Goal: Task Accomplishment & Management: Manage account settings

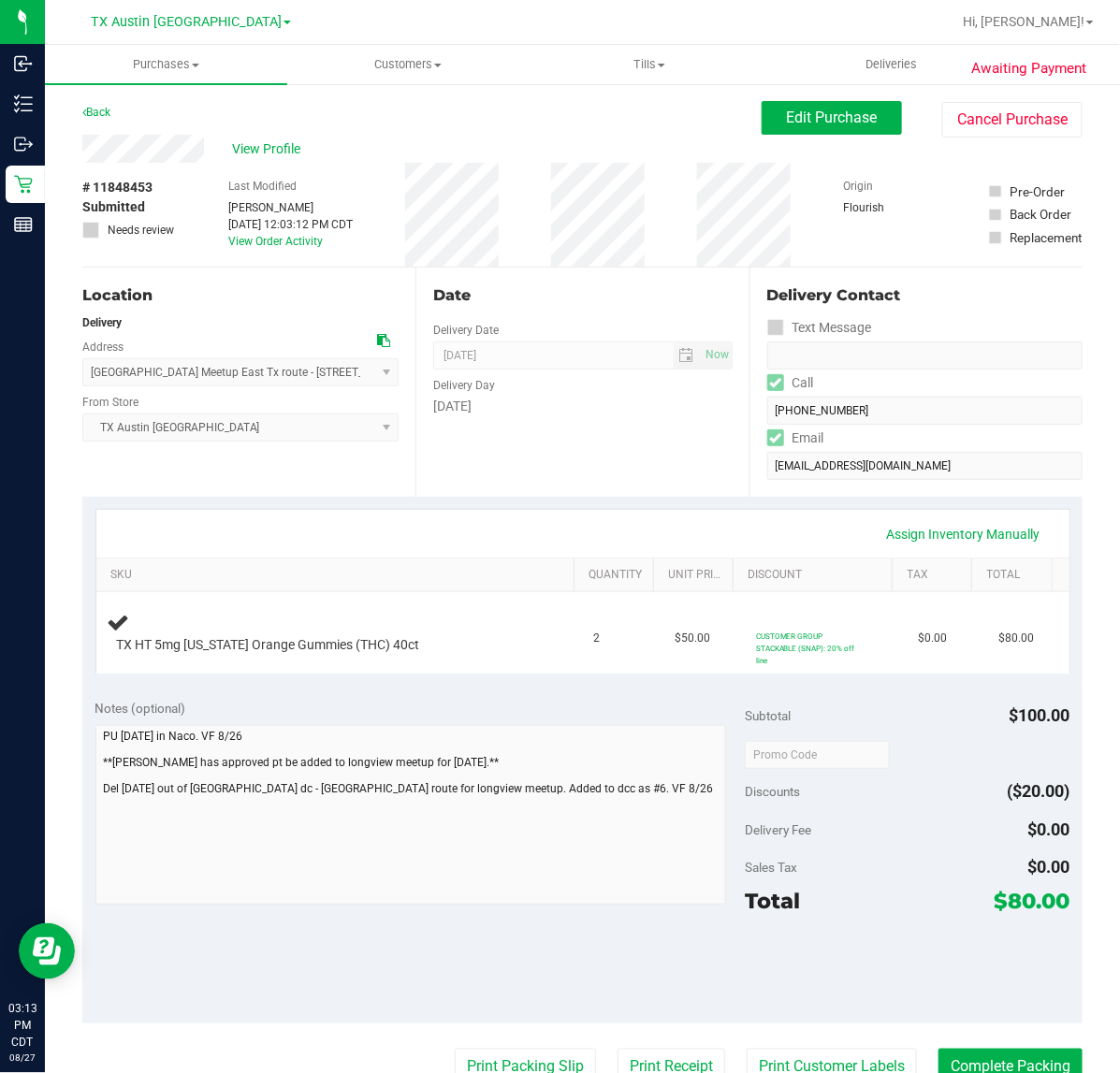
click at [585, 424] on div "Date Delivery Date [DATE] Now [DATE] 07:00 AM Now Delivery Day [DATE]" at bounding box center [582, 383] width 333 height 229
click at [573, 456] on div "Date Delivery Date [DATE] Now [DATE] 07:00 AM Now Delivery Day [DATE]" at bounding box center [582, 383] width 333 height 229
click at [572, 489] on div "Date Delivery Date [DATE] Now [DATE] 07:00 AM Now Delivery Day [DATE]" at bounding box center [582, 383] width 333 height 229
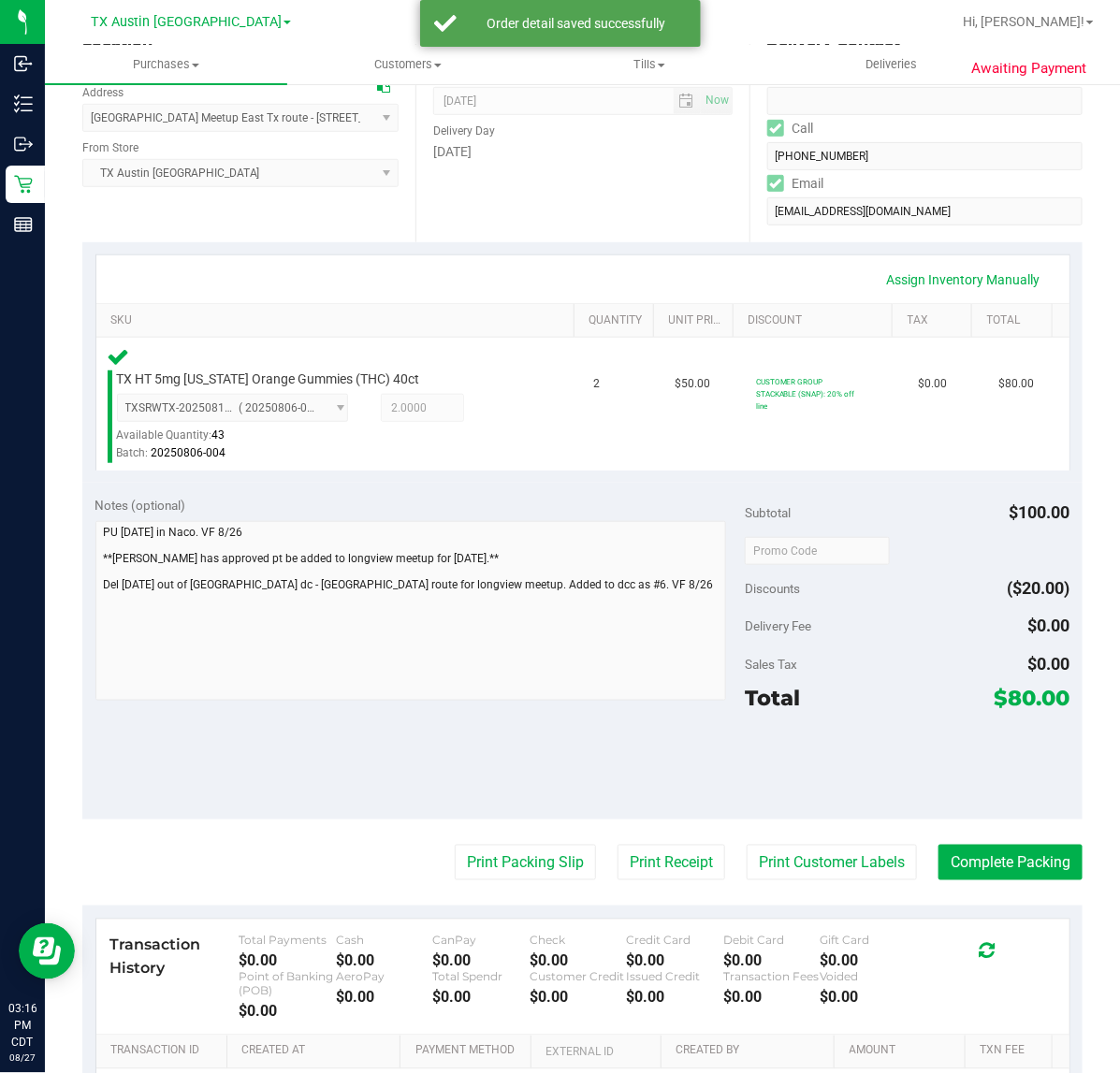
scroll to position [255, 0]
click at [825, 872] on button "Print Customer Labels" at bounding box center [831, 862] width 171 height 36
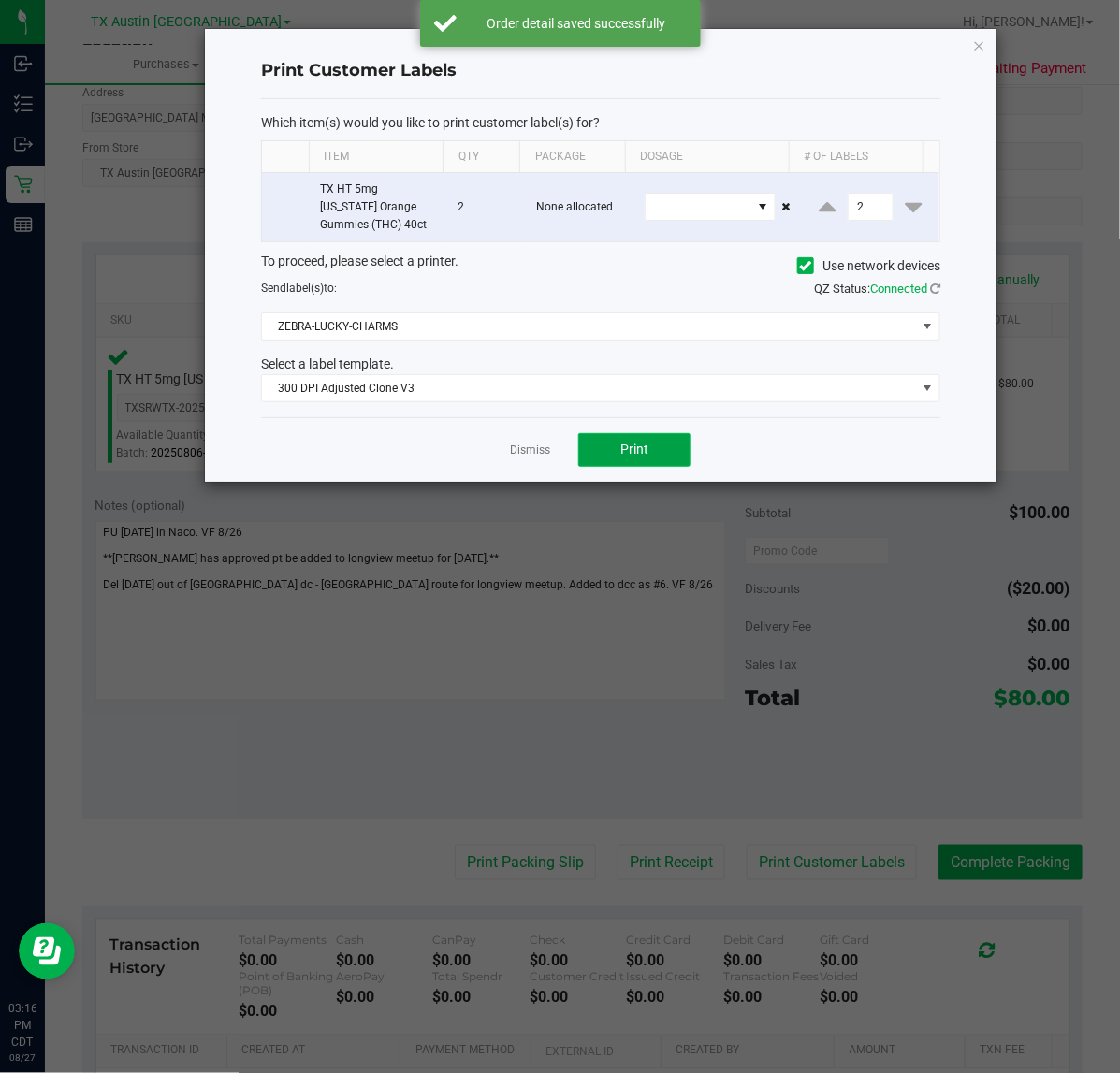
click at [634, 452] on span "Print" at bounding box center [633, 449] width 28 height 15
click at [511, 452] on link "Dismiss" at bounding box center [530, 450] width 40 height 15
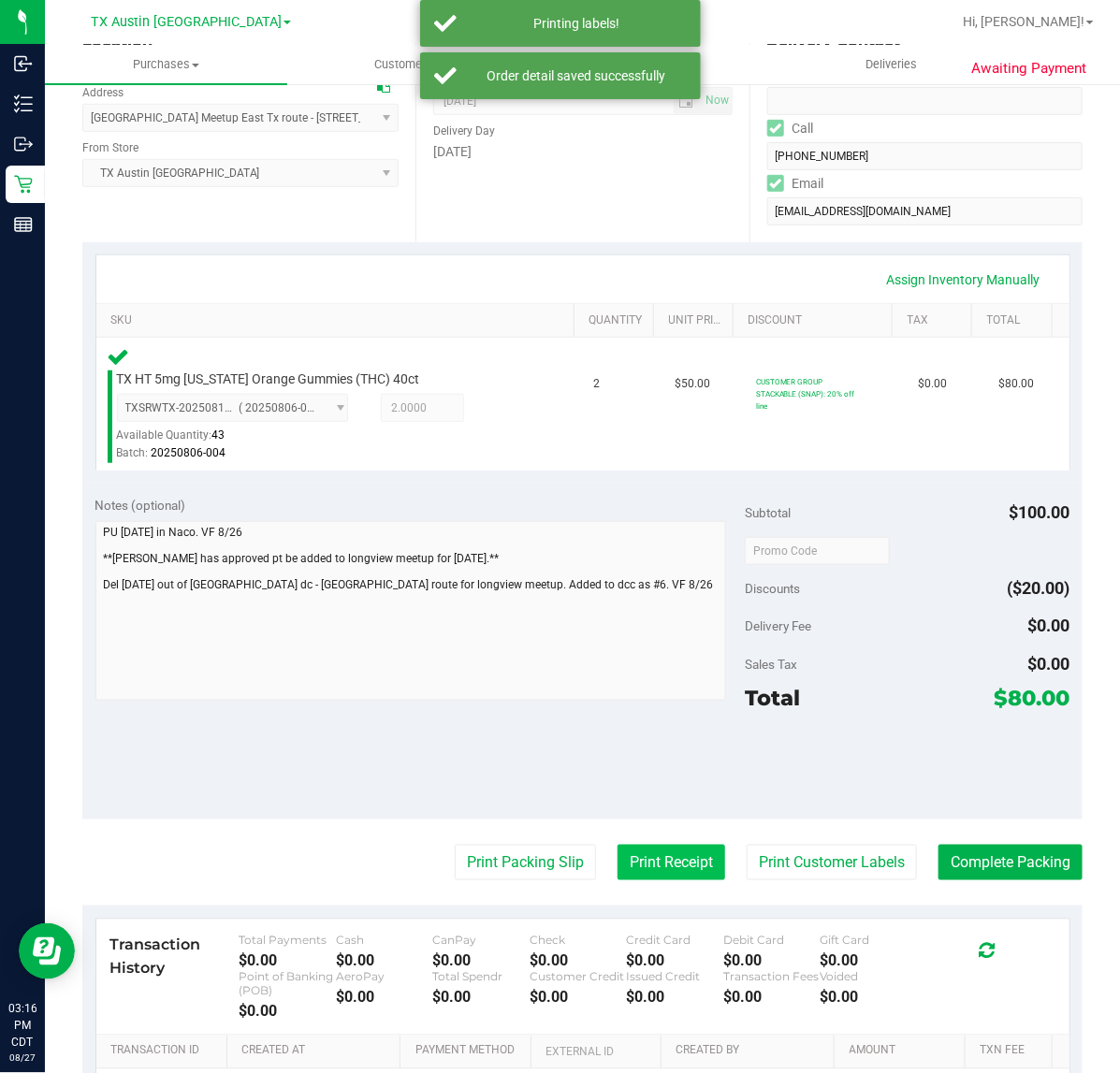
click at [671, 872] on button "Print Receipt" at bounding box center [672, 862] width 108 height 36
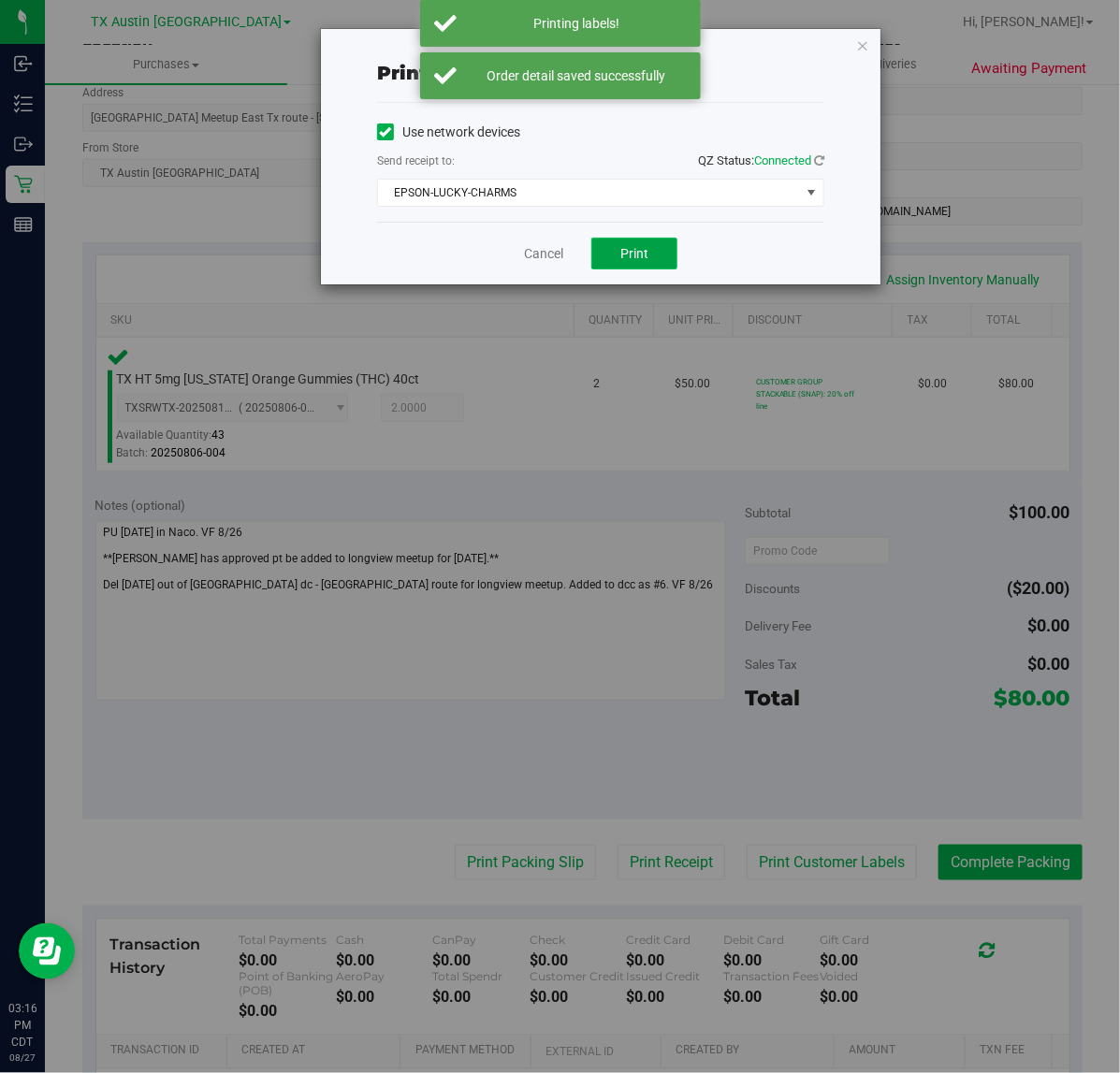
click at [656, 260] on button "Print" at bounding box center [633, 254] width 86 height 32
click at [536, 262] on link "Cancel" at bounding box center [536, 254] width 40 height 19
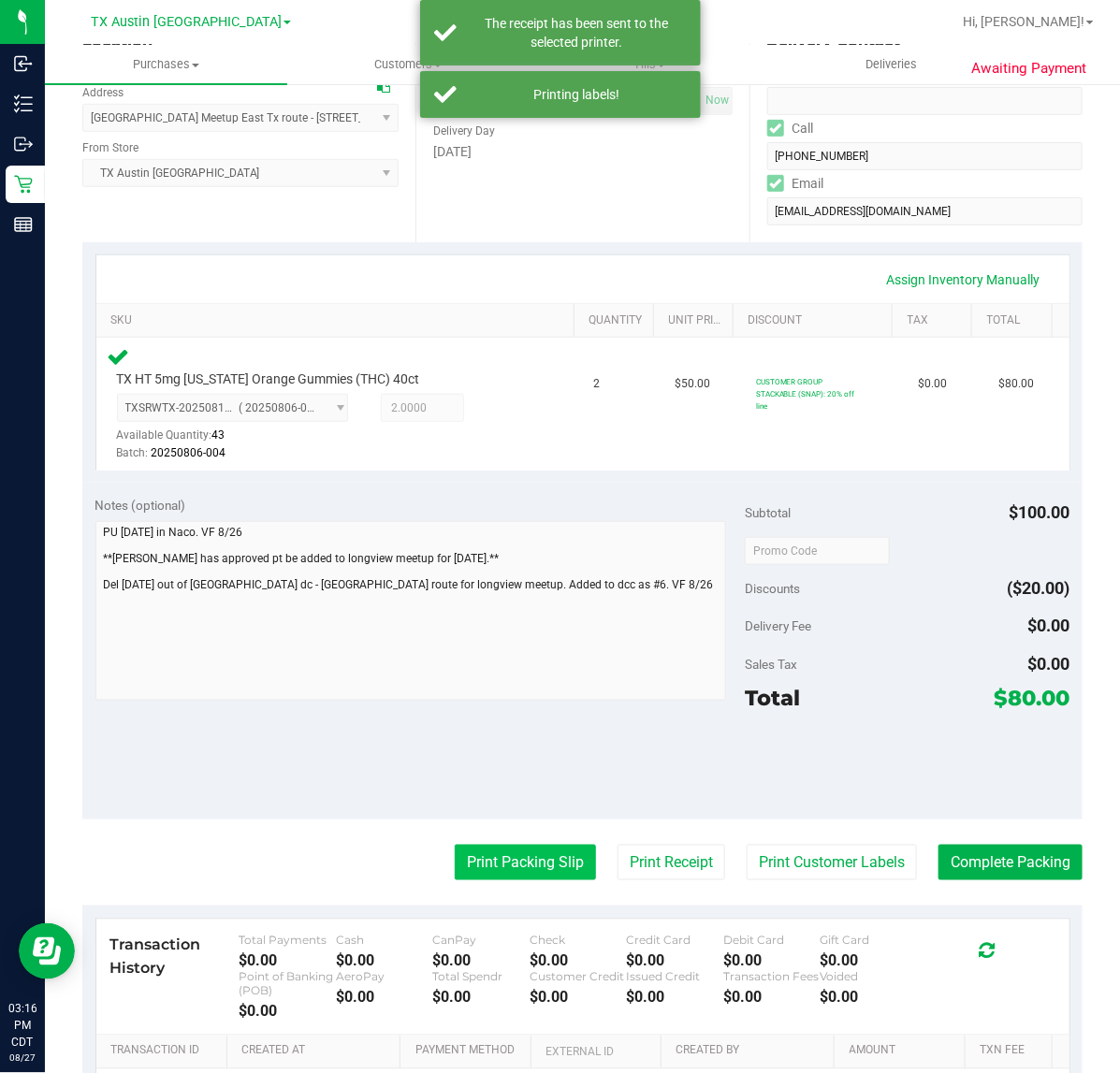
click at [503, 854] on button "Print Packing Slip" at bounding box center [525, 862] width 142 height 36
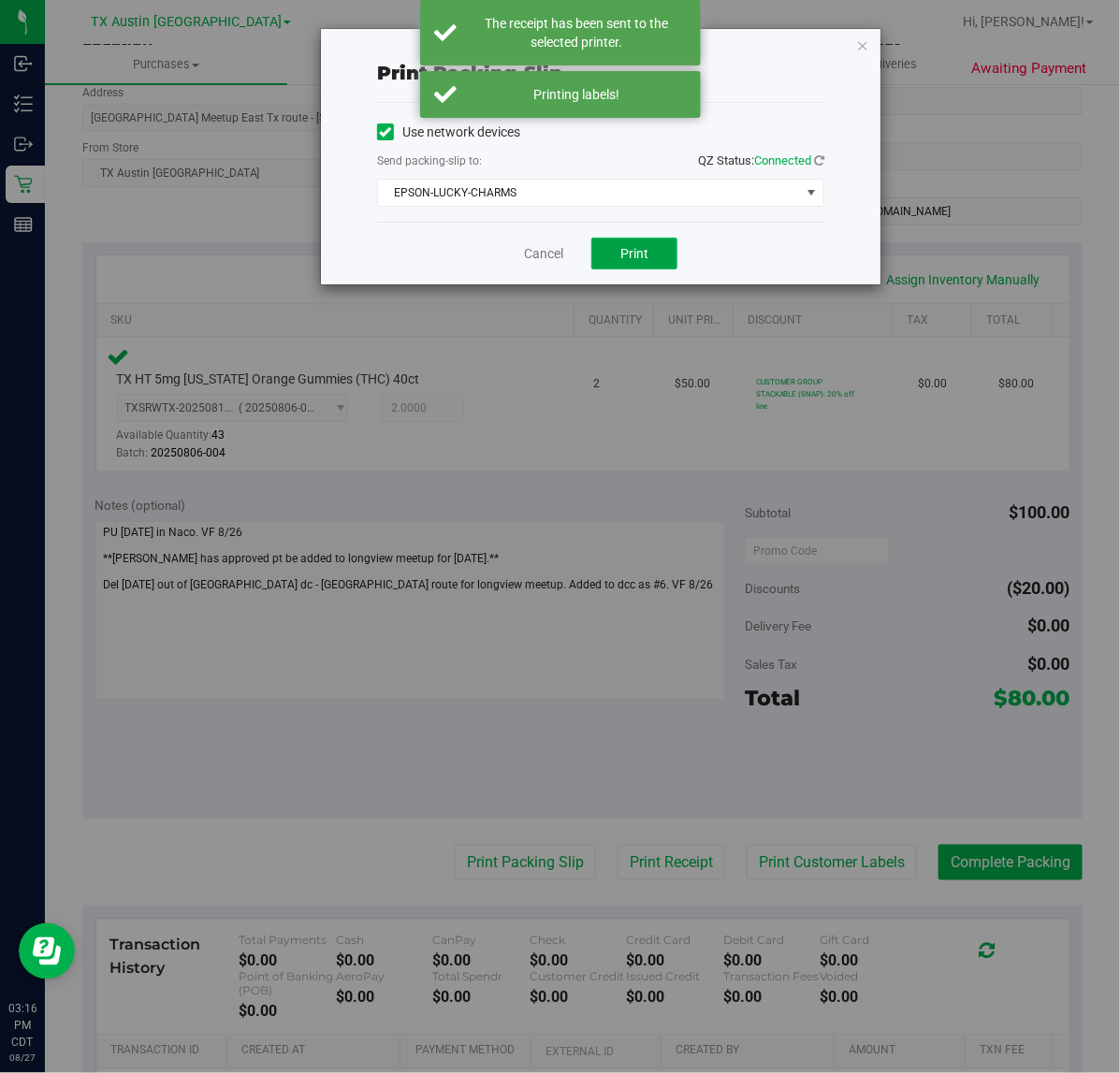
click at [656, 260] on button "Print" at bounding box center [633, 254] width 86 height 32
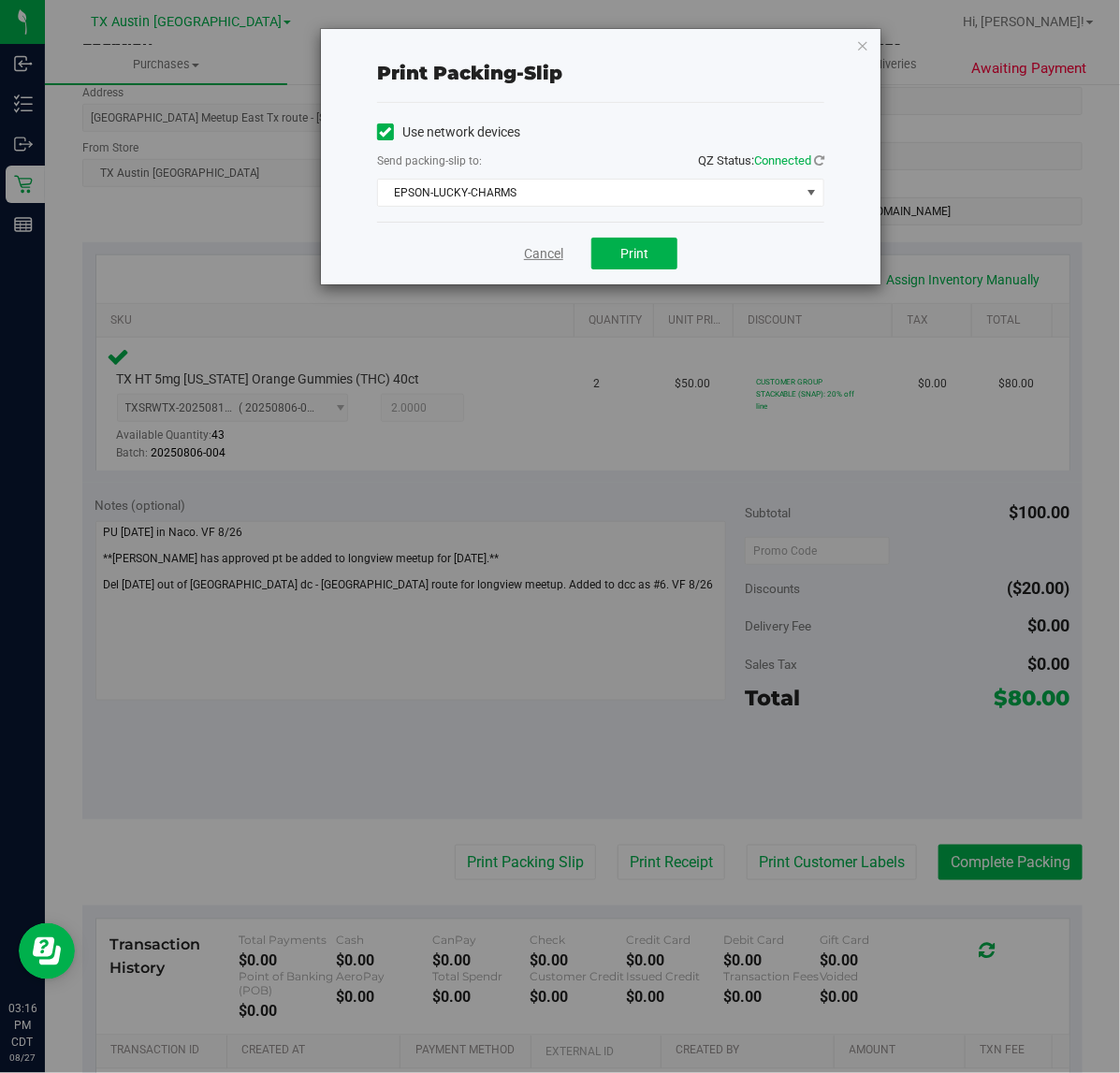
click at [536, 254] on link "Cancel" at bounding box center [543, 254] width 40 height 19
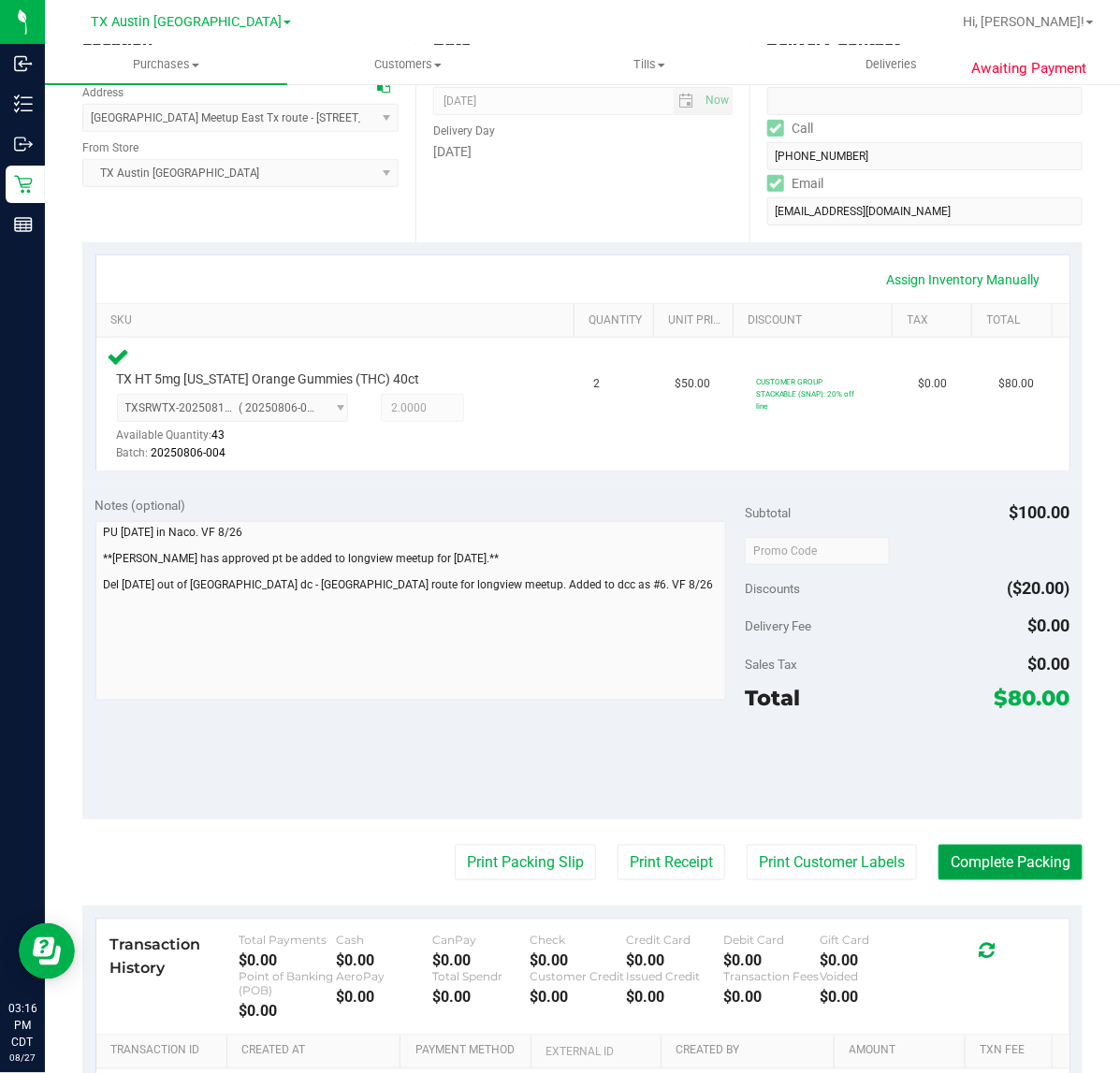
click at [994, 861] on button "Complete Packing" at bounding box center [1009, 862] width 144 height 36
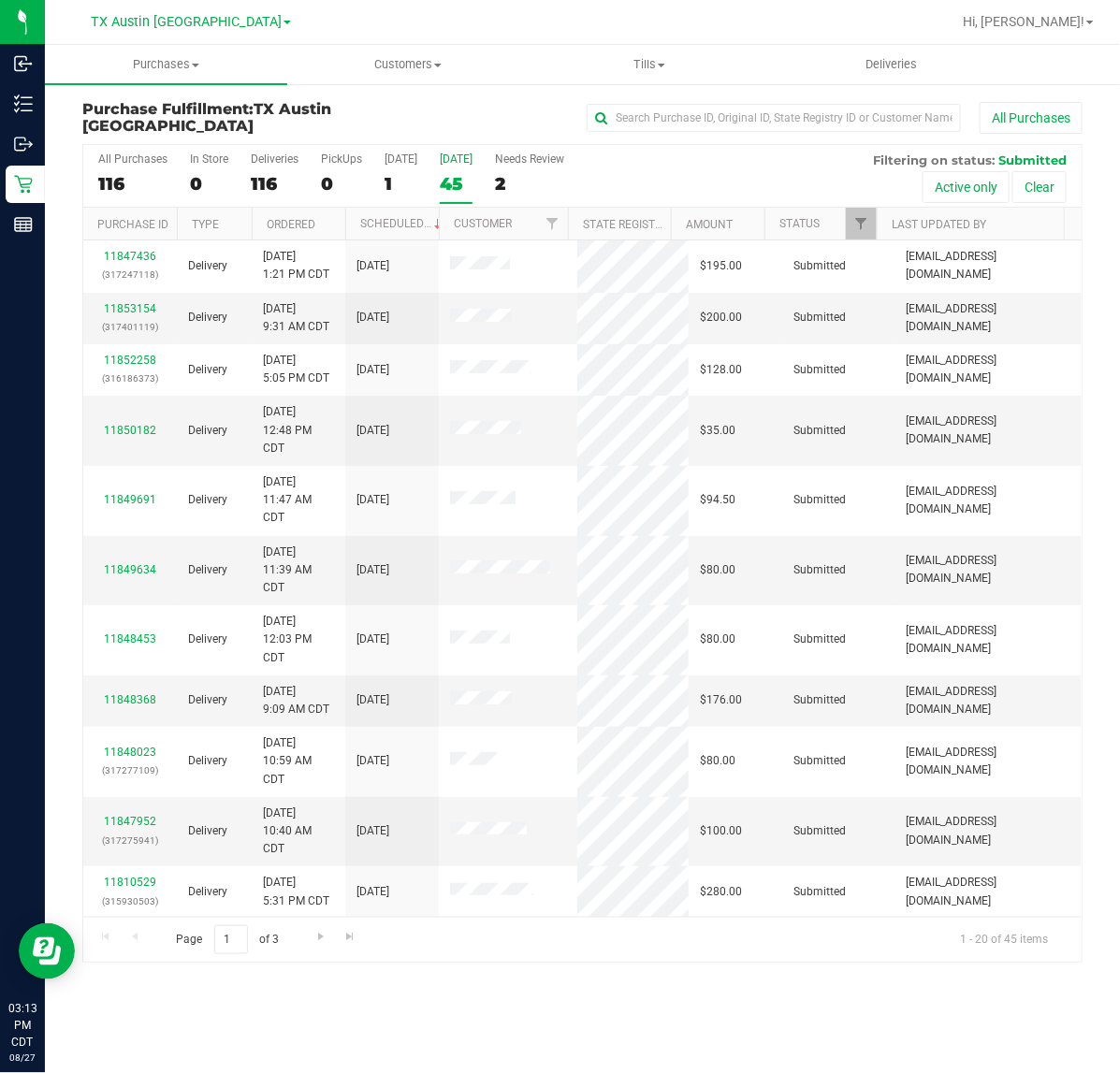
click at [457, 183] on div "45" at bounding box center [456, 184] width 33 height 21
click at [0, 0] on input "Tomorrow 45" at bounding box center [0, 0] width 0 height 0
click at [452, 174] on div "45" at bounding box center [456, 184] width 33 height 21
click at [0, 0] on input "Tomorrow 45" at bounding box center [0, 0] width 0 height 0
click at [451, 174] on div "45" at bounding box center [456, 184] width 33 height 21
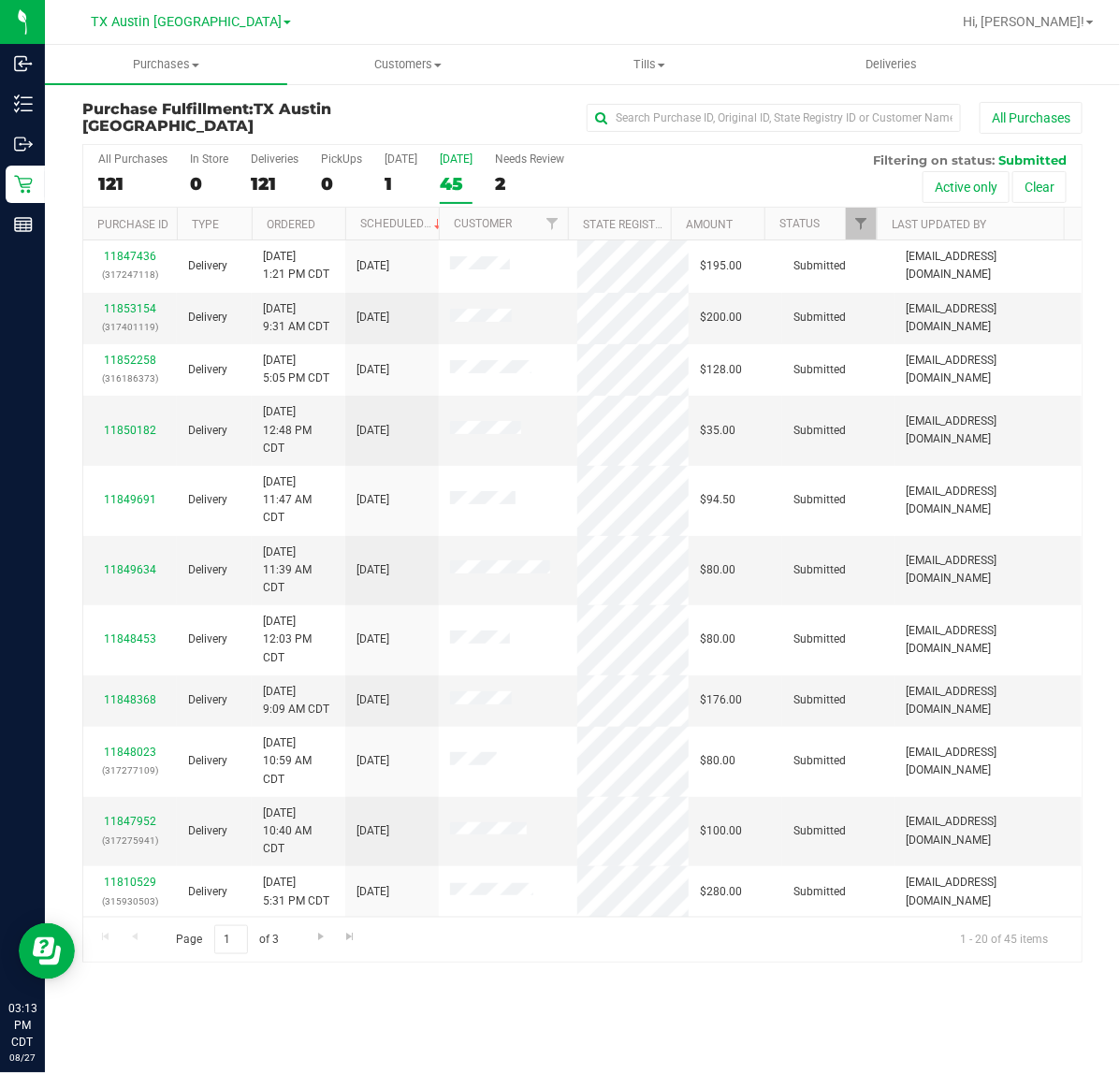
click at [0, 0] on input "Tomorrow 45" at bounding box center [0, 0] width 0 height 0
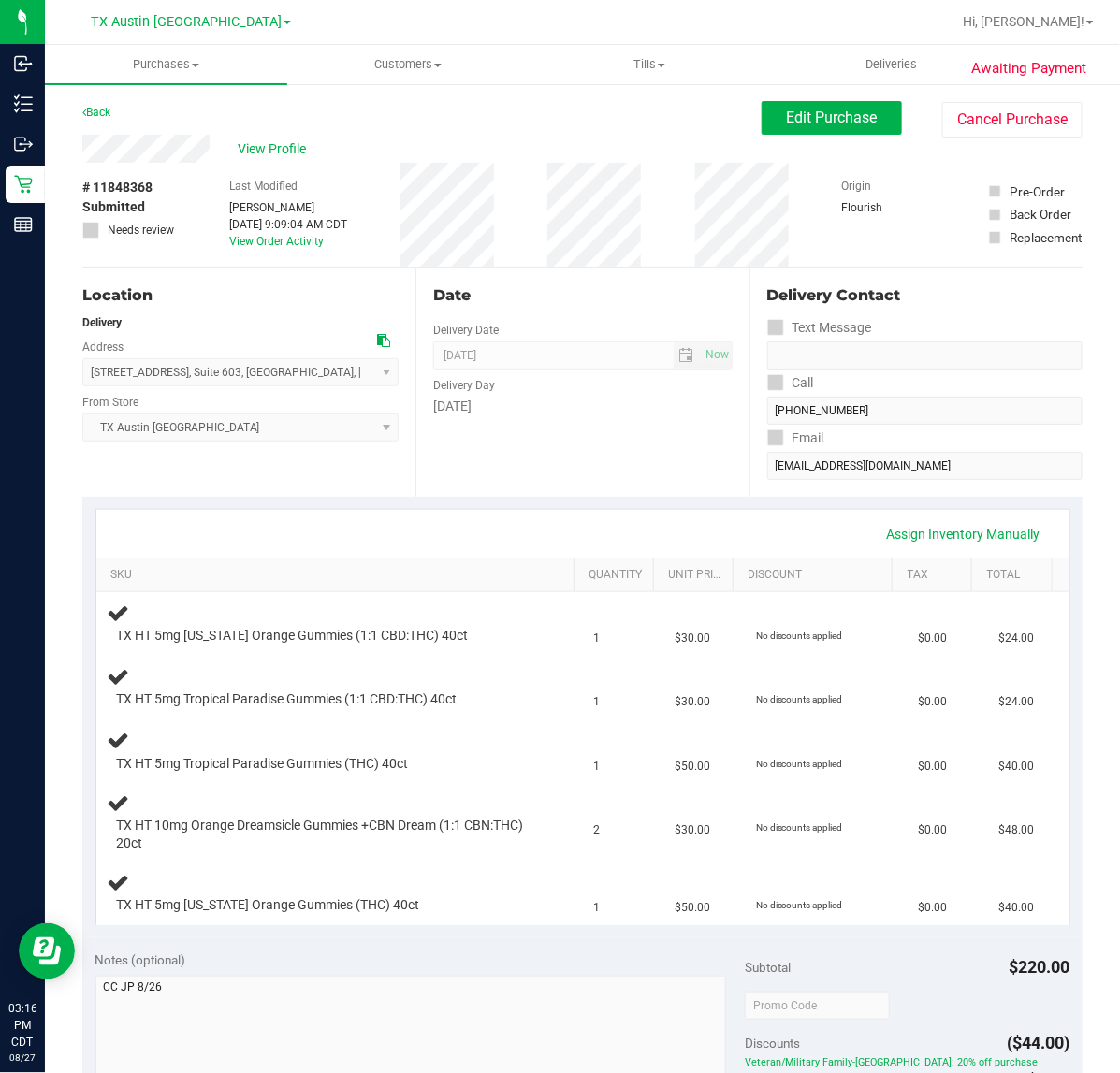
click at [572, 477] on div "Date Delivery Date 08/28/2025 Now 08/28/2025 07:00 AM Now Delivery Day Thursday" at bounding box center [582, 383] width 333 height 229
click at [512, 469] on div "Date Delivery Date 08/28/2025 Now 08/28/2025 07:00 AM Now Delivery Day Thursday" at bounding box center [582, 383] width 333 height 229
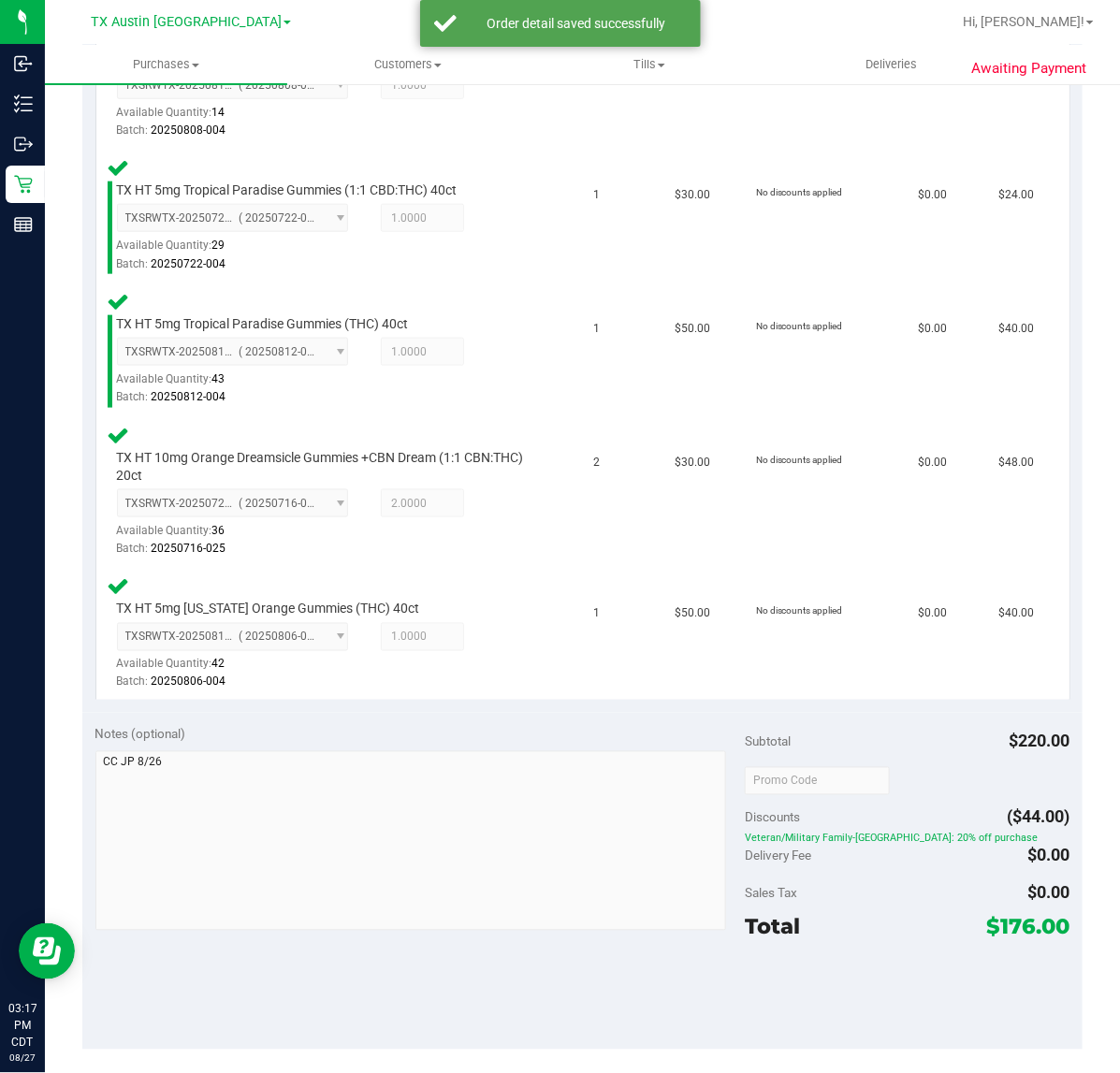
scroll to position [746, 0]
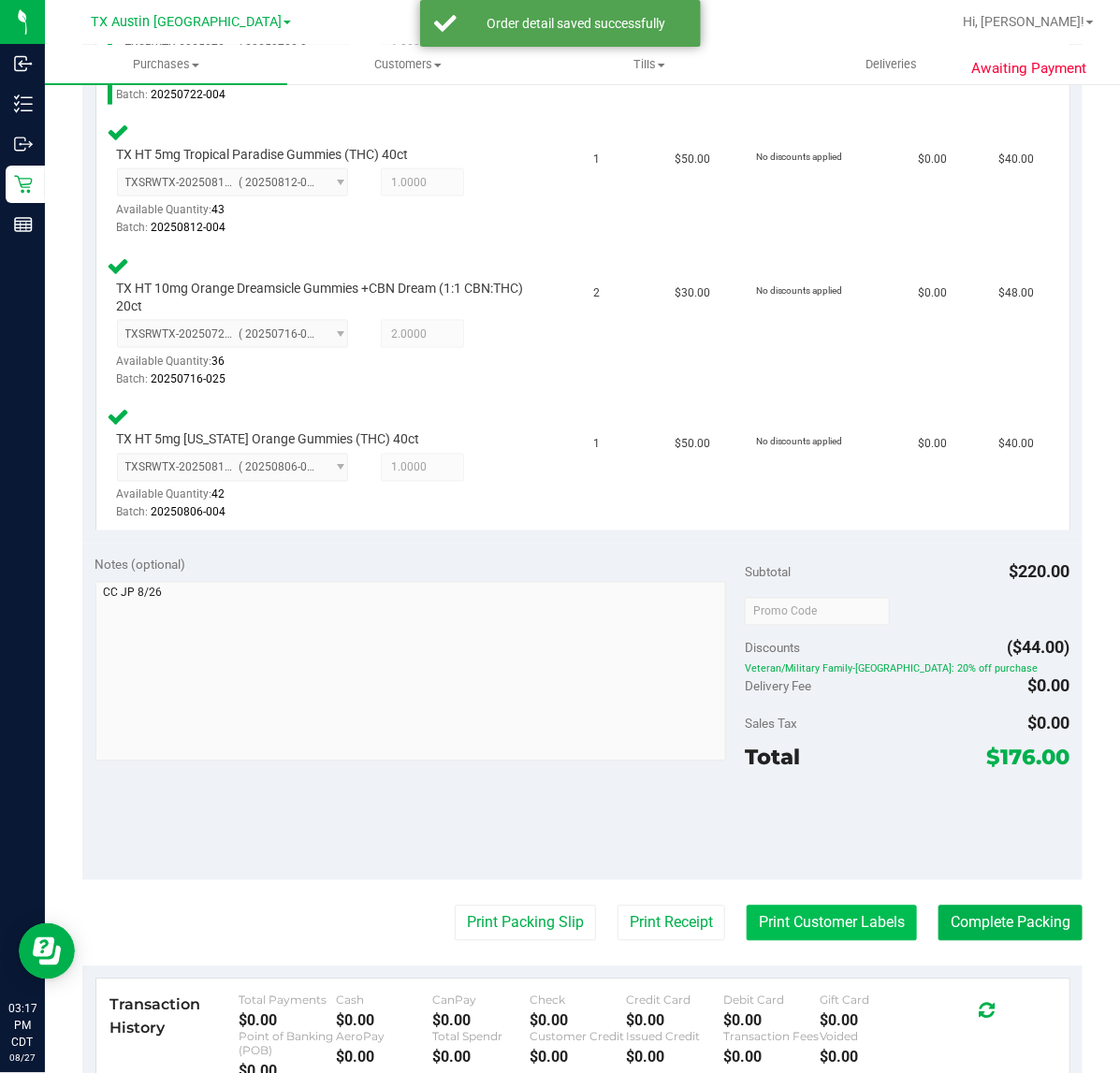
click at [838, 923] on button "Print Customer Labels" at bounding box center [831, 923] width 171 height 36
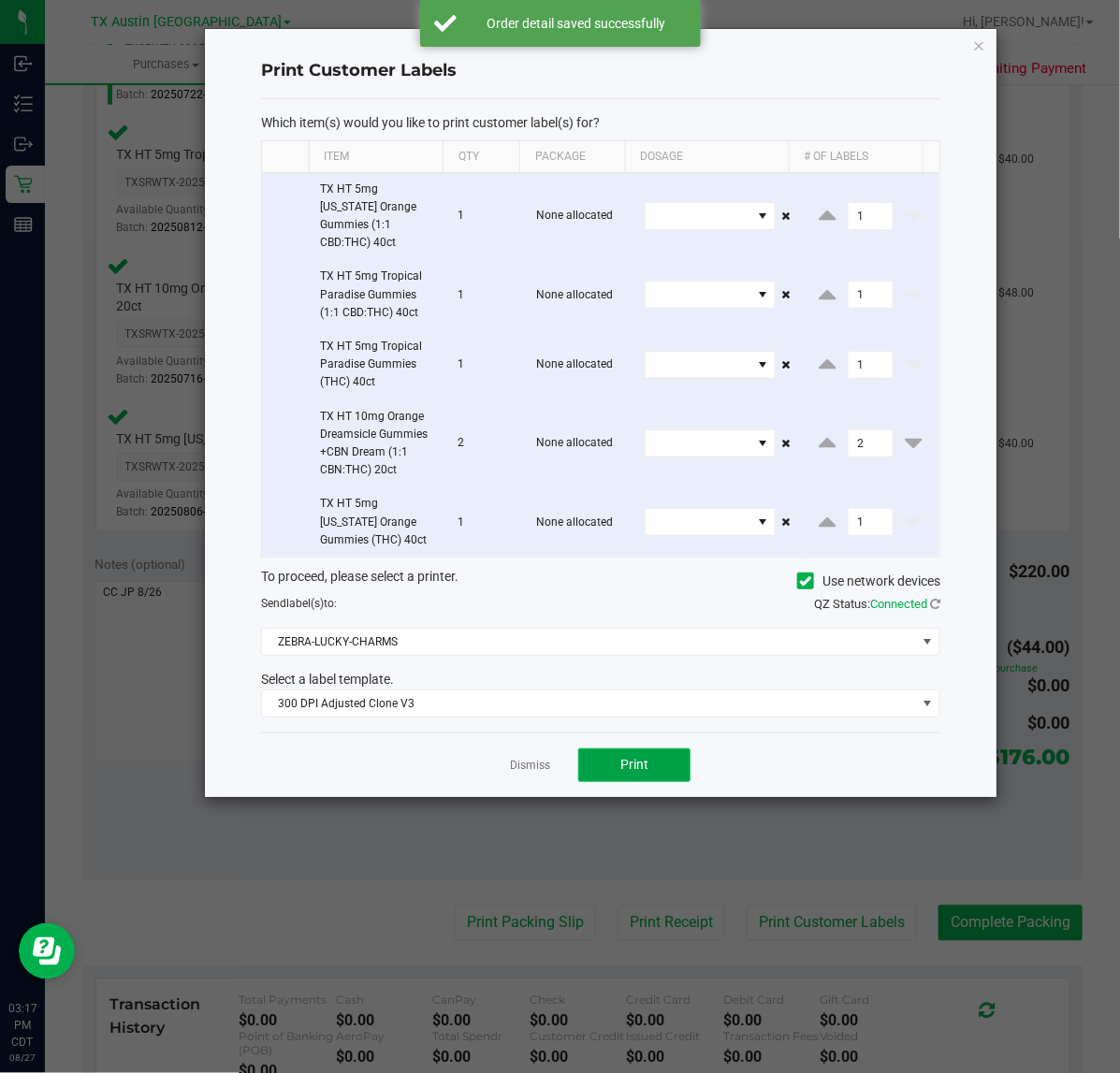
click at [619, 759] on button "Print" at bounding box center [634, 765] width 112 height 34
click at [524, 758] on link "Dismiss" at bounding box center [530, 765] width 40 height 15
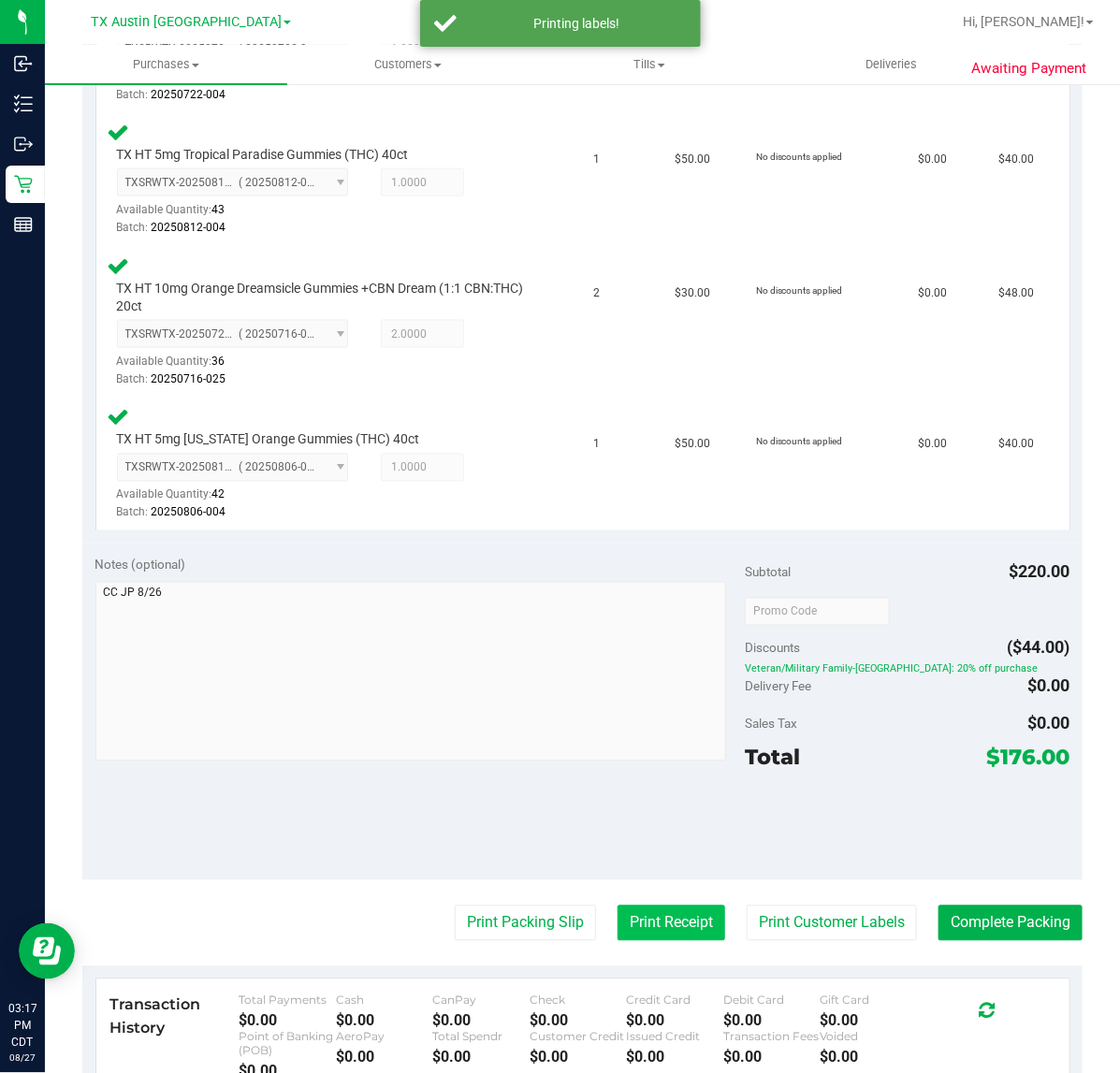
click at [649, 931] on button "Print Receipt" at bounding box center [672, 923] width 108 height 36
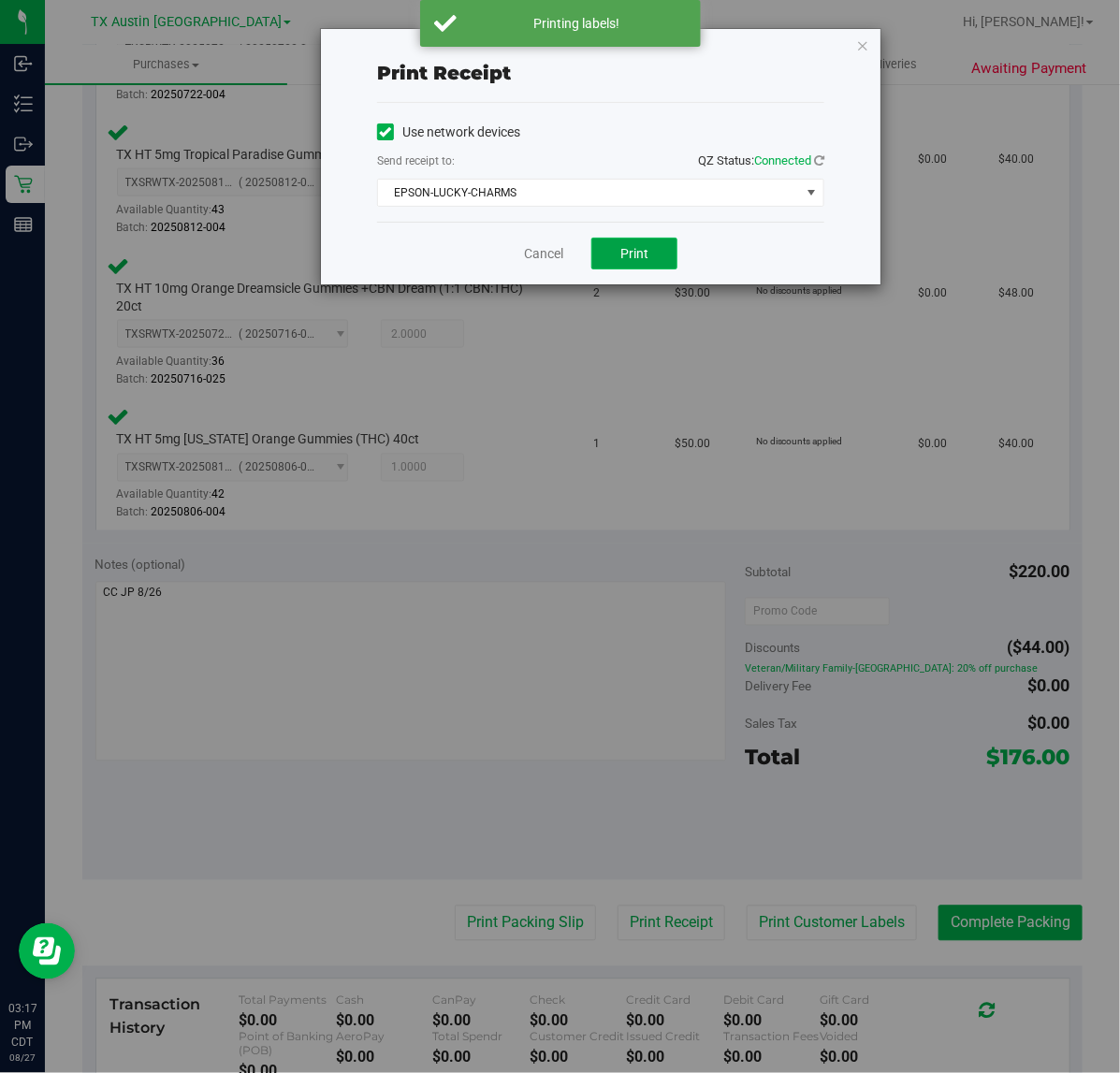
click at [649, 265] on button "Print" at bounding box center [633, 254] width 86 height 32
click at [533, 259] on link "Cancel" at bounding box center [536, 254] width 40 height 19
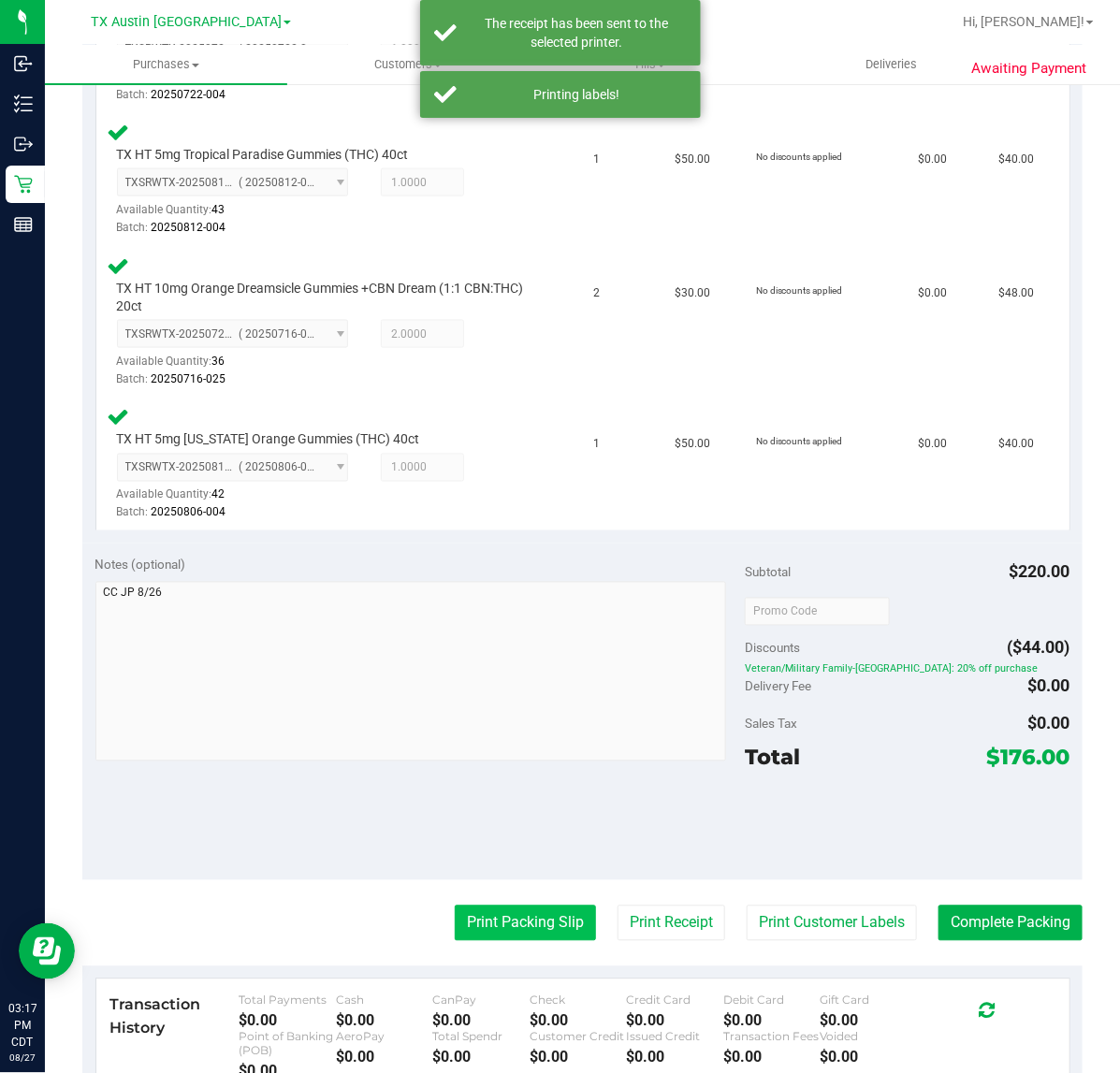
click at [501, 924] on button "Print Packing Slip" at bounding box center [525, 923] width 142 height 36
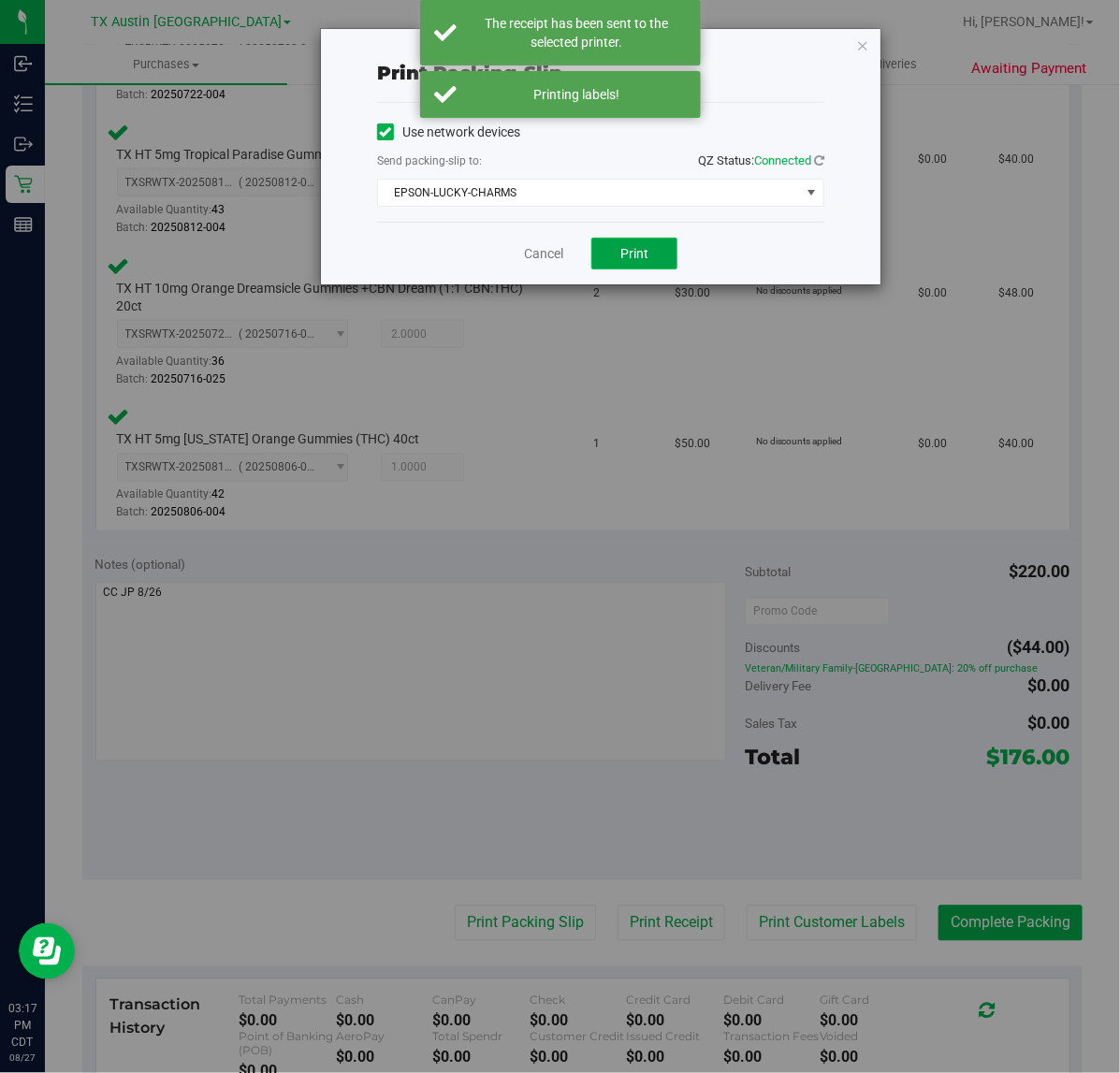
click at [656, 263] on button "Print" at bounding box center [633, 254] width 86 height 32
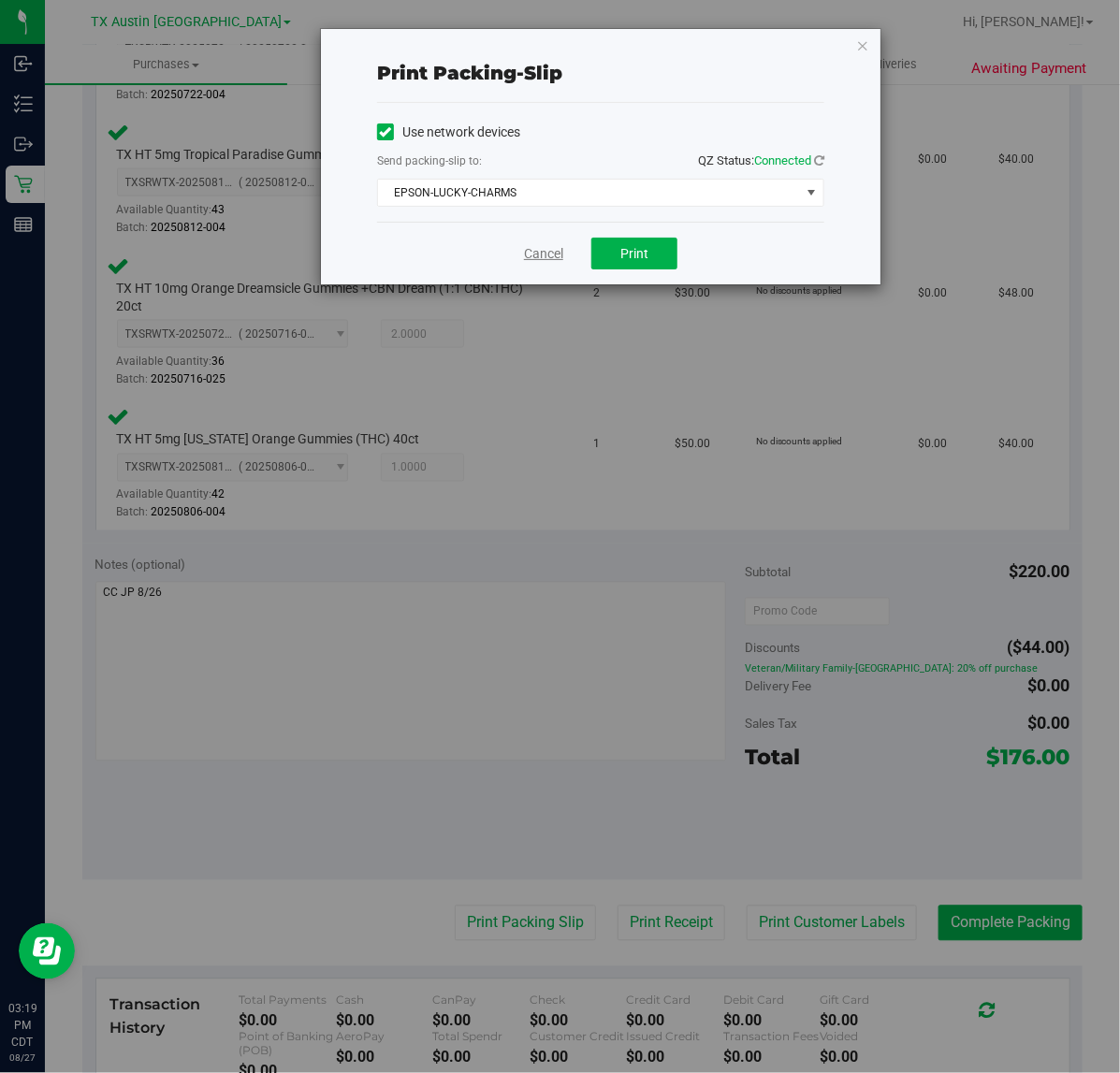
click at [540, 259] on link "Cancel" at bounding box center [543, 254] width 40 height 19
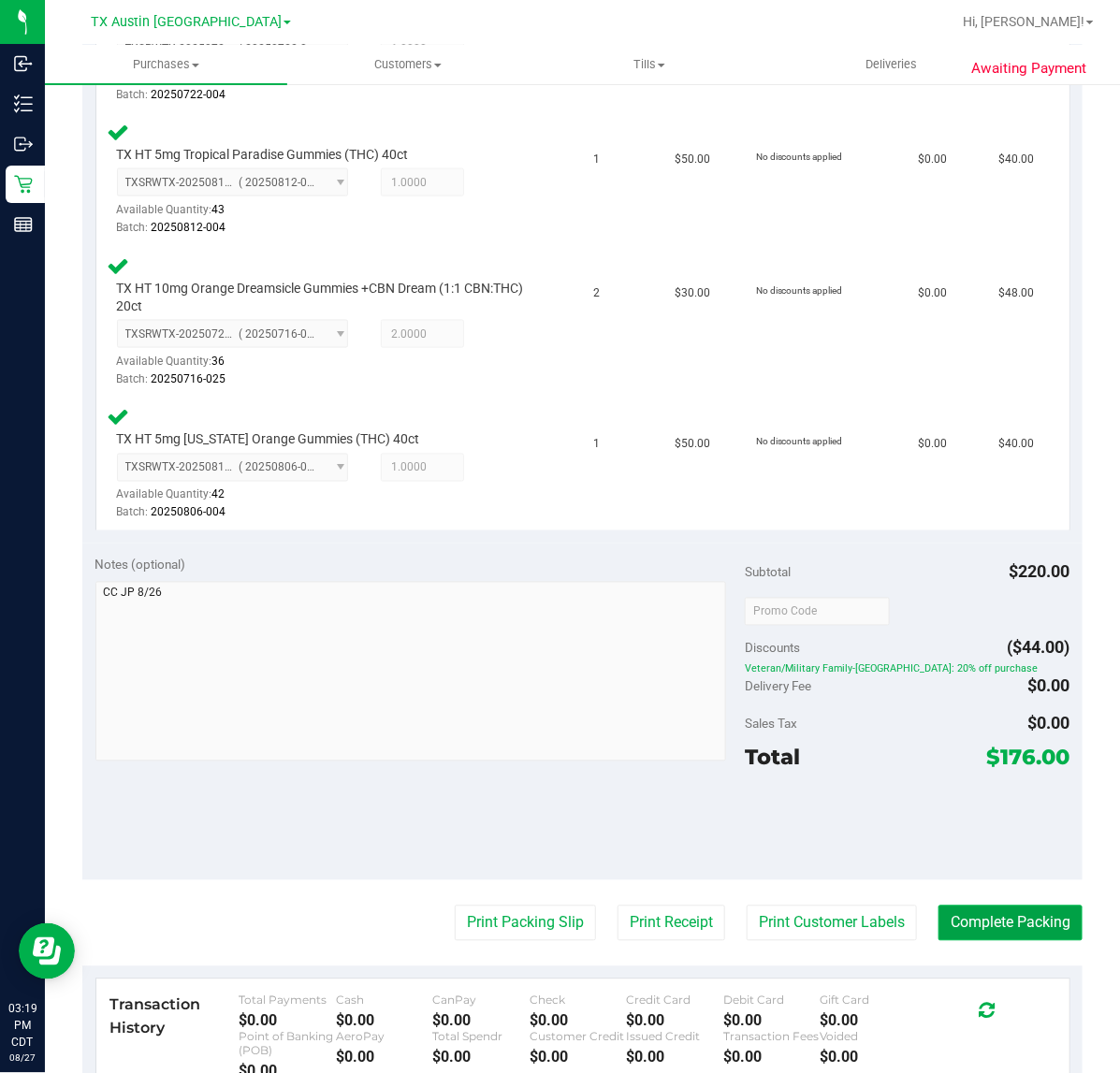
click at [973, 918] on button "Complete Packing" at bounding box center [1009, 923] width 144 height 36
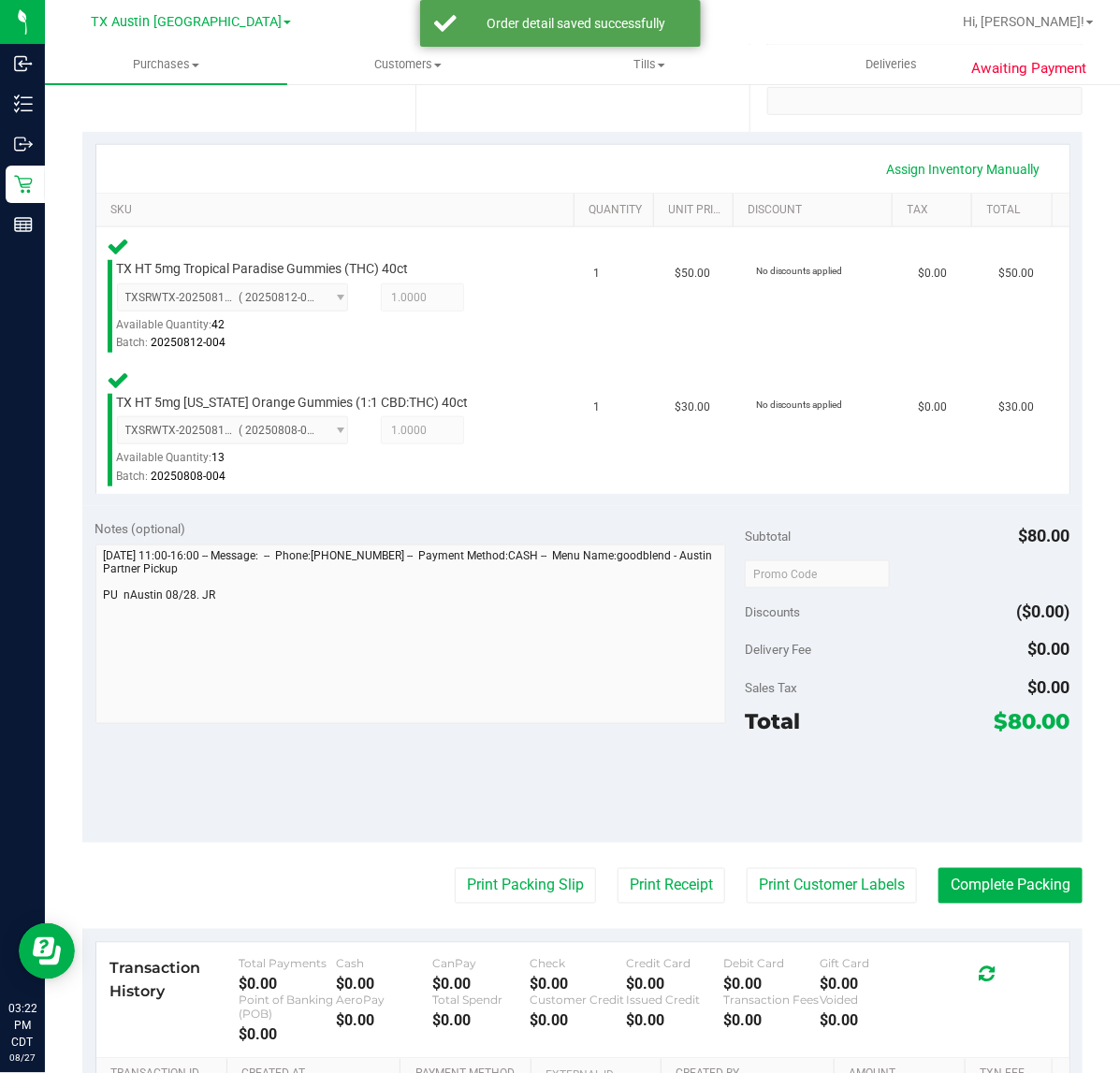
scroll to position [362, 0]
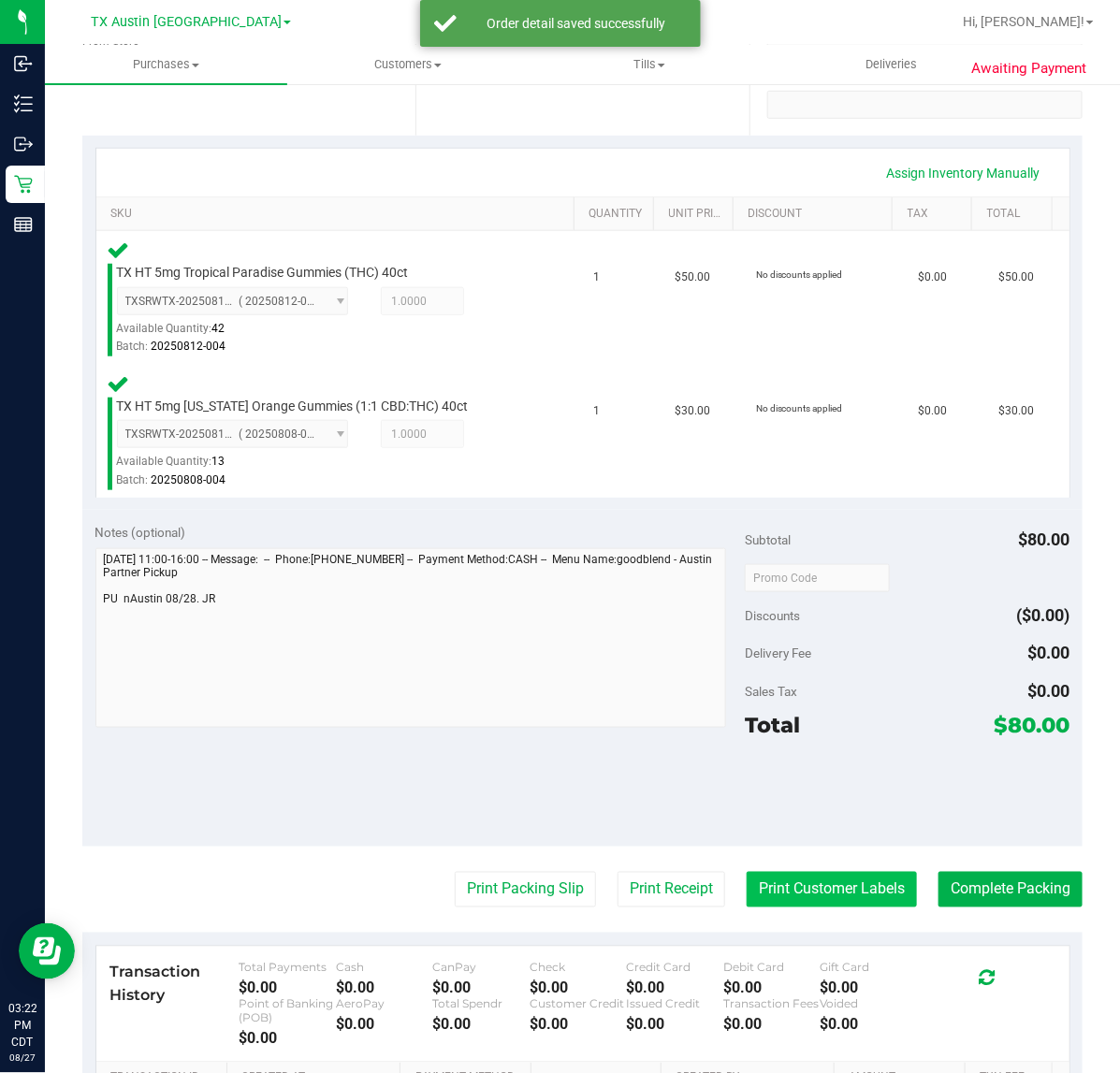
click at [791, 885] on button "Print Customer Labels" at bounding box center [831, 890] width 171 height 36
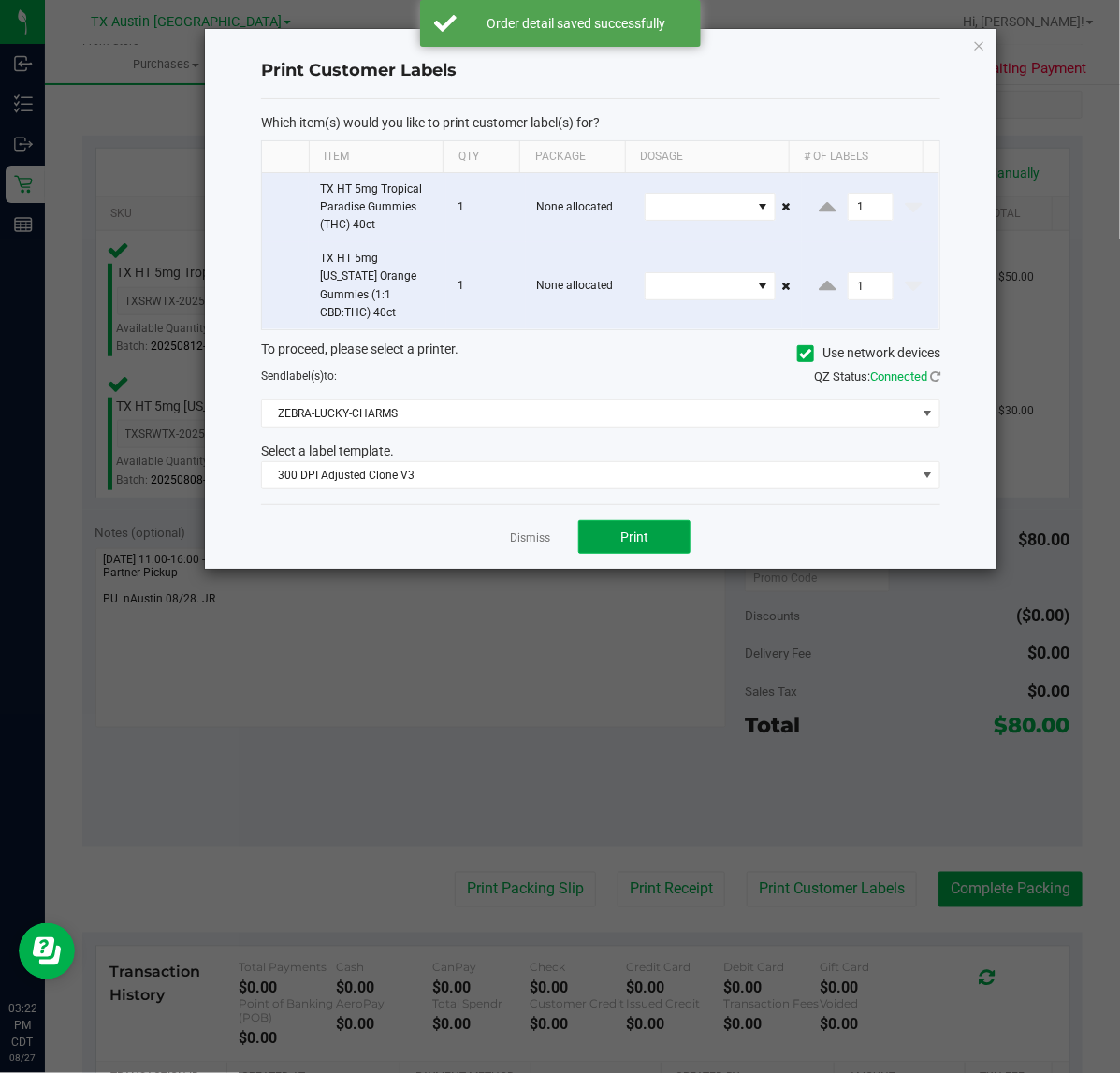
click at [636, 529] on span "Print" at bounding box center [633, 537] width 28 height 15
click at [520, 530] on link "Dismiss" at bounding box center [530, 538] width 40 height 15
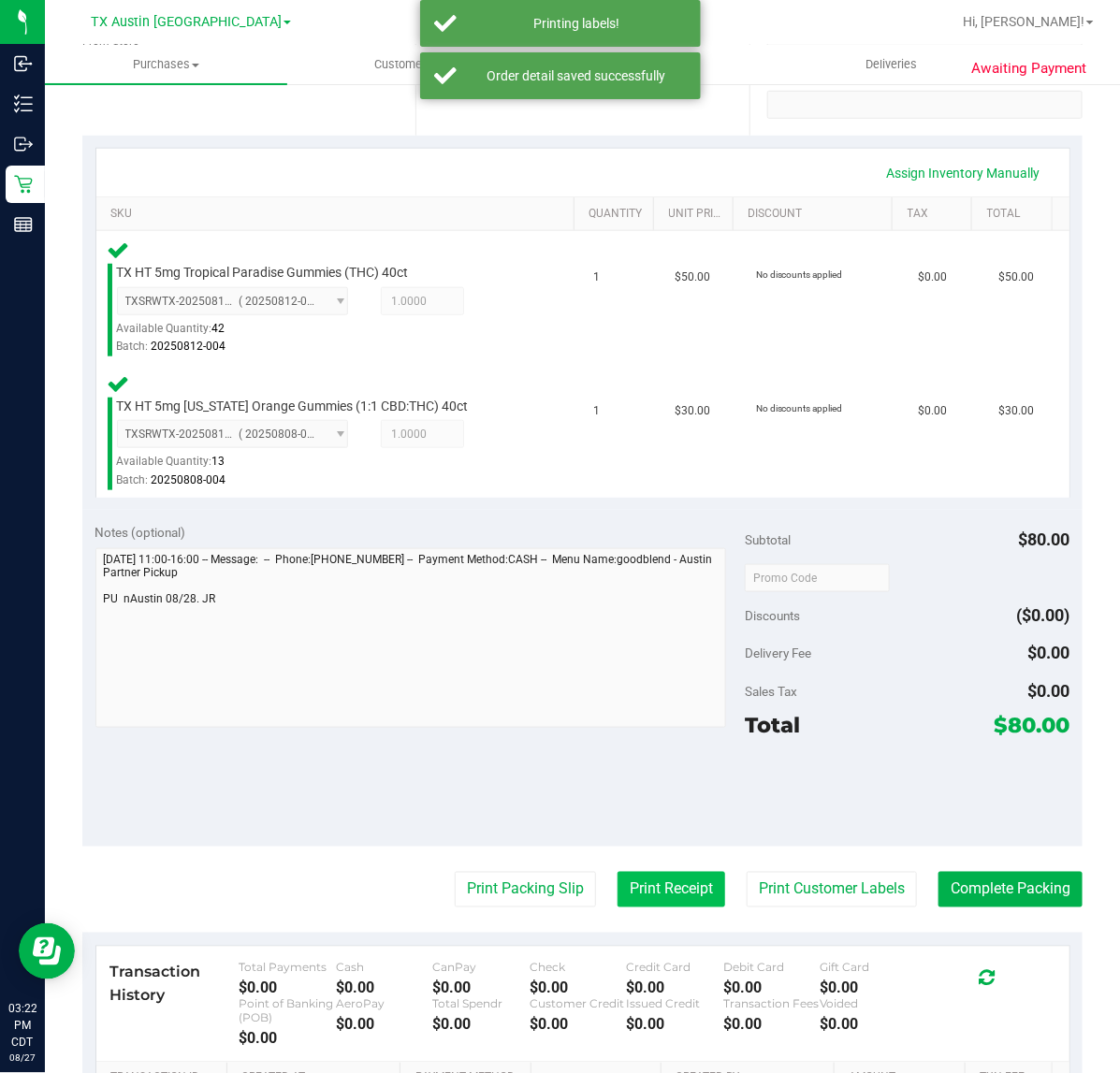
click at [629, 894] on button "Print Receipt" at bounding box center [672, 890] width 108 height 36
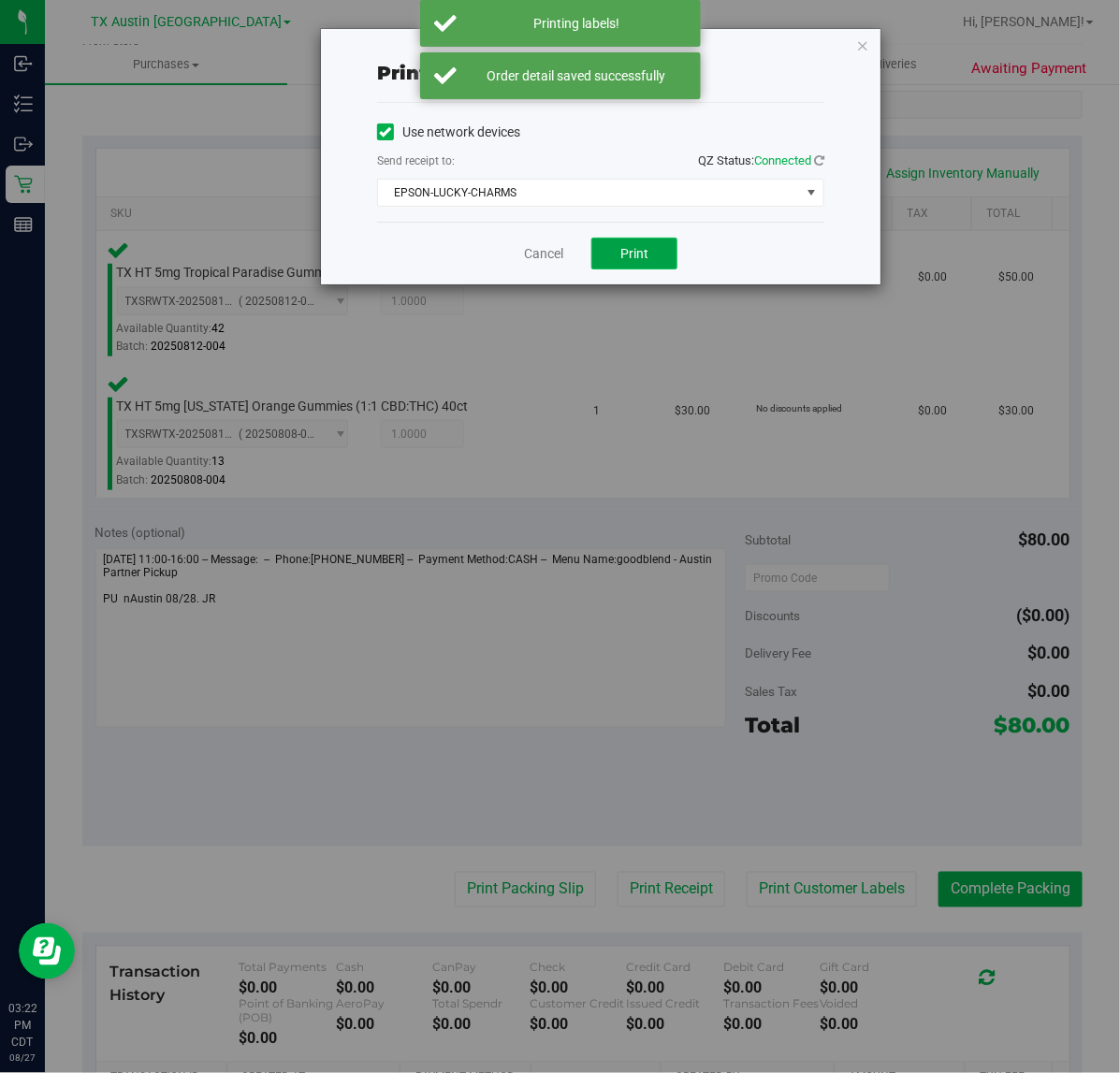
click at [655, 258] on button "Print" at bounding box center [633, 254] width 86 height 32
click at [531, 254] on link "Cancel" at bounding box center [536, 254] width 40 height 19
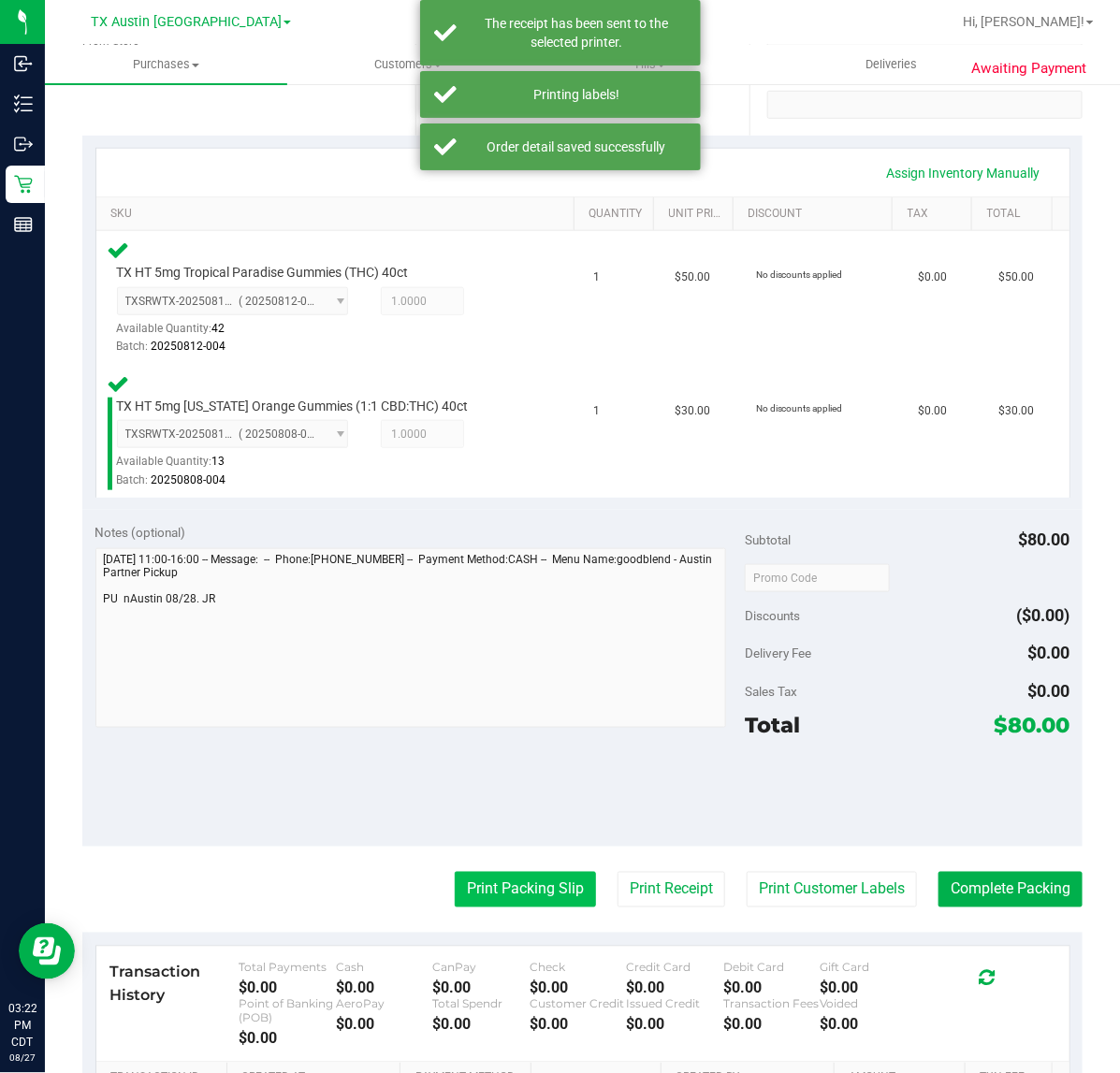
click at [517, 897] on button "Print Packing Slip" at bounding box center [525, 890] width 142 height 36
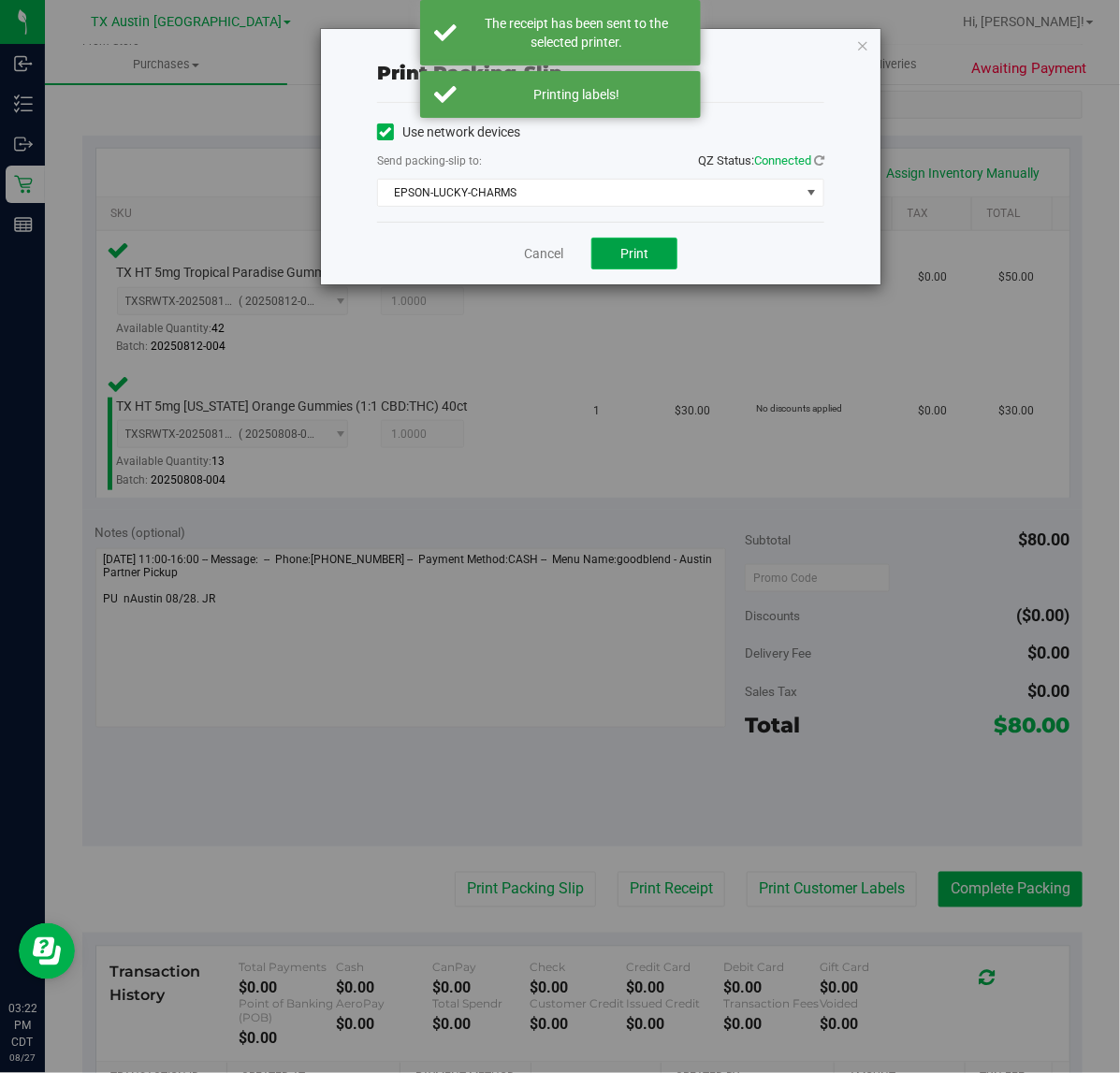
click at [622, 245] on button "Print" at bounding box center [633, 254] width 86 height 32
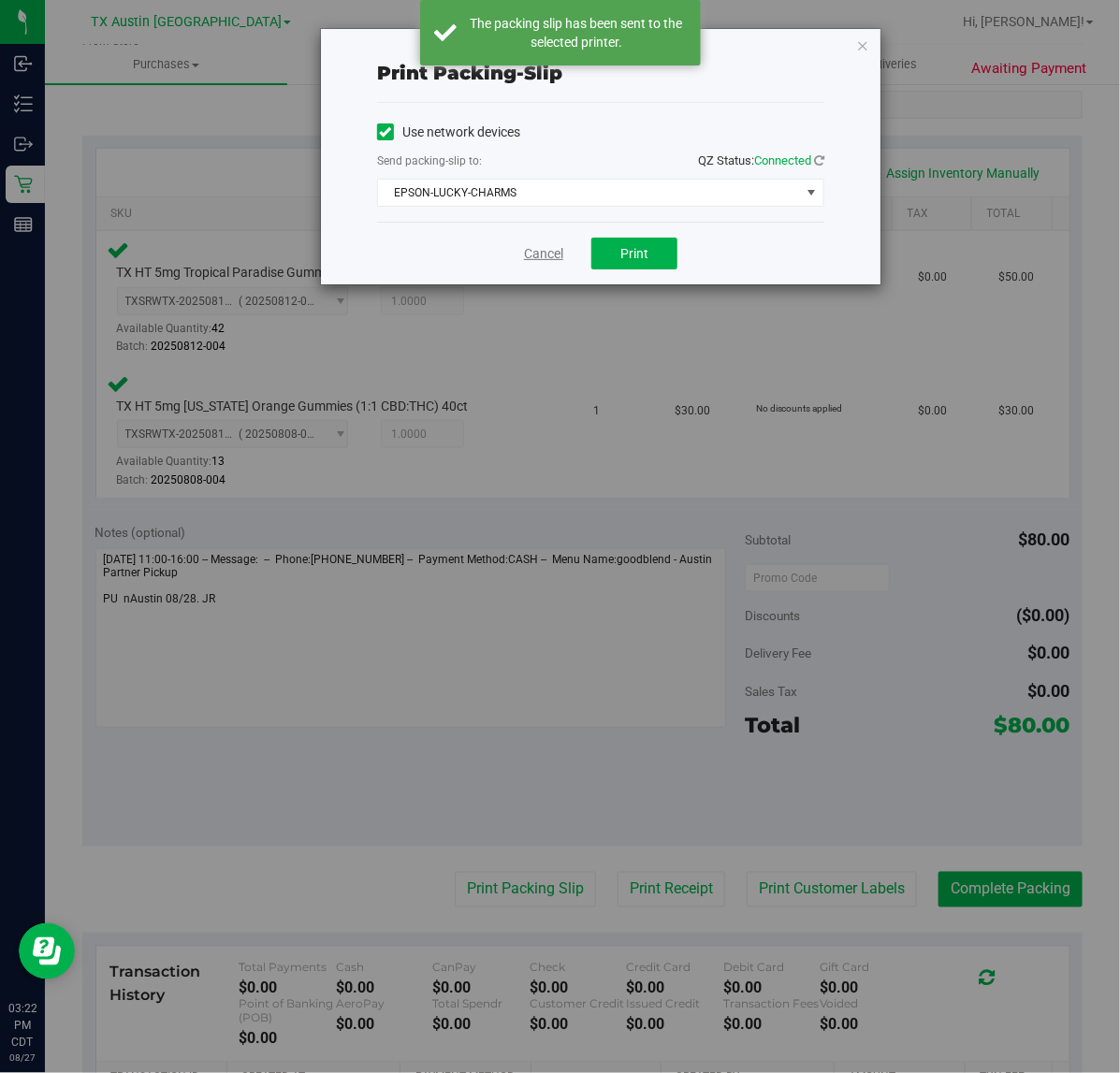
click at [531, 253] on link "Cancel" at bounding box center [543, 254] width 40 height 19
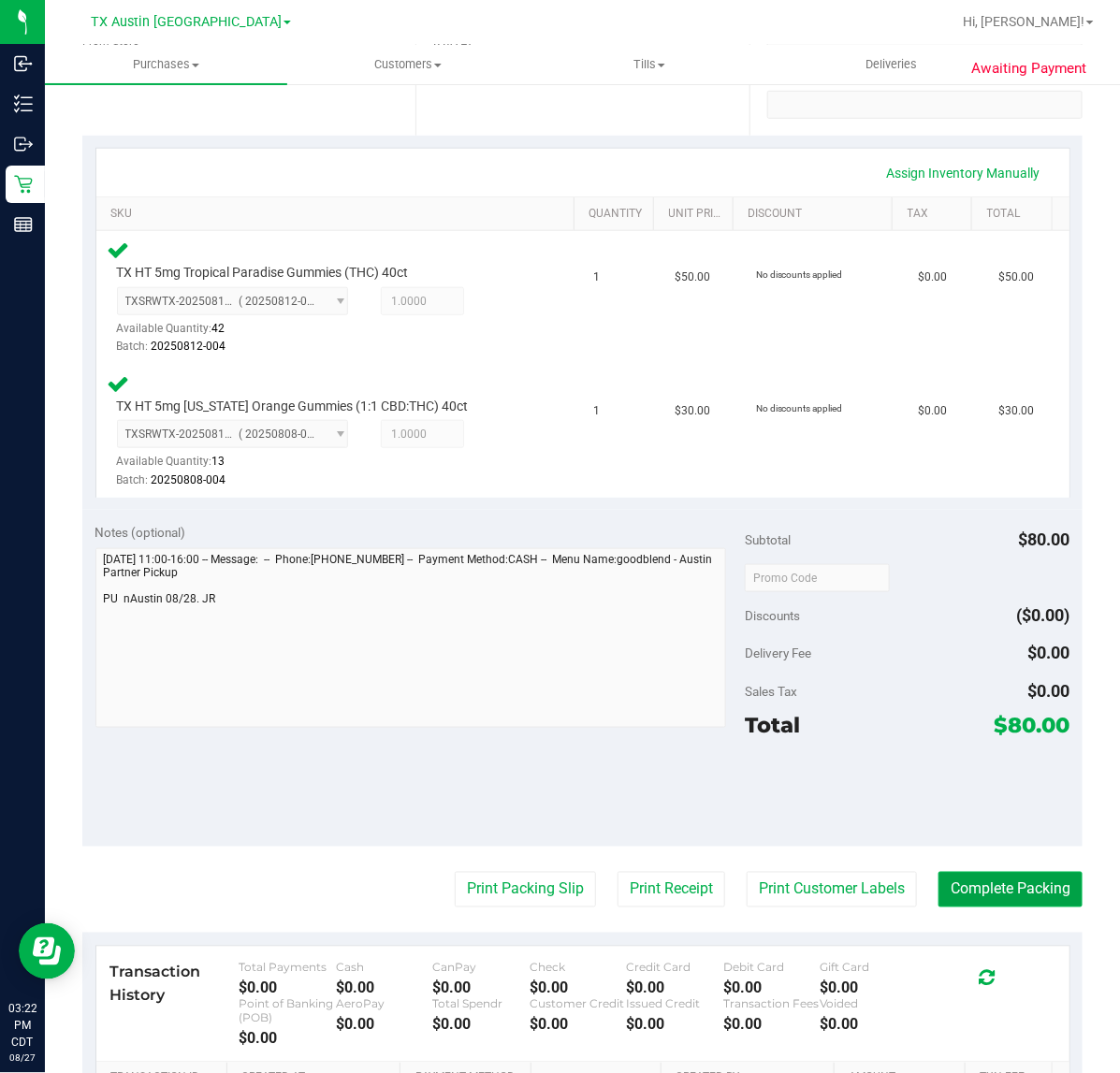
click at [979, 886] on button "Complete Packing" at bounding box center [1009, 890] width 144 height 36
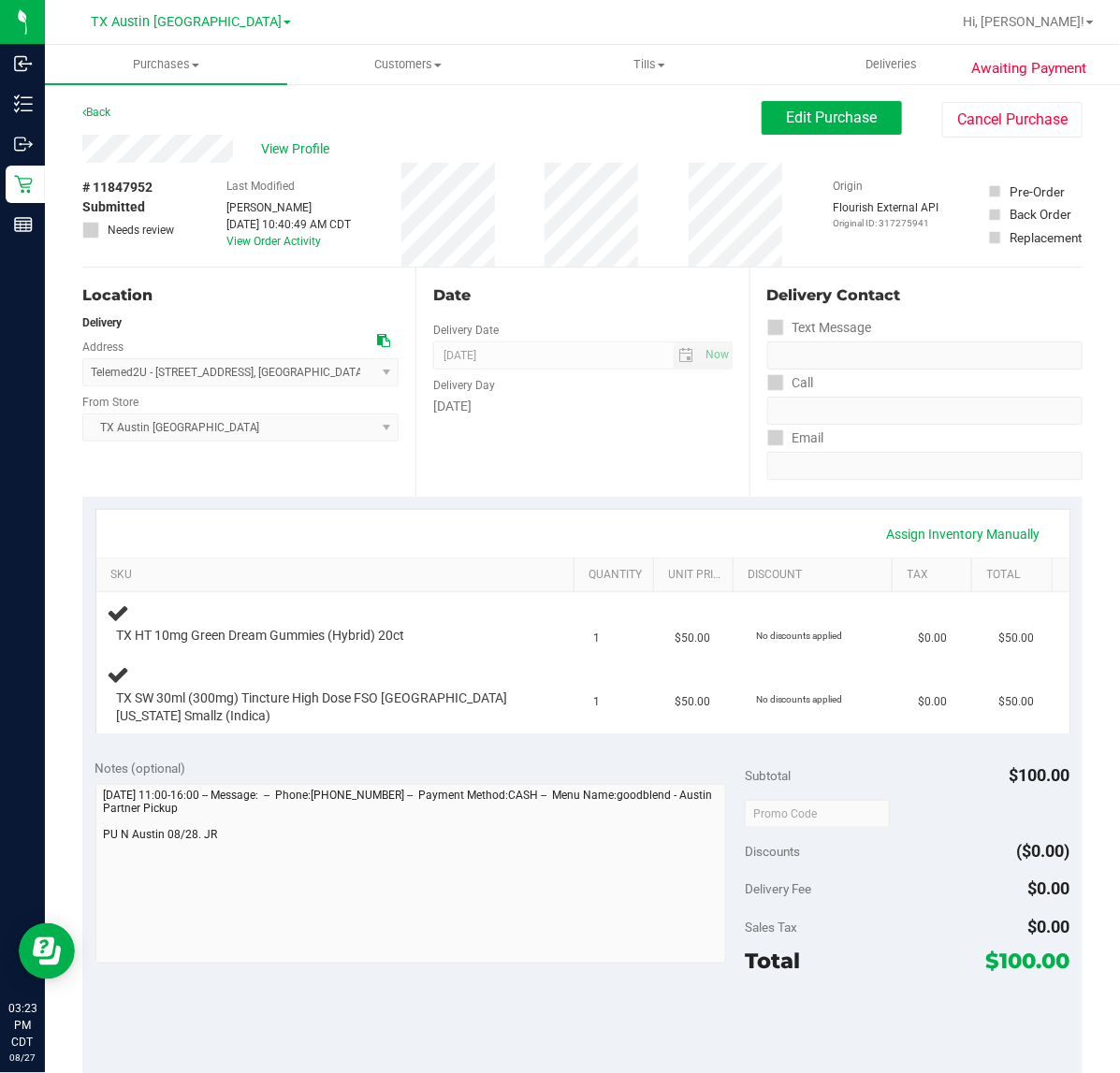
click at [483, 291] on div "Date" at bounding box center [582, 295] width 299 height 22
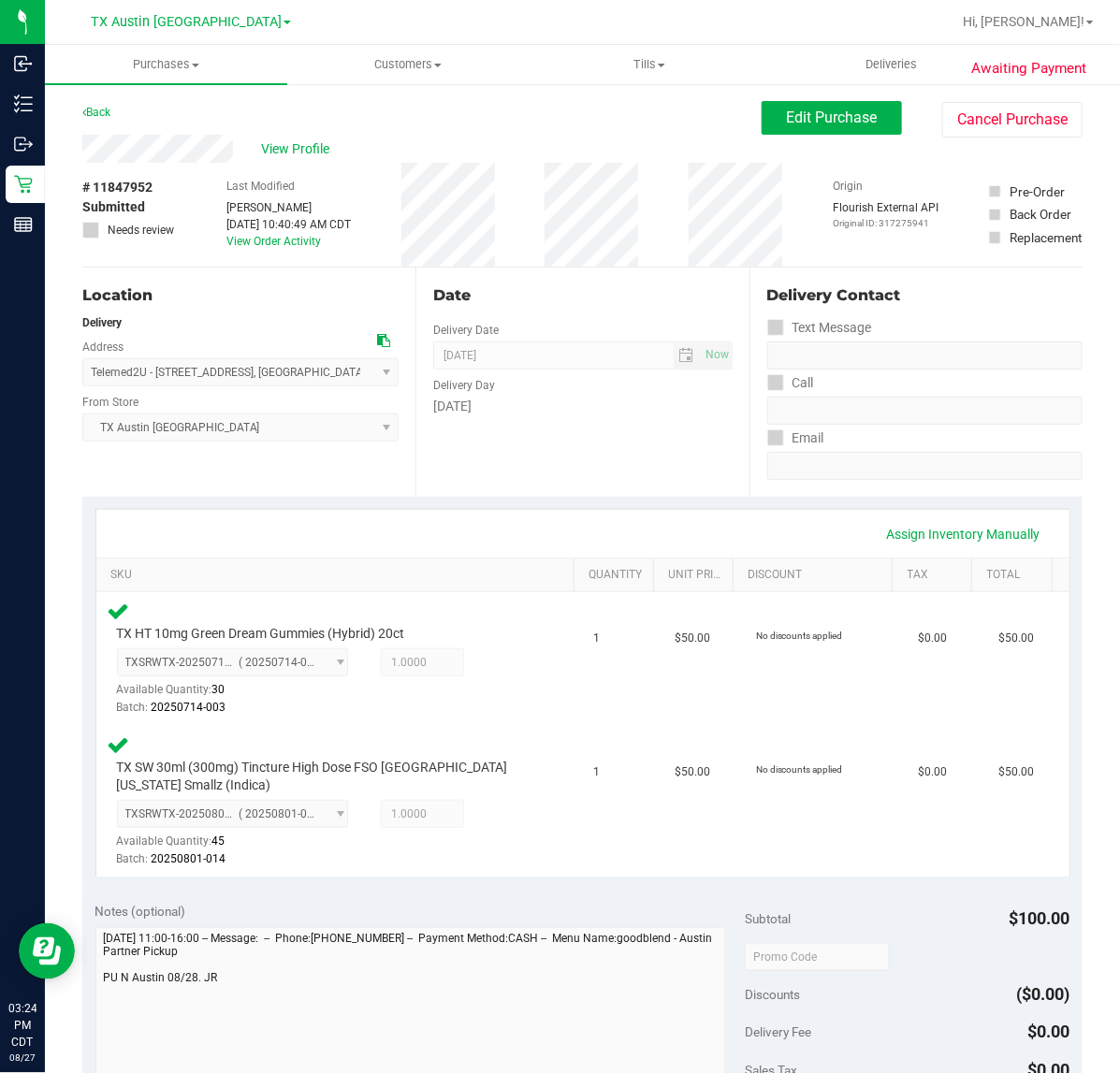
click at [529, 549] on div "Assign Inventory Manually" at bounding box center [582, 534] width 939 height 32
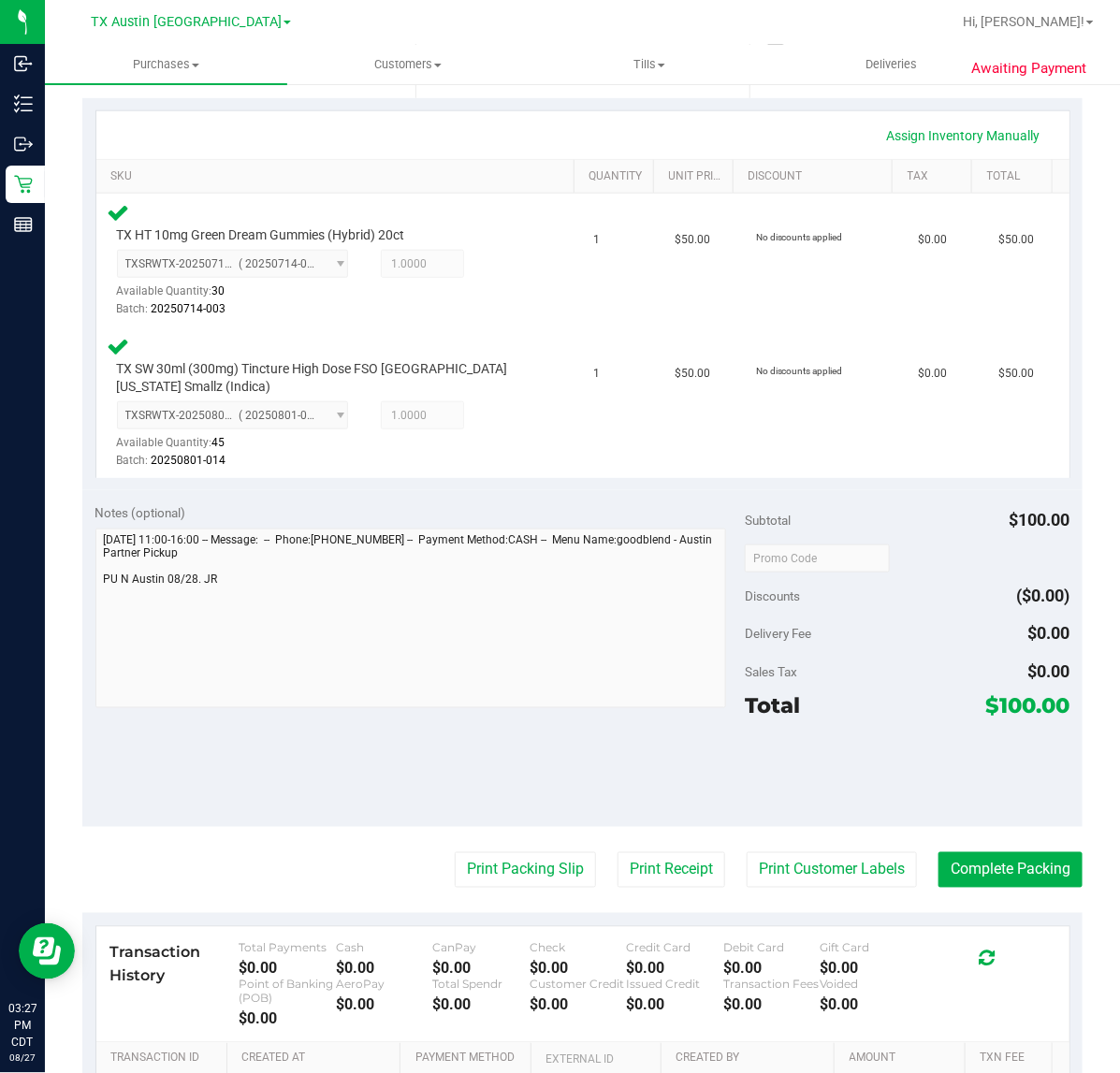
scroll to position [394, 0]
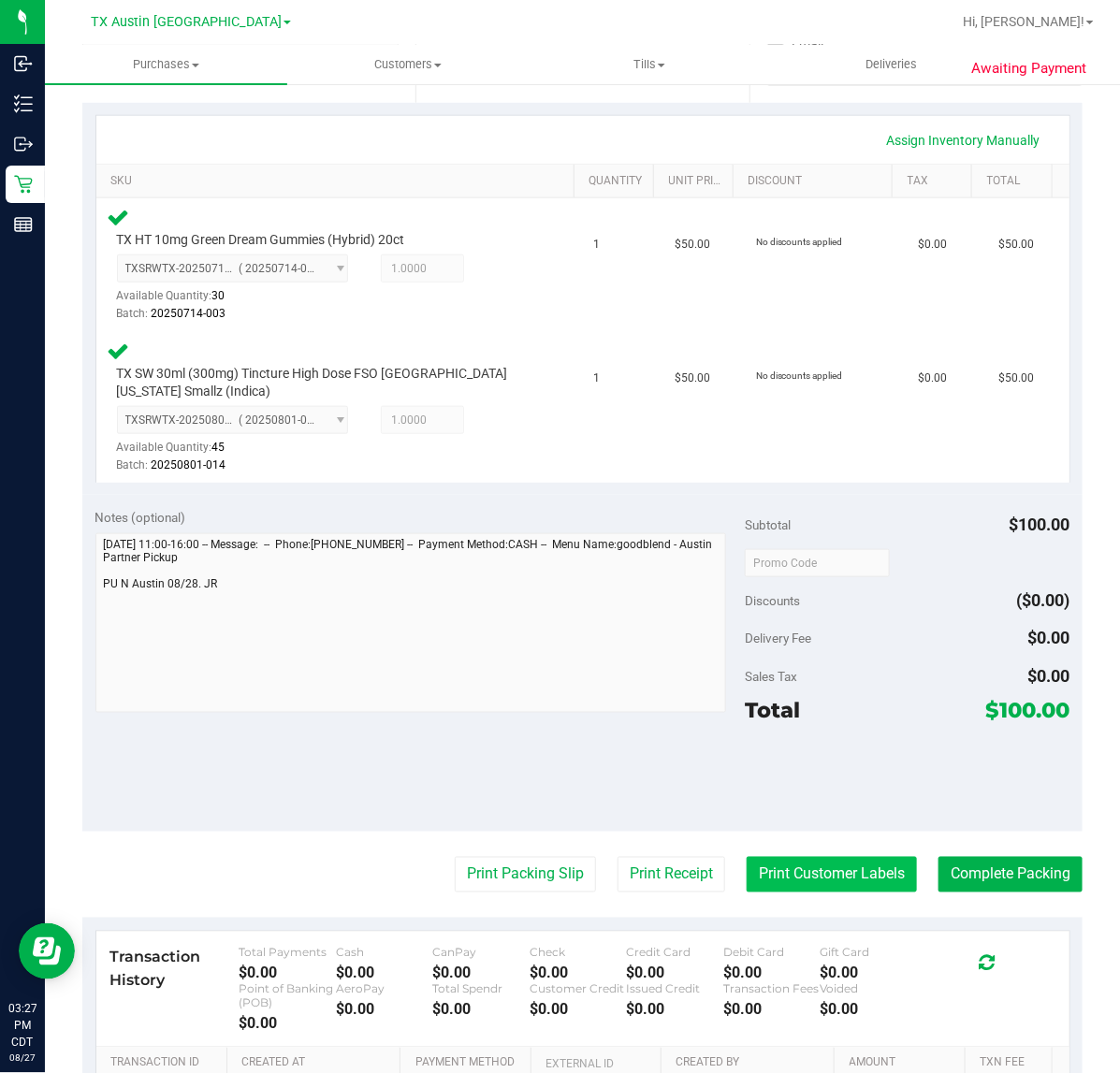
click at [812, 880] on button "Print Customer Labels" at bounding box center [831, 874] width 171 height 36
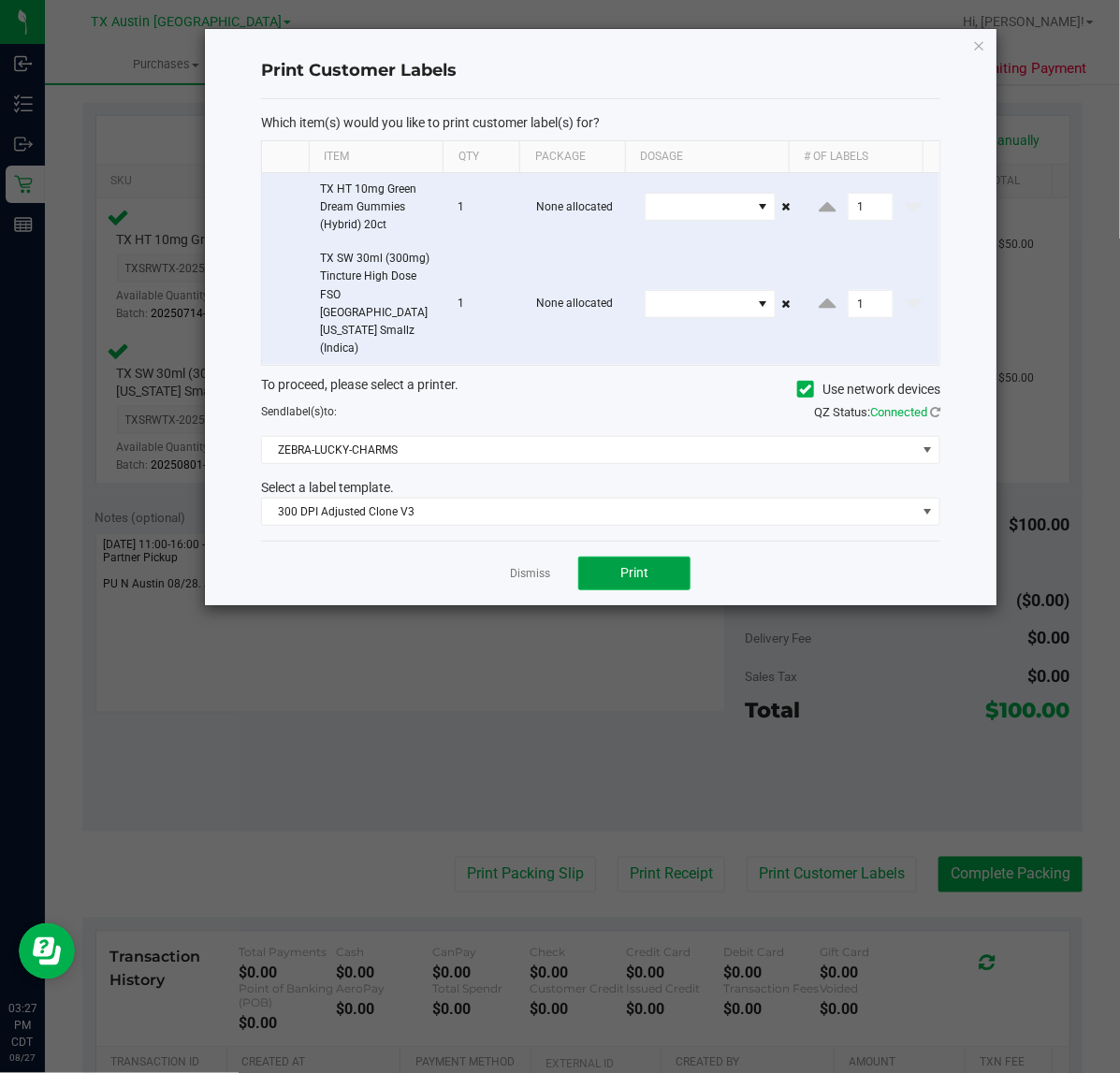
click at [614, 556] on button "Print" at bounding box center [634, 573] width 112 height 34
click at [502, 541] on div "Dismiss Print" at bounding box center [600, 573] width 680 height 65
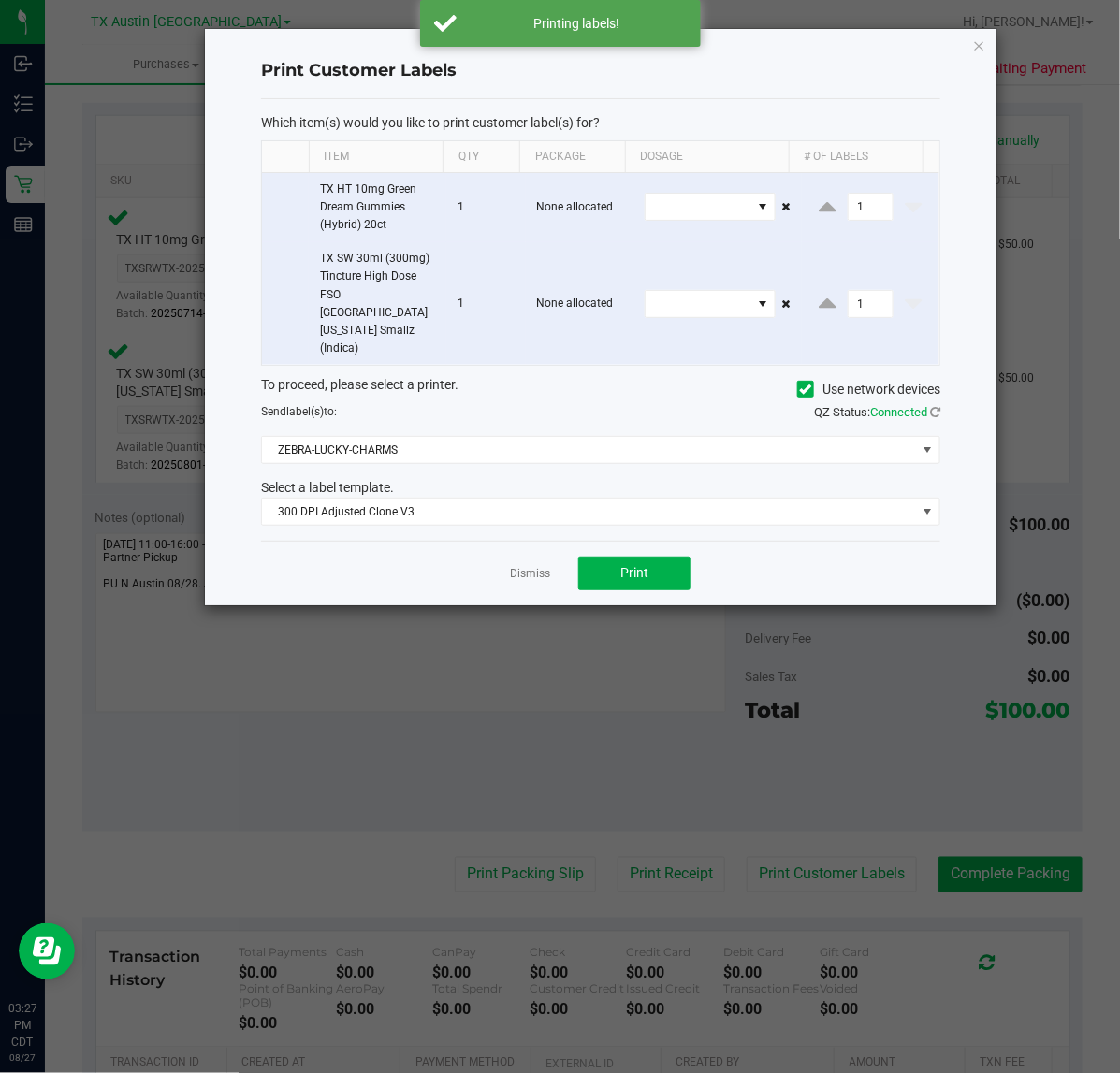
click at [661, 859] on ngb-modal-window "Print Customer Labels Which item(s) would you like to print customer label(s) f…" at bounding box center [567, 536] width 1133 height 1073
click at [523, 566] on link "Dismiss" at bounding box center [530, 574] width 40 height 15
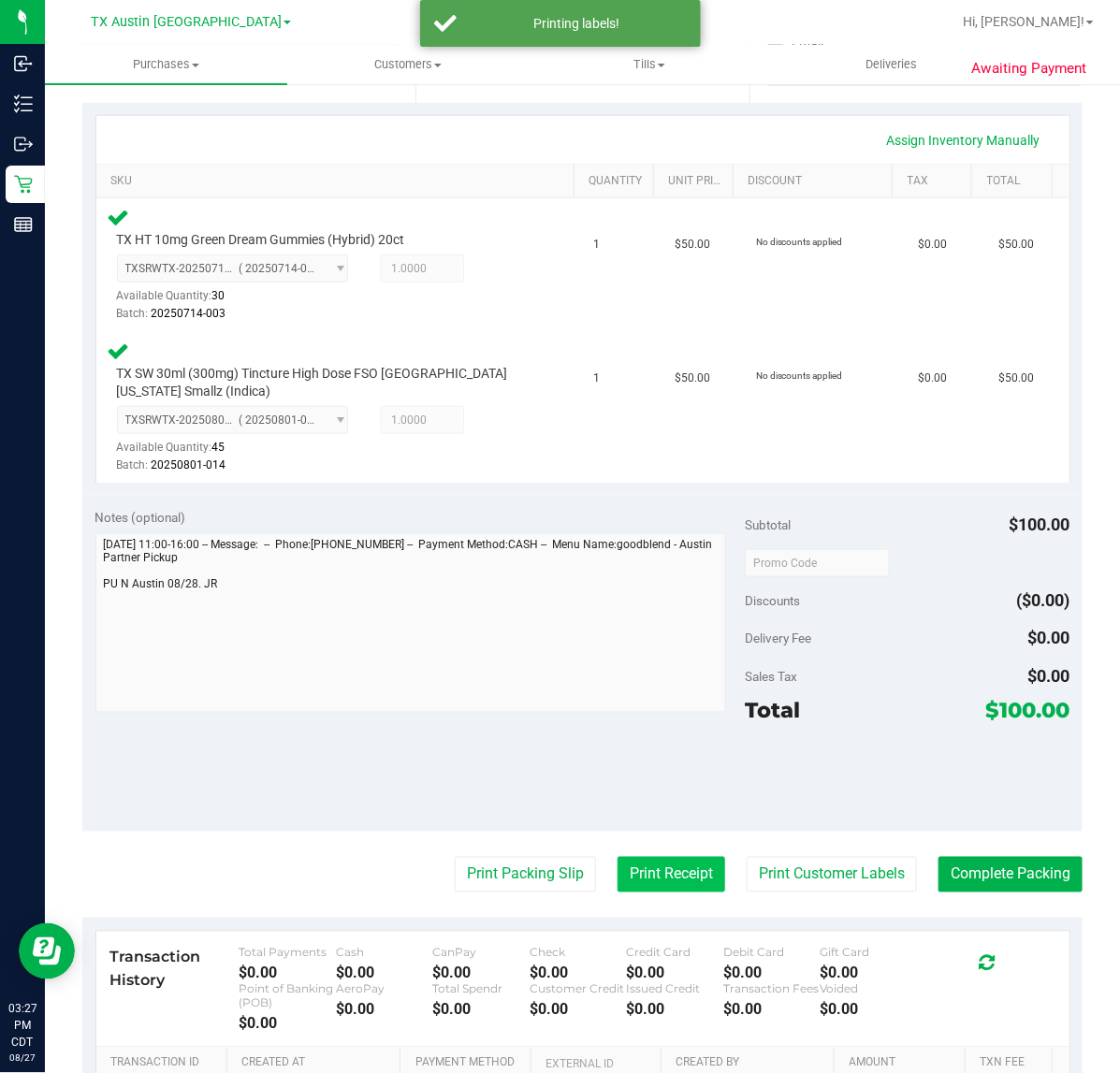
click at [618, 867] on button "Print Receipt" at bounding box center [672, 874] width 108 height 36
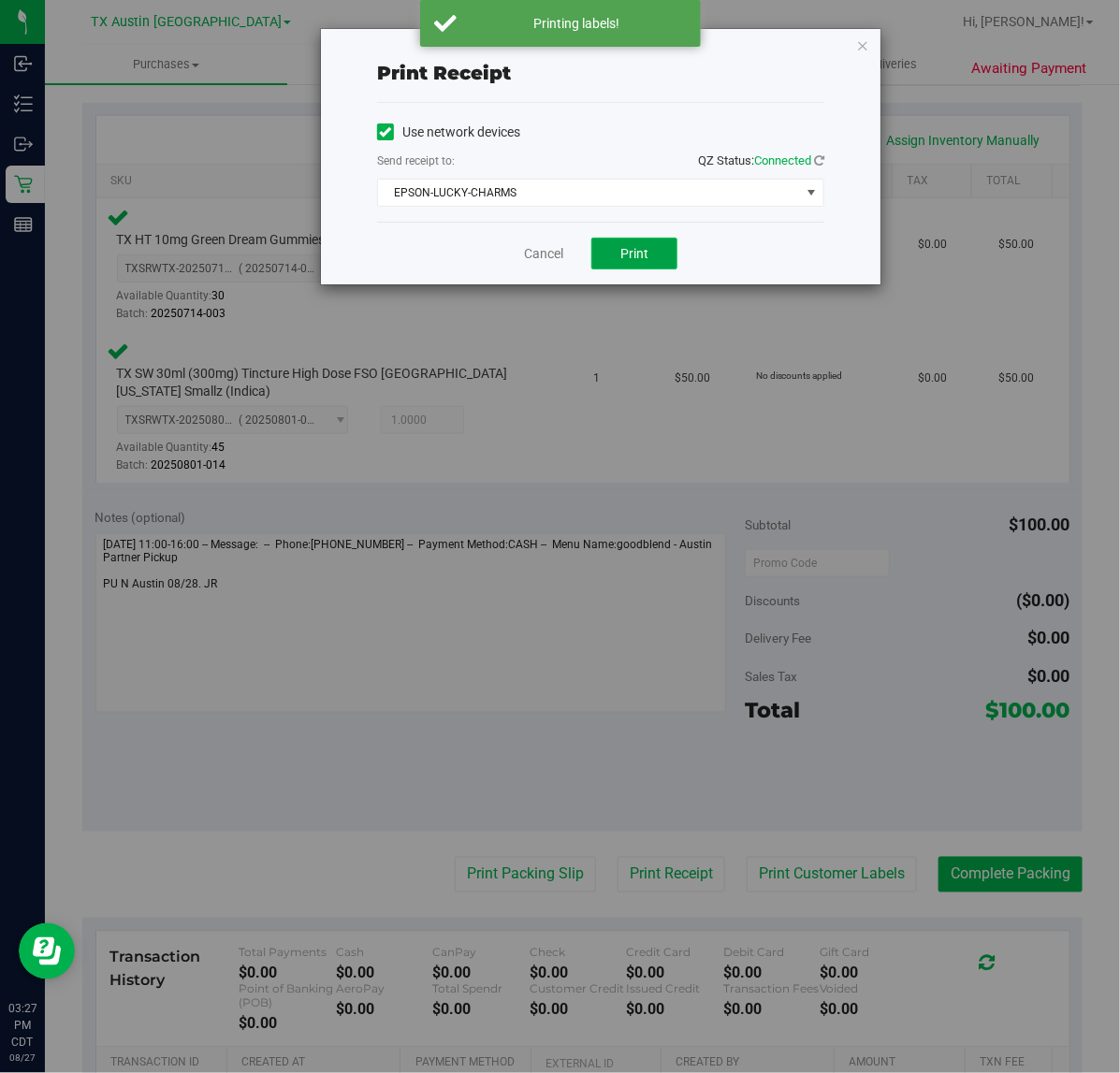
click at [642, 260] on span "Print" at bounding box center [633, 254] width 28 height 15
click at [525, 262] on link "Cancel" at bounding box center [536, 254] width 40 height 19
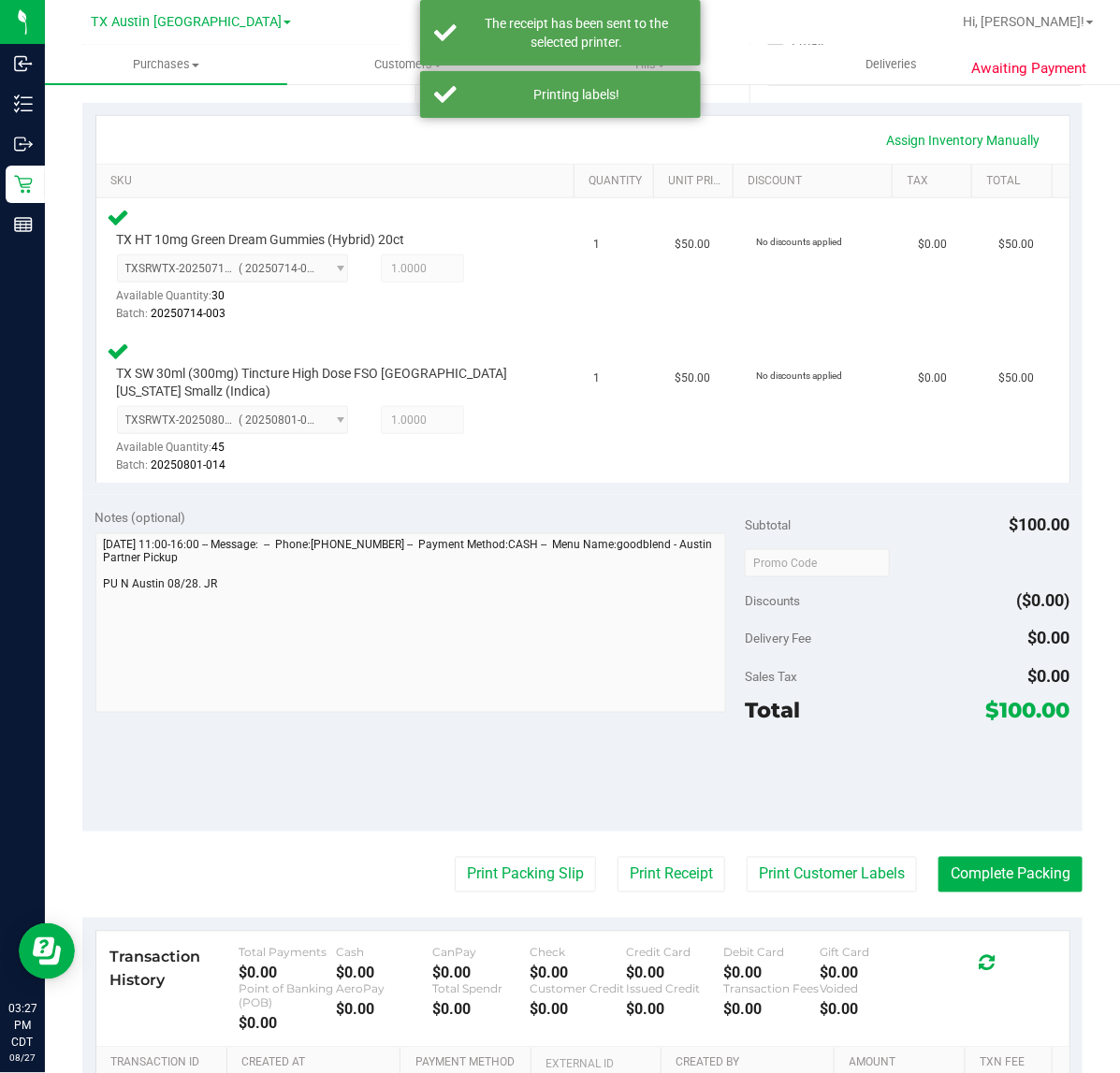
click at [502, 936] on div "Transaction History Total Payments $0.00 Cash $0.00 CanPay $0.00 Check $0.00 Cr…" at bounding box center [582, 990] width 973 height 116
click at [506, 872] on button "Print Packing Slip" at bounding box center [525, 874] width 142 height 36
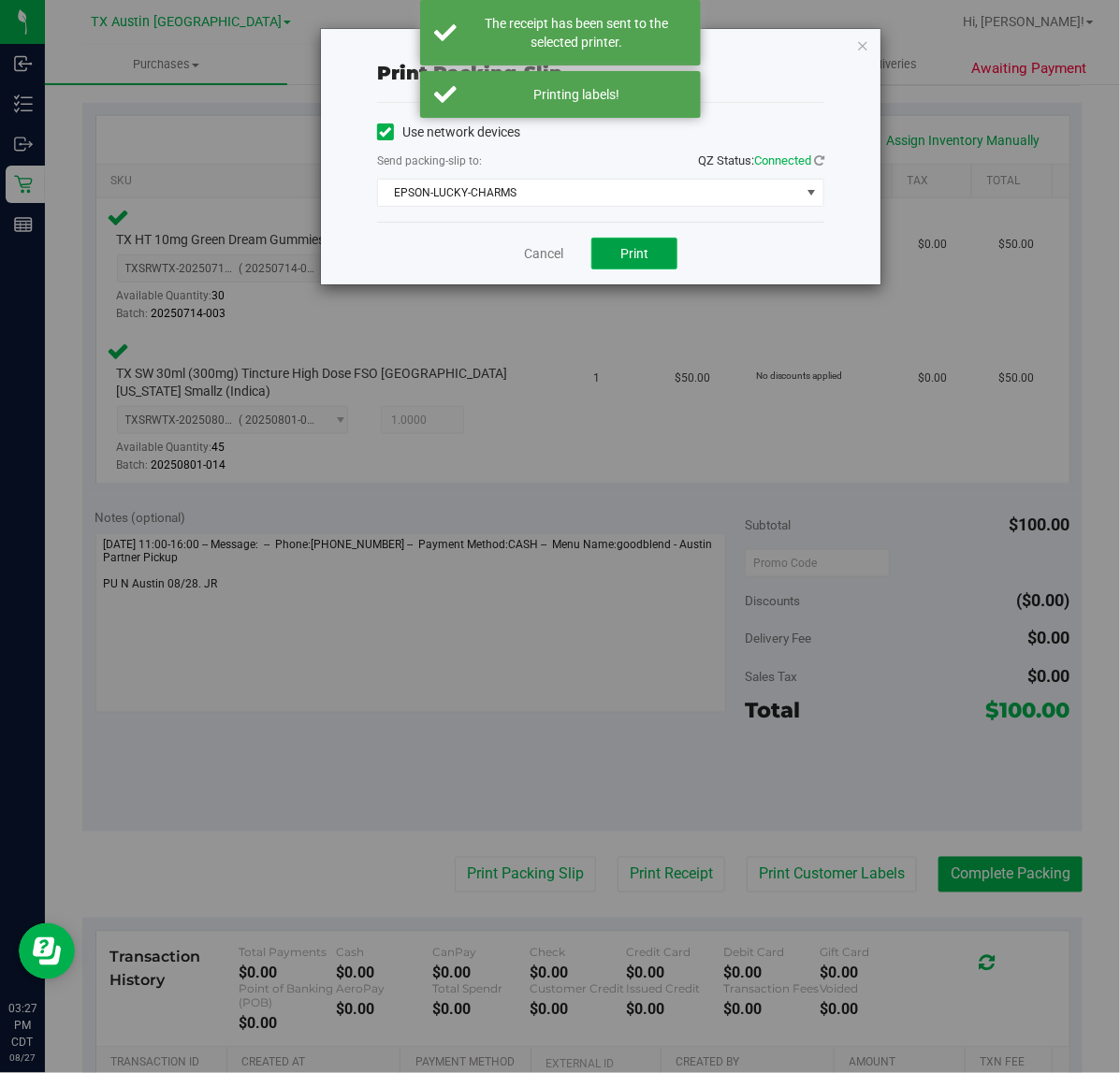
click at [644, 251] on span "Print" at bounding box center [633, 254] width 28 height 15
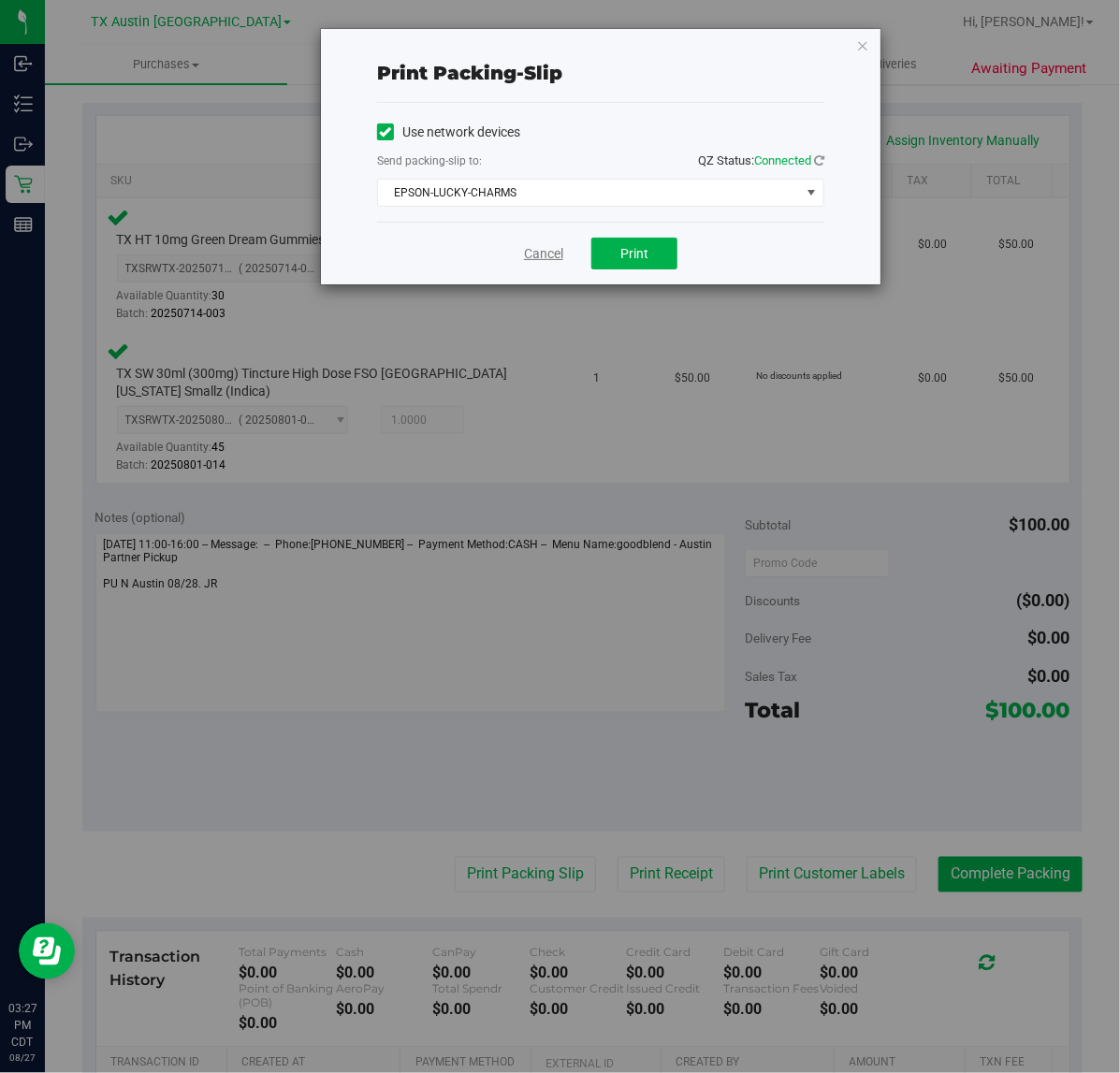
click at [540, 257] on link "Cancel" at bounding box center [543, 254] width 40 height 19
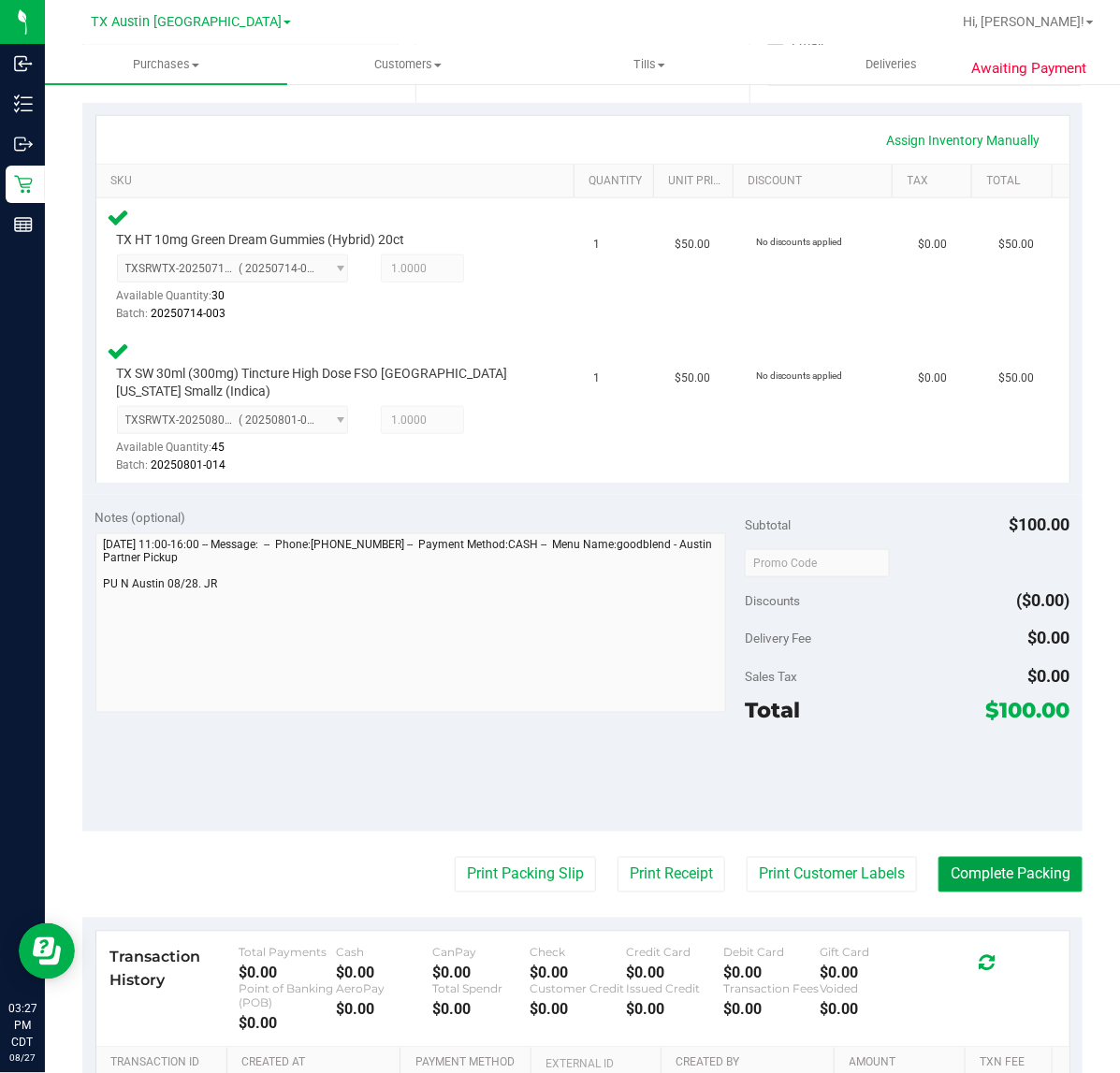
click at [994, 866] on button "Complete Packing" at bounding box center [1009, 874] width 144 height 36
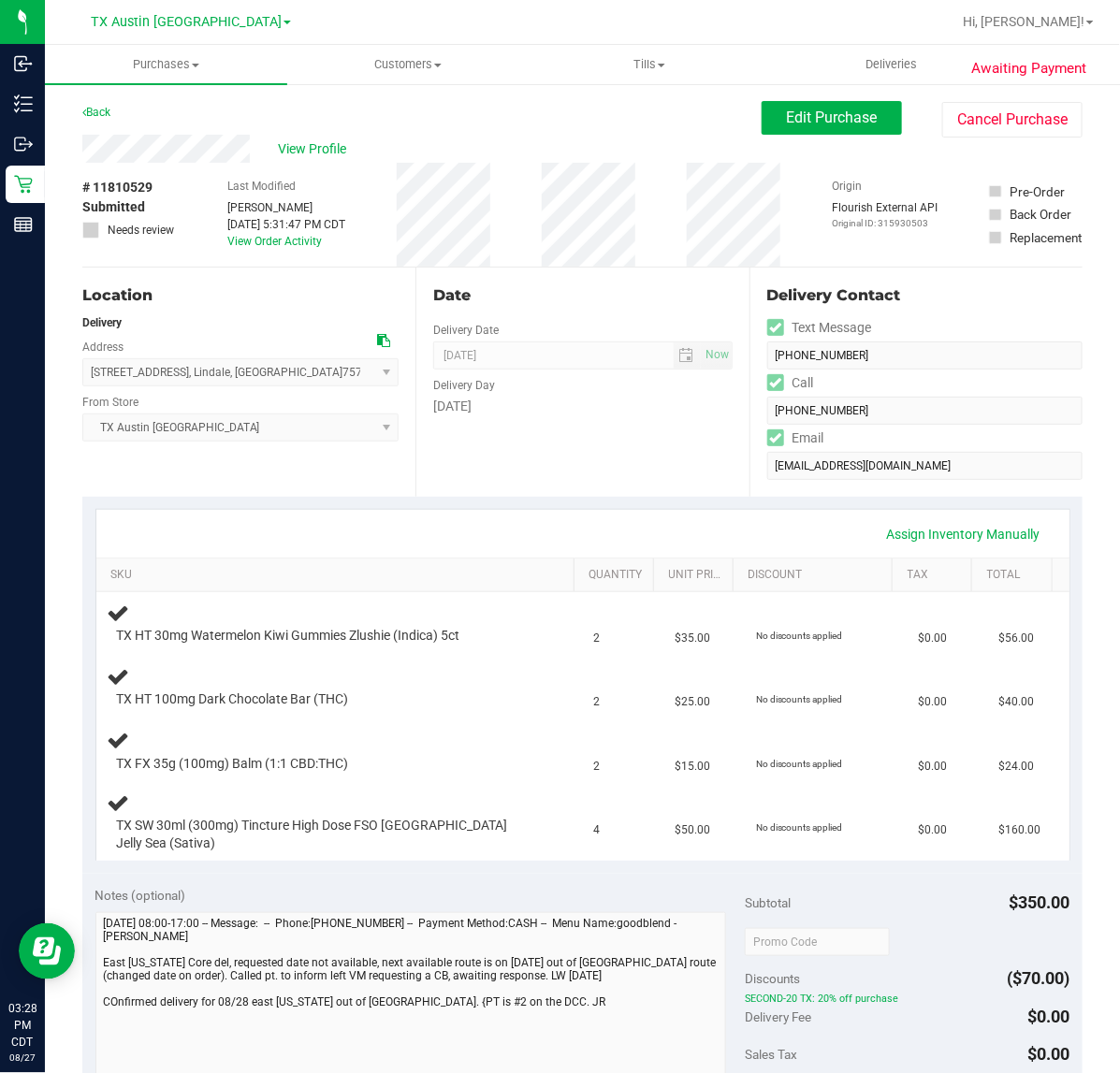
click at [608, 484] on div "Date Delivery Date [DATE] Now [DATE] 07:00 AM Now Delivery Day [DATE]" at bounding box center [582, 383] width 333 height 229
click at [703, 437] on div "Date Delivery Date [DATE] Now [DATE] 07:00 AM Now Delivery Day [DATE]" at bounding box center [582, 383] width 333 height 229
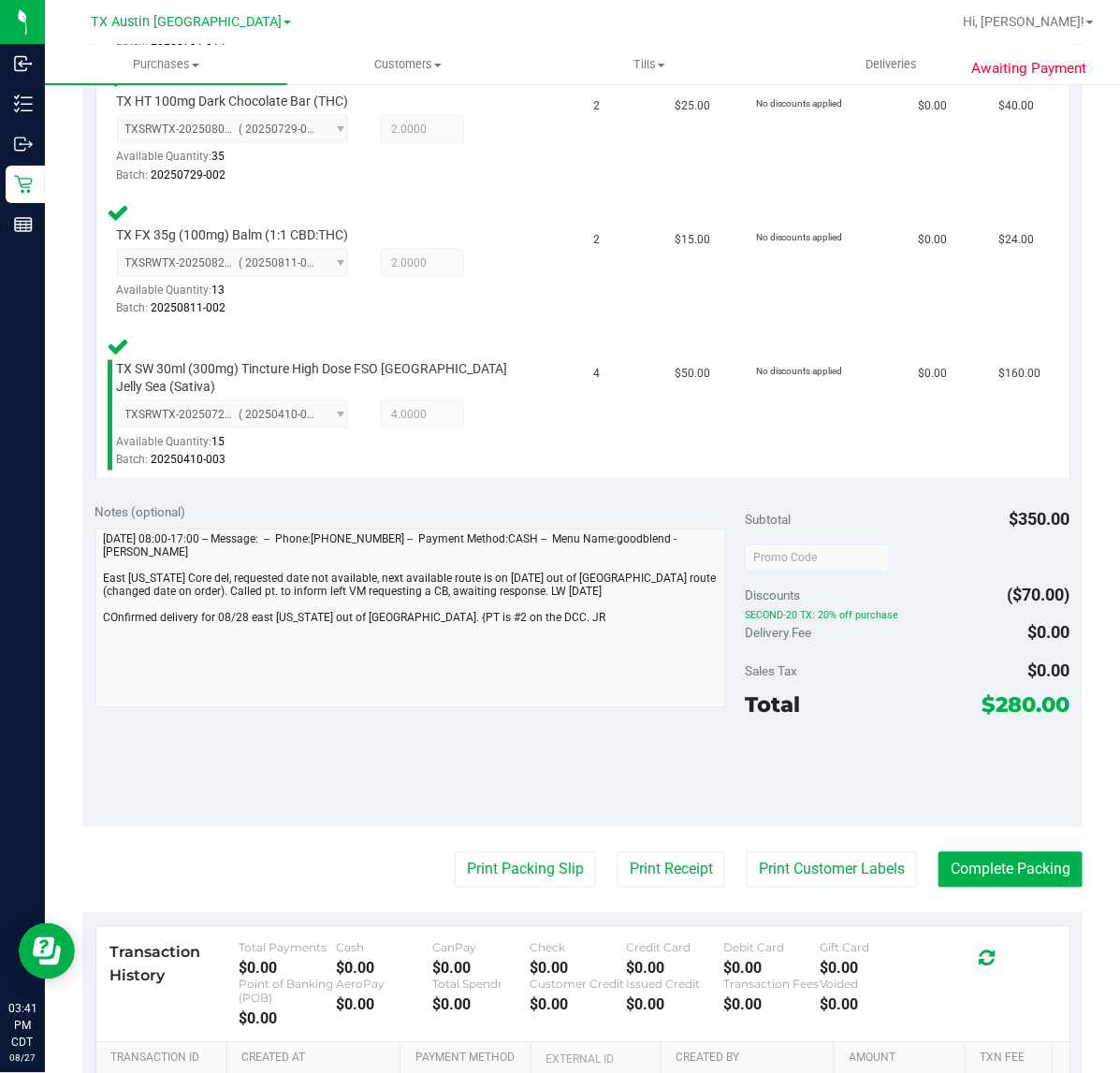
scroll to position [702, 0]
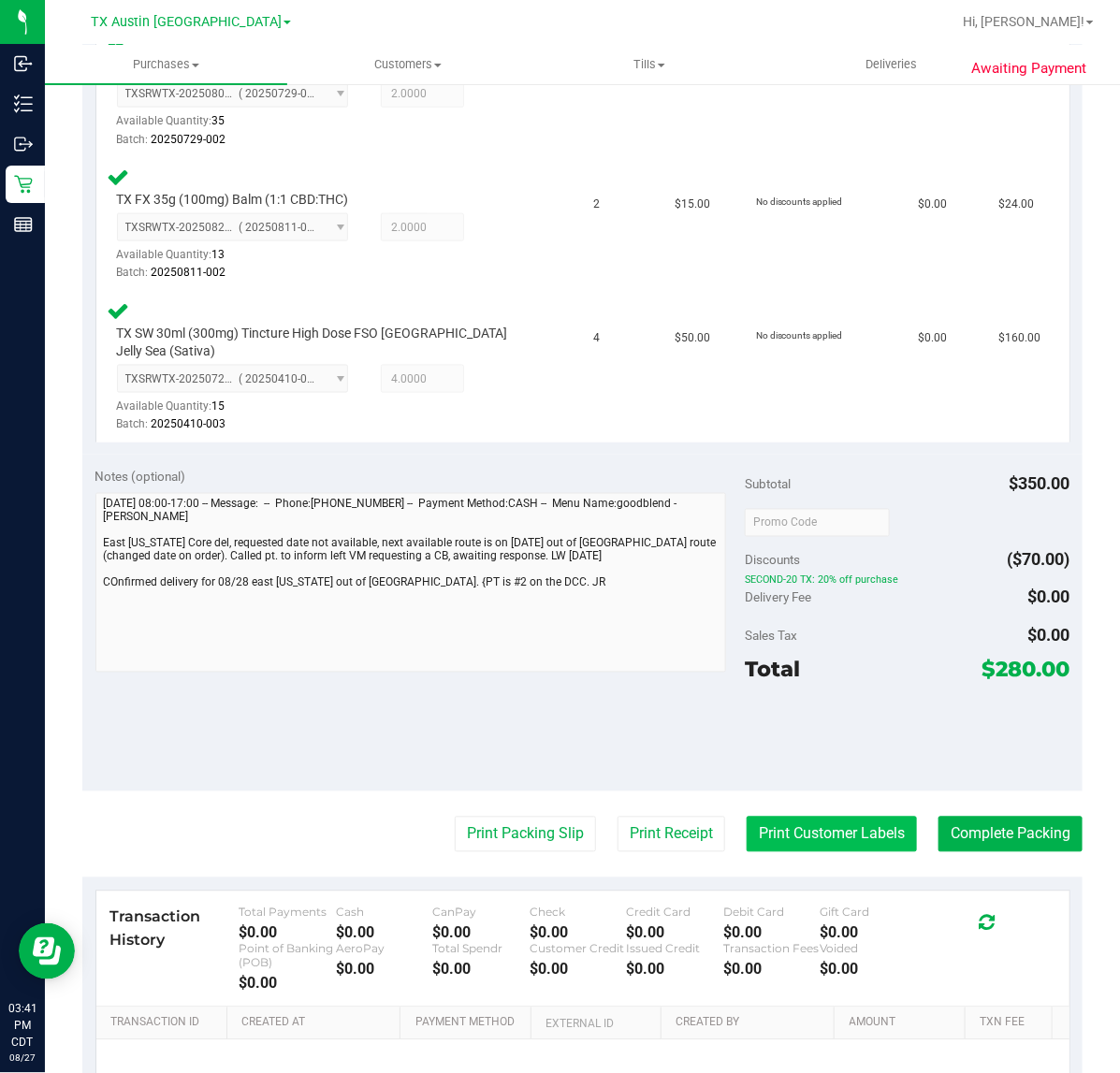
click at [844, 817] on button "Print Customer Labels" at bounding box center [831, 834] width 171 height 36
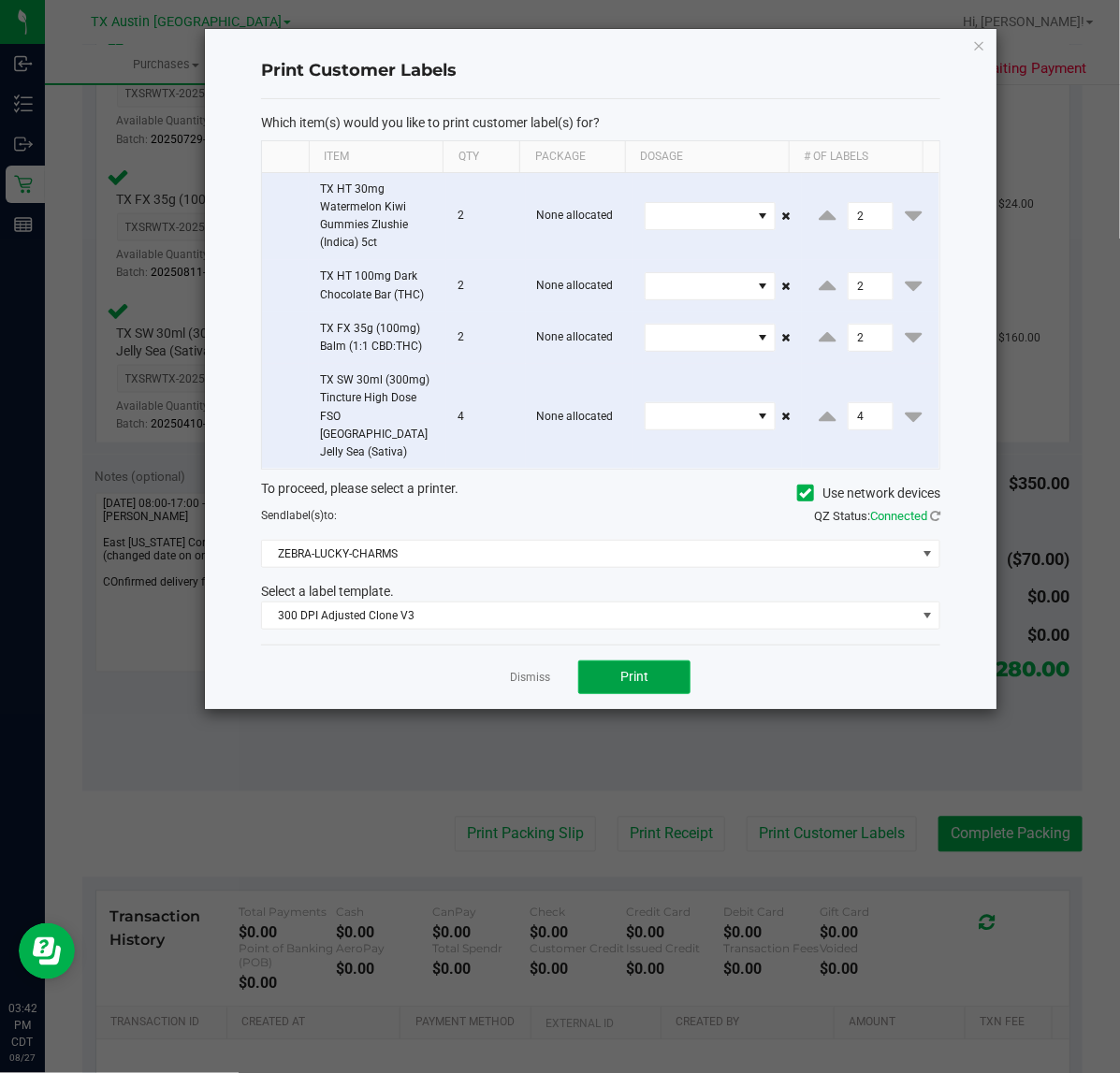
click at [585, 660] on button "Print" at bounding box center [634, 677] width 112 height 34
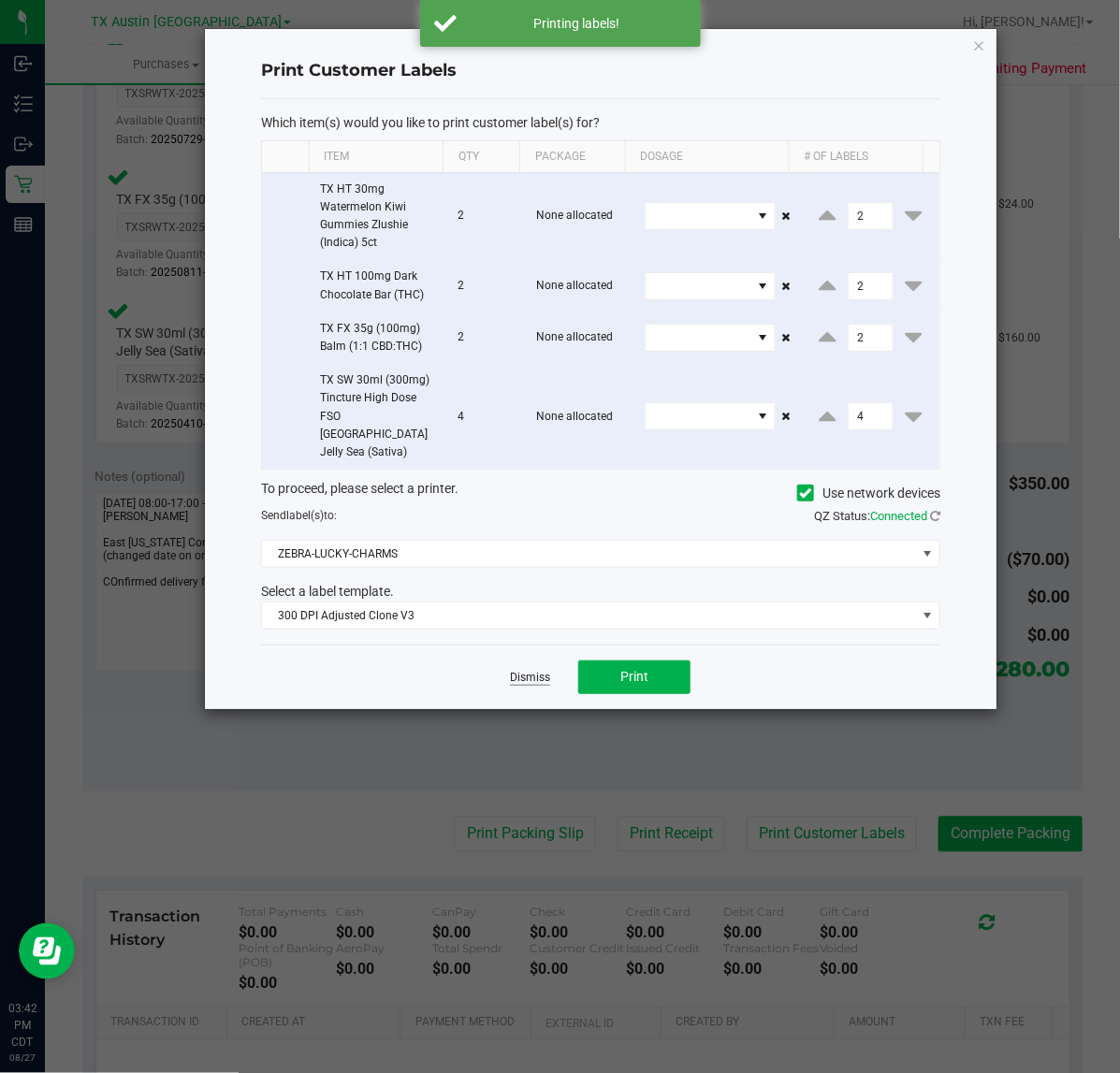
click at [538, 670] on link "Dismiss" at bounding box center [530, 678] width 40 height 15
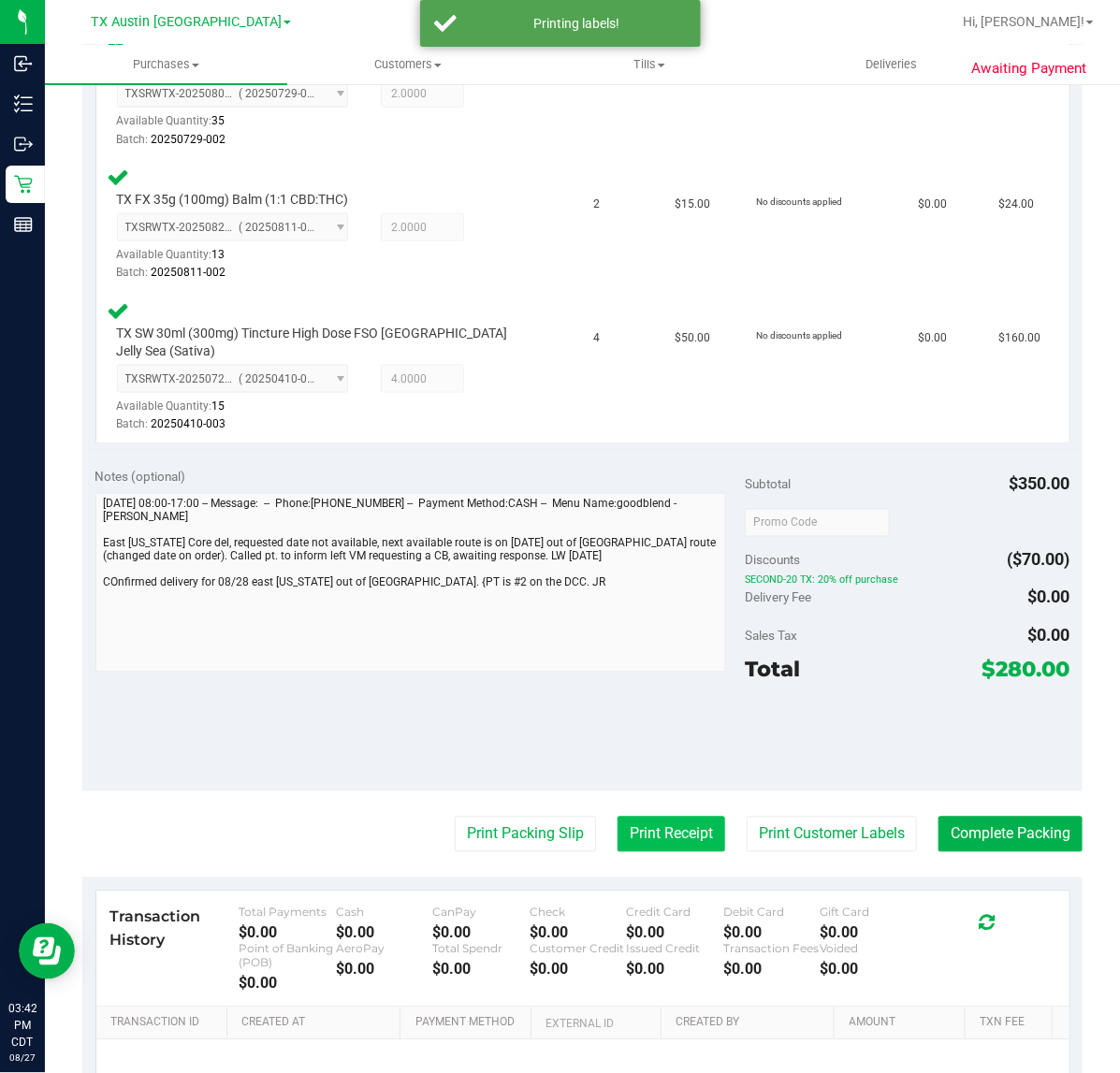
click at [690, 817] on button "Print Receipt" at bounding box center [672, 834] width 108 height 36
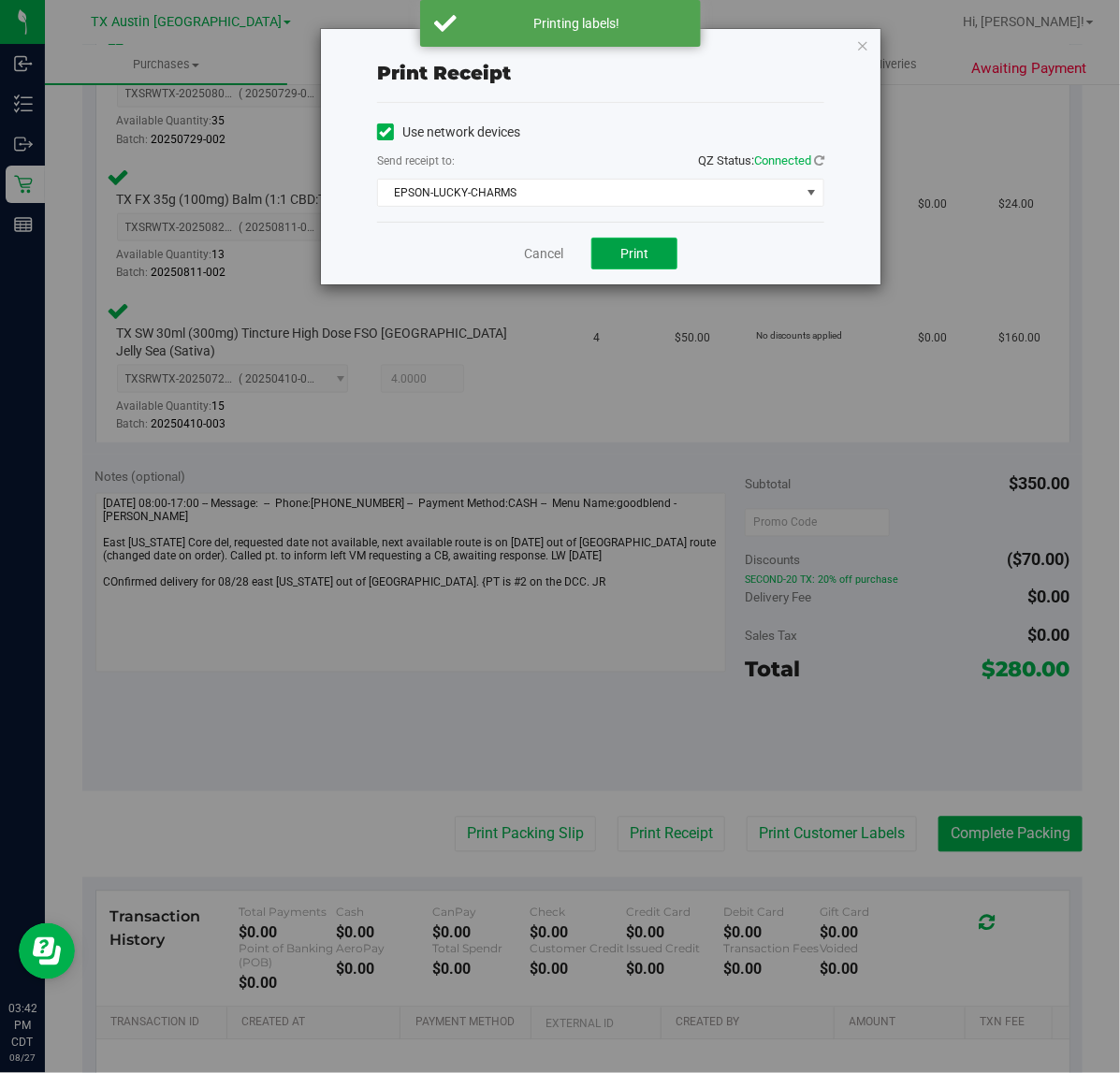
click at [625, 259] on span "Print" at bounding box center [633, 254] width 28 height 15
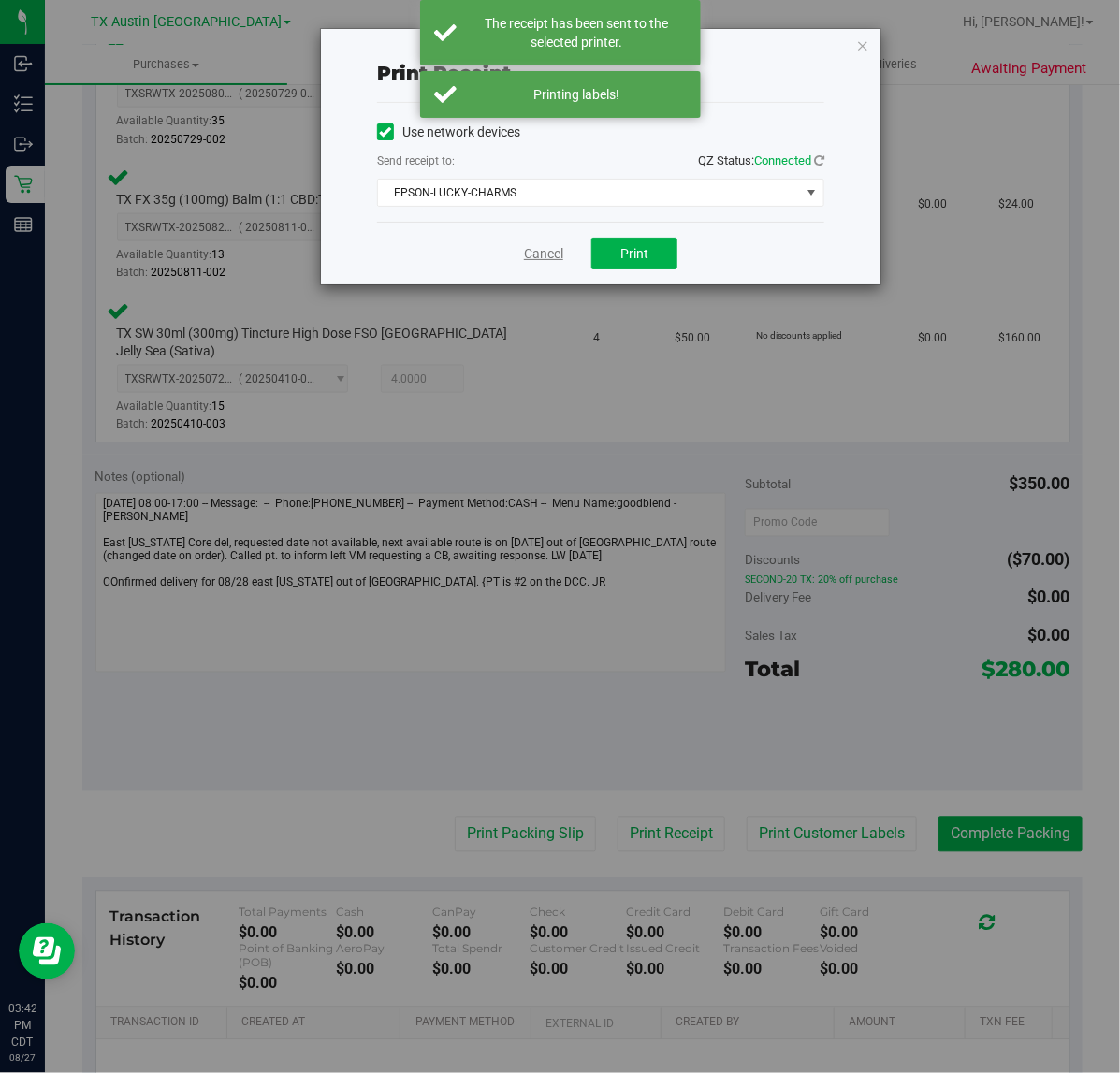
click at [554, 259] on link "Cancel" at bounding box center [543, 254] width 40 height 19
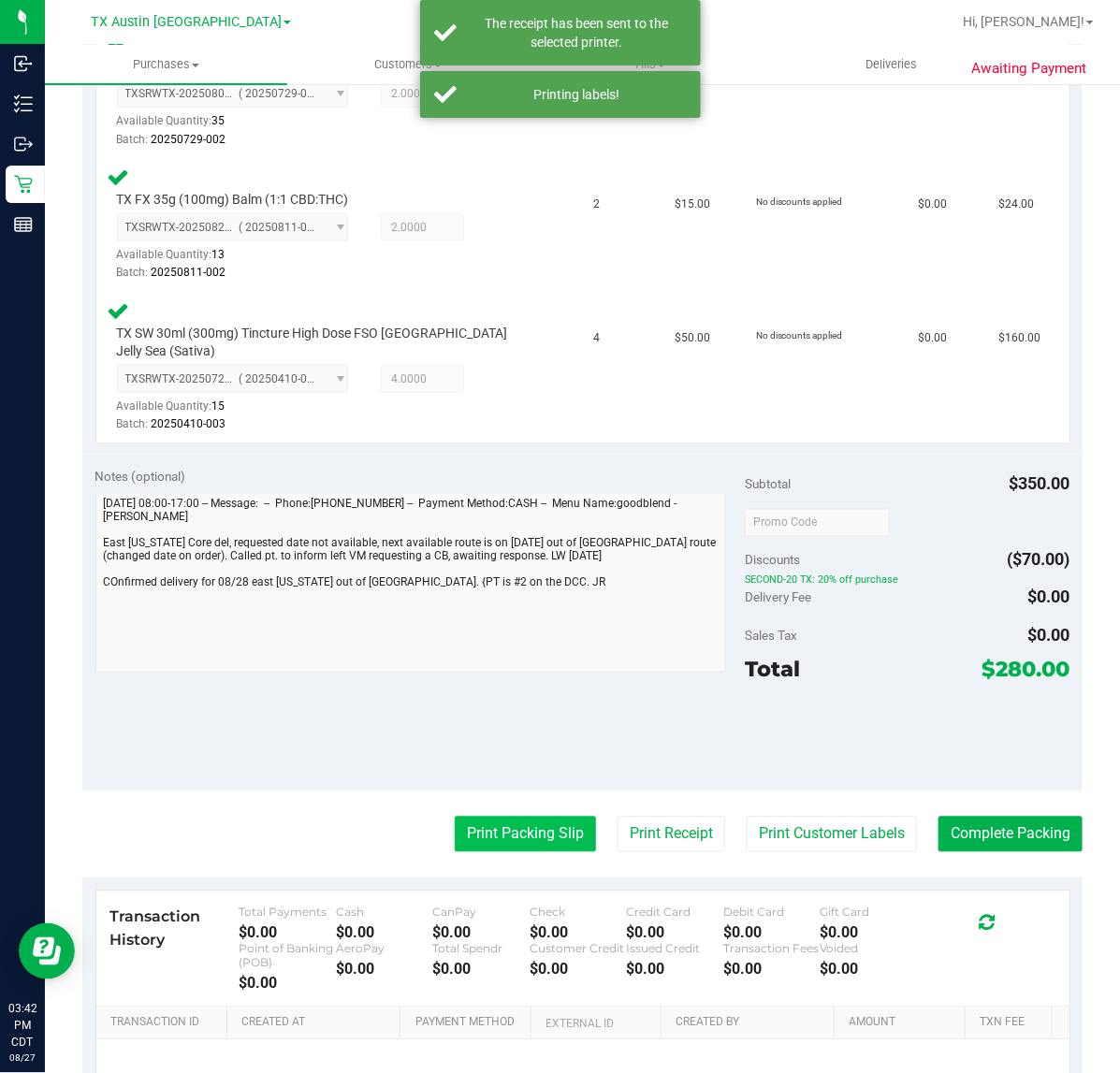
click at [554, 817] on button "Print Packing Slip" at bounding box center [525, 834] width 142 height 36
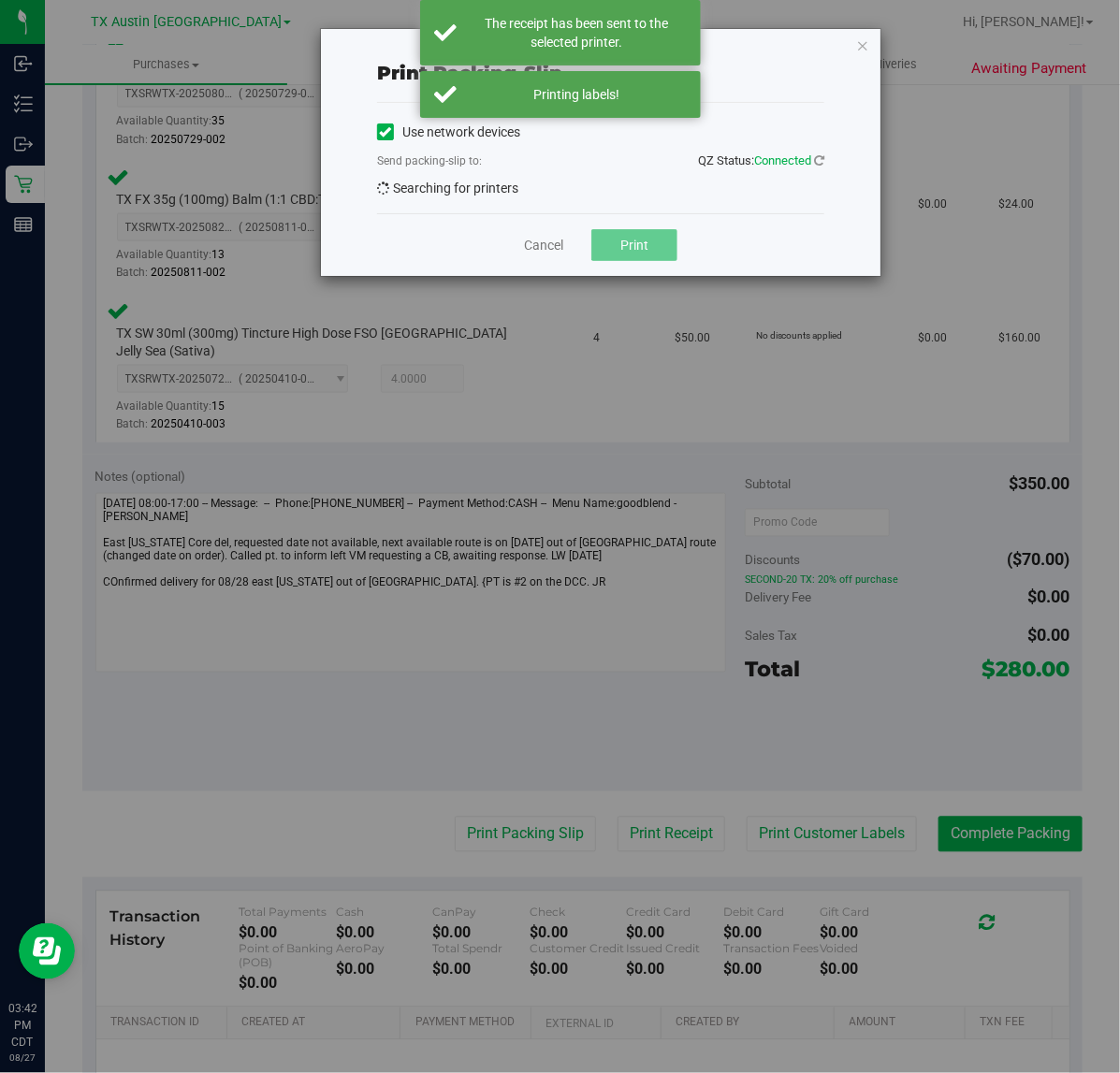
click at [642, 225] on div "Cancel Print" at bounding box center [600, 244] width 447 height 63
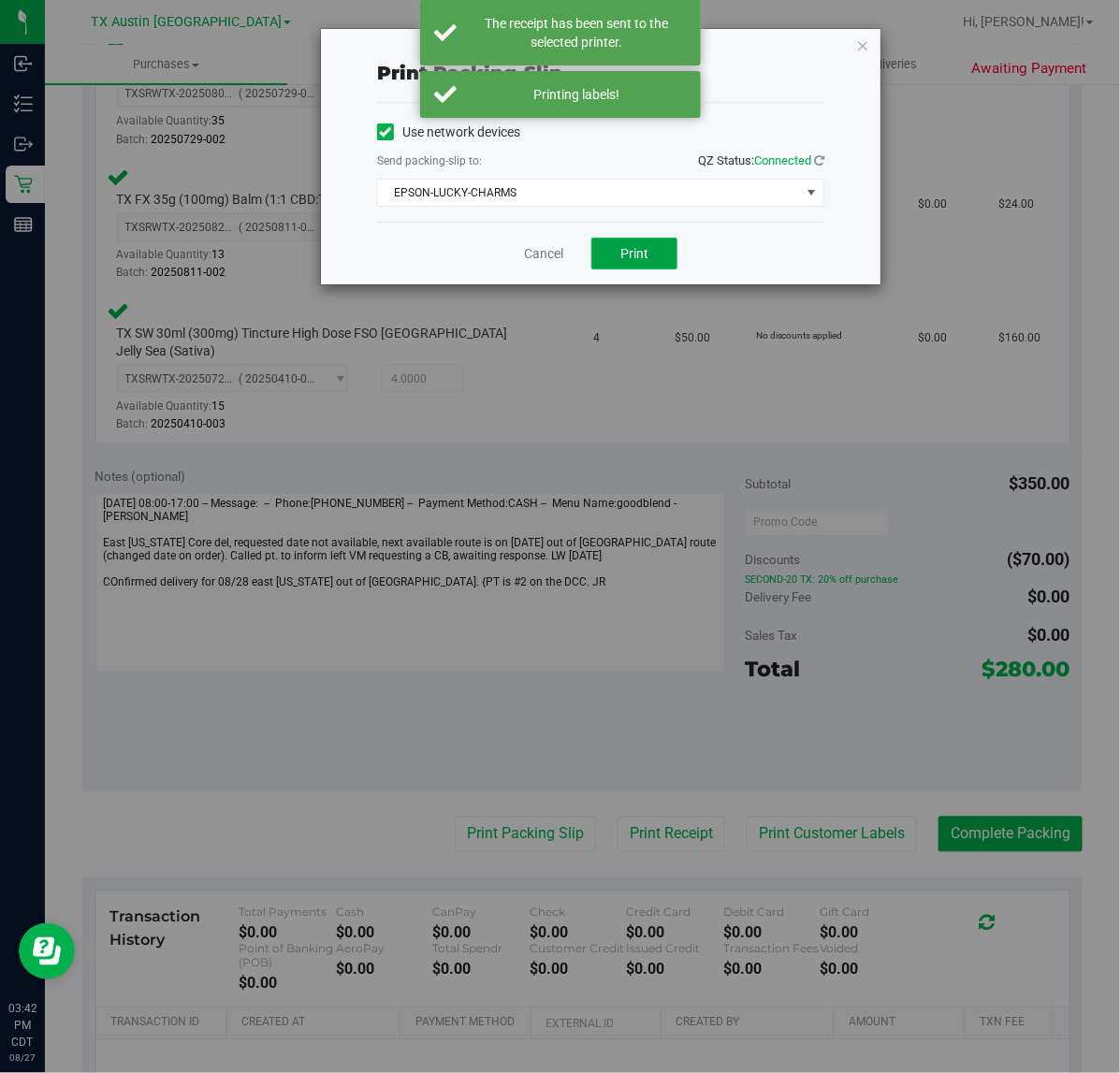
click at [637, 245] on button "Print" at bounding box center [633, 254] width 86 height 32
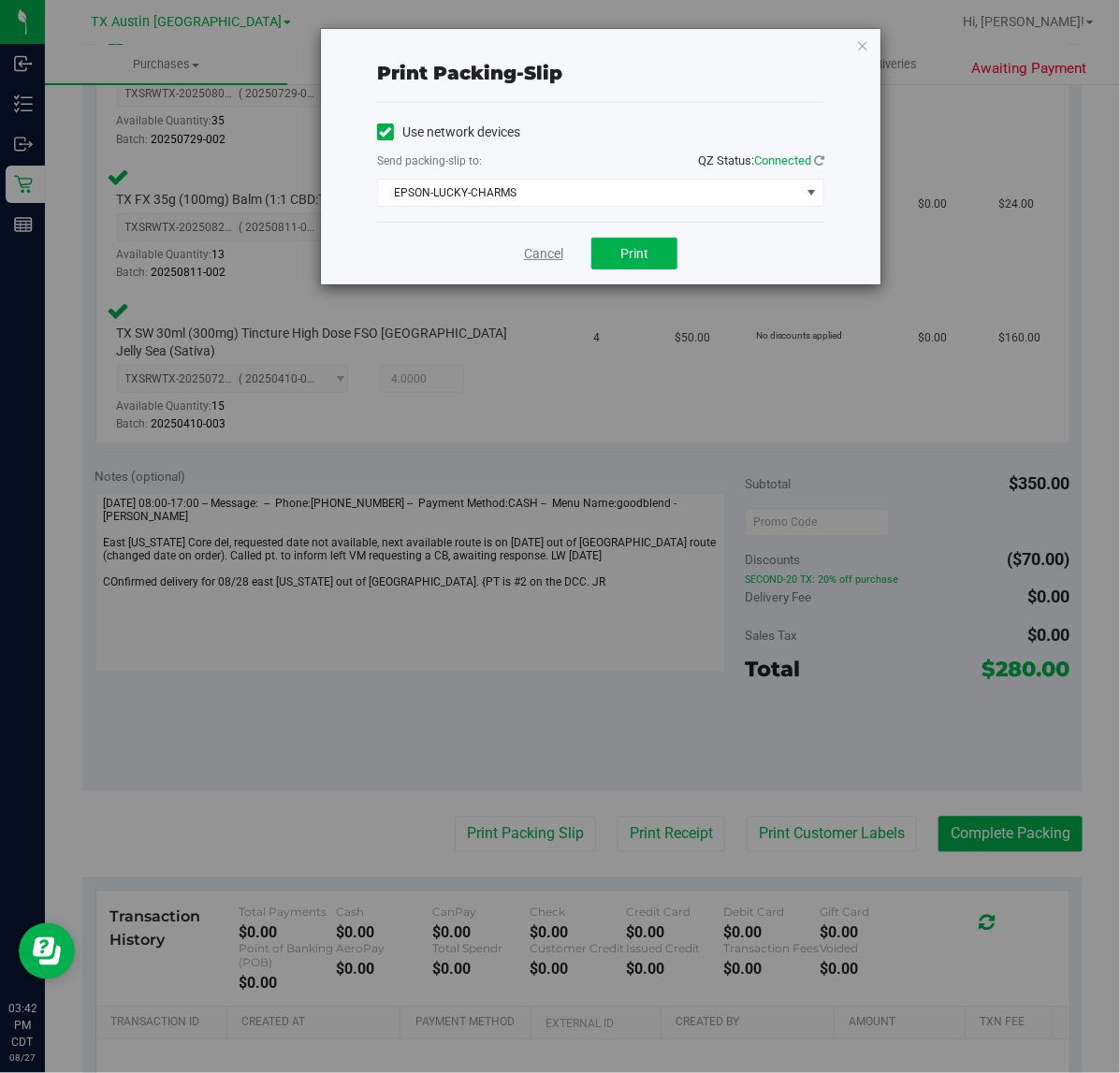
click at [525, 254] on link "Cancel" at bounding box center [543, 254] width 40 height 19
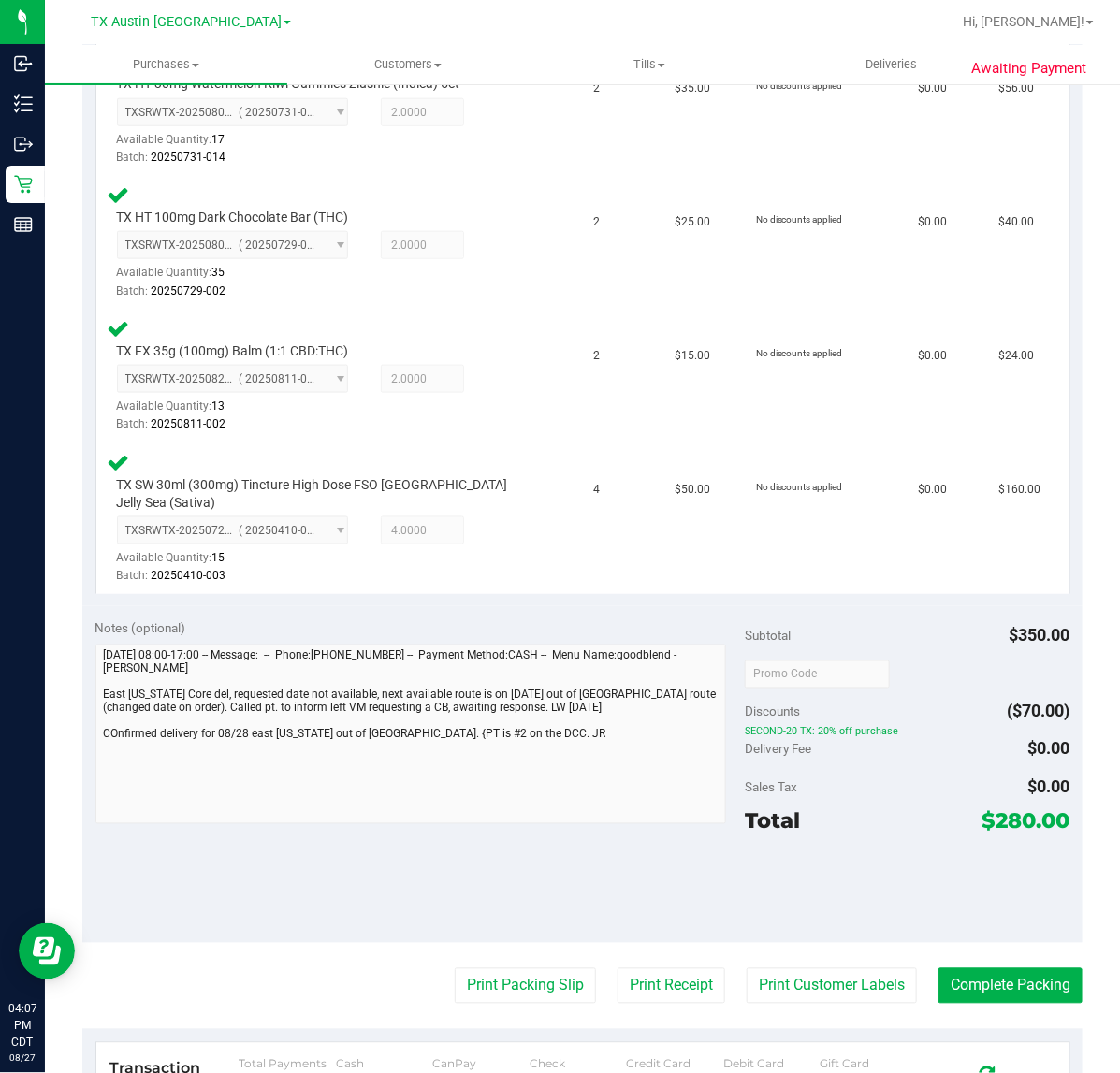
scroll to position [580, 0]
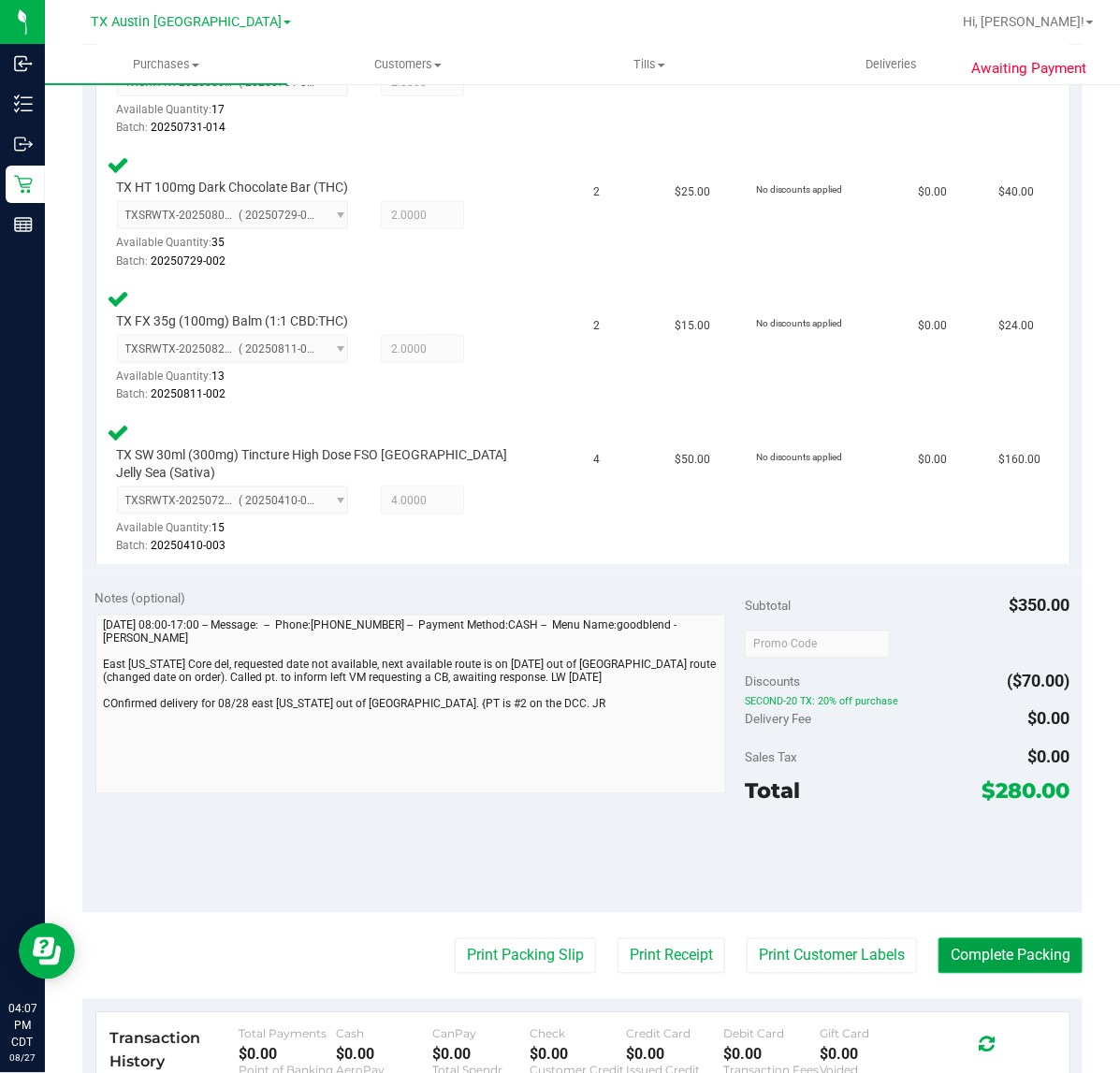
click at [997, 938] on button "Complete Packing" at bounding box center [1009, 955] width 144 height 36
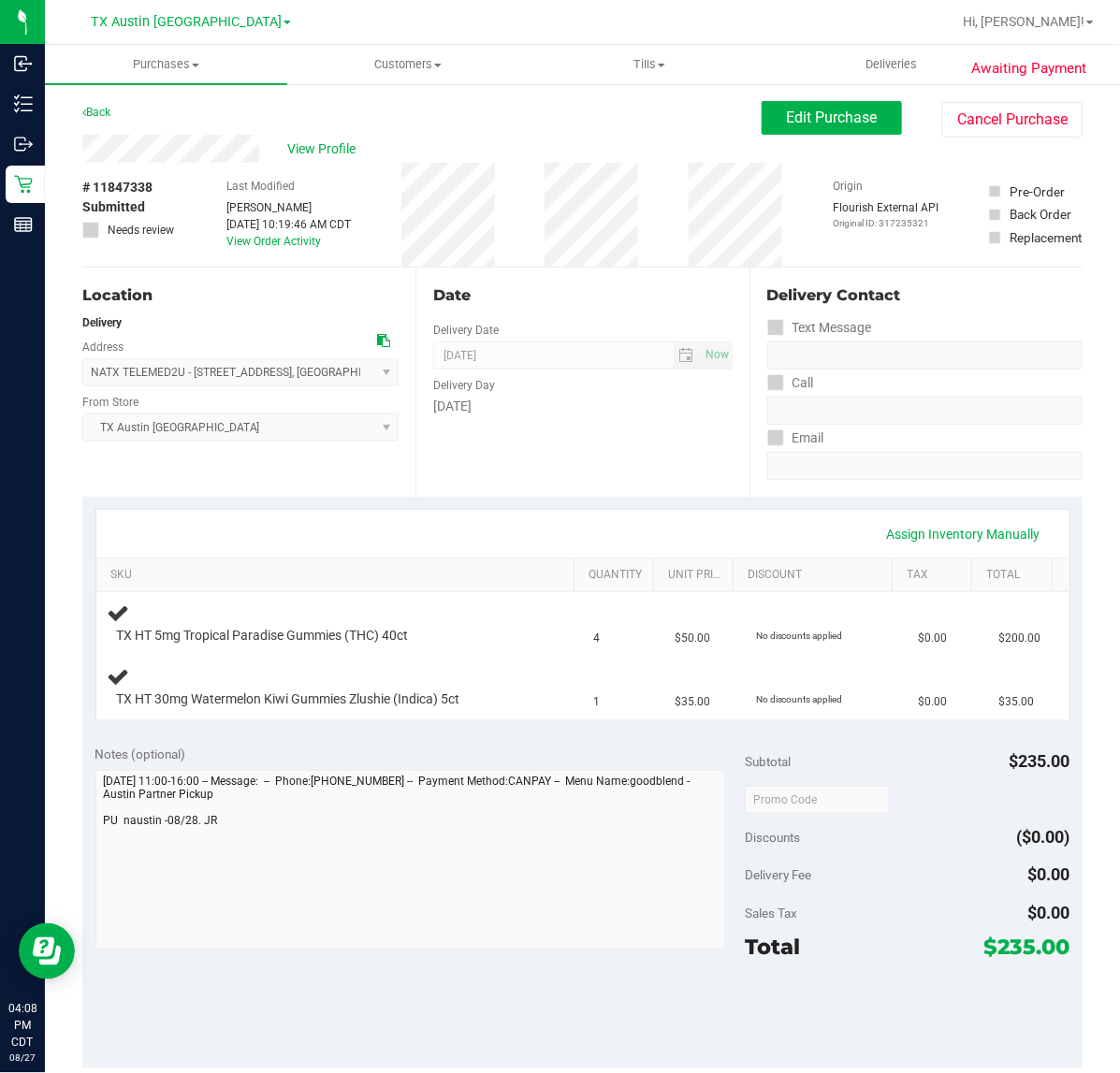
click at [500, 395] on div "Delivery Day" at bounding box center [582, 383] width 299 height 27
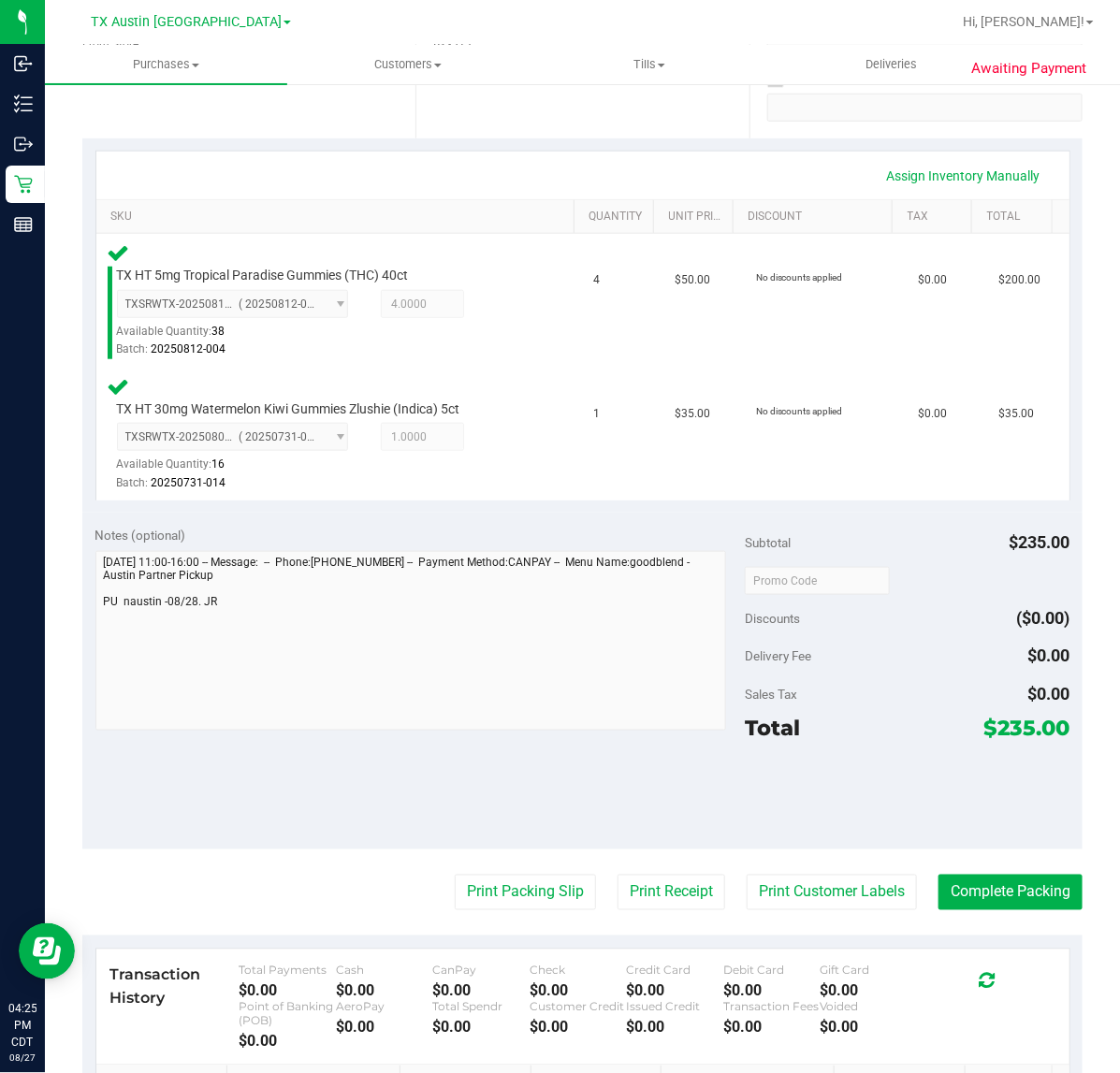
scroll to position [427, 0]
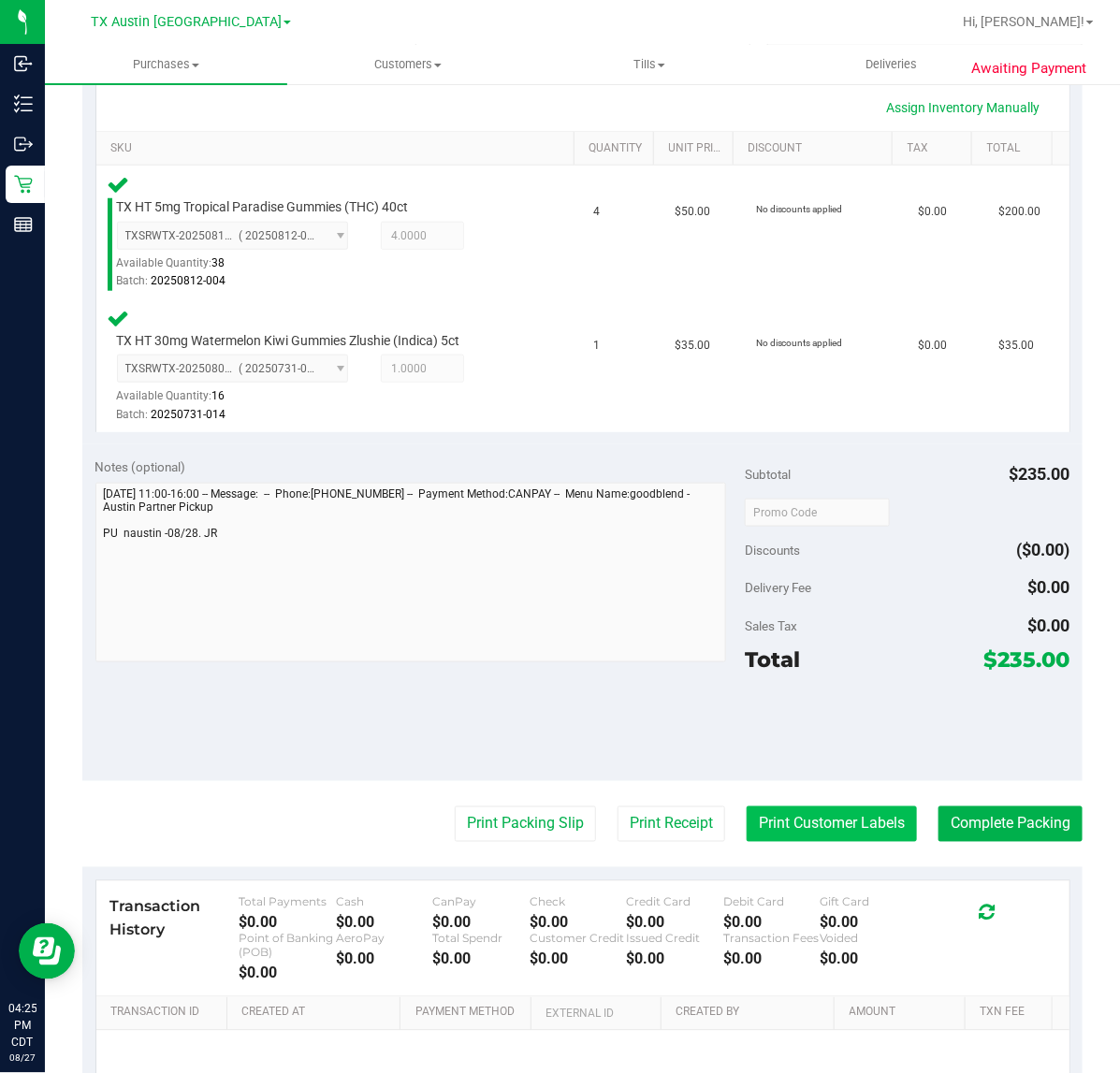
click at [811, 831] on button "Print Customer Labels" at bounding box center [831, 824] width 171 height 36
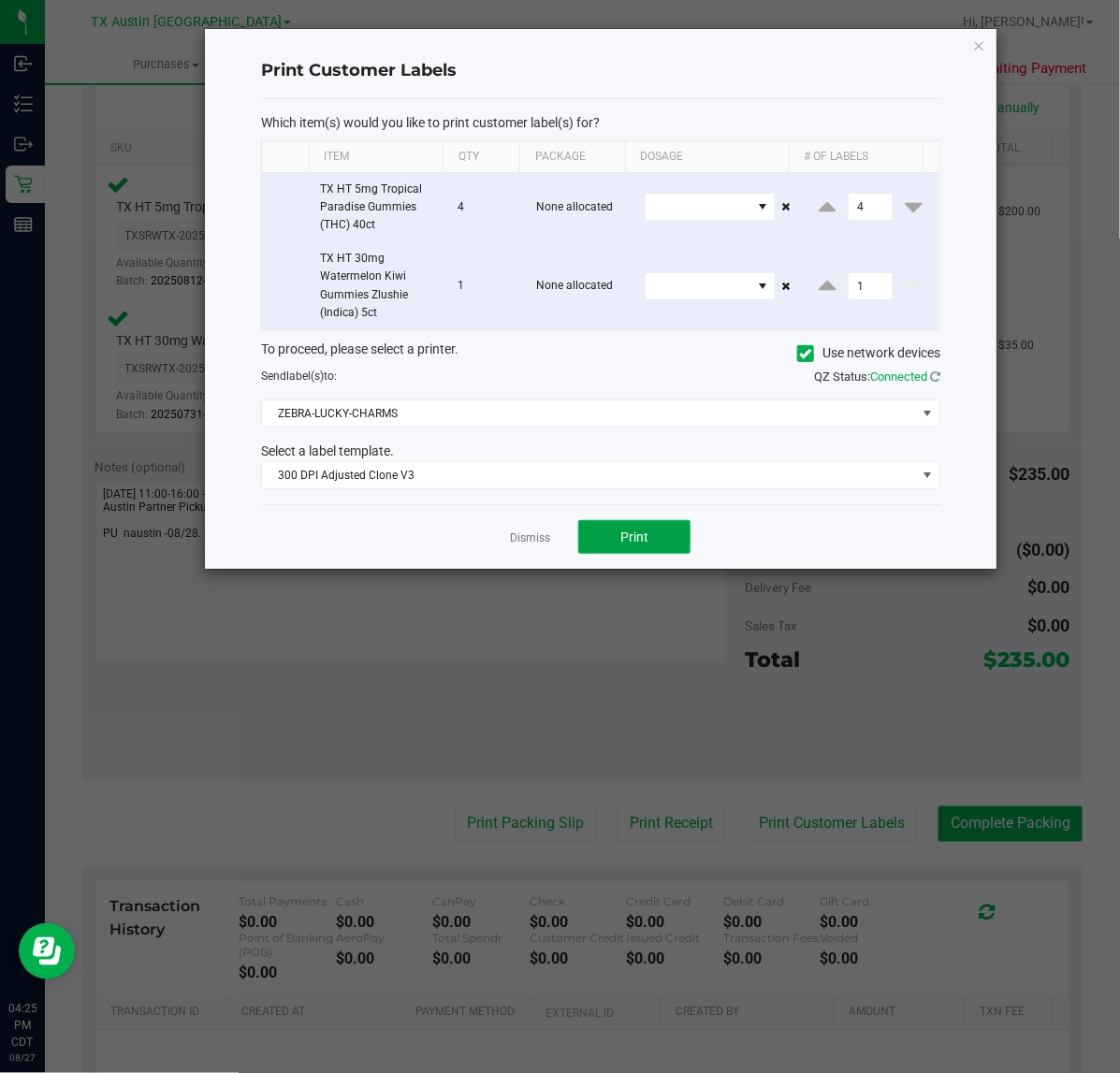
click at [627, 540] on span "Print" at bounding box center [633, 537] width 28 height 15
click at [545, 539] on link "Dismiss" at bounding box center [530, 538] width 40 height 15
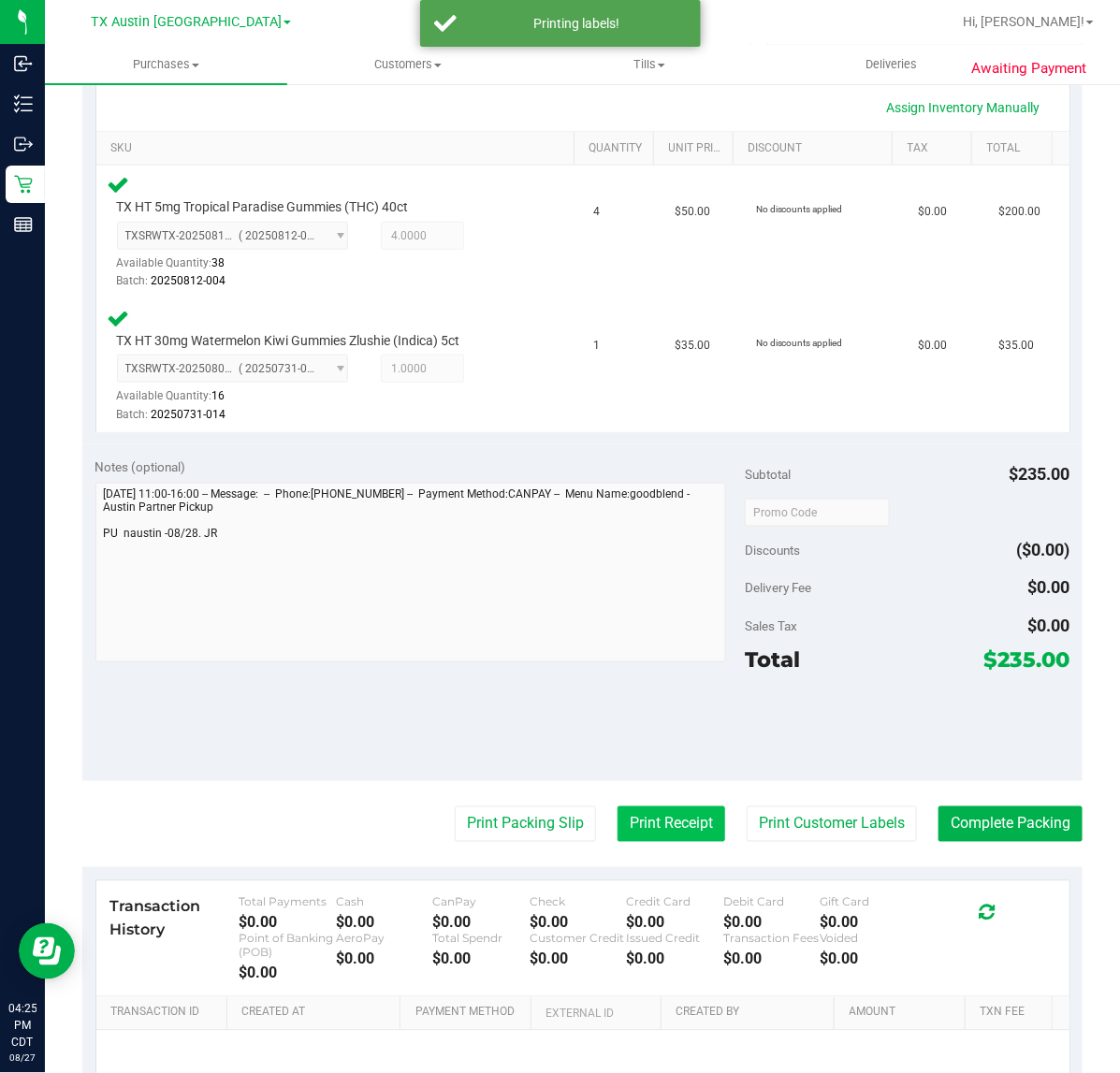
click at [648, 840] on button "Print Receipt" at bounding box center [672, 824] width 108 height 36
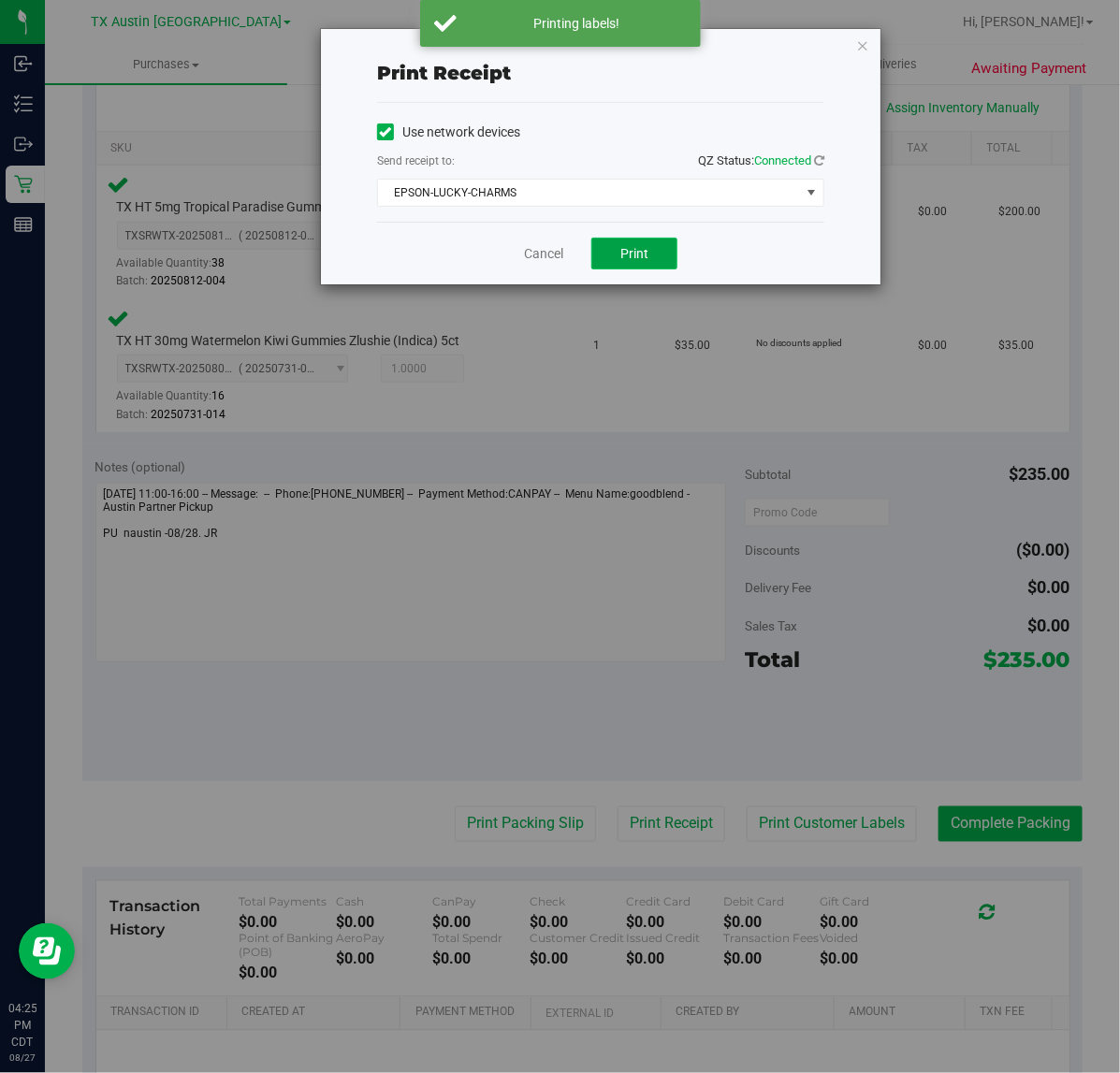
click at [638, 255] on span "Print" at bounding box center [633, 254] width 28 height 15
click at [526, 254] on link "Cancel" at bounding box center [536, 254] width 40 height 19
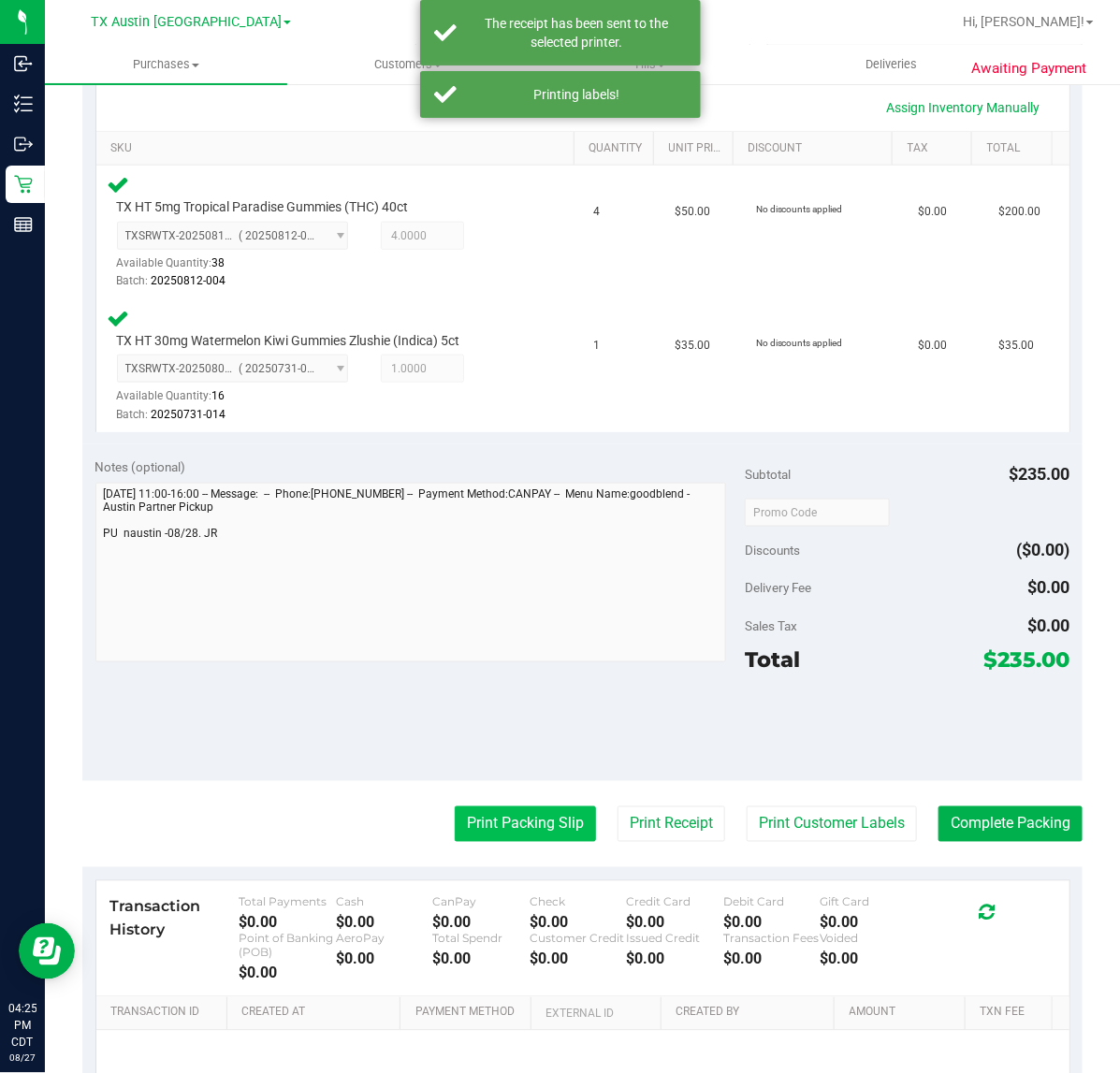
click at [518, 815] on button "Print Packing Slip" at bounding box center [525, 824] width 142 height 36
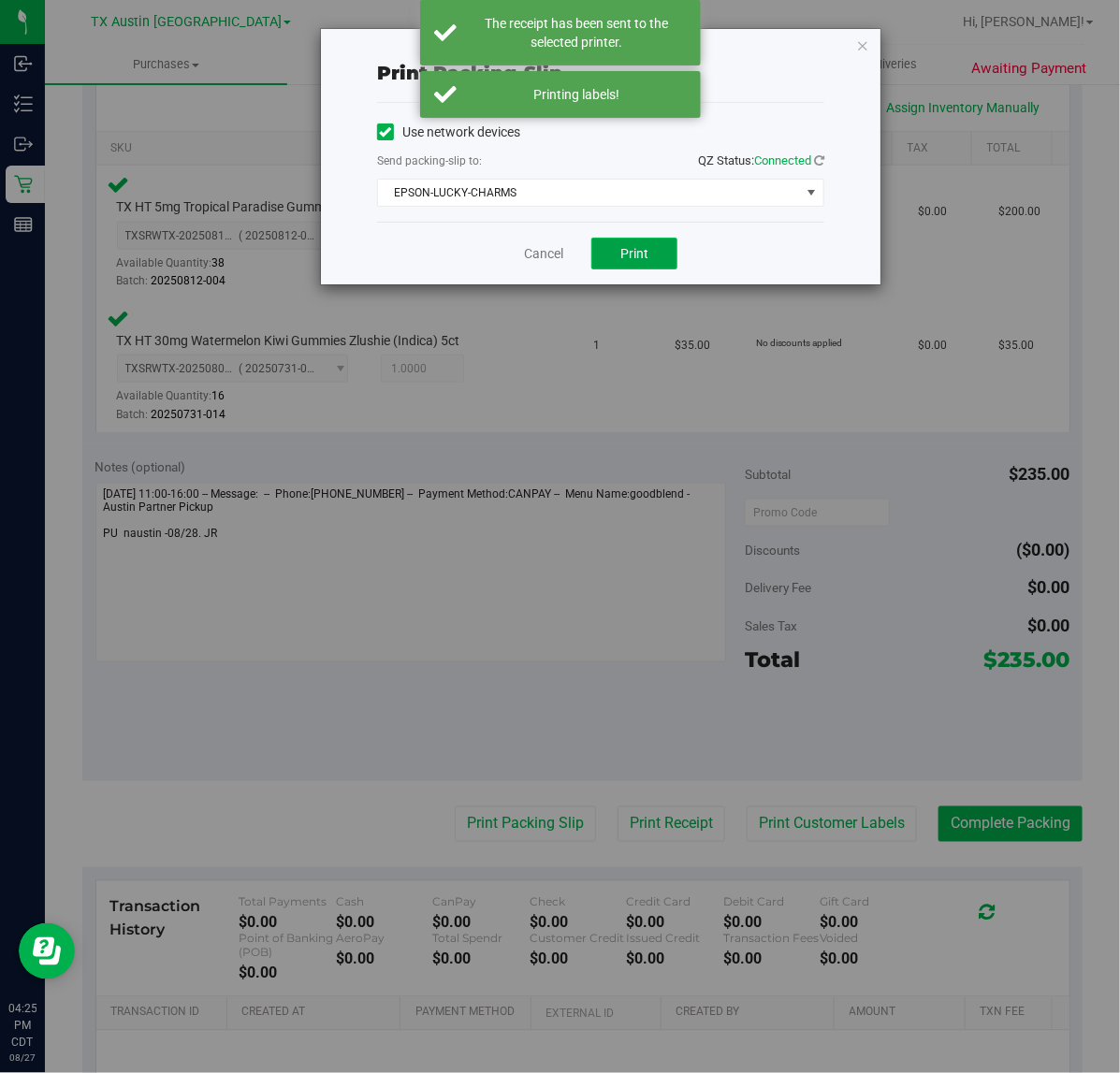
click at [646, 261] on span "Print" at bounding box center [633, 254] width 28 height 15
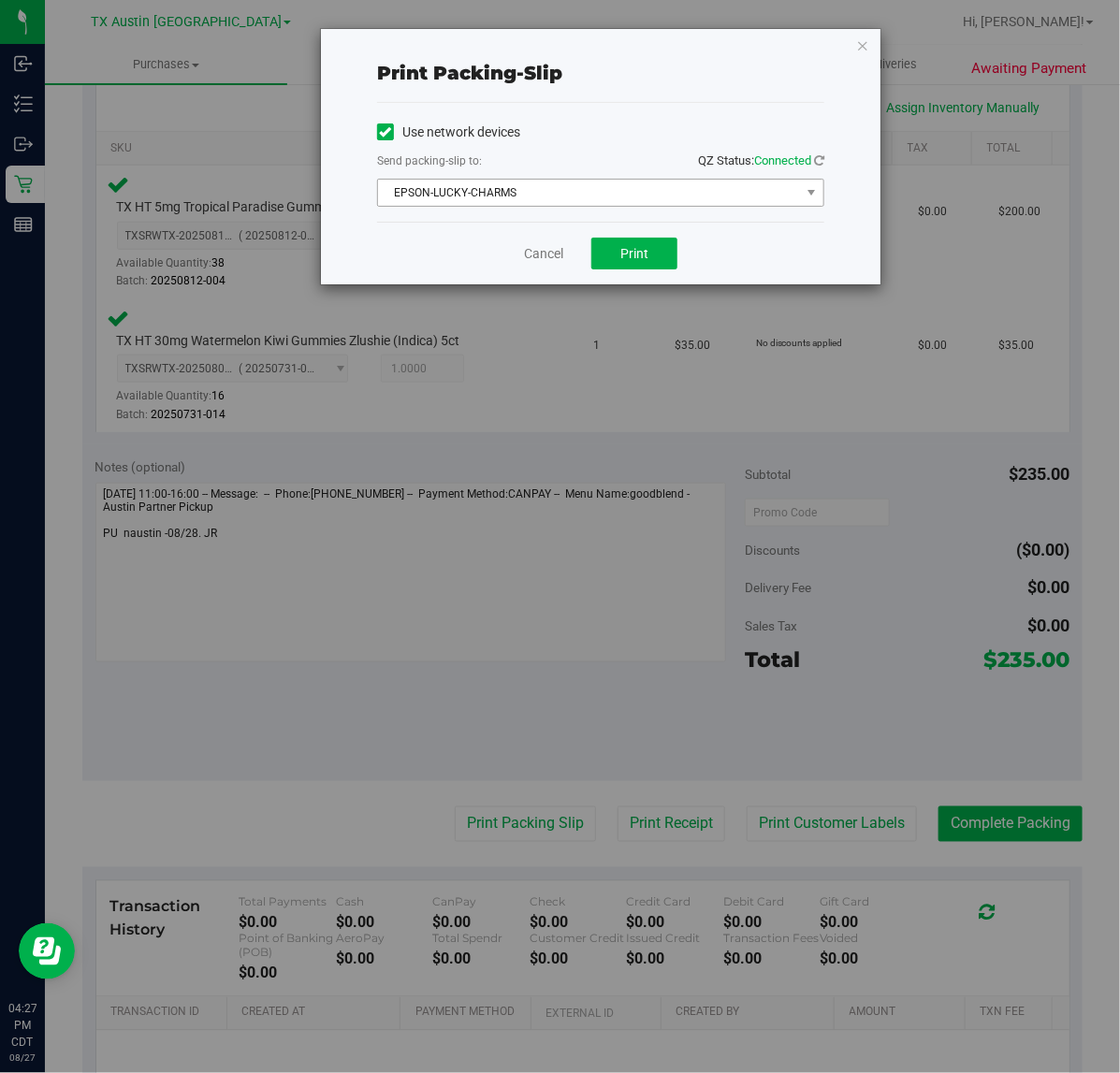
click at [533, 206] on span "EPSON-LUCKY-CHARMS" at bounding box center [589, 192] width 422 height 26
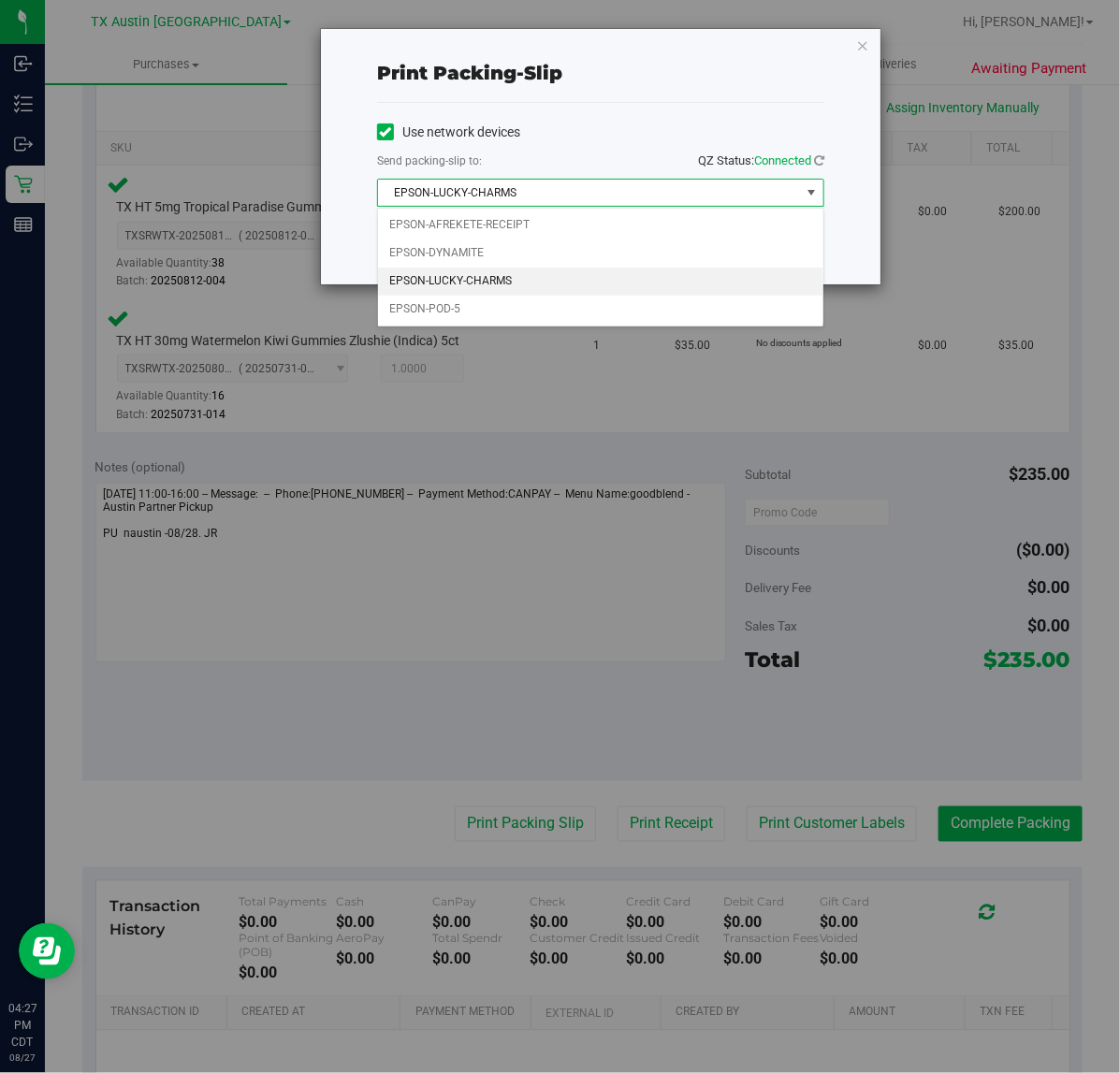
click at [641, 92] on div "Print packing-slip" at bounding box center [600, 73] width 447 height 59
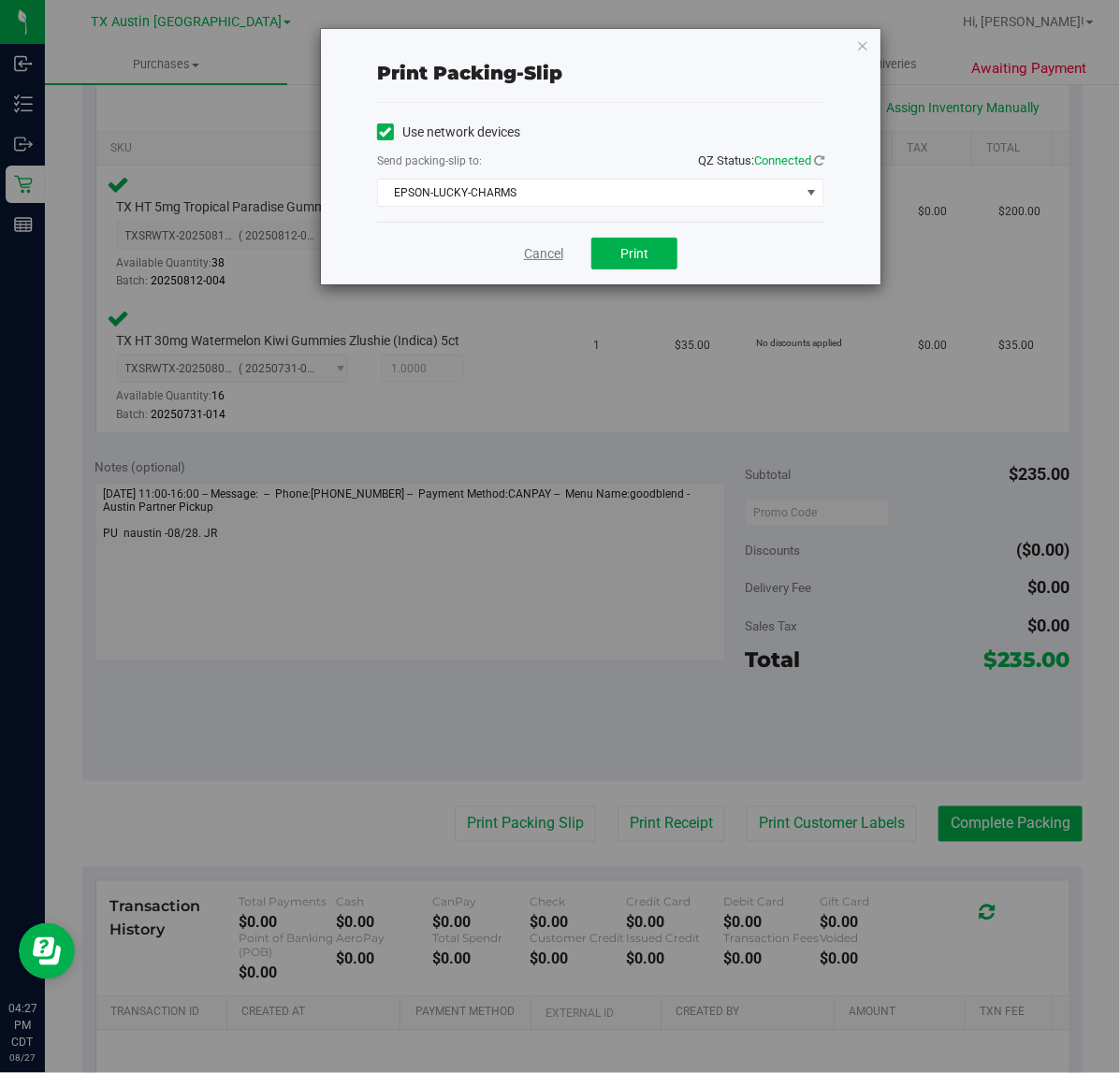
click at [531, 257] on link "Cancel" at bounding box center [543, 254] width 40 height 19
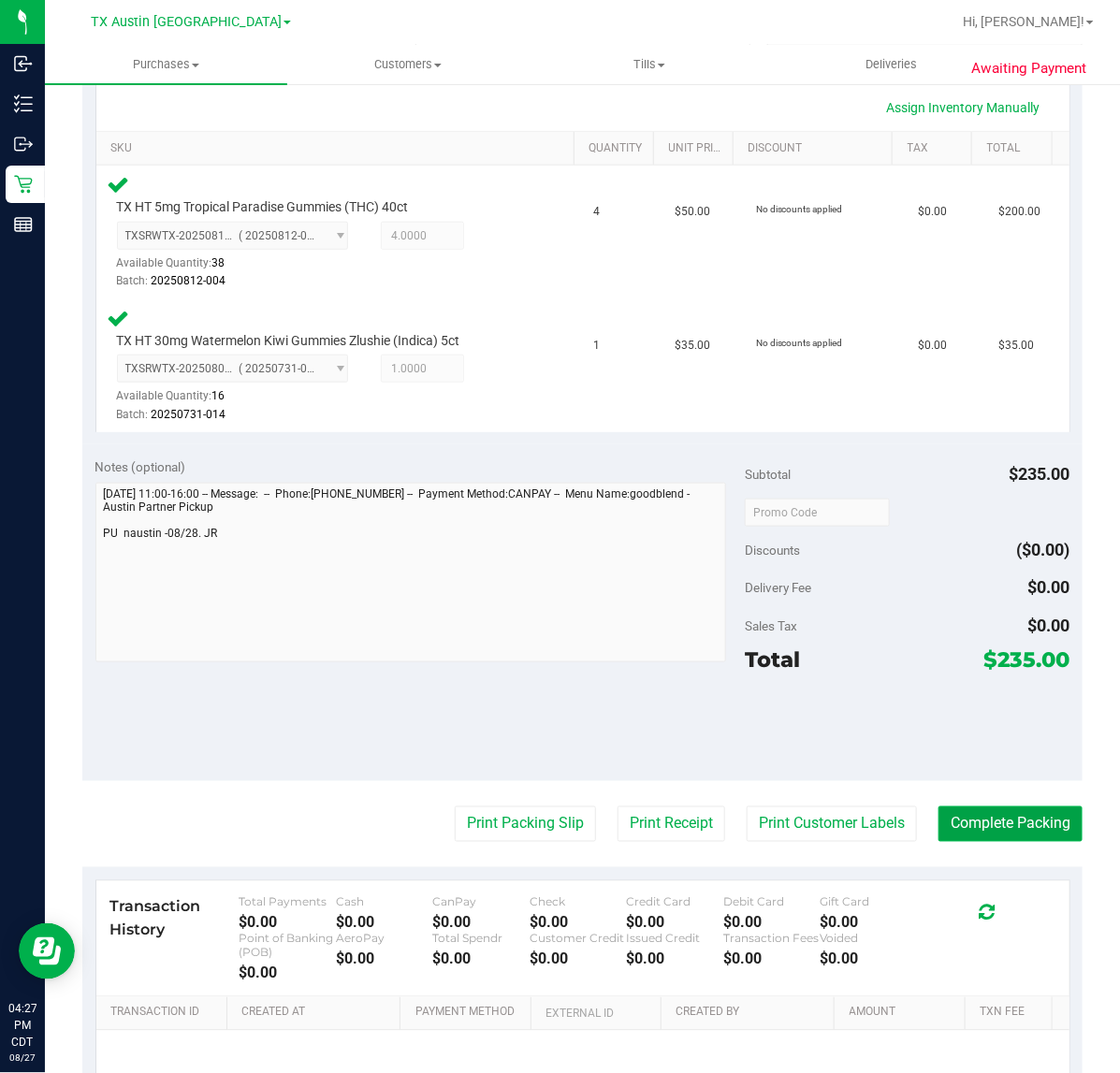
click at [947, 807] on button "Complete Packing" at bounding box center [1009, 824] width 144 height 36
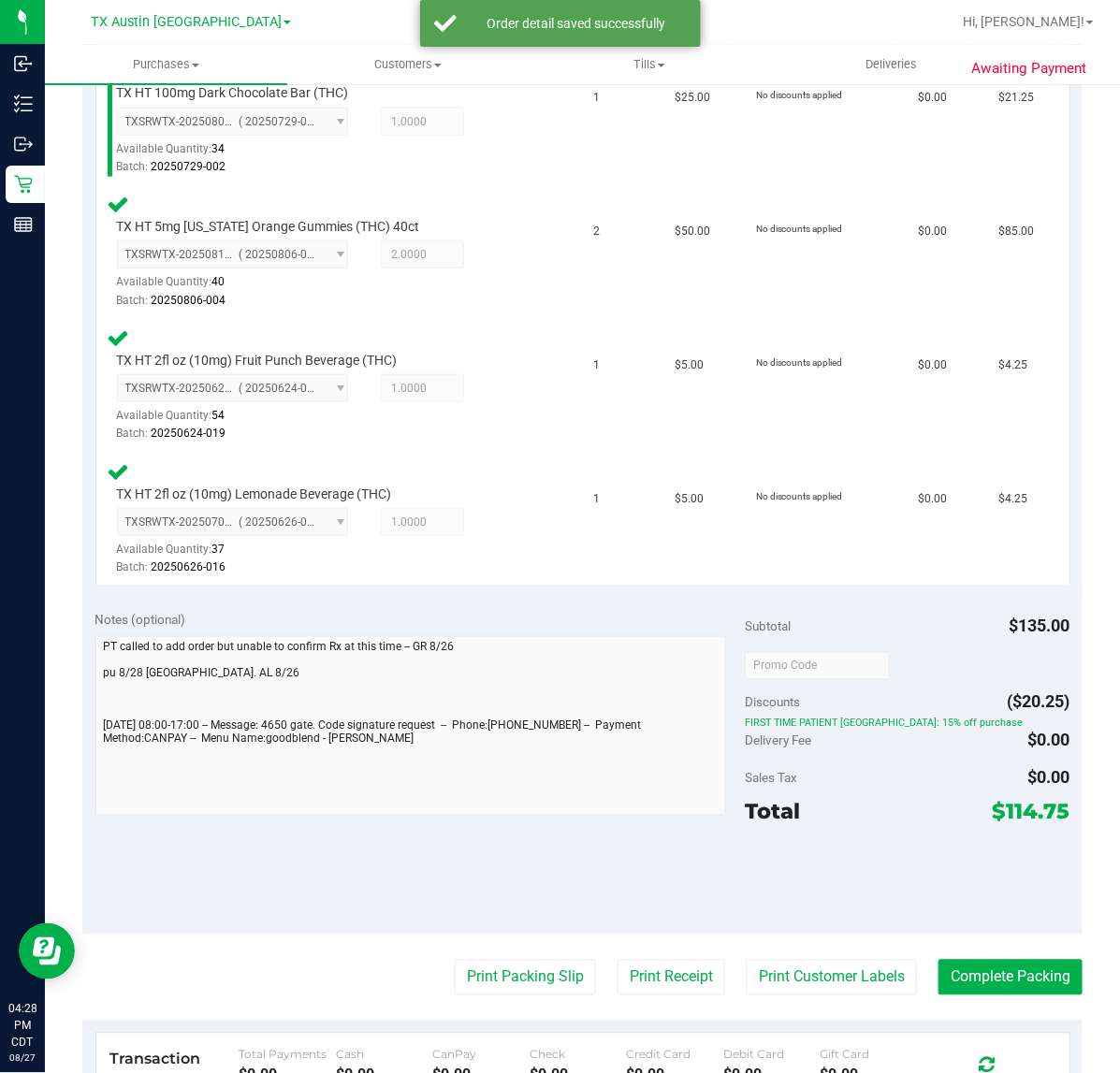
scroll to position [539, 0]
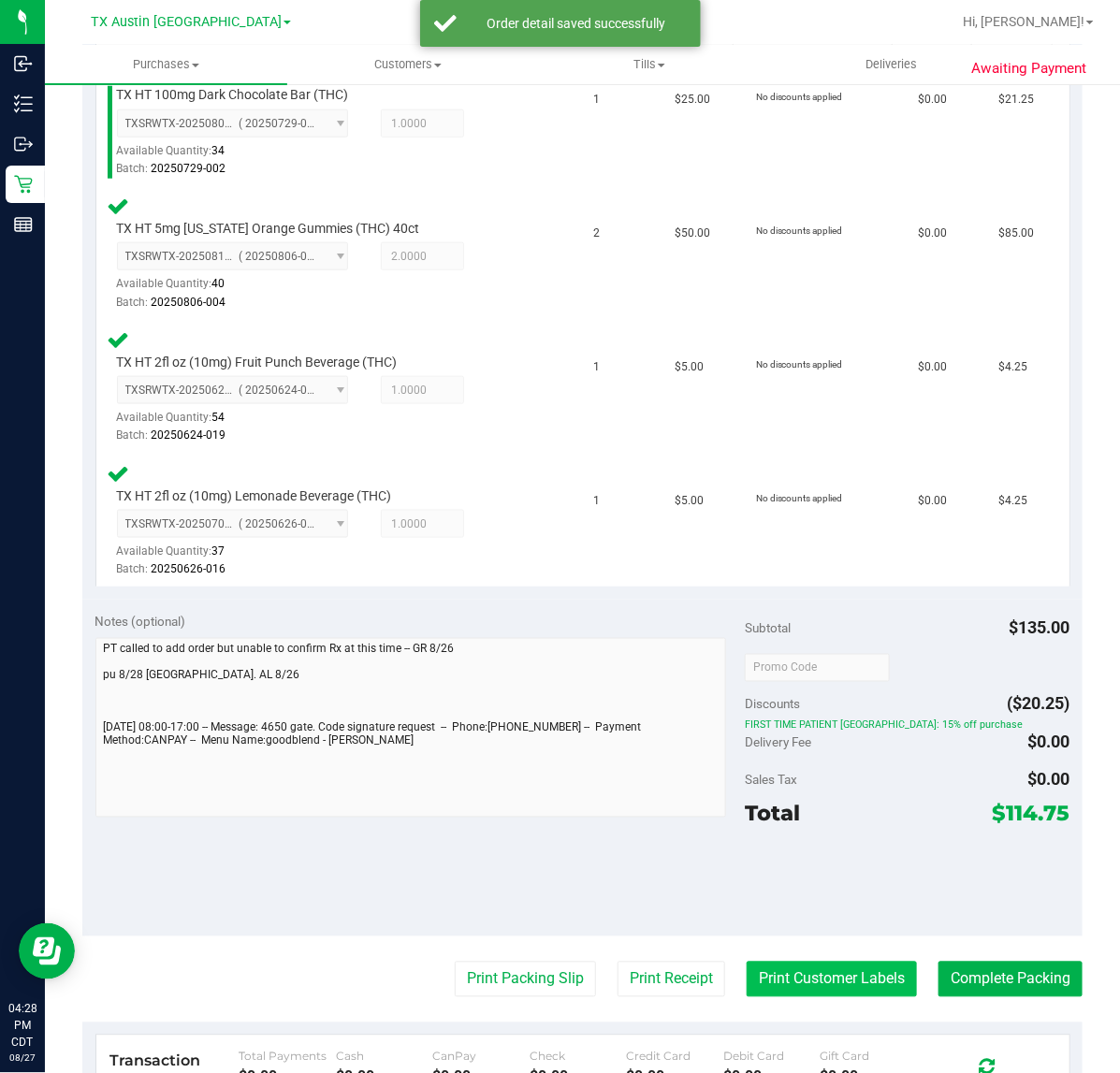
click at [823, 983] on button "Print Customer Labels" at bounding box center [831, 979] width 171 height 36
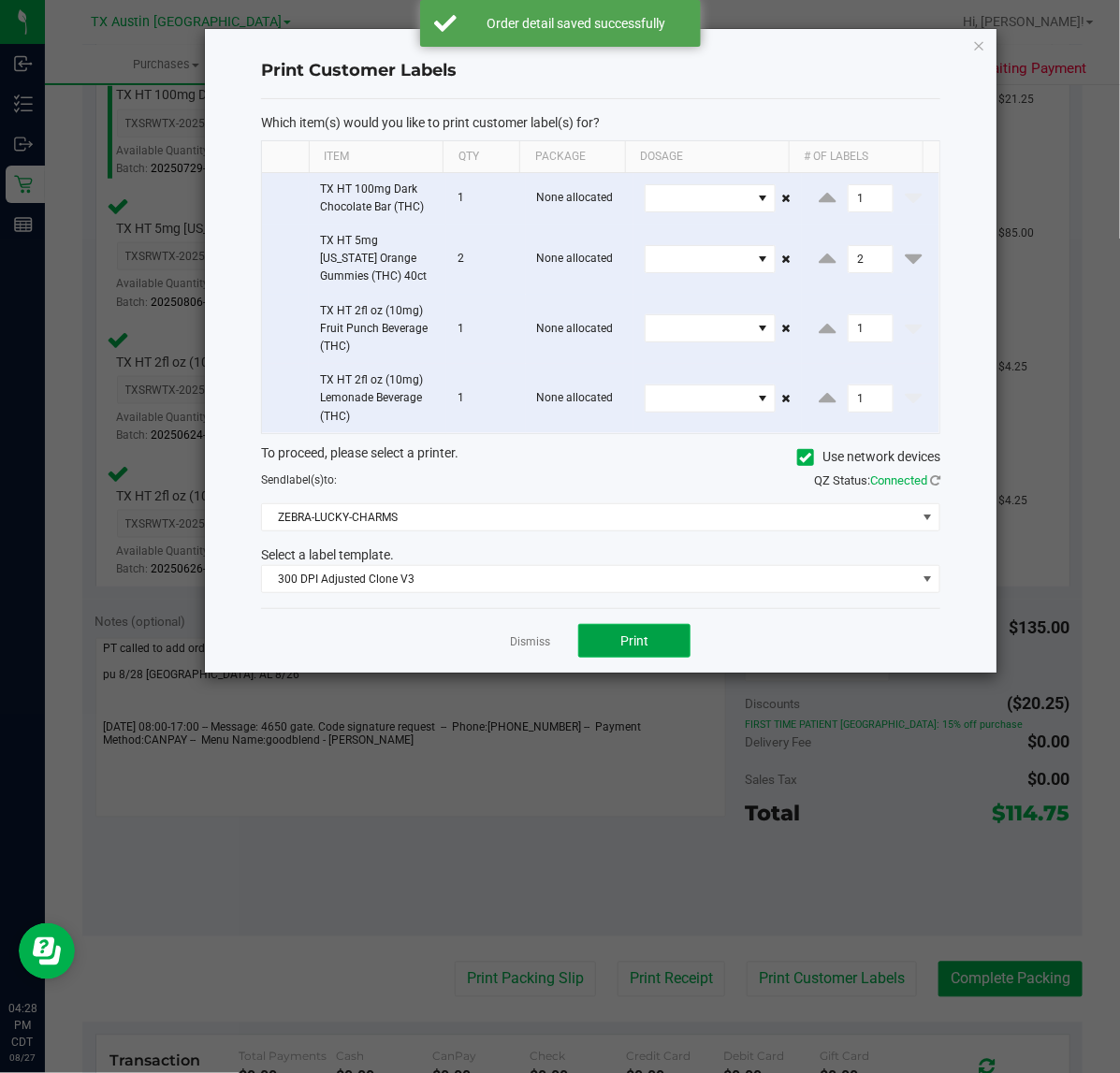
click at [643, 648] on span "Print" at bounding box center [633, 641] width 28 height 15
click at [524, 648] on div at bounding box center [600, 351] width 791 height 644
click at [644, 983] on ngb-modal-window "Print Customer Labels Which item(s) would you like to print customer label(s) f…" at bounding box center [567, 536] width 1133 height 1073
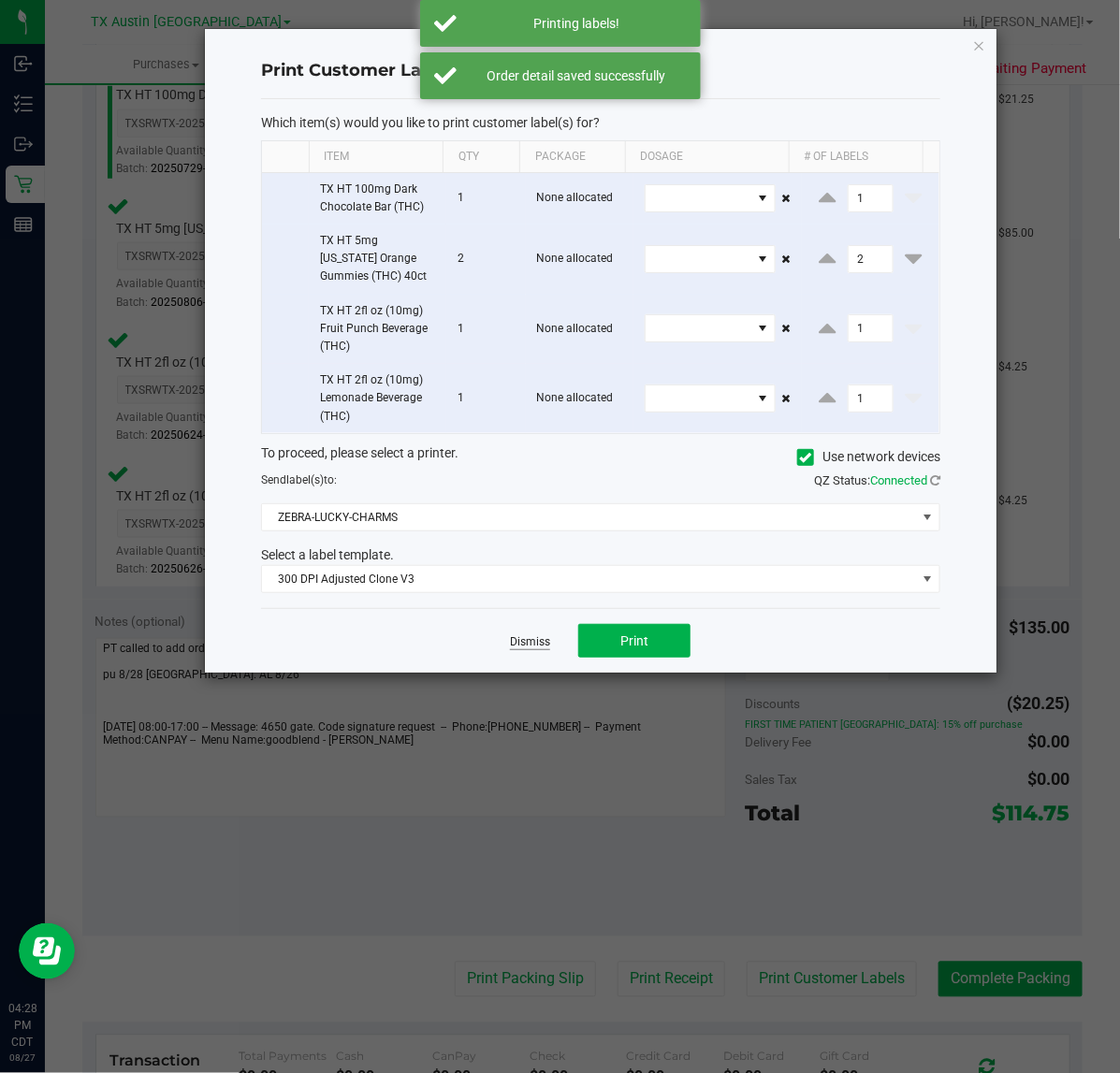
click at [530, 643] on link "Dismiss" at bounding box center [530, 642] width 40 height 15
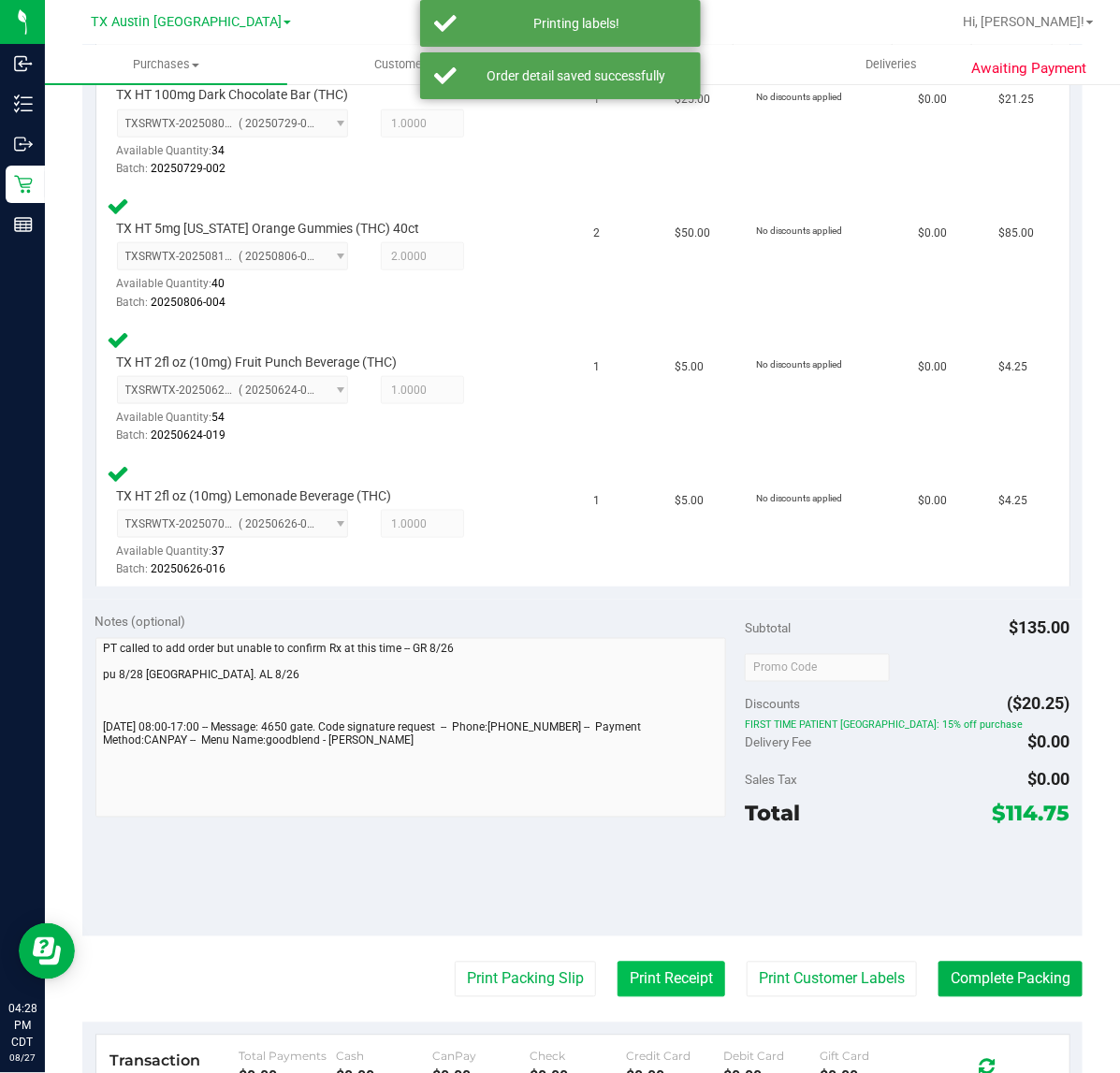
click at [671, 988] on button "Print Receipt" at bounding box center [672, 979] width 108 height 36
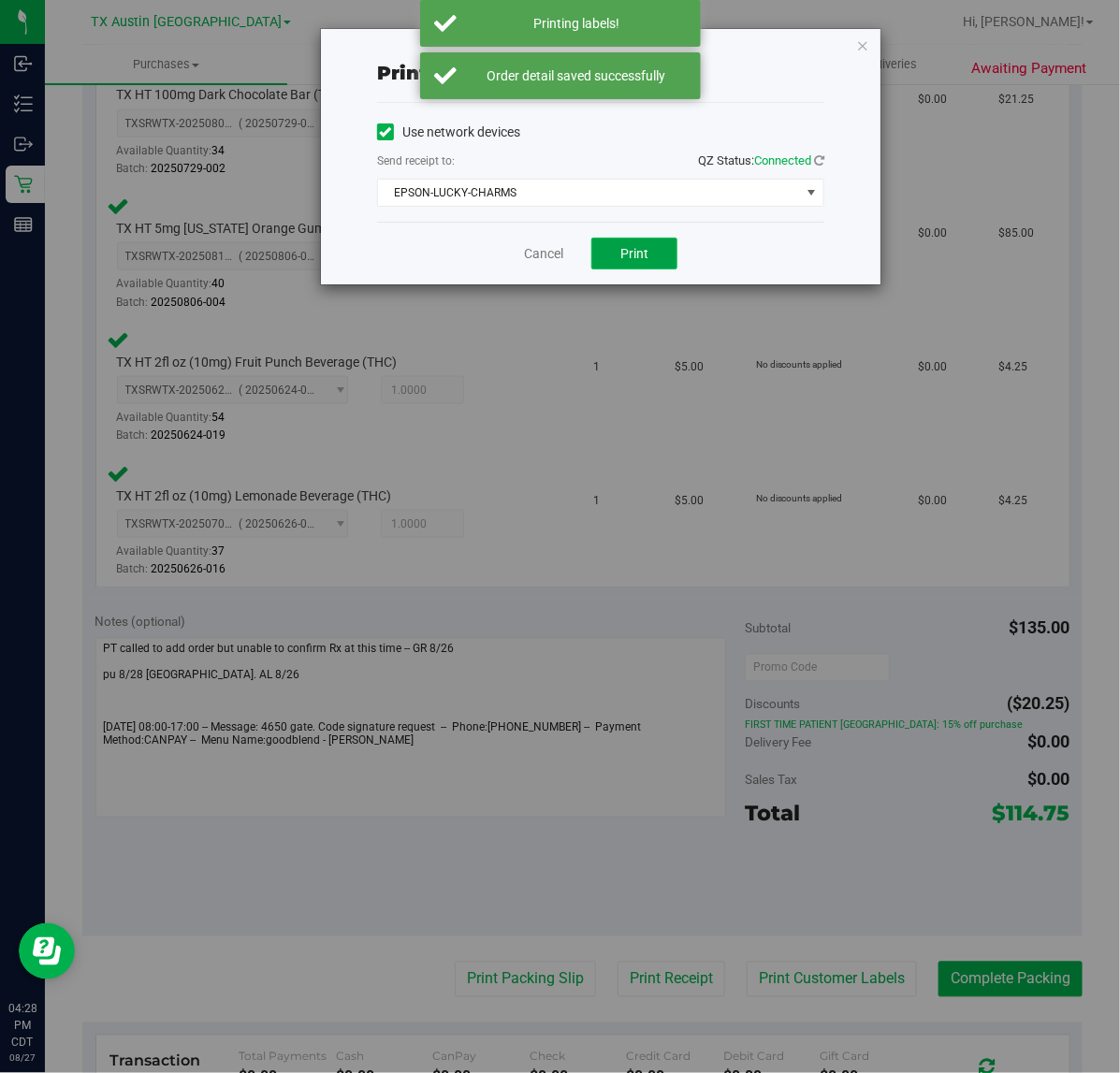
click at [634, 255] on span "Print" at bounding box center [633, 254] width 28 height 15
click at [521, 258] on link "Cancel" at bounding box center [536, 254] width 40 height 19
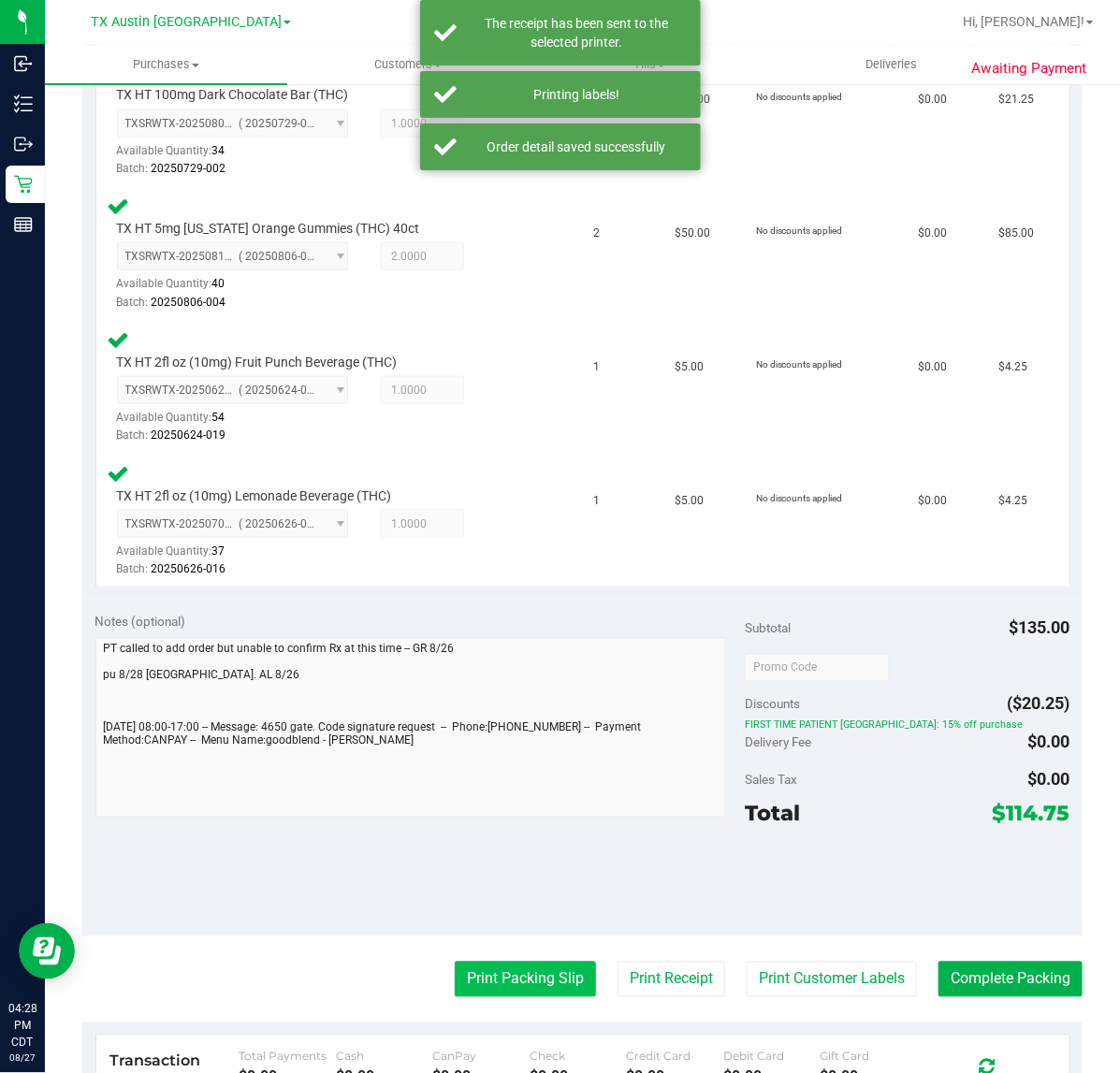
click at [490, 969] on button "Print Packing Slip" at bounding box center [525, 979] width 142 height 36
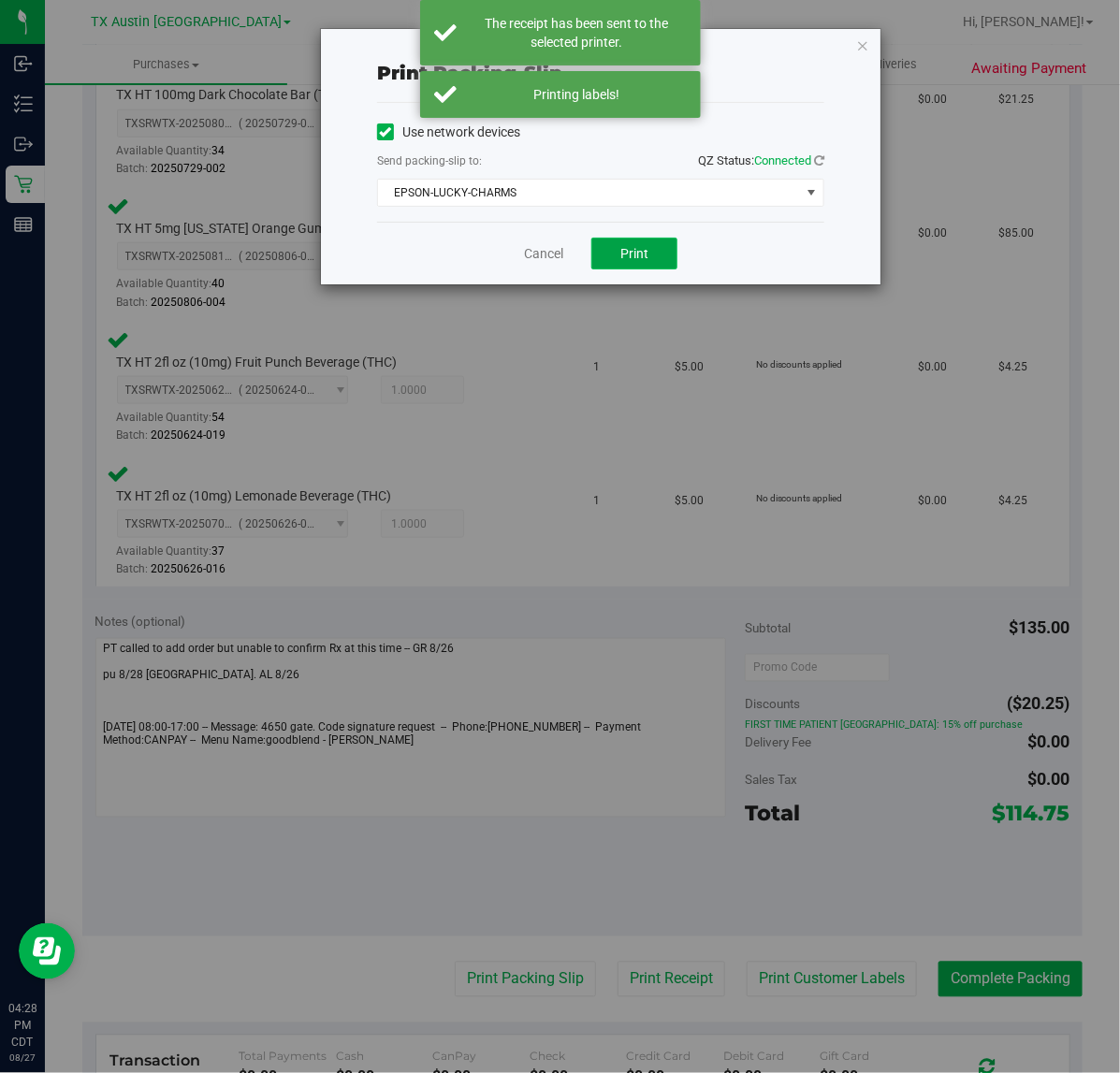
click at [618, 265] on button "Print" at bounding box center [633, 254] width 86 height 32
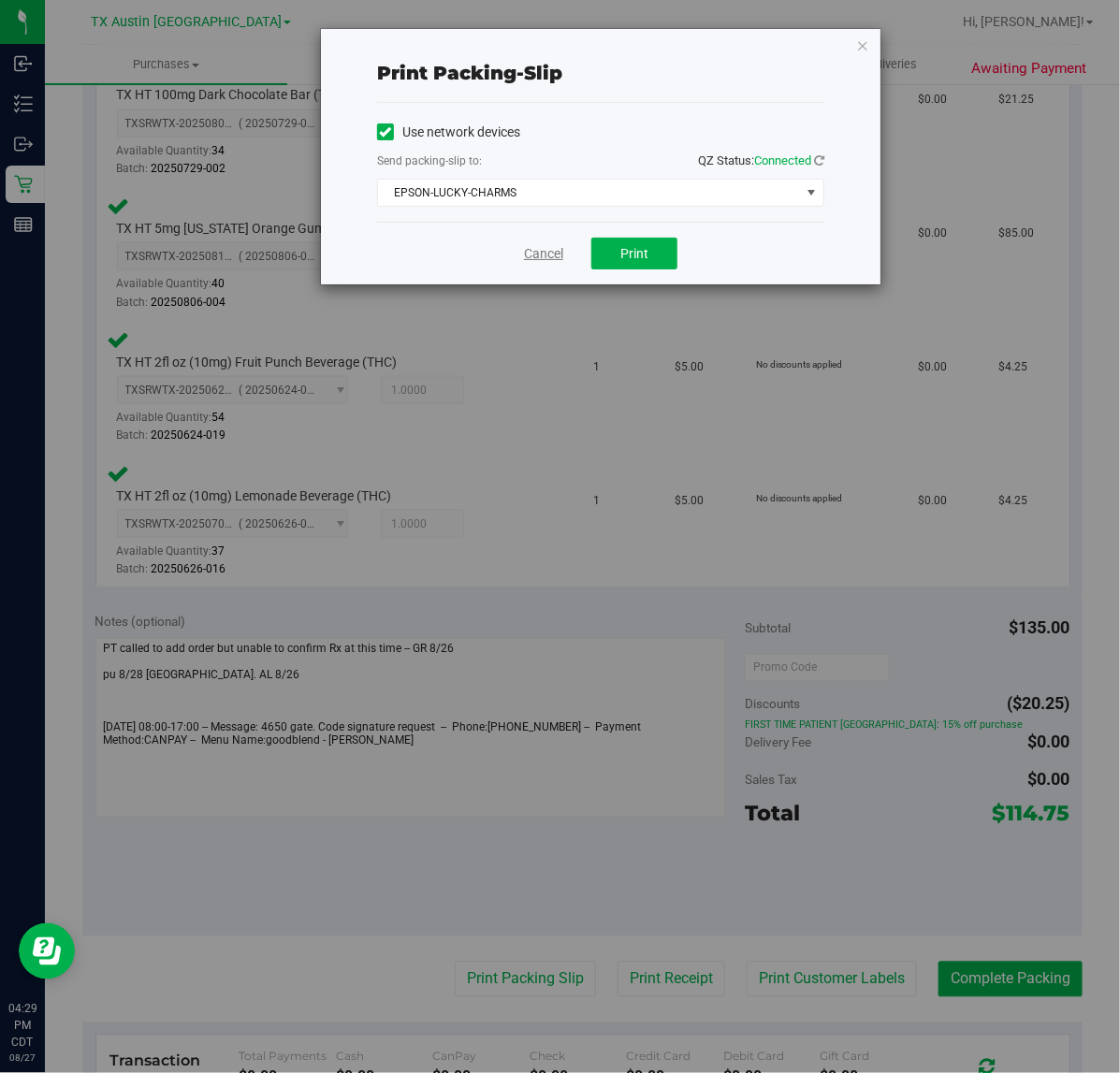
click at [538, 255] on link "Cancel" at bounding box center [543, 254] width 40 height 19
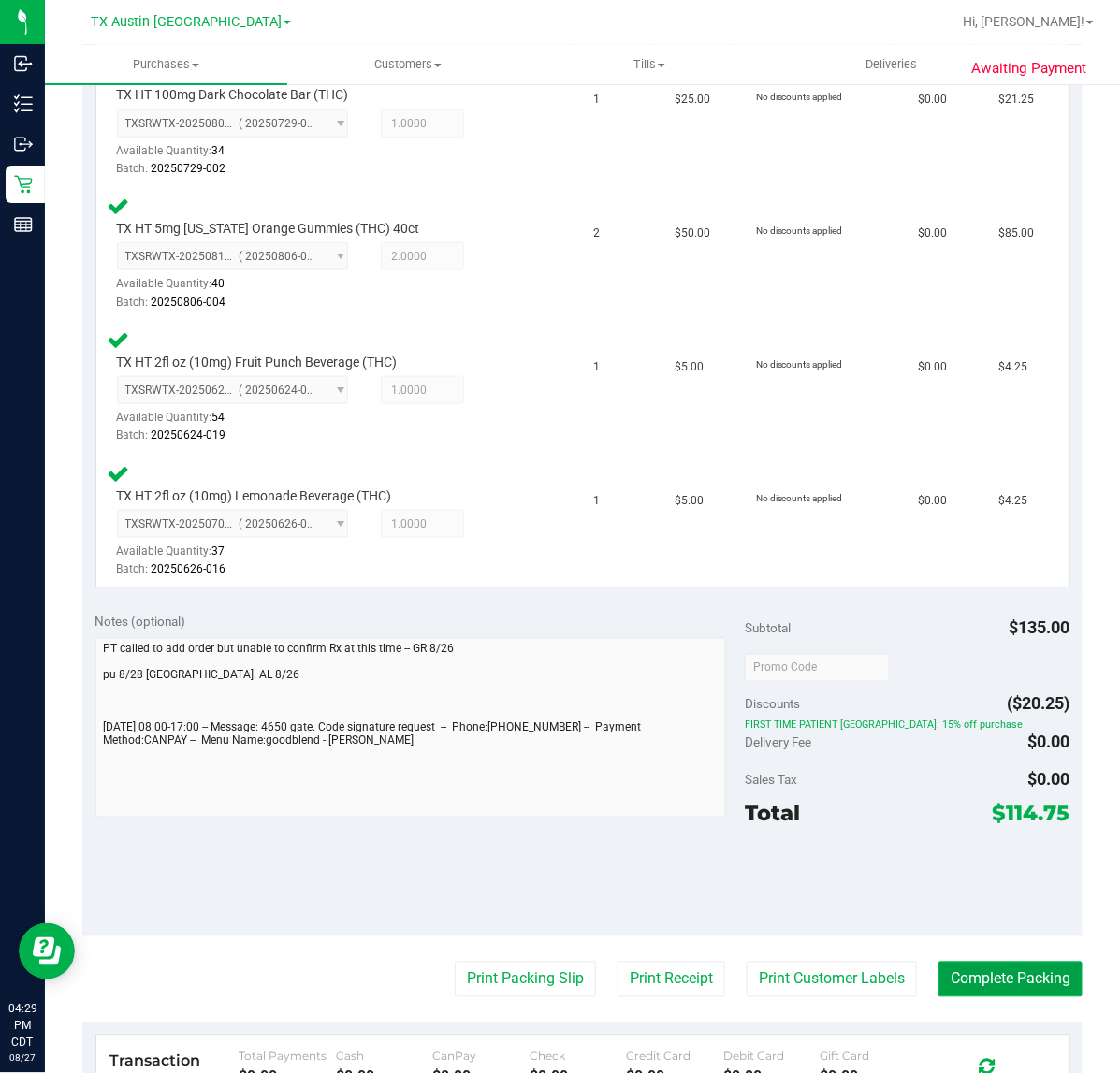
click at [956, 974] on button "Complete Packing" at bounding box center [1009, 979] width 144 height 36
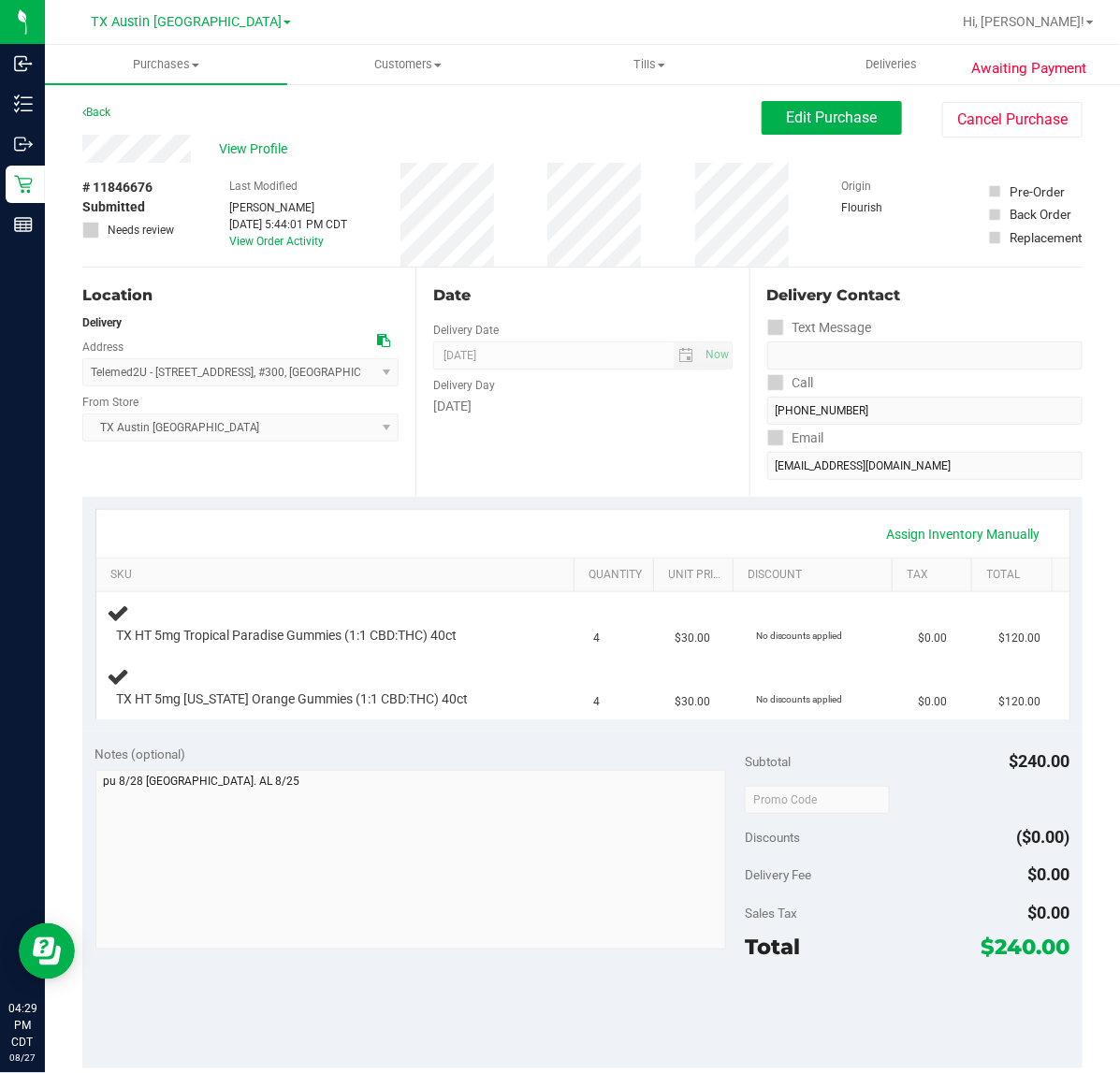
click at [573, 492] on div "Date Delivery Date [DATE] Now [DATE] 07:00 AM Now Delivery Day [DATE]" at bounding box center [582, 383] width 333 height 229
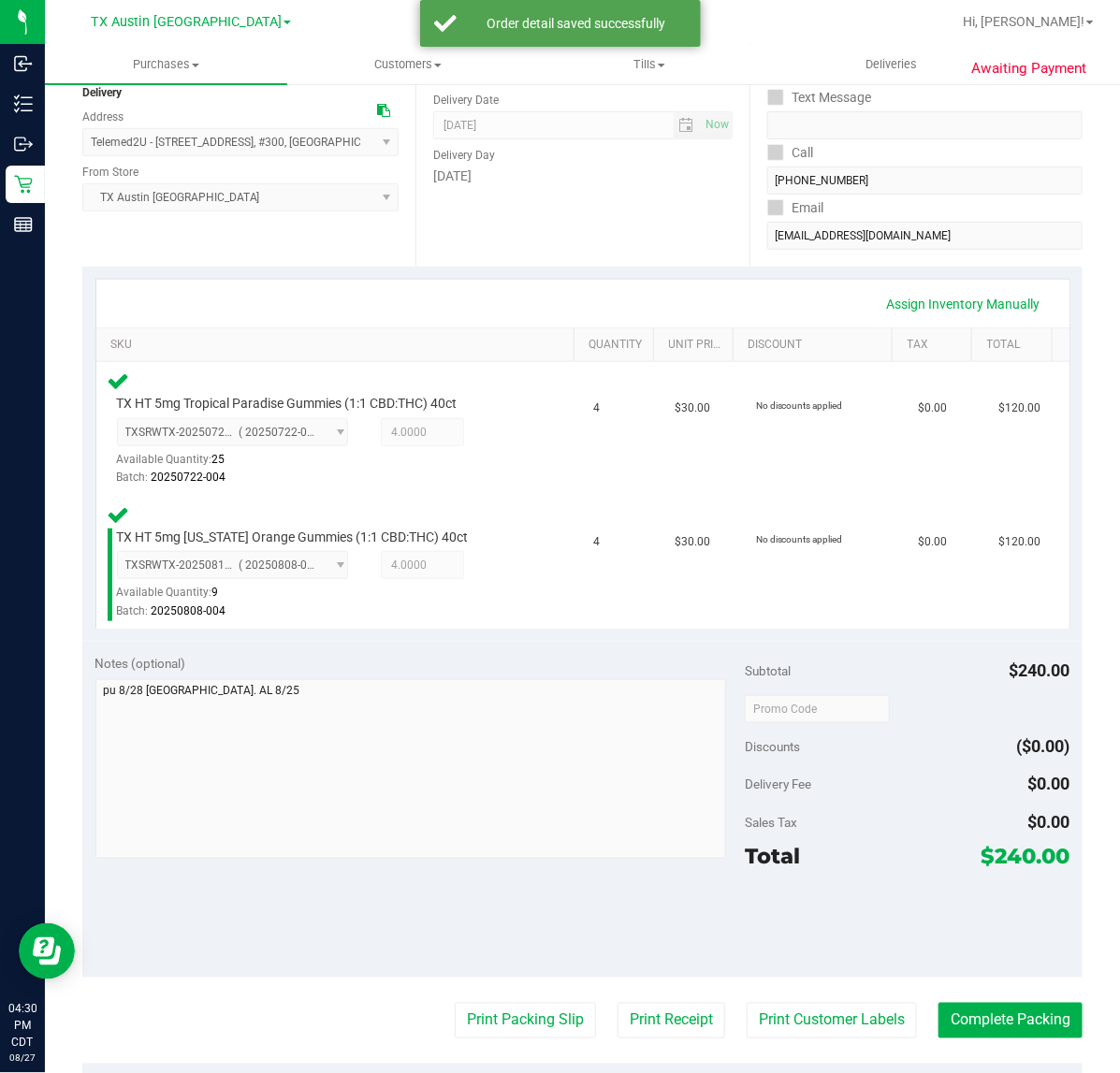
scroll to position [326, 0]
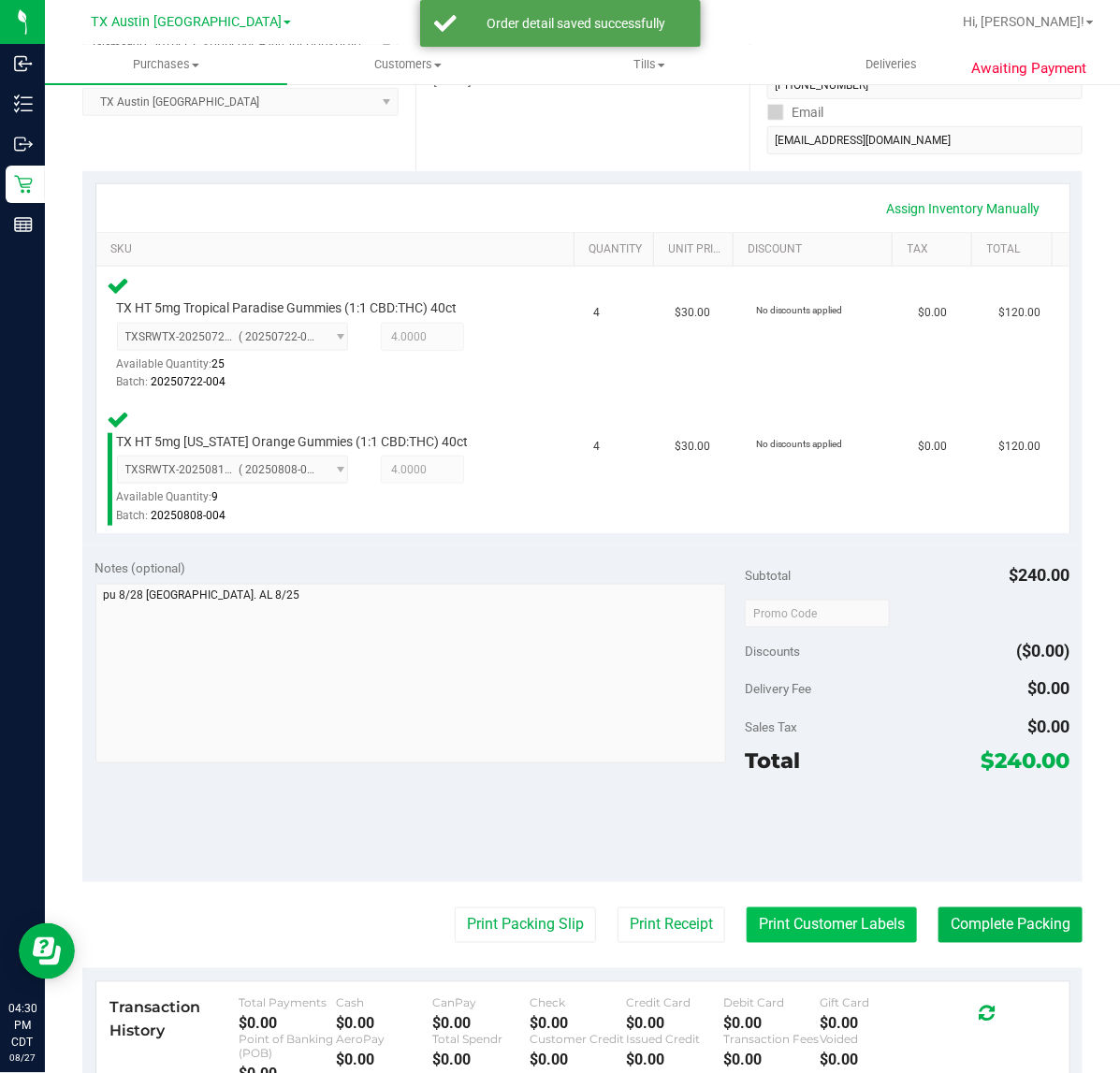
click at [848, 936] on button "Print Customer Labels" at bounding box center [831, 925] width 171 height 36
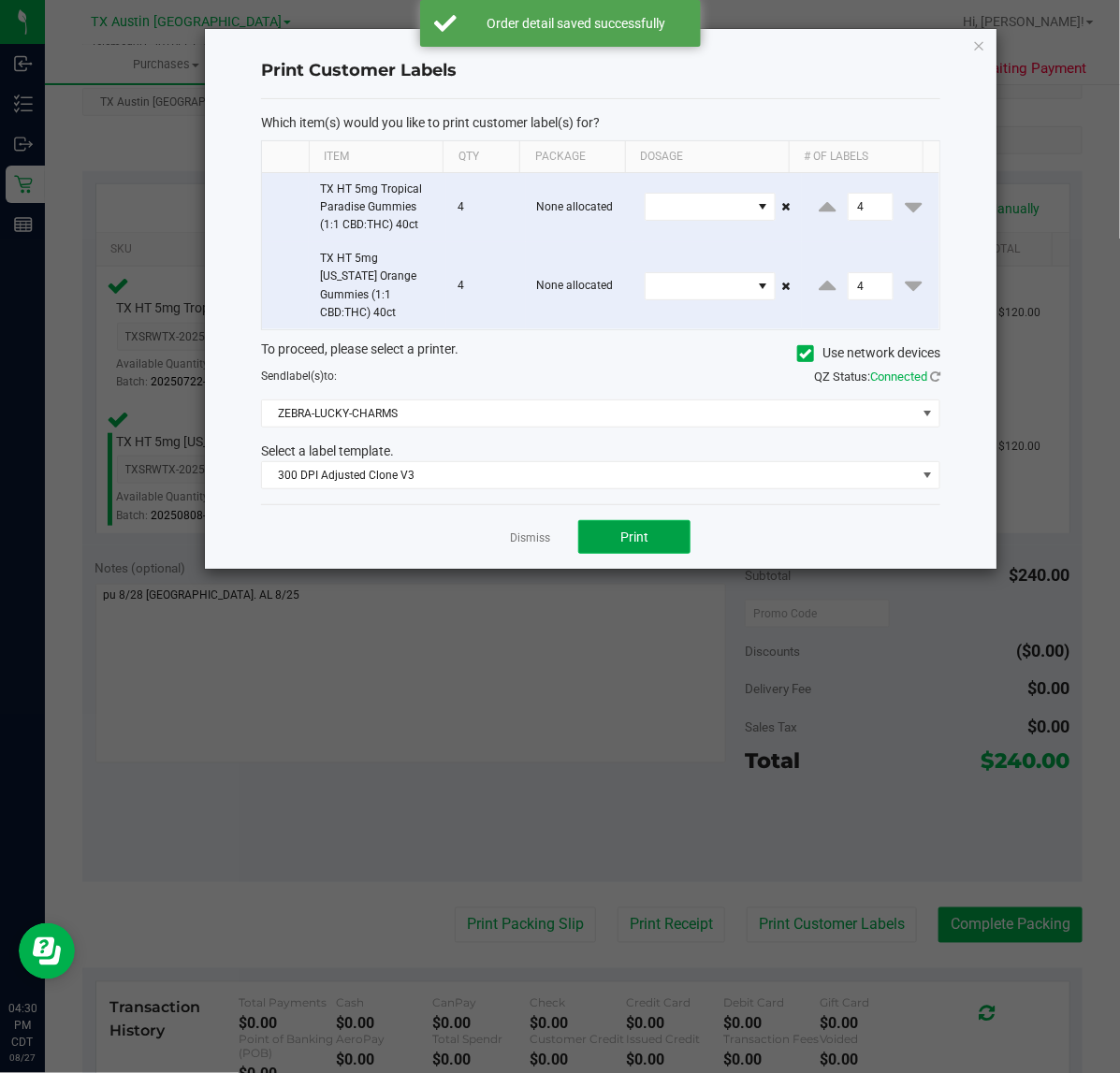
click at [622, 536] on button "Print" at bounding box center [634, 537] width 112 height 34
click at [521, 530] on link "Dismiss" at bounding box center [530, 538] width 40 height 15
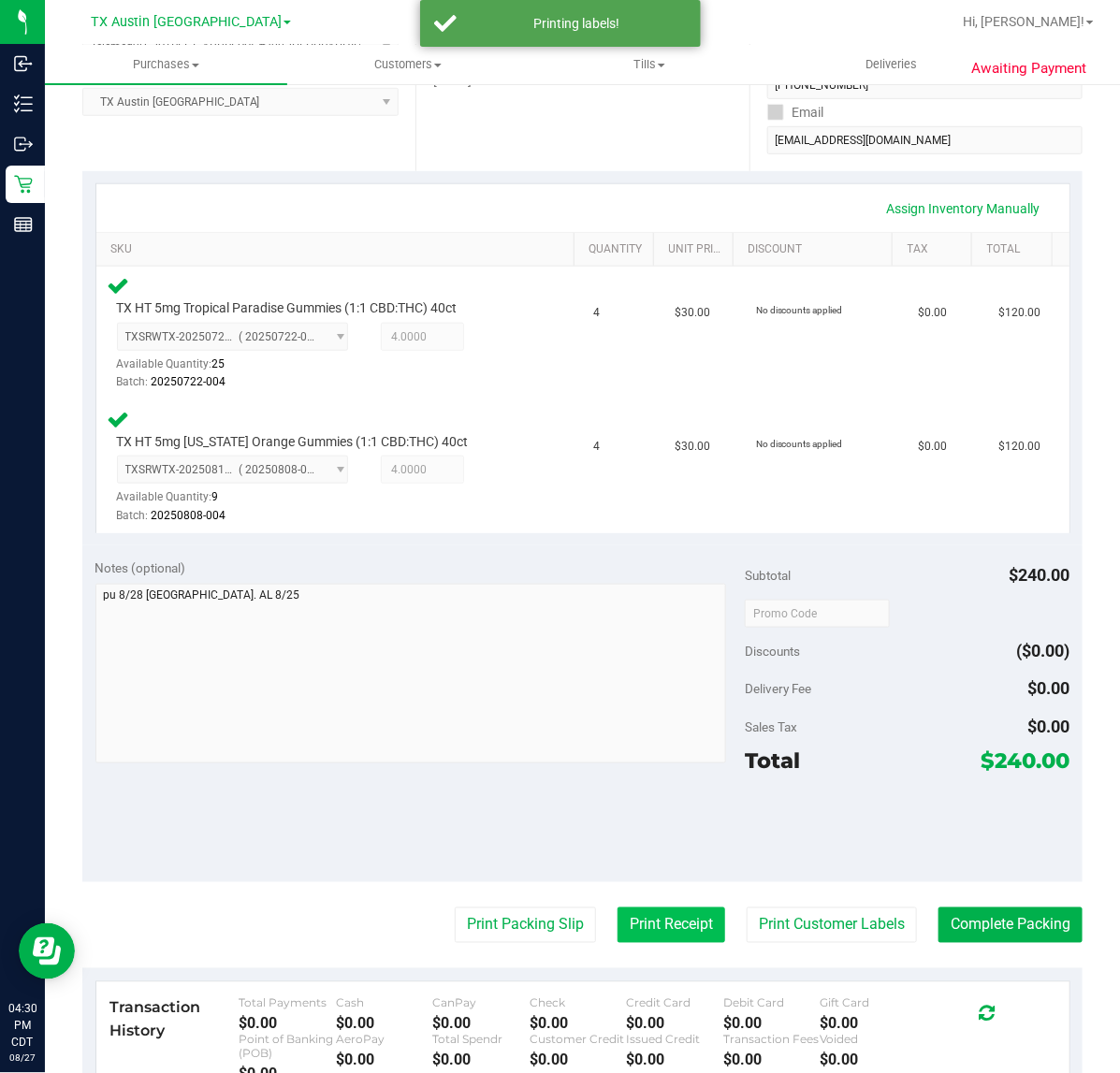
click at [657, 940] on button "Print Receipt" at bounding box center [672, 925] width 108 height 36
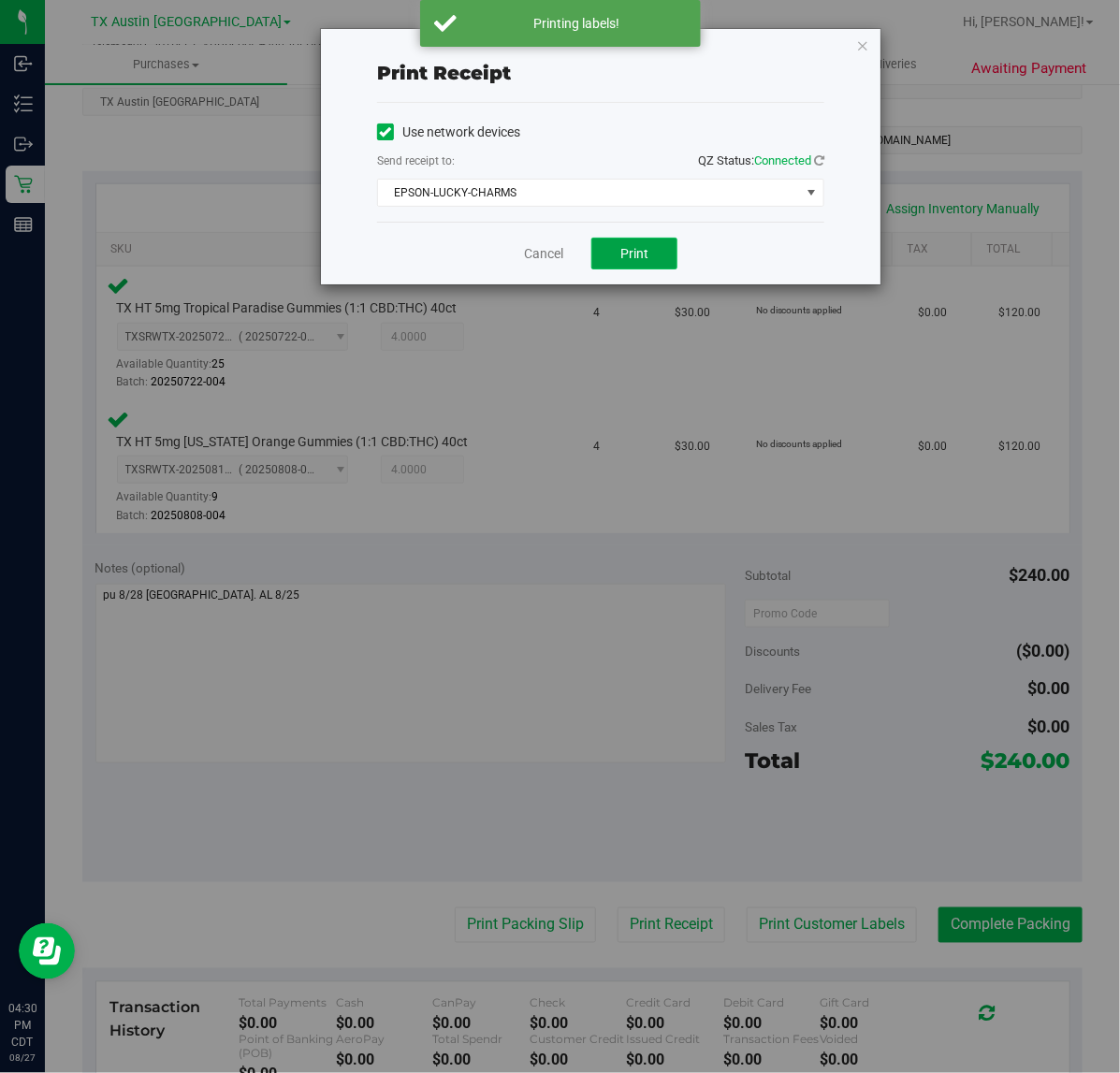
click at [646, 268] on button "Print" at bounding box center [633, 254] width 86 height 32
click at [534, 250] on link "Cancel" at bounding box center [536, 254] width 40 height 19
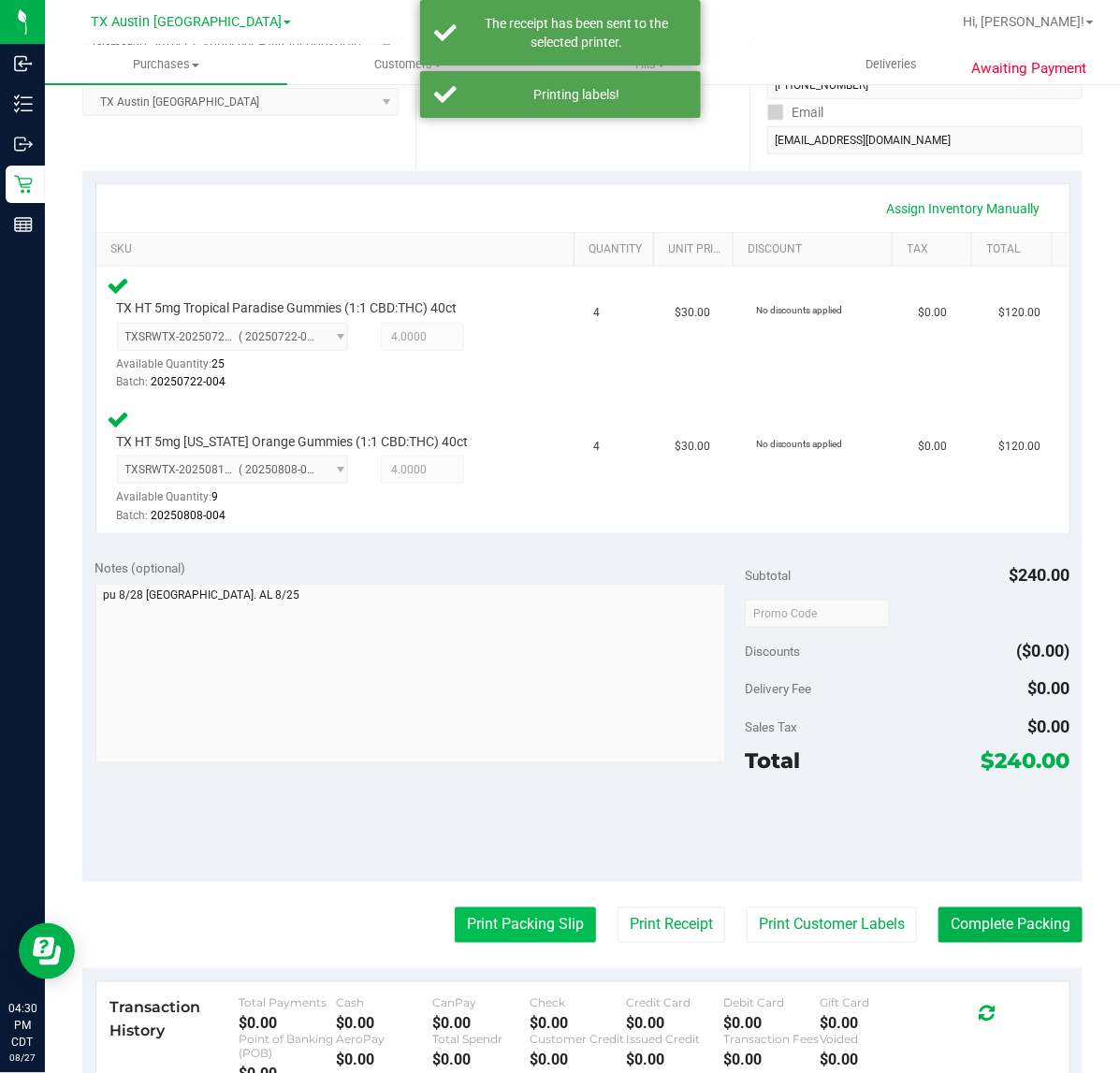
click at [492, 940] on button "Print Packing Slip" at bounding box center [525, 925] width 142 height 36
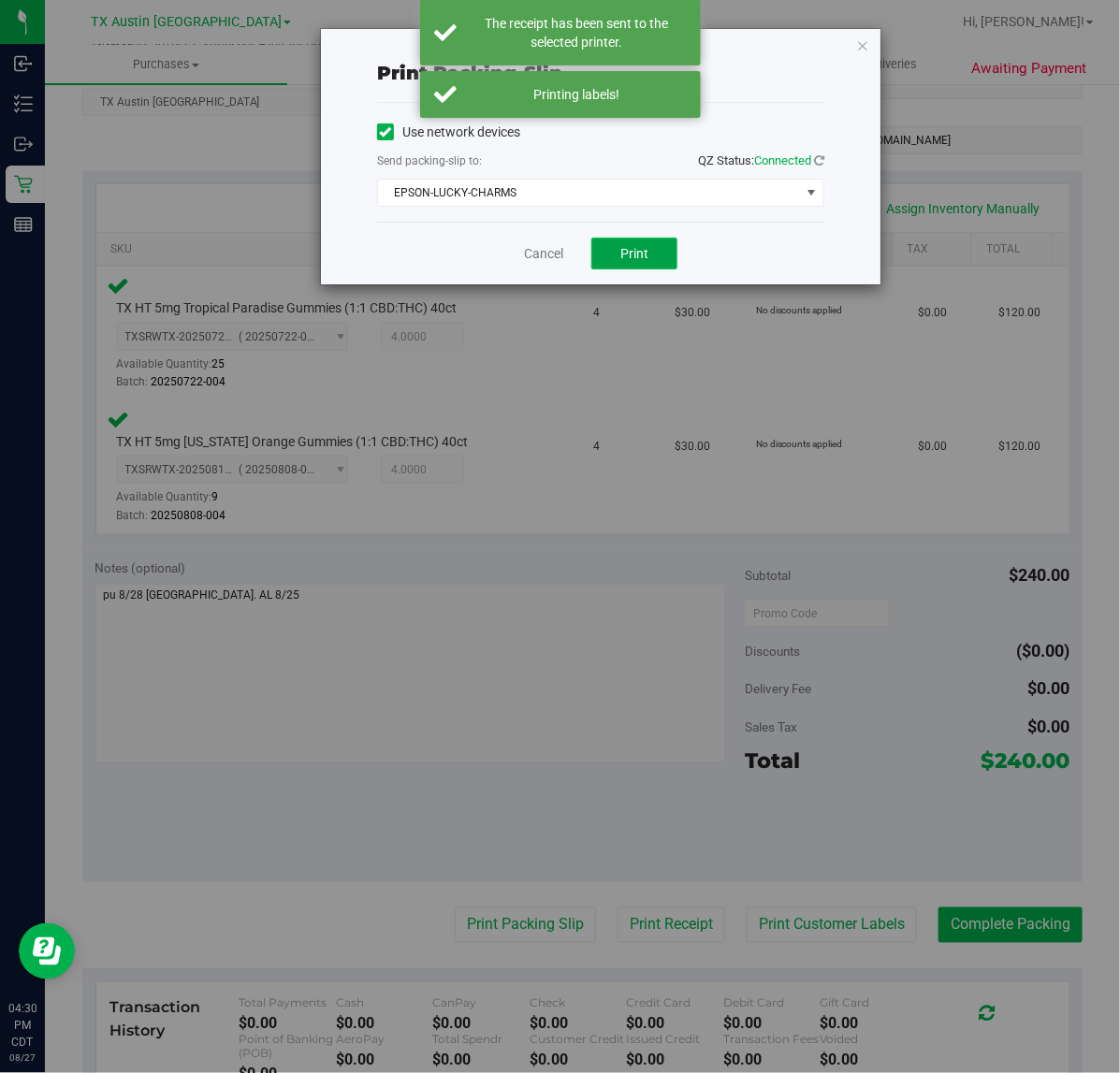
click at [623, 238] on button "Print" at bounding box center [633, 254] width 86 height 32
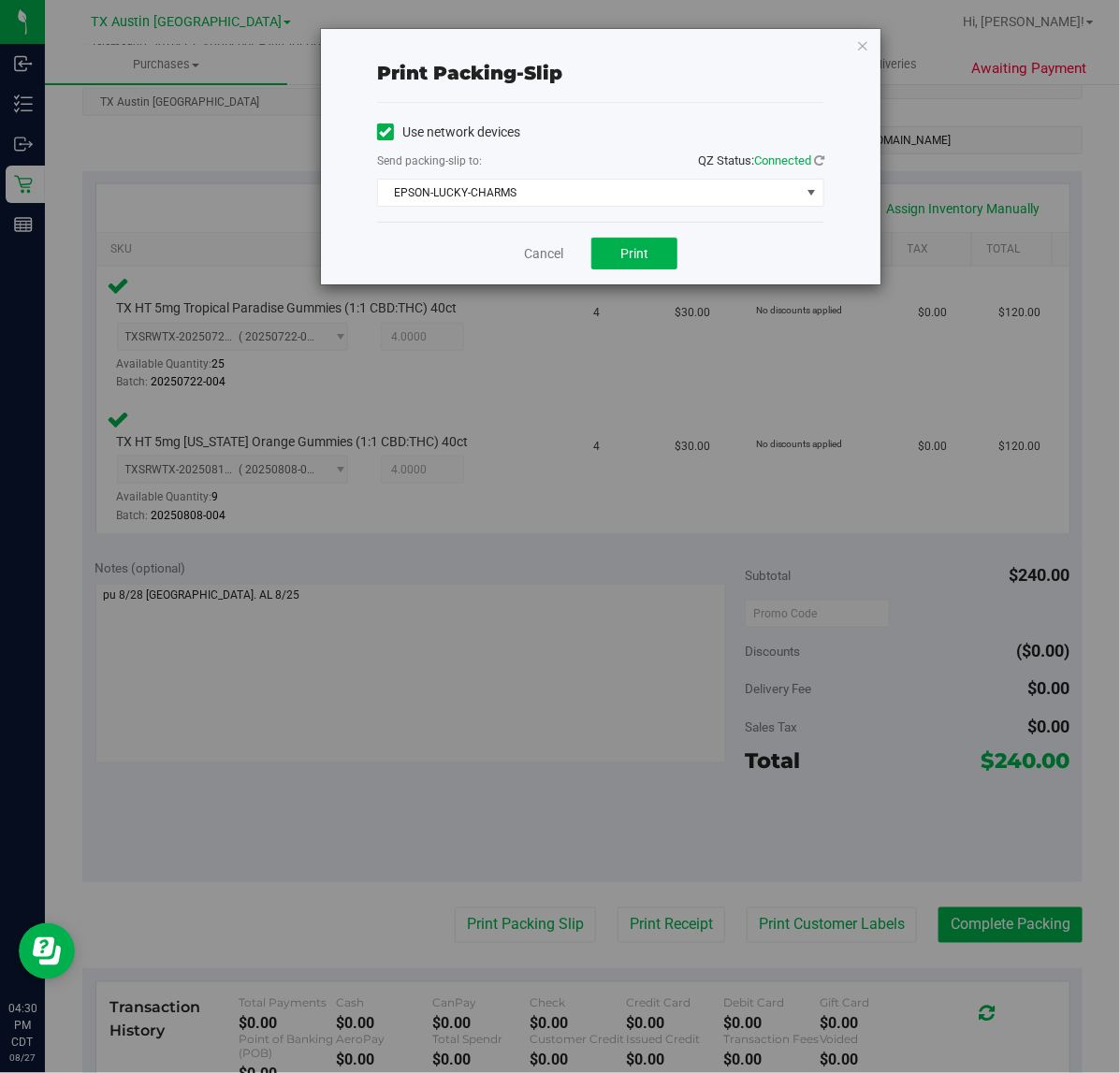
click at [516, 293] on div "Print packing-slip Use network devices Send packing-slip to: QZ Status: Connect…" at bounding box center [567, 536] width 1133 height 1073
click at [493, 287] on div "Print packing-slip Use network devices Send packing-slip to: QZ Status: Connect…" at bounding box center [567, 536] width 1133 height 1073
click at [524, 255] on link "Cancel" at bounding box center [543, 254] width 40 height 19
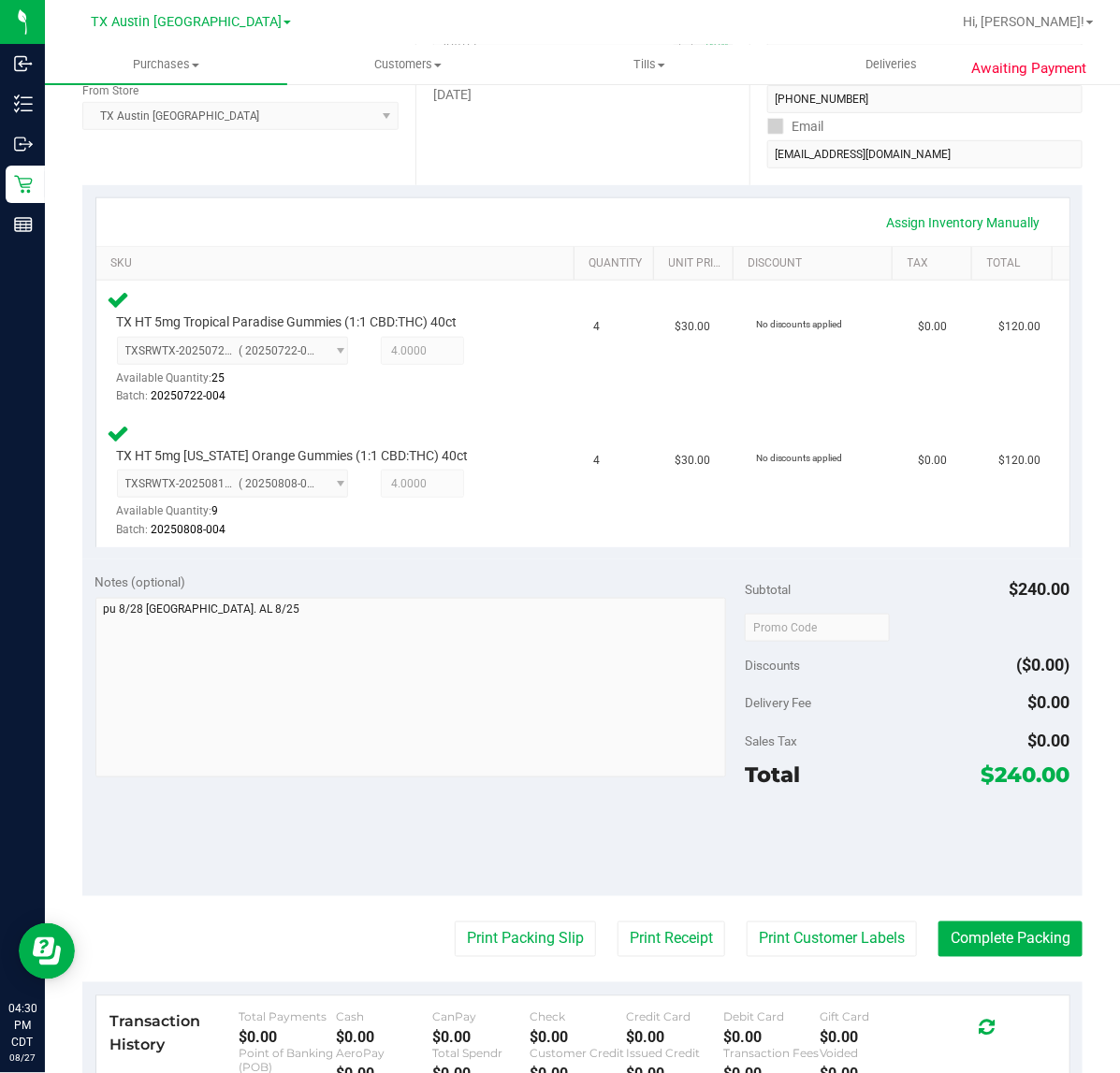
scroll to position [310, 0]
click at [990, 942] on button "Complete Packing" at bounding box center [1009, 940] width 144 height 36
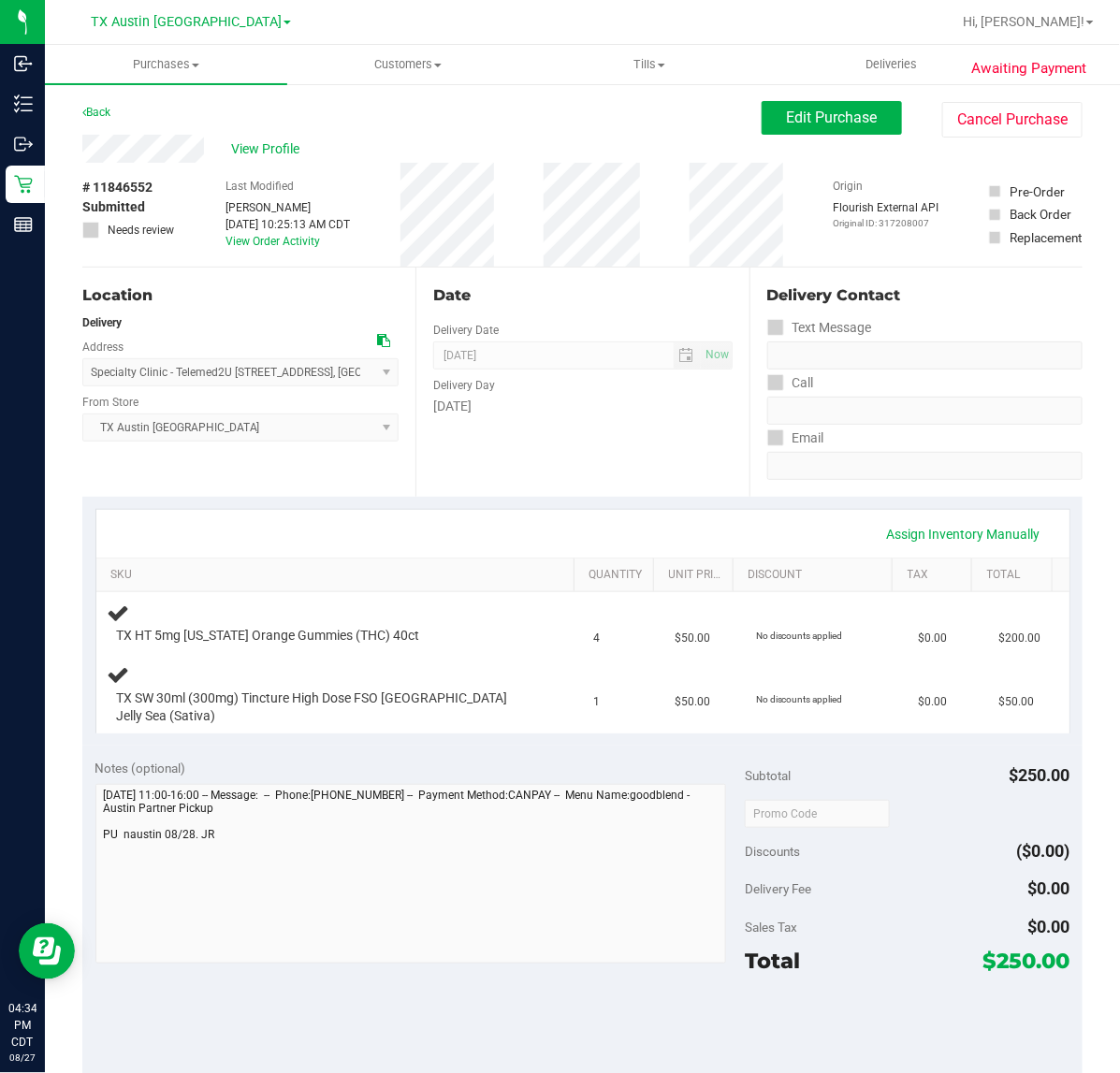
click at [569, 510] on div "Assign Inventory Manually" at bounding box center [582, 533] width 973 height 47
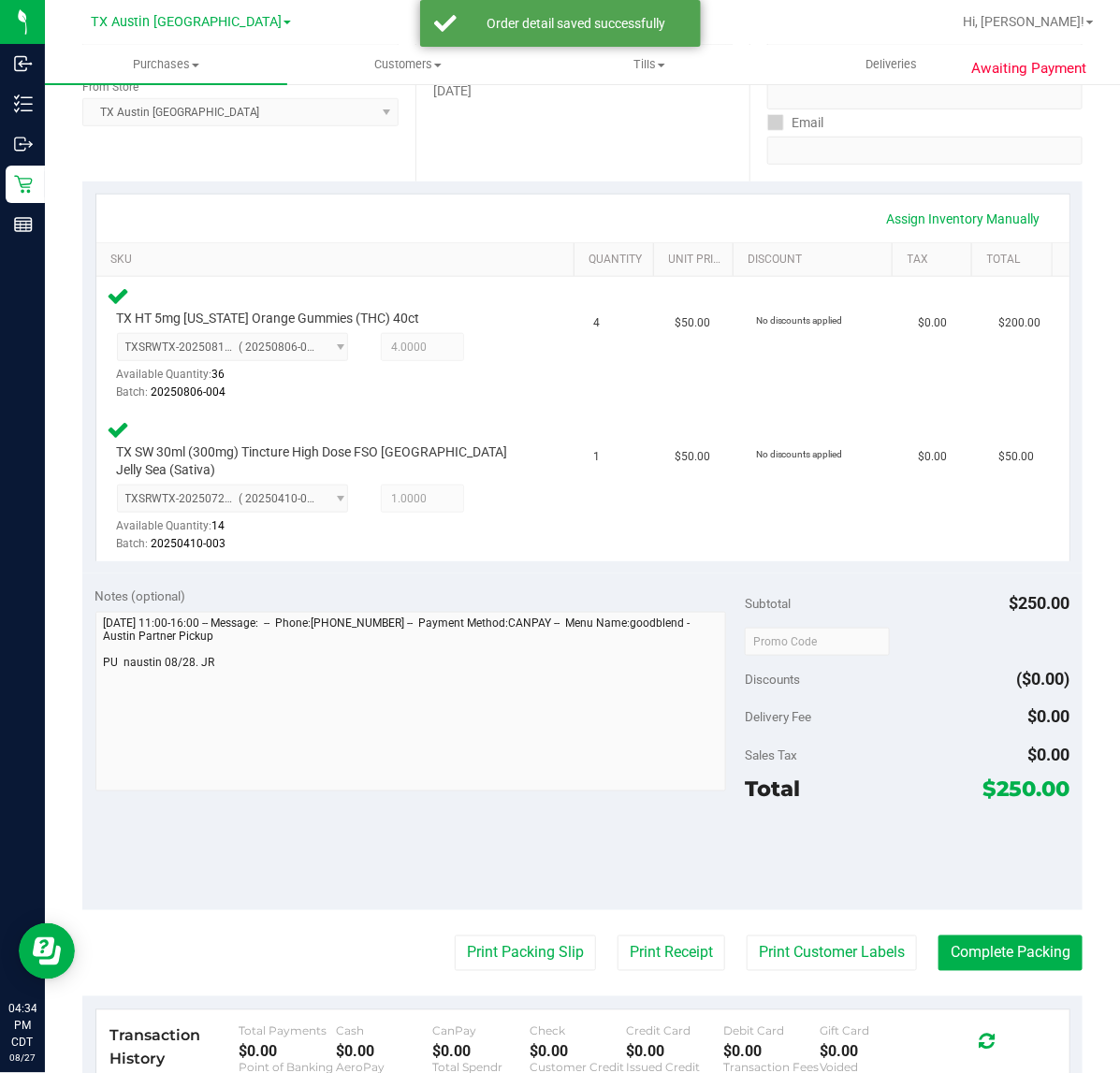
scroll to position [351, 0]
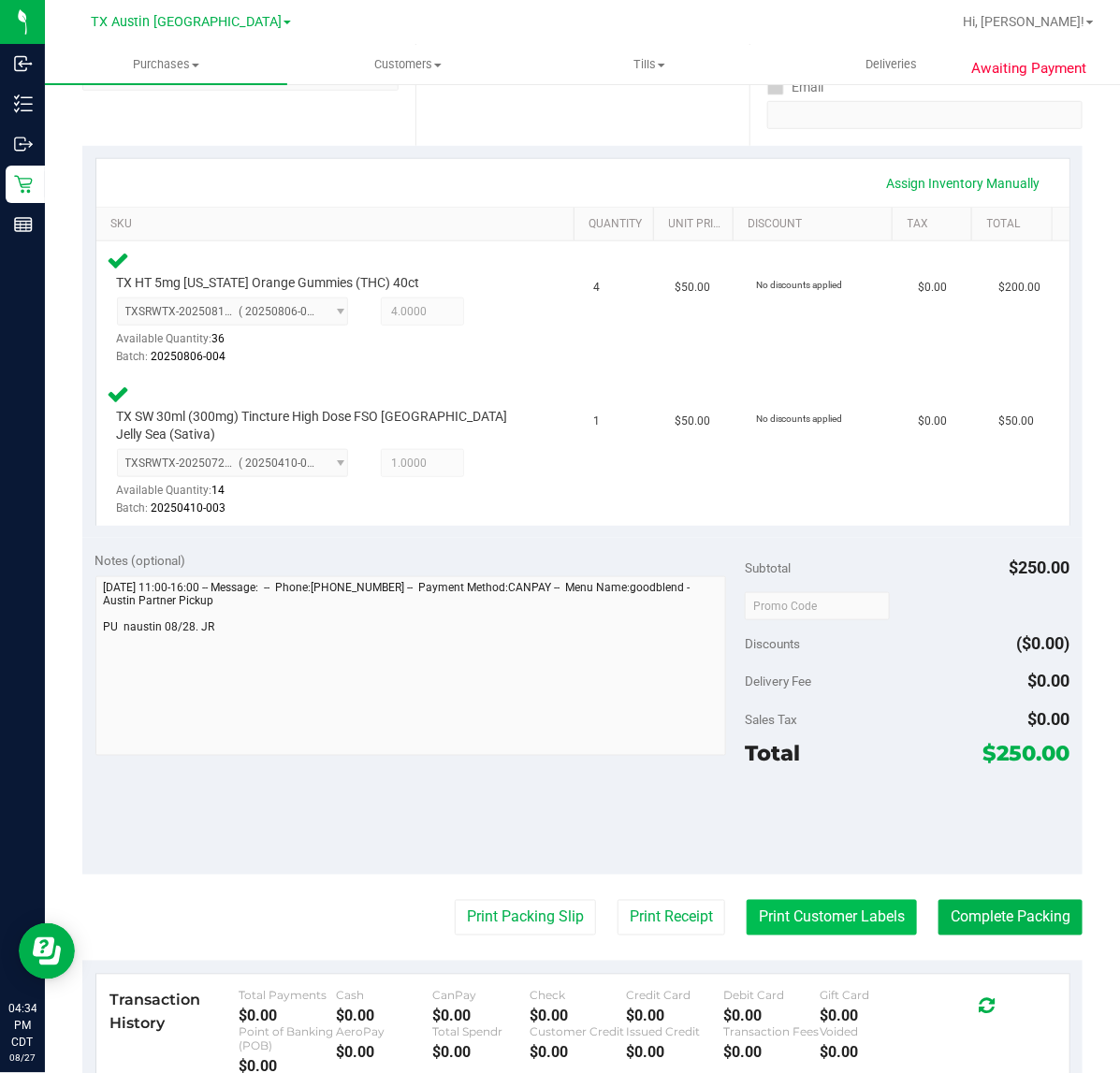
click at [786, 913] on button "Print Customer Labels" at bounding box center [831, 918] width 171 height 36
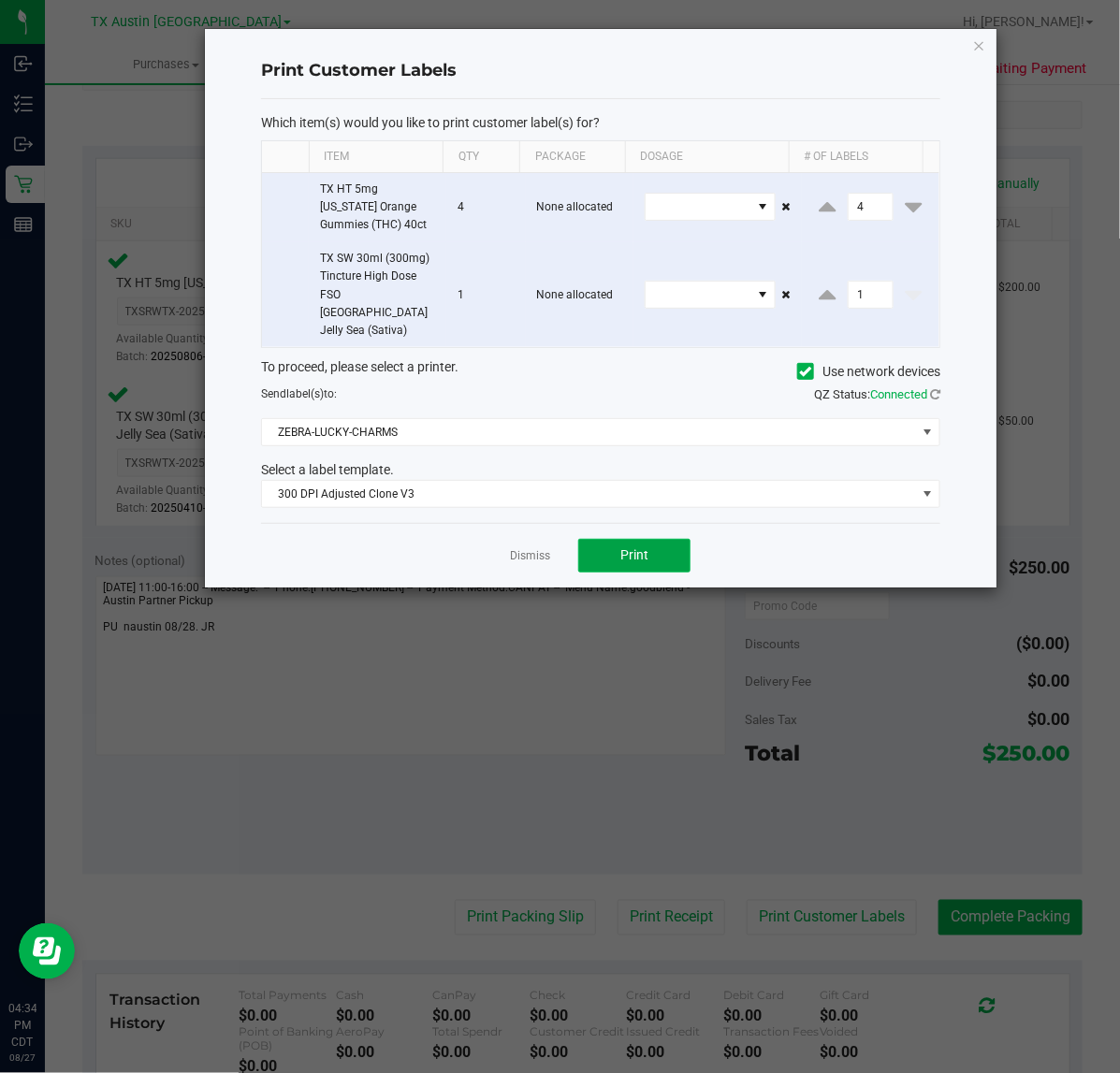
click at [615, 546] on button "Print" at bounding box center [634, 555] width 112 height 34
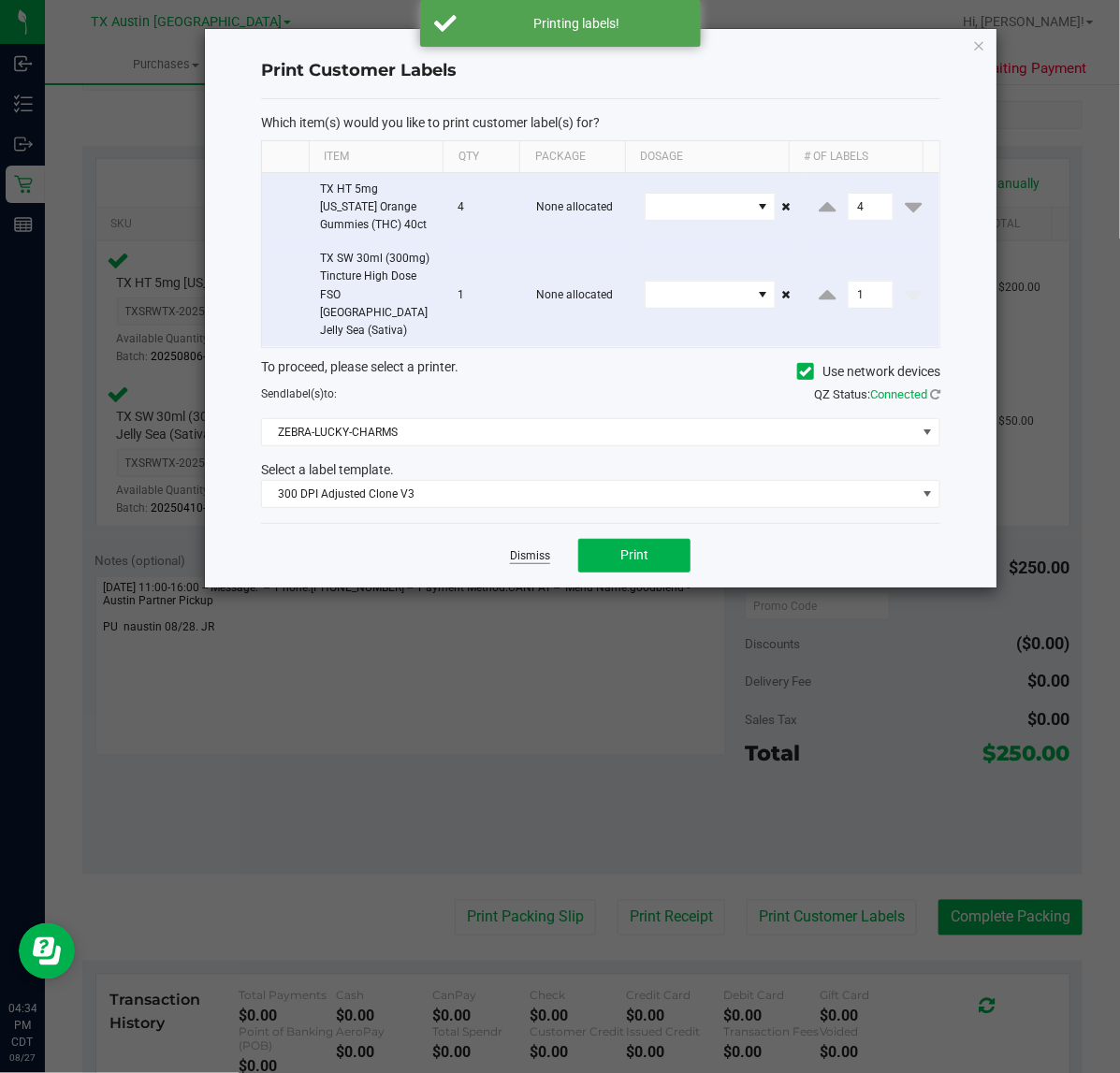
click at [490, 531] on div "Dismiss Print" at bounding box center [600, 555] width 680 height 65
click at [528, 549] on link "Dismiss" at bounding box center [530, 556] width 40 height 15
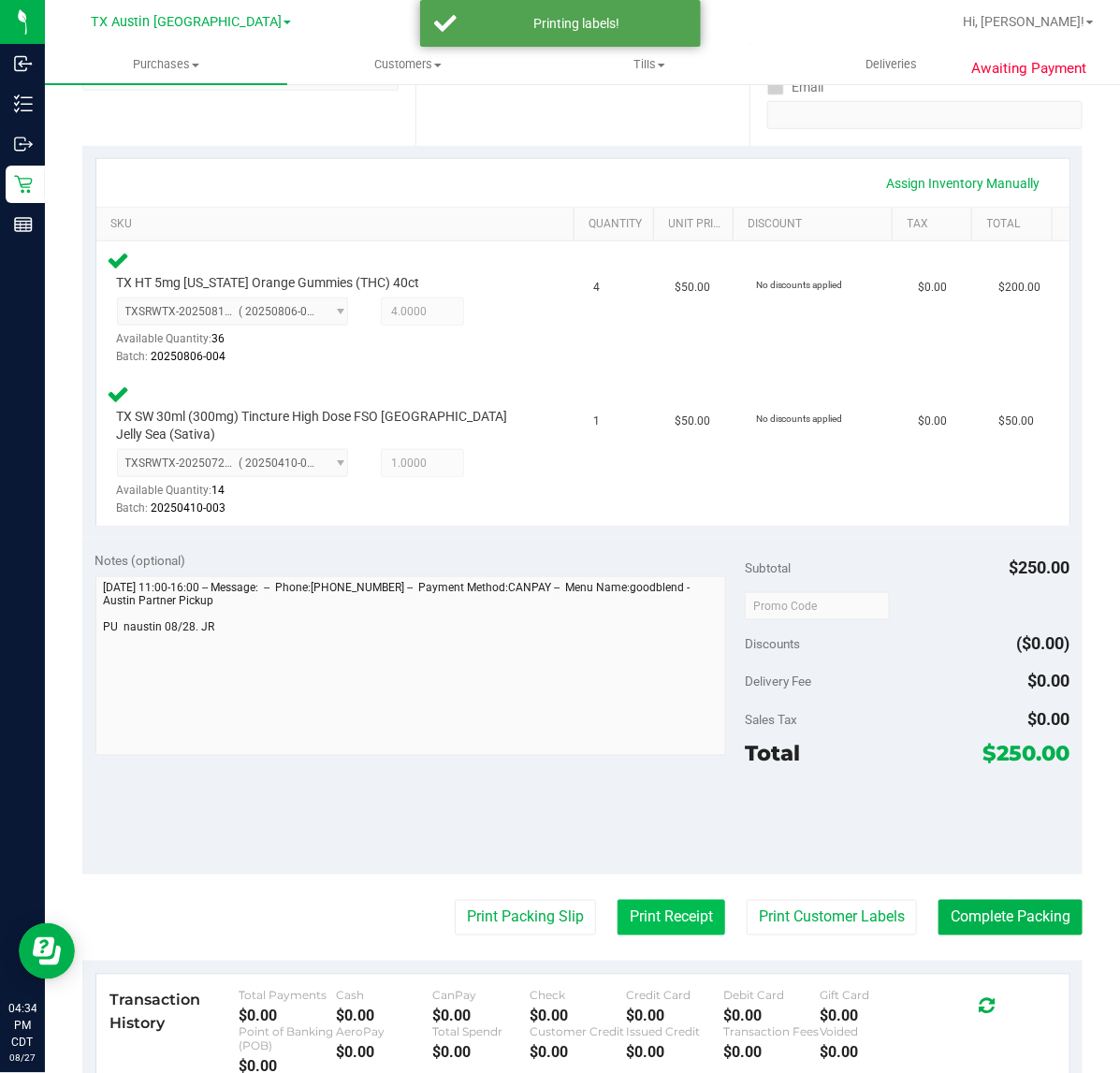
click at [665, 900] on button "Print Receipt" at bounding box center [672, 918] width 108 height 36
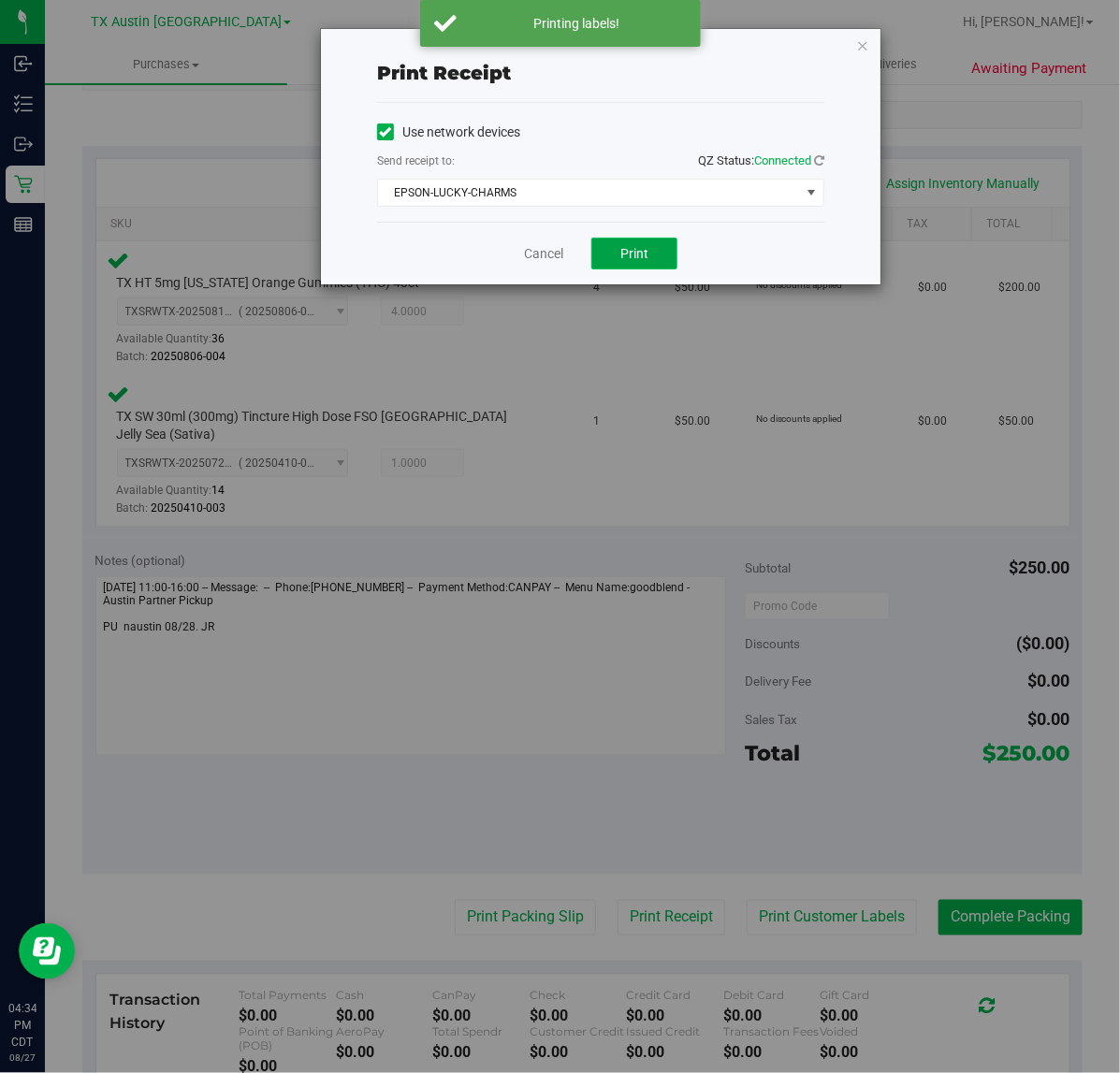
click at [638, 268] on button "Print" at bounding box center [633, 254] width 86 height 32
click at [549, 265] on div "Cancel Print" at bounding box center [600, 253] width 447 height 63
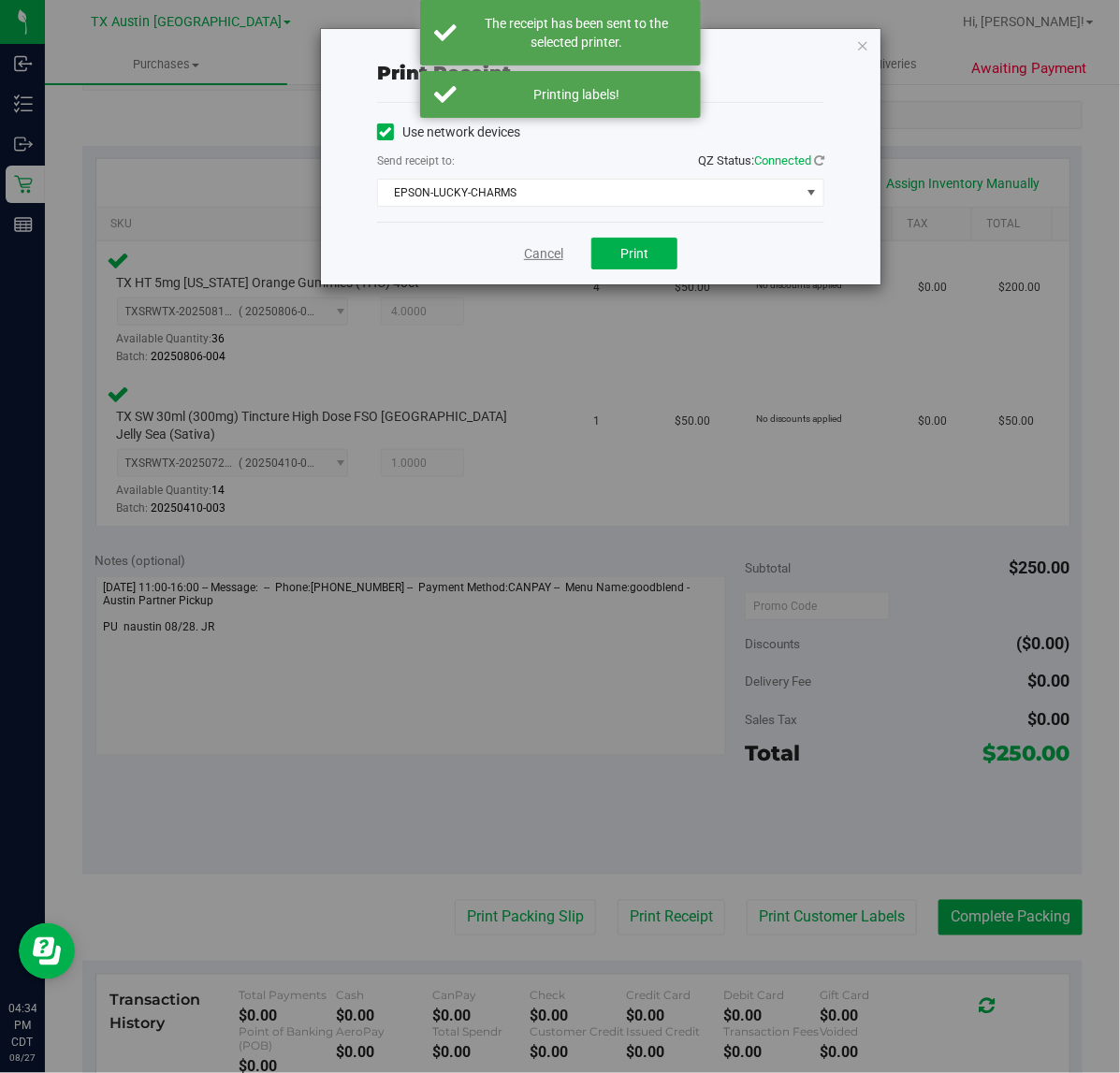
click at [548, 262] on link "Cancel" at bounding box center [543, 254] width 40 height 19
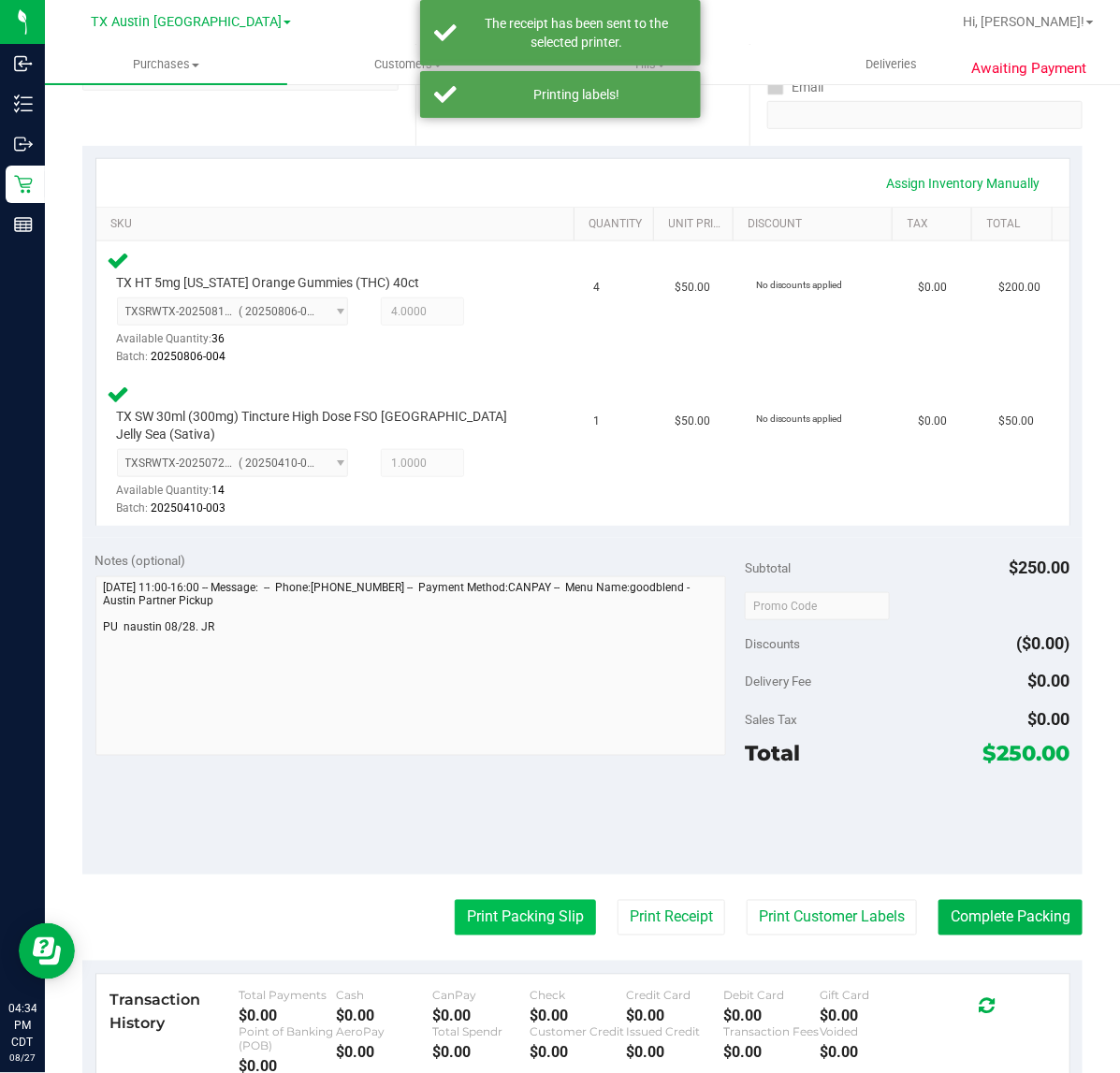
click at [524, 900] on button "Print Packing Slip" at bounding box center [525, 918] width 142 height 36
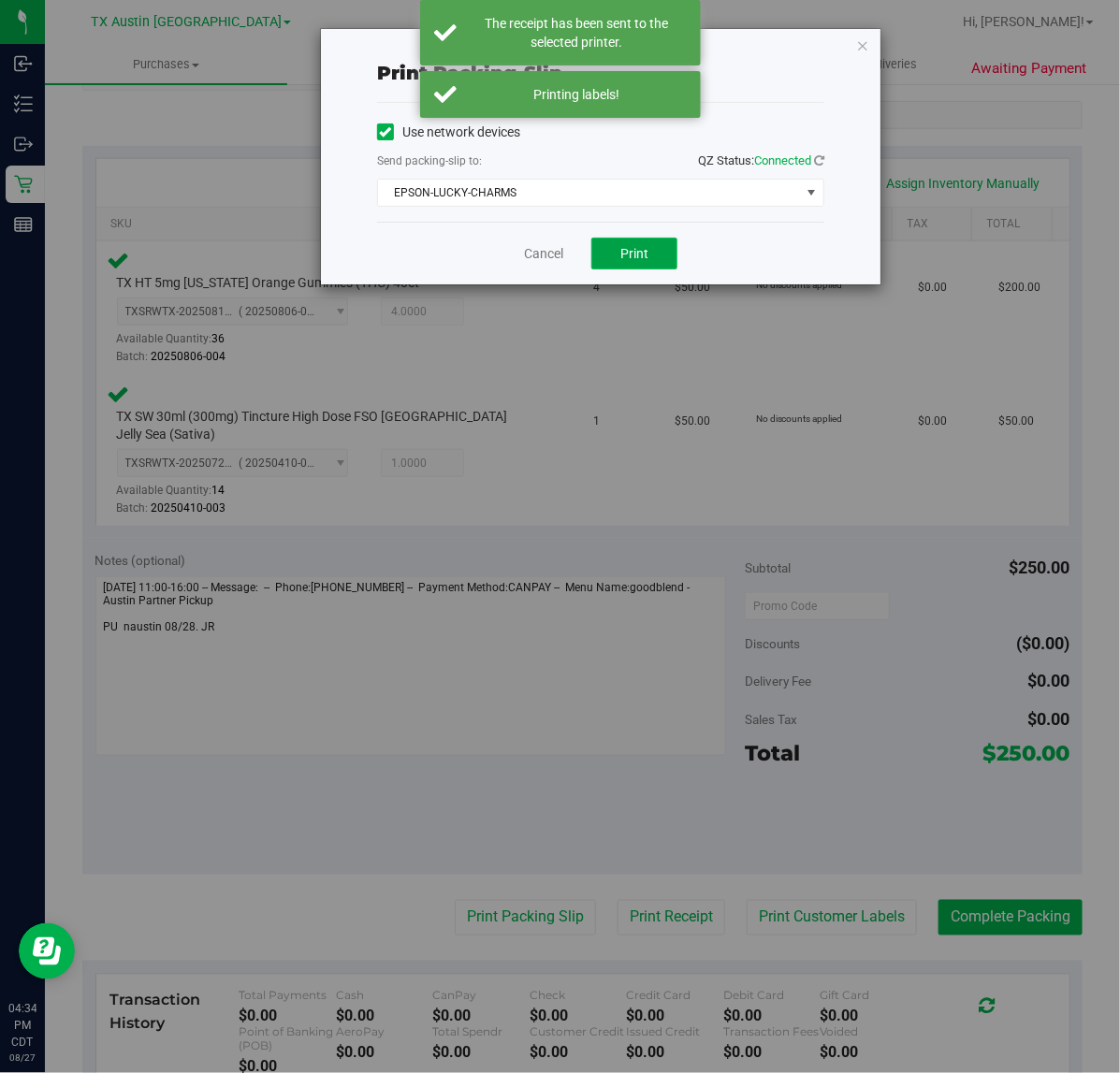
click at [606, 265] on button "Print" at bounding box center [633, 254] width 86 height 32
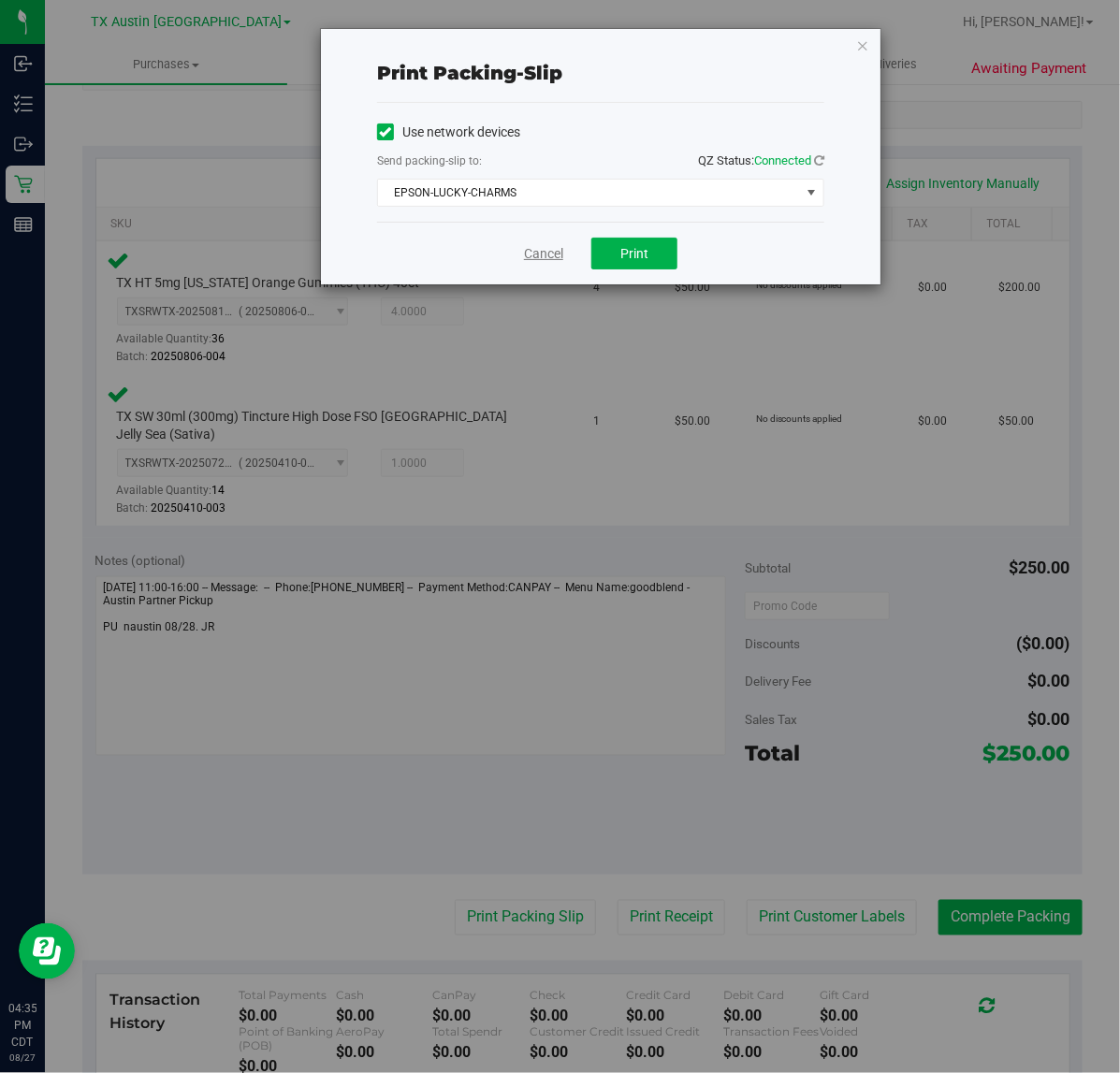
click at [549, 254] on link "Cancel" at bounding box center [543, 254] width 40 height 19
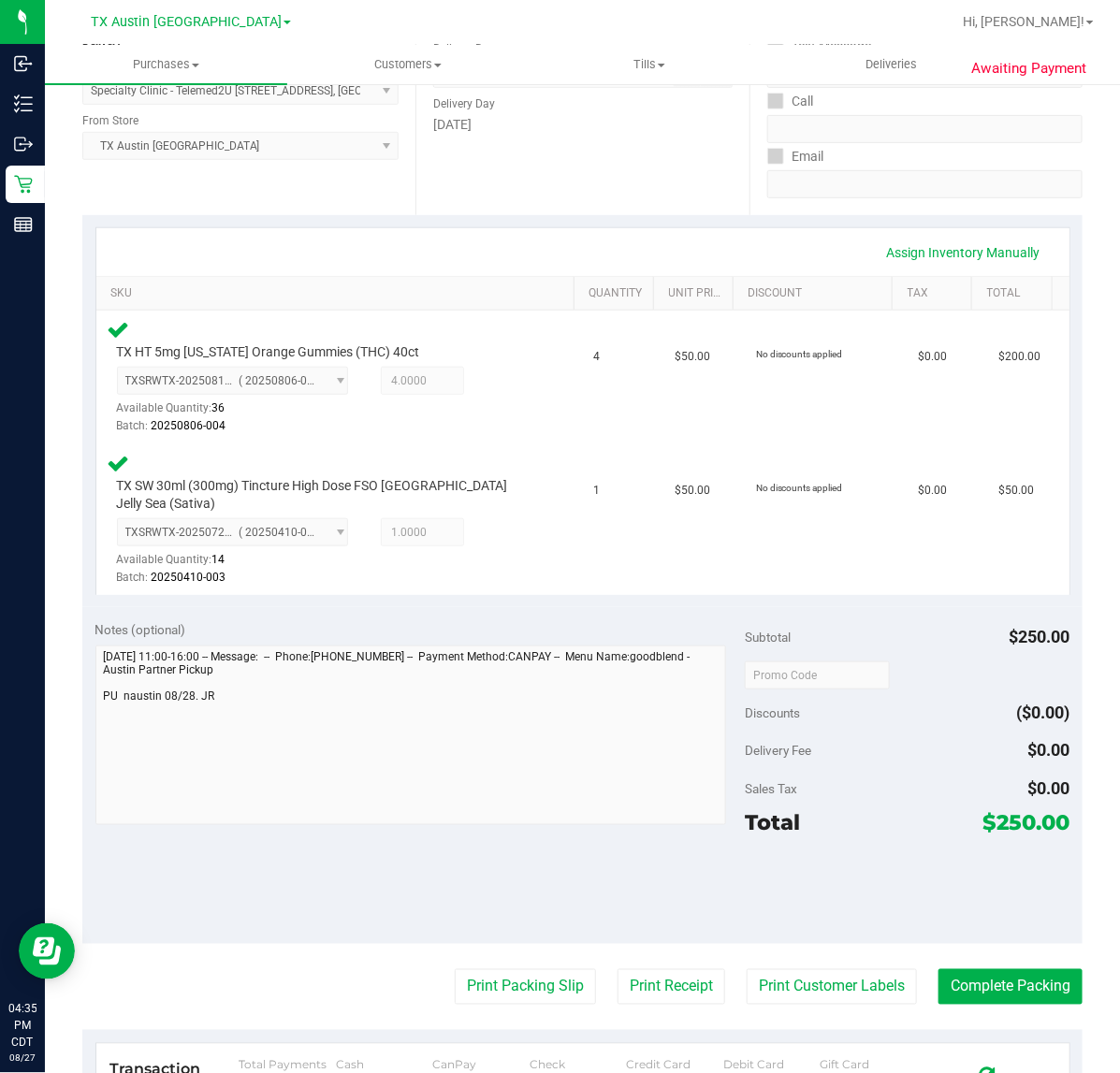
scroll to position [295, 0]
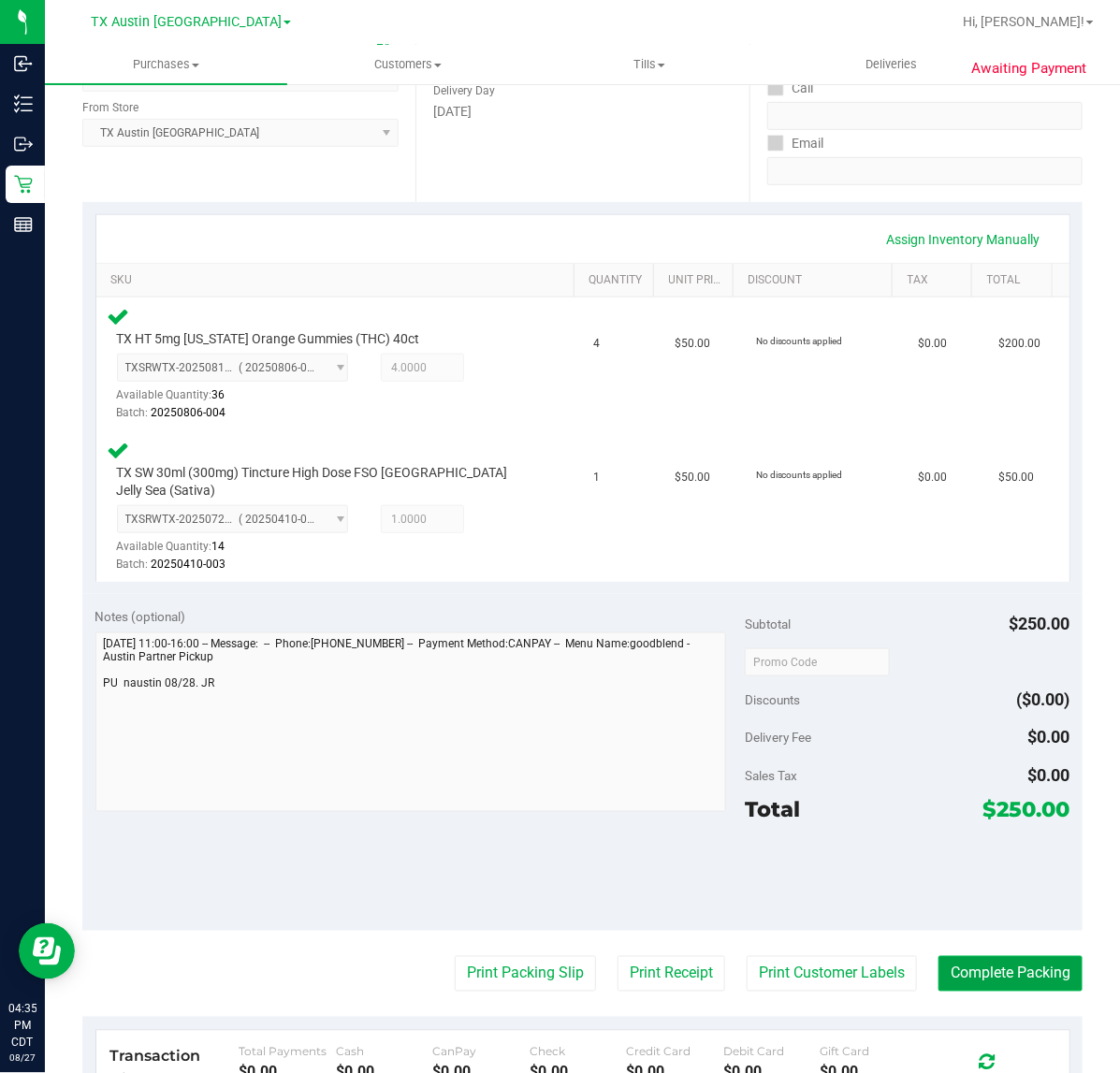
click at [998, 956] on button "Complete Packing" at bounding box center [1009, 974] width 144 height 36
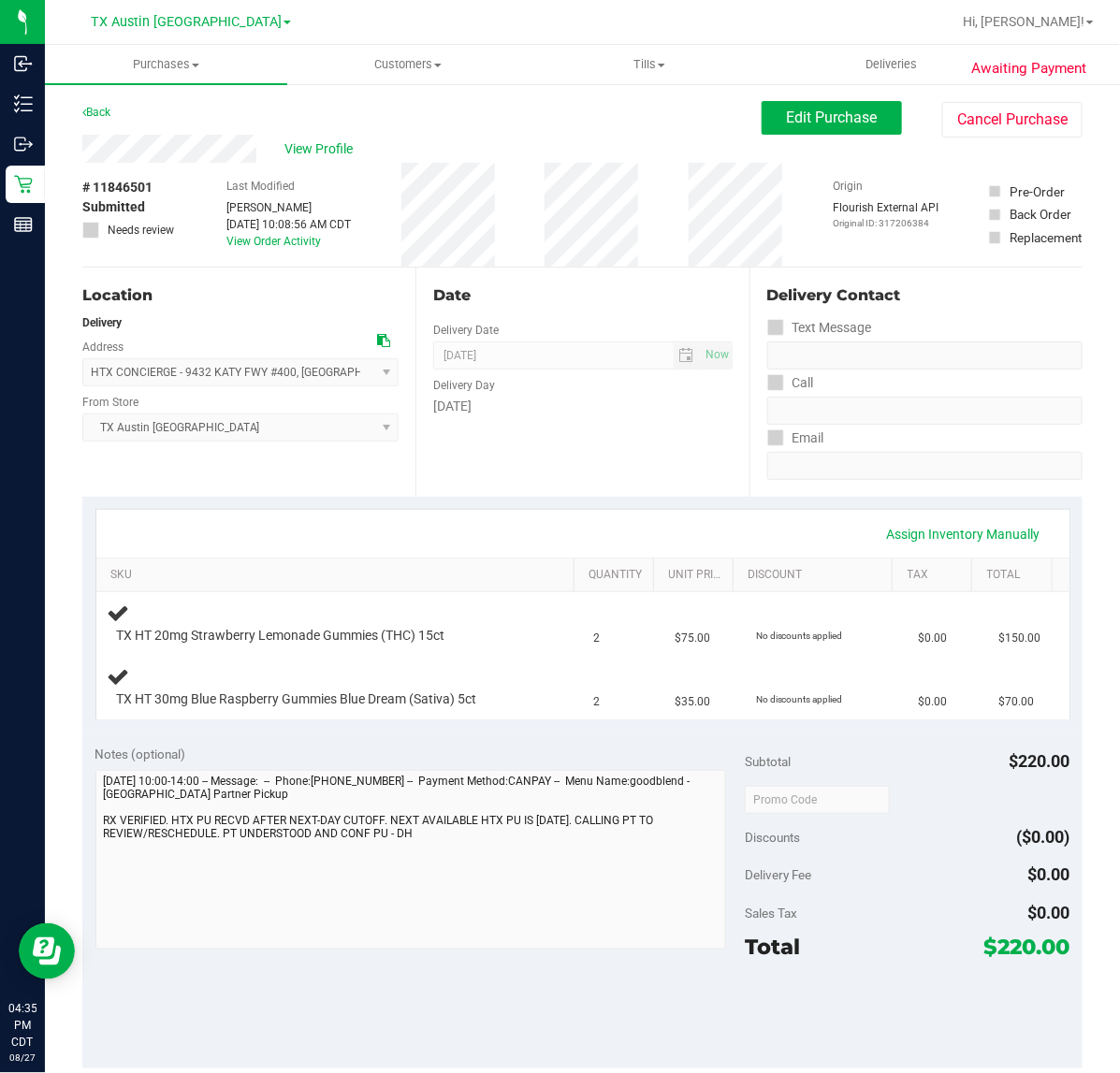
click at [523, 489] on div "Date Delivery Date [DATE] Now [DATE] 07:00 AM Now Delivery Day [DATE]" at bounding box center [582, 383] width 333 height 229
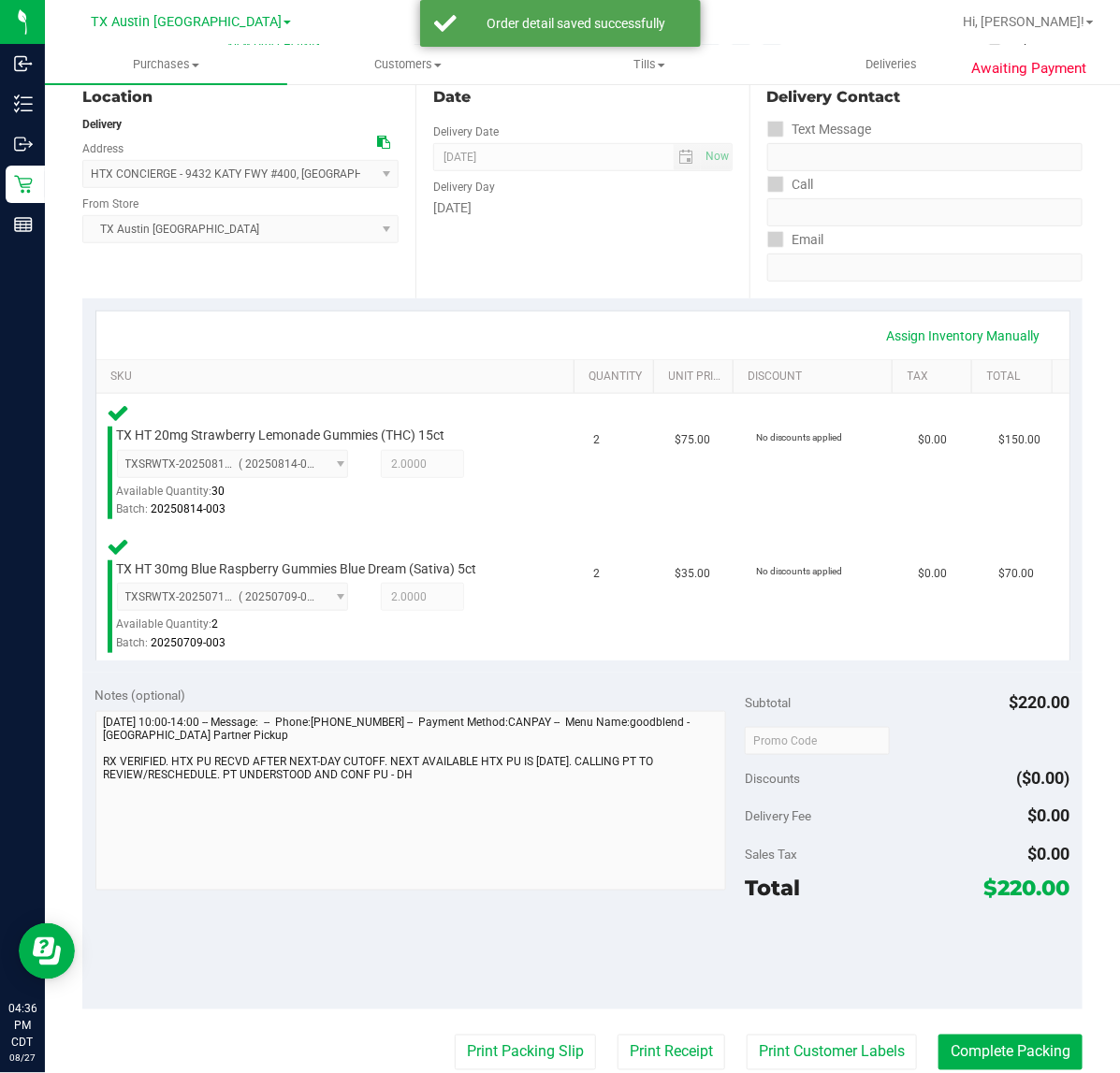
scroll to position [351, 0]
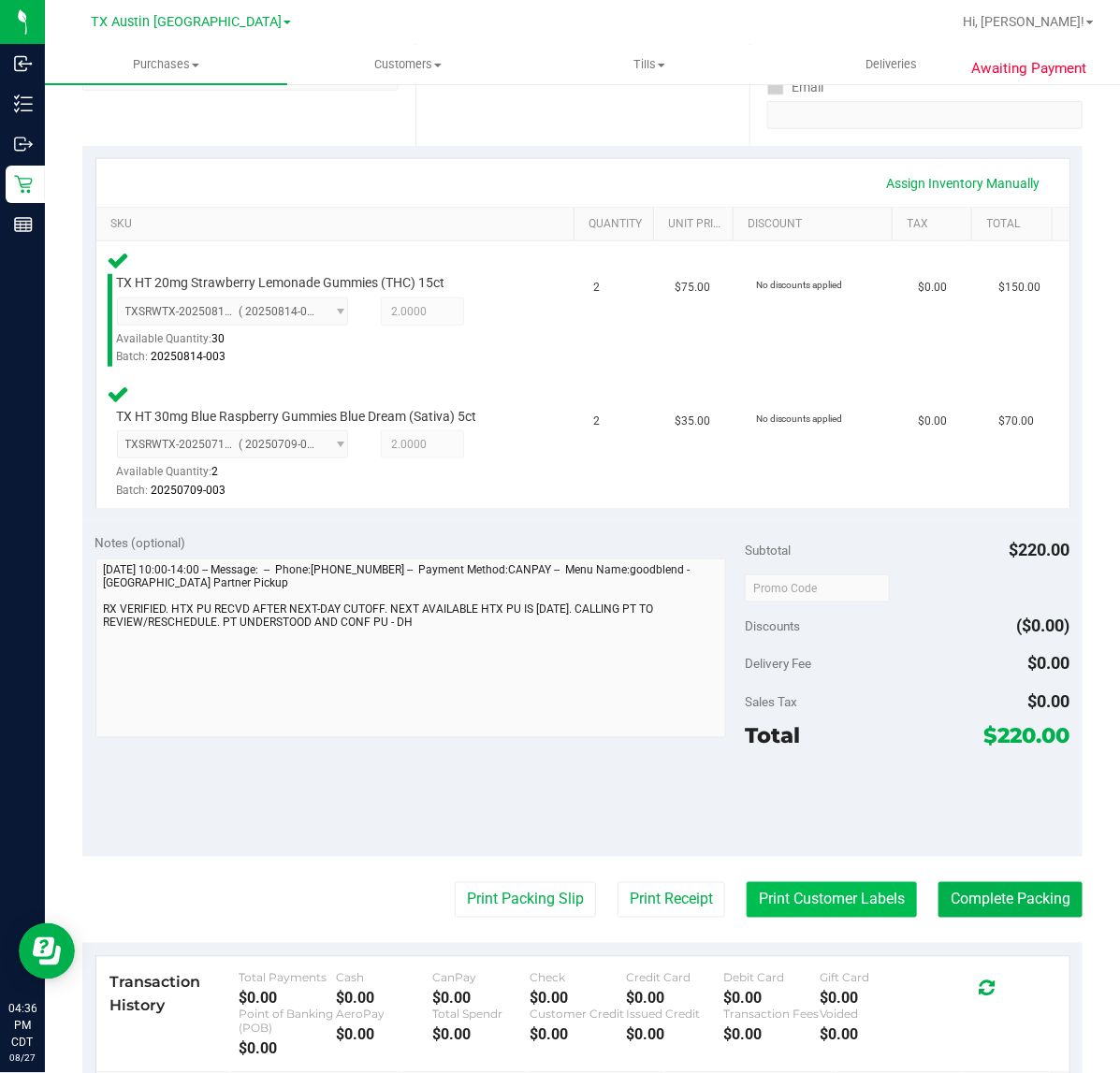
click at [831, 901] on button "Print Customer Labels" at bounding box center [831, 899] width 171 height 36
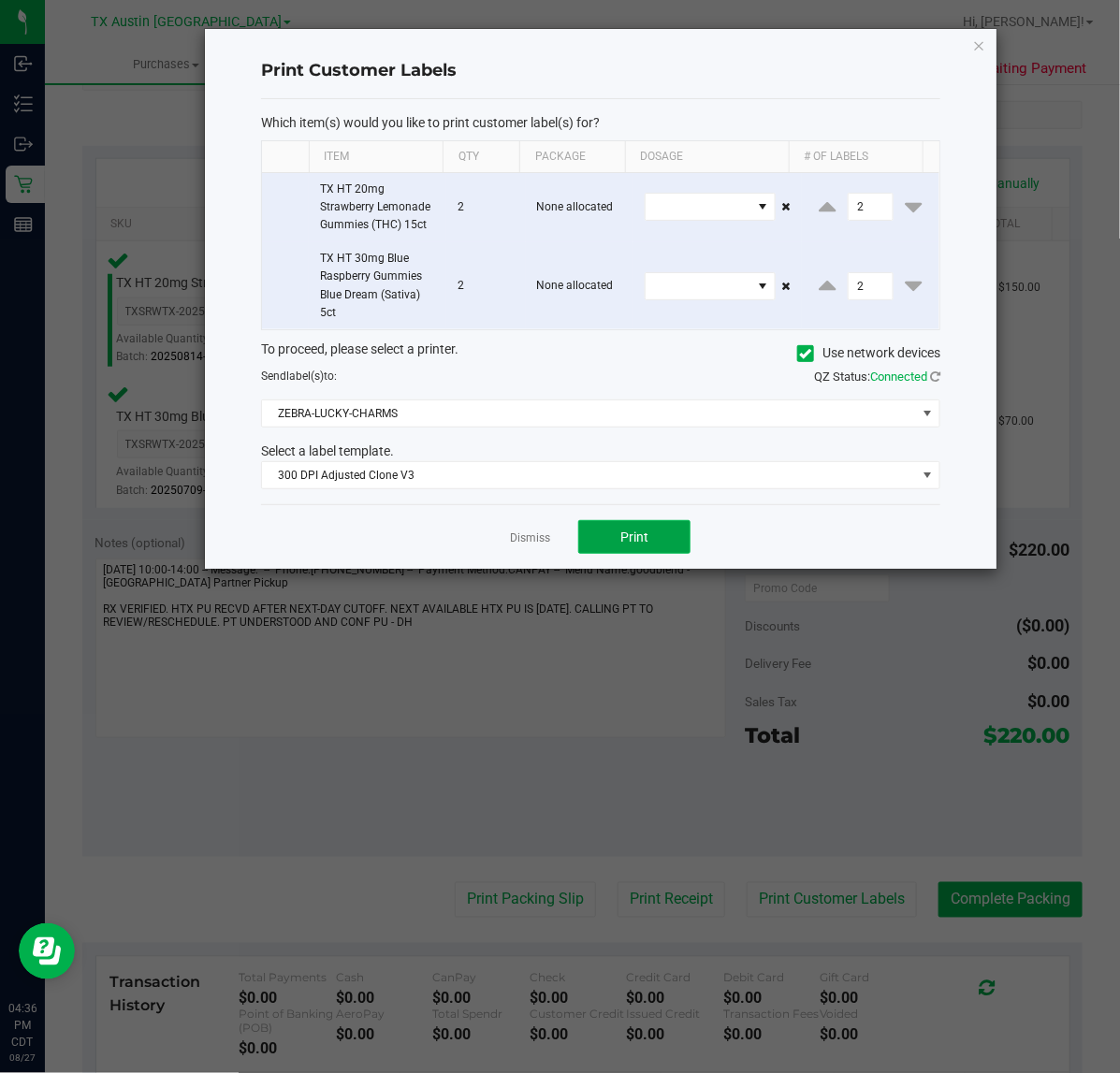
click at [613, 535] on button "Print" at bounding box center [634, 537] width 112 height 34
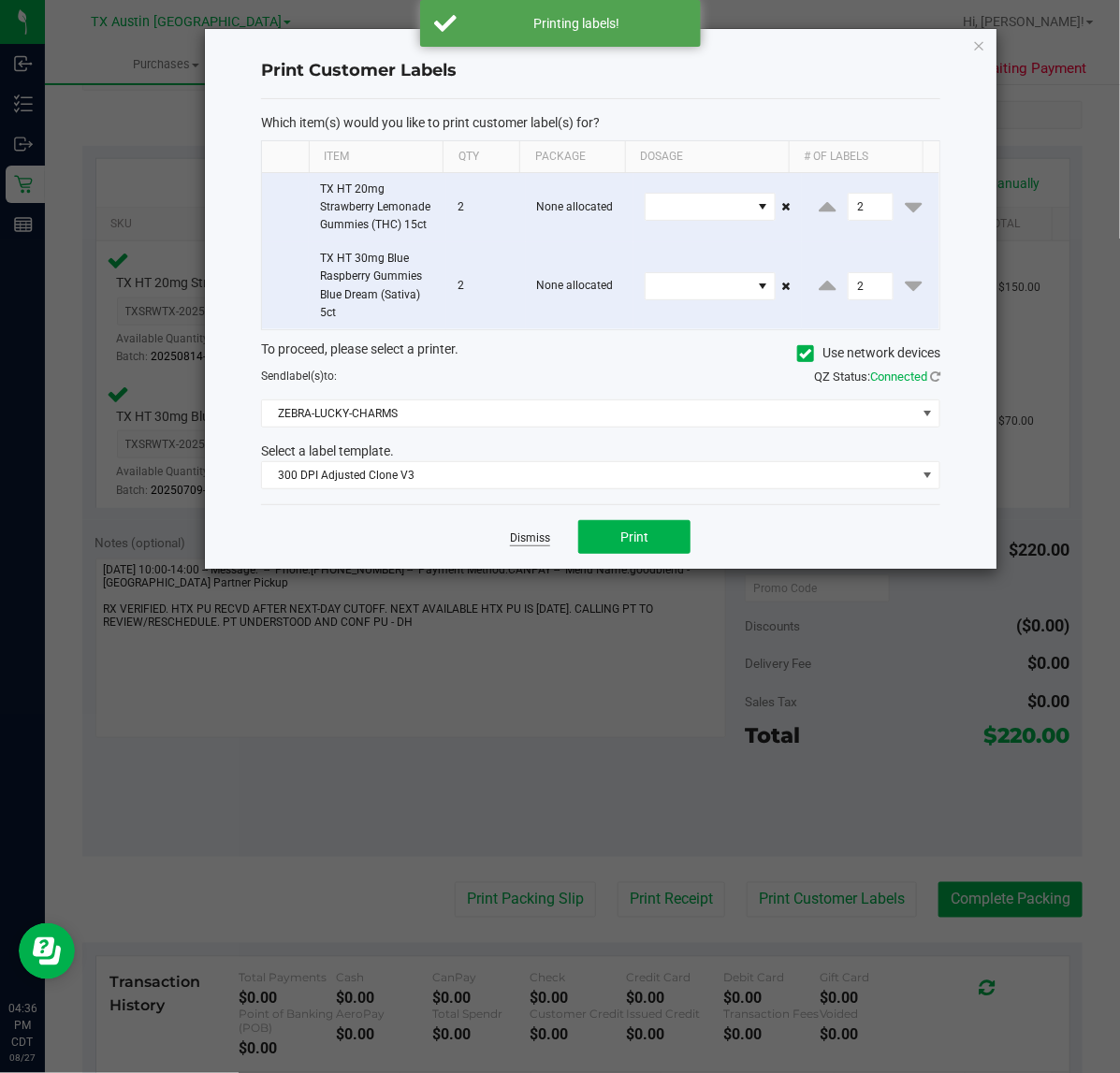
click at [523, 535] on link "Dismiss" at bounding box center [530, 538] width 40 height 15
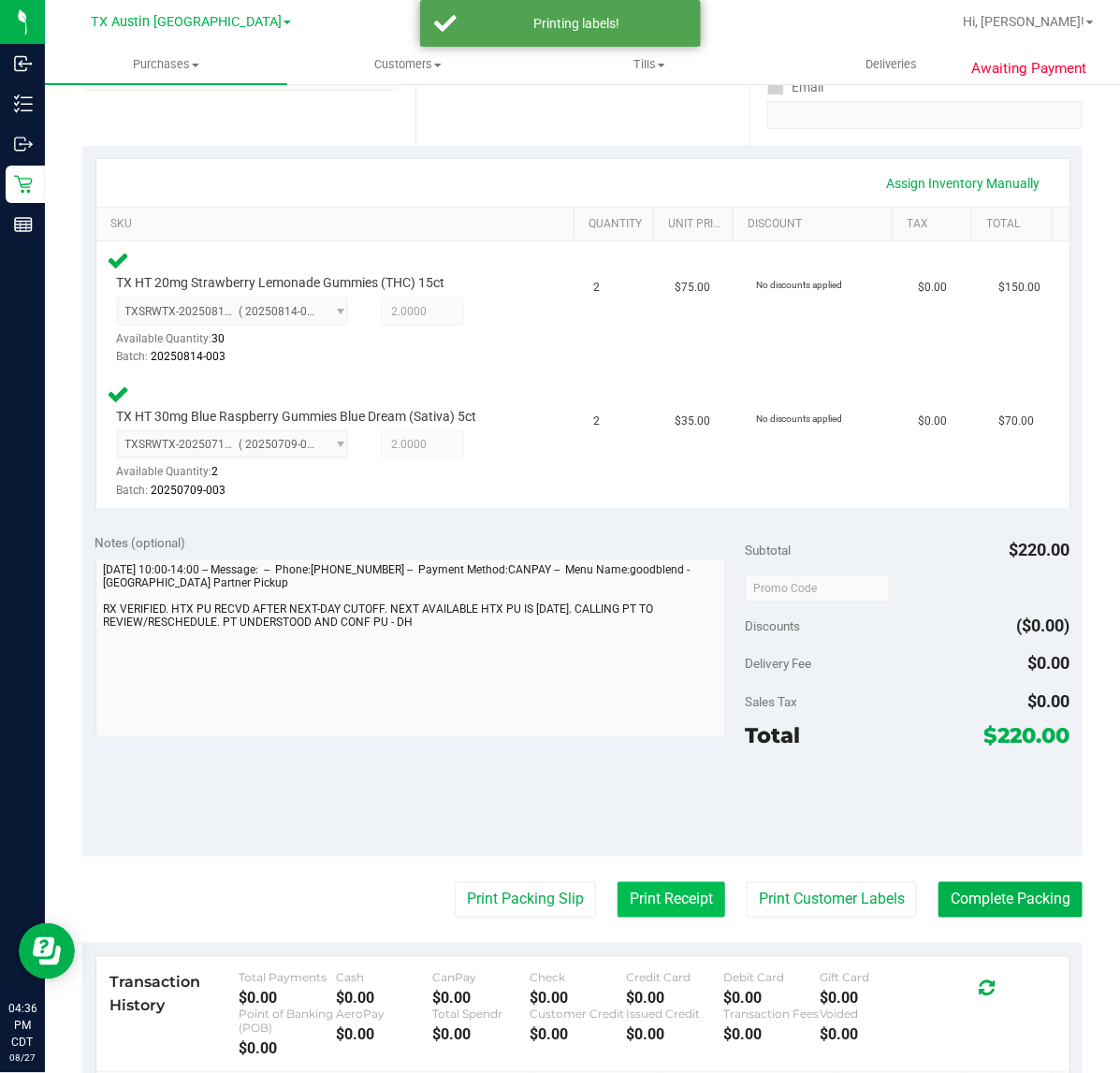
click at [633, 914] on button "Print Receipt" at bounding box center [672, 899] width 108 height 36
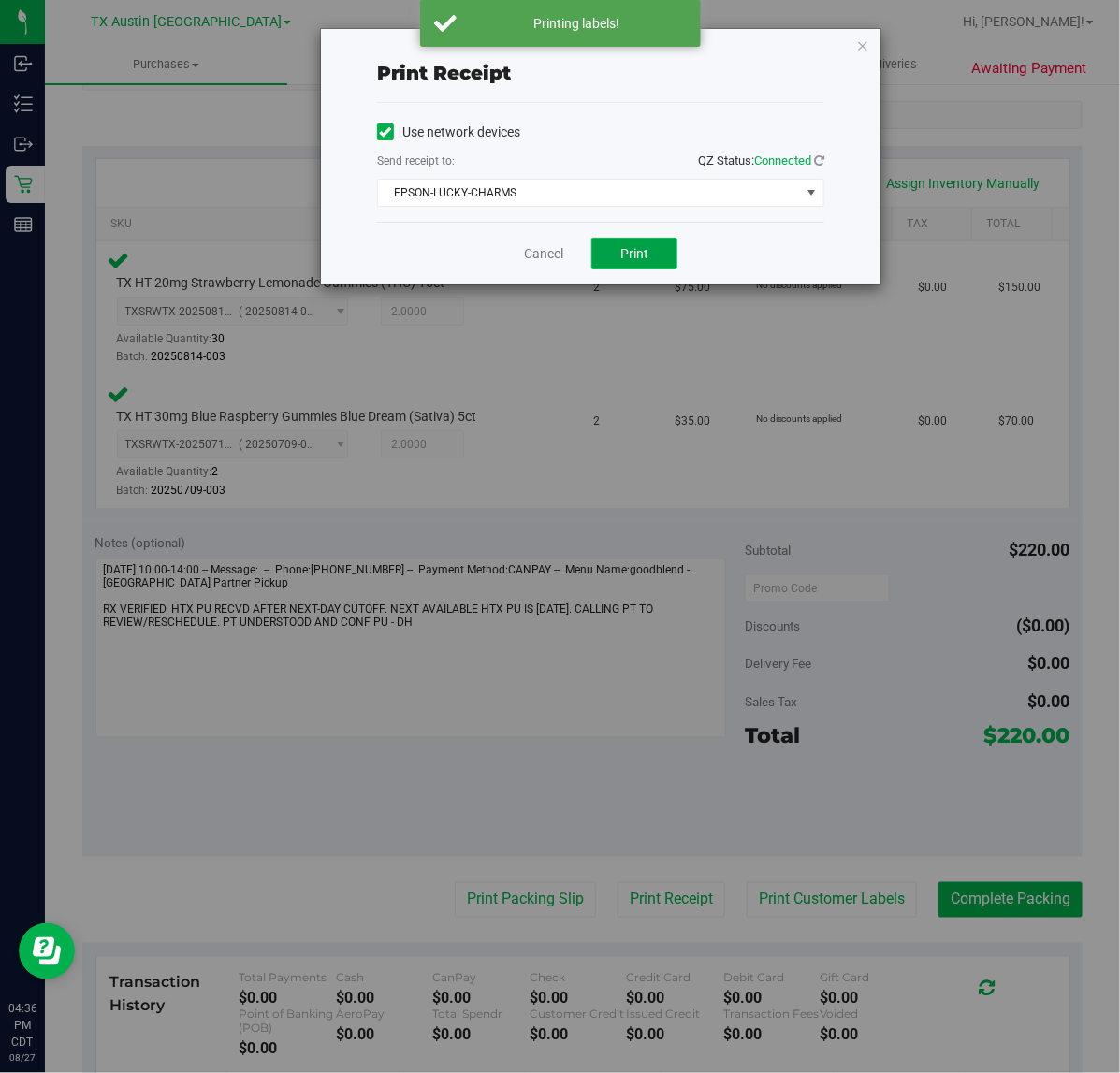
click at [605, 244] on button "Print" at bounding box center [633, 254] width 86 height 32
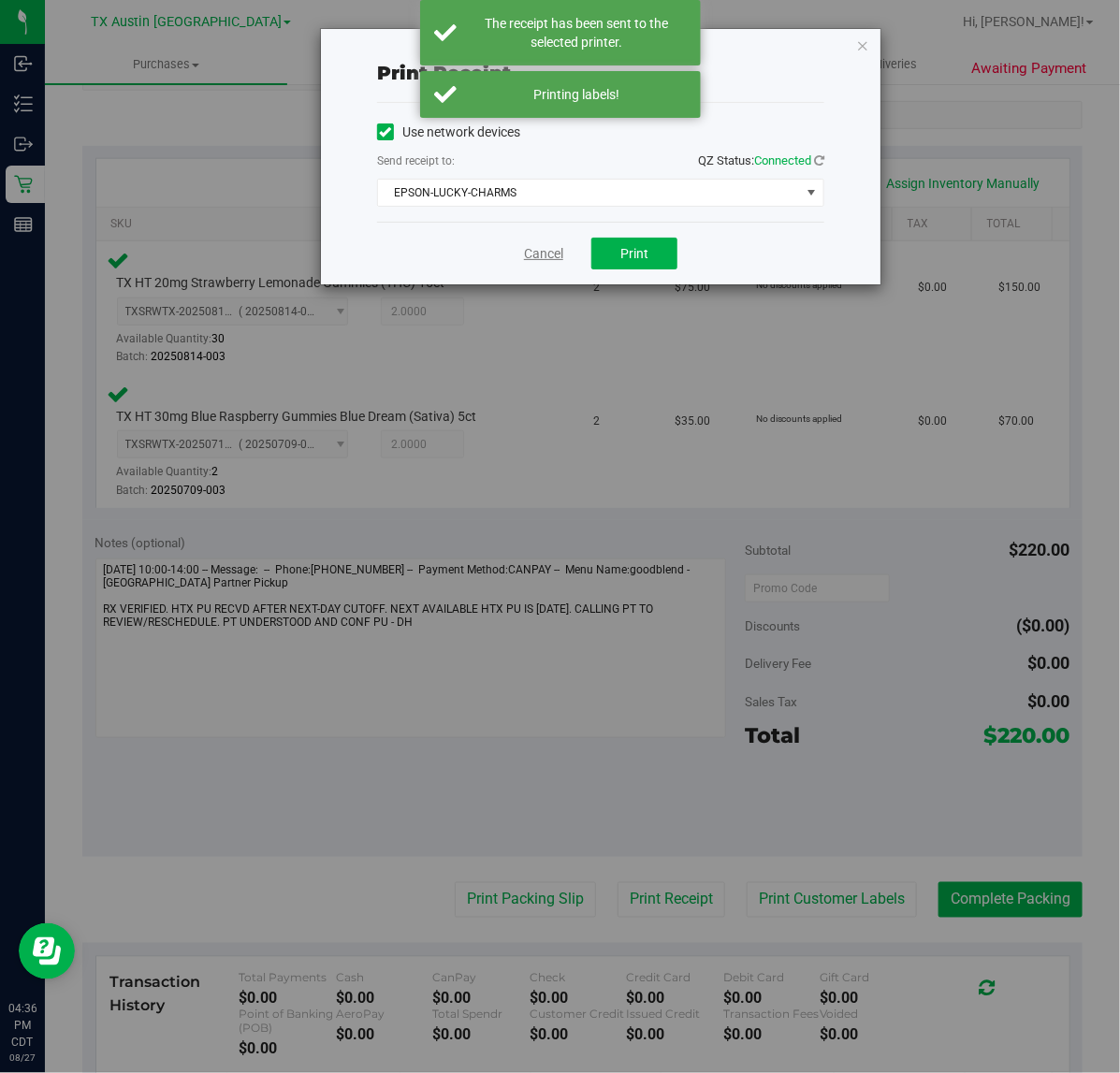
click at [530, 255] on link "Cancel" at bounding box center [543, 254] width 40 height 19
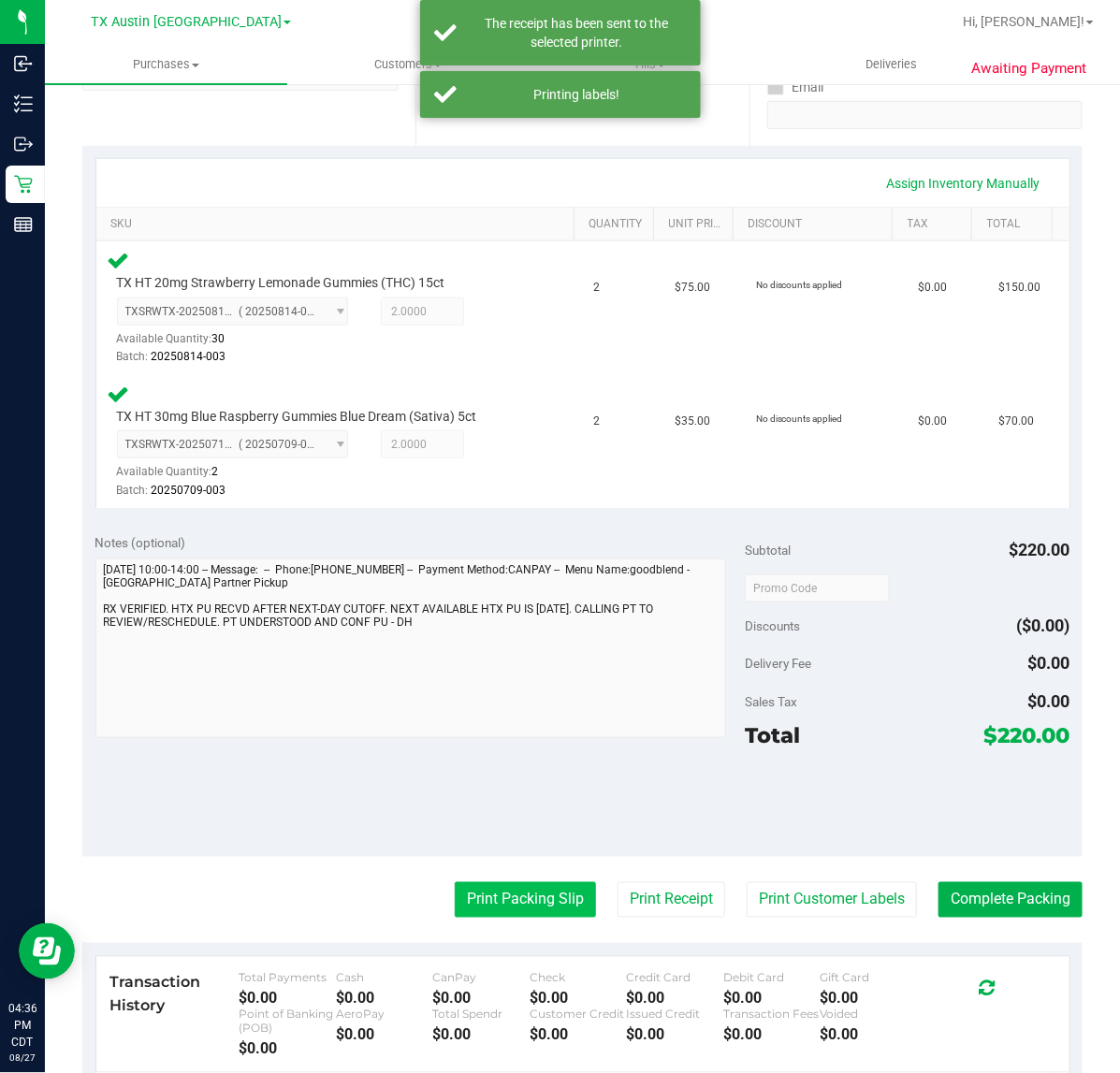
click at [465, 889] on button "Print Packing Slip" at bounding box center [525, 899] width 142 height 36
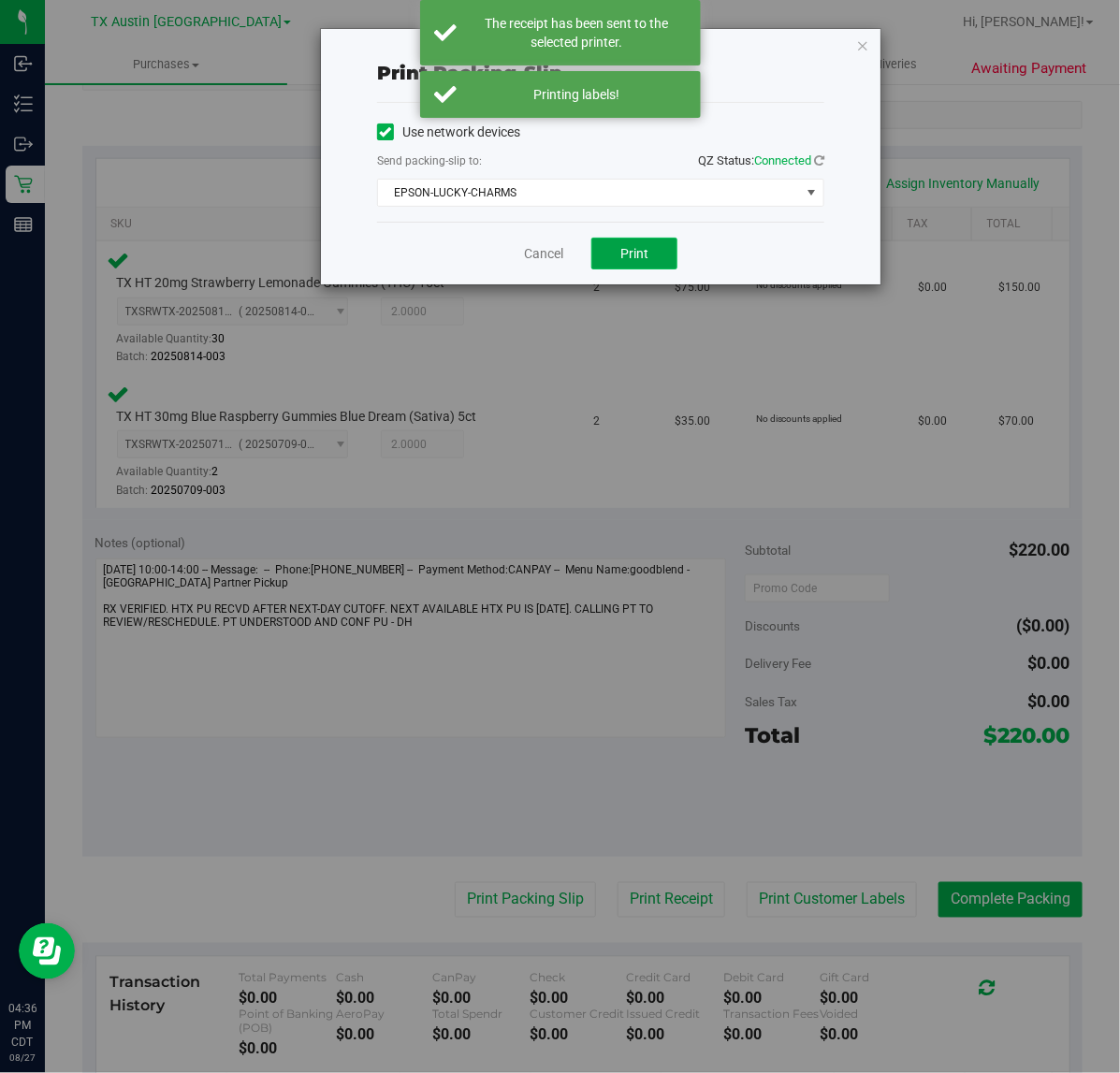
click at [623, 251] on span "Print" at bounding box center [633, 254] width 28 height 15
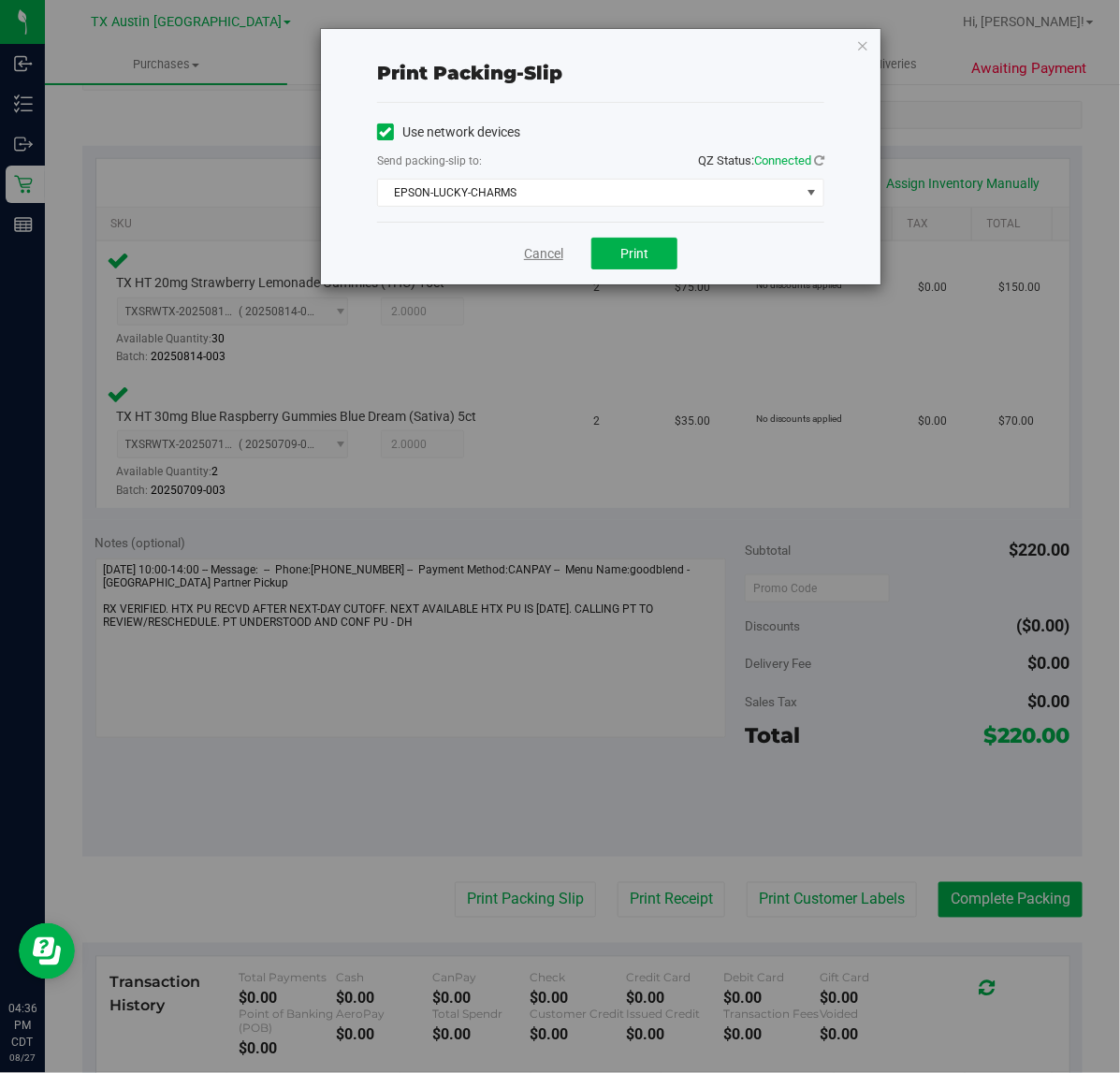
click at [541, 260] on link "Cancel" at bounding box center [543, 254] width 40 height 19
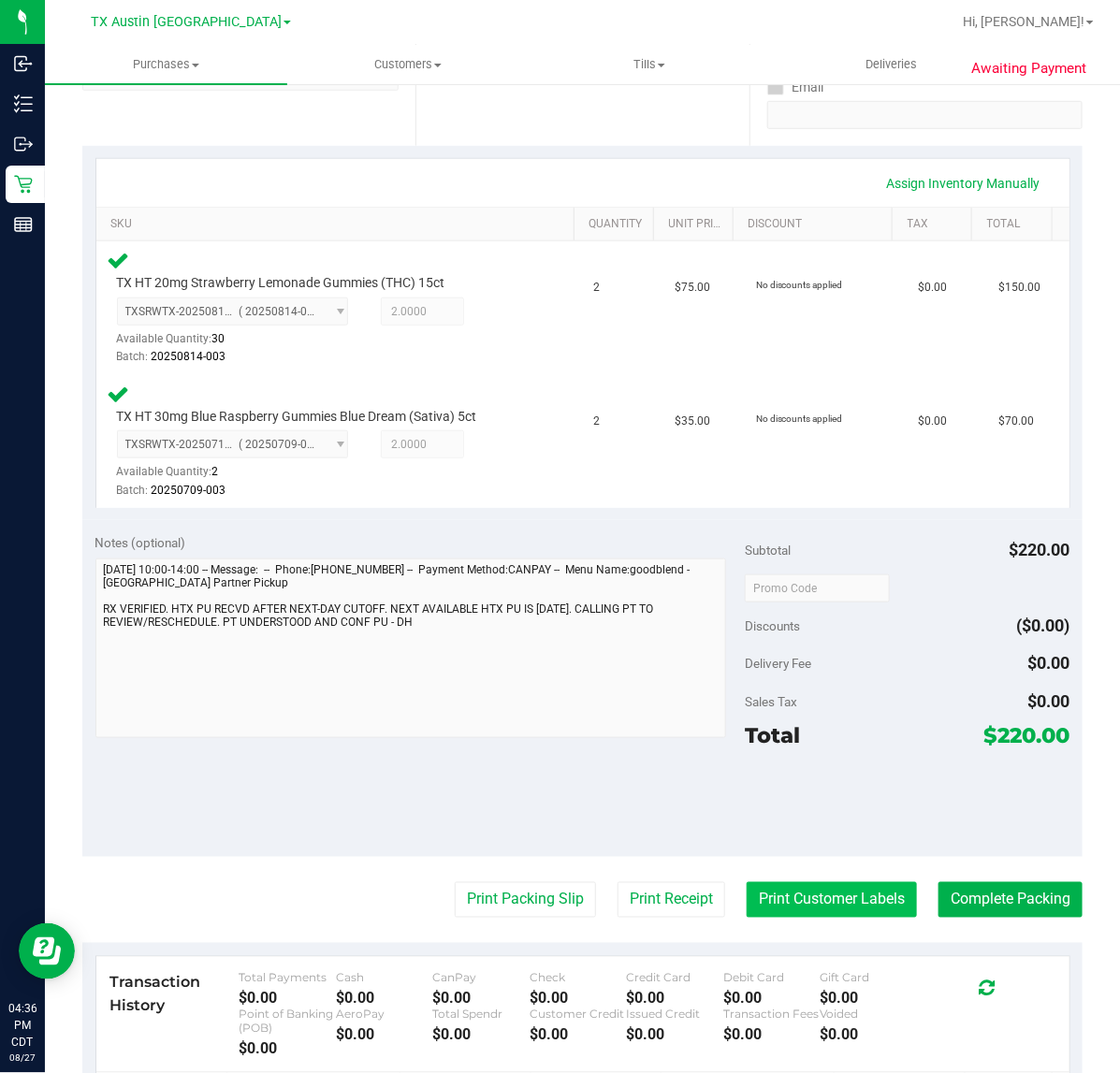
click at [814, 895] on button "Print Customer Labels" at bounding box center [831, 899] width 171 height 36
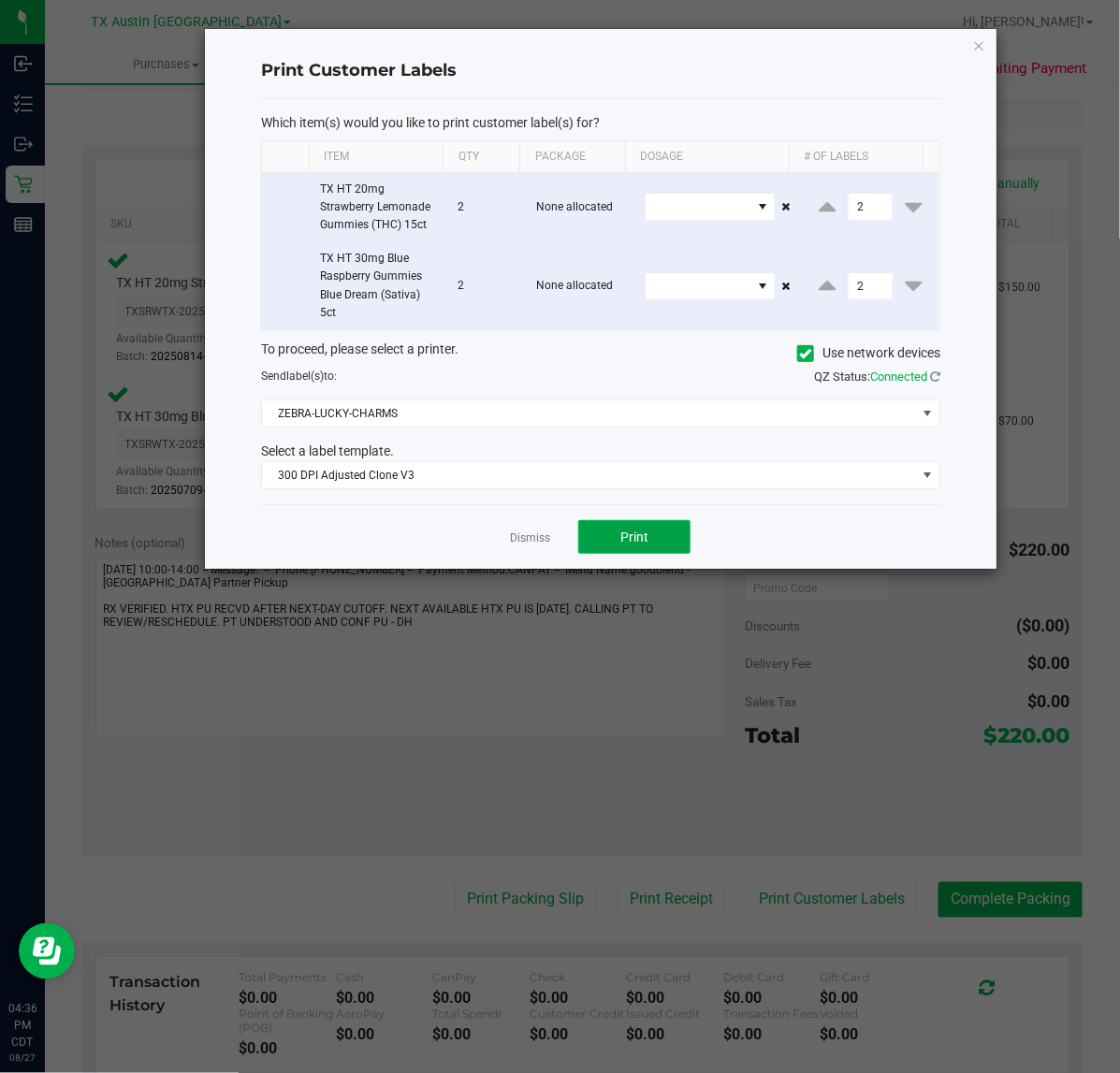
click at [657, 531] on button "Print" at bounding box center [634, 537] width 112 height 34
click at [523, 535] on link "Dismiss" at bounding box center [530, 538] width 40 height 15
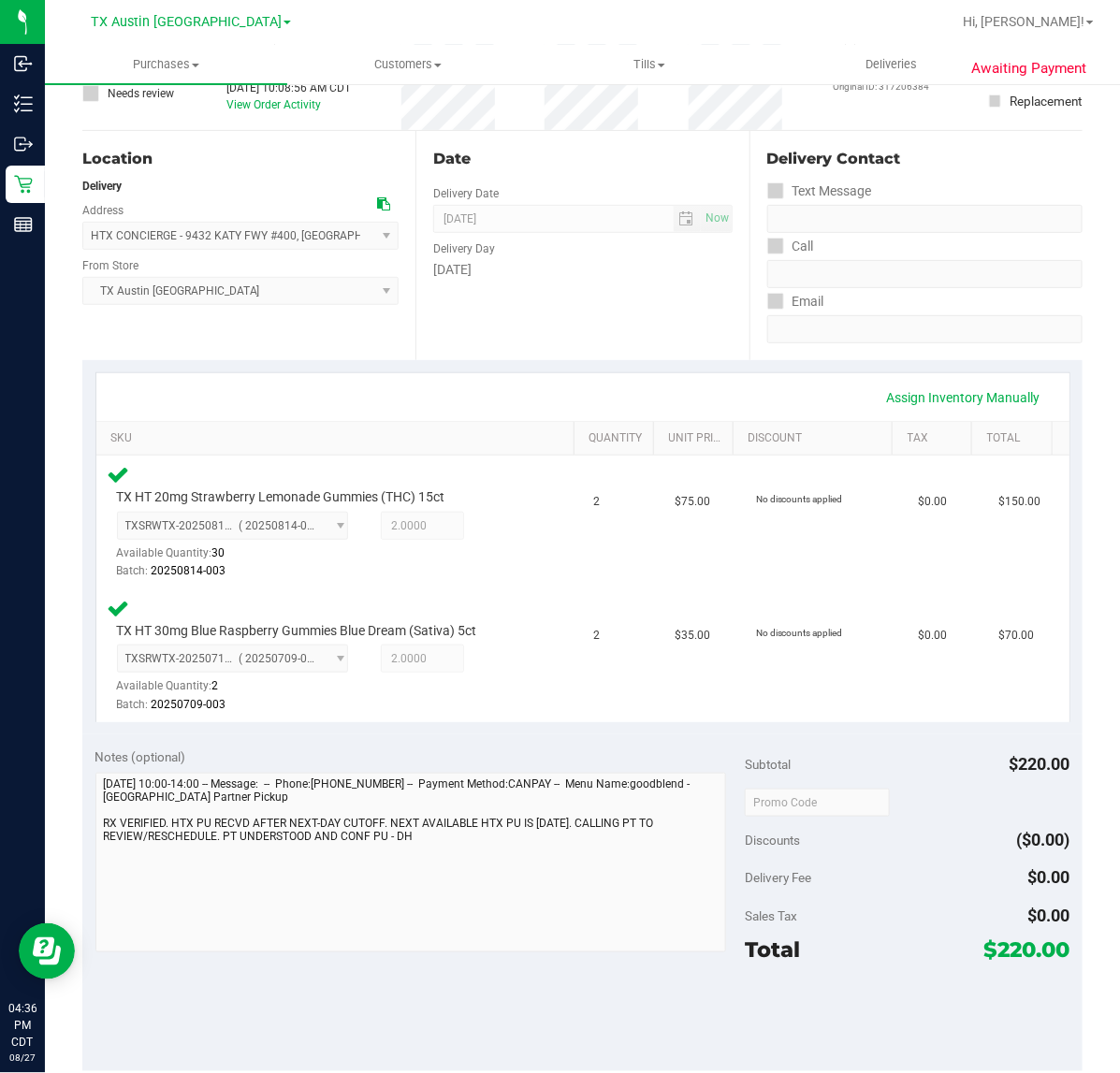
scroll to position [278, 0]
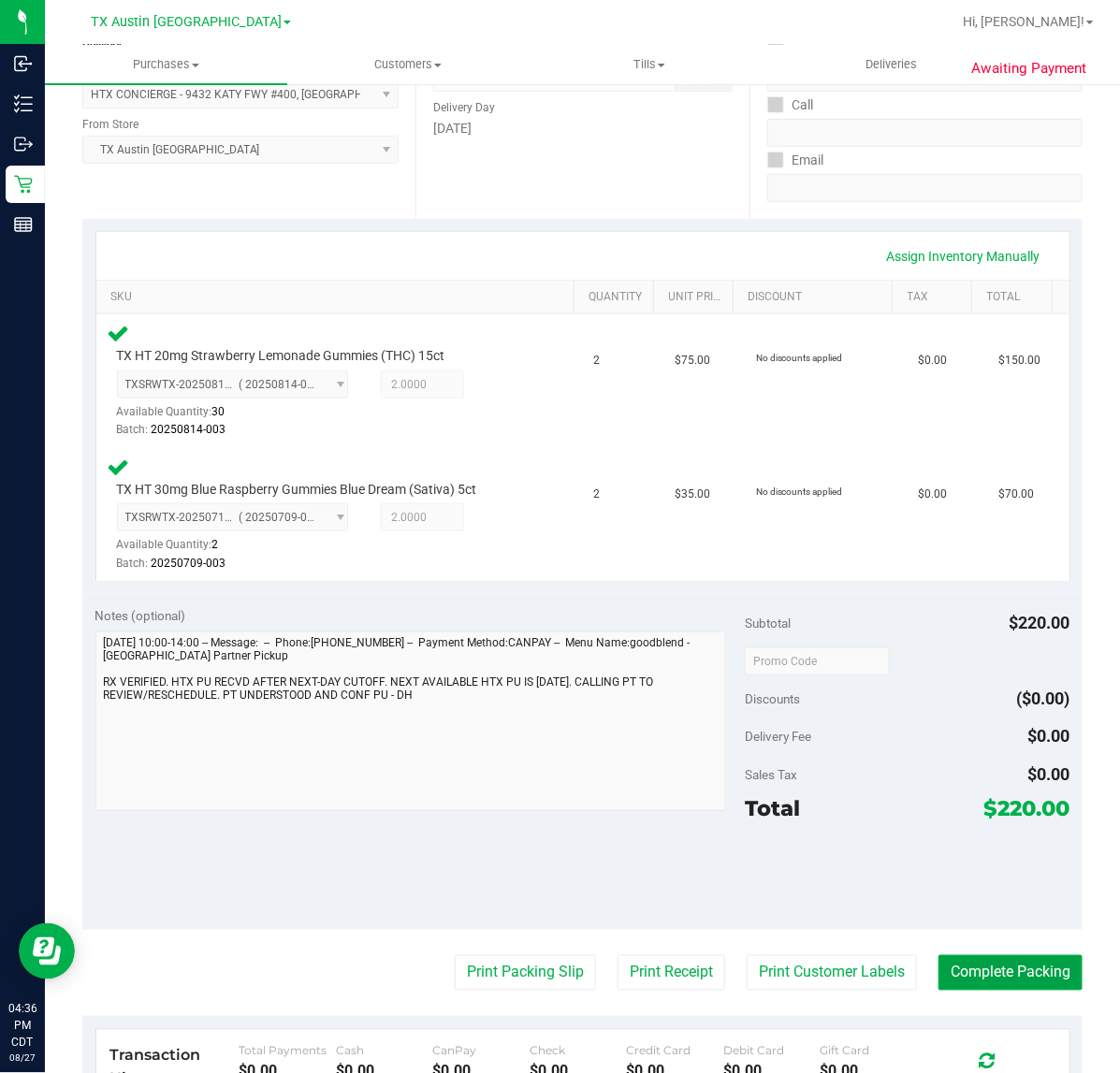
click at [1027, 968] on button "Complete Packing" at bounding box center [1009, 973] width 144 height 36
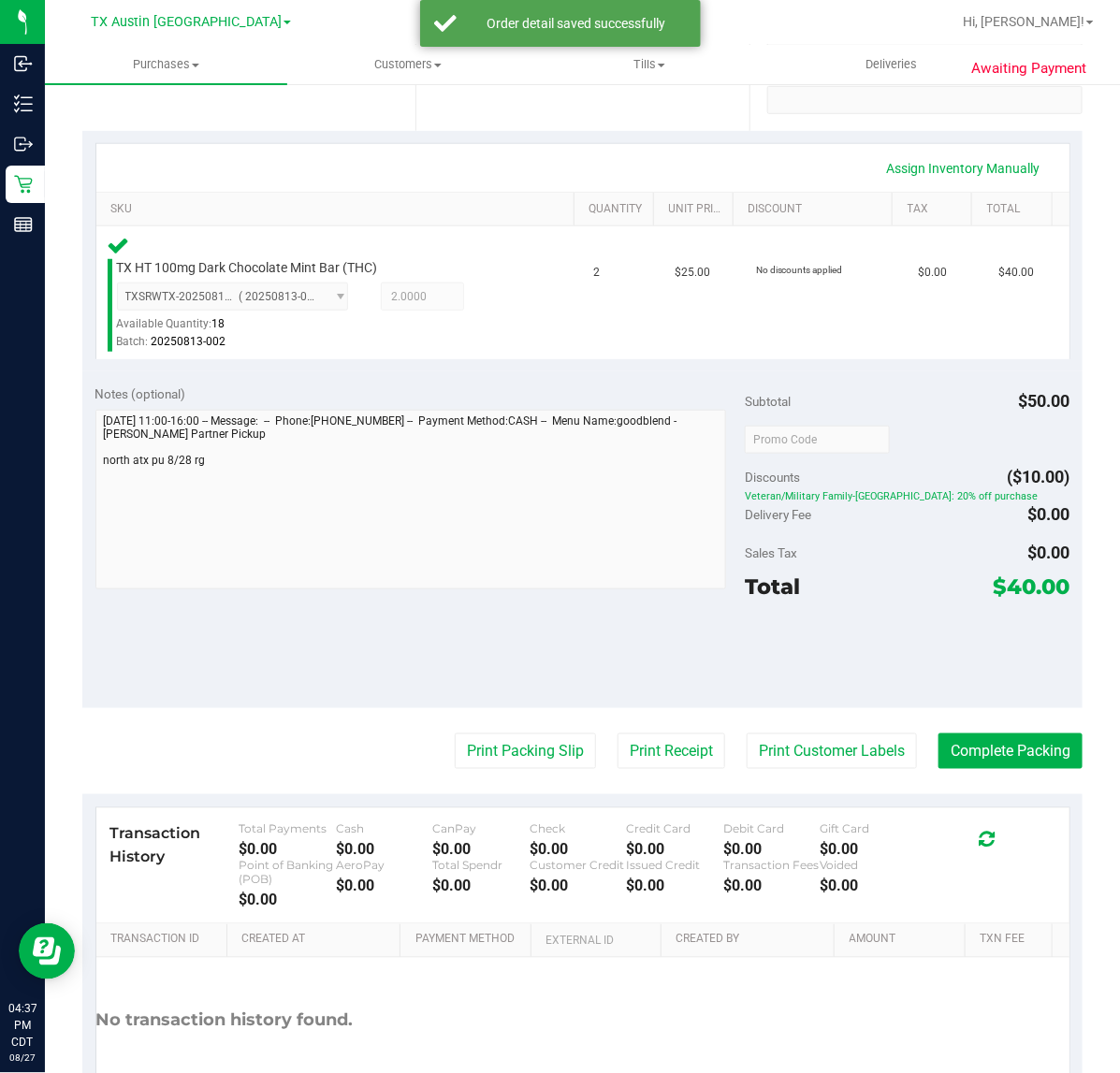
scroll to position [363, 0]
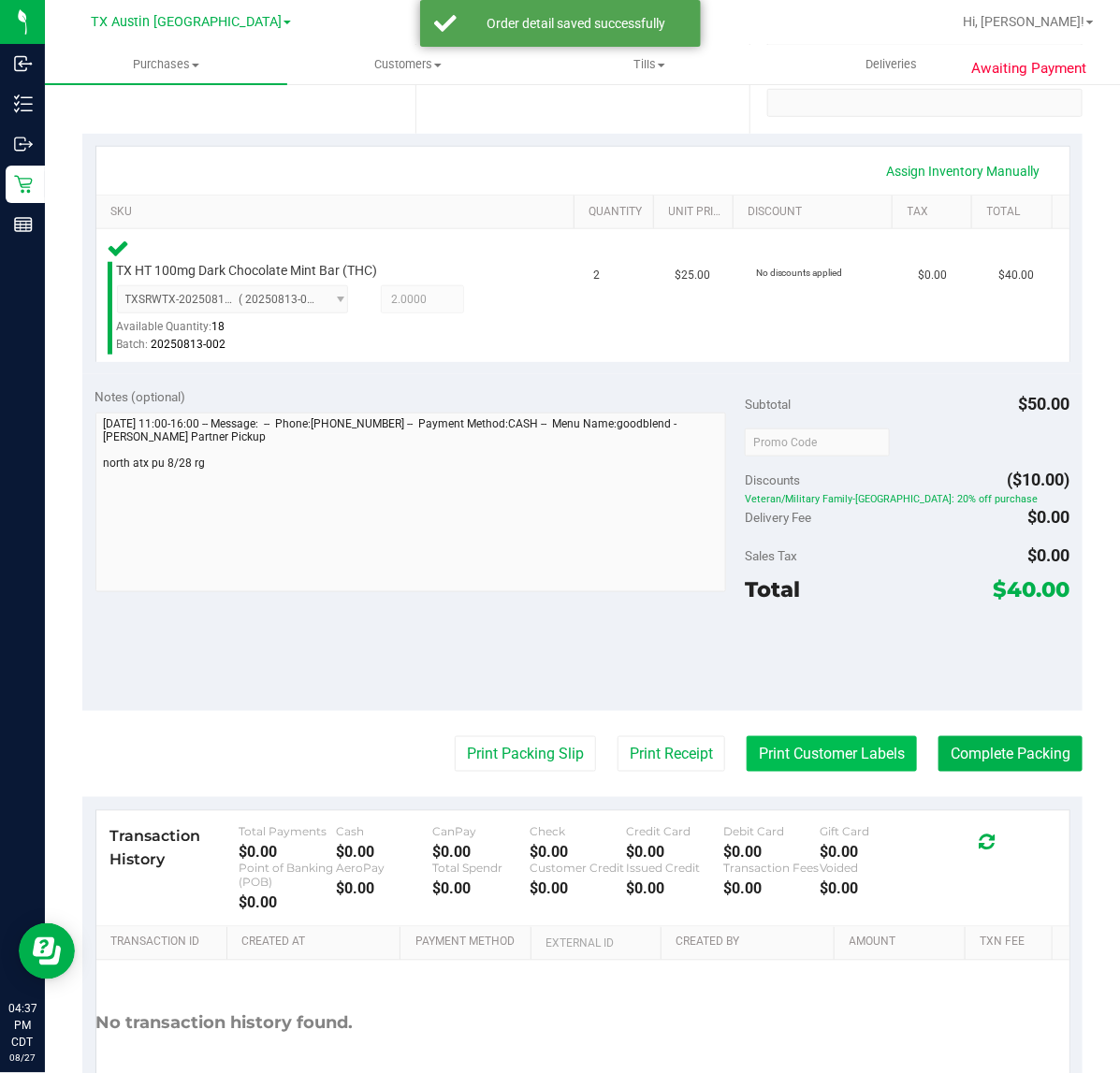
click at [819, 754] on button "Print Customer Labels" at bounding box center [831, 754] width 171 height 36
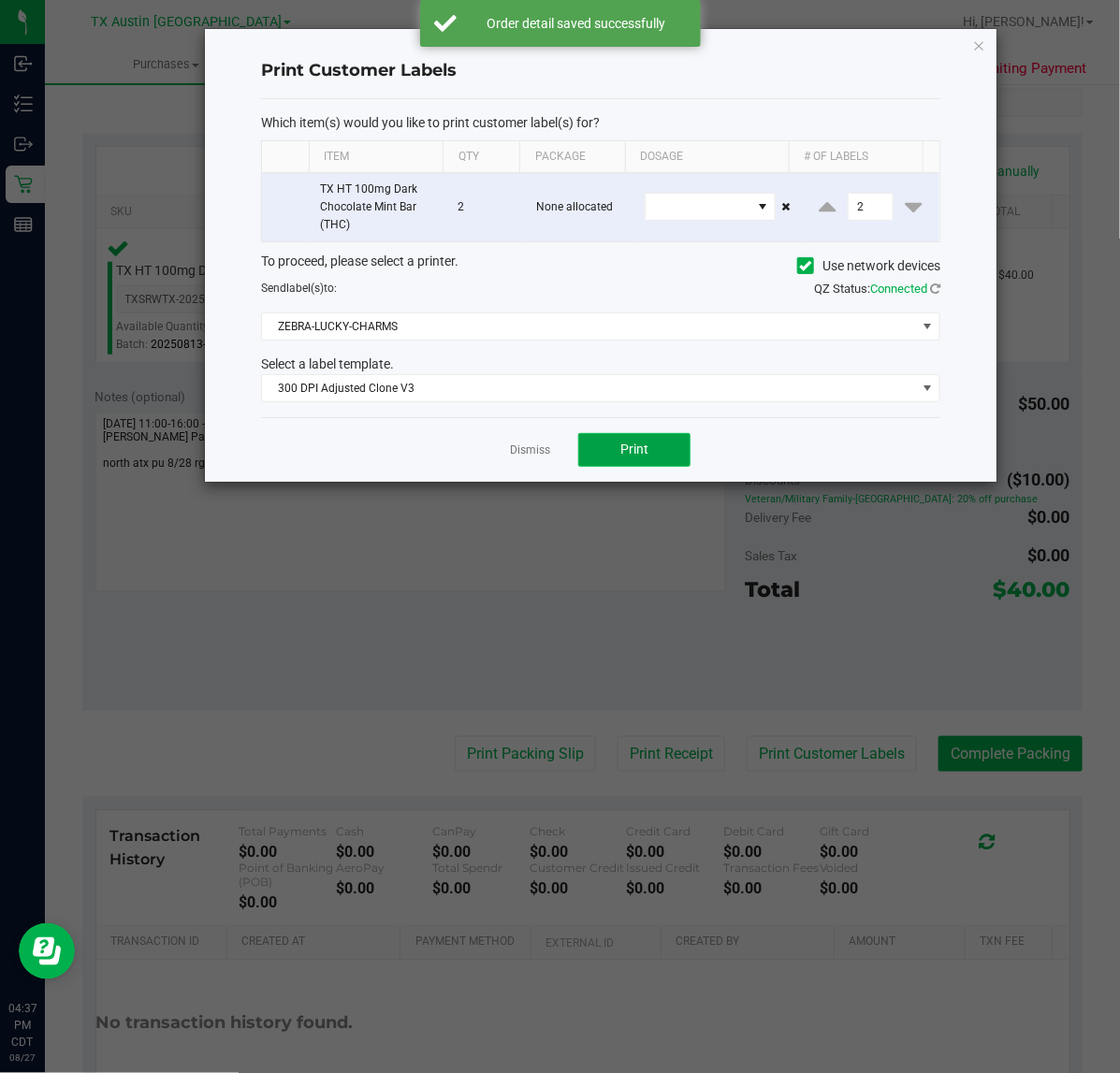
click at [654, 461] on button "Print" at bounding box center [634, 449] width 112 height 34
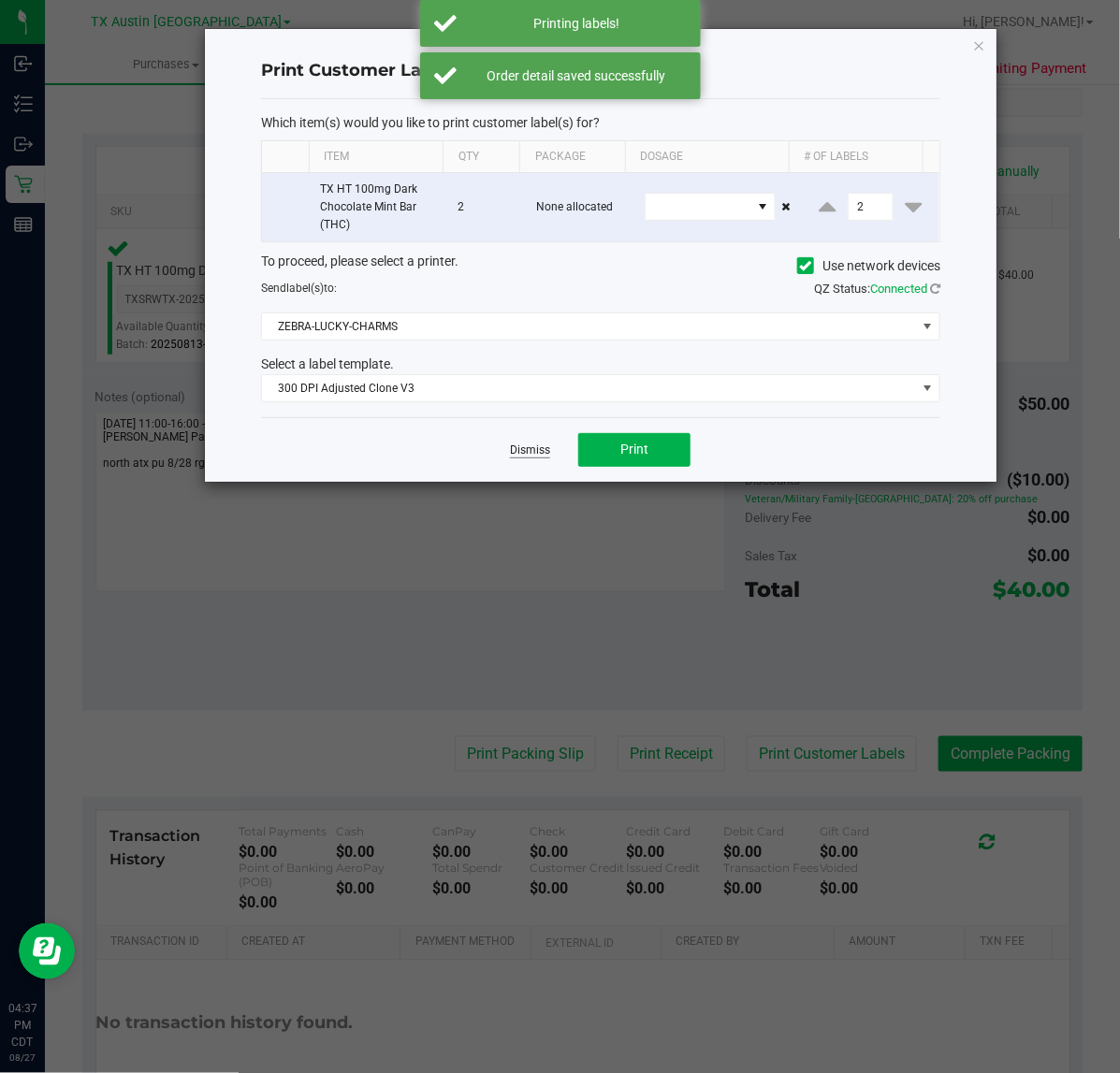
click at [522, 455] on link "Dismiss" at bounding box center [530, 450] width 40 height 15
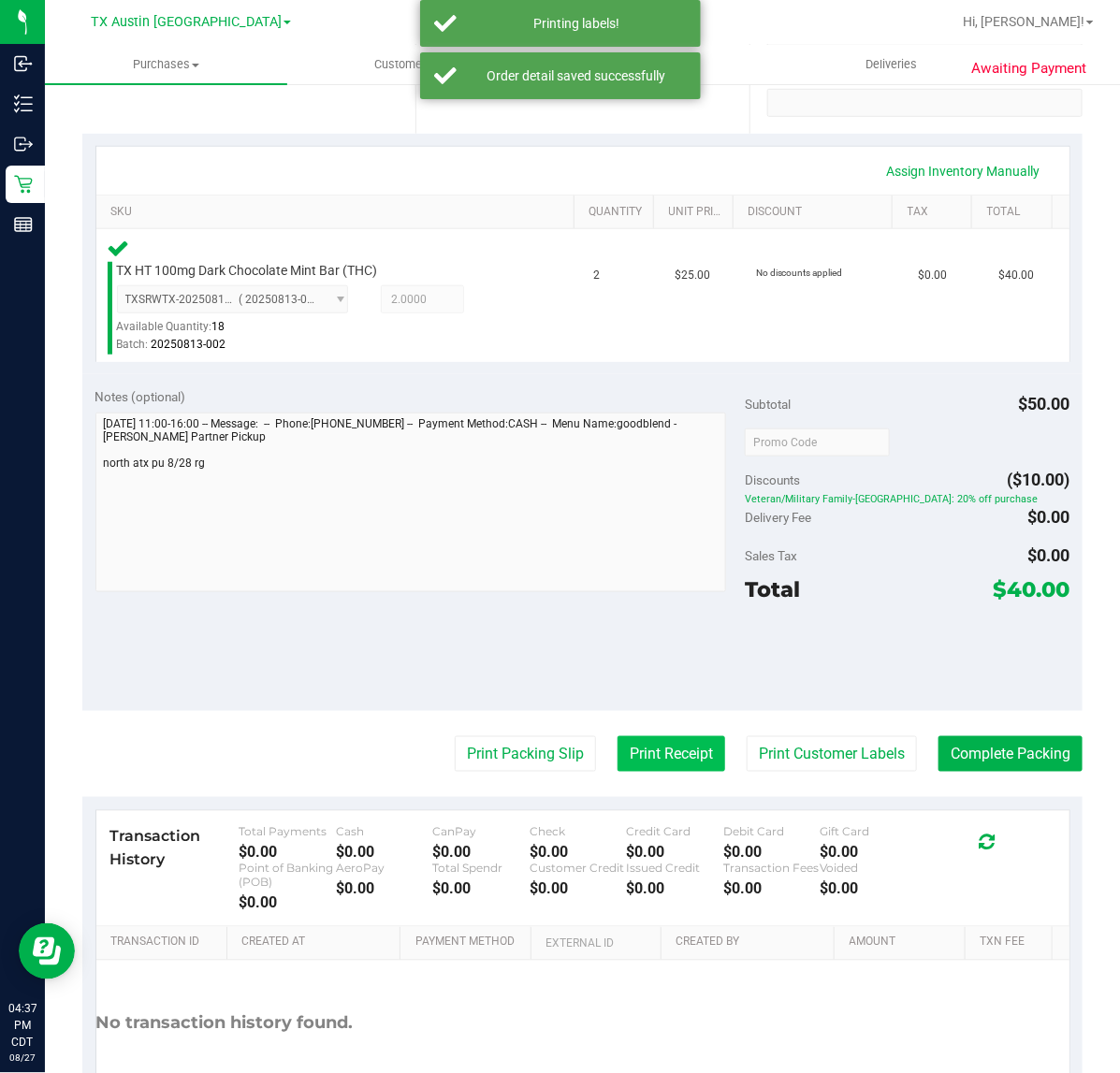
click at [651, 750] on button "Print Receipt" at bounding box center [672, 754] width 108 height 36
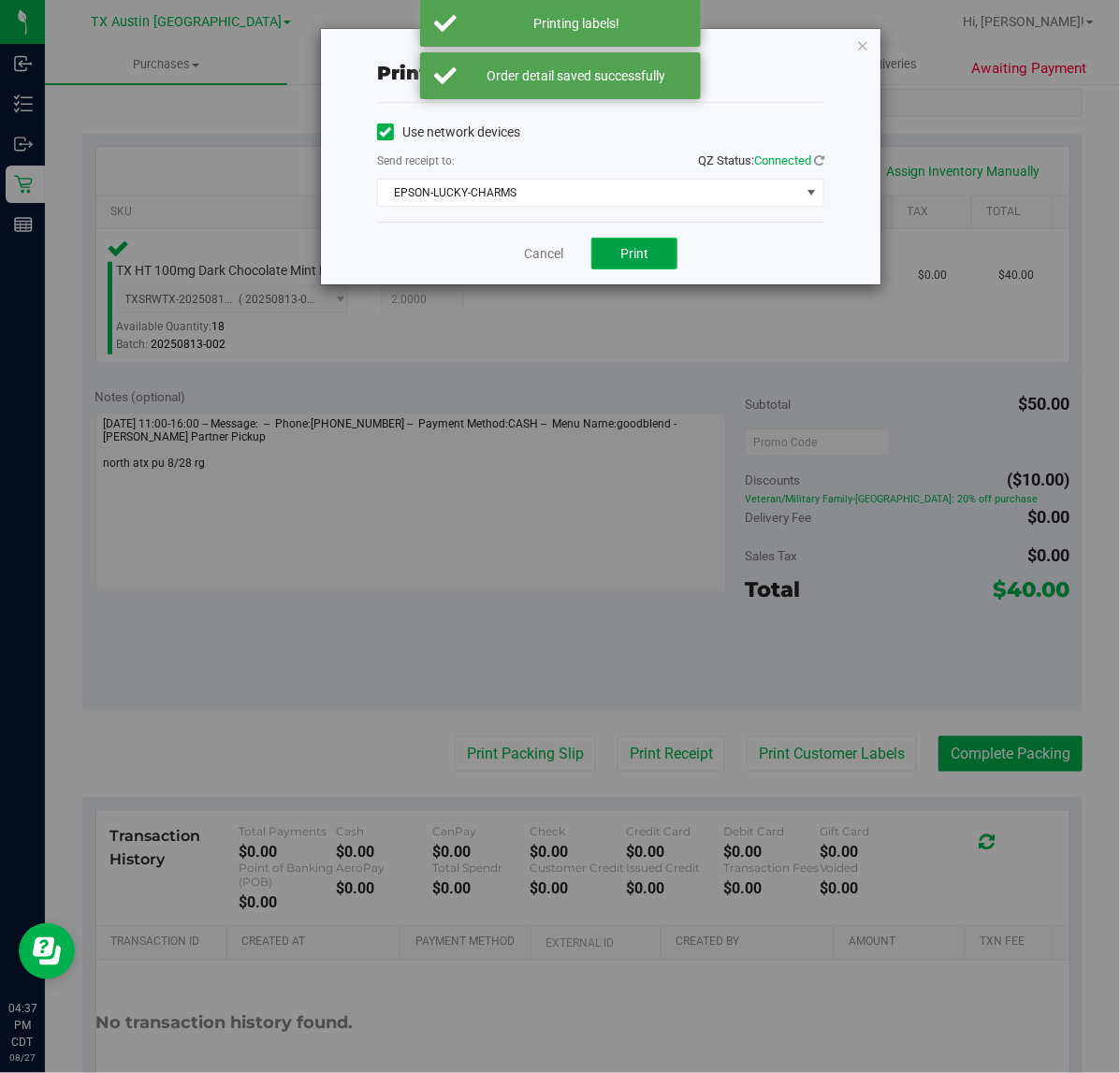
click at [647, 250] on span "Print" at bounding box center [633, 254] width 28 height 15
click at [541, 259] on link "Cancel" at bounding box center [536, 254] width 40 height 19
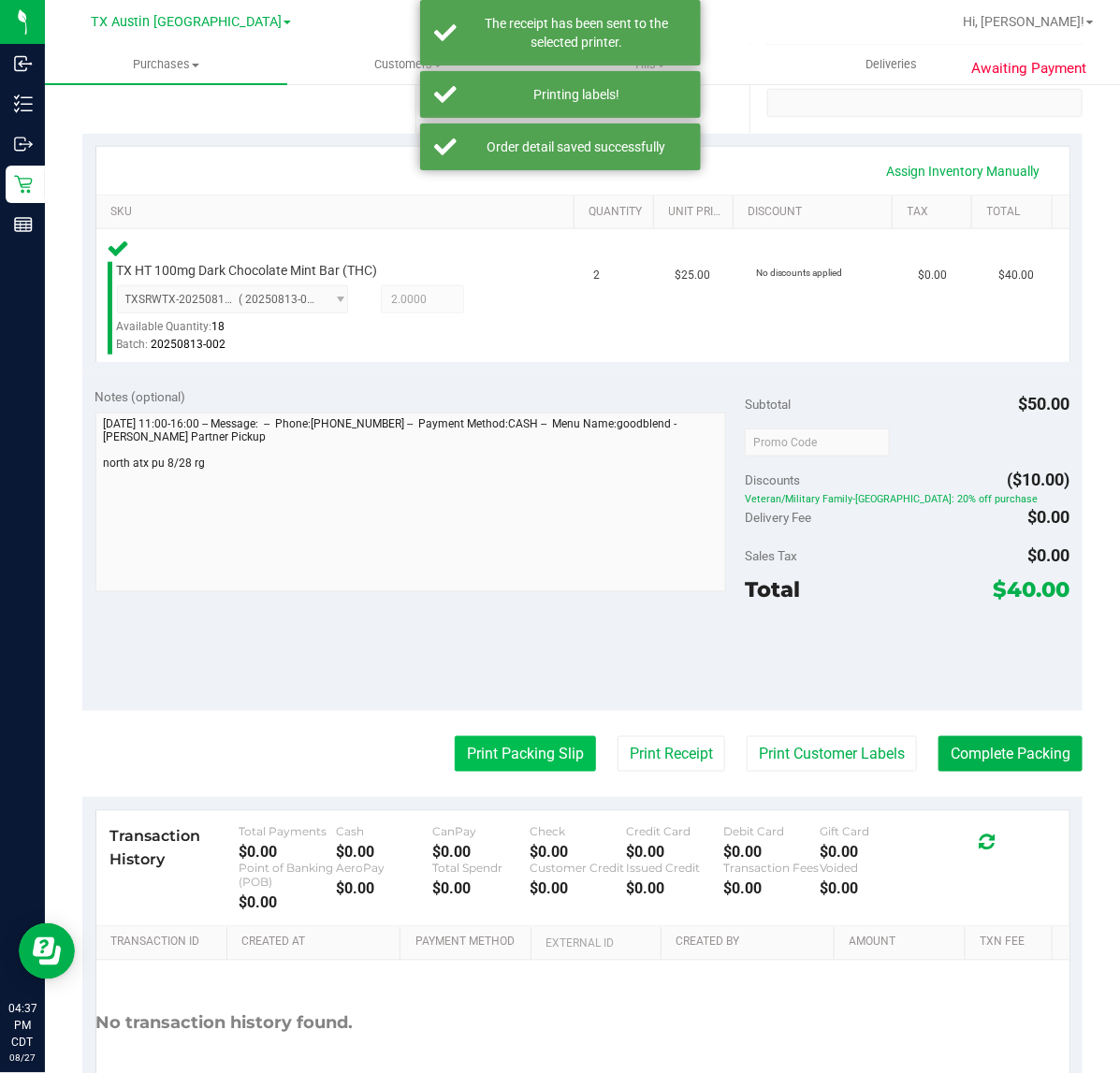
click at [518, 769] on button "Print Packing Slip" at bounding box center [525, 754] width 142 height 36
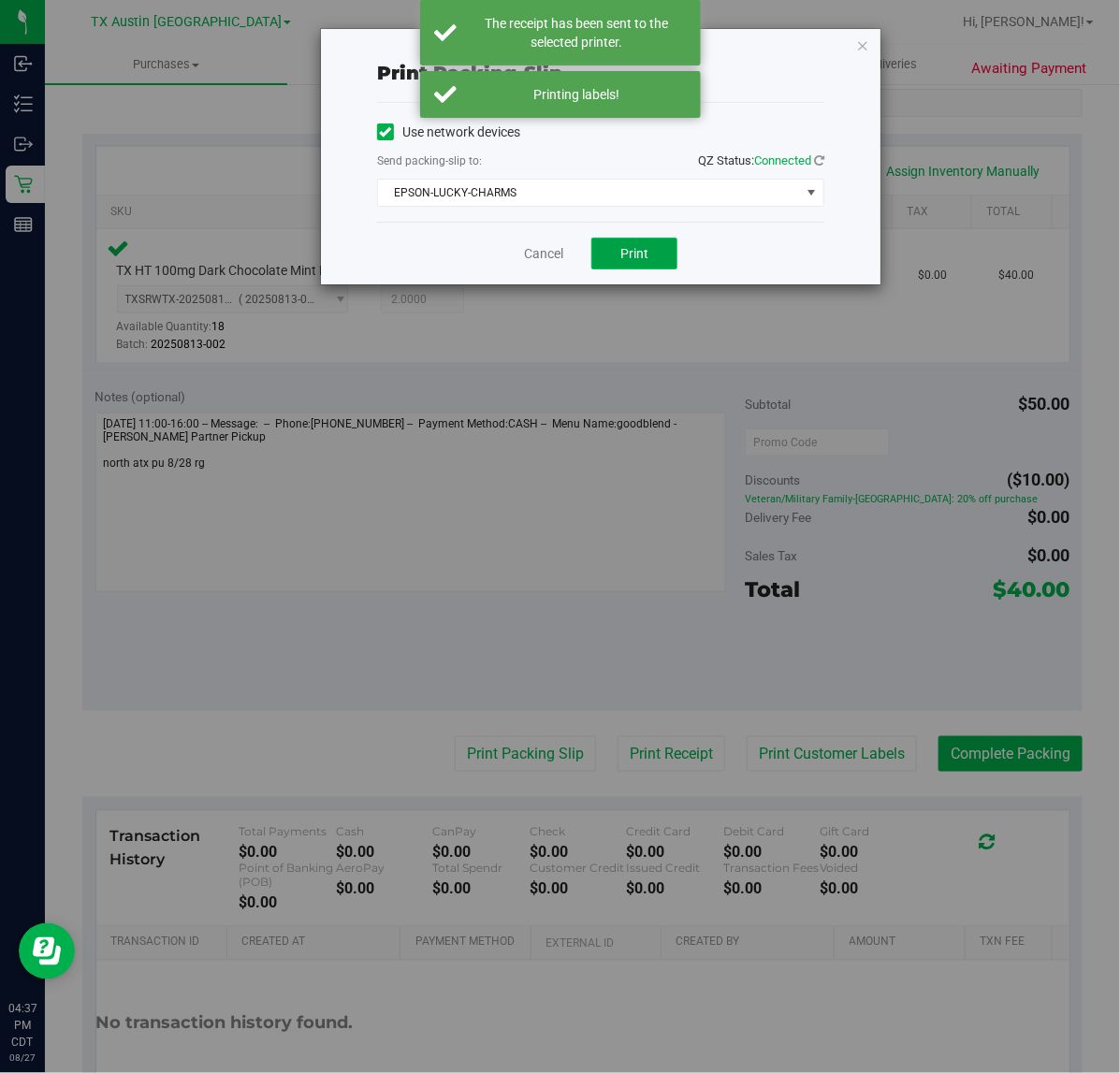
click at [628, 255] on span "Print" at bounding box center [633, 254] width 28 height 15
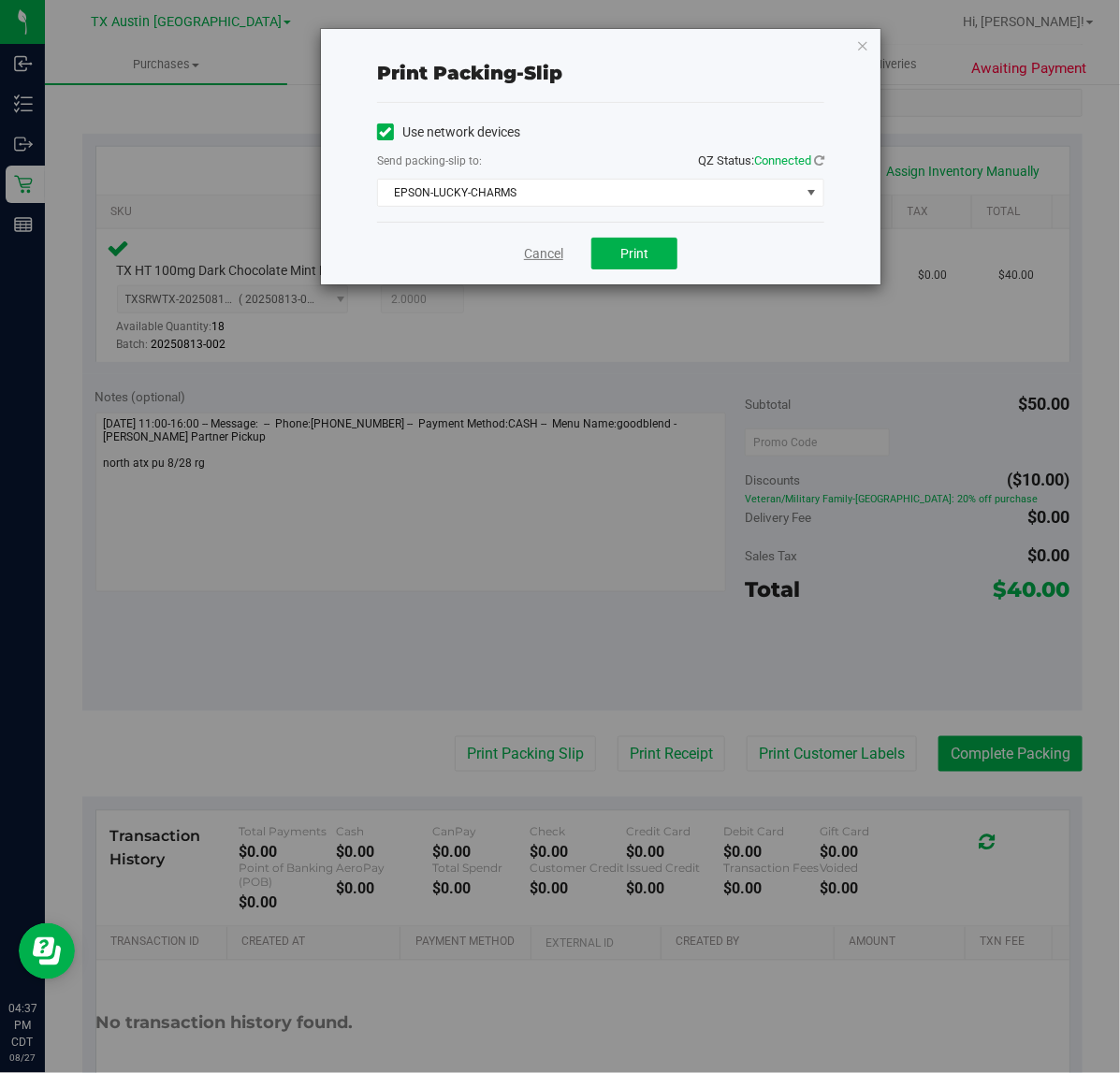
click at [541, 254] on link "Cancel" at bounding box center [543, 254] width 40 height 19
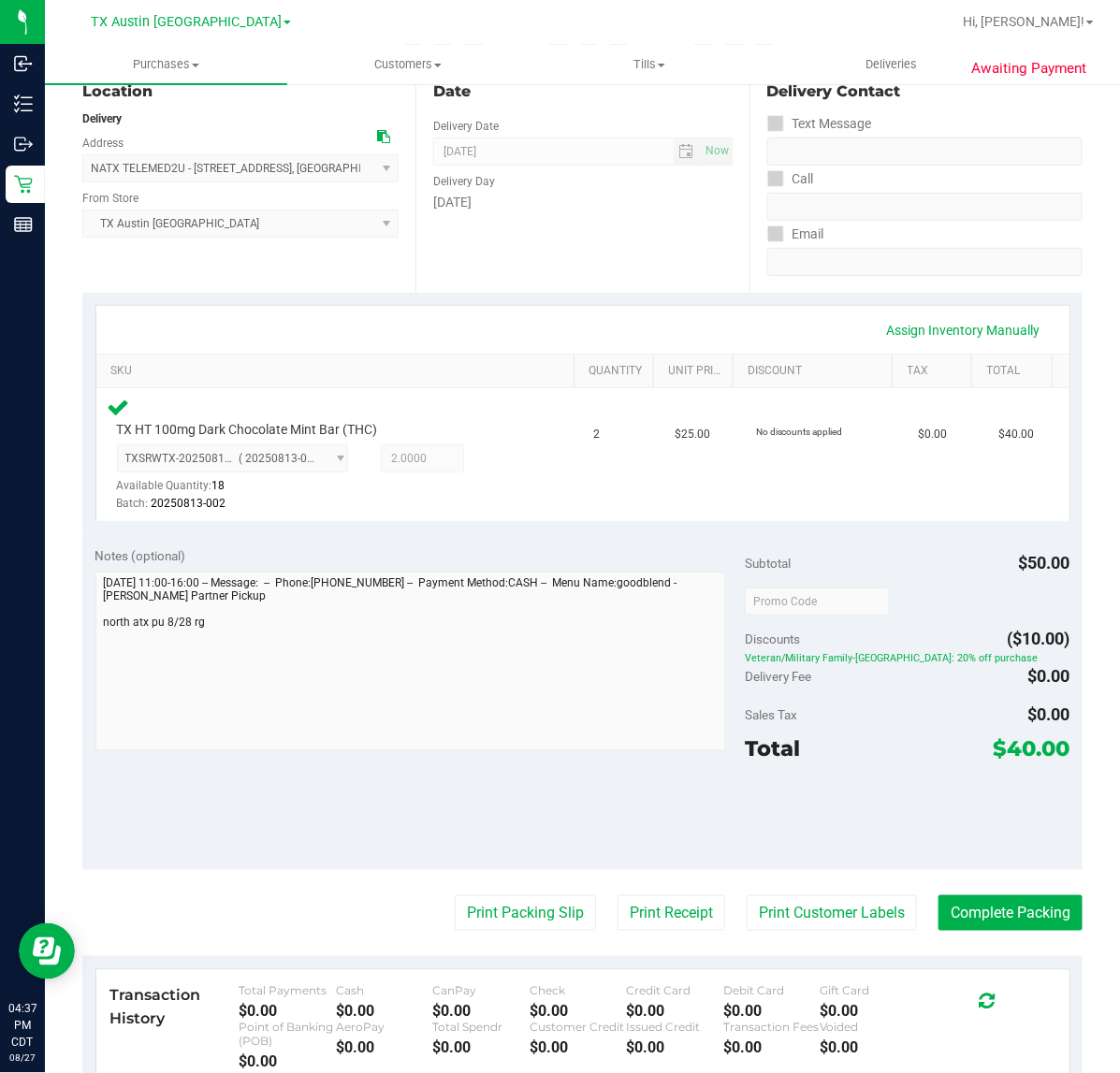
scroll to position [259, 0]
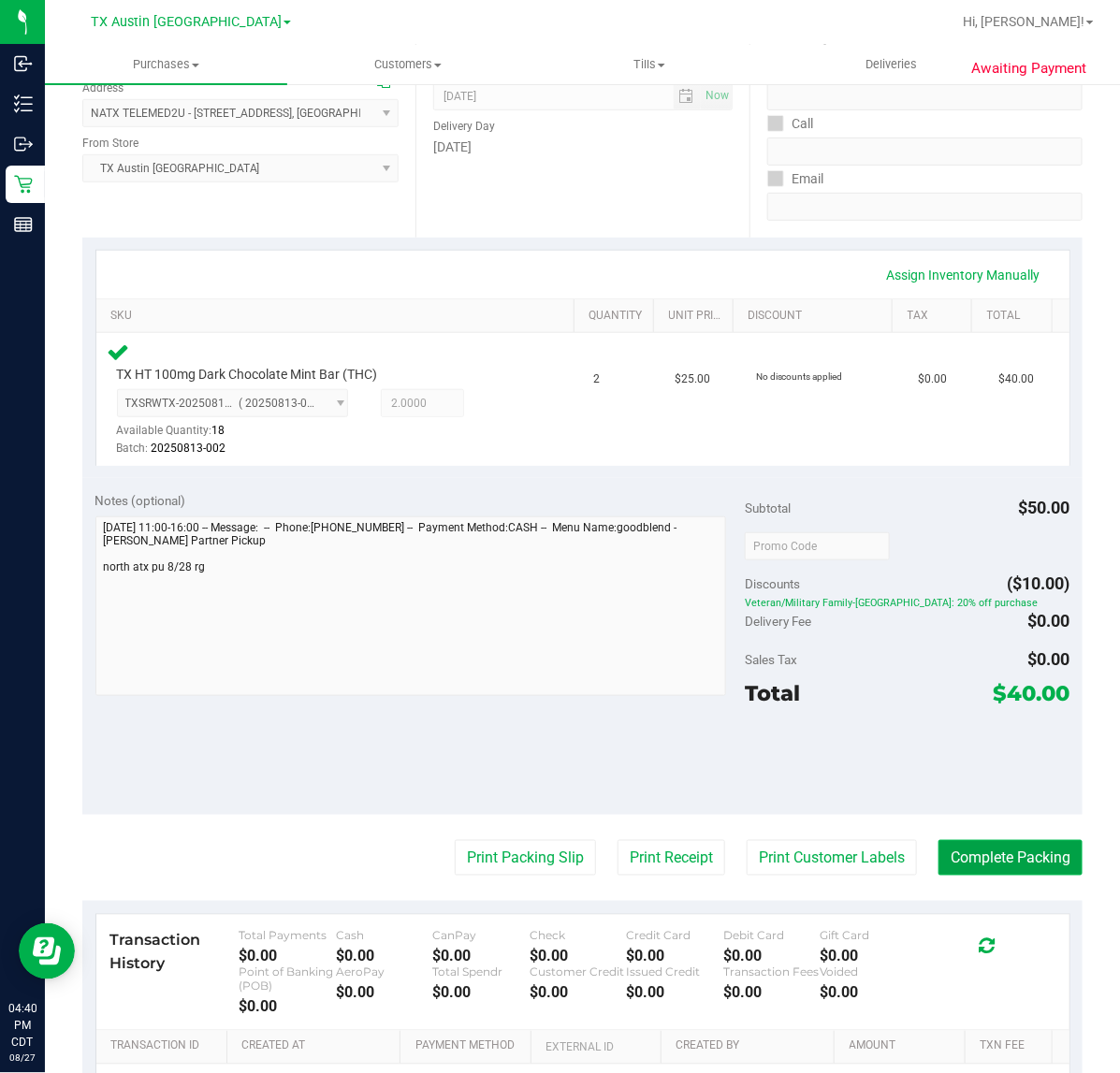
click at [975, 858] on button "Complete Packing" at bounding box center [1009, 858] width 144 height 36
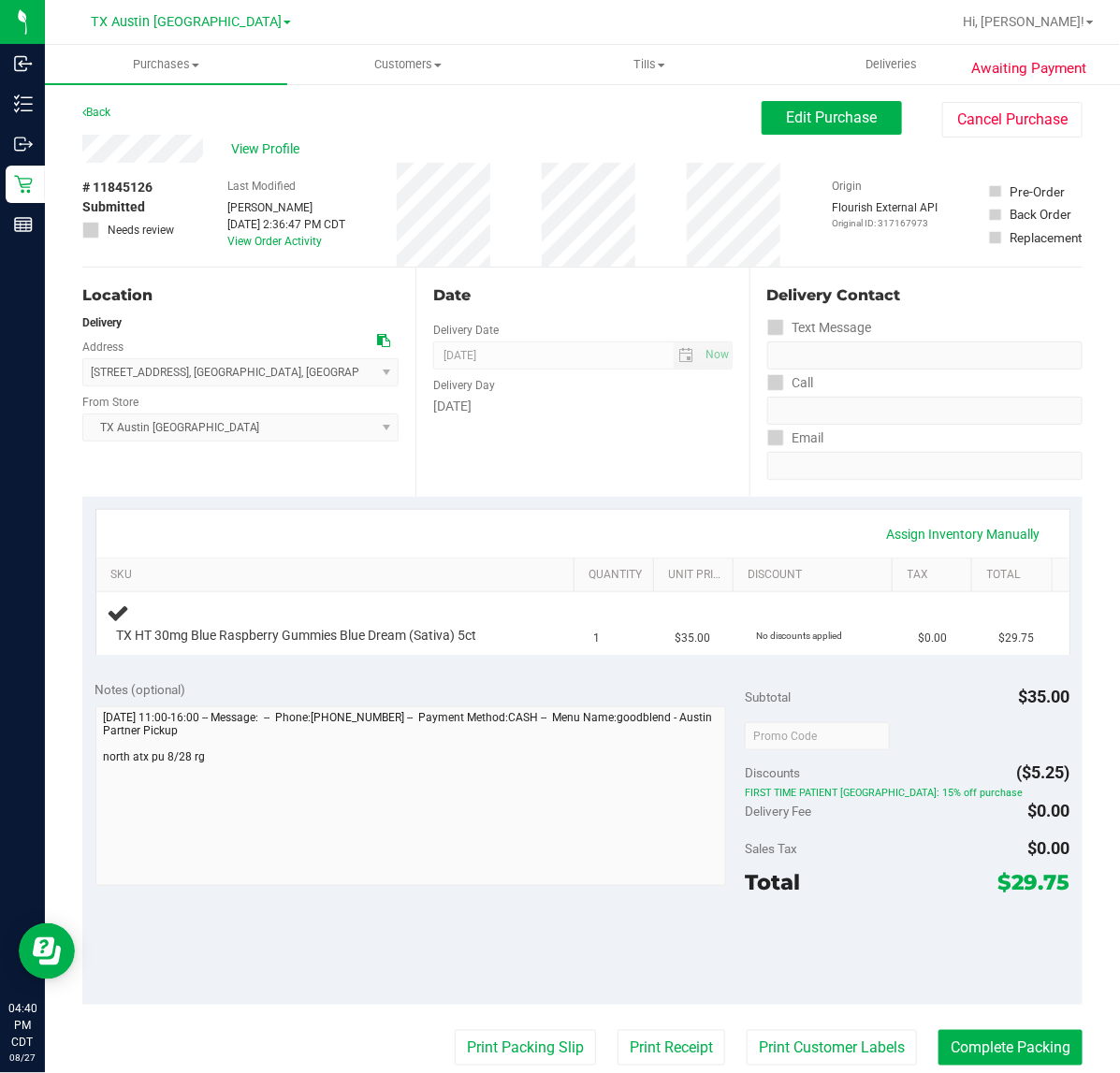
click at [637, 456] on div "Date Delivery Date [DATE] Now [DATE] 07:00 AM Now Delivery Day [DATE]" at bounding box center [582, 383] width 333 height 229
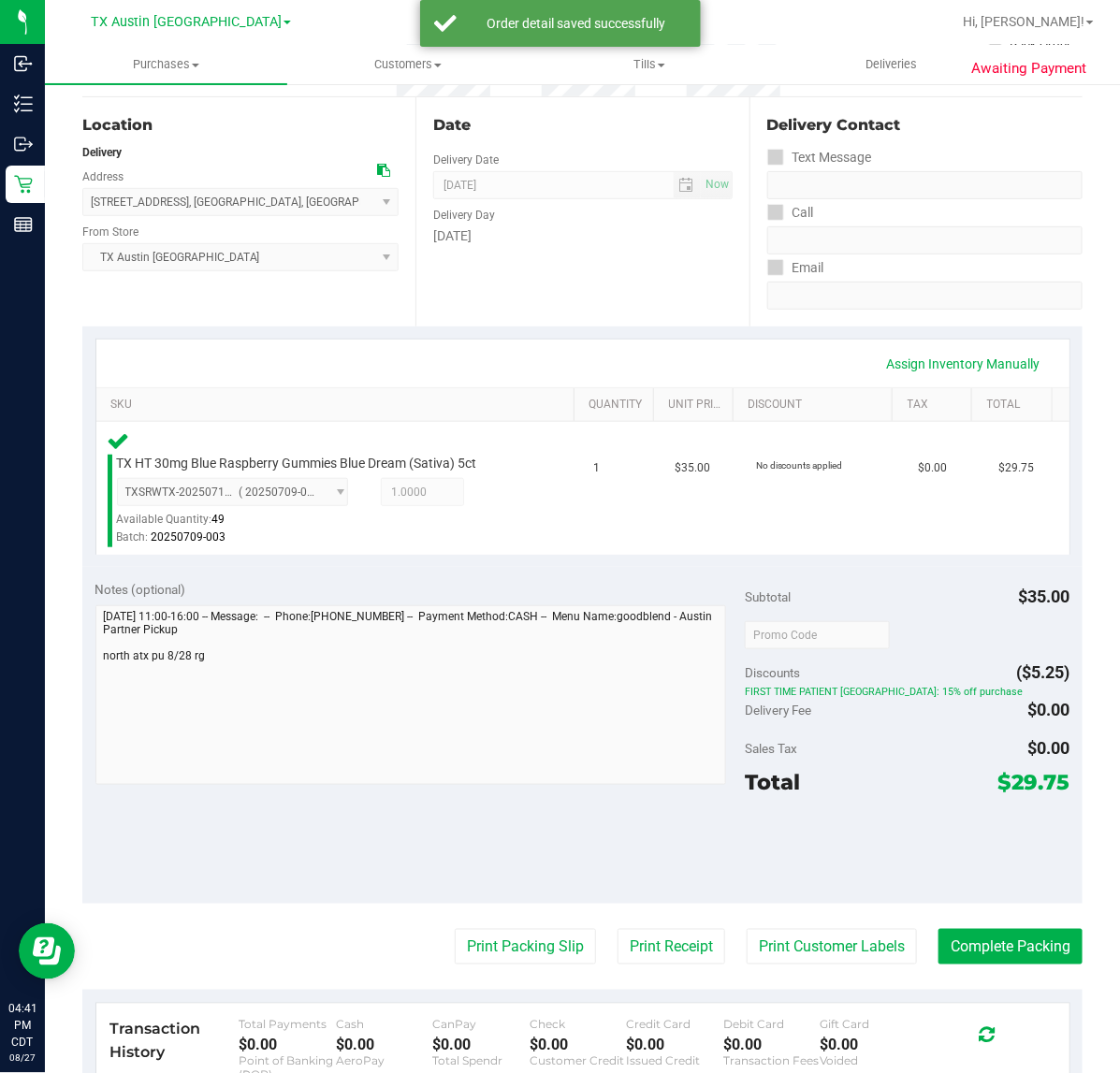
scroll to position [227, 0]
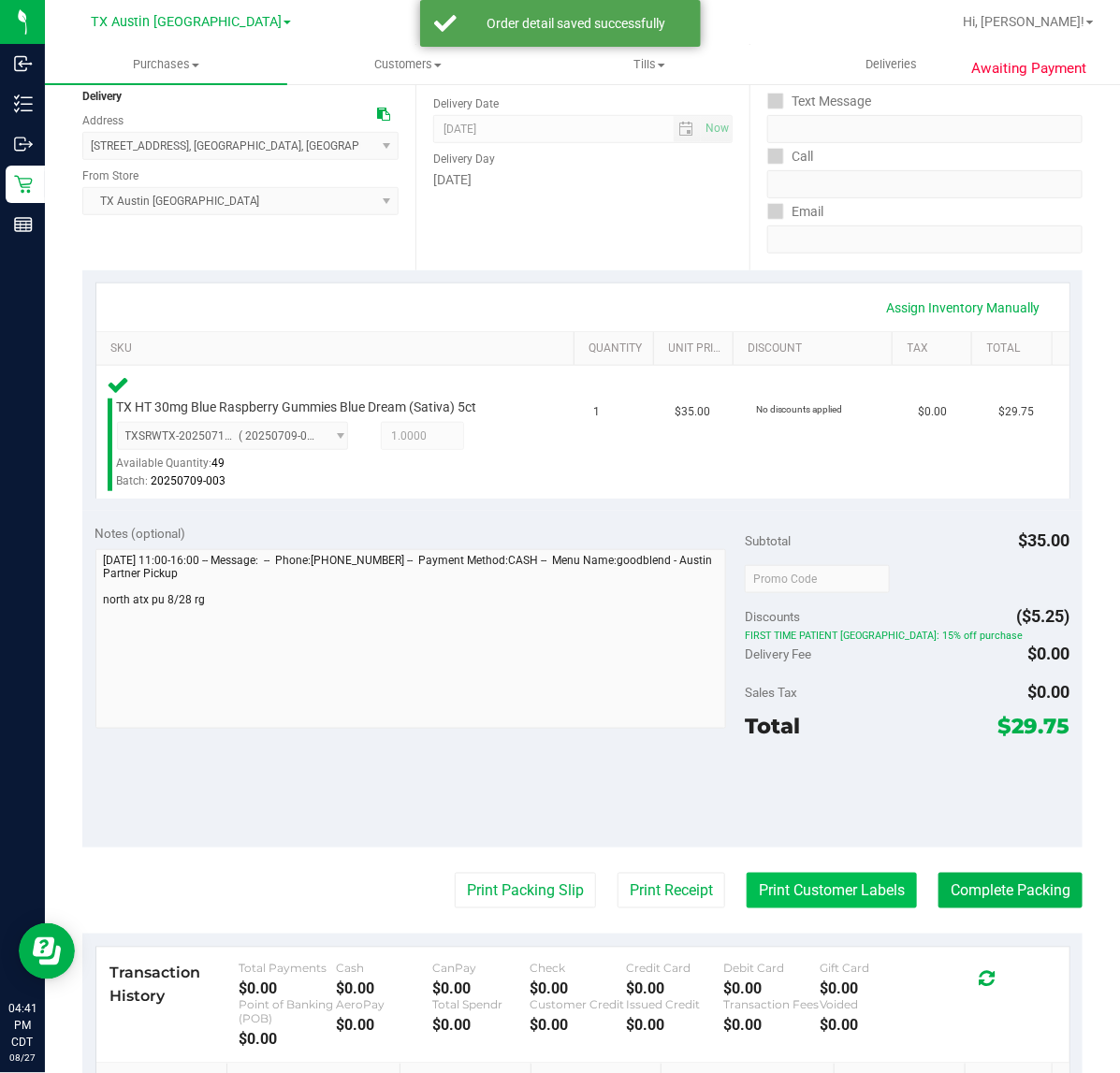
click at [769, 884] on button "Print Customer Labels" at bounding box center [831, 890] width 171 height 36
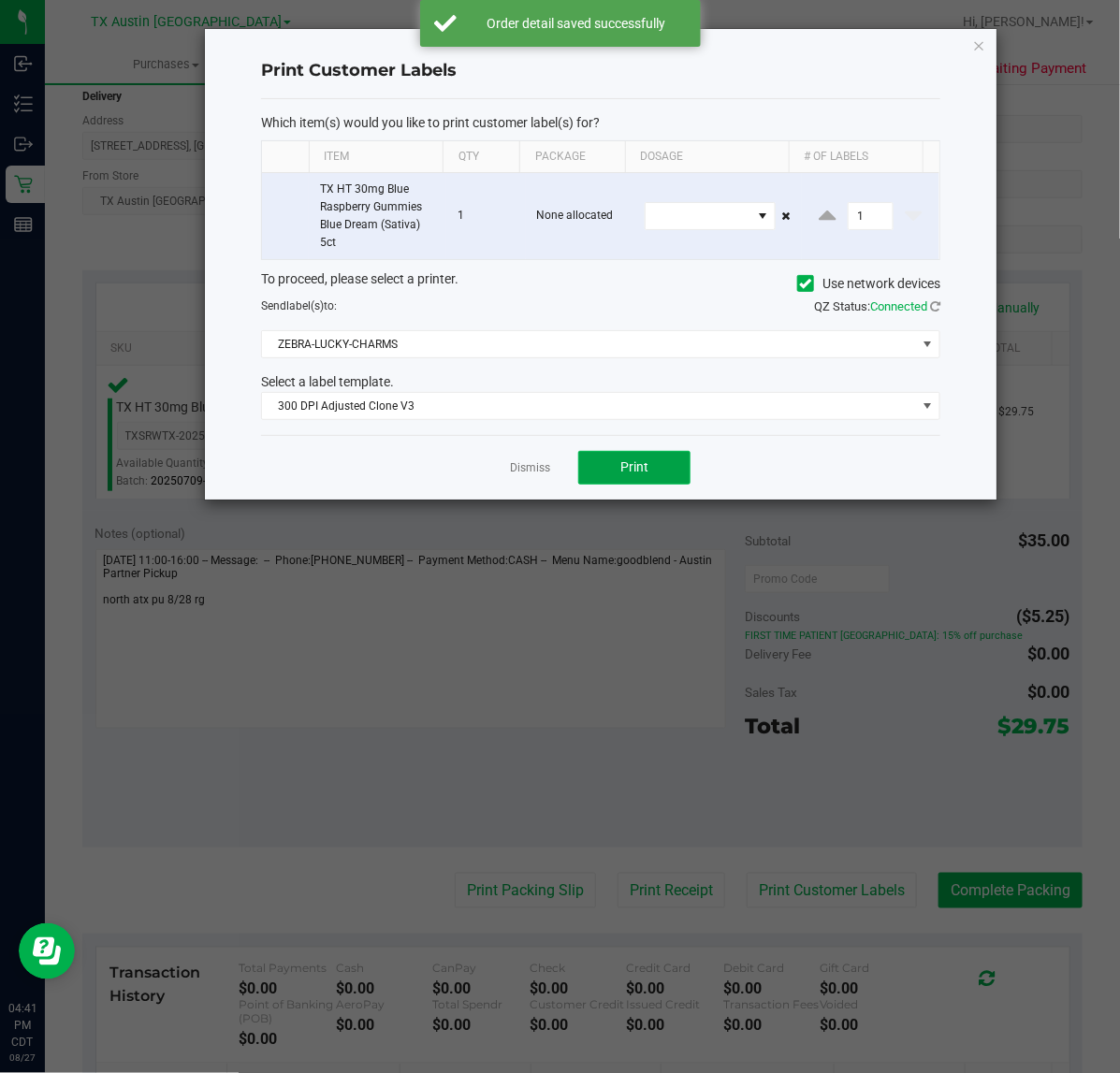
click at [629, 472] on span "Print" at bounding box center [633, 468] width 28 height 15
click at [530, 474] on link "Dismiss" at bounding box center [530, 468] width 40 height 15
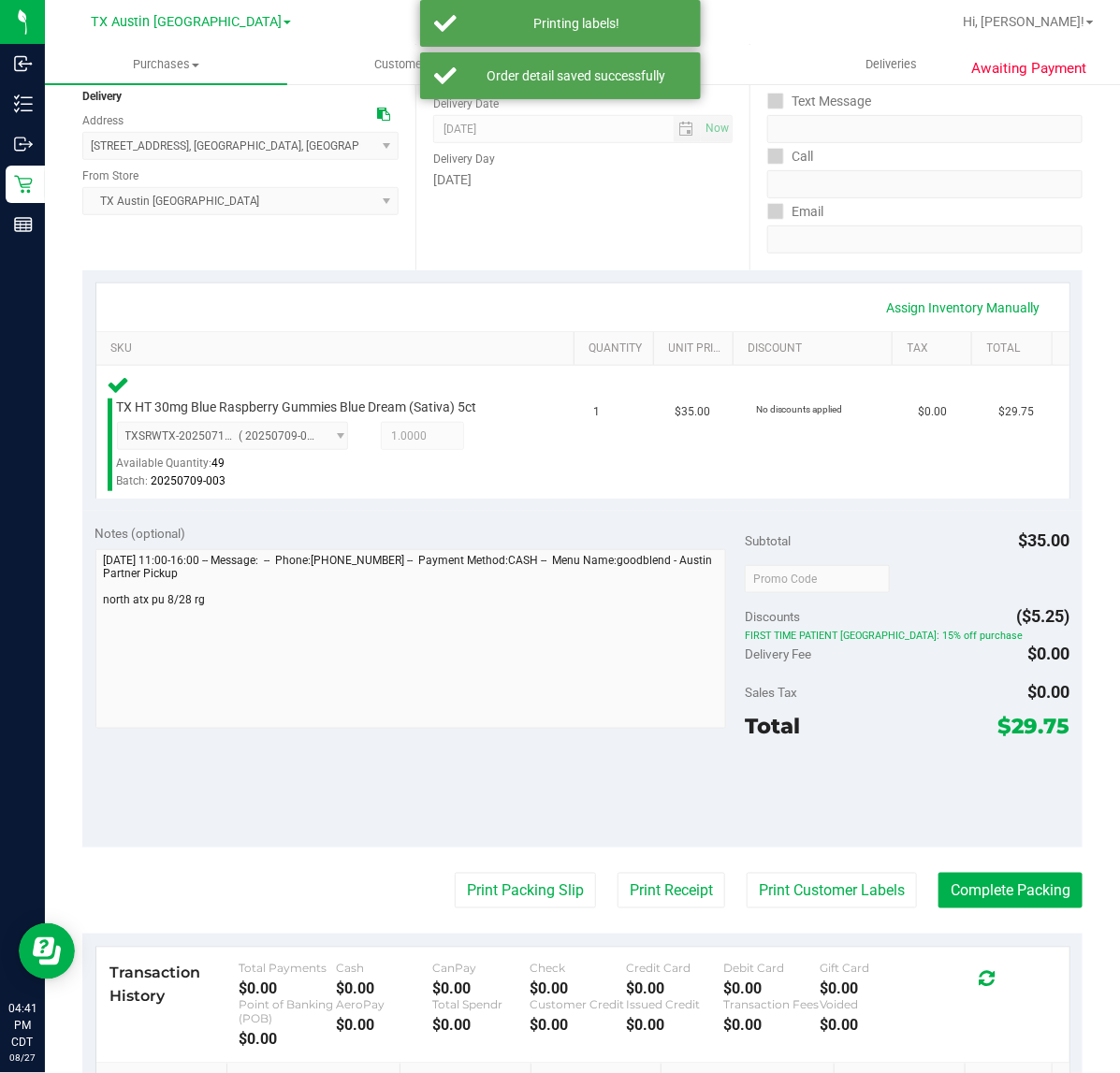
click at [655, 845] on div "Notes (optional) Subtotal $35.00 Discounts ($5.25) FIRST TIME PATIENT TX: 15% o…" at bounding box center [581, 679] width 1000 height 336
click at [659, 884] on button "Print Receipt" at bounding box center [672, 890] width 108 height 36
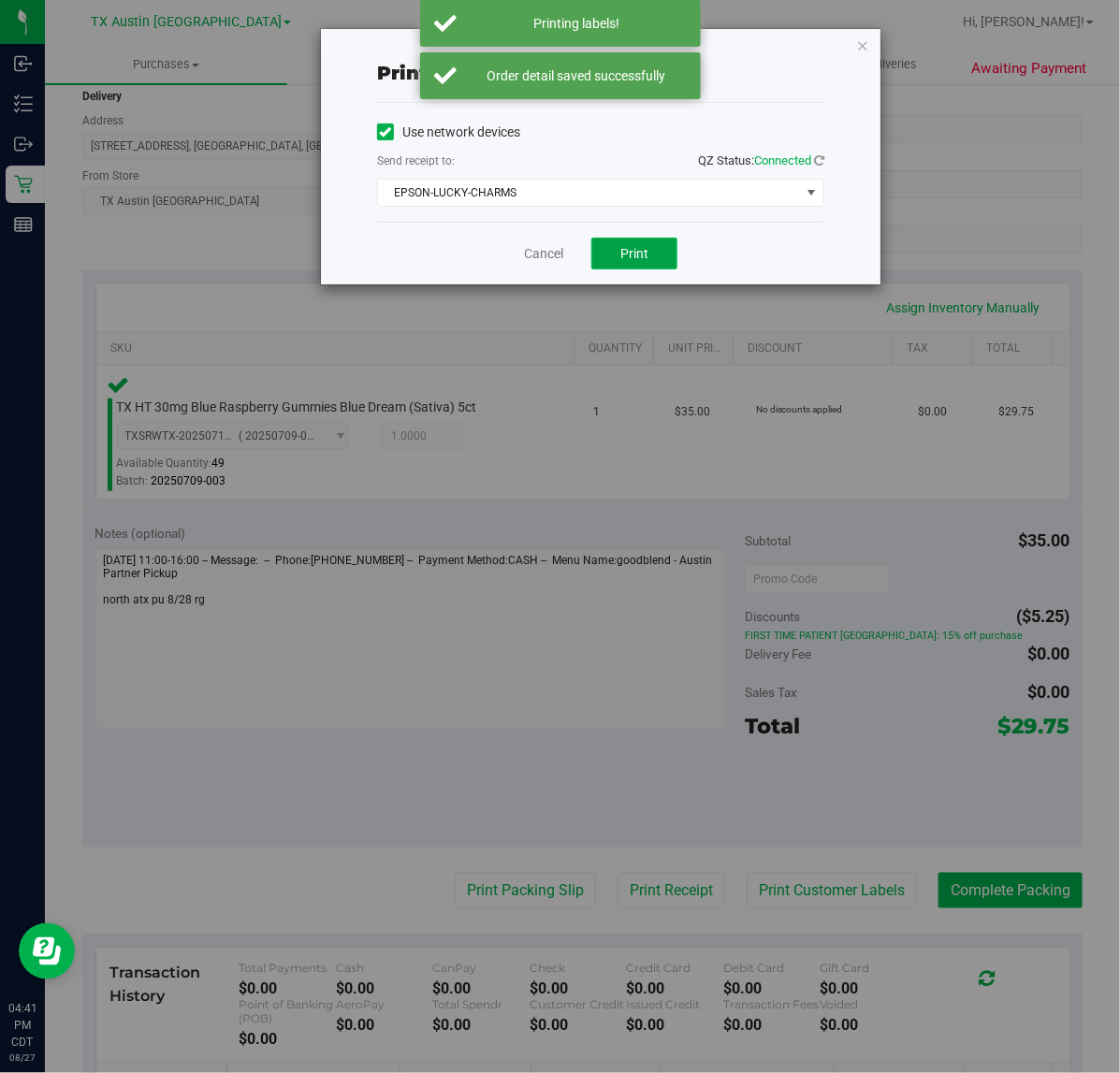
click at [634, 255] on span "Print" at bounding box center [633, 254] width 28 height 15
click at [538, 258] on link "Cancel" at bounding box center [536, 254] width 40 height 19
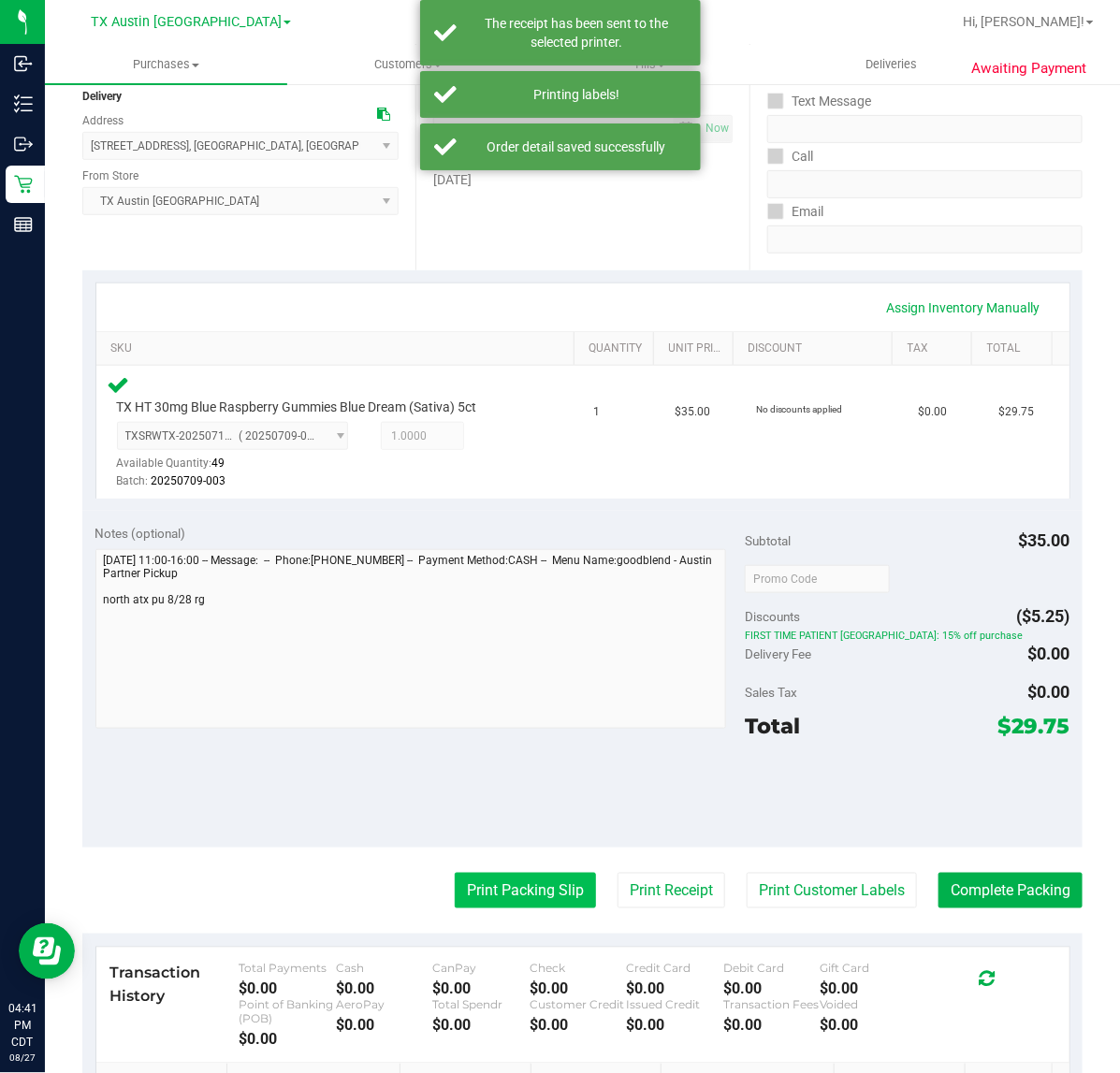
click at [484, 904] on button "Print Packing Slip" at bounding box center [525, 890] width 142 height 36
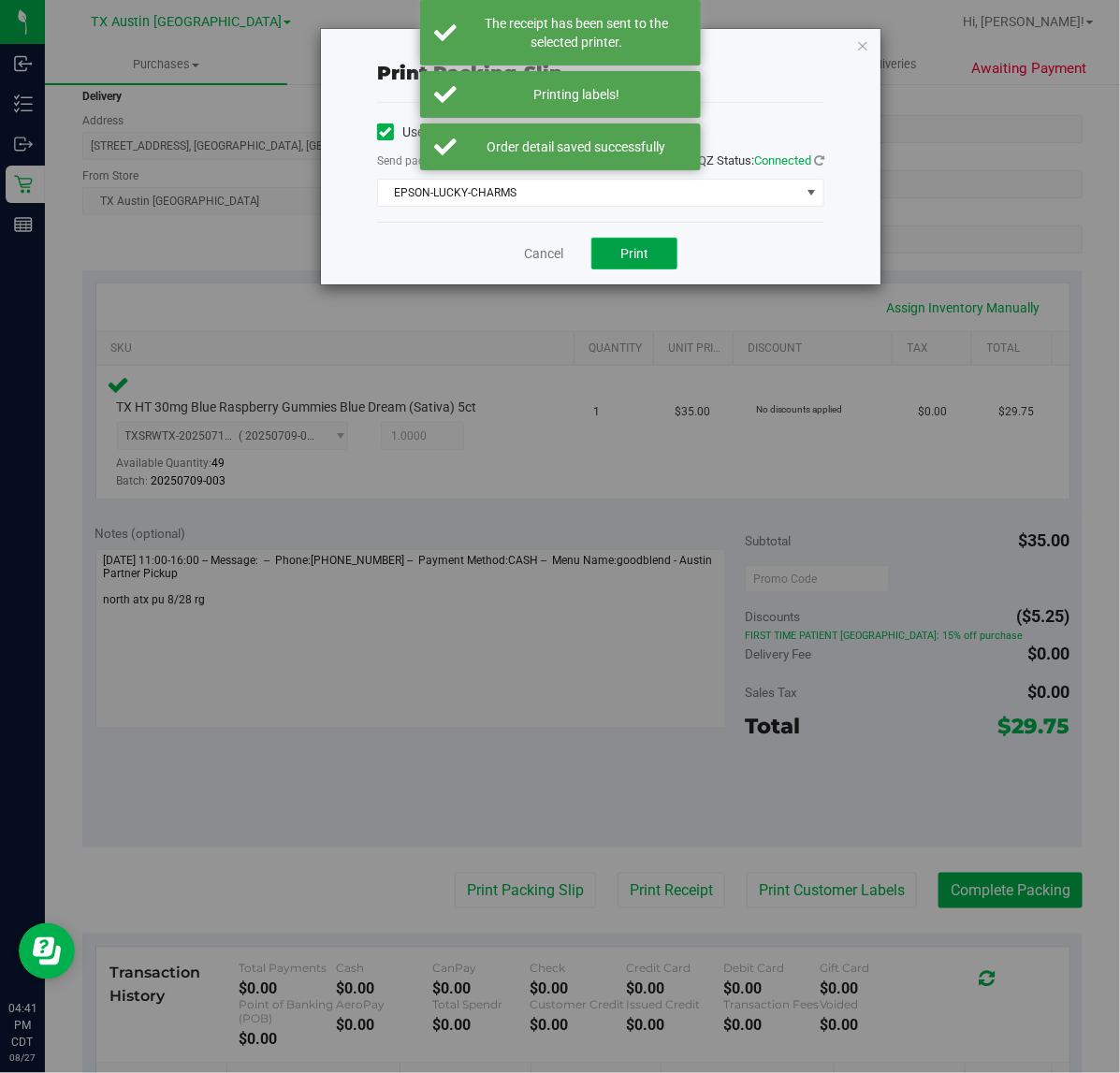
click at [629, 255] on span "Print" at bounding box center [633, 254] width 28 height 15
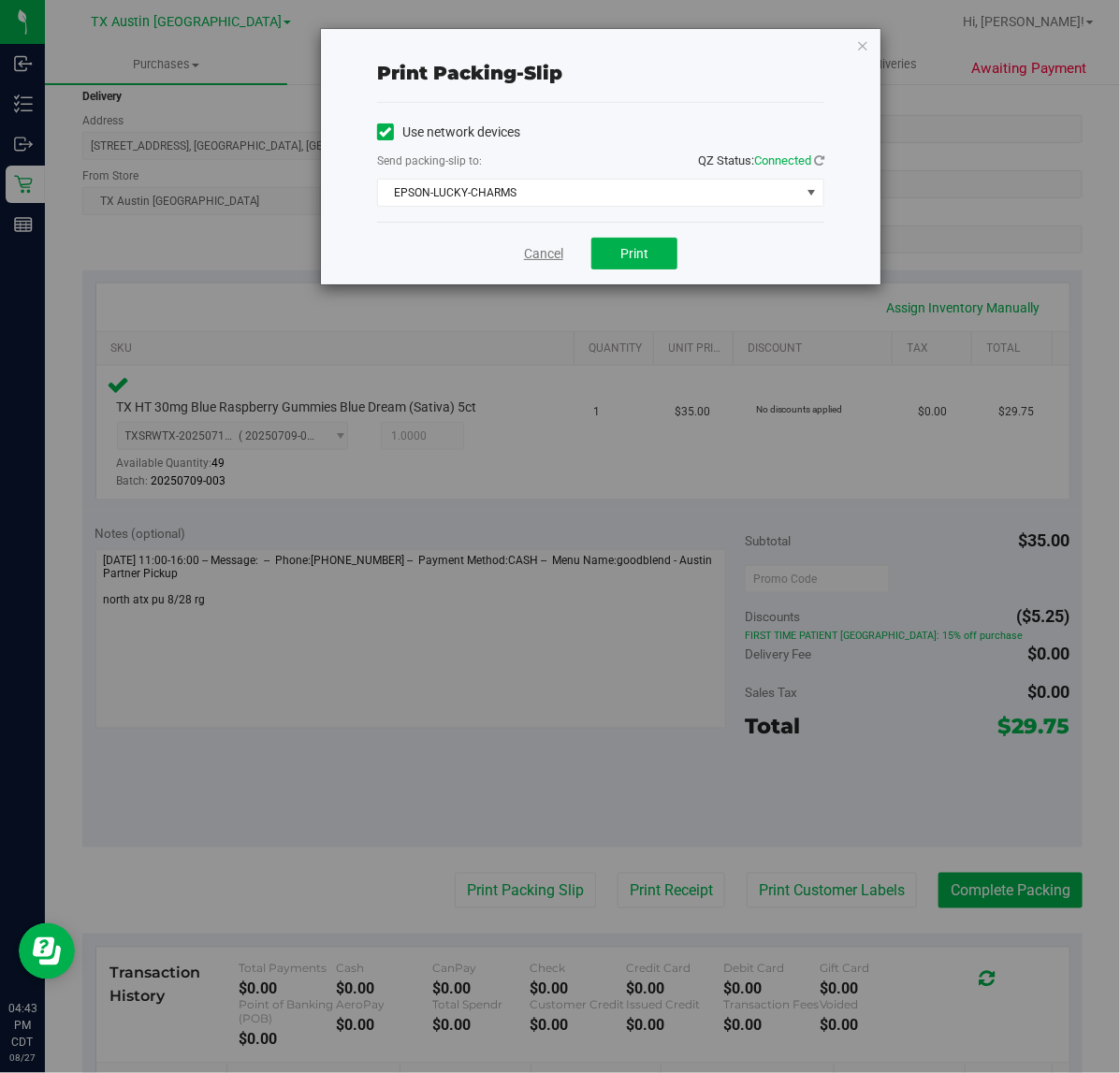
click at [558, 255] on link "Cancel" at bounding box center [543, 254] width 40 height 19
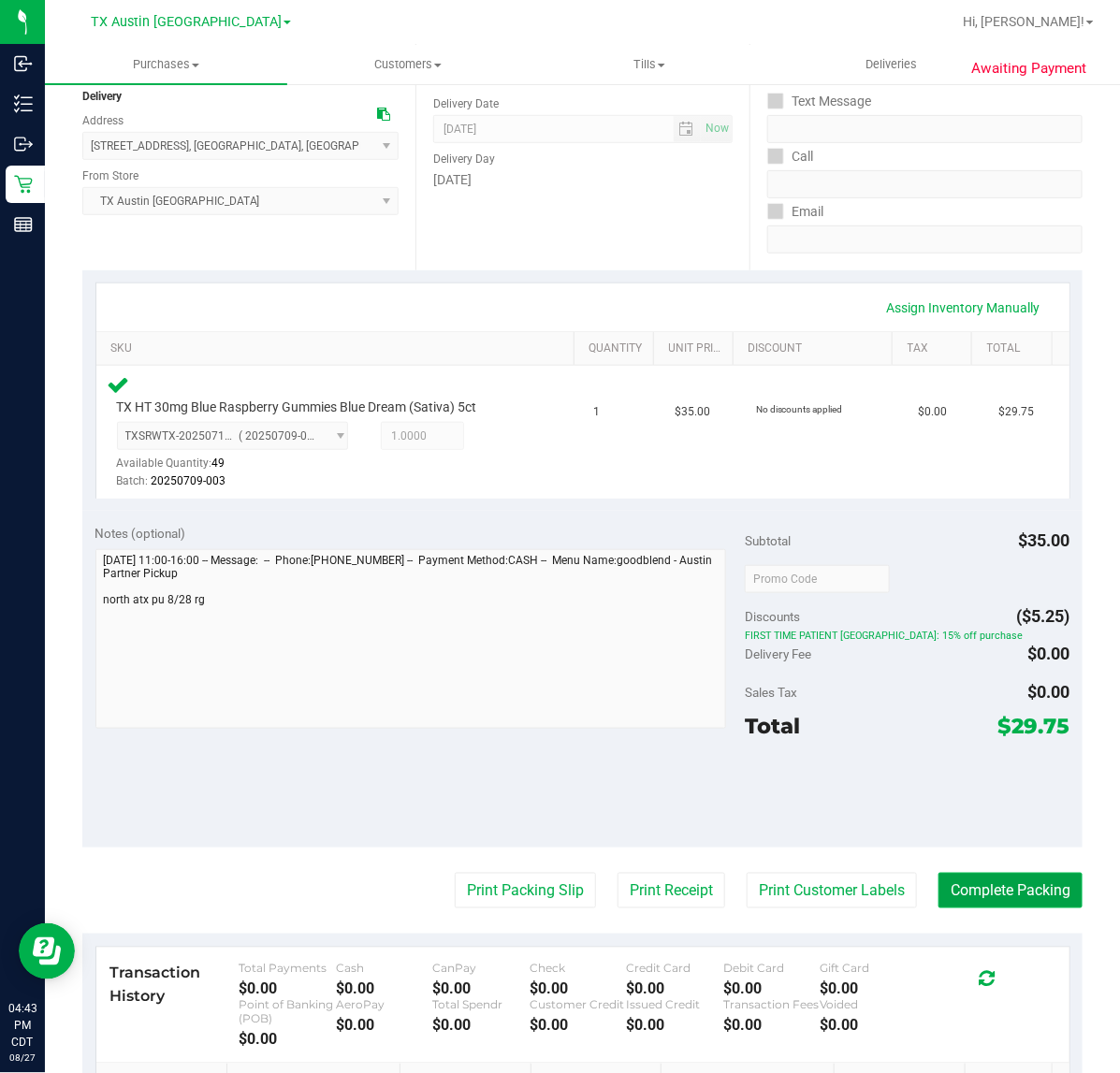
click at [973, 895] on button "Complete Packing" at bounding box center [1009, 890] width 144 height 36
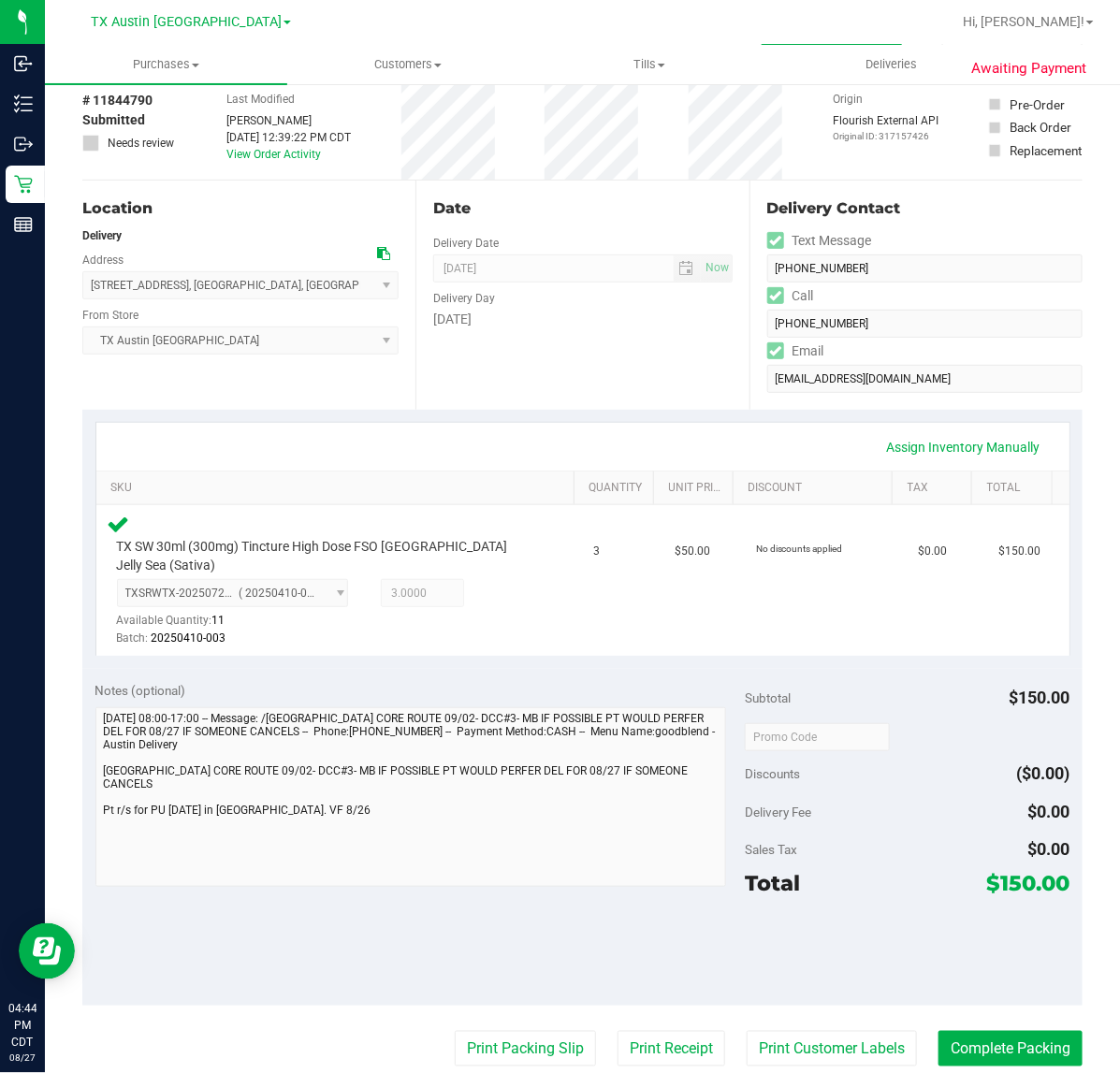
scroll to position [234, 0]
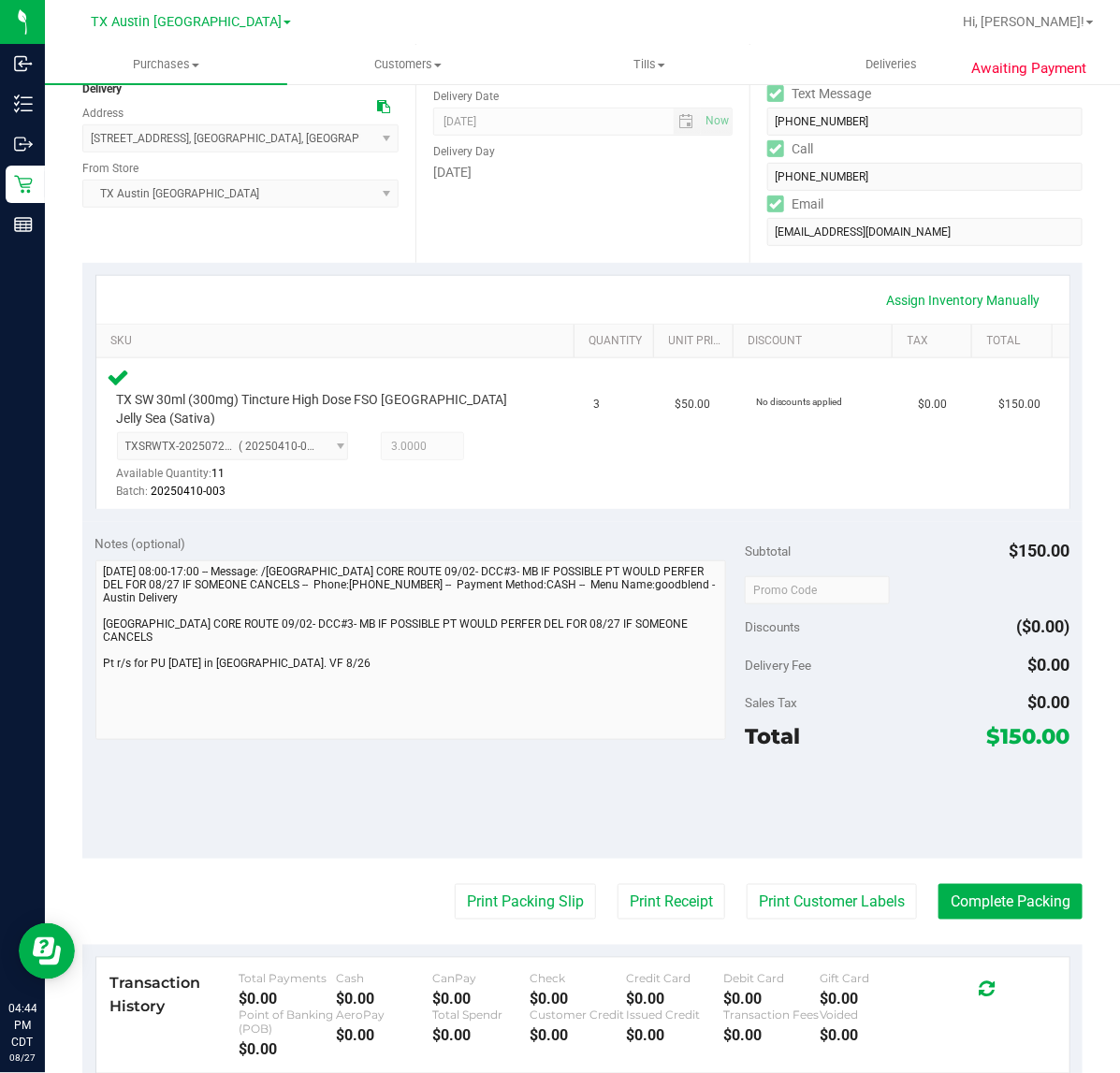
click at [836, 858] on purchase-details "Back Edit Purchase Cancel Purchase View Profile # 11844790 Submitted Needs revi…" at bounding box center [581, 587] width 1000 height 1441
click at [824, 894] on button "Print Customer Labels" at bounding box center [831, 901] width 171 height 36
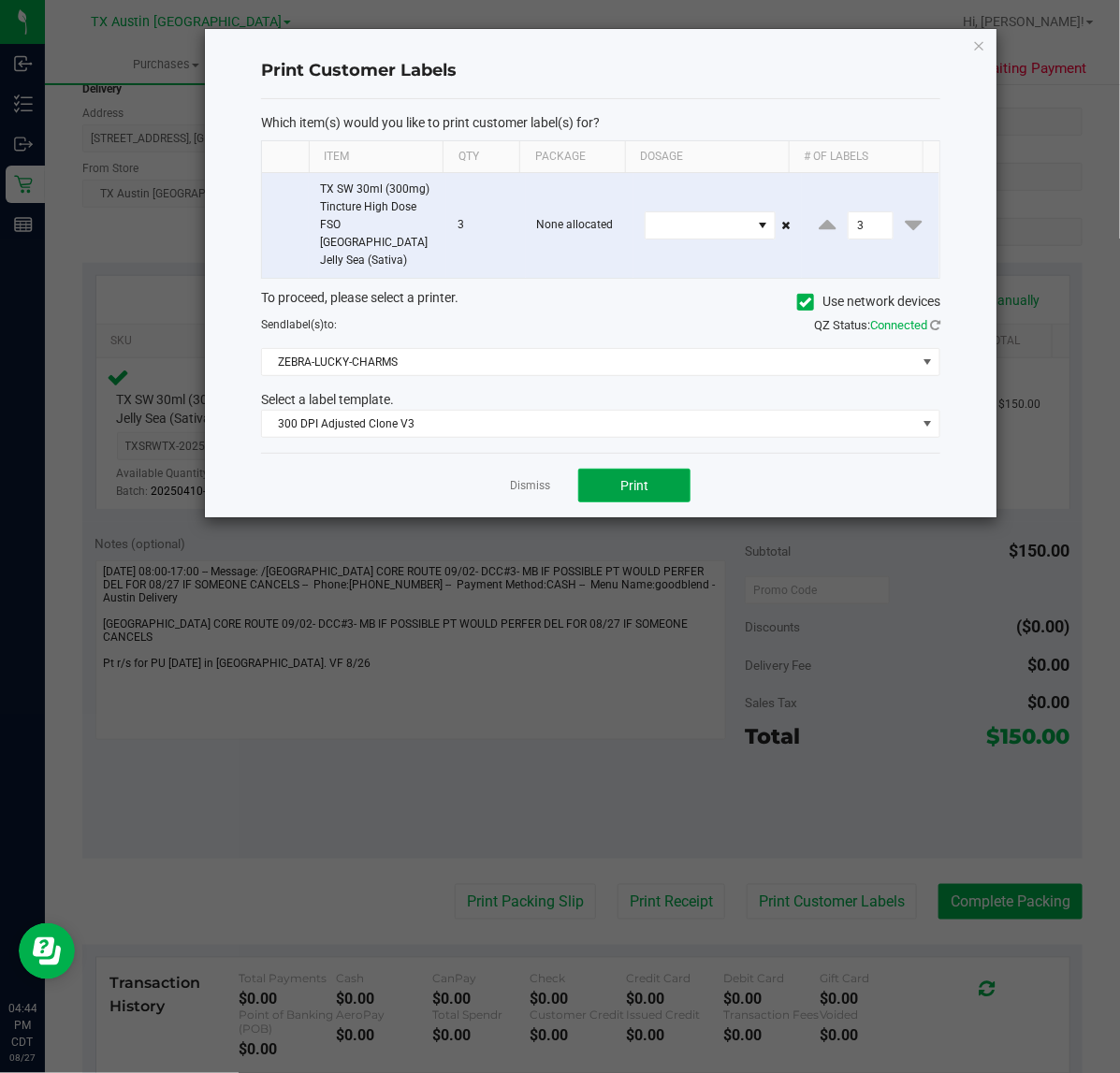
click at [634, 478] on span "Print" at bounding box center [633, 486] width 28 height 15
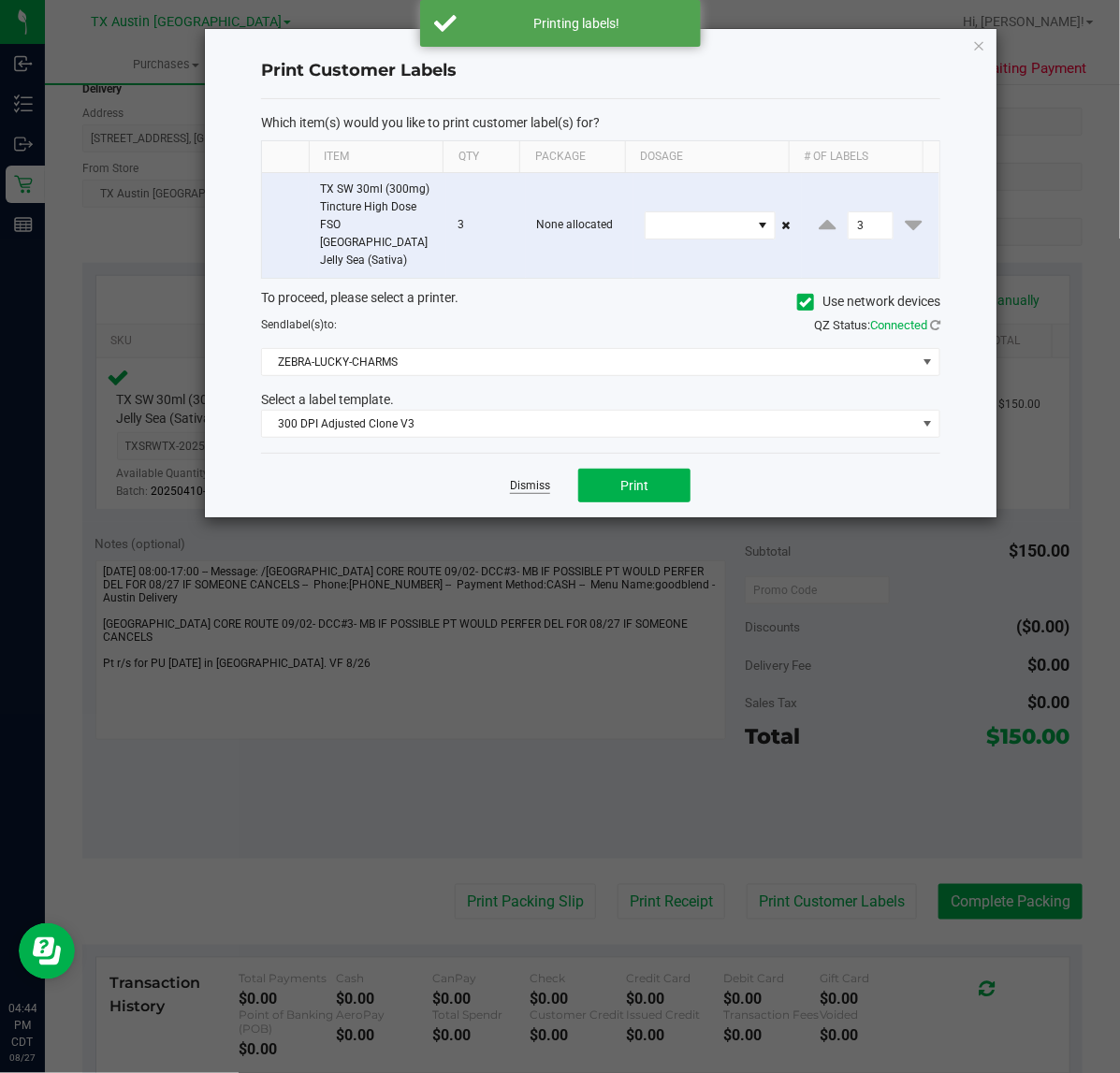
click at [543, 478] on link "Dismiss" at bounding box center [530, 486] width 40 height 15
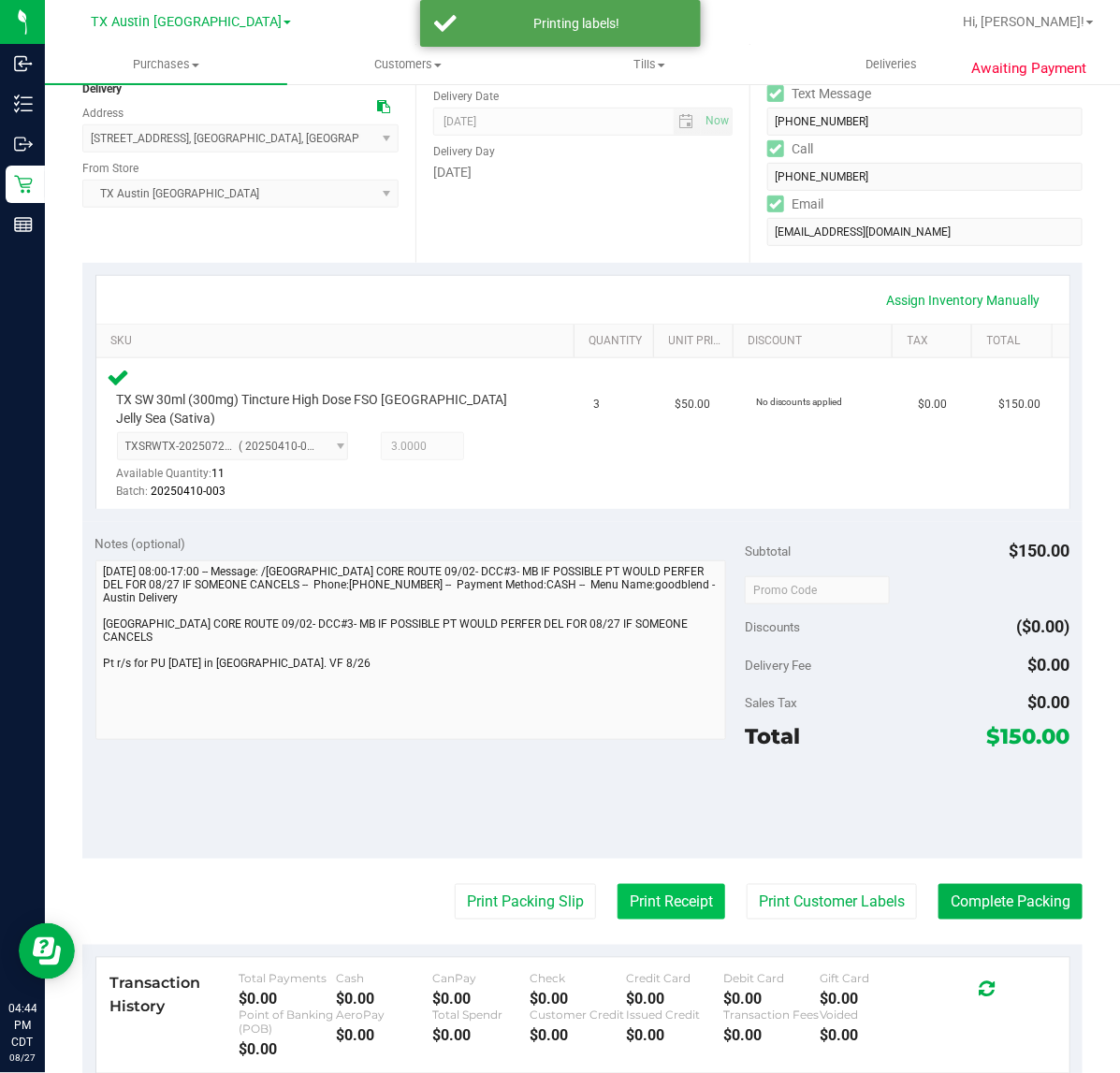
click at [624, 884] on button "Print Receipt" at bounding box center [672, 901] width 108 height 36
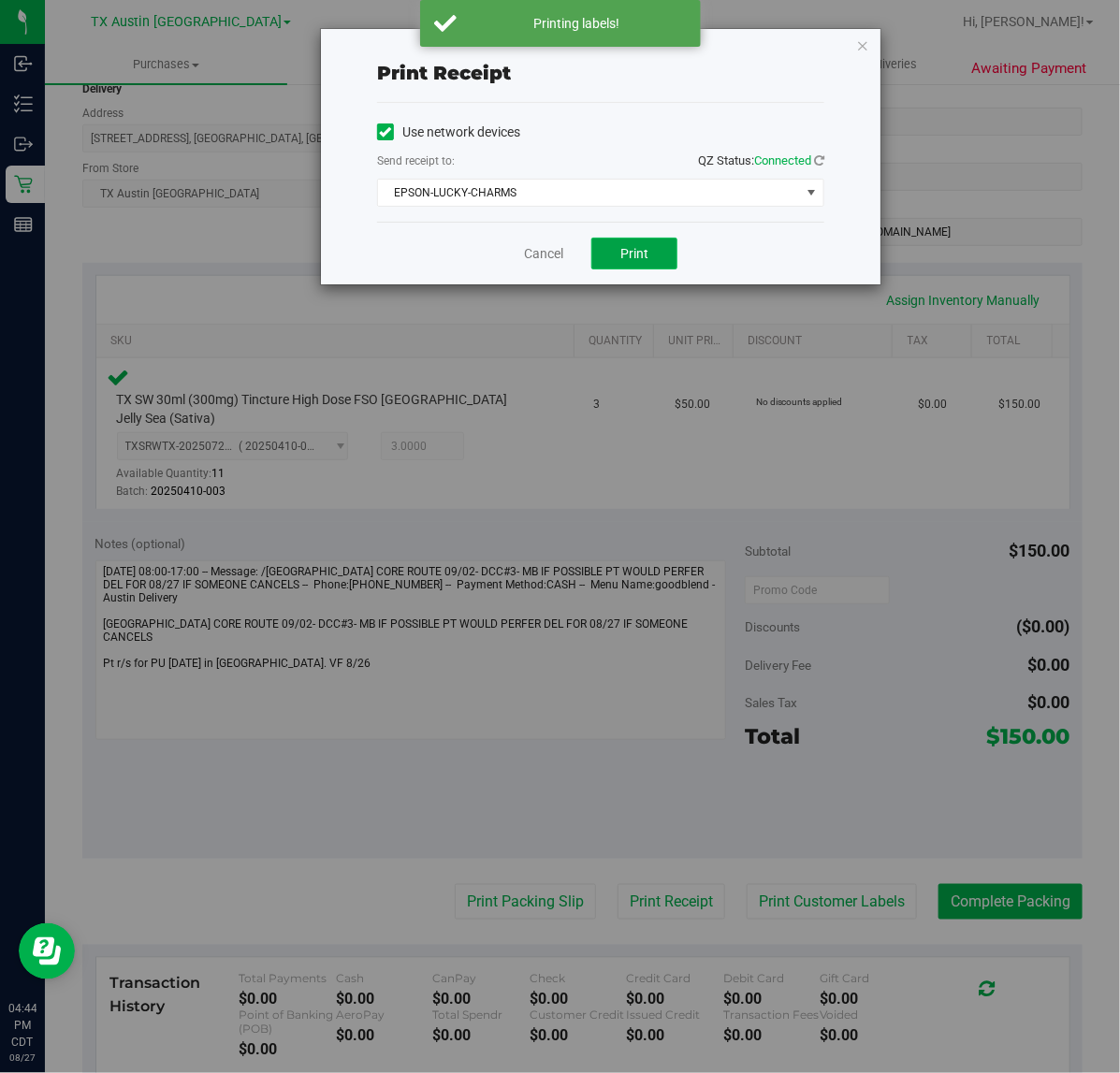
click at [651, 255] on button "Print" at bounding box center [633, 254] width 86 height 32
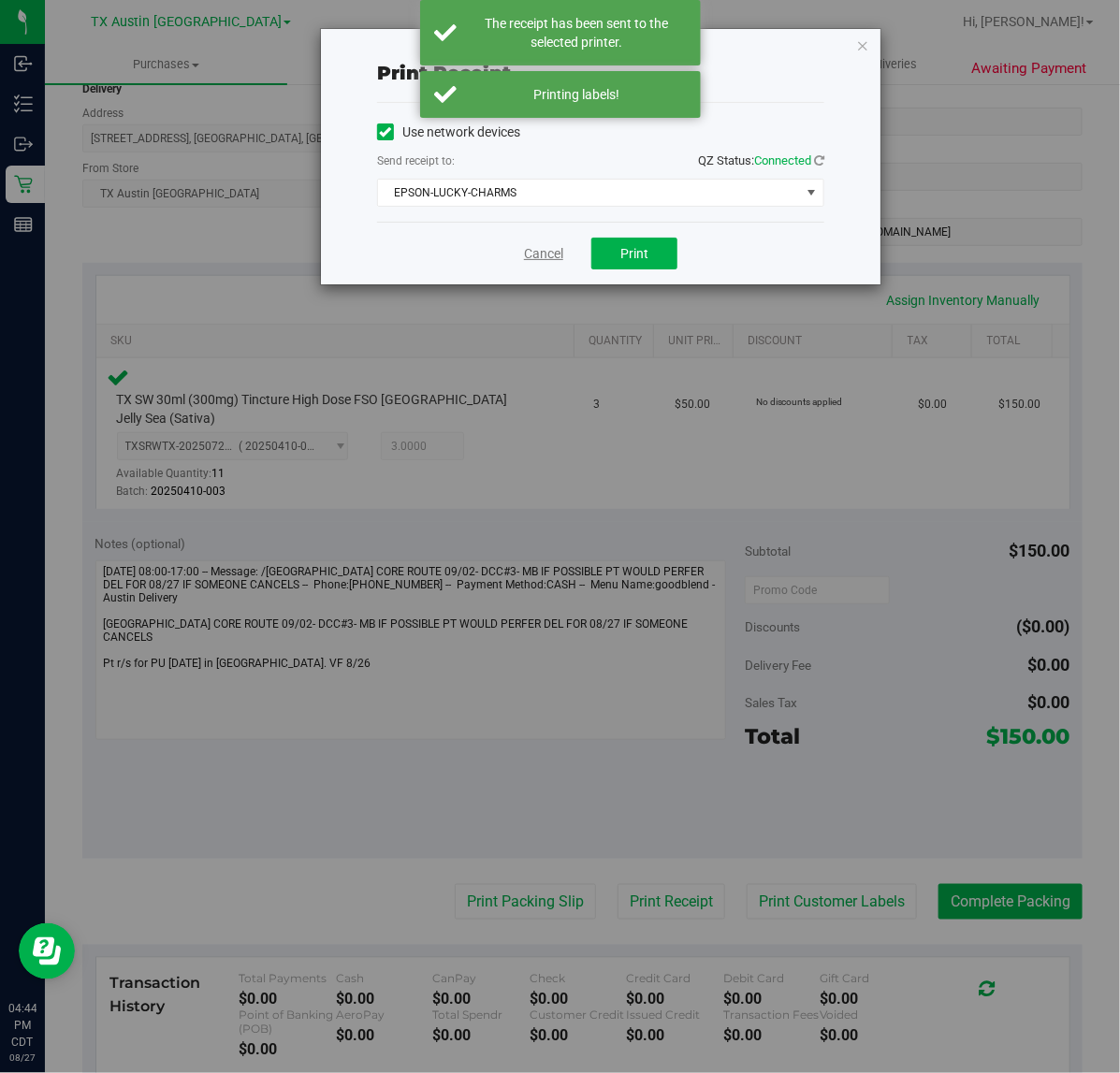
click at [543, 254] on link "Cancel" at bounding box center [543, 254] width 40 height 19
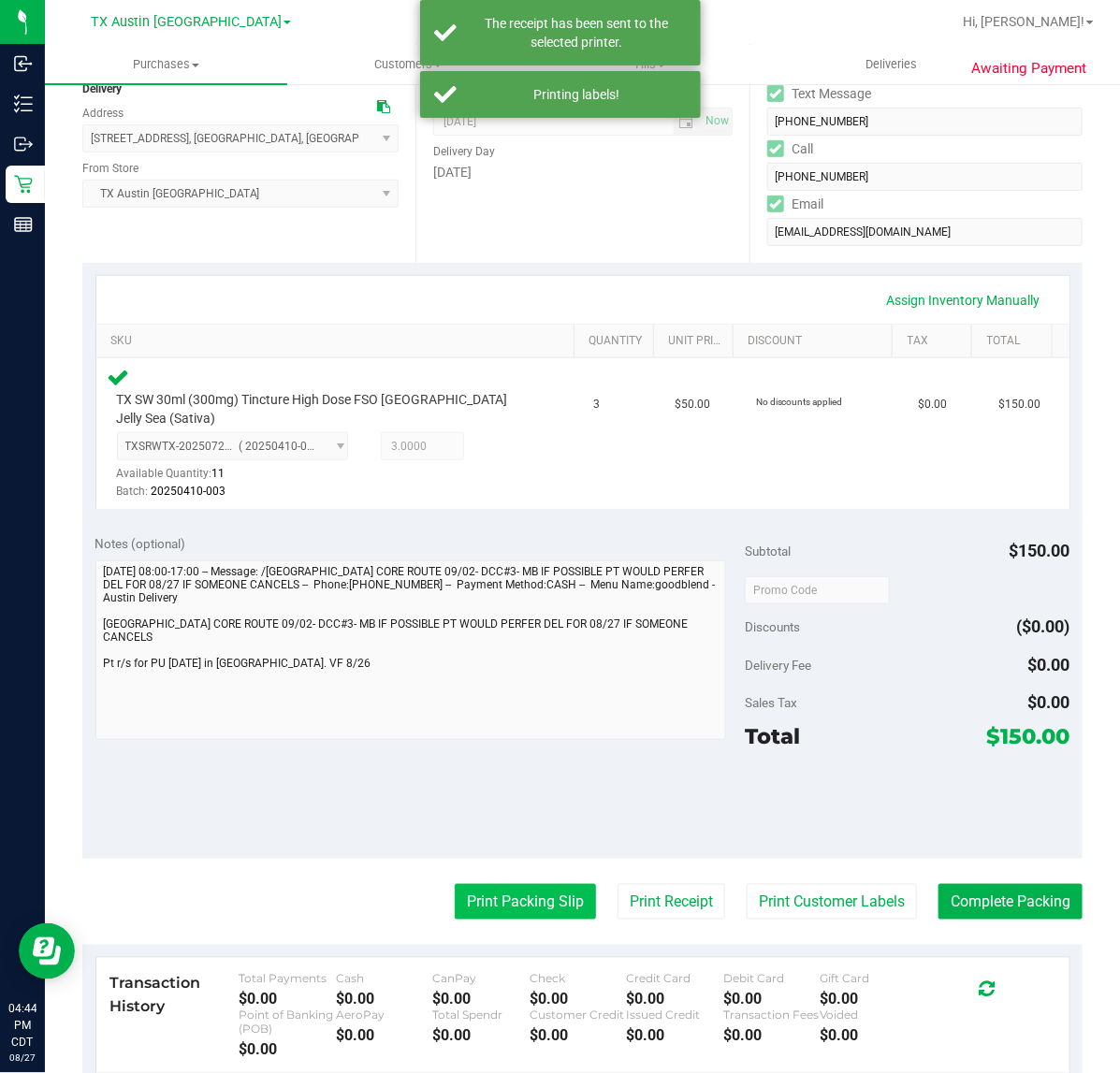
click at [480, 891] on button "Print Packing Slip" at bounding box center [525, 901] width 142 height 36
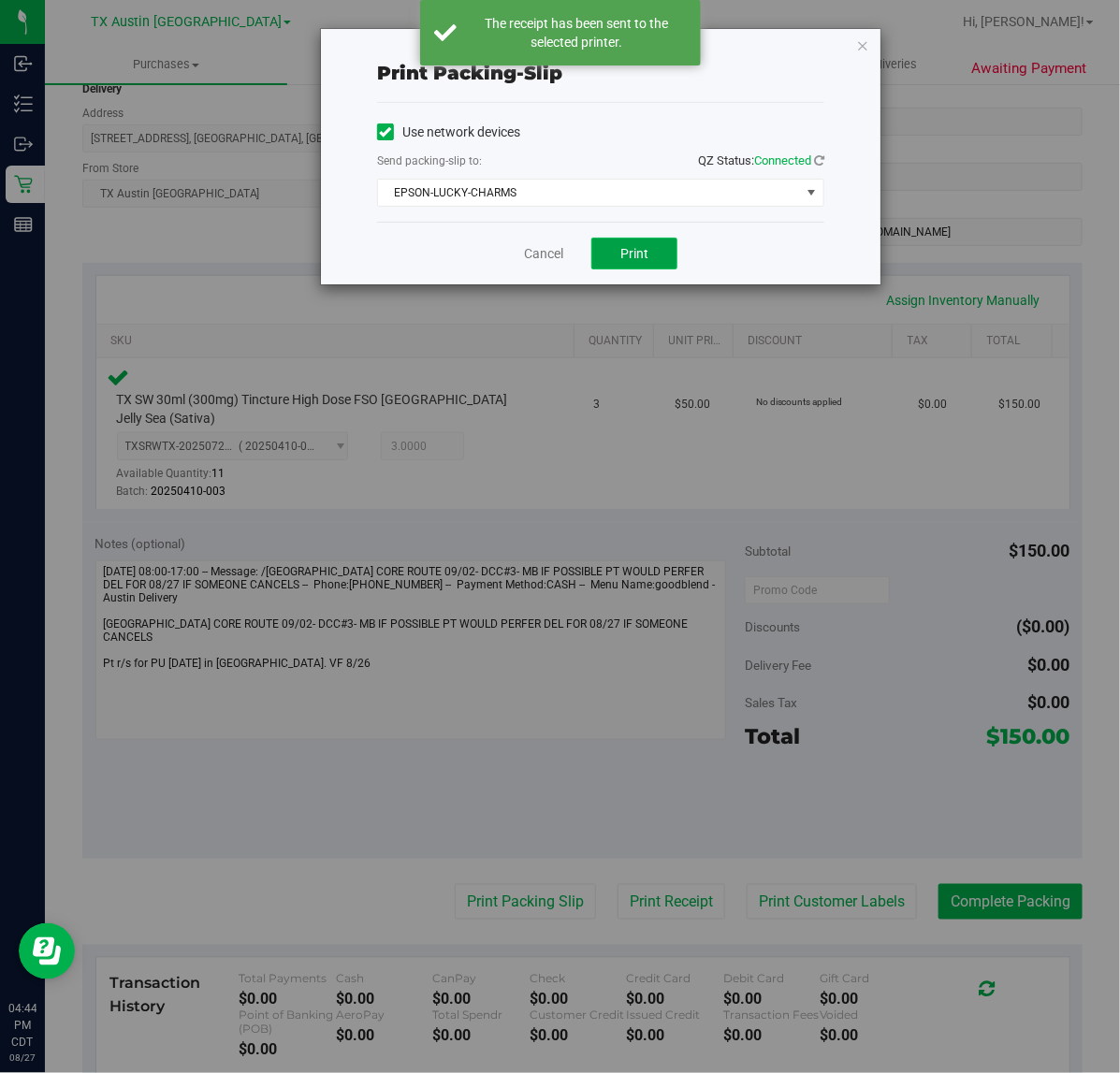
click at [643, 255] on span "Print" at bounding box center [633, 254] width 28 height 15
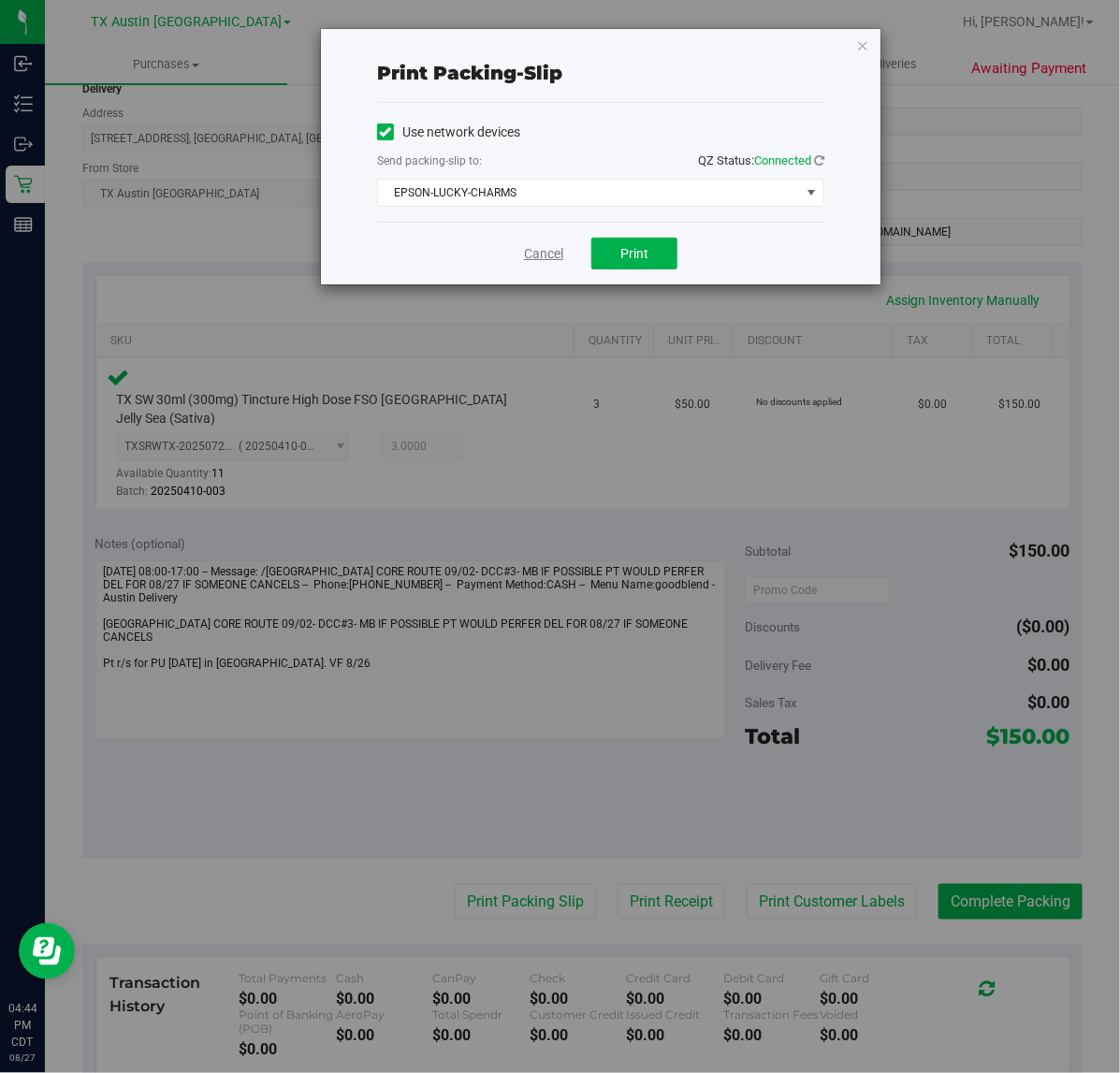
click at [541, 254] on link "Cancel" at bounding box center [543, 254] width 40 height 19
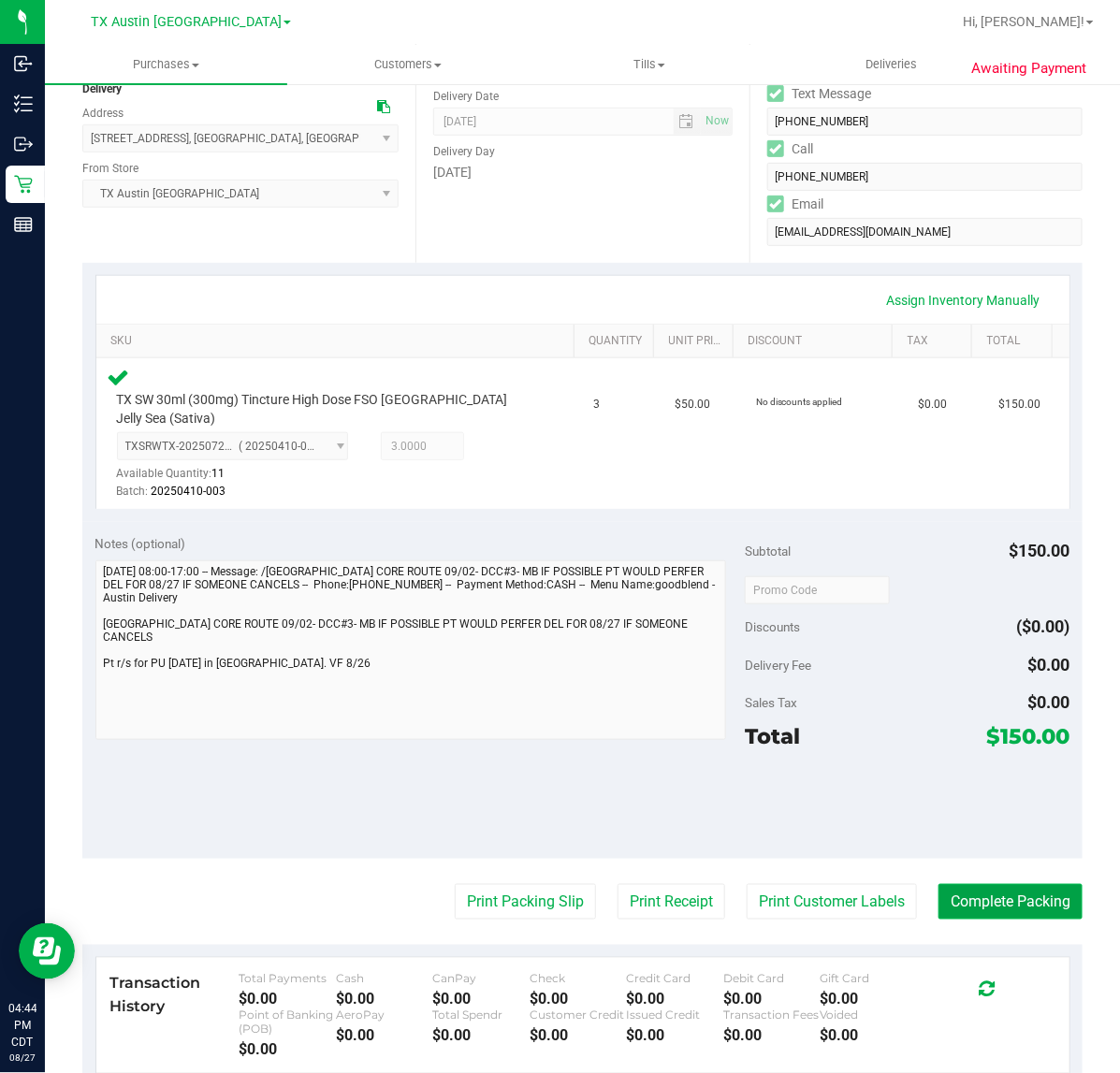
click at [964, 886] on button "Complete Packing" at bounding box center [1009, 901] width 144 height 36
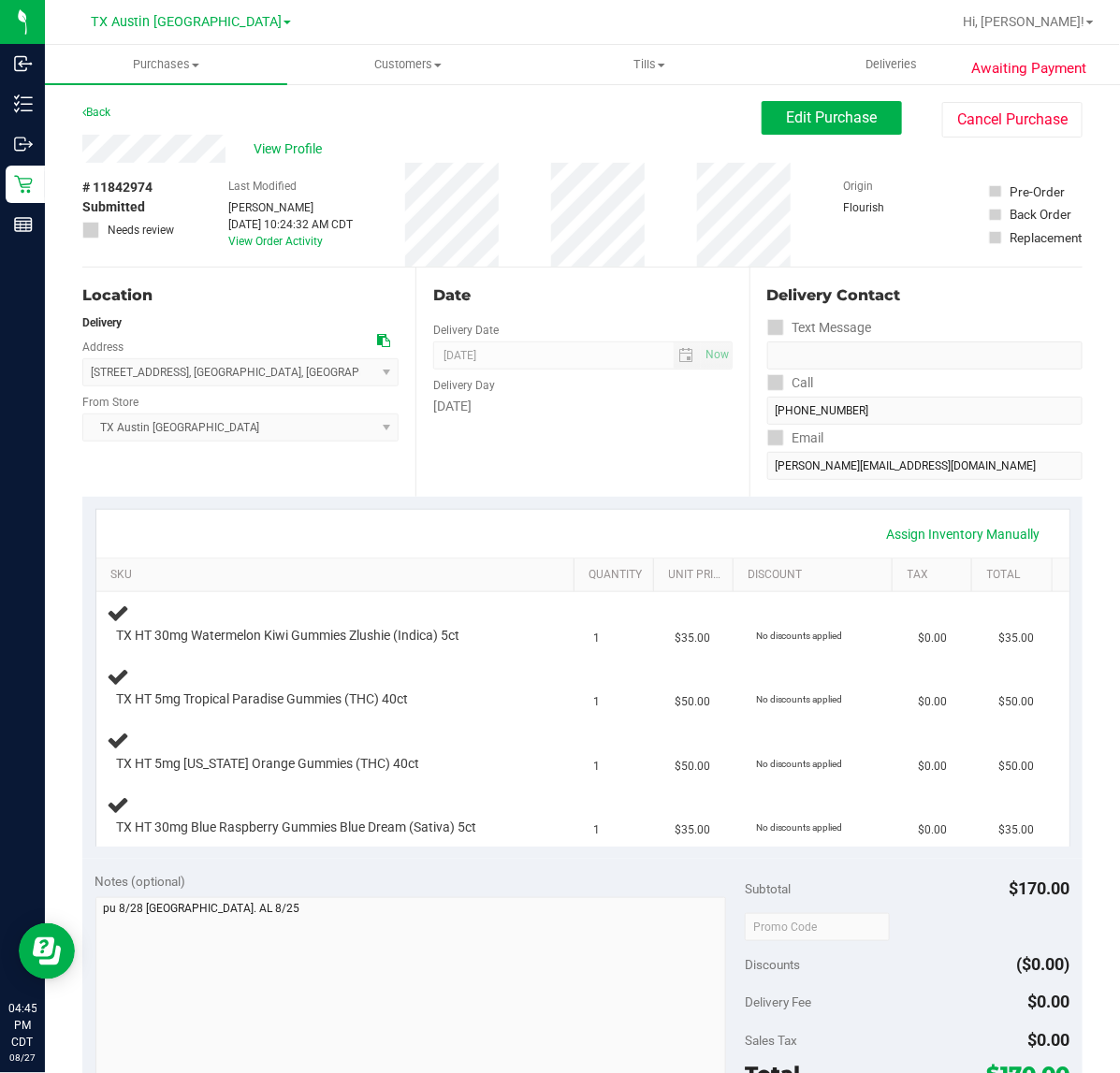
click at [613, 460] on div "Date Delivery Date [DATE] Now [DATE] 07:00 AM Now Delivery Day [DATE]" at bounding box center [582, 383] width 333 height 229
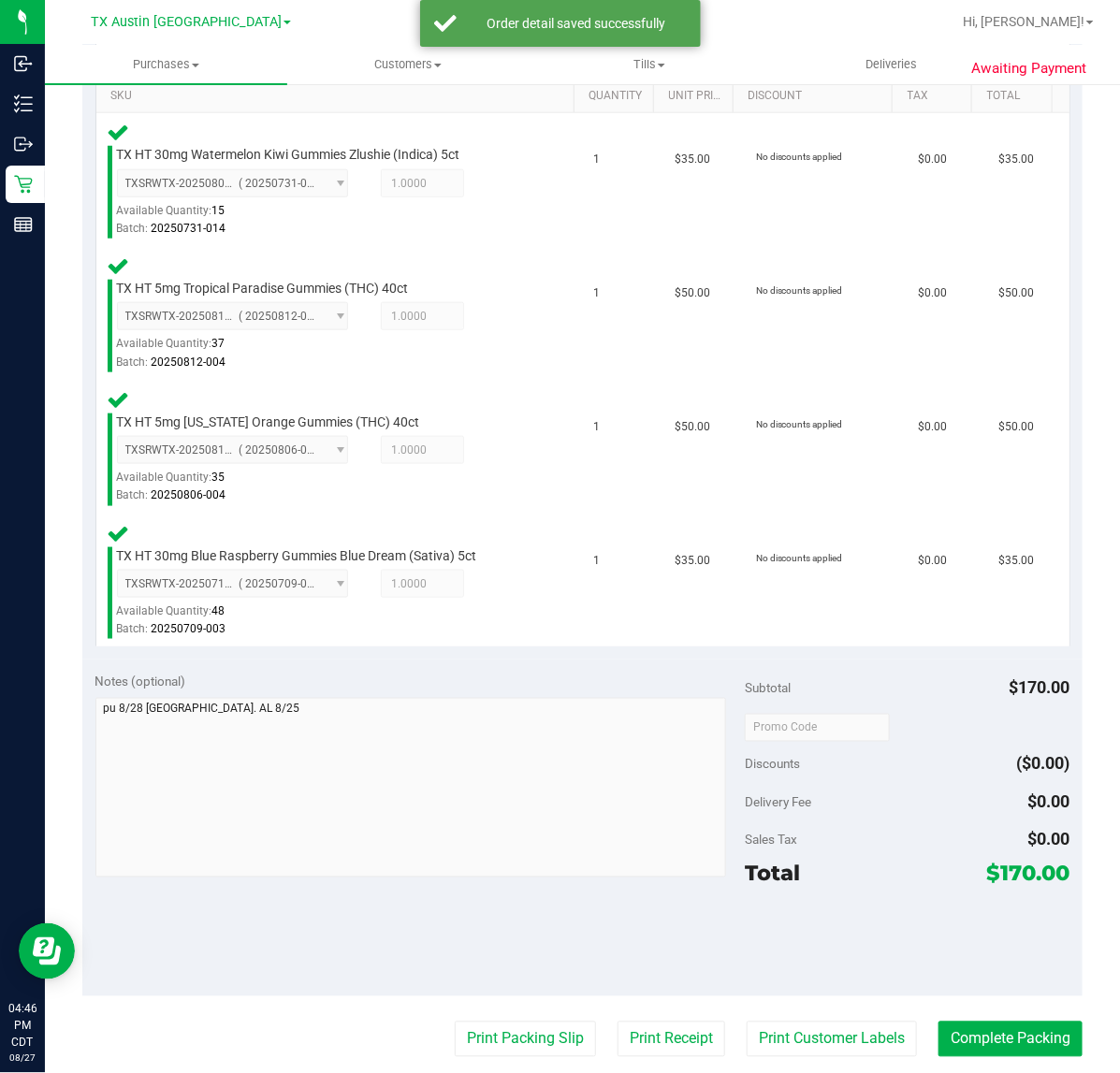
scroll to position [478, 0]
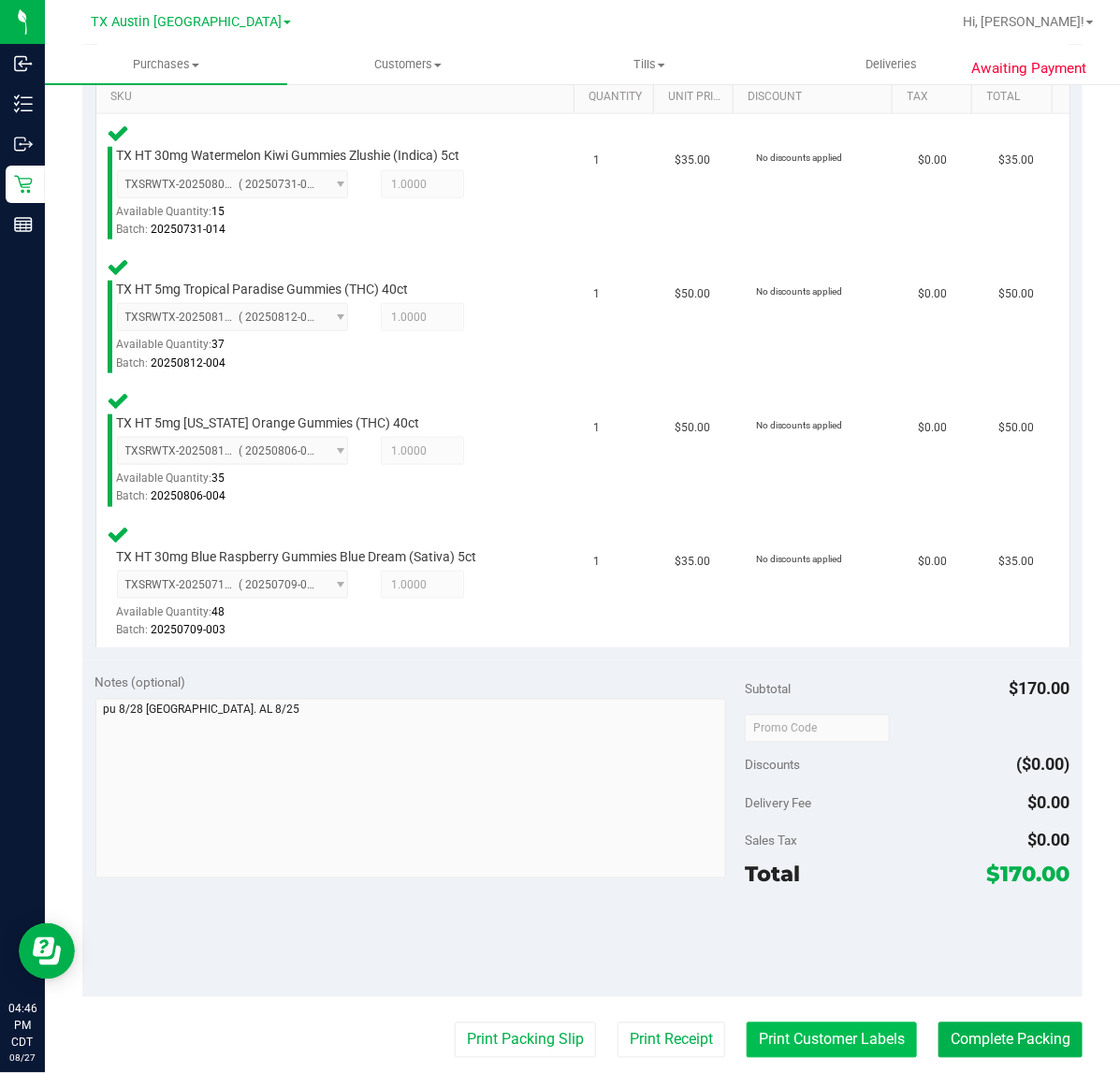
click at [816, 1035] on button "Print Customer Labels" at bounding box center [831, 1040] width 171 height 36
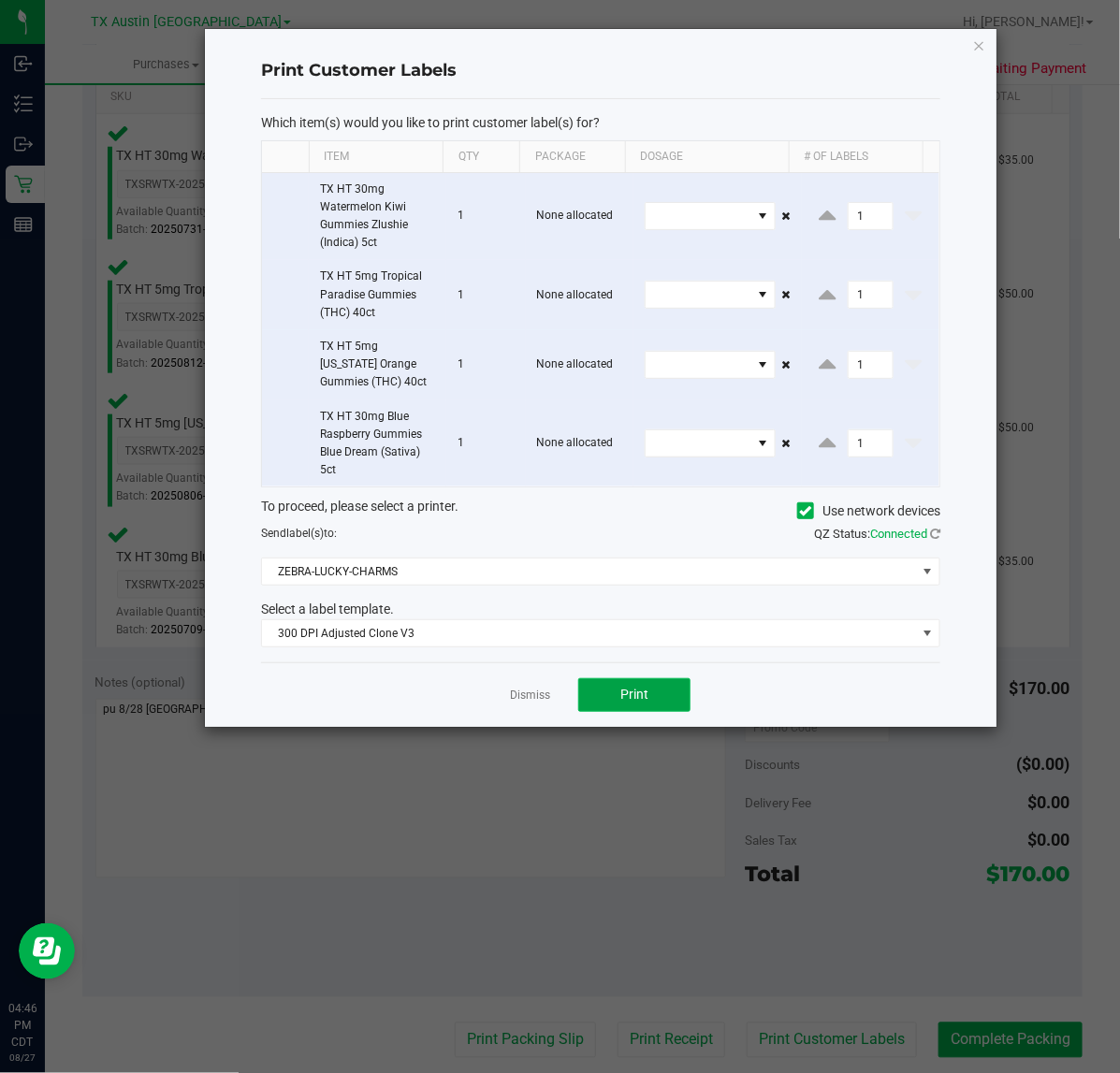
click at [644, 710] on button "Print" at bounding box center [634, 695] width 112 height 34
click at [539, 695] on link "Dismiss" at bounding box center [530, 695] width 40 height 15
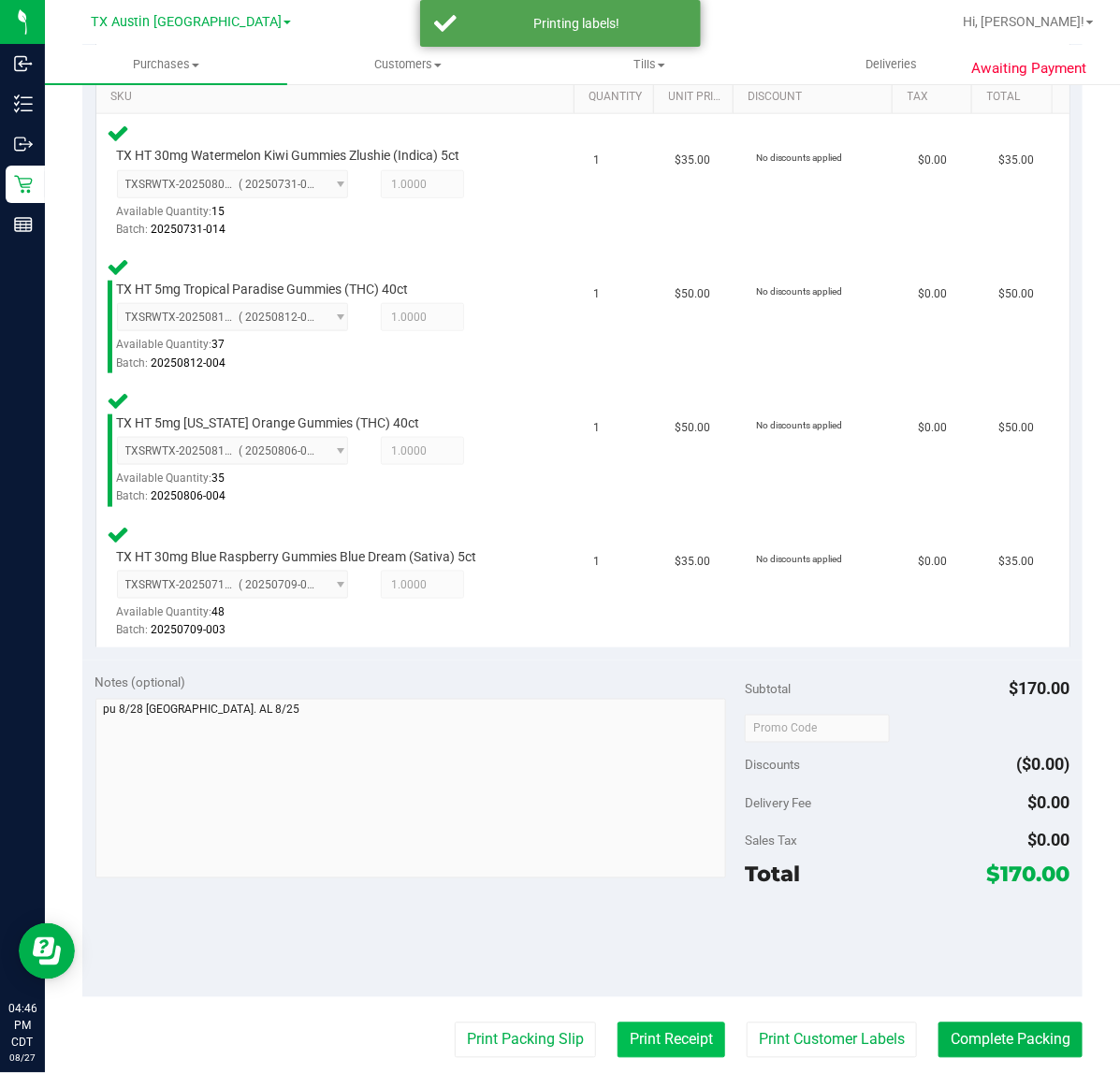
click at [652, 1035] on button "Print Receipt" at bounding box center [672, 1040] width 108 height 36
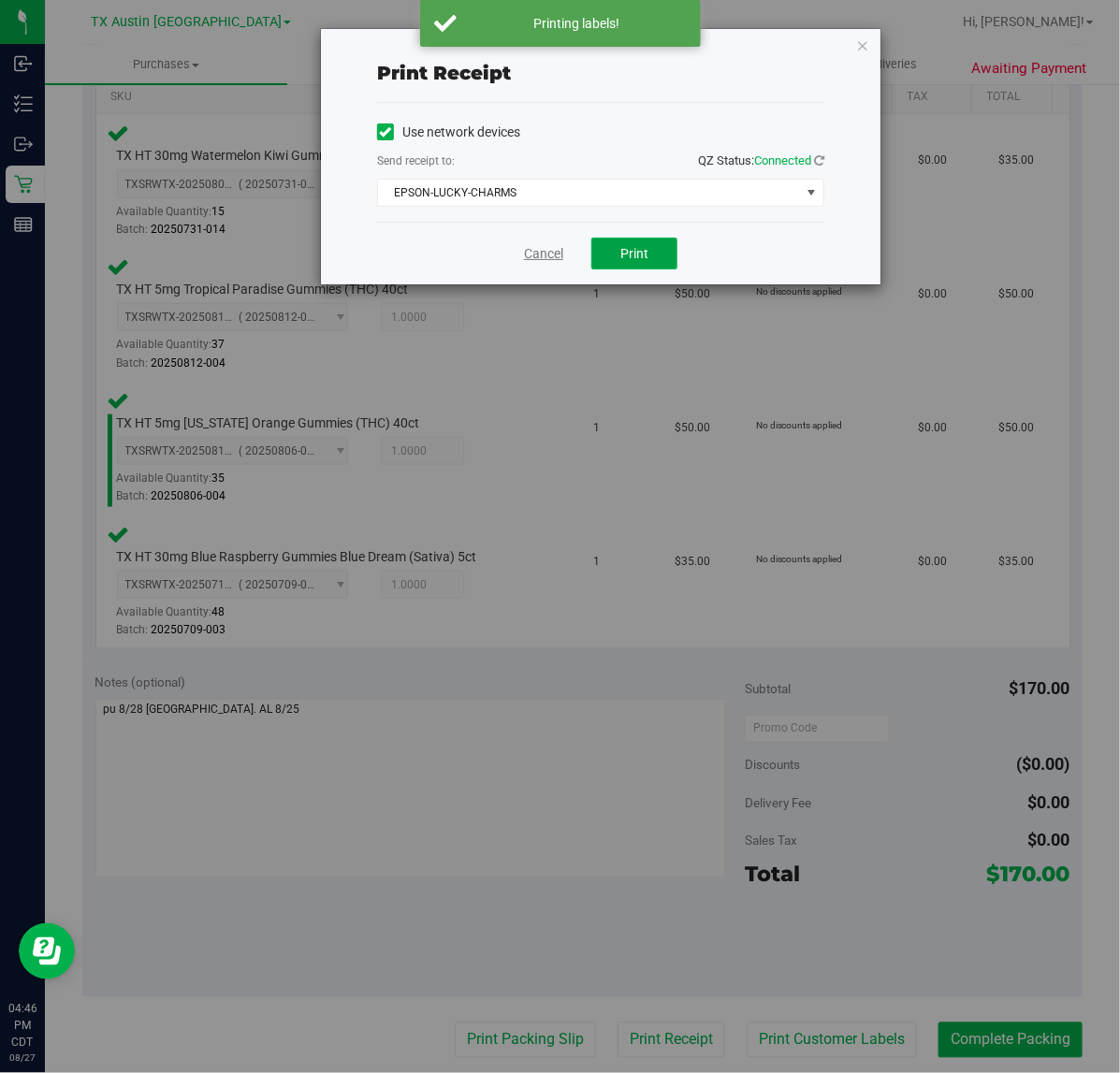
click at [642, 250] on span "Print" at bounding box center [633, 254] width 28 height 15
click at [530, 255] on link "Cancel" at bounding box center [543, 254] width 40 height 19
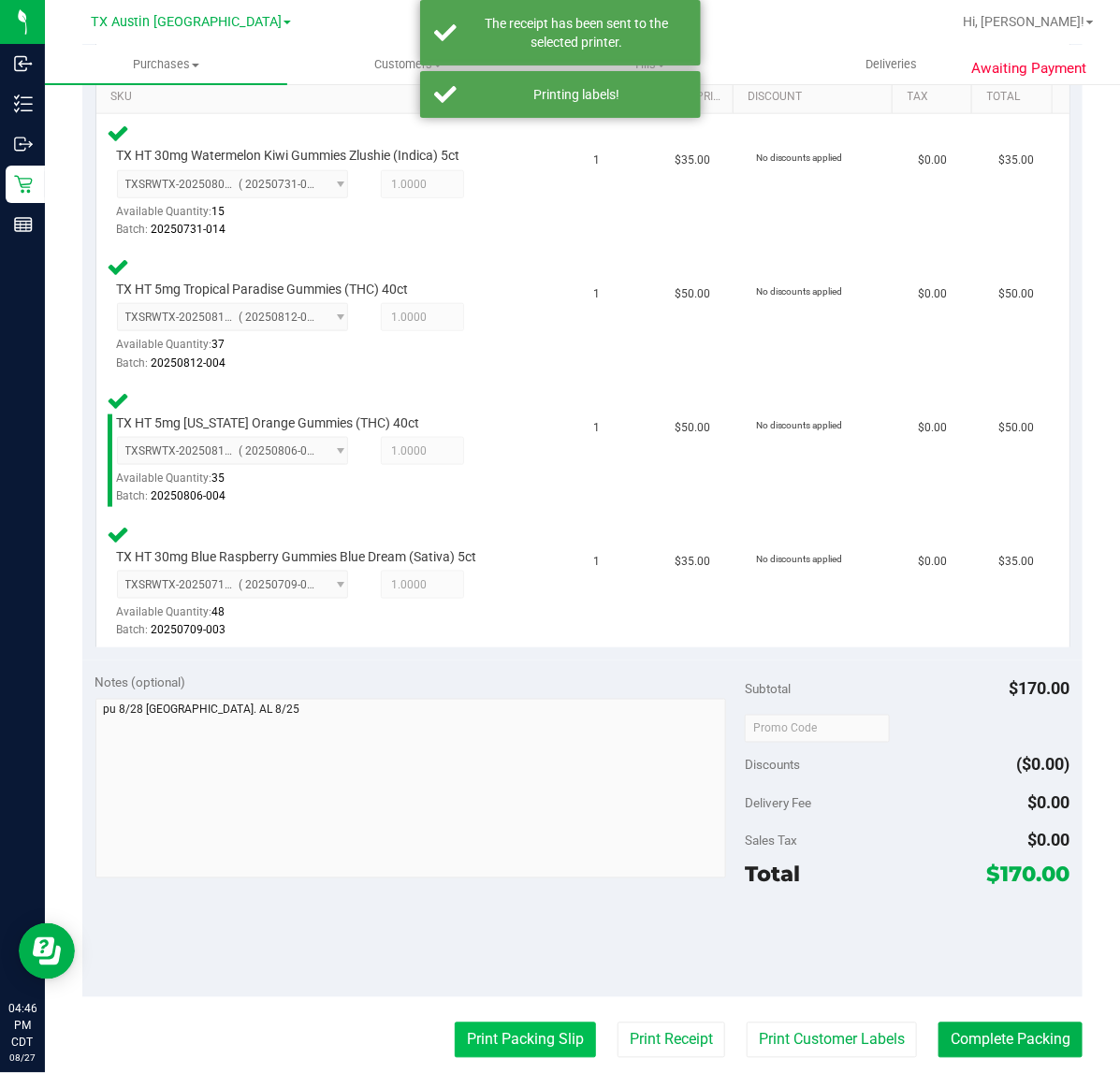
click at [493, 1043] on button "Print Packing Slip" at bounding box center [525, 1040] width 142 height 36
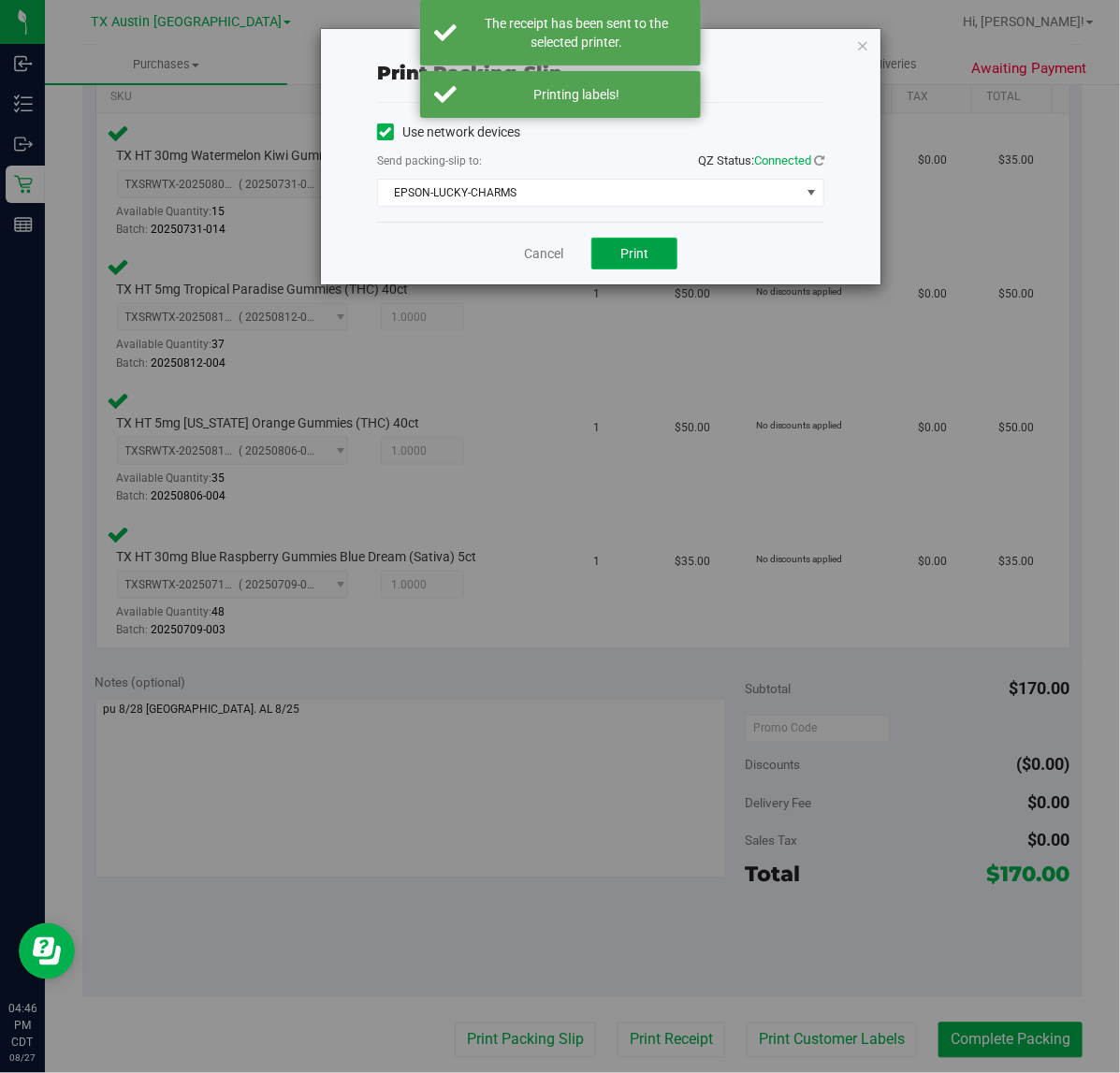
click at [636, 259] on span "Print" at bounding box center [633, 254] width 28 height 15
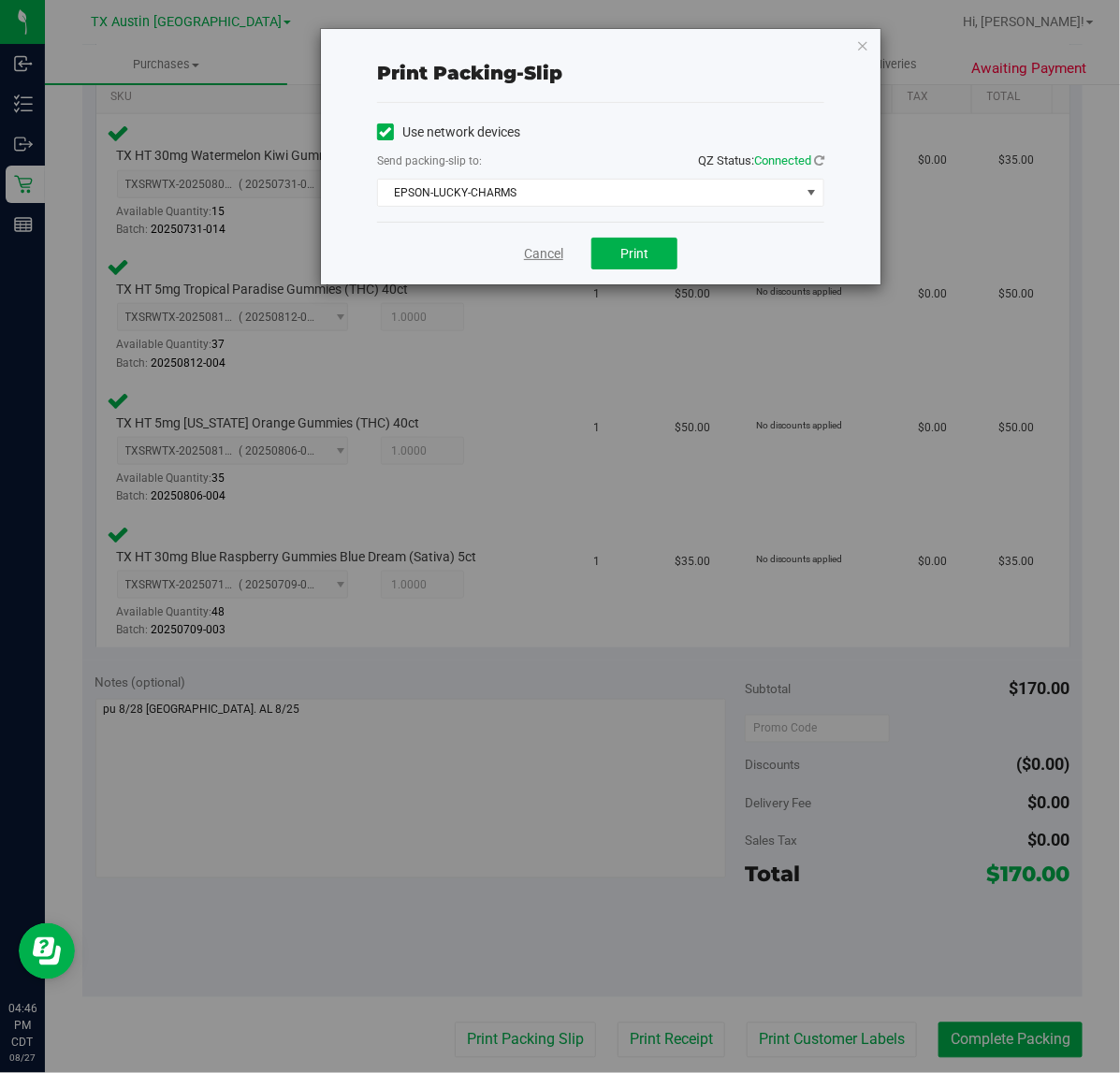
click at [530, 262] on link "Cancel" at bounding box center [543, 254] width 40 height 19
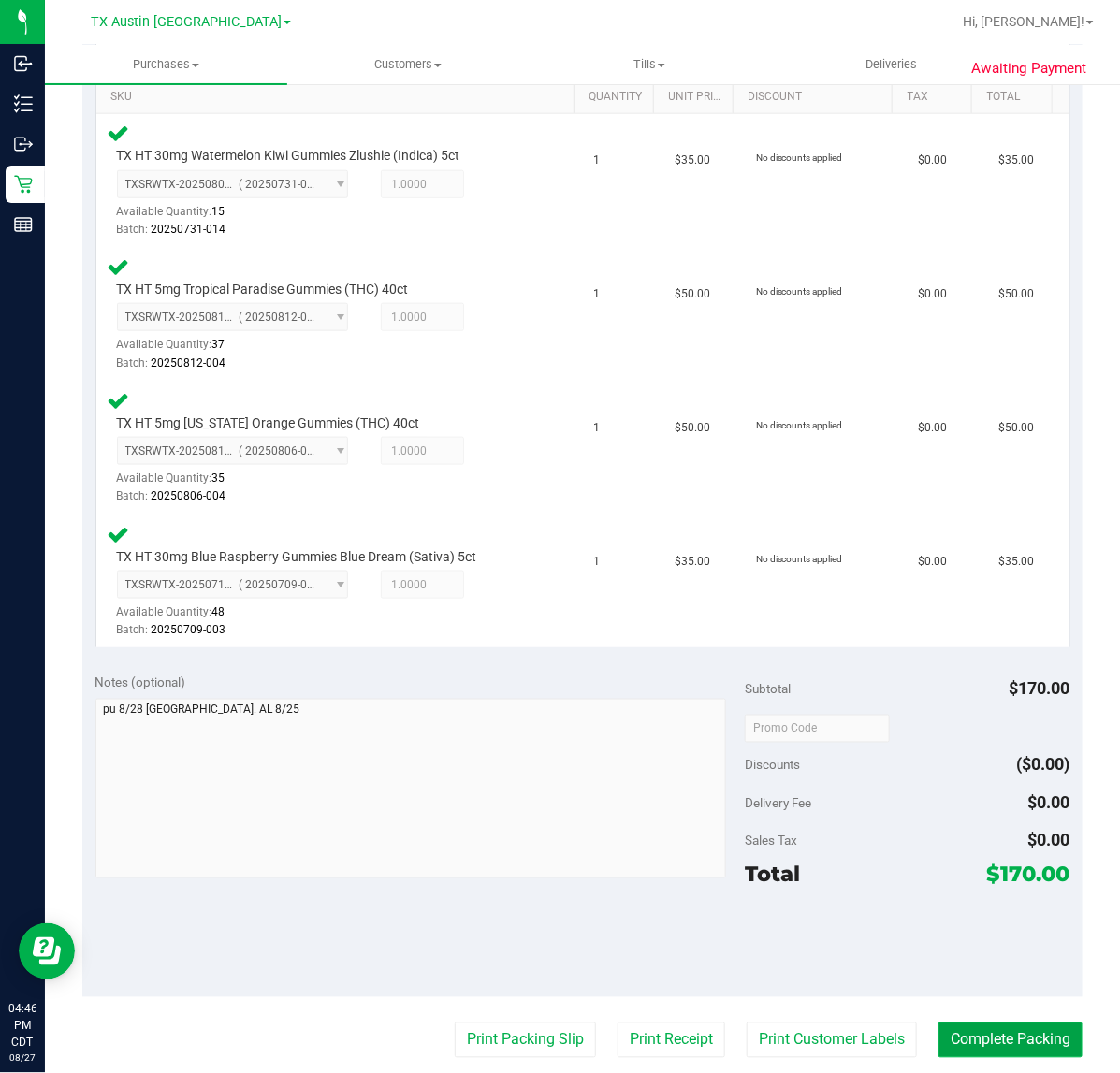
click at [964, 1032] on button "Complete Packing" at bounding box center [1009, 1040] width 144 height 36
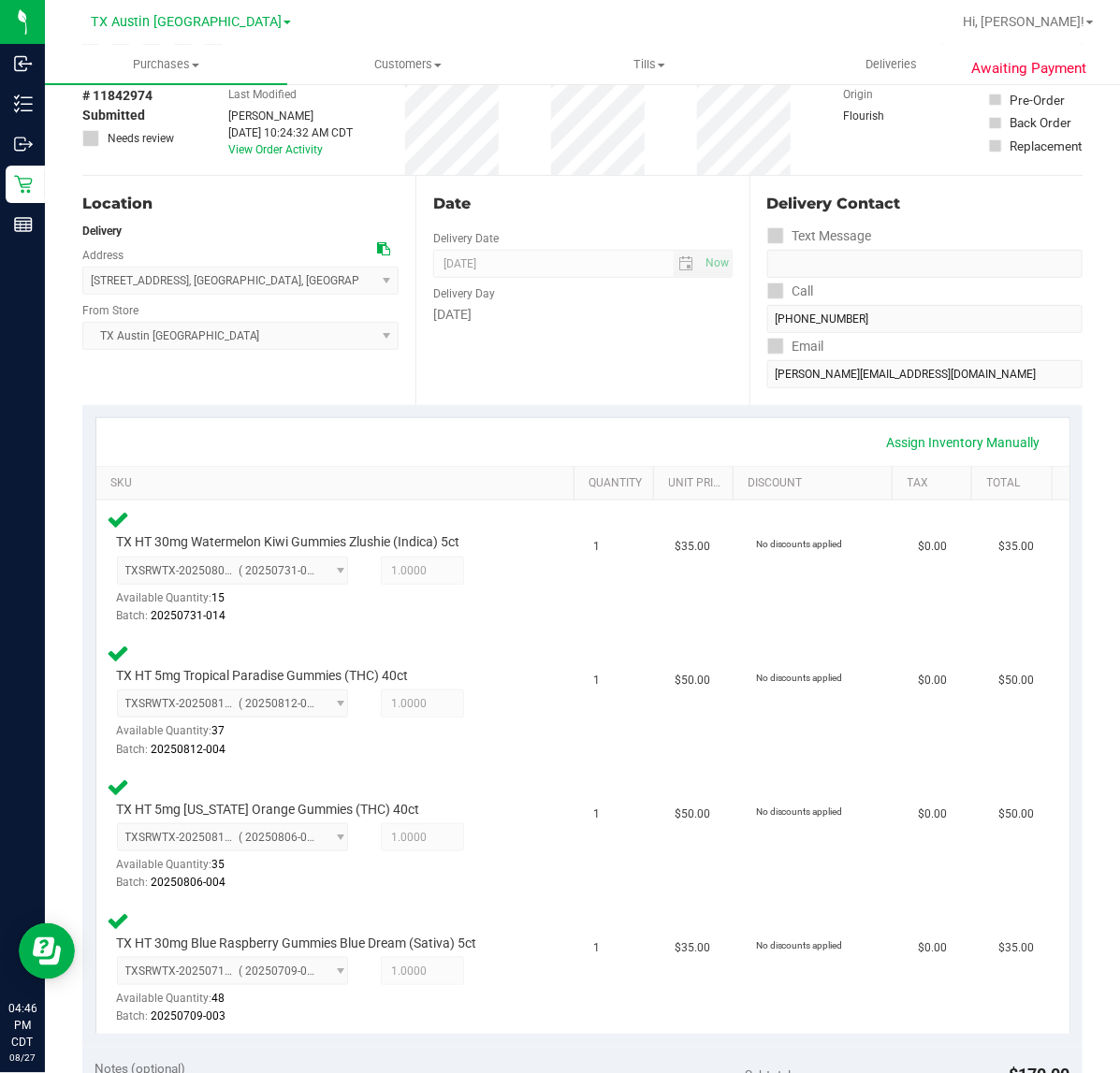
scroll to position [100, 0]
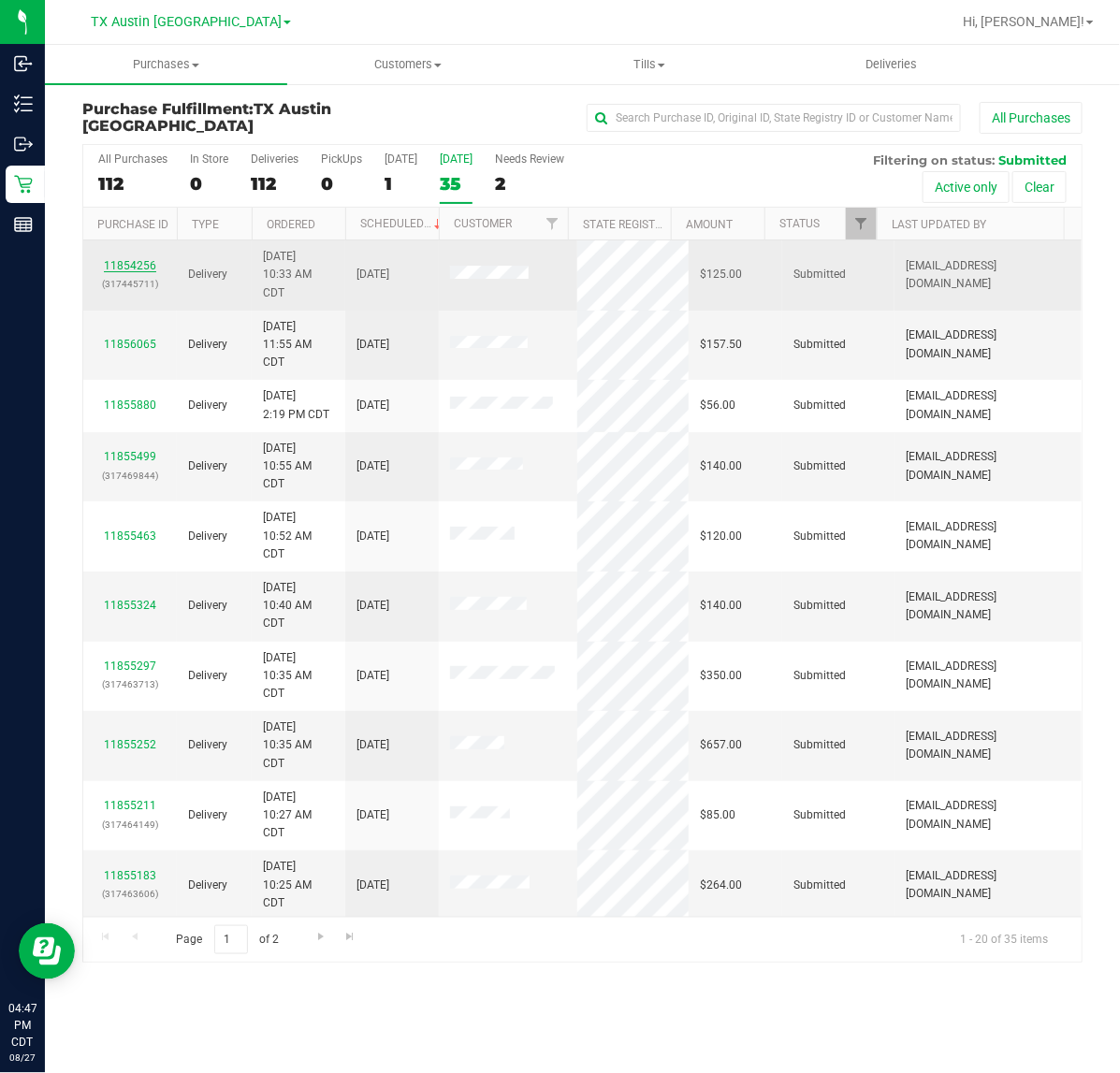
click at [126, 267] on link "11854256" at bounding box center [130, 266] width 52 height 13
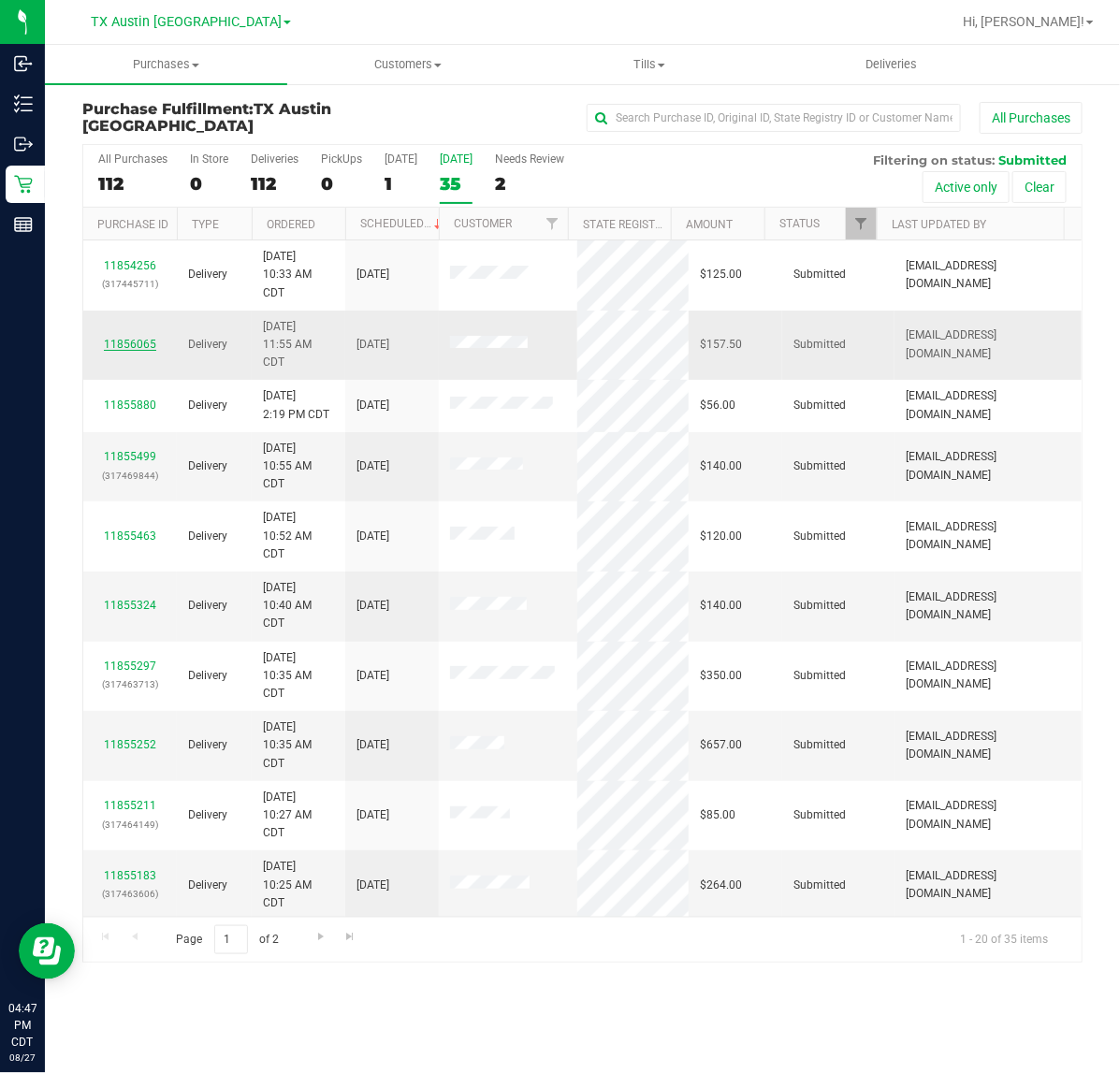
click at [139, 351] on link "11856065" at bounding box center [130, 344] width 52 height 13
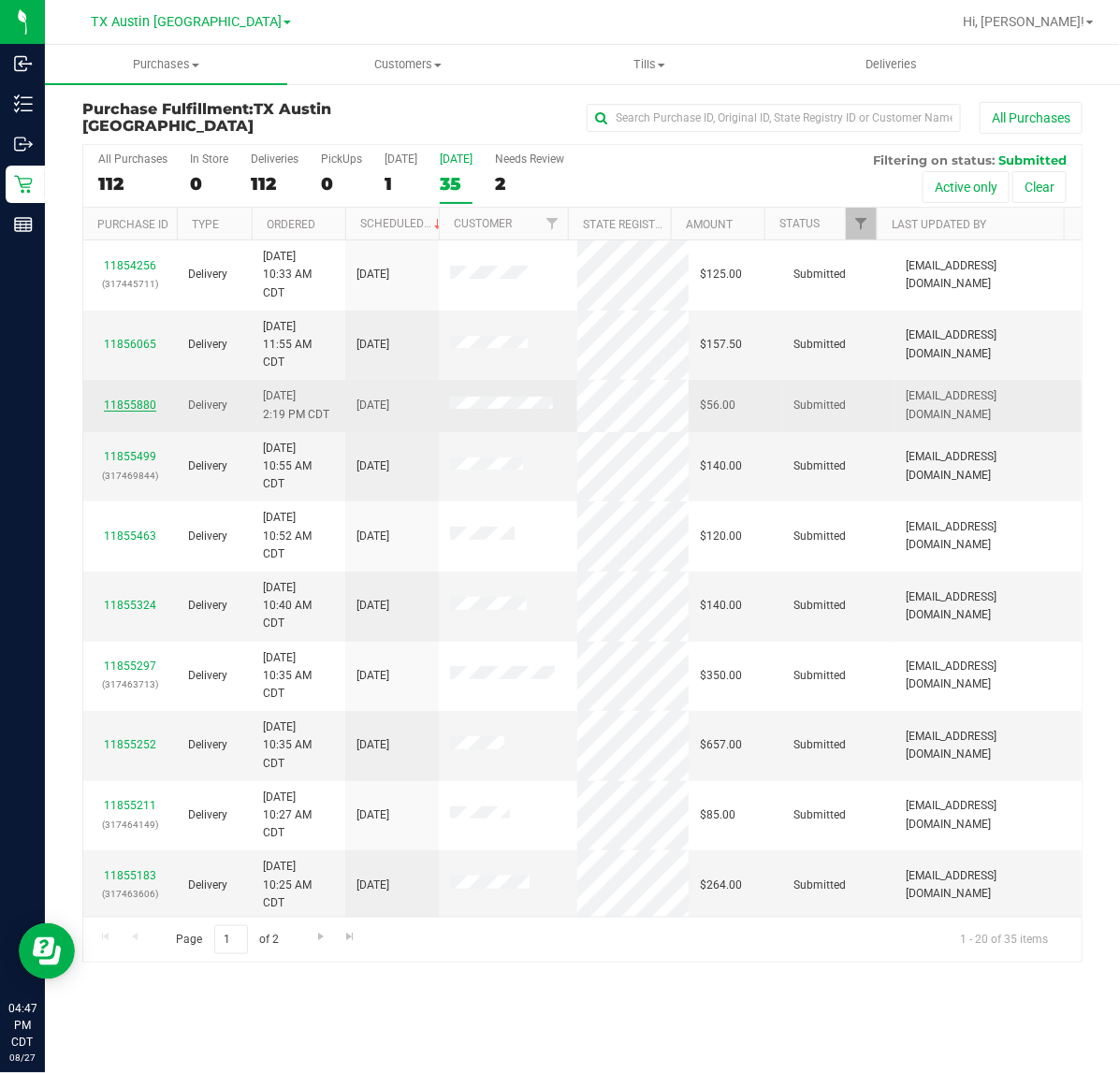
click at [137, 412] on link "11855880" at bounding box center [130, 405] width 52 height 13
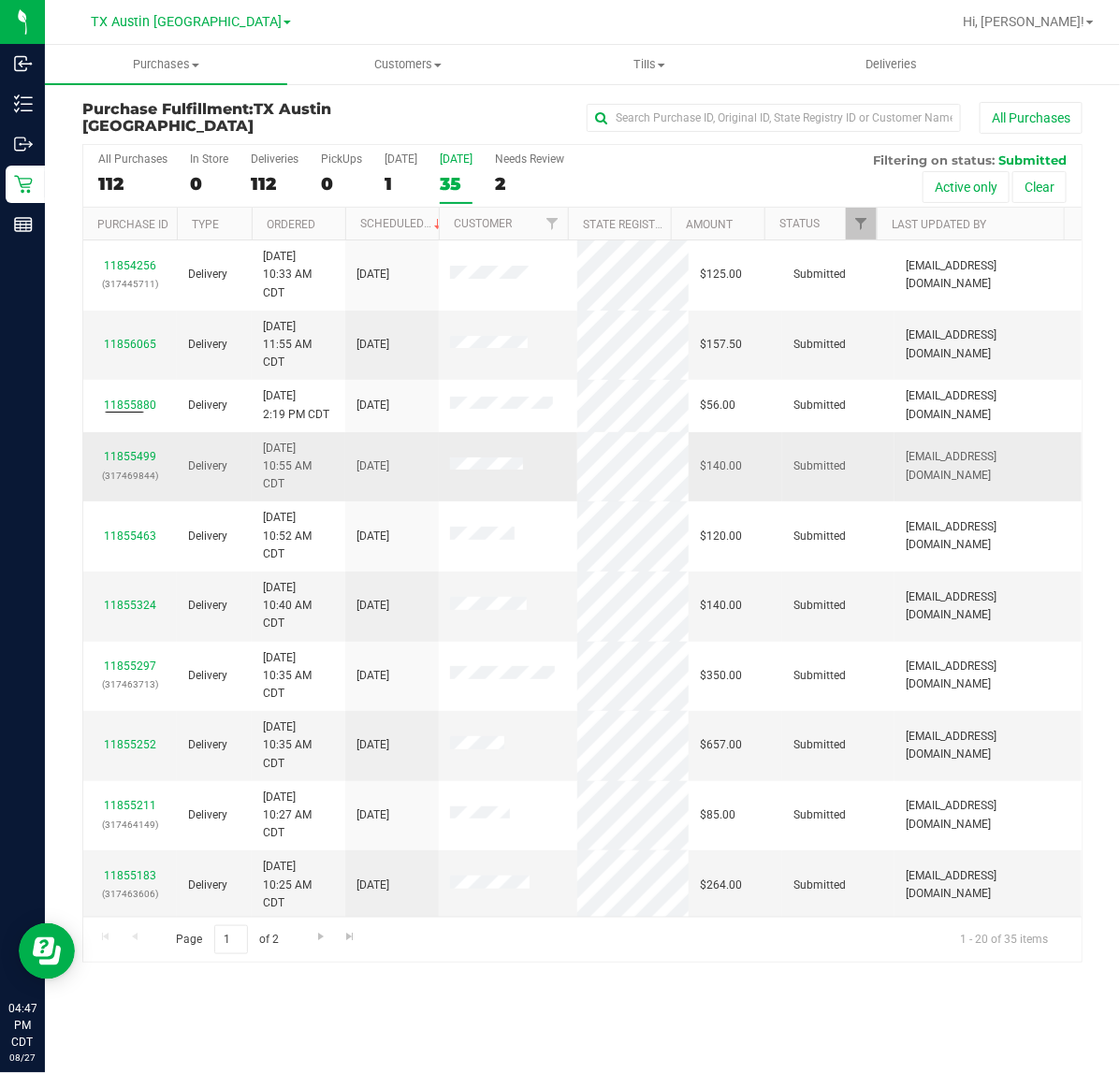
click at [127, 469] on p "(317469844)" at bounding box center [130, 475] width 71 height 17
click at [127, 456] on link "11855499" at bounding box center [130, 457] width 52 height 13
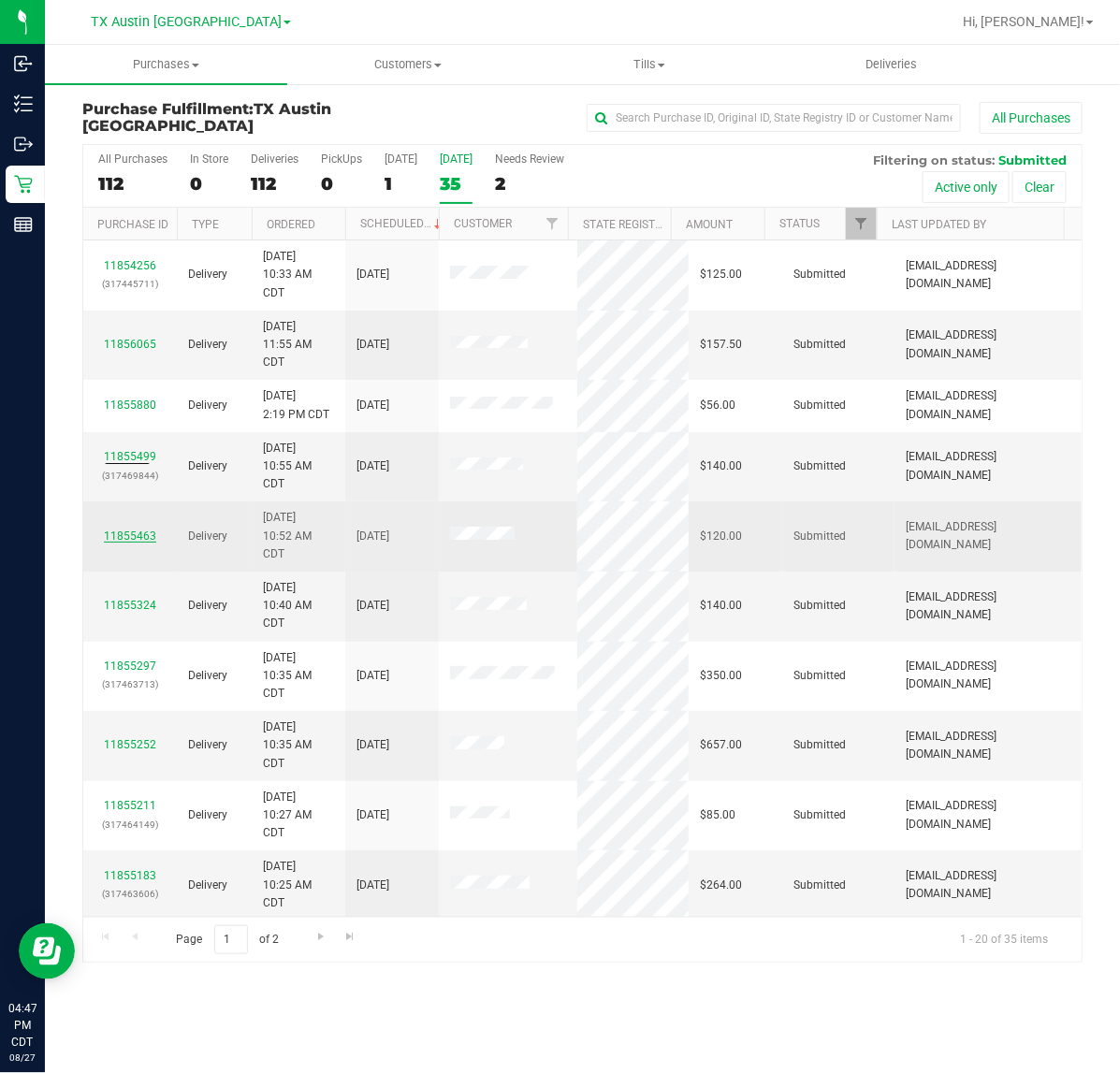
click at [143, 538] on link "11855463" at bounding box center [130, 536] width 52 height 13
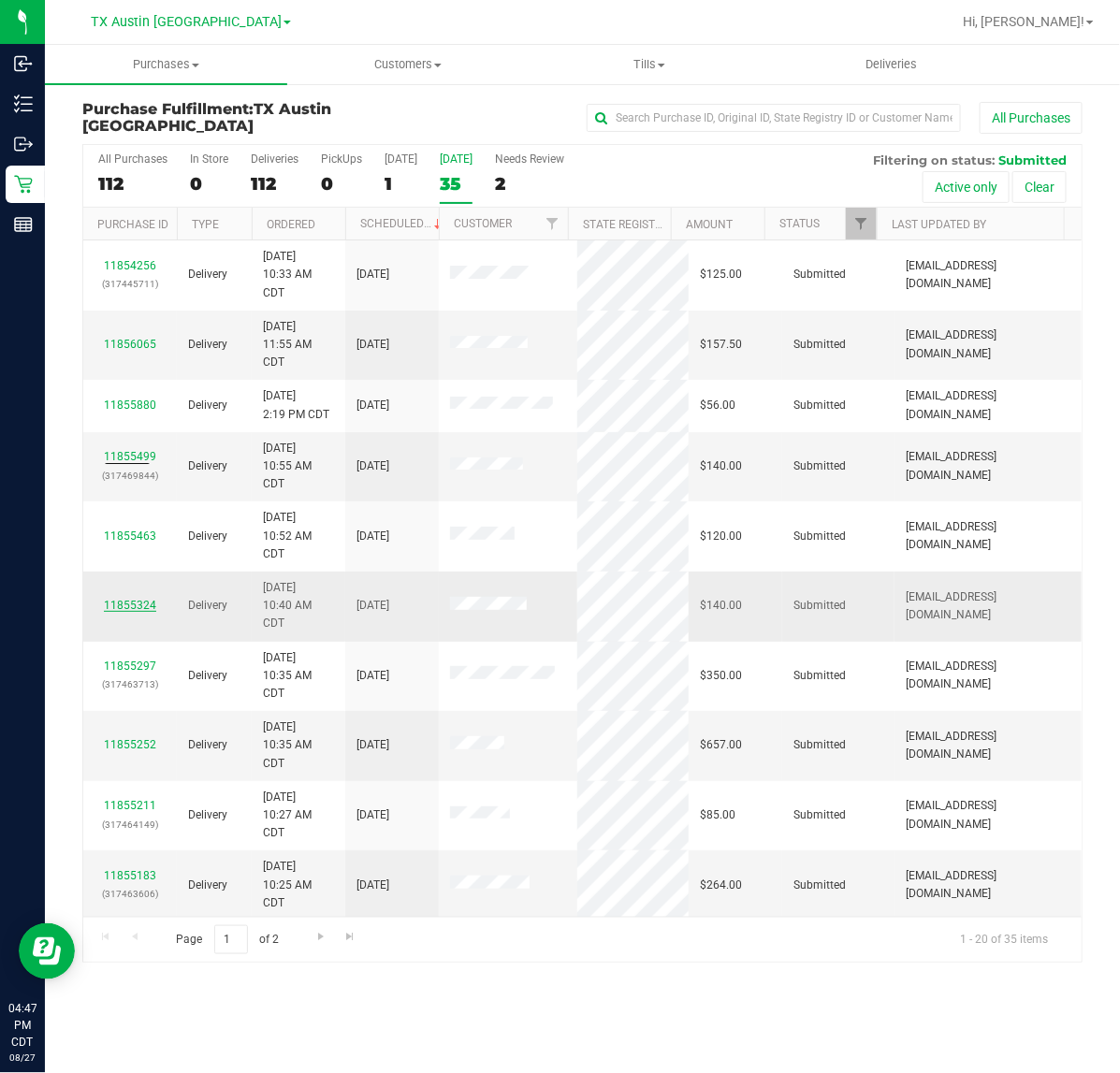
click at [134, 609] on link "11855324" at bounding box center [130, 605] width 52 height 13
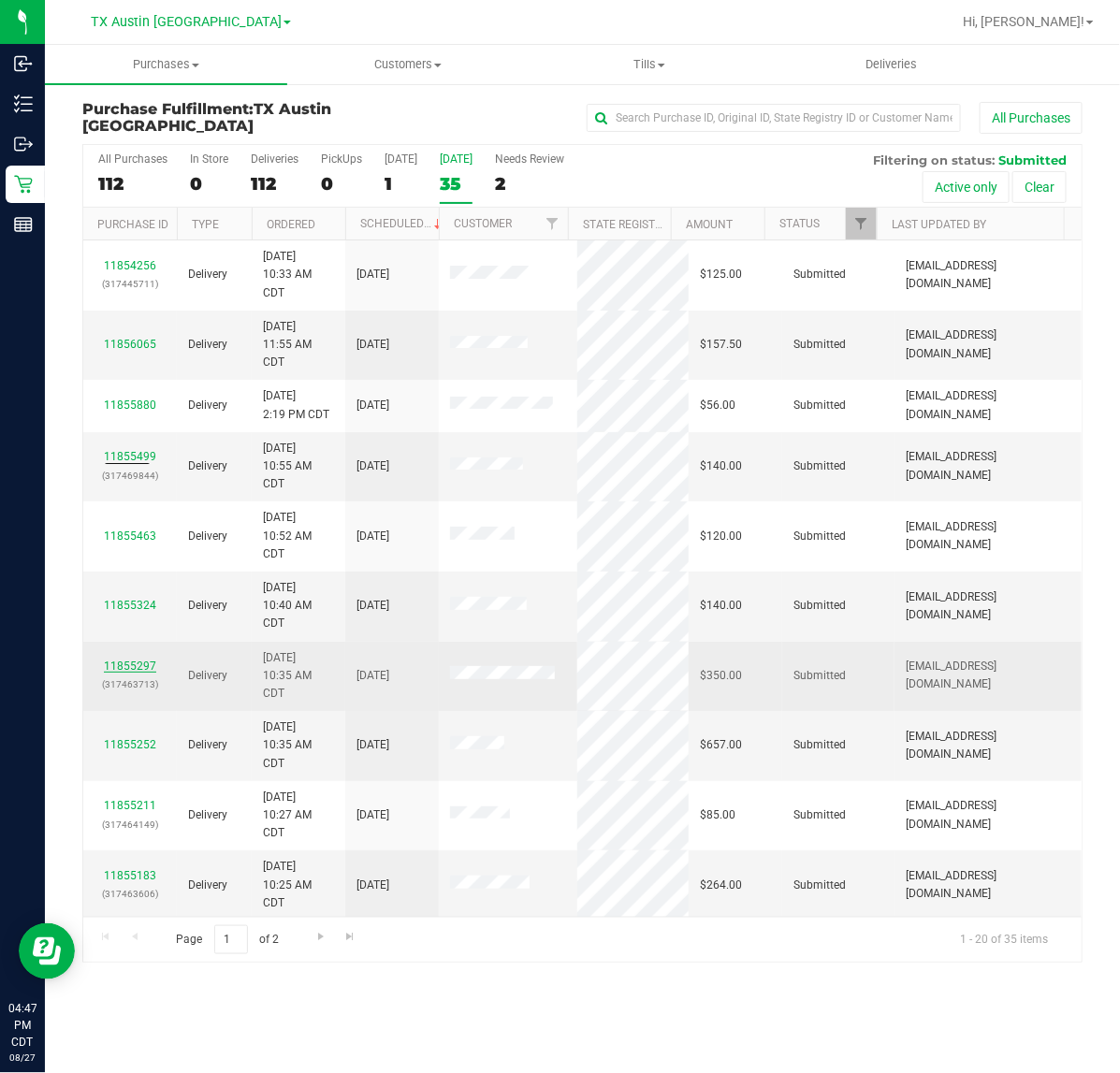
click at [124, 662] on link "11855297" at bounding box center [130, 666] width 52 height 13
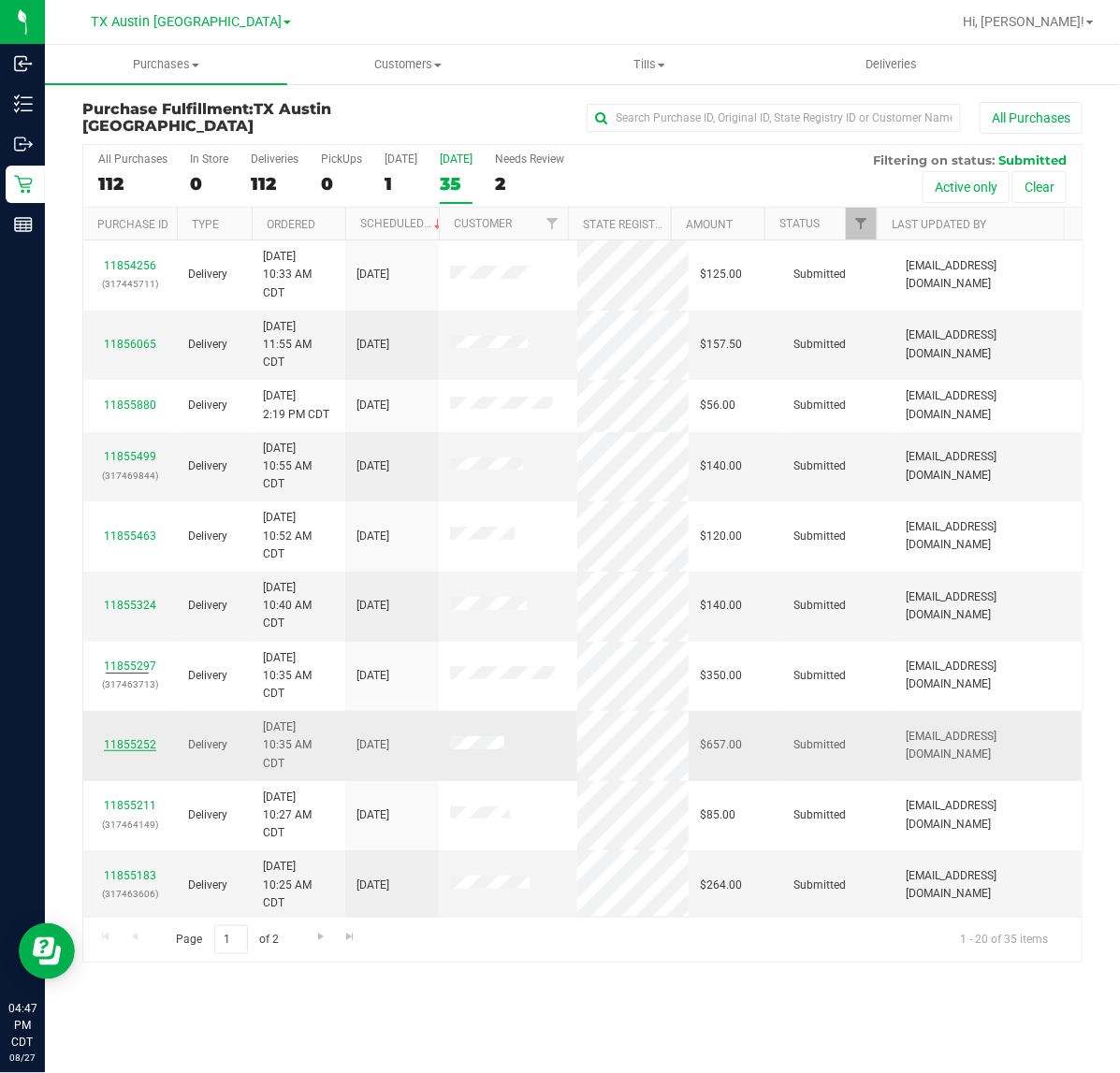
click at [124, 742] on link "11855252" at bounding box center [130, 745] width 52 height 13
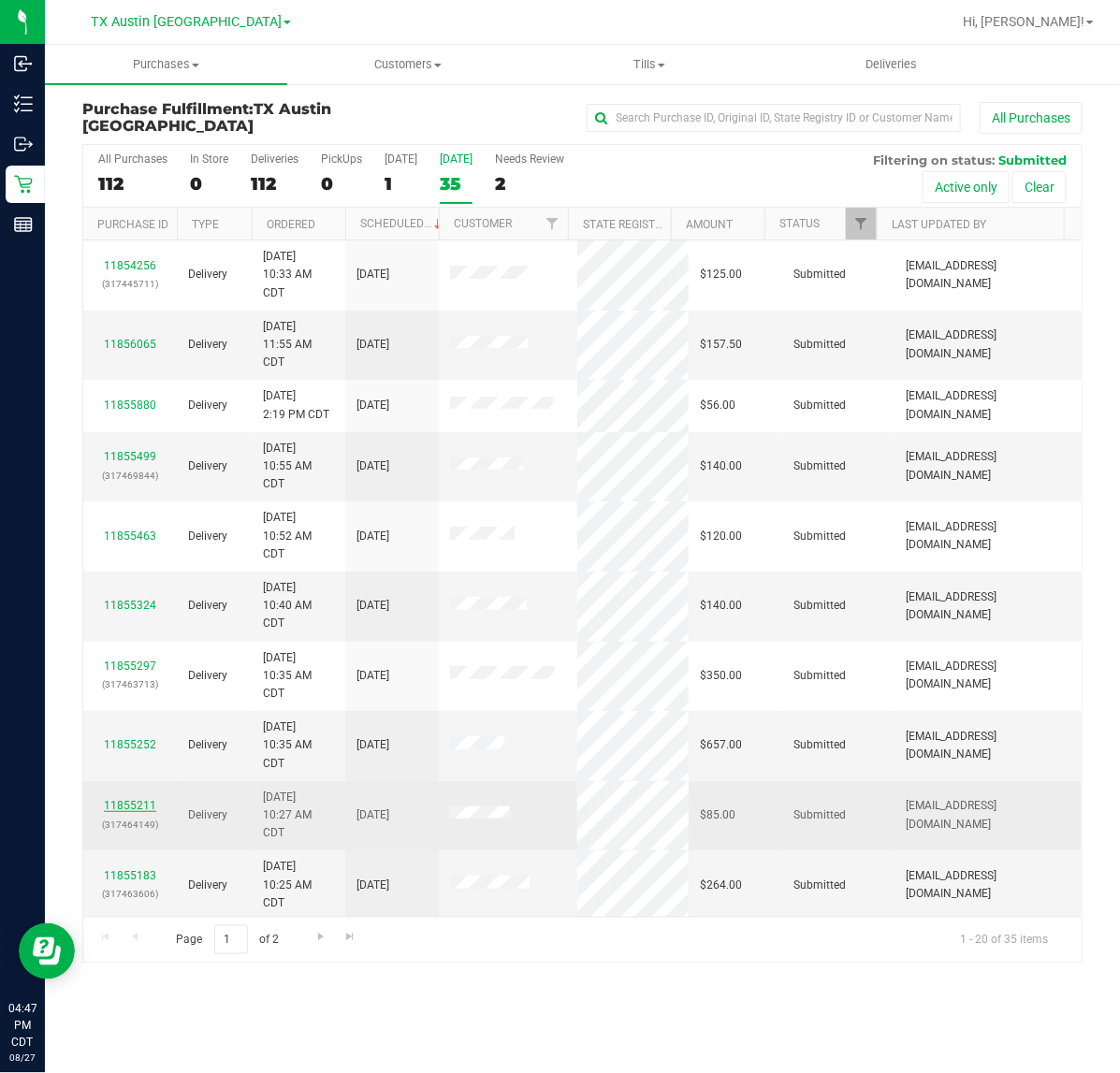
click at [134, 805] on link "11855211" at bounding box center [130, 806] width 52 height 13
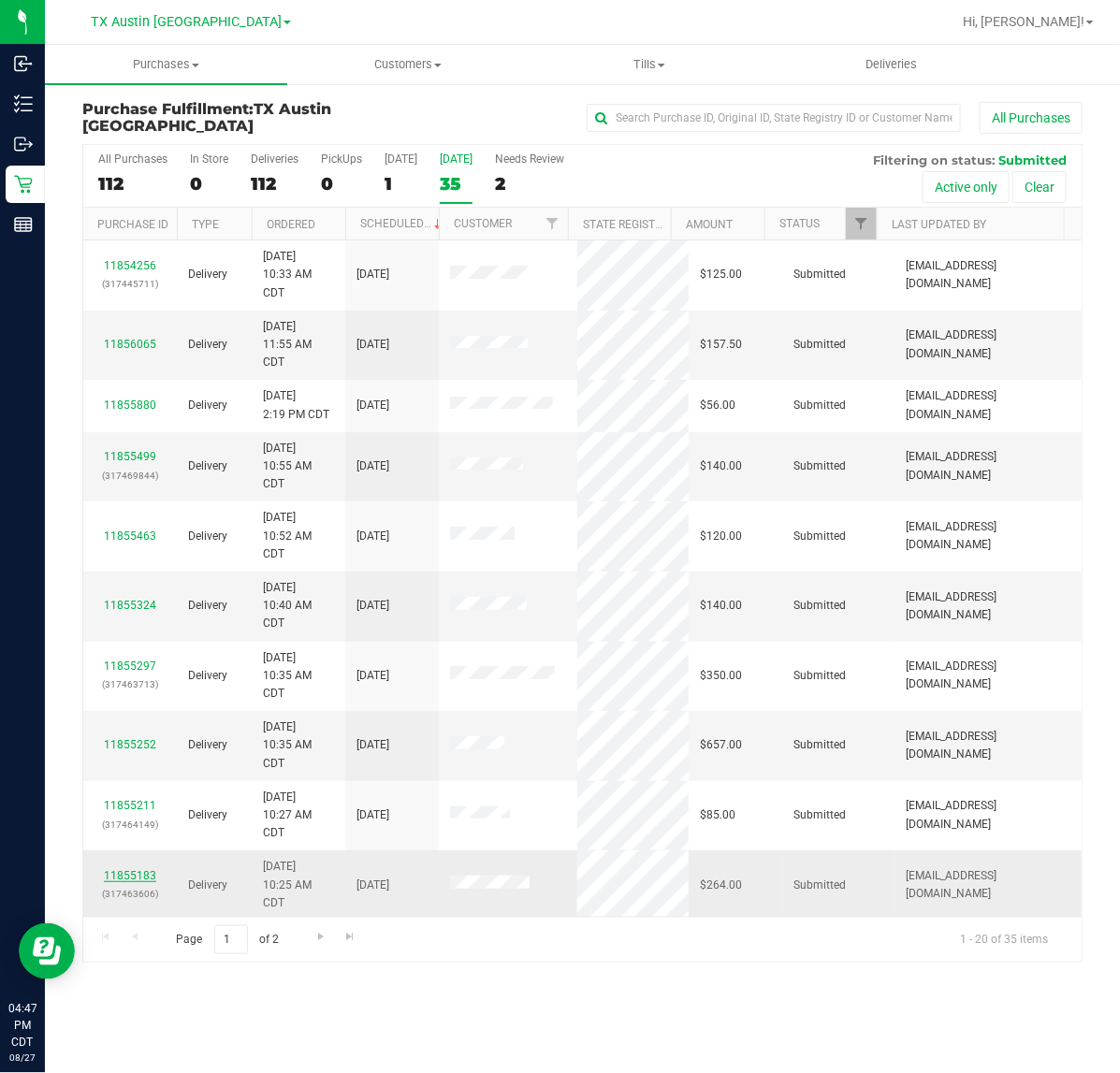
click at [120, 872] on link "11855183" at bounding box center [130, 876] width 52 height 13
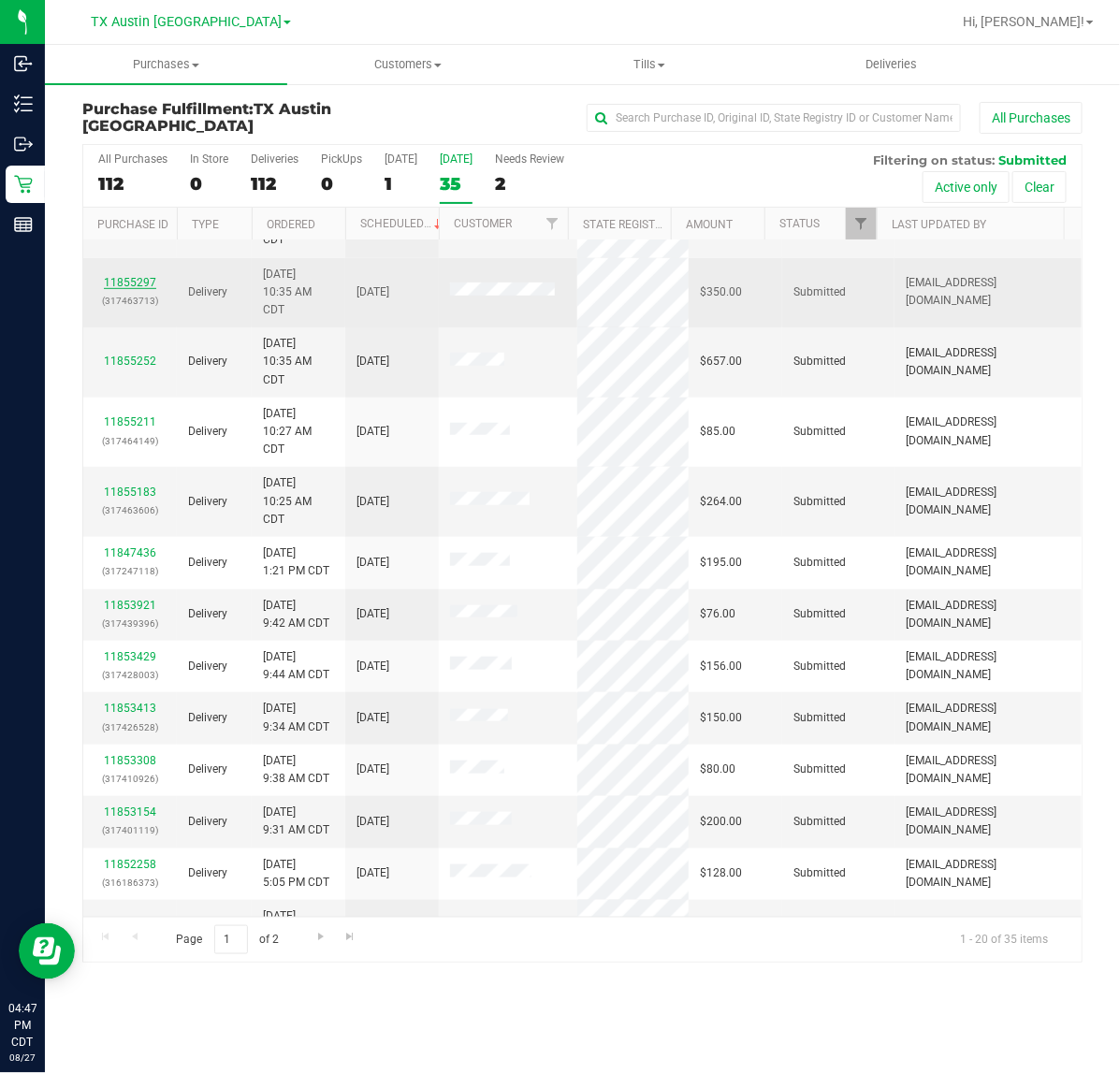
scroll to position [578, 0]
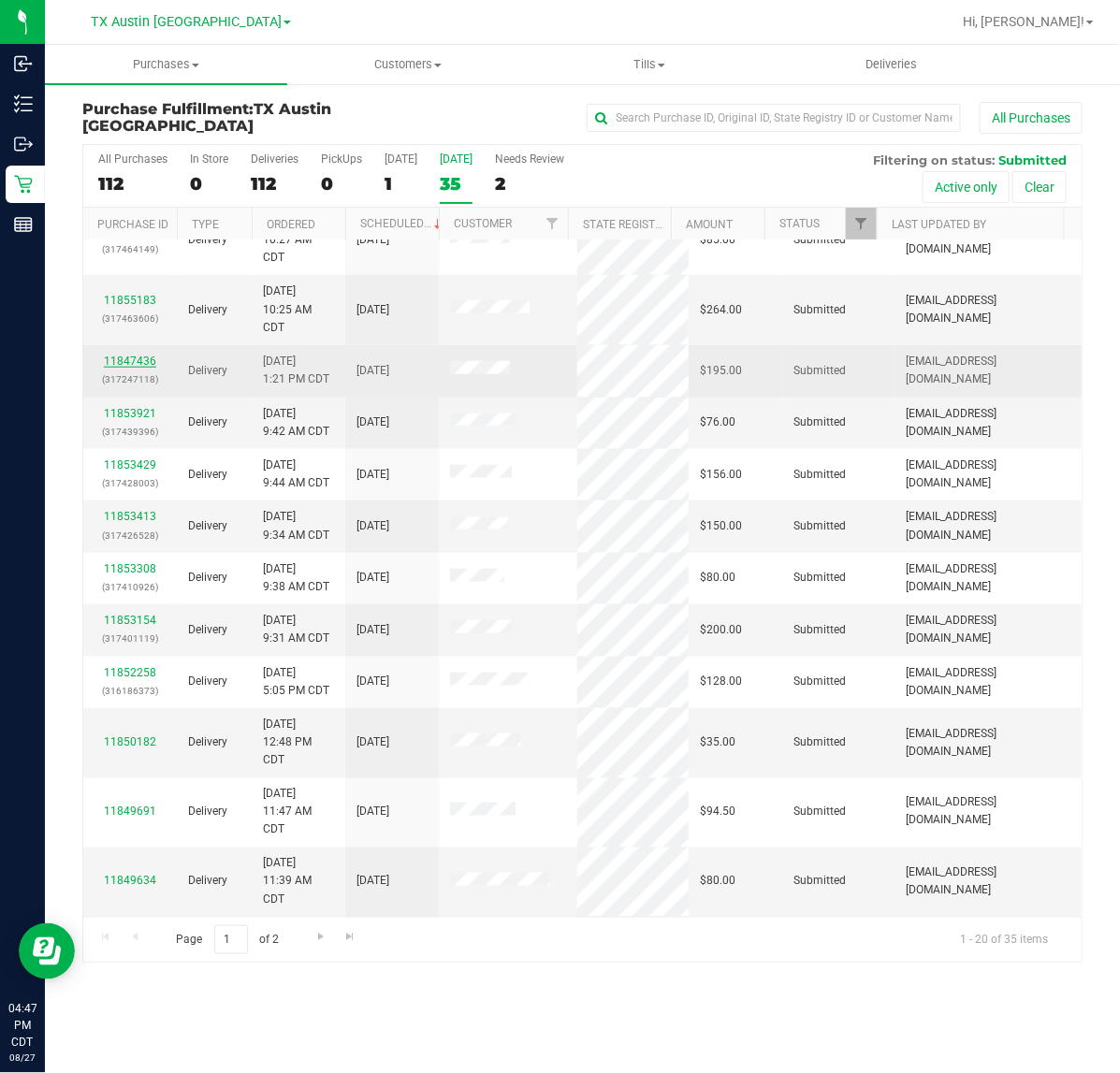
click at [123, 361] on link "11847436" at bounding box center [130, 362] width 52 height 13
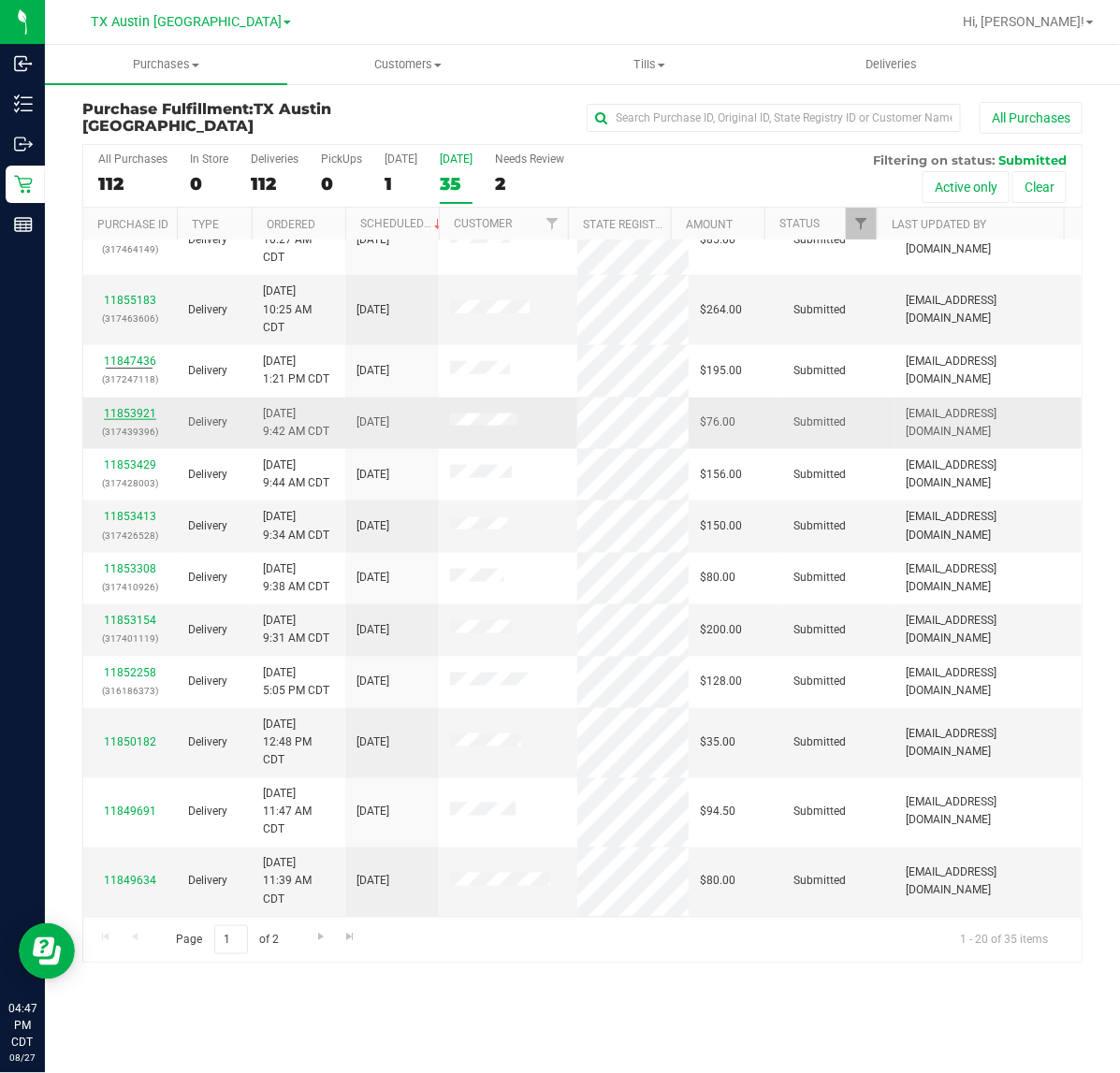
click at [115, 412] on link "11853921" at bounding box center [130, 414] width 52 height 13
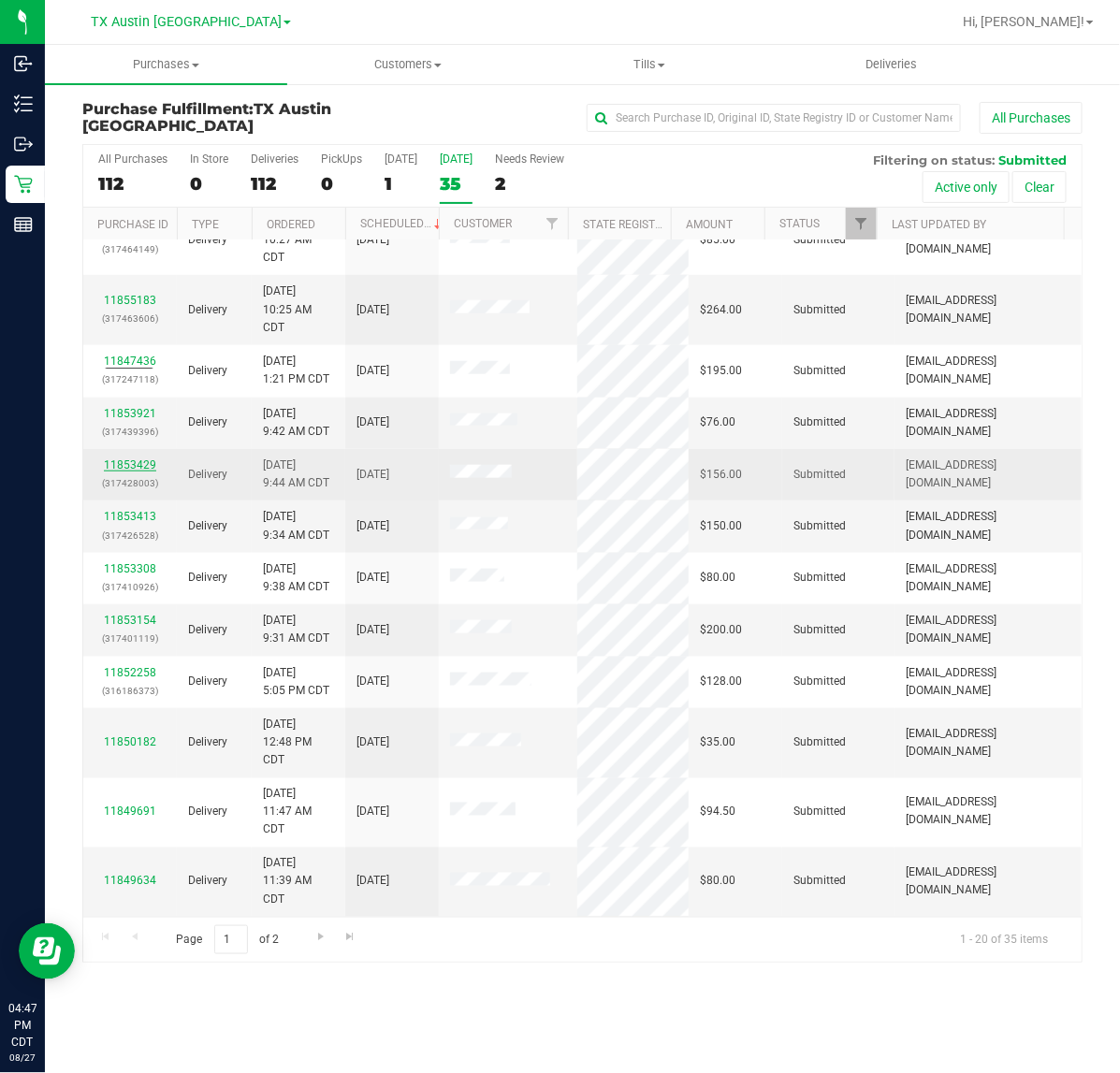
click at [115, 465] on link "11853429" at bounding box center [130, 466] width 52 height 13
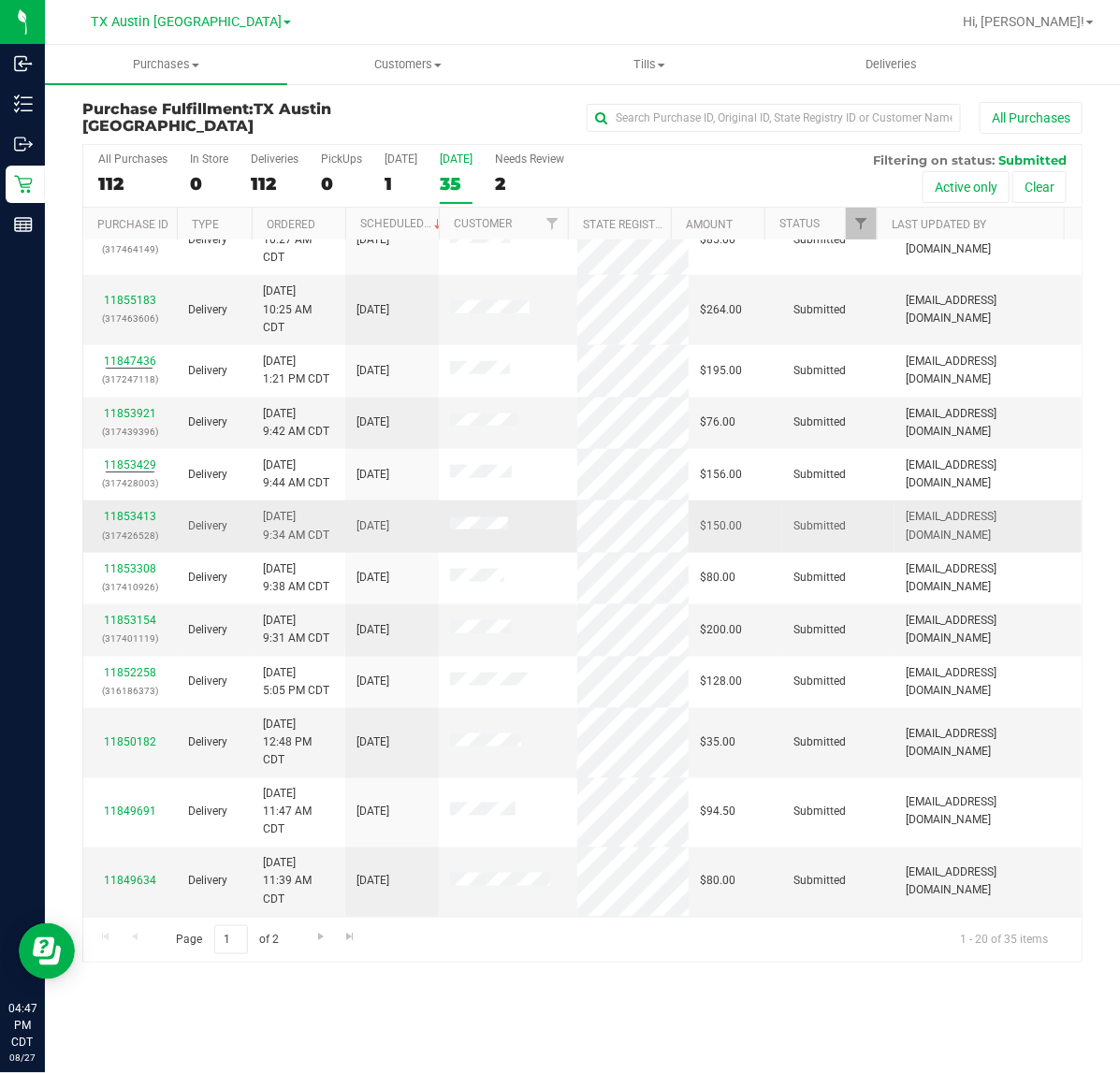
click at [119, 526] on p "(317426528)" at bounding box center [130, 535] width 71 height 17
click at [132, 518] on link "11853413" at bounding box center [130, 517] width 52 height 13
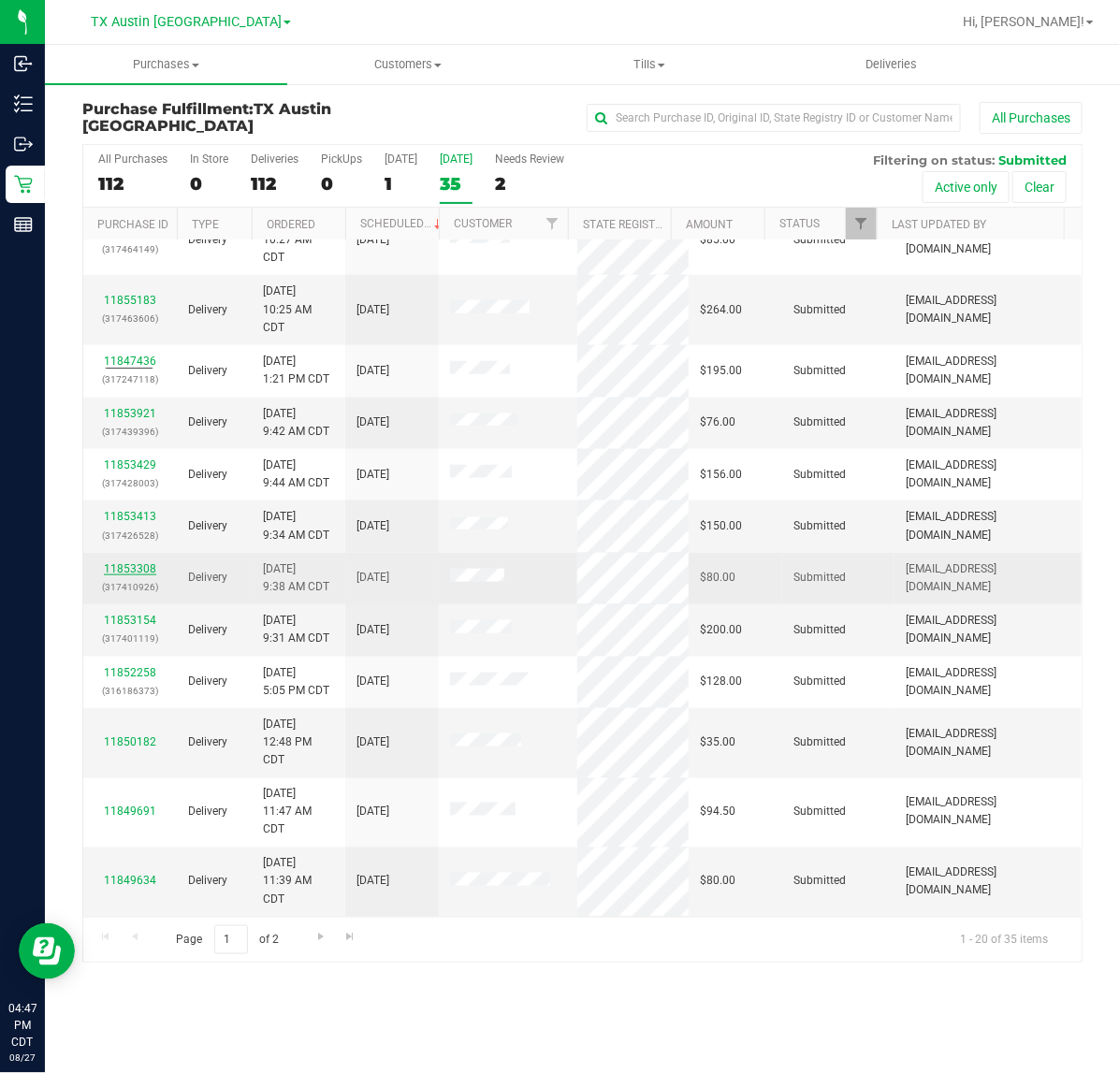
click at [120, 569] on link "11853308" at bounding box center [130, 569] width 52 height 13
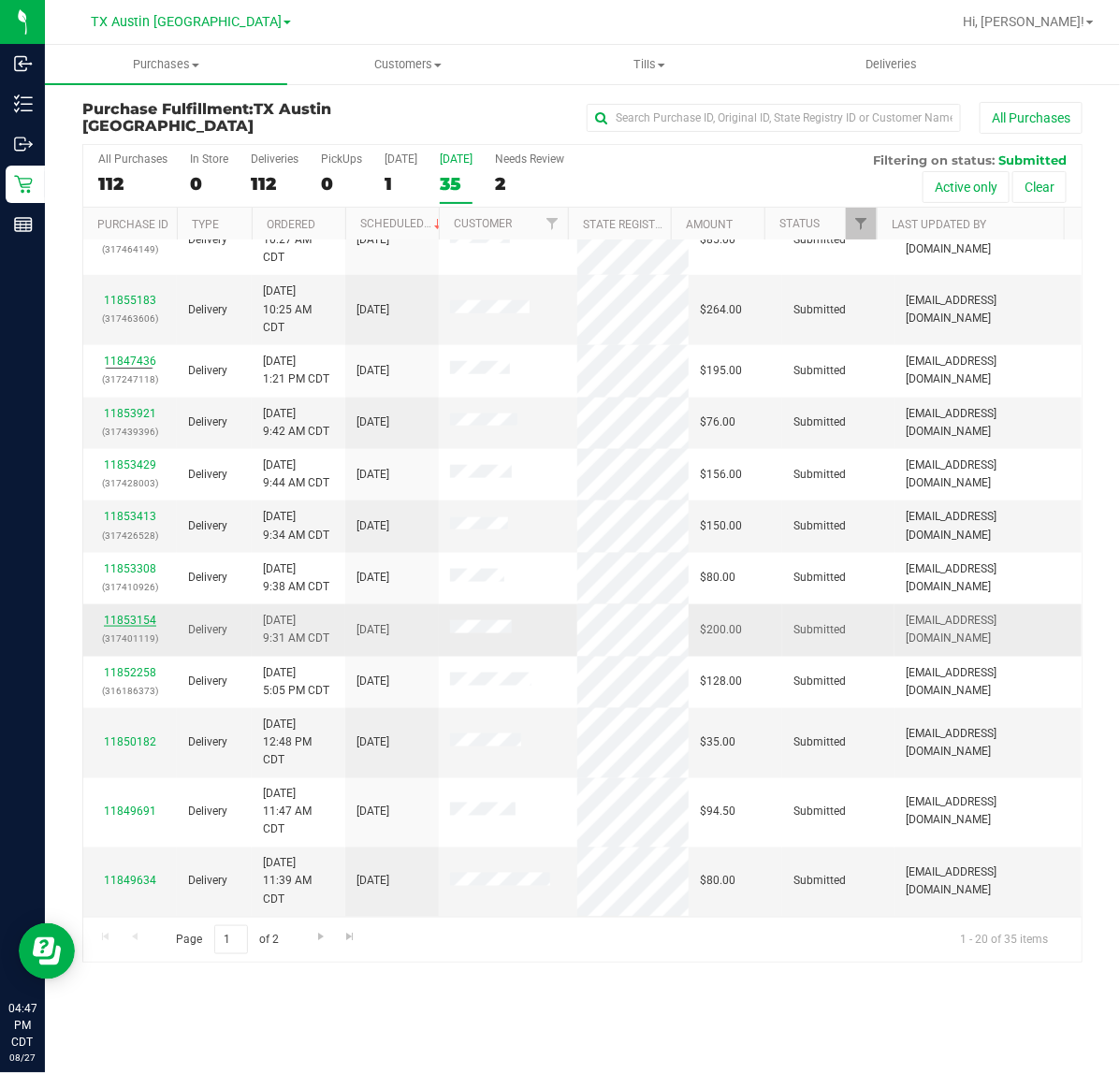
click at [121, 619] on link "11853154" at bounding box center [130, 621] width 52 height 13
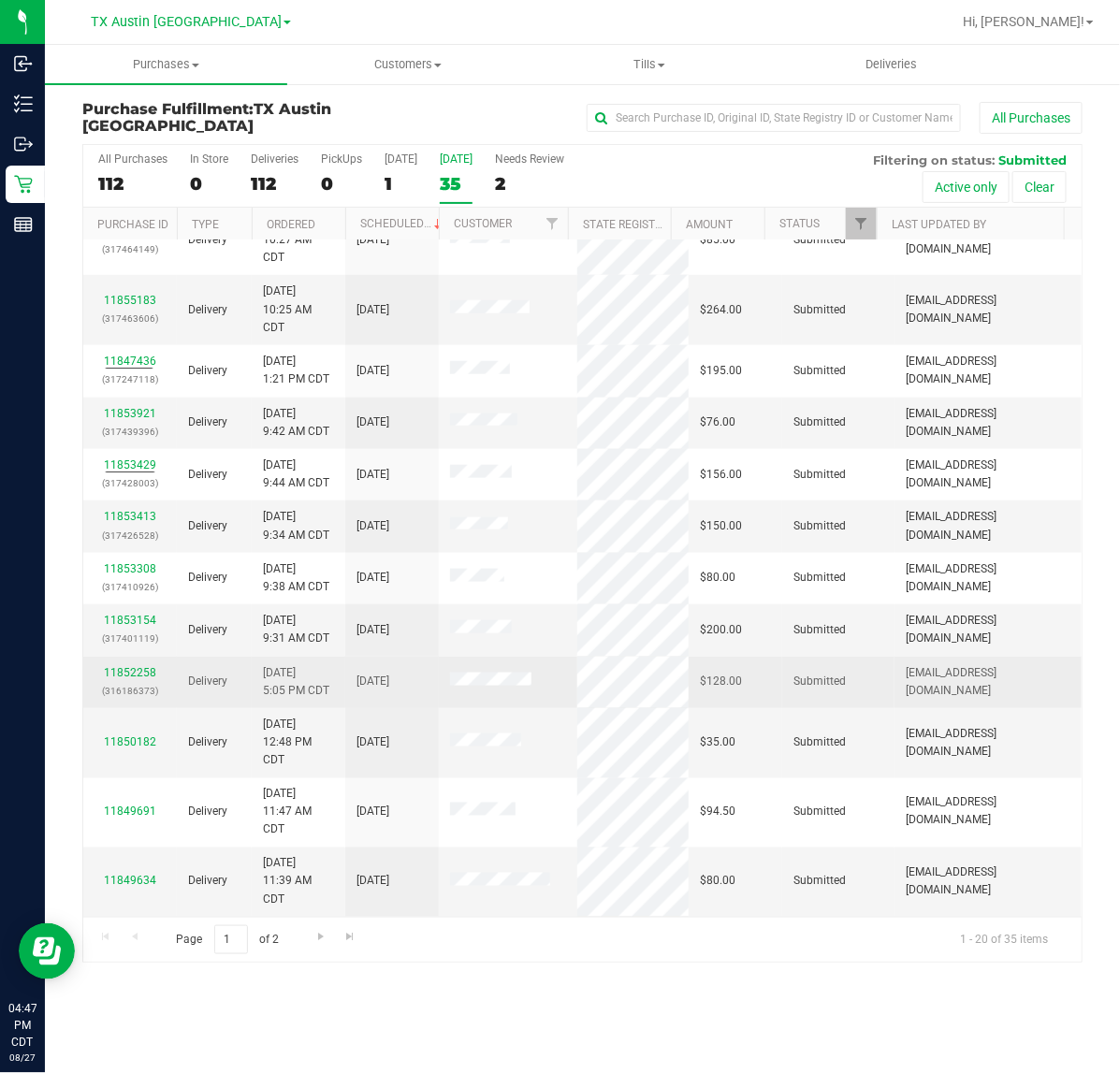
click at [117, 665] on div "11852258 (316186373)" at bounding box center [130, 682] width 71 height 36
click at [122, 672] on link "11852258" at bounding box center [130, 673] width 52 height 13
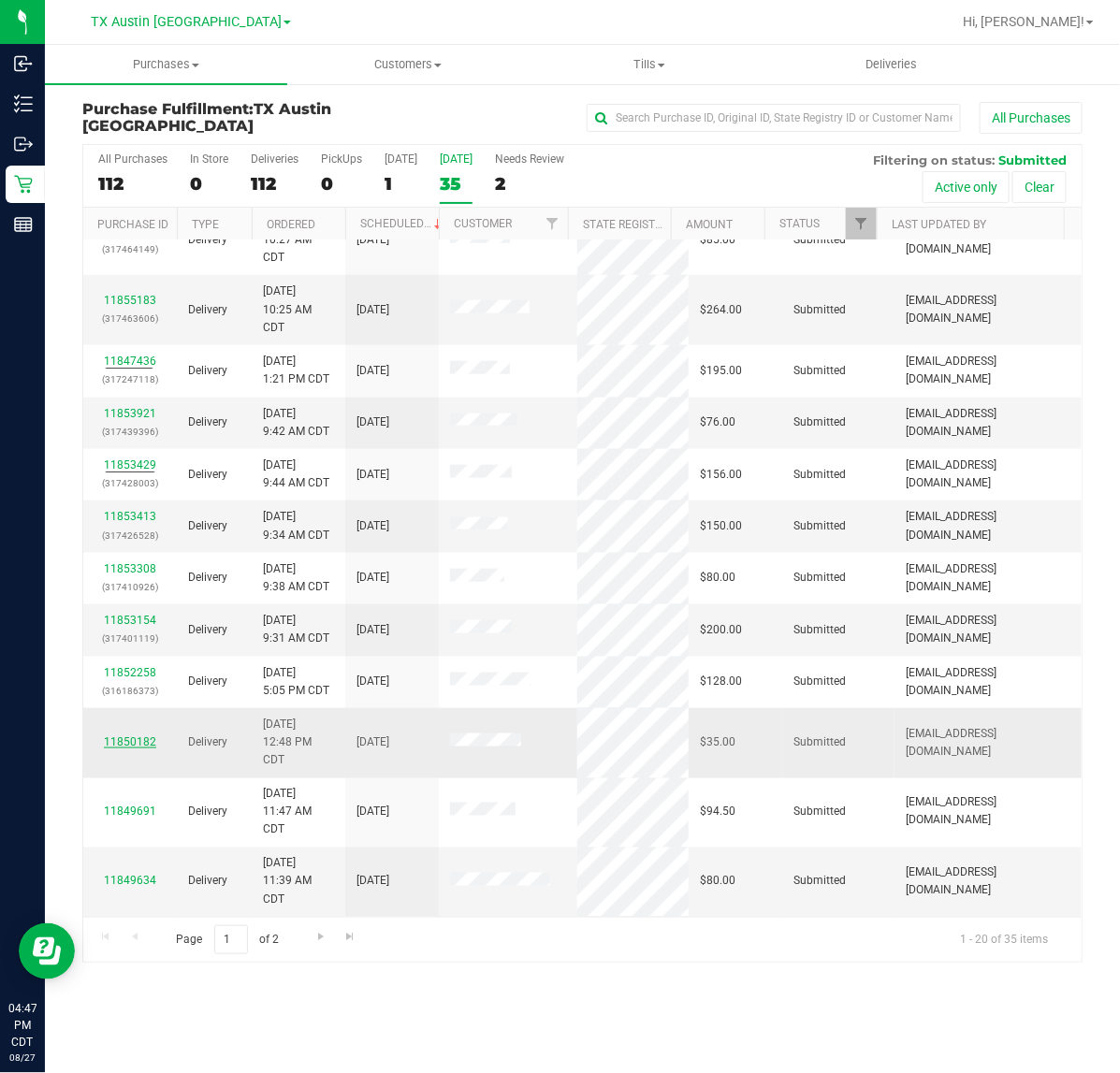
click at [122, 742] on link "11850182" at bounding box center [130, 742] width 52 height 13
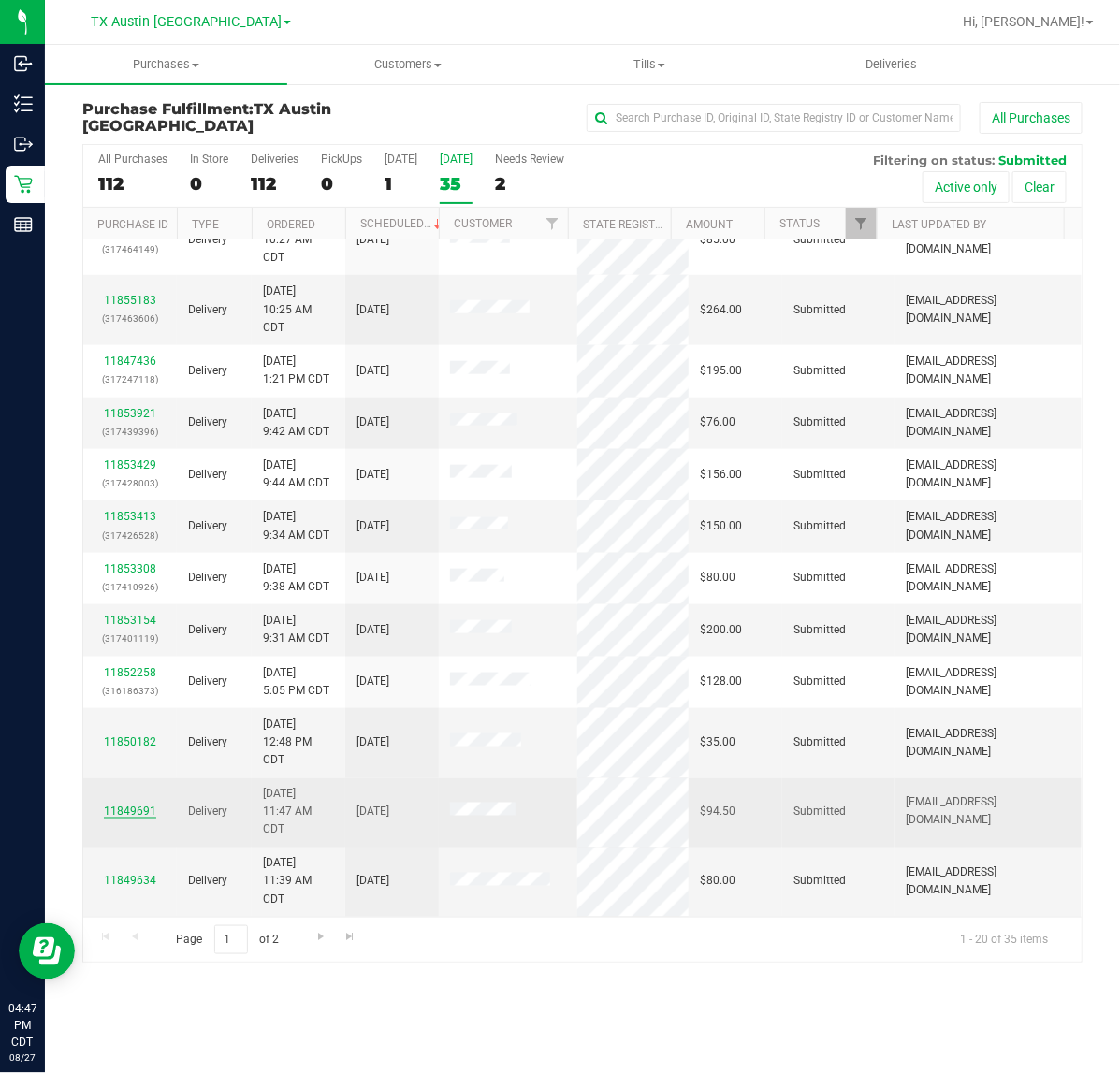
click at [134, 814] on link "11849691" at bounding box center [130, 813] width 52 height 13
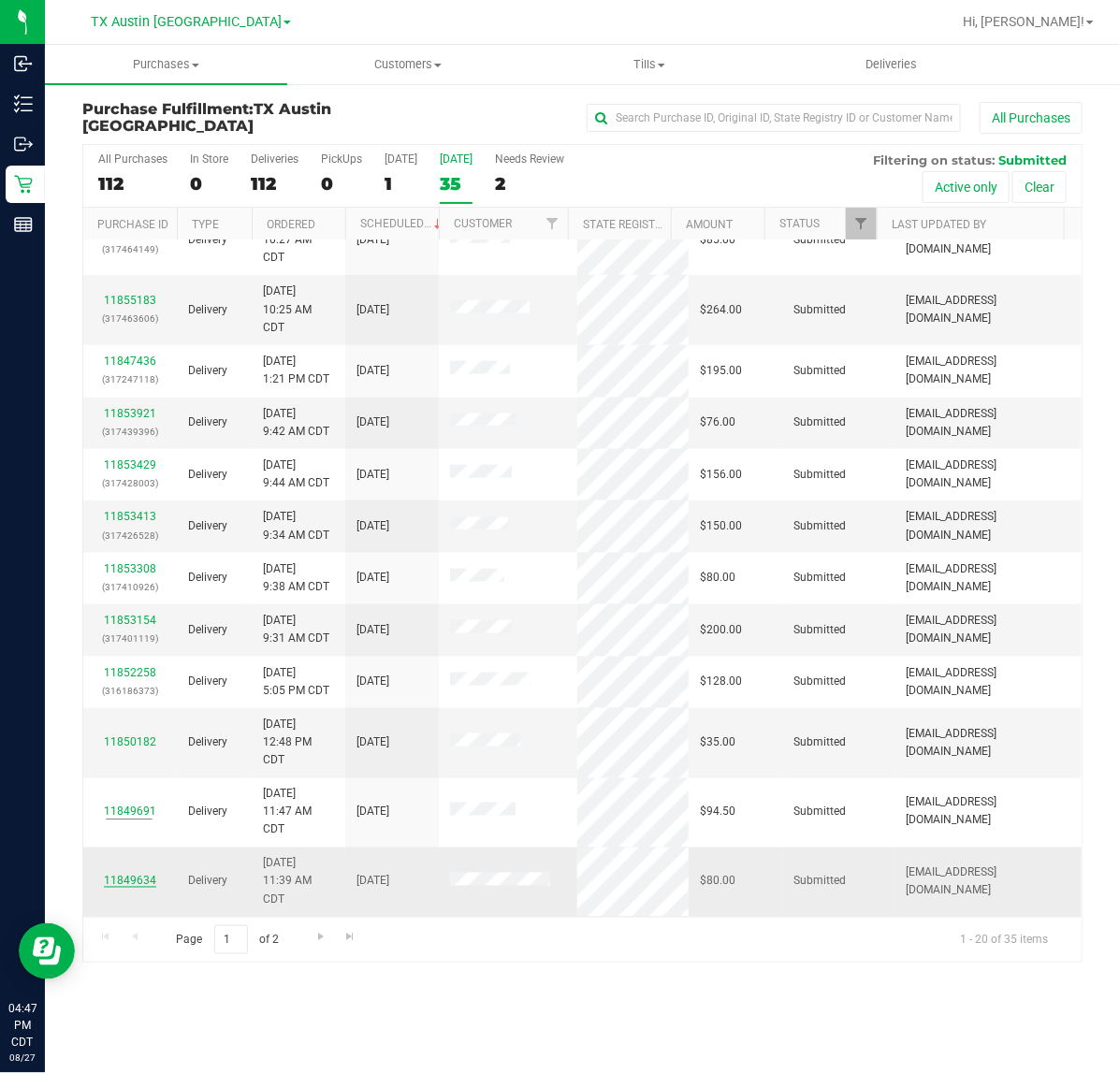
click at [129, 880] on link "11849634" at bounding box center [130, 881] width 52 height 13
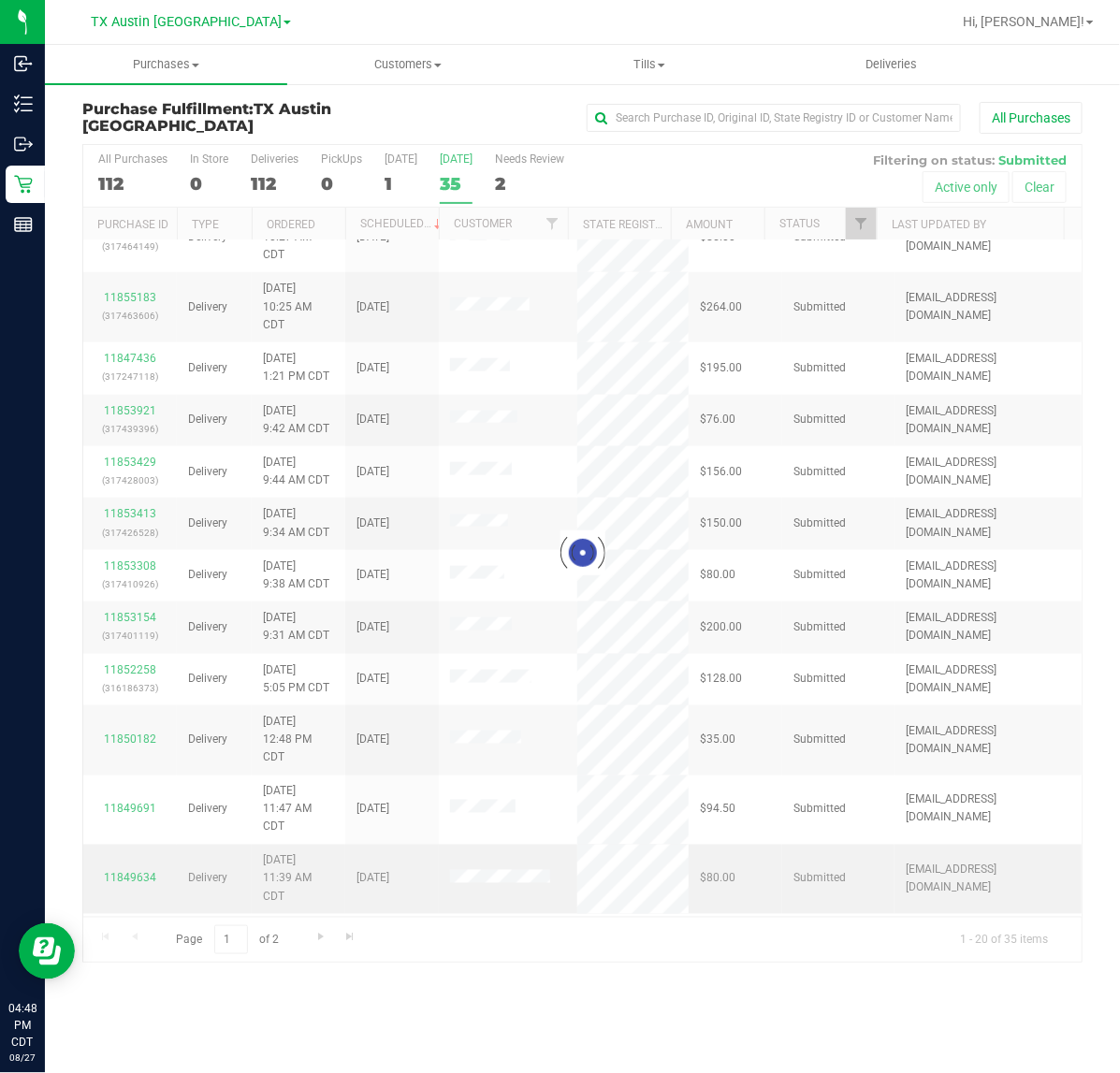
scroll to position [0, 0]
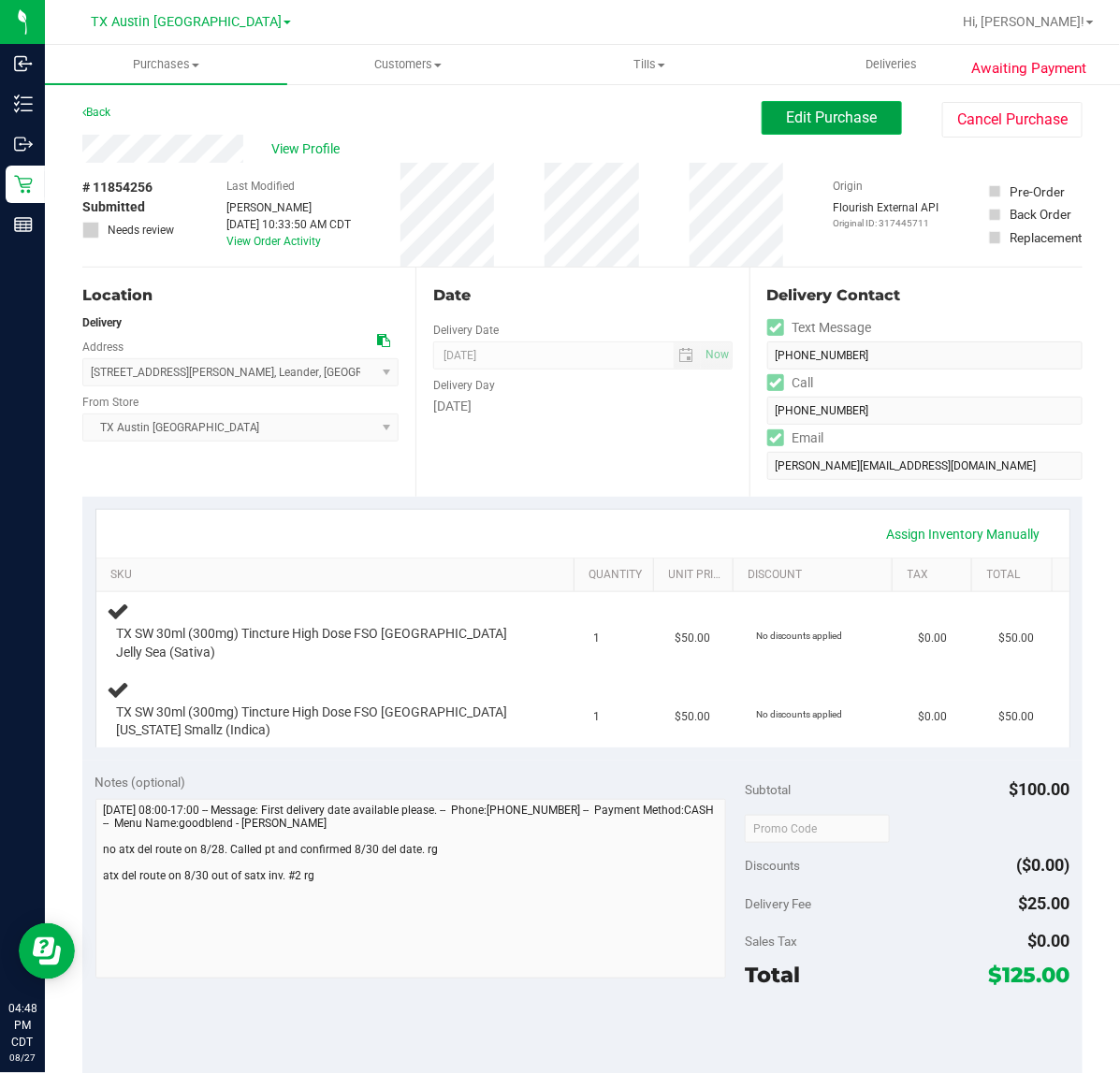
click at [761, 105] on button "Edit Purchase" at bounding box center [832, 118] width 141 height 34
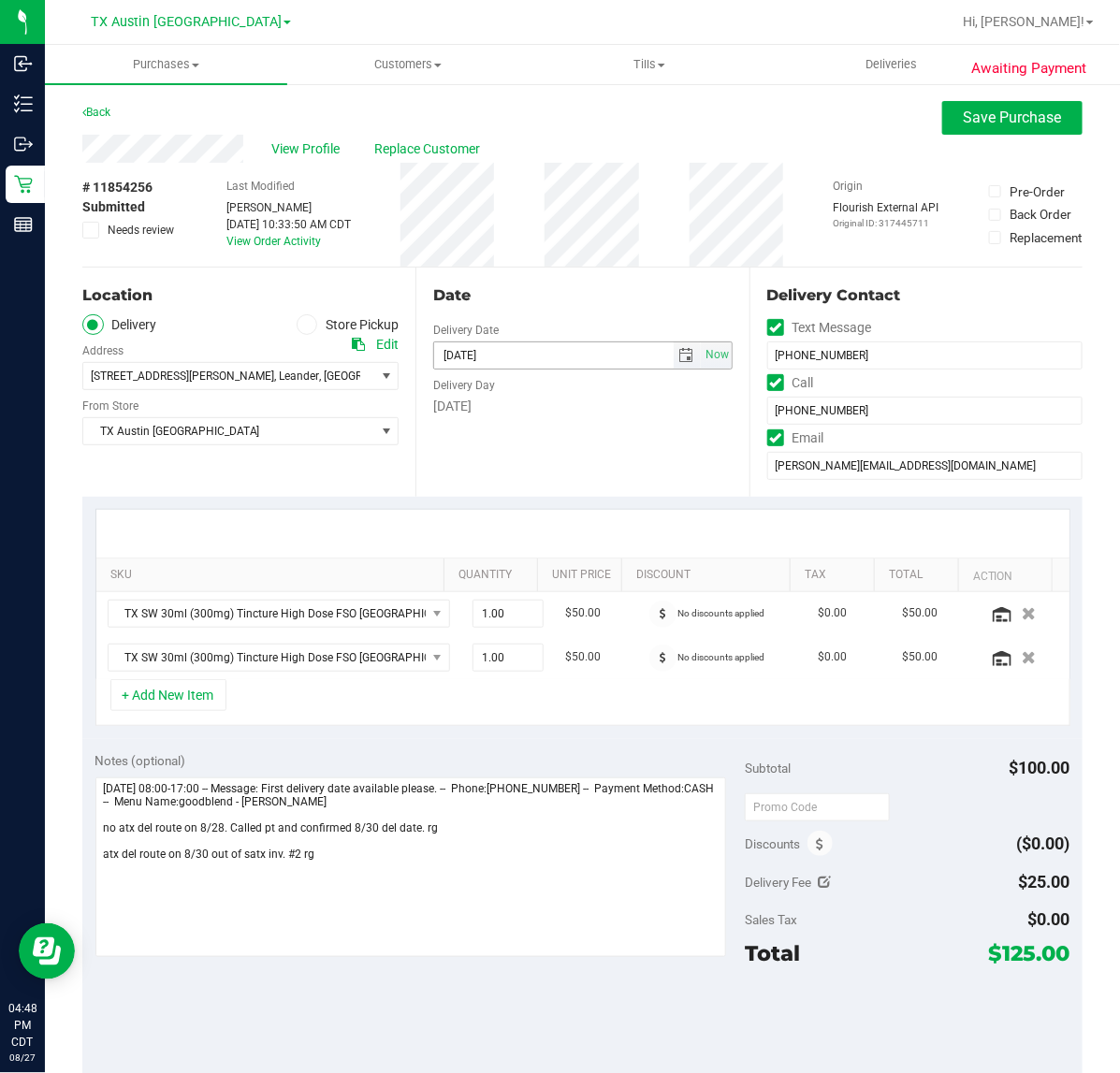
click at [676, 365] on span "select" at bounding box center [687, 355] width 27 height 26
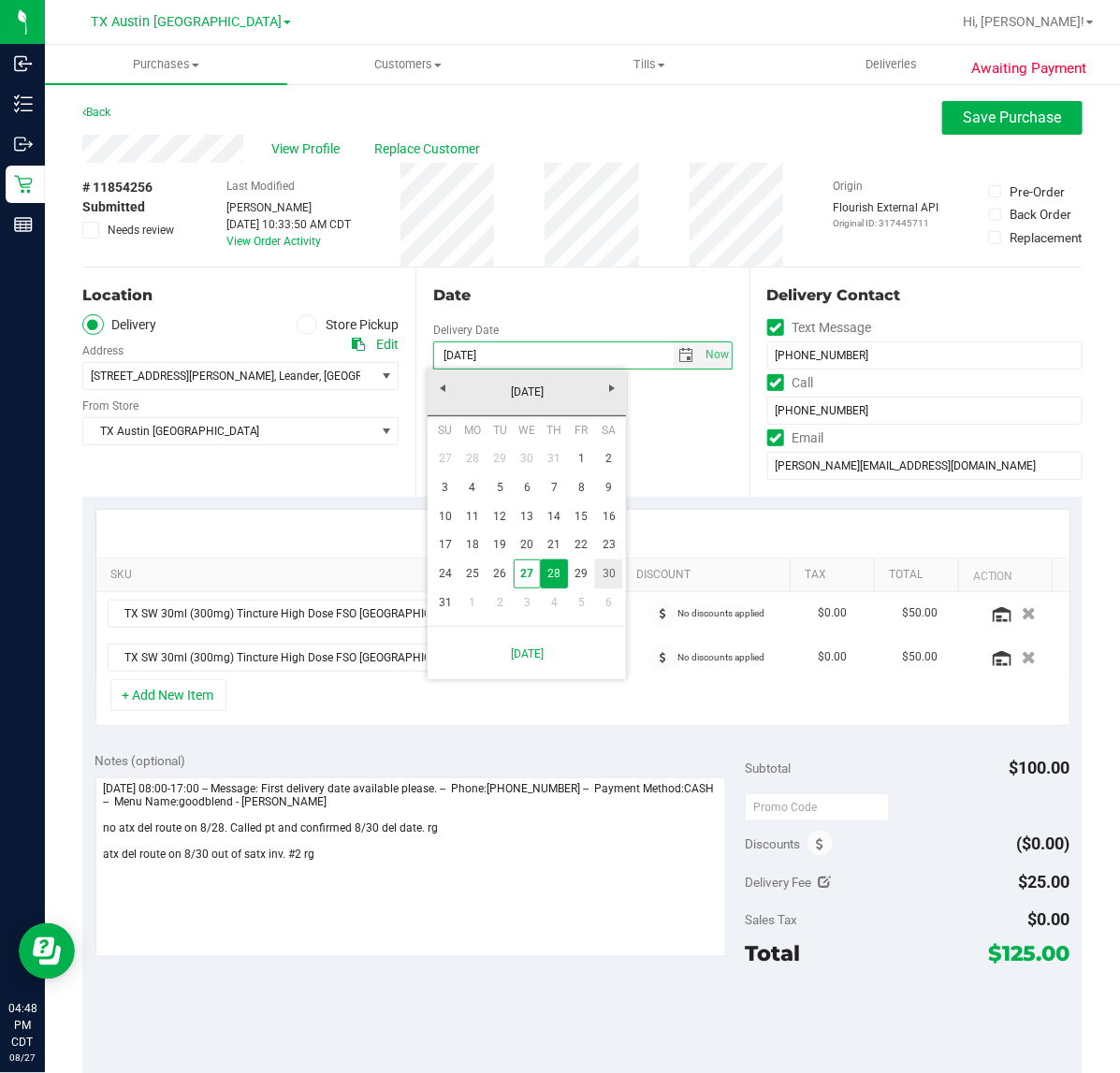
click at [597, 577] on link "30" at bounding box center [608, 574] width 27 height 29
type input "[DATE]"
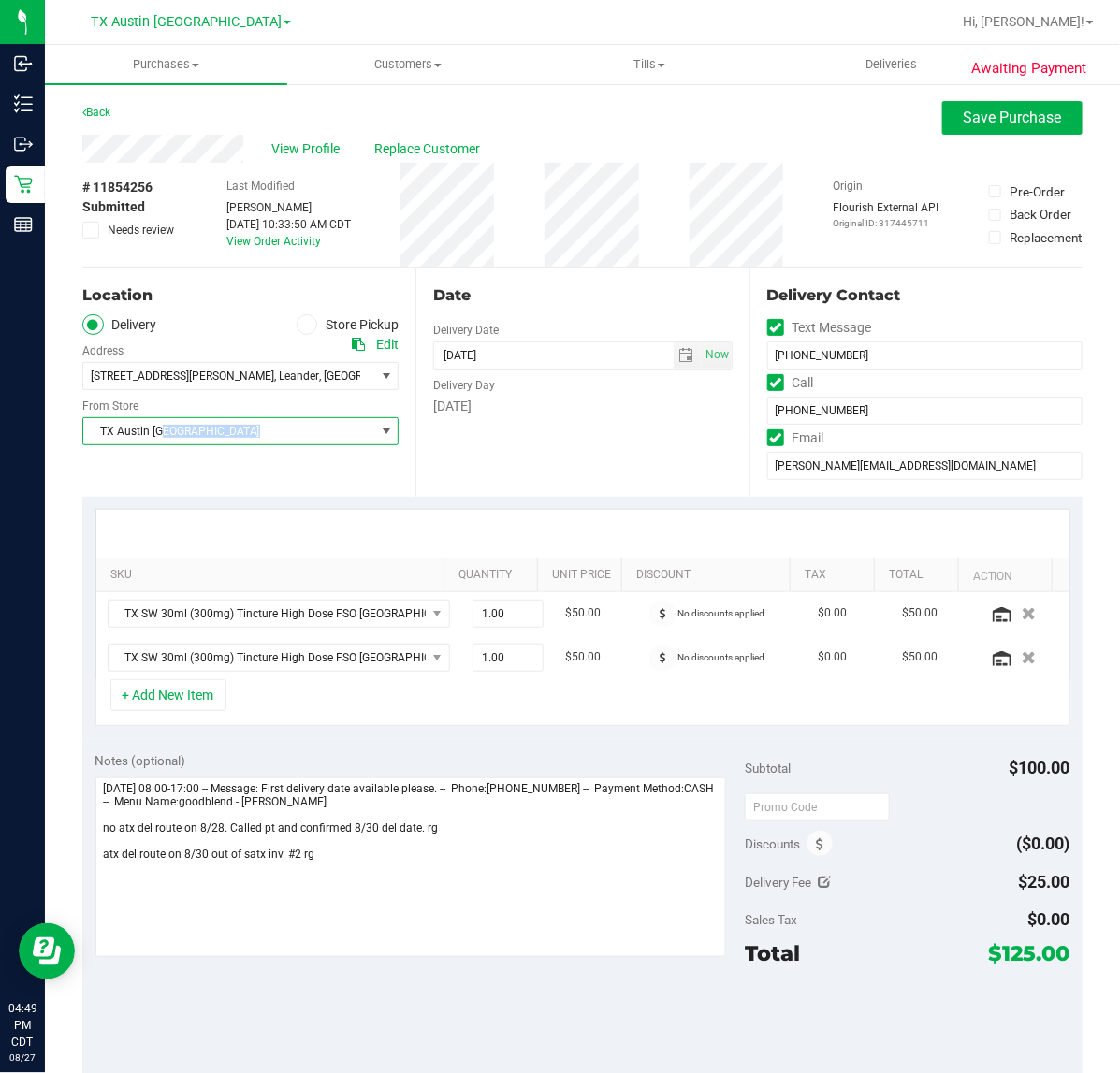
click at [394, 436] on div "Location Delivery Store Pickup Address Edit [STREET_ADDRESS][PERSON_NAME] , Lea…" at bounding box center [249, 383] width 333 height 229
click at [379, 436] on span "select" at bounding box center [387, 432] width 15 height 15
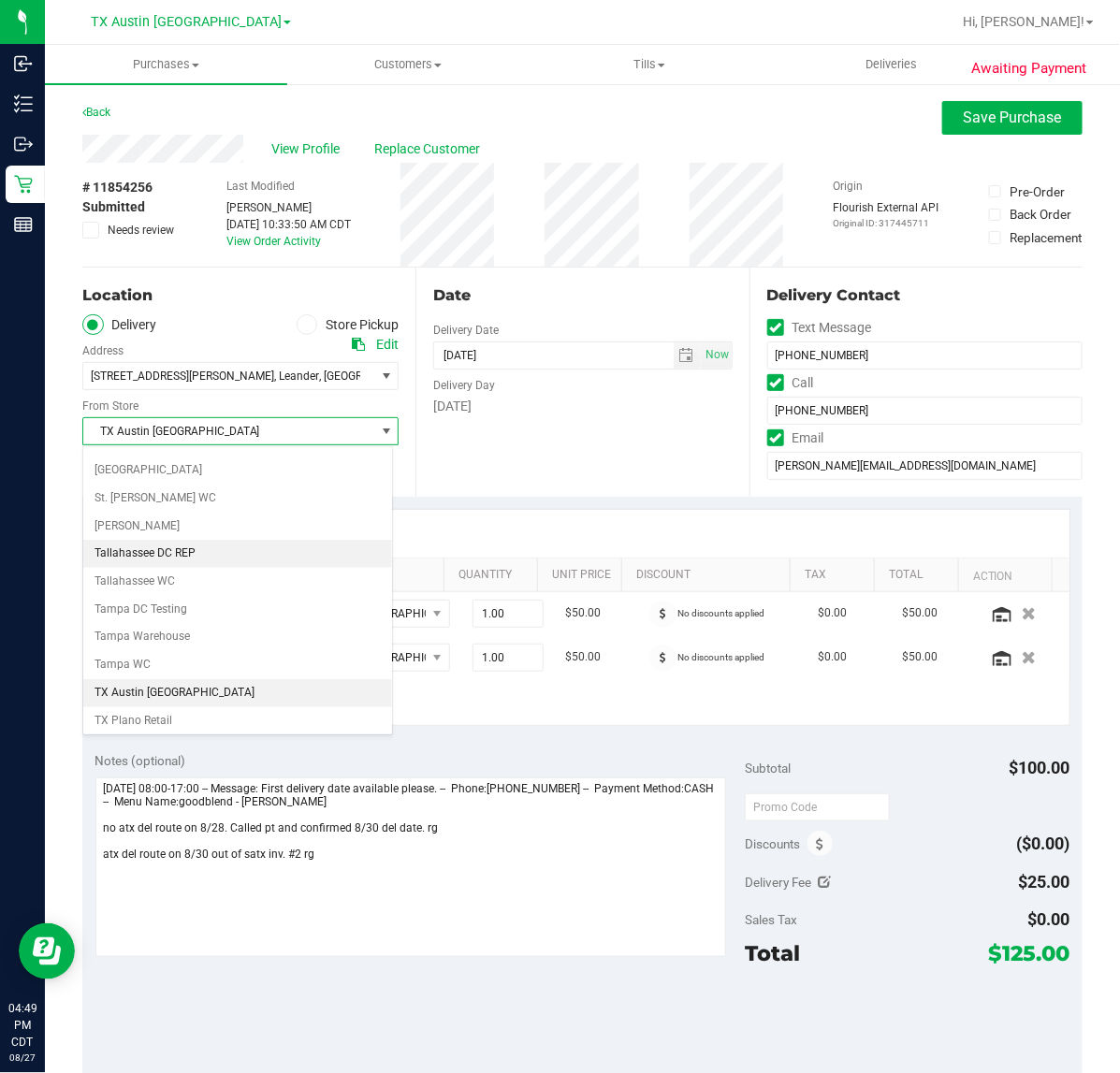
scroll to position [1306, 0]
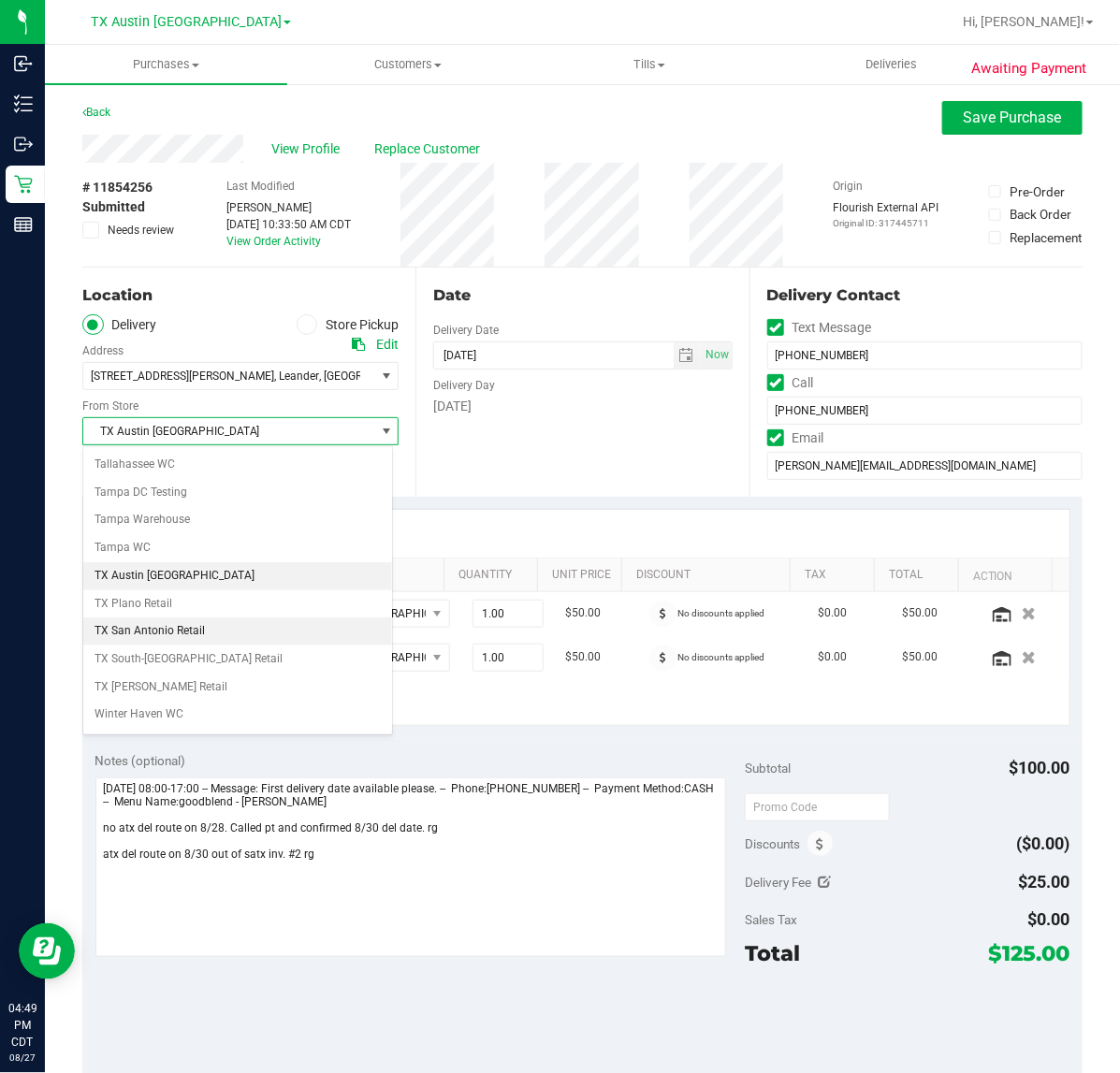
click at [248, 646] on li "TX San Antonio Retail" at bounding box center [237, 631] width 308 height 28
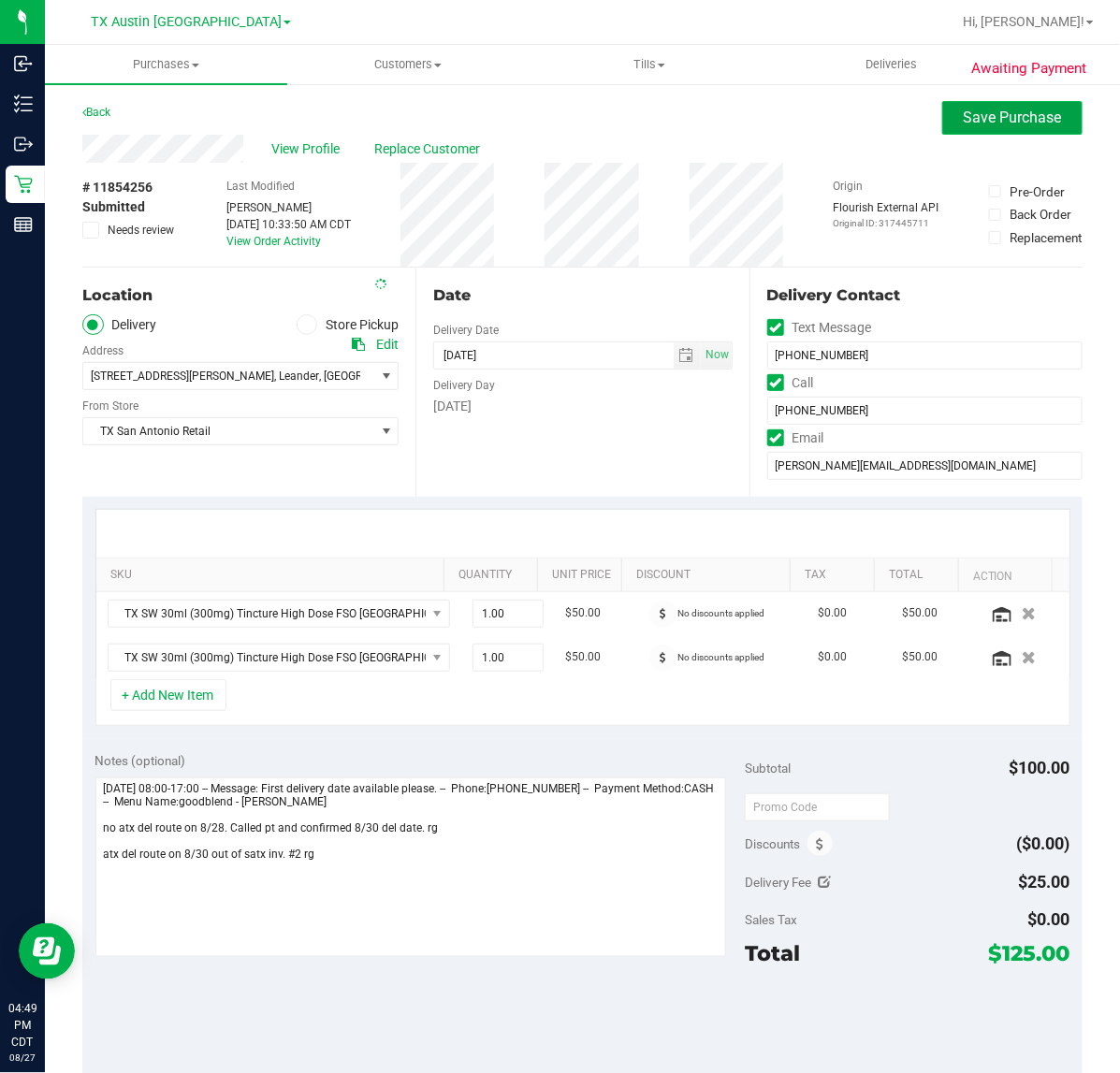
click at [964, 123] on span "Save Purchase" at bounding box center [1013, 118] width 98 height 17
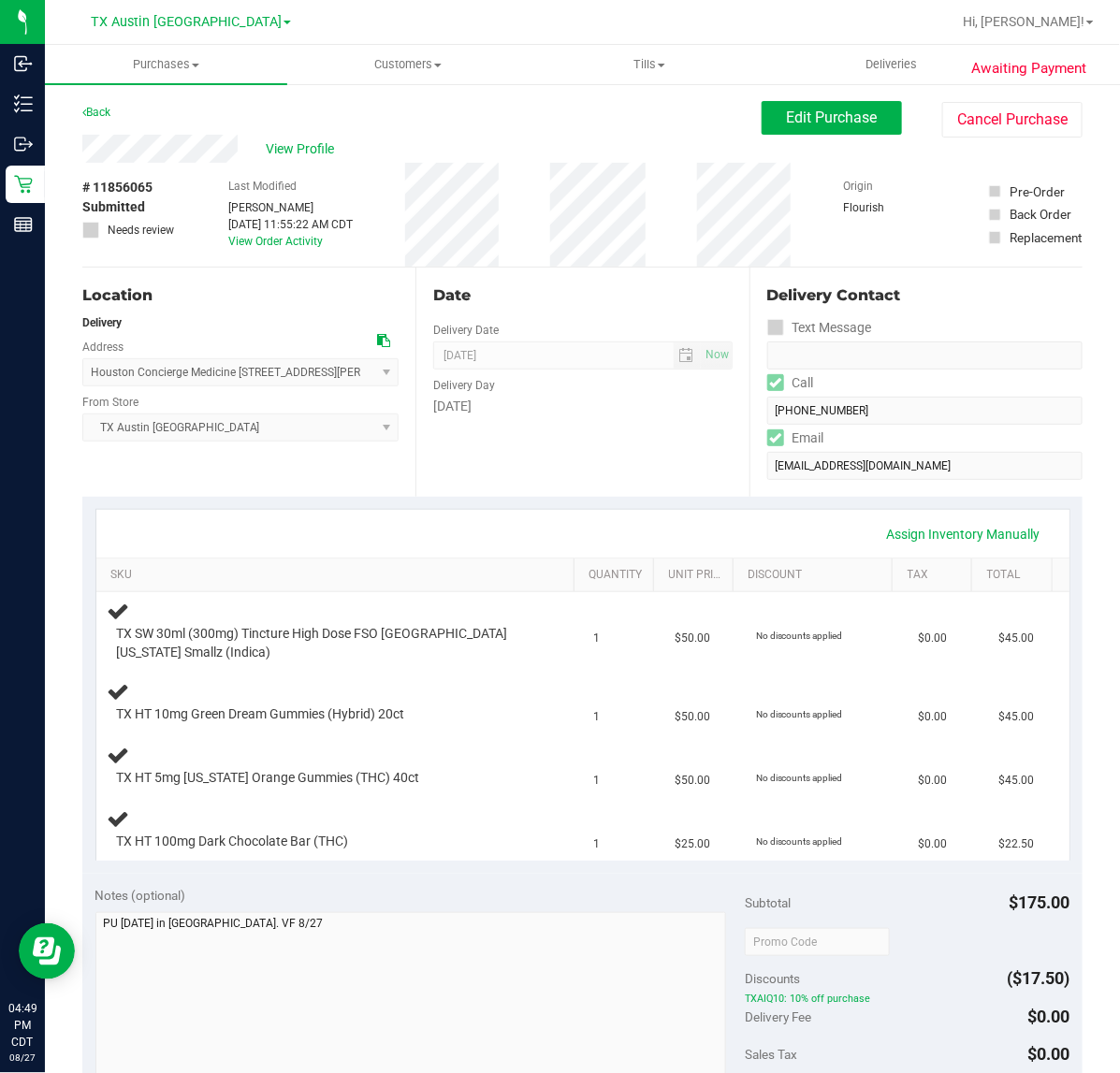
click at [451, 472] on div "Date Delivery Date [DATE] Now [DATE] 07:00 AM Now Delivery Day [DATE]" at bounding box center [582, 383] width 333 height 229
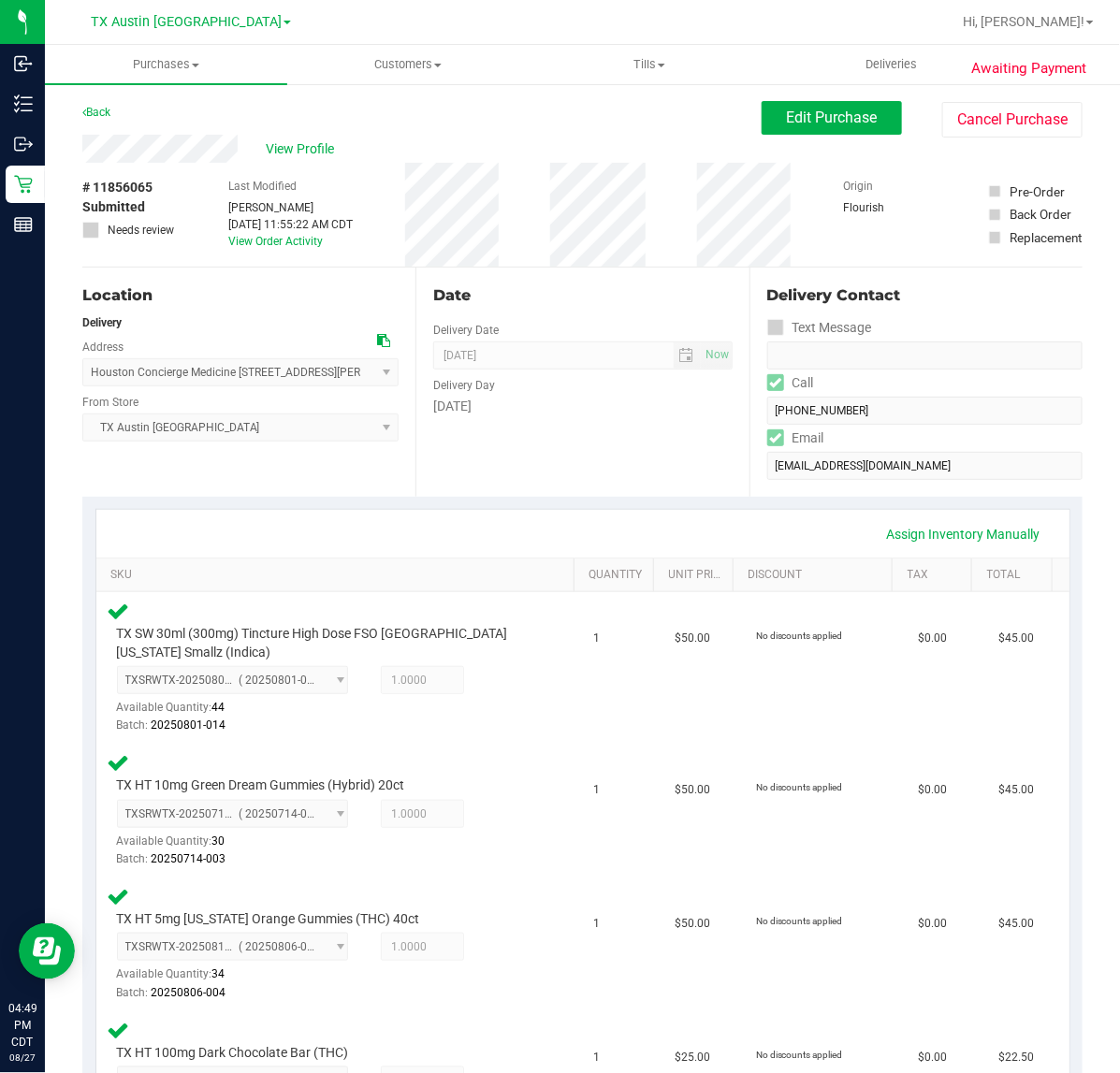
scroll to position [585, 0]
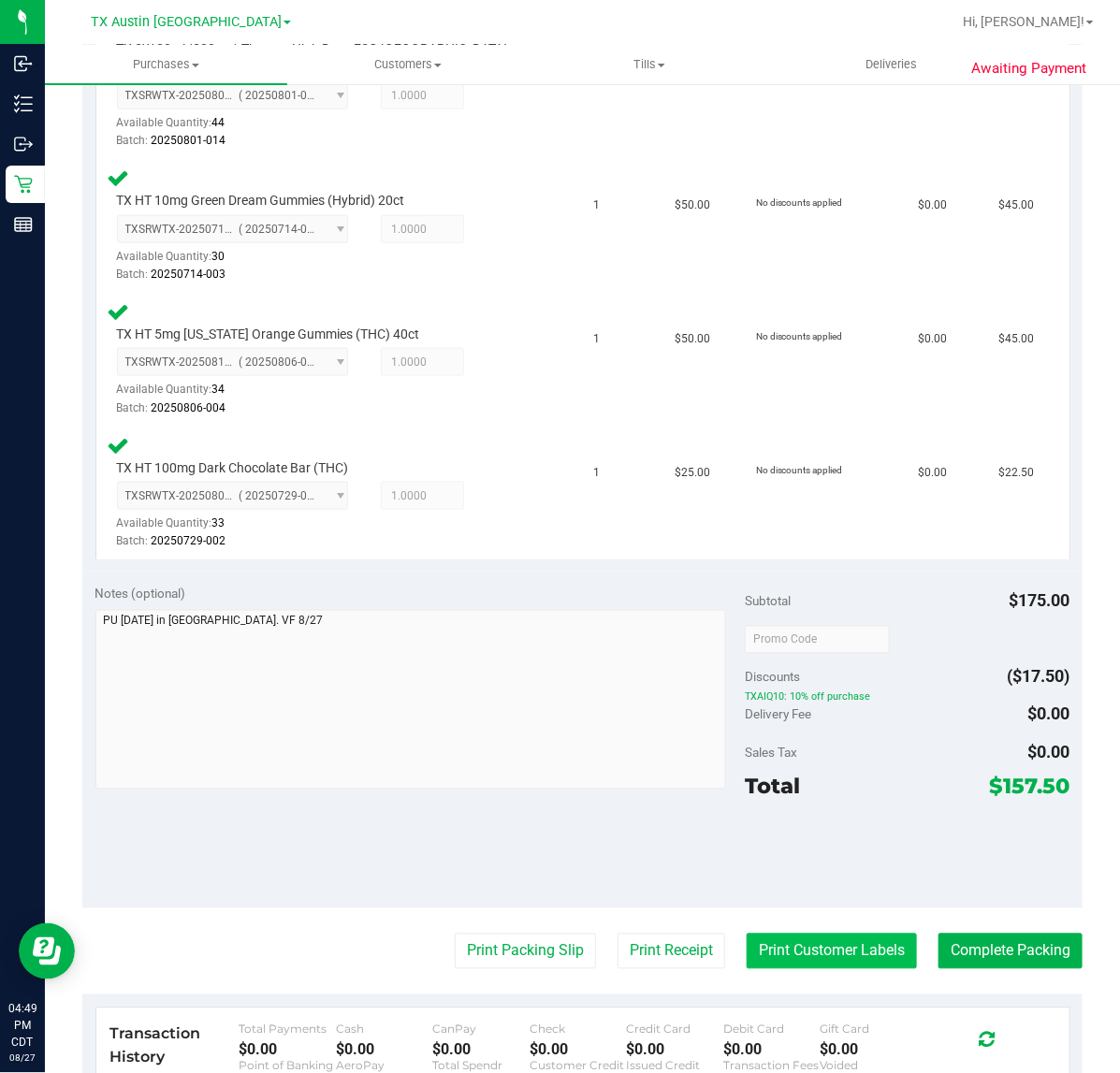
click at [787, 936] on button "Print Customer Labels" at bounding box center [831, 952] width 171 height 36
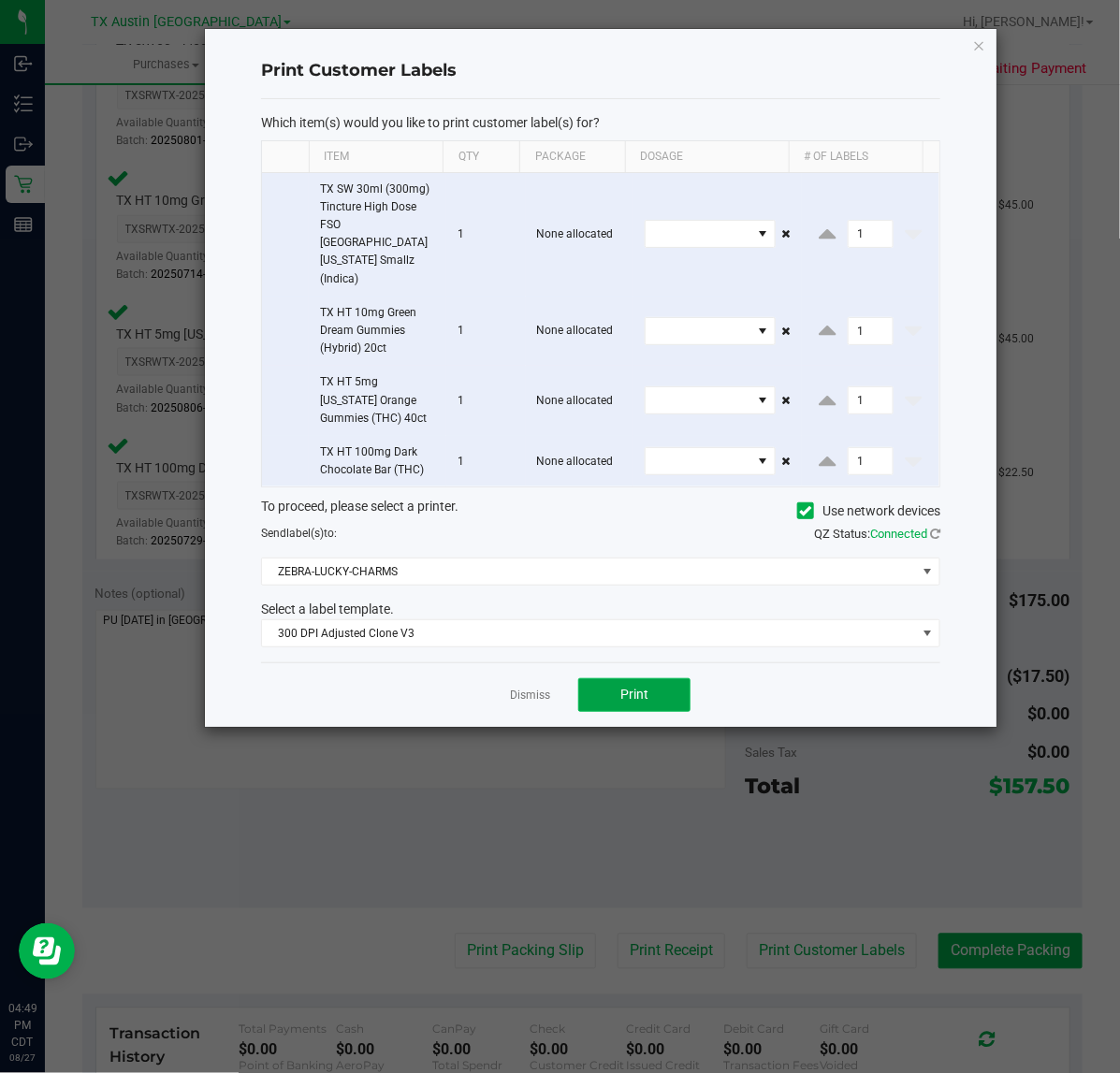
click at [600, 679] on button "Print" at bounding box center [634, 695] width 112 height 34
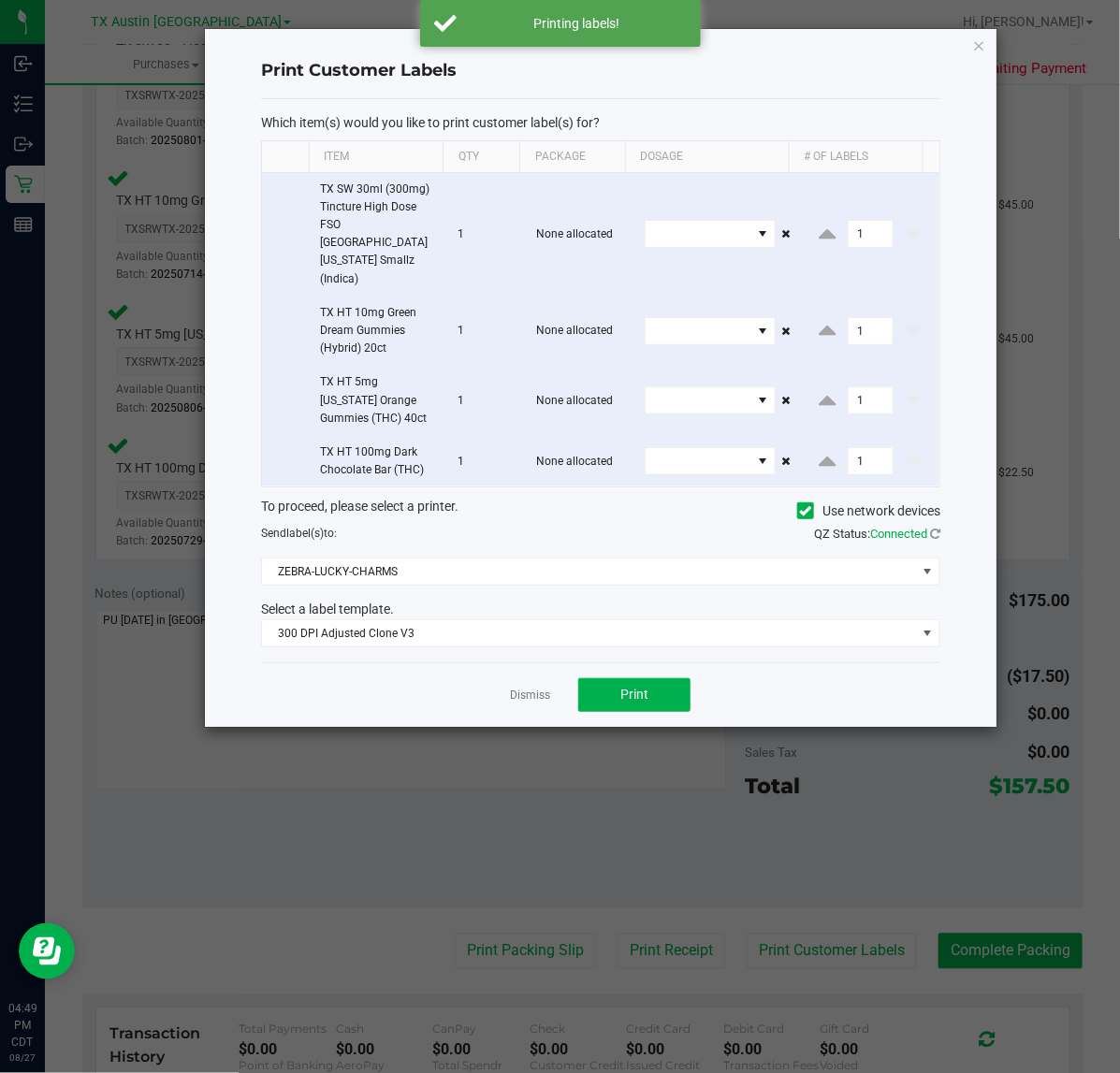
click at [534, 662] on div "Dismiss Print" at bounding box center [600, 694] width 680 height 65
click at [533, 687] on link "Dismiss" at bounding box center [530, 695] width 40 height 15
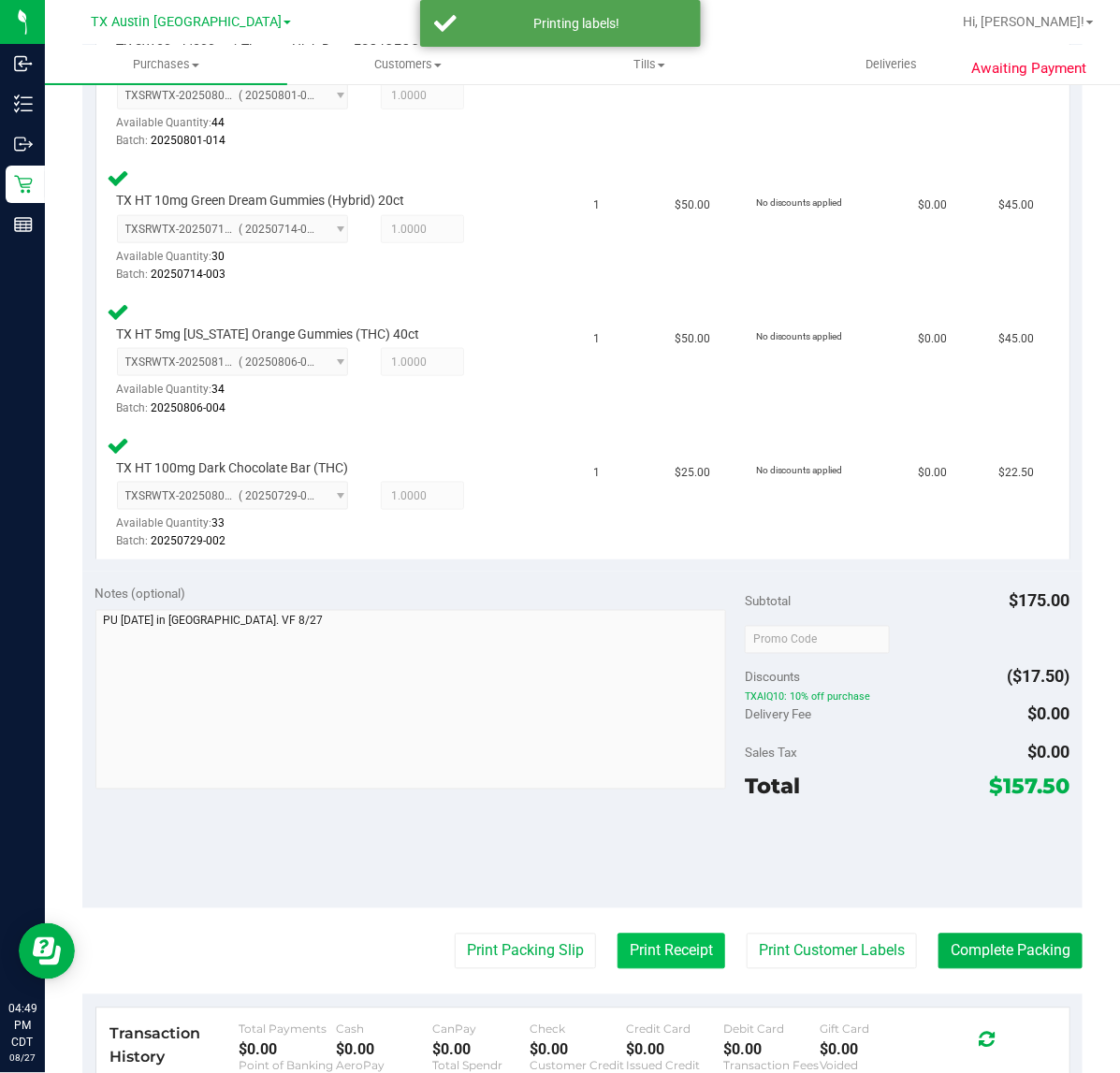
click at [641, 955] on button "Print Receipt" at bounding box center [672, 952] width 108 height 36
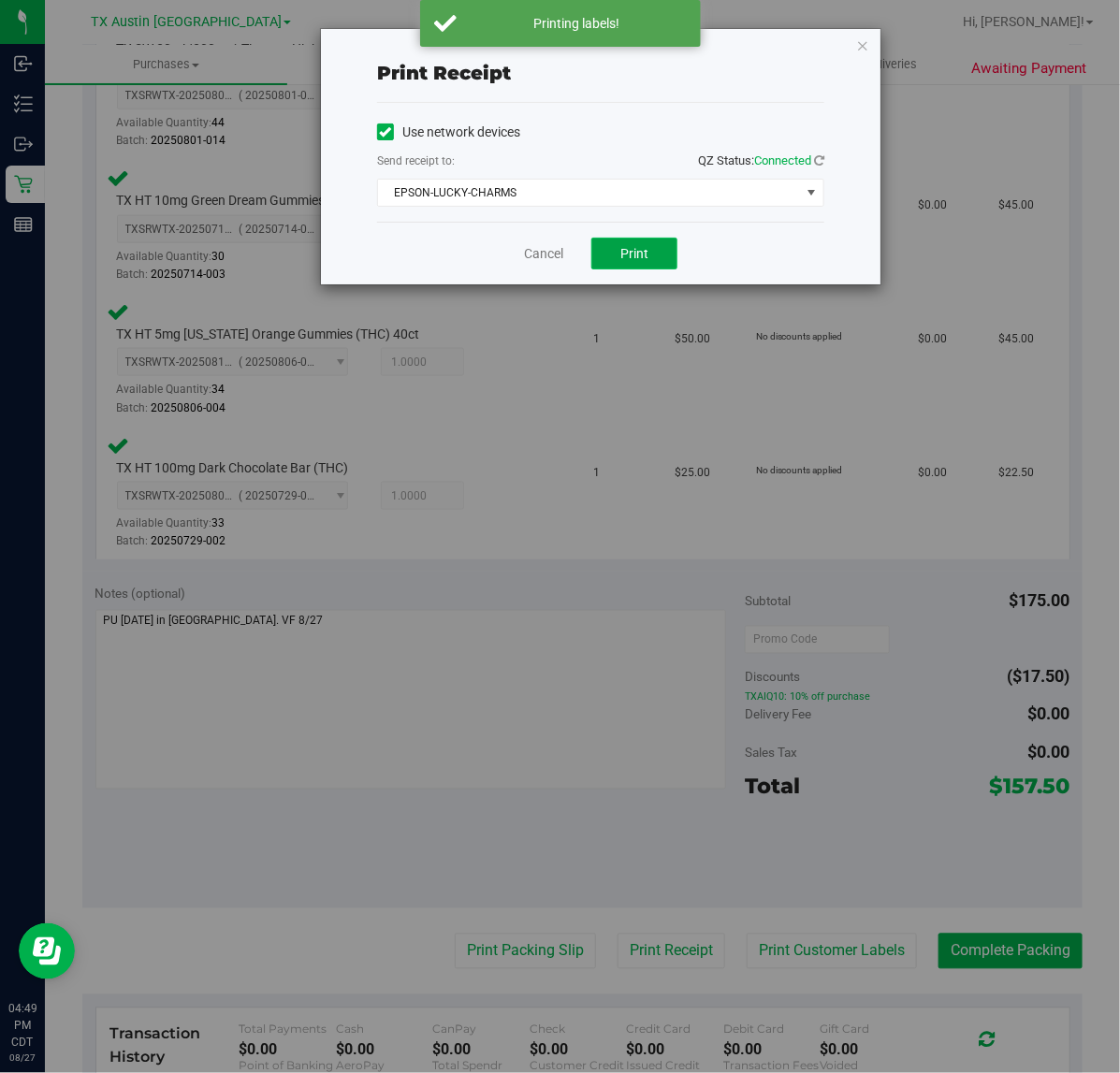
click at [604, 250] on button "Print" at bounding box center [633, 254] width 86 height 32
click at [549, 248] on link "Cancel" at bounding box center [536, 254] width 40 height 19
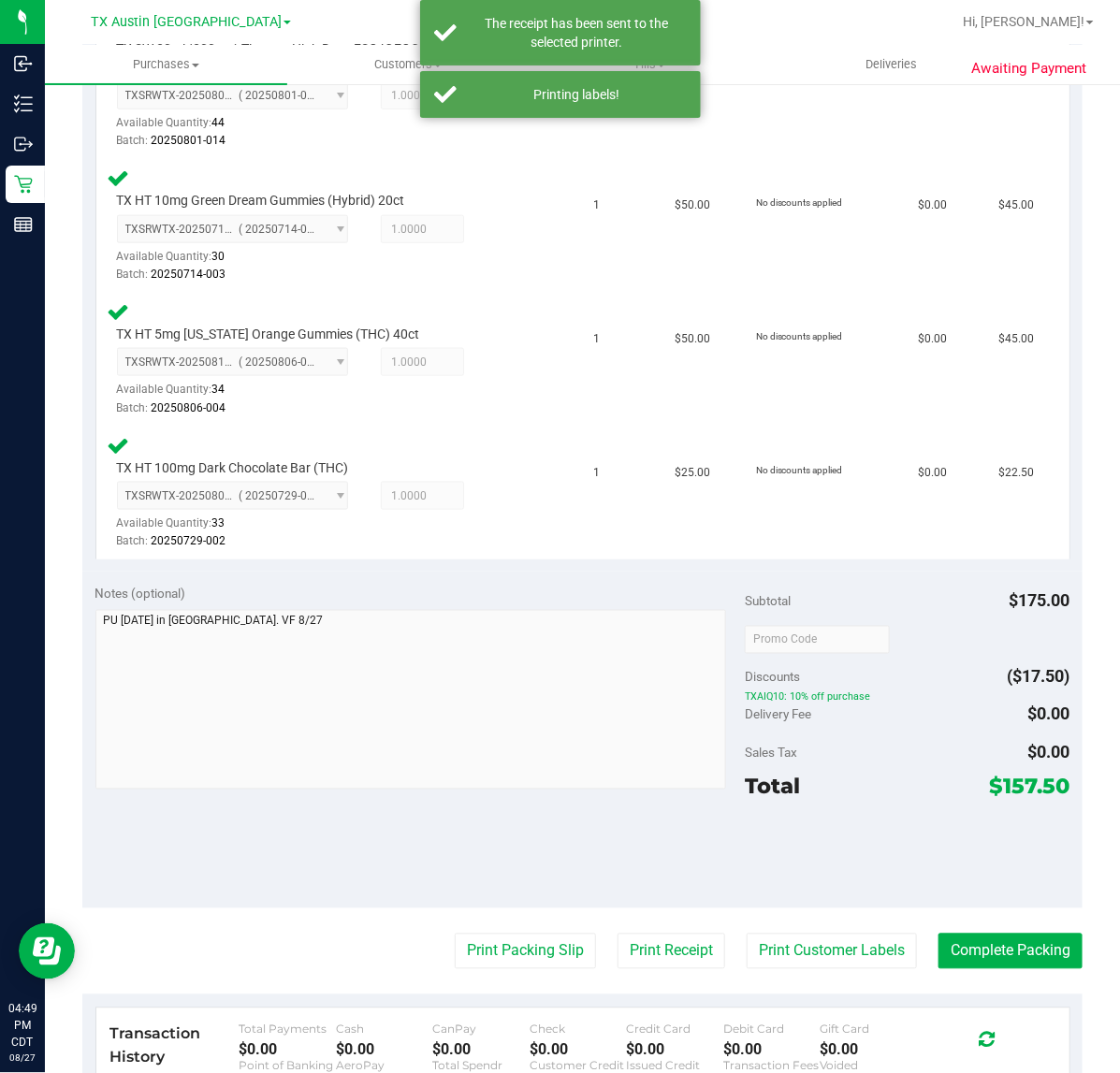
click at [513, 982] on purchase-details "Back Edit Purchase Cancel Purchase View Profile # 11856065 Submitted Needs revi…" at bounding box center [581, 437] width 1000 height 1842
click at [538, 940] on button "Print Packing Slip" at bounding box center [525, 952] width 142 height 36
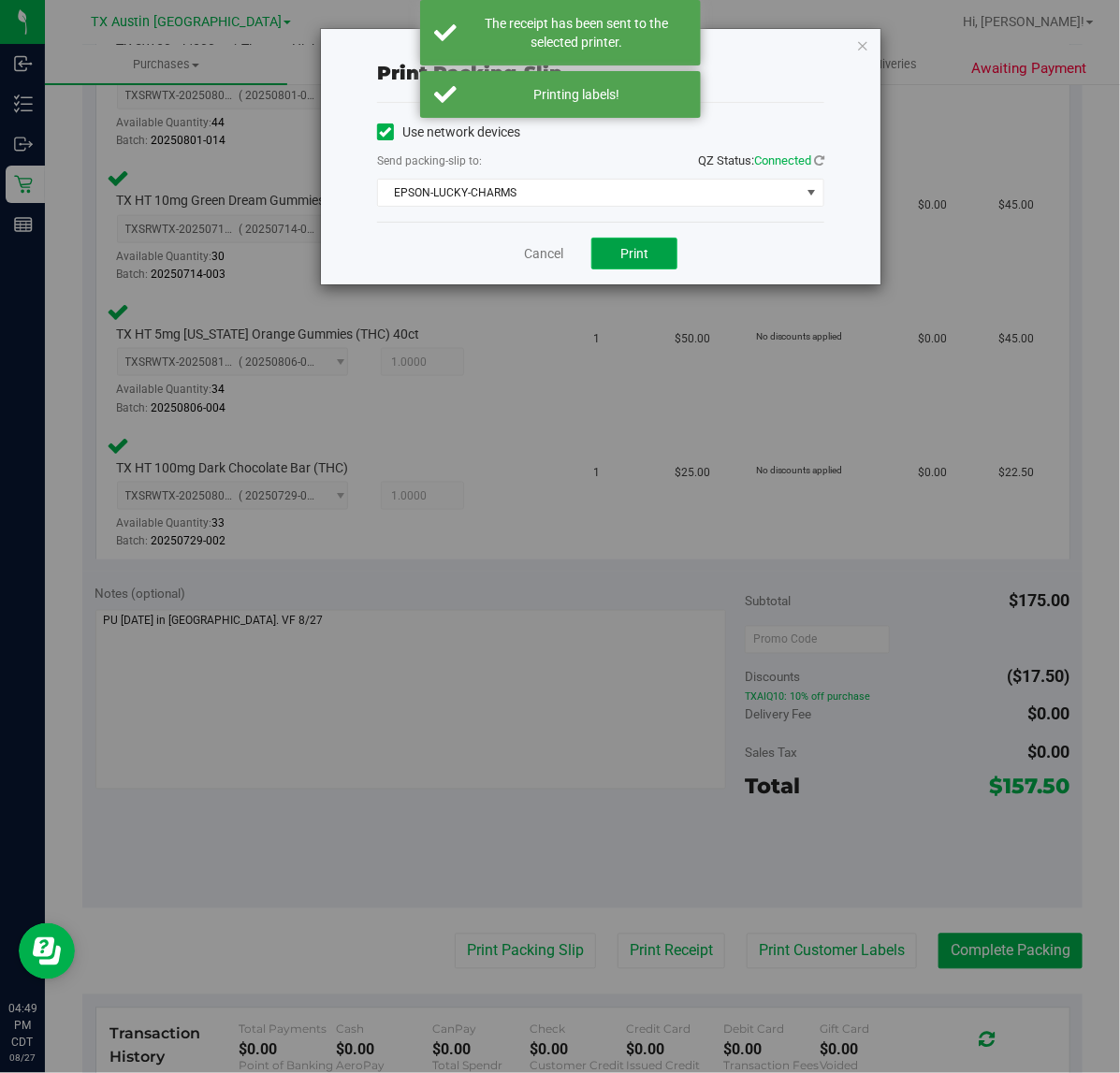
click at [622, 254] on span "Print" at bounding box center [633, 254] width 28 height 15
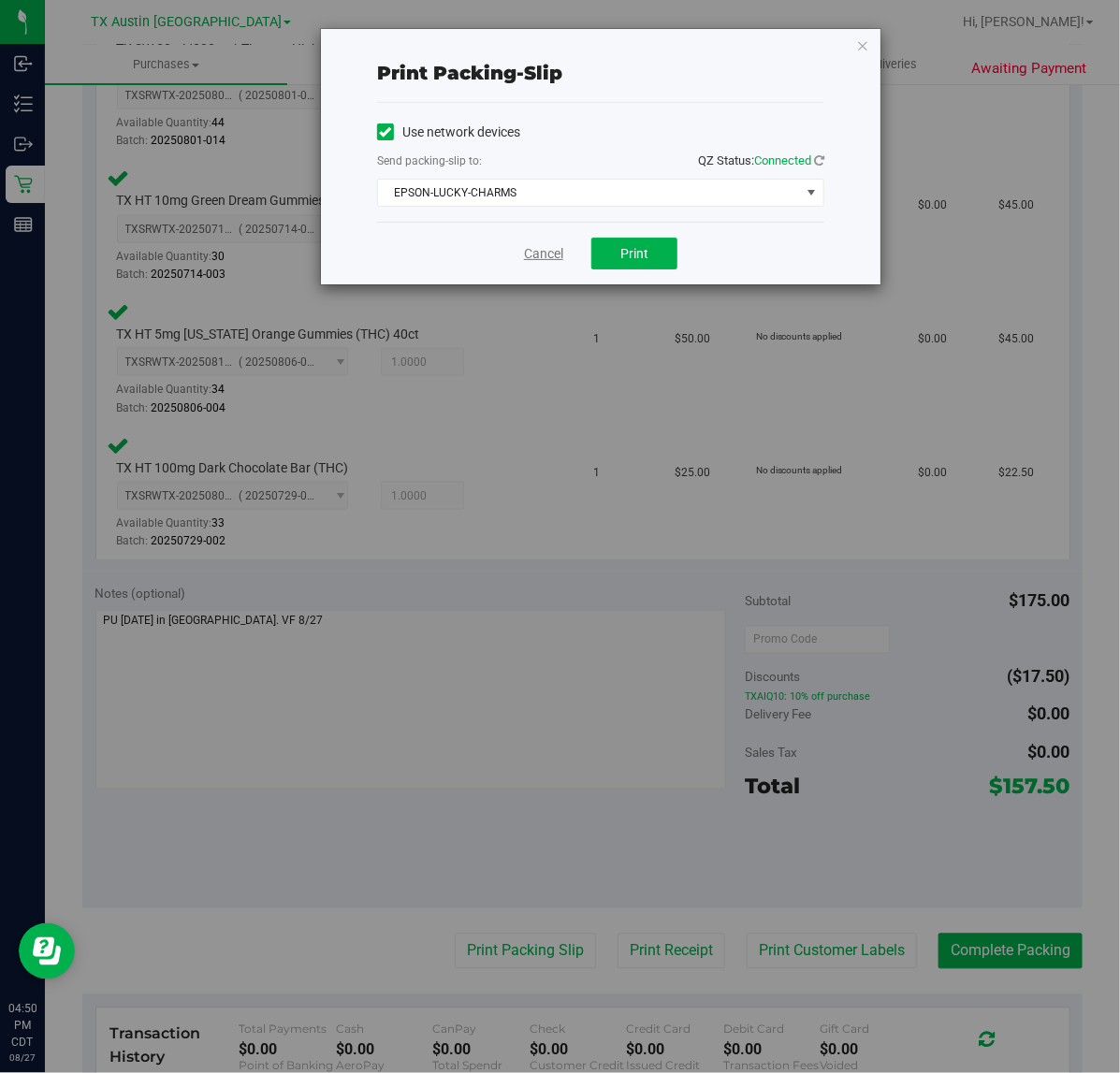
click at [535, 253] on link "Cancel" at bounding box center [543, 254] width 40 height 19
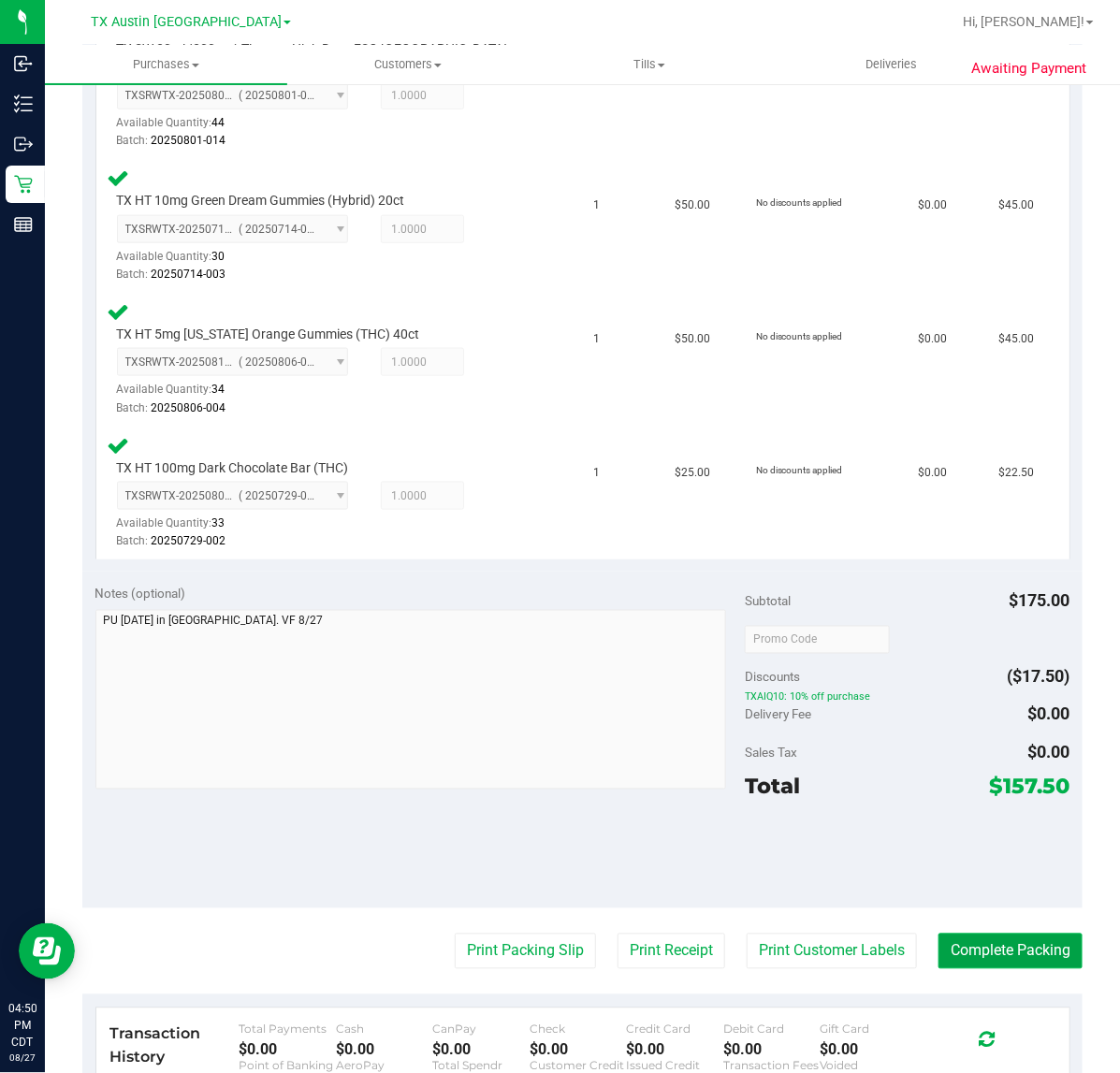
click at [955, 934] on button "Complete Packing" at bounding box center [1009, 952] width 144 height 36
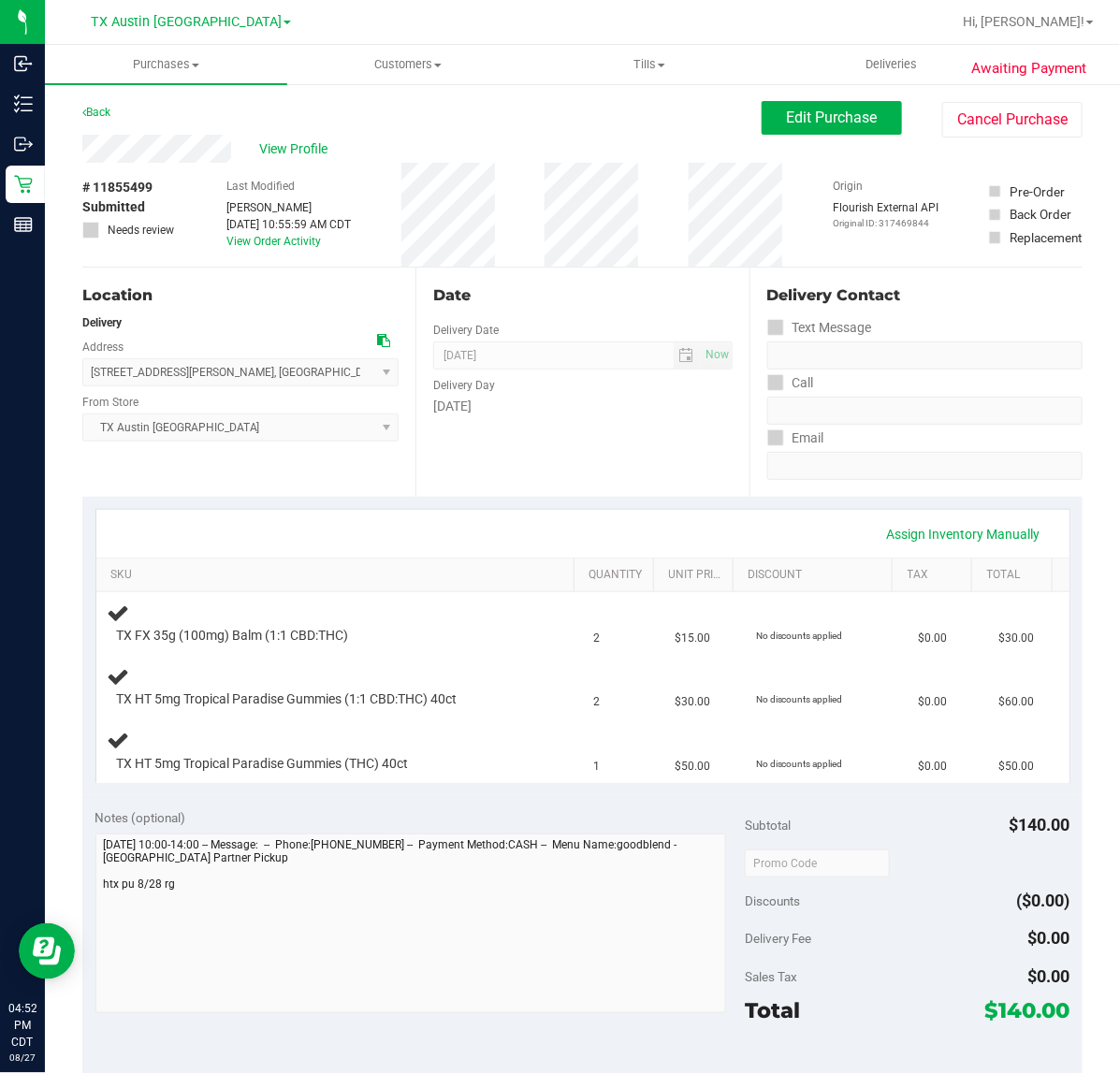
click at [664, 440] on div "Date Delivery Date [DATE] Now [DATE] 07:00 AM Now Delivery Day [DATE]" at bounding box center [582, 383] width 333 height 229
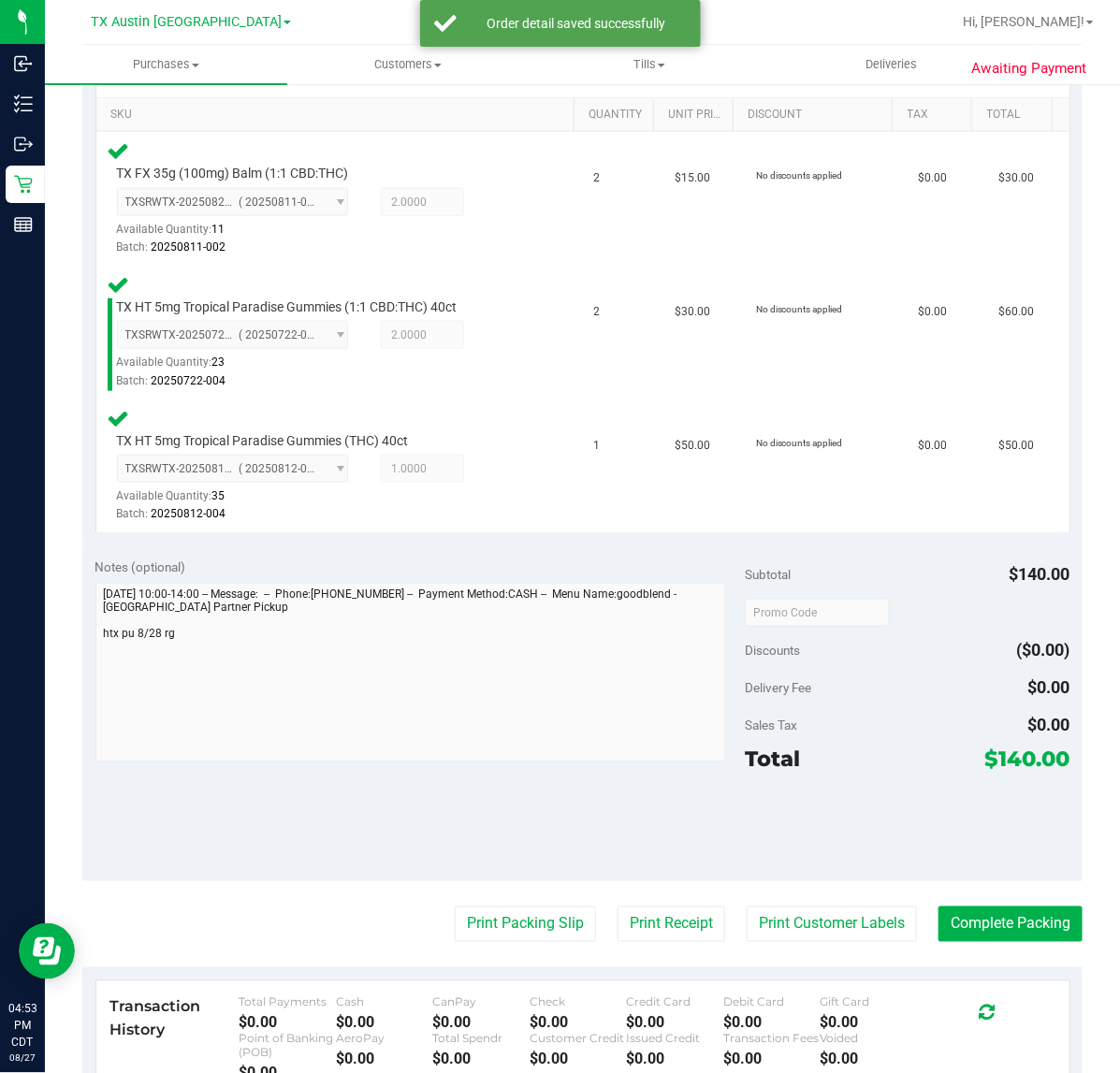
scroll to position [478, 0]
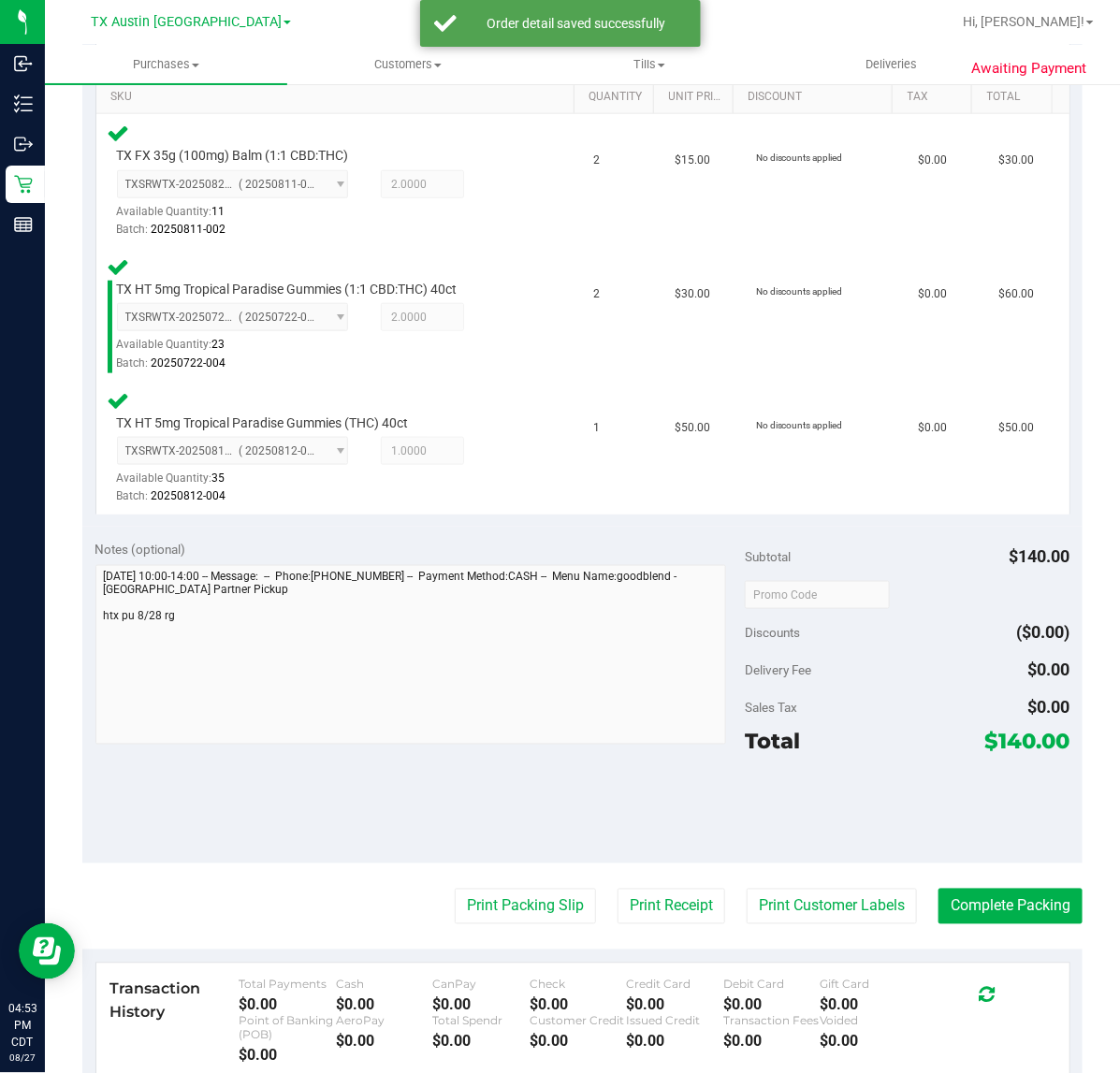
click at [811, 964] on div "Transaction History Total Payments $0.00 Cash $0.00 CanPay $0.00 Check $0.00 Cr…" at bounding box center [582, 1022] width 973 height 116
click at [812, 894] on button "Print Customer Labels" at bounding box center [831, 906] width 171 height 36
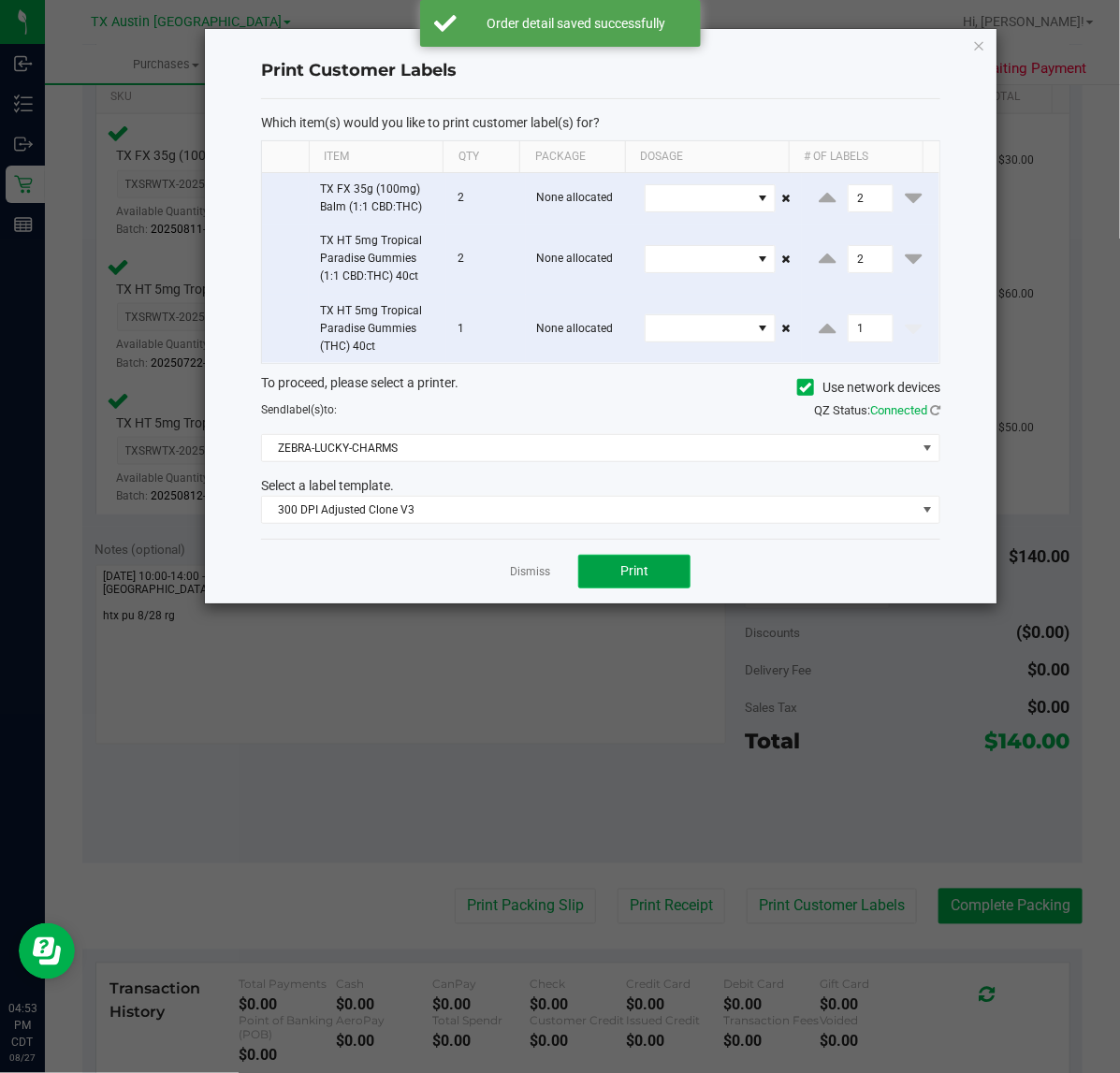
click at [637, 583] on button "Print" at bounding box center [634, 572] width 112 height 34
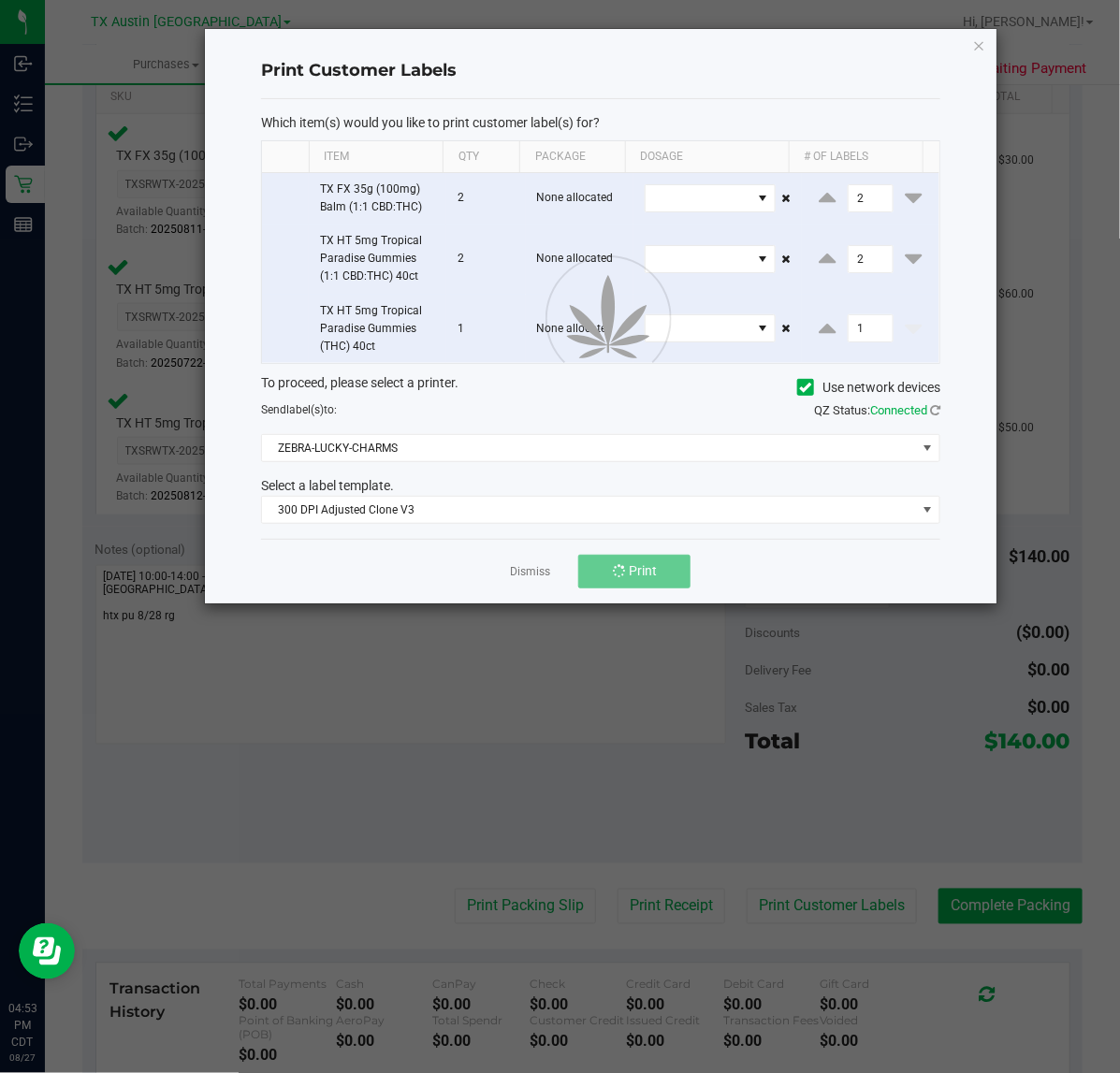
click at [529, 586] on div "Dismiss Print" at bounding box center [600, 571] width 680 height 65
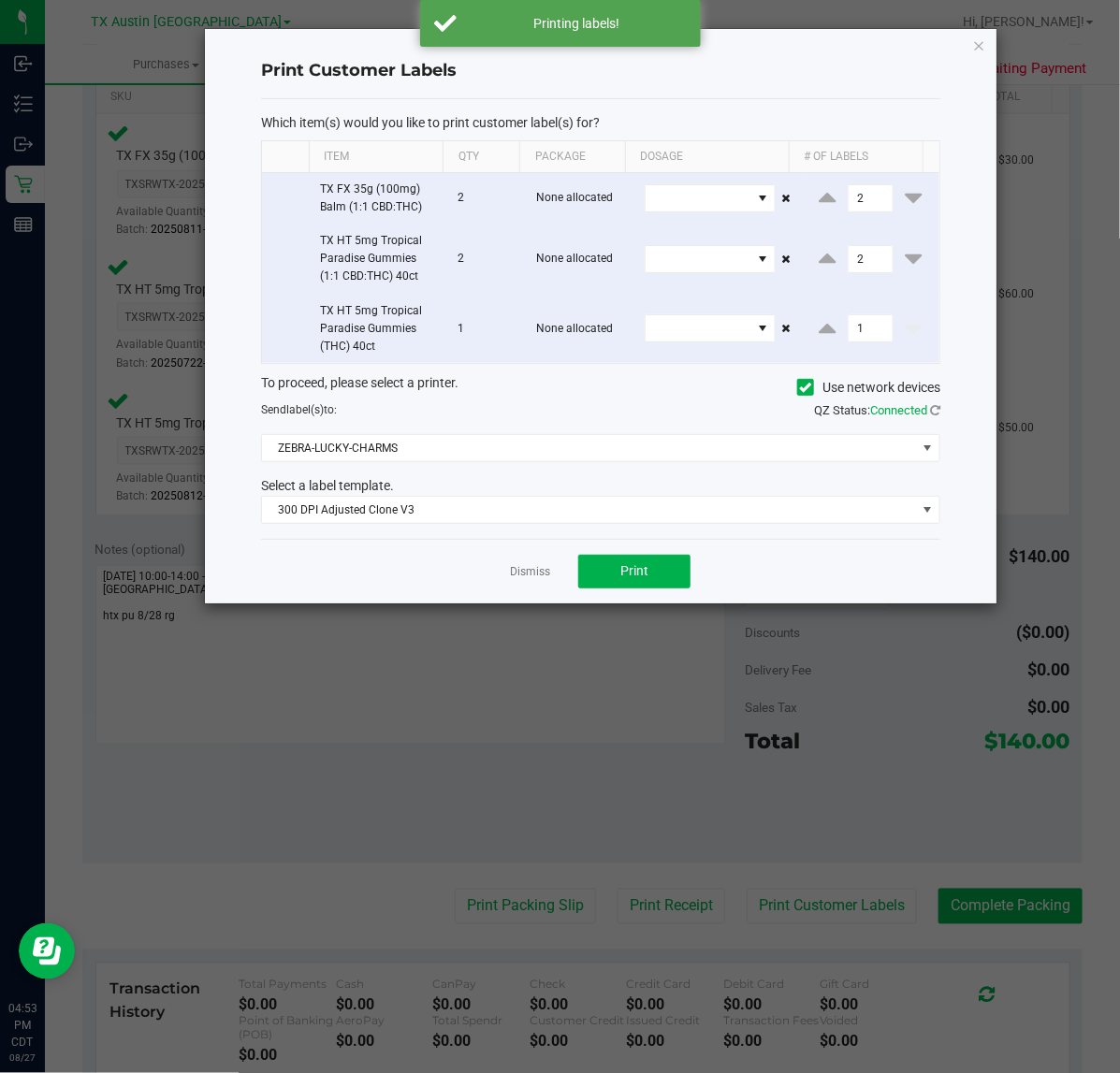
click at [672, 894] on ngb-modal-window "Print Customer Labels Which item(s) would you like to print customer label(s) f…" at bounding box center [567, 536] width 1133 height 1073
click at [526, 577] on link "Dismiss" at bounding box center [530, 572] width 40 height 15
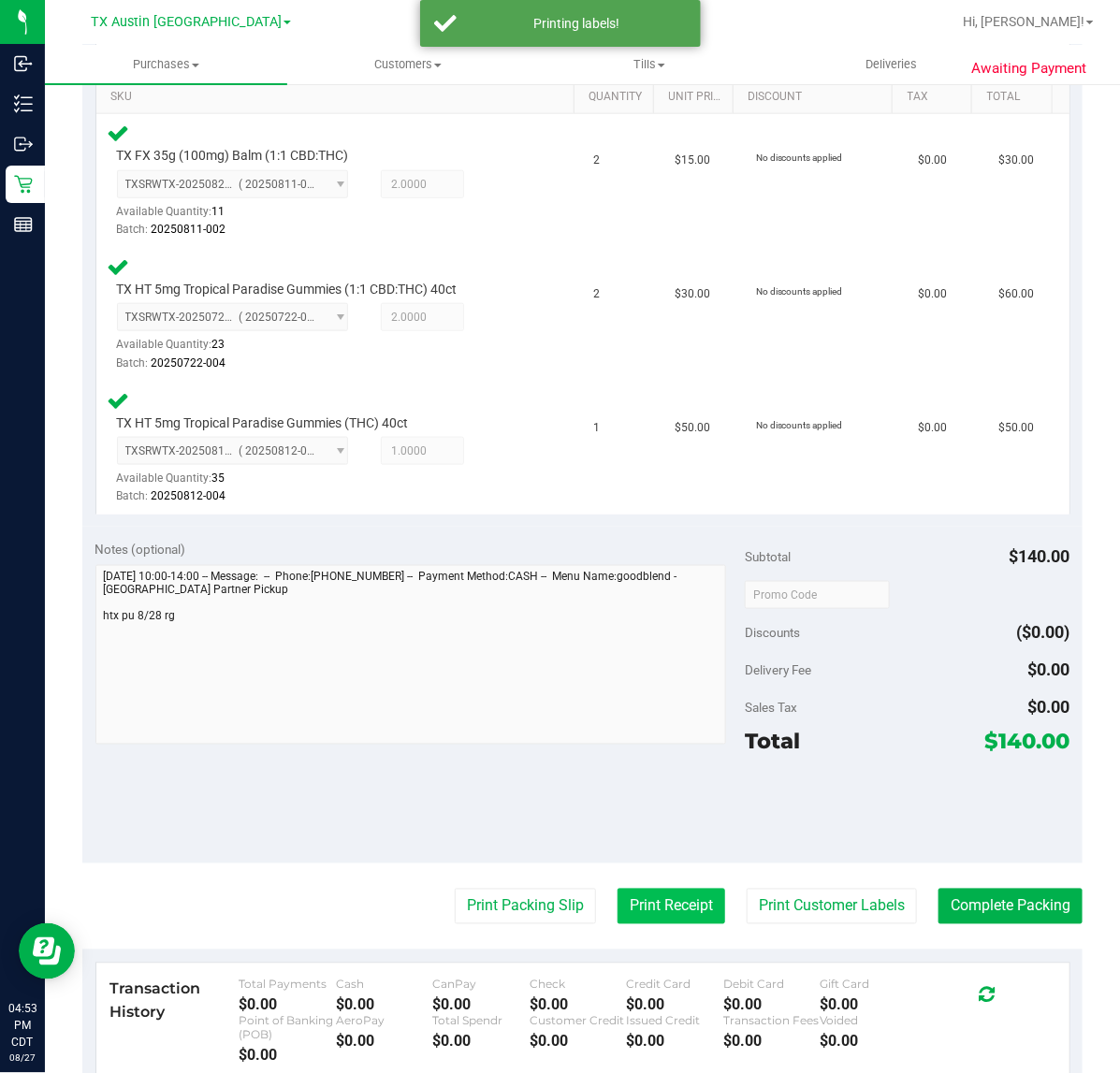
click at [654, 901] on button "Print Receipt" at bounding box center [672, 906] width 108 height 36
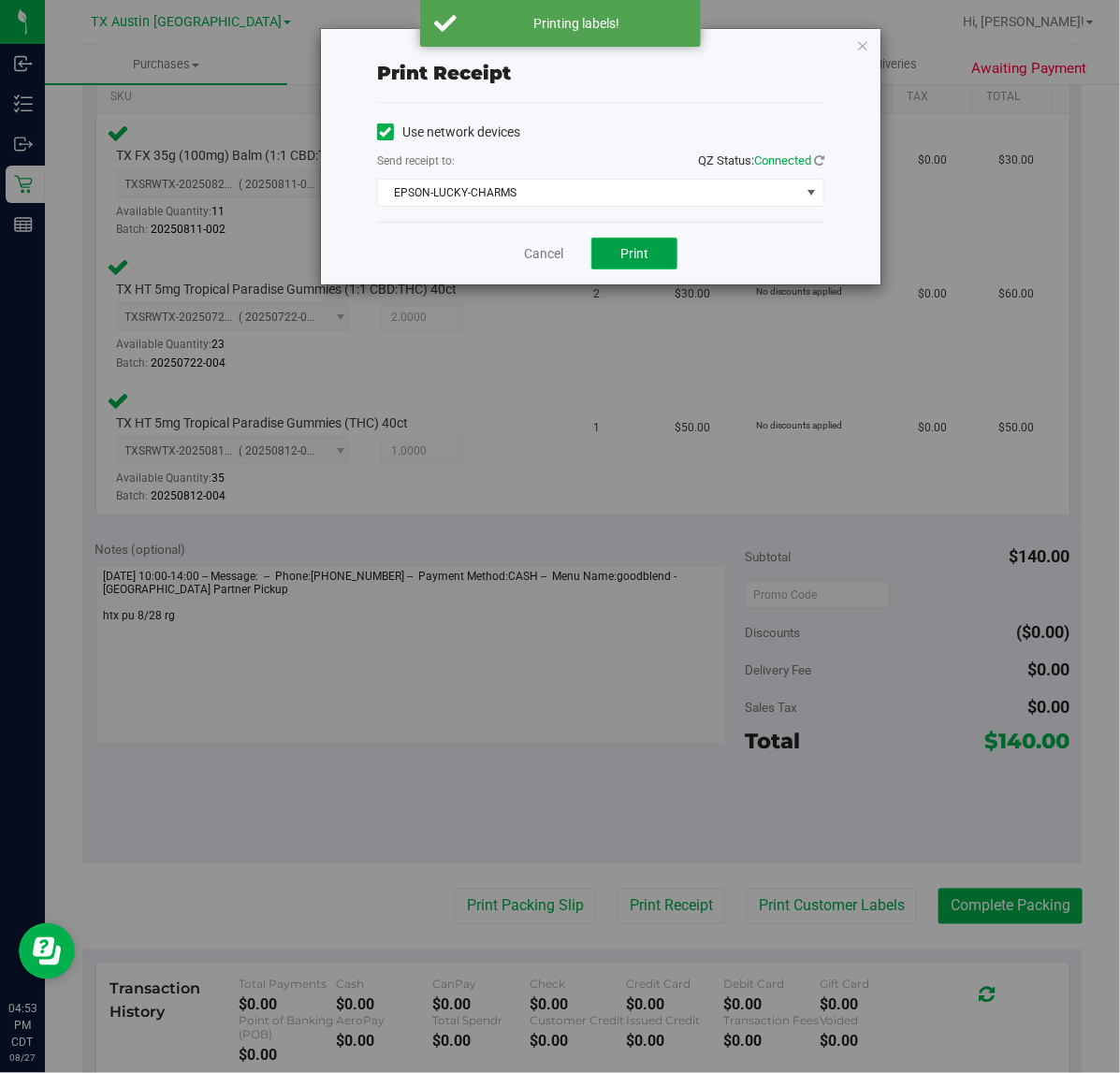
click at [634, 255] on span "Print" at bounding box center [633, 254] width 28 height 15
click at [528, 254] on link "Cancel" at bounding box center [536, 254] width 40 height 19
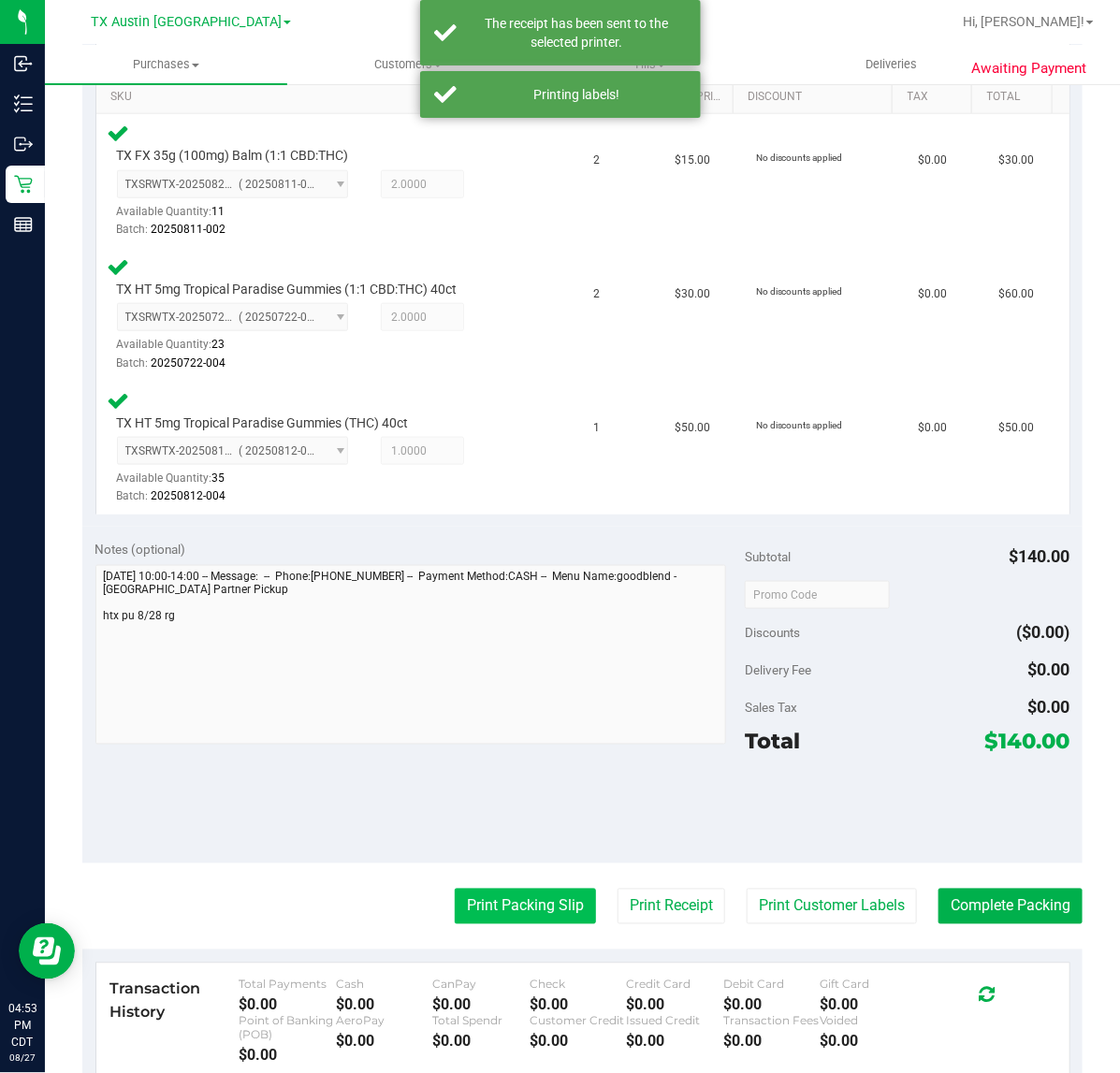
click at [473, 905] on button "Print Packing Slip" at bounding box center [525, 906] width 142 height 36
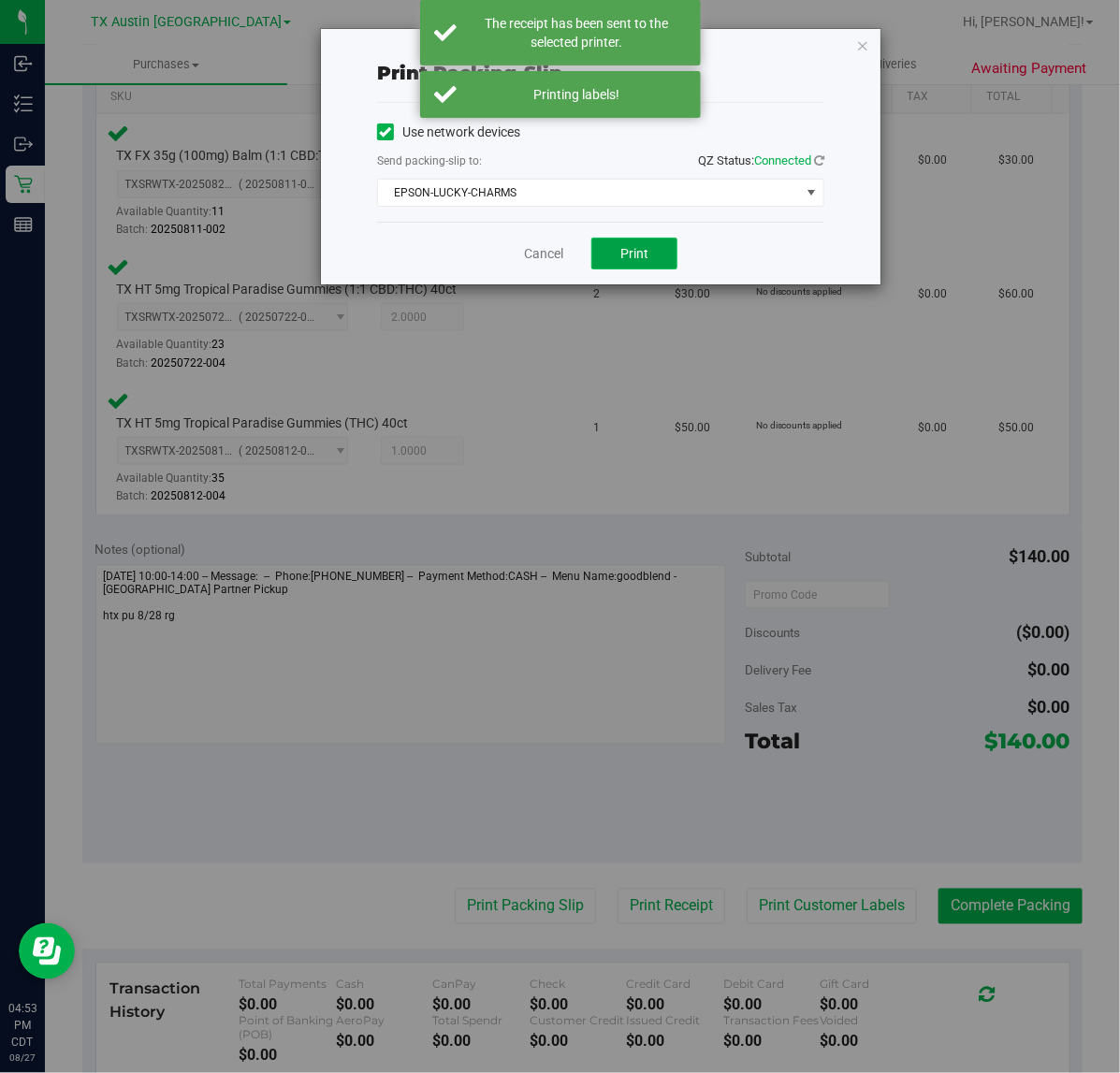
click at [633, 255] on span "Print" at bounding box center [633, 254] width 28 height 15
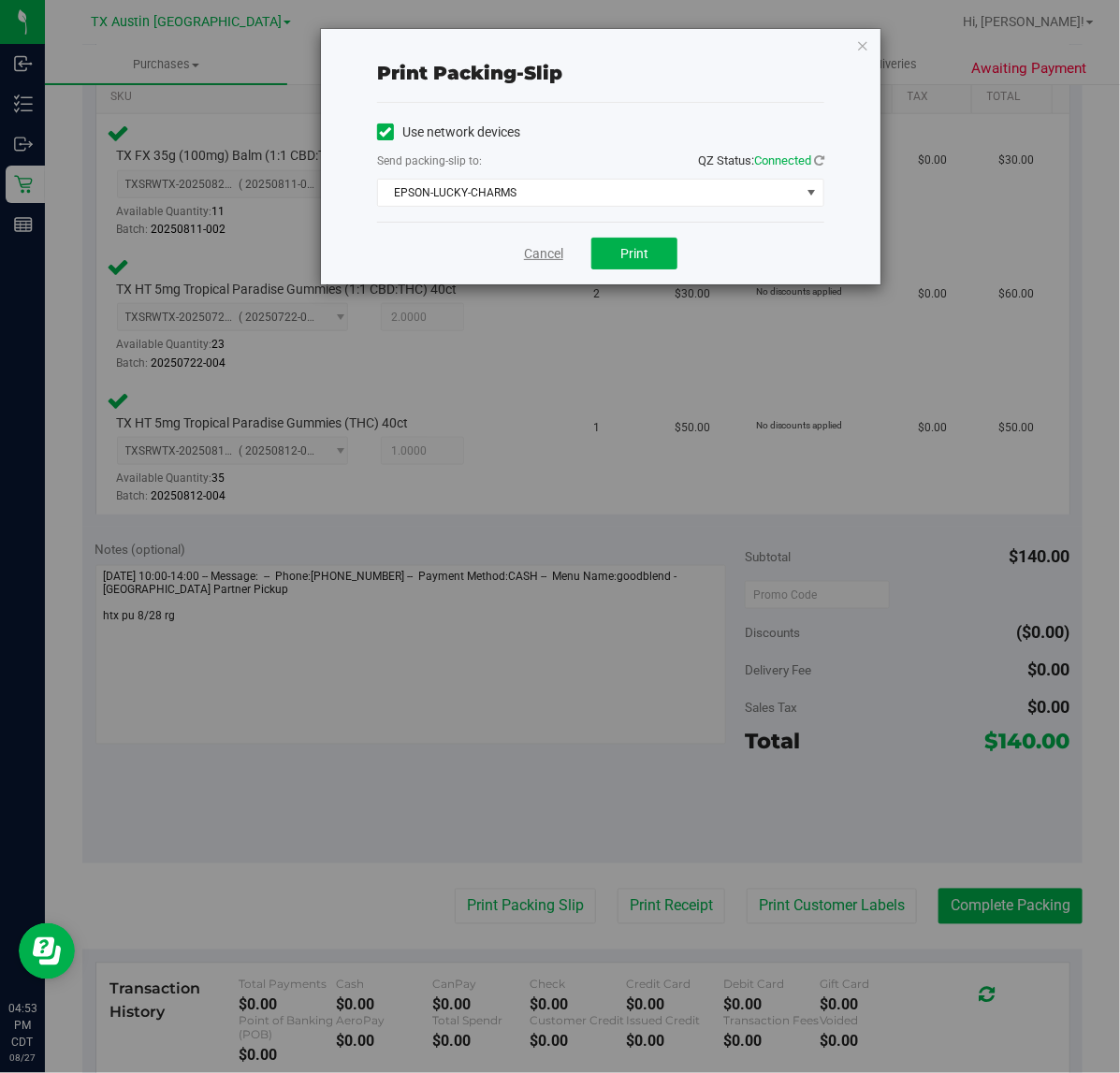
click at [544, 255] on link "Cancel" at bounding box center [543, 254] width 40 height 19
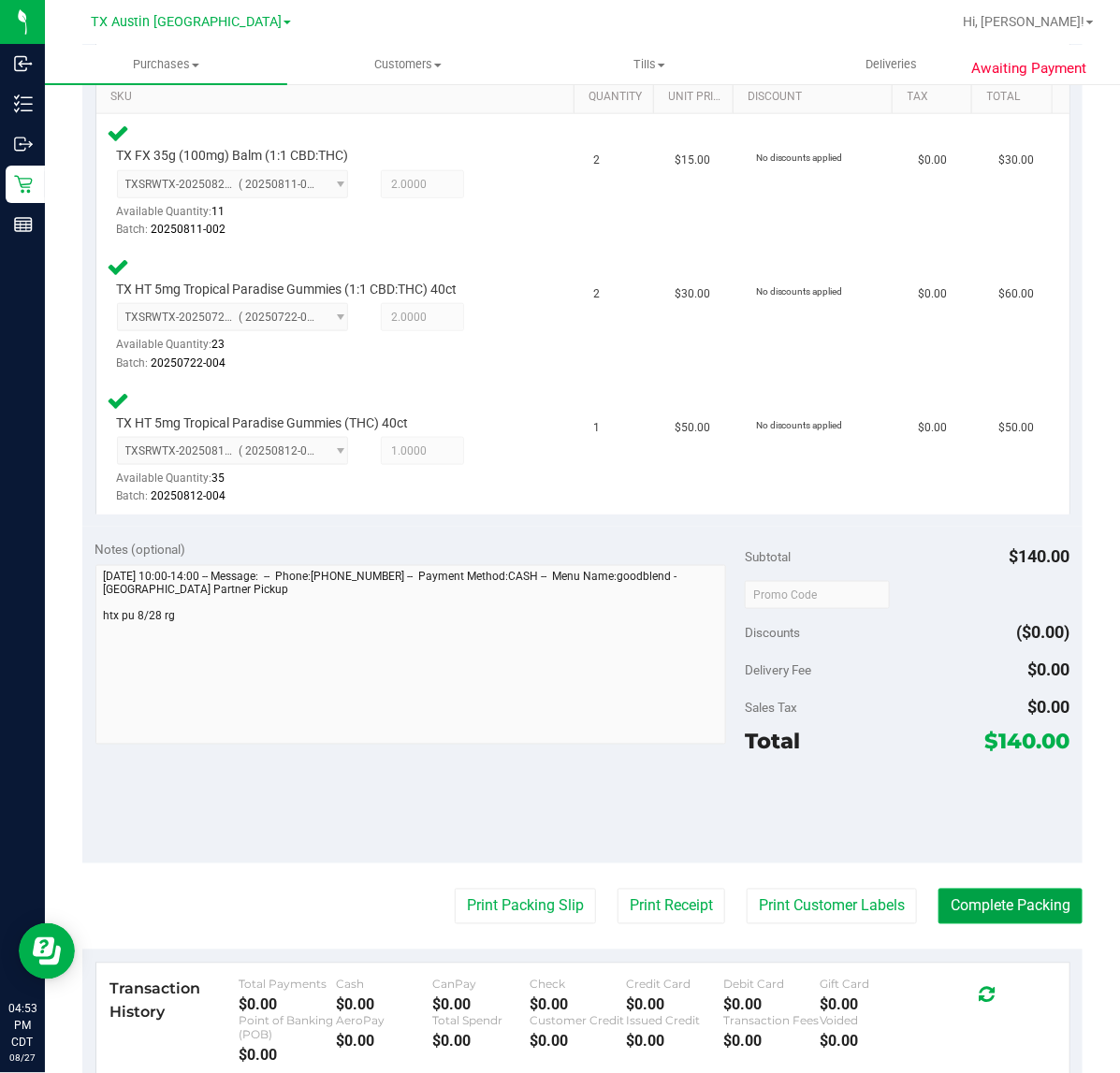
click at [980, 894] on button "Complete Packing" at bounding box center [1009, 906] width 144 height 36
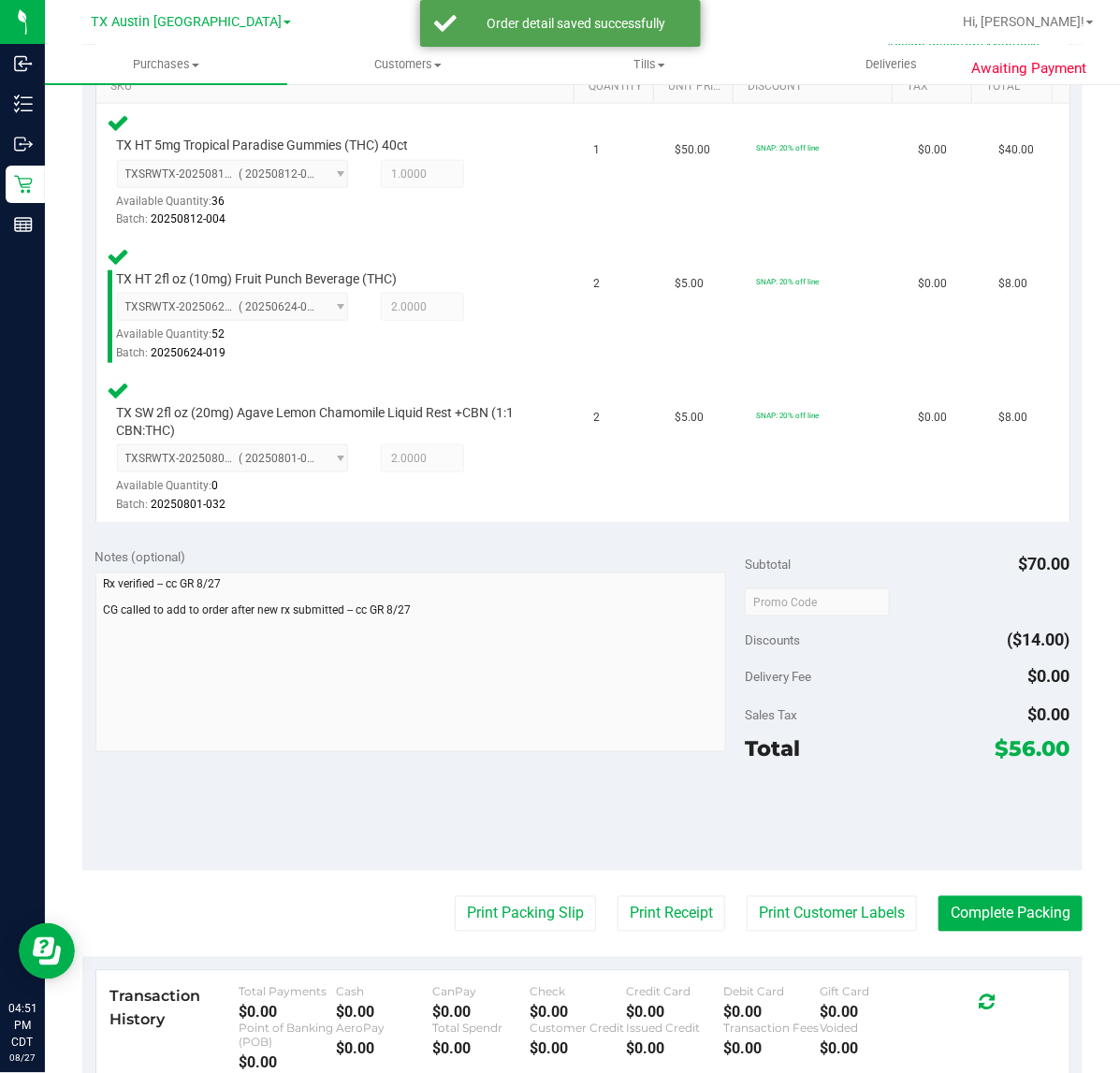
scroll to position [526, 0]
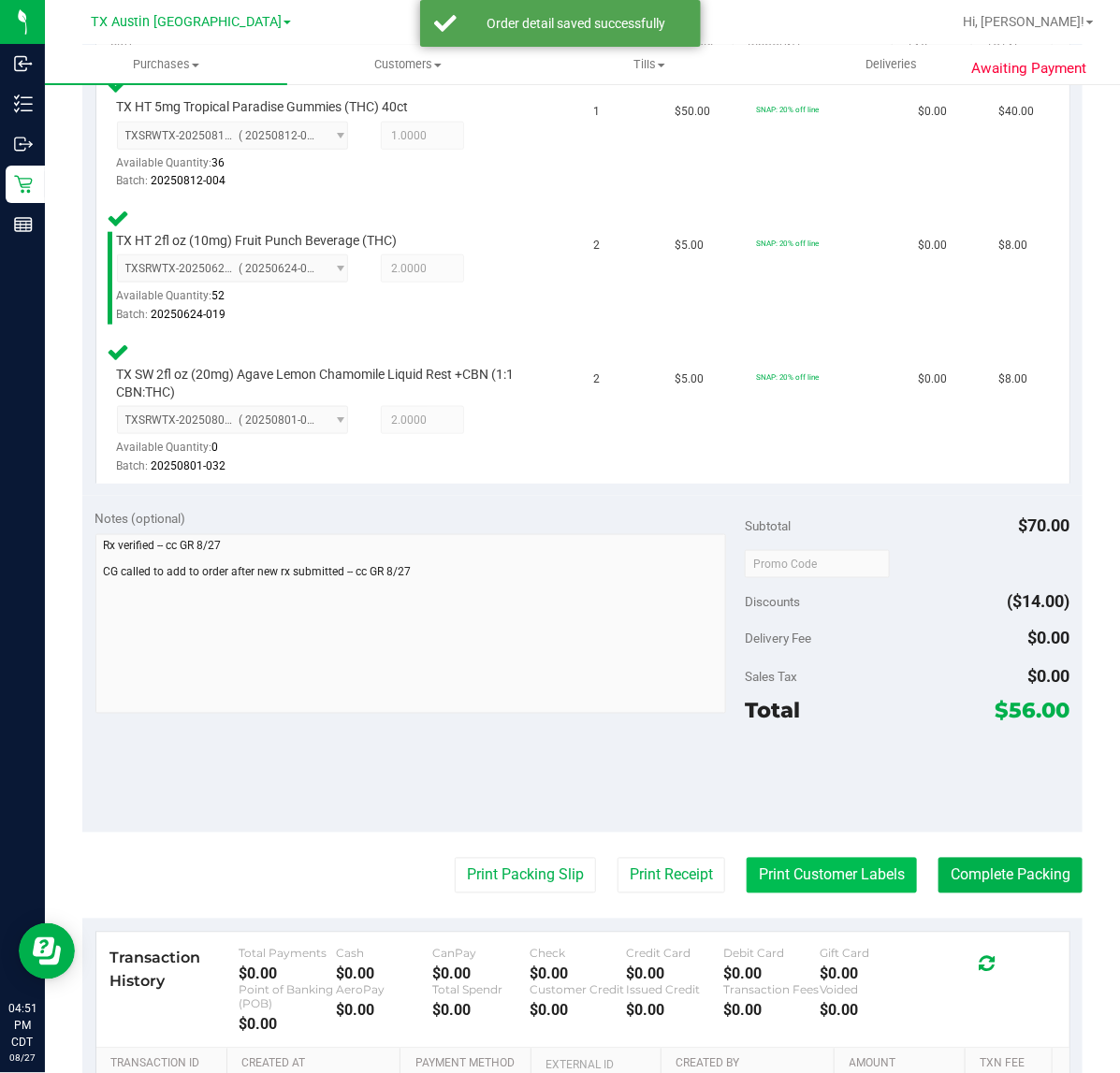
click at [814, 869] on button "Print Customer Labels" at bounding box center [831, 875] width 171 height 36
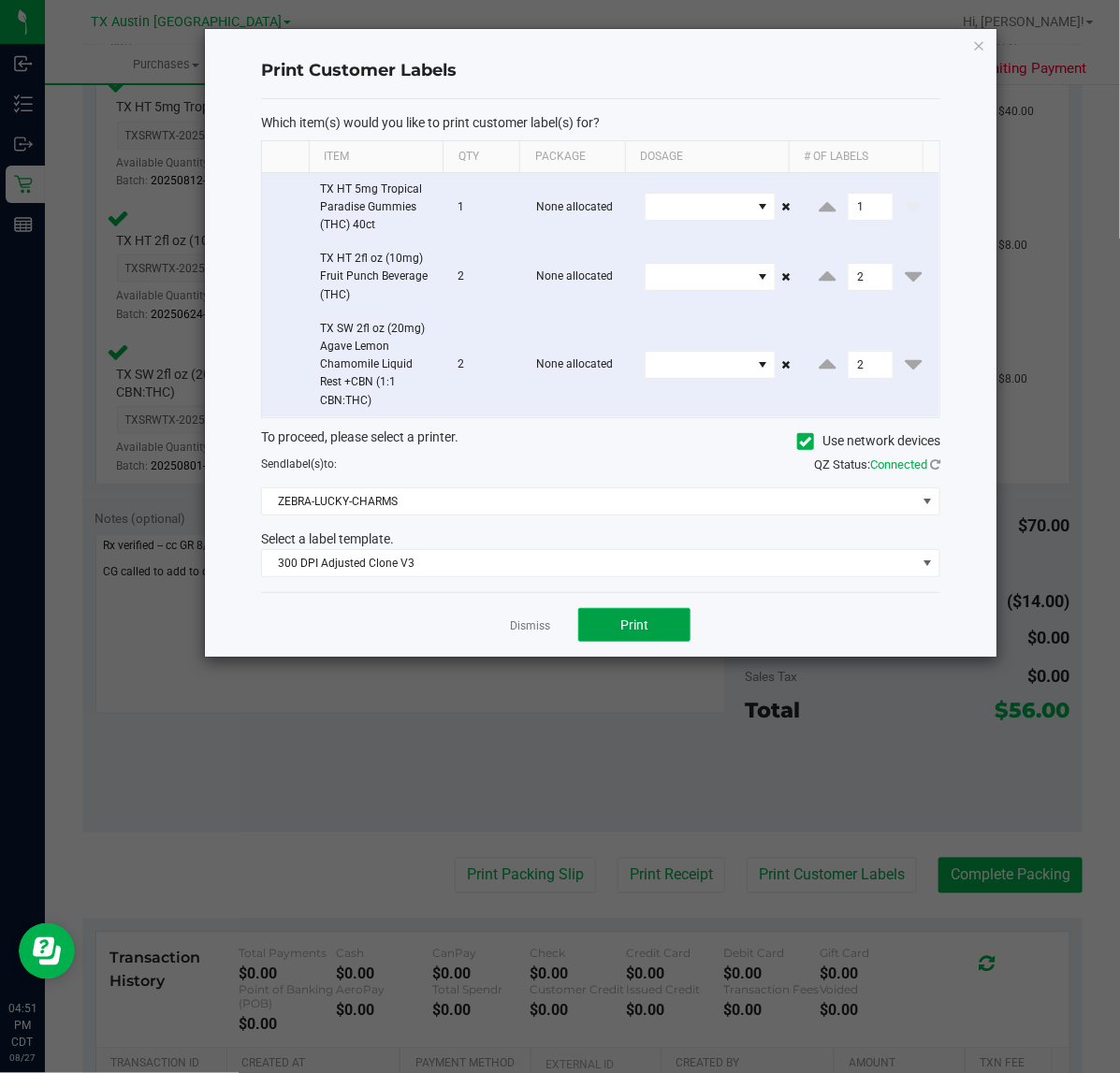
click at [653, 636] on button "Print" at bounding box center [634, 625] width 112 height 34
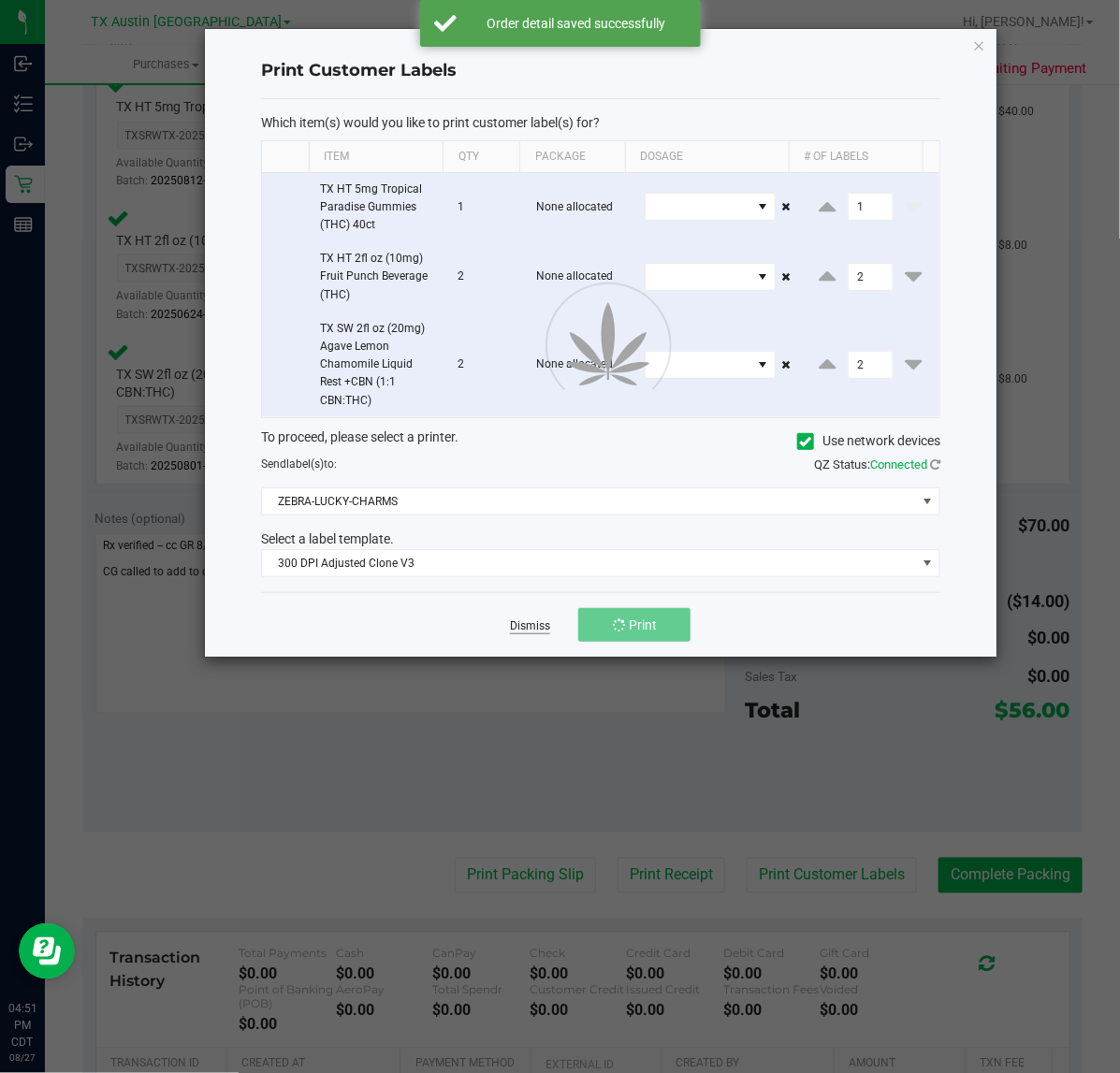
click at [529, 630] on link "Dismiss" at bounding box center [530, 627] width 40 height 15
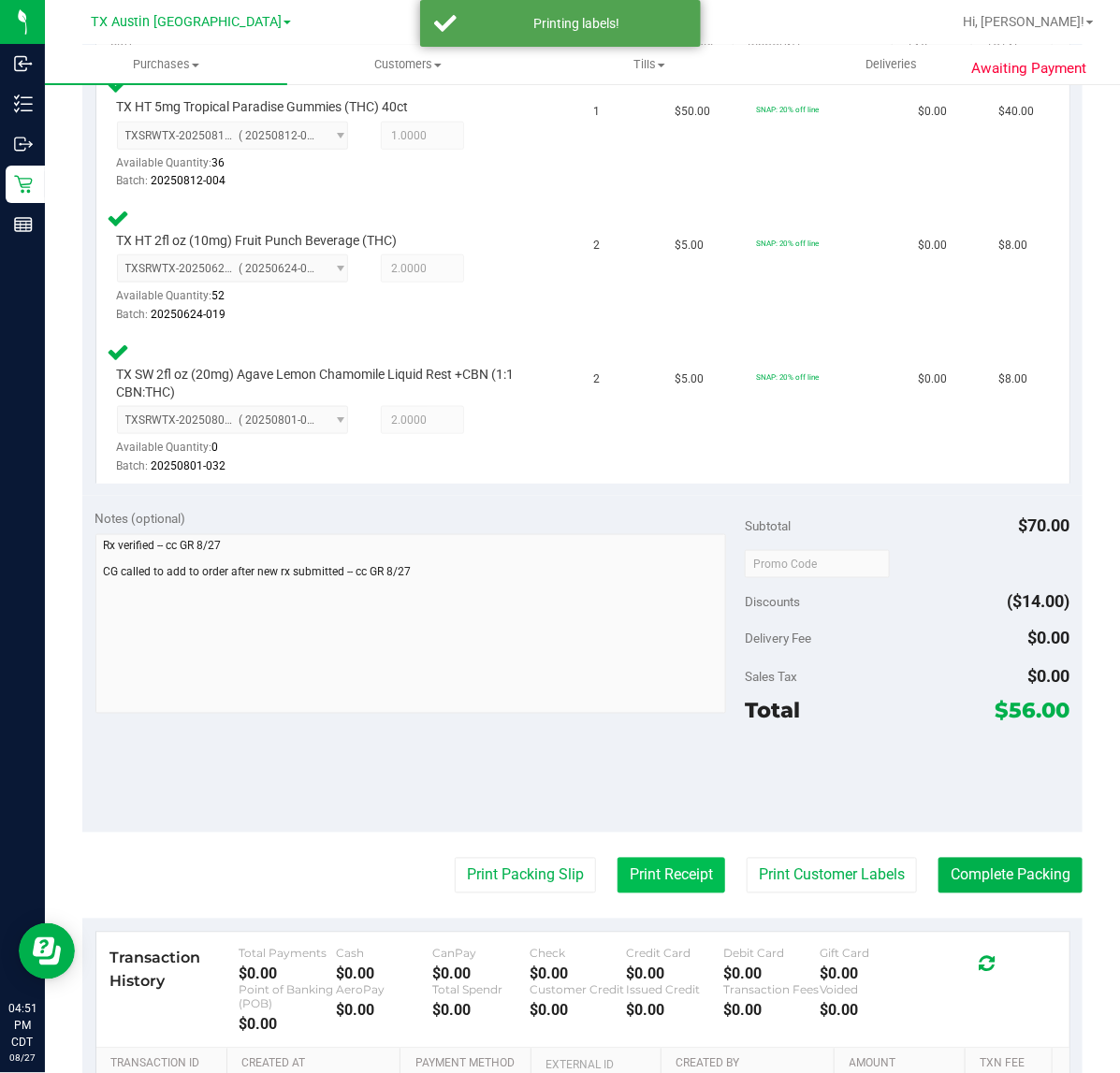
click at [655, 869] on button "Print Receipt" at bounding box center [672, 875] width 108 height 36
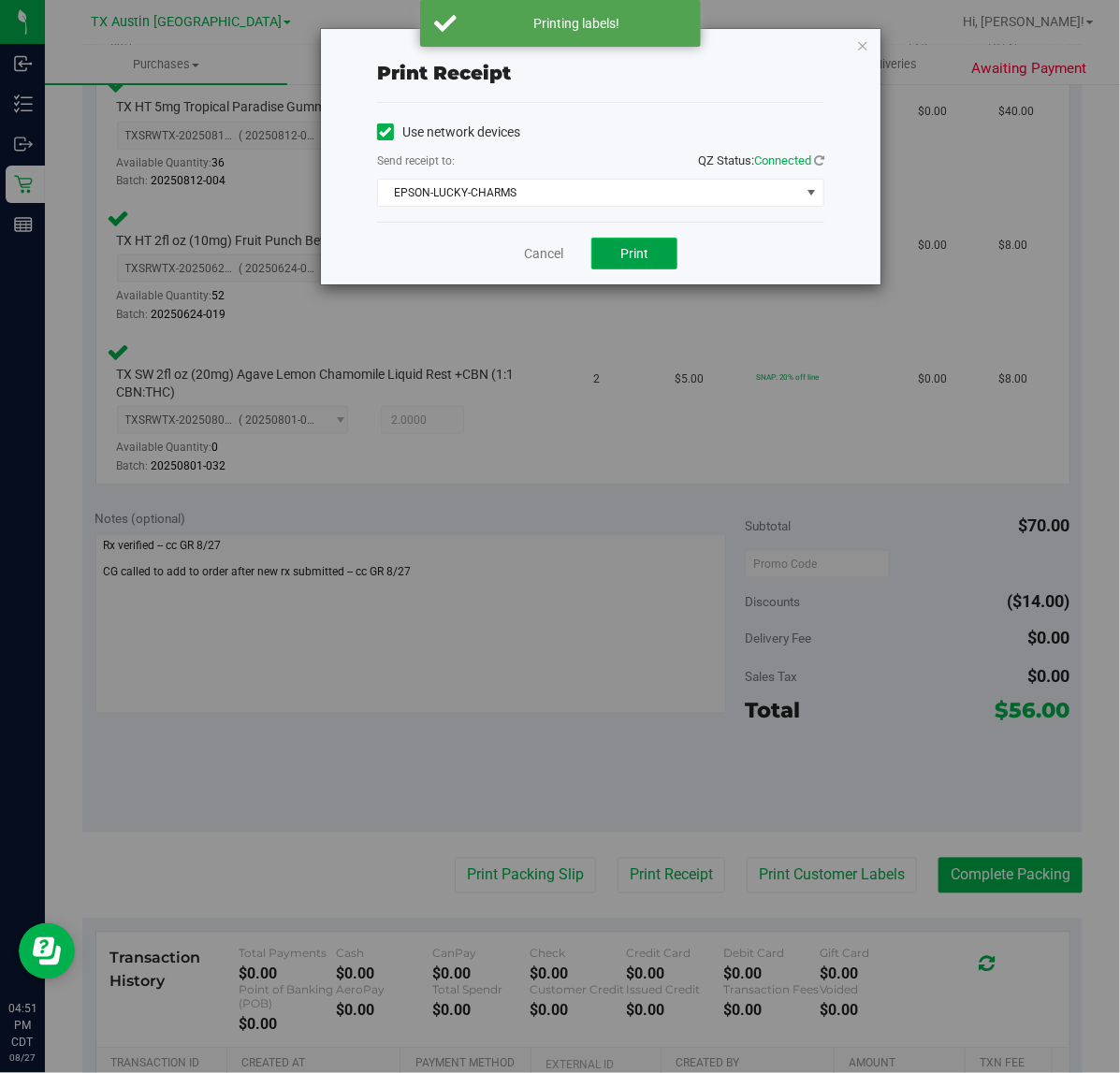
click at [646, 264] on button "Print" at bounding box center [633, 254] width 86 height 32
click at [529, 258] on link "Cancel" at bounding box center [536, 254] width 40 height 19
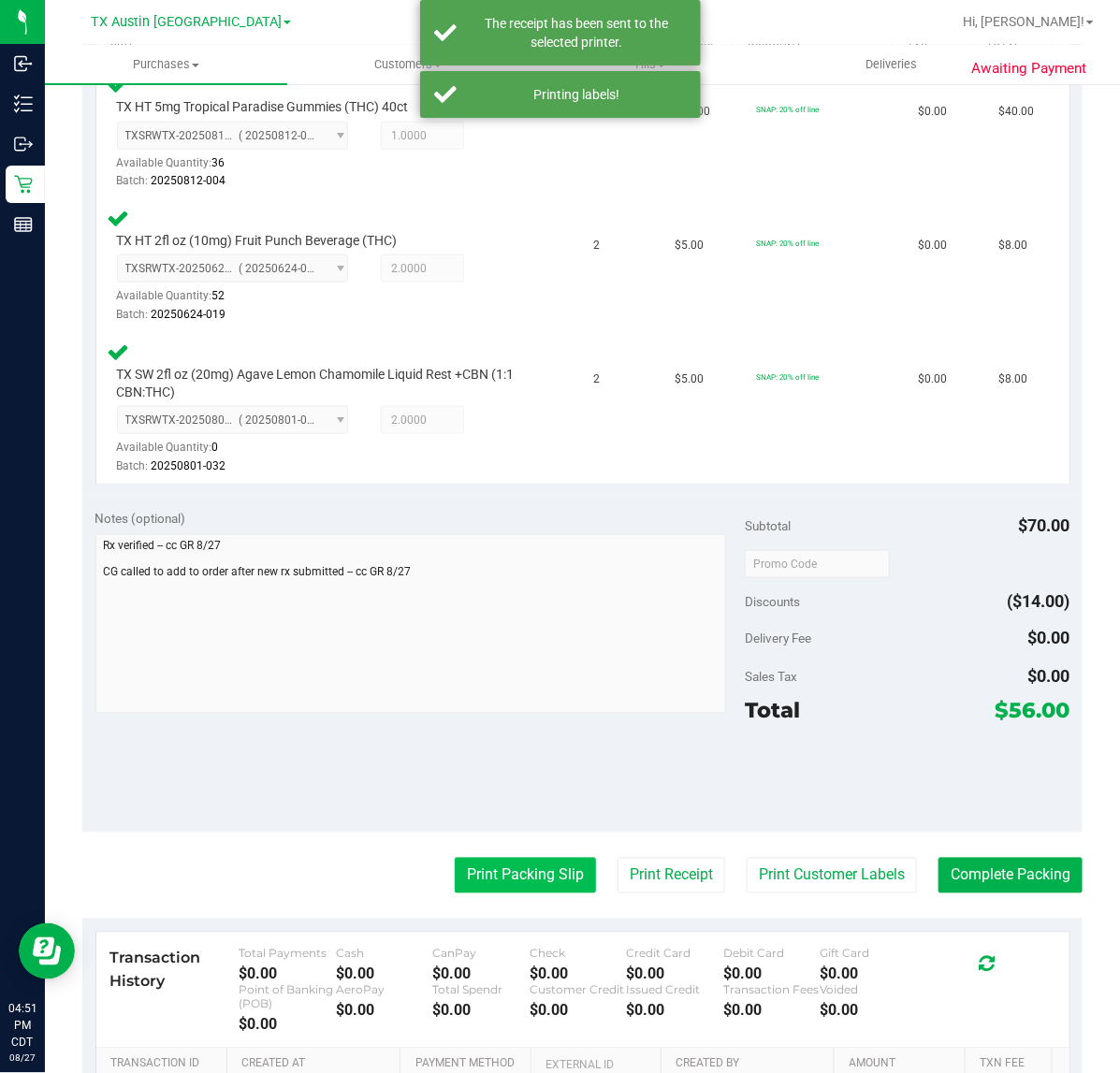
click at [482, 872] on button "Print Packing Slip" at bounding box center [525, 875] width 142 height 36
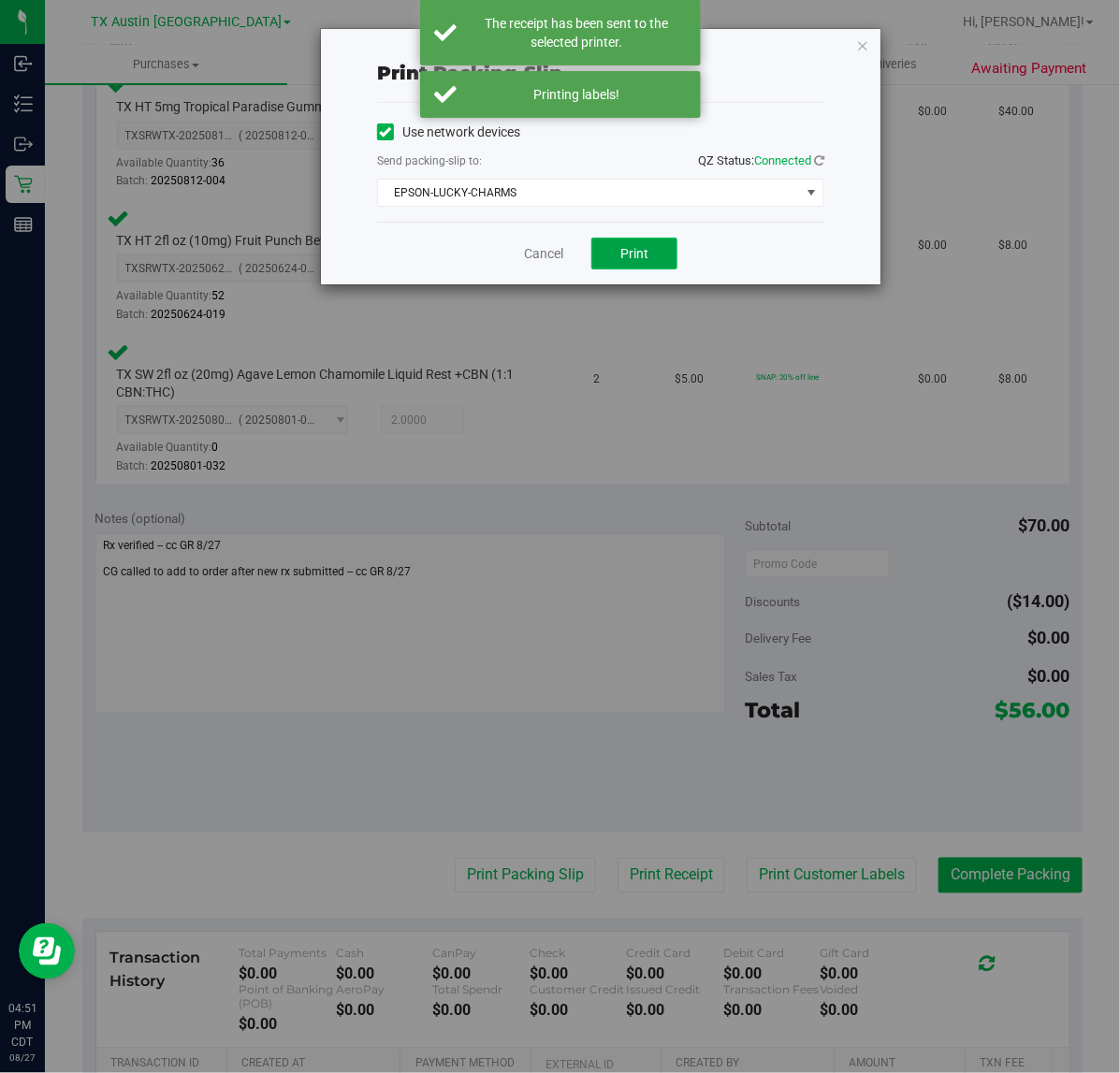
click at [647, 264] on button "Print" at bounding box center [633, 254] width 86 height 32
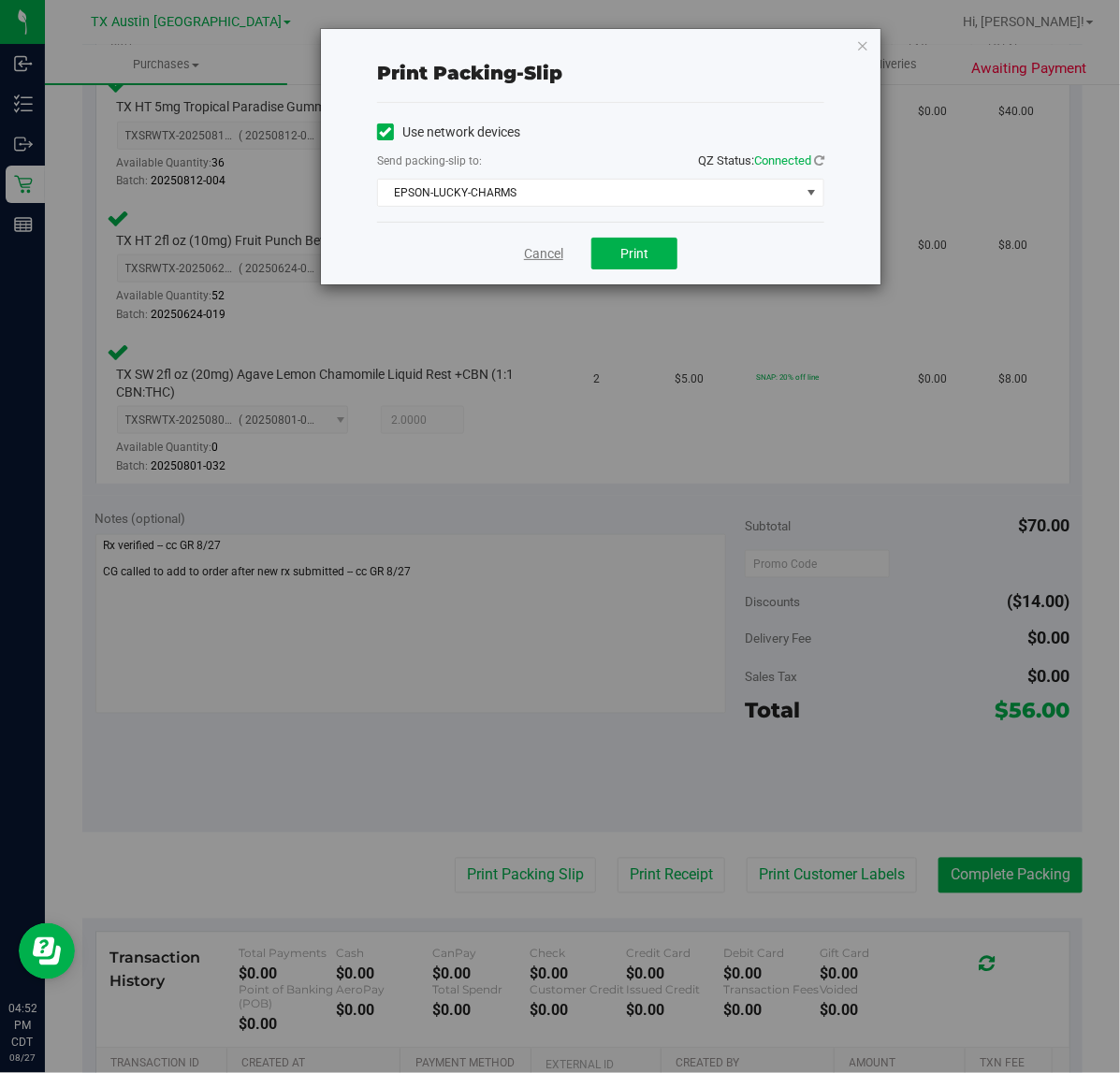
click at [554, 250] on link "Cancel" at bounding box center [543, 254] width 40 height 19
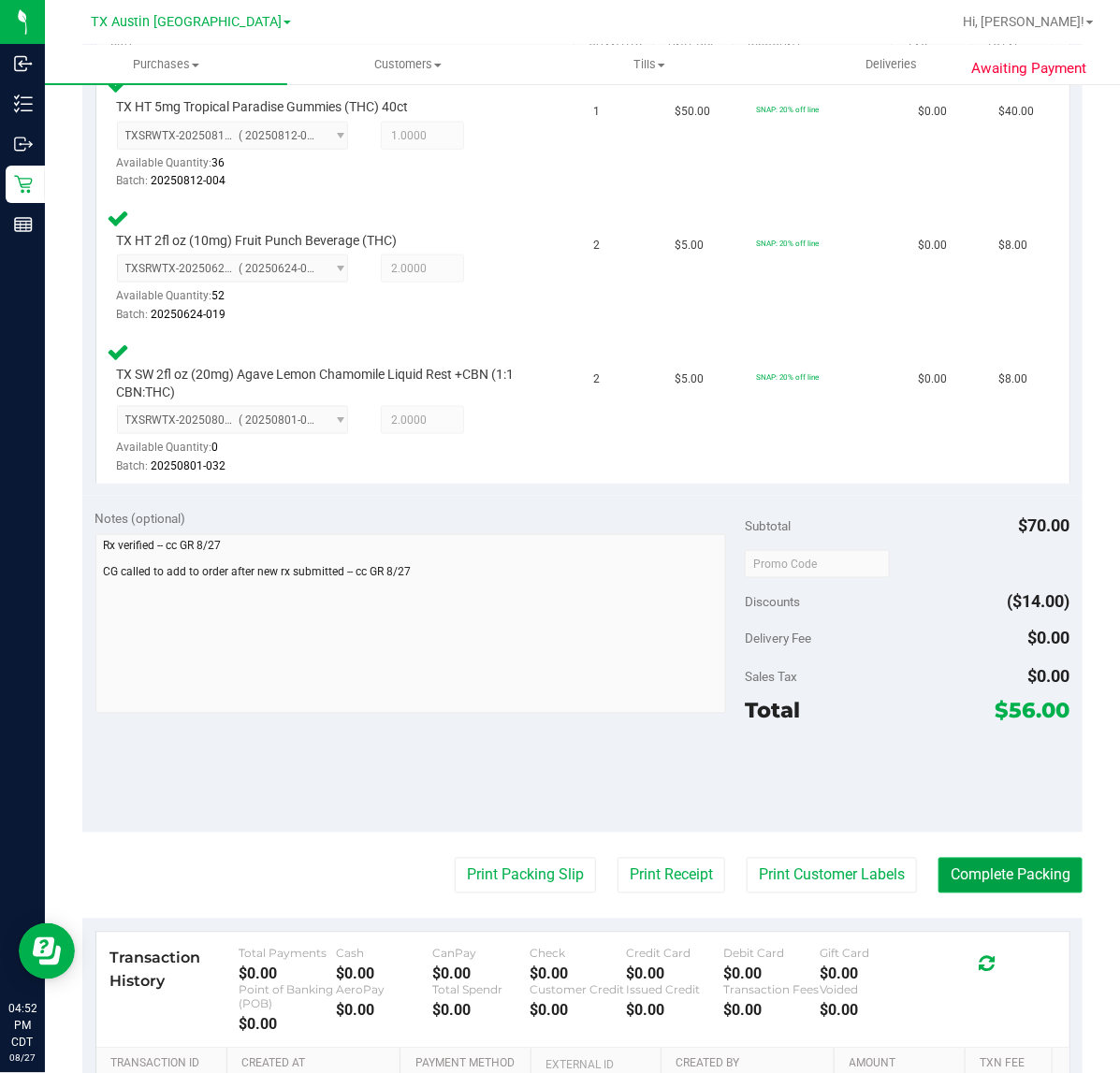
click at [938, 868] on button "Complete Packing" at bounding box center [1009, 875] width 144 height 36
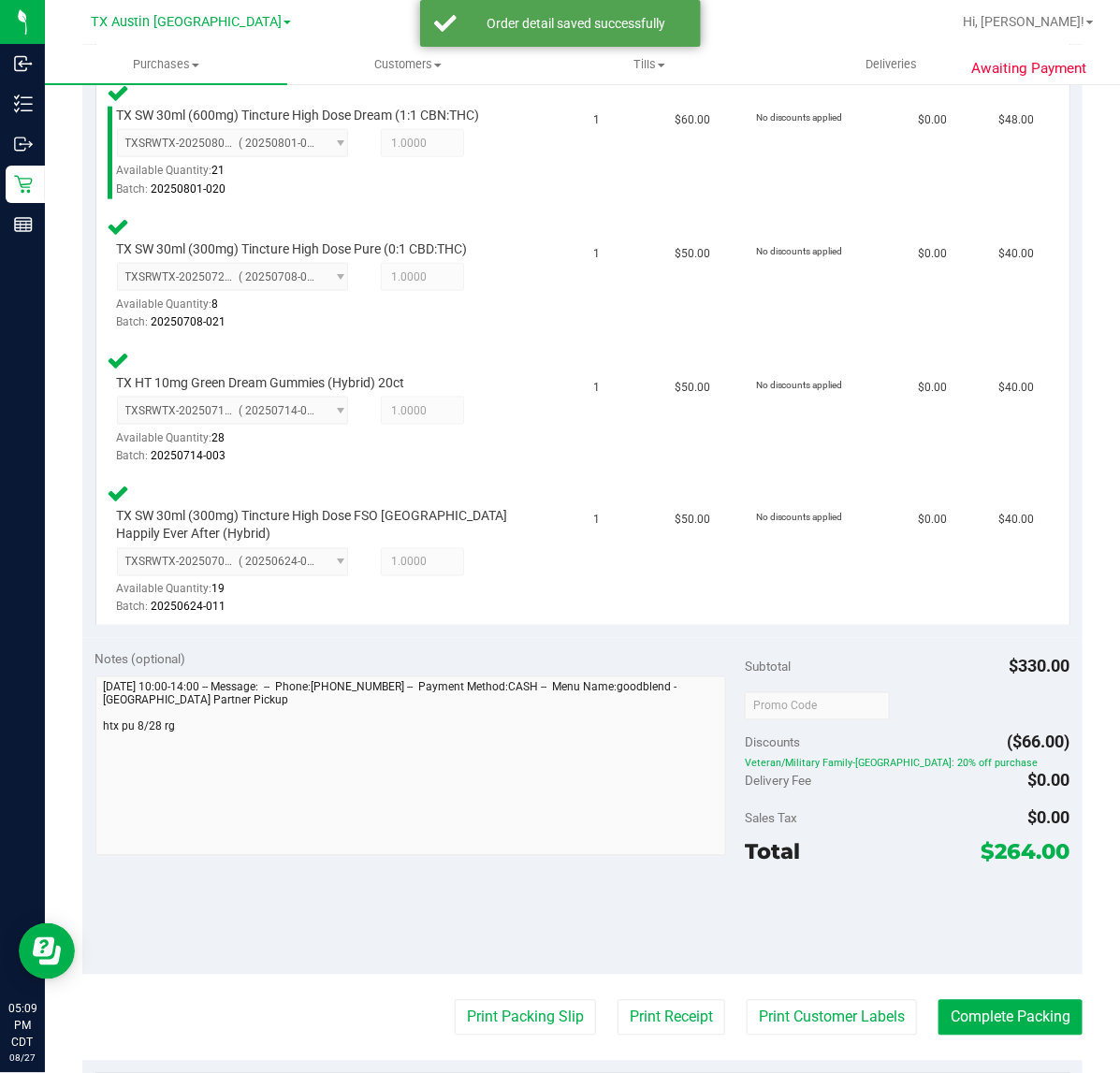
scroll to position [647, 0]
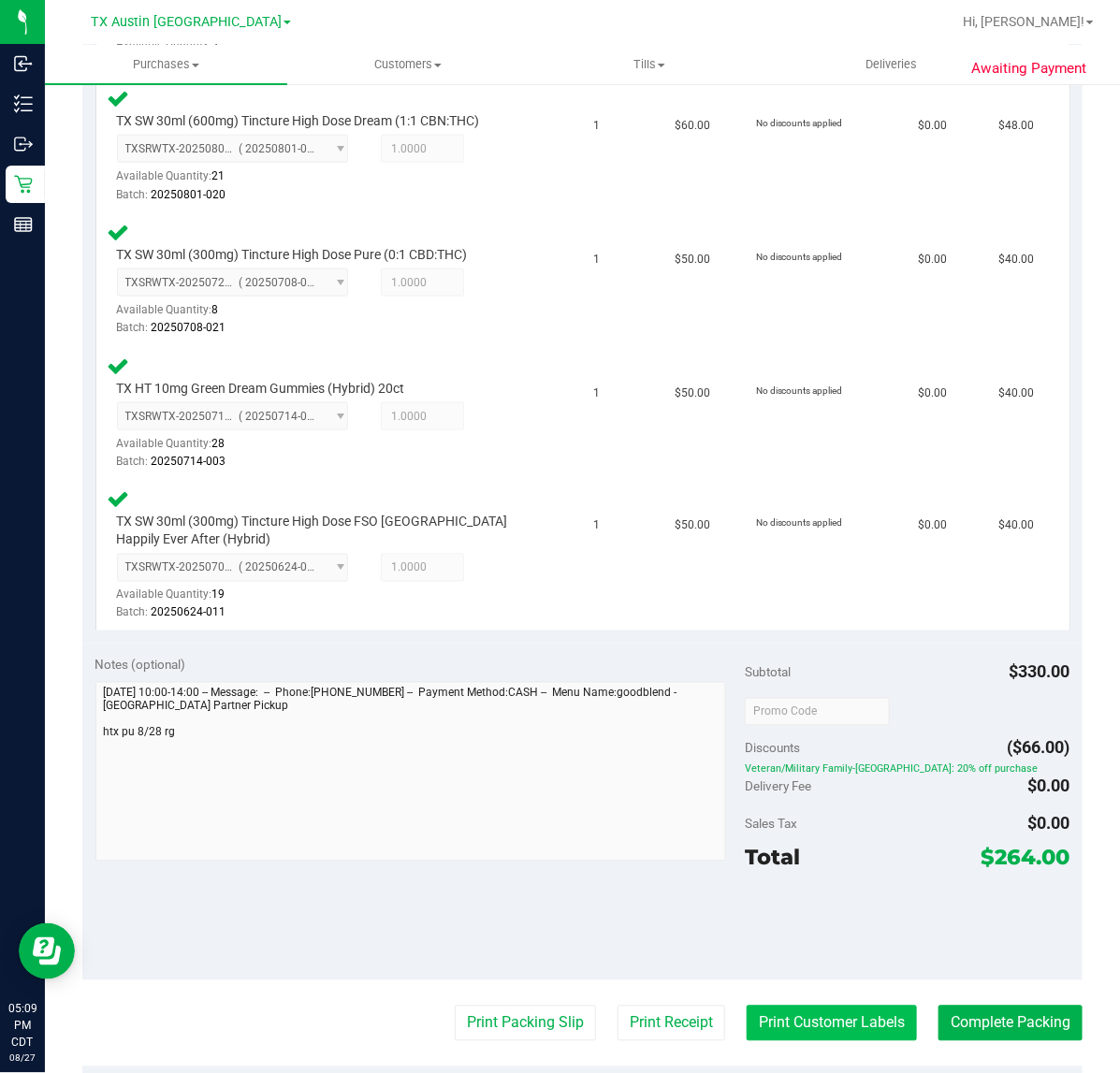
click at [810, 1021] on button "Print Customer Labels" at bounding box center [831, 1023] width 171 height 36
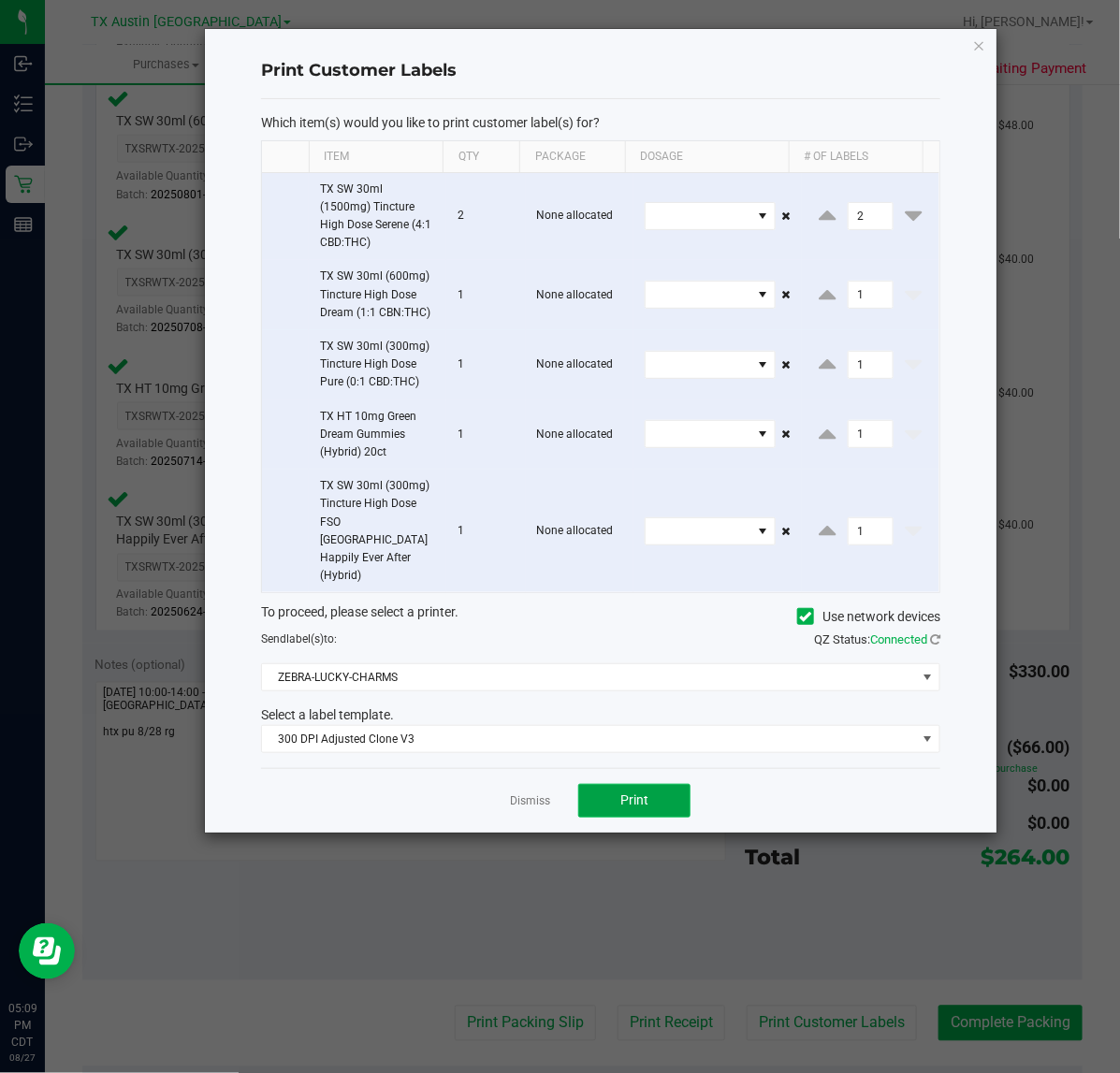
click at [631, 792] on span "Print" at bounding box center [633, 800] width 28 height 15
click at [531, 793] on link "Dismiss" at bounding box center [530, 801] width 40 height 15
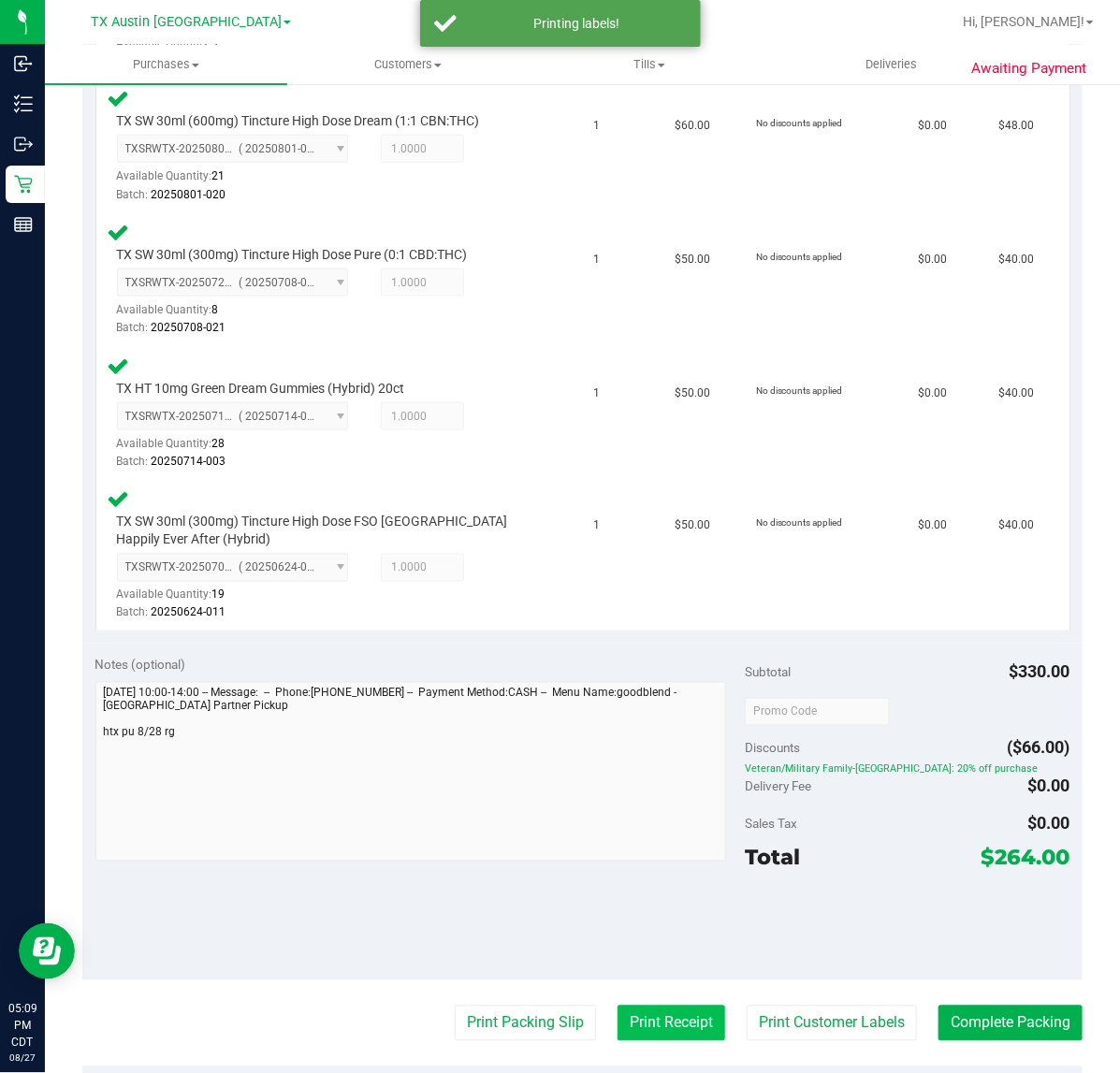
click at [647, 1011] on button "Print Receipt" at bounding box center [672, 1023] width 108 height 36
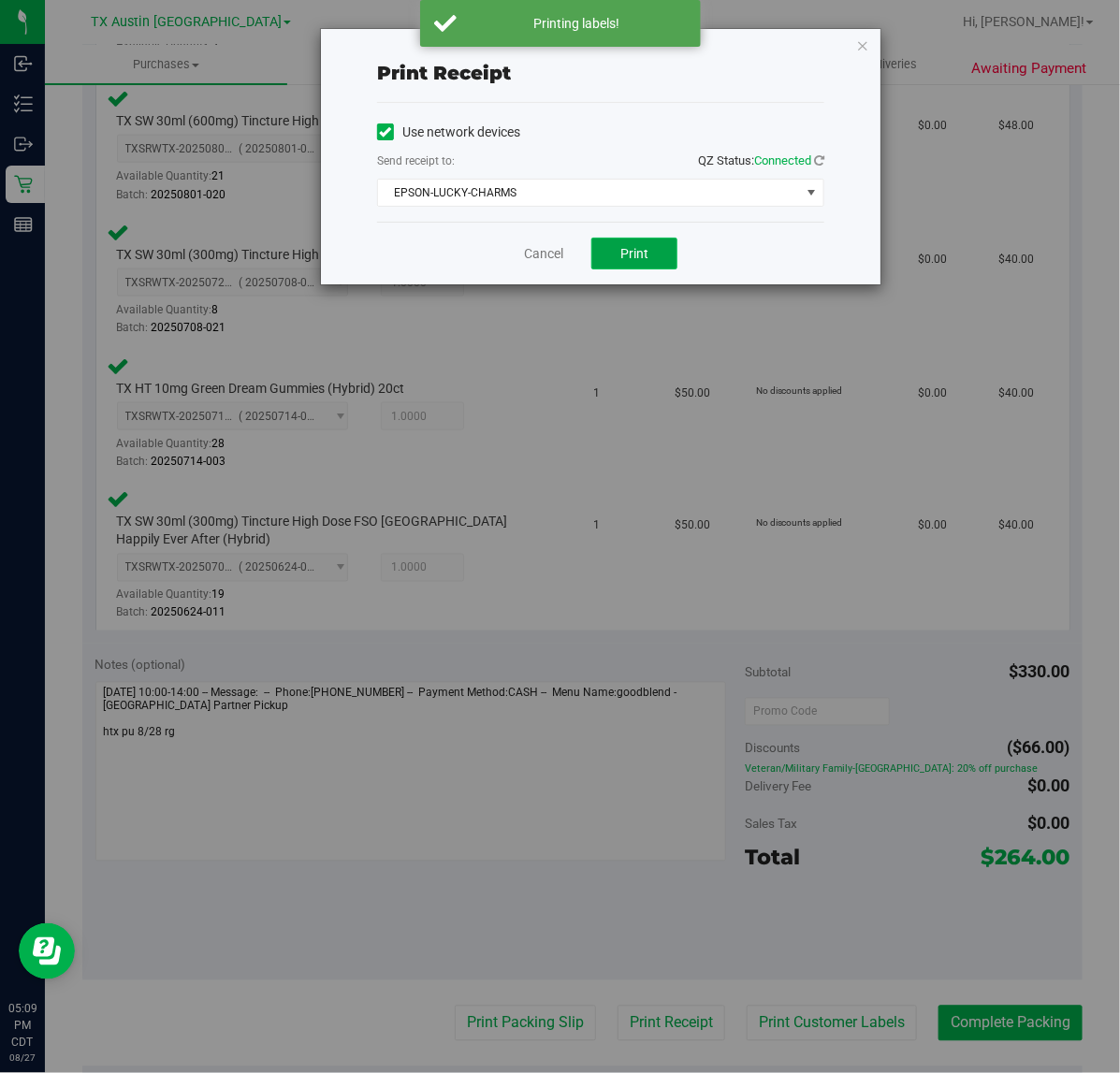
click at [651, 262] on button "Print" at bounding box center [633, 254] width 86 height 32
click at [533, 253] on link "Cancel" at bounding box center [536, 254] width 40 height 19
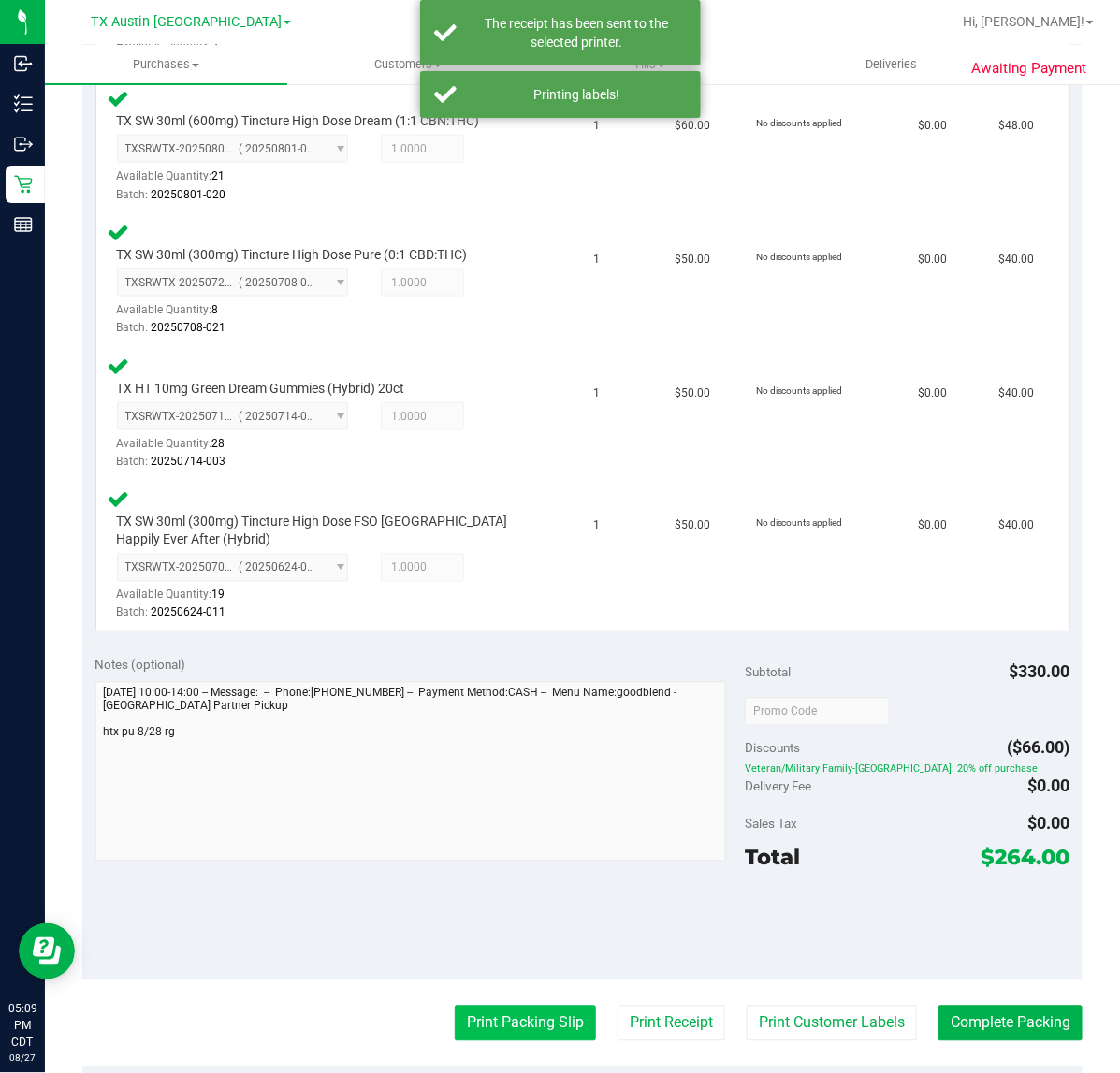
click at [518, 1026] on button "Print Packing Slip" at bounding box center [525, 1023] width 142 height 36
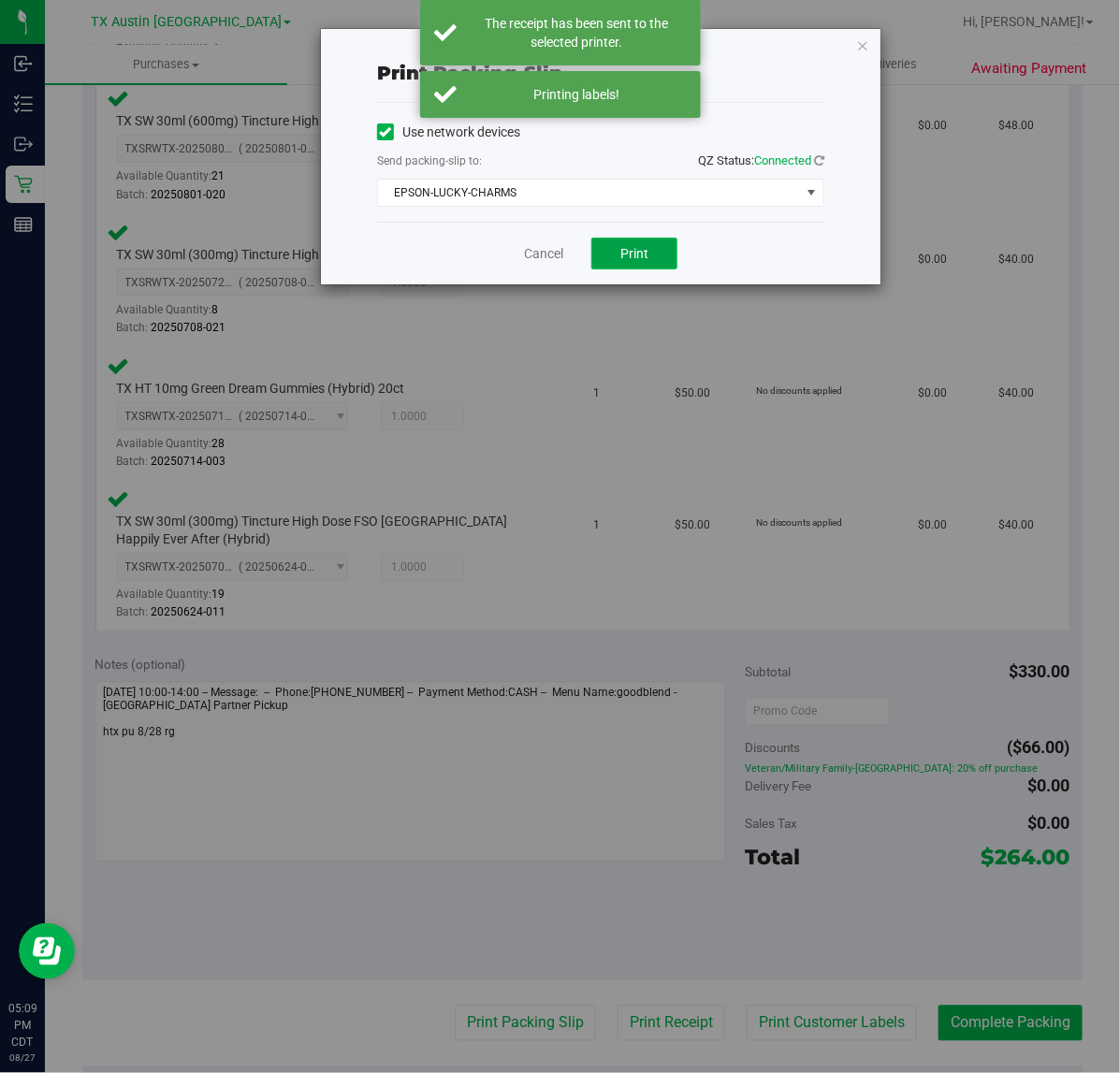
click at [646, 255] on span "Print" at bounding box center [633, 254] width 28 height 15
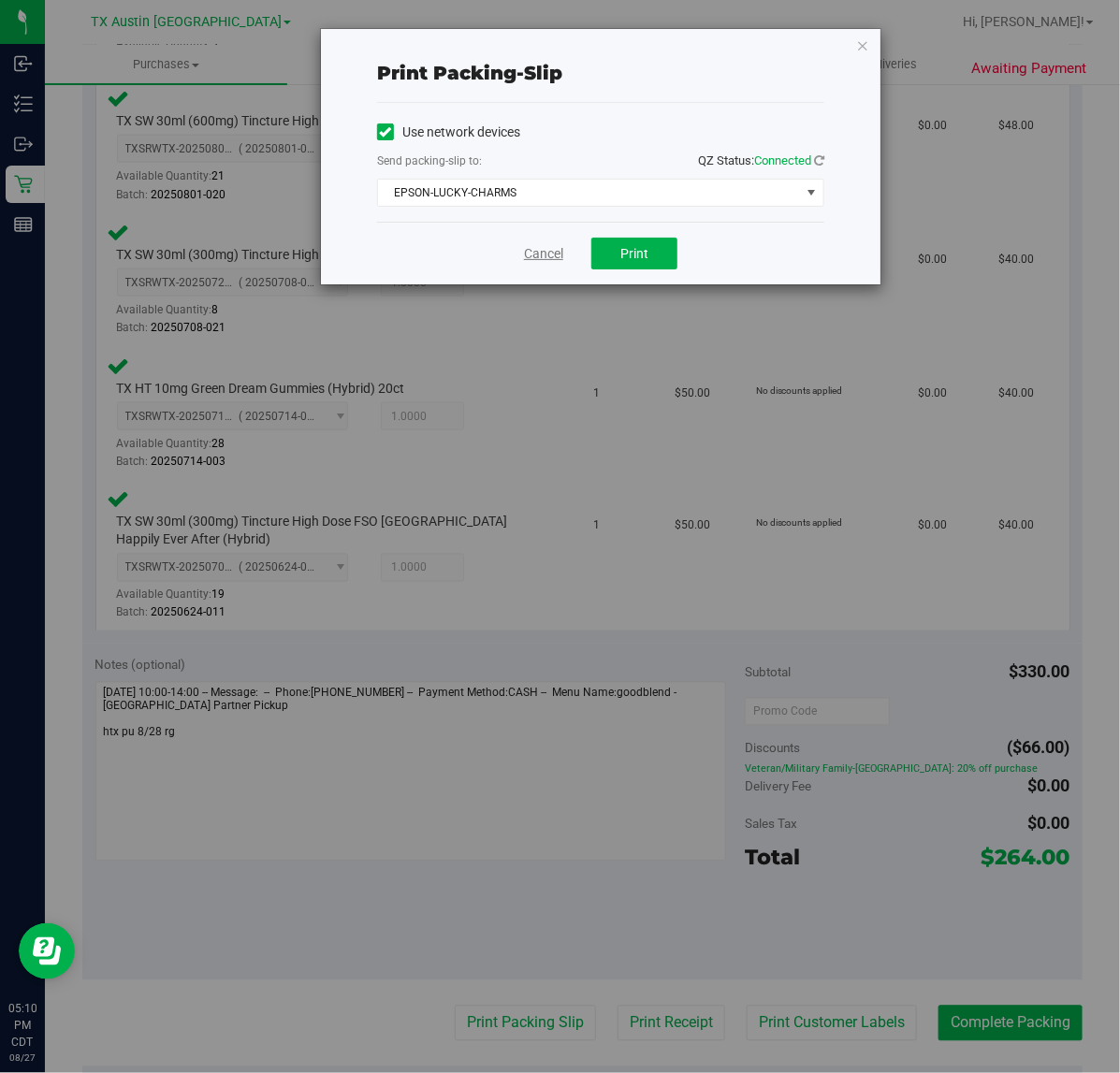
click at [530, 253] on link "Cancel" at bounding box center [543, 254] width 40 height 19
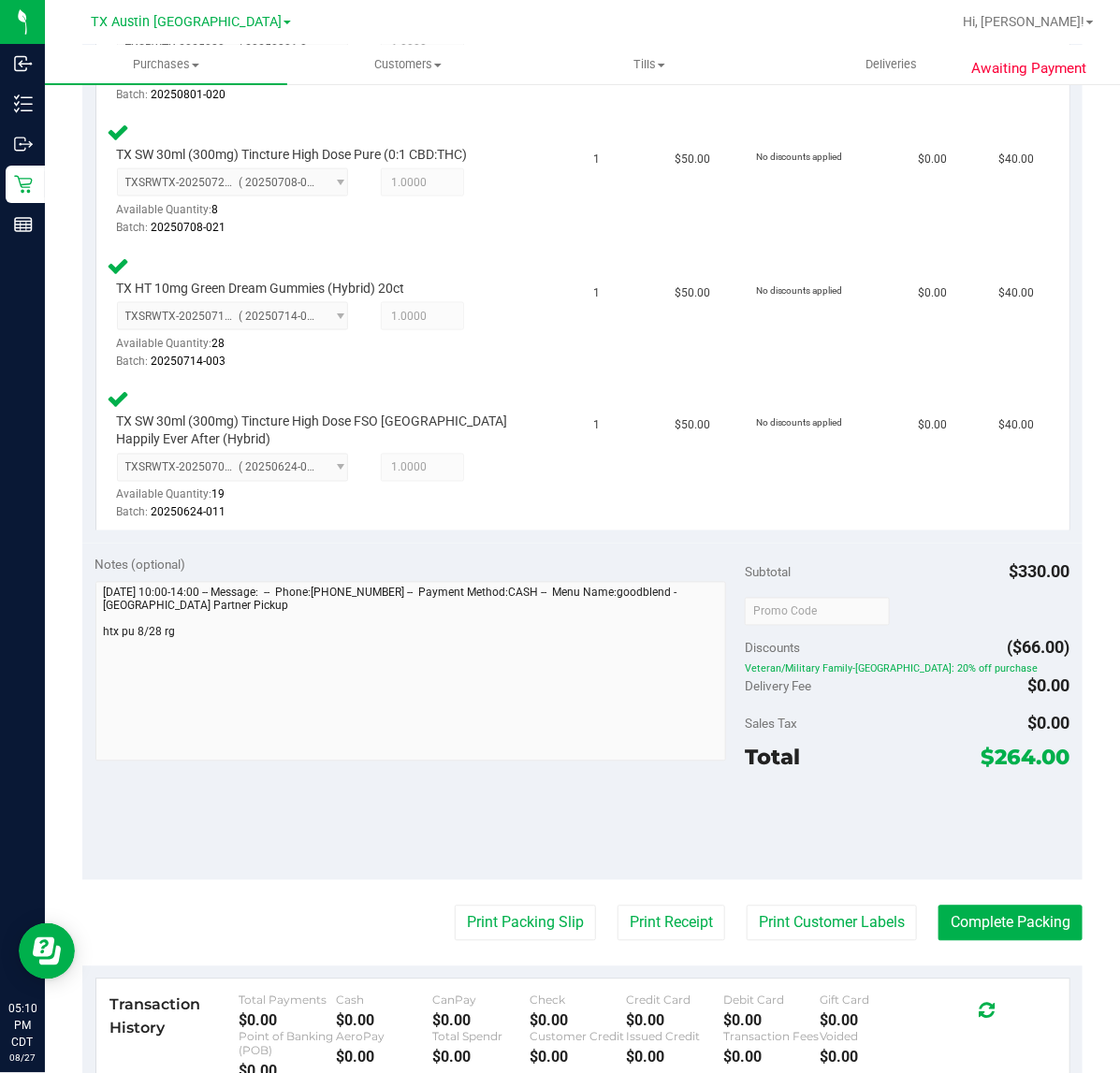
scroll to position [745, 0]
click at [956, 917] on button "Complete Packing" at bounding box center [1009, 924] width 144 height 36
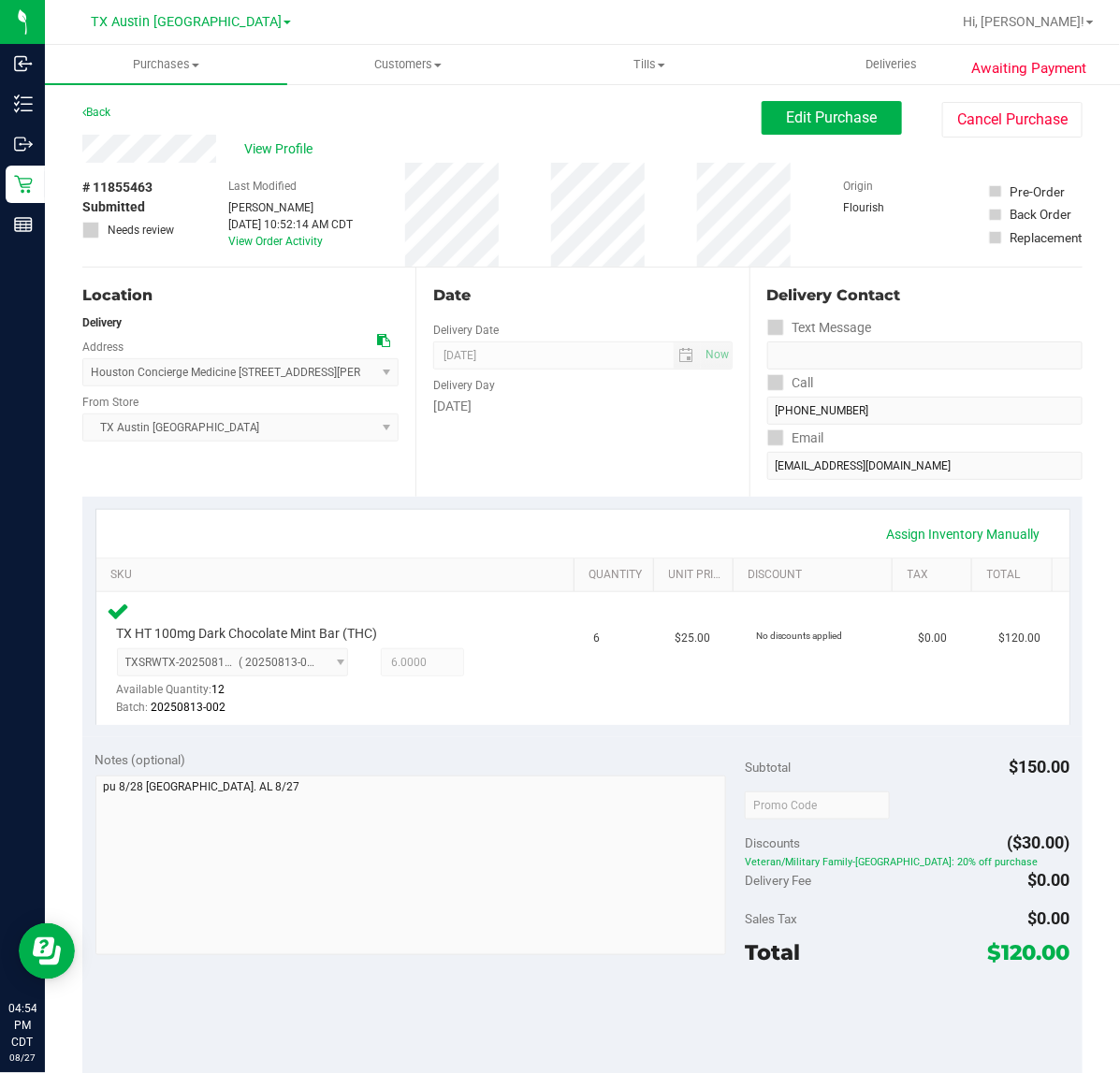
scroll to position [234, 0]
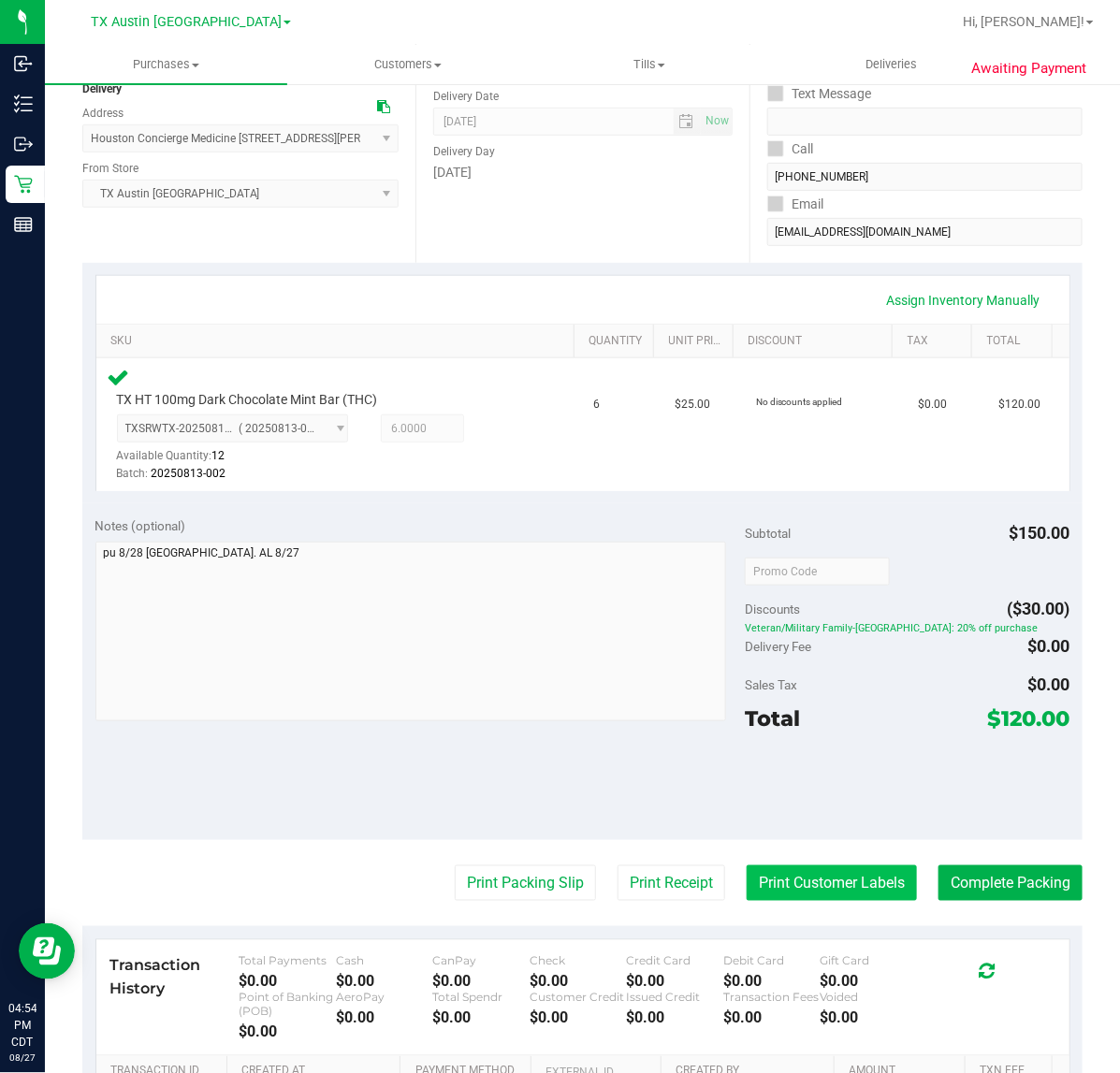
click at [775, 877] on button "Print Customer Labels" at bounding box center [831, 883] width 171 height 36
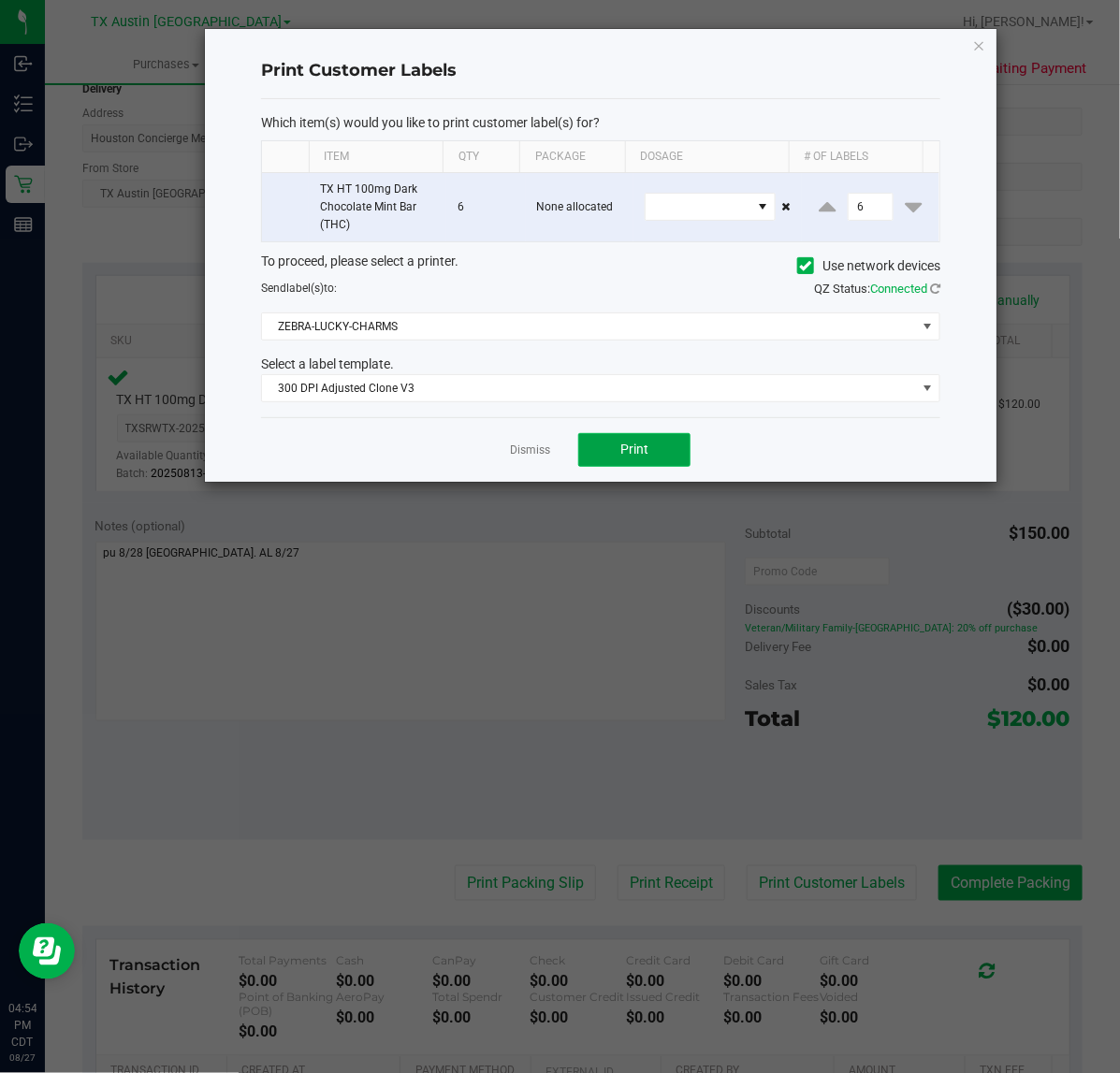
click at [603, 459] on button "Print" at bounding box center [634, 449] width 112 height 34
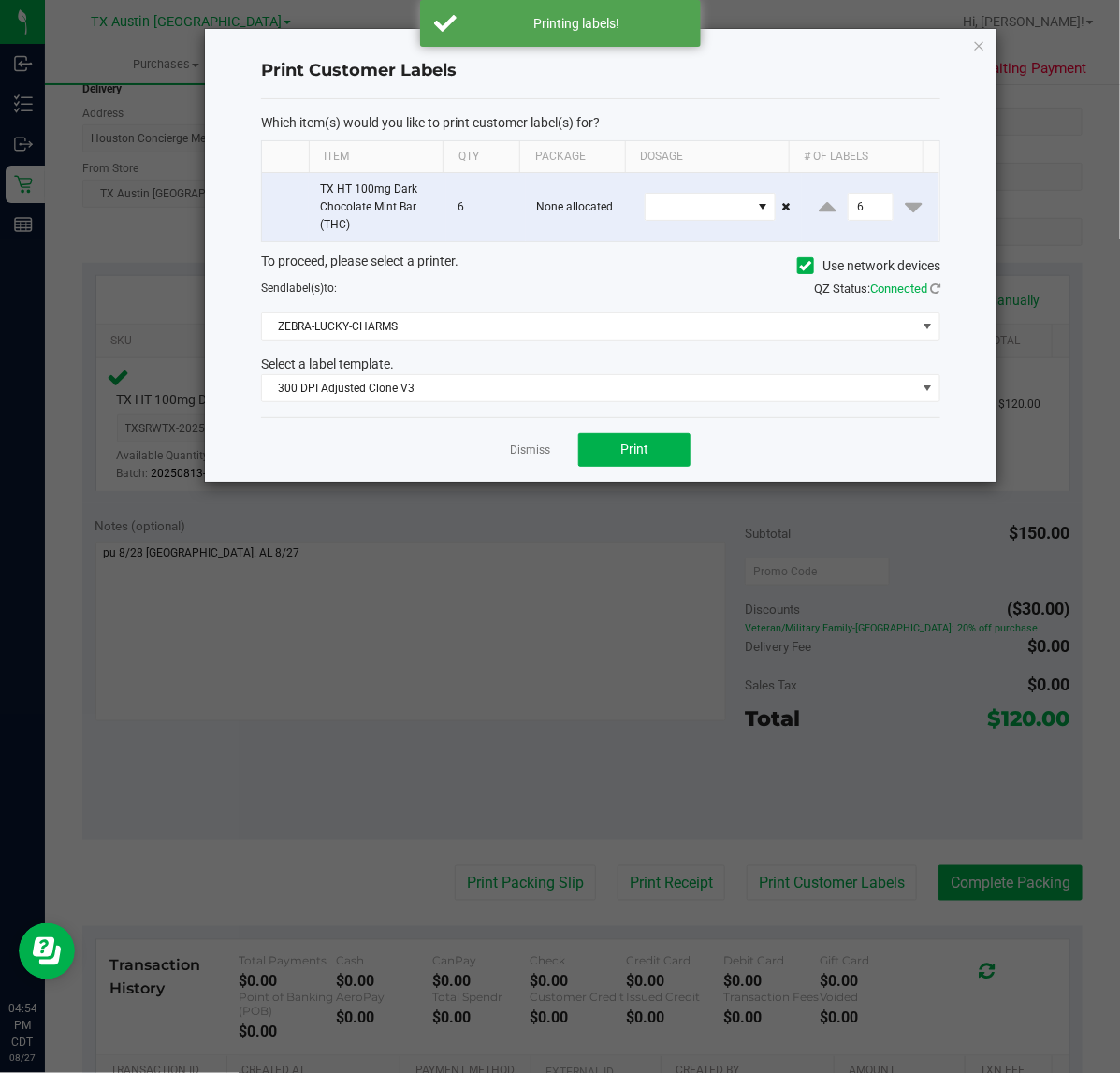
click at [500, 449] on div "Dismiss Print" at bounding box center [600, 449] width 680 height 65
click at [518, 449] on link "Dismiss" at bounding box center [530, 450] width 40 height 15
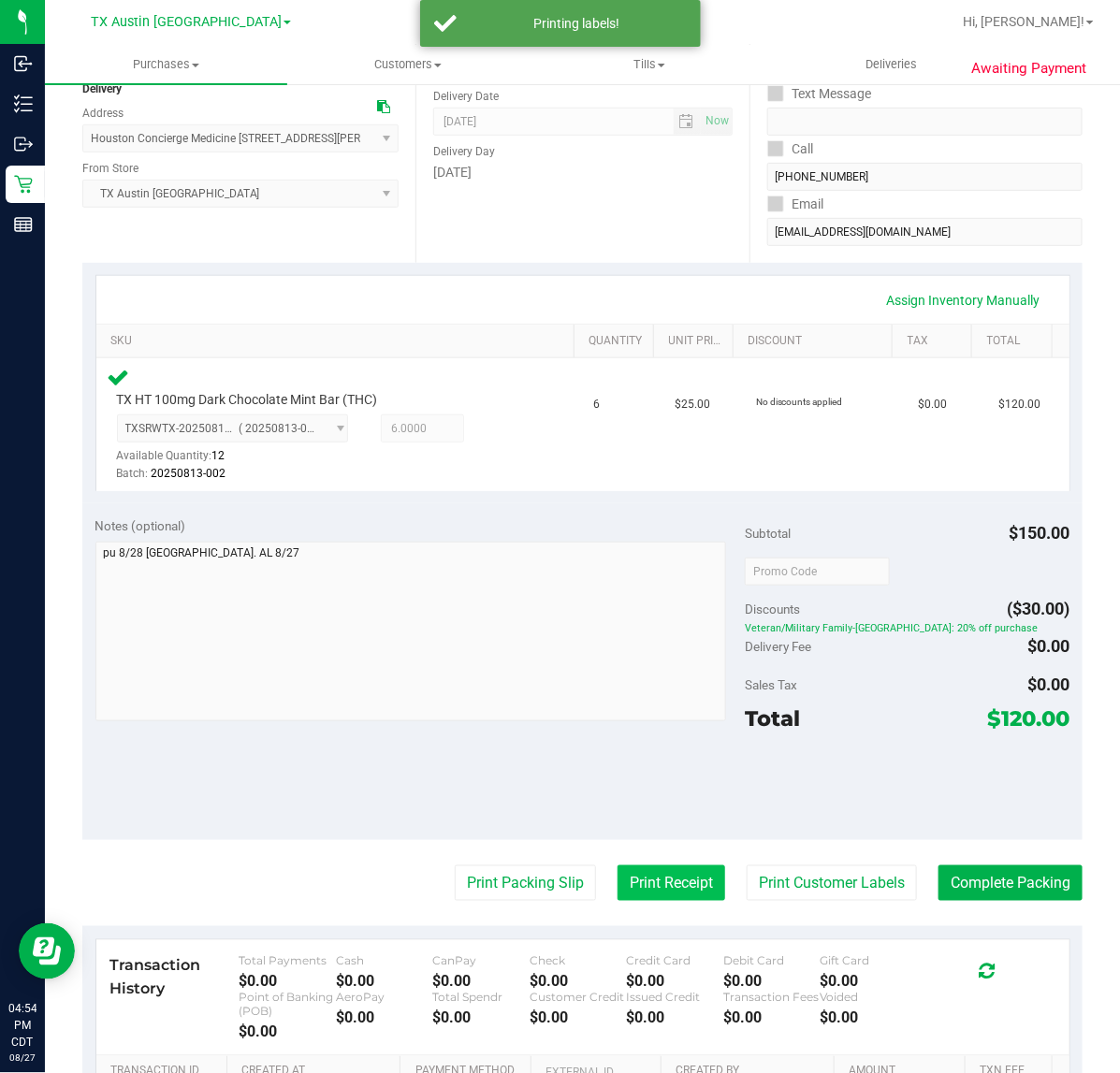
click at [656, 884] on button "Print Receipt" at bounding box center [672, 883] width 108 height 36
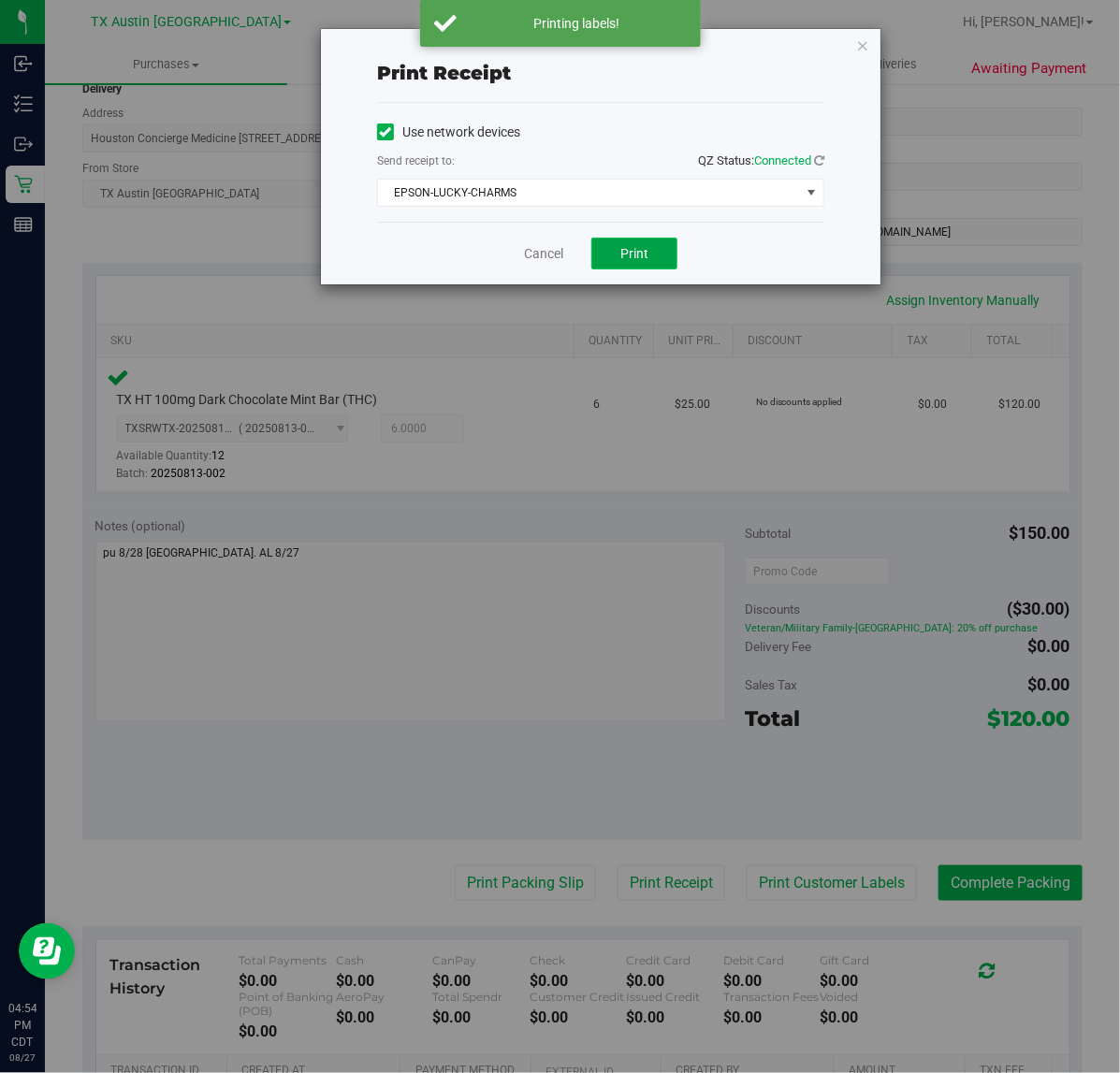
click at [614, 245] on button "Print" at bounding box center [633, 254] width 86 height 32
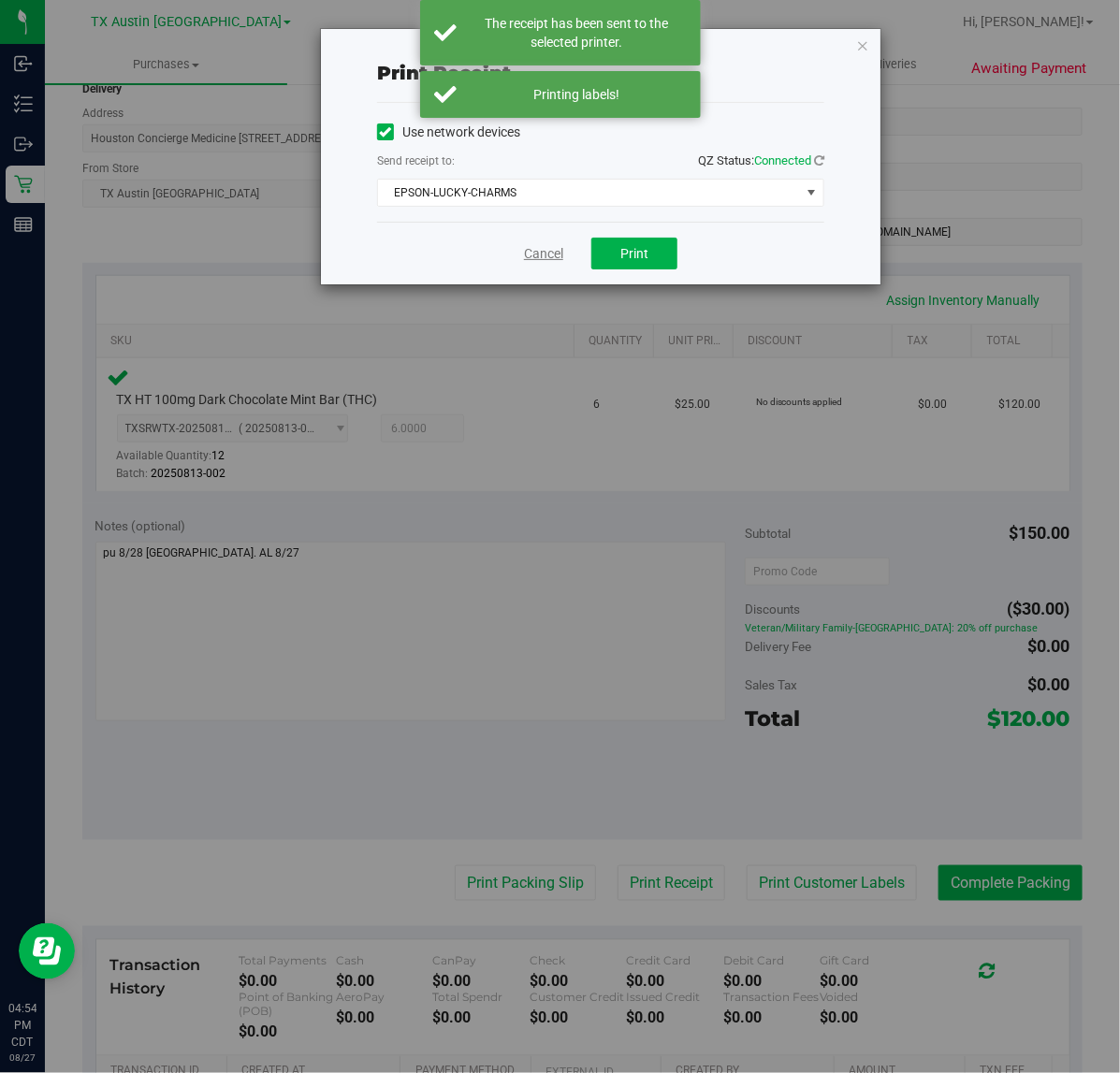
click at [531, 255] on link "Cancel" at bounding box center [543, 254] width 40 height 19
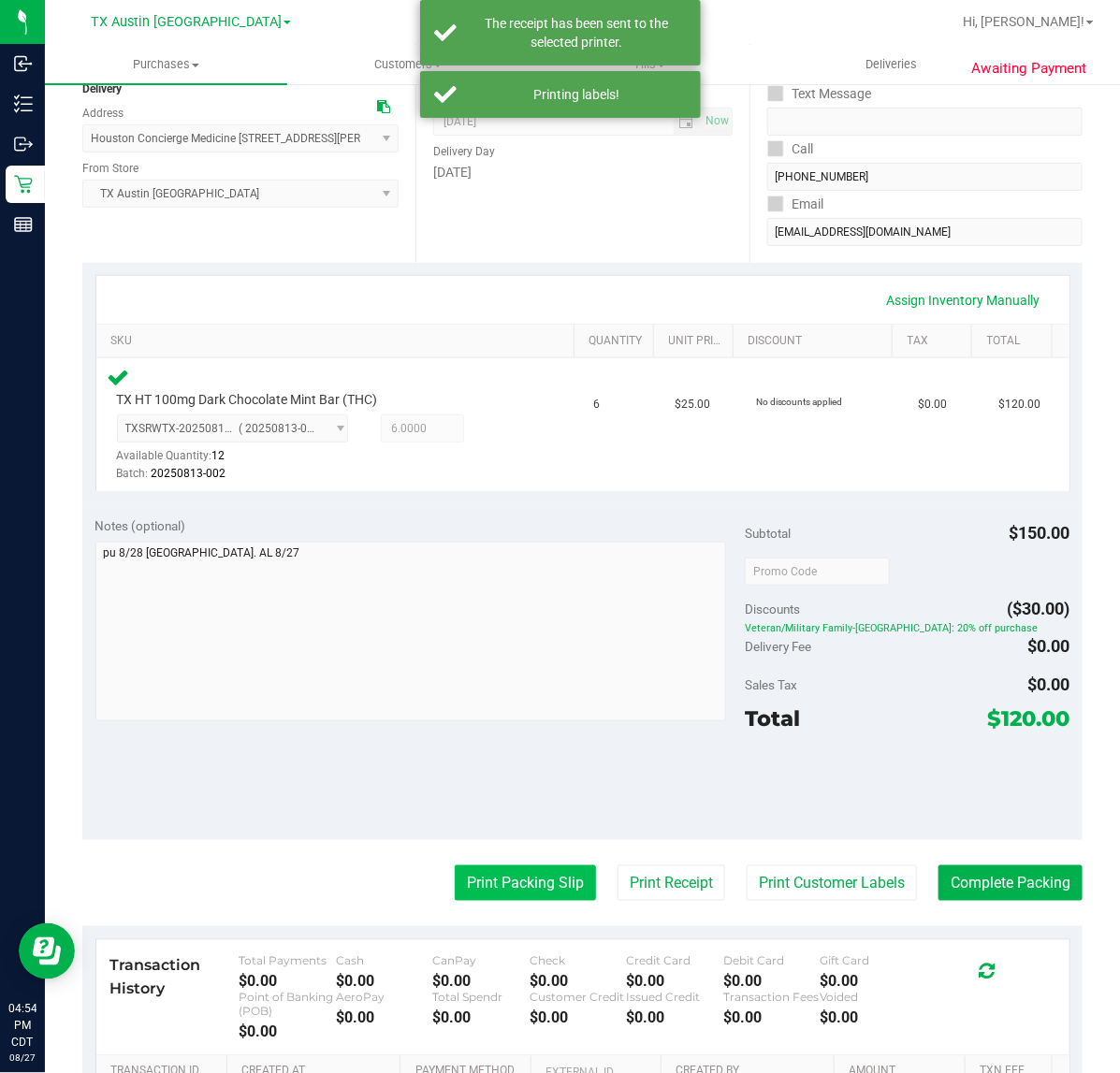
click at [530, 877] on button "Print Packing Slip" at bounding box center [525, 883] width 142 height 36
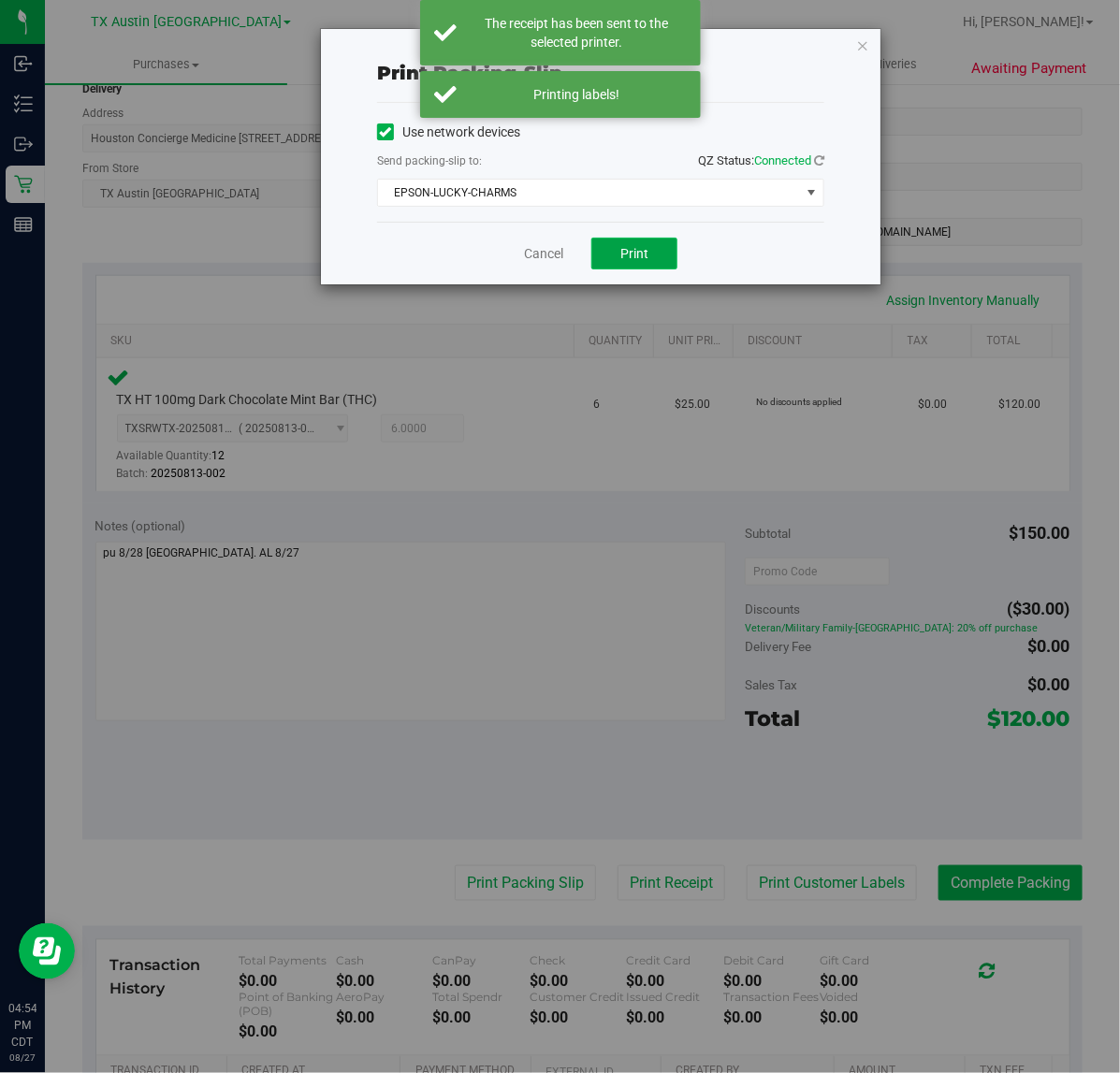
click at [611, 260] on button "Print" at bounding box center [633, 254] width 86 height 32
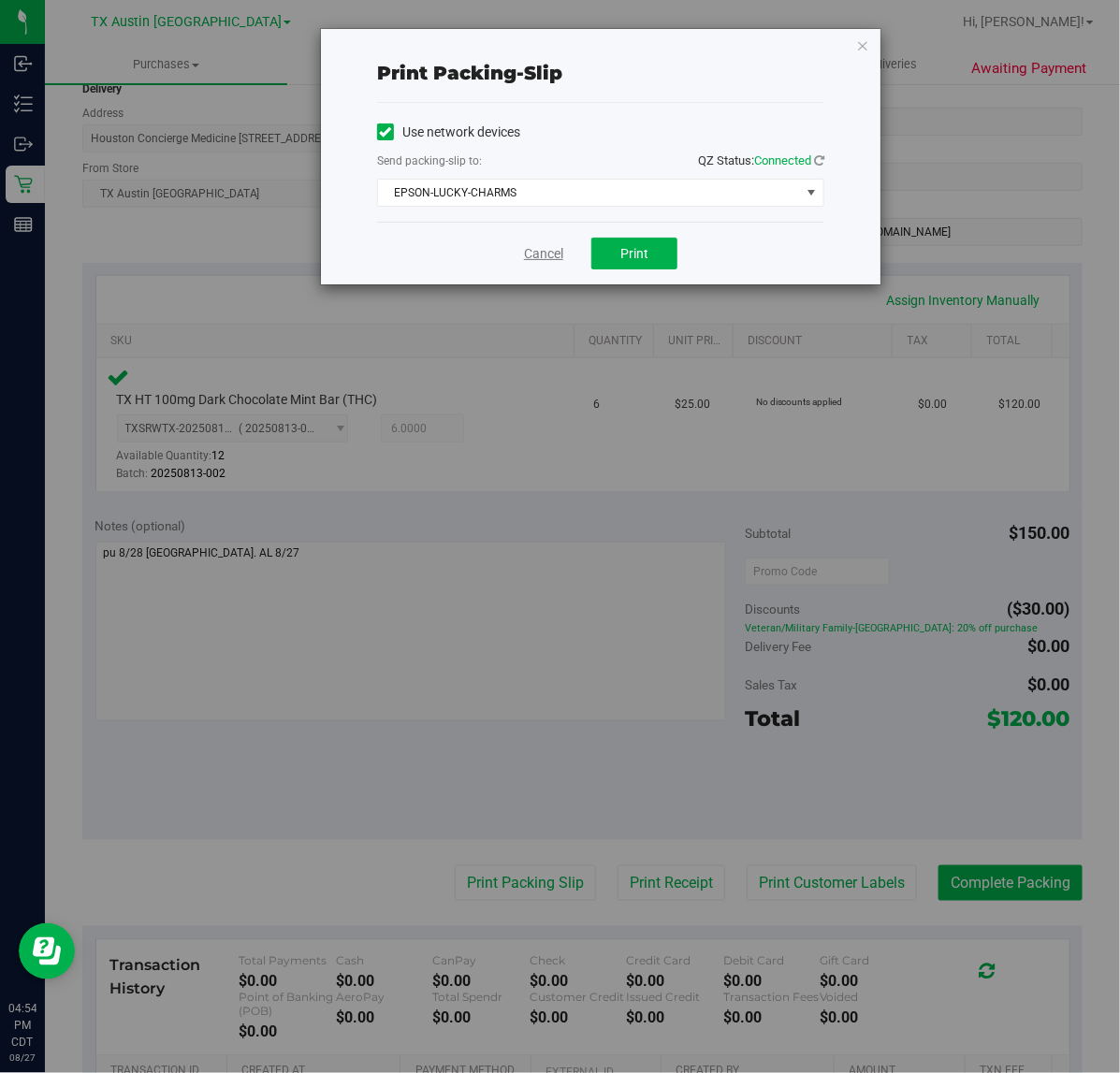
click at [529, 251] on link "Cancel" at bounding box center [543, 254] width 40 height 19
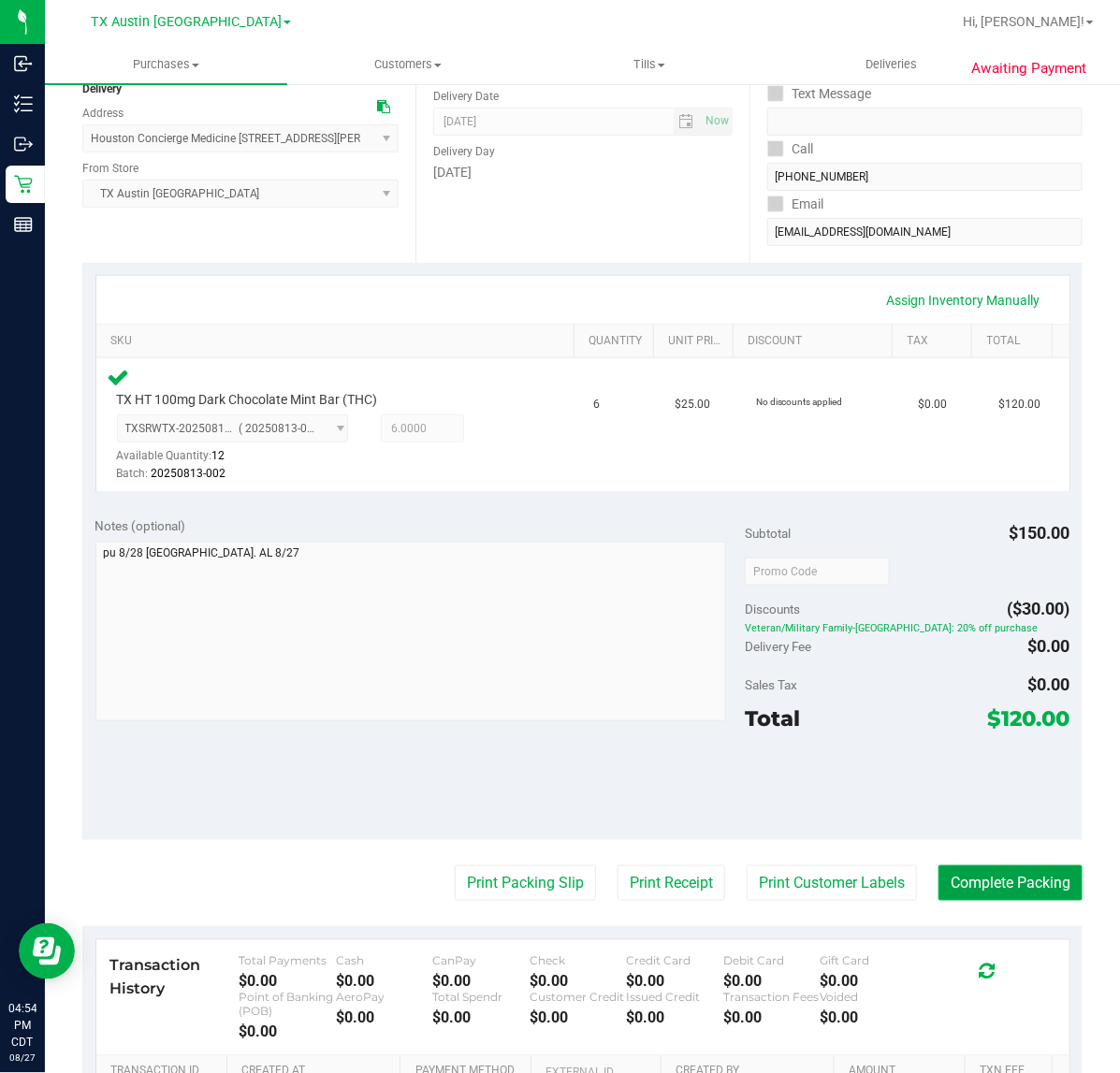
click at [1000, 875] on button "Complete Packing" at bounding box center [1009, 883] width 144 height 36
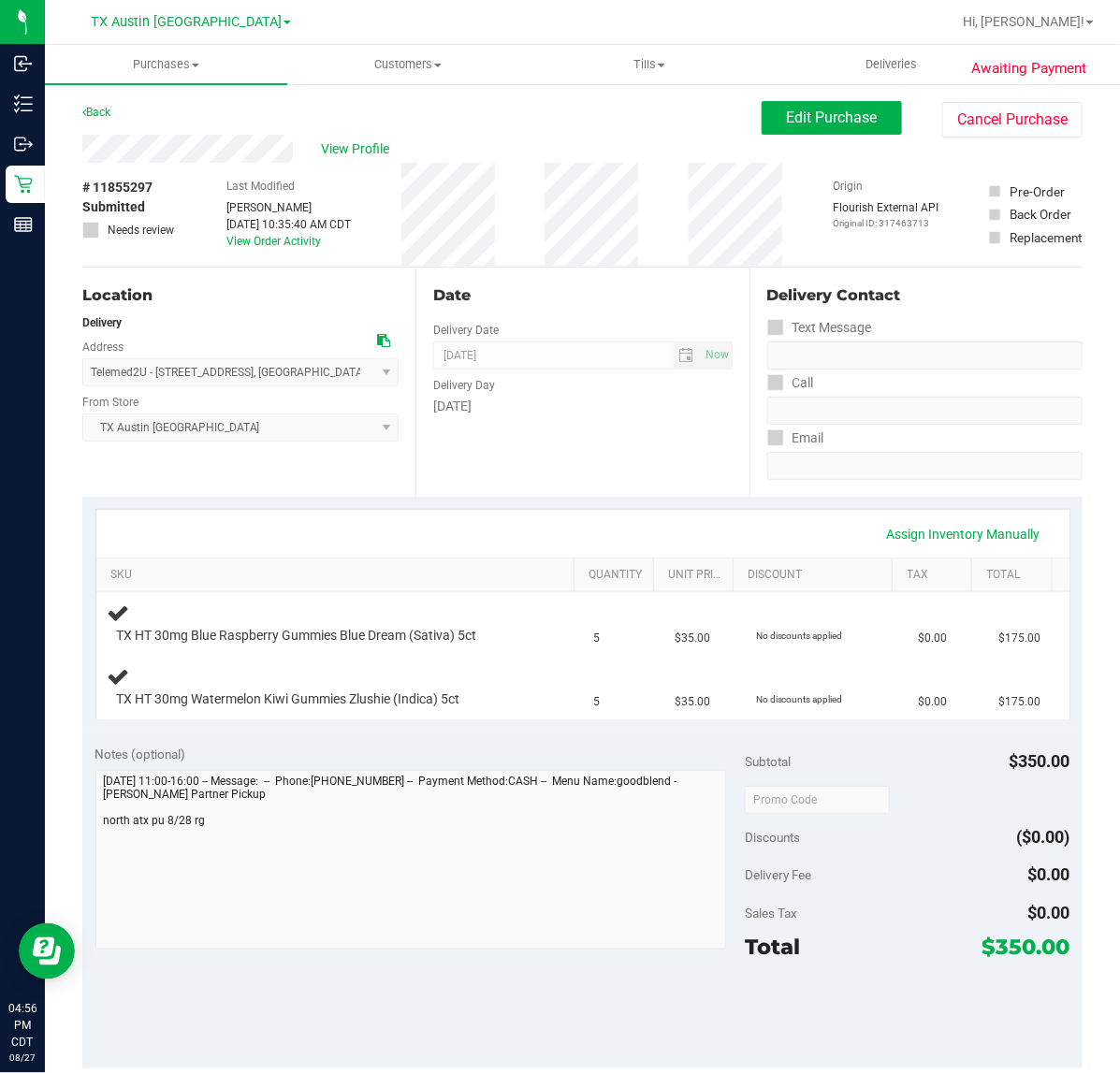
click at [628, 464] on div "Date Delivery Date 08/28/2025 Now 08/28/2025 07:00 AM Now Delivery Day Thursday" at bounding box center [582, 383] width 333 height 229
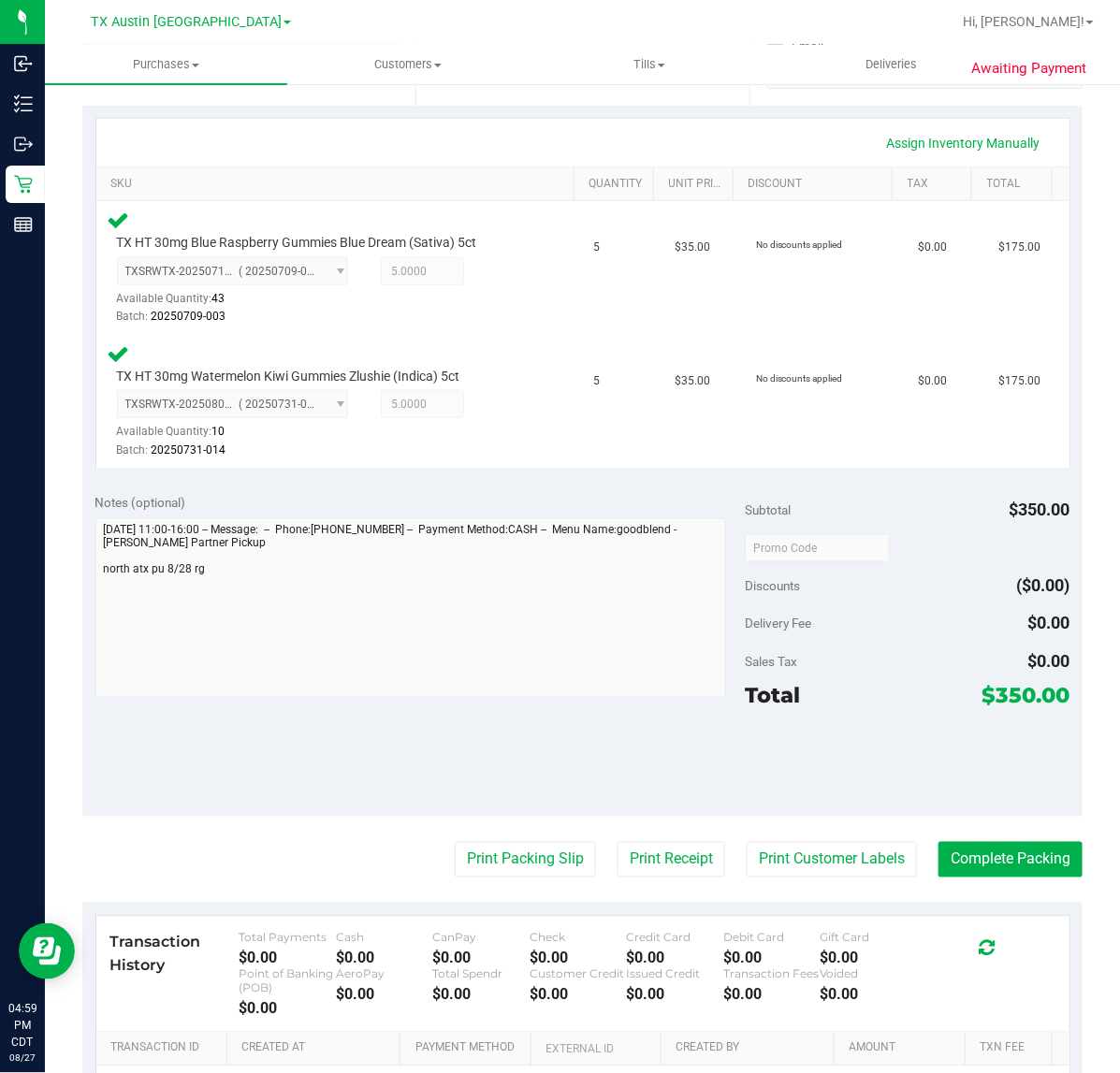
scroll to position [391, 0]
click at [816, 874] on button "Print Customer Labels" at bounding box center [831, 859] width 171 height 36
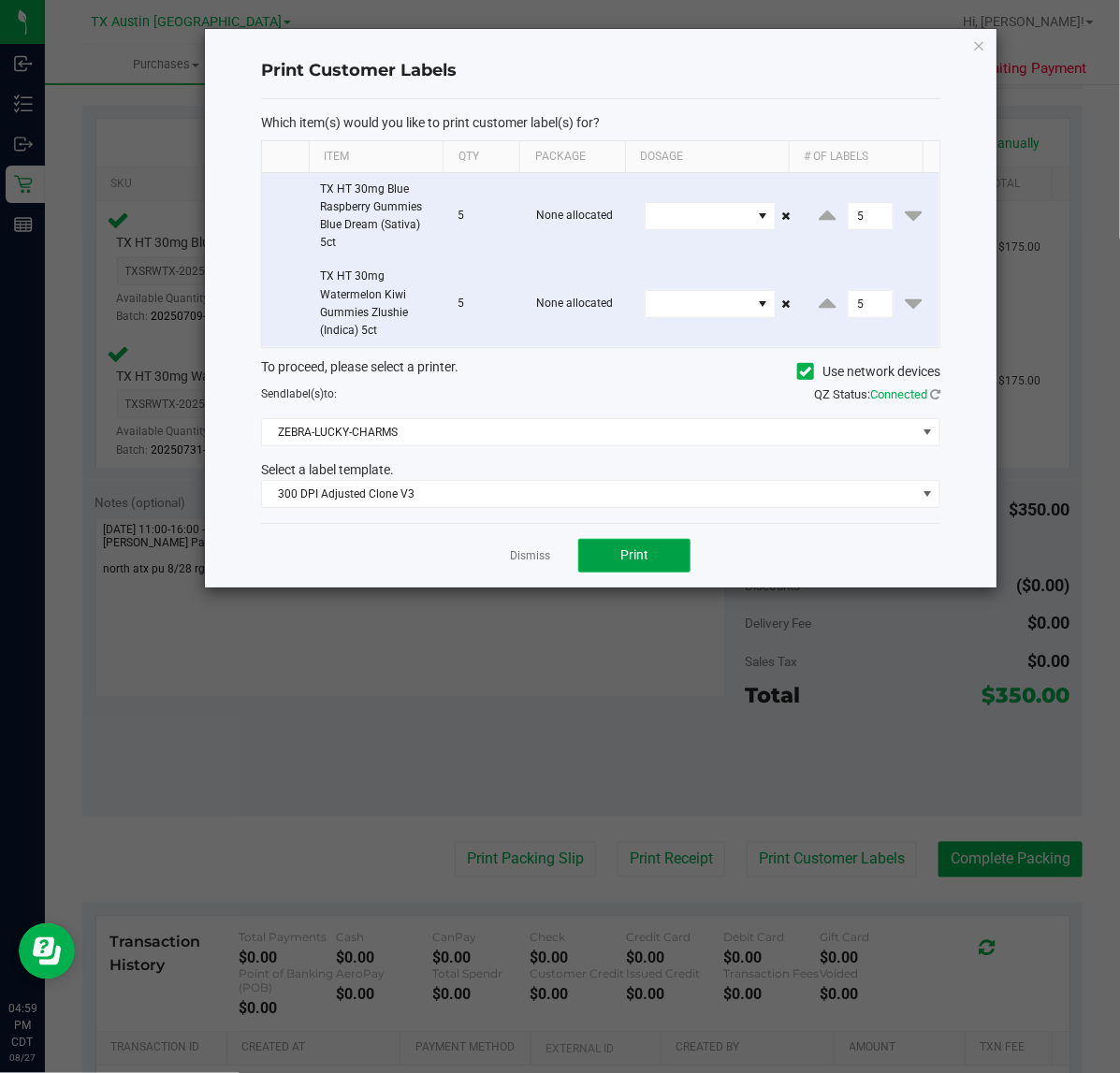
click at [627, 562] on span "Print" at bounding box center [633, 555] width 28 height 15
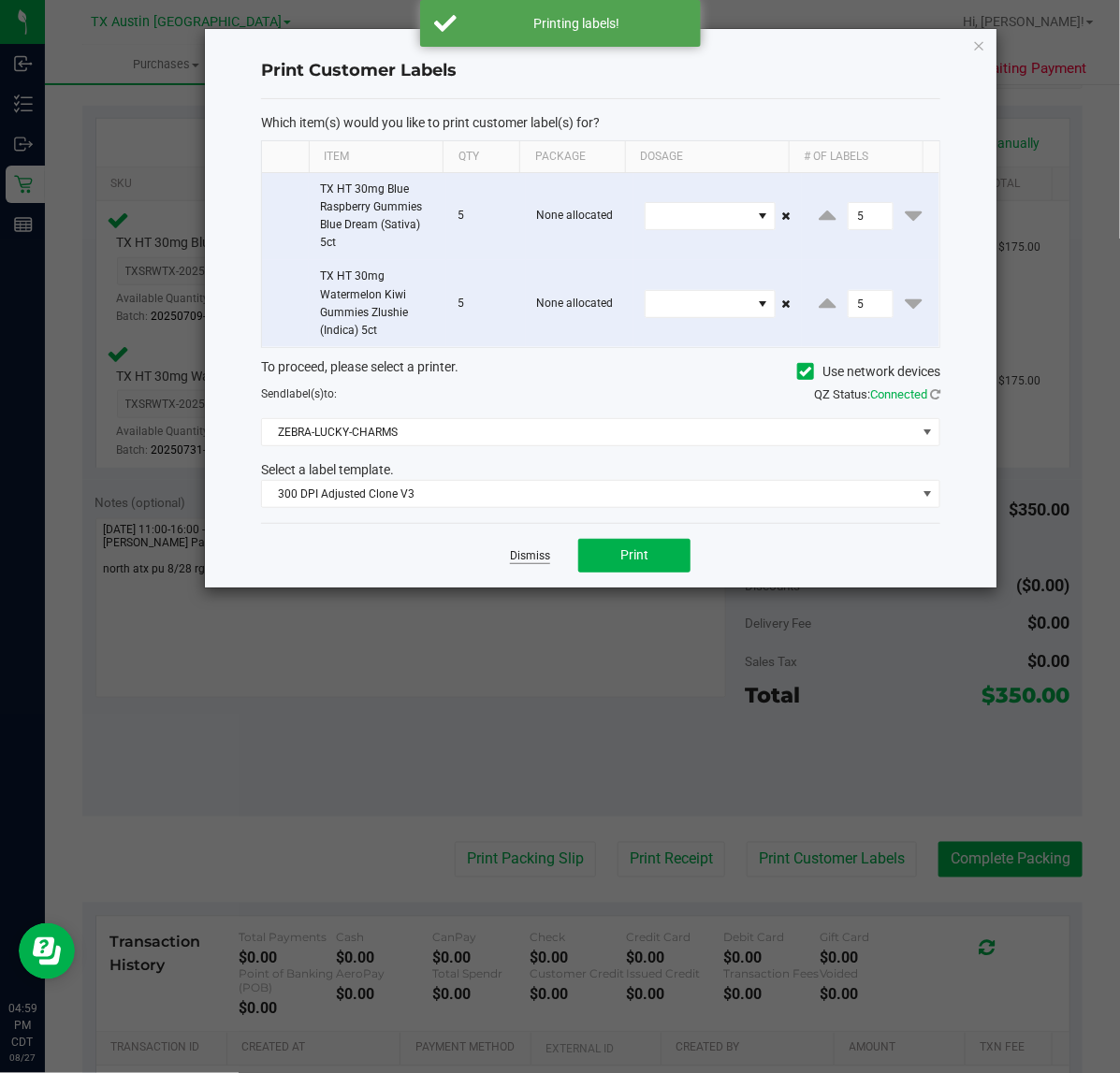
click at [511, 556] on link "Dismiss" at bounding box center [530, 556] width 40 height 15
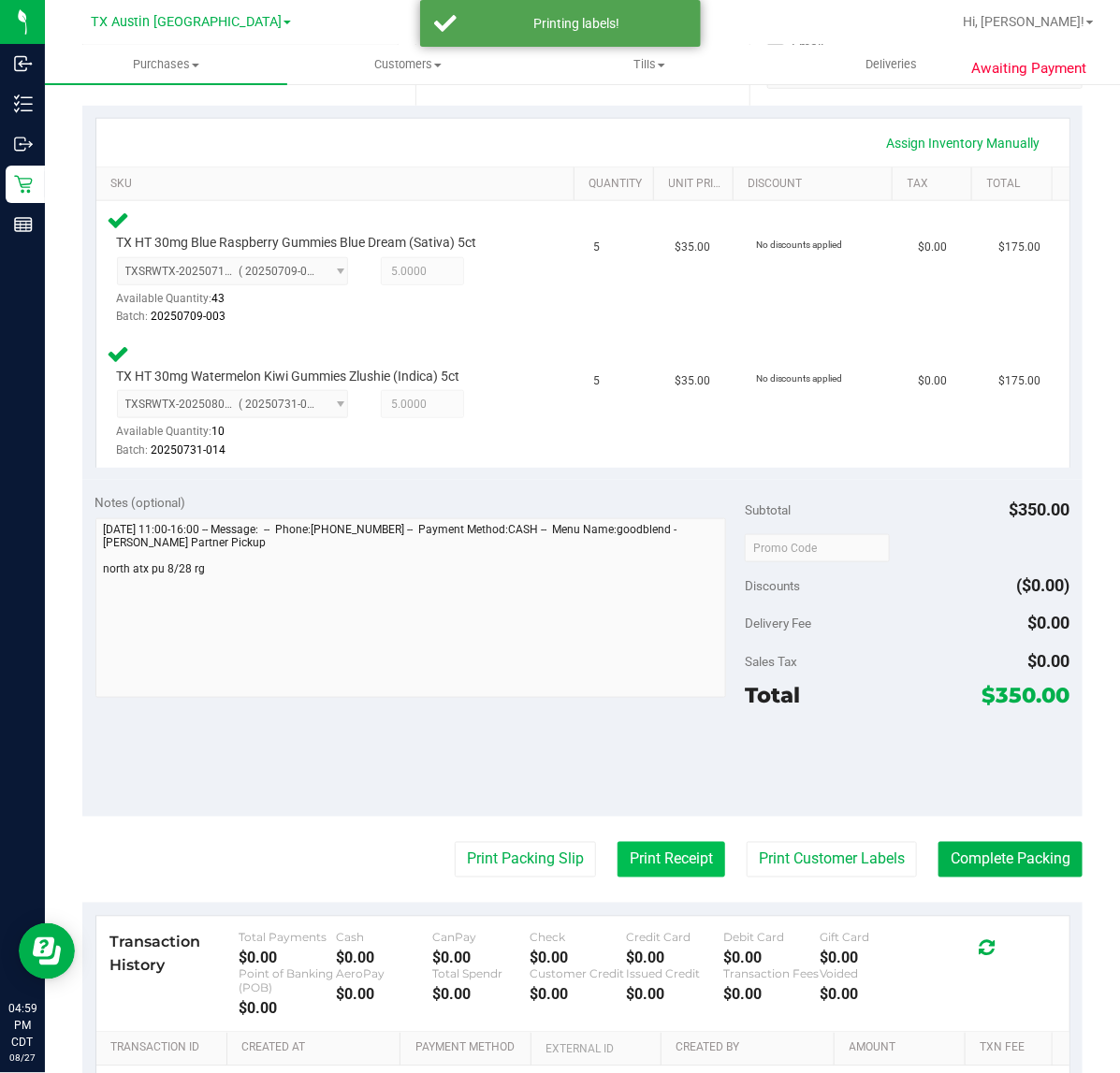
click at [644, 859] on button "Print Receipt" at bounding box center [672, 859] width 108 height 36
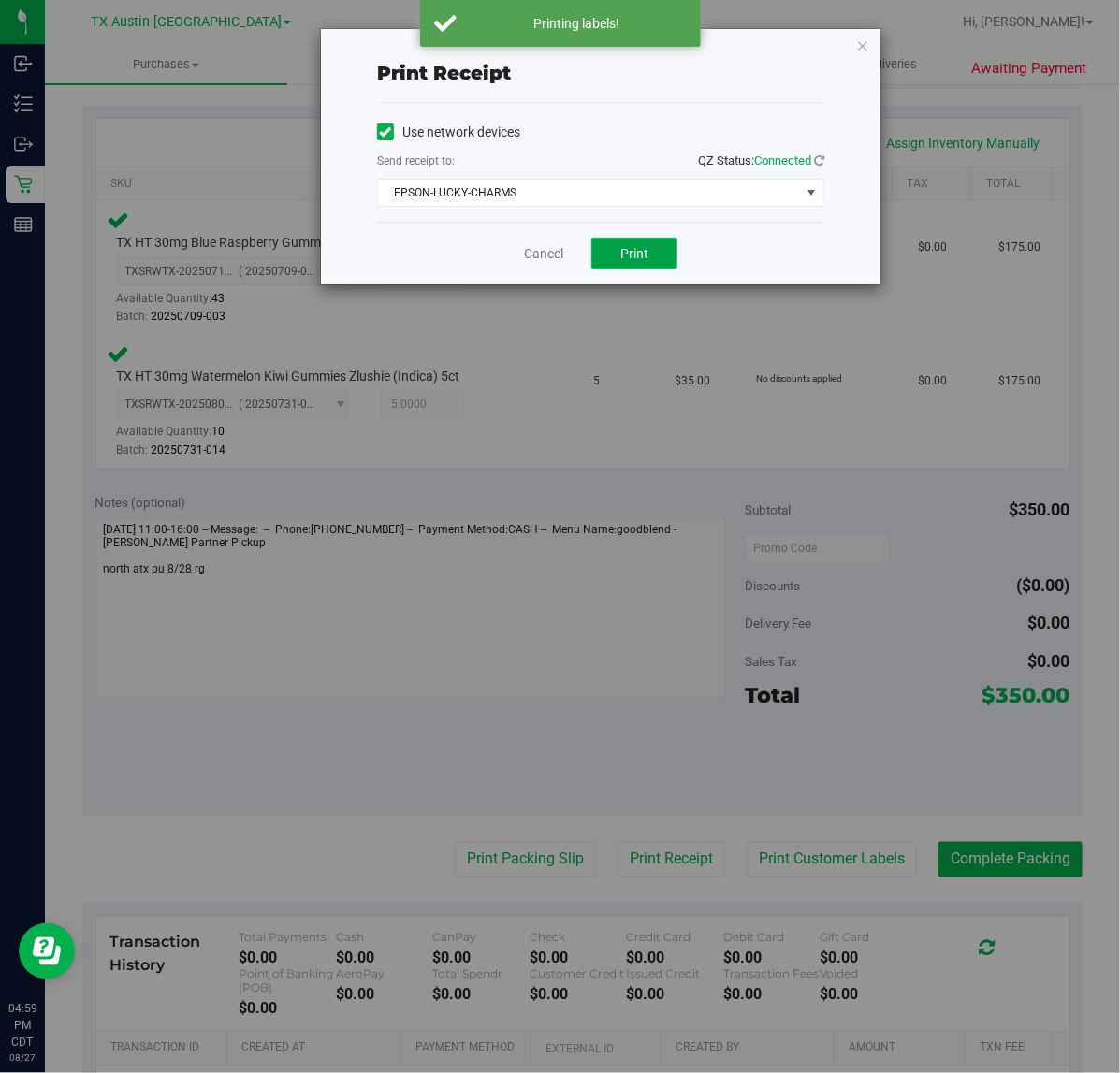
click at [624, 261] on span "Print" at bounding box center [633, 254] width 28 height 15
click at [533, 260] on link "Cancel" at bounding box center [543, 254] width 40 height 19
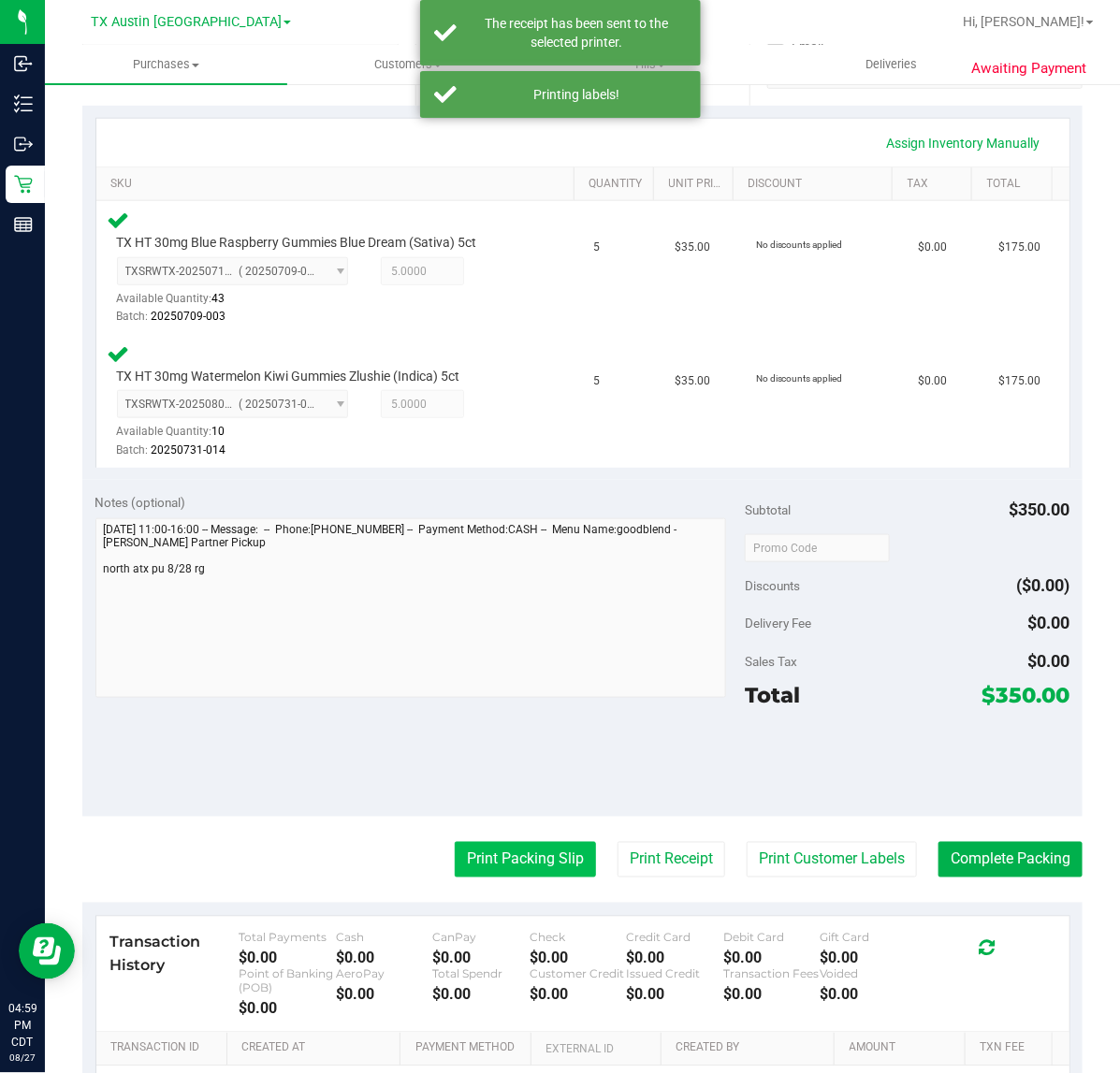
click at [518, 871] on button "Print Packing Slip" at bounding box center [525, 859] width 142 height 36
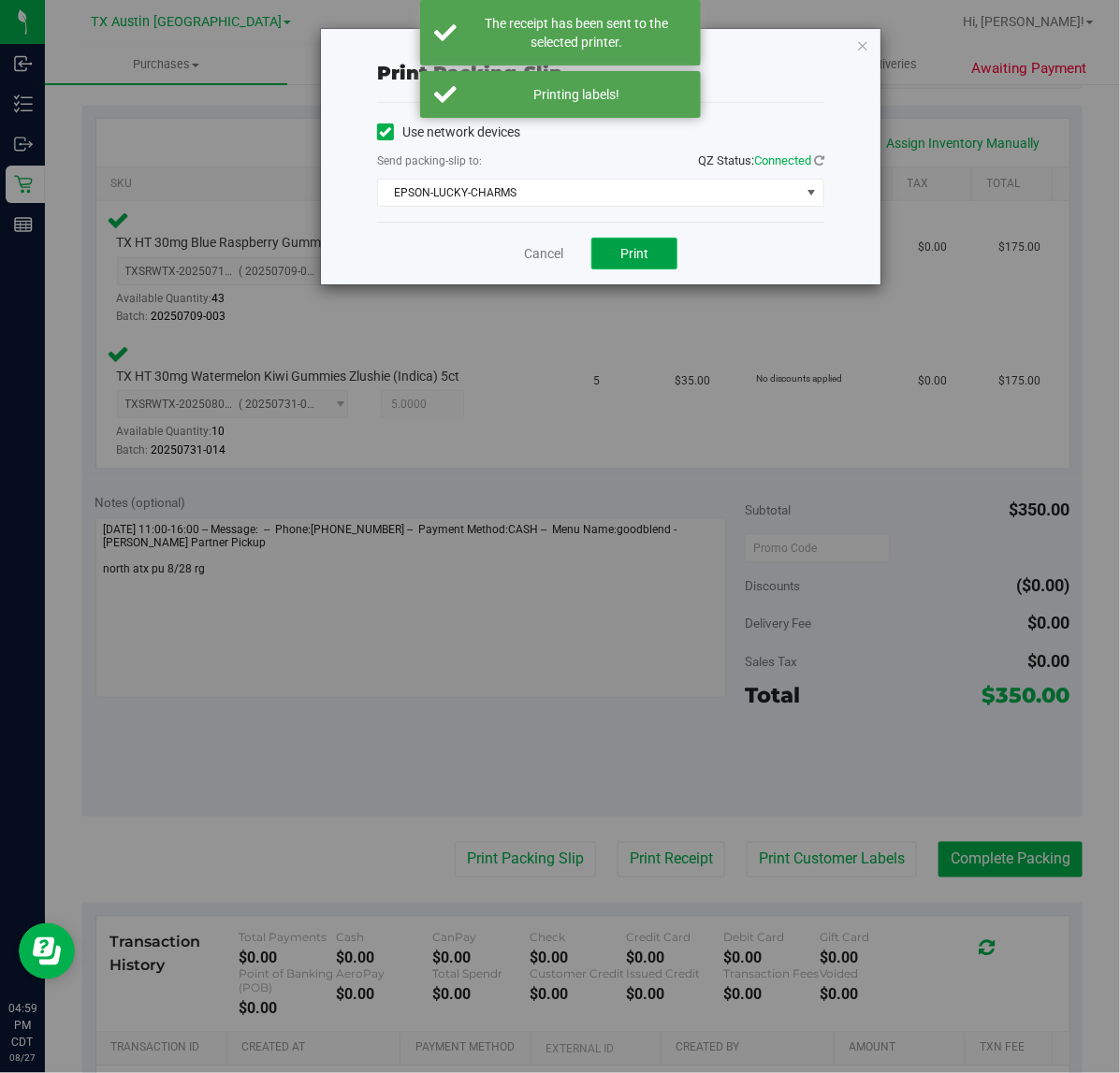
click at [644, 251] on span "Print" at bounding box center [633, 254] width 28 height 15
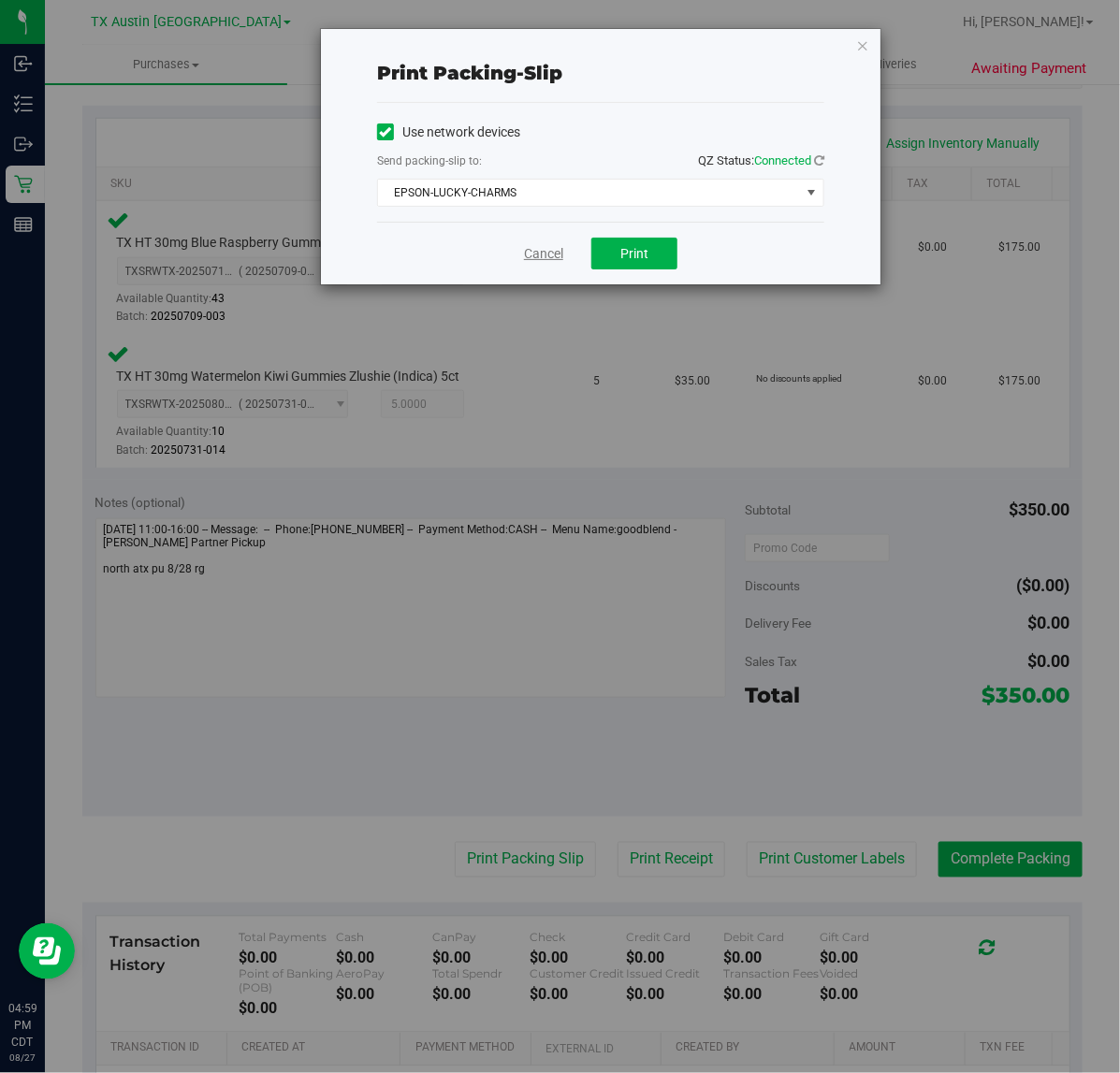
click at [547, 248] on link "Cancel" at bounding box center [543, 254] width 40 height 19
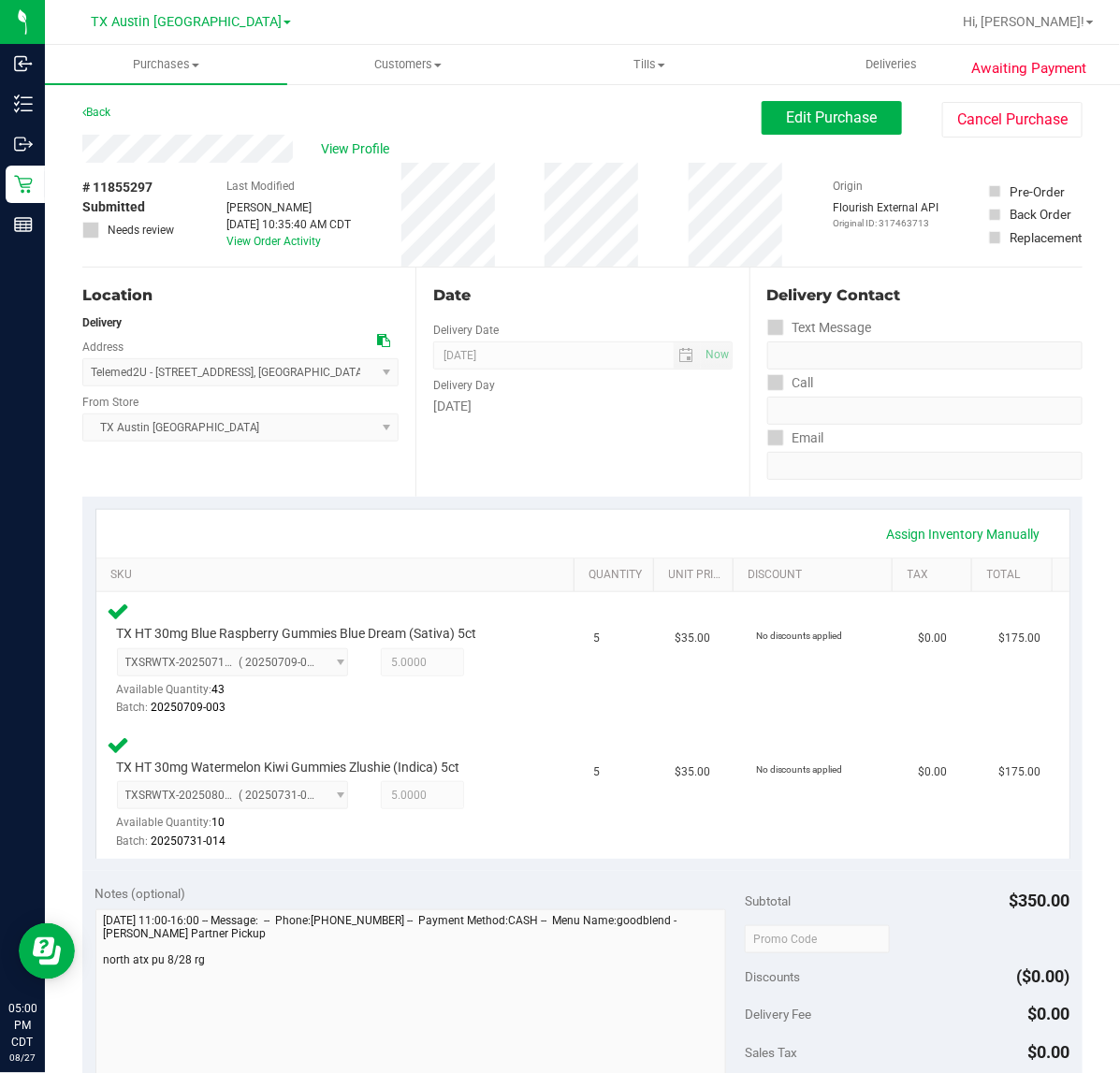
scroll to position [234, 0]
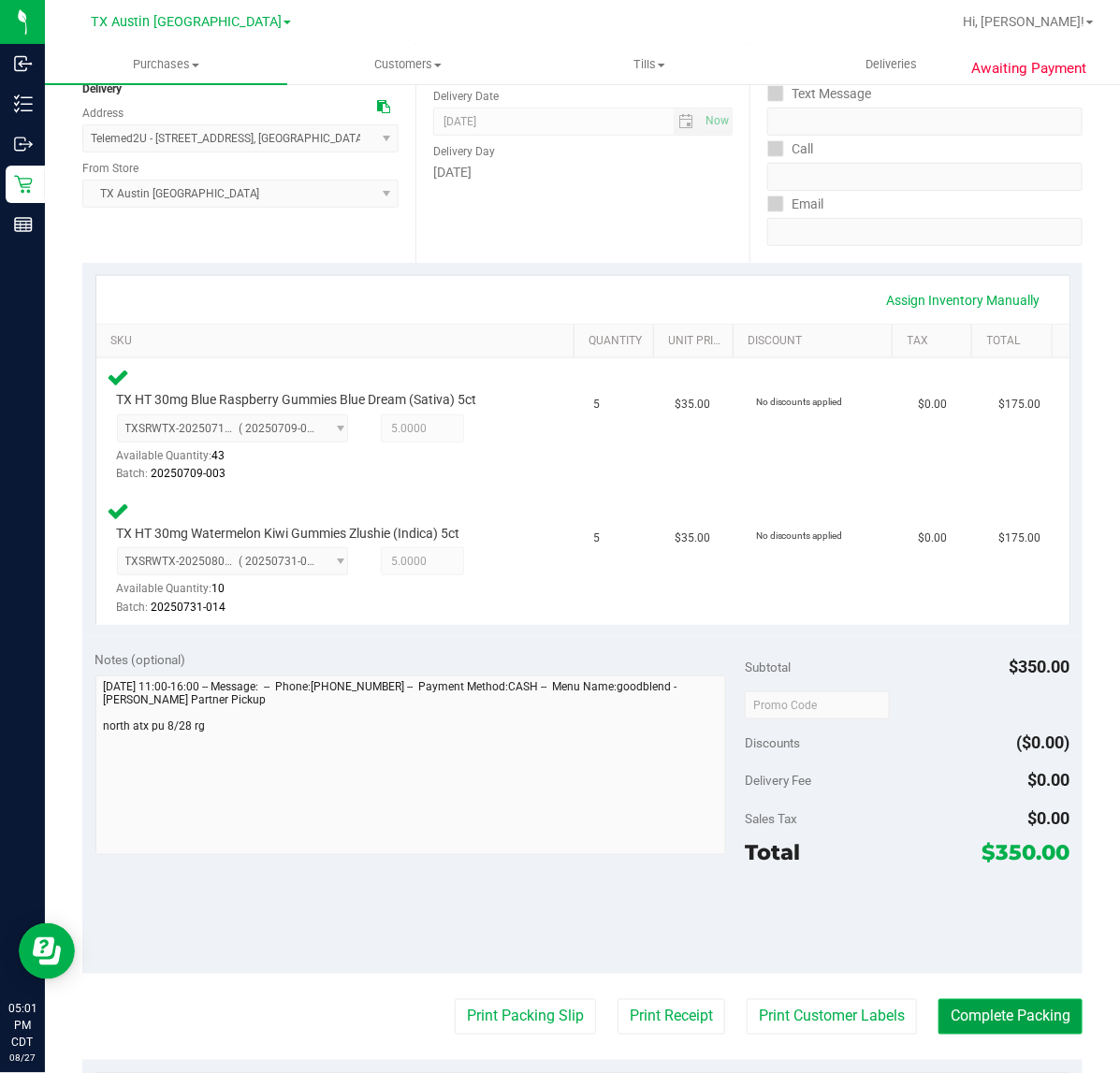
click at [1000, 1018] on button "Complete Packing" at bounding box center [1009, 1017] width 144 height 36
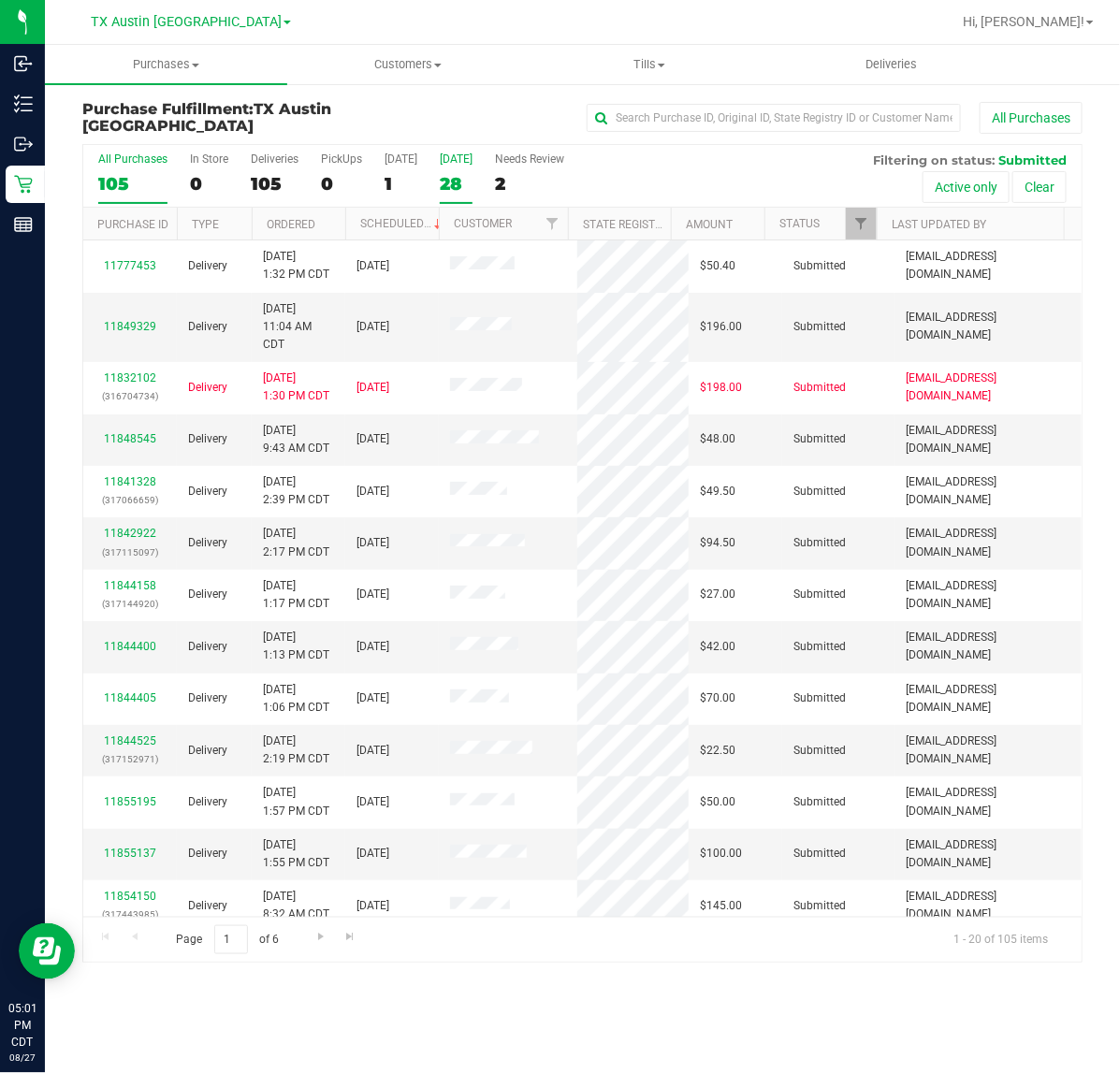
click at [467, 152] on div "[DATE]" at bounding box center [456, 159] width 33 height 13
click at [0, 0] on input "Tomorrow 28" at bounding box center [0, 0] width 0 height 0
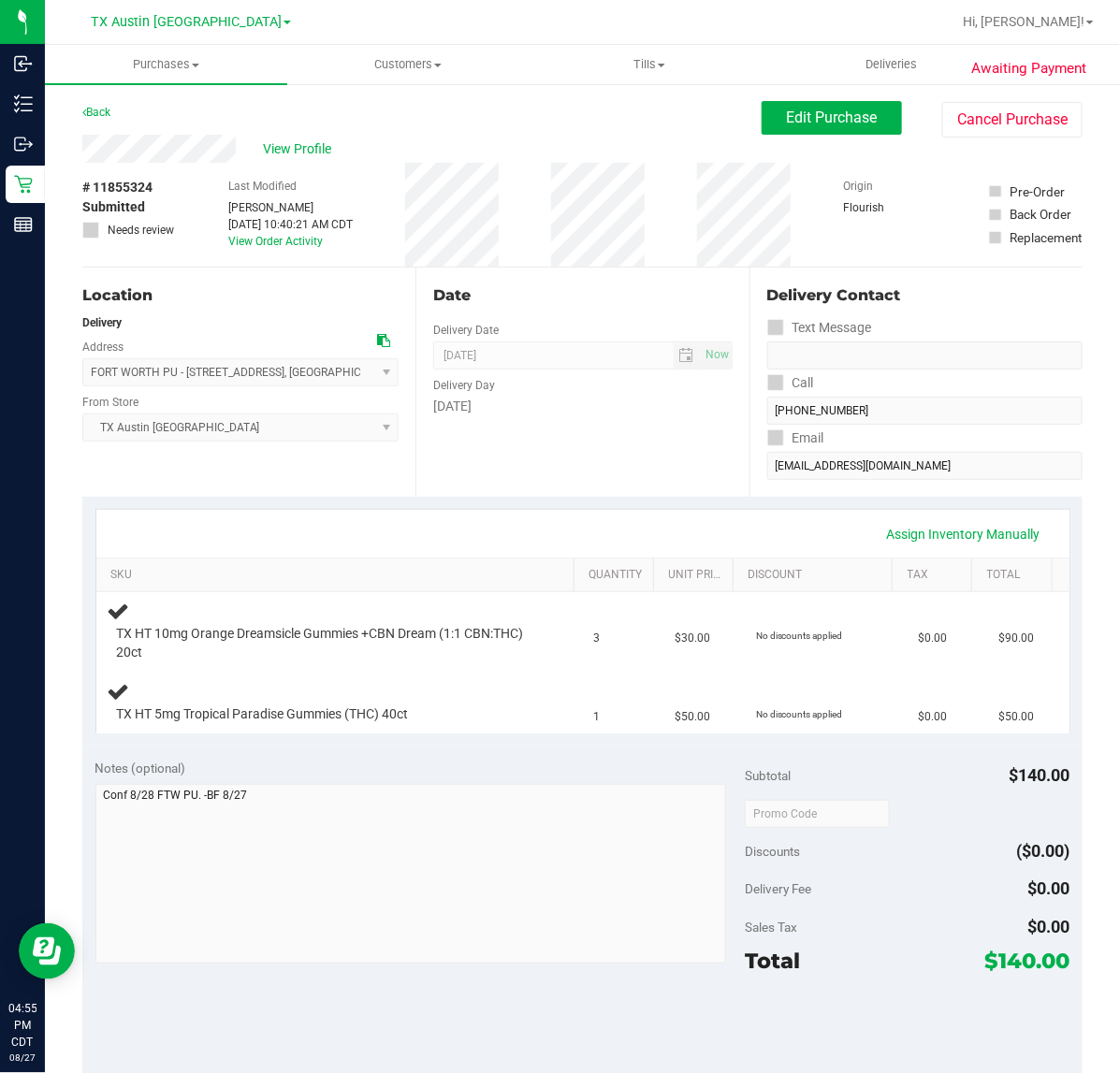
click at [634, 465] on div "Date Delivery Date [DATE] Now [DATE] 07:00 AM Now Delivery Day [DATE]" at bounding box center [582, 383] width 333 height 229
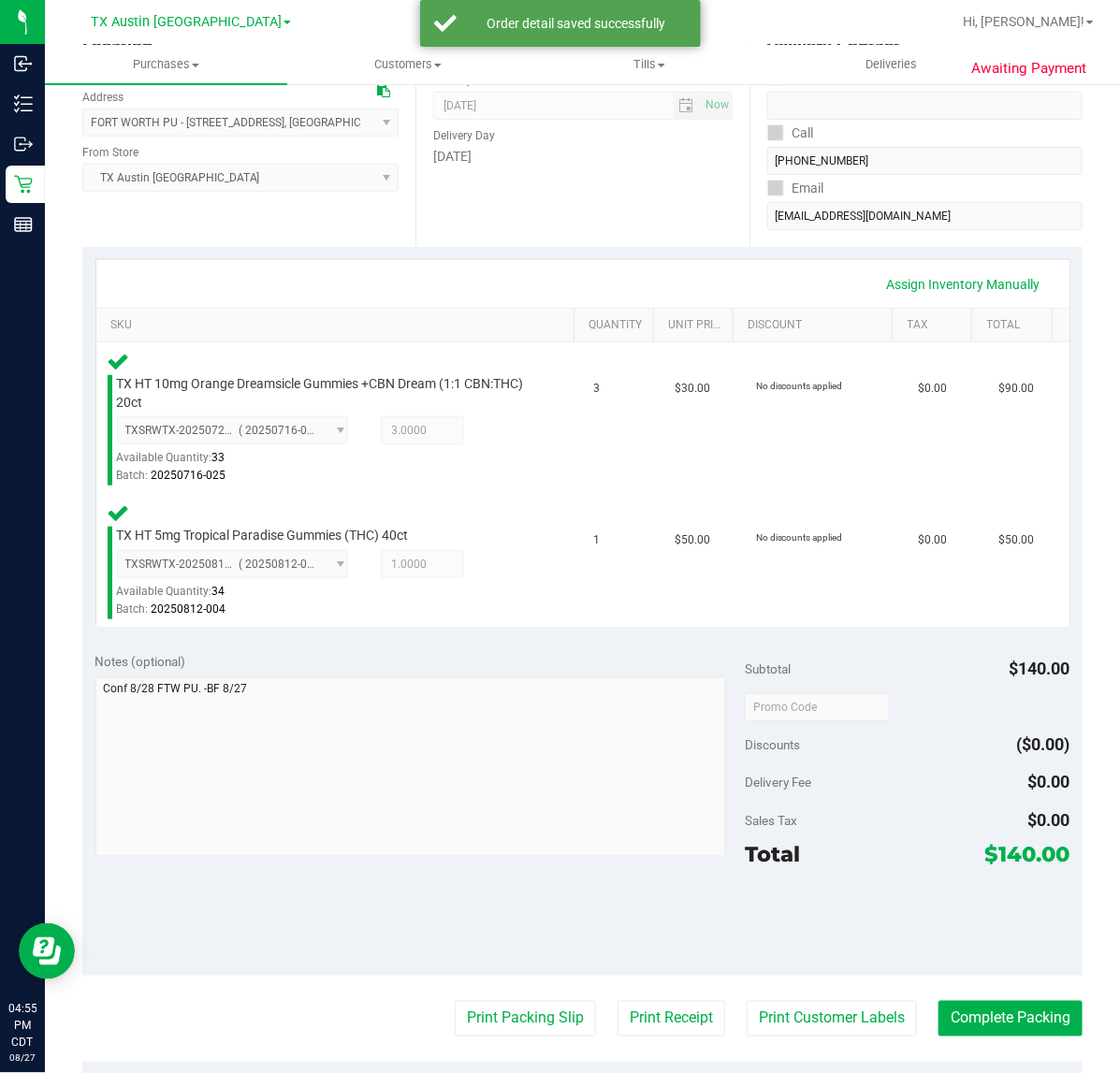
scroll to position [254, 0]
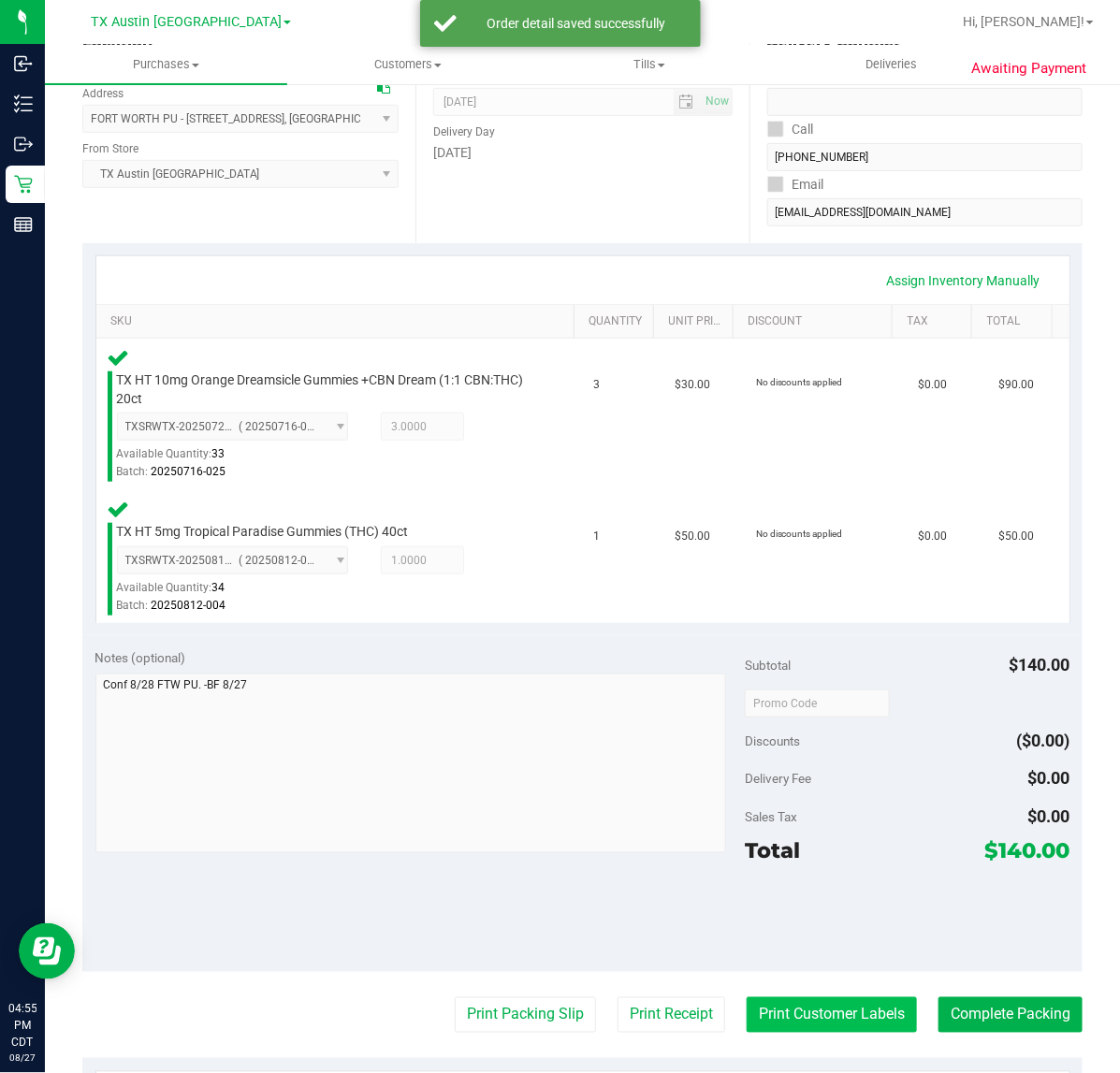
click at [835, 1032] on button "Print Customer Labels" at bounding box center [831, 1015] width 171 height 36
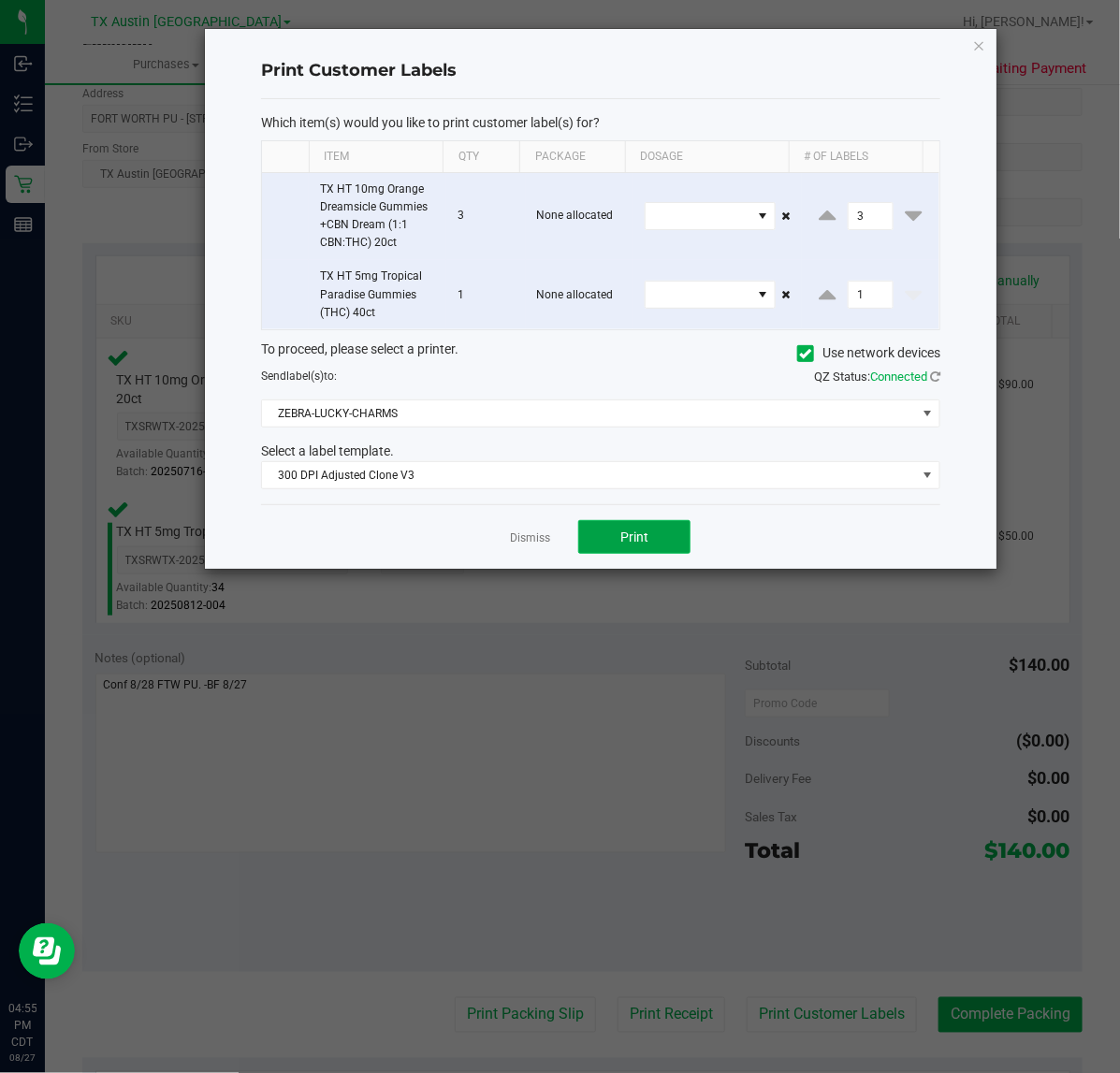
click at [641, 554] on button "Print" at bounding box center [634, 537] width 112 height 34
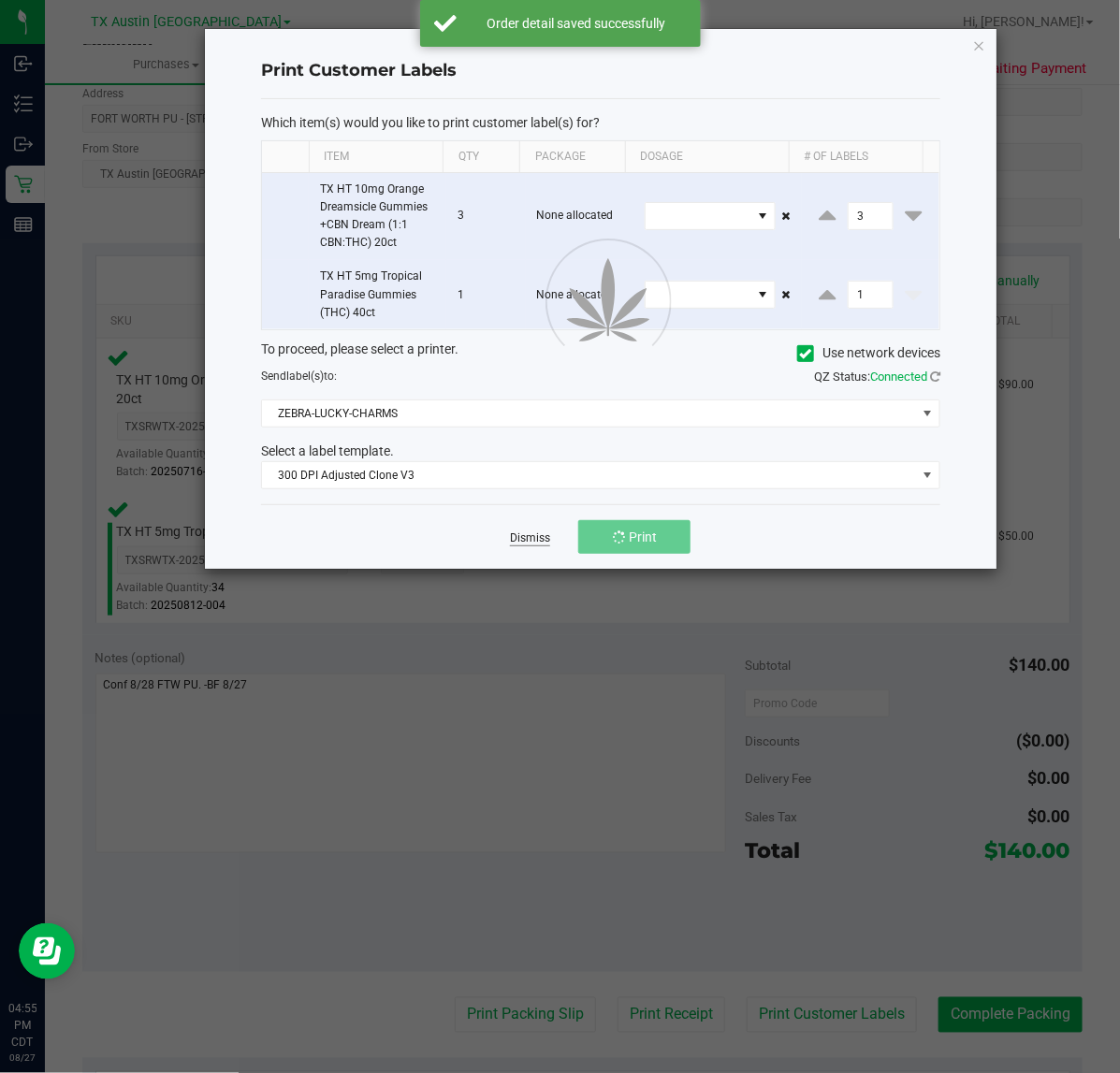
click at [526, 539] on link "Dismiss" at bounding box center [530, 538] width 40 height 15
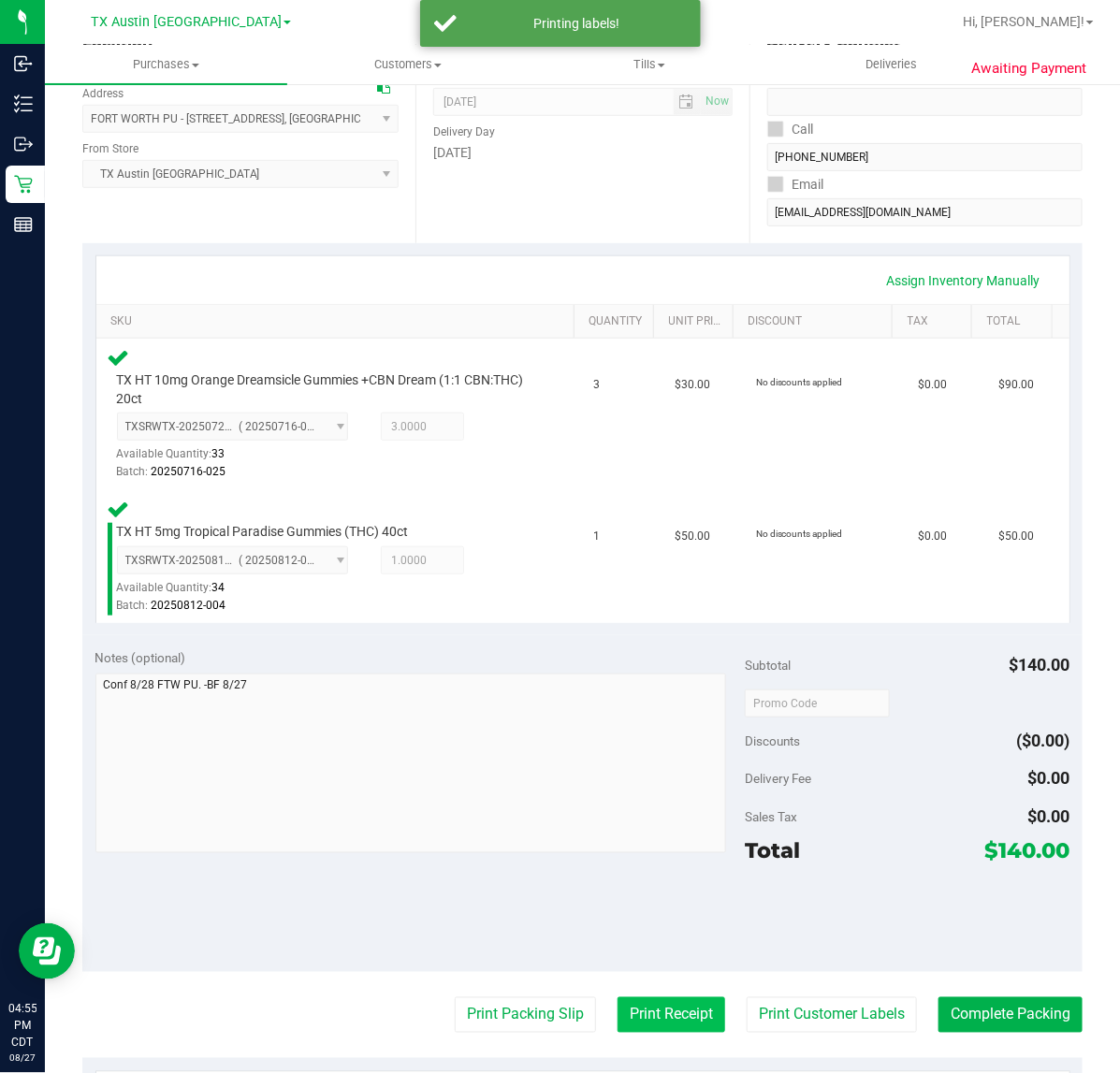
click at [648, 998] on button "Print Receipt" at bounding box center [672, 1015] width 108 height 36
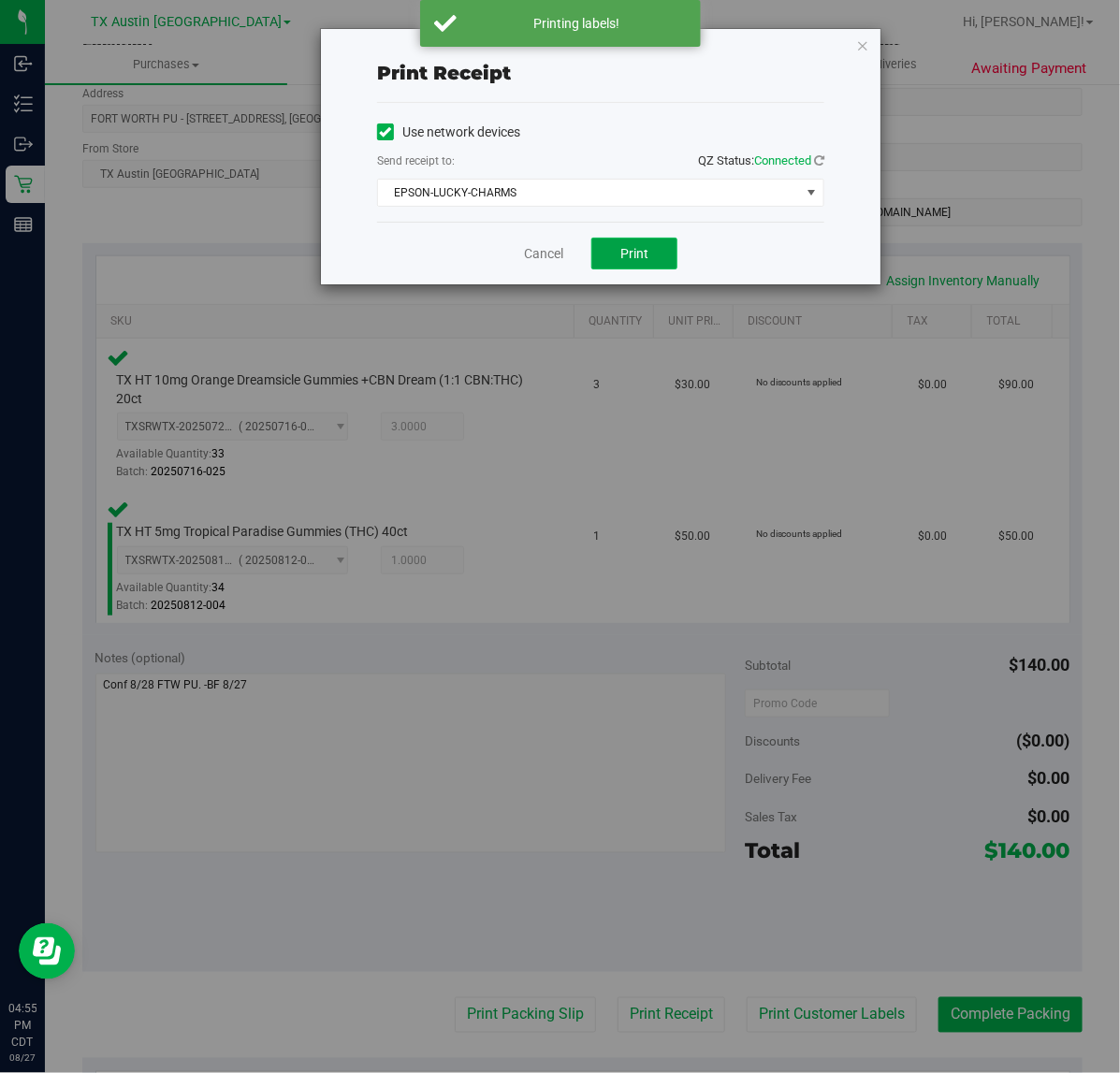
click at [649, 260] on button "Print" at bounding box center [633, 254] width 86 height 32
click at [547, 254] on link "Cancel" at bounding box center [536, 254] width 40 height 19
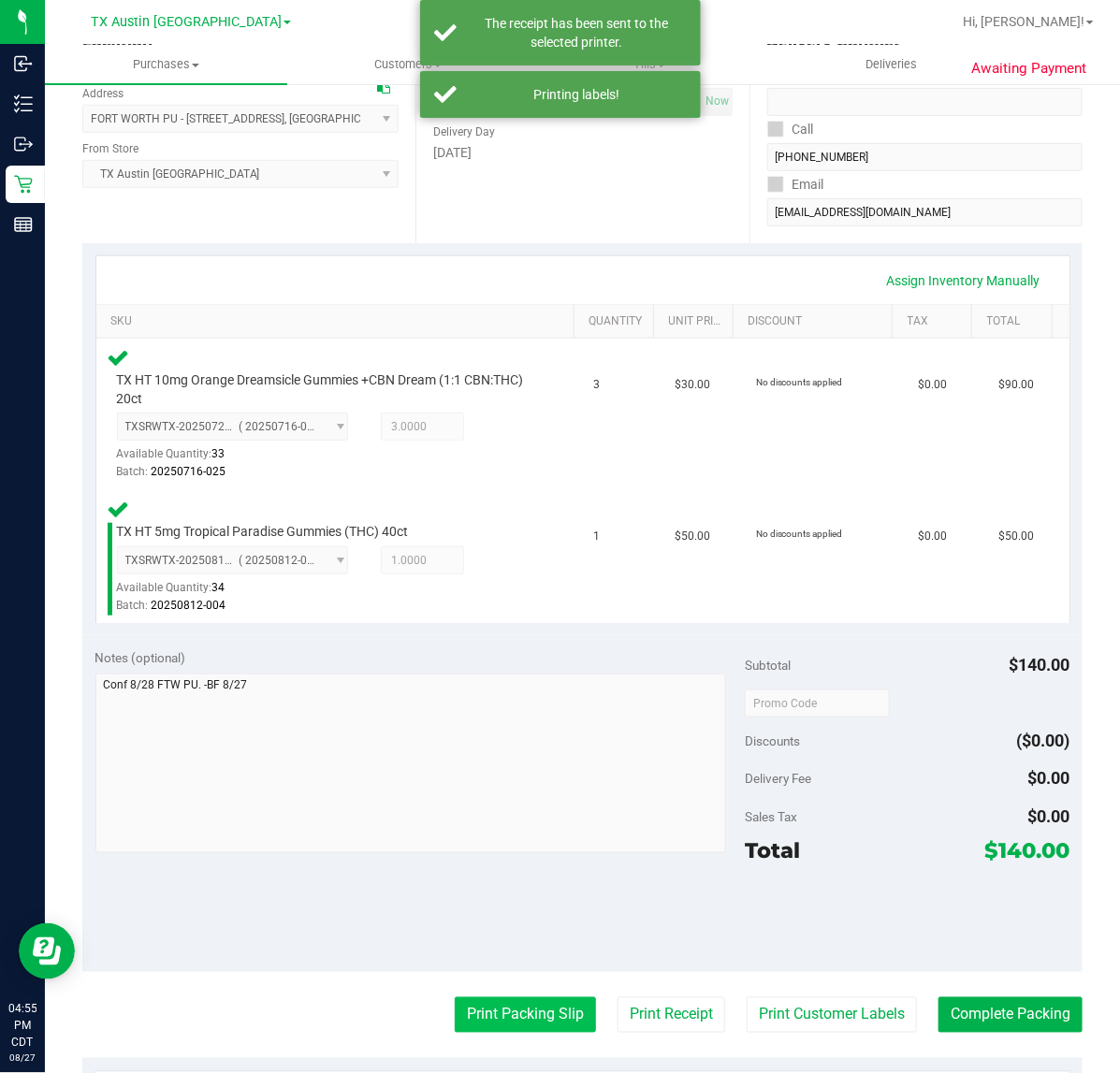
click at [530, 1006] on button "Print Packing Slip" at bounding box center [525, 1015] width 142 height 36
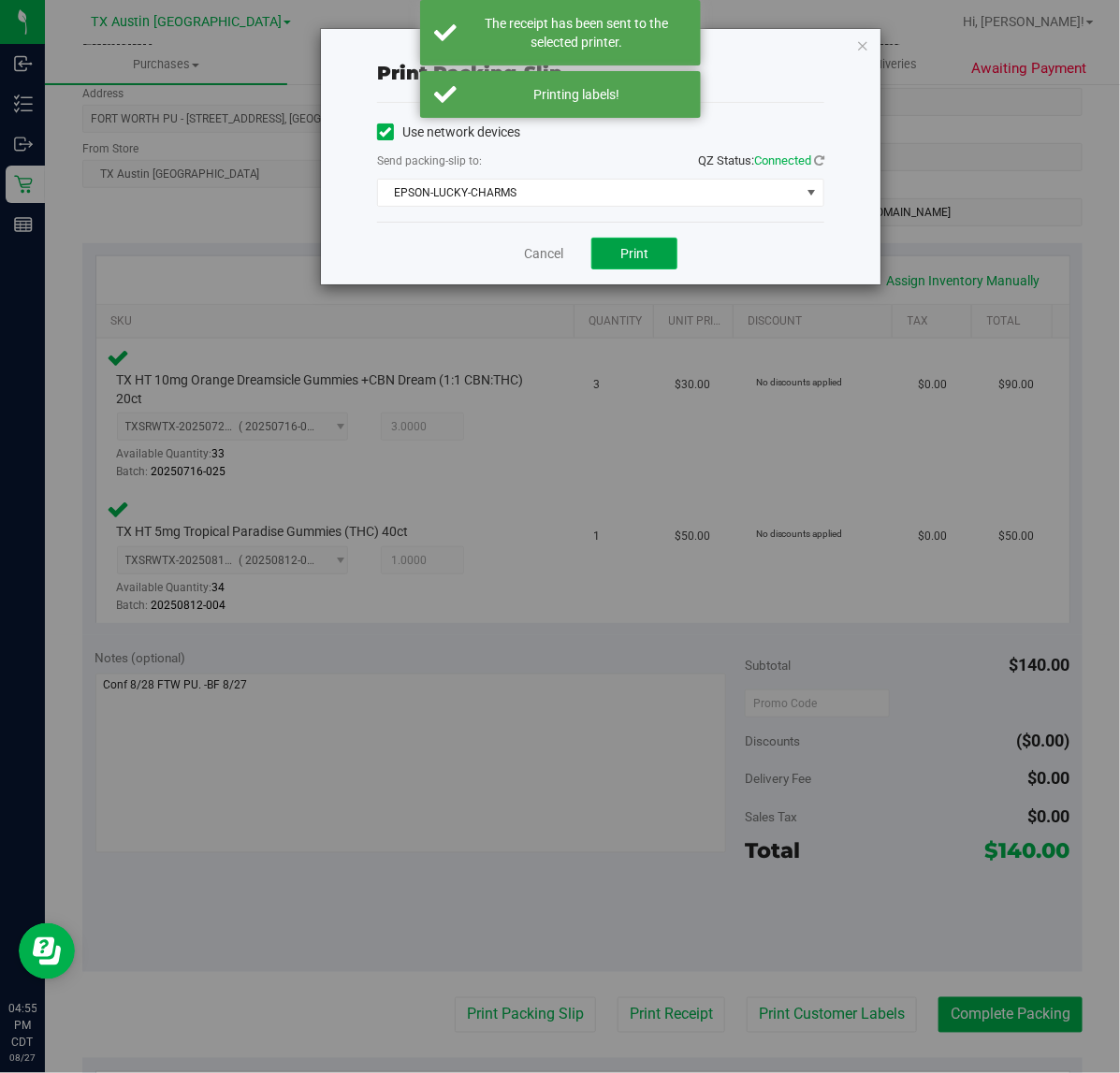
click at [643, 251] on span "Print" at bounding box center [633, 254] width 28 height 15
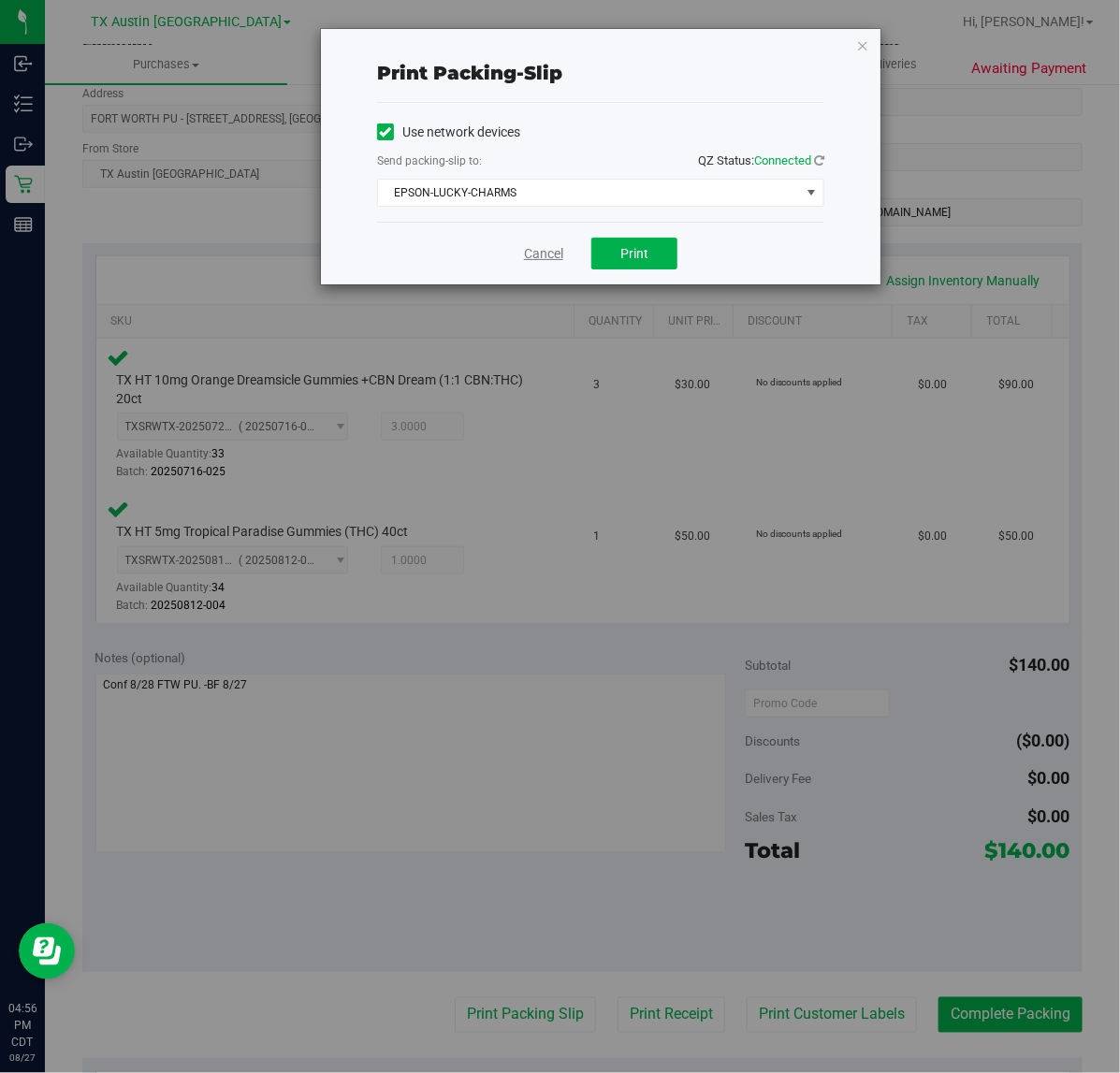
click at [540, 257] on link "Cancel" at bounding box center [543, 254] width 40 height 19
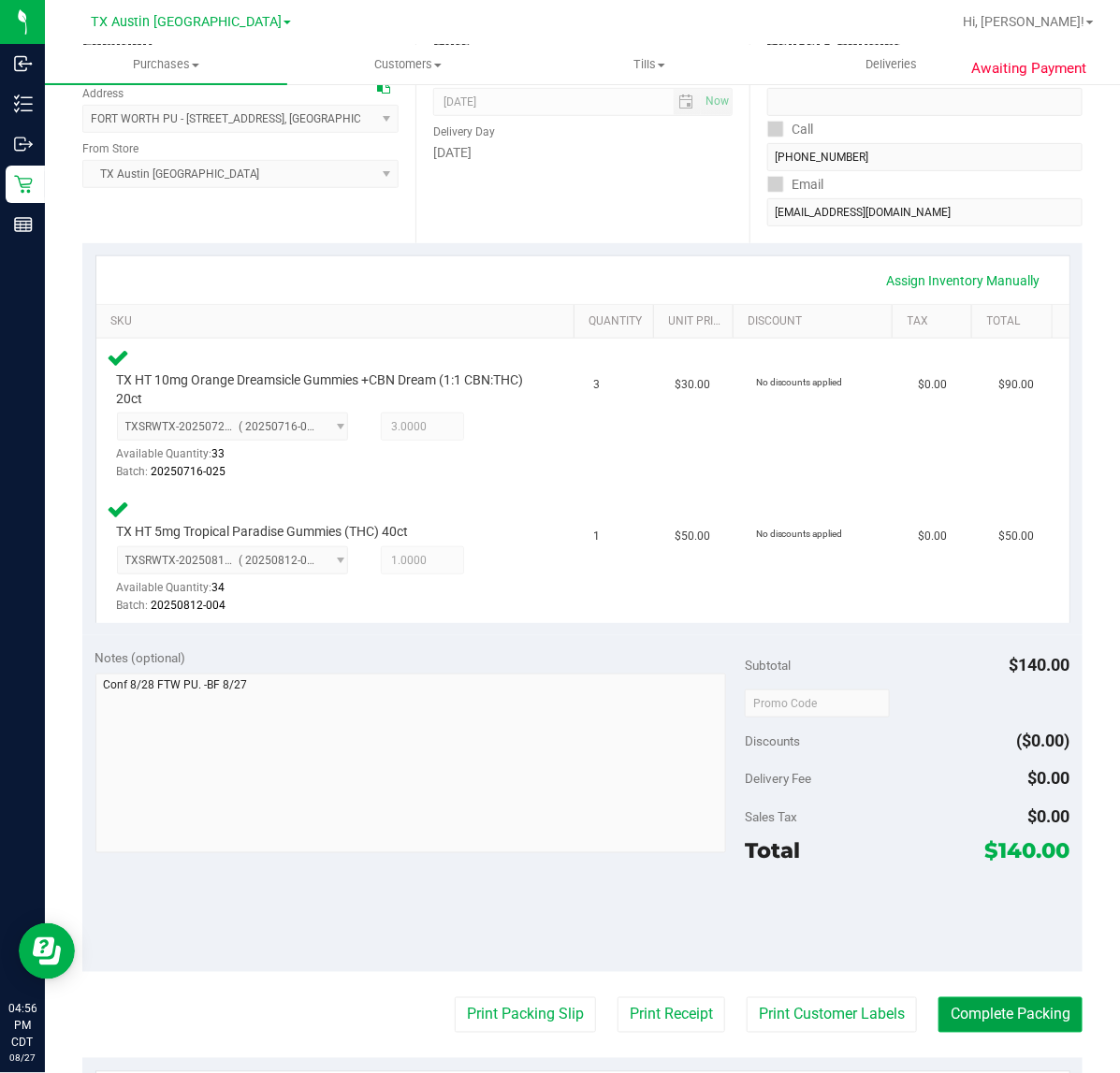
click at [1001, 1016] on button "Complete Packing" at bounding box center [1009, 1015] width 144 height 36
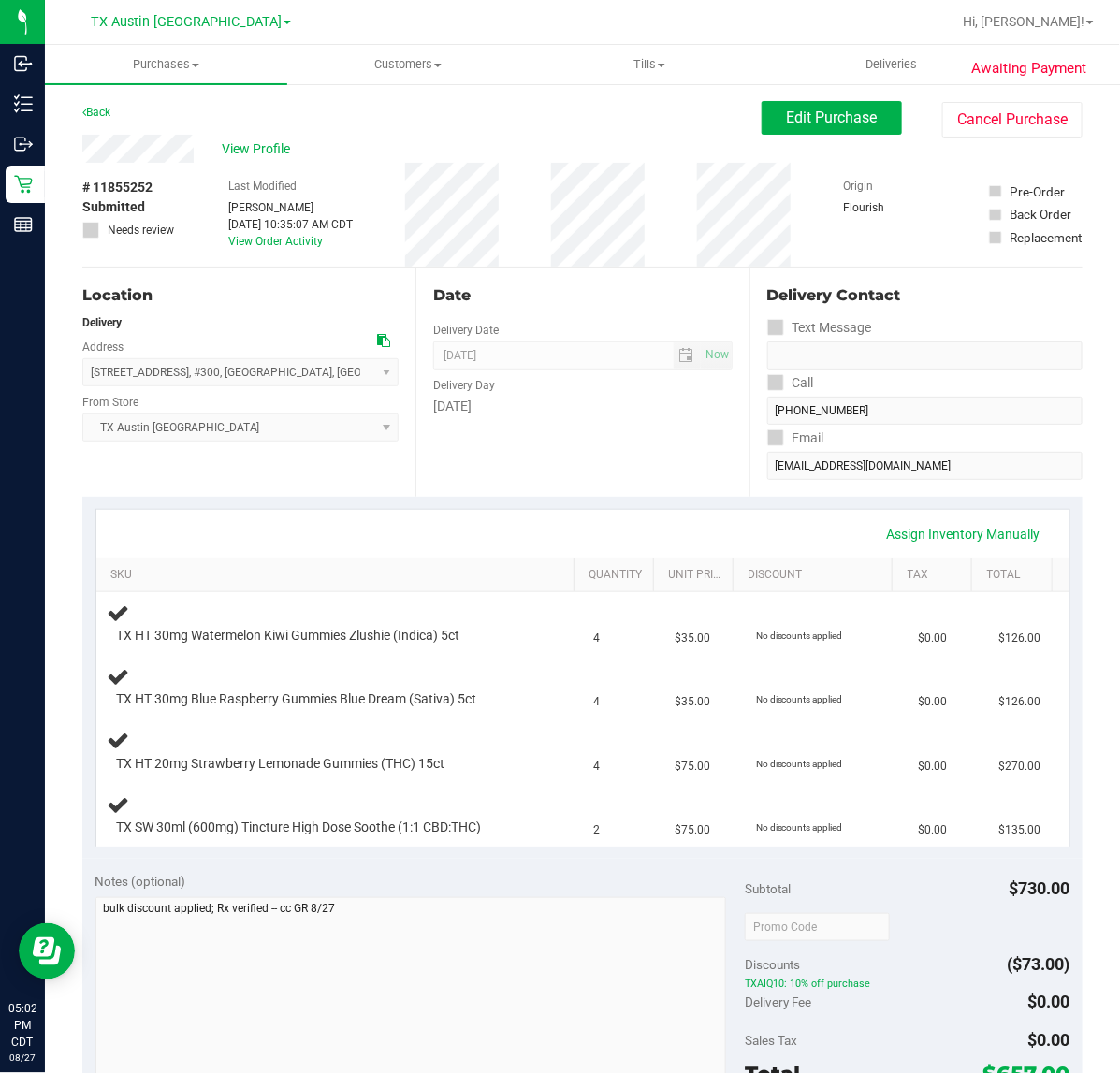
click at [638, 480] on div "Date Delivery Date [DATE] Now [DATE] 07:00 AM Now Delivery Day [DATE]" at bounding box center [582, 383] width 333 height 229
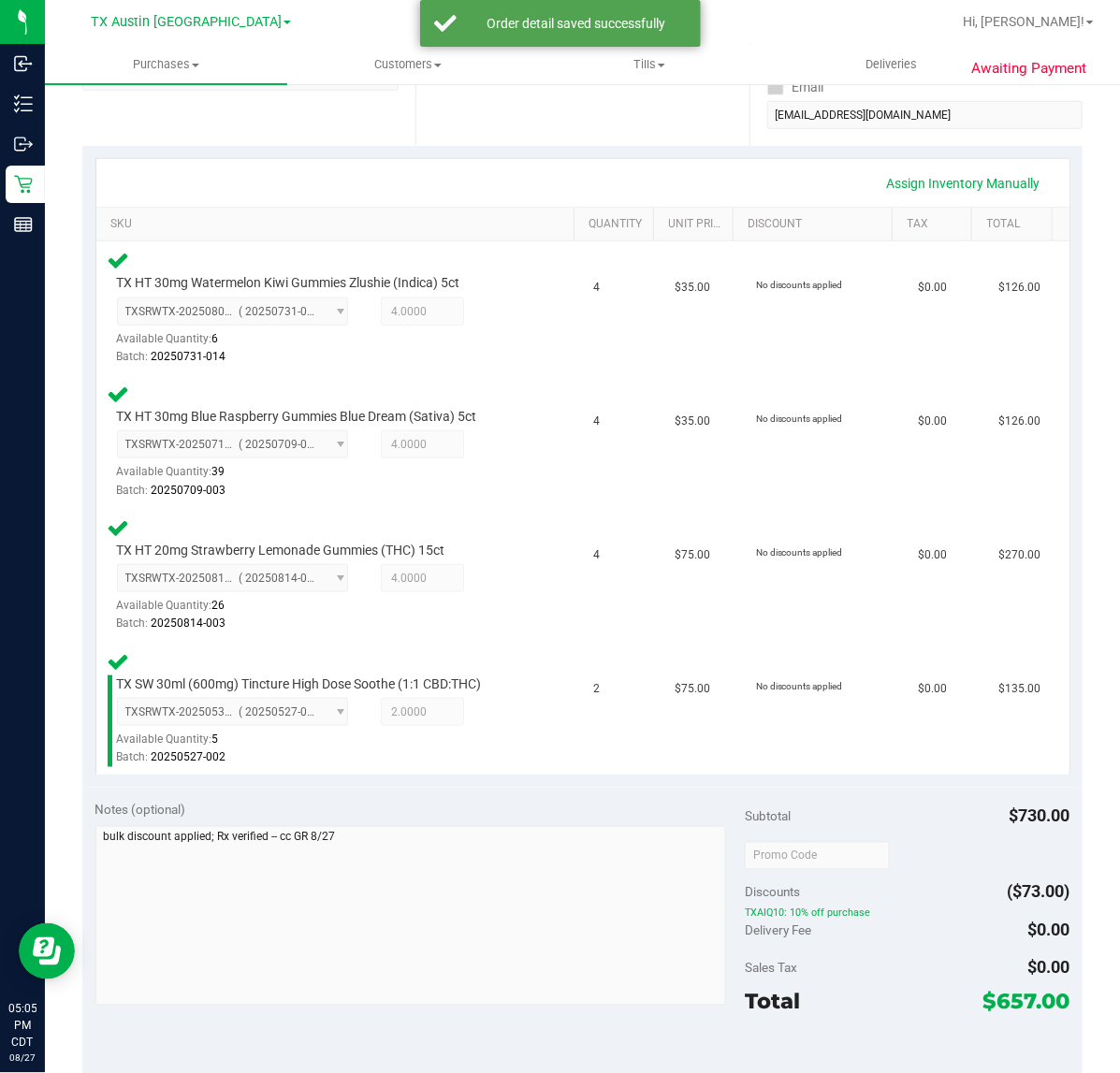
scroll to position [468, 0]
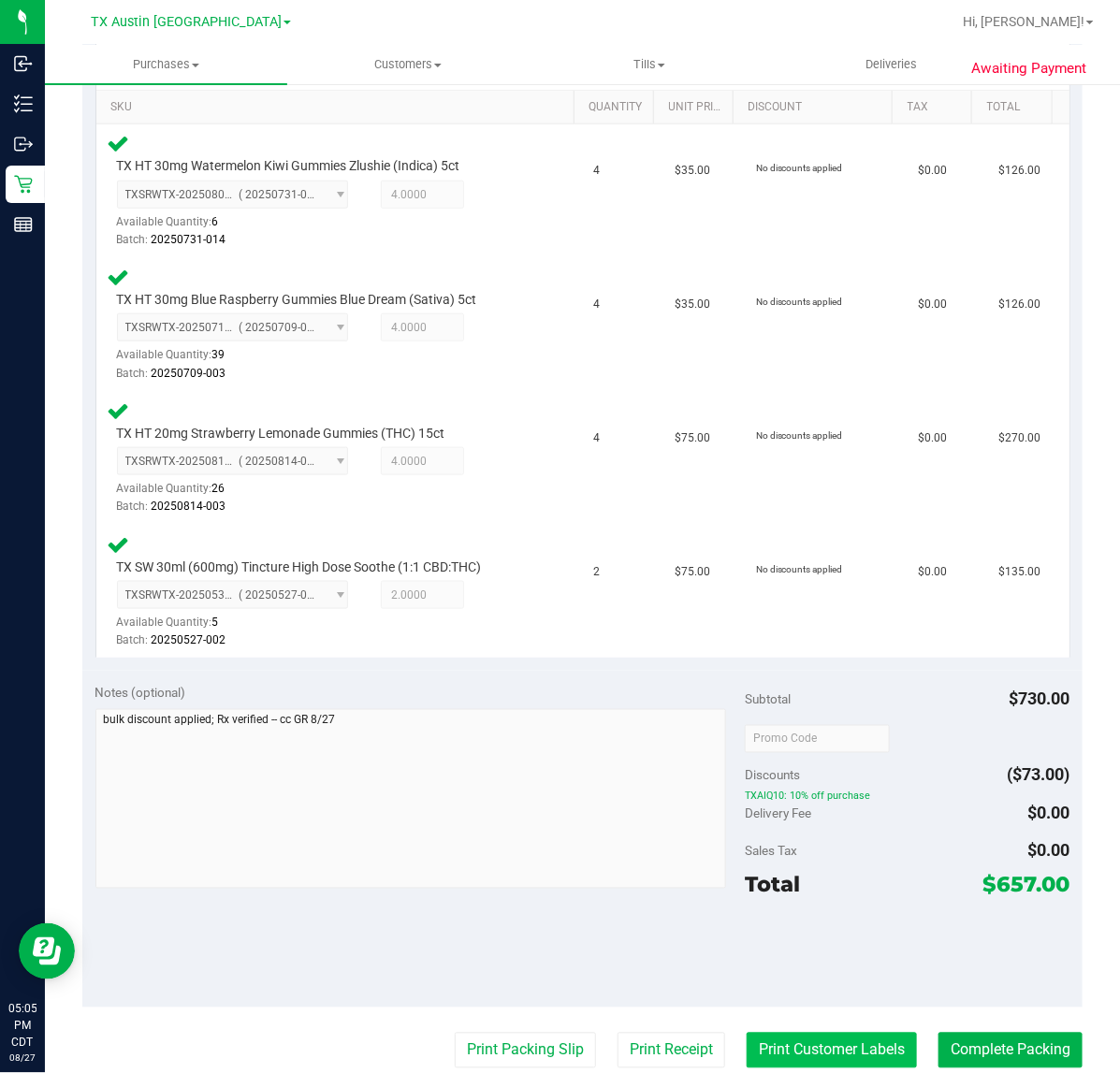
click at [814, 1041] on button "Print Customer Labels" at bounding box center [831, 1050] width 171 height 36
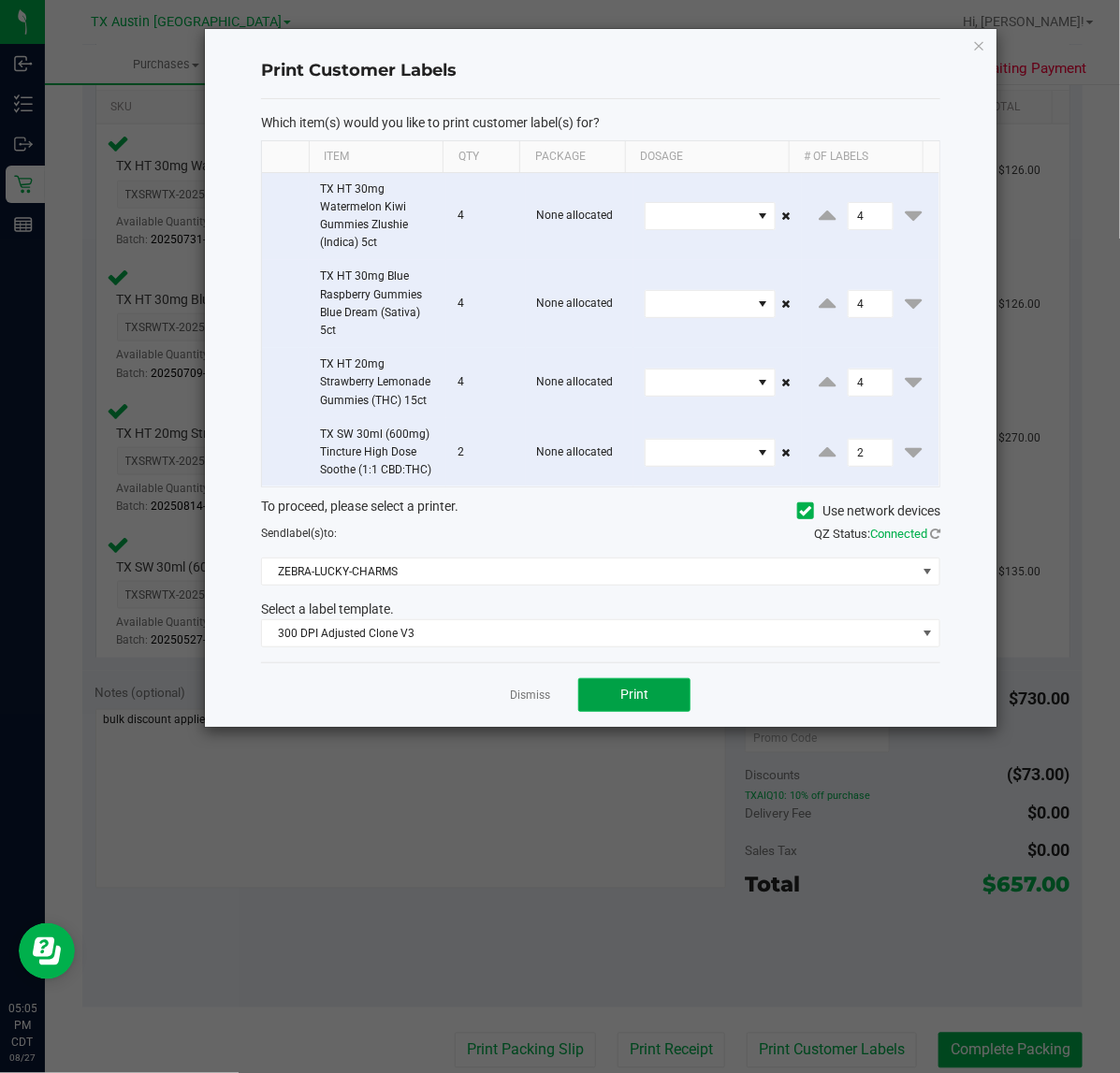
click at [611, 699] on button "Print" at bounding box center [634, 695] width 112 height 34
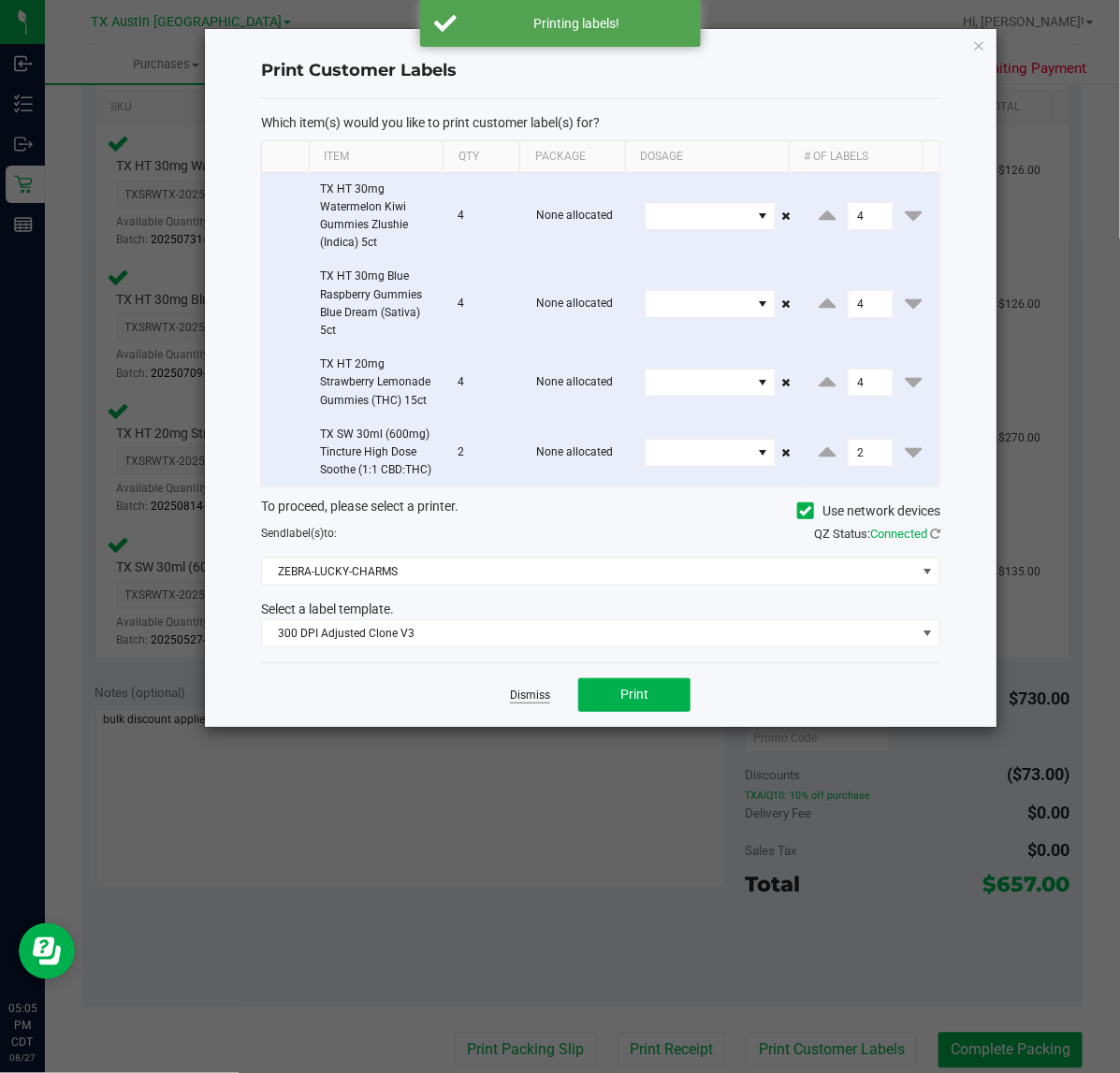
click at [549, 704] on link "Dismiss" at bounding box center [530, 695] width 40 height 15
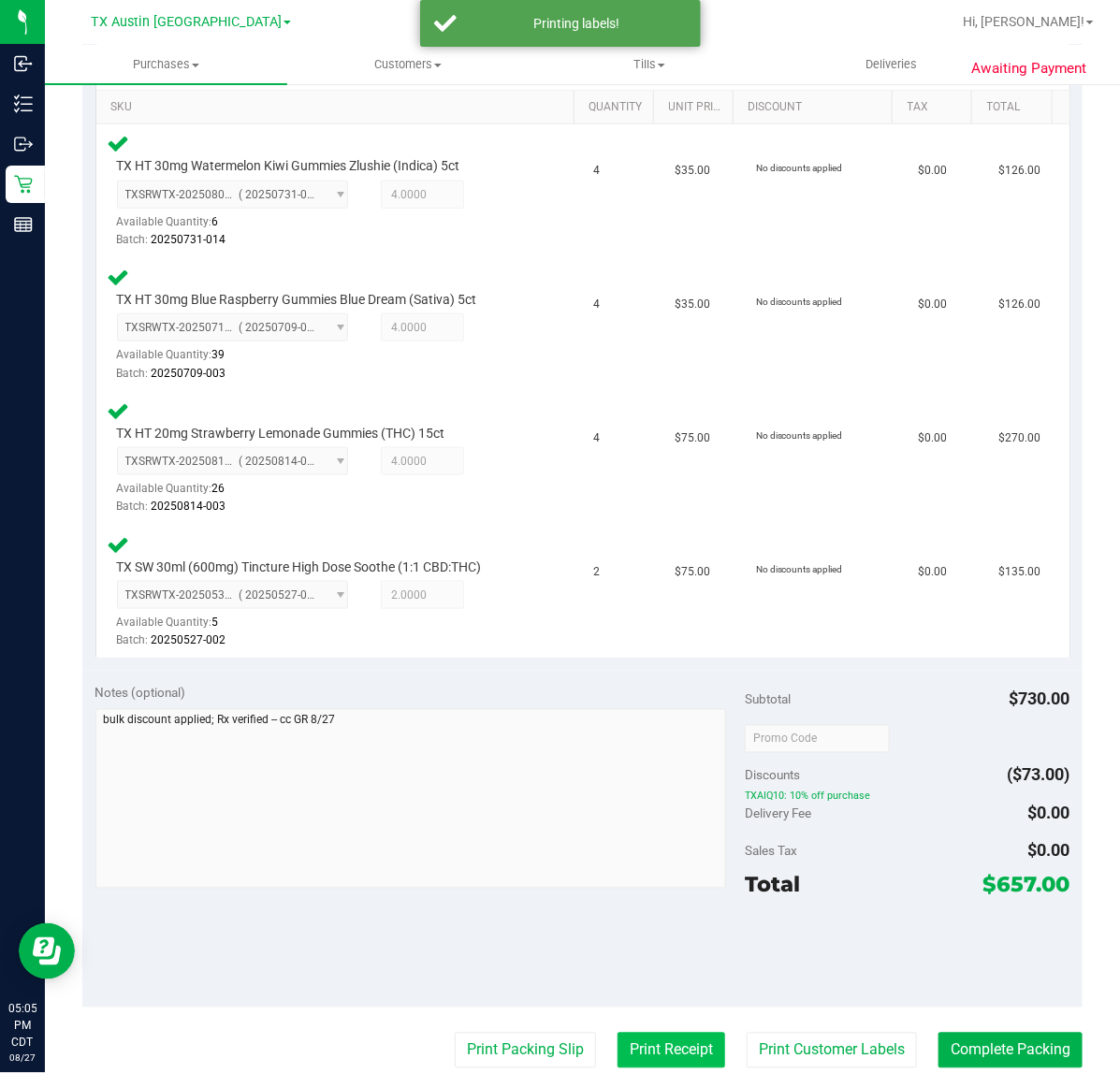
click at [632, 1041] on button "Print Receipt" at bounding box center [672, 1050] width 108 height 36
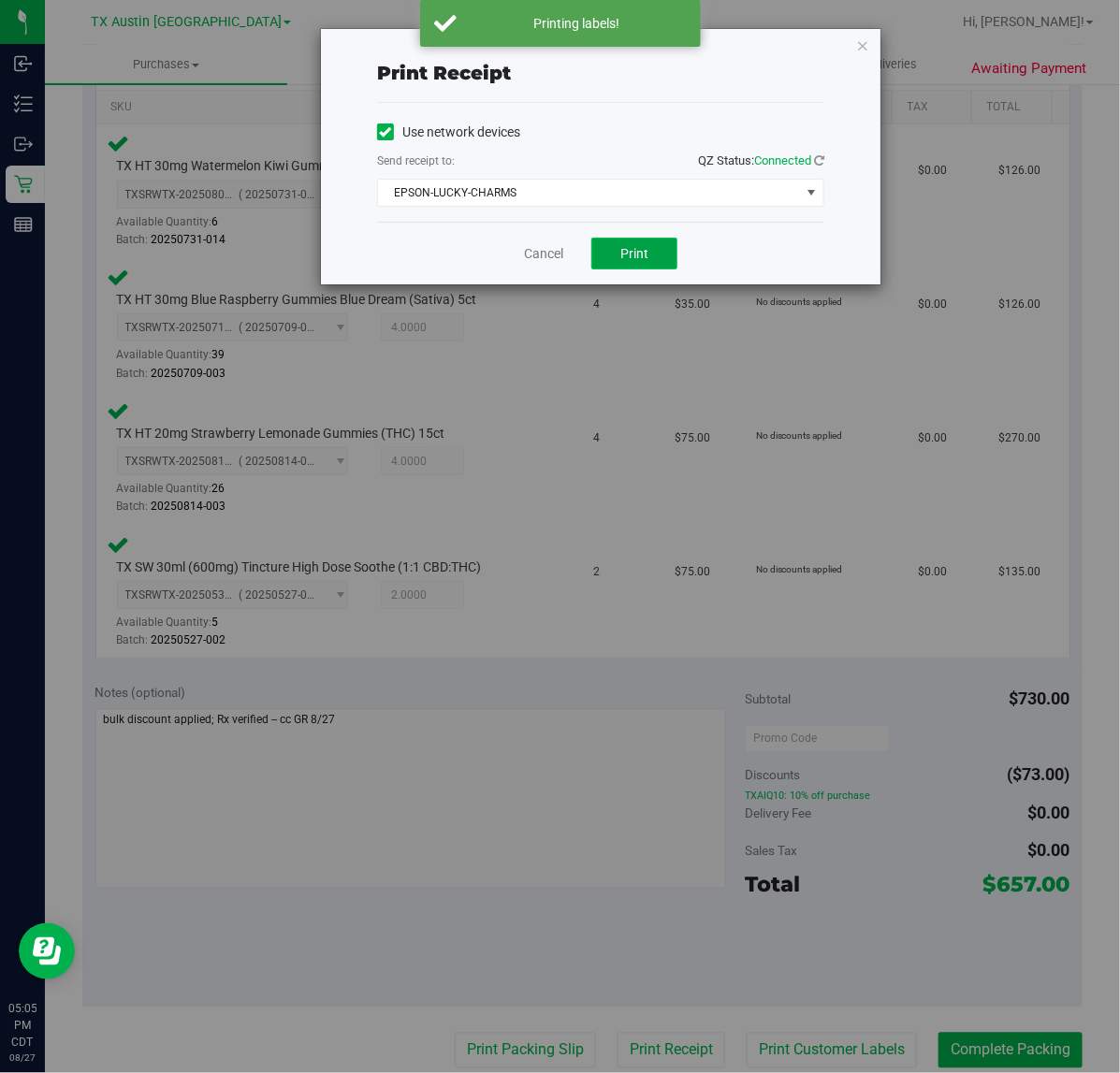
click at [601, 251] on button "Print" at bounding box center [633, 254] width 86 height 32
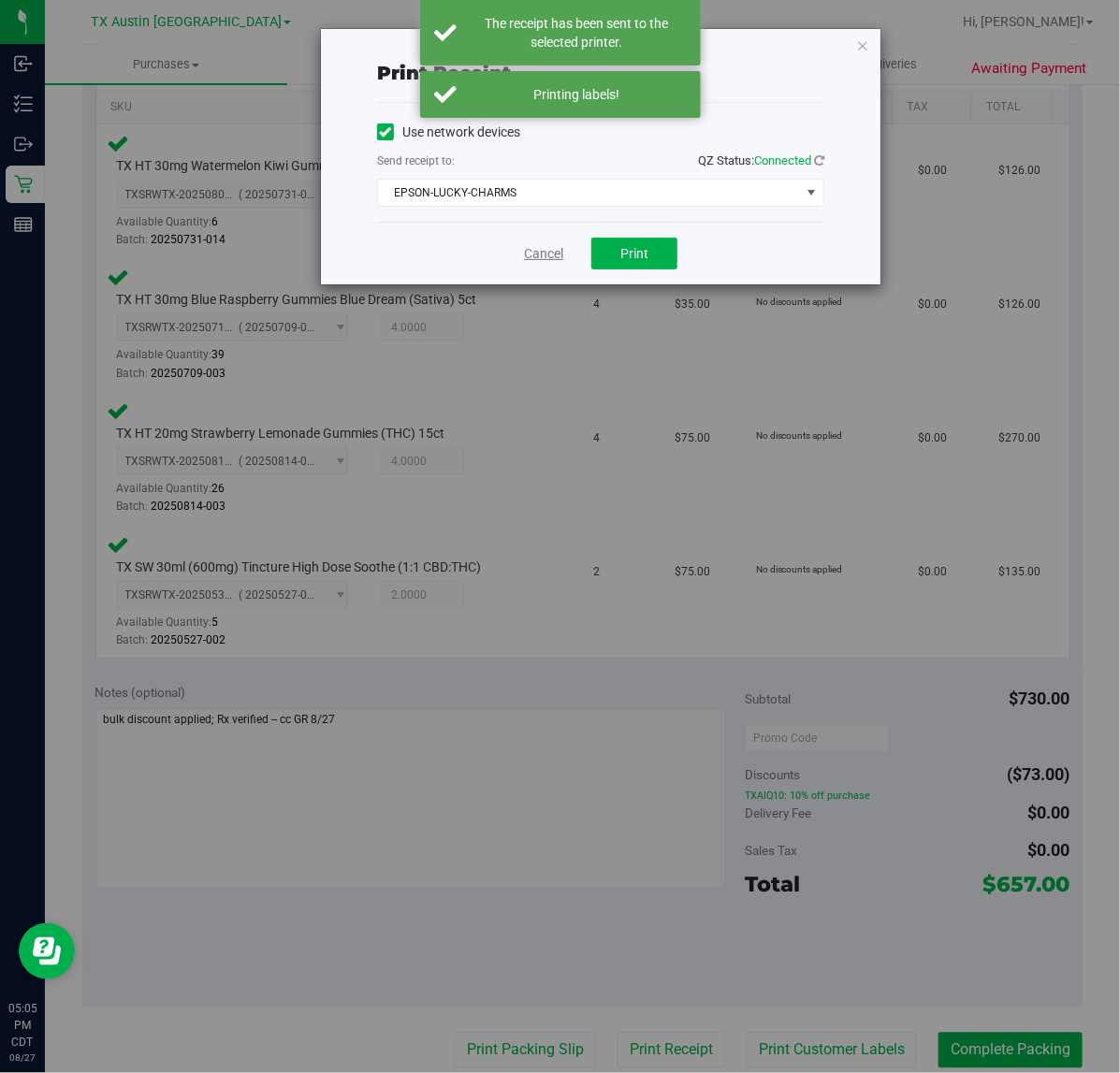
click at [554, 253] on link "Cancel" at bounding box center [543, 254] width 40 height 19
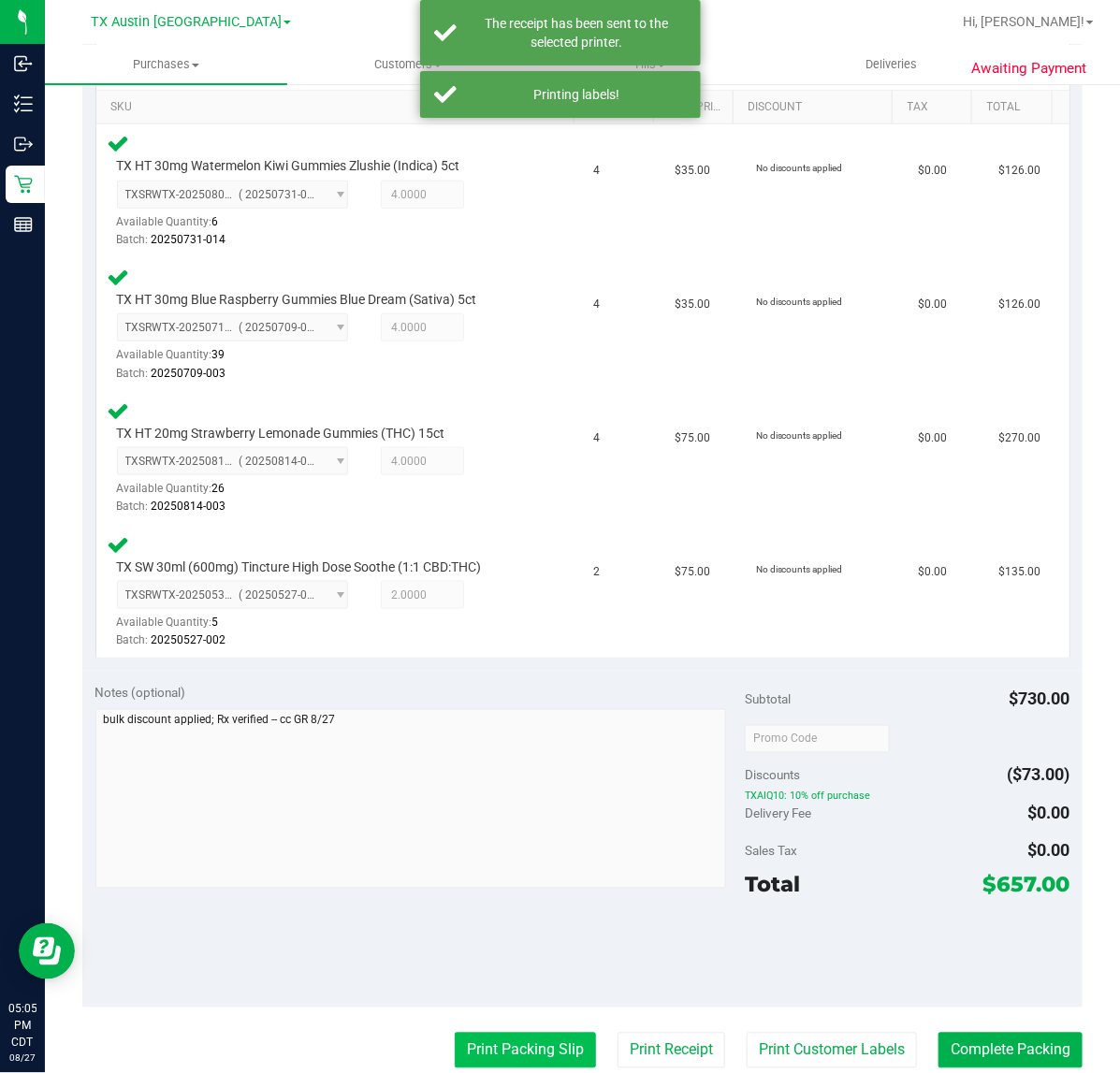
click at [533, 1039] on button "Print Packing Slip" at bounding box center [525, 1050] width 142 height 36
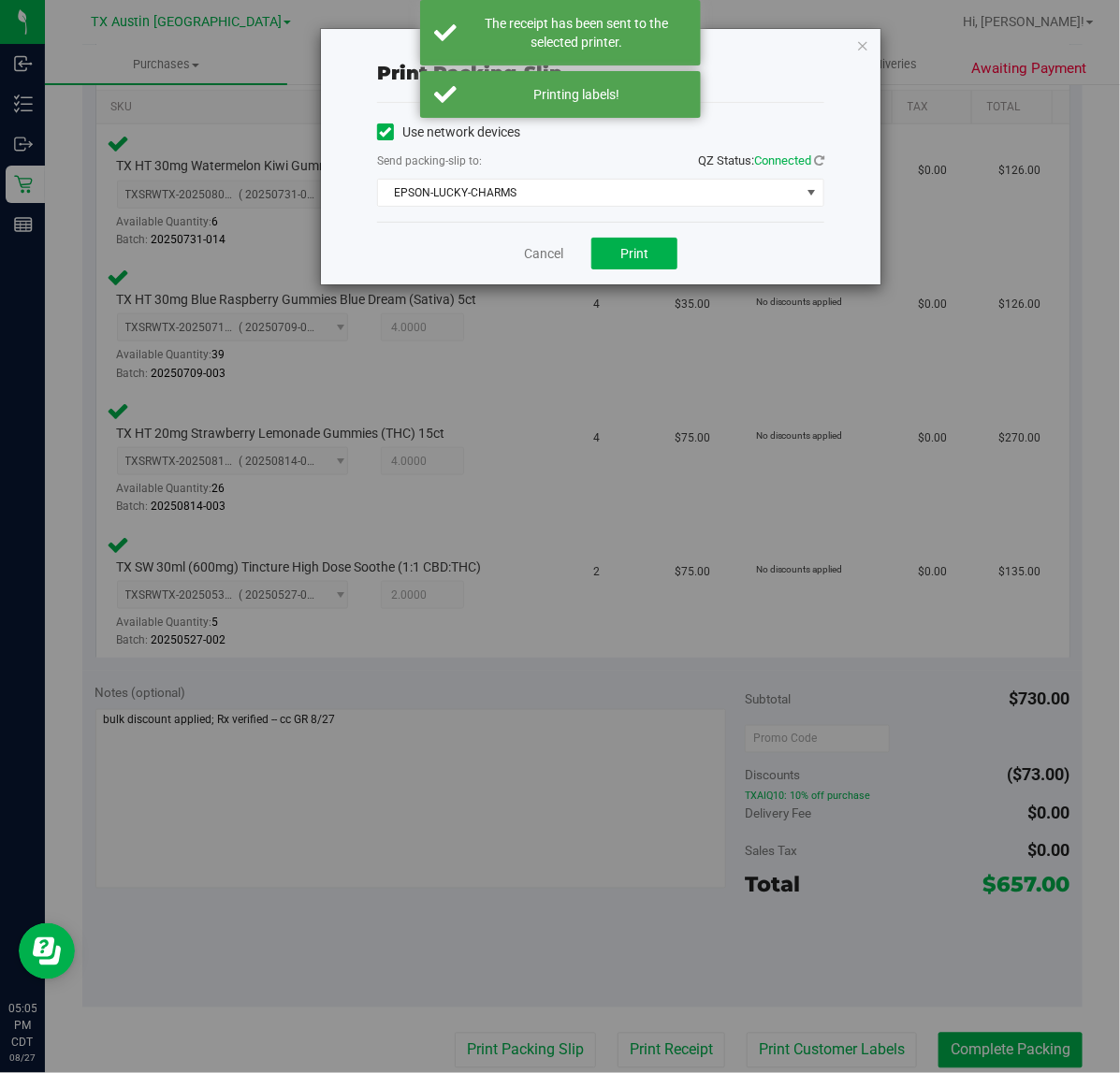
click at [642, 237] on div "Cancel Print" at bounding box center [600, 253] width 447 height 63
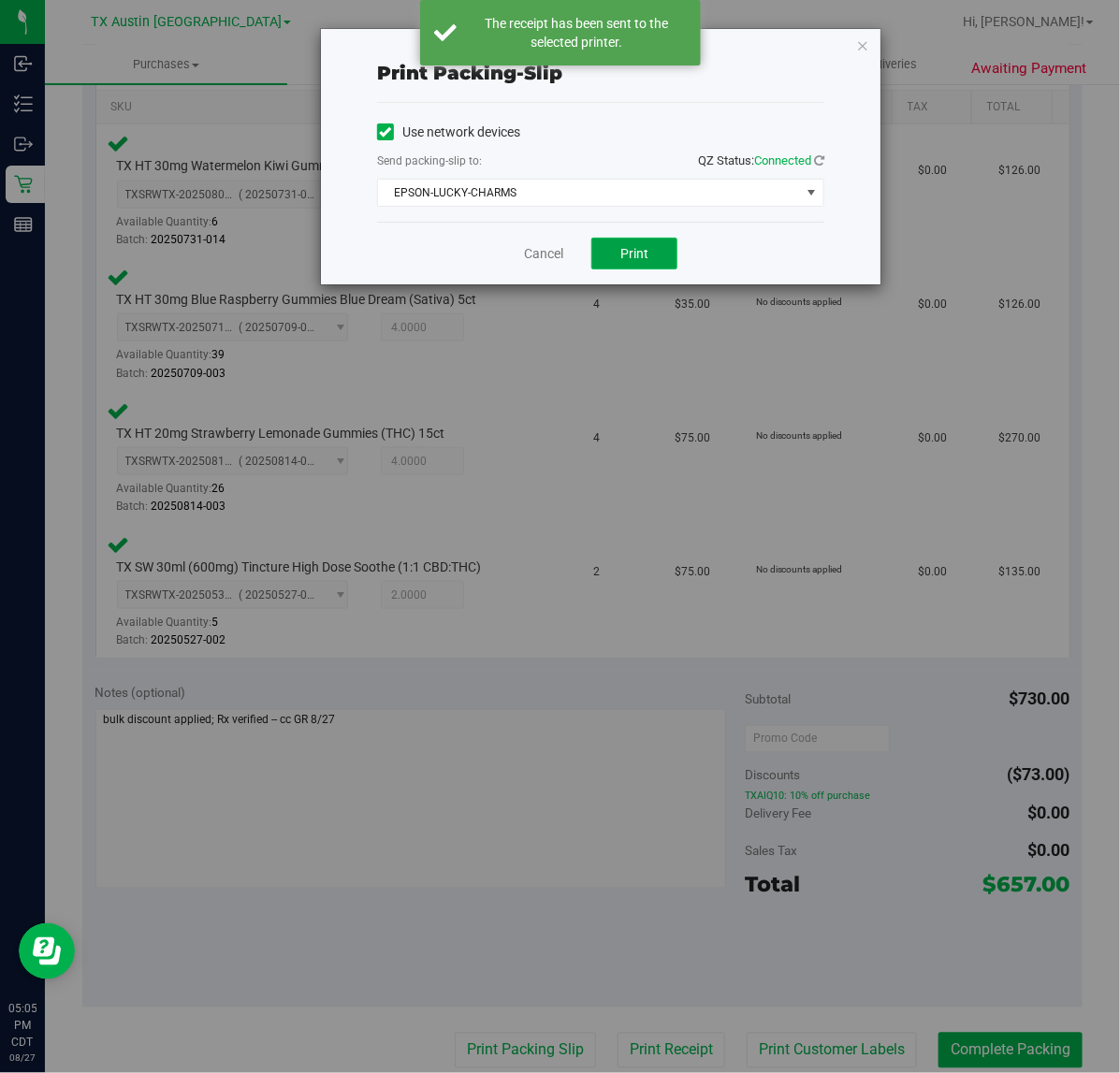
click at [643, 264] on button "Print" at bounding box center [633, 254] width 86 height 32
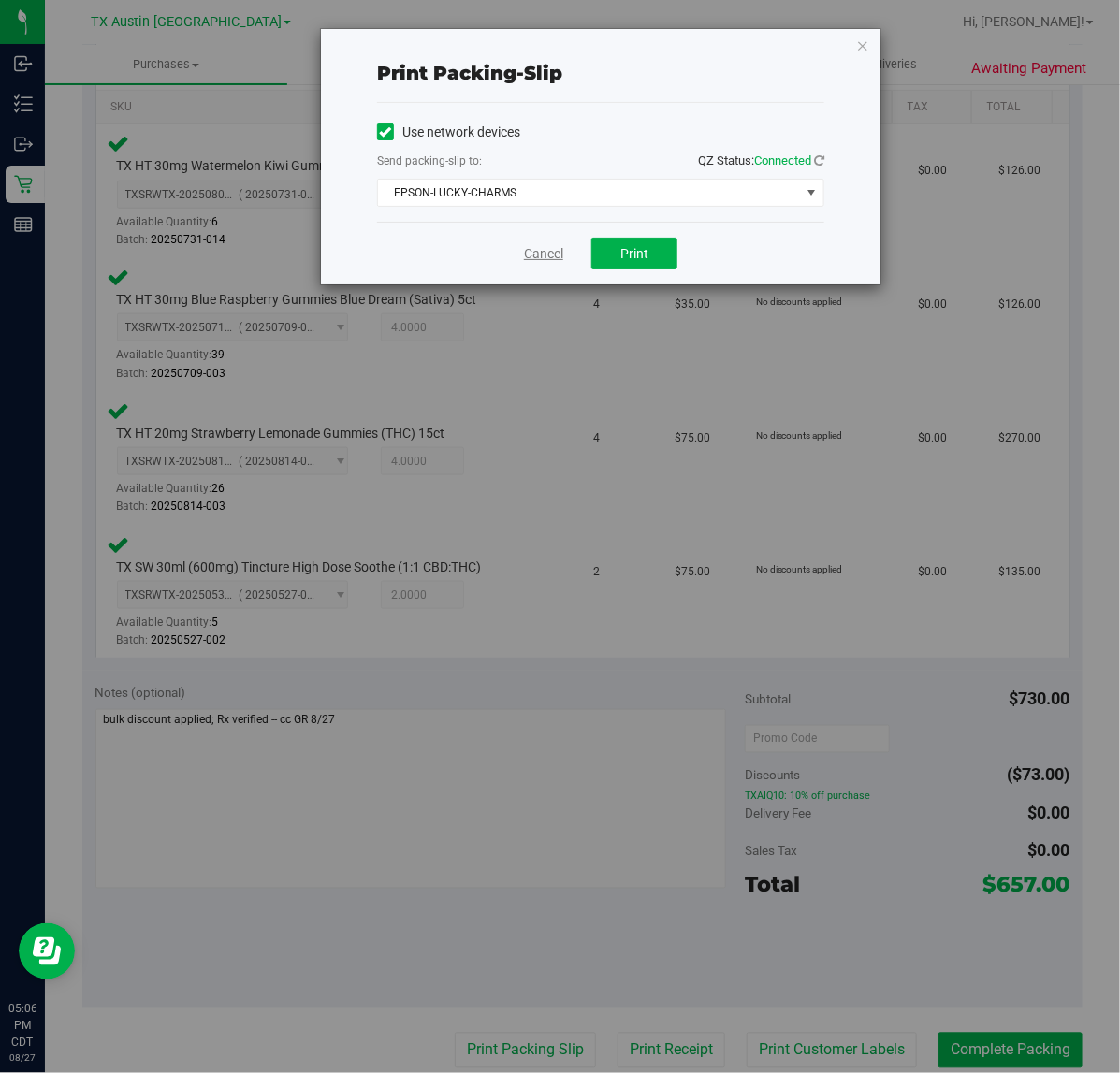
click at [544, 254] on link "Cancel" at bounding box center [543, 254] width 40 height 19
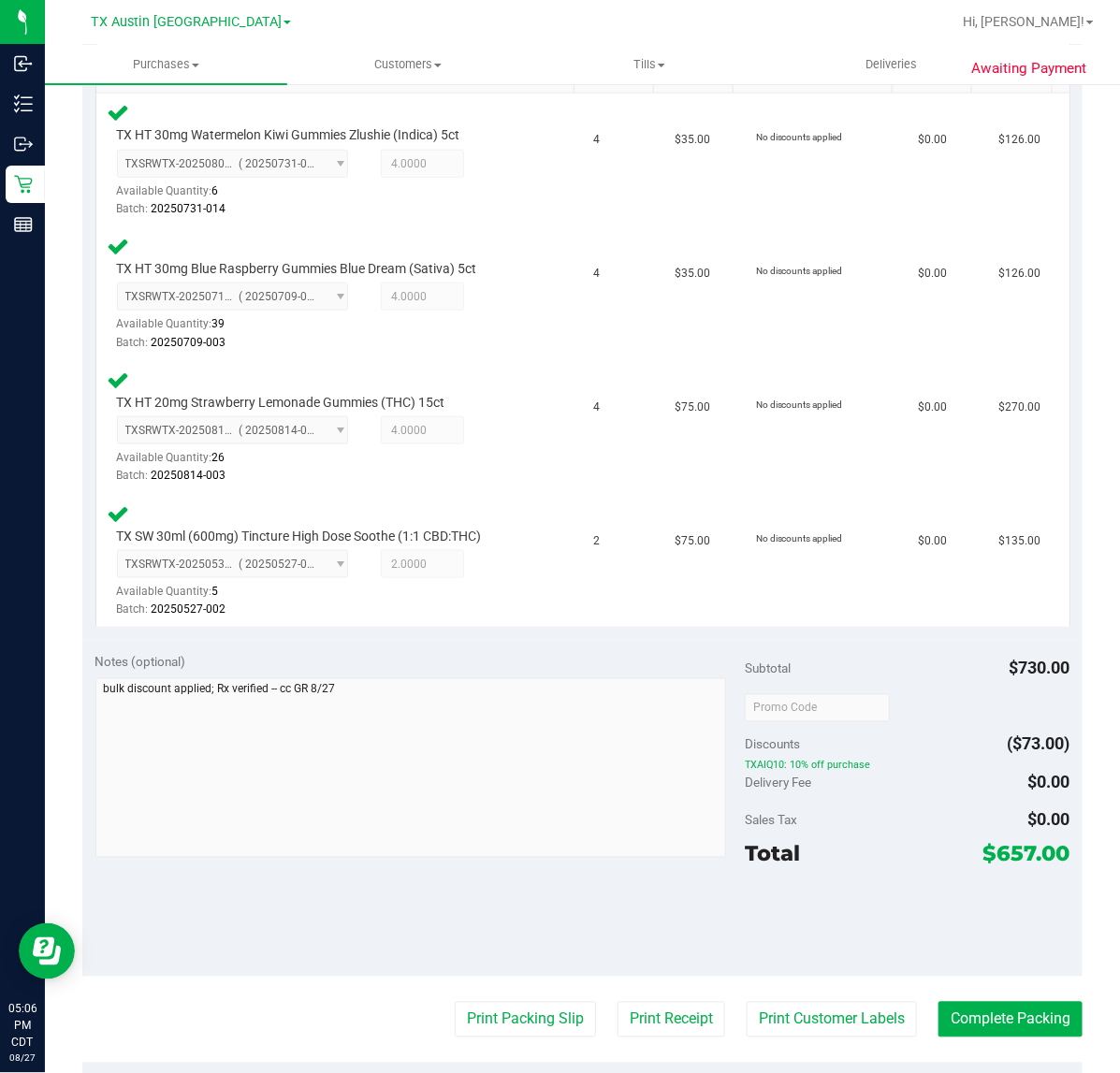
scroll to position [496, 0]
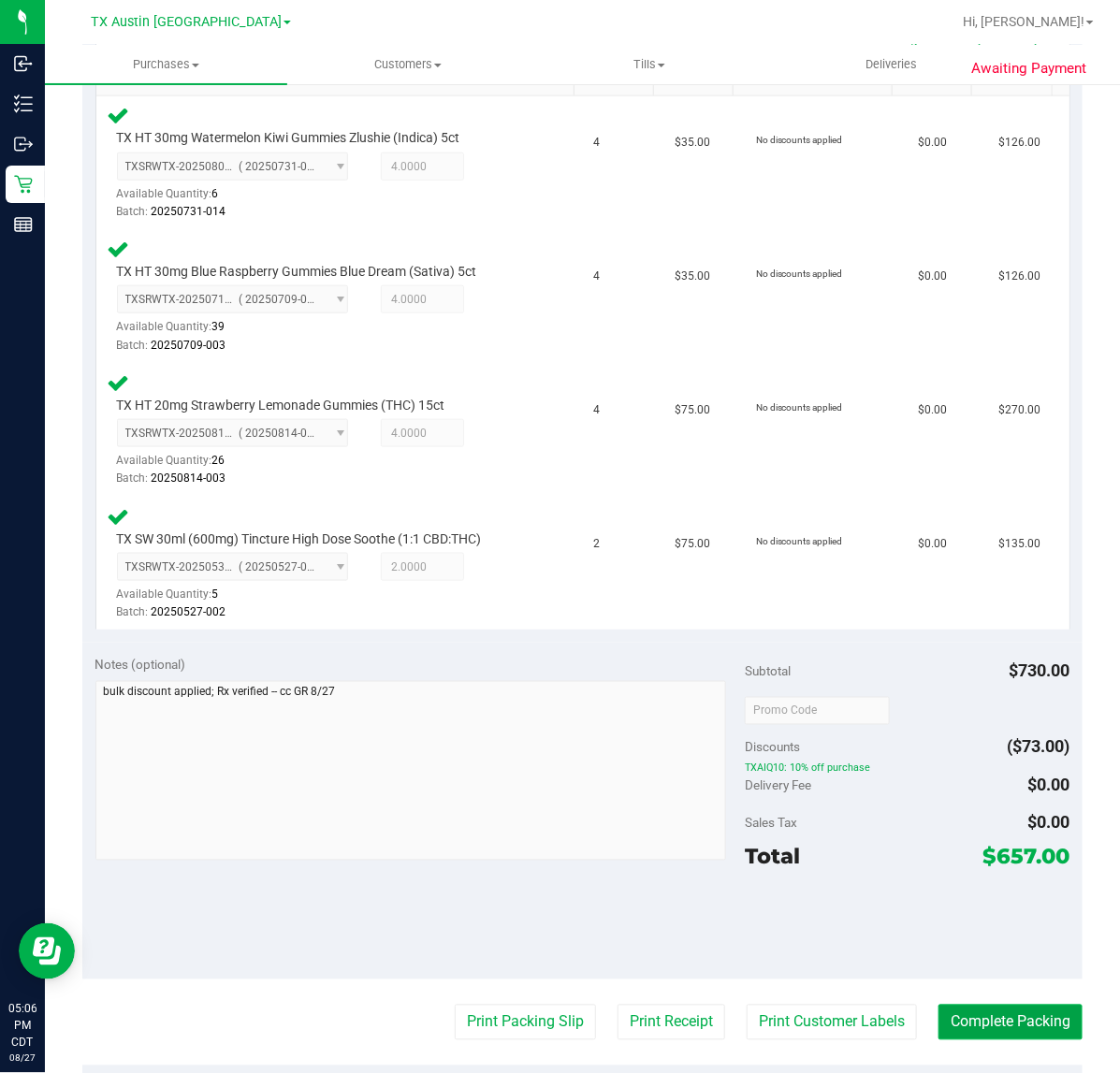
click at [1002, 1027] on button "Complete Packing" at bounding box center [1009, 1022] width 144 height 36
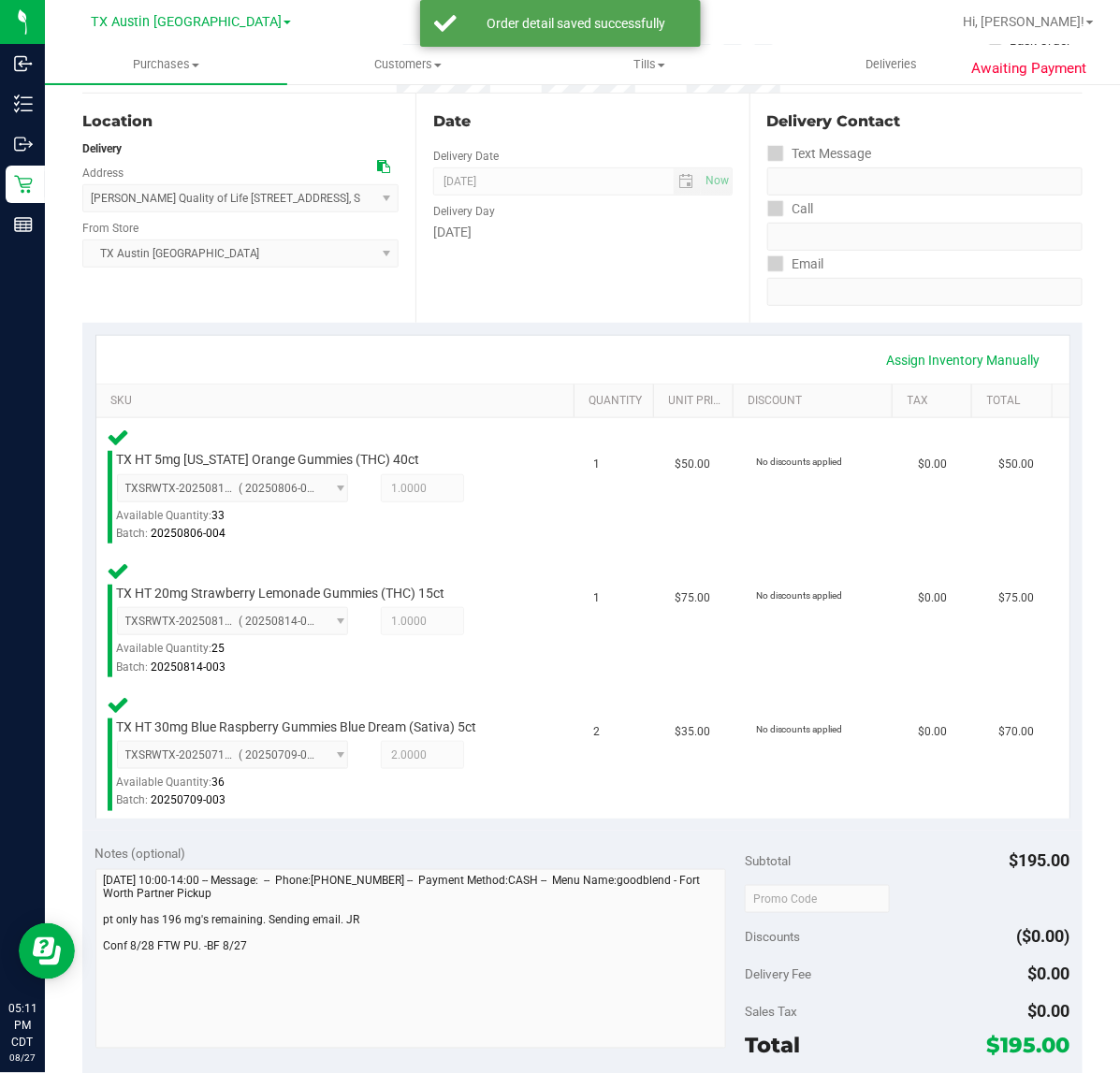
scroll to position [402, 0]
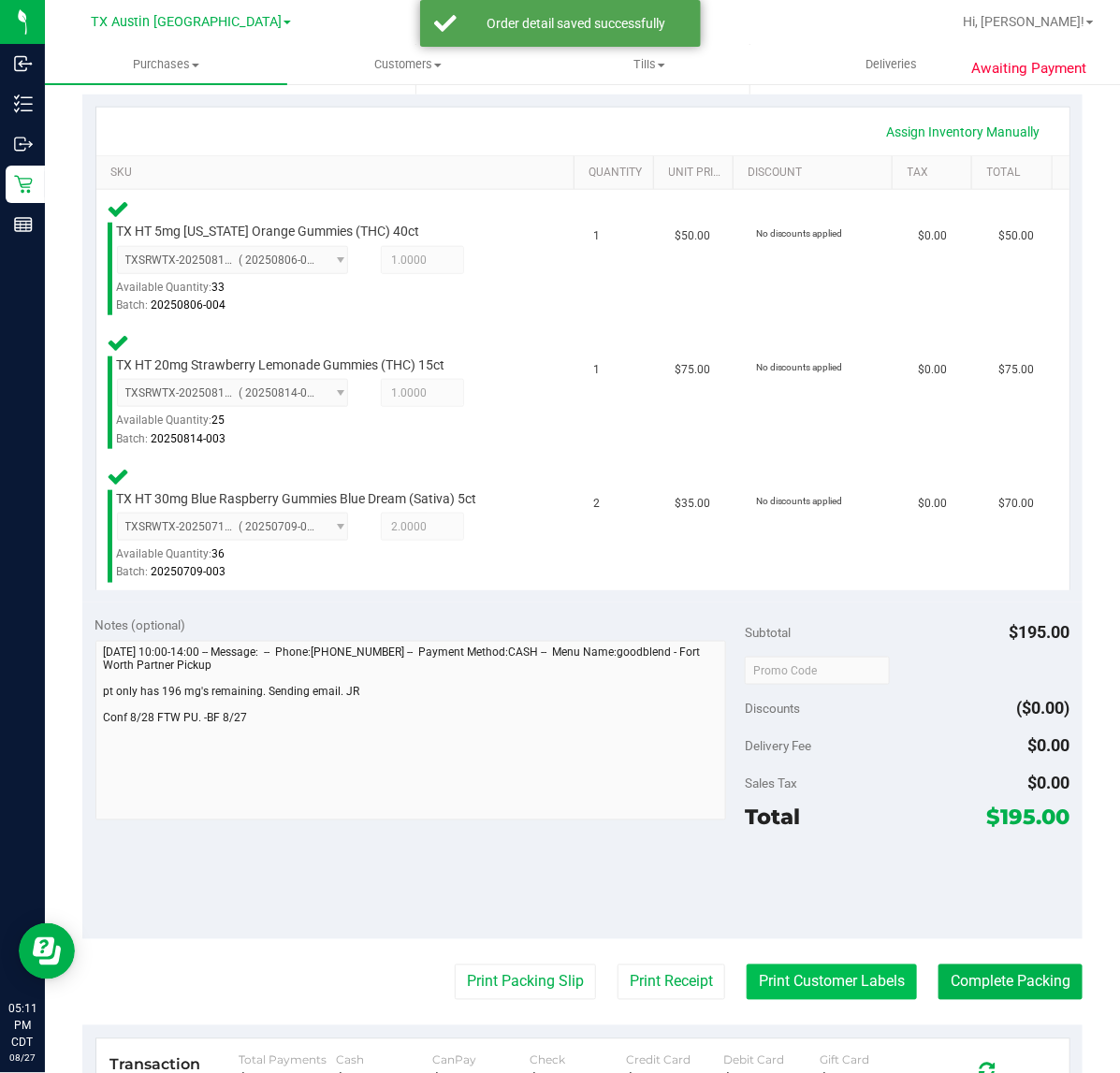
click at [833, 969] on button "Print Customer Labels" at bounding box center [831, 982] width 171 height 36
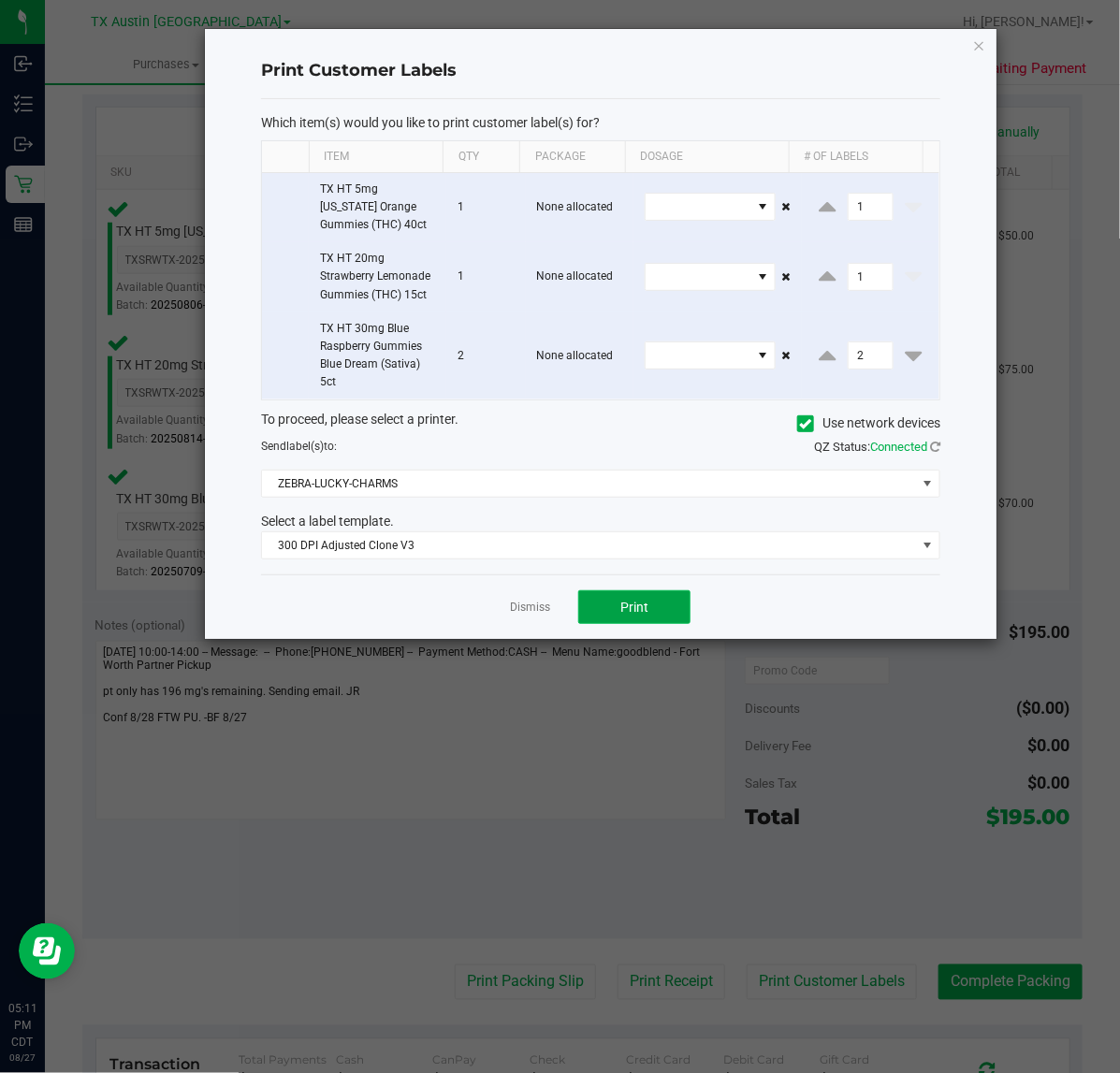
click at [638, 610] on span "Print" at bounding box center [633, 607] width 28 height 15
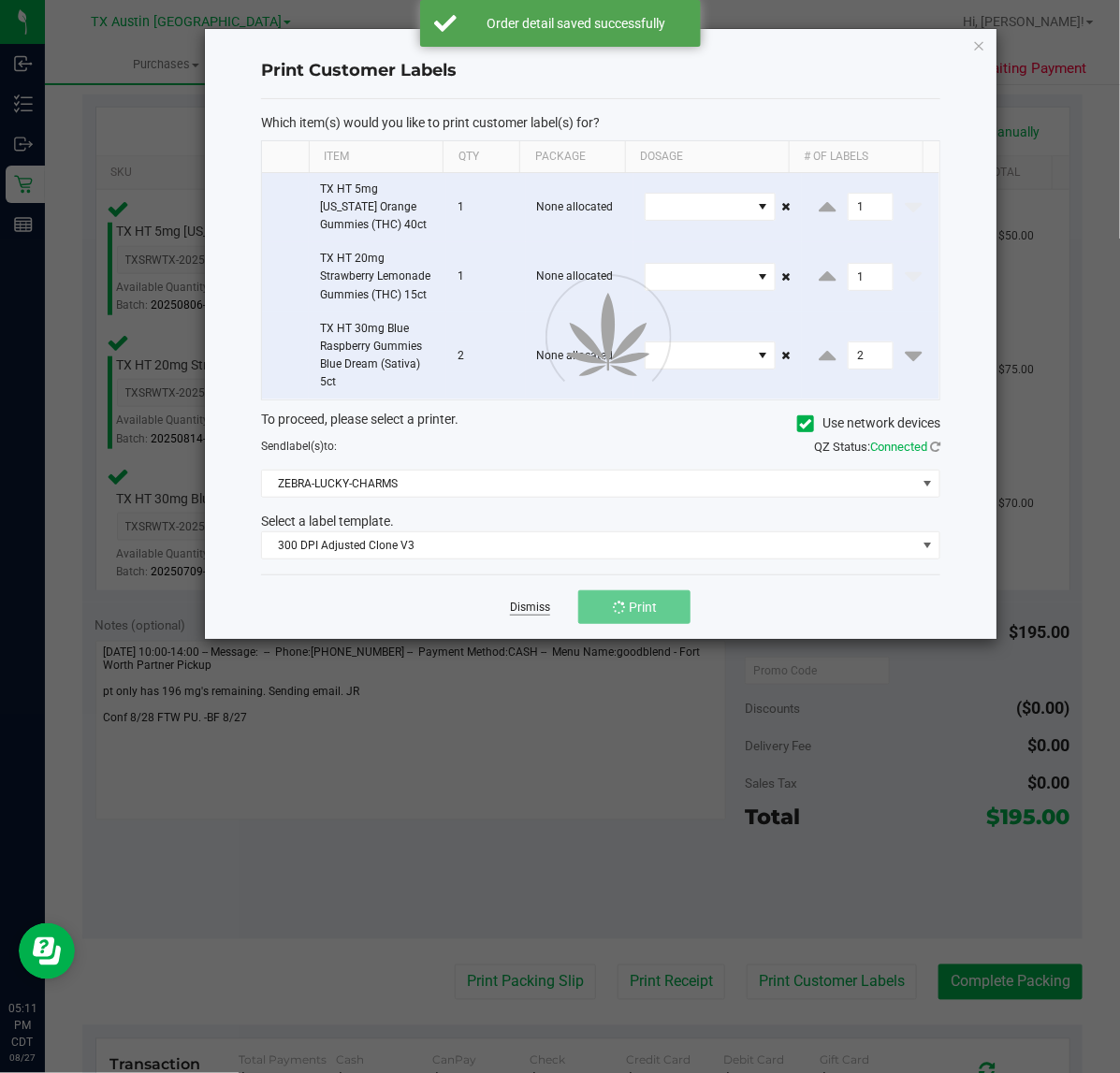
click at [541, 608] on link "Dismiss" at bounding box center [530, 607] width 40 height 15
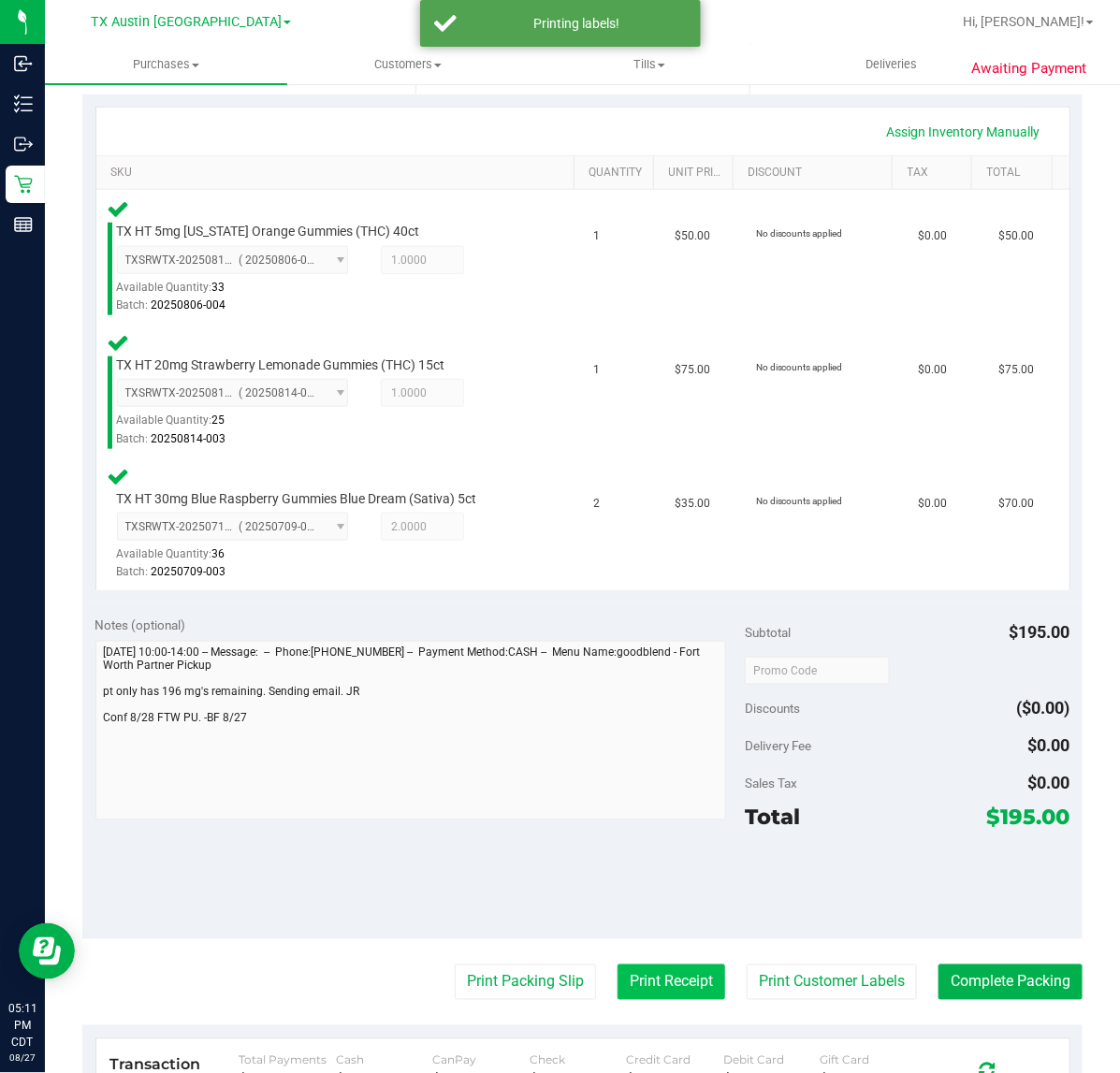
click at [636, 965] on button "Print Receipt" at bounding box center [672, 982] width 108 height 36
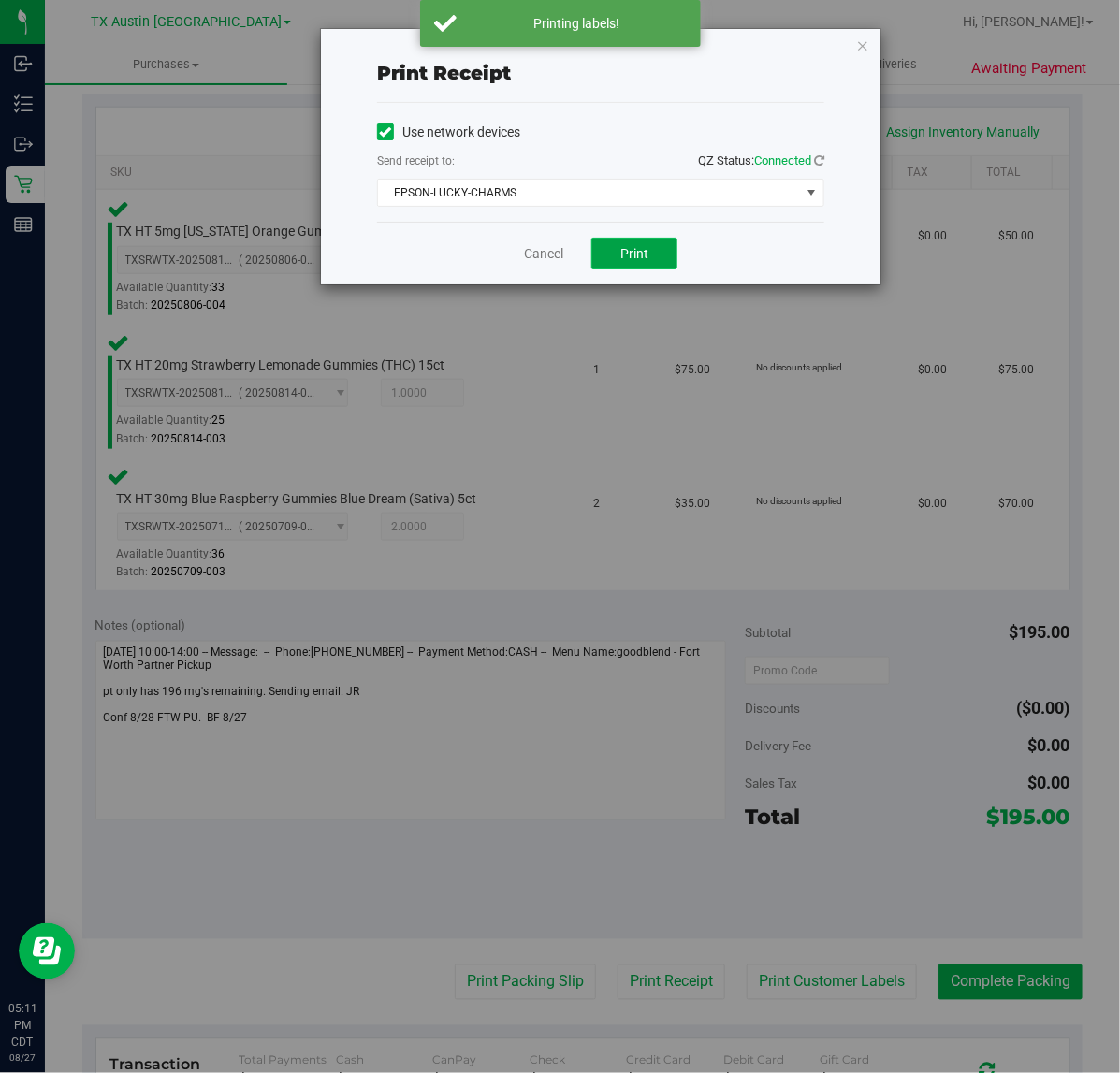
click at [647, 265] on button "Print" at bounding box center [633, 254] width 86 height 32
click at [548, 259] on link "Cancel" at bounding box center [536, 254] width 40 height 19
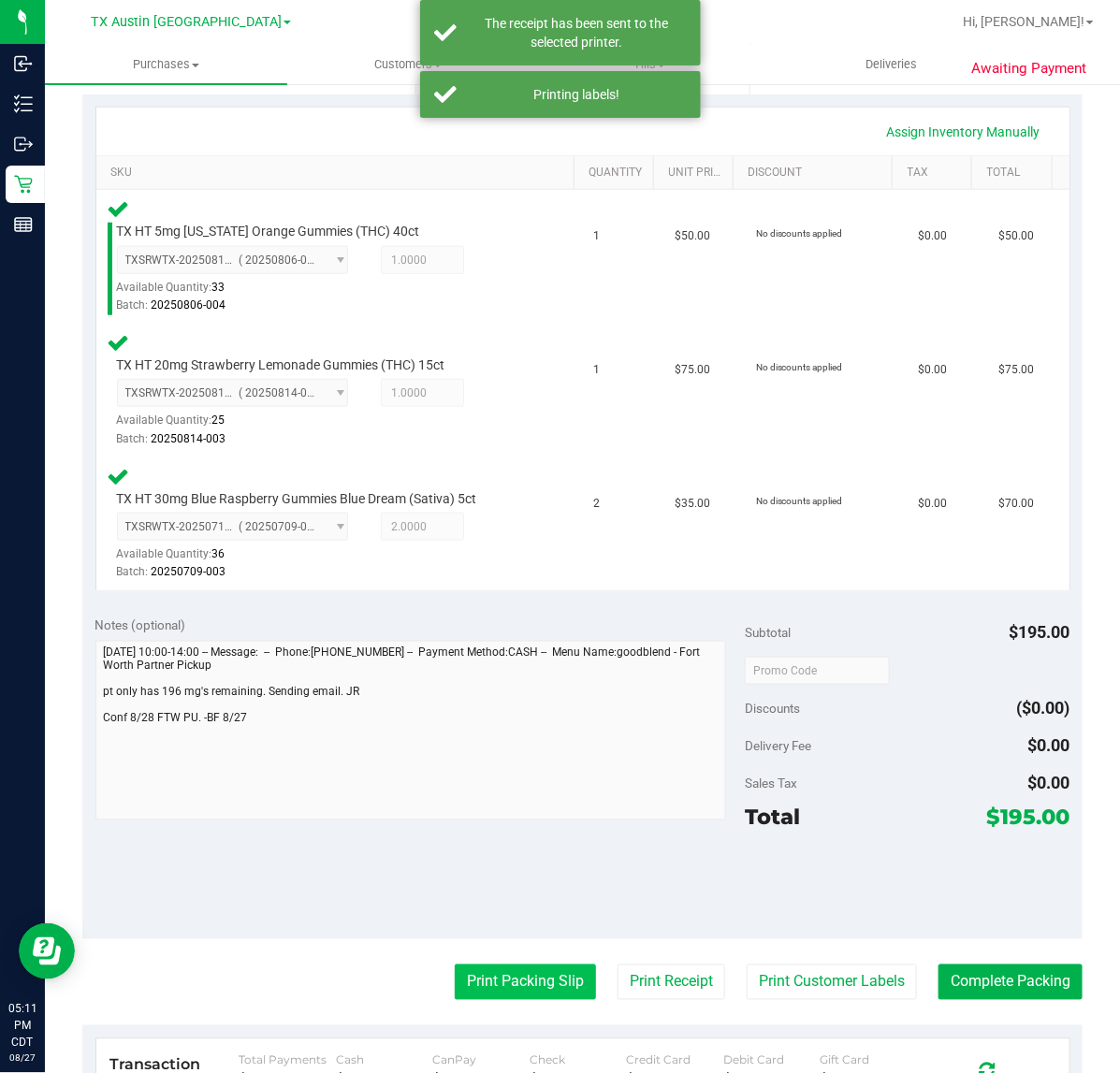
click at [495, 979] on button "Print Packing Slip" at bounding box center [525, 982] width 142 height 36
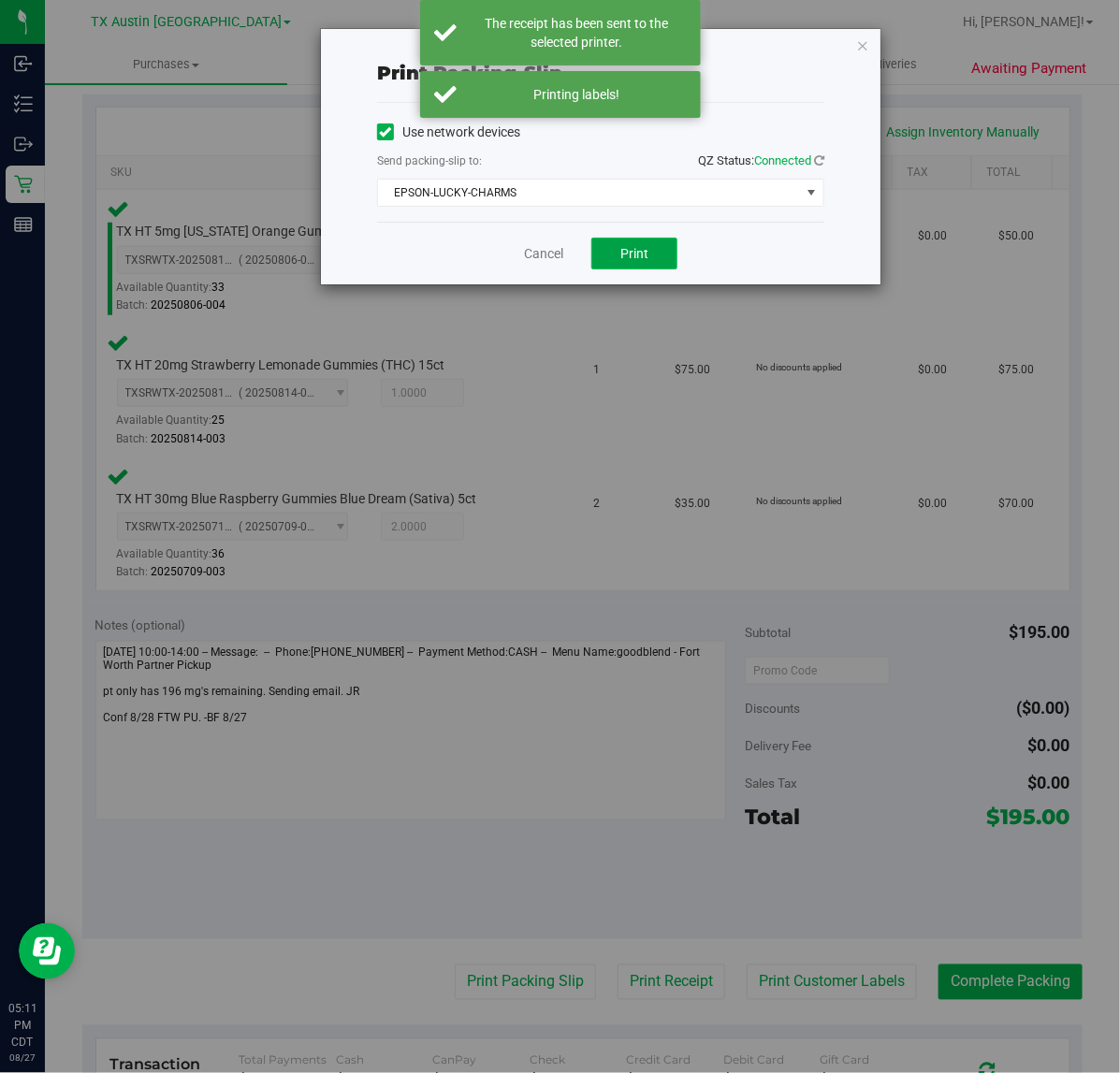
click at [634, 258] on span "Print" at bounding box center [633, 254] width 28 height 15
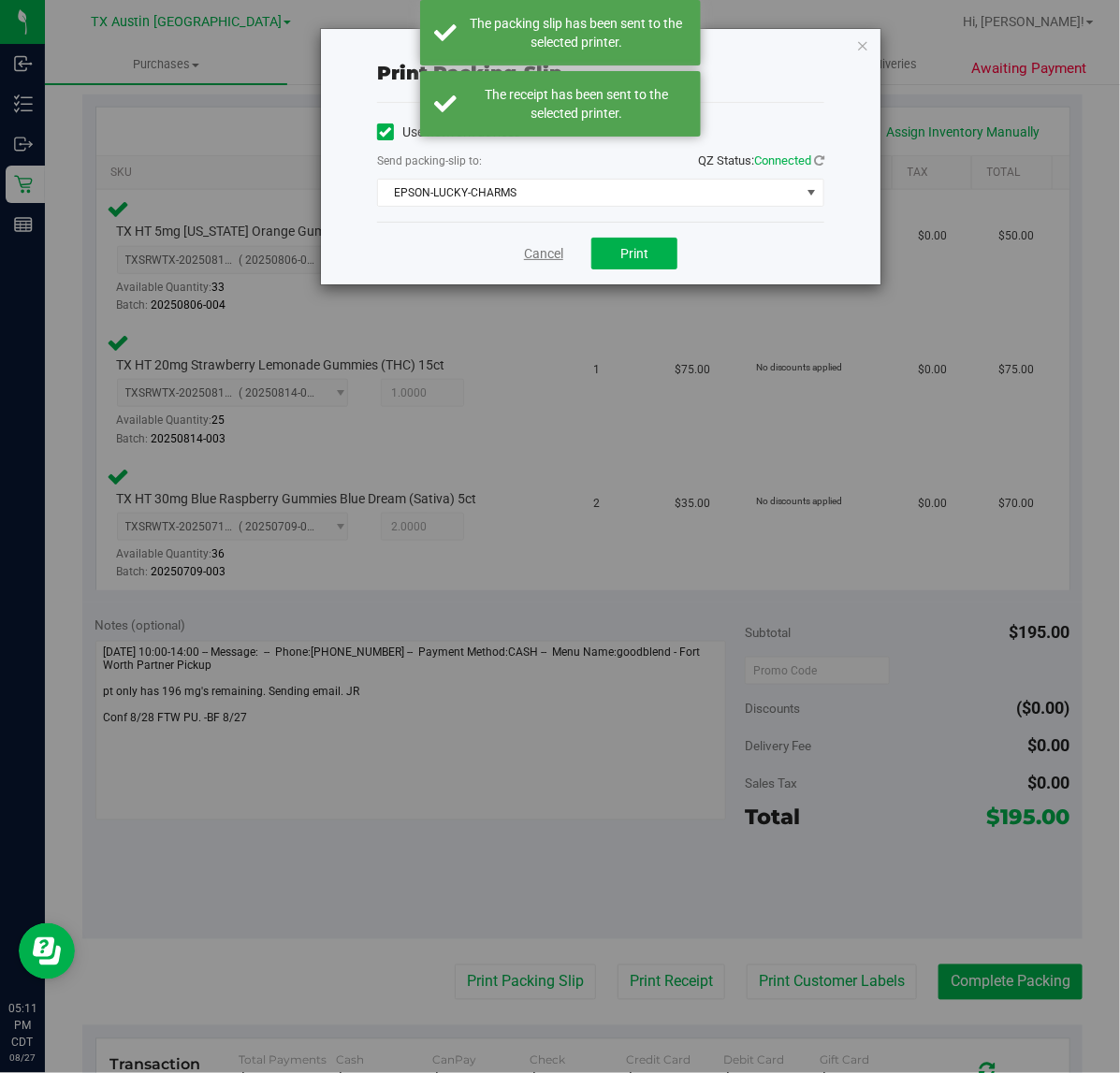
click at [535, 262] on link "Cancel" at bounding box center [543, 254] width 40 height 19
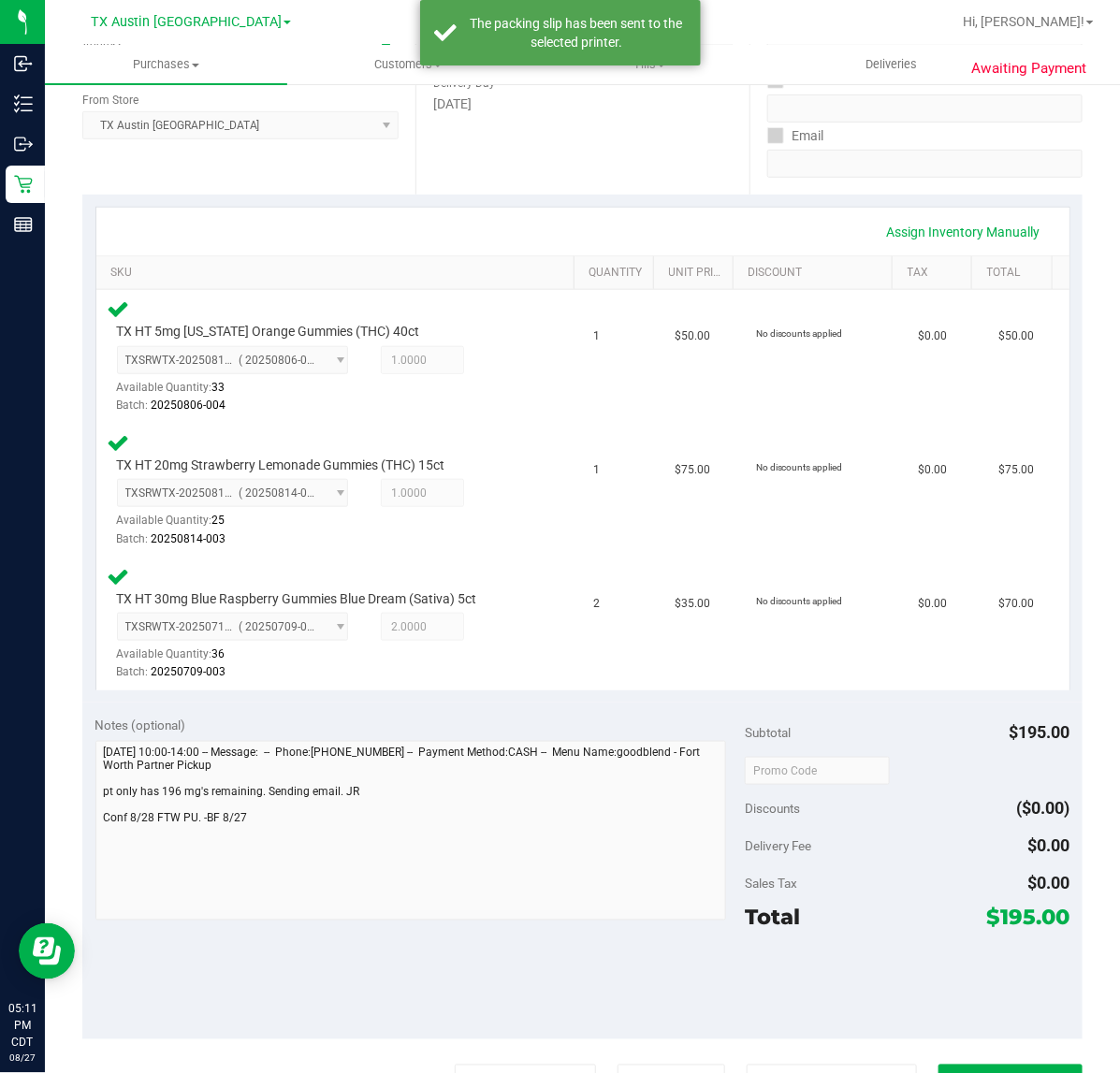
scroll to position [380, 0]
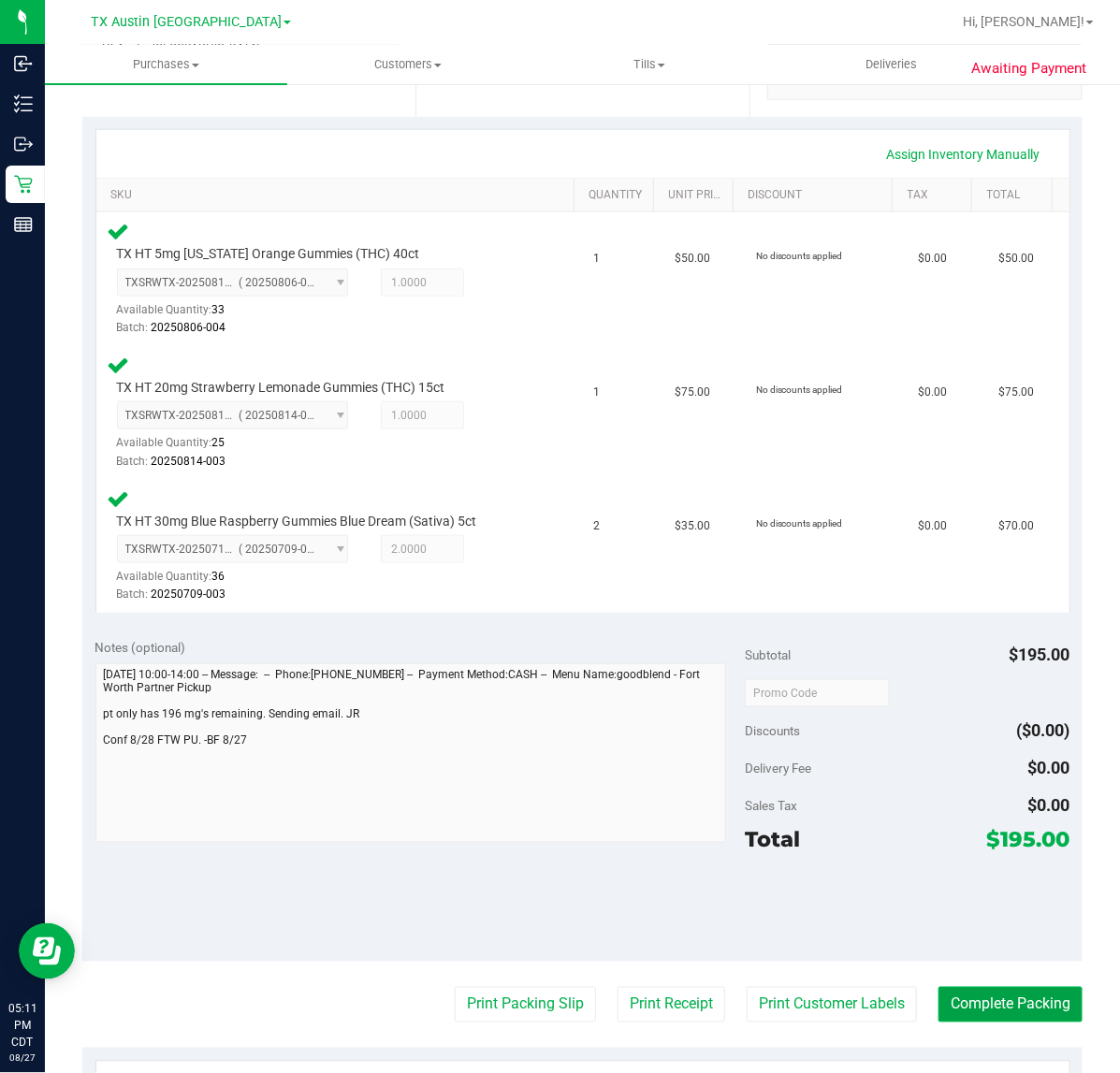
click at [993, 1020] on button "Complete Packing" at bounding box center [1009, 1005] width 144 height 36
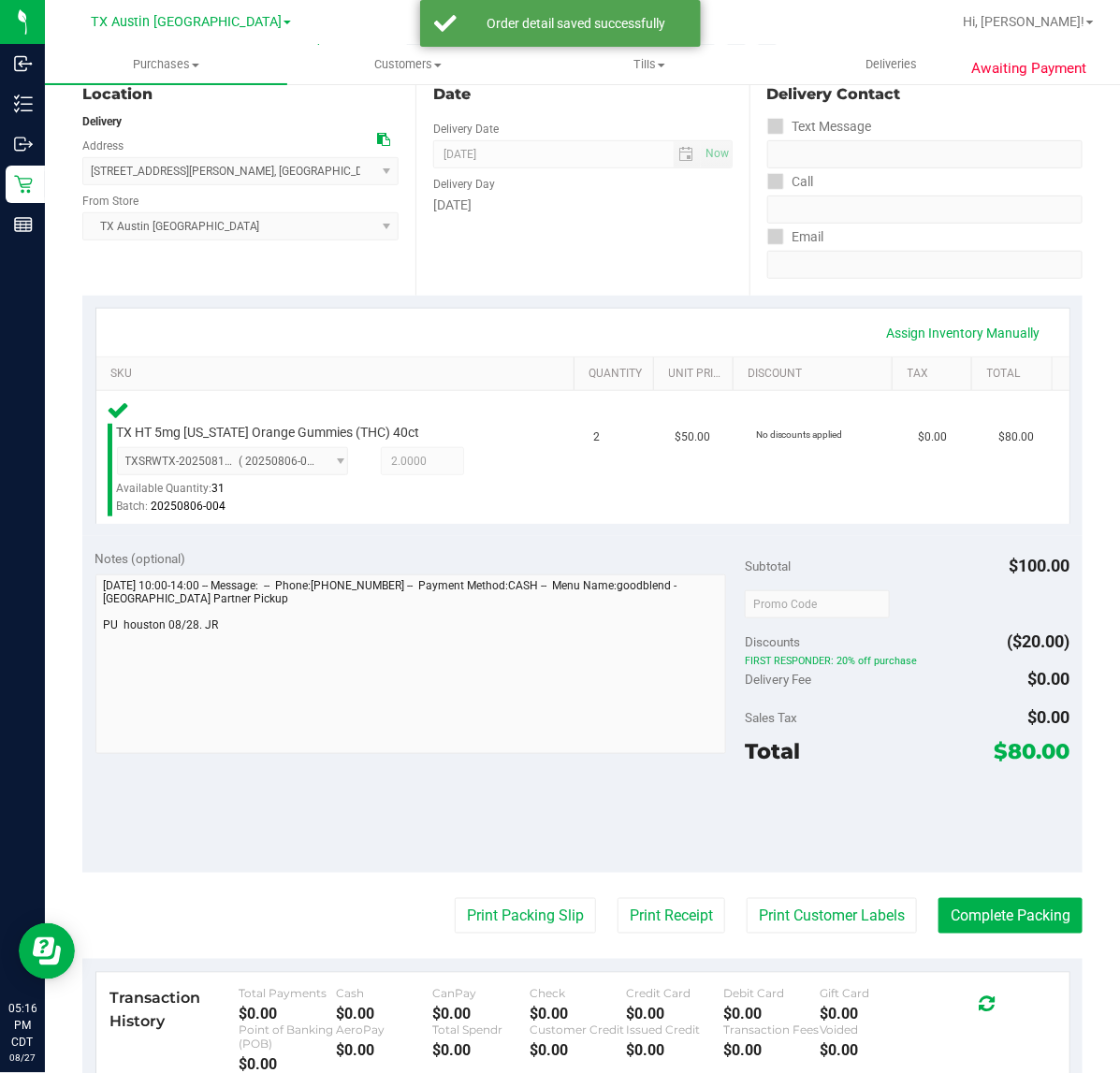
scroll to position [413, 0]
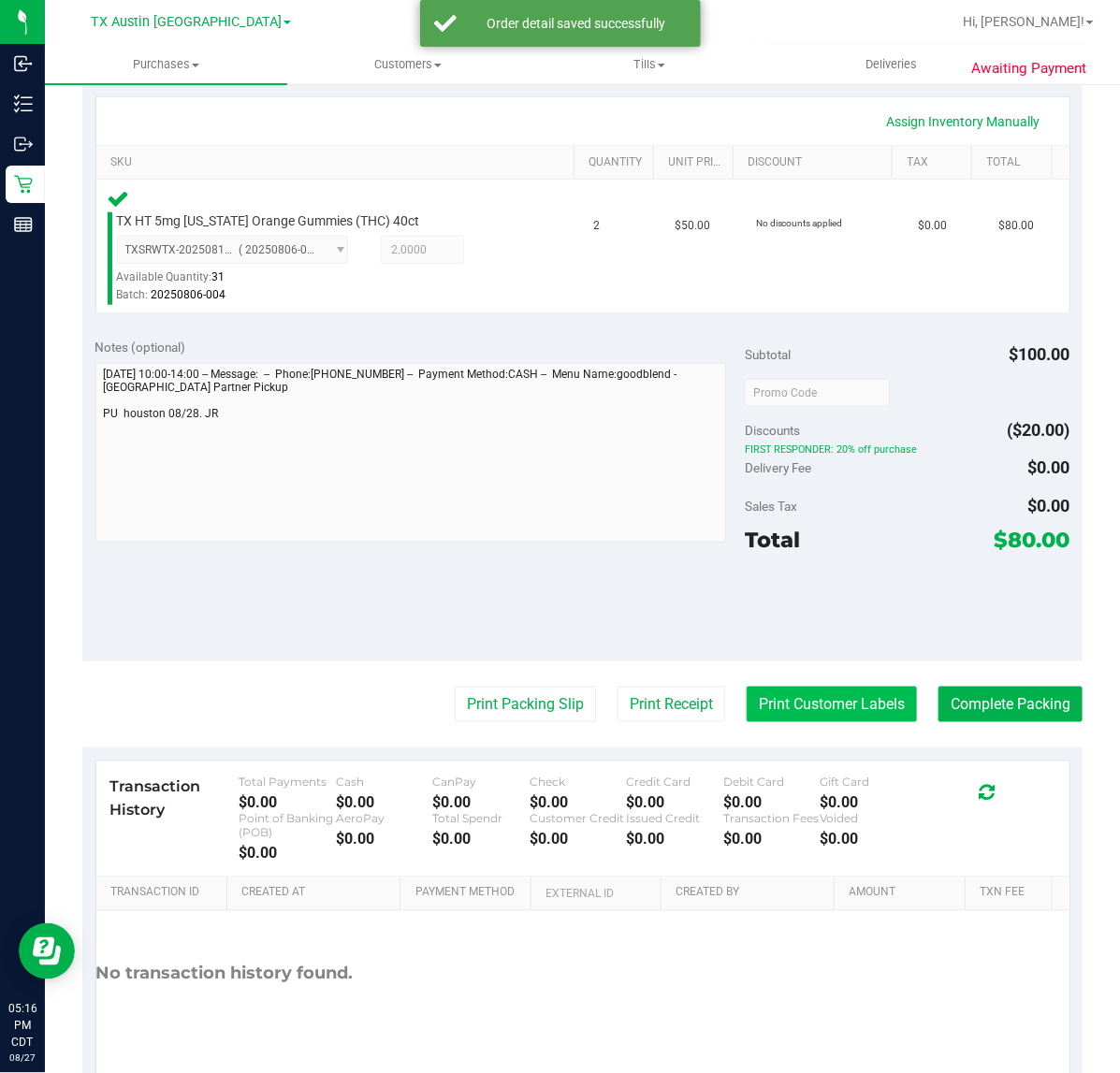
click at [812, 700] on button "Print Customer Labels" at bounding box center [831, 704] width 171 height 36
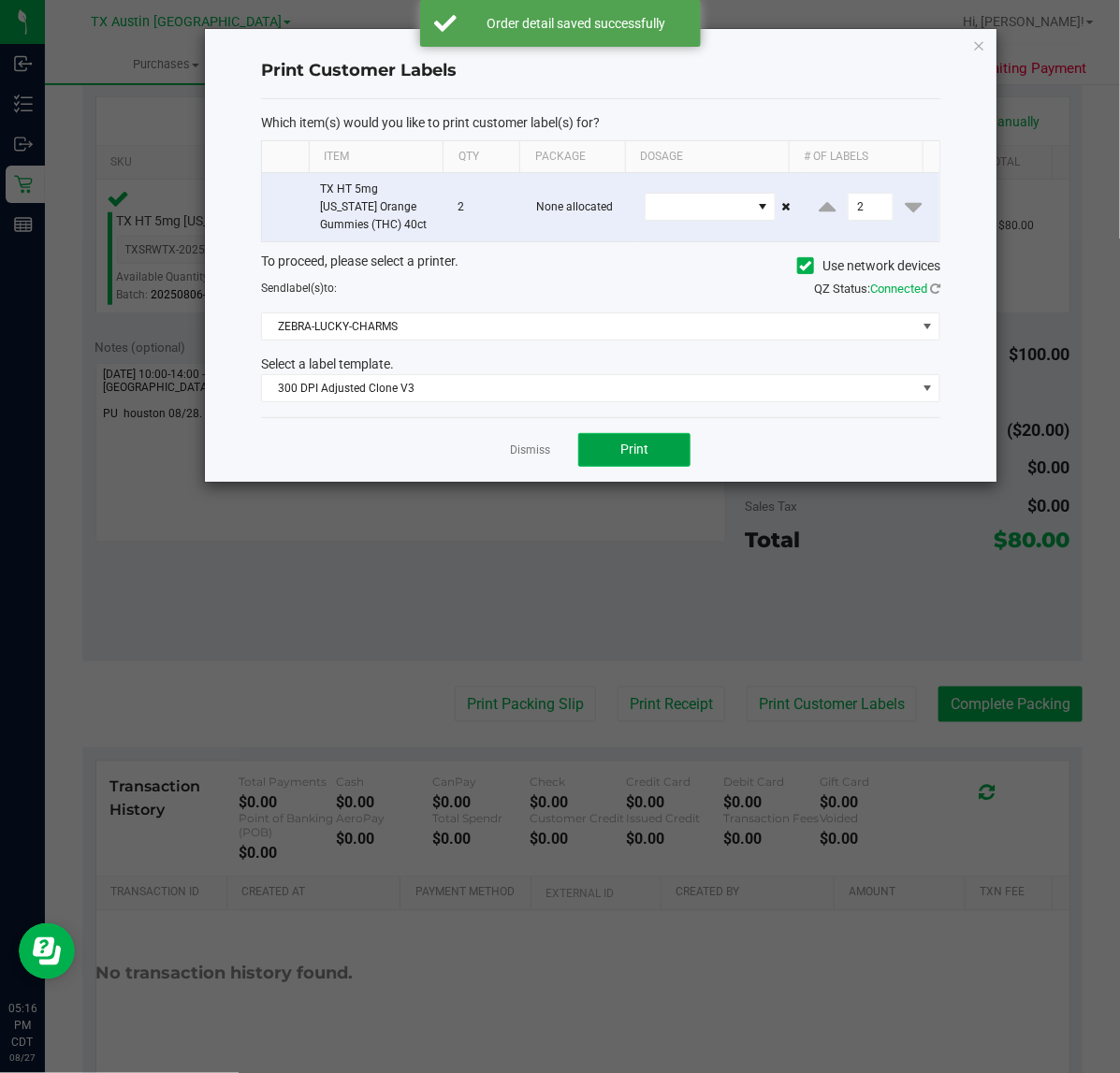
click at [646, 452] on span "Print" at bounding box center [633, 449] width 28 height 15
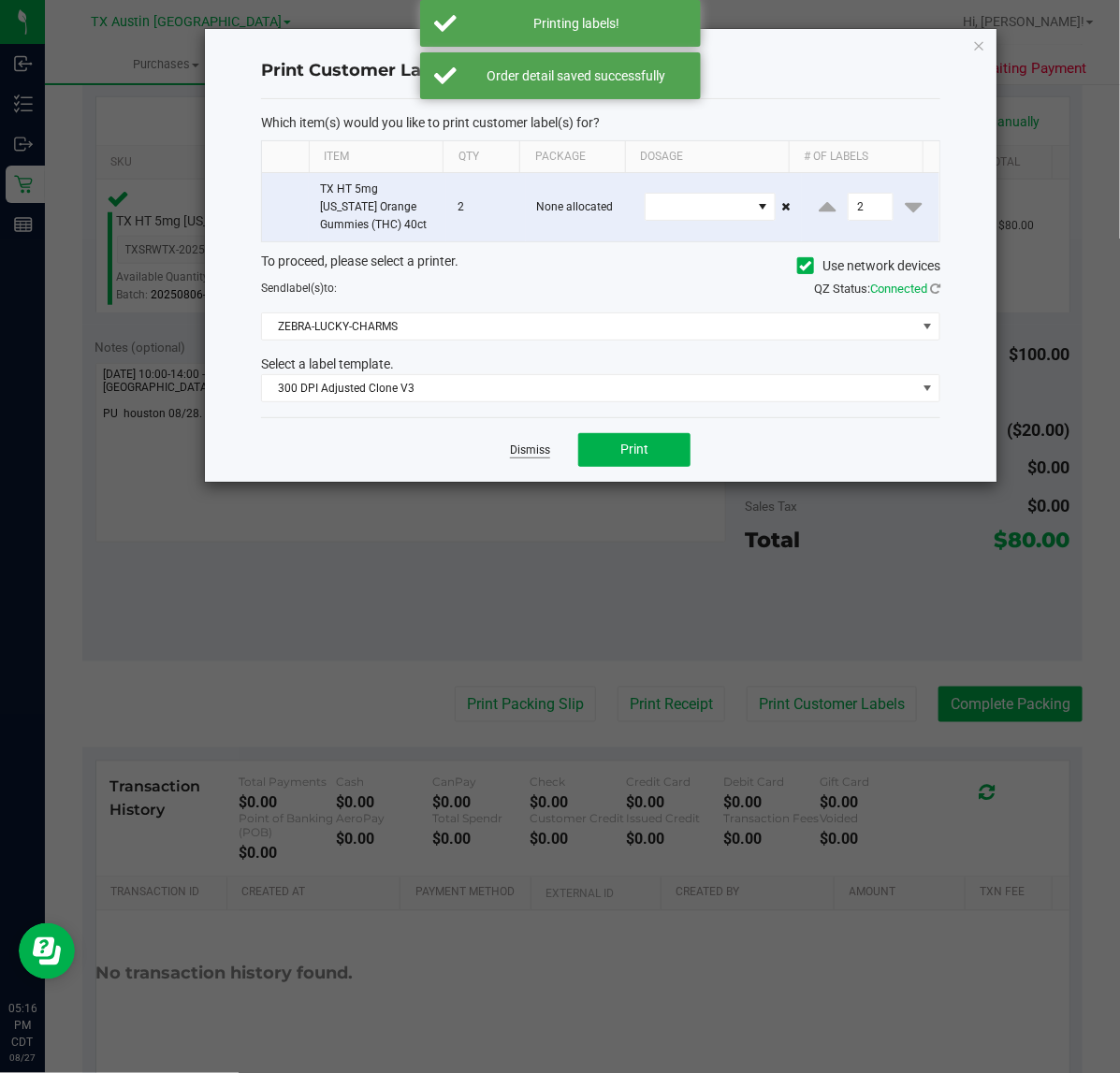
click at [524, 447] on link "Dismiss" at bounding box center [530, 450] width 40 height 15
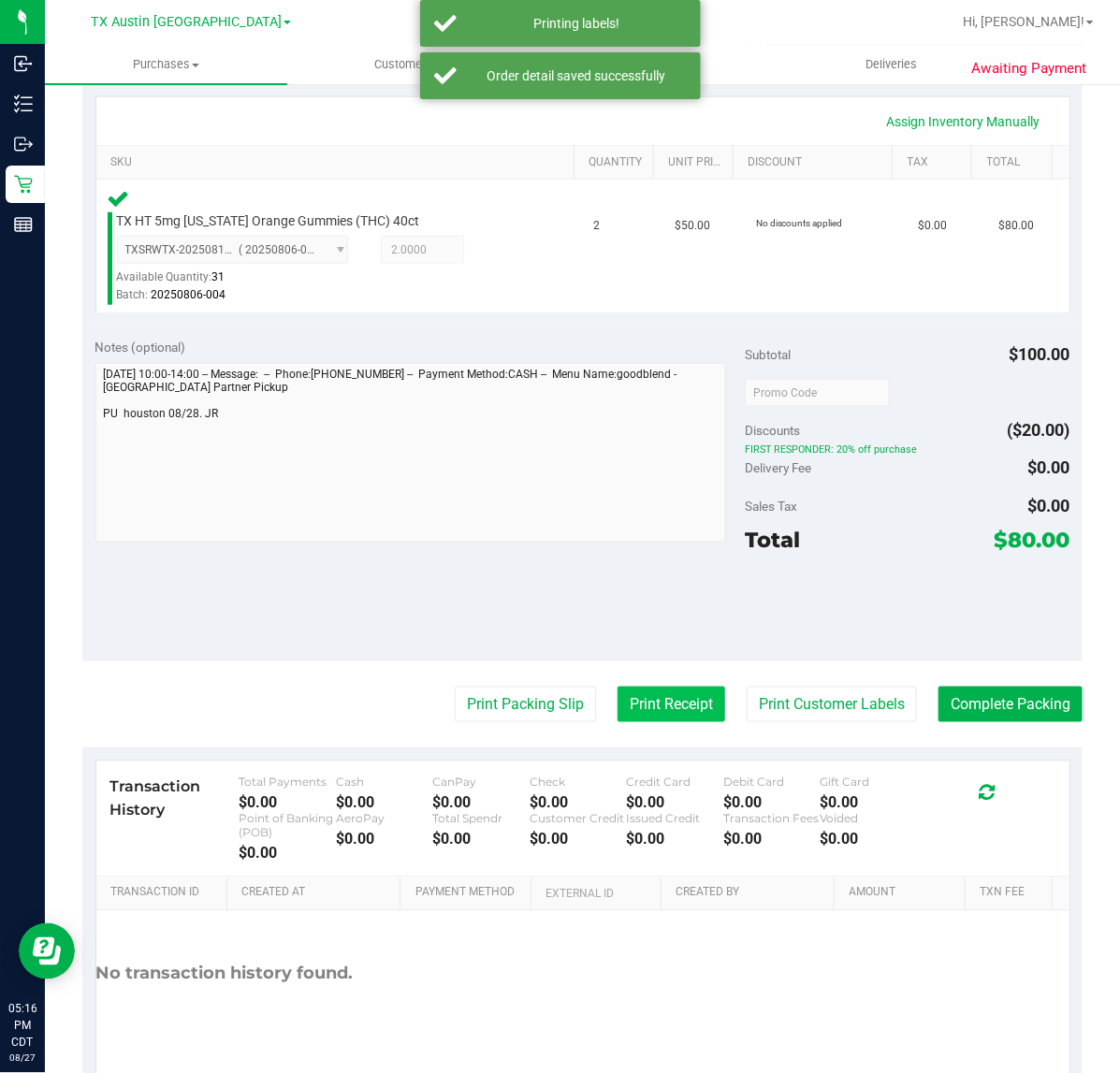
click at [633, 711] on button "Print Receipt" at bounding box center [672, 704] width 108 height 36
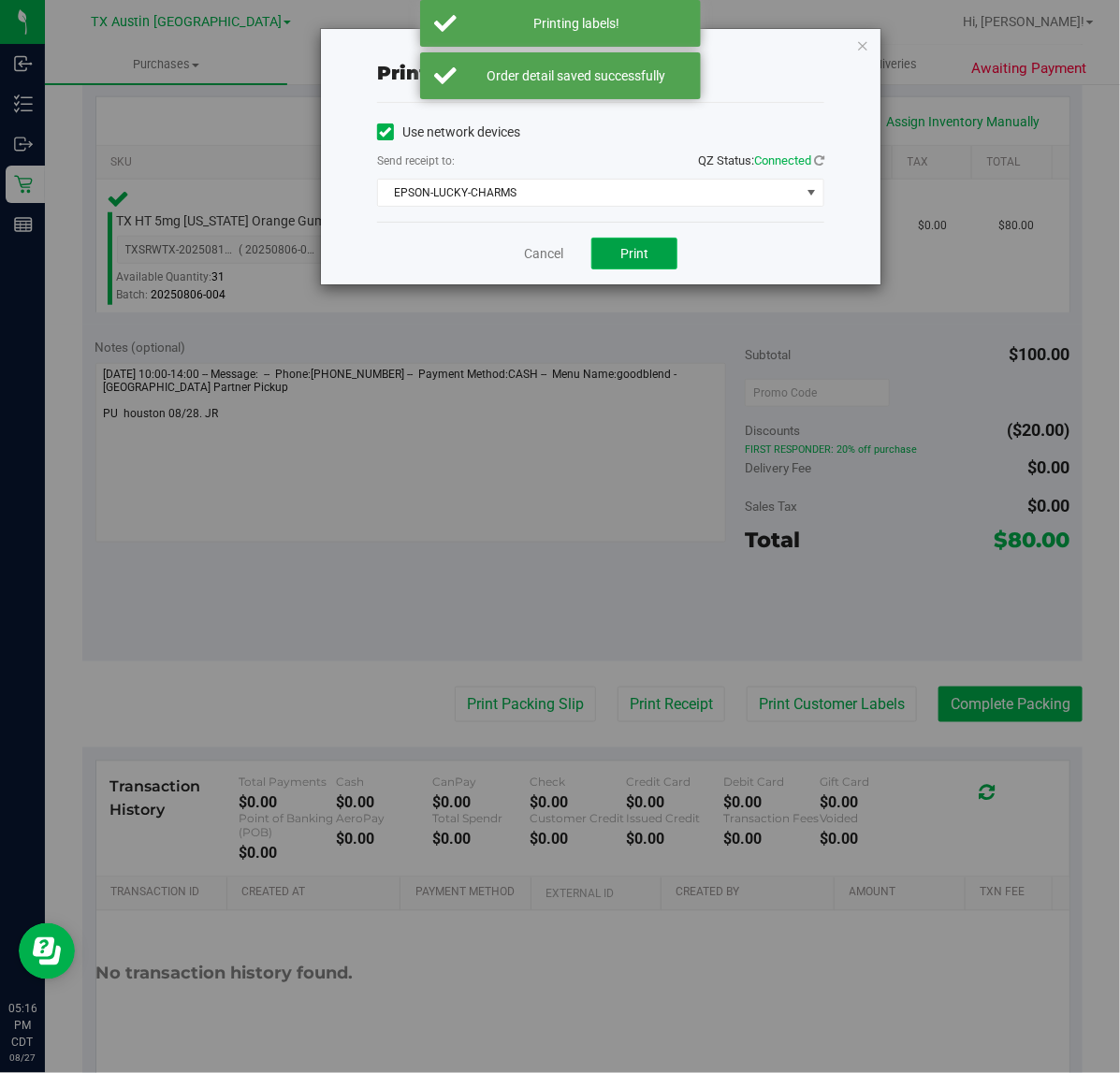
click at [643, 249] on span "Print" at bounding box center [633, 254] width 28 height 15
click at [540, 258] on link "Cancel" at bounding box center [536, 254] width 40 height 19
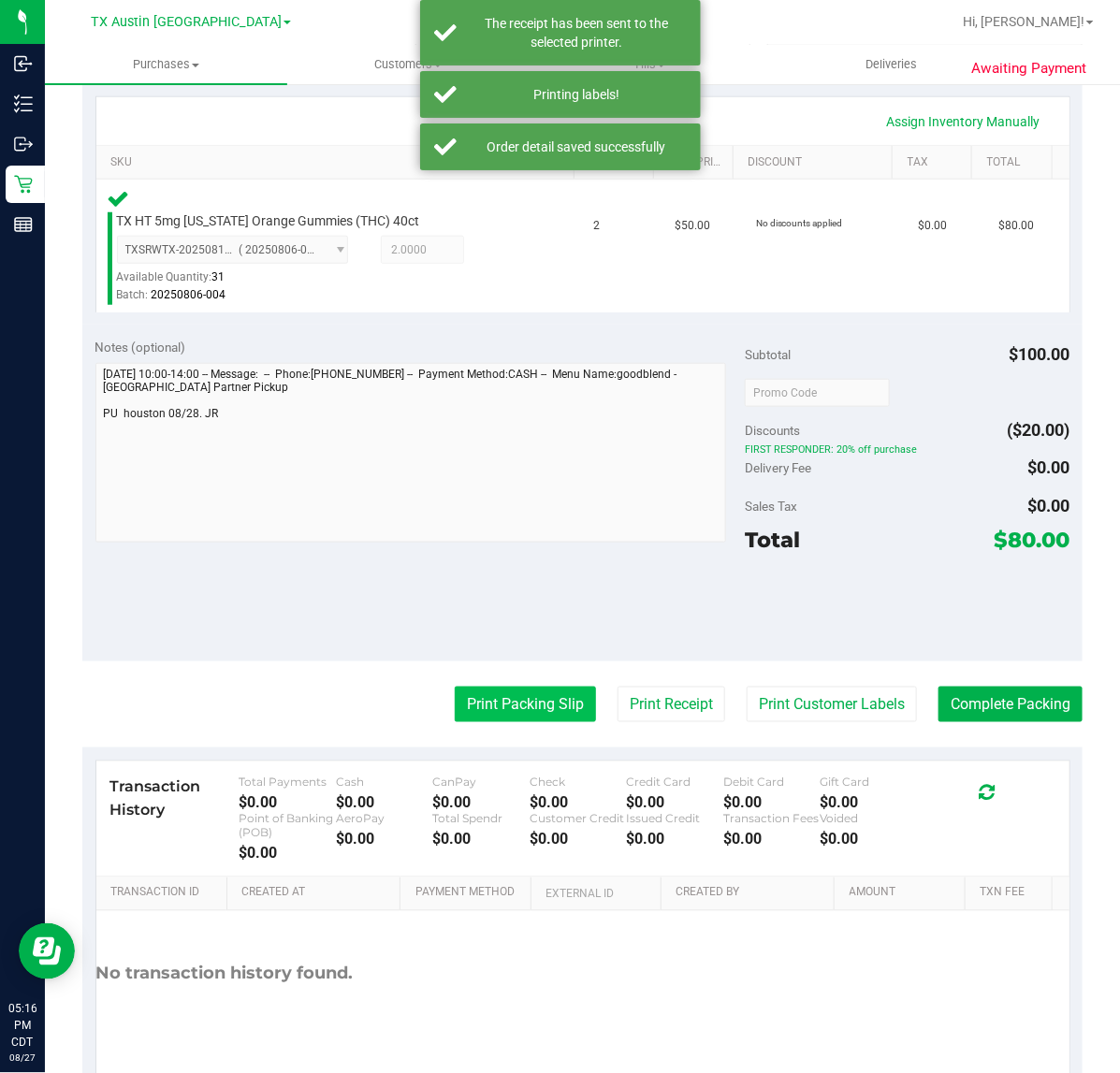
click at [517, 697] on button "Print Packing Slip" at bounding box center [525, 704] width 142 height 36
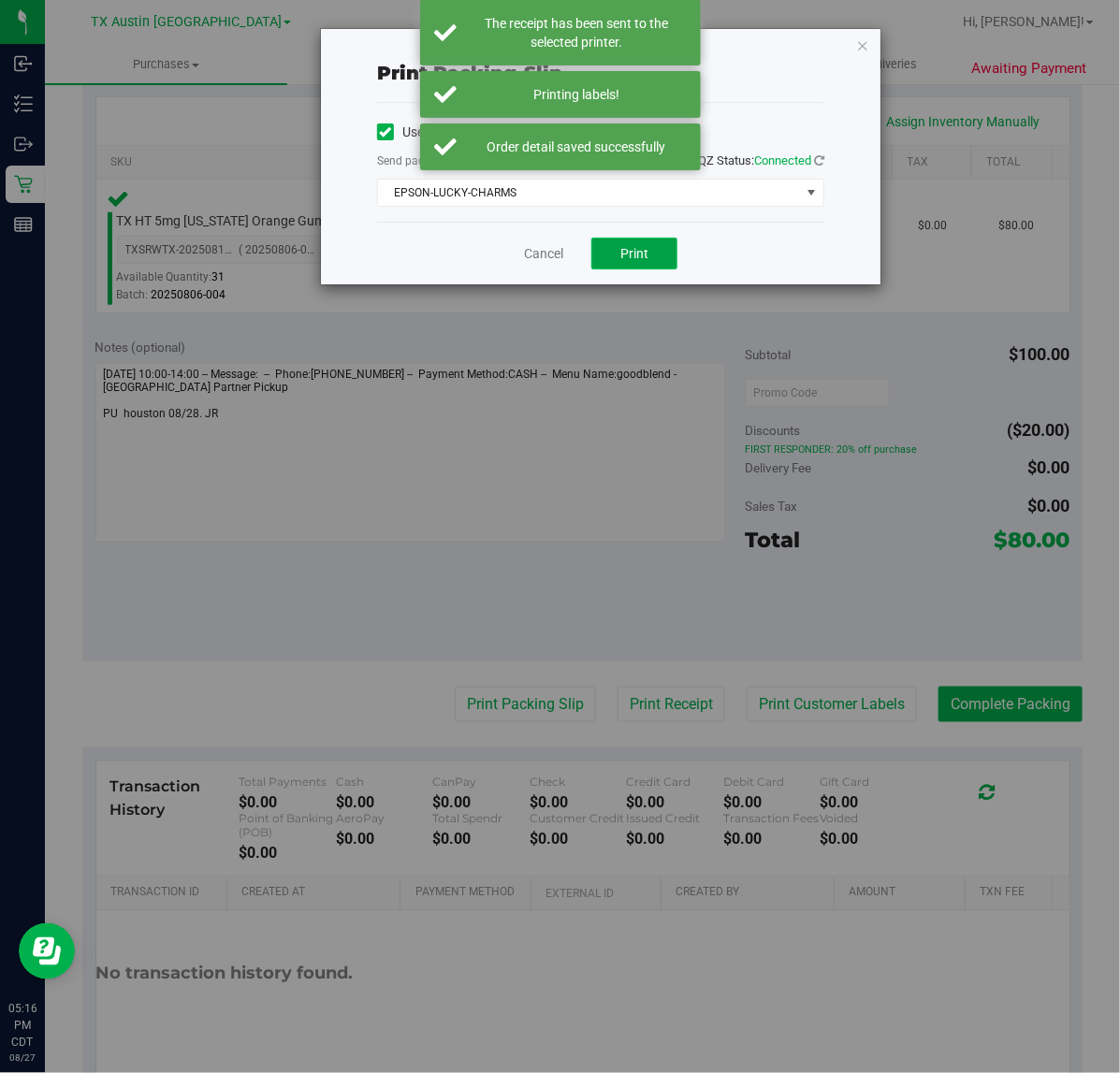
click at [641, 253] on span "Print" at bounding box center [633, 254] width 28 height 15
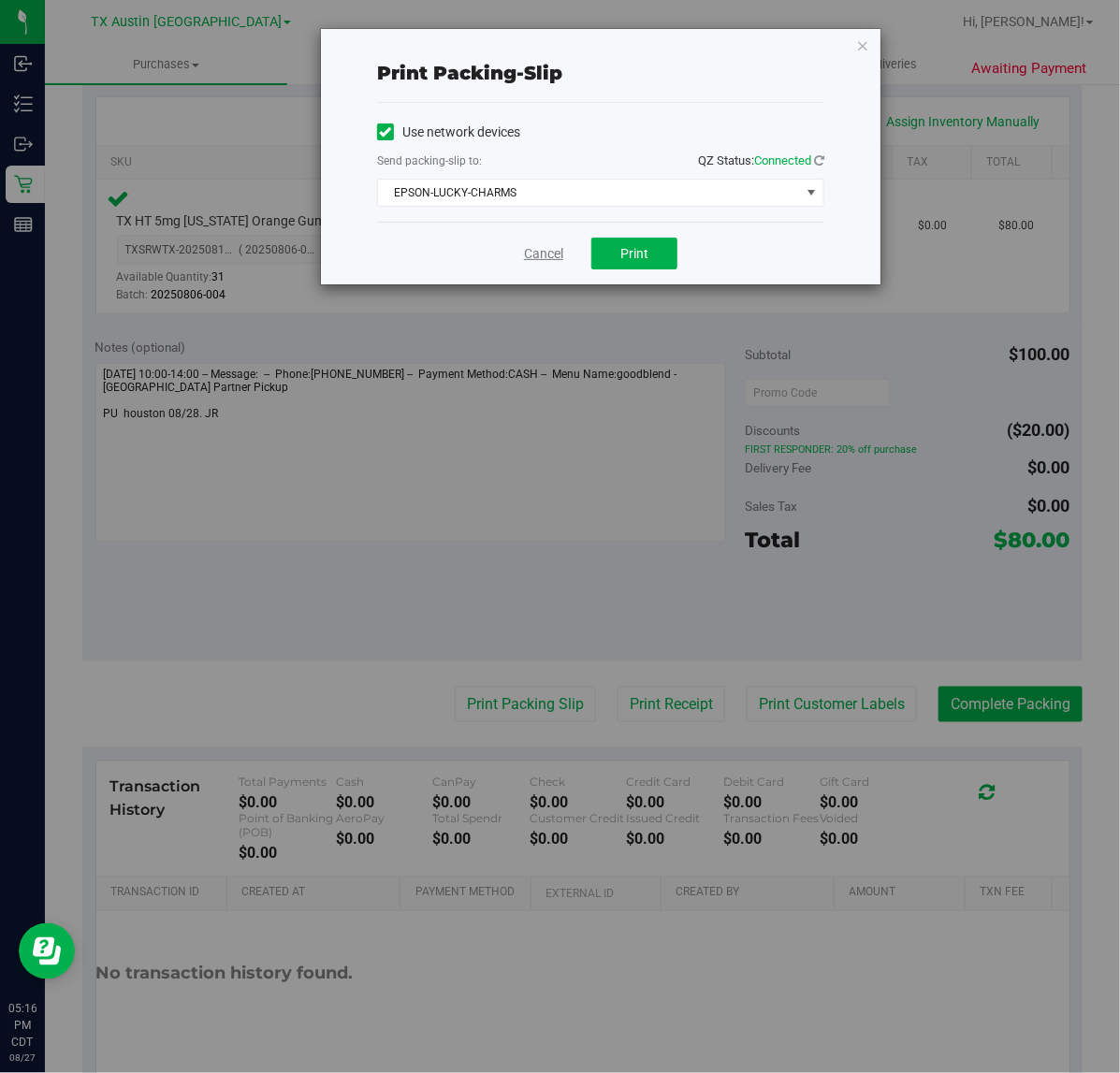
click at [538, 257] on link "Cancel" at bounding box center [543, 254] width 40 height 19
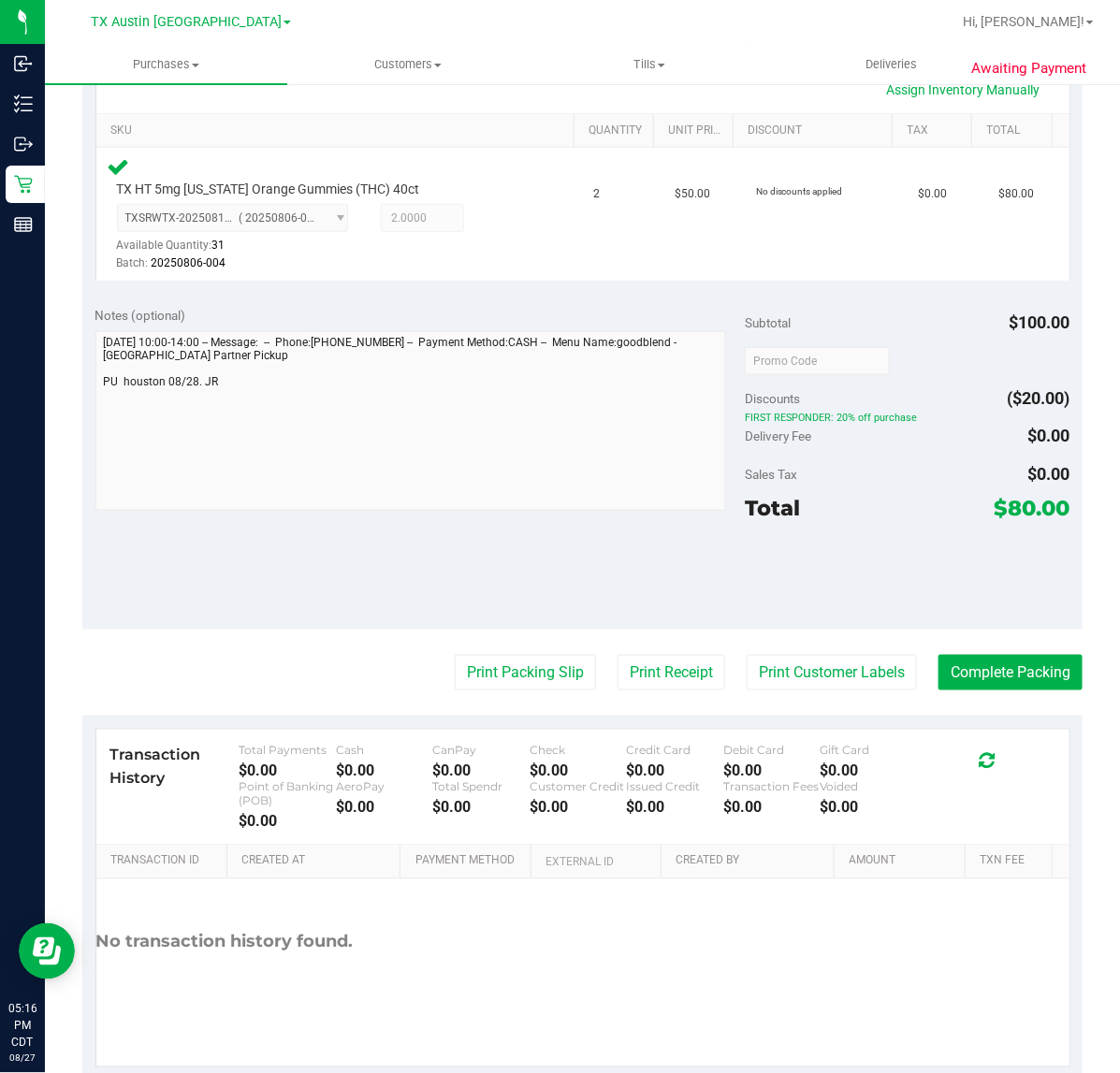
scroll to position [443, 0]
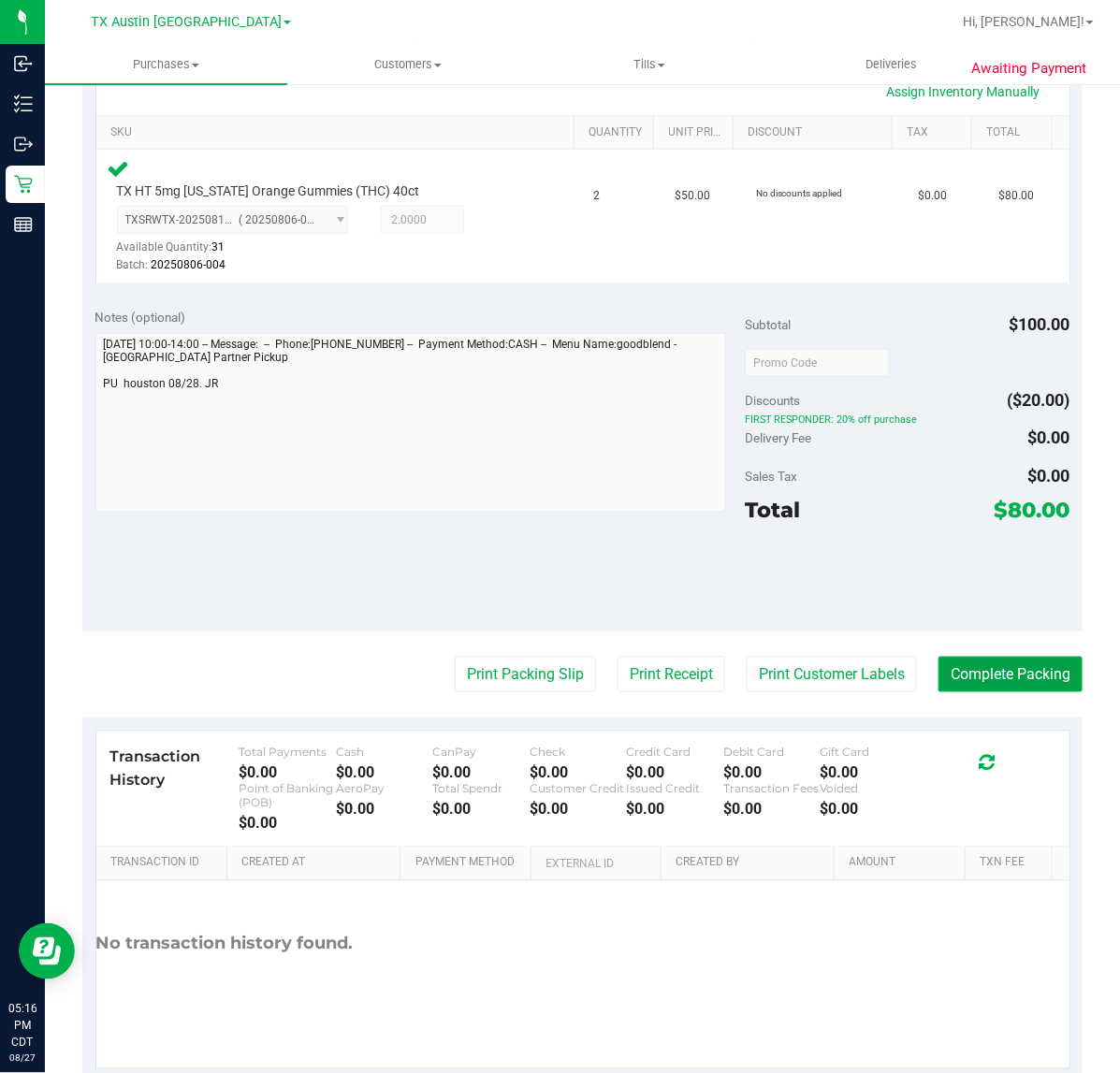
click at [1006, 685] on button "Complete Packing" at bounding box center [1009, 674] width 144 height 36
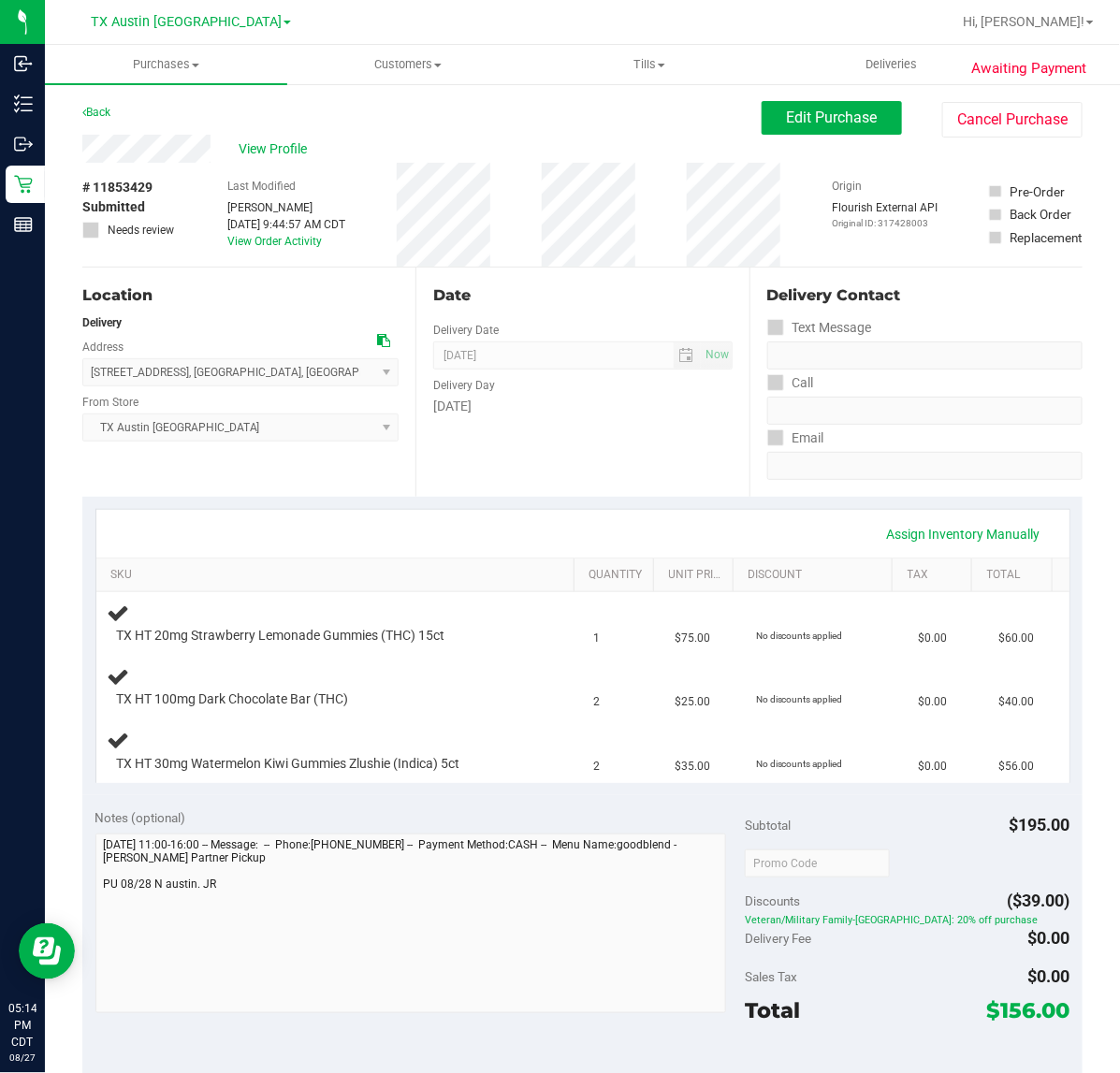
click at [475, 496] on div "Assign Inventory Manually SKU Quantity Unit Price Discount Tax Total TX HT 20mg…" at bounding box center [581, 646] width 1000 height 299
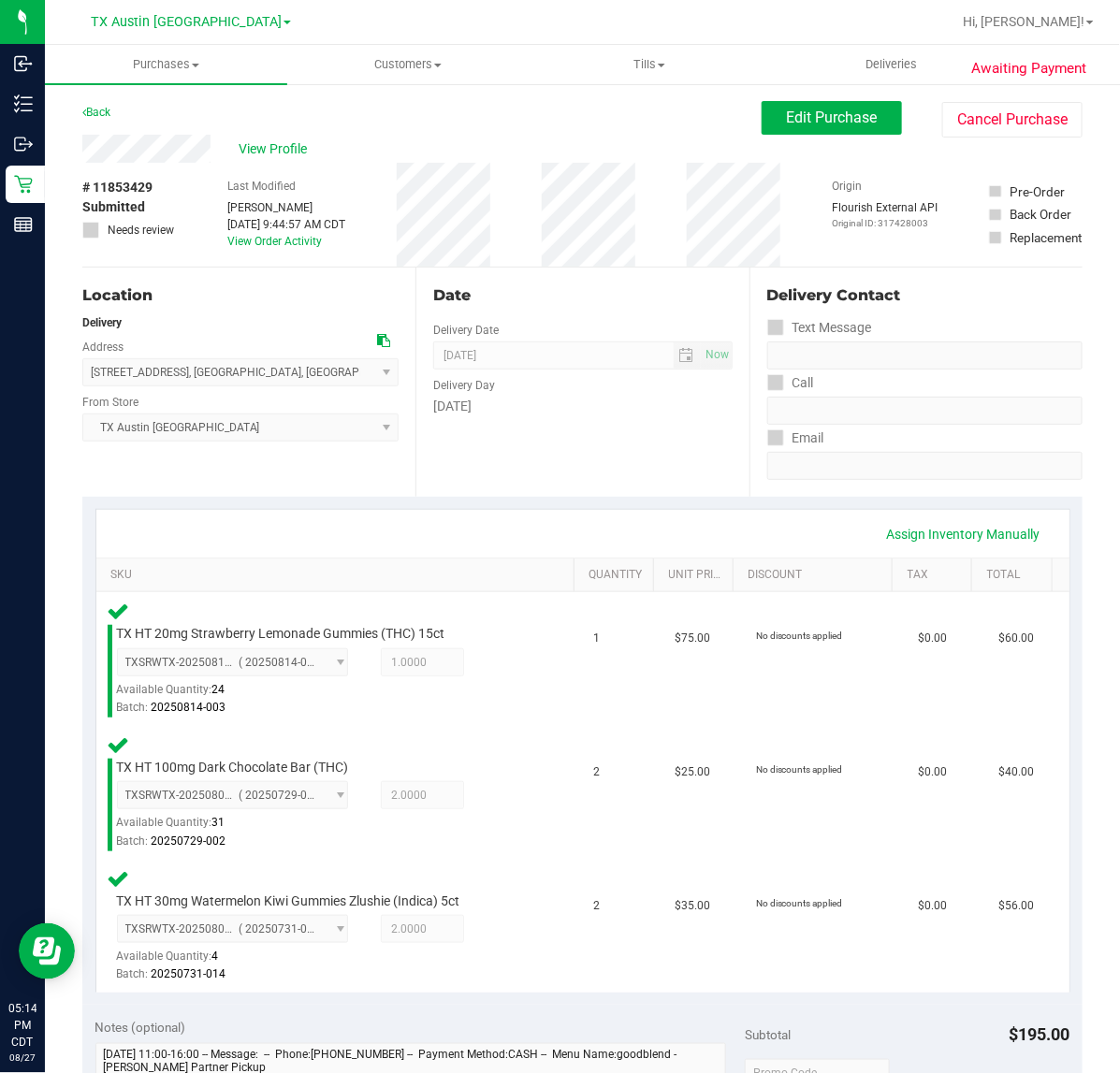
scroll to position [468, 0]
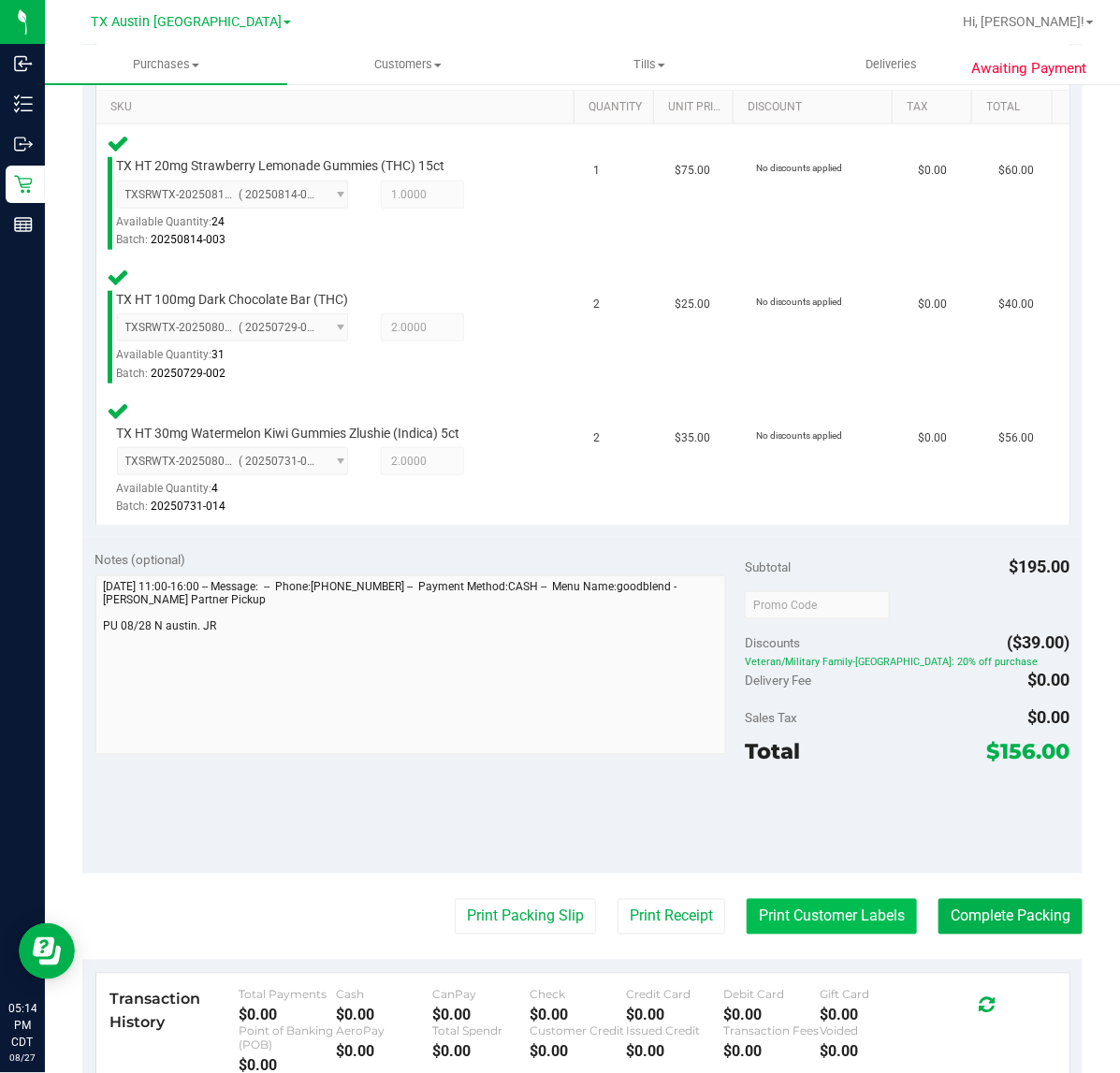
click at [820, 931] on button "Print Customer Labels" at bounding box center [831, 917] width 171 height 36
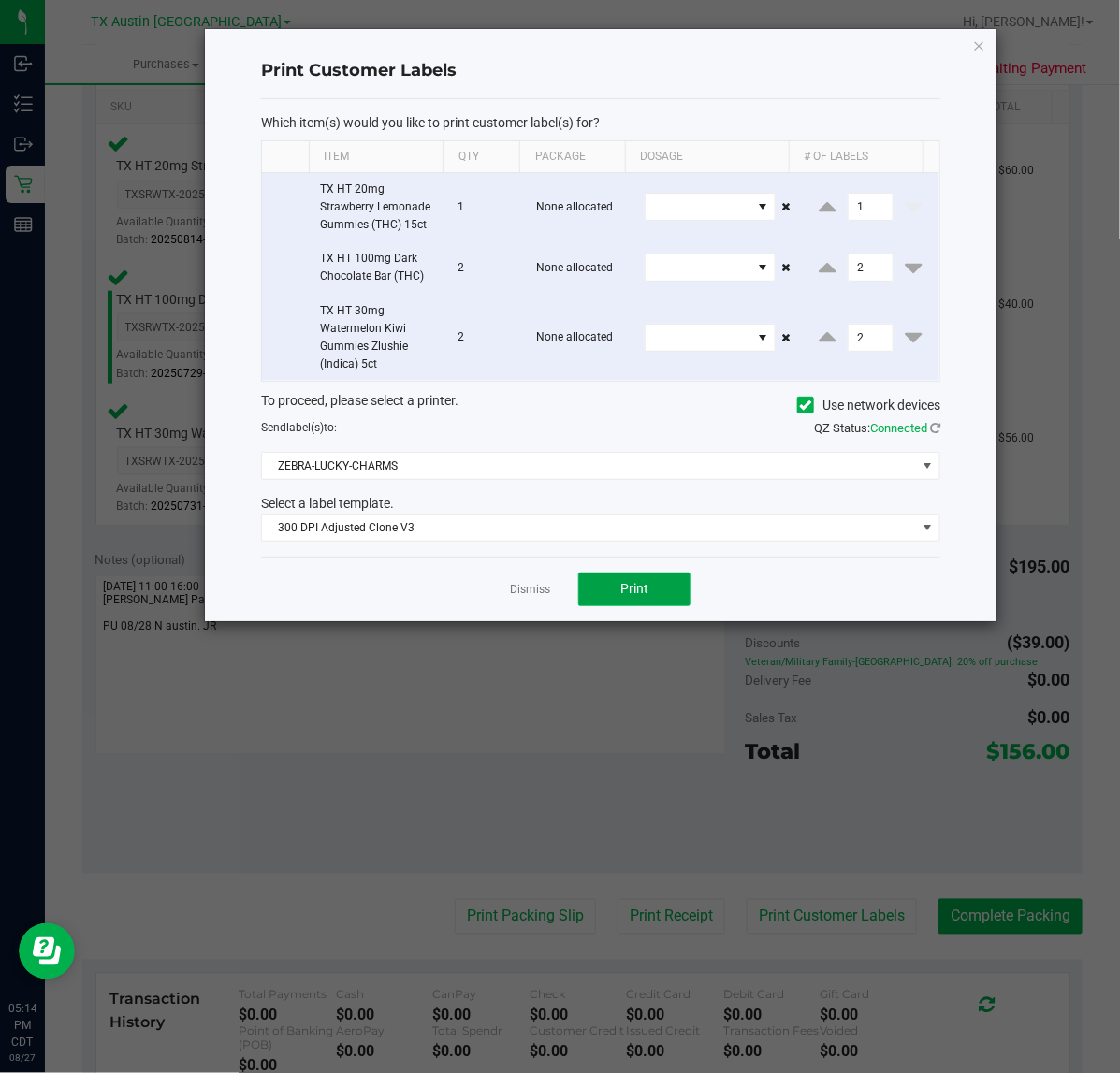
click at [642, 580] on button "Print" at bounding box center [634, 589] width 112 height 34
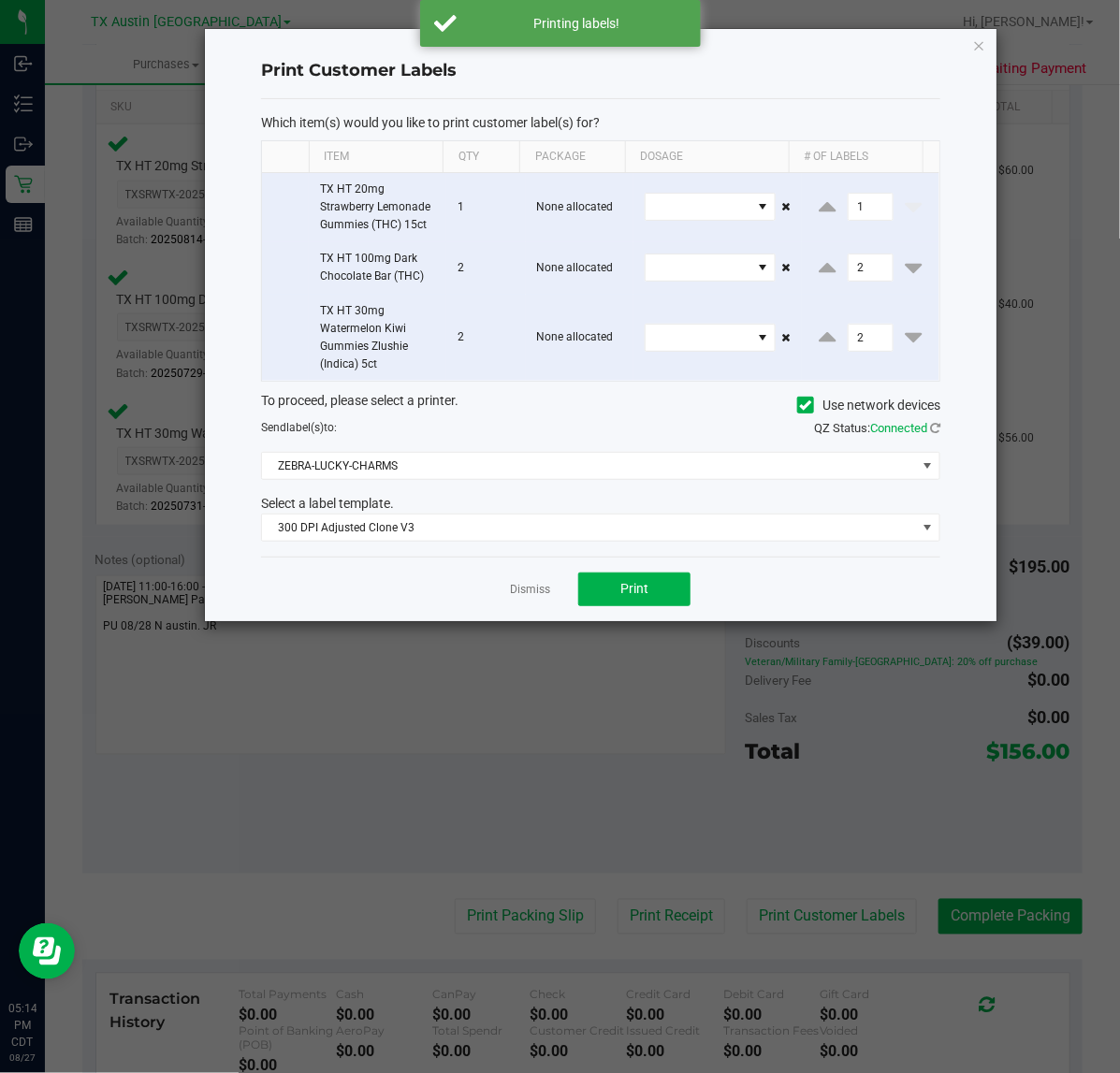
click at [545, 609] on div "Dismiss Print" at bounding box center [600, 588] width 680 height 65
click at [547, 591] on link "Dismiss" at bounding box center [530, 590] width 40 height 15
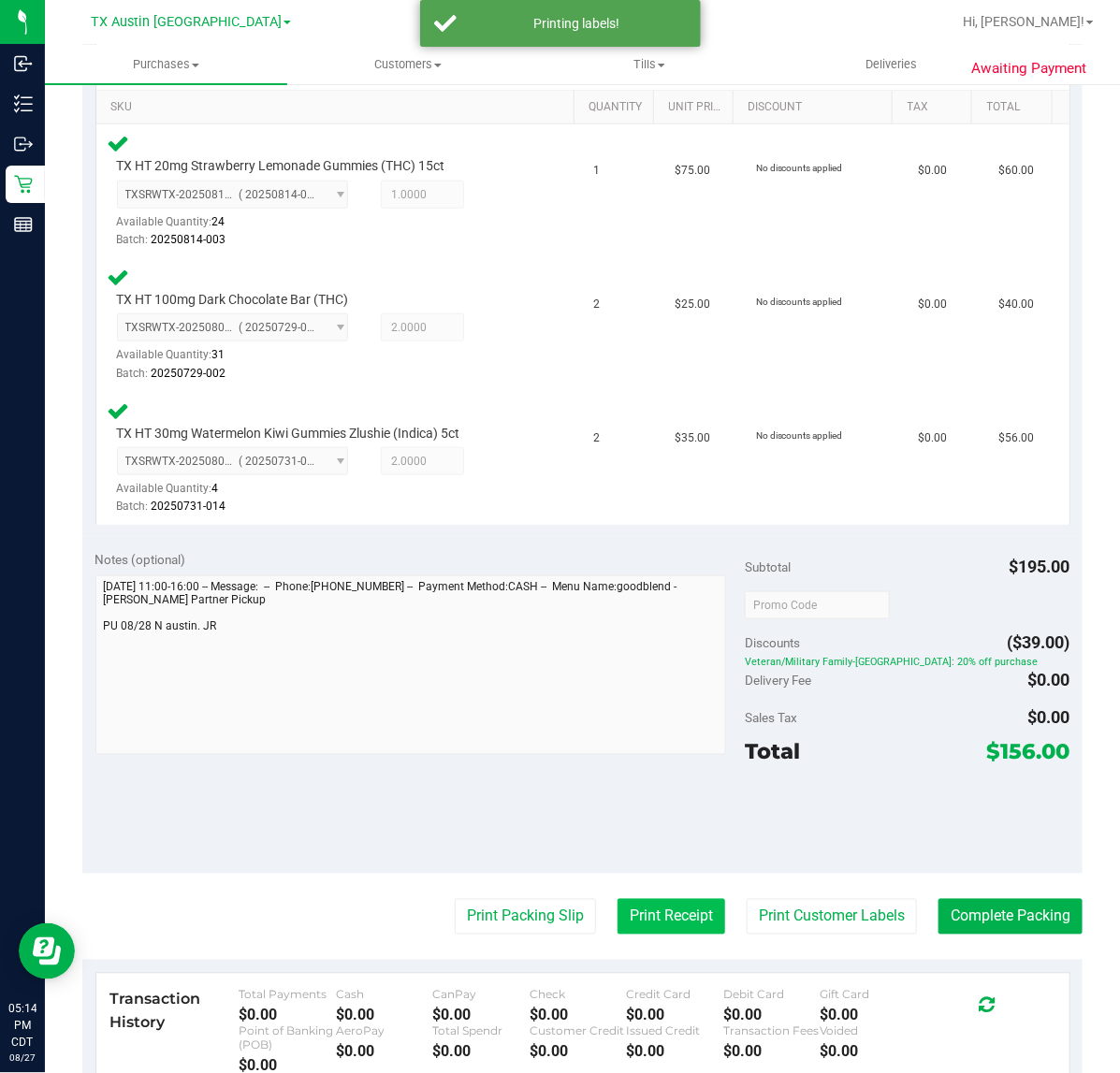
click at [651, 907] on button "Print Receipt" at bounding box center [672, 917] width 108 height 36
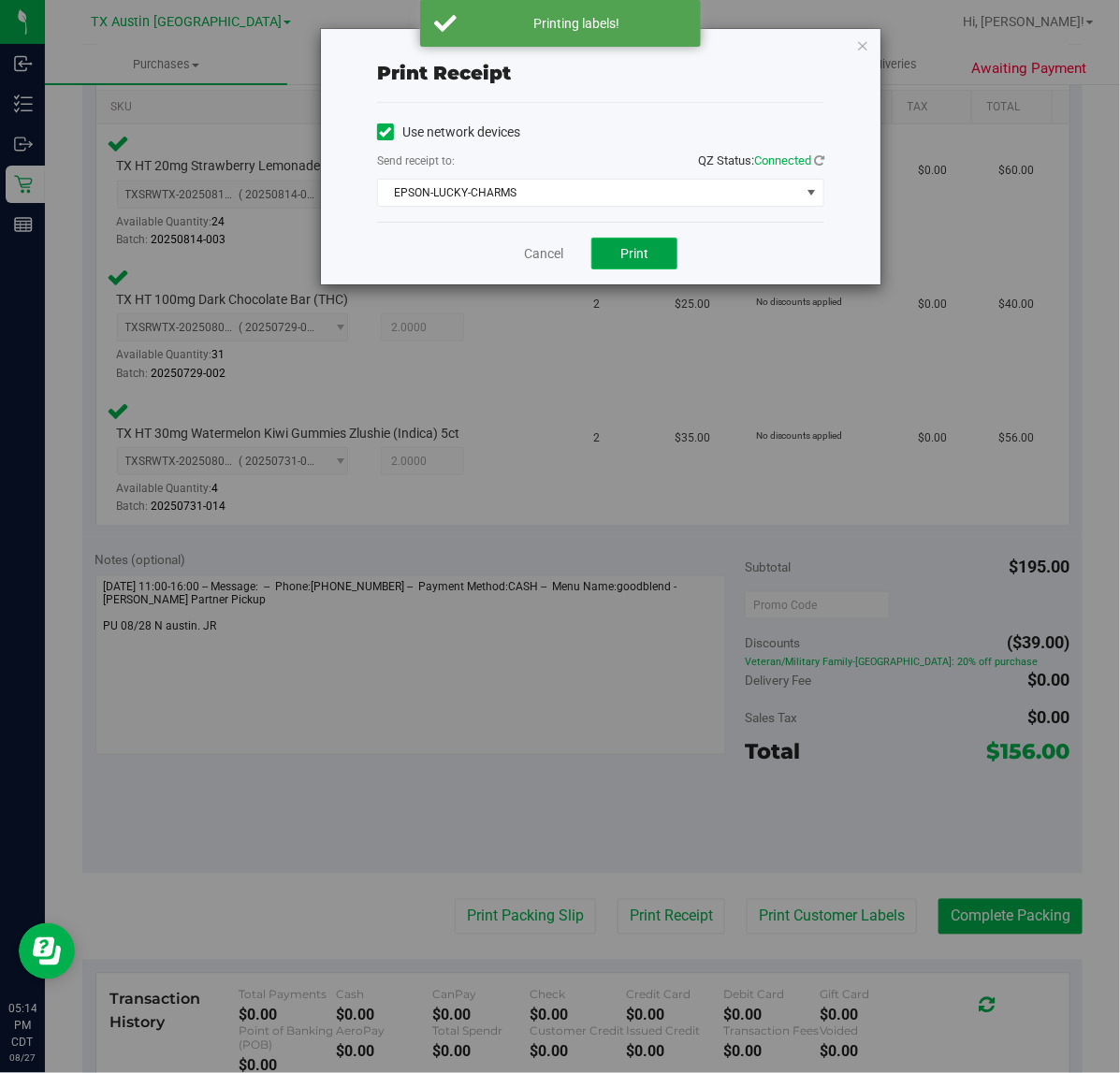
click at [619, 254] on button "Print" at bounding box center [633, 254] width 86 height 32
click at [552, 251] on link "Cancel" at bounding box center [536, 254] width 40 height 19
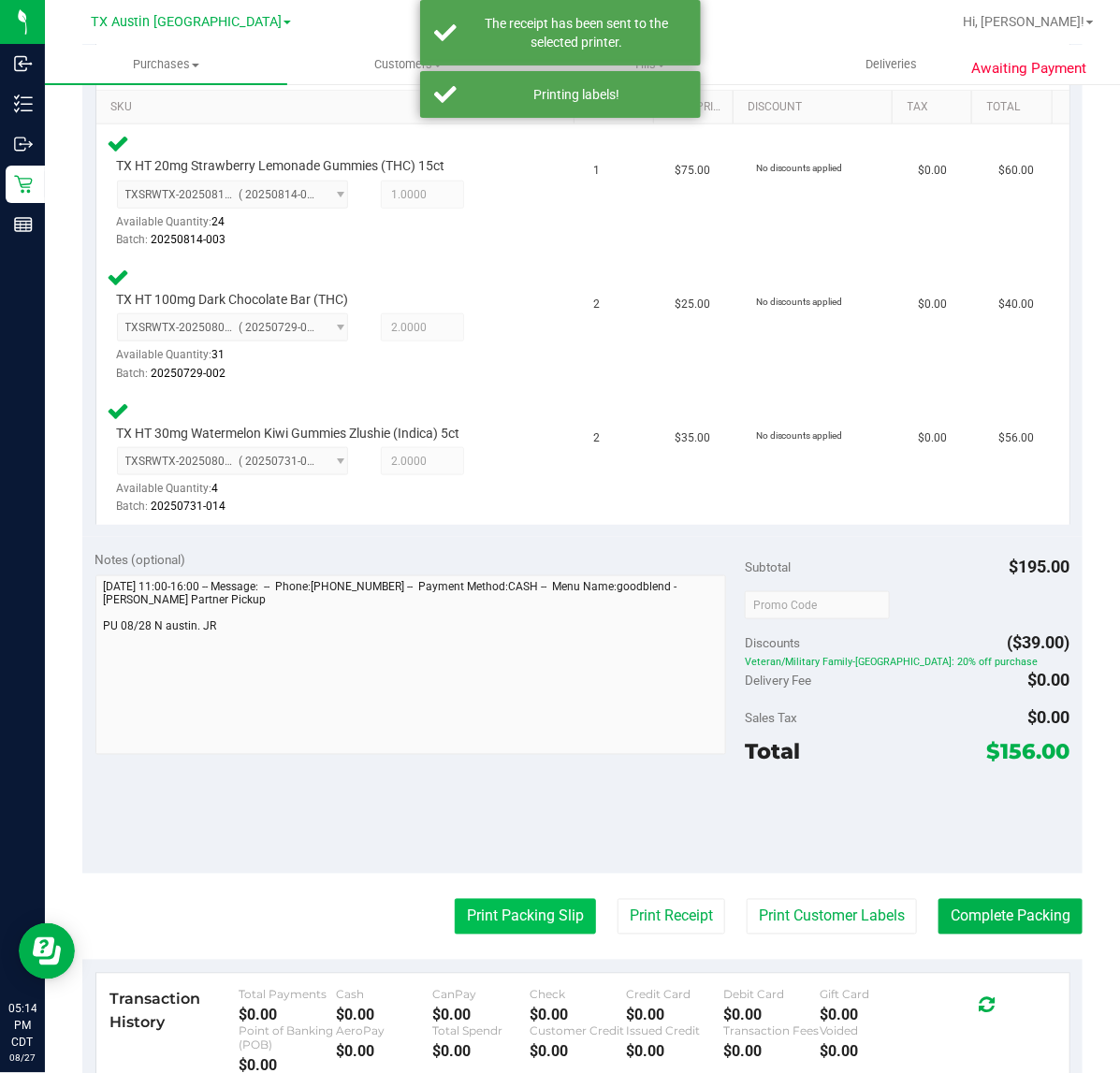
click at [498, 914] on button "Print Packing Slip" at bounding box center [525, 917] width 142 height 36
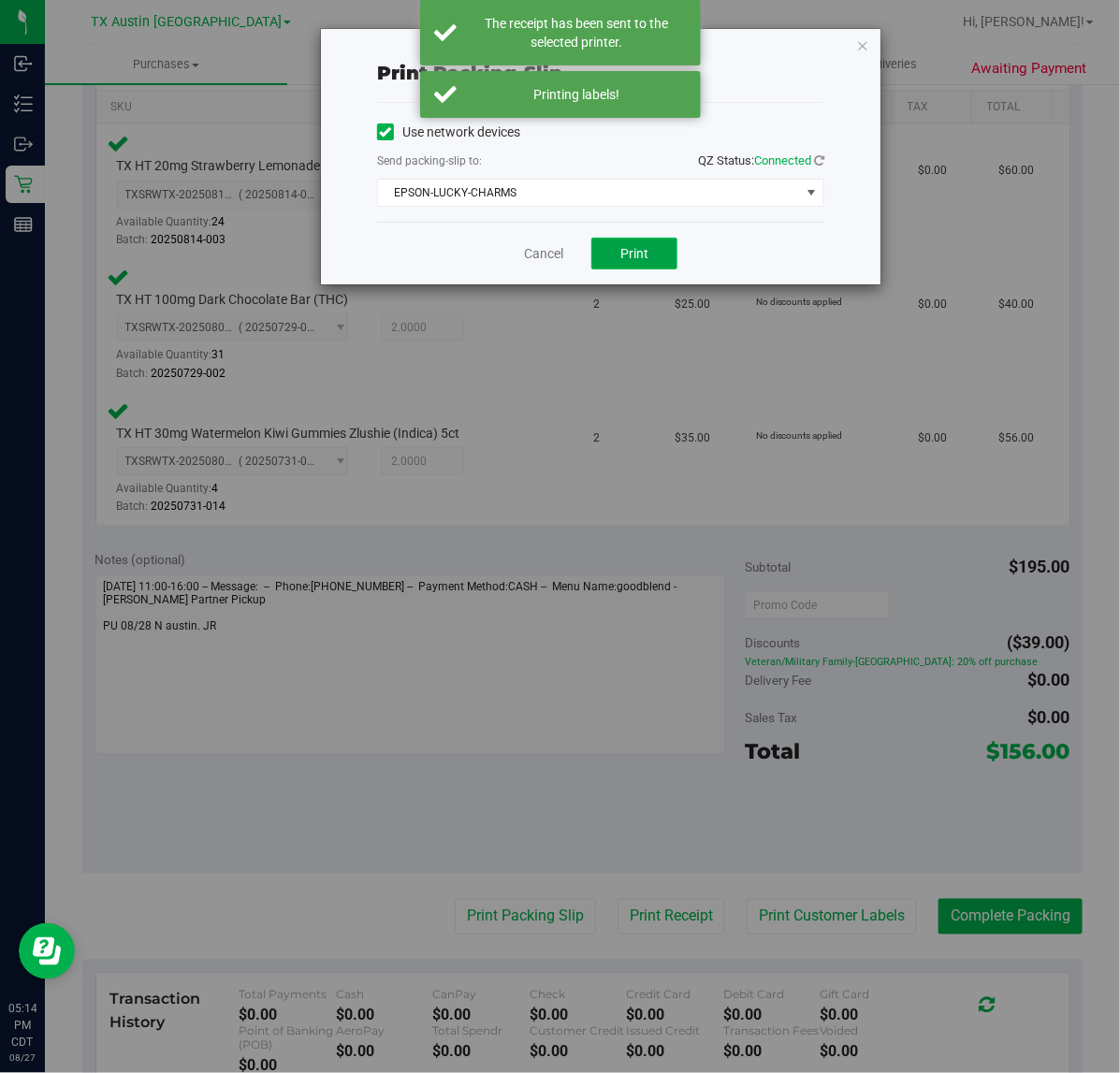
click at [614, 267] on button "Print" at bounding box center [633, 254] width 86 height 32
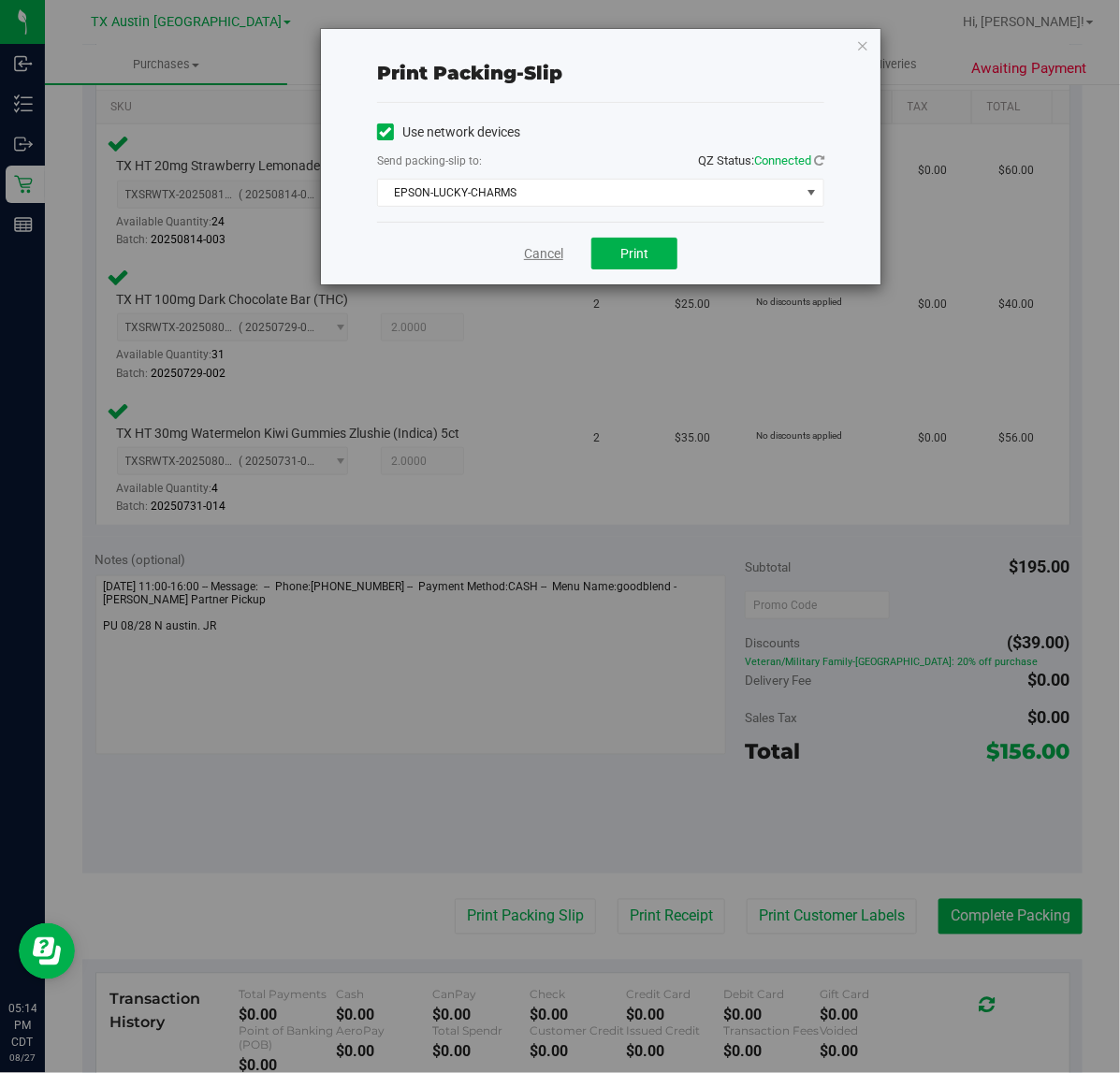
click at [545, 259] on link "Cancel" at bounding box center [543, 254] width 40 height 19
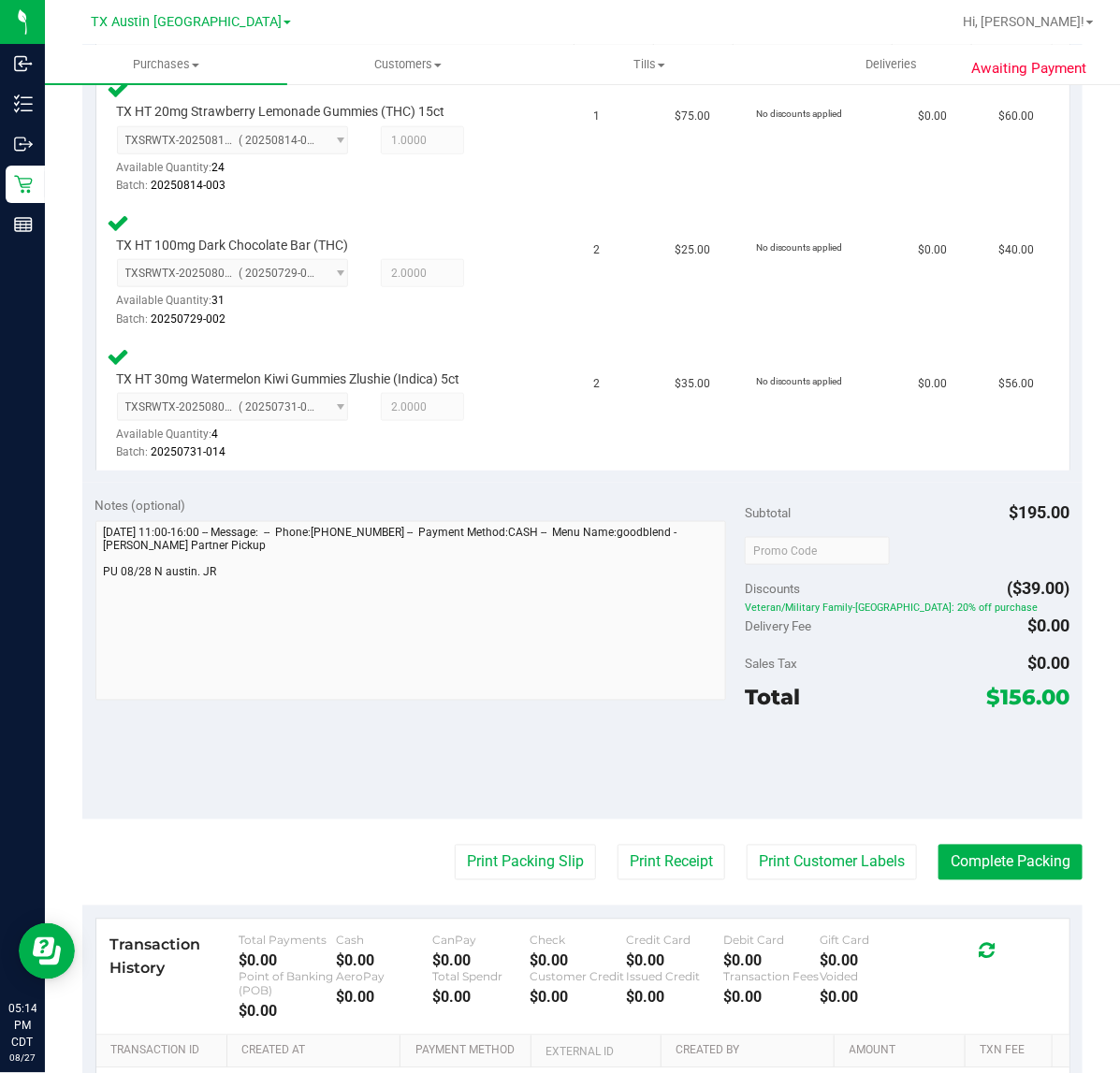
scroll to position [533, 0]
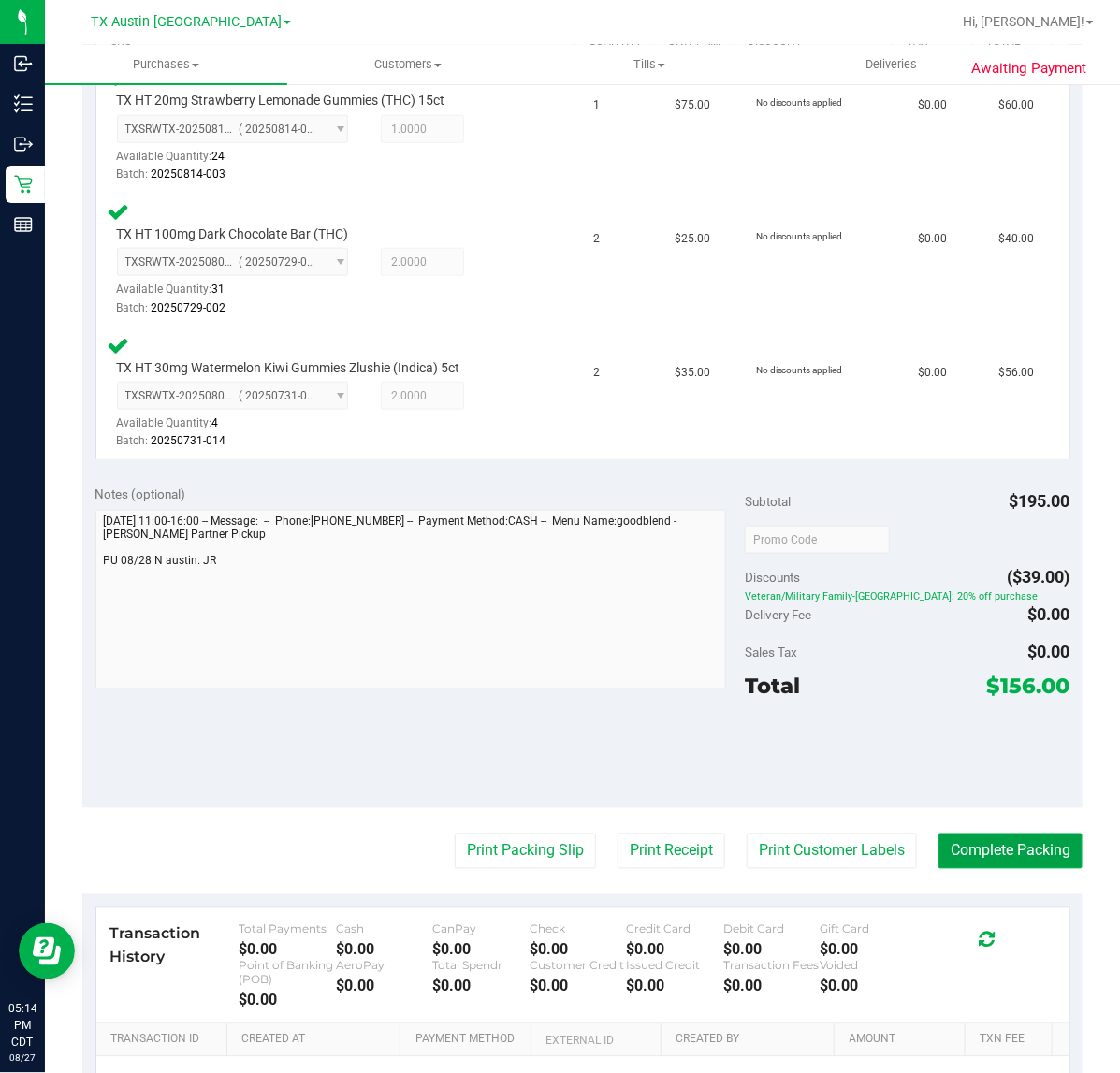
click at [1003, 857] on button "Complete Packing" at bounding box center [1009, 851] width 144 height 36
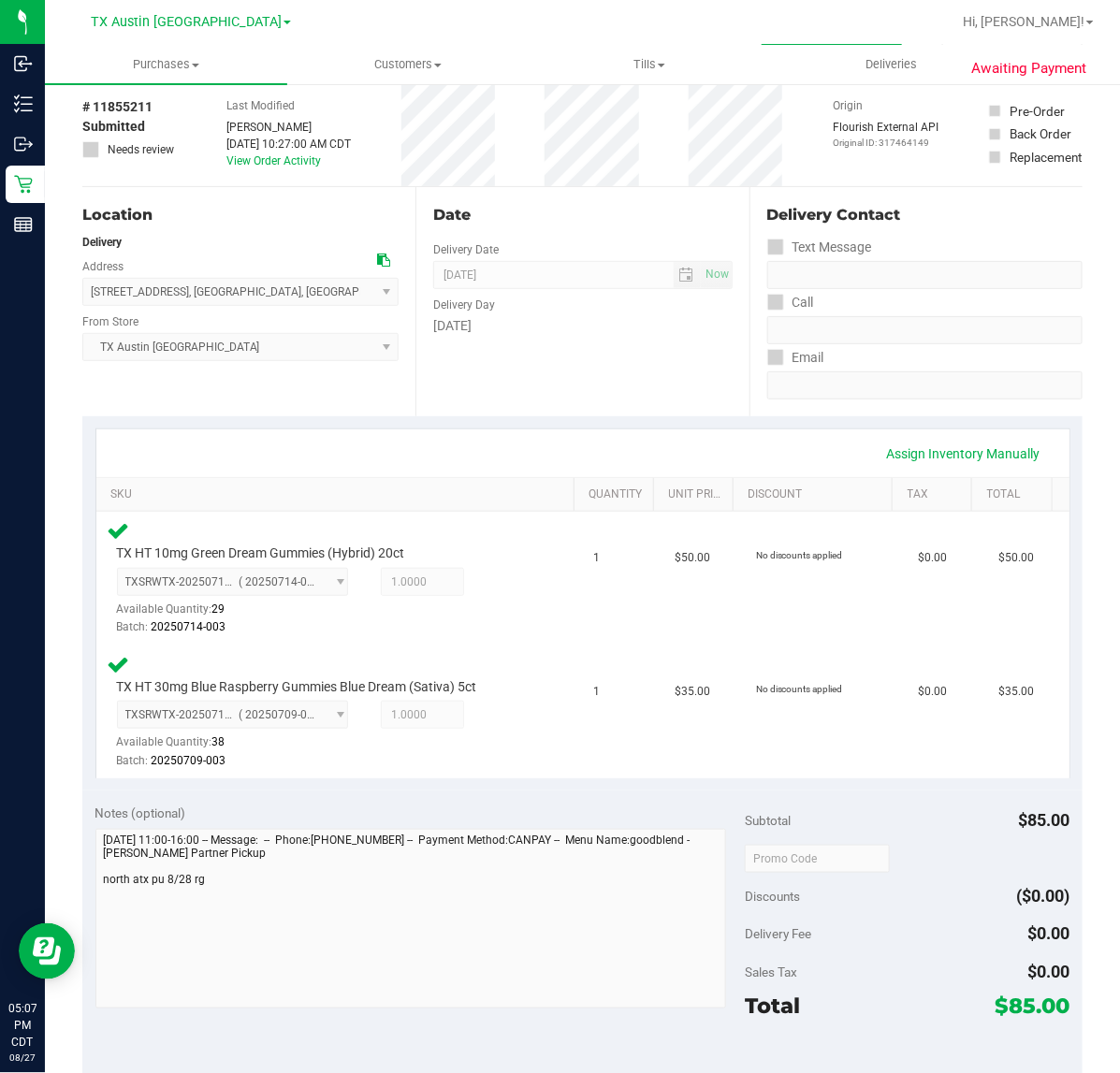
scroll to position [234, 0]
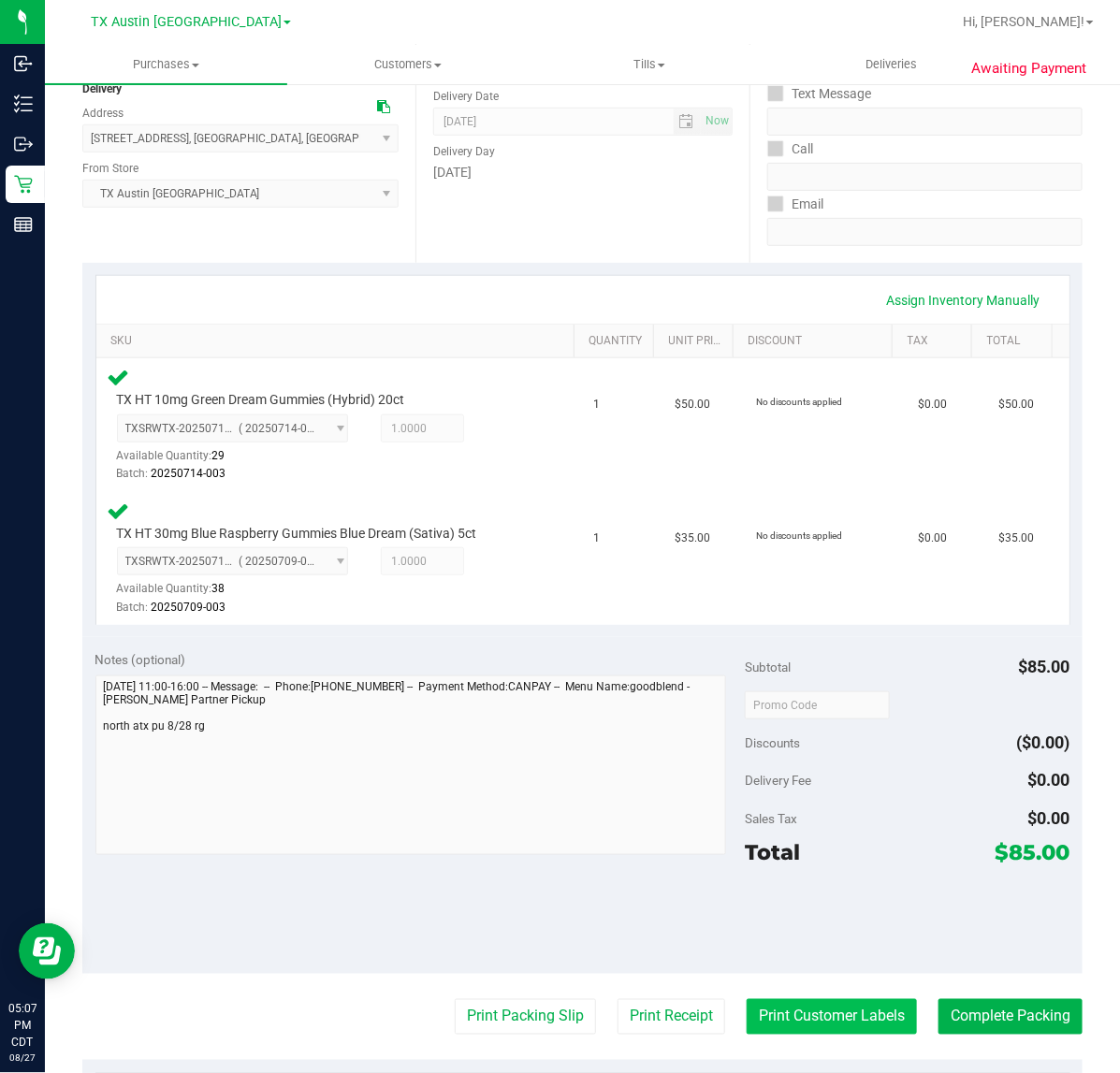
click at [843, 1011] on button "Print Customer Labels" at bounding box center [831, 1017] width 171 height 36
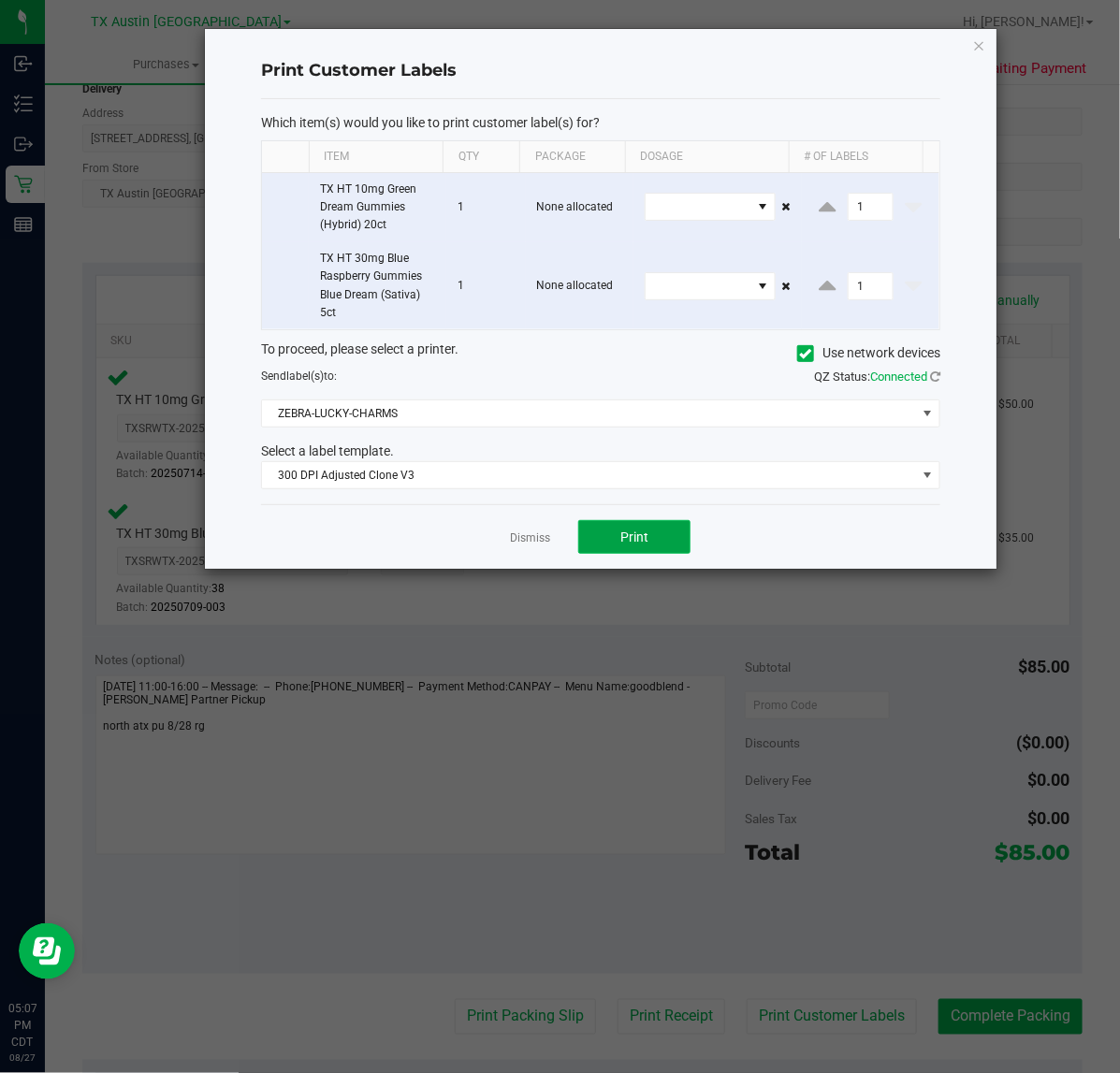
click at [649, 534] on button "Print" at bounding box center [634, 537] width 112 height 34
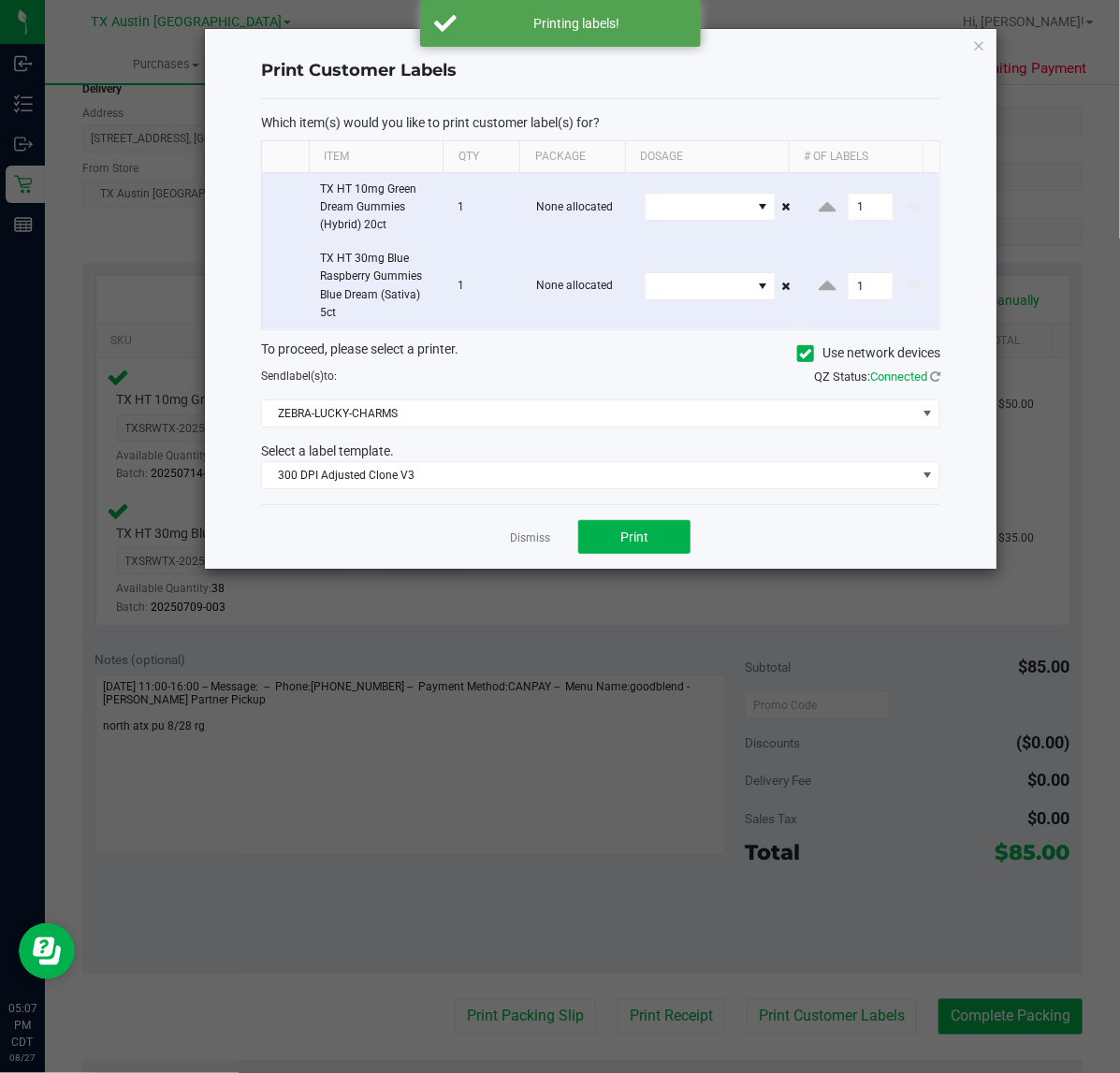
click at [498, 529] on div "Dismiss Print" at bounding box center [600, 536] width 680 height 65
click at [554, 536] on div "Dismiss Print" at bounding box center [600, 536] width 680 height 65
drag, startPoint x: 535, startPoint y: 539, endPoint x: 545, endPoint y: 572, distance: 34.5
click at [536, 538] on link "Dismiss" at bounding box center [530, 538] width 40 height 15
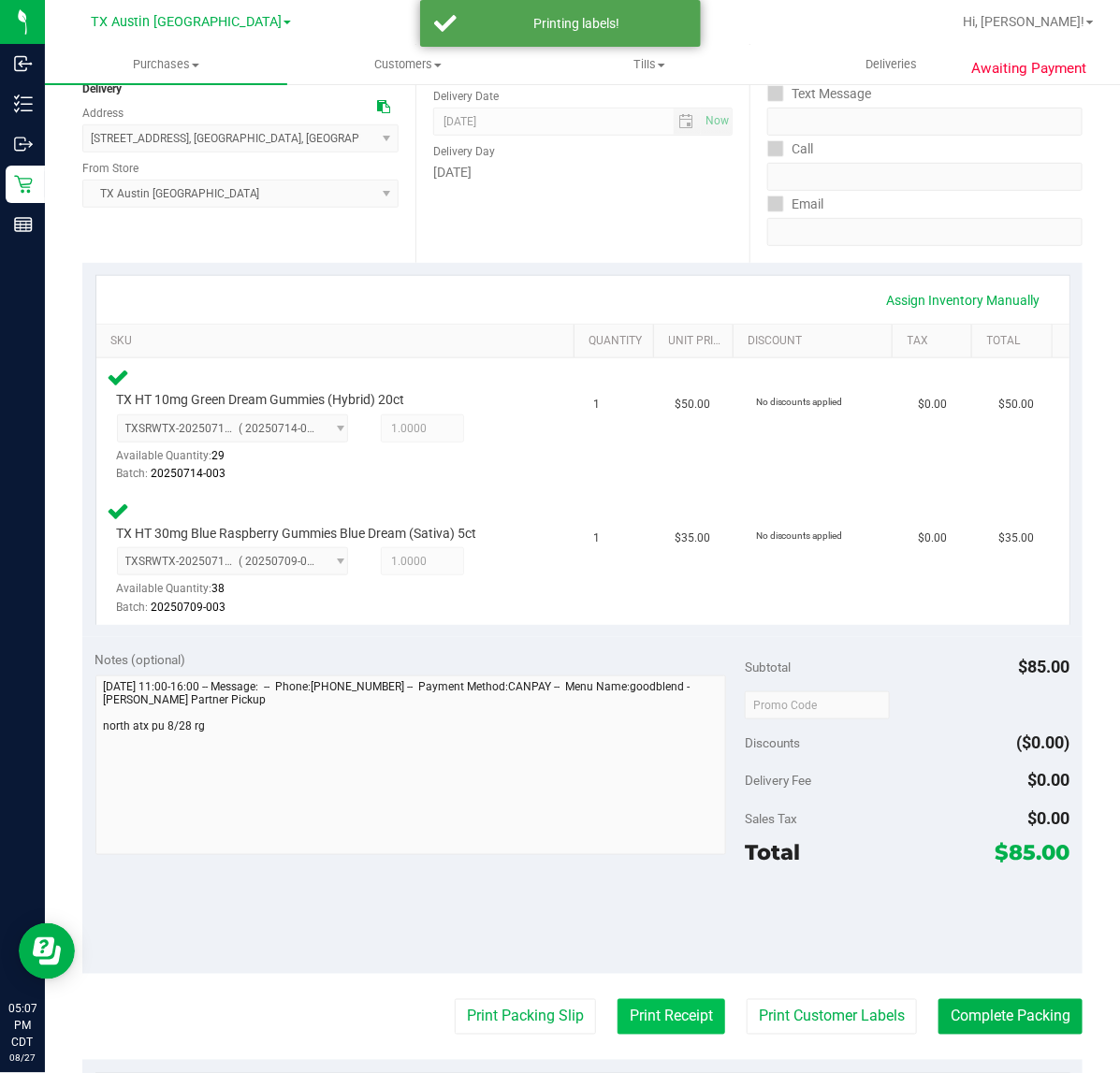
click at [649, 1008] on button "Print Receipt" at bounding box center [672, 1017] width 108 height 36
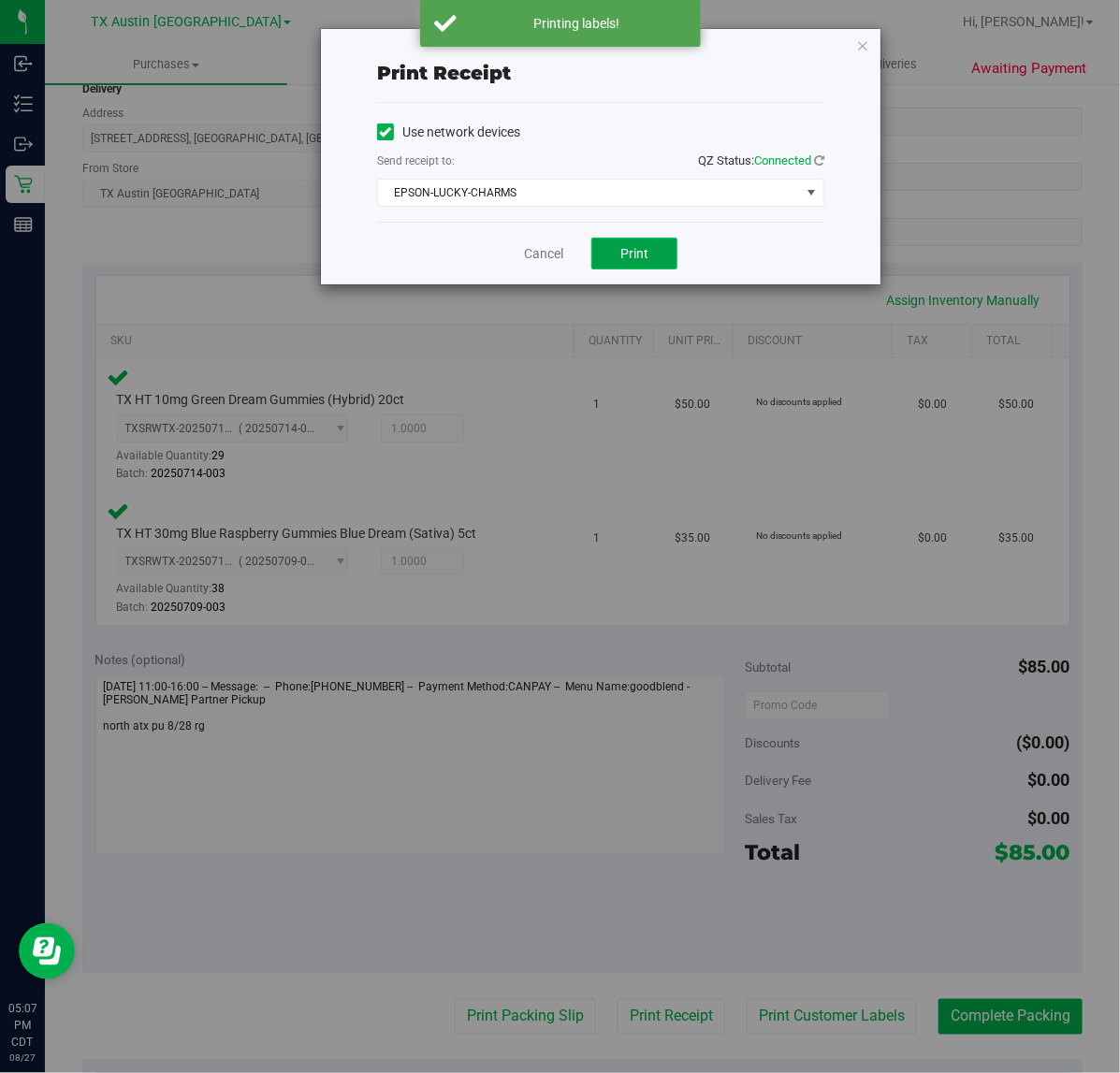
click at [624, 254] on span "Print" at bounding box center [633, 254] width 28 height 15
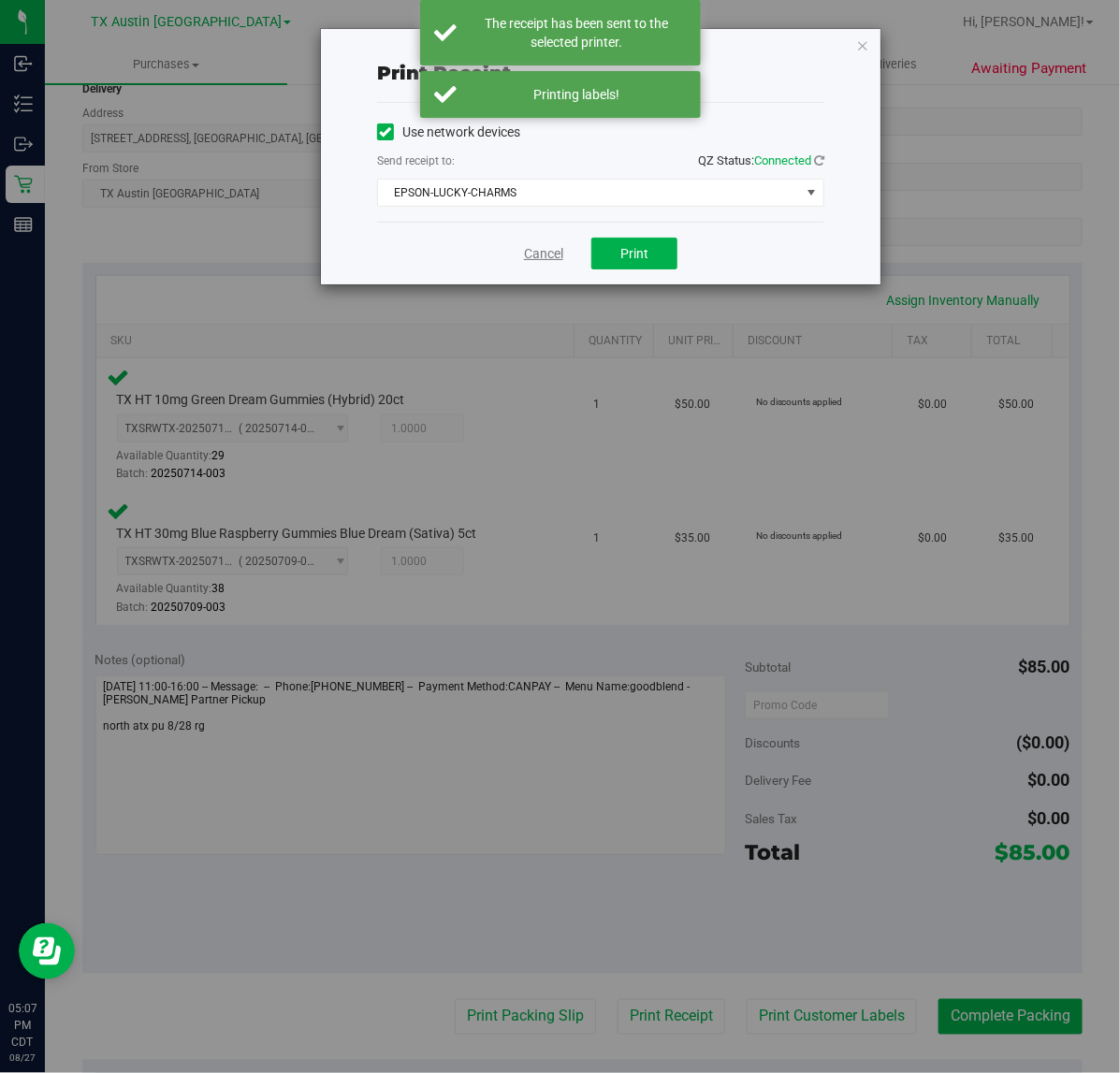
click at [541, 257] on link "Cancel" at bounding box center [543, 254] width 40 height 19
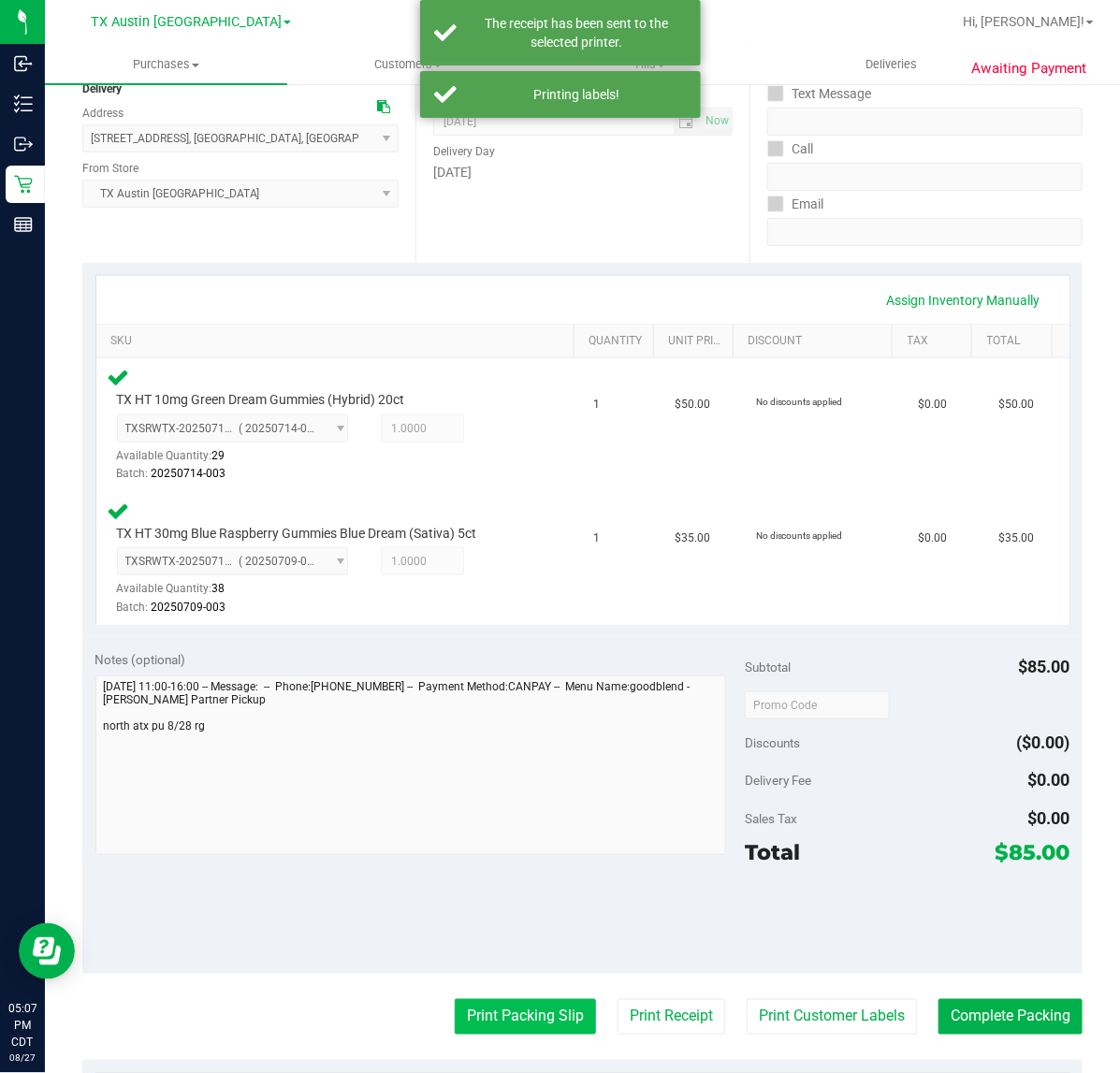
click at [497, 1001] on button "Print Packing Slip" at bounding box center [525, 1017] width 142 height 36
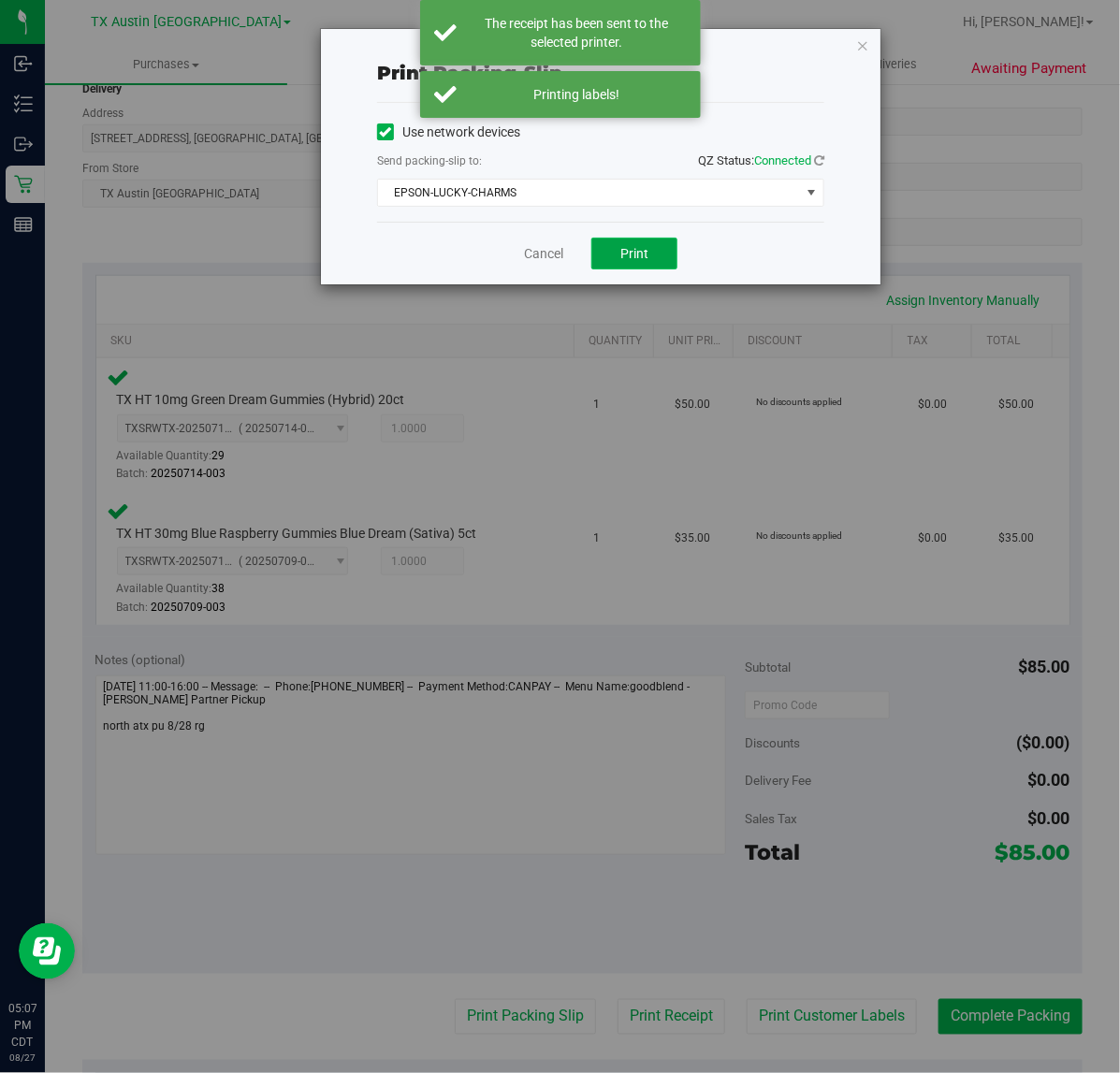
click at [637, 248] on span "Print" at bounding box center [633, 254] width 28 height 15
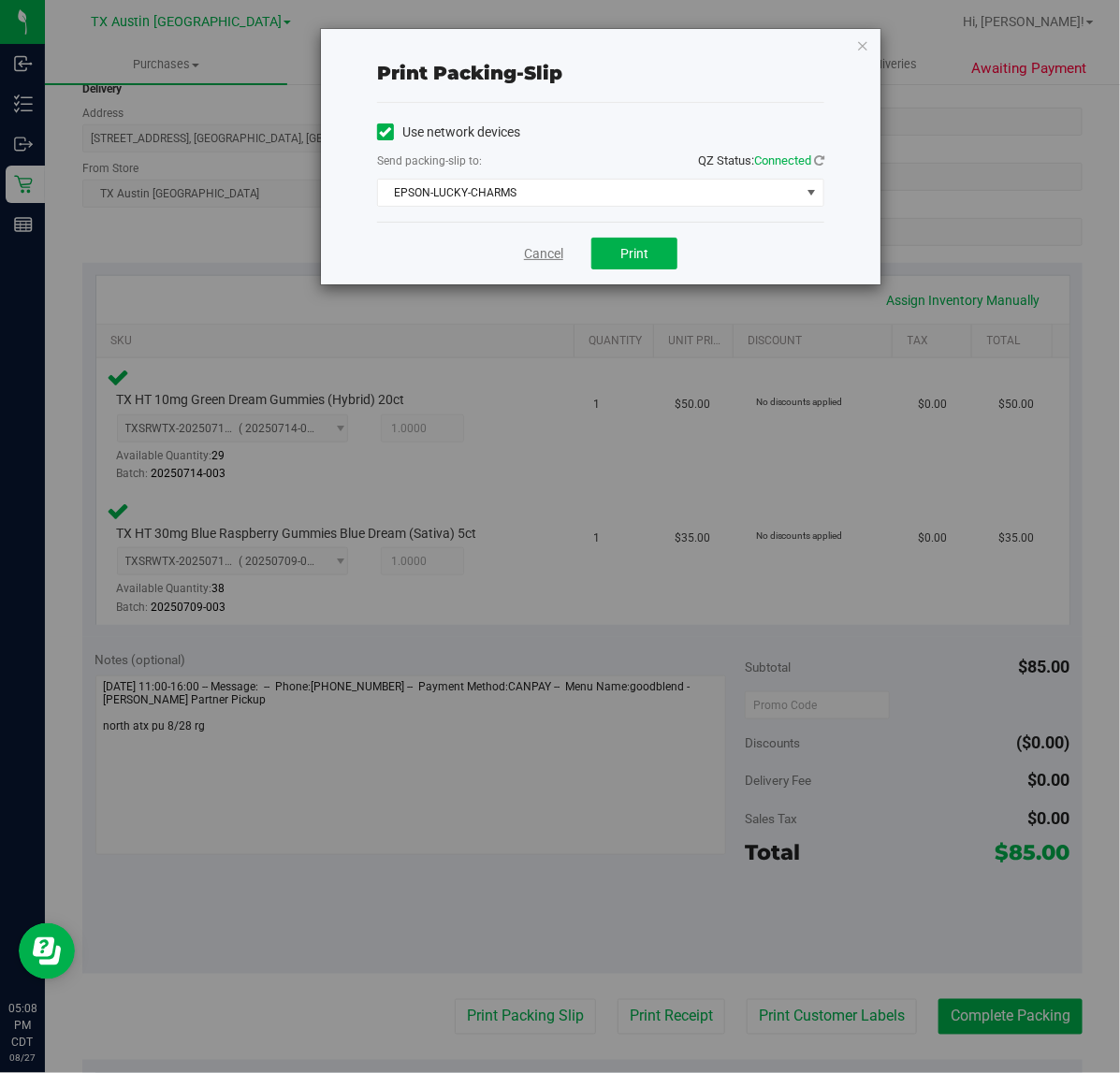
click at [536, 257] on link "Cancel" at bounding box center [543, 254] width 40 height 19
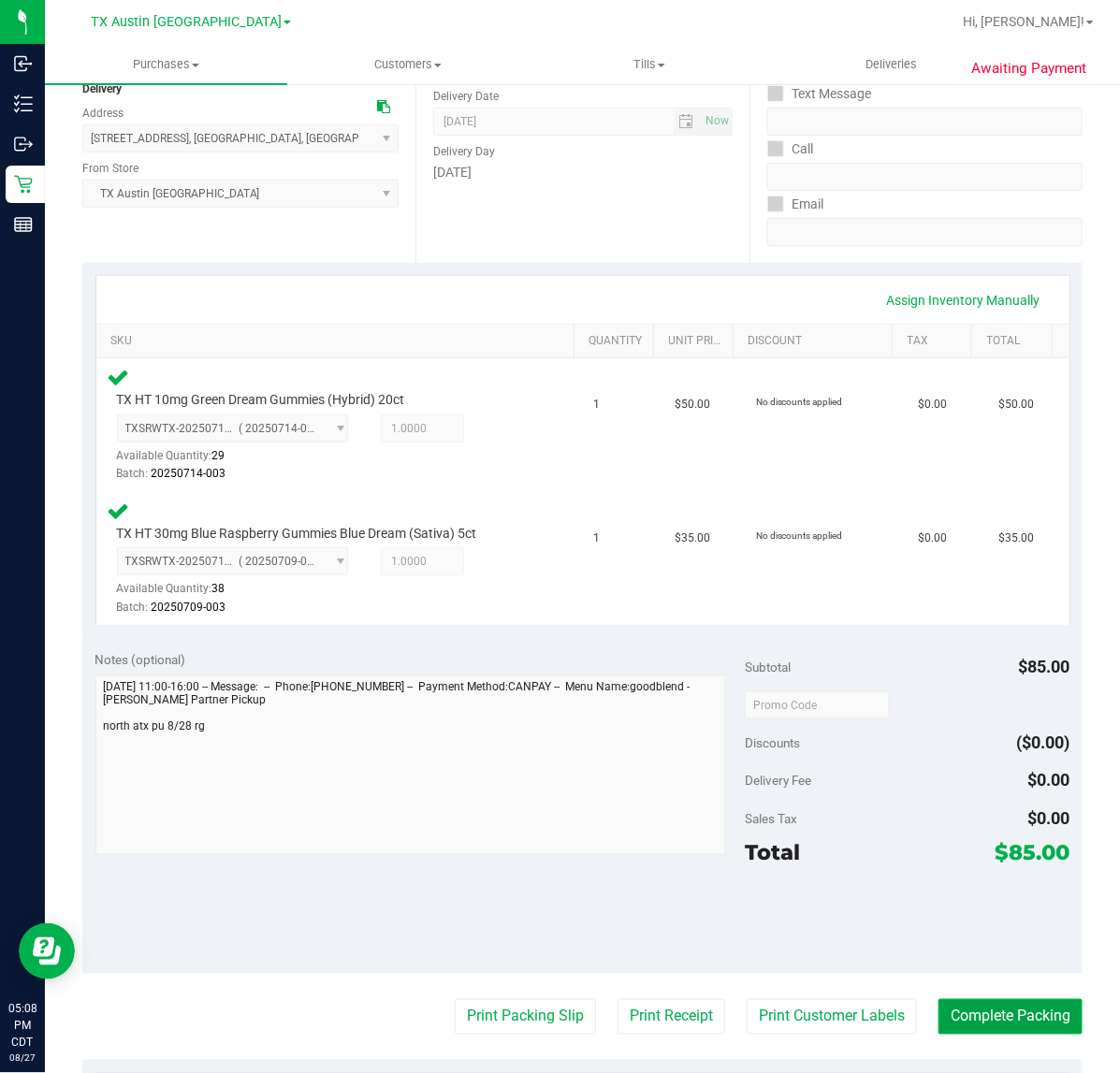
click at [975, 1018] on button "Complete Packing" at bounding box center [1009, 1017] width 144 height 36
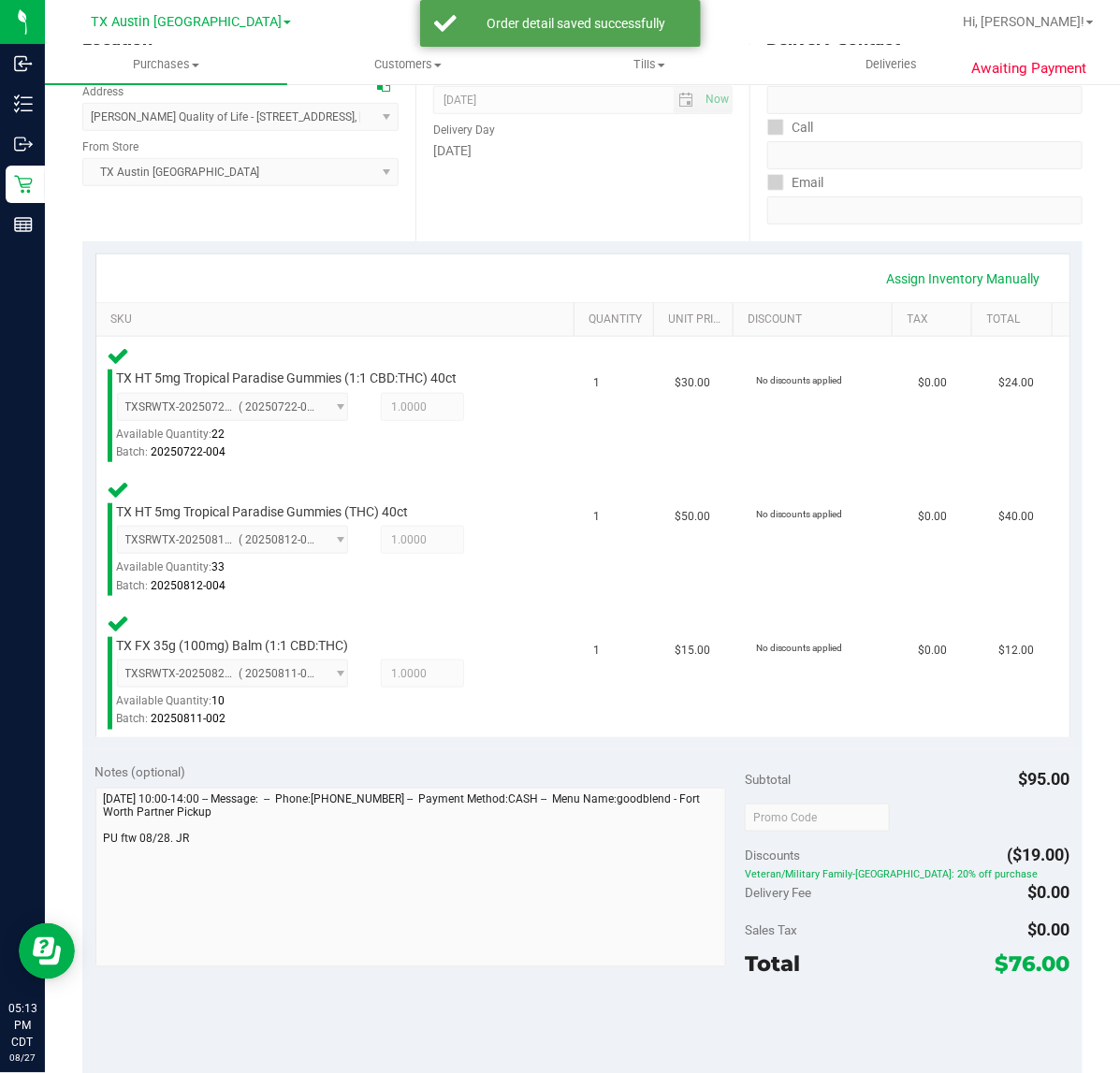
scroll to position [395, 0]
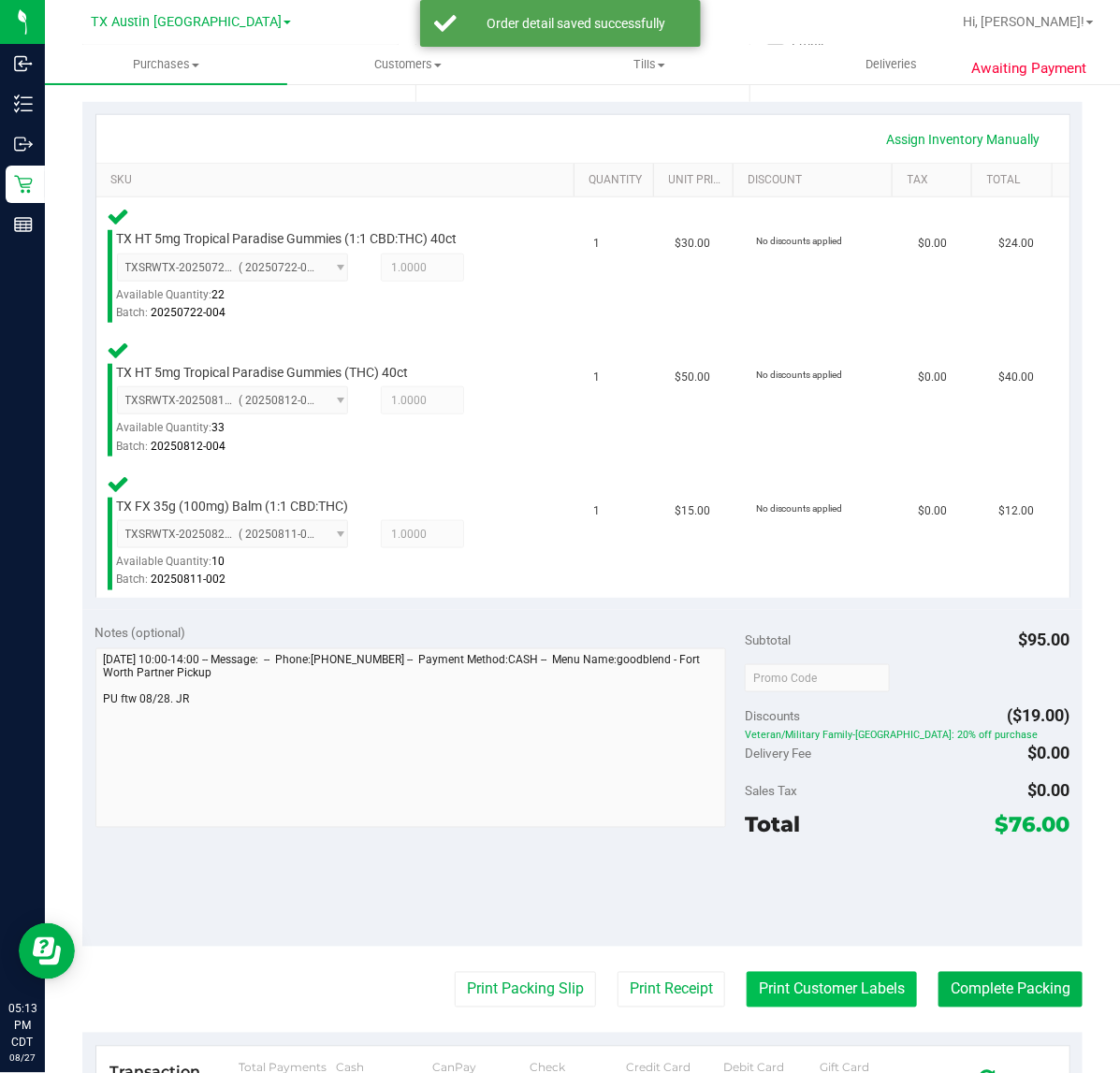
click at [831, 995] on button "Print Customer Labels" at bounding box center [831, 989] width 171 height 36
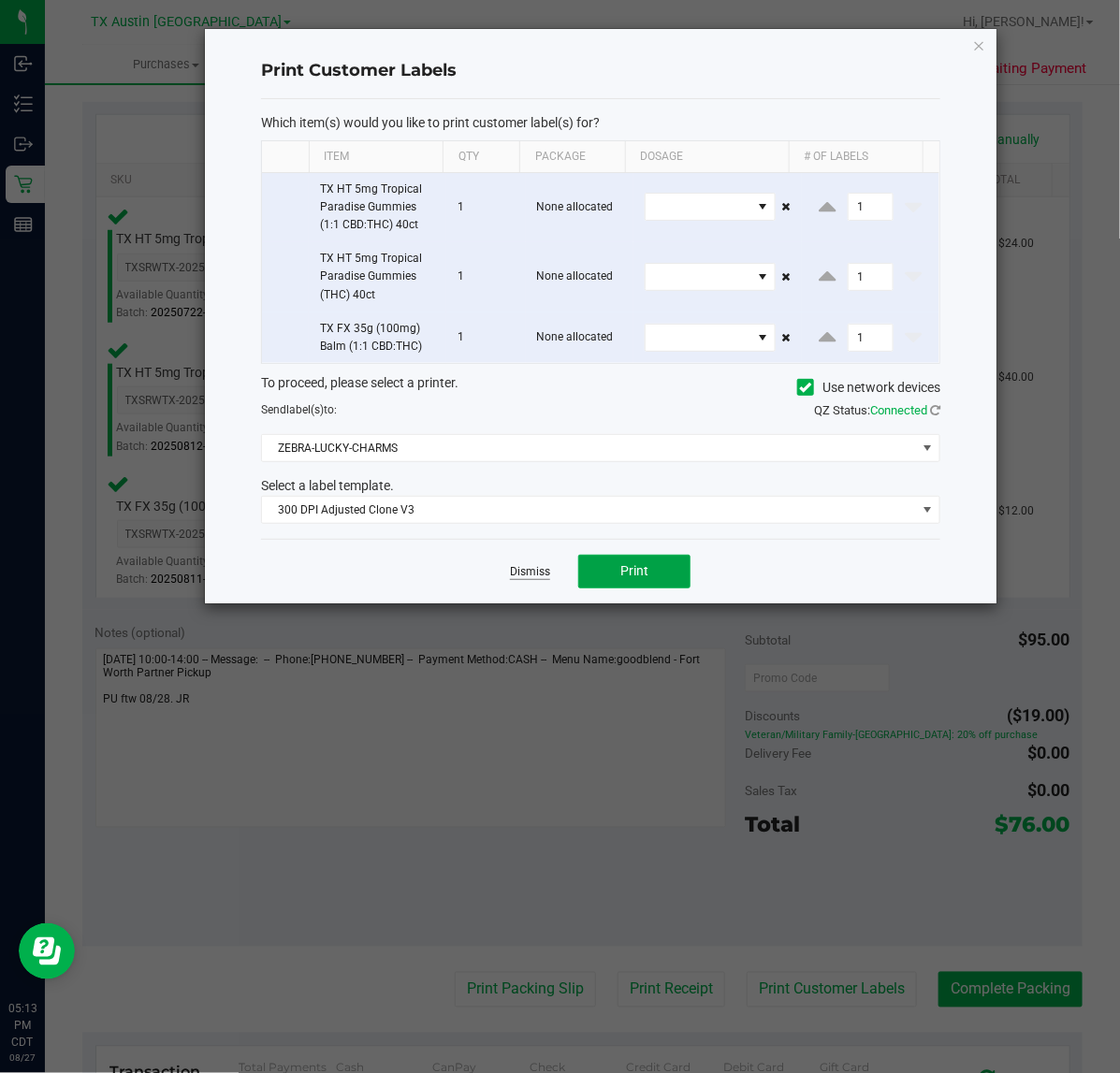
click at [662, 569] on button "Print" at bounding box center [634, 572] width 112 height 34
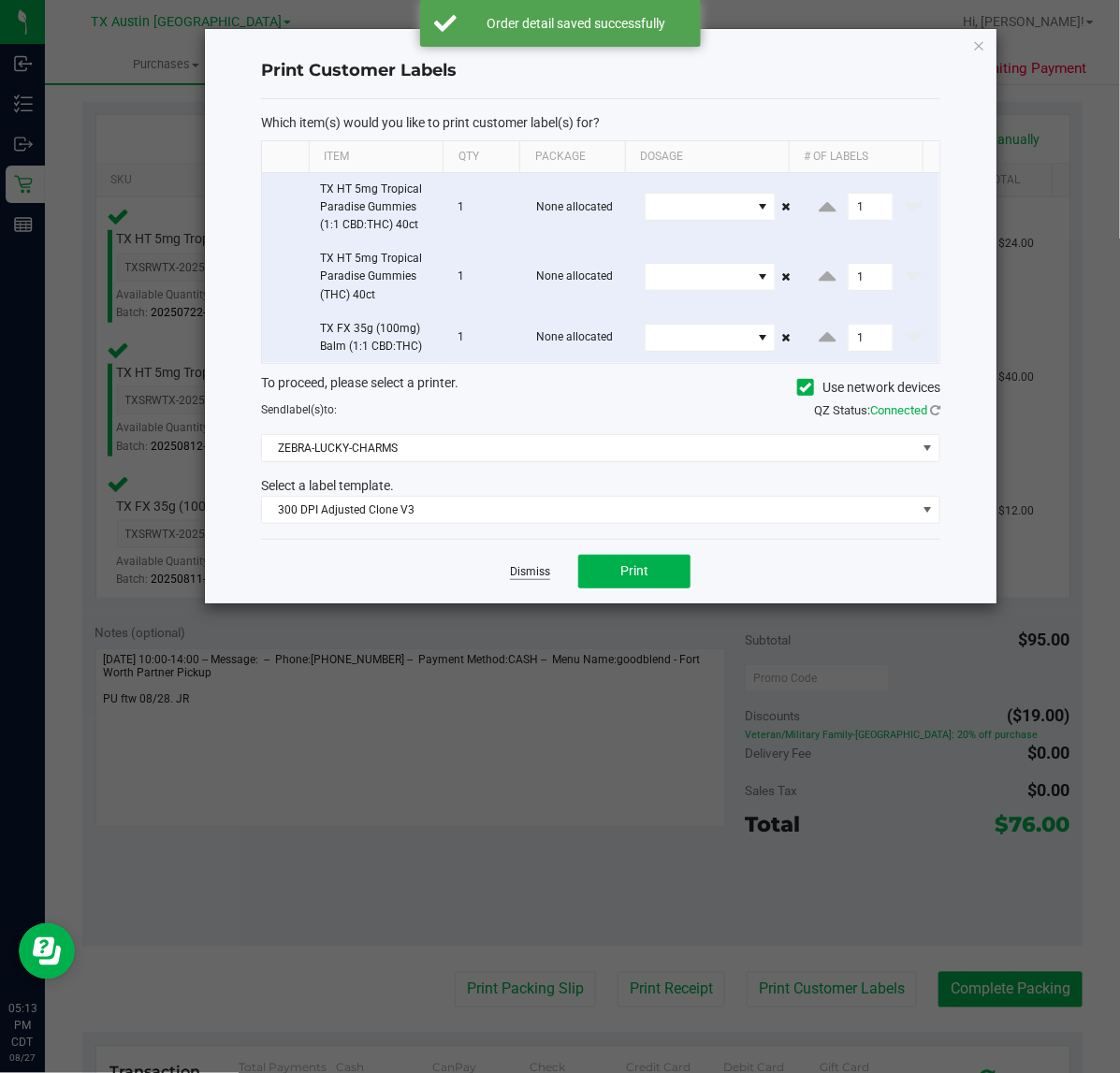
click at [530, 573] on link "Dismiss" at bounding box center [530, 572] width 40 height 15
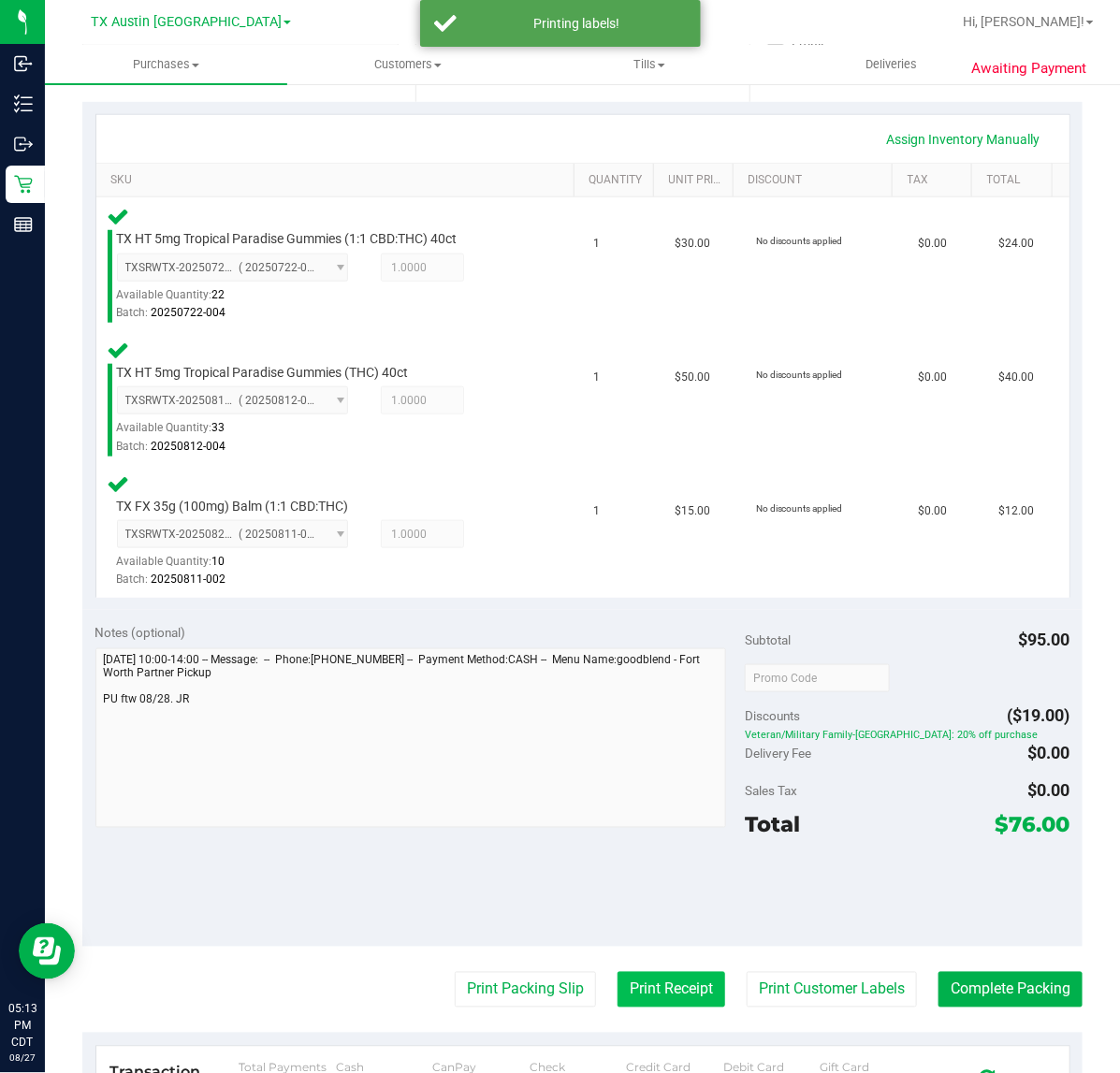
click at [671, 1003] on button "Print Receipt" at bounding box center [672, 989] width 108 height 36
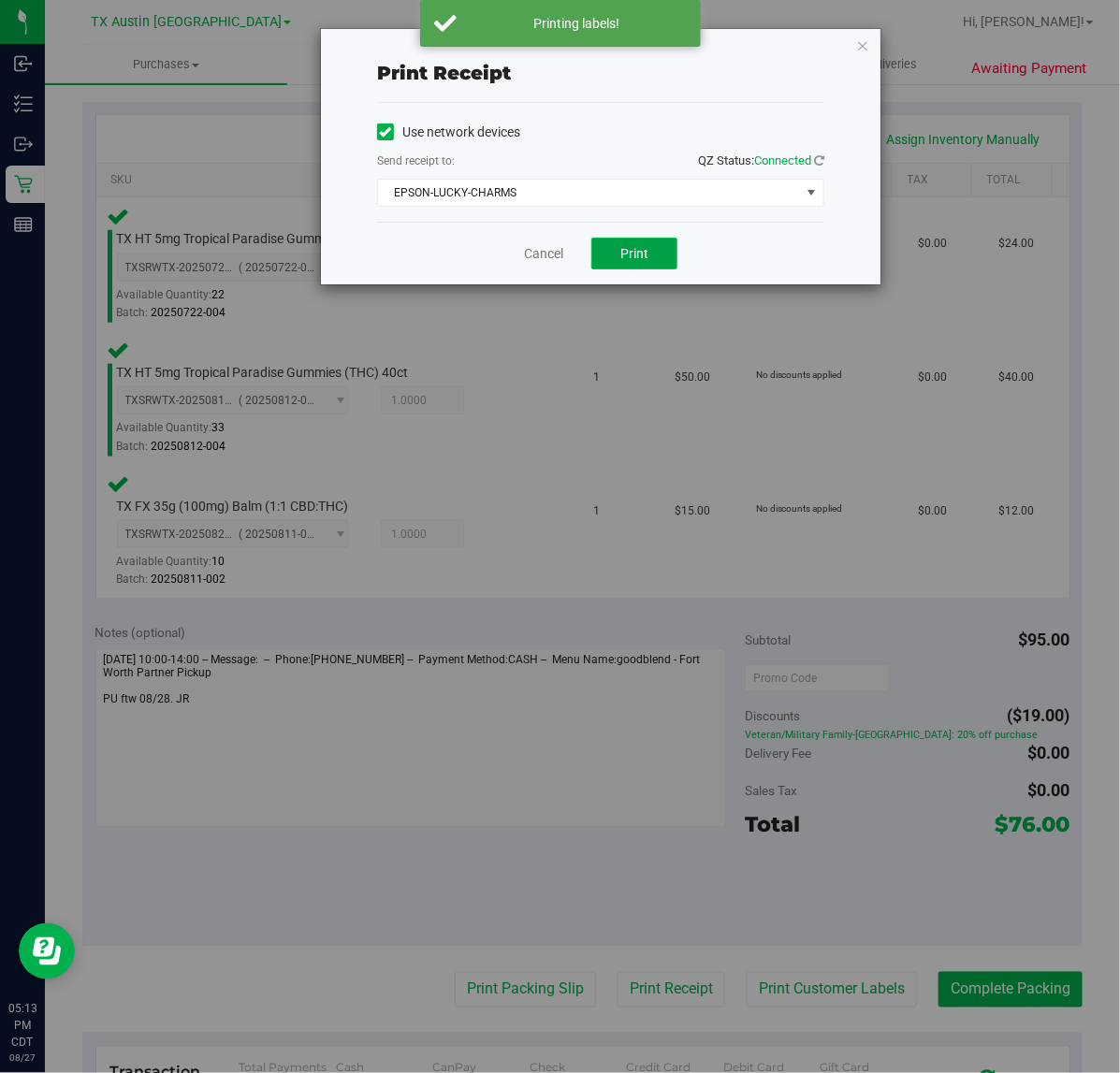
click at [653, 260] on button "Print" at bounding box center [633, 254] width 86 height 32
click at [529, 262] on link "Cancel" at bounding box center [536, 254] width 40 height 19
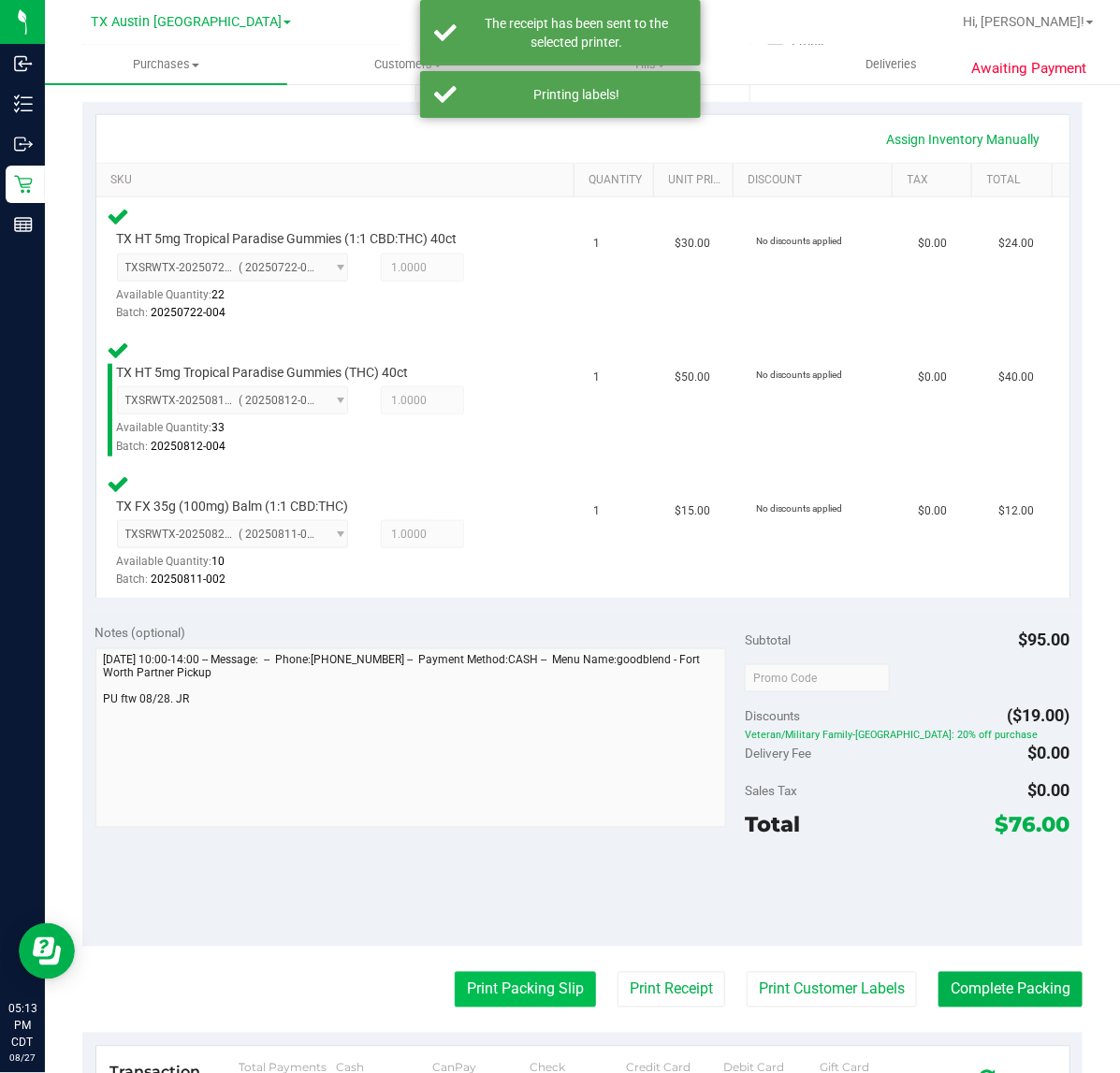
click at [485, 998] on button "Print Packing Slip" at bounding box center [525, 989] width 142 height 36
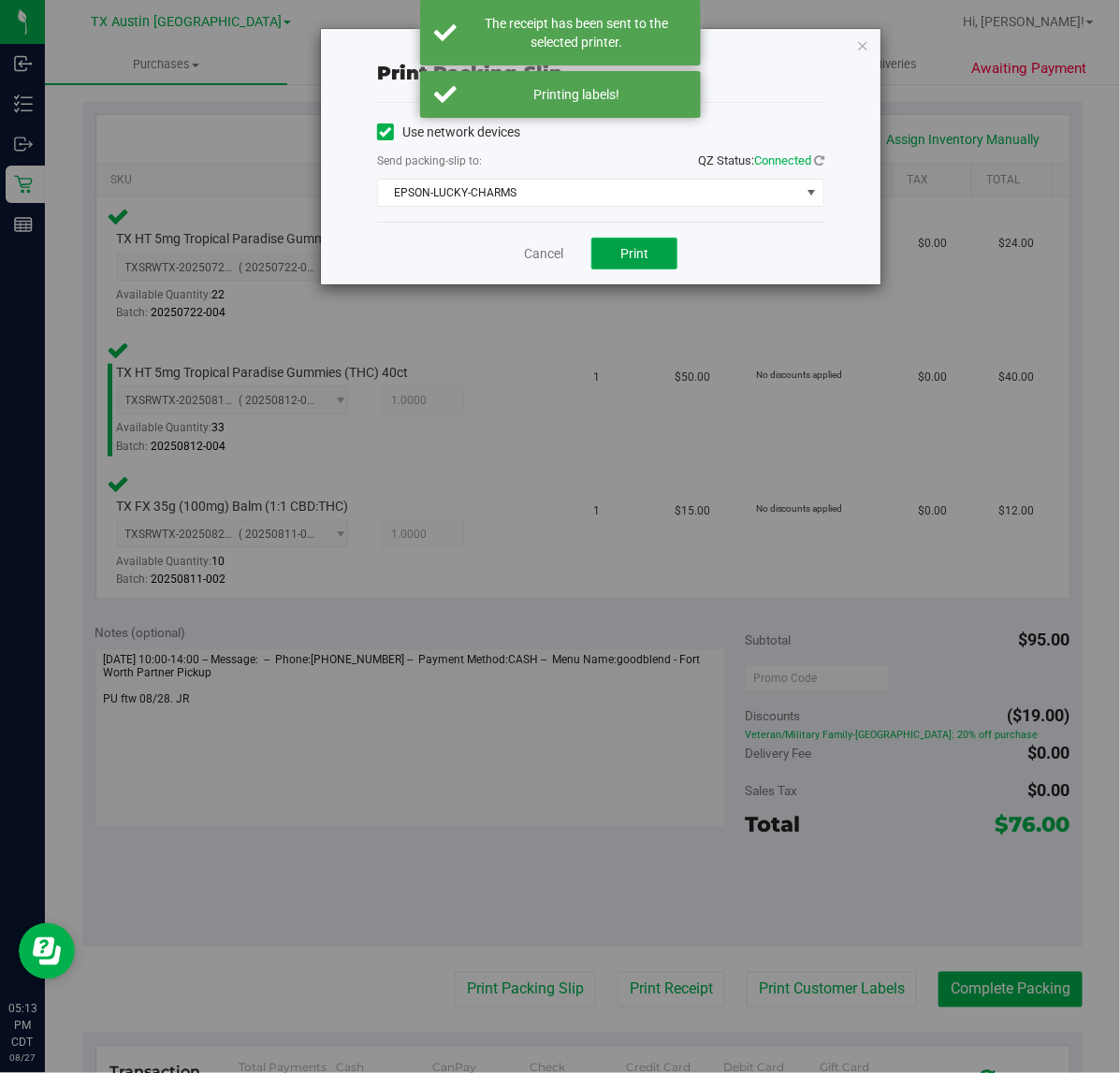
click at [652, 262] on button "Print" at bounding box center [633, 254] width 86 height 32
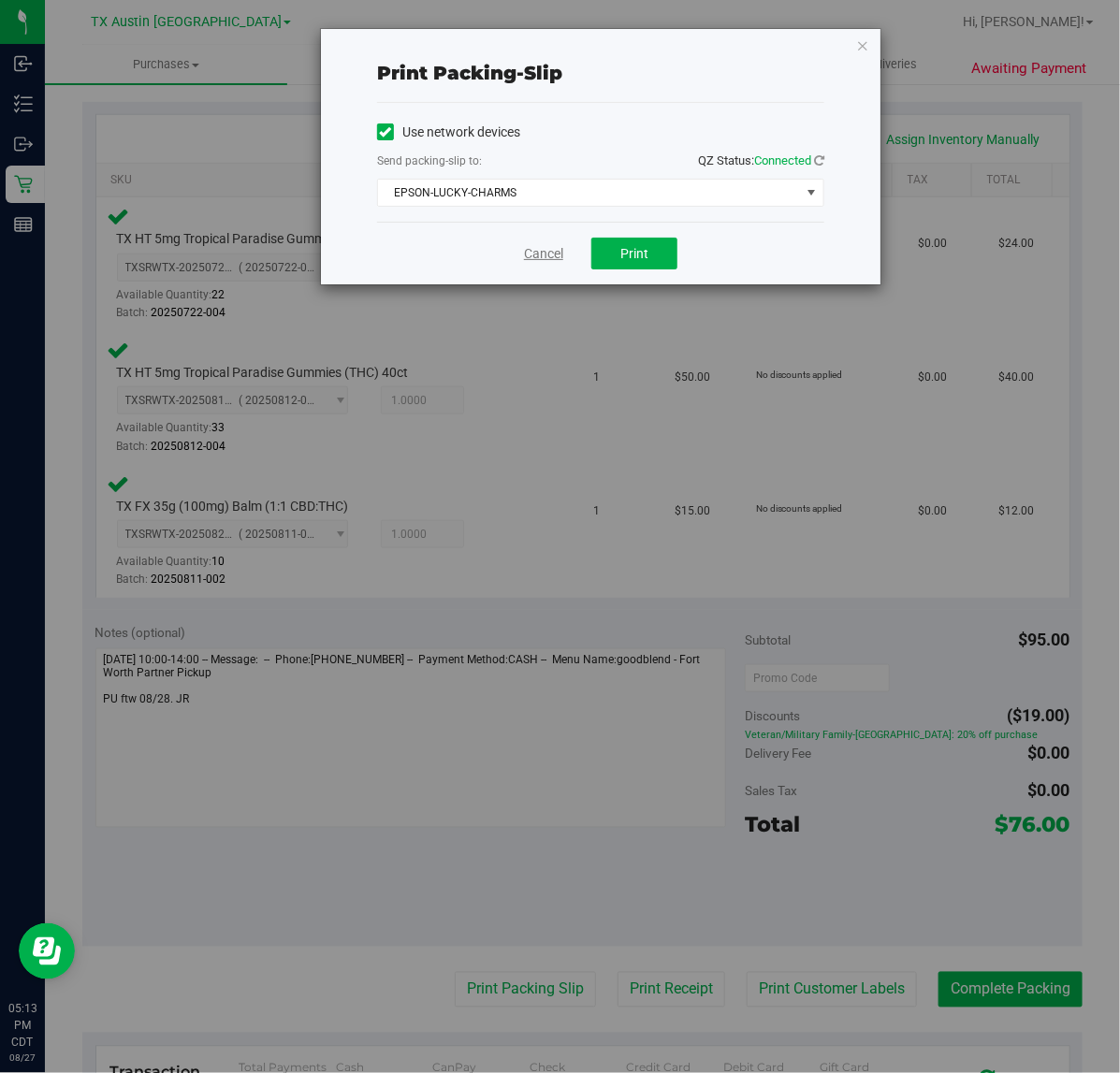
click at [533, 255] on link "Cancel" at bounding box center [543, 254] width 40 height 19
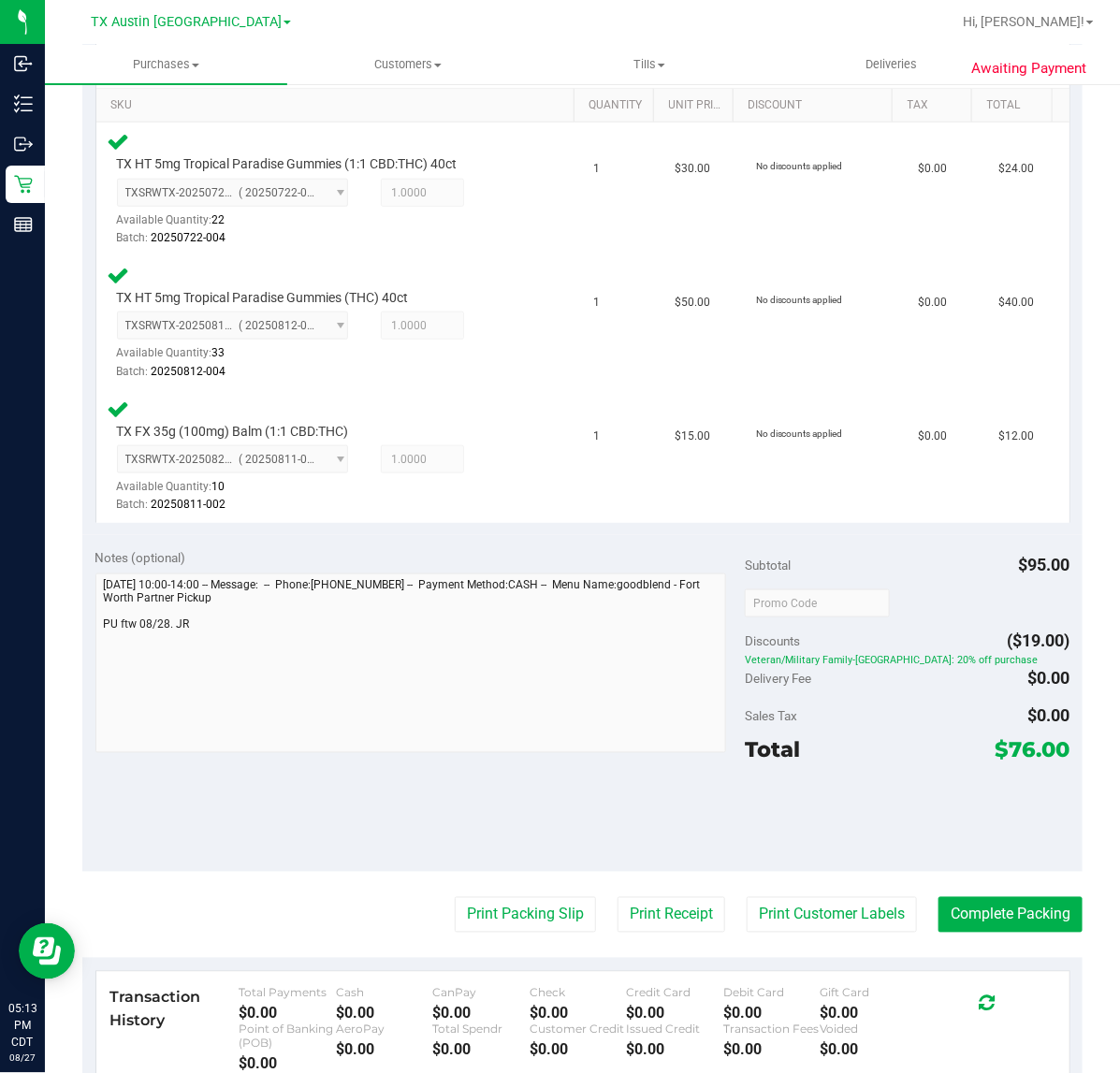
scroll to position [470, 0]
click at [1017, 915] on button "Complete Packing" at bounding box center [1009, 914] width 144 height 36
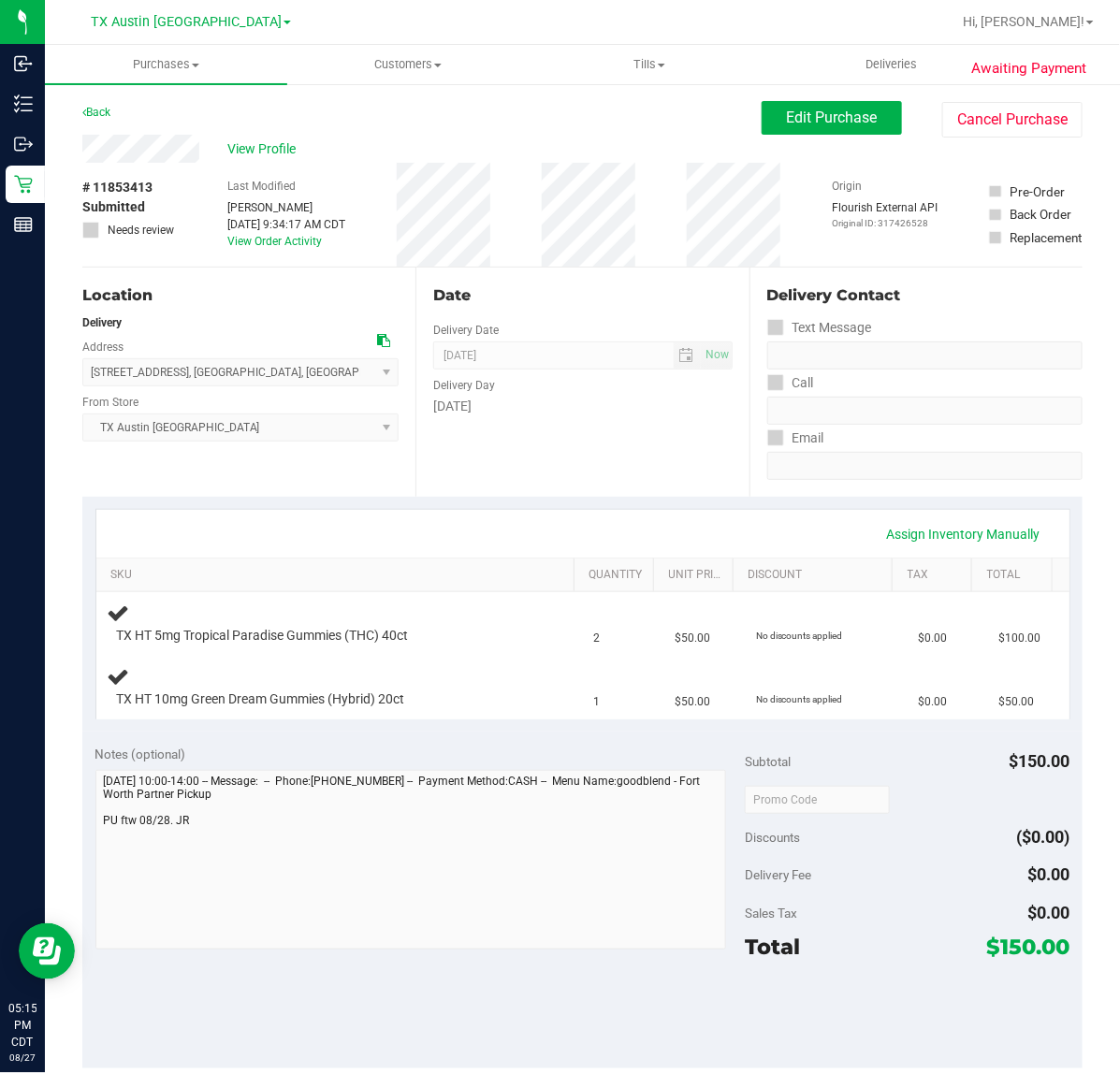
click at [580, 533] on div "Assign Inventory Manually" at bounding box center [582, 534] width 939 height 32
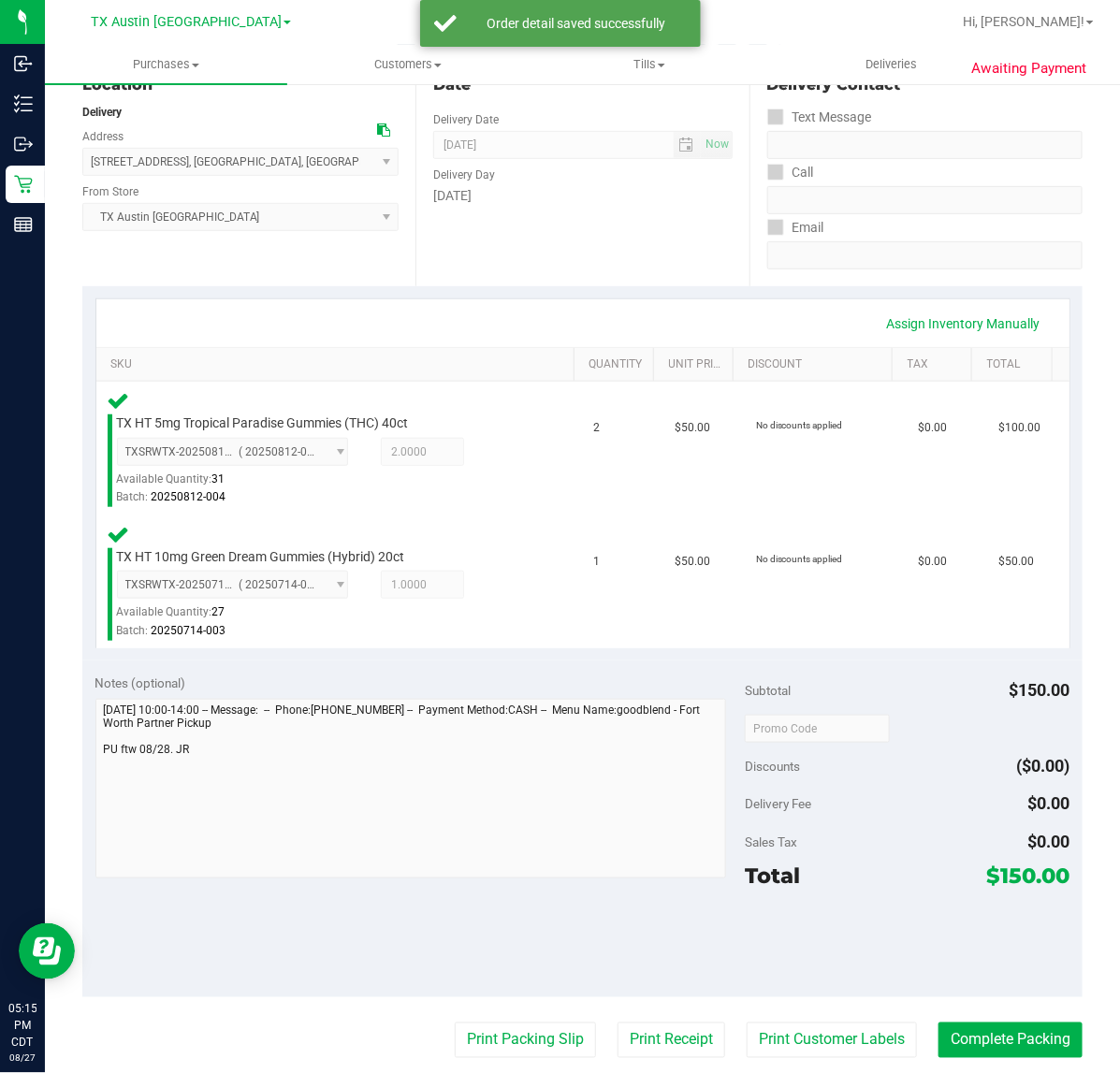
scroll to position [315, 0]
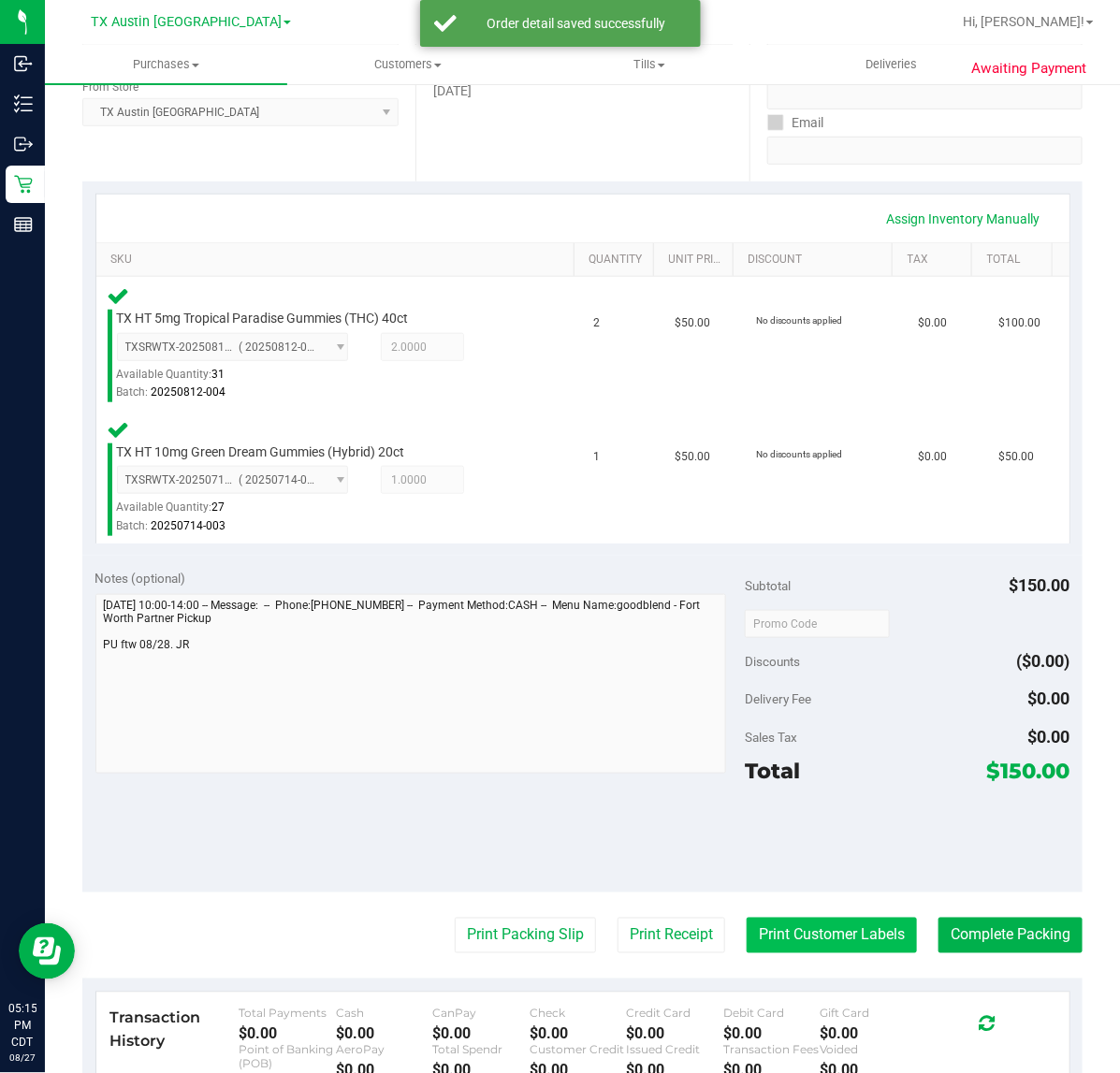
click at [784, 943] on button "Print Customer Labels" at bounding box center [831, 935] width 171 height 36
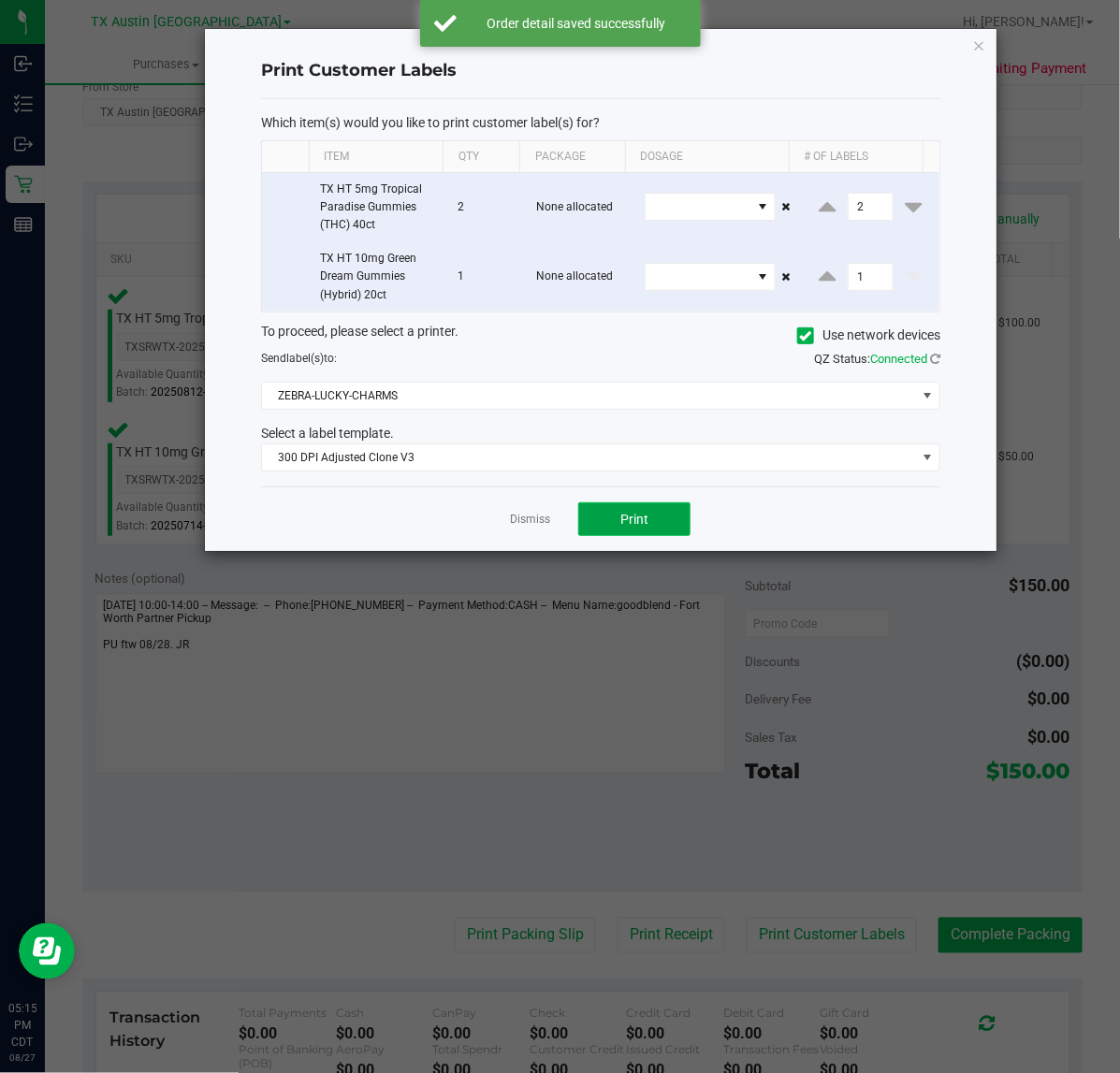
click at [634, 521] on span "Print" at bounding box center [633, 520] width 28 height 15
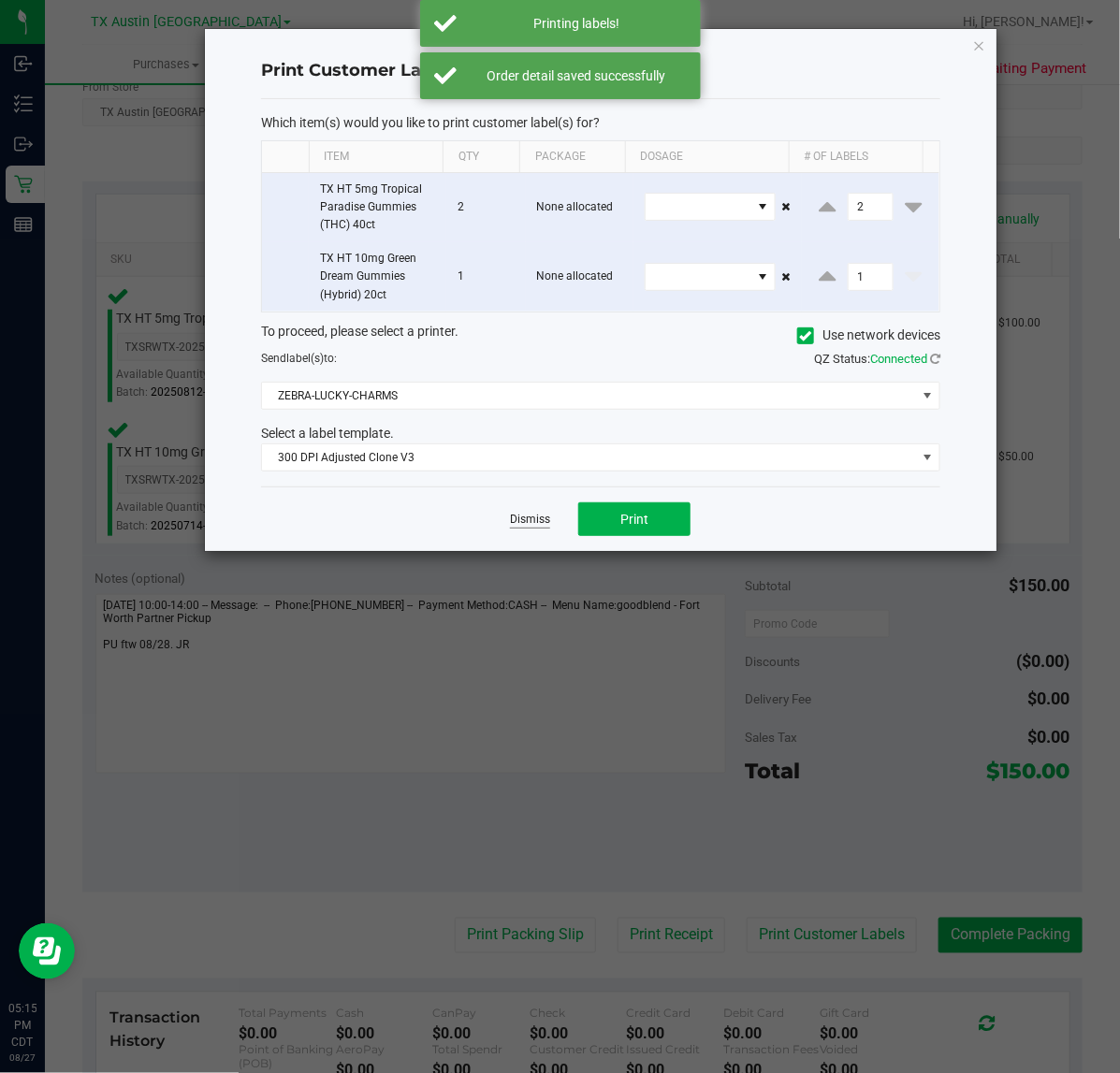
click at [529, 526] on link "Dismiss" at bounding box center [530, 520] width 40 height 15
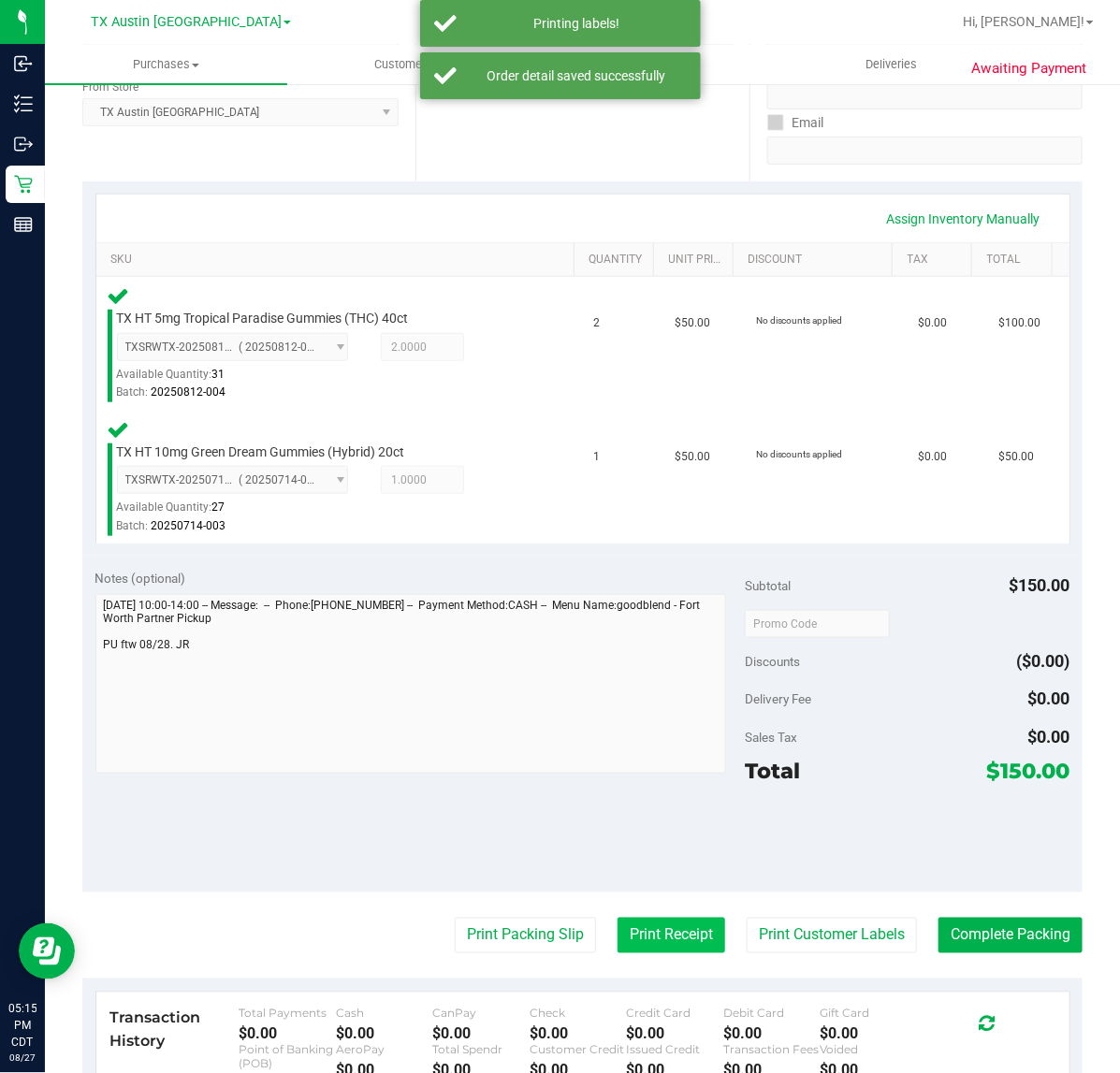
click at [648, 945] on button "Print Receipt" at bounding box center [672, 935] width 108 height 36
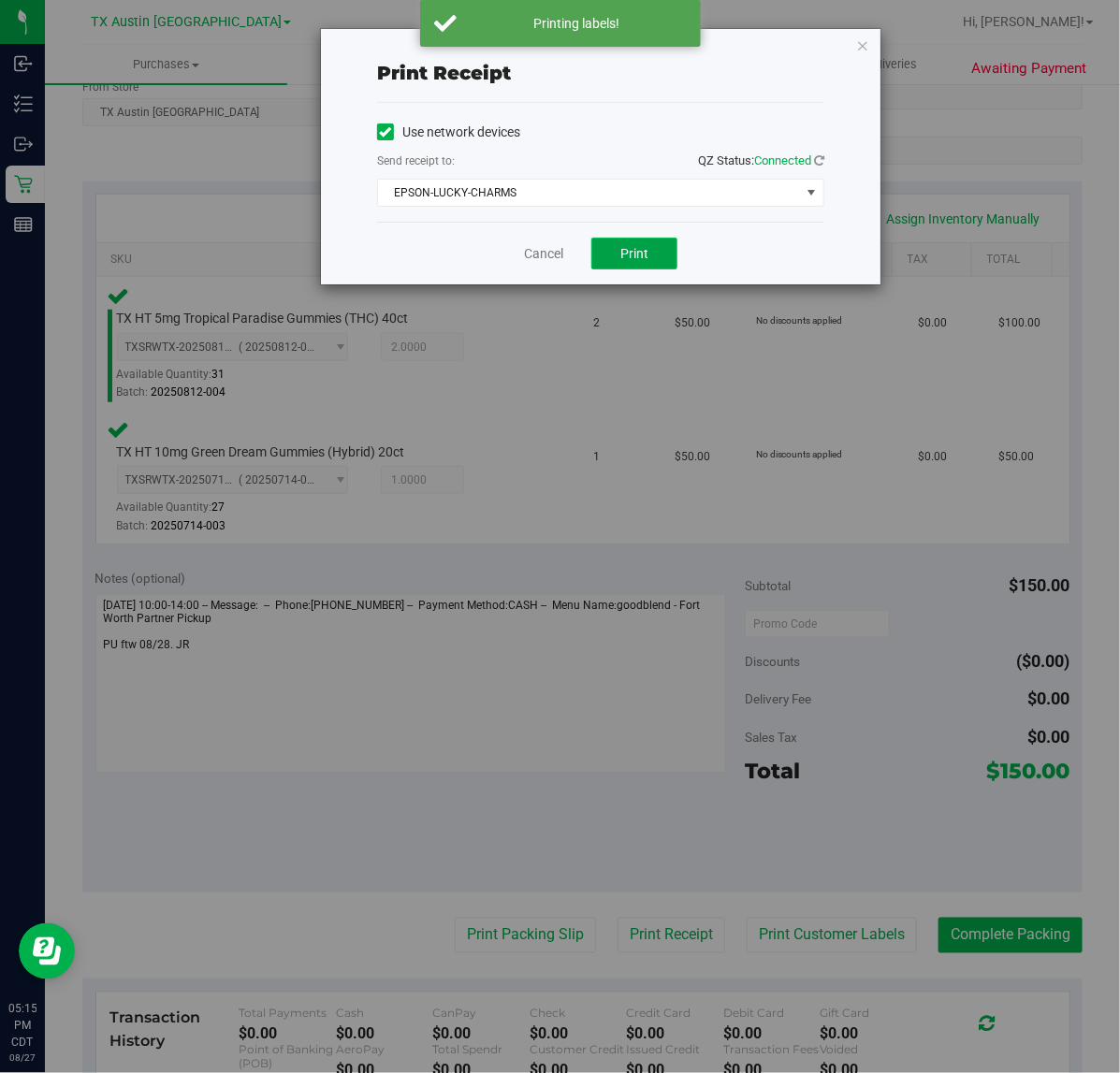
click at [644, 259] on span "Print" at bounding box center [633, 254] width 28 height 15
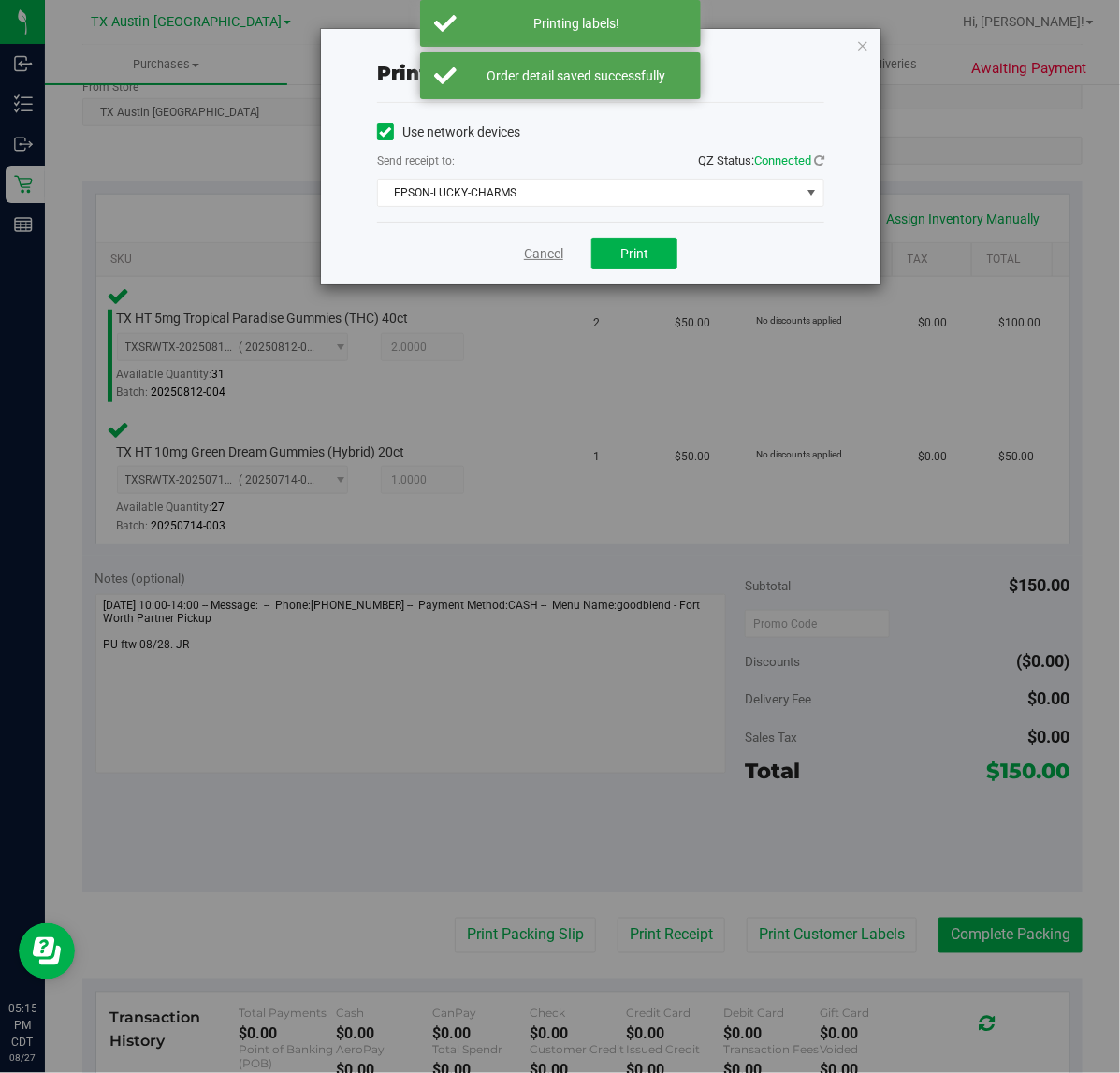
click at [536, 257] on link "Cancel" at bounding box center [543, 254] width 40 height 19
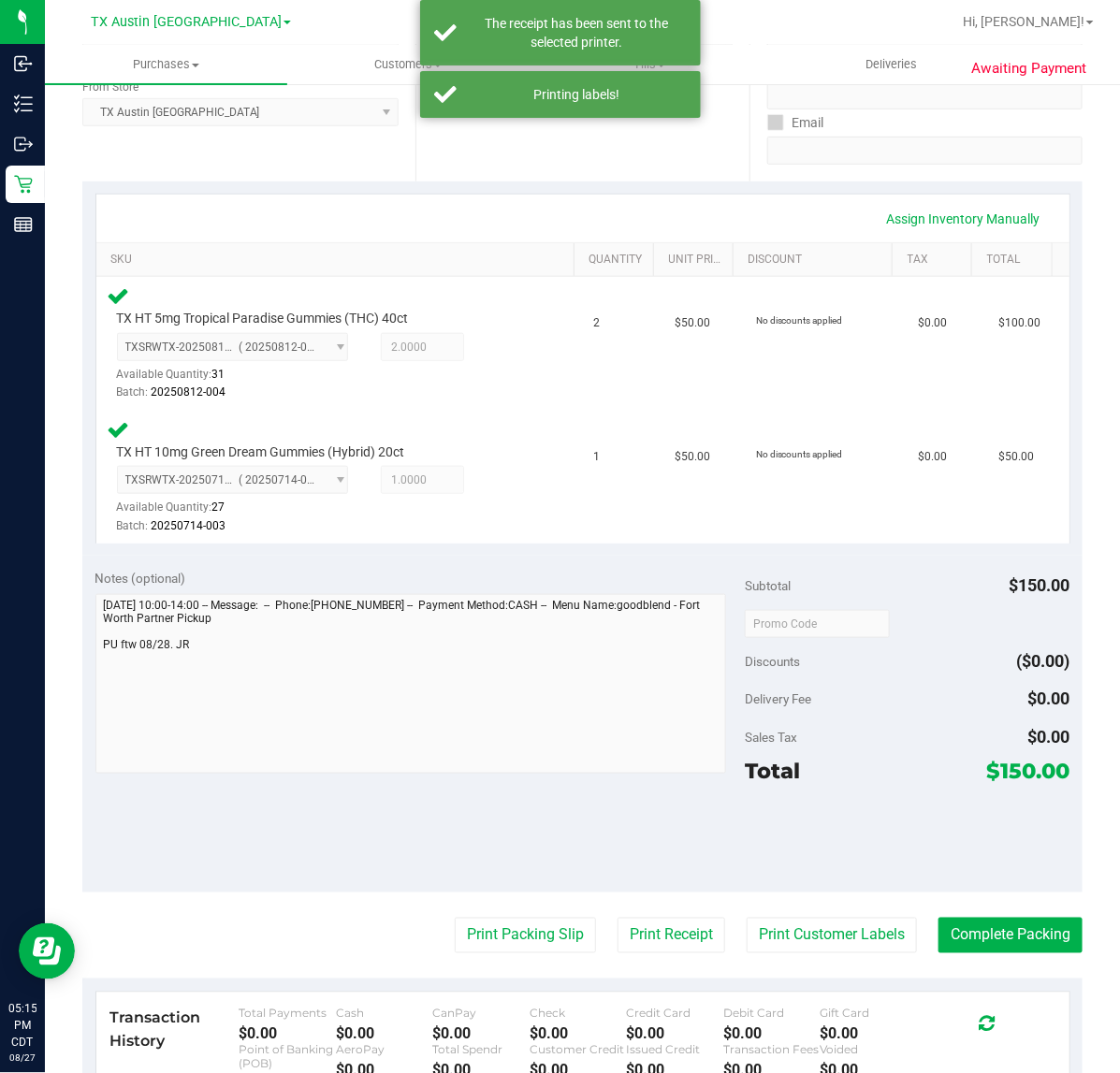
click at [518, 897] on purchase-details "Back Edit Purchase Cancel Purchase View Profile # 11853413 Submitted Needs revi…" at bounding box center [581, 564] width 1000 height 1557
click at [531, 934] on button "Print Packing Slip" at bounding box center [525, 935] width 142 height 36
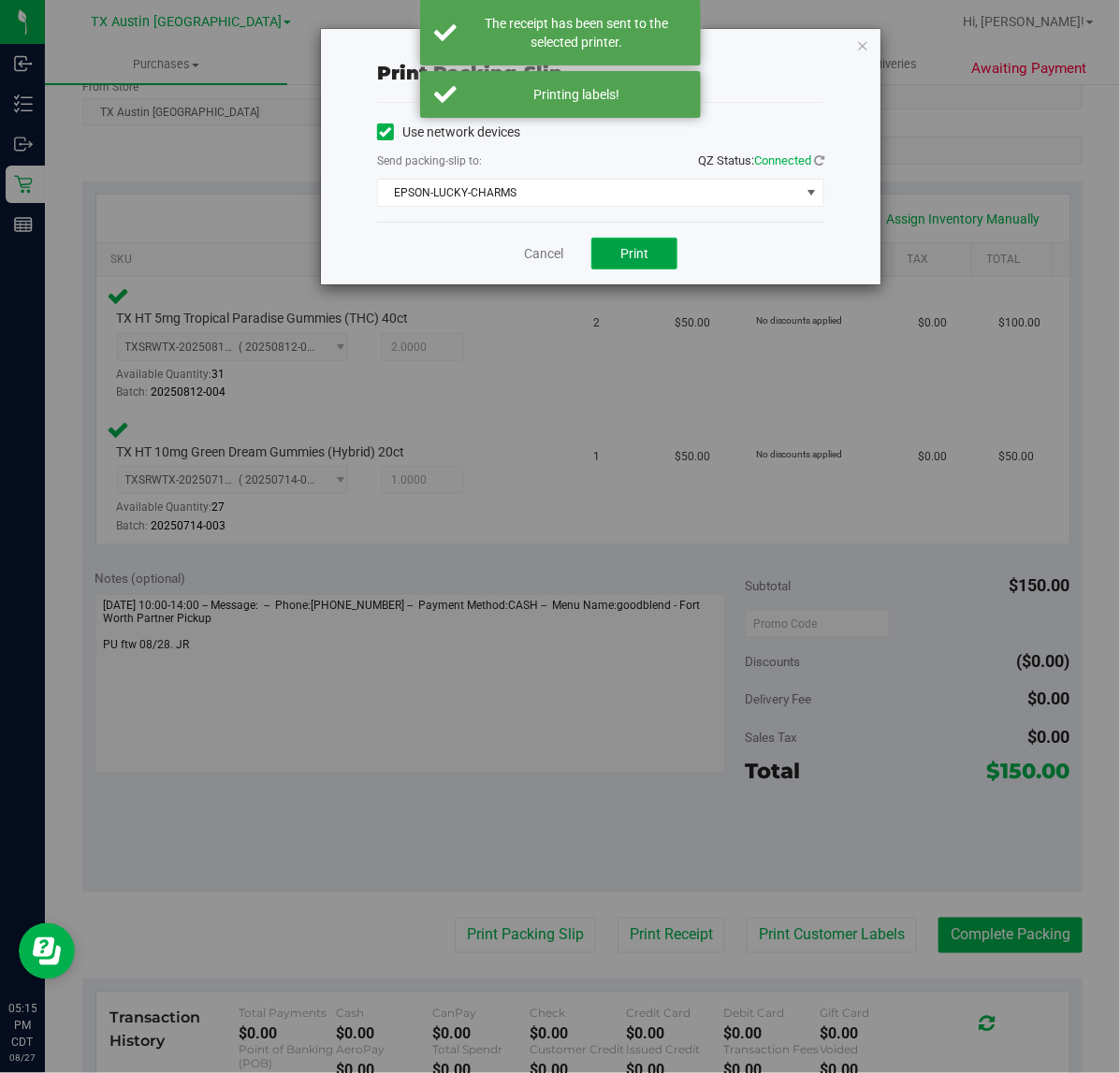
click at [631, 251] on span "Print" at bounding box center [633, 254] width 28 height 15
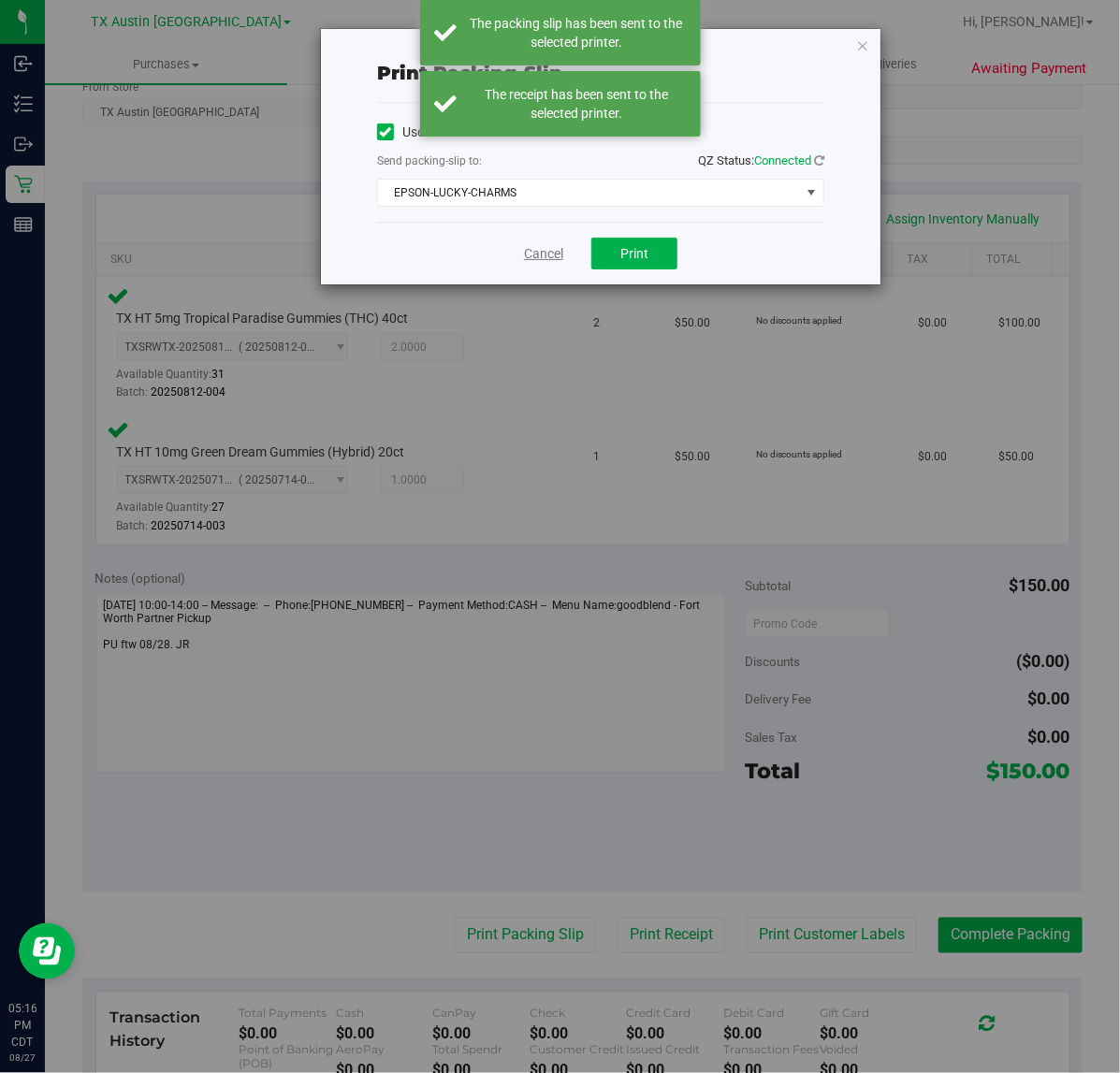
click at [547, 254] on link "Cancel" at bounding box center [543, 254] width 40 height 19
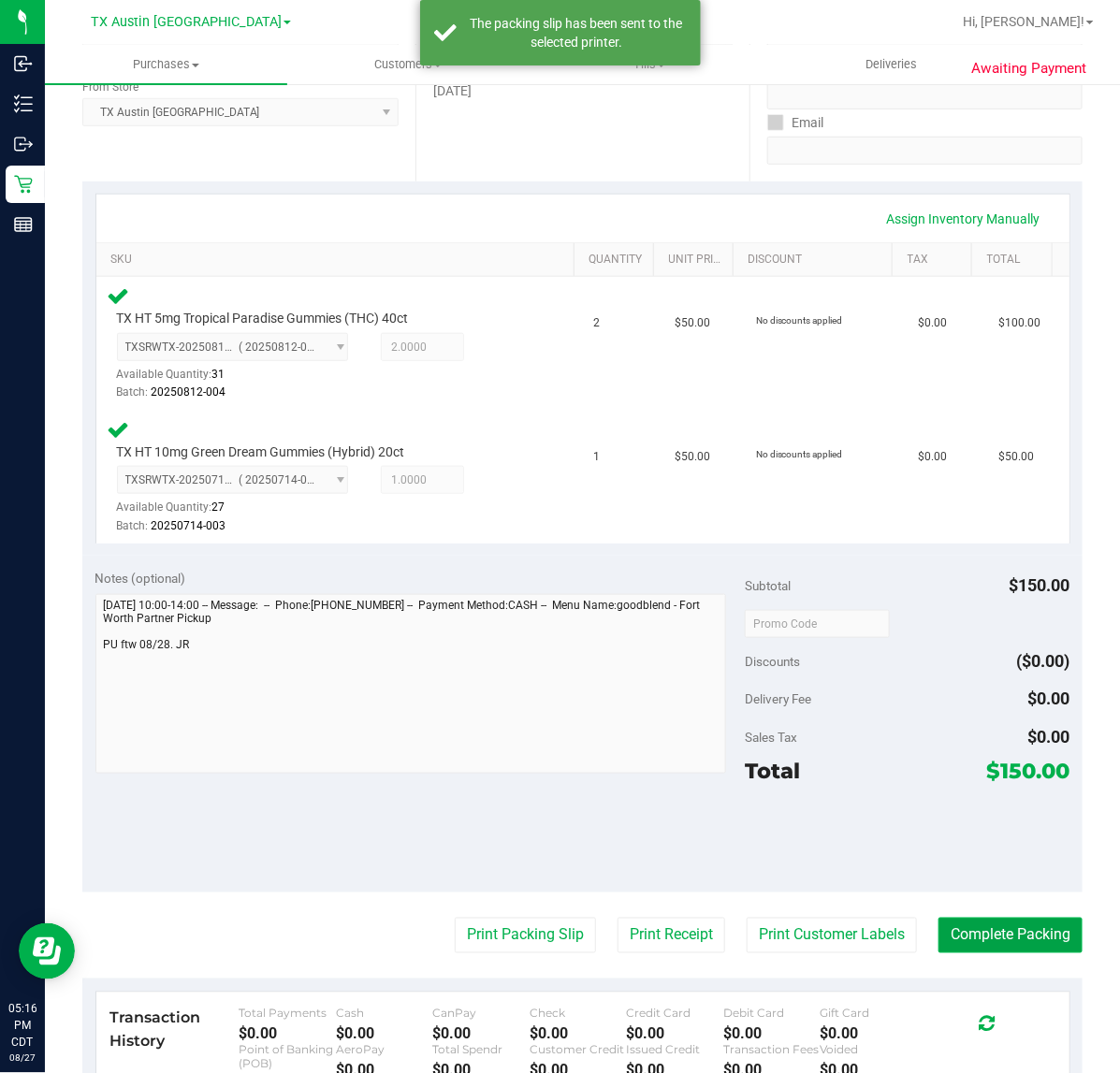
click at [1012, 918] on button "Complete Packing" at bounding box center [1009, 935] width 144 height 36
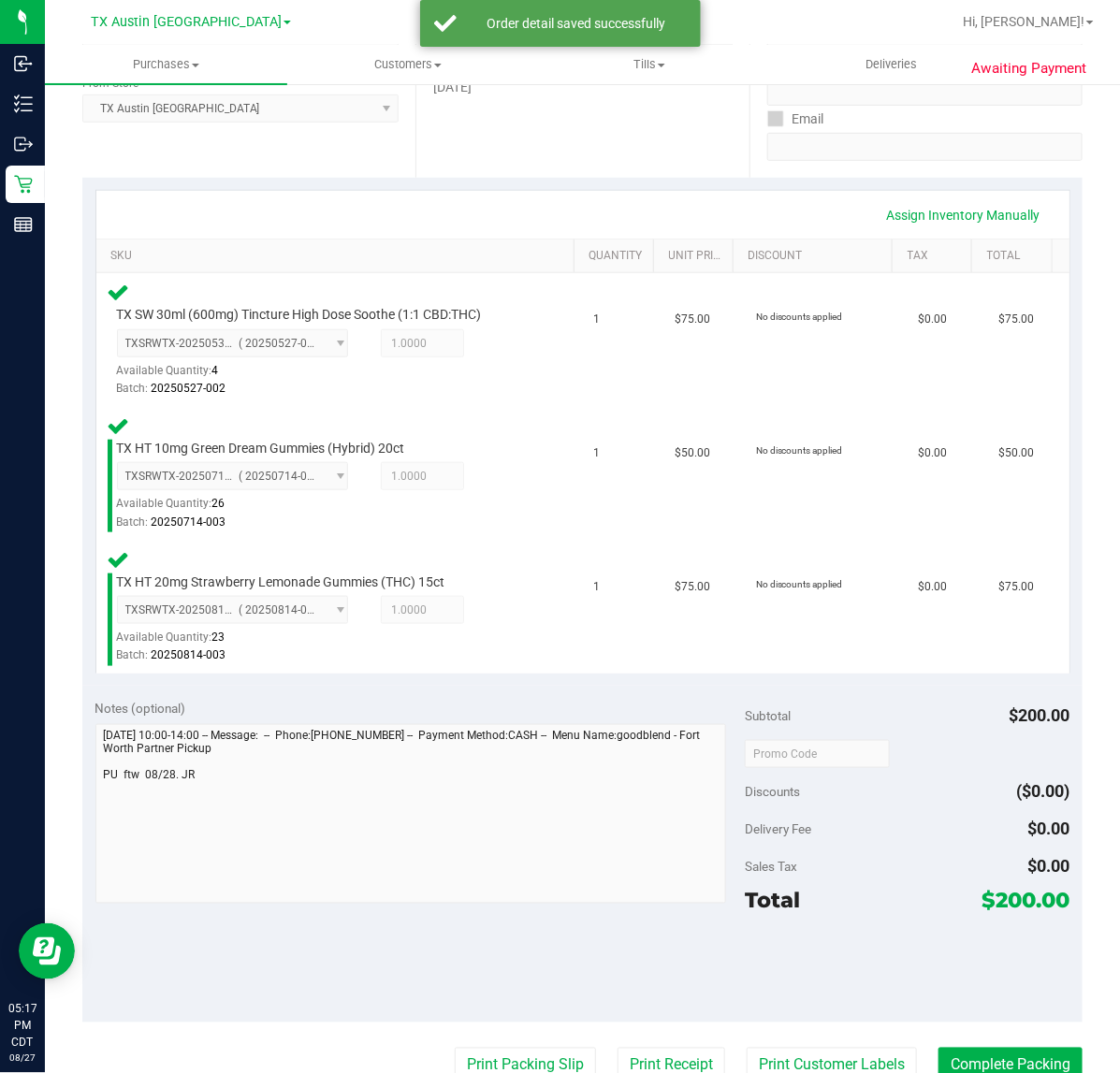
scroll to position [369, 0]
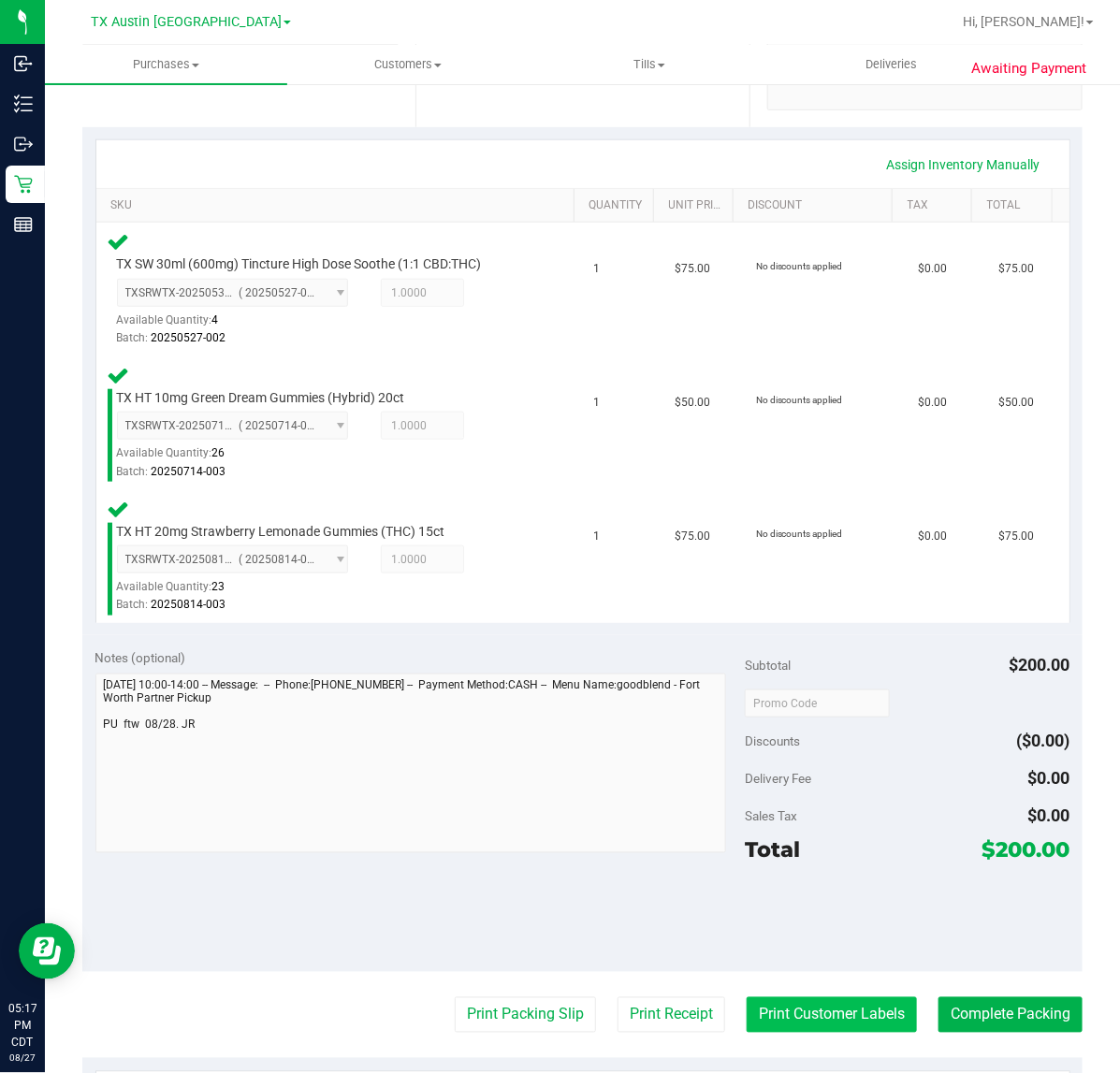
click at [790, 1011] on button "Print Customer Labels" at bounding box center [831, 1015] width 171 height 36
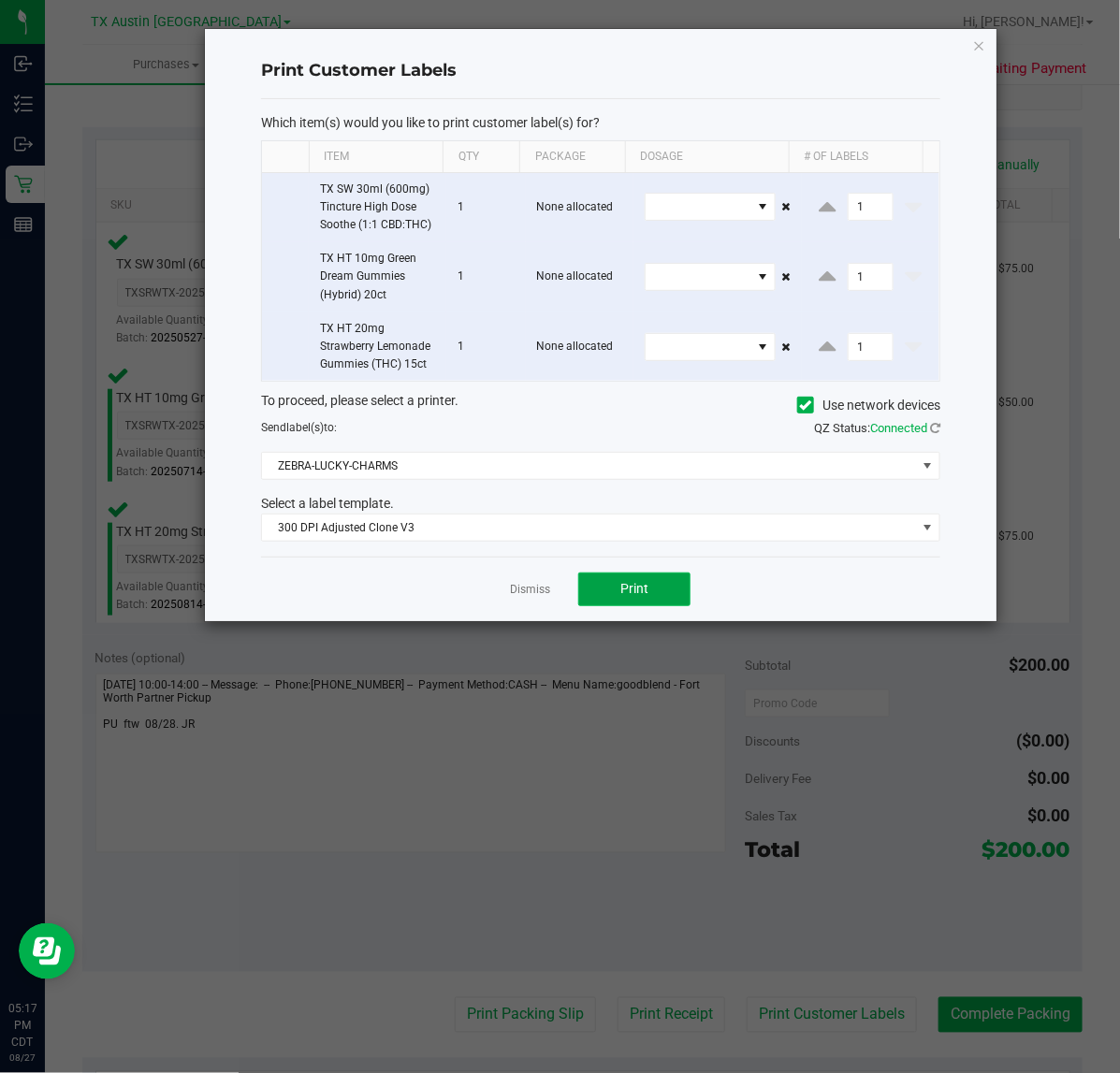
click at [618, 578] on button "Print" at bounding box center [634, 589] width 112 height 34
click at [530, 583] on link "Dismiss" at bounding box center [530, 590] width 40 height 15
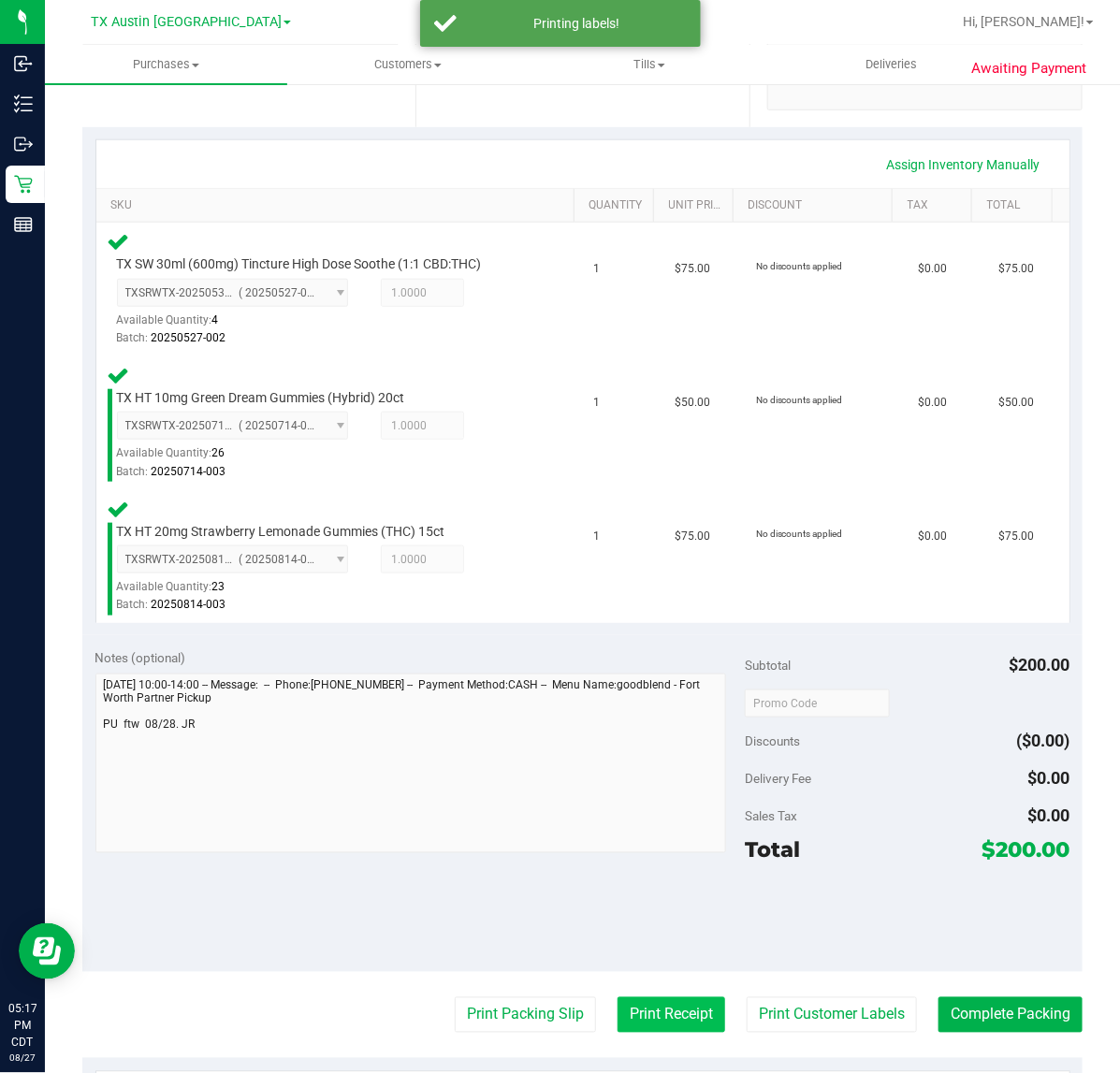
click at [642, 1006] on button "Print Receipt" at bounding box center [672, 1015] width 108 height 36
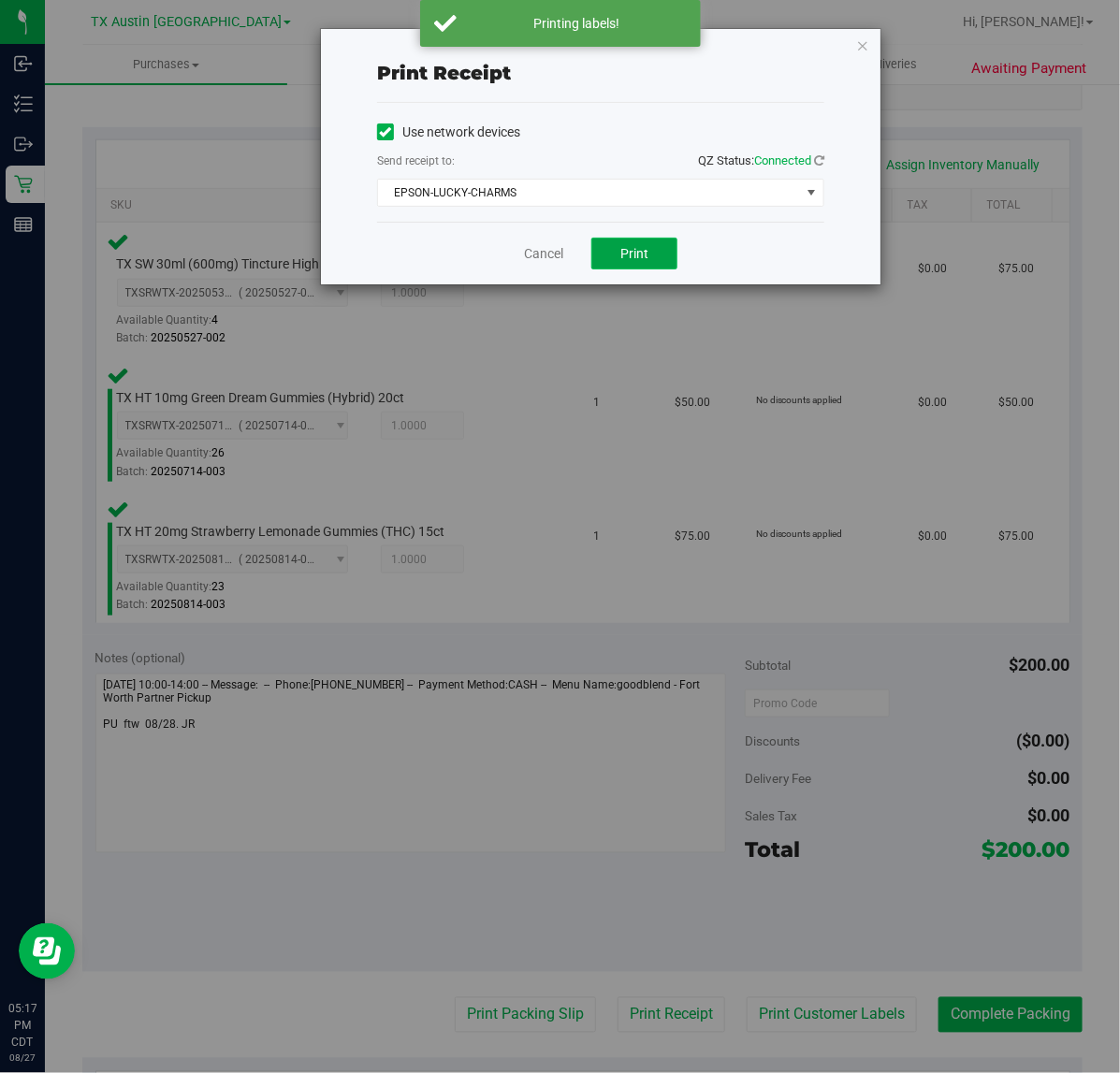
click at [618, 254] on button "Print" at bounding box center [633, 254] width 86 height 32
click at [535, 255] on link "Cancel" at bounding box center [536, 254] width 40 height 19
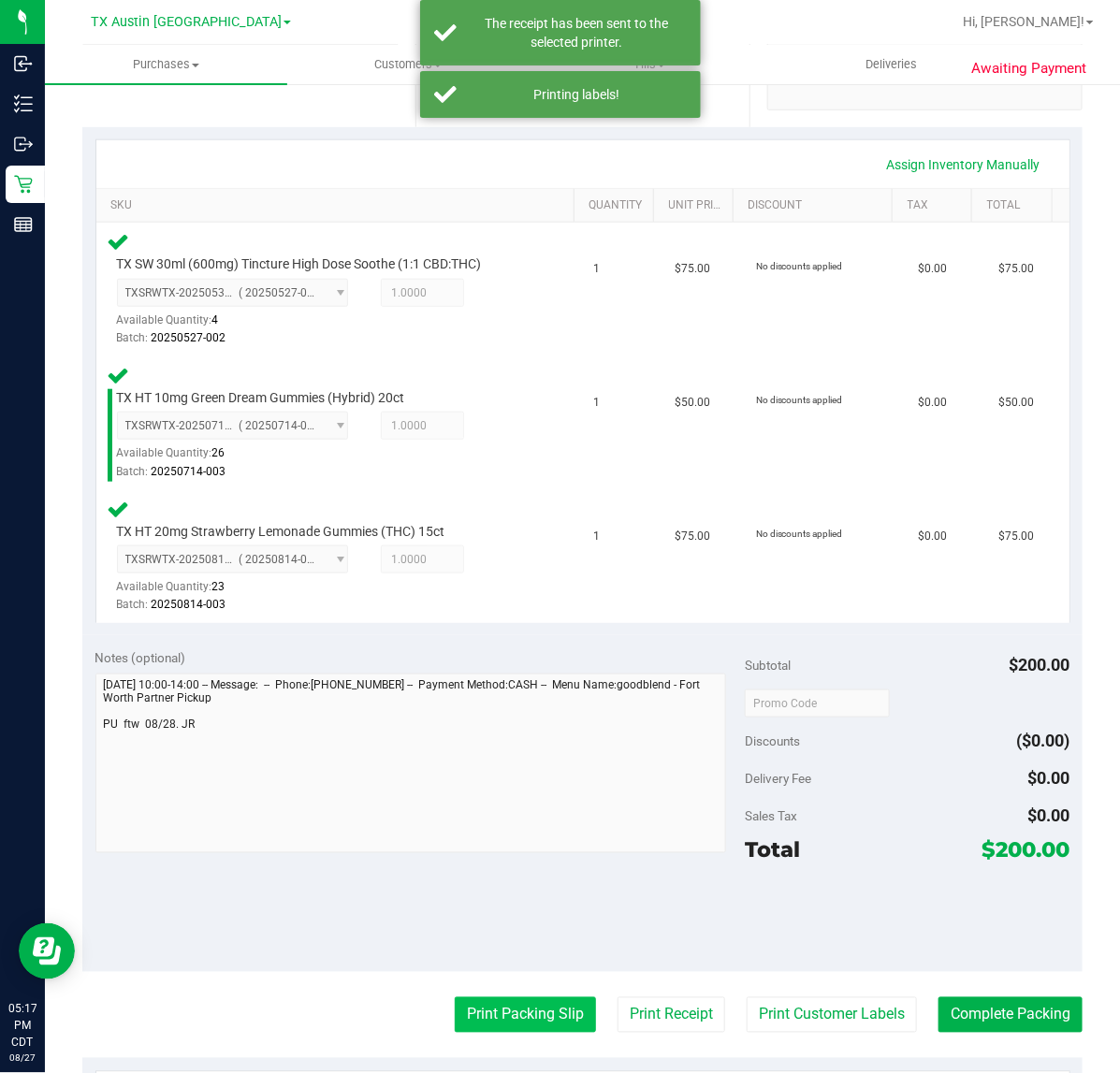
click at [502, 1015] on button "Print Packing Slip" at bounding box center [525, 1015] width 142 height 36
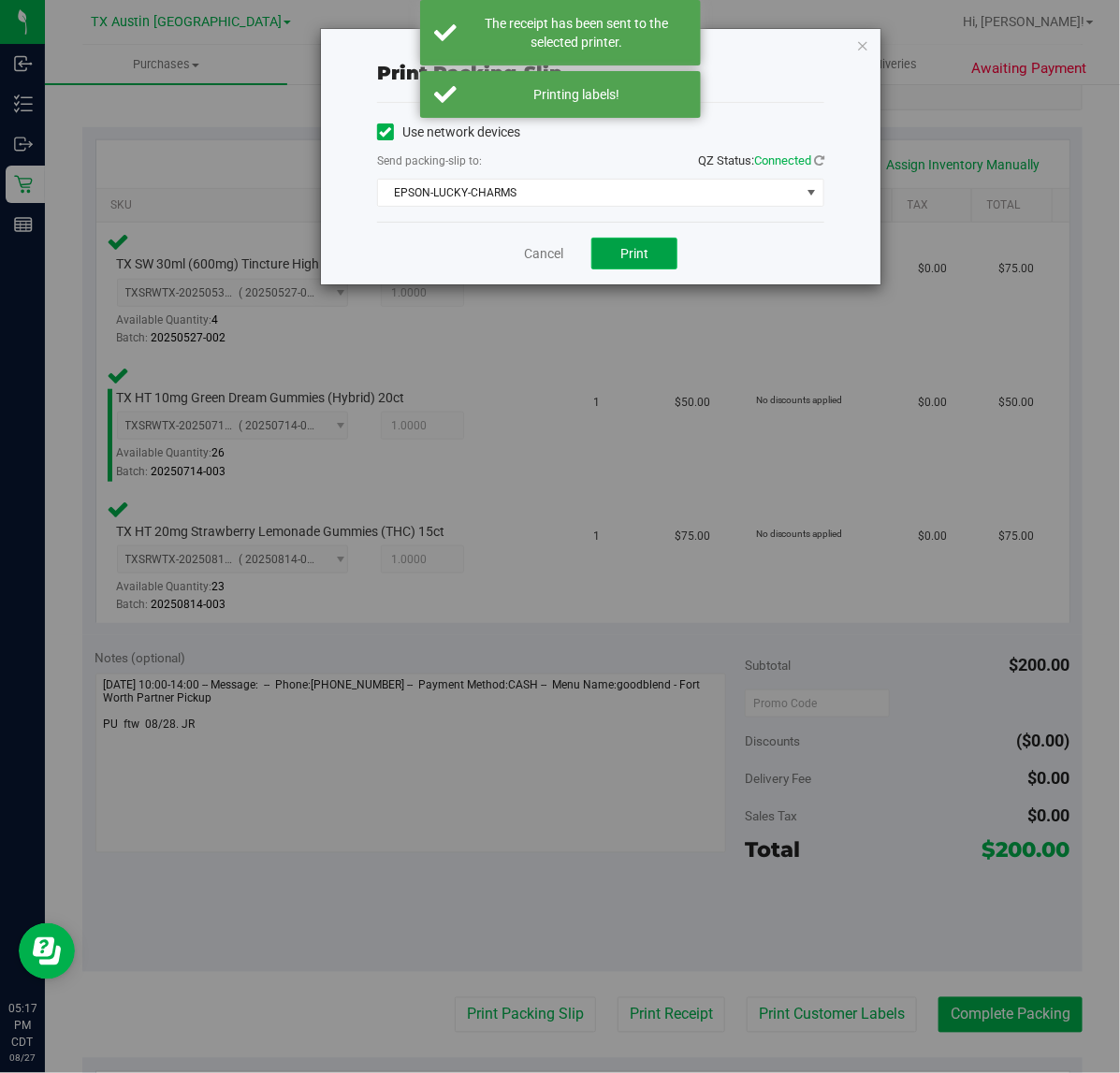
click at [619, 255] on button "Print" at bounding box center [633, 254] width 86 height 32
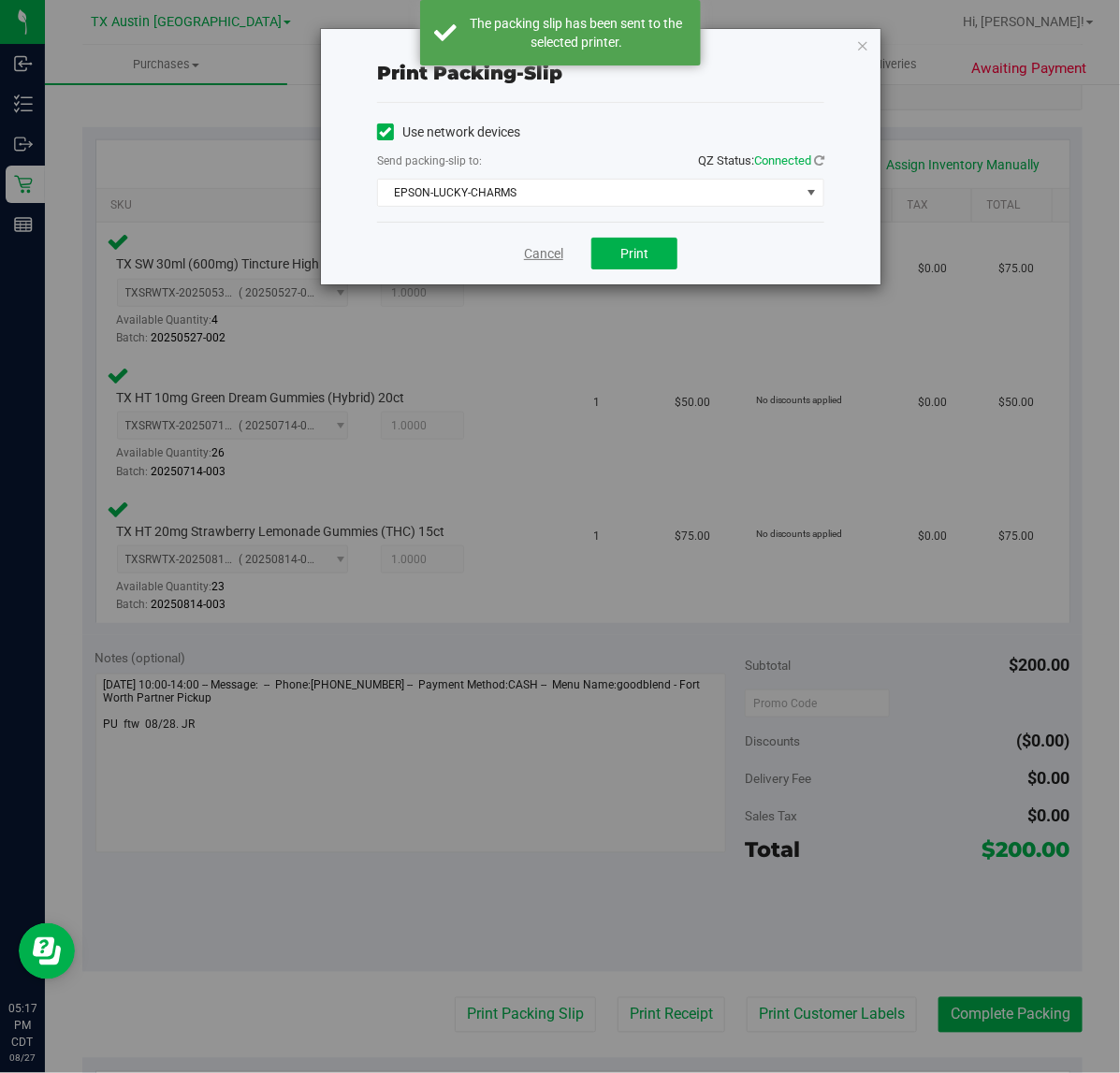
click at [541, 255] on link "Cancel" at bounding box center [543, 254] width 40 height 19
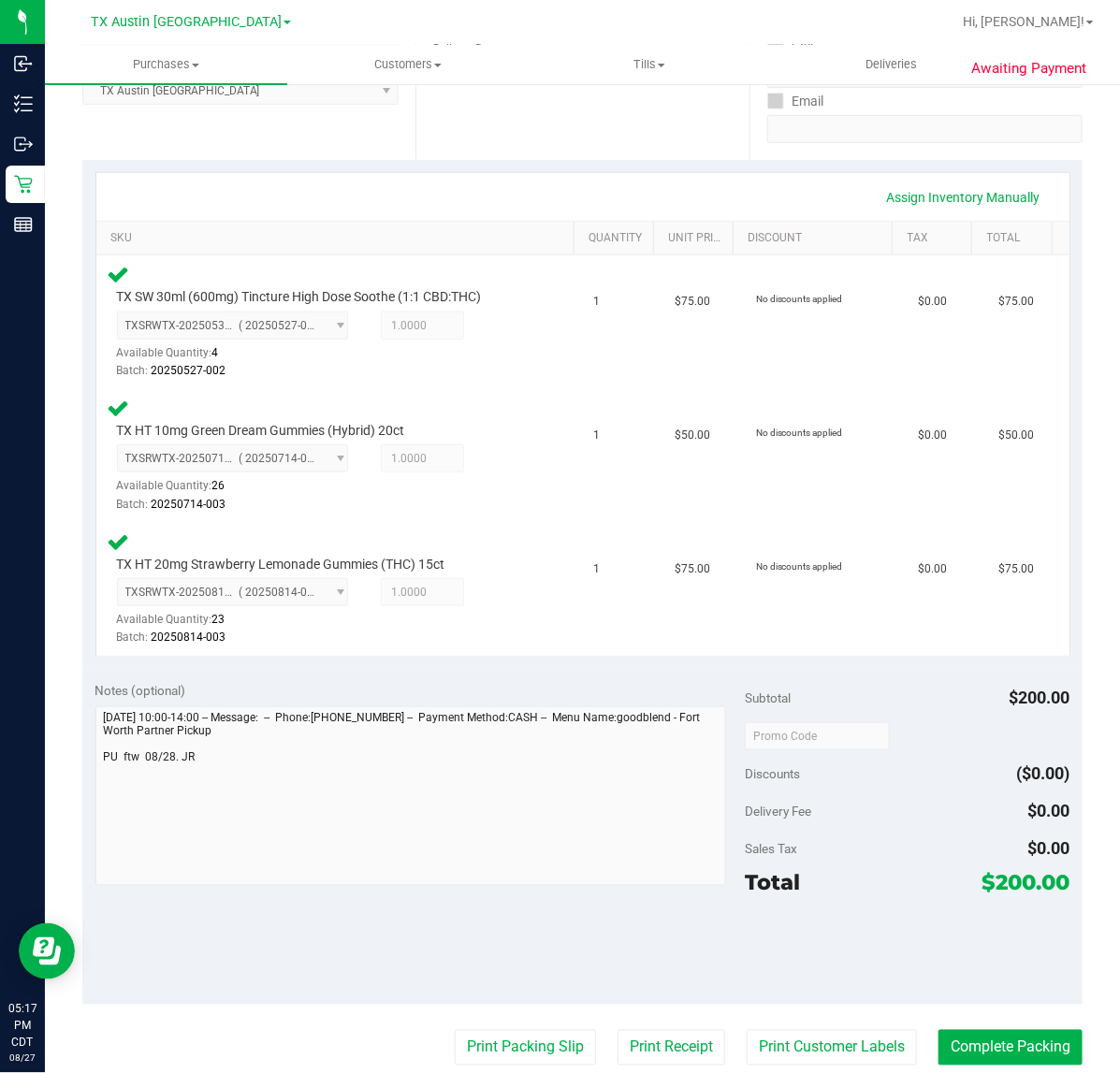
scroll to position [437, 0]
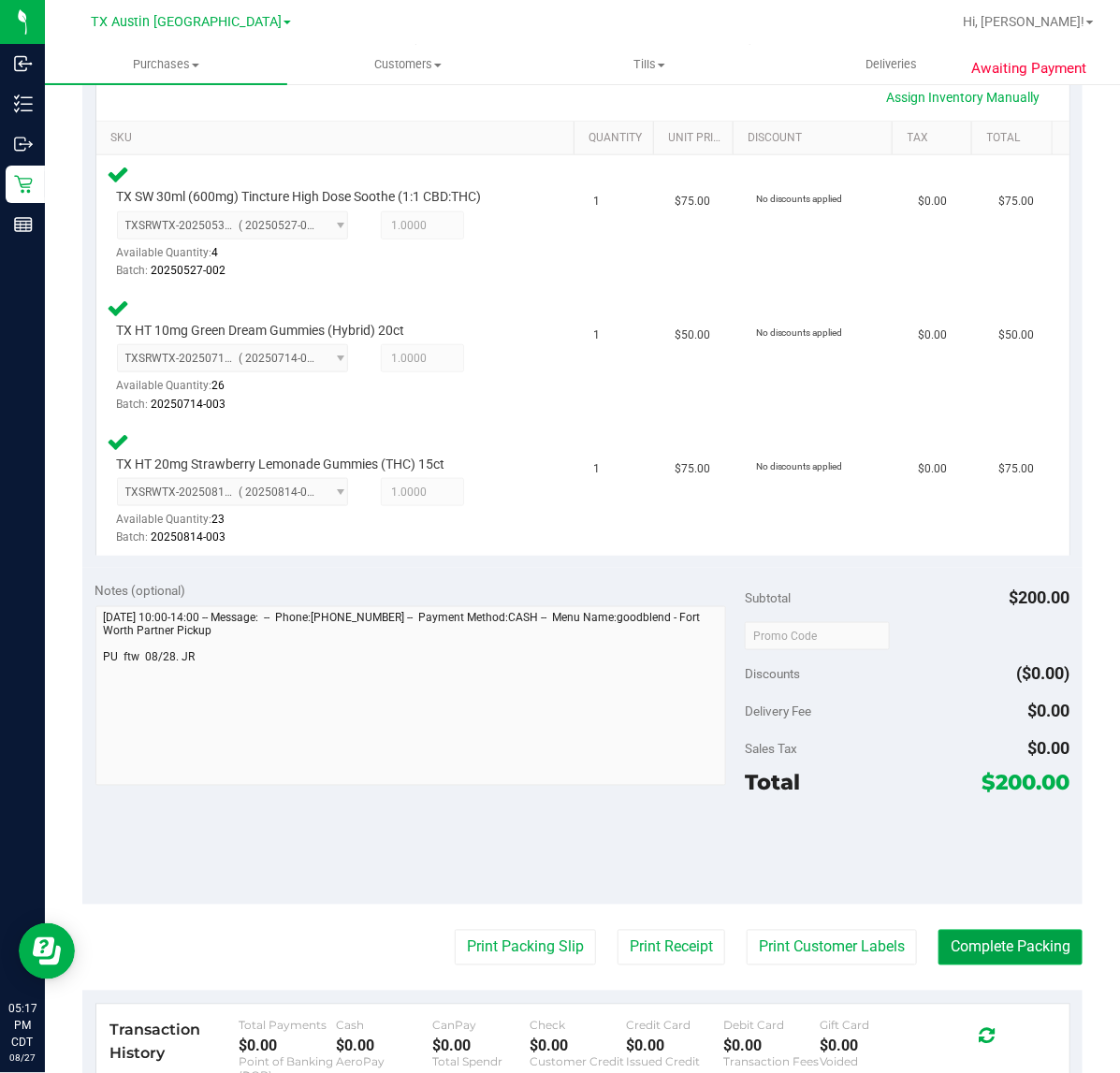
click at [994, 943] on button "Complete Packing" at bounding box center [1009, 948] width 144 height 36
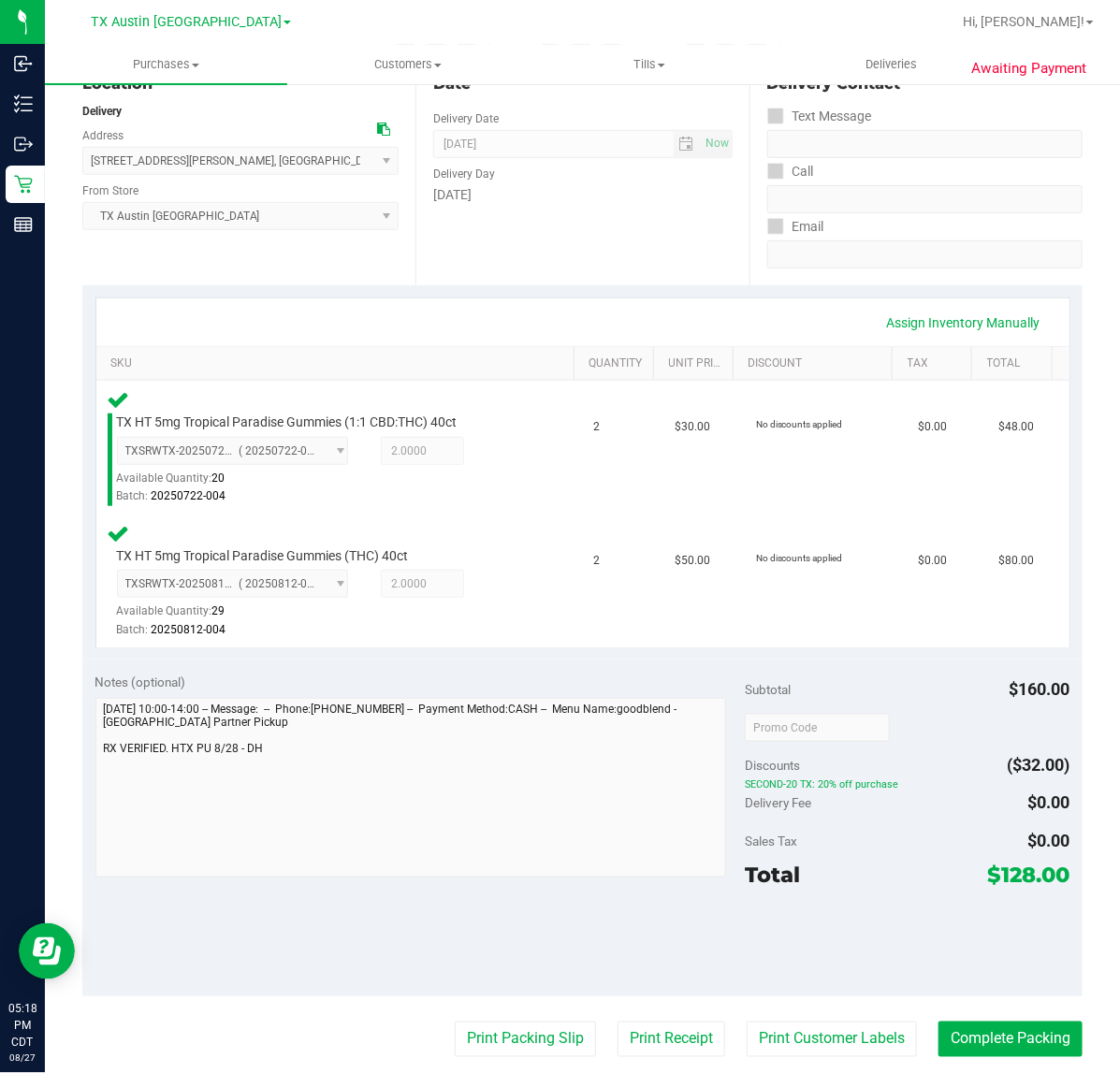
scroll to position [230, 0]
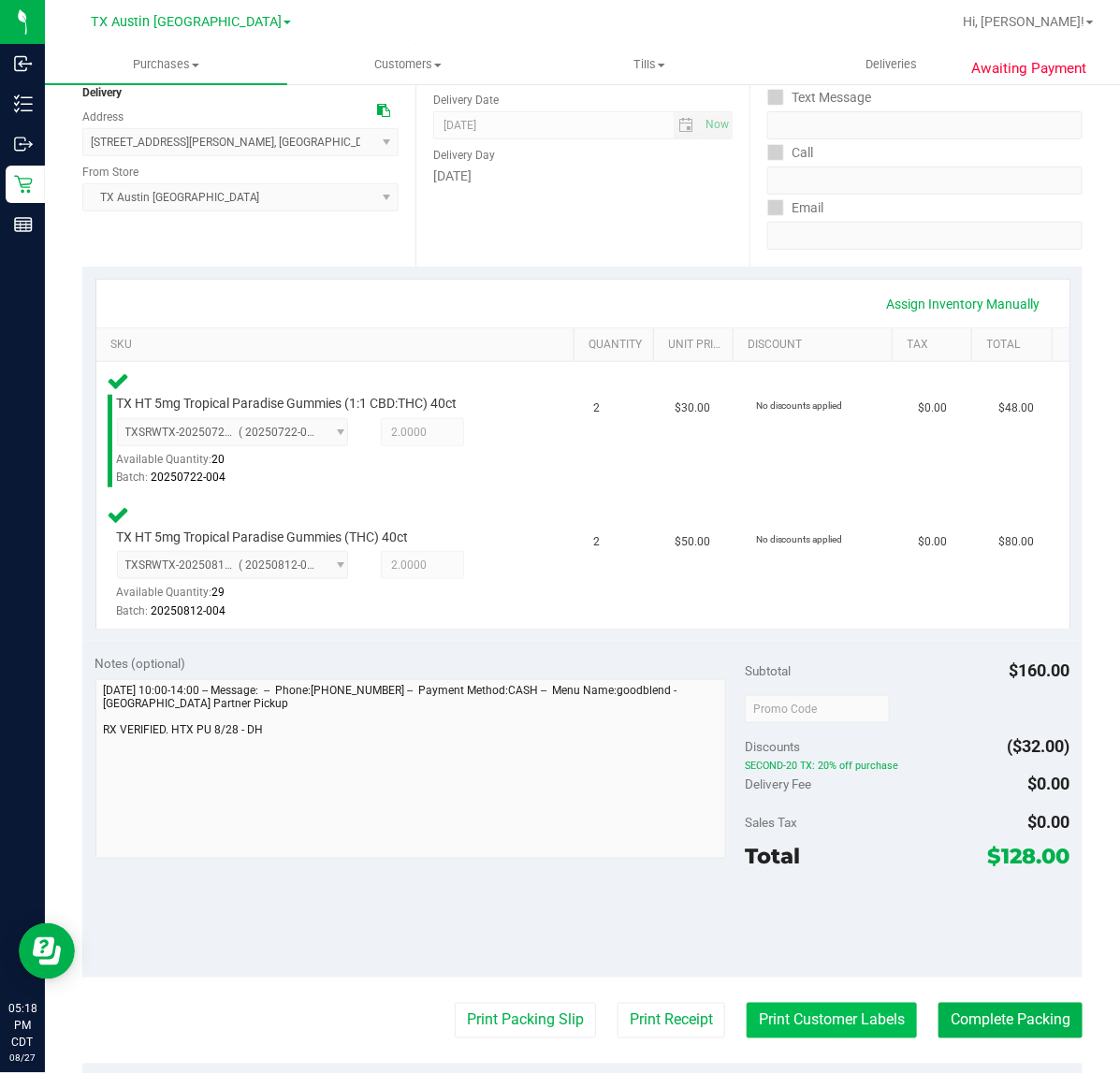
click at [814, 1030] on button "Print Customer Labels" at bounding box center [831, 1020] width 171 height 36
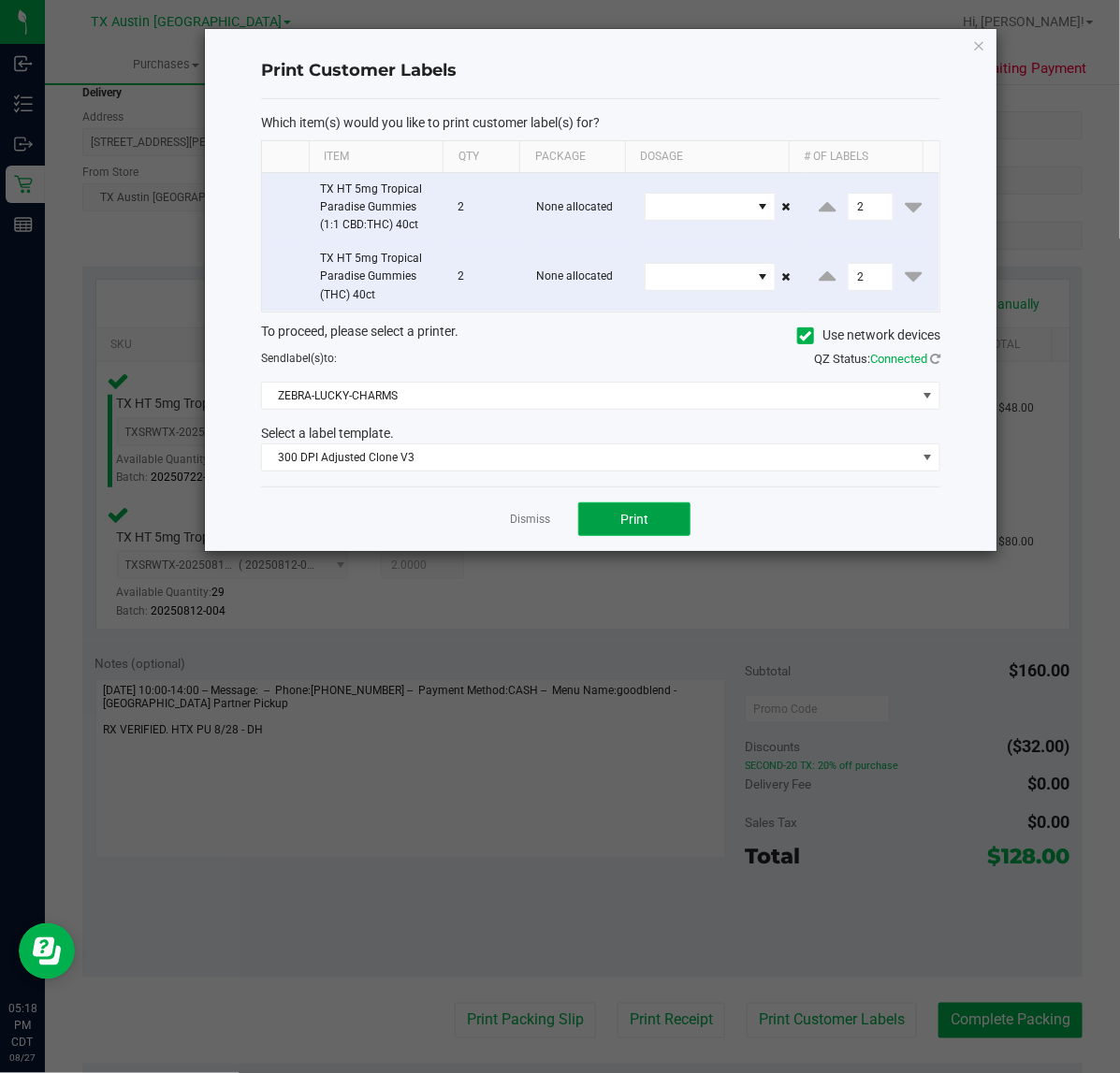
click at [619, 531] on button "Print" at bounding box center [634, 519] width 112 height 34
click at [538, 526] on link "Dismiss" at bounding box center [530, 520] width 40 height 15
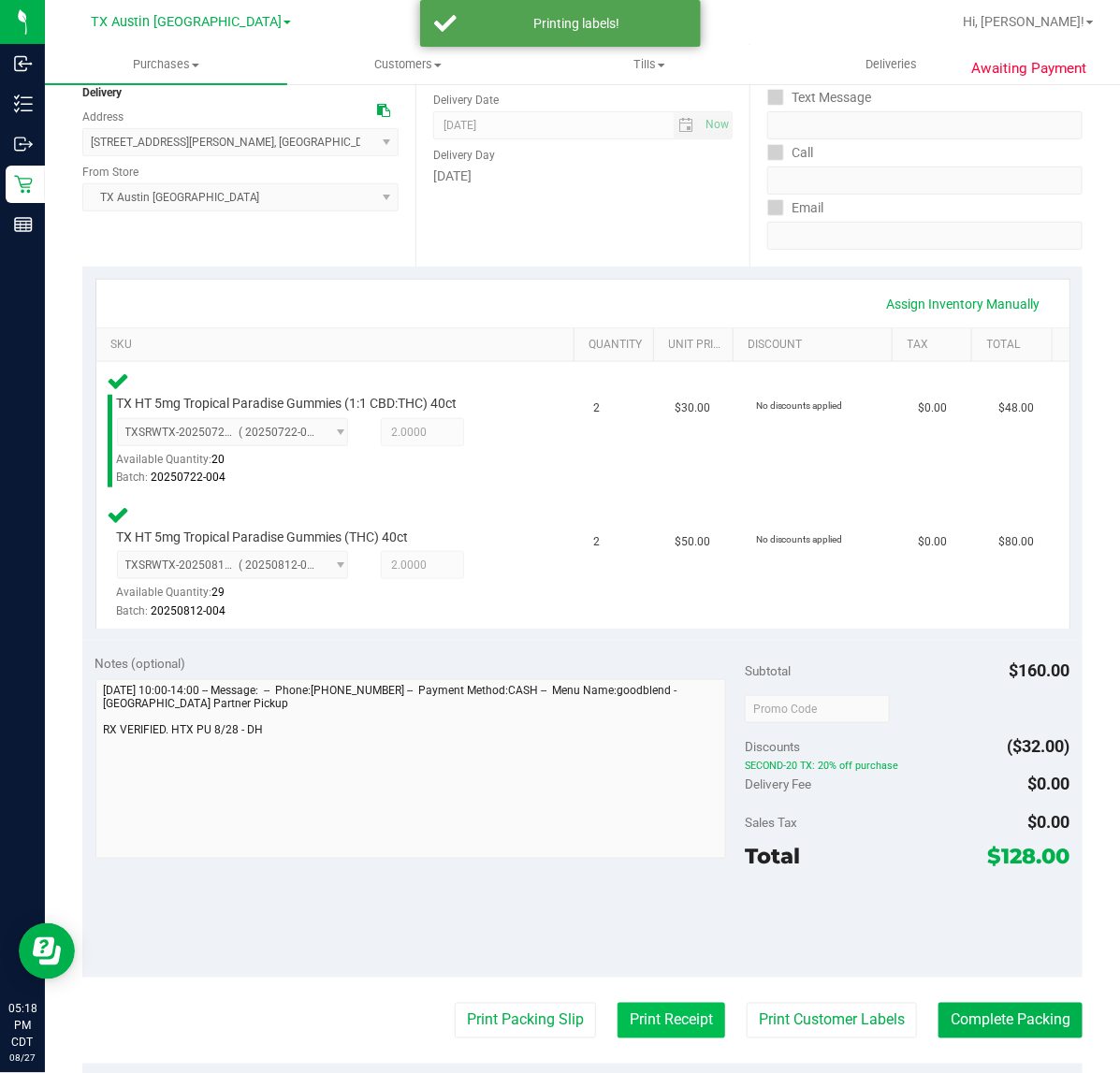
click at [624, 1022] on button "Print Receipt" at bounding box center [672, 1020] width 108 height 36
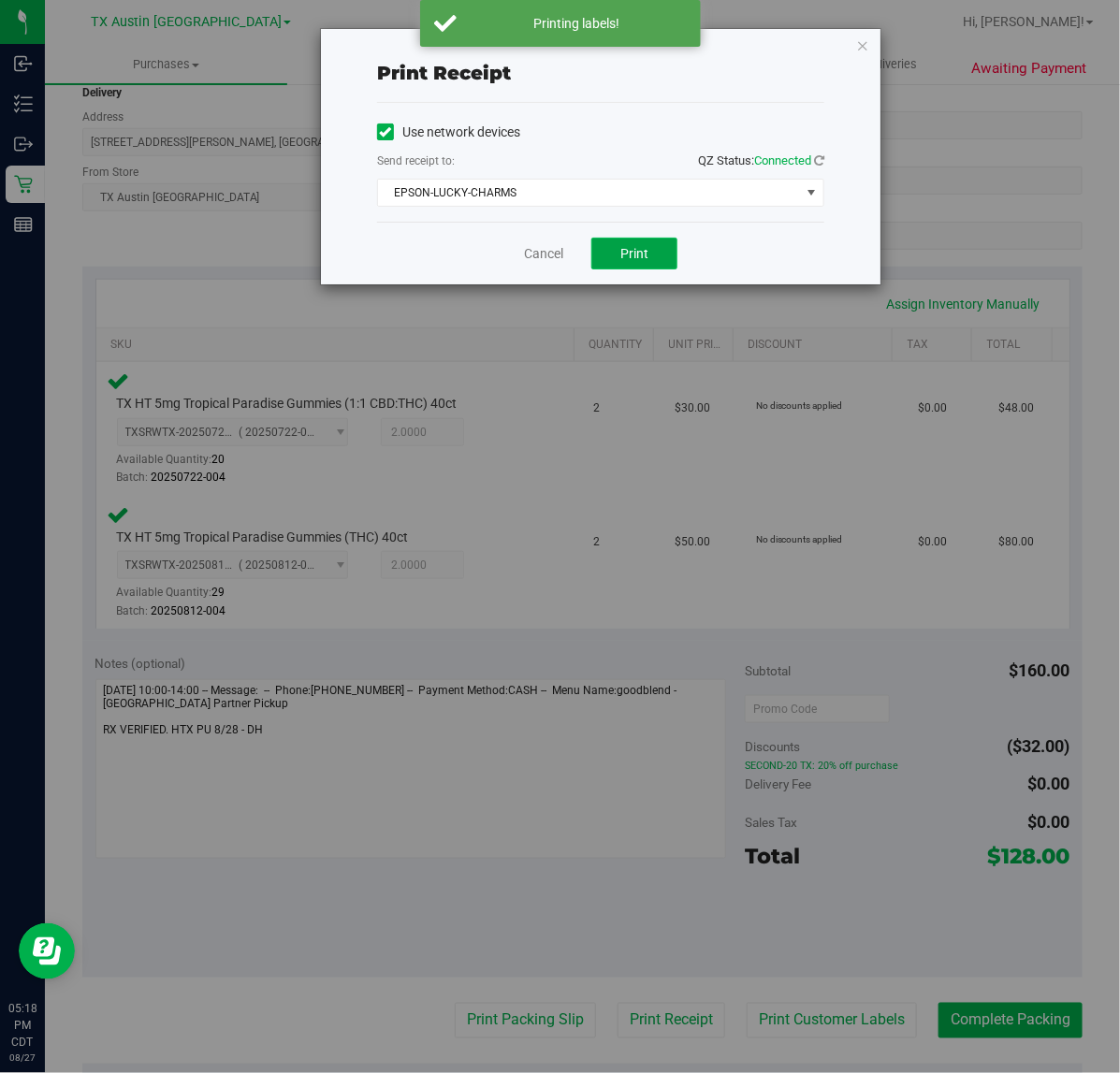
click at [634, 255] on span "Print" at bounding box center [633, 254] width 28 height 15
click at [552, 260] on link "Cancel" at bounding box center [536, 254] width 40 height 19
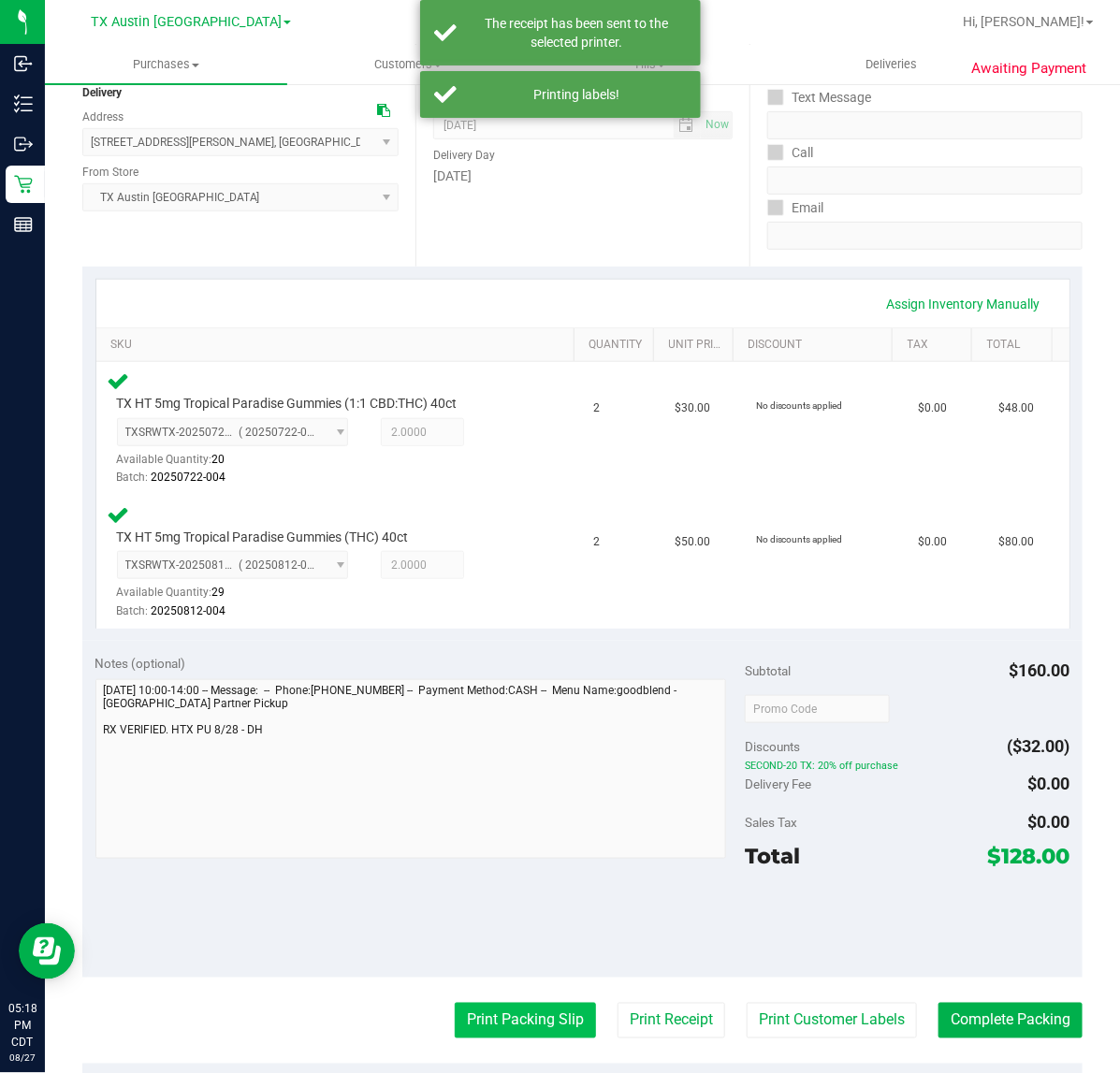
click at [512, 1023] on button "Print Packing Slip" at bounding box center [525, 1020] width 142 height 36
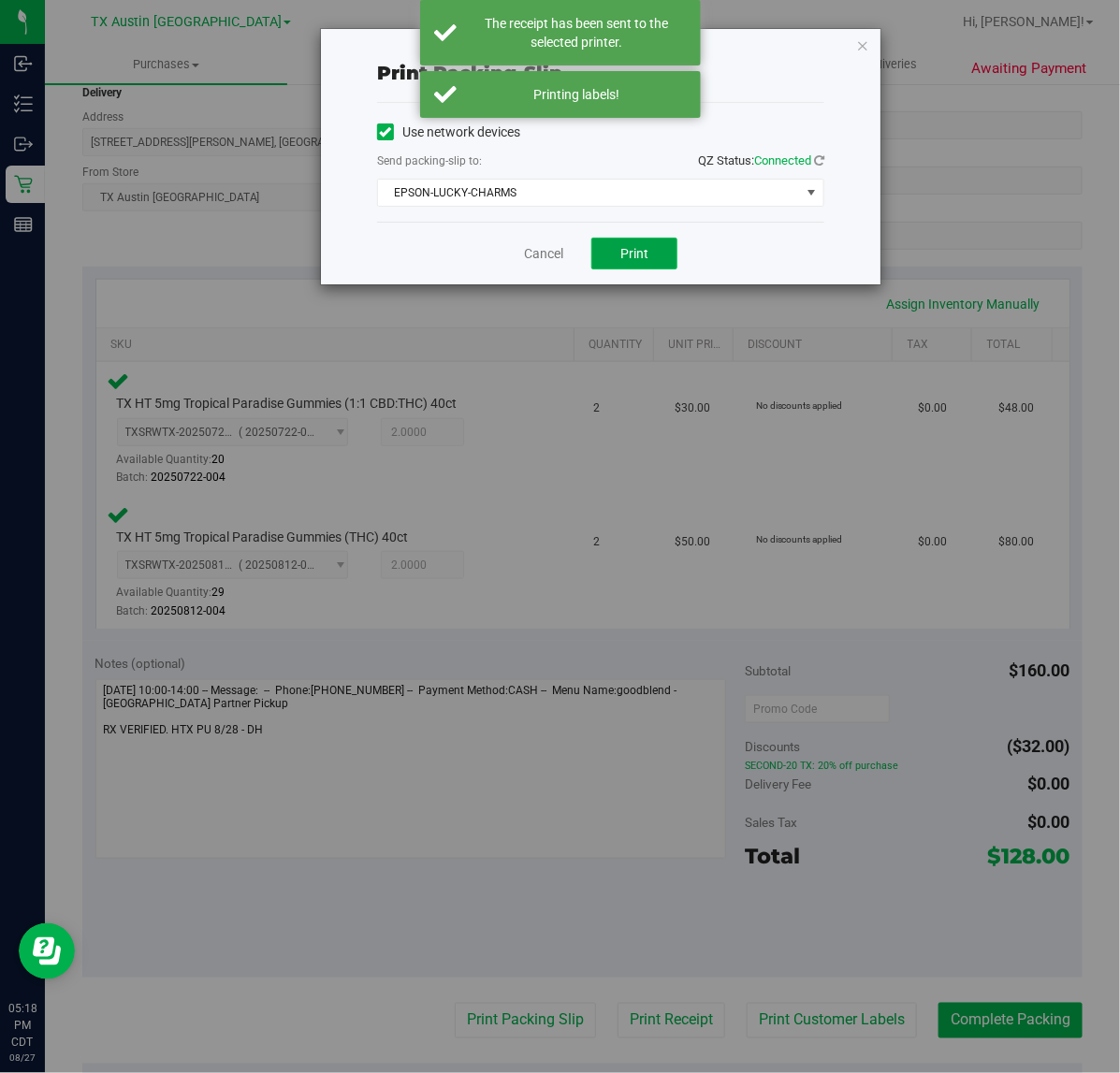
click at [620, 248] on span "Print" at bounding box center [633, 254] width 28 height 15
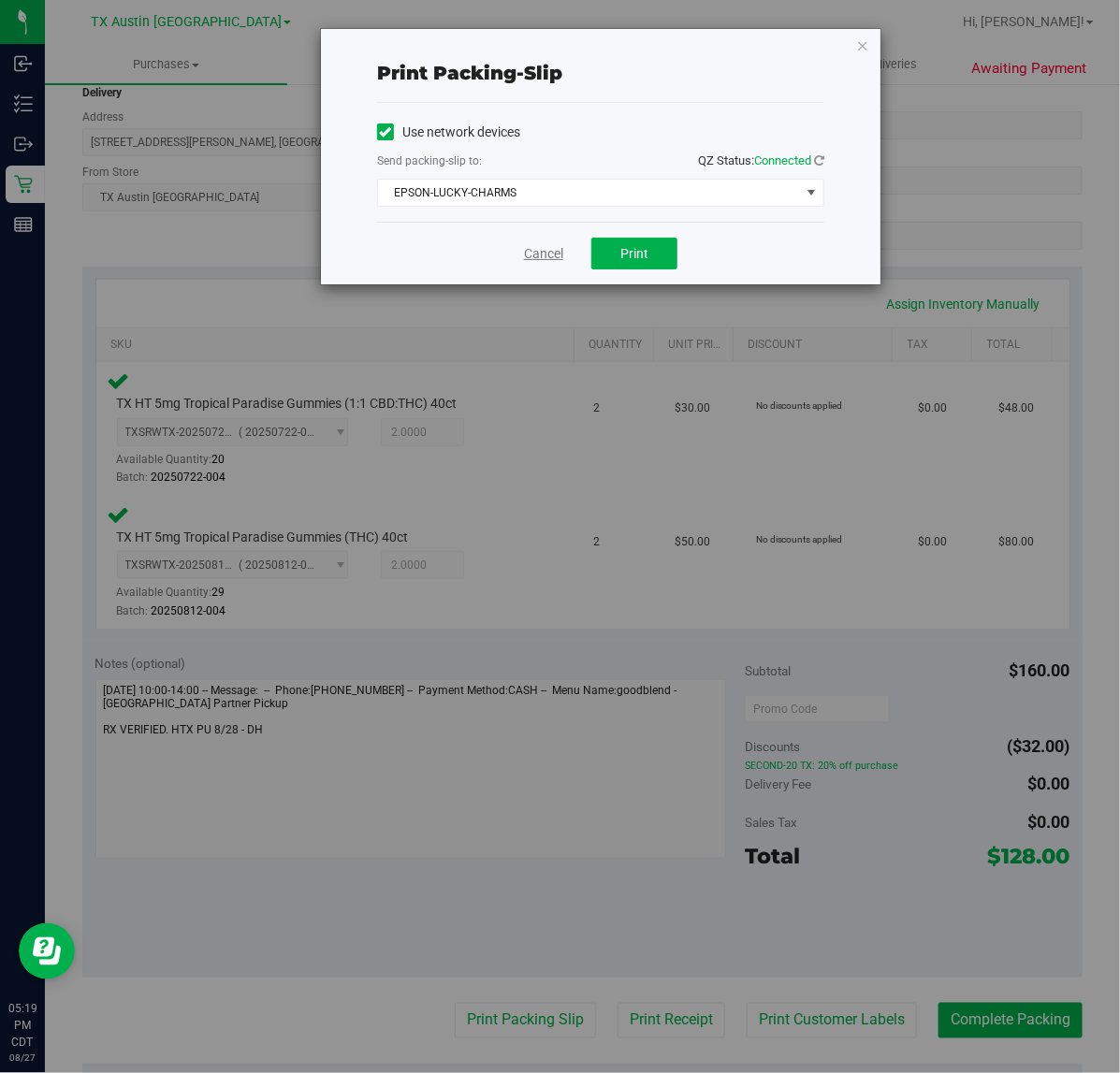
click at [529, 254] on link "Cancel" at bounding box center [543, 254] width 40 height 19
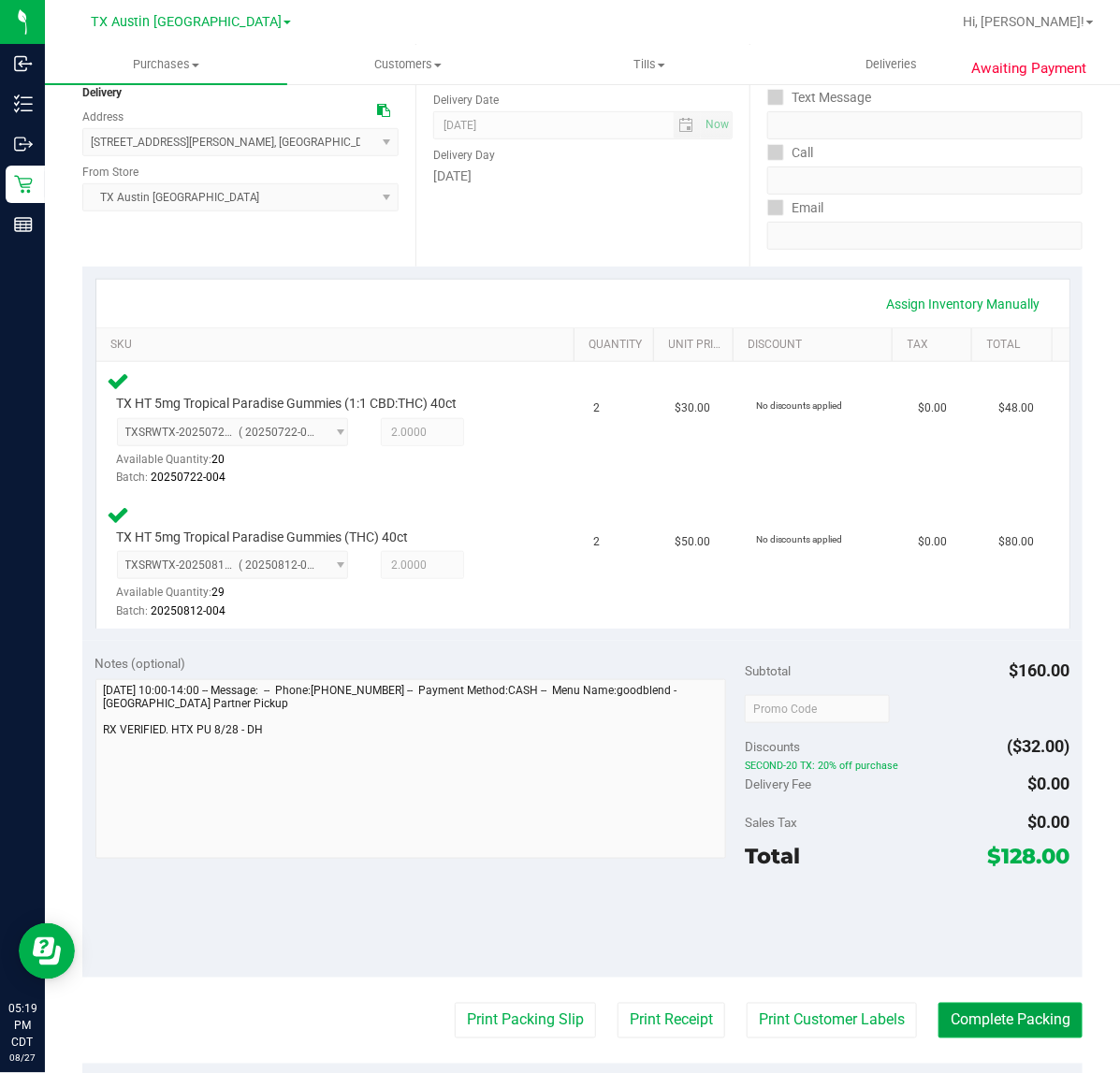
click at [992, 1022] on button "Complete Packing" at bounding box center [1009, 1020] width 144 height 36
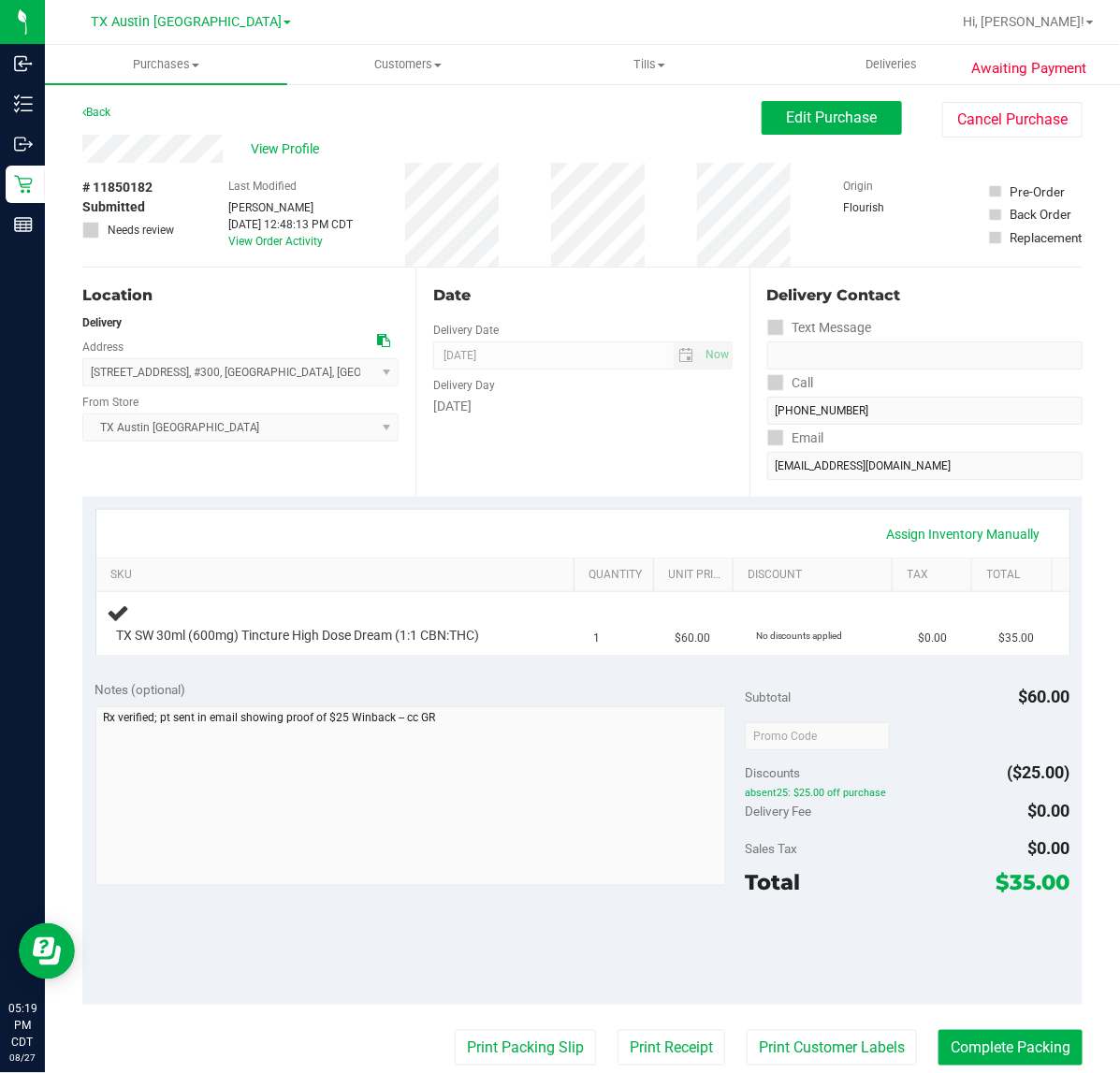
click at [585, 428] on div "Date Delivery Date [DATE] Now [DATE] 07:00 AM Now Delivery Day [DATE]" at bounding box center [582, 383] width 333 height 229
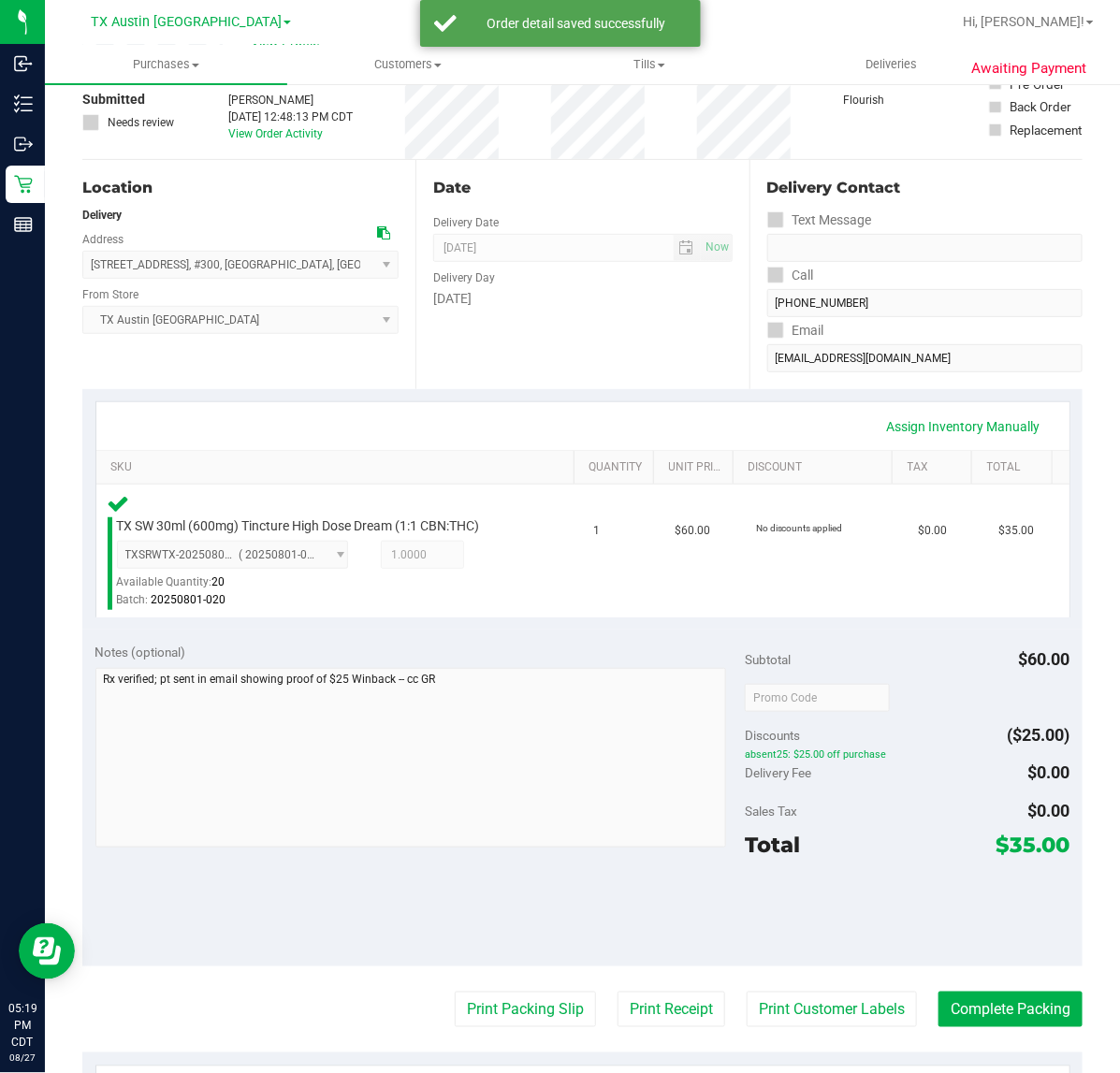
scroll to position [105, 0]
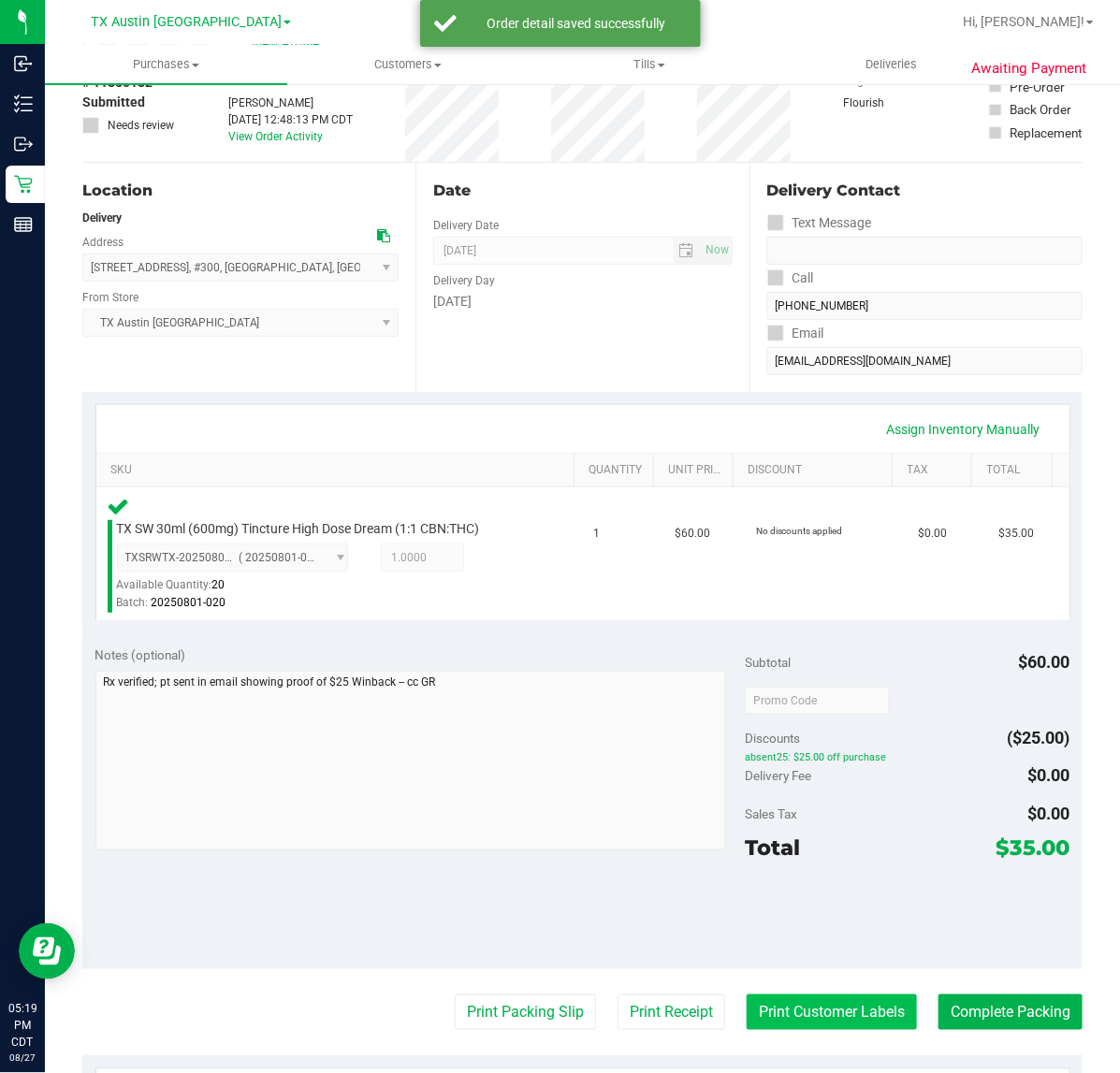
click at [821, 1013] on button "Print Customer Labels" at bounding box center [831, 1012] width 171 height 36
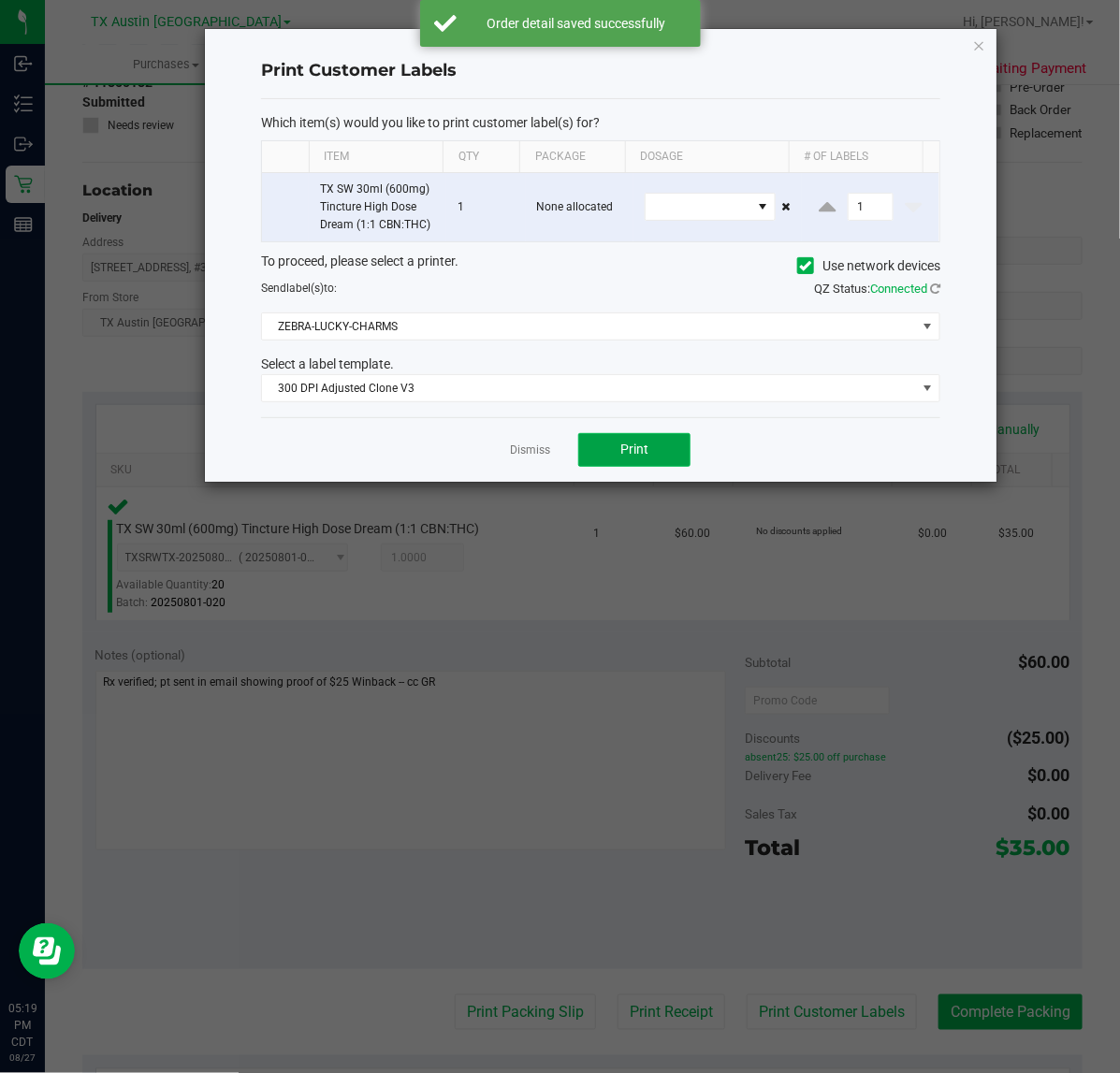
click at [628, 449] on span "Print" at bounding box center [633, 449] width 28 height 15
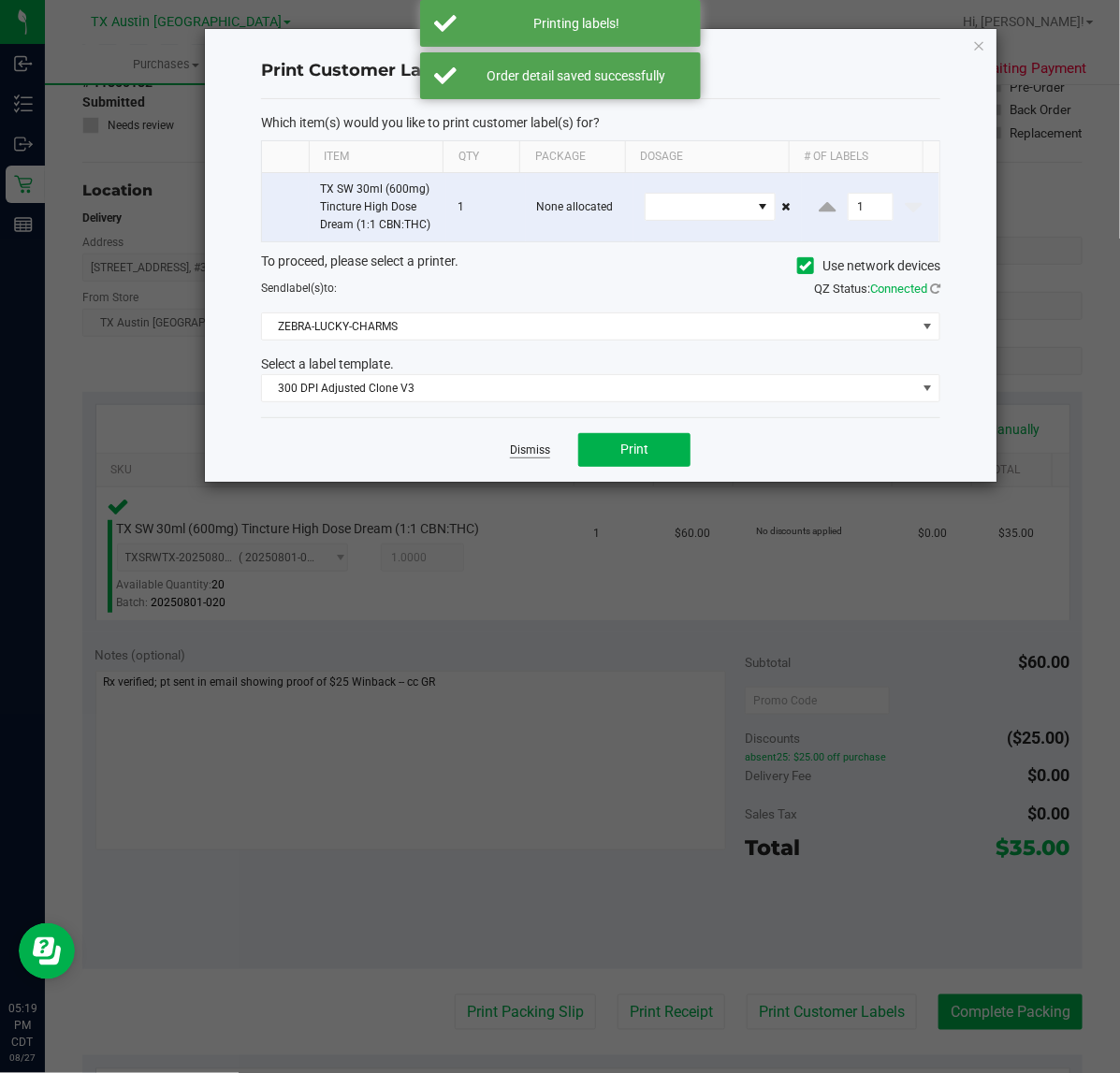
click at [520, 452] on link "Dismiss" at bounding box center [530, 450] width 40 height 15
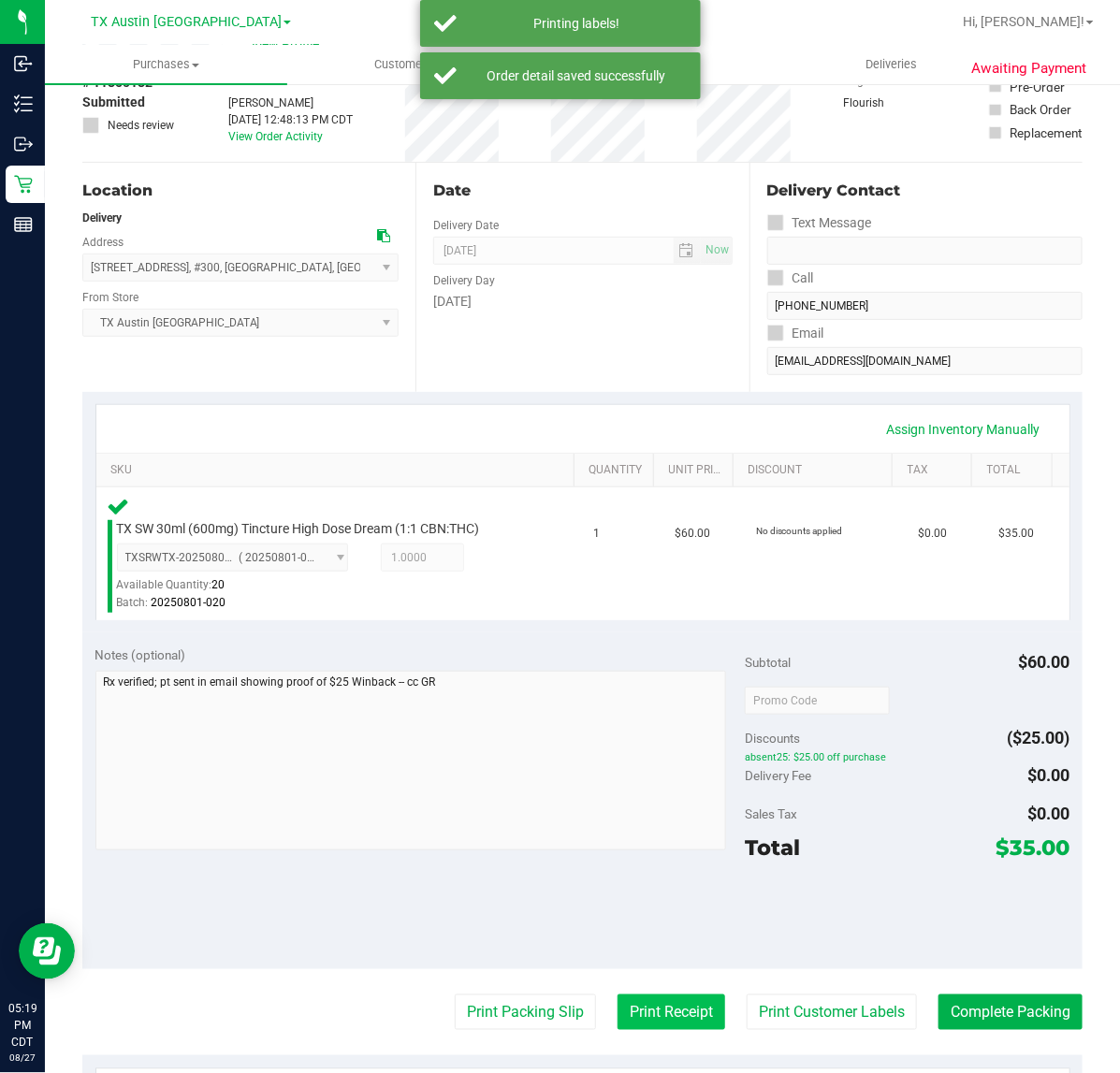
click at [644, 1010] on button "Print Receipt" at bounding box center [672, 1012] width 108 height 36
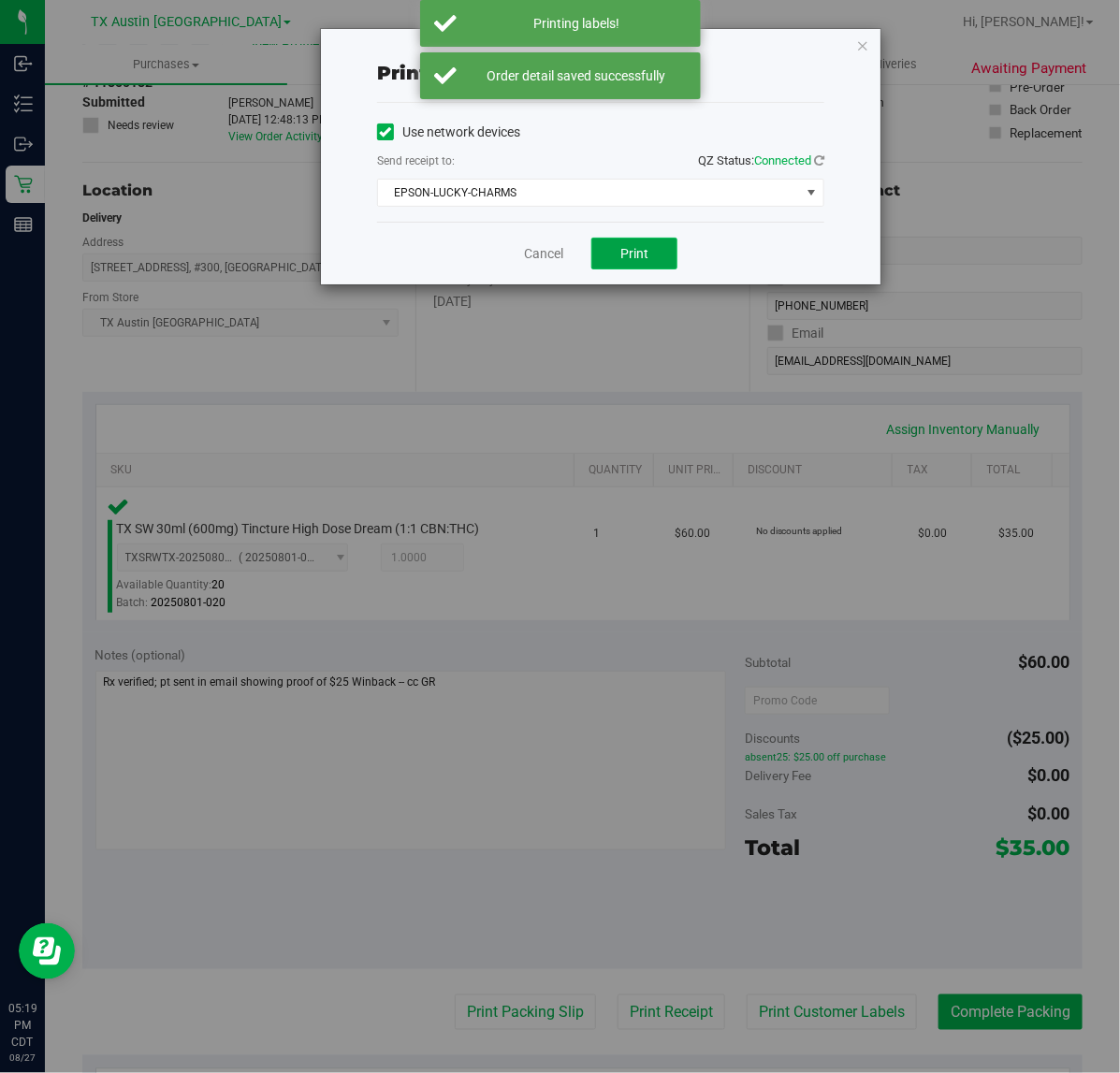
click at [647, 268] on button "Print" at bounding box center [633, 254] width 86 height 32
click at [544, 258] on link "Cancel" at bounding box center [536, 254] width 40 height 19
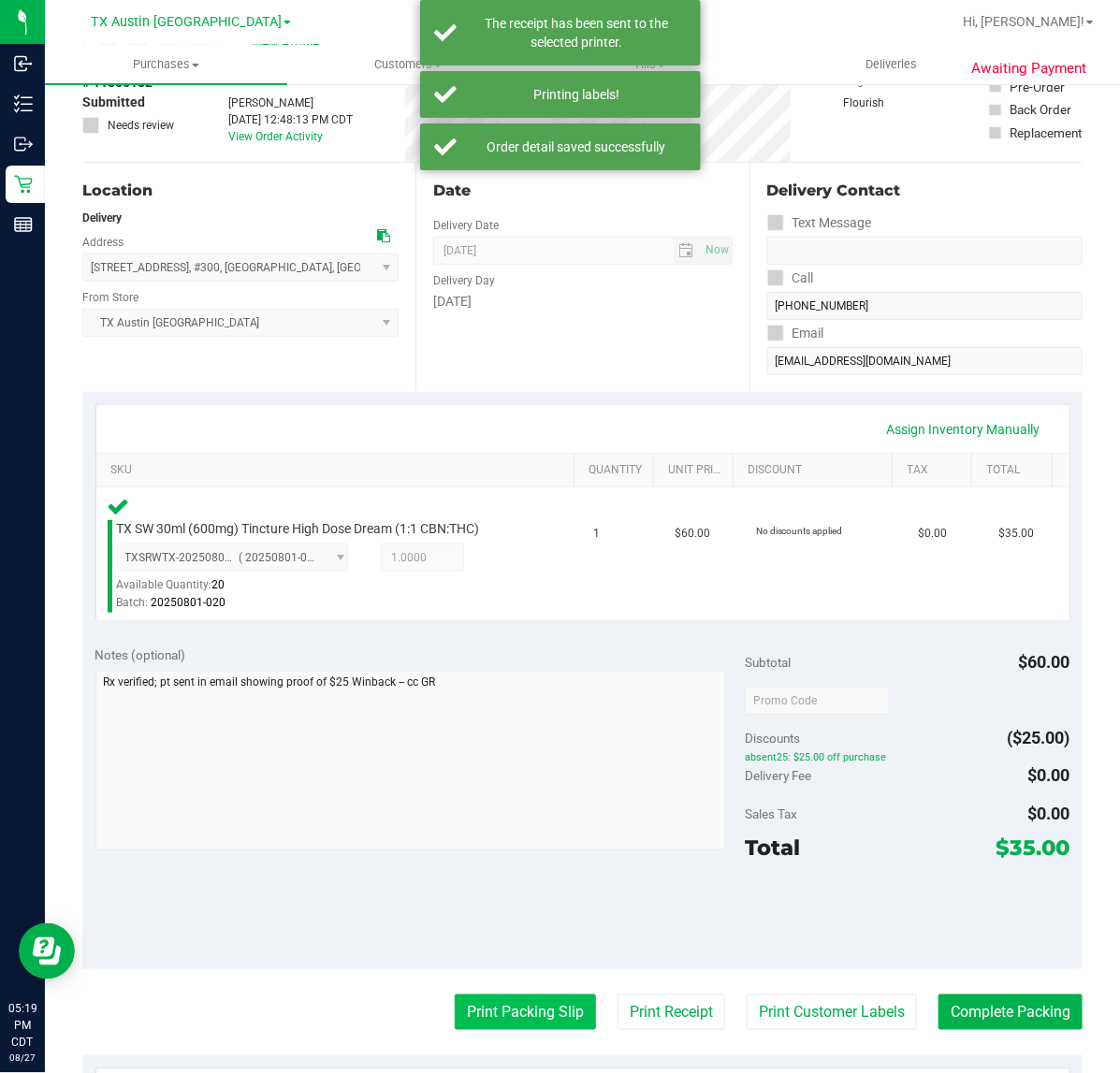
click at [539, 995] on button "Print Packing Slip" at bounding box center [525, 1012] width 142 height 36
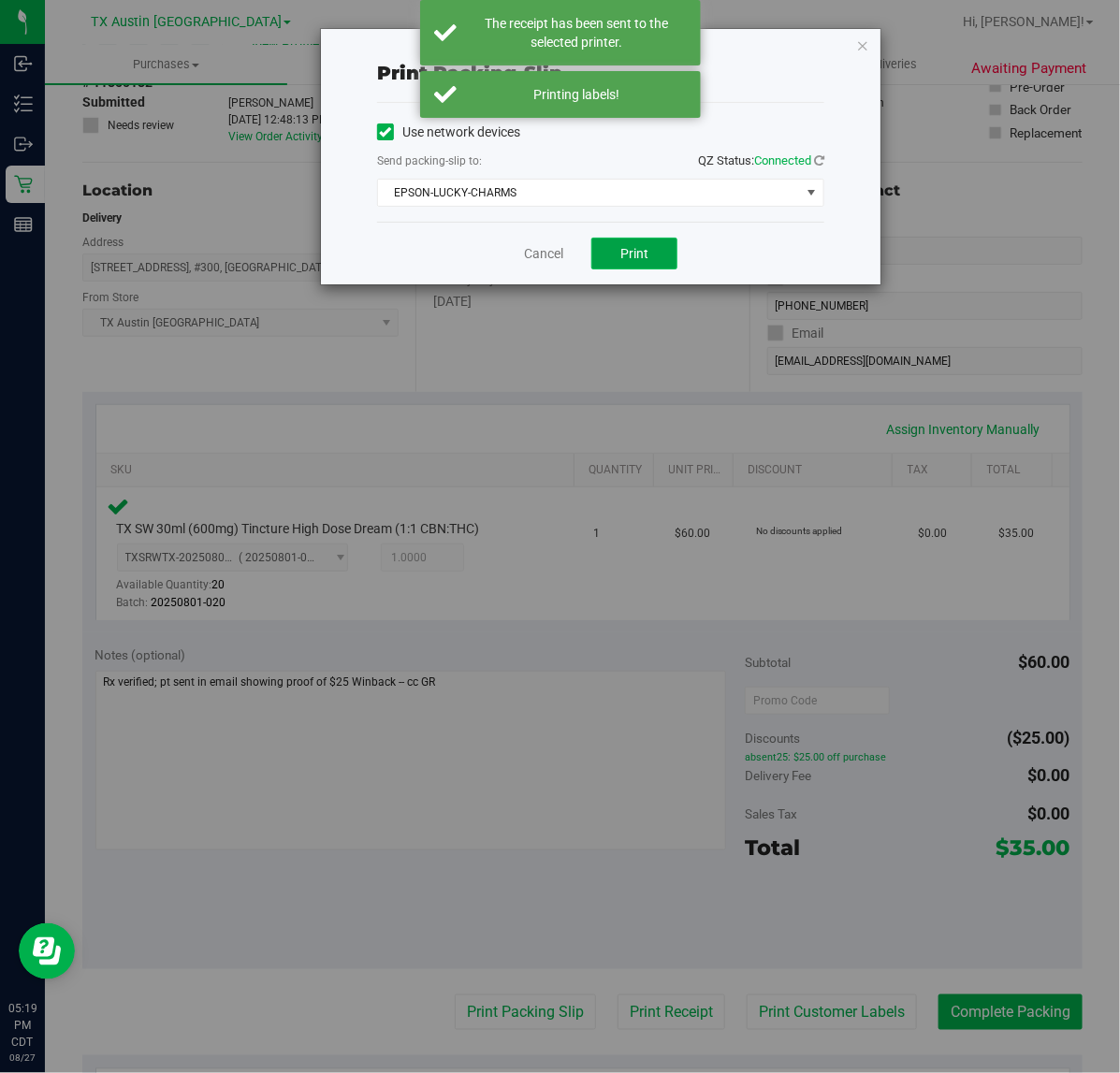
click at [629, 251] on span "Print" at bounding box center [633, 254] width 28 height 15
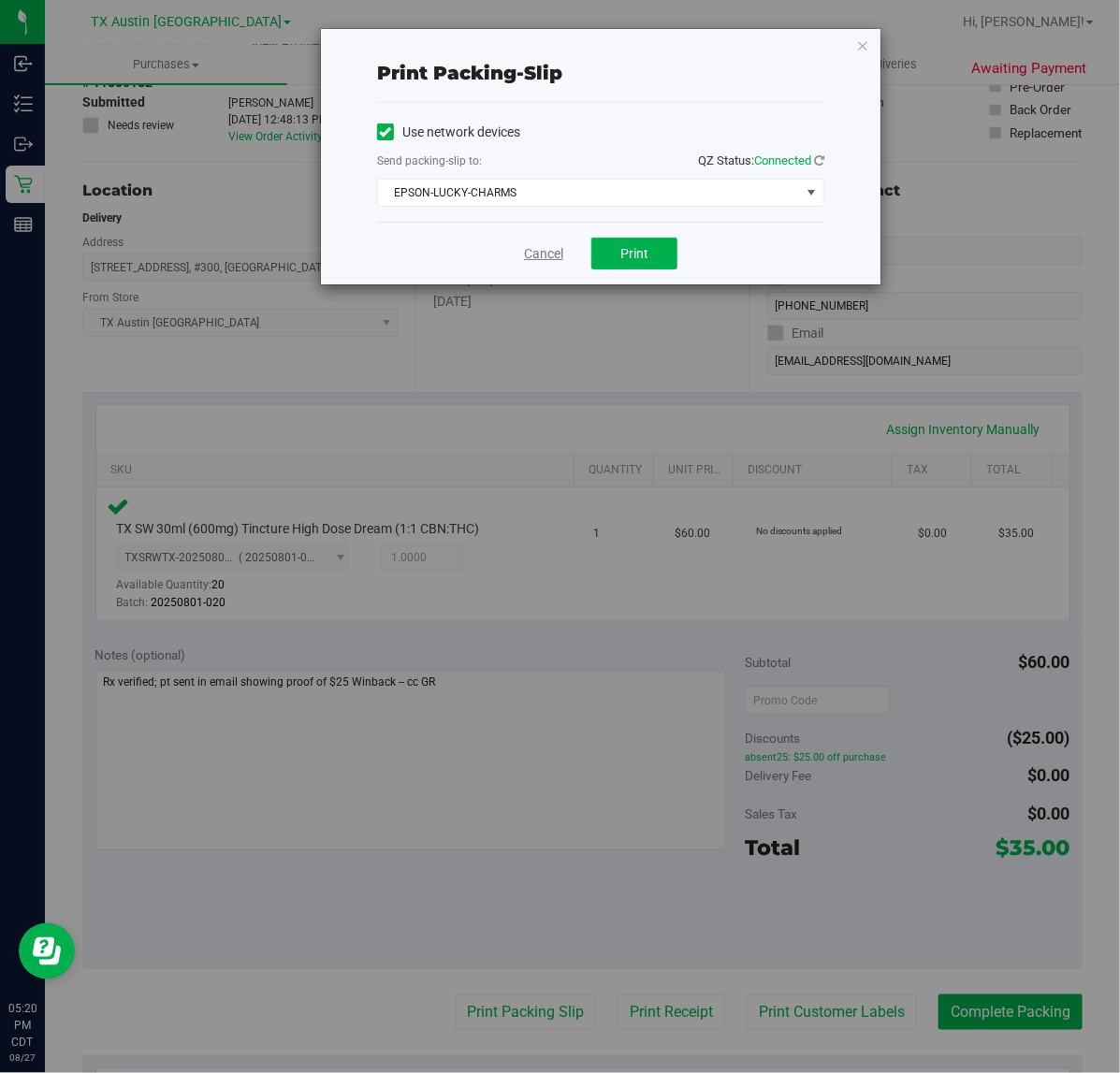
click at [531, 257] on link "Cancel" at bounding box center [543, 254] width 40 height 19
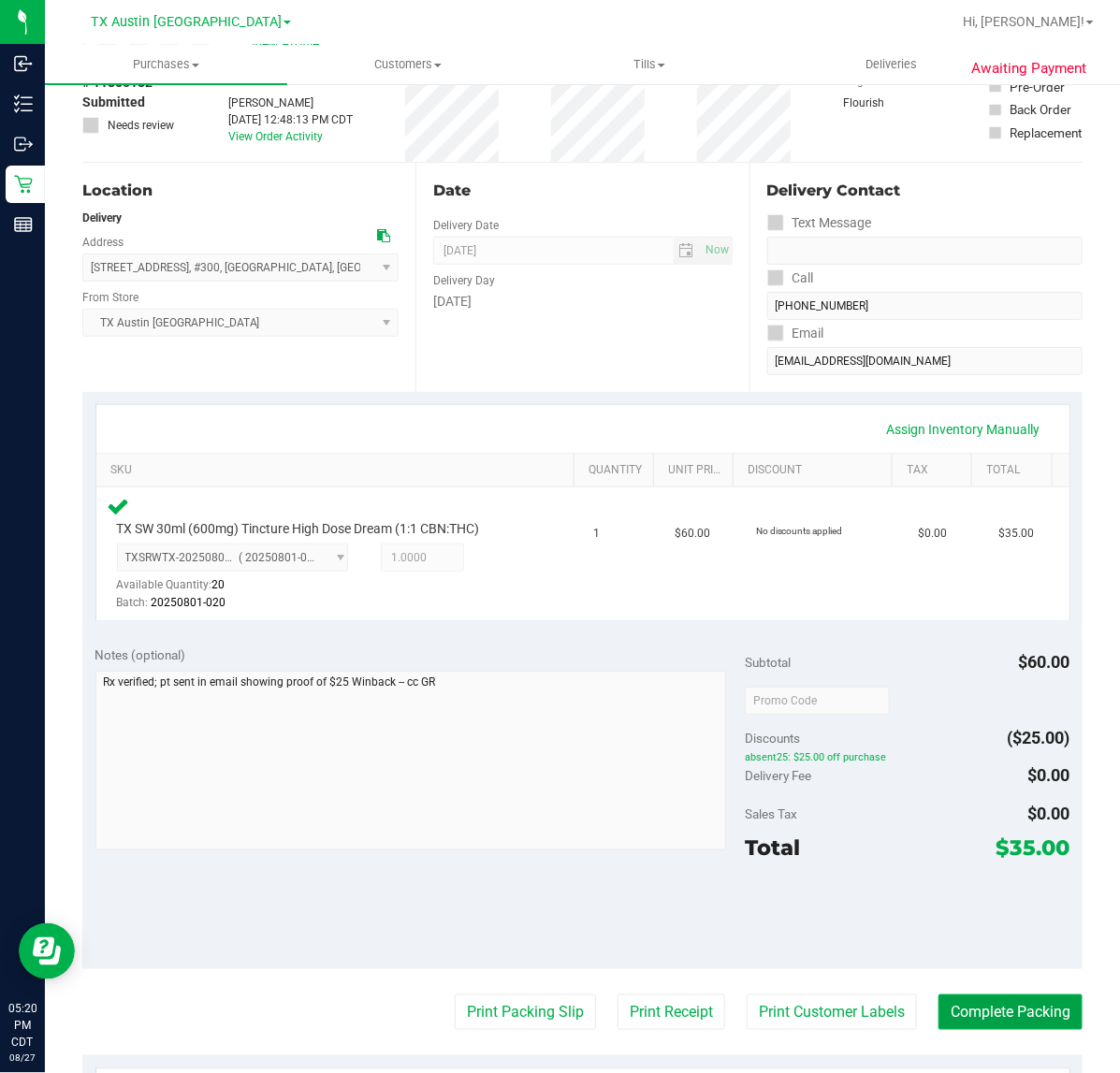
click at [938, 995] on button "Complete Packing" at bounding box center [1009, 1012] width 144 height 36
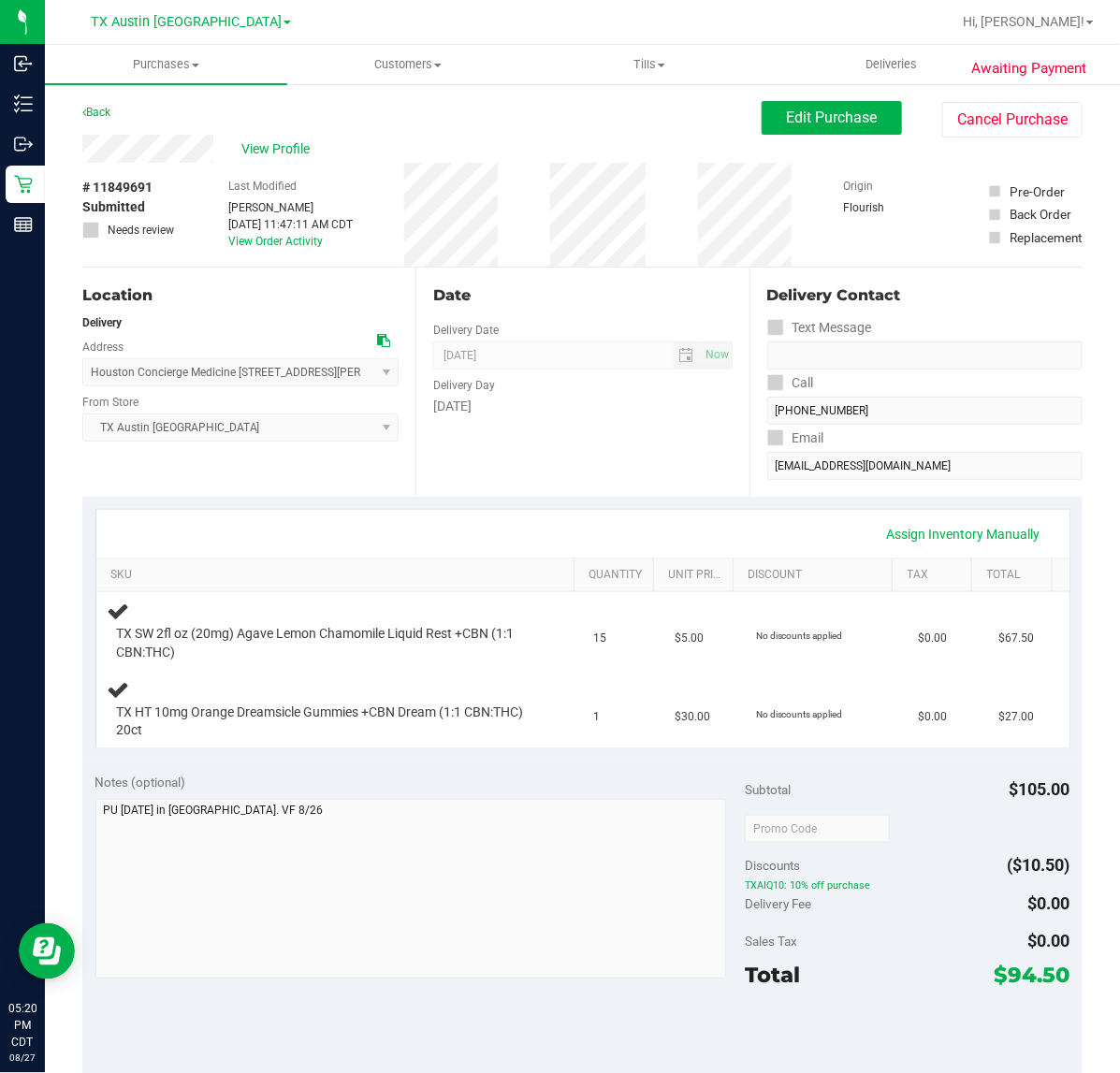
click at [573, 524] on div "Assign Inventory Manually" at bounding box center [582, 534] width 939 height 32
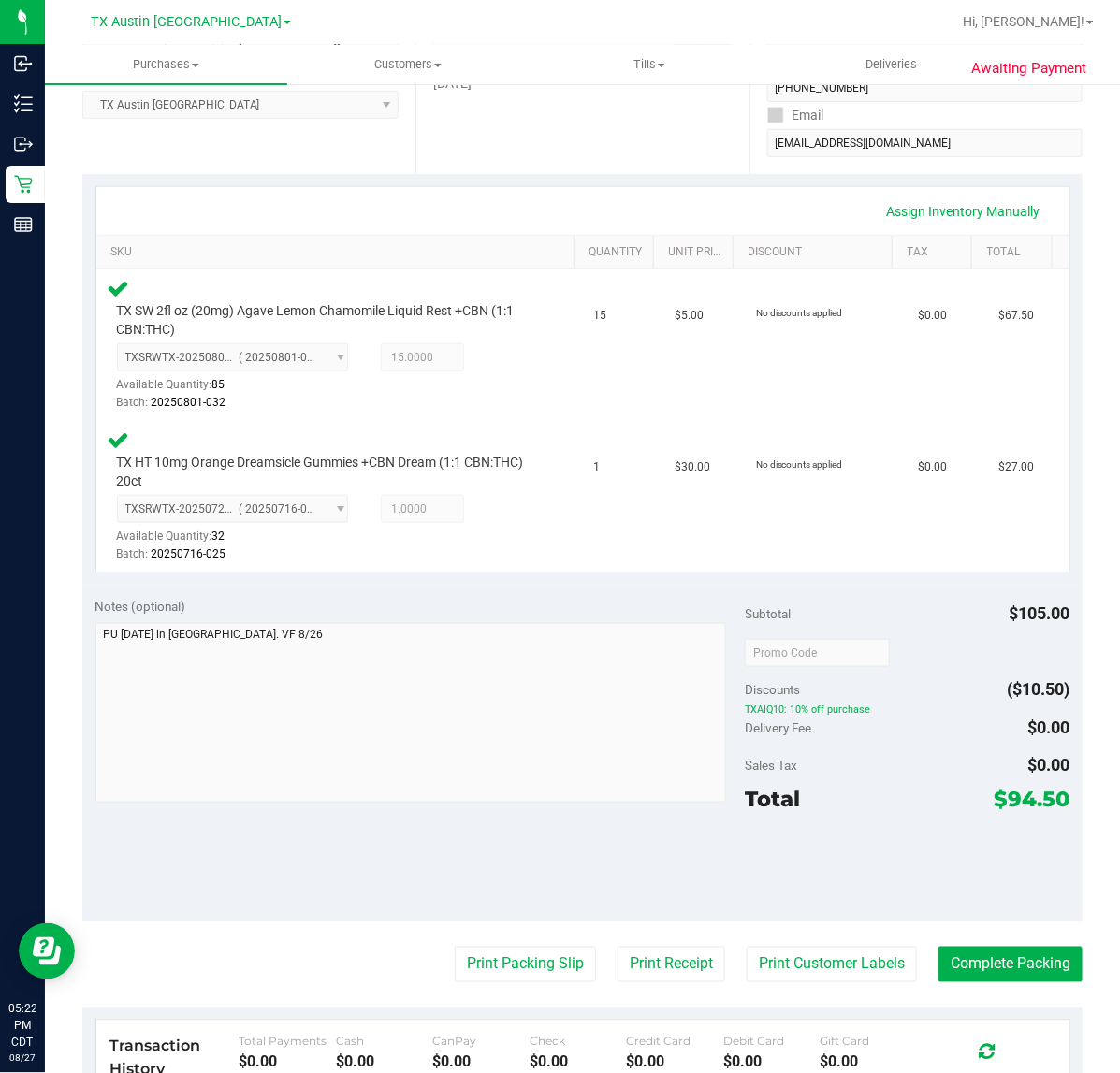
scroll to position [403, 0]
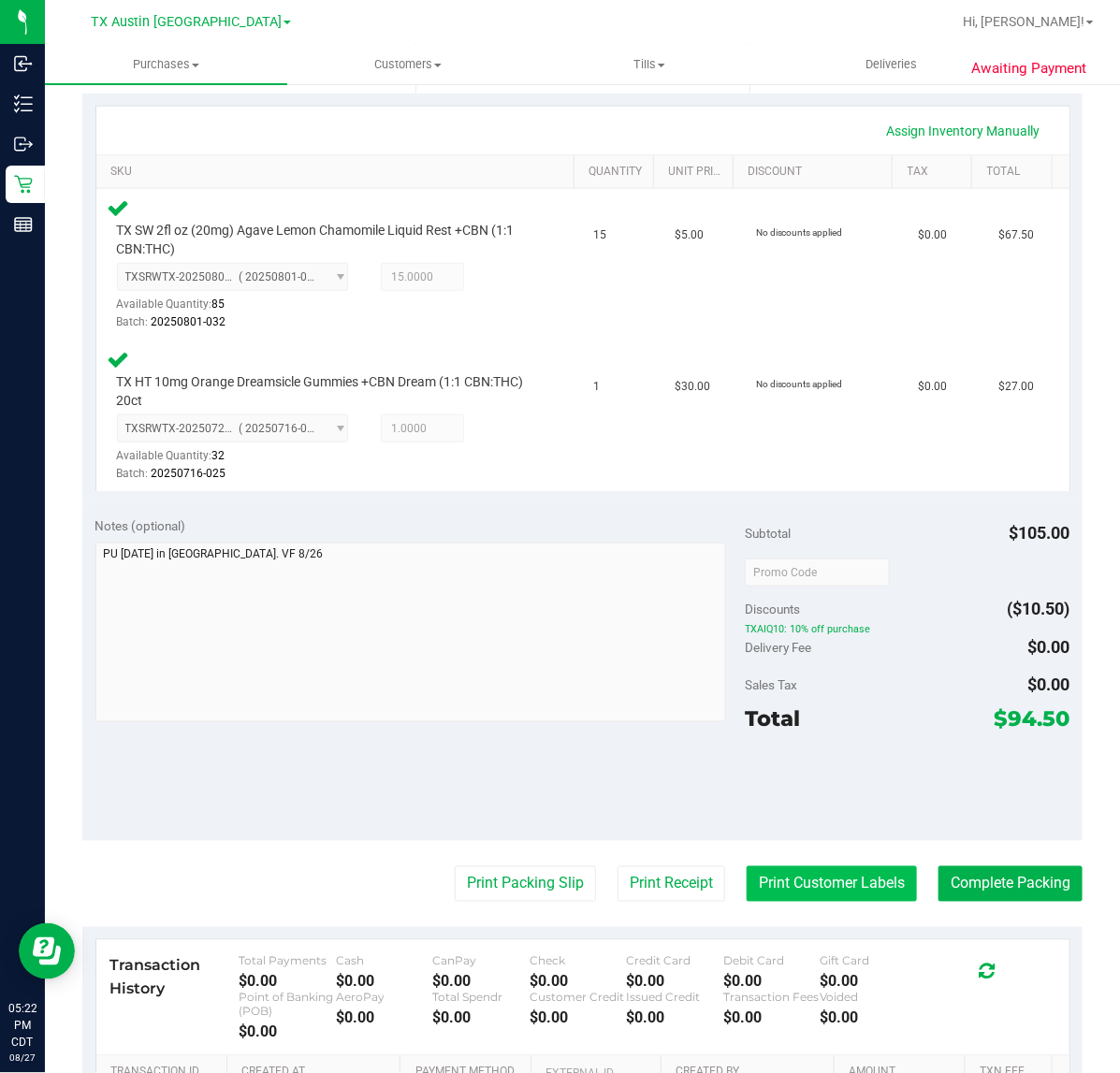
click at [829, 881] on button "Print Customer Labels" at bounding box center [831, 884] width 171 height 36
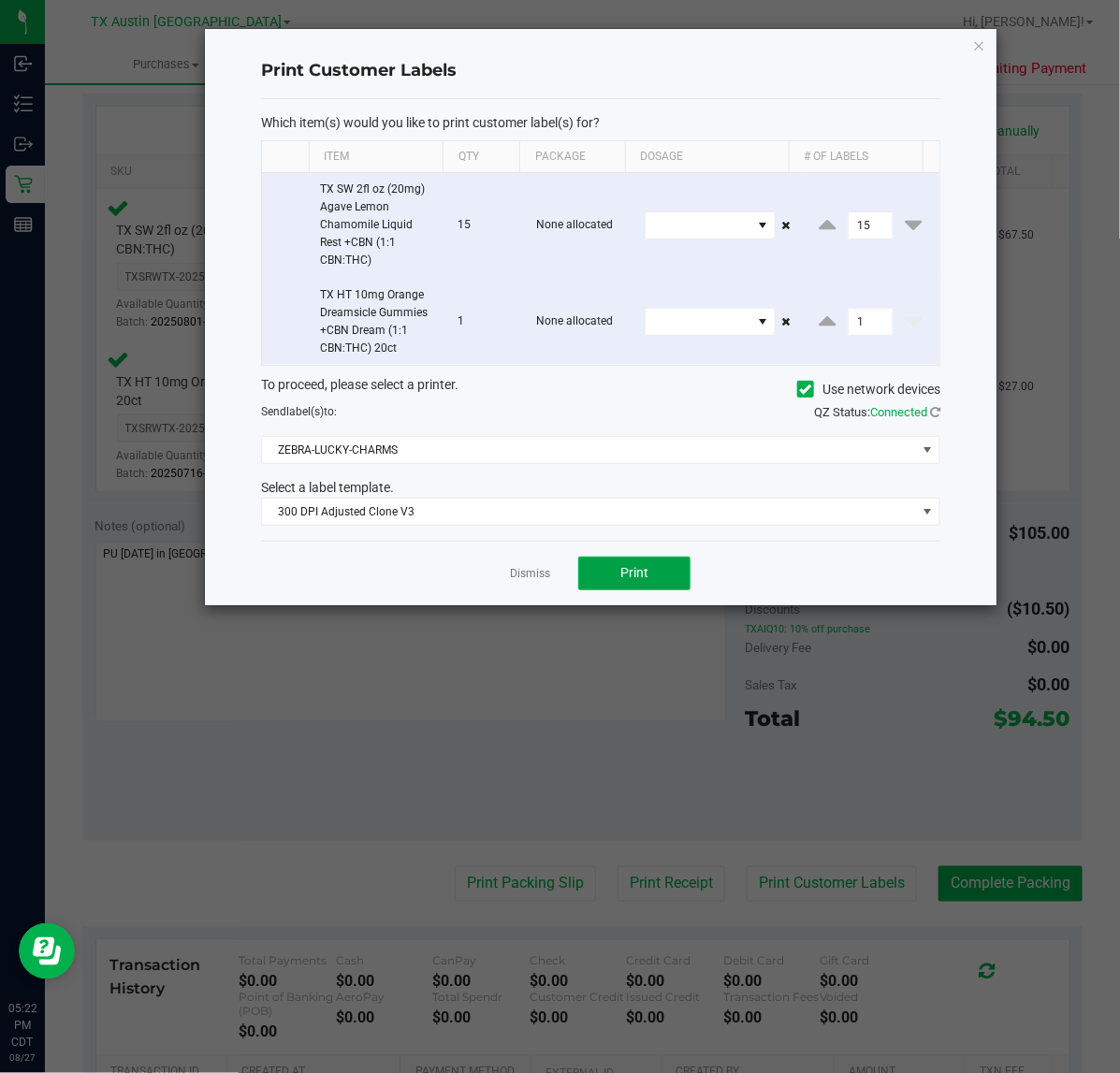
click at [619, 589] on button "Print" at bounding box center [634, 573] width 112 height 34
click at [533, 577] on link "Dismiss" at bounding box center [530, 574] width 40 height 15
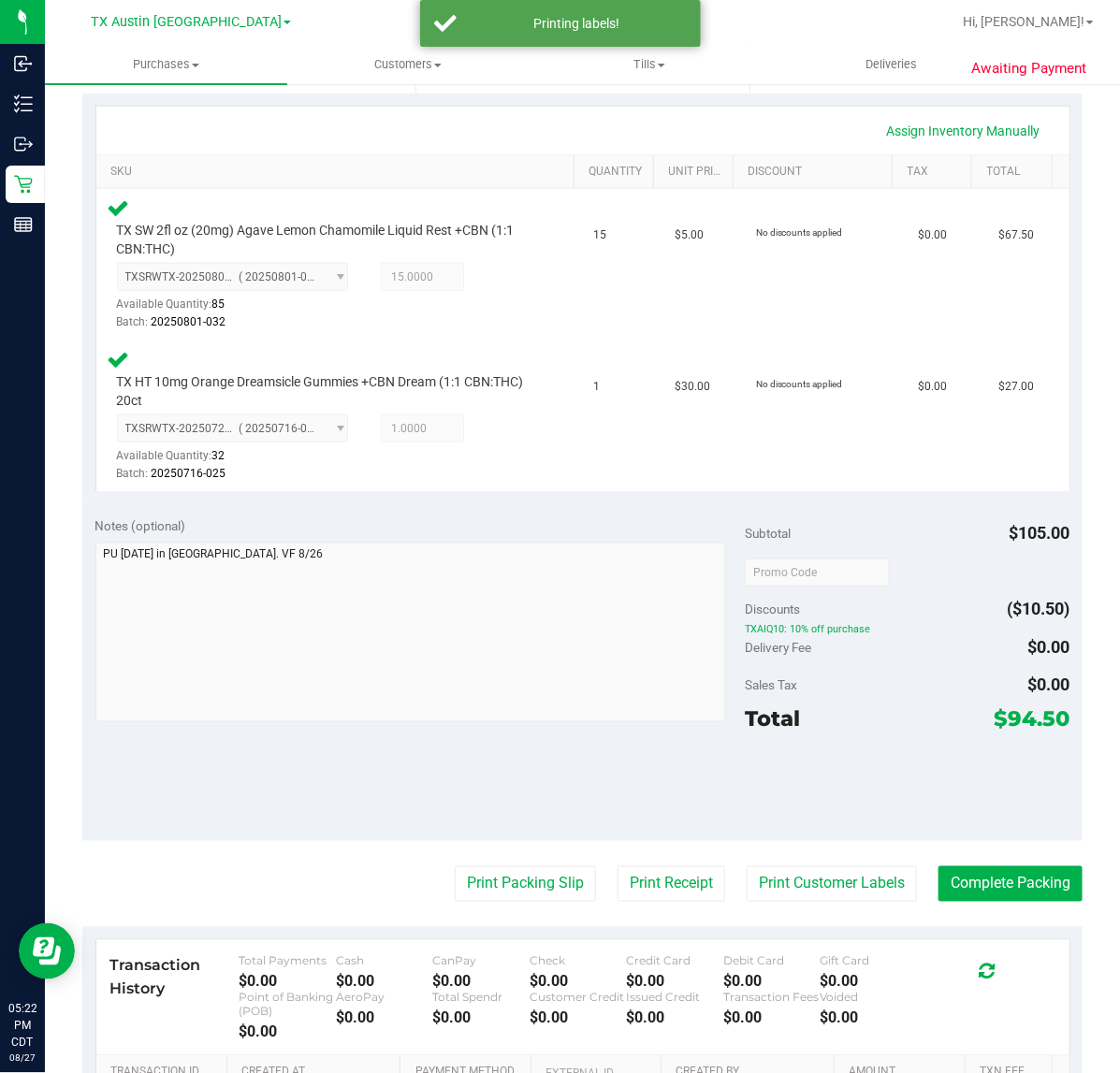
click at [670, 941] on div "Transaction History Total Payments $0.00 Cash $0.00 CanPay $0.00 Check $0.00 Cr…" at bounding box center [582, 998] width 973 height 116
click at [633, 879] on button "Print Receipt" at bounding box center [672, 884] width 108 height 36
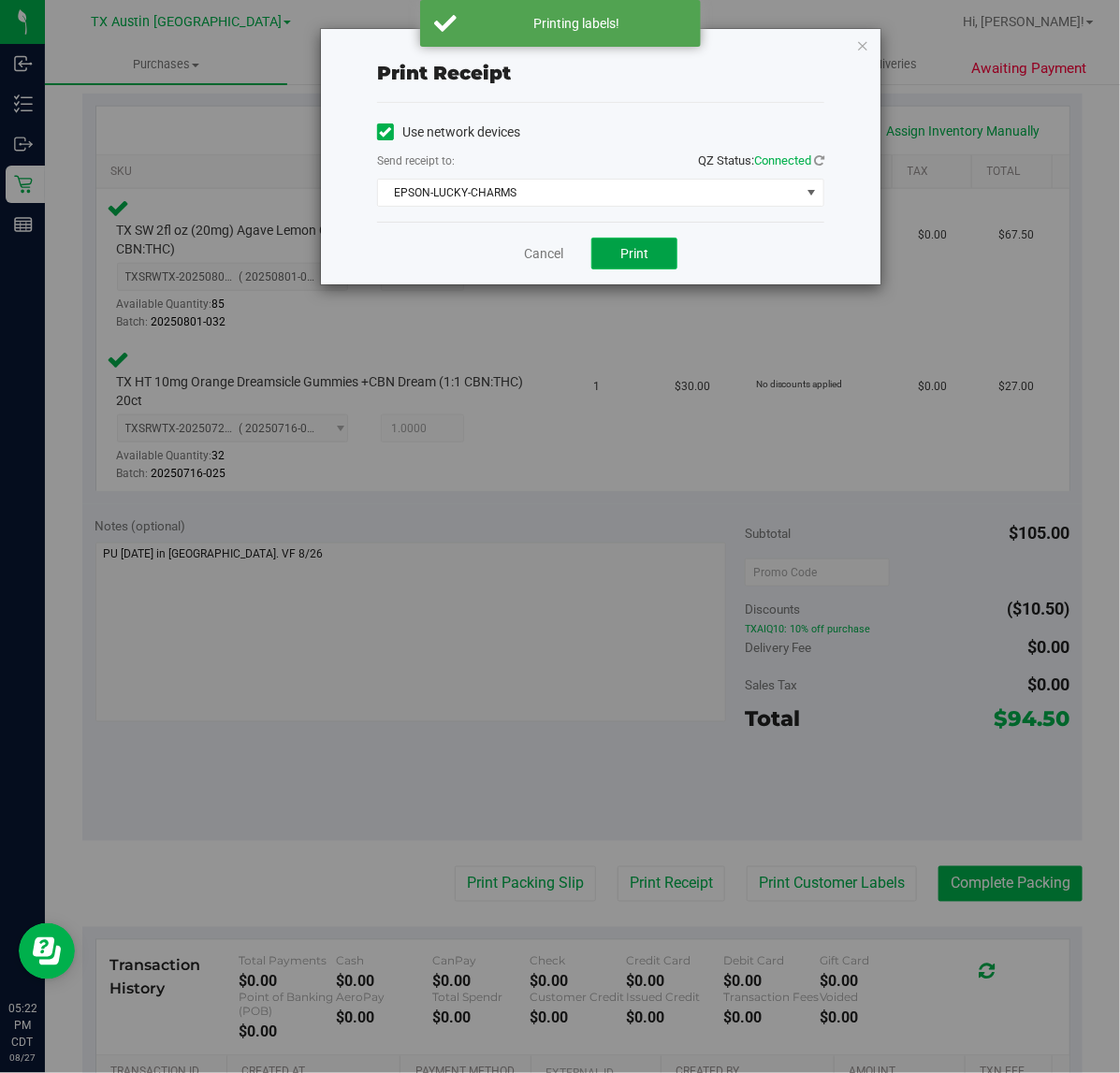
click at [637, 255] on span "Print" at bounding box center [633, 254] width 28 height 15
click at [530, 255] on link "Cancel" at bounding box center [536, 254] width 40 height 19
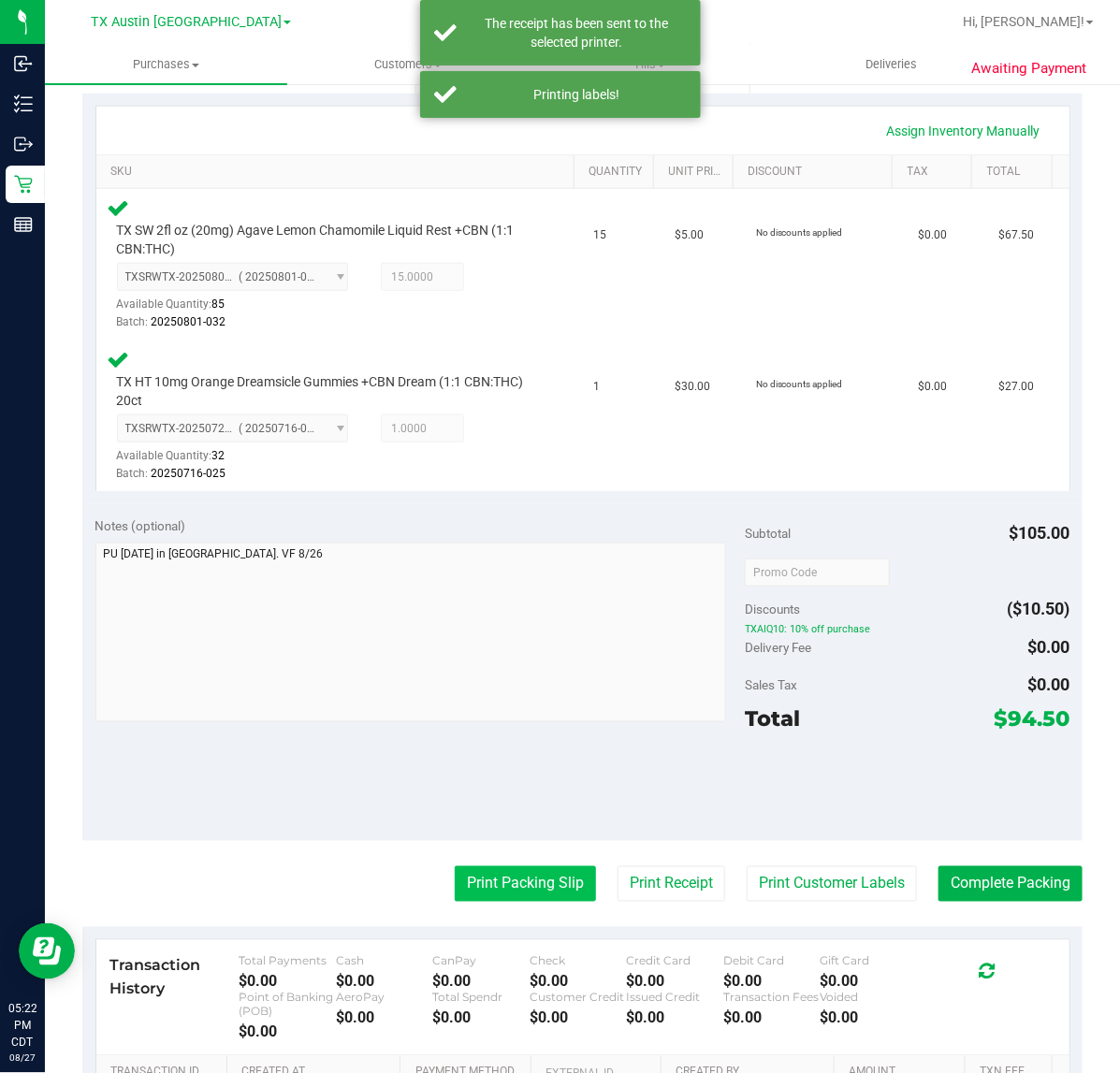
click at [490, 886] on button "Print Packing Slip" at bounding box center [525, 884] width 142 height 36
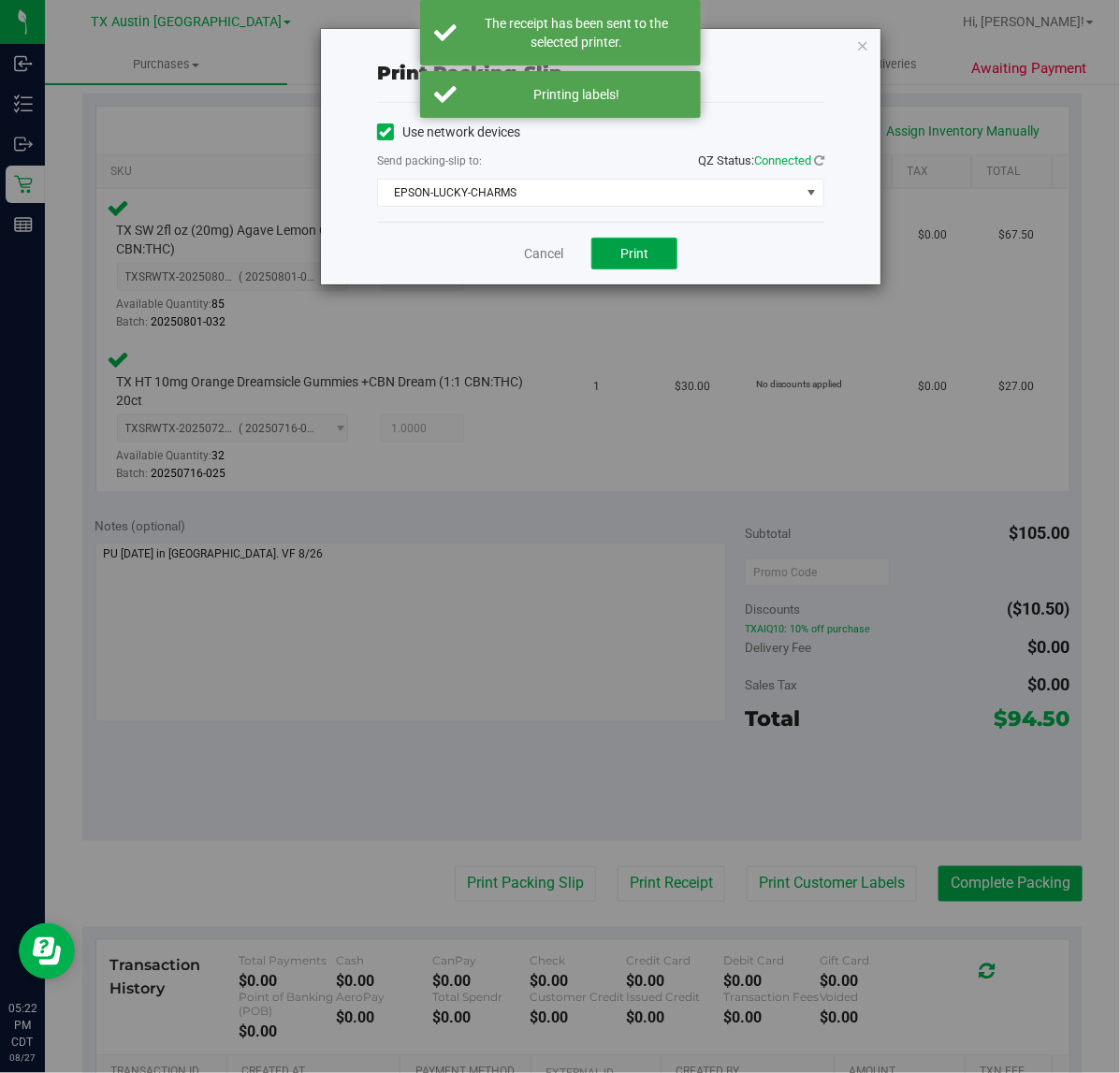
click at [641, 251] on span "Print" at bounding box center [633, 254] width 28 height 15
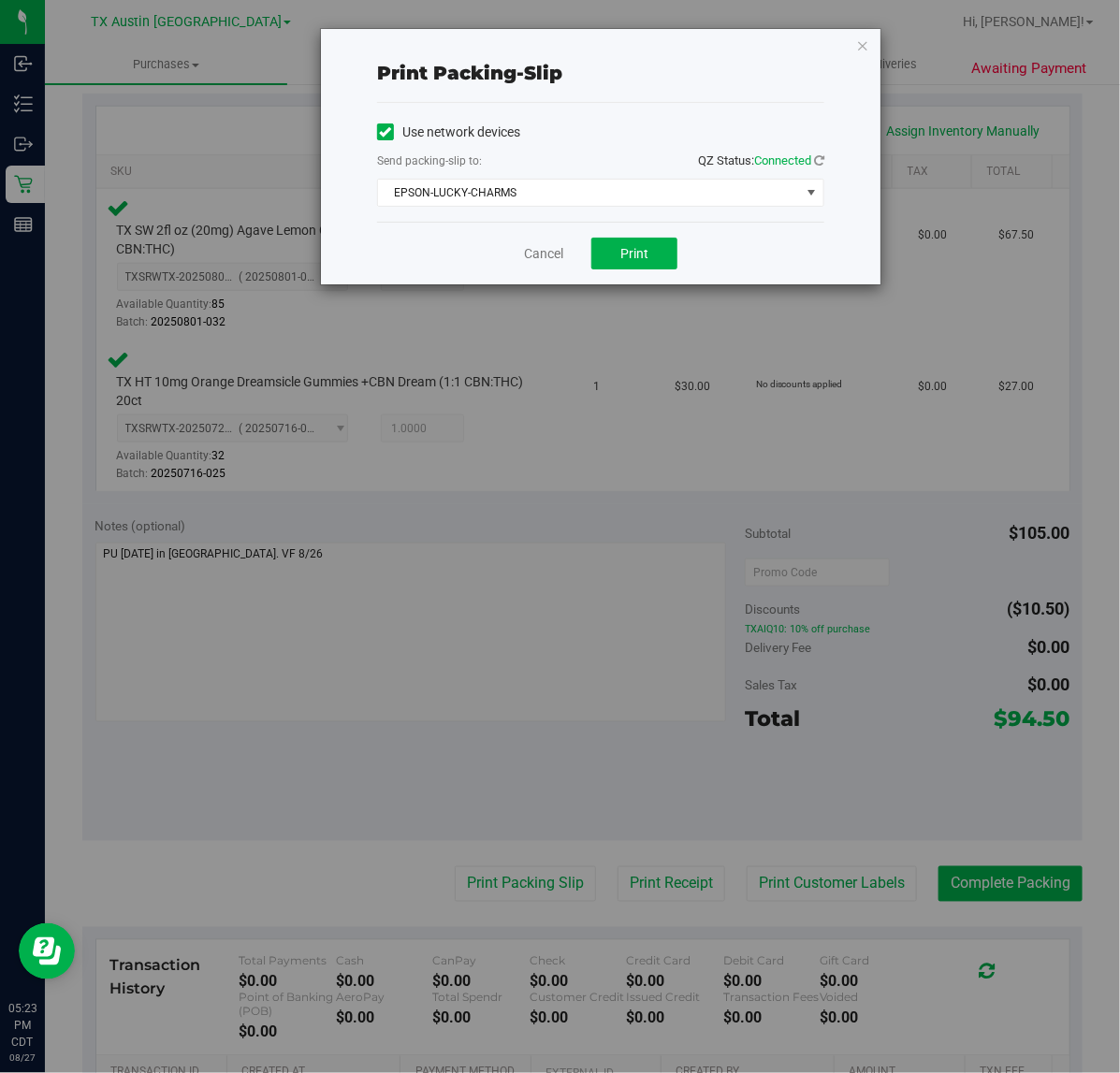
click at [540, 239] on div "Cancel Print" at bounding box center [600, 253] width 447 height 63
click at [545, 270] on div "Cancel Print" at bounding box center [600, 253] width 447 height 63
click at [557, 254] on link "Cancel" at bounding box center [543, 254] width 40 height 19
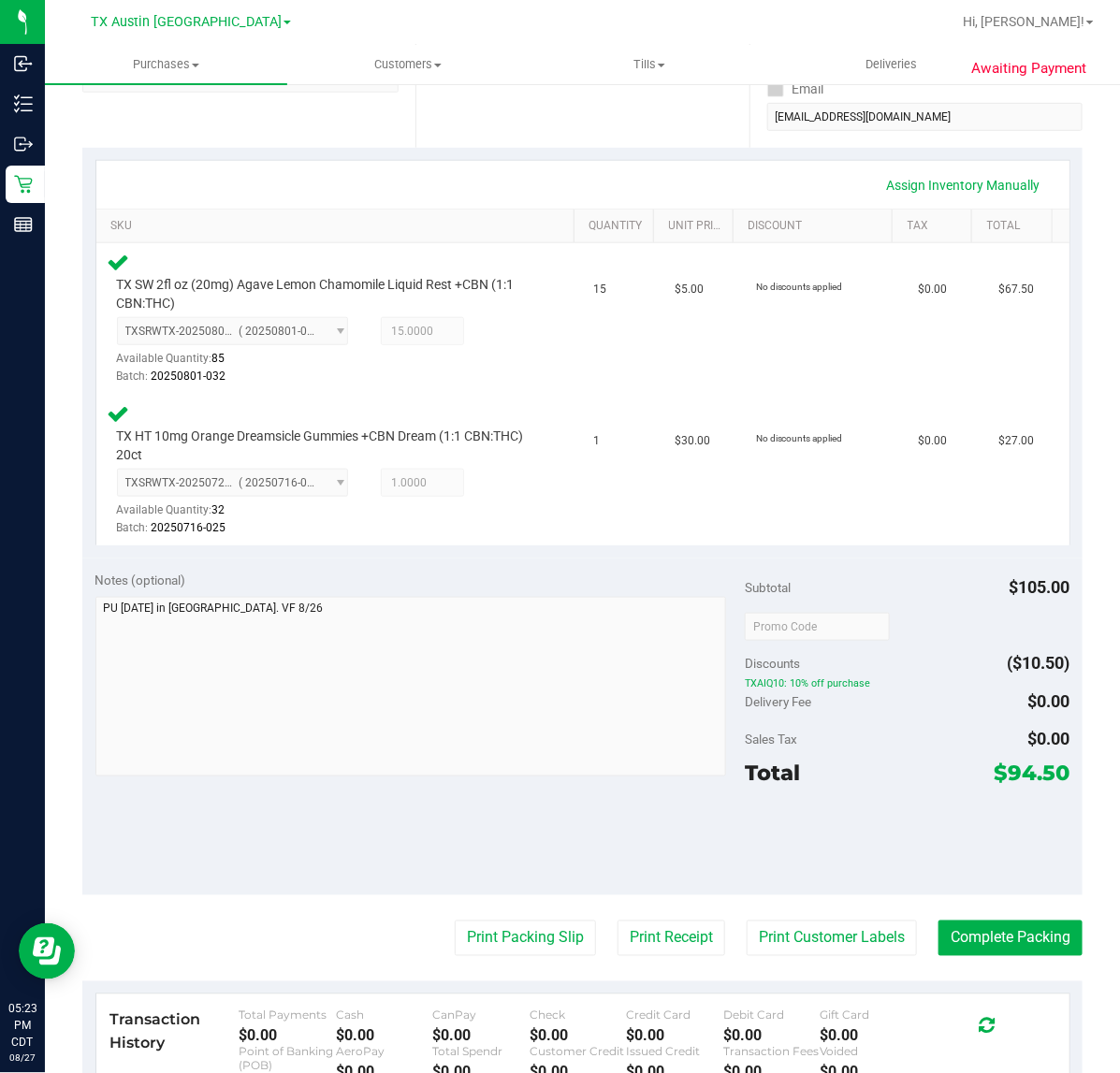
scroll to position [351, 0]
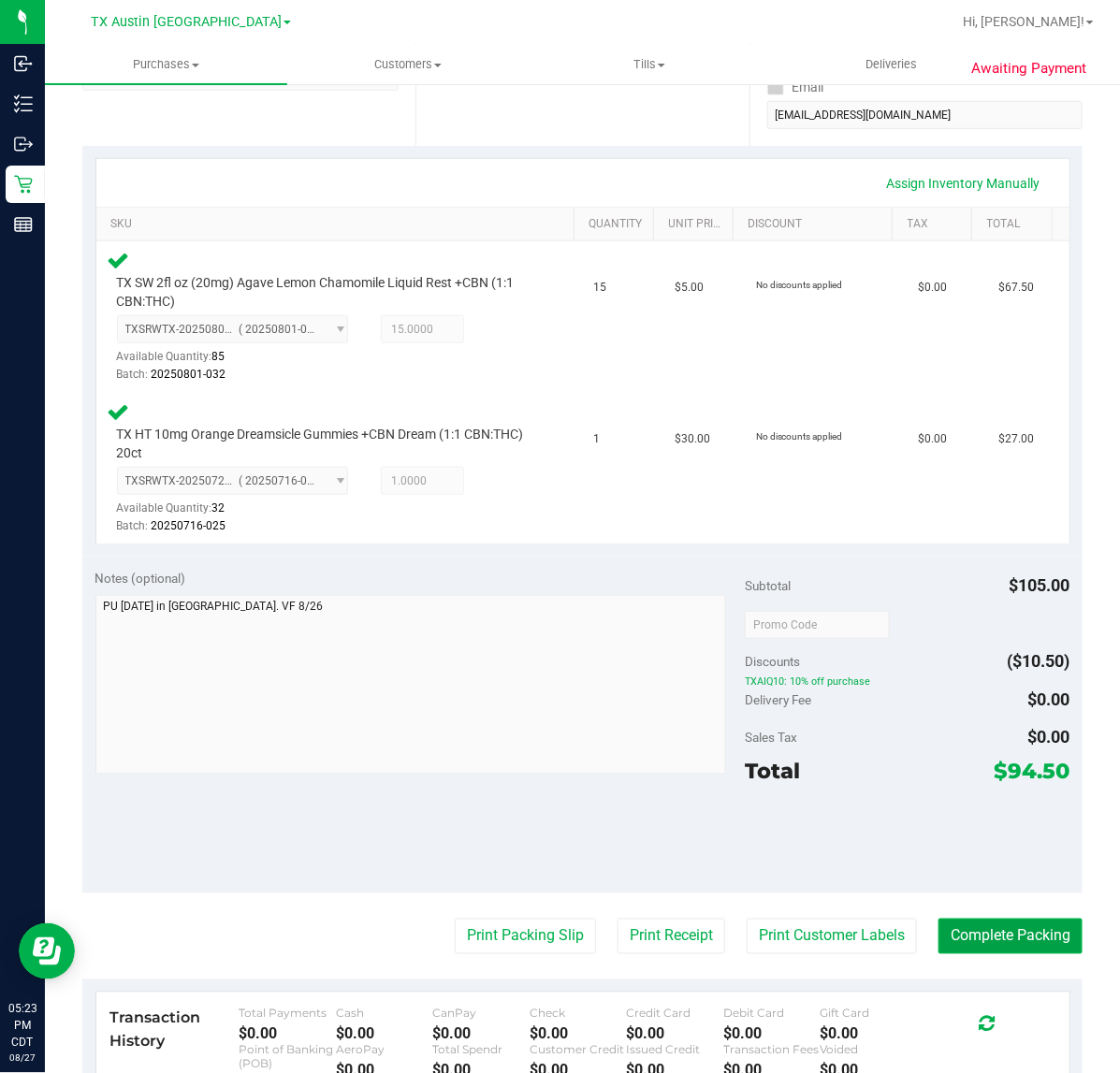
click at [1053, 936] on button "Complete Packing" at bounding box center [1009, 936] width 144 height 36
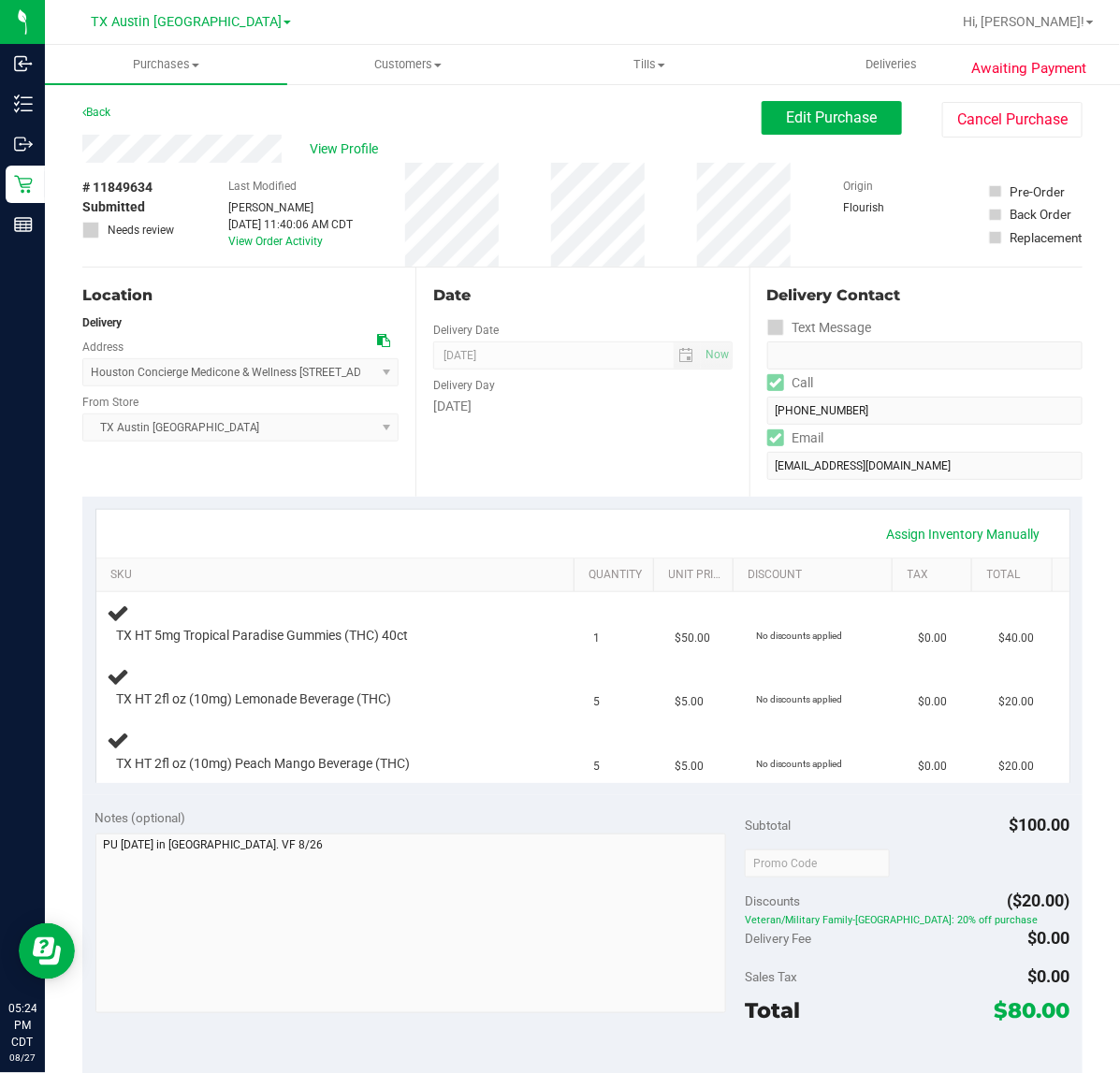
click at [594, 478] on div "Date Delivery Date [DATE] Now [DATE] 07:00 AM Now Delivery Day [DATE]" at bounding box center [582, 383] width 333 height 229
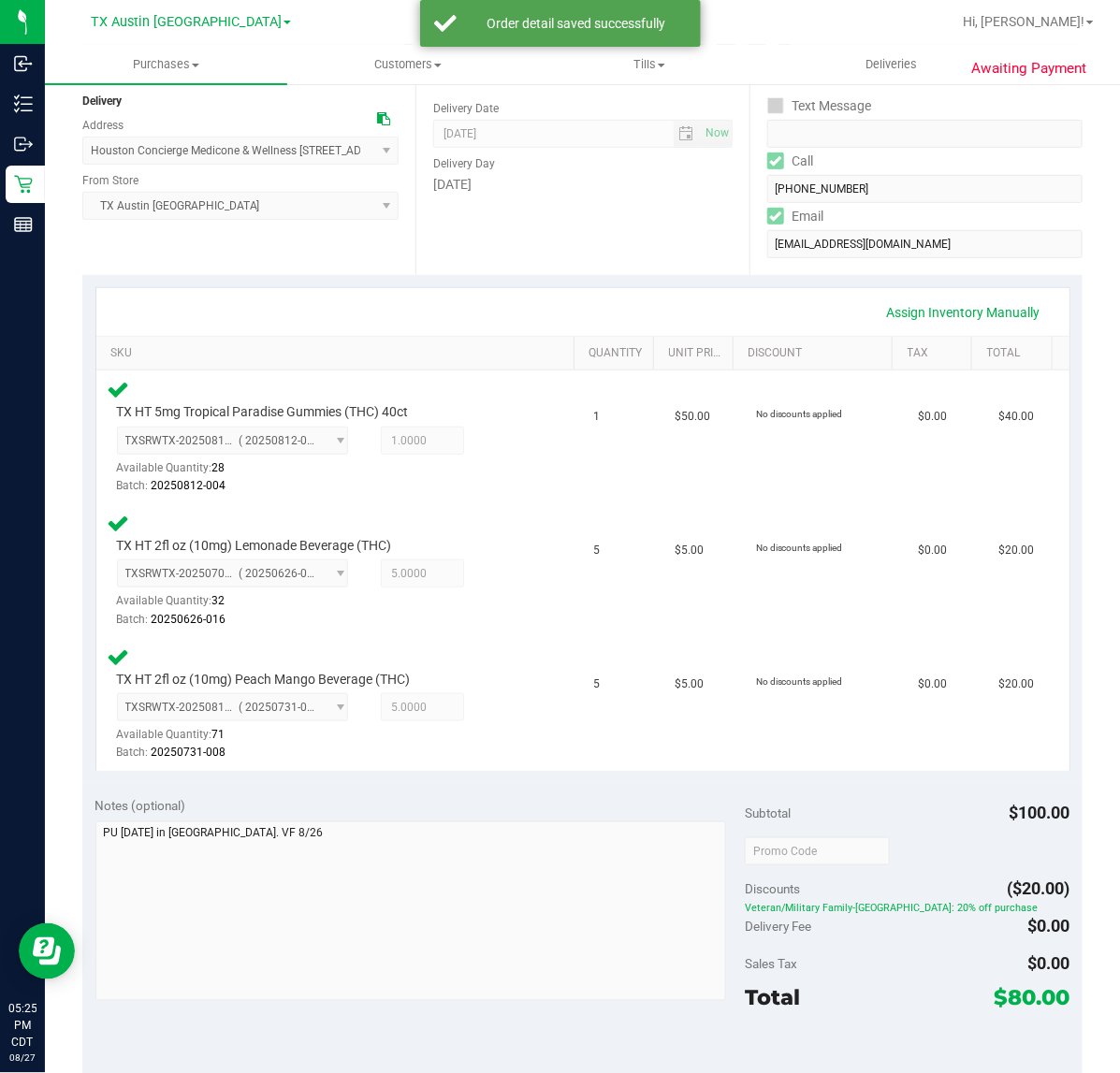
scroll to position [430, 0]
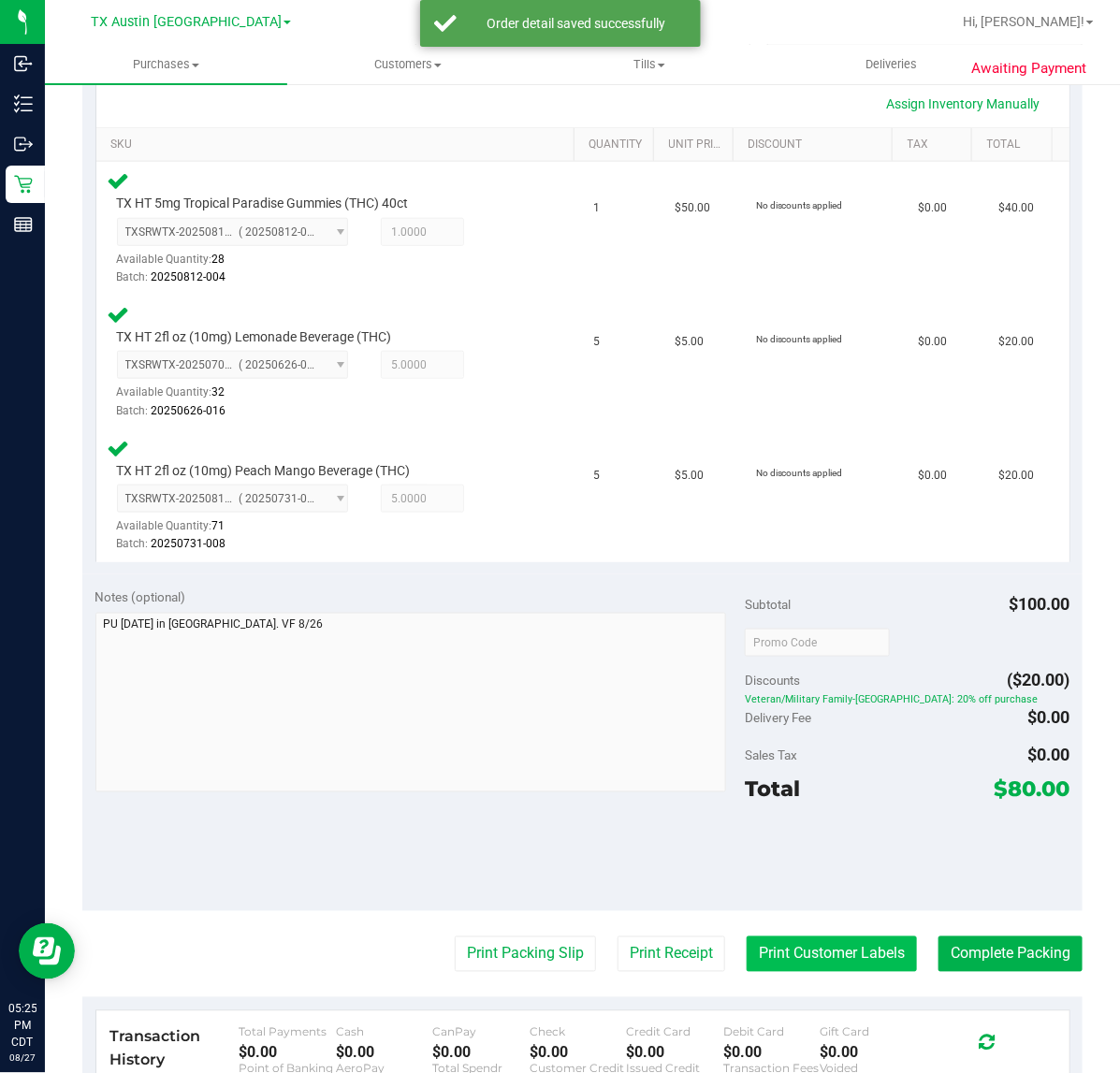
click at [814, 950] on button "Print Customer Labels" at bounding box center [831, 953] width 171 height 36
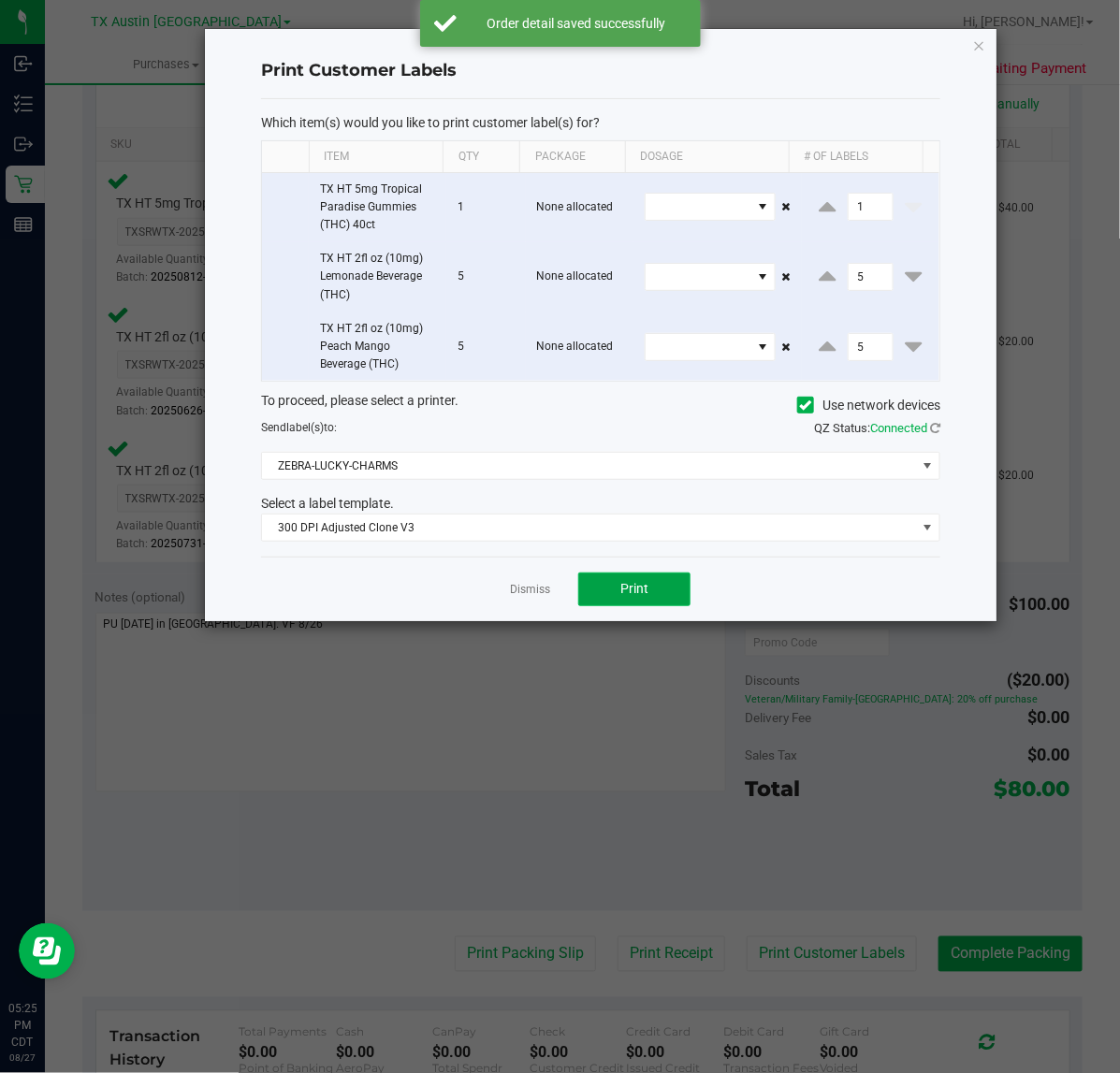
click at [628, 604] on button "Print" at bounding box center [634, 589] width 112 height 34
click at [530, 598] on link "Dismiss" at bounding box center [530, 590] width 40 height 15
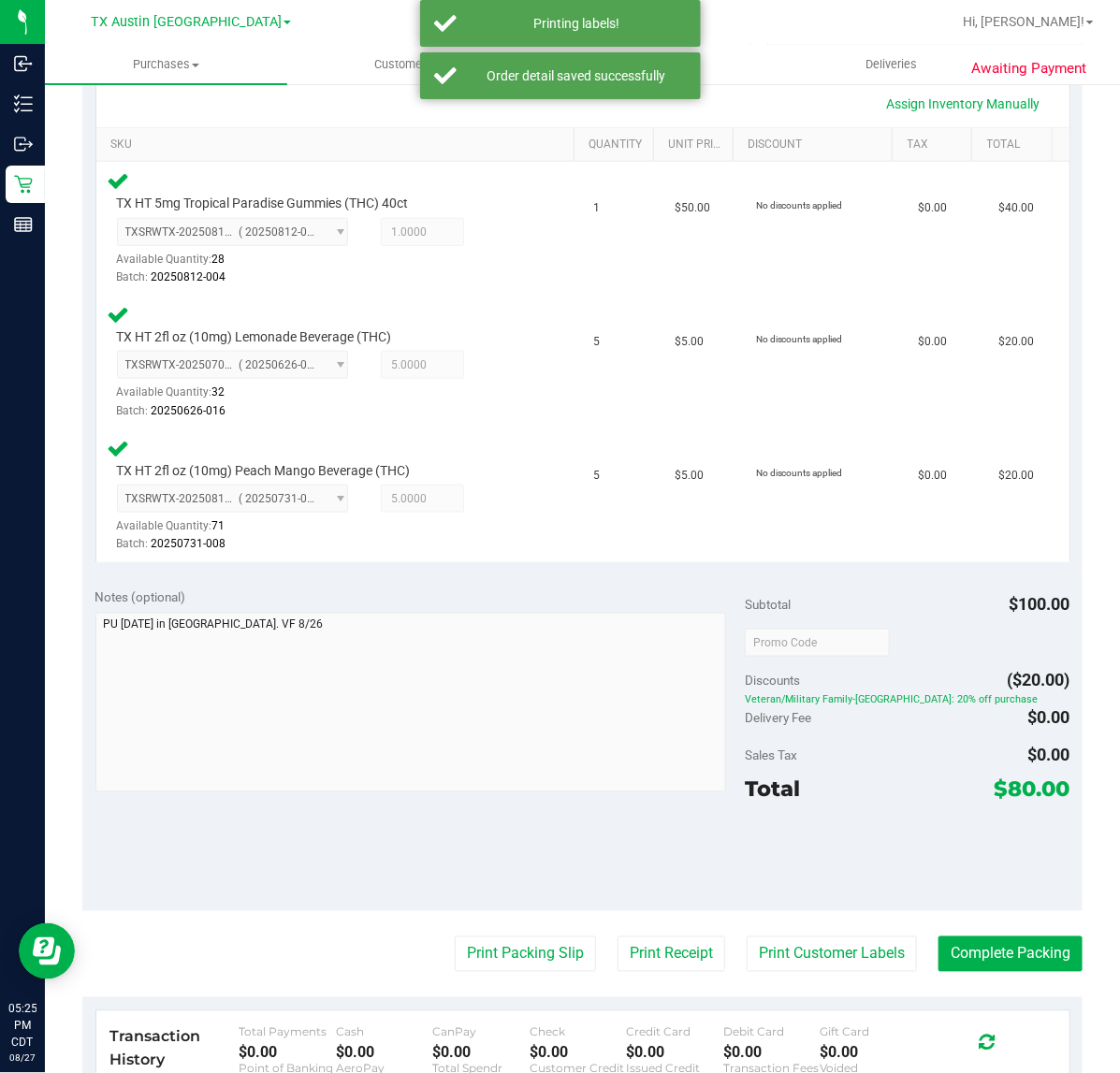
click at [638, 1011] on div "Transaction History Total Payments $0.00 Cash $0.00 CanPay $0.00 Check $0.00 Cr…" at bounding box center [582, 1069] width 973 height 116
click at [659, 952] on button "Print Receipt" at bounding box center [672, 953] width 108 height 36
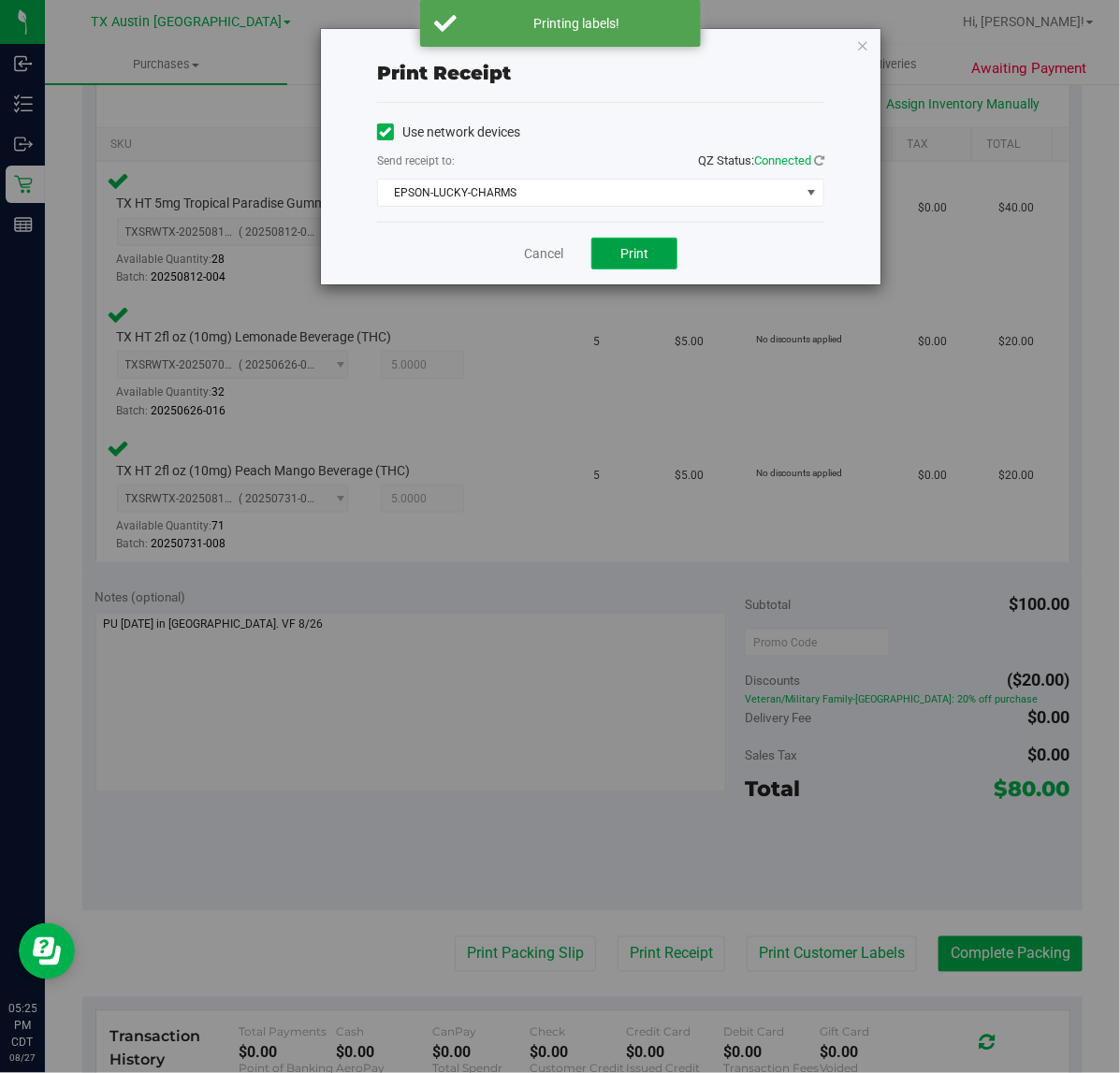
click at [623, 270] on button "Print" at bounding box center [633, 254] width 86 height 32
click at [540, 254] on link "Cancel" at bounding box center [543, 254] width 40 height 19
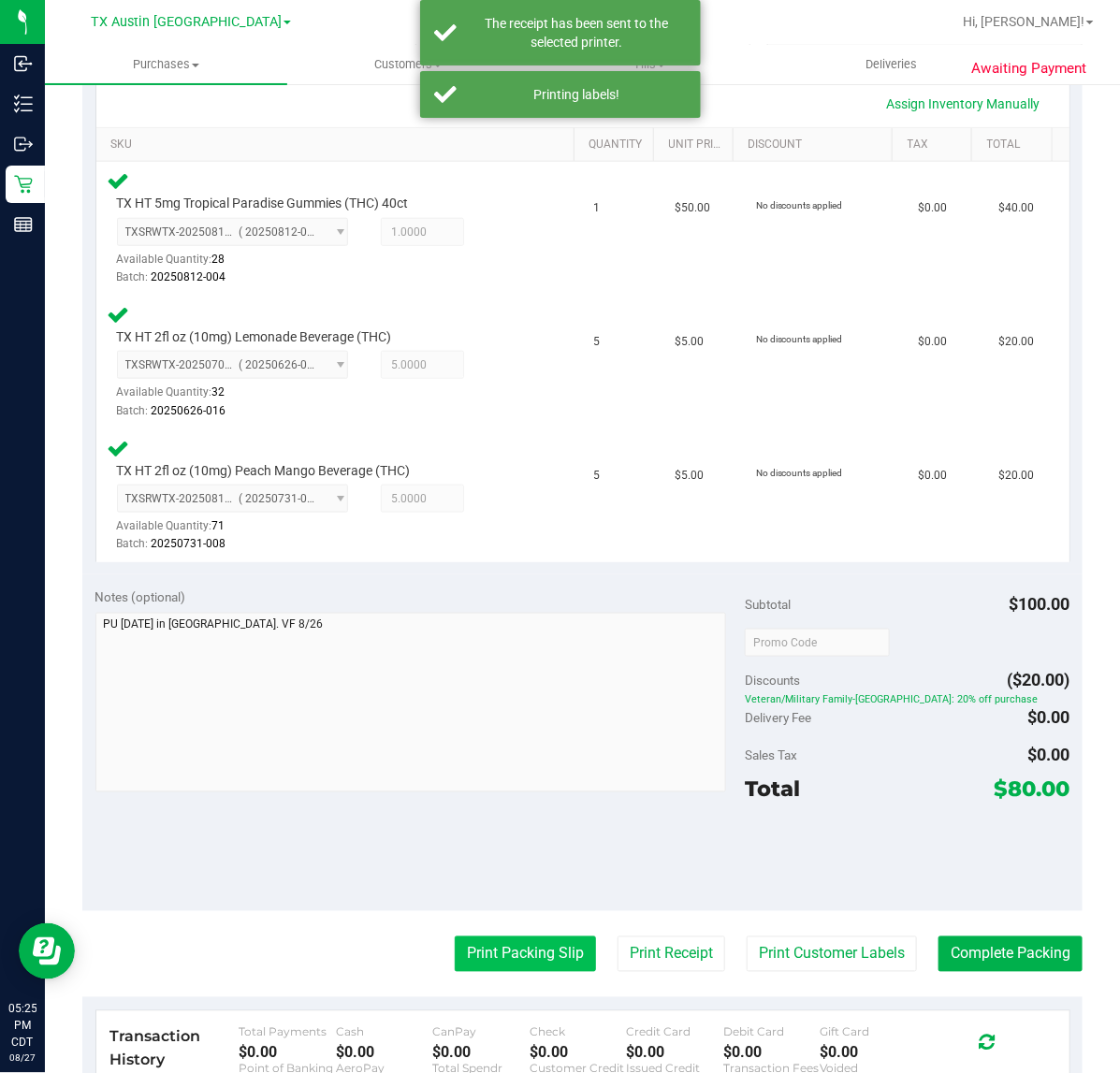
click at [489, 941] on button "Print Packing Slip" at bounding box center [525, 953] width 142 height 36
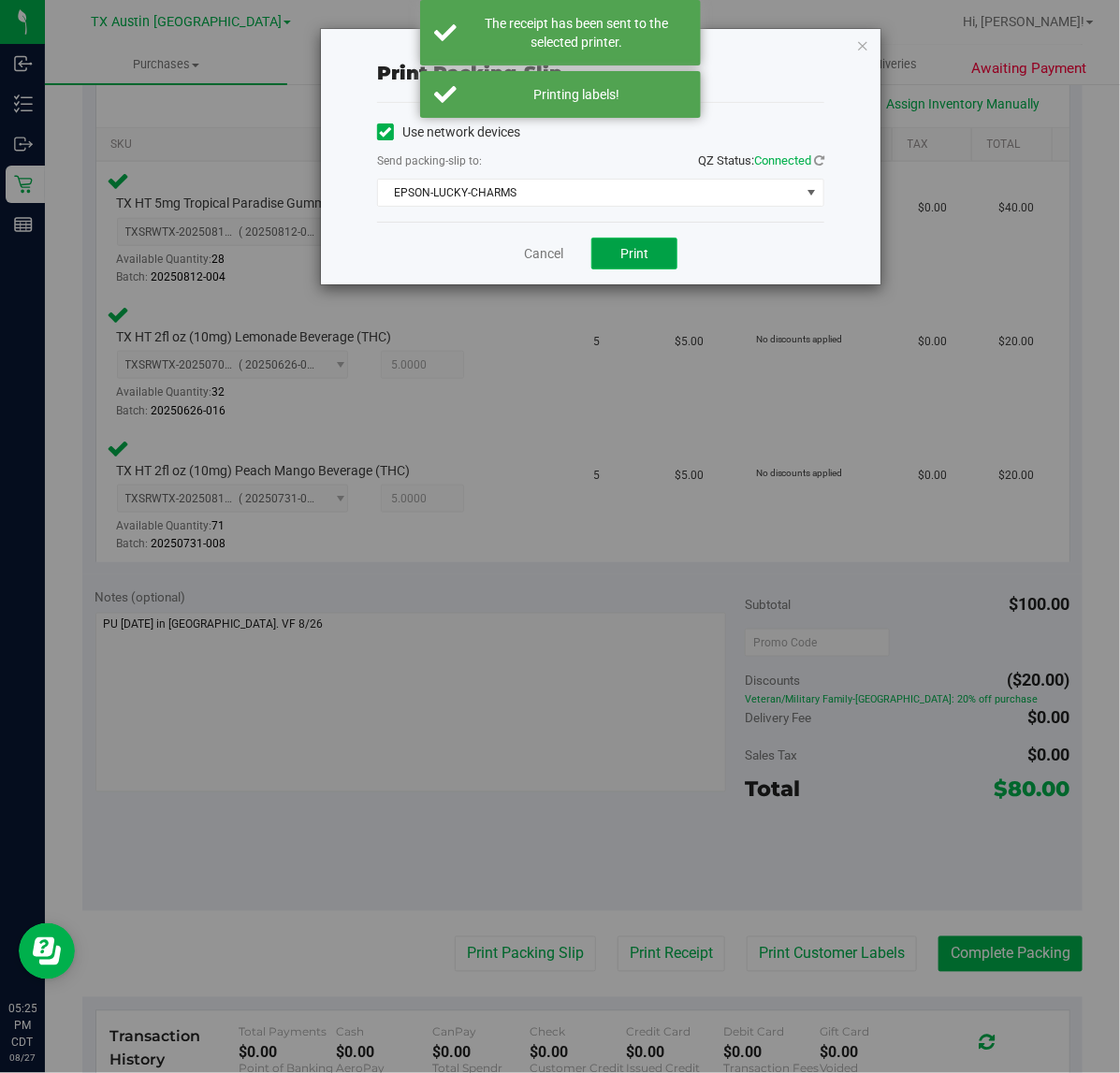
click at [634, 255] on span "Print" at bounding box center [633, 254] width 28 height 15
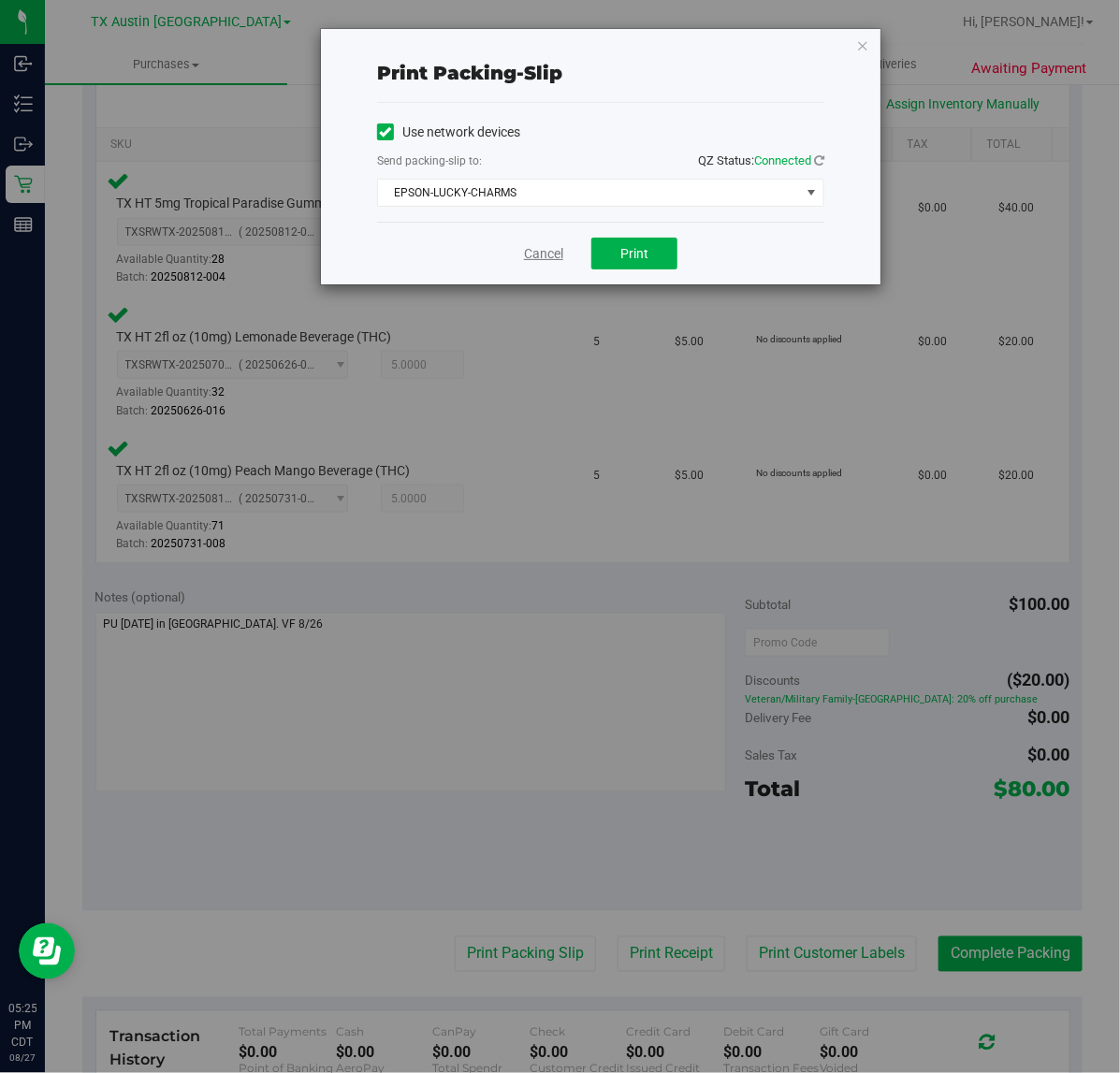
click at [536, 259] on link "Cancel" at bounding box center [543, 254] width 40 height 19
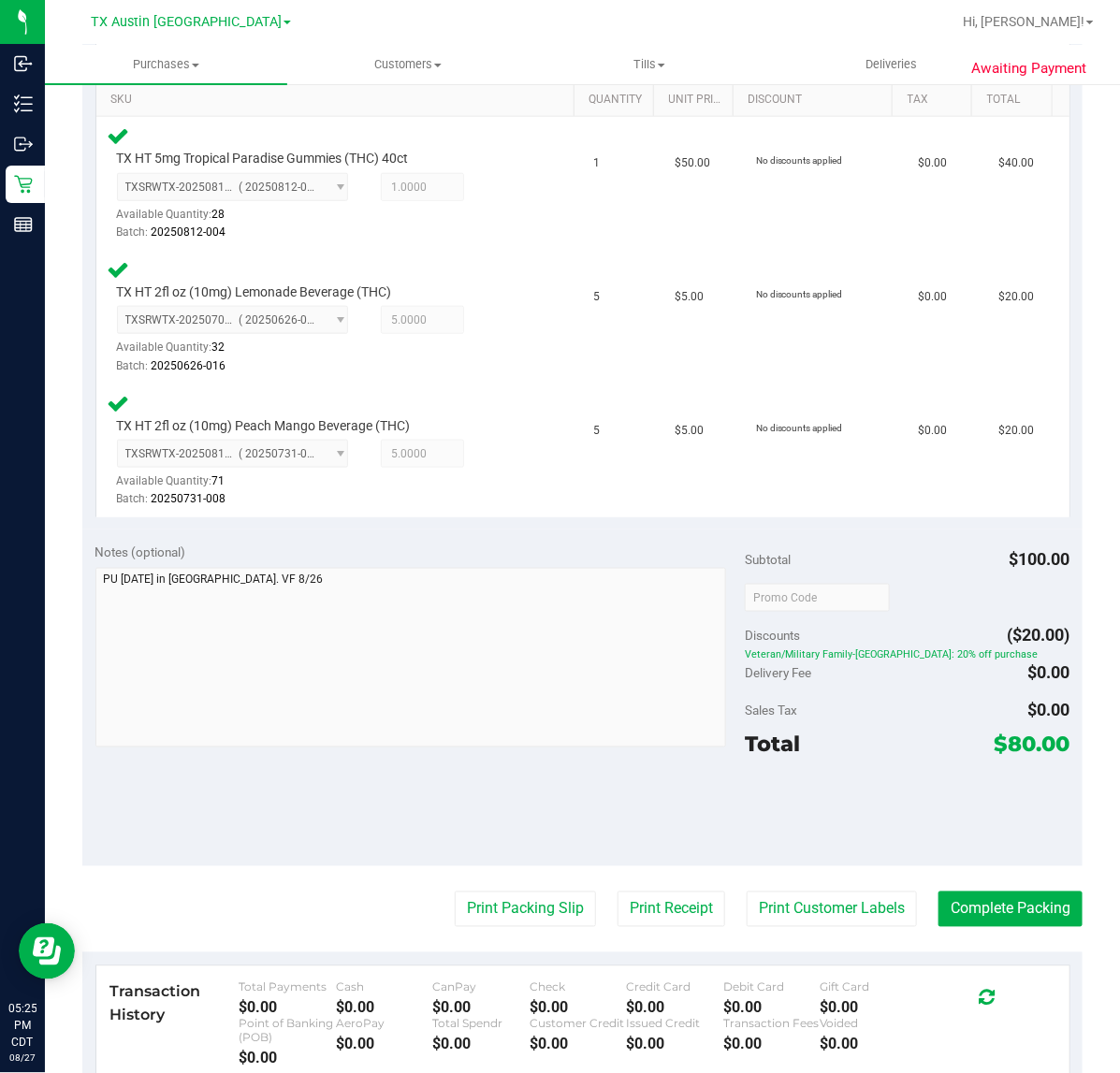
scroll to position [475, 0]
click at [1018, 904] on button "Complete Packing" at bounding box center [1009, 909] width 144 height 36
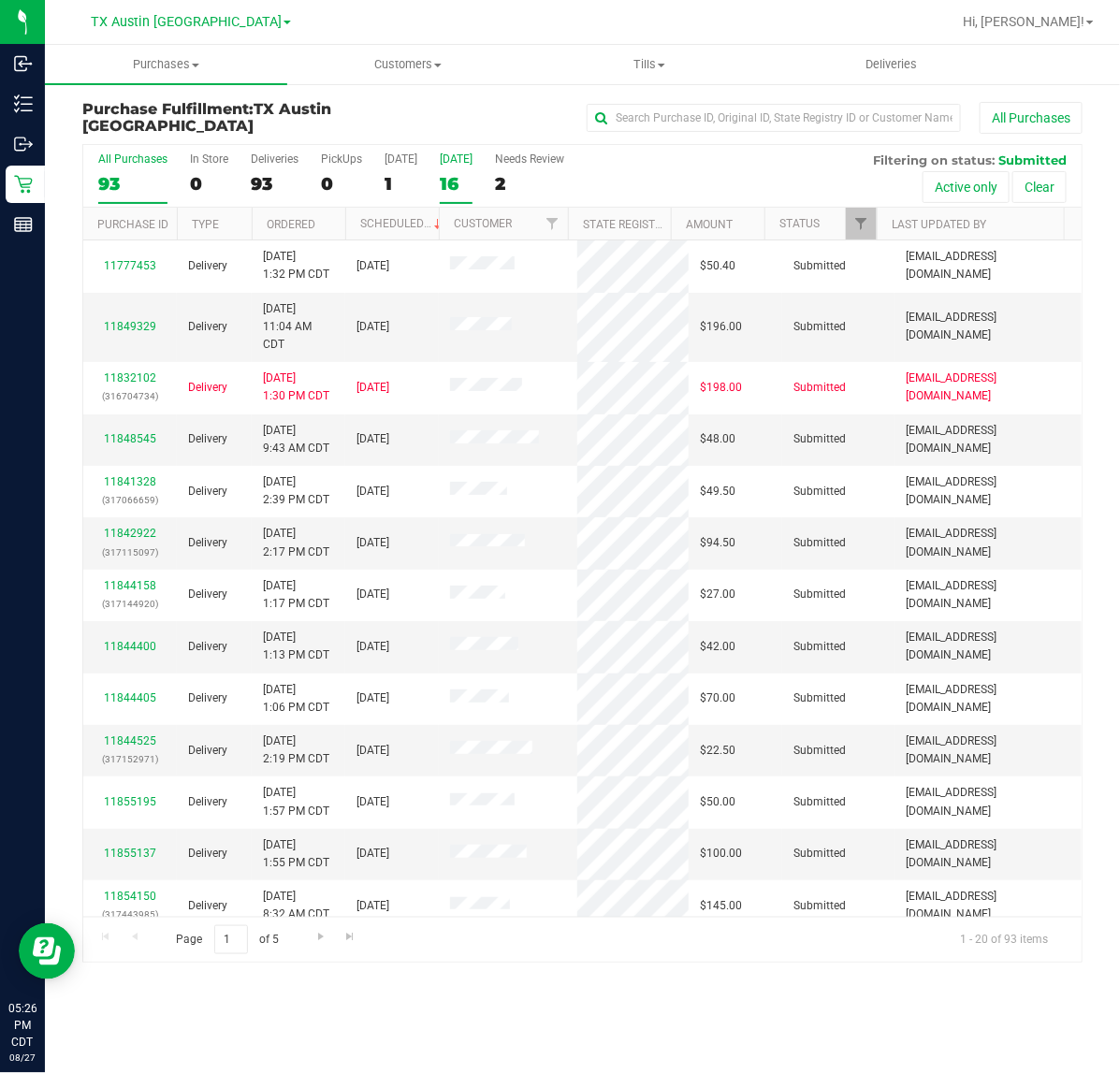
click at [460, 174] on div "16" at bounding box center [456, 184] width 33 height 21
click at [0, 0] on input "Tomorrow 16" at bounding box center [0, 0] width 0 height 0
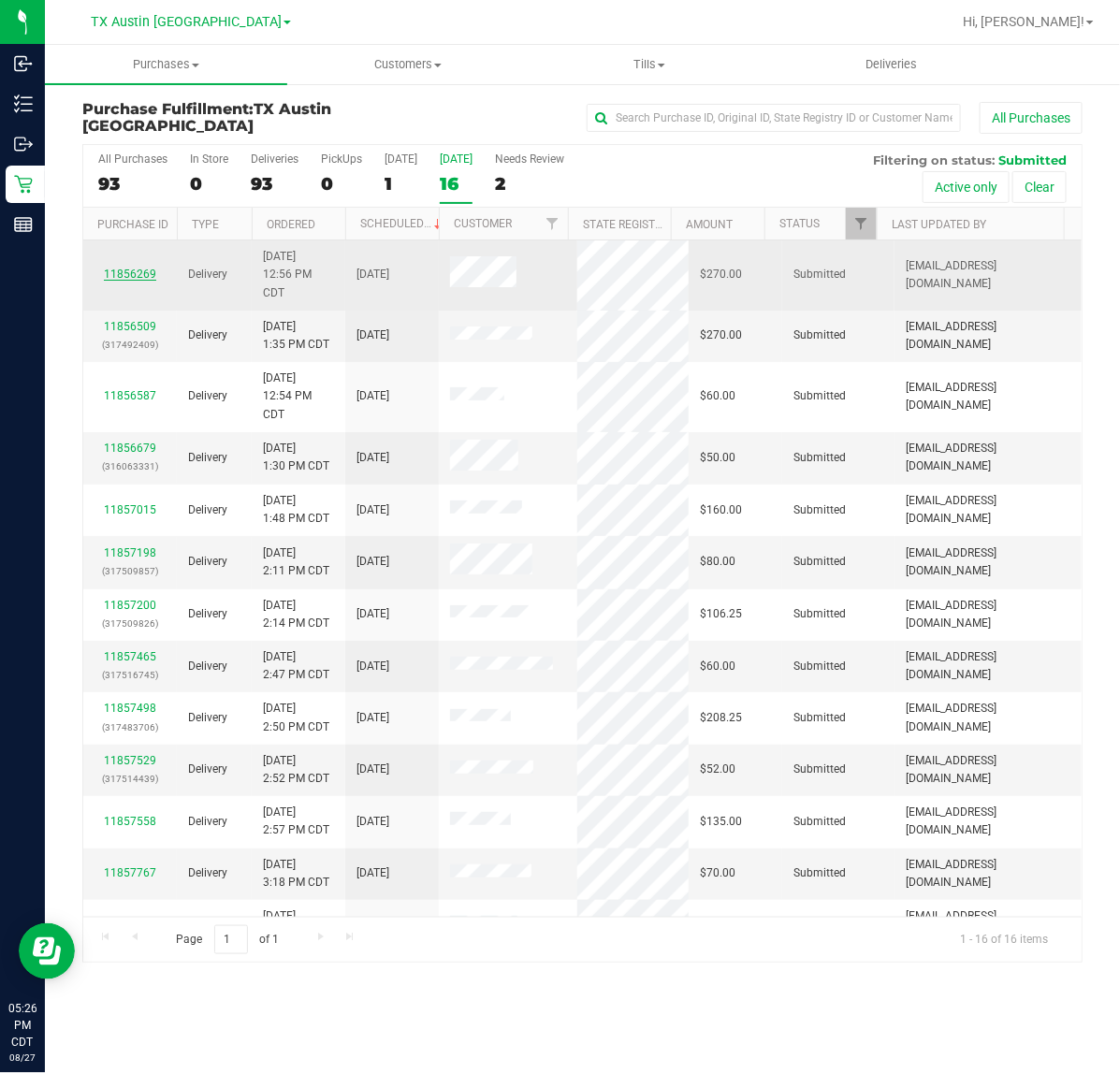
click at [131, 274] on link "11856269" at bounding box center [130, 275] width 52 height 13
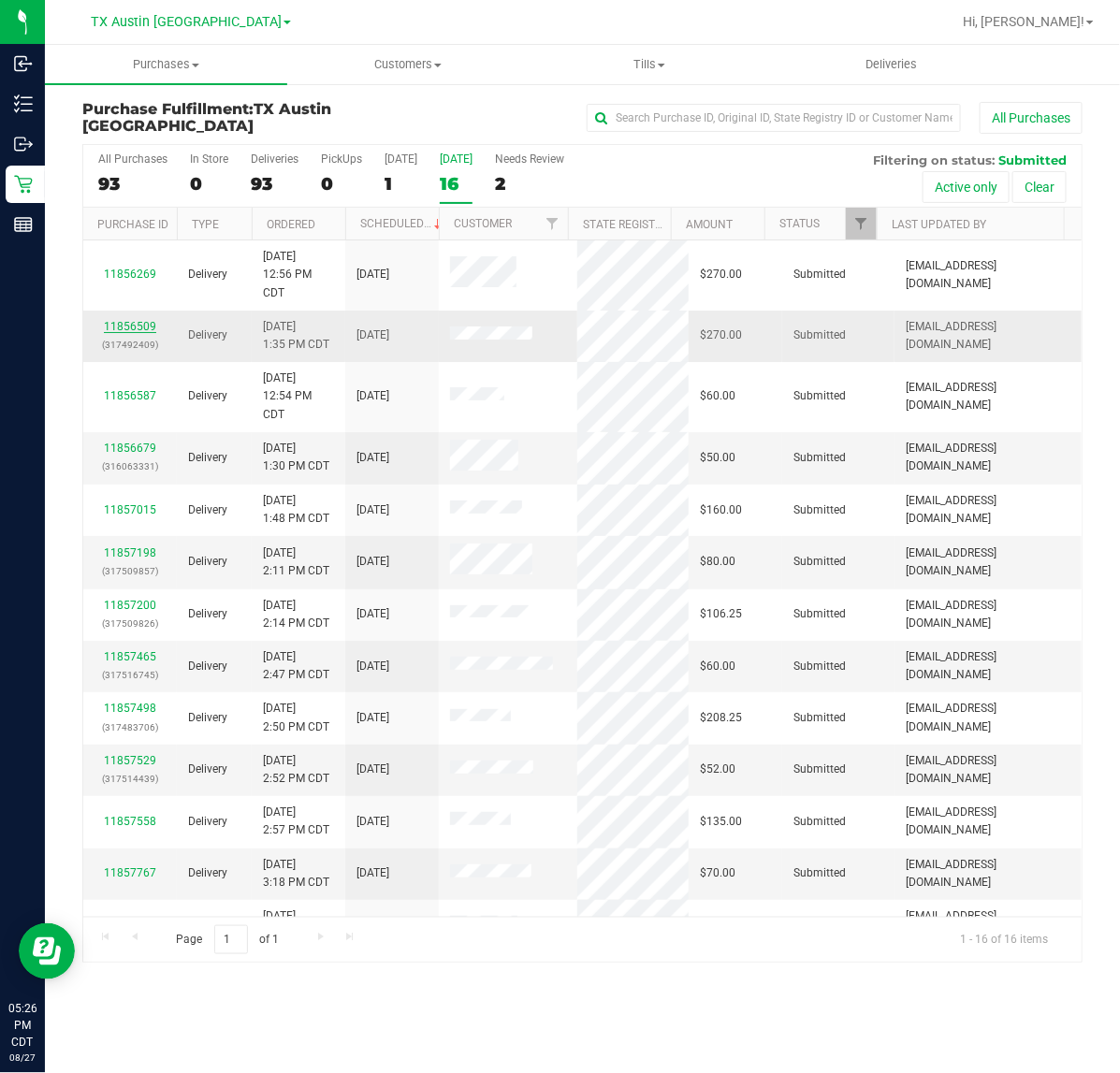
click at [131, 328] on link "11856509" at bounding box center [130, 327] width 52 height 13
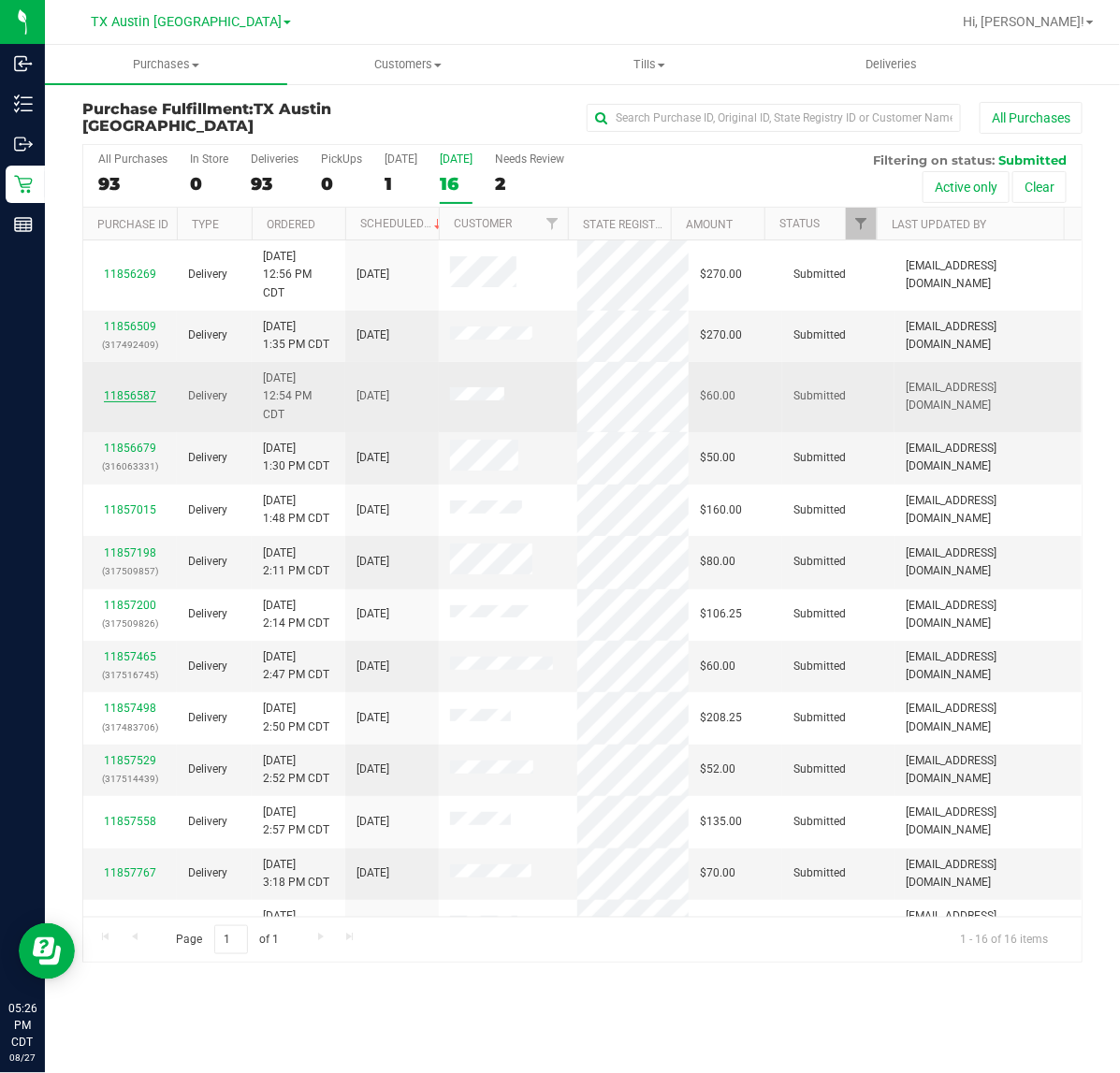
click at [131, 394] on link "11856587" at bounding box center [130, 396] width 52 height 13
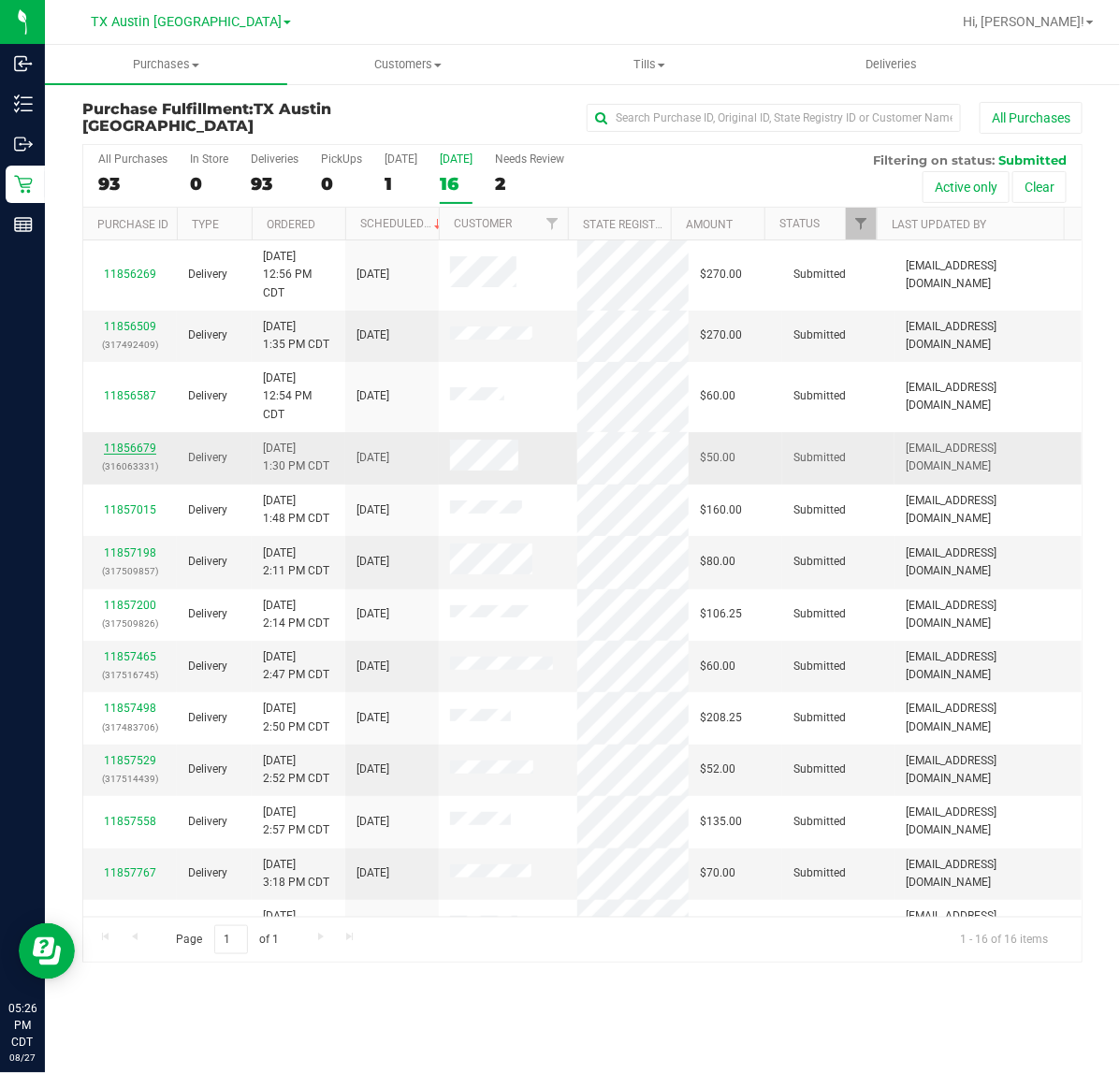
click at [129, 450] on link "11856679" at bounding box center [130, 448] width 52 height 13
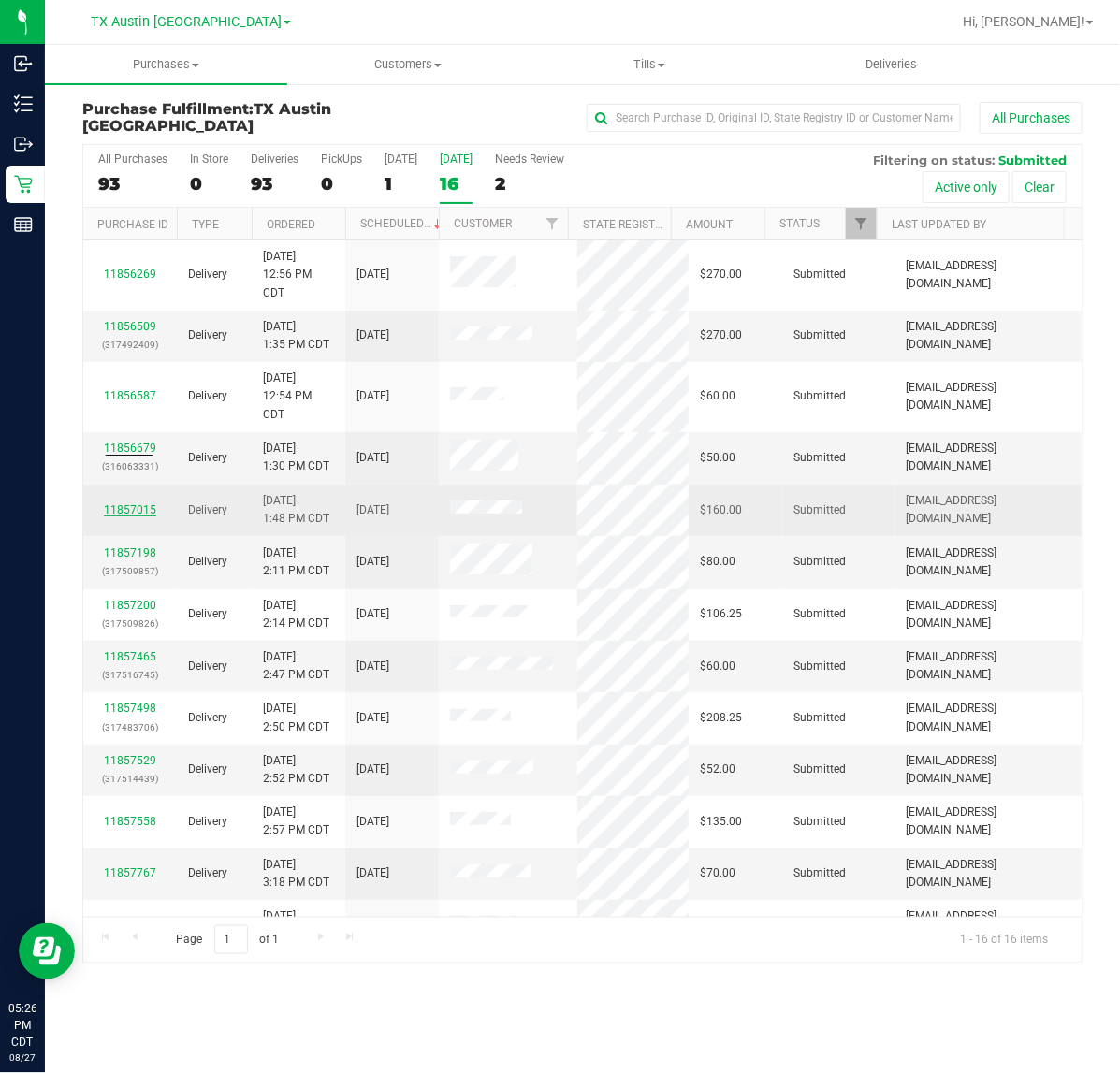
click at [137, 516] on link "11857015" at bounding box center [130, 510] width 52 height 13
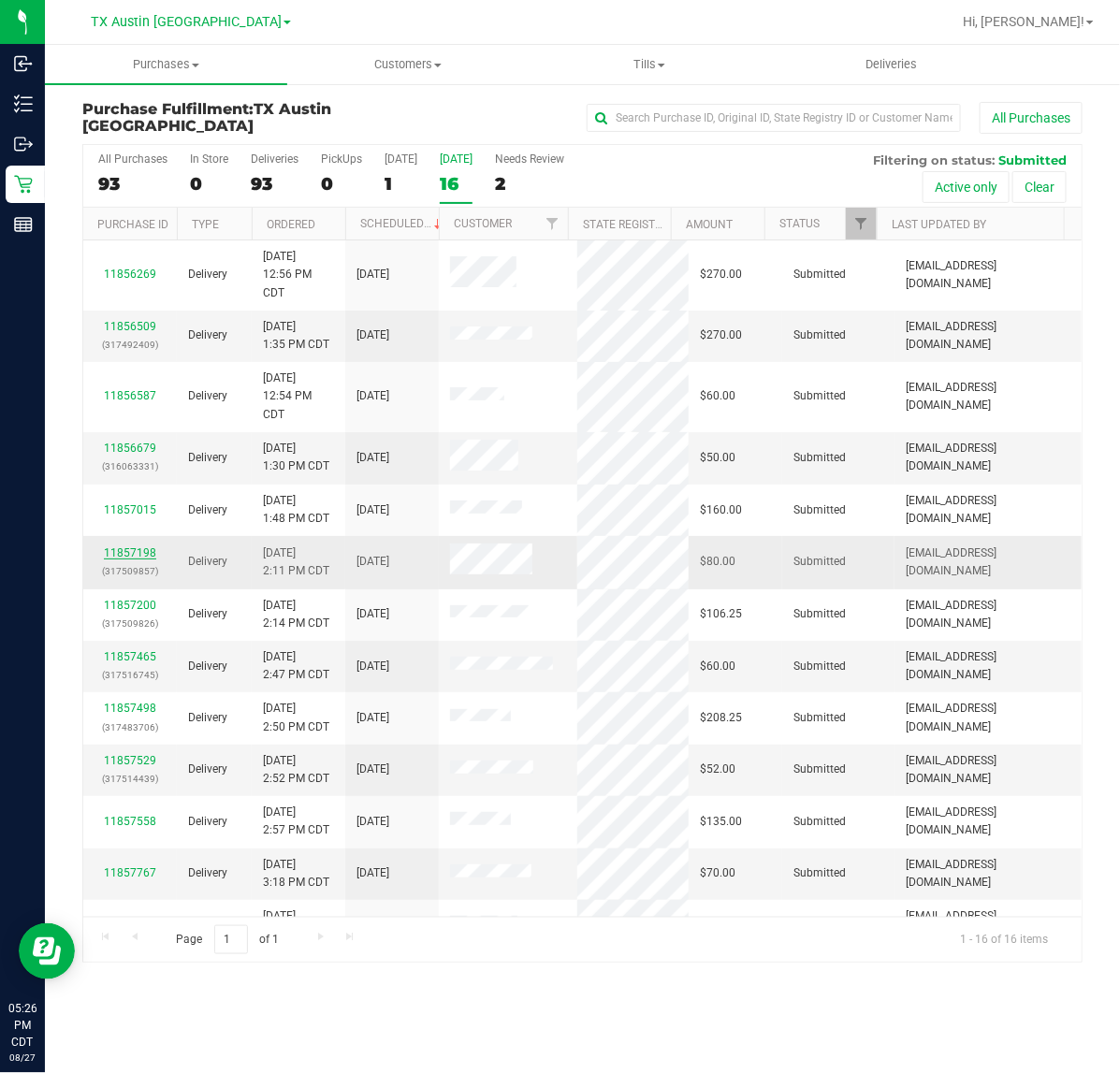
click at [136, 548] on link "11857198" at bounding box center [130, 553] width 52 height 13
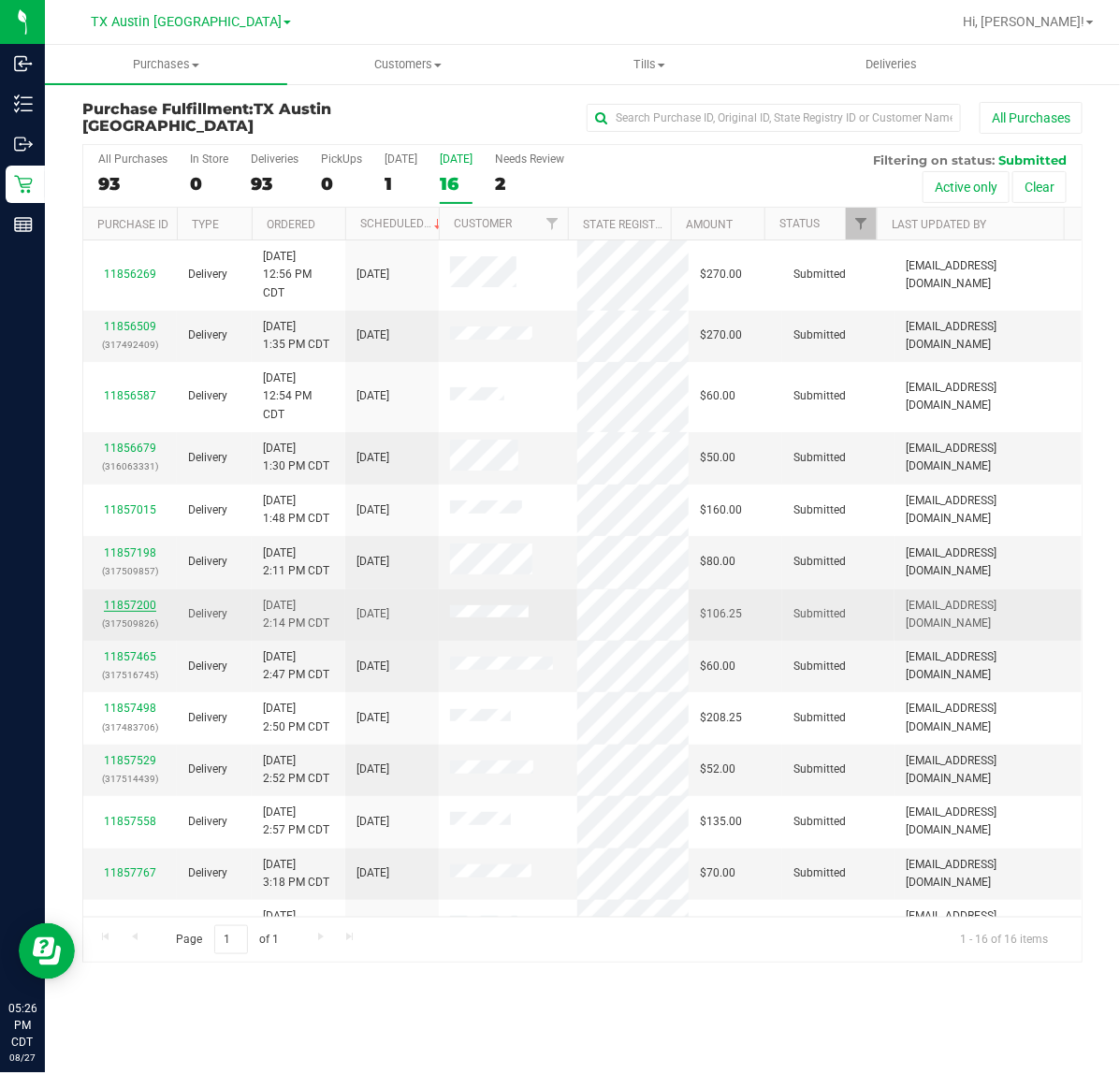
click at [142, 601] on link "11857200" at bounding box center [130, 605] width 52 height 13
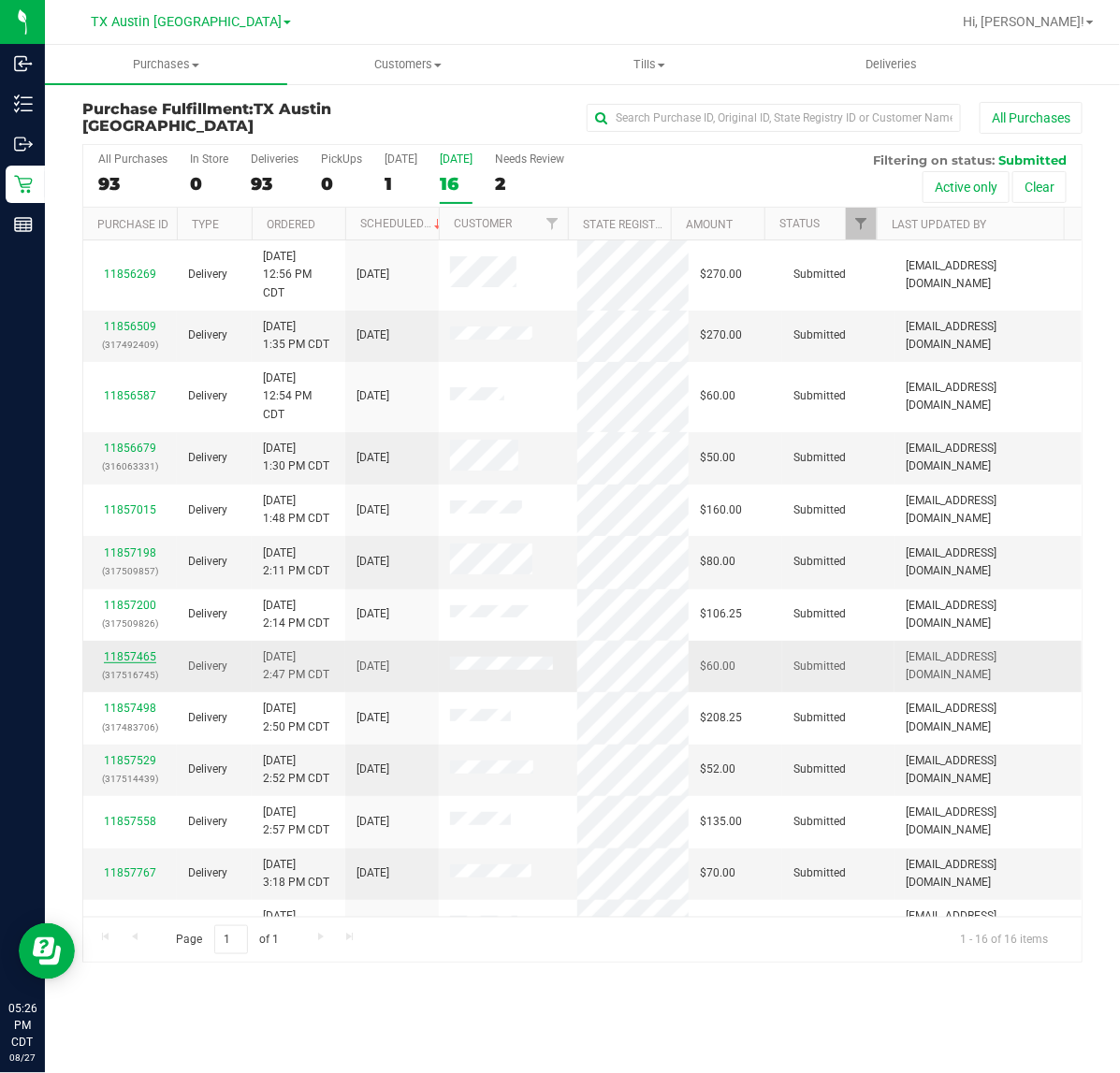
click at [131, 657] on link "11857465" at bounding box center [130, 657] width 52 height 13
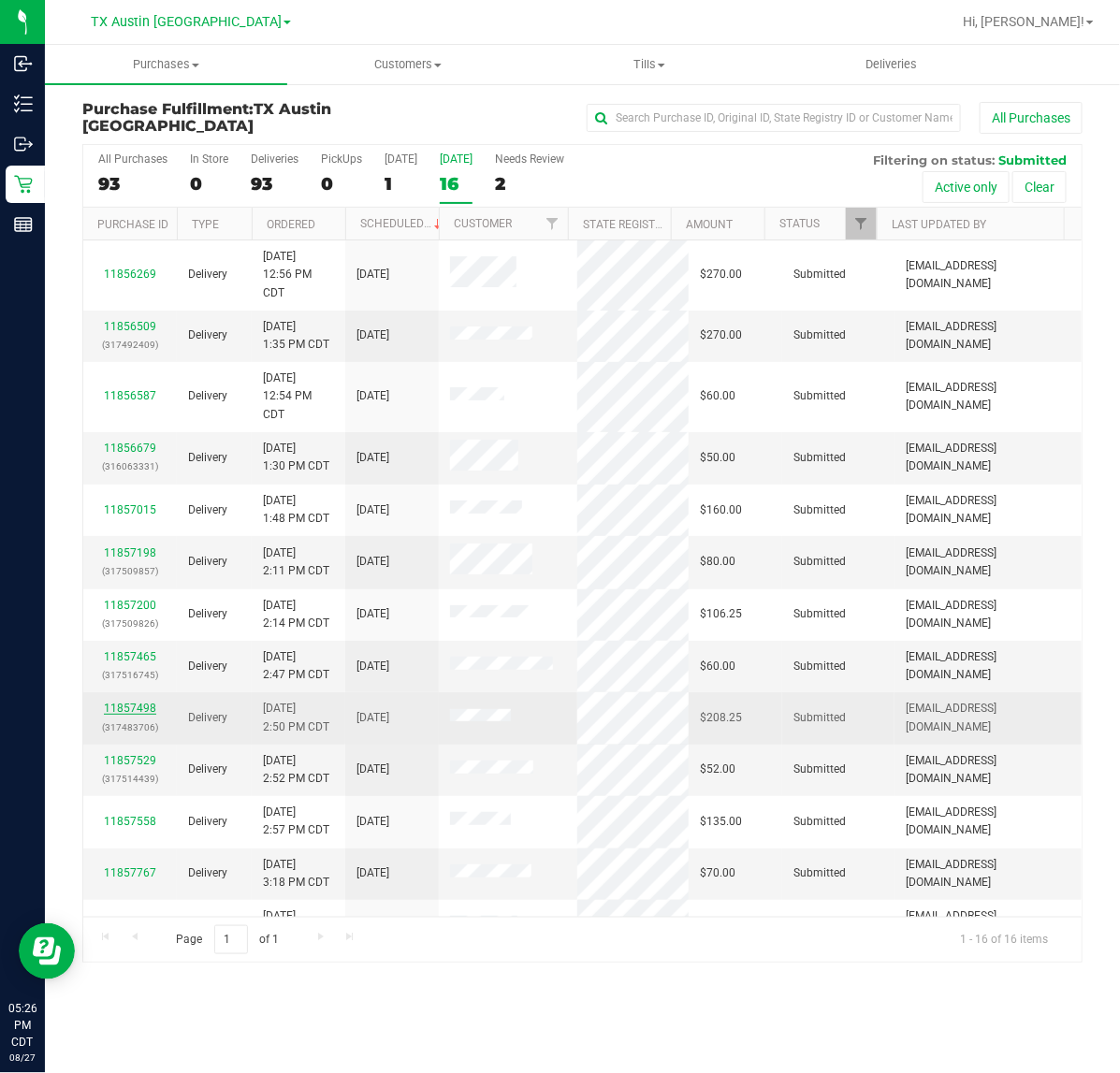
click at [123, 707] on link "11857498" at bounding box center [130, 709] width 52 height 13
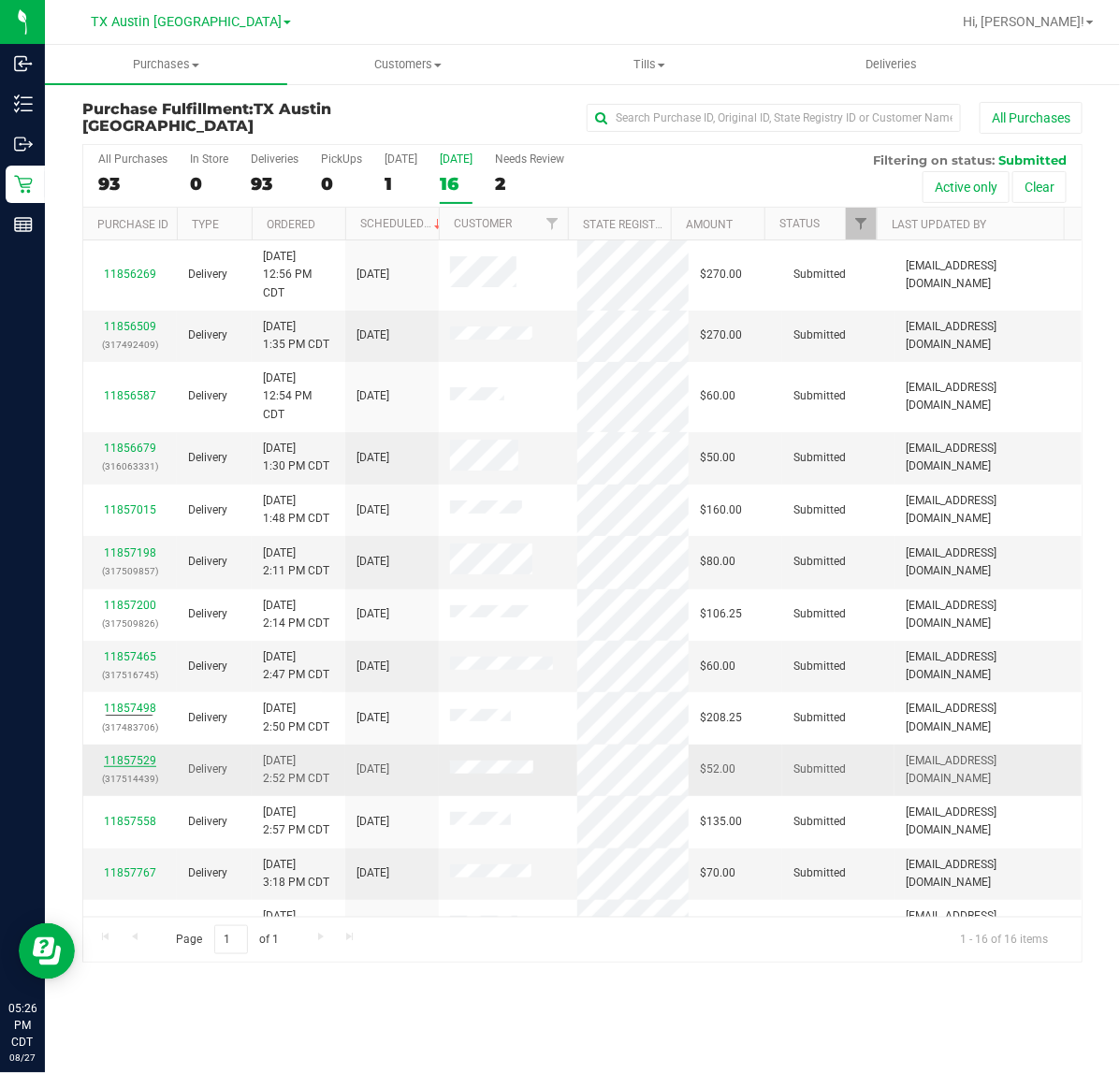
click at [112, 755] on link "11857529" at bounding box center [130, 761] width 52 height 13
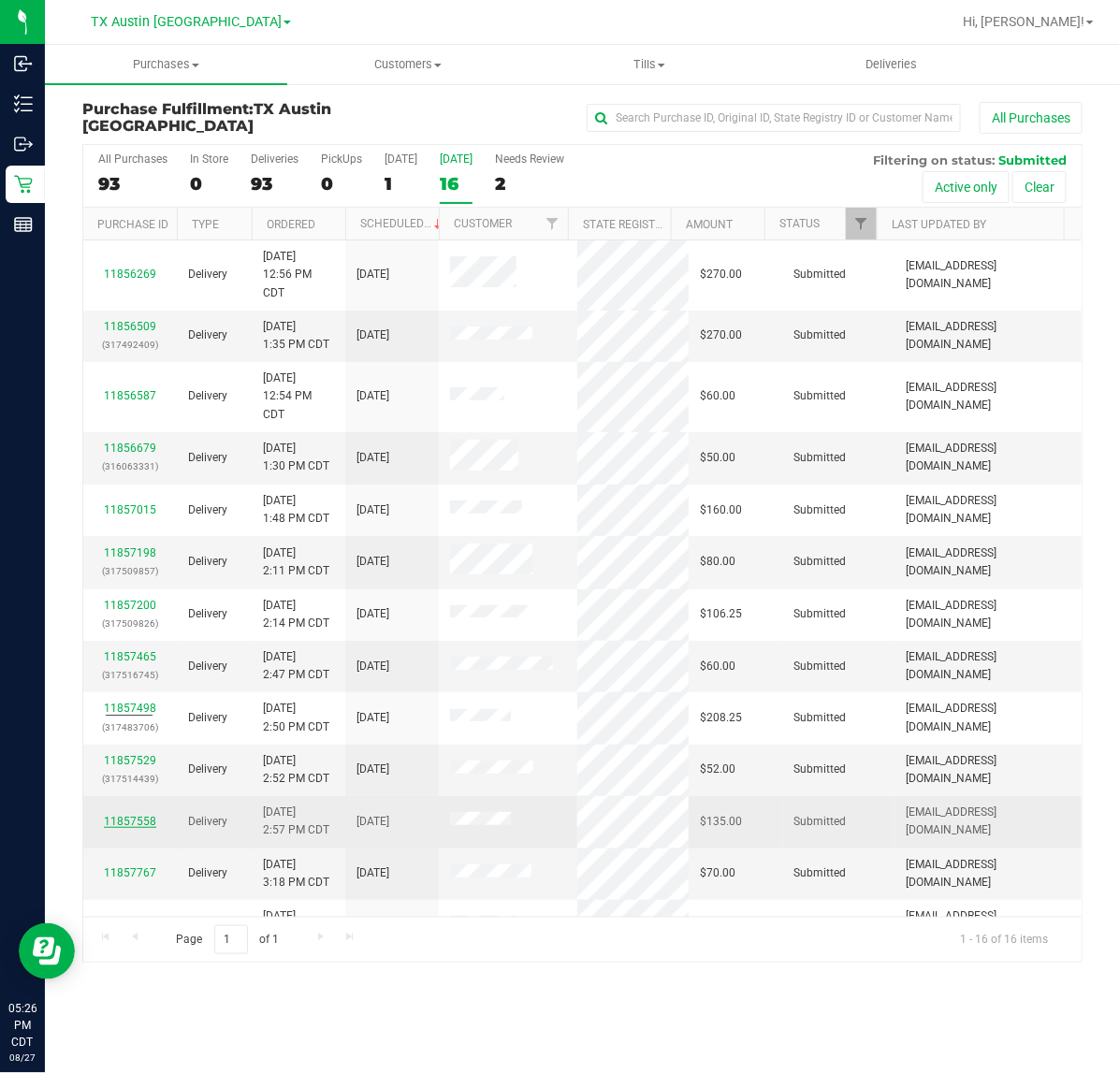
click at [132, 821] on link "11857558" at bounding box center [130, 821] width 52 height 13
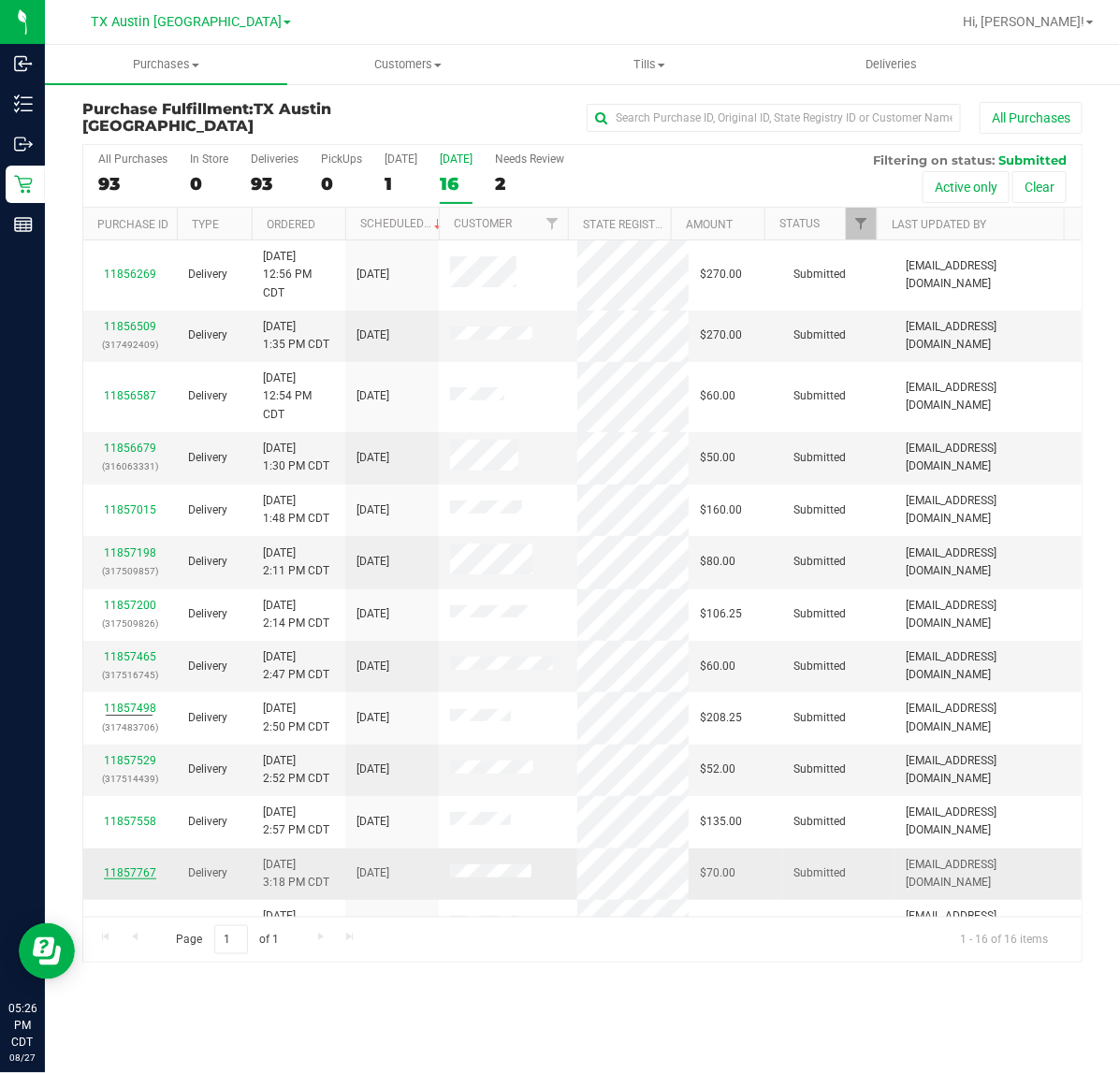
click at [128, 871] on link "11857767" at bounding box center [130, 873] width 52 height 13
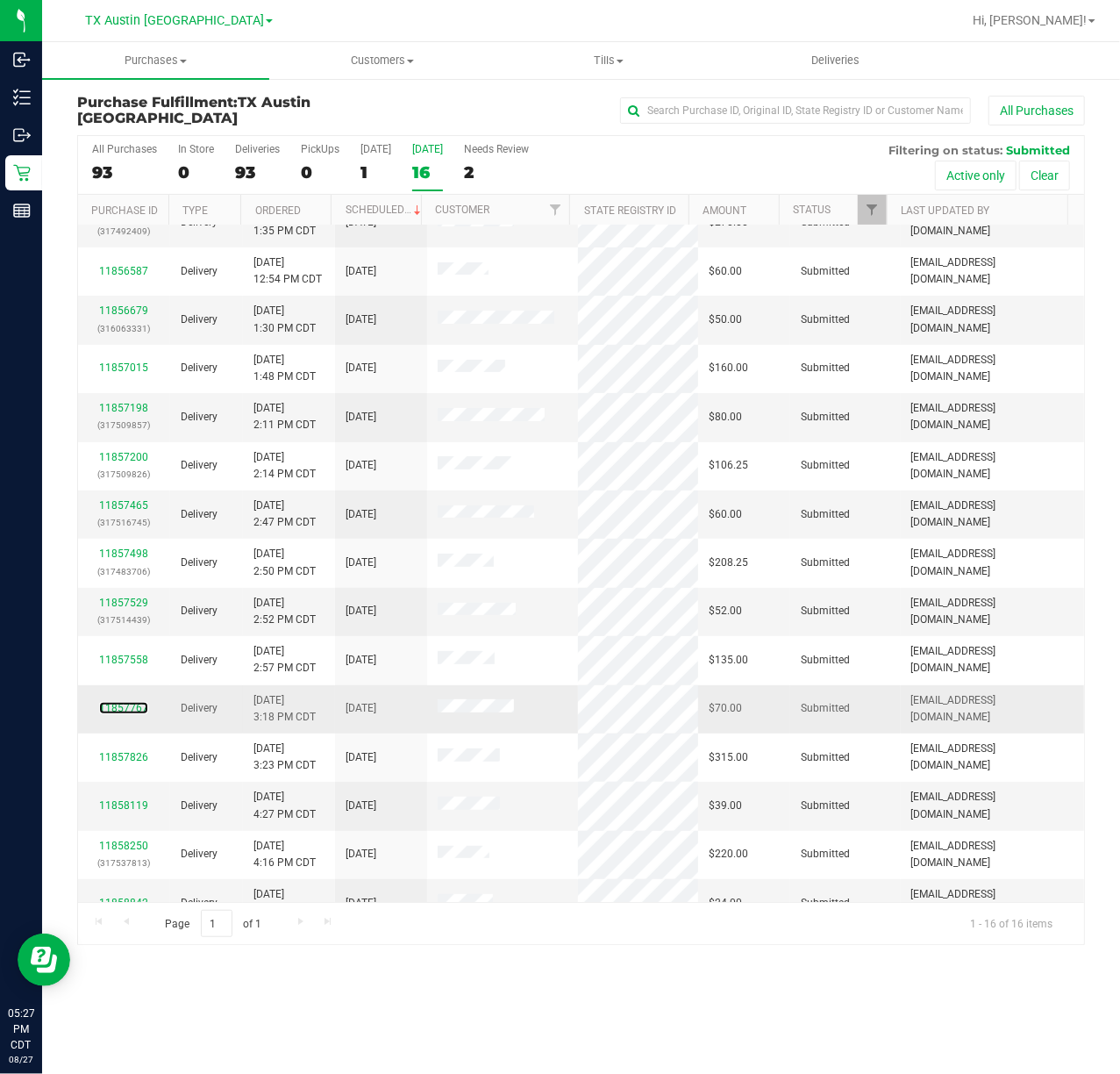
scroll to position [105, 0]
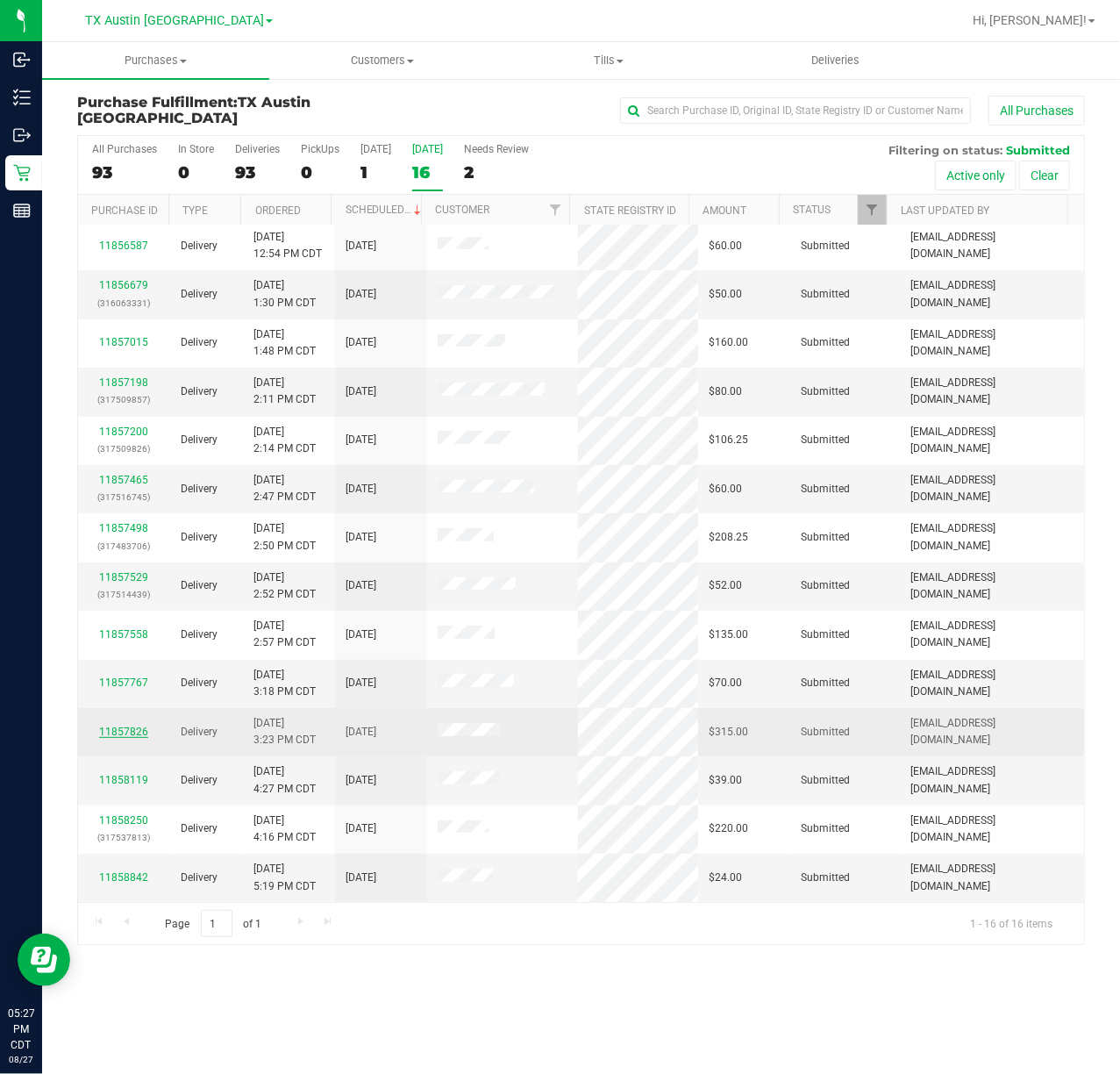
click at [110, 729] on link "11857826" at bounding box center [124, 732] width 49 height 13
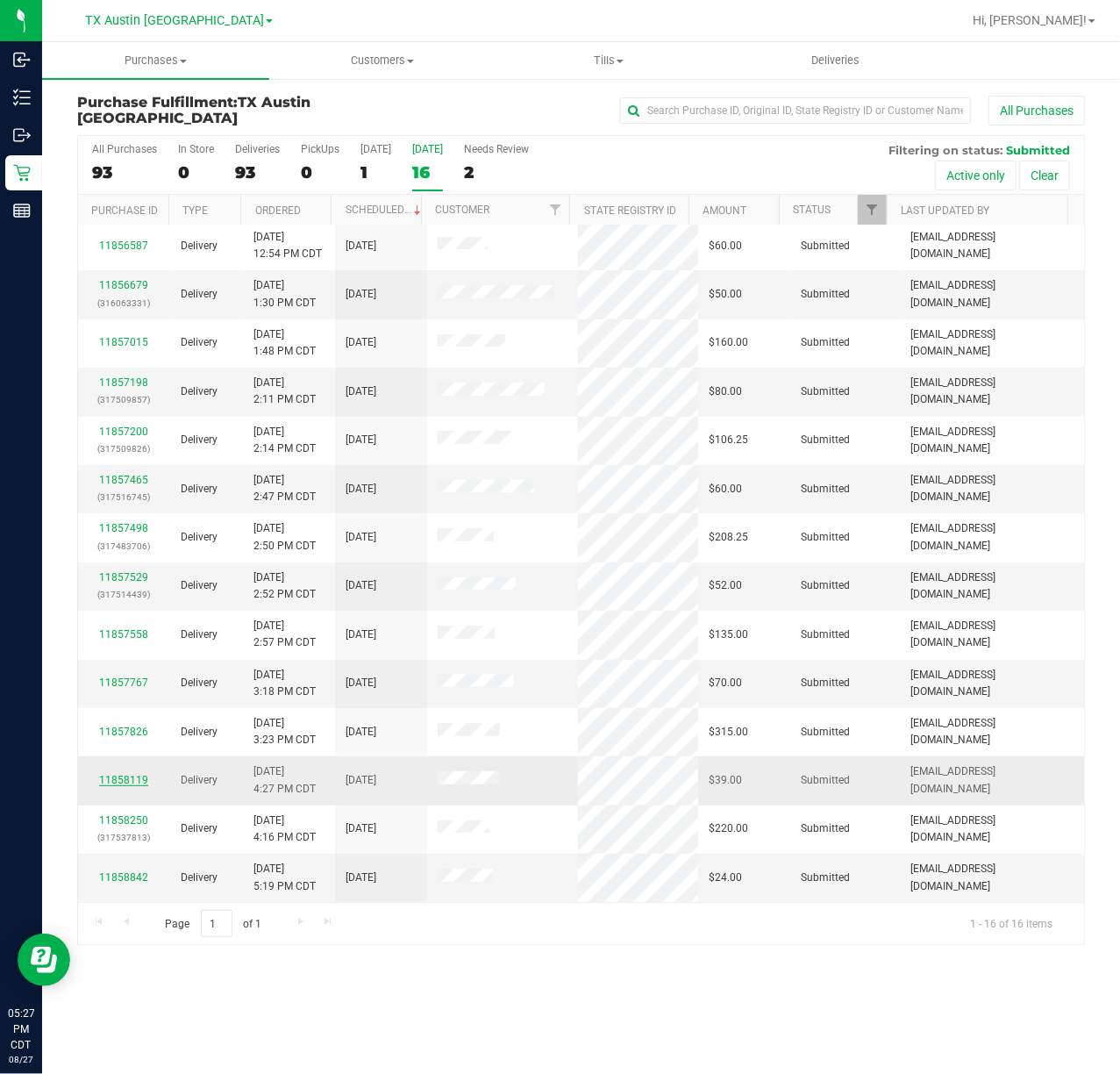
click at [137, 780] on link "11858119" at bounding box center [124, 780] width 49 height 13
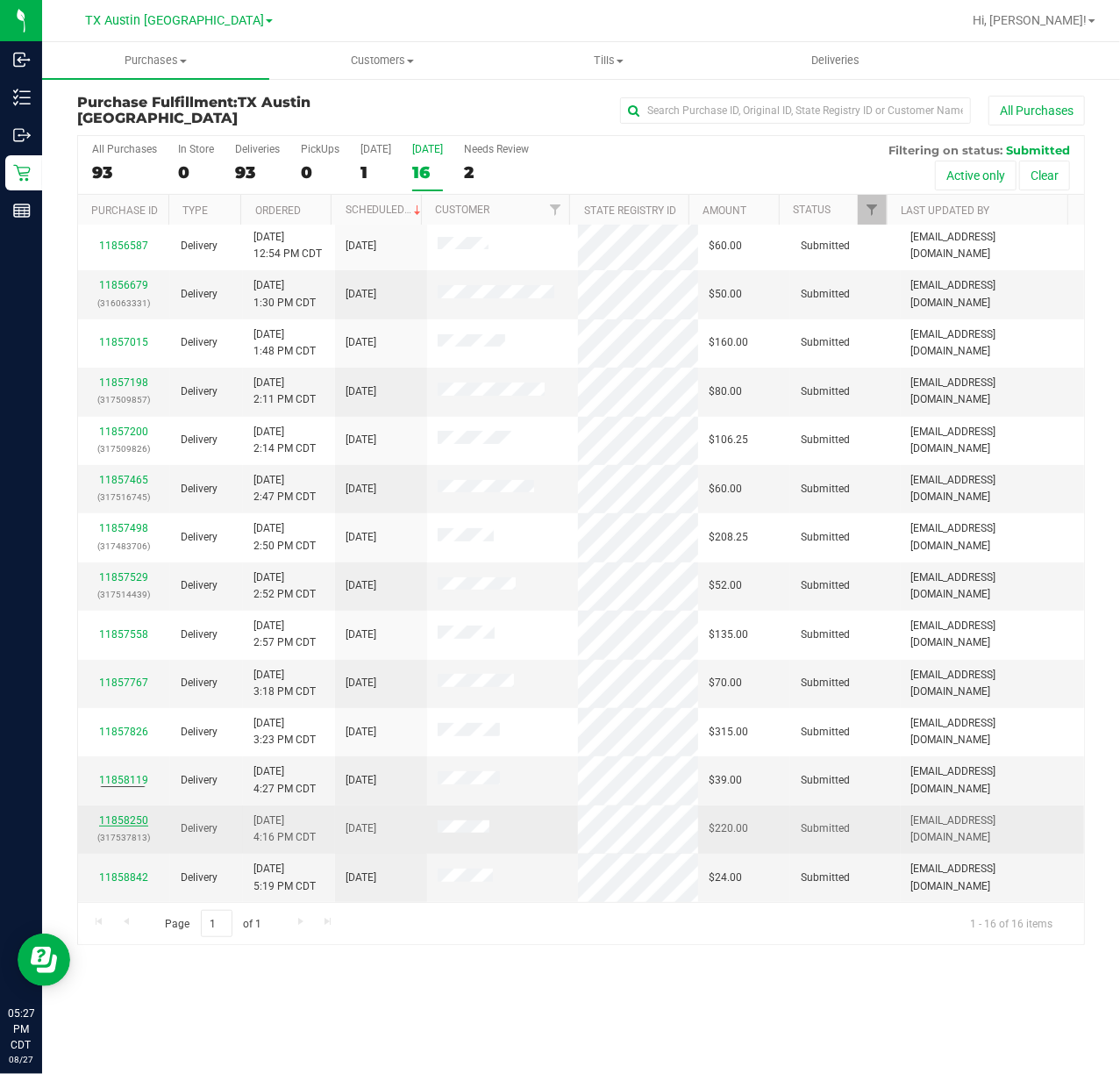
click at [127, 818] on link "11858250" at bounding box center [124, 821] width 49 height 13
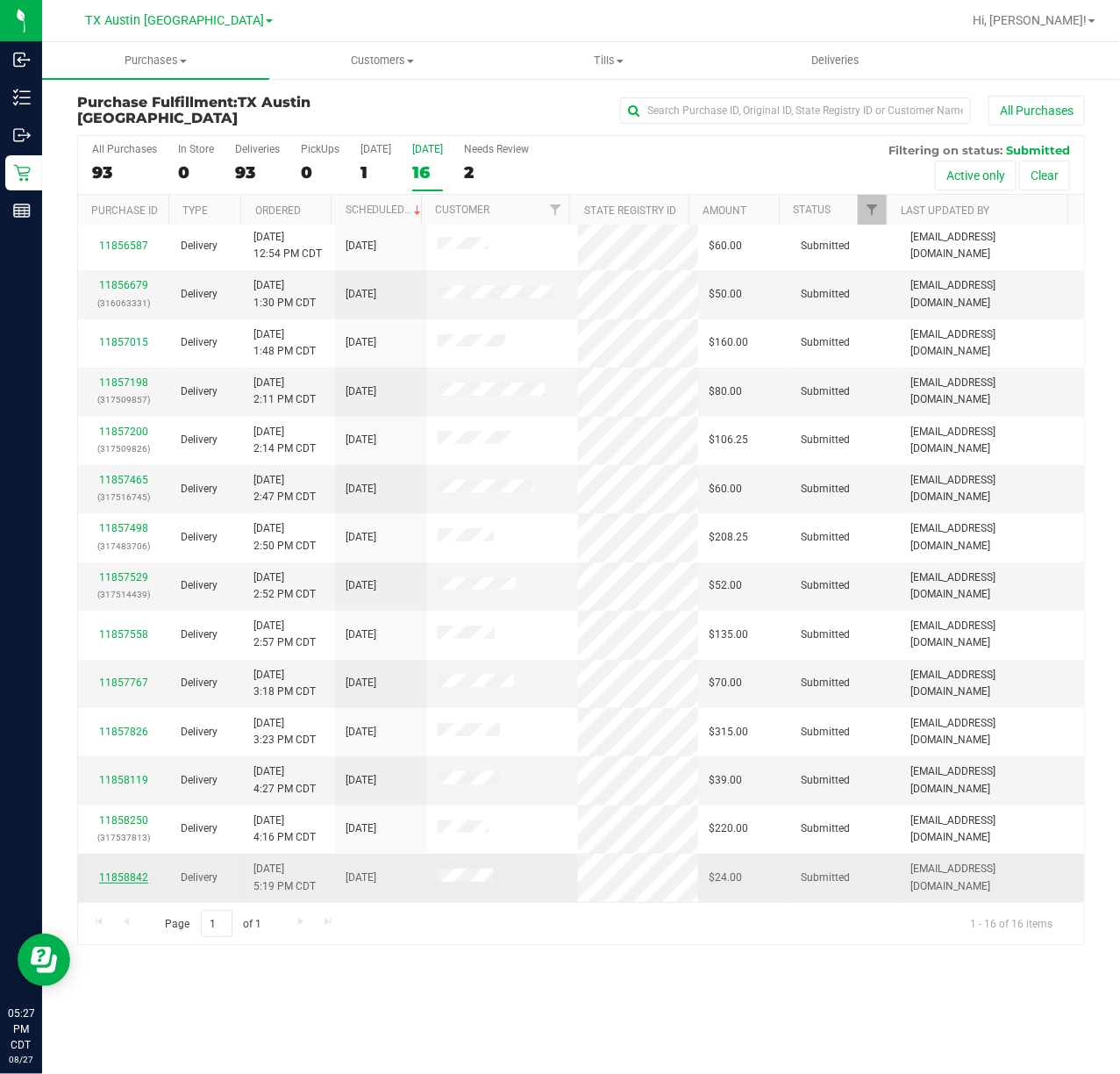
click at [125, 871] on link "11858842" at bounding box center [124, 878] width 49 height 13
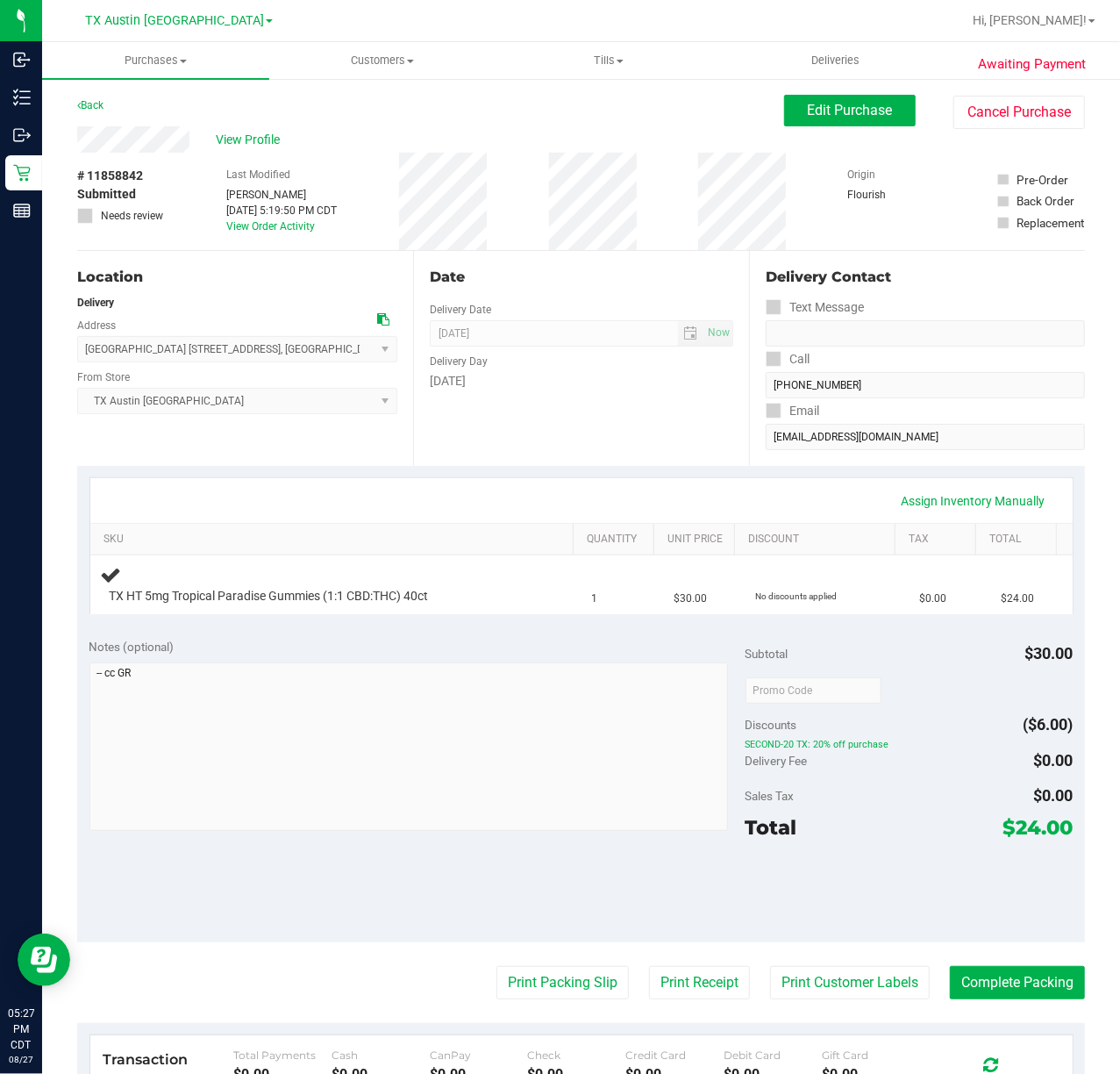
click at [644, 455] on div "Date Delivery Date 08/28/2025 Now 08/28/2025 07:00 AM Now Delivery Day Thursday" at bounding box center [581, 359] width 336 height 215
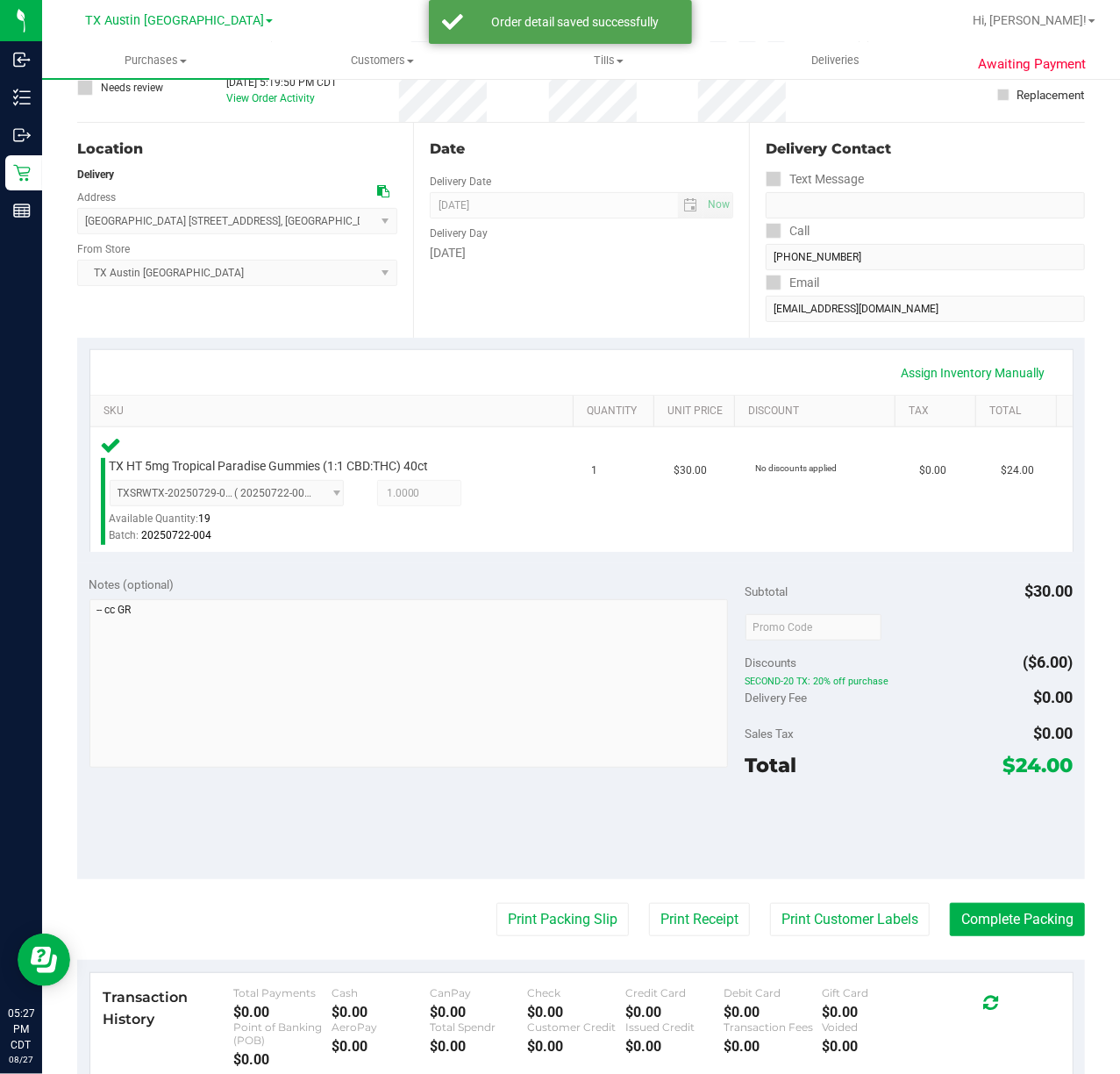
scroll to position [120, 0]
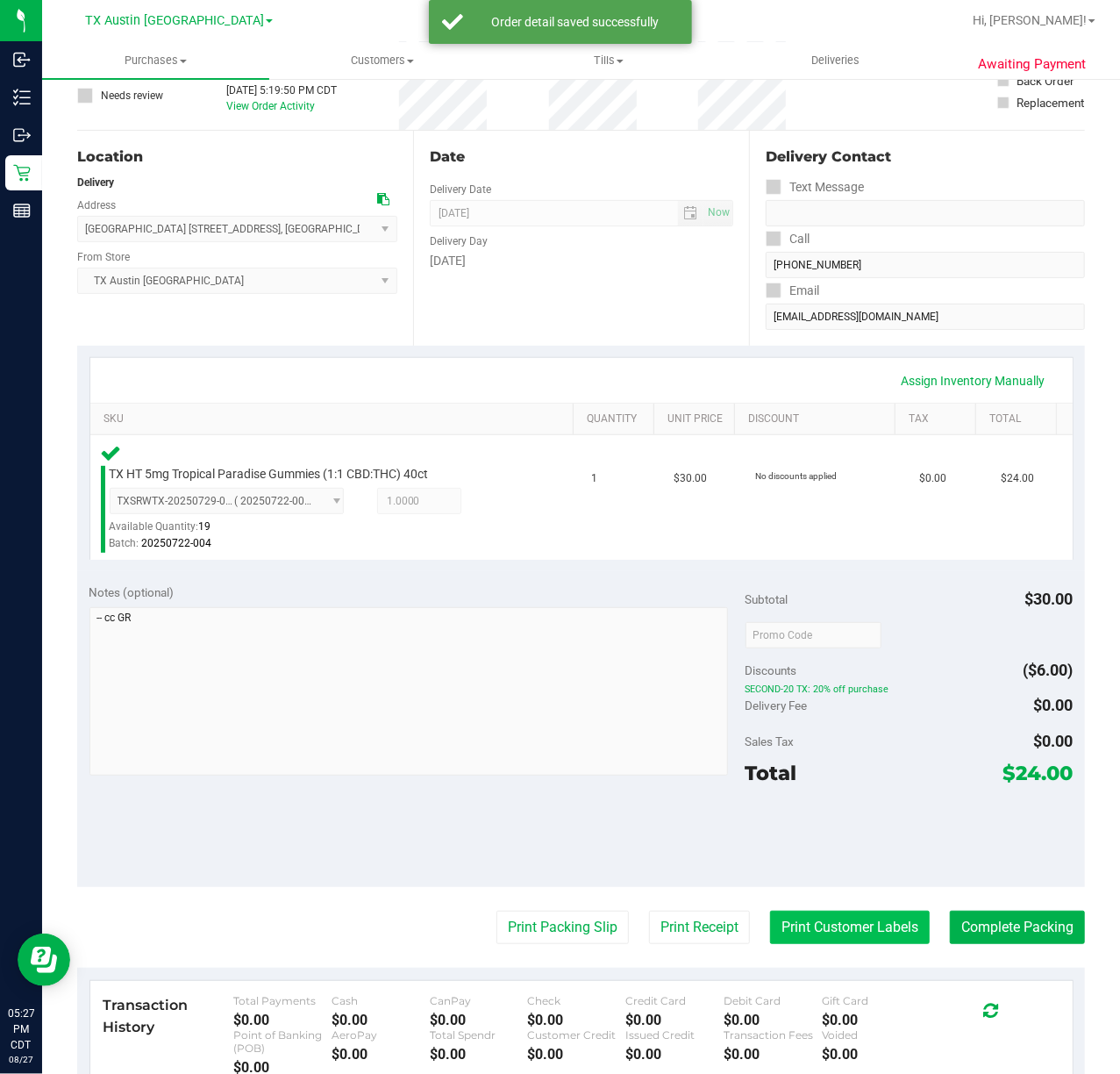
click at [837, 923] on button "Print Customer Labels" at bounding box center [850, 927] width 160 height 33
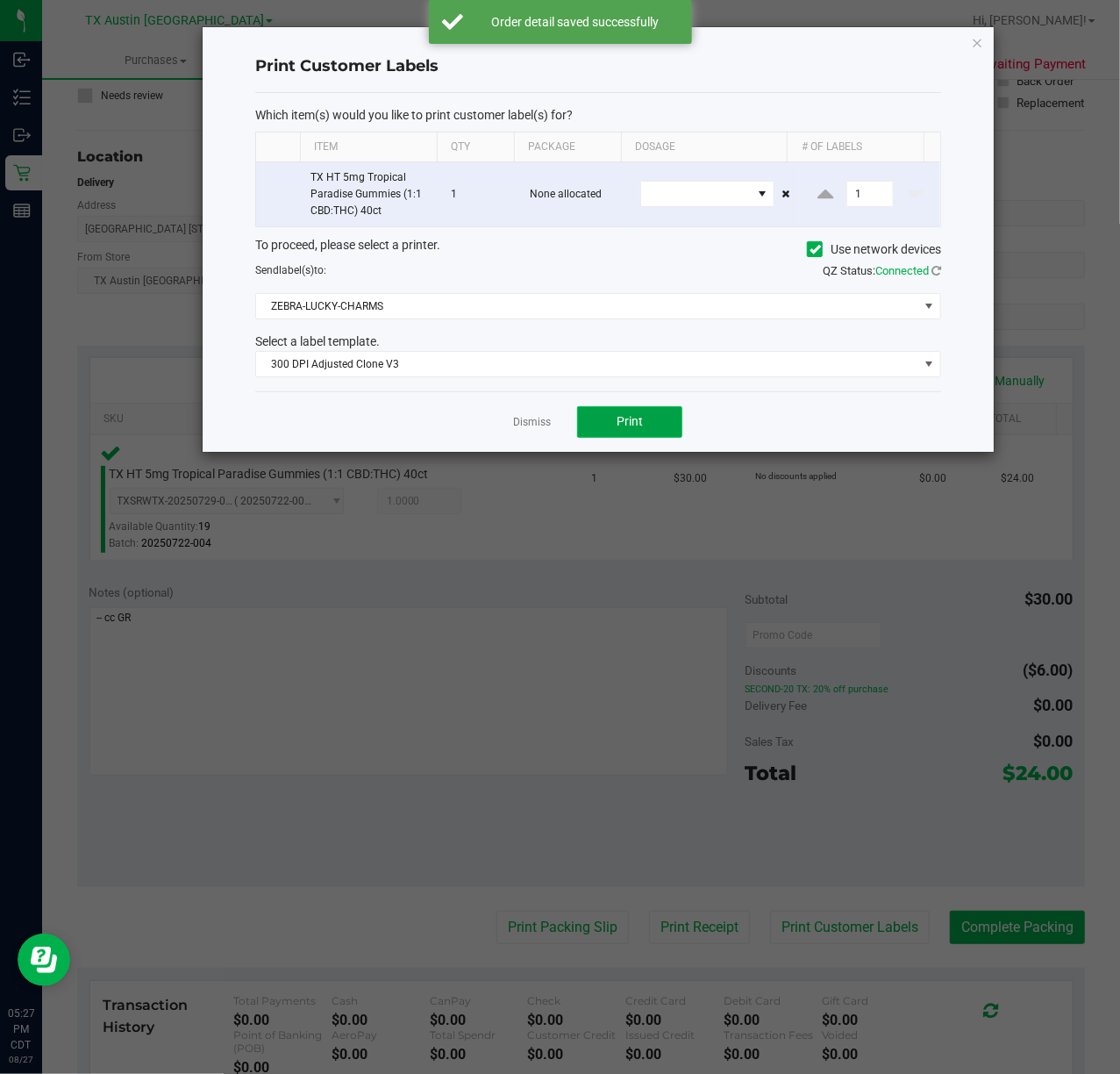
click at [629, 426] on span "Print" at bounding box center [629, 421] width 26 height 14
click at [535, 409] on div "Dismiss Print" at bounding box center [598, 421] width 686 height 61
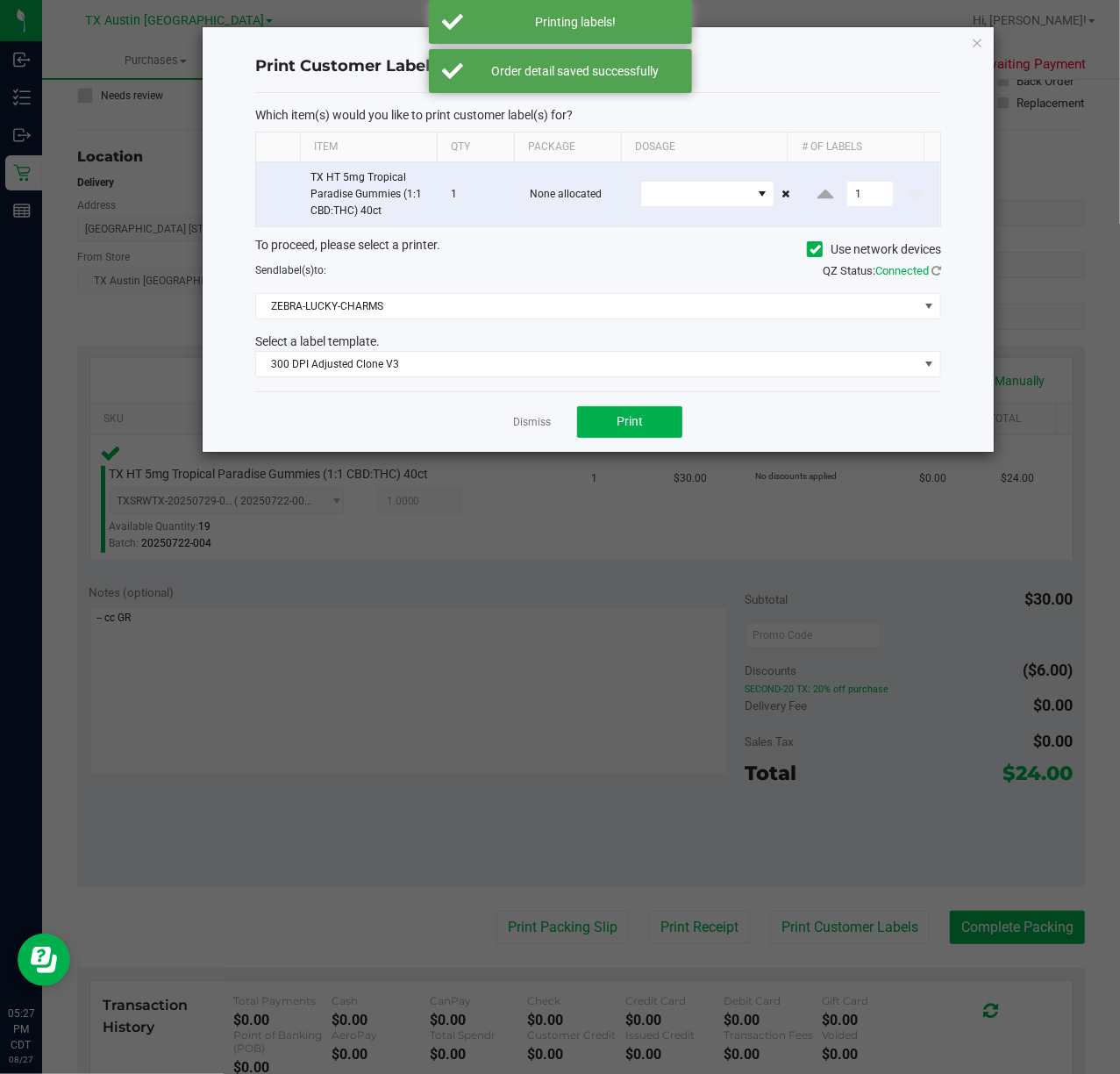
click at [665, 927] on ngb-modal-window "Print Customer Labels Which item(s) would you like to print customer label(s) f…" at bounding box center [567, 537] width 1134 height 1074
click at [531, 425] on link "Dismiss" at bounding box center [532, 422] width 38 height 14
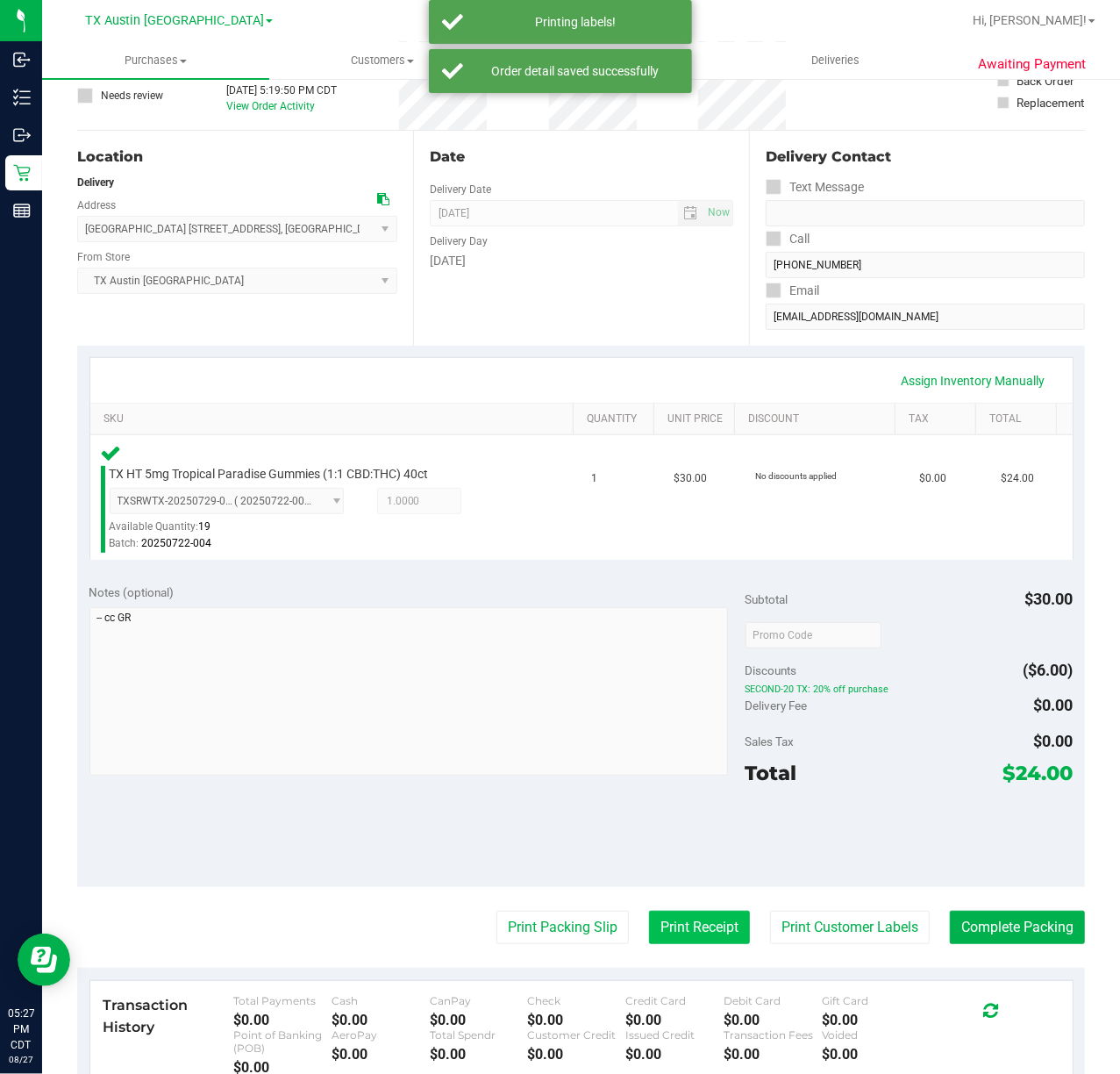
click at [669, 923] on button "Print Receipt" at bounding box center [700, 927] width 101 height 33
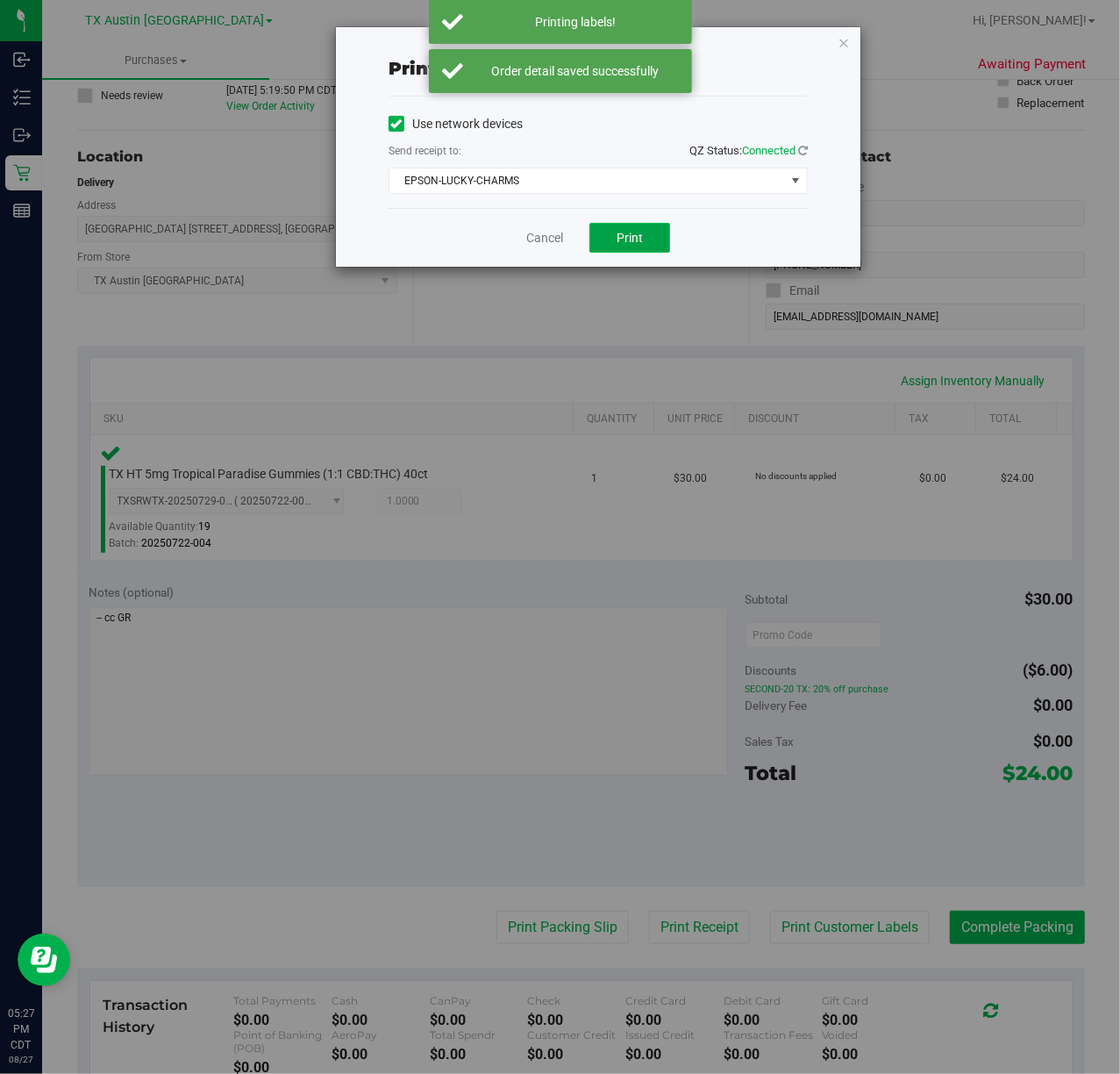
click at [670, 228] on button "Print" at bounding box center [629, 238] width 80 height 30
click at [535, 275] on div "Print receipt Use network devices Send receipt to: QZ Status: Connected EPSON-L…" at bounding box center [567, 537] width 1134 height 1074
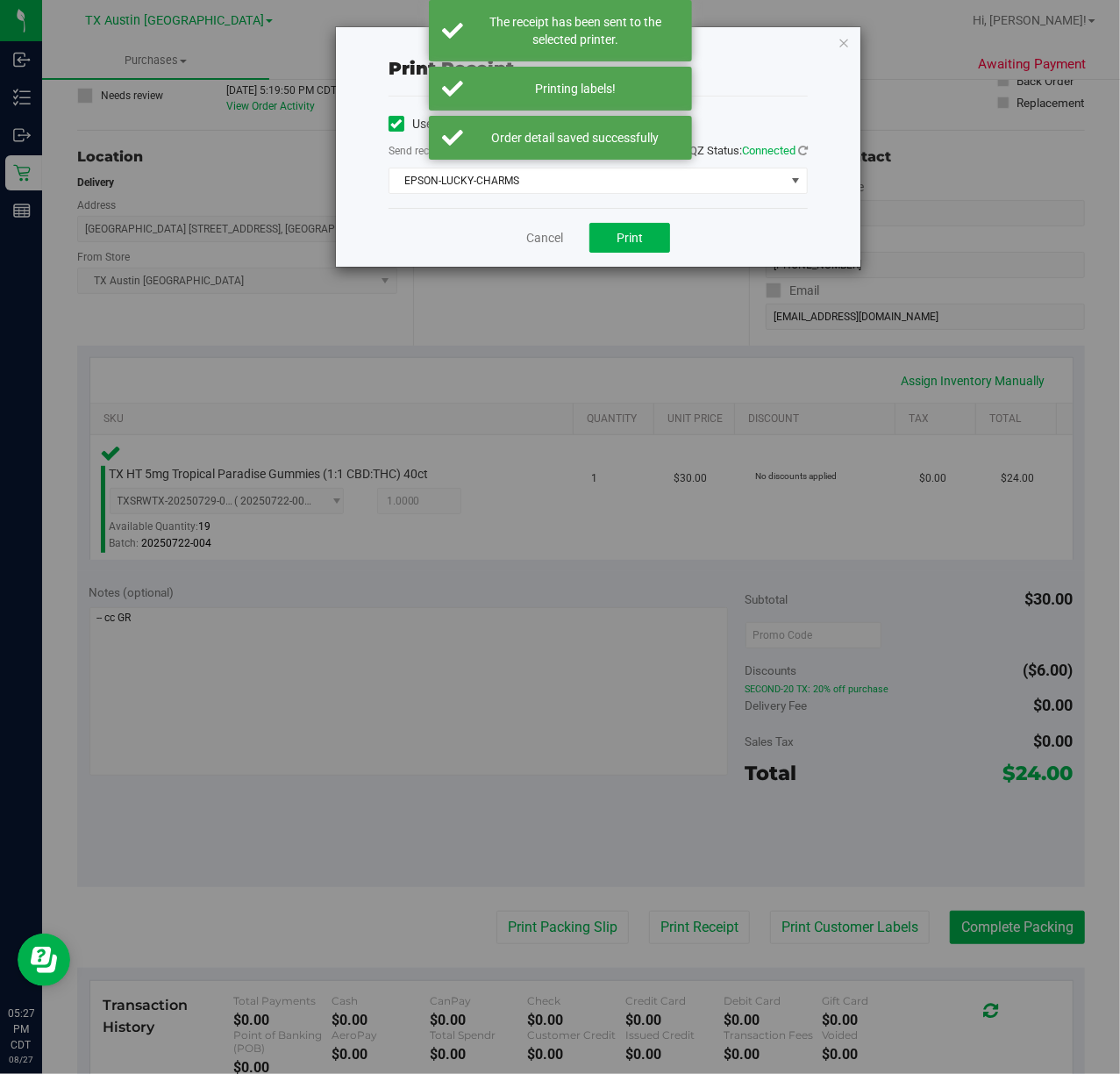
click at [511, 948] on div "Print receipt Use network devices Send receipt to: QZ Status: Connected EPSON-L…" at bounding box center [567, 537] width 1134 height 1074
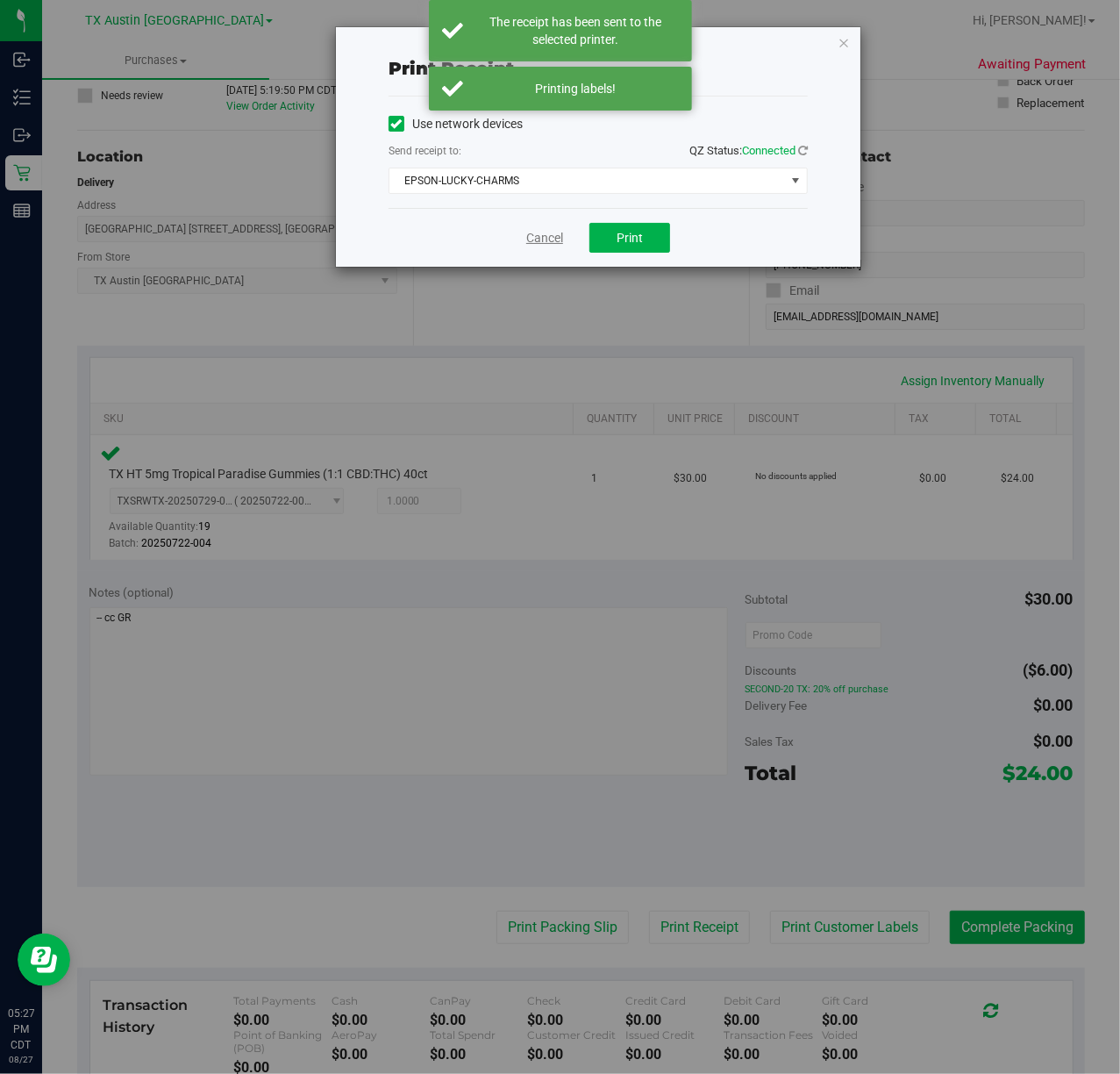
click at [531, 239] on link "Cancel" at bounding box center [544, 238] width 37 height 18
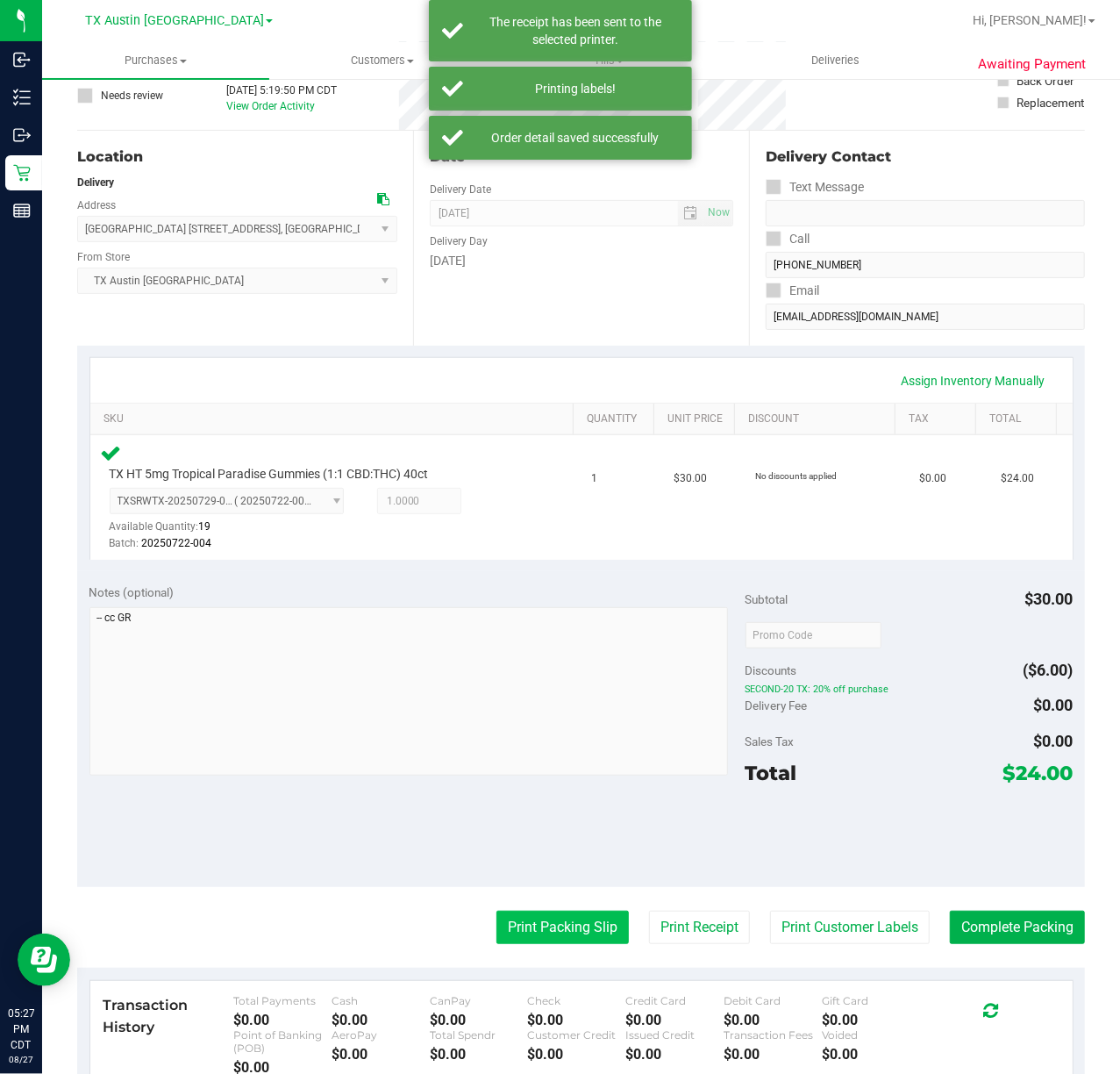
click at [533, 927] on button "Print Packing Slip" at bounding box center [562, 927] width 133 height 33
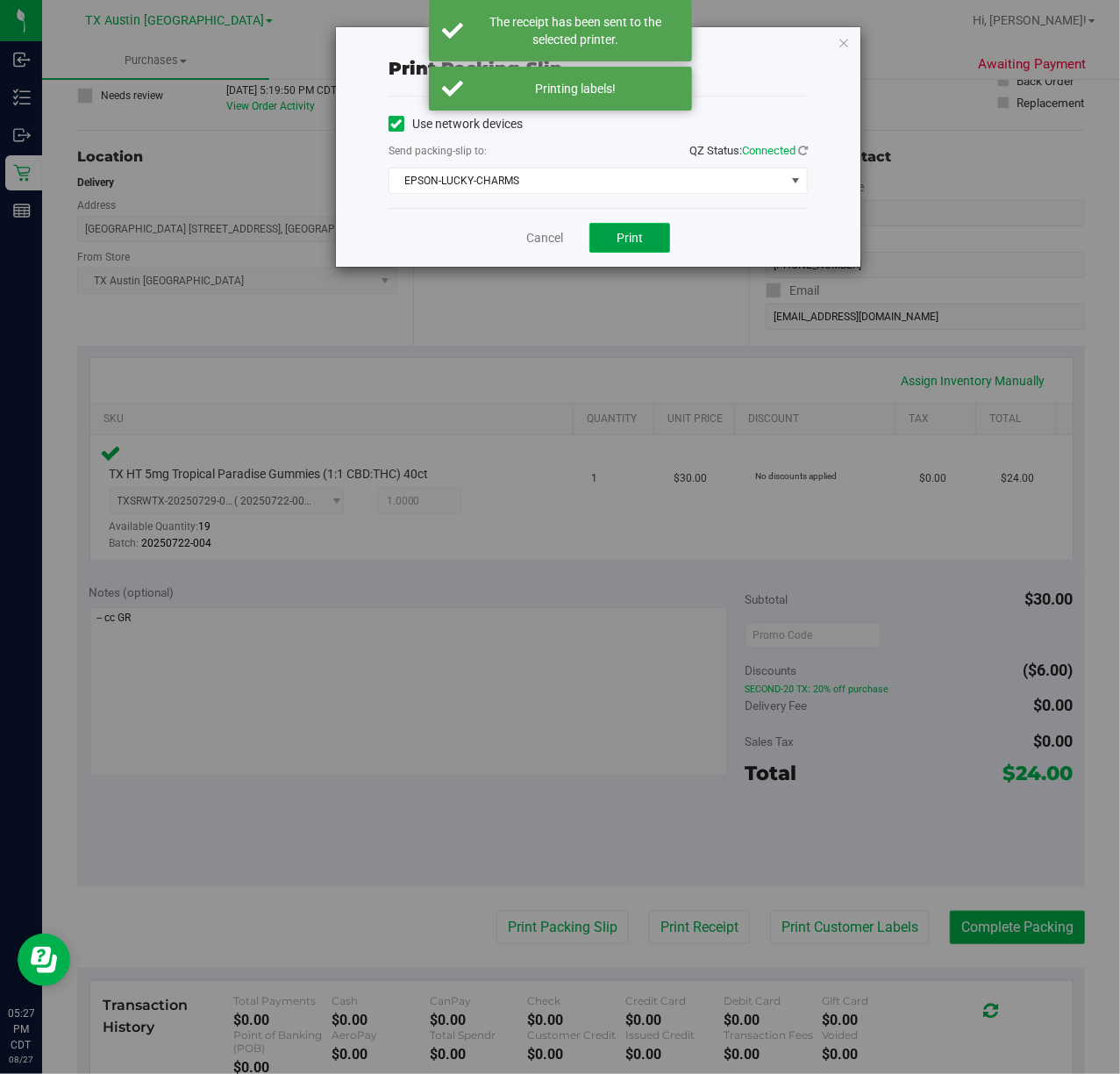
click at [629, 237] on span "Print" at bounding box center [629, 238] width 26 height 14
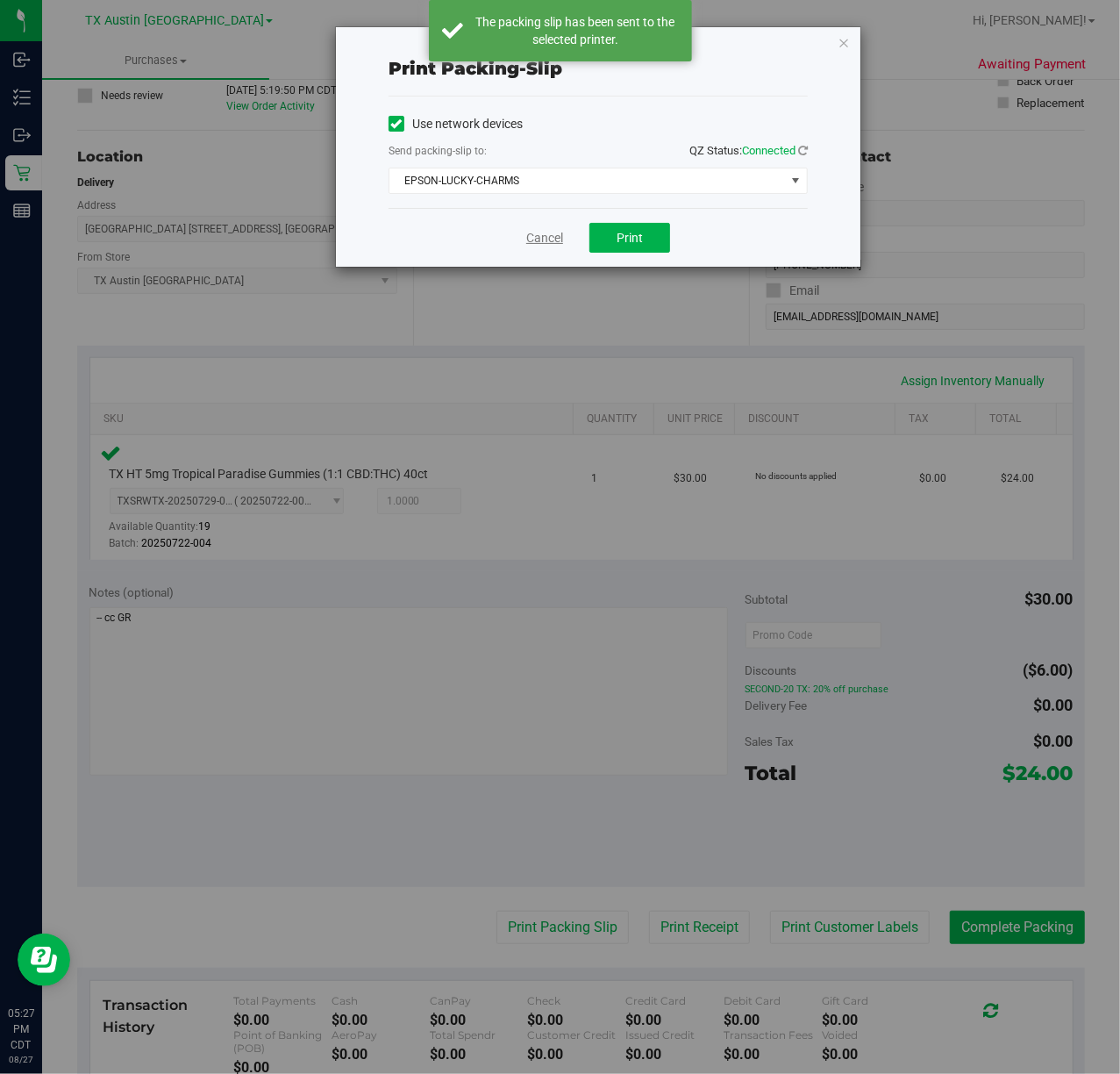
click at [549, 237] on link "Cancel" at bounding box center [544, 238] width 37 height 18
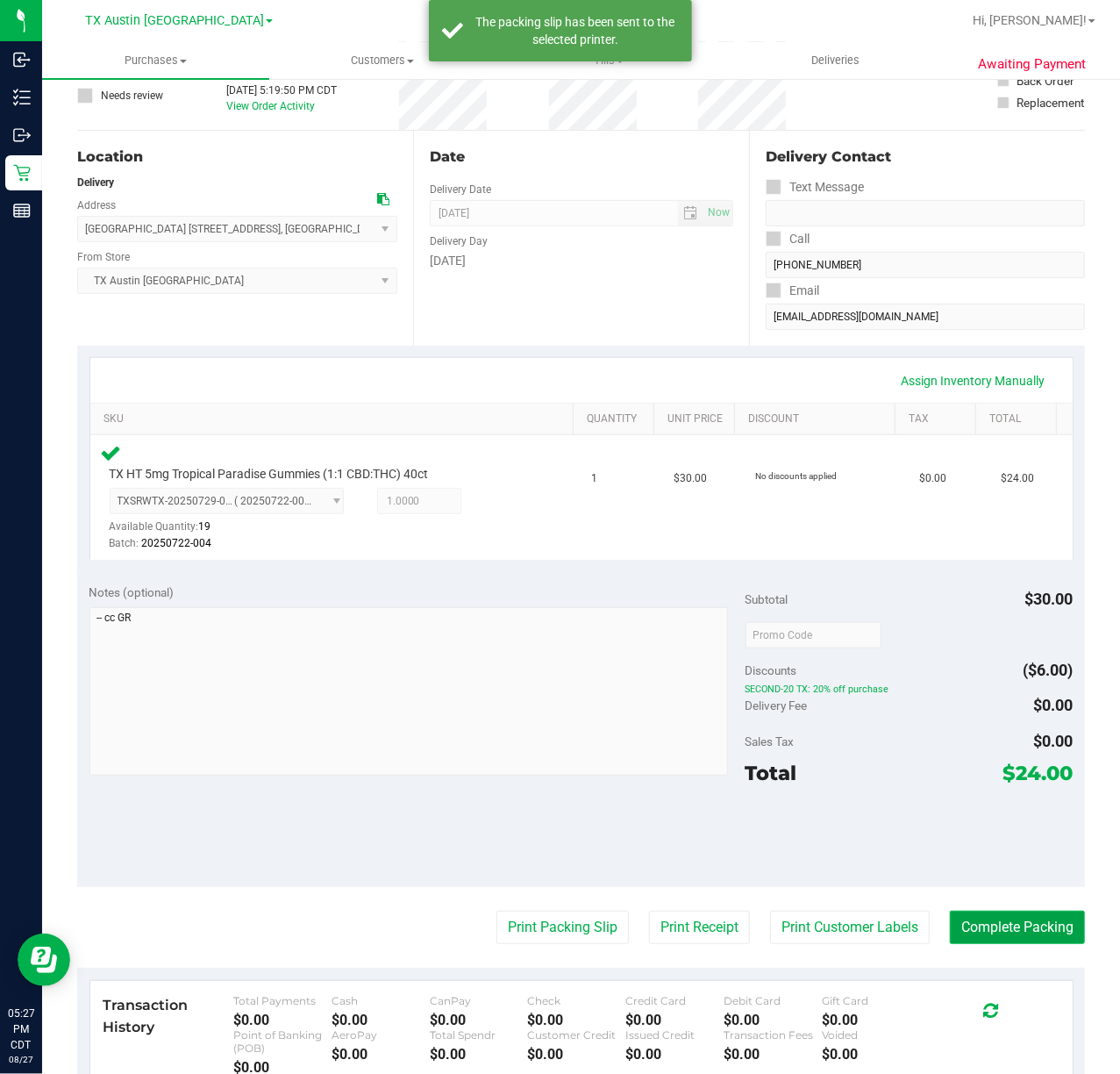
click at [1003, 930] on button "Complete Packing" at bounding box center [1017, 927] width 135 height 33
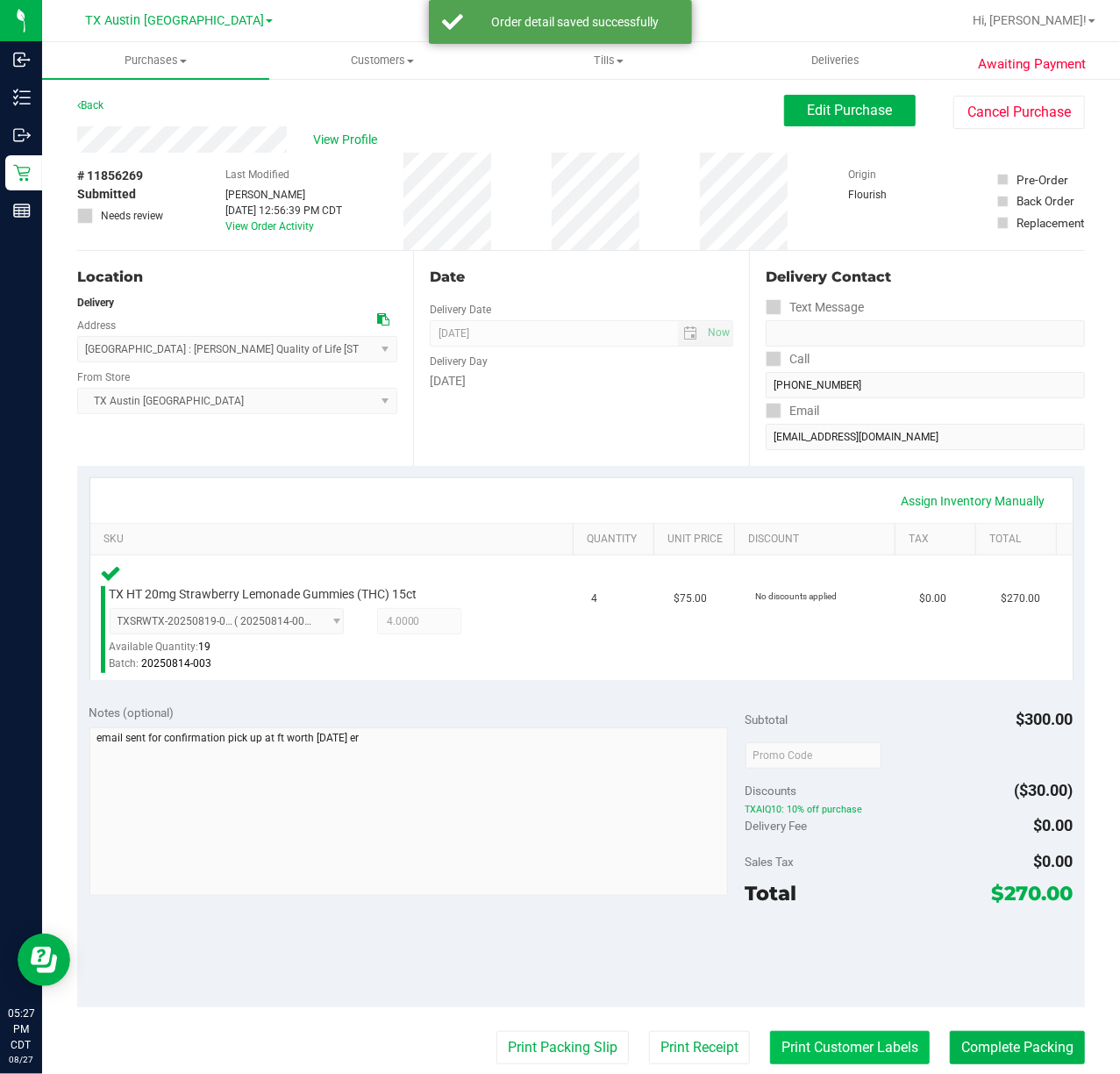
click at [868, 1005] on button "Print Customer Labels" at bounding box center [850, 1047] width 160 height 33
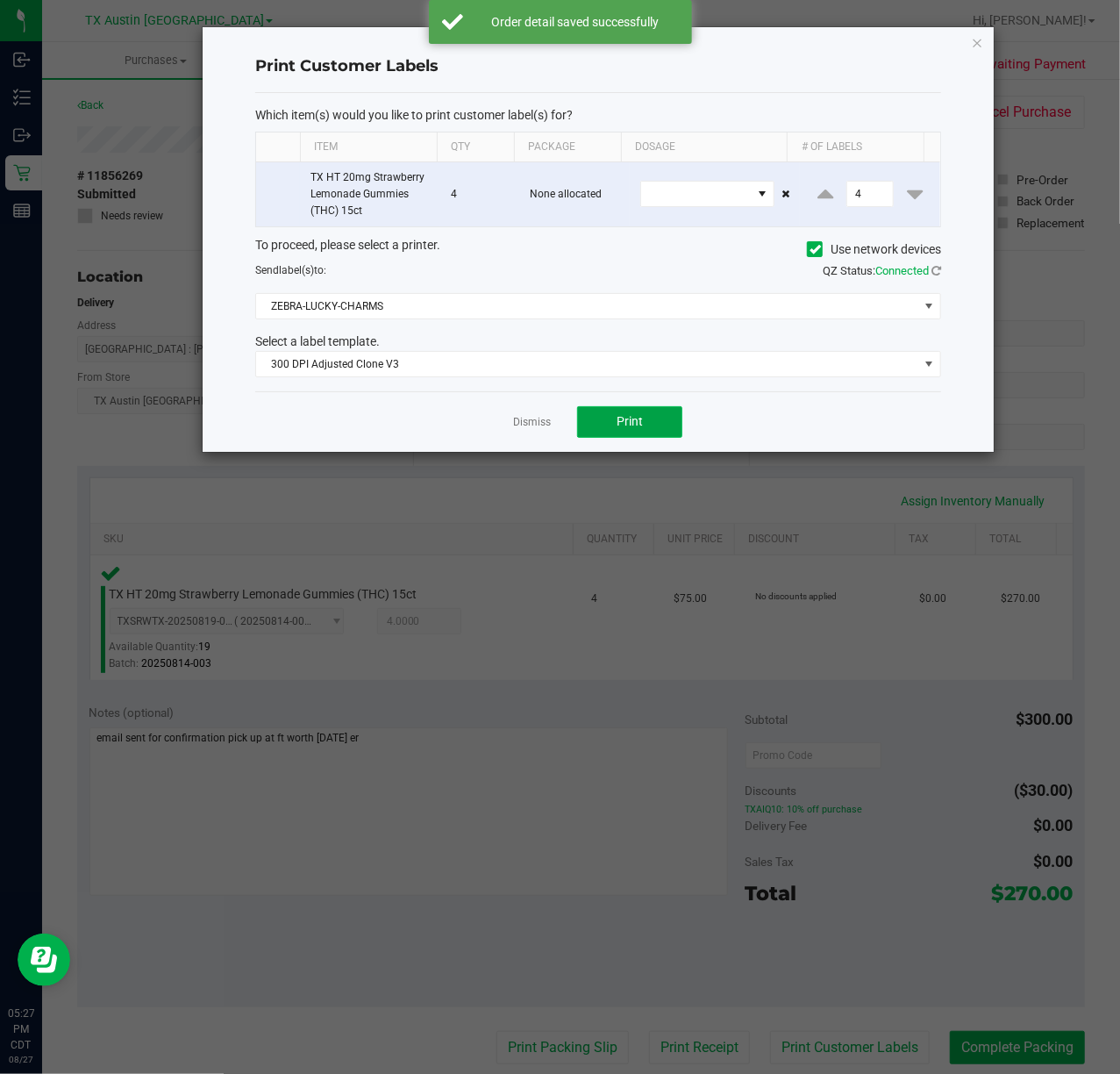
click at [615, 435] on button "Print" at bounding box center [630, 421] width 105 height 32
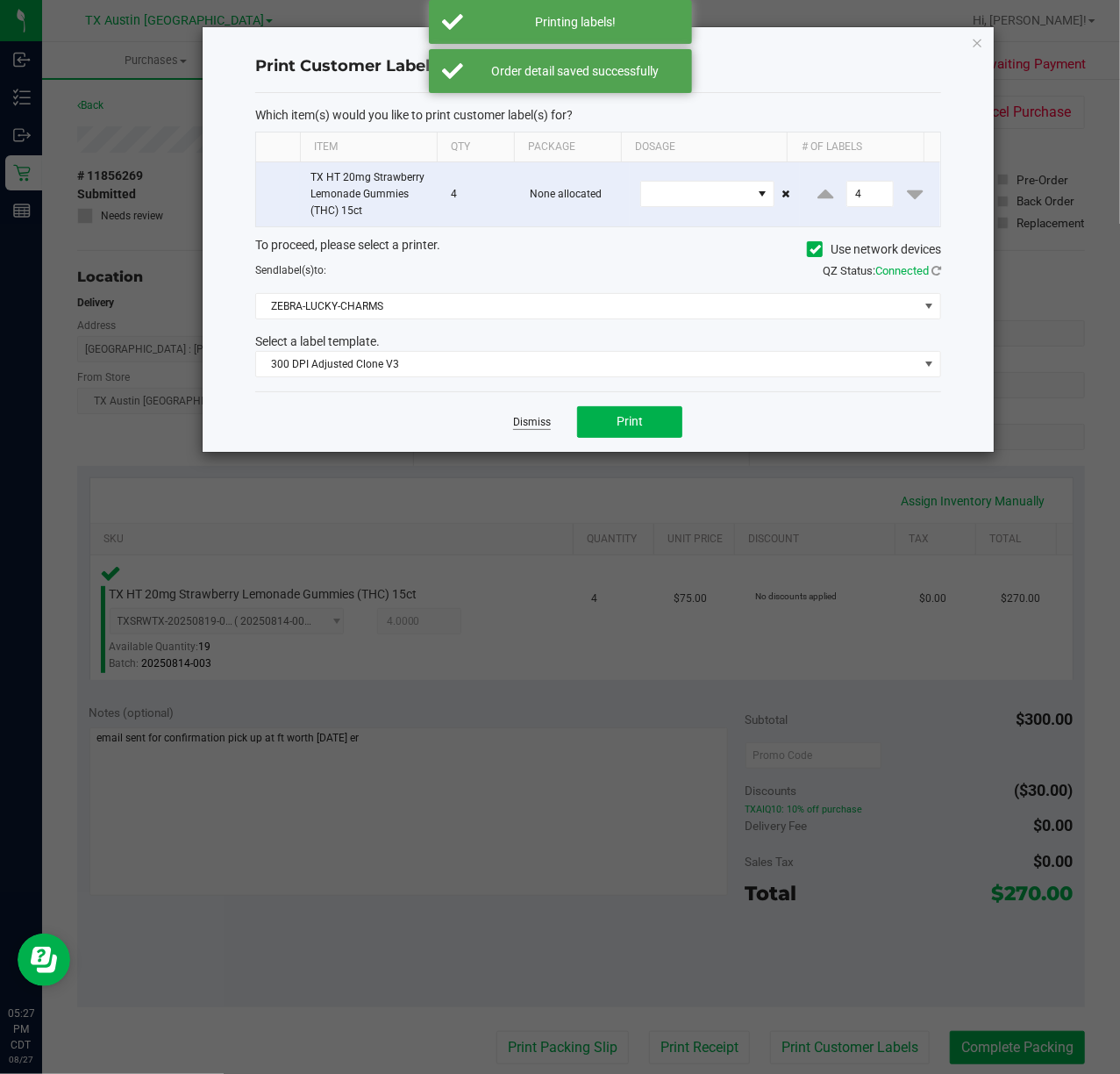
click at [521, 425] on link "Dismiss" at bounding box center [532, 422] width 38 height 14
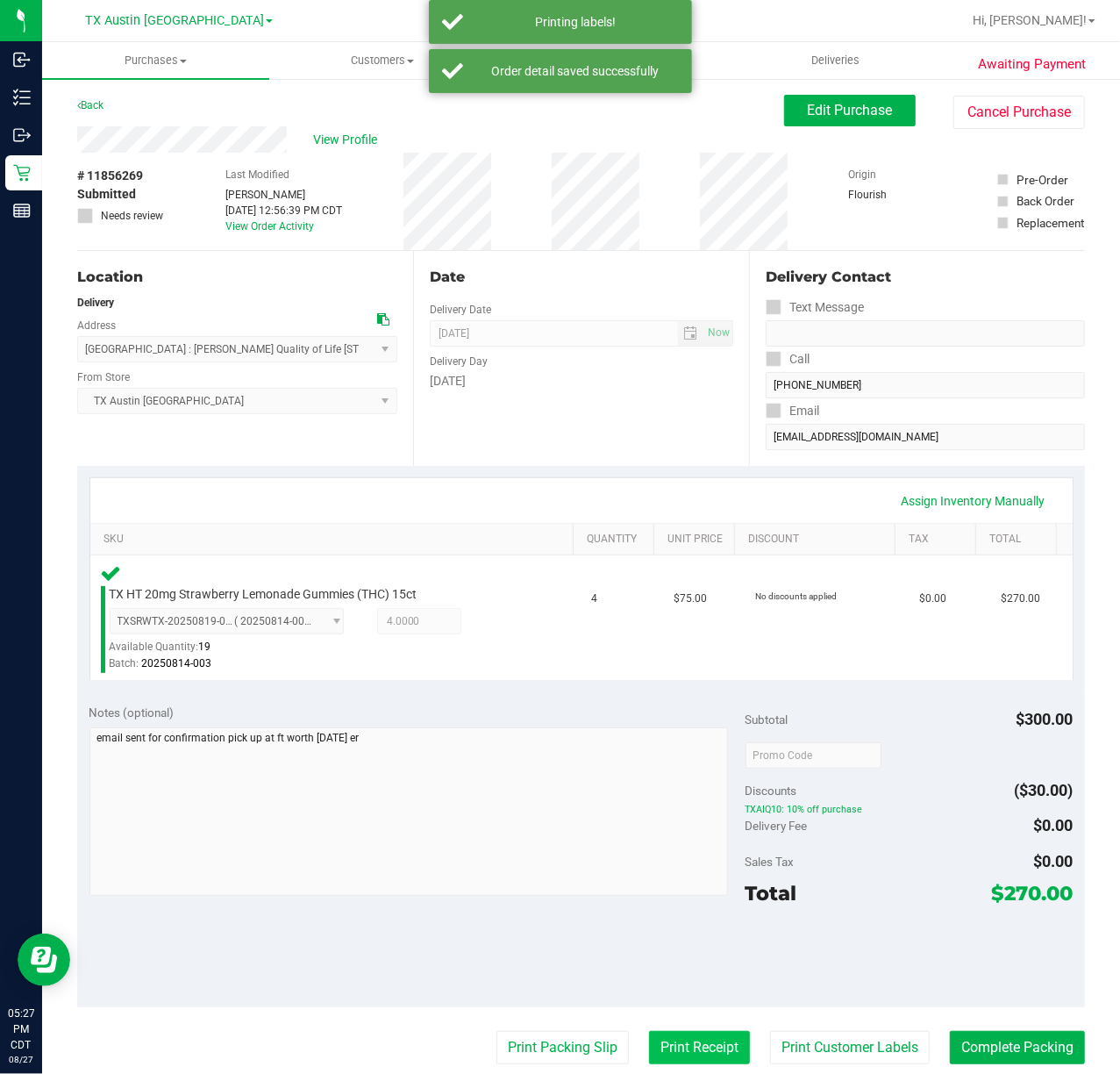
click at [671, 1005] on button "Print Receipt" at bounding box center [700, 1047] width 101 height 33
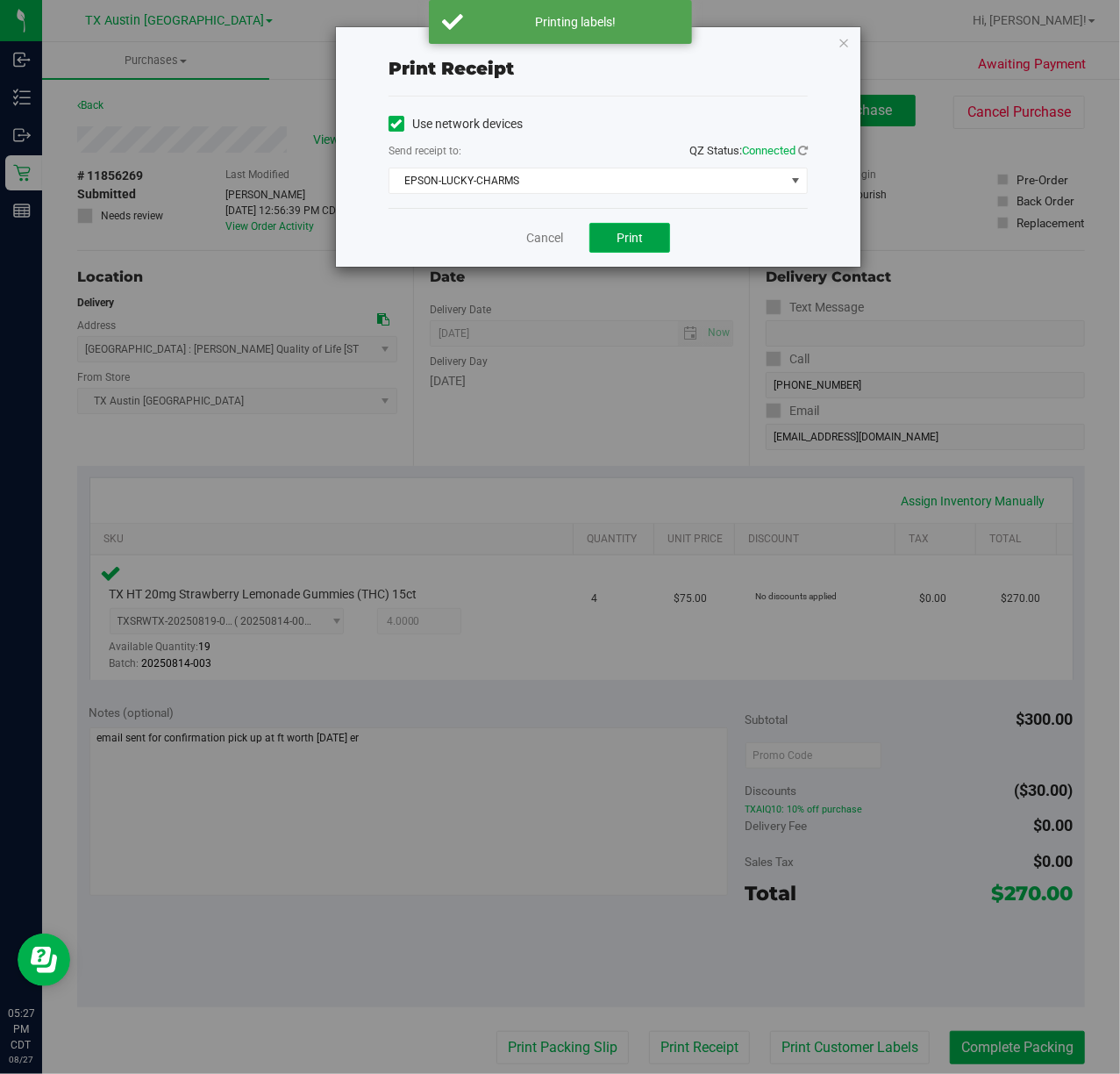
click at [618, 232] on span "Print" at bounding box center [629, 238] width 26 height 14
click at [538, 239] on link "Cancel" at bounding box center [544, 238] width 37 height 18
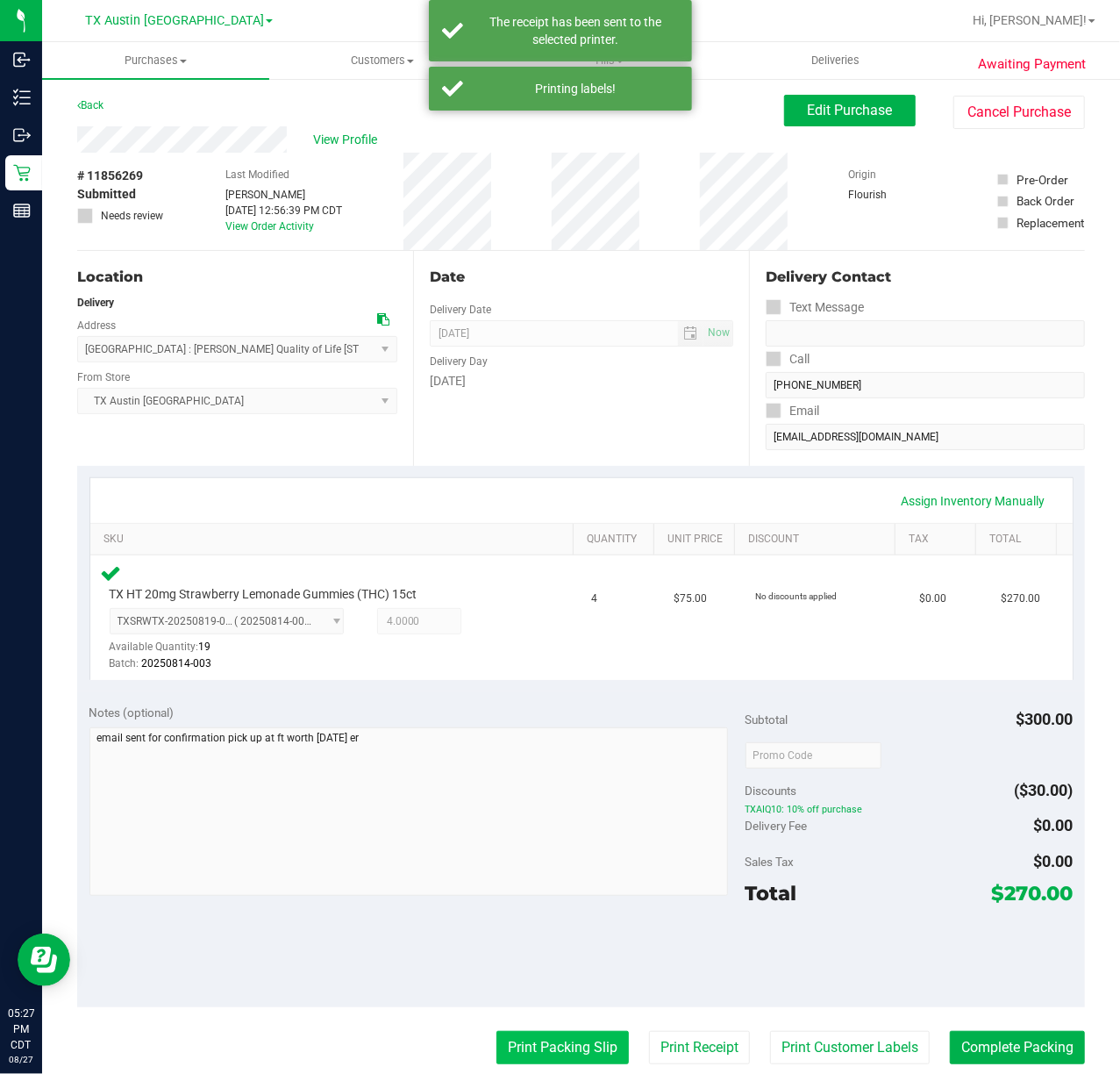
click at [541, 1005] on button "Print Packing Slip" at bounding box center [562, 1047] width 133 height 33
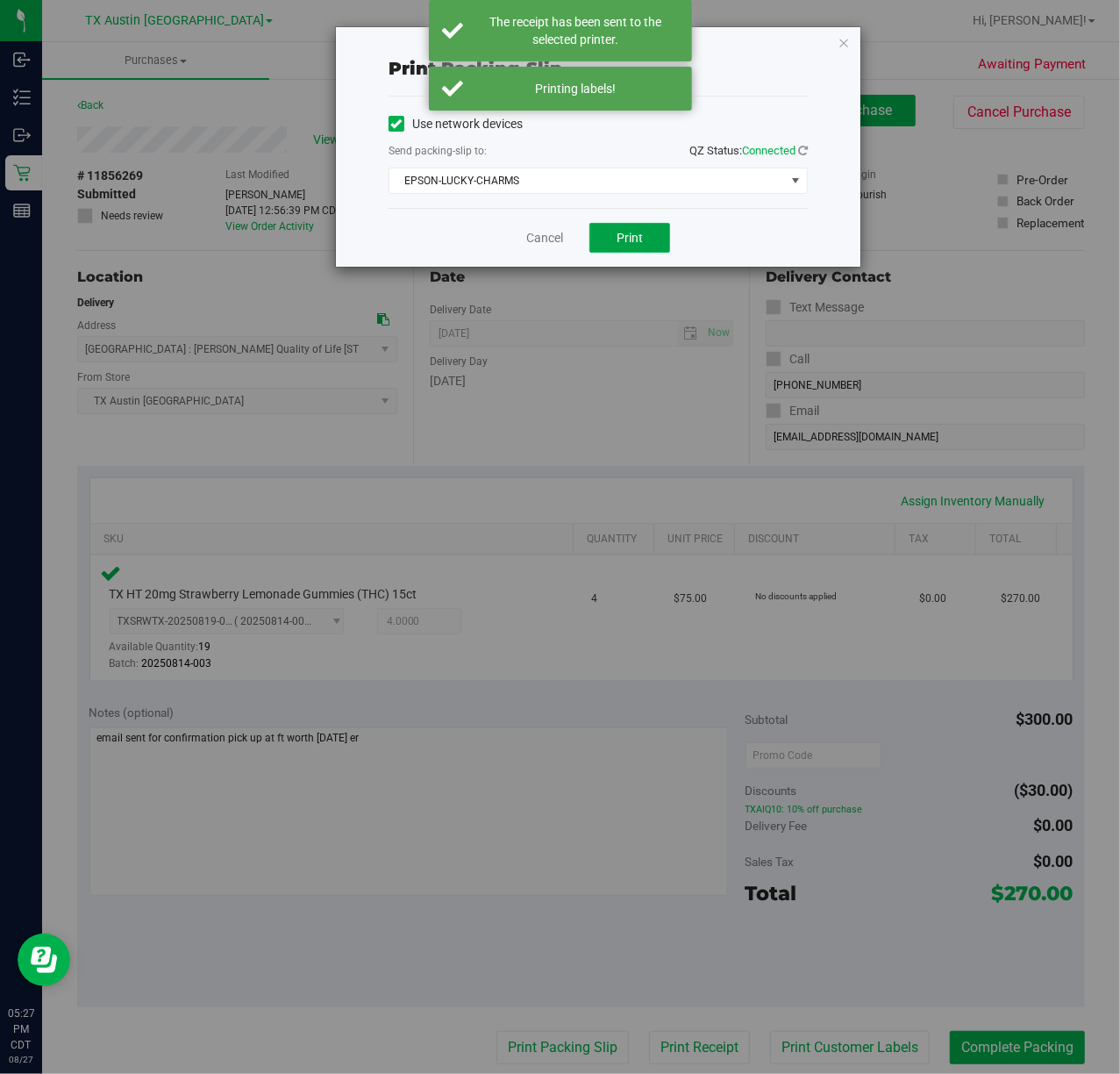
click at [629, 236] on span "Print" at bounding box center [629, 238] width 26 height 14
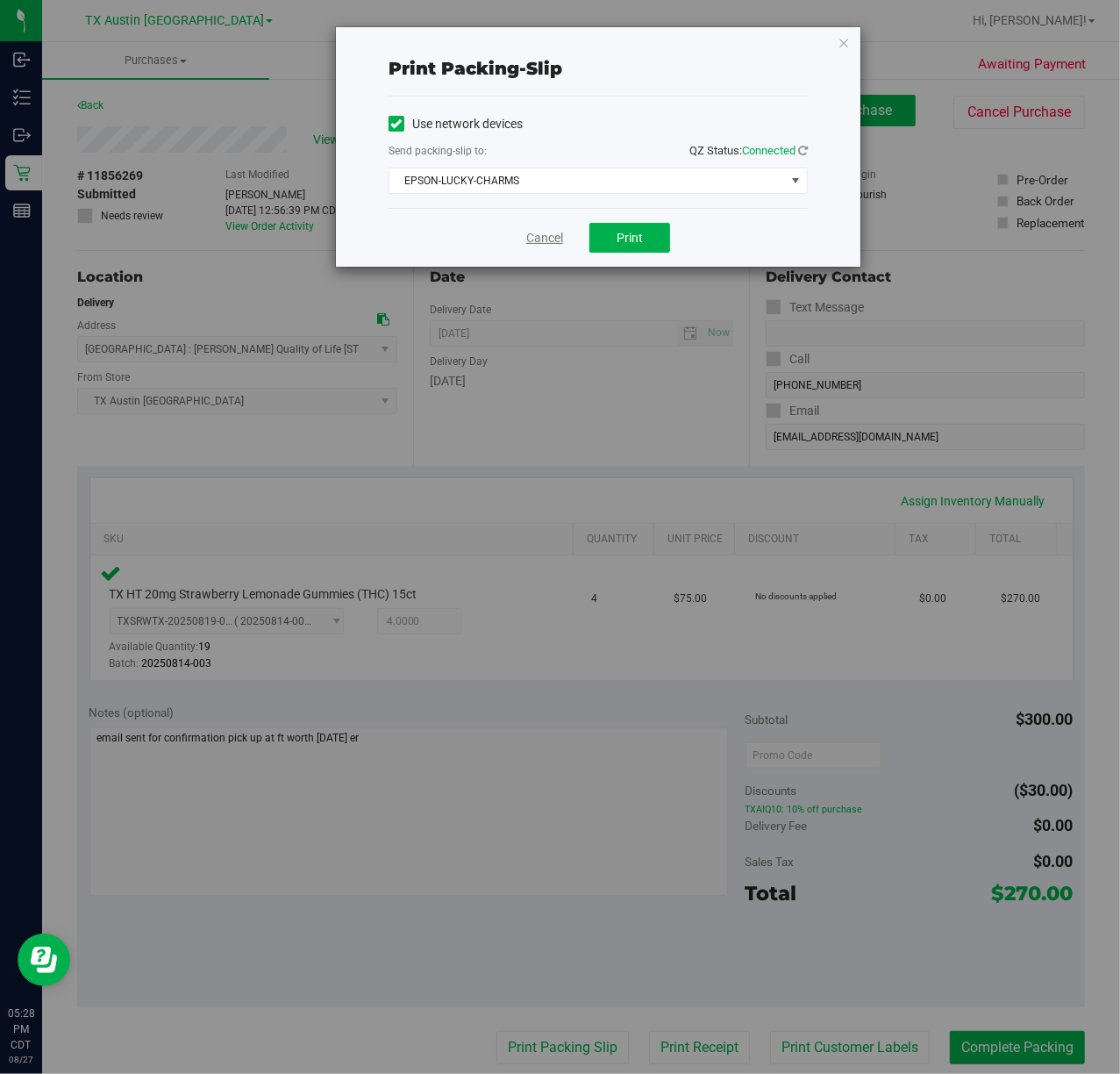
click at [532, 239] on link "Cancel" at bounding box center [544, 238] width 37 height 18
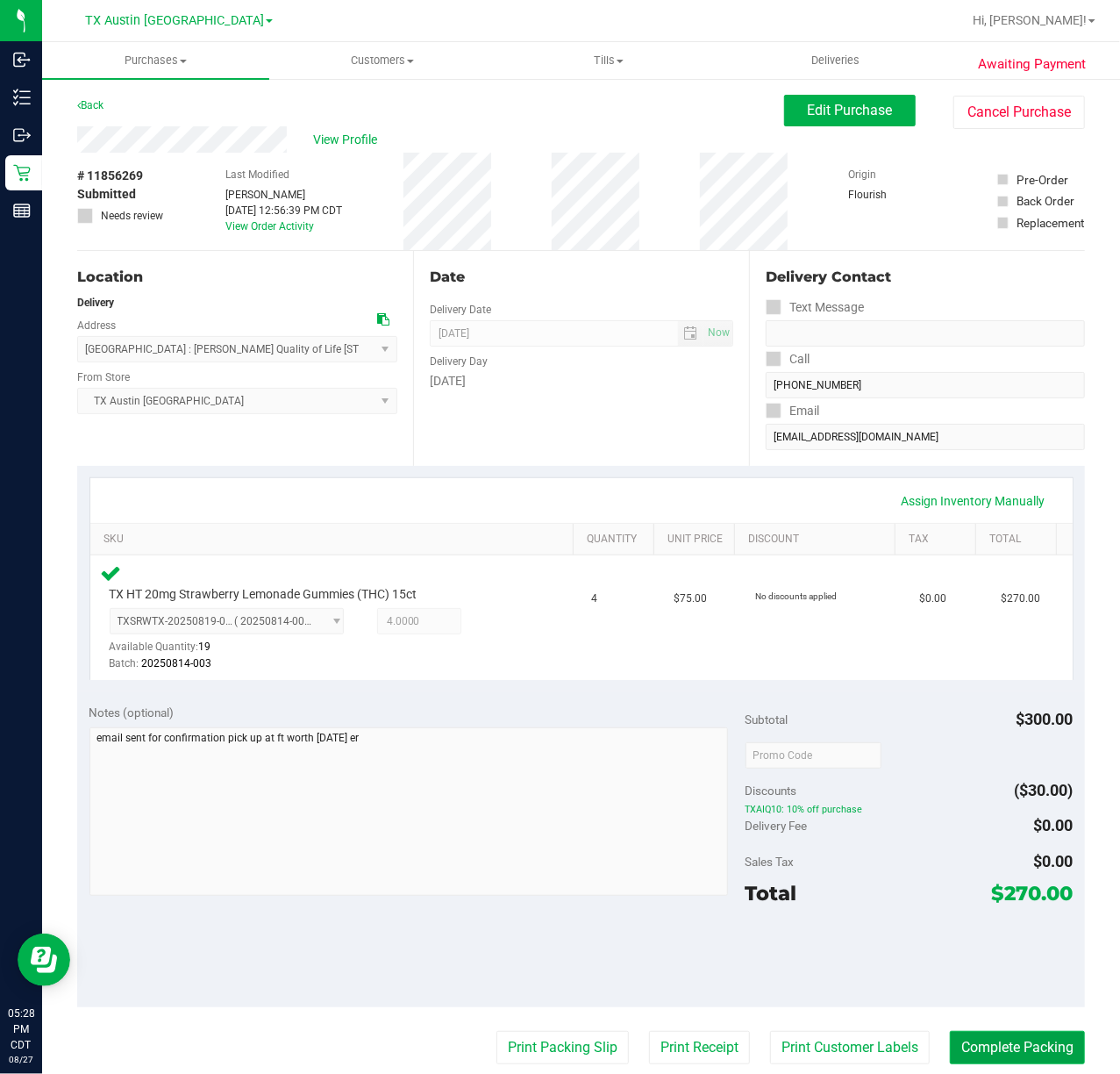
click at [981, 1005] on button "Complete Packing" at bounding box center [1017, 1047] width 135 height 33
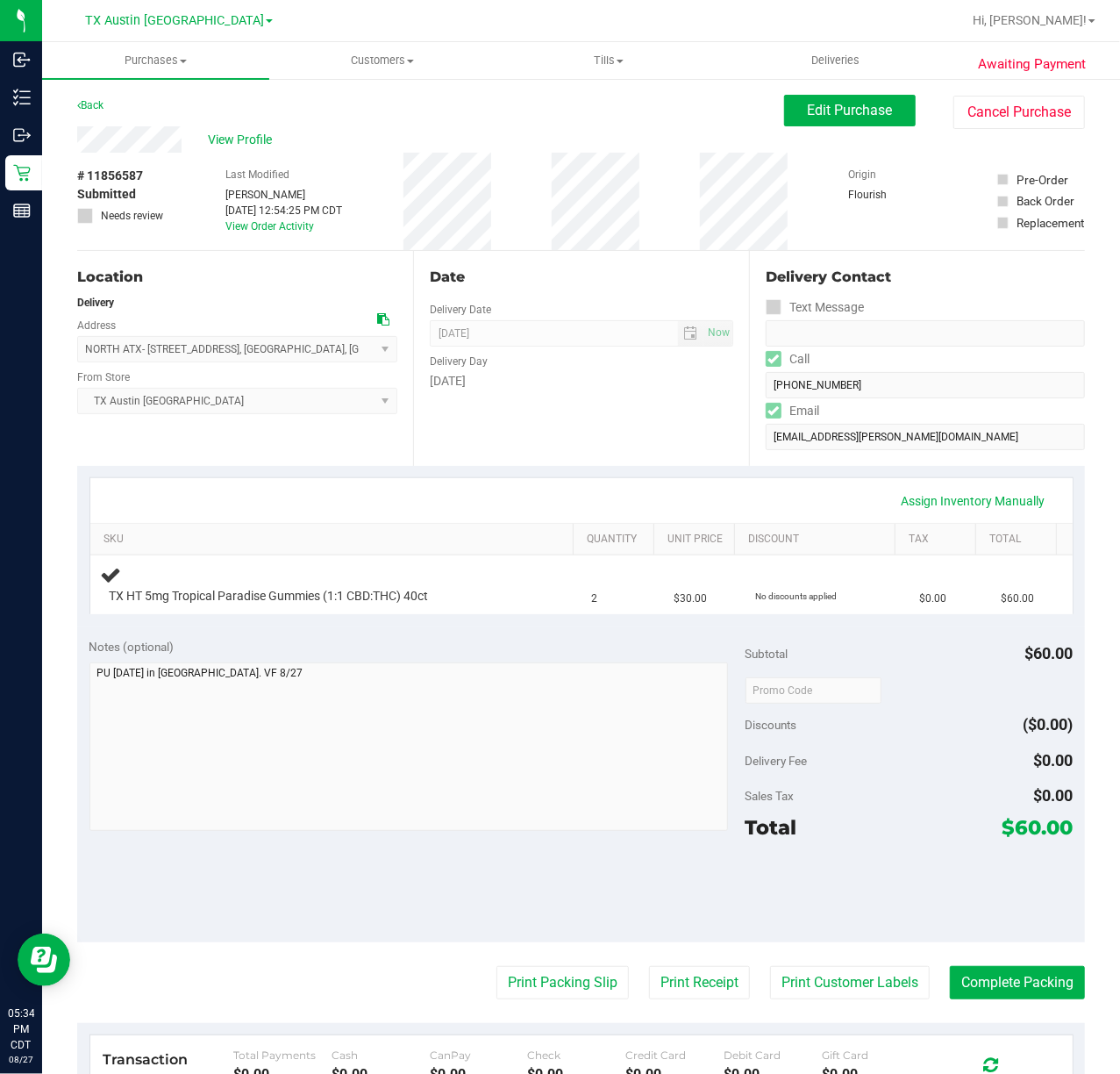
click at [586, 466] on div "Assign Inventory Manually SKU Quantity Unit Price Discount Tax Total TX HT 5mg …" at bounding box center [580, 546] width 1008 height 161
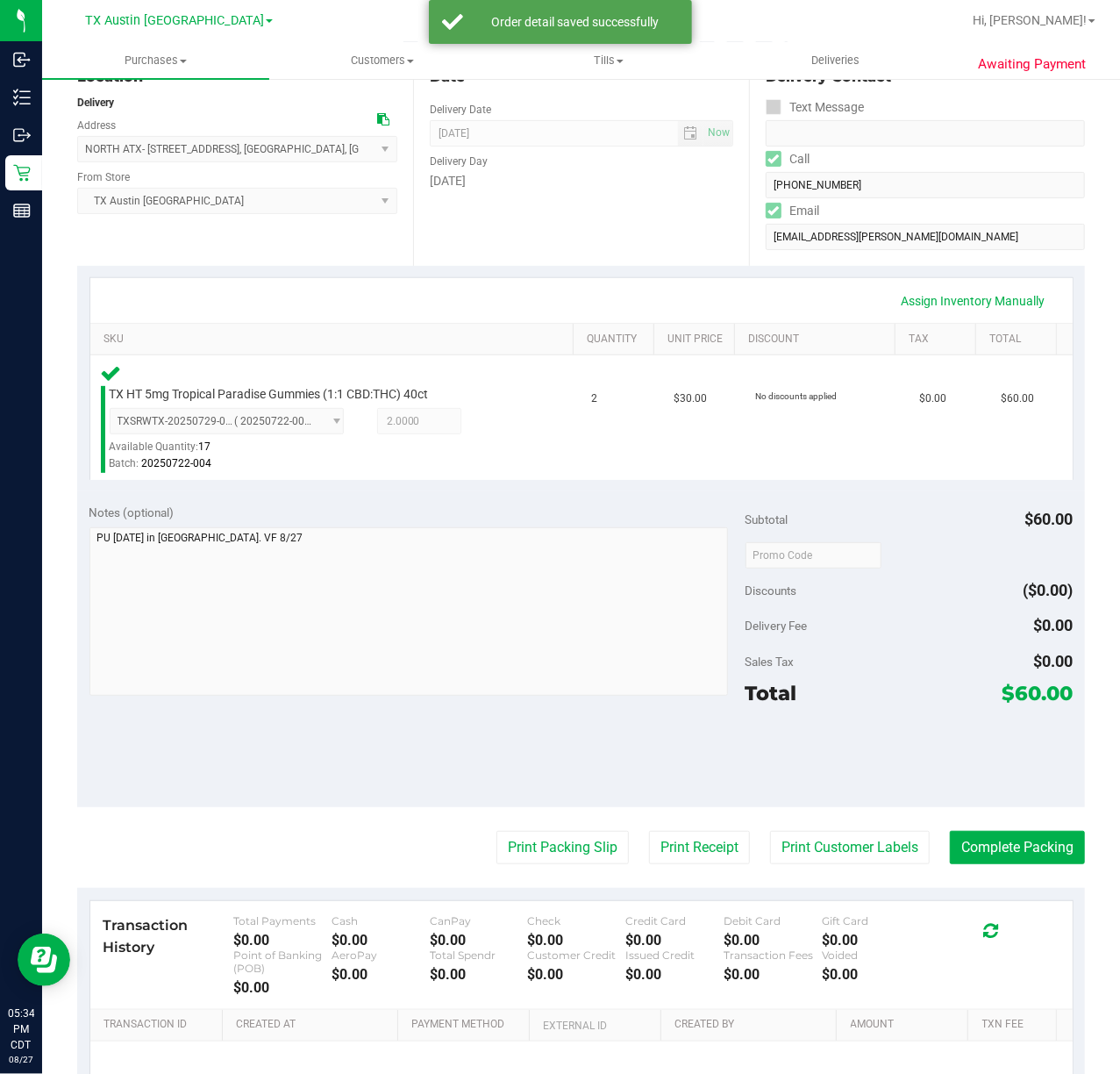
scroll to position [197, 0]
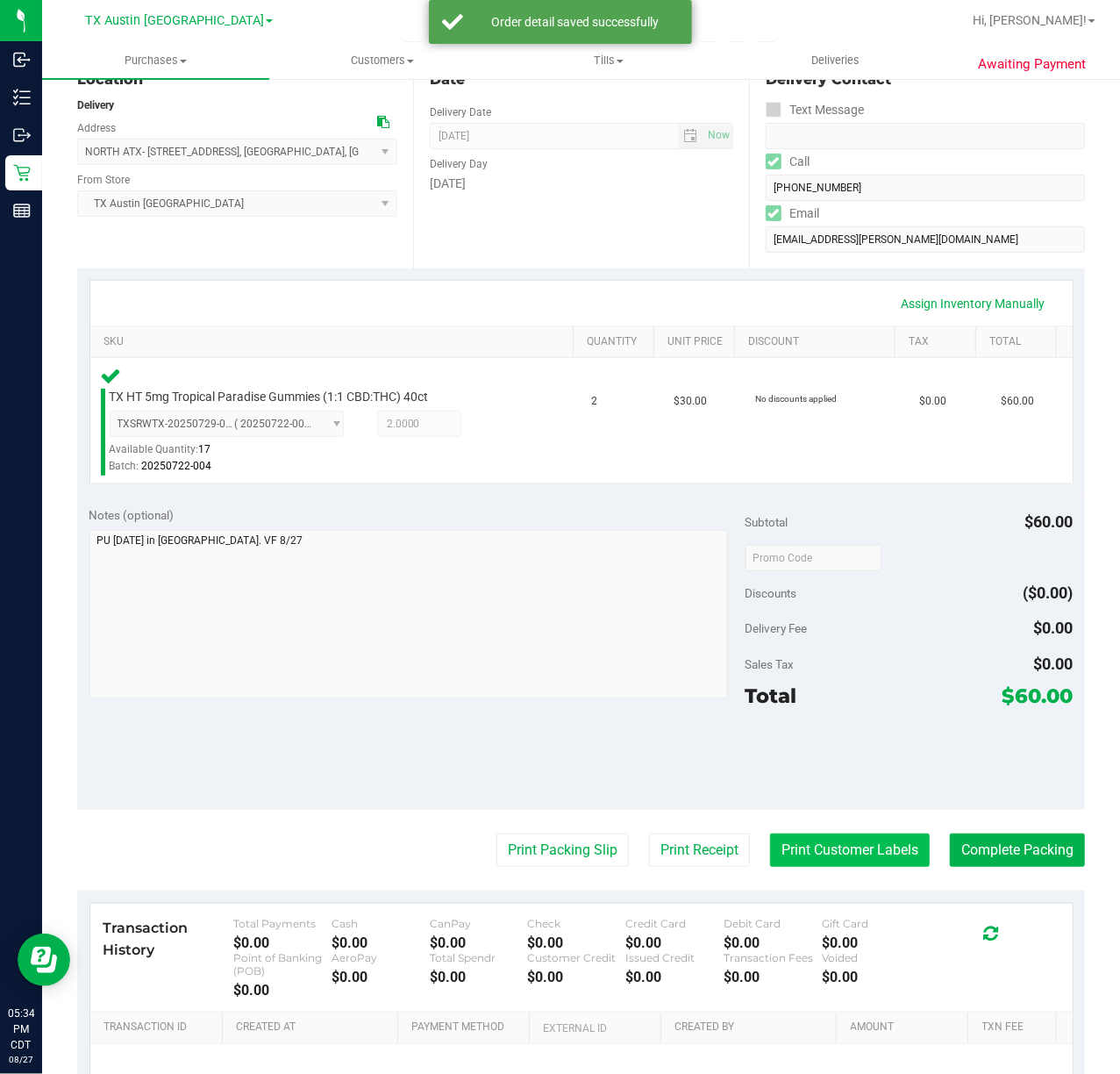
click at [841, 860] on button "Print Customer Labels" at bounding box center [850, 850] width 160 height 33
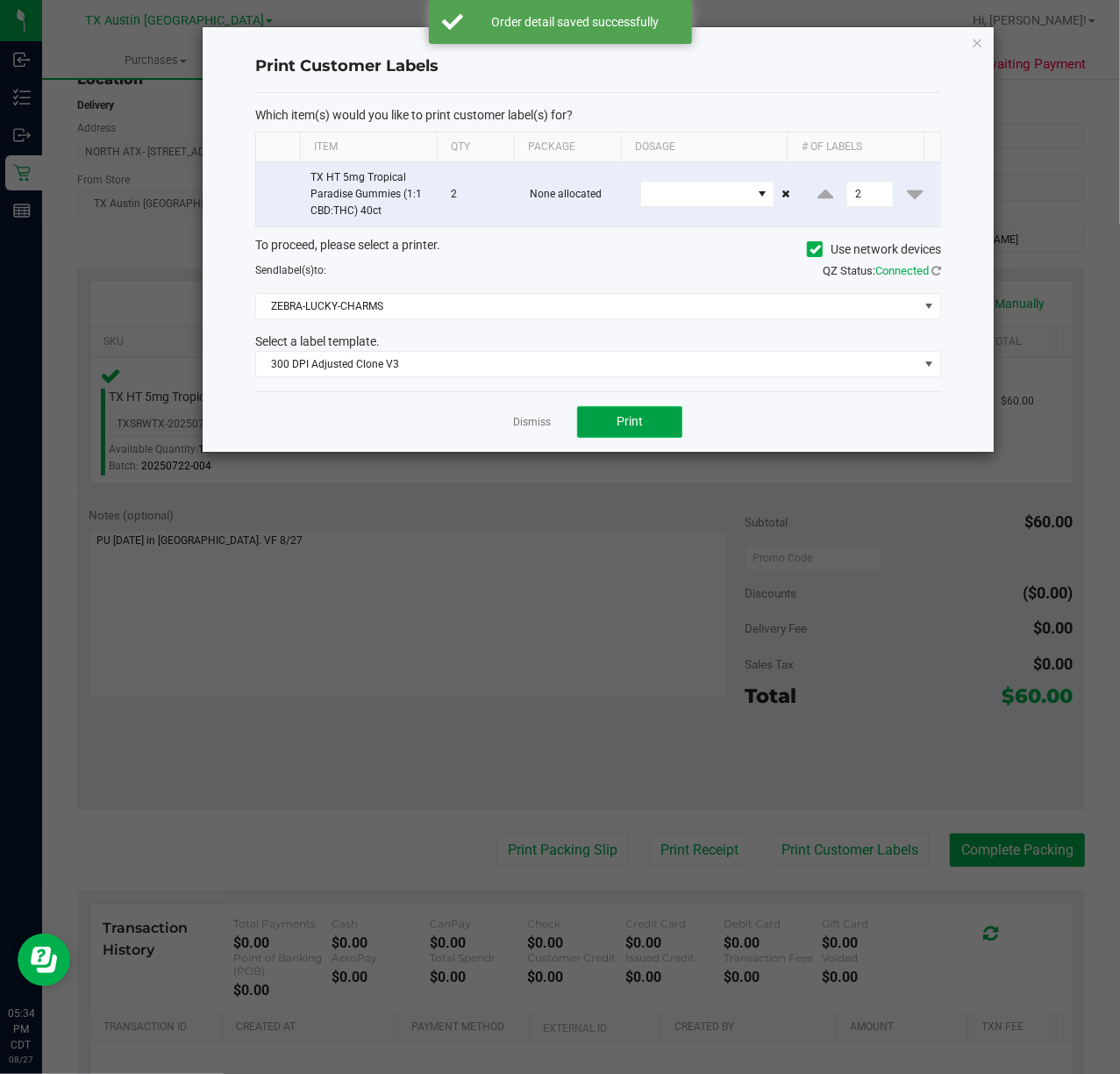
click at [636, 427] on span "Print" at bounding box center [629, 421] width 26 height 14
click at [531, 419] on link "Dismiss" at bounding box center [532, 422] width 38 height 14
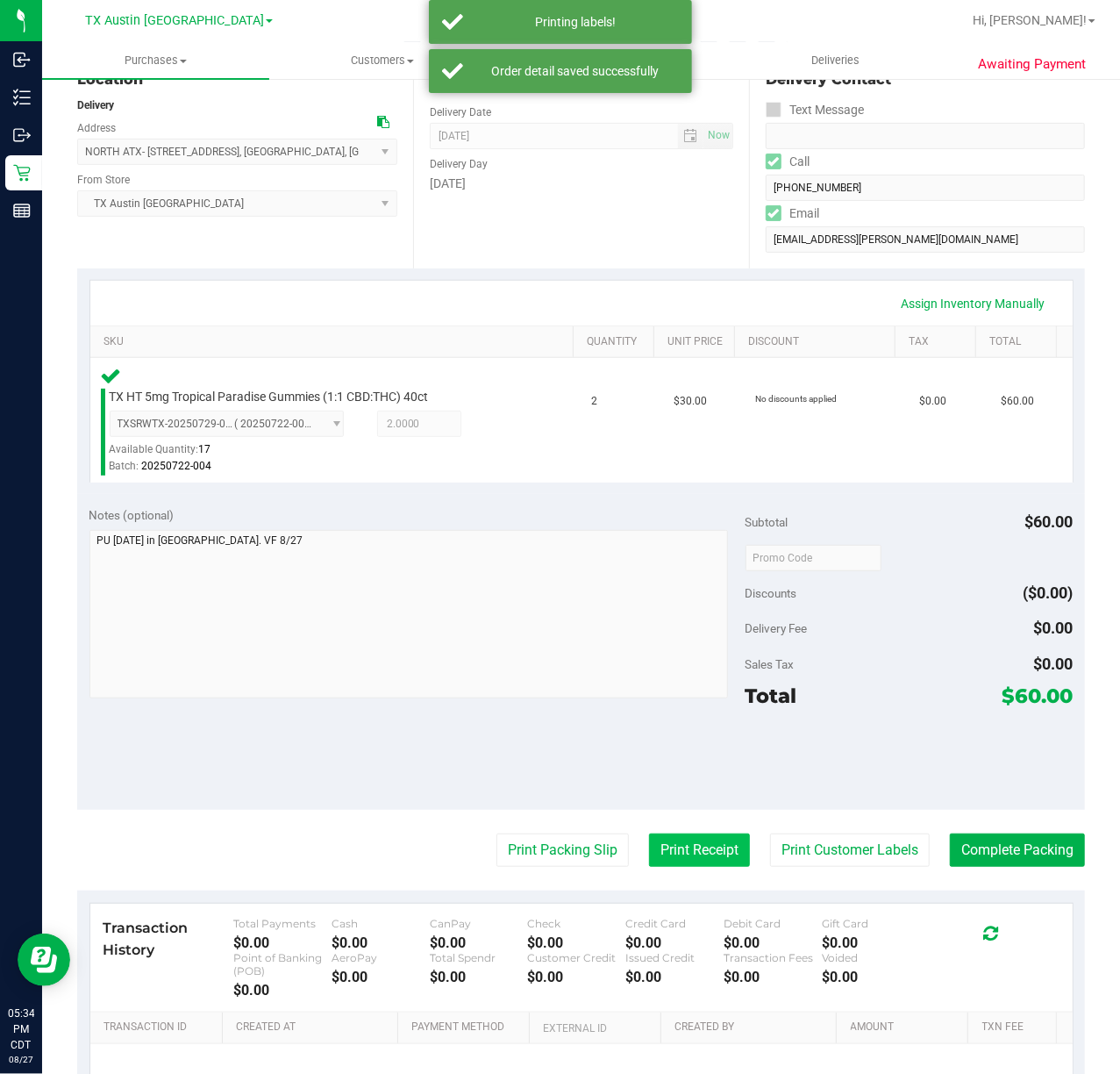
click at [673, 861] on button "Print Receipt" at bounding box center [700, 850] width 101 height 33
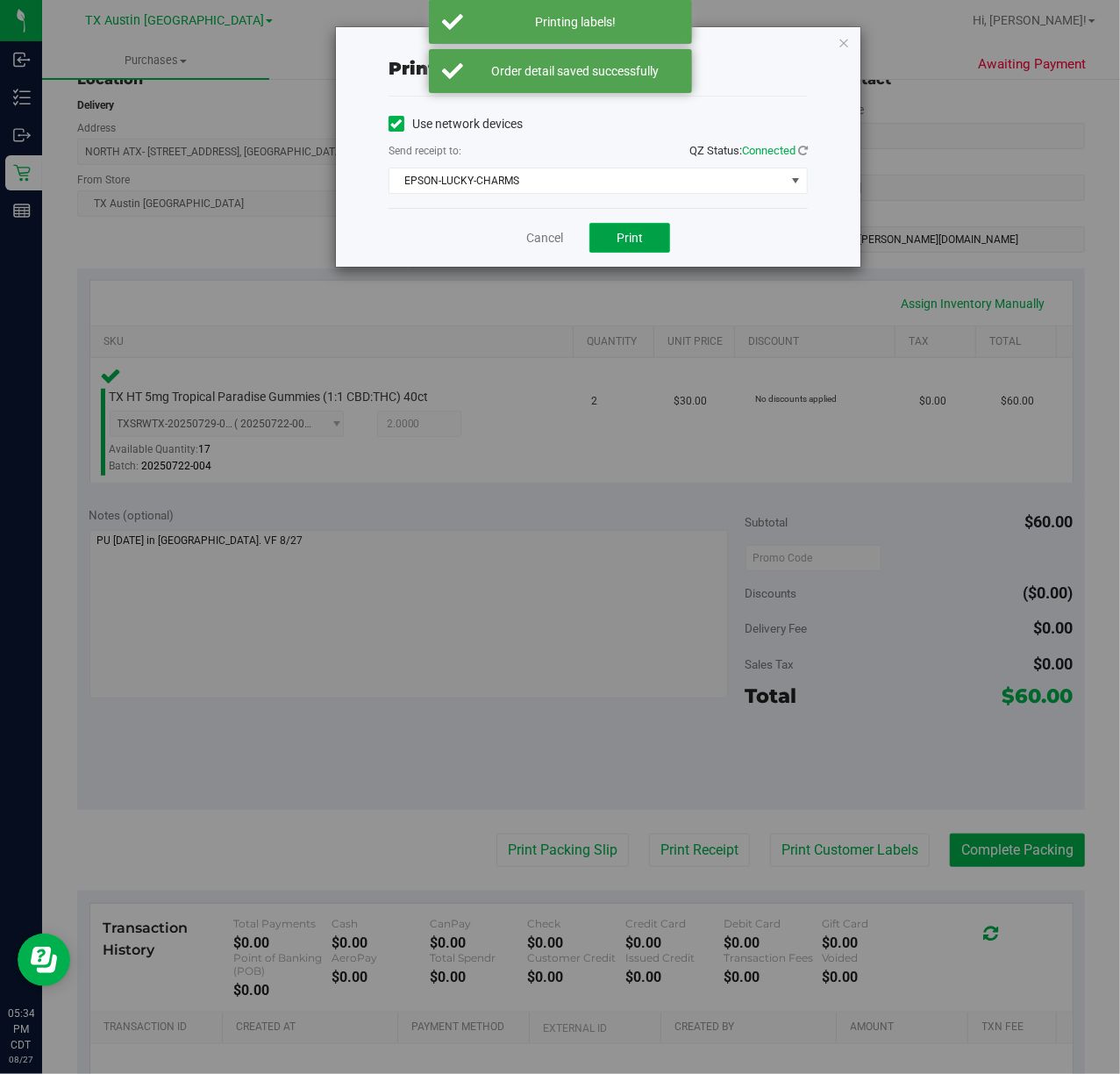
click at [630, 245] on span "Print" at bounding box center [629, 238] width 26 height 14
click at [535, 248] on link "Cancel" at bounding box center [538, 238] width 37 height 18
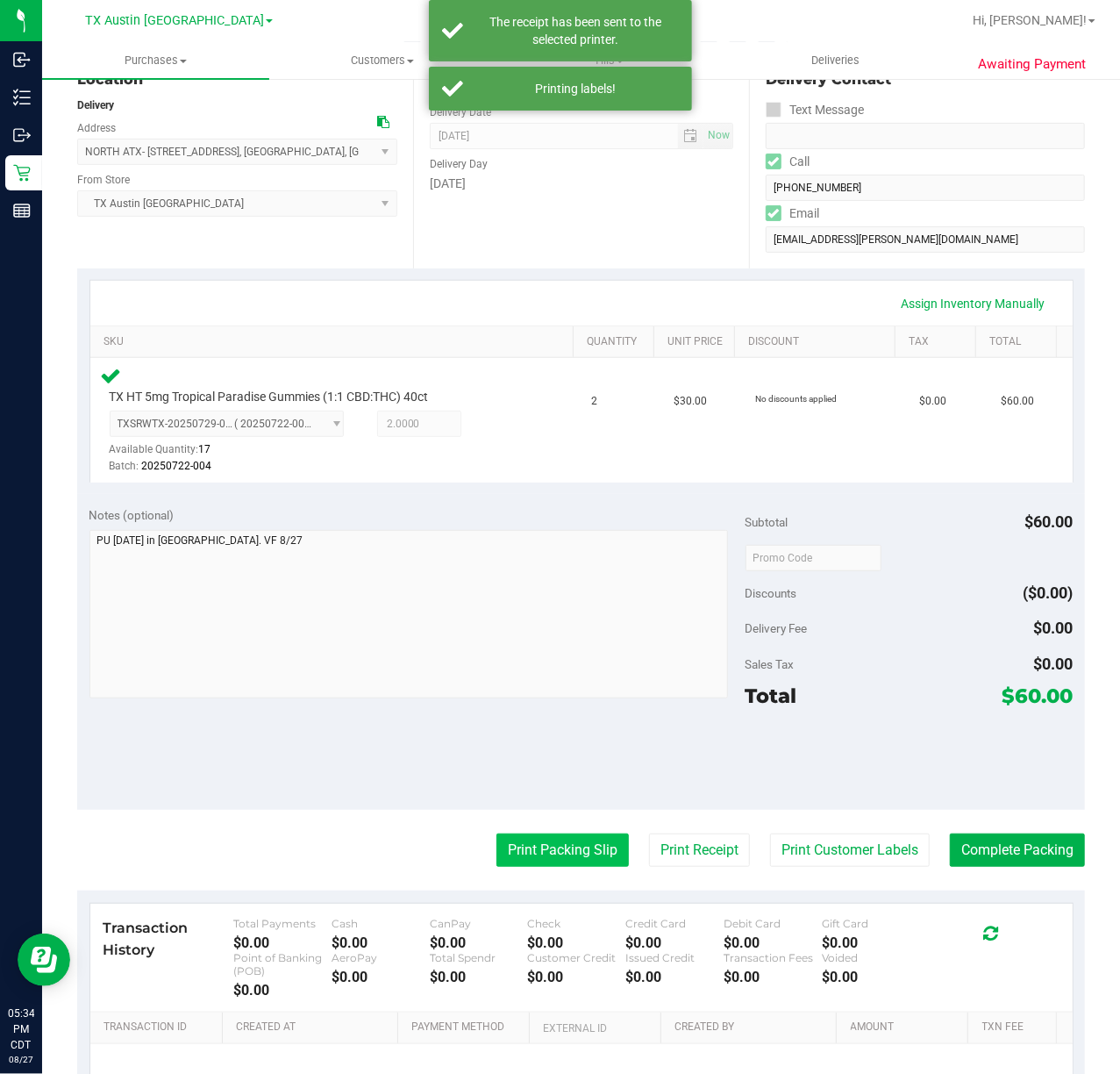
click at [572, 840] on button "Print Packing Slip" at bounding box center [562, 850] width 133 height 33
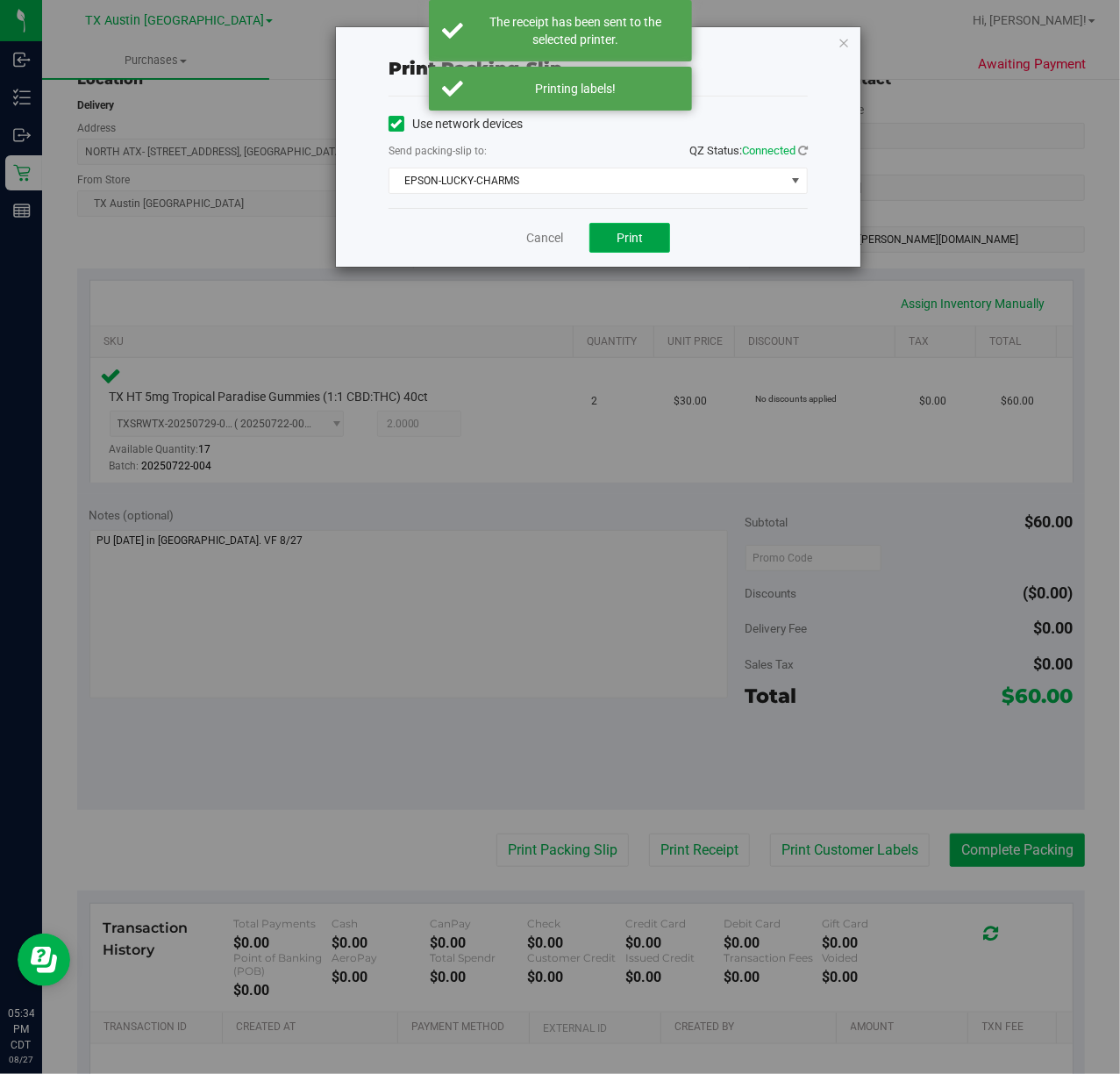
click at [629, 239] on span "Print" at bounding box center [629, 238] width 26 height 14
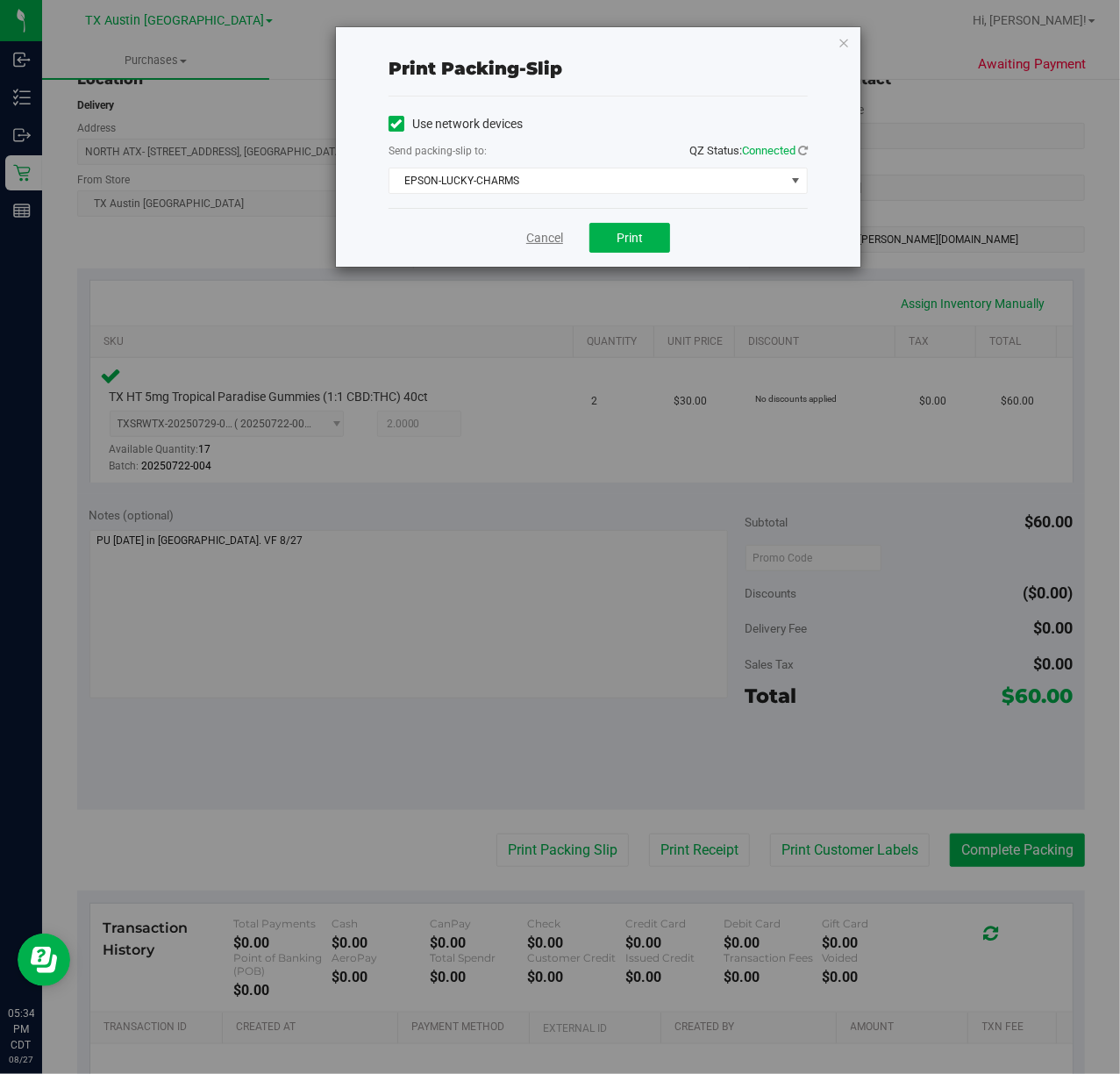
click at [542, 240] on link "Cancel" at bounding box center [544, 238] width 37 height 18
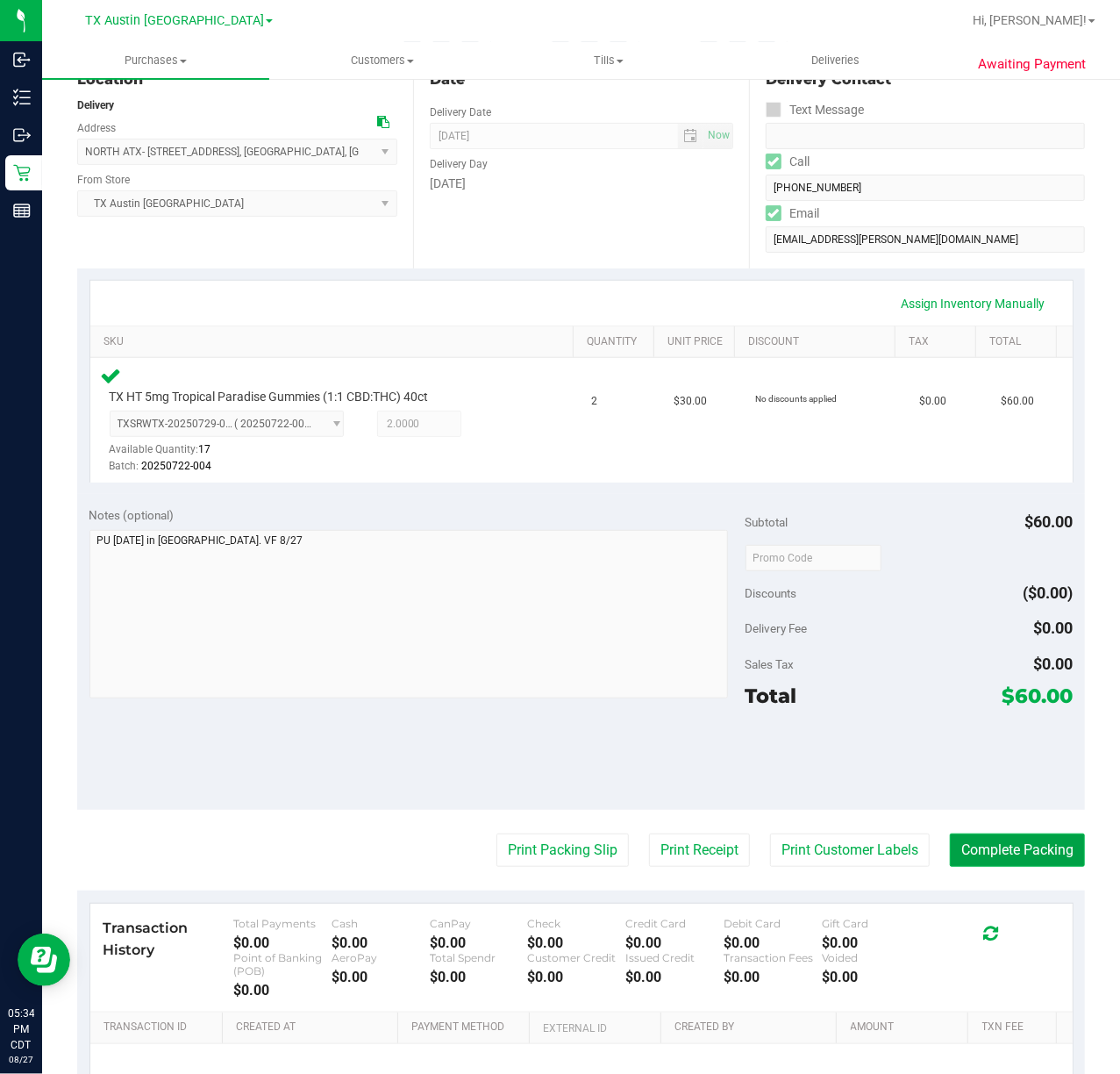
click at [1011, 848] on button "Complete Packing" at bounding box center [1017, 850] width 135 height 33
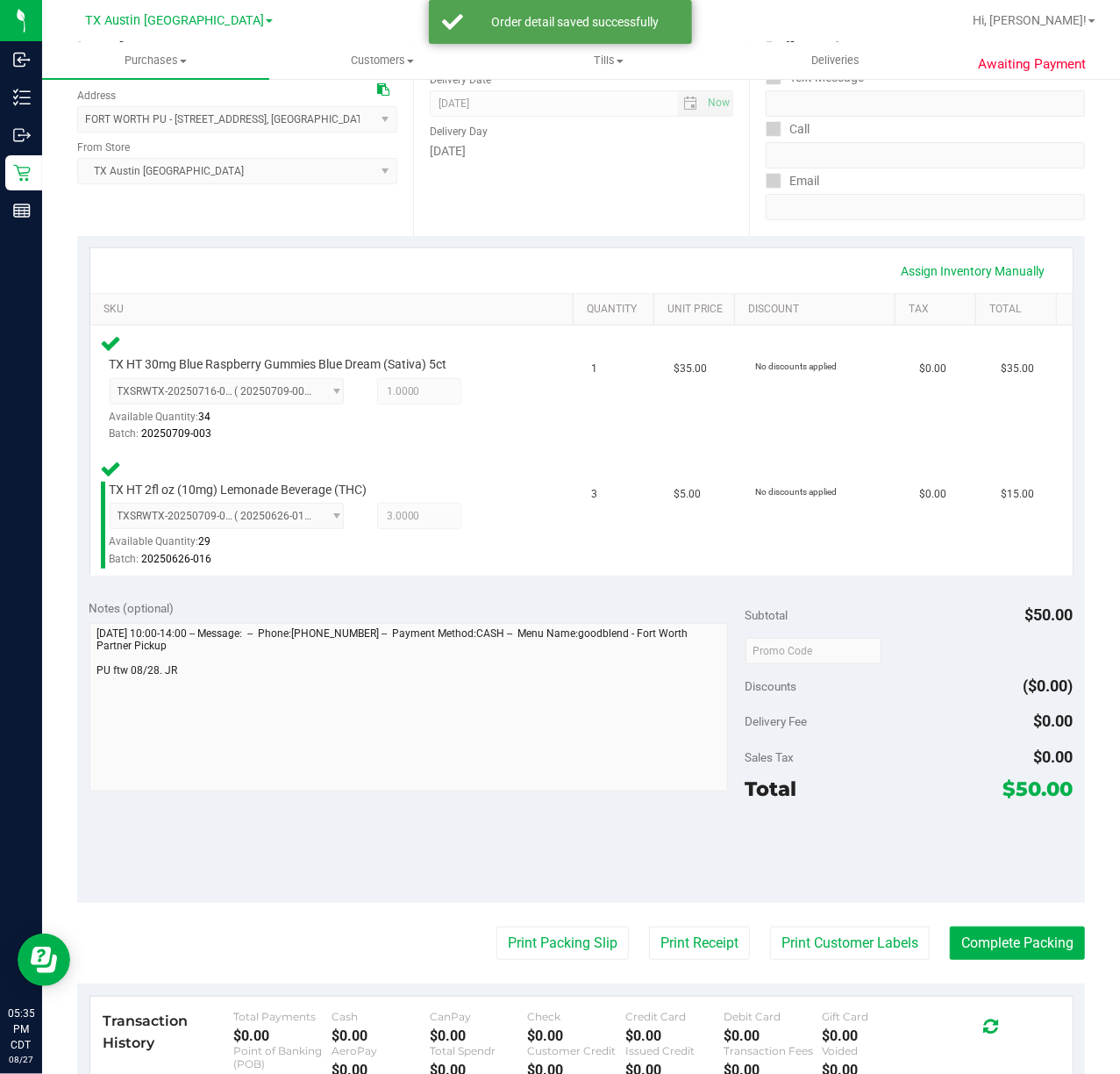
scroll to position [320, 0]
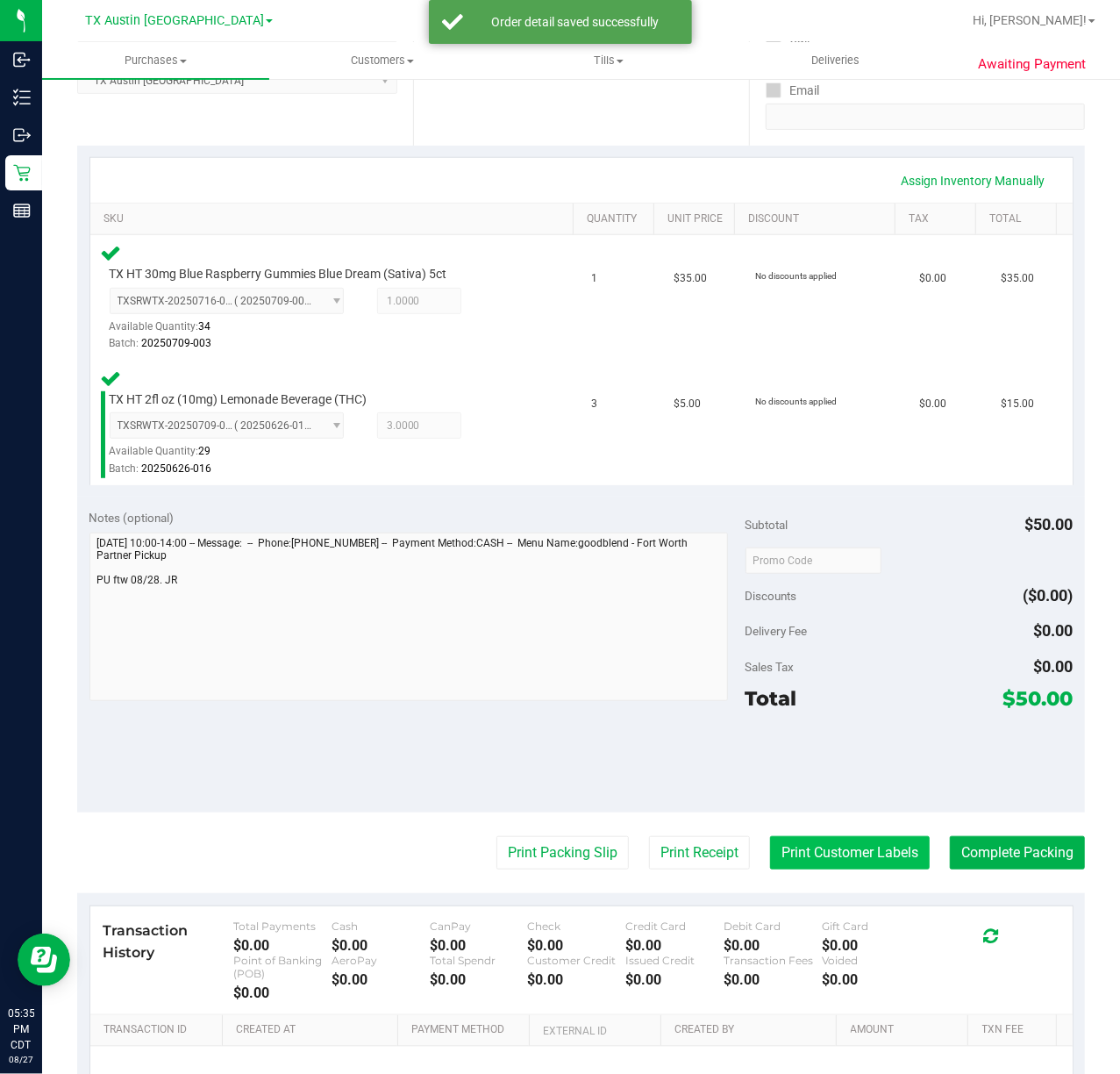
click at [829, 853] on button "Print Customer Labels" at bounding box center [850, 853] width 160 height 33
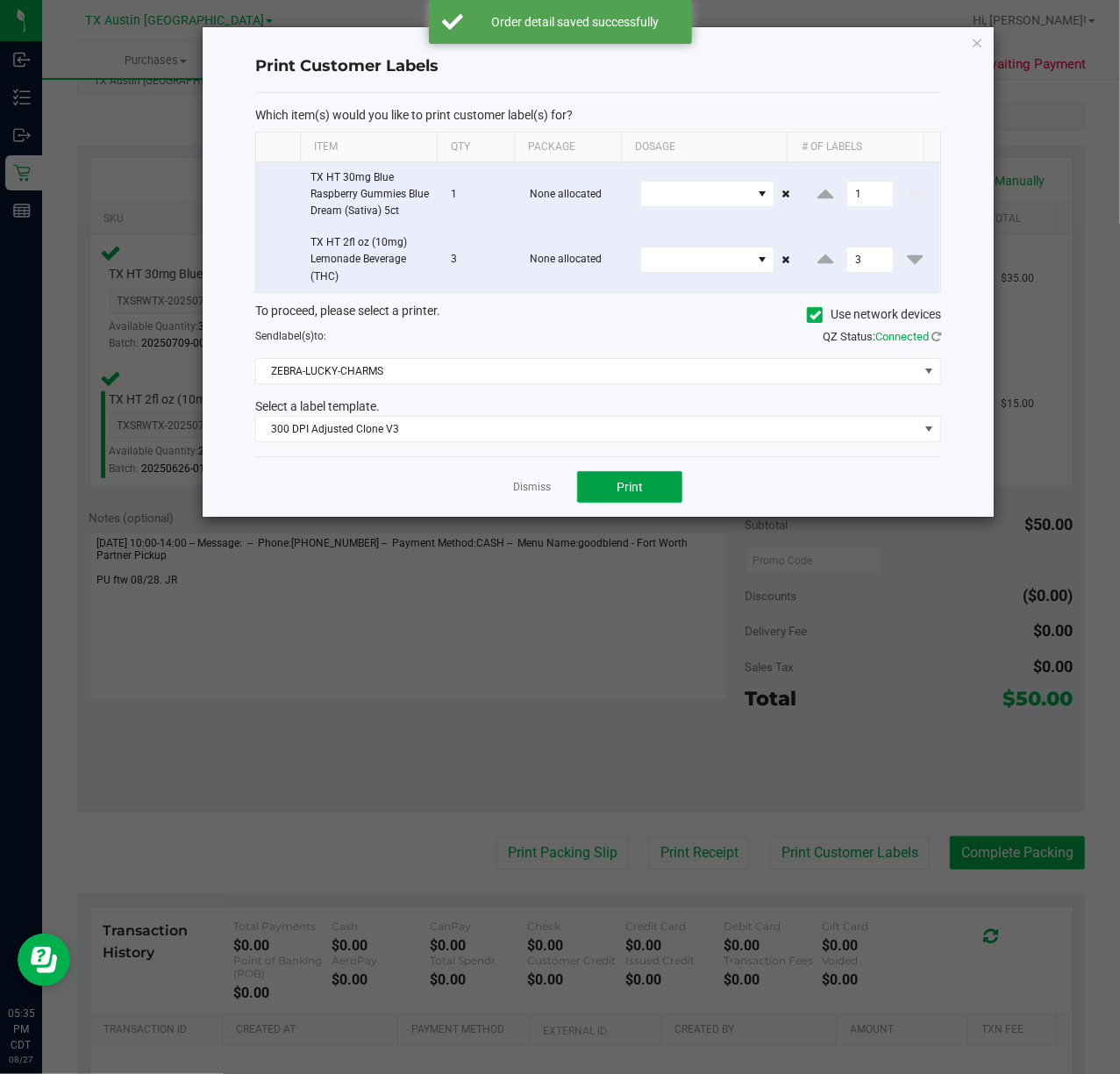
click at [642, 503] on button "Print" at bounding box center [630, 486] width 105 height 32
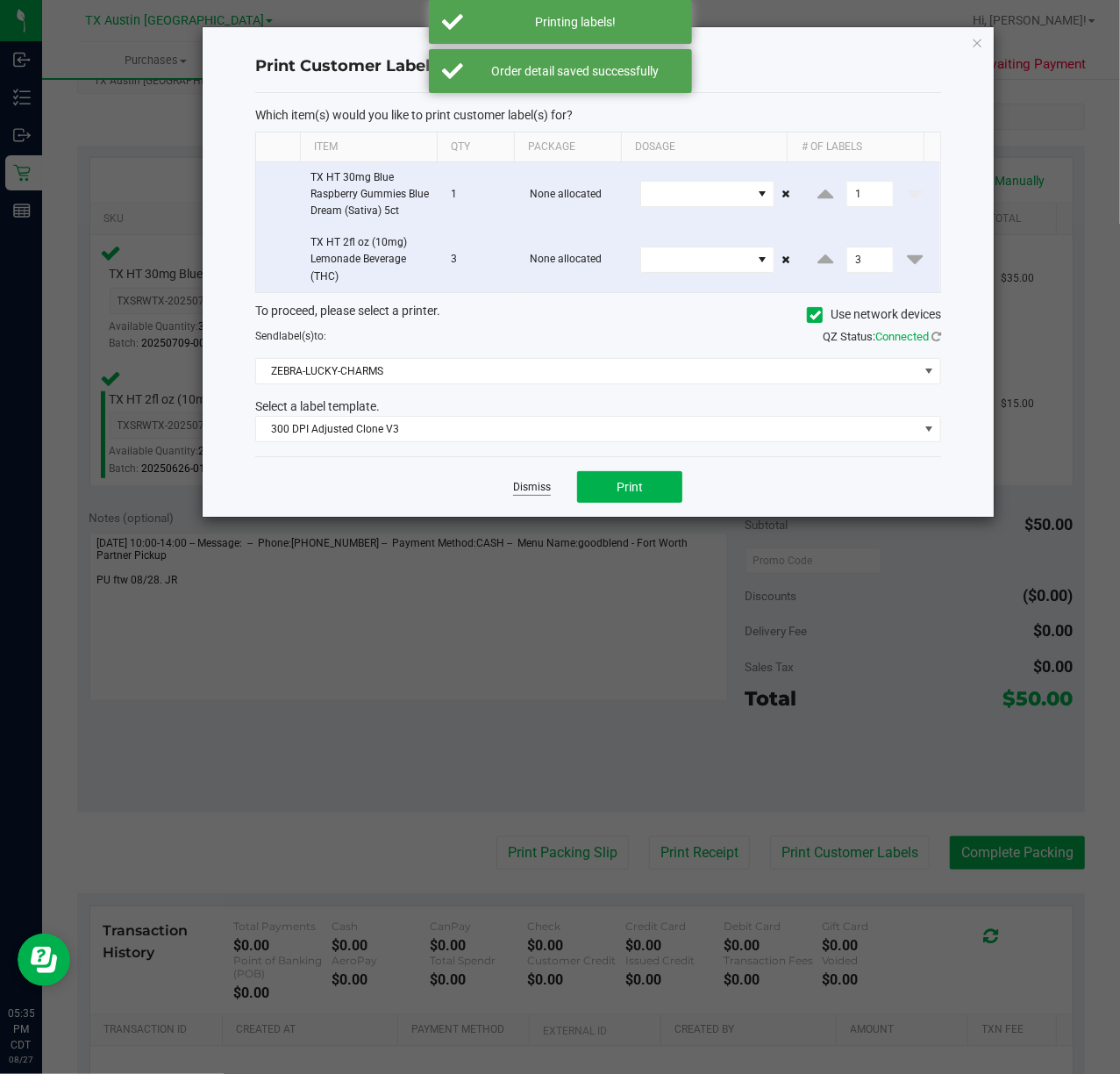
click at [532, 486] on link "Dismiss" at bounding box center [532, 487] width 38 height 14
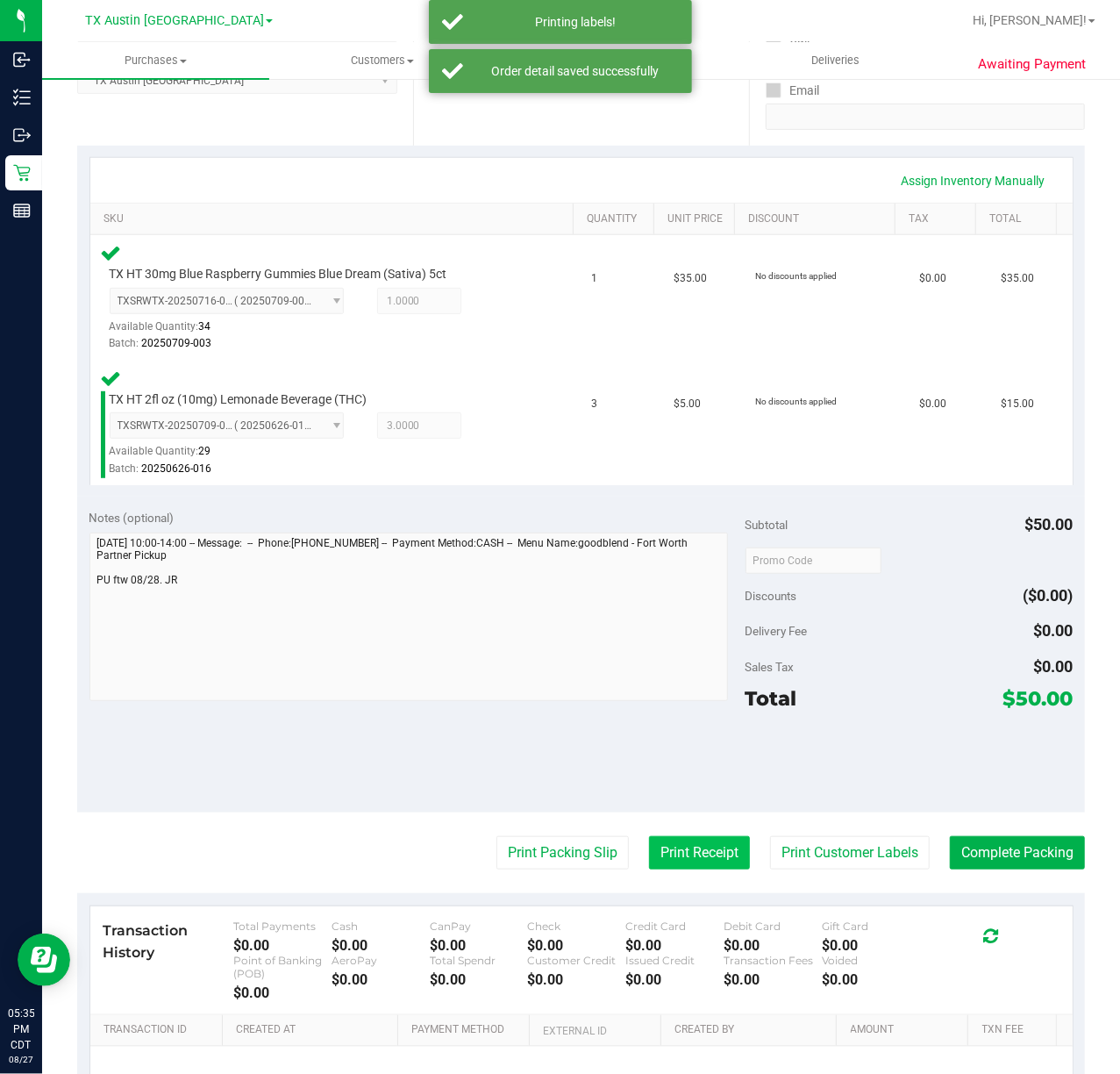
click at [692, 870] on button "Print Receipt" at bounding box center [700, 853] width 101 height 33
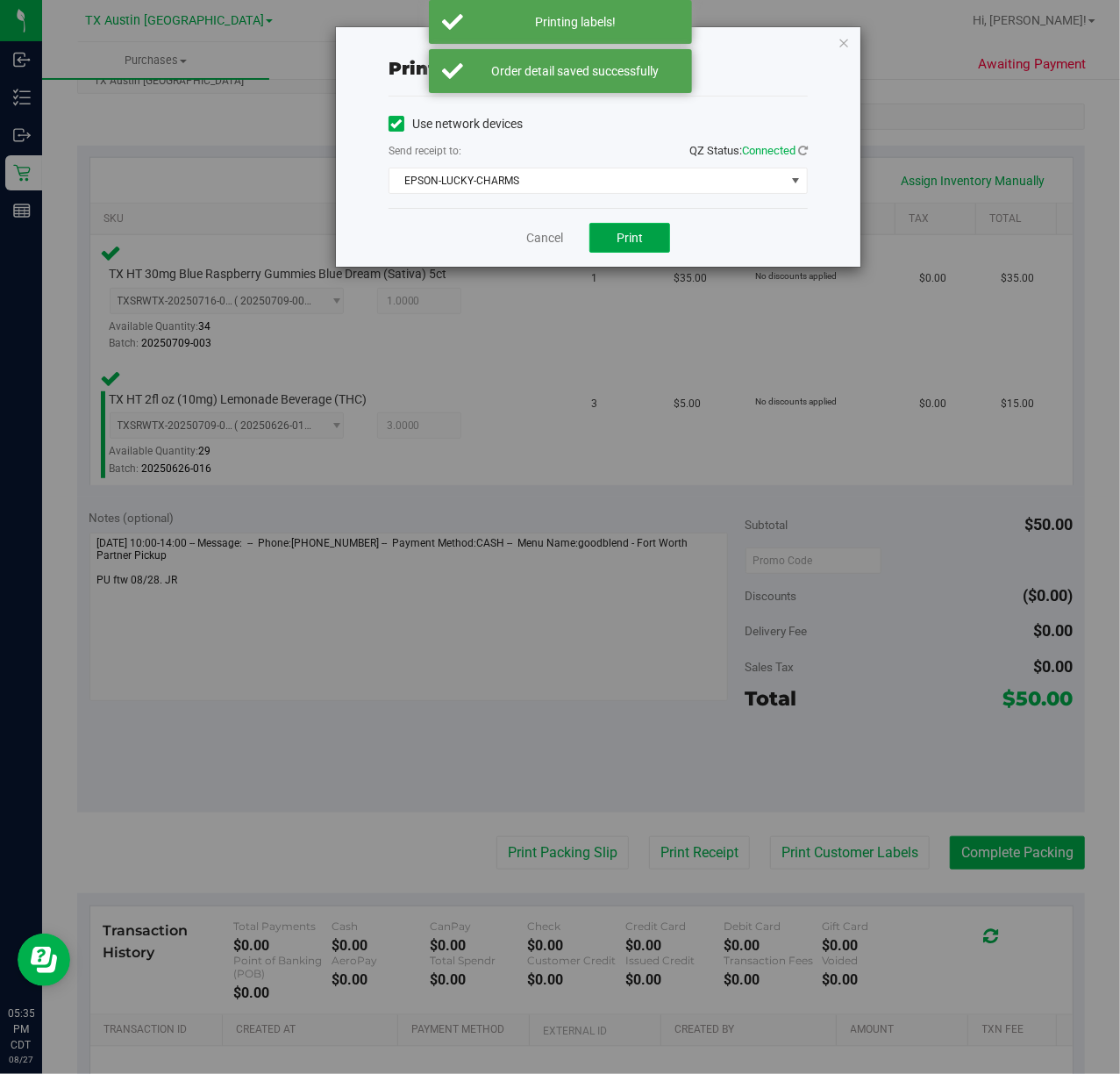
click at [634, 233] on span "Print" at bounding box center [629, 238] width 26 height 14
click at [521, 233] on link "Cancel" at bounding box center [538, 238] width 37 height 18
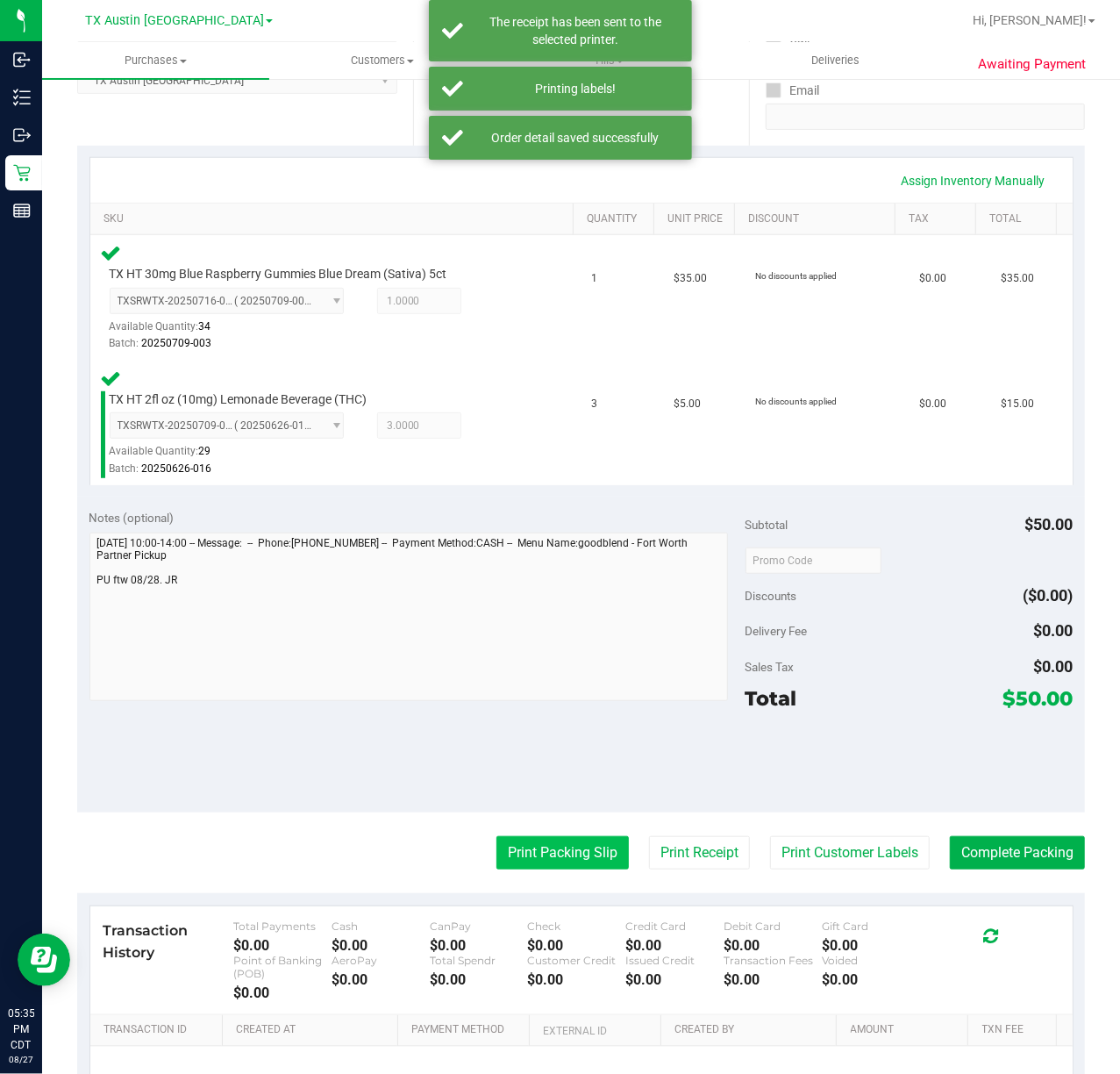
click at [524, 851] on button "Print Packing Slip" at bounding box center [562, 853] width 133 height 33
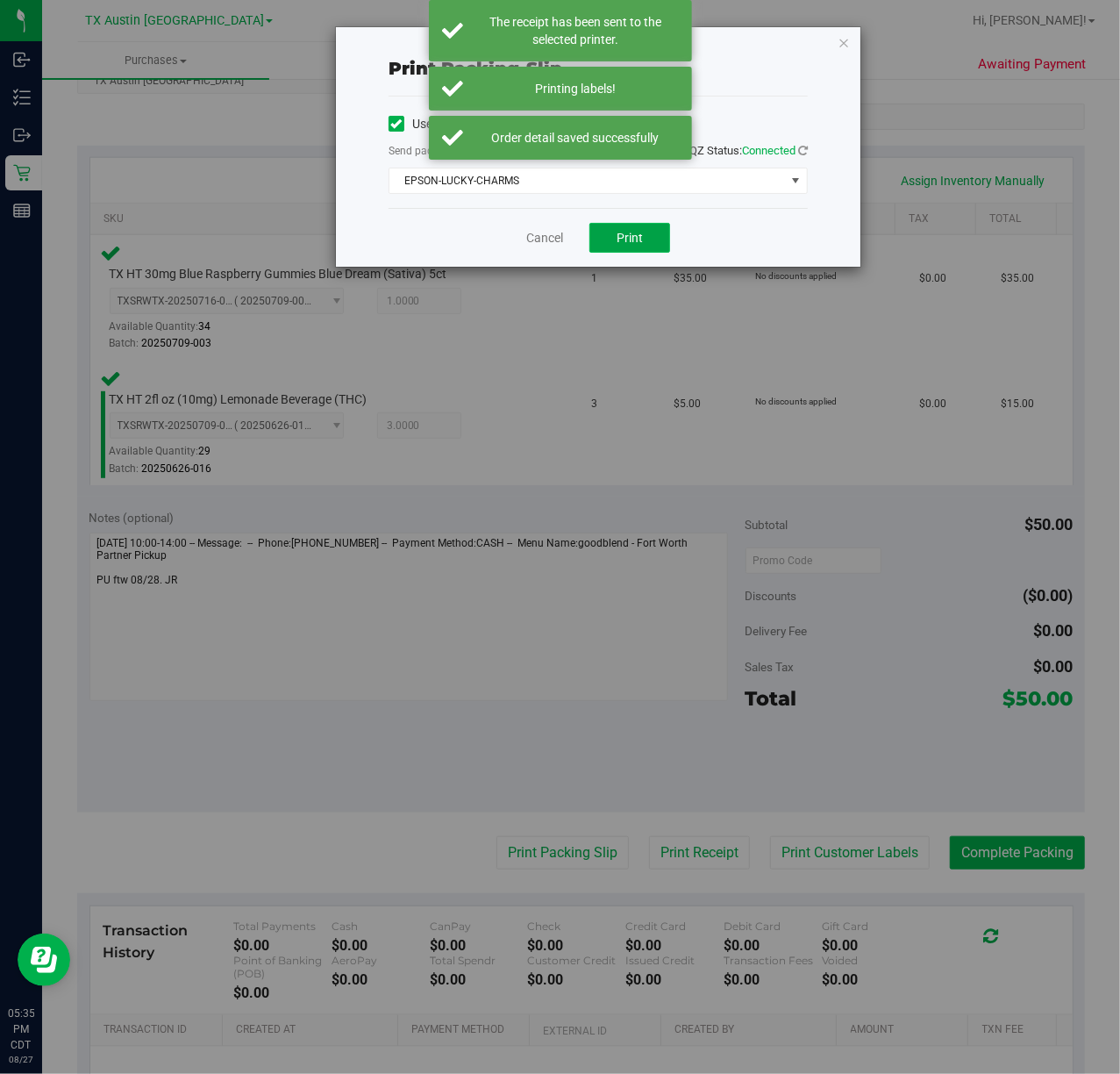
click at [629, 239] on span "Print" at bounding box center [629, 238] width 26 height 14
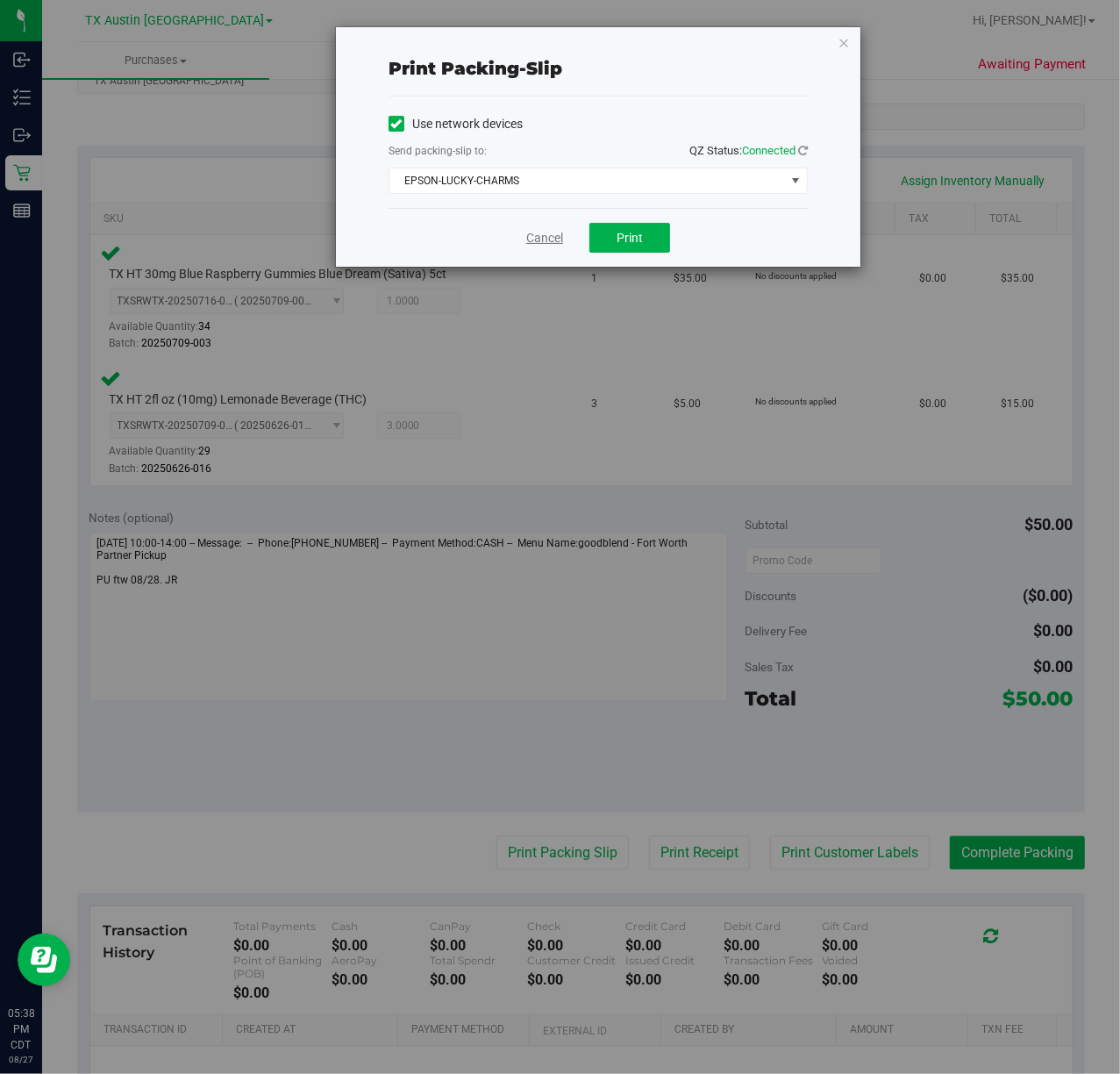
click at [561, 237] on link "Cancel" at bounding box center [544, 238] width 37 height 18
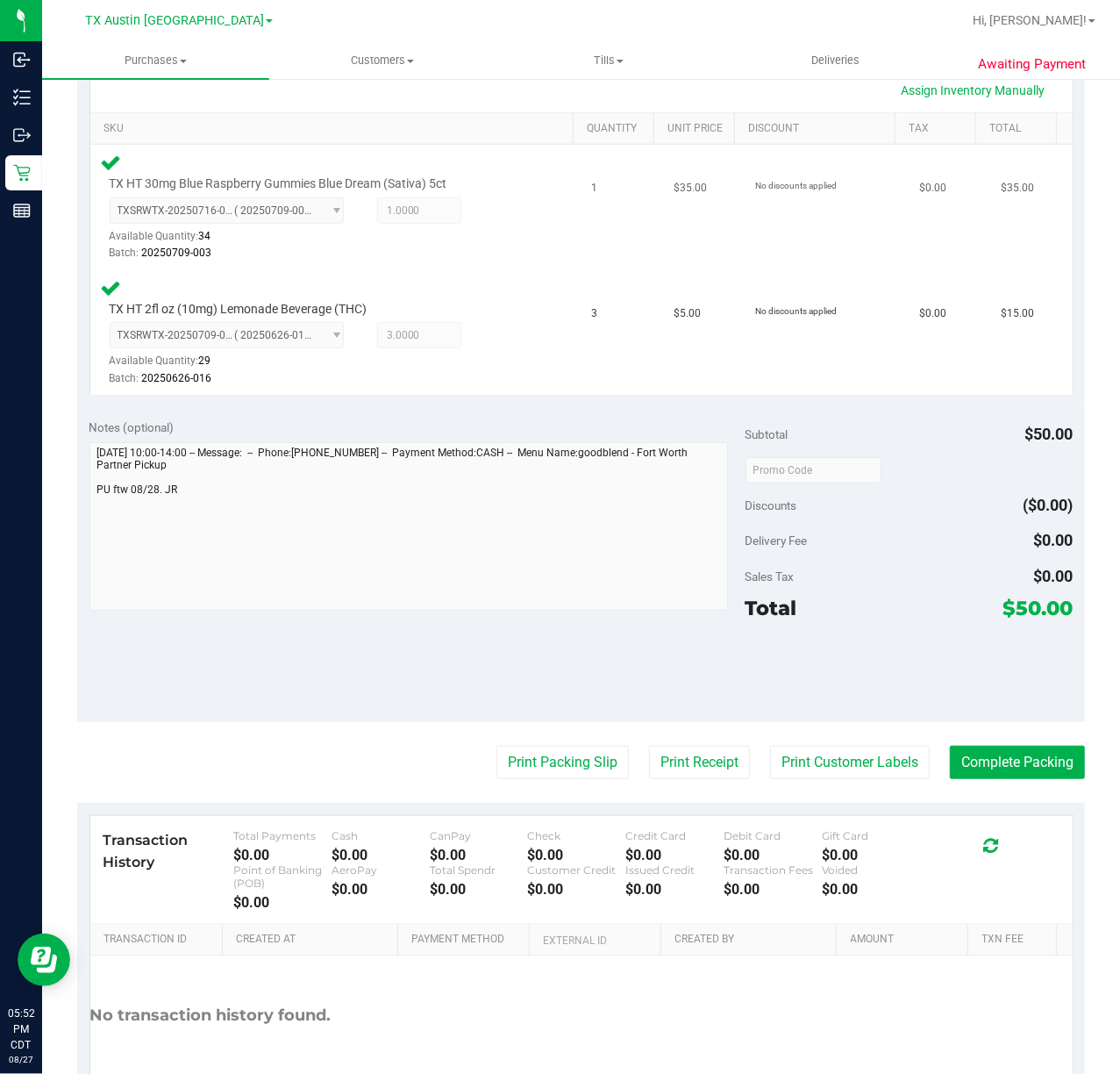
scroll to position [517, 0]
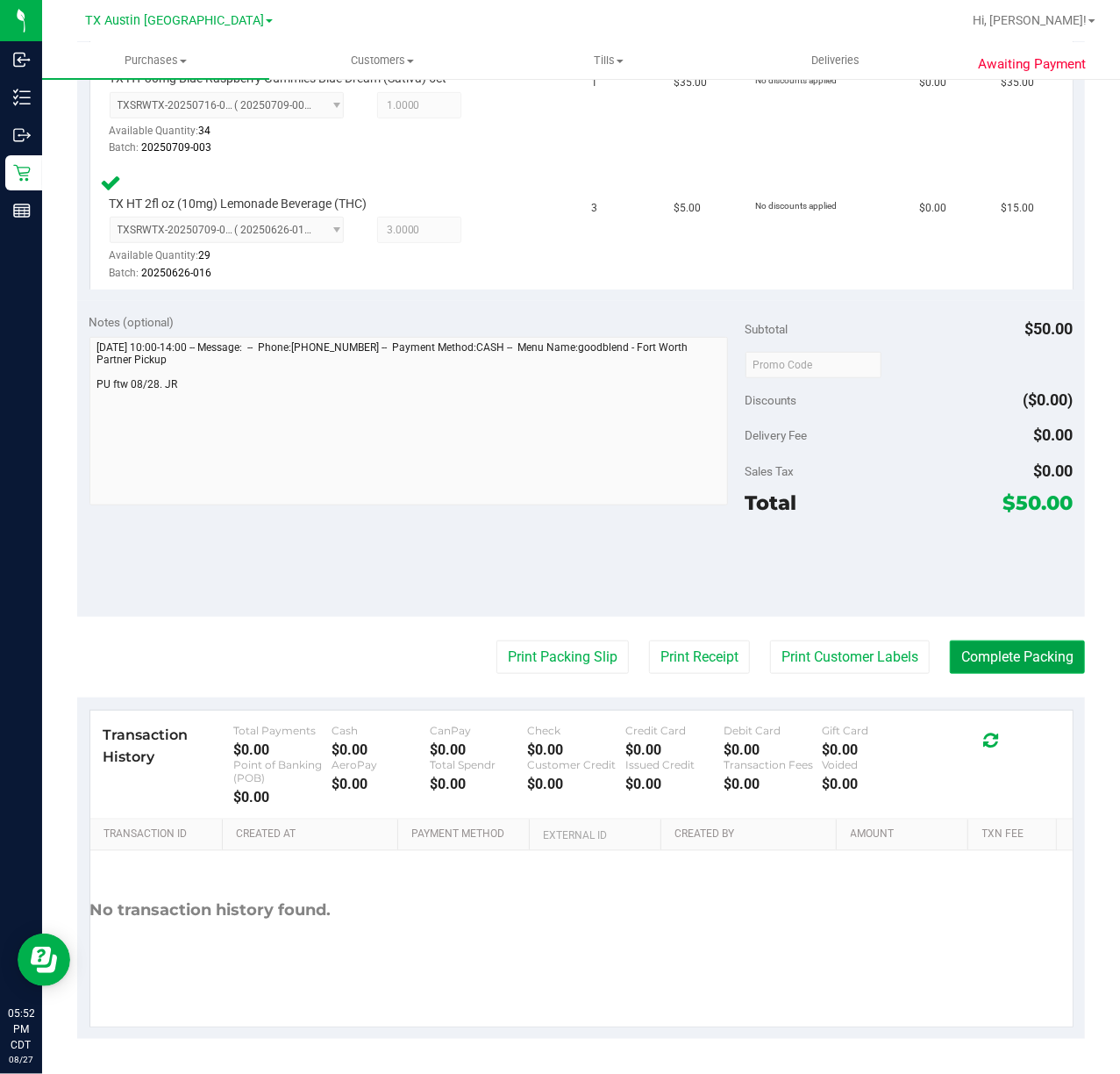
click at [959, 651] on button "Complete Packing" at bounding box center [1017, 656] width 135 height 33
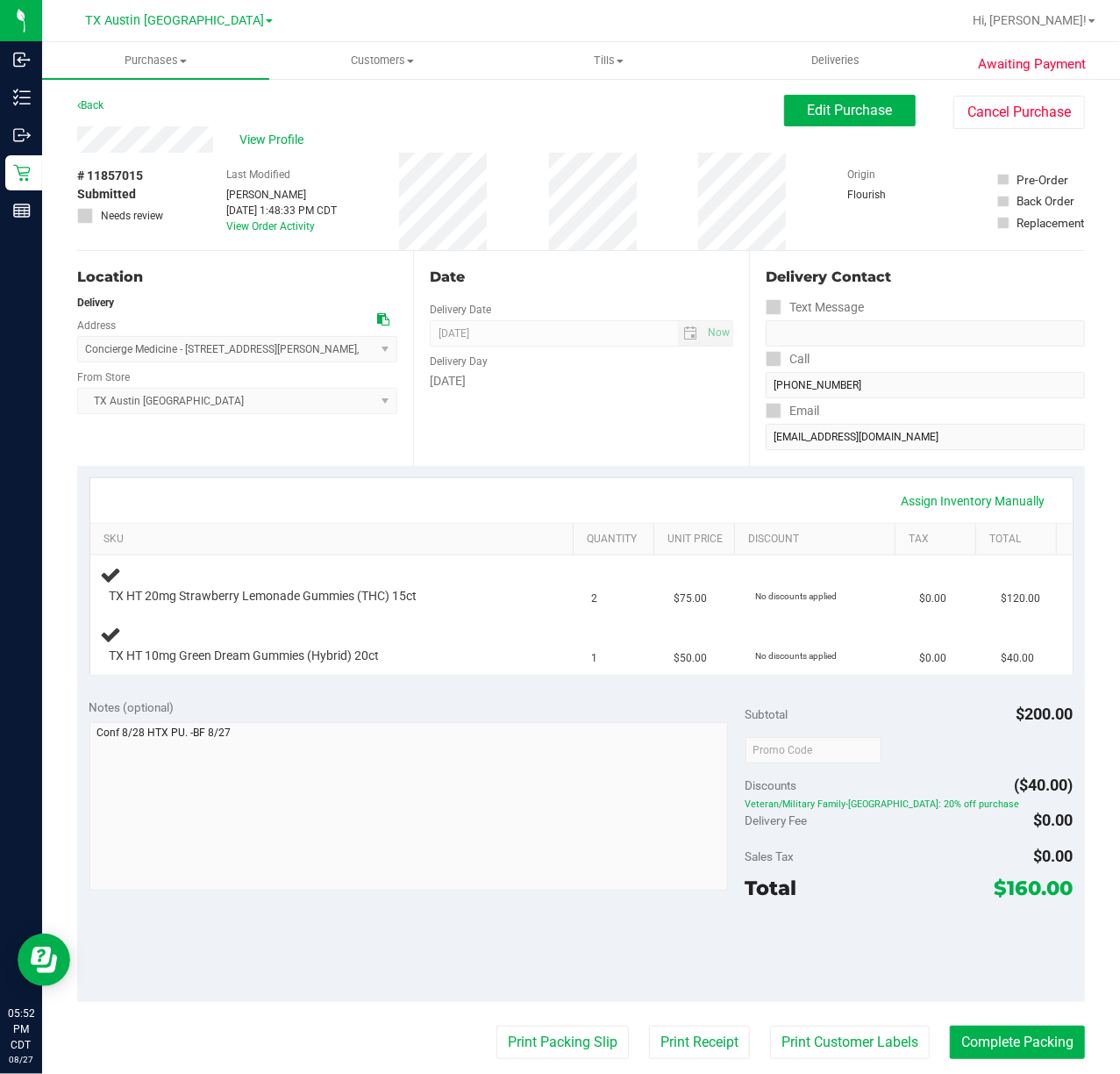
click at [614, 431] on div "Date Delivery Date 08/28/2025 Now 08/28/2025 07:00 AM Now Delivery Day Thursday" at bounding box center [581, 359] width 336 height 215
click at [582, 457] on div "Date Delivery Date 08/28/2025 Now 08/28/2025 07:00 AM Now Delivery Day Thursday" at bounding box center [581, 359] width 336 height 215
click at [477, 486] on div "Assign Inventory Manually" at bounding box center [581, 501] width 951 height 30
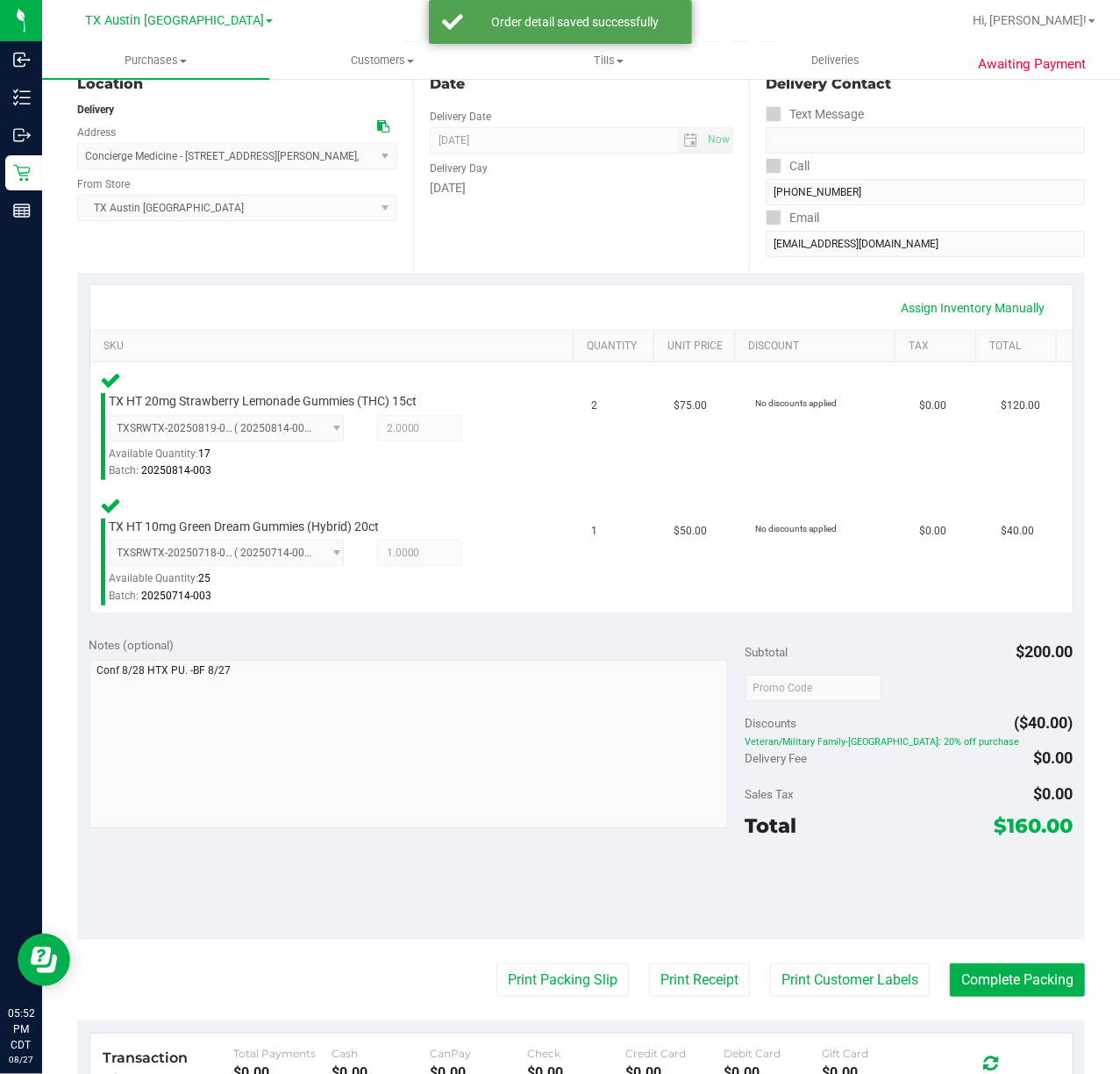
scroll to position [202, 0]
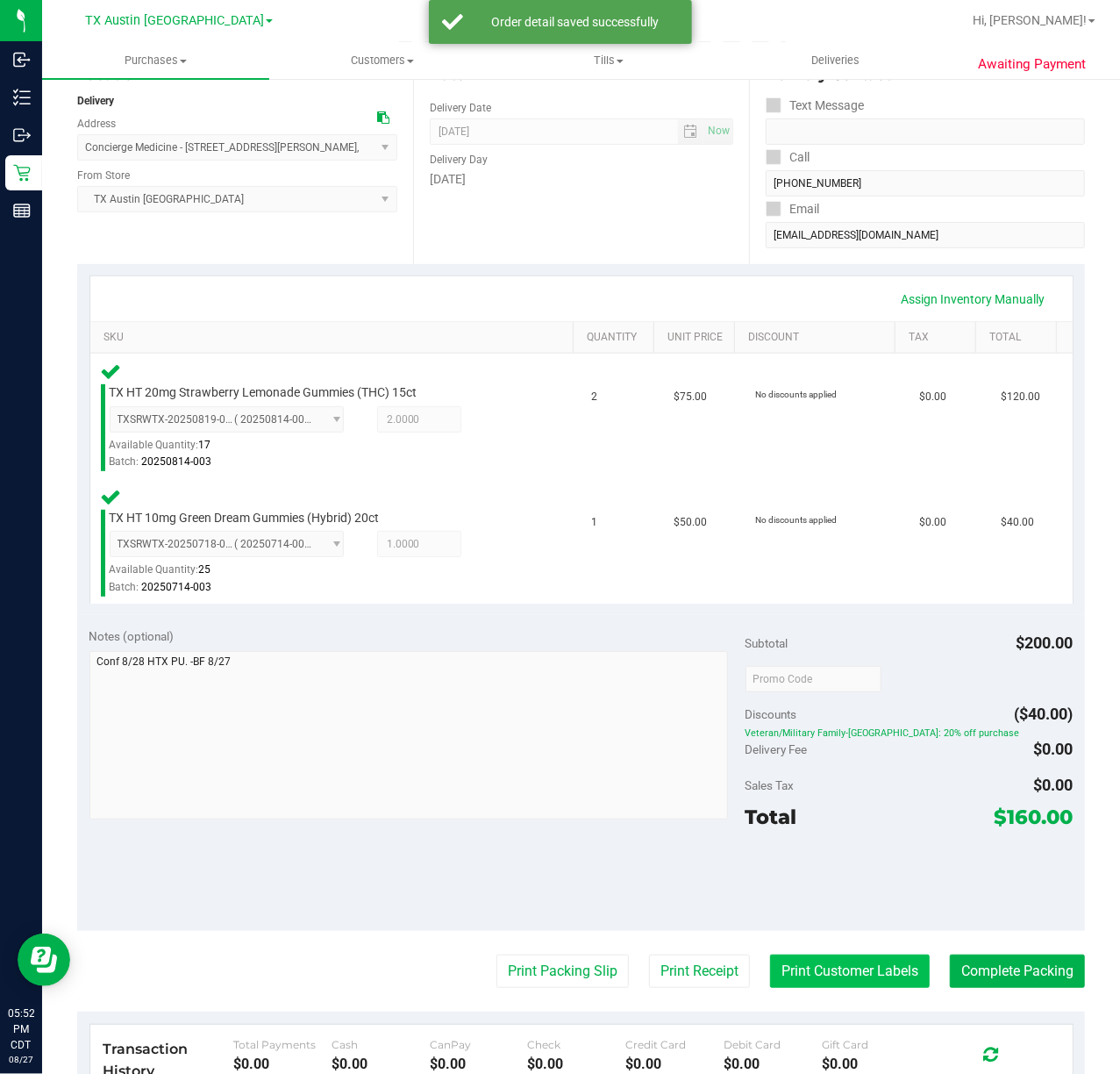
click at [841, 969] on button "Print Customer Labels" at bounding box center [850, 971] width 160 height 33
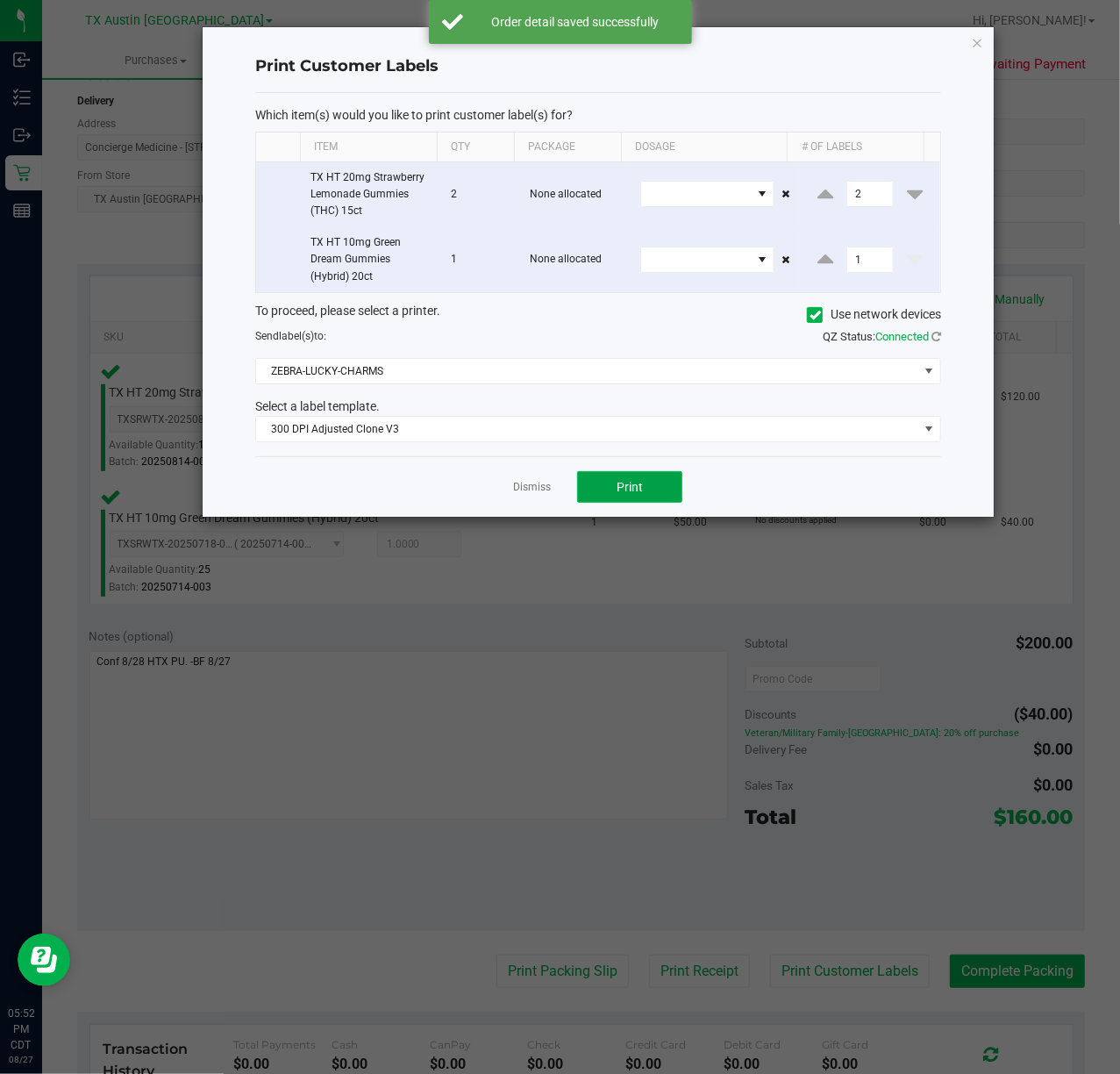
click at [629, 489] on span "Print" at bounding box center [629, 487] width 26 height 14
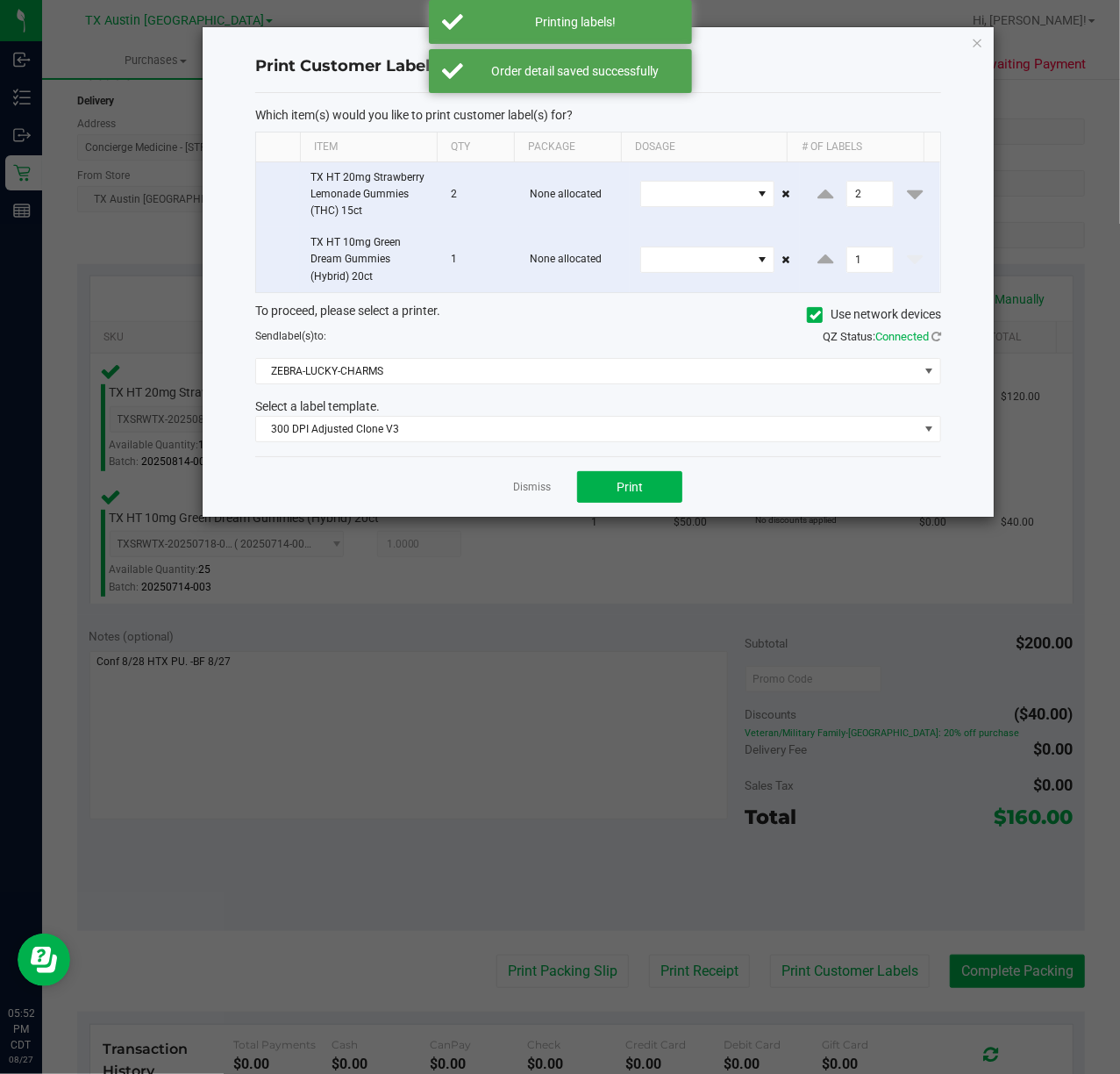
click at [506, 488] on div "Dismiss Print" at bounding box center [598, 486] width 686 height 61
click at [664, 967] on ngb-modal-window "Print Customer Labels Which item(s) would you like to print customer label(s) f…" at bounding box center [567, 537] width 1134 height 1074
click at [527, 495] on link "Dismiss" at bounding box center [532, 487] width 38 height 14
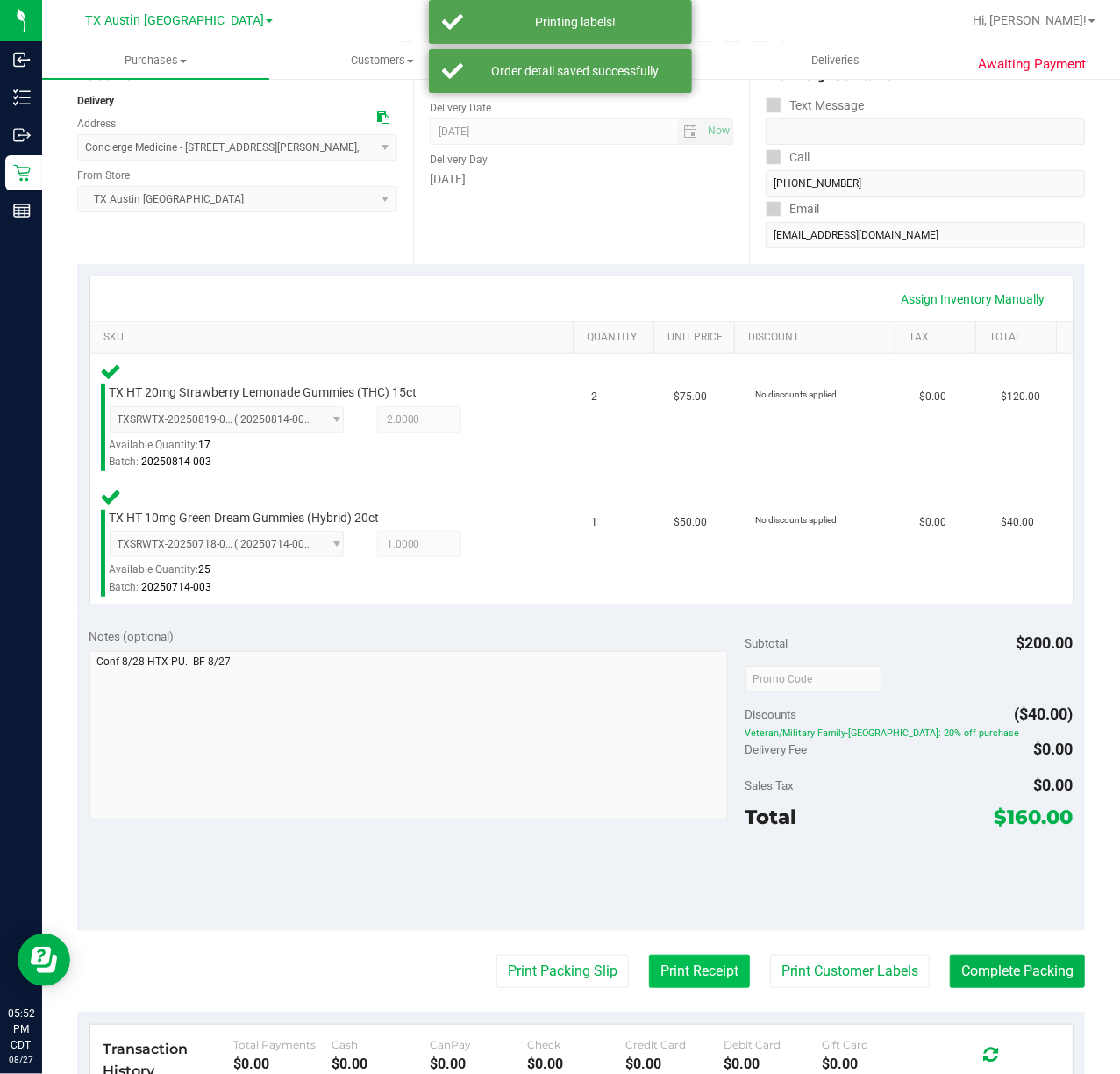
click at [675, 972] on button "Print Receipt" at bounding box center [700, 971] width 101 height 33
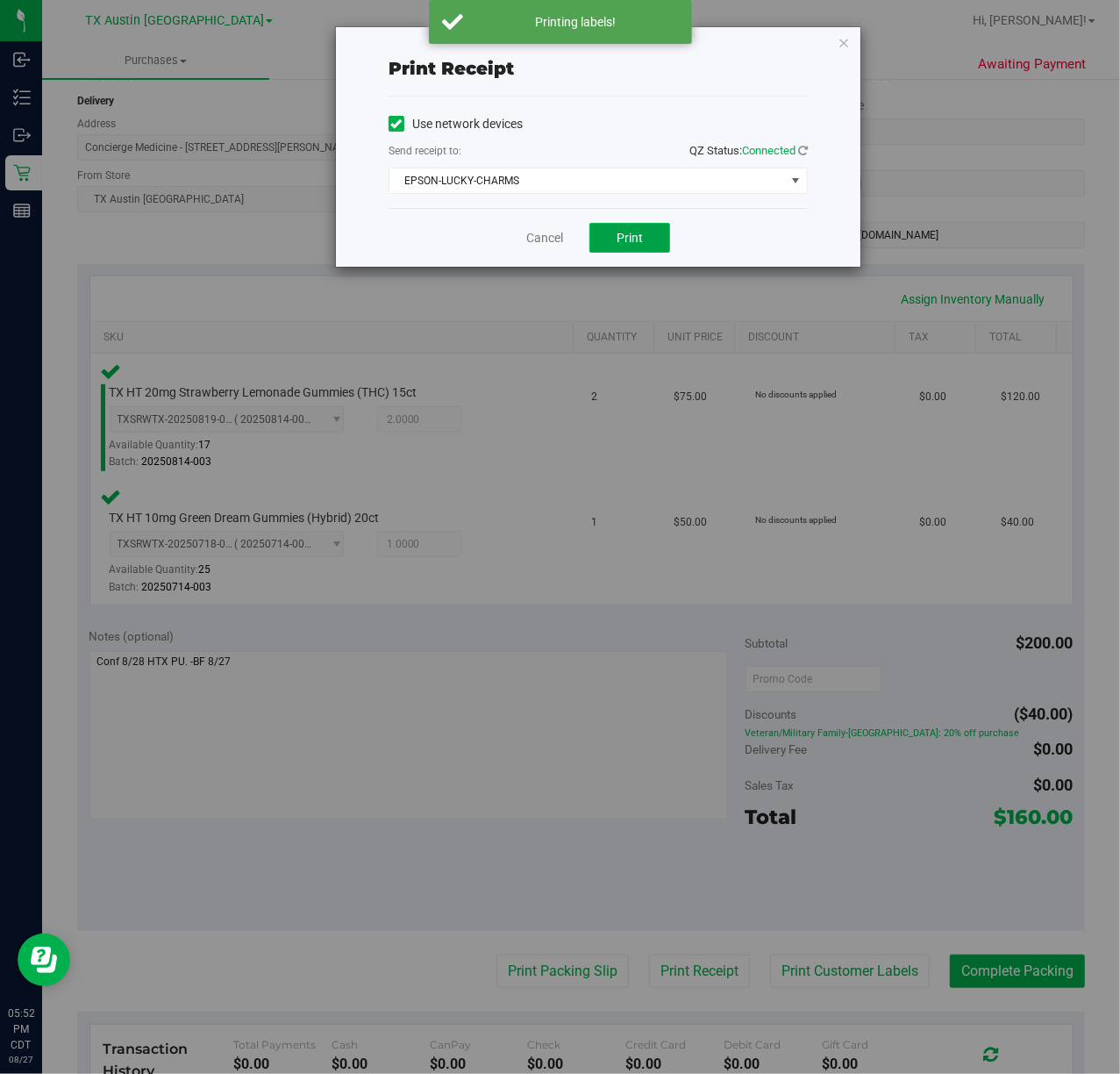
click at [644, 223] on button "Print" at bounding box center [629, 238] width 80 height 30
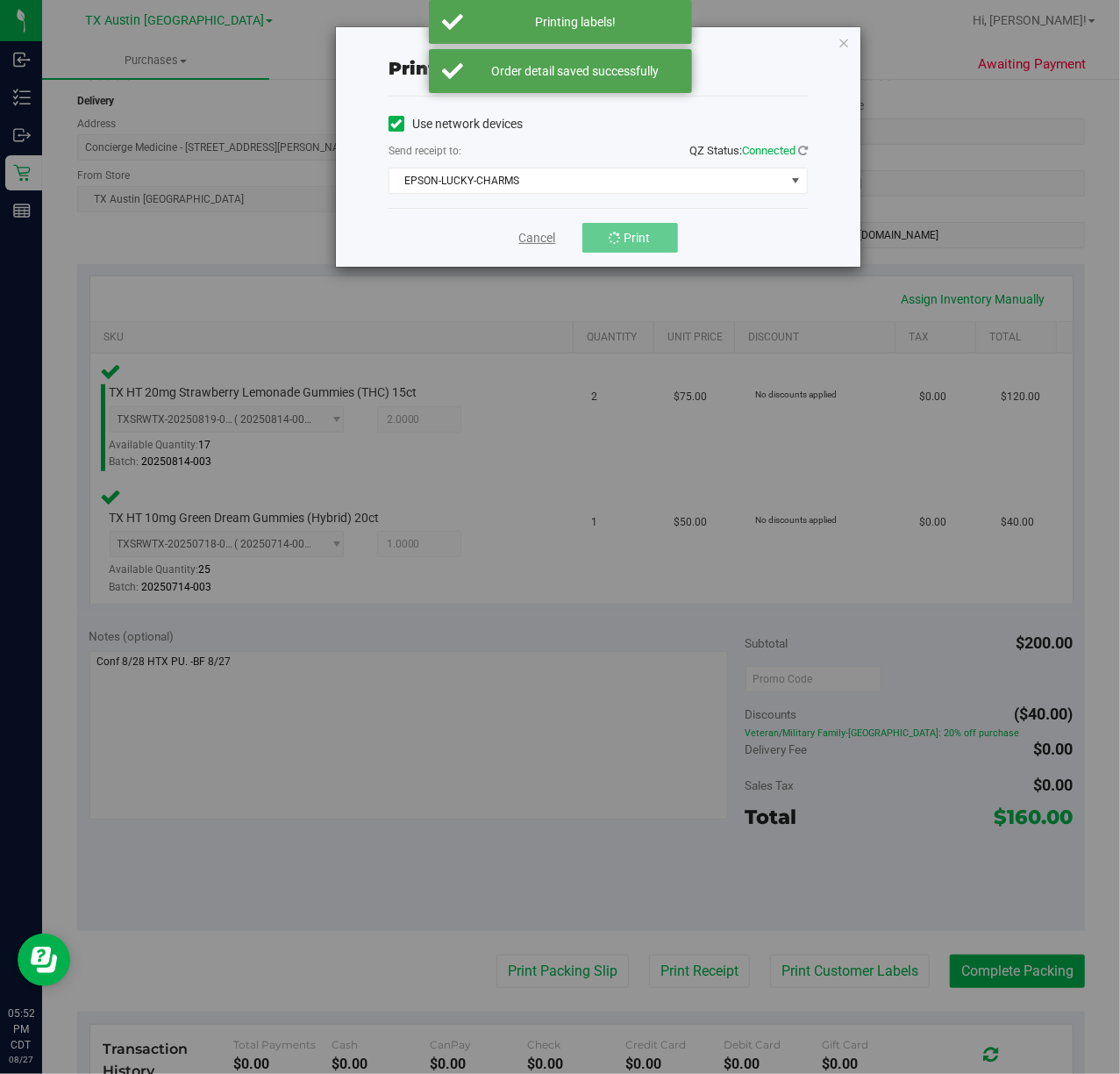
click at [551, 233] on link "Cancel" at bounding box center [538, 238] width 37 height 18
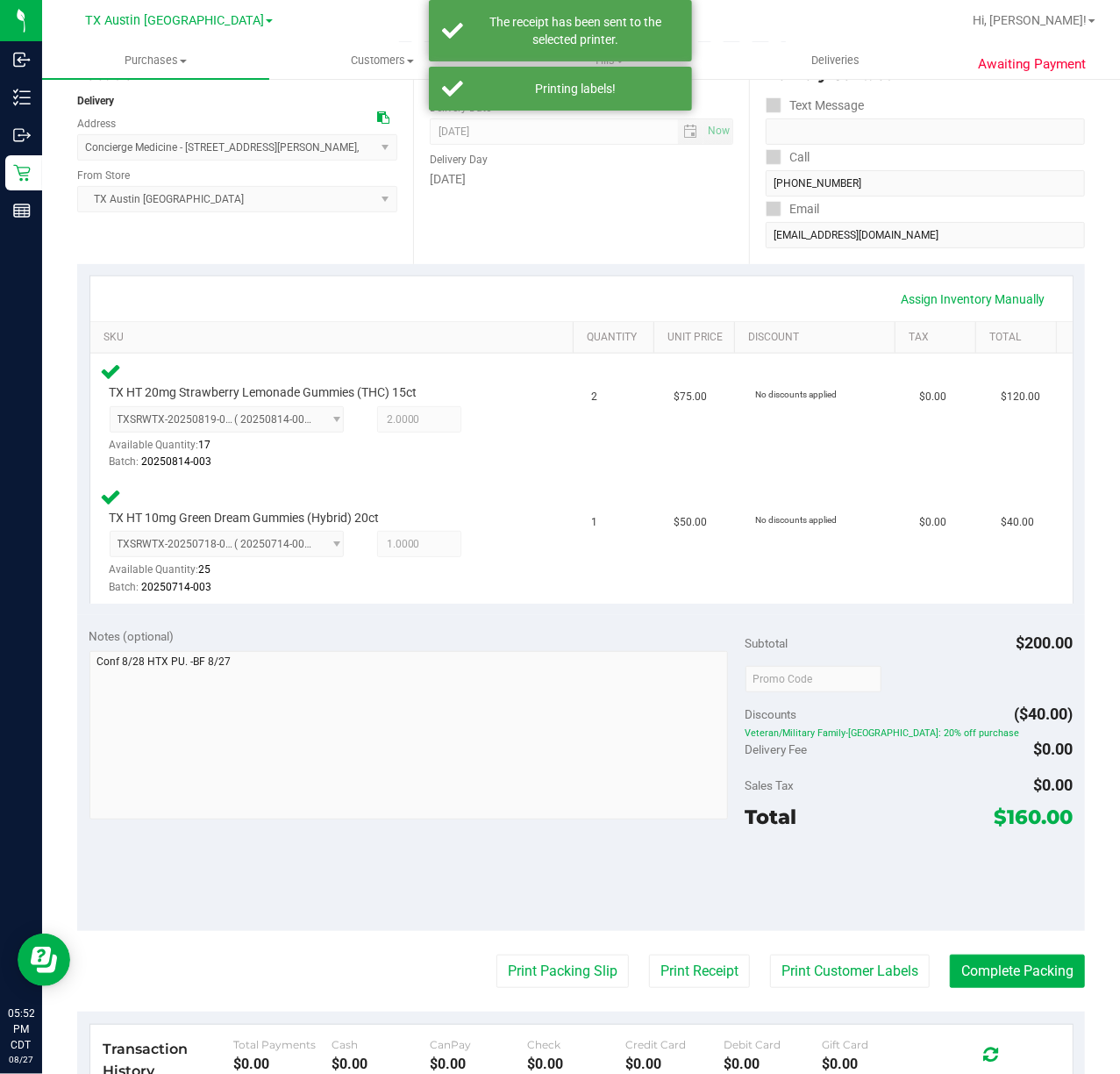
click at [558, 1005] on div "Transaction History Total Payments $0.00 Cash $0.00 CanPay $0.00 Check $0.00 Cr…" at bounding box center [581, 1079] width 983 height 108
click at [555, 969] on button "Print Packing Slip" at bounding box center [562, 971] width 133 height 33
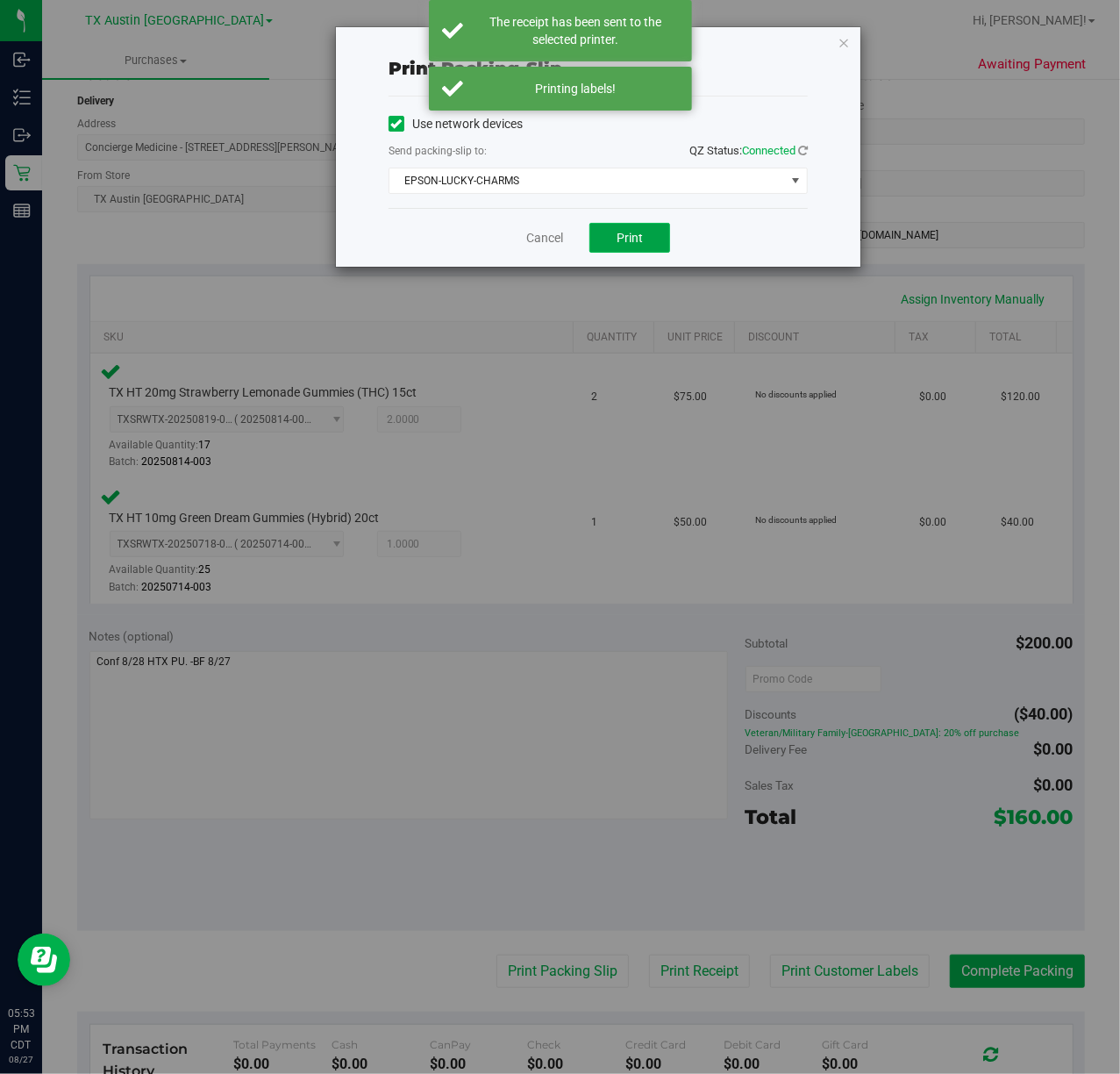
click at [621, 236] on span "Print" at bounding box center [629, 238] width 26 height 14
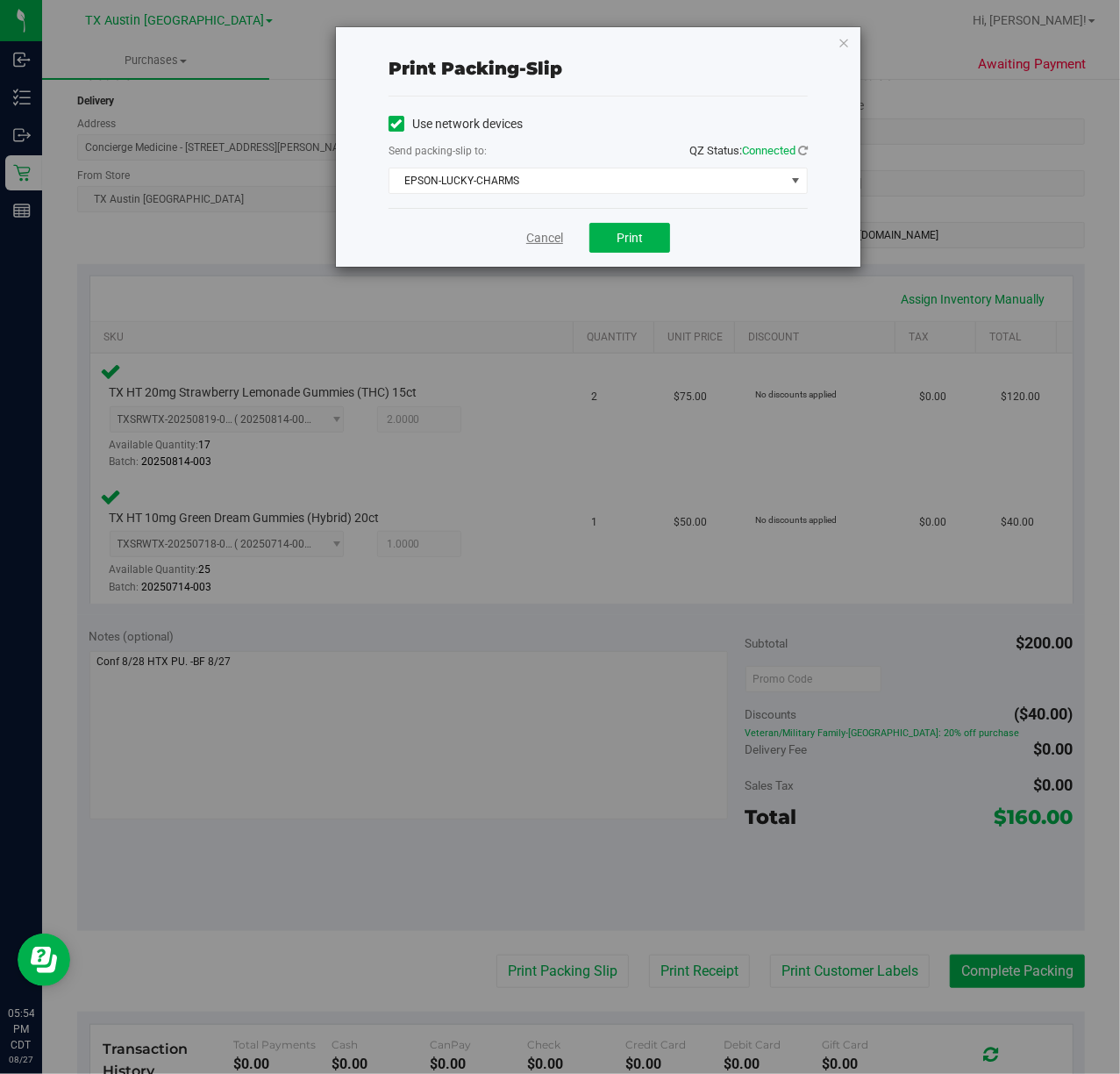
click at [537, 242] on link "Cancel" at bounding box center [544, 238] width 37 height 18
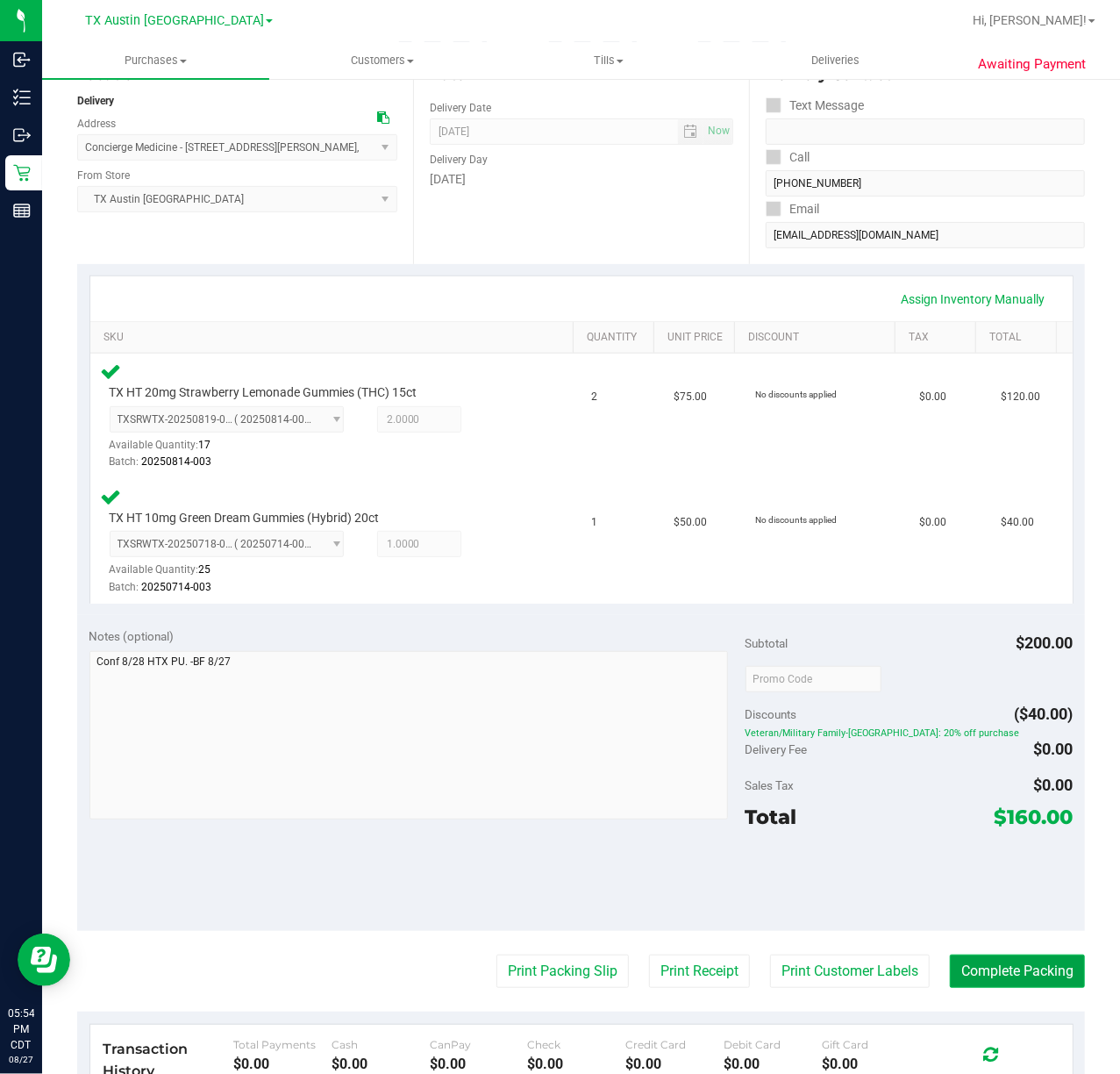
click at [1008, 970] on button "Complete Packing" at bounding box center [1017, 971] width 135 height 33
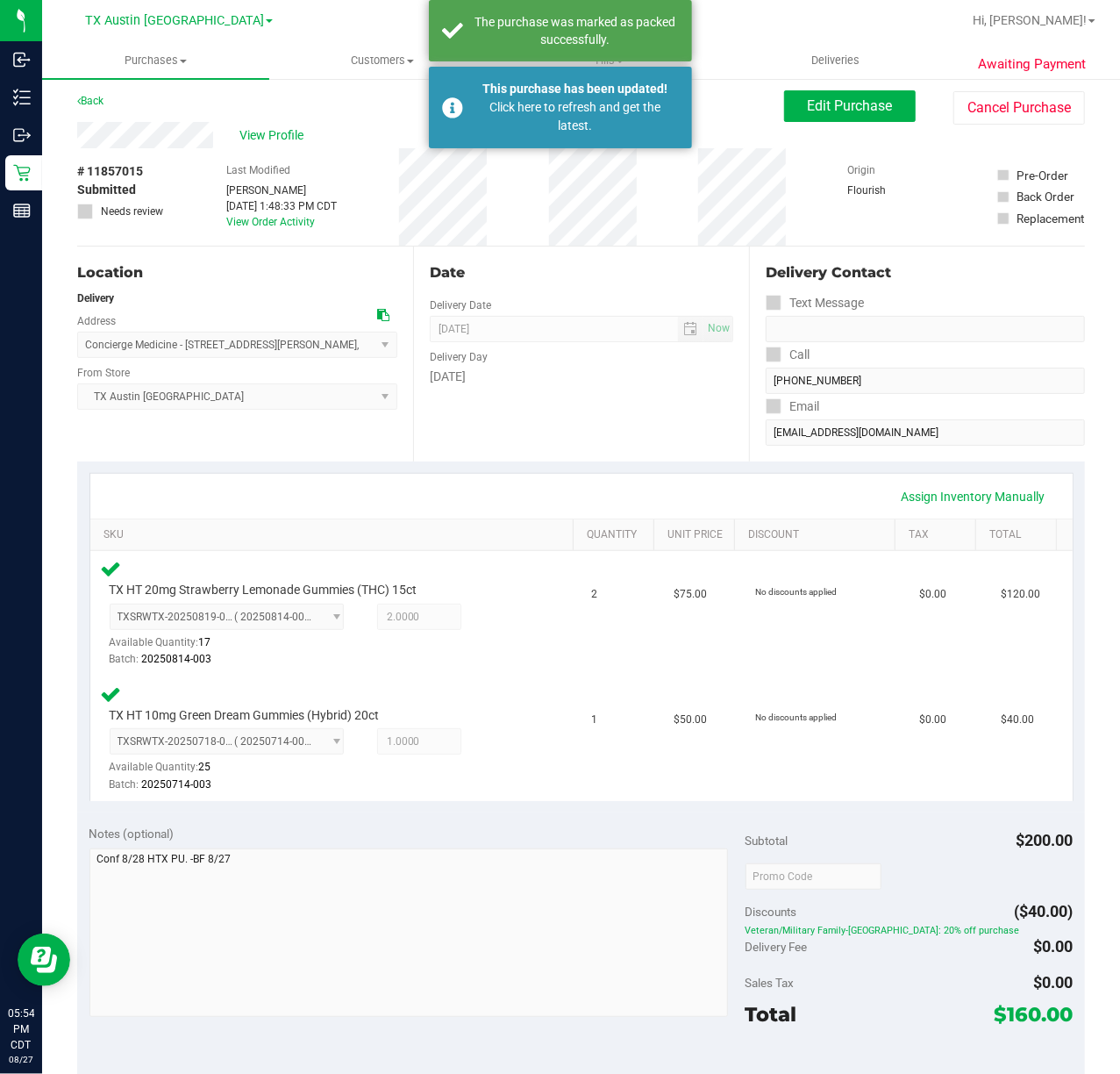
scroll to position [8, 0]
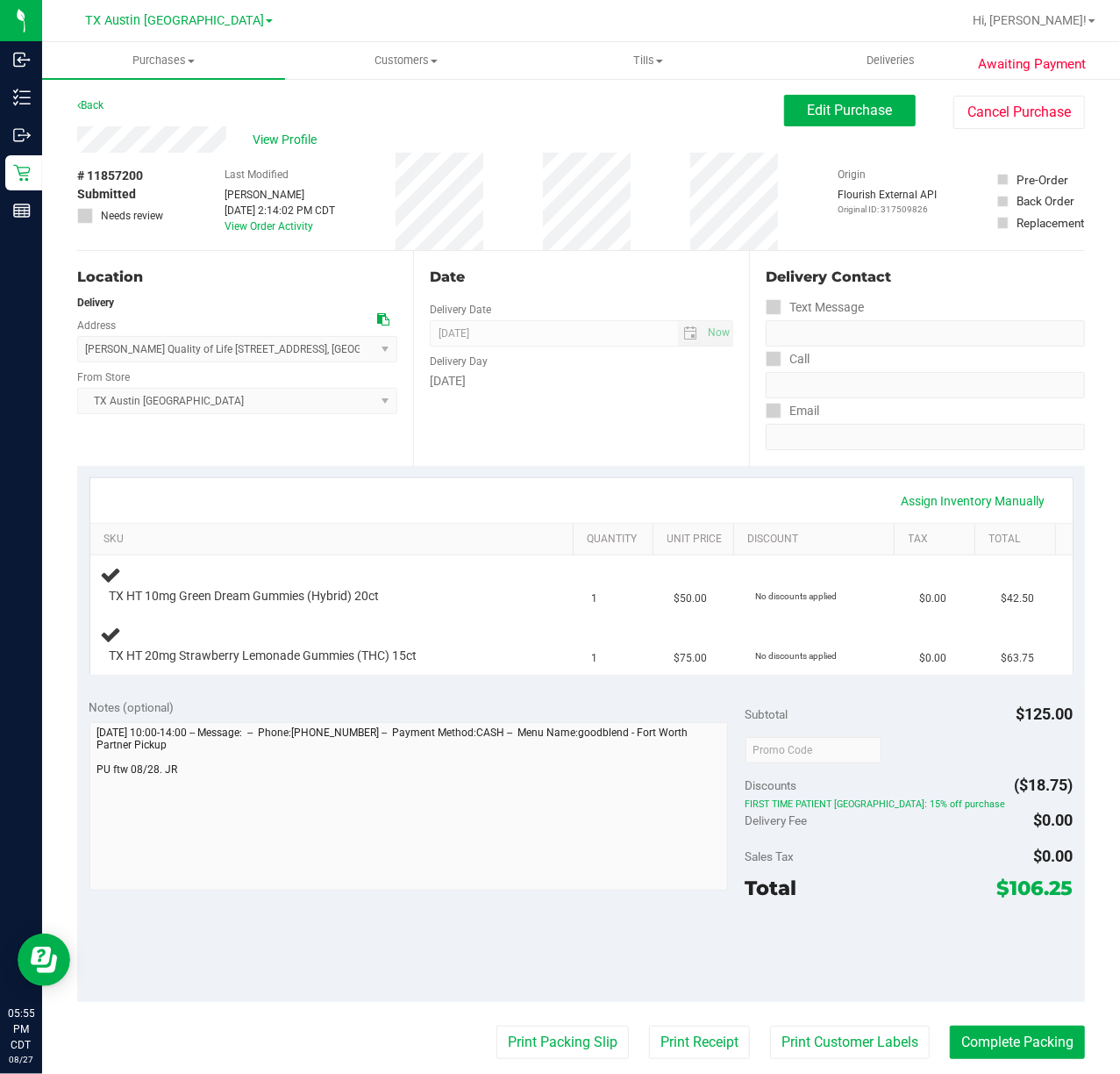
click at [433, 475] on div "Assign Inventory Manually SKU Quantity Unit Price Discount Tax Total TX HT 10mg…" at bounding box center [580, 576] width 1008 height 221
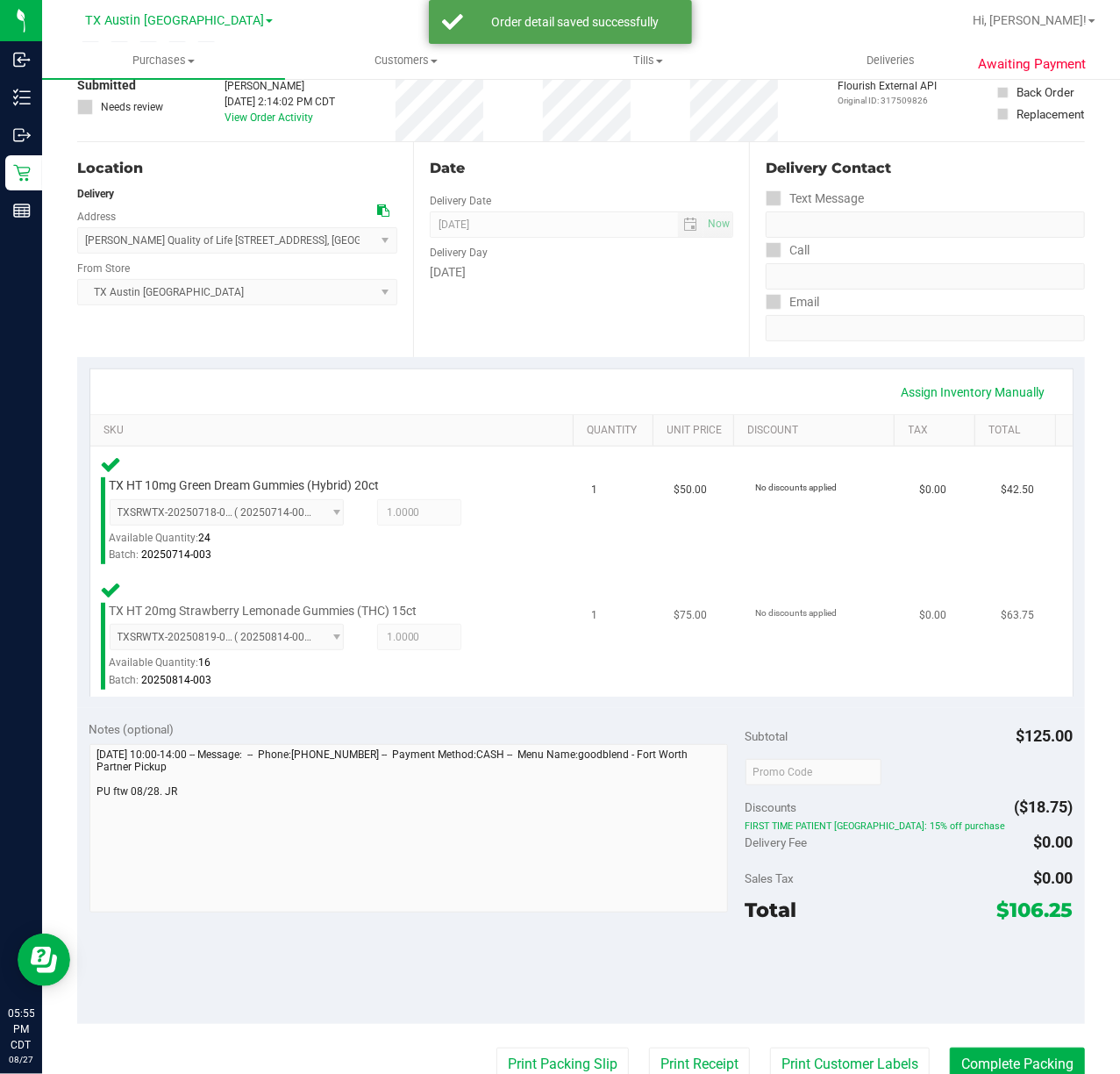
scroll to position [233, 0]
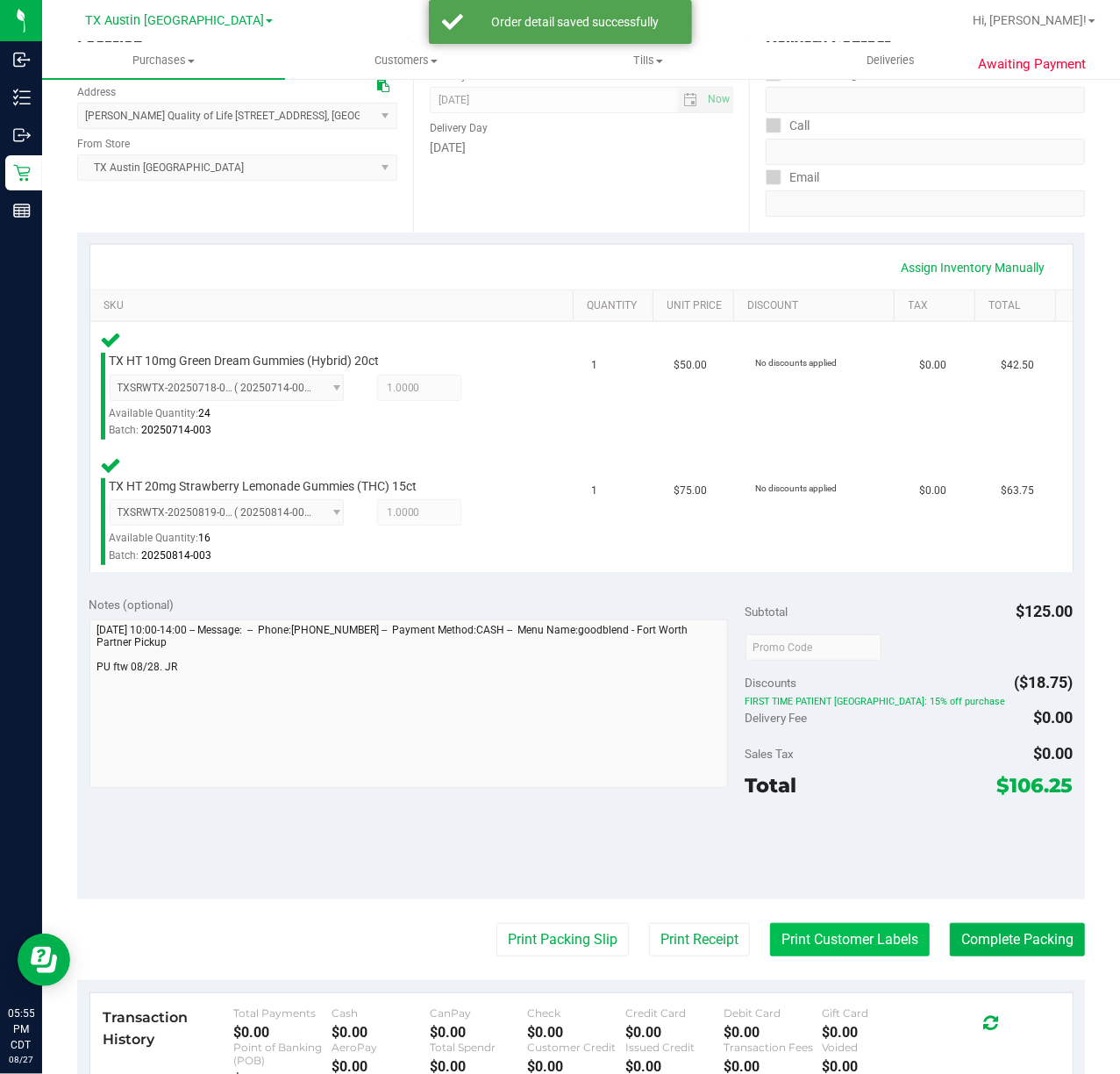
click at [777, 927] on button "Print Customer Labels" at bounding box center [850, 939] width 160 height 33
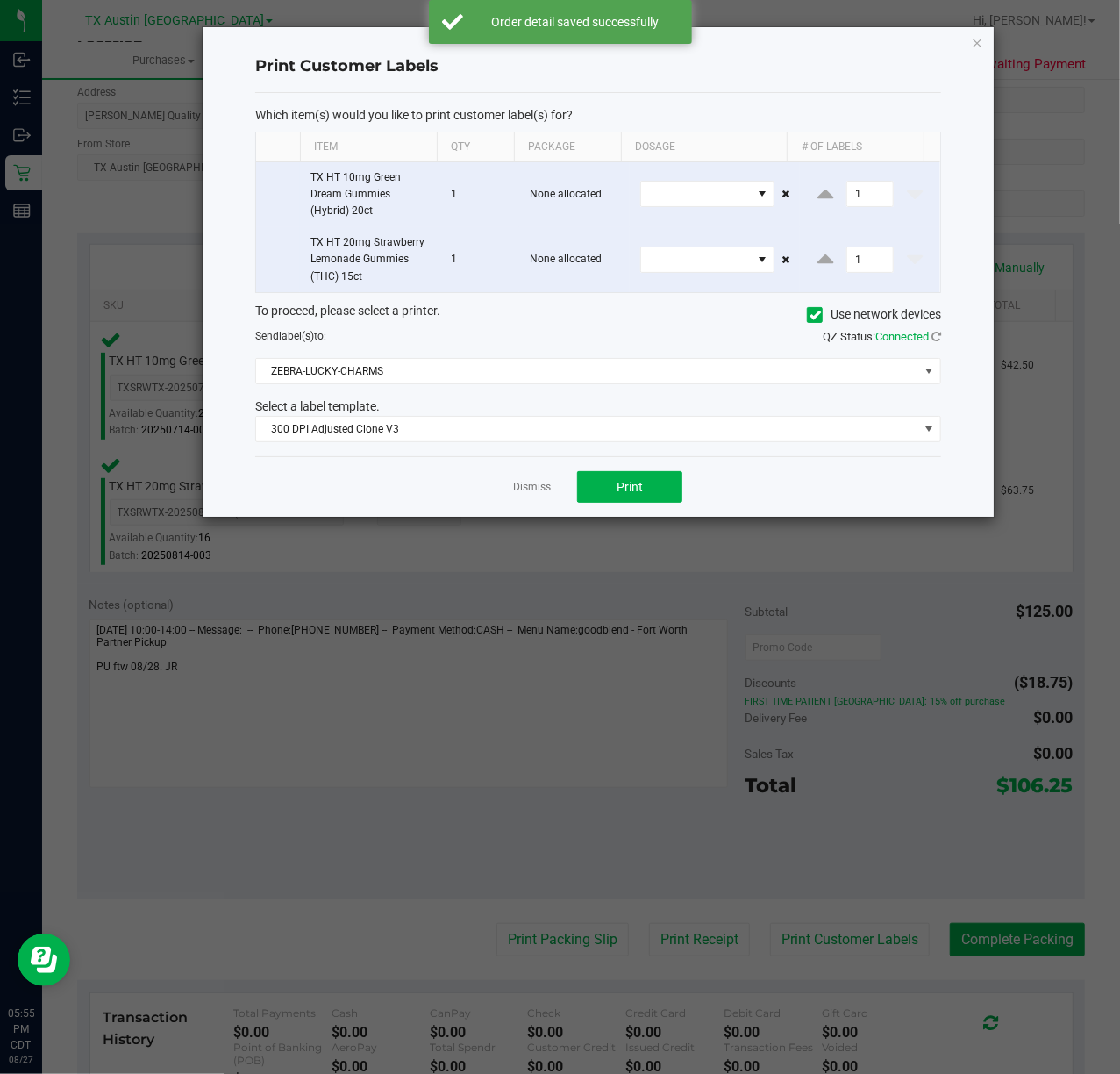
click at [573, 492] on div "Dismiss Print" at bounding box center [598, 486] width 686 height 61
click at [586, 490] on button "Print" at bounding box center [630, 486] width 105 height 32
click at [546, 485] on link "Dismiss" at bounding box center [532, 487] width 38 height 14
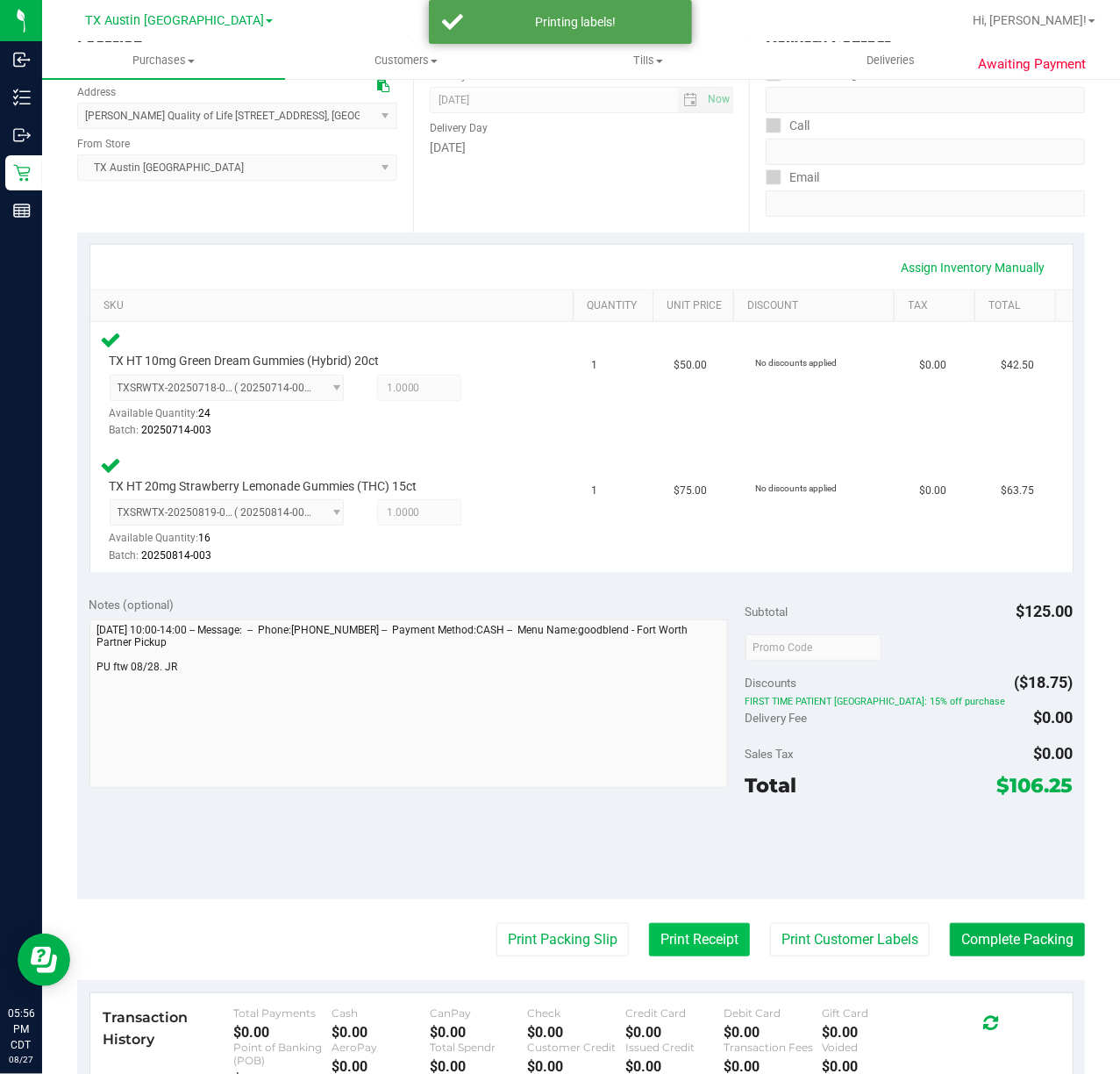
click at [649, 935] on button "Print Receipt" at bounding box center [700, 939] width 101 height 33
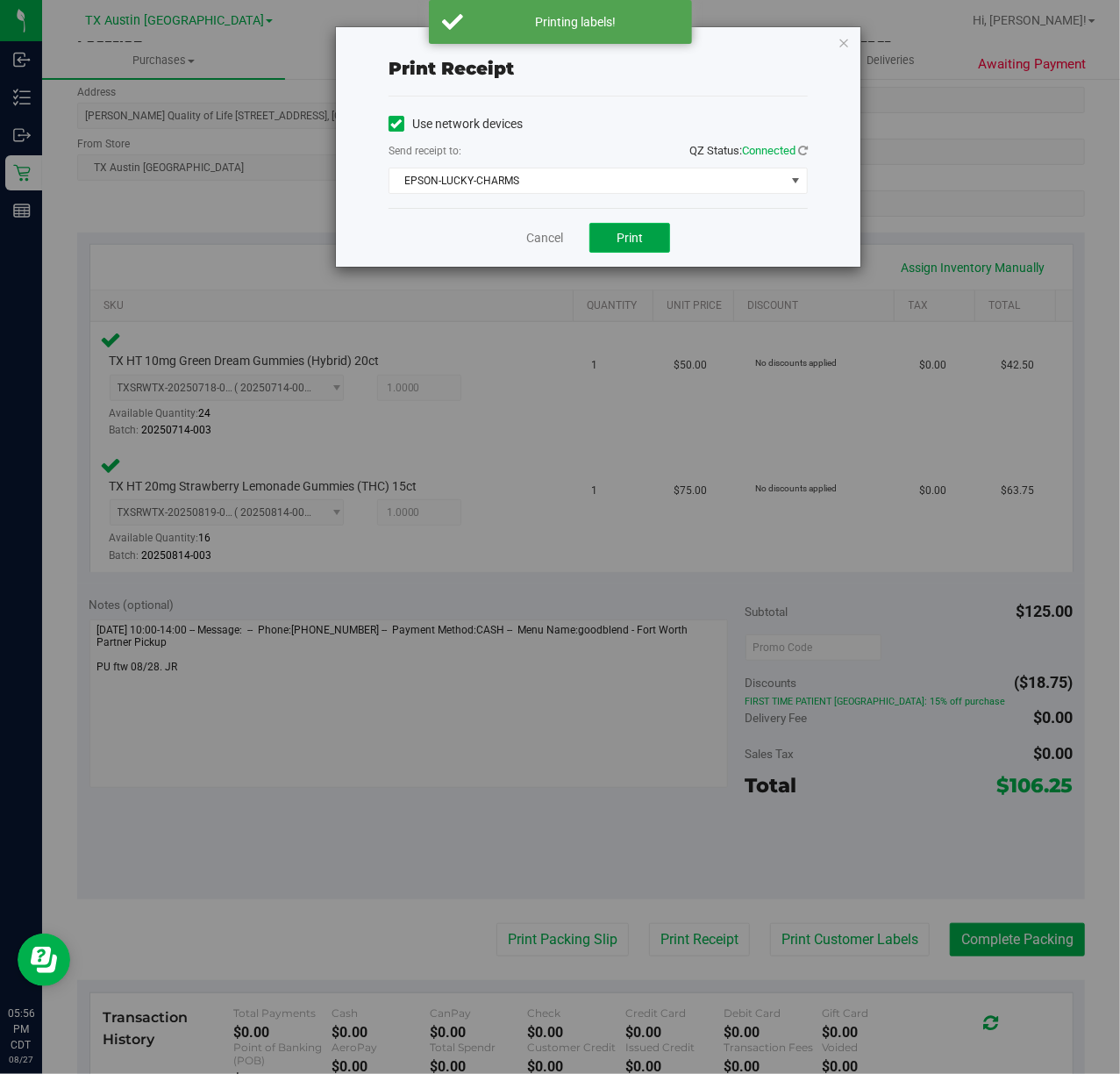
click at [645, 242] on button "Print" at bounding box center [629, 238] width 80 height 30
click at [541, 224] on div "Cancel Print" at bounding box center [598, 237] width 419 height 59
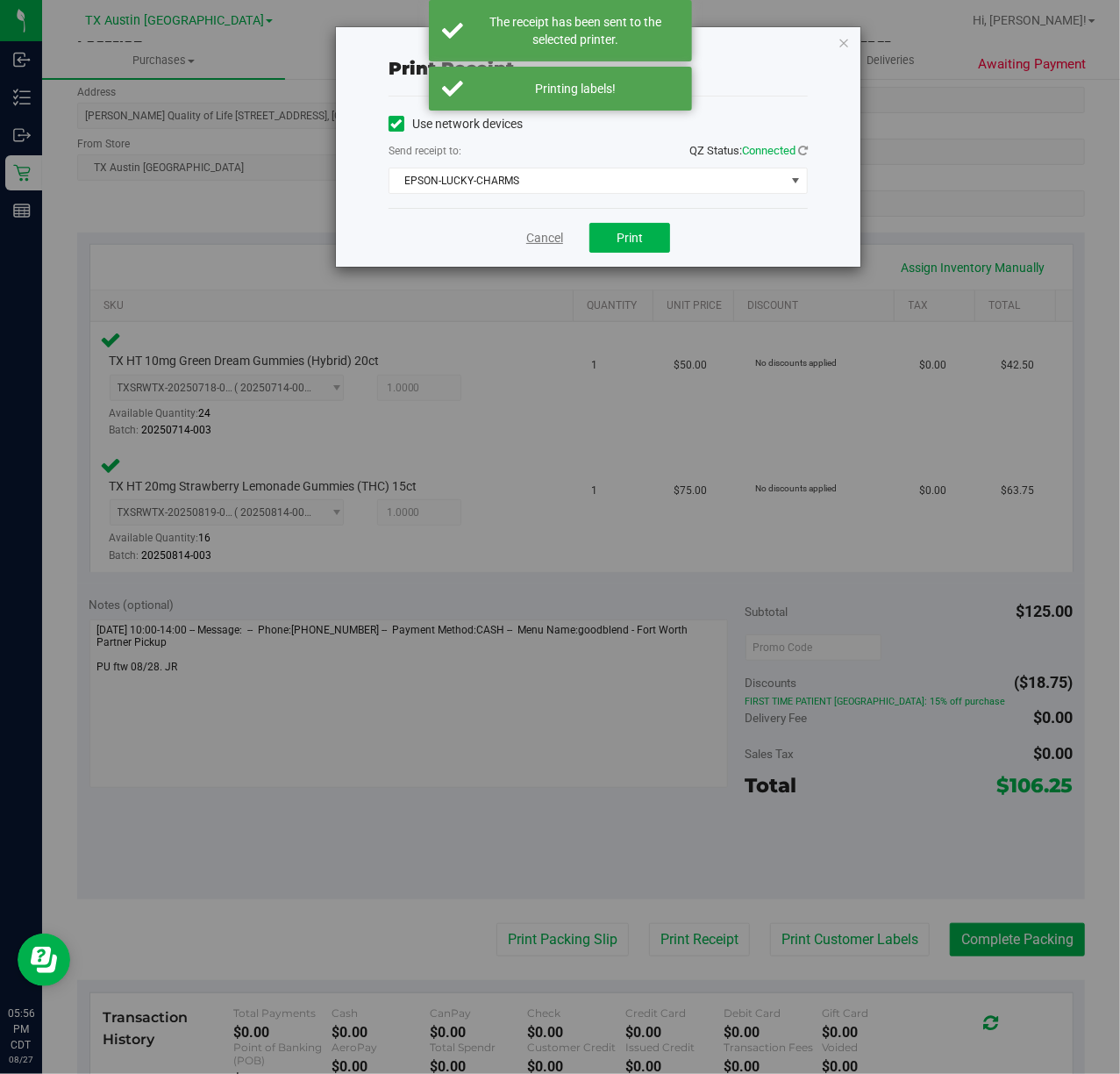
click at [542, 232] on link "Cancel" at bounding box center [544, 238] width 37 height 18
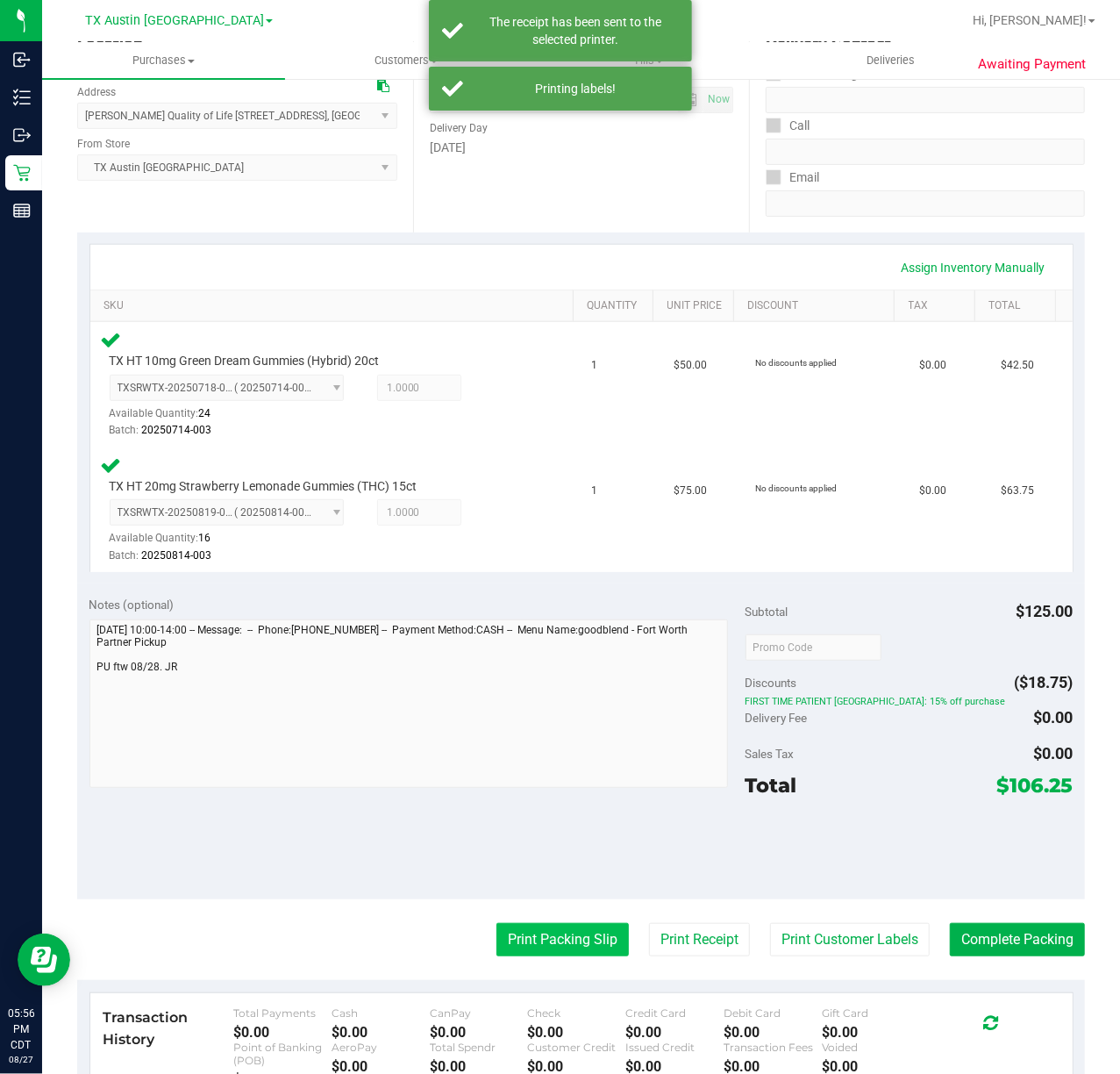
click at [533, 952] on button "Print Packing Slip" at bounding box center [562, 939] width 133 height 33
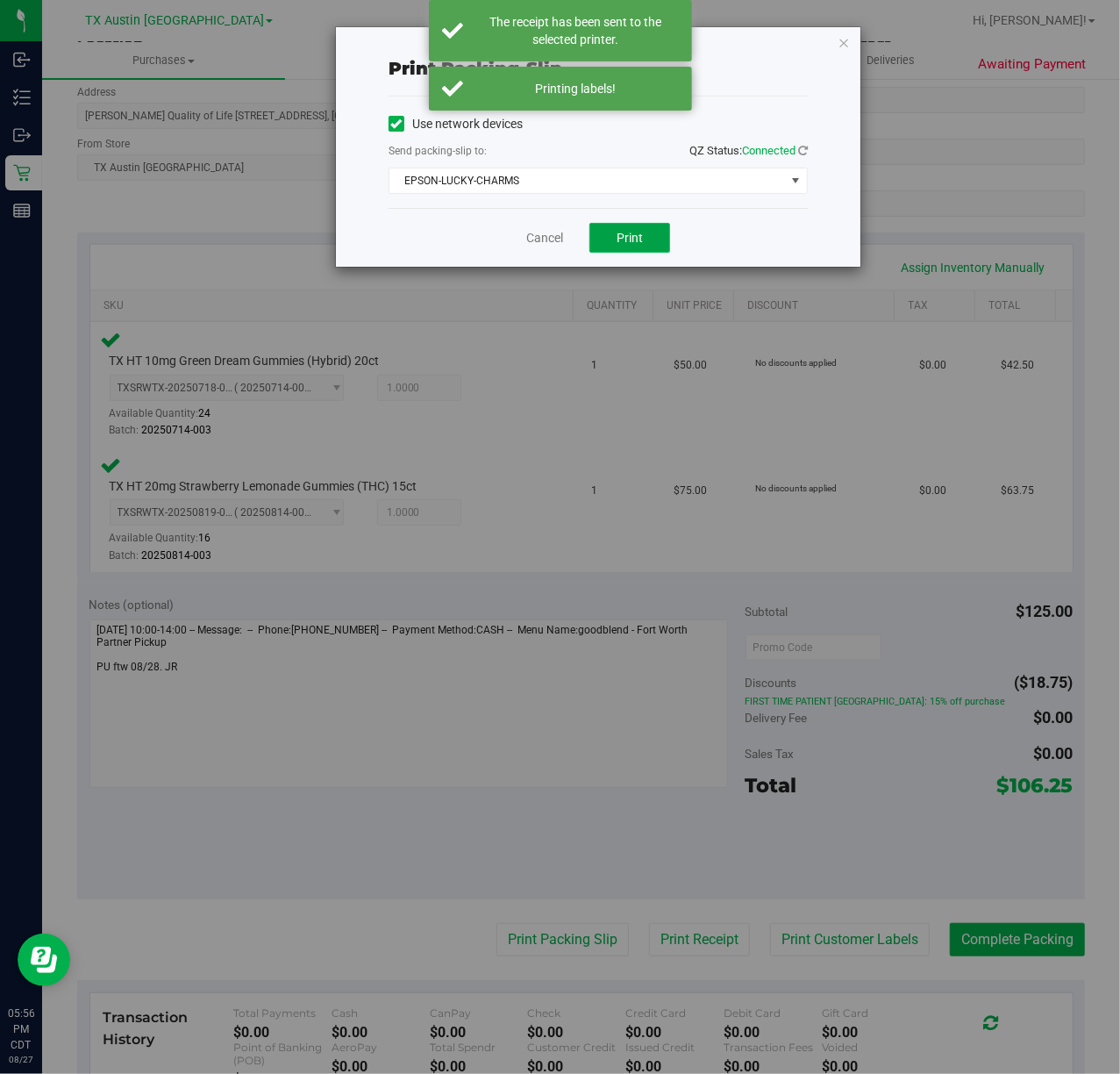
click at [650, 244] on button "Print" at bounding box center [629, 238] width 80 height 30
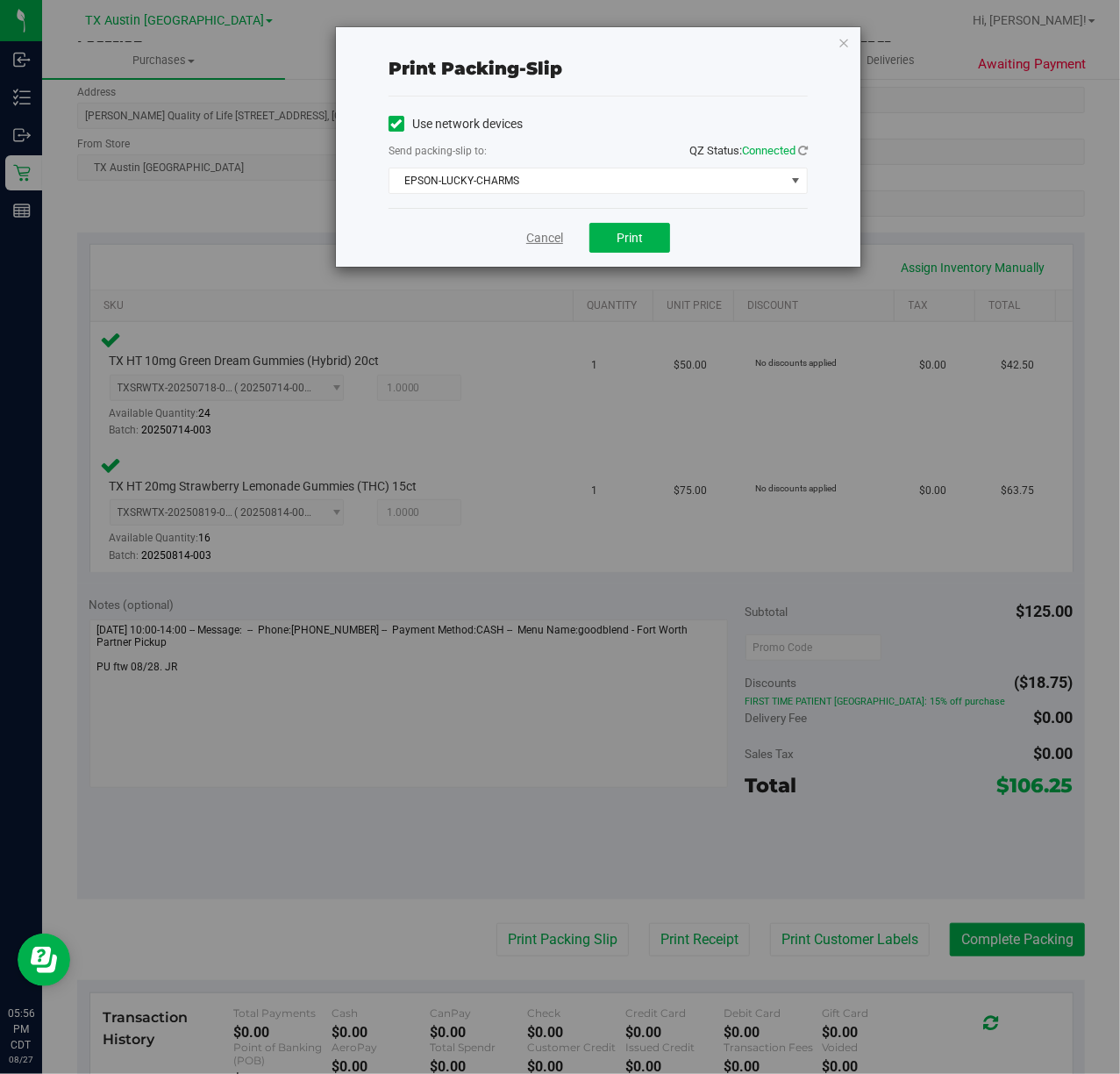
click at [546, 242] on link "Cancel" at bounding box center [544, 238] width 37 height 18
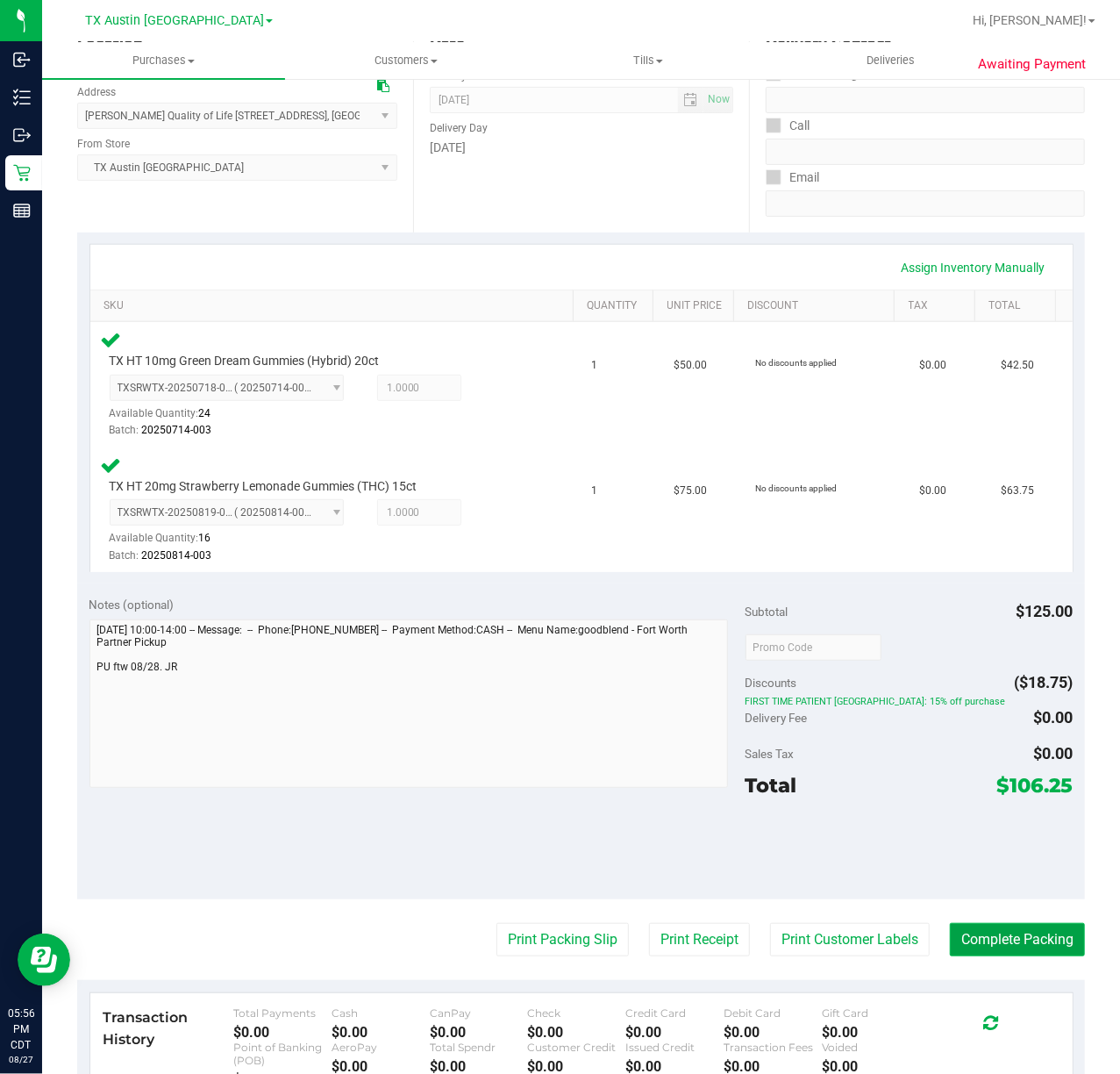
click at [977, 956] on button "Complete Packing" at bounding box center [1017, 939] width 135 height 33
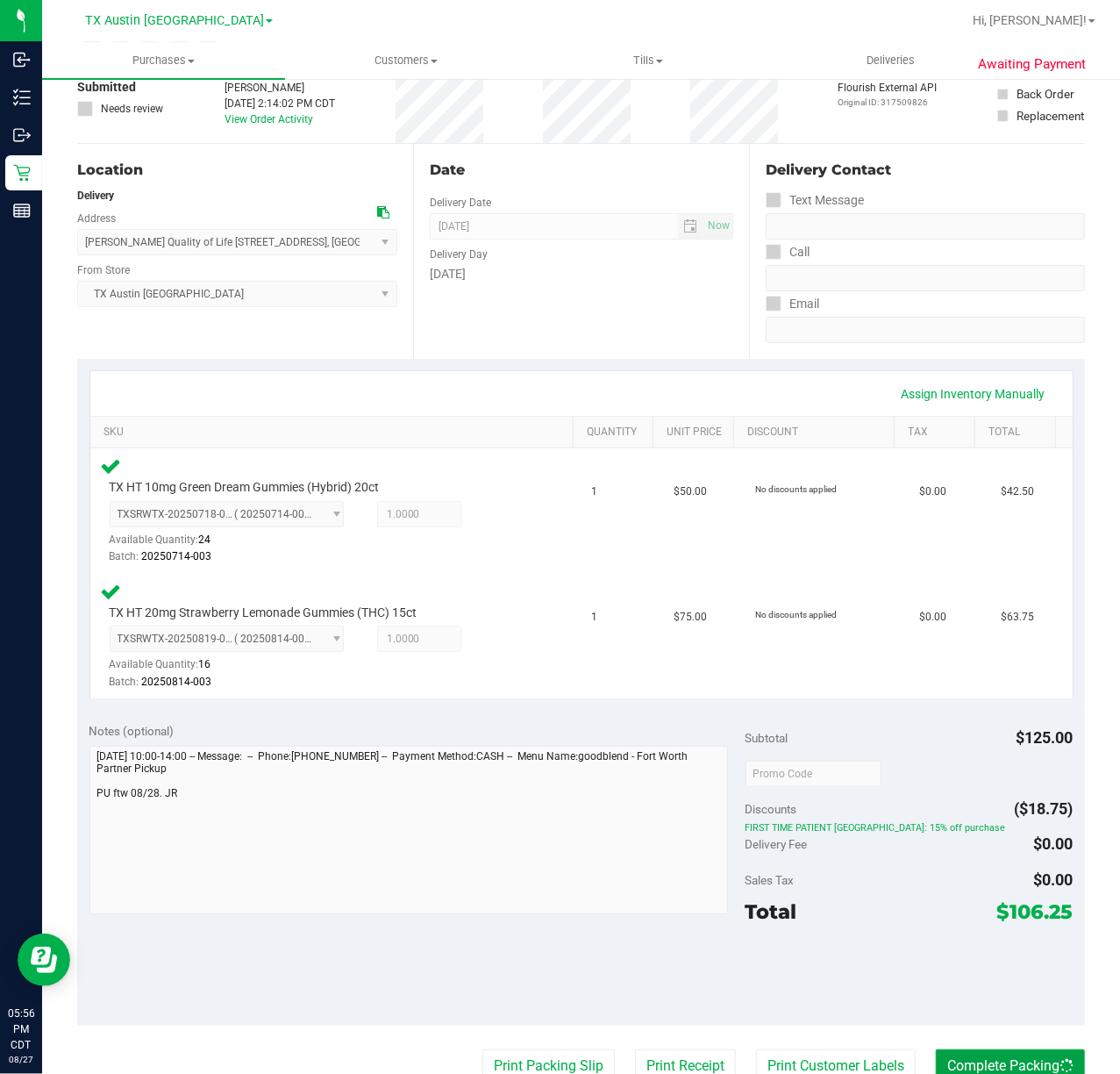
scroll to position [0, 0]
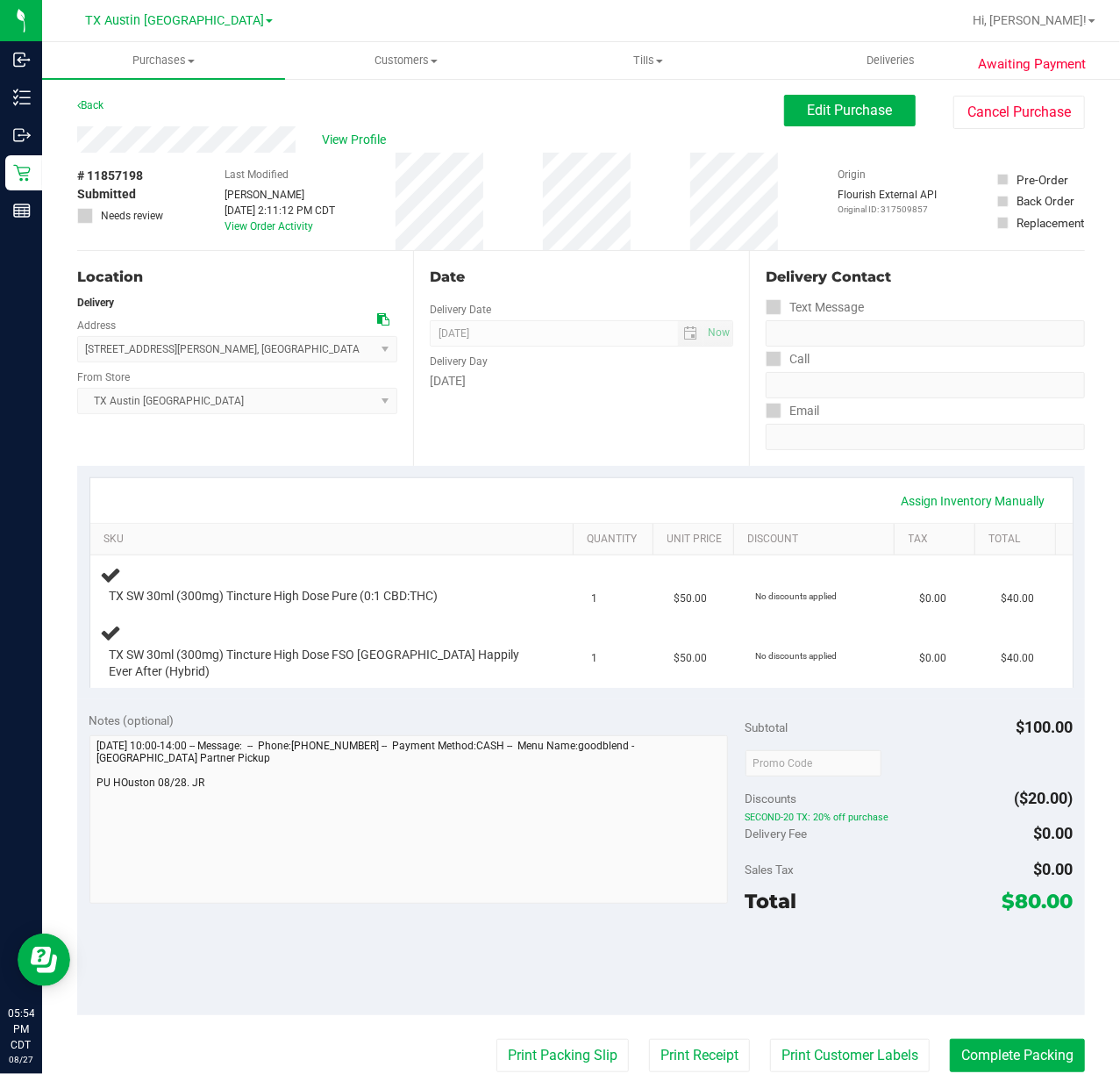
click at [619, 467] on div "Assign Inventory Manually SKU Quantity Unit Price Discount Tax Total TX SW 30ml…" at bounding box center [580, 582] width 1008 height 234
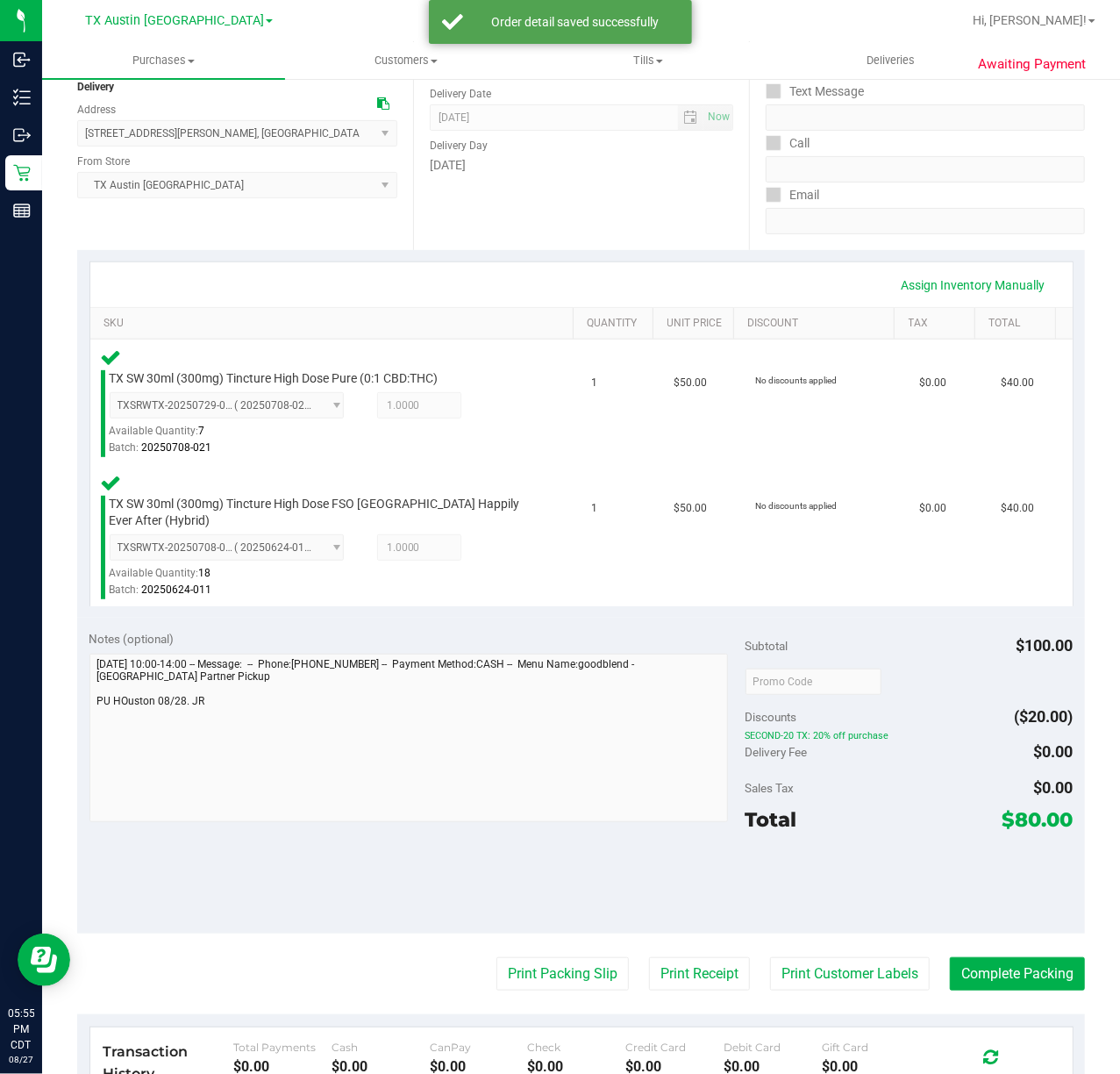
scroll to position [302, 0]
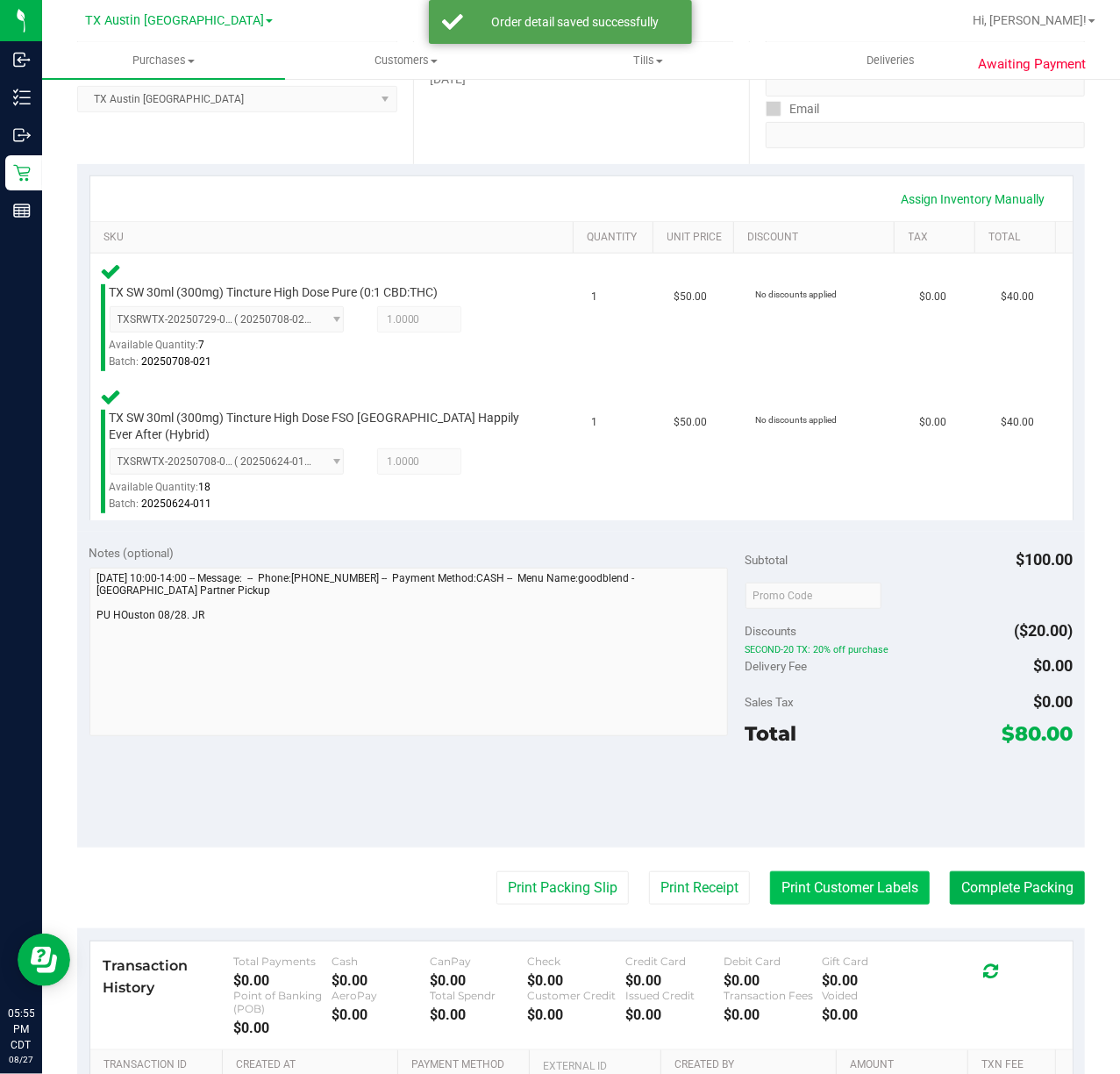
click at [836, 886] on button "Print Customer Labels" at bounding box center [850, 888] width 160 height 33
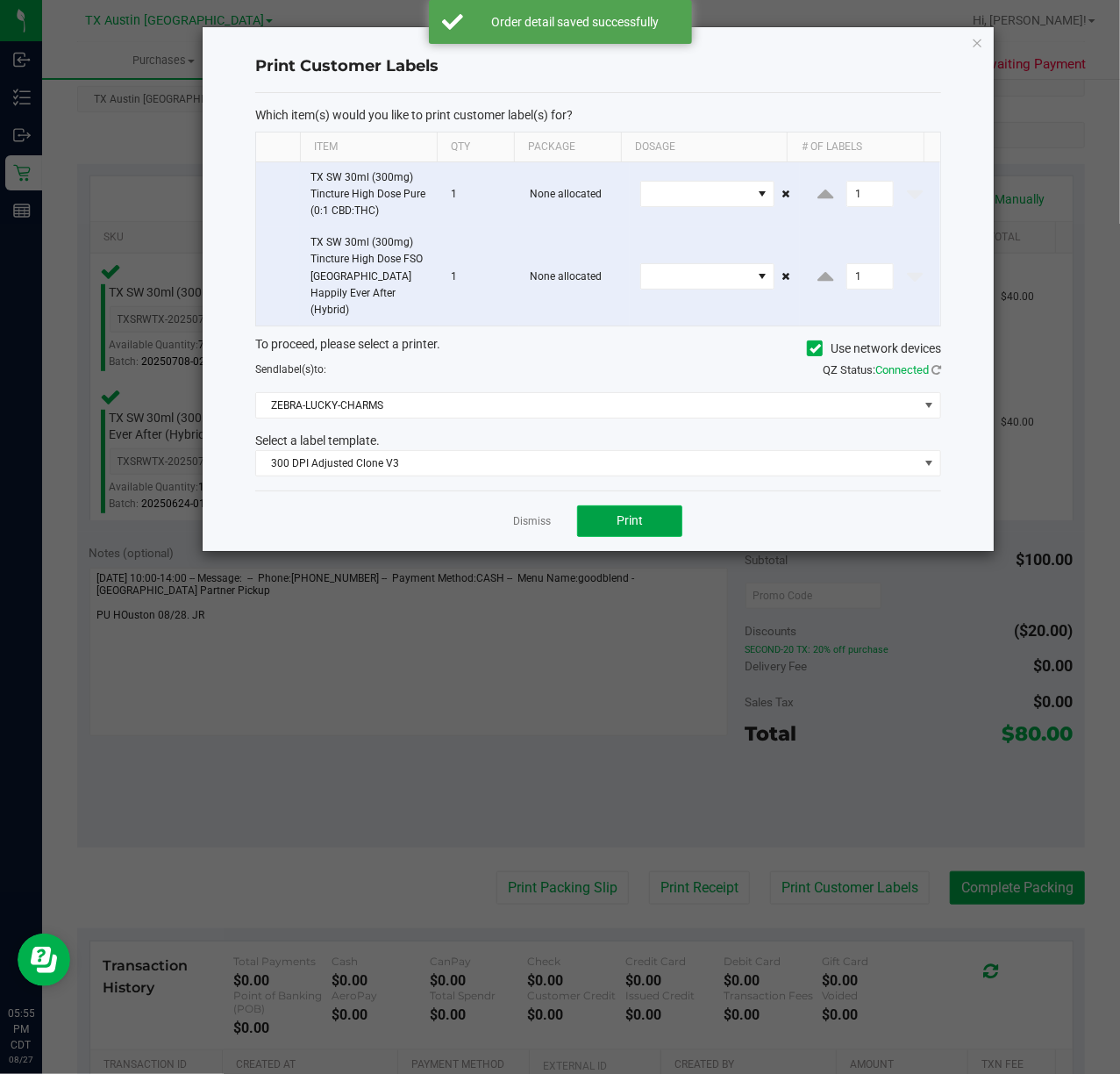
click at [619, 513] on span "Print" at bounding box center [629, 521] width 26 height 14
click at [531, 514] on link "Dismiss" at bounding box center [532, 522] width 38 height 14
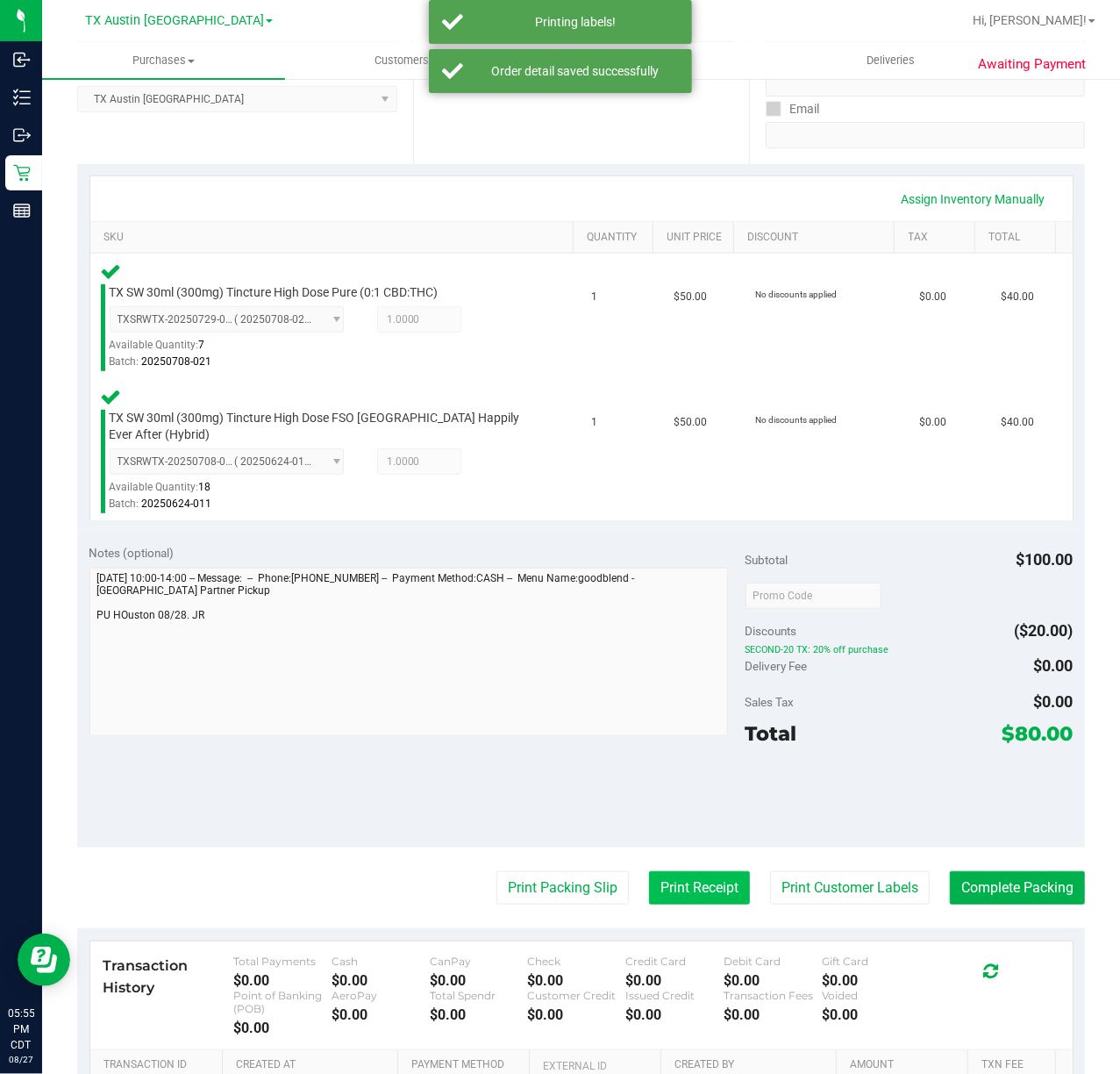
click at [649, 891] on button "Print Receipt" at bounding box center [700, 888] width 101 height 33
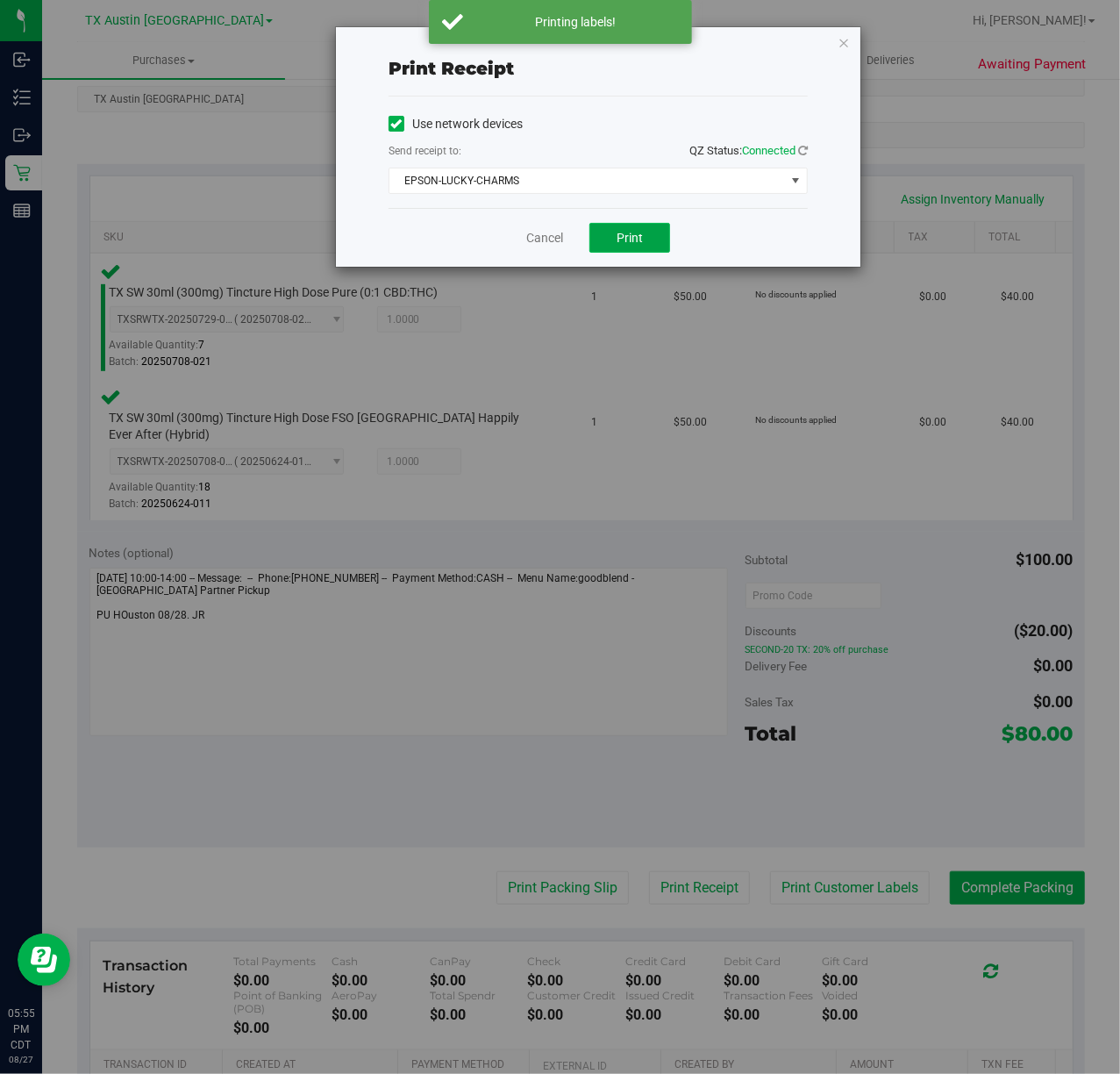
click at [610, 244] on button "Print" at bounding box center [629, 238] width 80 height 30
click at [522, 242] on link "Cancel" at bounding box center [538, 238] width 37 height 18
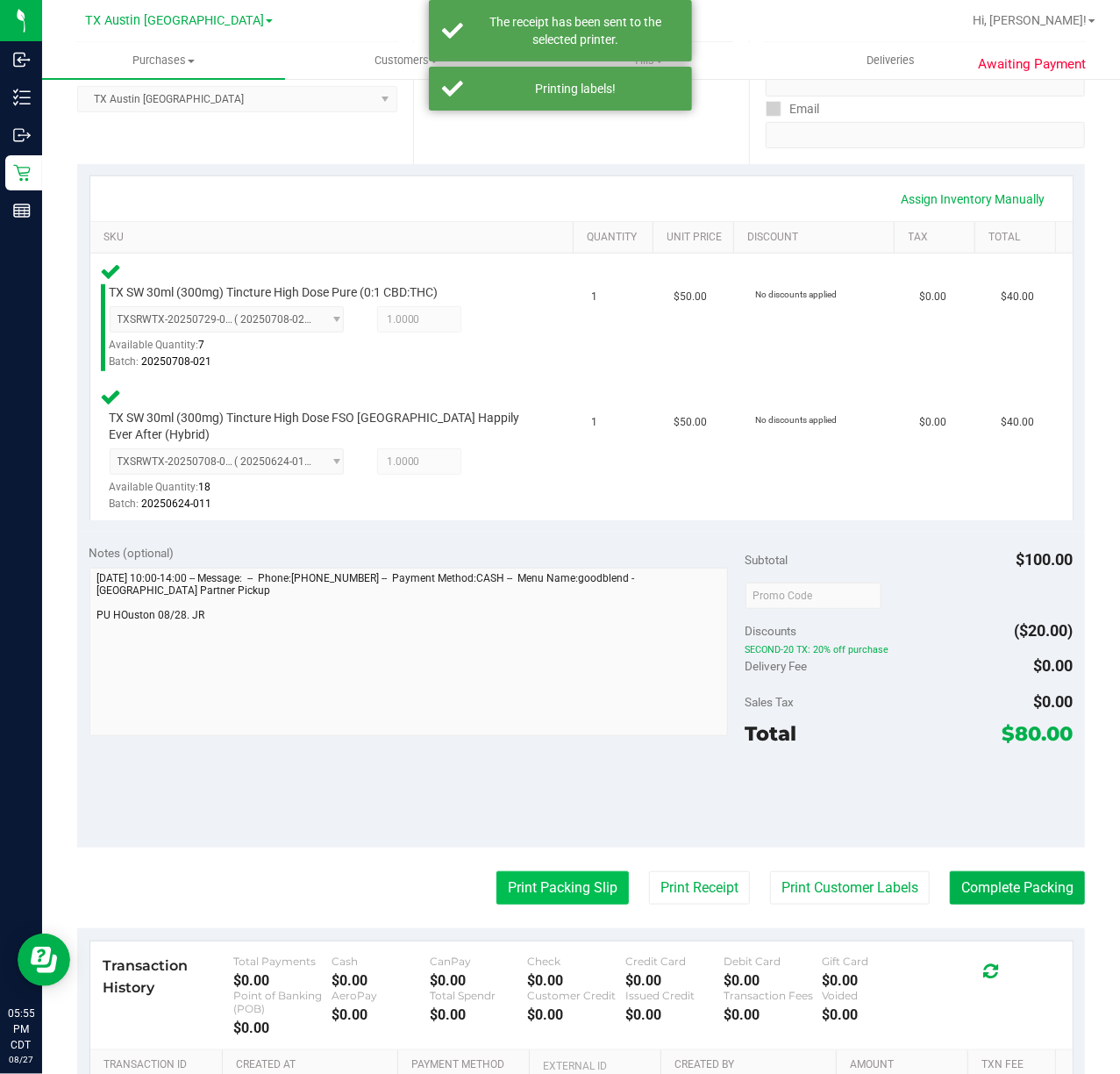
click at [531, 895] on button "Print Packing Slip" at bounding box center [562, 888] width 133 height 33
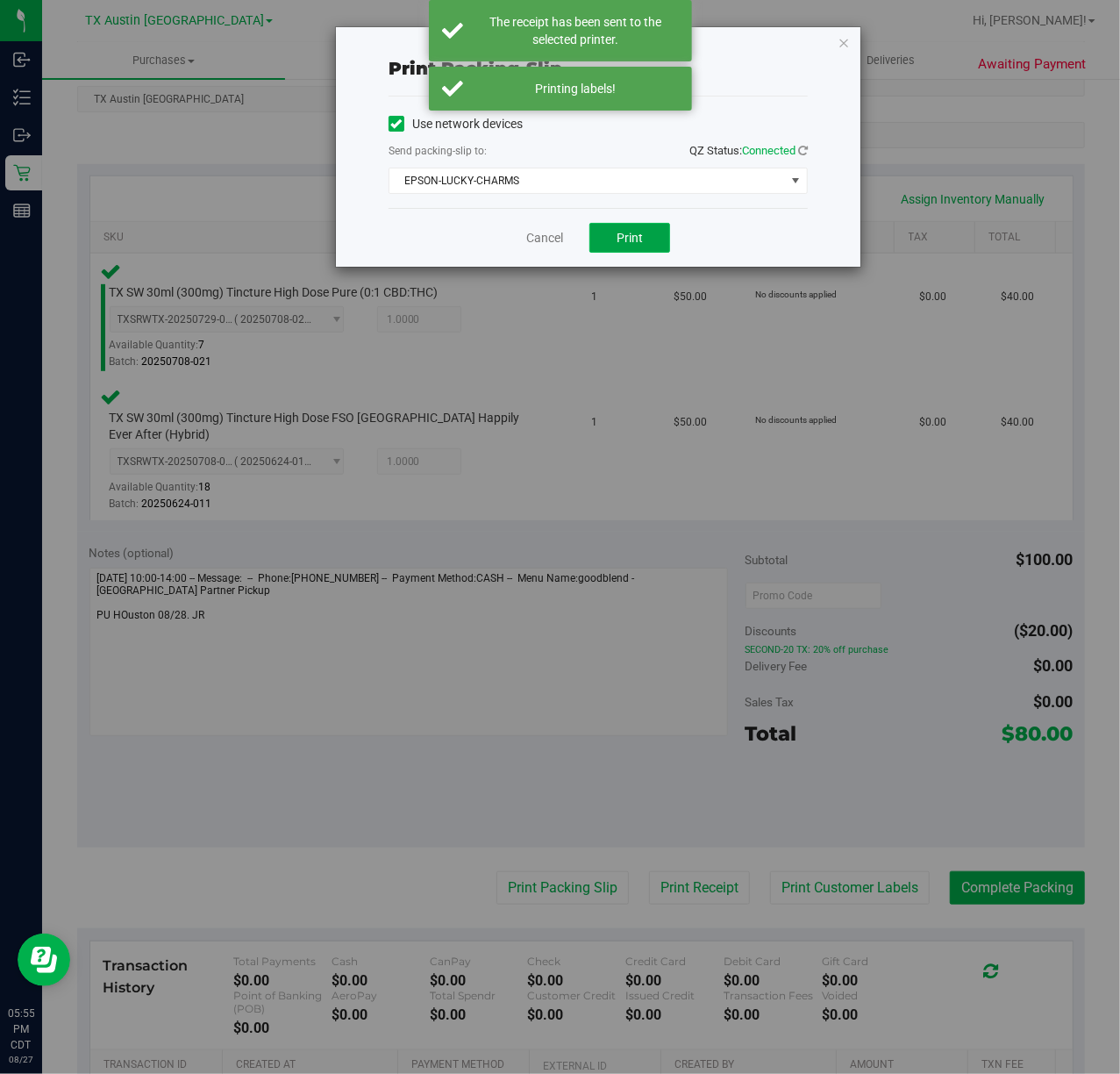
click at [632, 240] on span "Print" at bounding box center [629, 238] width 26 height 14
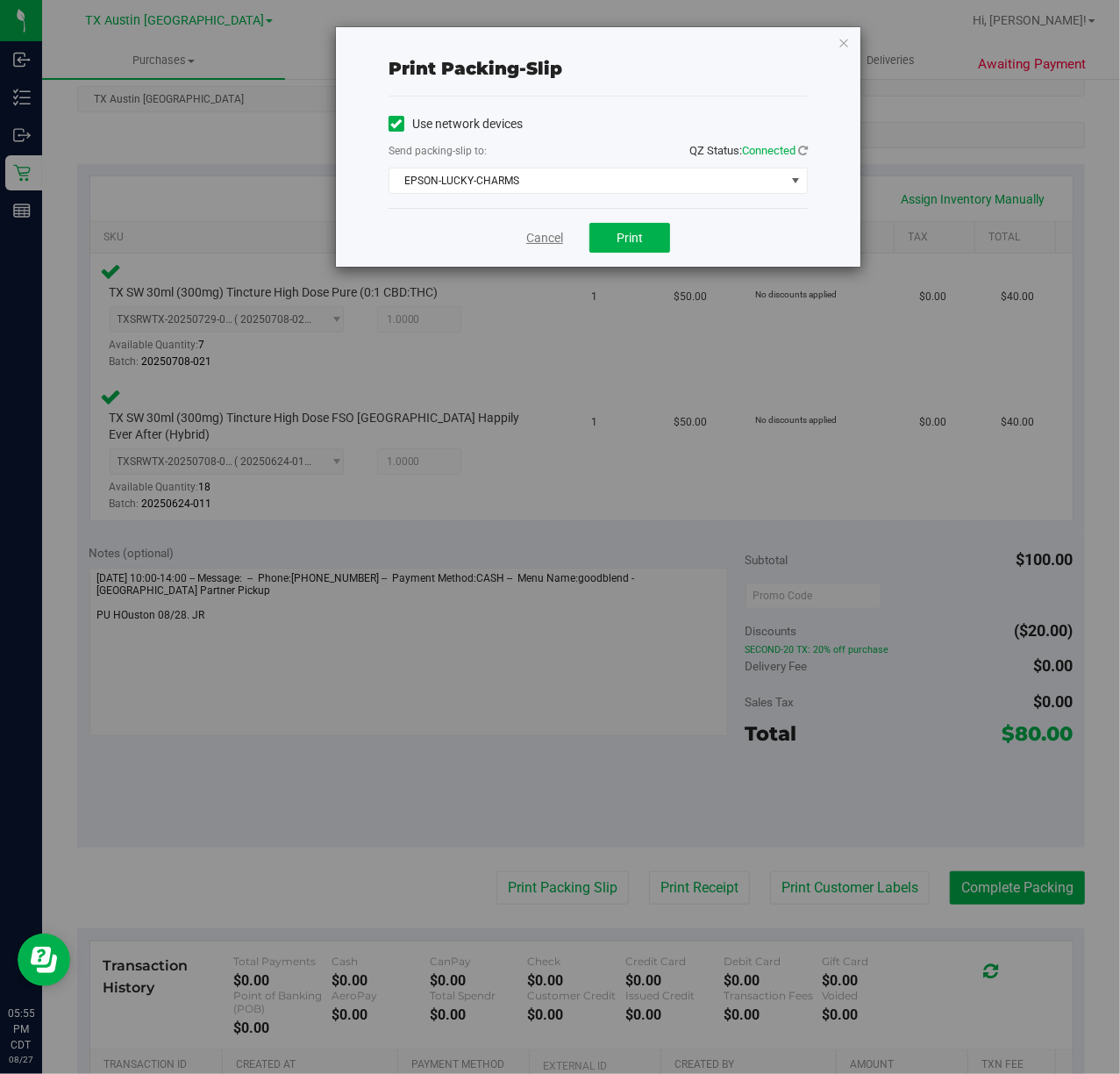
click at [539, 232] on link "Cancel" at bounding box center [544, 238] width 37 height 18
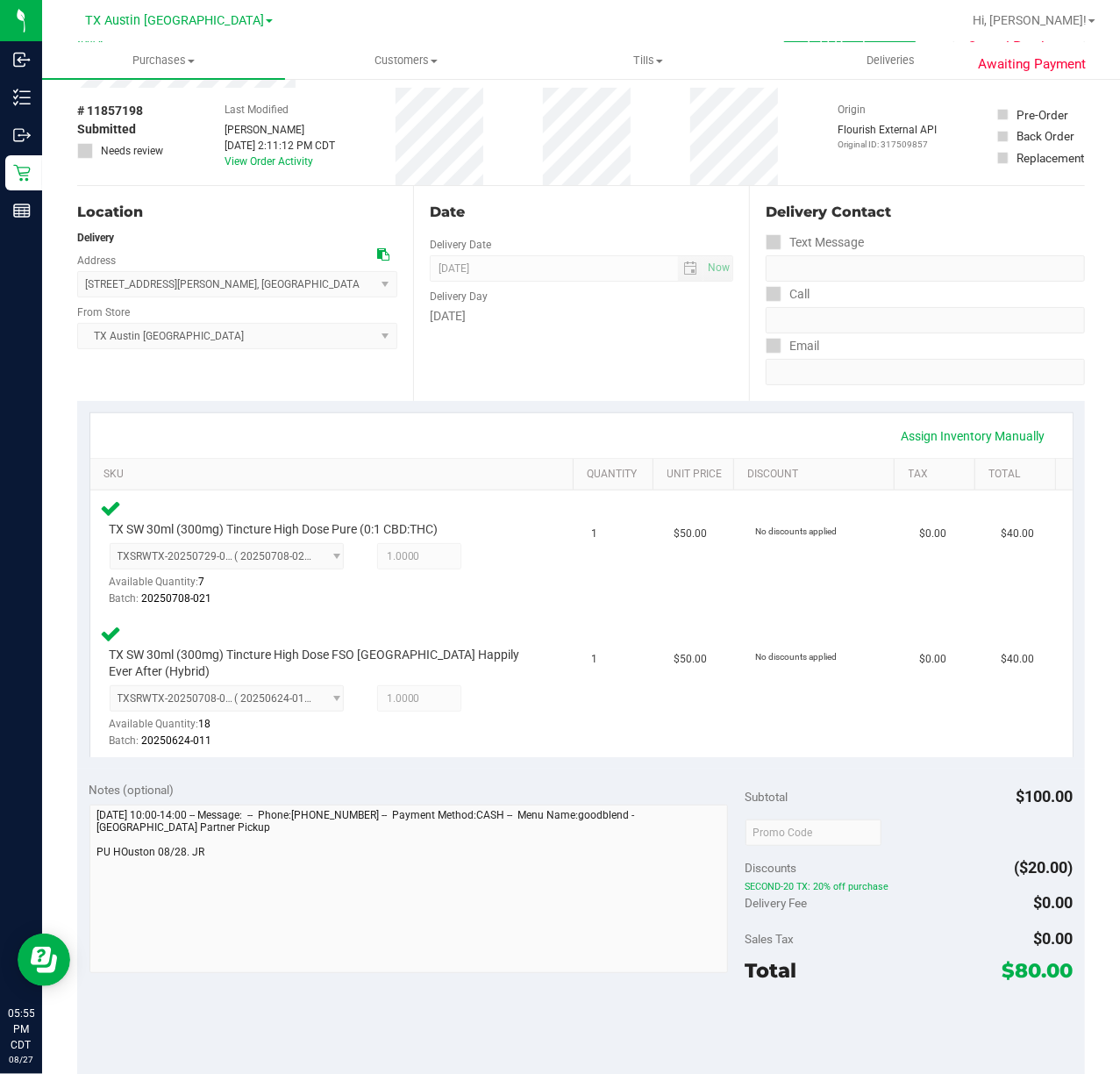
scroll to position [416, 0]
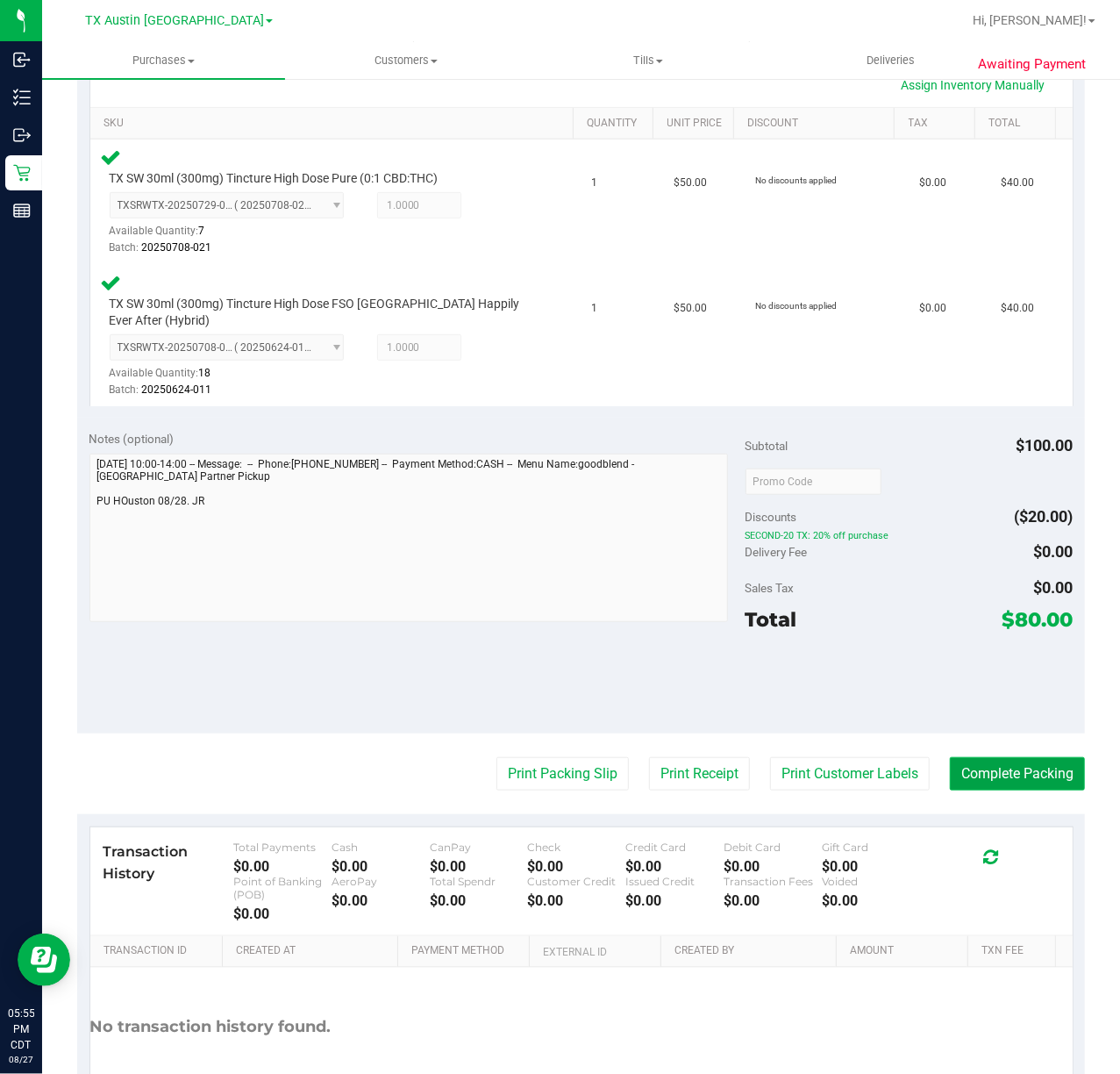
click at [950, 769] on button "Complete Packing" at bounding box center [1017, 774] width 135 height 33
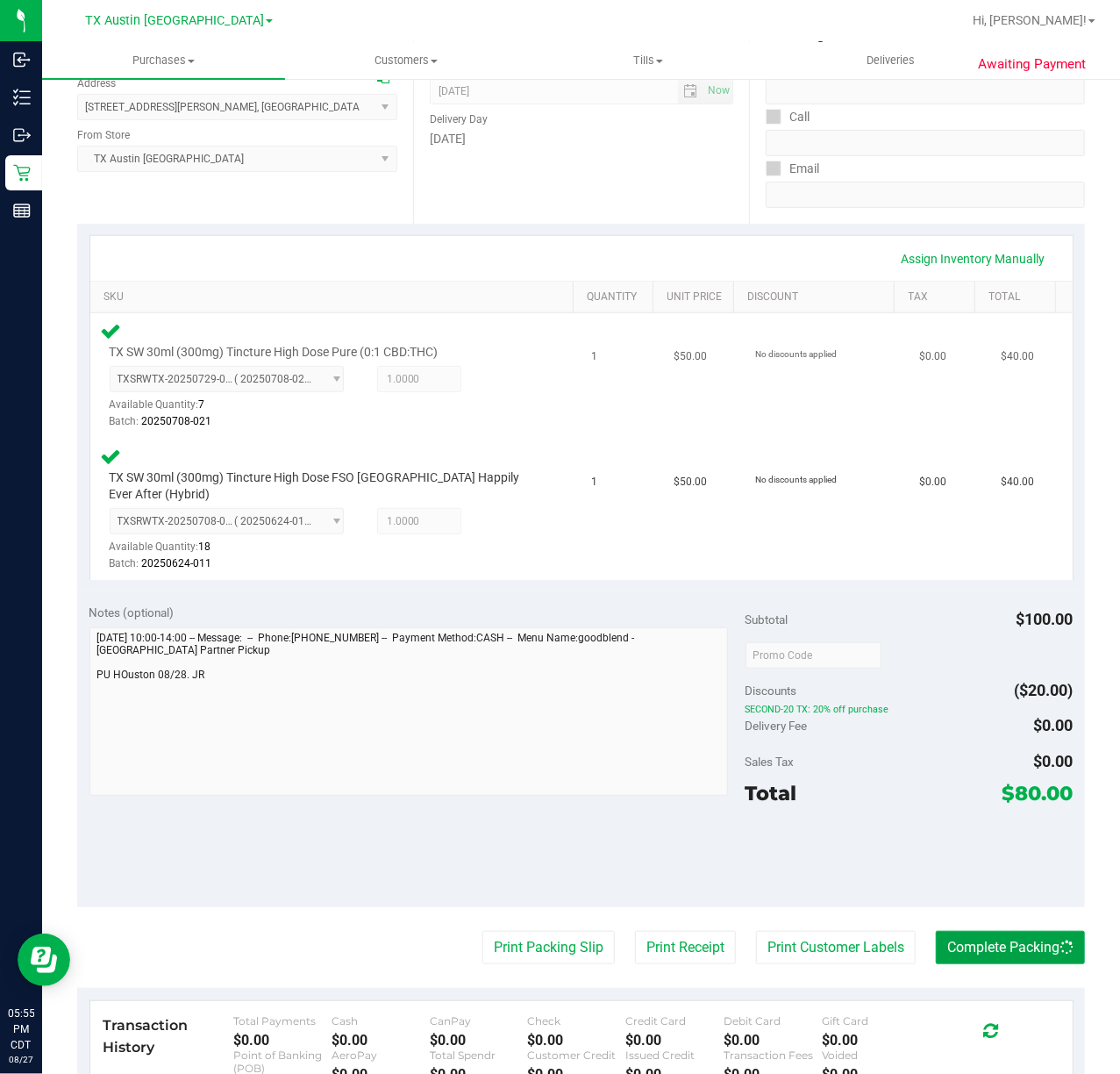
scroll to position [0, 0]
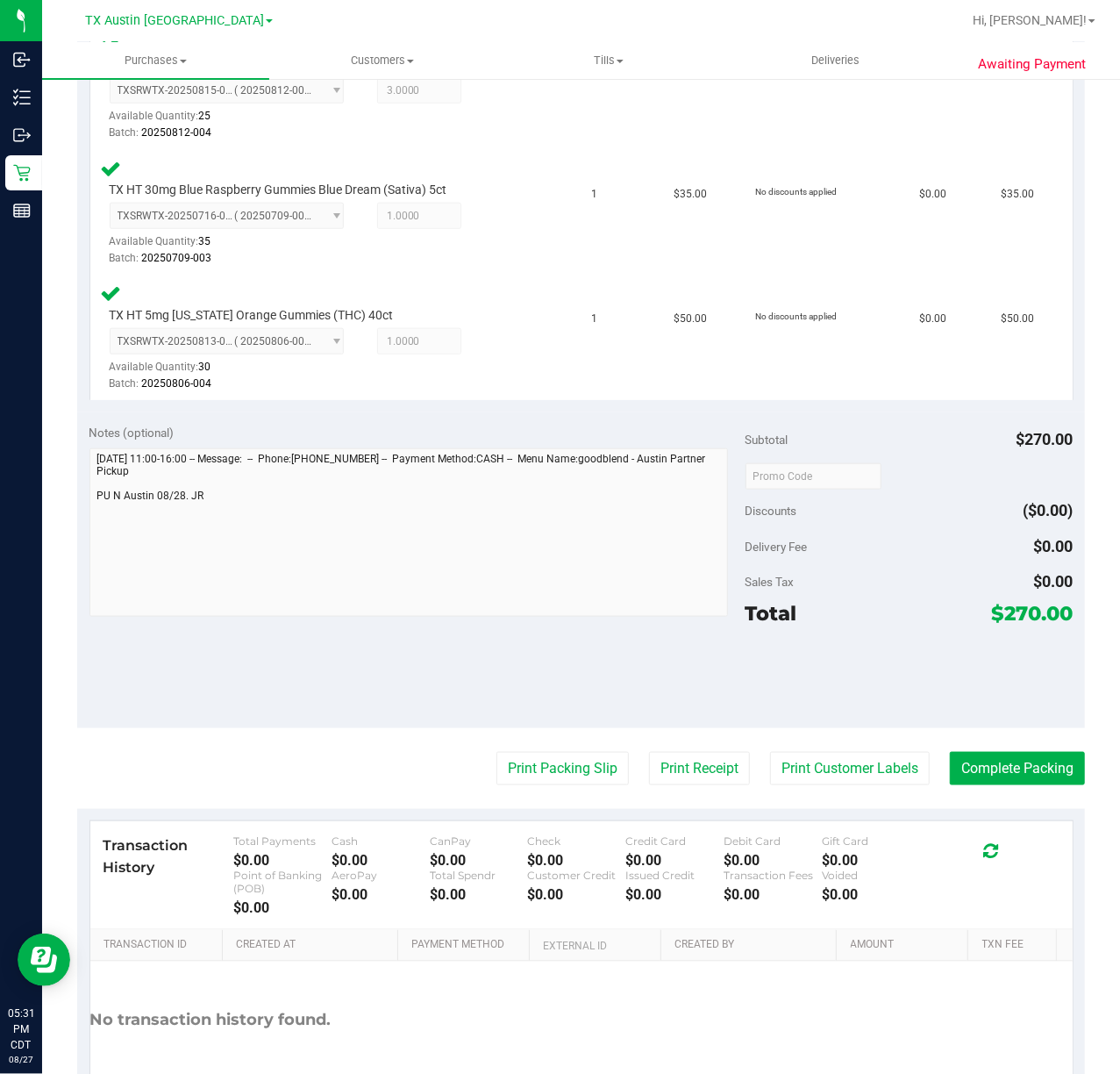
scroll to position [818, 0]
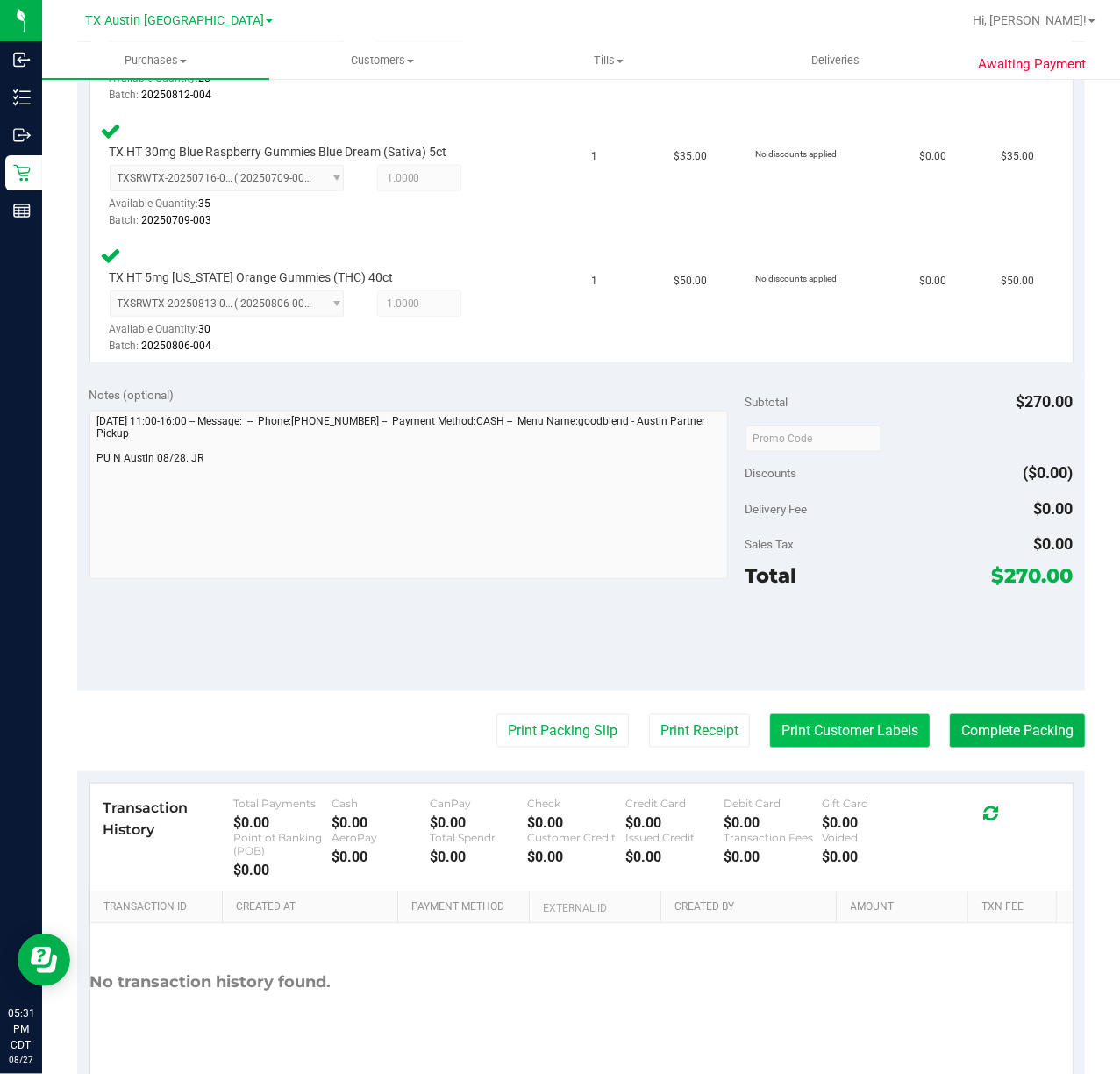
click at [852, 737] on button "Print Customer Labels" at bounding box center [850, 730] width 160 height 33
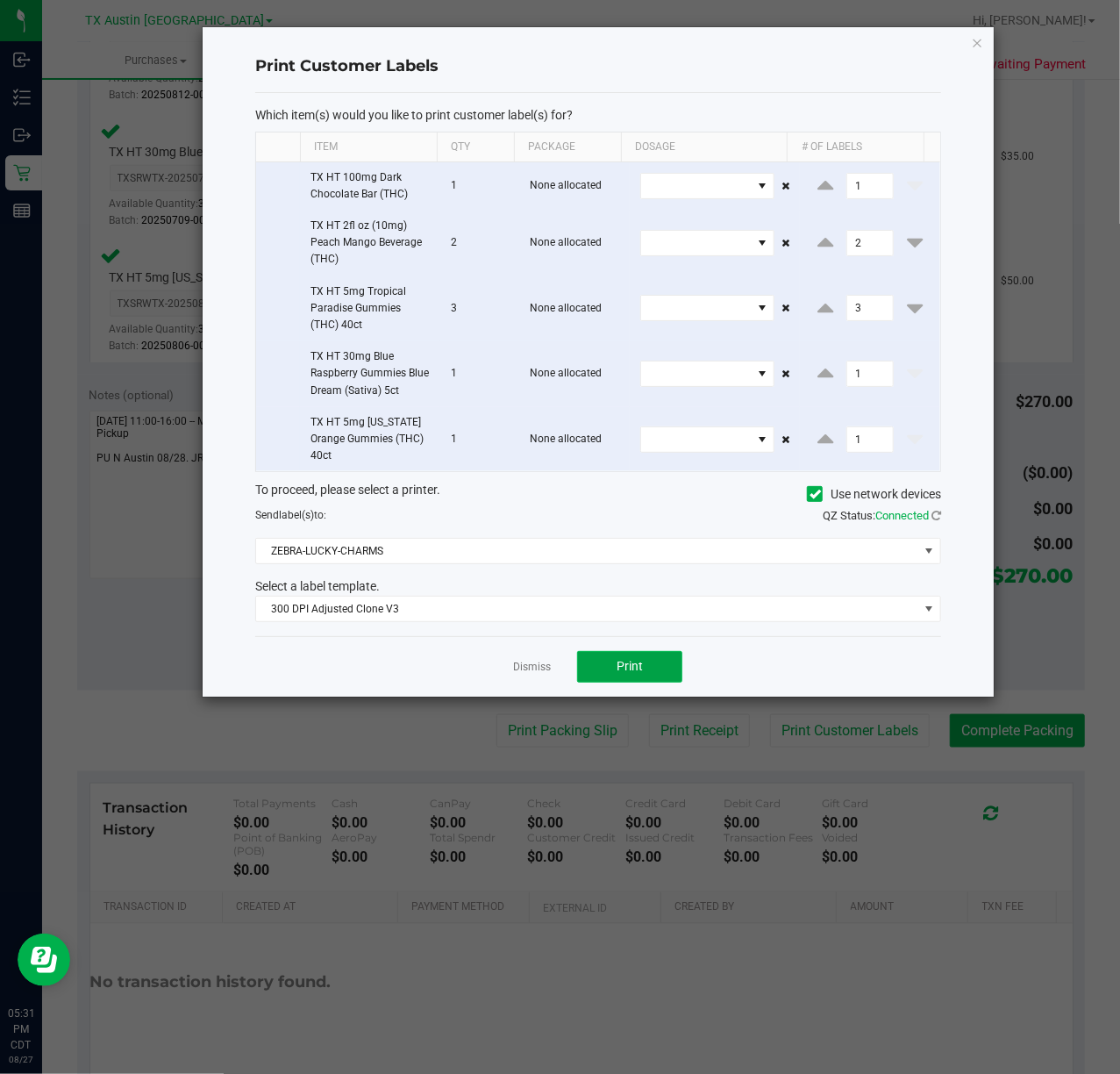
click at [605, 665] on button "Print" at bounding box center [630, 666] width 105 height 32
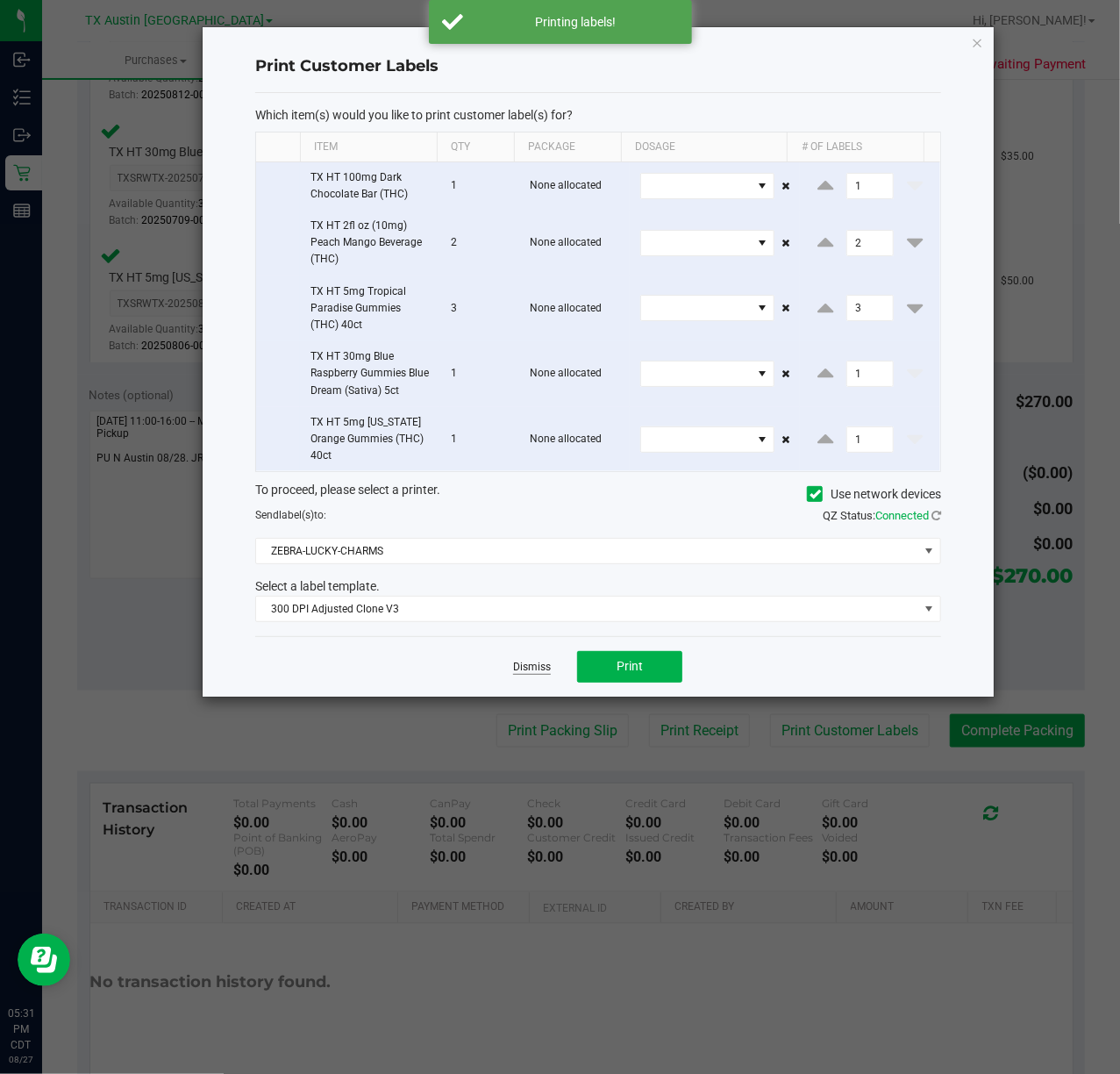
click at [546, 674] on link "Dismiss" at bounding box center [532, 667] width 38 height 14
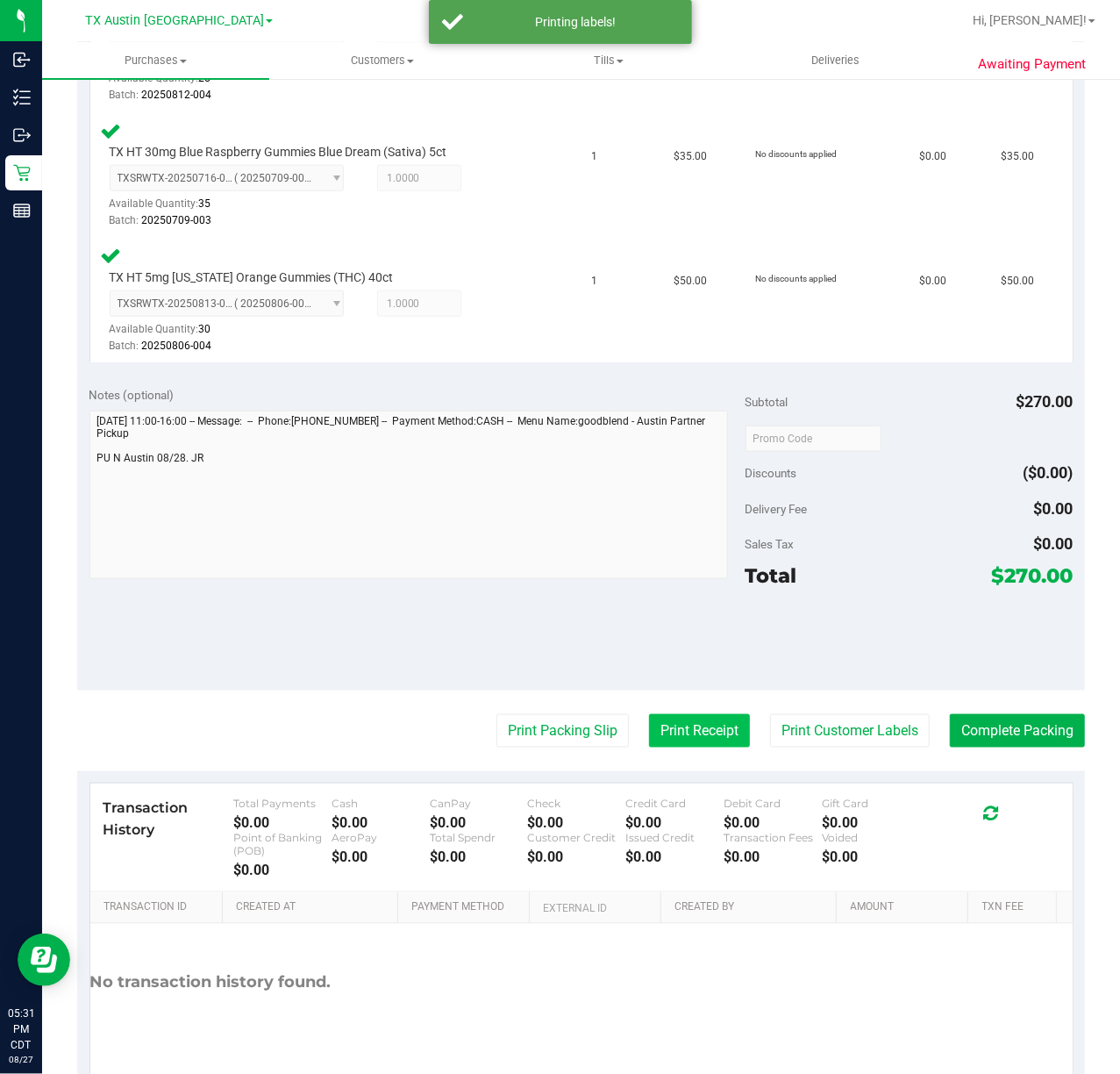
click at [649, 721] on button "Print Receipt" at bounding box center [700, 730] width 101 height 33
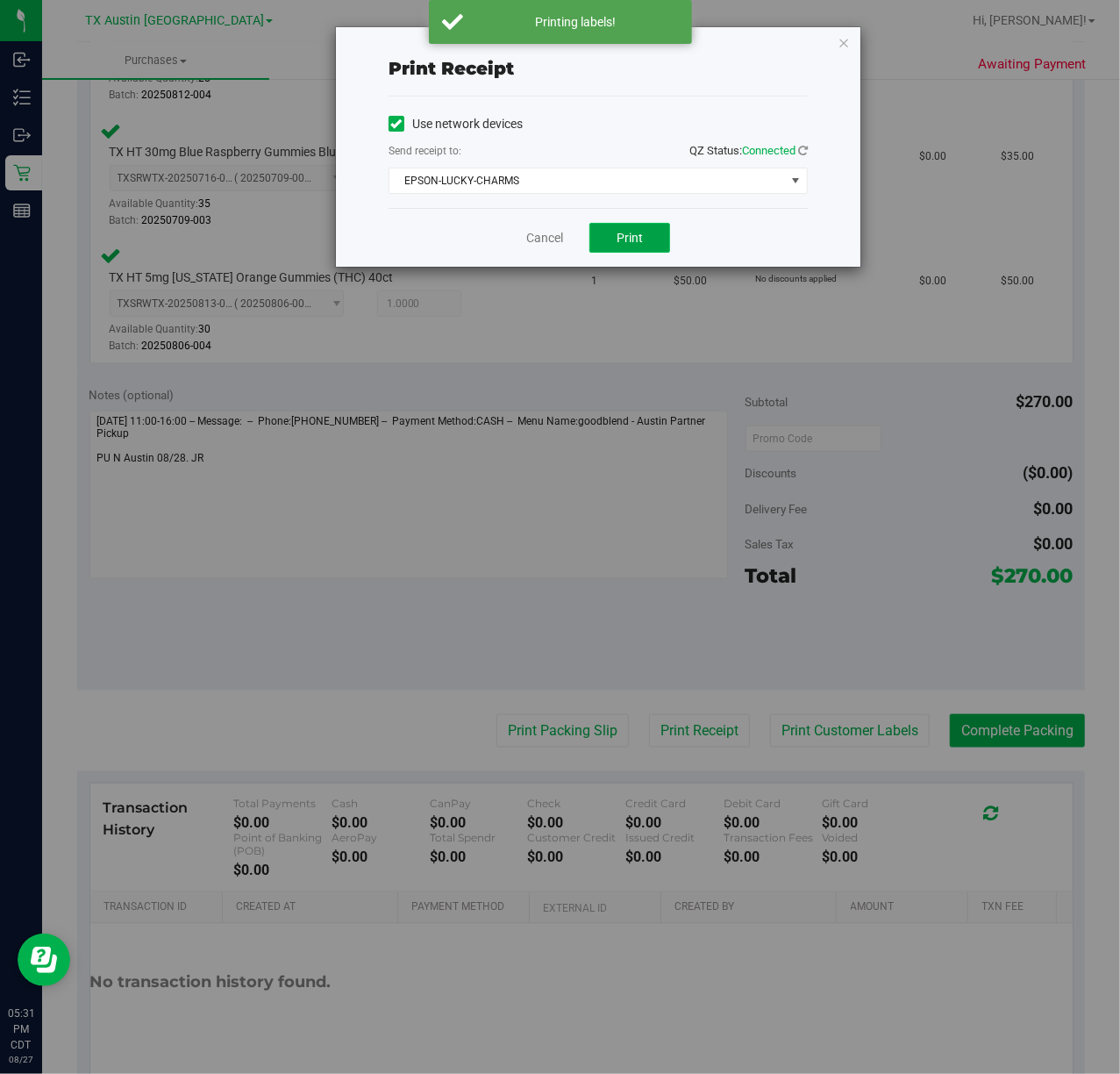
click at [612, 251] on button "Print" at bounding box center [629, 238] width 80 height 30
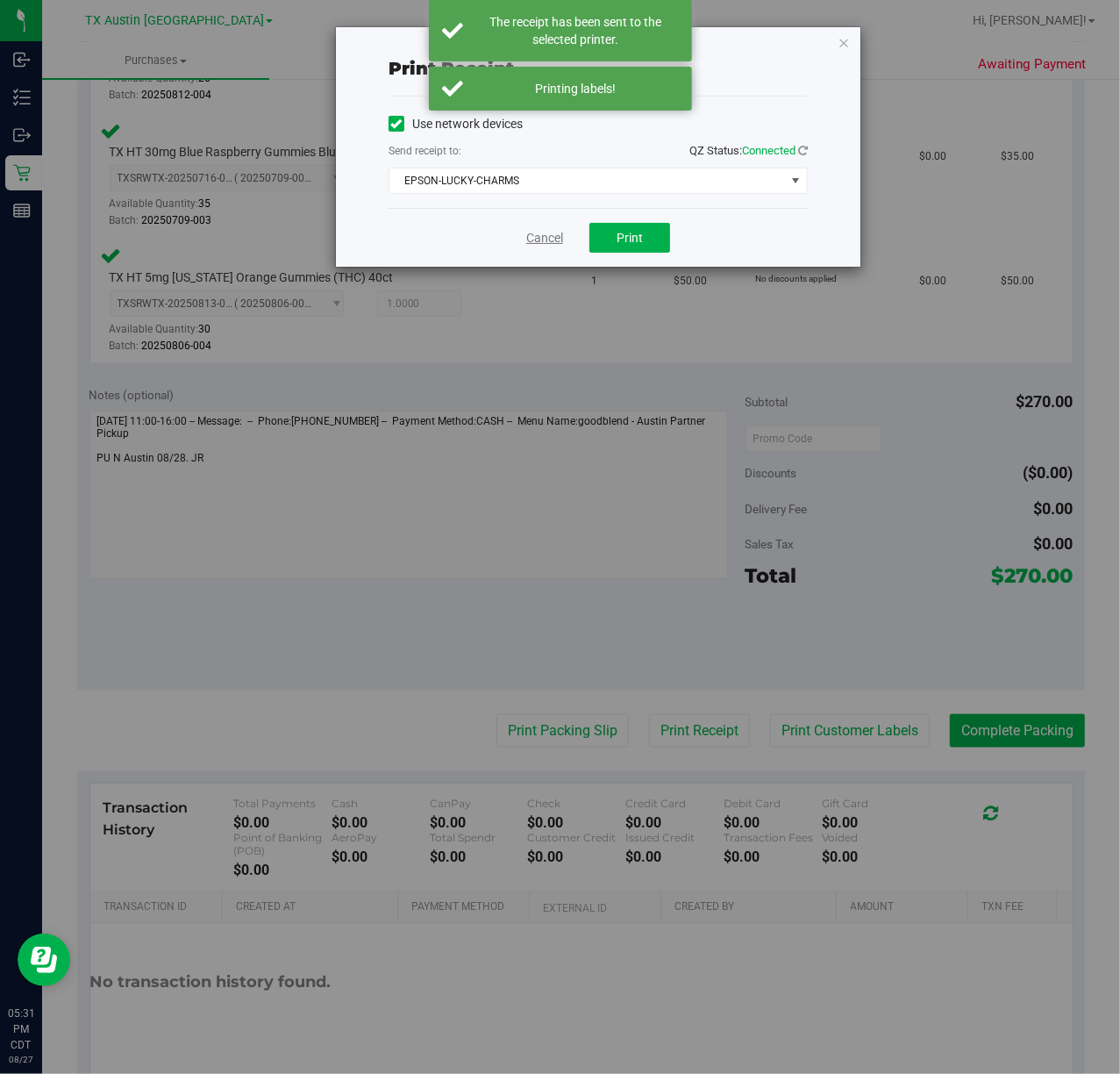
click at [527, 248] on link "Cancel" at bounding box center [544, 238] width 37 height 18
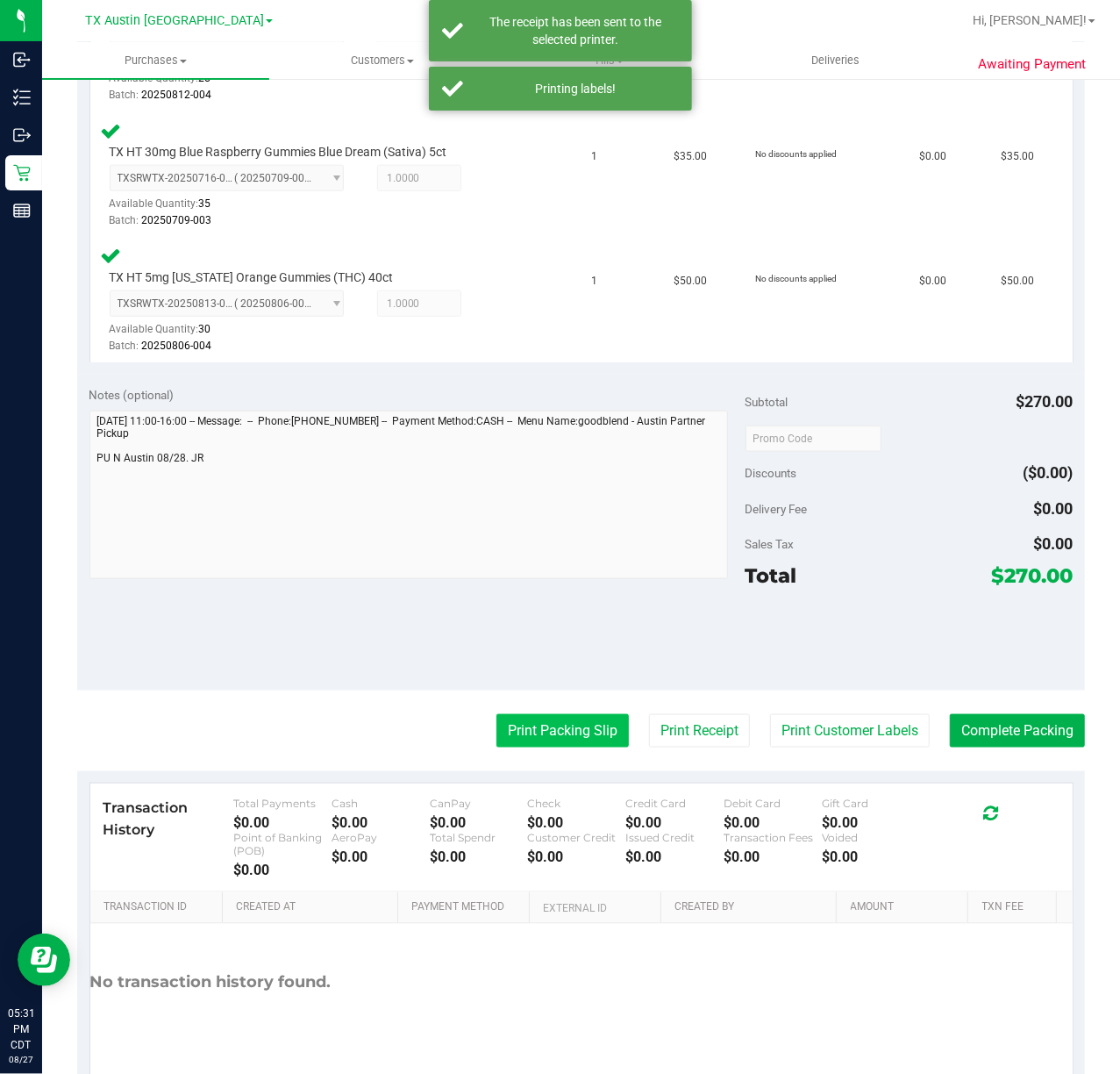
click at [500, 730] on button "Print Packing Slip" at bounding box center [562, 730] width 133 height 33
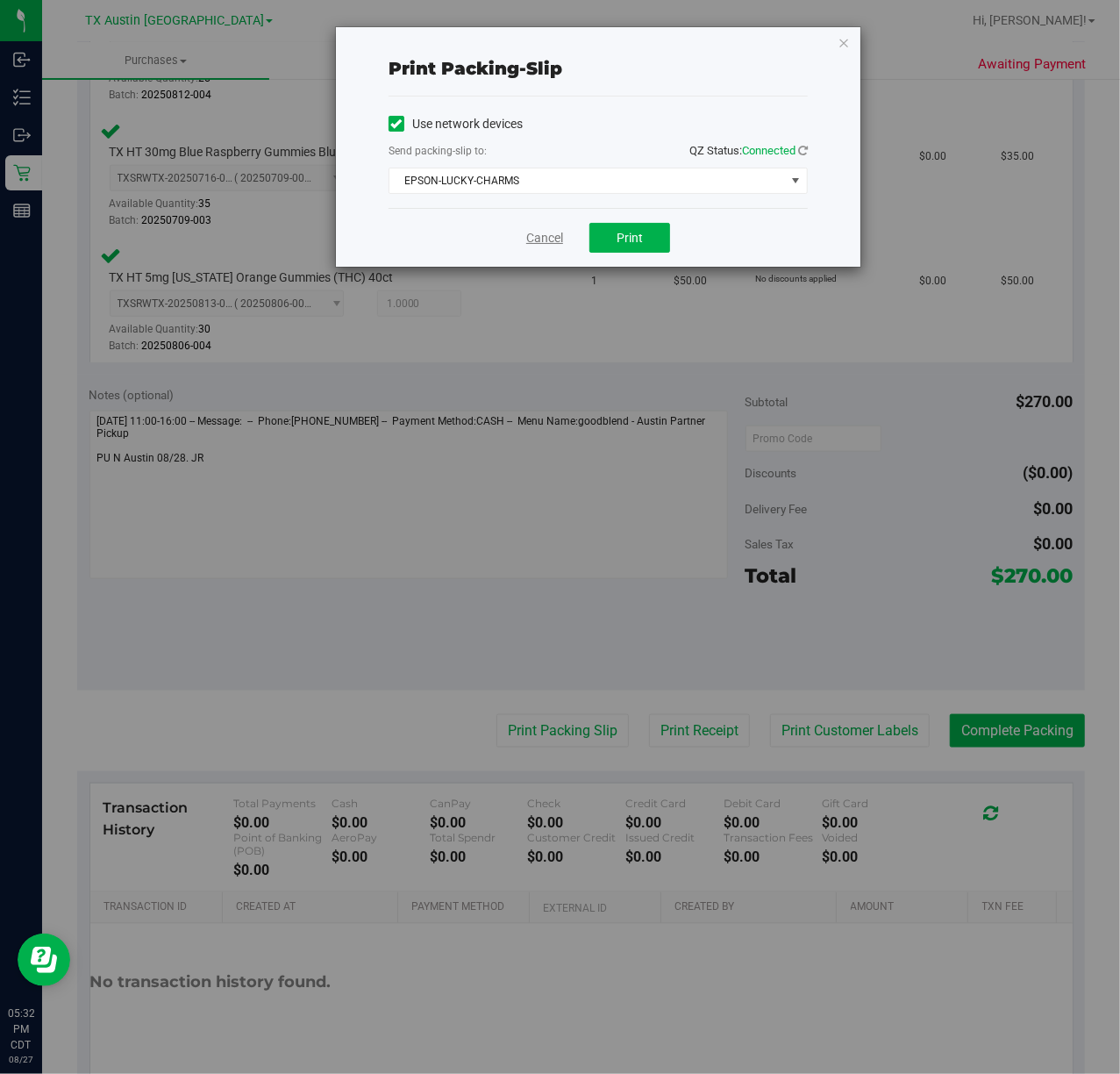
click at [549, 242] on link "Cancel" at bounding box center [544, 238] width 37 height 18
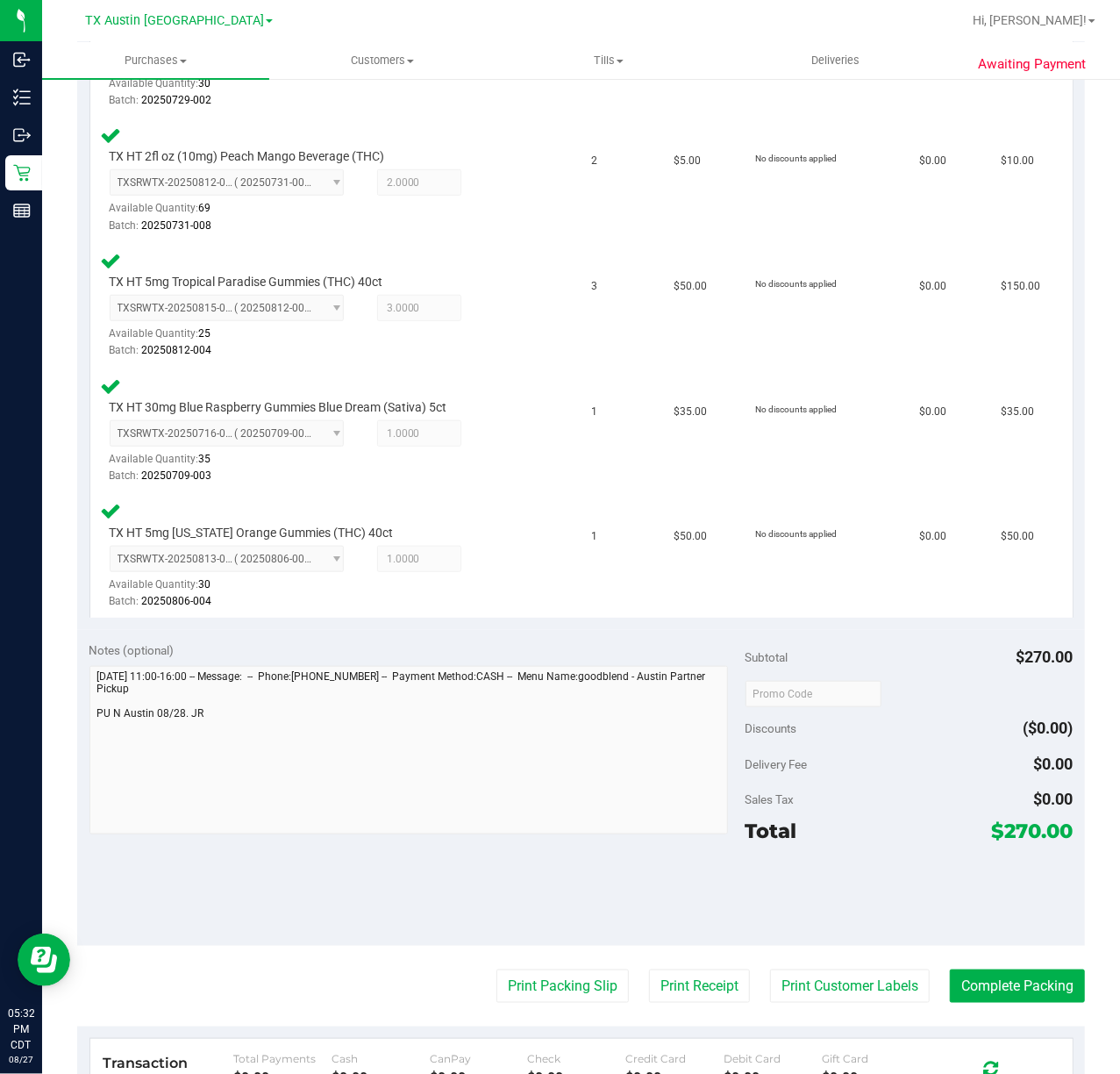
scroll to position [744, 0]
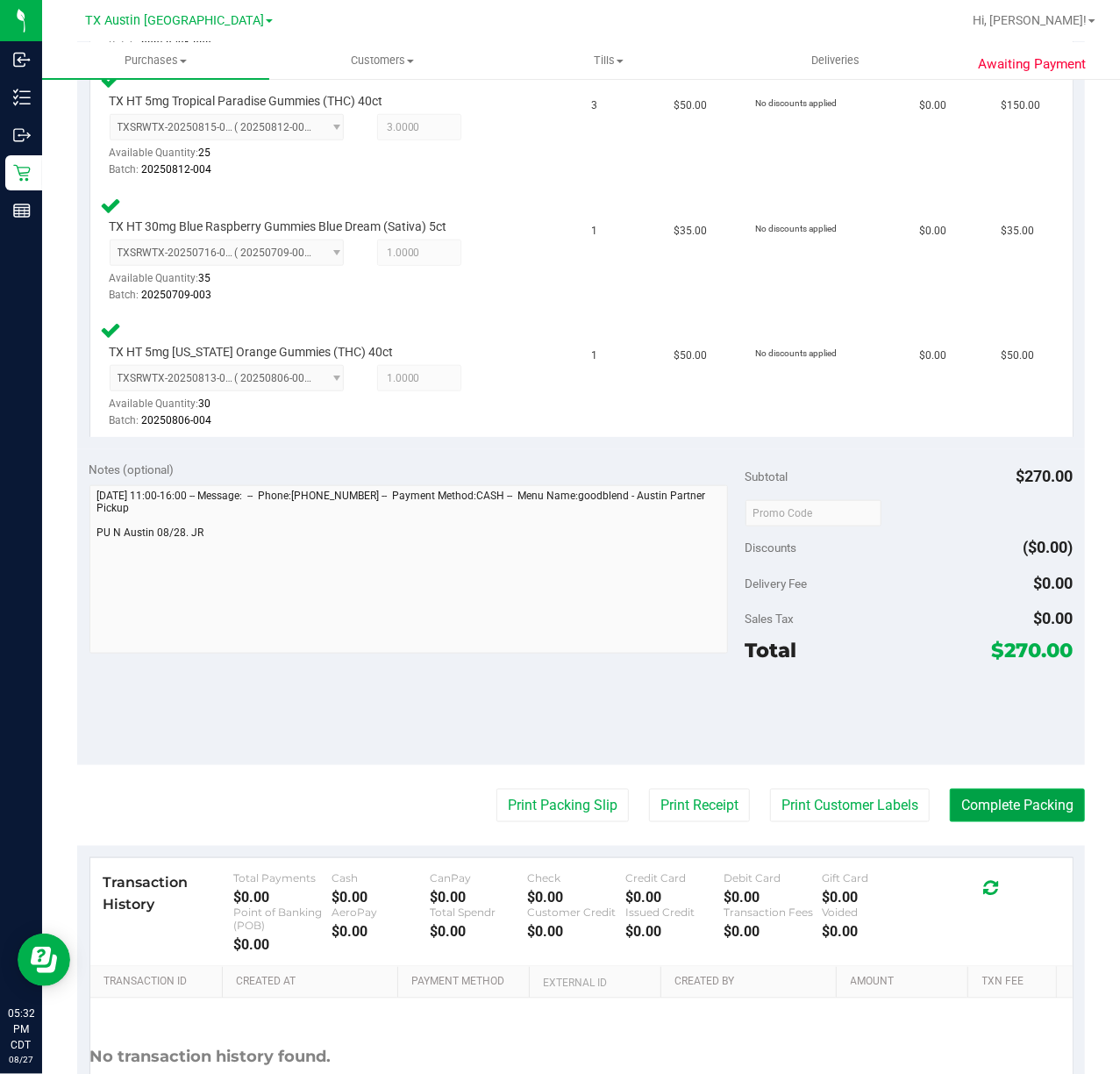
click at [991, 793] on button "Complete Packing" at bounding box center [1017, 805] width 135 height 33
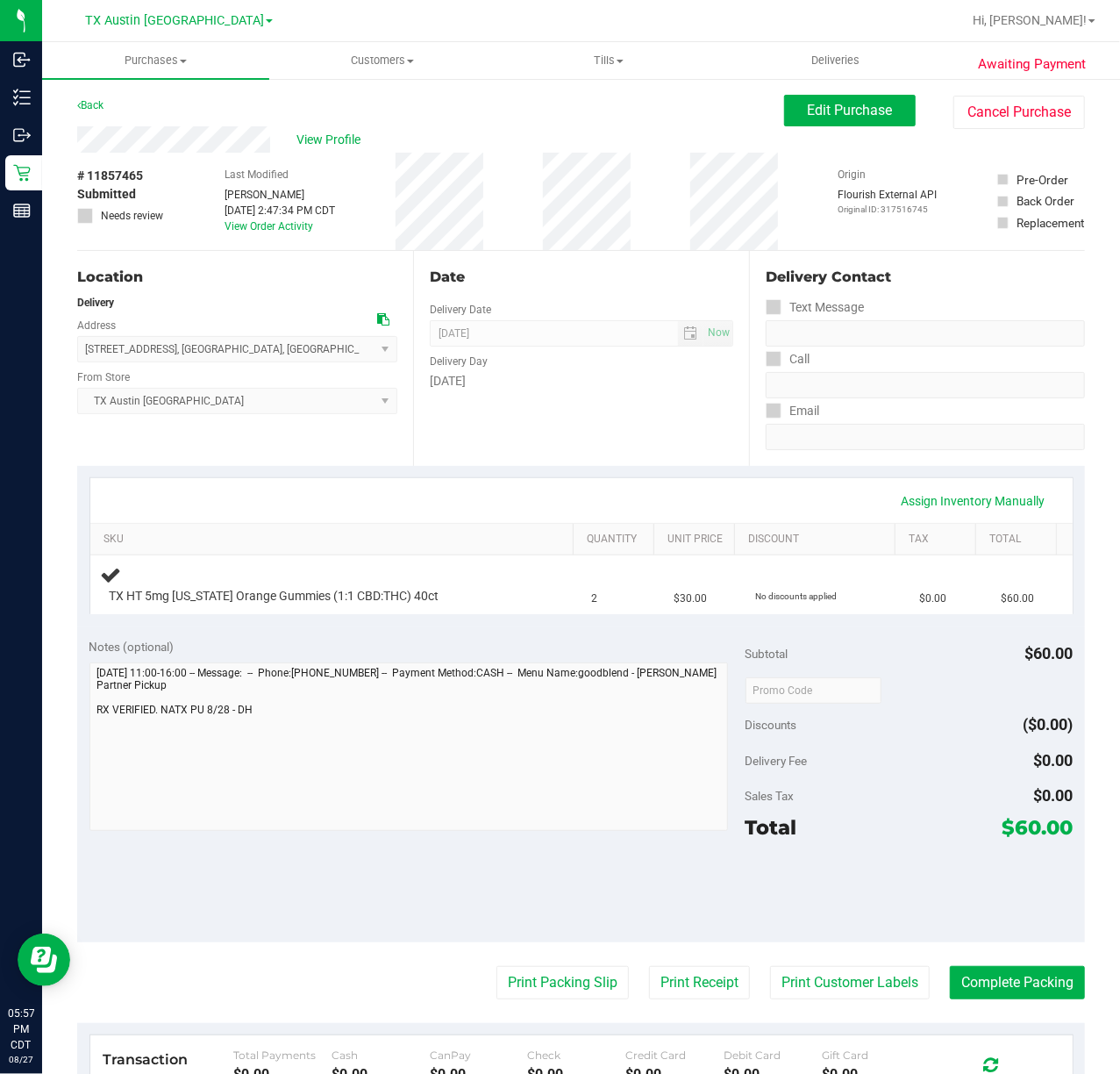
click at [647, 432] on div "Date Delivery Date [DATE] Now [DATE] 07:00 AM Now Delivery Day [DATE]" at bounding box center [581, 359] width 336 height 215
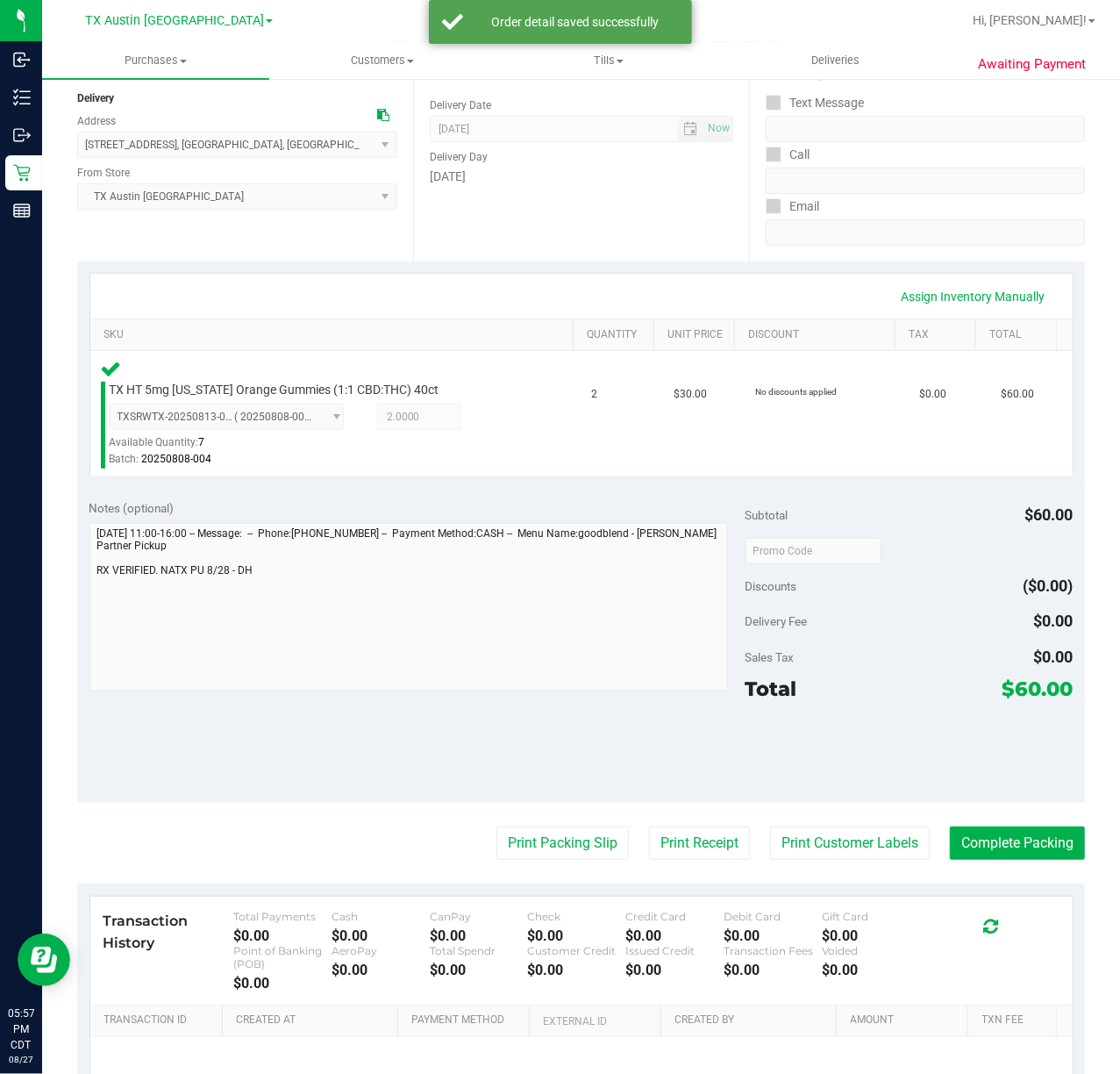
scroll to position [202, 0]
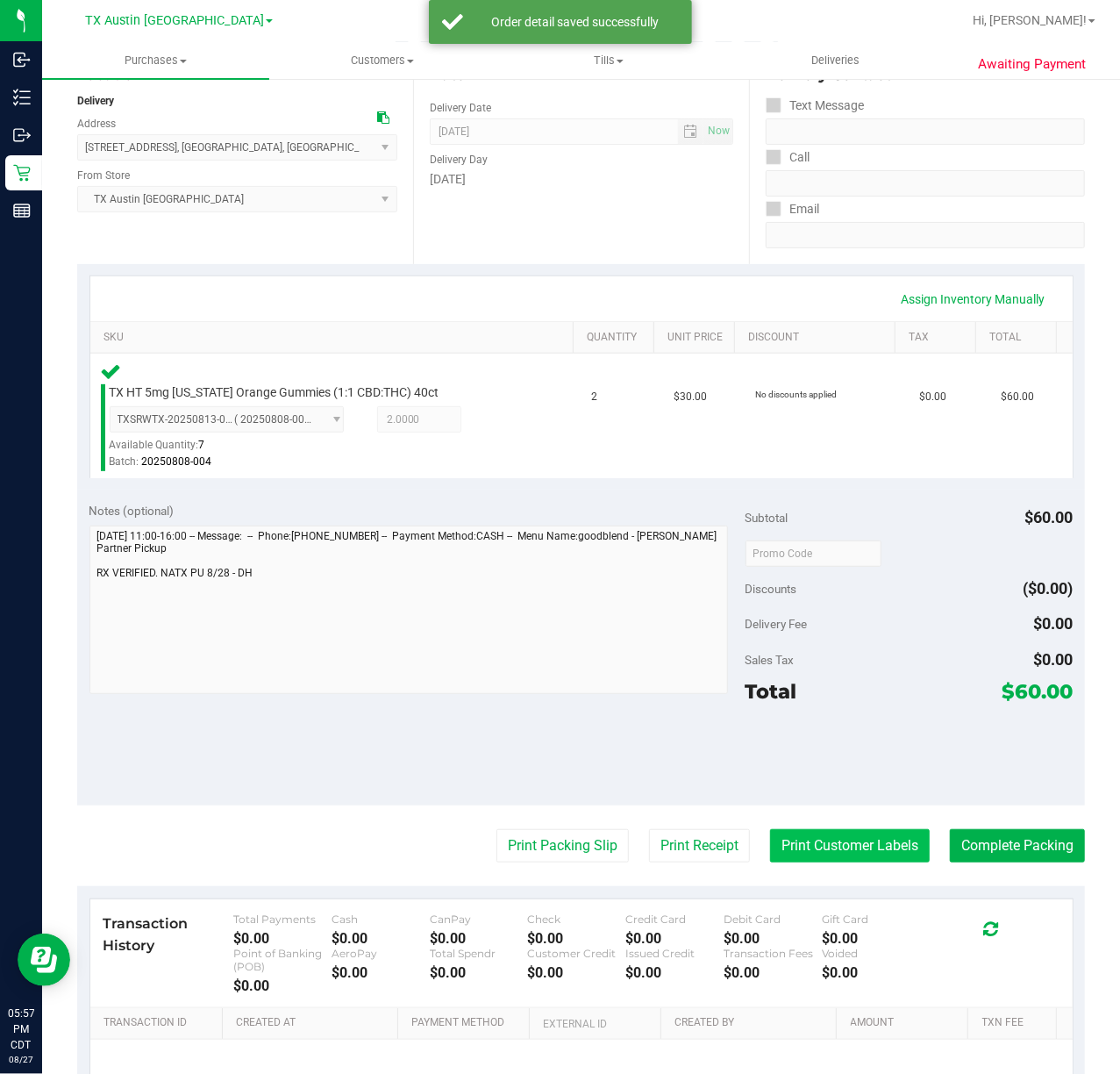
click at [819, 844] on button "Print Customer Labels" at bounding box center [850, 845] width 160 height 33
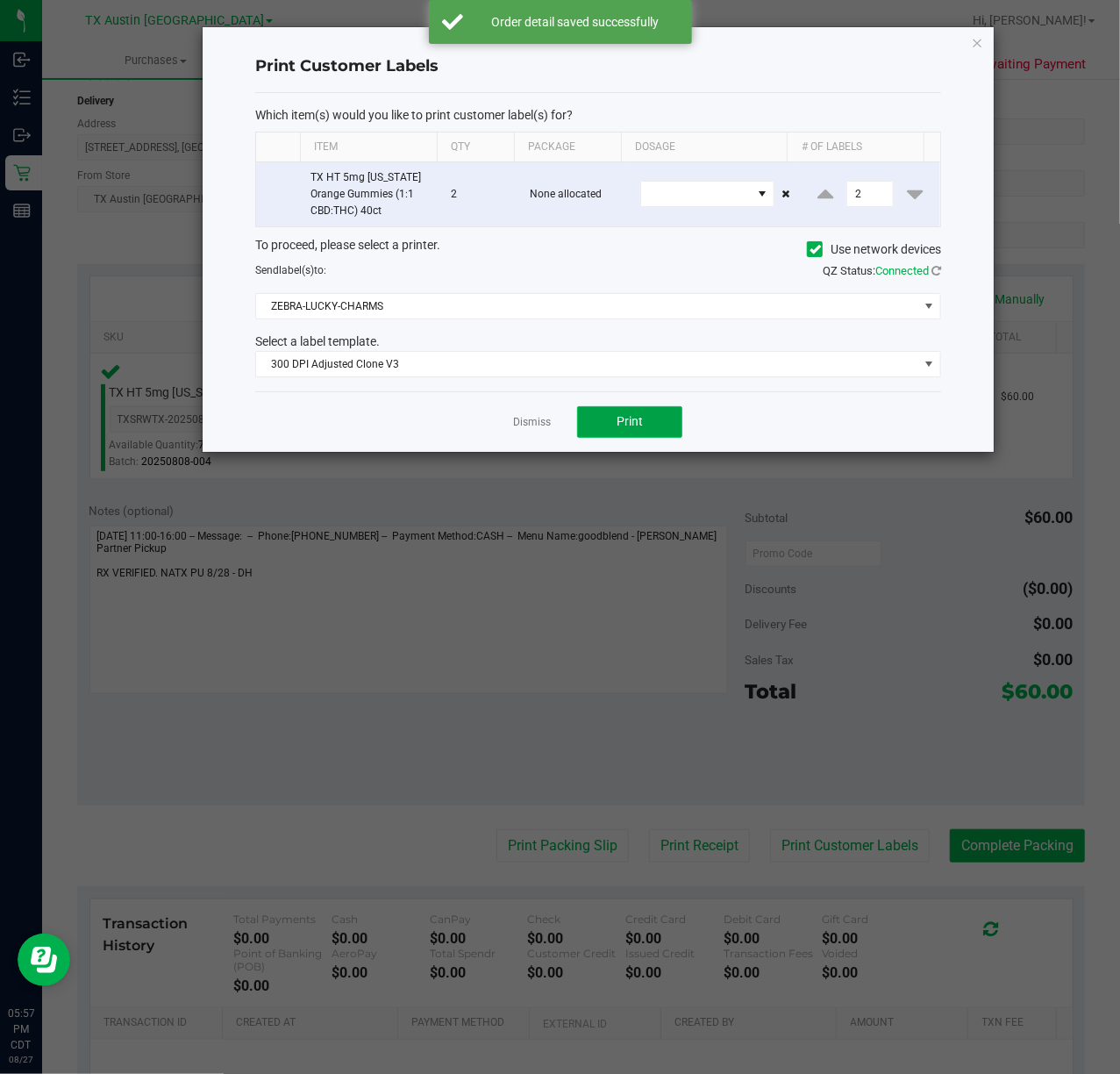
click at [634, 425] on span "Print" at bounding box center [629, 421] width 26 height 14
click at [522, 421] on link "Dismiss" at bounding box center [532, 422] width 38 height 14
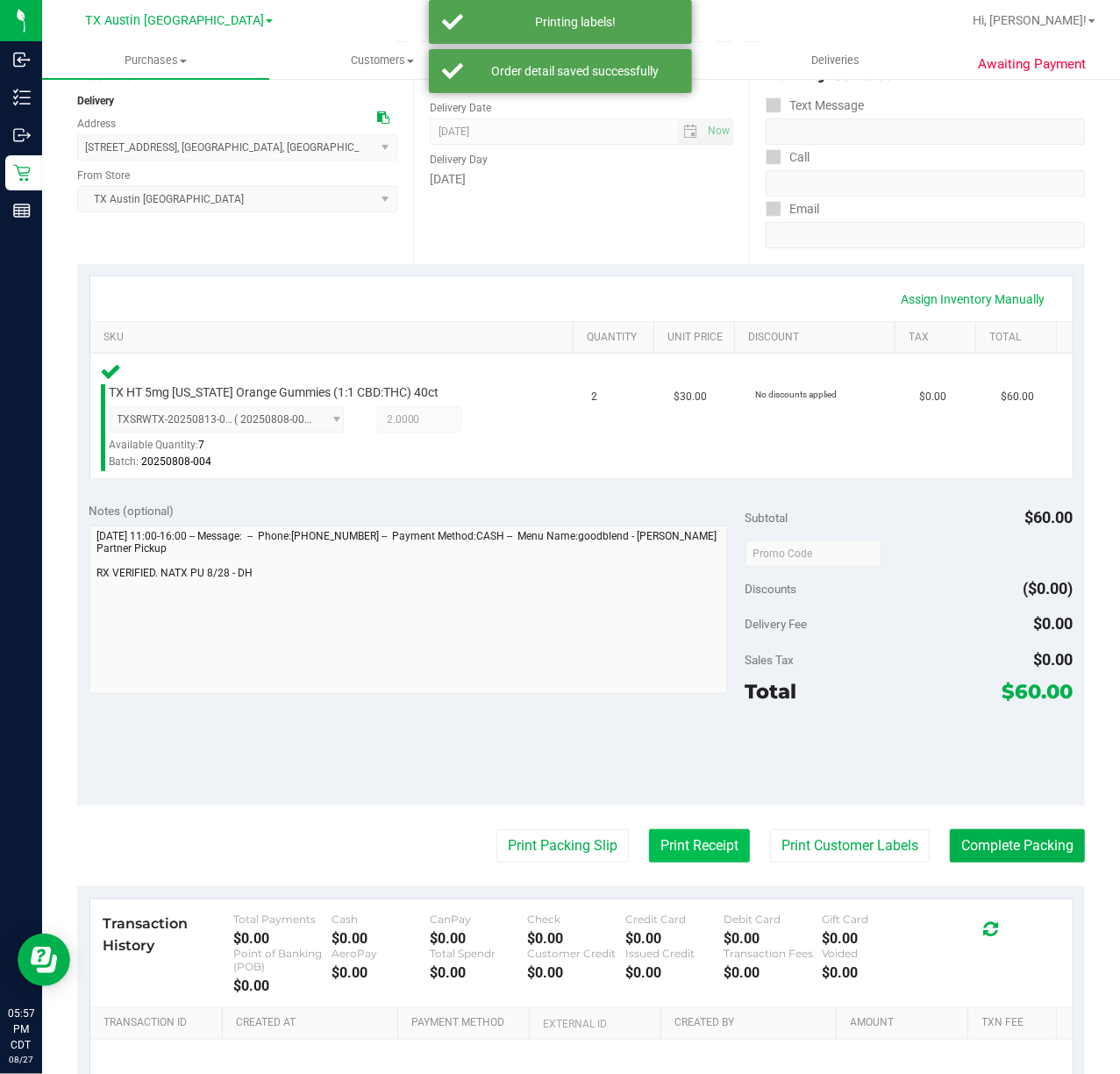
click at [693, 846] on button "Print Receipt" at bounding box center [700, 845] width 101 height 33
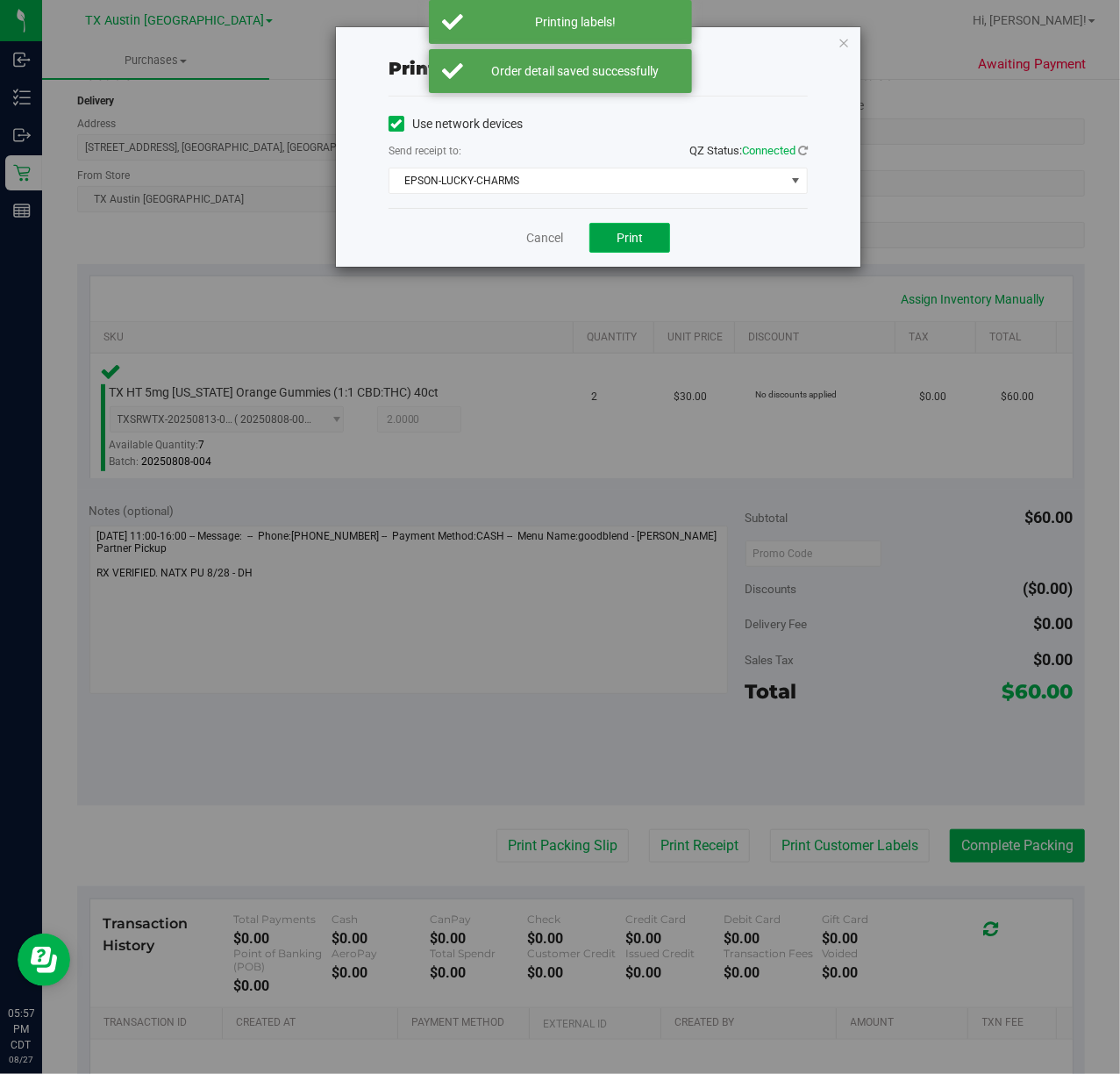
click at [630, 236] on span "Print" at bounding box center [629, 238] width 26 height 14
click at [520, 237] on link "Cancel" at bounding box center [538, 238] width 37 height 18
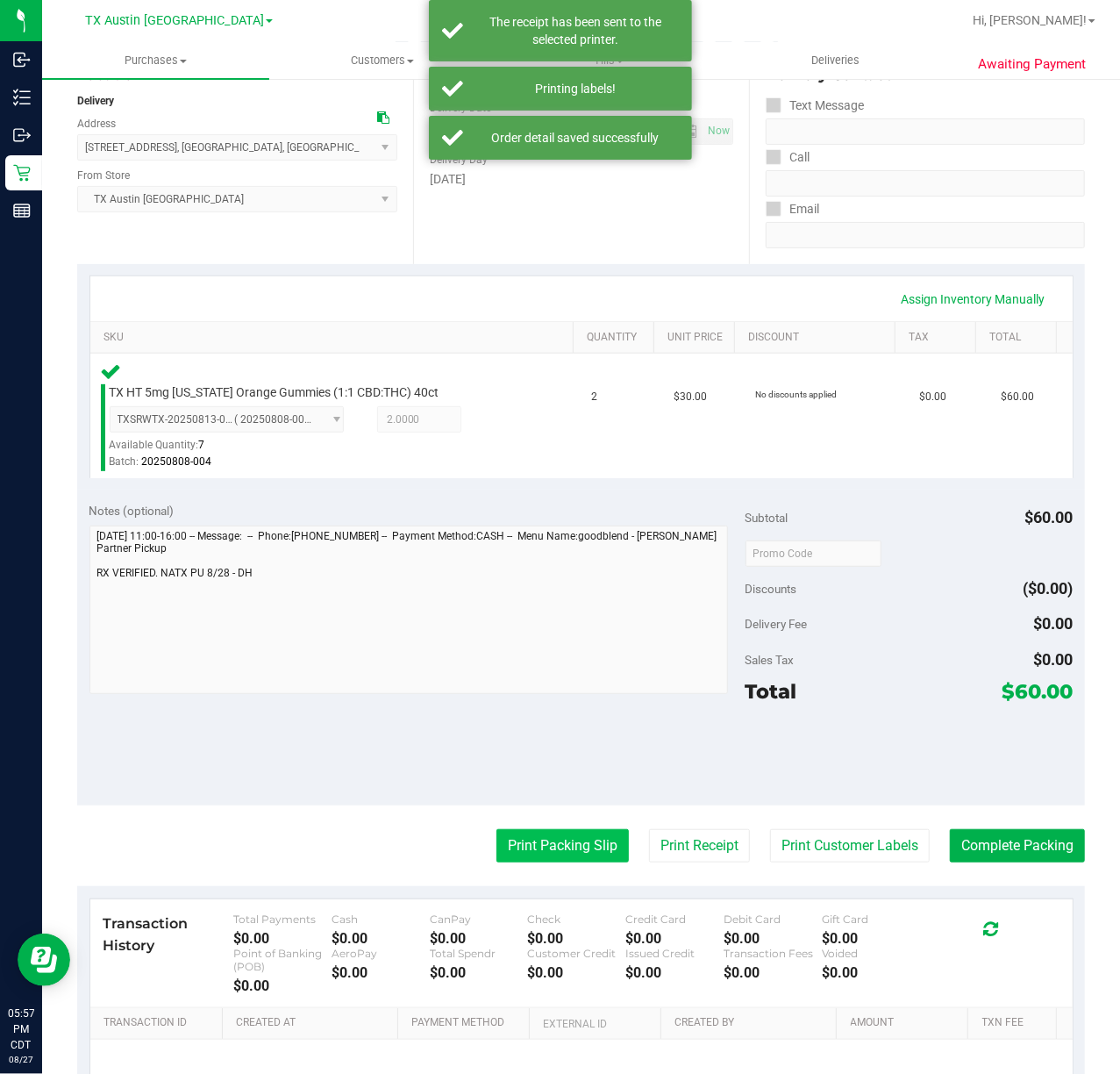
click at [518, 856] on button "Print Packing Slip" at bounding box center [562, 845] width 133 height 33
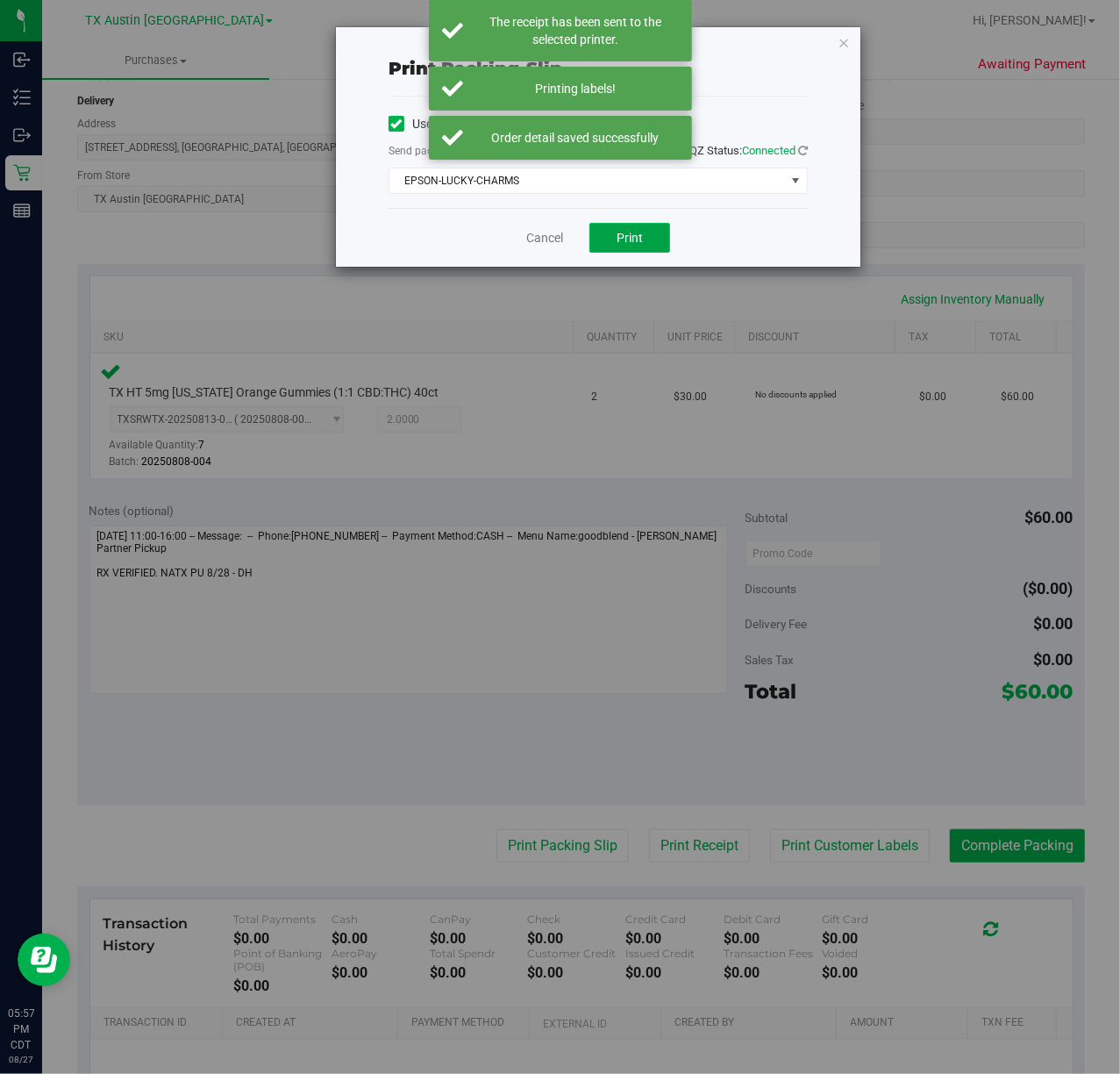
click at [629, 239] on span "Print" at bounding box center [629, 238] width 26 height 14
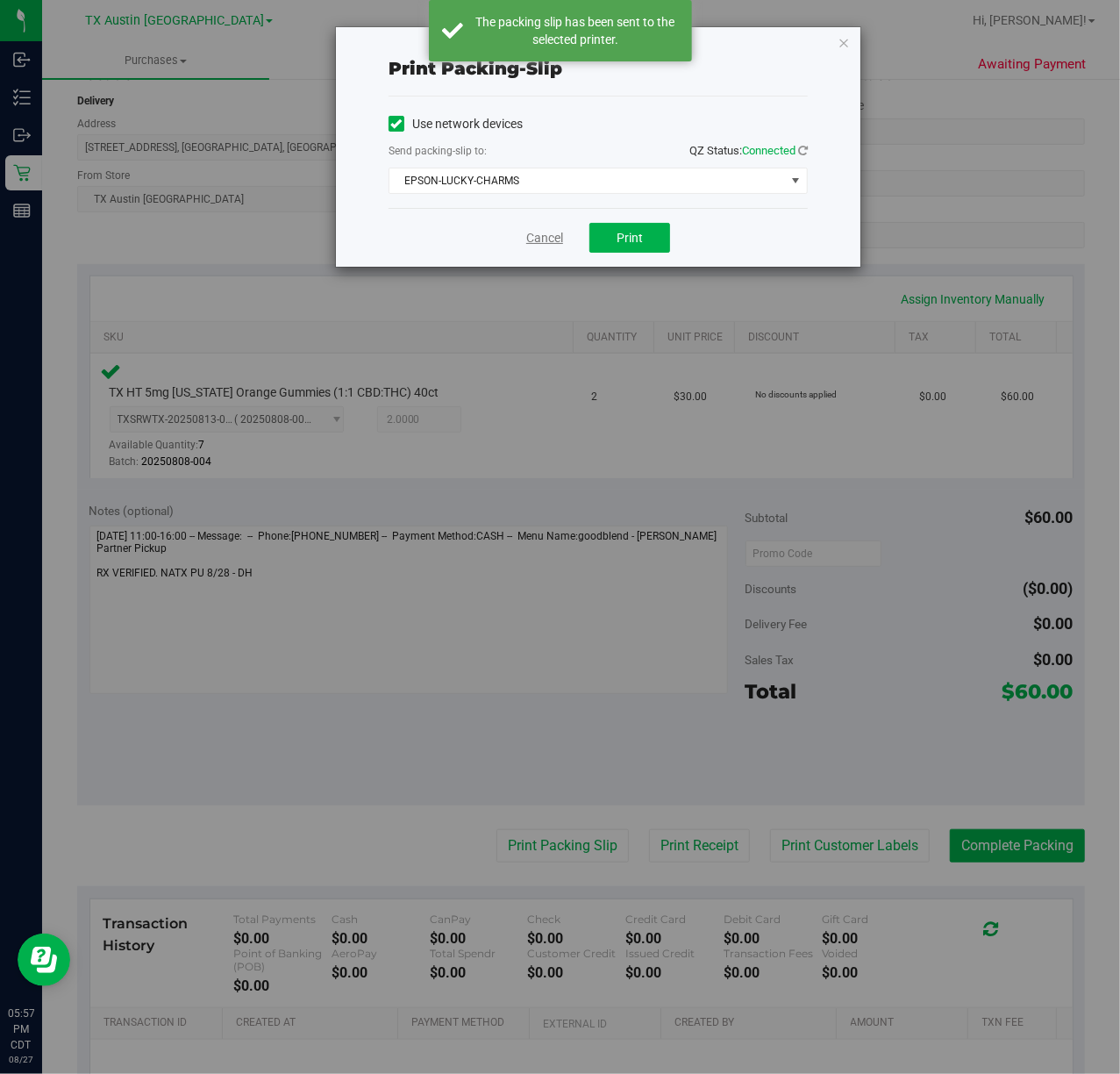
click at [554, 246] on link "Cancel" at bounding box center [544, 238] width 37 height 18
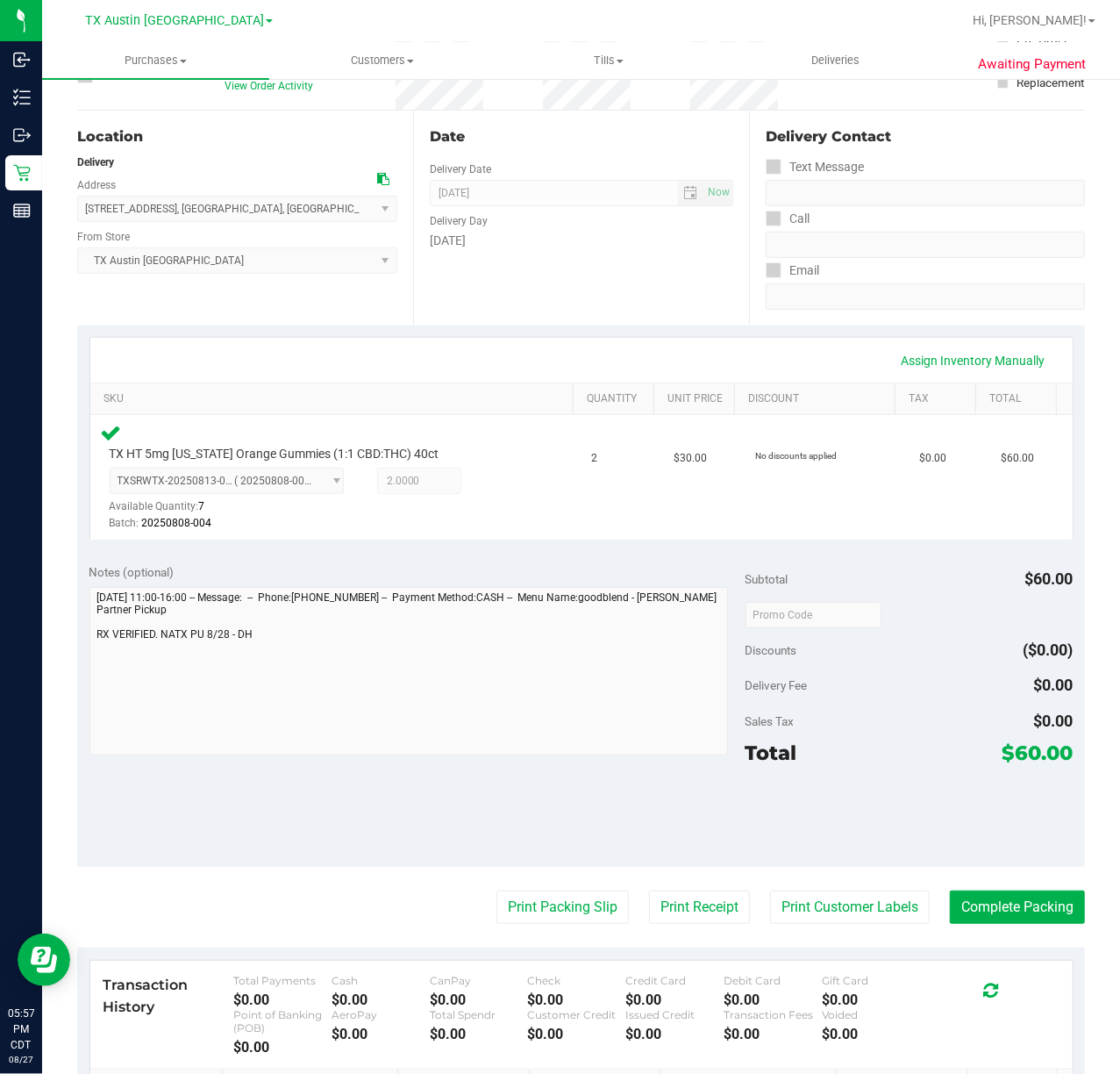
scroll to position [198, 0]
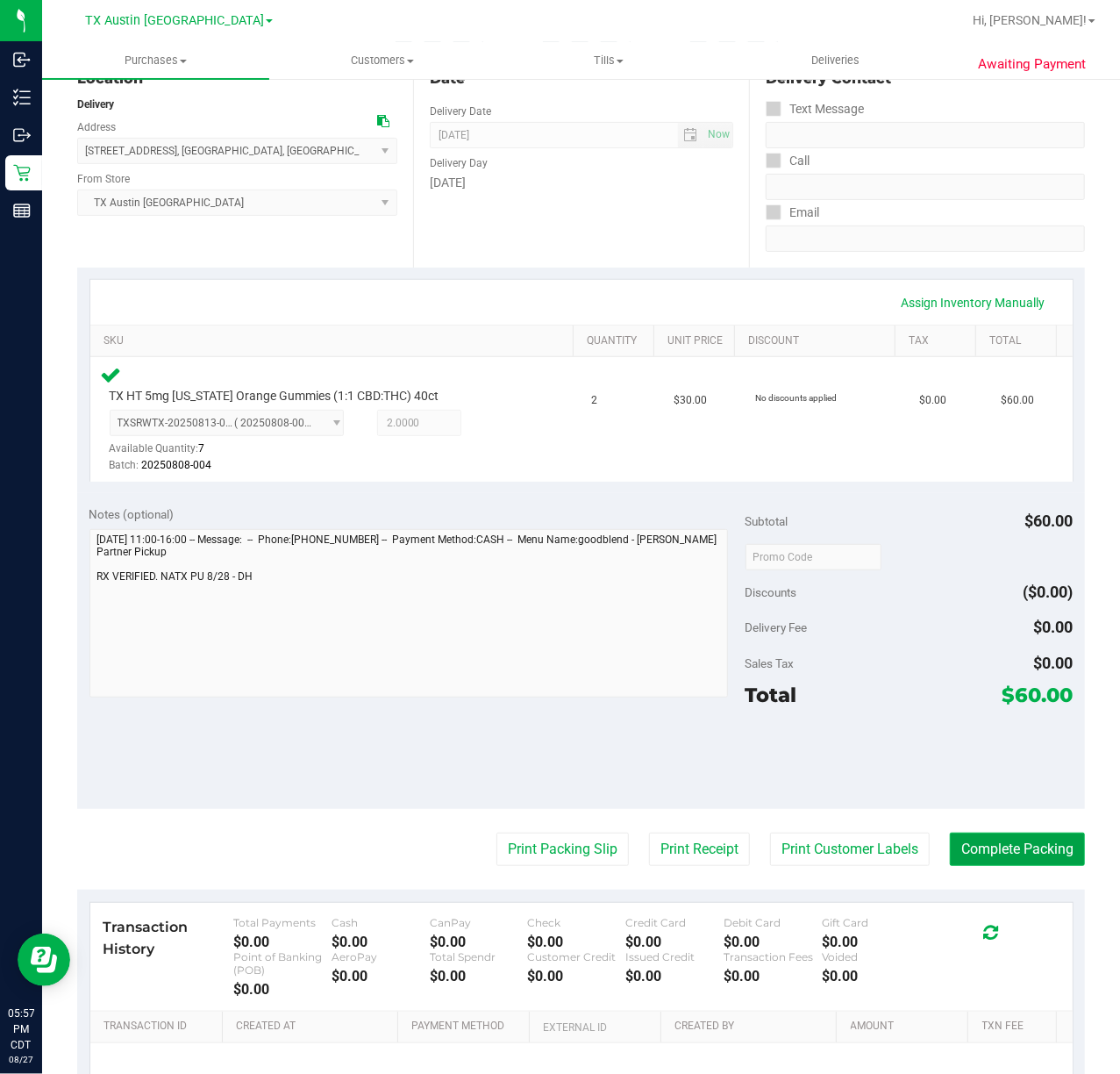
click at [980, 866] on button "Complete Packing" at bounding box center [1017, 849] width 135 height 33
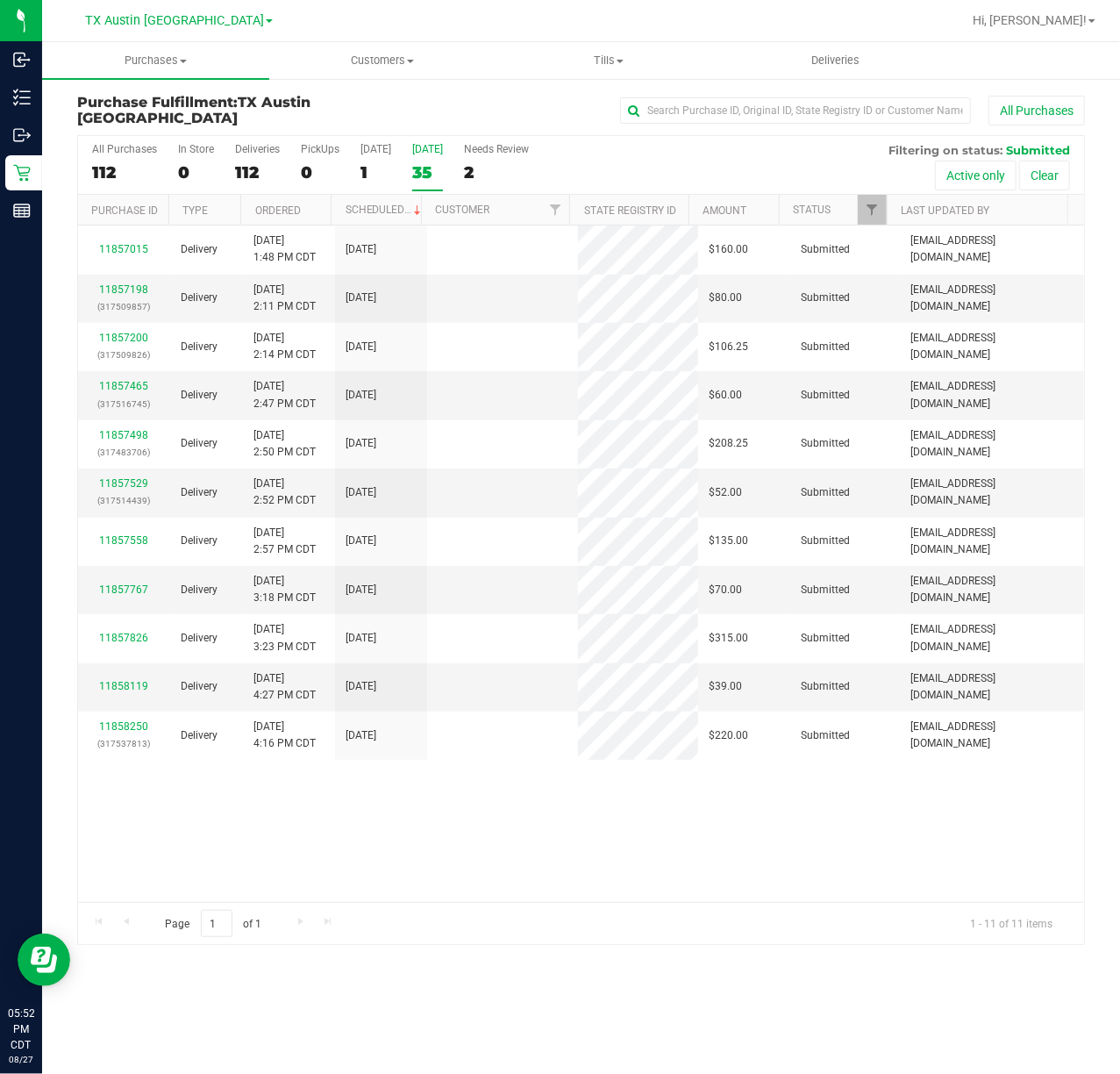
click at [426, 174] on div "35" at bounding box center [428, 173] width 31 height 20
click at [0, 0] on input "Tomorrow 35" at bounding box center [0, 0] width 0 height 0
click at [197, 17] on span "TX Austin [GEOGRAPHIC_DATA]" at bounding box center [174, 21] width 179 height 15
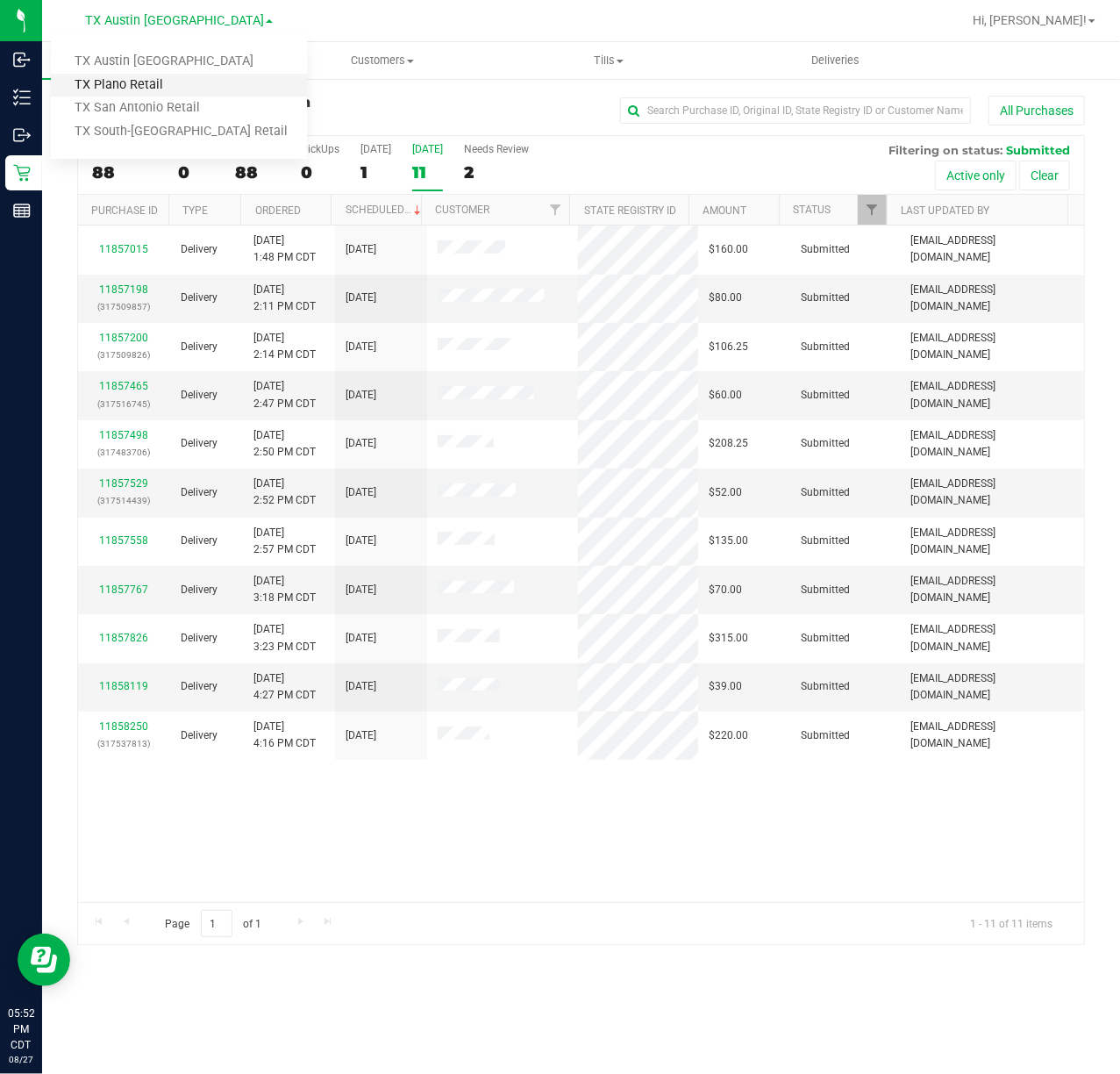
click at [170, 88] on link "TX Plano Retail" at bounding box center [178, 86] width 256 height 24
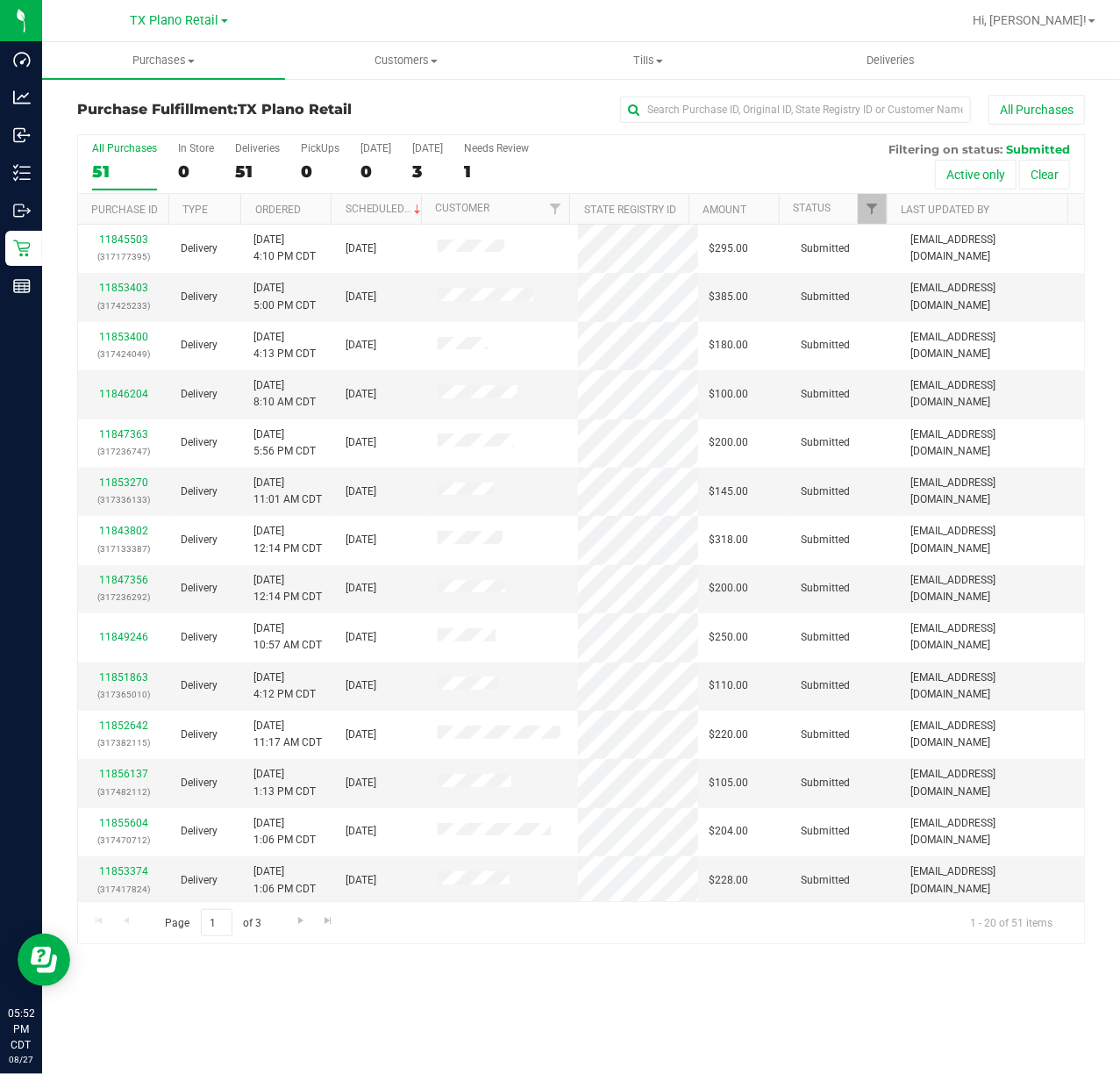
click at [175, 10] on div "TX Plano Retail TX Austin DC TX Plano Retail TX San Antonio Retail TX South-Aus…" at bounding box center [180, 20] width 98 height 21
click at [175, 17] on span "TX Plano Retail" at bounding box center [175, 21] width 89 height 15
click at [159, 108] on link "TX San Antonio Retail" at bounding box center [178, 108] width 256 height 24
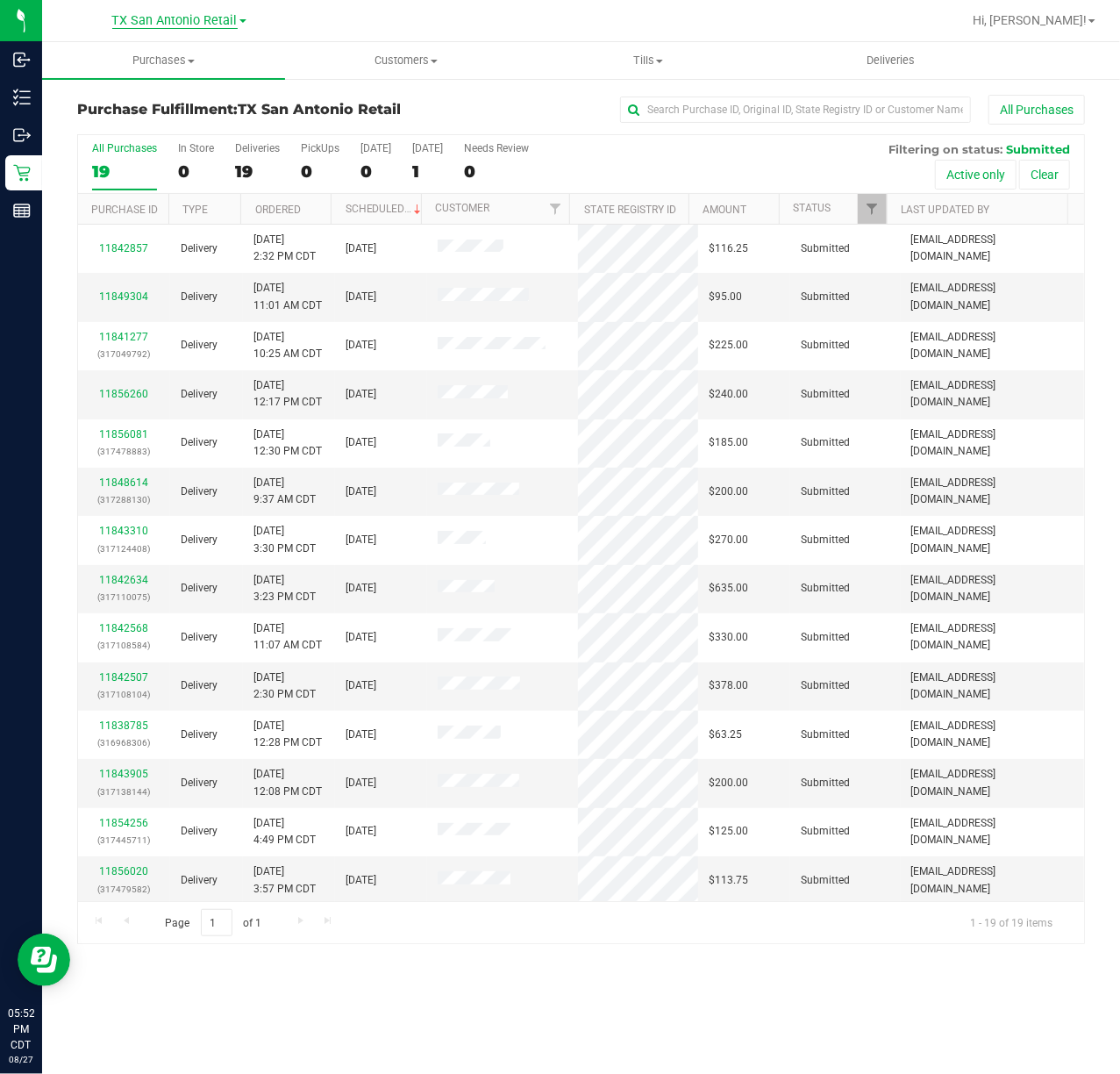
click at [196, 14] on span "TX San Antonio Retail" at bounding box center [174, 21] width 126 height 15
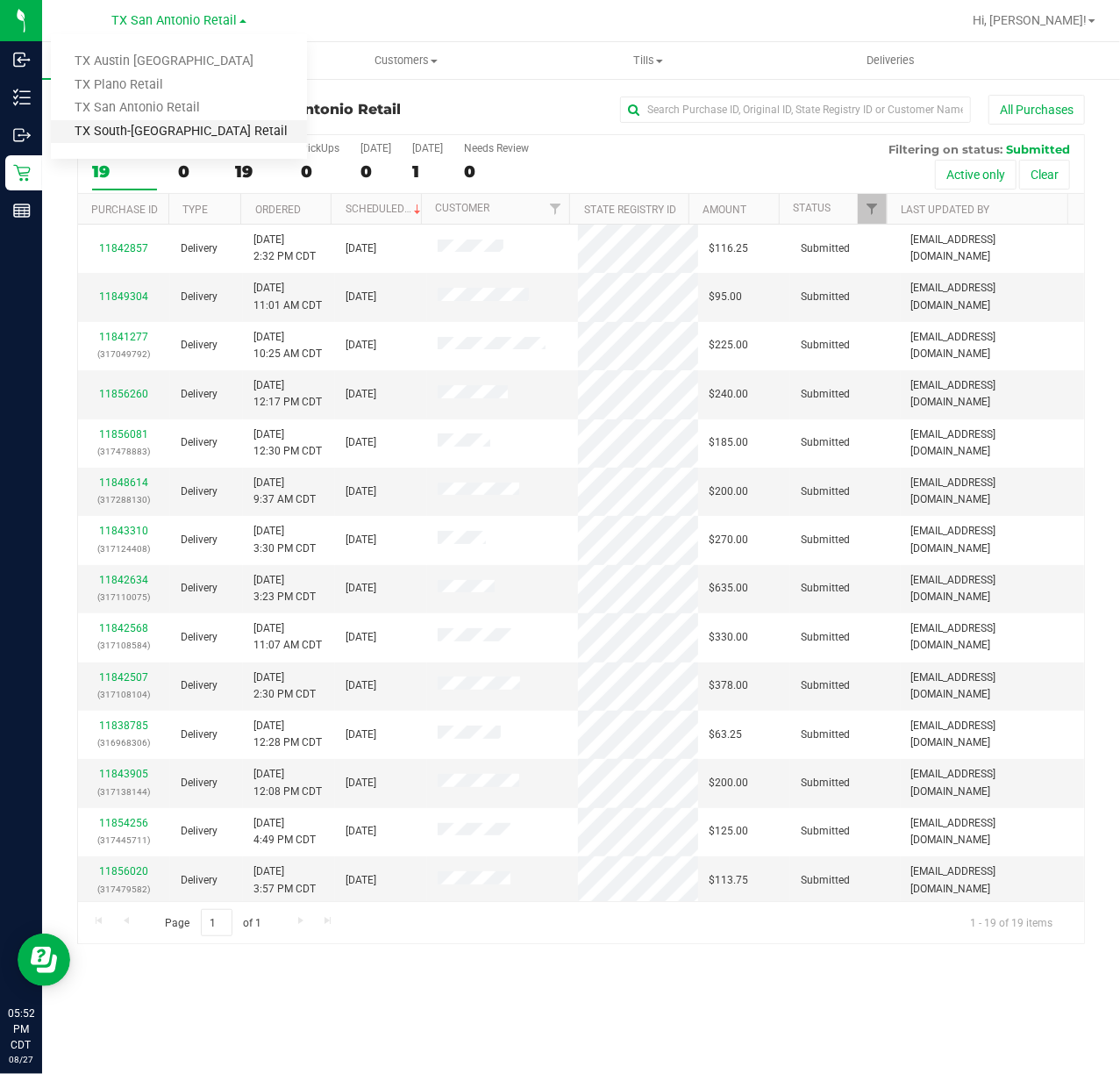
click at [168, 121] on link "TX South-[GEOGRAPHIC_DATA] Retail" at bounding box center [178, 132] width 256 height 24
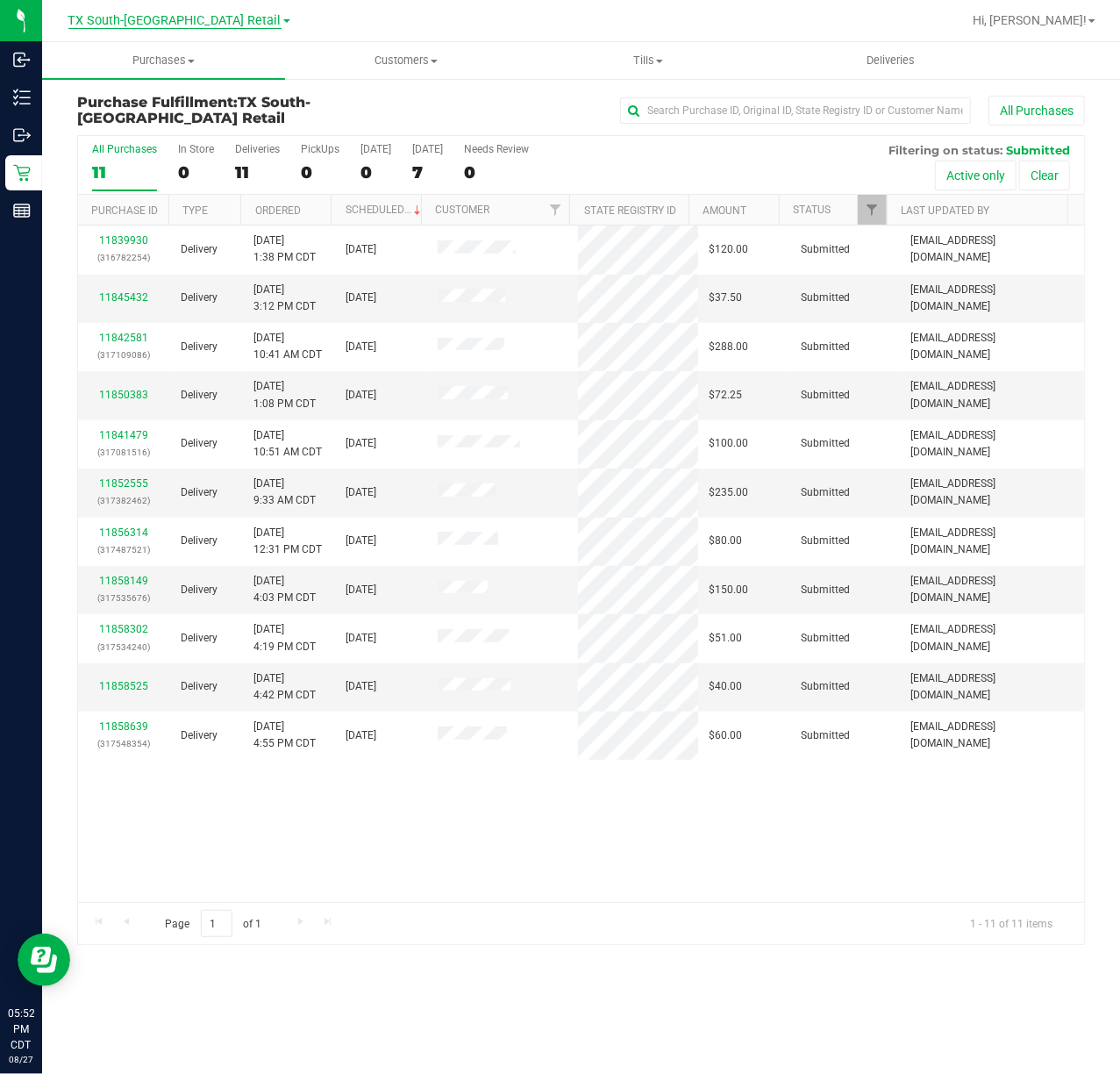
click at [149, 21] on span "TX South-[GEOGRAPHIC_DATA] Retail" at bounding box center [175, 21] width 213 height 15
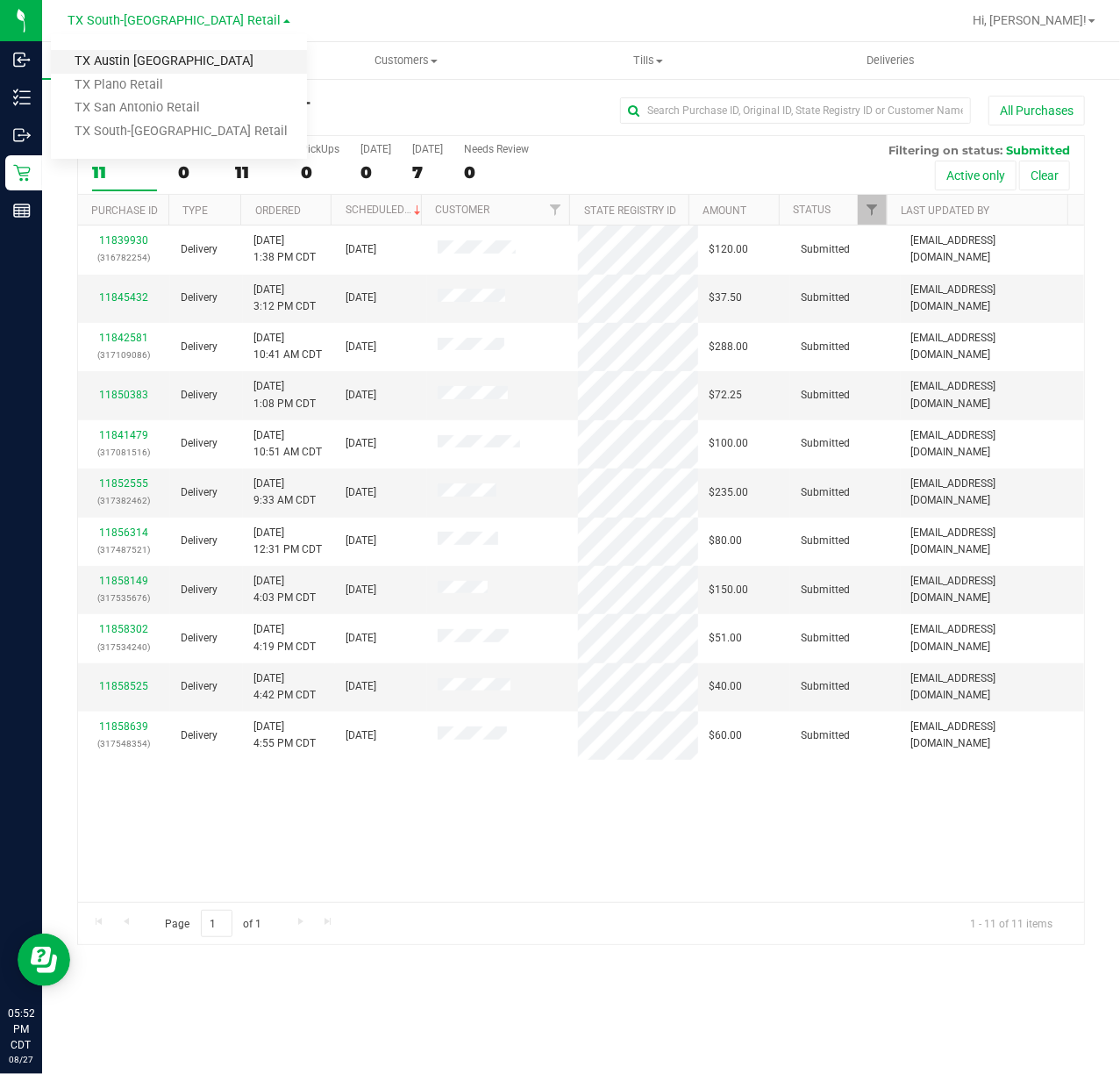
click at [142, 53] on link "TX Austin [GEOGRAPHIC_DATA]" at bounding box center [178, 61] width 256 height 24
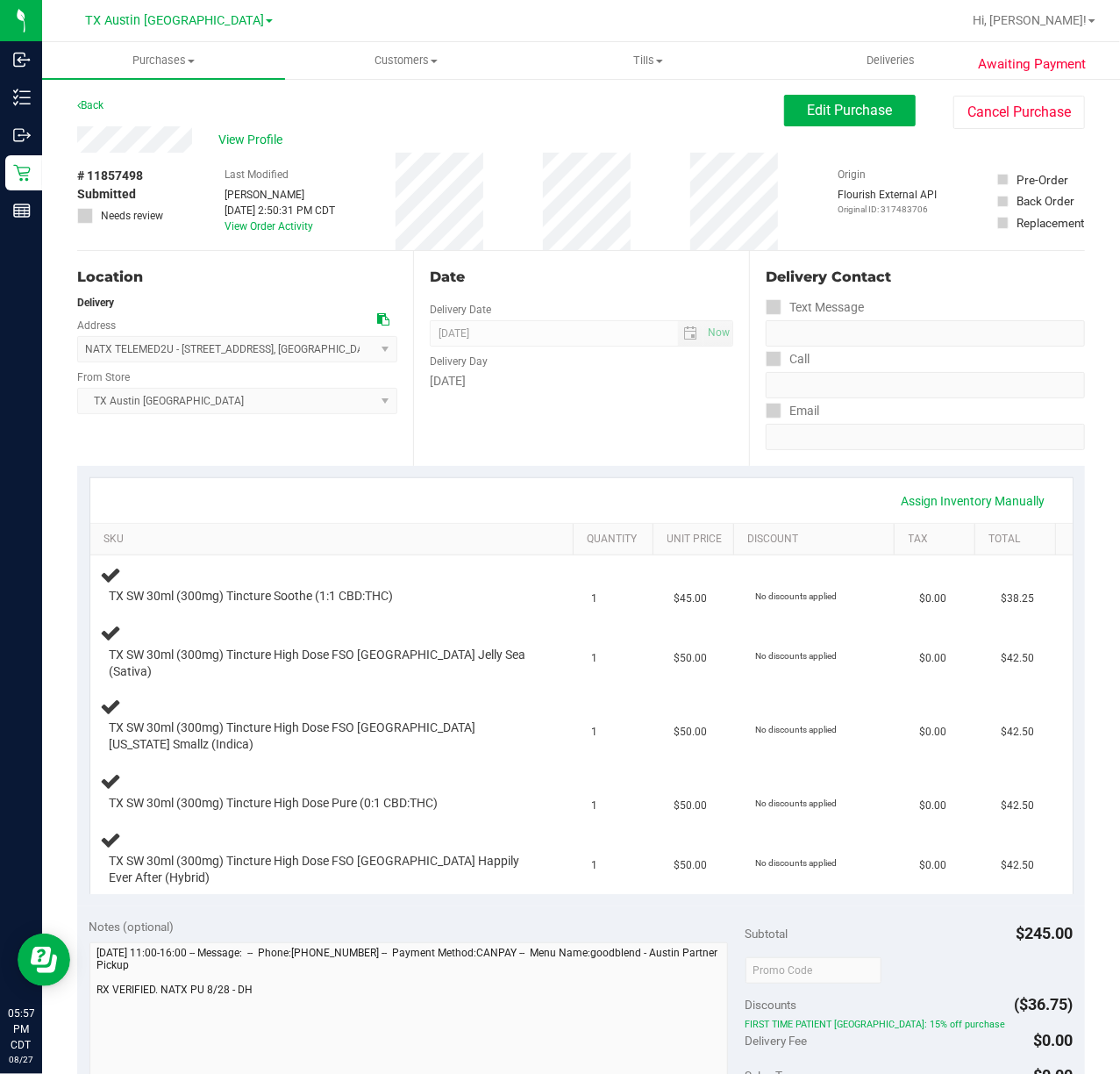
click at [555, 401] on div "Date Delivery Date [DATE] Now [DATE] 07:00 AM Now Delivery Day [DATE]" at bounding box center [581, 359] width 336 height 215
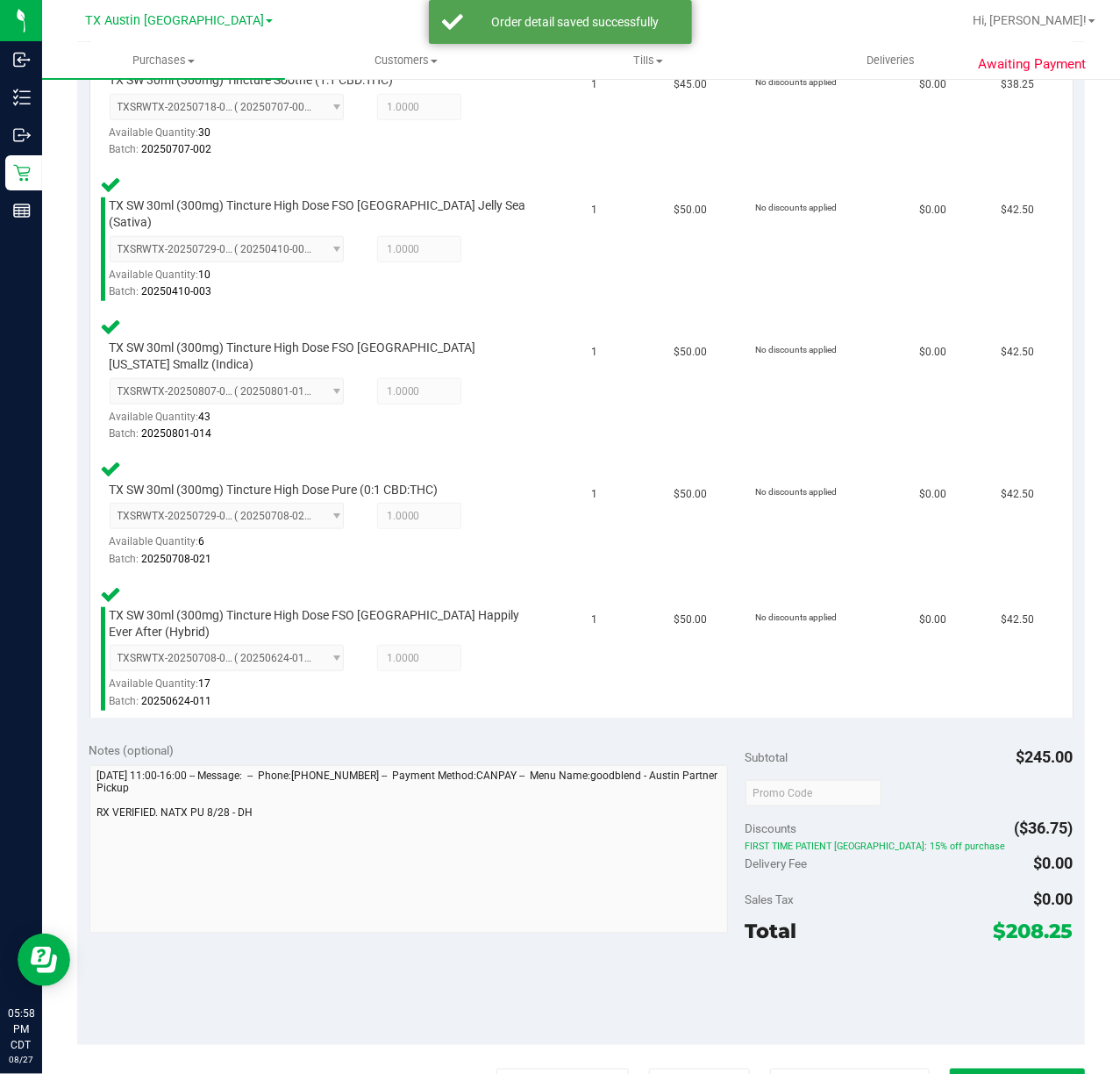
scroll to position [526, 0]
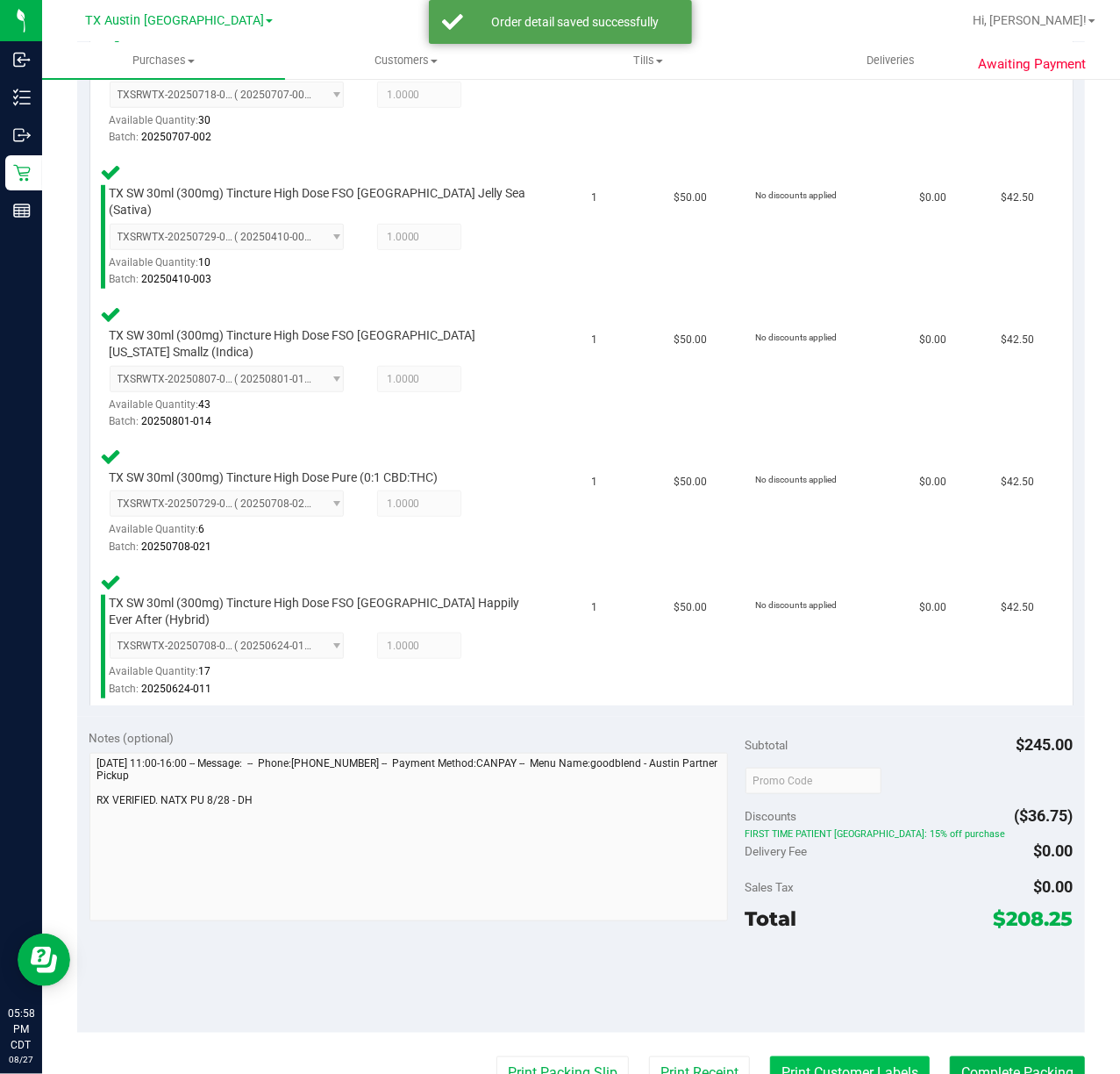
click at [802, 1056] on button "Print Customer Labels" at bounding box center [850, 1072] width 160 height 33
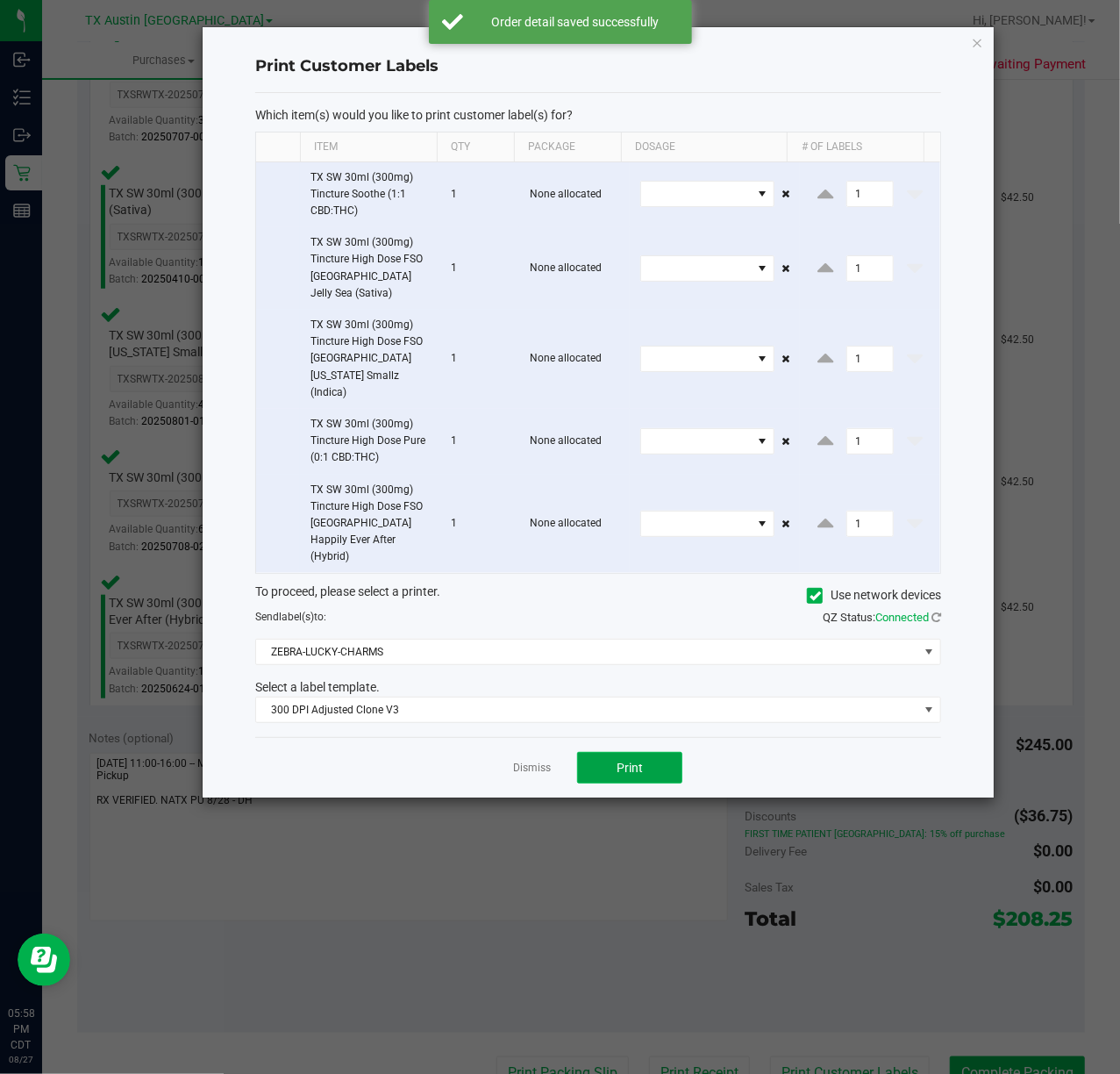
click at [645, 752] on button "Print" at bounding box center [630, 768] width 105 height 32
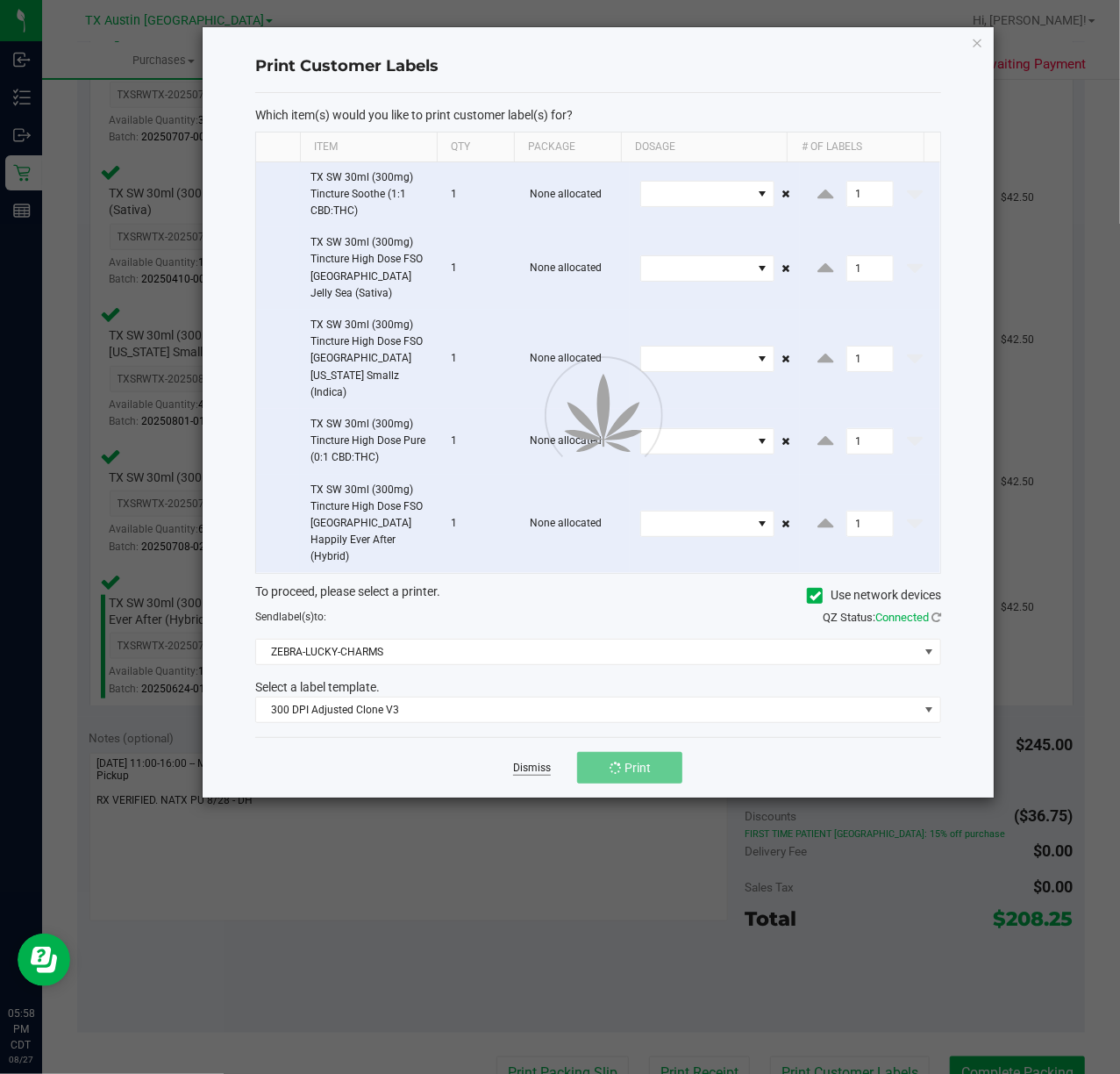
click at [521, 760] on link "Dismiss" at bounding box center [532, 768] width 38 height 14
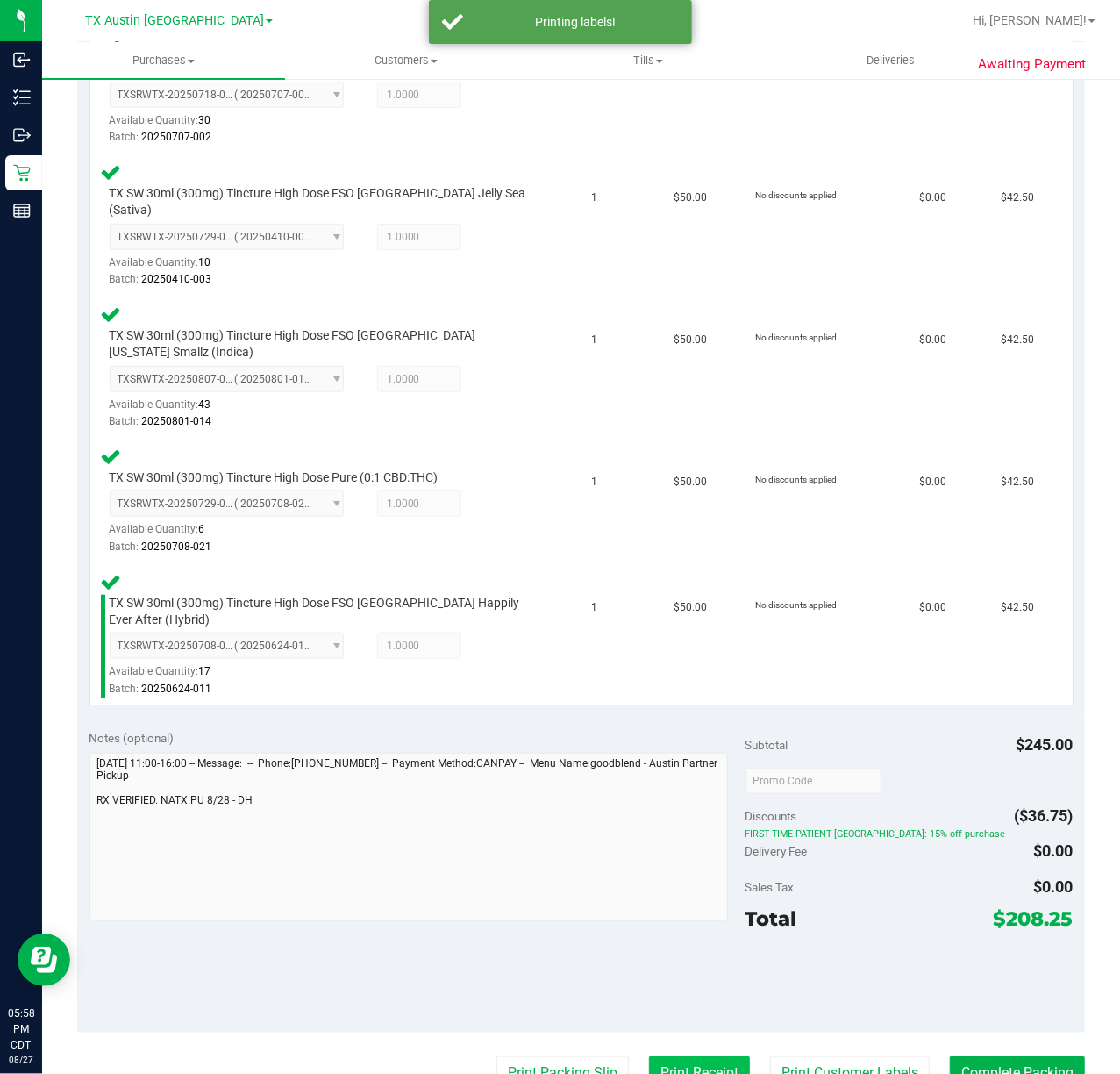
click at [673, 1056] on button "Print Receipt" at bounding box center [700, 1072] width 101 height 33
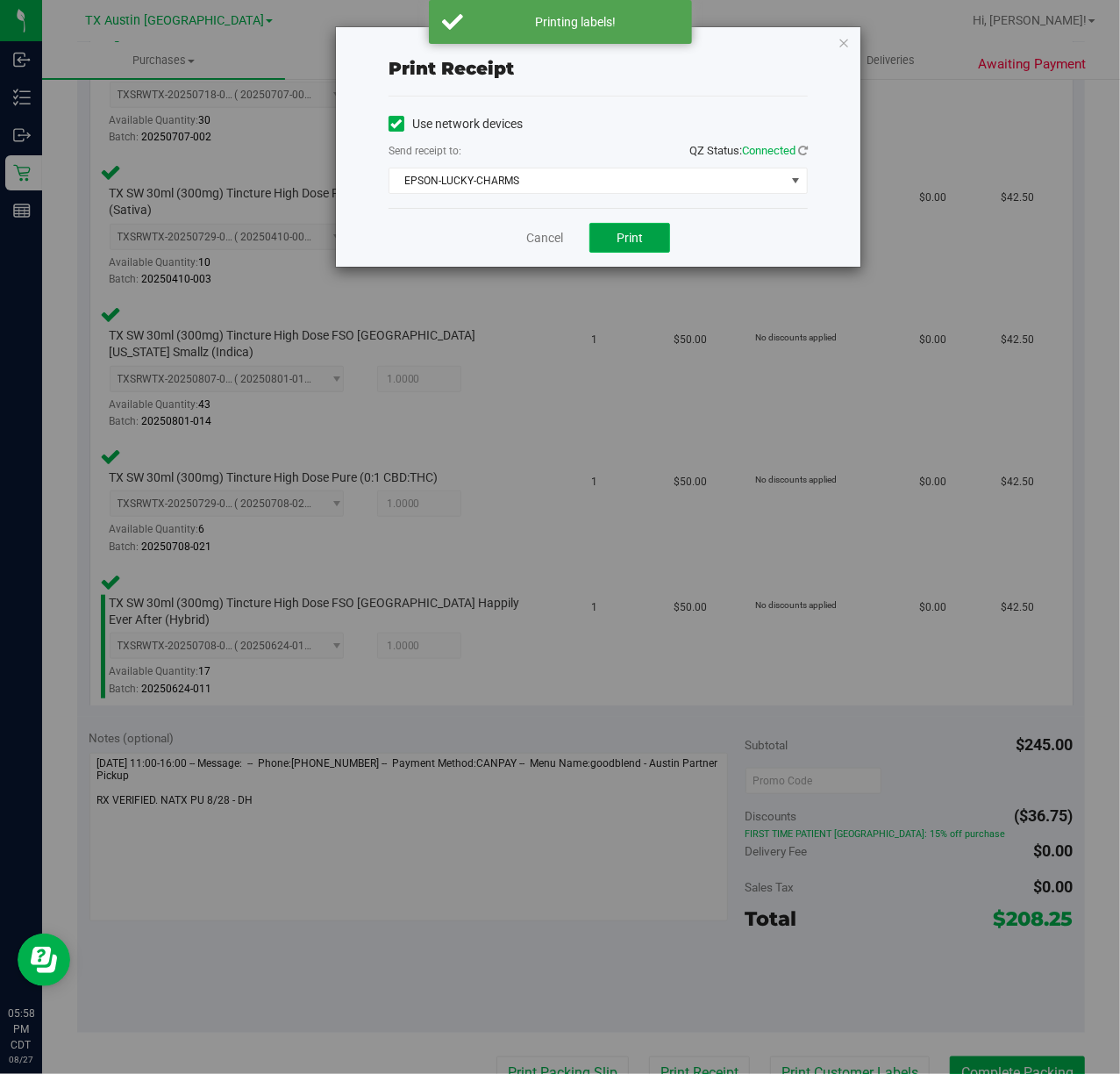
click at [629, 240] on span "Print" at bounding box center [629, 238] width 26 height 14
click at [534, 239] on link "Cancel" at bounding box center [538, 238] width 37 height 18
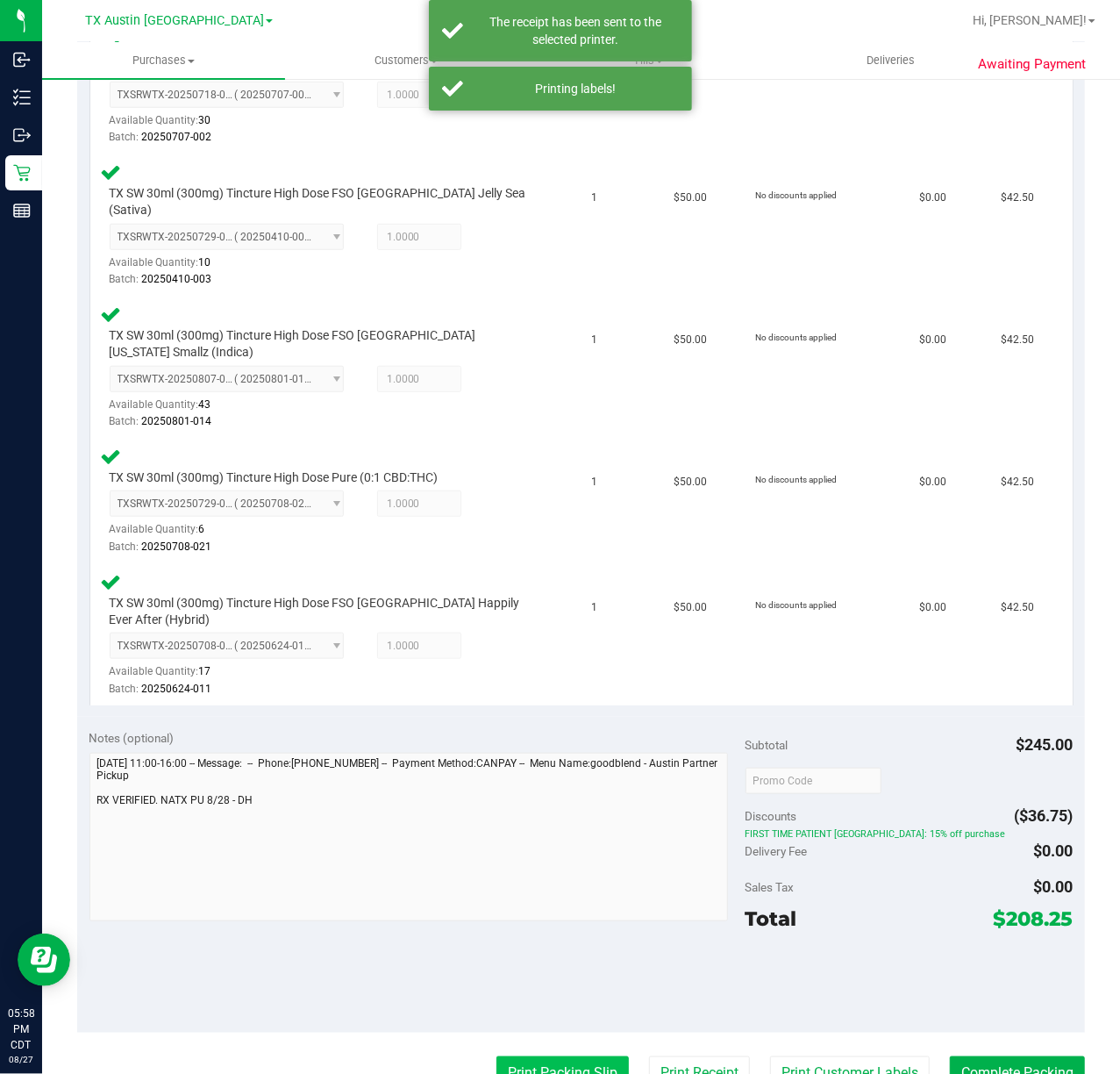
click at [537, 1056] on button "Print Packing Slip" at bounding box center [562, 1072] width 133 height 33
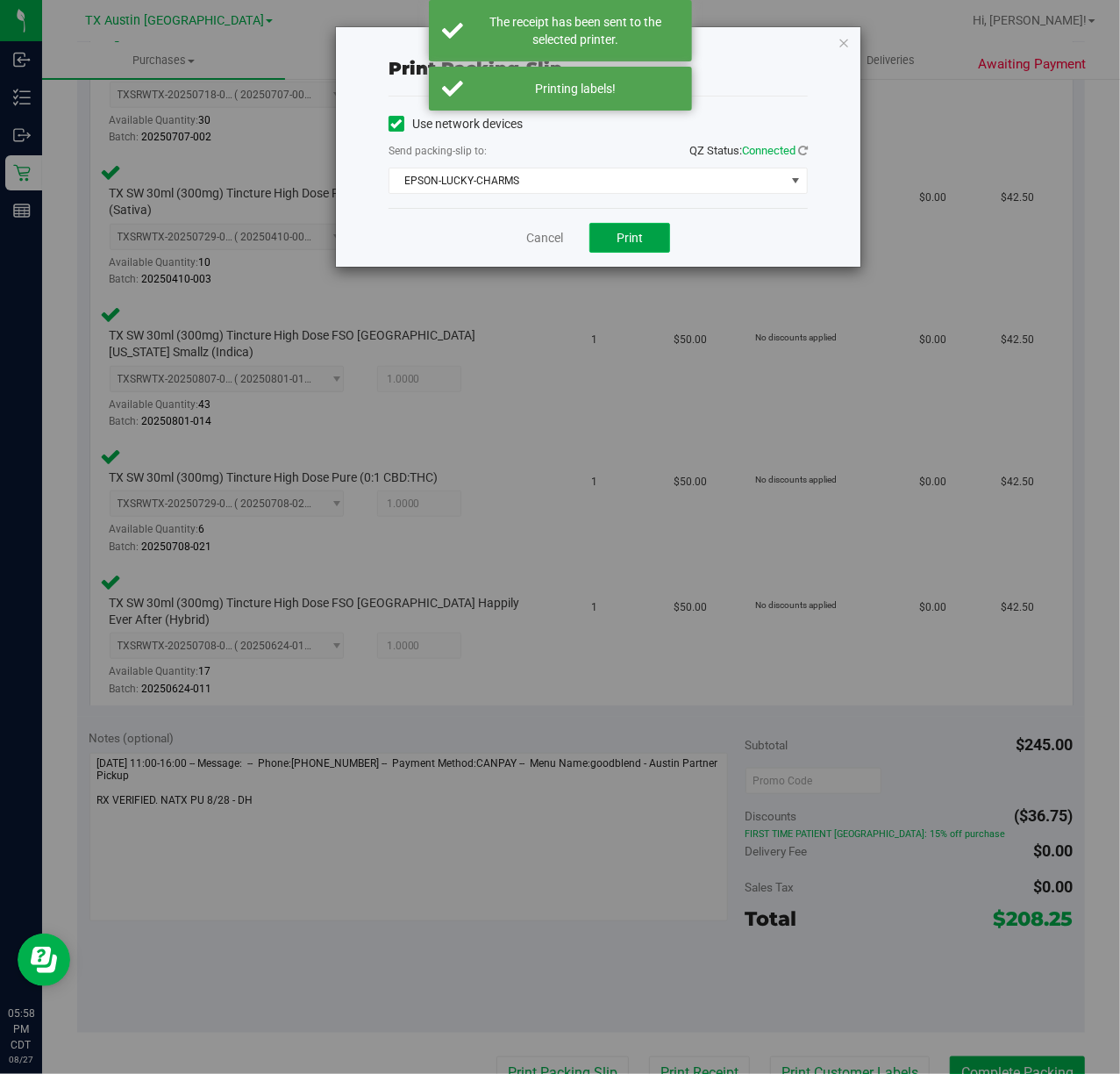
click at [629, 239] on span "Print" at bounding box center [629, 238] width 26 height 14
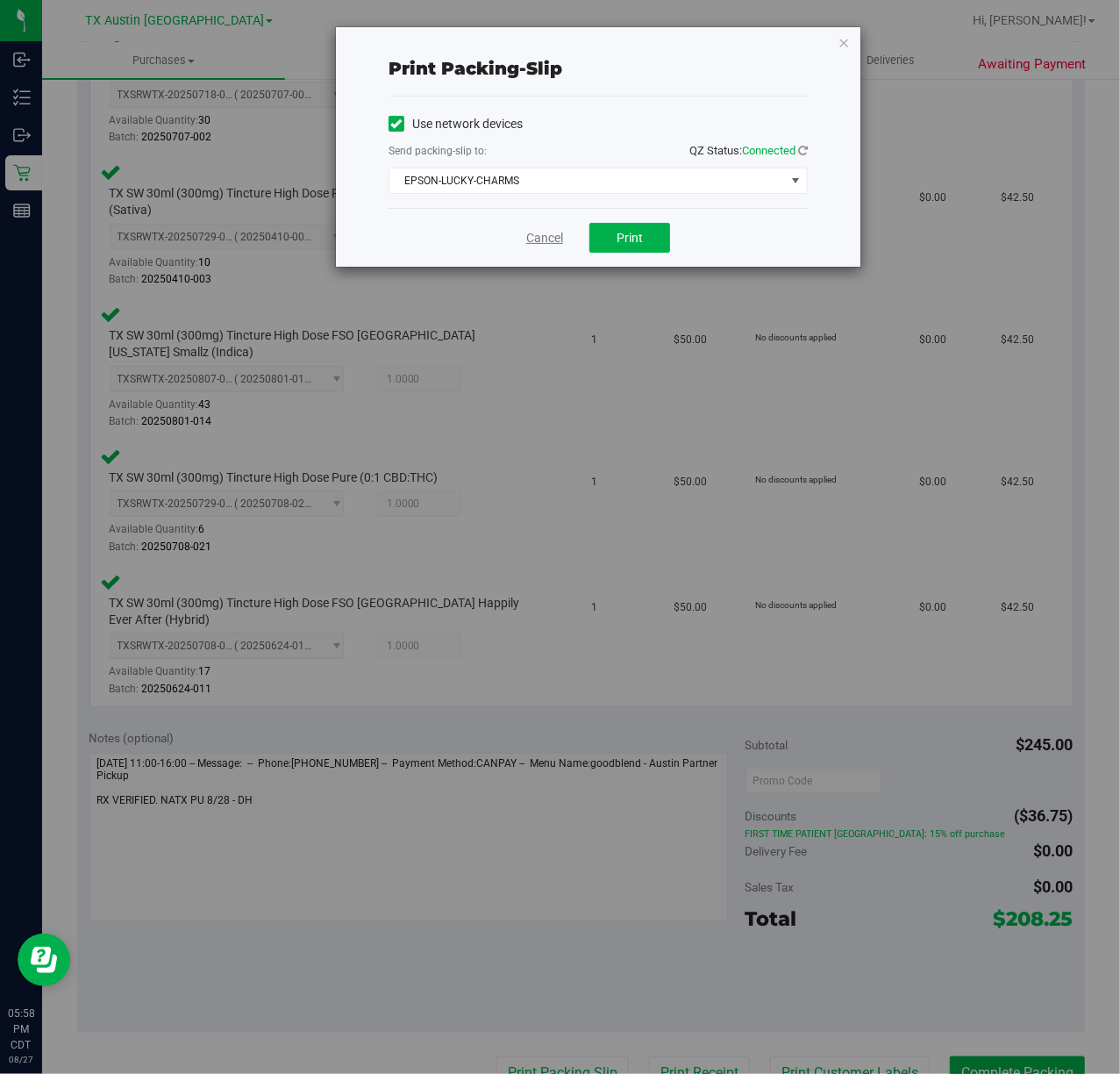
click at [544, 230] on link "Cancel" at bounding box center [544, 238] width 37 height 18
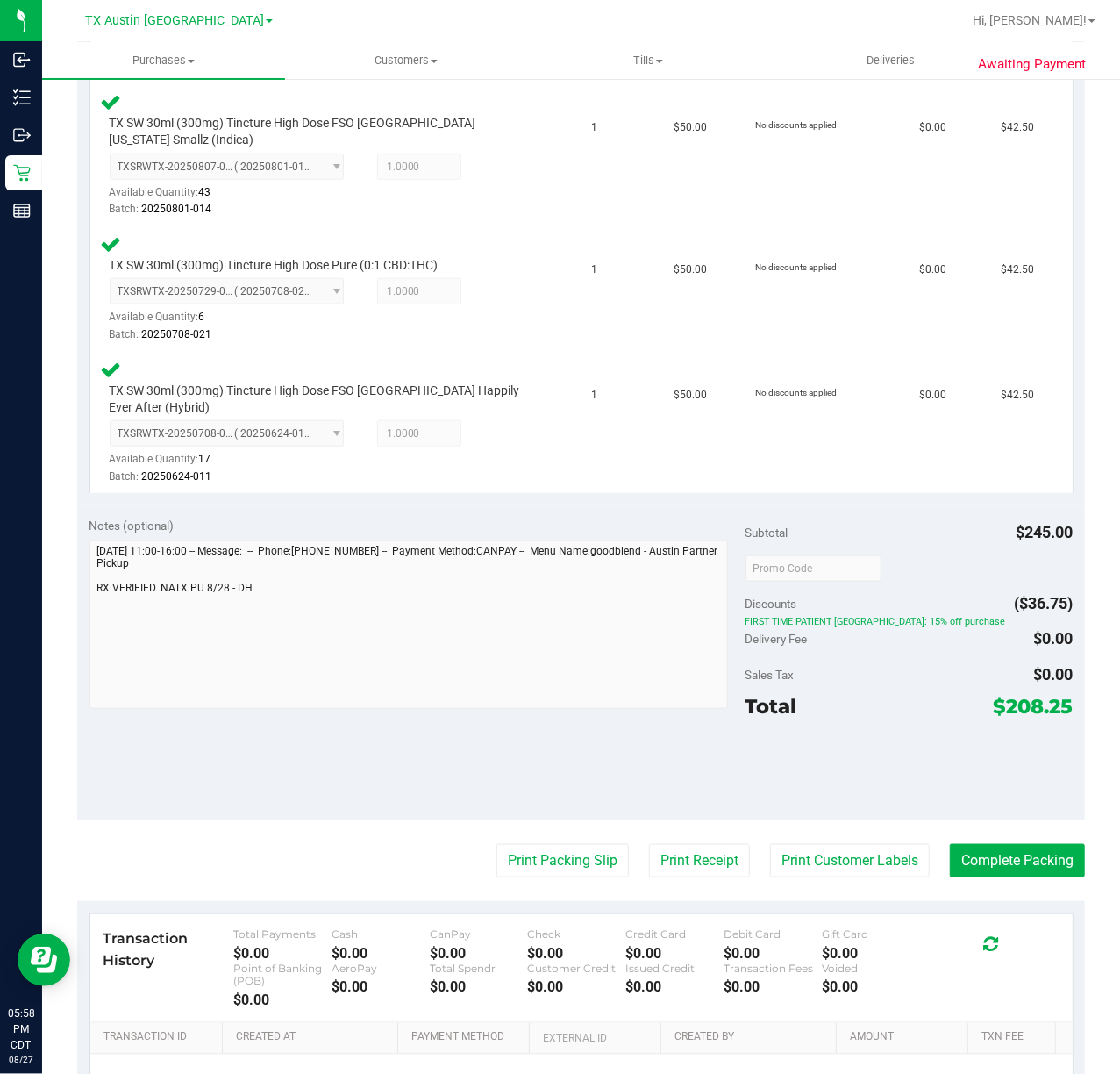
scroll to position [759, 0]
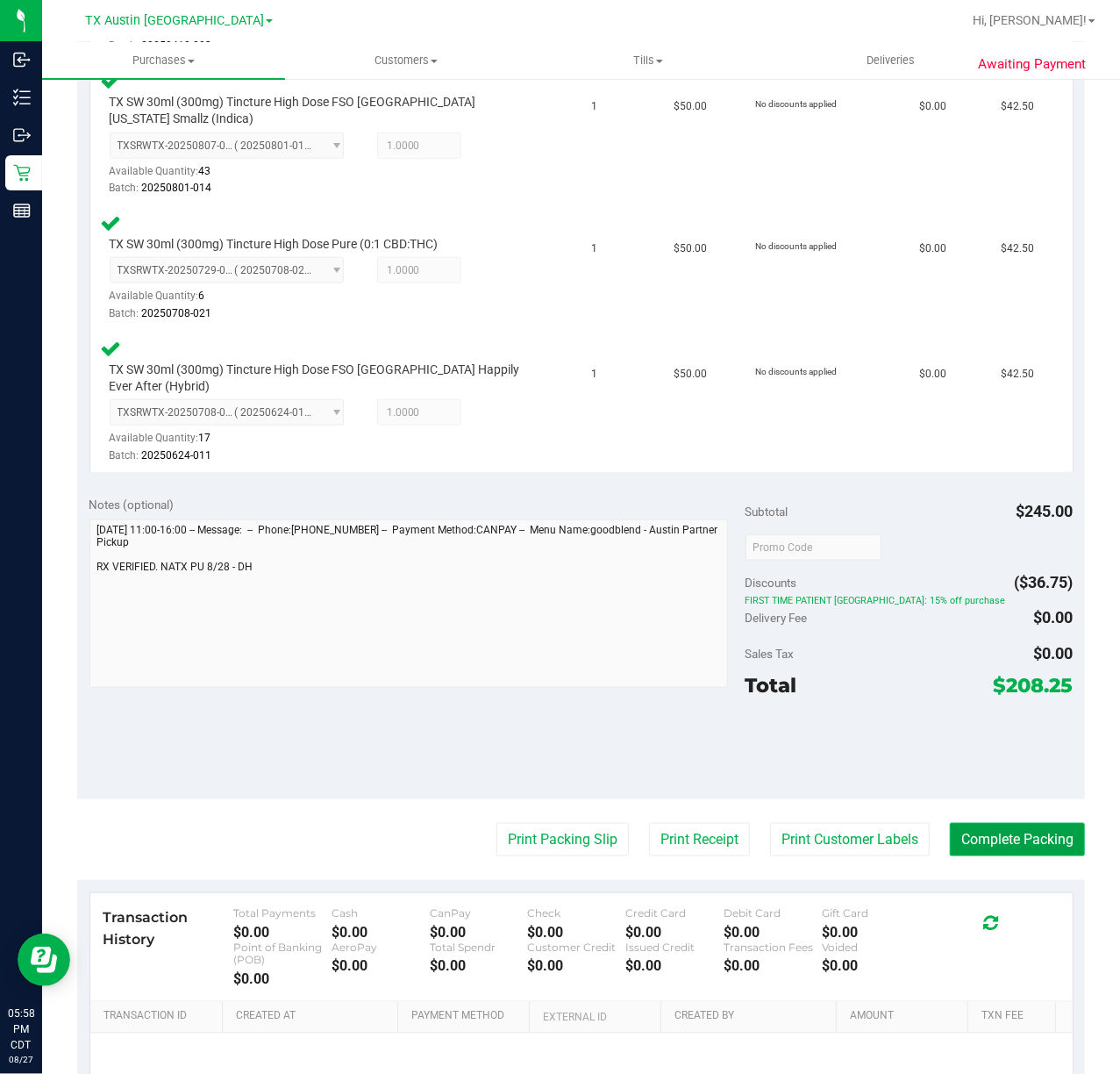
click at [1007, 823] on button "Complete Packing" at bounding box center [1017, 839] width 135 height 33
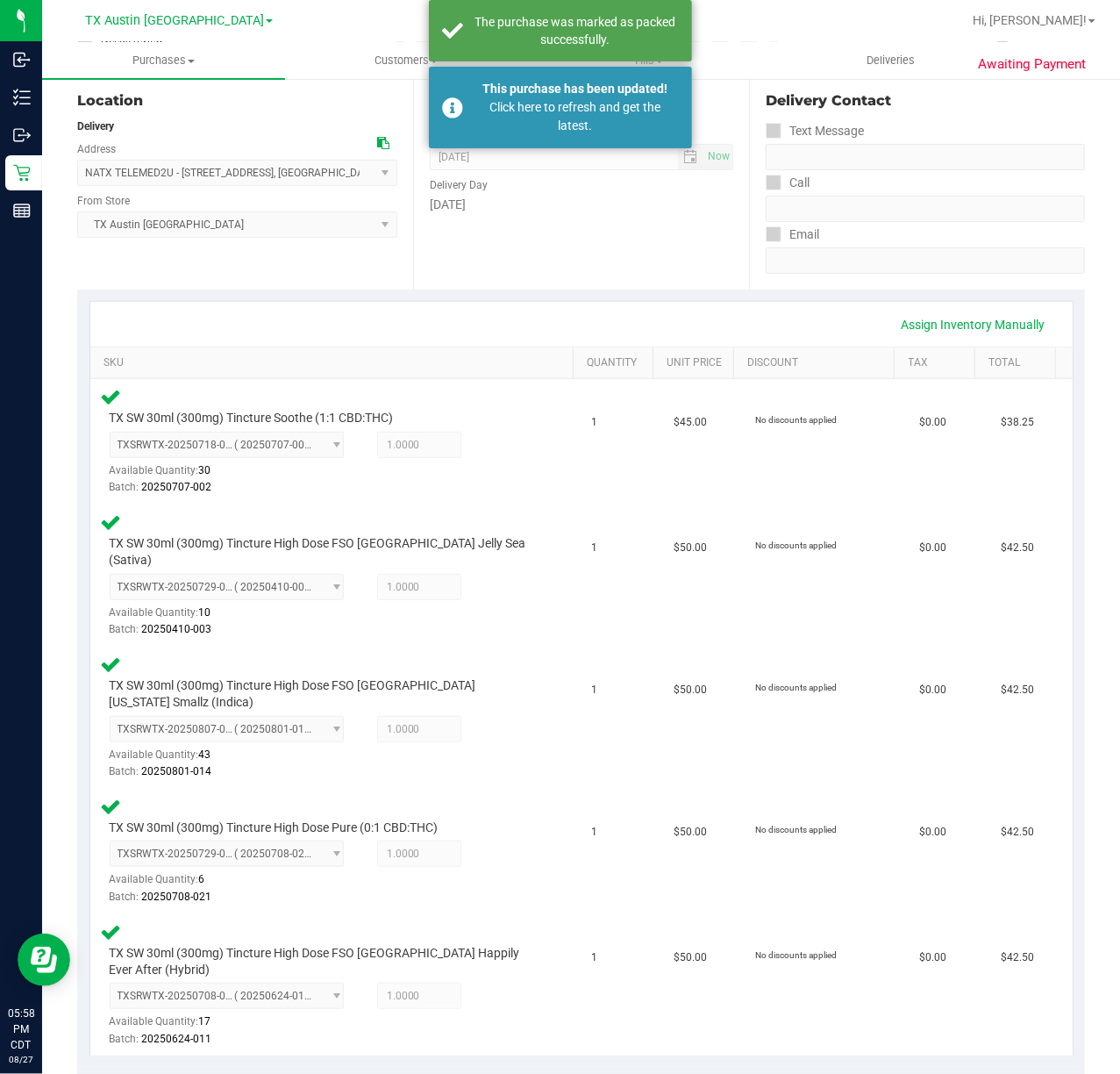
scroll to position [175, 0]
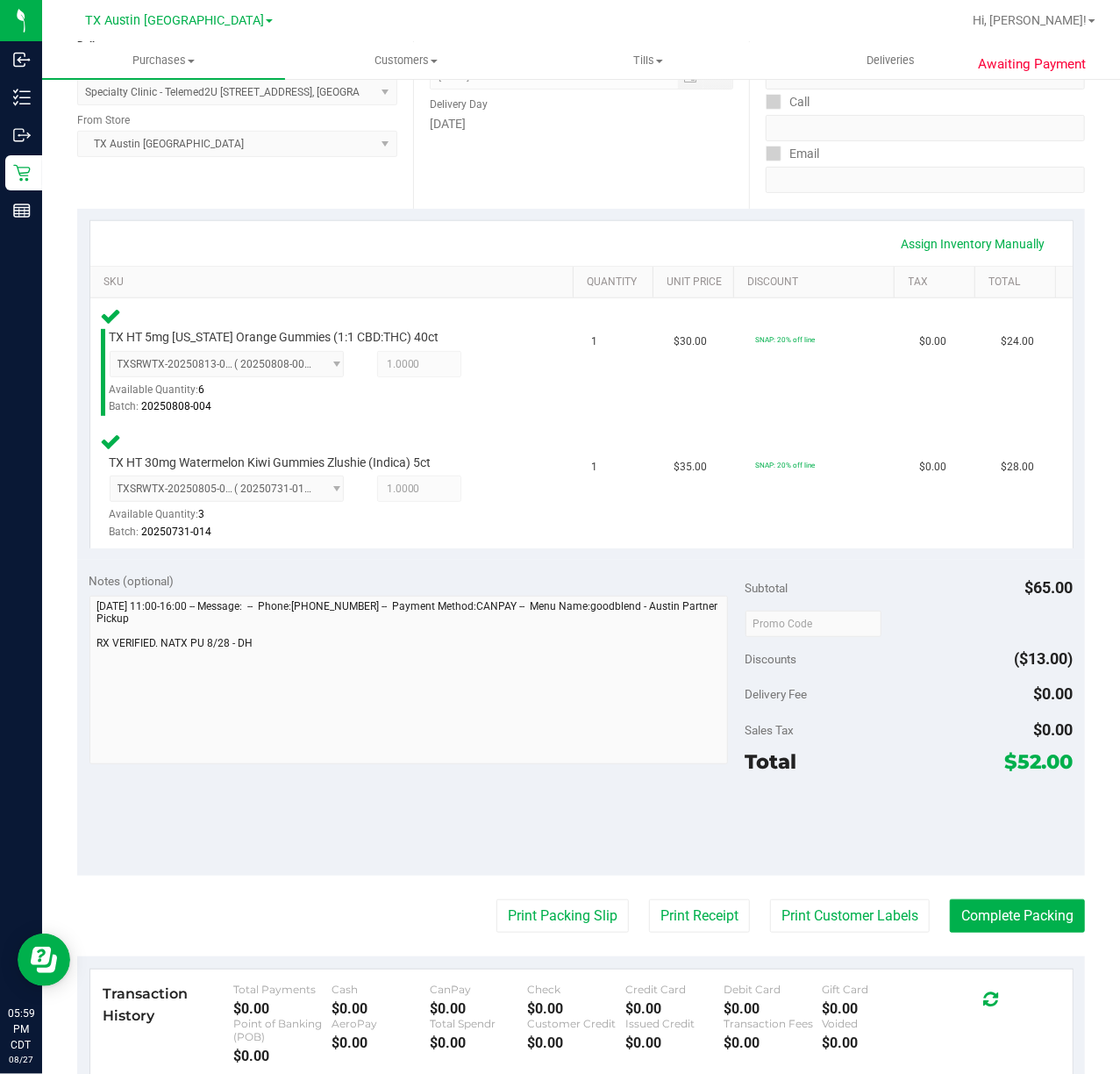
scroll to position [351, 0]
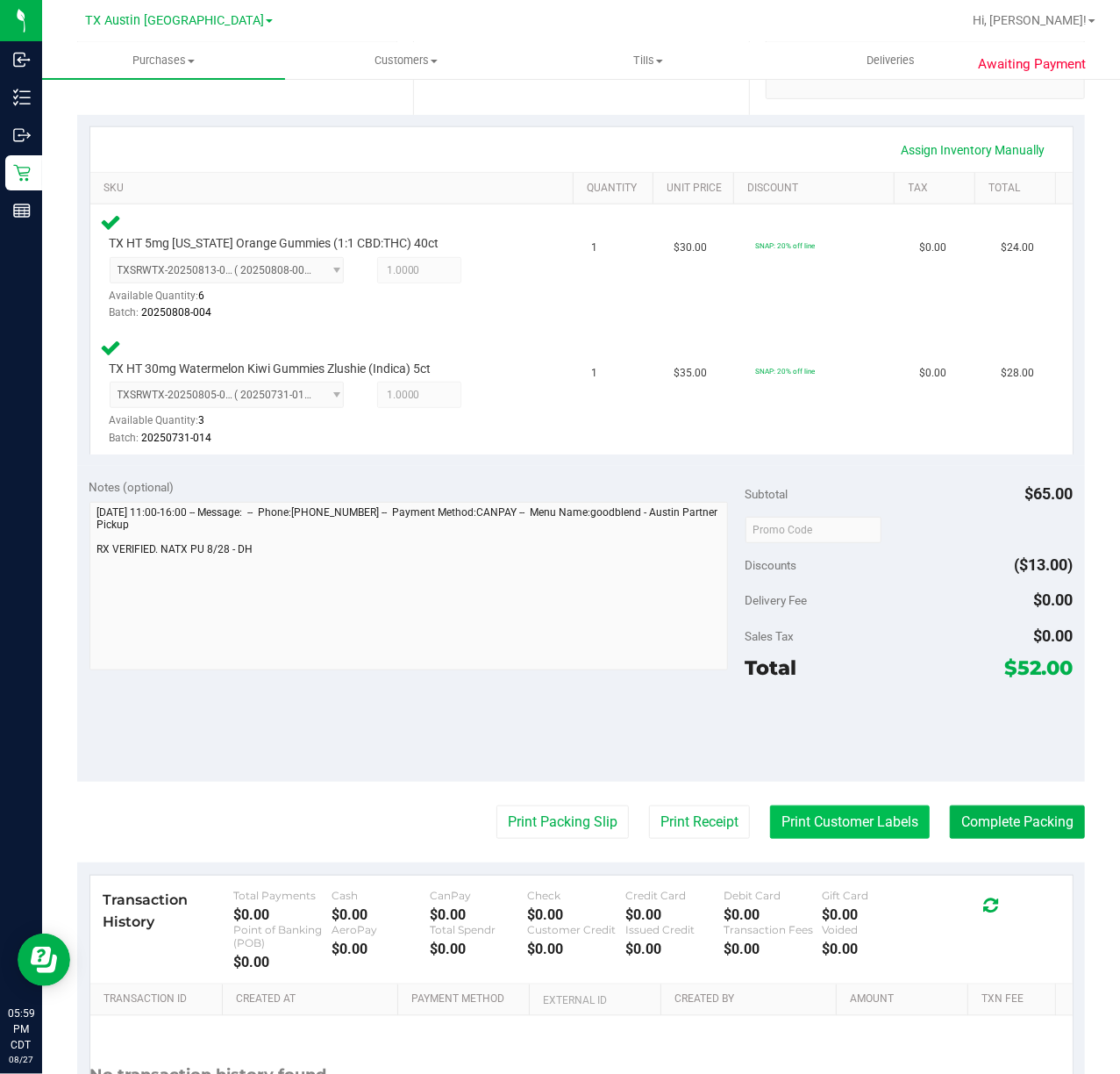
click at [861, 824] on button "Print Customer Labels" at bounding box center [850, 822] width 160 height 33
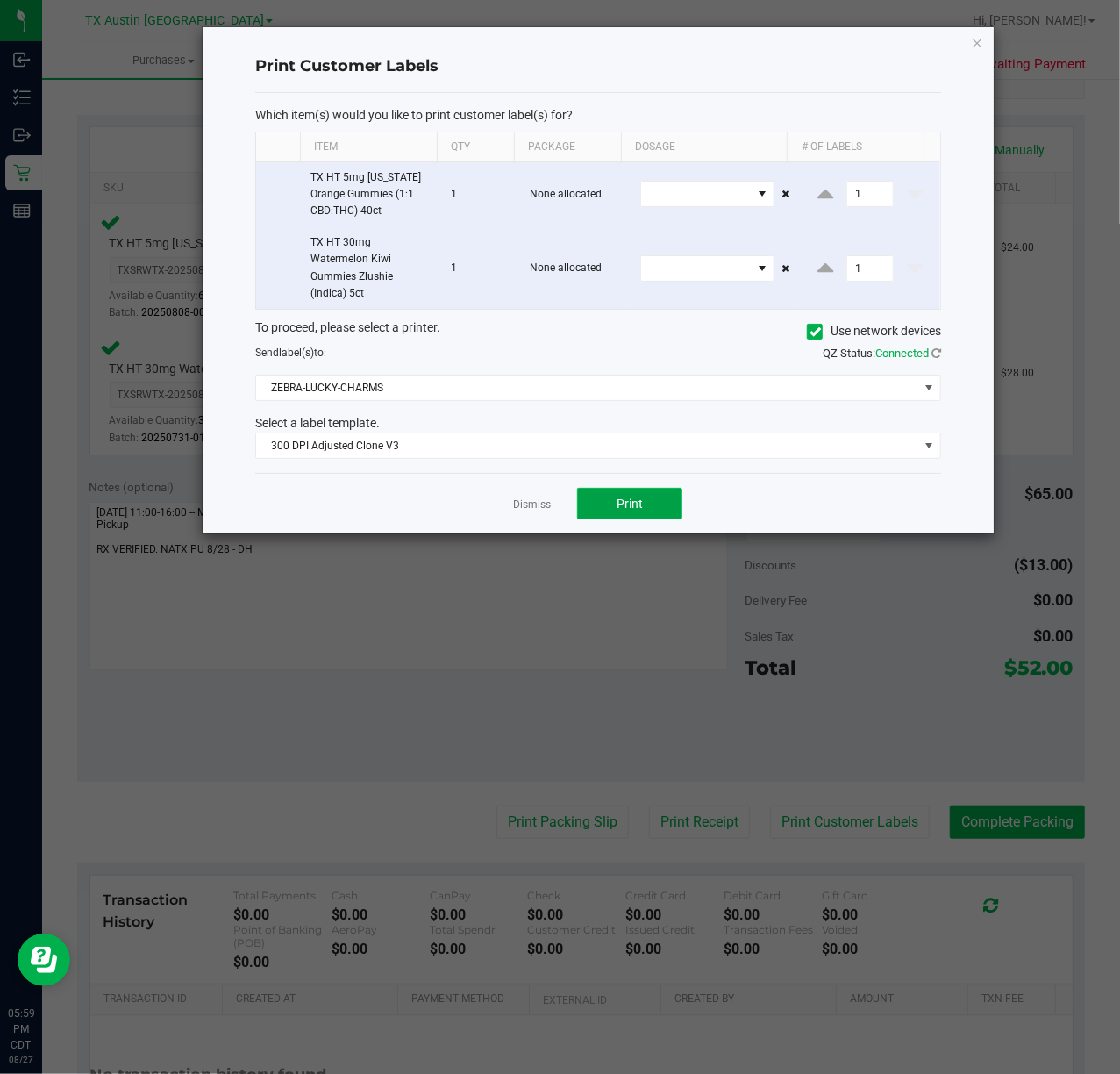
click at [626, 500] on span "Print" at bounding box center [629, 504] width 26 height 14
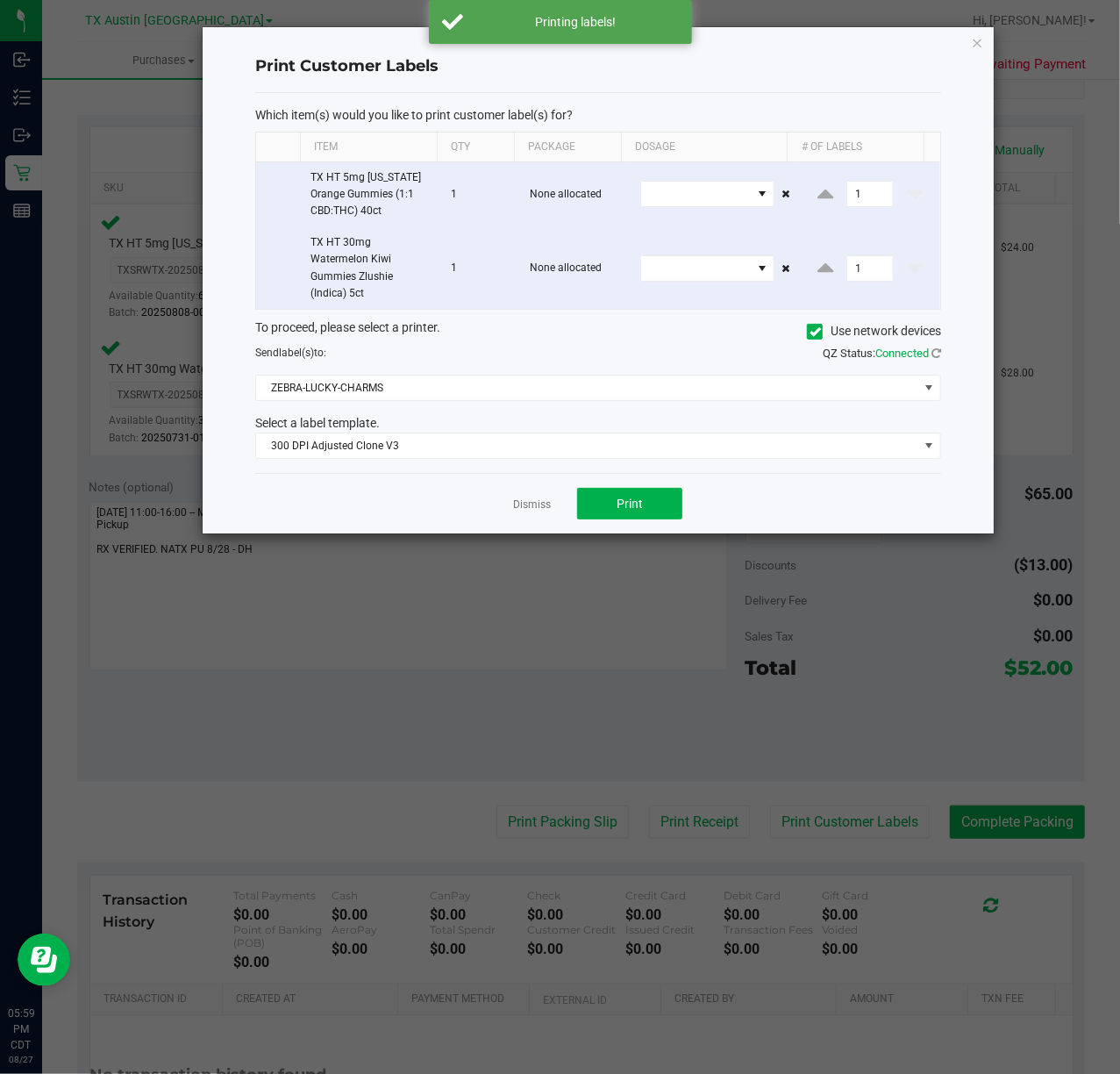
click at [552, 506] on div "Dismiss Print" at bounding box center [598, 503] width 686 height 61
click at [550, 509] on link "Dismiss" at bounding box center [532, 504] width 38 height 14
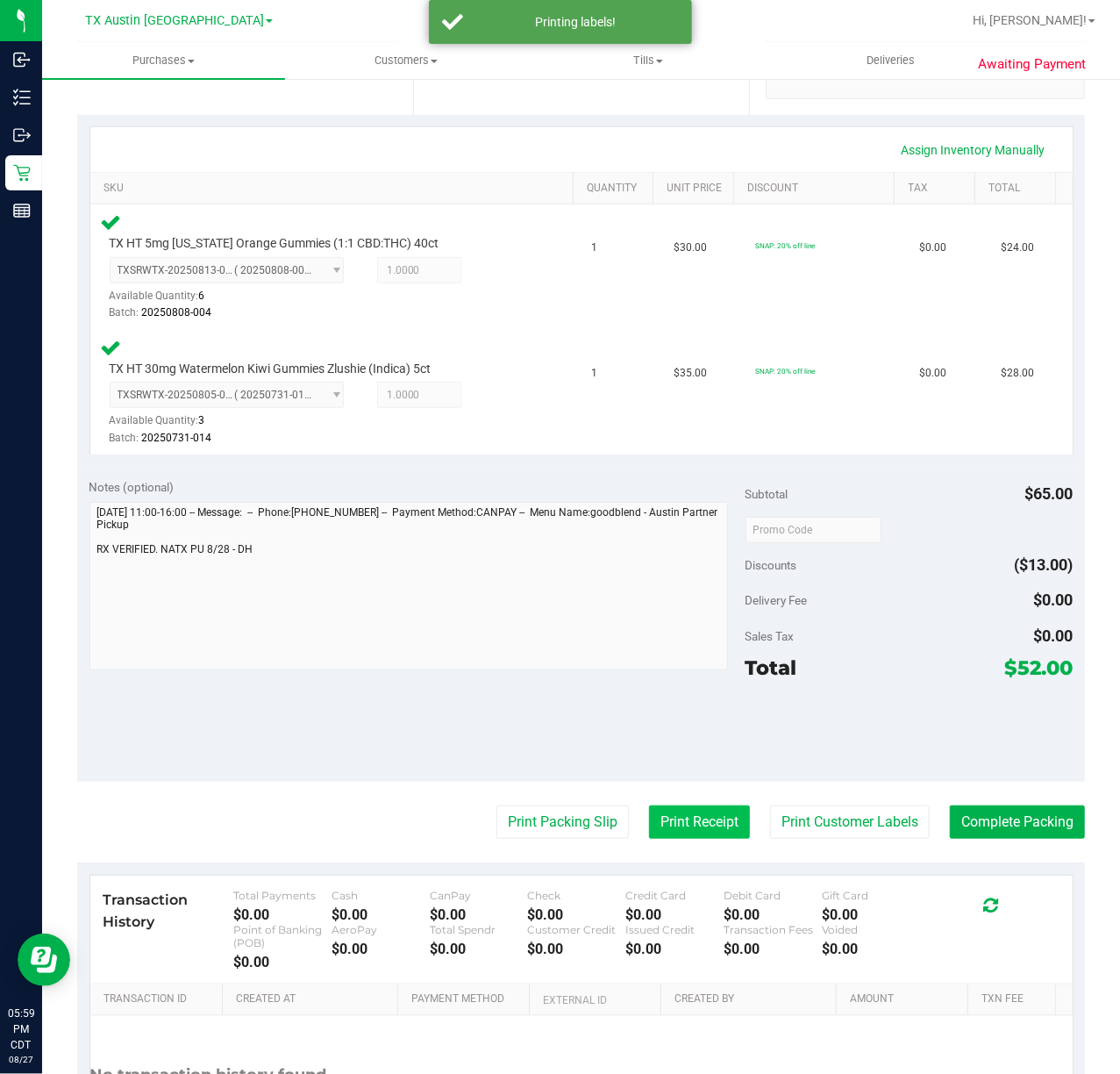
click at [681, 834] on button "Print Receipt" at bounding box center [700, 822] width 101 height 33
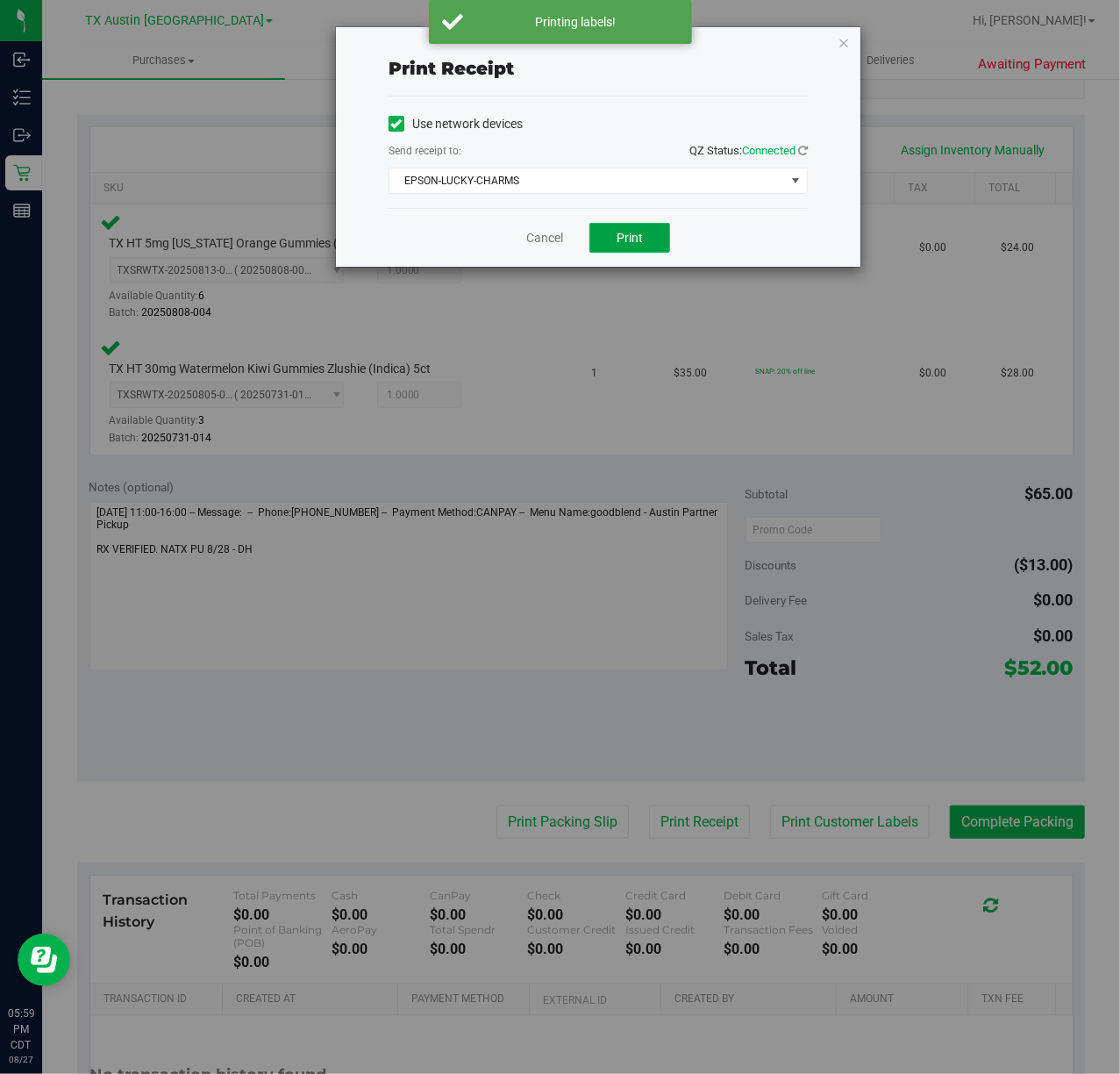
click at [614, 240] on button "Print" at bounding box center [629, 238] width 80 height 30
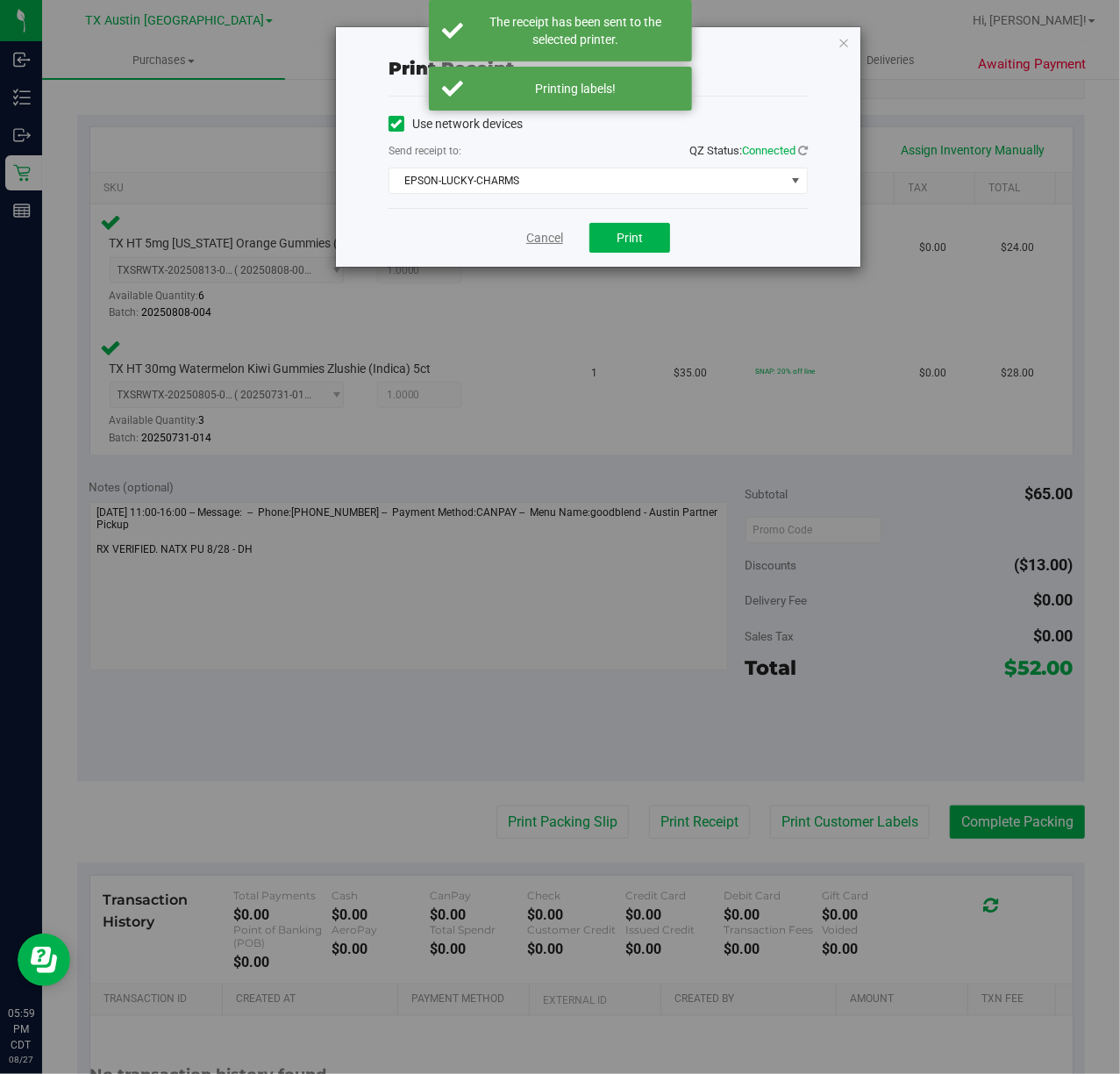
click at [561, 237] on link "Cancel" at bounding box center [544, 238] width 37 height 18
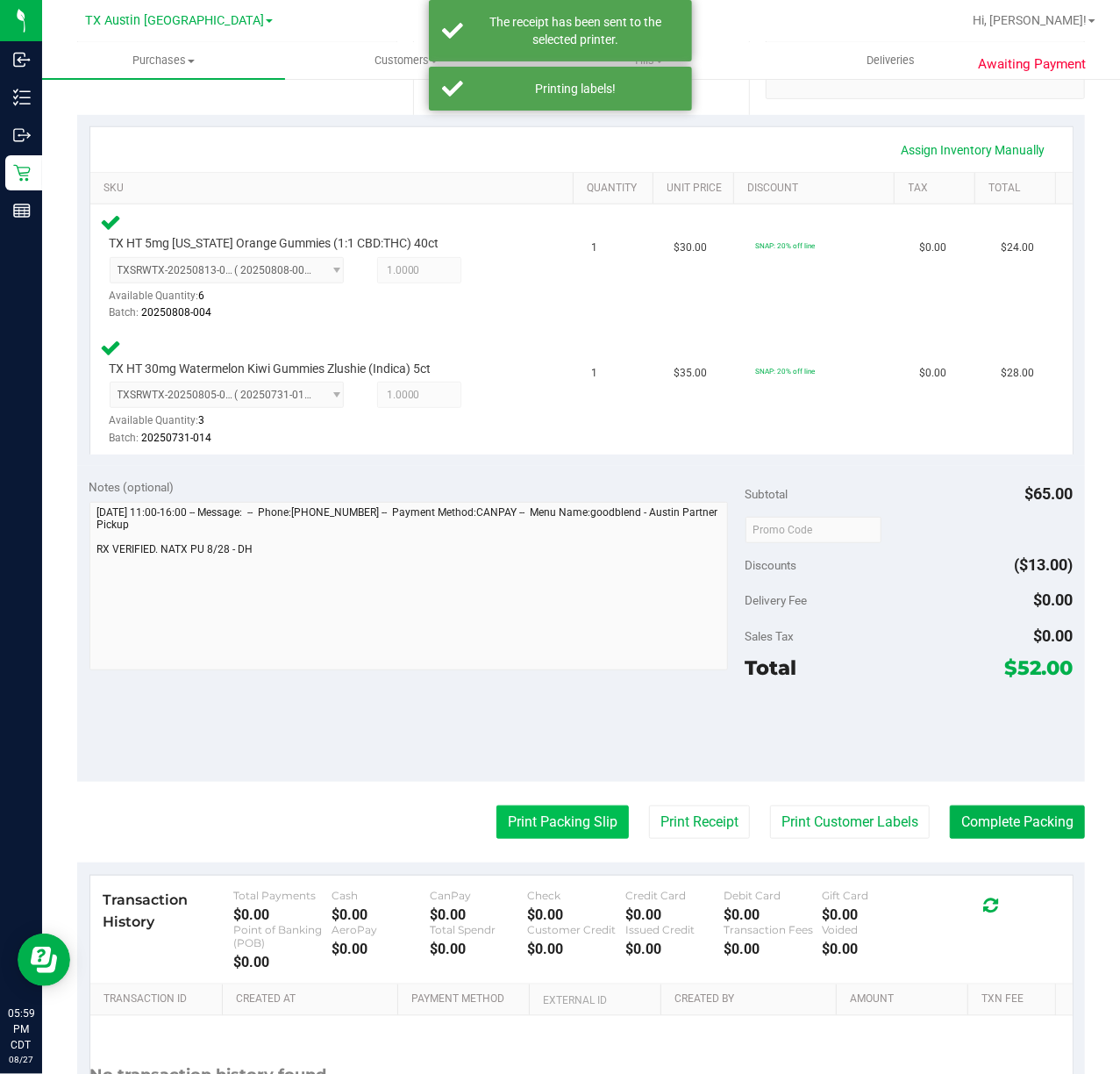
click at [597, 819] on button "Print Packing Slip" at bounding box center [562, 822] width 133 height 33
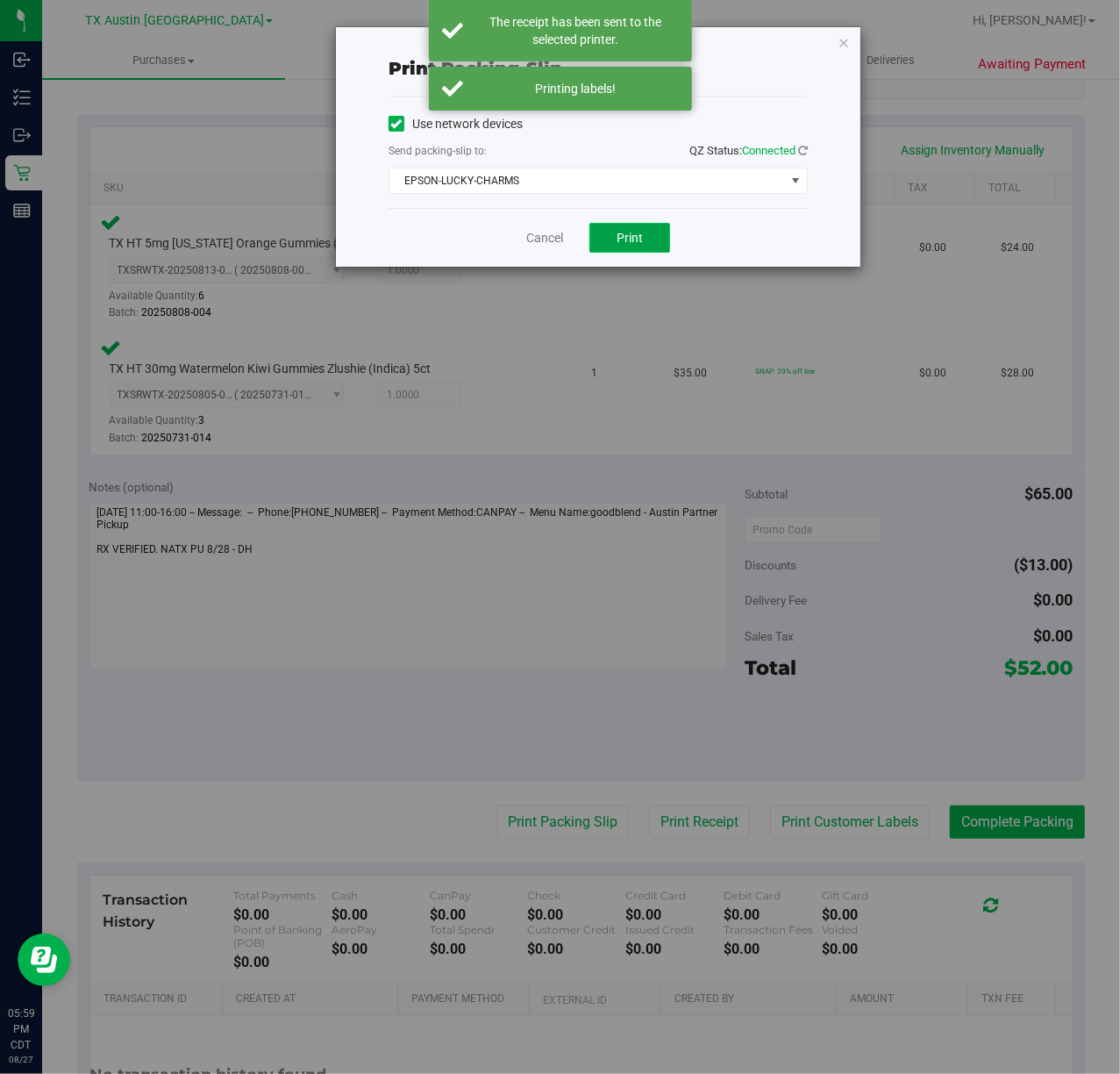
click at [629, 245] on span "Print" at bounding box center [629, 238] width 26 height 14
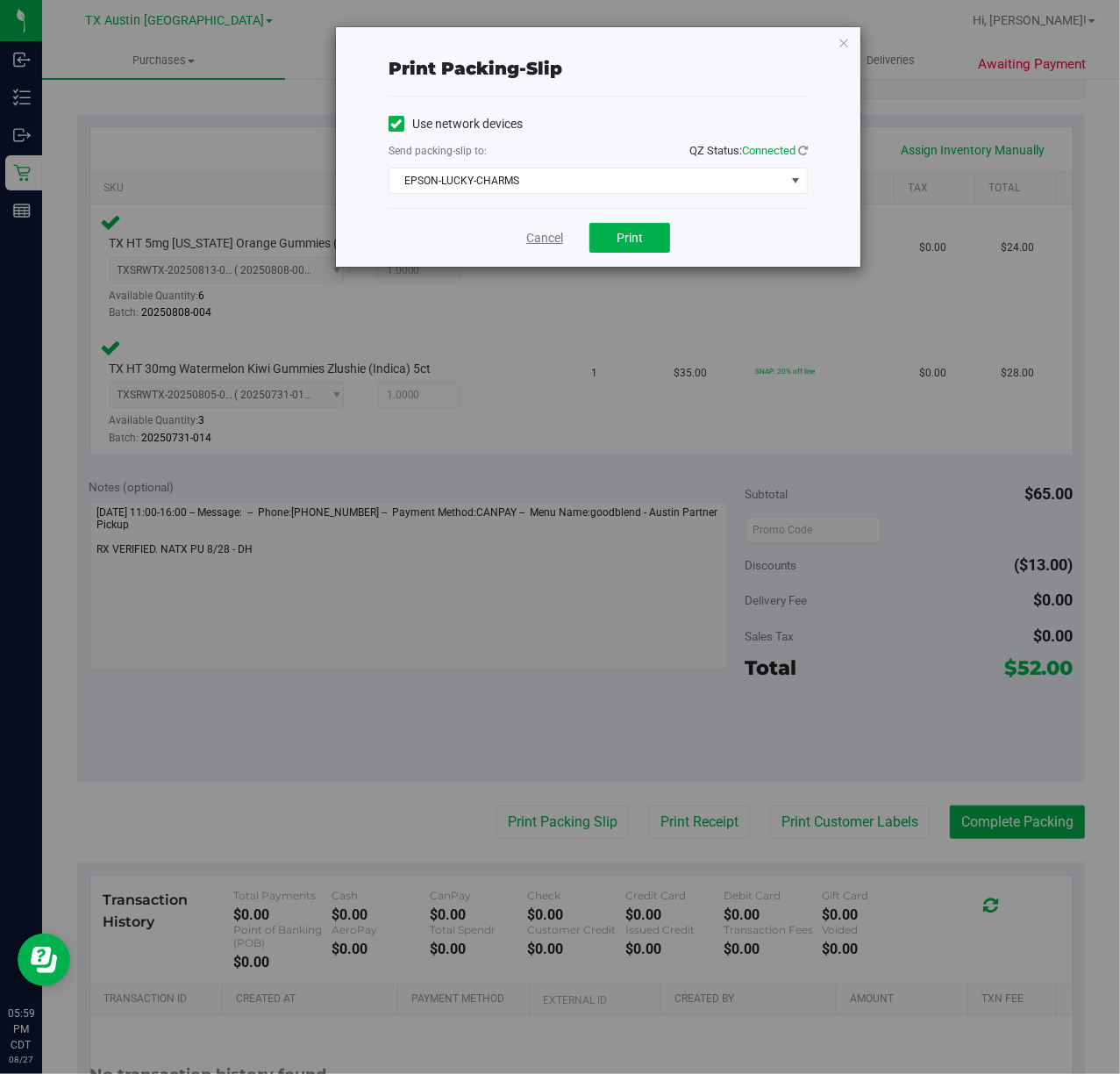
click at [541, 240] on link "Cancel" at bounding box center [544, 238] width 37 height 18
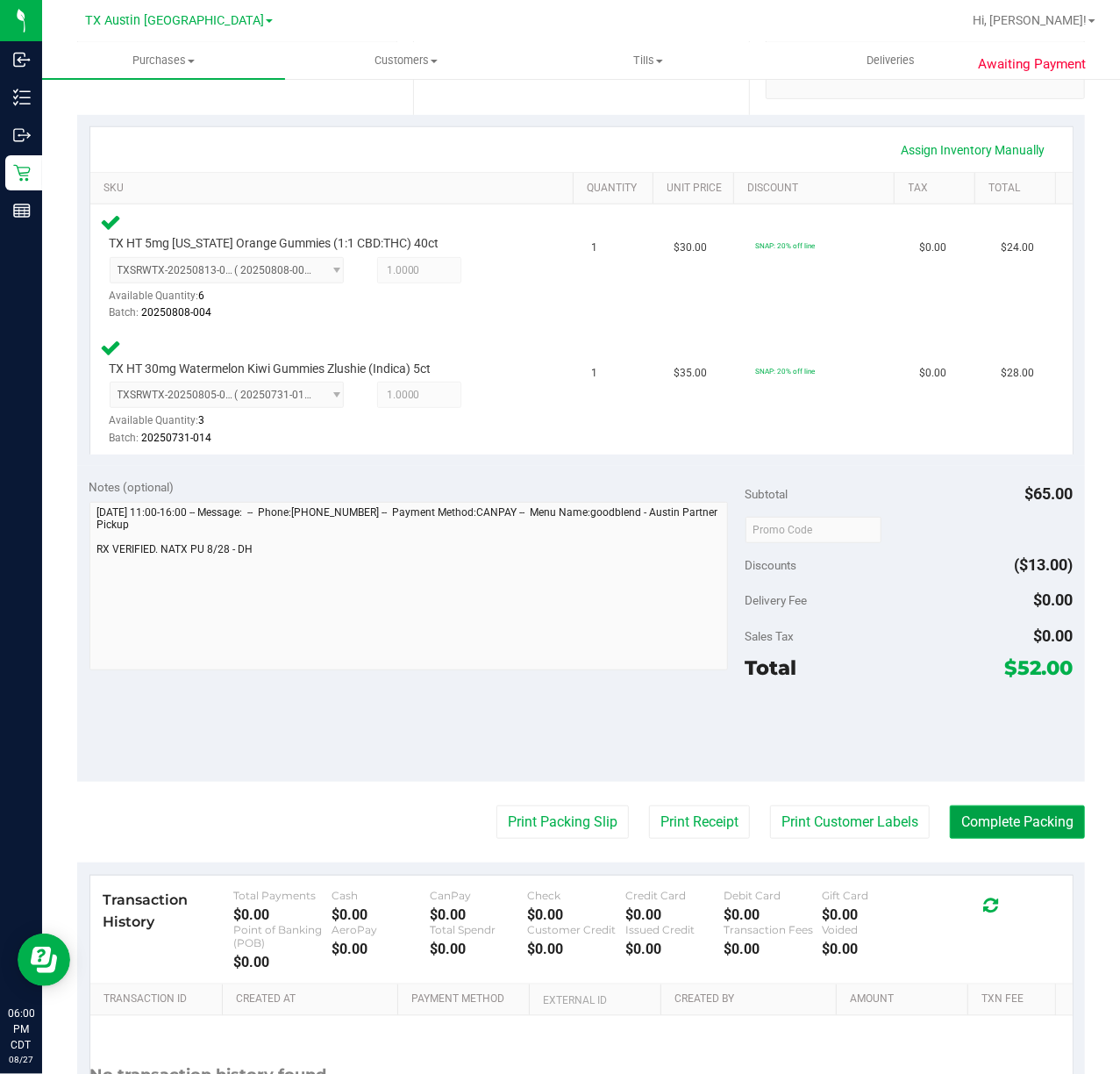
click at [1032, 826] on button "Complete Packing" at bounding box center [1017, 822] width 135 height 33
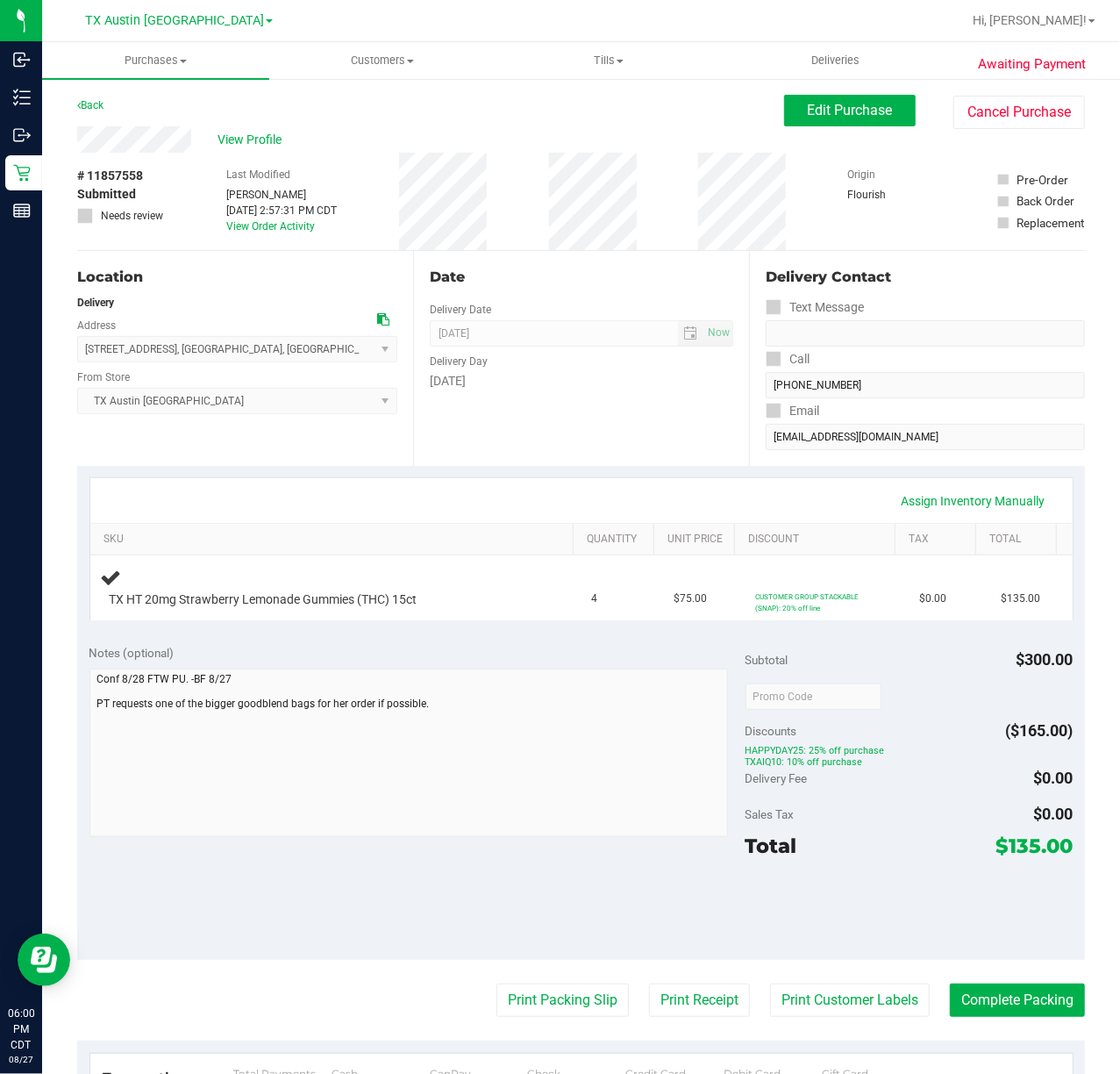
click at [521, 466] on div "Assign Inventory Manually SKU Quantity Unit Price Discount Tax Total TX HT 20mg…" at bounding box center [580, 549] width 1008 height 166
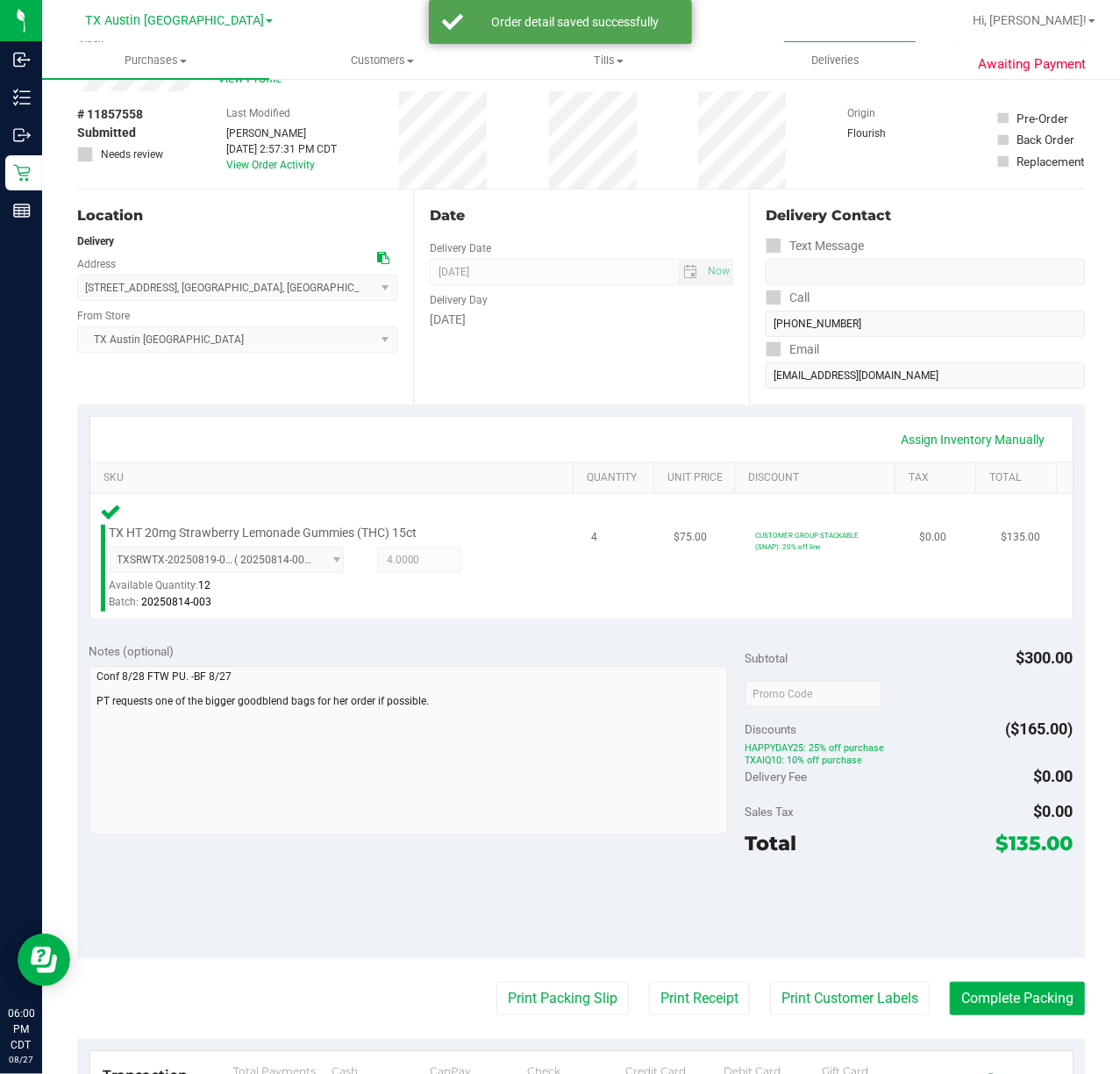
scroll to position [117, 0]
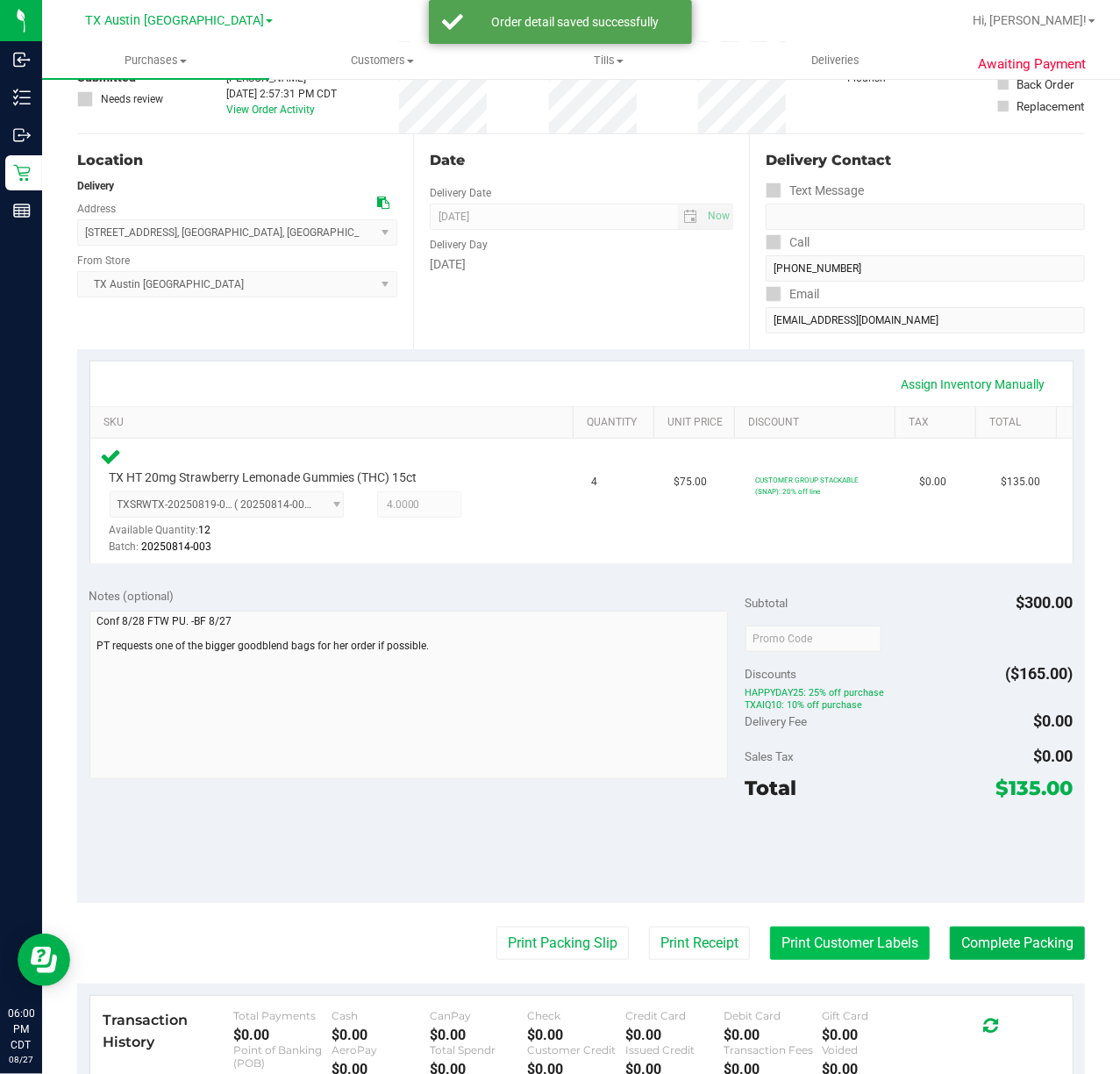
click at [784, 953] on button "Print Customer Labels" at bounding box center [850, 943] width 160 height 33
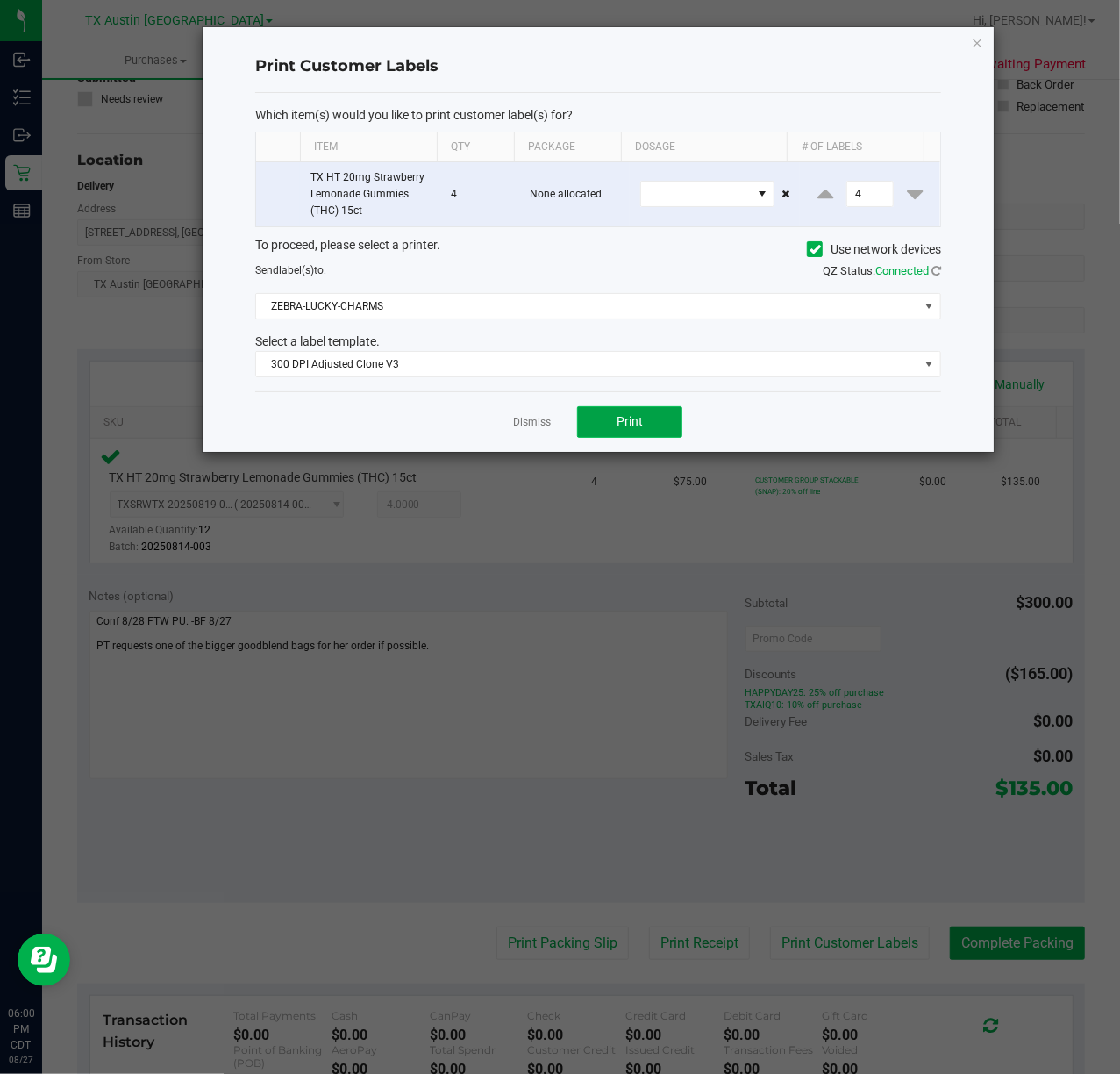
click at [628, 421] on span "Print" at bounding box center [629, 421] width 26 height 14
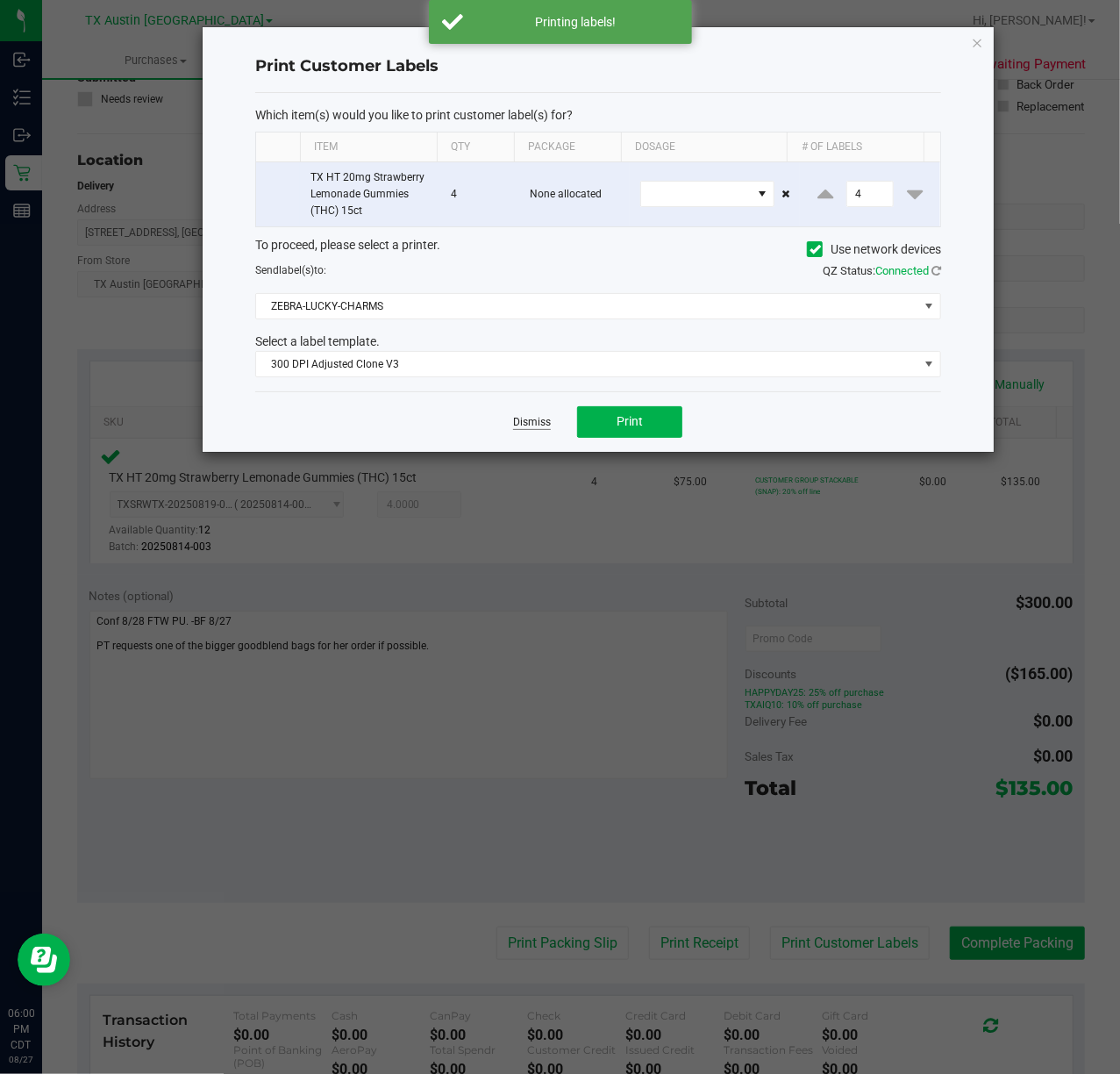
click at [528, 430] on link "Dismiss" at bounding box center [532, 422] width 38 height 14
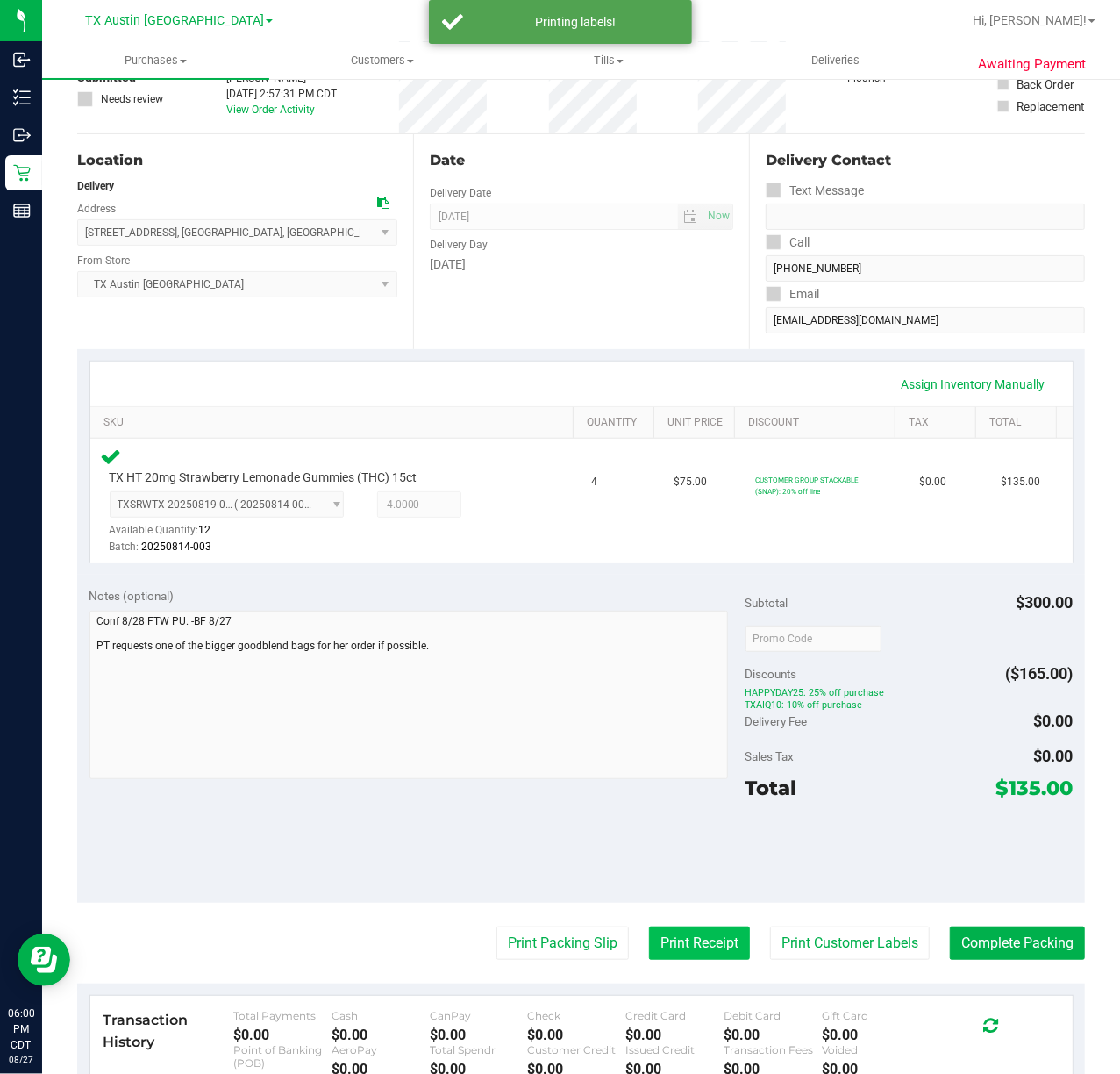
click at [675, 947] on button "Print Receipt" at bounding box center [700, 943] width 101 height 33
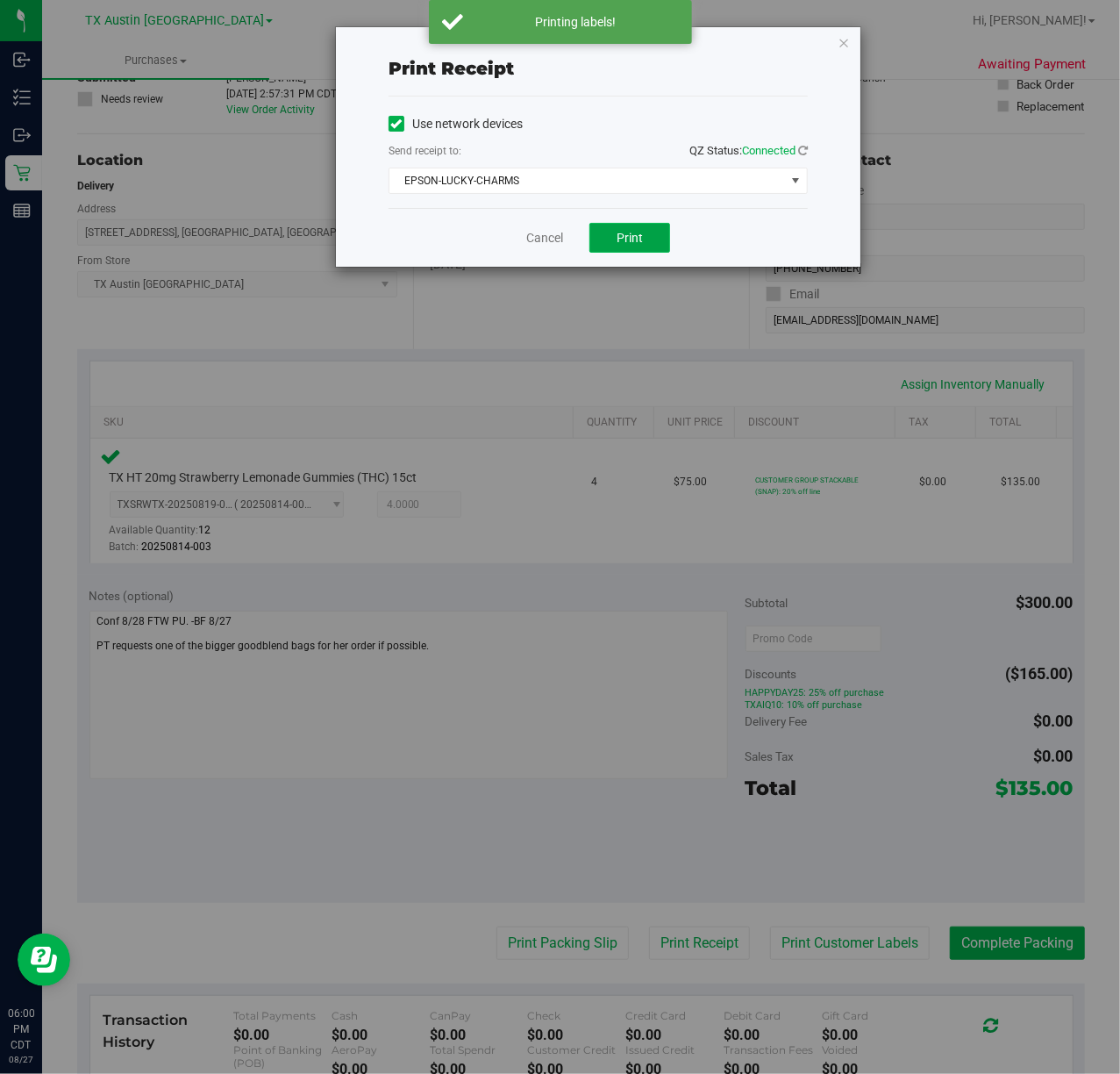
click at [632, 231] on span "Print" at bounding box center [629, 238] width 26 height 14
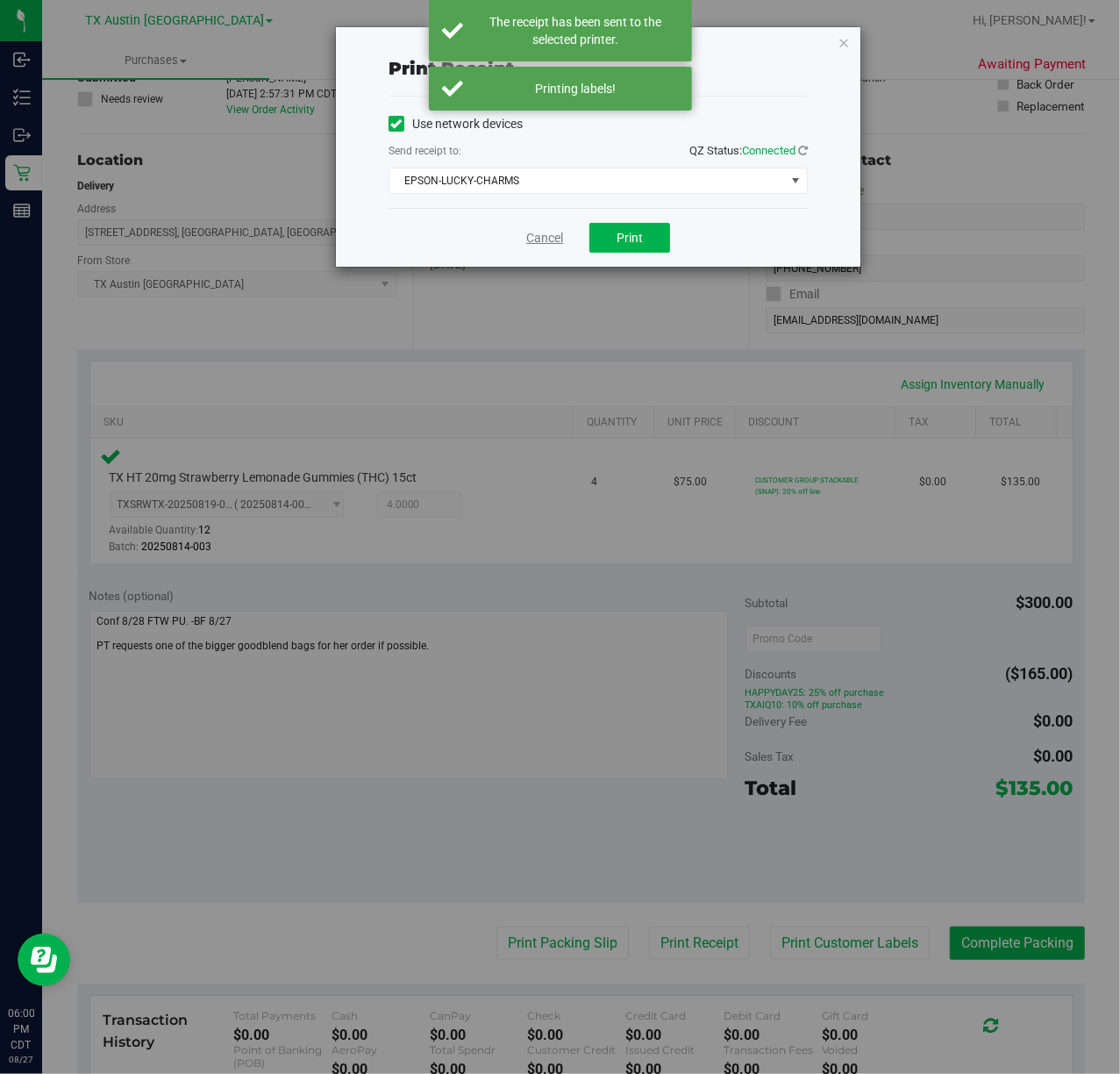
click at [561, 237] on link "Cancel" at bounding box center [544, 238] width 37 height 18
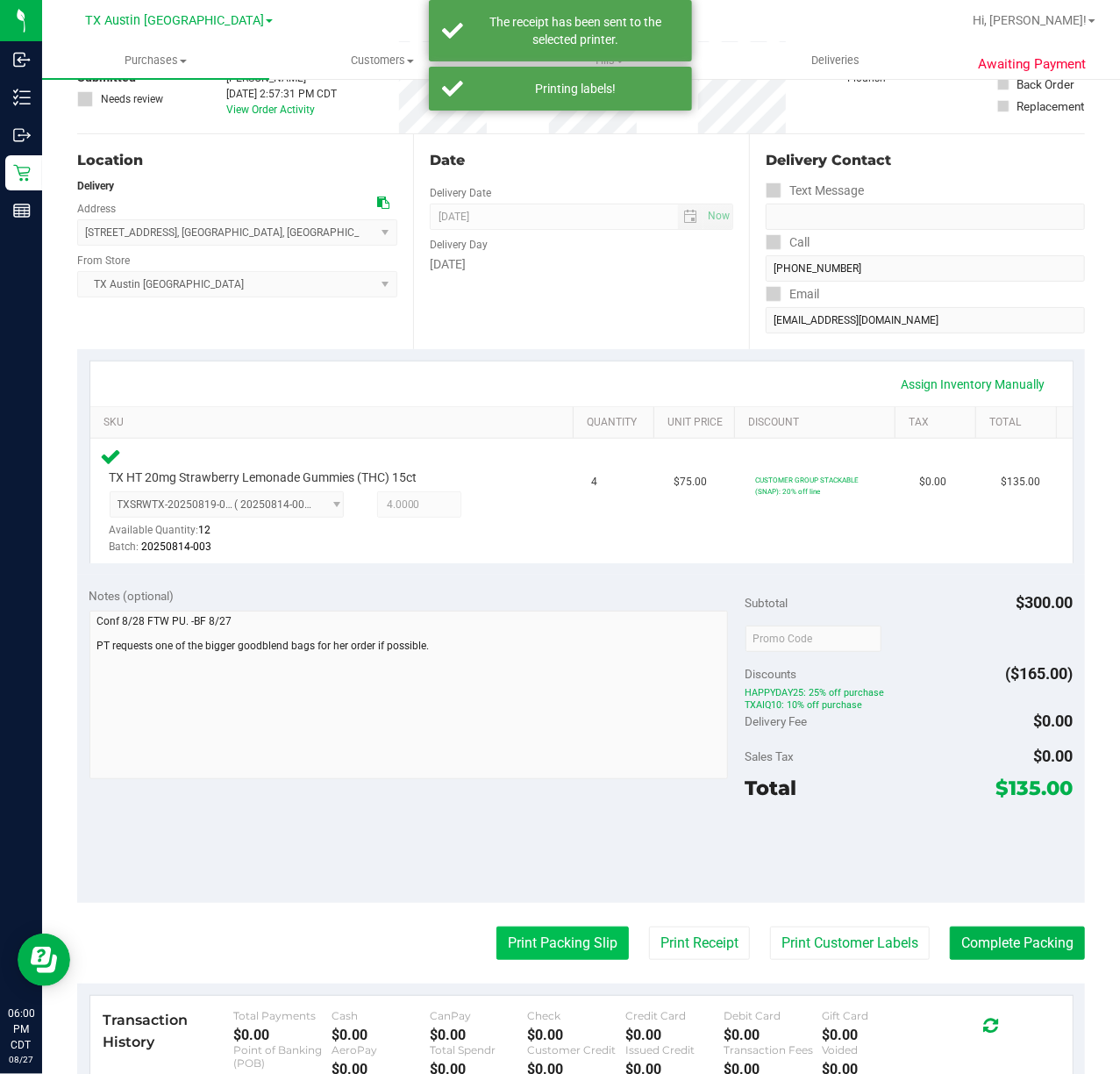
click at [521, 936] on button "Print Packing Slip" at bounding box center [562, 943] width 133 height 33
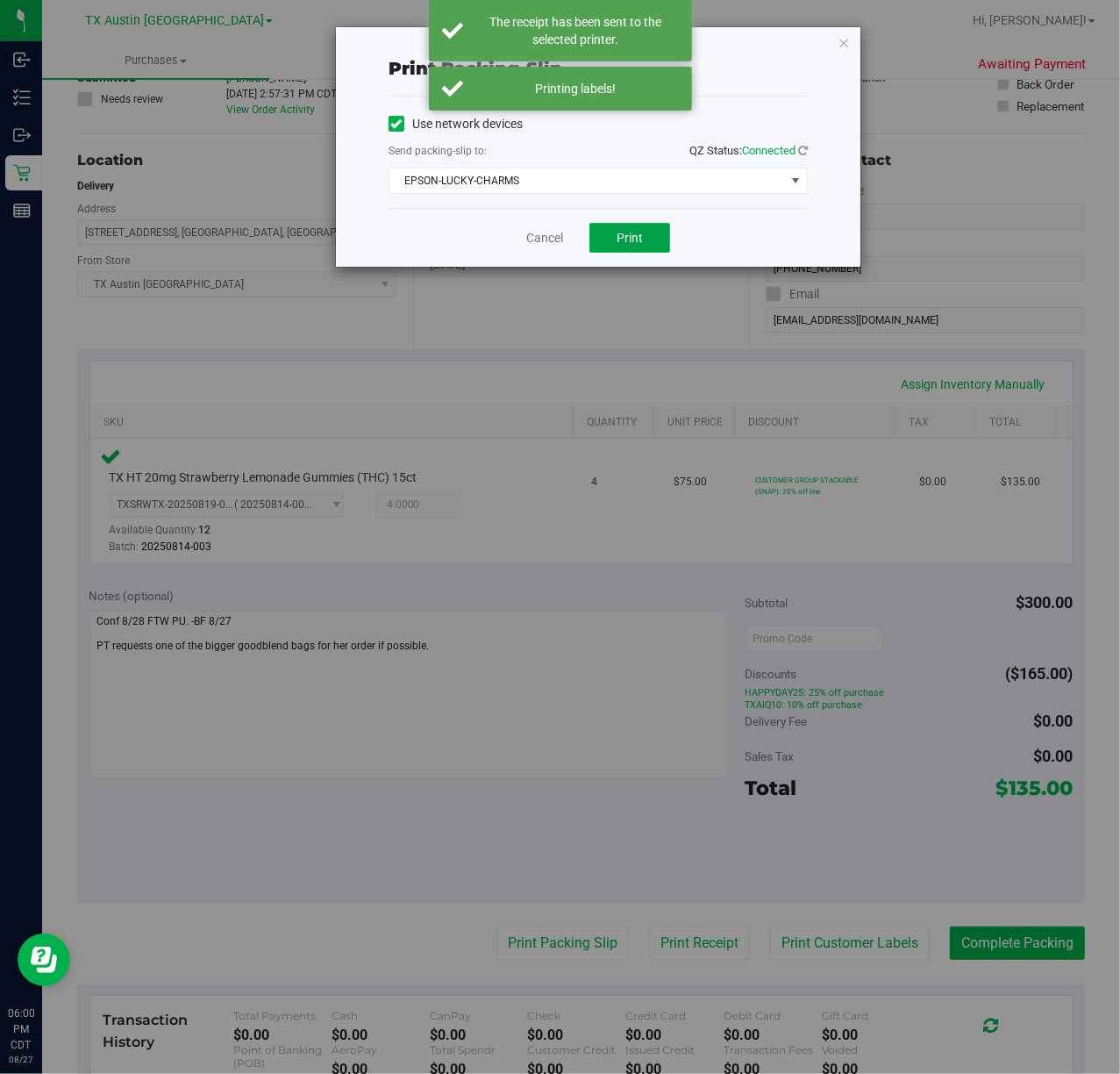
click at [606, 232] on button "Print" at bounding box center [629, 238] width 80 height 30
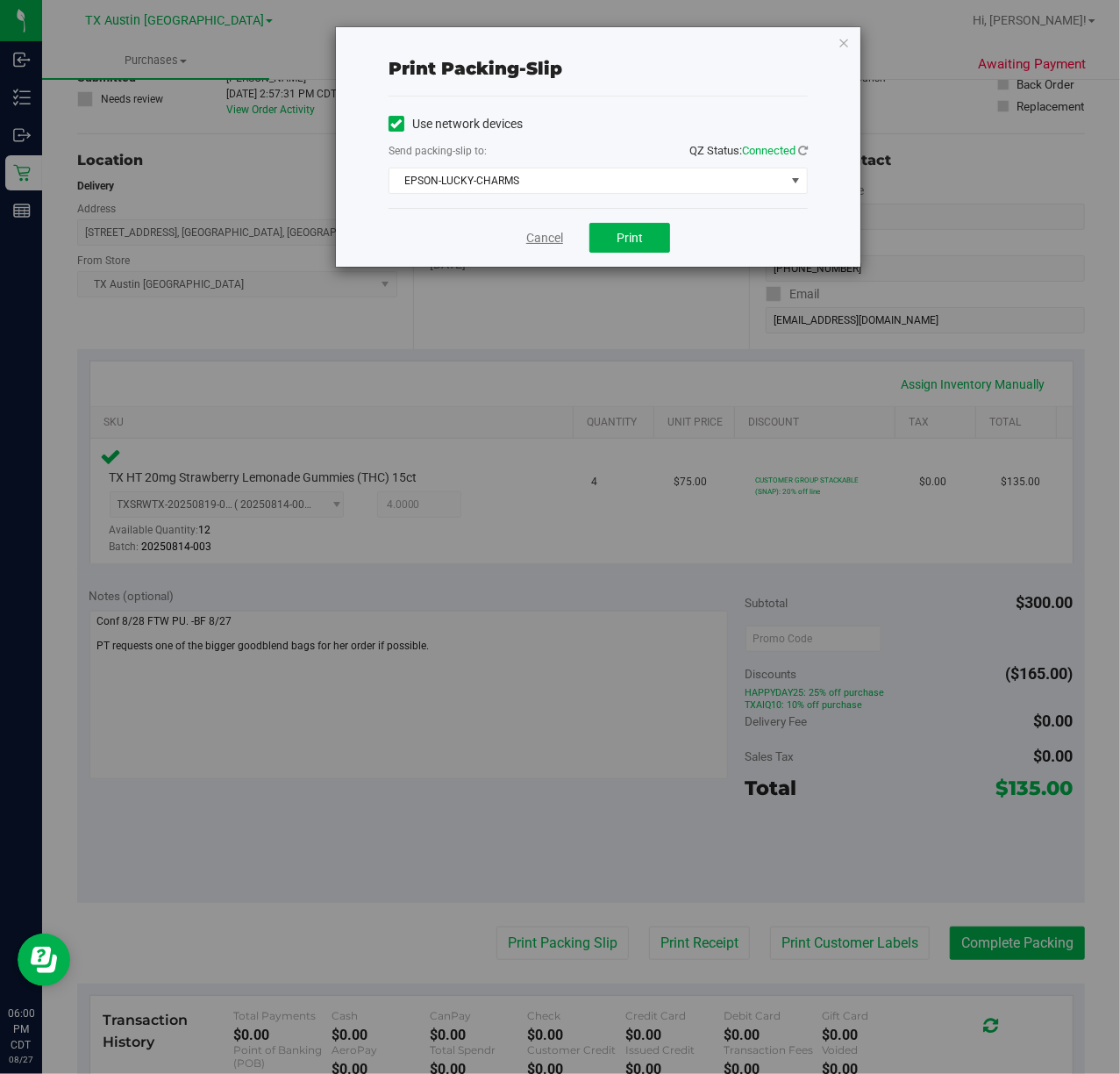
click at [539, 236] on link "Cancel" at bounding box center [544, 238] width 37 height 18
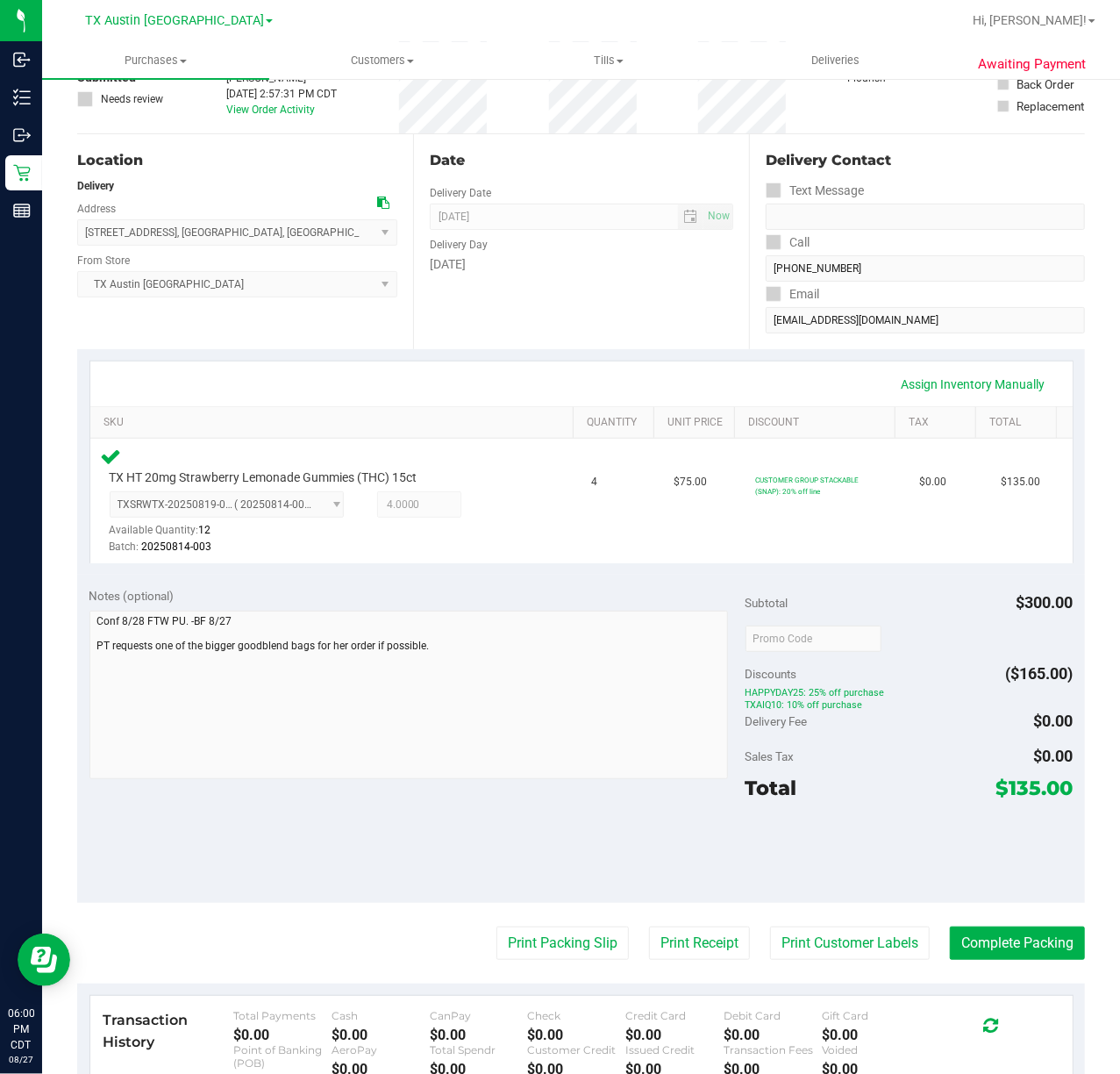
click at [1009, 997] on div "Transaction History Total Payments $0.00 Cash $0.00 CanPay $0.00 Check $0.00 Cr…" at bounding box center [581, 1050] width 983 height 108
click at [968, 907] on purchase-details "Back Edit Purchase Cancel Purchase View Profile # 11857558 Submitted Needs revi…" at bounding box center [580, 652] width 1008 height 1347
click at [1008, 940] on button "Complete Packing" at bounding box center [1017, 943] width 135 height 33
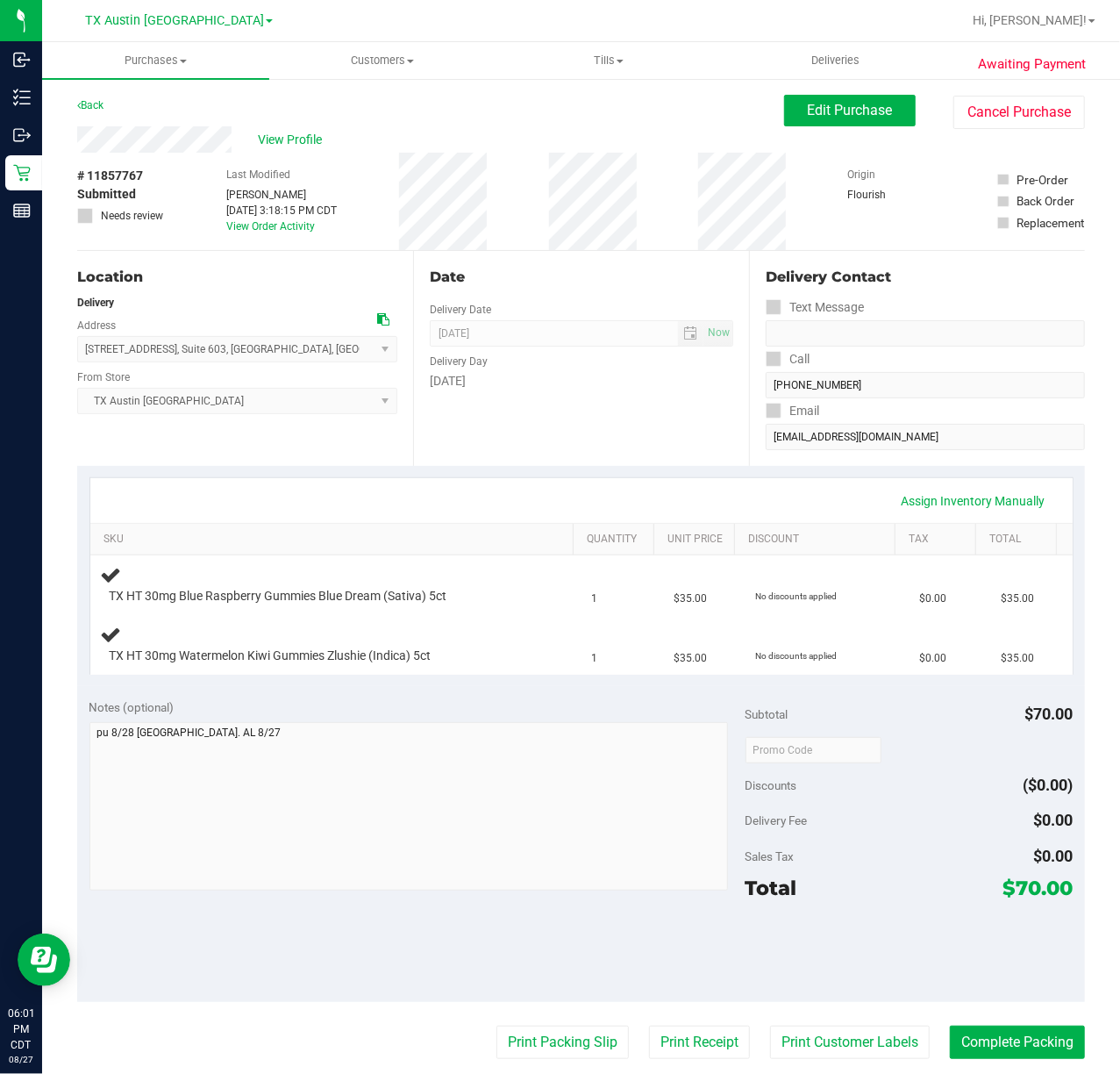
click at [598, 423] on div "Date Delivery Date [DATE] Now [DATE] 07:00 AM Now Delivery Day [DATE]" at bounding box center [581, 359] width 336 height 215
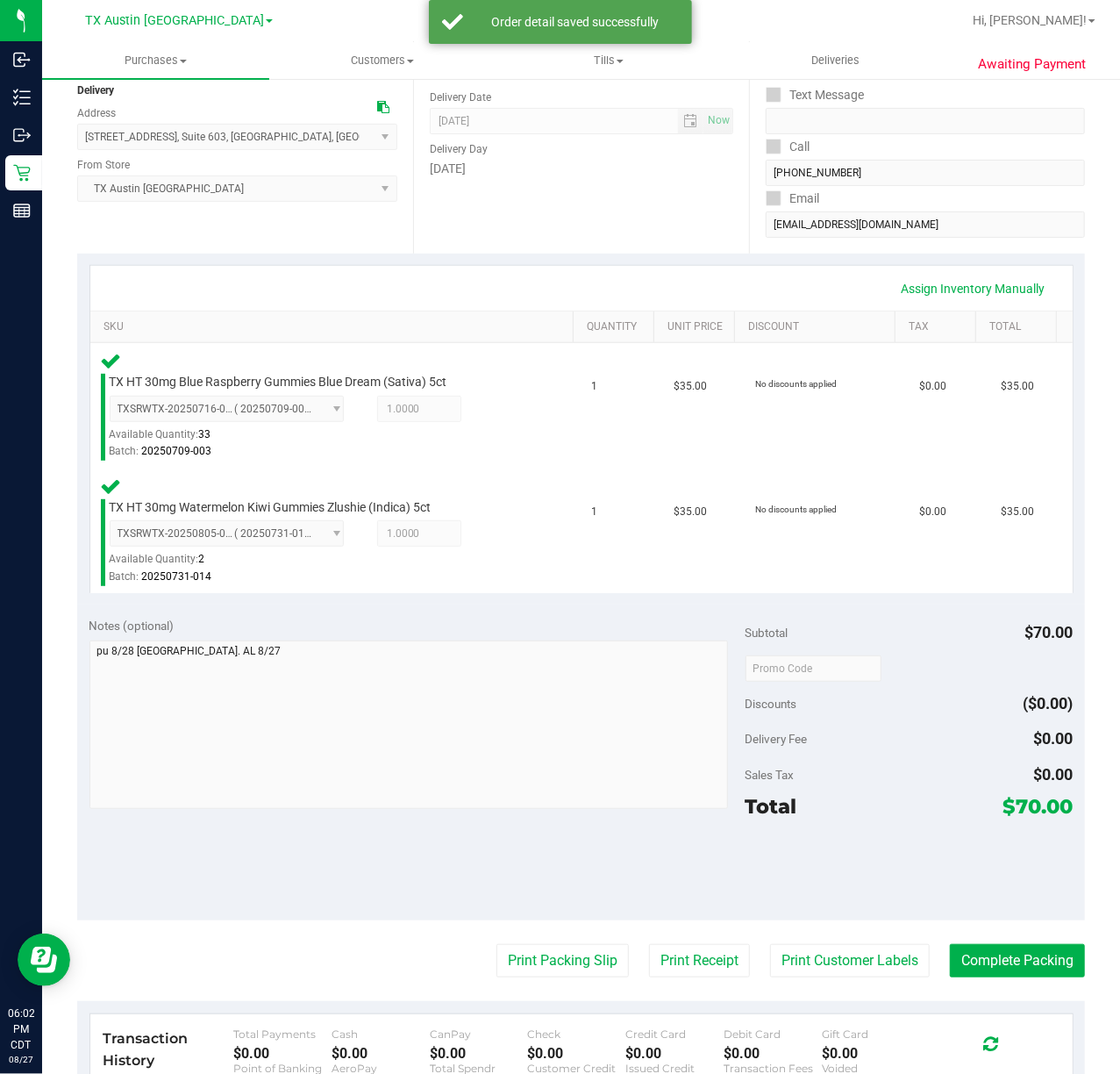
scroll to position [226, 0]
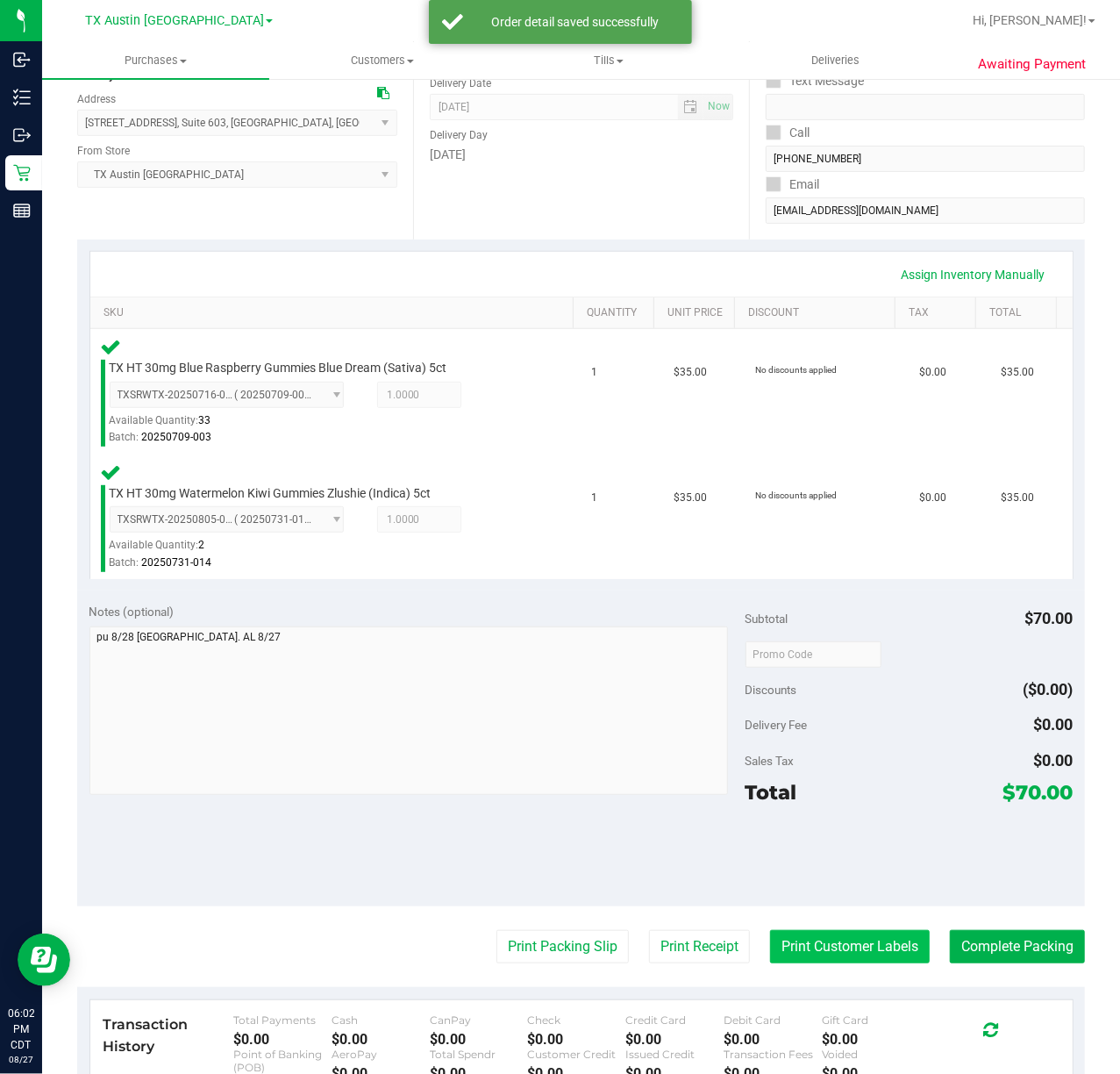
click at [802, 958] on button "Print Customer Labels" at bounding box center [850, 947] width 160 height 33
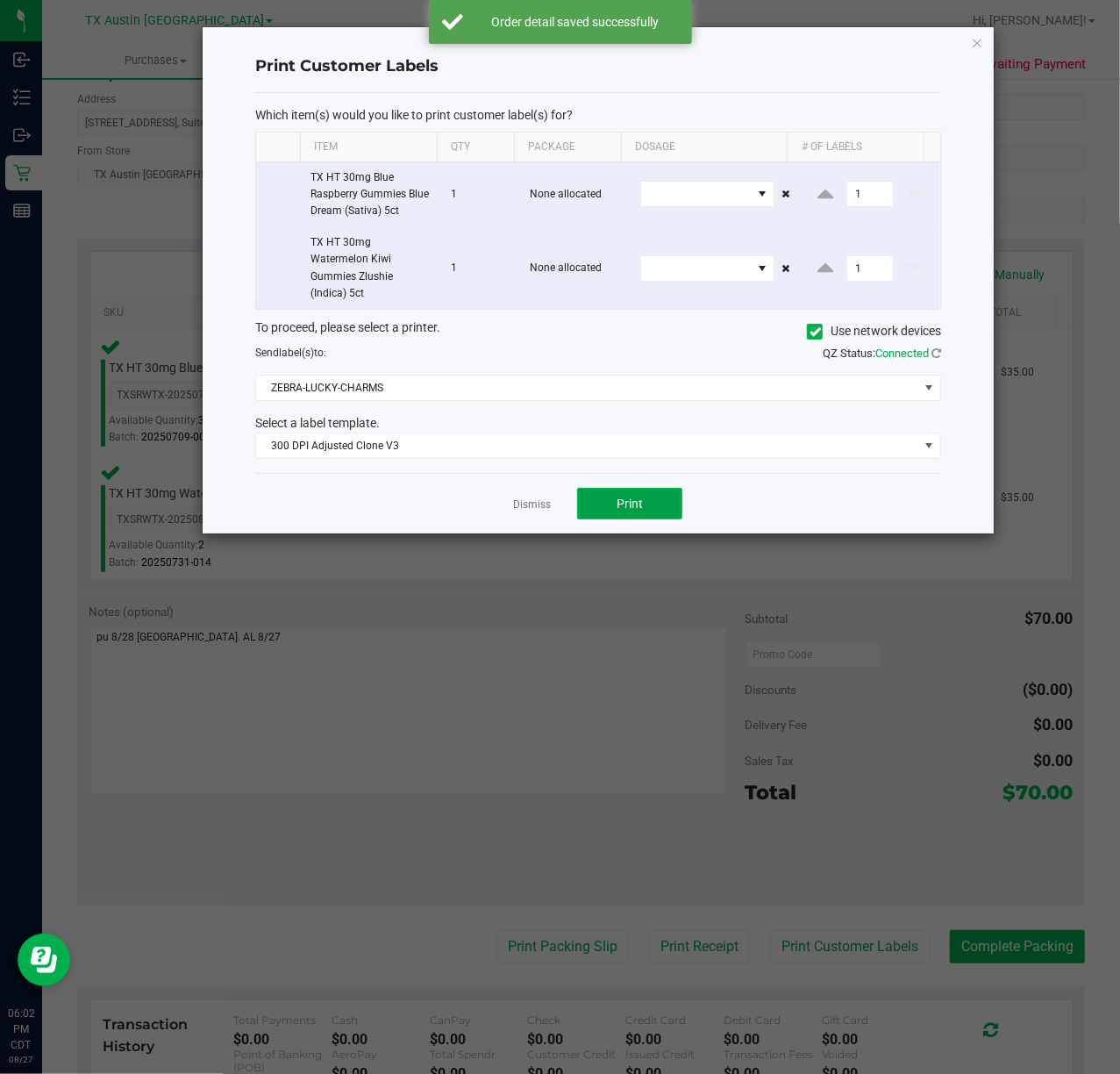
click at [612, 516] on button "Print" at bounding box center [630, 504] width 105 height 32
click at [521, 511] on link "Dismiss" at bounding box center [532, 504] width 38 height 14
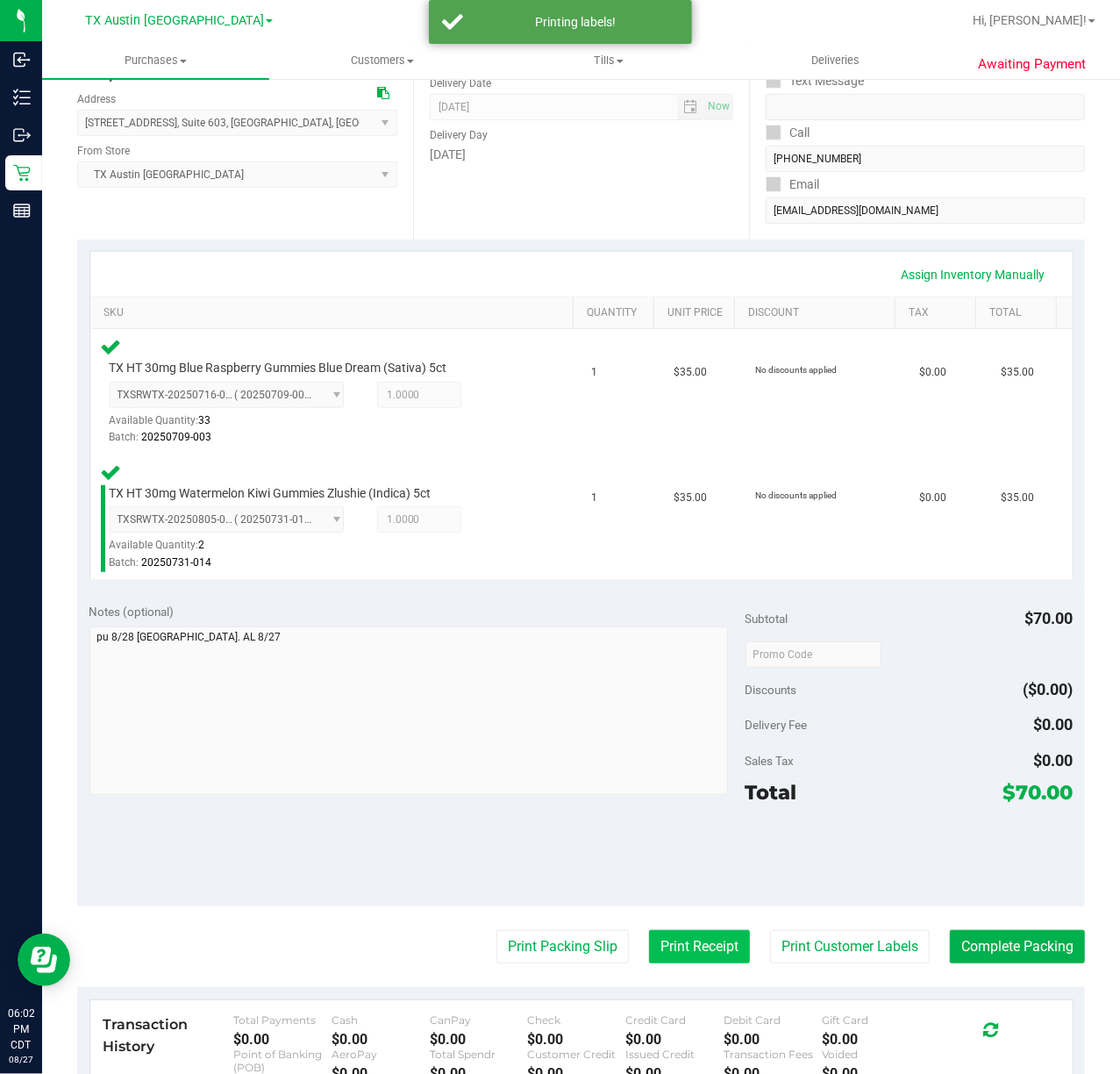
click at [672, 952] on button "Print Receipt" at bounding box center [700, 947] width 101 height 33
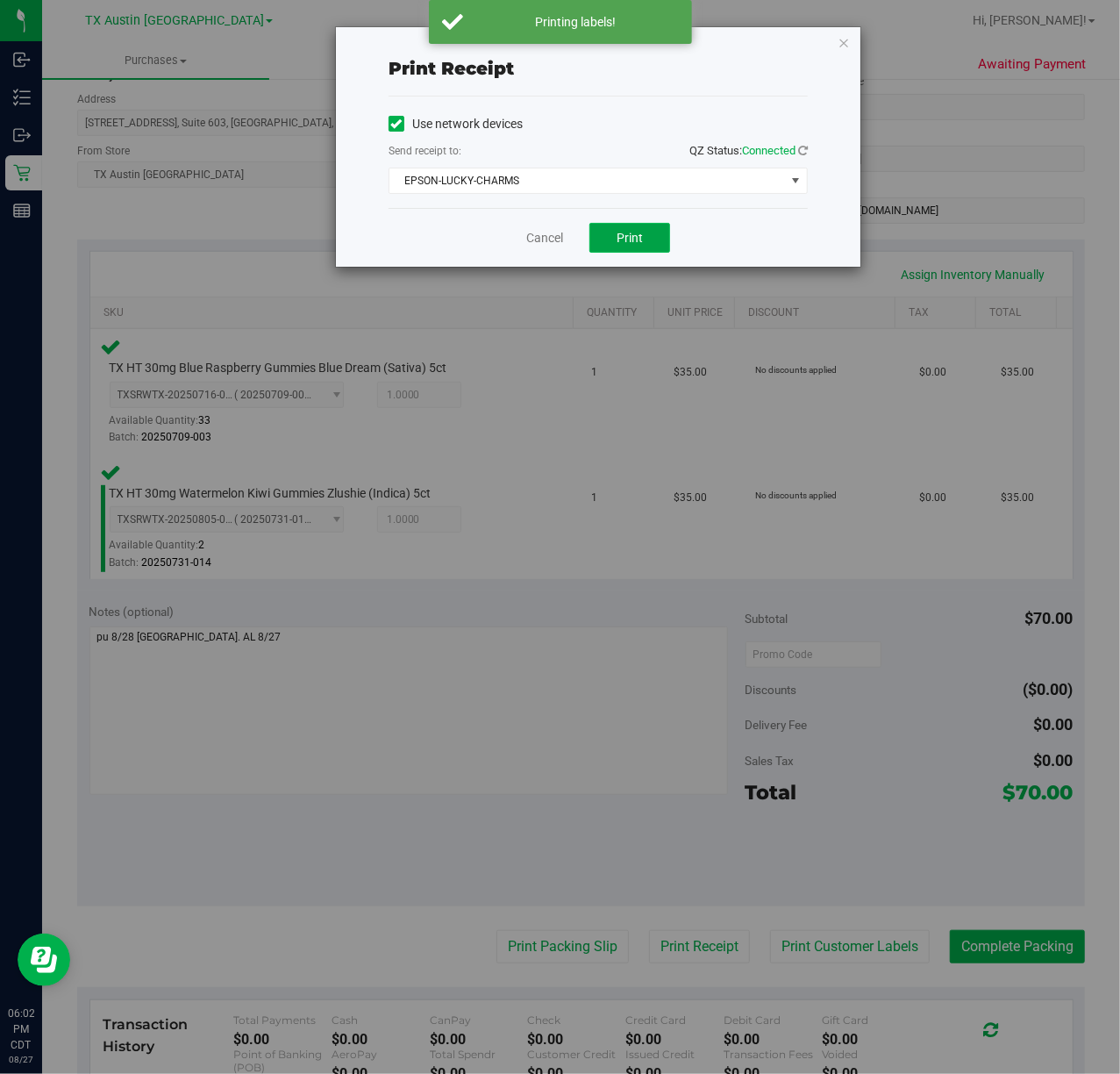
click at [649, 244] on button "Print" at bounding box center [629, 238] width 80 height 30
click at [533, 242] on link "Cancel" at bounding box center [538, 238] width 37 height 18
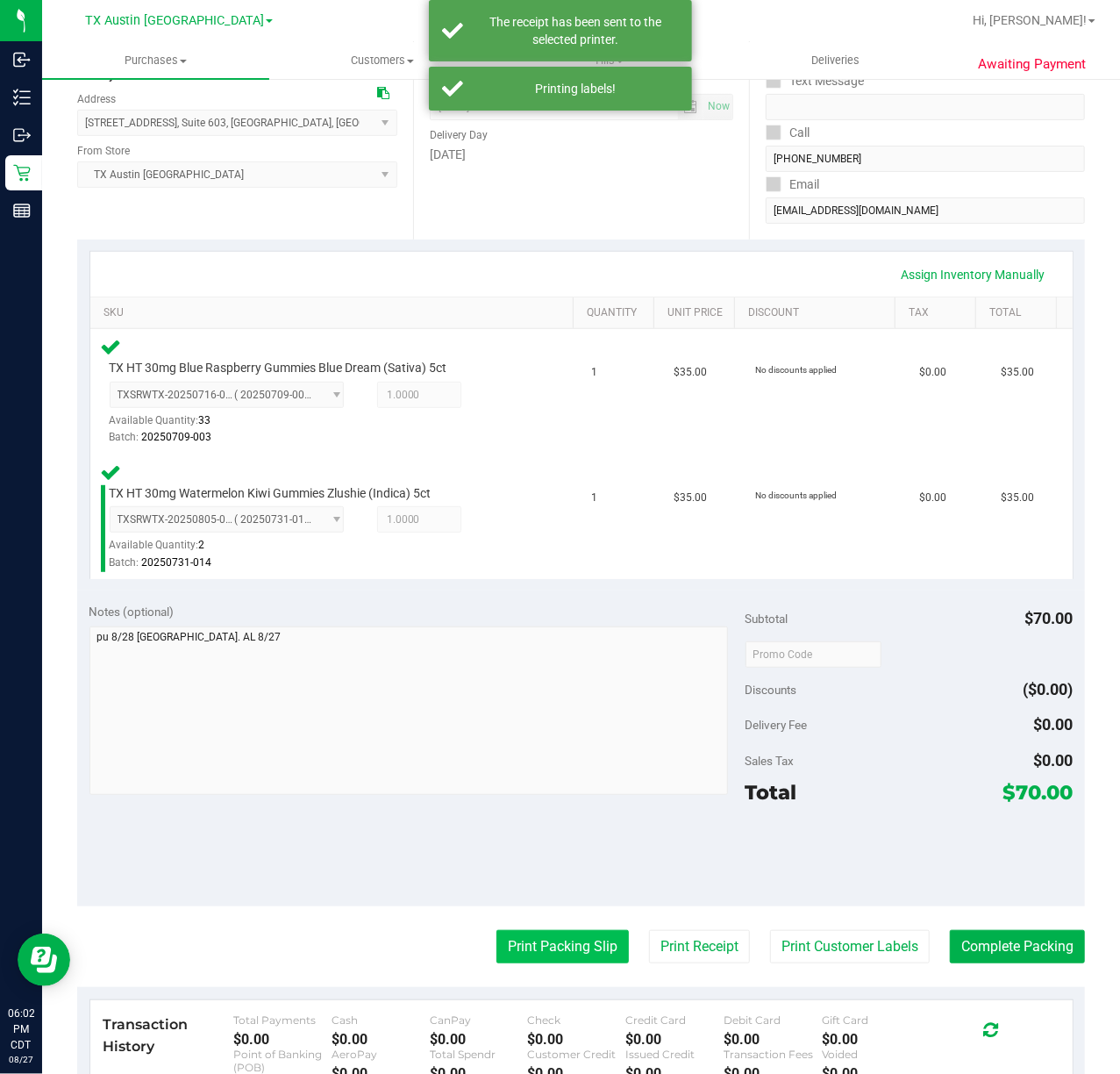
click at [561, 949] on button "Print Packing Slip" at bounding box center [562, 947] width 133 height 33
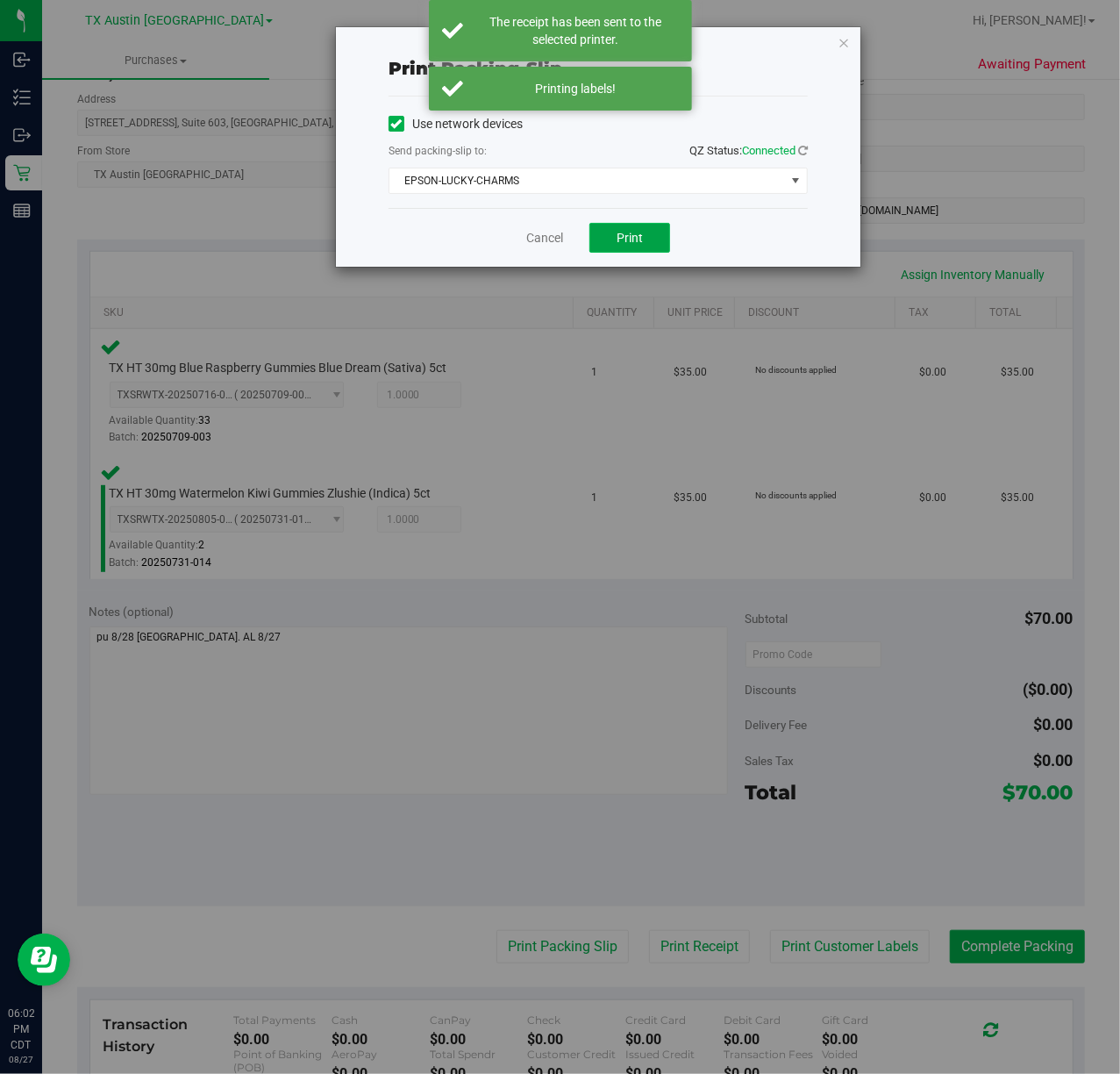
click at [602, 250] on button "Print" at bounding box center [629, 238] width 80 height 30
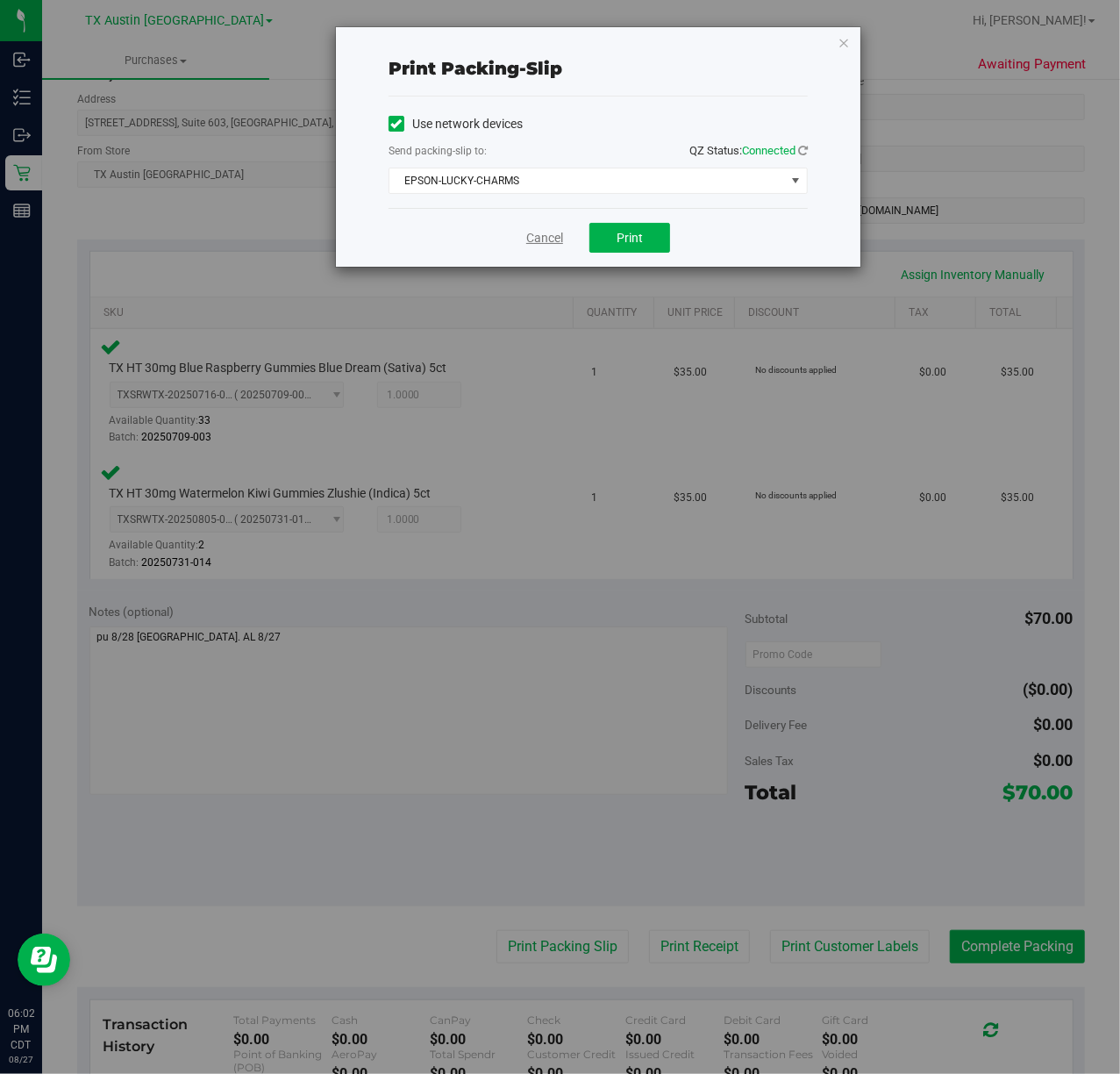
click at [541, 240] on link "Cancel" at bounding box center [544, 238] width 37 height 18
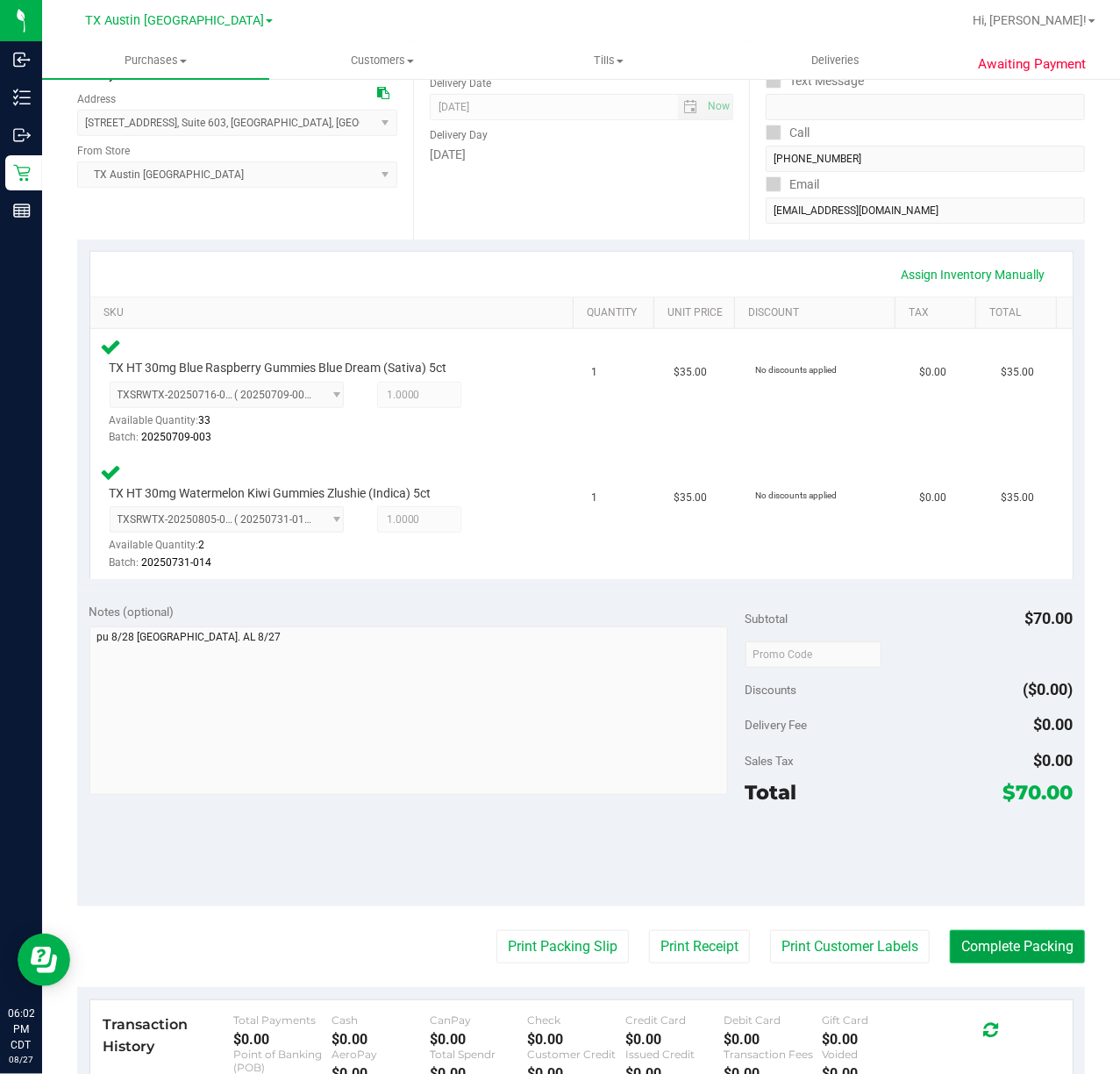
click at [994, 935] on button "Complete Packing" at bounding box center [1017, 947] width 135 height 33
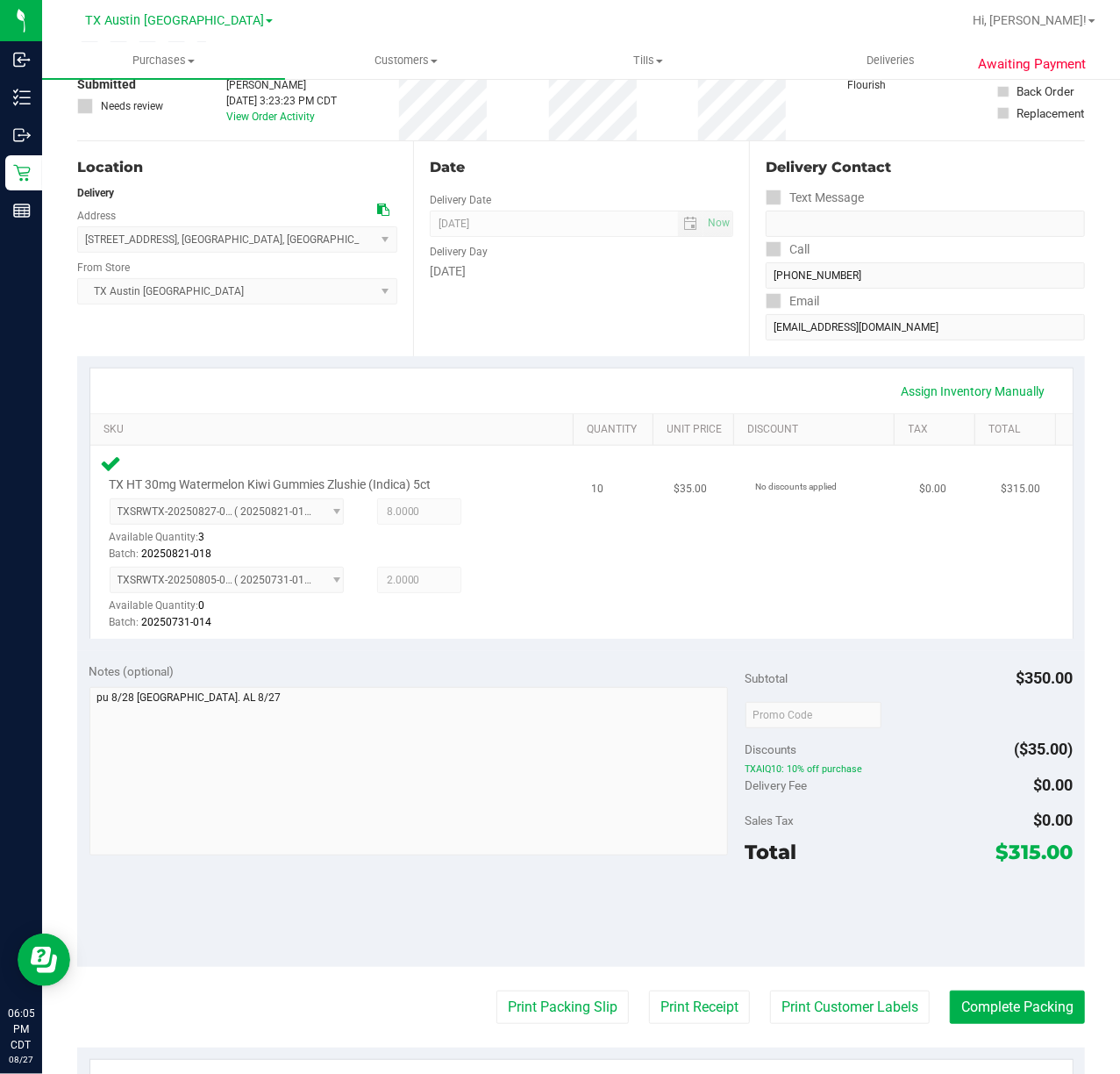
scroll to position [233, 0]
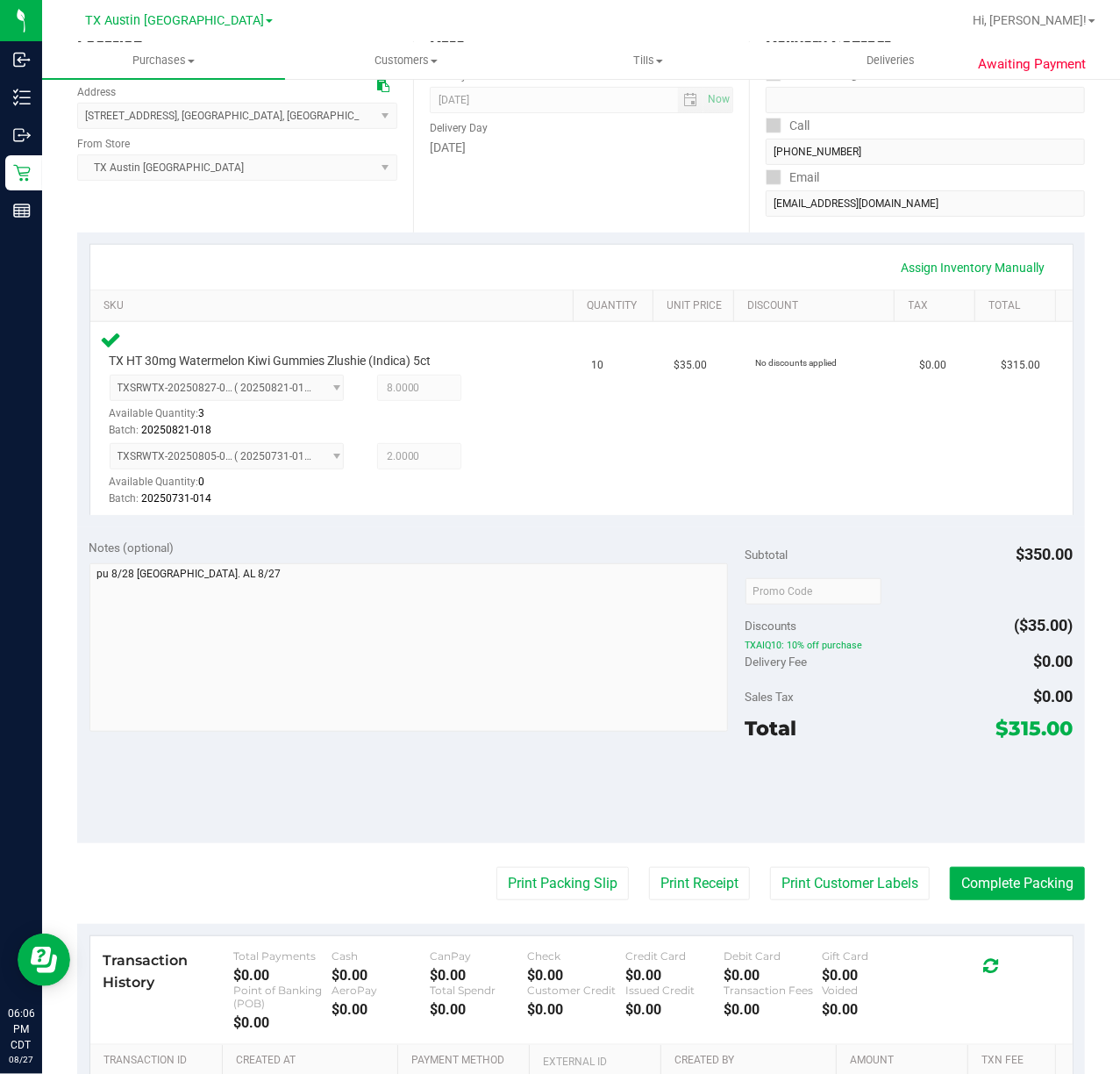
click at [794, 902] on purchase-details "Back Edit Purchase Cancel Purchase View Profile # 11857826 Submitted Needs revi…" at bounding box center [580, 563] width 1008 height 1404
click at [809, 891] on button "Print Customer Labels" at bounding box center [850, 883] width 160 height 33
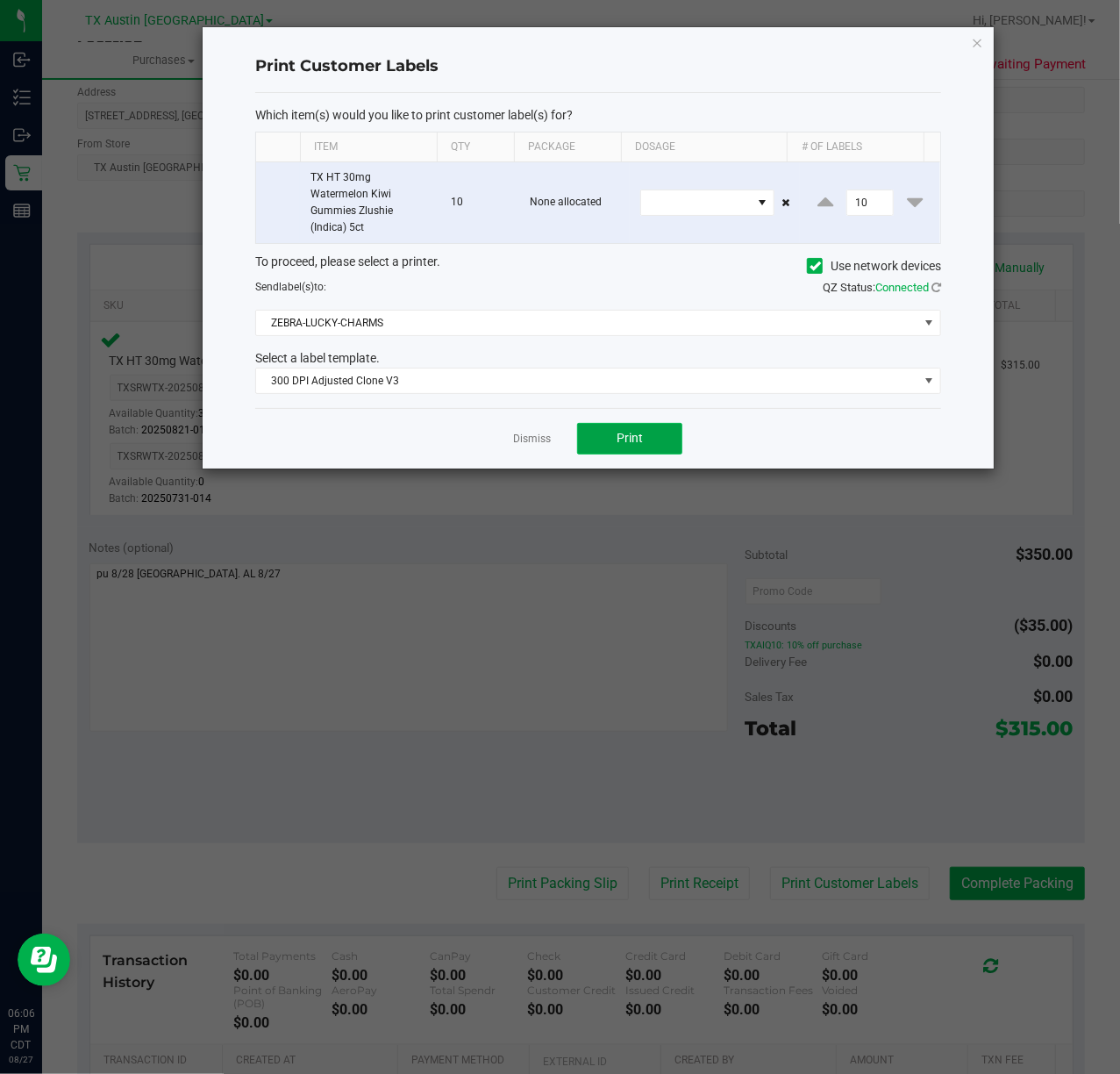
click at [629, 429] on button "Print" at bounding box center [630, 438] width 105 height 32
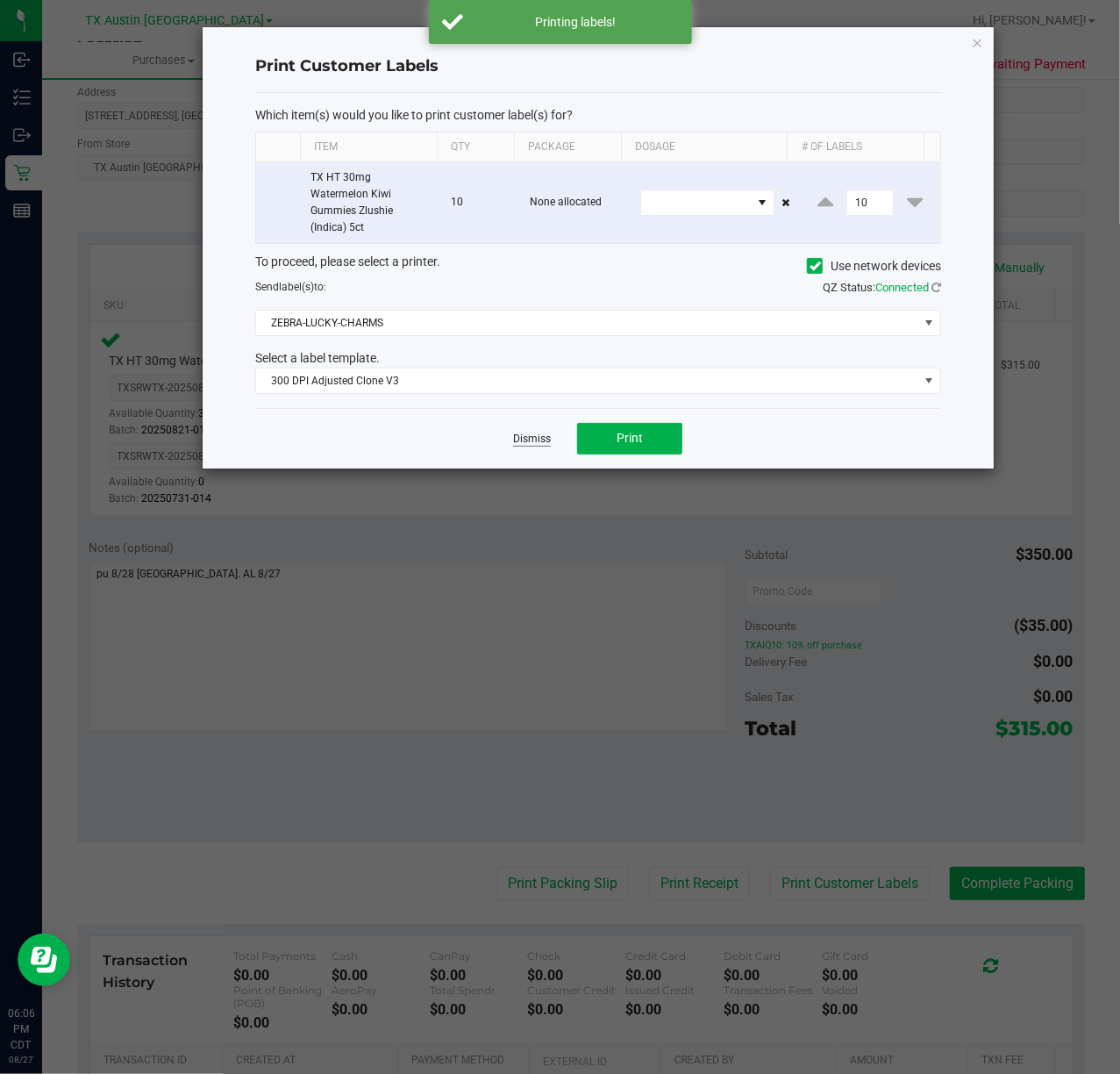
click at [537, 439] on link "Dismiss" at bounding box center [532, 438] width 38 height 14
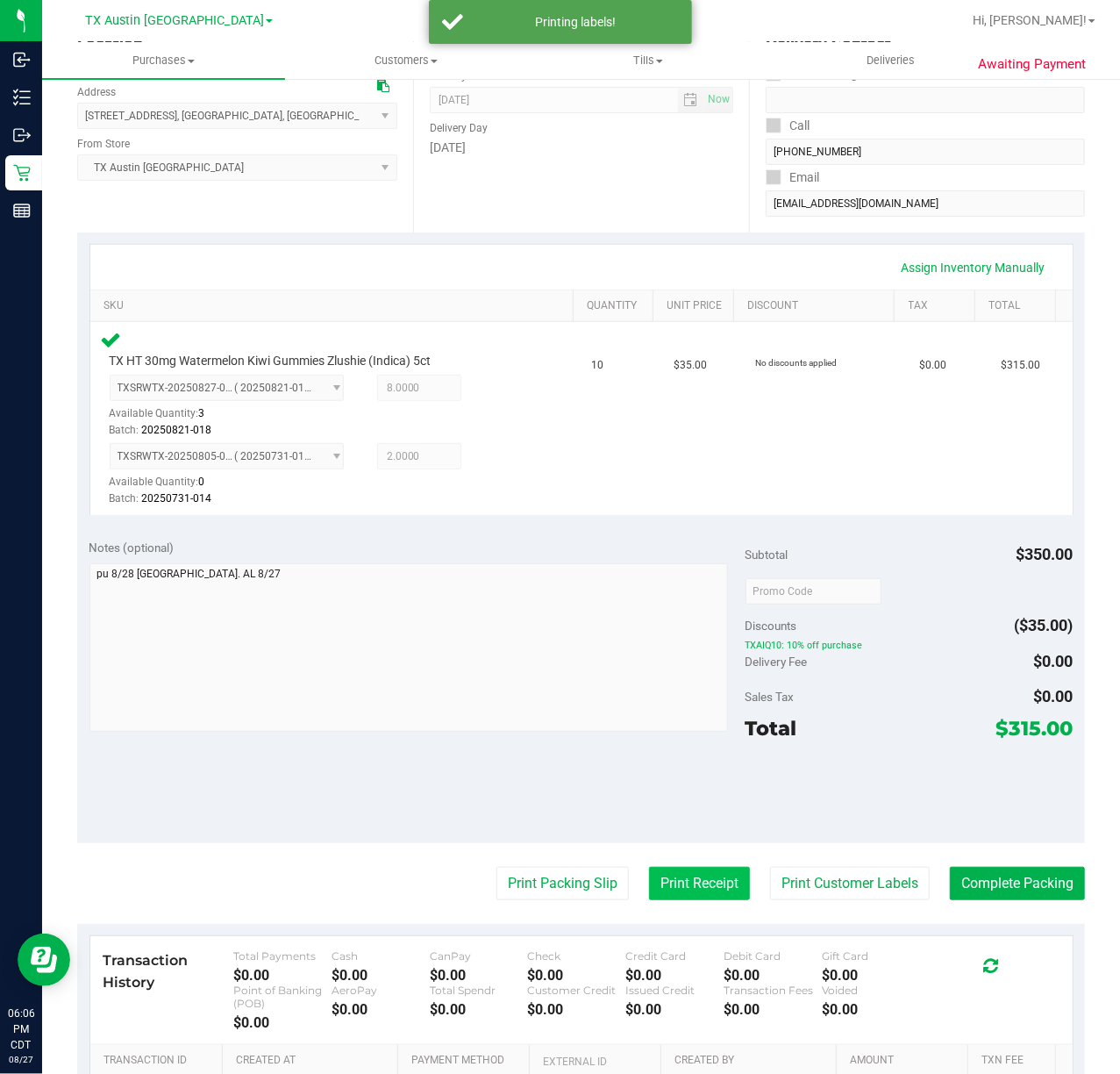
click at [650, 882] on button "Print Receipt" at bounding box center [700, 883] width 101 height 33
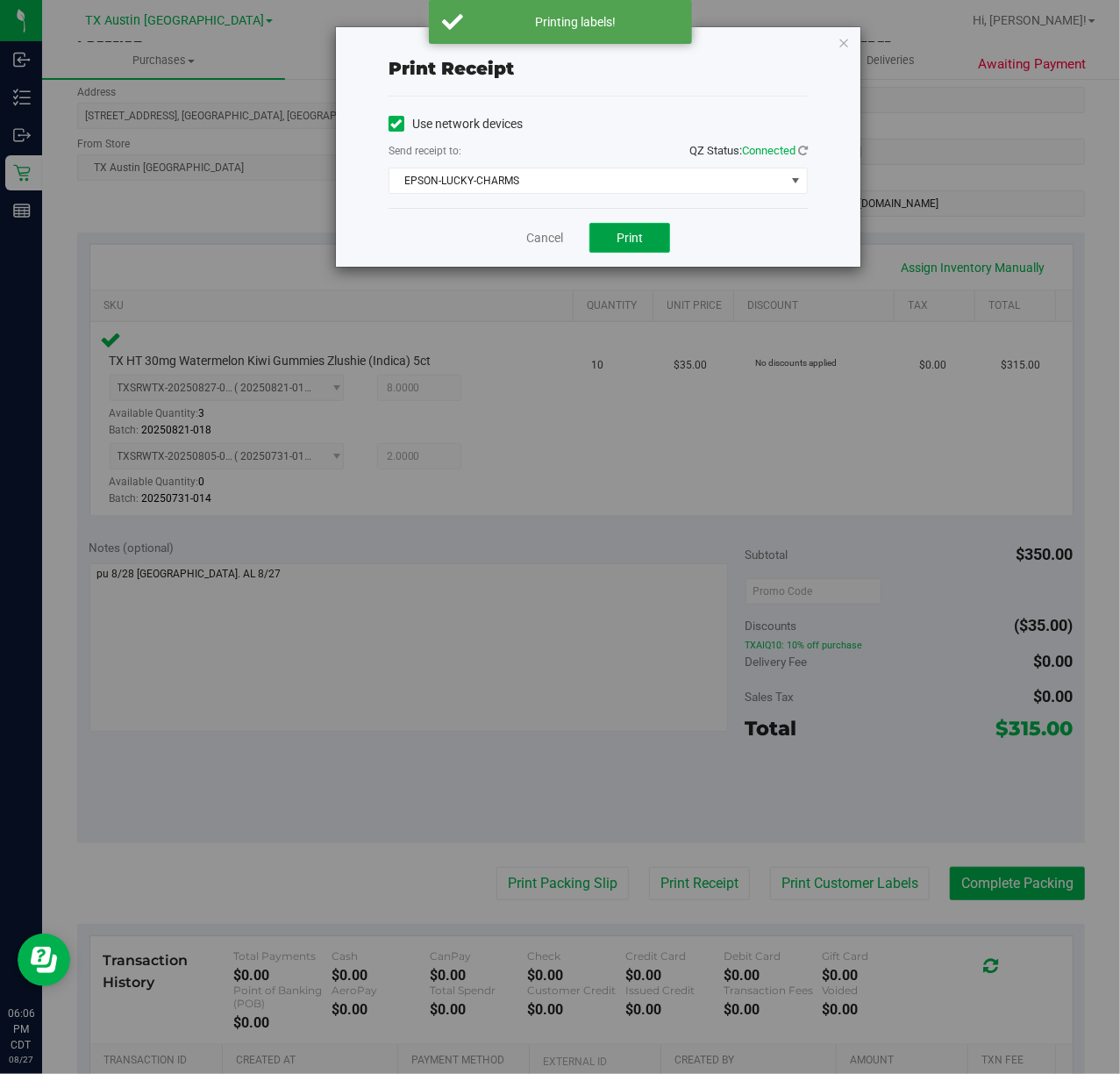
click at [626, 237] on span "Print" at bounding box center [629, 238] width 26 height 14
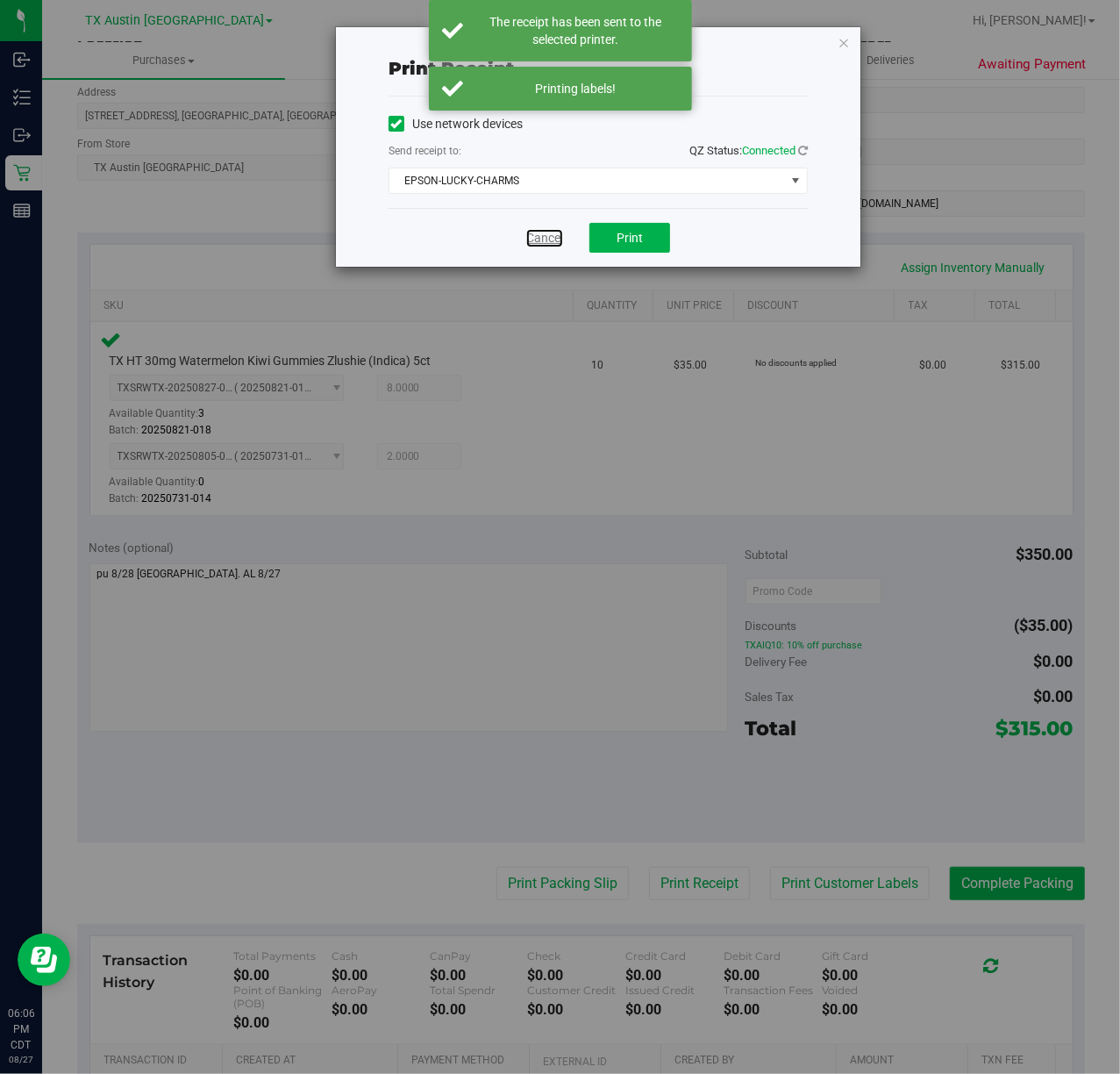
click at [545, 240] on link "Cancel" at bounding box center [544, 238] width 37 height 18
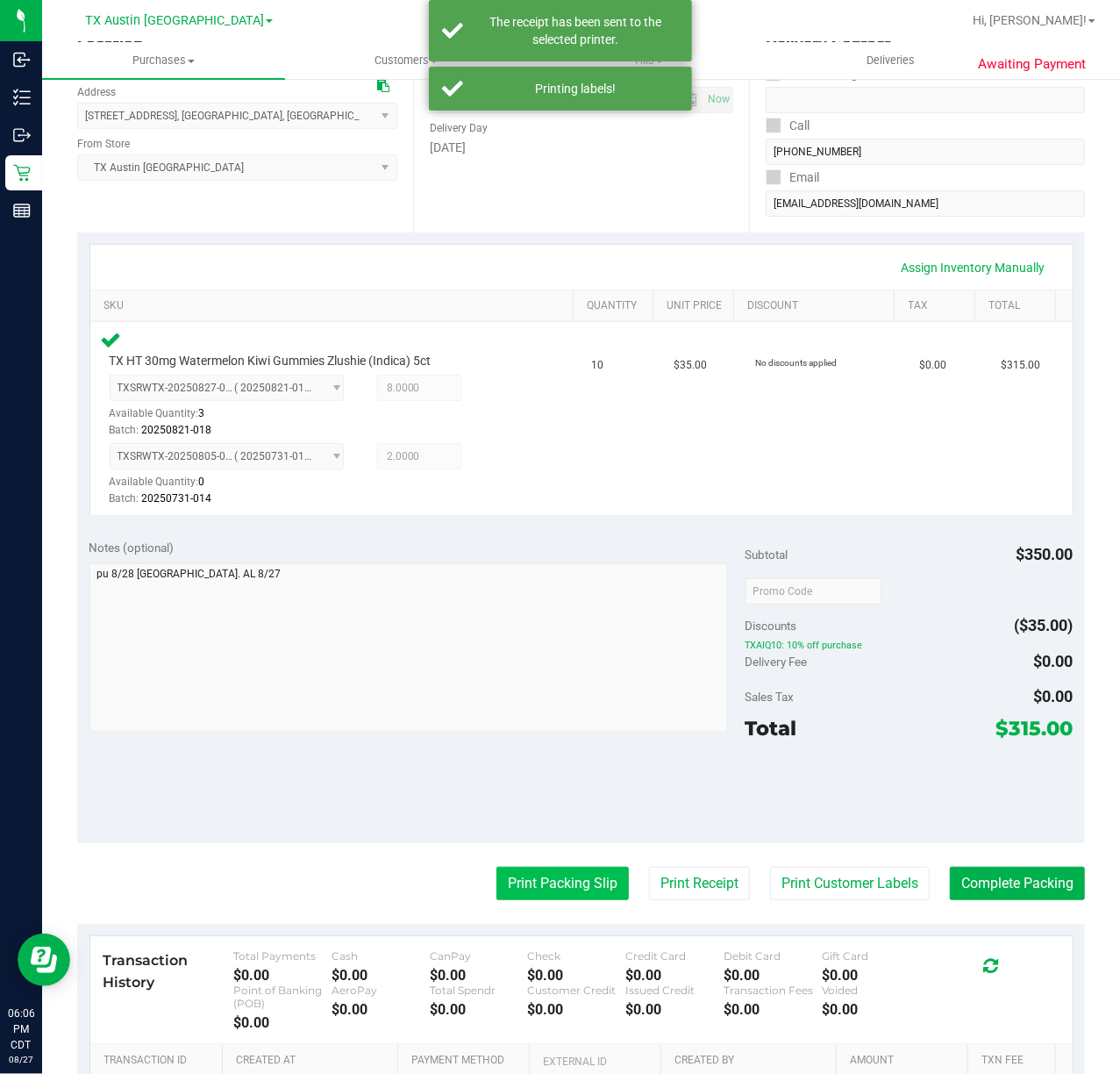
click at [556, 886] on button "Print Packing Slip" at bounding box center [562, 883] width 133 height 33
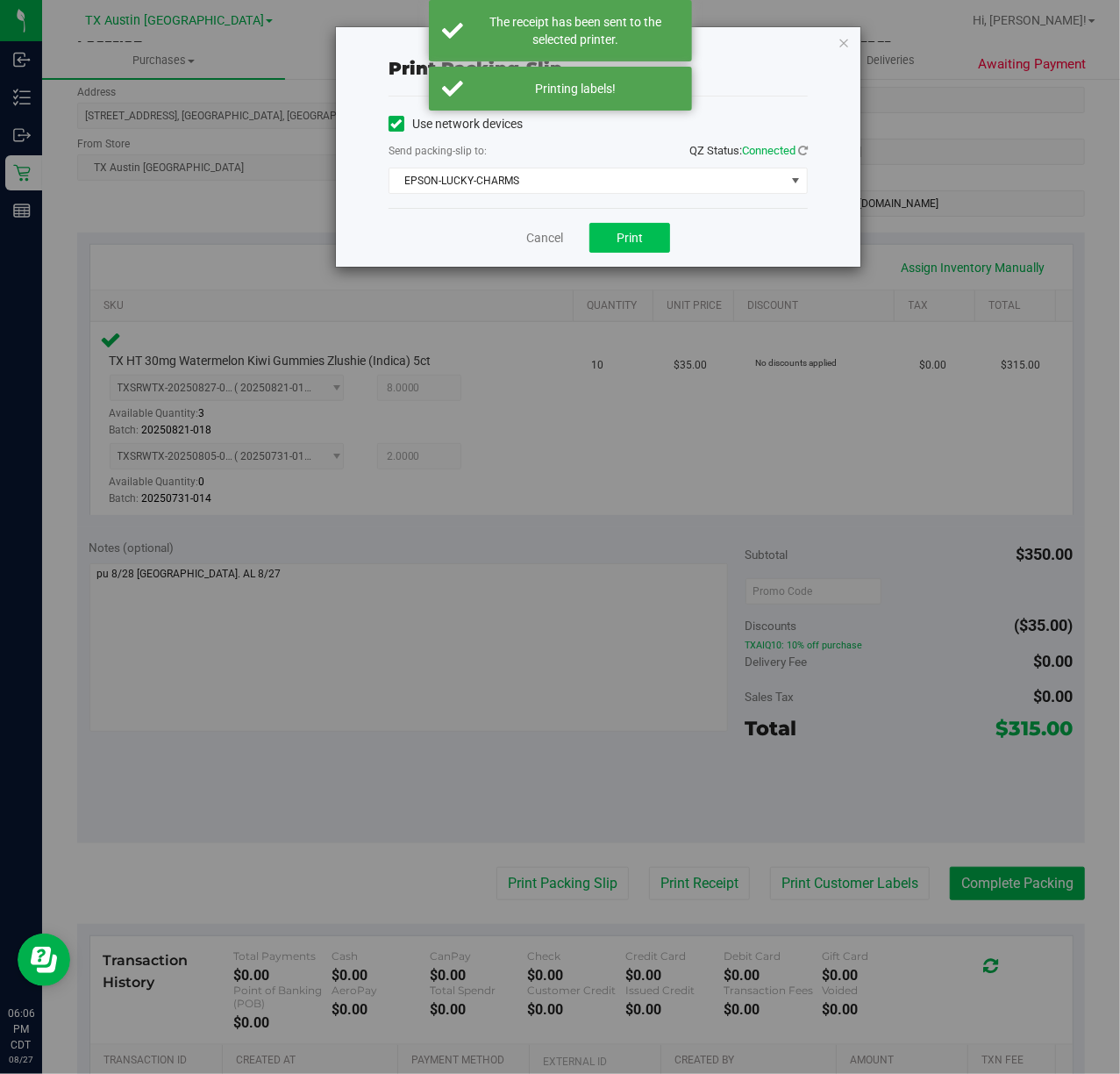
click at [643, 260] on div "Cancel Print" at bounding box center [598, 237] width 419 height 59
click at [639, 236] on span "Print" at bounding box center [629, 238] width 26 height 14
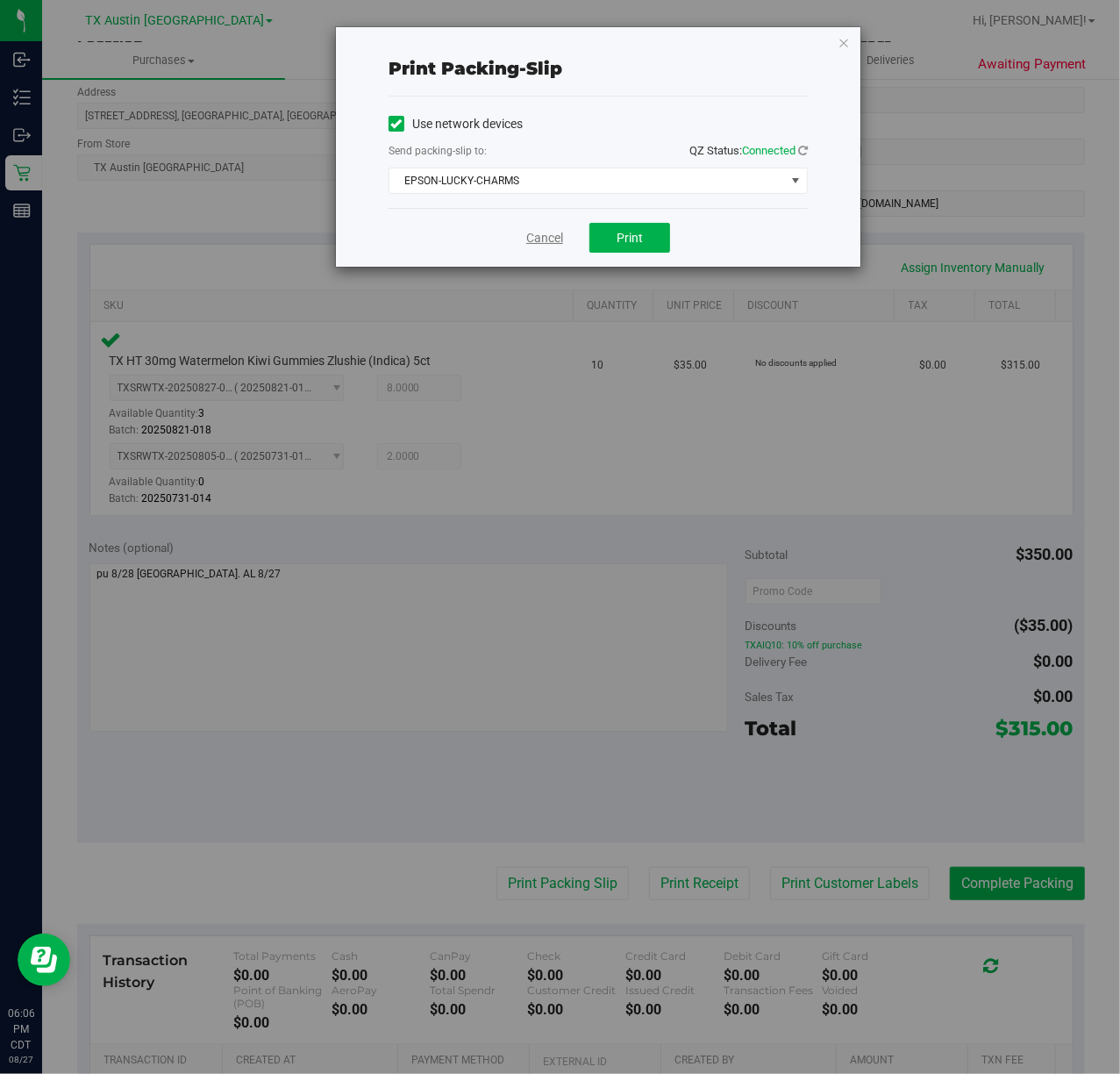
click at [551, 236] on link "Cancel" at bounding box center [544, 238] width 37 height 18
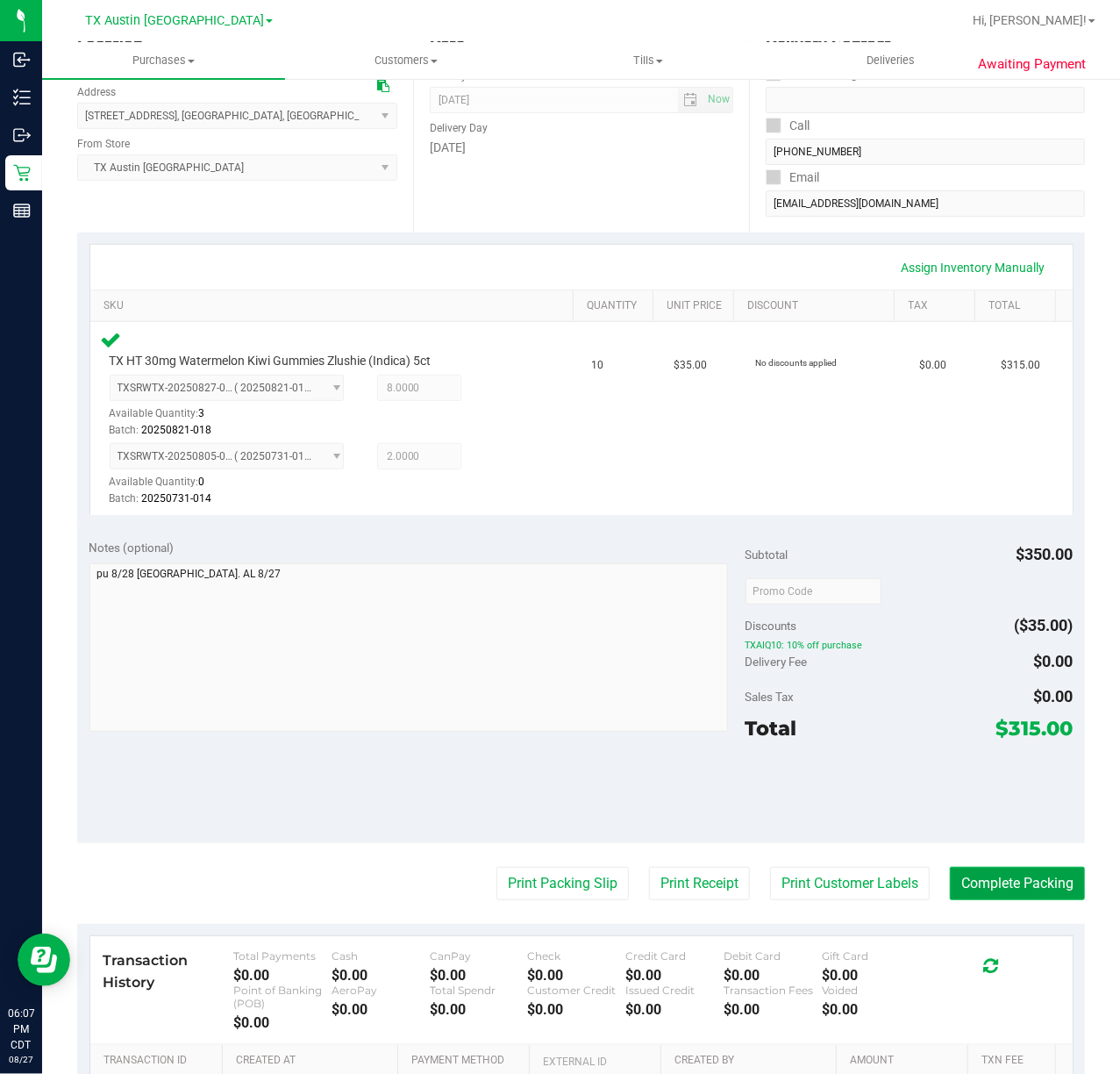
click at [983, 876] on button "Complete Packing" at bounding box center [1017, 883] width 135 height 33
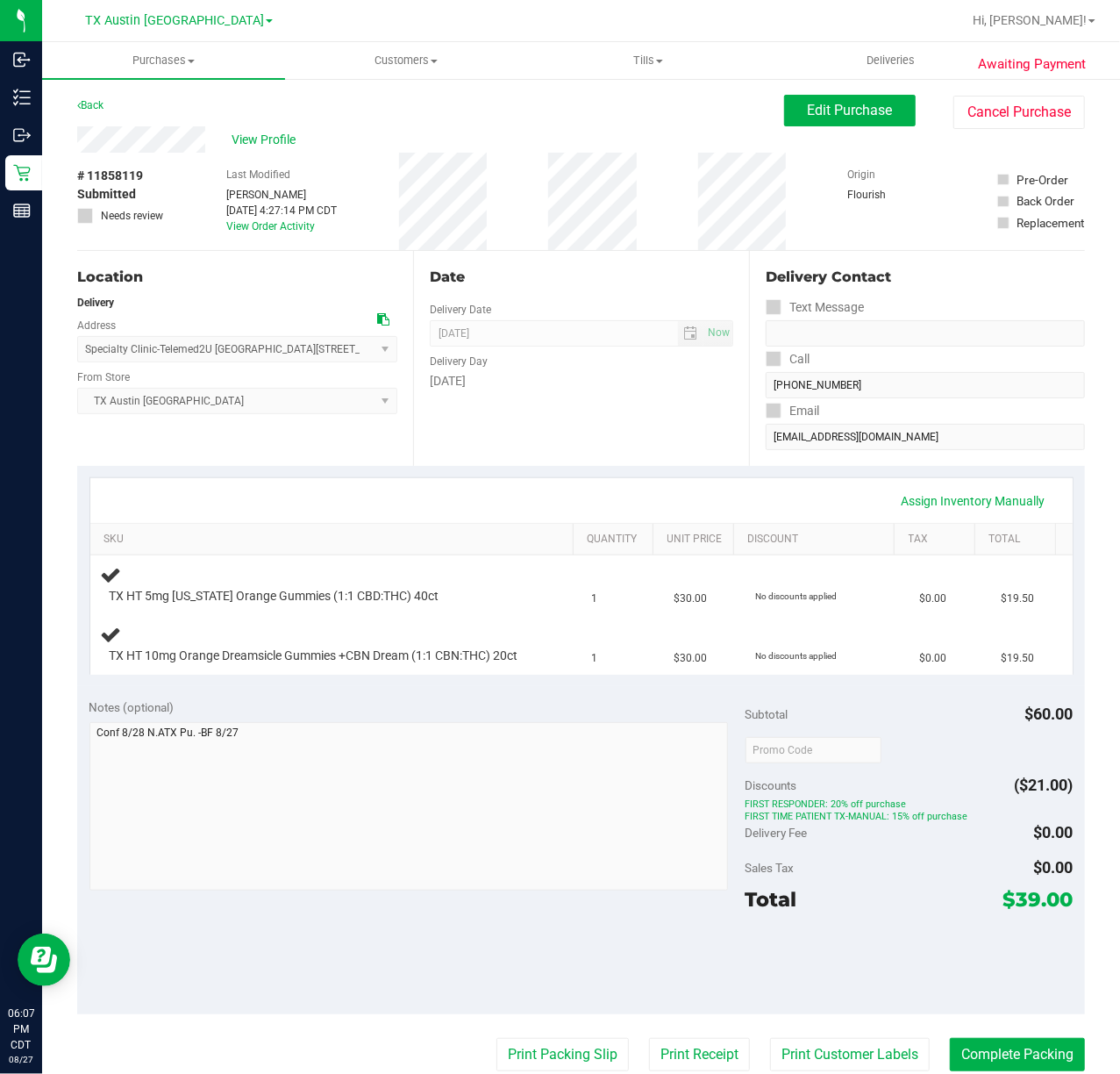
click at [535, 444] on div "Date Delivery Date [DATE] Now [DATE] 07:00 AM Now Delivery Day [DATE]" at bounding box center [581, 359] width 336 height 215
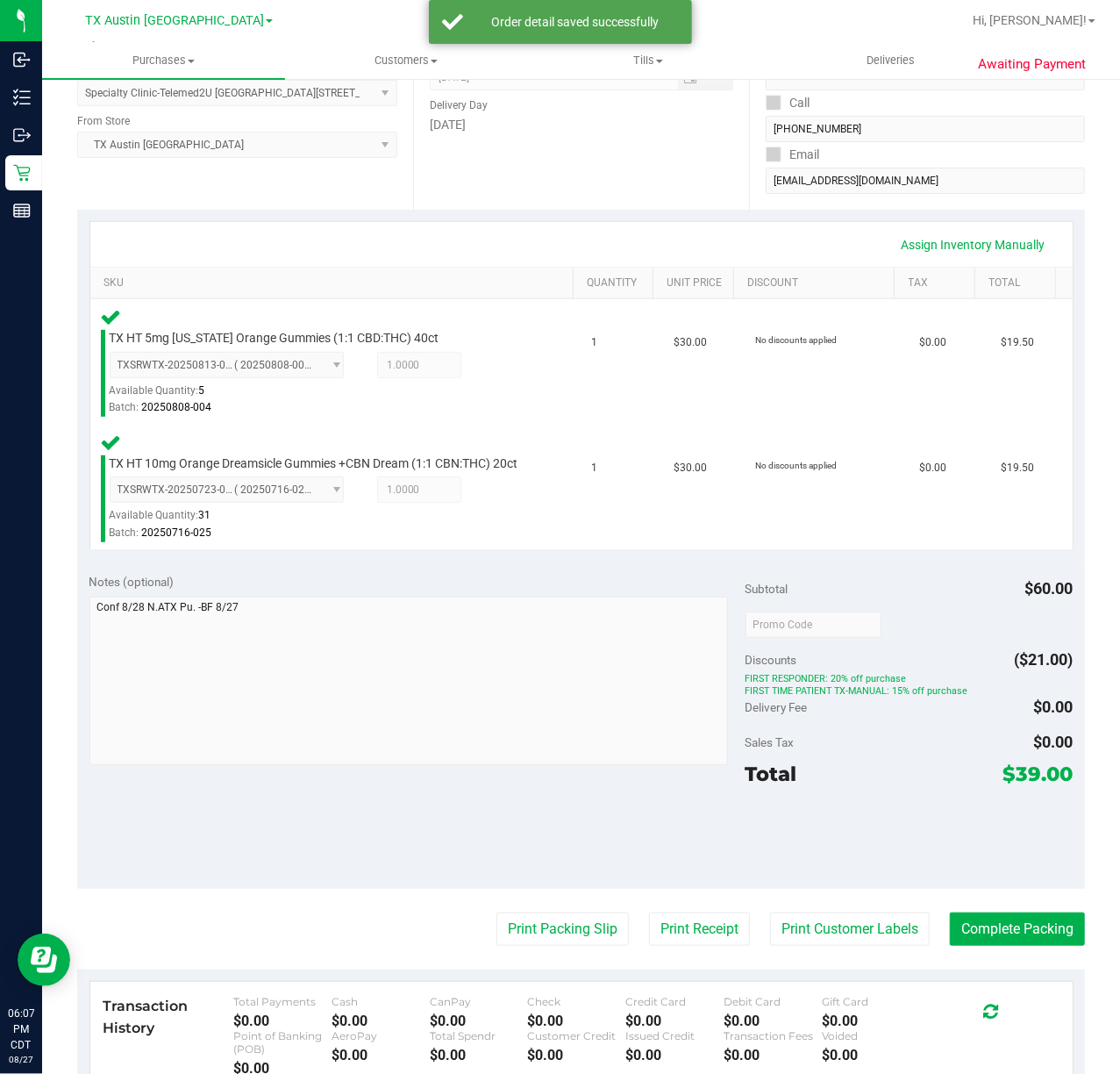
scroll to position [253, 0]
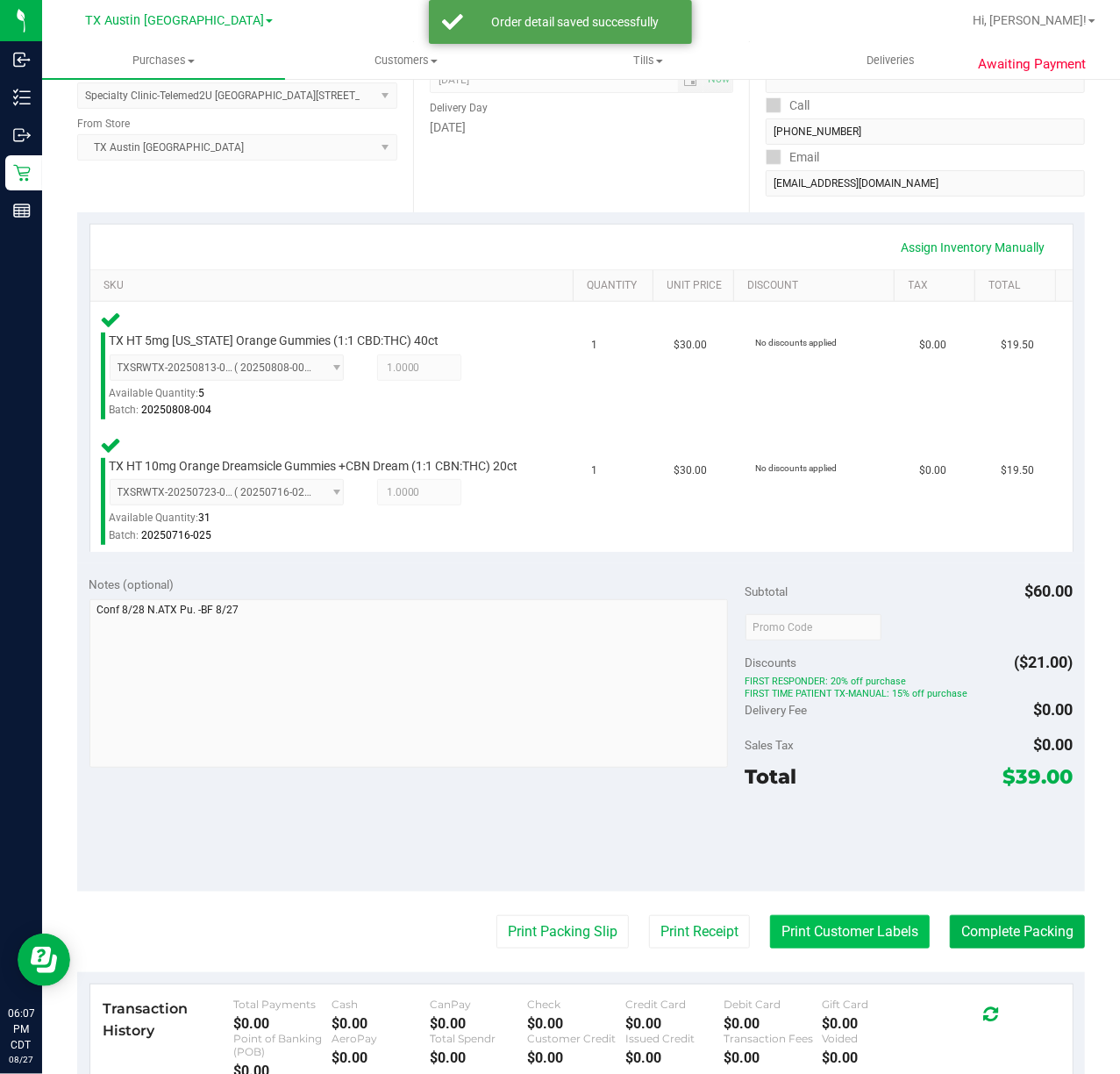
click at [843, 948] on button "Print Customer Labels" at bounding box center [850, 931] width 160 height 33
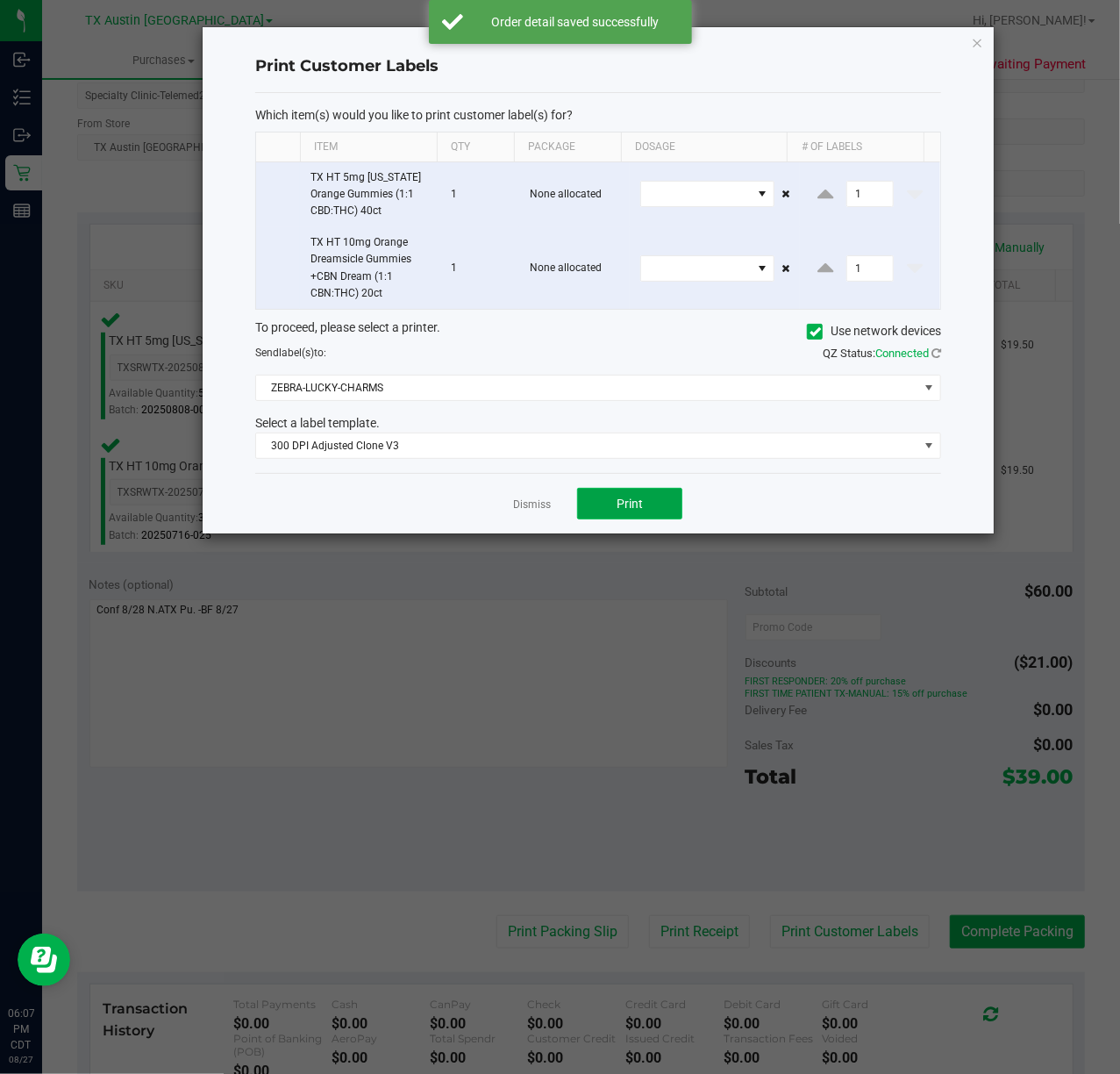
click at [629, 505] on span "Print" at bounding box center [629, 504] width 26 height 14
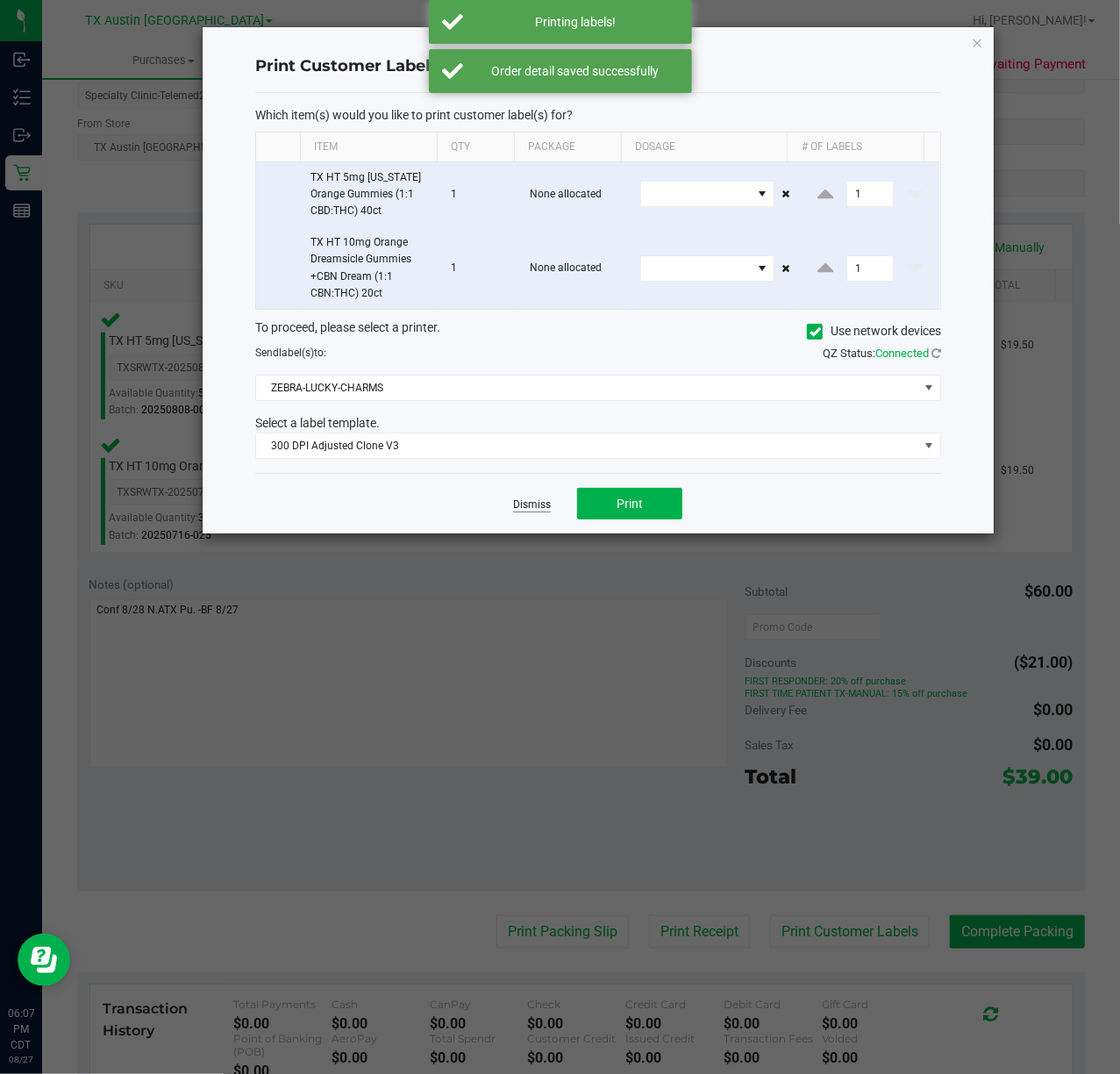
click at [530, 503] on link "Dismiss" at bounding box center [532, 504] width 38 height 14
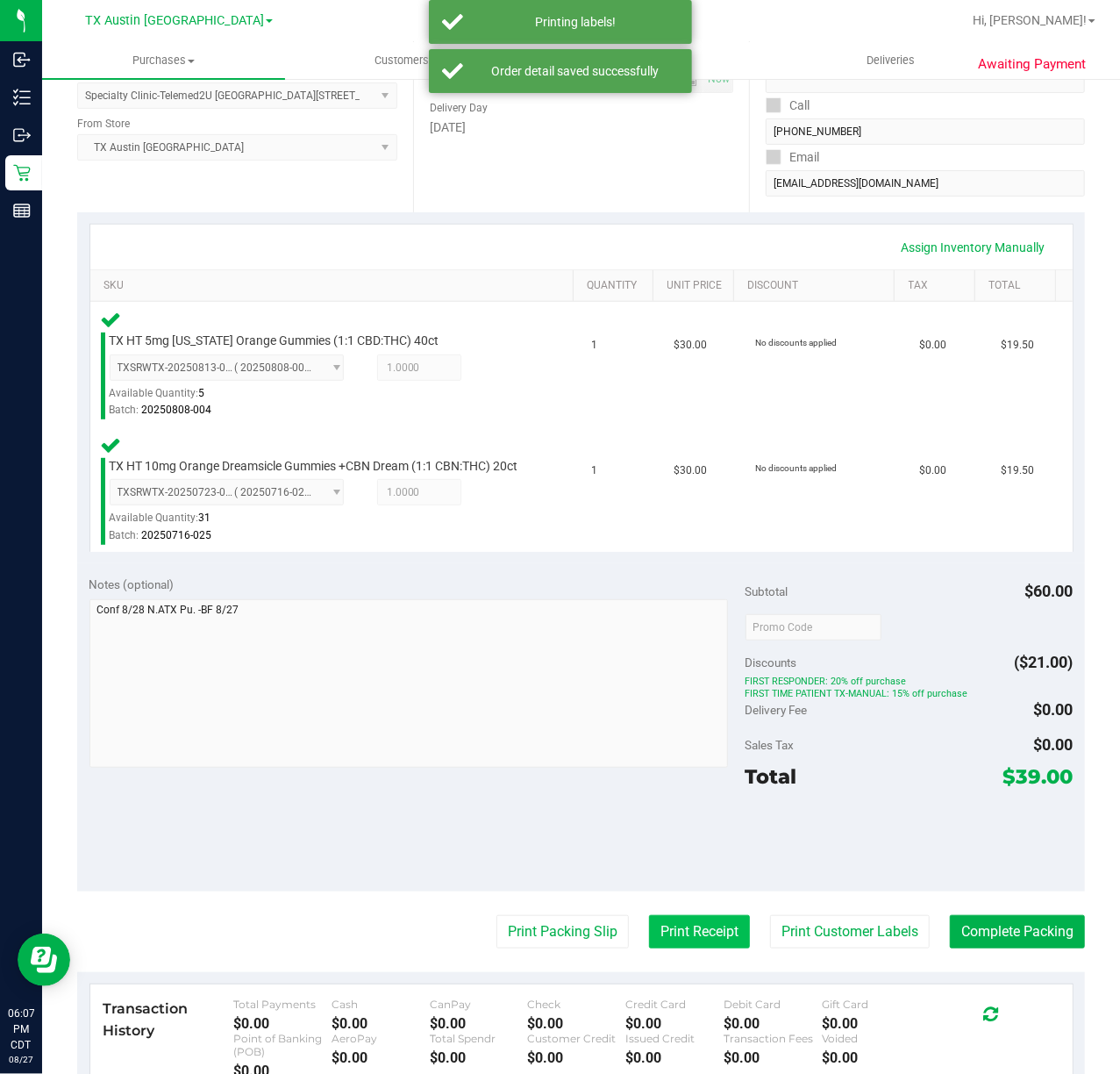
click at [671, 937] on button "Print Receipt" at bounding box center [700, 931] width 101 height 33
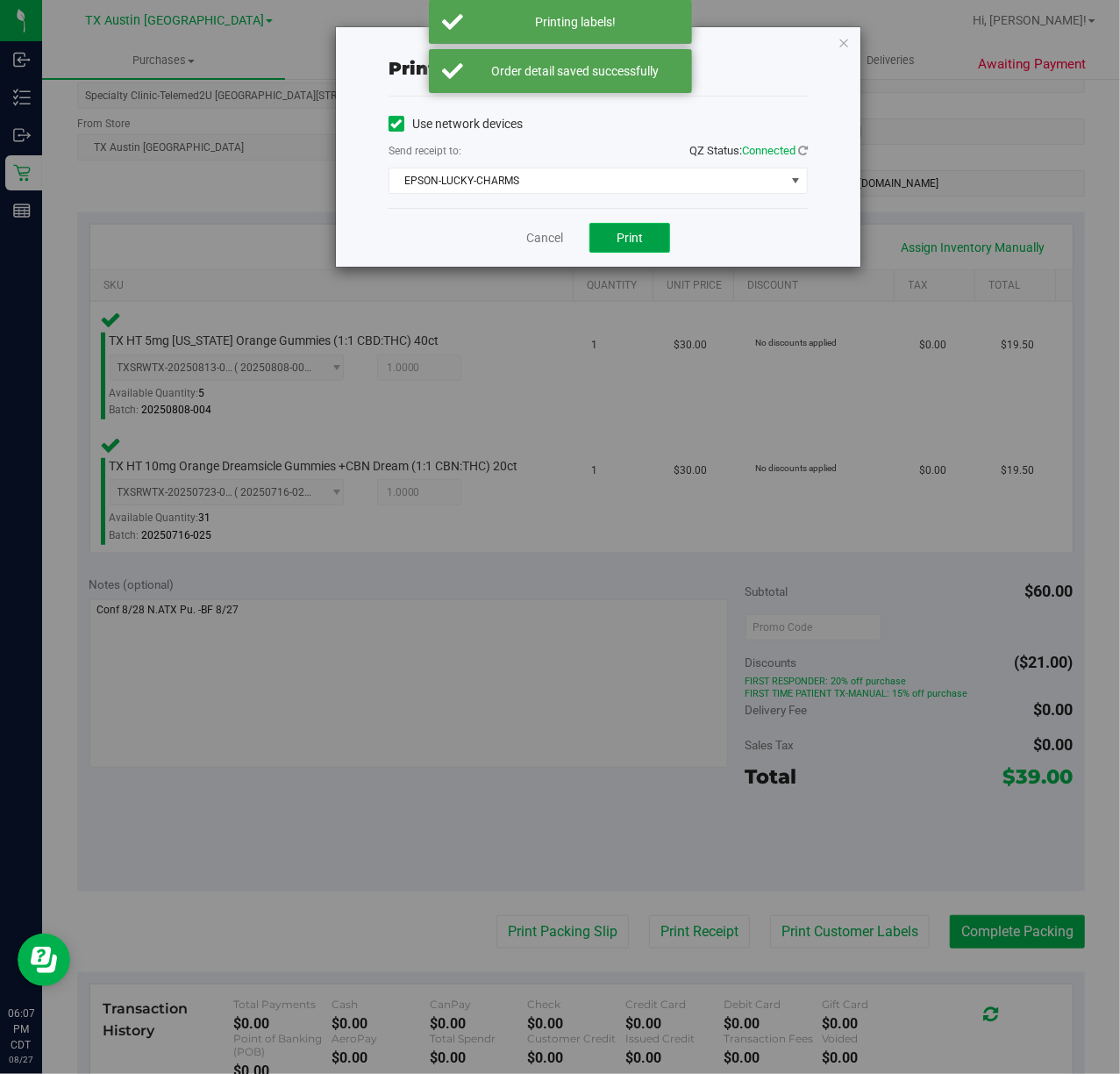
click at [642, 250] on button "Print" at bounding box center [629, 238] width 80 height 30
click at [544, 248] on link "Cancel" at bounding box center [538, 238] width 37 height 18
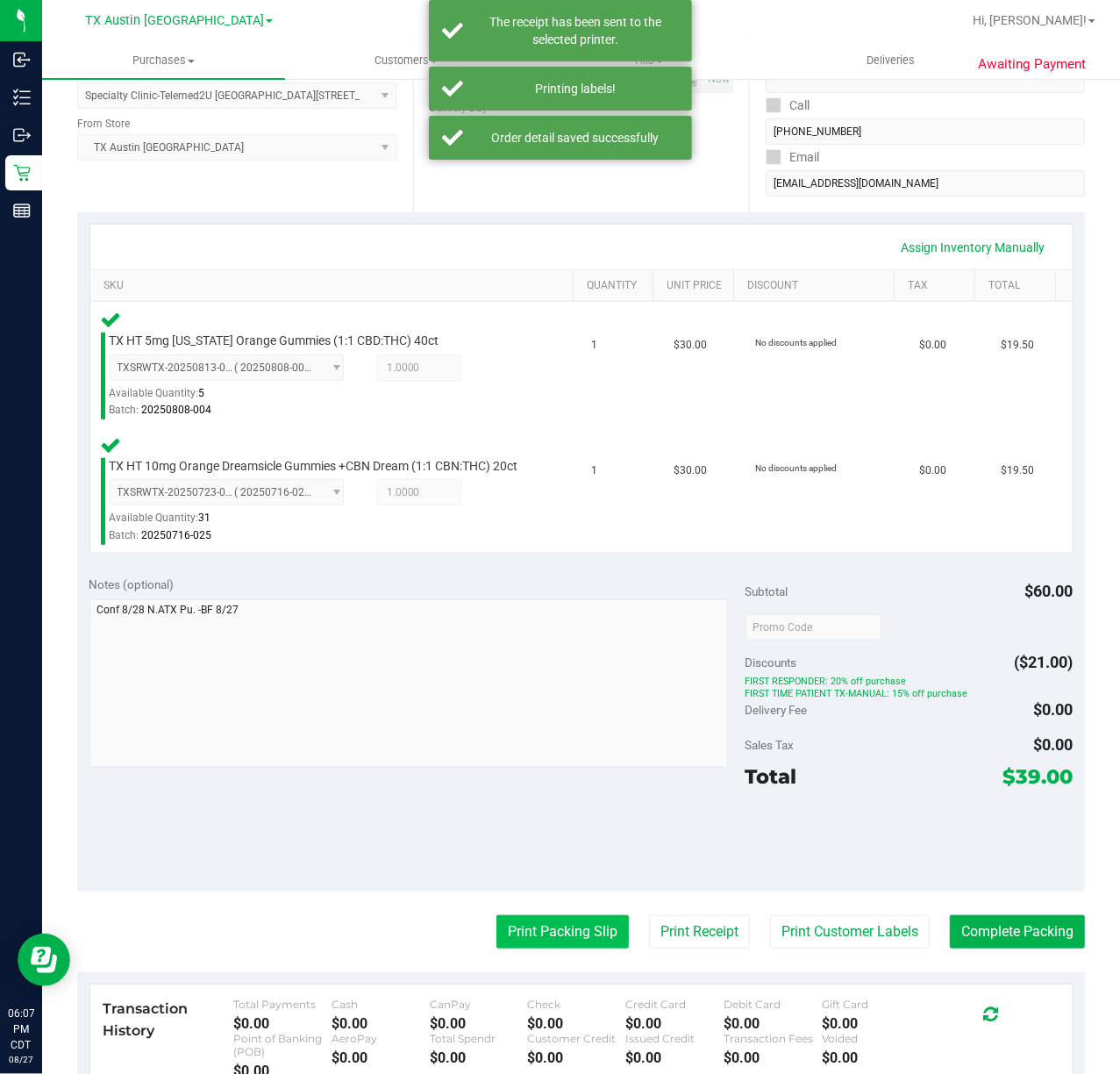
click at [541, 948] on button "Print Packing Slip" at bounding box center [562, 931] width 133 height 33
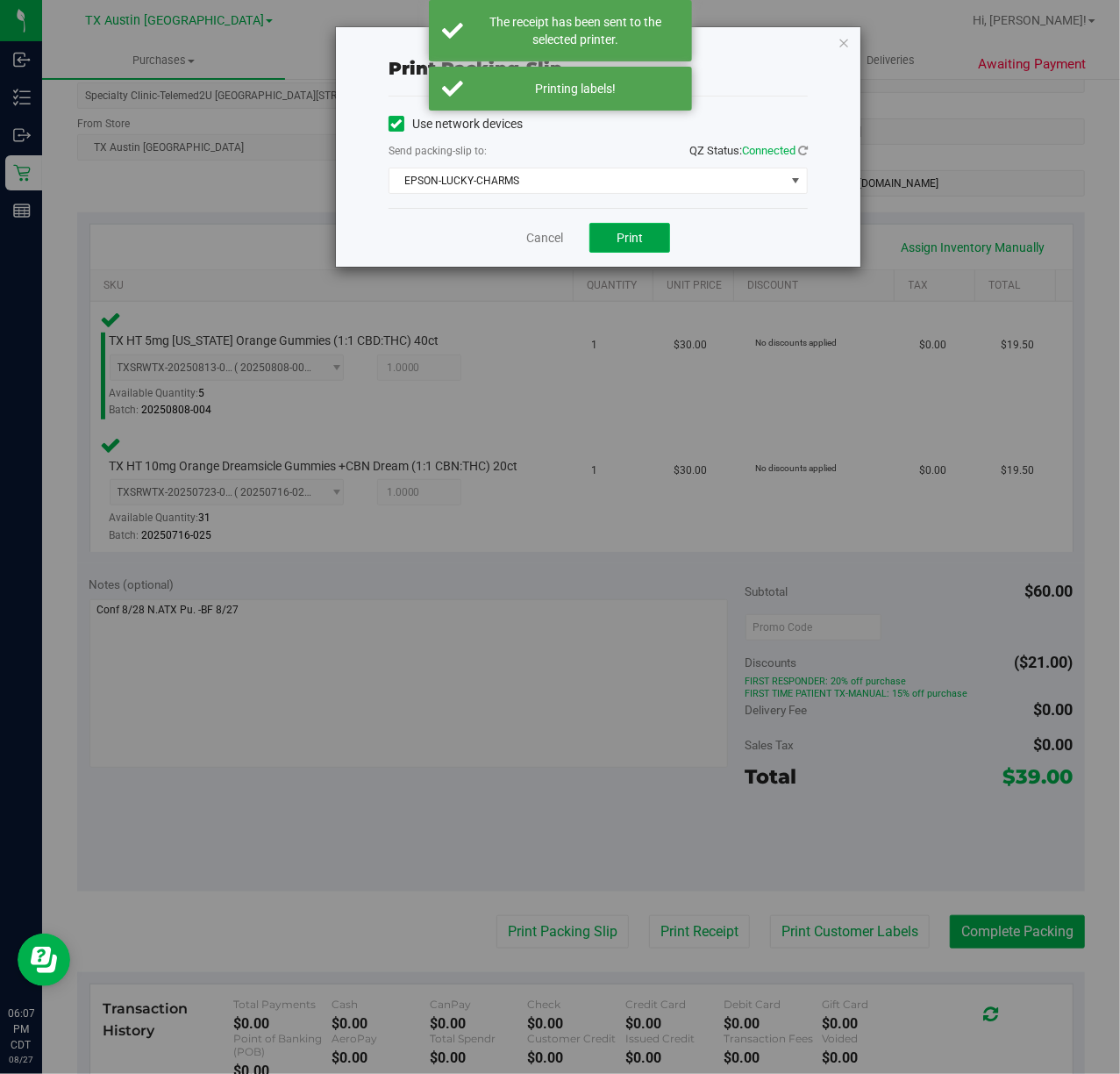
click at [635, 245] on span "Print" at bounding box center [629, 238] width 26 height 14
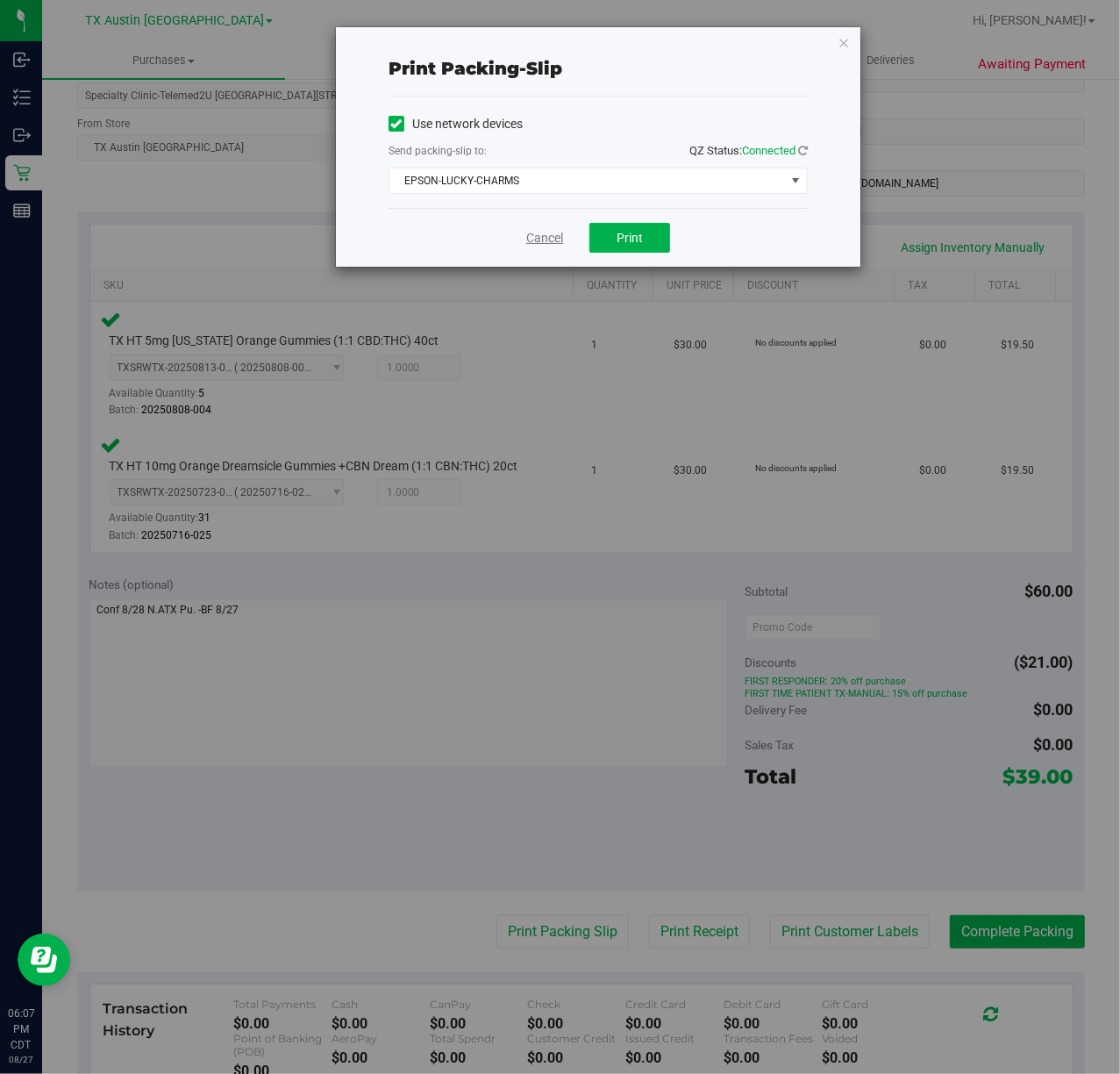
click at [538, 239] on link "Cancel" at bounding box center [544, 238] width 37 height 18
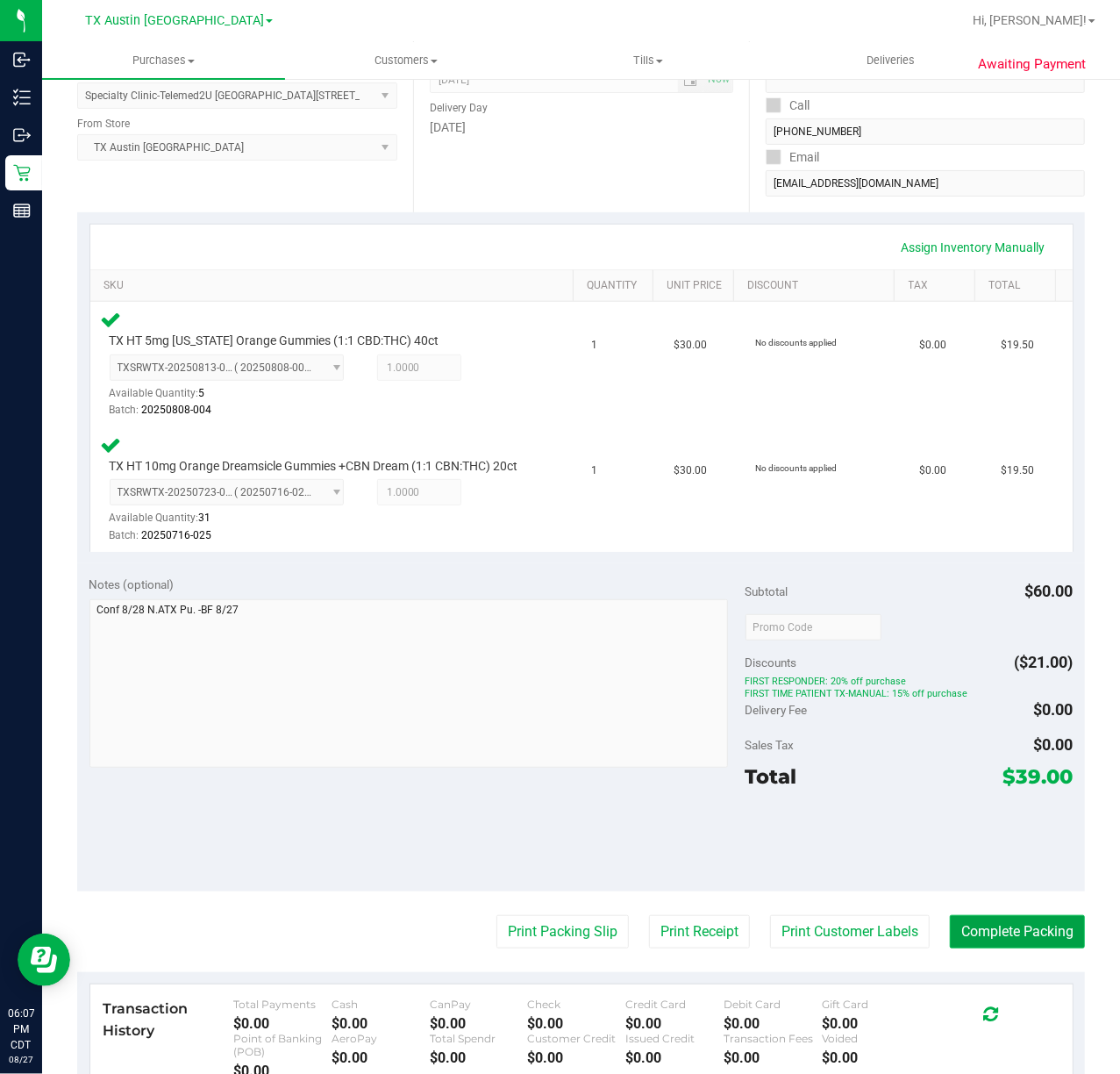
click at [1049, 935] on button "Complete Packing" at bounding box center [1017, 931] width 135 height 33
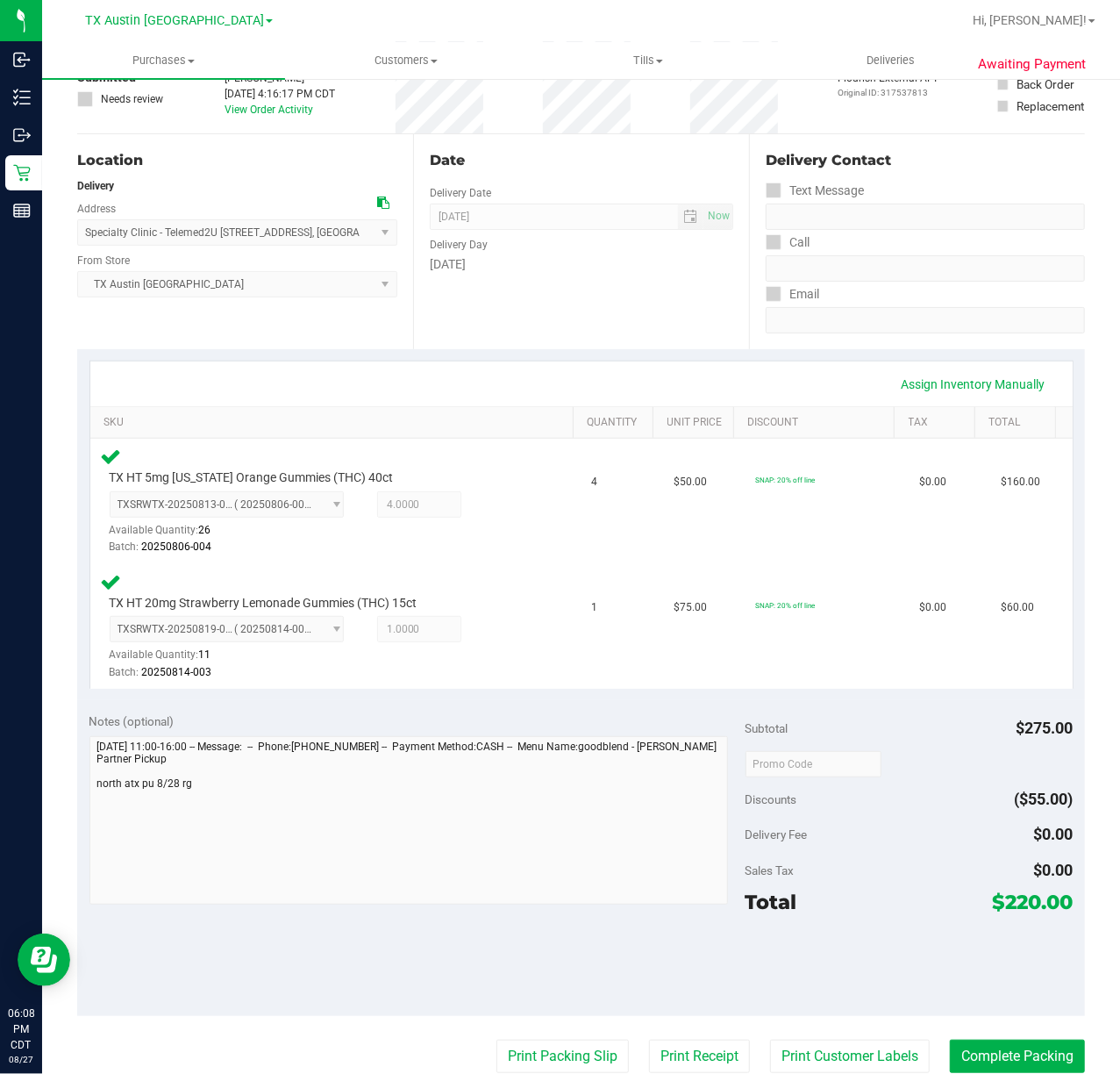
scroll to position [233, 0]
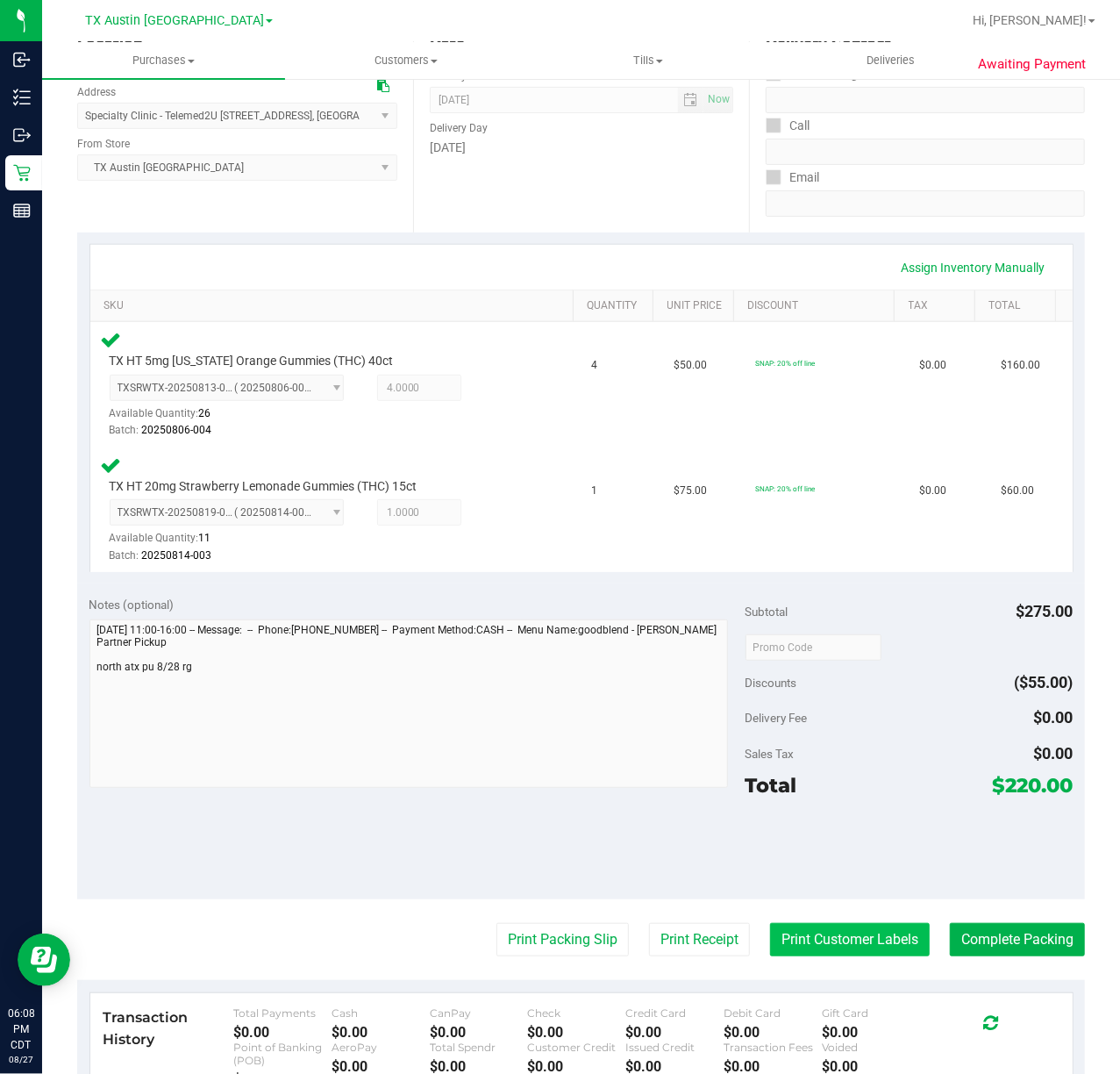
click at [781, 936] on button "Print Customer Labels" at bounding box center [850, 939] width 160 height 33
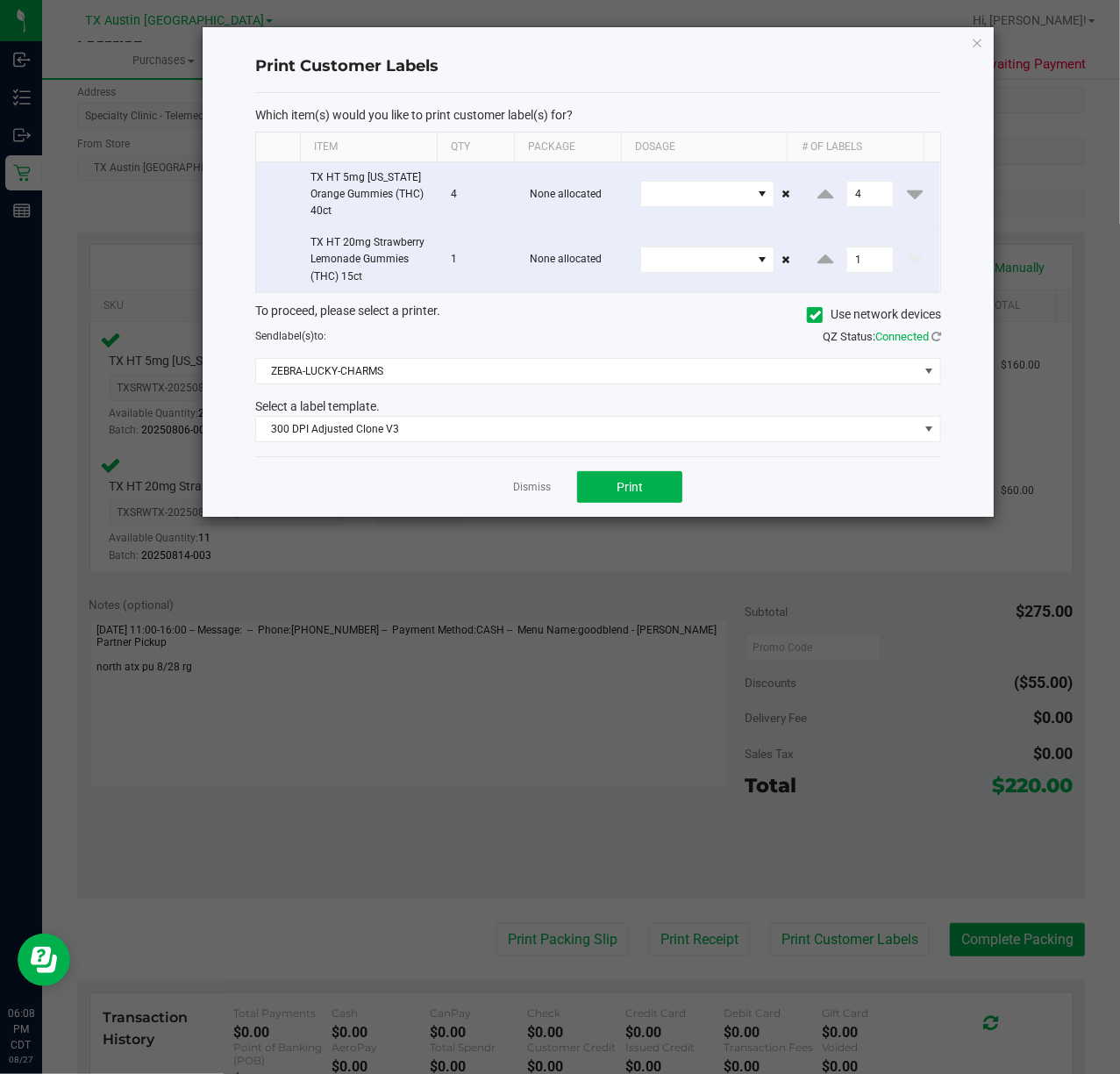
click at [645, 470] on div "Dismiss Print" at bounding box center [598, 486] width 686 height 61
click at [639, 477] on button "Print" at bounding box center [630, 486] width 105 height 32
click at [548, 490] on link "Dismiss" at bounding box center [532, 487] width 38 height 14
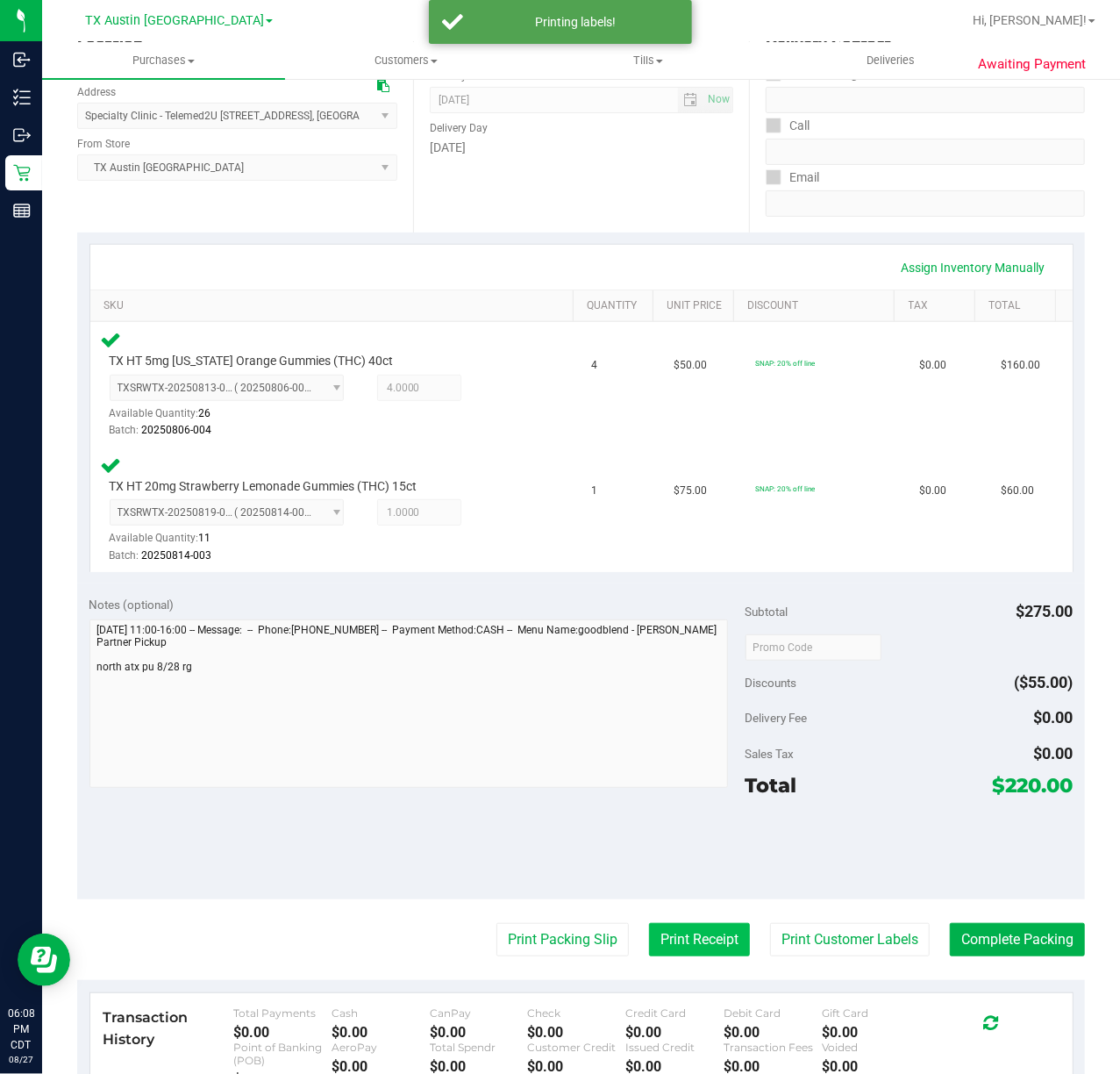
click at [657, 945] on button "Print Receipt" at bounding box center [700, 939] width 101 height 33
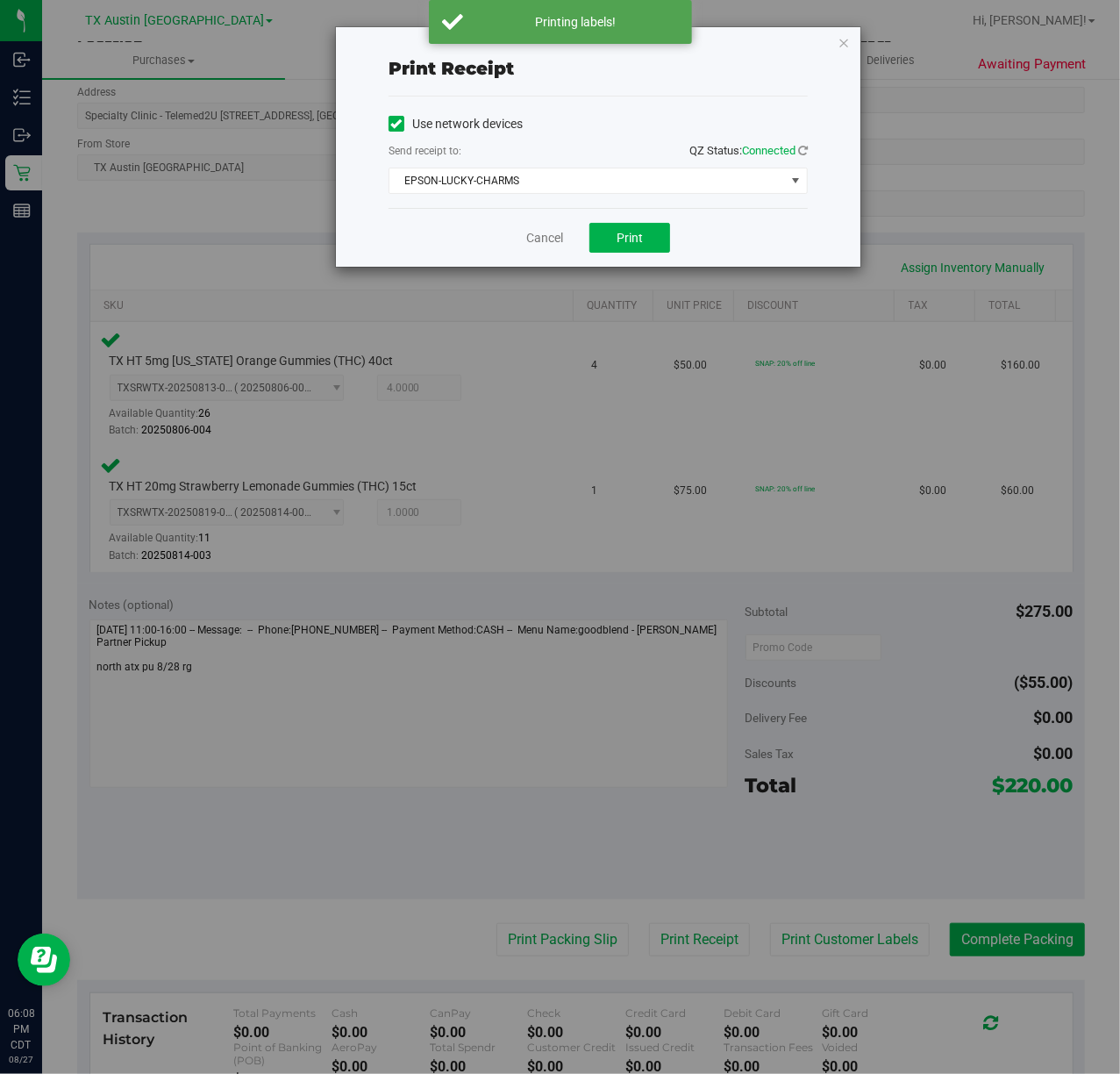
click at [642, 257] on div "Cancel Print" at bounding box center [598, 237] width 419 height 59
click at [629, 248] on button "Print" at bounding box center [629, 238] width 80 height 30
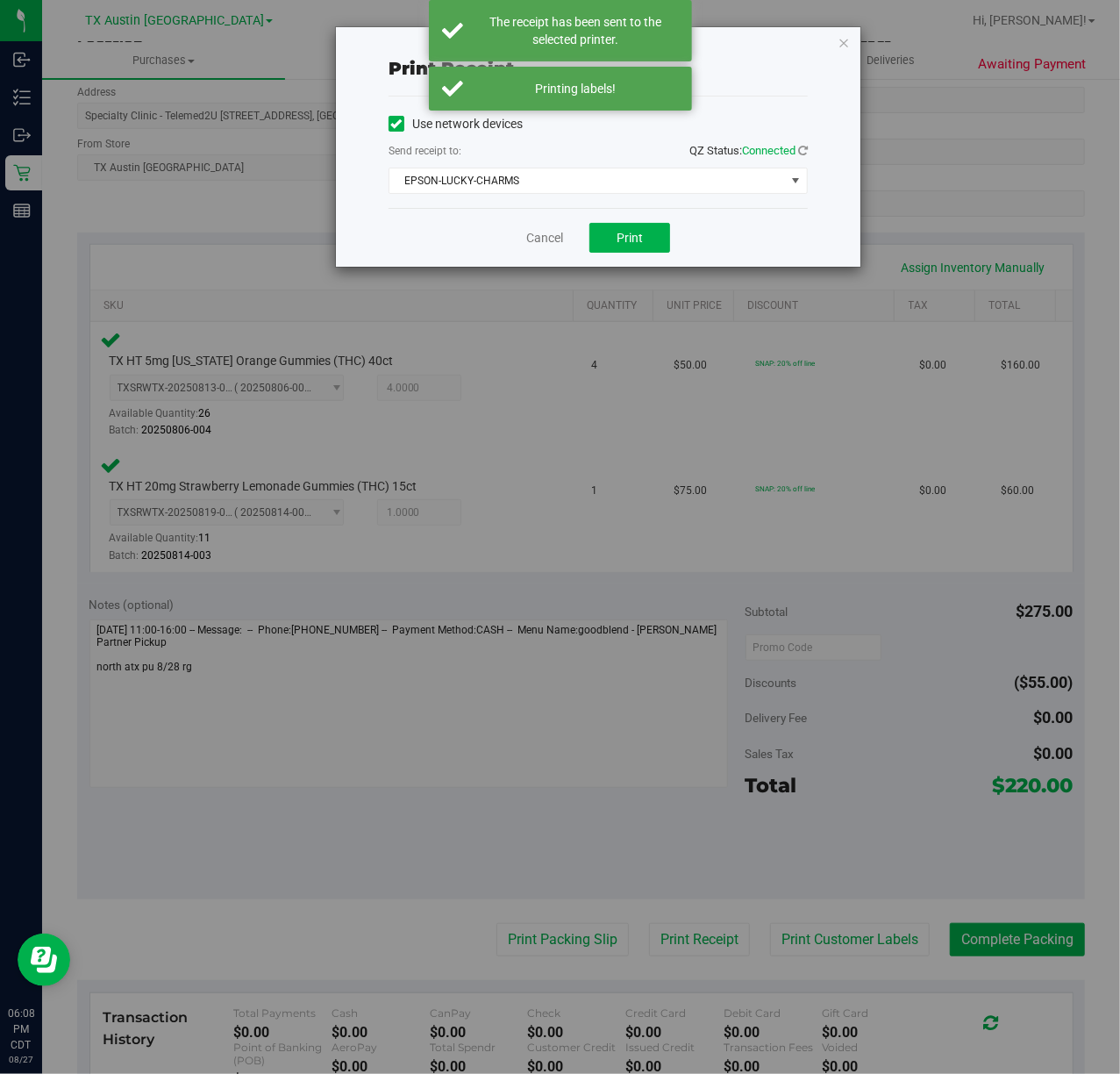
click at [555, 250] on div "Cancel Print" at bounding box center [598, 237] width 419 height 59
click at [551, 239] on link "Cancel" at bounding box center [544, 238] width 37 height 18
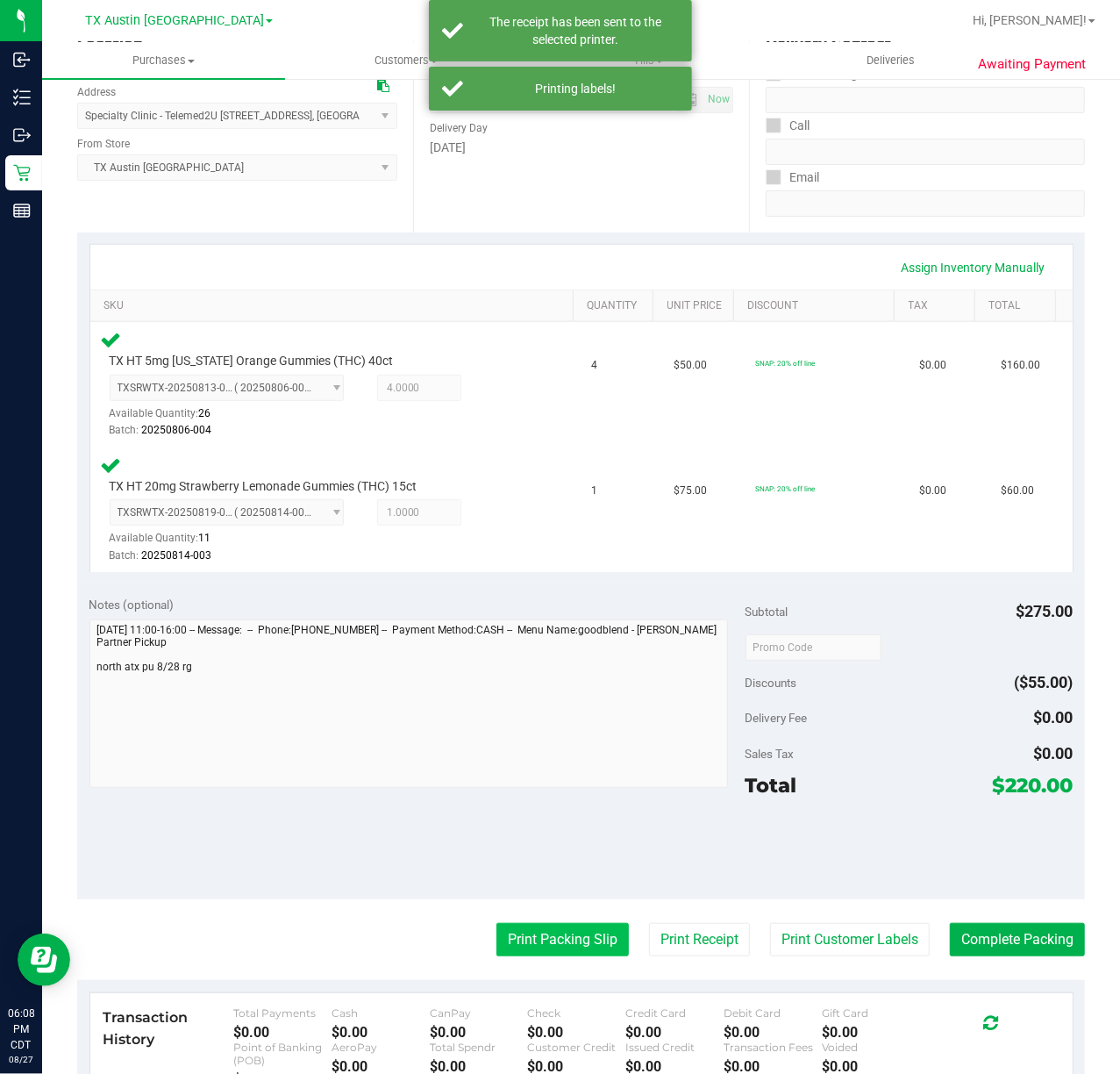
click at [565, 924] on button "Print Packing Slip" at bounding box center [562, 939] width 133 height 33
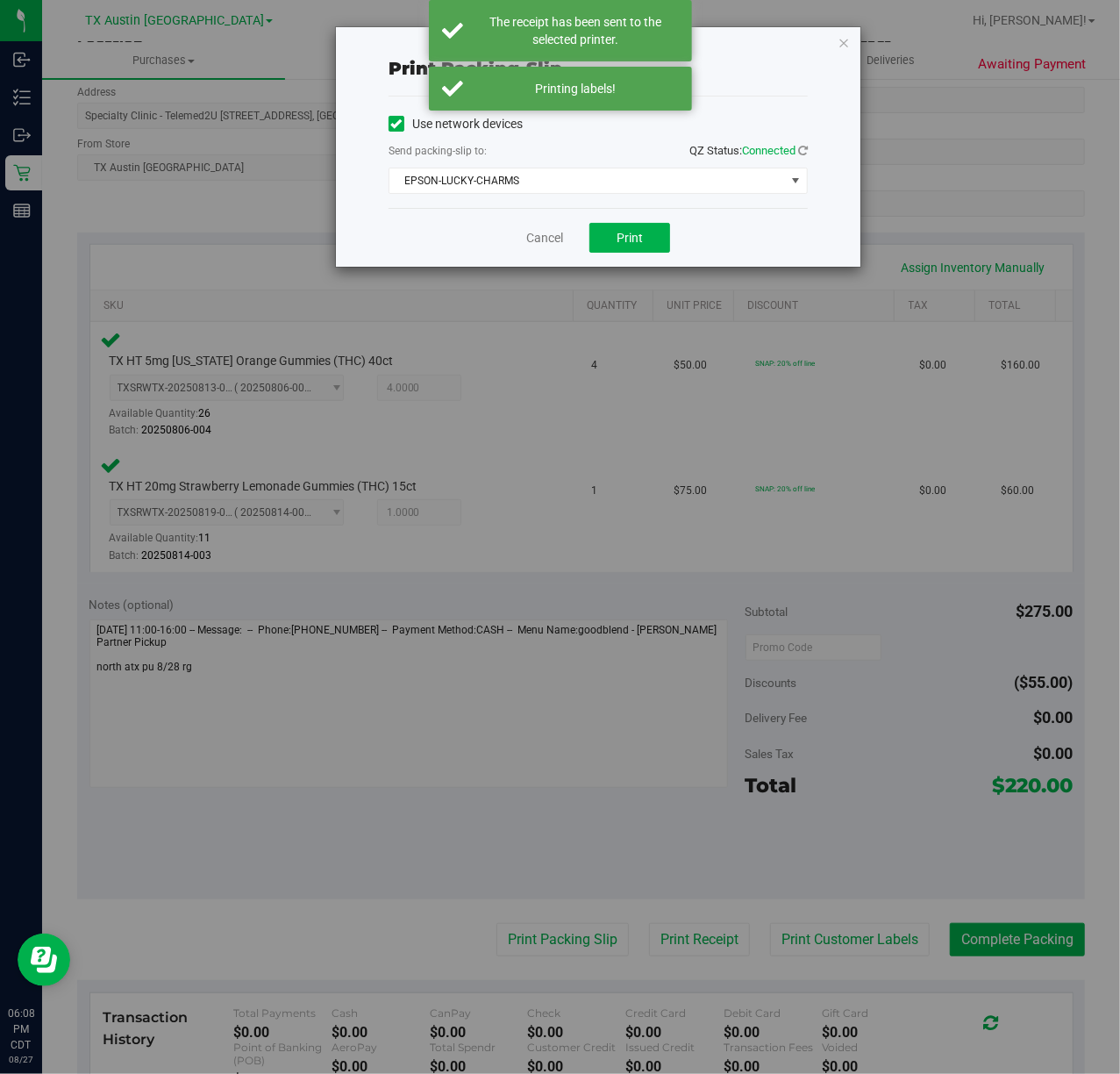
click at [625, 220] on div "Cancel Print" at bounding box center [598, 237] width 419 height 59
click at [625, 225] on button "Print" at bounding box center [629, 238] width 80 height 30
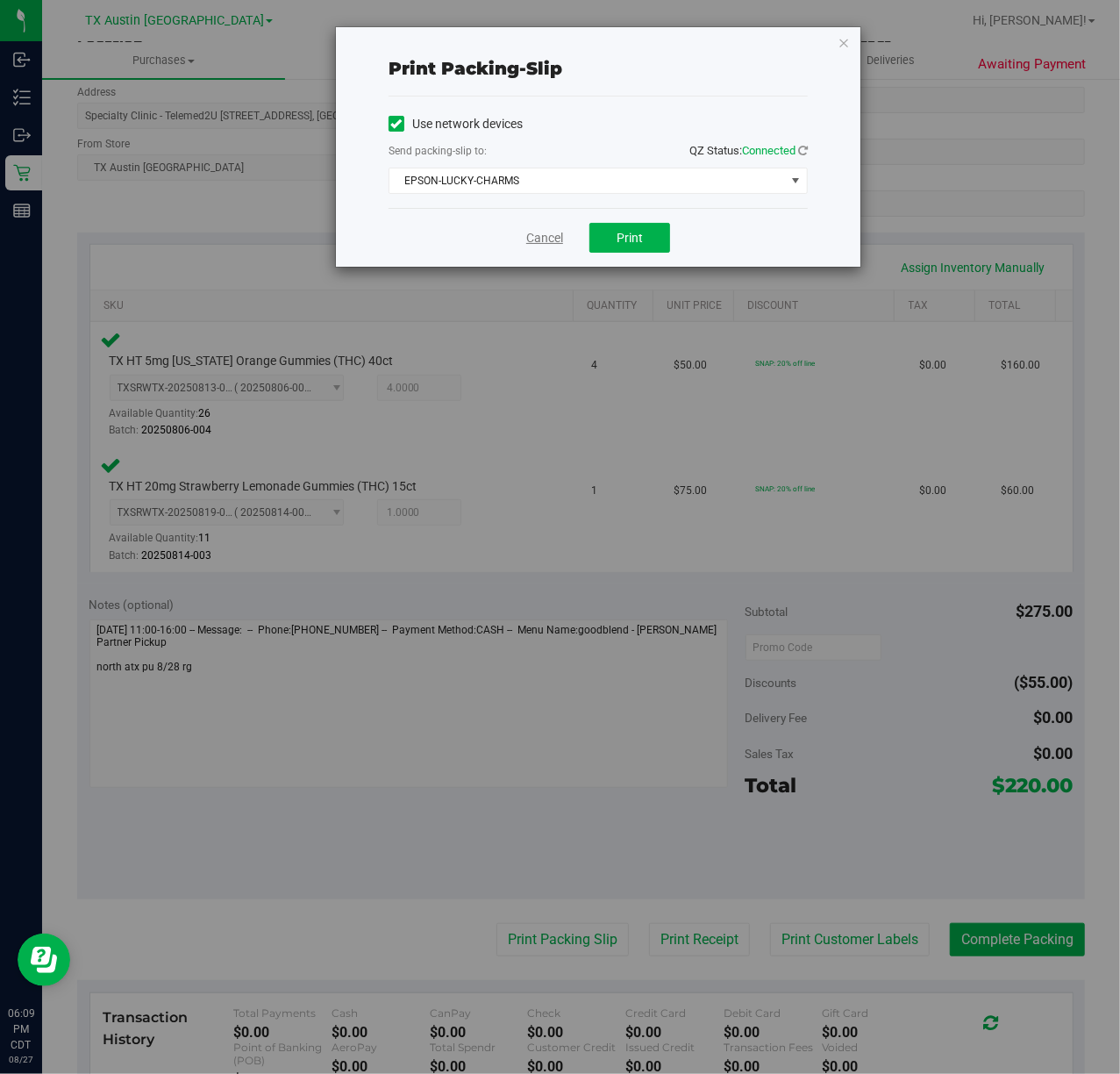
click at [537, 239] on link "Cancel" at bounding box center [544, 238] width 37 height 18
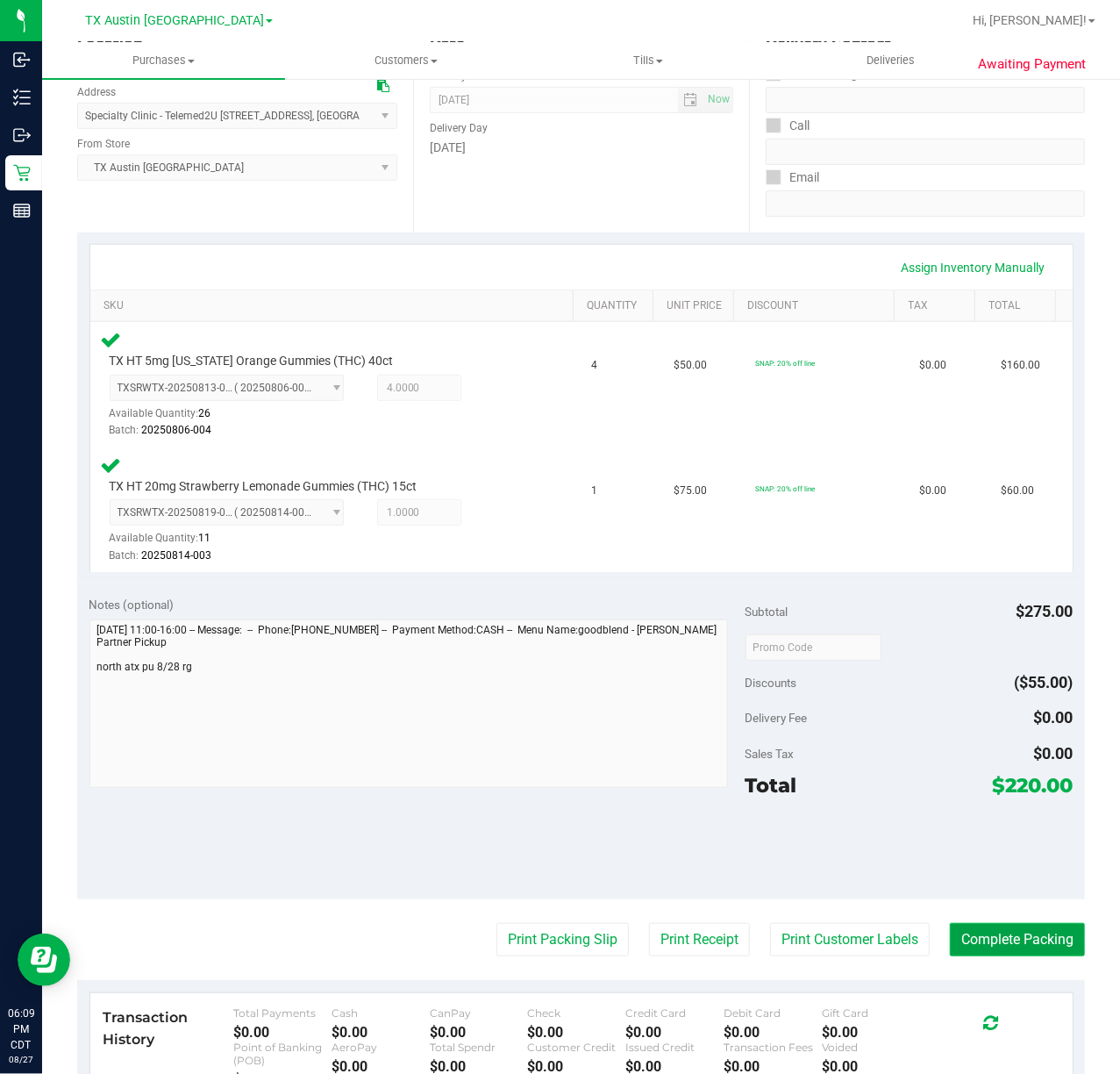
click at [1001, 938] on button "Complete Packing" at bounding box center [1017, 939] width 135 height 33
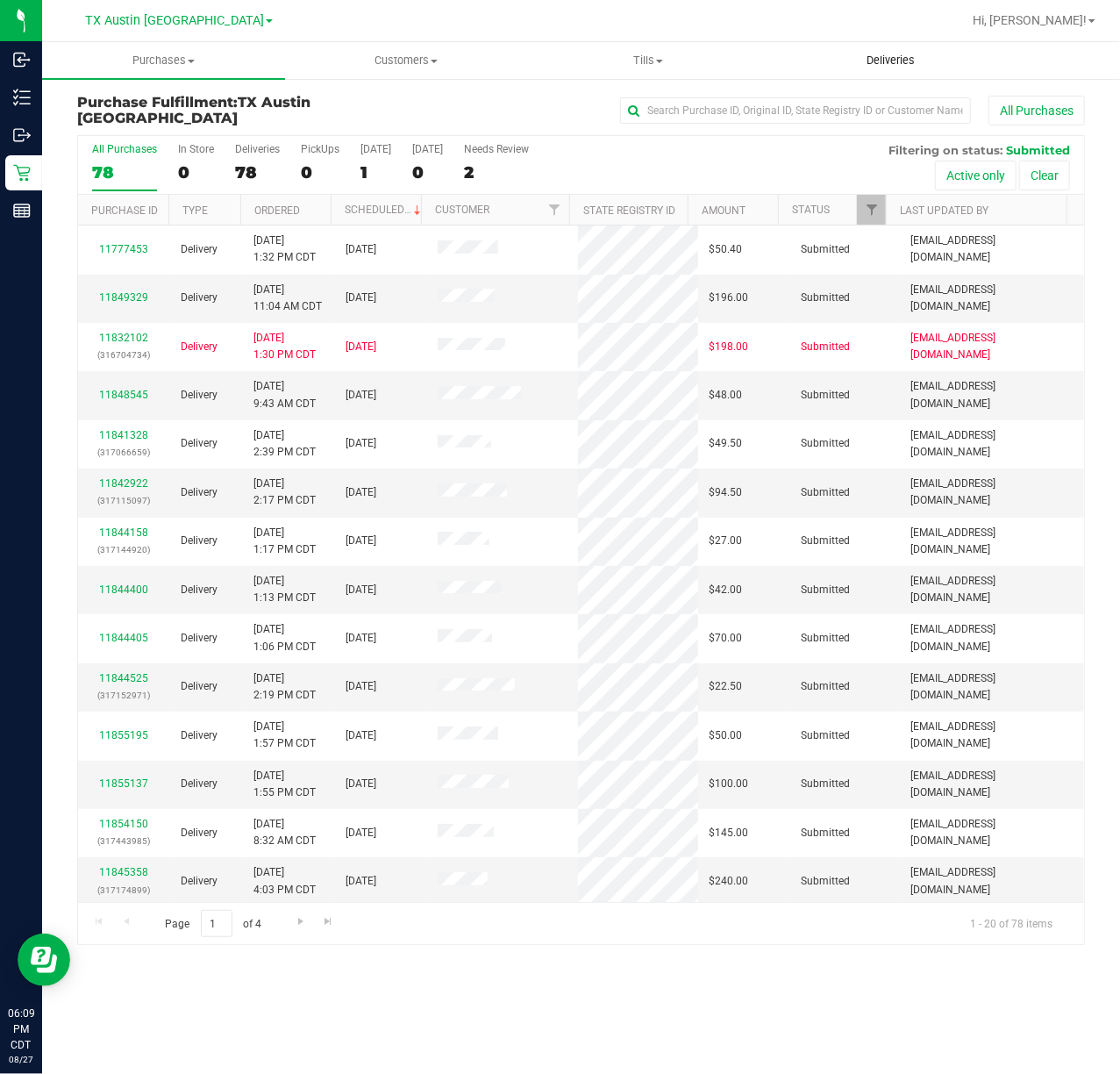
click at [868, 53] on span "Deliveries" at bounding box center [891, 60] width 96 height 15
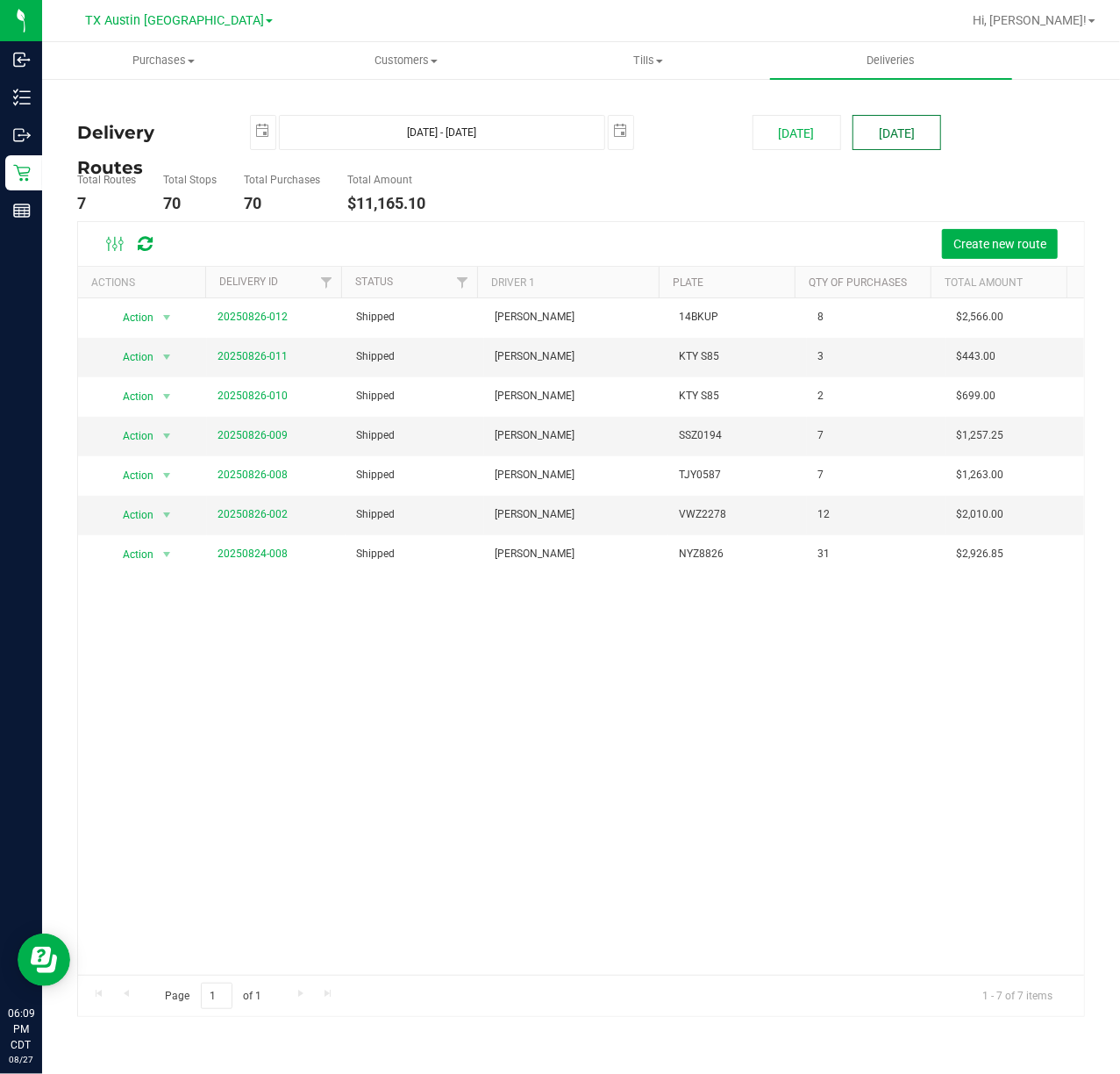
click at [923, 134] on button "[DATE]" at bounding box center [897, 132] width 89 height 35
type input "[DATE] - [DATE]"
type input "[DATE]"
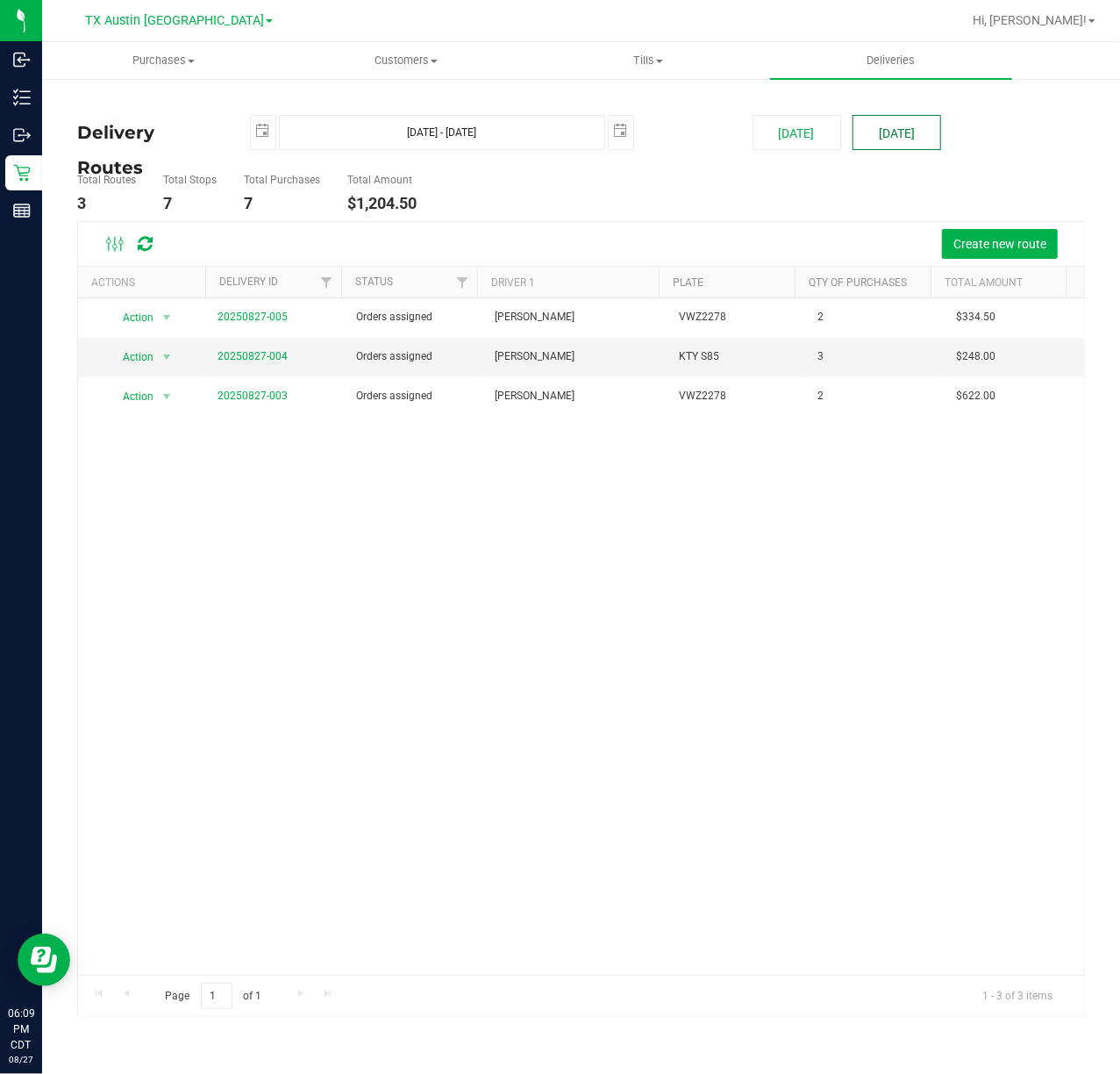
click at [885, 128] on button "[DATE]" at bounding box center [897, 132] width 89 height 35
click at [278, 358] on link "20250827-004" at bounding box center [253, 356] width 71 height 13
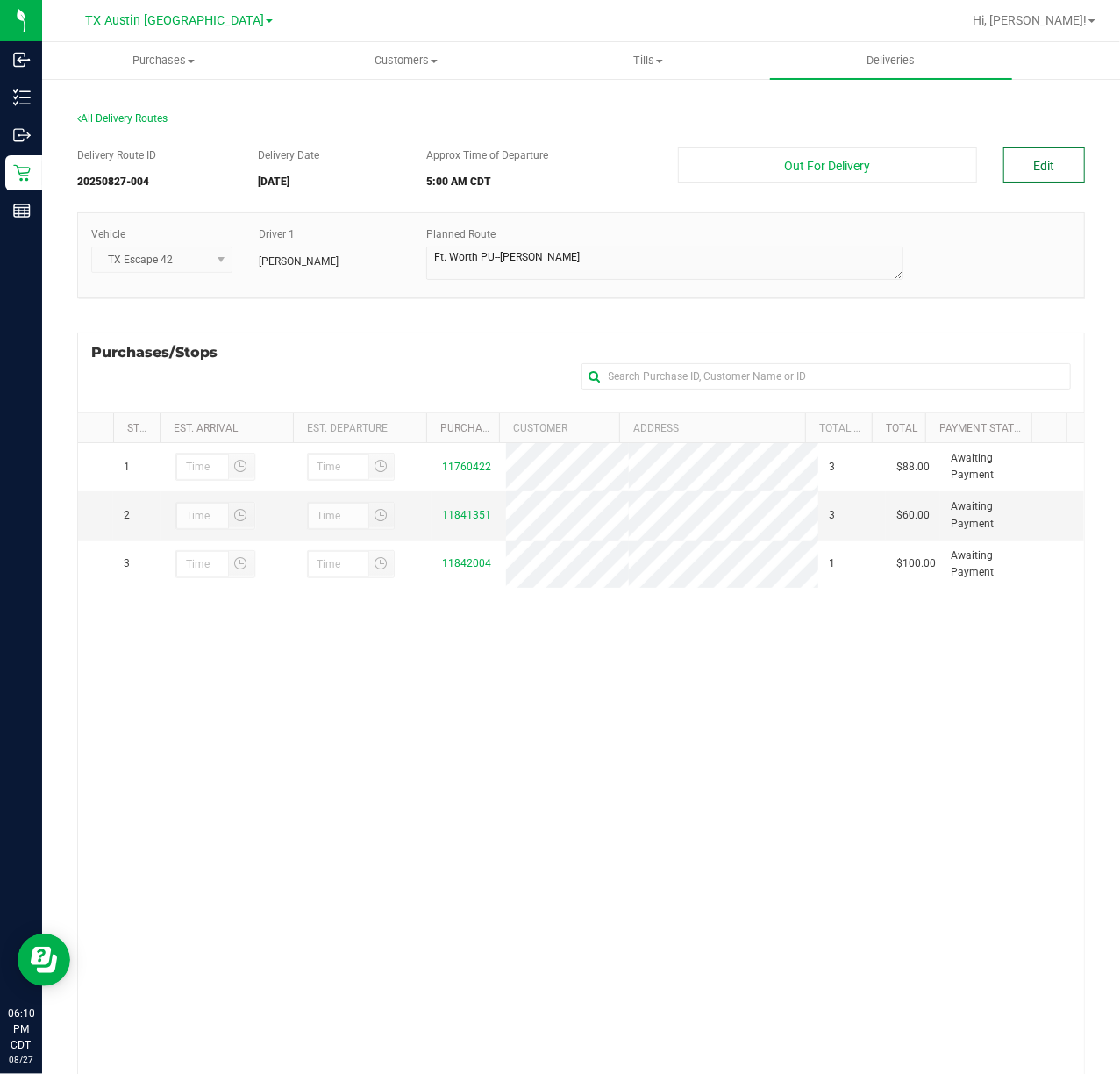
click at [1050, 168] on button "Edit" at bounding box center [1044, 165] width 81 height 35
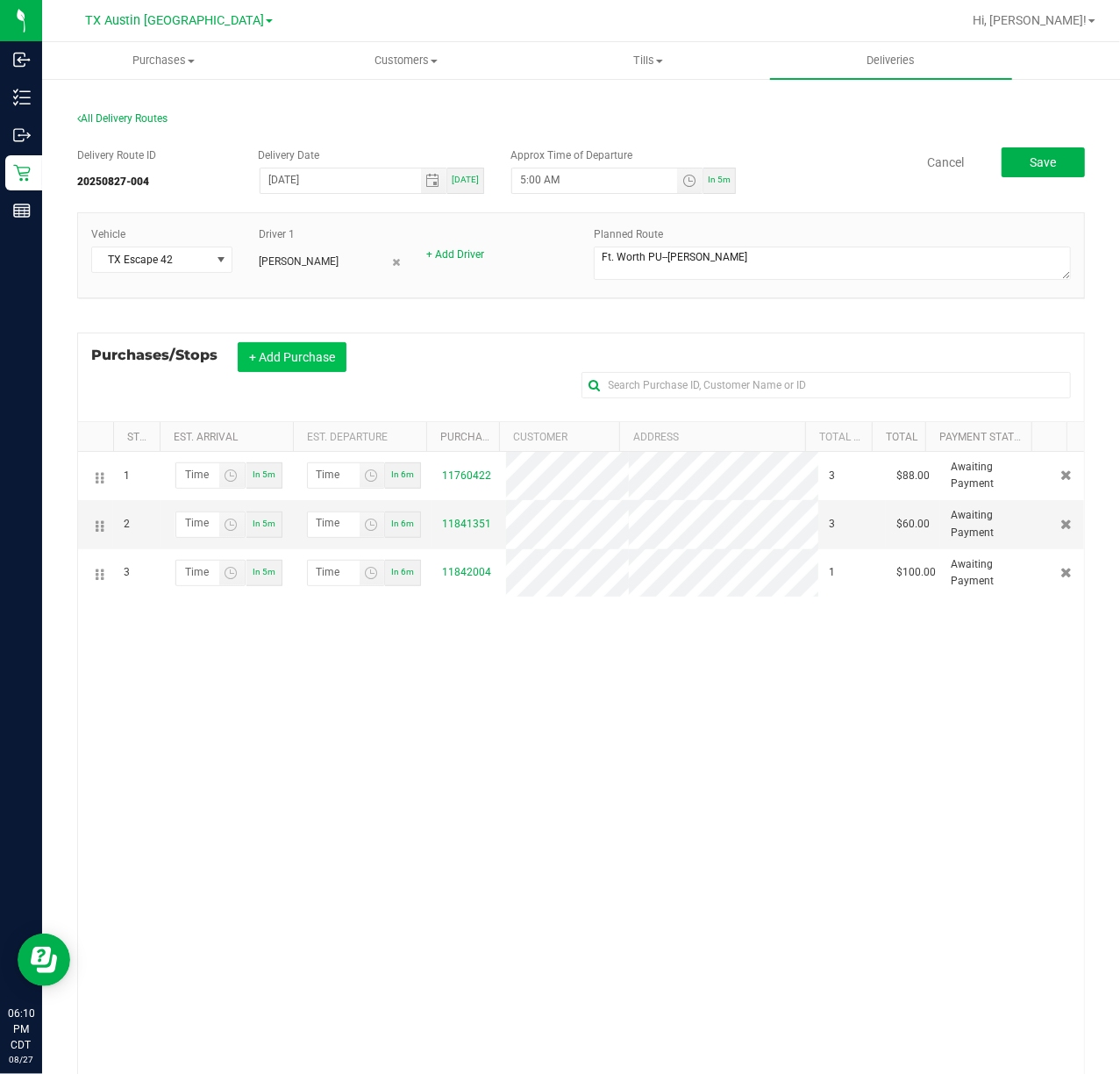
click at [334, 348] on button "+ Add Purchase" at bounding box center [292, 356] width 108 height 30
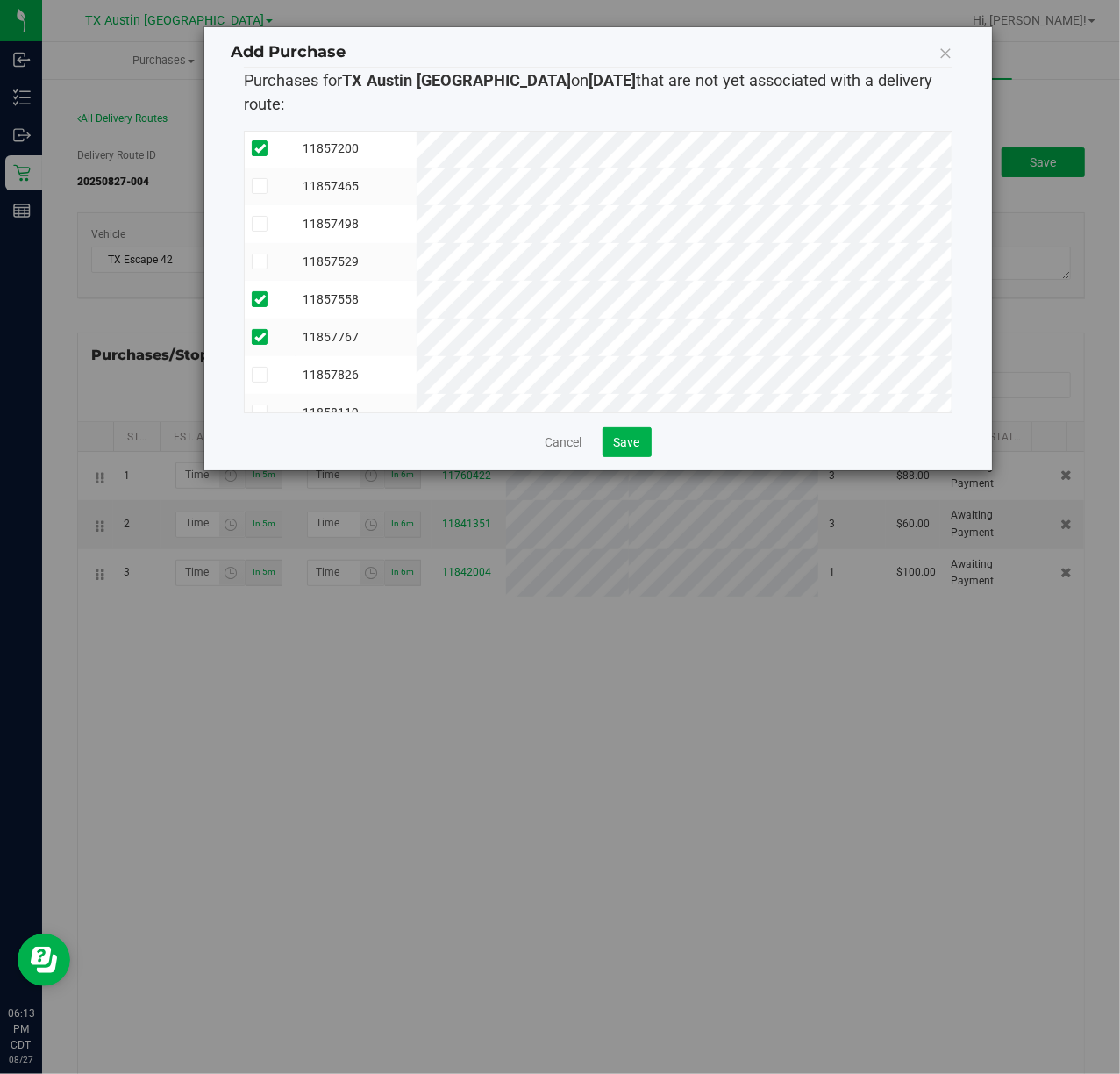
scroll to position [2335, 0]
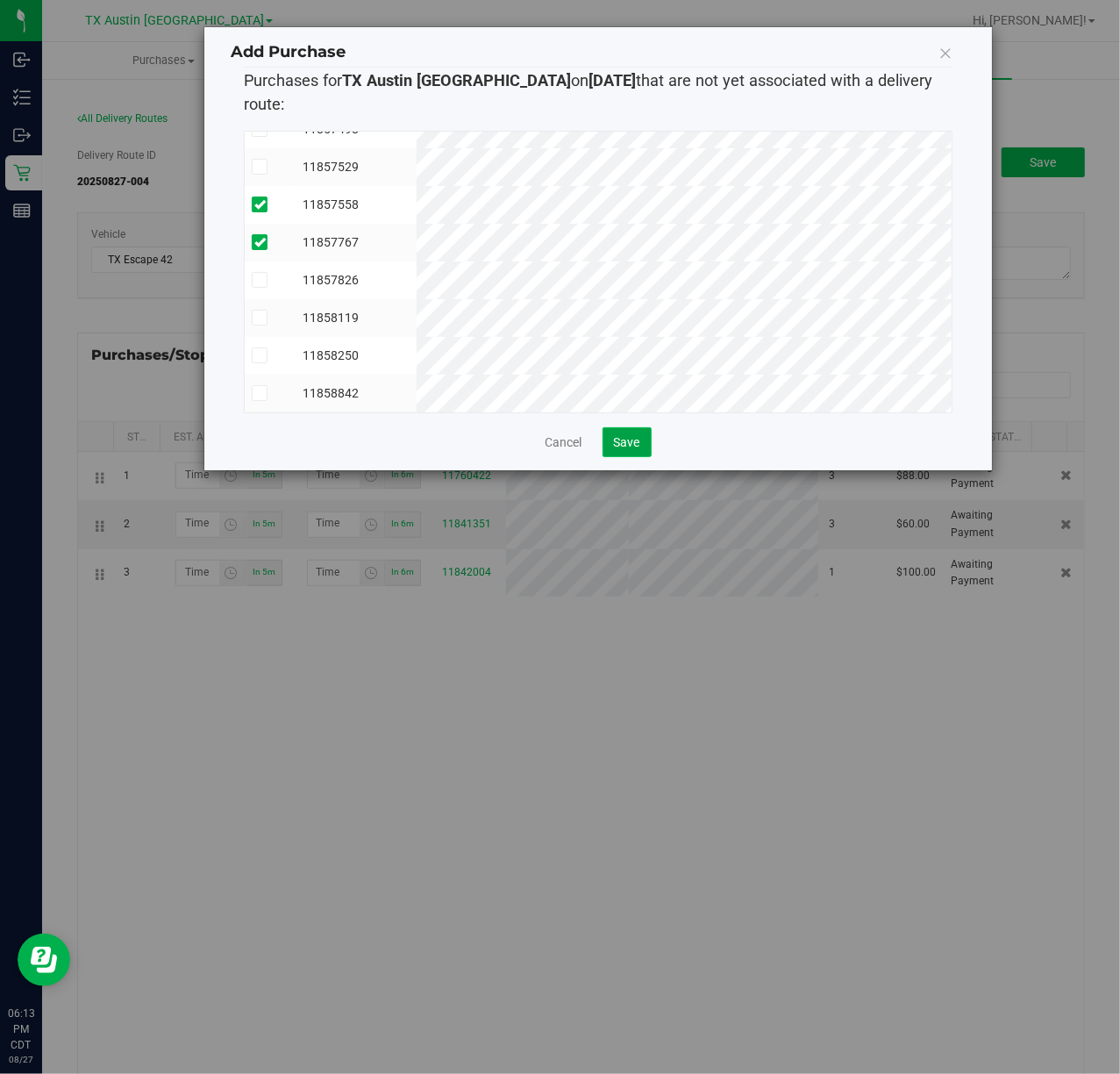
click at [639, 428] on button "Save" at bounding box center [627, 442] width 49 height 30
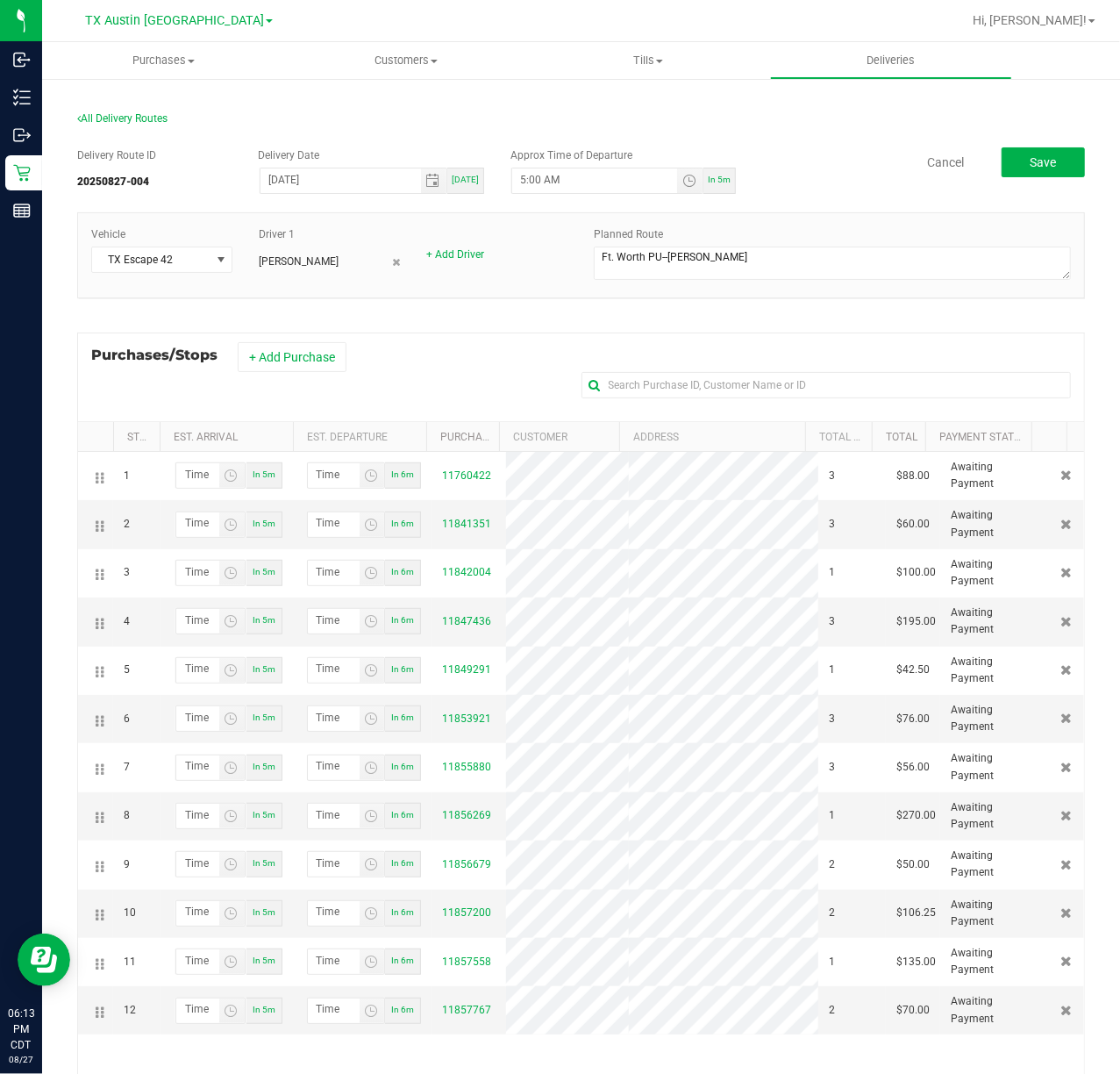
scroll to position [148, 0]
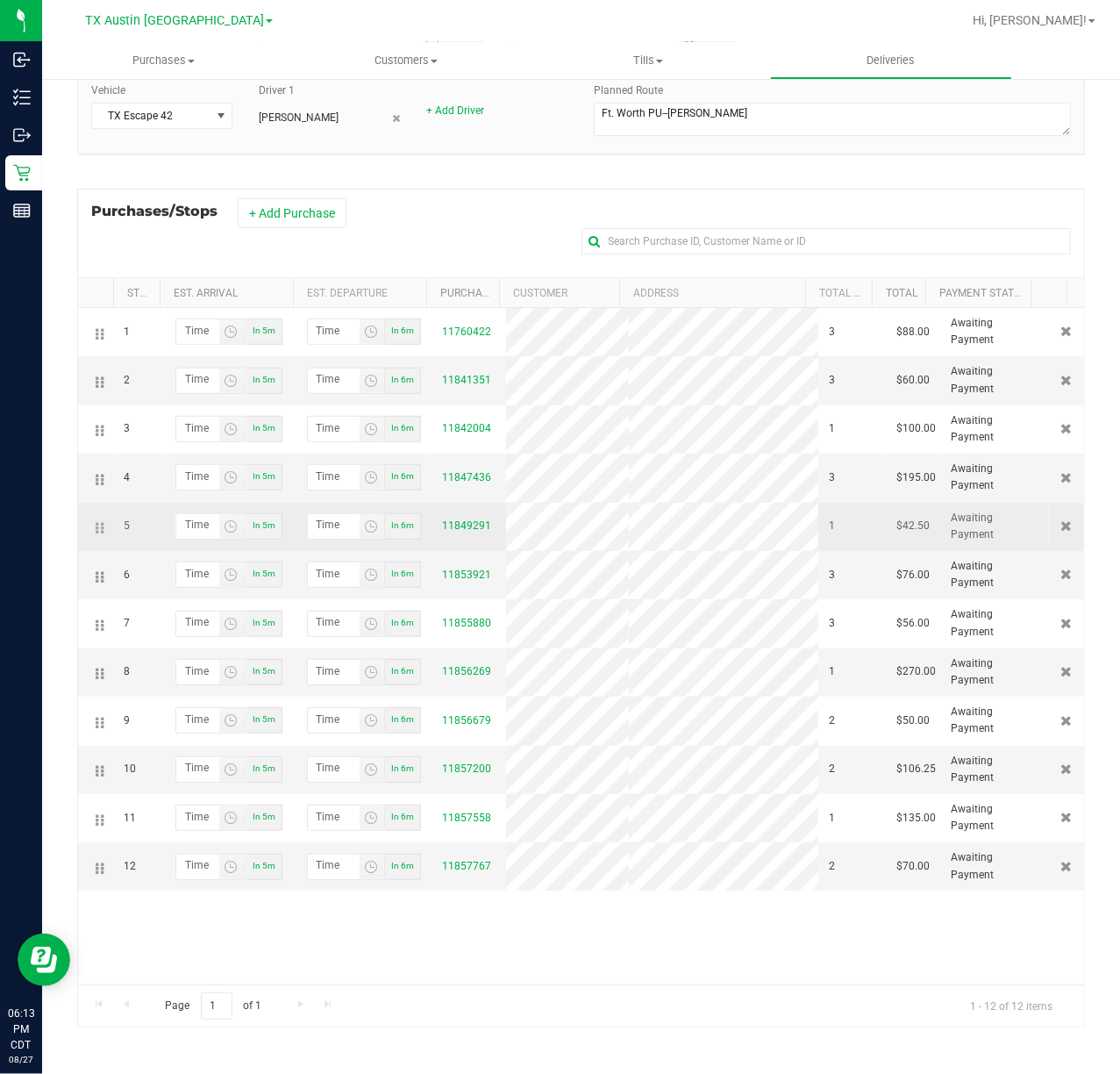
click at [1049, 530] on td at bounding box center [1067, 526] width 35 height 48
click at [1061, 531] on icon at bounding box center [1067, 526] width 12 height 11
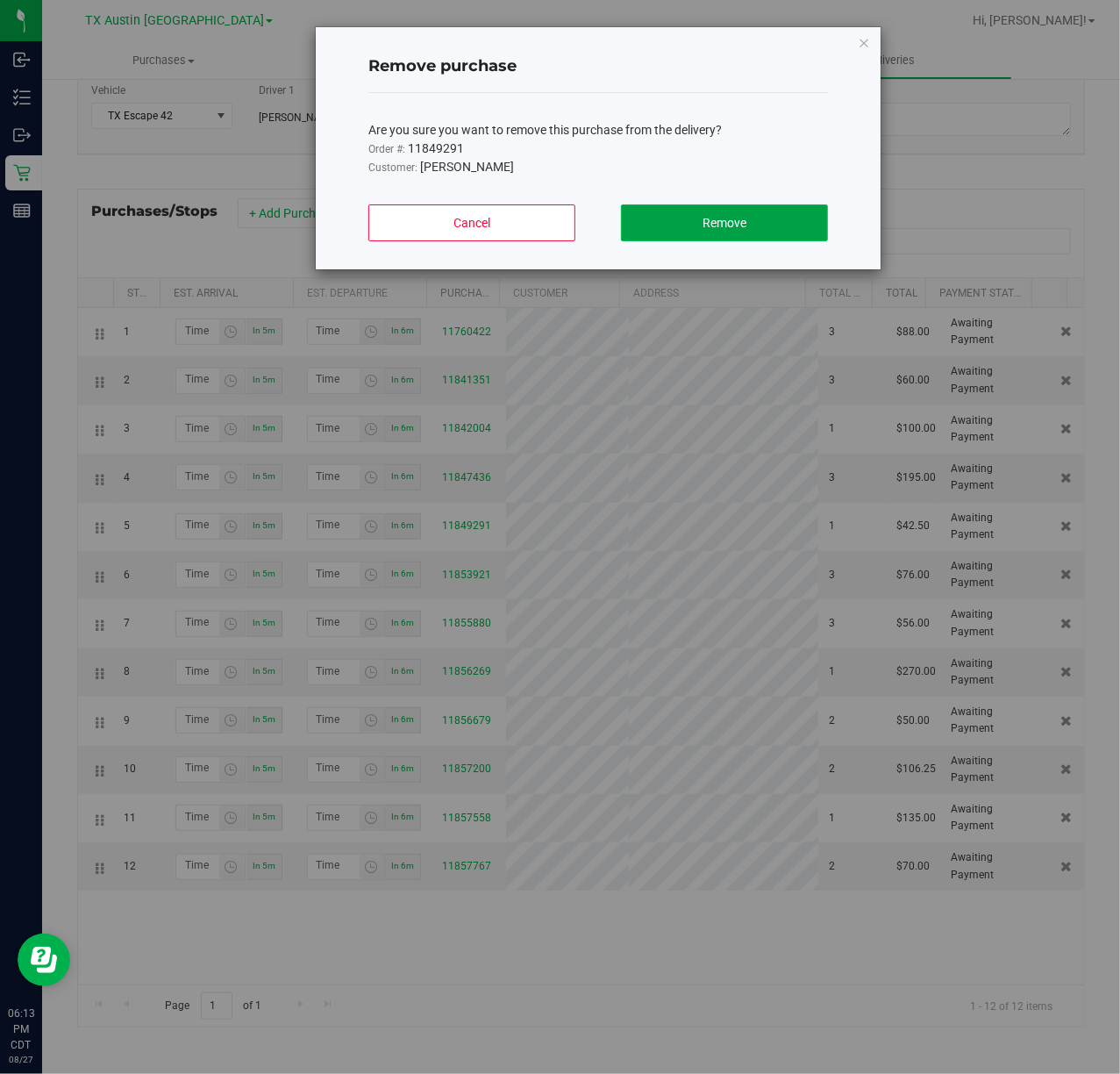
click at [753, 212] on button "Remove" at bounding box center [724, 222] width 207 height 37
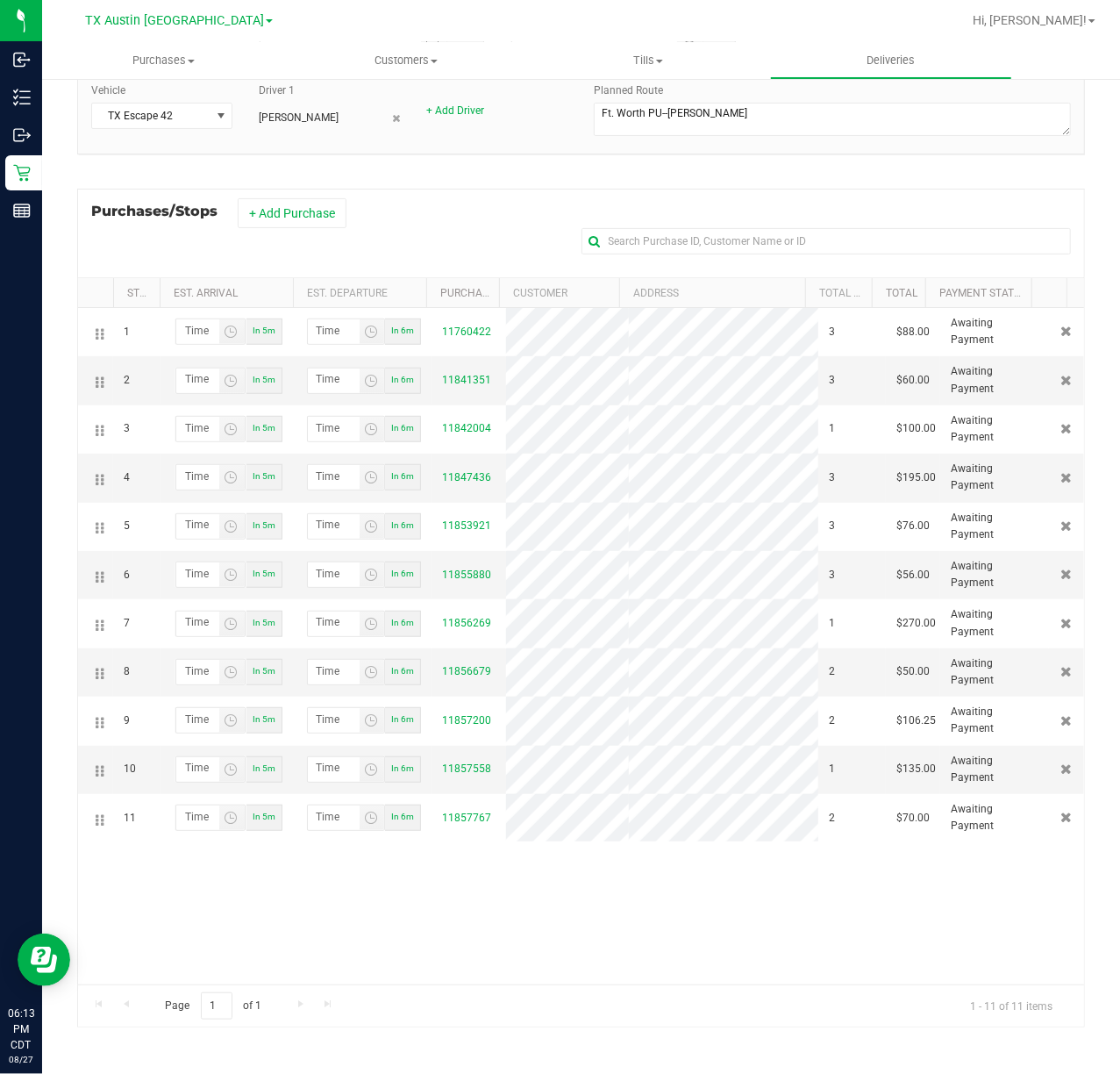
scroll to position [0, 0]
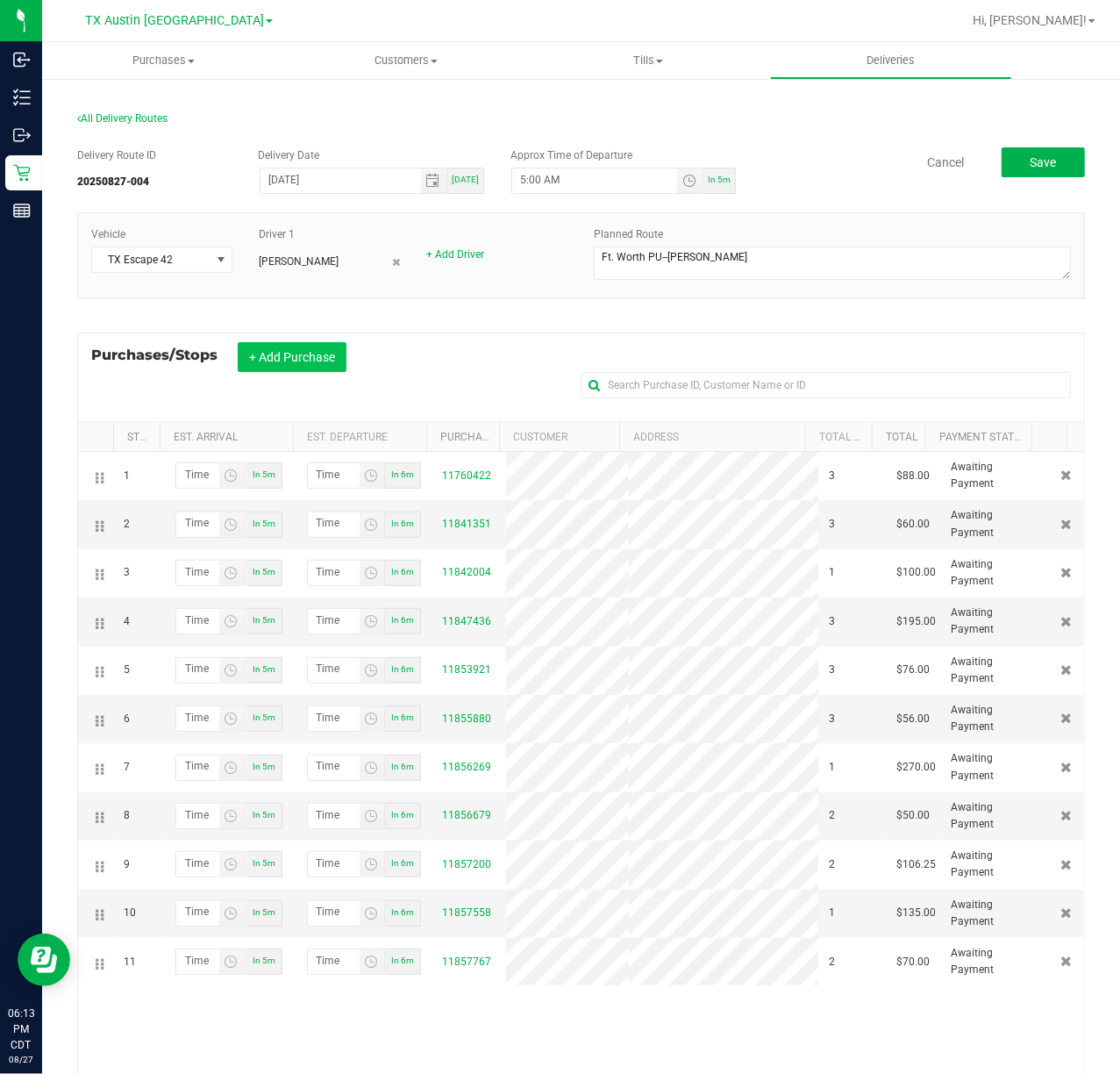
click at [253, 353] on button "+ Add Purchase" at bounding box center [292, 356] width 108 height 30
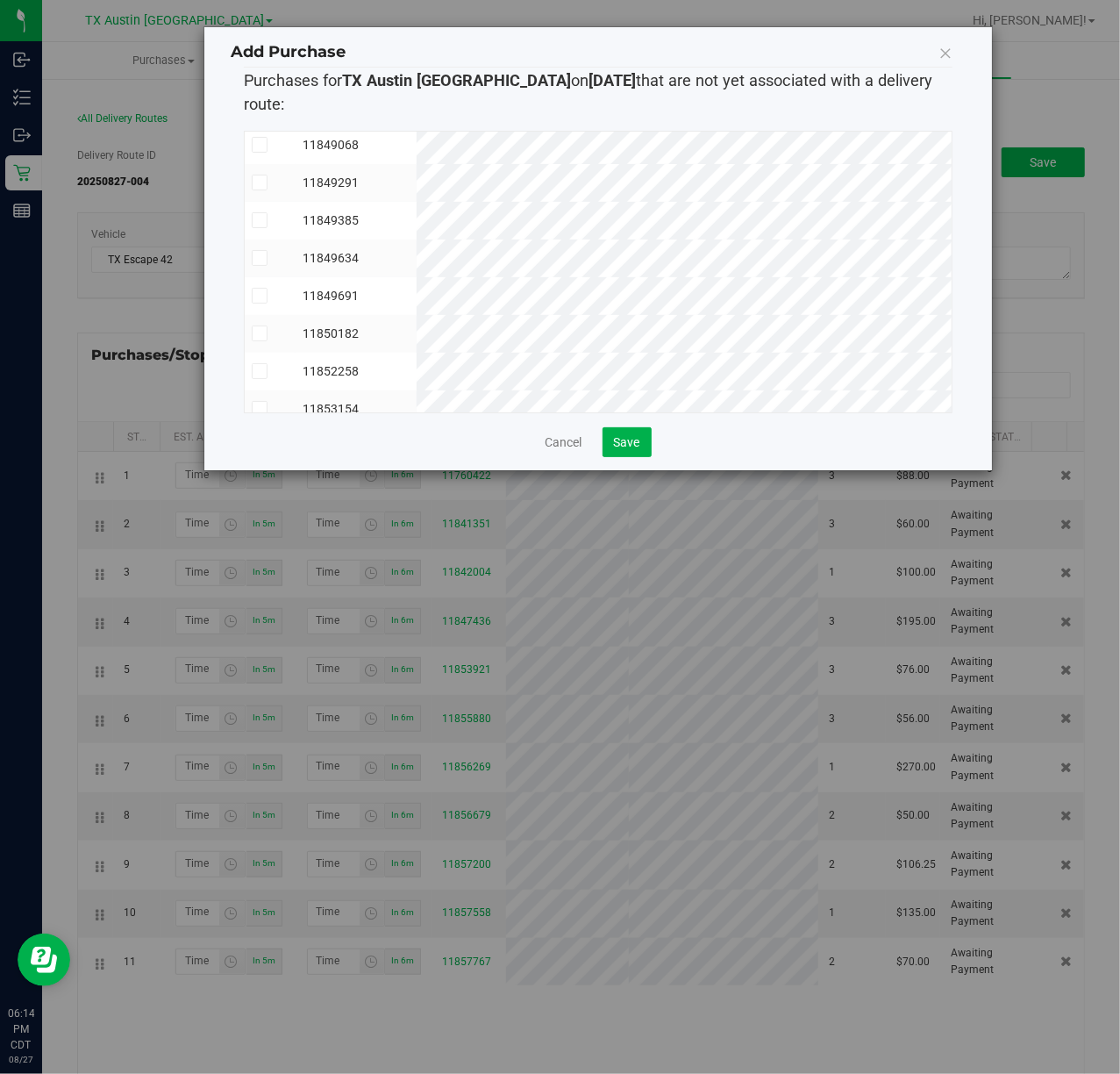
scroll to position [1286, 0]
click at [635, 435] on span "Save" at bounding box center [626, 442] width 26 height 14
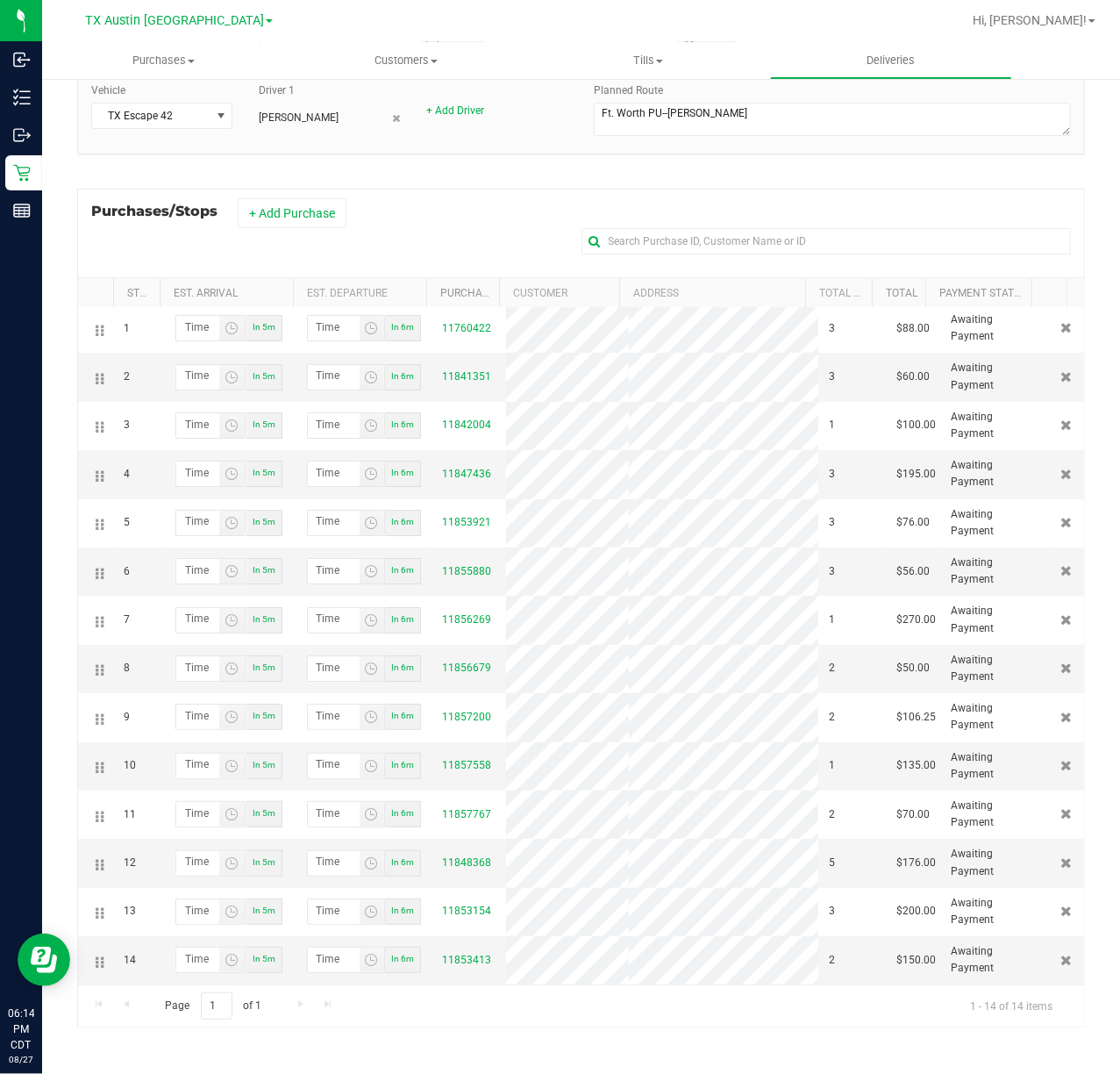
scroll to position [41, 0]
click at [325, 216] on button "+ Add Purchase" at bounding box center [292, 212] width 108 height 30
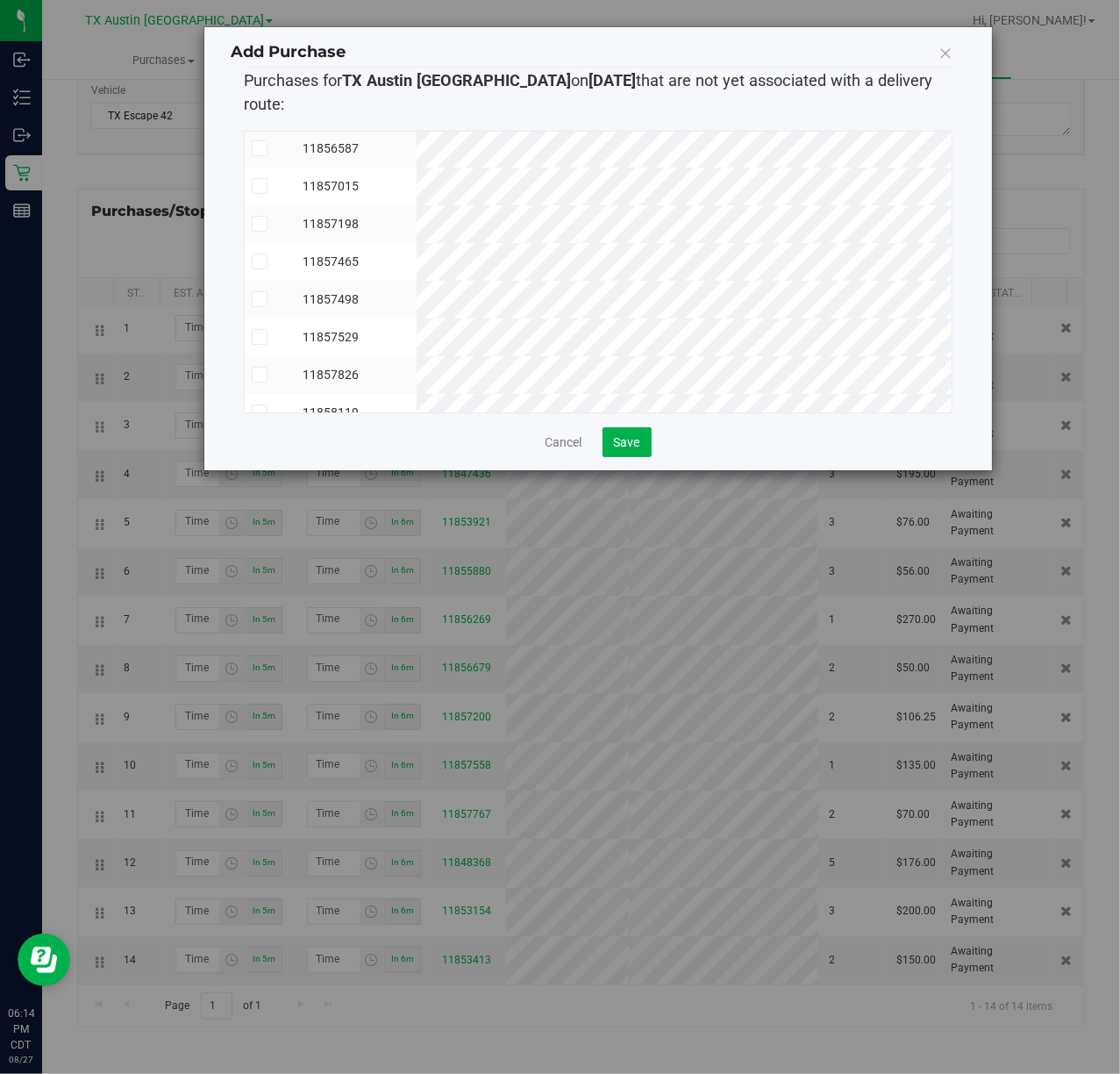
scroll to position [1802, 0]
click at [629, 435] on span "Save" at bounding box center [626, 442] width 26 height 14
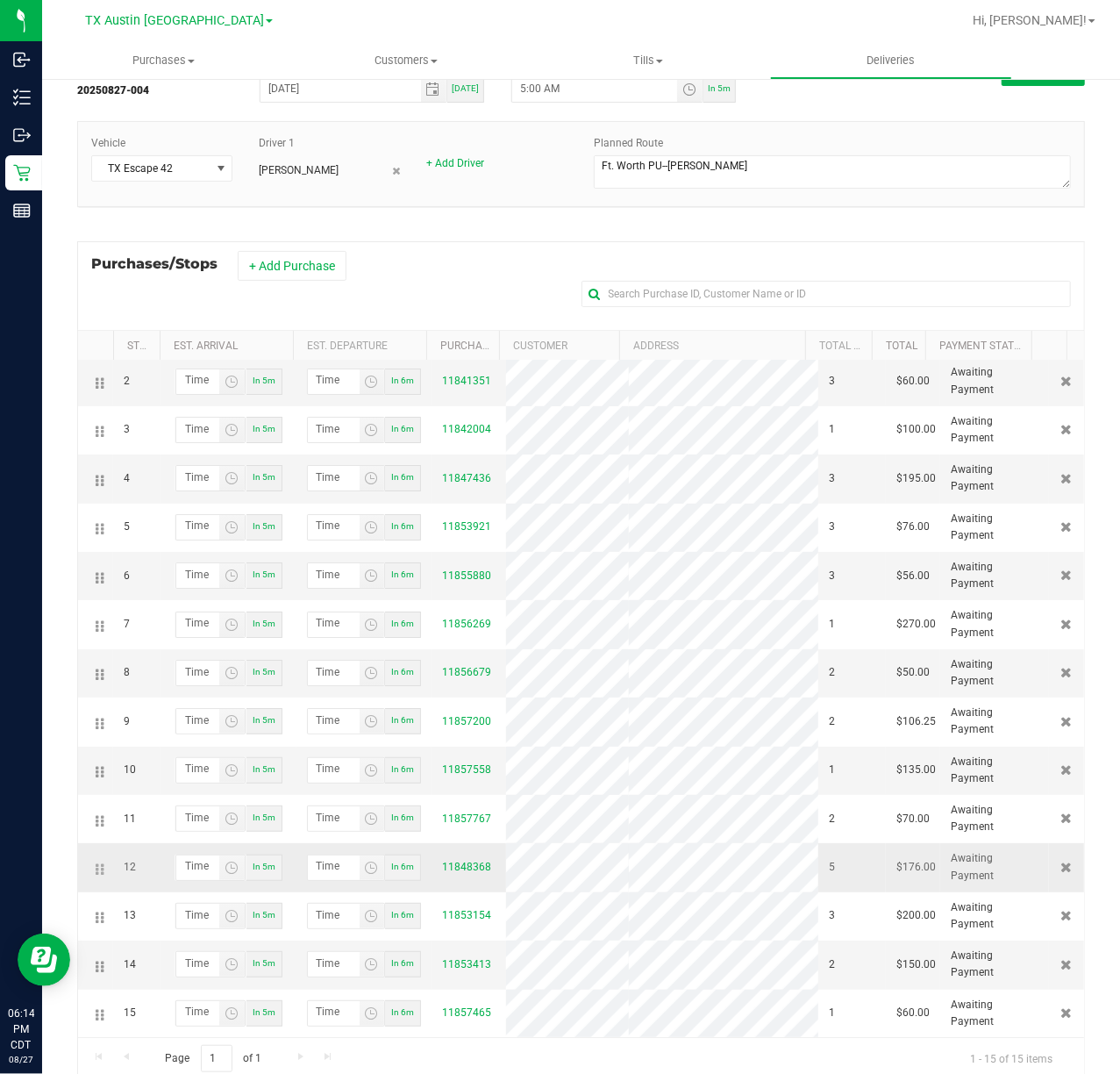
scroll to position [148, 0]
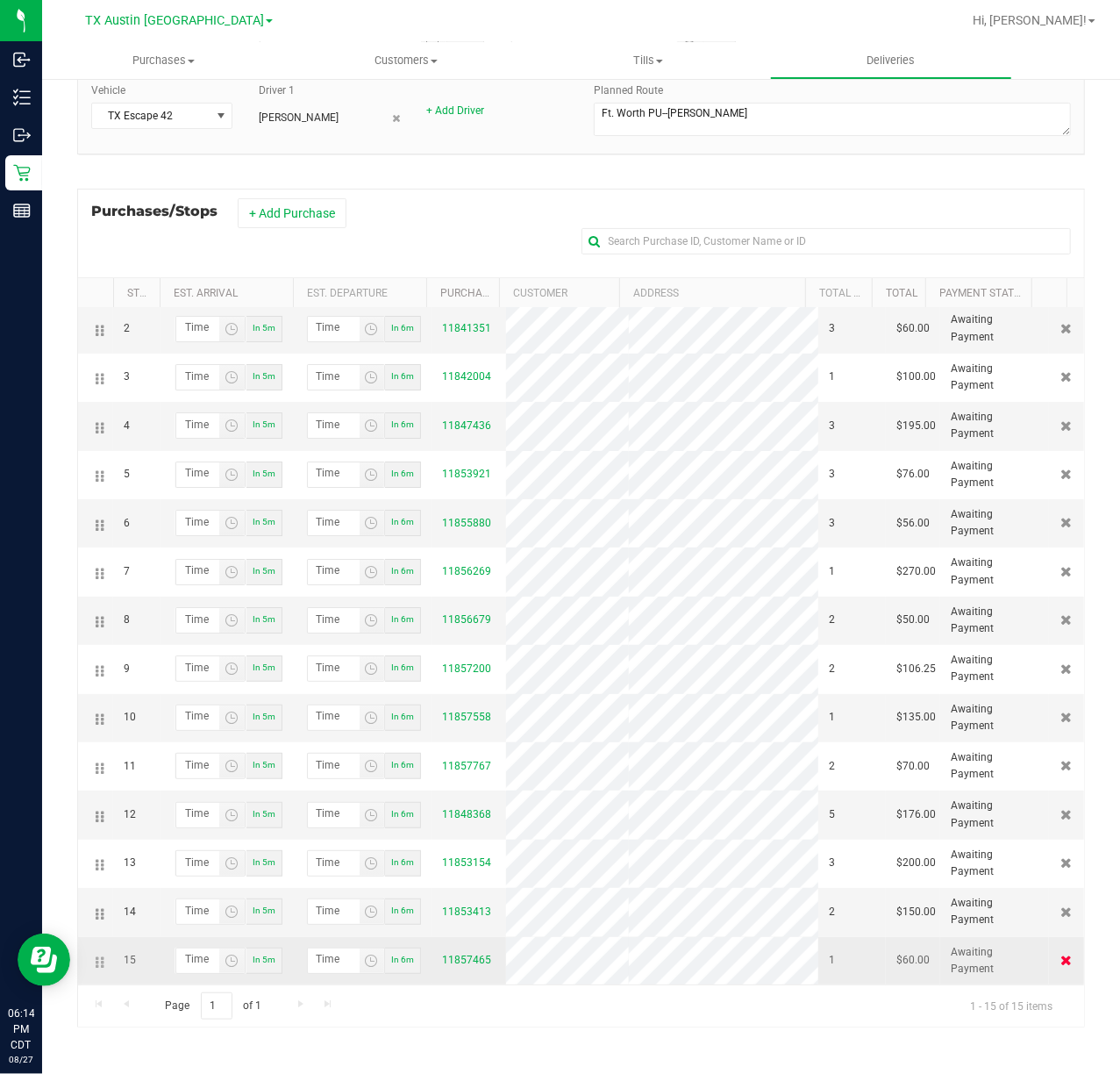
click at [1061, 962] on icon at bounding box center [1067, 960] width 12 height 11
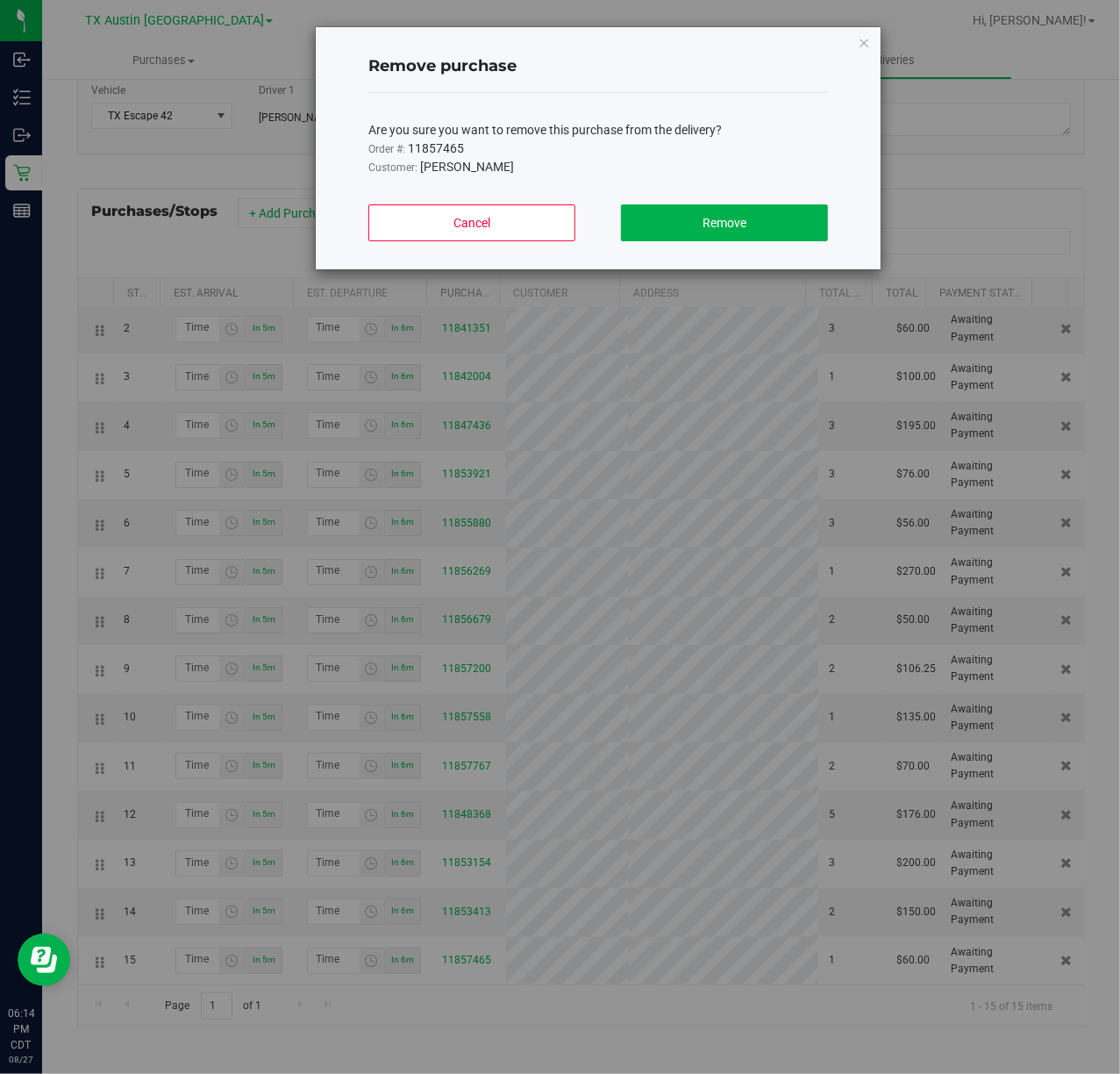
click at [796, 187] on div "Are you sure you want to remove this purchase from the delivery? Order #: 11857…" at bounding box center [598, 142] width 460 height 98
click at [776, 223] on button "Remove" at bounding box center [724, 222] width 207 height 37
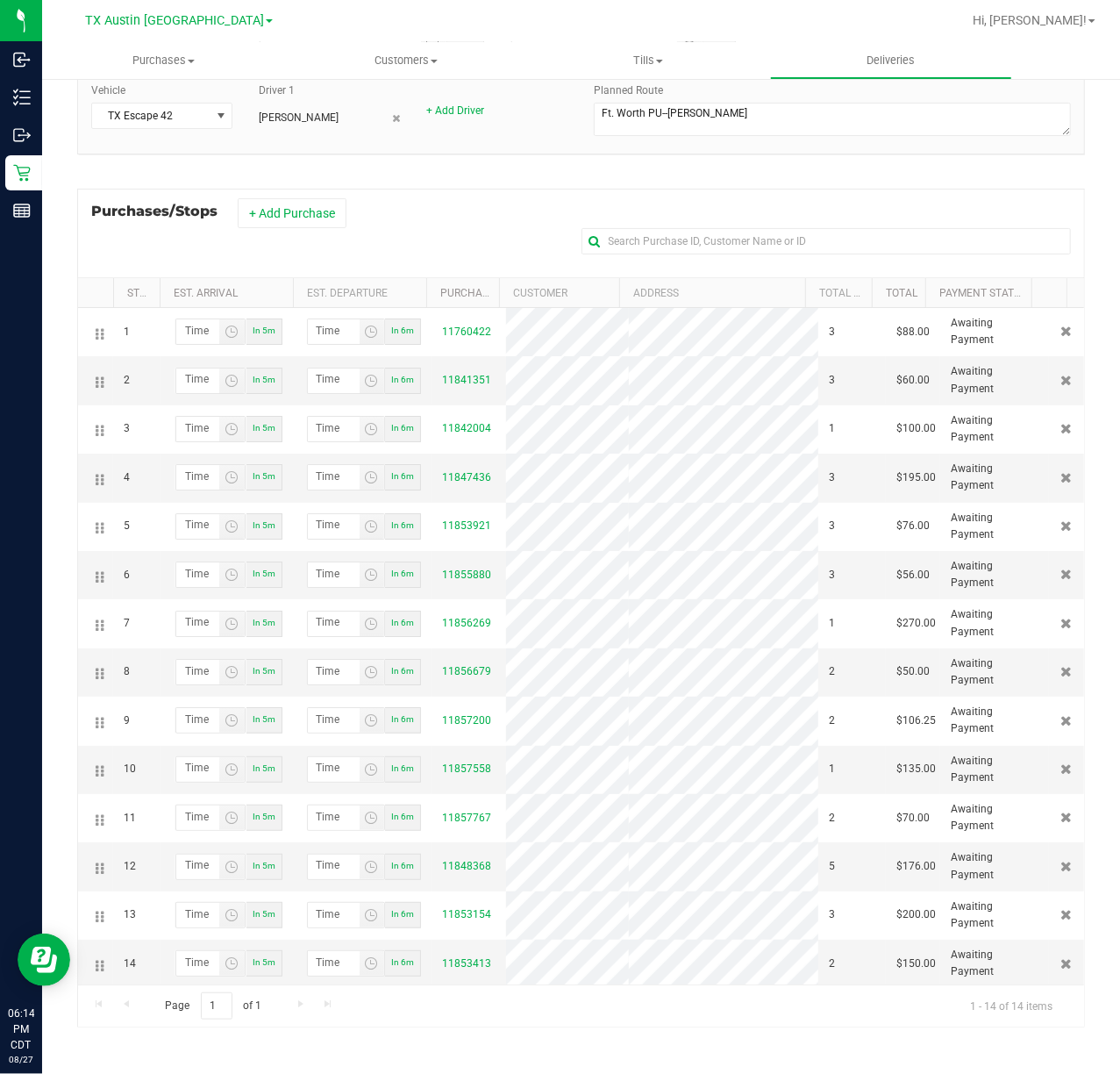
scroll to position [0, 0]
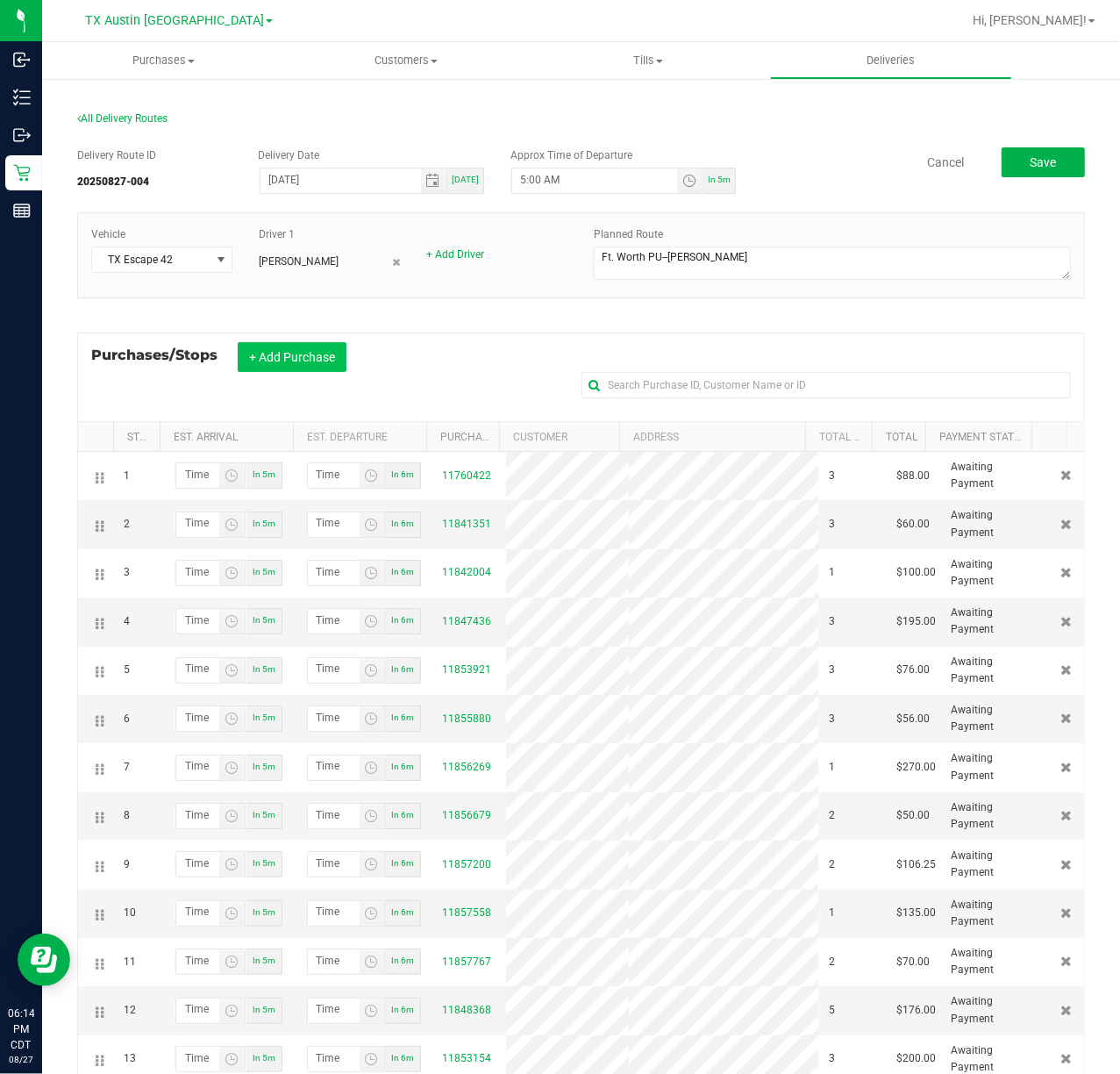
click at [328, 360] on button "+ Add Purchase" at bounding box center [292, 356] width 108 height 30
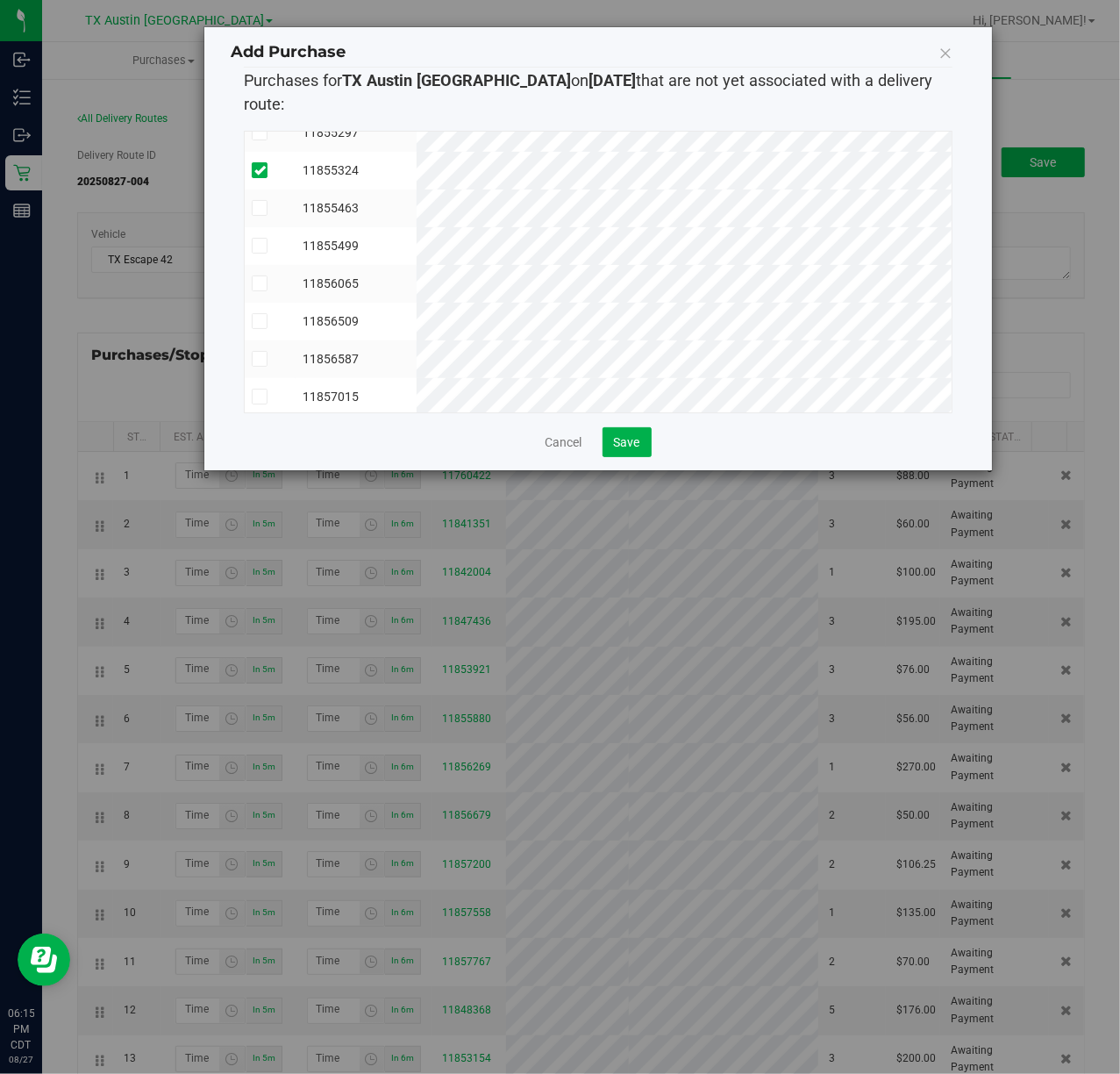
scroll to position [1637, 0]
click at [640, 435] on span "Save" at bounding box center [626, 442] width 26 height 14
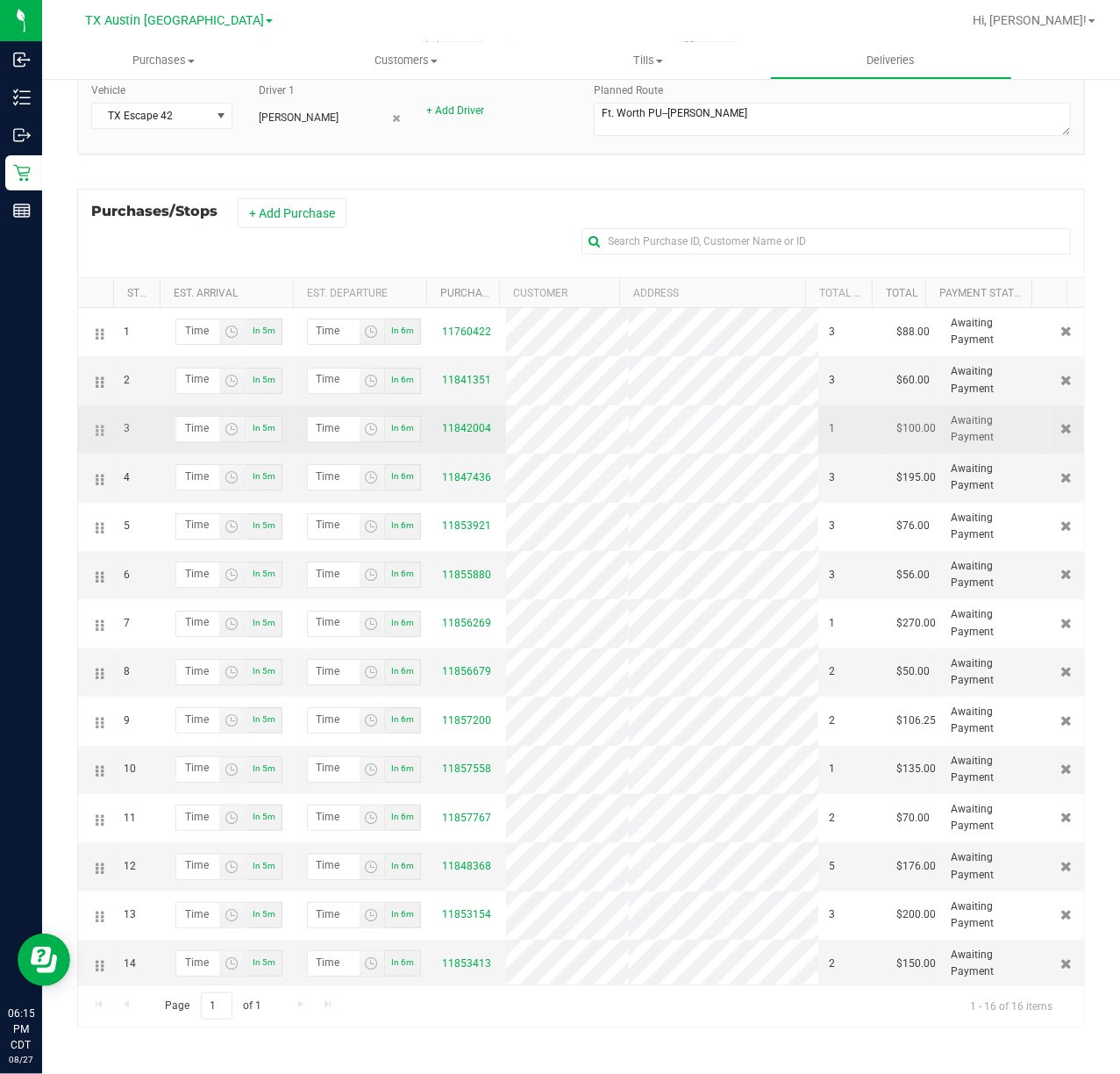
scroll to position [155, 0]
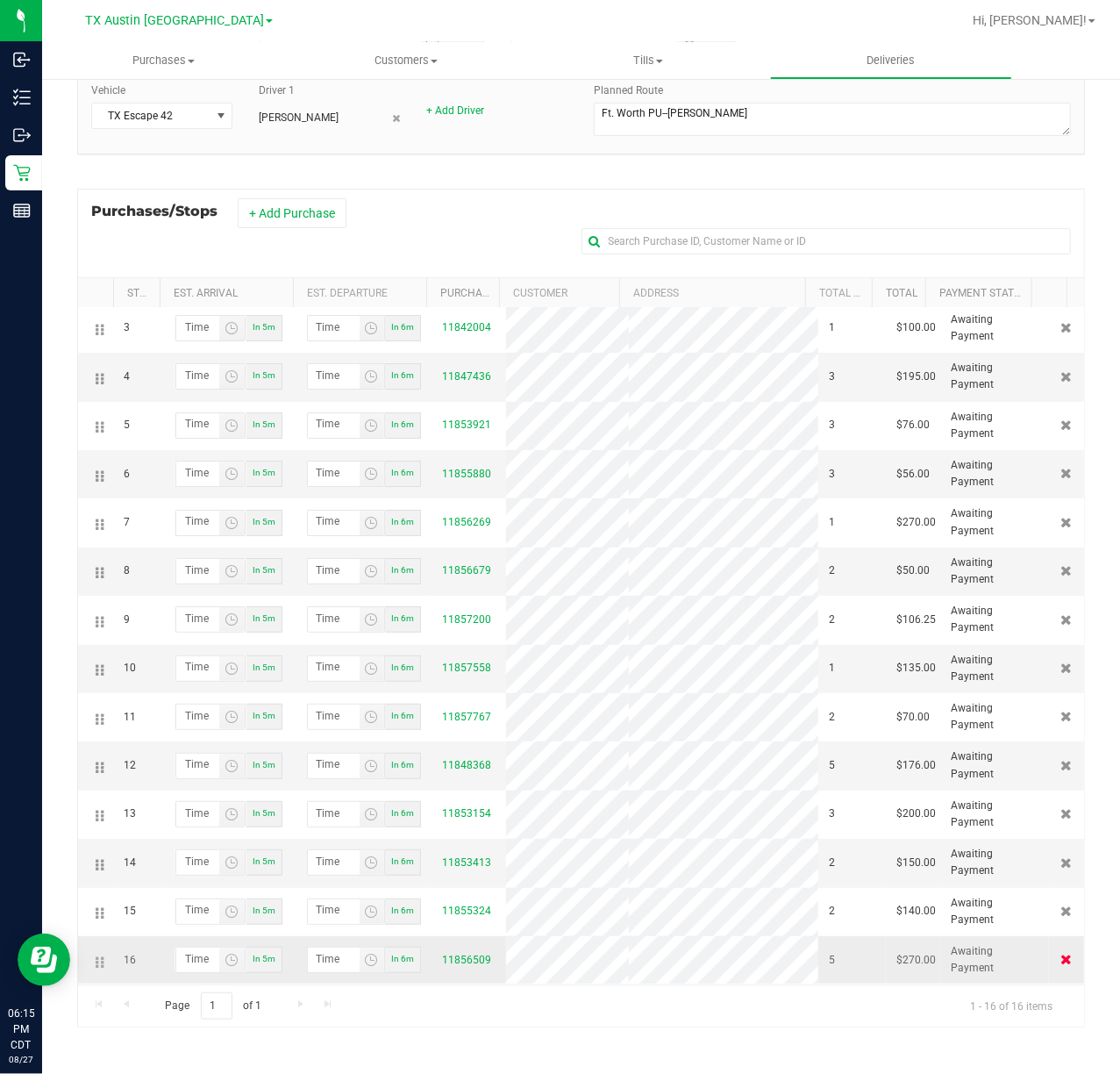
click at [1061, 954] on icon at bounding box center [1067, 959] width 12 height 11
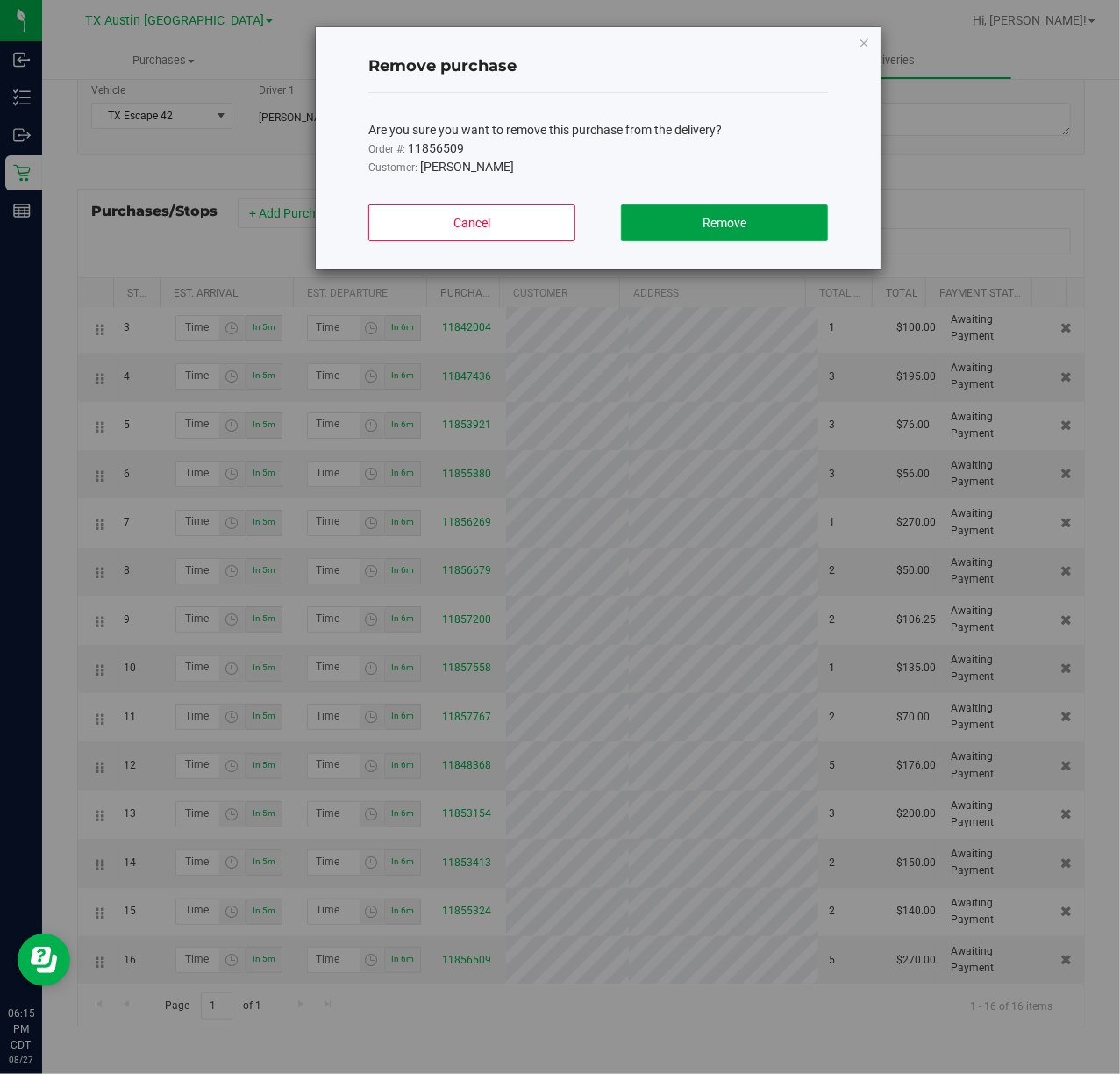
click at [701, 236] on button "Remove" at bounding box center [724, 222] width 207 height 37
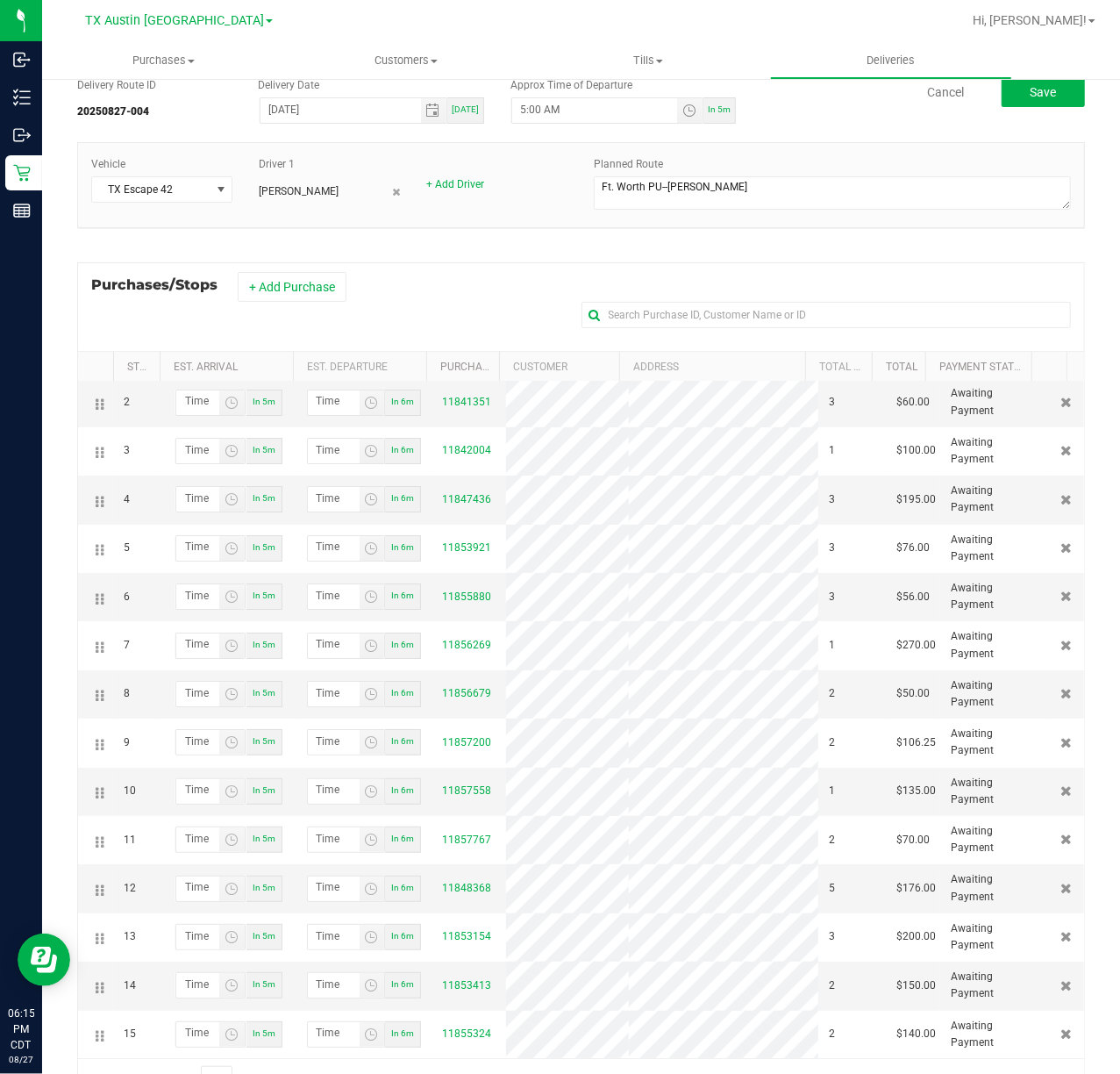
scroll to position [0, 0]
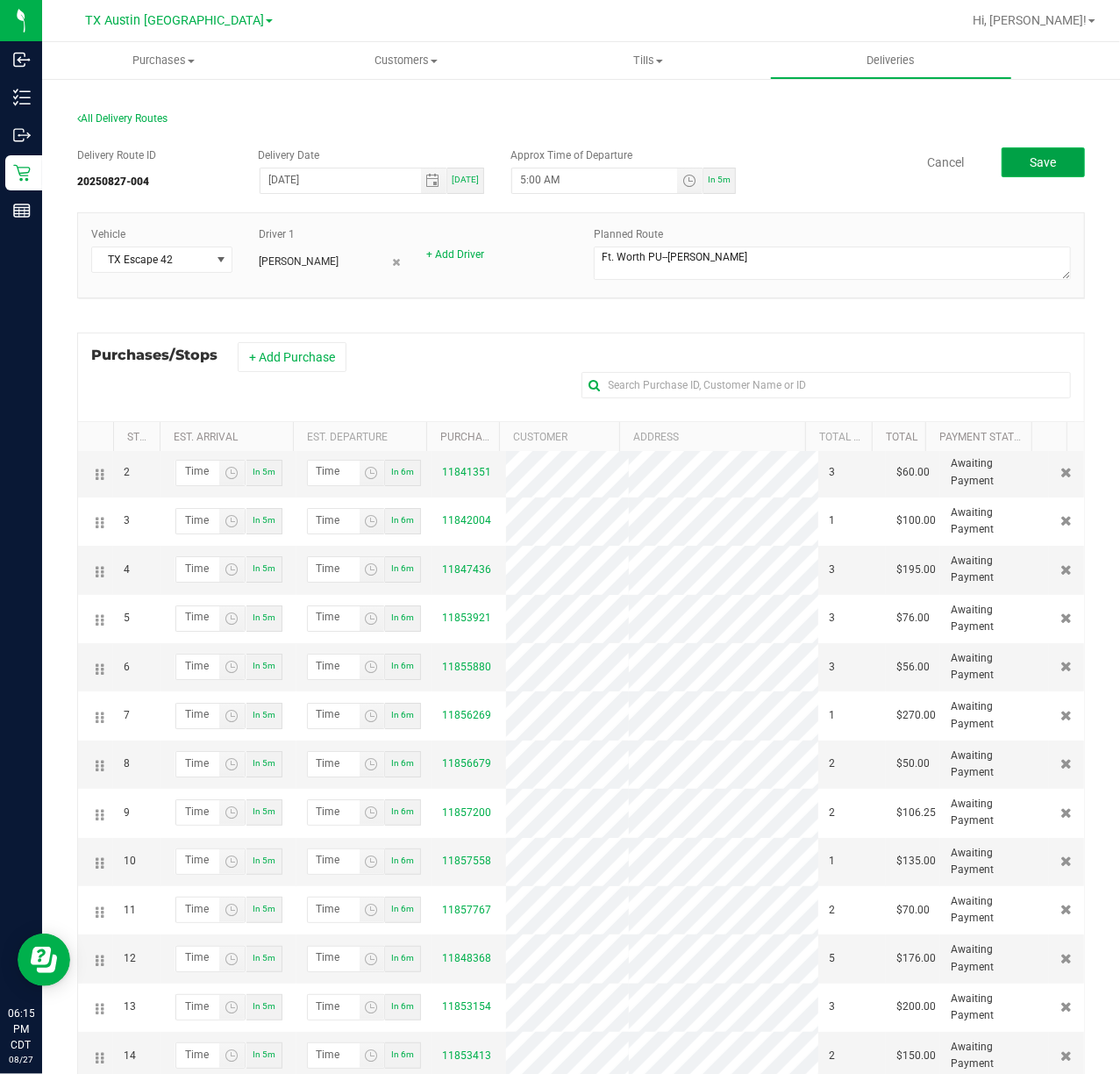
click at [1005, 174] on button "Save" at bounding box center [1043, 162] width 83 height 30
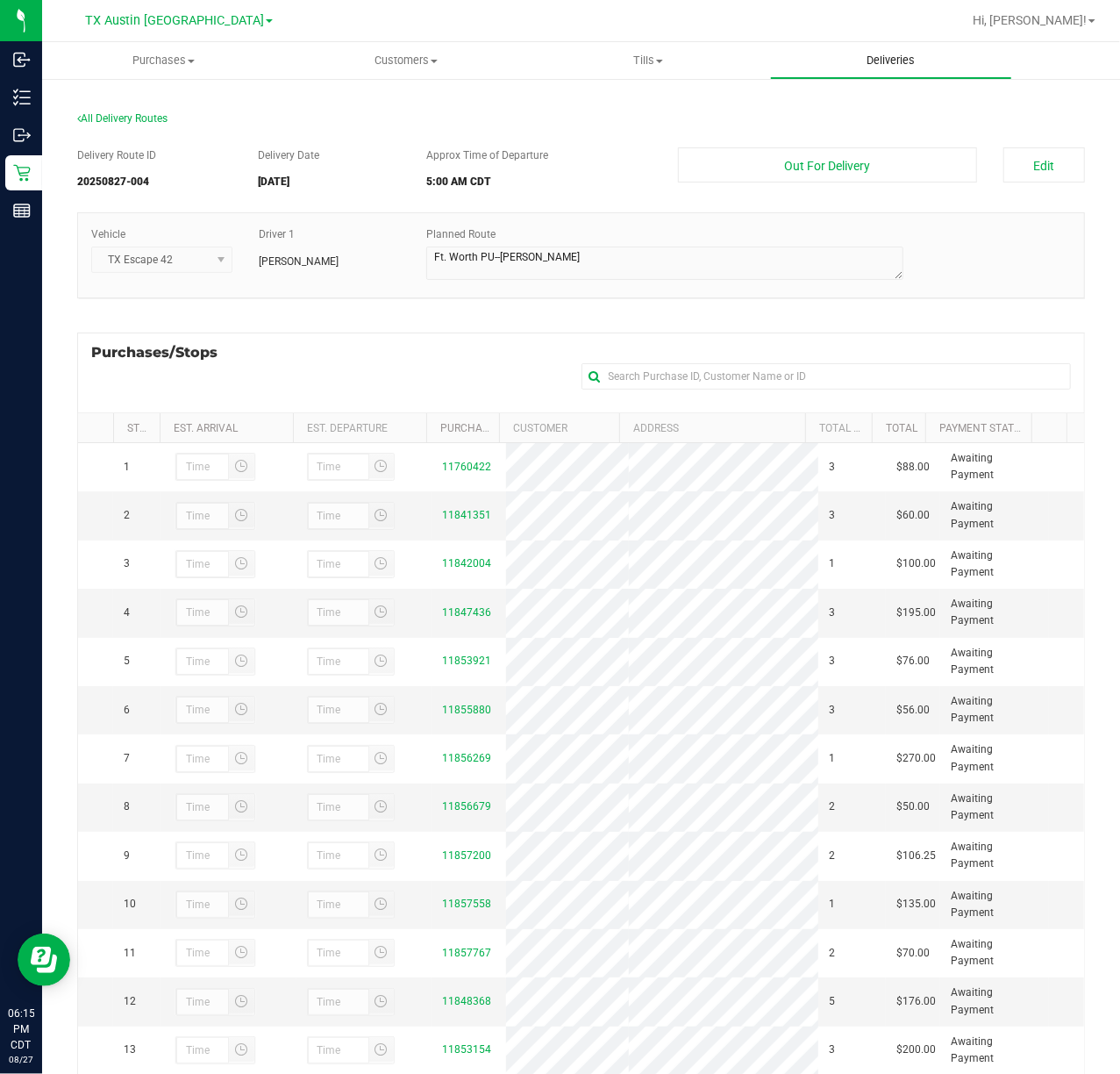
click at [917, 61] on span "Deliveries" at bounding box center [891, 60] width 96 height 15
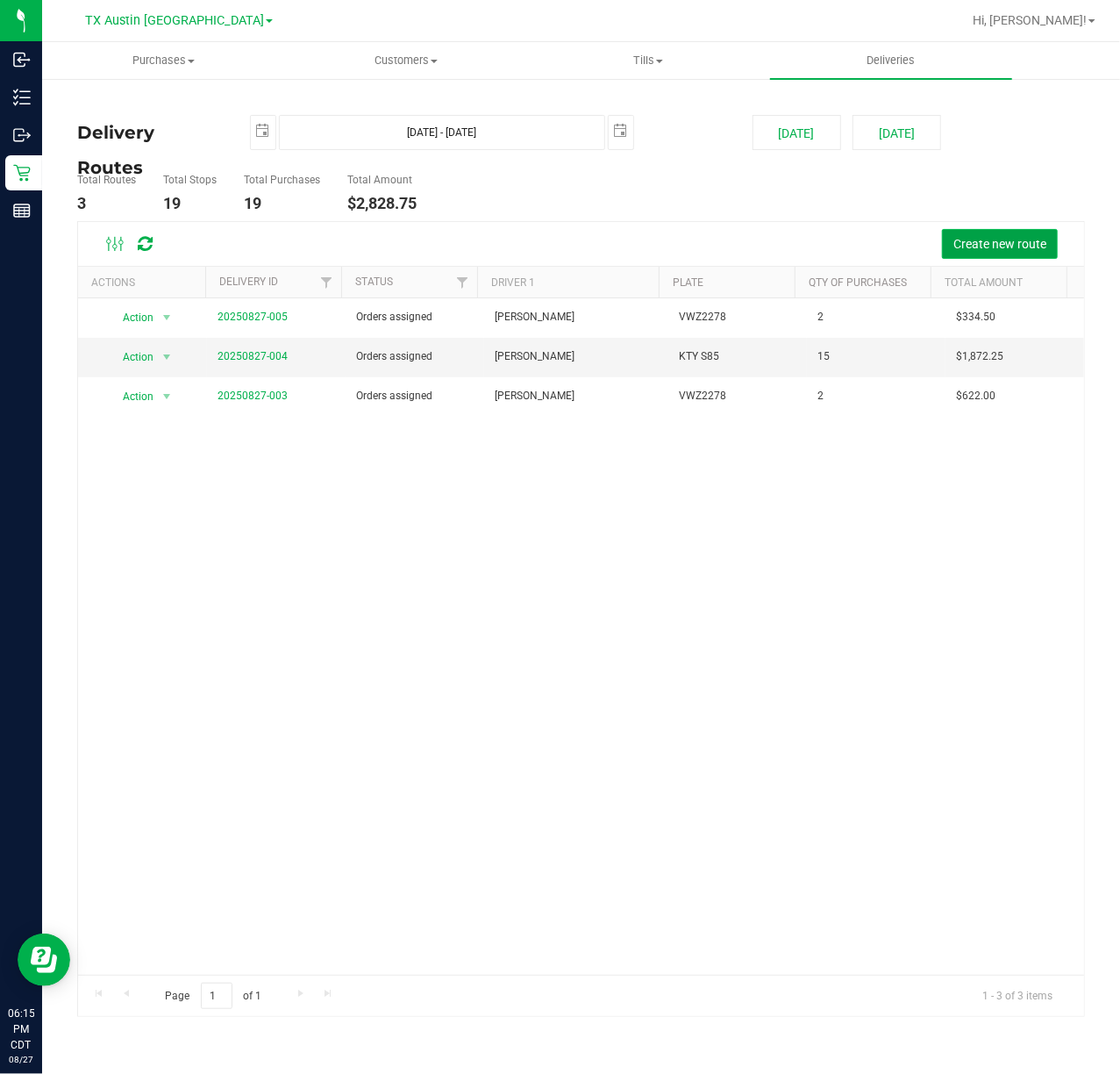
click at [1037, 244] on span "Create new route" at bounding box center [1000, 244] width 93 height 14
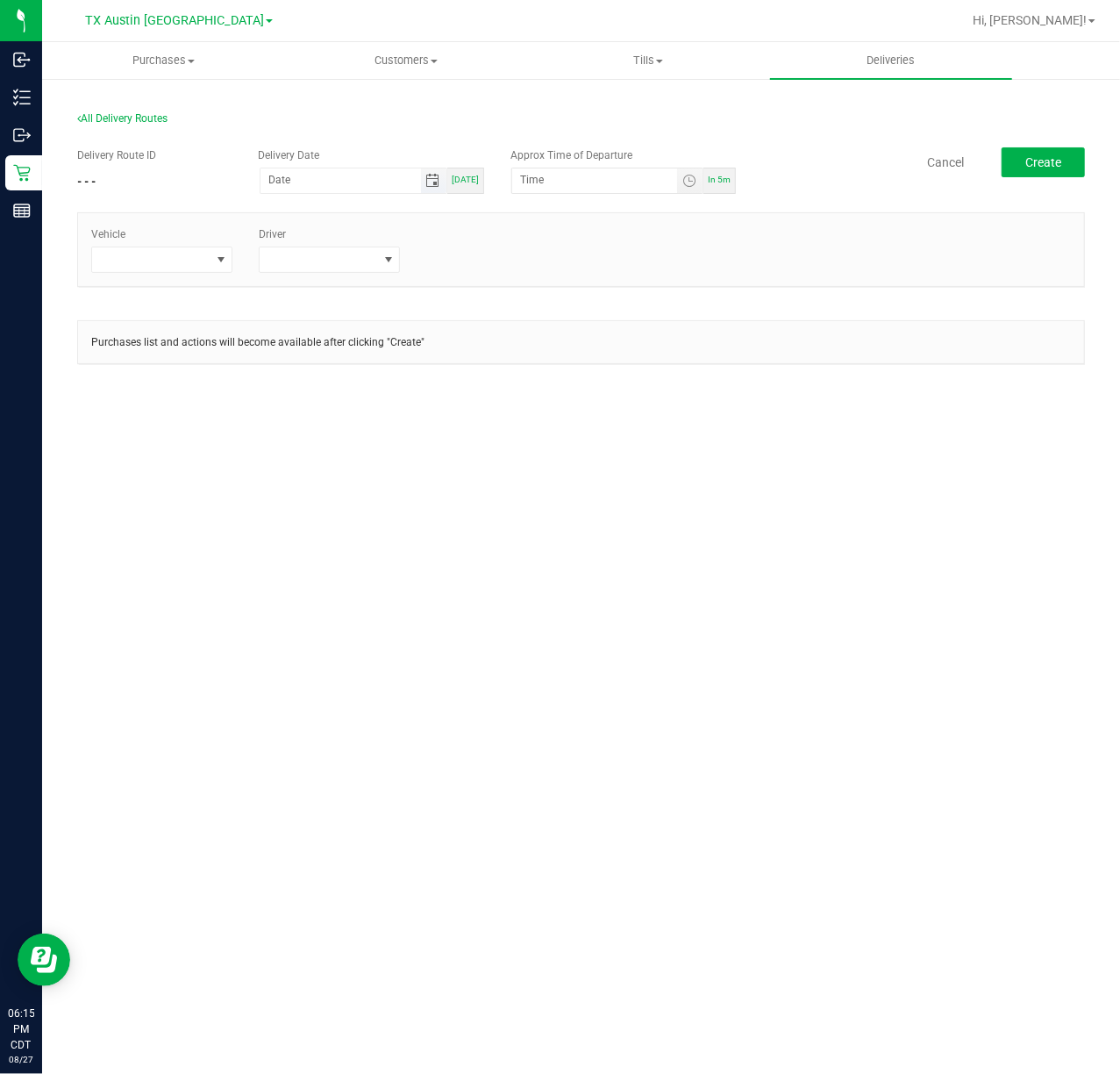
click at [435, 180] on span "Toggle calendar" at bounding box center [434, 181] width 14 height 14
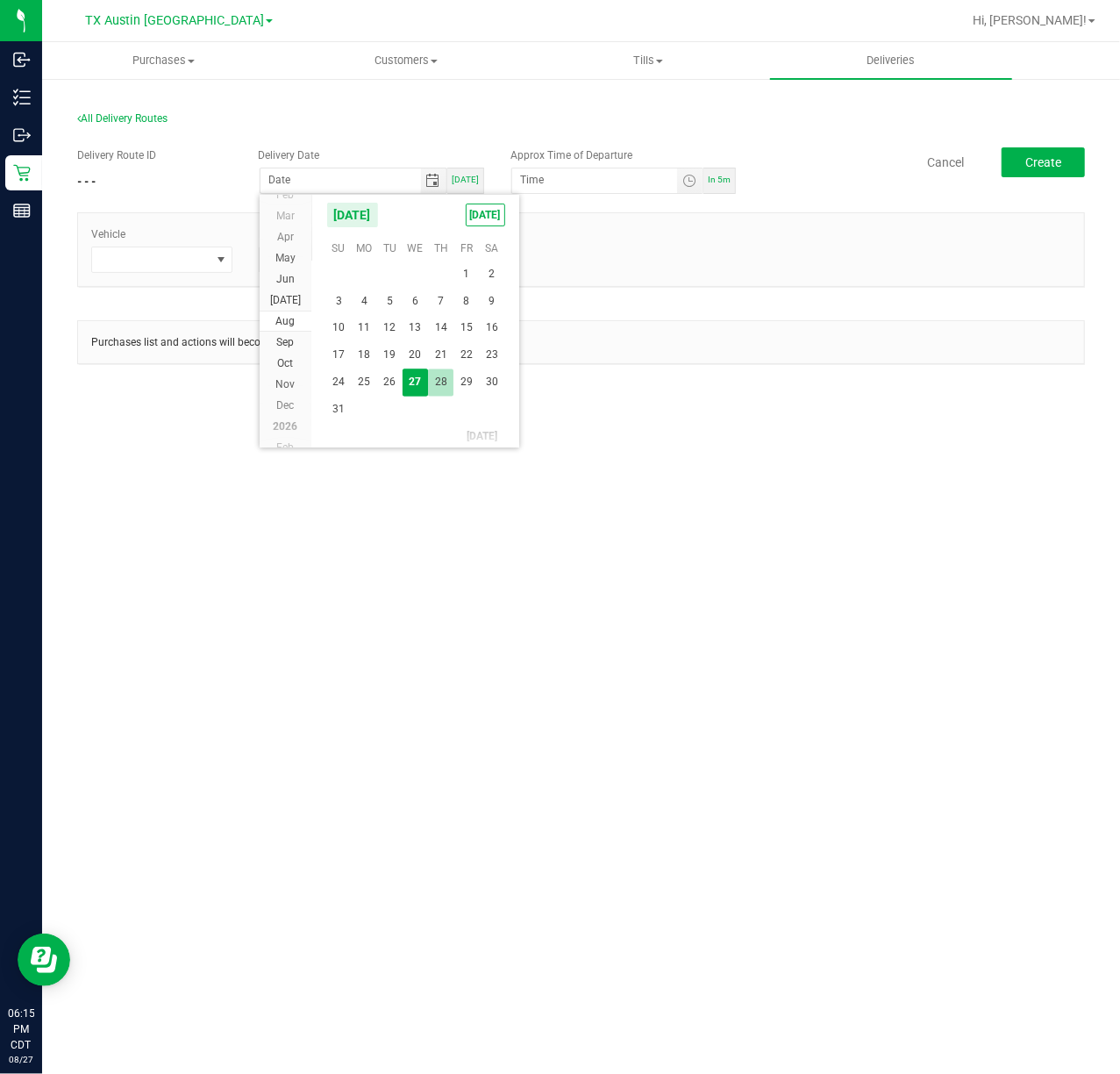
click at [449, 388] on span "28" at bounding box center [441, 383] width 25 height 27
type input "[DATE]"
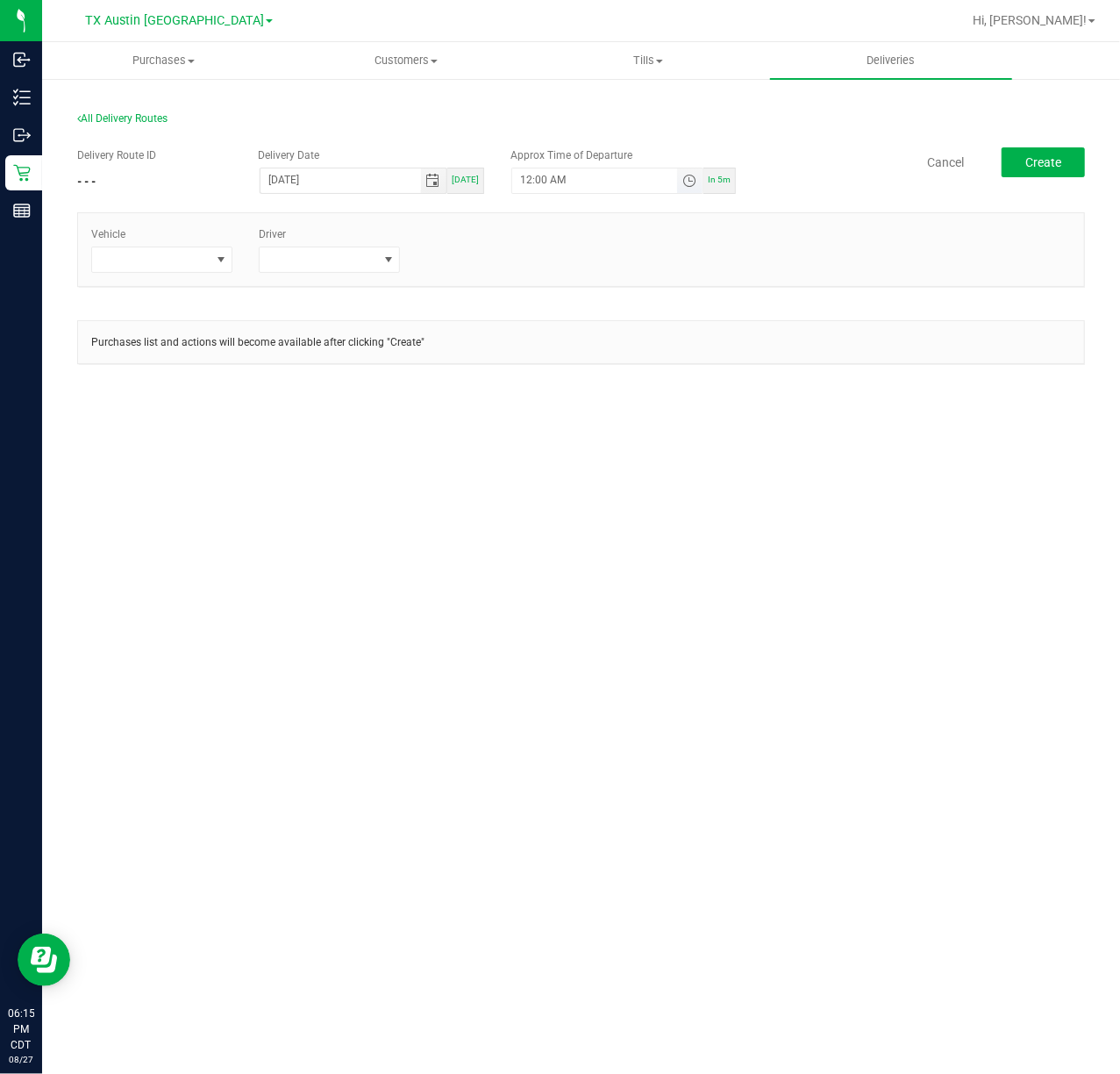
click at [689, 184] on span "Toggle time list" at bounding box center [690, 181] width 14 height 14
click at [630, 516] on button "Set" at bounding box center [639, 523] width 66 height 39
type input "5:00 AM"
click at [211, 263] on span at bounding box center [221, 259] width 22 height 24
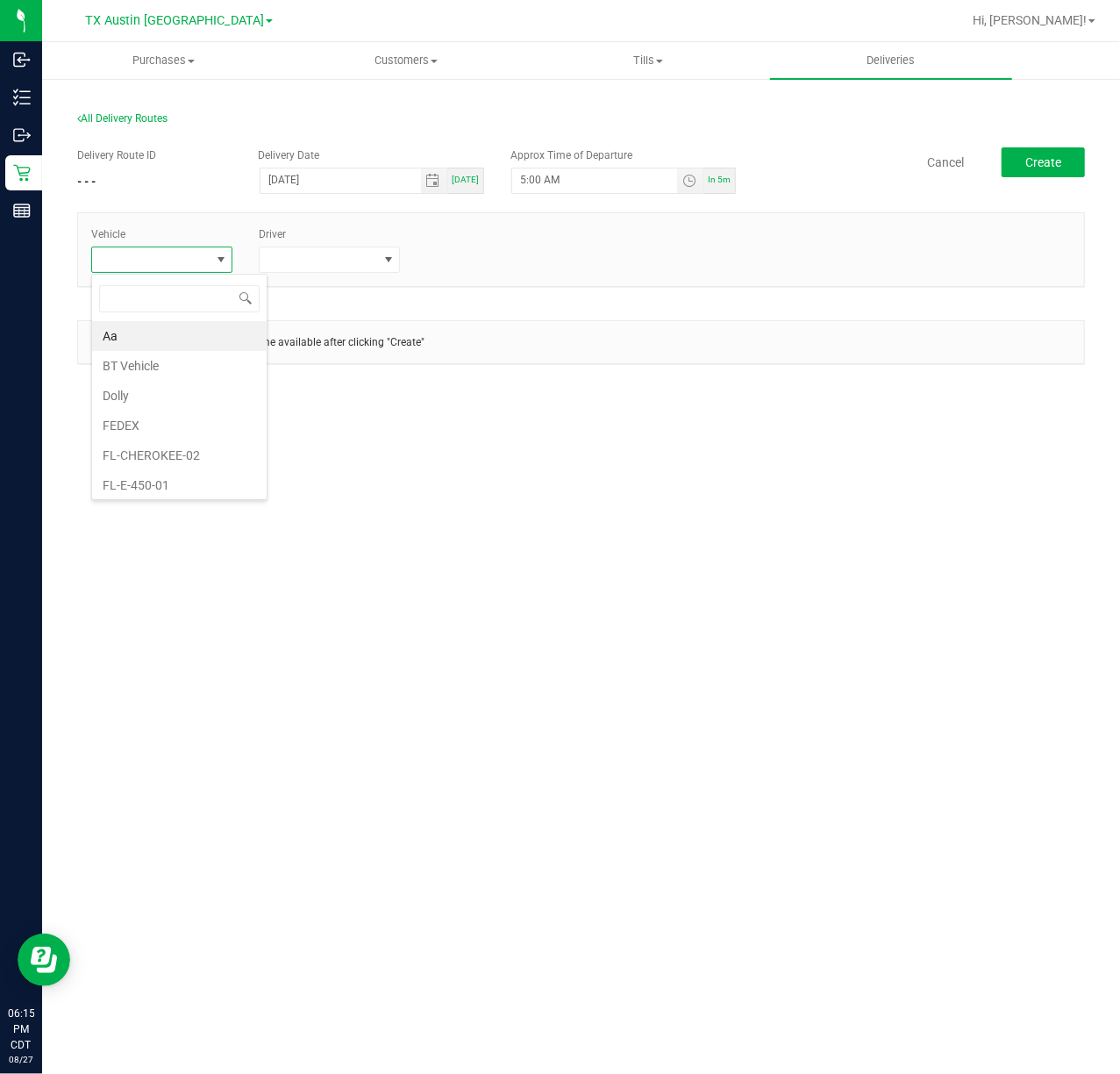
scroll to position [26, 141]
type input "tx"
click at [191, 483] on li "TX-ROGUE-11" at bounding box center [174, 485] width 164 height 30
click at [367, 260] on span at bounding box center [318, 259] width 118 height 24
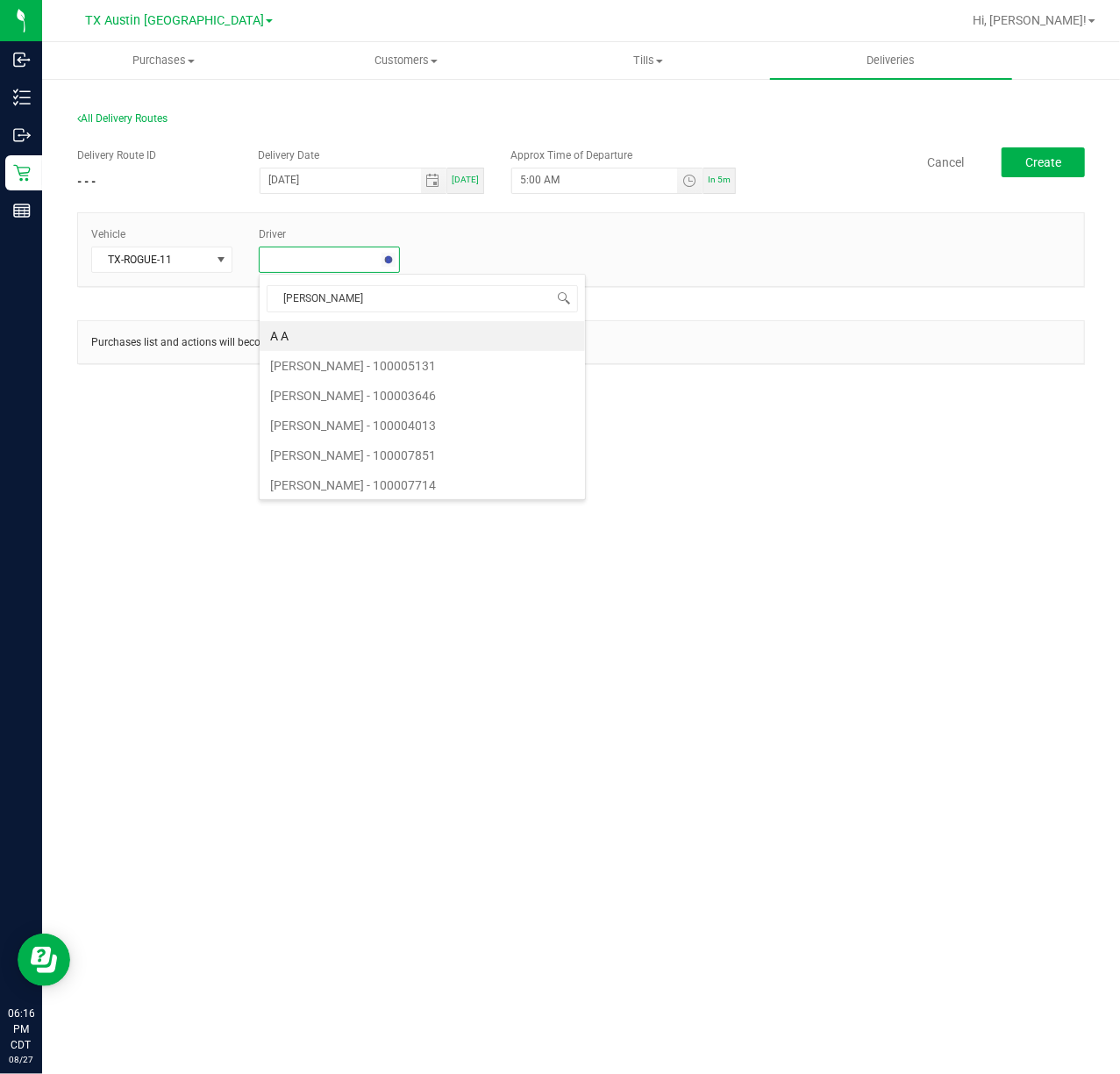
type input "flore"
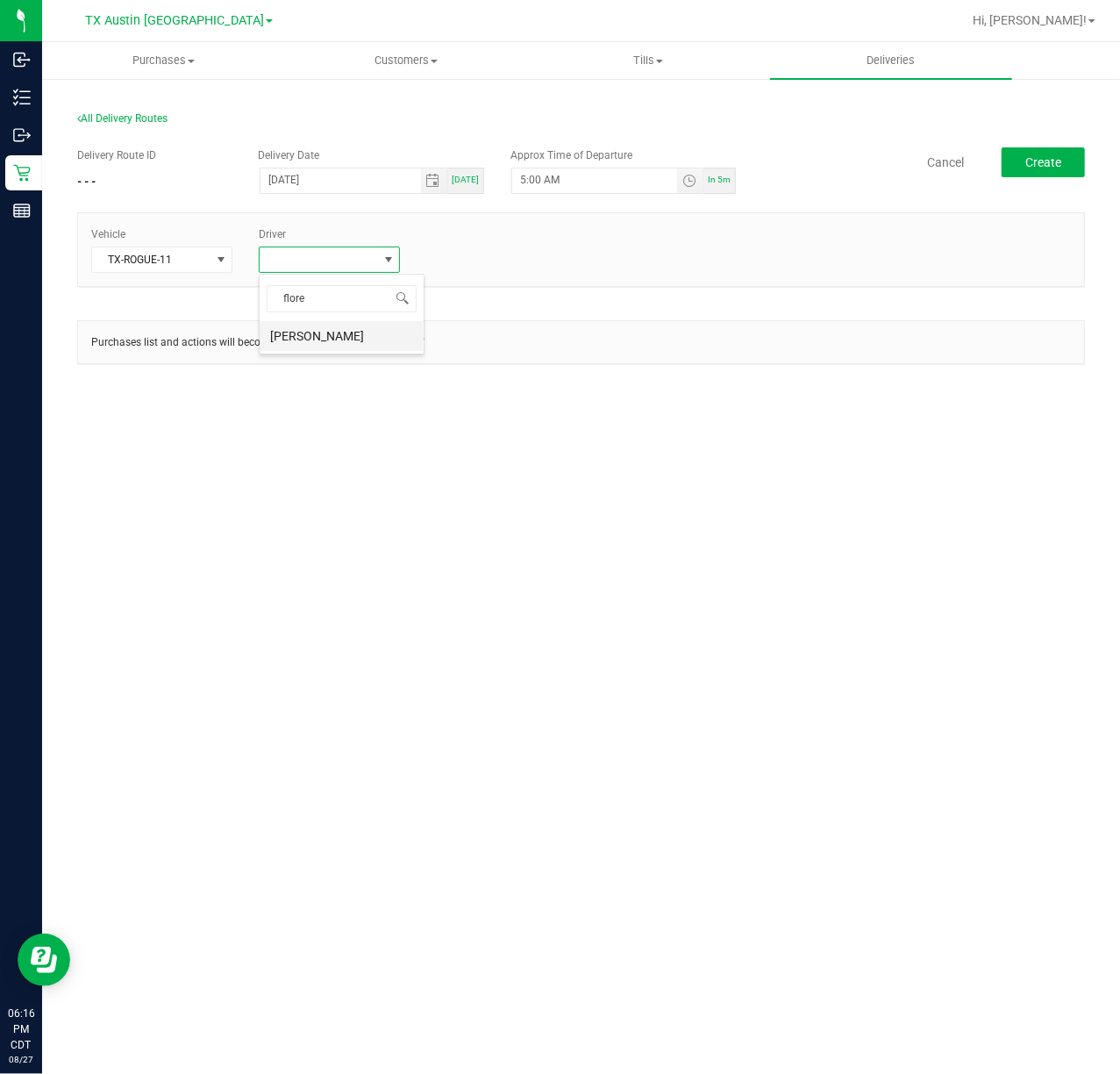
click at [347, 339] on li "Victoria Flores" at bounding box center [341, 335] width 164 height 30
click at [1060, 144] on div "Delivery Route ID - - - Delivery Date 08/28/2025 Today Approx Time of Departure…" at bounding box center [580, 264] width 1008 height 260
click at [1054, 159] on span "Create" at bounding box center [1044, 163] width 36 height 14
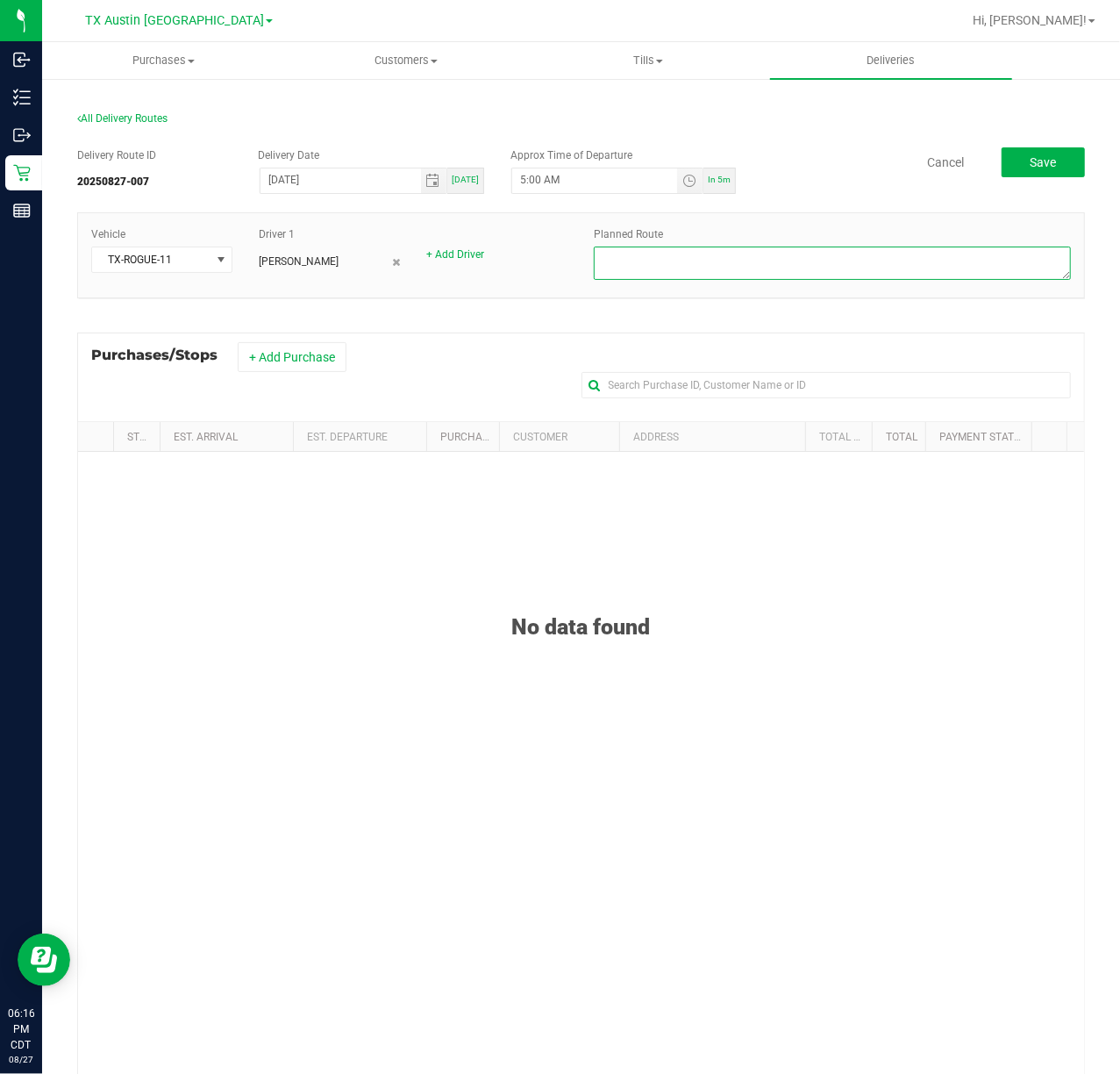
click at [802, 259] on textarea at bounding box center [833, 263] width 477 height 33
type textarea "East Texas DEL Route"
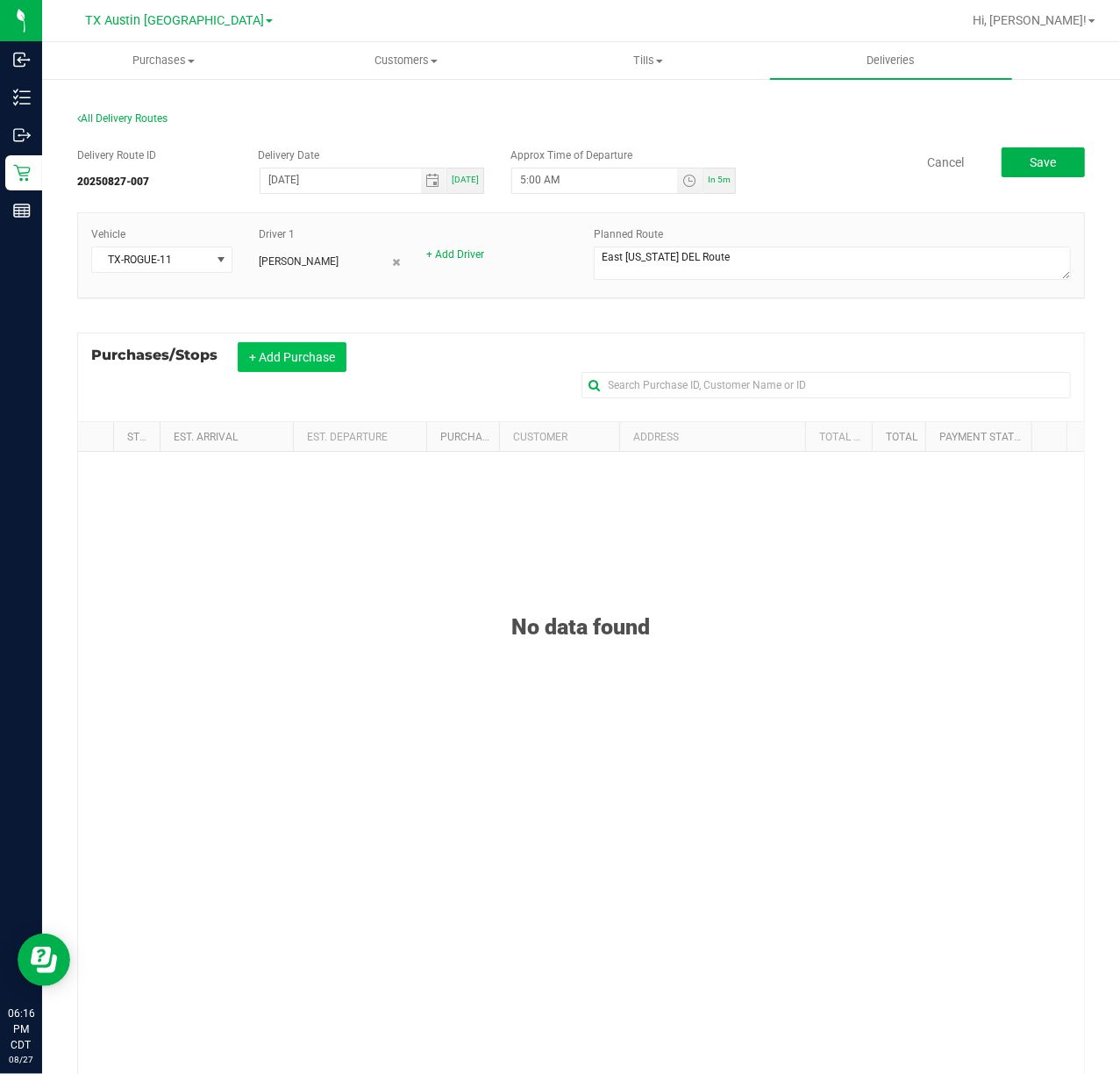
click at [314, 349] on button "+ Add Purchase" at bounding box center [292, 356] width 108 height 30
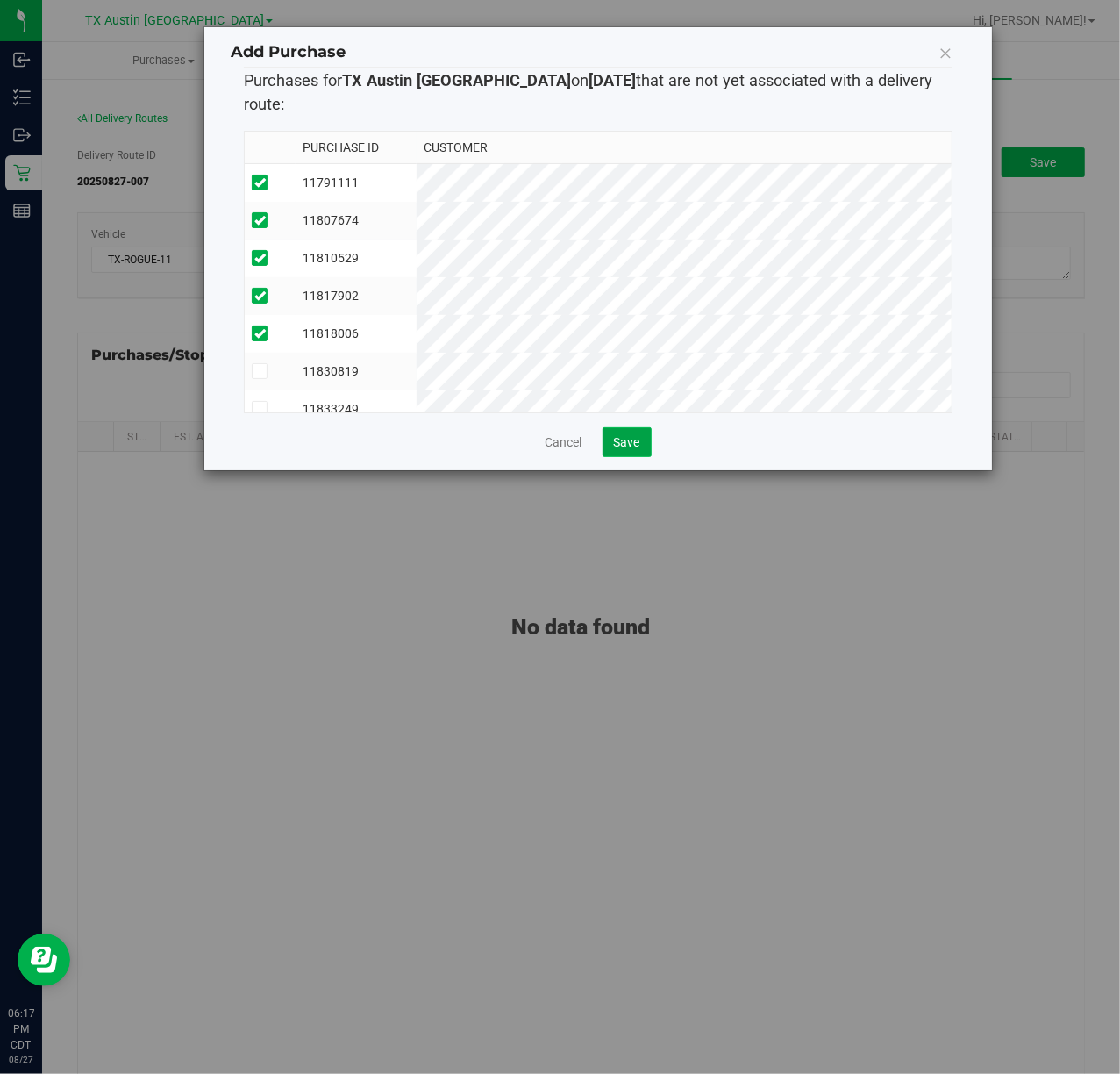
click at [612, 428] on button "Save" at bounding box center [627, 442] width 49 height 30
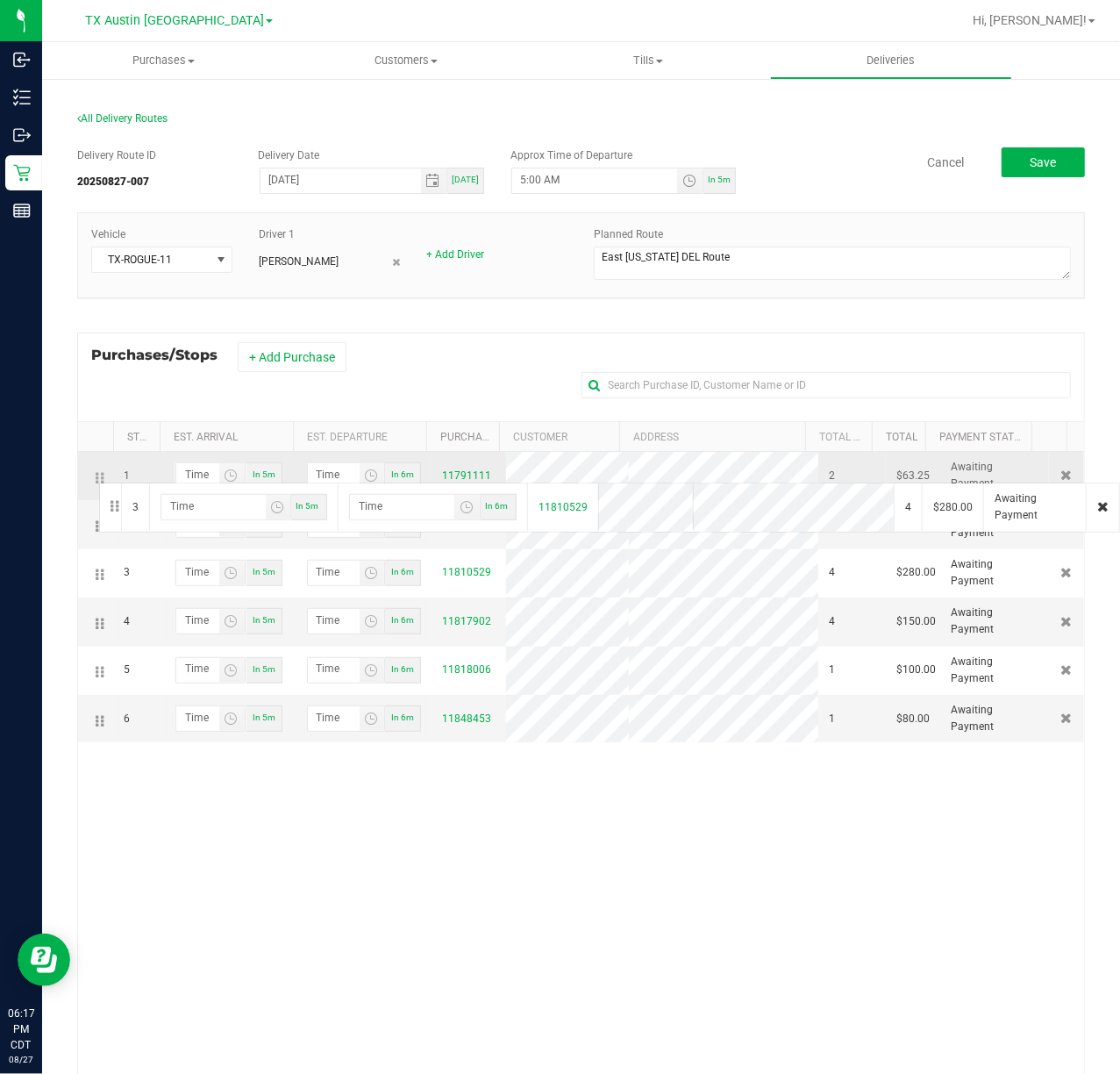
drag, startPoint x: 99, startPoint y: 582, endPoint x: 97, endPoint y: 481, distance: 101.0
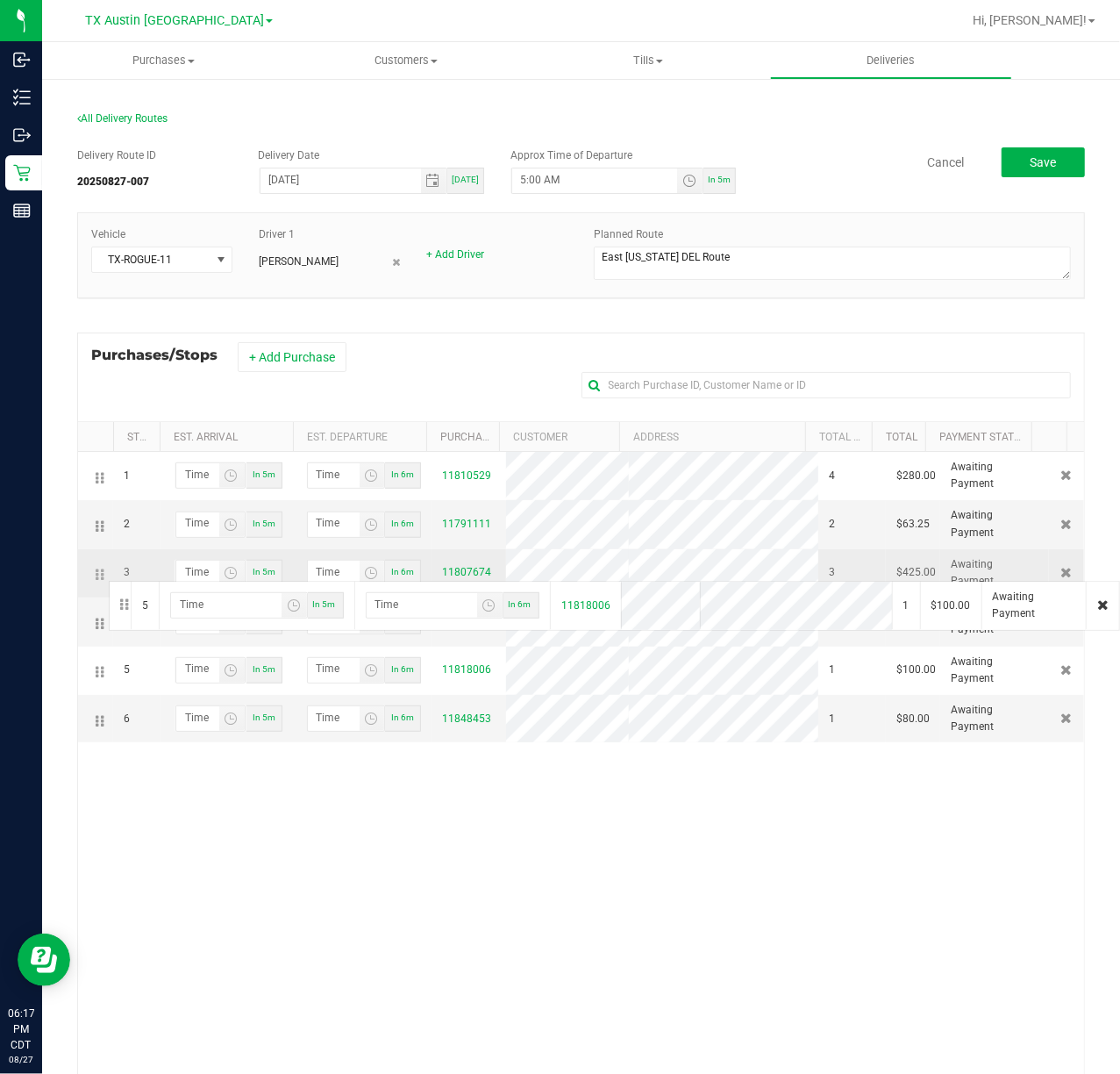
drag, startPoint x: 95, startPoint y: 678, endPoint x: 106, endPoint y: 578, distance: 100.6
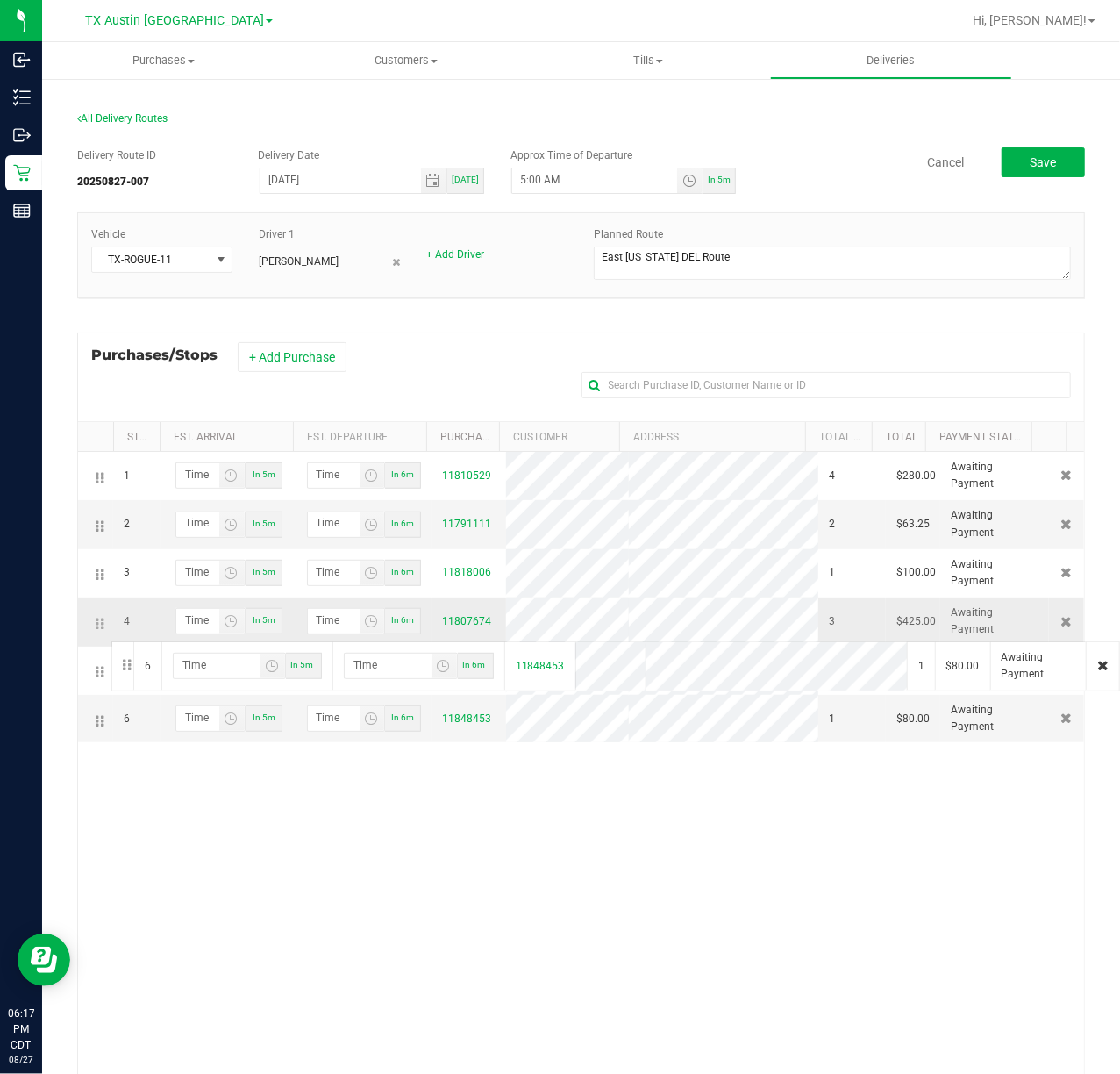
drag, startPoint x: 102, startPoint y: 730, endPoint x: 108, endPoint y: 640, distance: 90.2
click at [1051, 172] on button "Save" at bounding box center [1043, 162] width 83 height 30
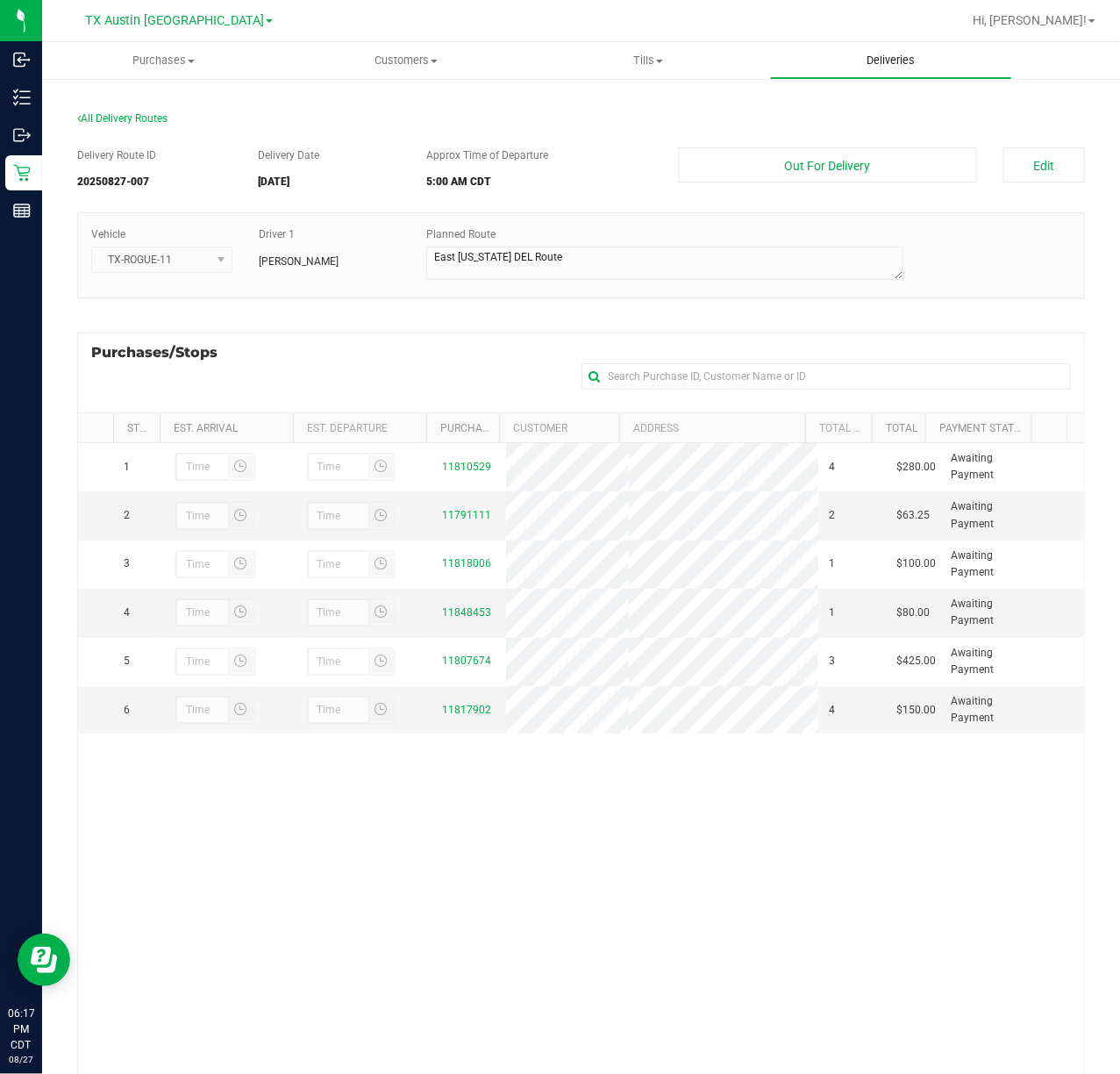
click at [899, 60] on span "Deliveries" at bounding box center [891, 60] width 96 height 15
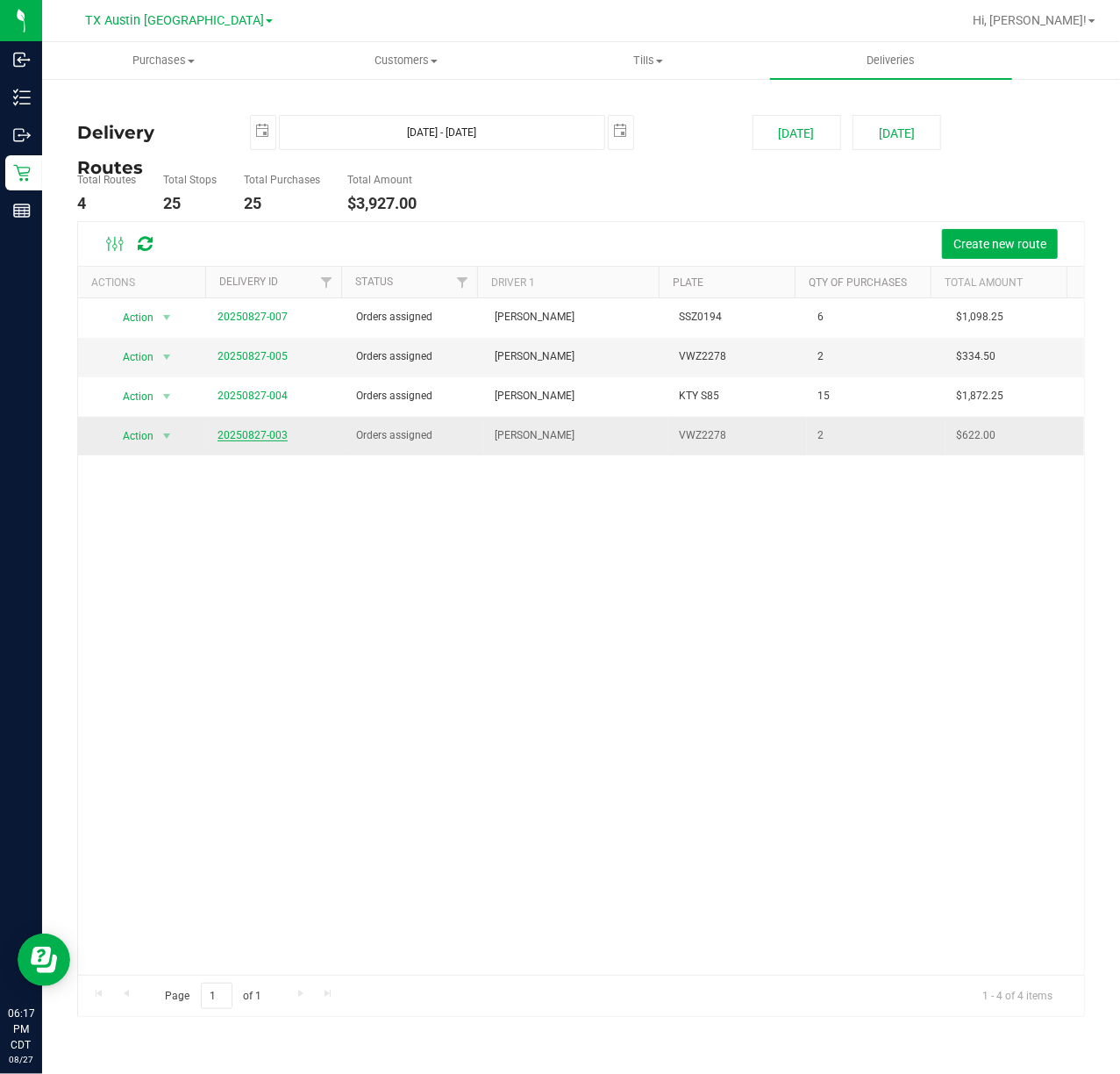
click at [265, 431] on link "20250827-003" at bounding box center [253, 436] width 71 height 13
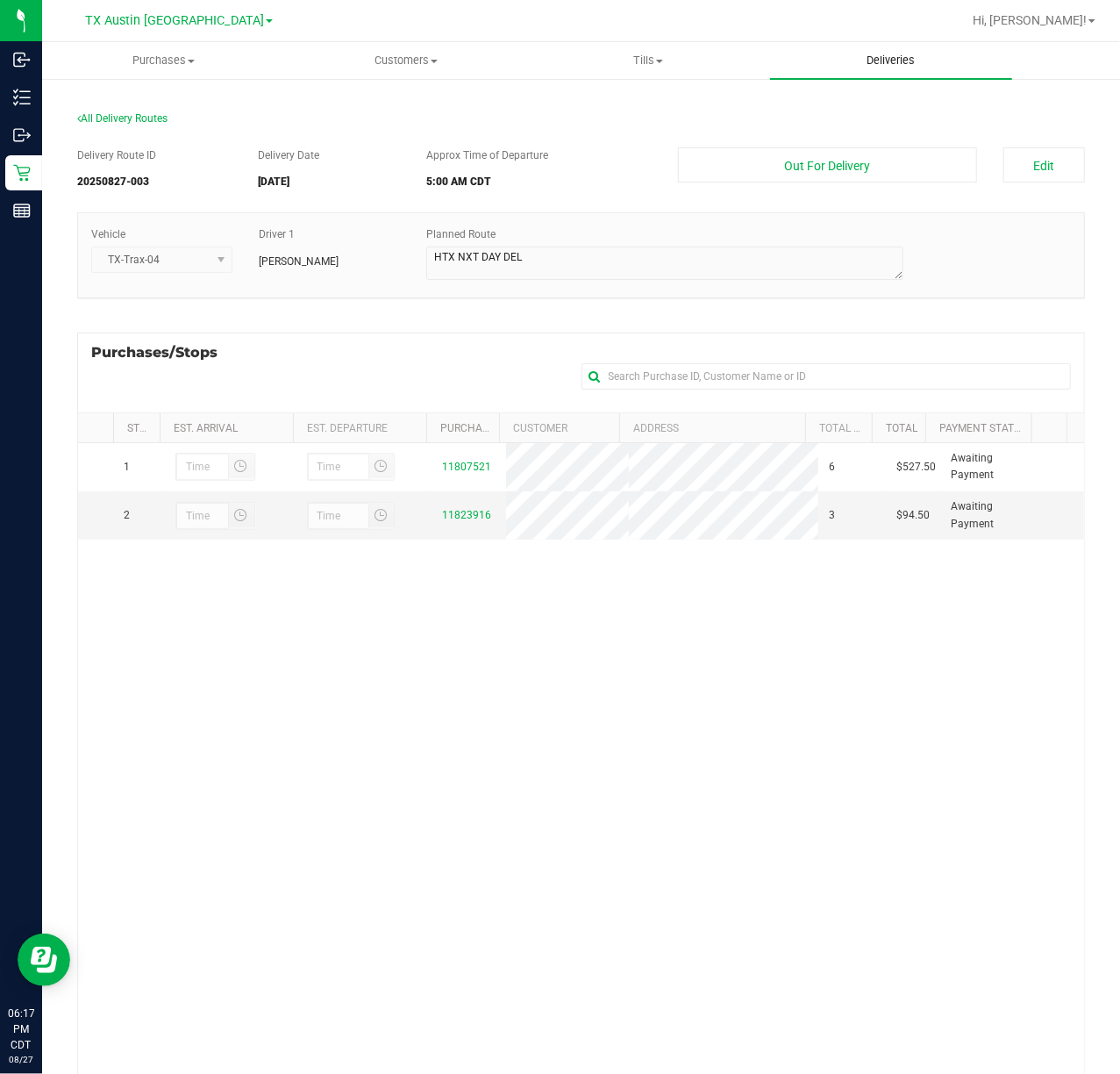
click at [872, 68] on span "Deliveries" at bounding box center [891, 60] width 96 height 15
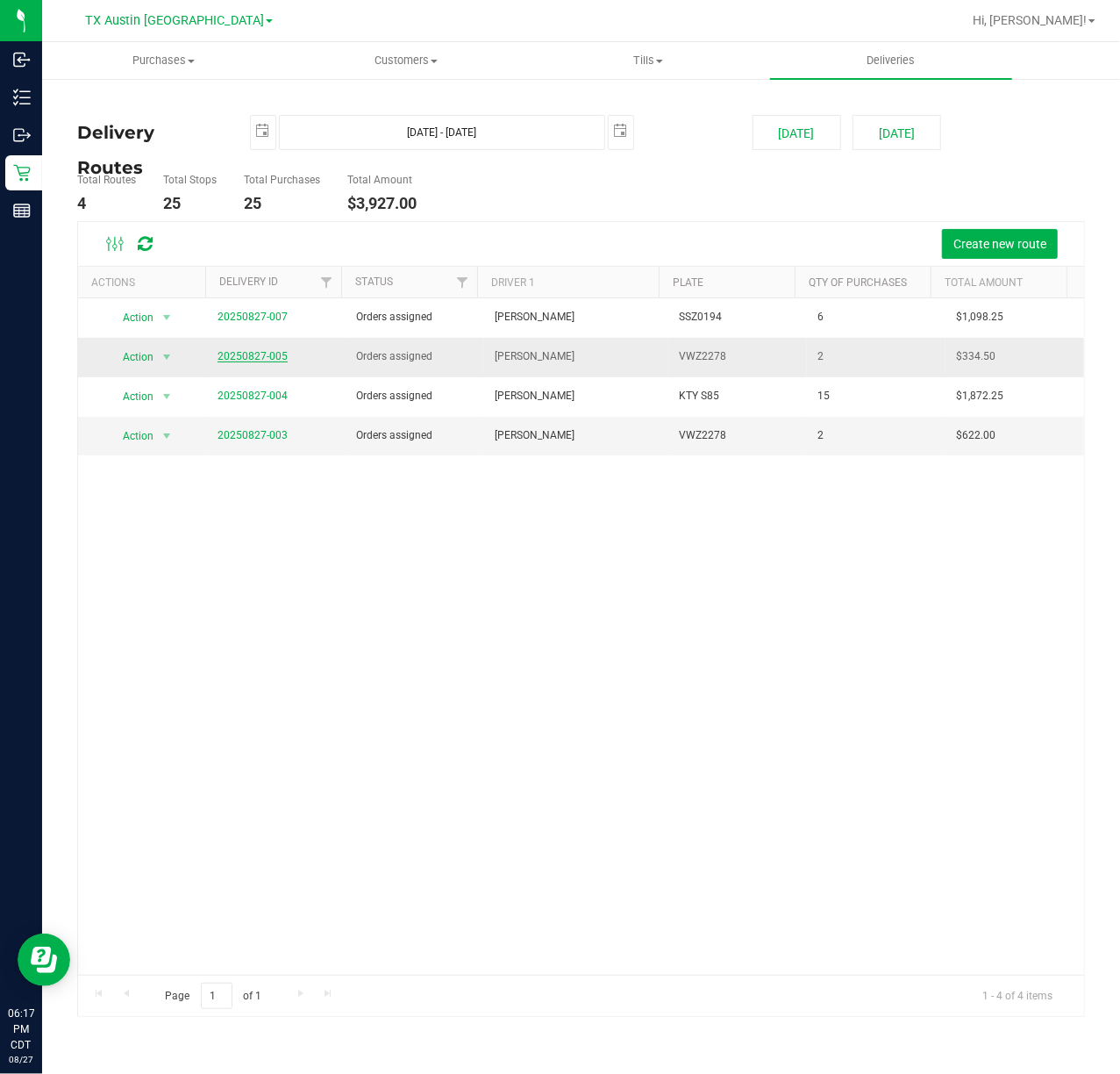
click at [240, 356] on link "20250827-005" at bounding box center [253, 356] width 71 height 13
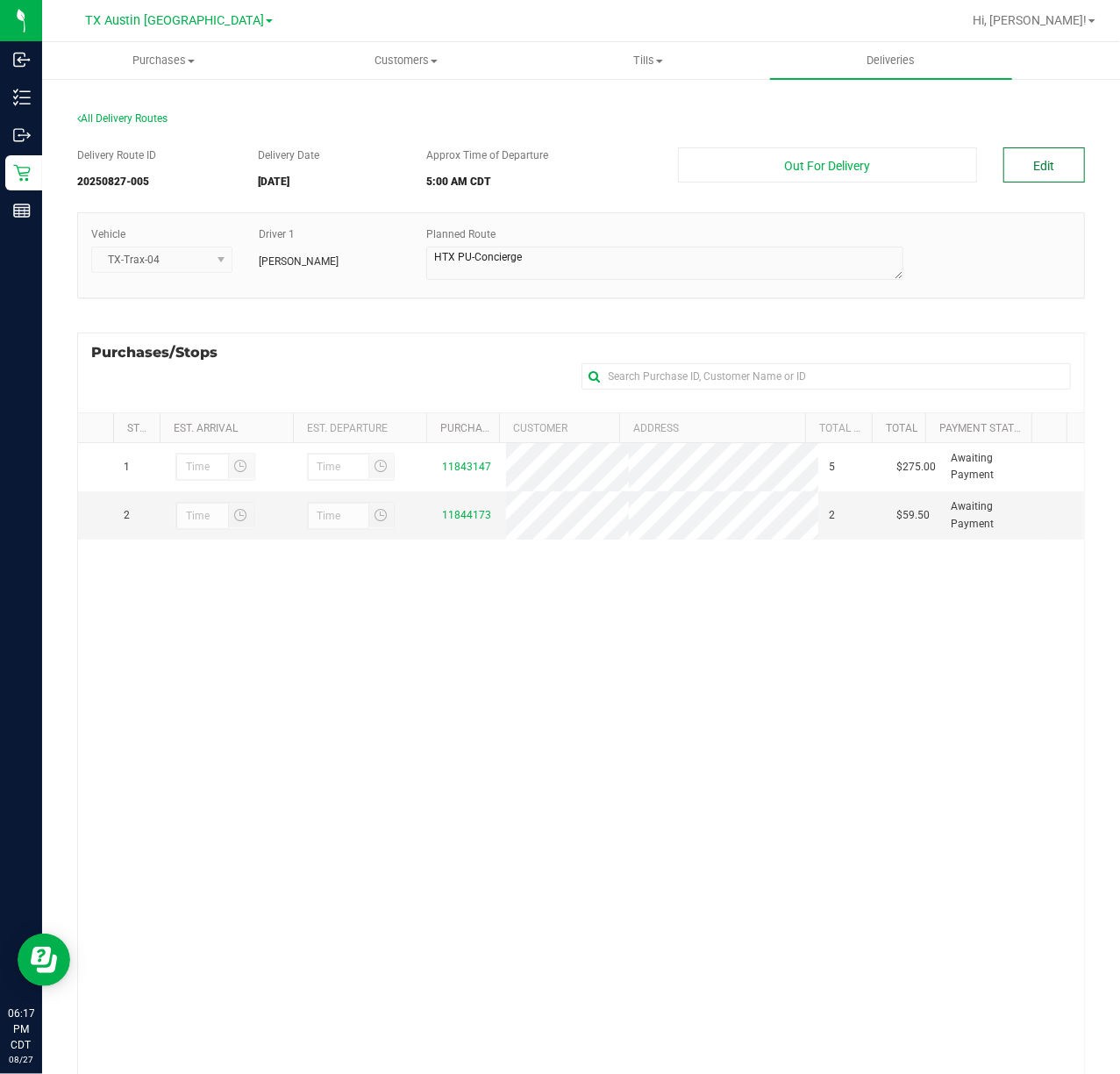
click at [1030, 183] on button "Edit" at bounding box center [1044, 165] width 81 height 35
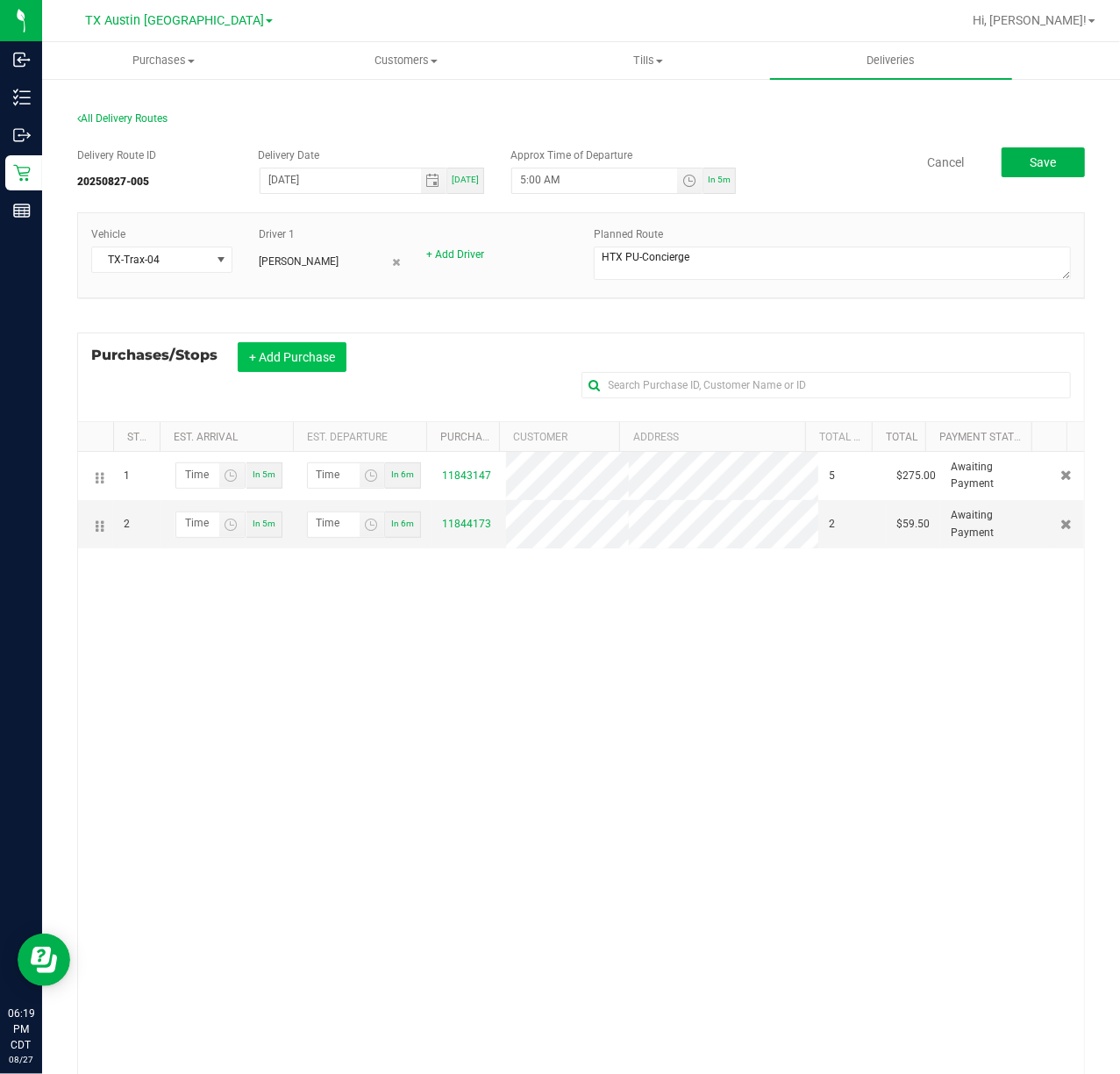
click at [286, 372] on button "+ Add Purchase" at bounding box center [292, 356] width 108 height 30
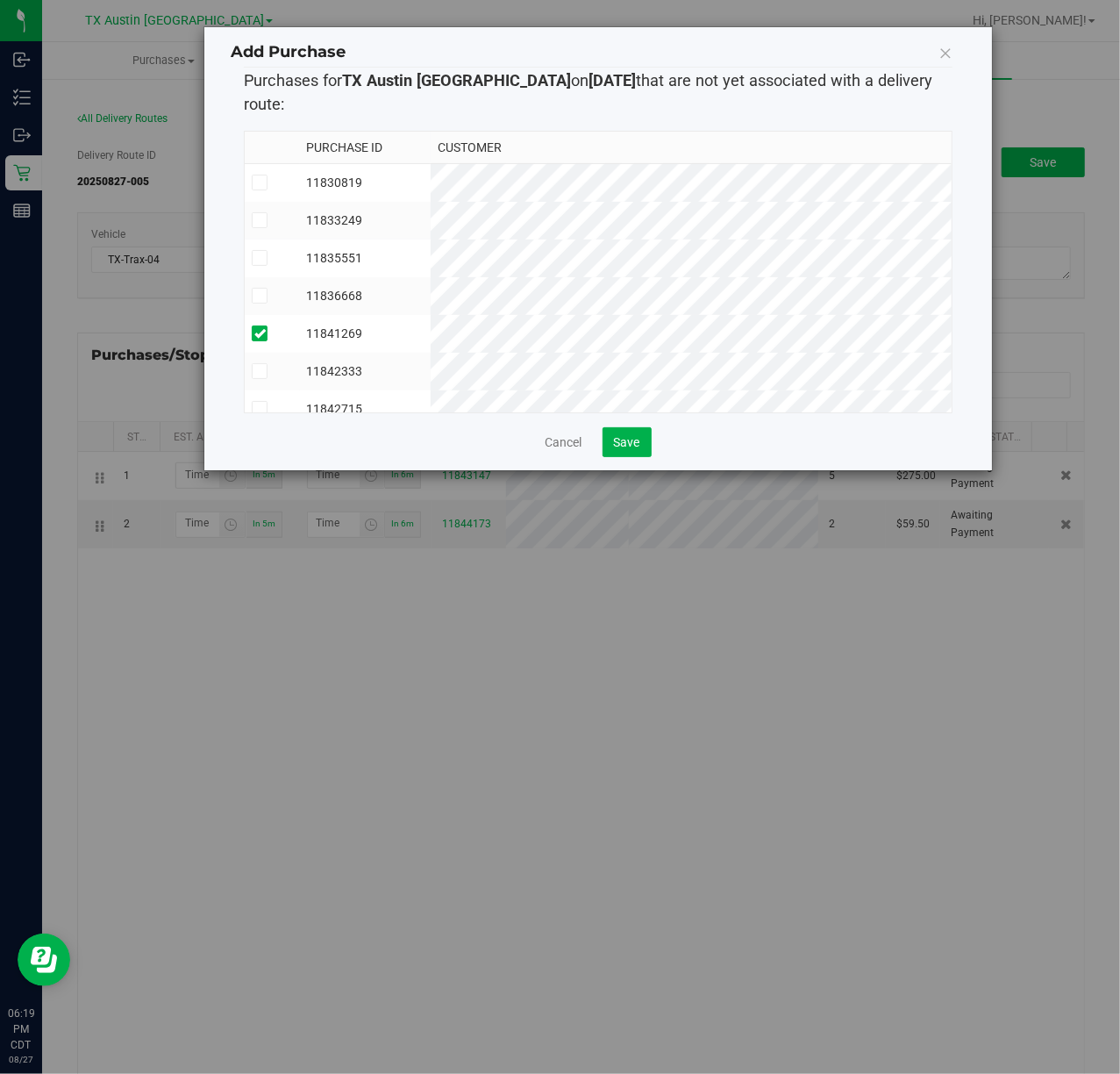
click at [431, 315] on td "11841269" at bounding box center [366, 334] width 132 height 38
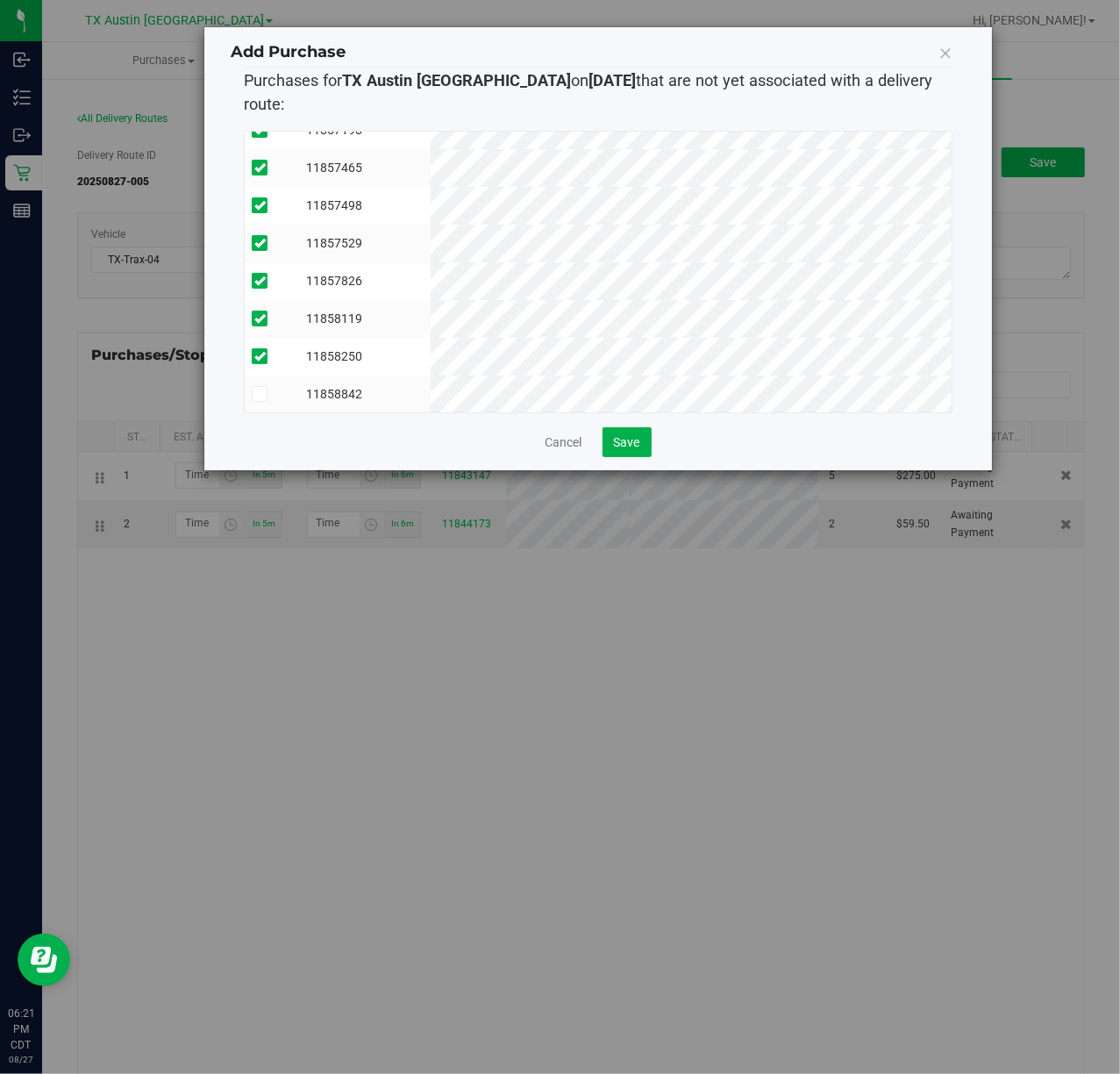
scroll to position [1654, 0]
click at [628, 428] on button "Save" at bounding box center [627, 442] width 49 height 30
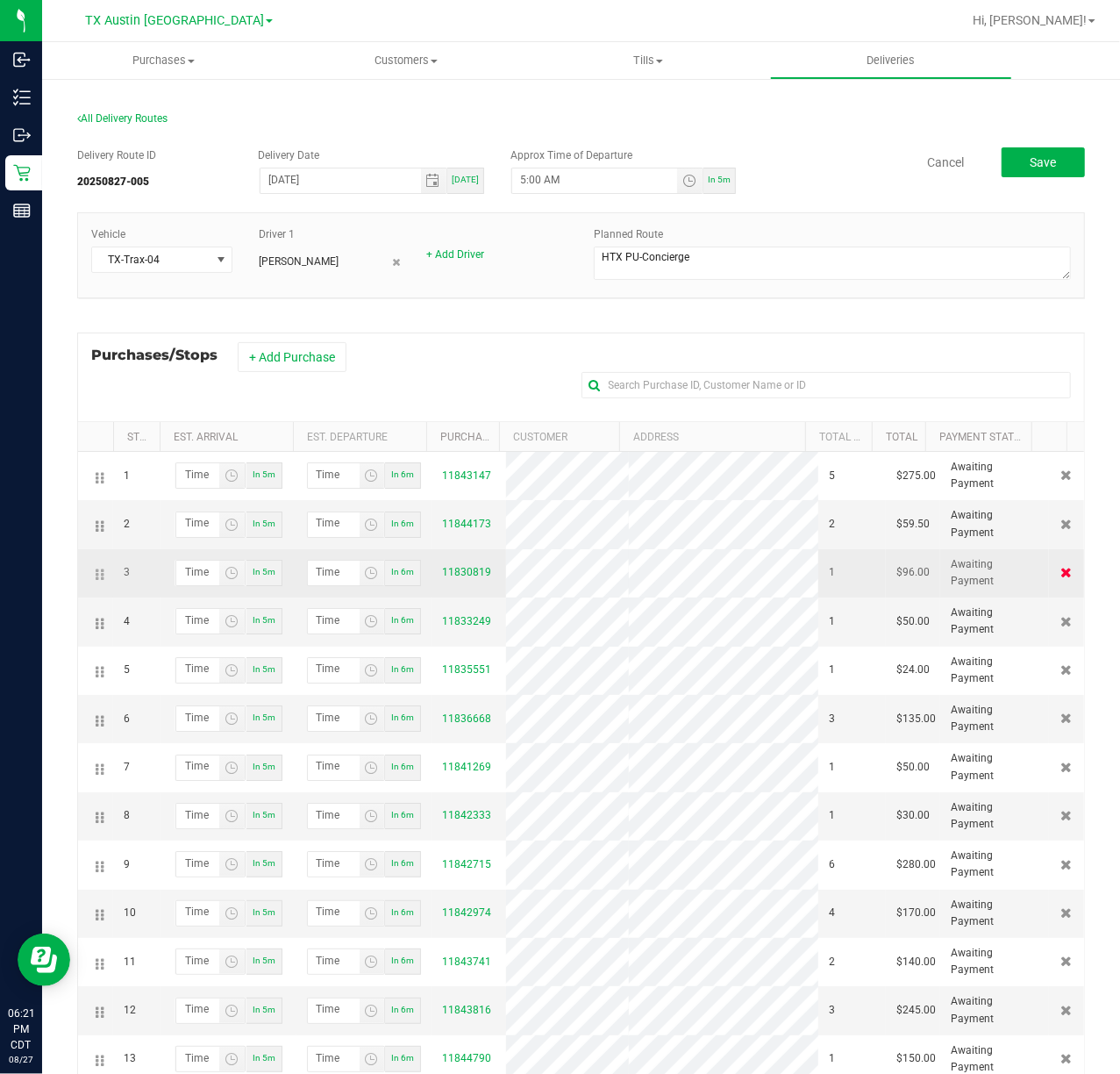
click at [1061, 576] on icon at bounding box center [1067, 572] width 12 height 11
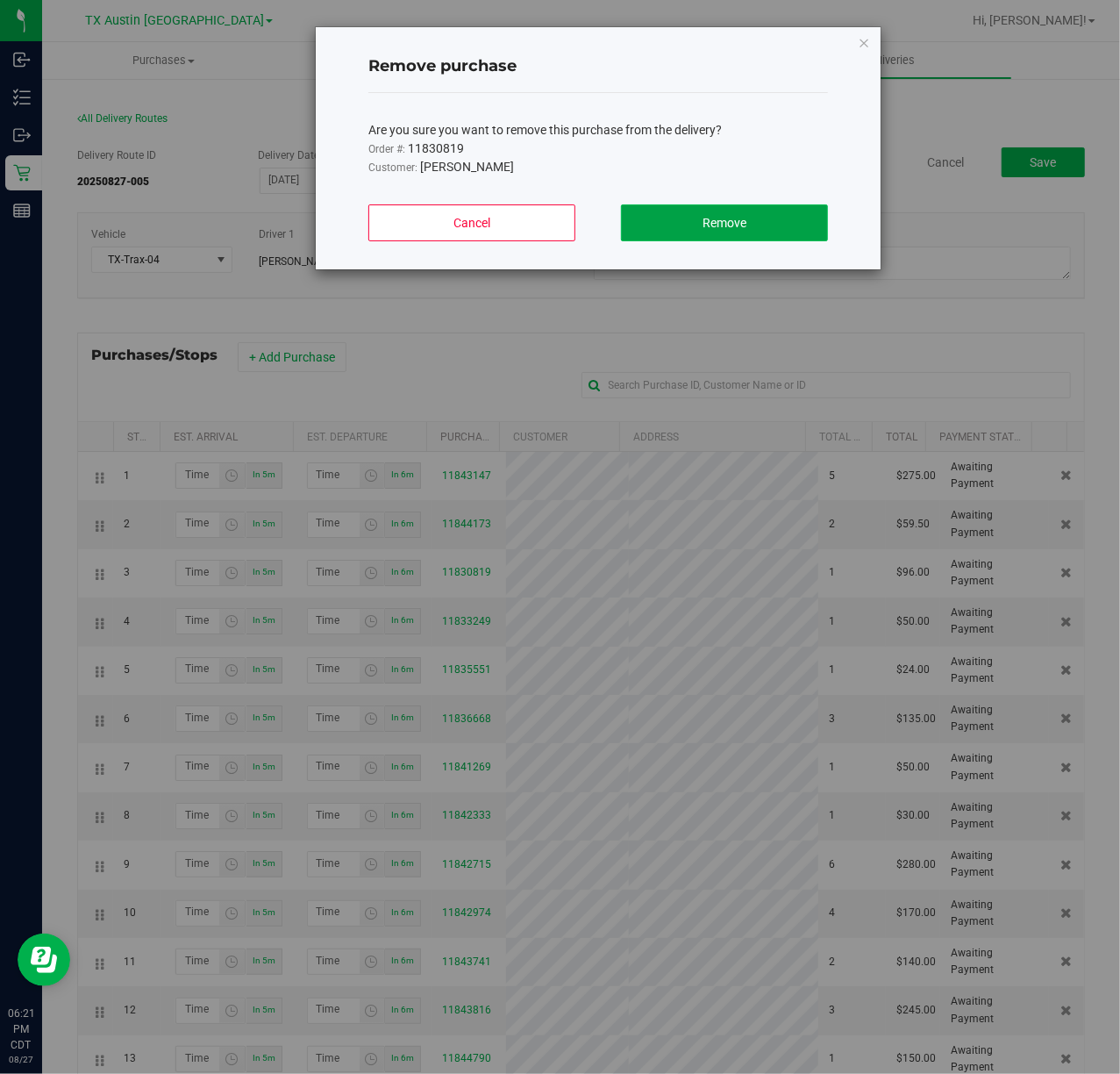
click at [776, 231] on button "Remove" at bounding box center [724, 222] width 207 height 37
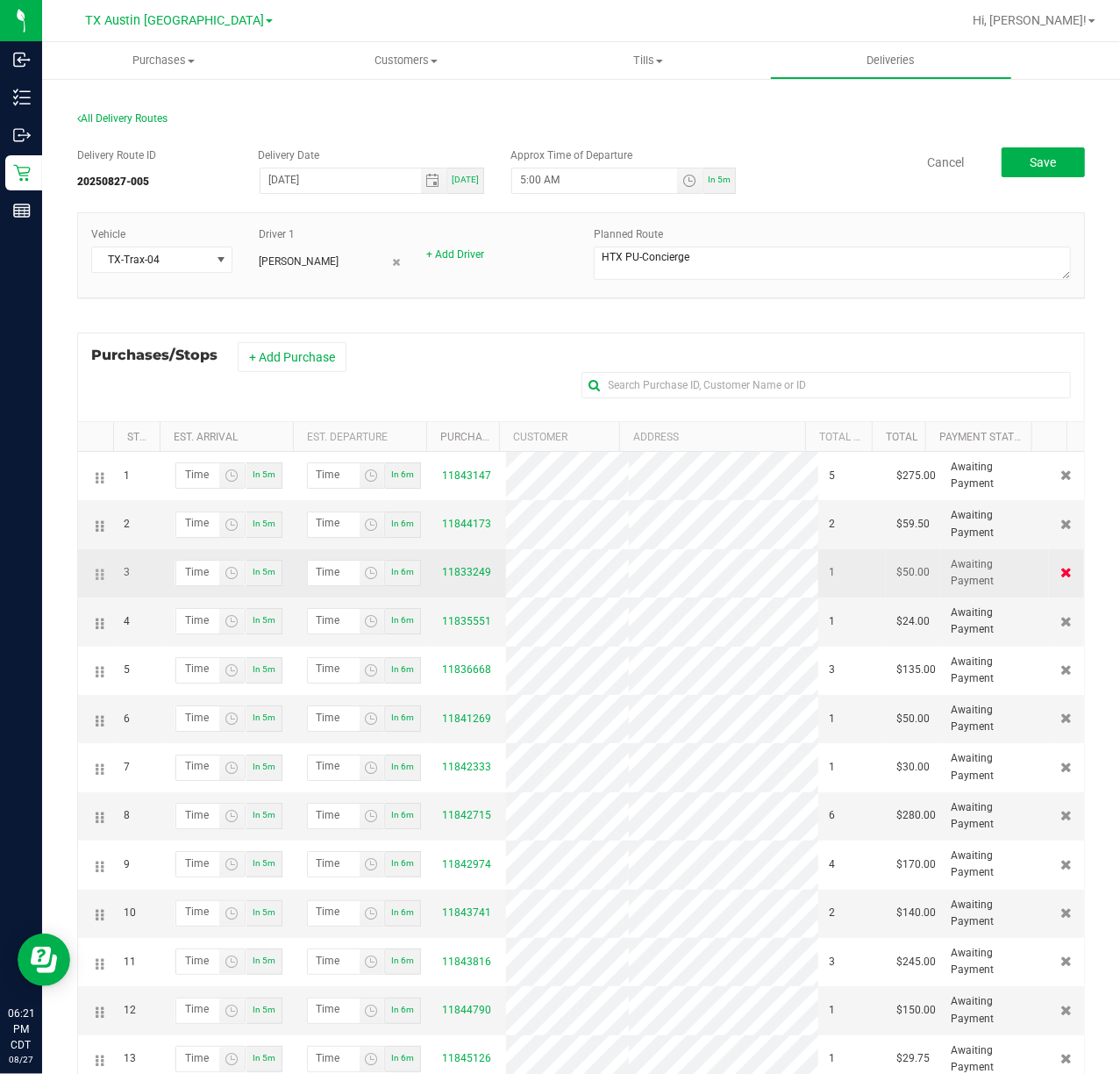
click at [1061, 576] on icon at bounding box center [1067, 572] width 12 height 11
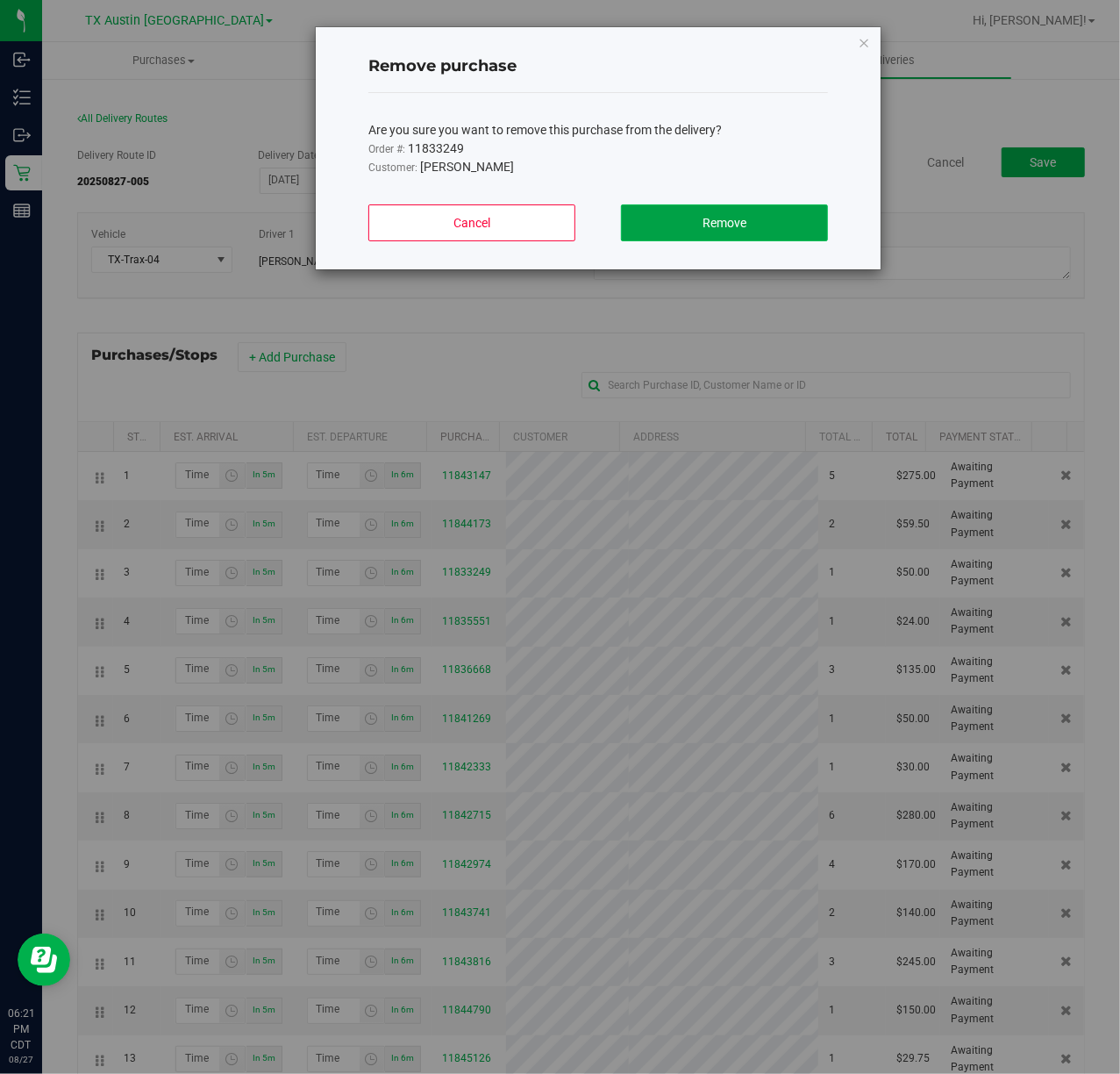
click at [761, 233] on button "Remove" at bounding box center [724, 222] width 207 height 37
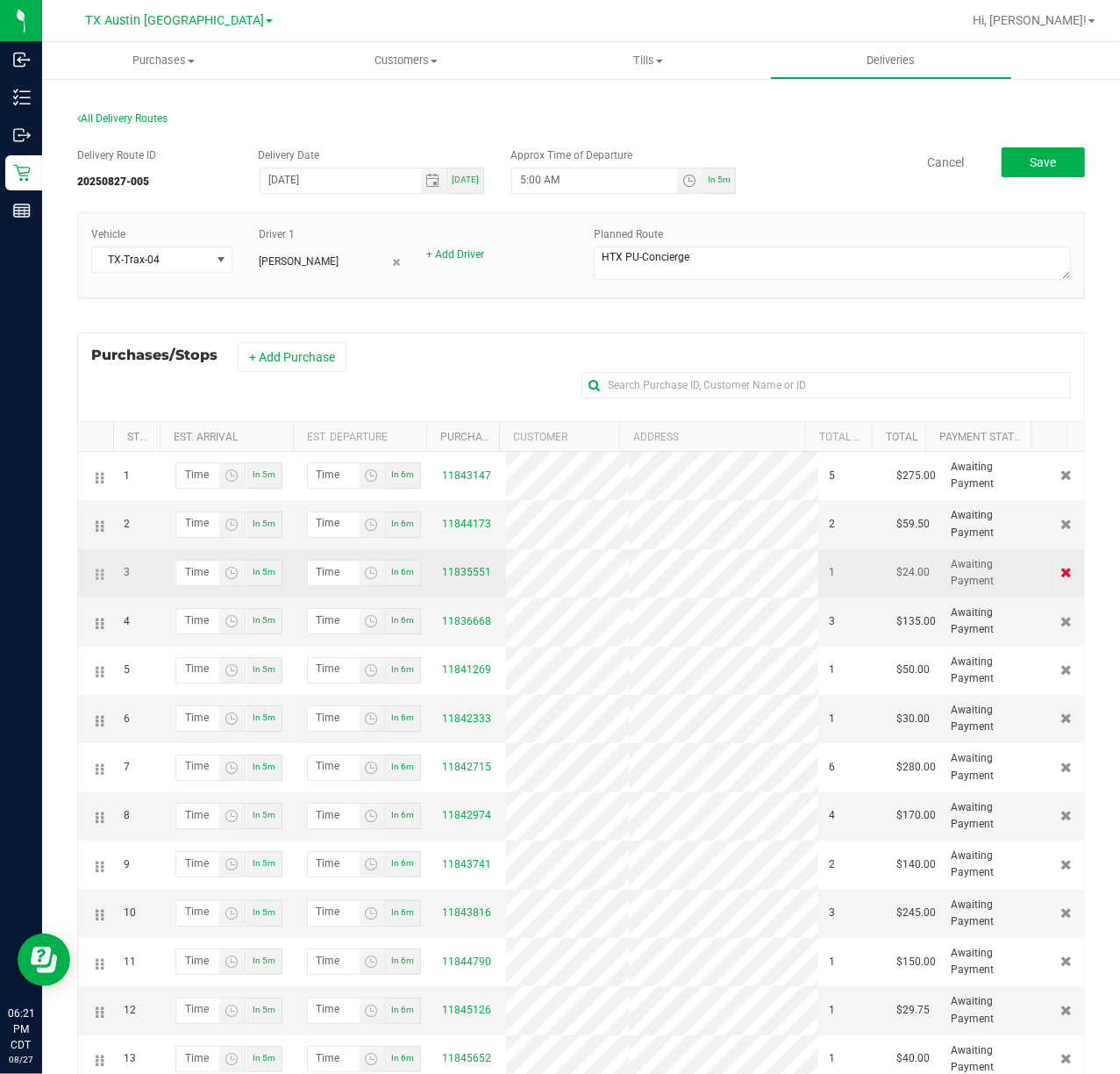
click at [1061, 578] on icon at bounding box center [1067, 572] width 12 height 11
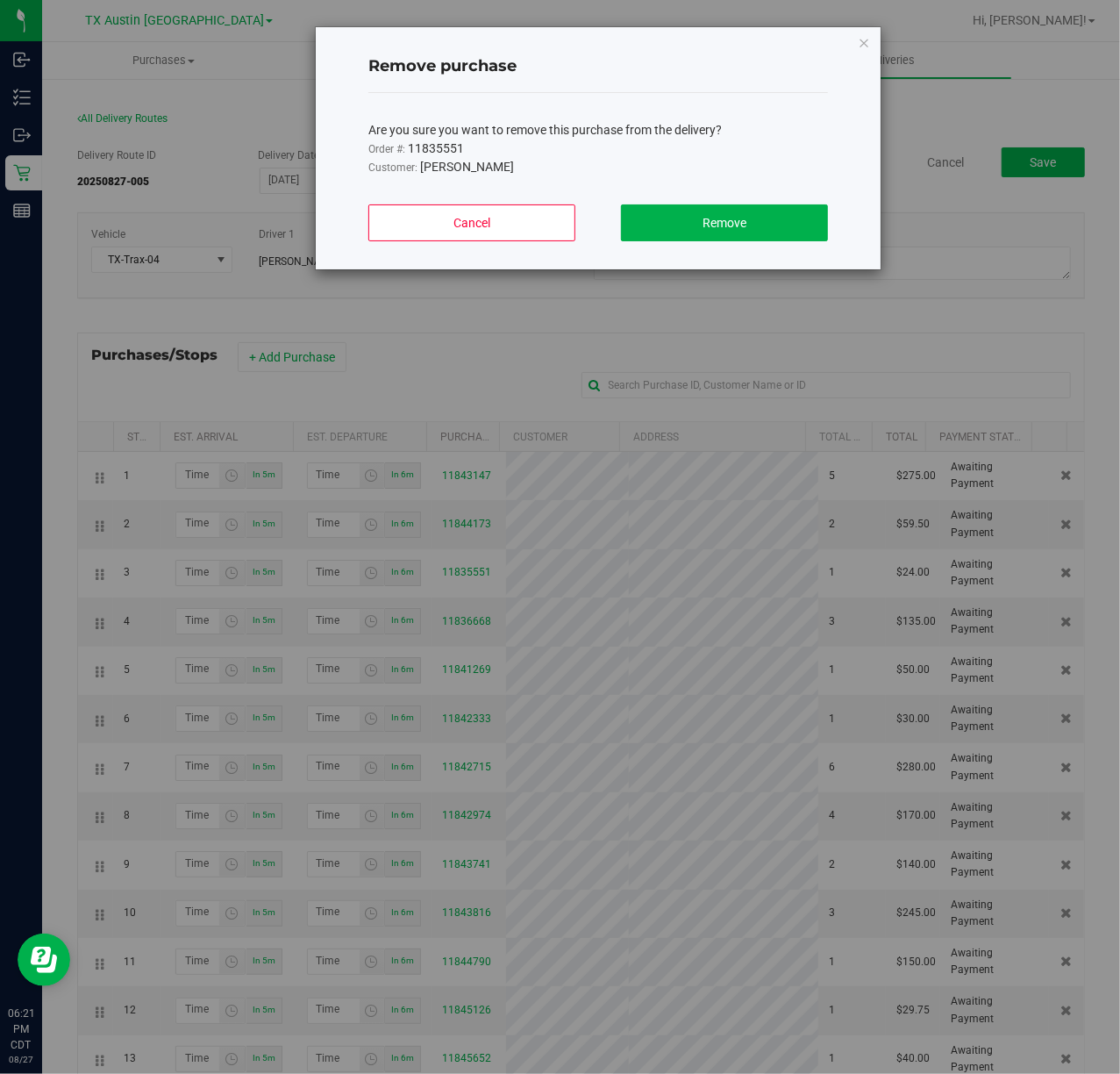
click at [757, 197] on div "Cancel Remove" at bounding box center [598, 230] width 460 height 79
click at [755, 218] on button "Remove" at bounding box center [724, 222] width 207 height 37
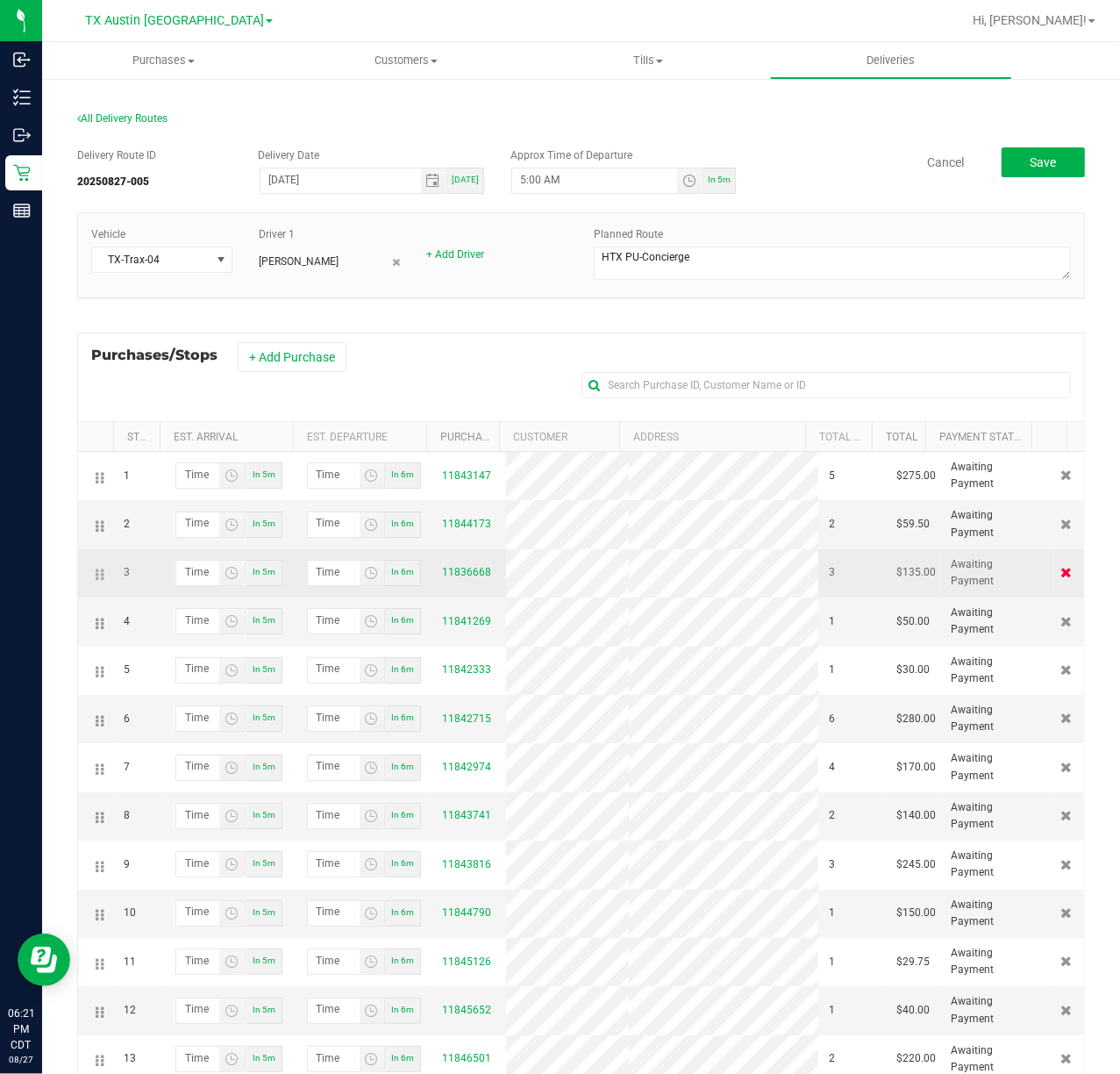
click at [1061, 577] on icon at bounding box center [1067, 572] width 12 height 11
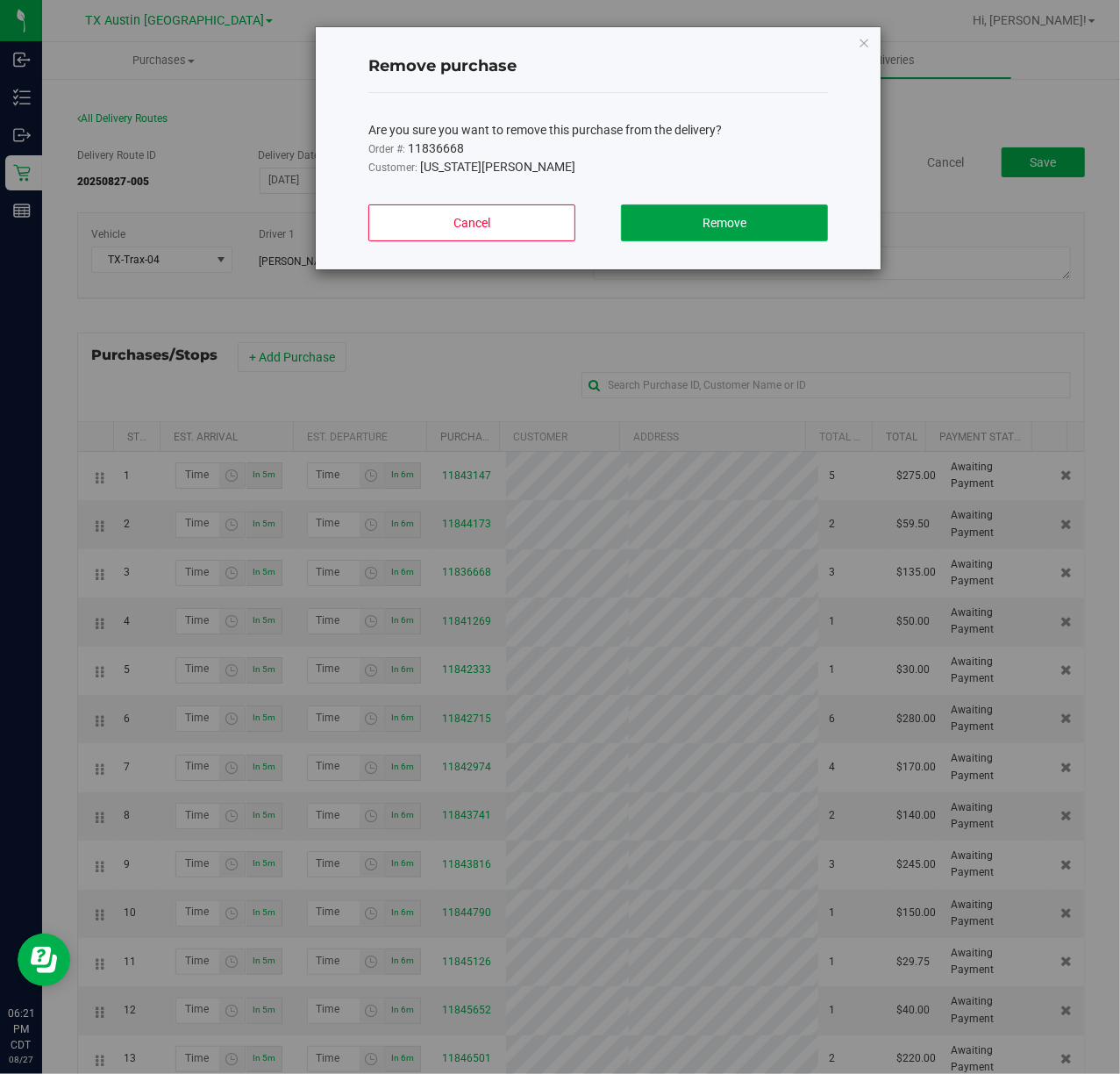
click at [735, 237] on button "Remove" at bounding box center [724, 222] width 207 height 37
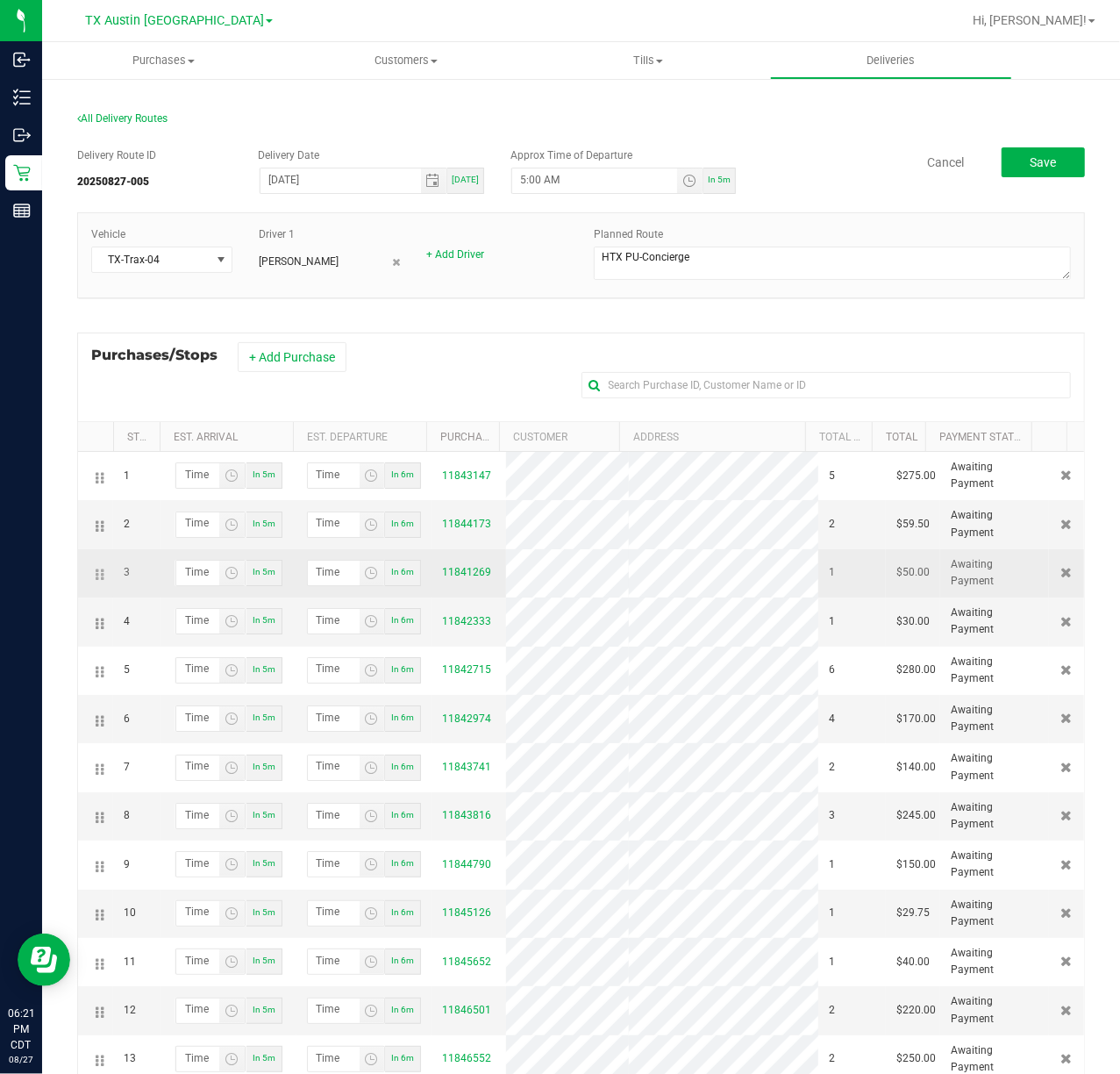
click at [1049, 563] on td at bounding box center [1067, 573] width 35 height 48
click at [1061, 578] on icon at bounding box center [1067, 572] width 12 height 11
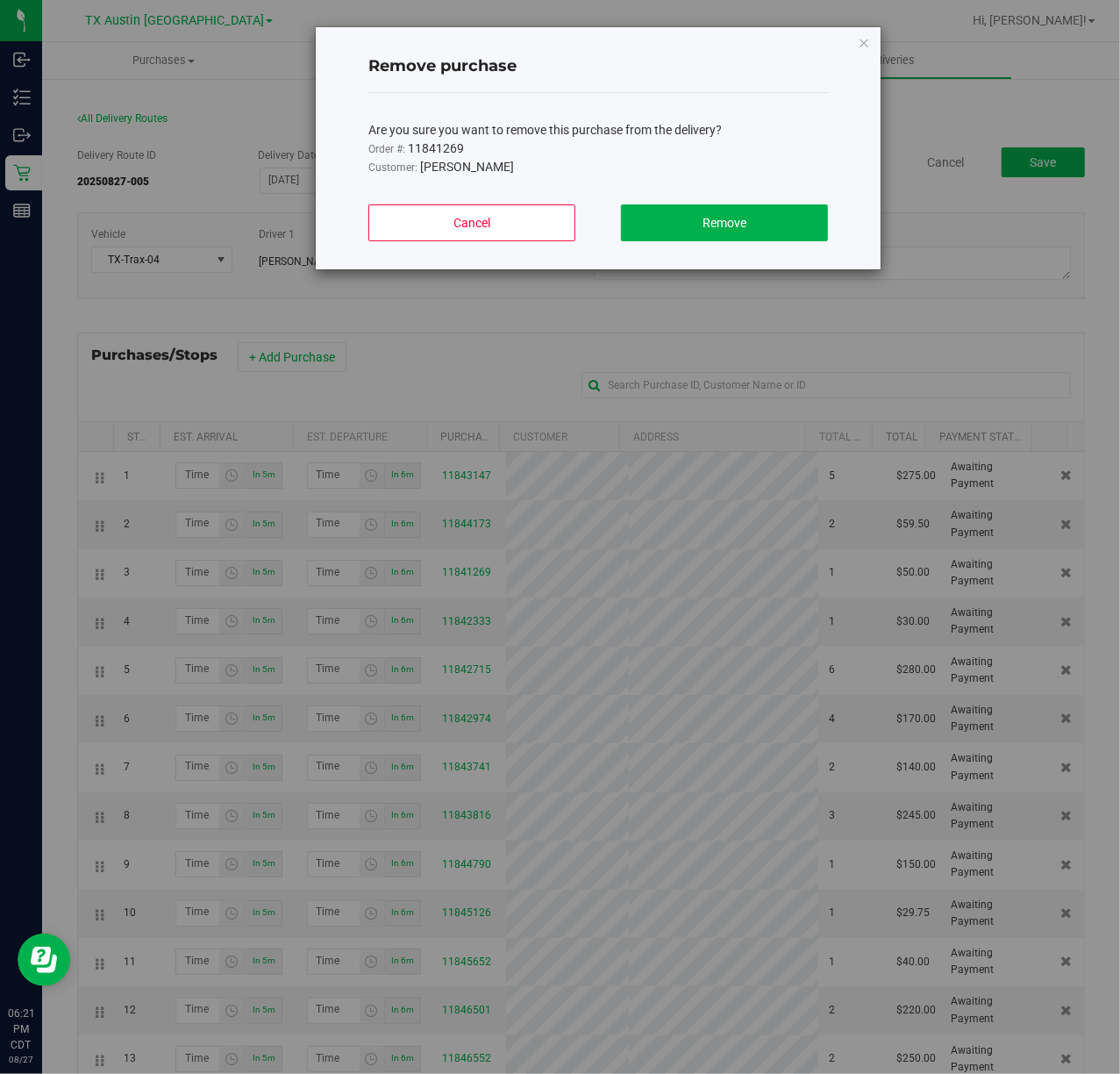
click at [735, 203] on div "Cancel Remove" at bounding box center [598, 230] width 460 height 79
click at [734, 228] on span "Remove" at bounding box center [724, 223] width 44 height 14
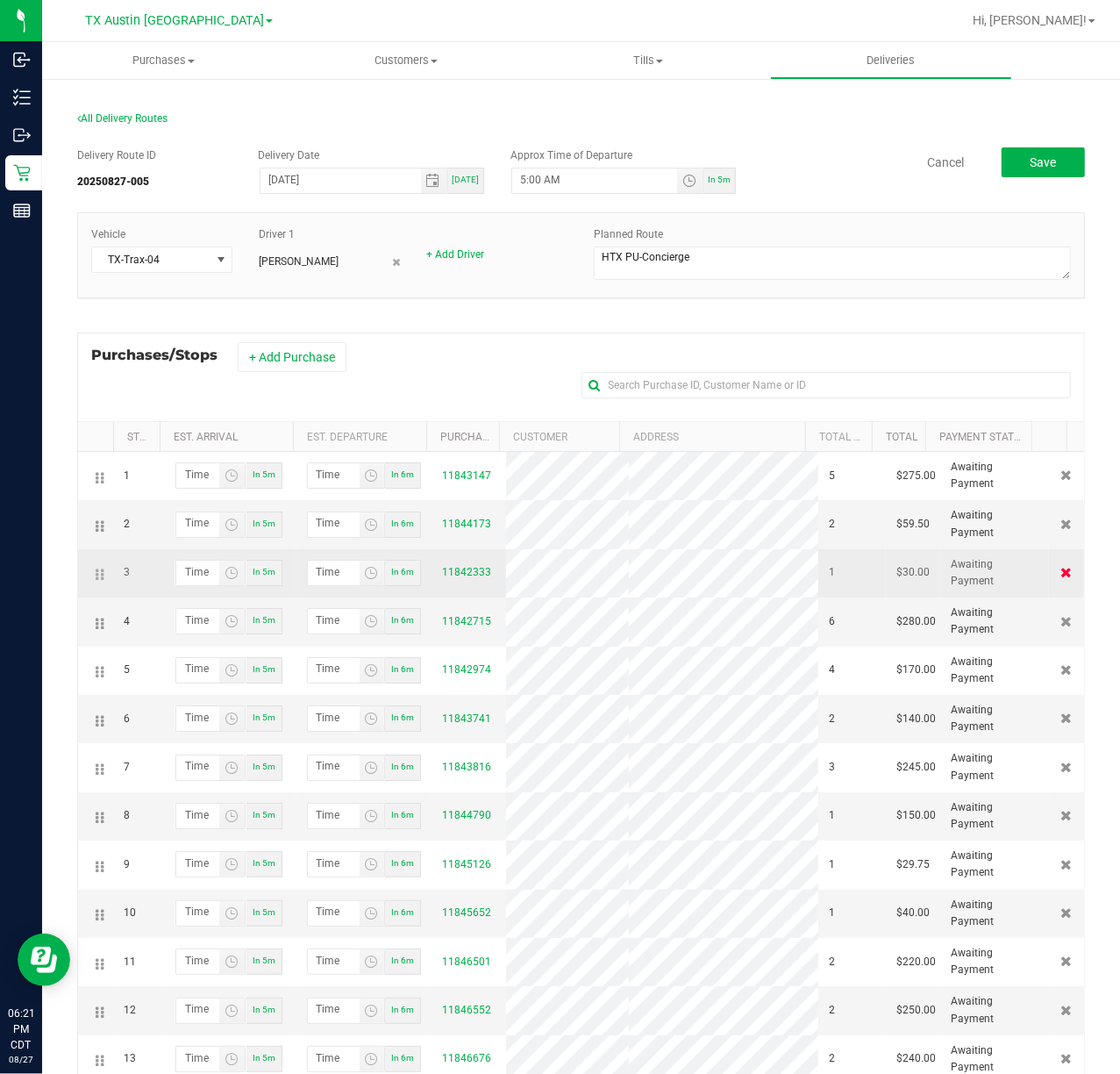
click at [1061, 577] on icon at bounding box center [1067, 572] width 12 height 11
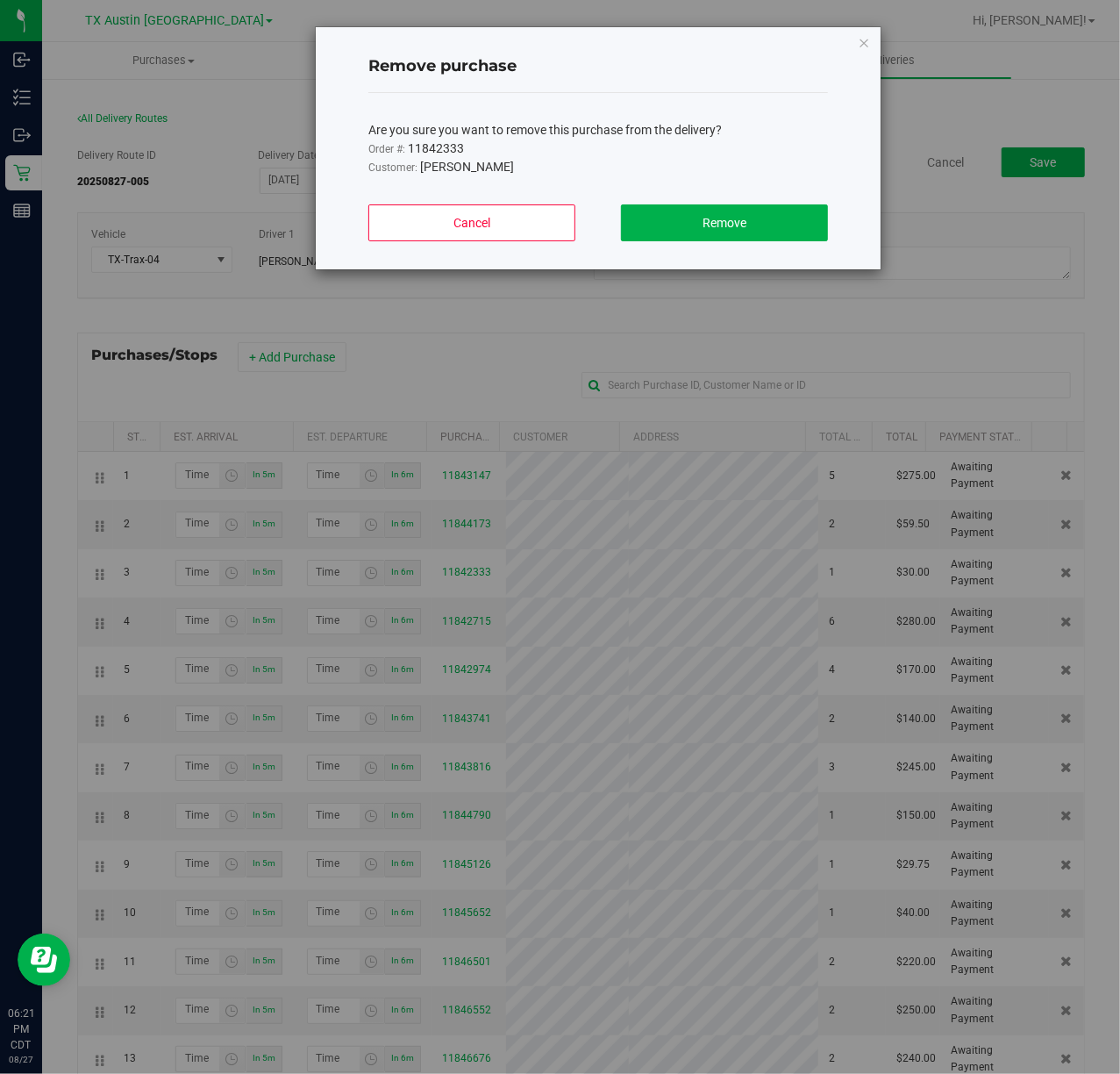
click at [729, 193] on div "Cancel Remove" at bounding box center [598, 230] width 460 height 79
click at [725, 219] on span "Remove" at bounding box center [724, 223] width 44 height 14
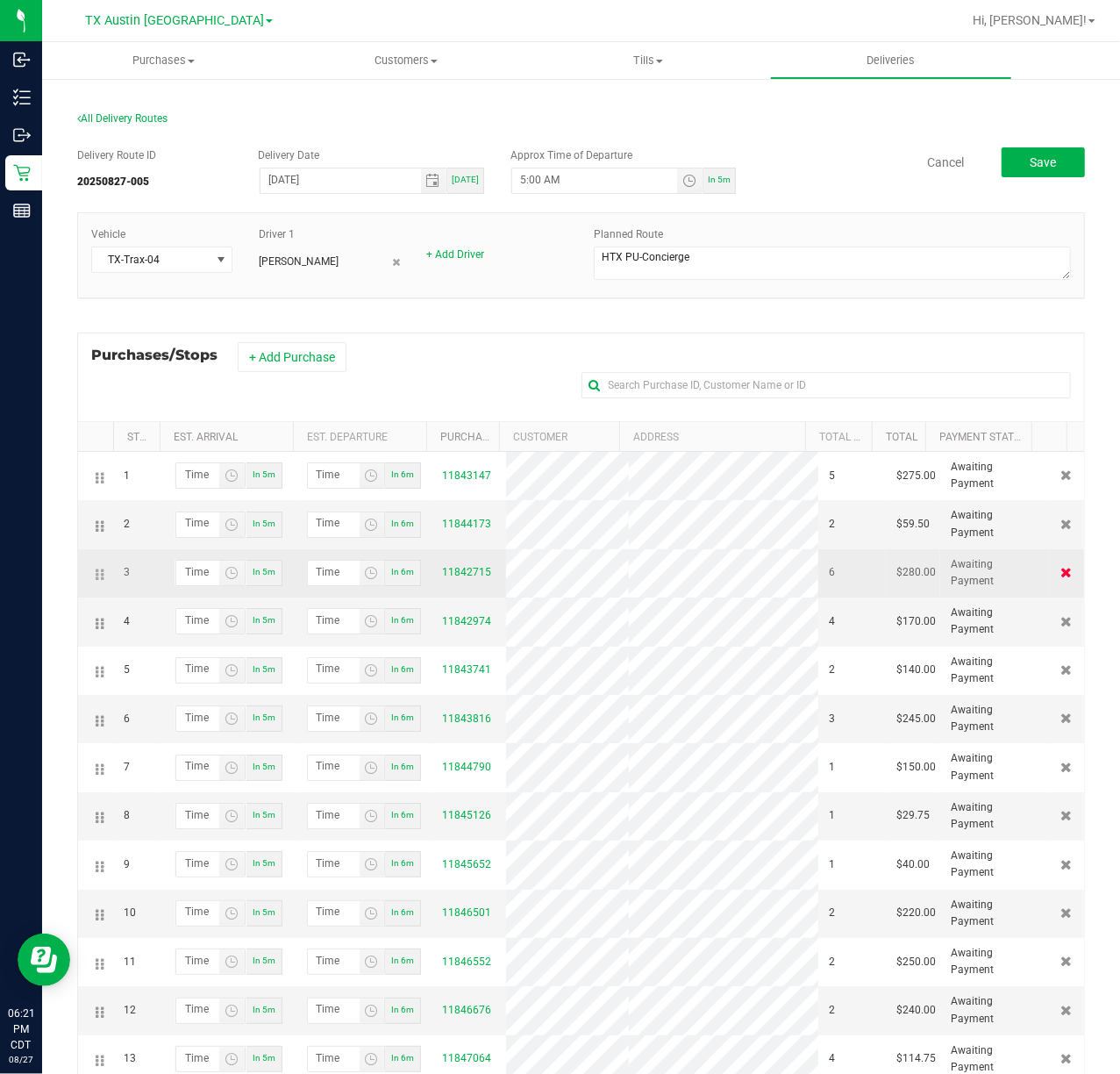
click at [1061, 578] on icon at bounding box center [1067, 572] width 12 height 11
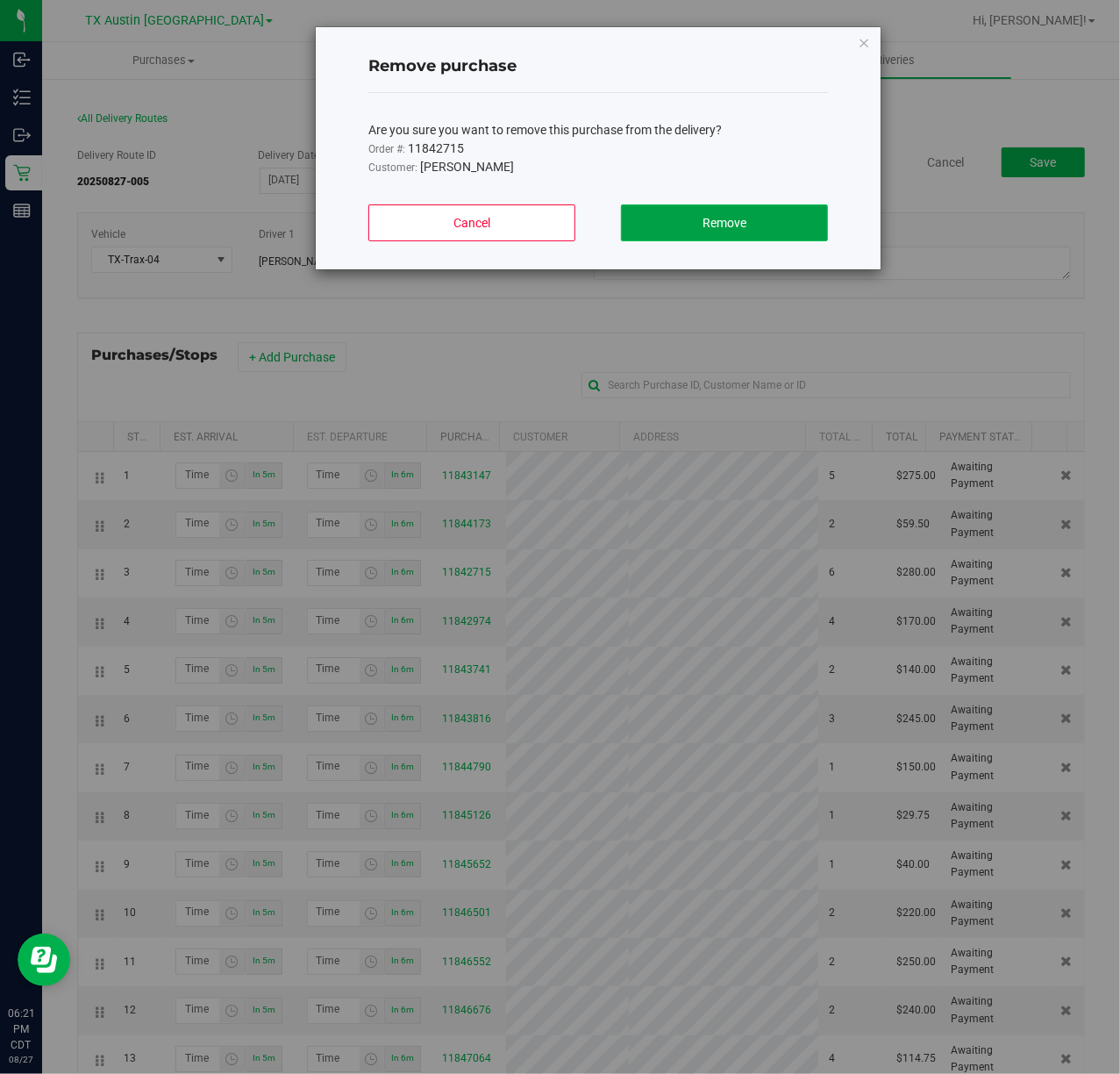
click at [734, 220] on span "Remove" at bounding box center [724, 223] width 44 height 14
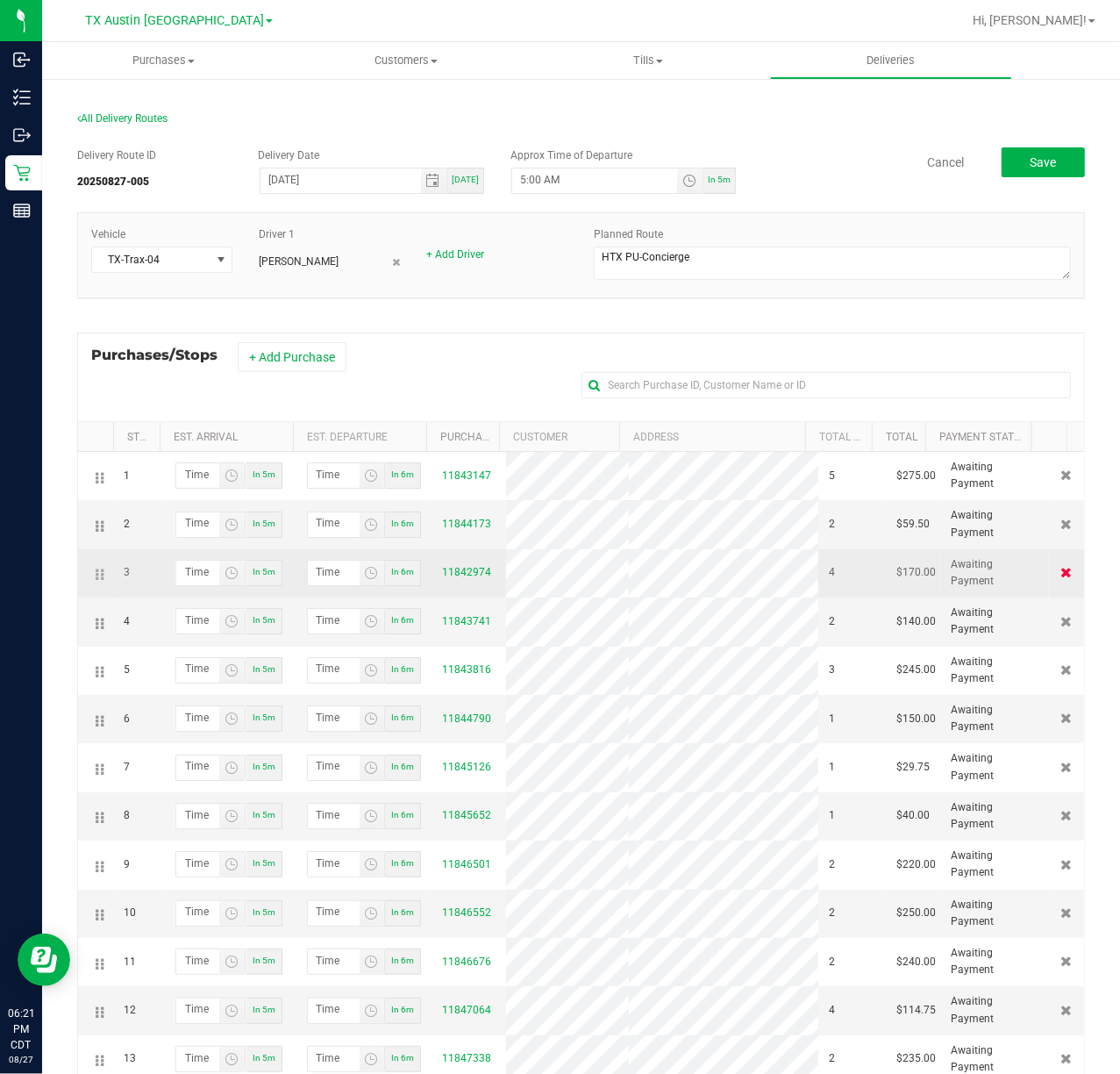
click at [1061, 578] on icon at bounding box center [1067, 572] width 12 height 11
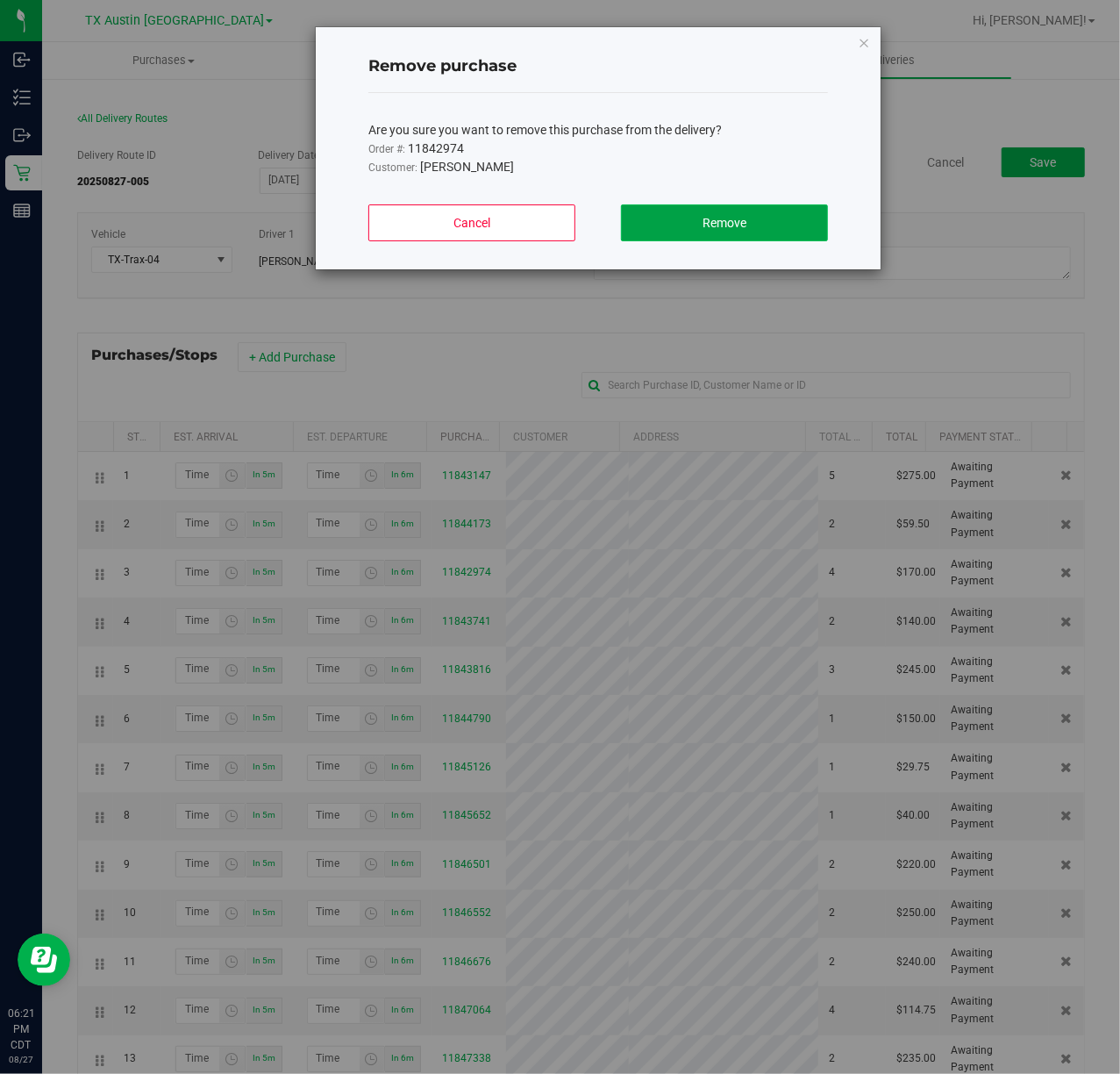
click at [739, 229] on span "Remove" at bounding box center [724, 223] width 44 height 14
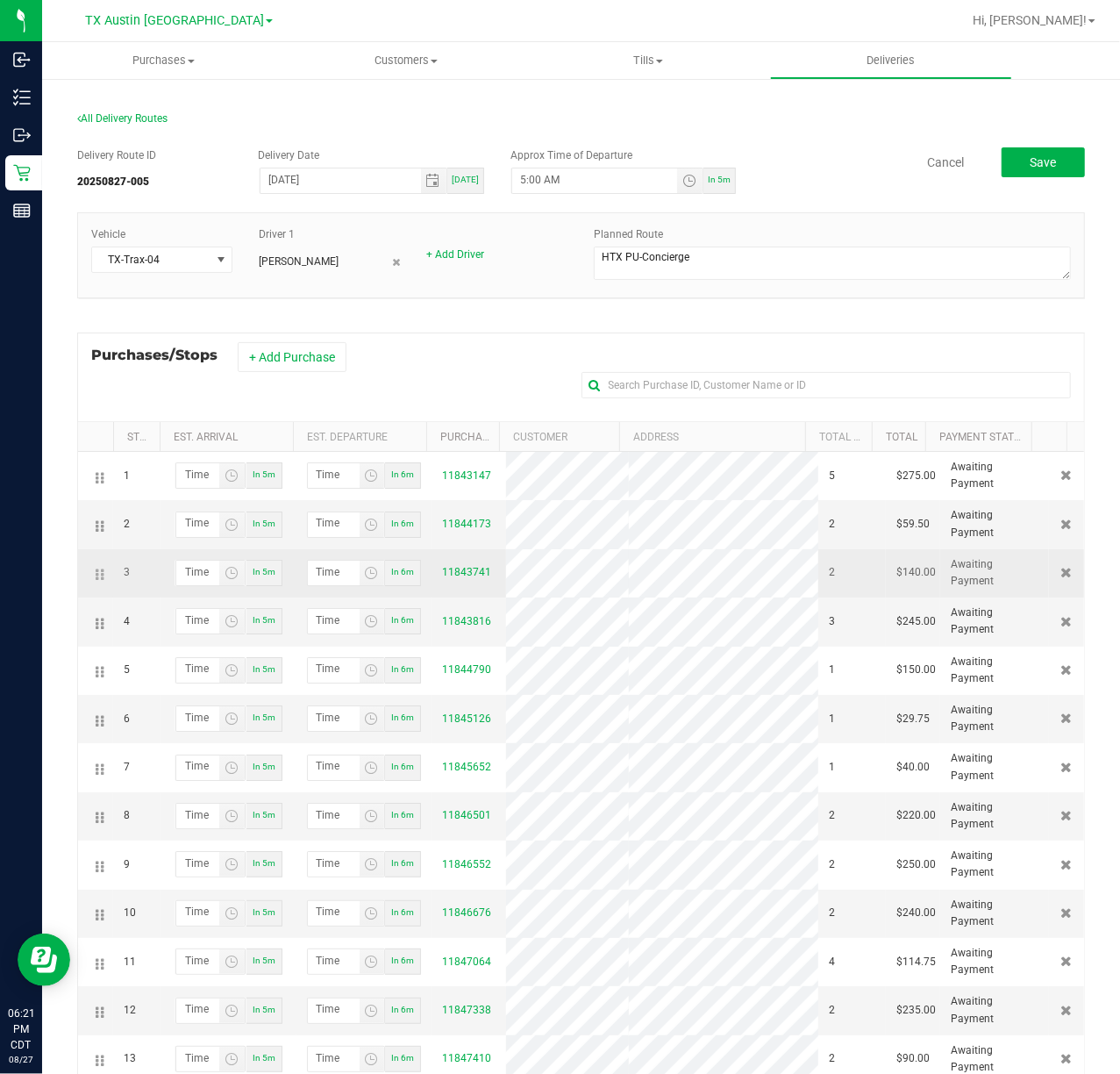
click at [1059, 577] on div at bounding box center [1067, 572] width 14 height 16
click at [1061, 577] on icon at bounding box center [1067, 572] width 12 height 11
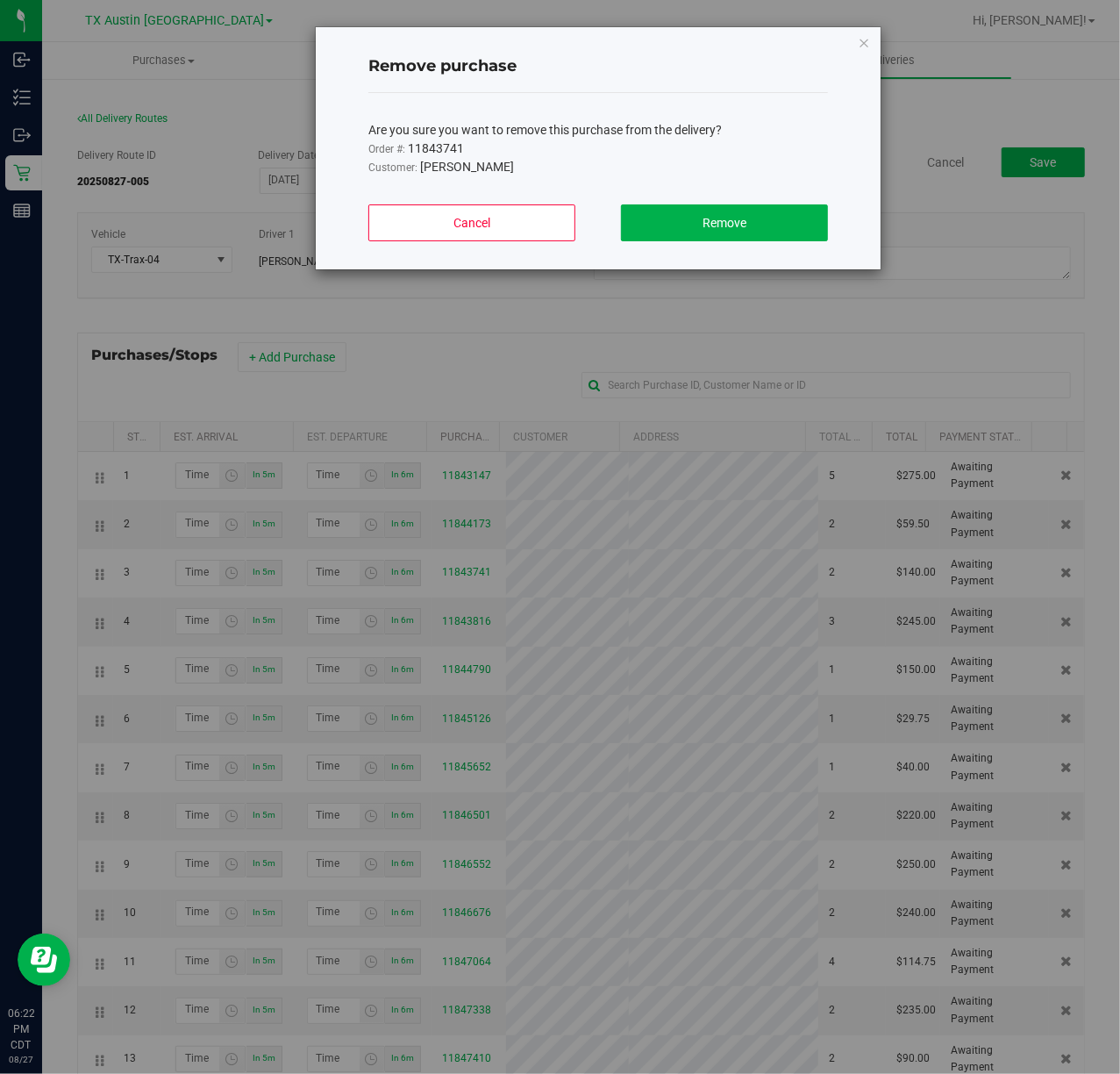
click at [713, 202] on div "Cancel Remove" at bounding box center [598, 230] width 460 height 79
click at [710, 231] on button "Remove" at bounding box center [724, 222] width 207 height 37
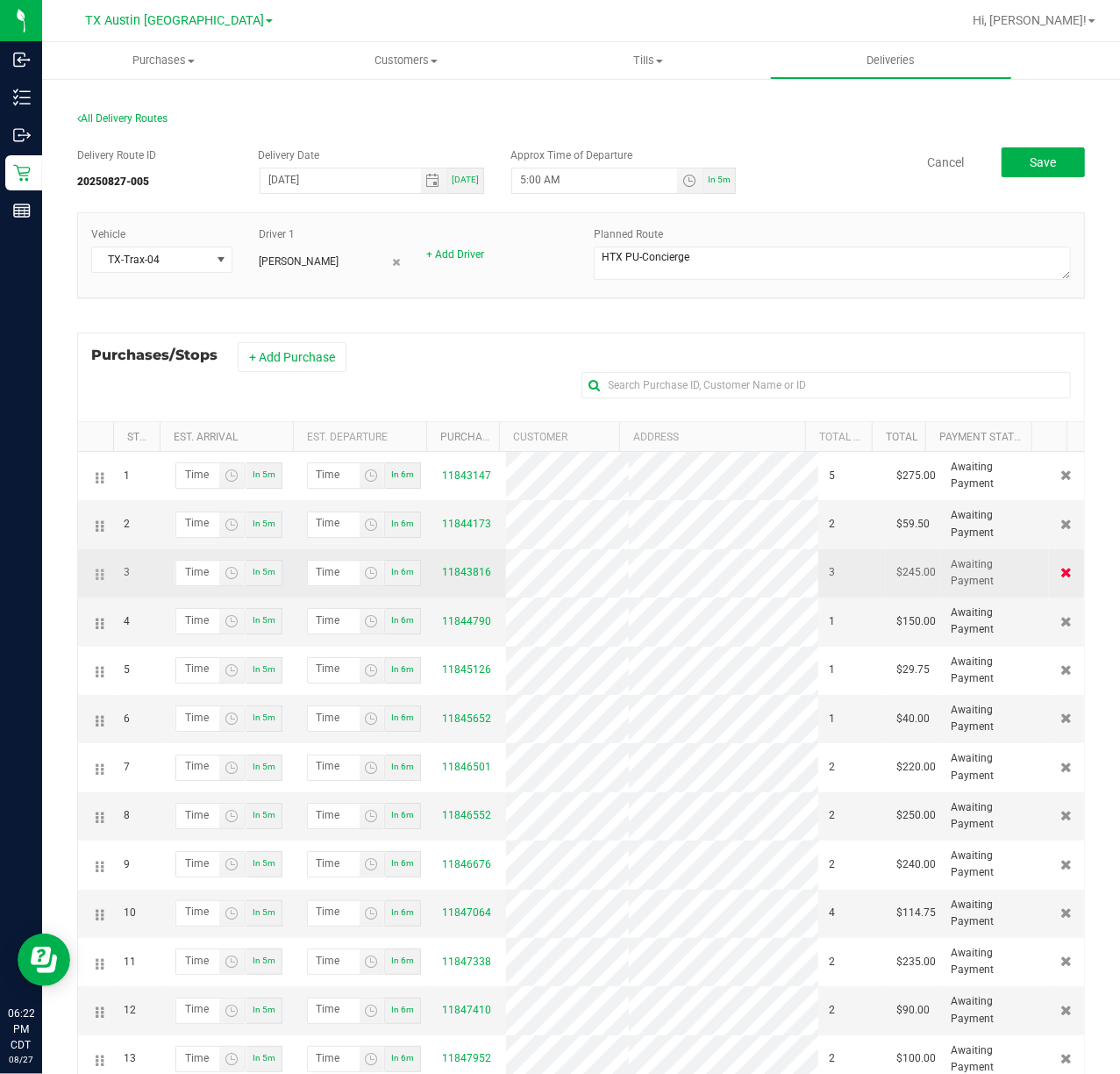
click at [1061, 578] on icon at bounding box center [1067, 572] width 12 height 11
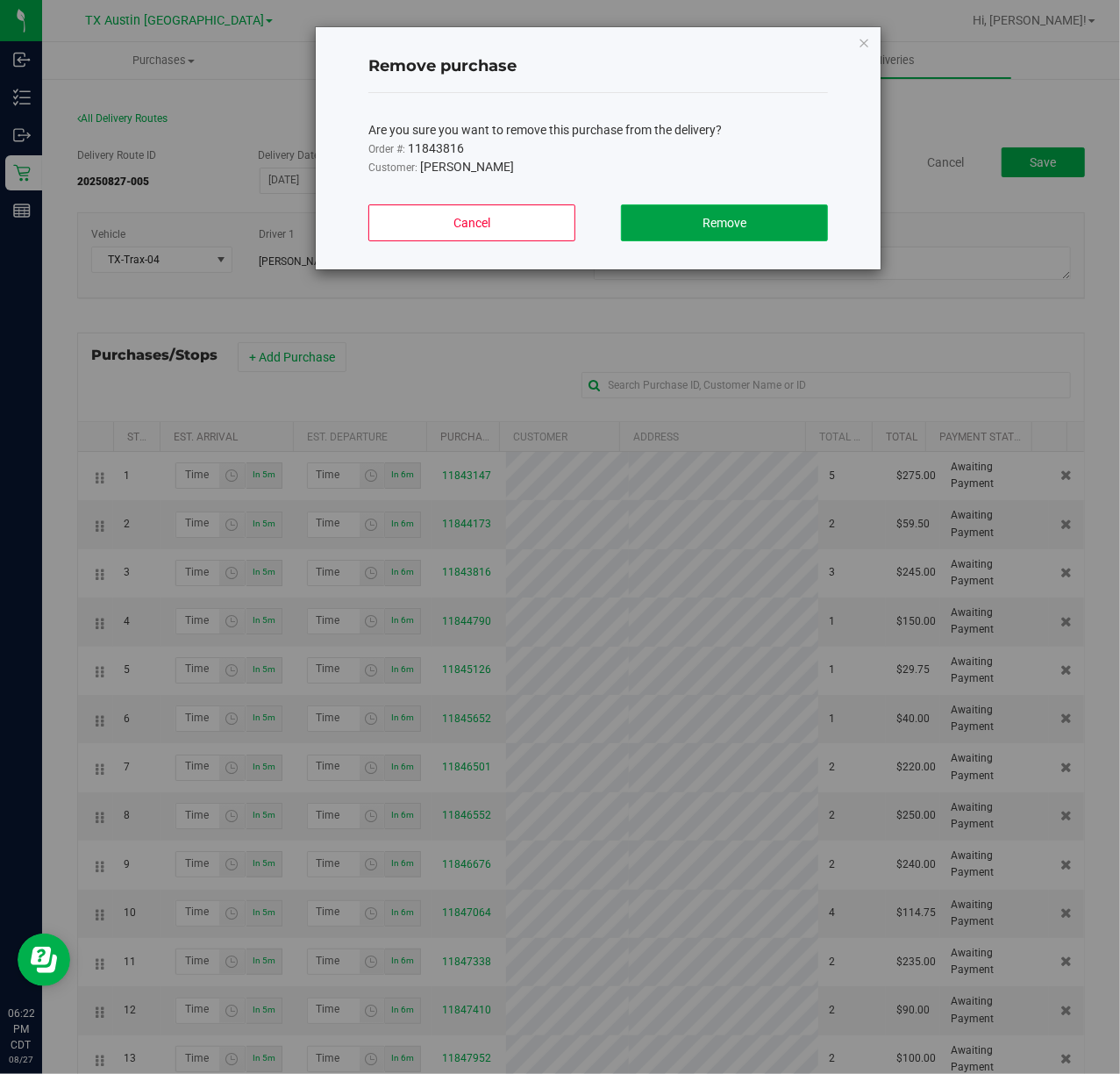
click at [785, 240] on button "Remove" at bounding box center [724, 222] width 207 height 37
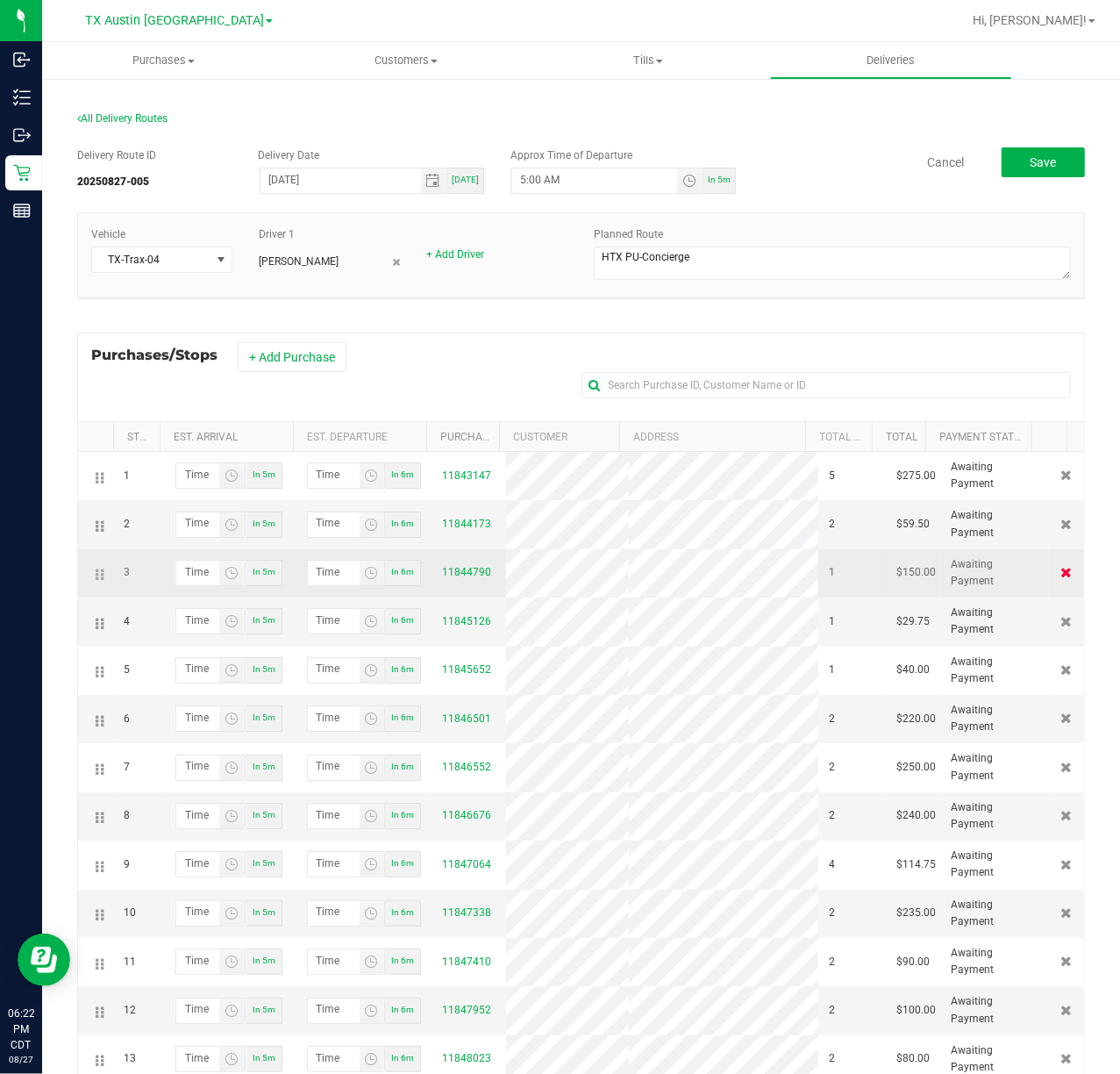
click at [1061, 576] on icon at bounding box center [1067, 572] width 12 height 11
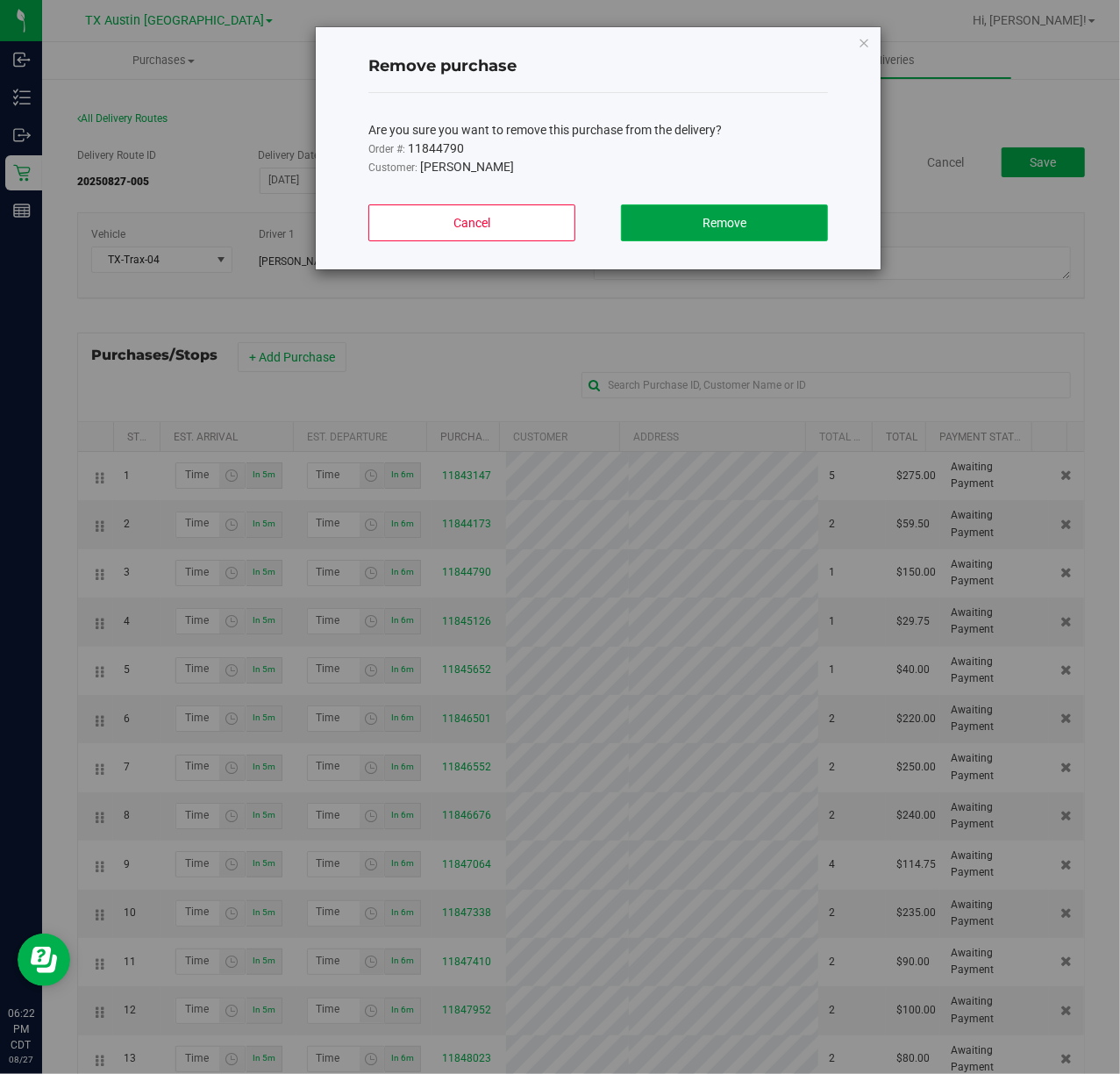
click at [741, 226] on span "Remove" at bounding box center [724, 223] width 44 height 14
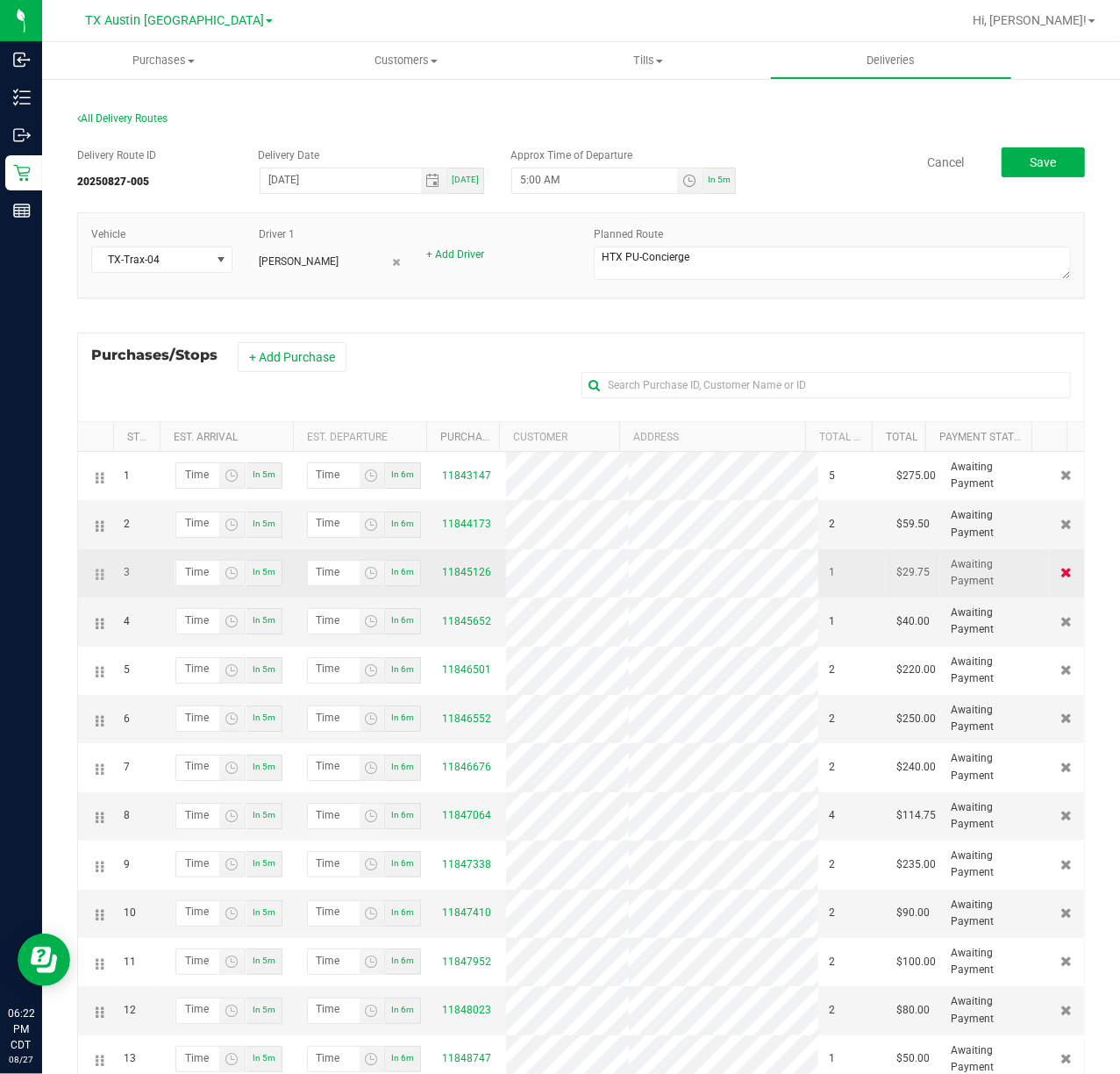
click at [1061, 578] on icon at bounding box center [1067, 572] width 12 height 11
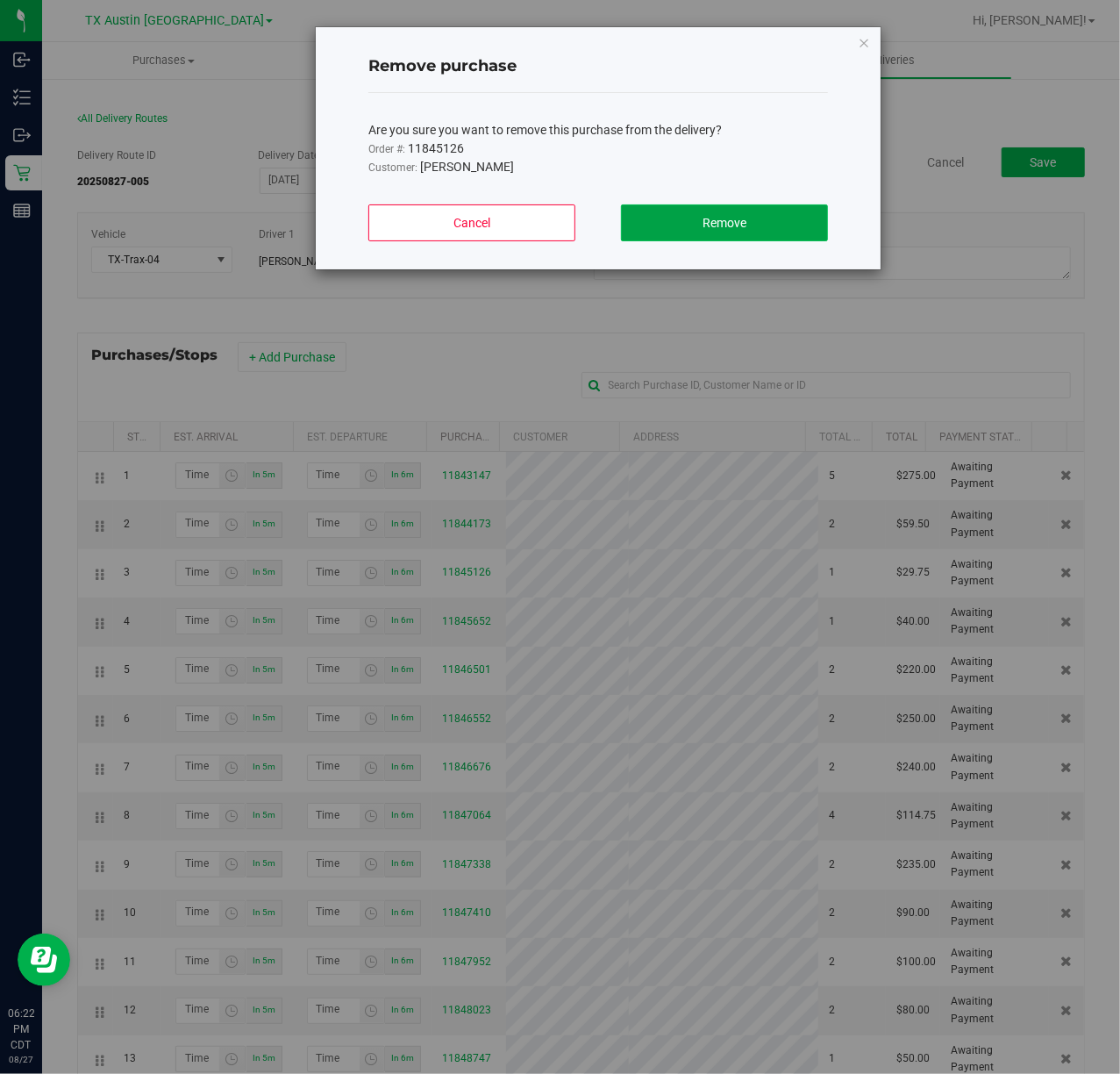
click at [779, 215] on button "Remove" at bounding box center [724, 222] width 207 height 37
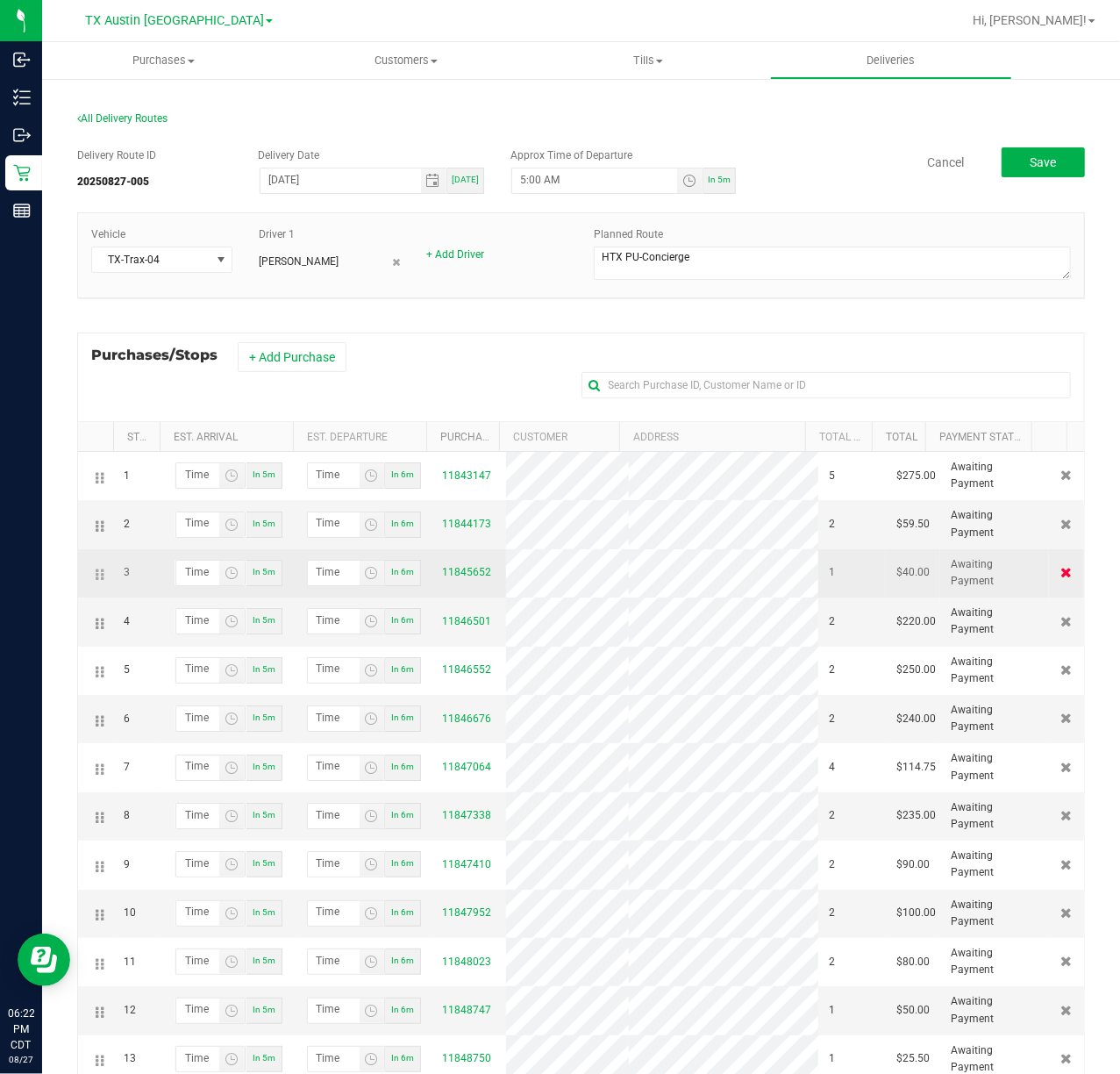
click at [1061, 578] on icon at bounding box center [1067, 572] width 12 height 11
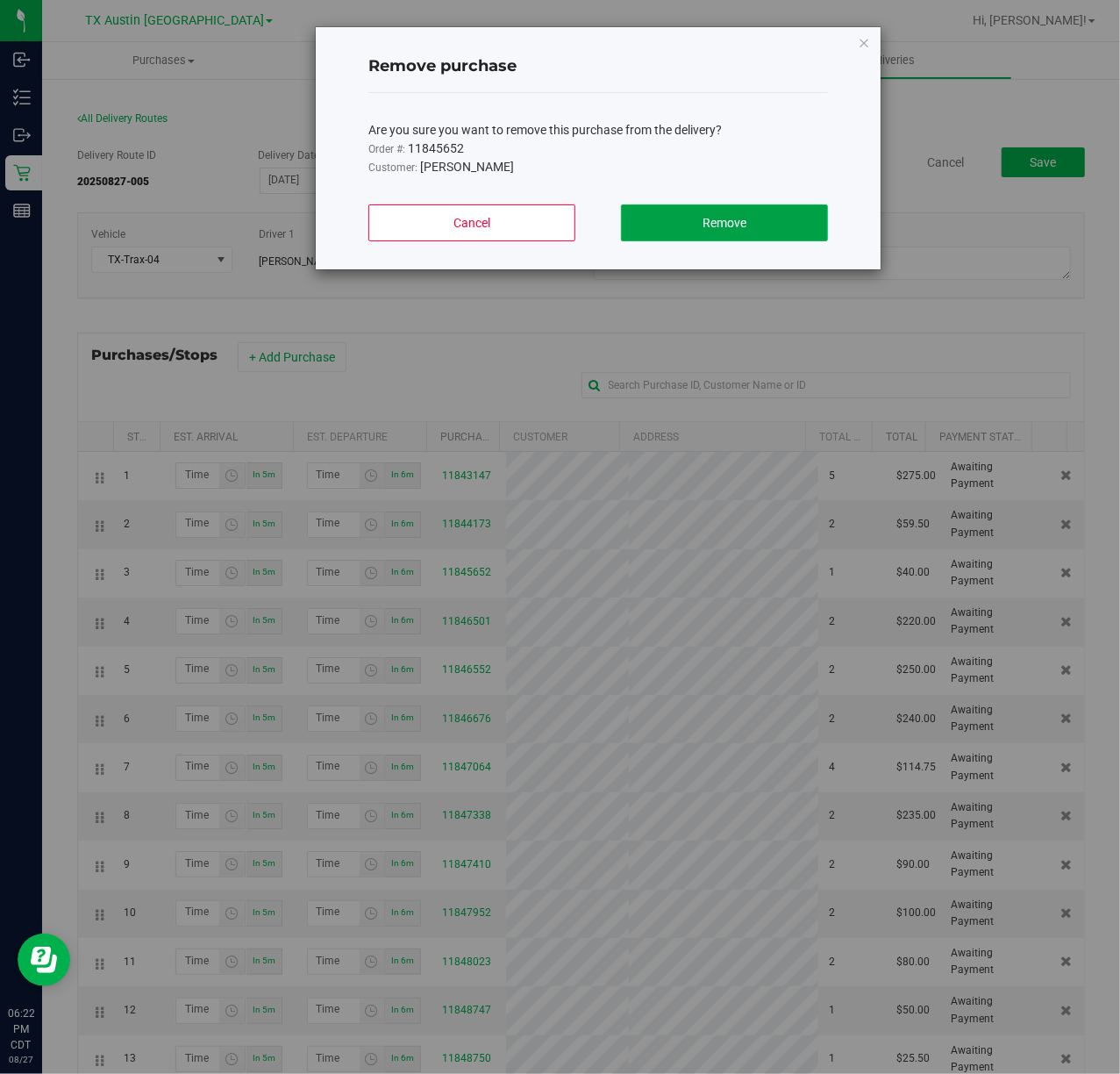
click at [738, 216] on span "Remove" at bounding box center [724, 223] width 44 height 14
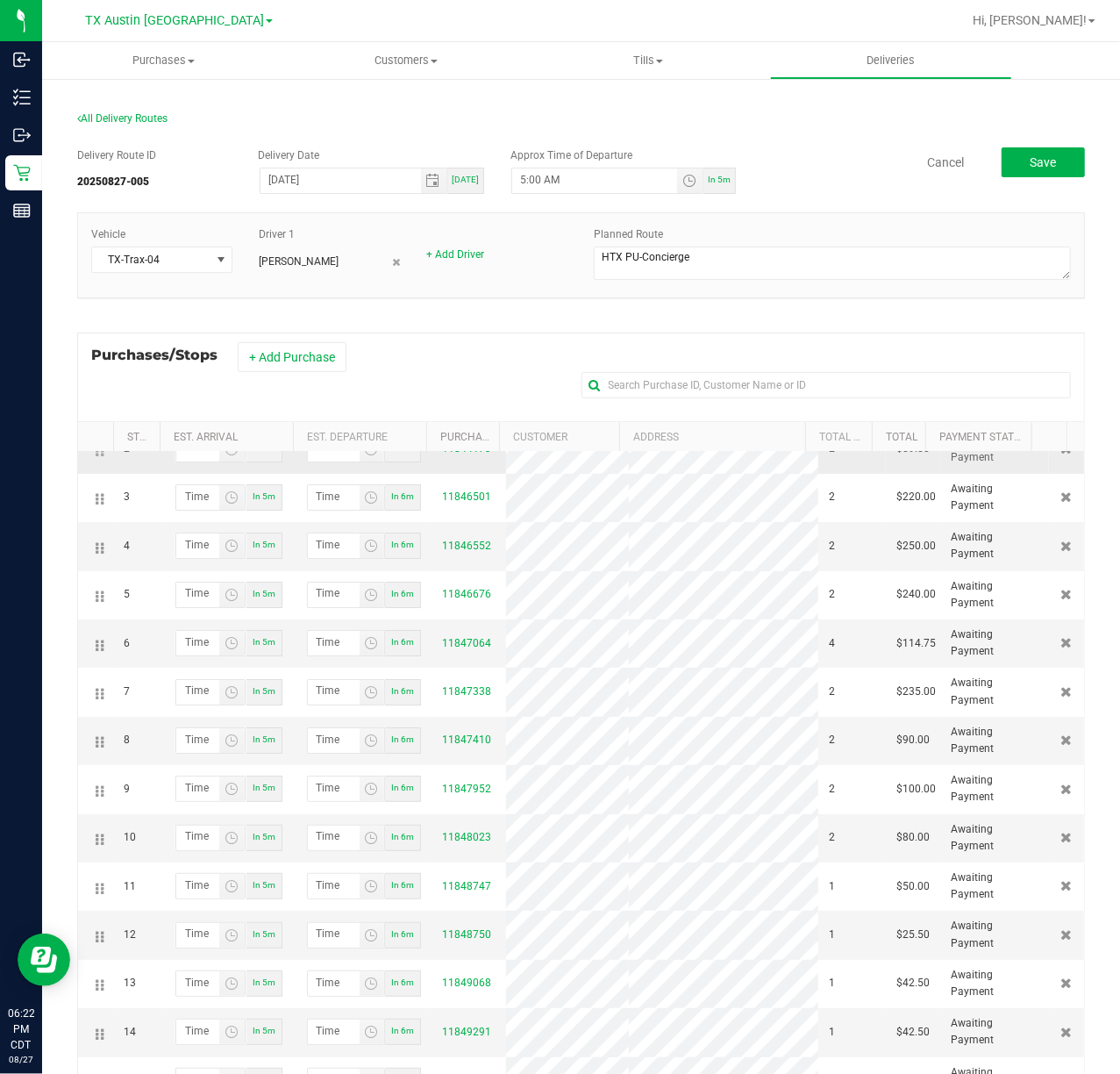
scroll to position [117, 0]
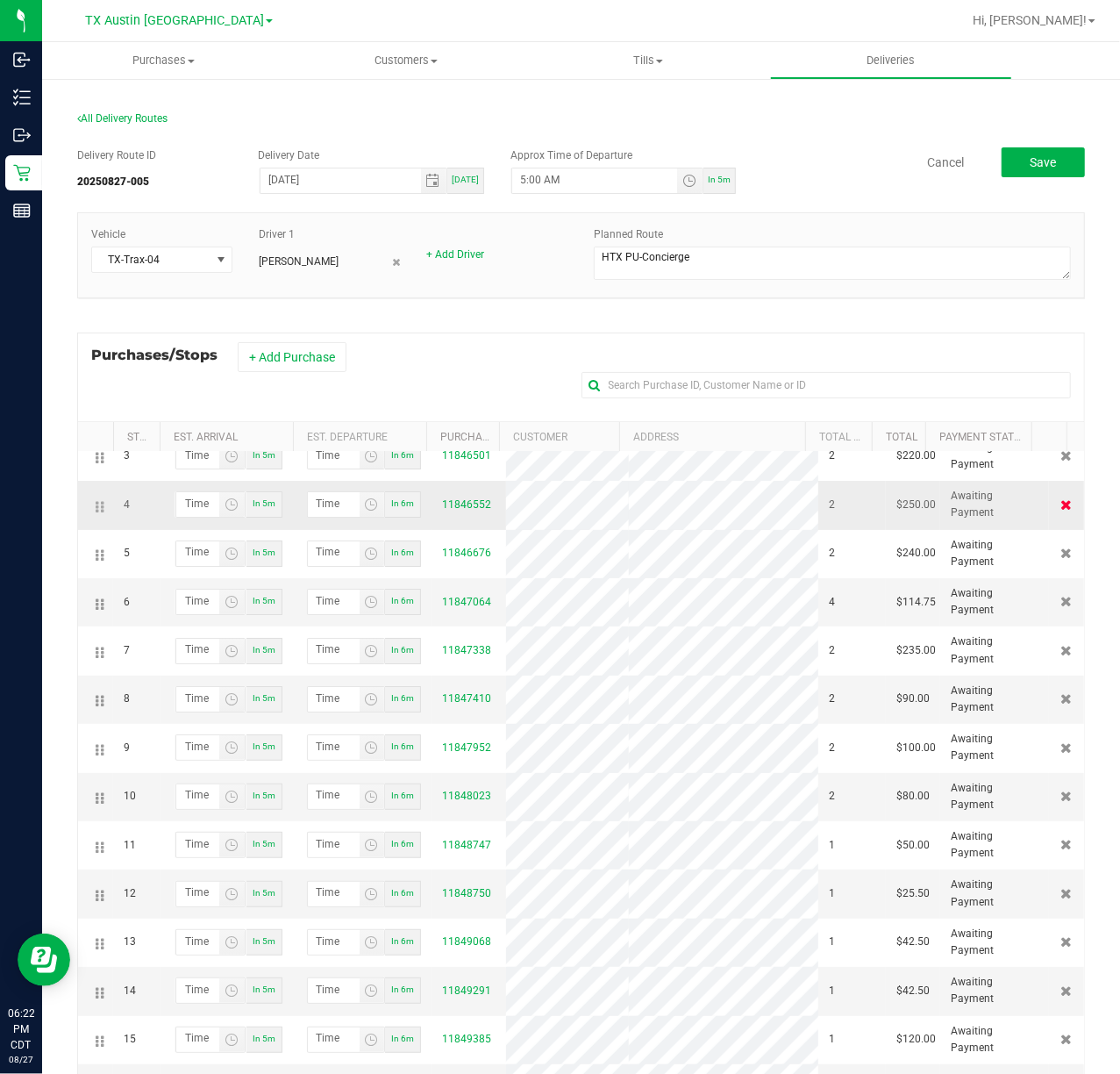
click at [1061, 510] on icon at bounding box center [1067, 504] width 12 height 11
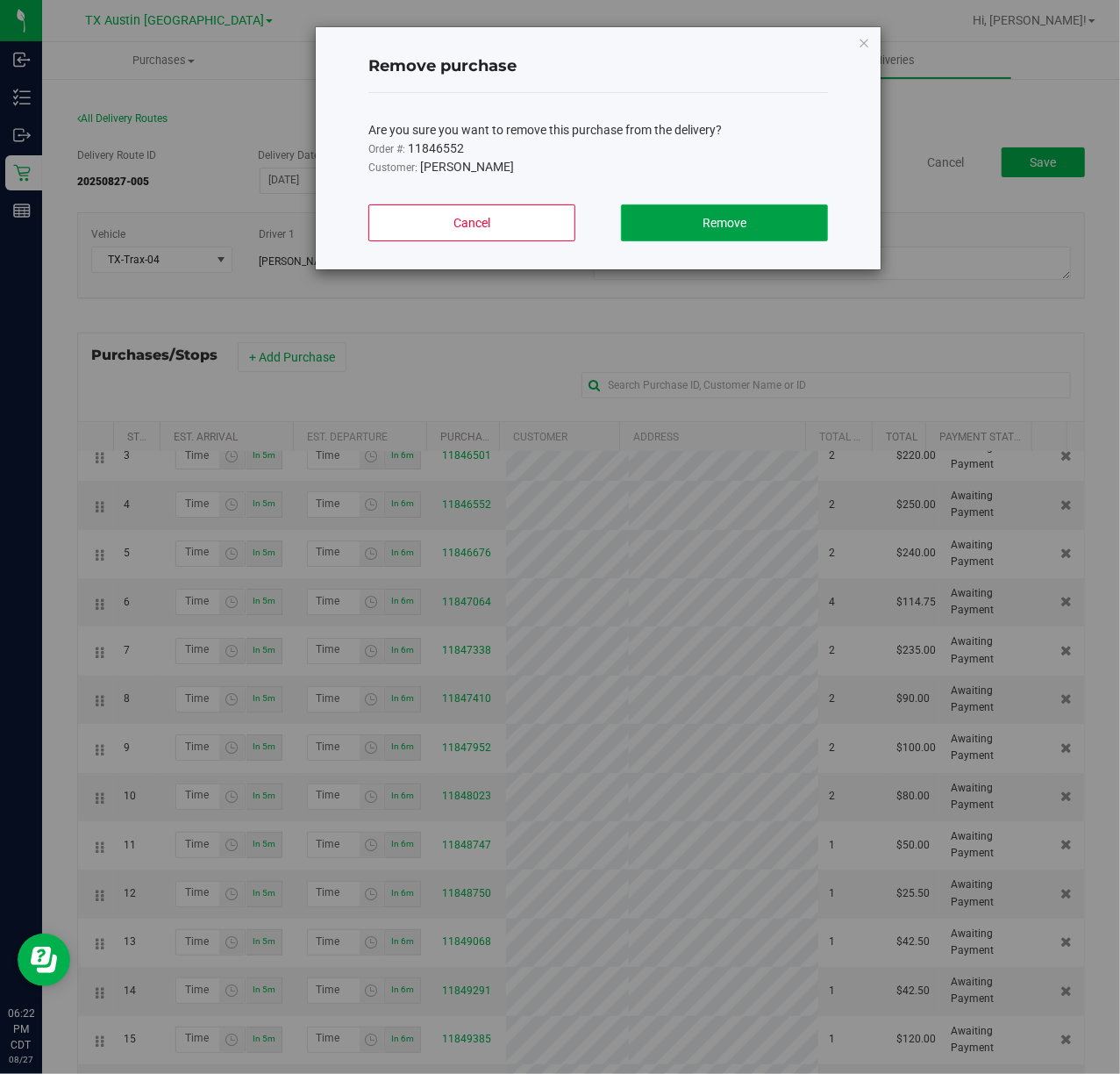
click at [818, 236] on button "Remove" at bounding box center [724, 222] width 207 height 37
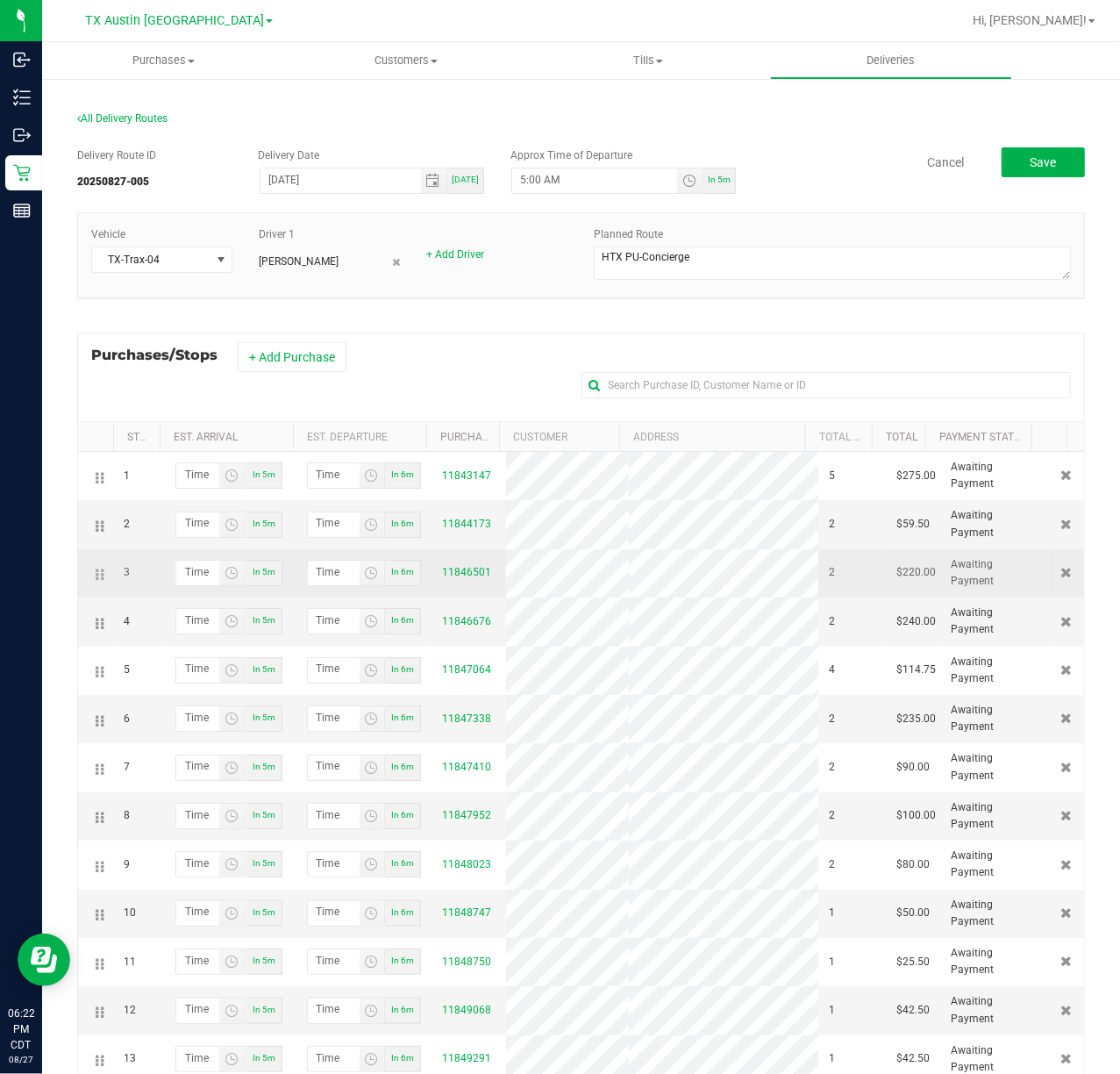
click at [1049, 578] on td at bounding box center [1067, 573] width 35 height 48
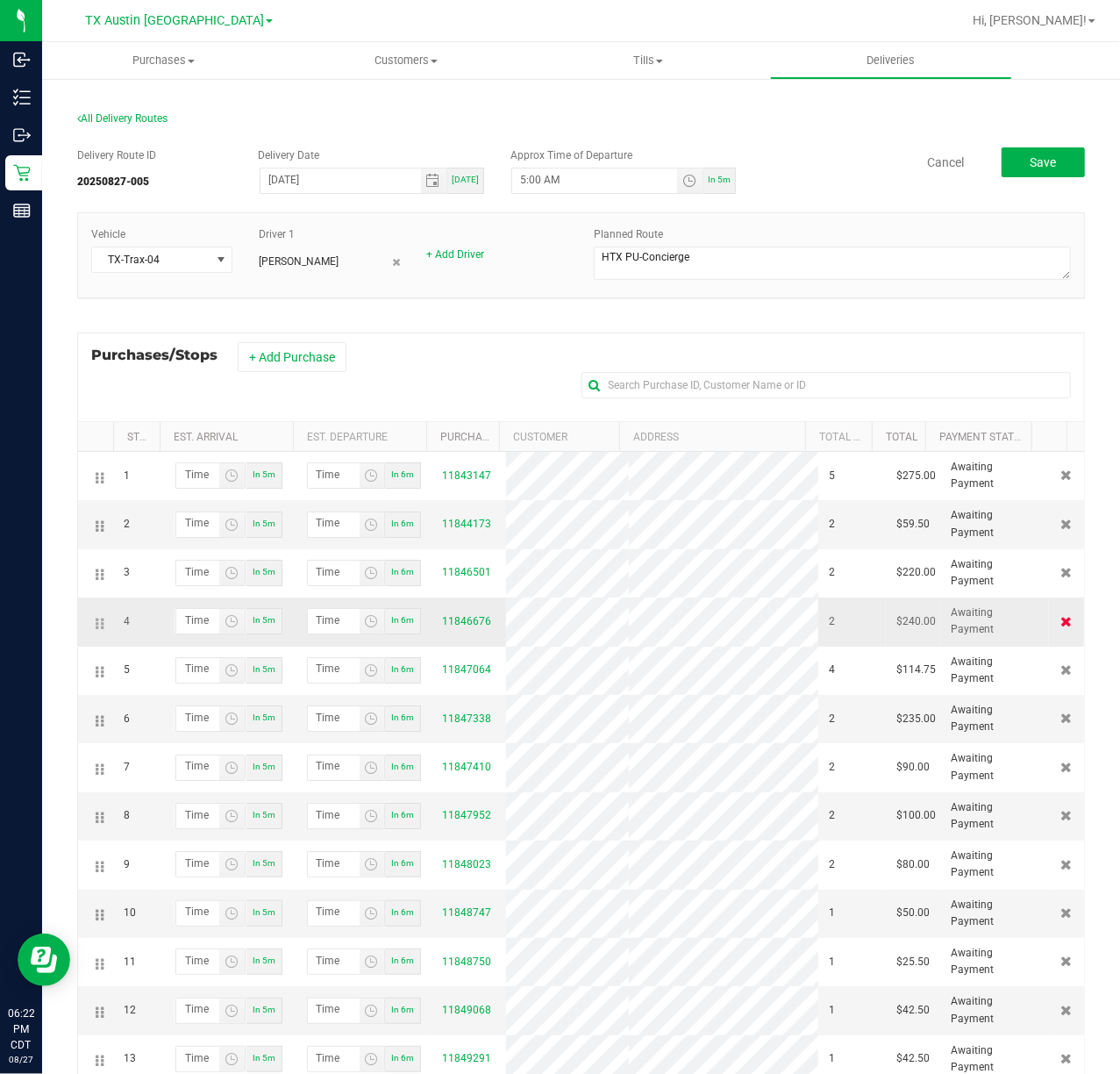
click at [1061, 626] on icon at bounding box center [1067, 621] width 12 height 11
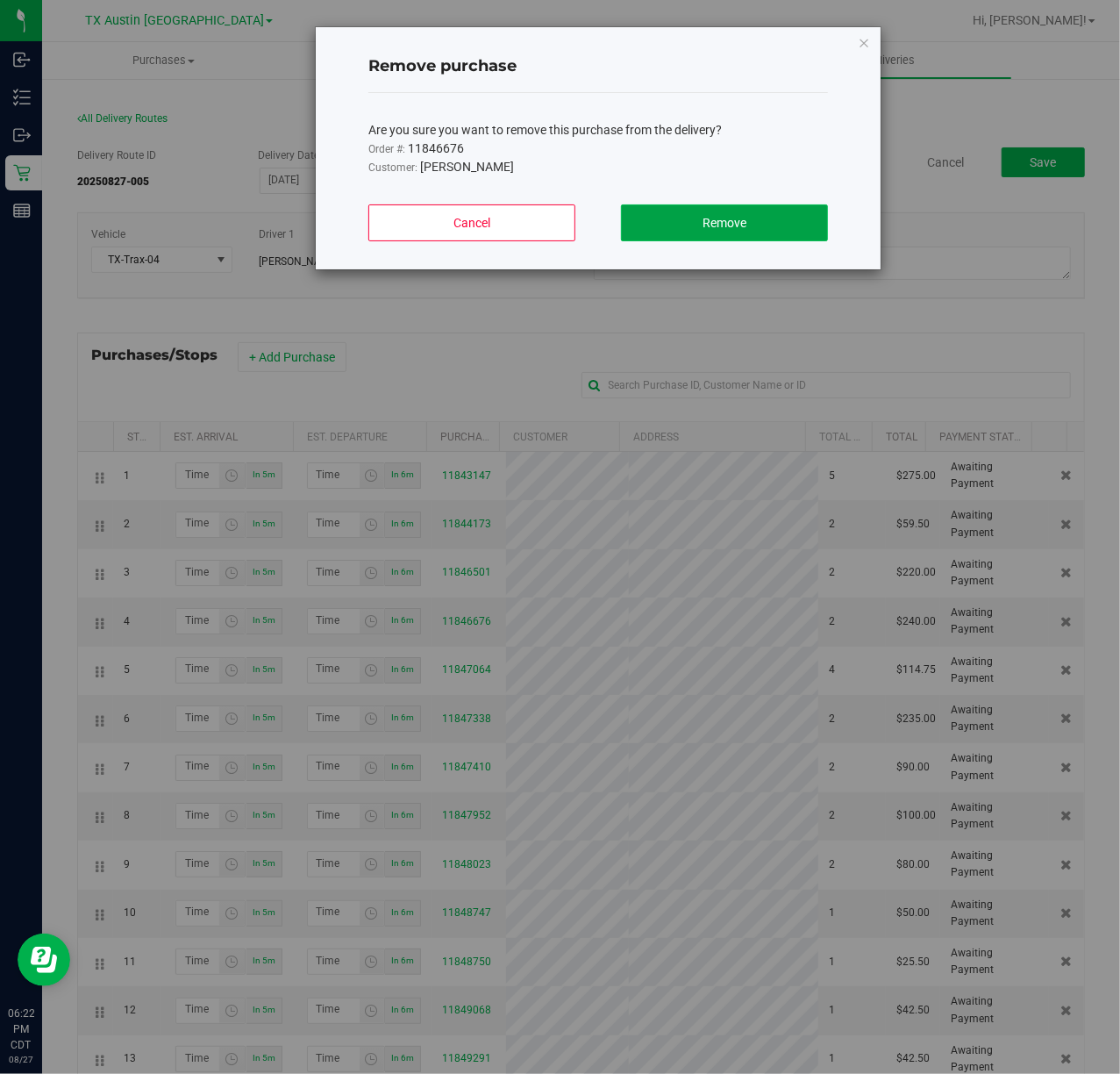
click at [721, 216] on span "Remove" at bounding box center [724, 223] width 44 height 14
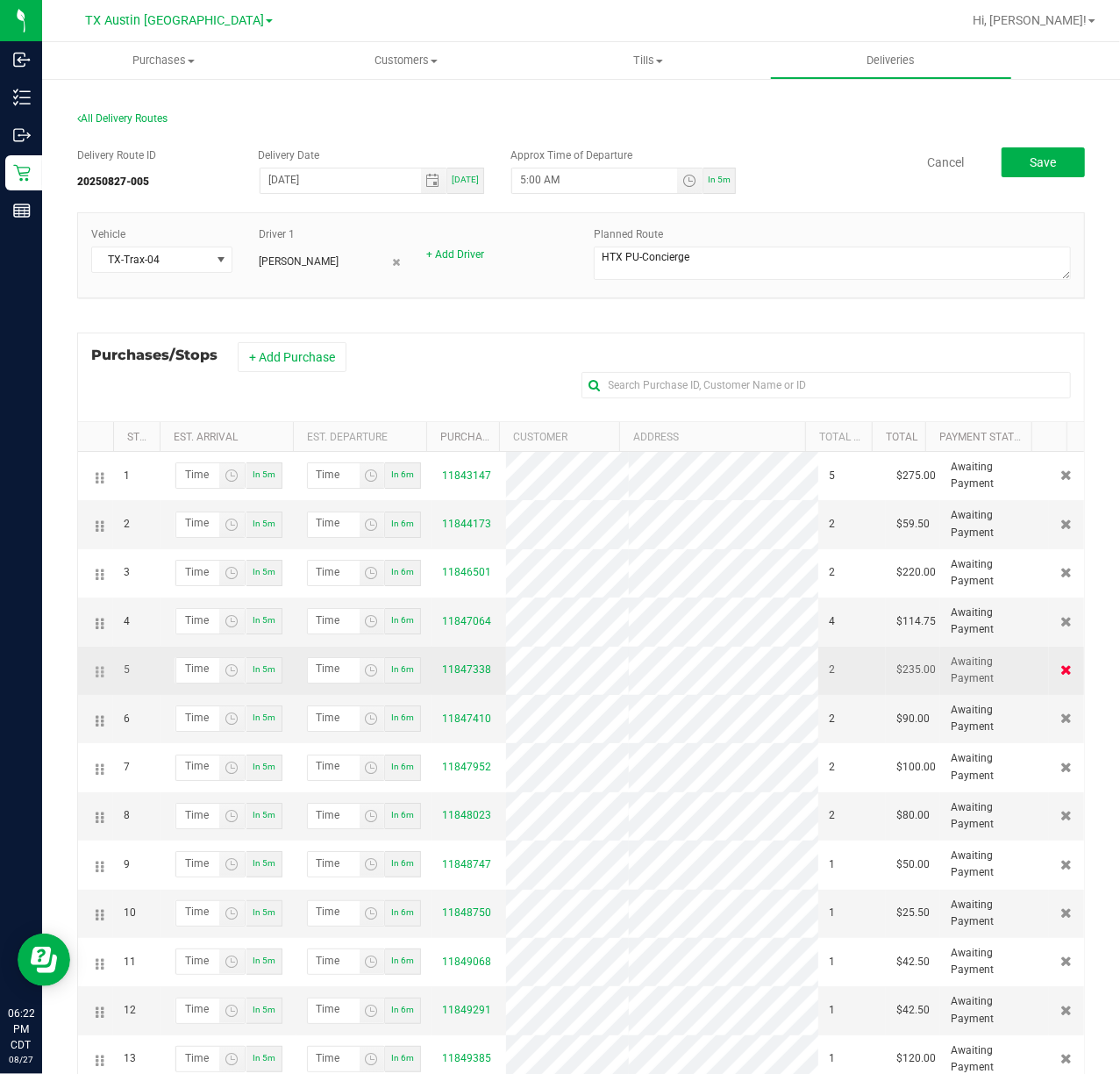
click at [1061, 674] on icon at bounding box center [1067, 670] width 12 height 11
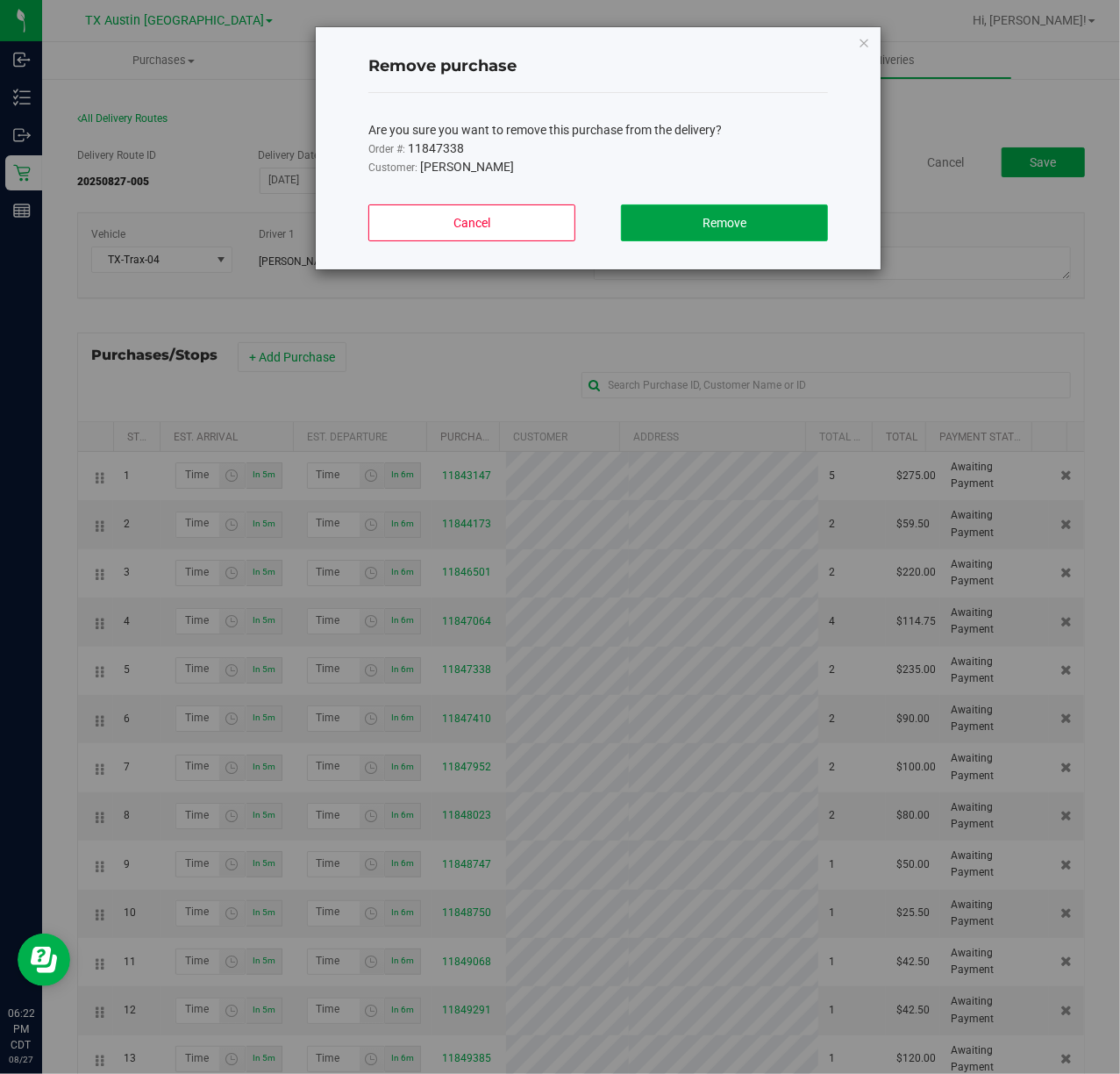
click at [781, 225] on button "Remove" at bounding box center [724, 222] width 207 height 37
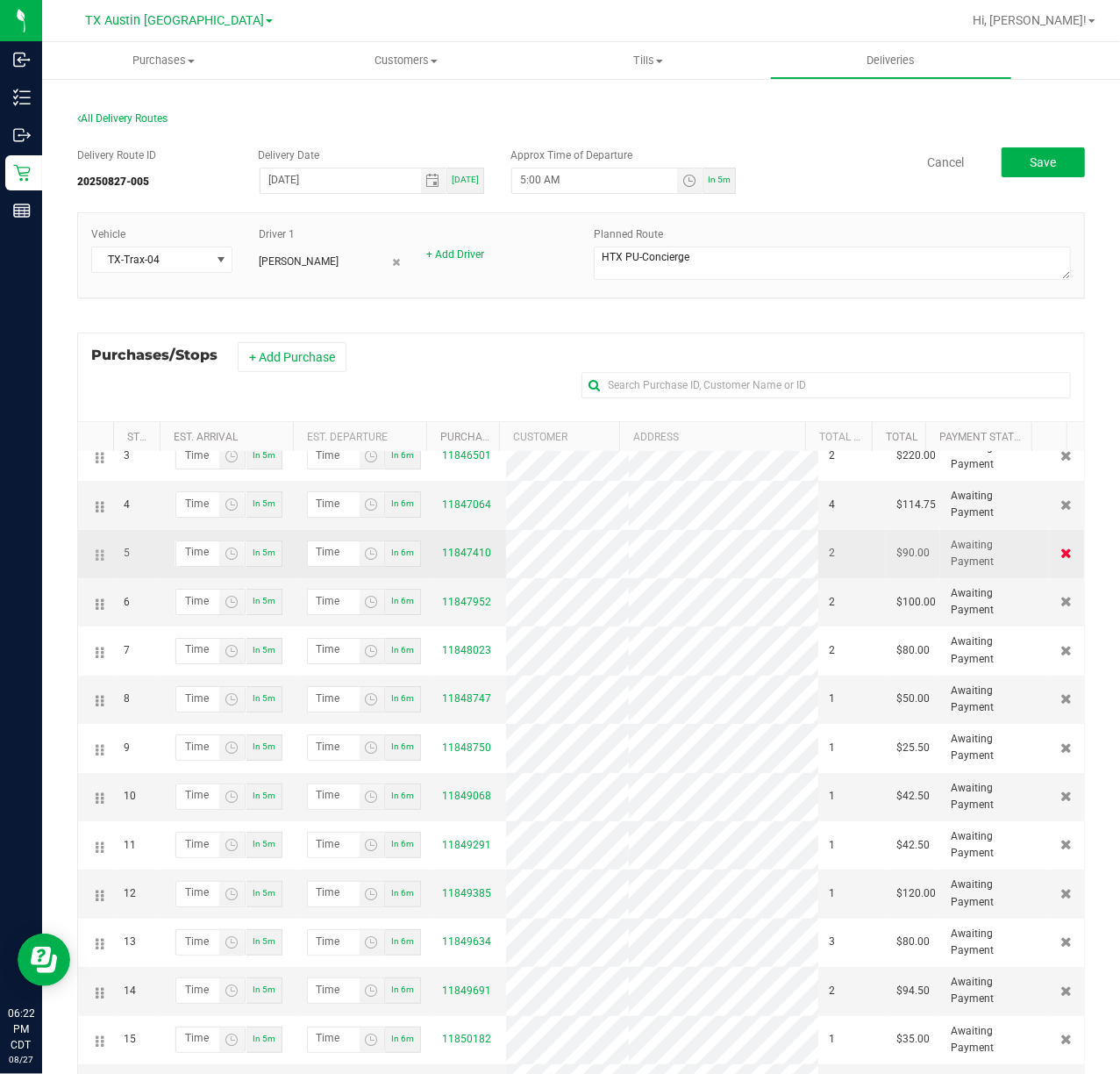
click at [1061, 558] on icon at bounding box center [1067, 553] width 12 height 11
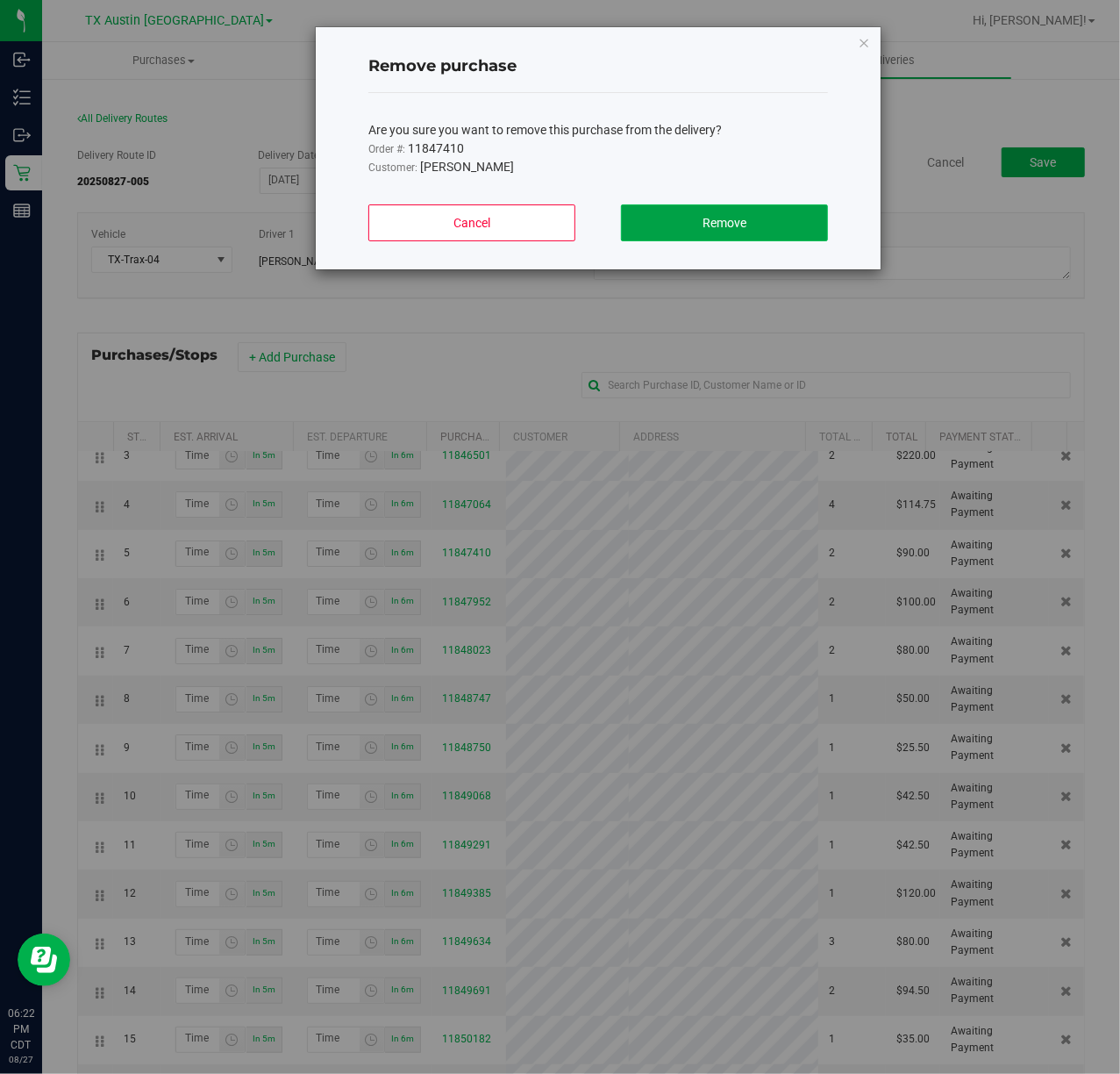
click at [804, 232] on button "Remove" at bounding box center [724, 222] width 207 height 37
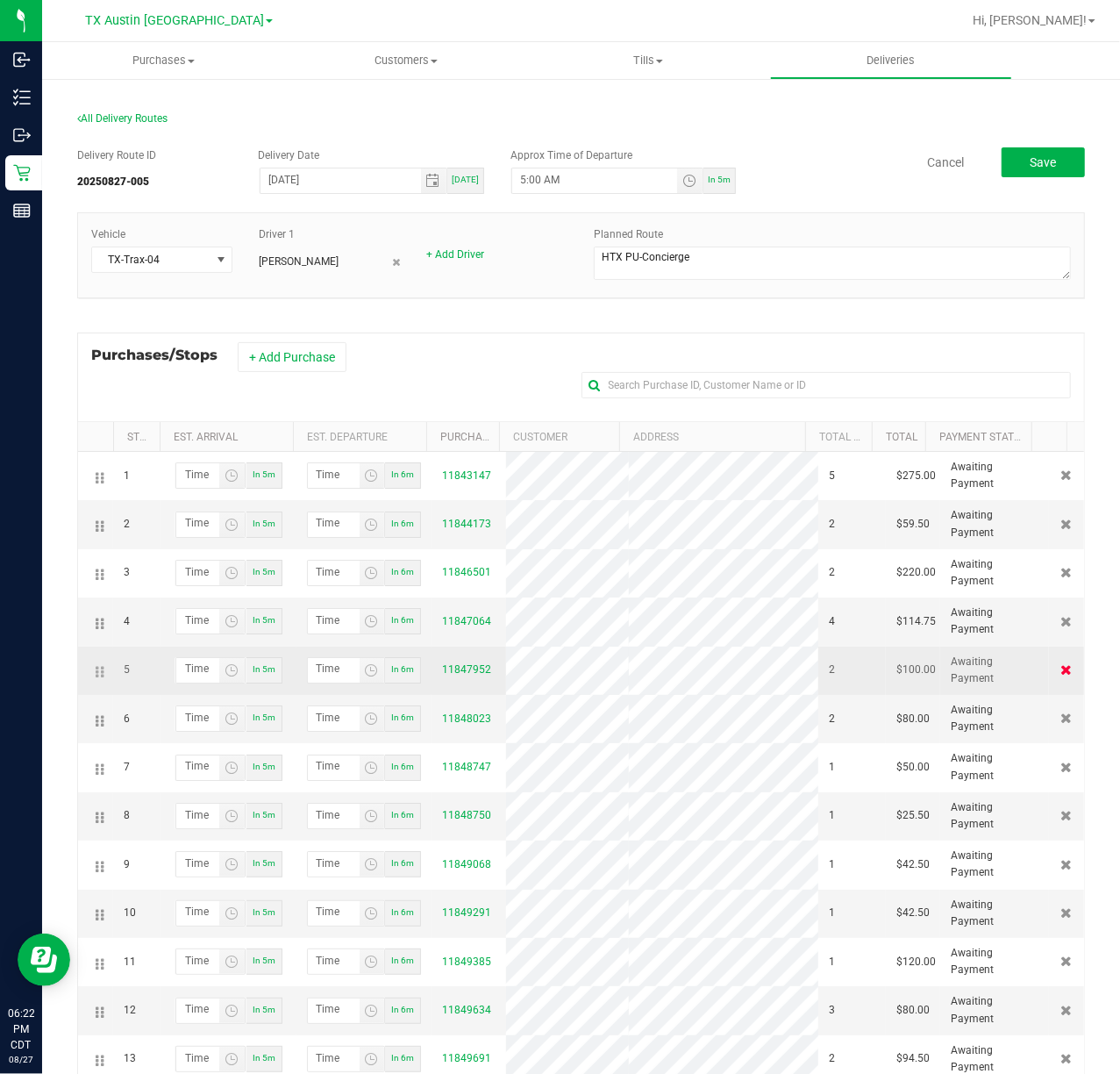
click at [1061, 674] on icon at bounding box center [1067, 670] width 12 height 11
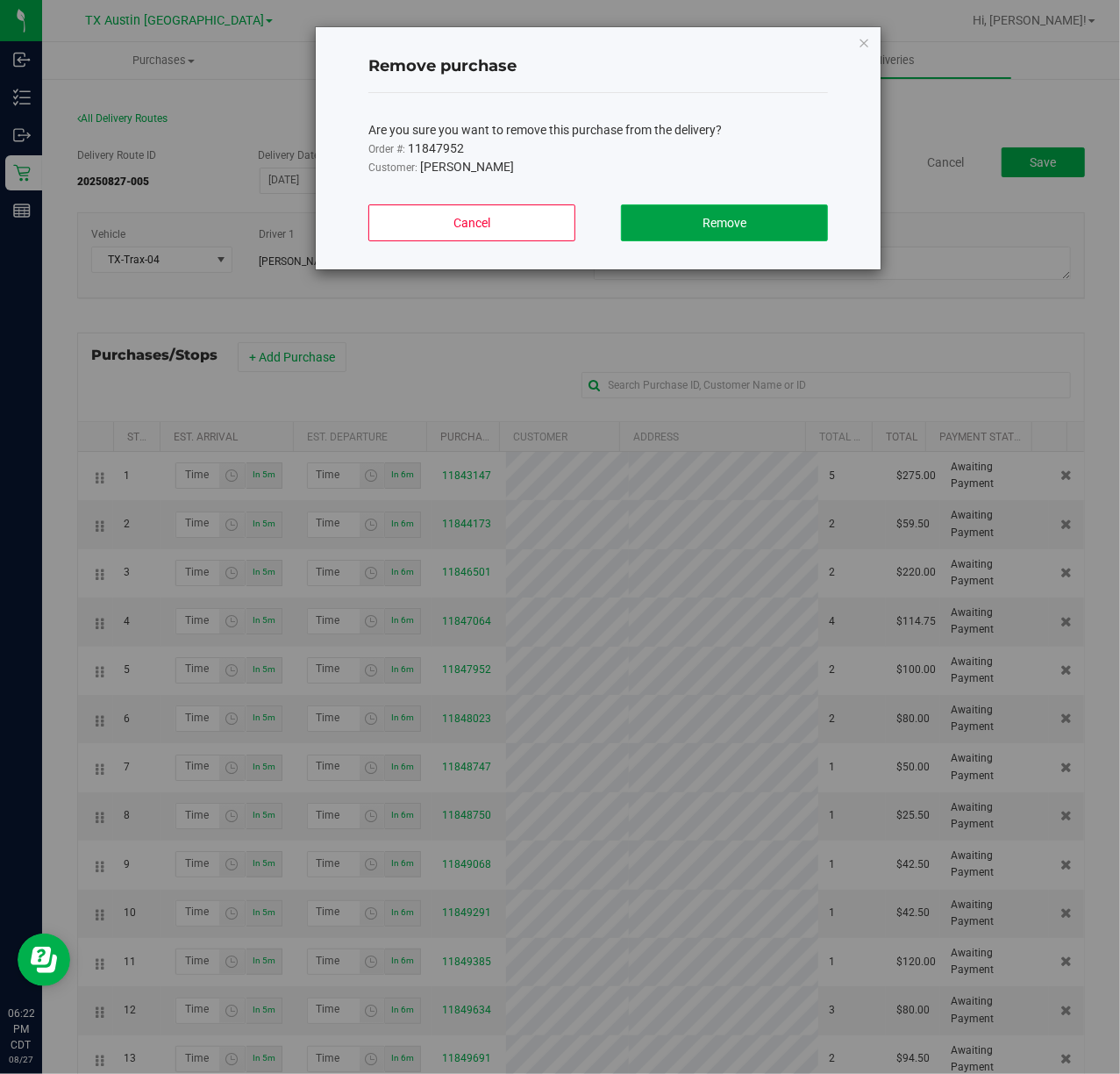
click at [797, 215] on button "Remove" at bounding box center [724, 222] width 207 height 37
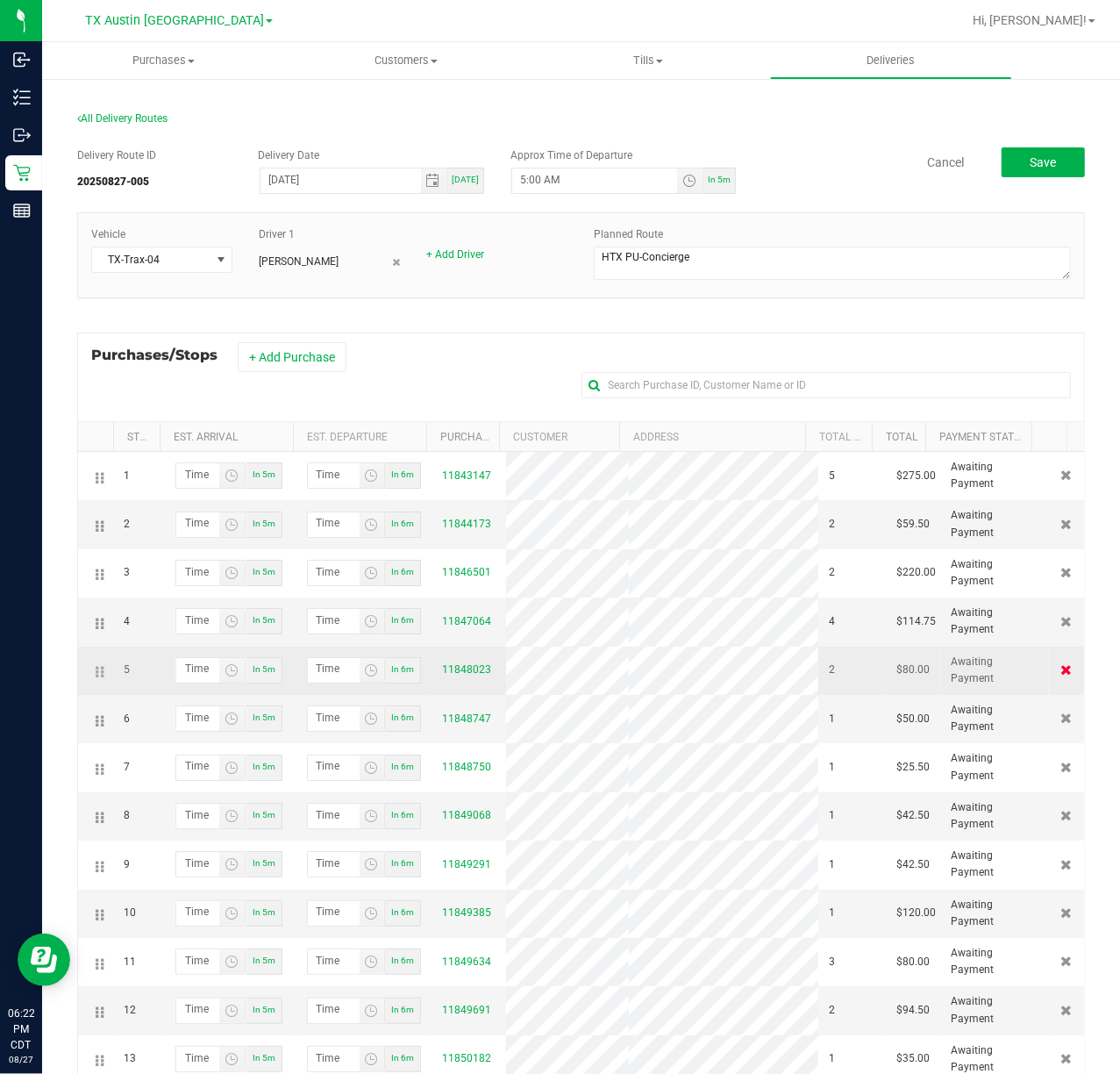
click at [1061, 674] on icon at bounding box center [1067, 670] width 12 height 11
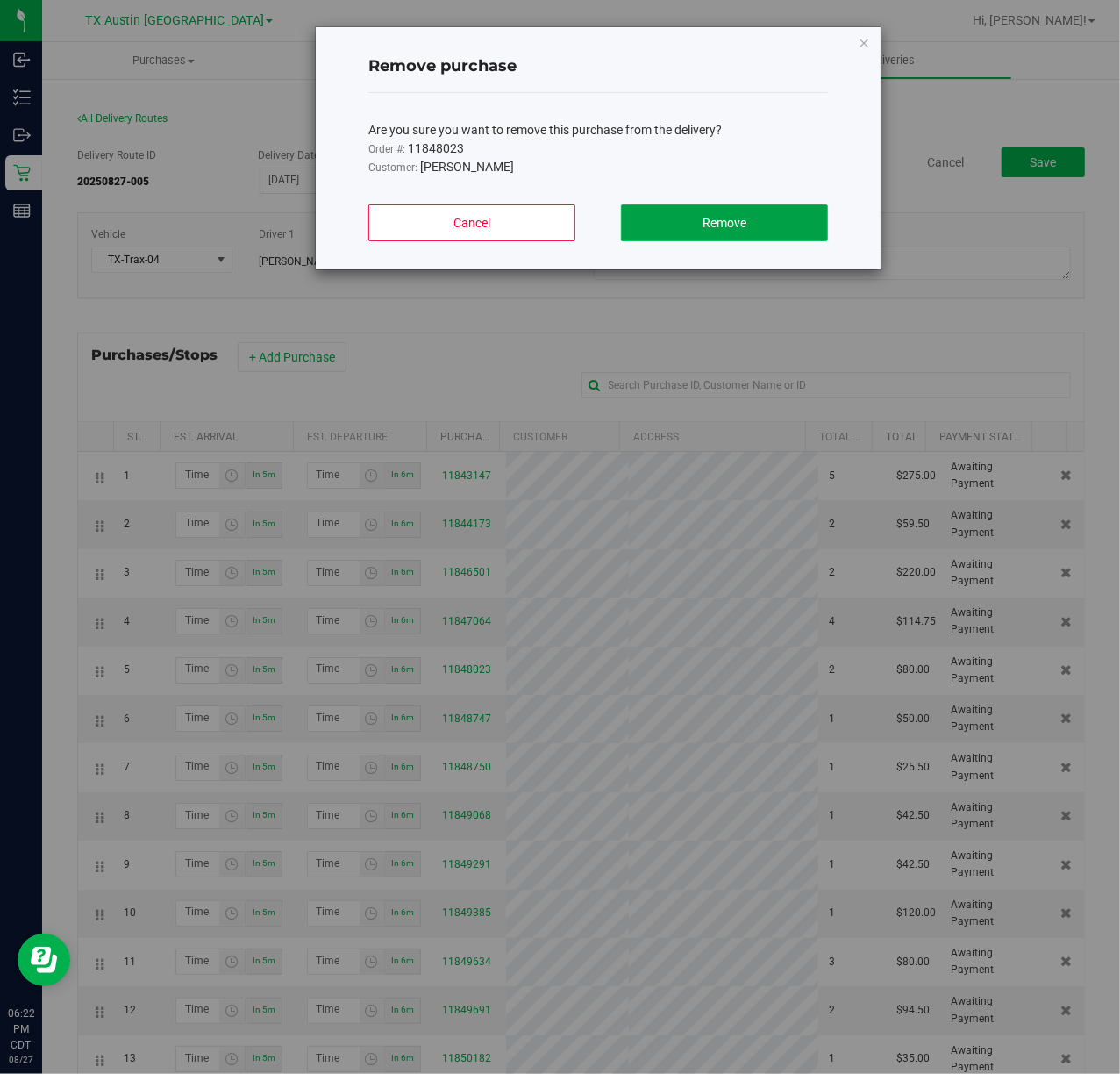
click at [757, 215] on button "Remove" at bounding box center [724, 222] width 207 height 37
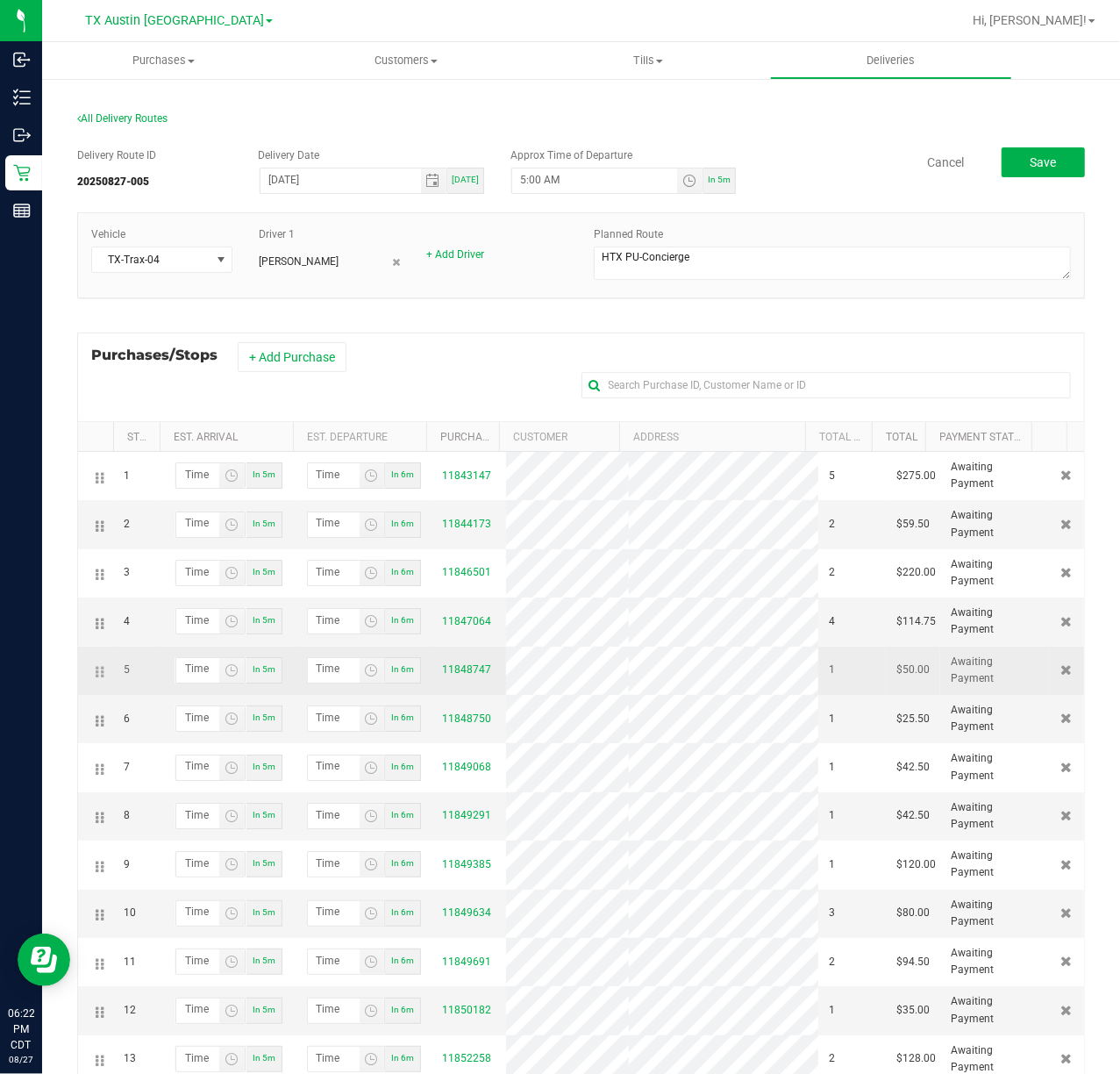
click at [1059, 678] on div at bounding box center [1067, 670] width 14 height 16
click at [1061, 674] on icon at bounding box center [1067, 670] width 12 height 11
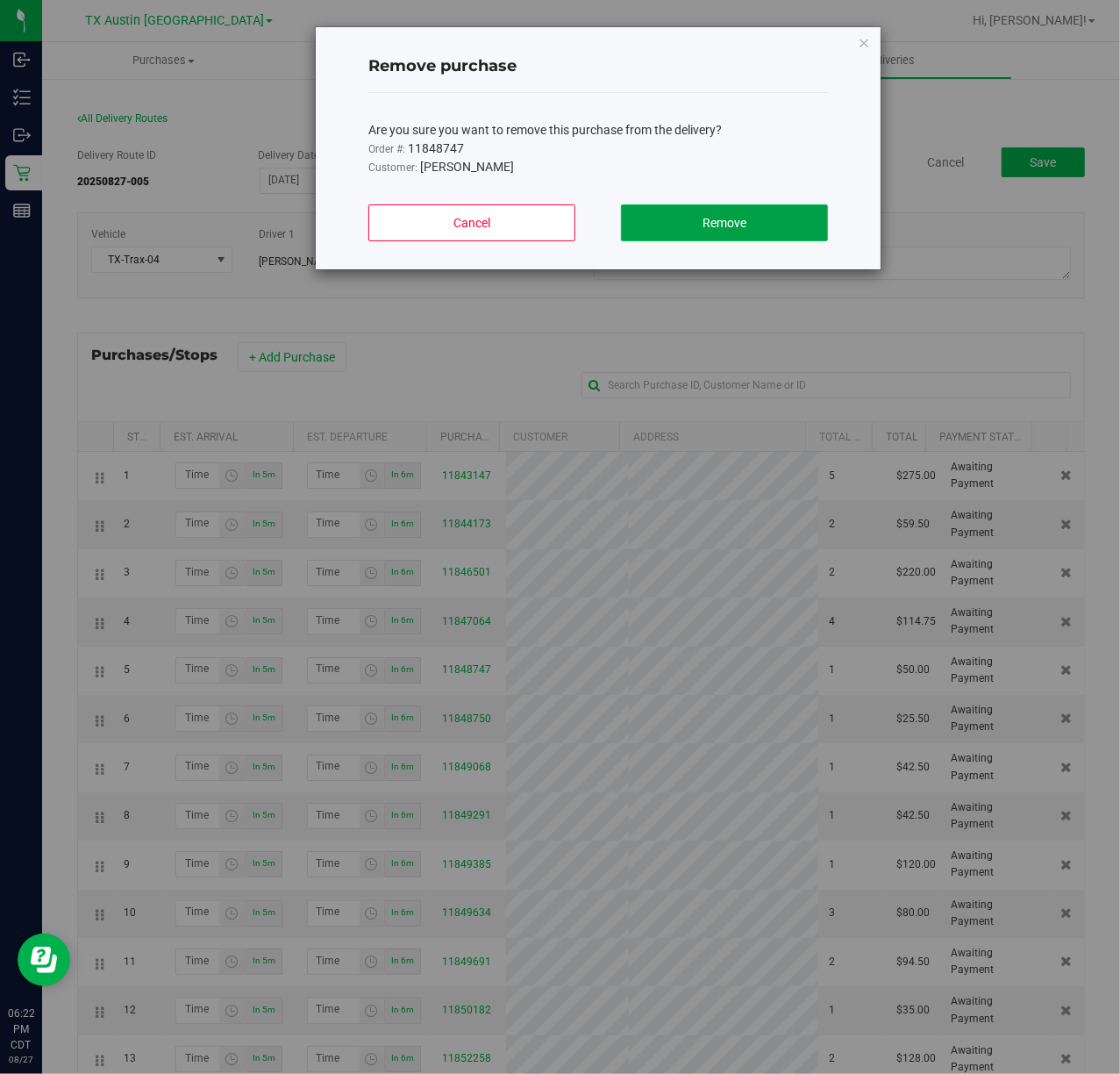
click at [716, 223] on span "Remove" at bounding box center [724, 223] width 44 height 14
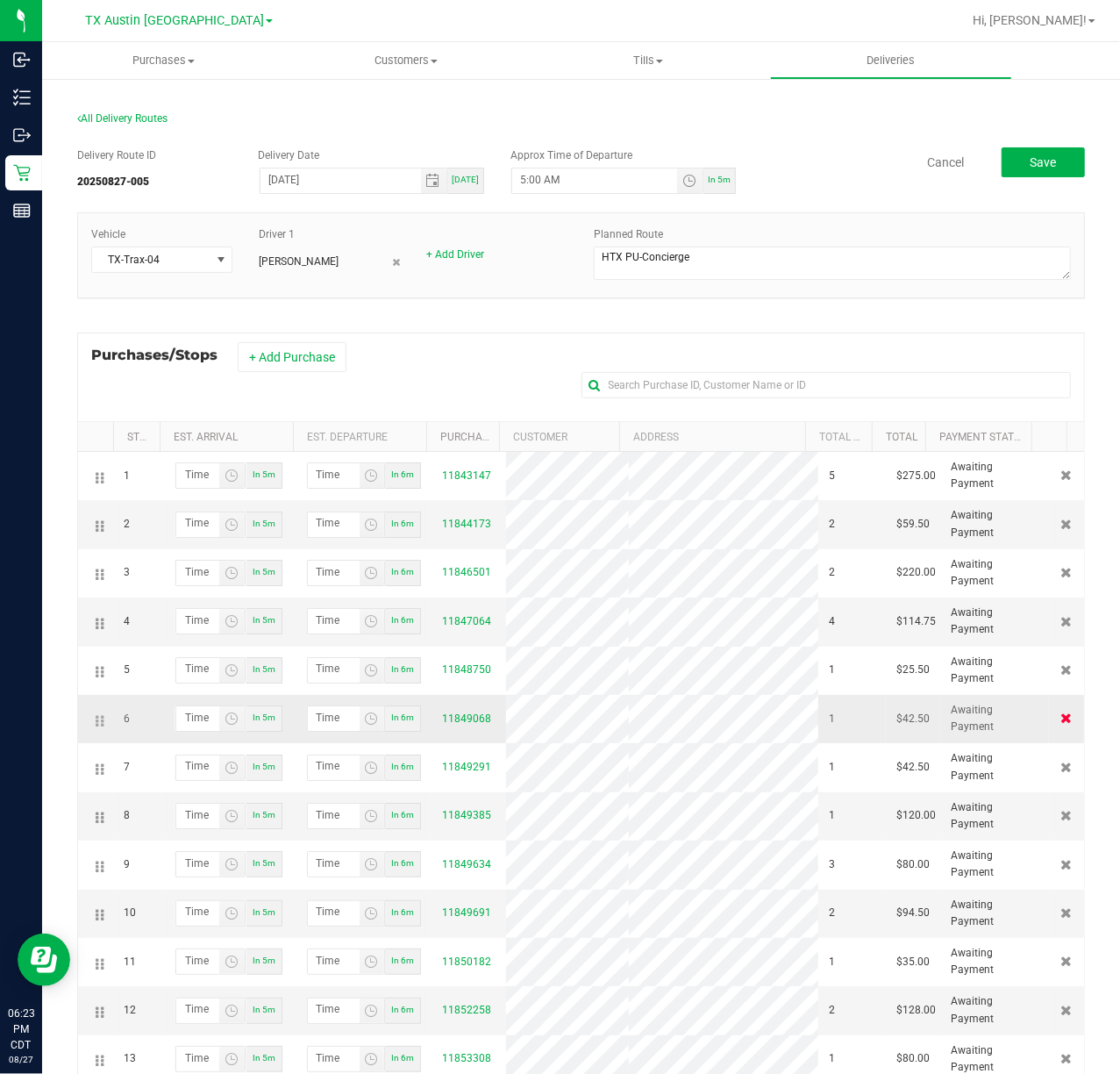
click at [1061, 723] on icon at bounding box center [1067, 718] width 12 height 11
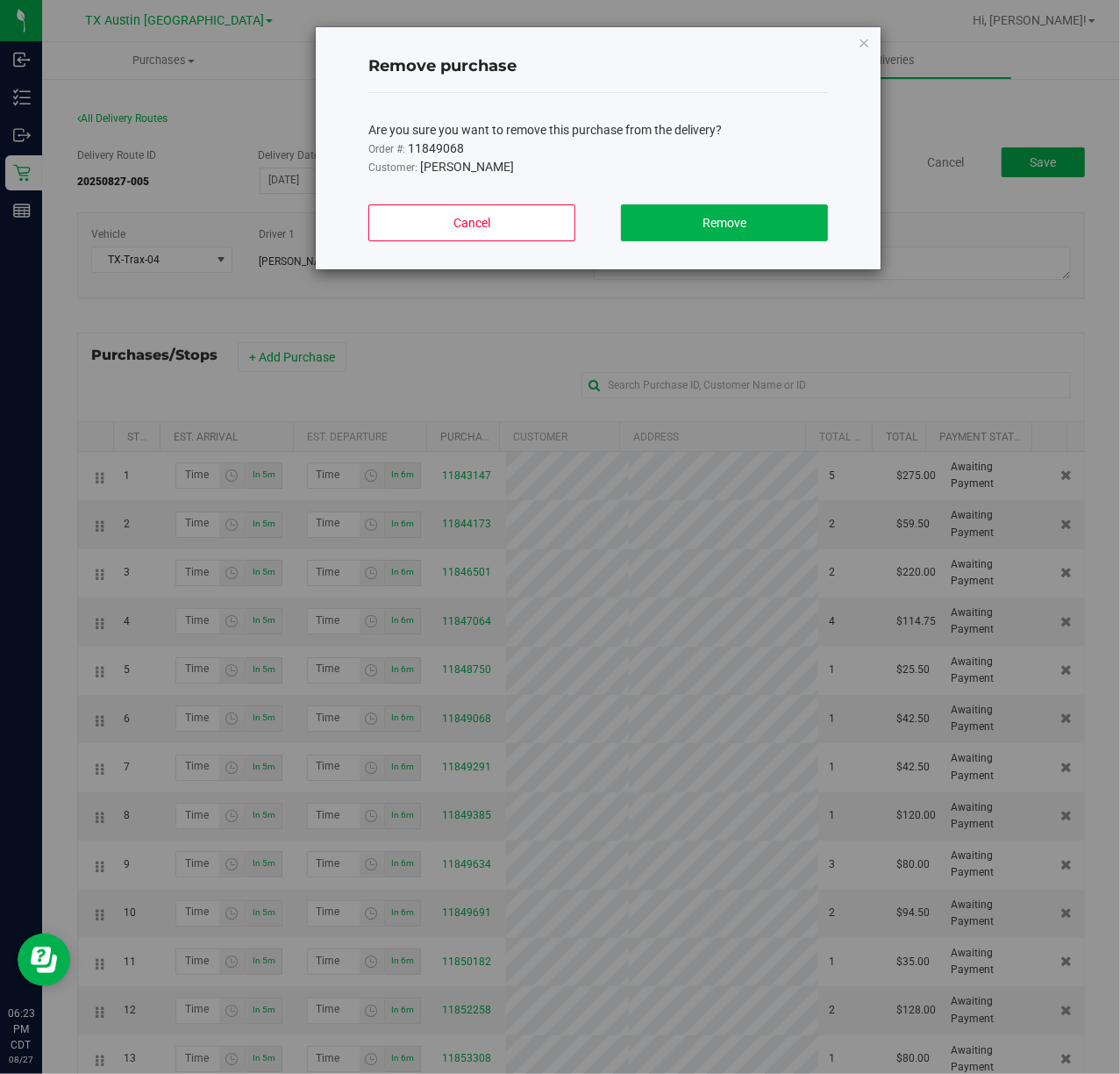
click at [714, 248] on div "Cancel Remove" at bounding box center [598, 230] width 460 height 79
click at [727, 225] on span "Remove" at bounding box center [724, 223] width 44 height 14
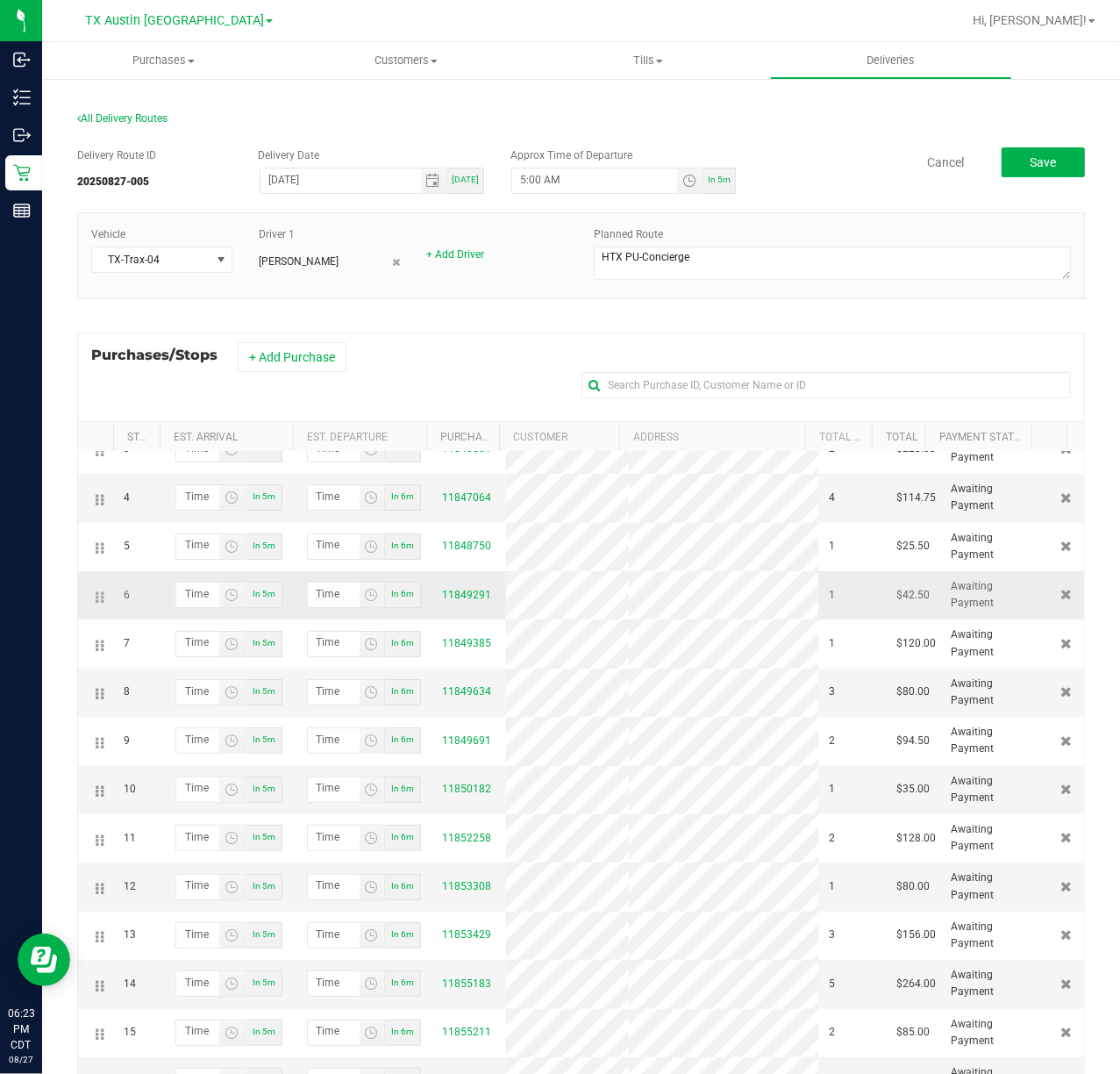
scroll to position [233, 0]
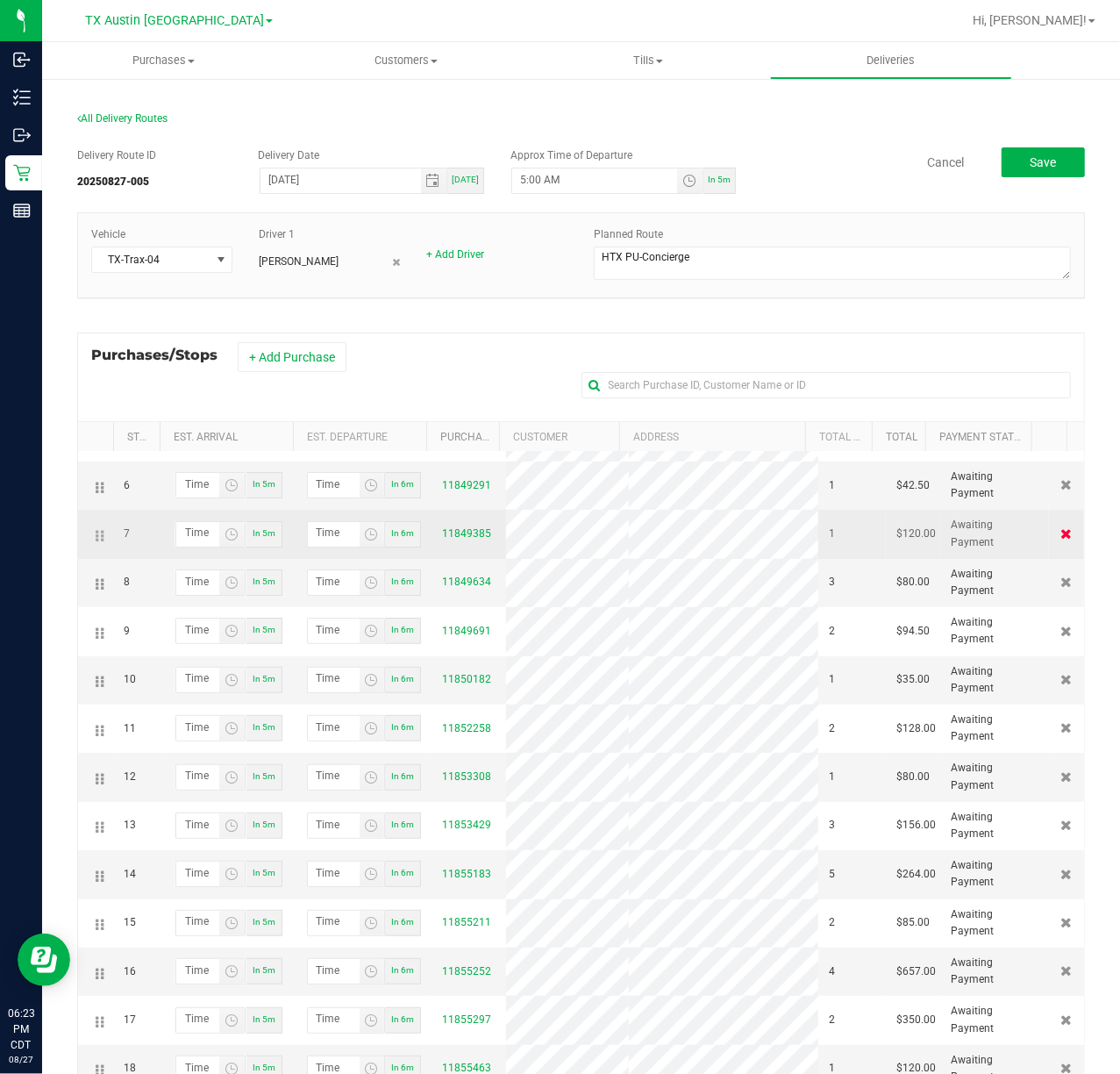
click at [1061, 539] on icon at bounding box center [1067, 533] width 12 height 11
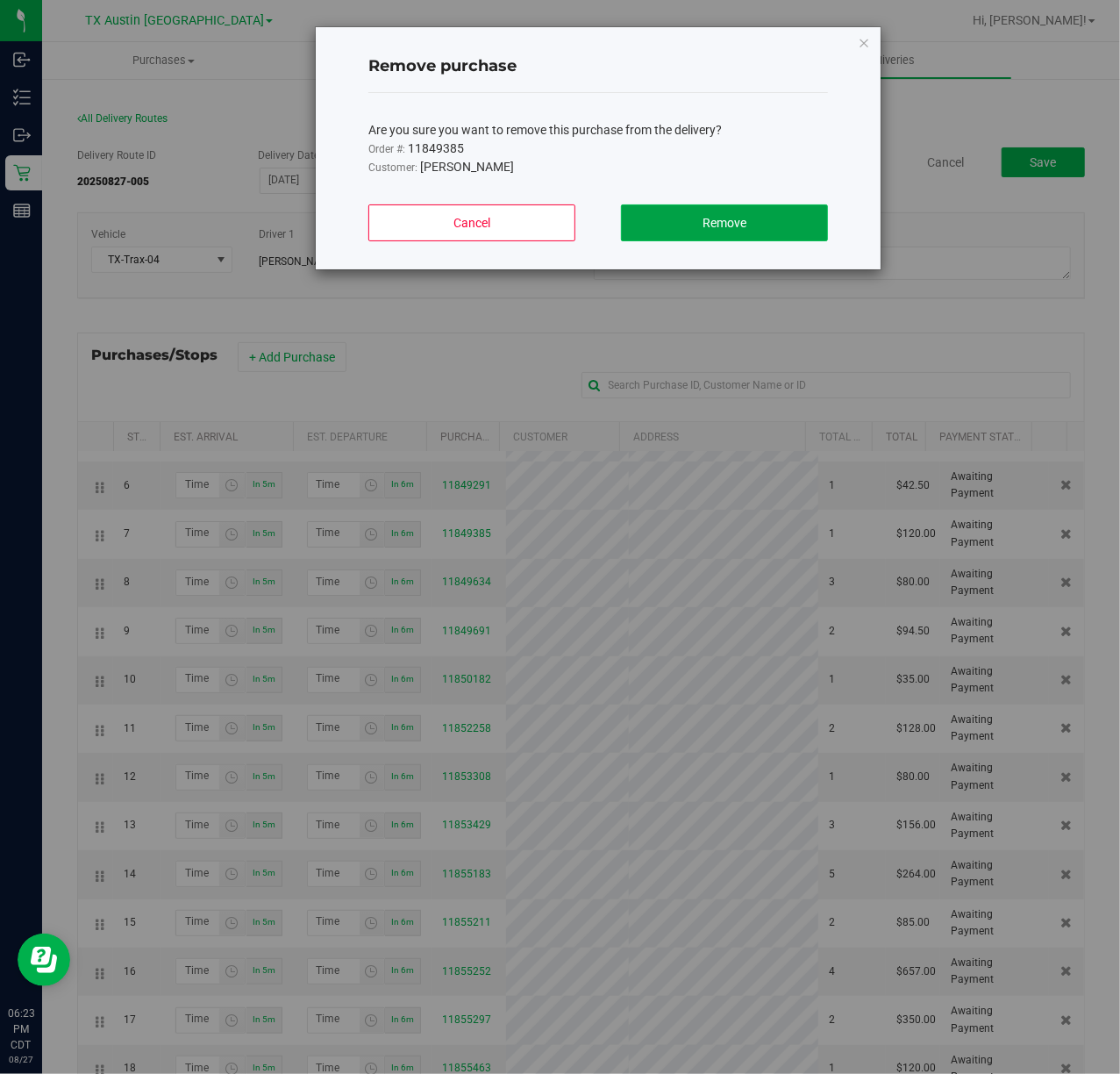
click at [724, 228] on span "Remove" at bounding box center [724, 223] width 44 height 14
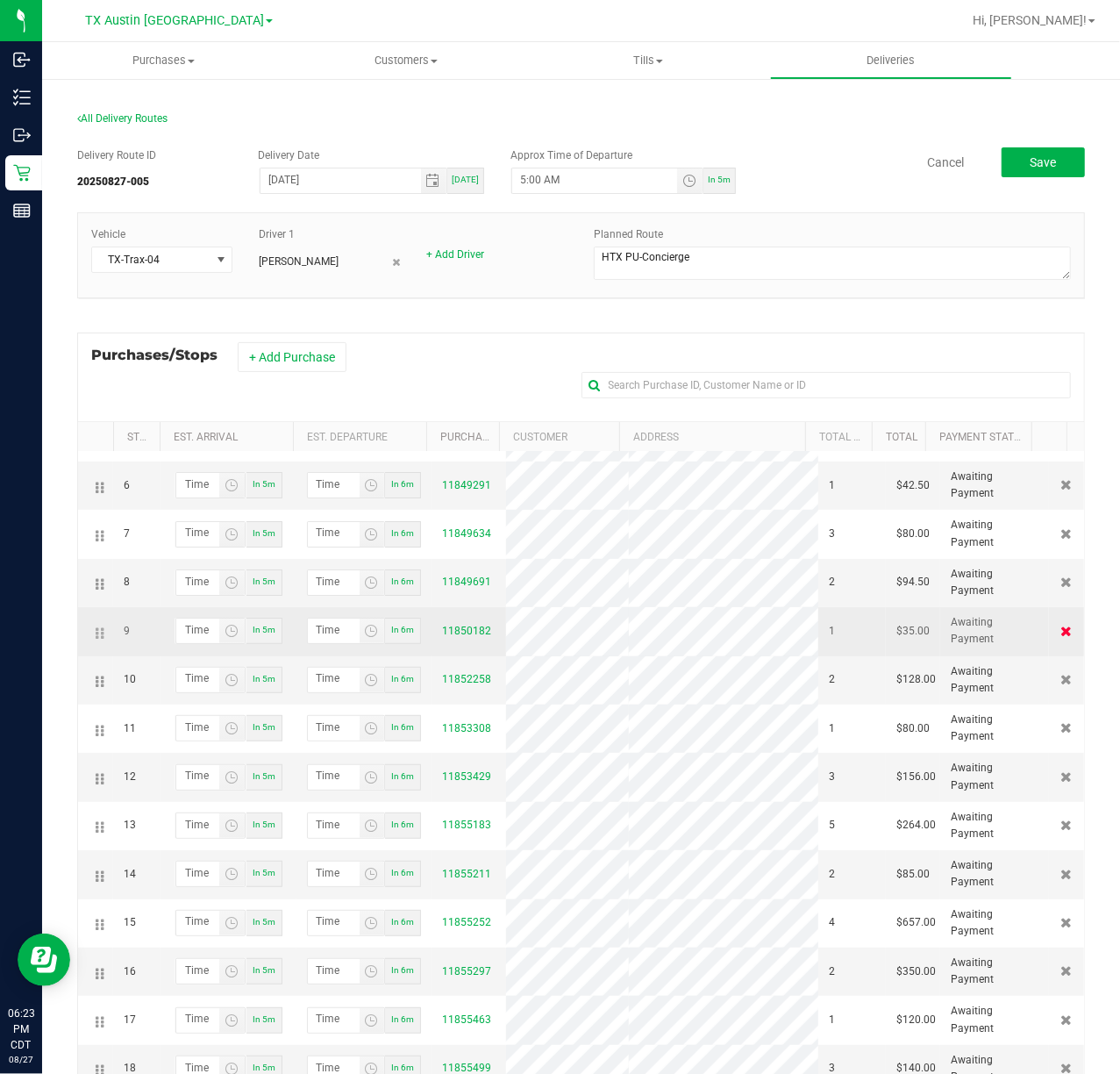
click at [1061, 636] on icon at bounding box center [1067, 631] width 12 height 11
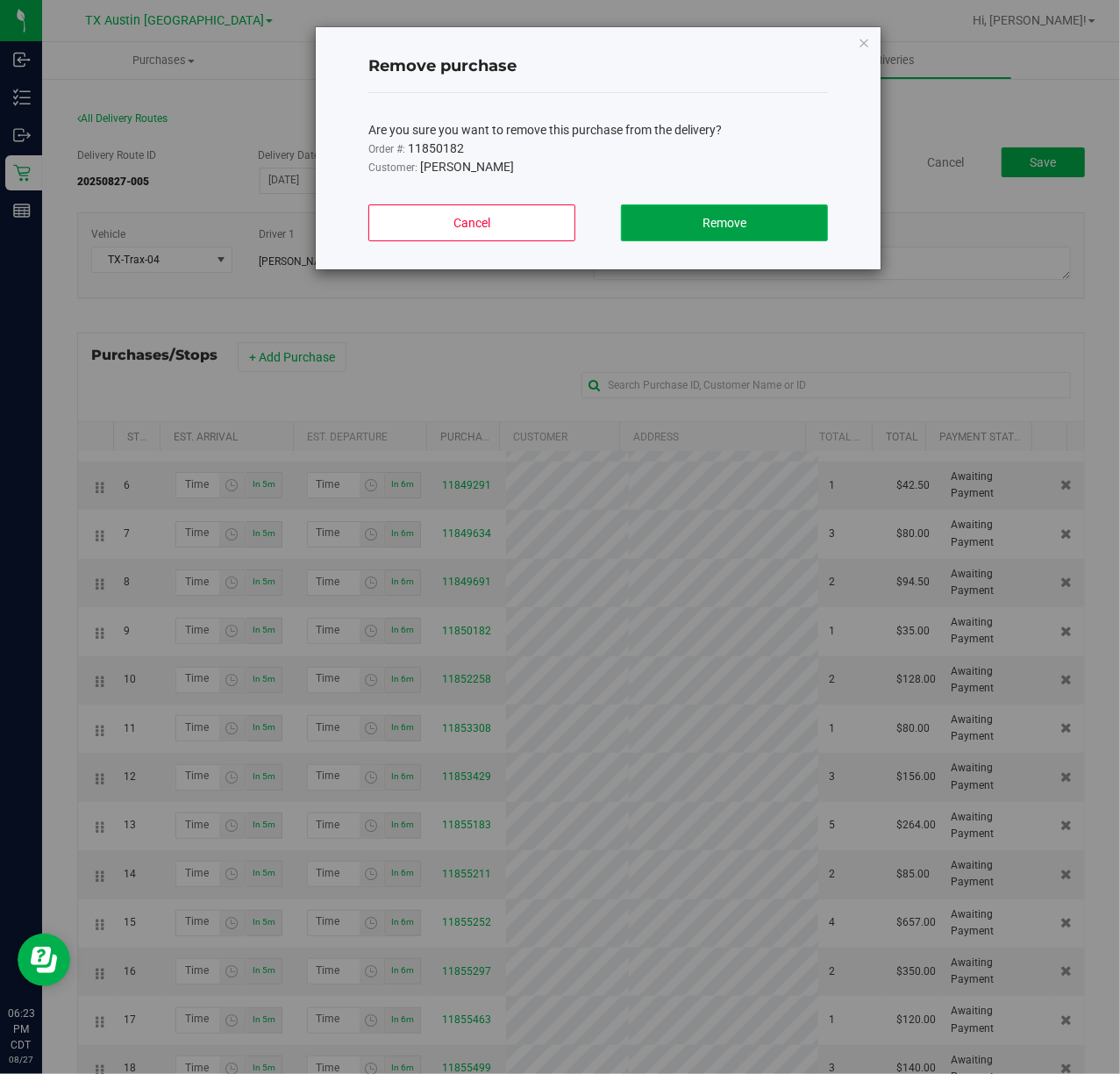
click at [816, 225] on button "Remove" at bounding box center [724, 222] width 207 height 37
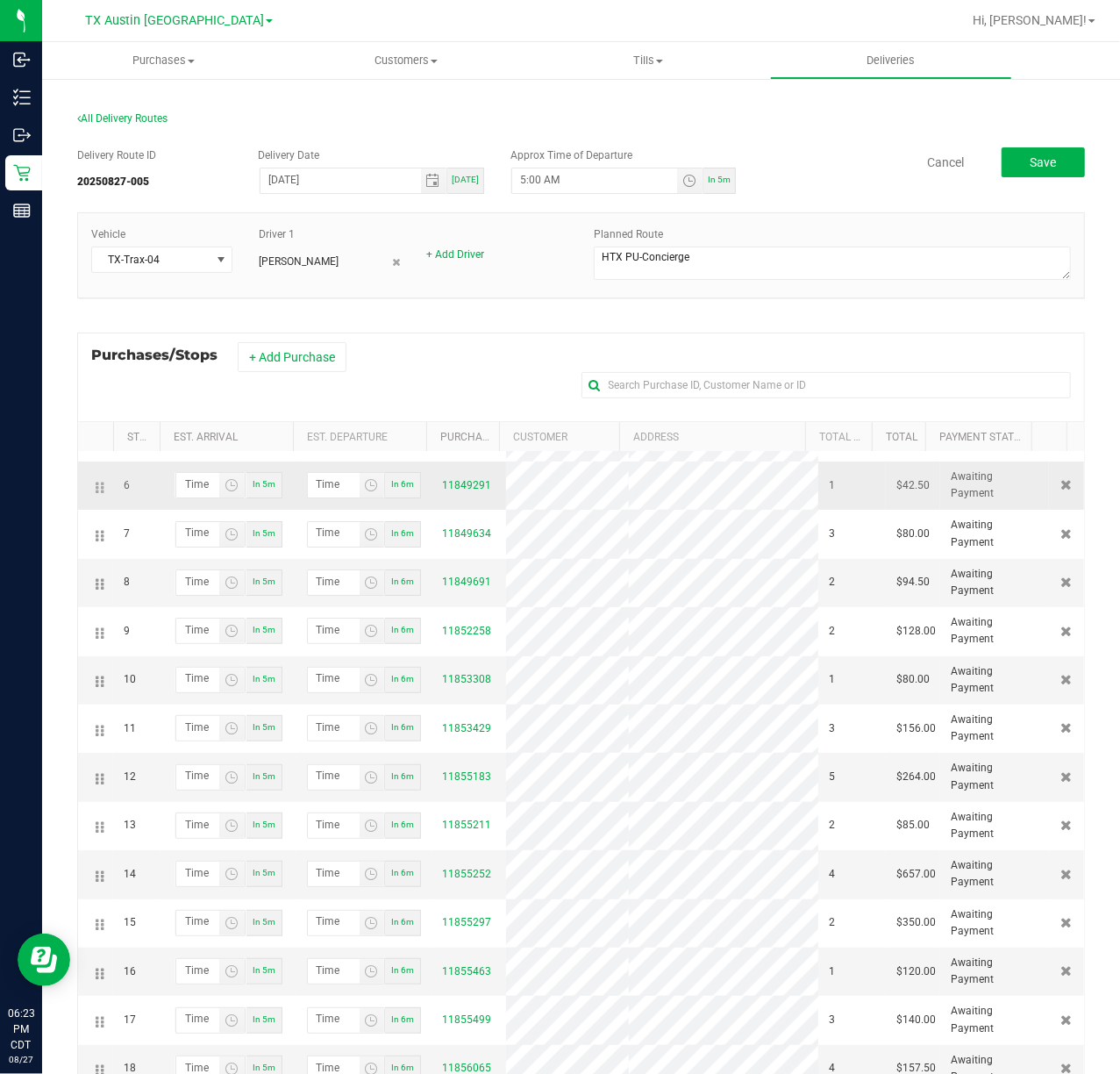
scroll to position [351, 0]
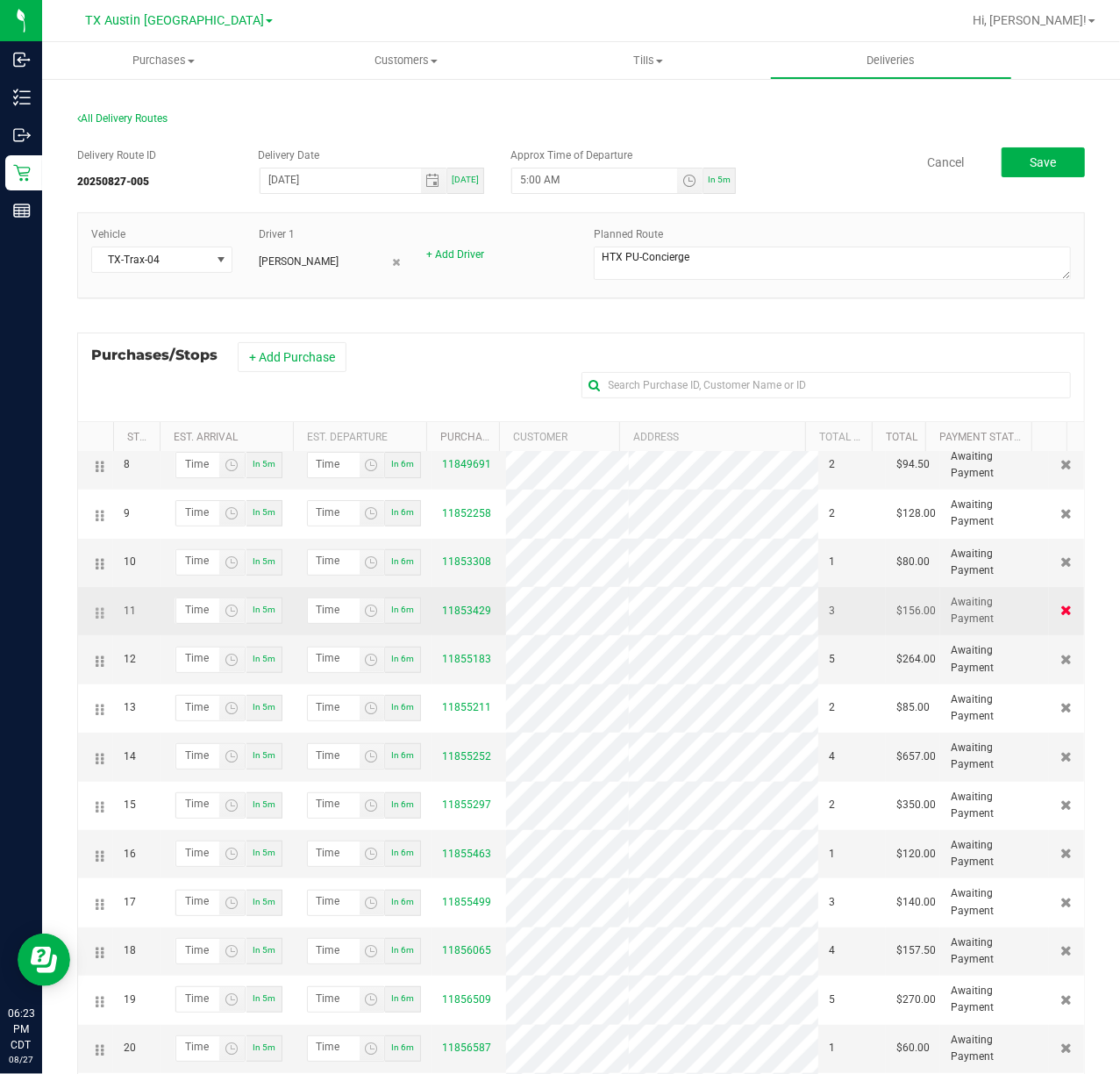
click at [1061, 615] on icon at bounding box center [1067, 610] width 12 height 11
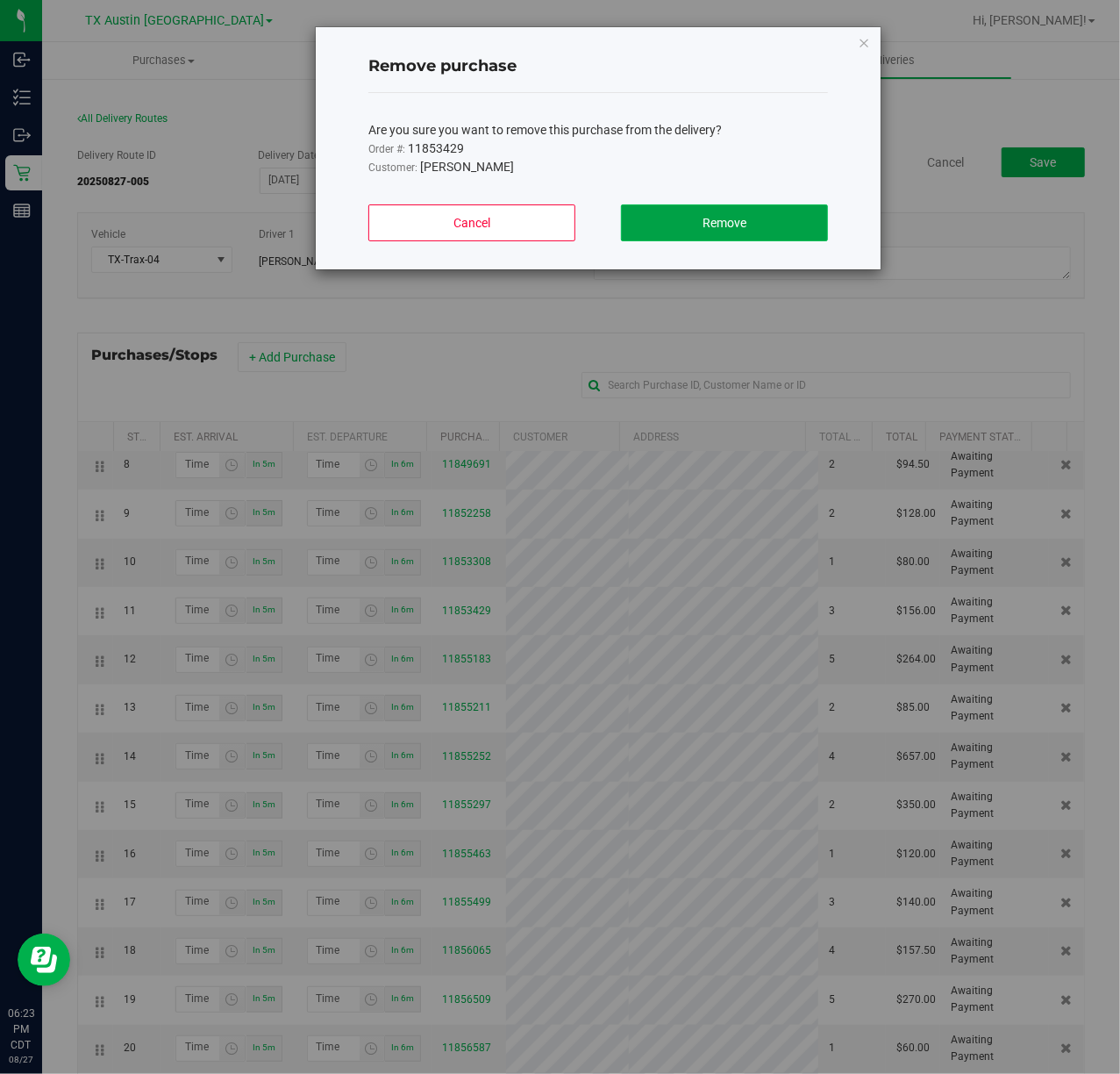
click at [768, 209] on button "Remove" at bounding box center [724, 222] width 207 height 37
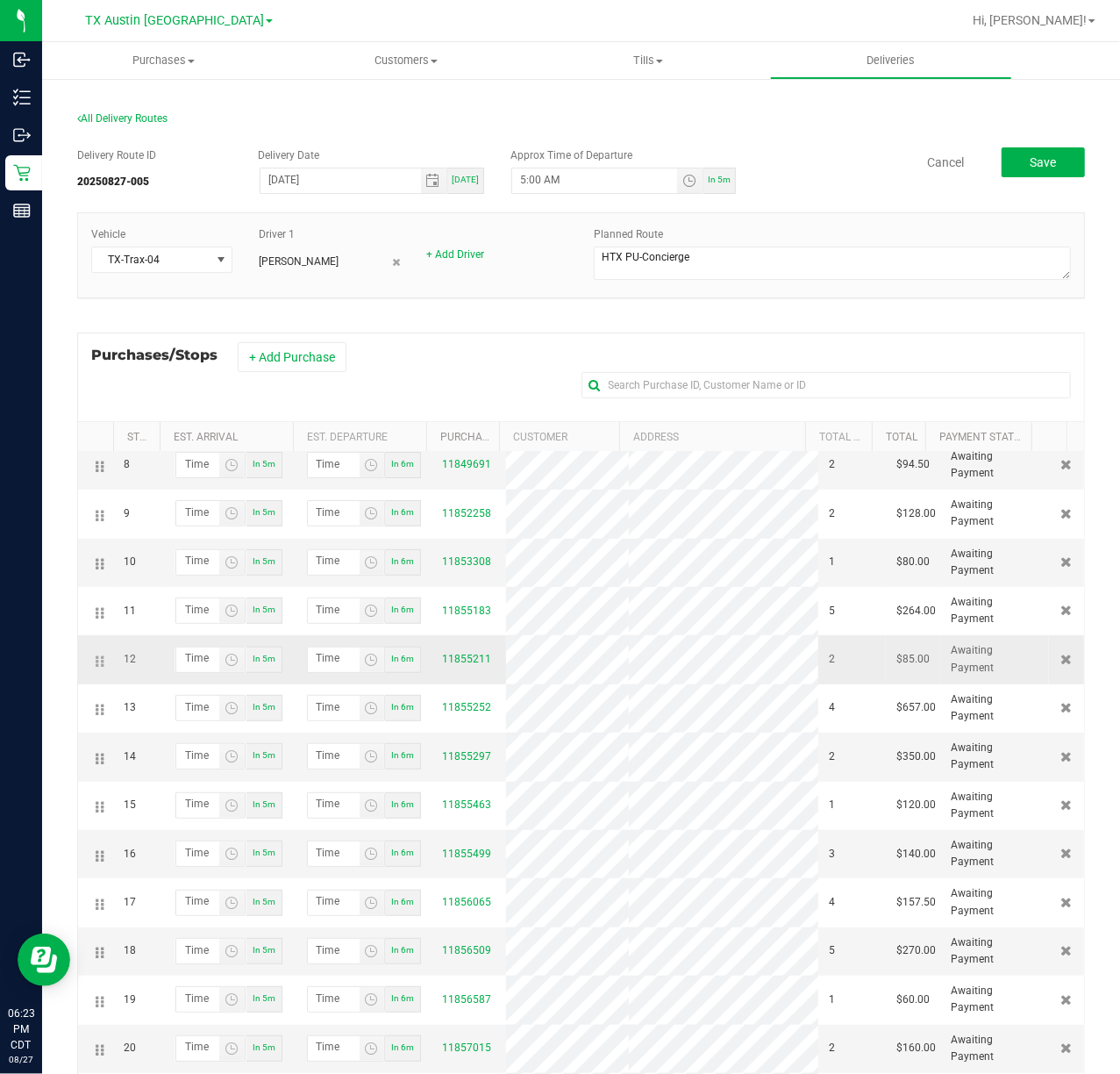
click at [1049, 683] on td at bounding box center [1067, 659] width 35 height 48
click at [1061, 664] on icon at bounding box center [1067, 659] width 12 height 11
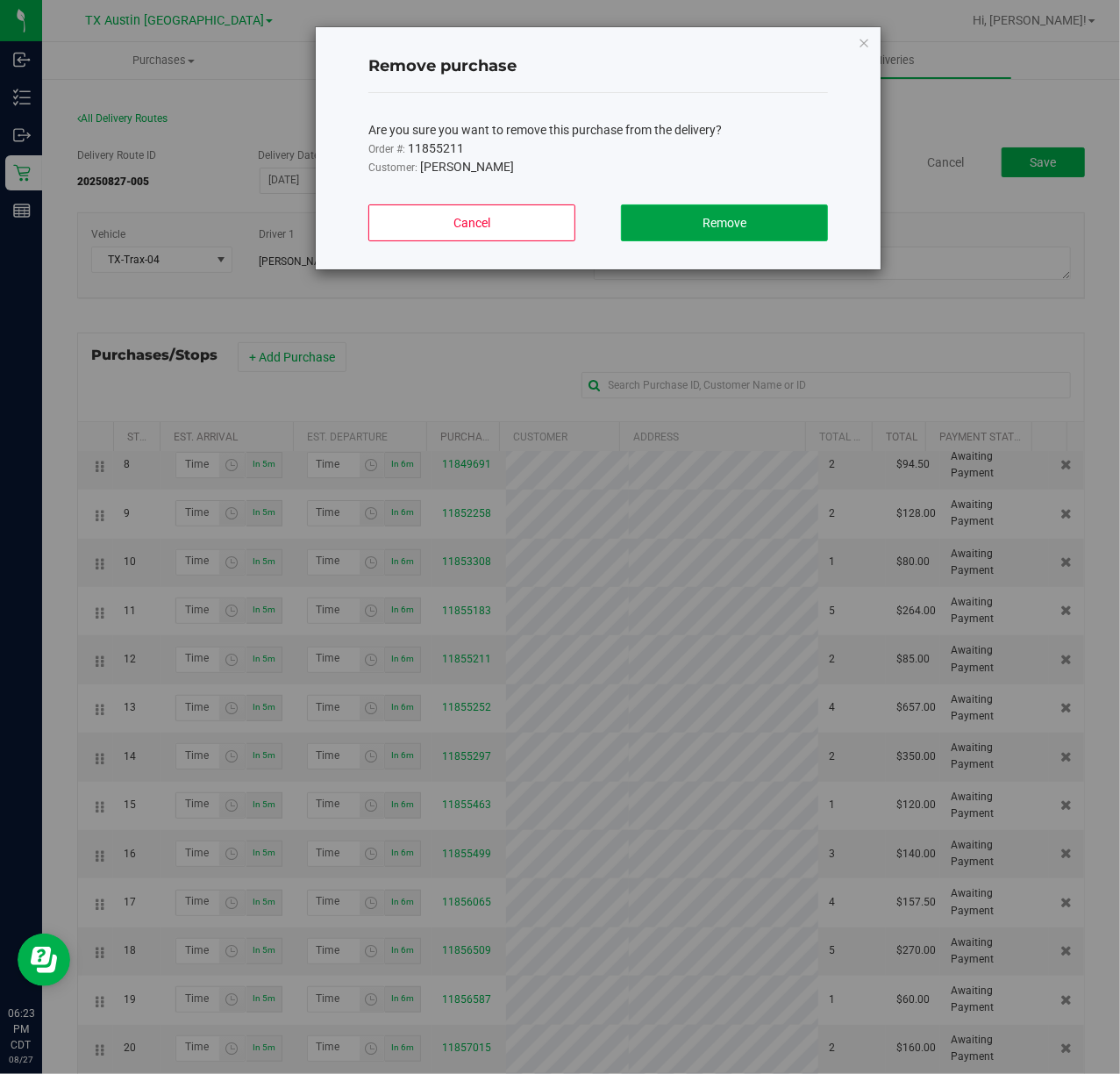
click at [796, 225] on button "Remove" at bounding box center [724, 222] width 207 height 37
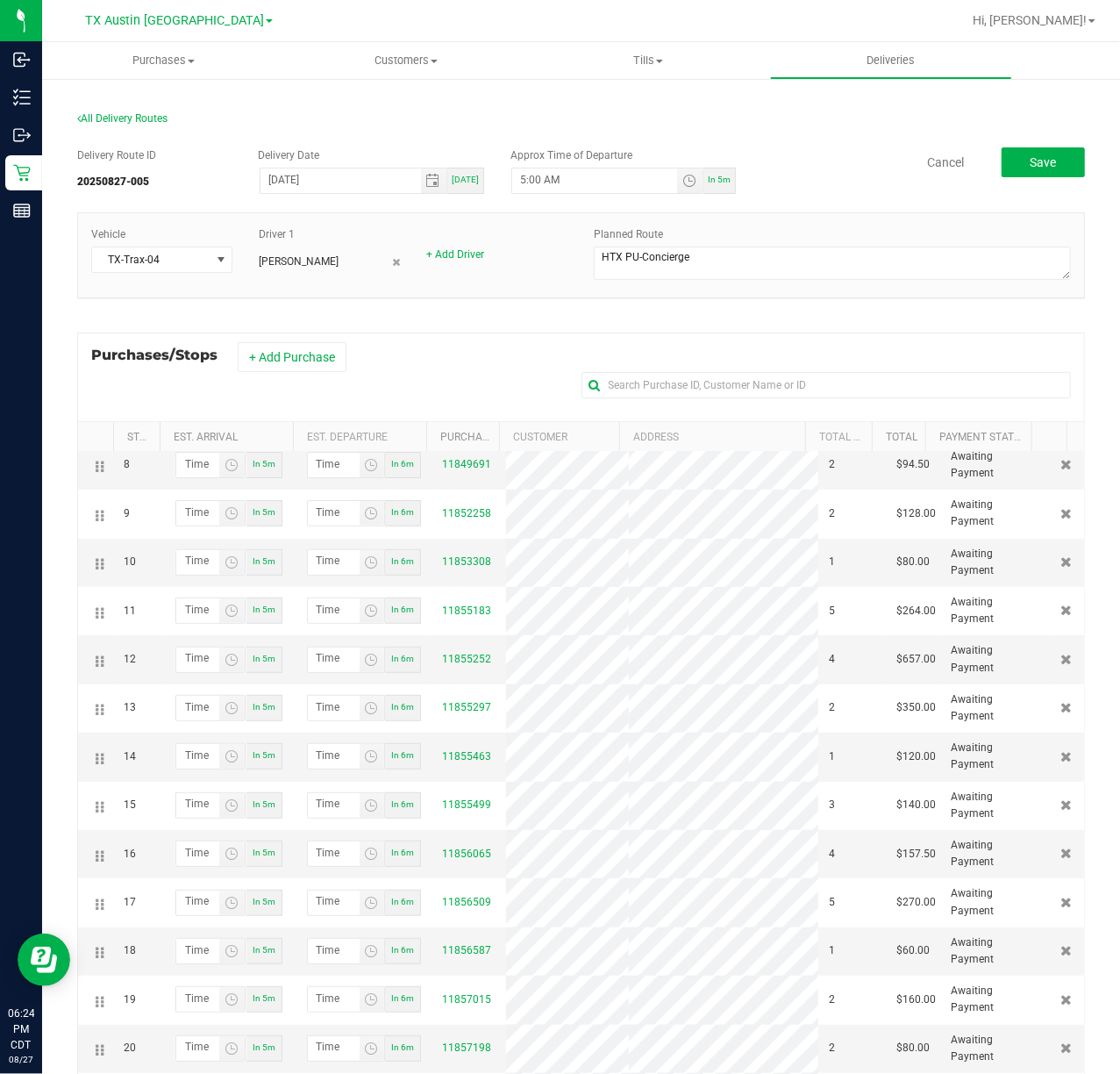
scroll to position [467, 0]
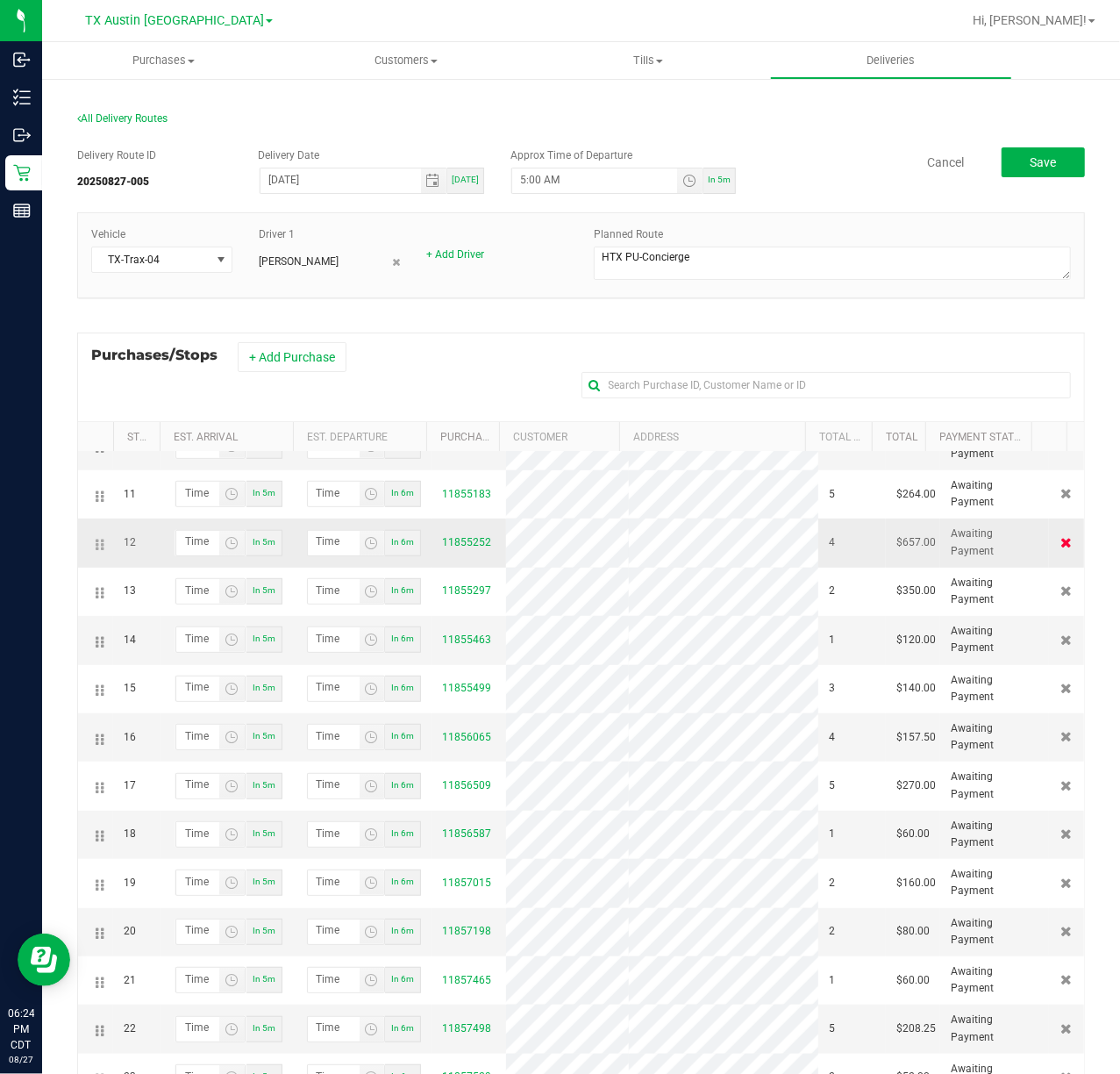
click at [1061, 548] on icon at bounding box center [1067, 542] width 12 height 11
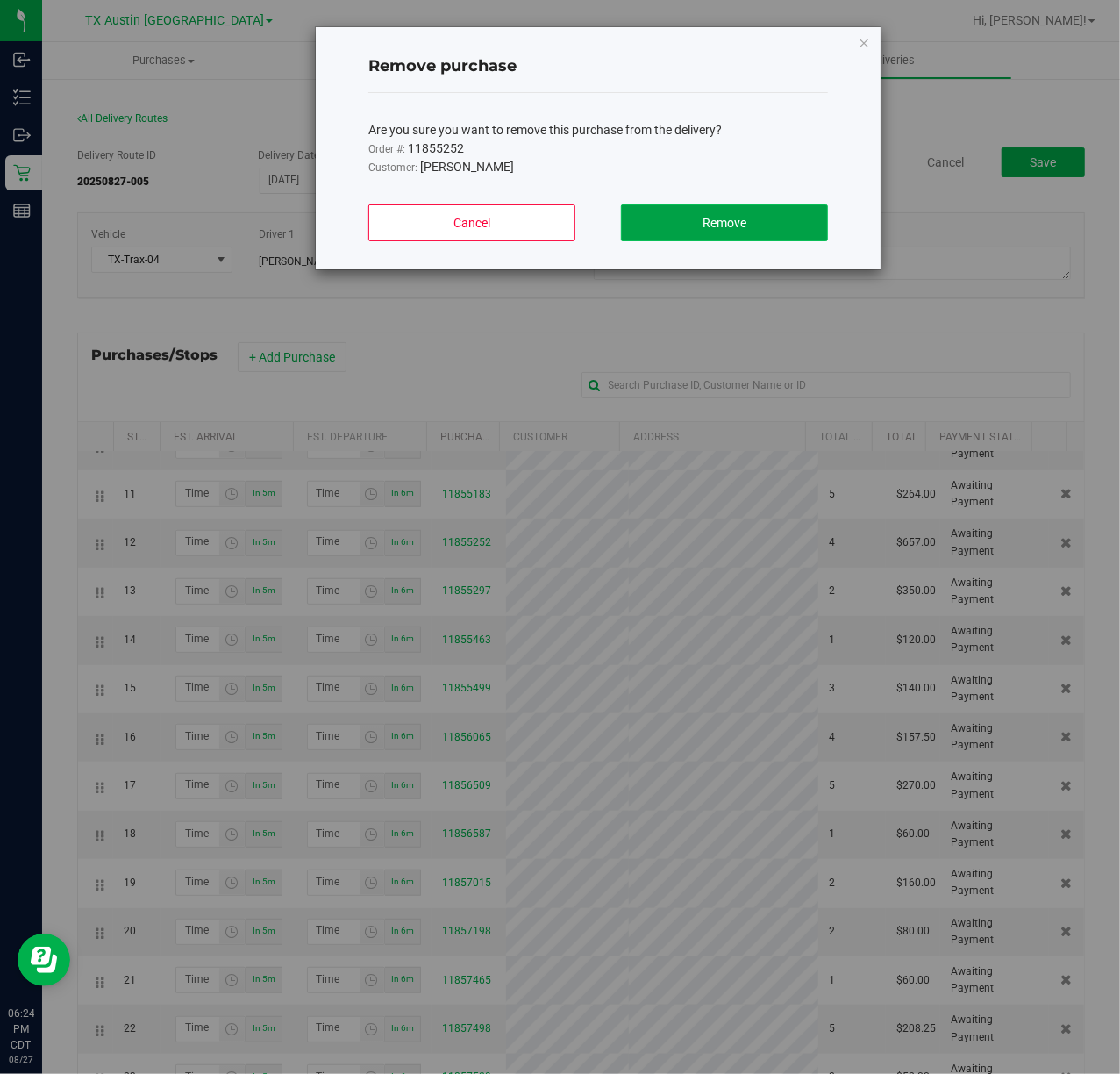
click at [727, 204] on button "Remove" at bounding box center [724, 222] width 207 height 37
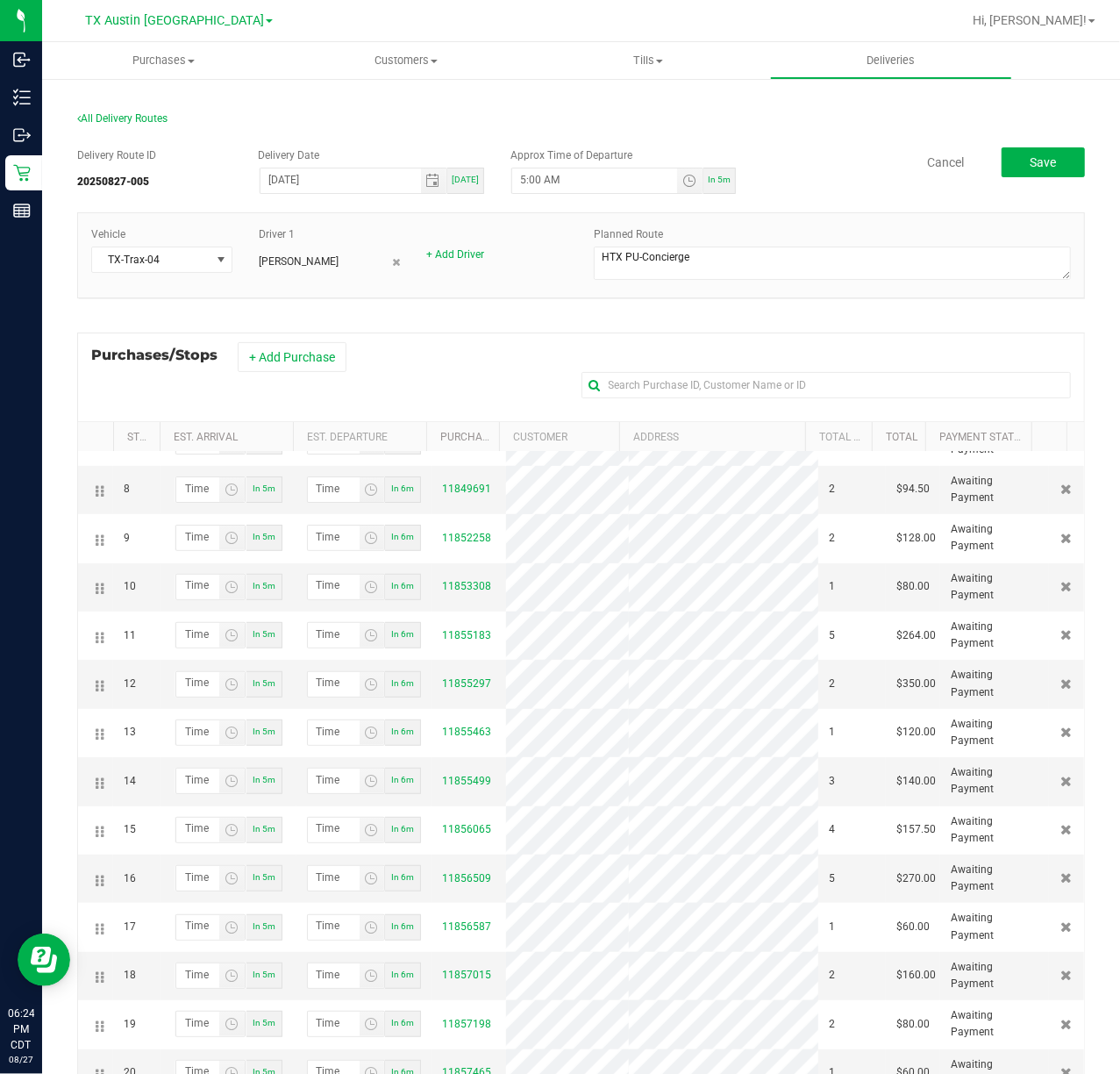
scroll to position [351, 0]
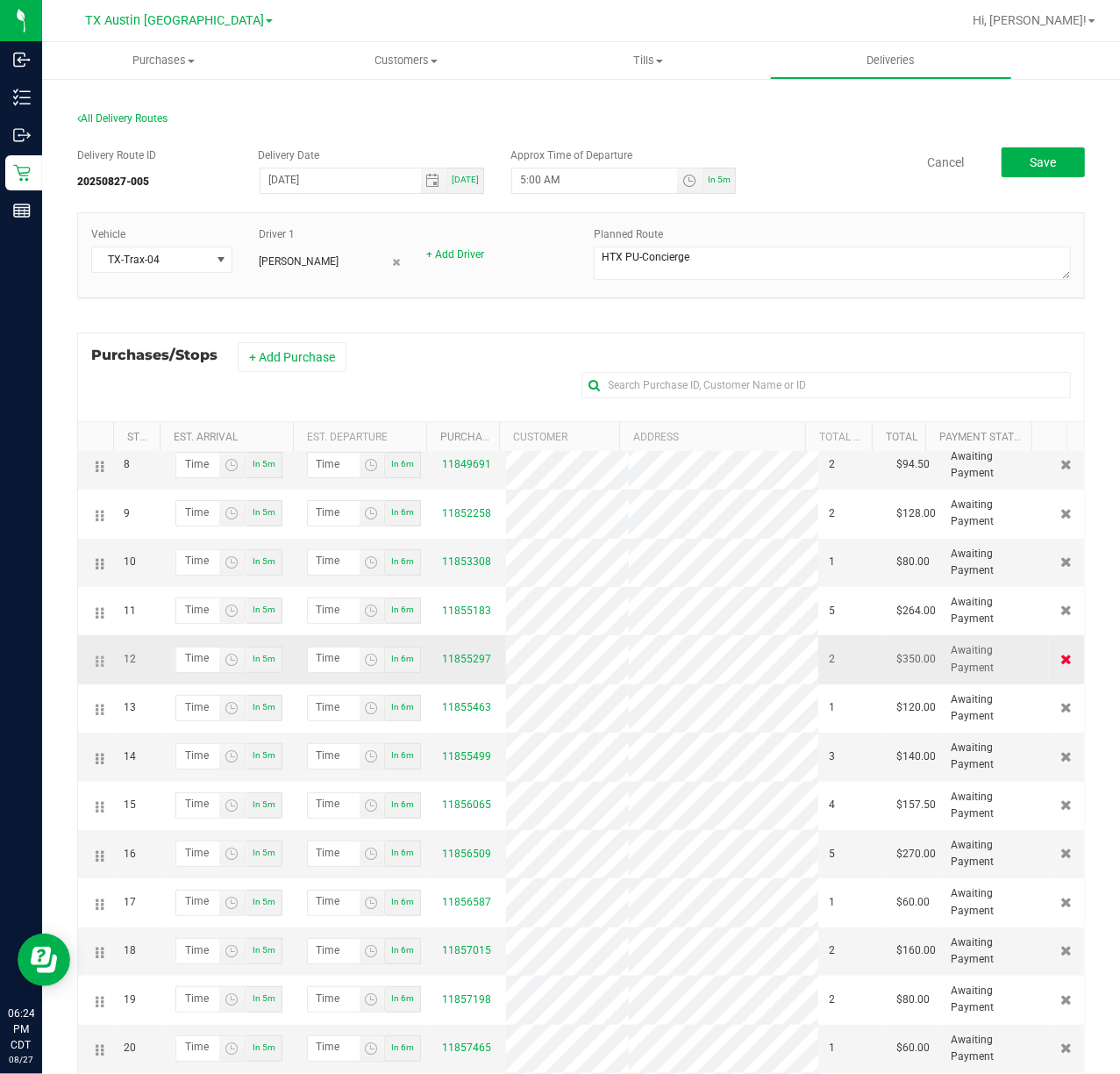
click at [1061, 664] on icon at bounding box center [1067, 659] width 12 height 11
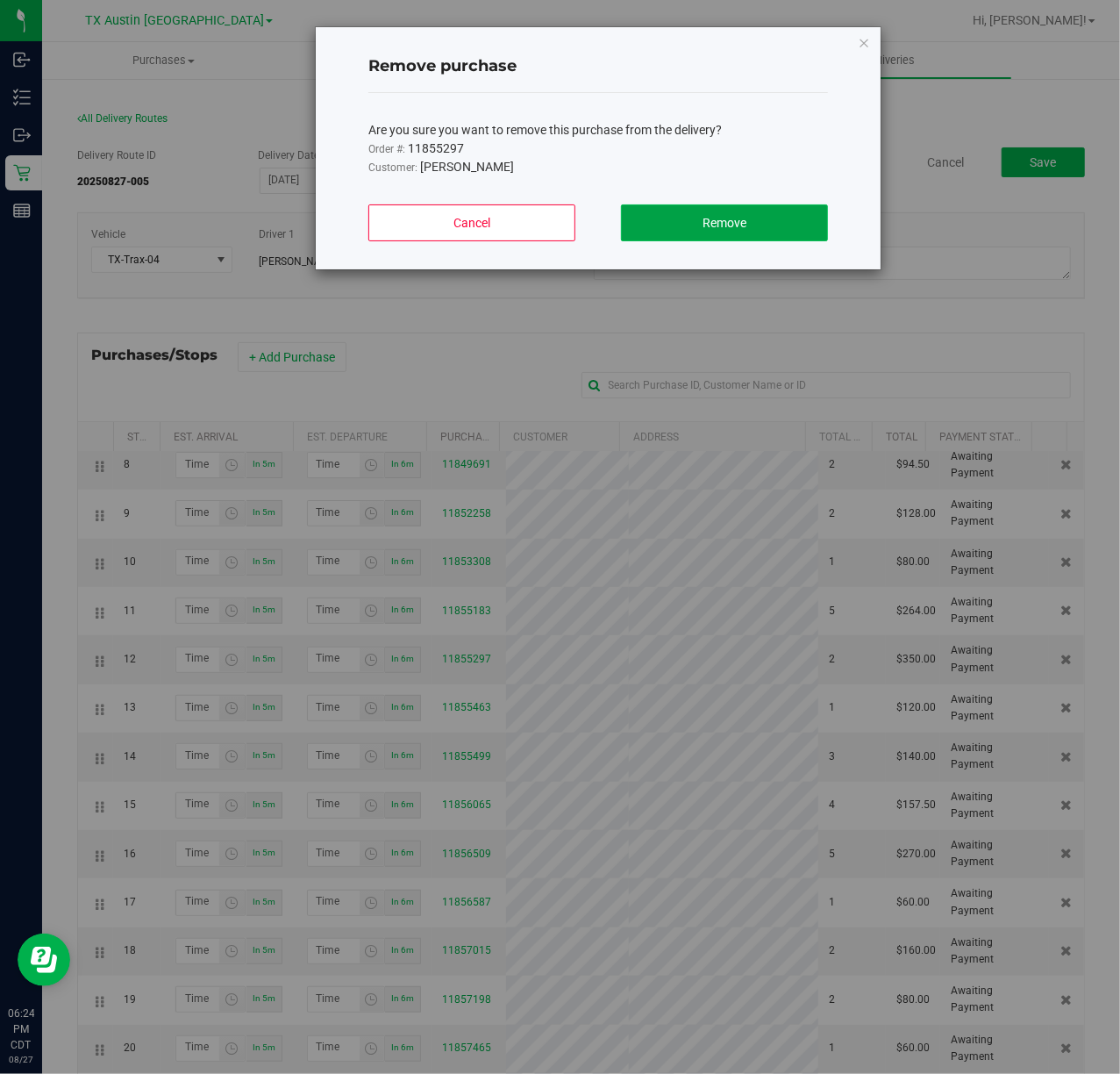
click at [705, 225] on span "Remove" at bounding box center [724, 223] width 44 height 14
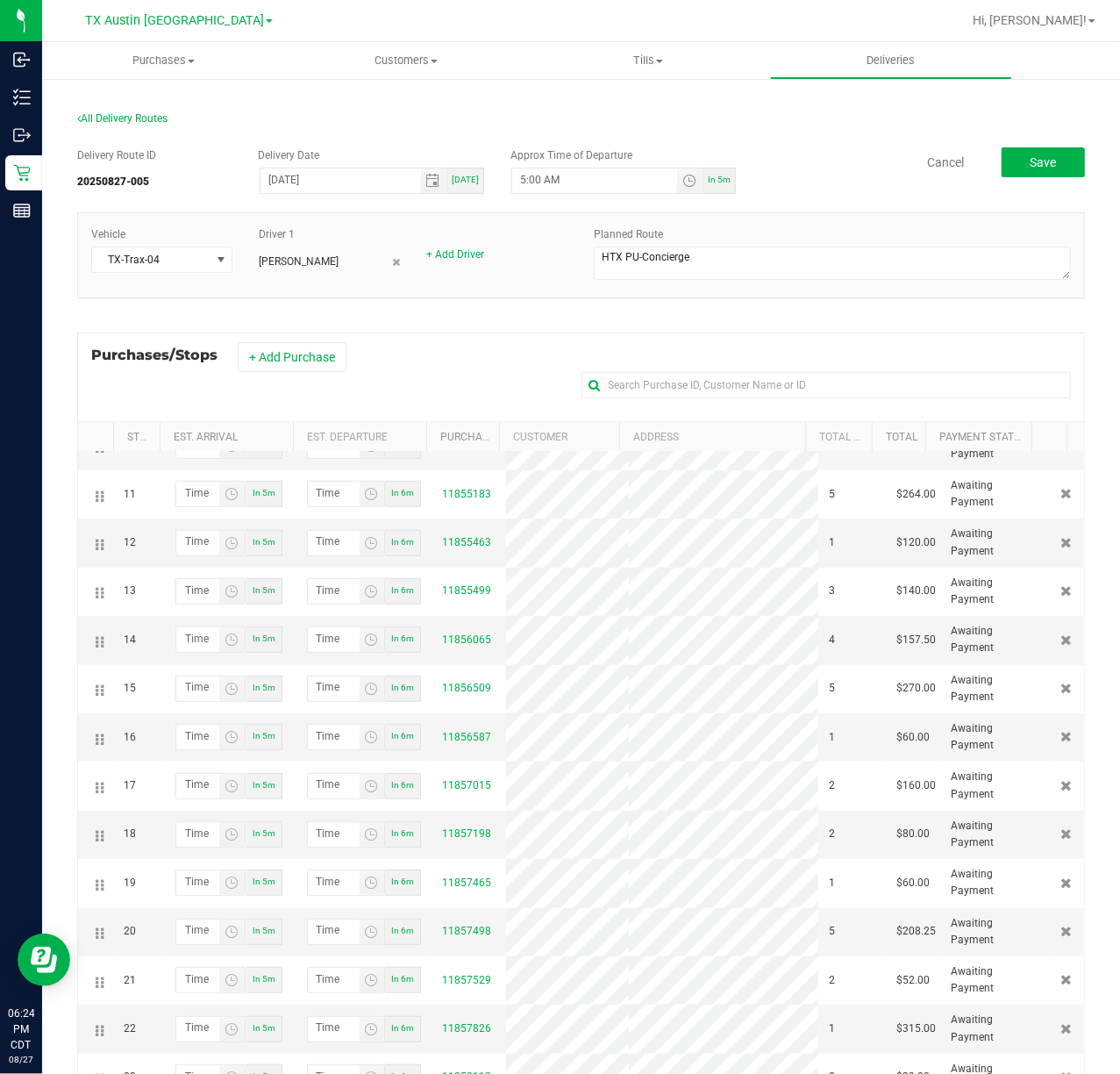
scroll to position [584, 0]
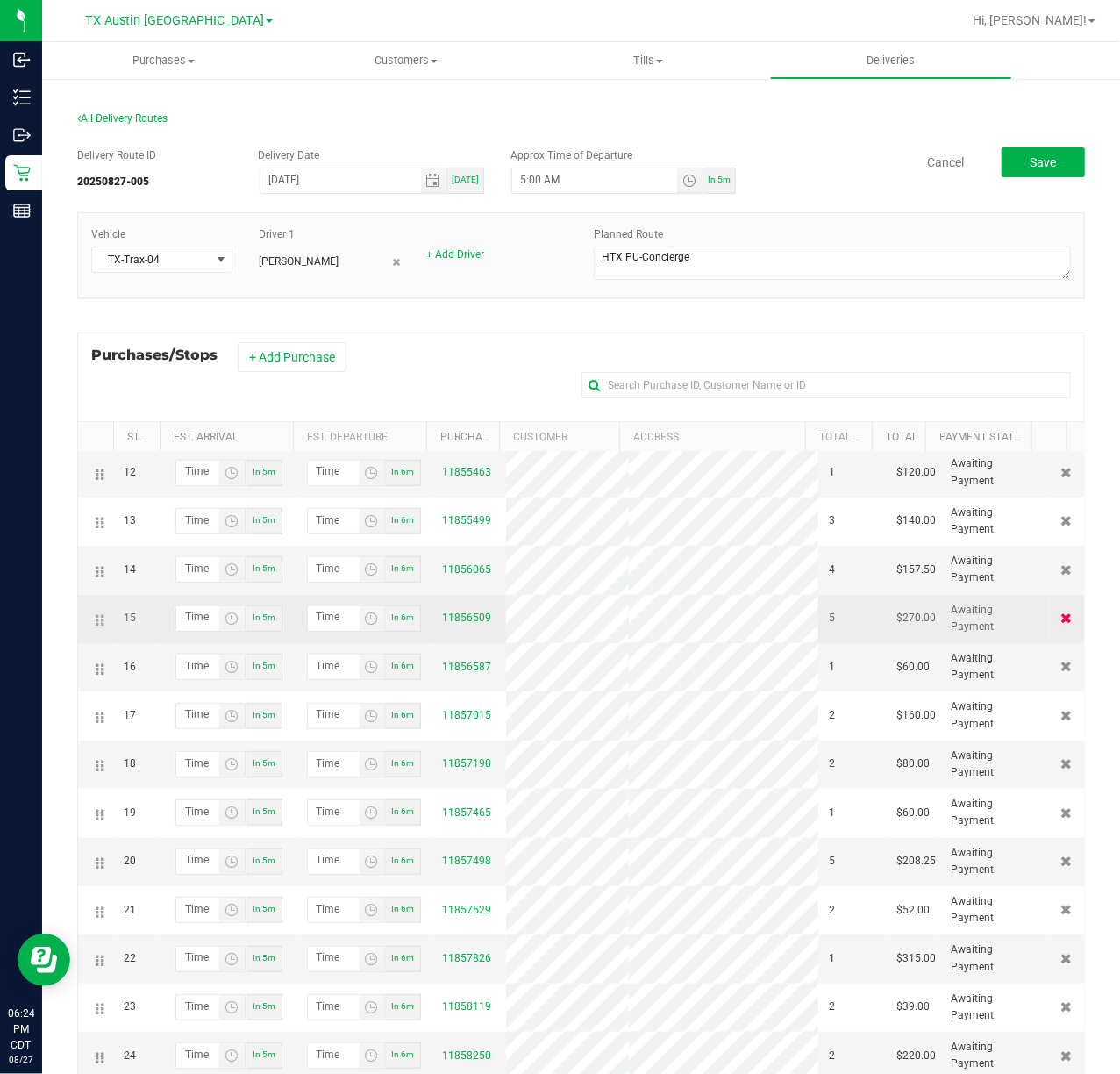
click at [1061, 623] on icon at bounding box center [1067, 617] width 12 height 11
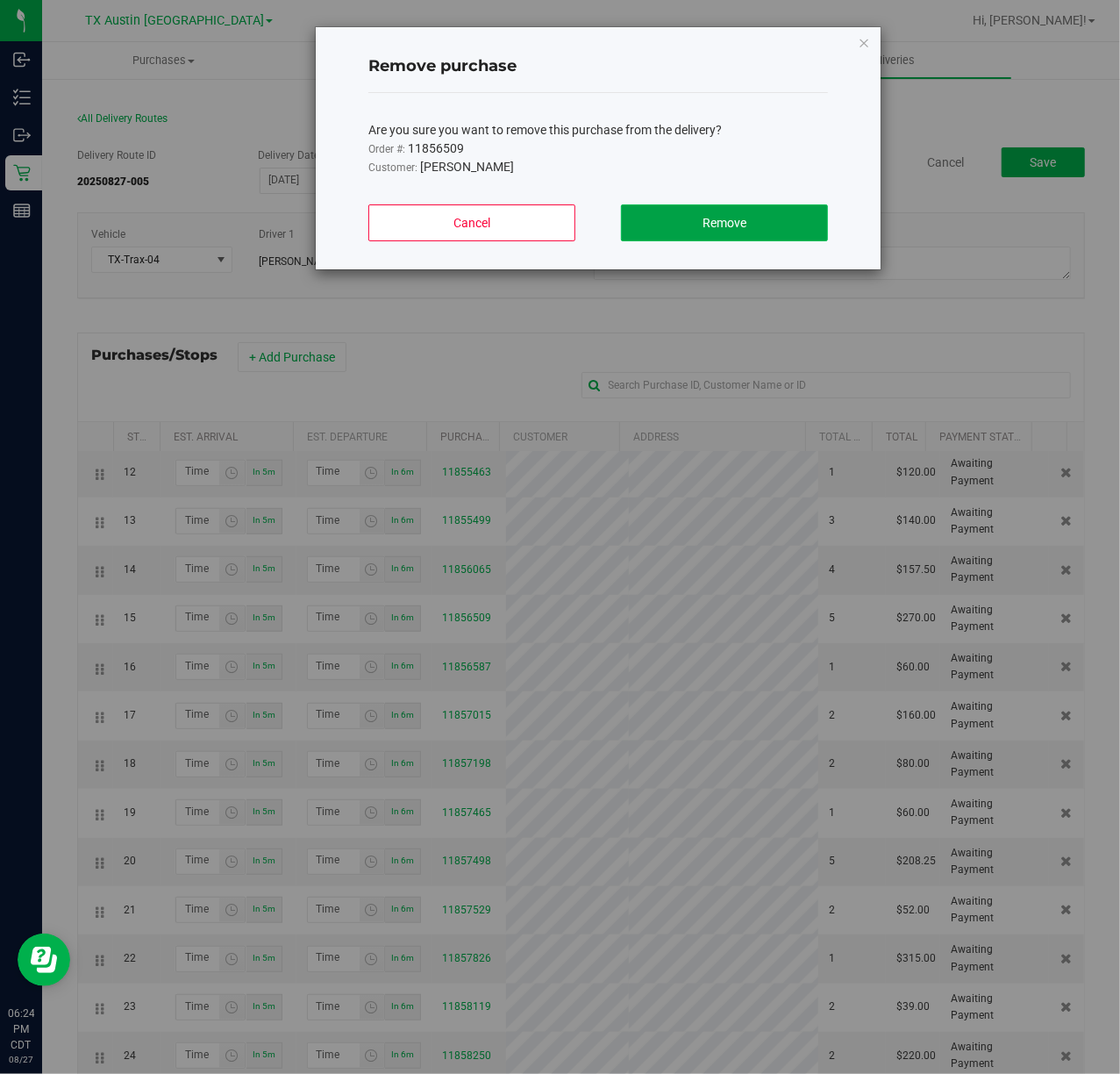
click at [776, 218] on button "Remove" at bounding box center [724, 222] width 207 height 37
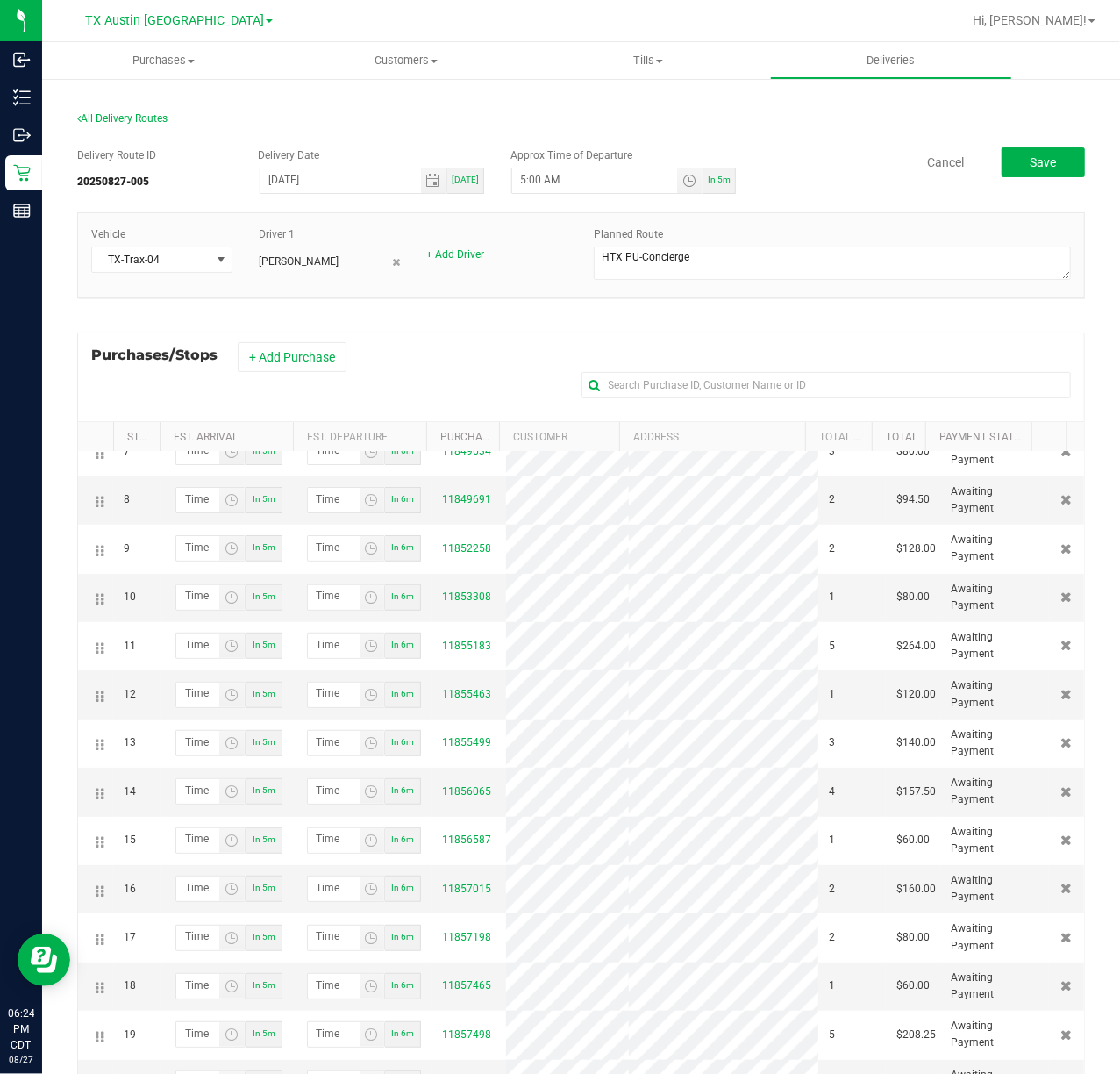
scroll to position [351, 0]
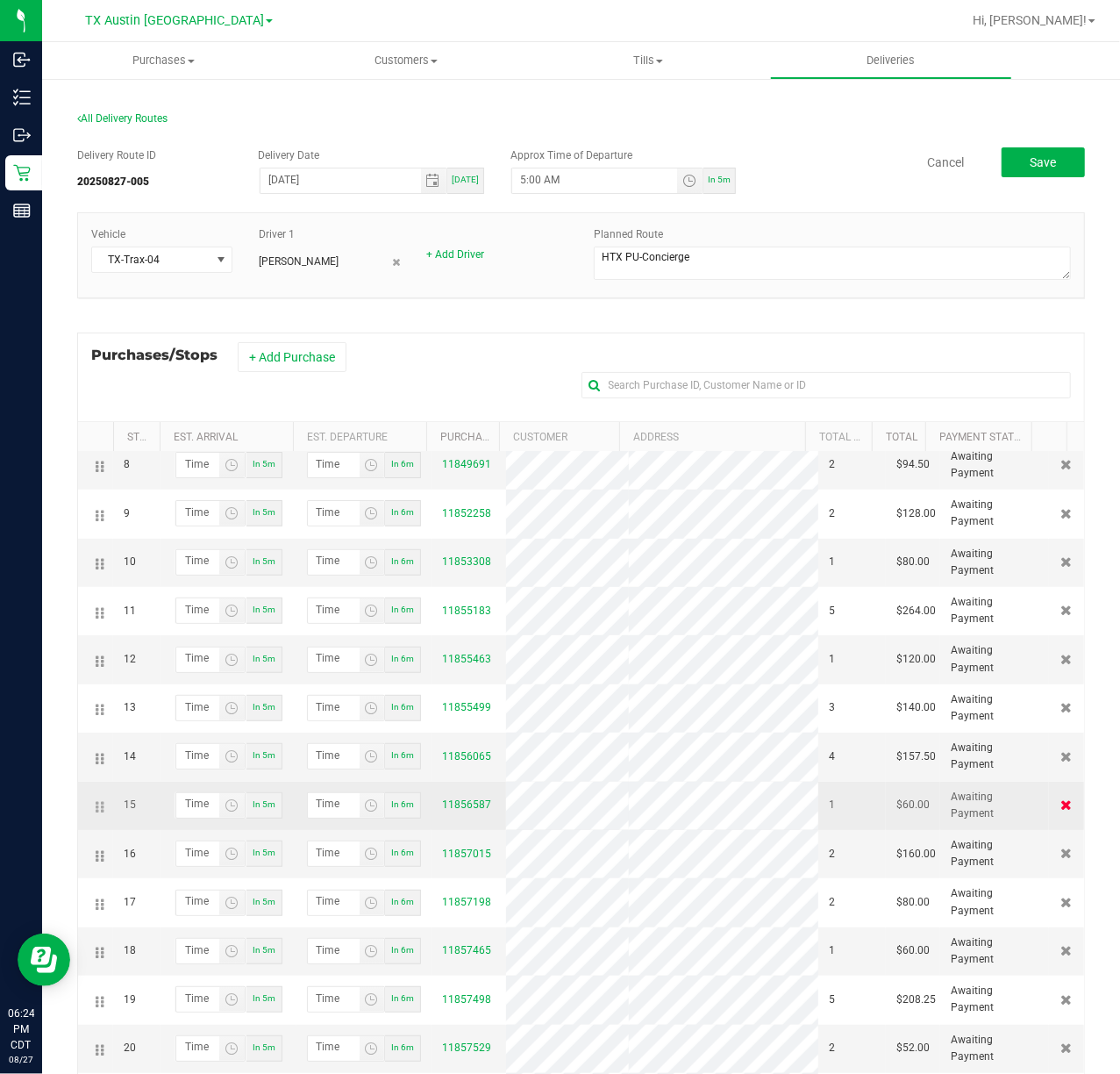
click at [1061, 810] on icon at bounding box center [1067, 805] width 12 height 11
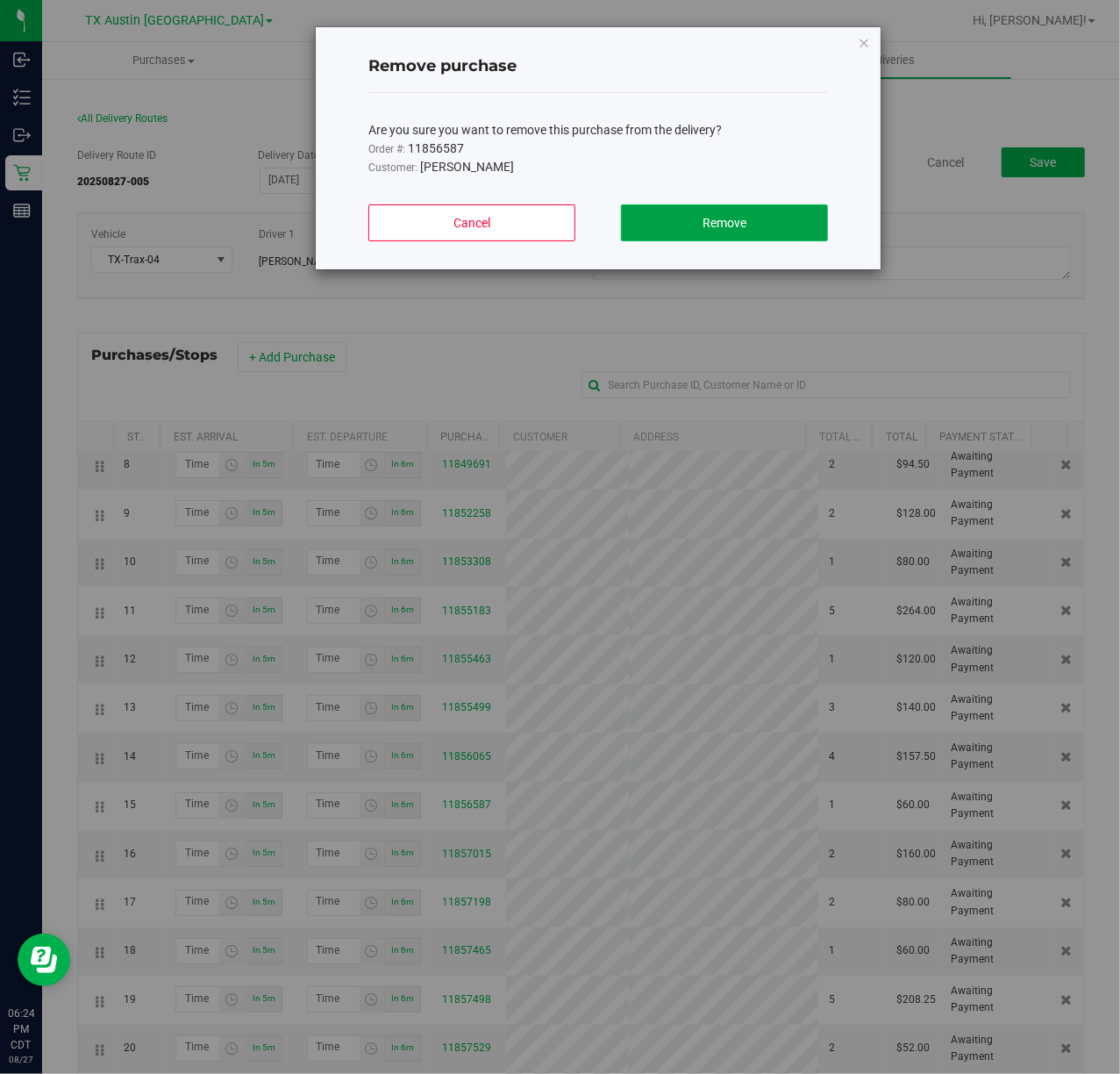
click at [729, 237] on button "Remove" at bounding box center [724, 222] width 207 height 37
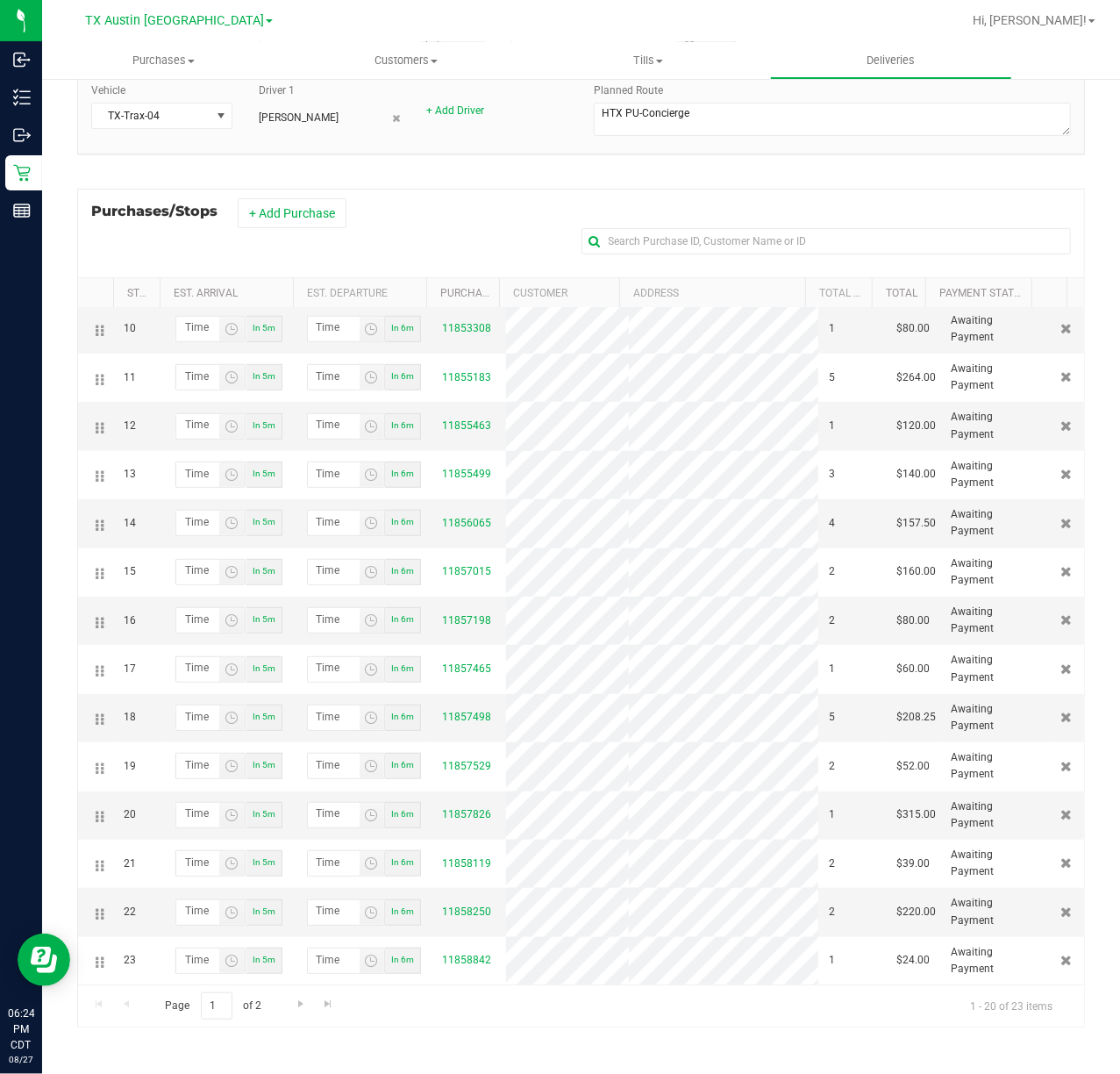
scroll to position [582, 0]
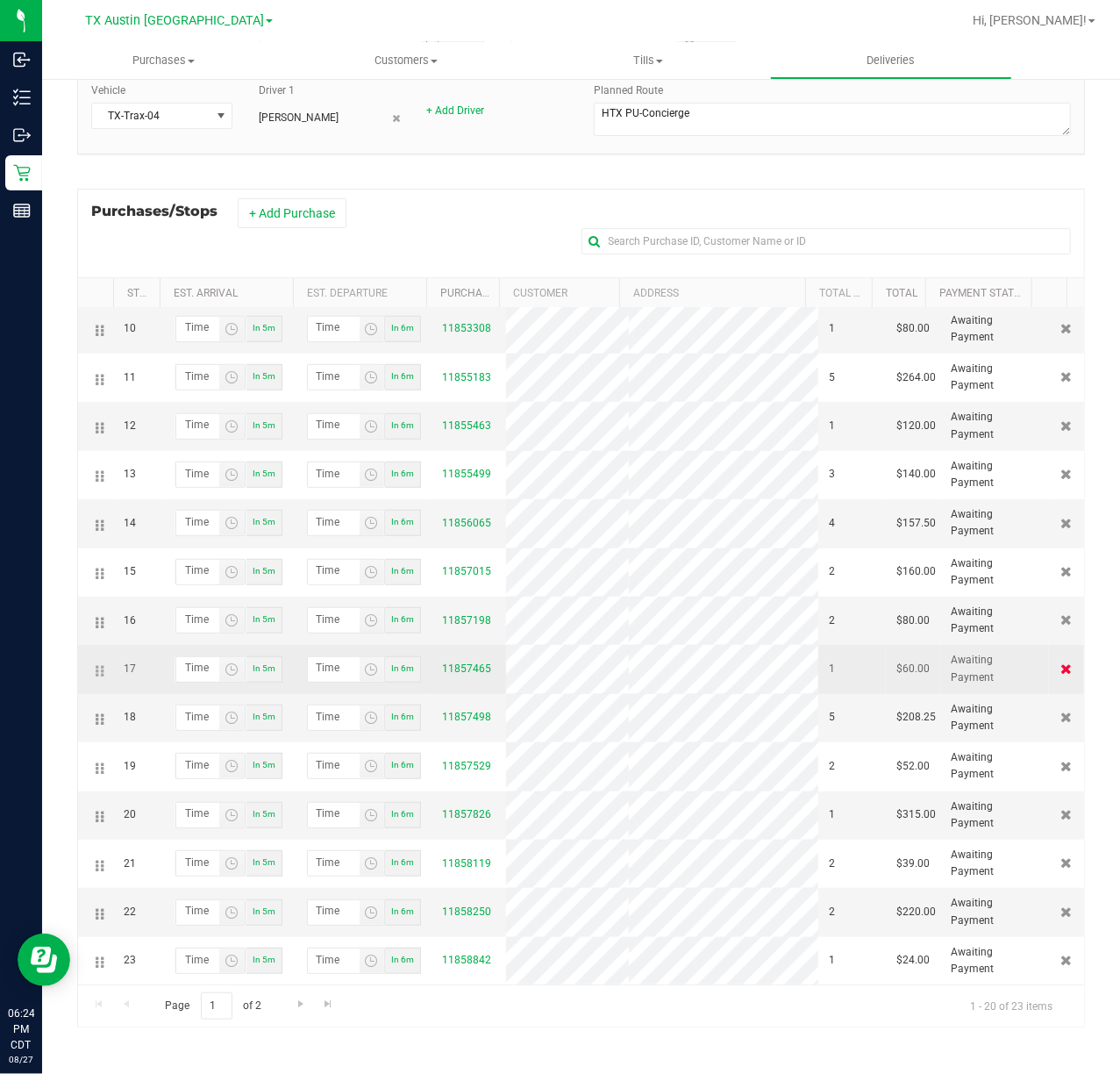
click at [1061, 664] on icon at bounding box center [1067, 669] width 12 height 11
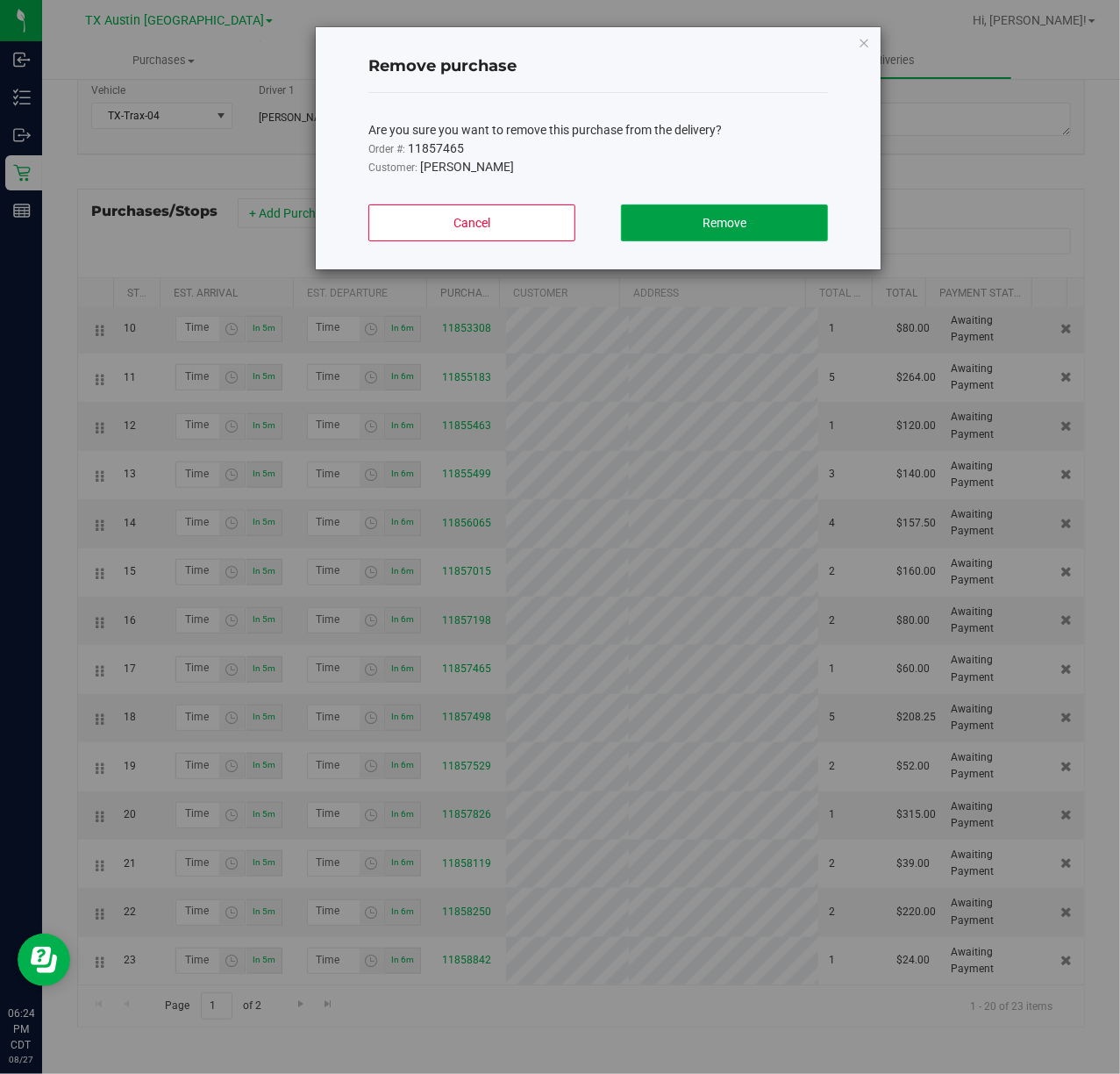
click at [783, 207] on button "Remove" at bounding box center [724, 222] width 207 height 37
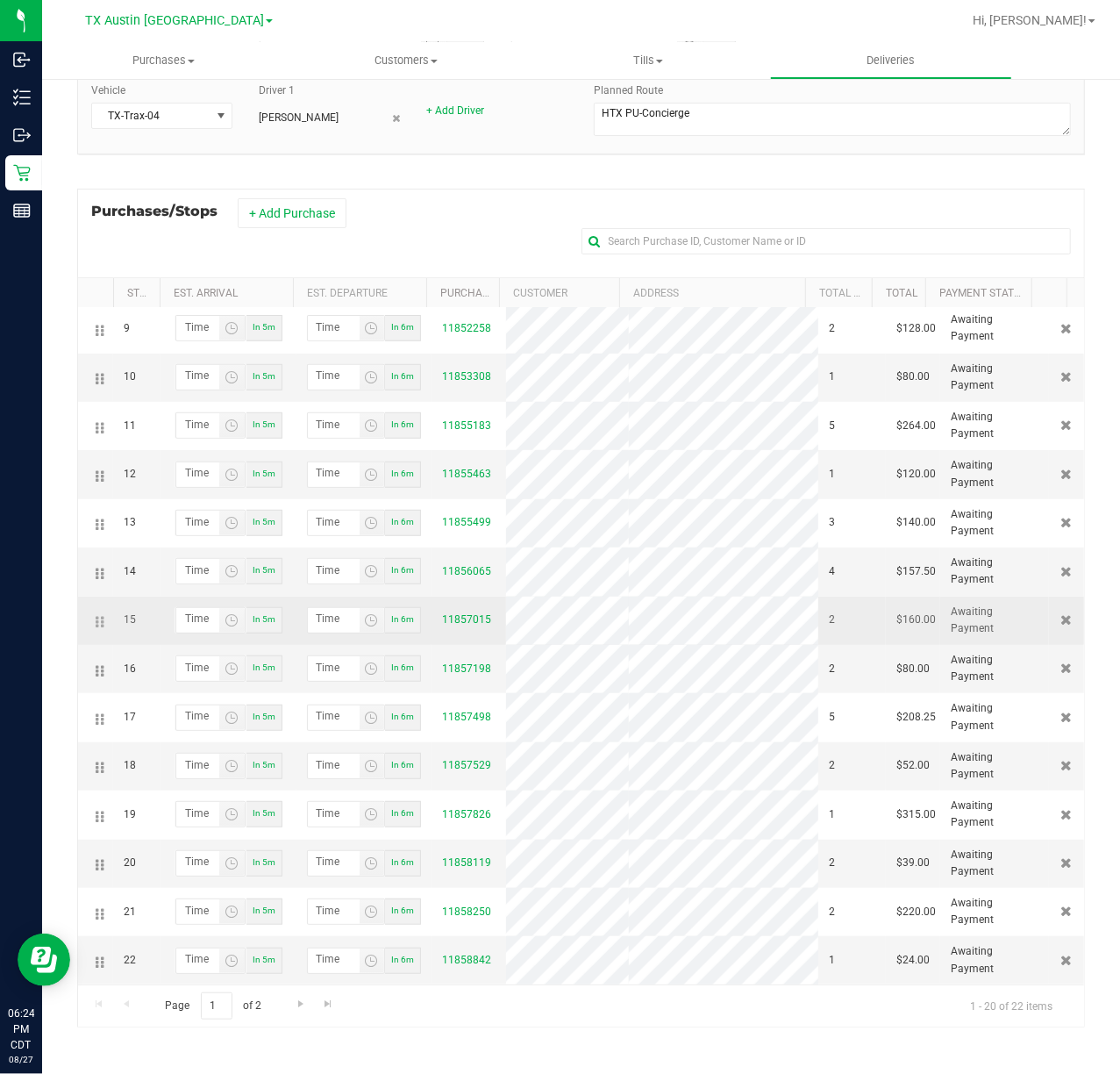
scroll to position [148, 0]
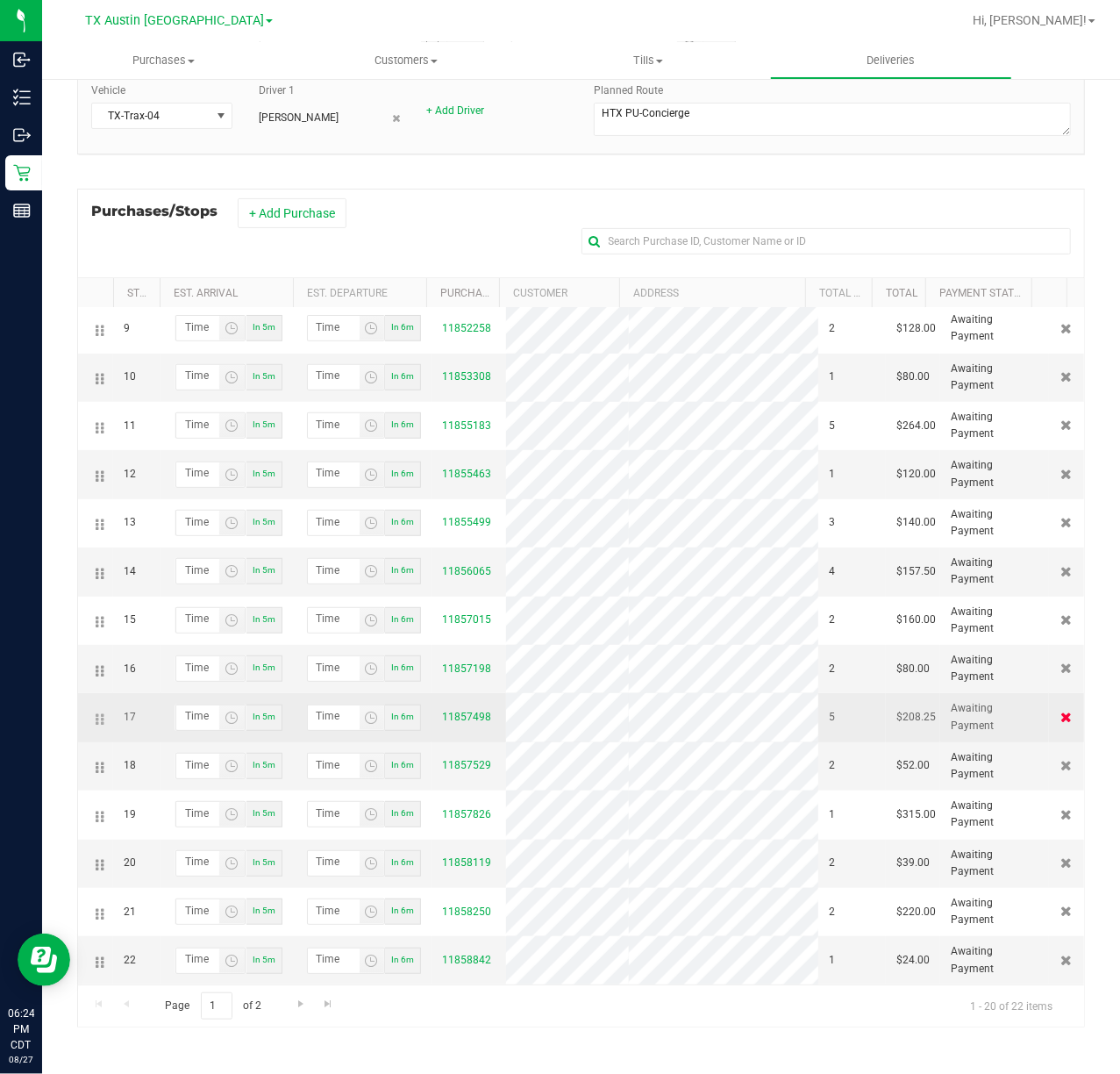
click at [1061, 711] on icon at bounding box center [1067, 717] width 12 height 11
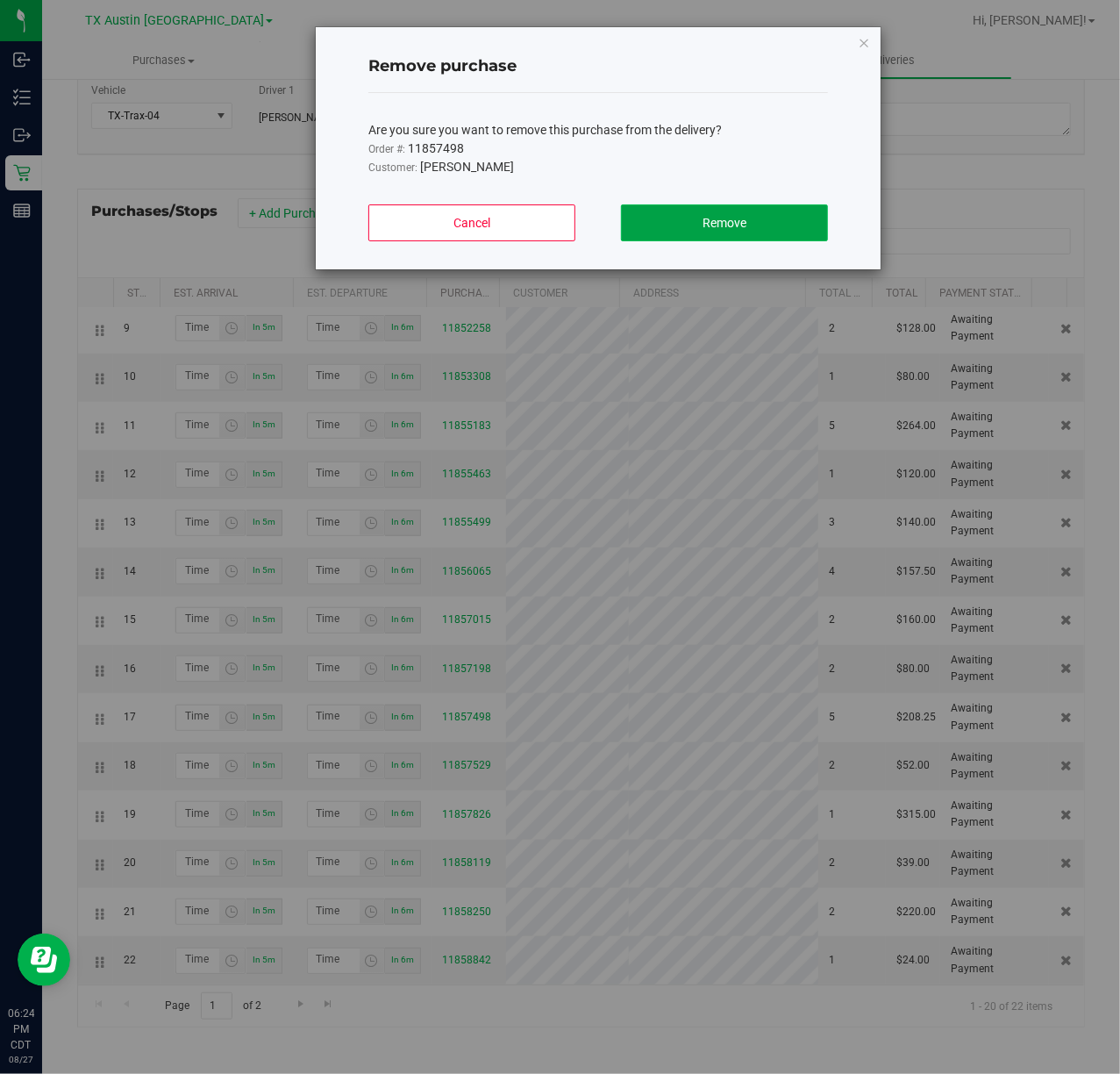
click at [787, 224] on button "Remove" at bounding box center [724, 222] width 207 height 37
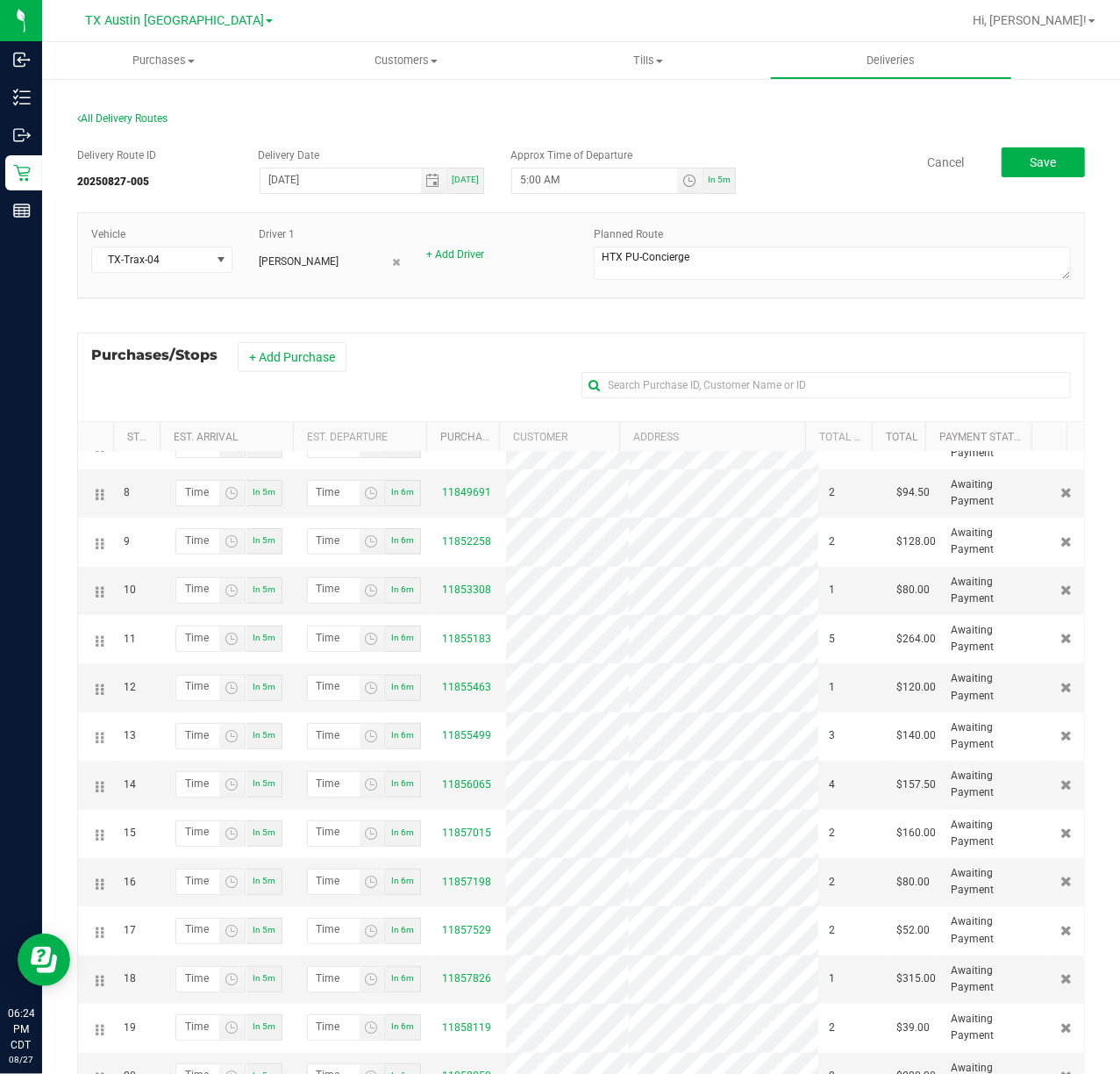
scroll to position [467, 0]
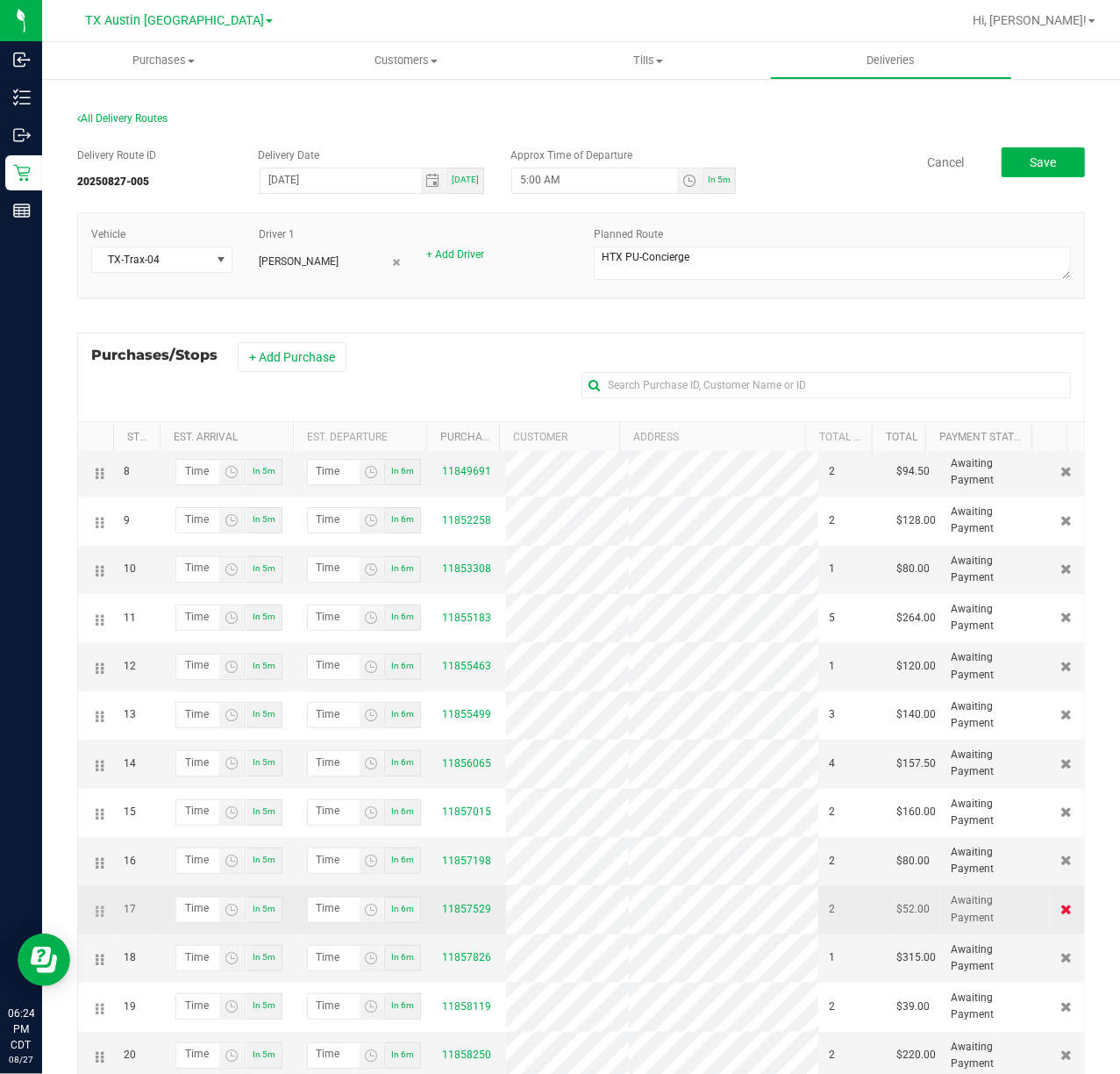
click at [1061, 904] on icon at bounding box center [1067, 909] width 12 height 11
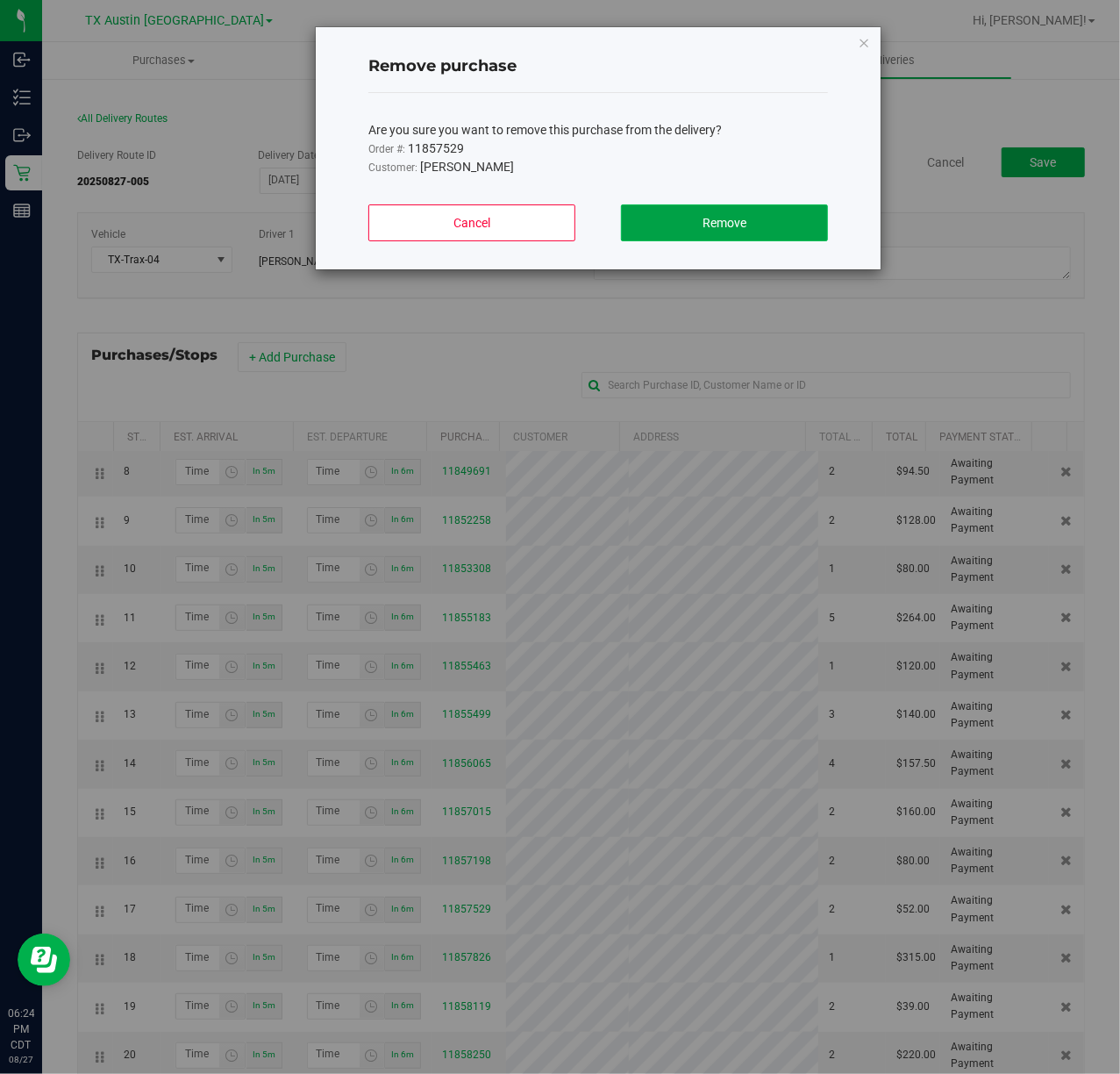
click at [734, 231] on button "Remove" at bounding box center [724, 222] width 207 height 37
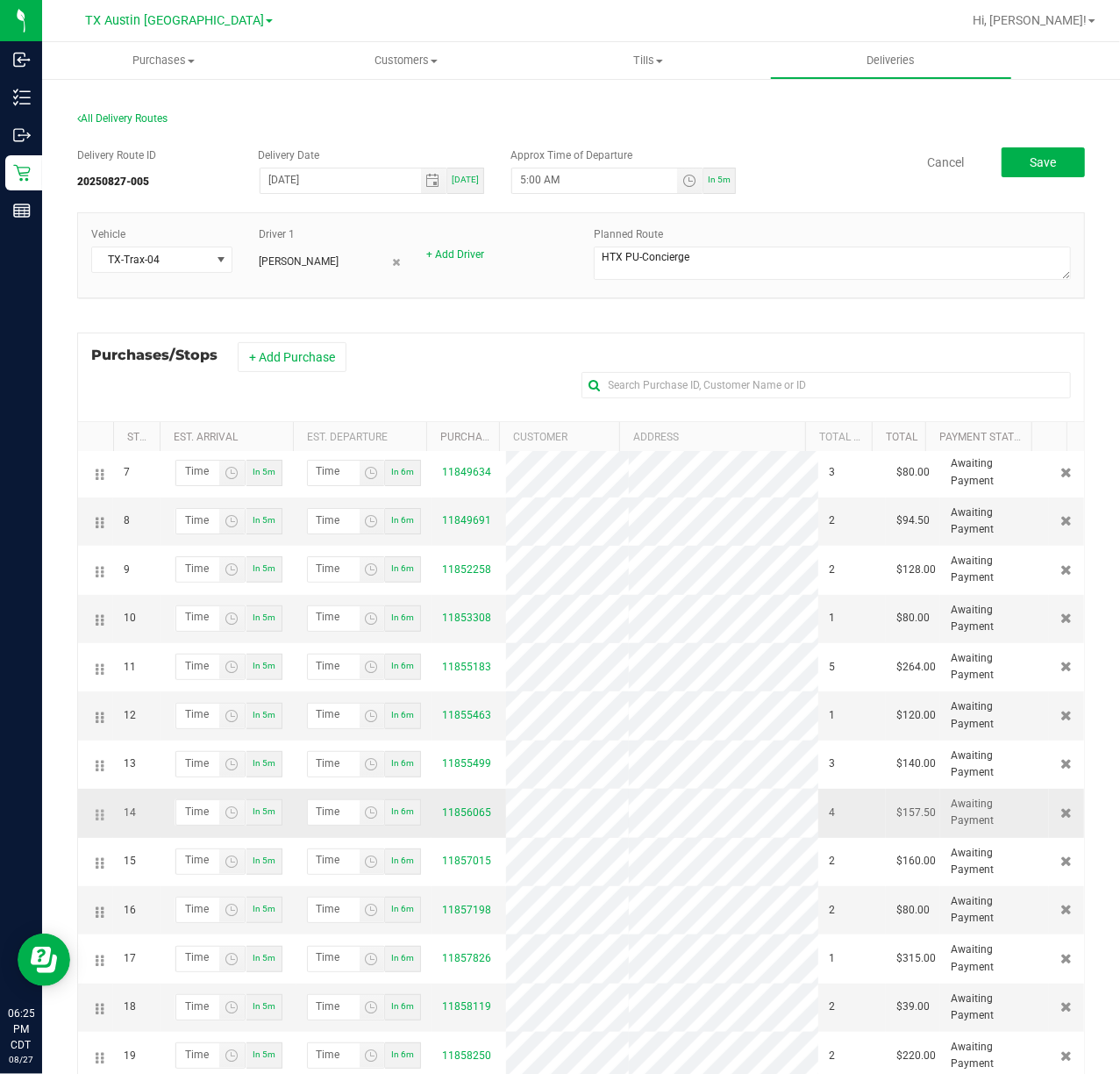
scroll to position [148, 0]
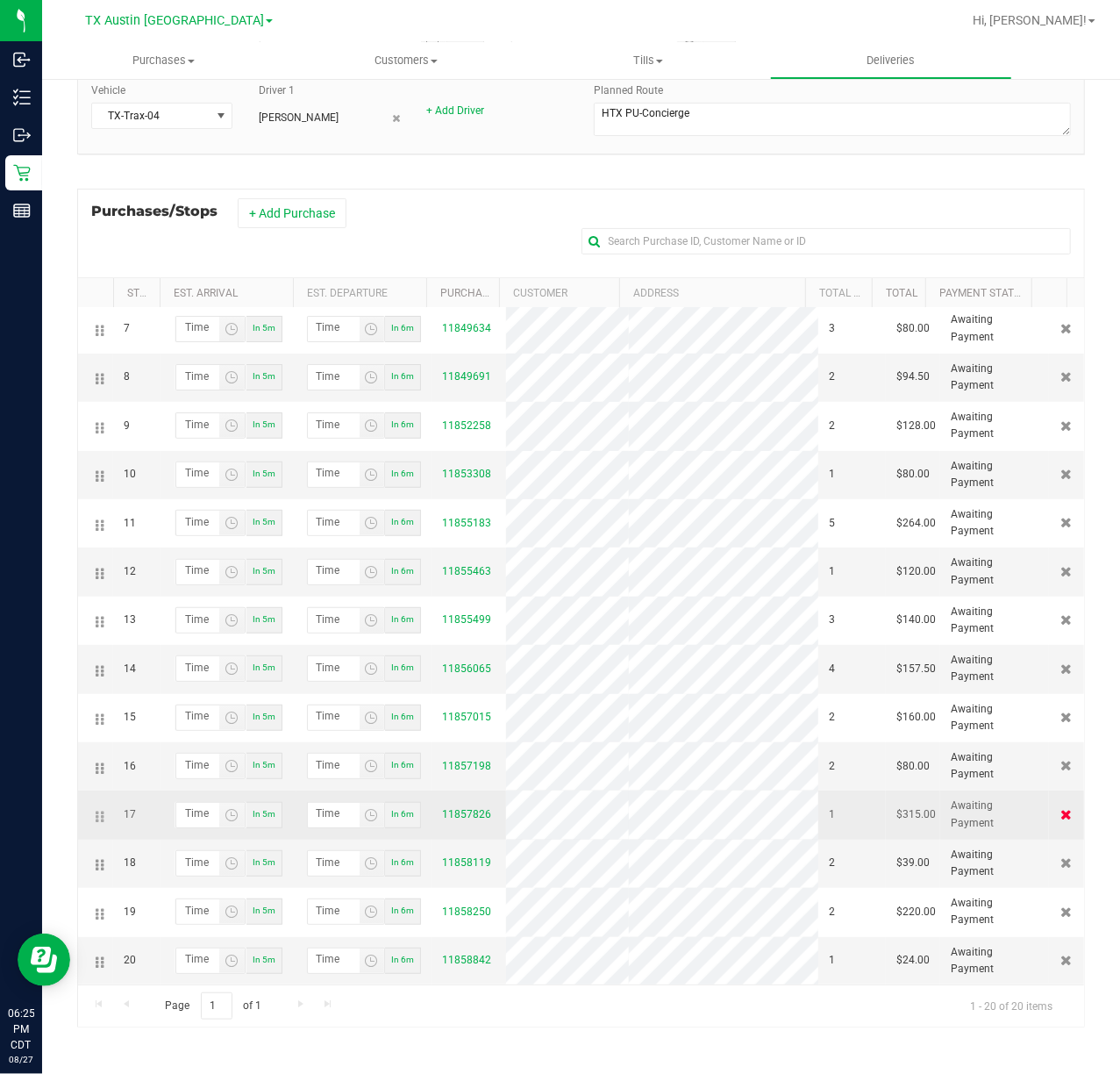
click at [1061, 809] on icon at bounding box center [1067, 815] width 12 height 11
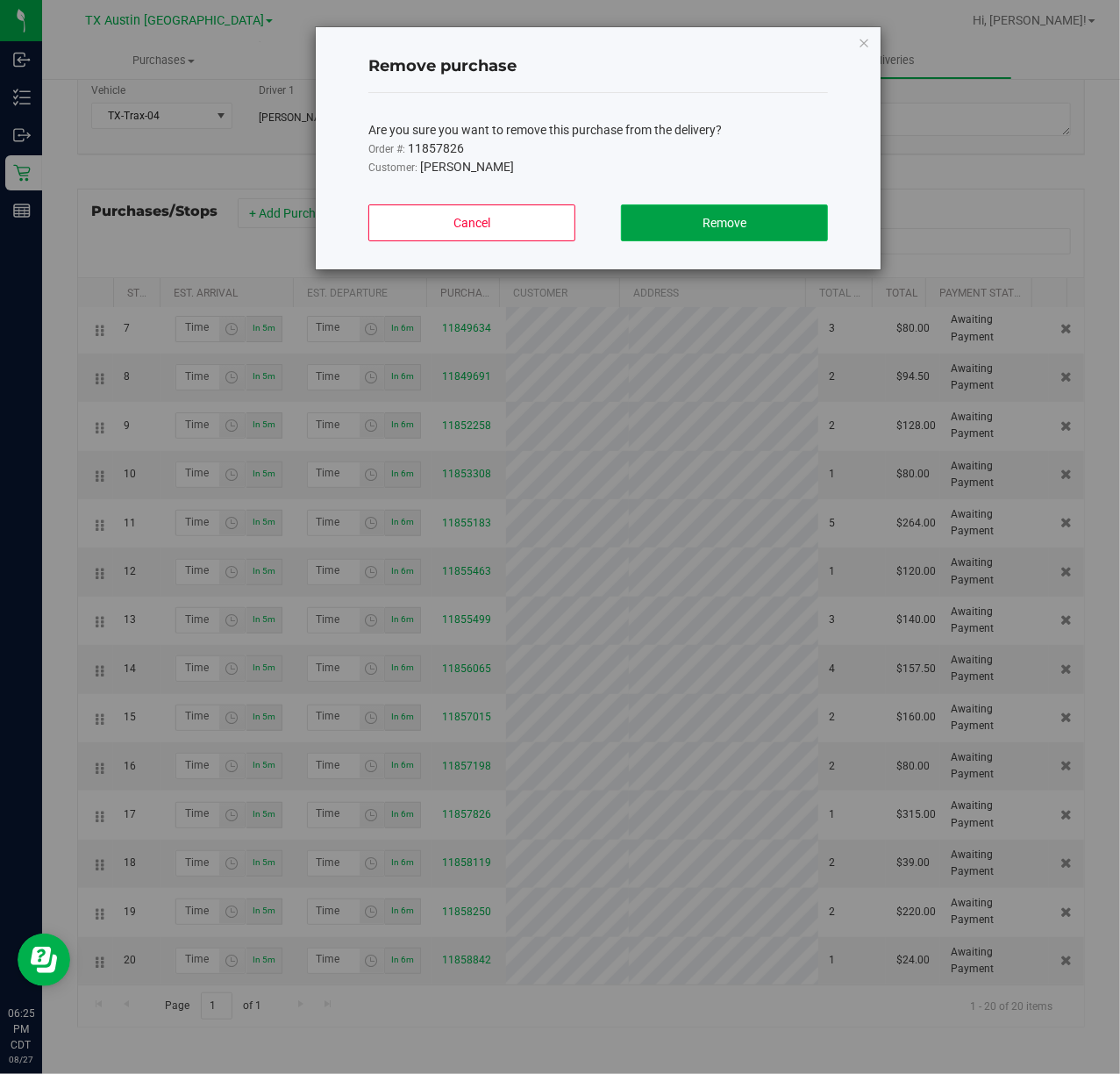
click at [814, 228] on button "Remove" at bounding box center [724, 222] width 207 height 37
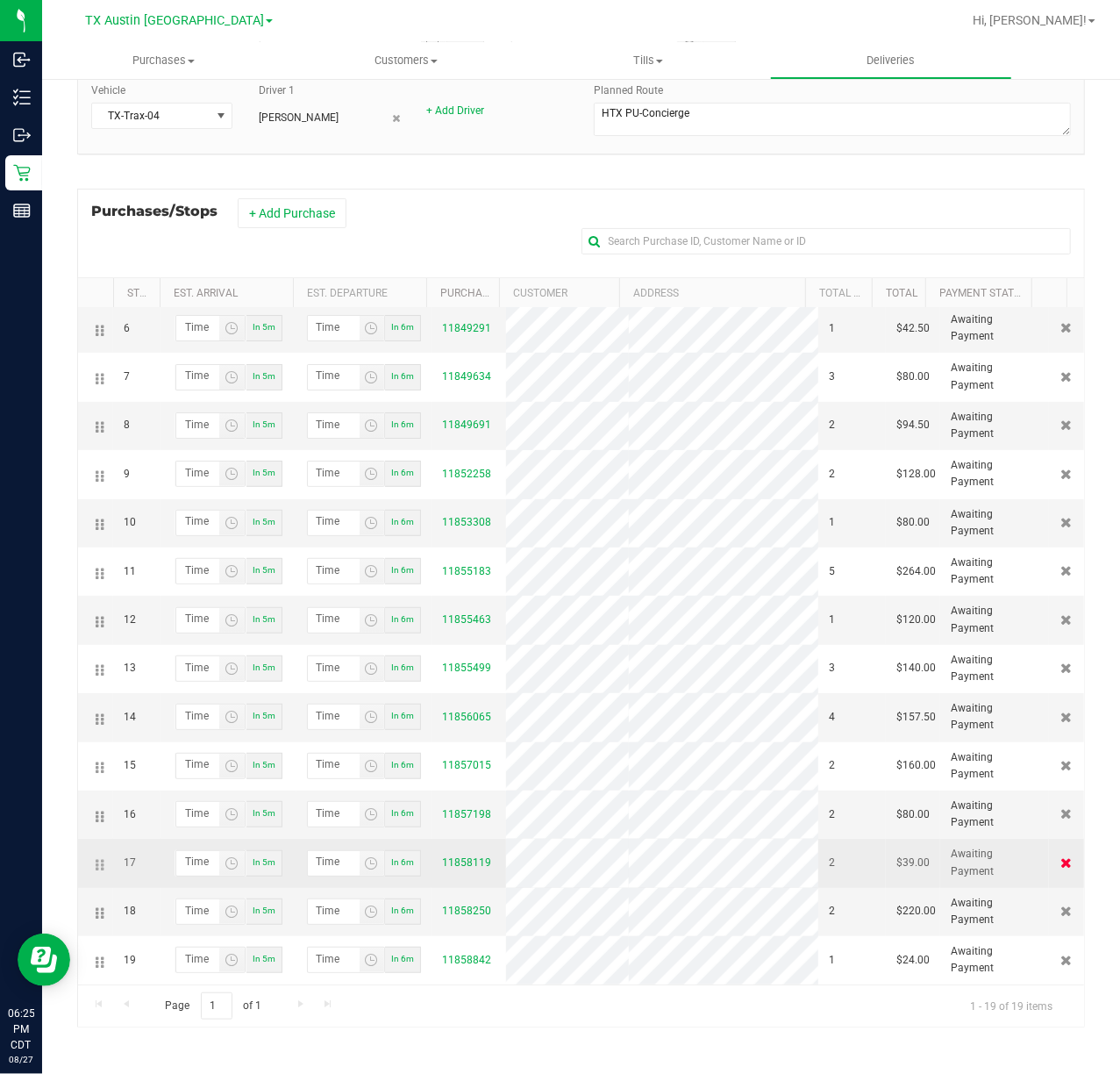
click at [1061, 857] on icon at bounding box center [1067, 862] width 12 height 11
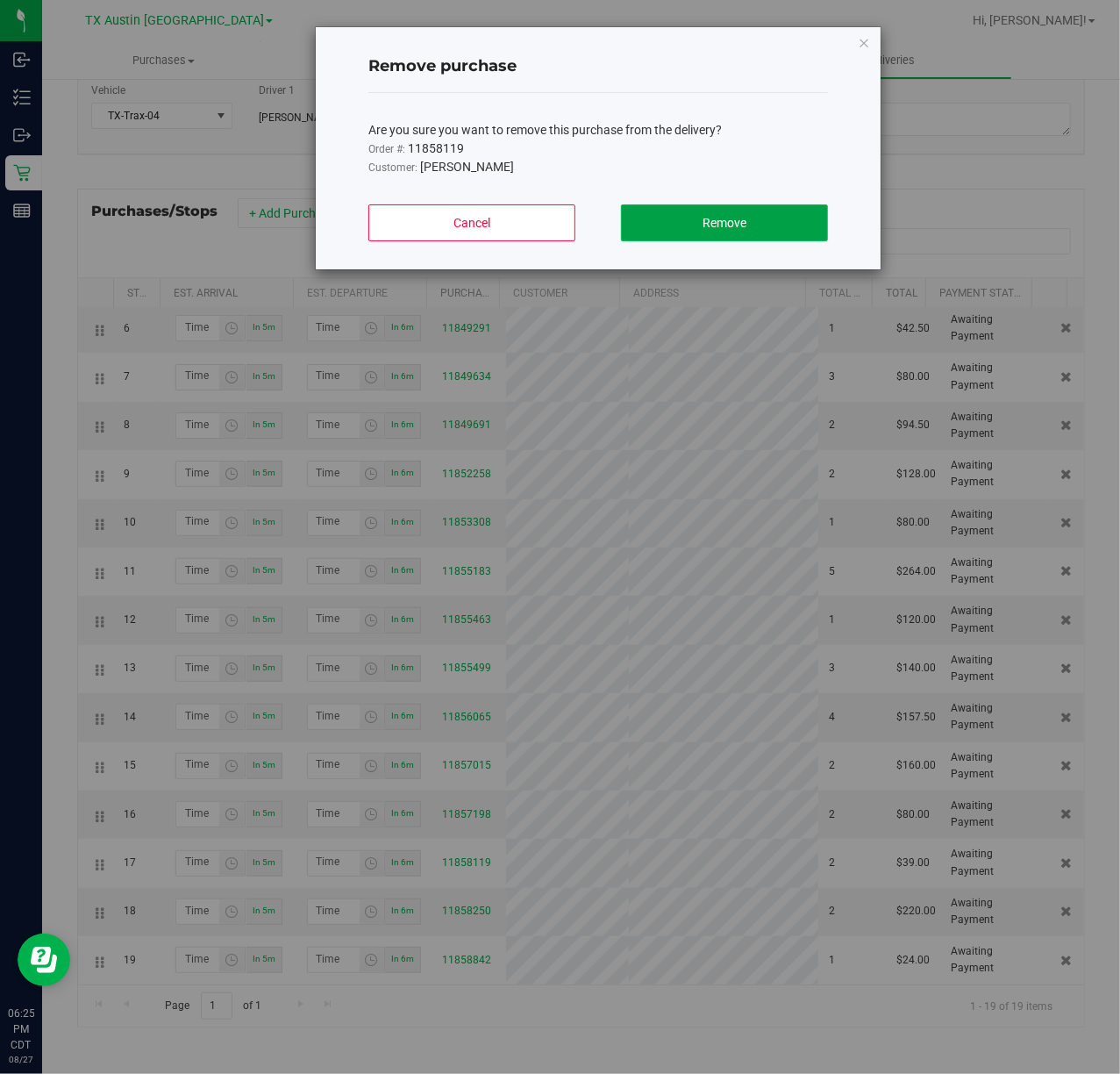
click at [742, 223] on span "Remove" at bounding box center [724, 223] width 44 height 14
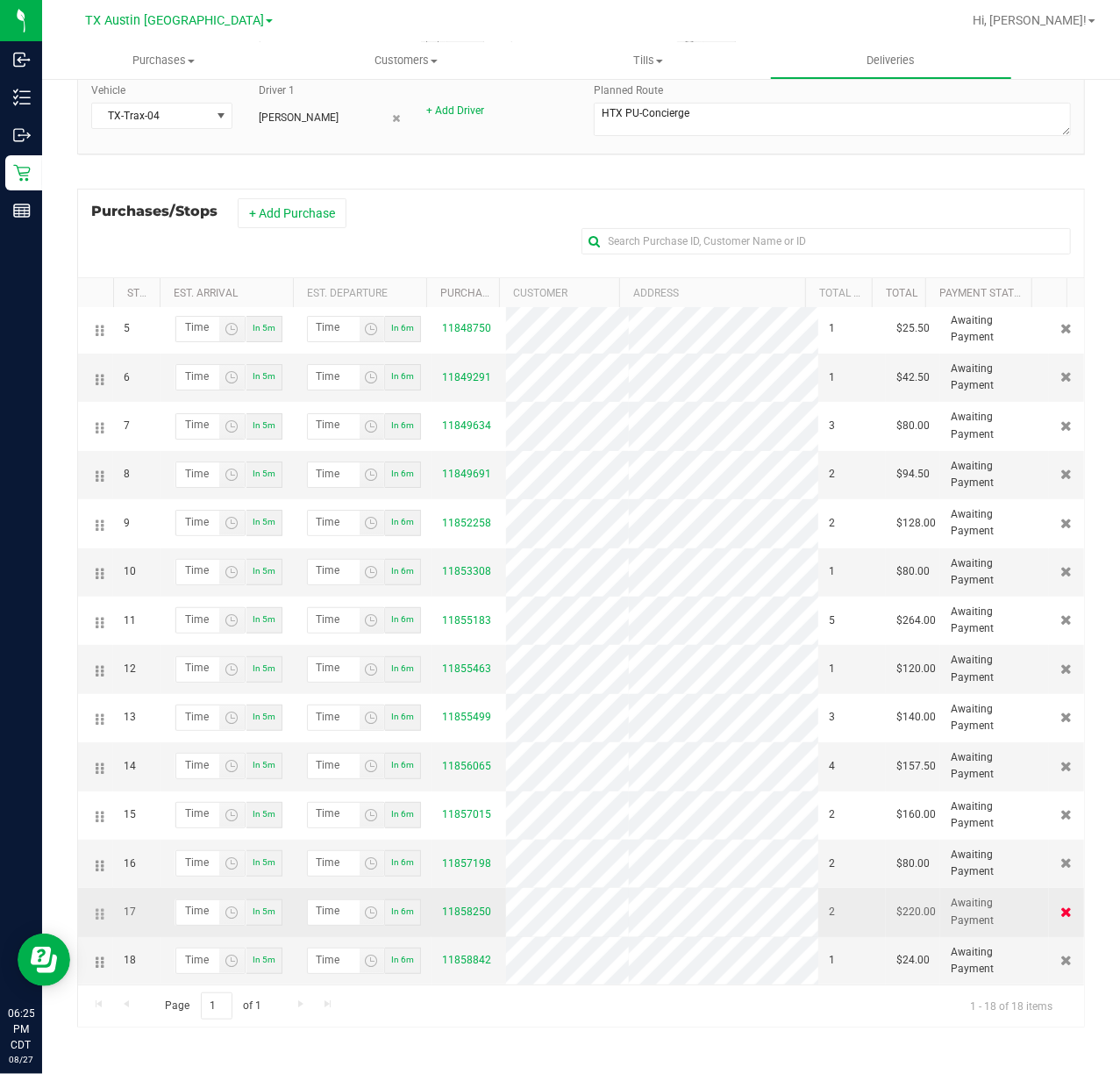
click at [1061, 907] on icon at bounding box center [1067, 912] width 12 height 11
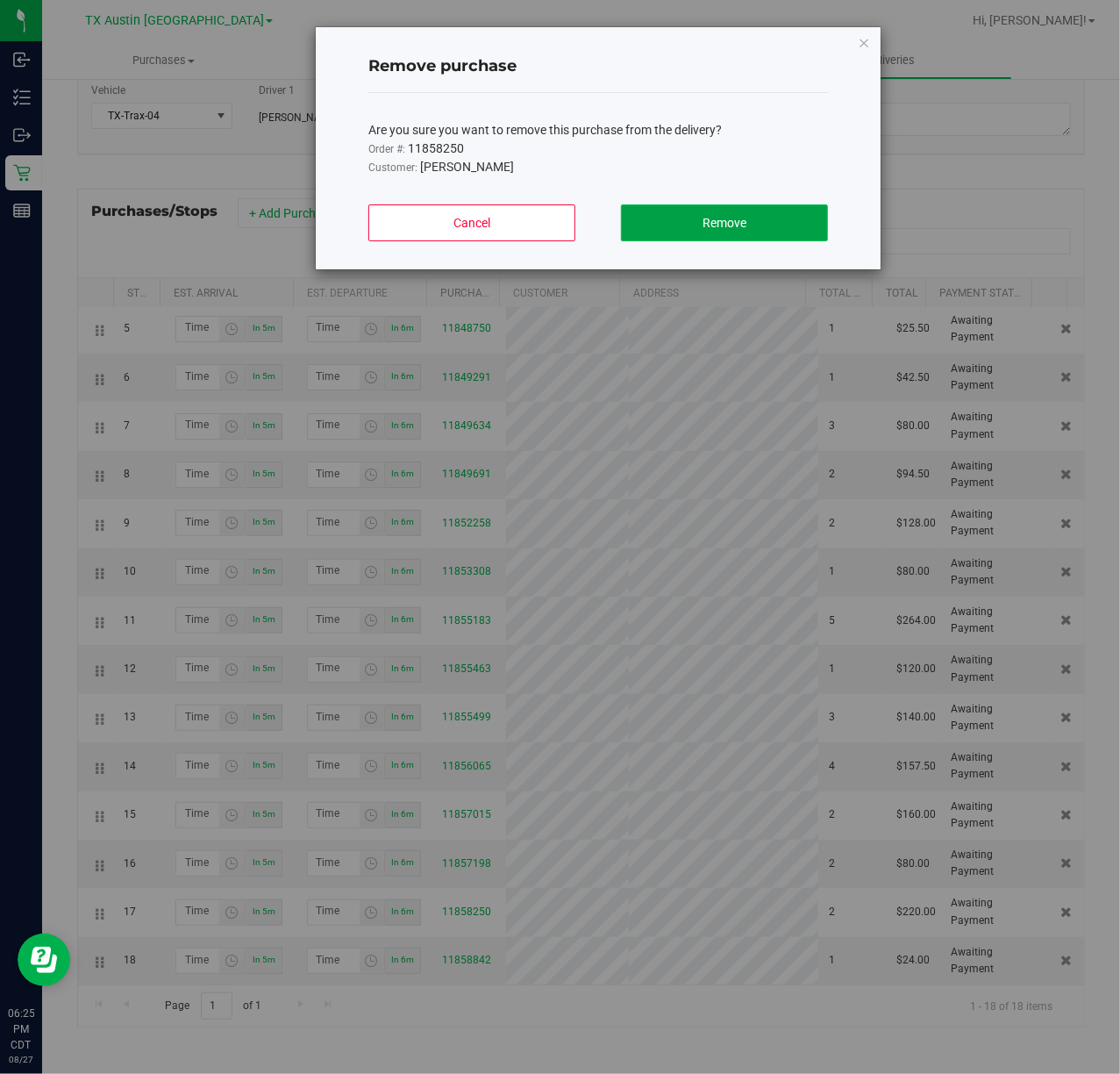
click at [755, 239] on button "Remove" at bounding box center [724, 222] width 207 height 37
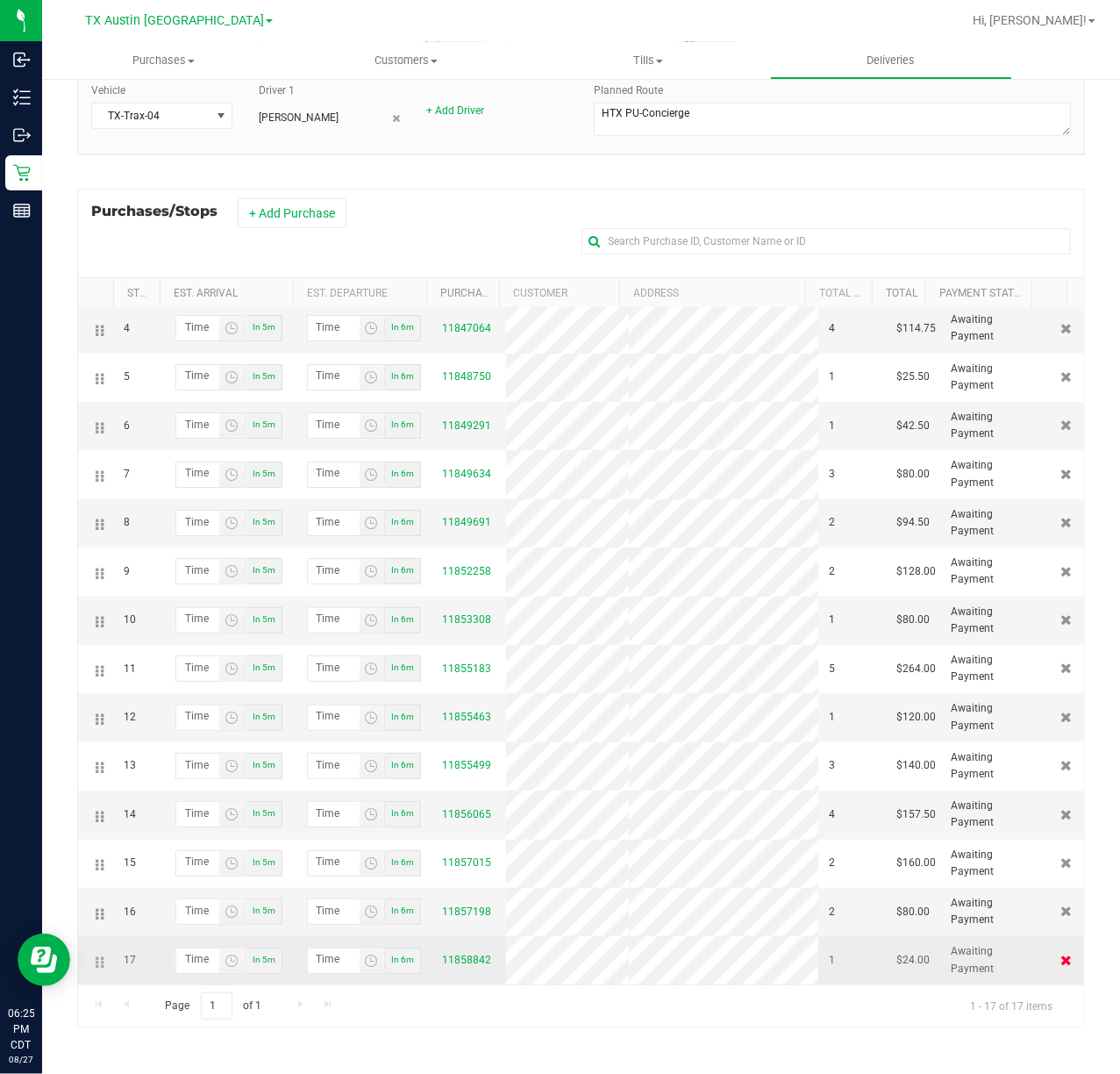
click at [1061, 962] on icon at bounding box center [1067, 960] width 12 height 11
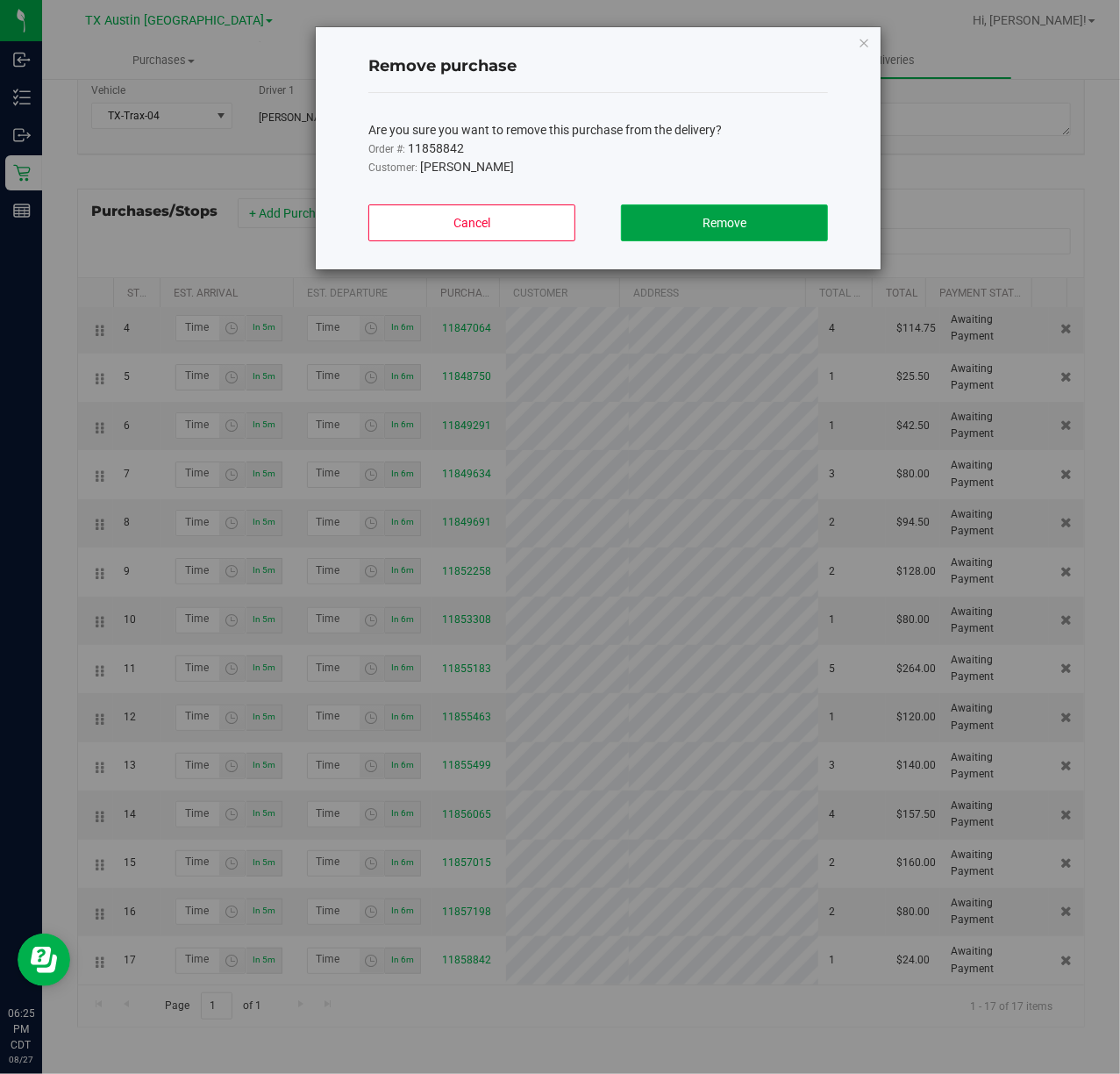
click at [721, 219] on span "Remove" at bounding box center [724, 223] width 44 height 14
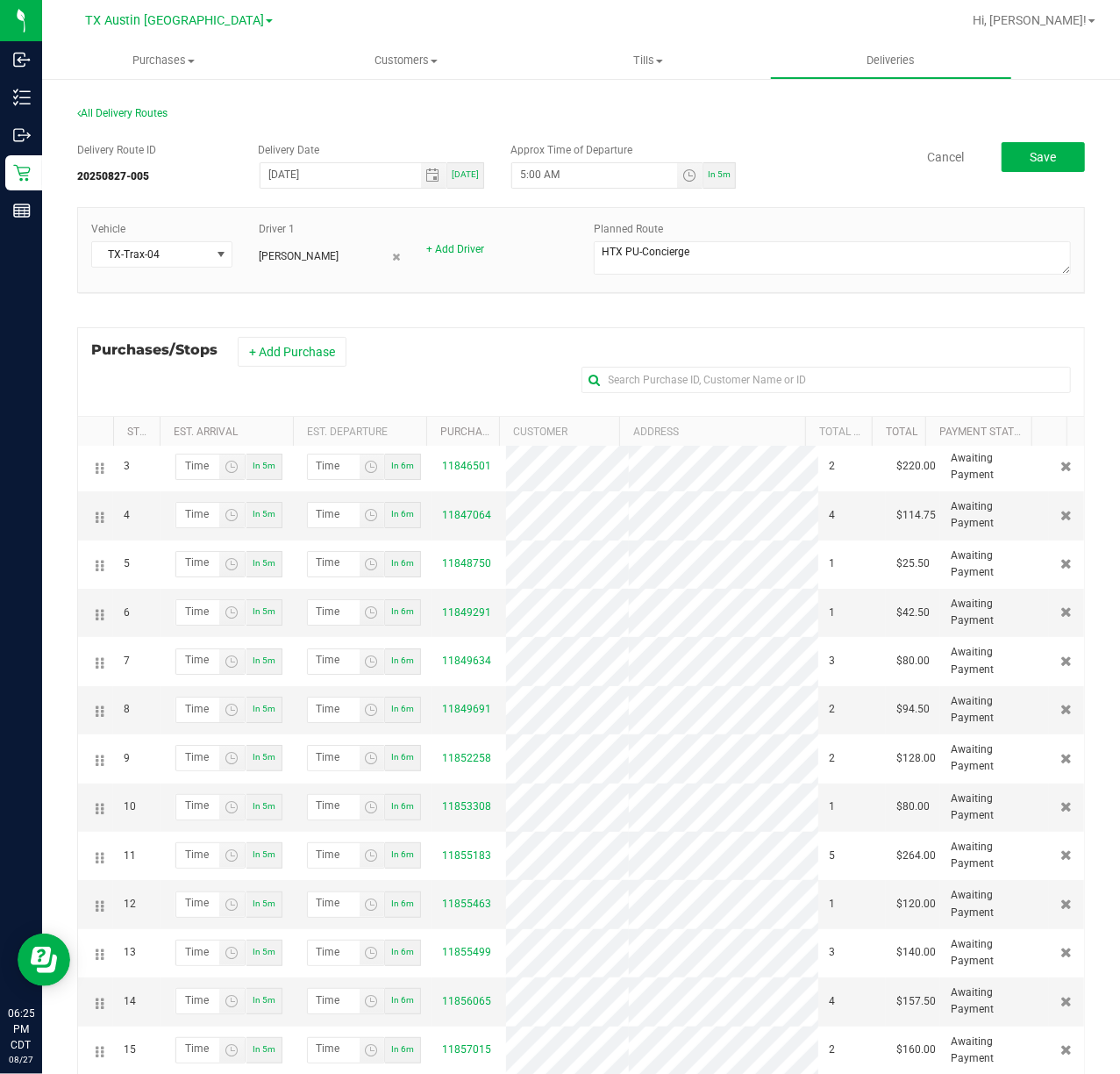
scroll to position [0, 0]
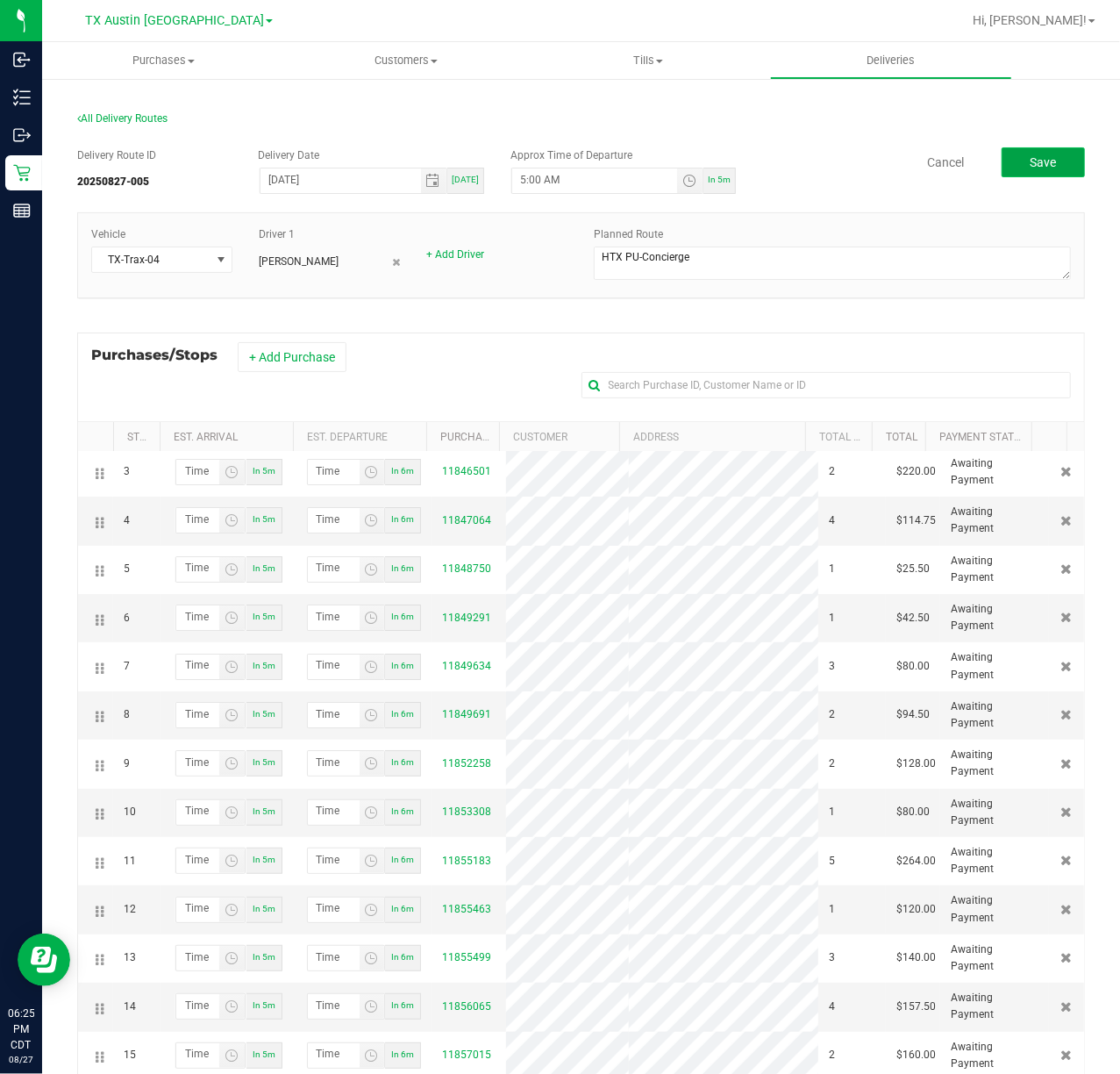
click at [1003, 162] on button "Save" at bounding box center [1043, 162] width 83 height 30
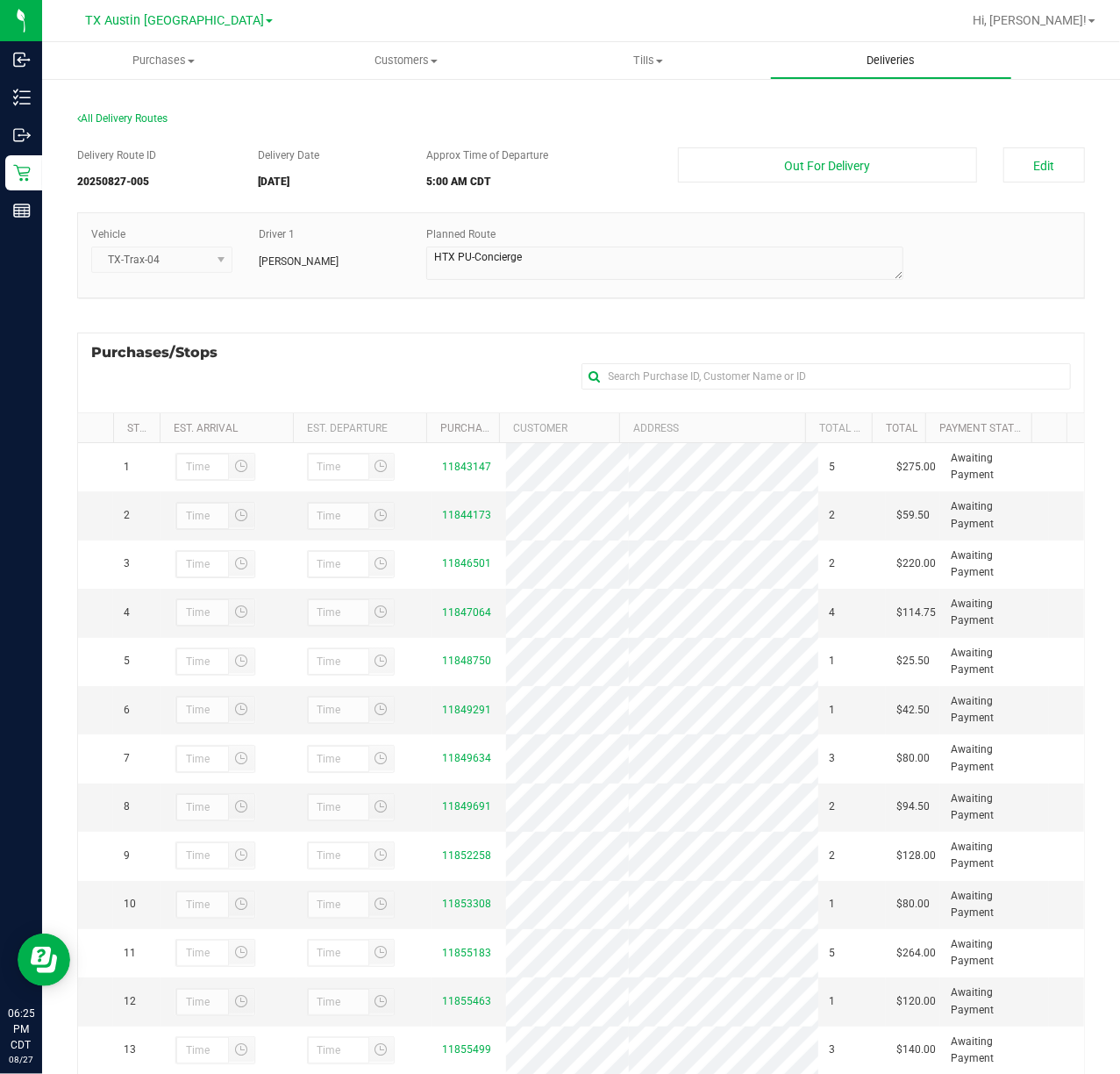
click at [912, 64] on span "Deliveries" at bounding box center [891, 60] width 96 height 15
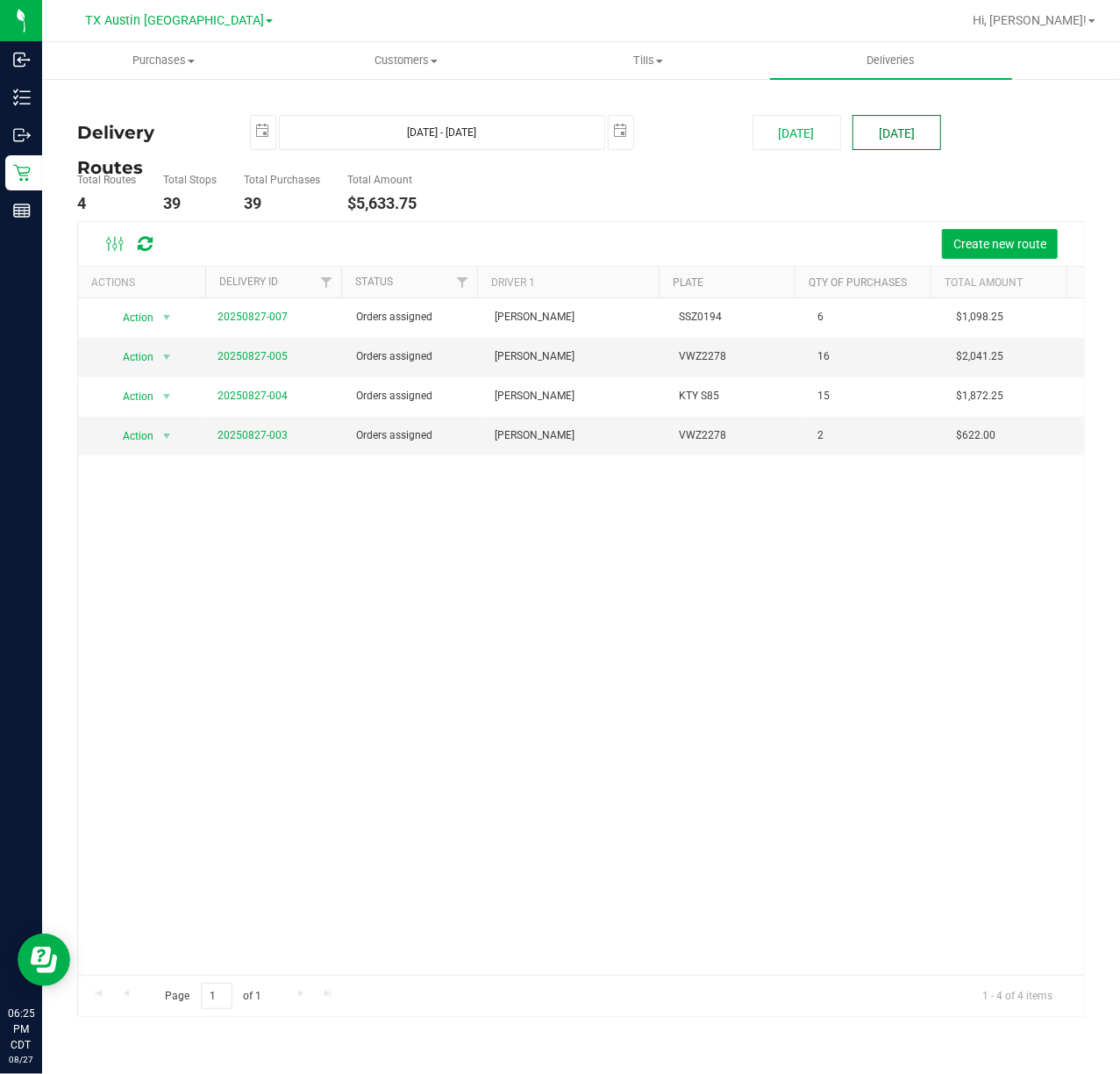
click at [912, 125] on button "Tomorrow" at bounding box center [897, 132] width 89 height 35
click at [964, 246] on span "Create new route" at bounding box center [1000, 244] width 93 height 14
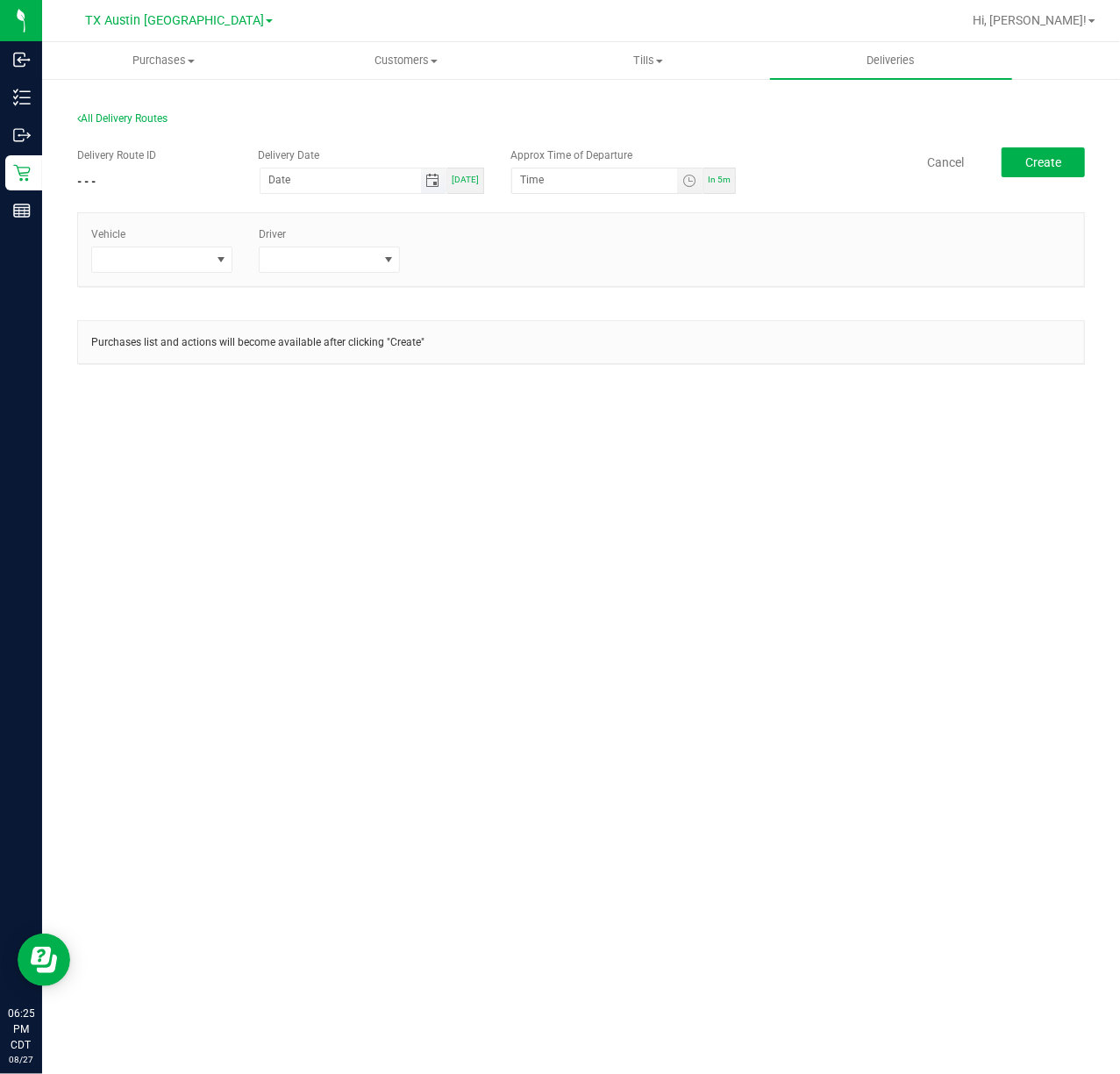
click at [429, 184] on span "Toggle calendar" at bounding box center [434, 181] width 14 height 14
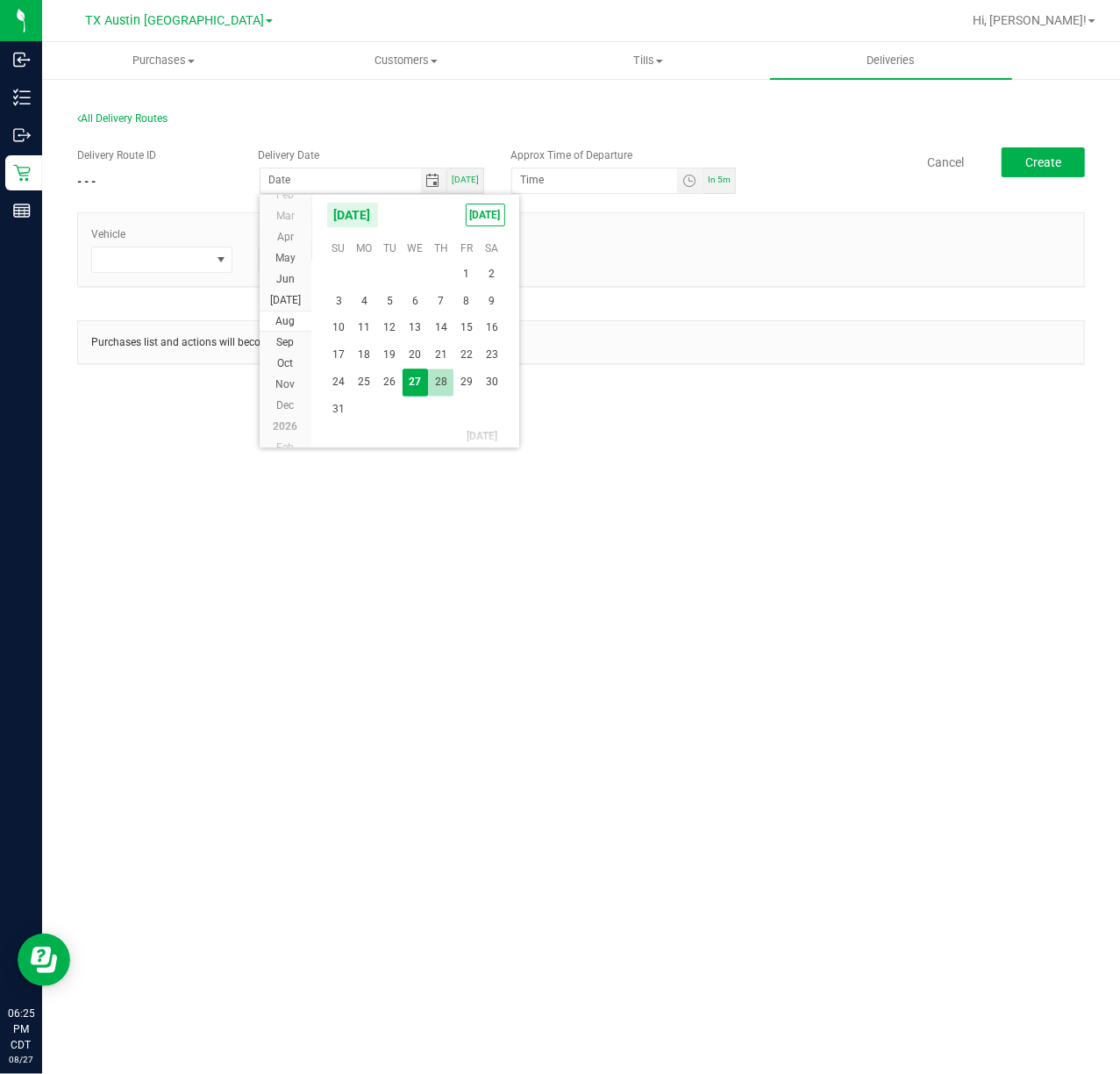
click at [437, 381] on span "28" at bounding box center [441, 383] width 25 height 27
type input "[DATE]"
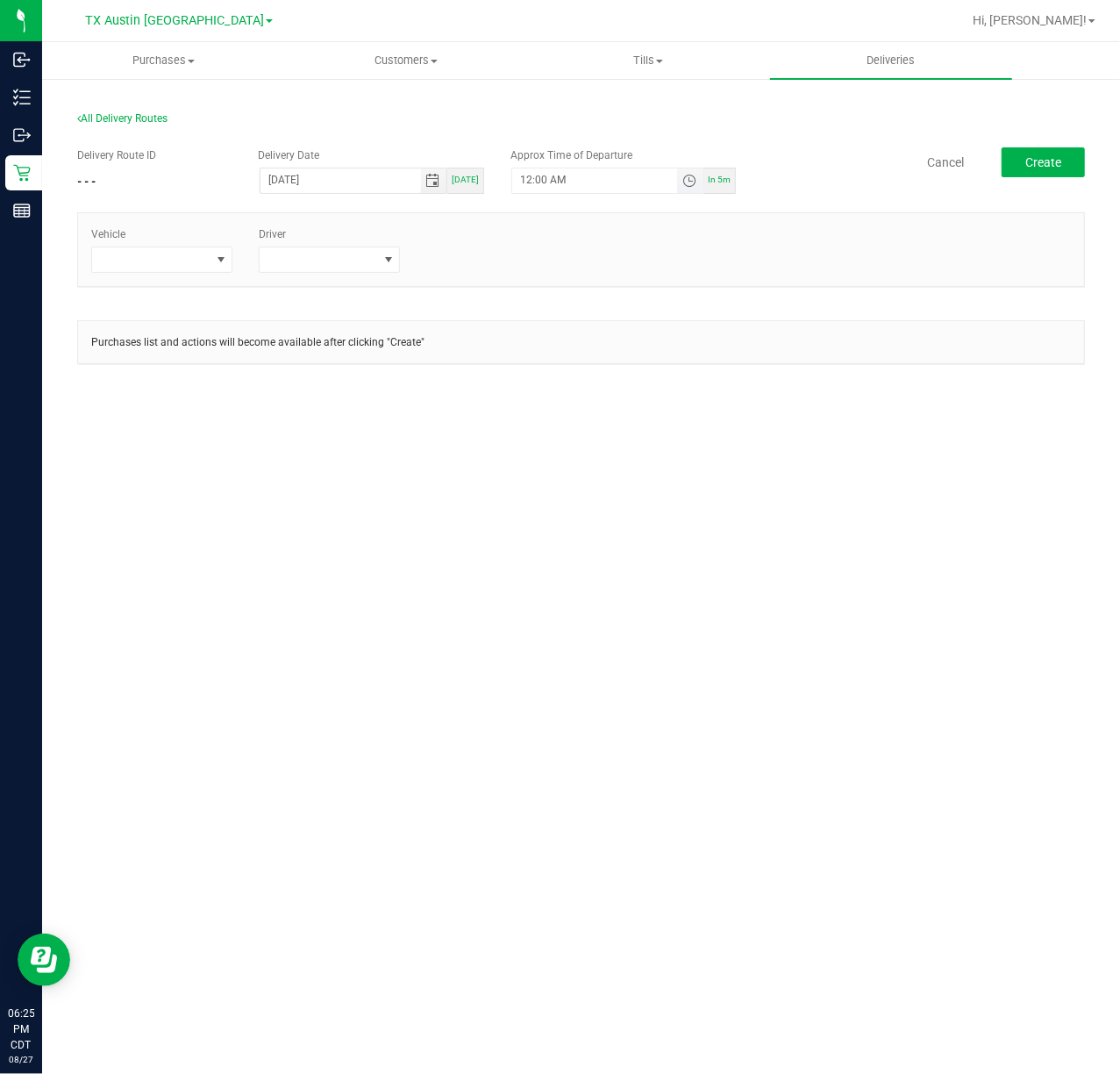
click at [692, 184] on span "Toggle time list" at bounding box center [690, 181] width 14 height 14
click at [632, 544] on div "Cancel Set" at bounding box center [596, 523] width 166 height 52
click at [630, 517] on button "Set" at bounding box center [639, 523] width 66 height 39
type input "5:00 AM"
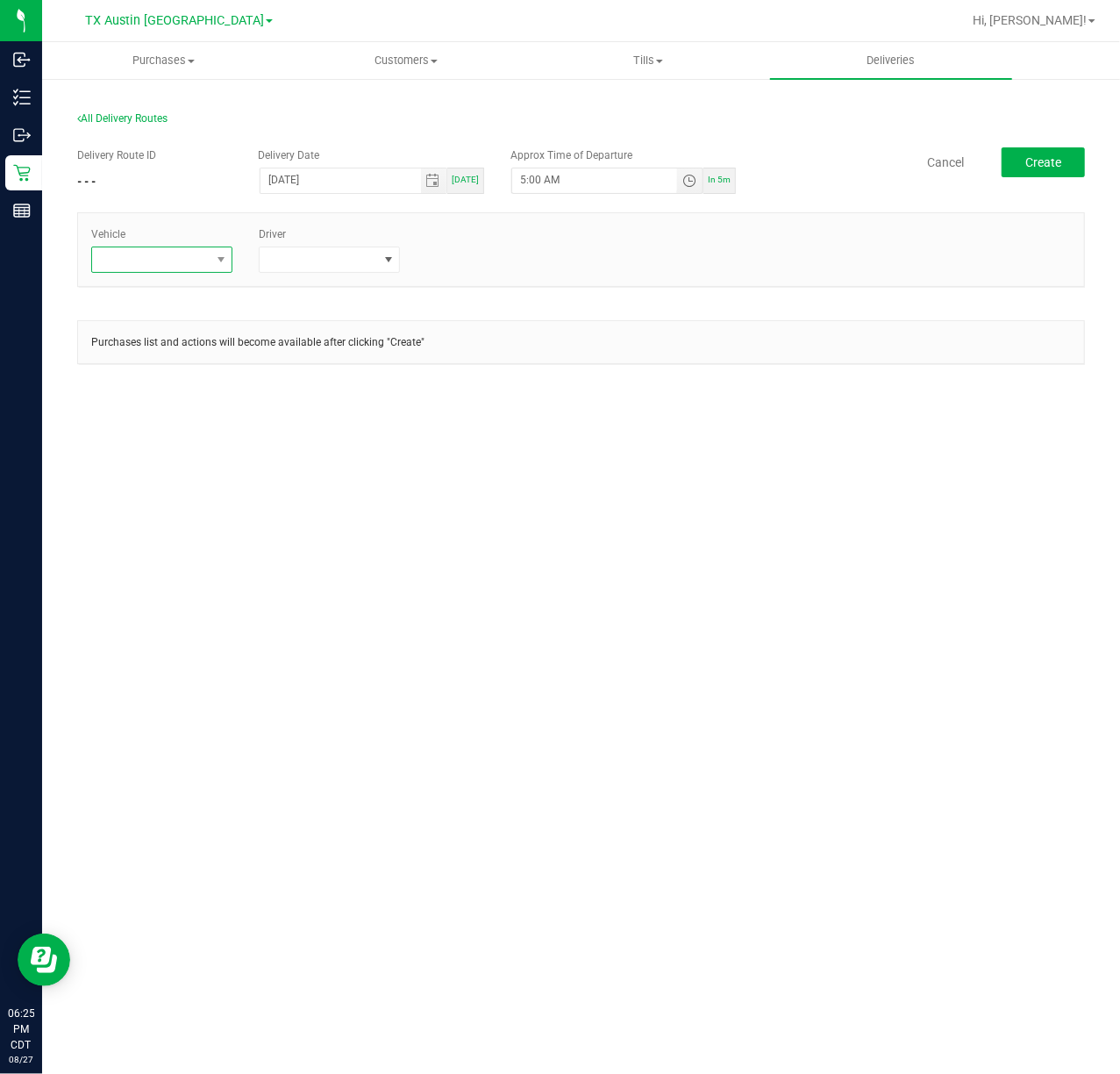
click at [222, 251] on span at bounding box center [221, 259] width 22 height 24
type input "kic"
click at [200, 363] on li "FL-KICKS-03" at bounding box center [174, 365] width 164 height 30
click at [324, 246] on div "Driver" at bounding box center [329, 249] width 167 height 46
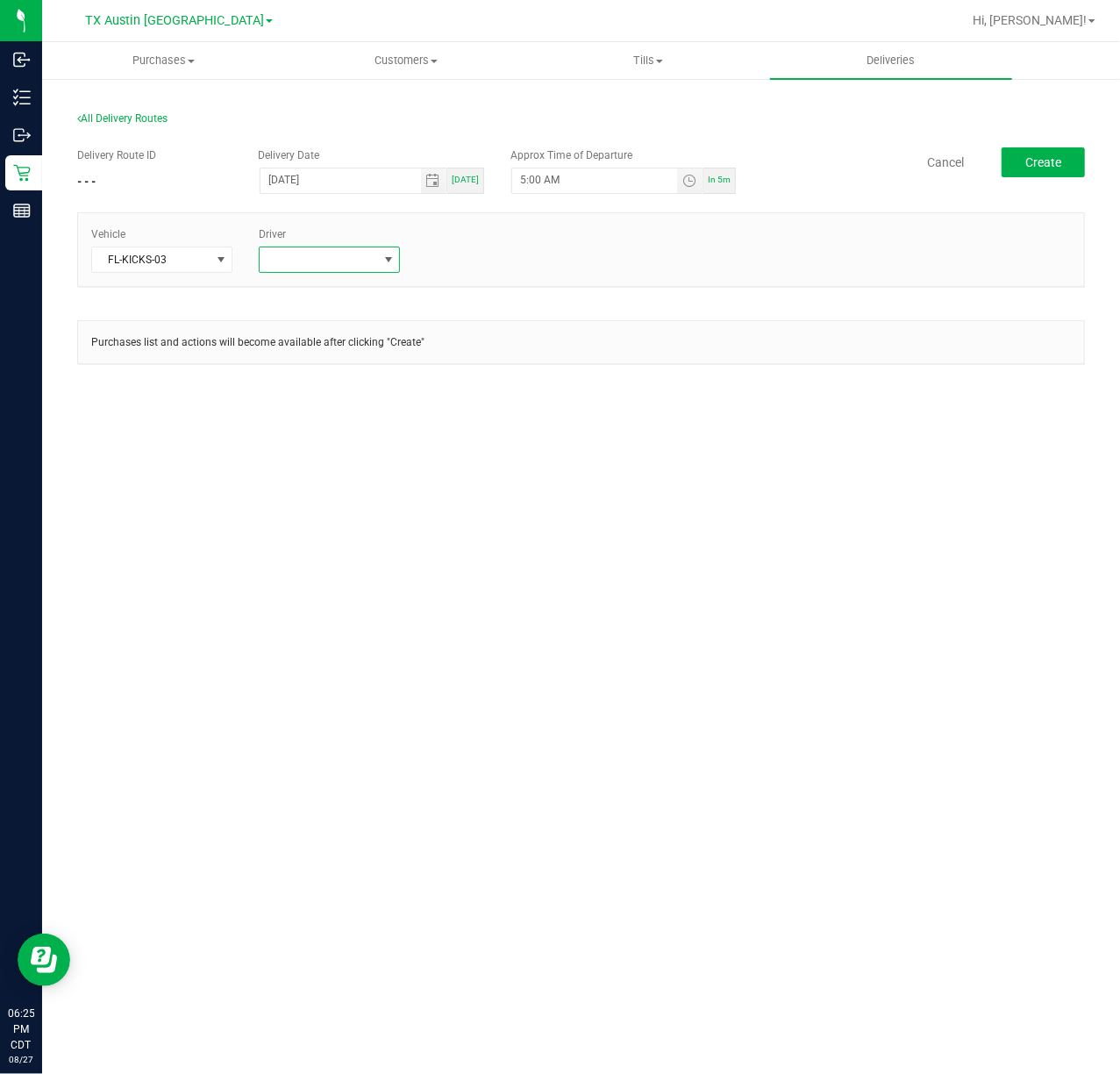
click at [325, 267] on span at bounding box center [318, 259] width 118 height 24
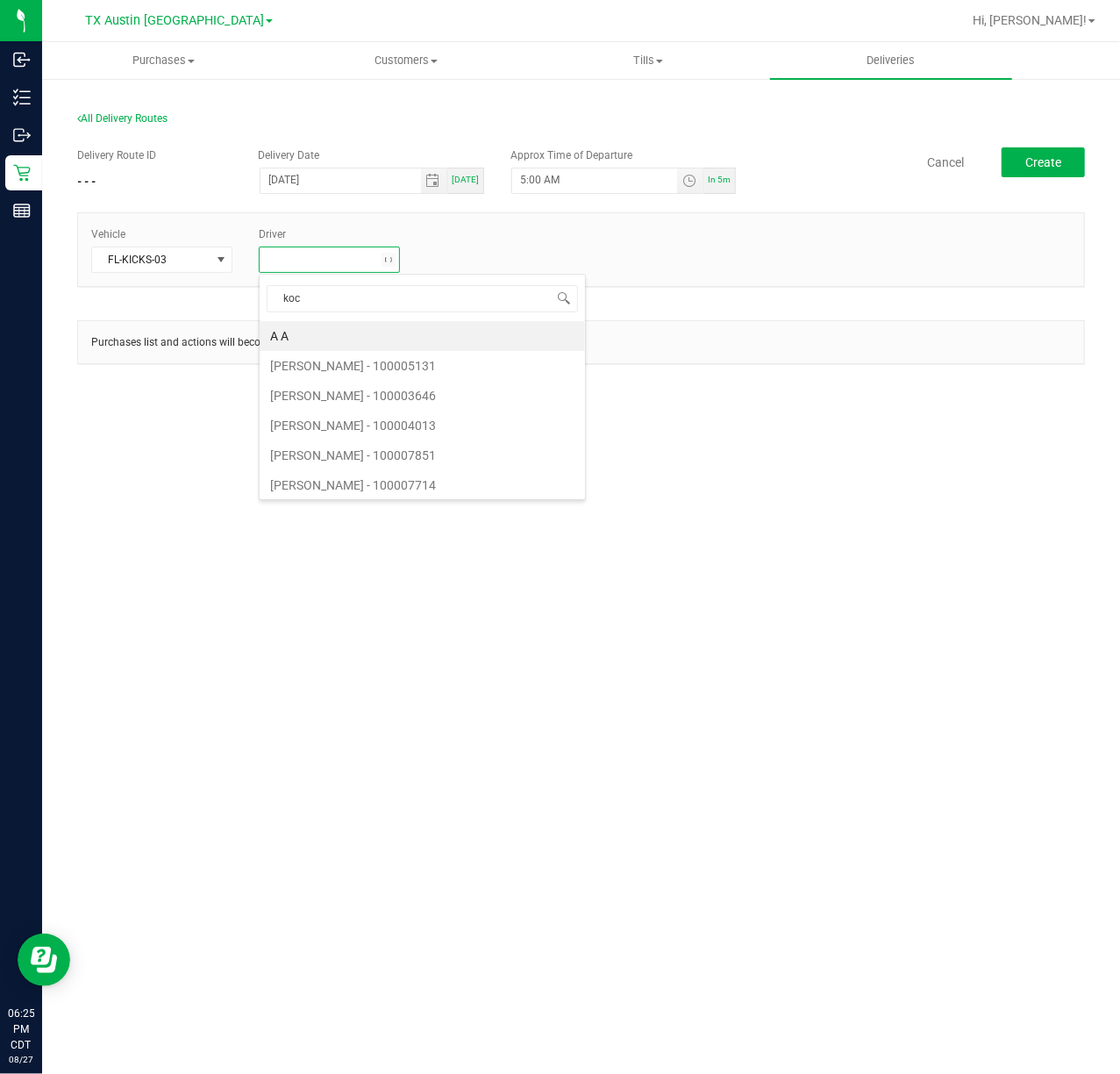
type input "koch"
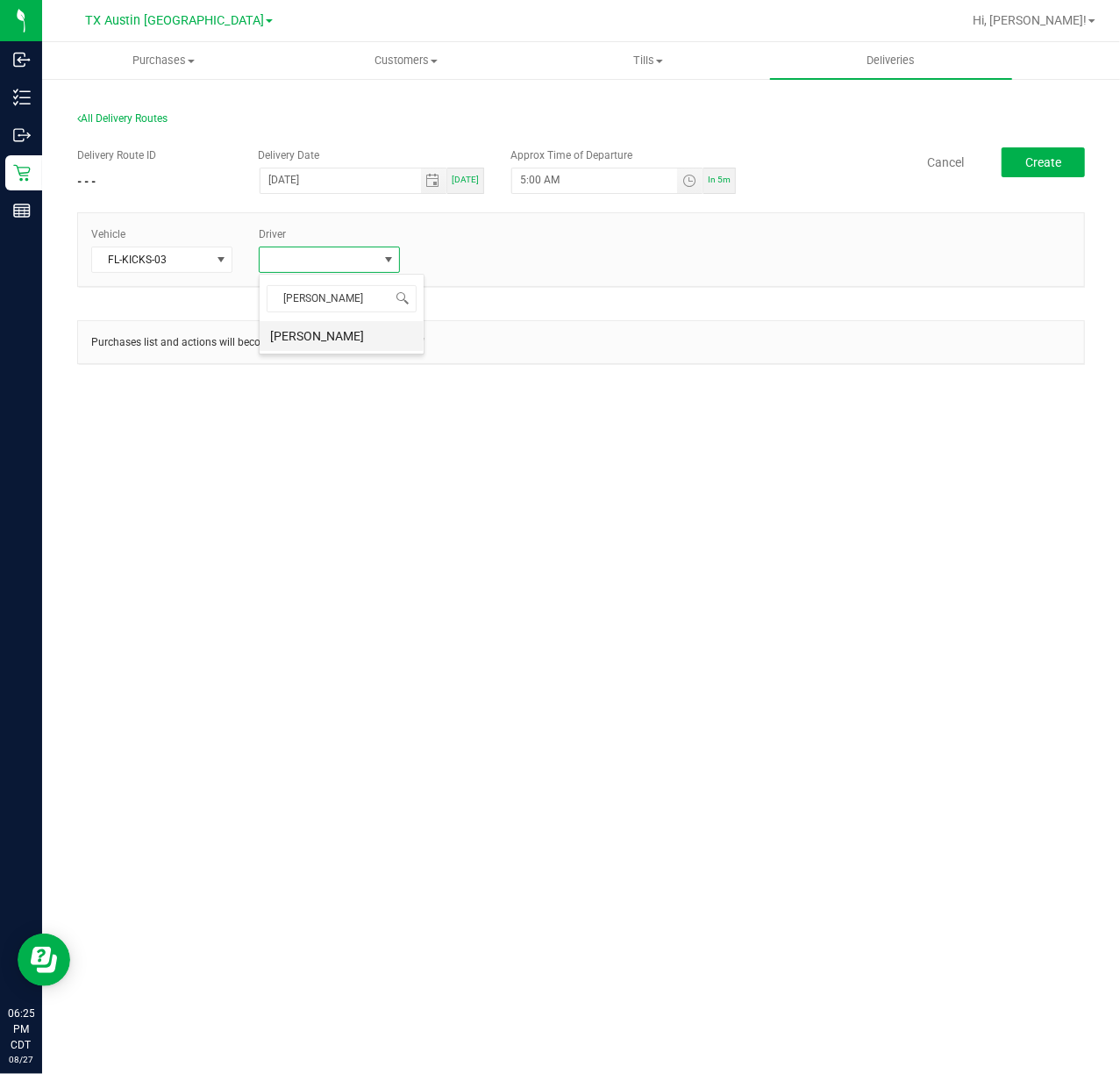
click at [384, 341] on li "[PERSON_NAME]" at bounding box center [341, 335] width 164 height 30
click at [1051, 175] on button "Create" at bounding box center [1043, 162] width 83 height 30
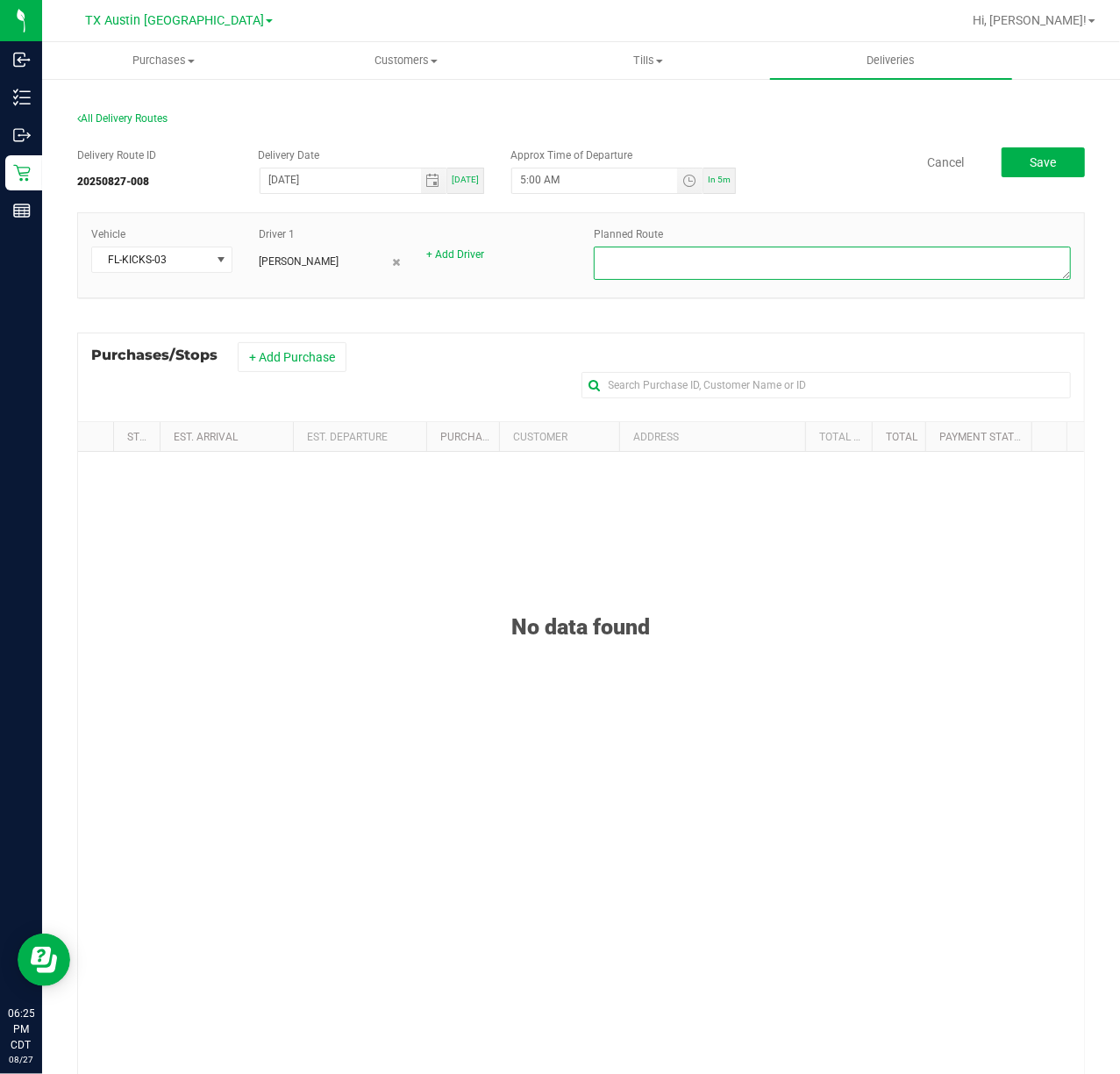
click at [969, 261] on textarea at bounding box center [833, 263] width 477 height 33
type textarea "N. ATX PU"
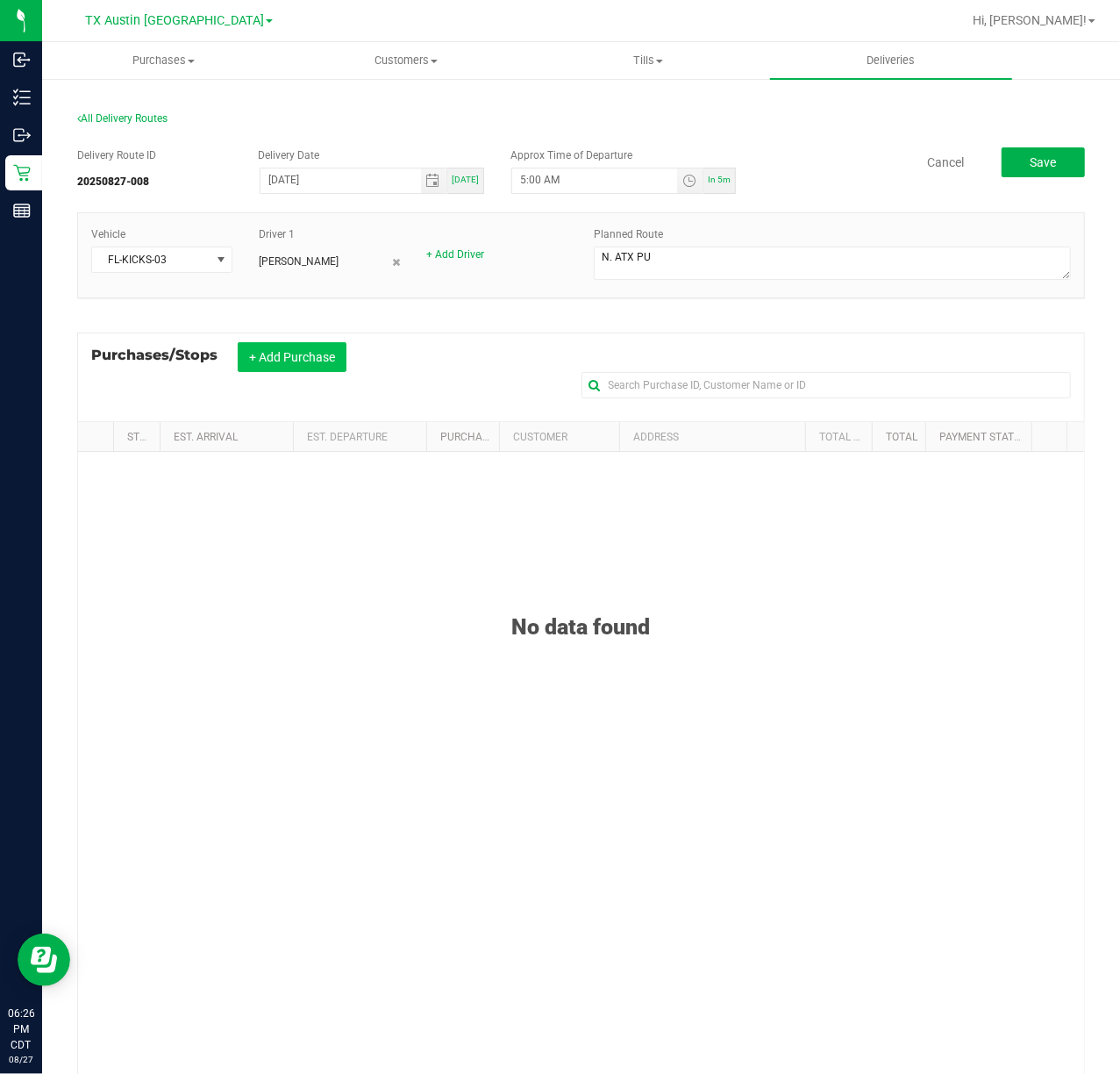
click at [296, 372] on button "+ Add Purchase" at bounding box center [292, 356] width 108 height 30
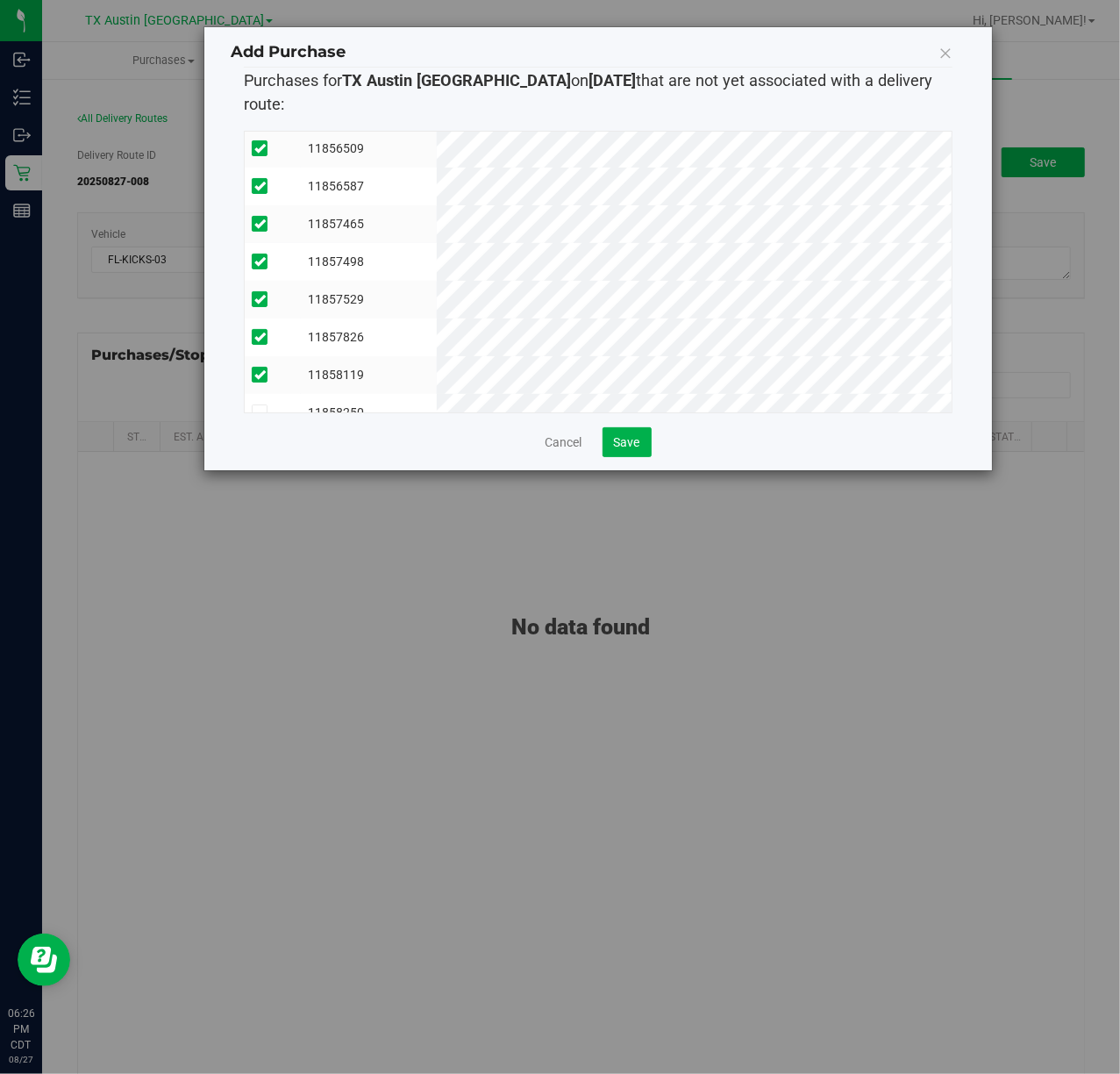
scroll to position [1127, 0]
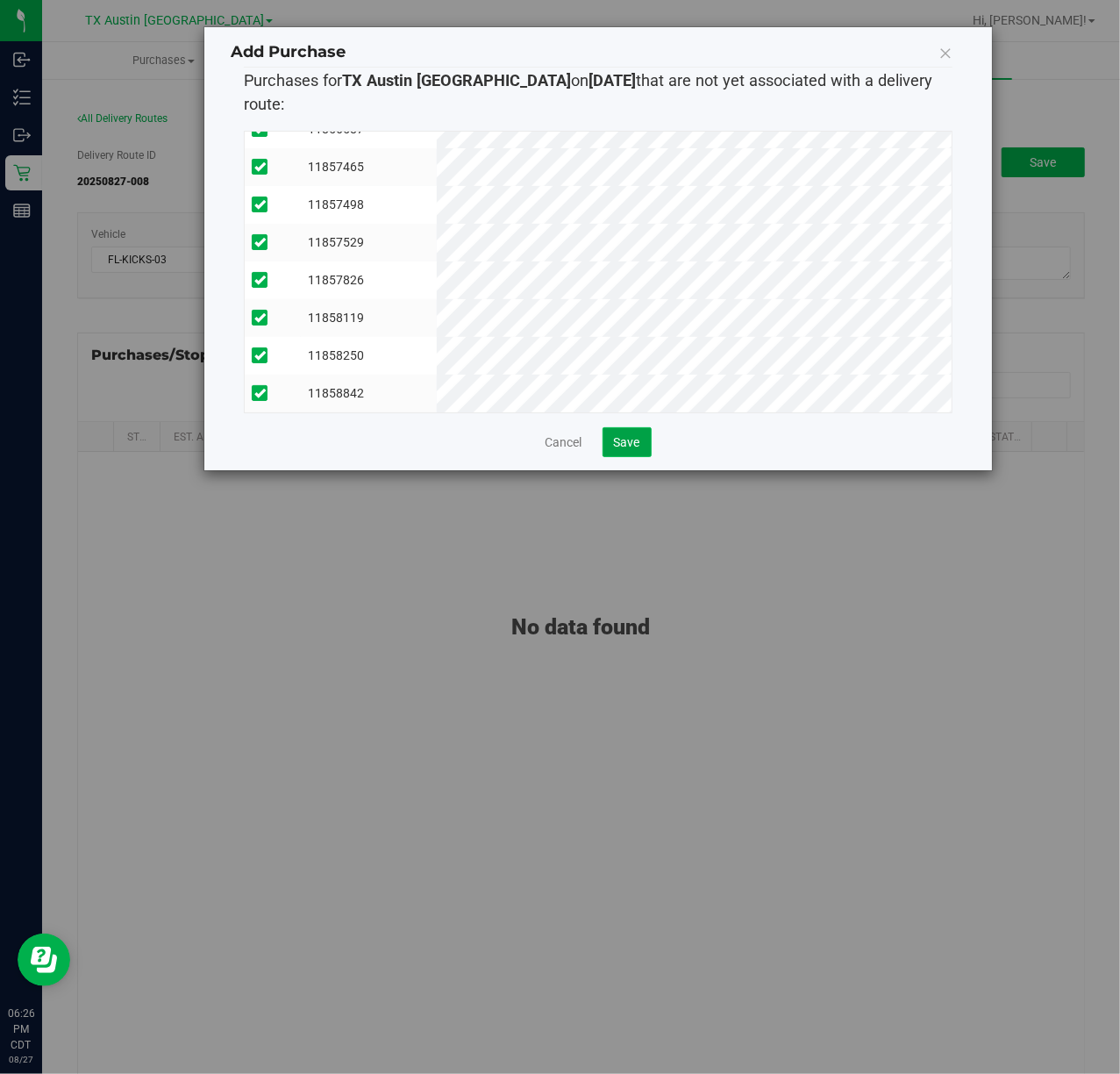
click at [622, 435] on span "Save" at bounding box center [626, 442] width 26 height 14
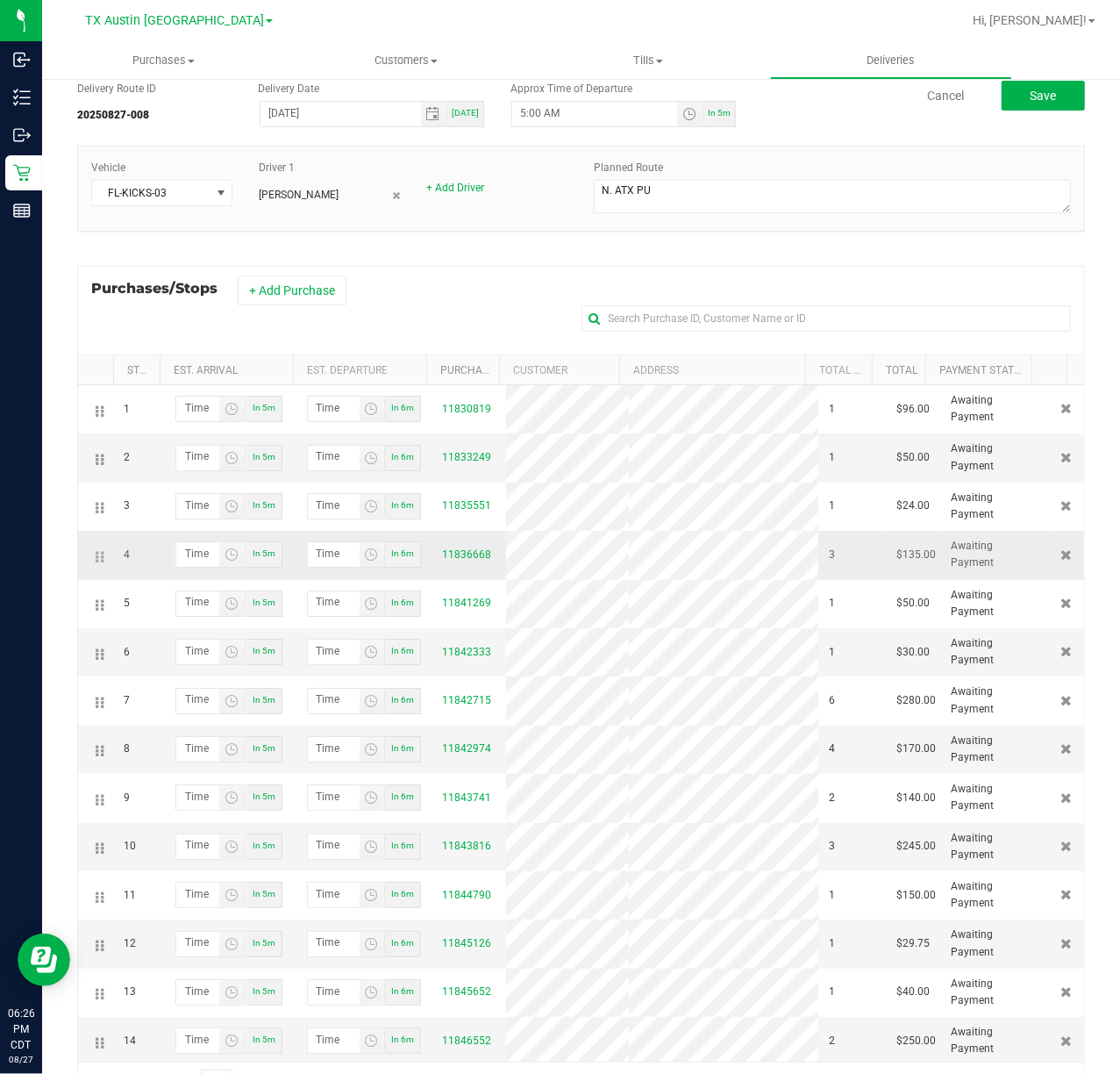
scroll to position [0, 0]
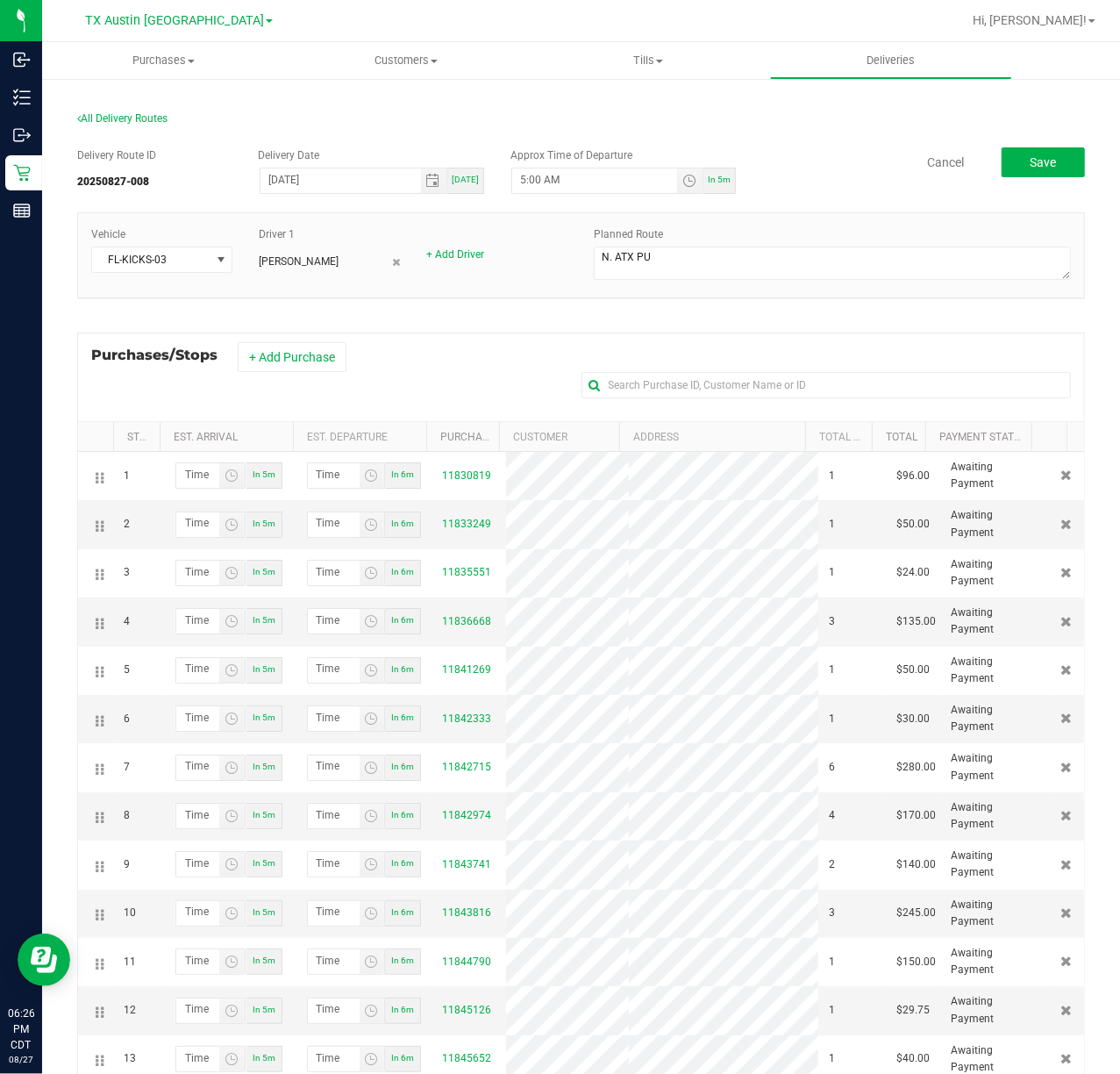
click at [1019, 180] on div "Delivery Route ID 20250827-008 Delivery Date 08/28/2025 Today Approx Time of De…" at bounding box center [580, 172] width 1008 height 49
click at [1031, 163] on span "Save" at bounding box center [1043, 163] width 26 height 14
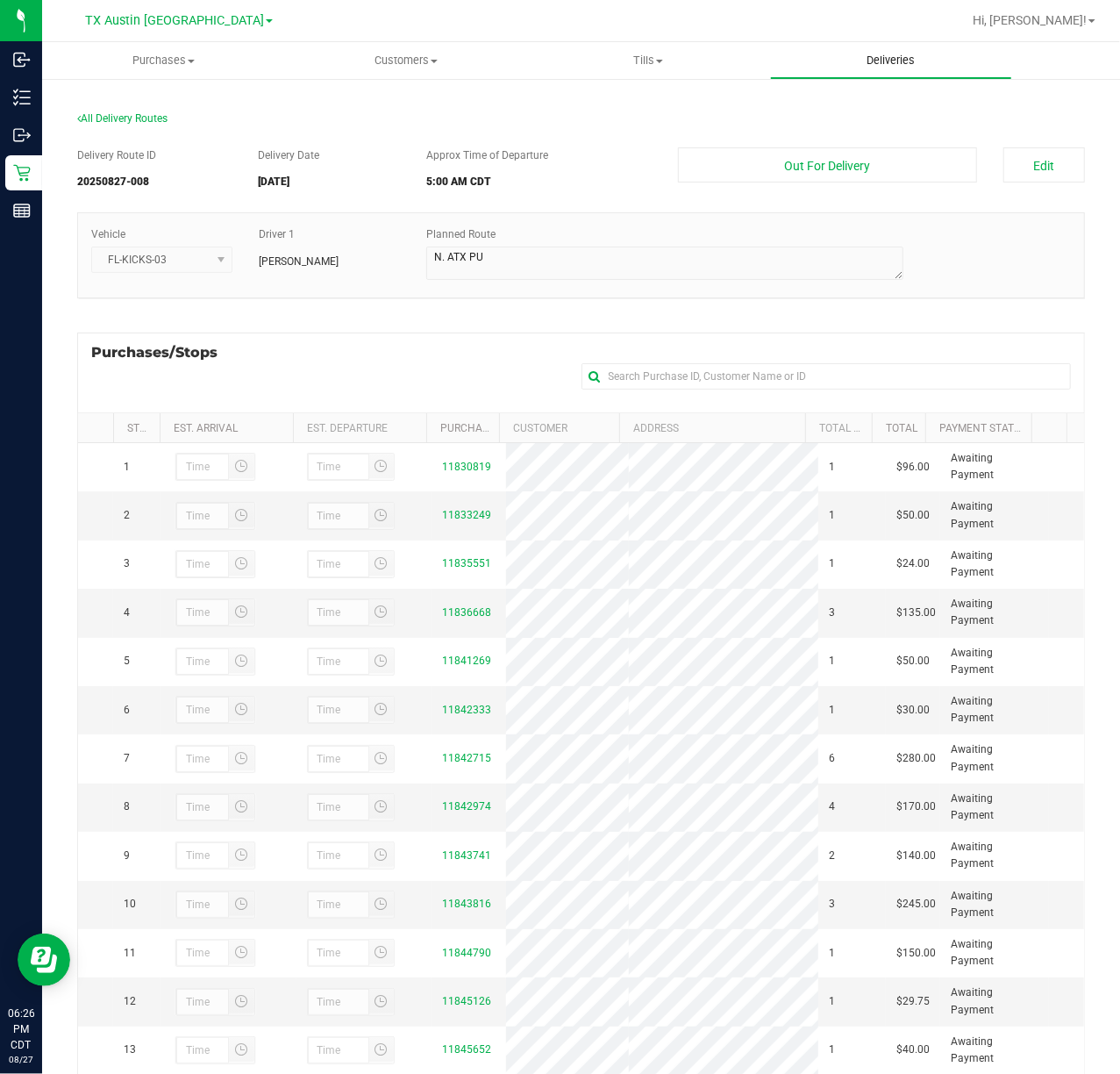
click at [897, 54] on span "Deliveries" at bounding box center [891, 60] width 96 height 15
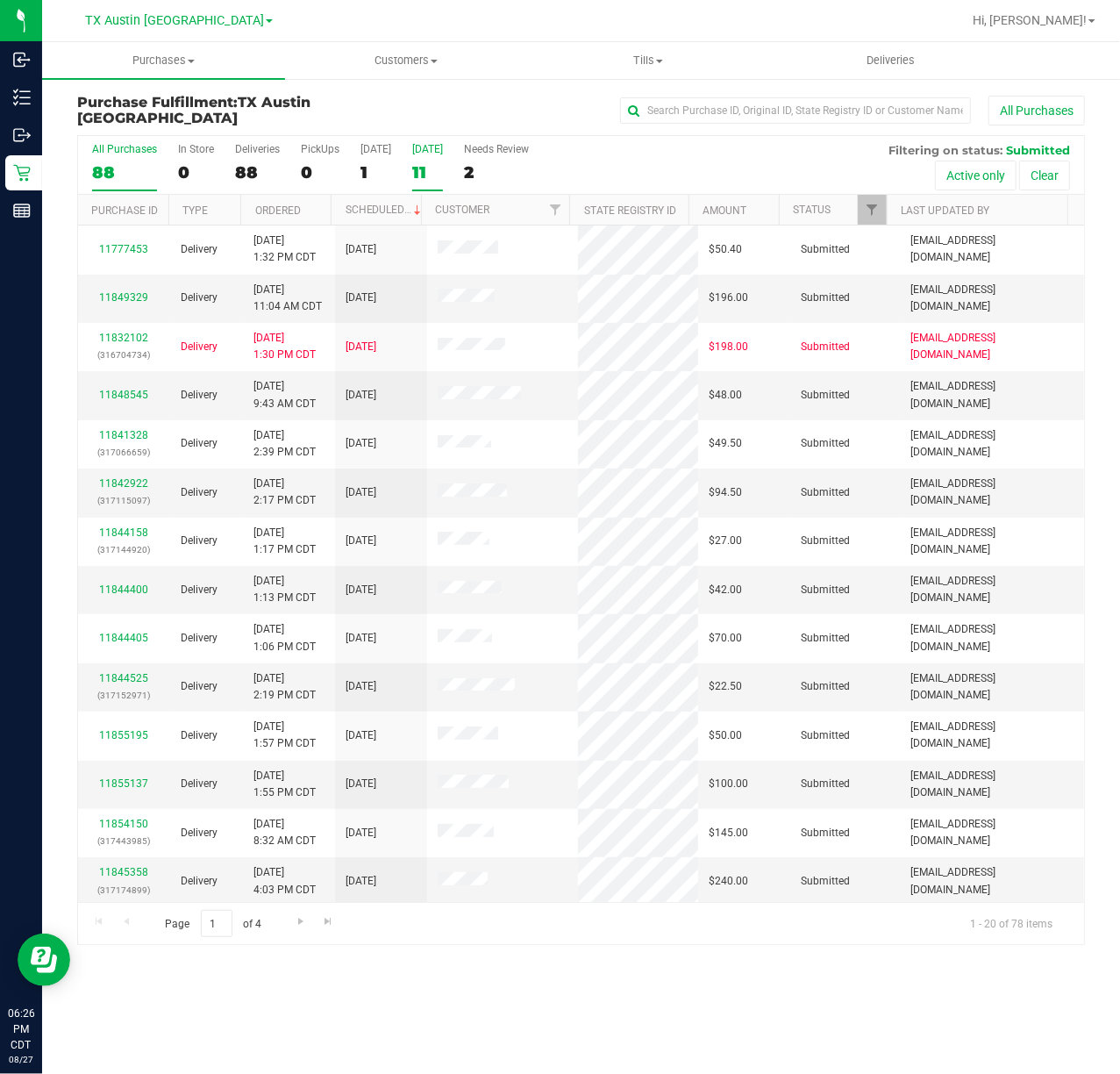
click at [438, 162] on label "[DATE] 11" at bounding box center [428, 166] width 31 height 48
click at [0, 0] on input "[DATE] 11" at bounding box center [0, 0] width 0 height 0
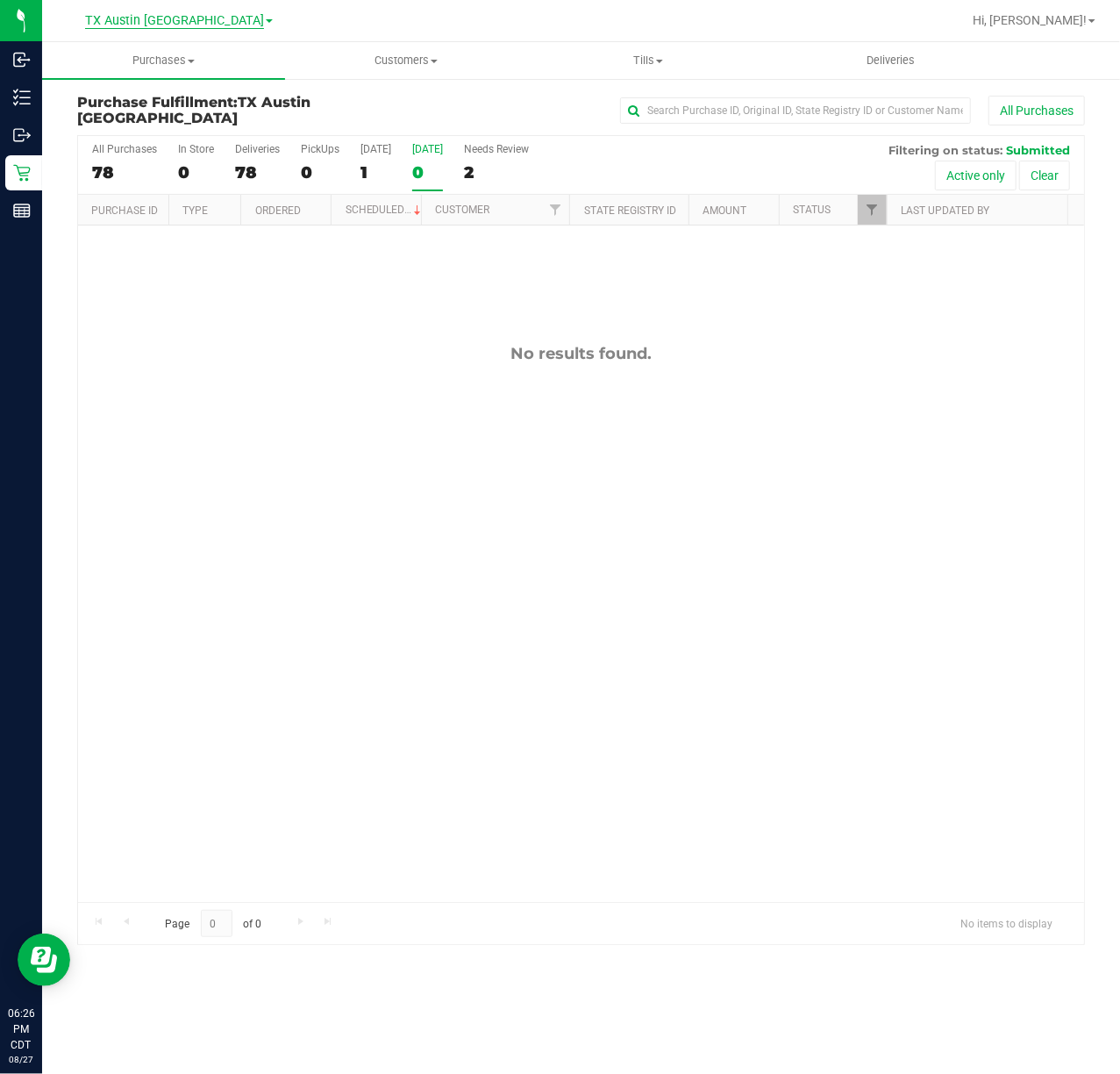
click at [184, 22] on span "TX Austin [GEOGRAPHIC_DATA]" at bounding box center [174, 21] width 179 height 15
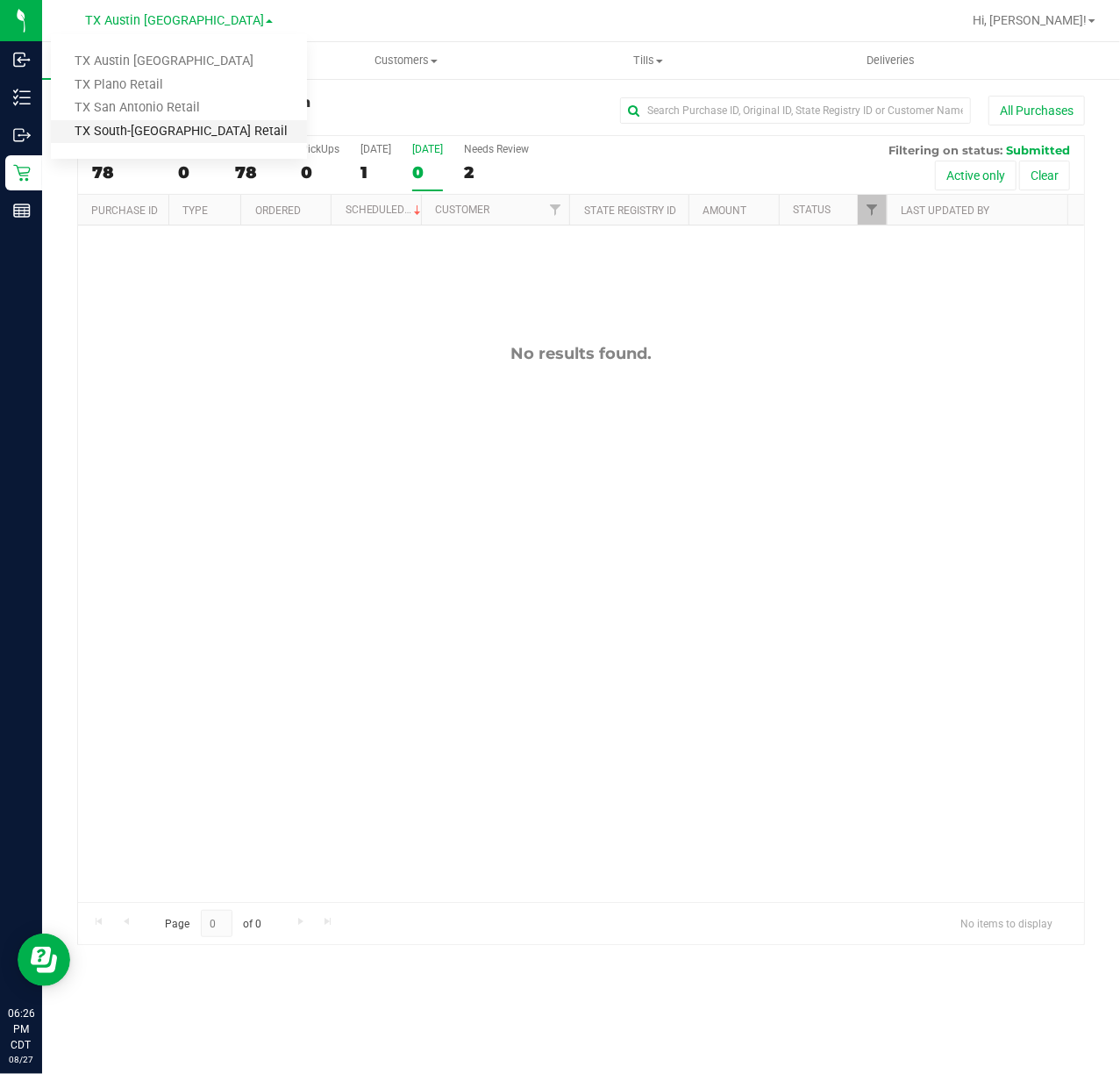
click at [177, 124] on link "TX South-[GEOGRAPHIC_DATA] Retail" at bounding box center [178, 132] width 256 height 24
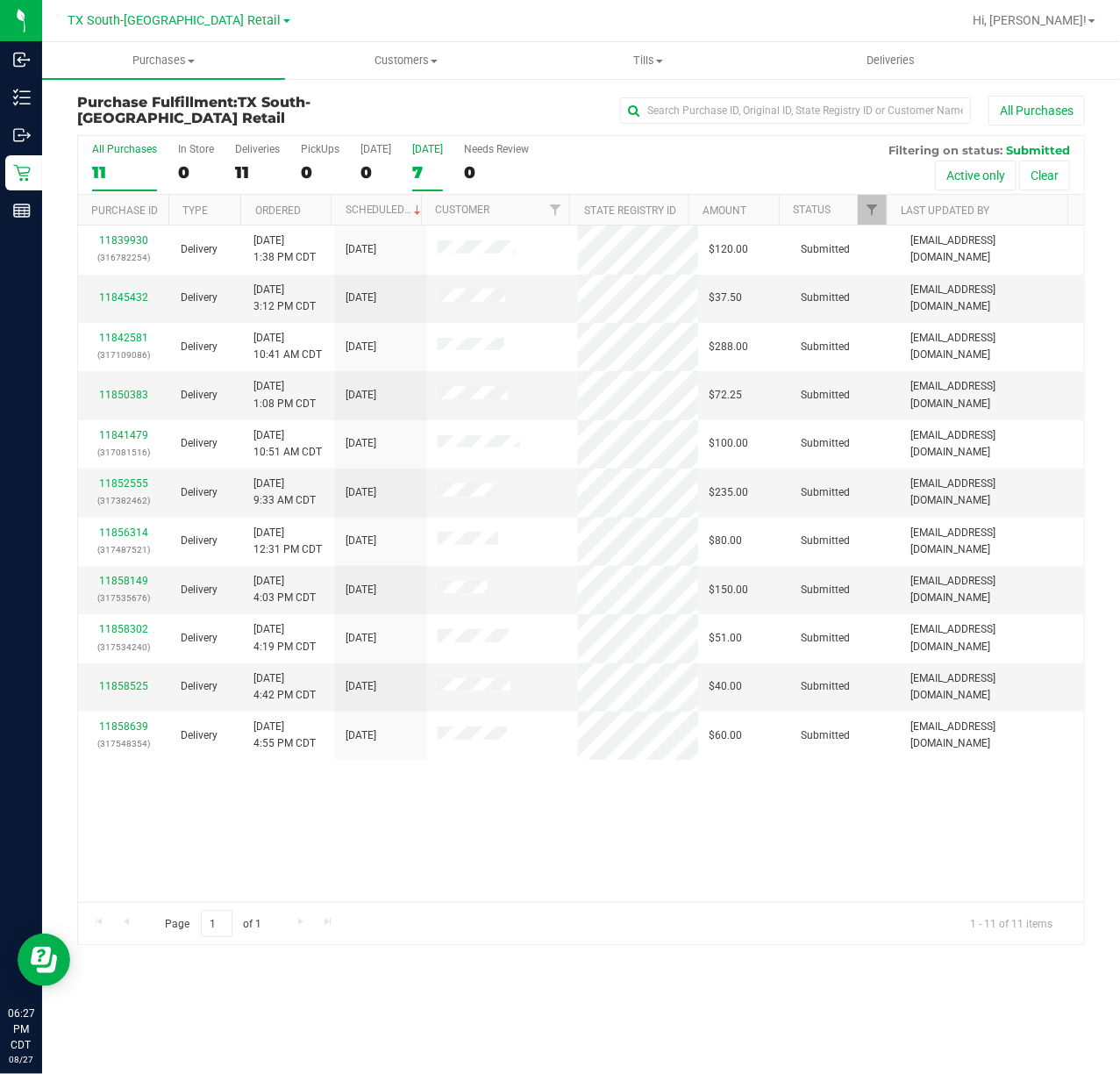
click at [412, 160] on label "[DATE] 7" at bounding box center [428, 166] width 31 height 48
click at [0, 0] on input "[DATE] 7" at bounding box center [0, 0] width 0 height 0
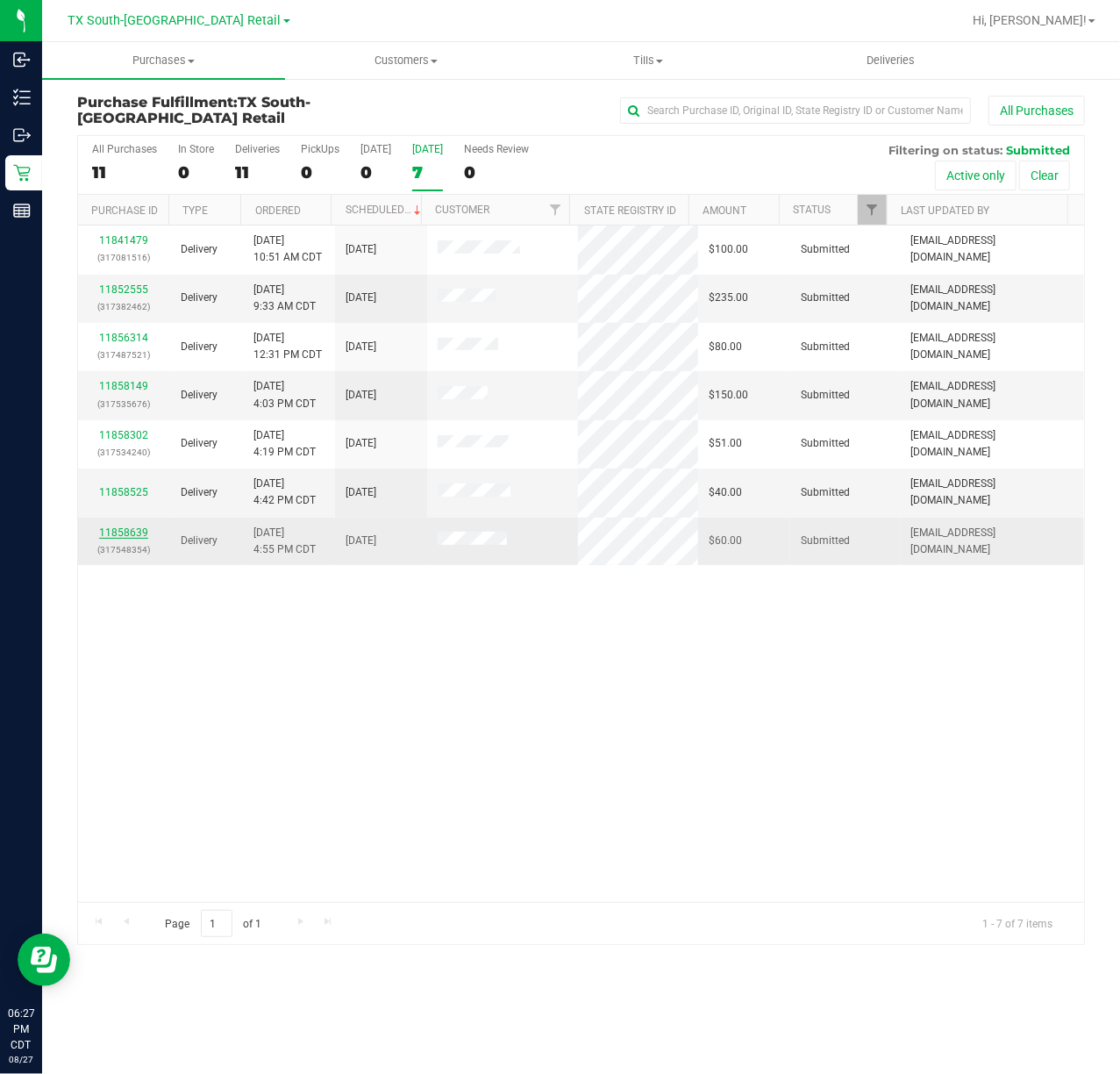
click at [118, 533] on link "11858639" at bounding box center [124, 532] width 49 height 13
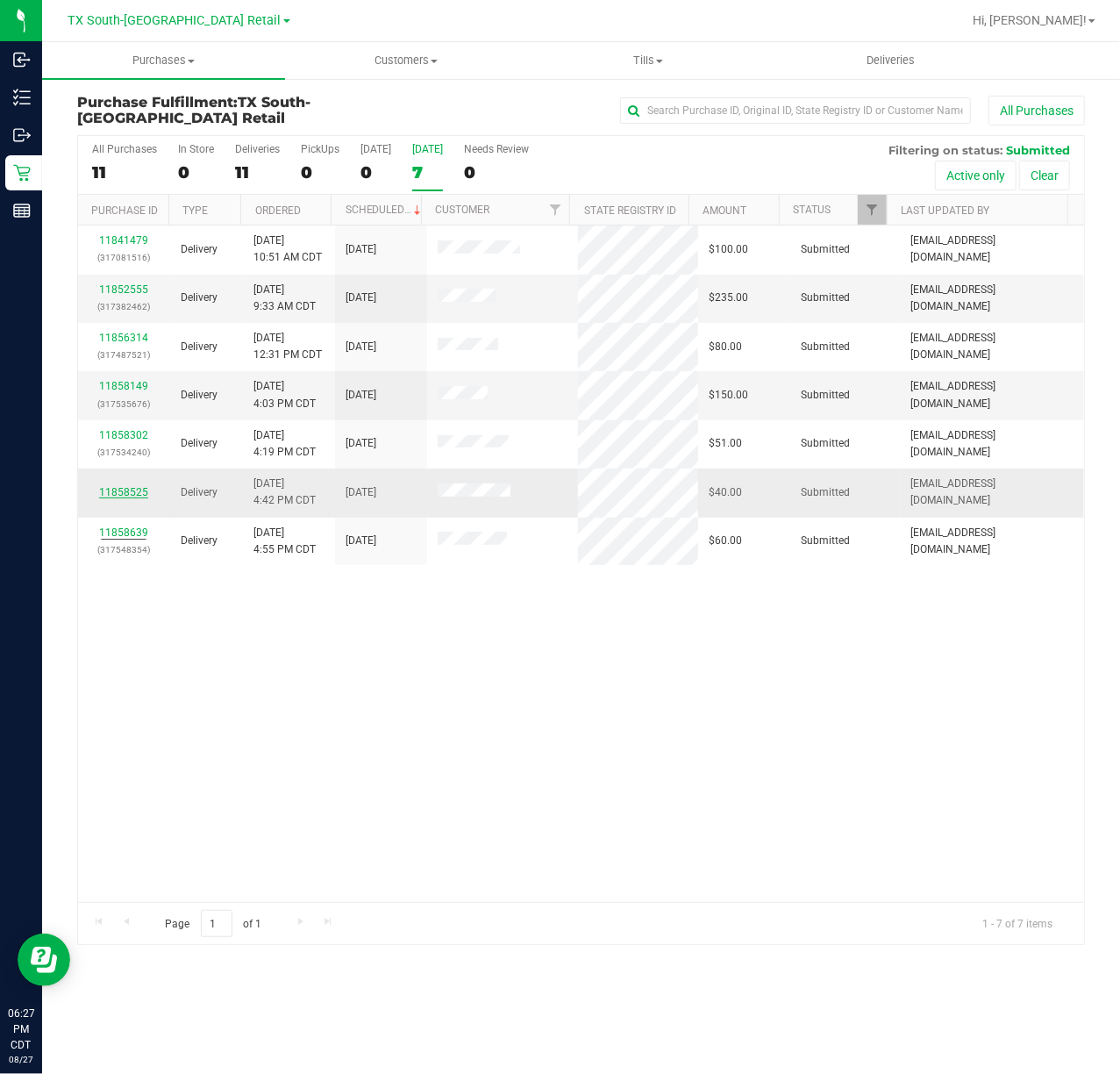
click at [128, 493] on link "11858525" at bounding box center [124, 493] width 49 height 13
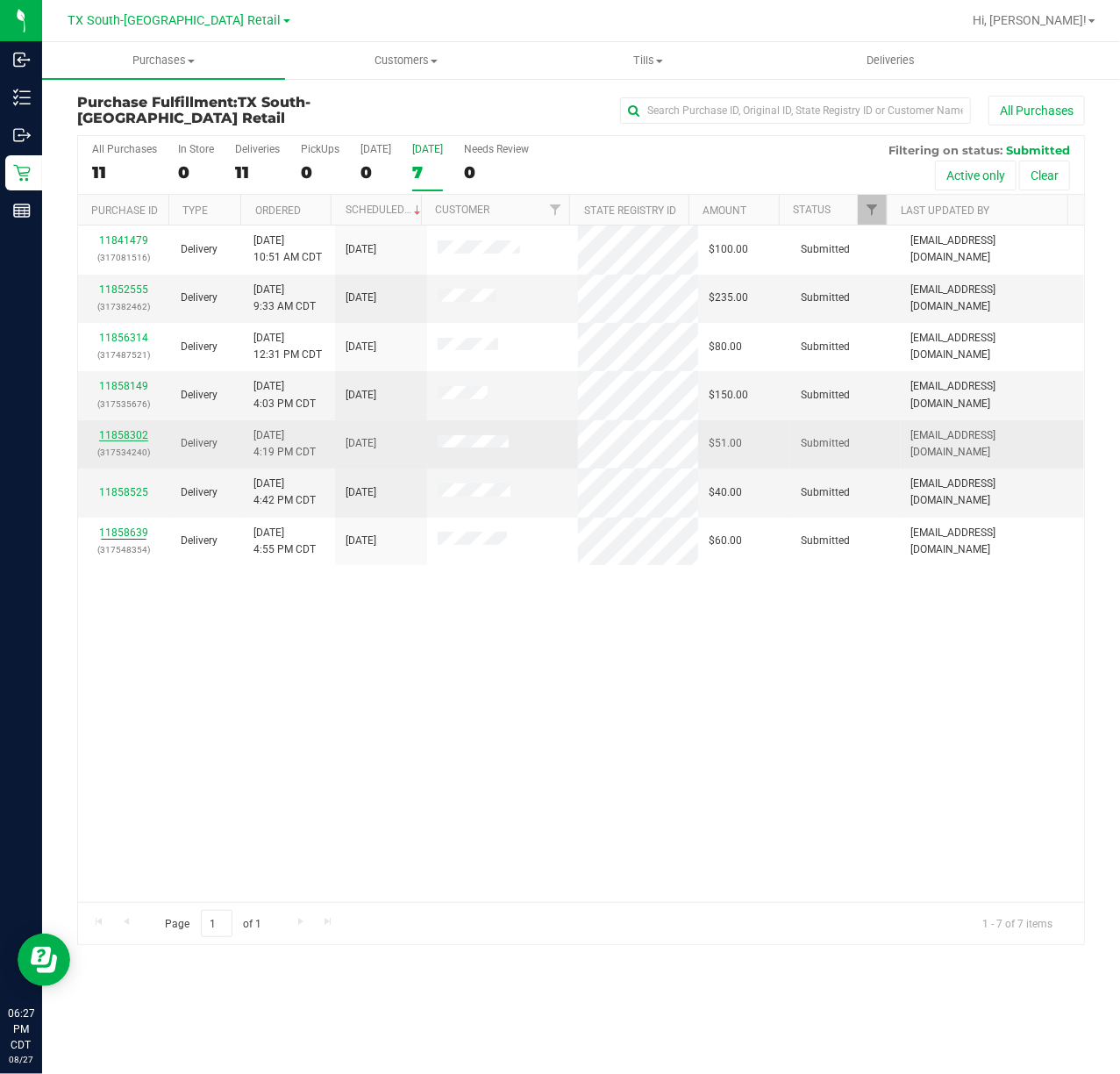
click at [131, 437] on link "11858302" at bounding box center [124, 436] width 49 height 13
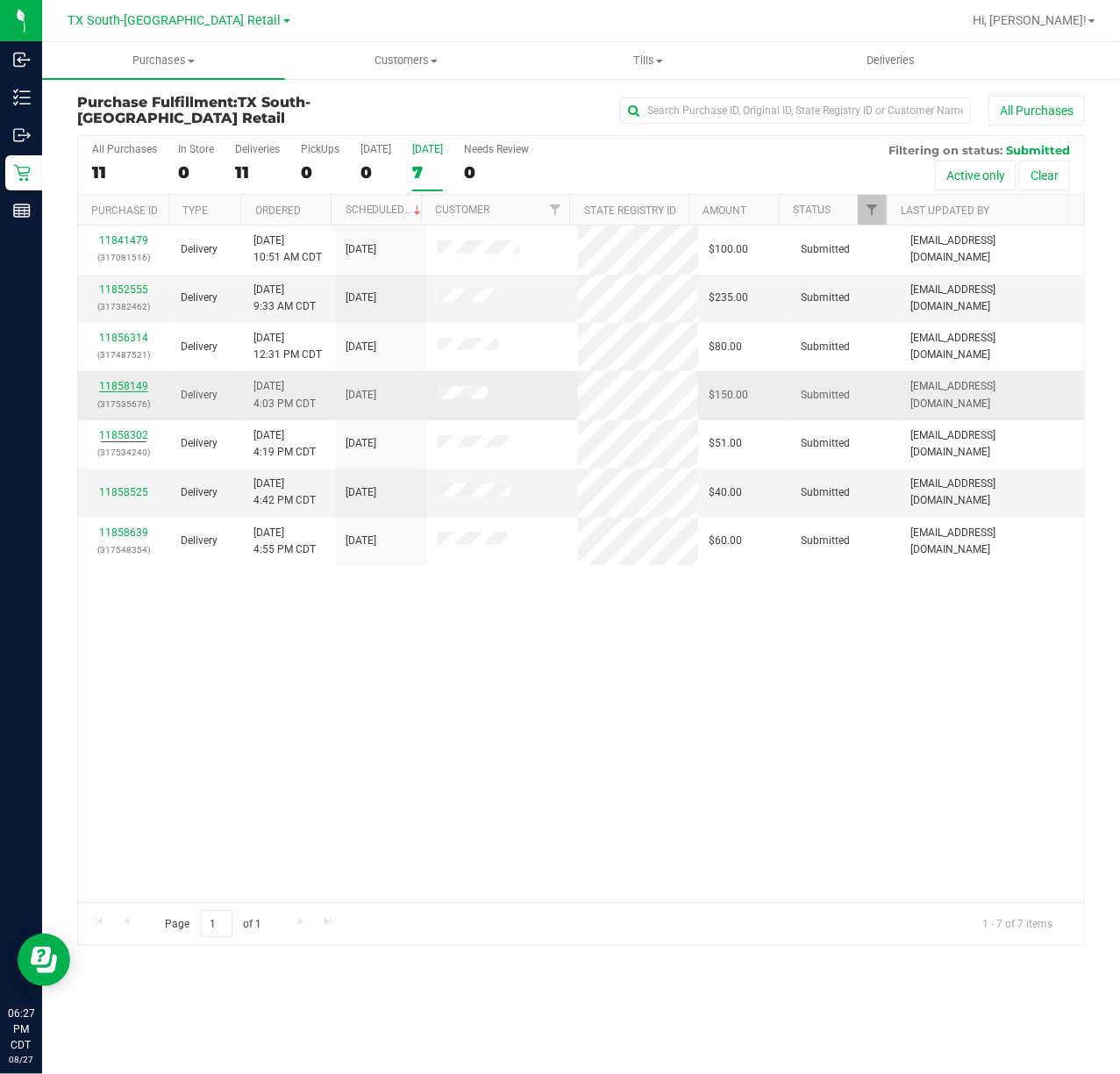
click at [118, 391] on link "11858149" at bounding box center [124, 386] width 49 height 13
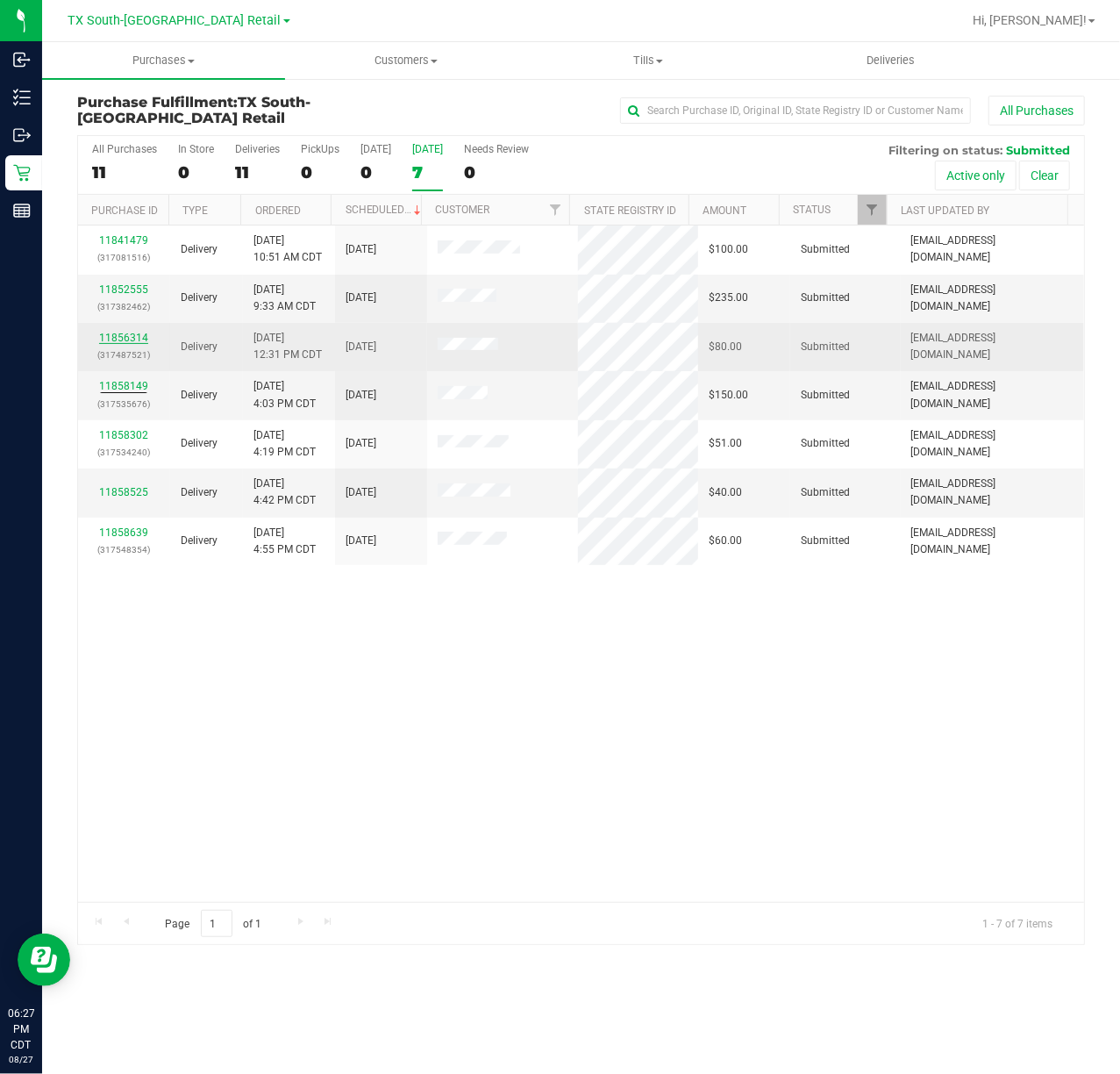
click at [116, 344] on div "11856314 (317487521)" at bounding box center [124, 346] width 71 height 33
click at [116, 334] on link "11856314" at bounding box center [124, 338] width 49 height 13
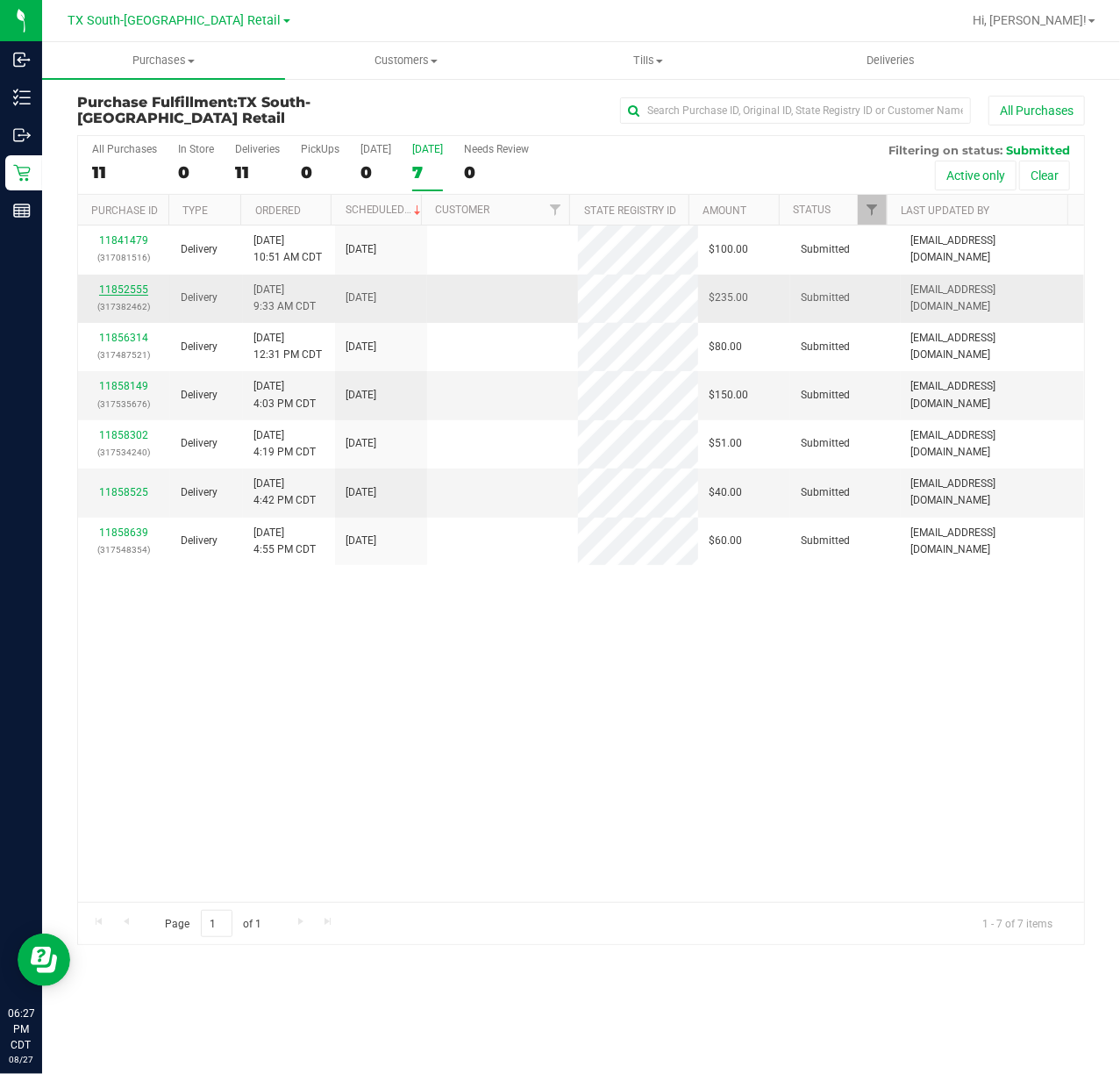
click at [117, 287] on link "11852555" at bounding box center [124, 289] width 49 height 13
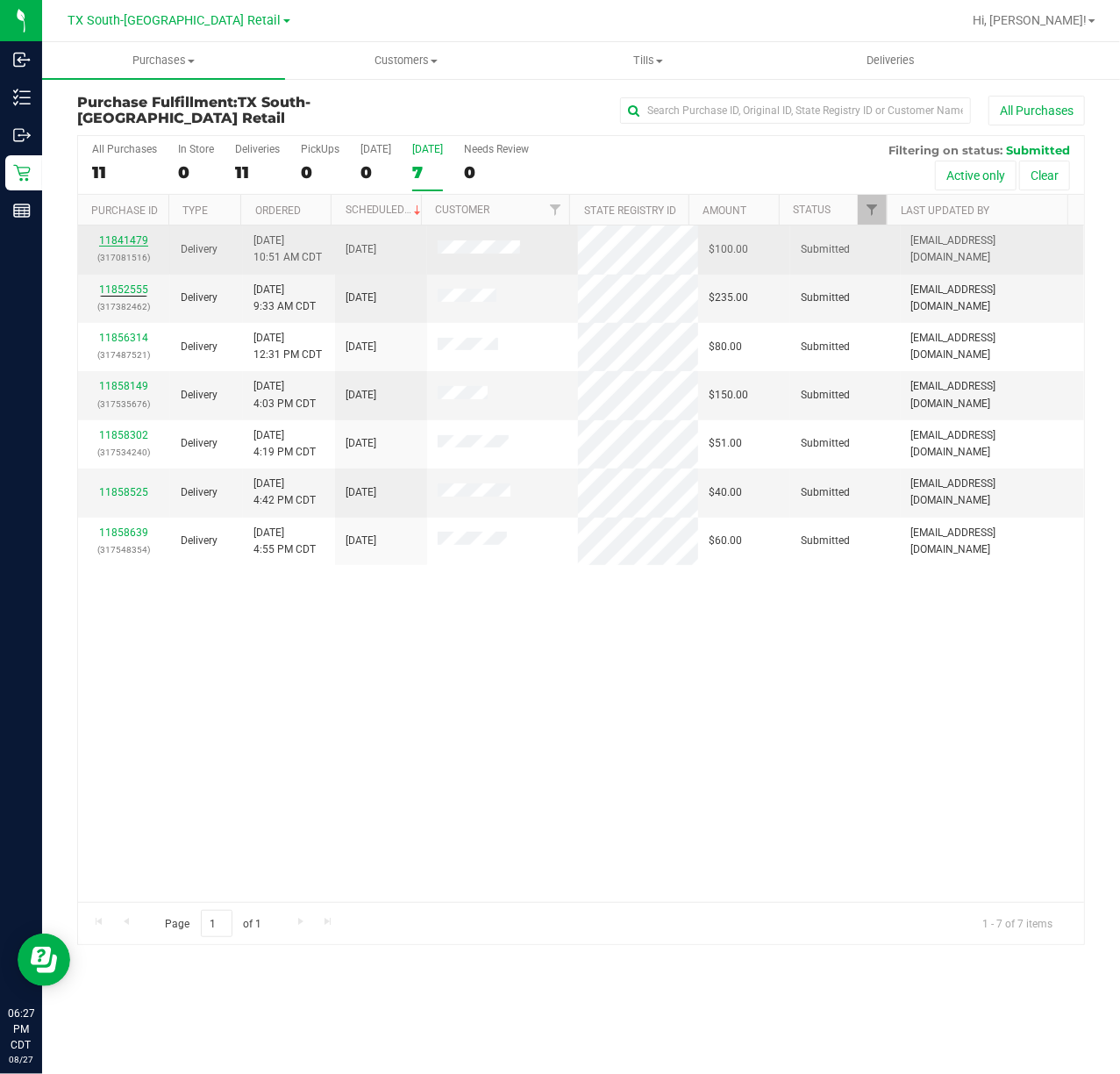
click at [125, 235] on link "11841479" at bounding box center [124, 240] width 49 height 13
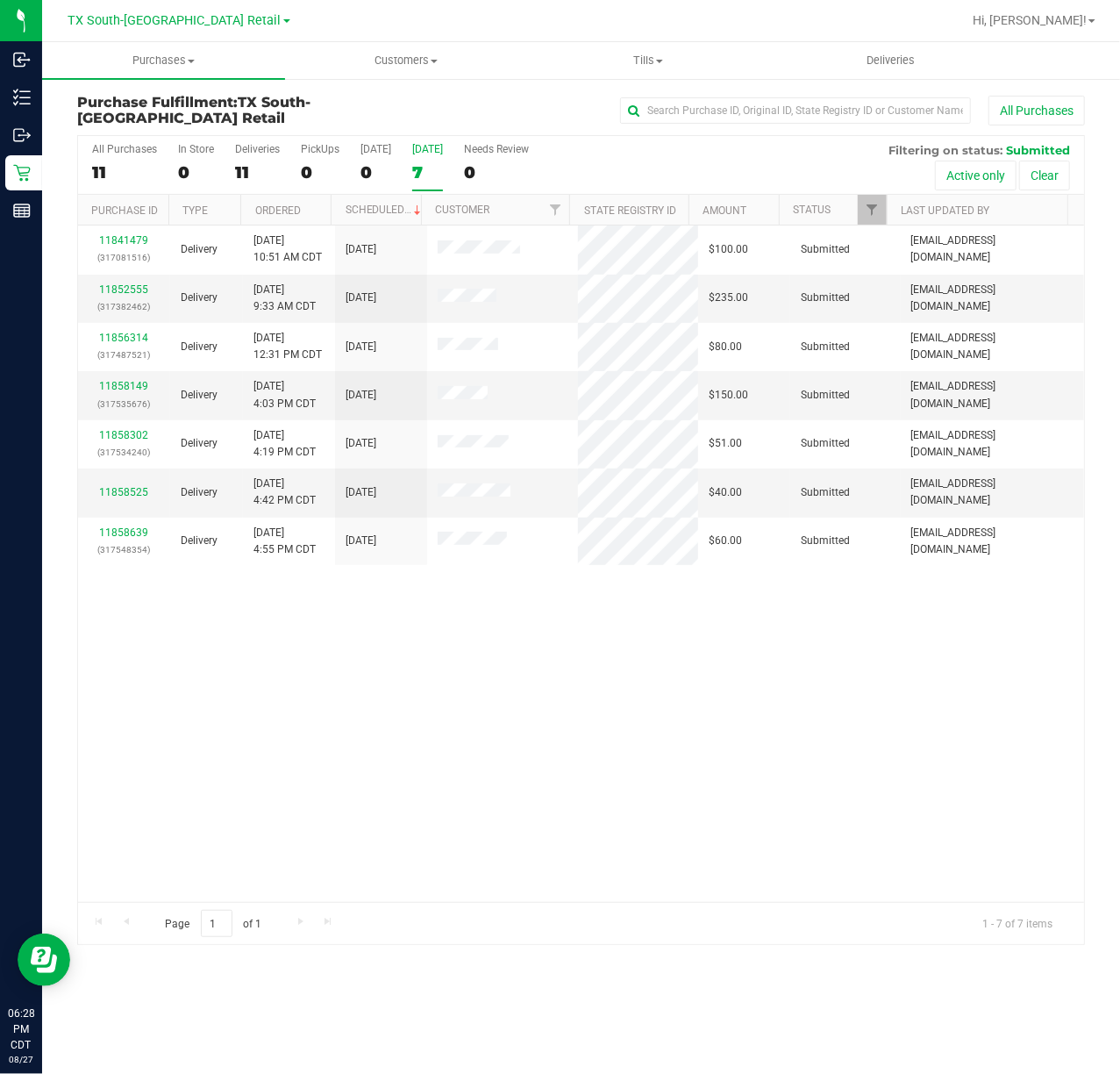
click at [223, 36] on div "[GEOGRAPHIC_DATA] [GEOGRAPHIC_DATA] Retail [GEOGRAPHIC_DATA] [GEOGRAPHIC_DATA] …" at bounding box center [182, 21] width 263 height 34
click at [215, 21] on span "TX South-[GEOGRAPHIC_DATA] Retail" at bounding box center [175, 21] width 213 height 15
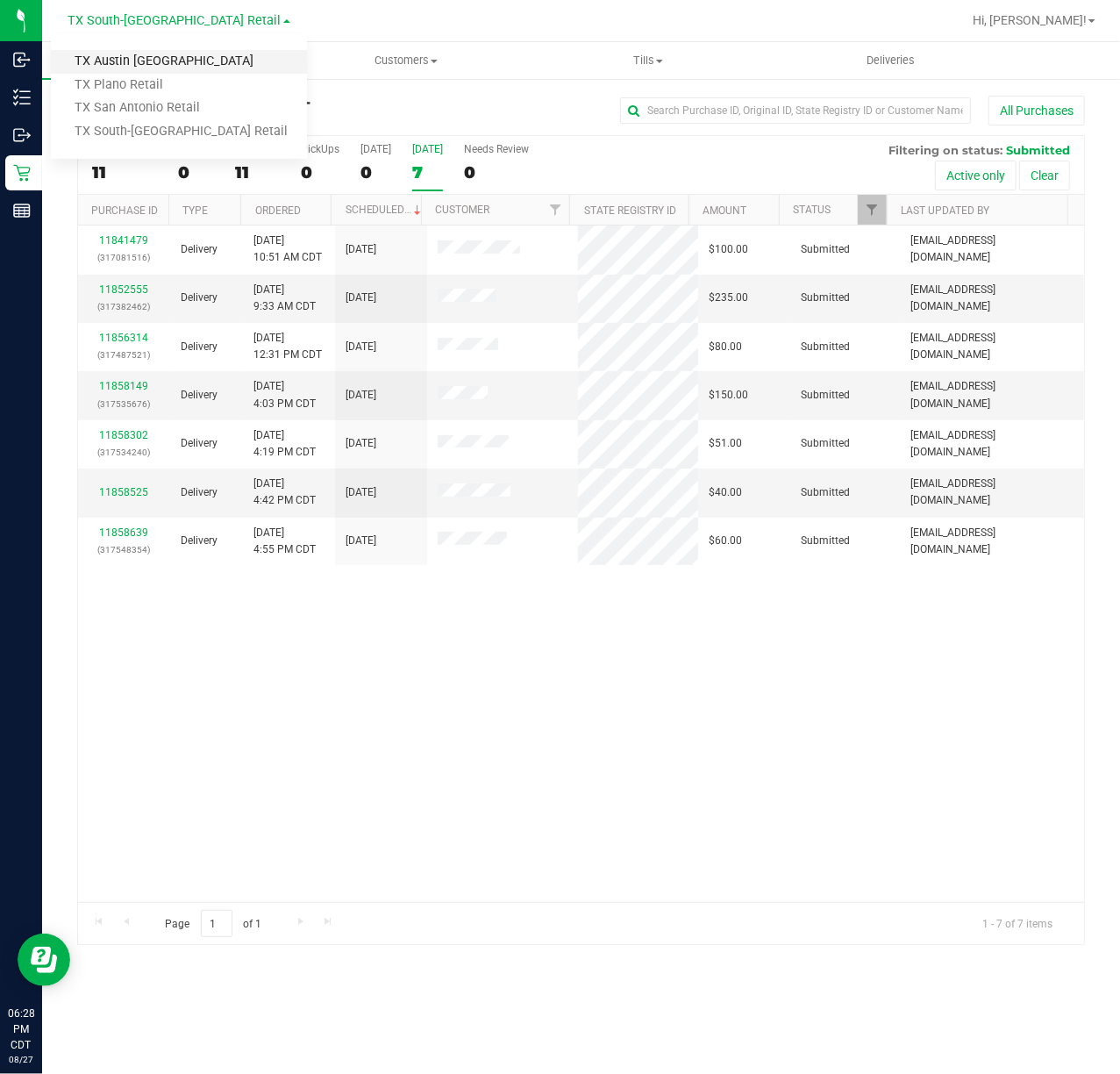
click at [188, 60] on link "TX Austin [GEOGRAPHIC_DATA]" at bounding box center [178, 61] width 256 height 24
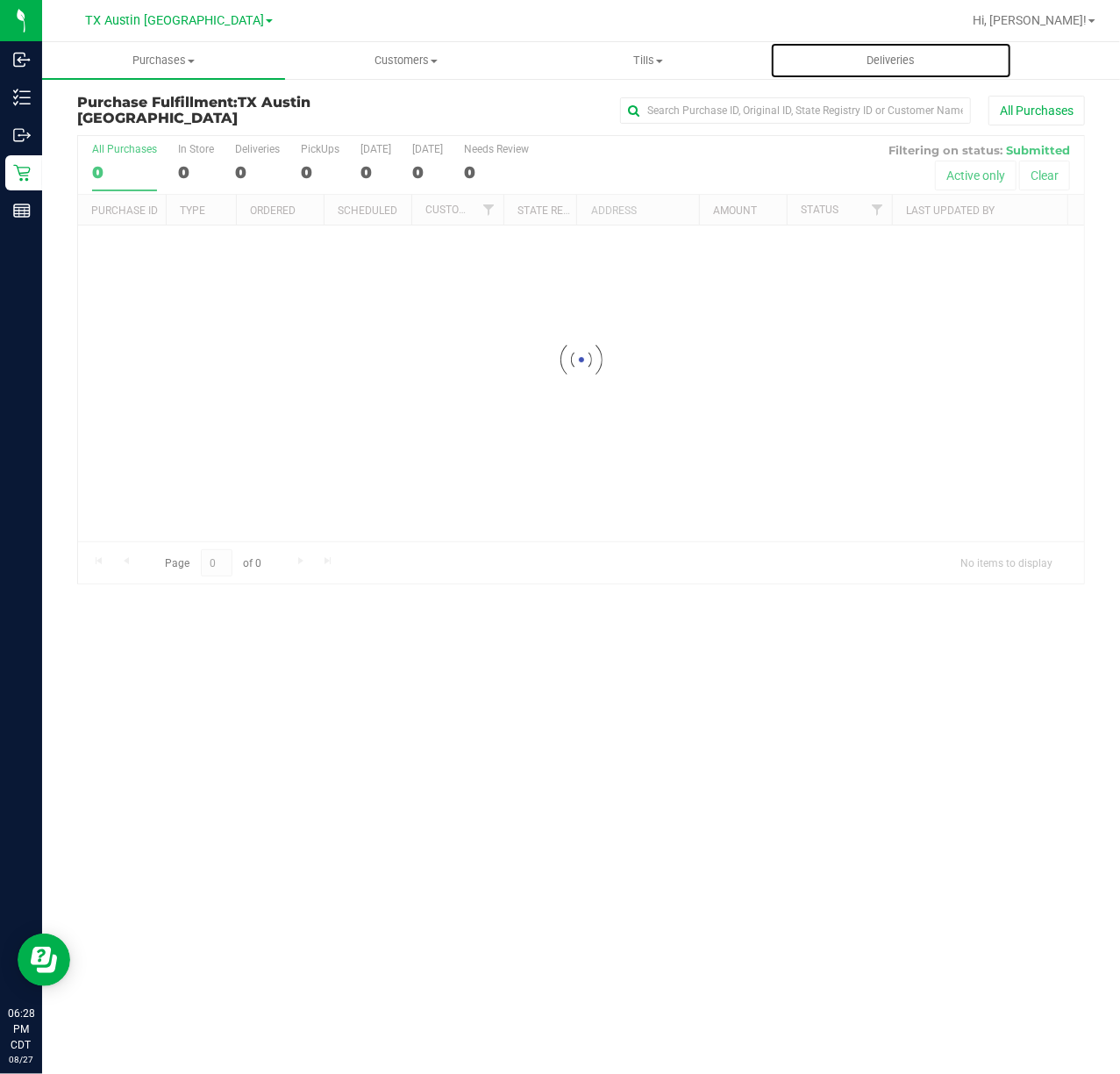
click at [921, 57] on span "Deliveries" at bounding box center [891, 60] width 96 height 15
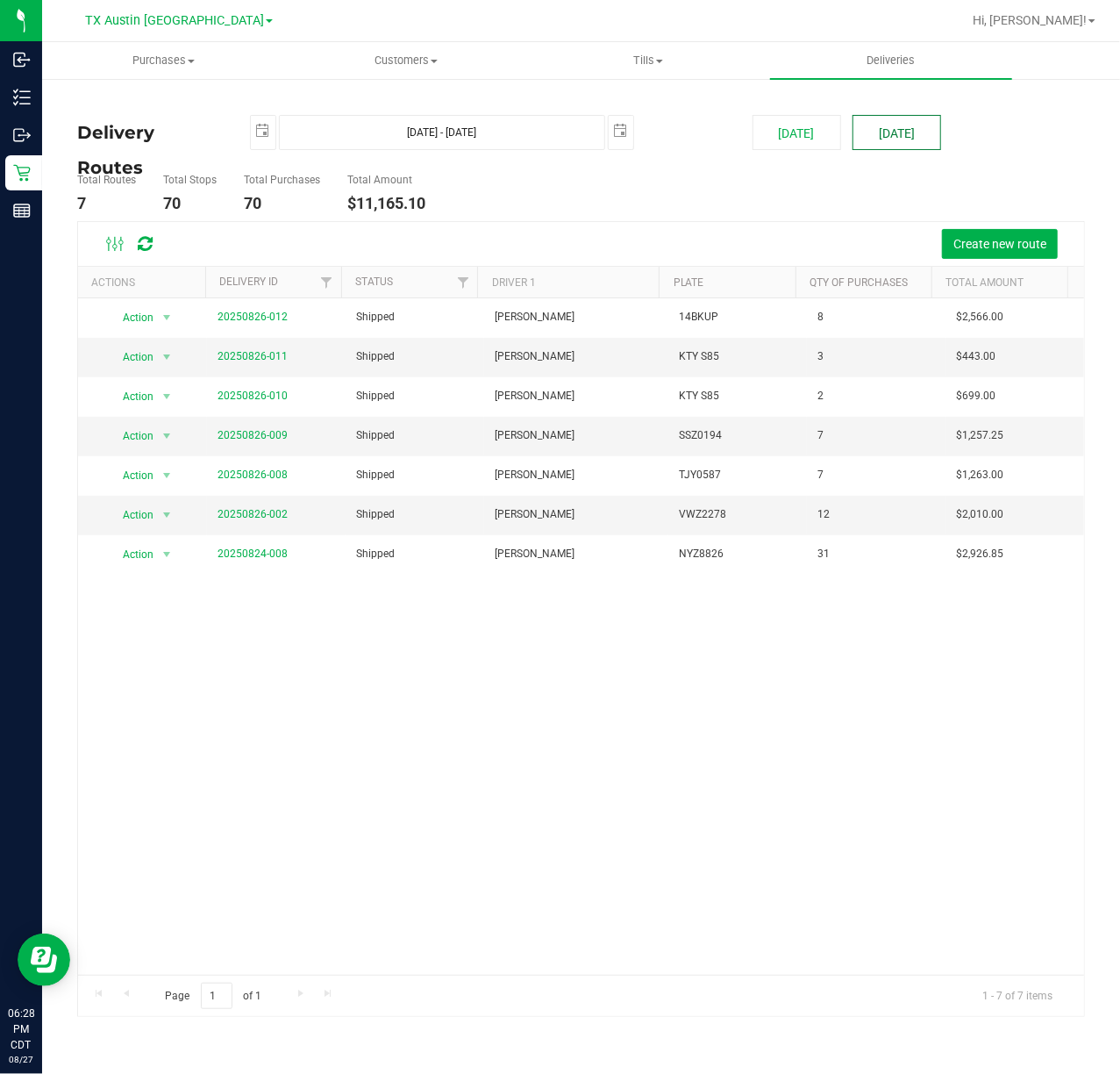
click at [910, 137] on button "Tomorrow" at bounding box center [897, 132] width 89 height 35
type input "Aug 28, 2025 - Aug 28, 2025"
type input "2025-08-28"
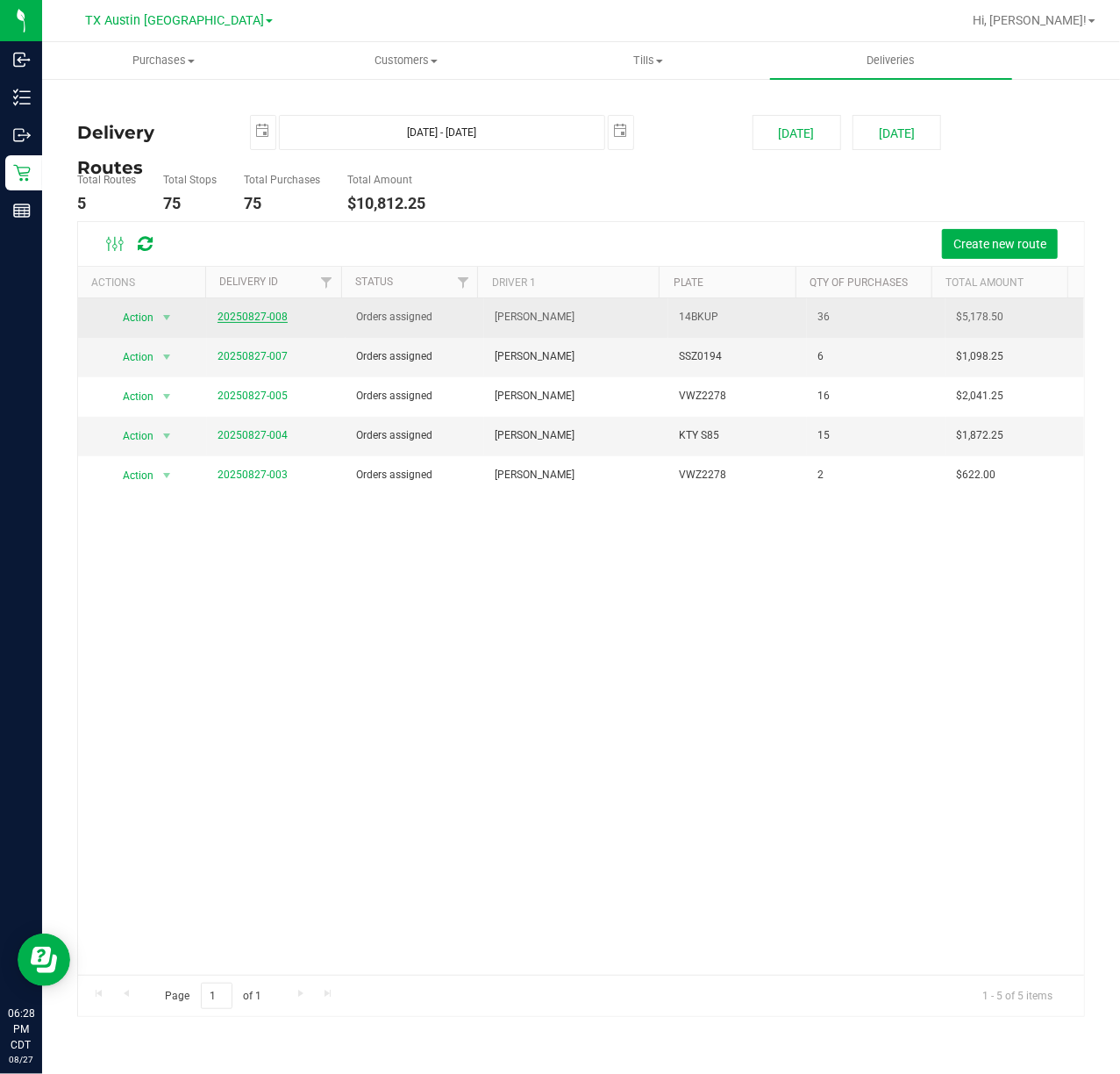
click at [246, 319] on link "20250827-008" at bounding box center [253, 317] width 71 height 13
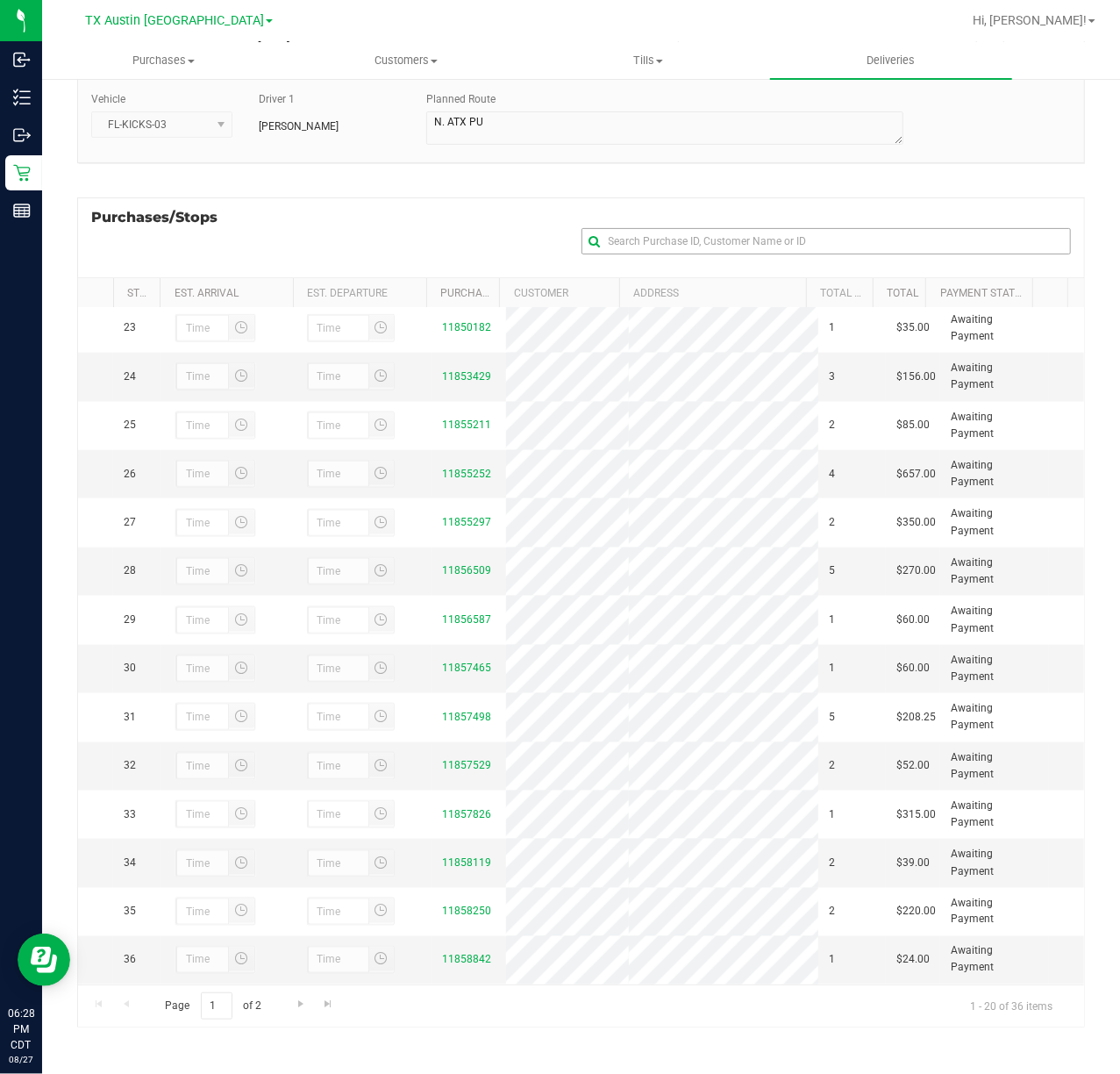
scroll to position [1251, 0]
click at [461, 564] on link "11856509" at bounding box center [466, 570] width 49 height 13
click at [172, 24] on span "TX Austin [GEOGRAPHIC_DATA]" at bounding box center [174, 21] width 179 height 15
click at [152, 130] on link "TX South-[GEOGRAPHIC_DATA] Retail" at bounding box center [178, 132] width 256 height 24
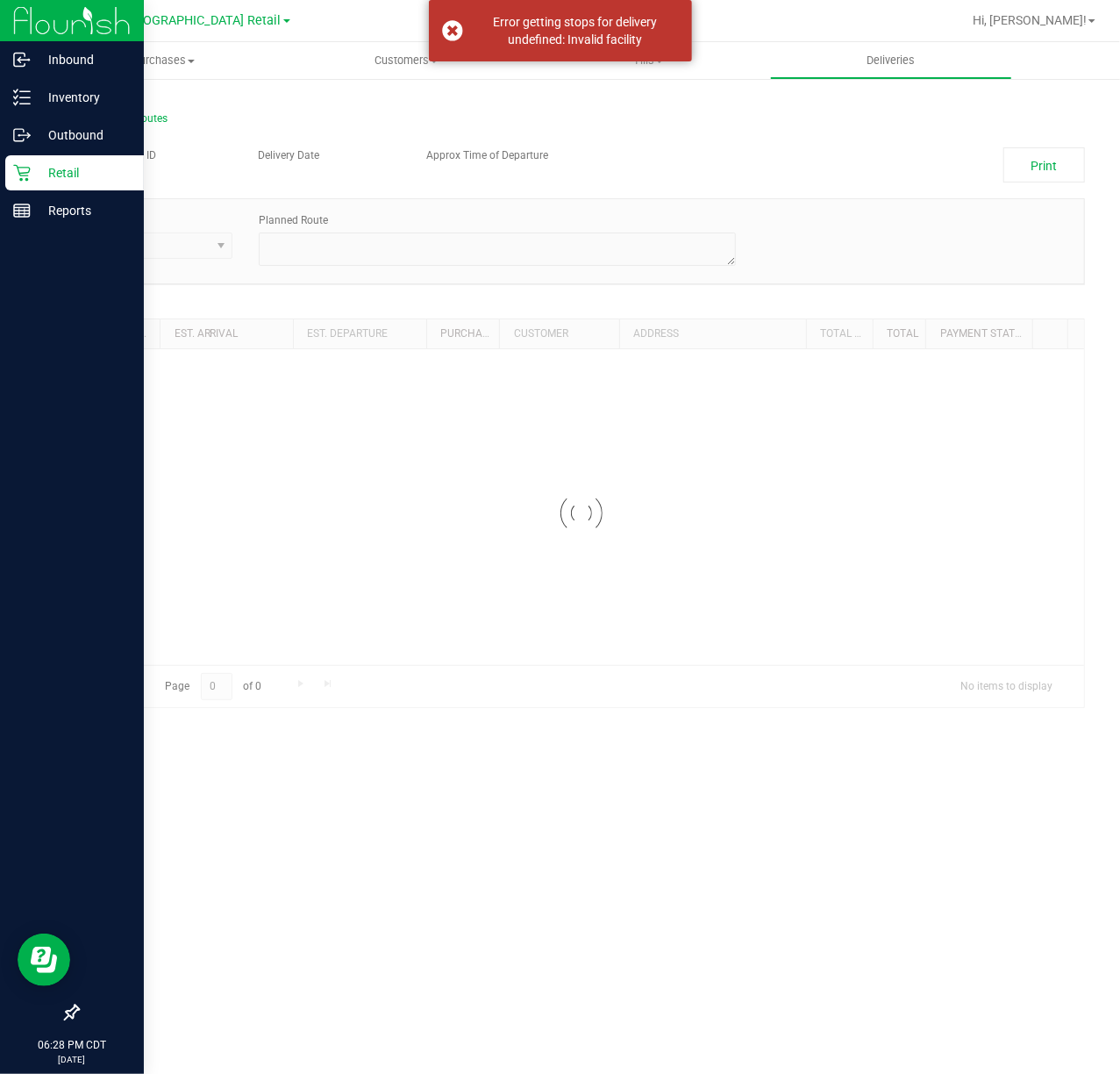
click at [36, 165] on p "Retail" at bounding box center [83, 173] width 105 height 21
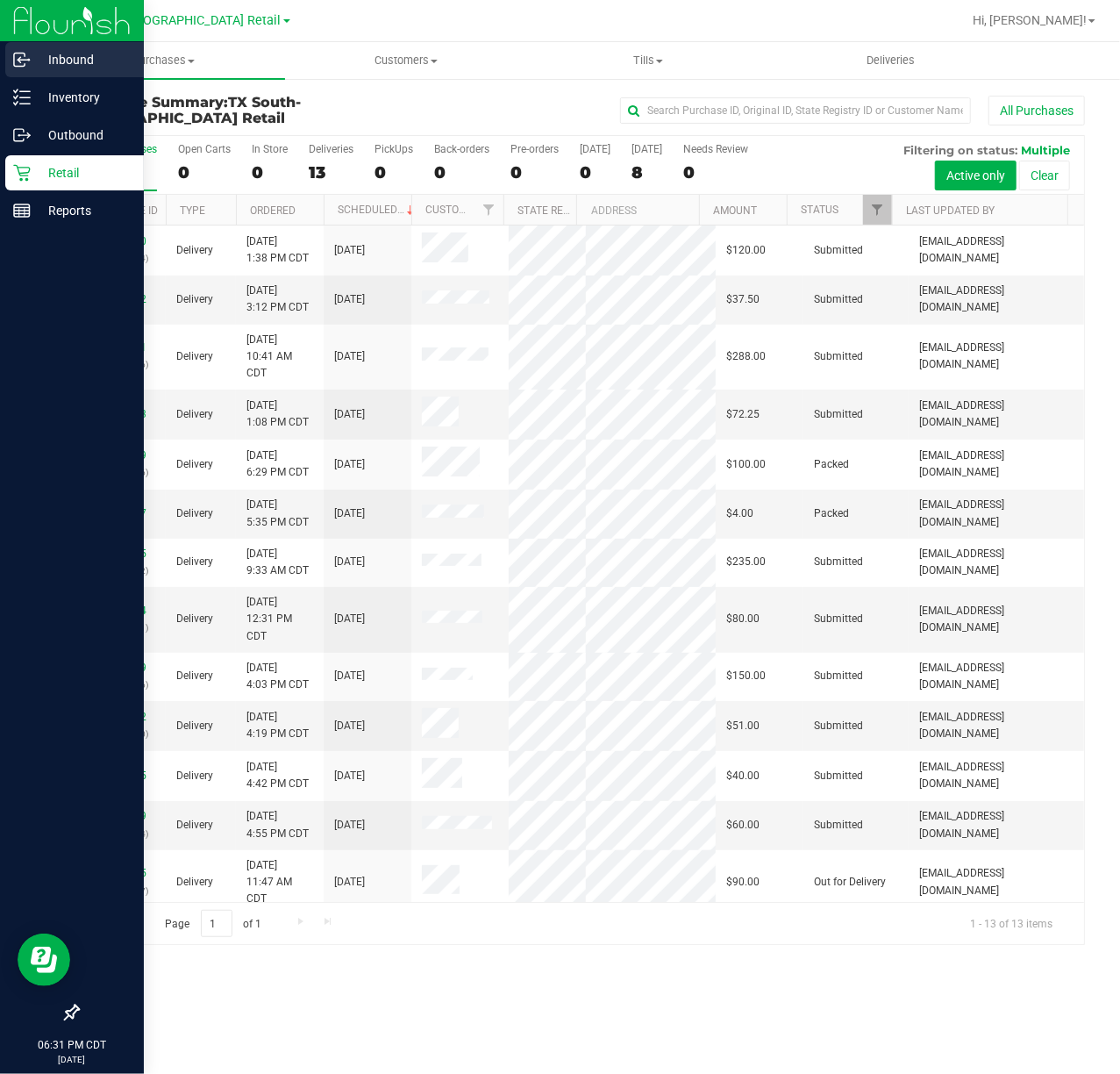
click at [26, 64] on icon at bounding box center [22, 59] width 17 height 17
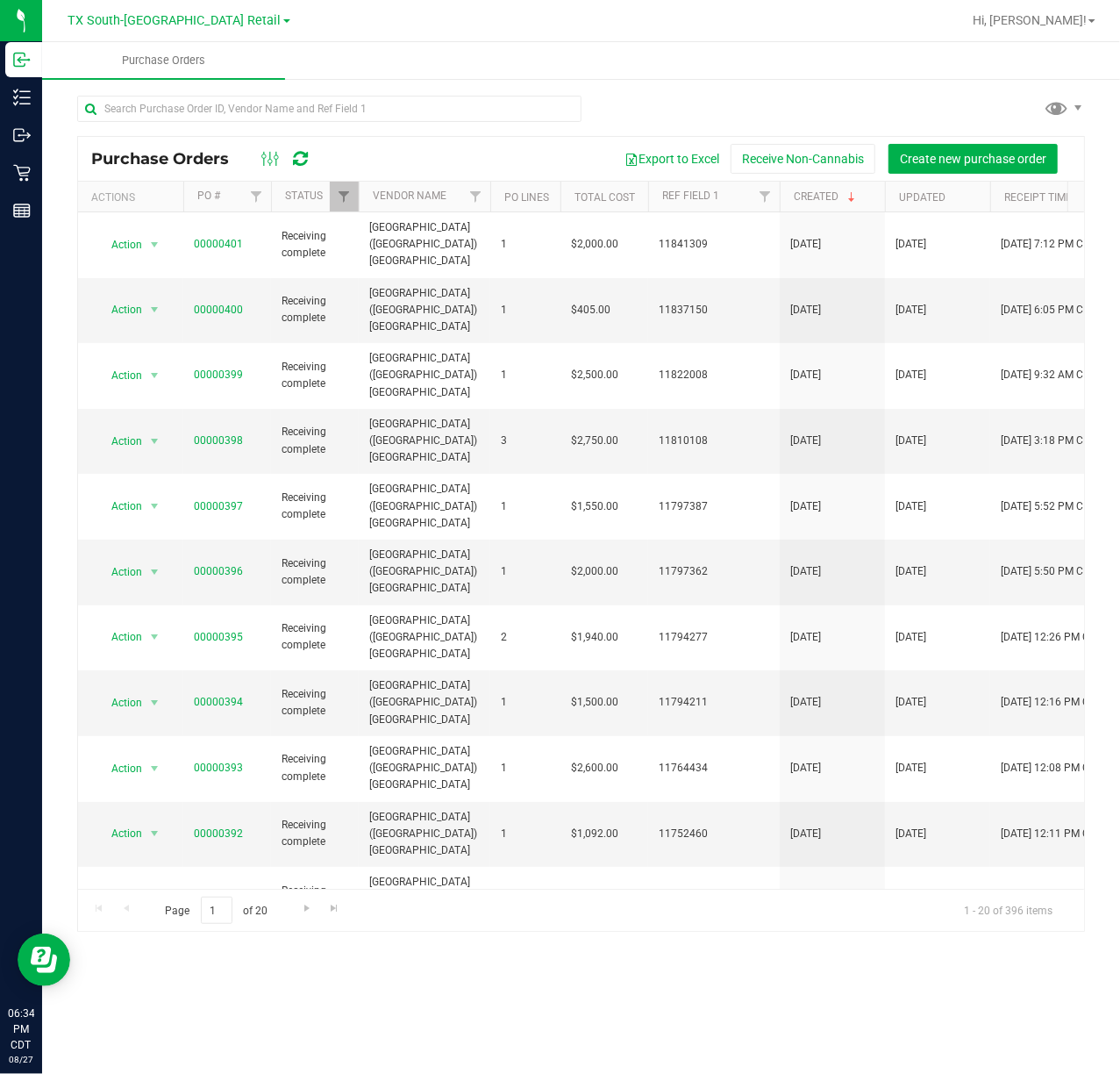
click at [309, 155] on div at bounding box center [284, 158] width 59 height 21
click at [309, 160] on div at bounding box center [284, 158] width 59 height 21
click at [307, 160] on icon at bounding box center [300, 158] width 14 height 17
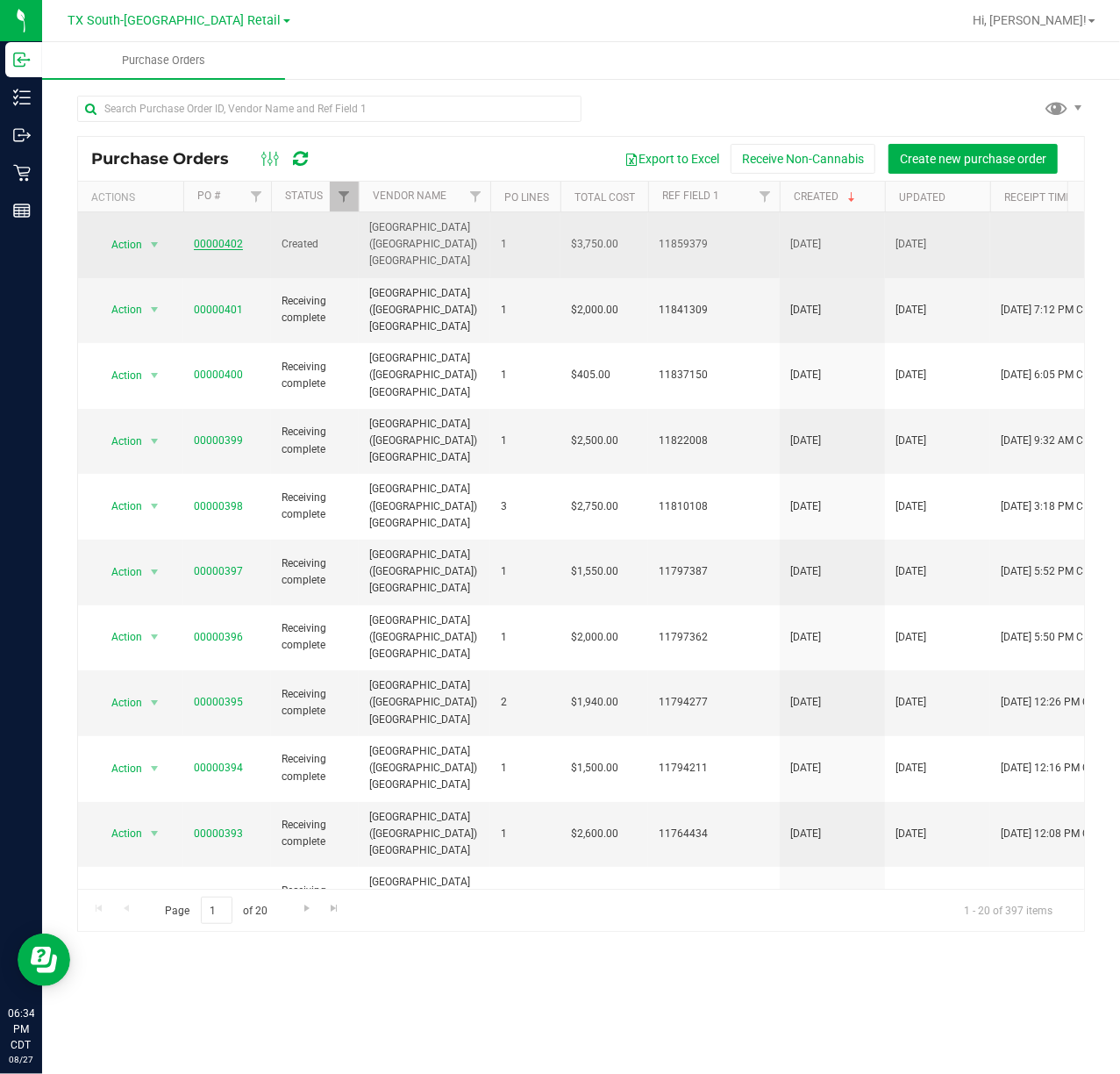
click at [230, 238] on link "00000402" at bounding box center [218, 244] width 49 height 13
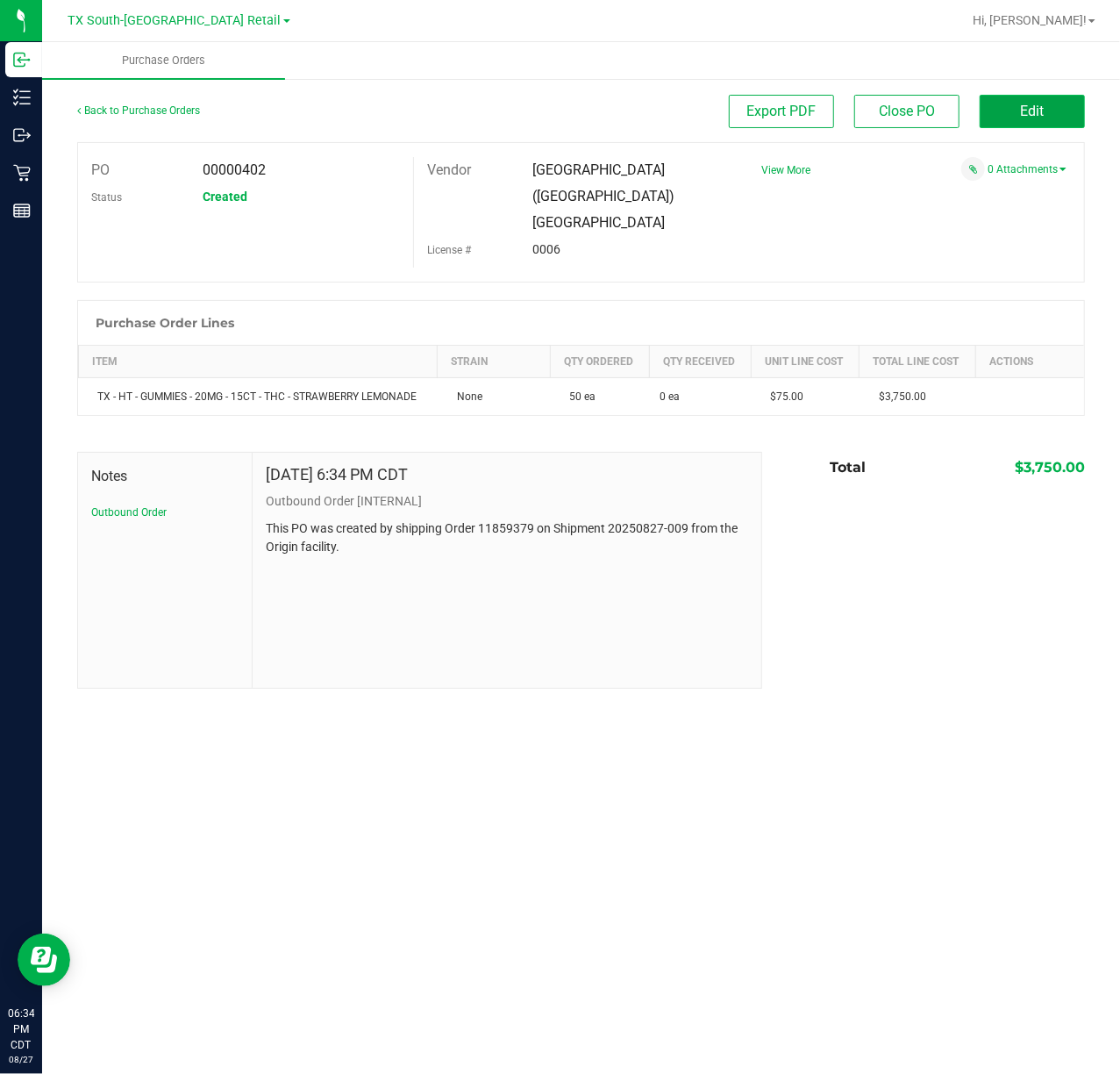
click at [1040, 110] on span "Edit" at bounding box center [1033, 111] width 24 height 16
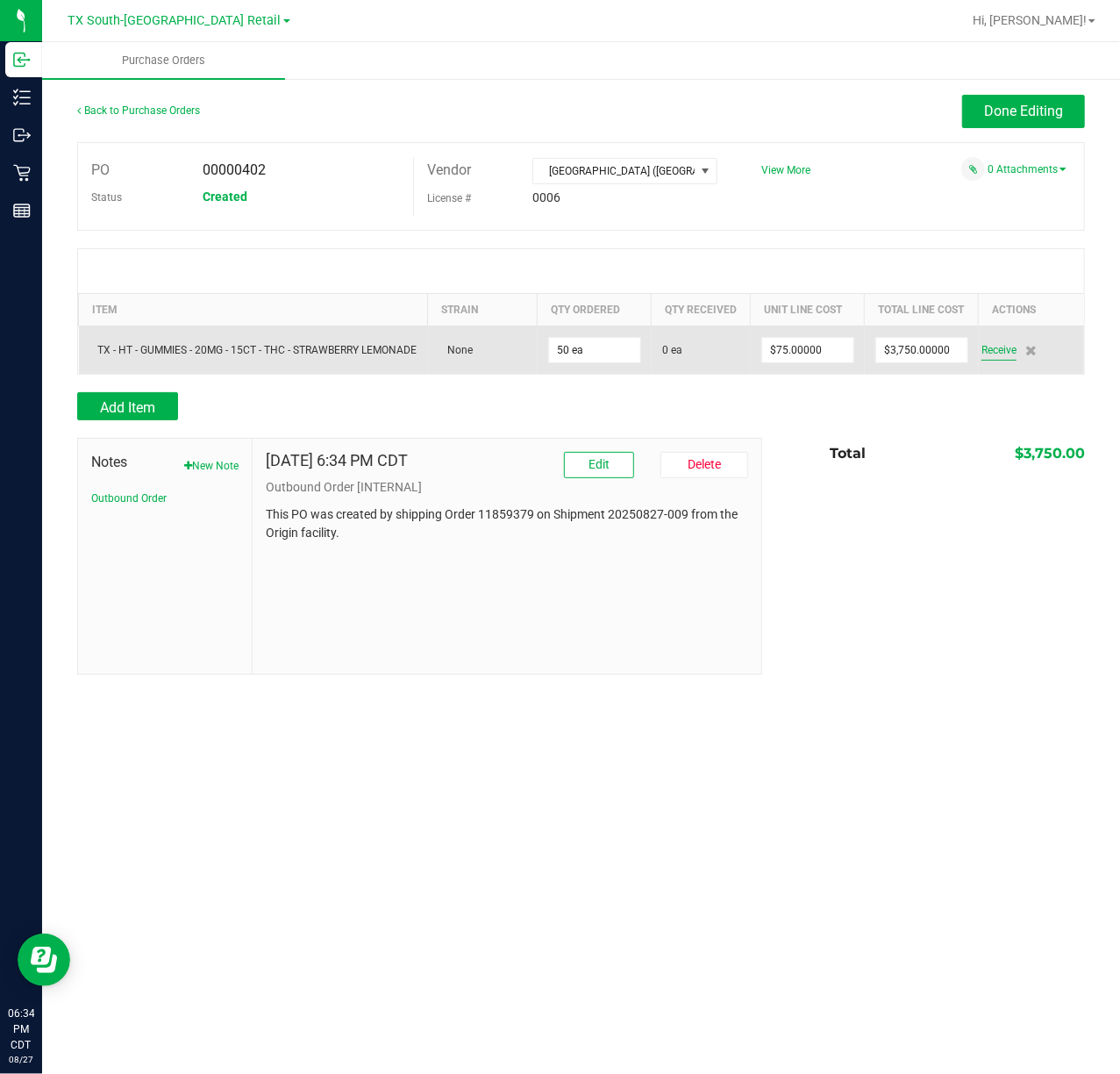
click at [993, 361] on span "Receive" at bounding box center [999, 350] width 35 height 21
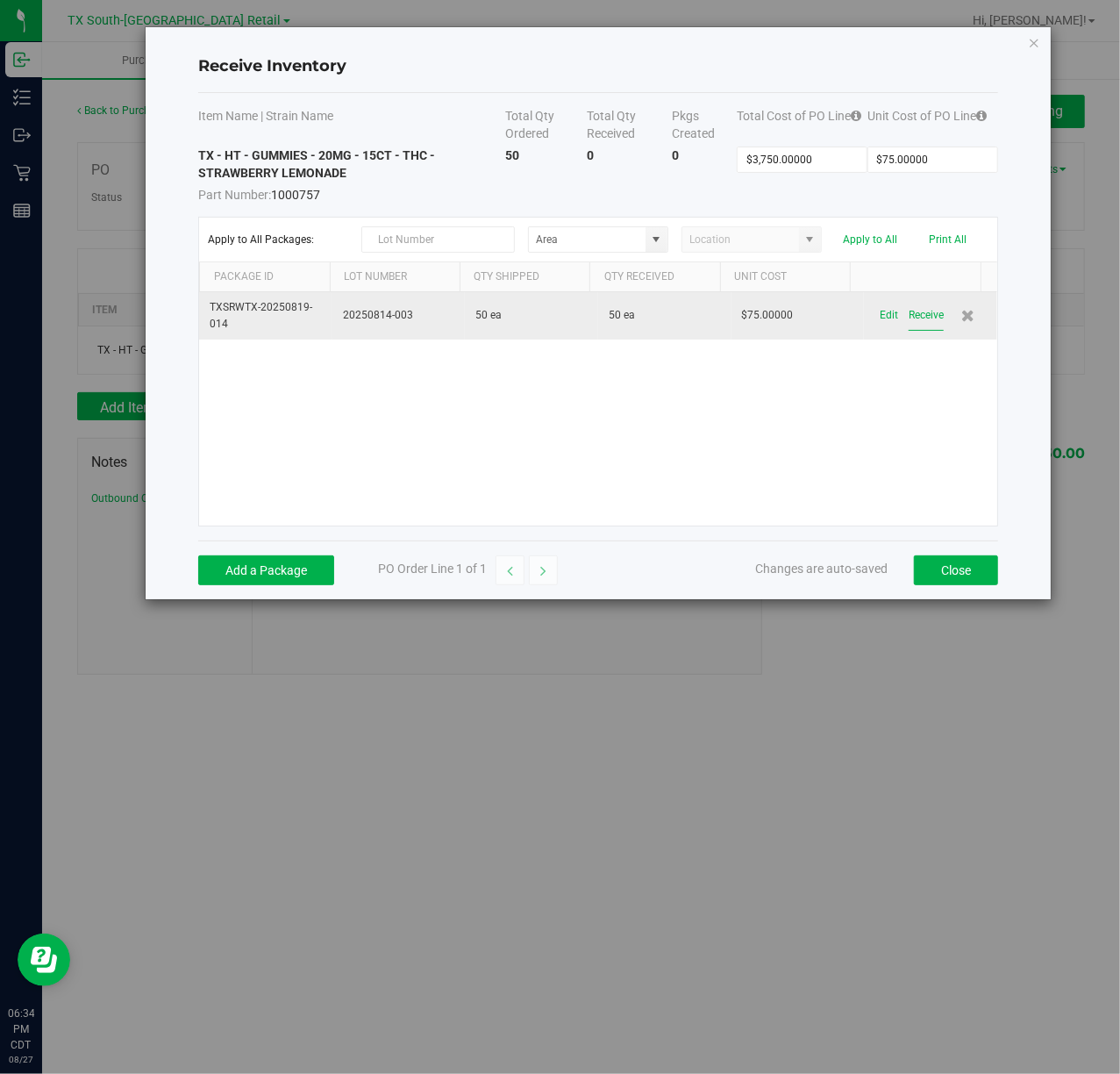
click at [908, 331] on button "Receive" at bounding box center [926, 316] width 35 height 31
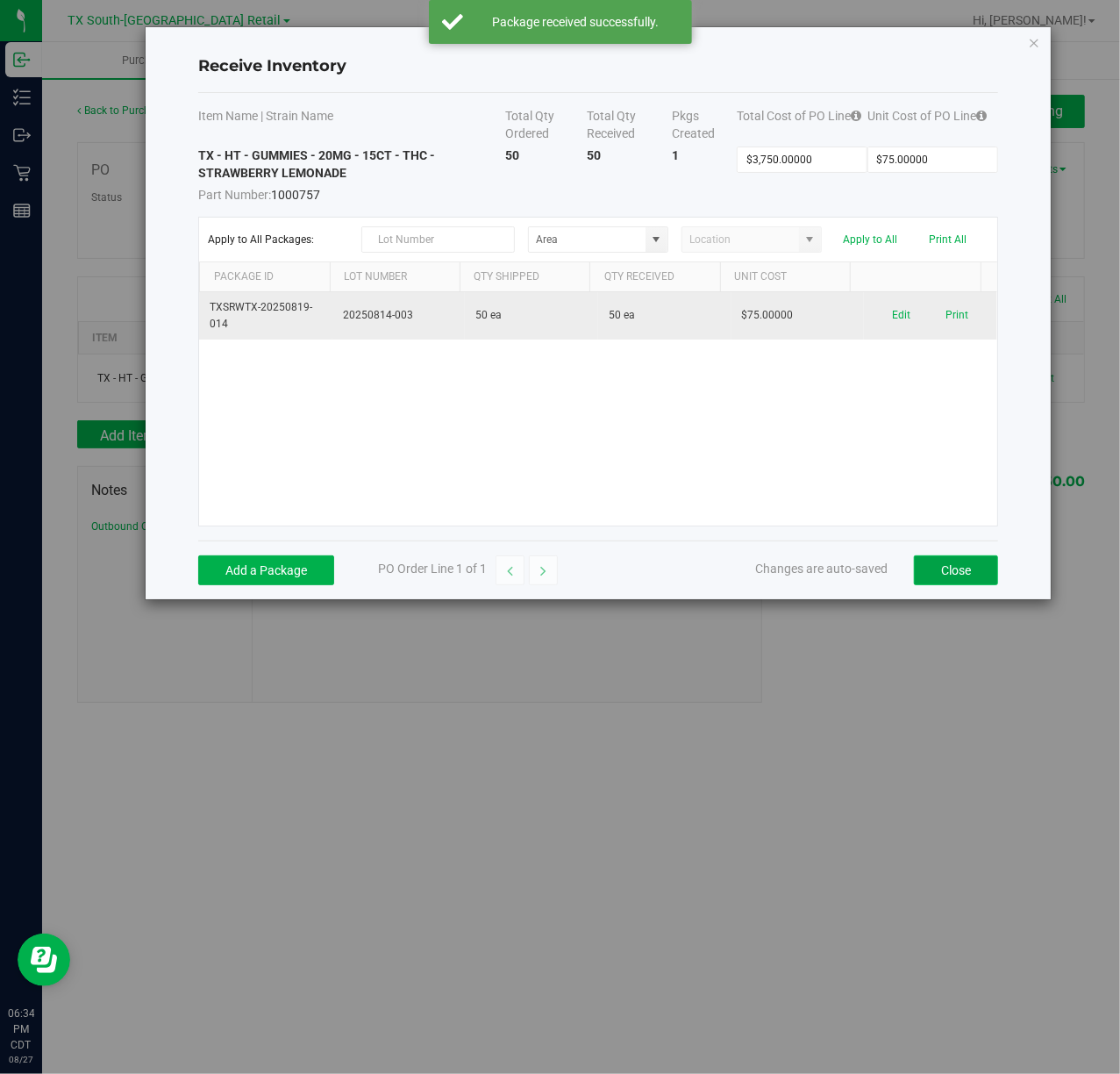
click at [964, 569] on button "Close" at bounding box center [955, 570] width 84 height 30
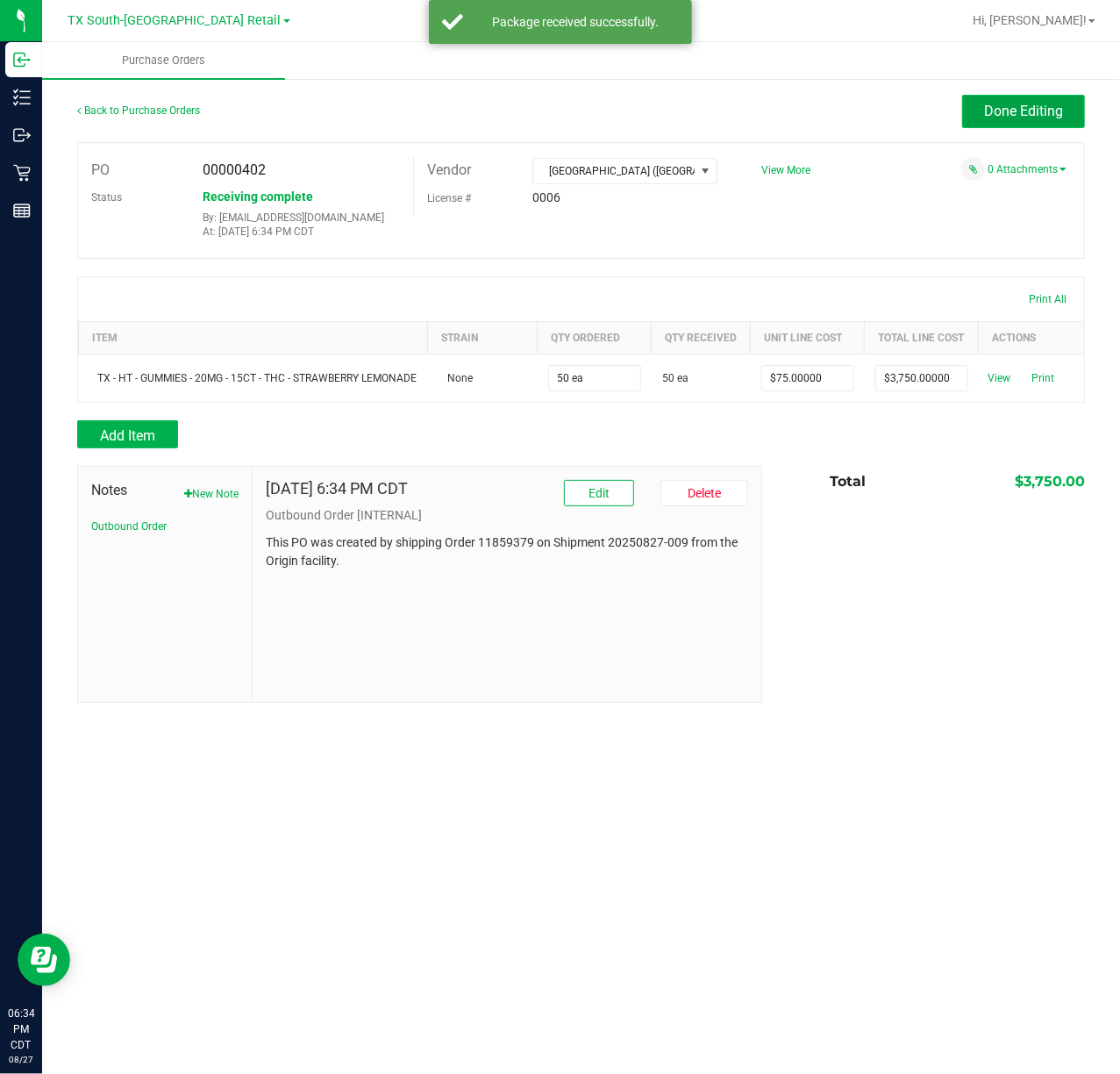
click at [1011, 127] on button "Done Editing" at bounding box center [1024, 111] width 123 height 33
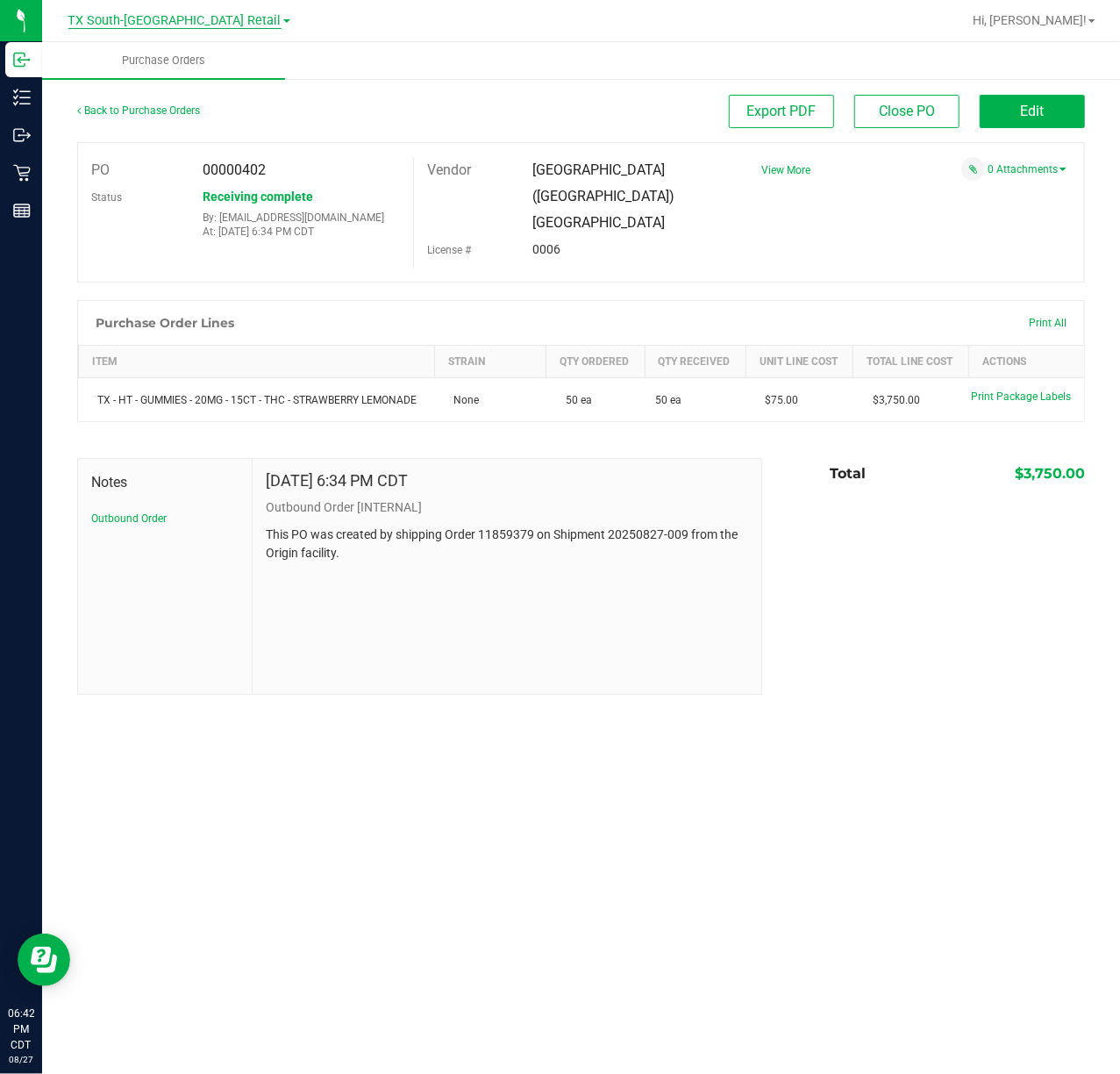
click at [207, 14] on span "TX South-[GEOGRAPHIC_DATA] Retail" at bounding box center [175, 21] width 213 height 15
click at [141, 54] on link "TX Austin [GEOGRAPHIC_DATA]" at bounding box center [178, 61] width 256 height 24
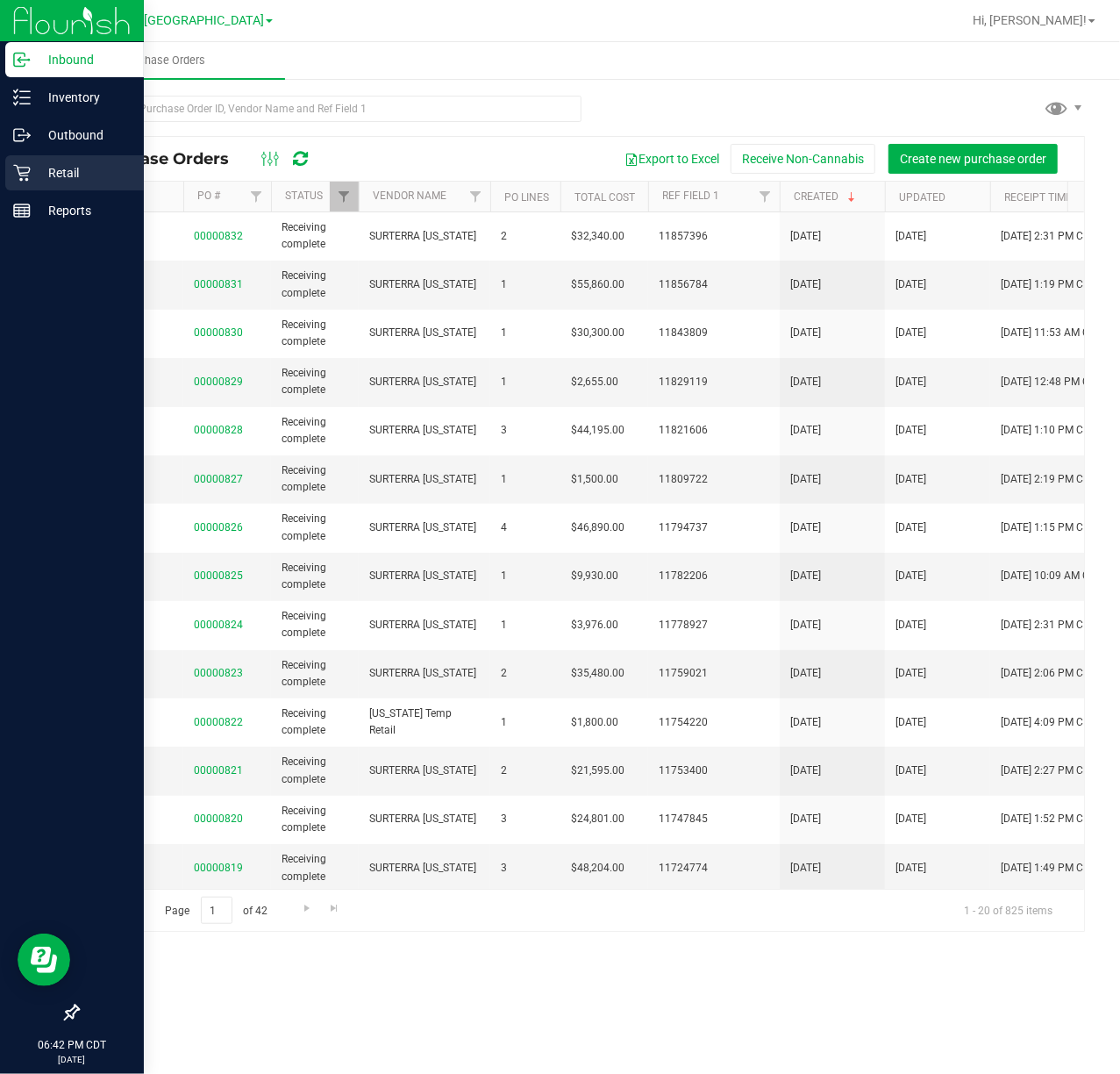
click at [22, 173] on icon at bounding box center [22, 173] width 16 height 16
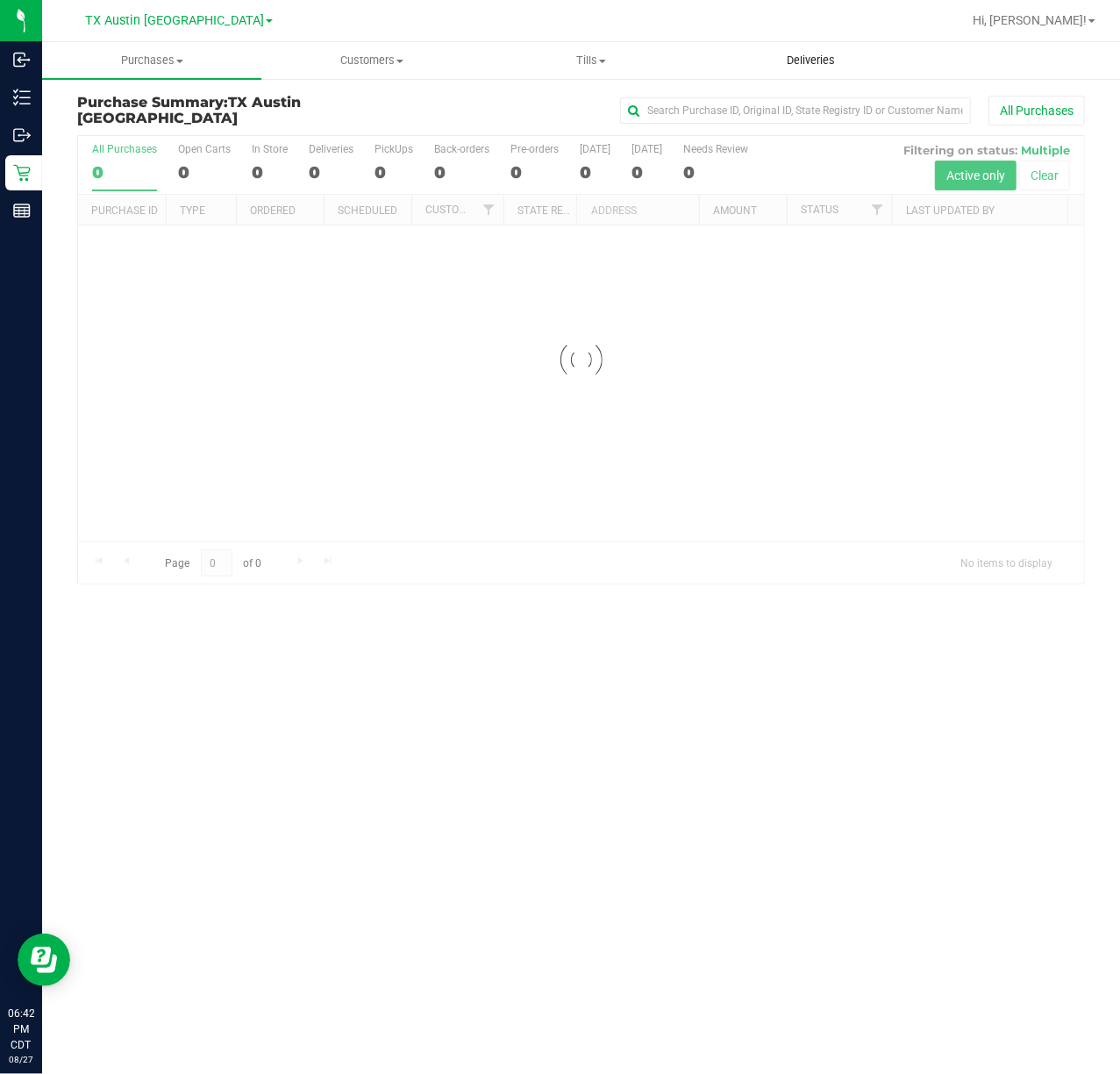
click at [823, 57] on span "Deliveries" at bounding box center [811, 60] width 96 height 15
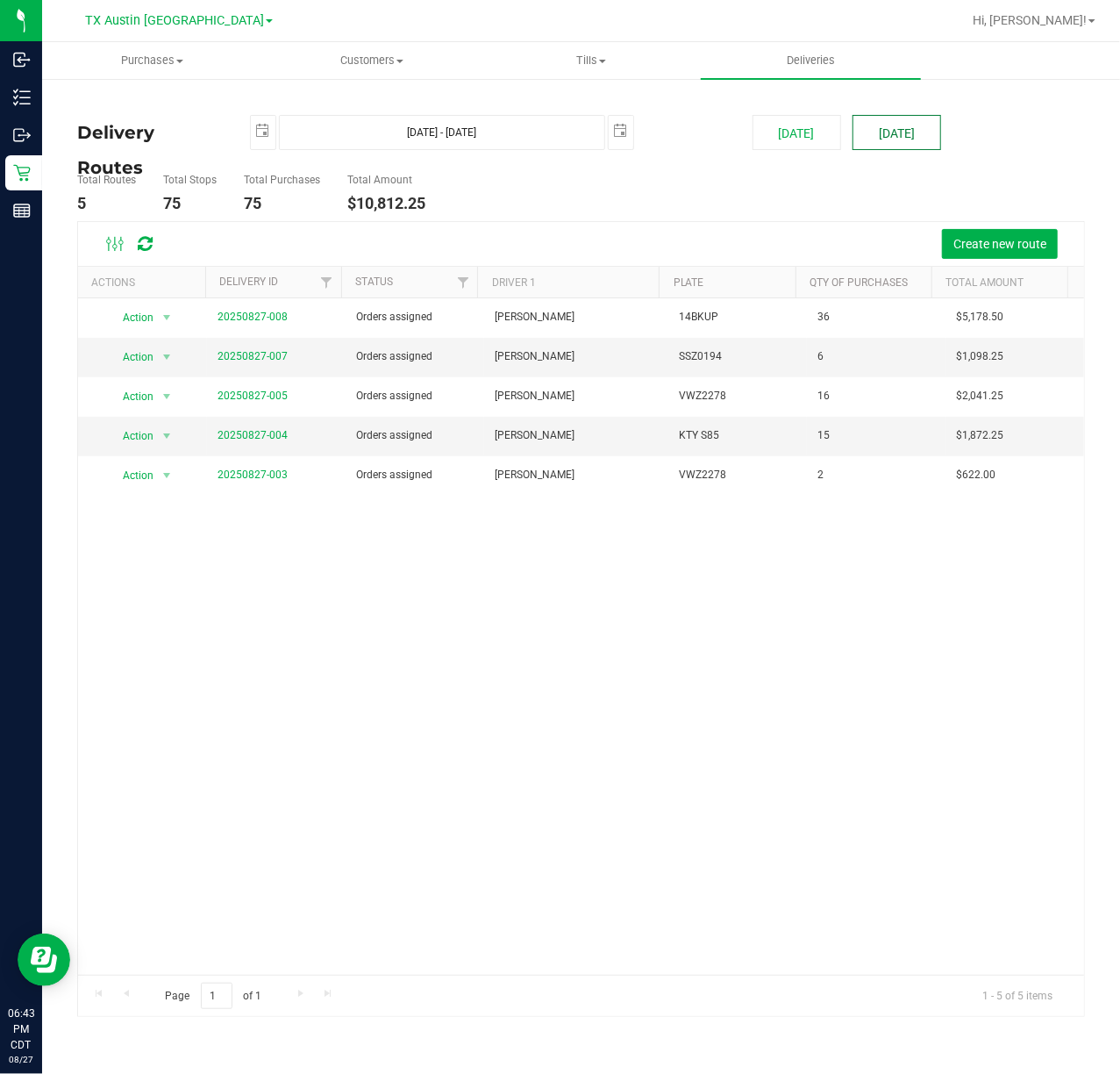
click at [884, 125] on button "[DATE]" at bounding box center [897, 132] width 89 height 35
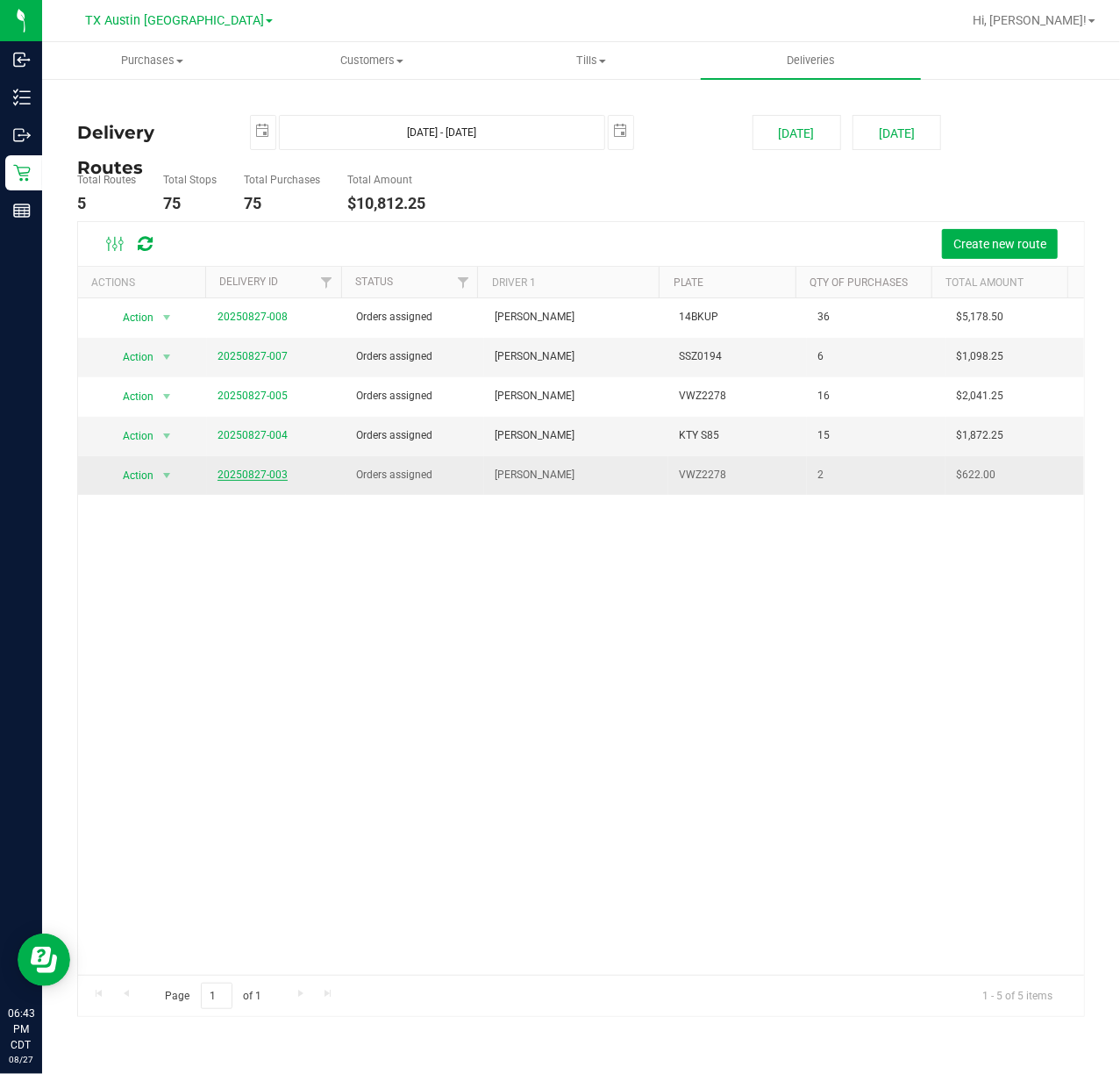
click at [279, 471] on link "20250827-003" at bounding box center [253, 475] width 71 height 13
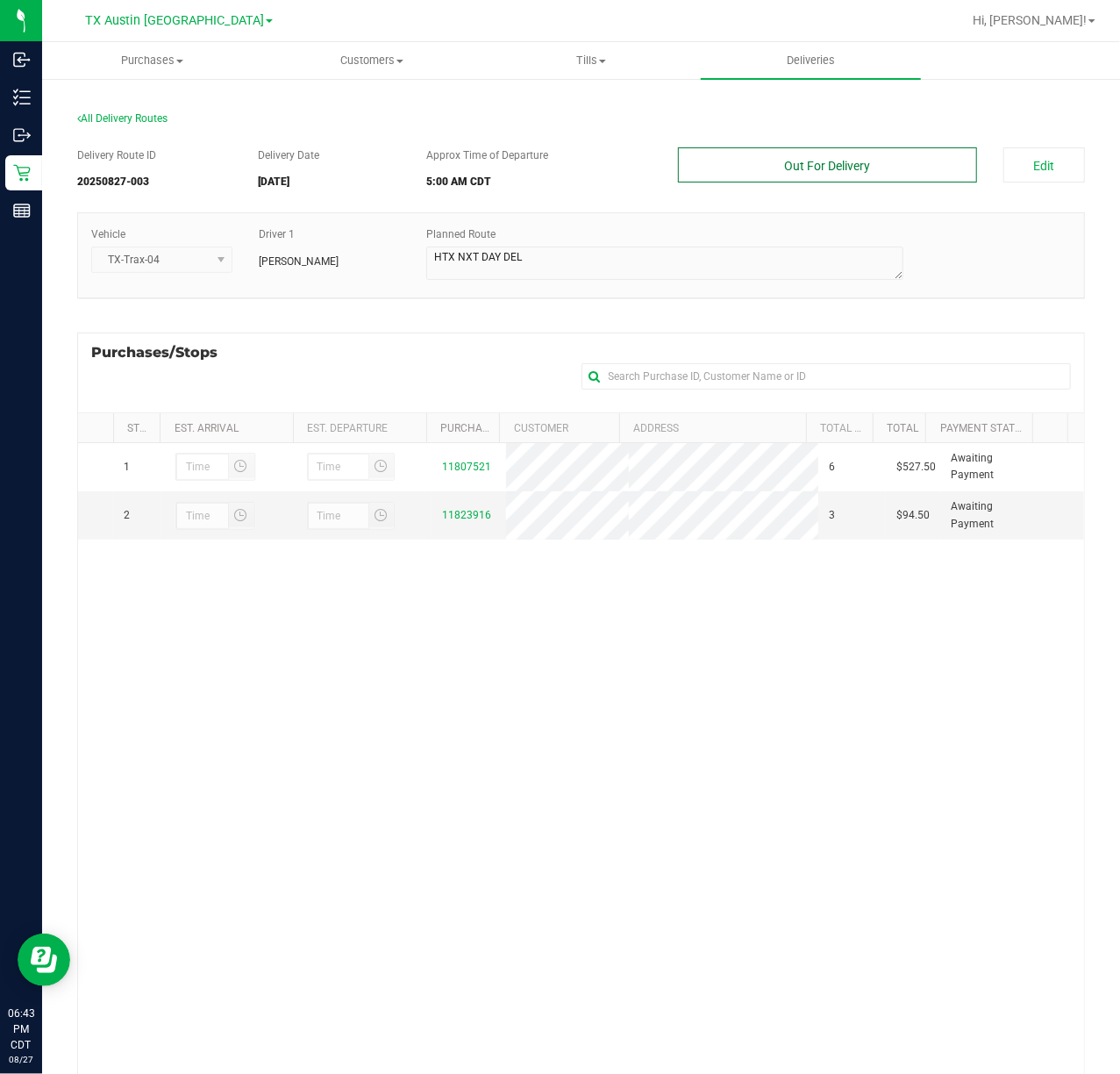
click at [955, 175] on button "Out For Delivery" at bounding box center [827, 165] width 298 height 35
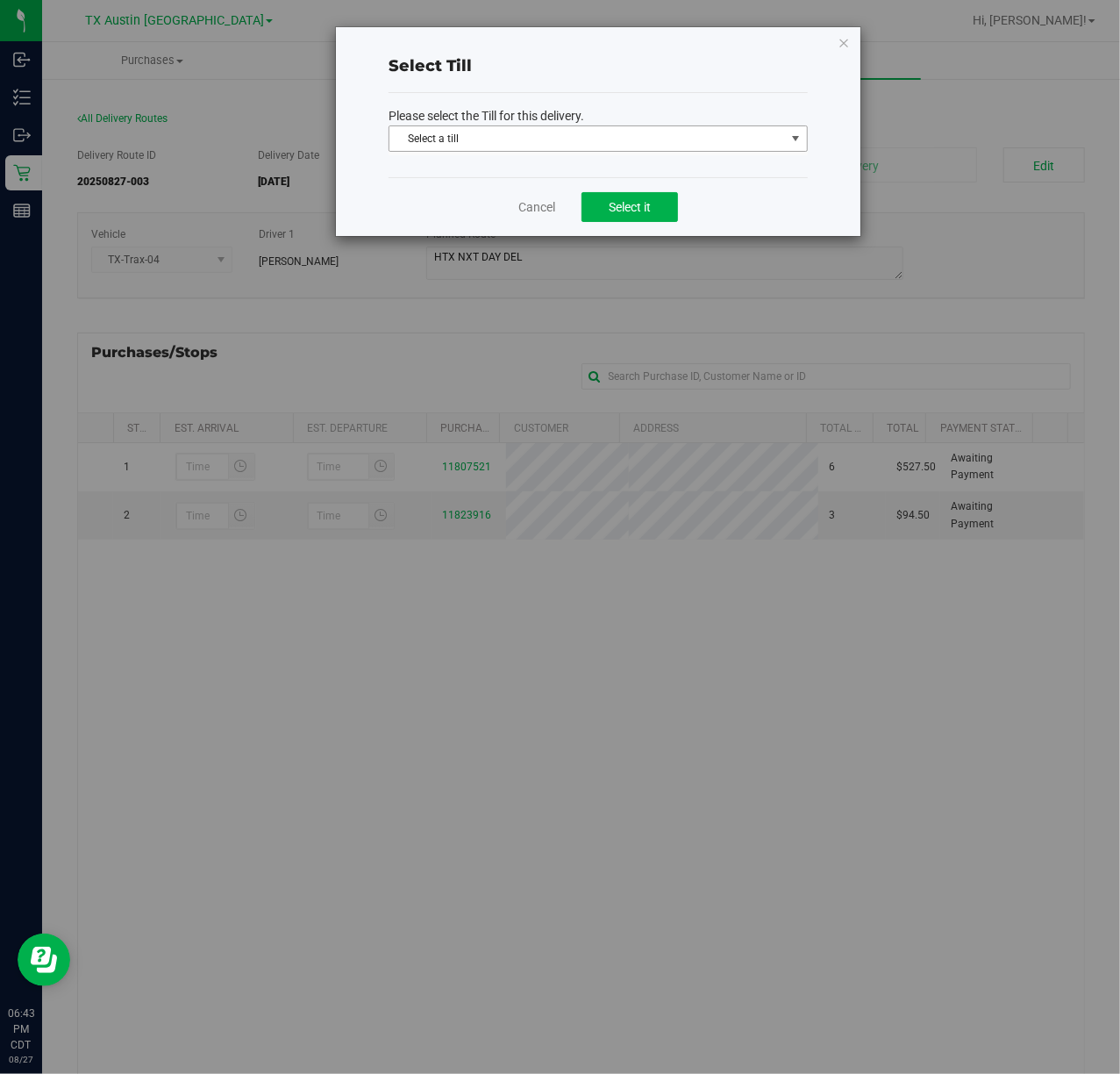
click at [731, 149] on span "Select a till" at bounding box center [588, 138] width 396 height 24
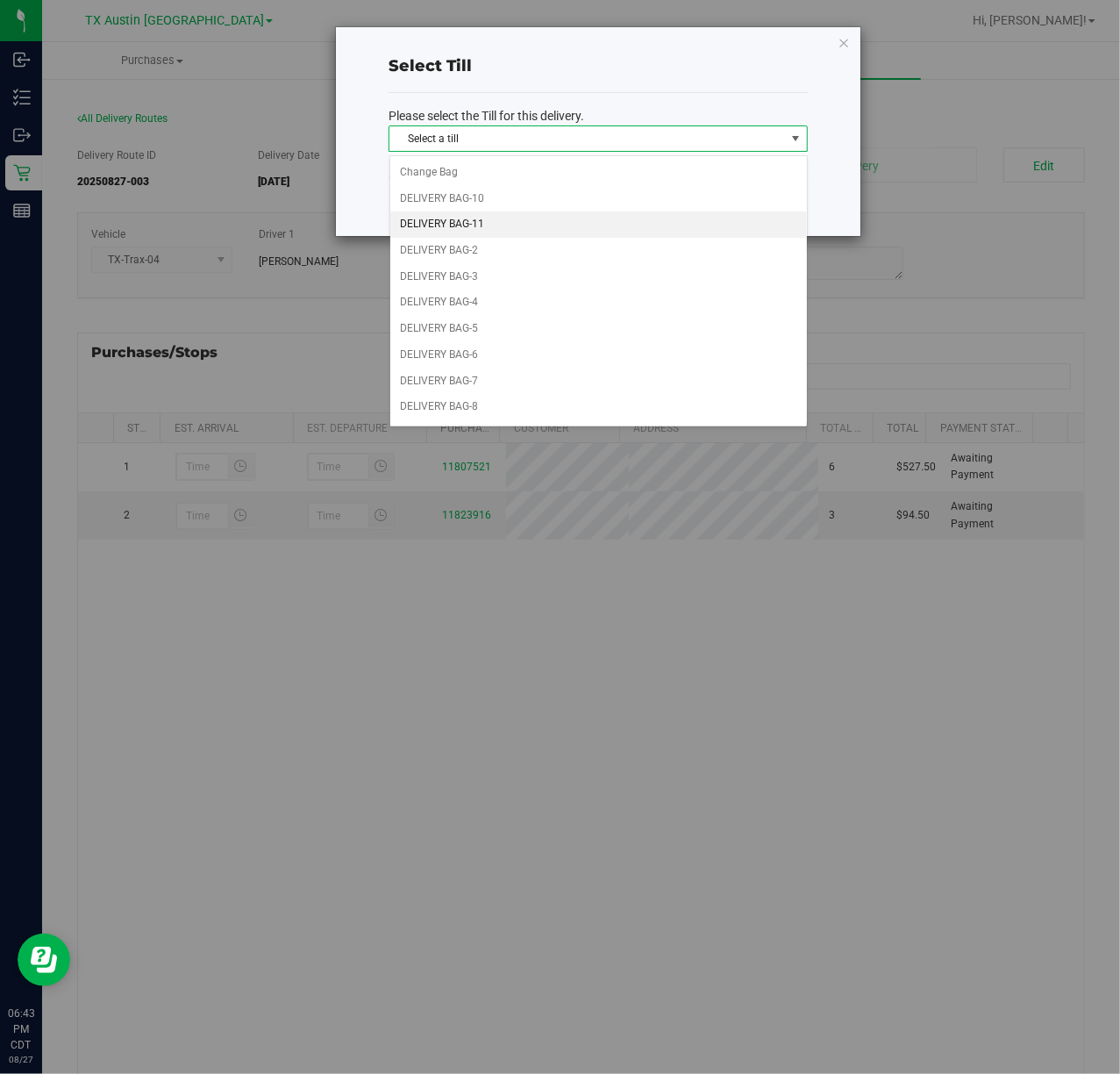
click at [637, 228] on li "DELIVERY BAG-11" at bounding box center [598, 224] width 417 height 26
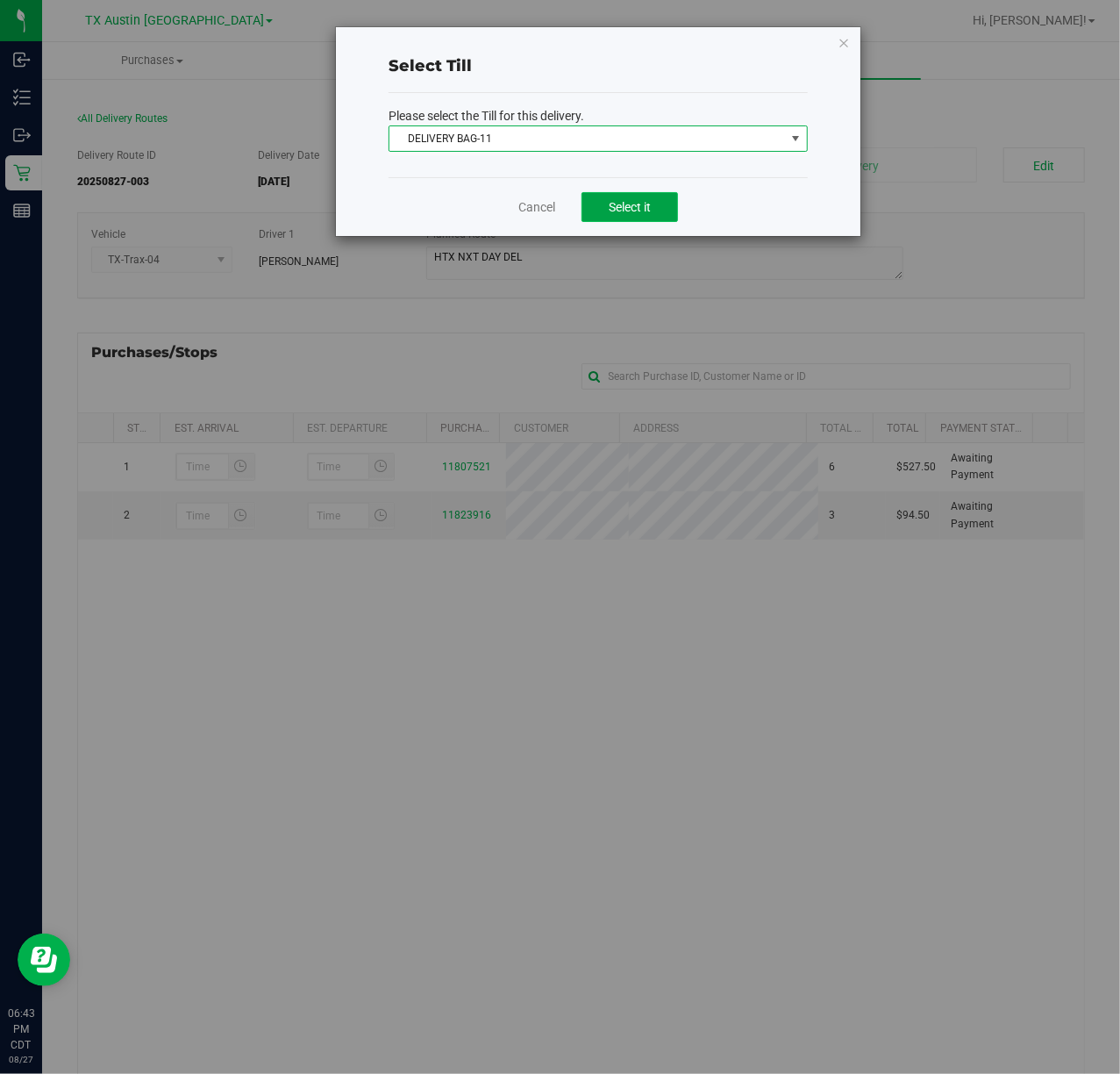
click at [633, 211] on span "Select it" at bounding box center [630, 207] width 42 height 14
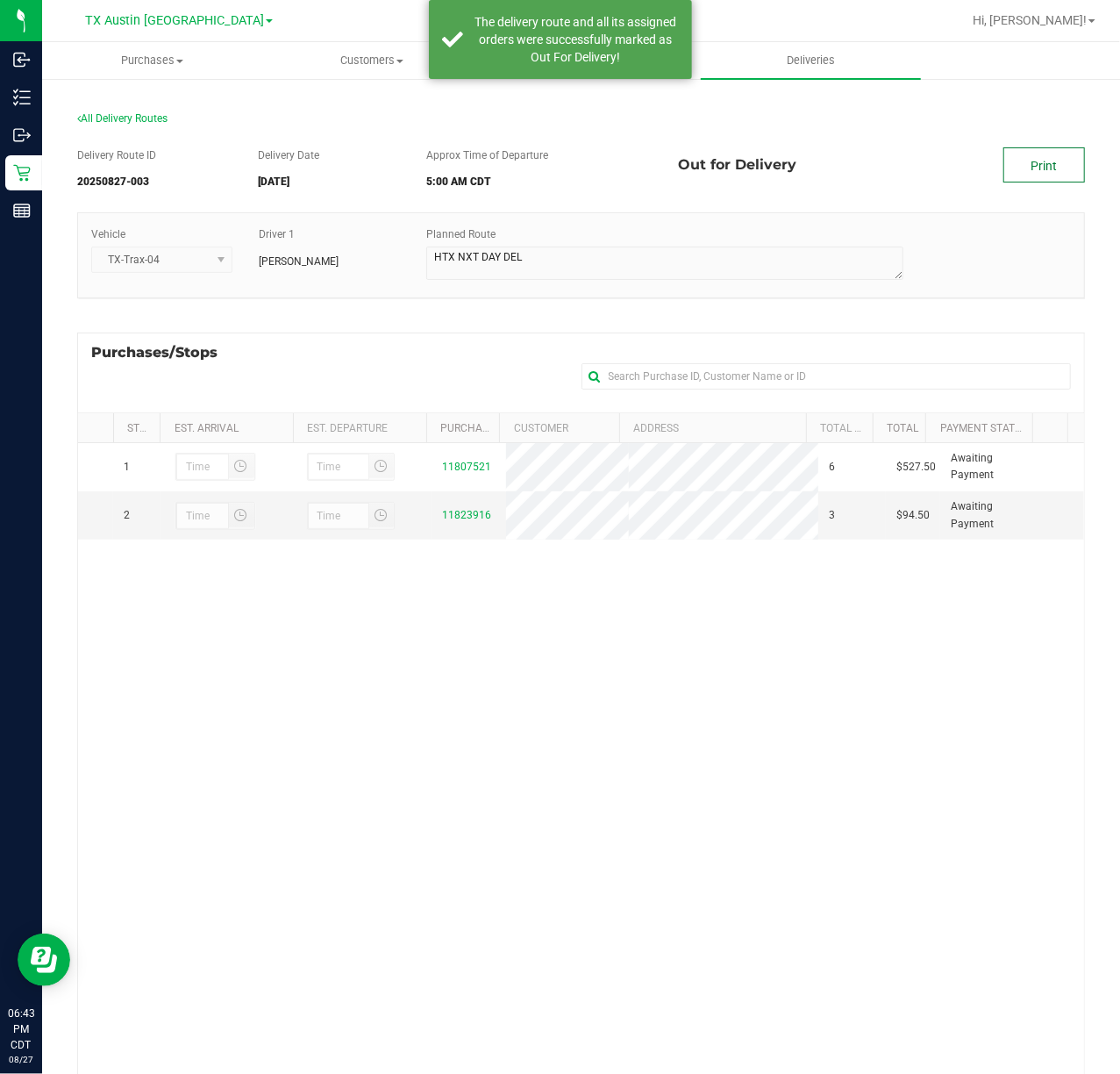
click at [1008, 175] on link "Print" at bounding box center [1044, 165] width 81 height 35
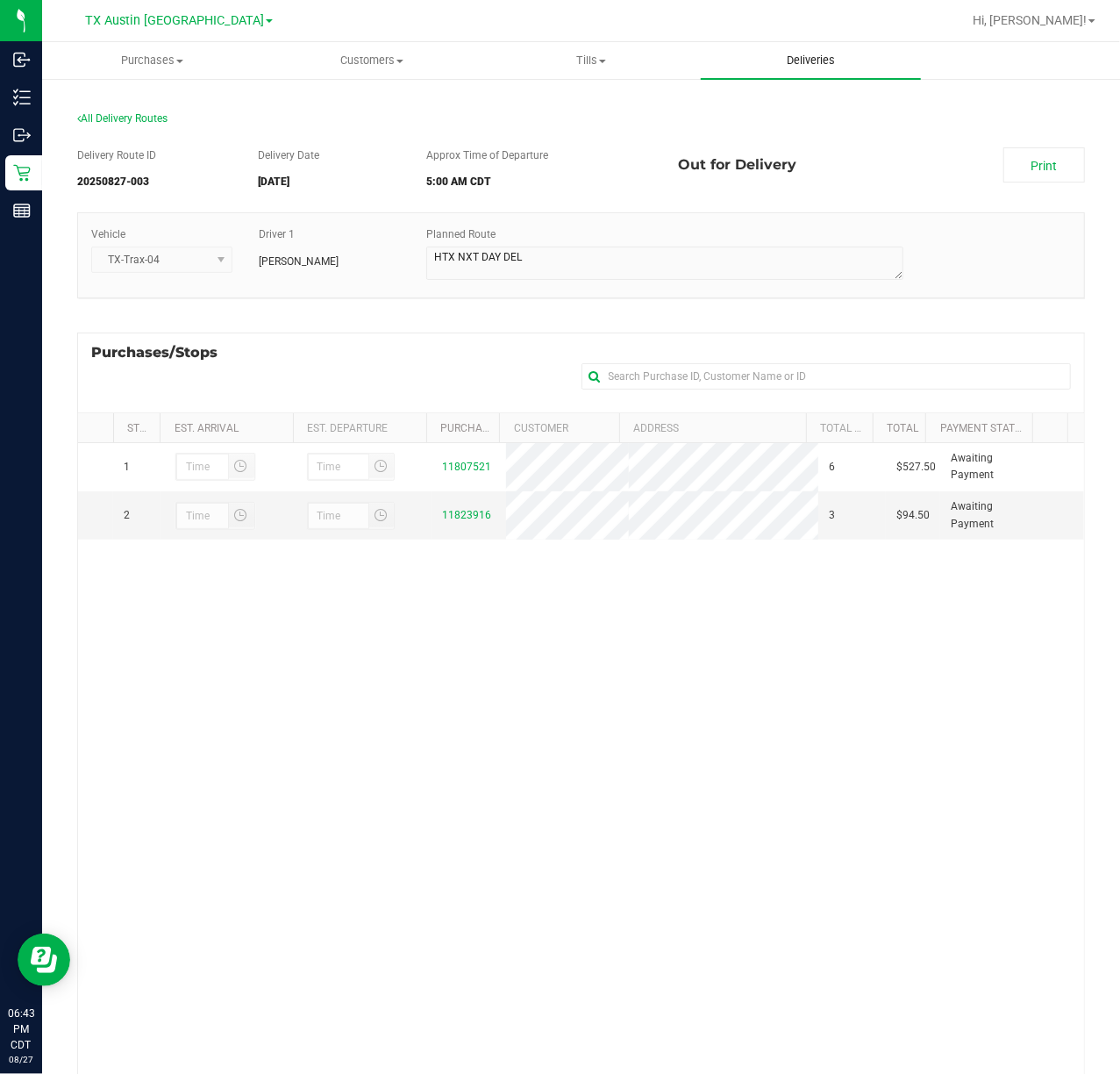
click at [819, 71] on uib-tab-heading "Deliveries" at bounding box center [810, 61] width 220 height 37
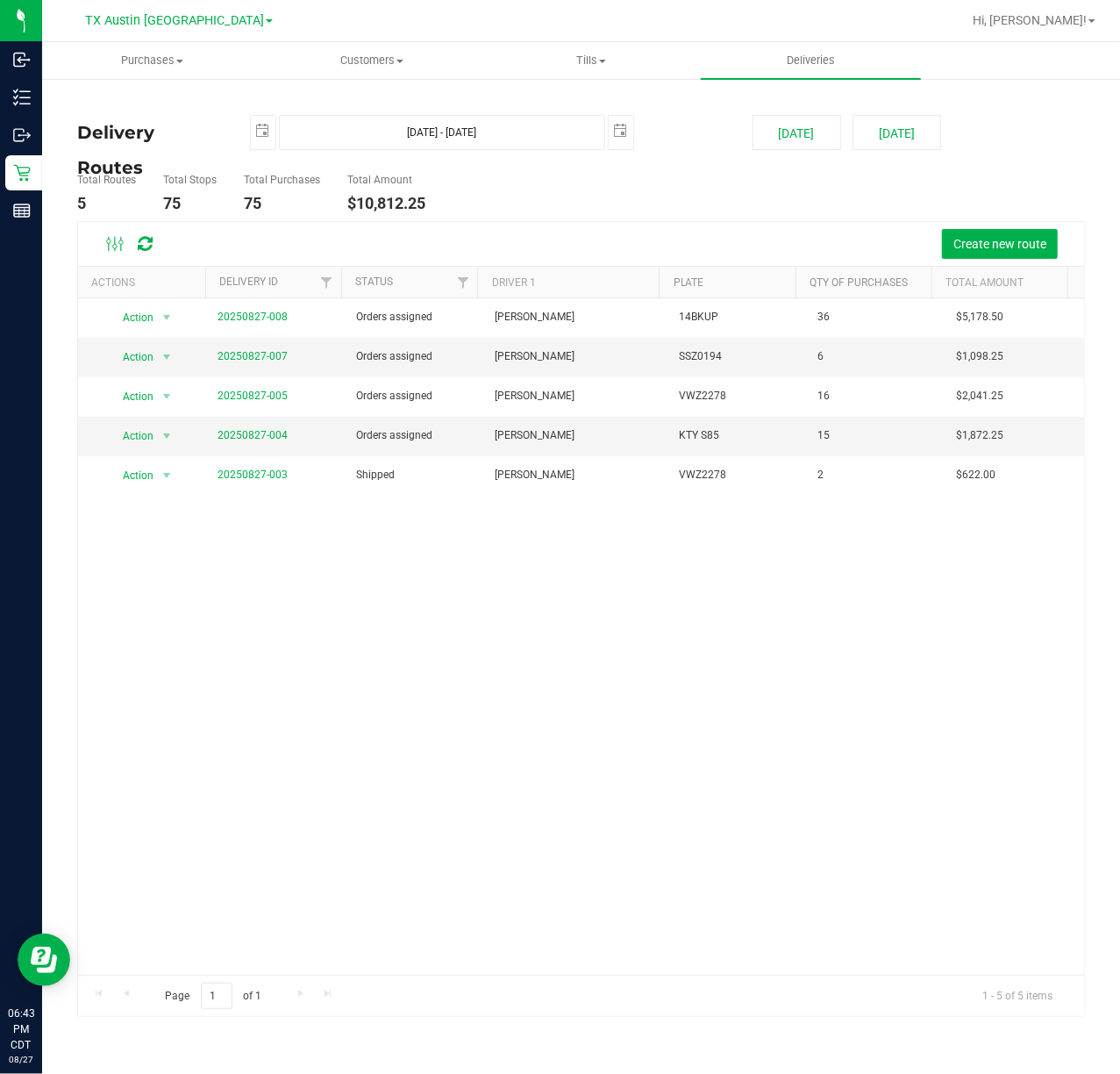
click at [248, 427] on td "20250827-004" at bounding box center [276, 437] width 138 height 40
click at [249, 437] on link "20250827-004" at bounding box center [253, 436] width 71 height 13
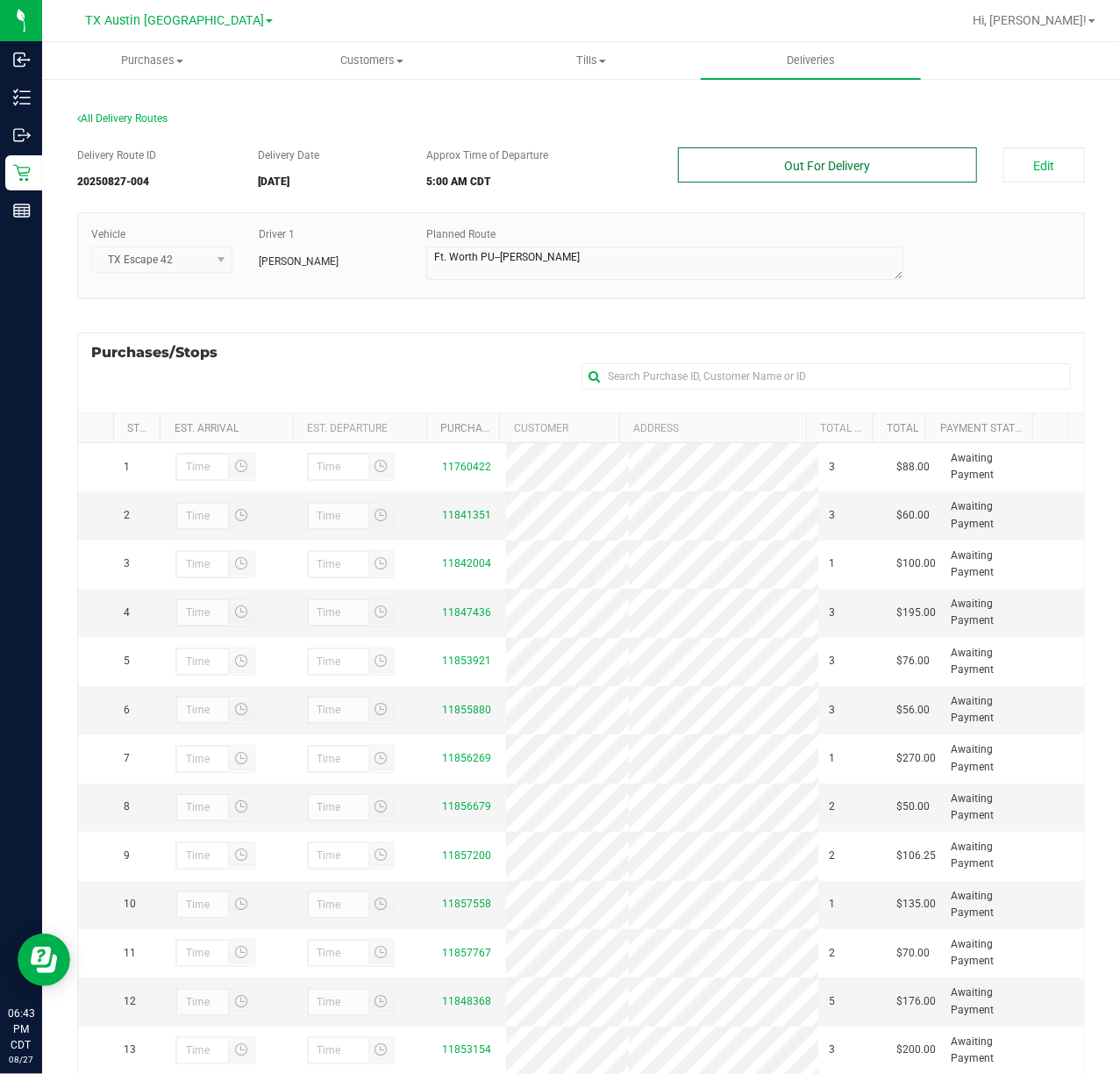
click at [828, 170] on button "Out For Delivery" at bounding box center [827, 165] width 298 height 35
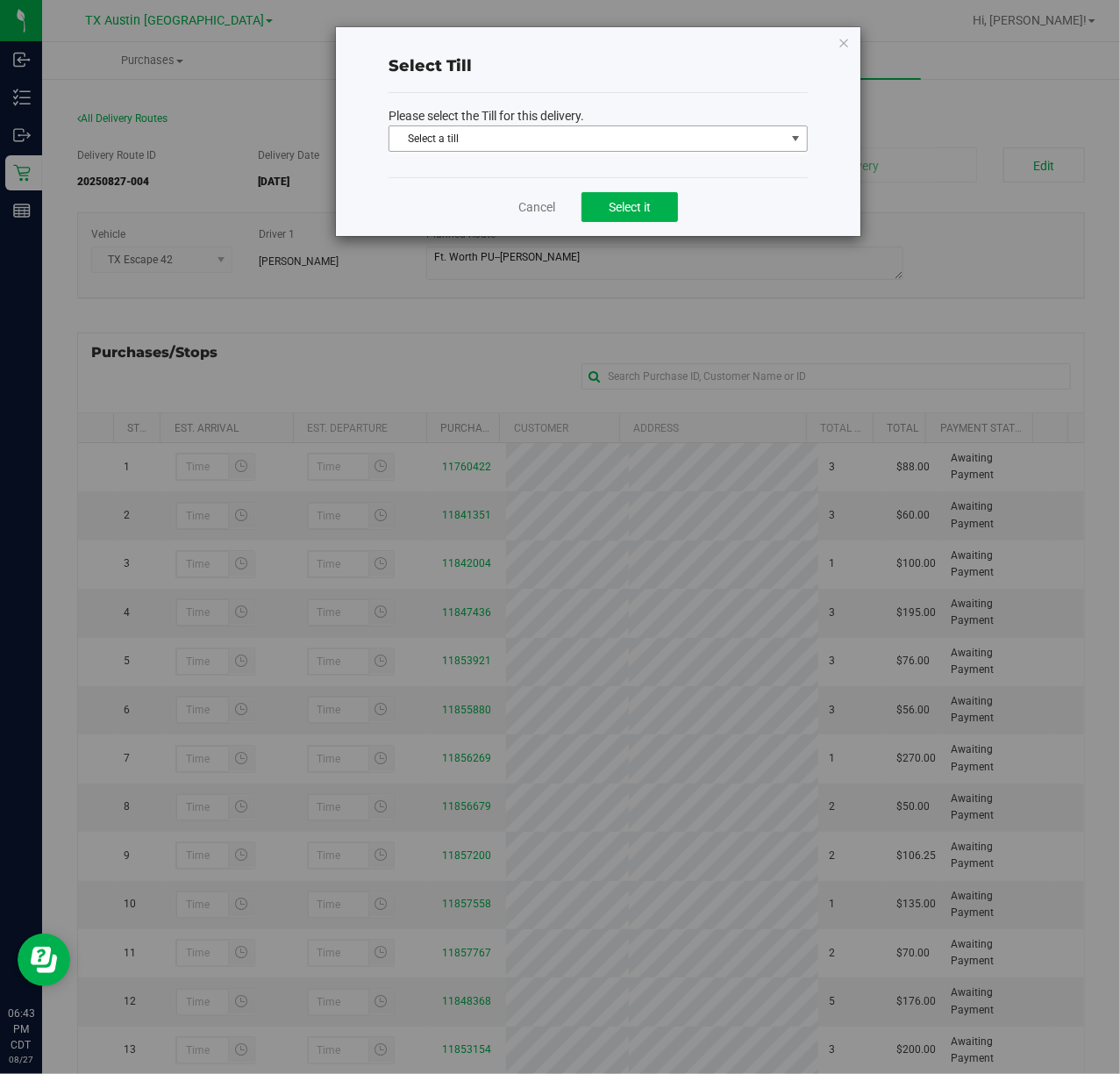
click at [735, 131] on span "Select a till" at bounding box center [588, 138] width 396 height 24
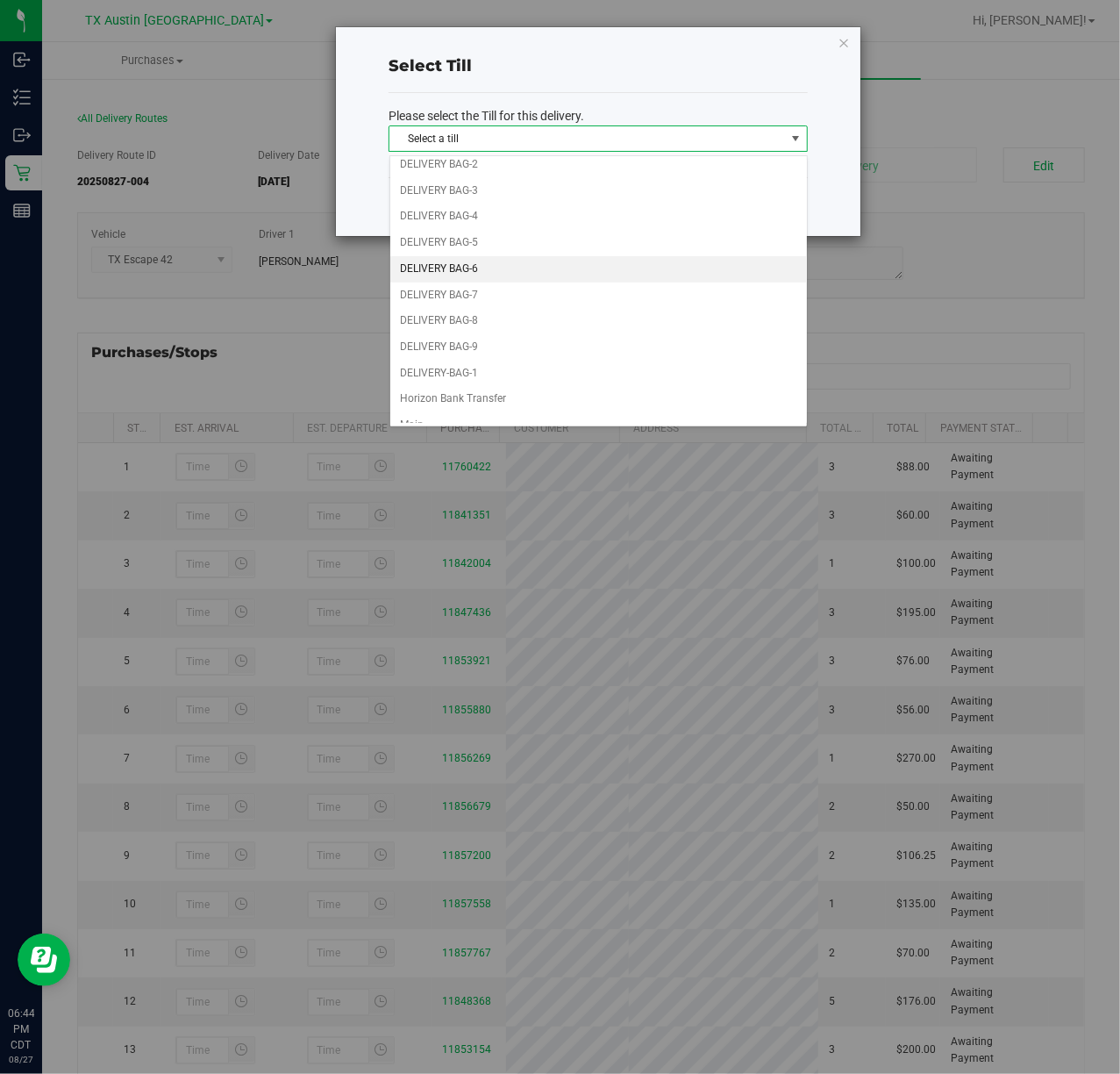
scroll to position [117, 0]
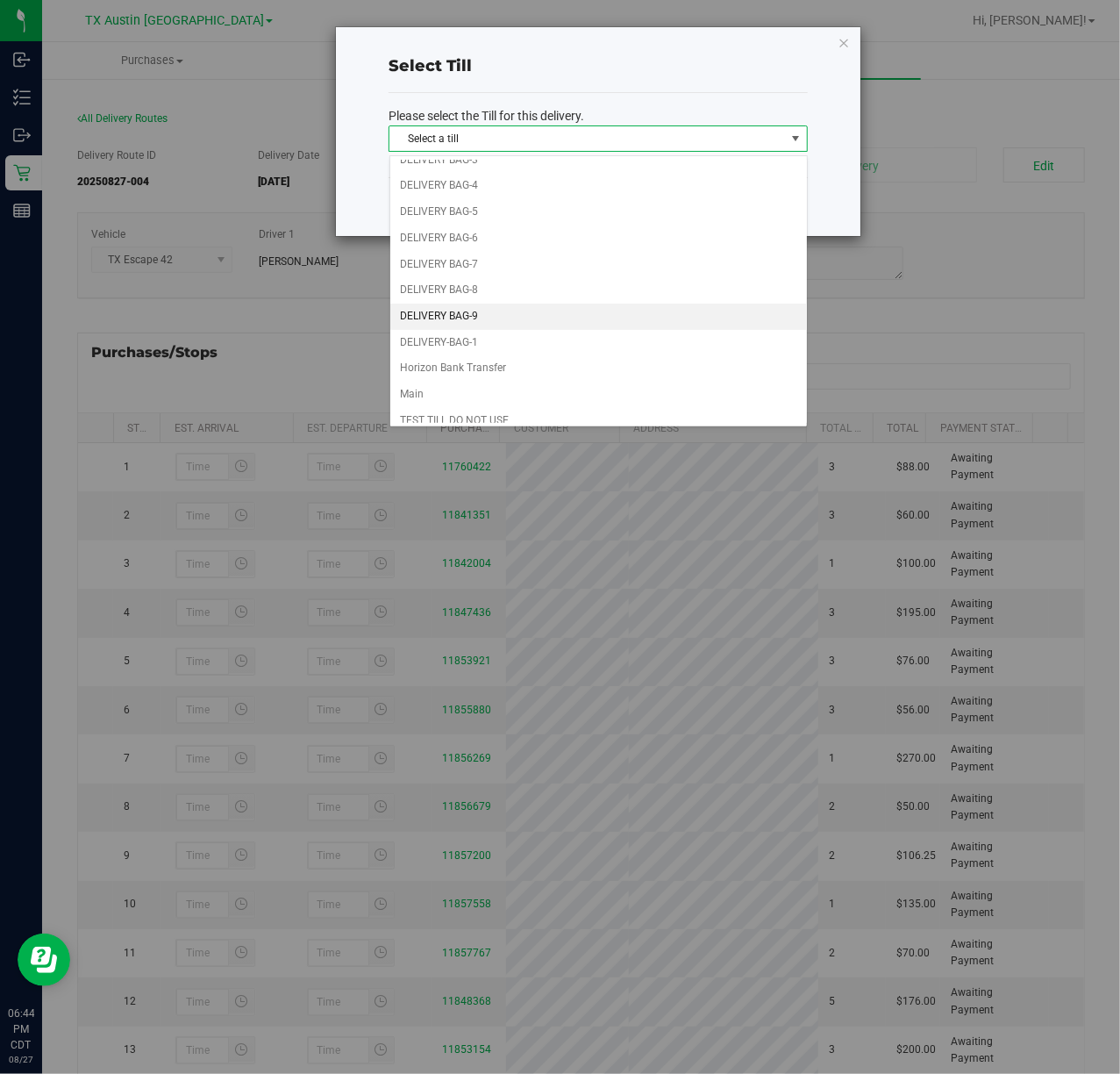
click at [569, 323] on li "DELIVERY BAG-9" at bounding box center [598, 316] width 417 height 26
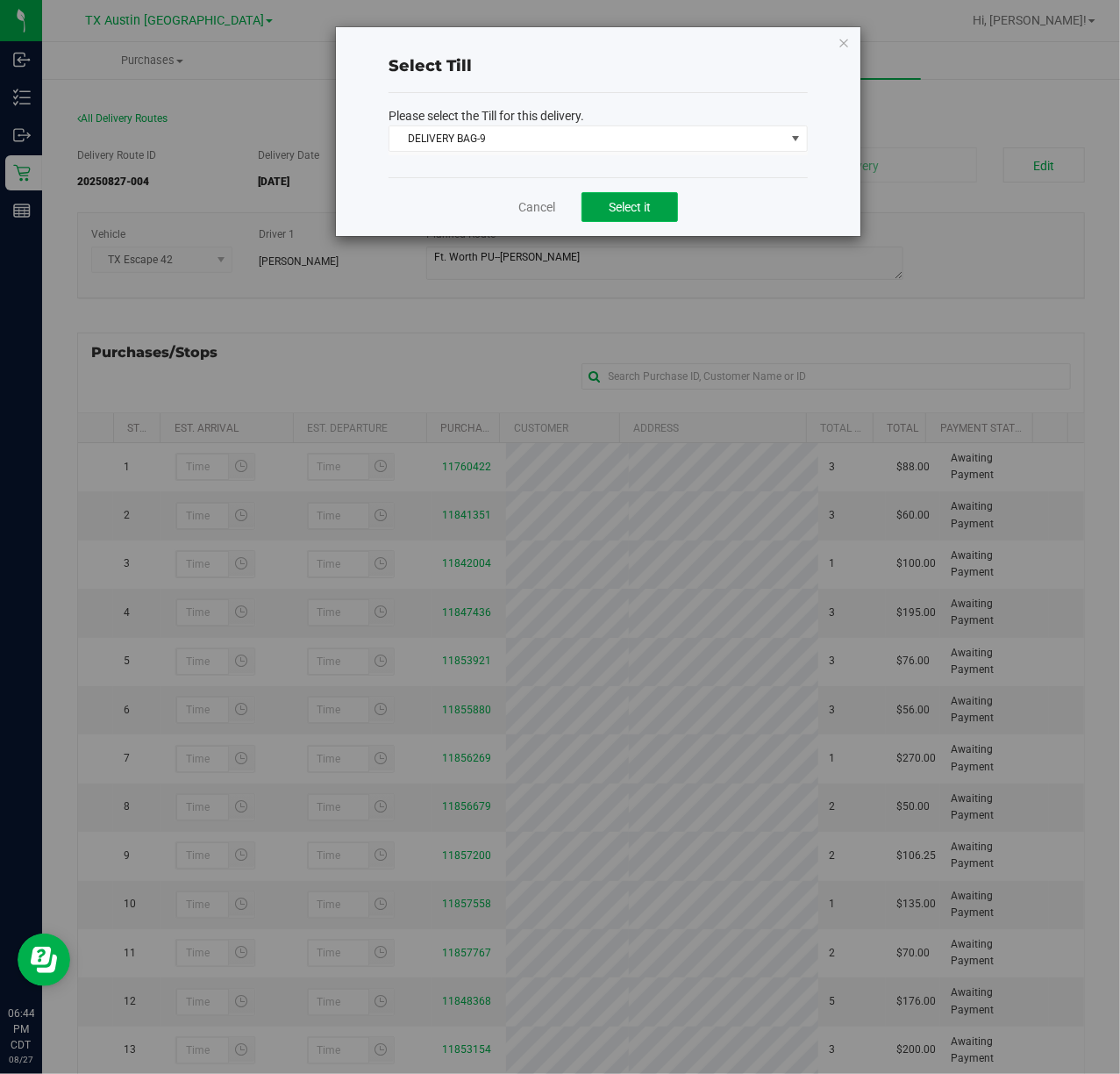
click at [664, 198] on button "Select it" at bounding box center [629, 207] width 97 height 30
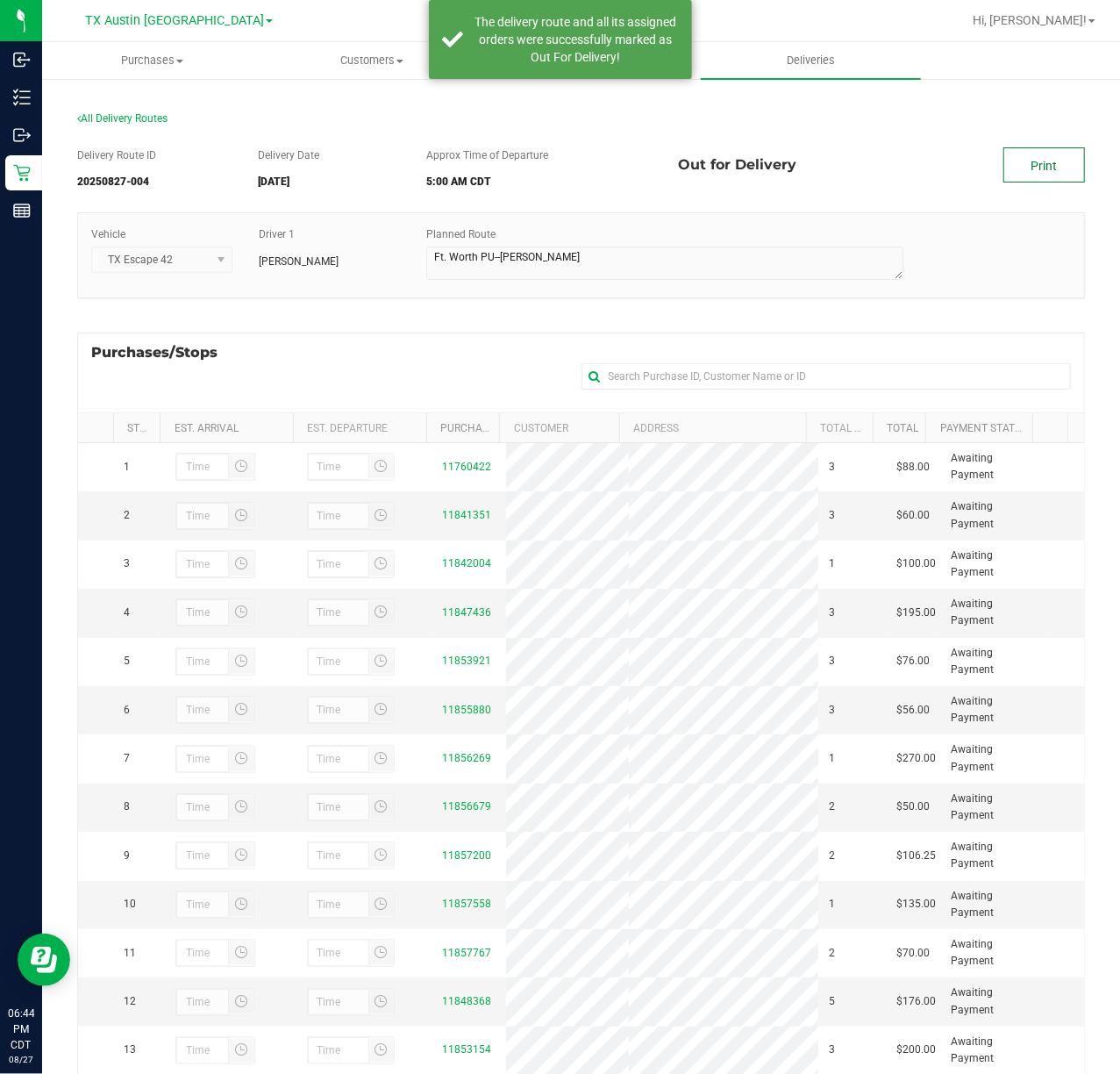
click at [1060, 155] on link "Print" at bounding box center [1044, 165] width 81 height 35
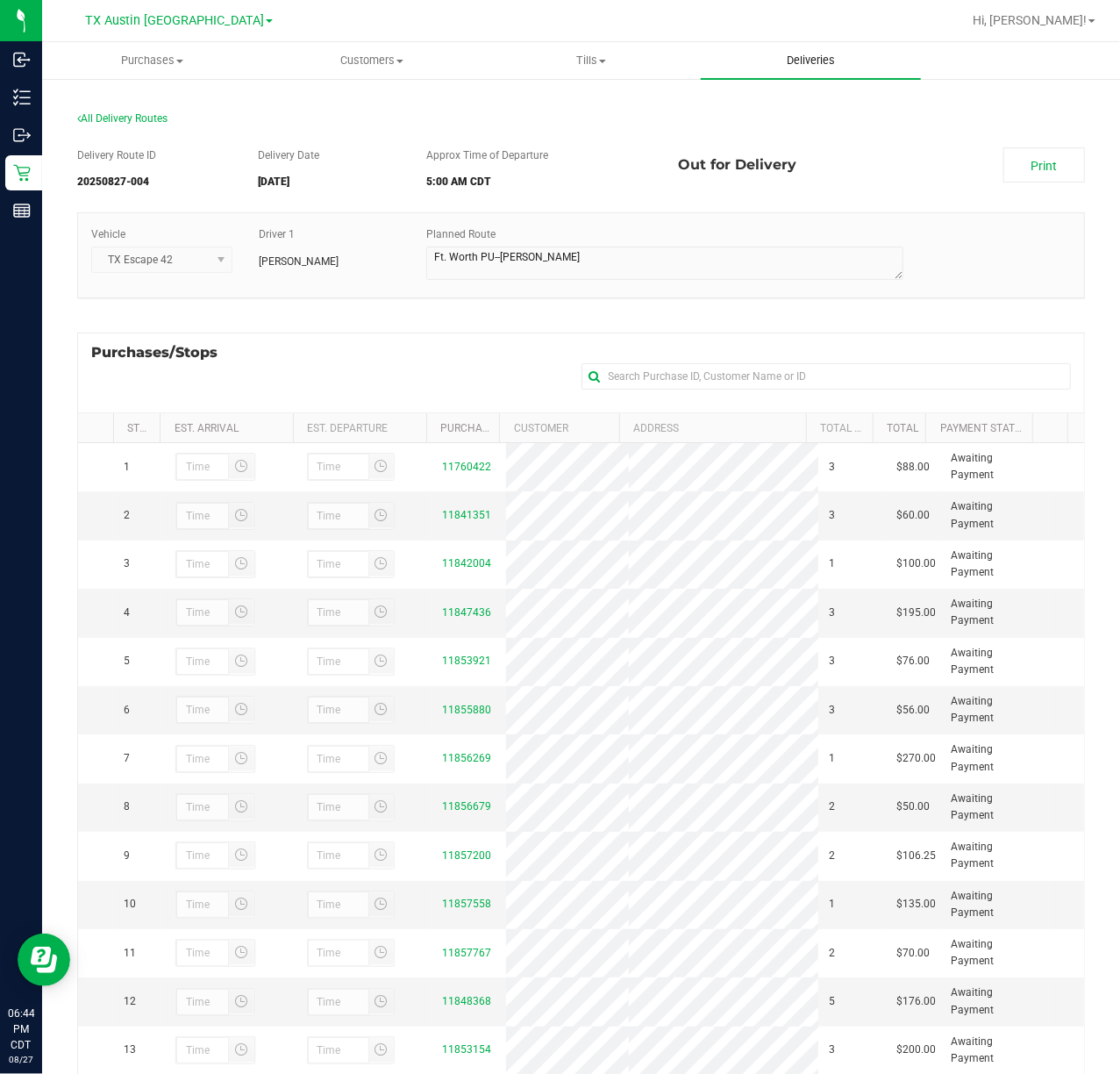
click at [772, 68] on span "Deliveries" at bounding box center [811, 60] width 96 height 15
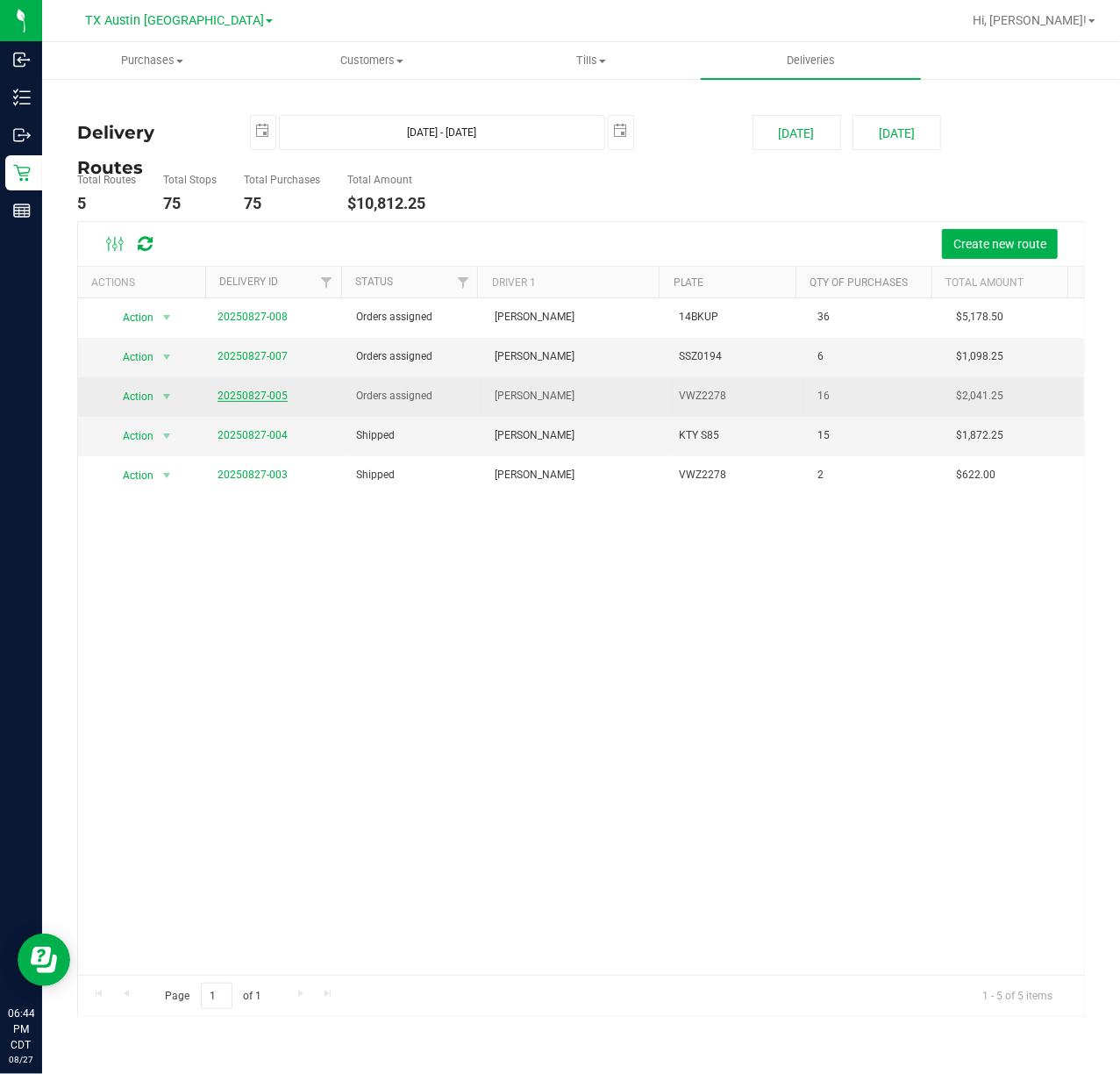
click at [268, 400] on link "20250827-005" at bounding box center [253, 396] width 71 height 13
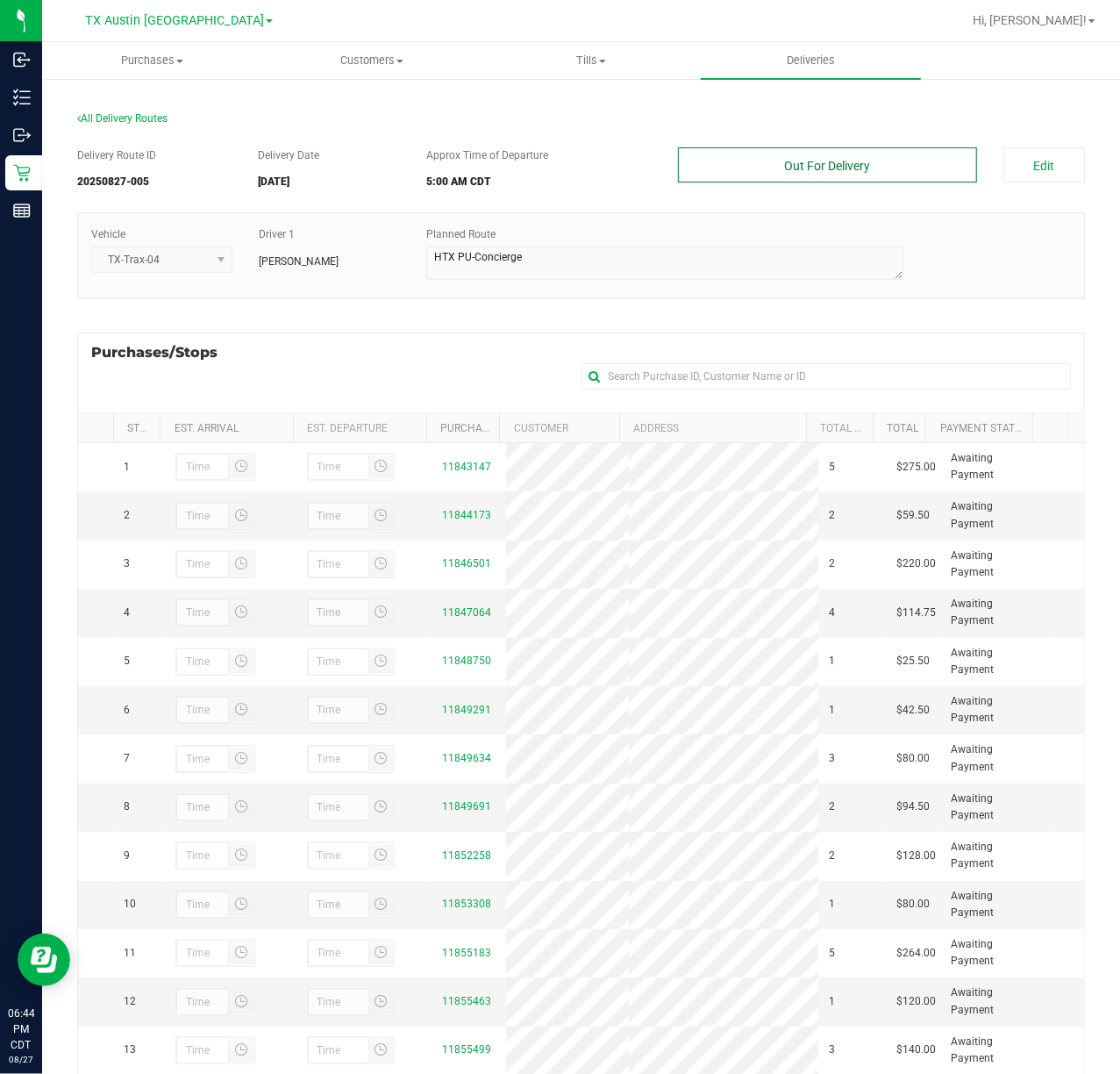
click at [918, 153] on button "Out For Delivery" at bounding box center [827, 165] width 298 height 35
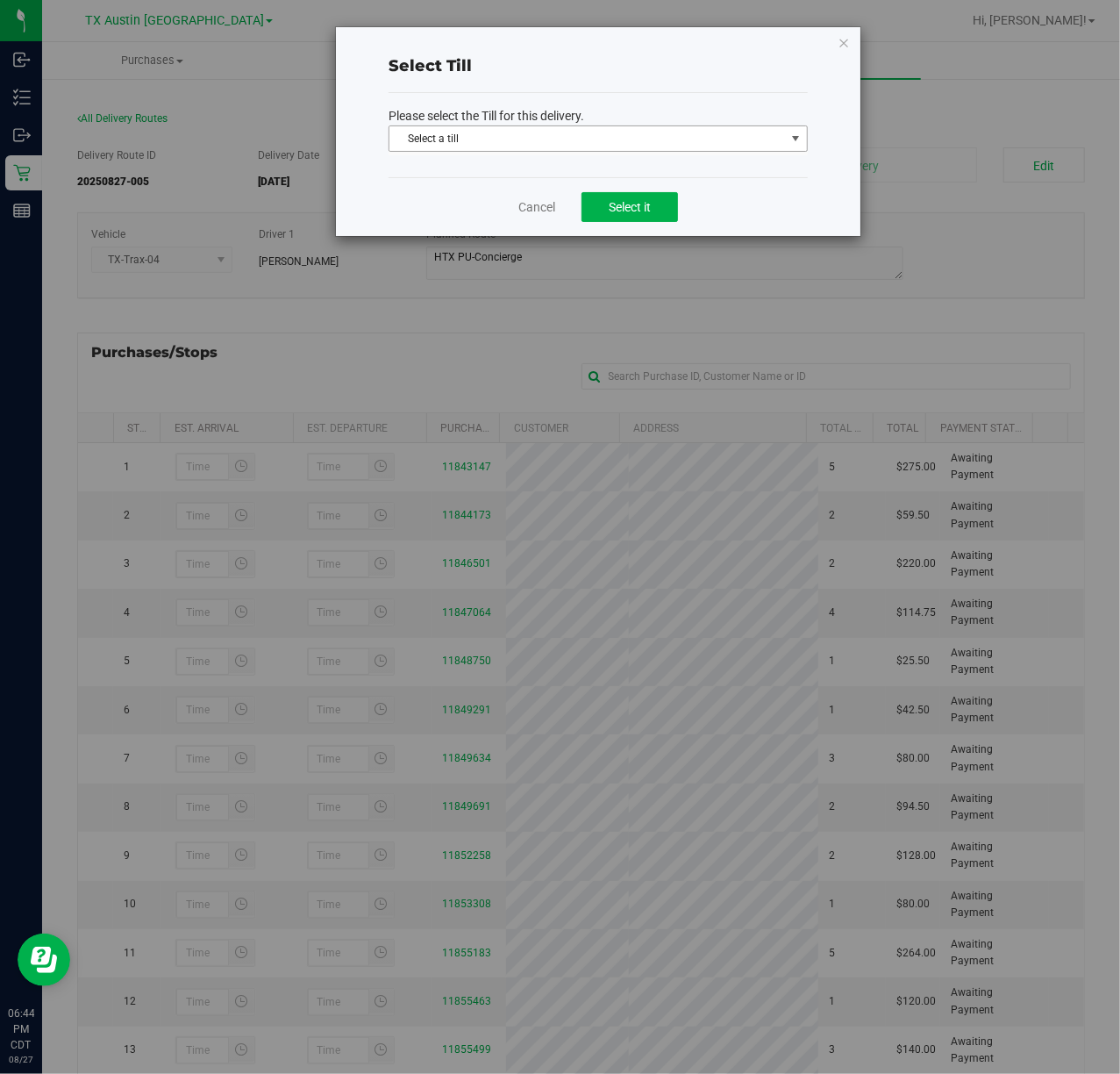
click at [744, 134] on span "Select a till" at bounding box center [588, 138] width 396 height 24
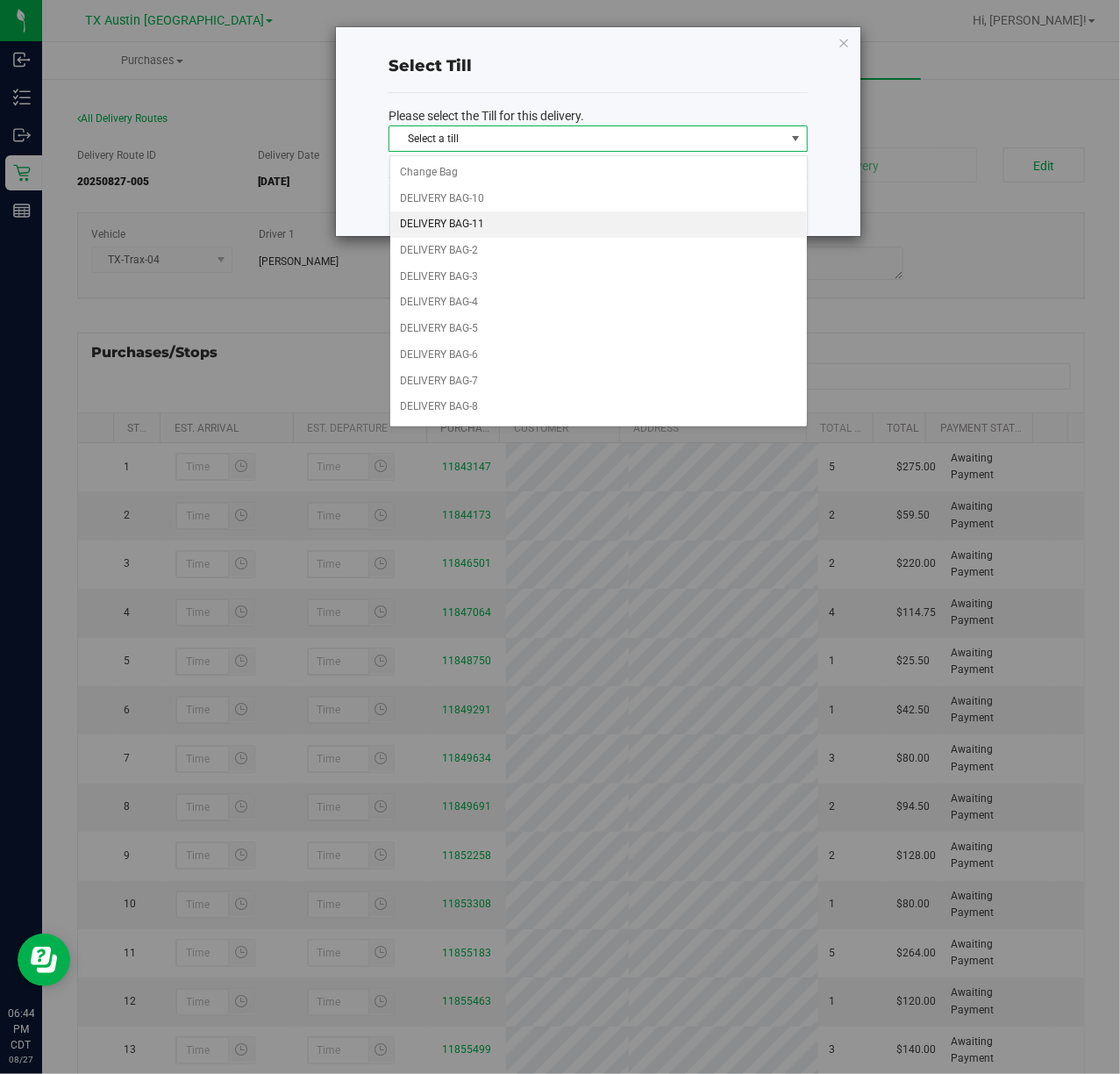
click at [542, 236] on li "DELIVERY BAG-11" at bounding box center [598, 224] width 417 height 26
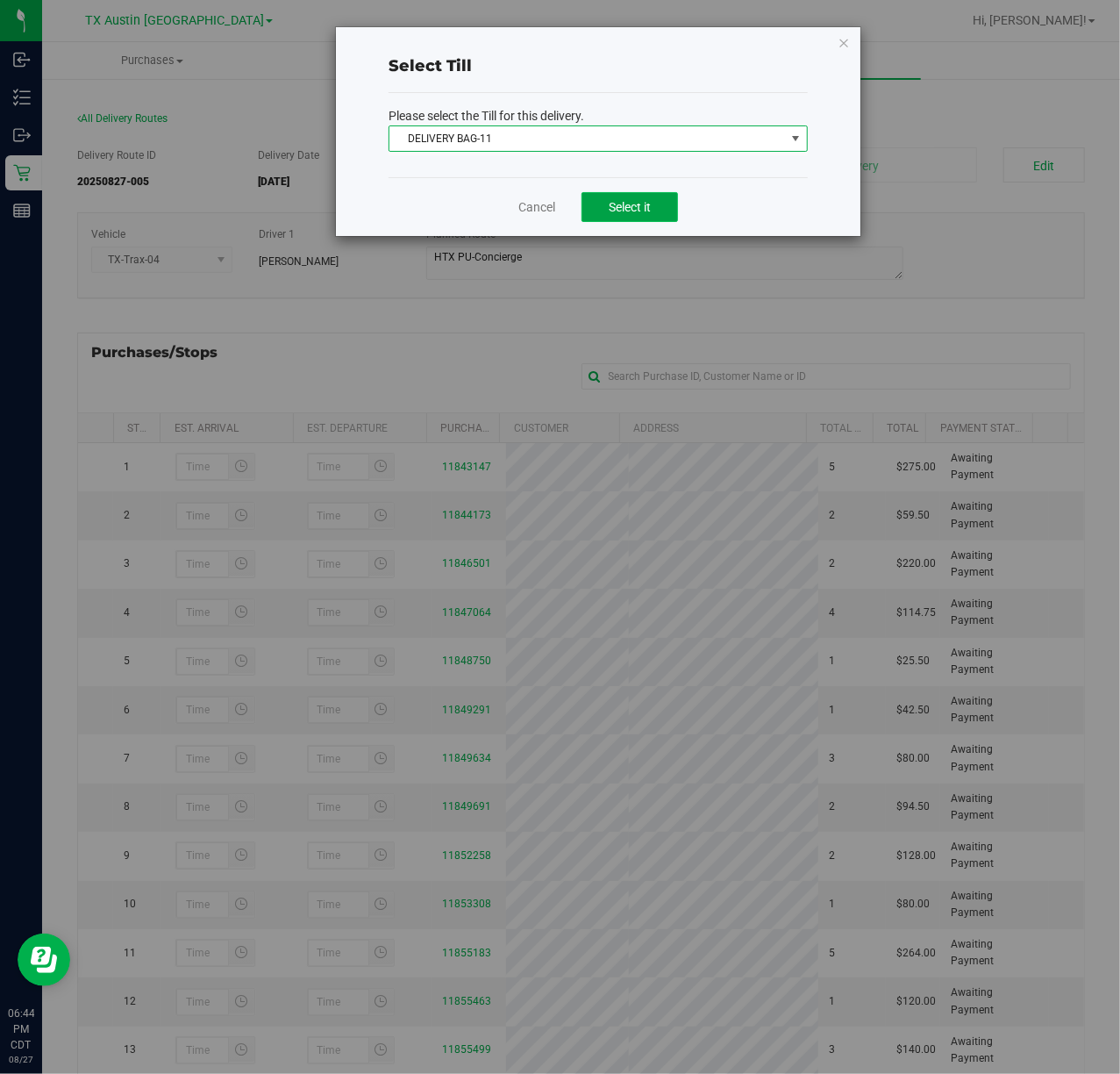
click at [594, 218] on button "Select it" at bounding box center [629, 207] width 97 height 30
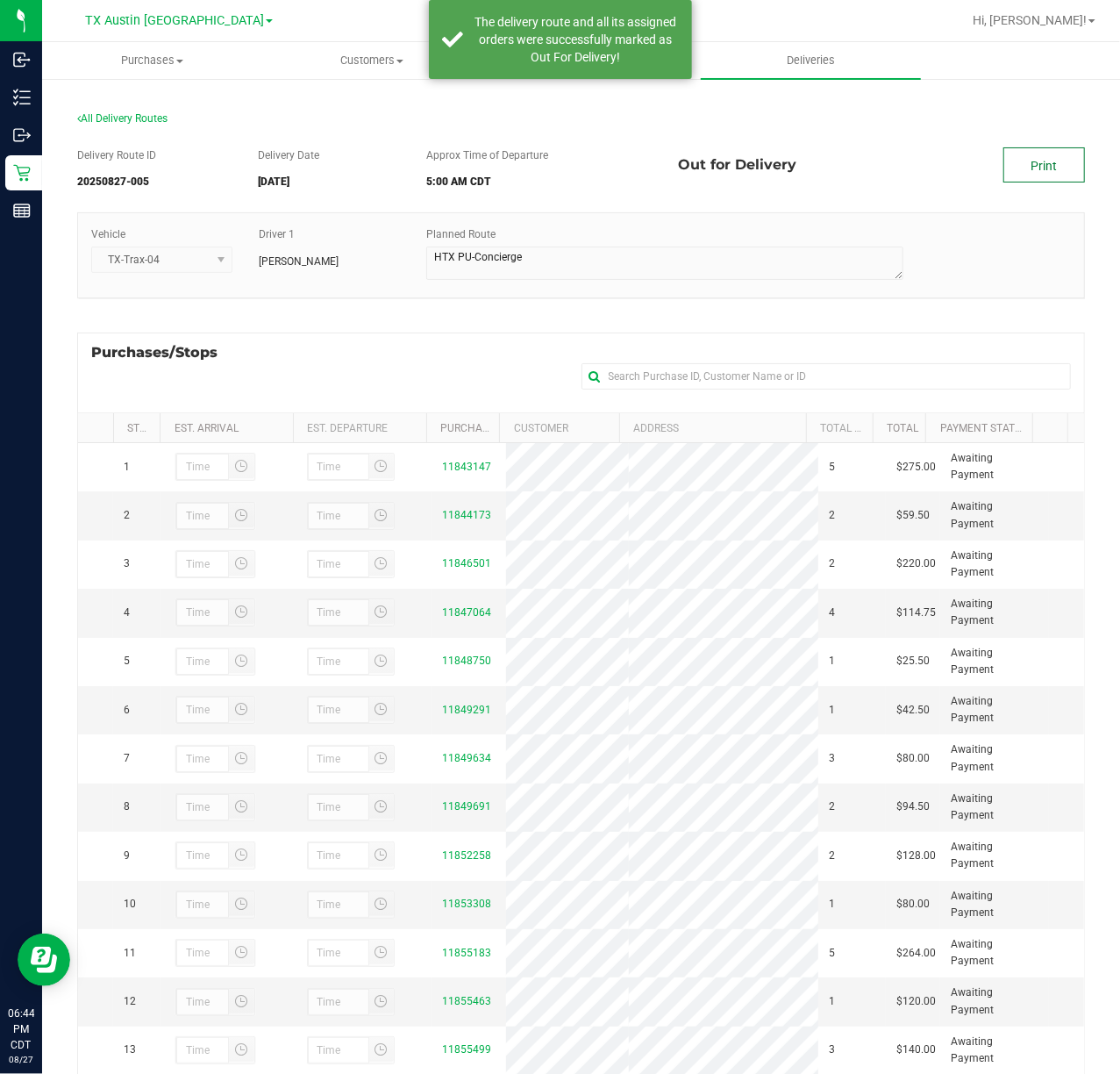
click at [1033, 173] on link "Print" at bounding box center [1044, 165] width 81 height 35
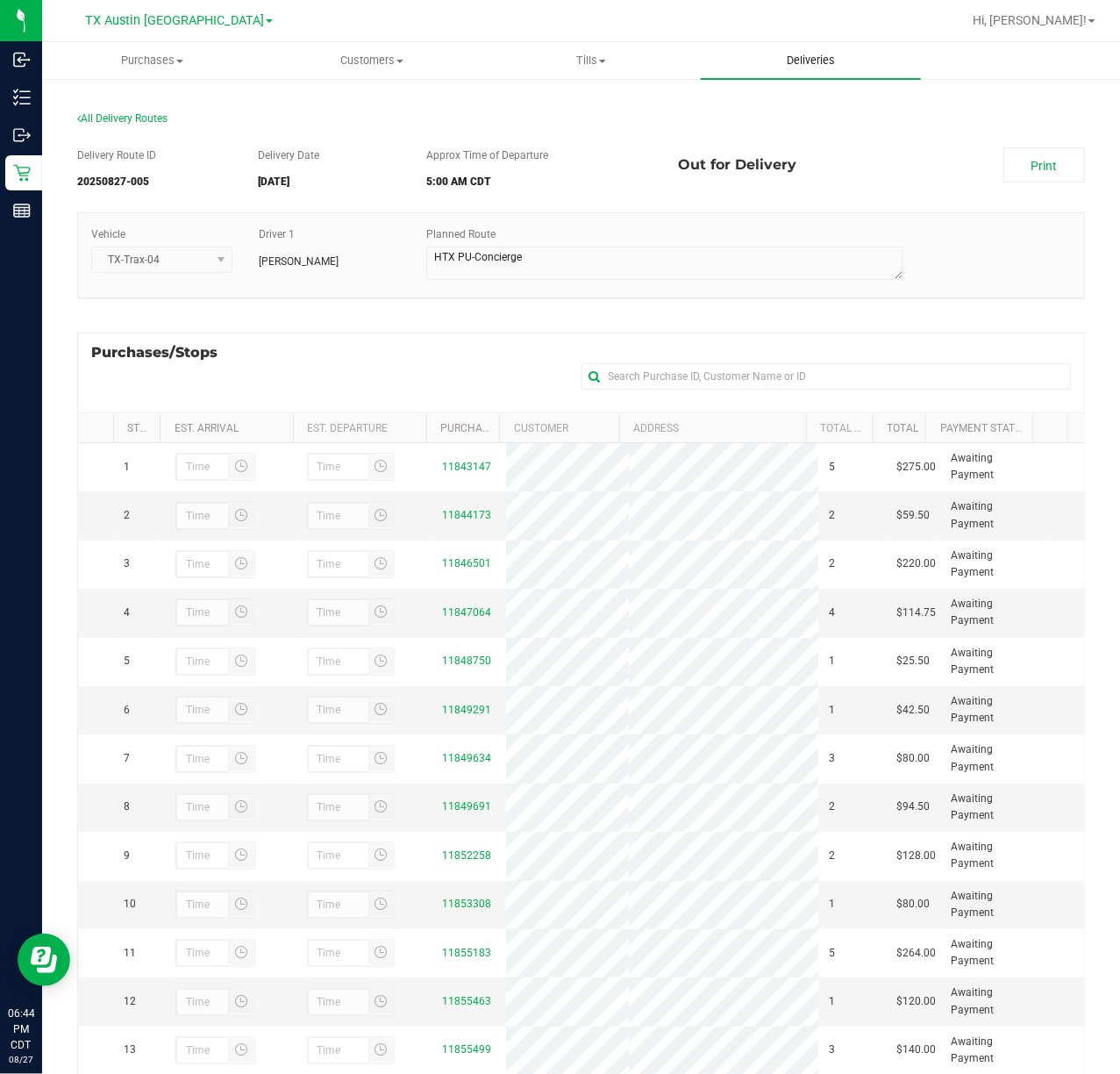
click at [805, 63] on span "Deliveries" at bounding box center [811, 60] width 96 height 15
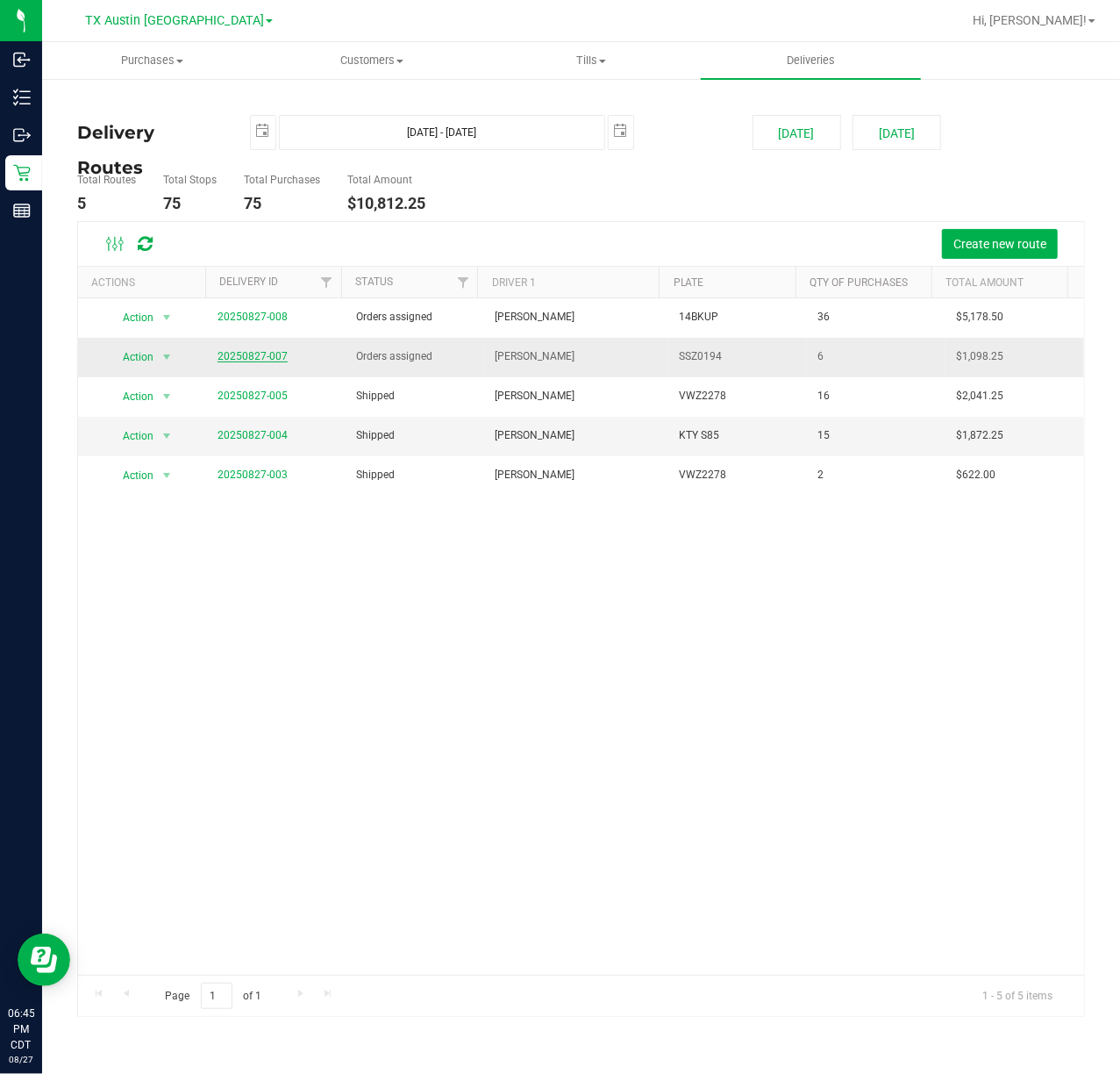
click at [237, 351] on link "20250827-007" at bounding box center [253, 356] width 71 height 13
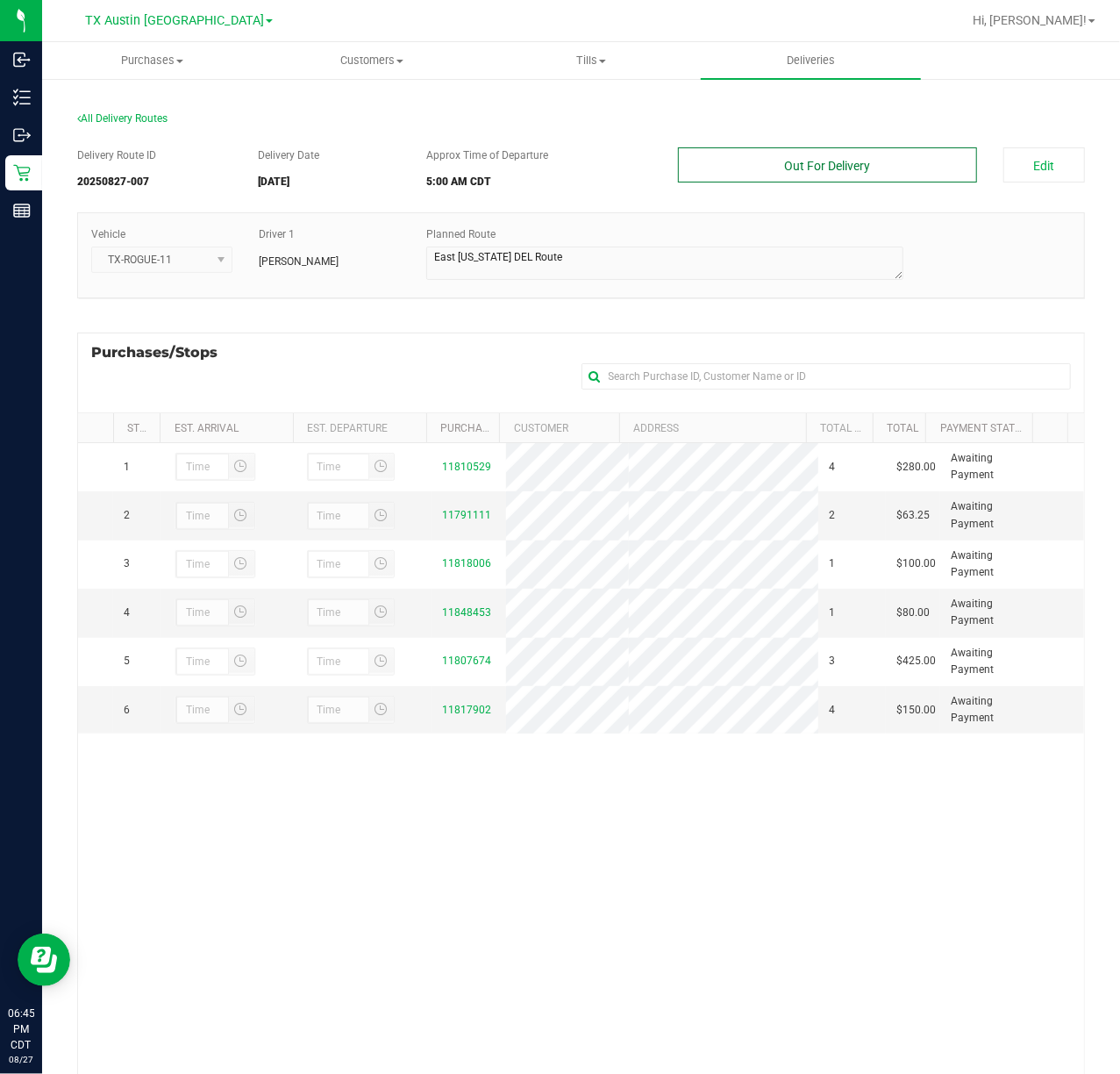
click at [891, 164] on button "Out For Delivery" at bounding box center [827, 165] width 298 height 35
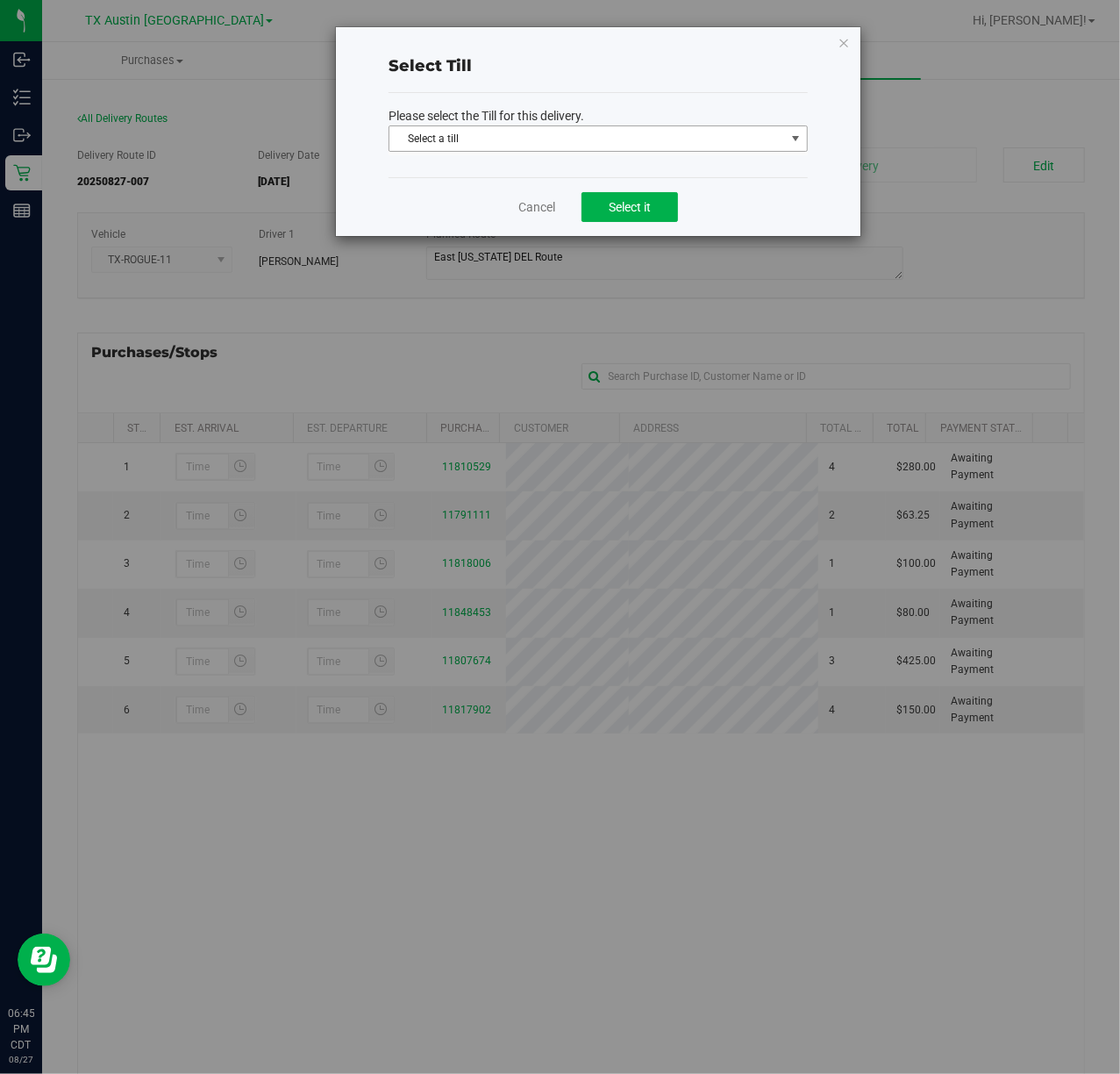
click at [656, 135] on span "Select a till" at bounding box center [588, 138] width 396 height 24
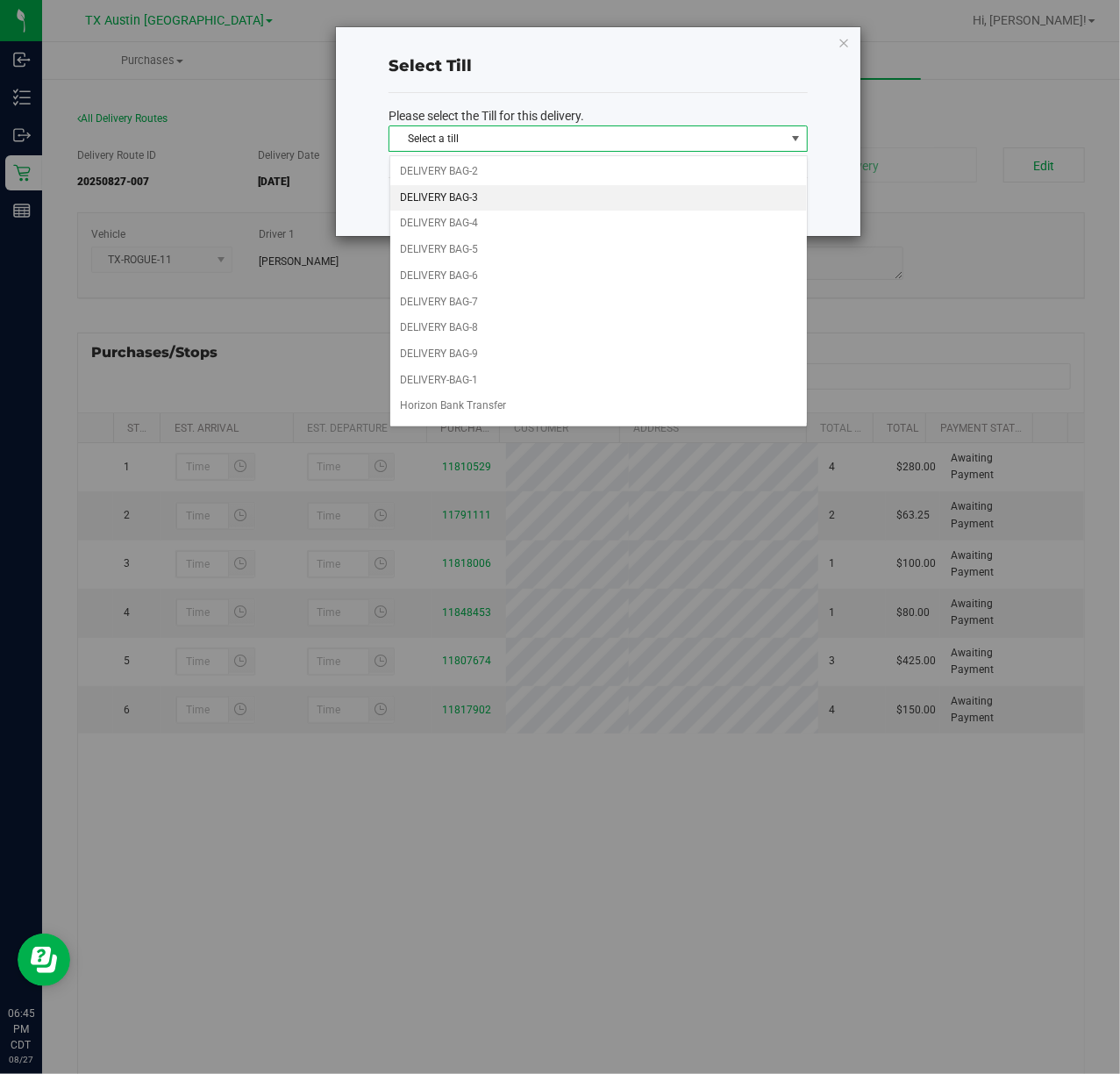
scroll to position [117, 0]
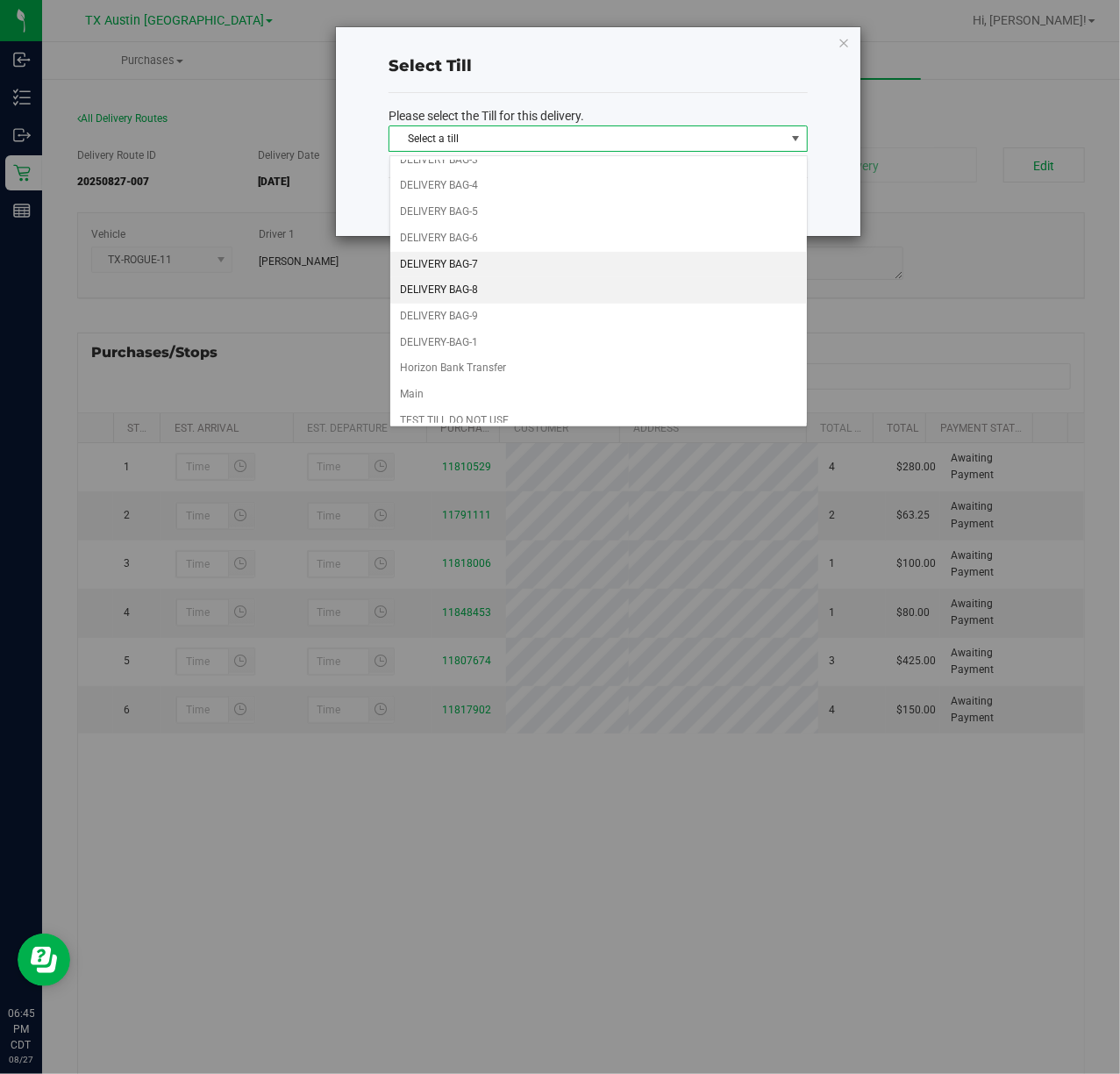
click at [569, 282] on ul "Change Bag DELIVERY BAG-10 DELIVERY BAG-11 DELIVERY BAG-2 DELIVERY BAG-3 DELIVE…" at bounding box center [598, 239] width 417 height 391
click at [573, 259] on li "DELIVERY BAG-7" at bounding box center [598, 265] width 417 height 26
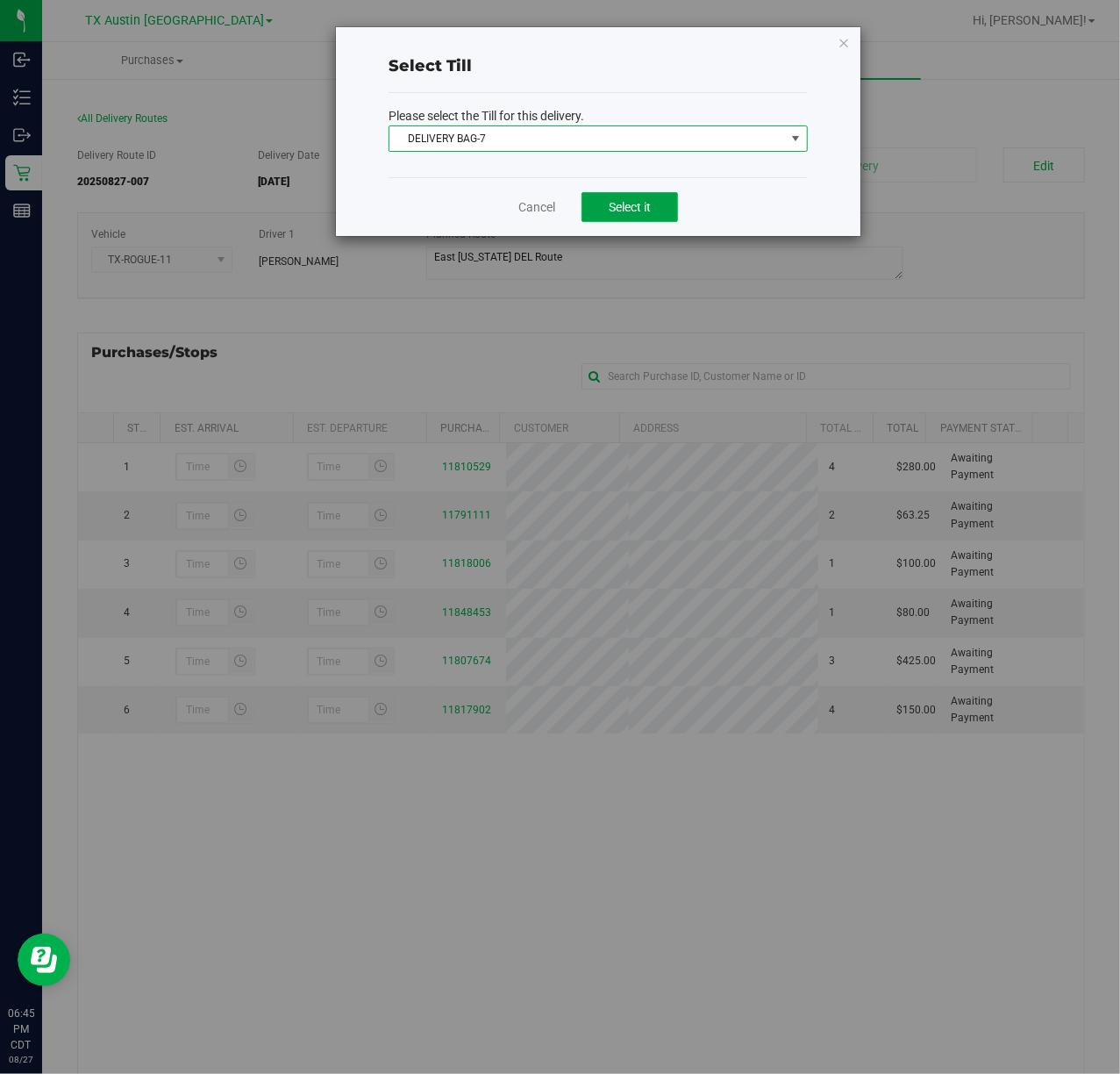
click at [634, 204] on span "Select it" at bounding box center [630, 207] width 42 height 14
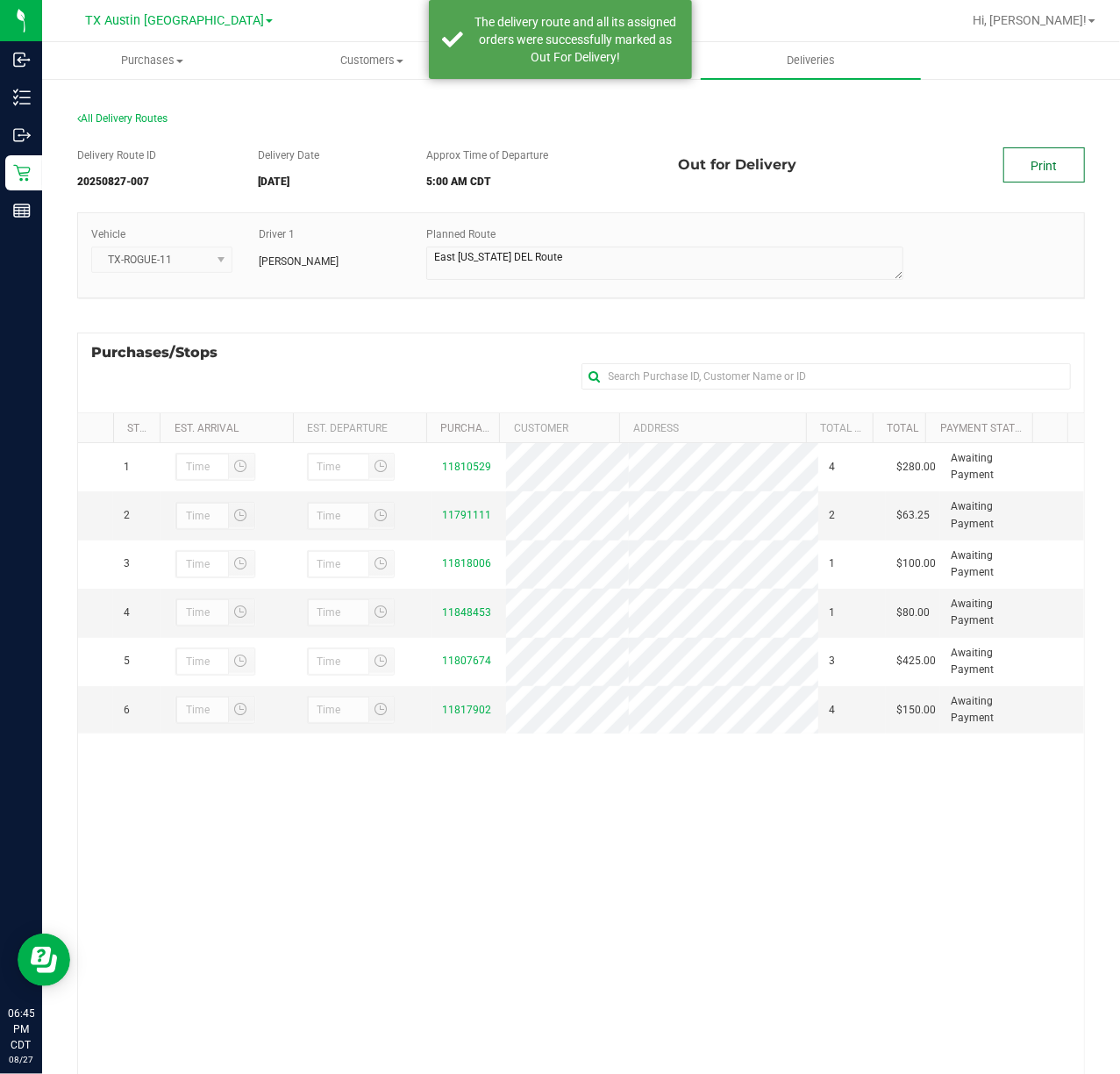
click at [1022, 175] on link "Print" at bounding box center [1044, 165] width 81 height 35
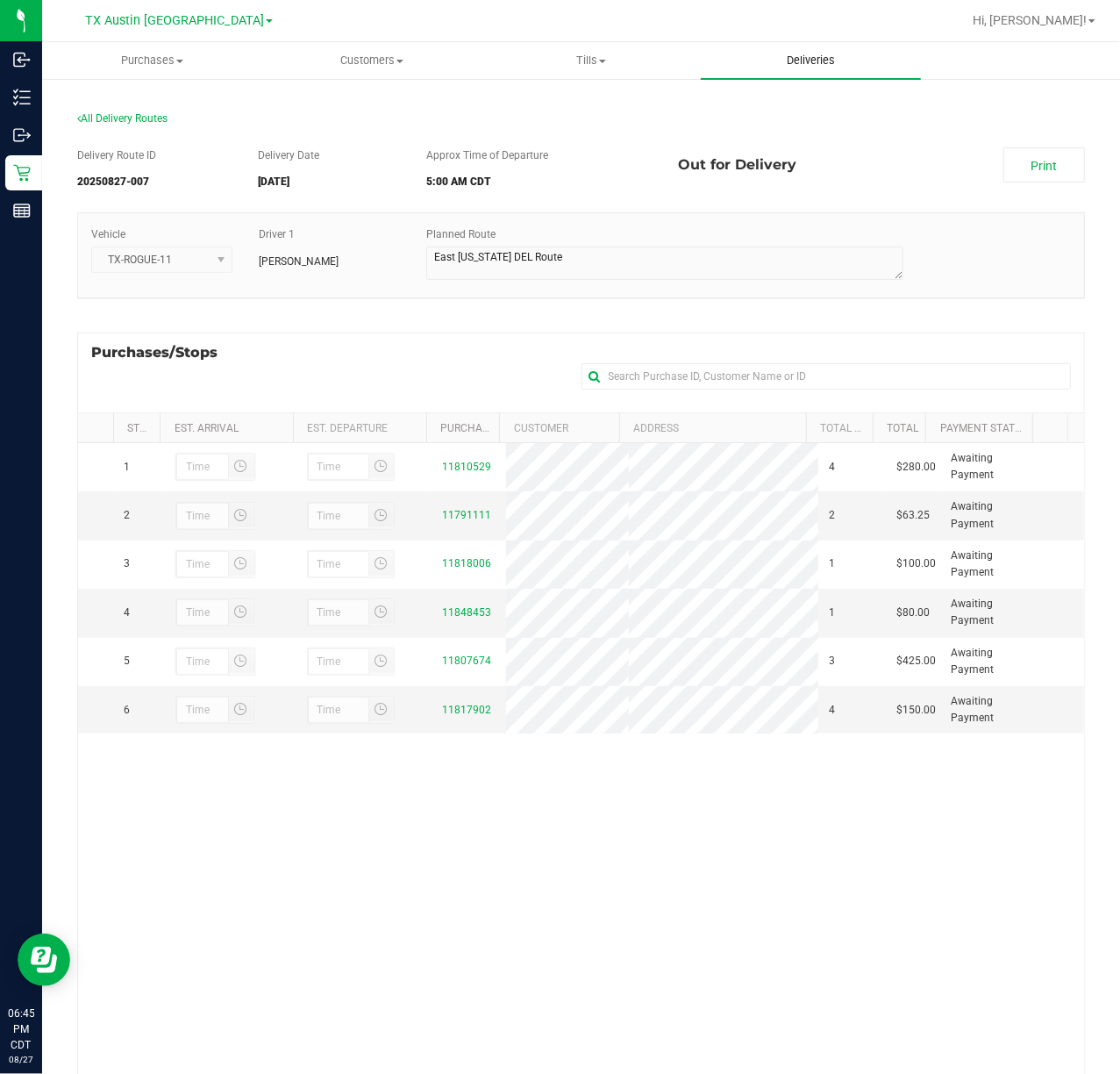
click at [832, 65] on span "Deliveries" at bounding box center [811, 60] width 96 height 15
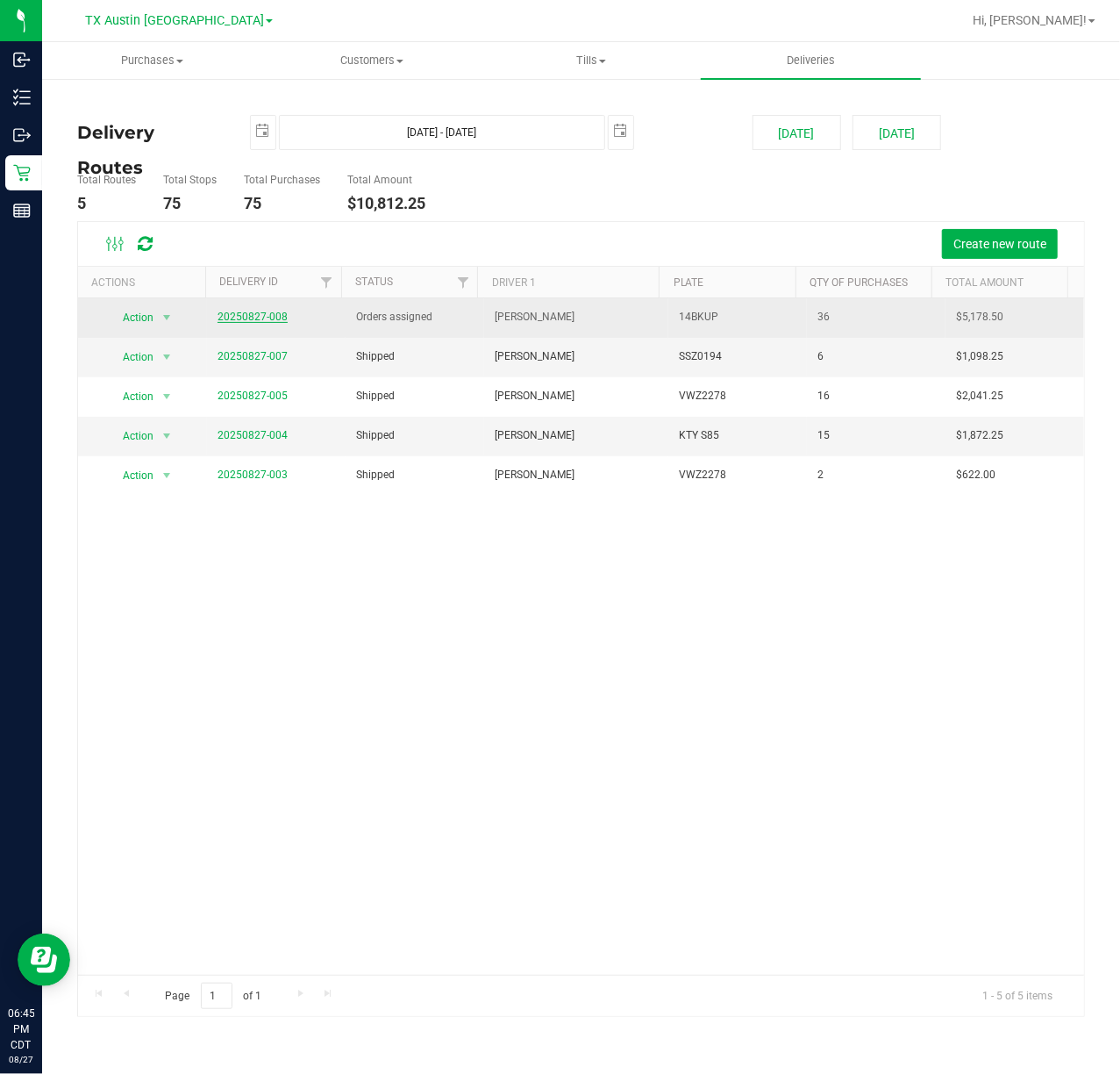
click at [249, 320] on link "20250827-008" at bounding box center [253, 317] width 71 height 13
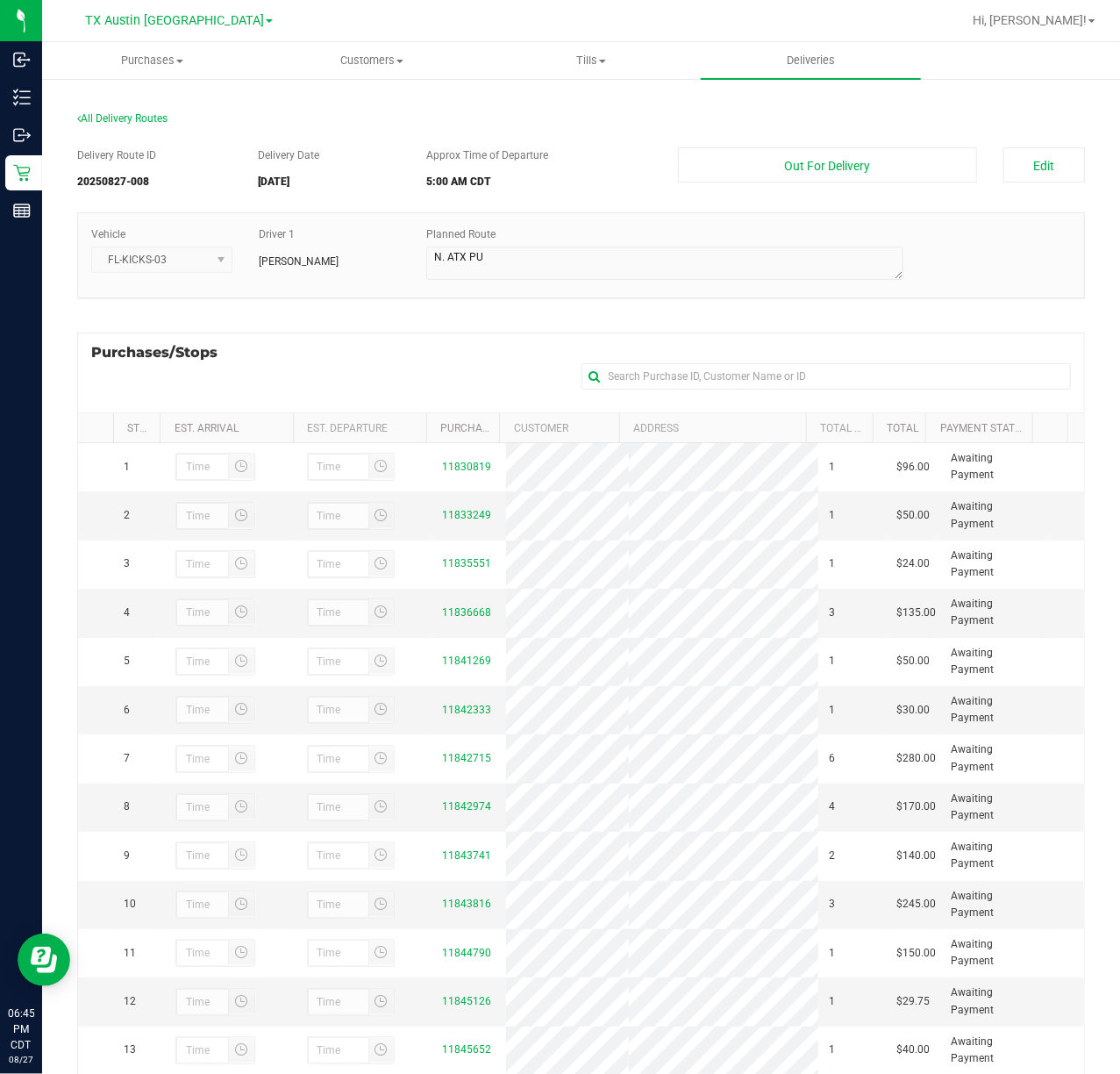
click at [770, 155] on button "Out For Delivery" at bounding box center [827, 165] width 298 height 35
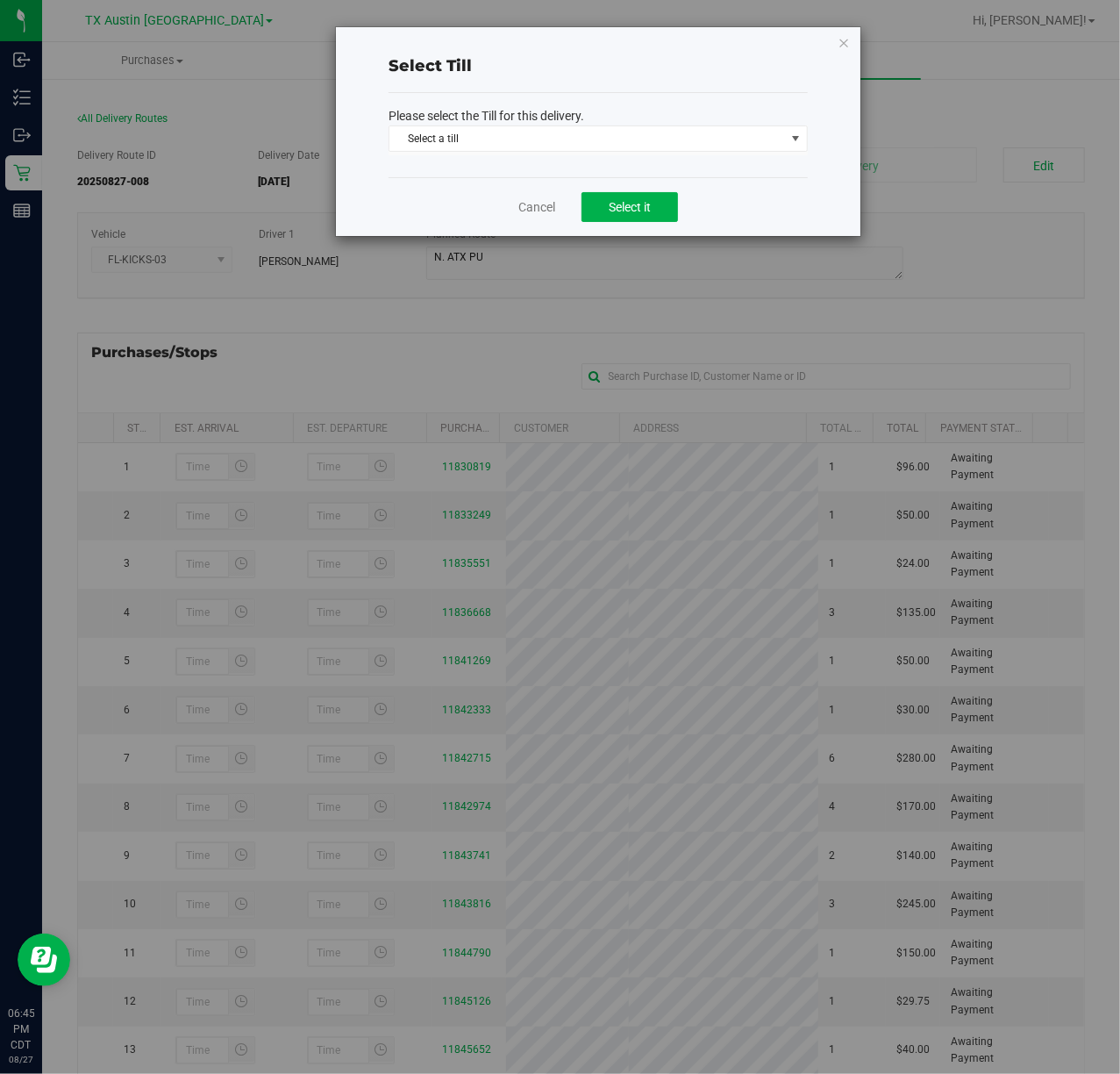
click at [693, 153] on span "Select a till Select a till Change Bag DELIVERY BAG-10 DELIVERY BAG-11 DELIVERY…" at bounding box center [598, 140] width 419 height 30
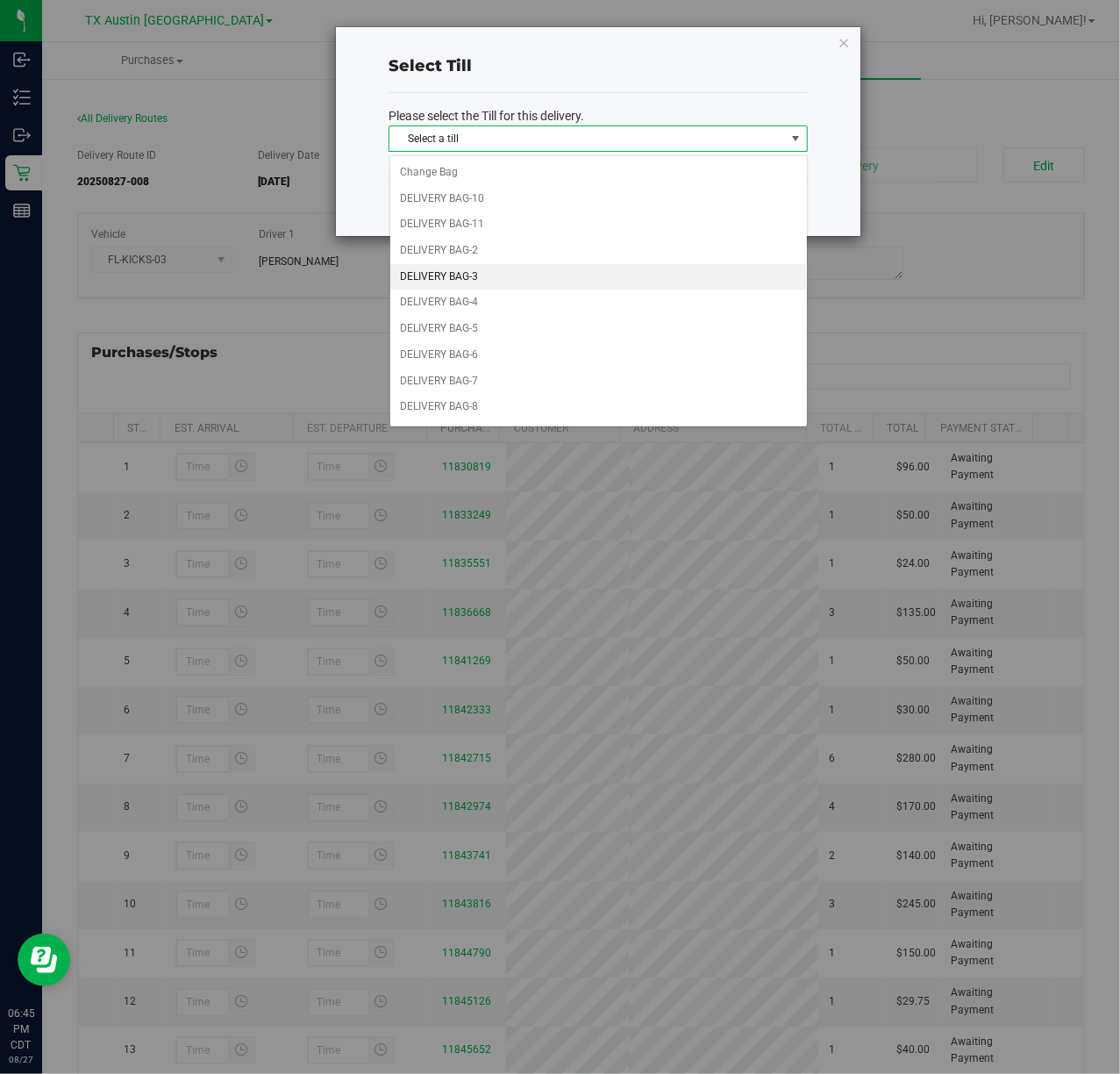
click at [566, 283] on li "DELIVERY BAG-3" at bounding box center [598, 277] width 417 height 26
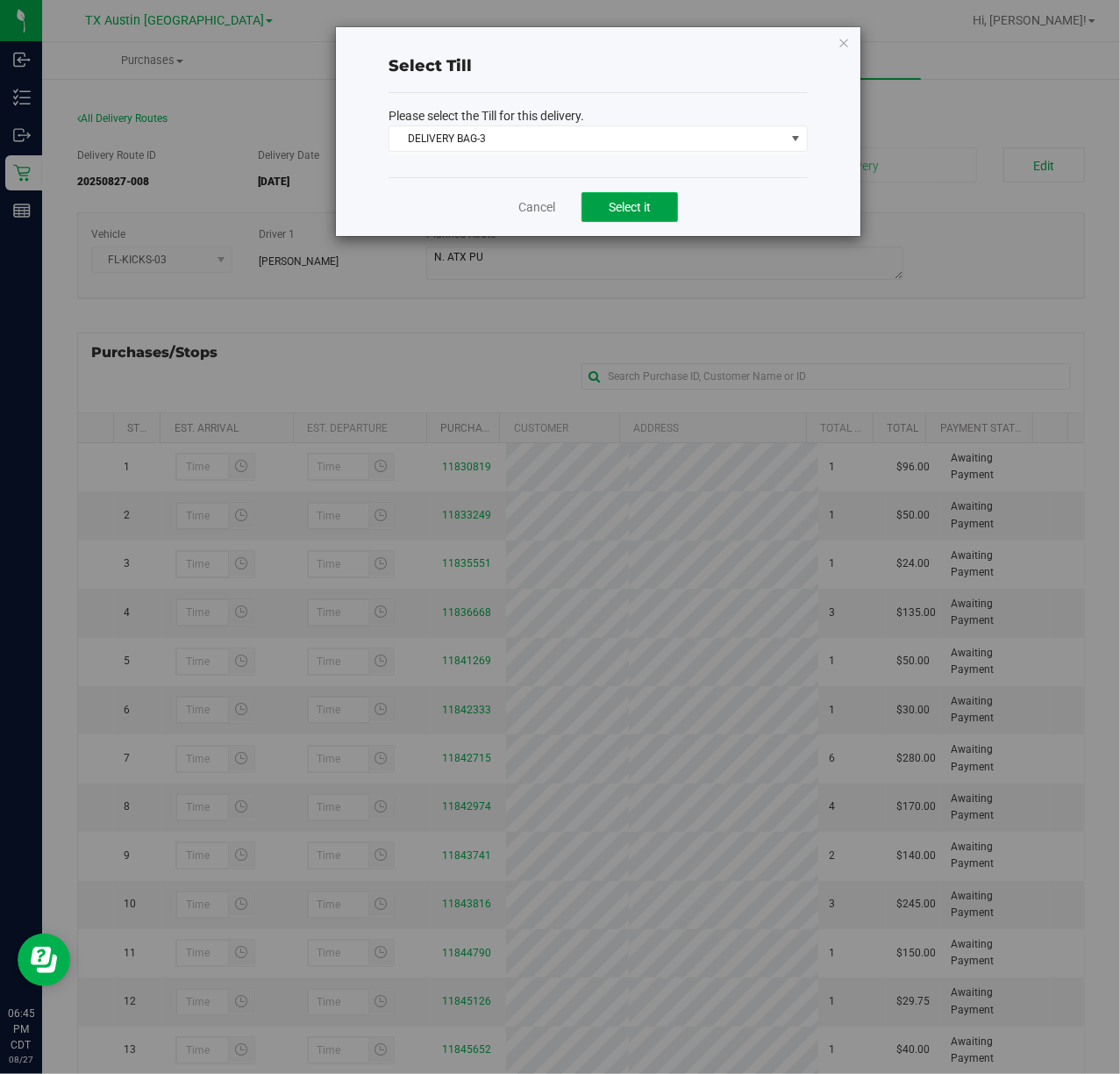
click at [619, 208] on span "Select it" at bounding box center [630, 207] width 42 height 14
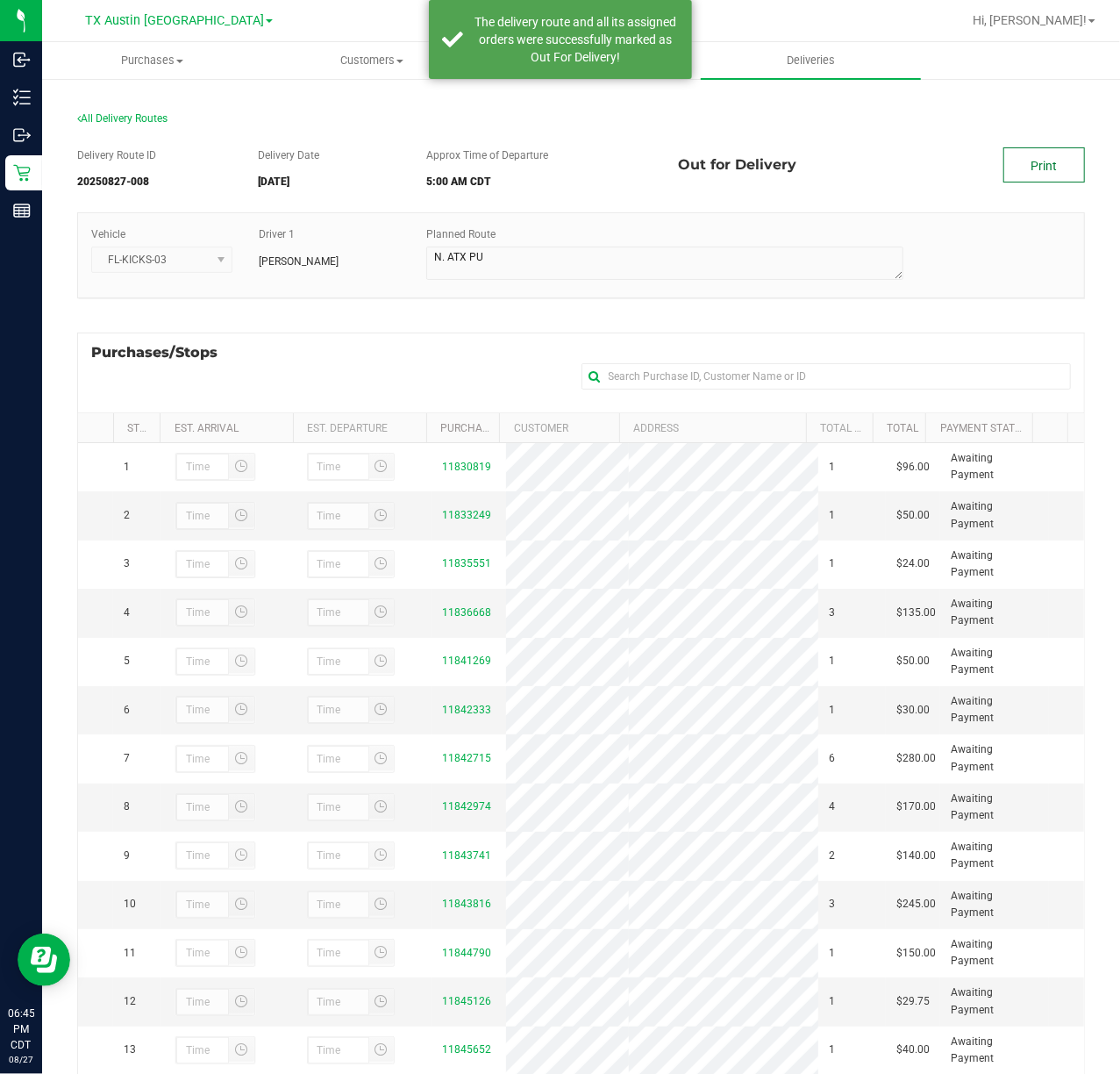
click at [1003, 173] on link "Print" at bounding box center [1044, 165] width 81 height 35
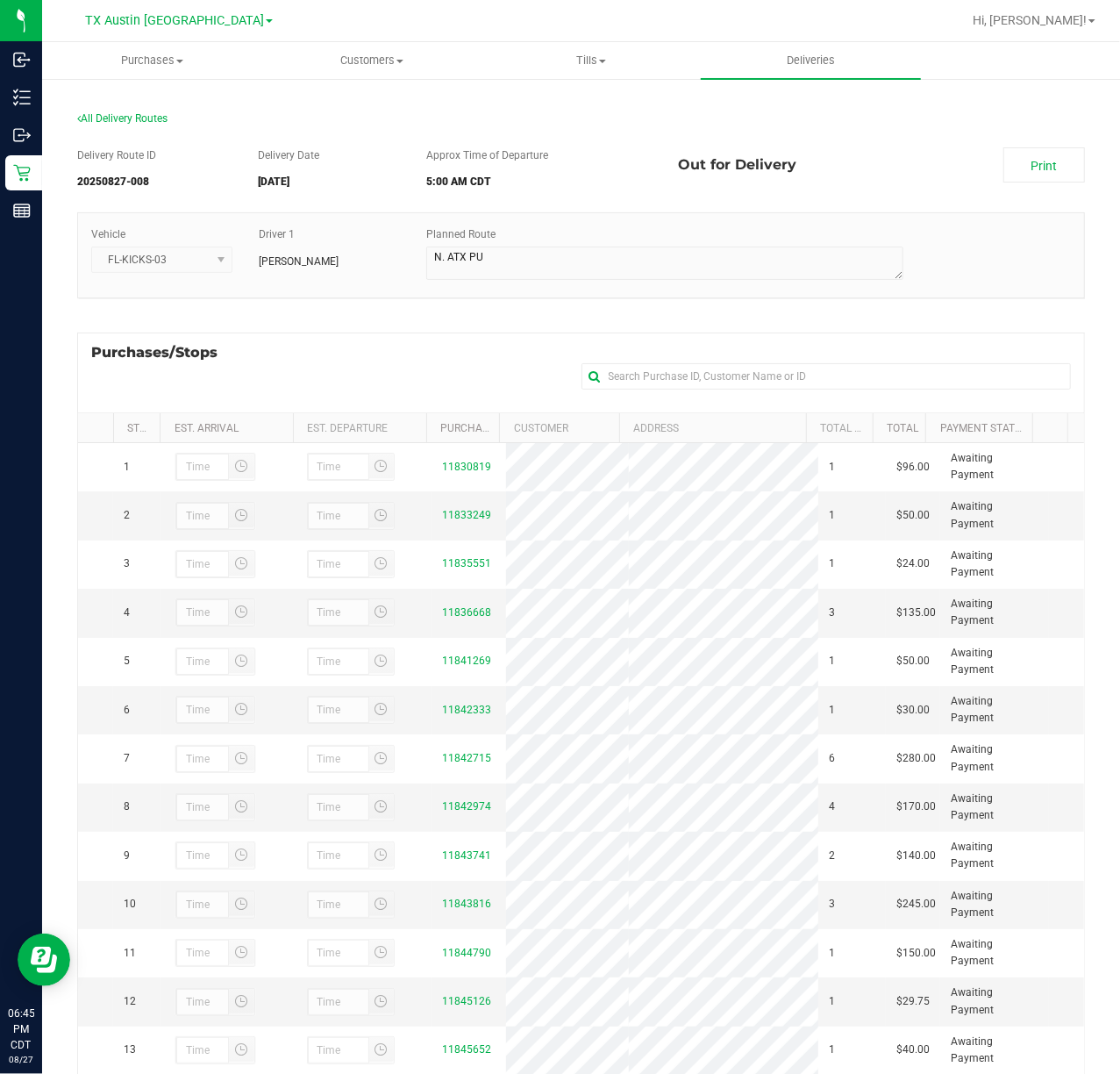
click at [187, 5] on div "TX Austin DC TX Austin DC TX Plano Retail TX San Antonio Retail TX South-Austin…" at bounding box center [182, 21] width 263 height 34
click at [188, 14] on span "TX Austin [GEOGRAPHIC_DATA]" at bounding box center [174, 21] width 179 height 15
click at [174, 127] on link "TX South-[GEOGRAPHIC_DATA] Retail" at bounding box center [178, 132] width 256 height 24
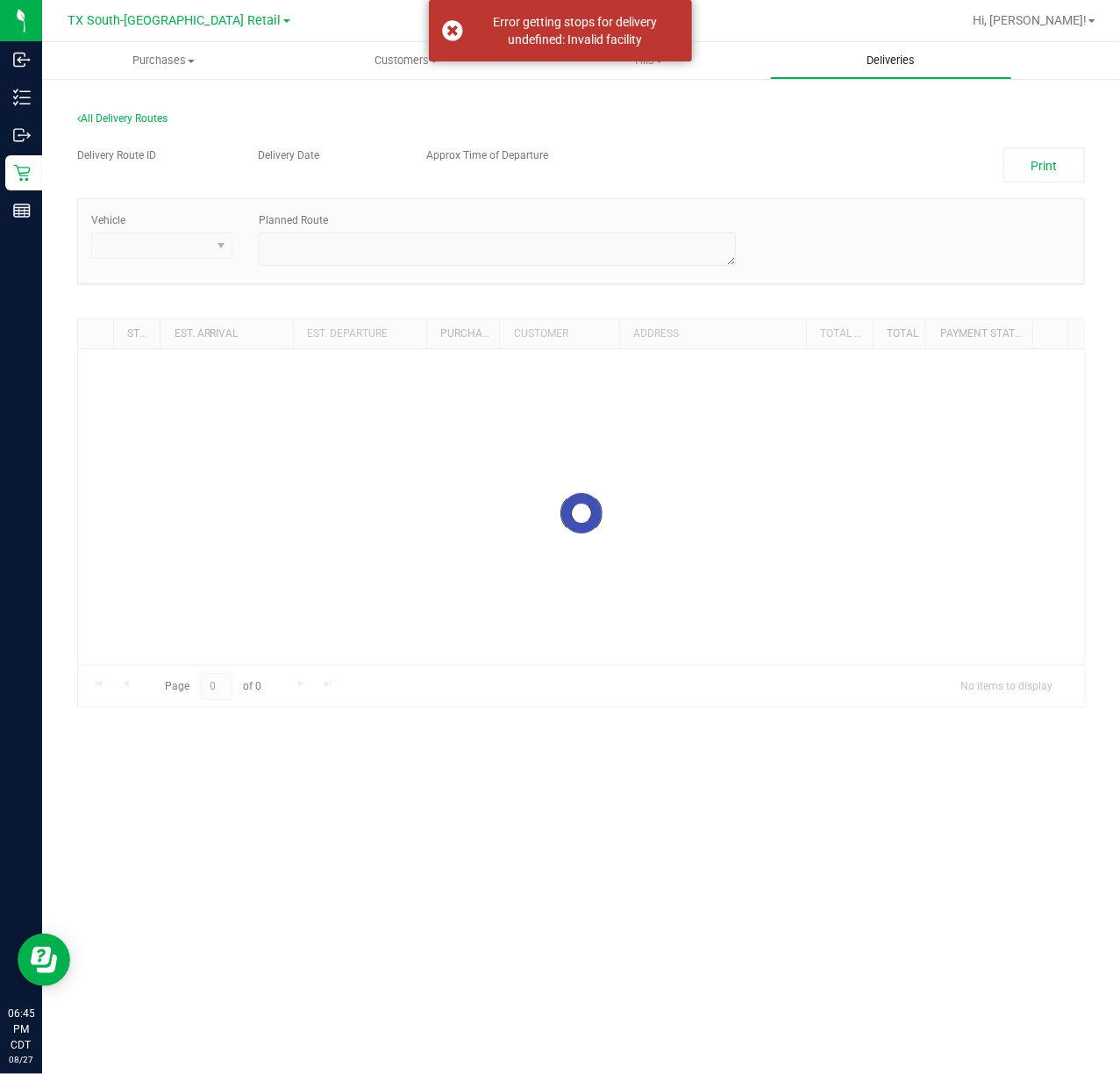
click at [904, 60] on span "Deliveries" at bounding box center [891, 60] width 96 height 15
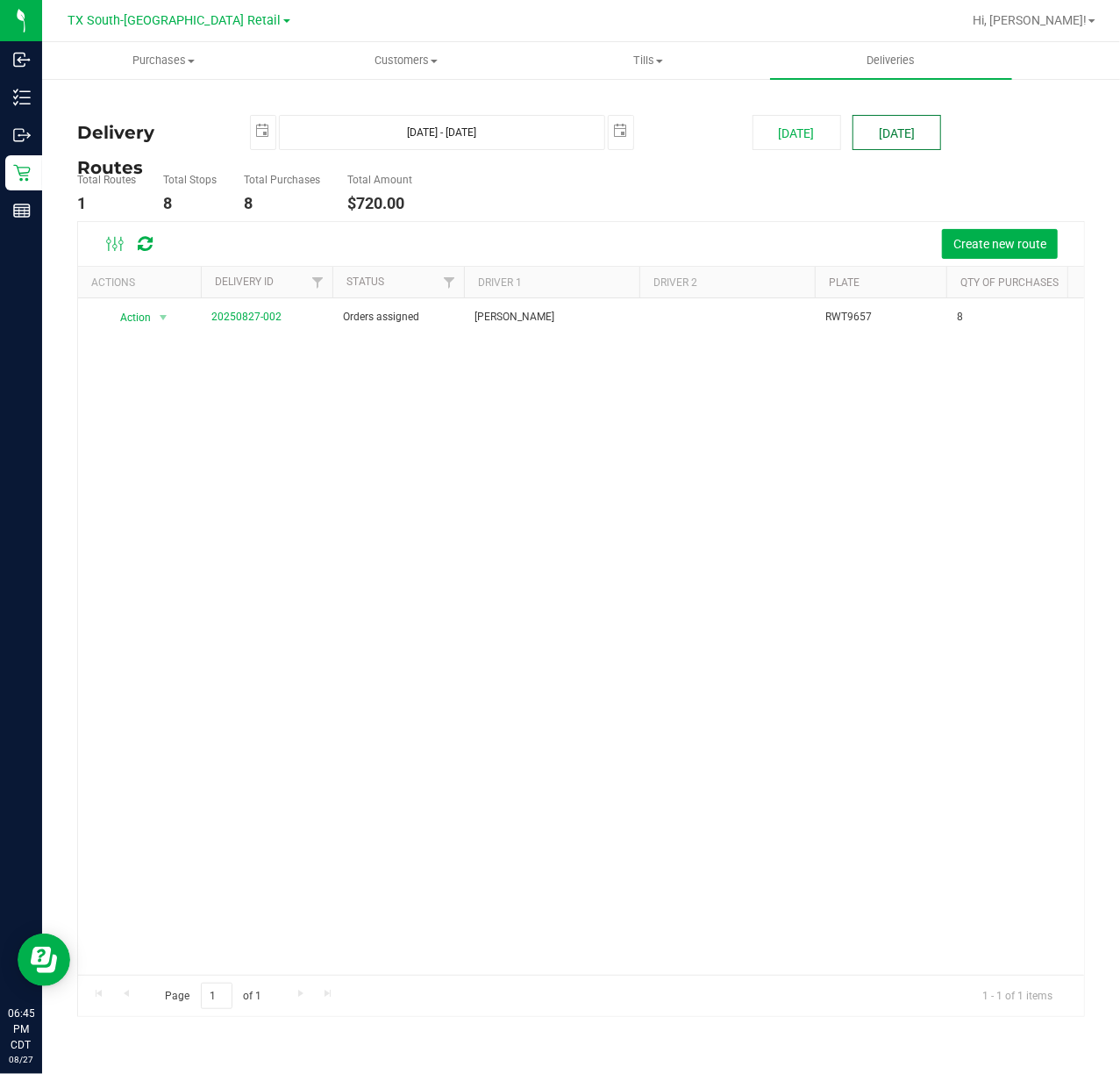
click at [906, 127] on button "Tomorrow" at bounding box center [897, 132] width 89 height 35
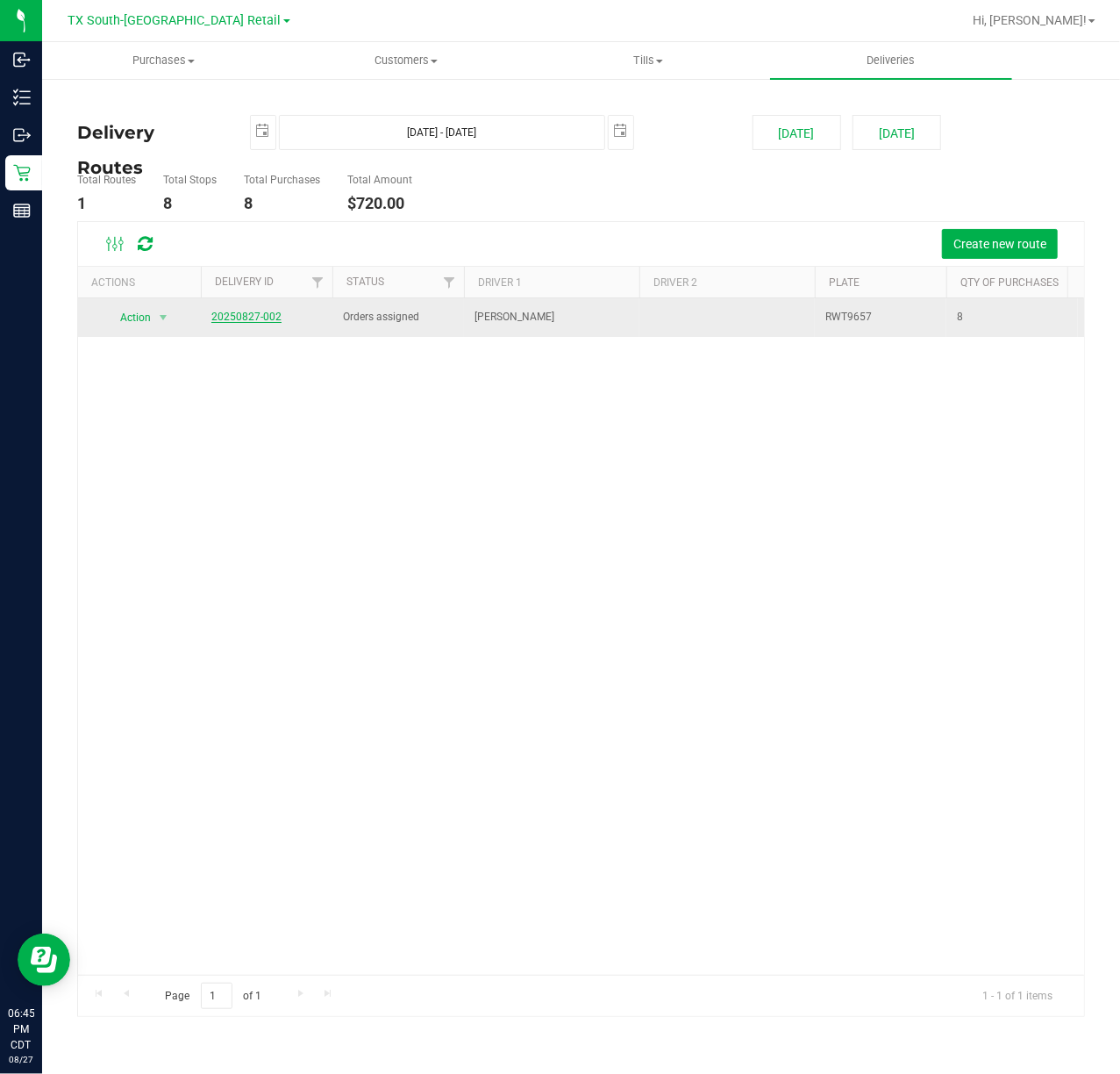
click at [268, 323] on link "20250827-002" at bounding box center [247, 317] width 71 height 13
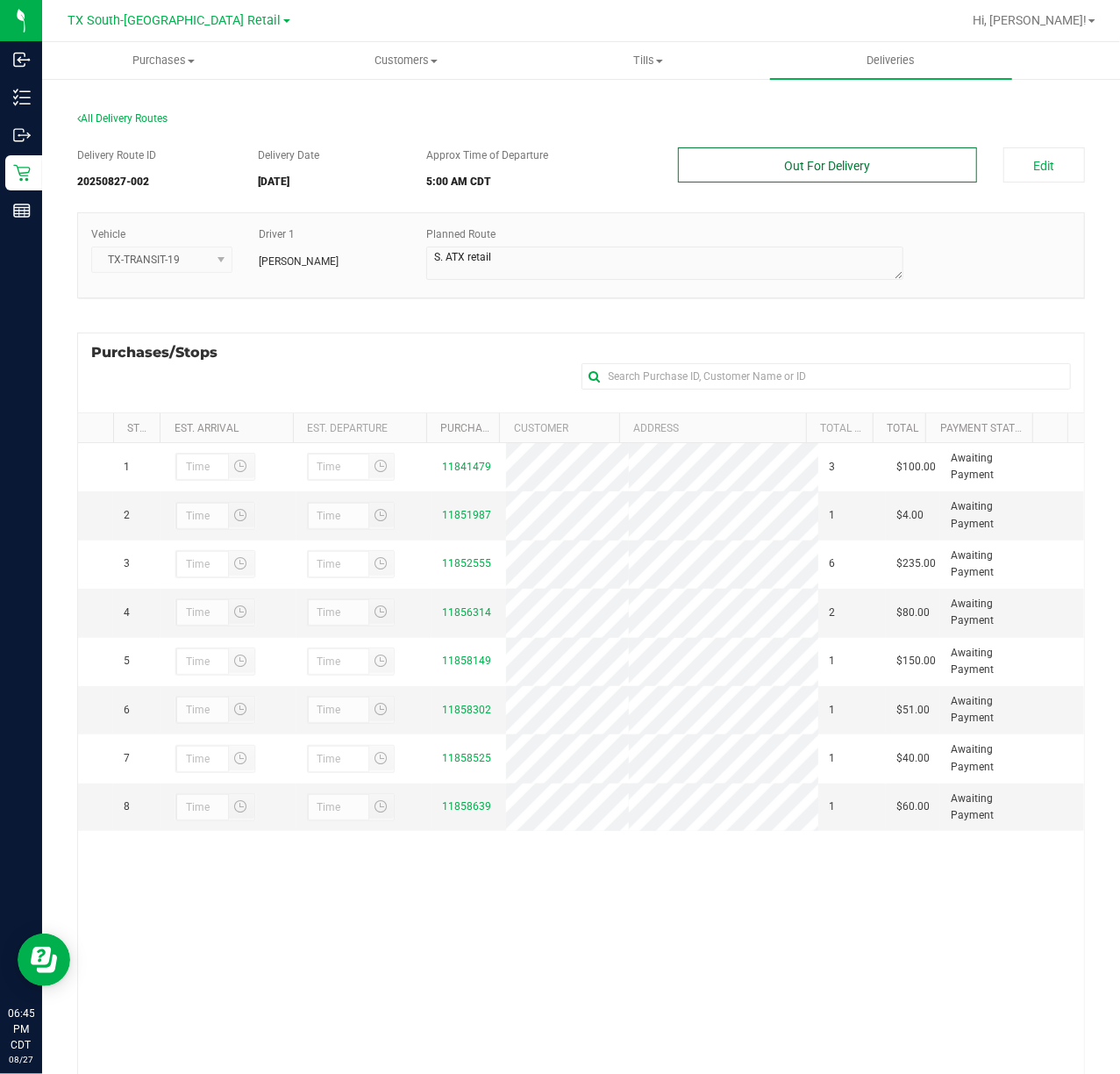
click at [856, 174] on button "Out For Delivery" at bounding box center [827, 165] width 298 height 35
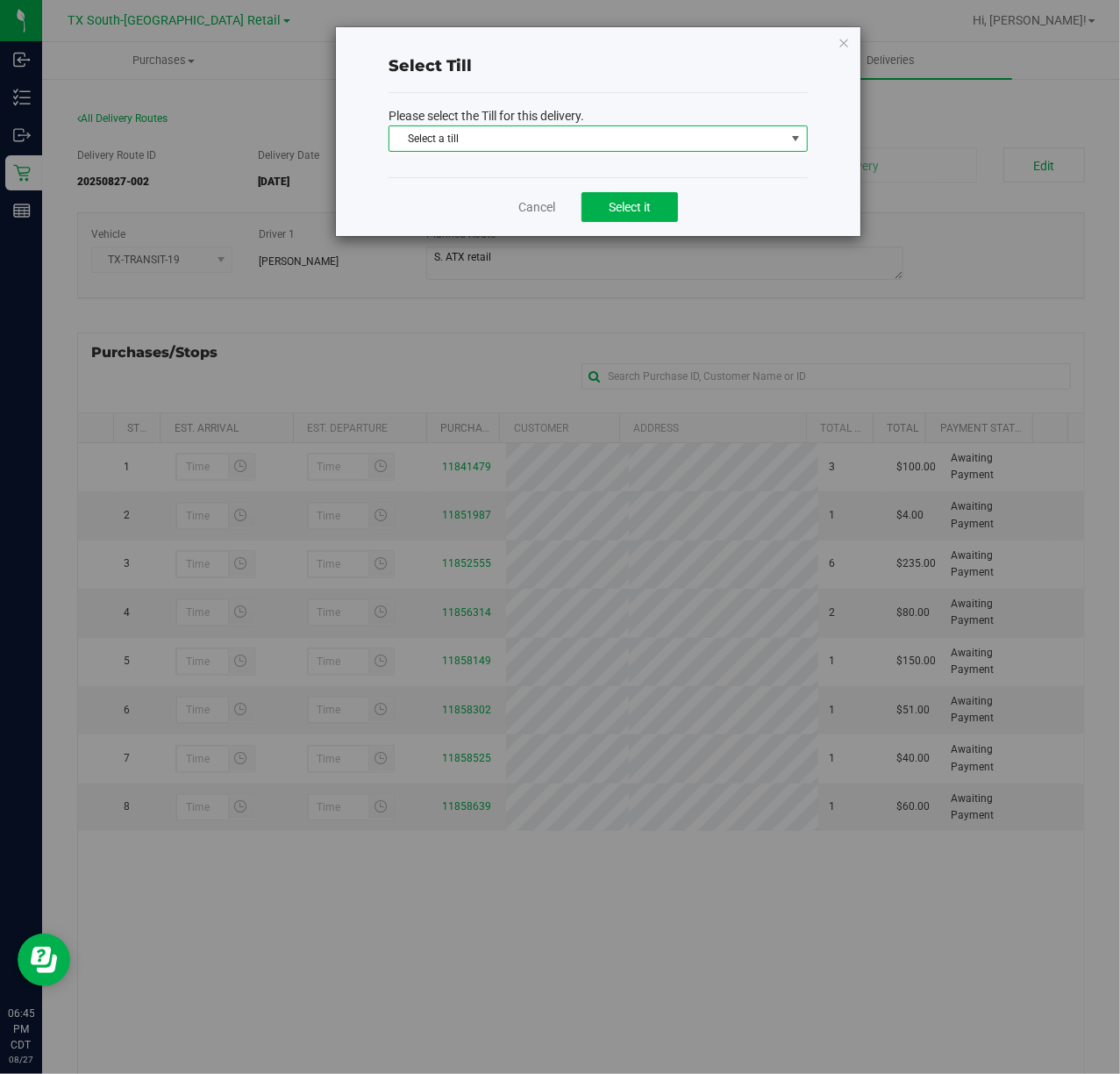
click at [777, 144] on span "Select a till" at bounding box center [588, 138] width 396 height 24
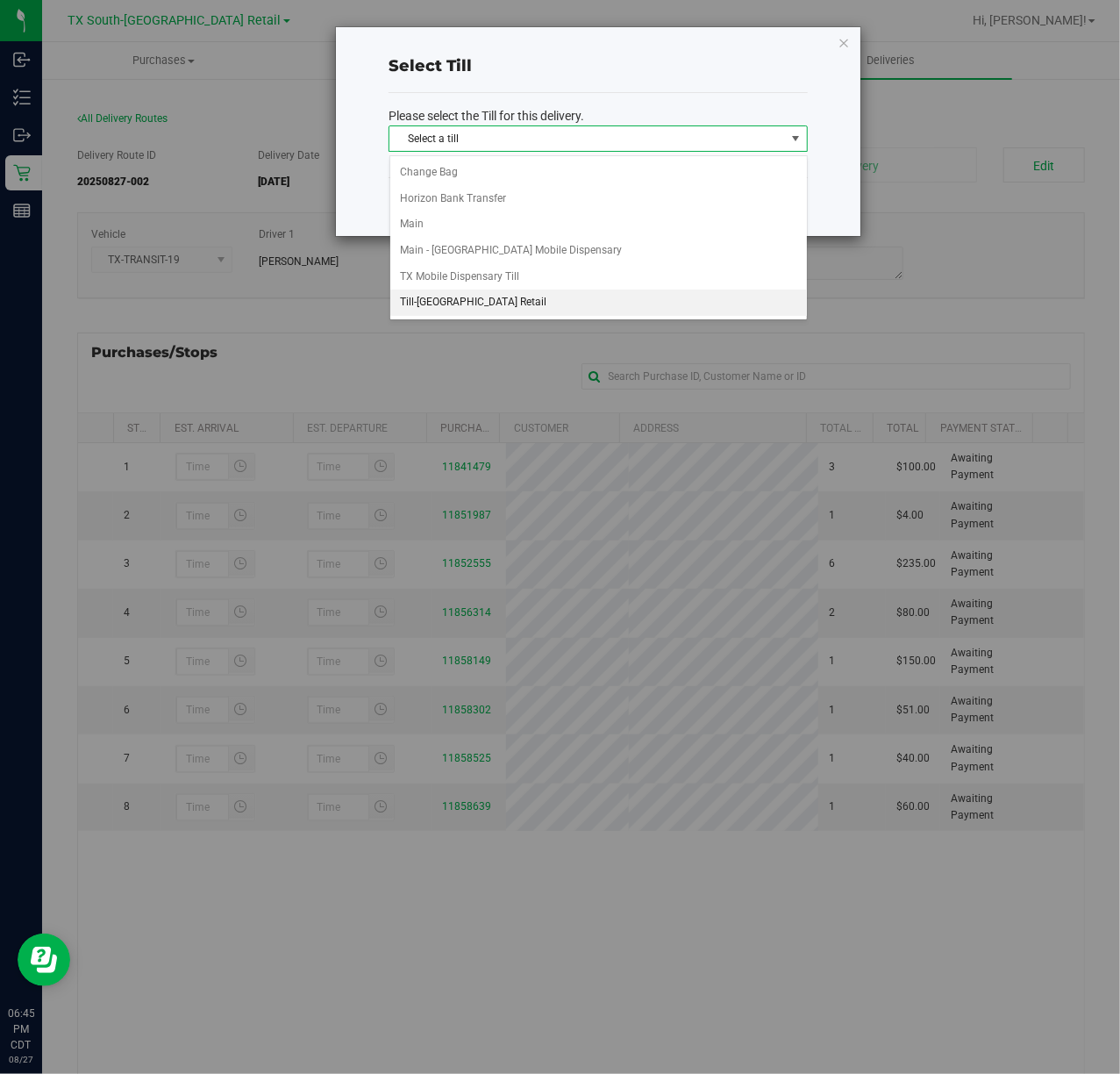
click at [618, 296] on li "Till-South Austin Retail" at bounding box center [598, 302] width 417 height 26
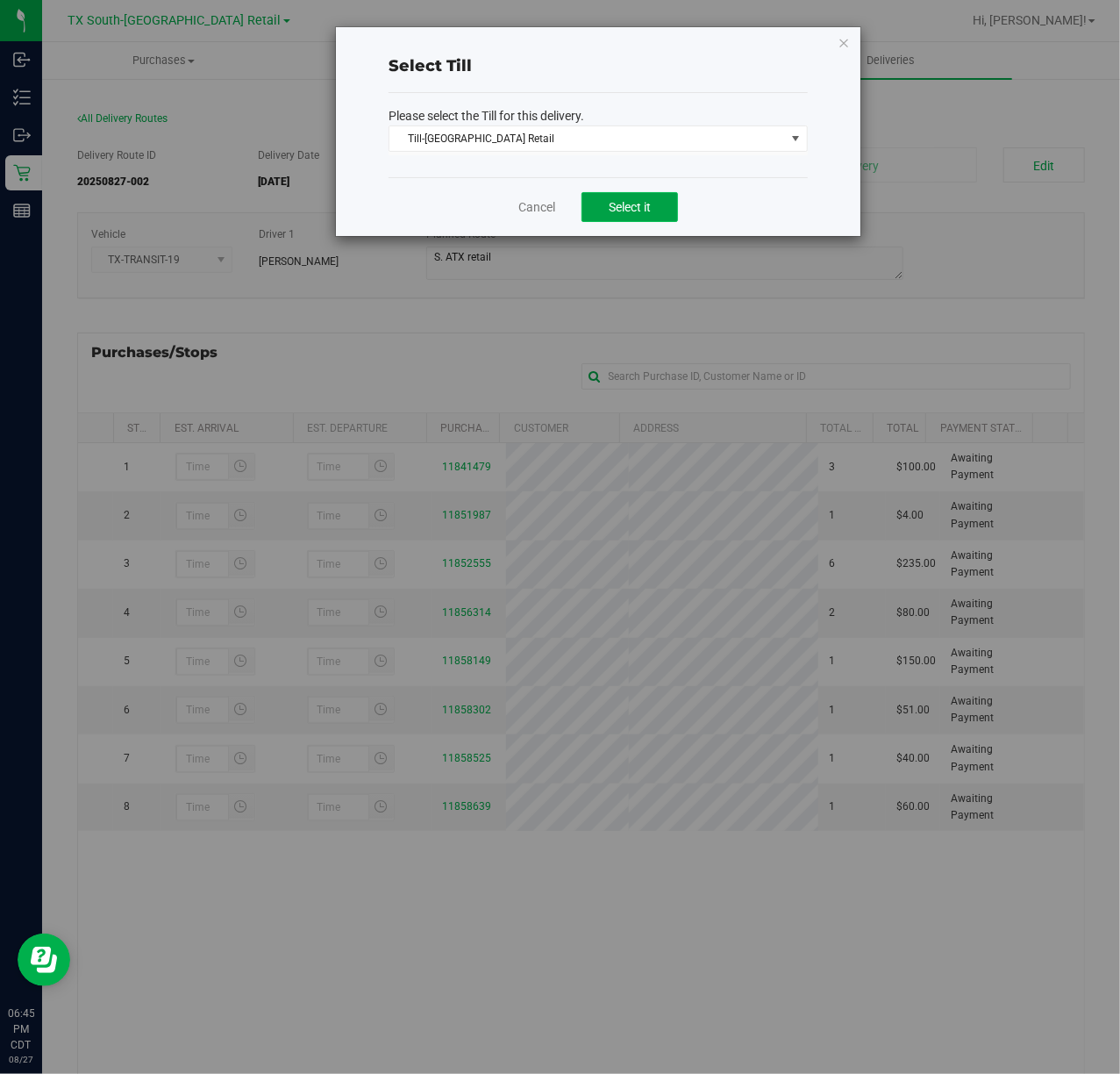
click at [639, 214] on span "Select it" at bounding box center [630, 207] width 42 height 14
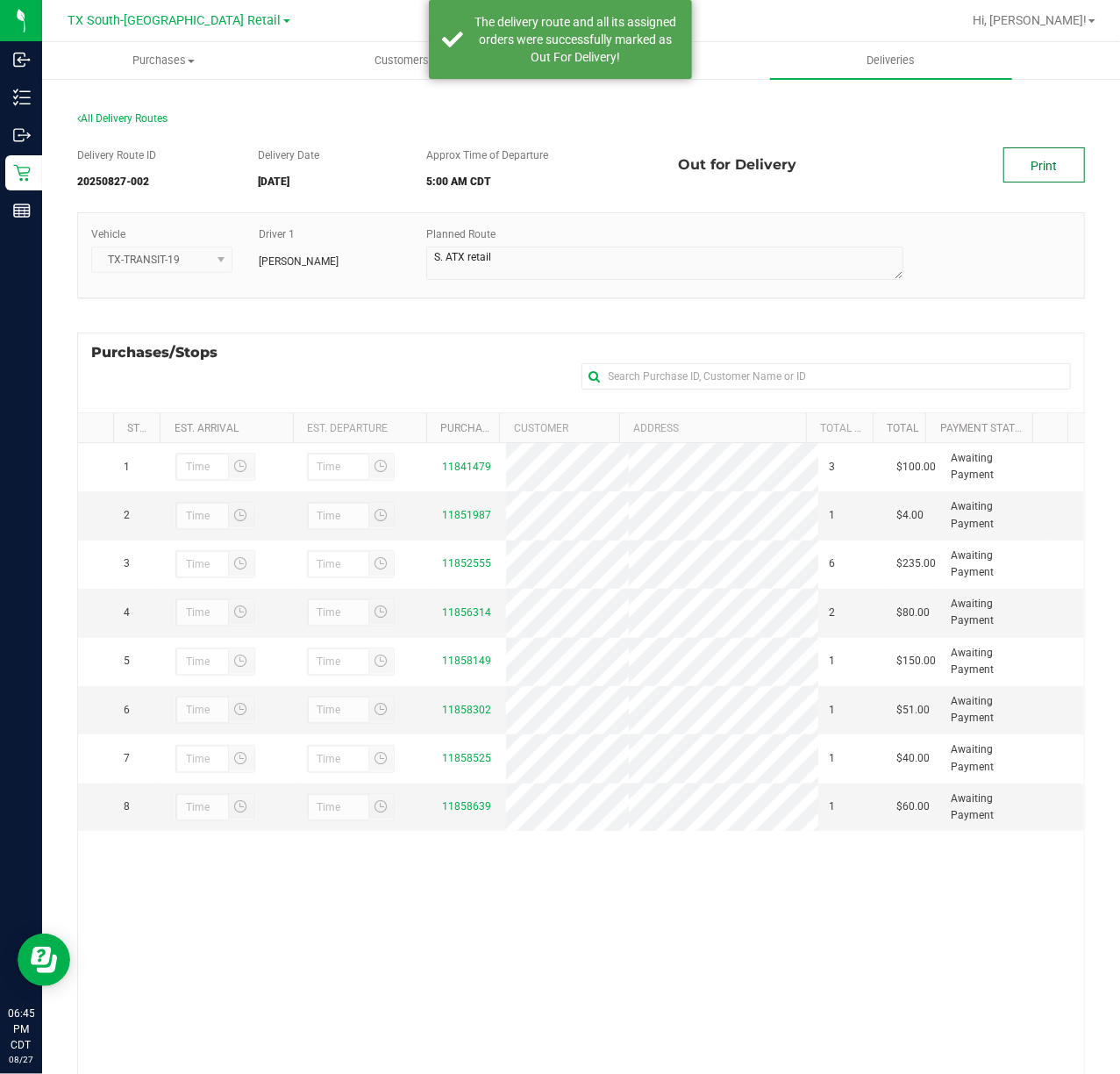
click at [1007, 165] on link "Print" at bounding box center [1044, 165] width 81 height 35
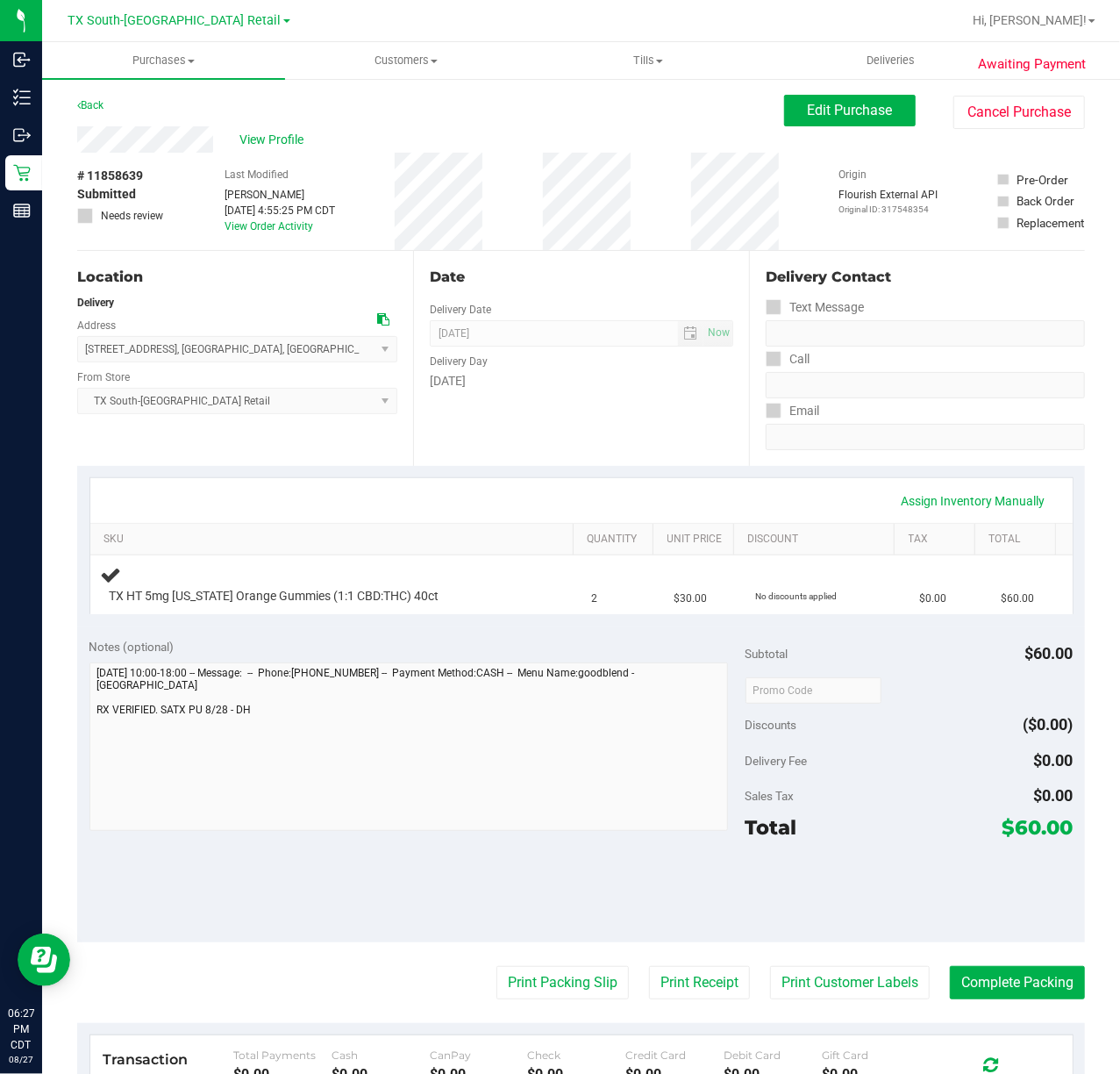
click at [617, 423] on div "Date Delivery Date [DATE] Now [DATE] 07:00 AM Now Delivery Day [DATE]" at bounding box center [581, 359] width 336 height 215
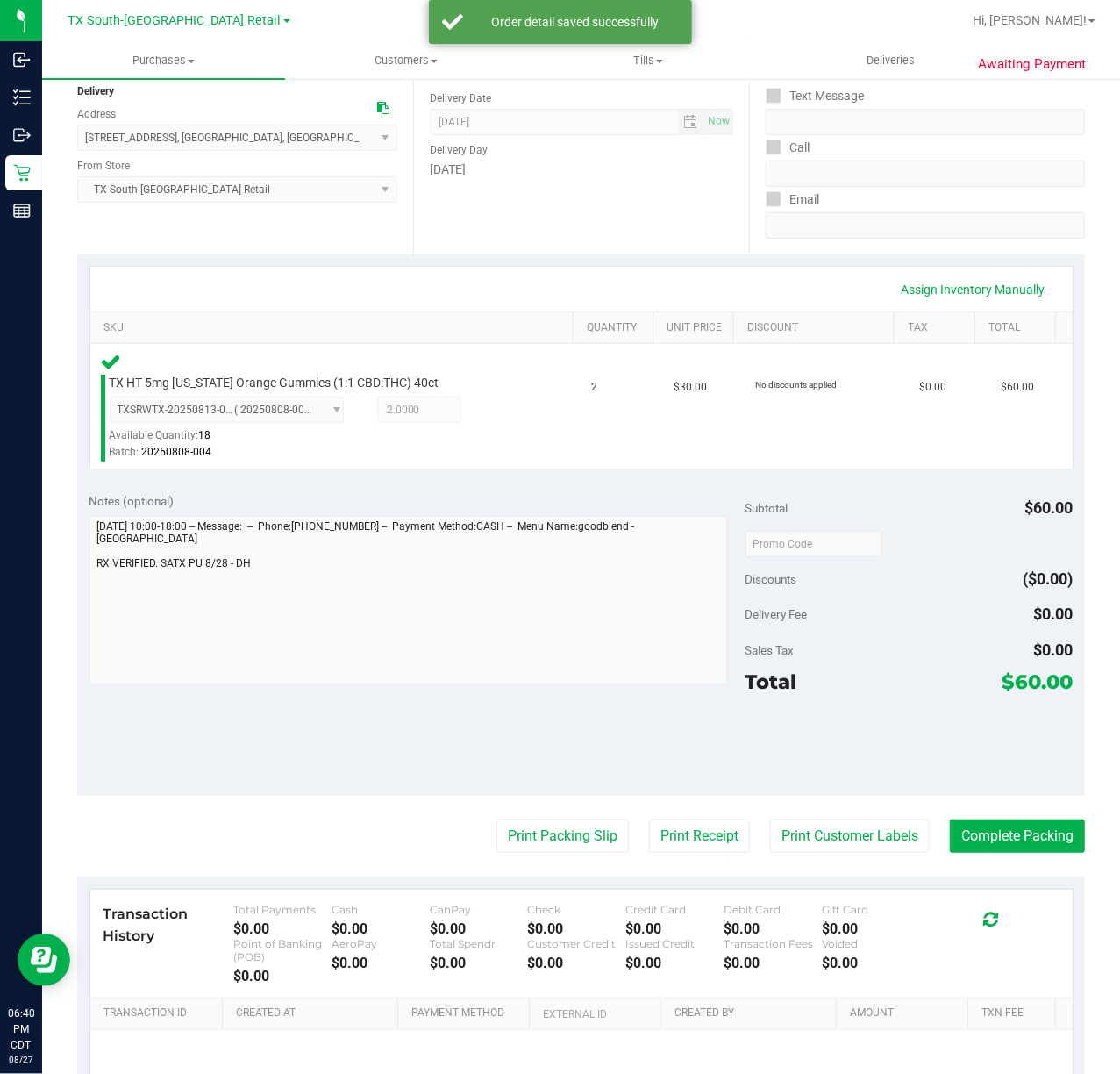
scroll to position [265, 0]
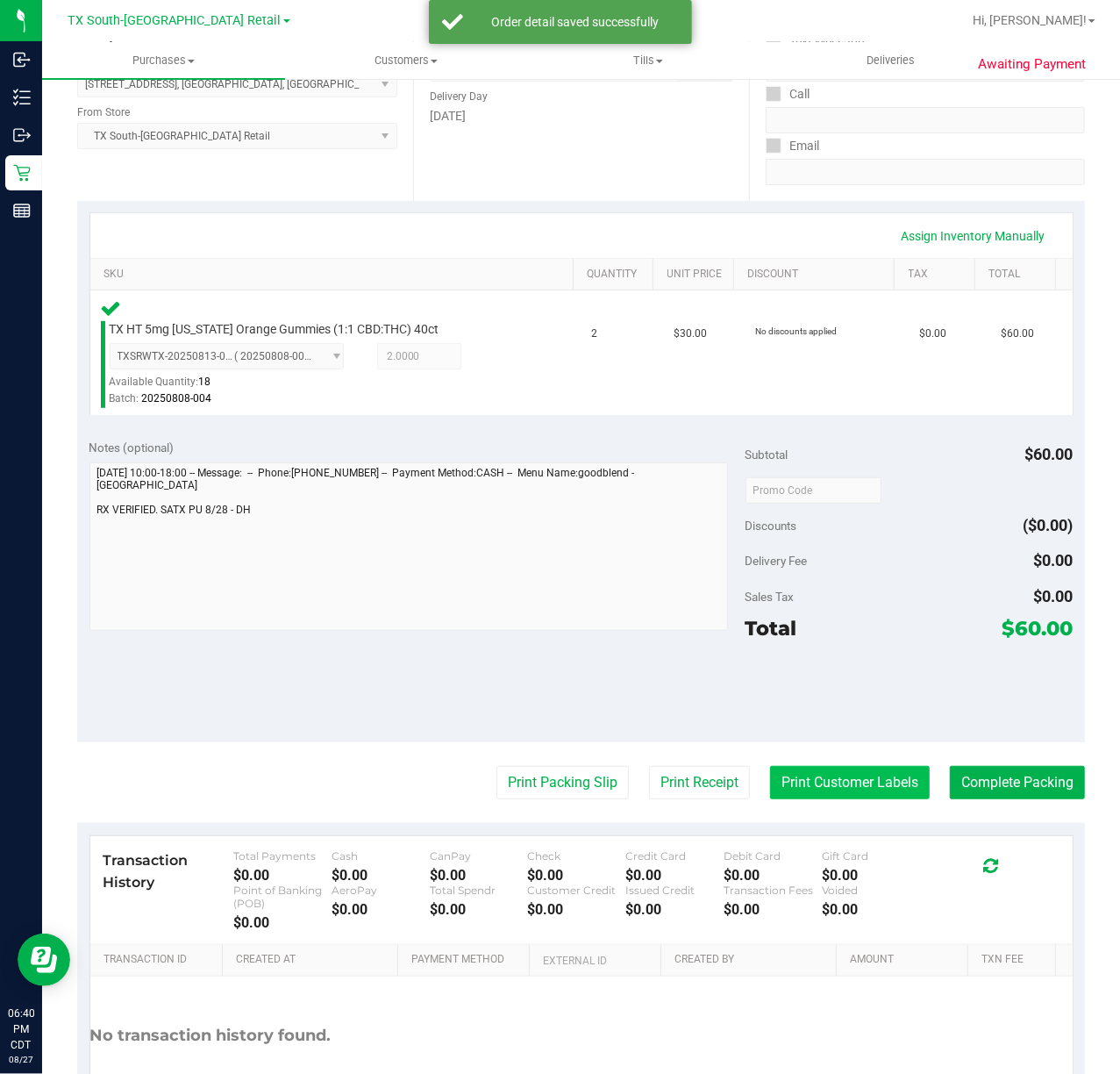
click at [849, 790] on button "Print Customer Labels" at bounding box center [850, 782] width 160 height 33
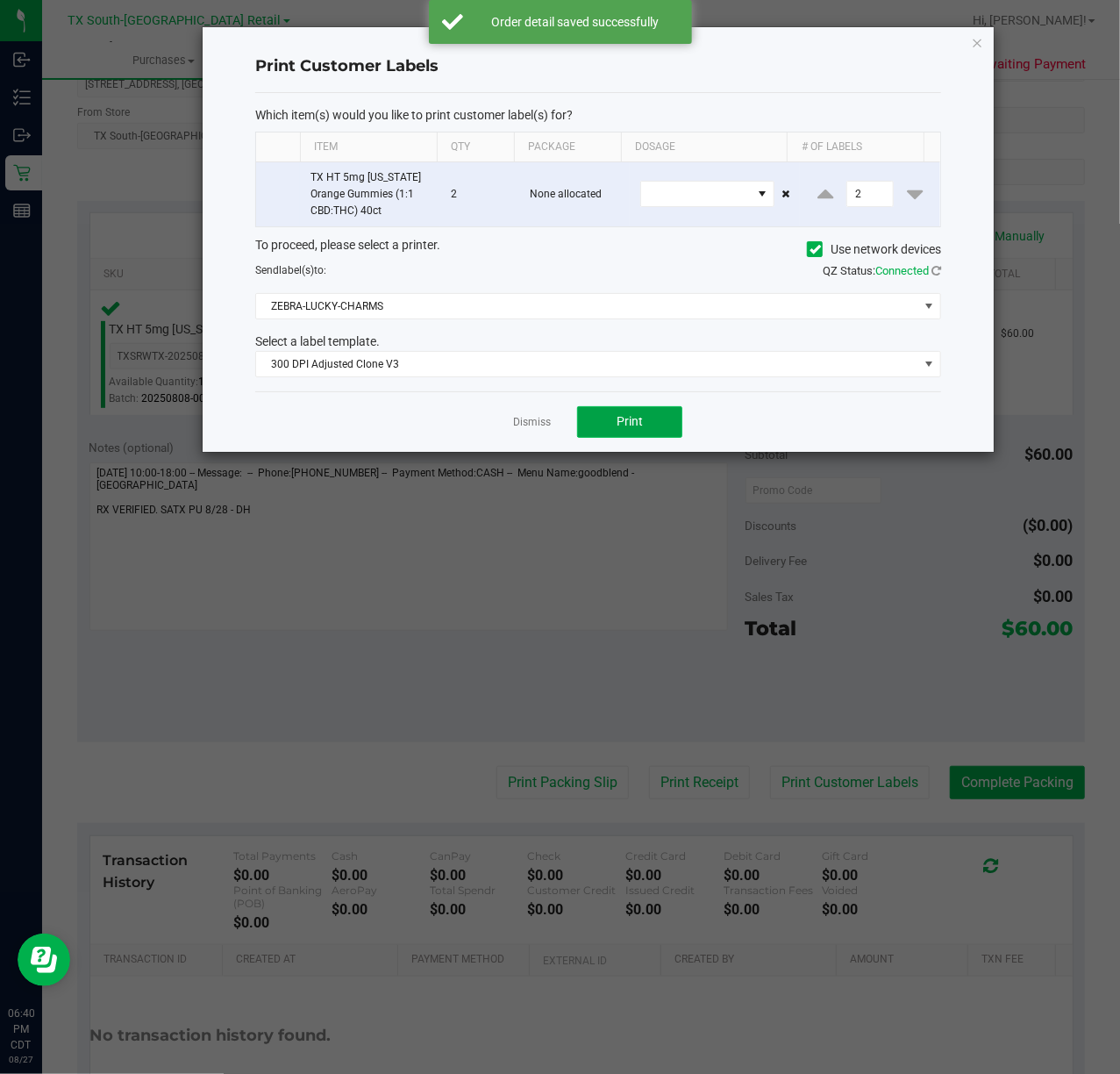
click at [635, 429] on span "Print" at bounding box center [629, 421] width 26 height 14
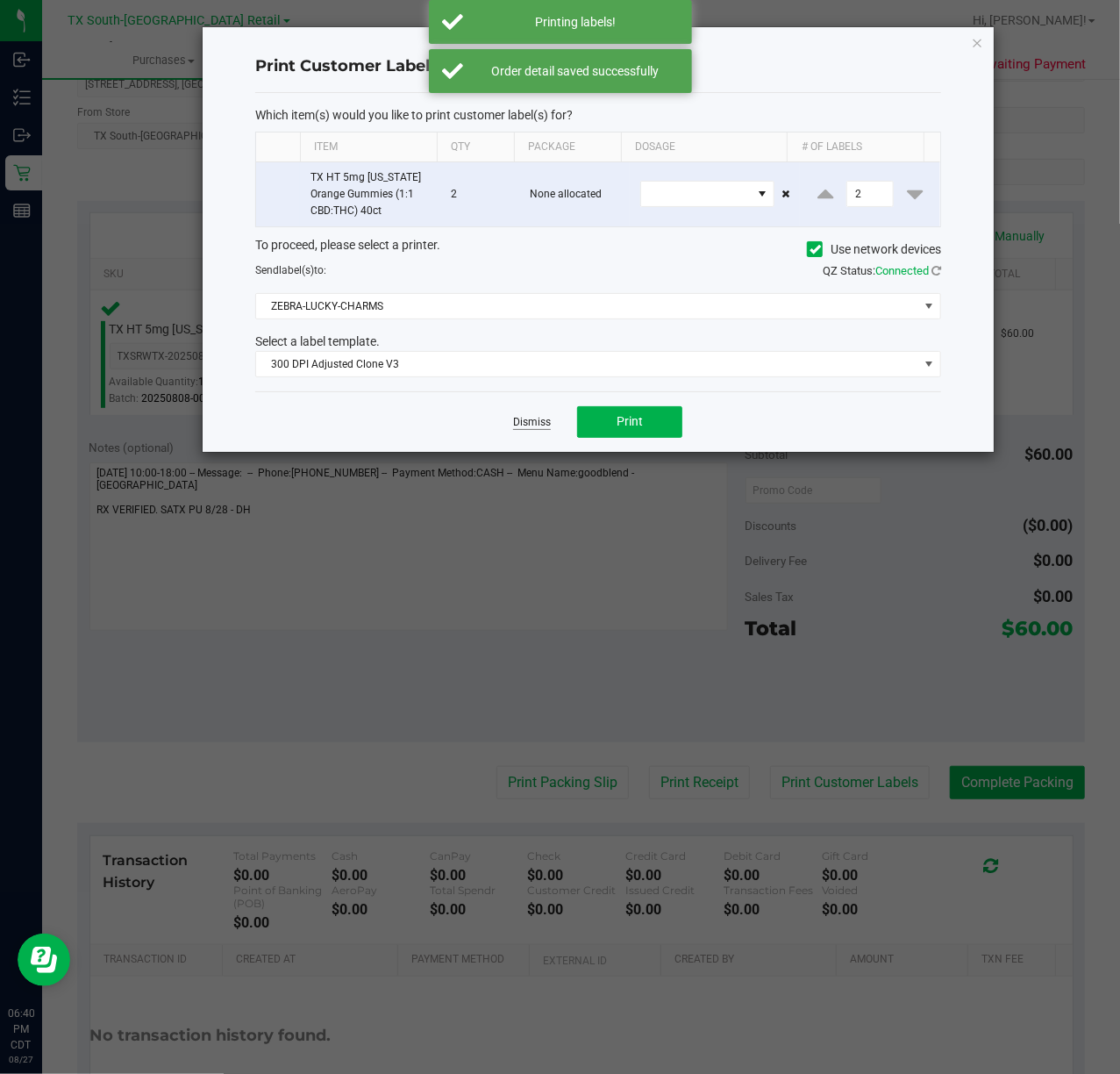
click at [530, 418] on link "Dismiss" at bounding box center [532, 422] width 38 height 14
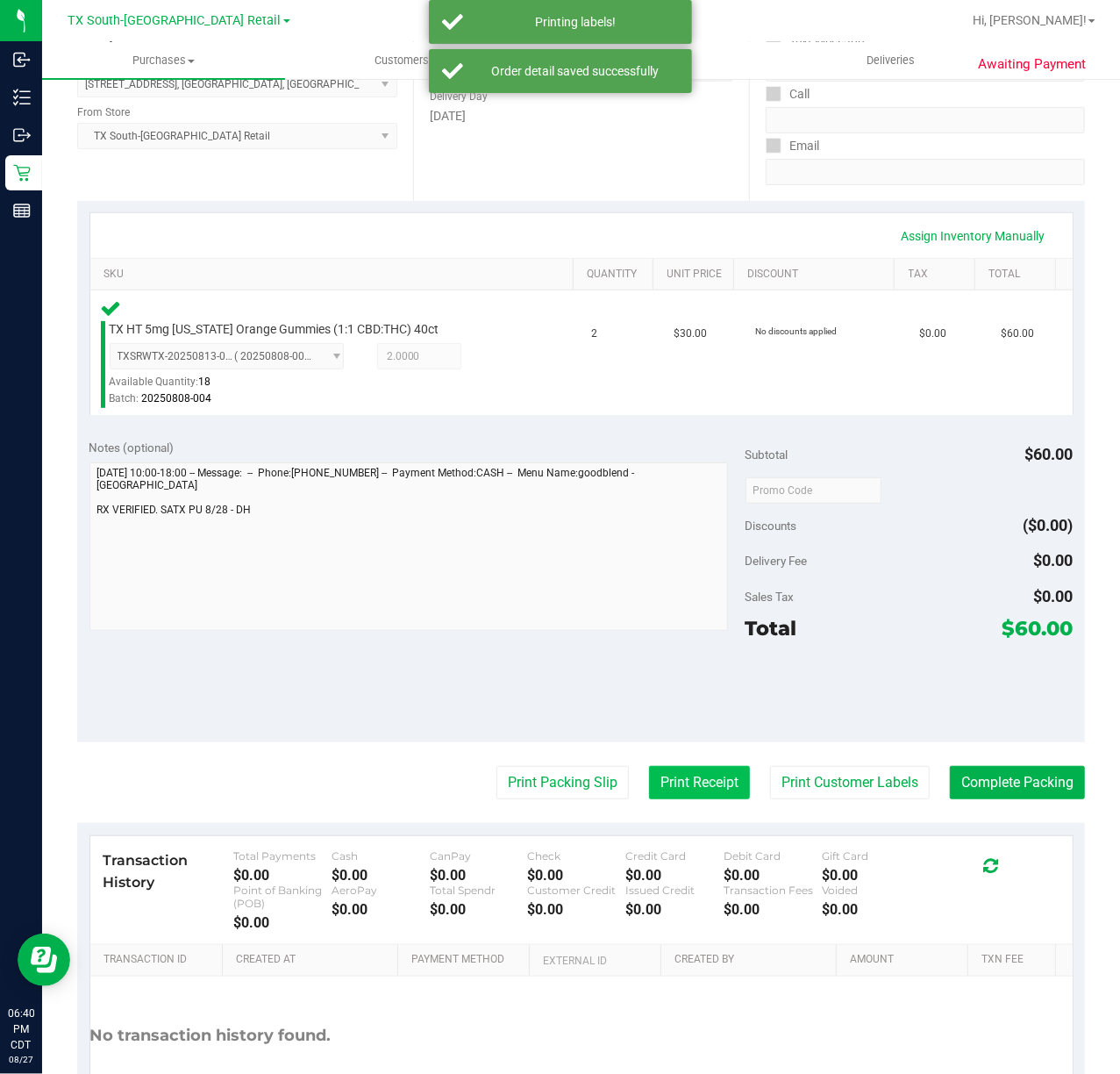
click at [653, 774] on button "Print Receipt" at bounding box center [700, 782] width 101 height 33
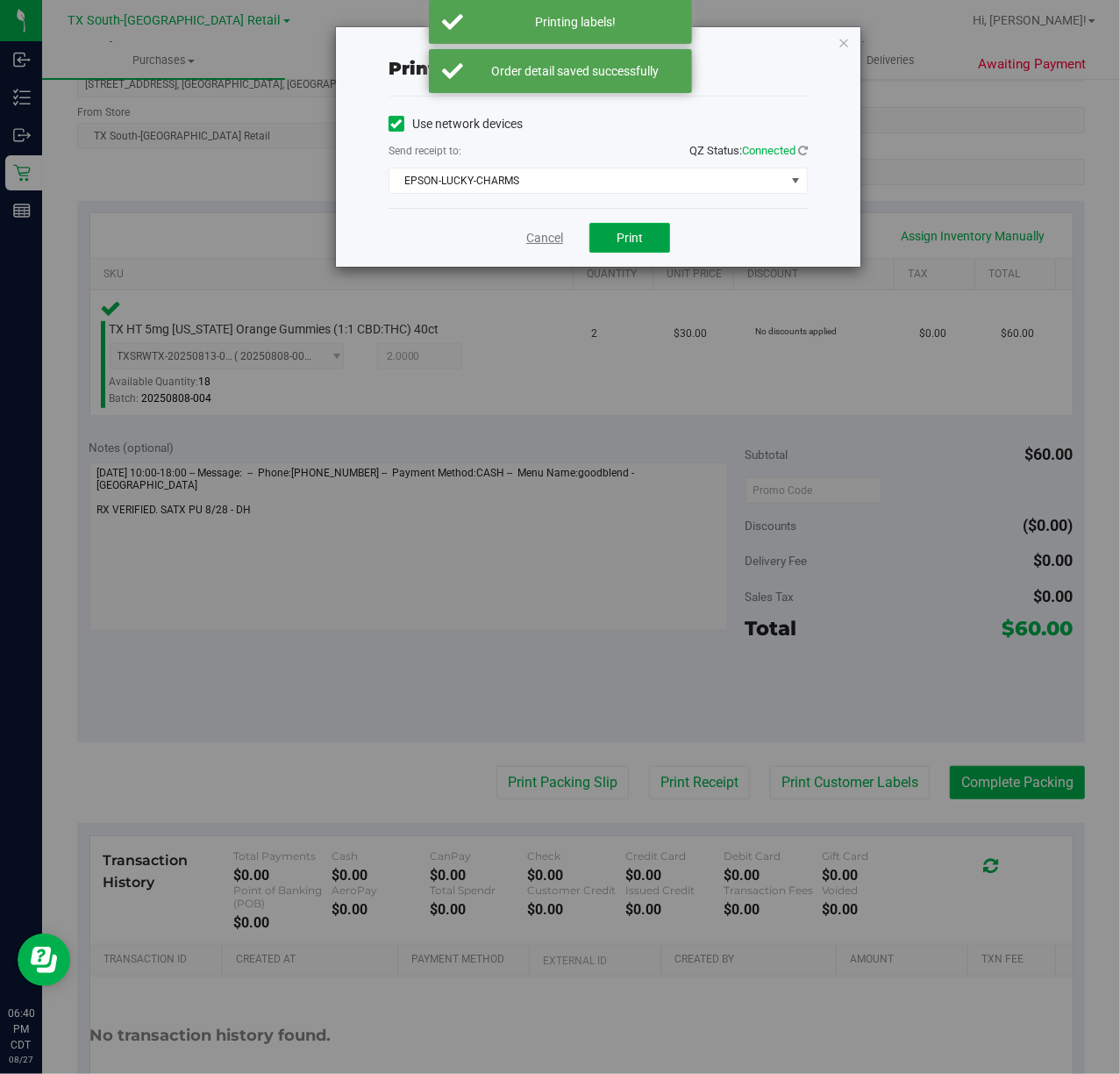
click at [644, 250] on button "Print" at bounding box center [629, 238] width 80 height 30
click at [541, 240] on link "Cancel" at bounding box center [544, 238] width 37 height 18
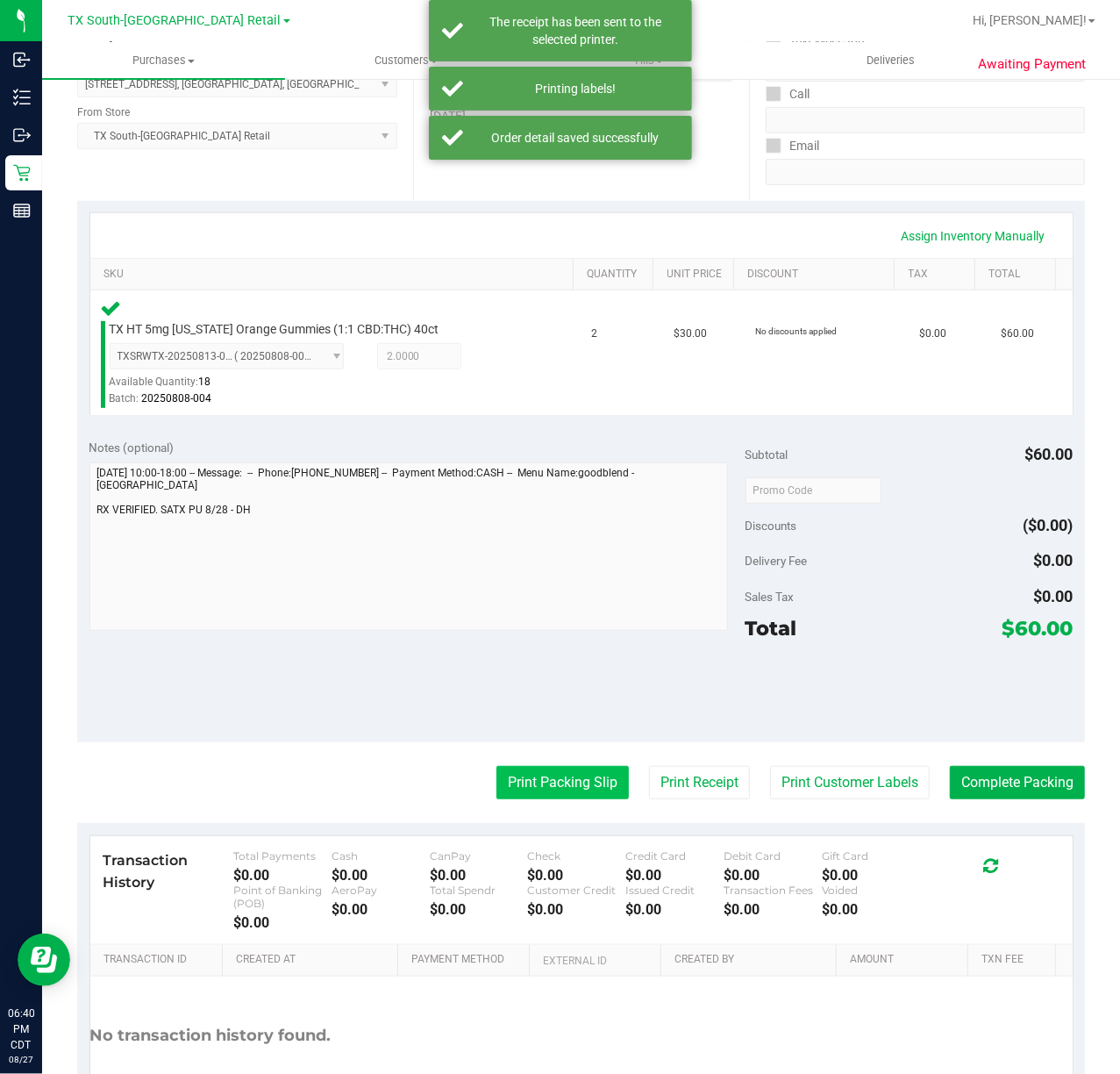
click at [546, 781] on button "Print Packing Slip" at bounding box center [562, 782] width 133 height 33
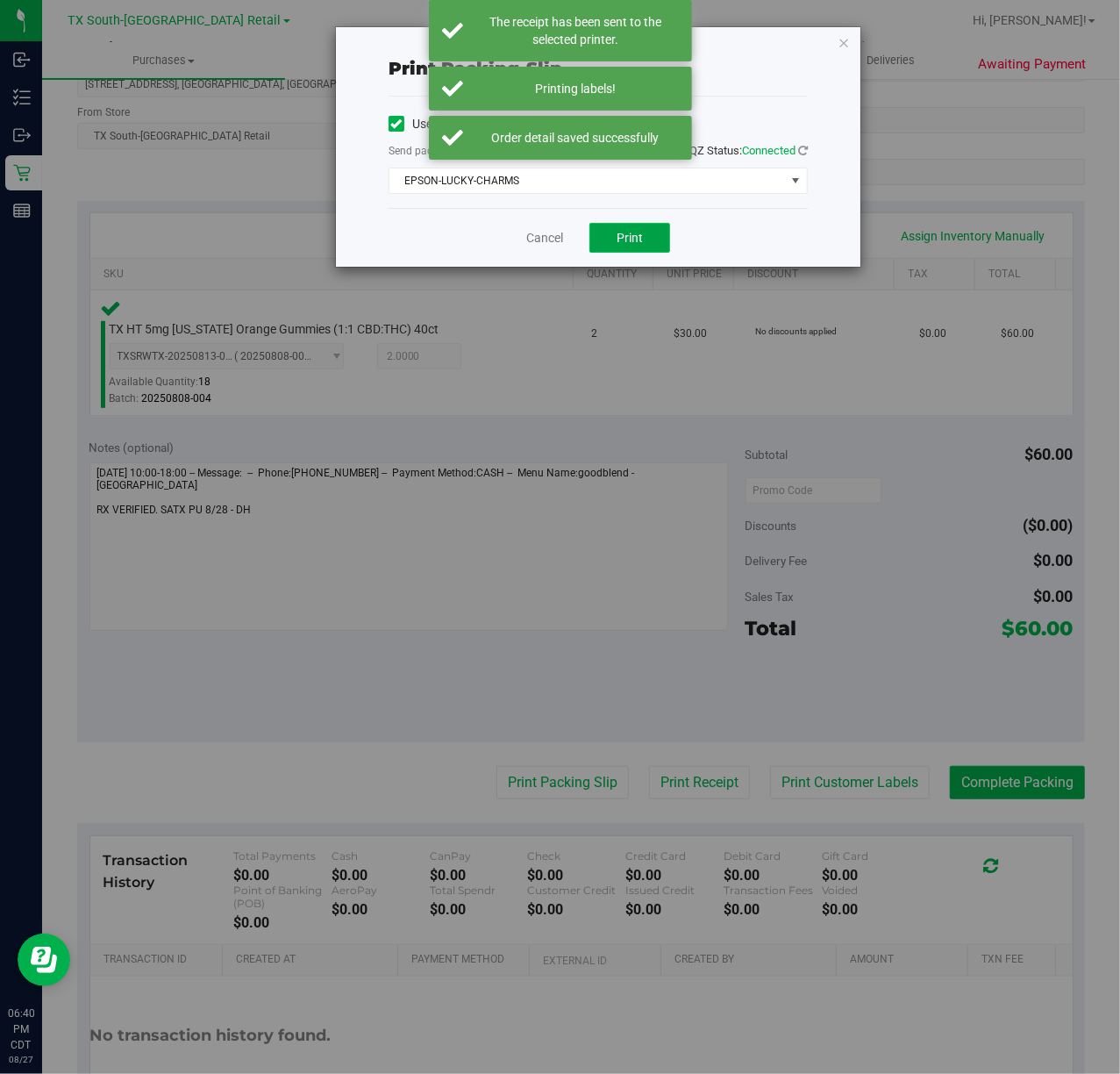
click at [658, 244] on button "Print" at bounding box center [629, 238] width 80 height 30
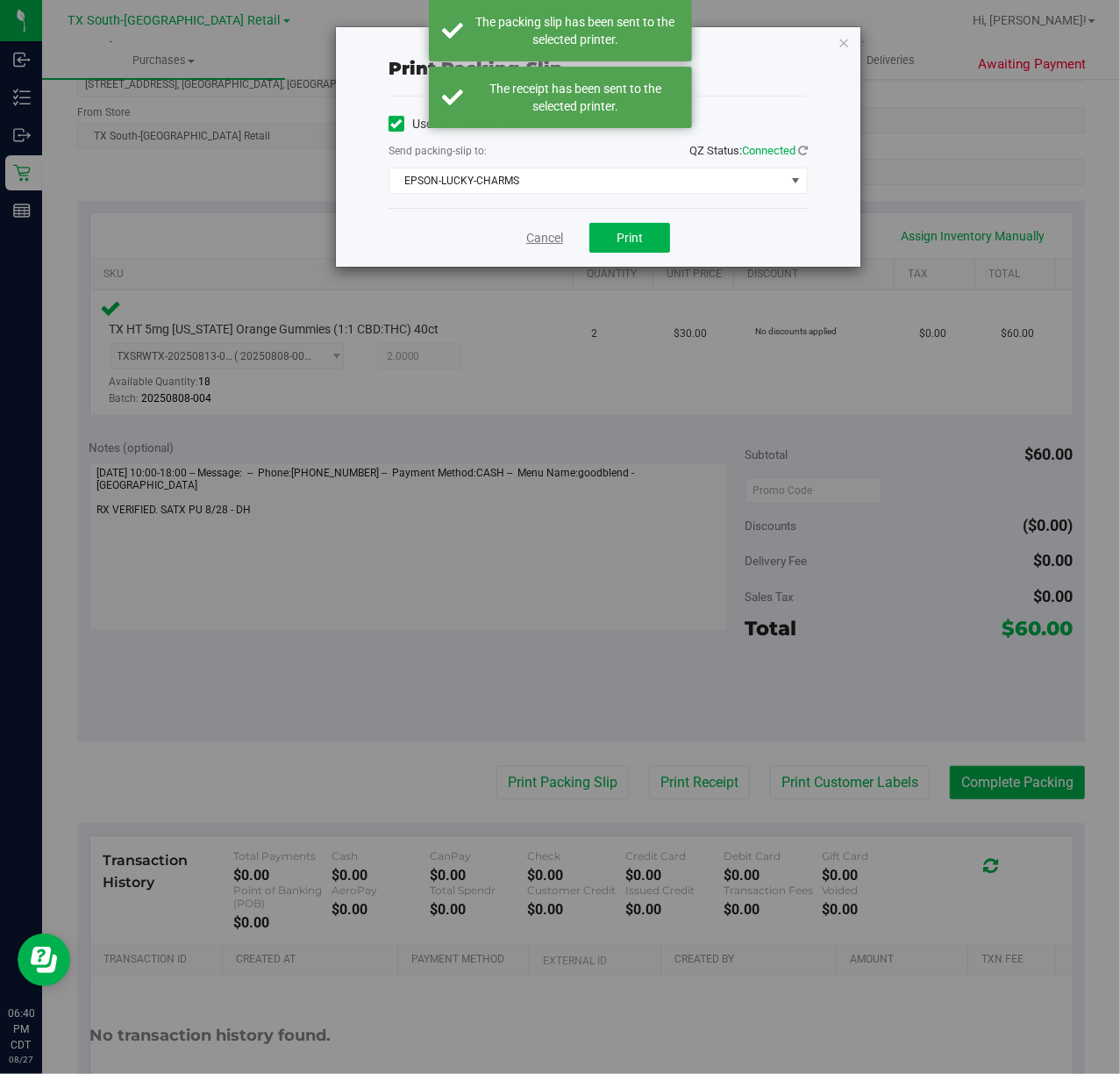
click at [548, 233] on link "Cancel" at bounding box center [544, 238] width 37 height 18
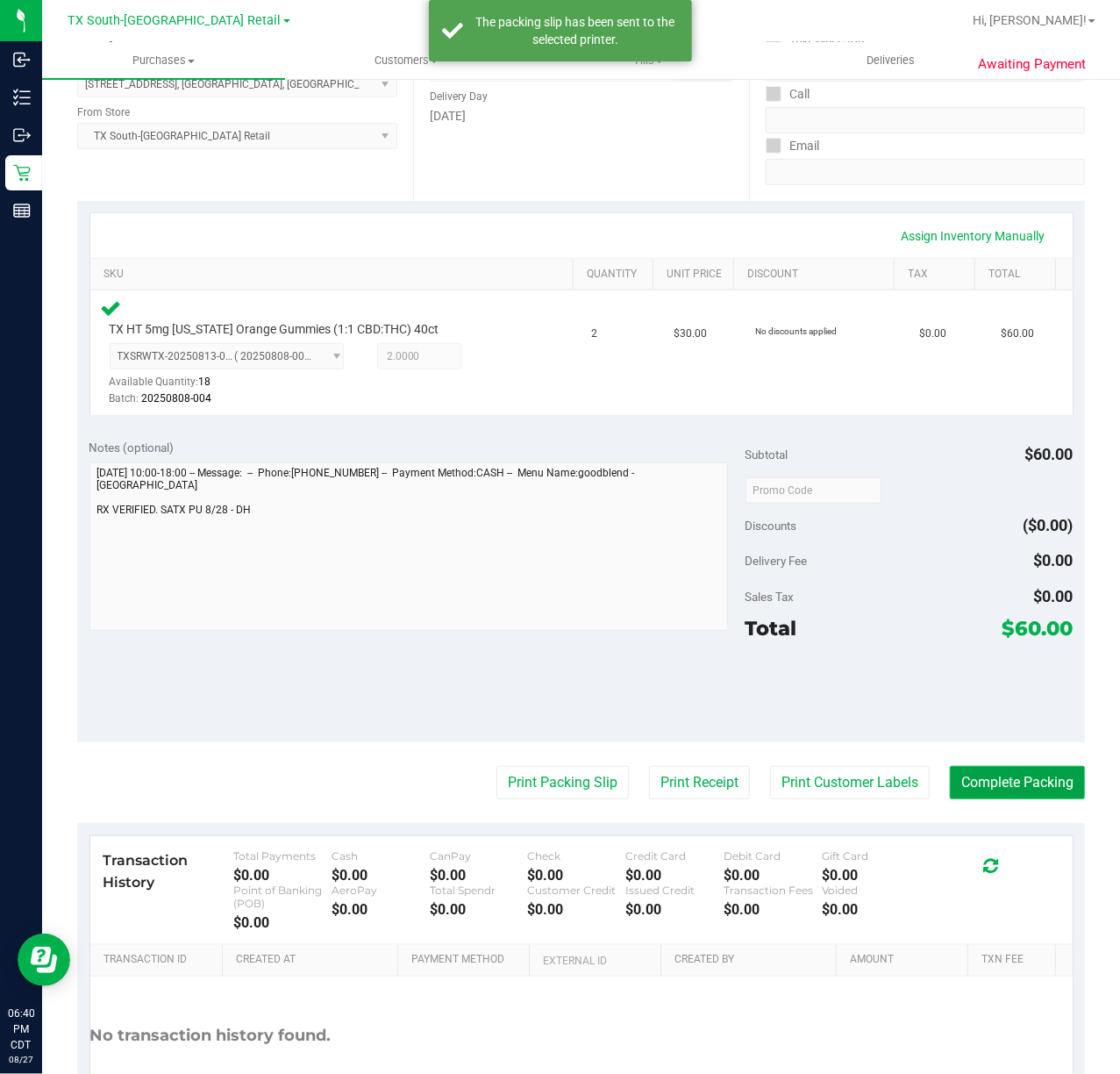
click at [980, 784] on button "Complete Packing" at bounding box center [1017, 782] width 135 height 33
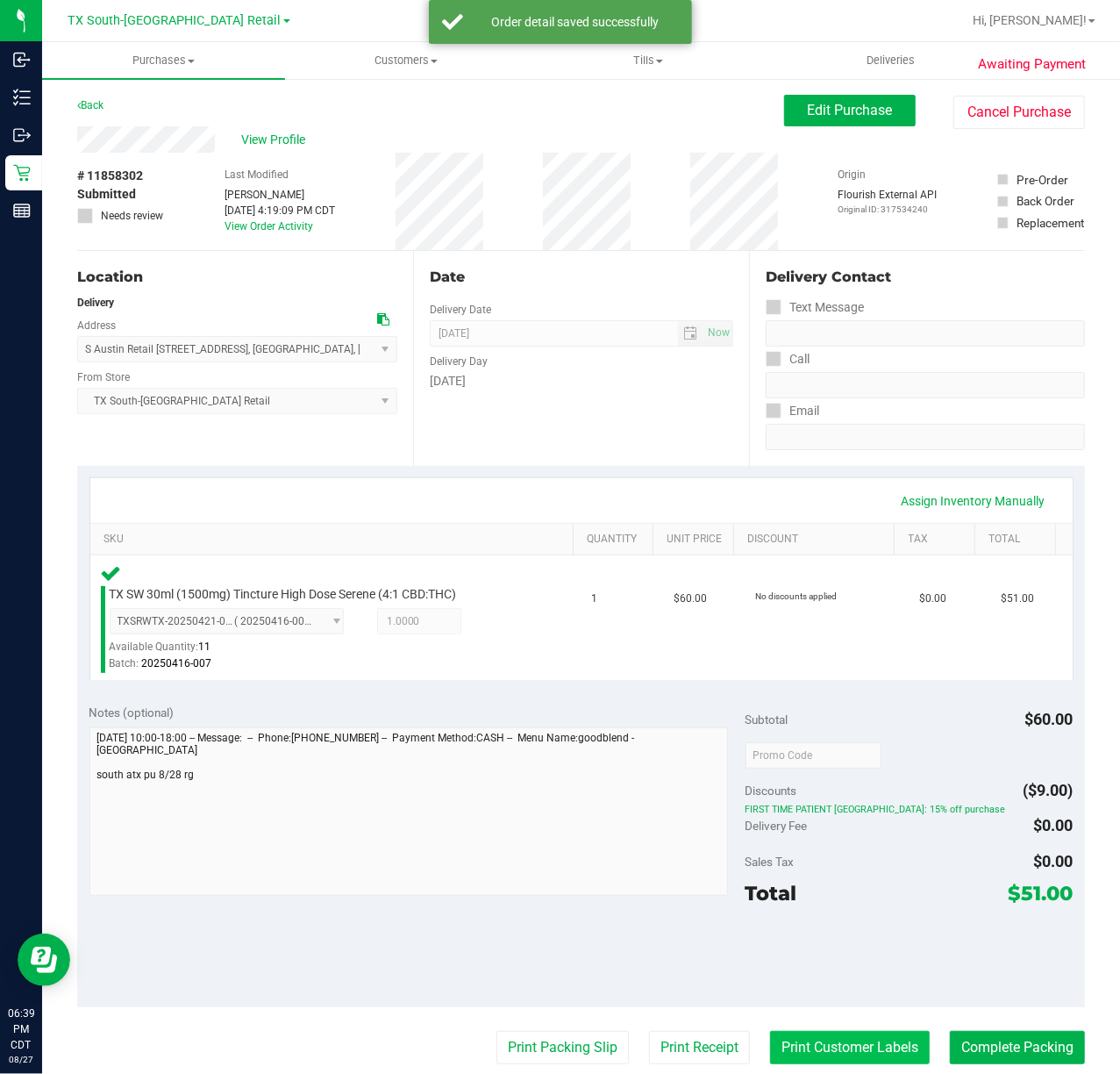
click at [818, 1053] on button "Print Customer Labels" at bounding box center [850, 1047] width 160 height 33
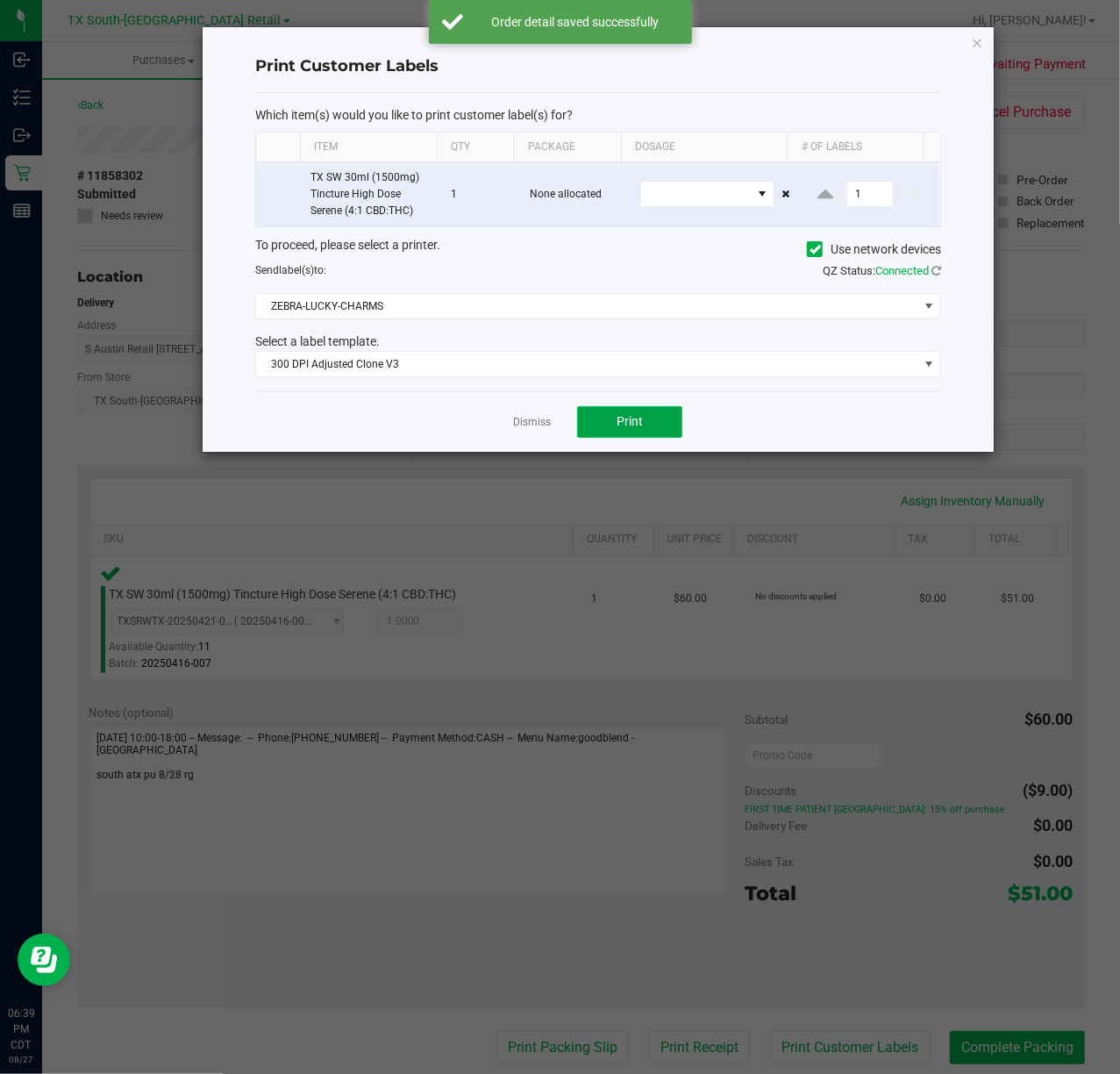
click at [630, 423] on span "Print" at bounding box center [629, 421] width 26 height 14
click at [533, 421] on link "Dismiss" at bounding box center [532, 422] width 38 height 14
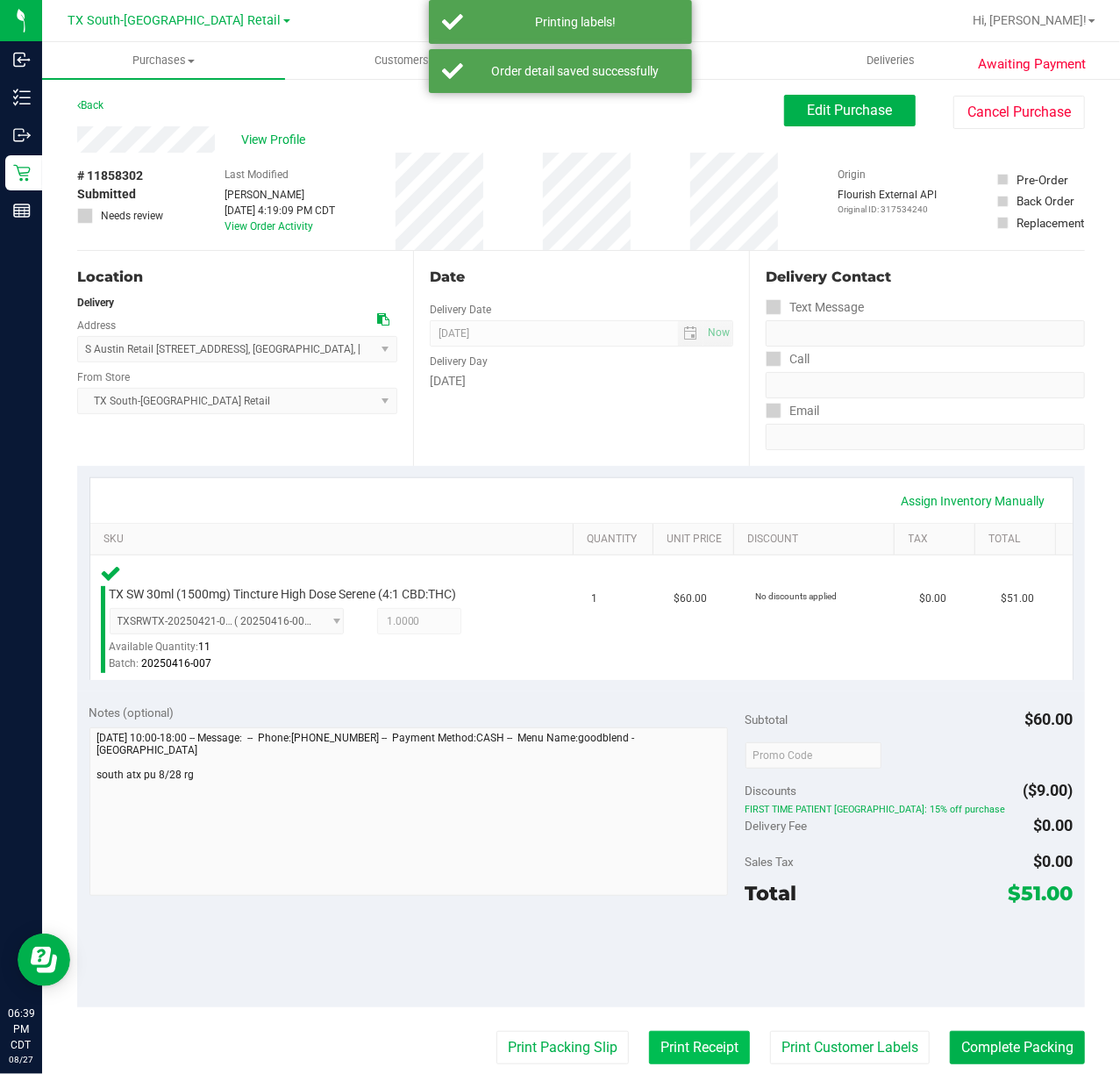
click at [660, 1064] on button "Print Receipt" at bounding box center [700, 1047] width 101 height 33
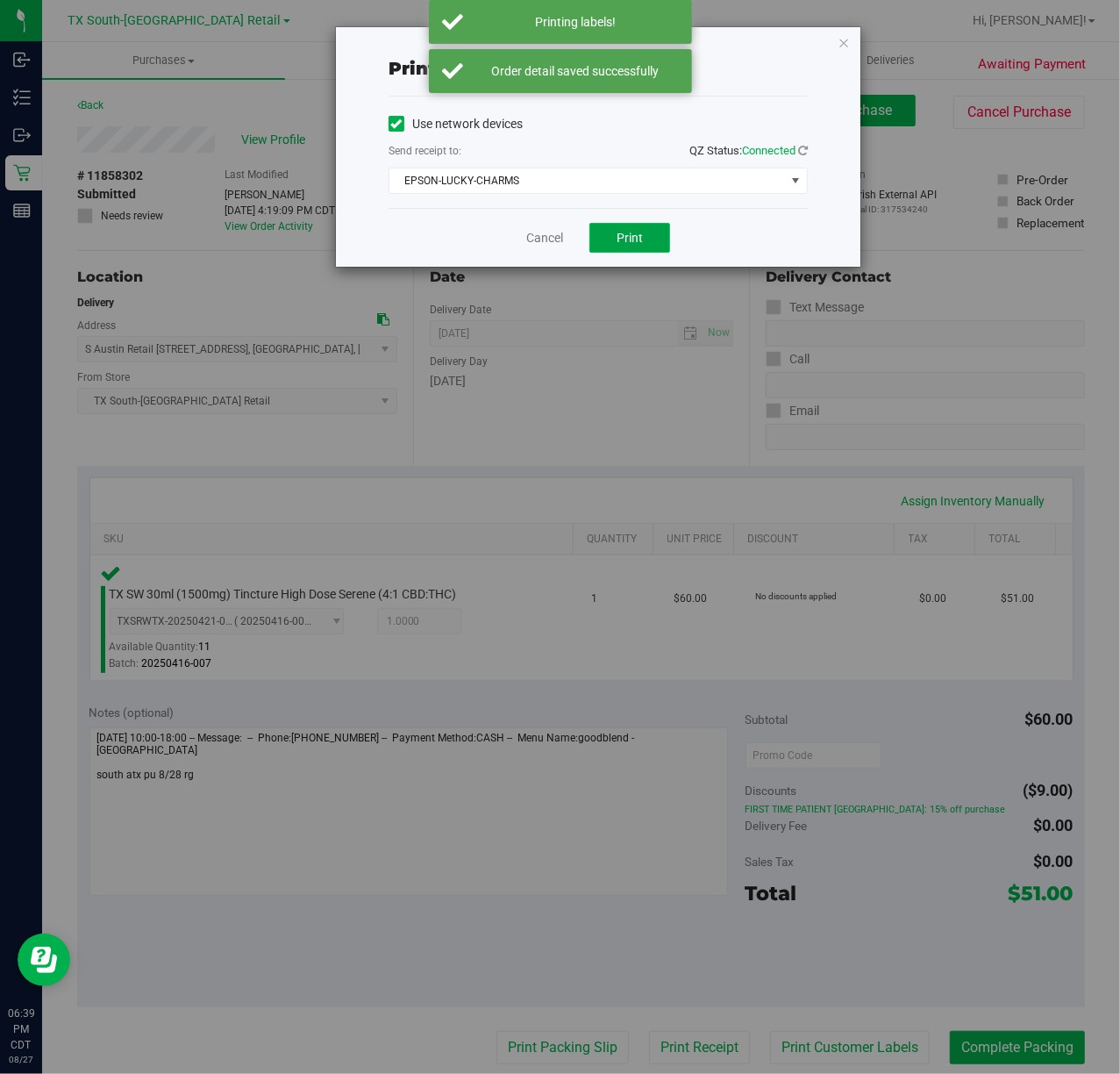
click at [623, 243] on span "Print" at bounding box center [629, 238] width 26 height 14
click at [541, 237] on link "Cancel" at bounding box center [538, 238] width 37 height 18
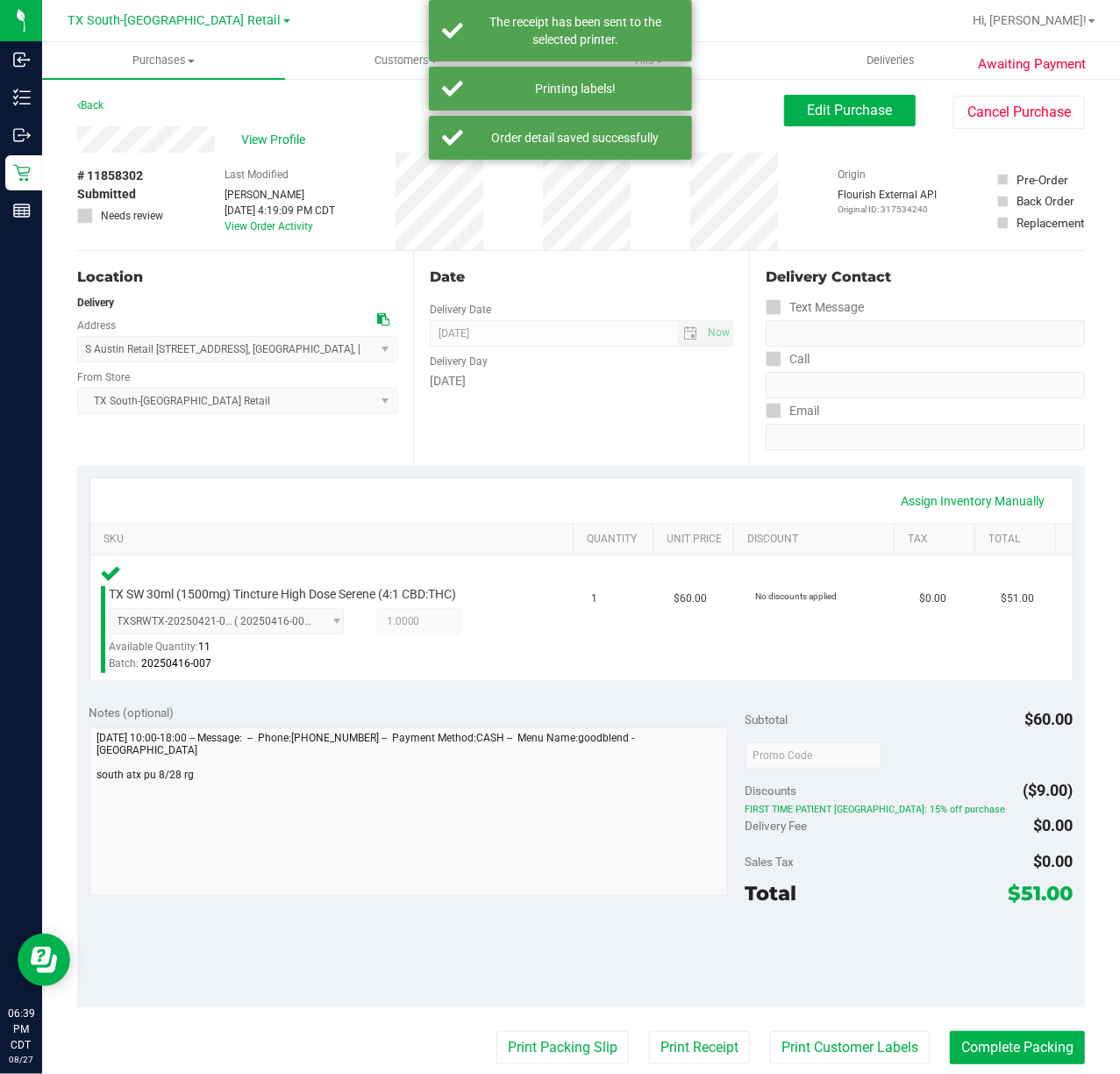
click at [561, 1011] on purchase-details "Back Edit Purchase Cancel Purchase View Profile # 11858302 Submitted Needs revi…" at bounding box center [580, 762] width 1008 height 1334
click at [549, 1040] on button "Print Packing Slip" at bounding box center [562, 1047] width 133 height 33
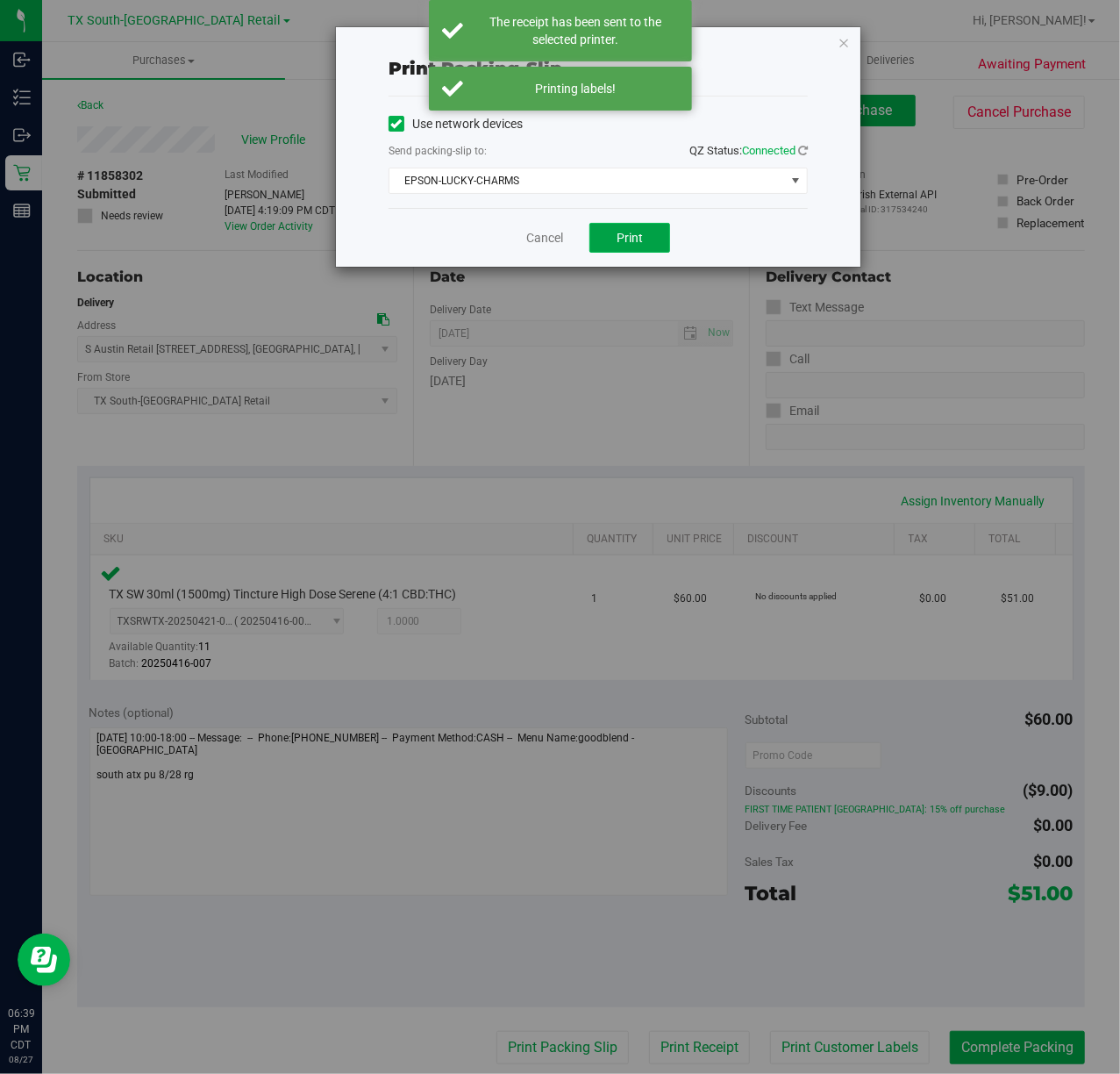
click at [616, 253] on button "Print" at bounding box center [629, 238] width 80 height 30
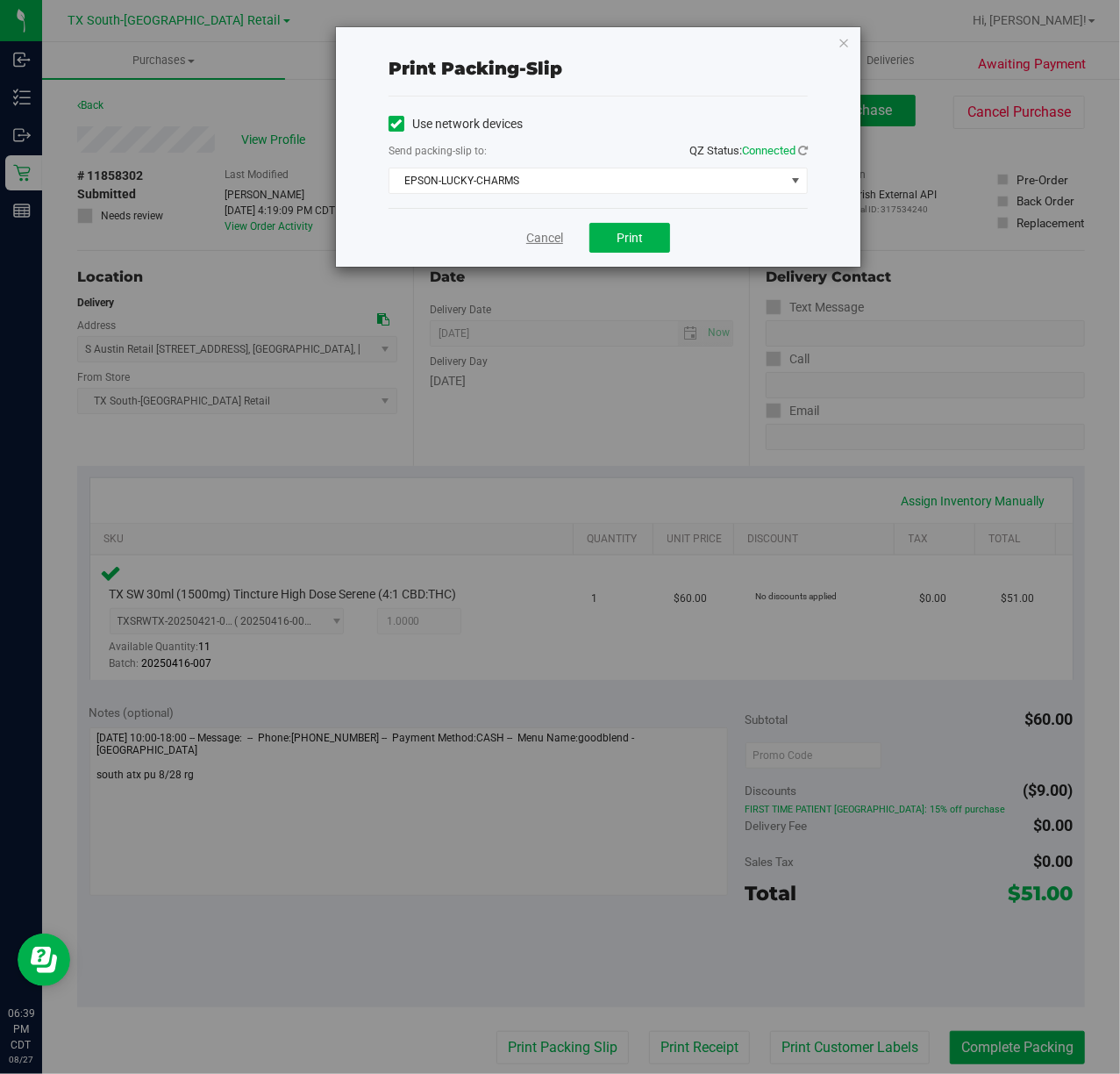
click at [533, 236] on link "Cancel" at bounding box center [544, 238] width 37 height 18
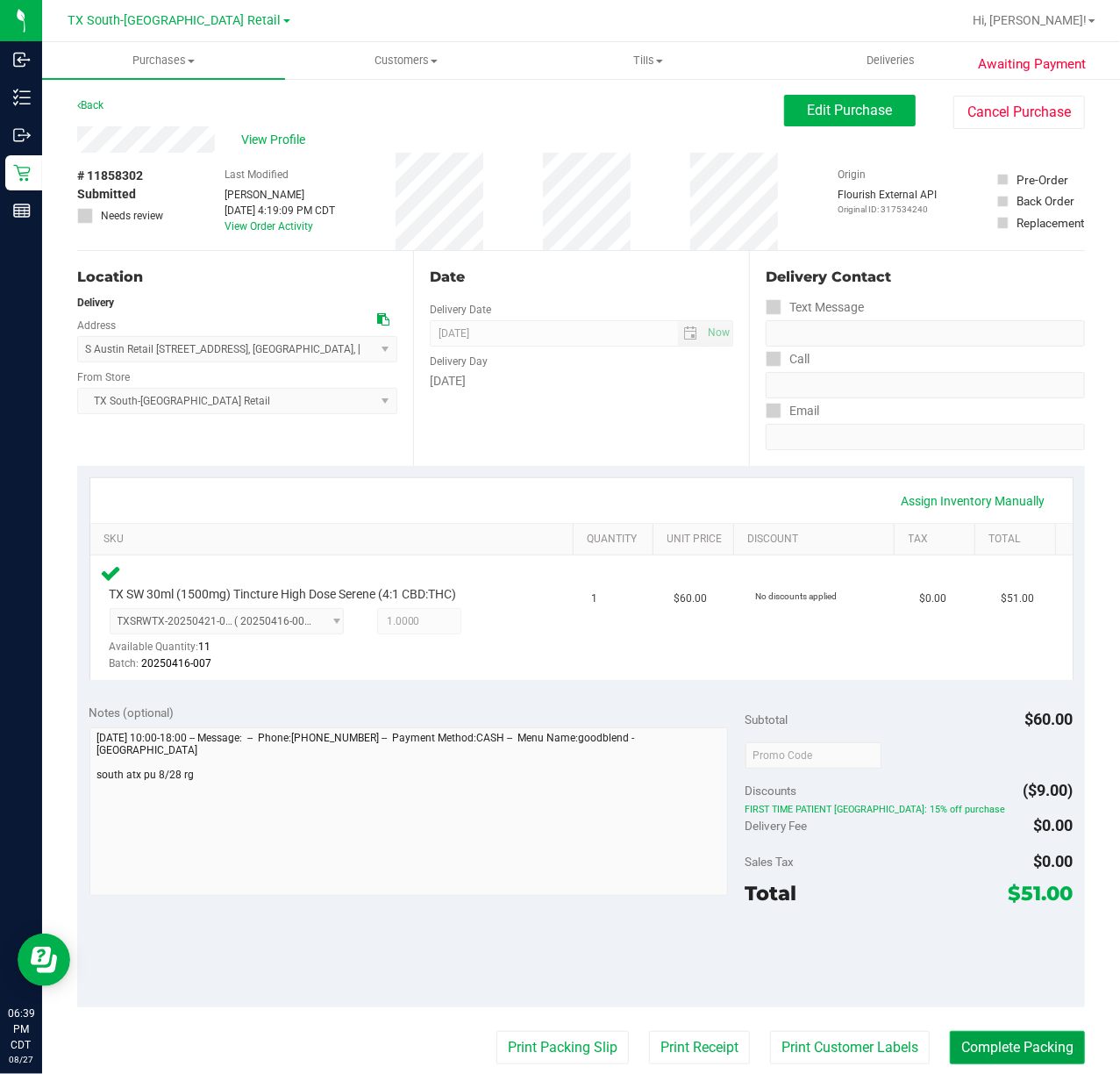
click at [993, 1035] on button "Complete Packing" at bounding box center [1017, 1047] width 135 height 33
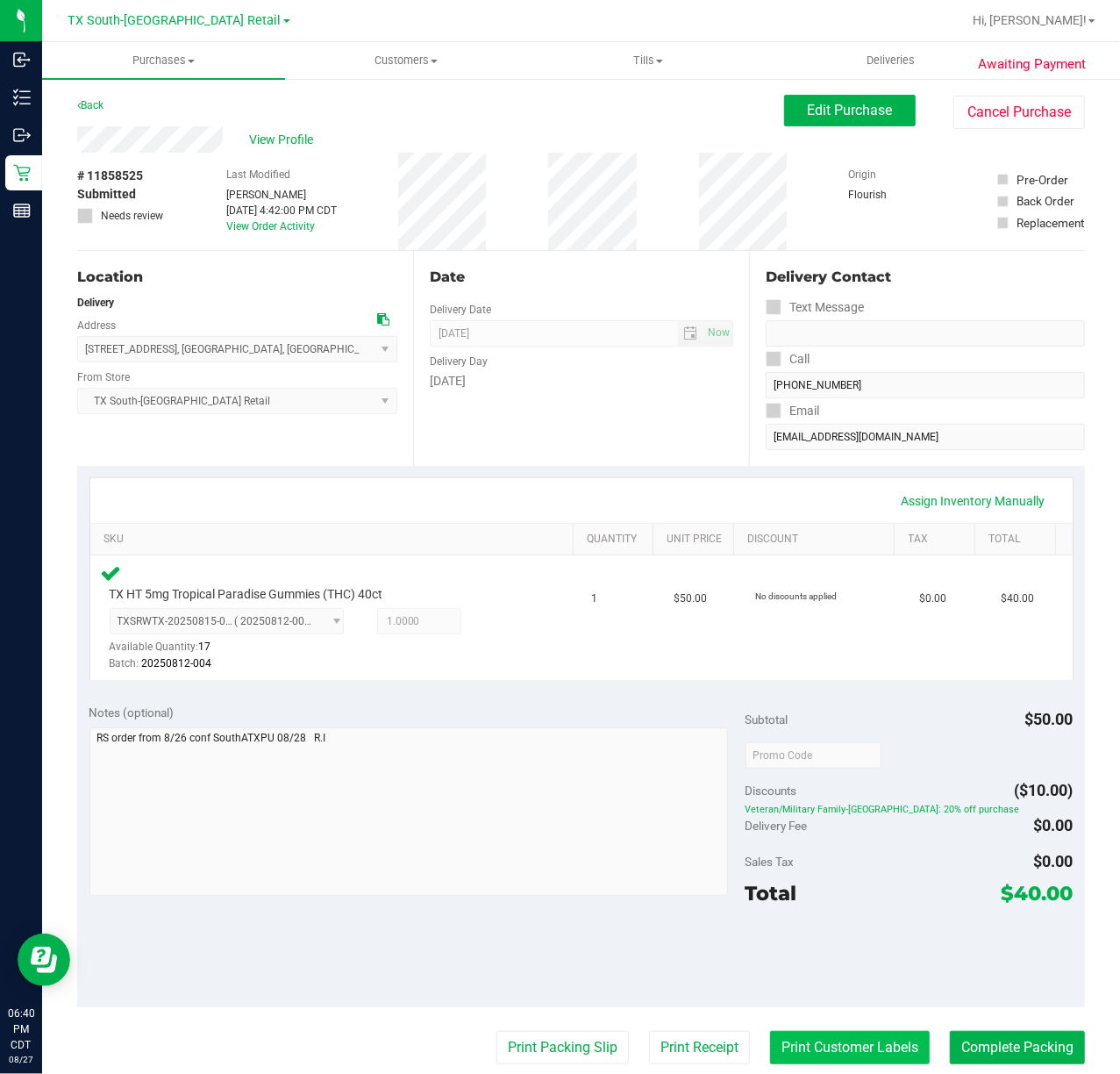
click at [865, 1041] on button "Print Customer Labels" at bounding box center [850, 1047] width 160 height 33
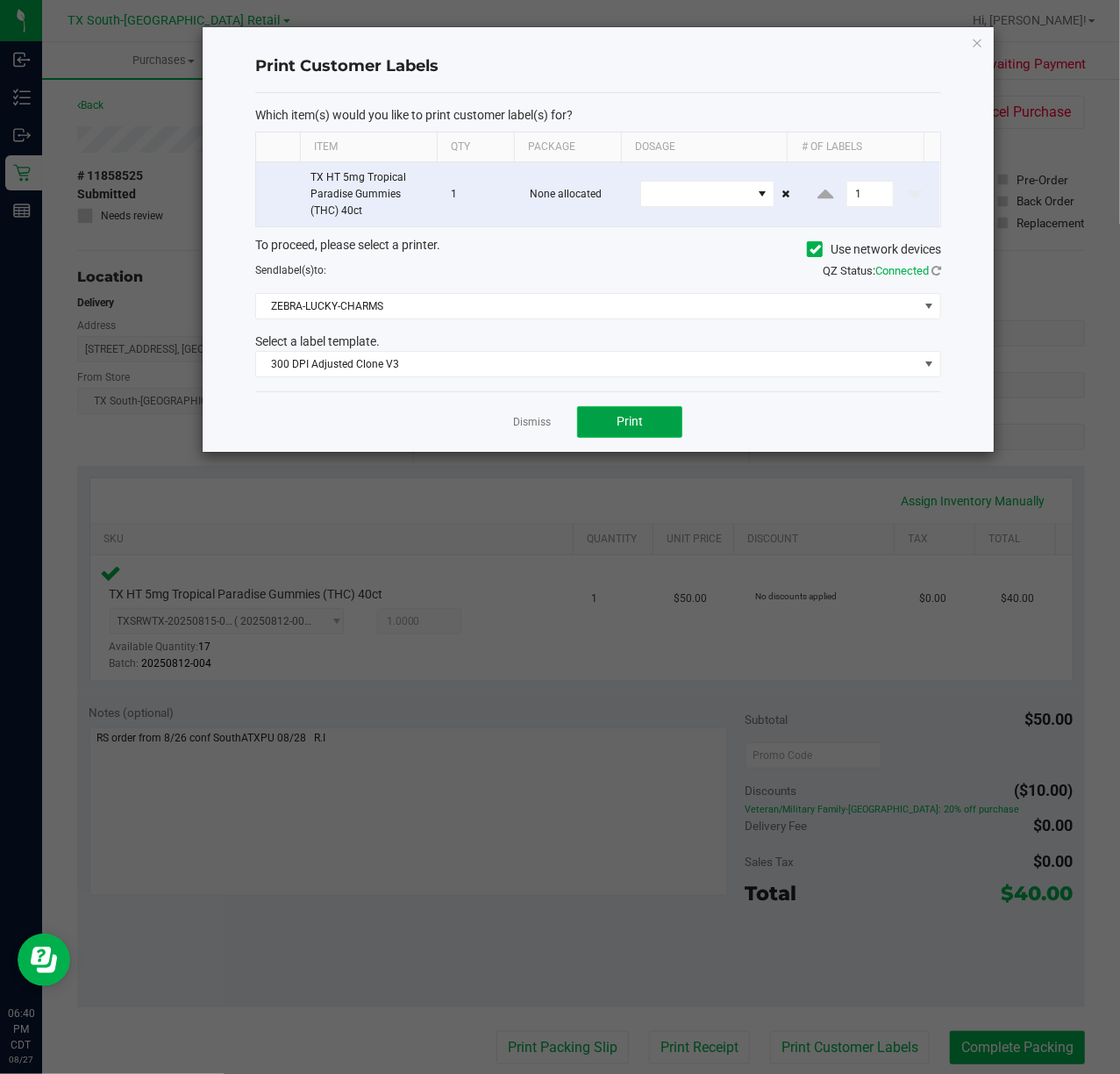
click at [630, 426] on span "Print" at bounding box center [629, 421] width 26 height 14
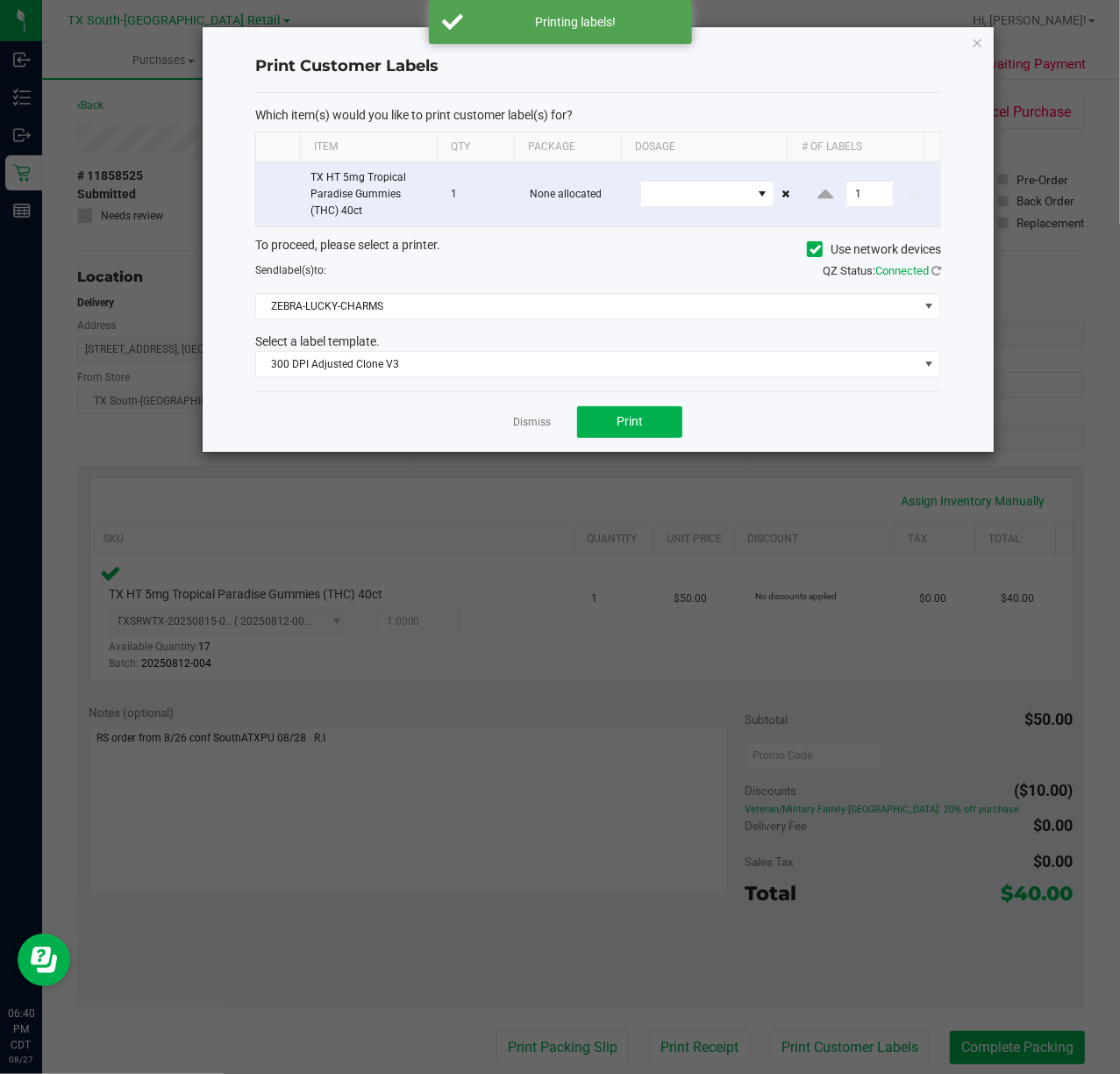
click at [516, 435] on div "Dismiss Print" at bounding box center [598, 421] width 686 height 61
click at [521, 425] on link "Dismiss" at bounding box center [532, 422] width 38 height 14
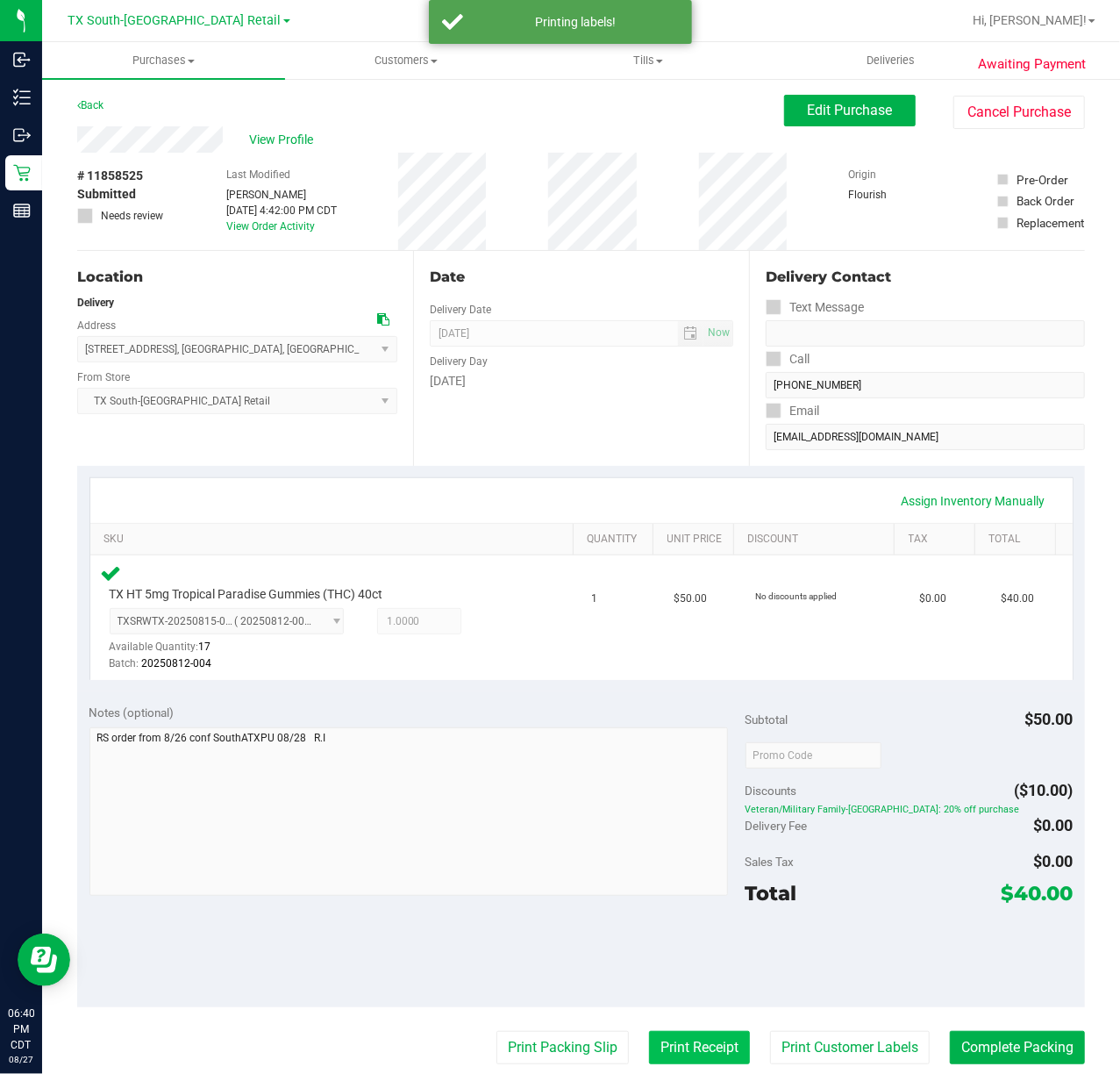
click at [707, 1053] on button "Print Receipt" at bounding box center [700, 1047] width 101 height 33
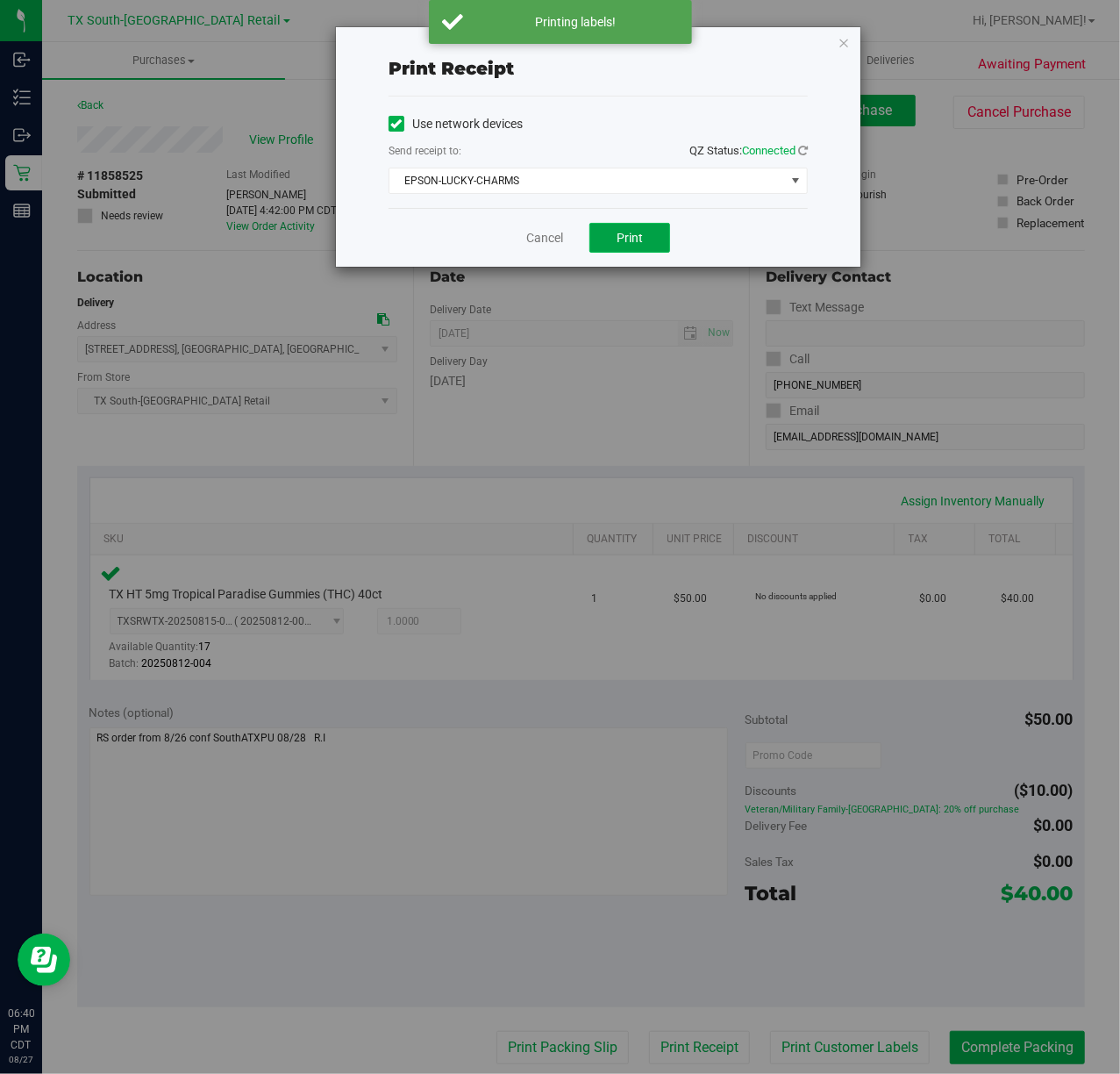
click at [634, 240] on span "Print" at bounding box center [629, 238] width 26 height 14
click at [532, 243] on link "Cancel" at bounding box center [538, 238] width 37 height 18
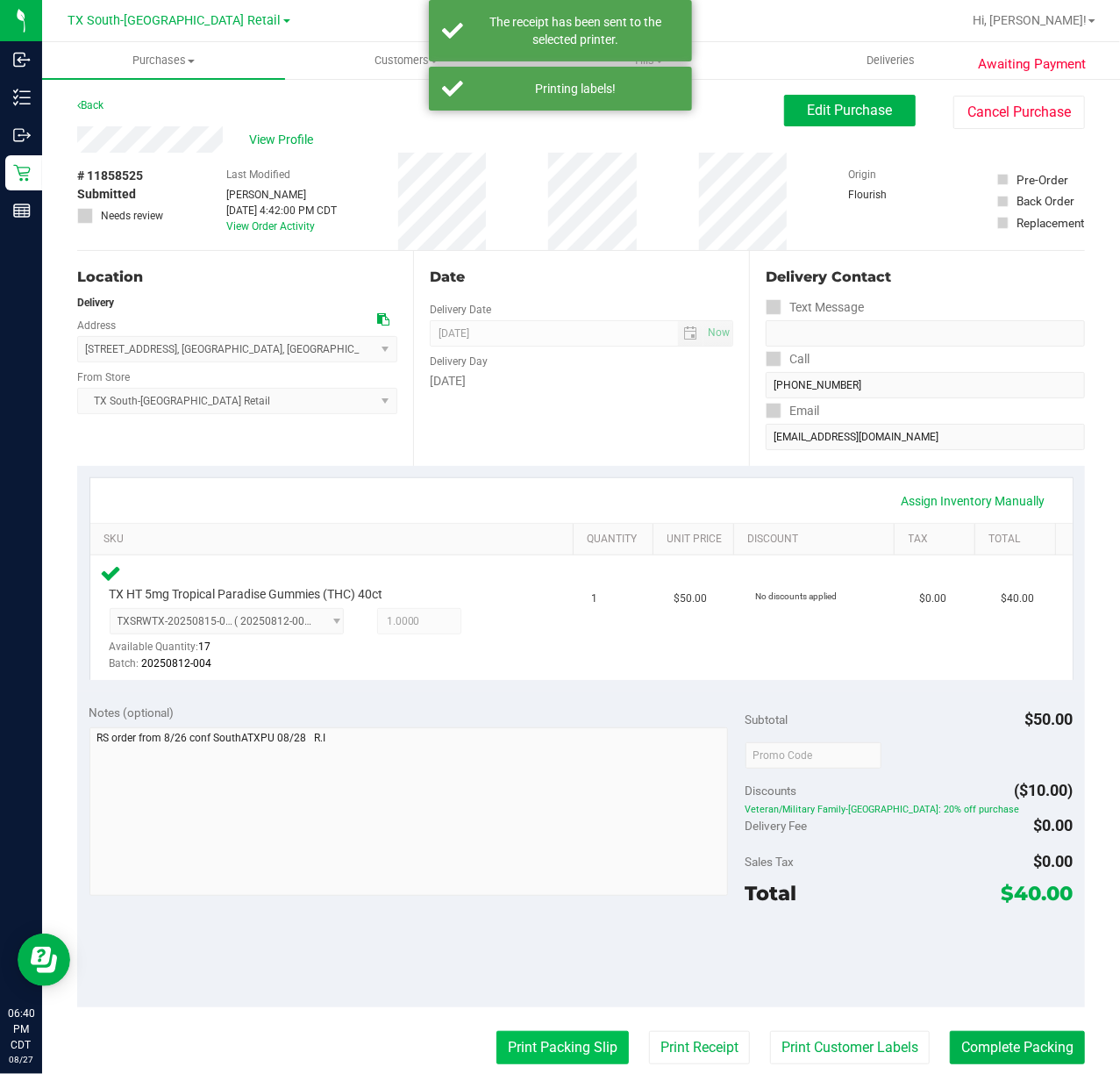
click at [544, 1051] on button "Print Packing Slip" at bounding box center [562, 1047] width 133 height 33
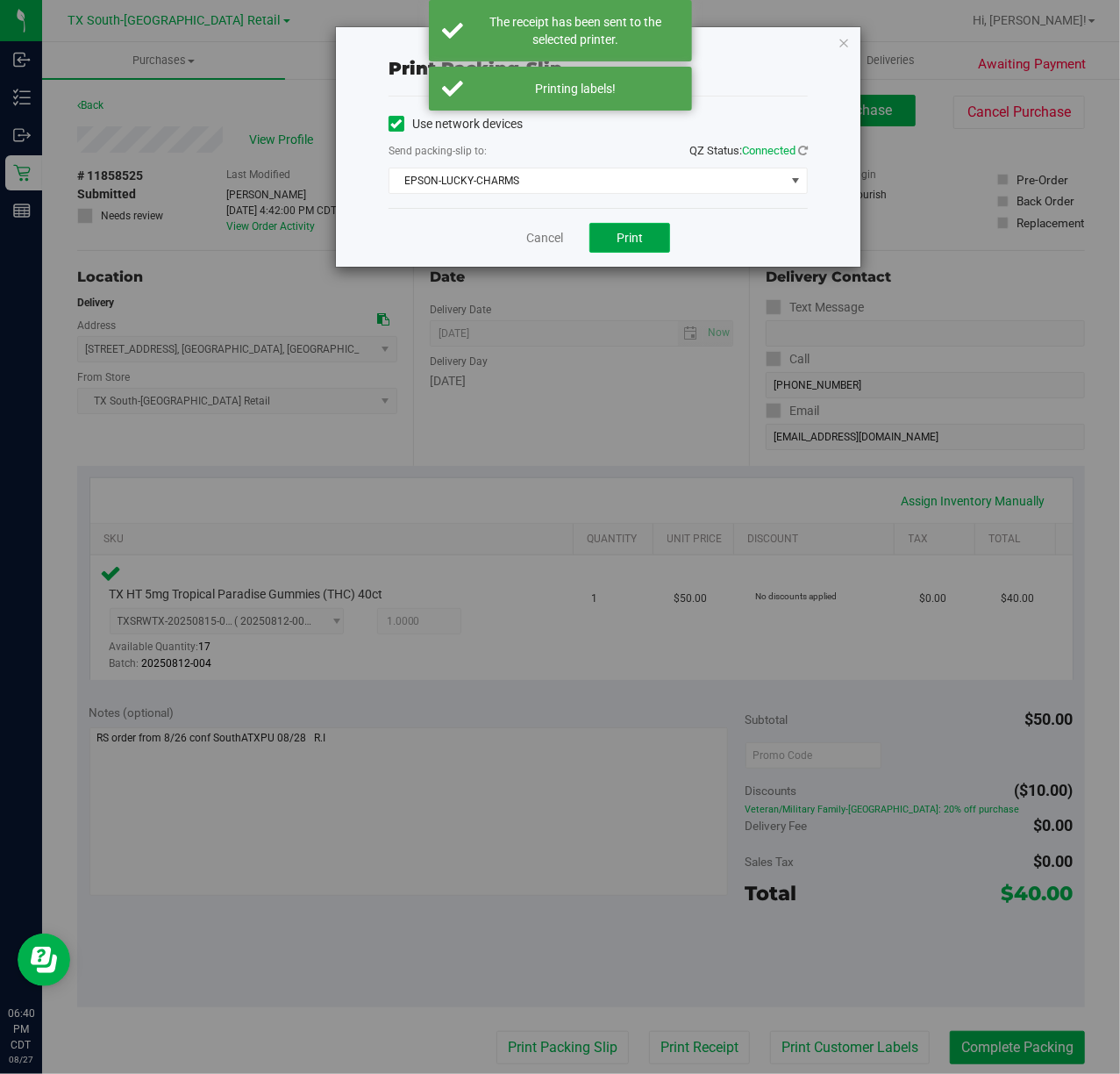
click at [644, 246] on button "Print" at bounding box center [629, 238] width 80 height 30
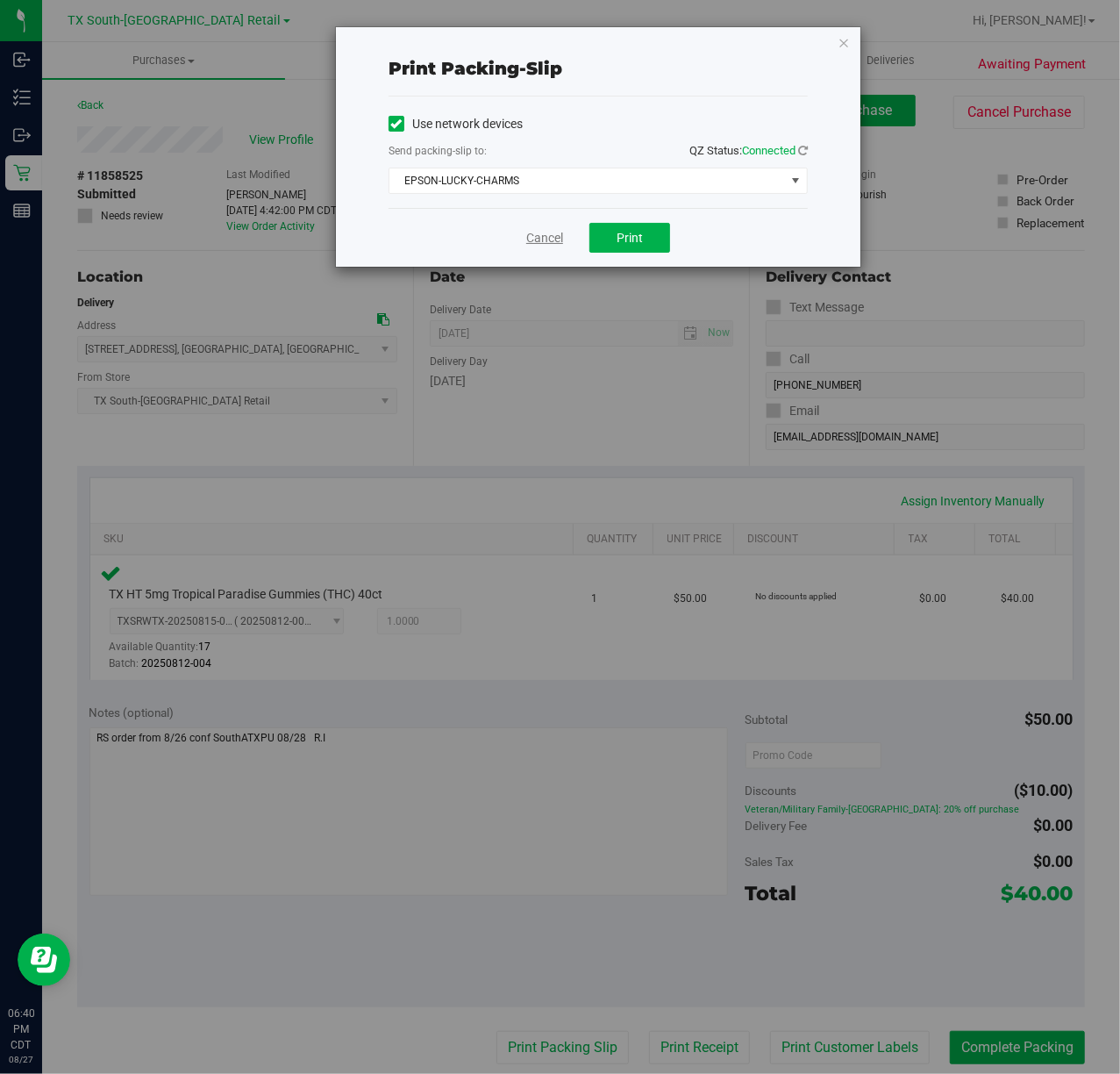
click at [537, 240] on link "Cancel" at bounding box center [544, 238] width 37 height 18
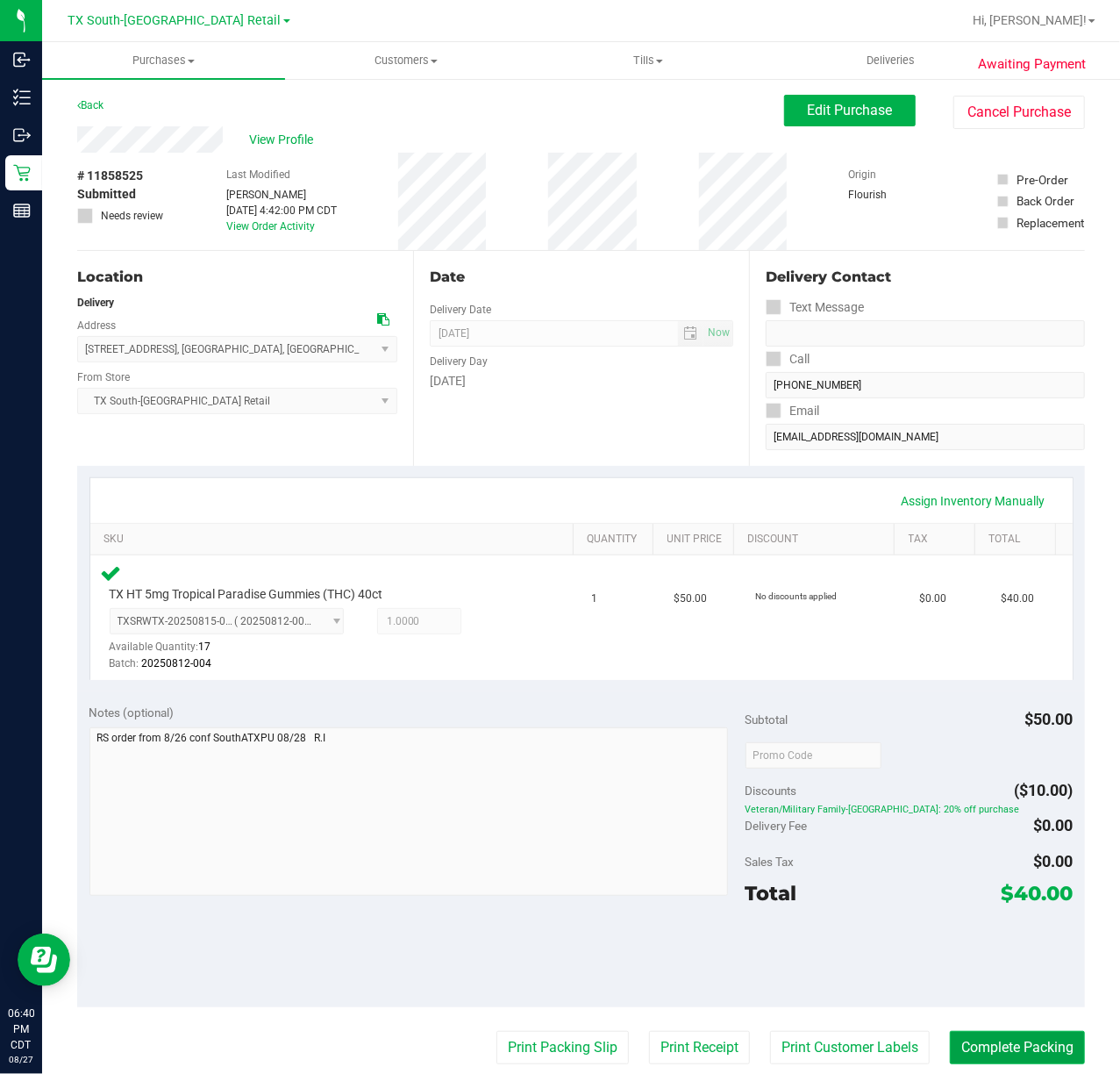
click at [1014, 1040] on button "Complete Packing" at bounding box center [1017, 1047] width 135 height 33
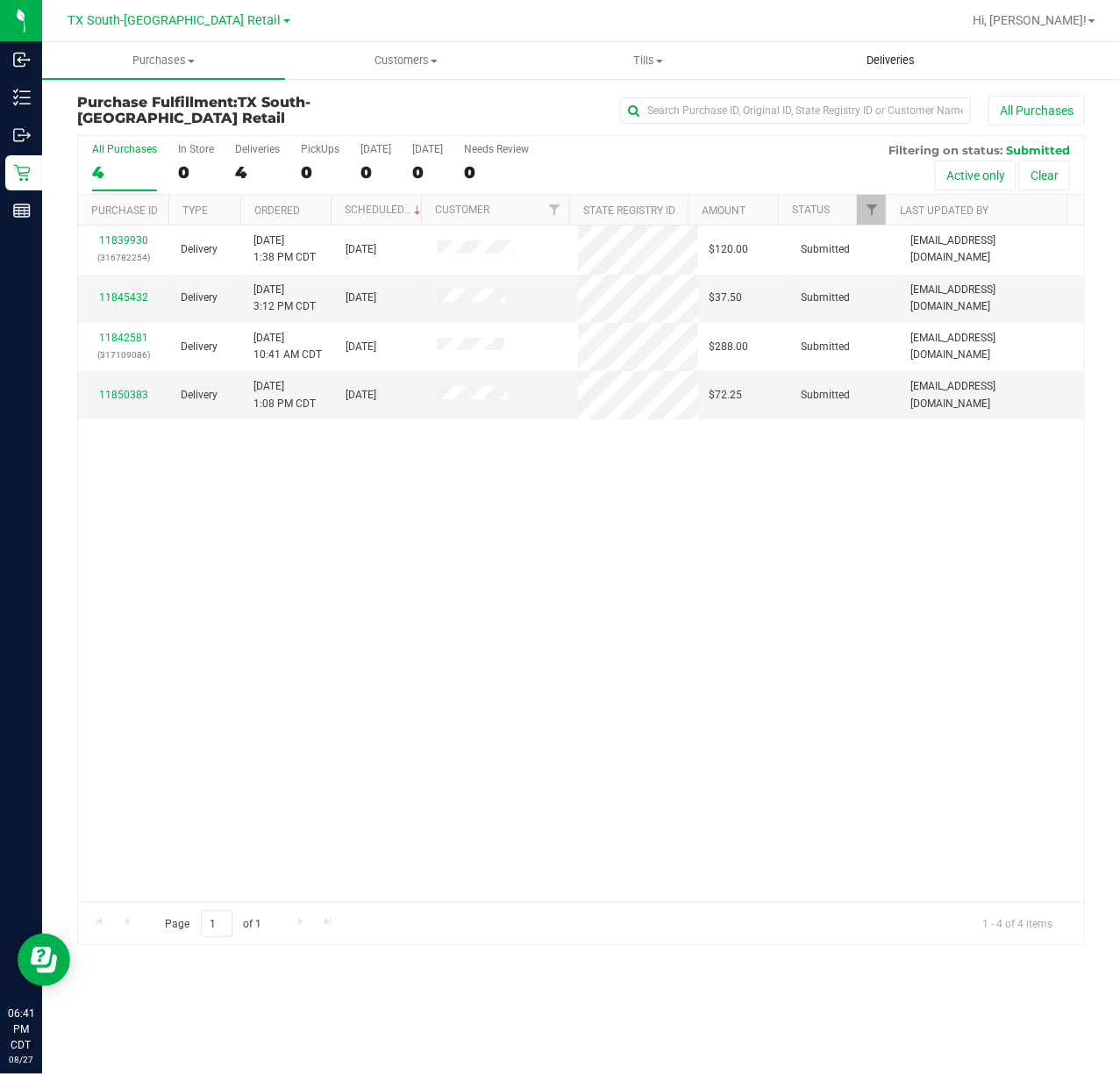
click at [881, 49] on uib-tab-heading "Deliveries" at bounding box center [891, 61] width 241 height 35
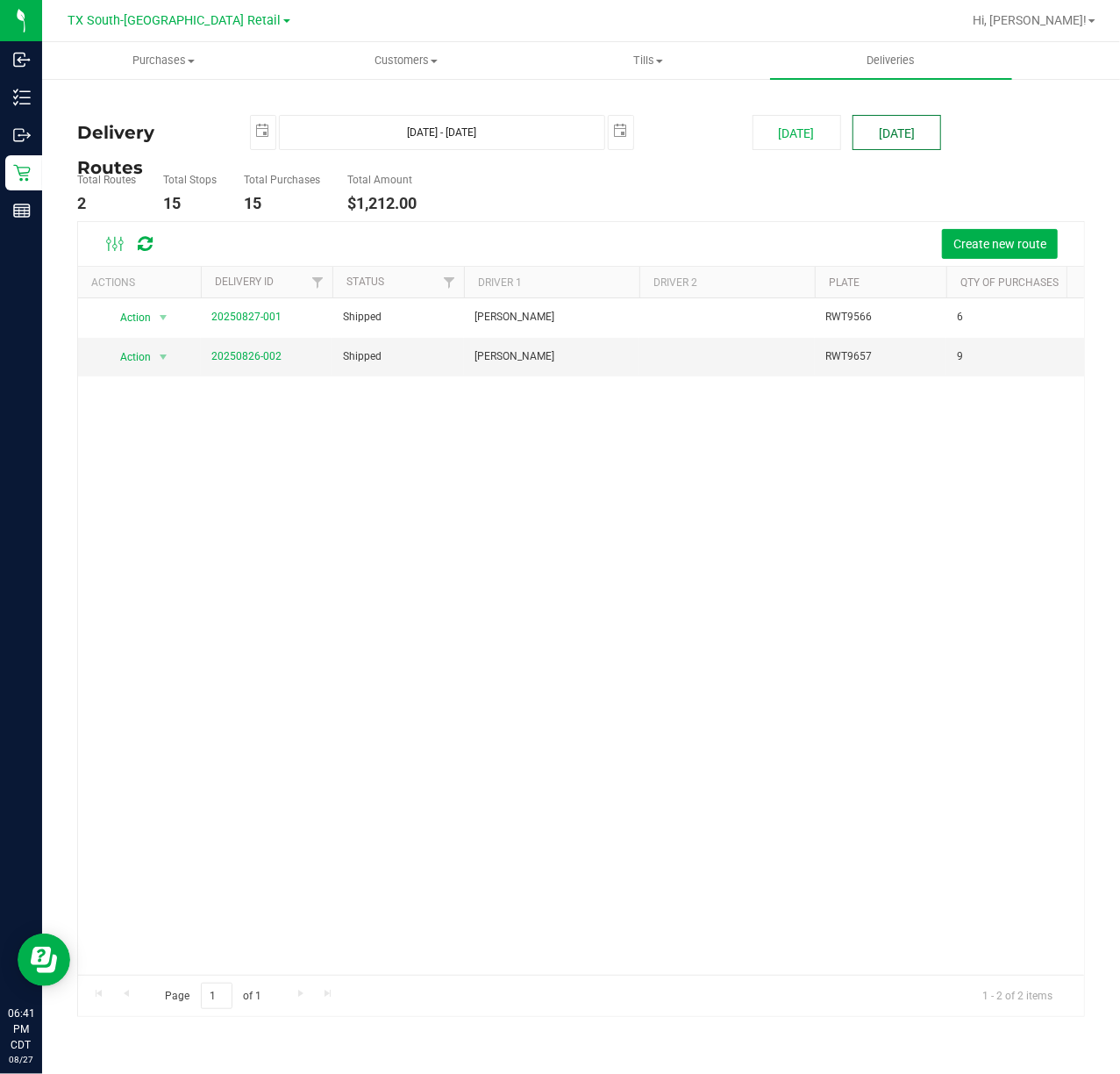
click at [897, 118] on button "[DATE]" at bounding box center [897, 132] width 89 height 35
type input "Aug 28, 2025 - Aug 28, 2025"
type input "2025-08-28"
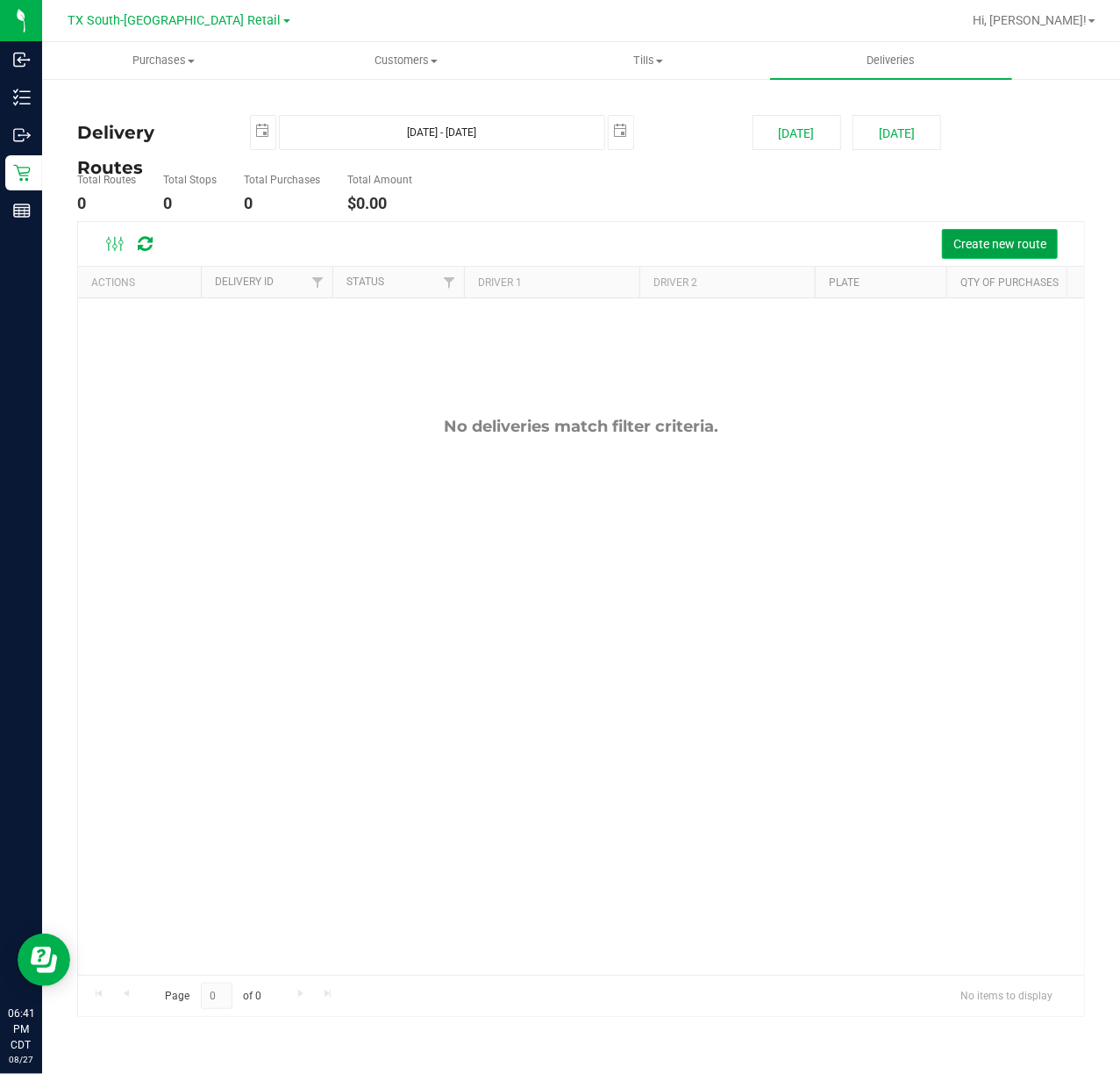
click at [955, 243] on span "Create new route" at bounding box center [1000, 244] width 93 height 14
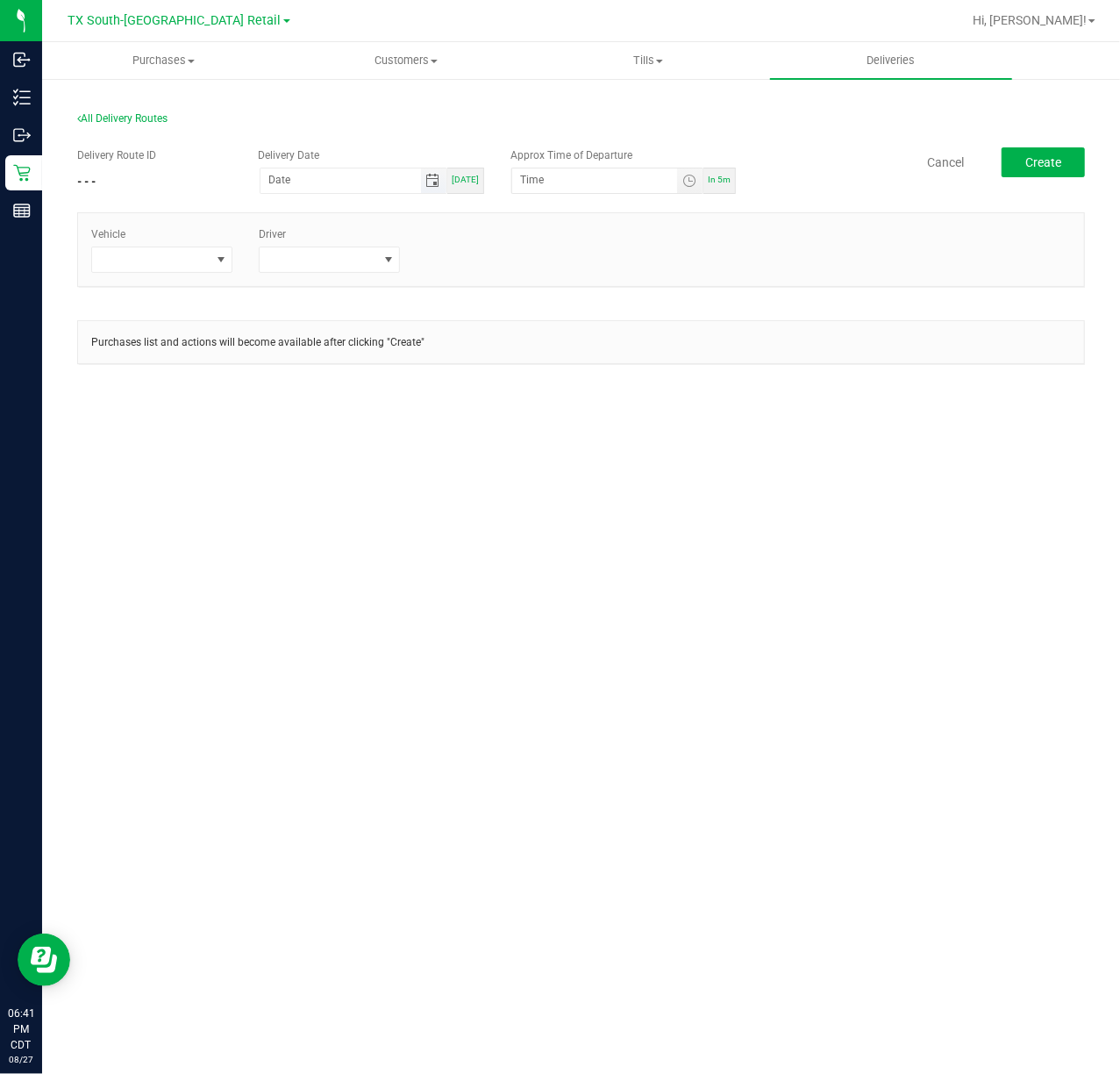
click at [433, 186] on span "Toggle calendar" at bounding box center [434, 181] width 14 height 14
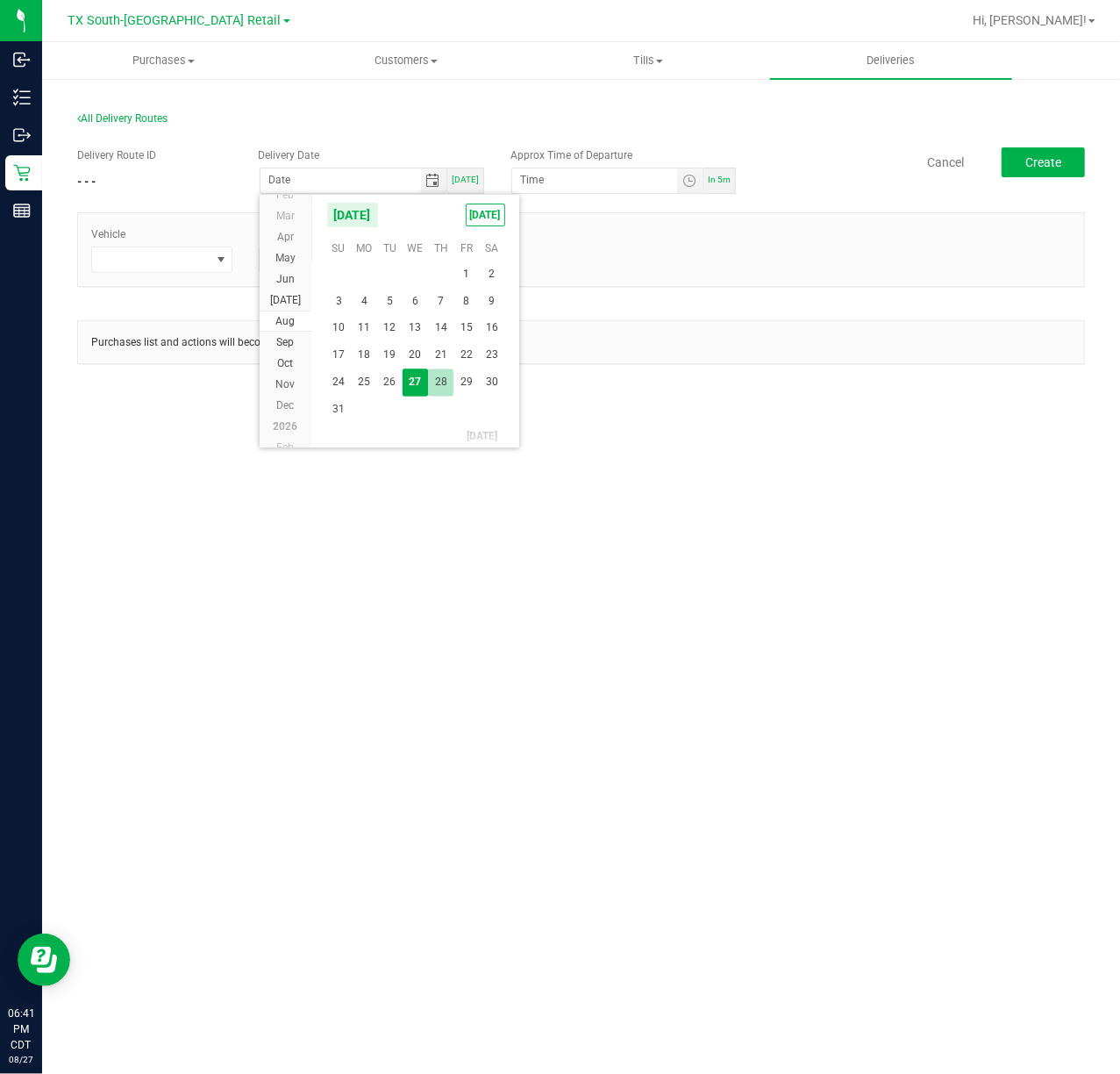
click at [431, 375] on span "28" at bounding box center [441, 383] width 25 height 27
type input "[DATE]"
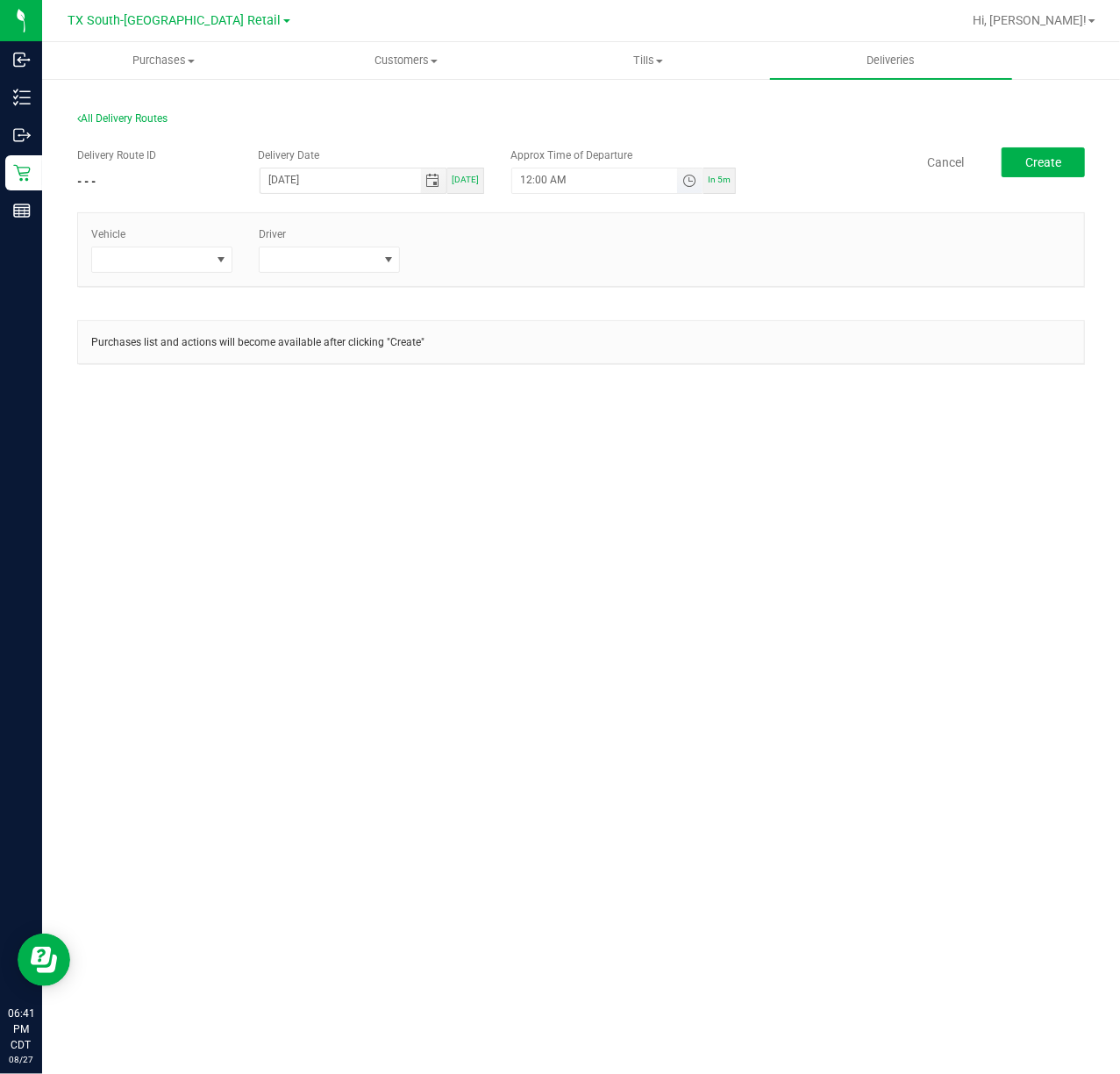
click at [682, 180] on span "Toggle time list" at bounding box center [690, 181] width 14 height 14
click at [647, 517] on button "Set" at bounding box center [639, 523] width 66 height 39
type input "5:00 AM"
click at [198, 256] on span at bounding box center [151, 259] width 118 height 24
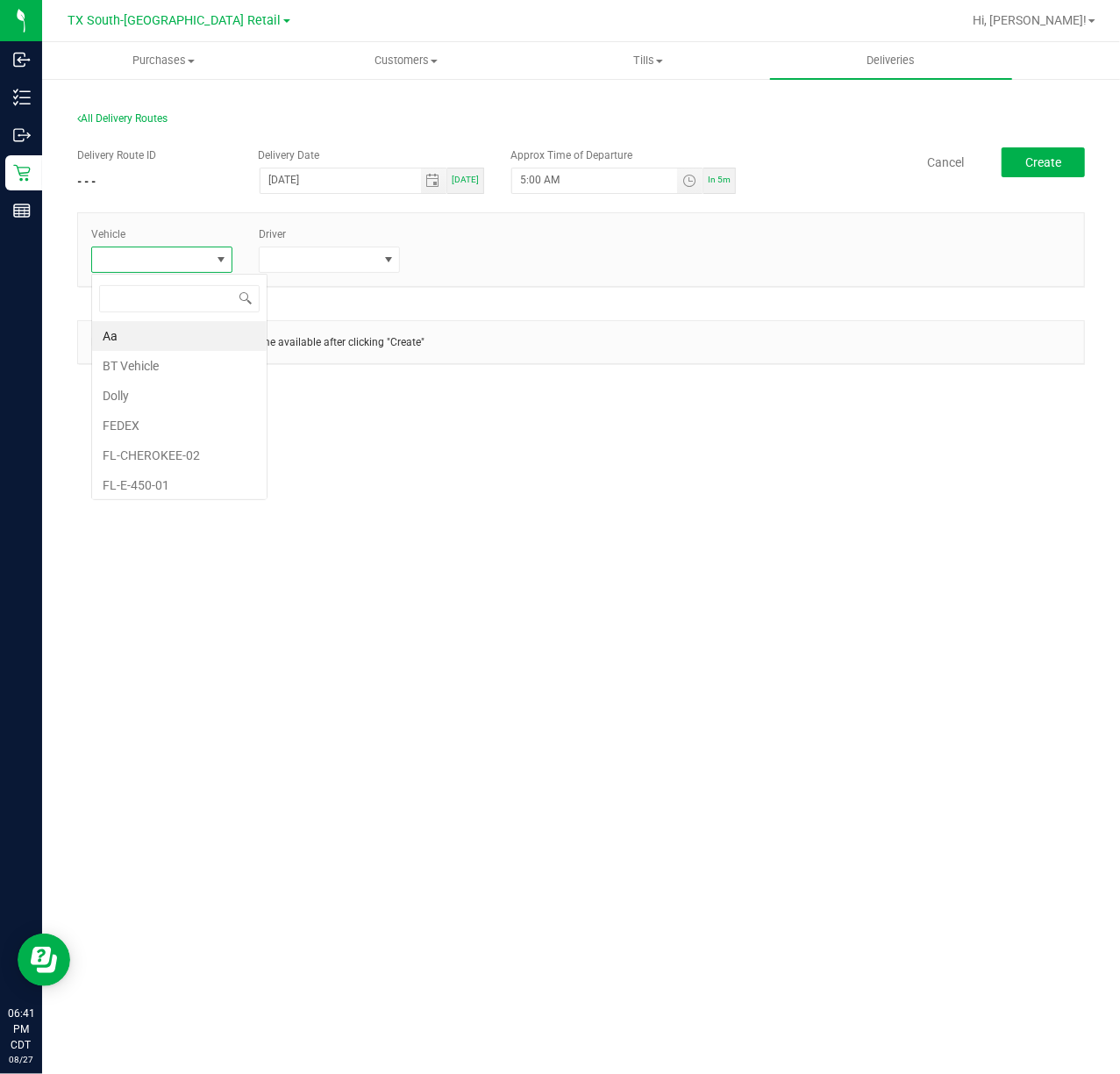
scroll to position [26, 141]
type input "tx"
click at [188, 429] on li "TX-TRANSIT-19" at bounding box center [174, 430] width 164 height 30
click at [326, 250] on span at bounding box center [318, 259] width 118 height 24
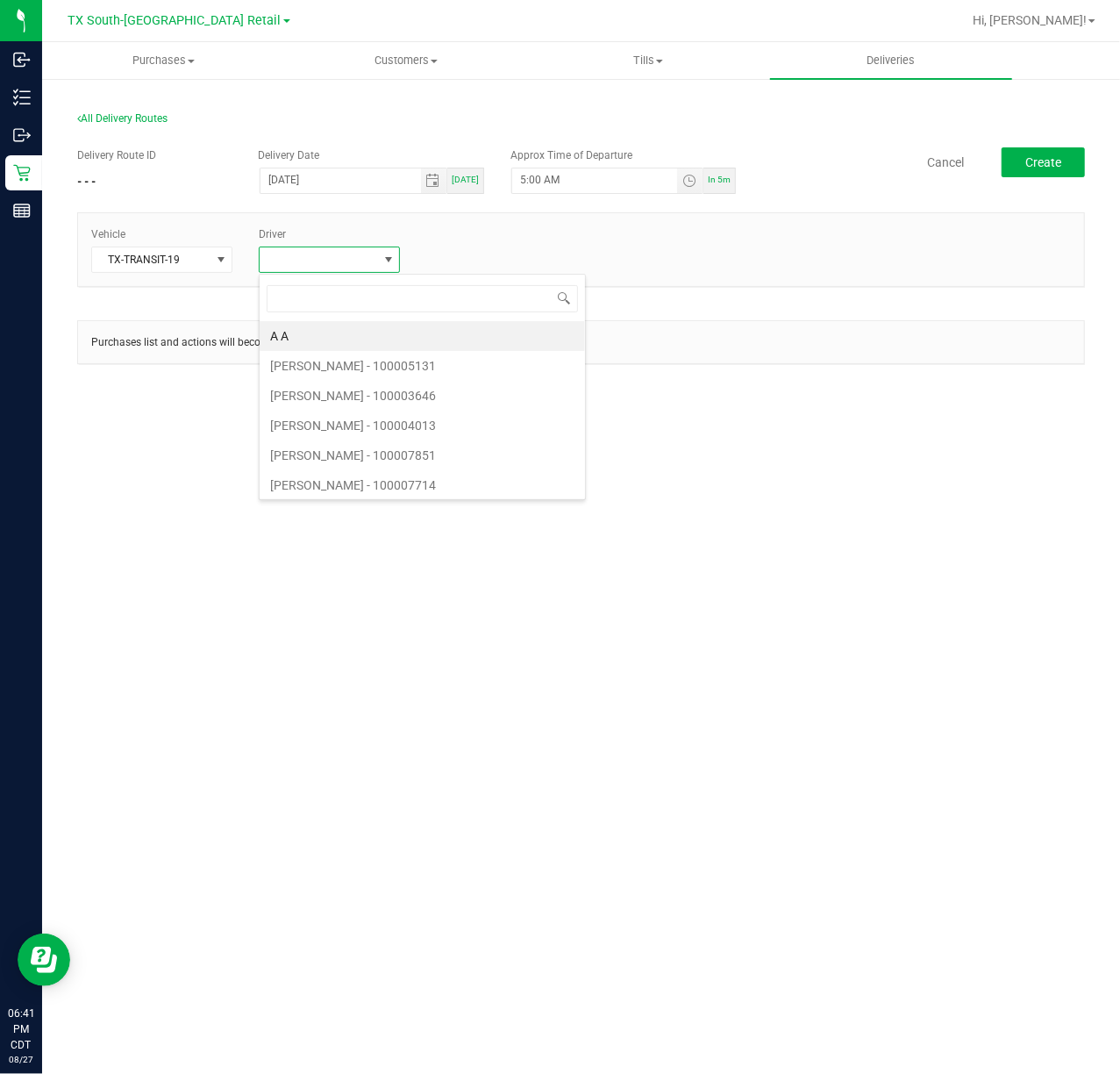
scroll to position [26, 141]
type input "reij"
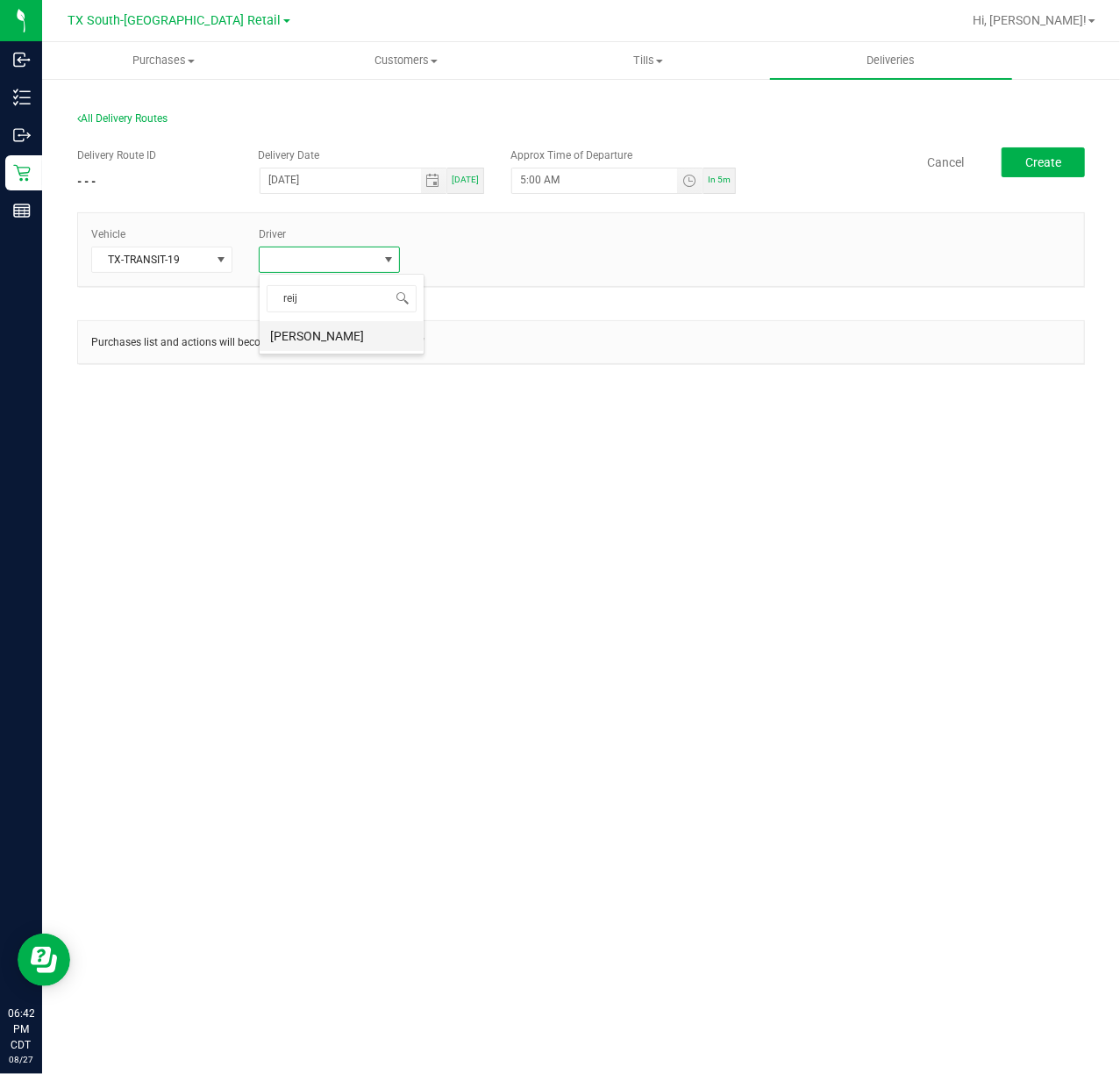
click at [347, 342] on li "Reiji Iwaku" at bounding box center [341, 335] width 164 height 30
click at [1055, 166] on span "Create" at bounding box center [1044, 163] width 36 height 14
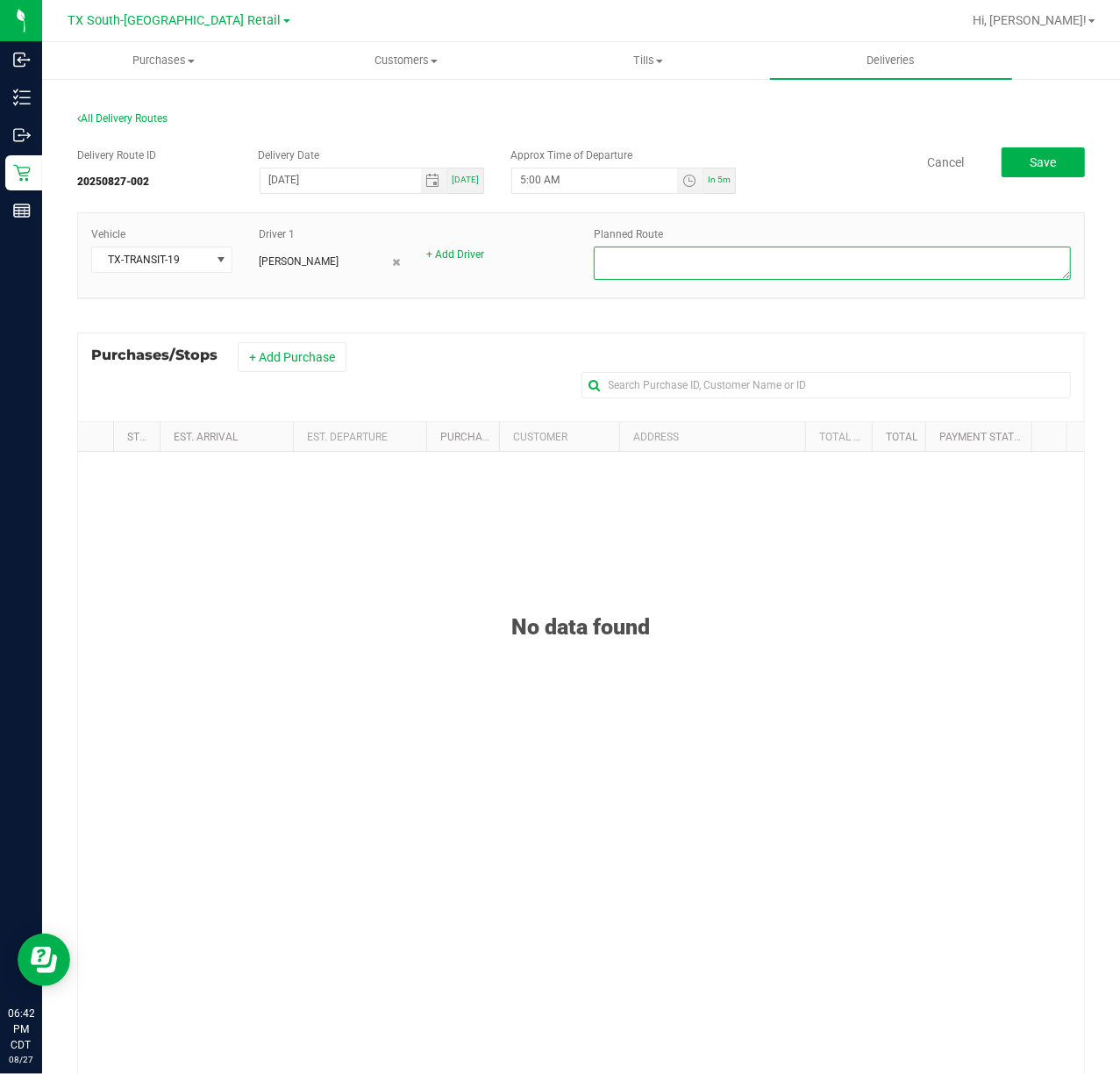
click at [1016, 275] on textarea at bounding box center [833, 263] width 477 height 33
type textarea "S. ATX retail"
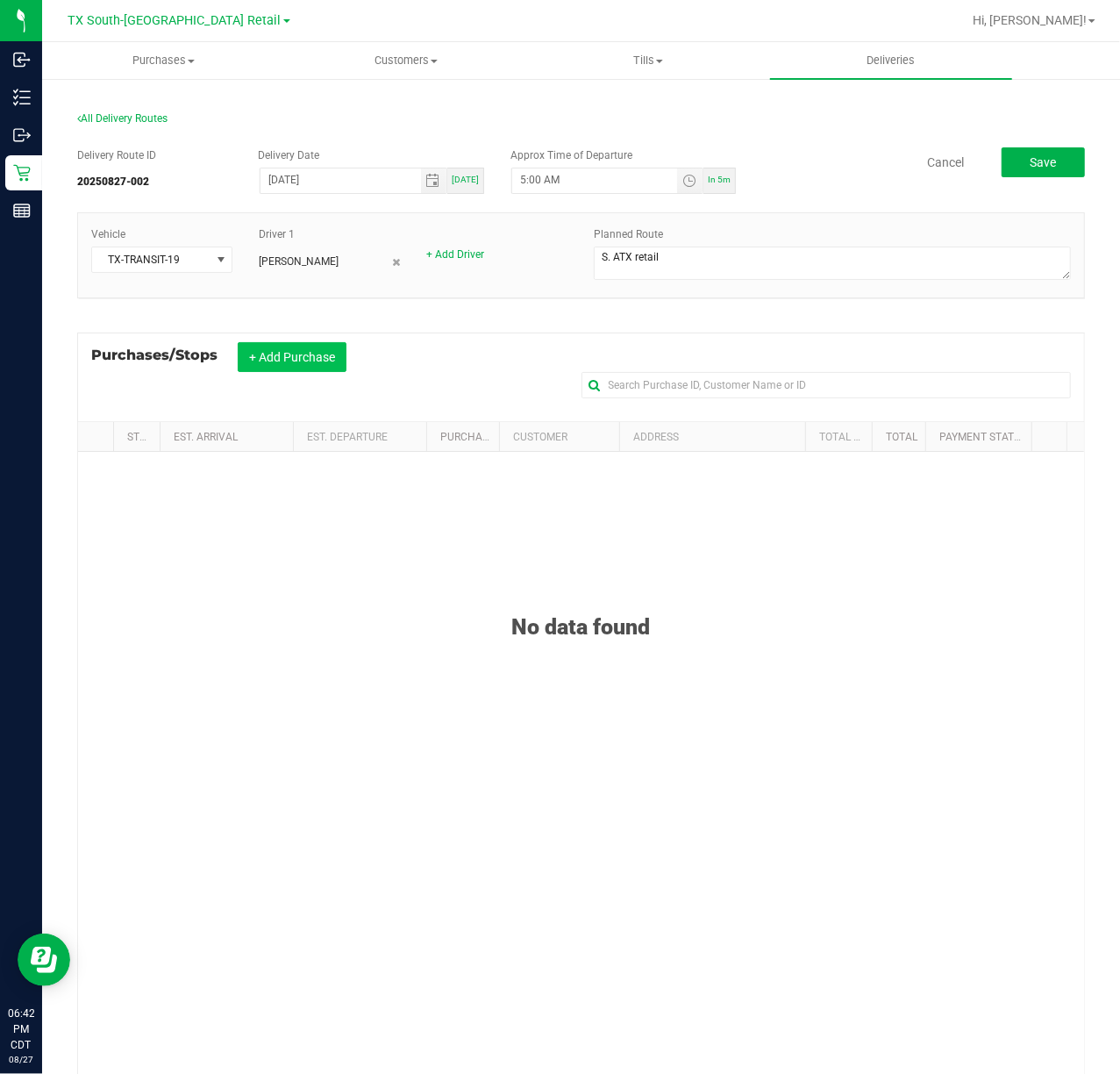
click at [306, 365] on button "+ Add Purchase" at bounding box center [292, 356] width 108 height 30
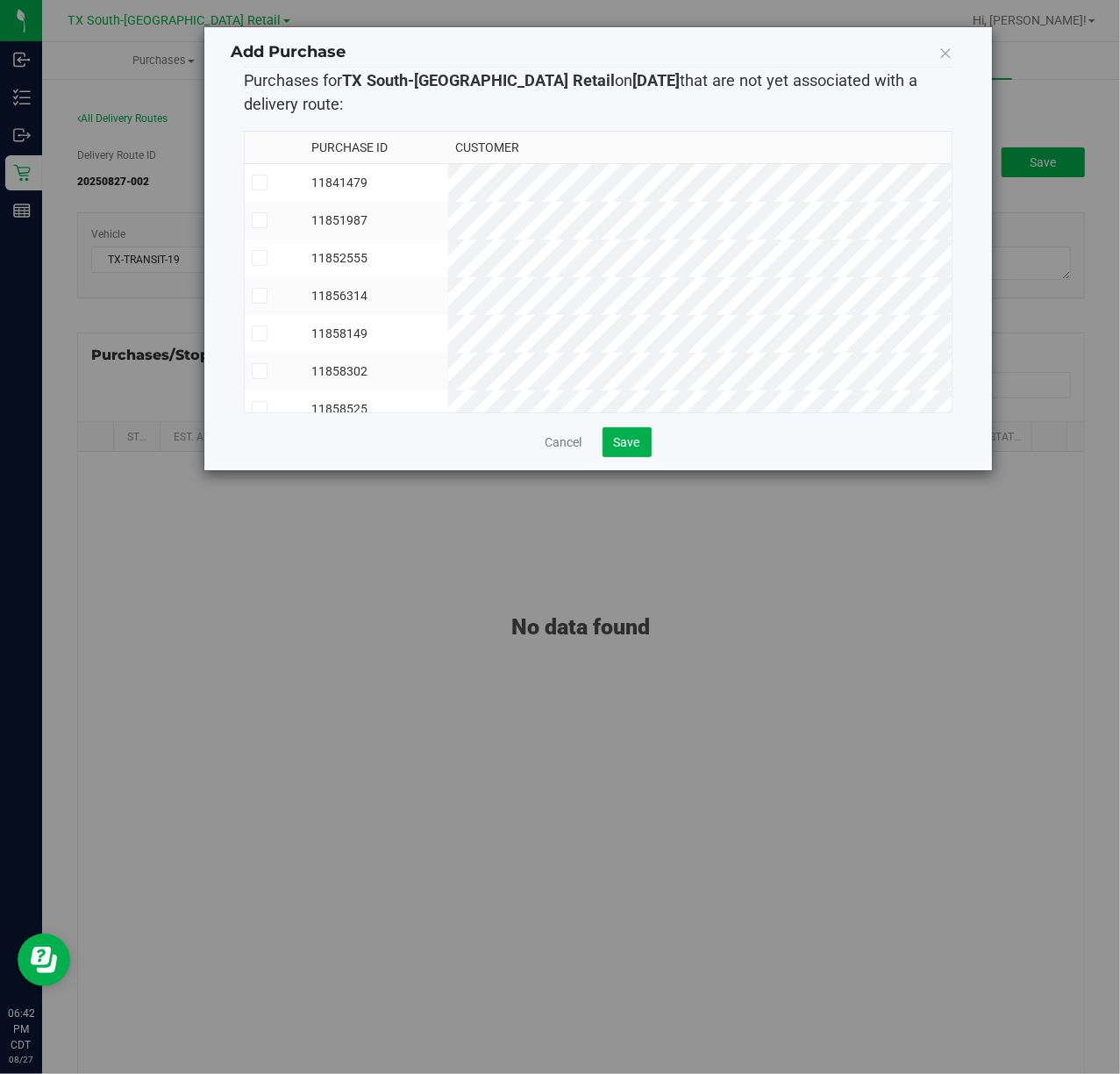
click at [447, 181] on td "11841479" at bounding box center [376, 183] width 143 height 39
click at [447, 212] on td "11851987" at bounding box center [376, 221] width 143 height 38
click at [447, 257] on td "11852555" at bounding box center [376, 259] width 143 height 38
click at [447, 281] on td "11856314" at bounding box center [376, 297] width 143 height 38
click at [447, 324] on td "11858149" at bounding box center [376, 334] width 143 height 38
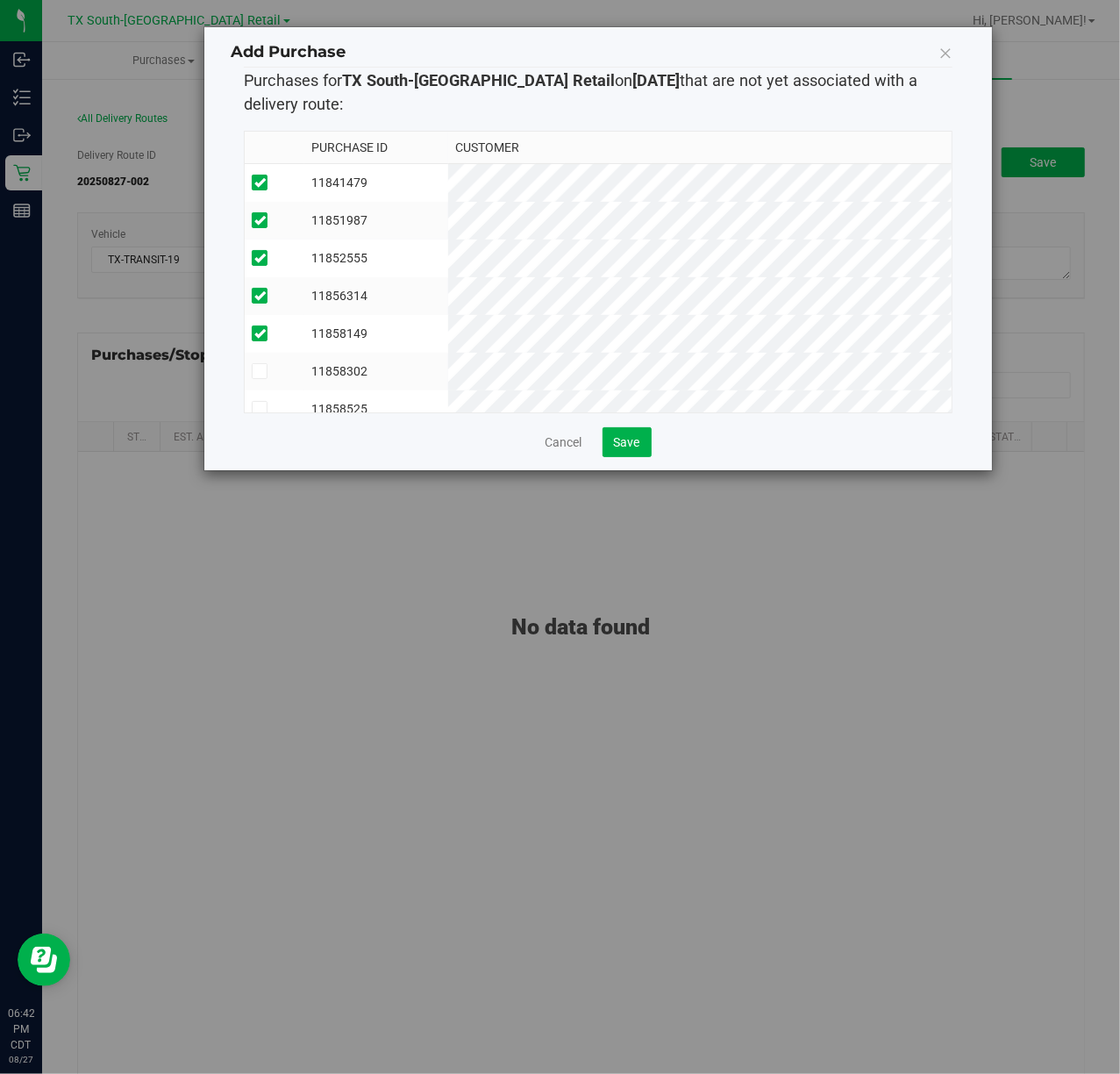
click at [447, 352] on td "11858149" at bounding box center [376, 334] width 143 height 38
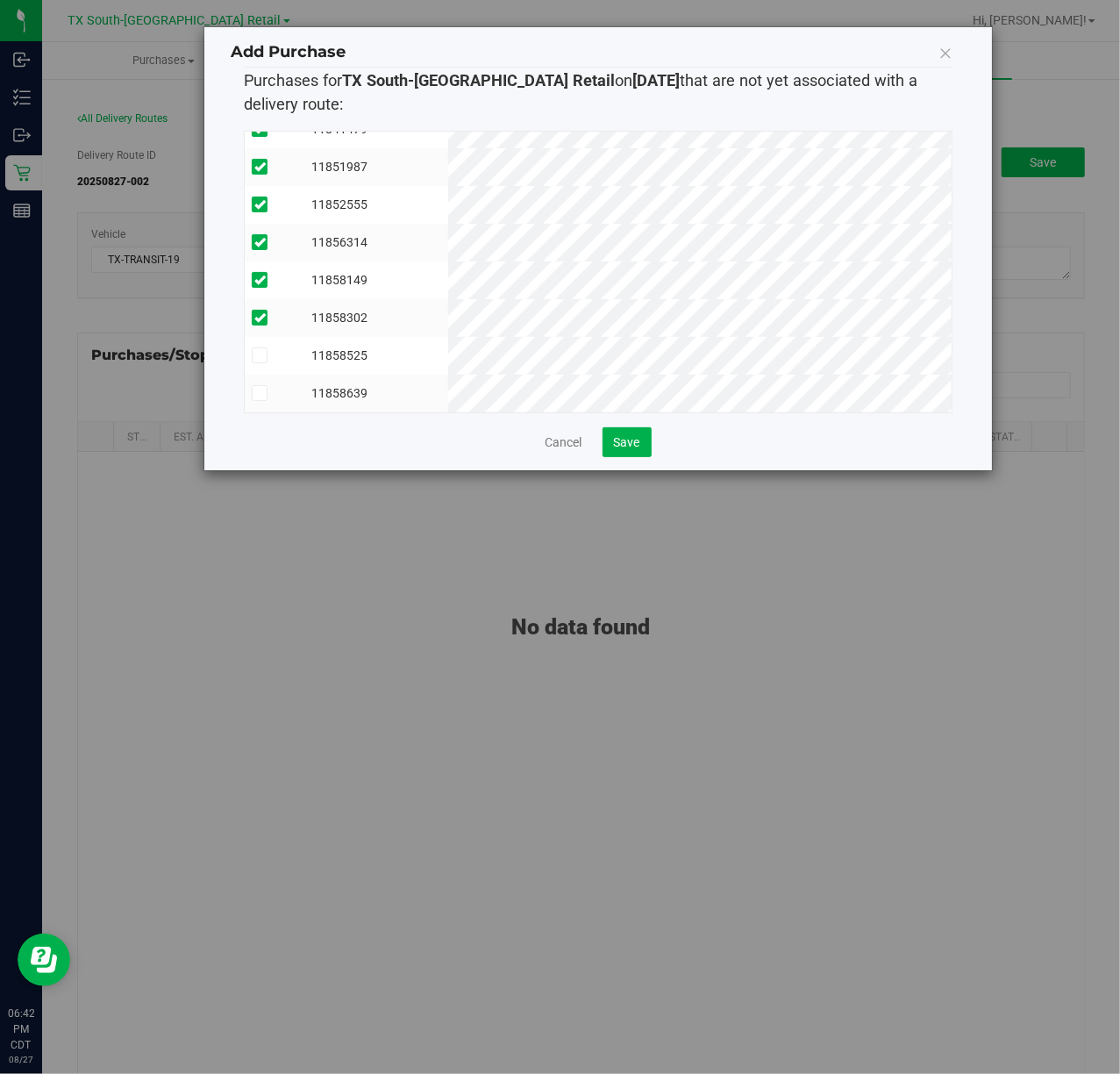
click at [447, 337] on td "11858525" at bounding box center [376, 356] width 143 height 38
click at [447, 374] on td "11858639" at bounding box center [376, 393] width 143 height 38
click at [632, 438] on span "Save" at bounding box center [626, 442] width 26 height 14
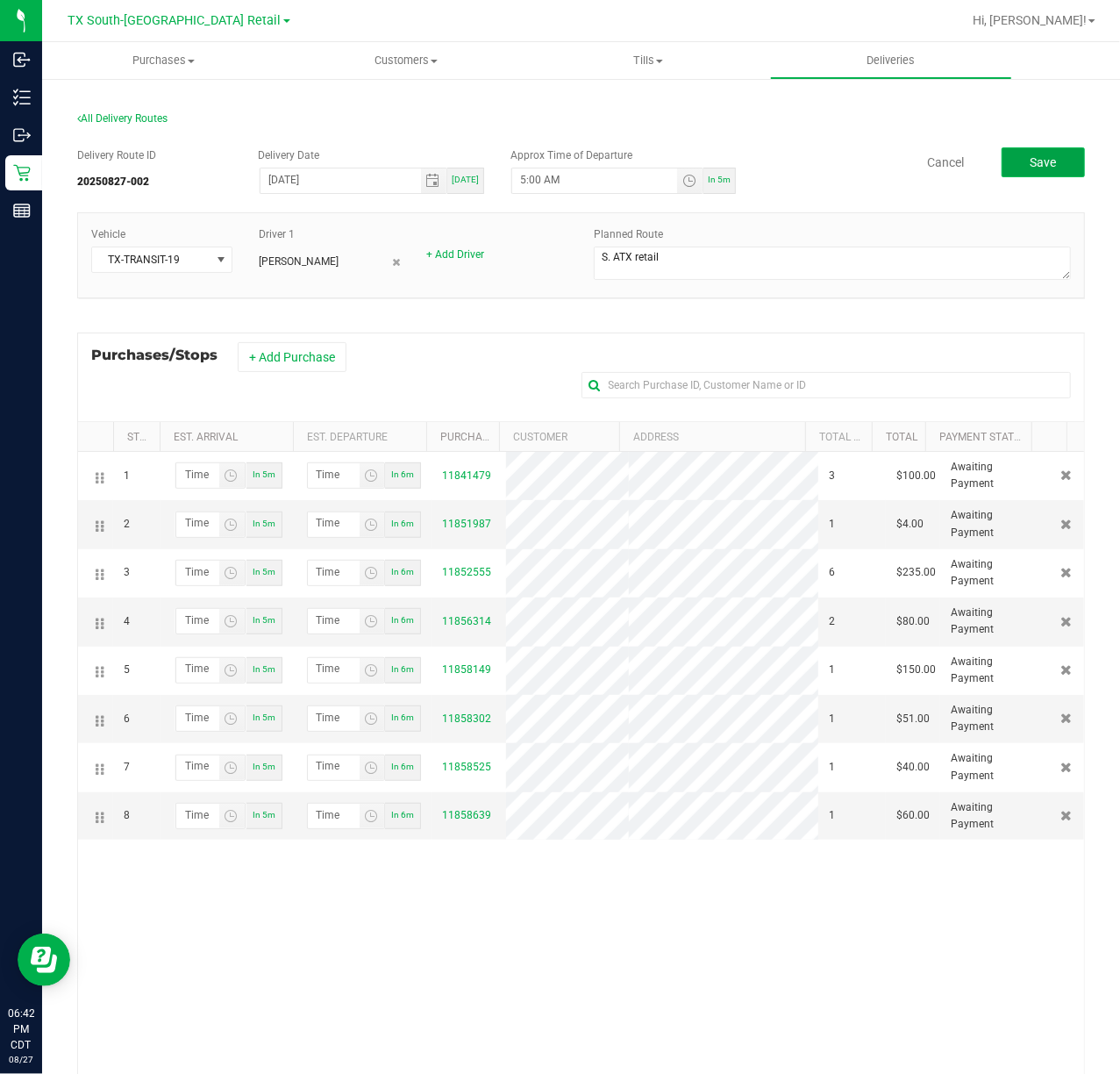
click at [1039, 174] on button "Save" at bounding box center [1043, 162] width 83 height 30
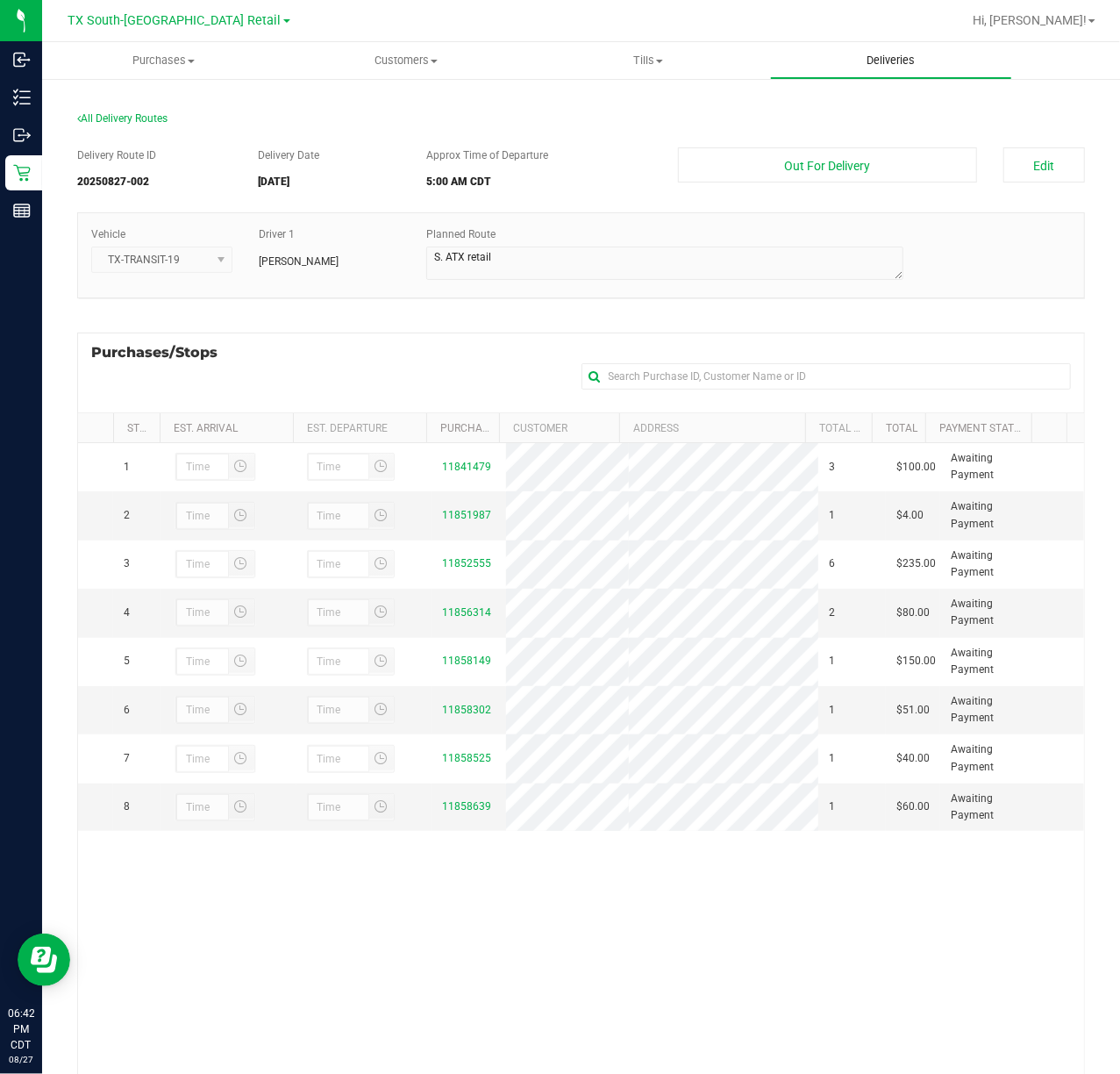
click at [878, 47] on uib-tab-heading "Deliveries" at bounding box center [891, 61] width 241 height 35
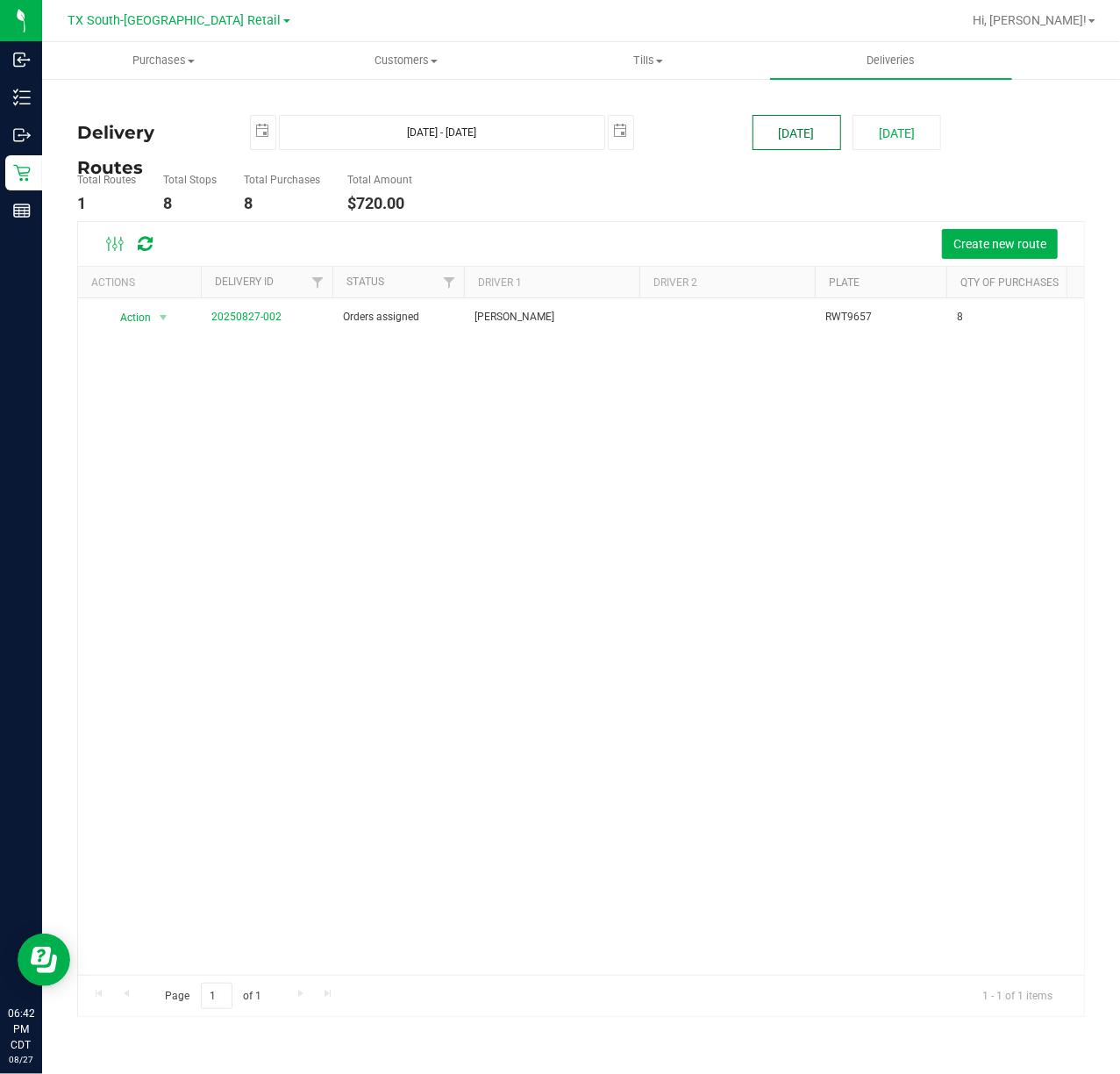
click at [774, 138] on button "[DATE]" at bounding box center [797, 132] width 89 height 35
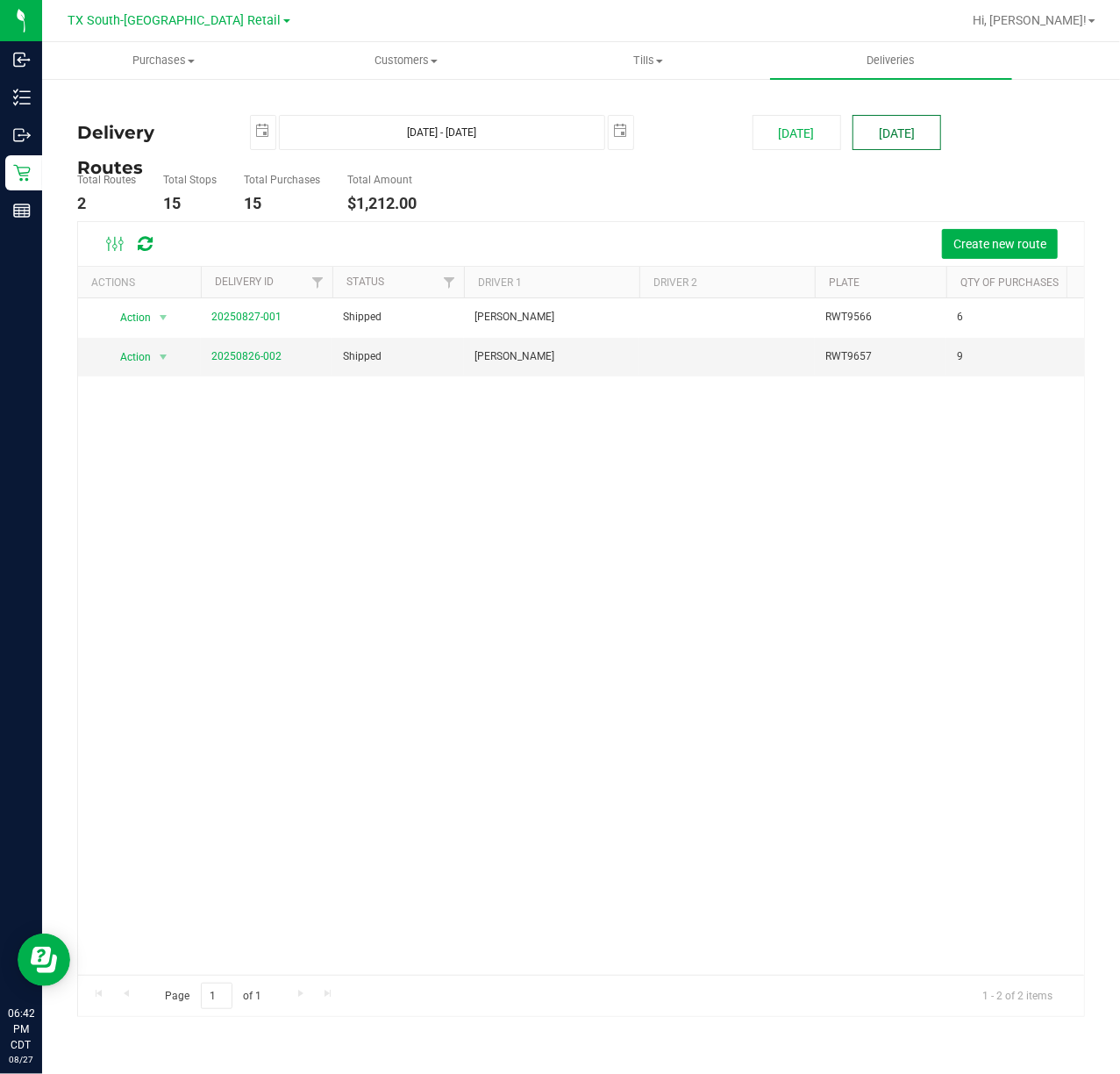
click at [871, 147] on button "[DATE]" at bounding box center [897, 132] width 89 height 35
type input "Aug 28, 2025 - Aug 28, 2025"
type input "2025-08-28"
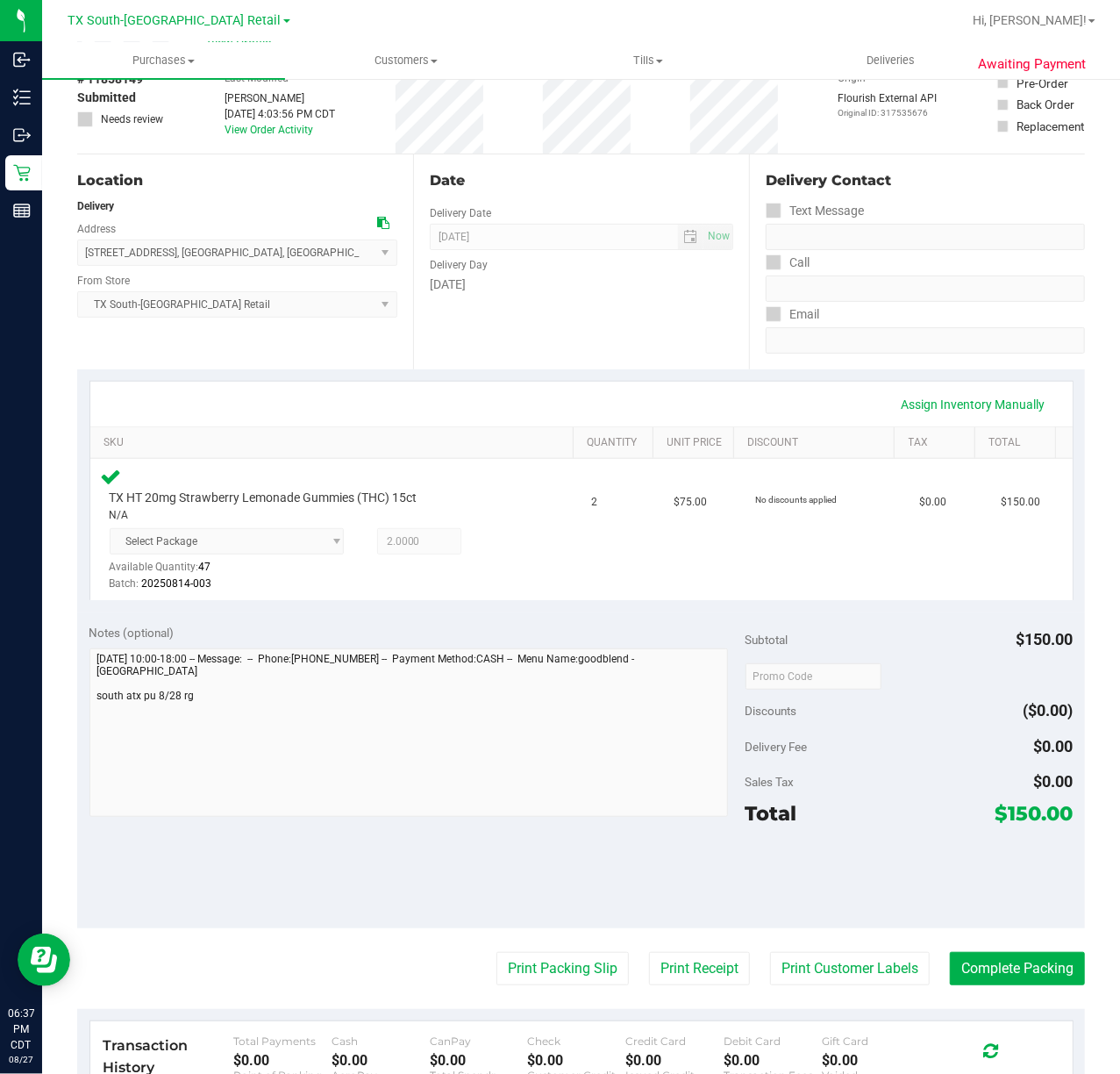
scroll to position [95, 0]
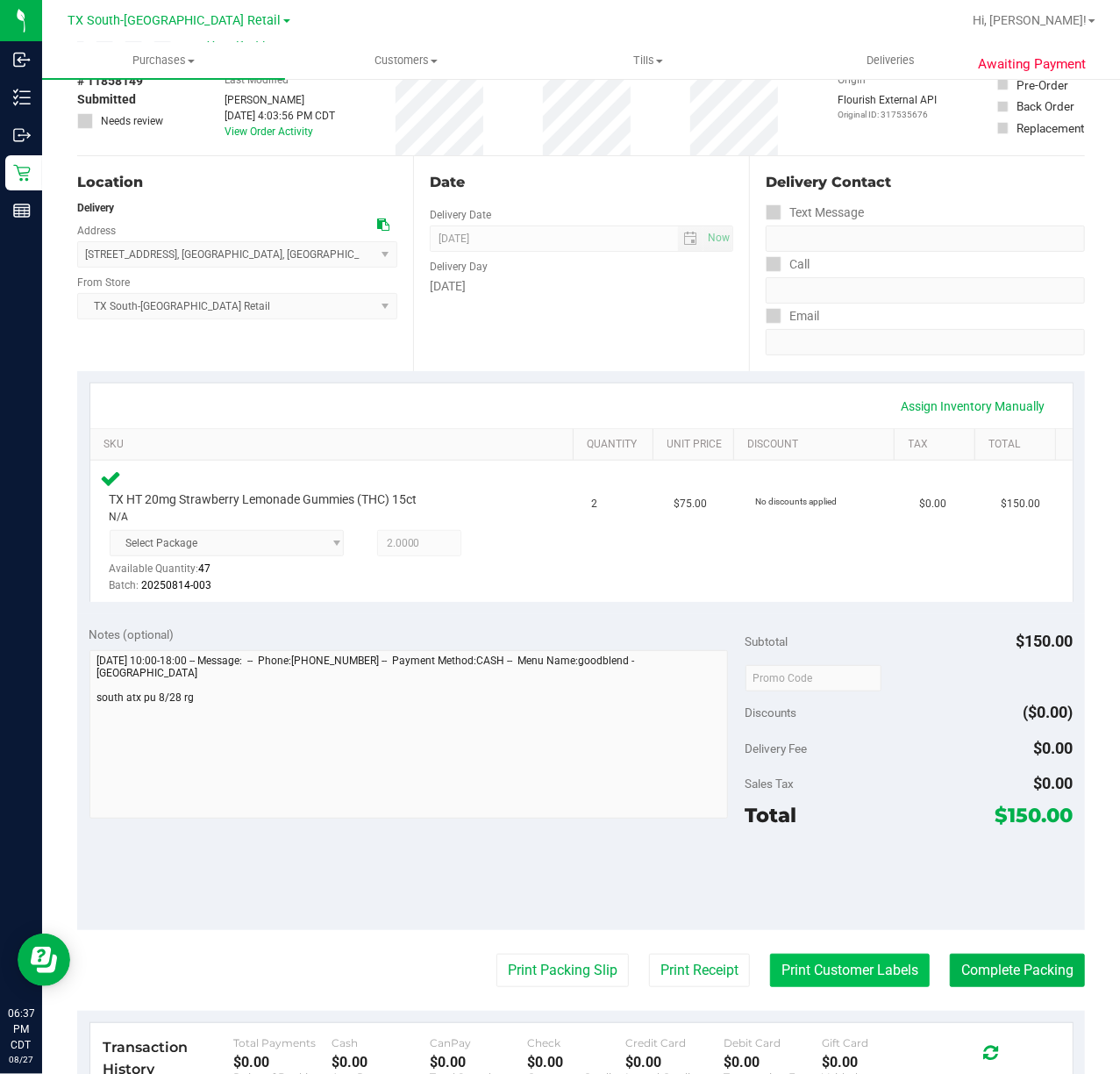
click at [853, 983] on button "Print Customer Labels" at bounding box center [850, 970] width 160 height 33
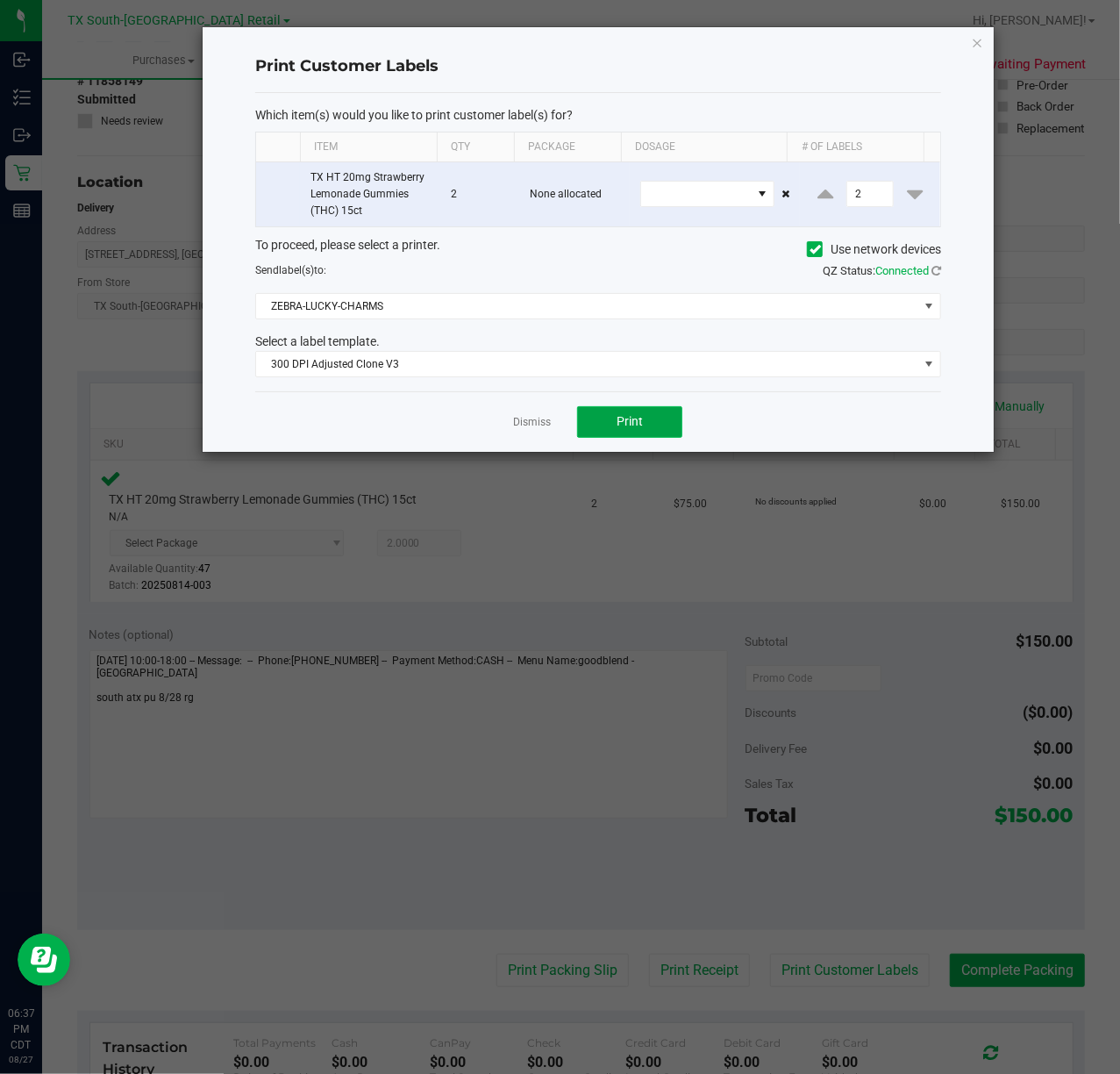
click at [629, 425] on span "Print" at bounding box center [629, 421] width 26 height 14
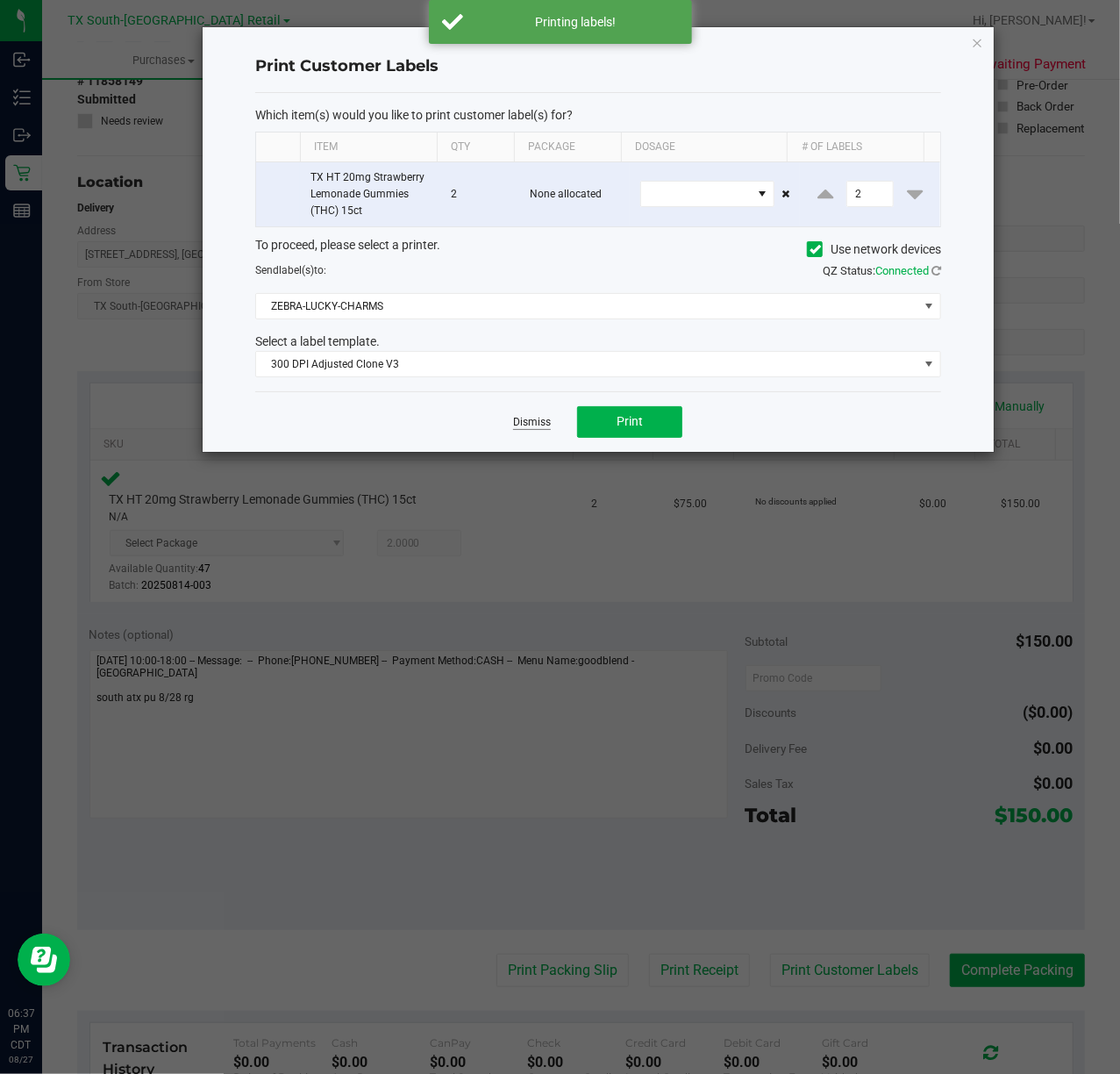
click at [528, 425] on link "Dismiss" at bounding box center [532, 422] width 38 height 14
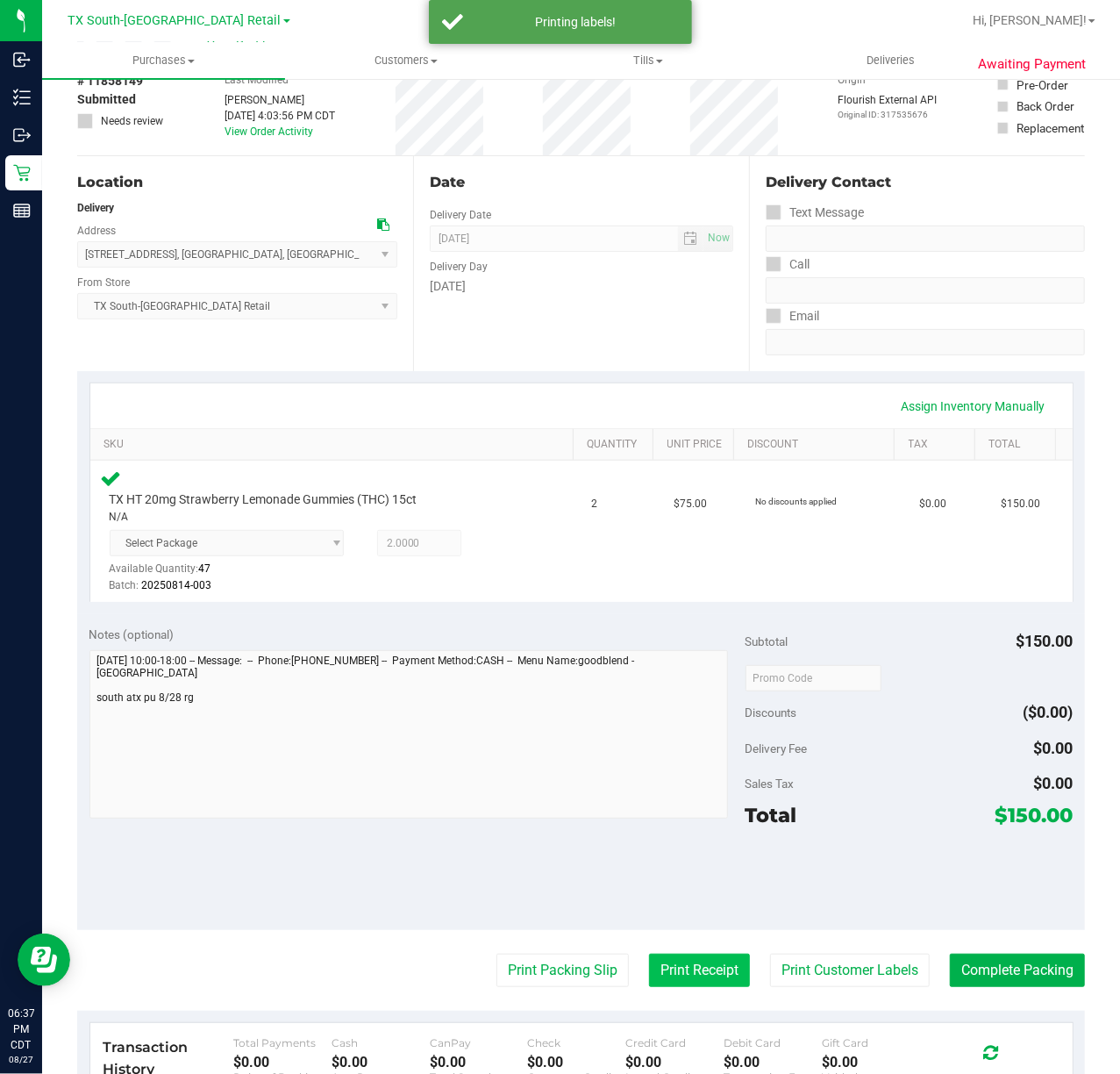
click at [665, 969] on button "Print Receipt" at bounding box center [700, 970] width 101 height 33
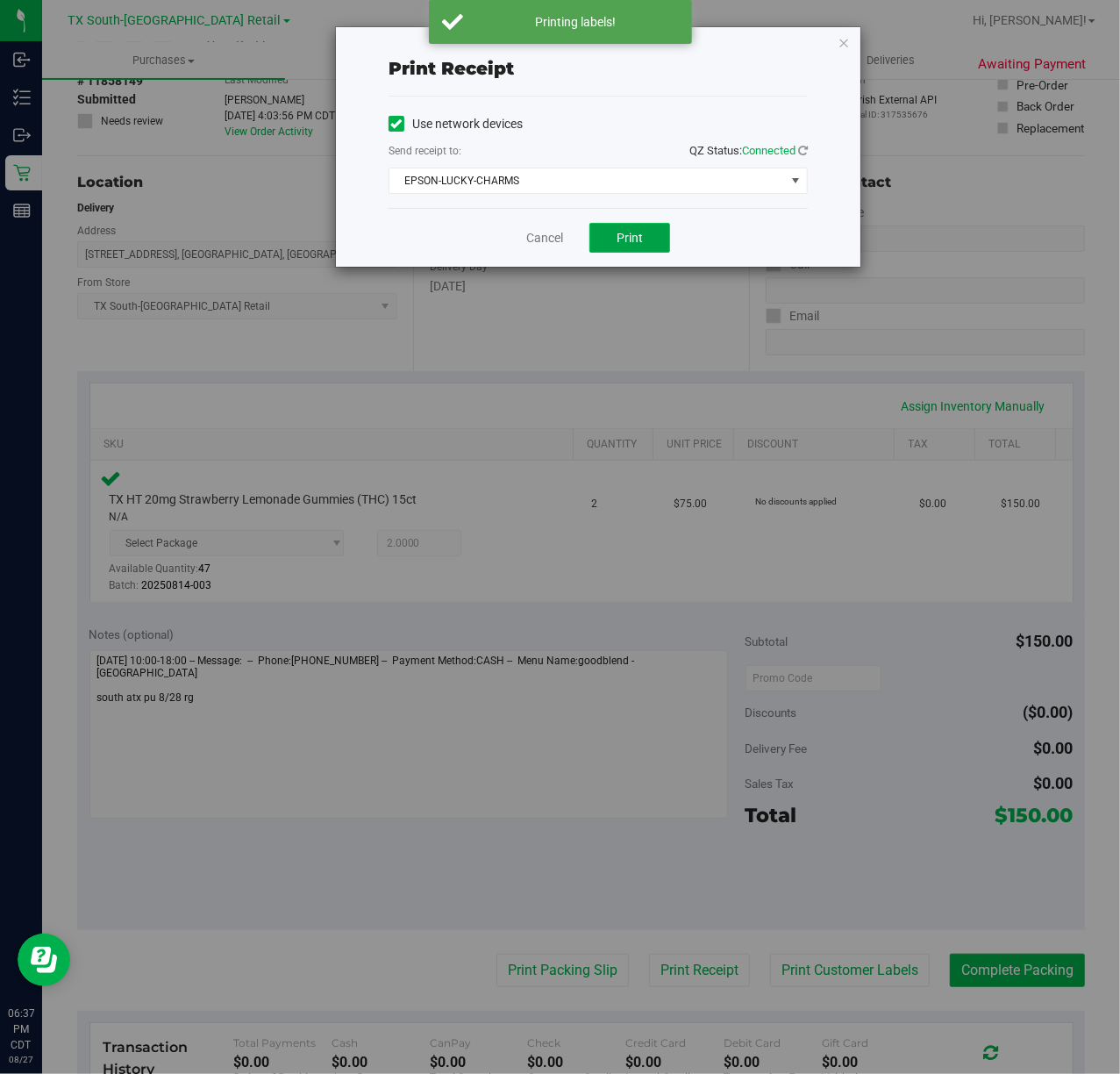
click at [643, 250] on button "Print" at bounding box center [629, 238] width 80 height 30
click at [539, 230] on link "Cancel" at bounding box center [544, 238] width 37 height 18
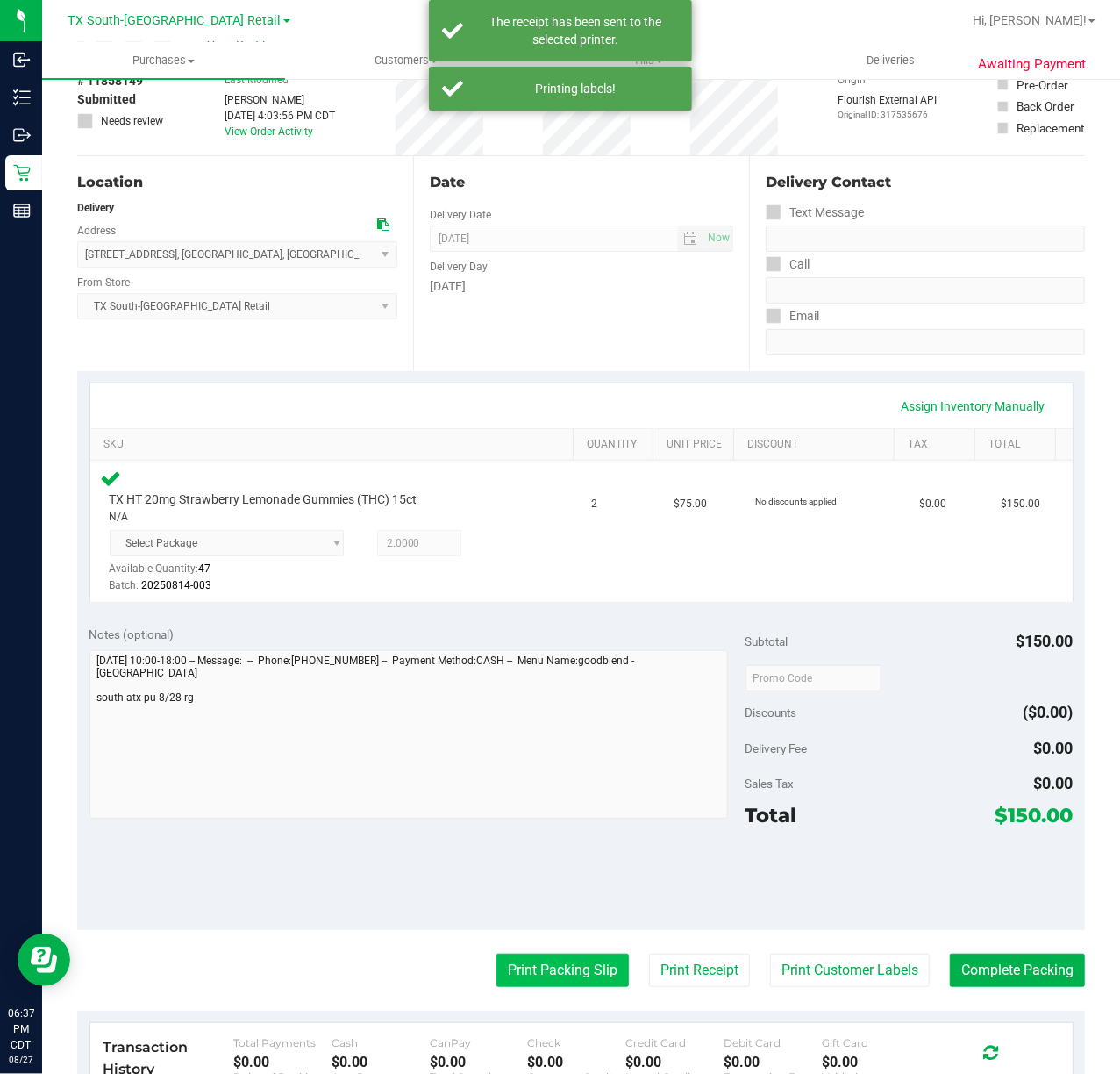
click at [546, 962] on button "Print Packing Slip" at bounding box center [562, 970] width 133 height 33
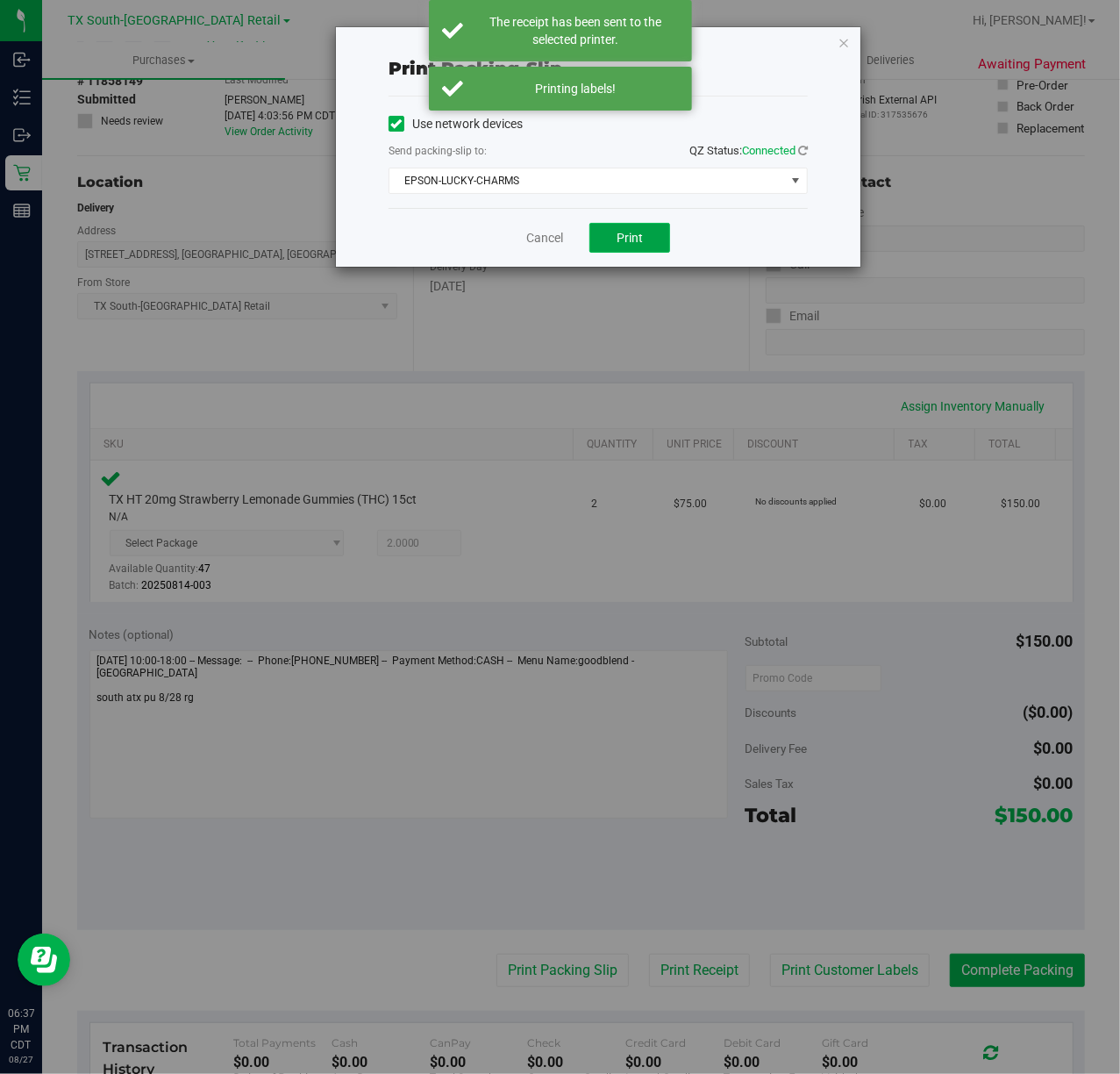
click at [654, 242] on button "Print" at bounding box center [629, 238] width 80 height 30
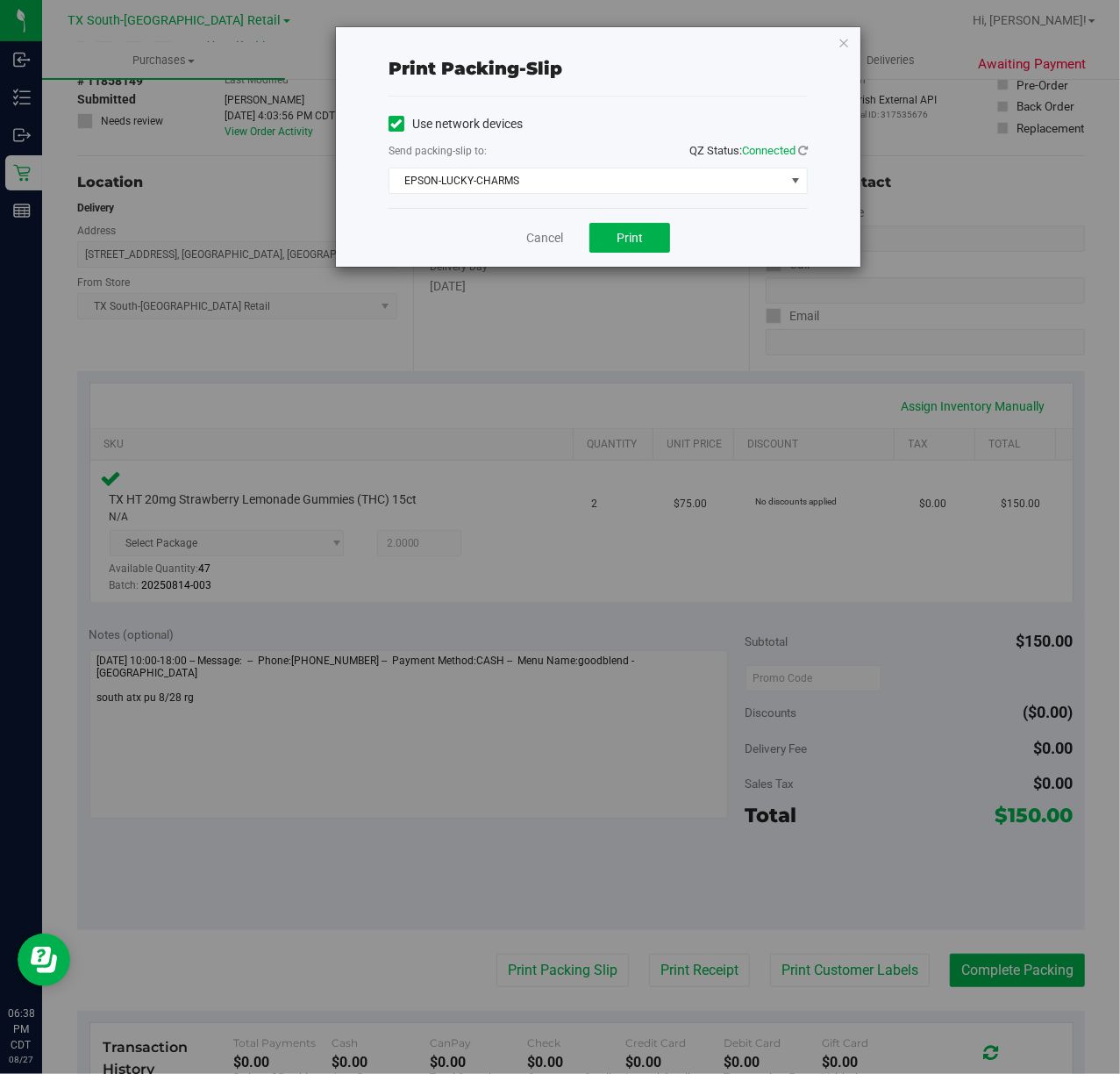
click at [551, 274] on div "Print packing-slip Use network devices Send packing-slip to: QZ Status: Connect…" at bounding box center [567, 537] width 1134 height 1074
click at [535, 239] on link "Cancel" at bounding box center [544, 238] width 37 height 18
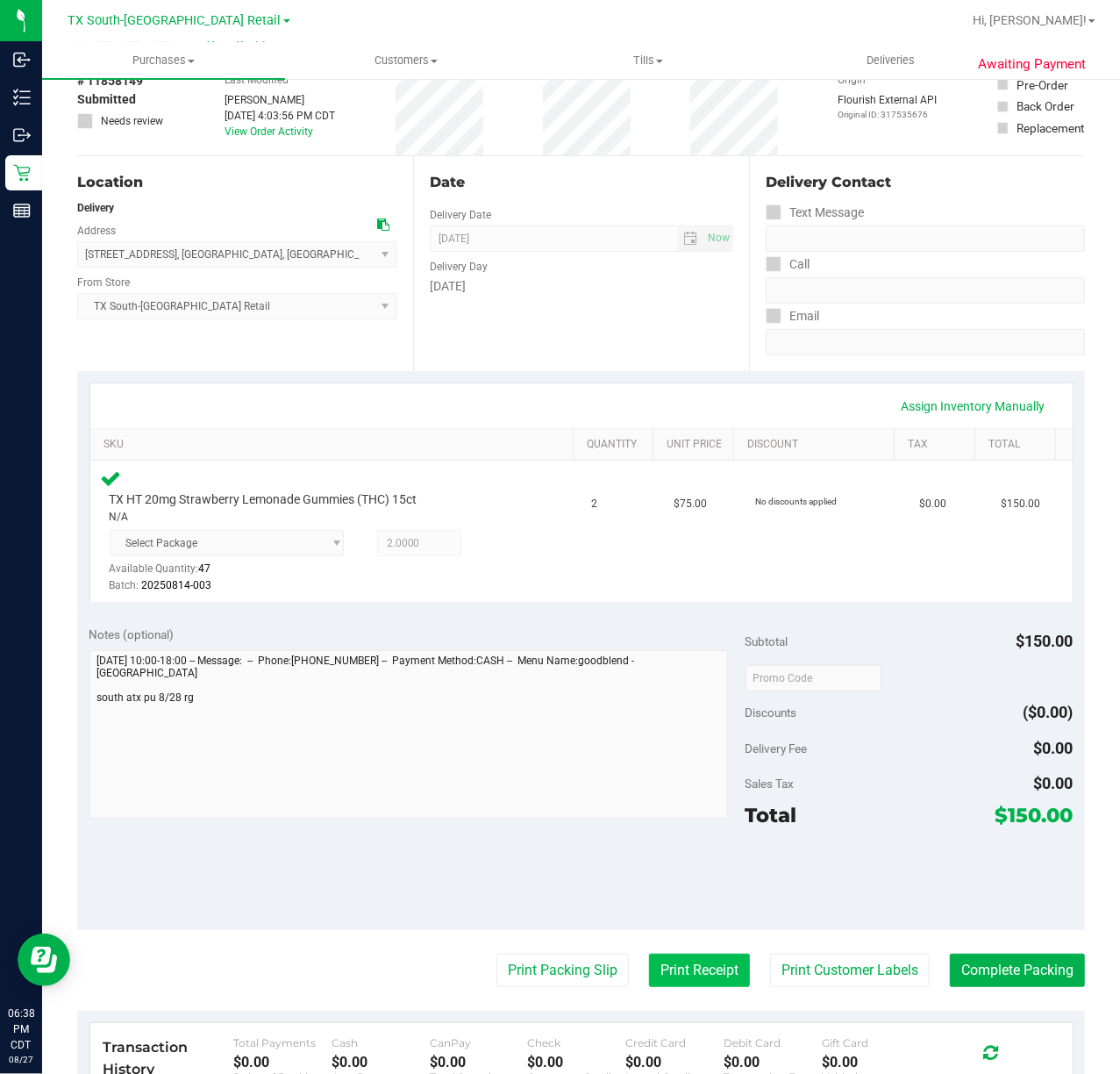
click at [649, 956] on button "Print Receipt" at bounding box center [700, 970] width 101 height 33
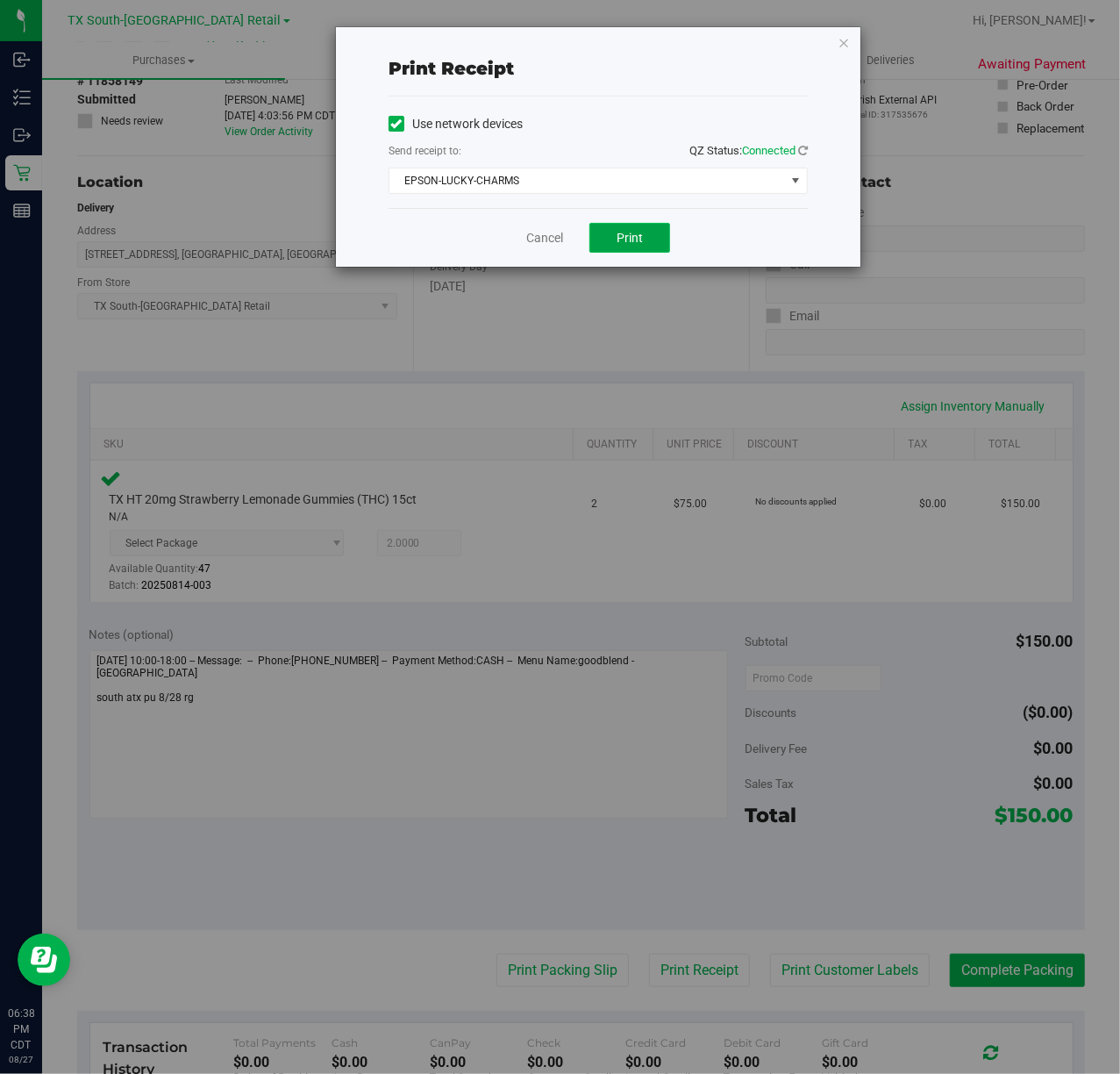
click at [598, 253] on button "Print" at bounding box center [629, 238] width 80 height 30
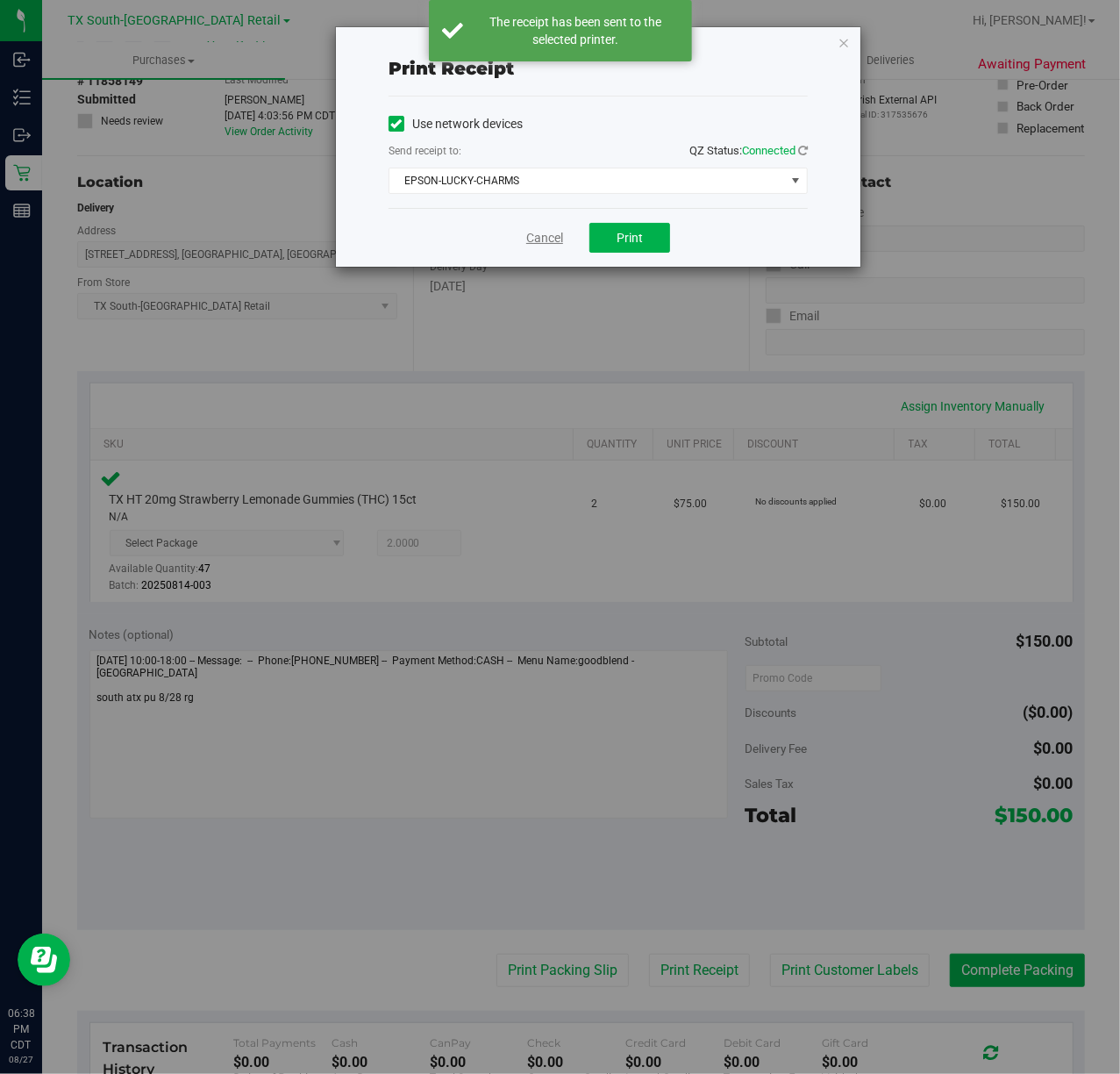
click at [530, 235] on link "Cancel" at bounding box center [544, 238] width 37 height 18
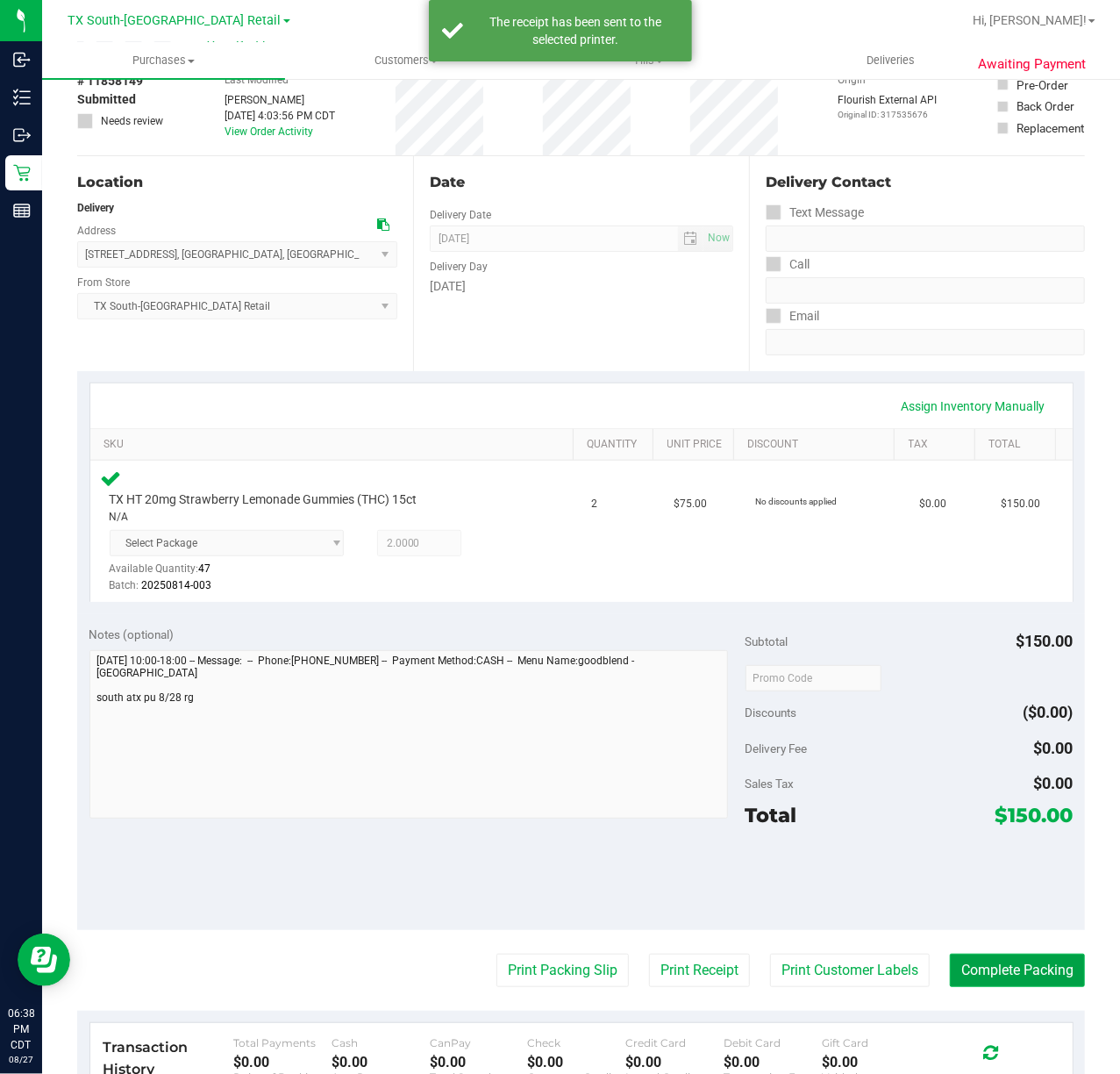
click at [1016, 969] on button "Complete Packing" at bounding box center [1017, 970] width 135 height 33
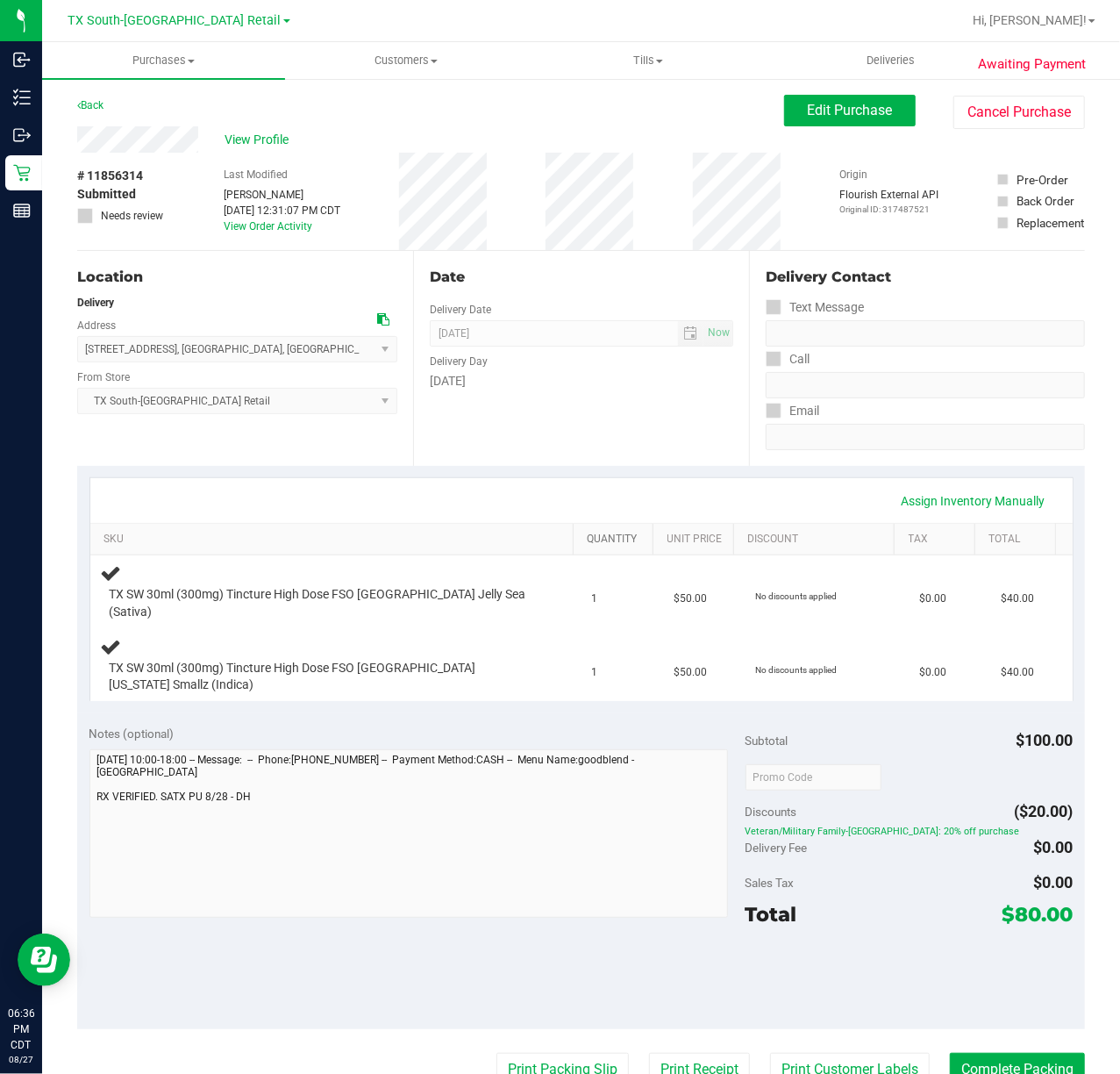
click at [600, 539] on link "Quantity" at bounding box center [616, 540] width 60 height 14
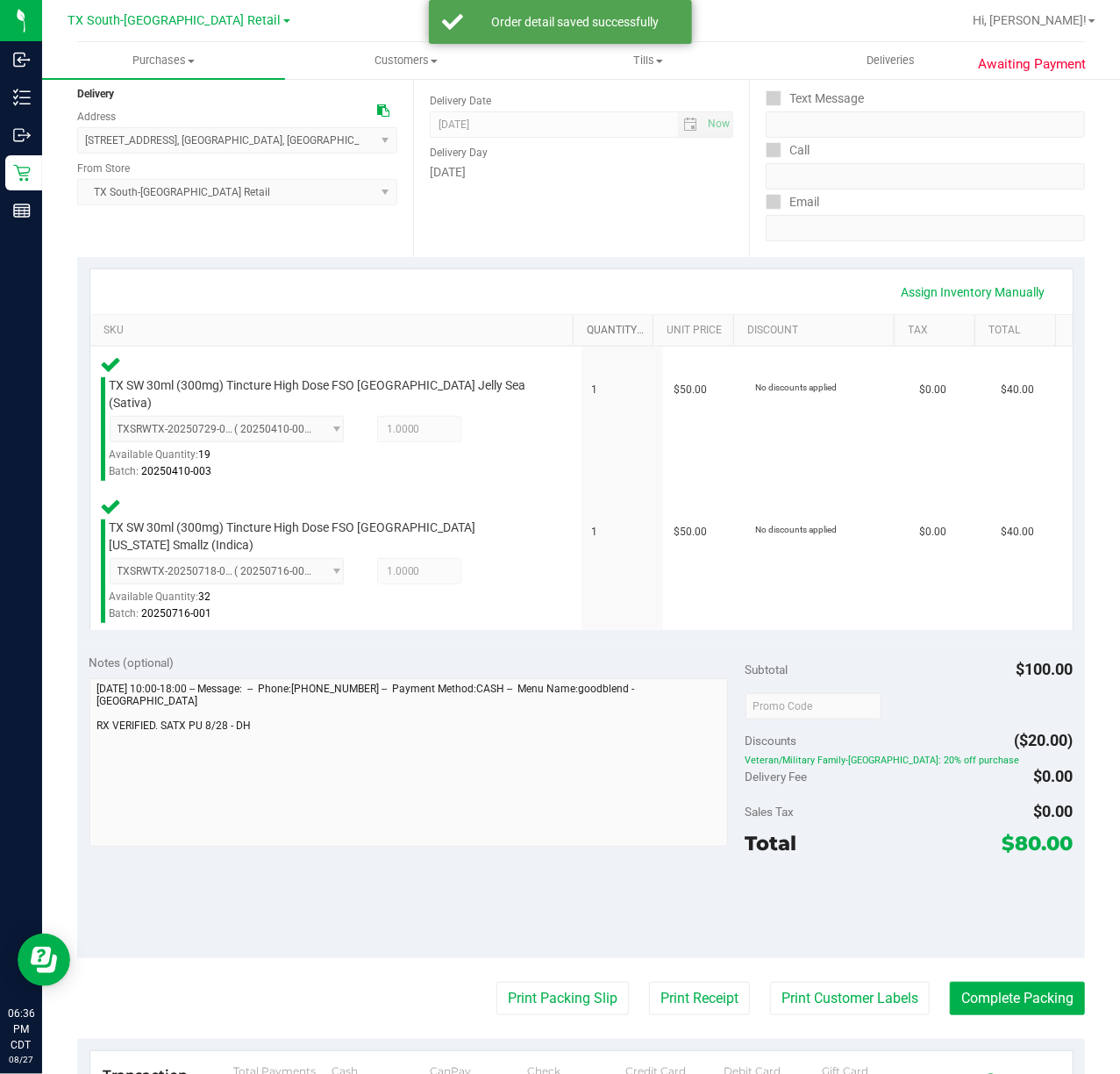
scroll to position [218, 0]
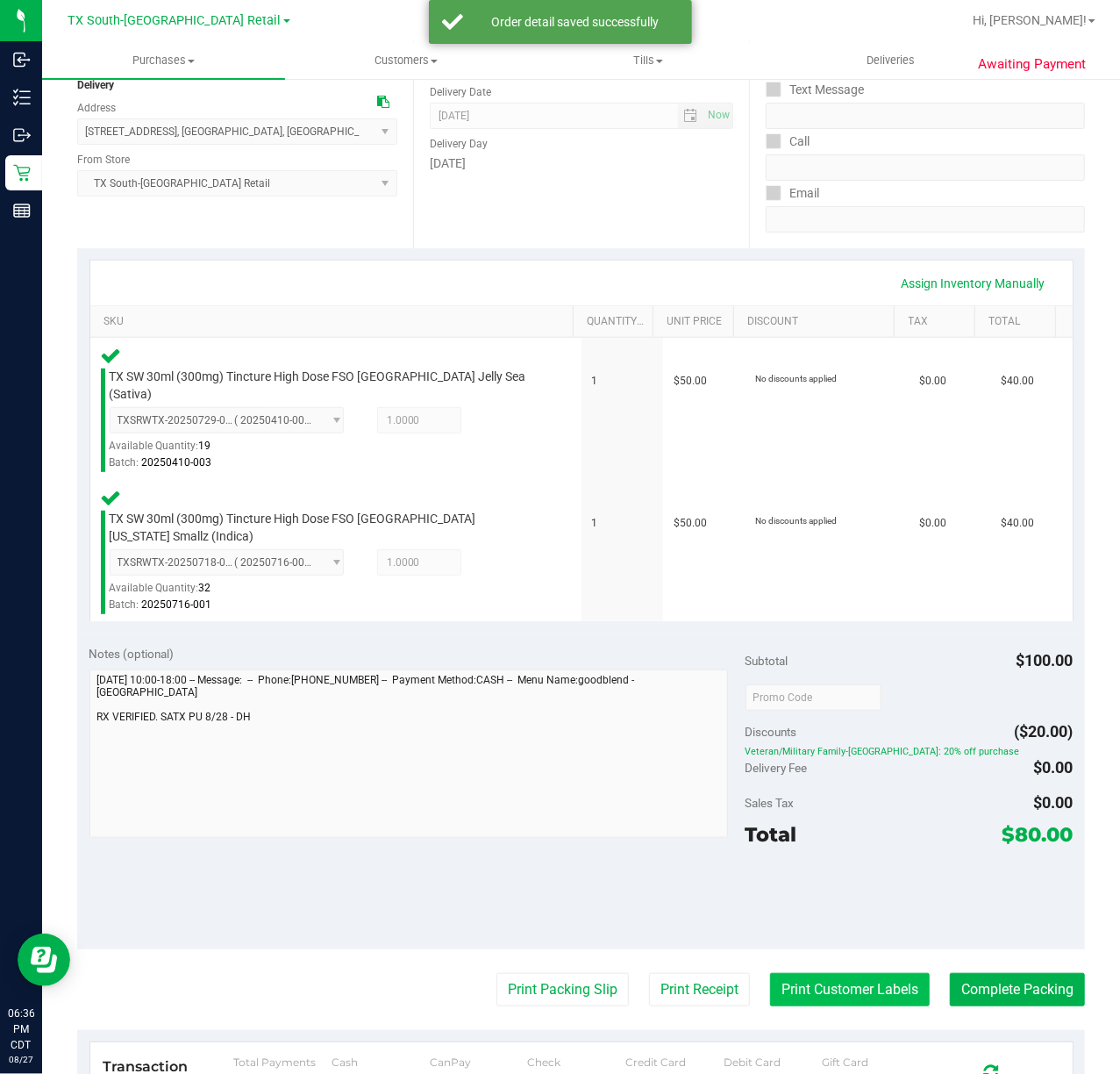
click at [837, 973] on button "Print Customer Labels" at bounding box center [850, 989] width 160 height 33
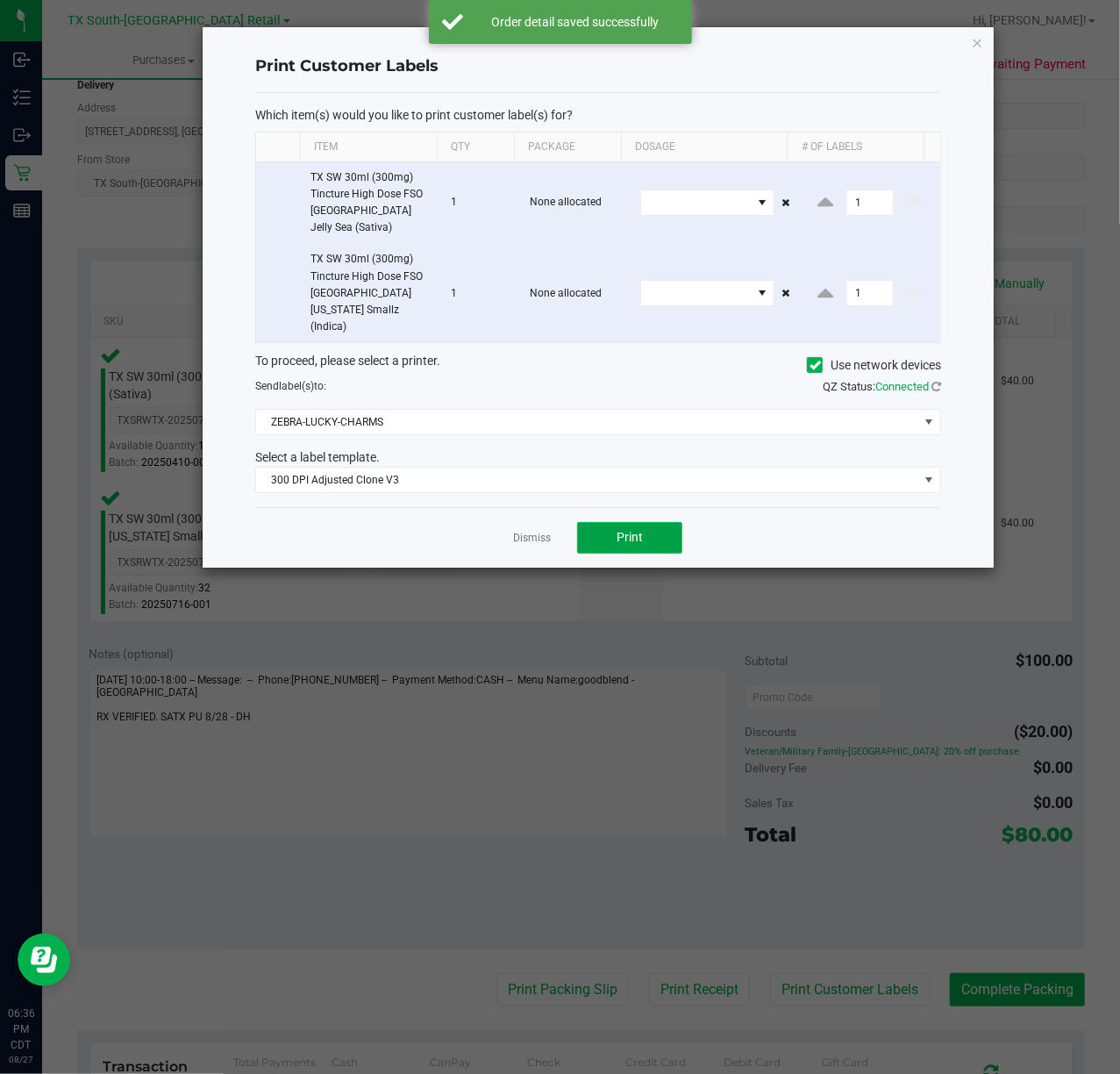
click at [645, 522] on button "Print" at bounding box center [630, 537] width 105 height 32
click at [520, 531] on link "Dismiss" at bounding box center [532, 538] width 38 height 14
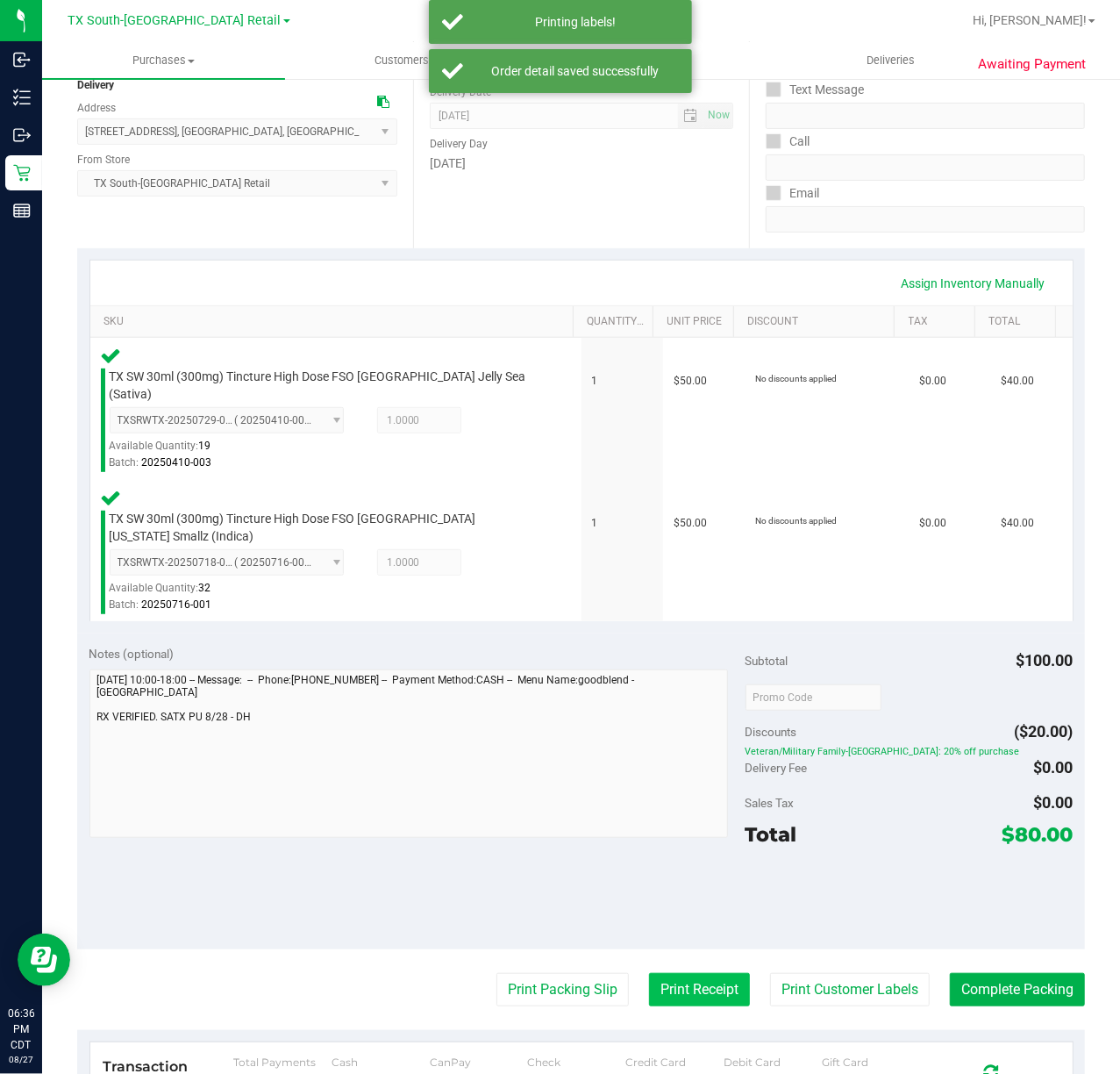
click at [673, 973] on button "Print Receipt" at bounding box center [700, 989] width 101 height 33
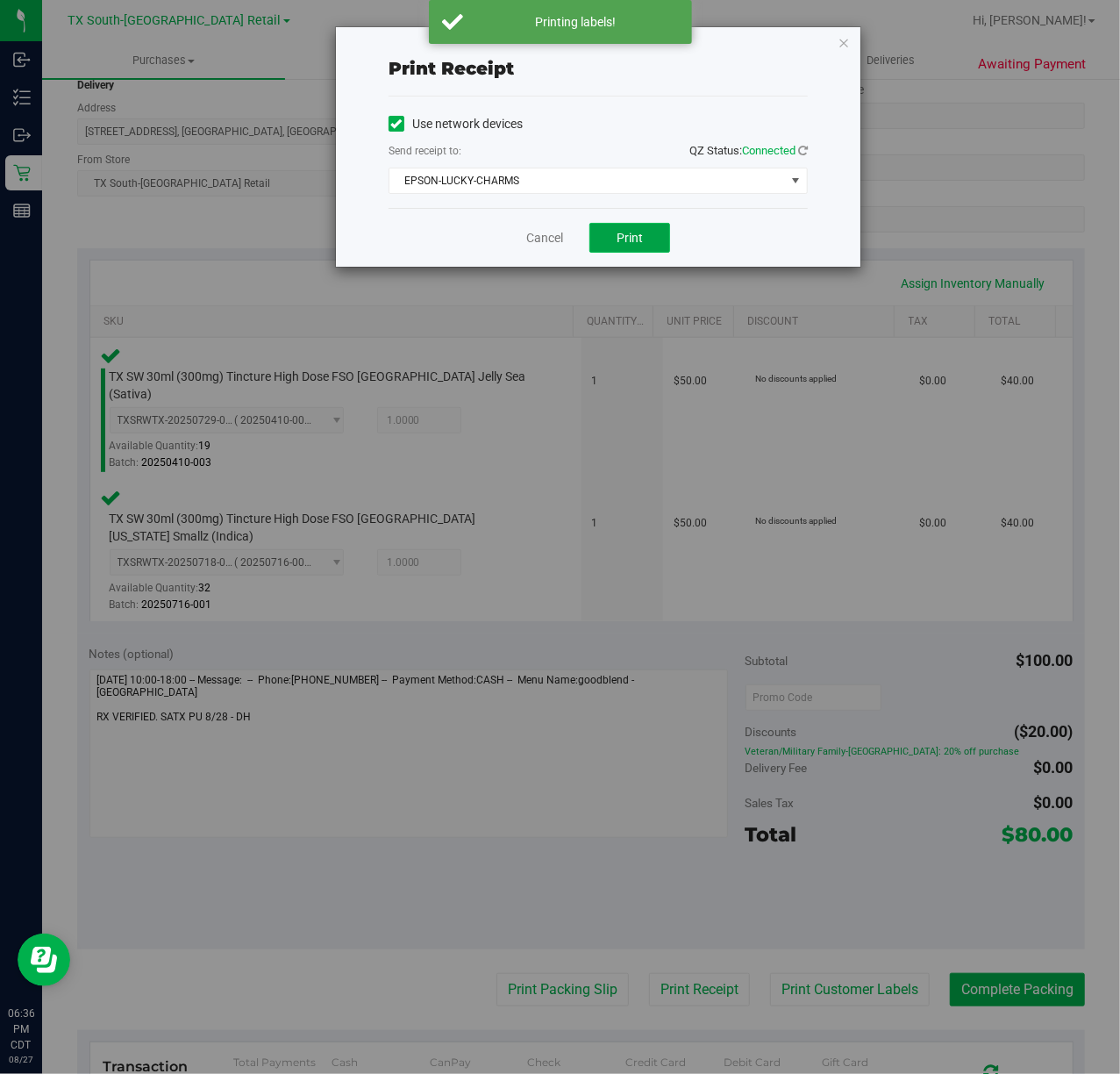
click at [643, 225] on button "Print" at bounding box center [629, 238] width 80 height 30
click at [532, 239] on link "Cancel" at bounding box center [538, 238] width 37 height 18
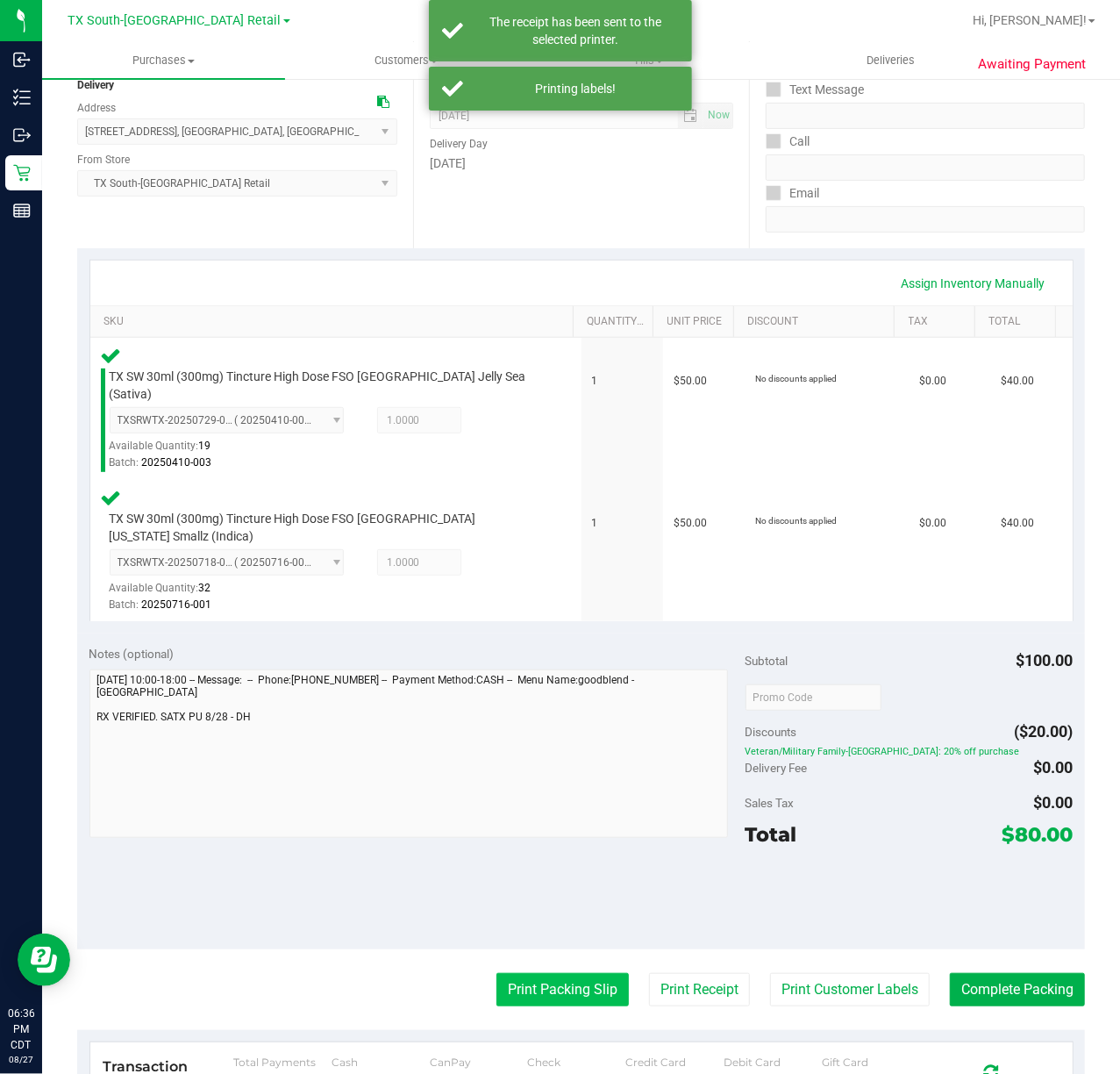
click at [550, 973] on button "Print Packing Slip" at bounding box center [562, 989] width 133 height 33
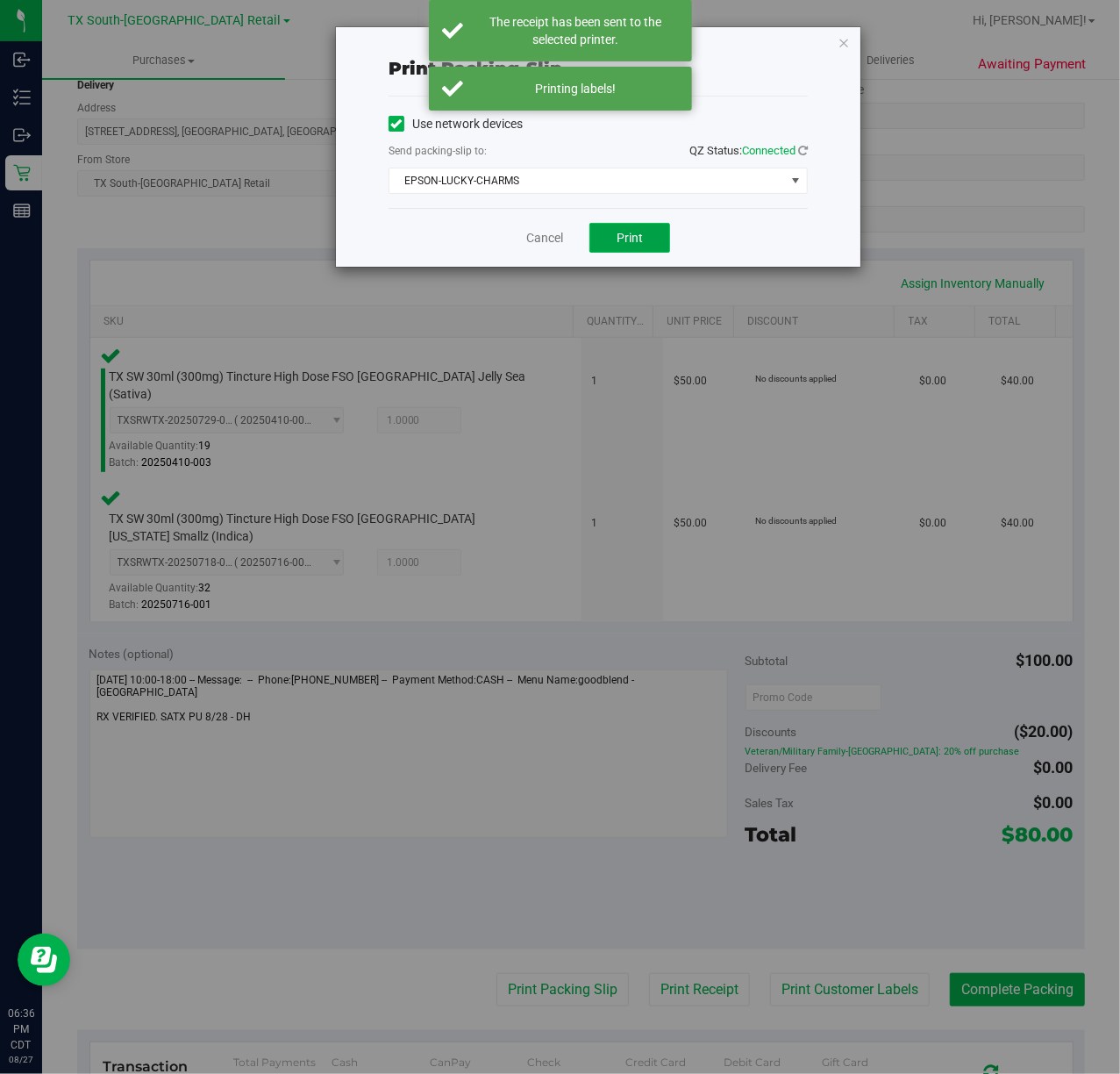
click at [628, 240] on span "Print" at bounding box center [629, 238] width 26 height 14
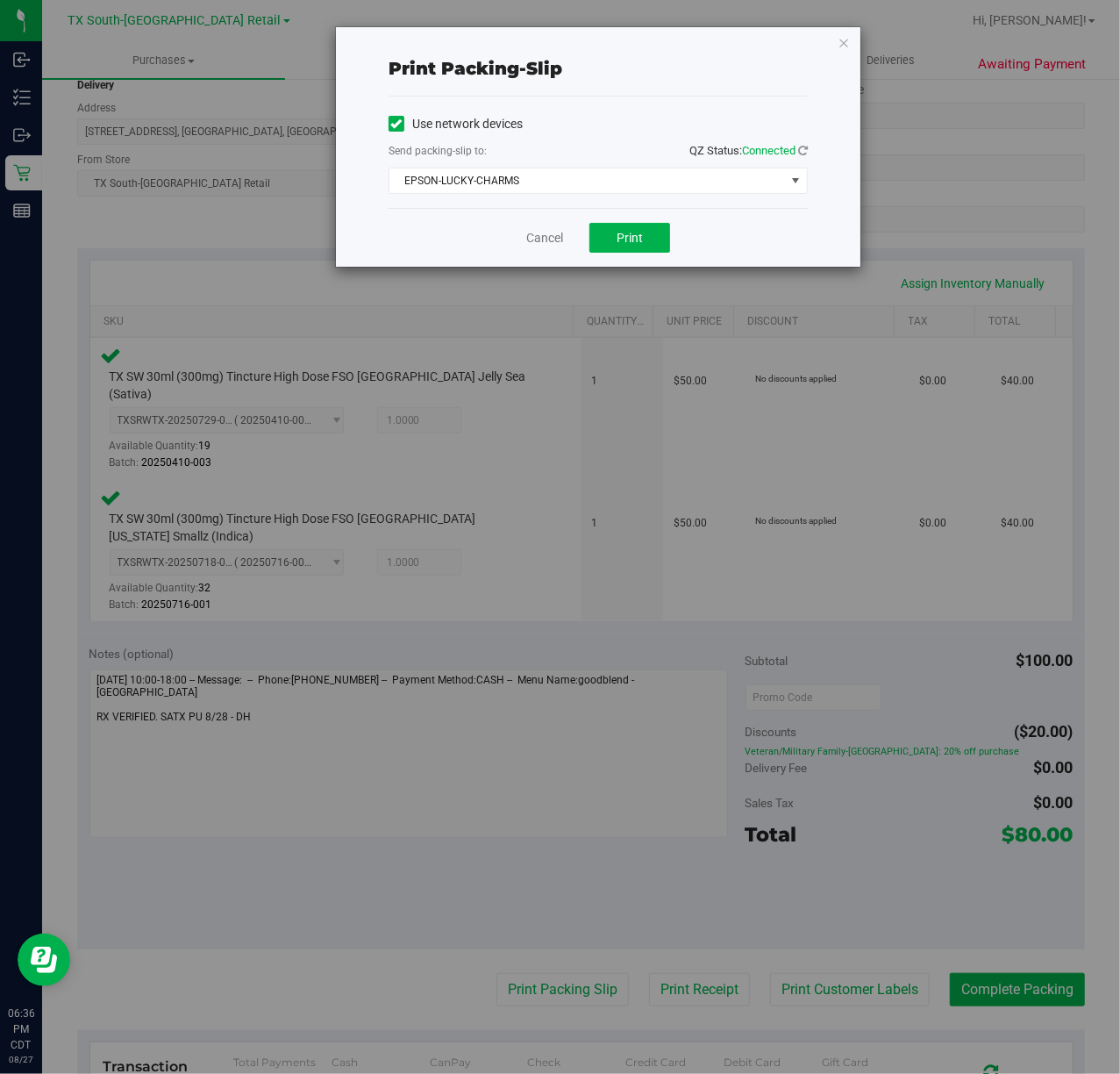
click at [505, 237] on div "Cancel Print" at bounding box center [598, 237] width 419 height 59
click at [533, 237] on link "Cancel" at bounding box center [544, 238] width 37 height 18
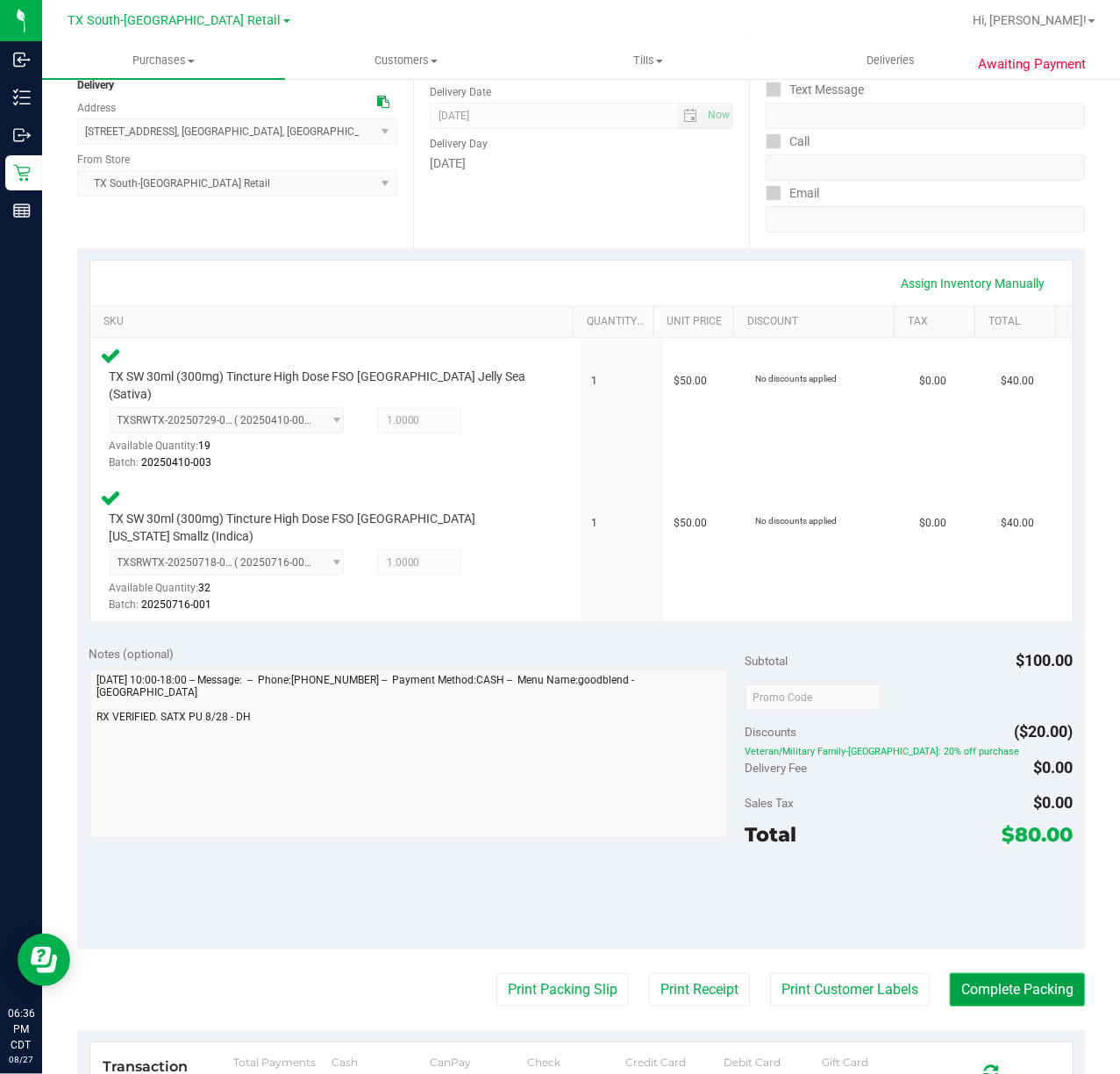
click at [1025, 973] on button "Complete Packing" at bounding box center [1017, 989] width 135 height 33
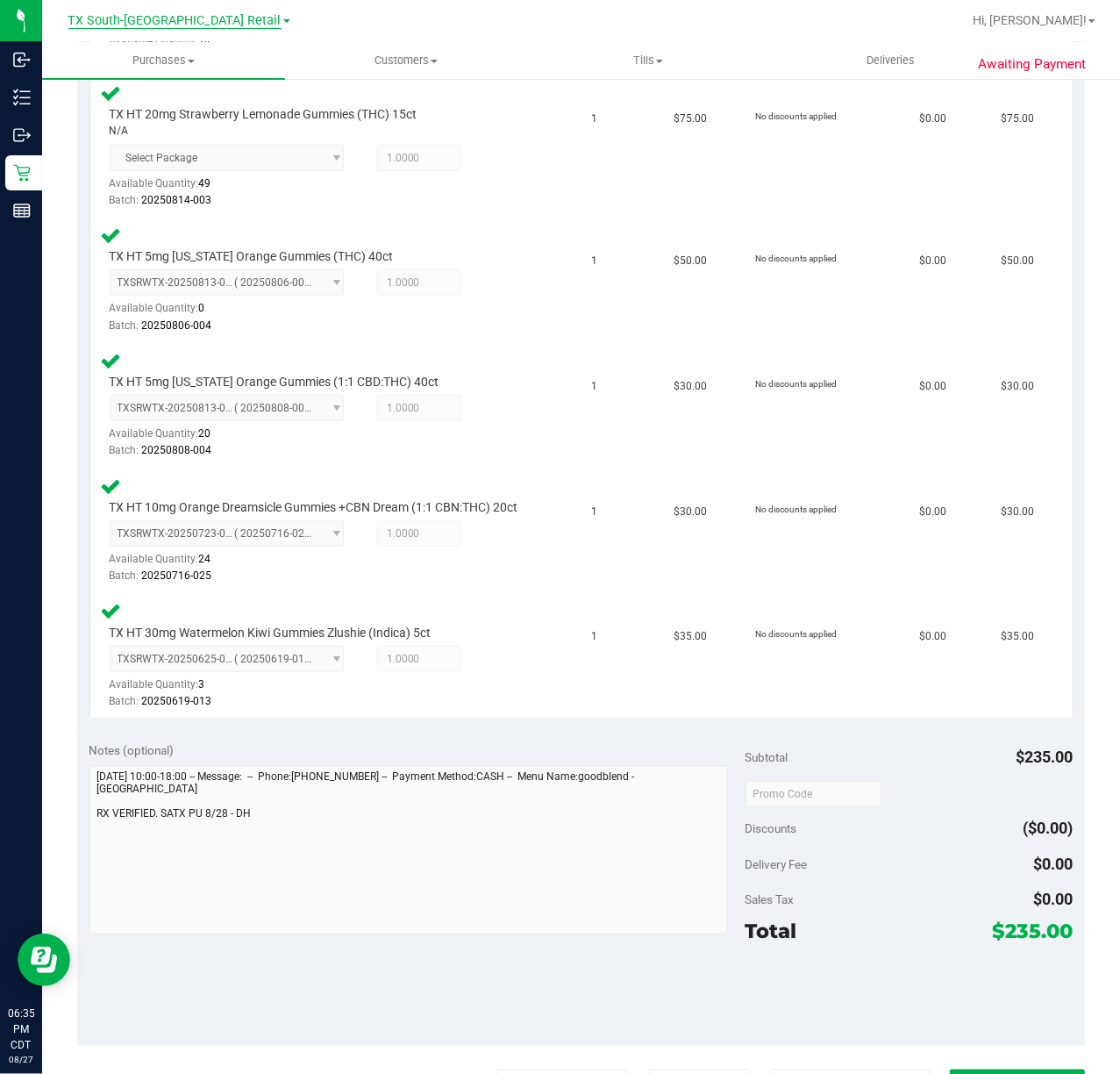
scroll to position [761, 0]
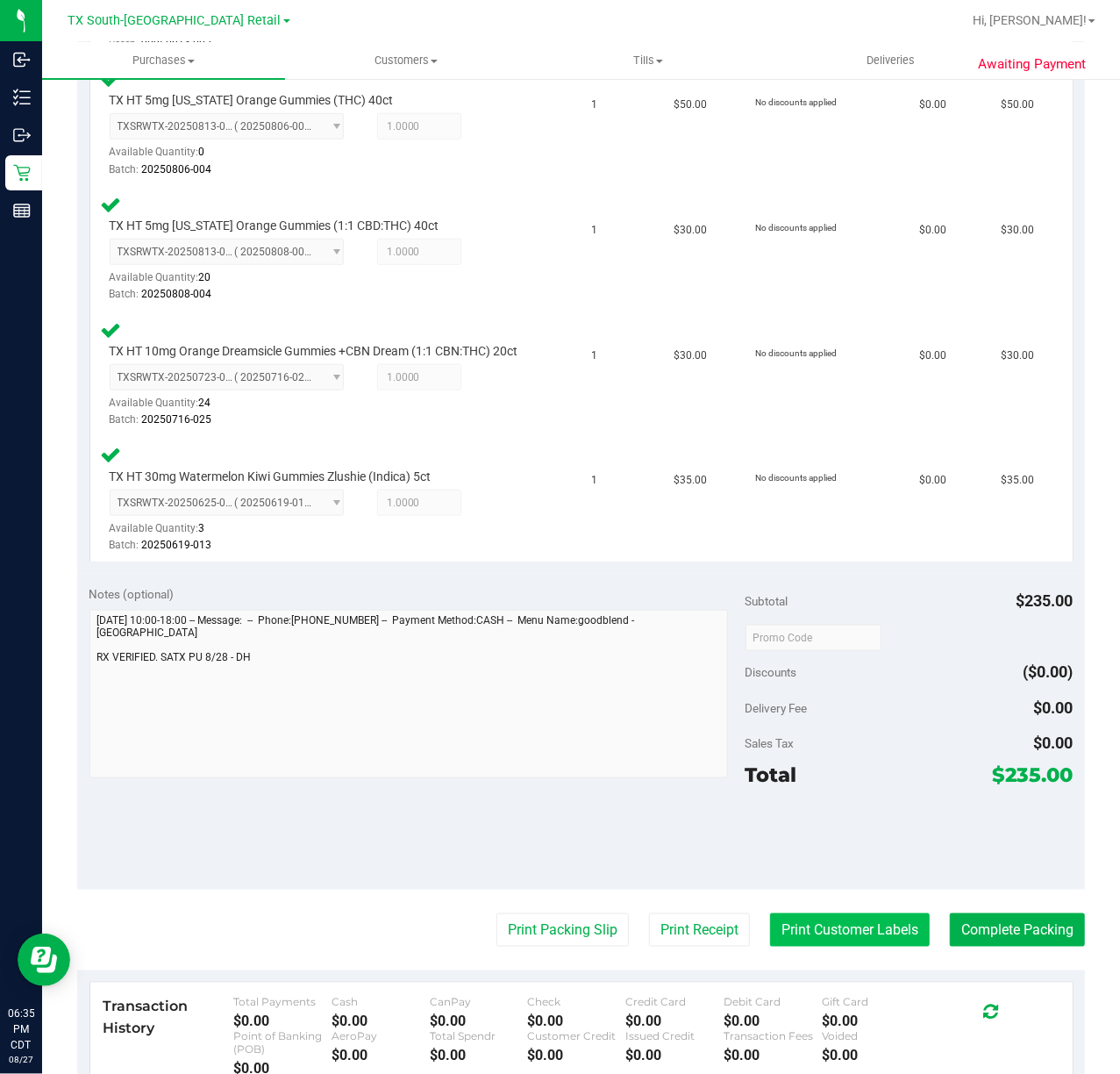
click at [867, 947] on button "Print Customer Labels" at bounding box center [850, 929] width 160 height 33
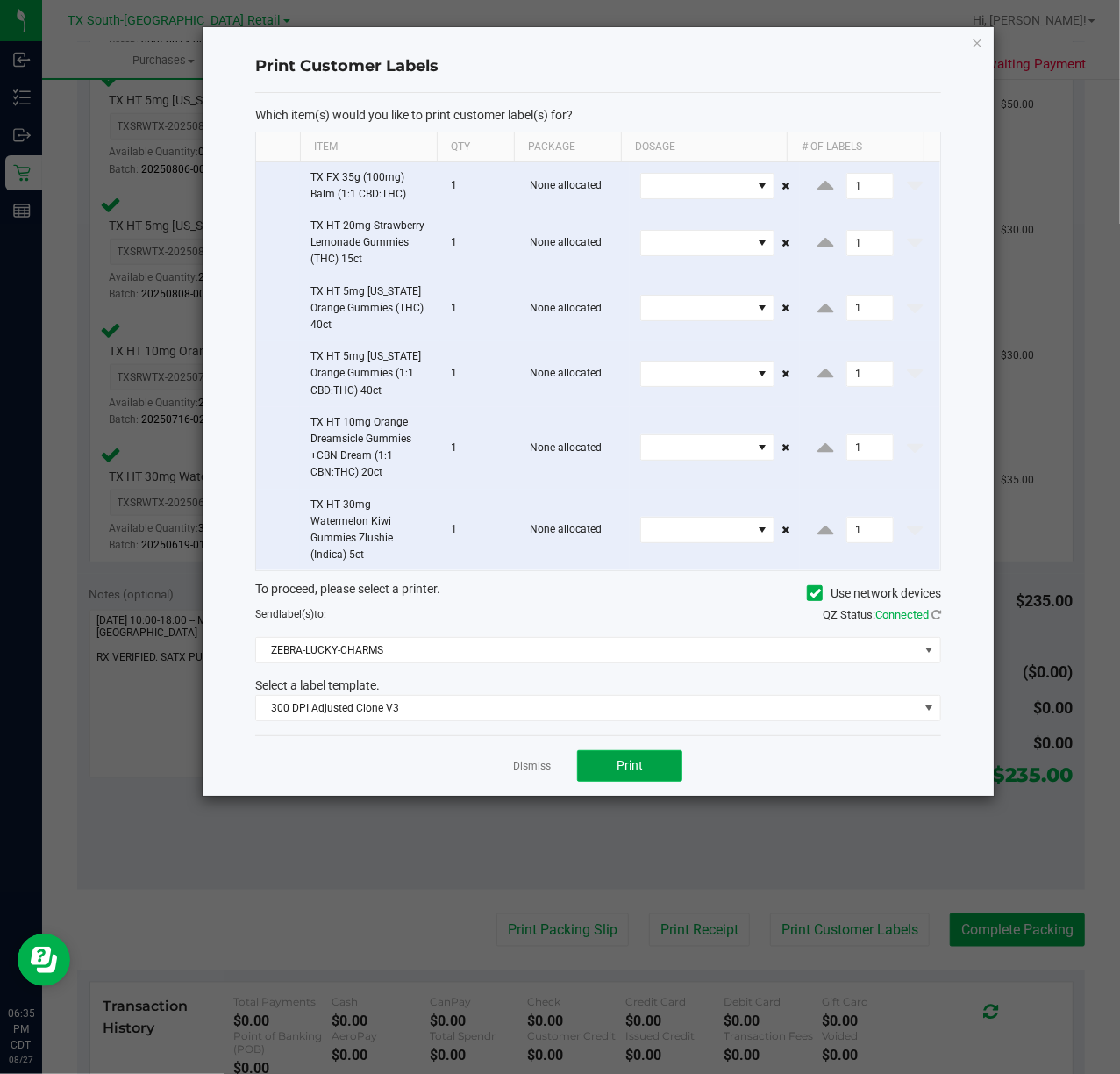
click at [640, 782] on button "Print" at bounding box center [630, 766] width 105 height 32
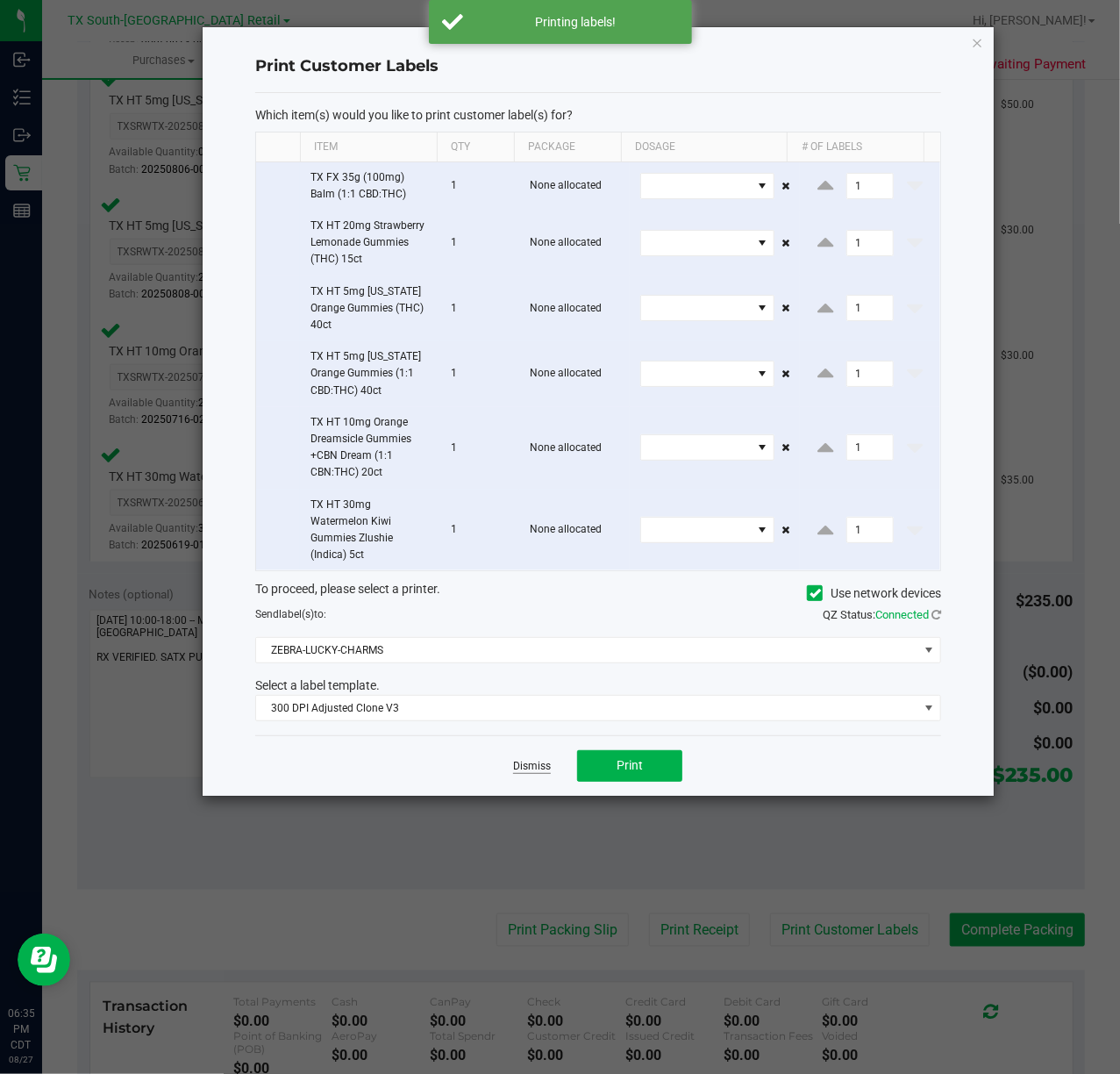
click at [533, 763] on link "Dismiss" at bounding box center [532, 766] width 38 height 14
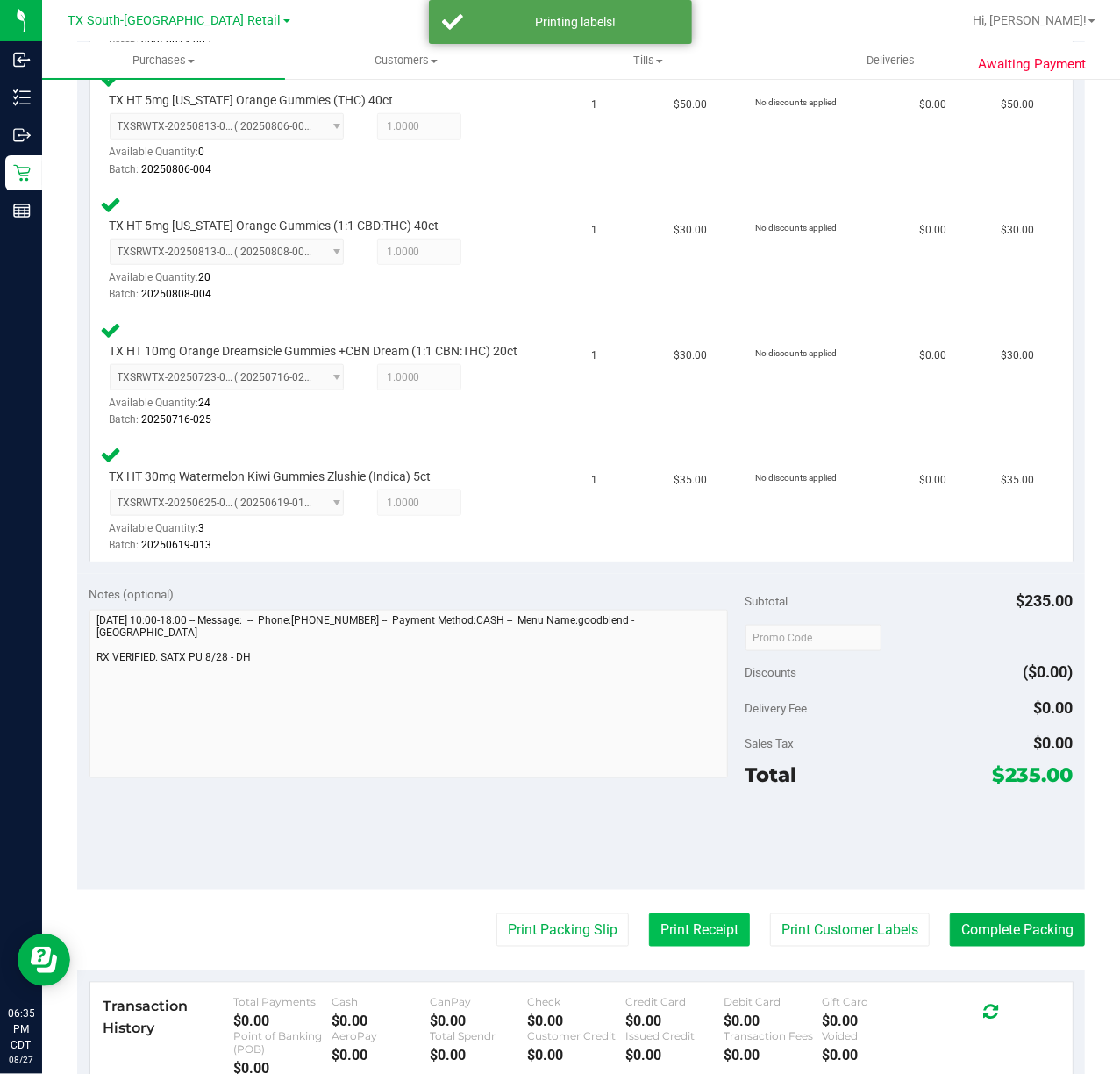
click at [664, 944] on button "Print Receipt" at bounding box center [700, 929] width 101 height 33
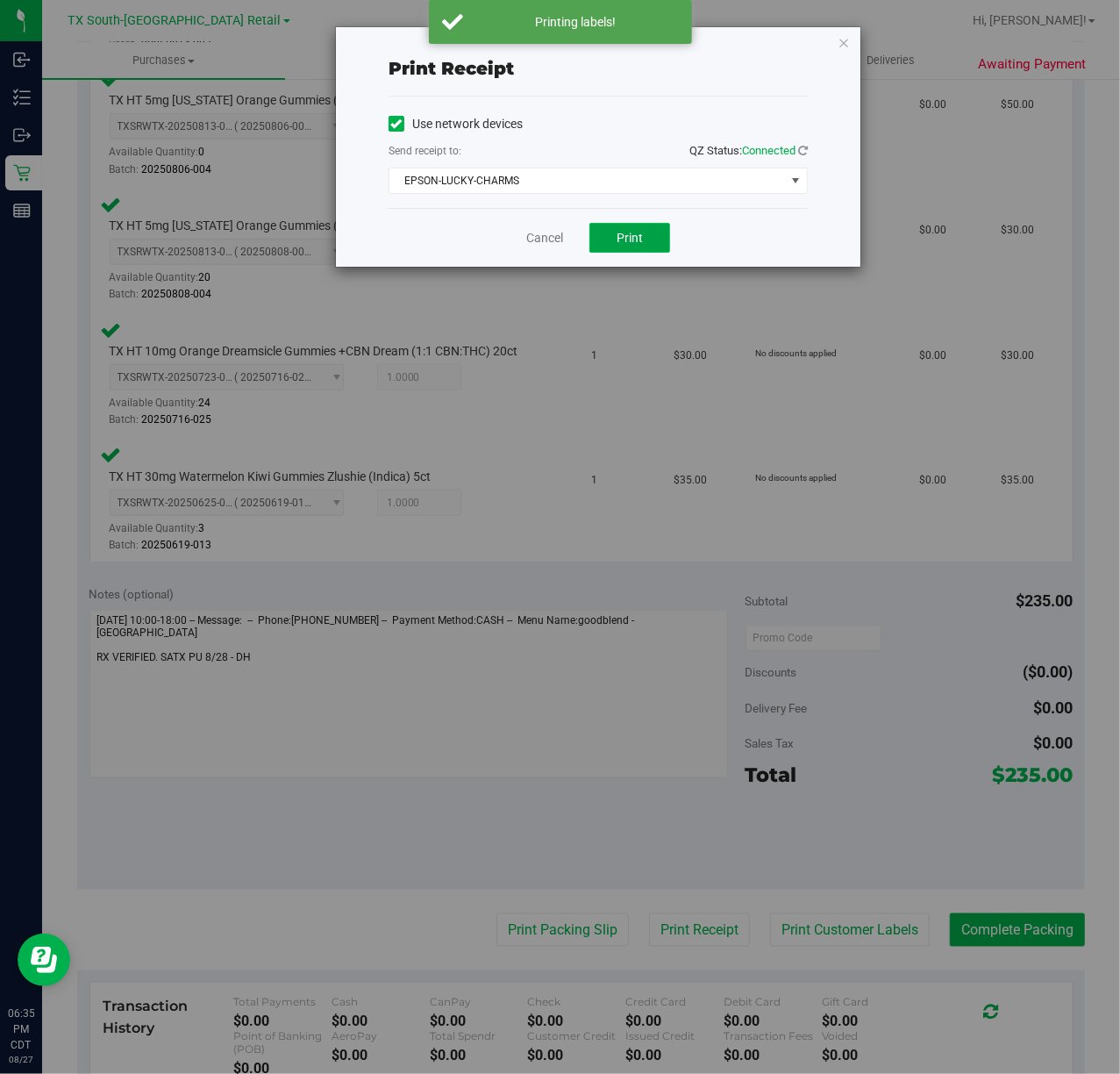
click at [630, 239] on span "Print" at bounding box center [629, 238] width 26 height 14
click at [542, 242] on link "Cancel" at bounding box center [538, 238] width 37 height 18
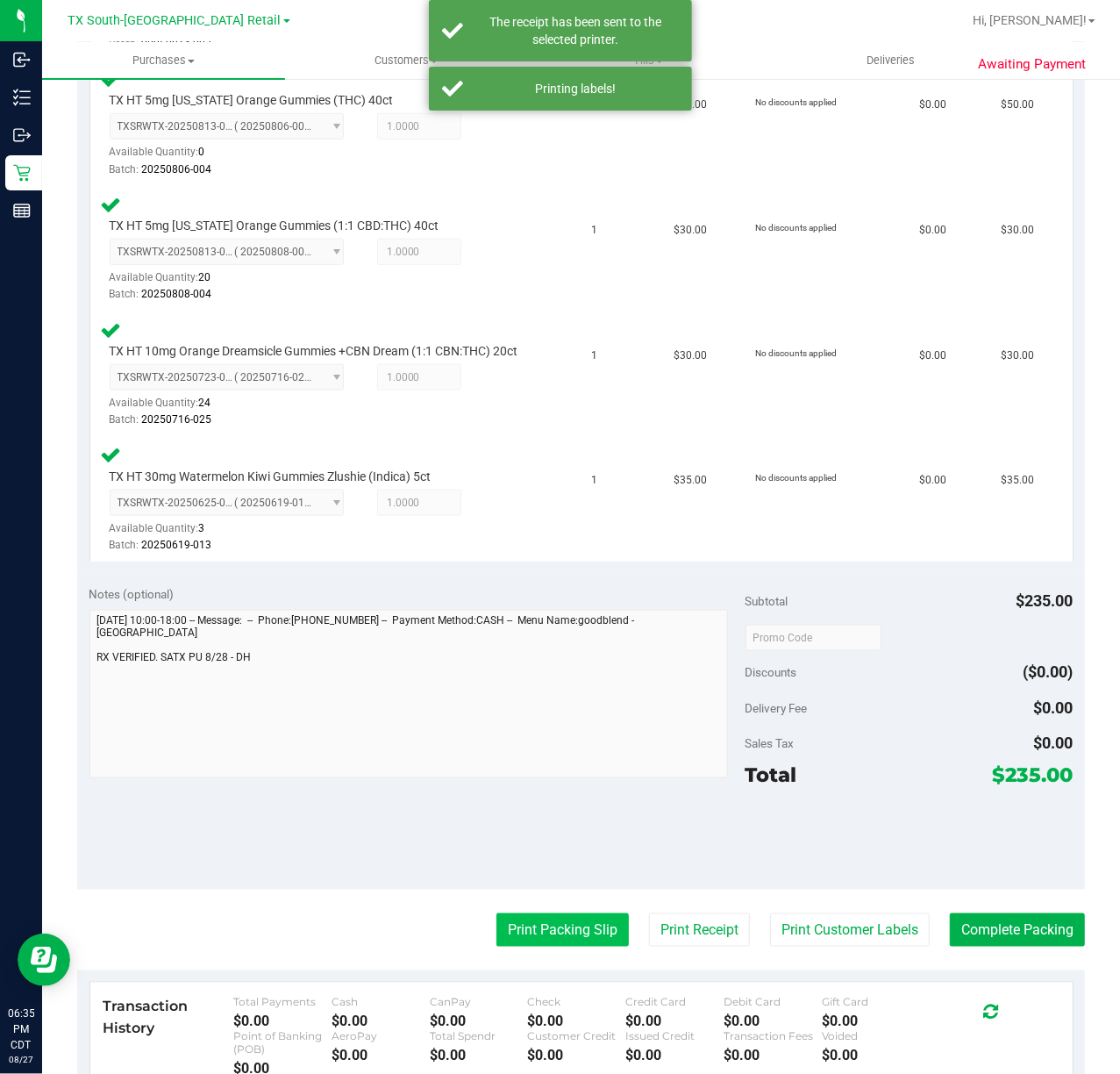
click at [530, 946] on button "Print Packing Slip" at bounding box center [562, 929] width 133 height 33
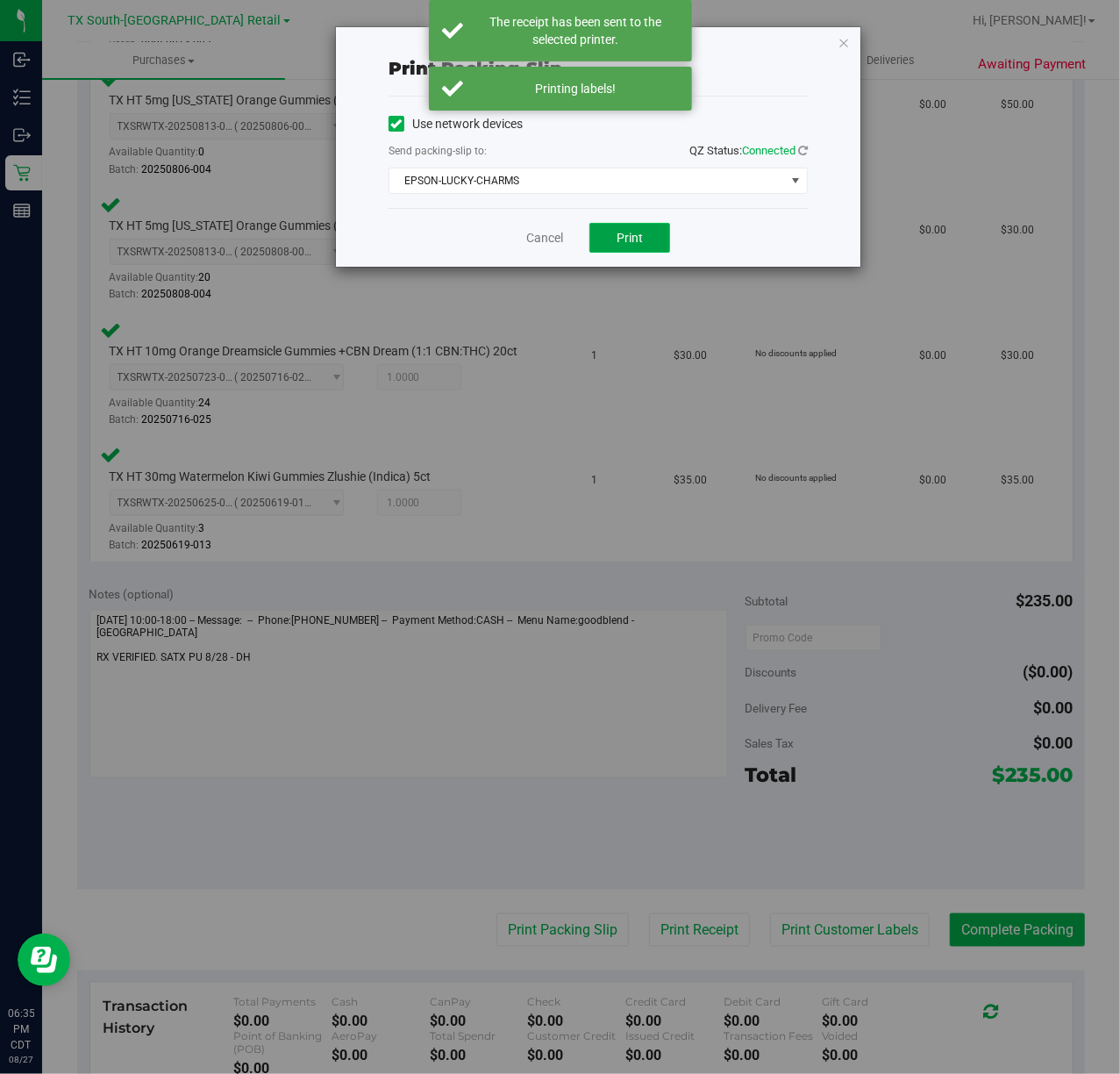
click at [654, 246] on button "Print" at bounding box center [629, 238] width 80 height 30
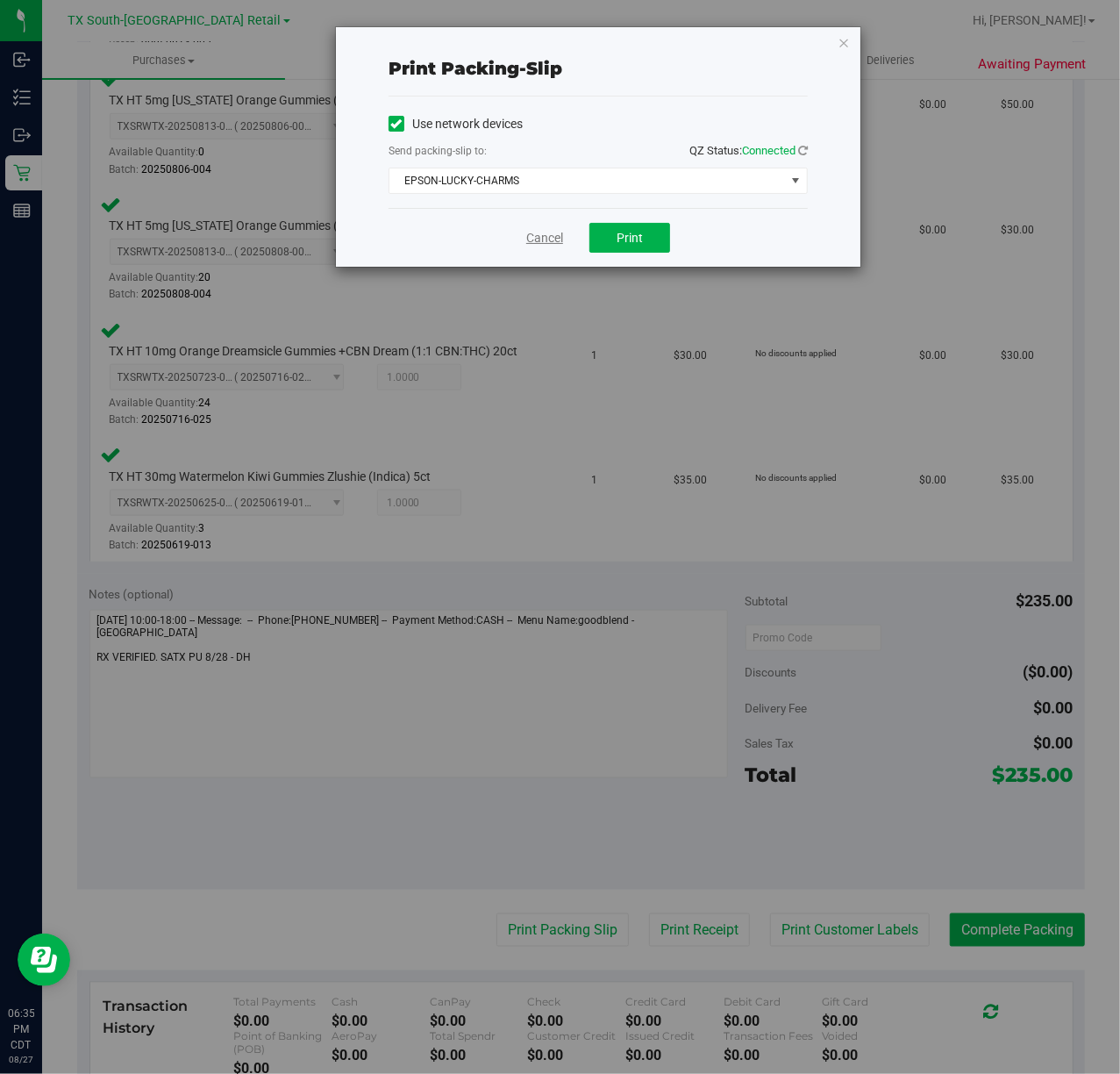
click at [541, 242] on link "Cancel" at bounding box center [544, 238] width 37 height 18
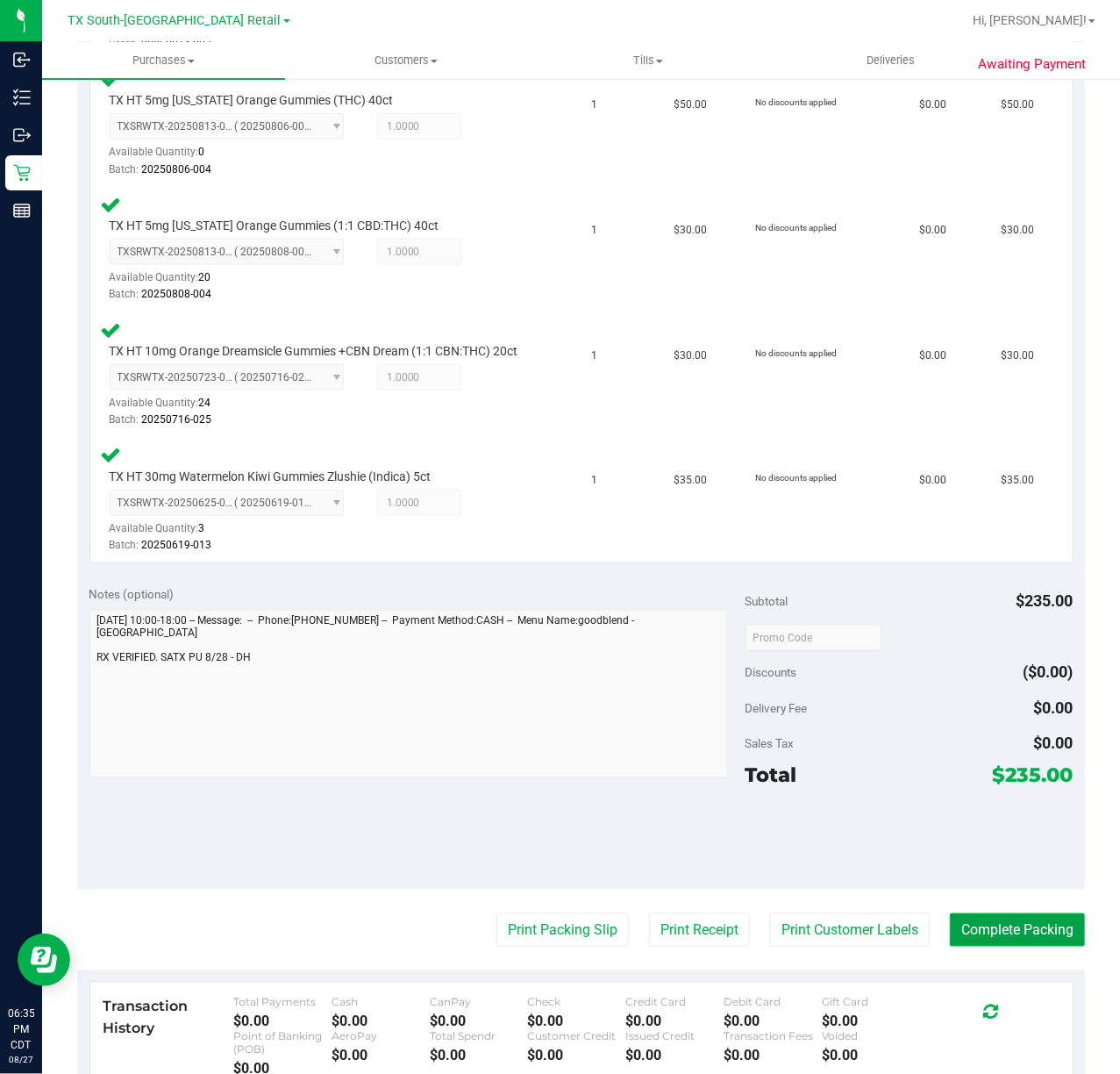
click at [1016, 947] on button "Complete Packing" at bounding box center [1017, 929] width 135 height 33
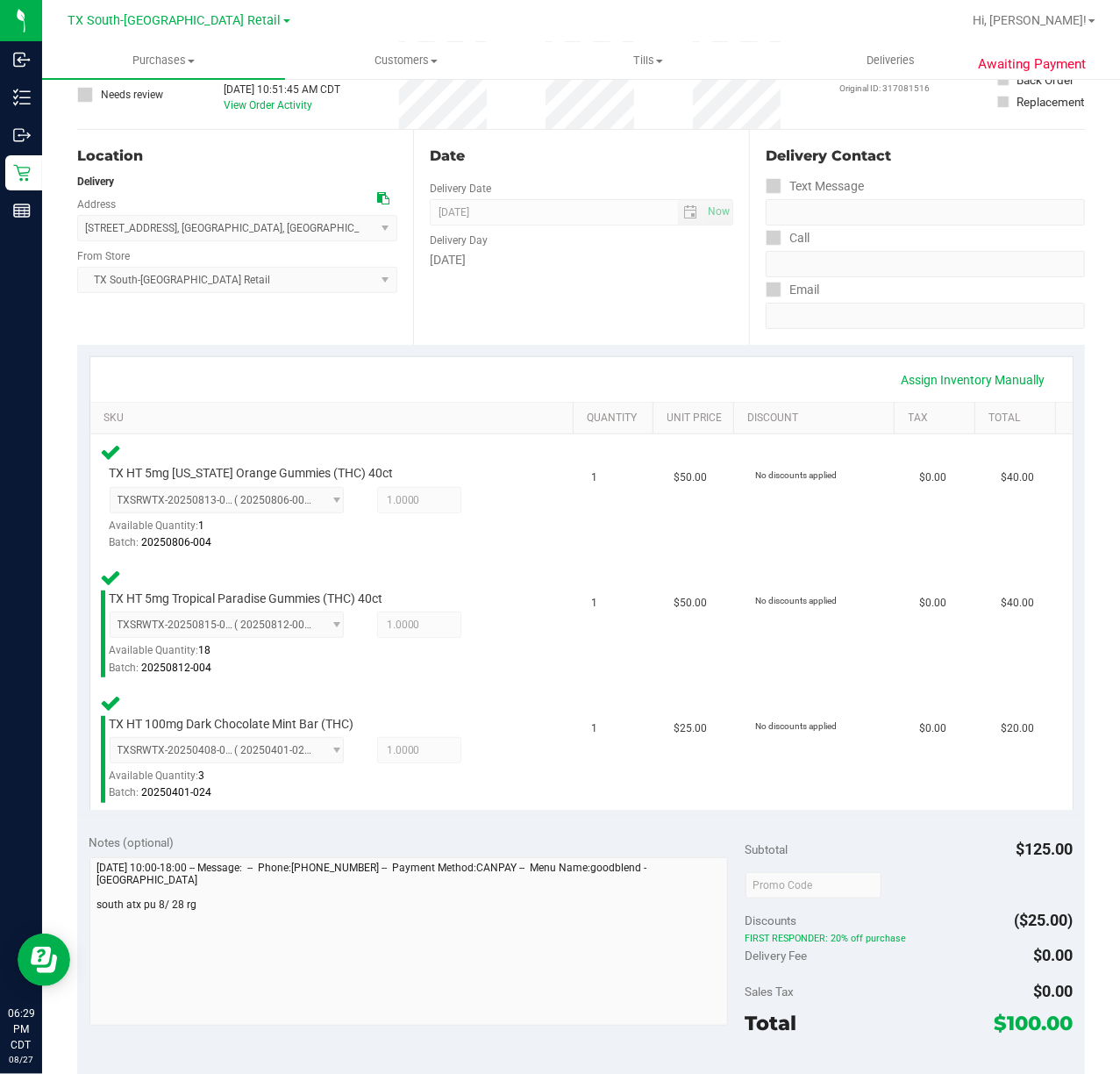
scroll to position [233, 0]
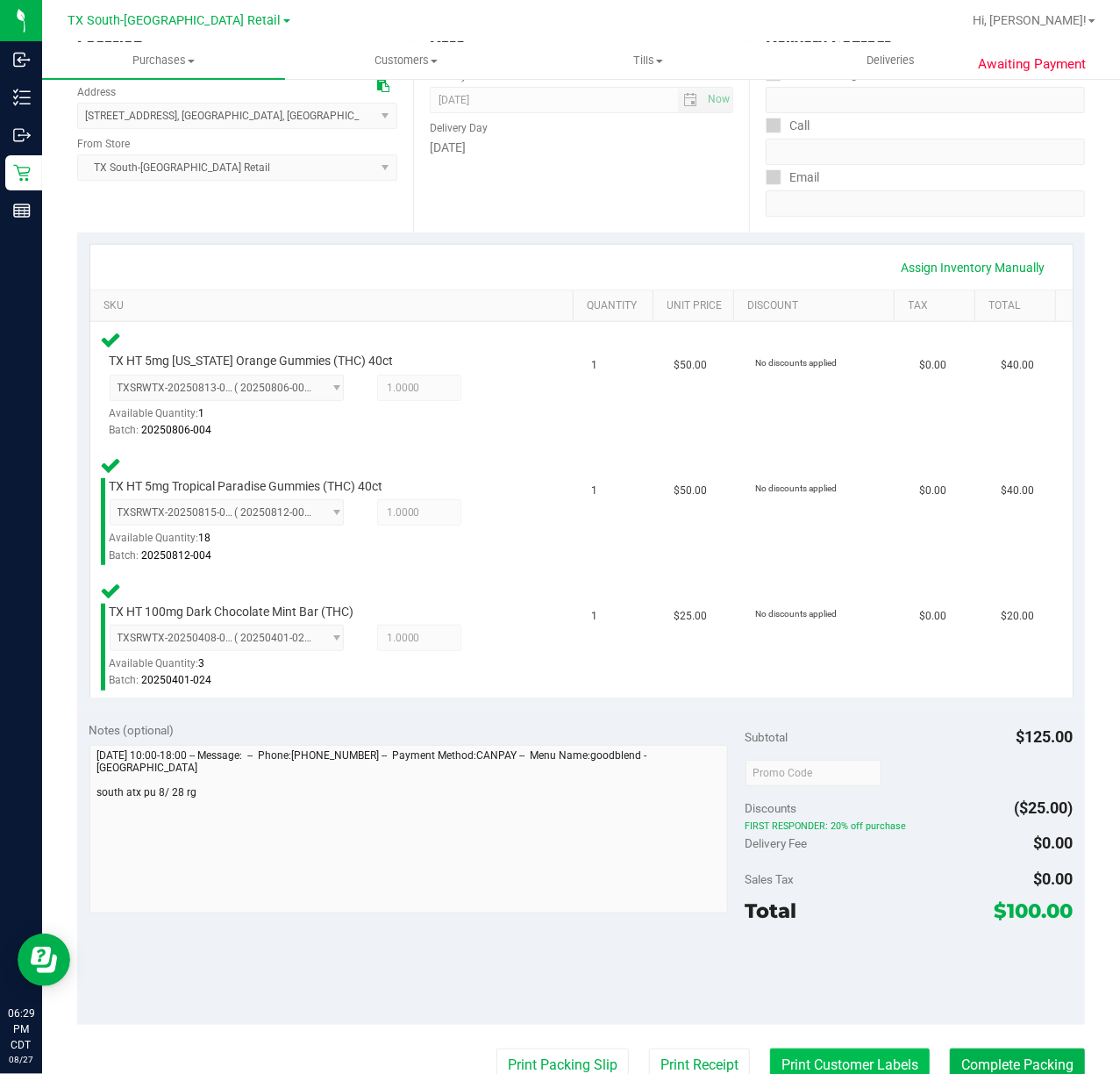
click at [822, 1050] on button "Print Customer Labels" at bounding box center [850, 1065] width 160 height 33
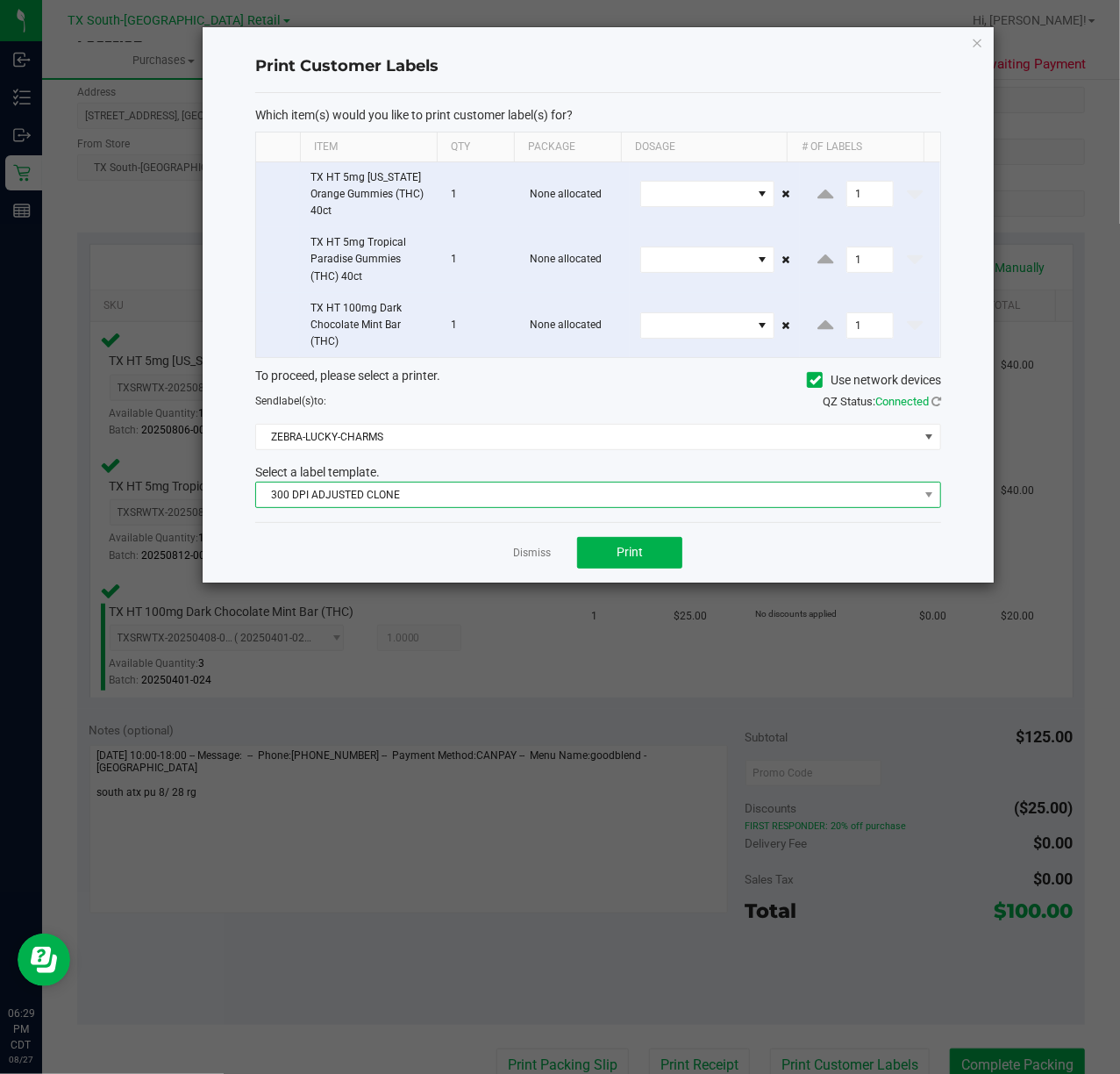
click at [635, 495] on span "300 DPI ADJUSTED CLONE" at bounding box center [587, 495] width 663 height 24
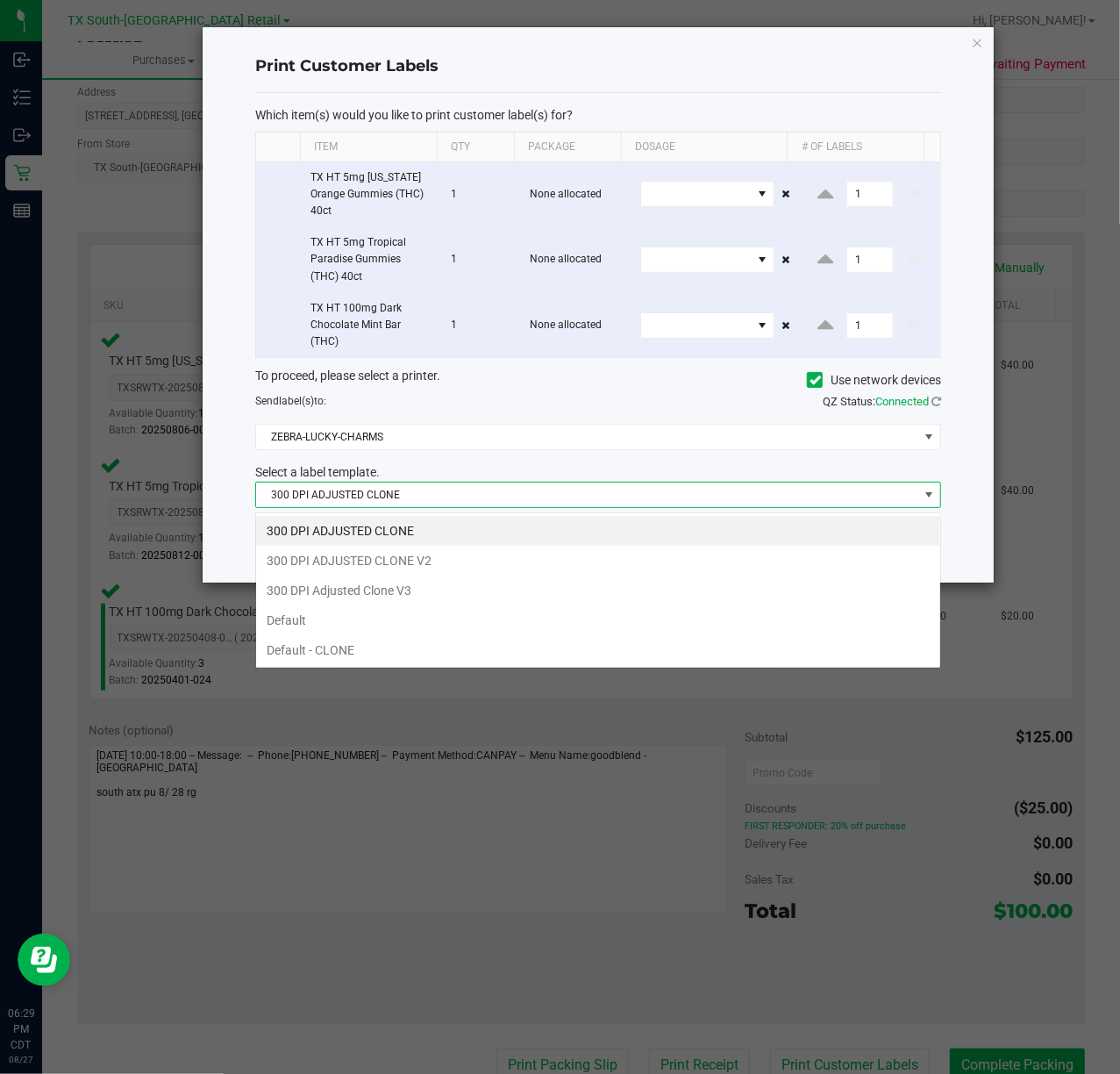
scroll to position [26, 686]
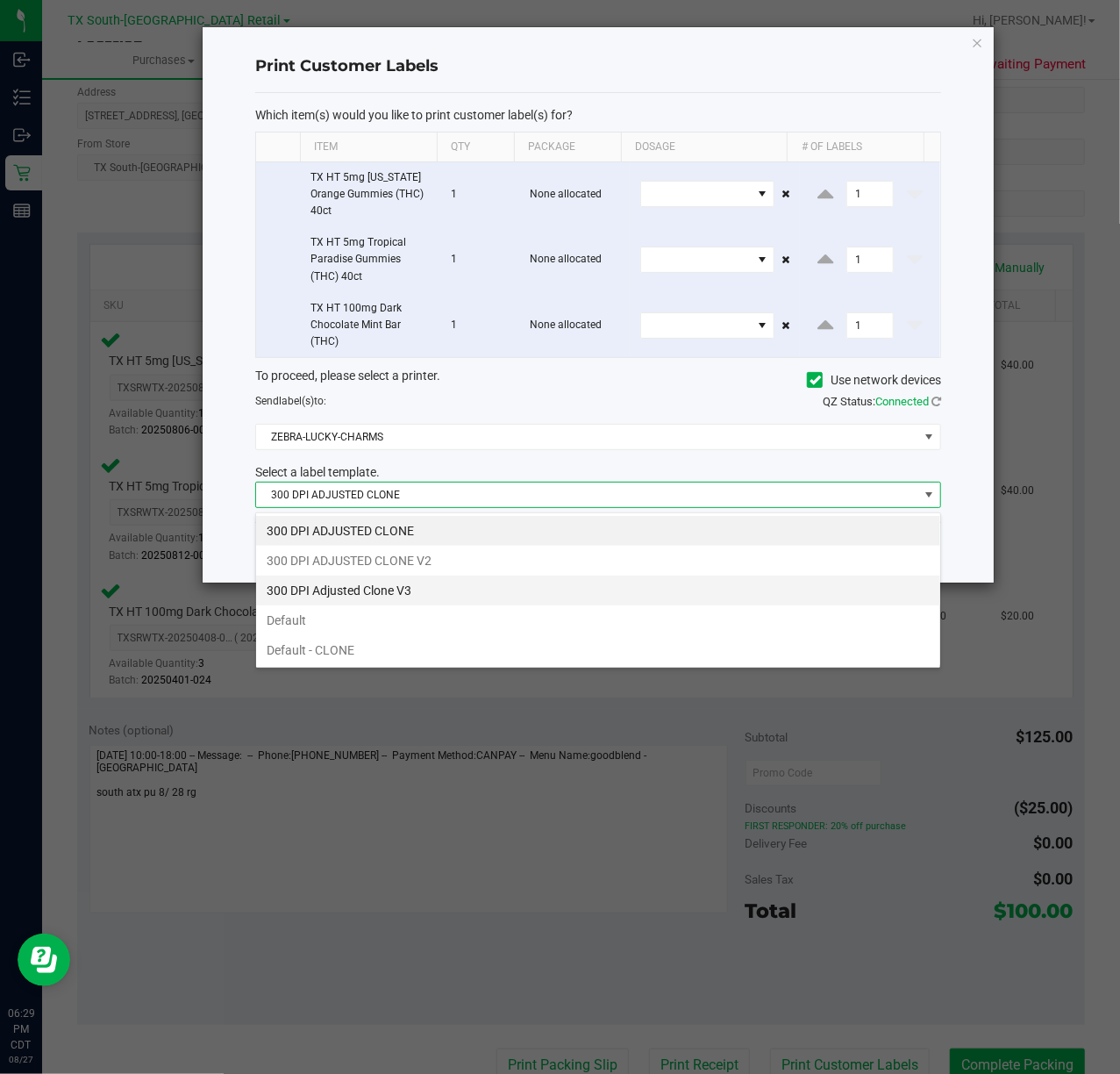
click at [559, 582] on li "300 DPI Adjusted Clone V3" at bounding box center [598, 590] width 684 height 30
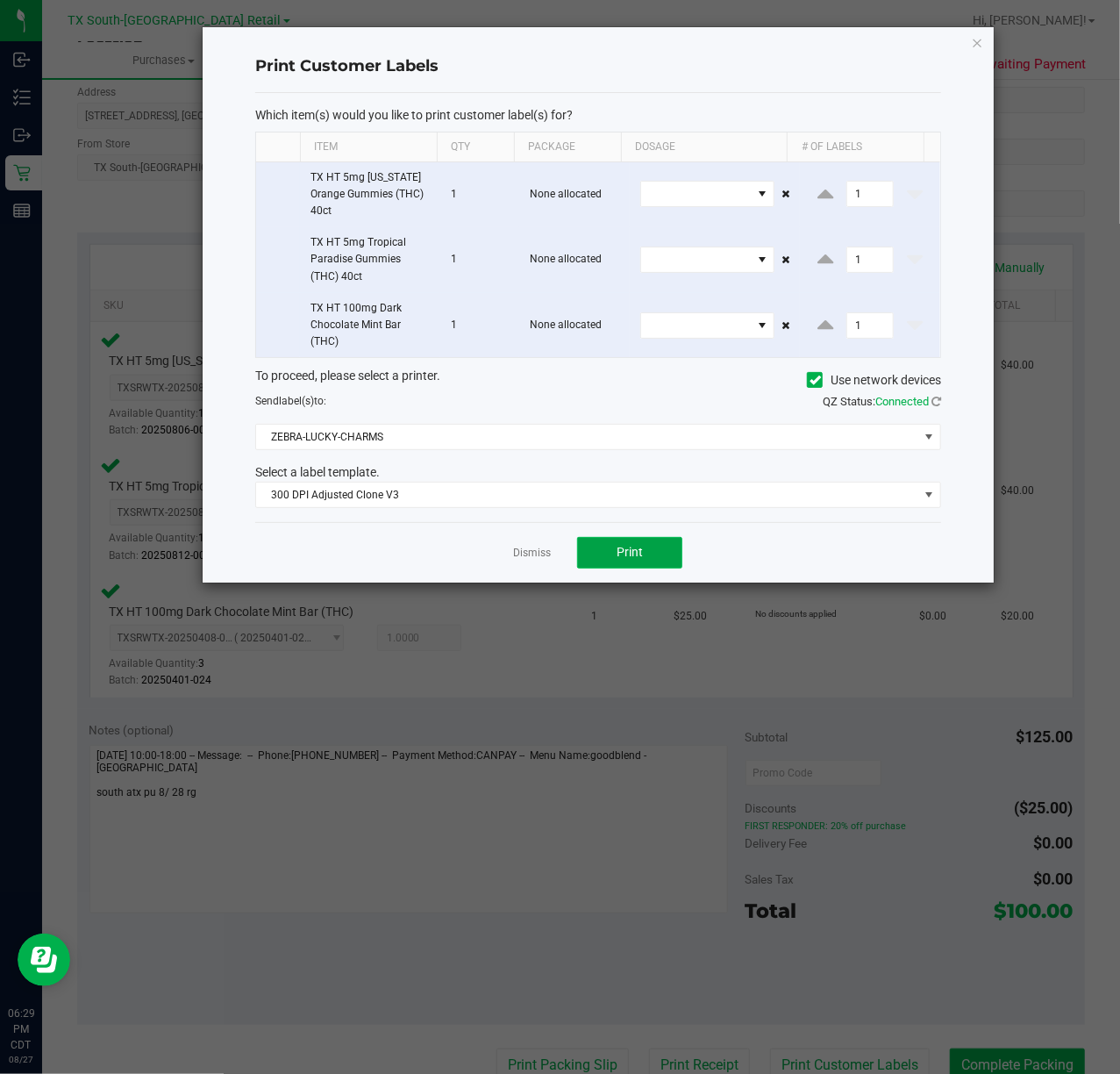
click at [606, 544] on button "Print" at bounding box center [630, 552] width 105 height 32
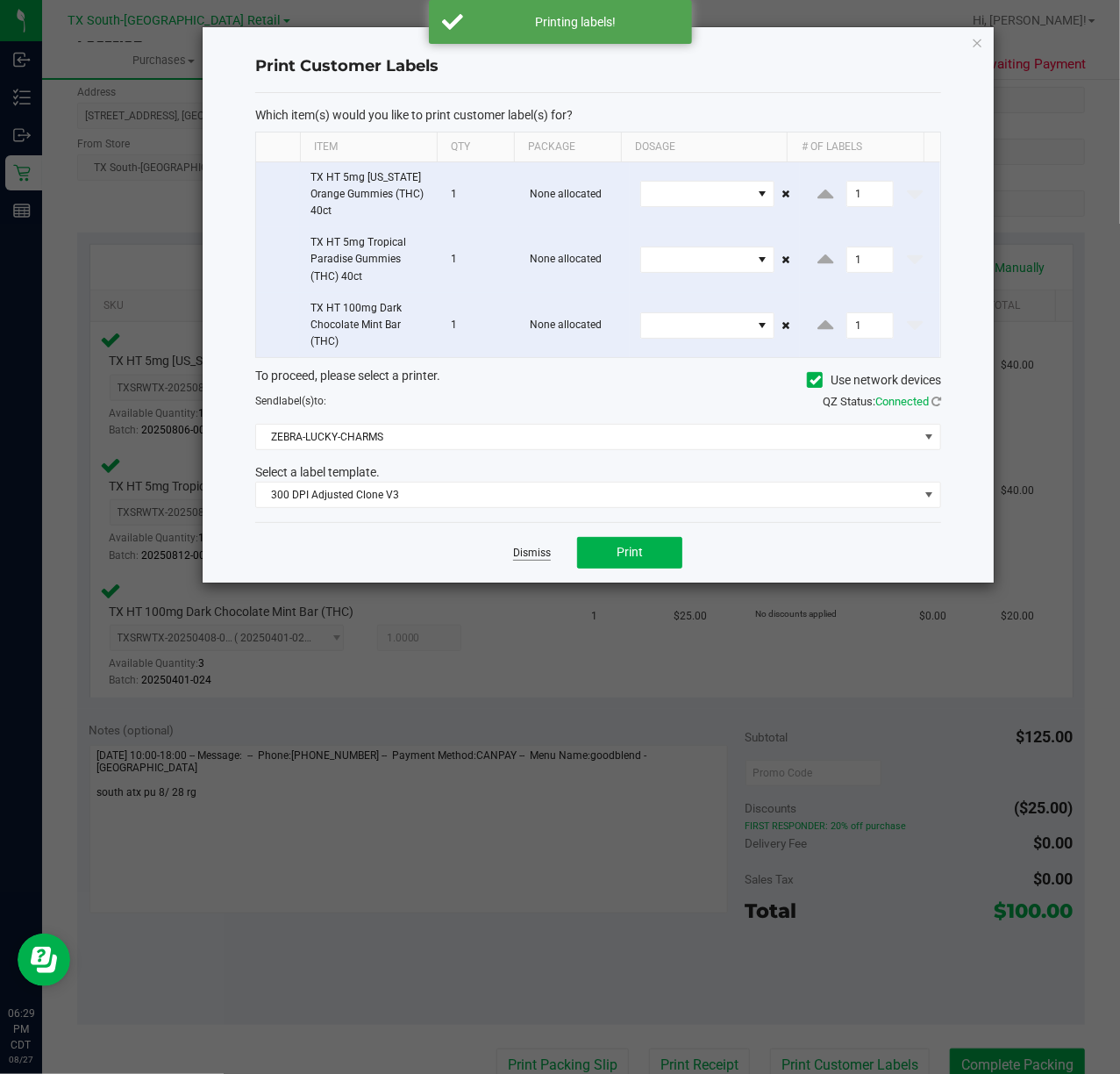
click at [541, 558] on link "Dismiss" at bounding box center [532, 553] width 38 height 14
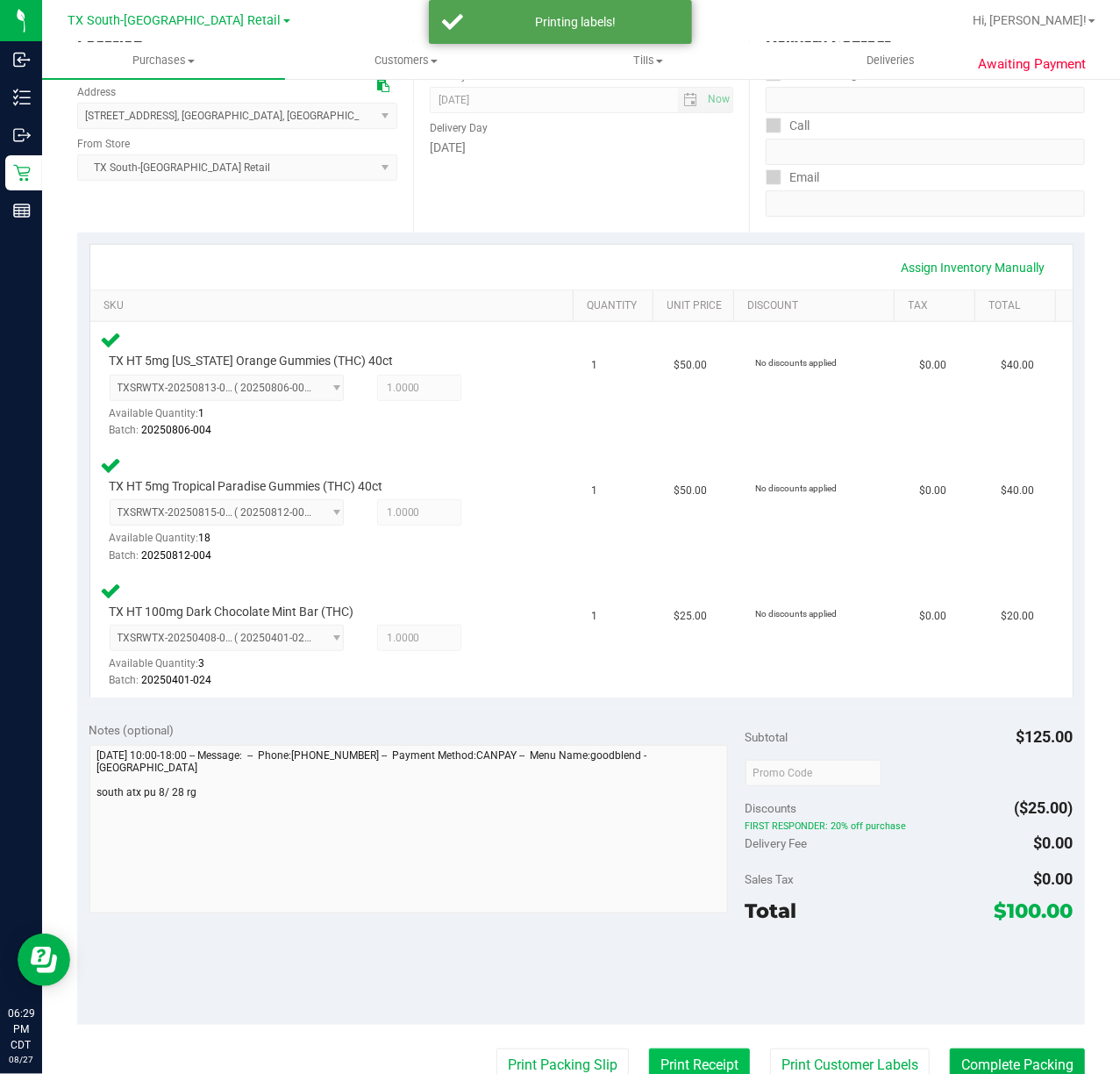
scroll to position [242, 0]
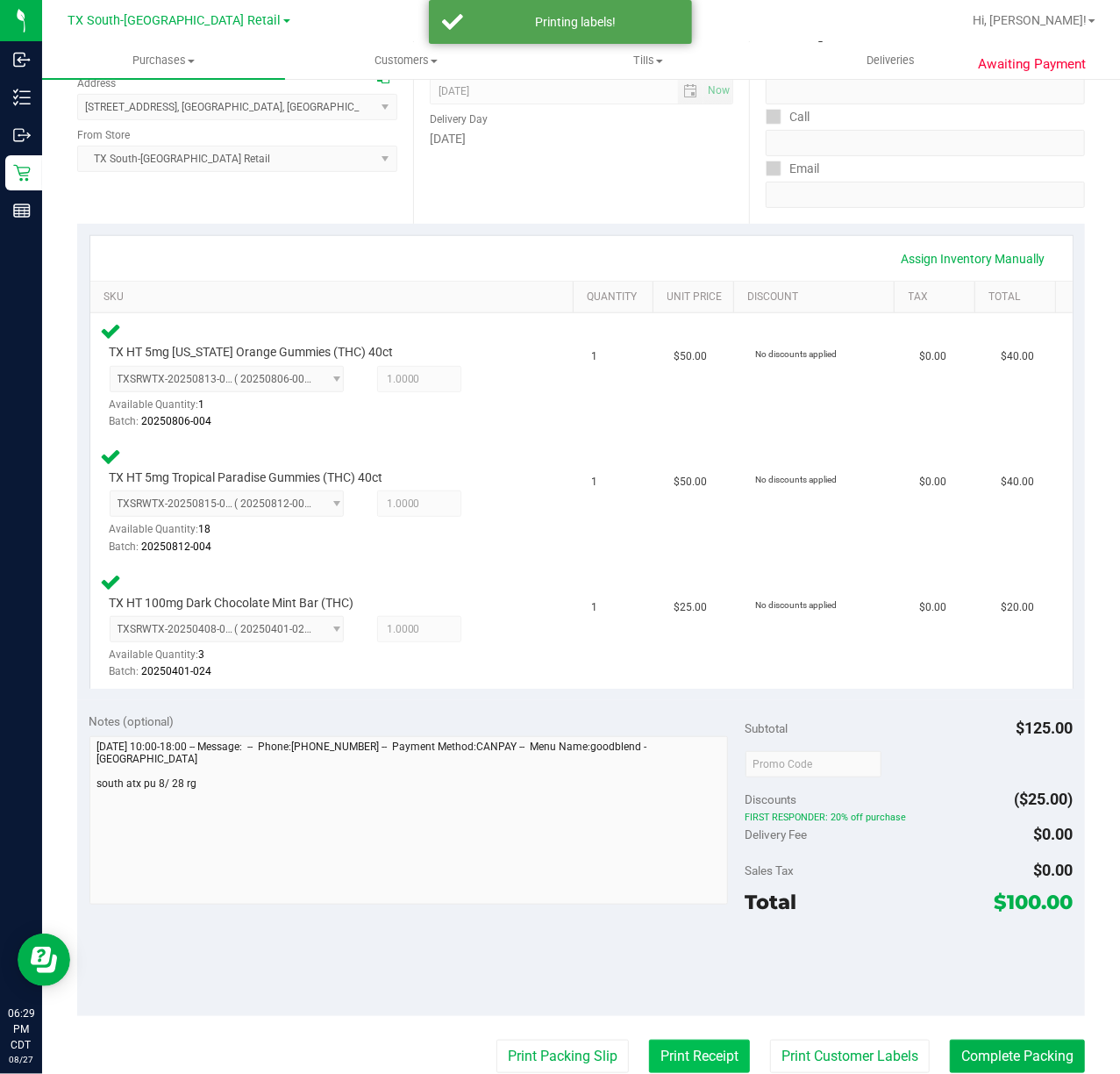
click at [686, 1058] on button "Print Receipt" at bounding box center [700, 1056] width 101 height 33
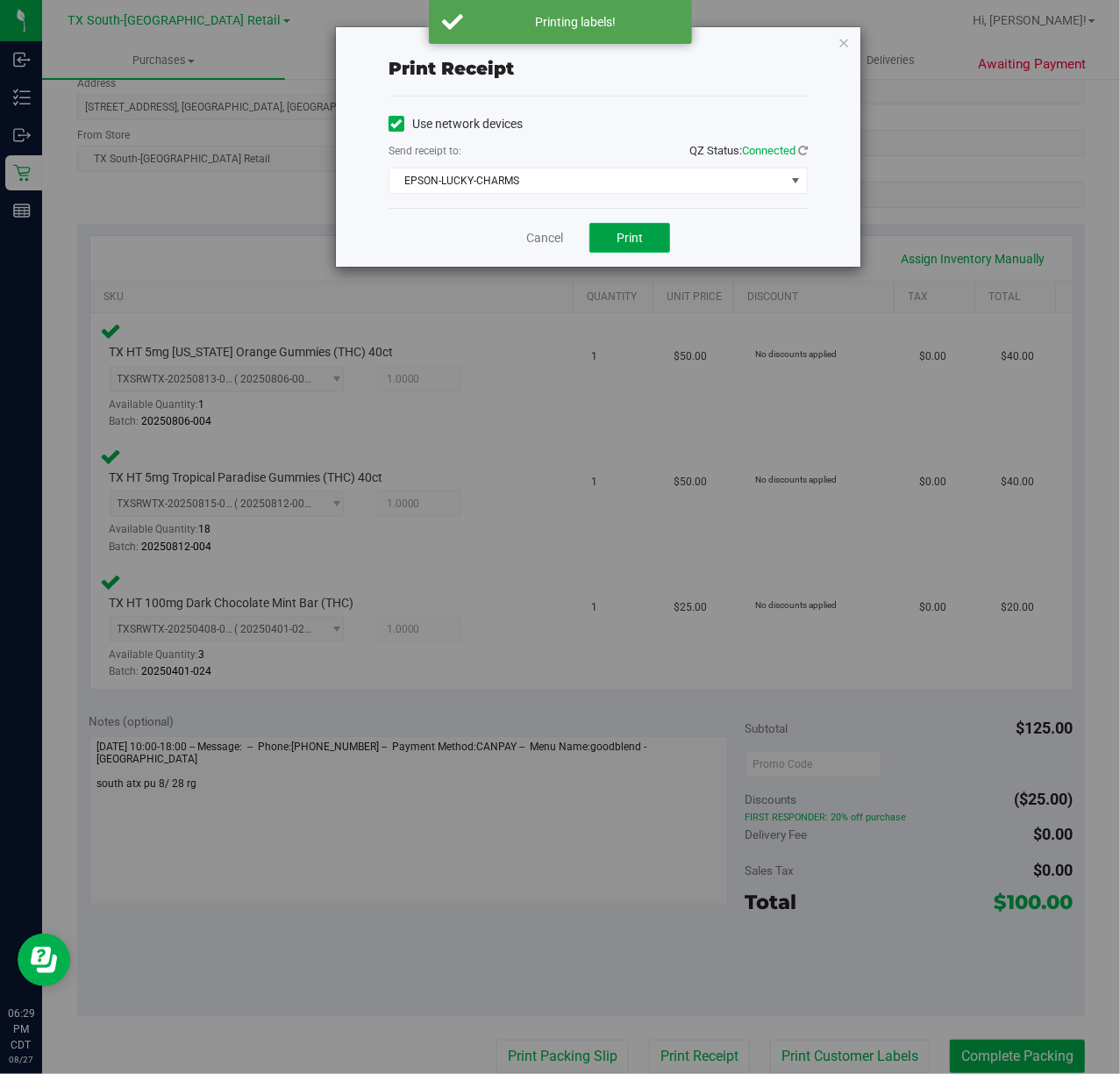
click at [621, 233] on span "Print" at bounding box center [629, 238] width 26 height 14
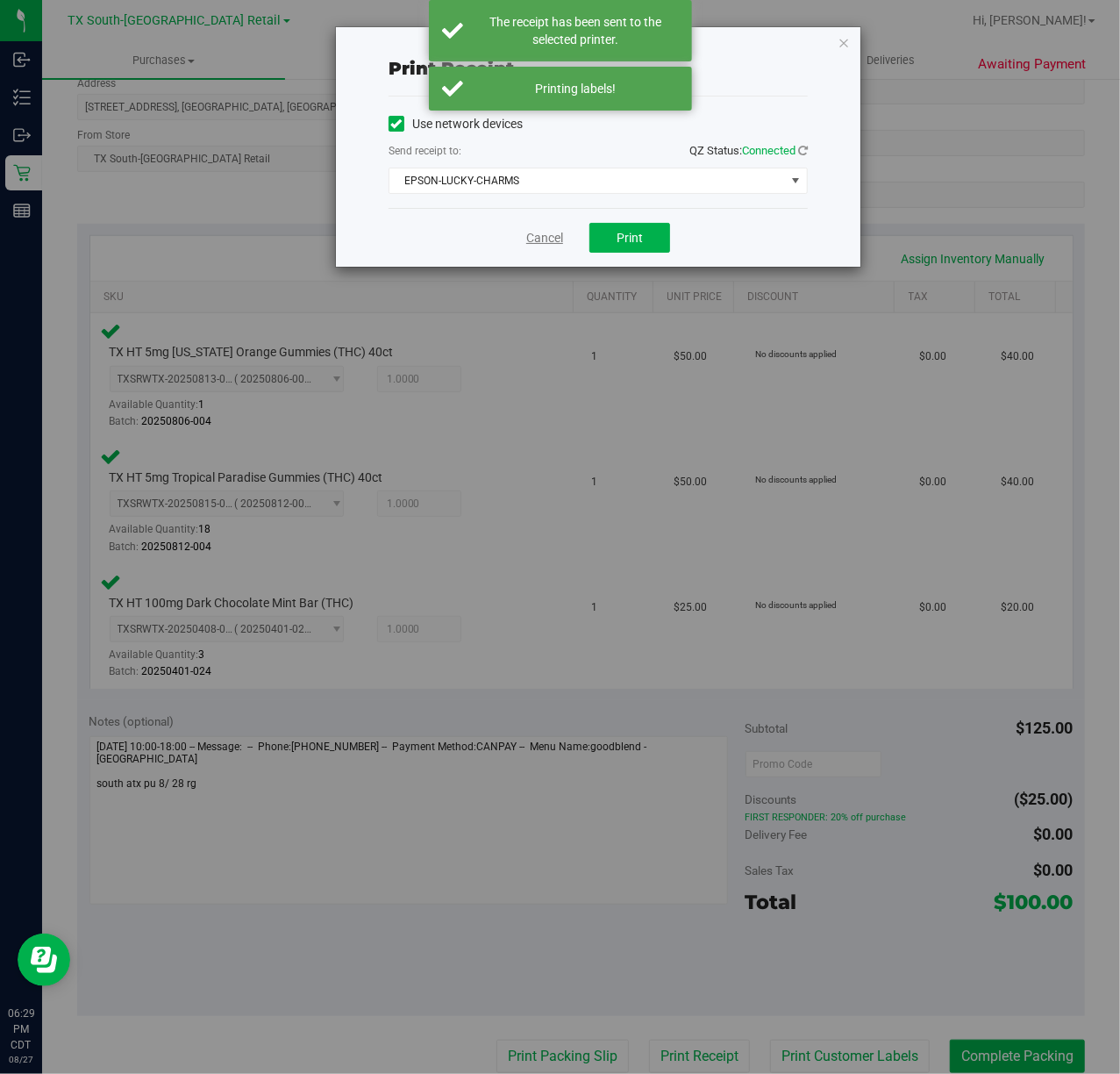
click at [541, 236] on link "Cancel" at bounding box center [544, 238] width 37 height 18
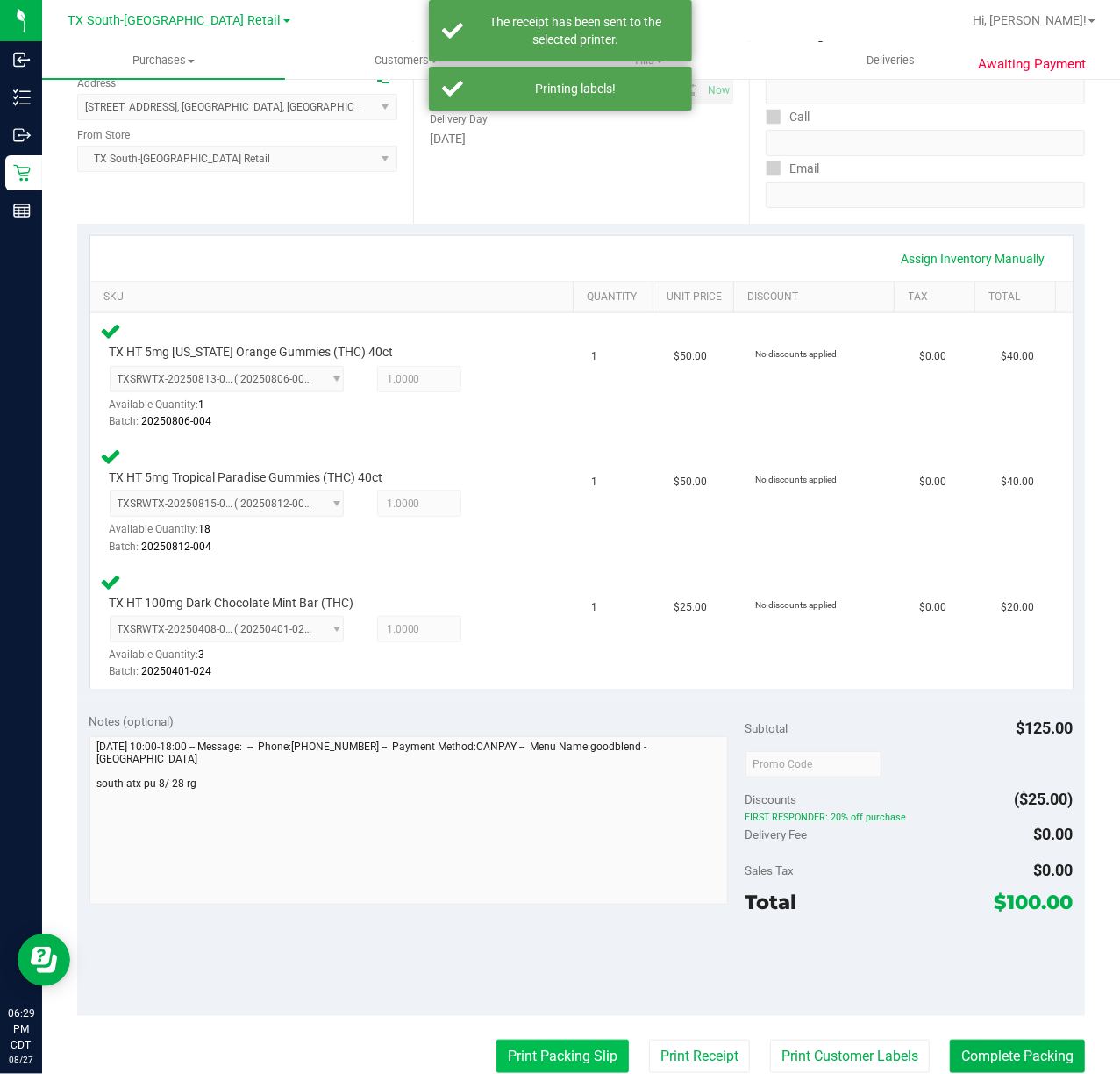
click at [555, 1046] on button "Print Packing Slip" at bounding box center [562, 1056] width 133 height 33
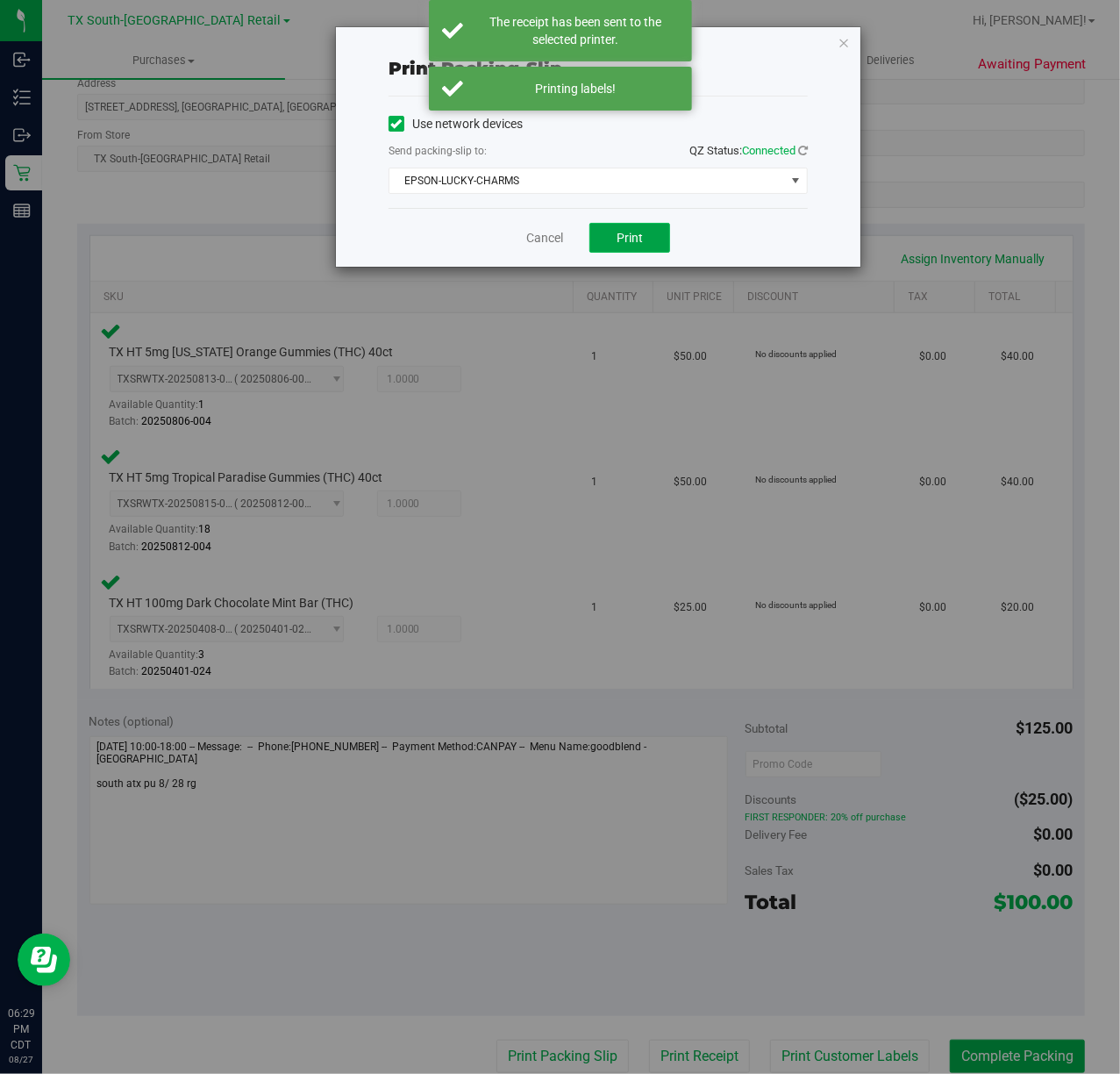
click at [615, 242] on button "Print" at bounding box center [629, 238] width 80 height 30
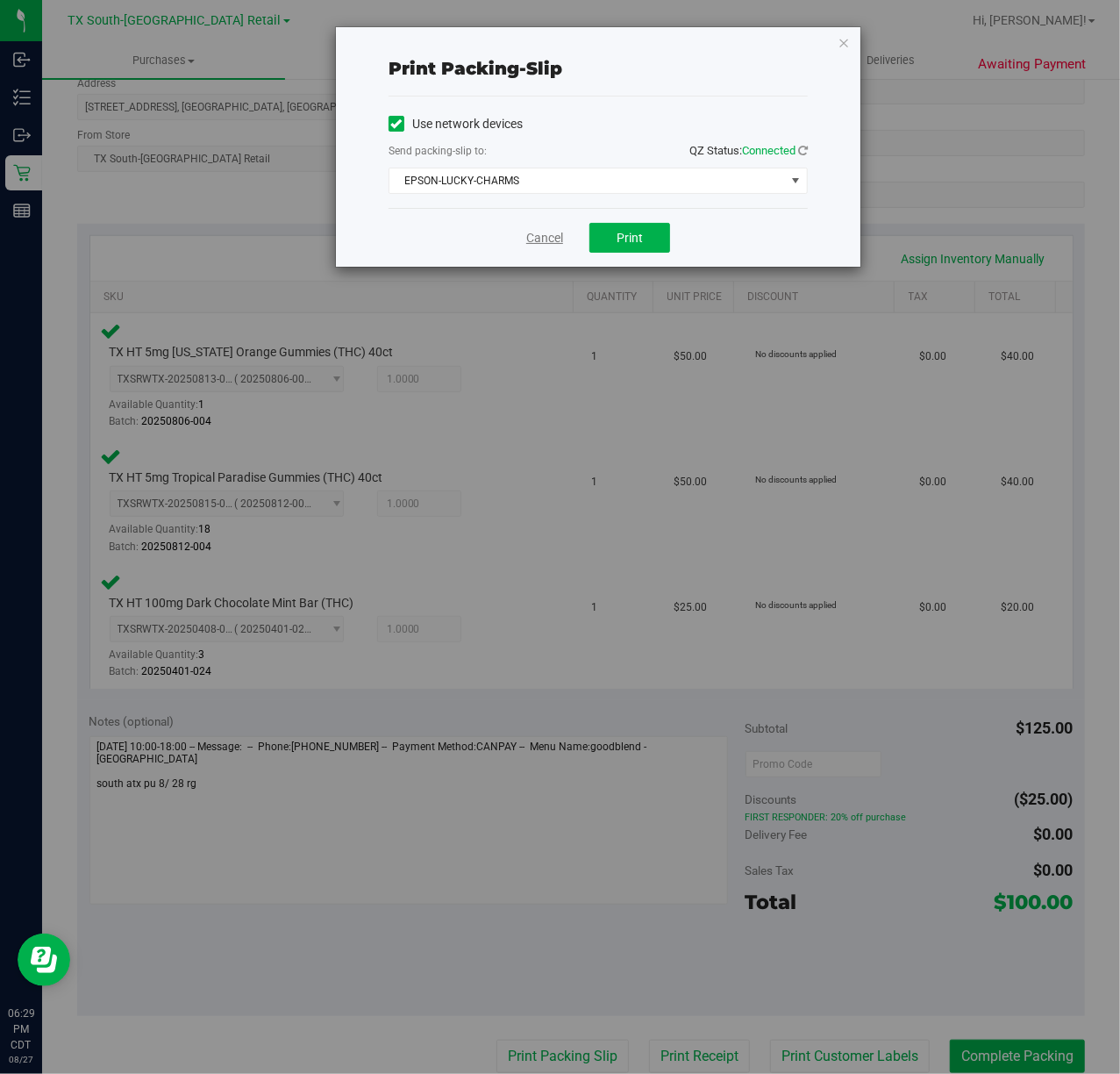
click at [544, 236] on link "Cancel" at bounding box center [544, 238] width 37 height 18
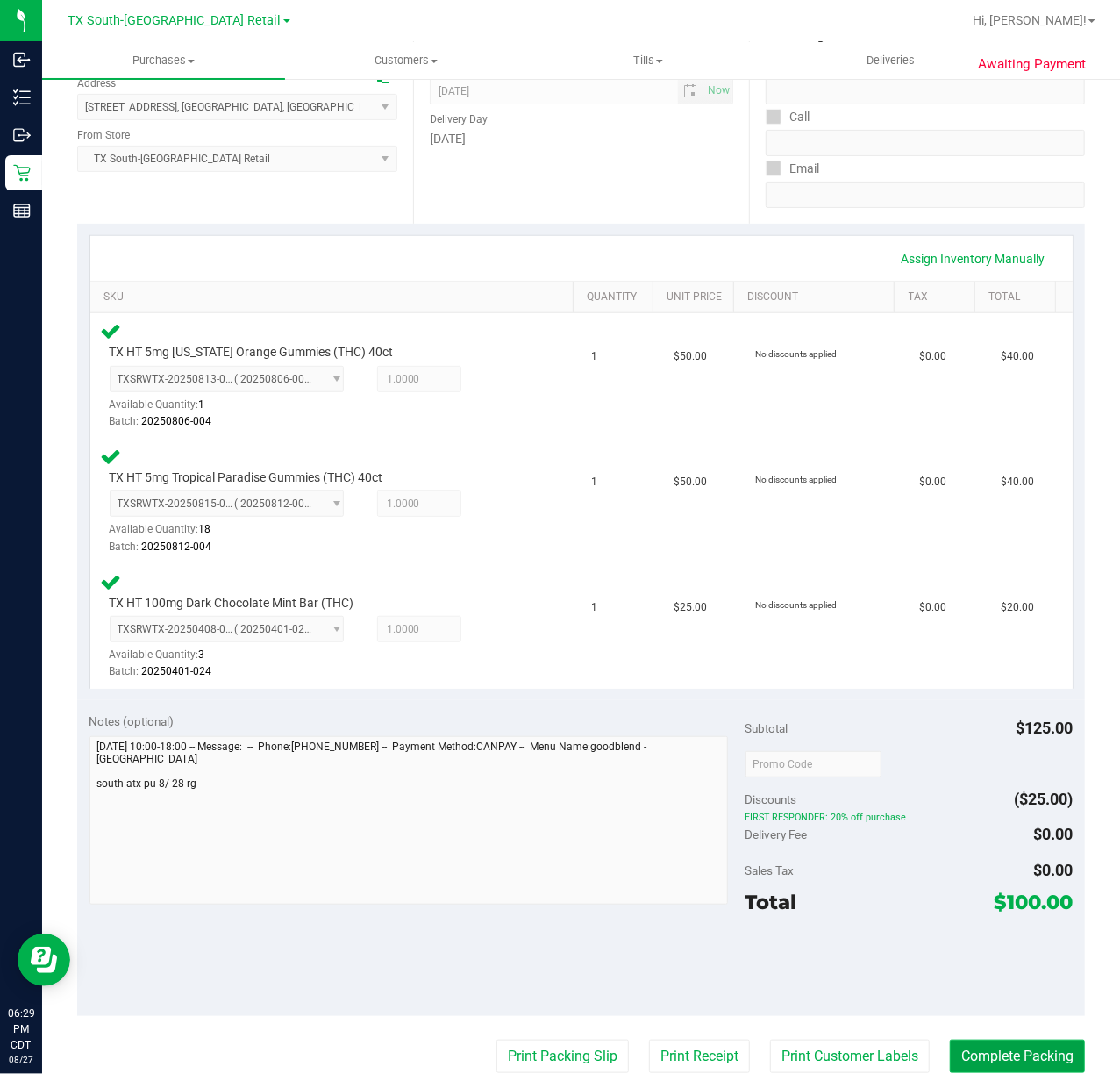
click at [1007, 1054] on button "Complete Packing" at bounding box center [1017, 1056] width 135 height 33
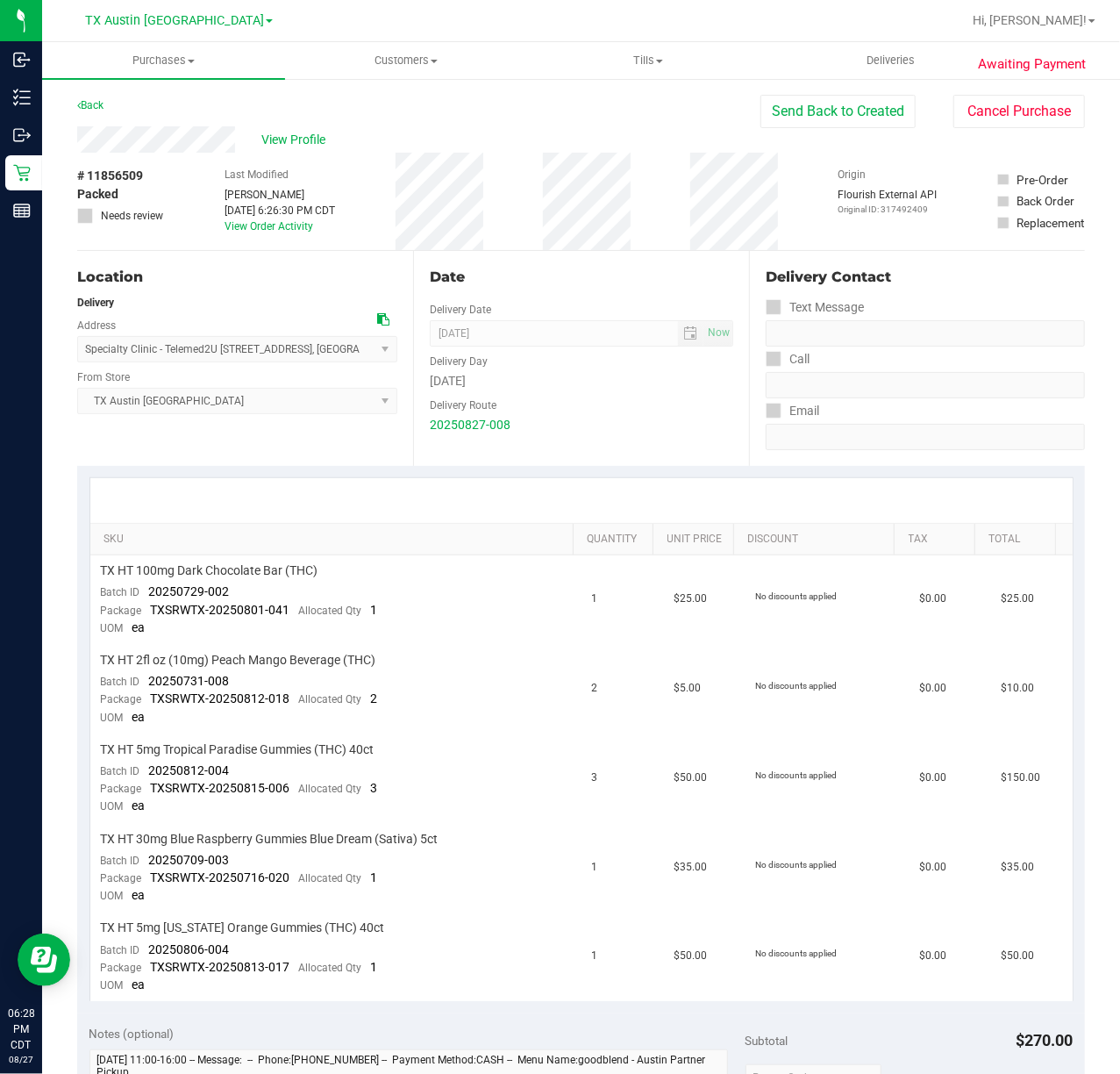
scroll to position [584, 0]
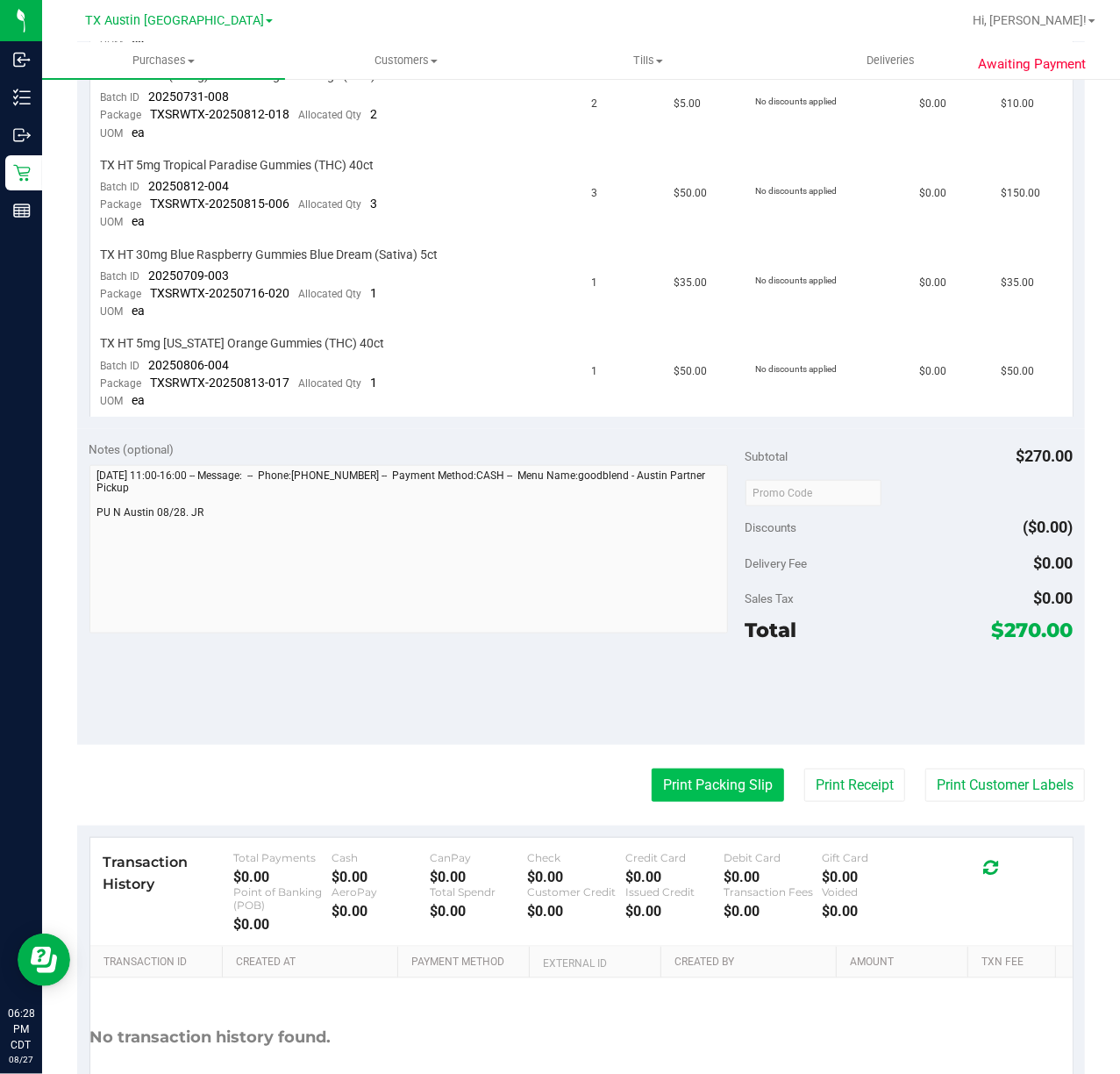
click at [674, 772] on button "Print Packing Slip" at bounding box center [718, 785] width 133 height 33
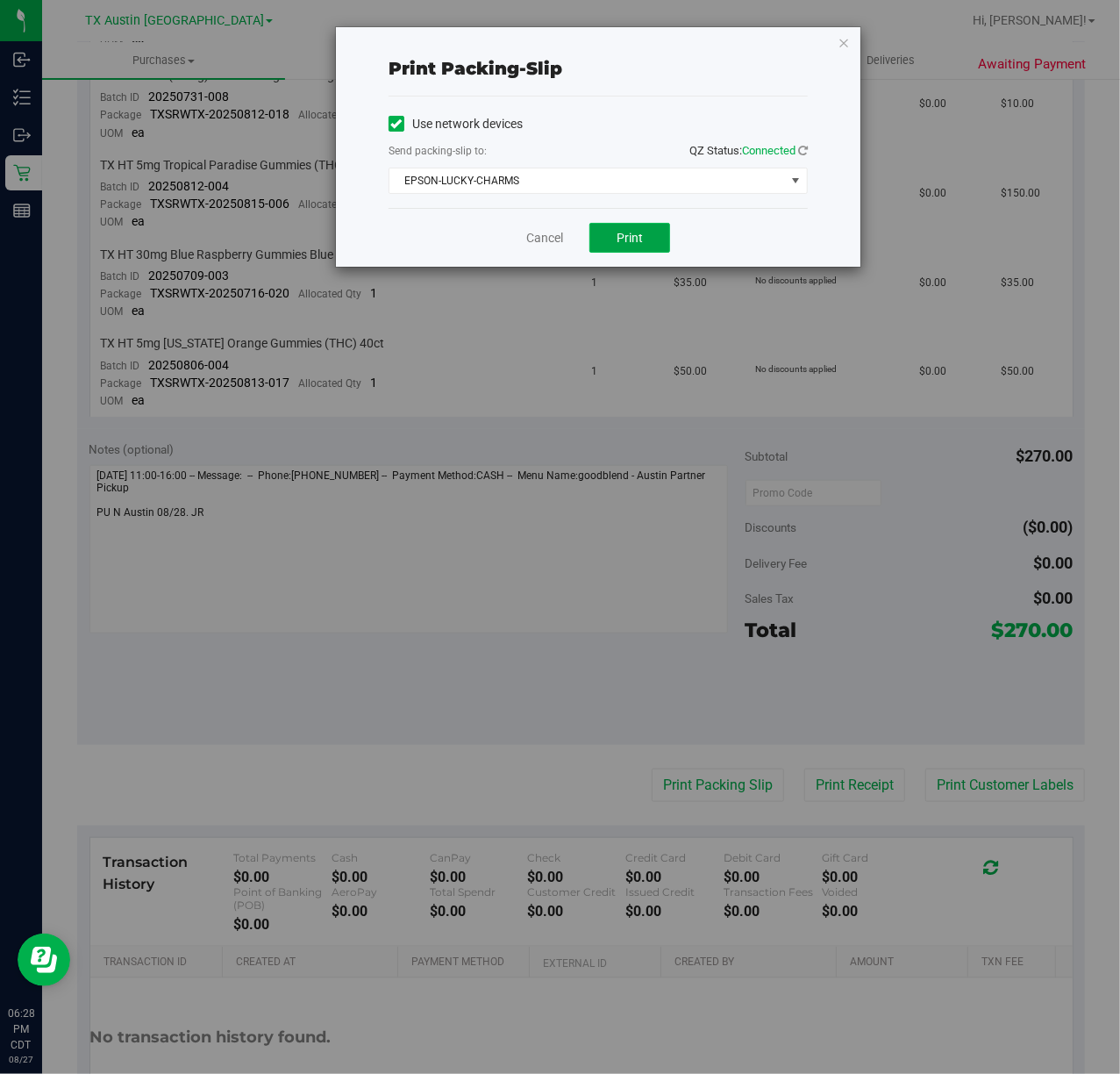
click at [646, 235] on button "Print" at bounding box center [629, 238] width 80 height 30
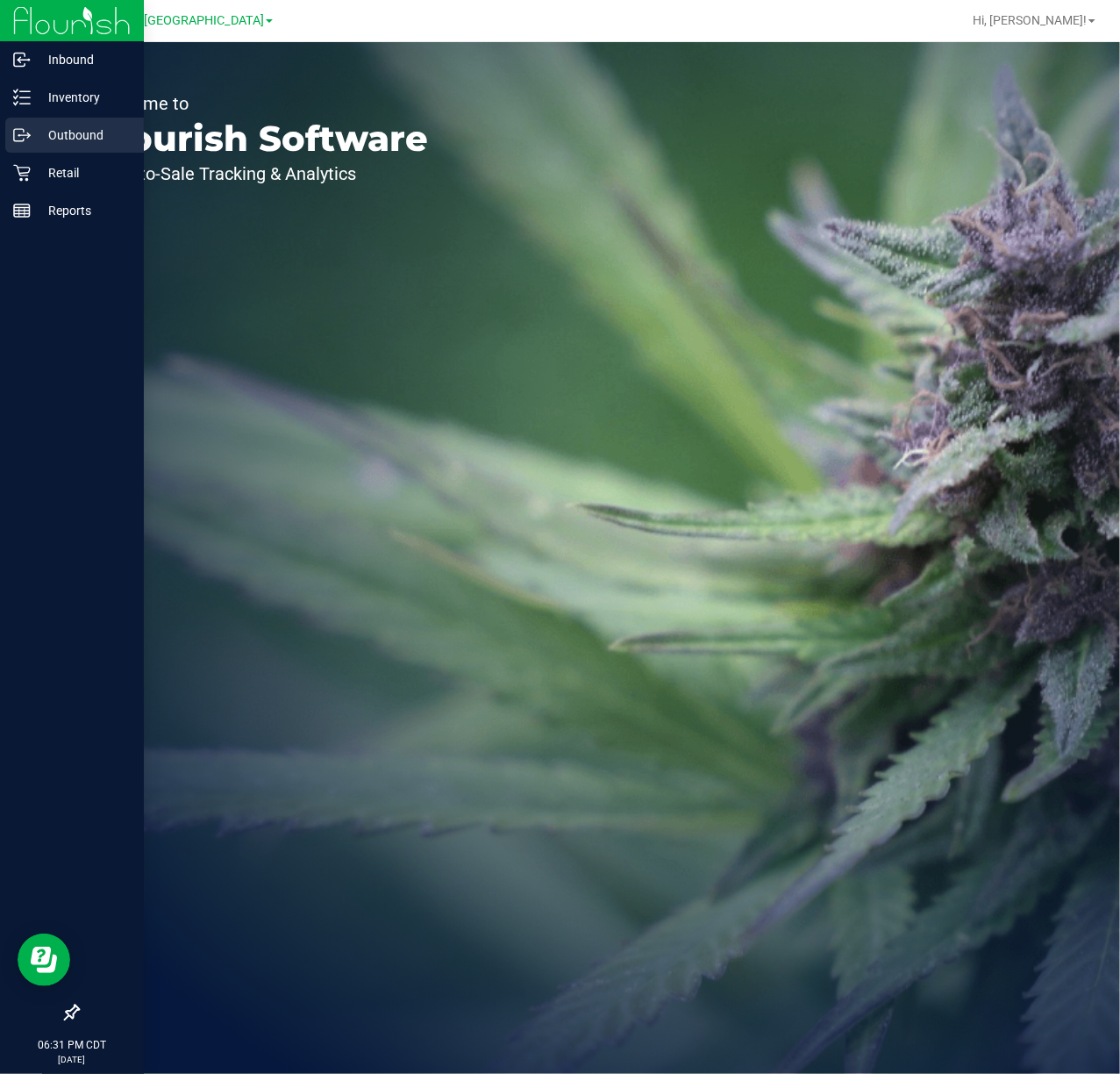
click at [21, 118] on div "Outbound" at bounding box center [74, 135] width 138 height 35
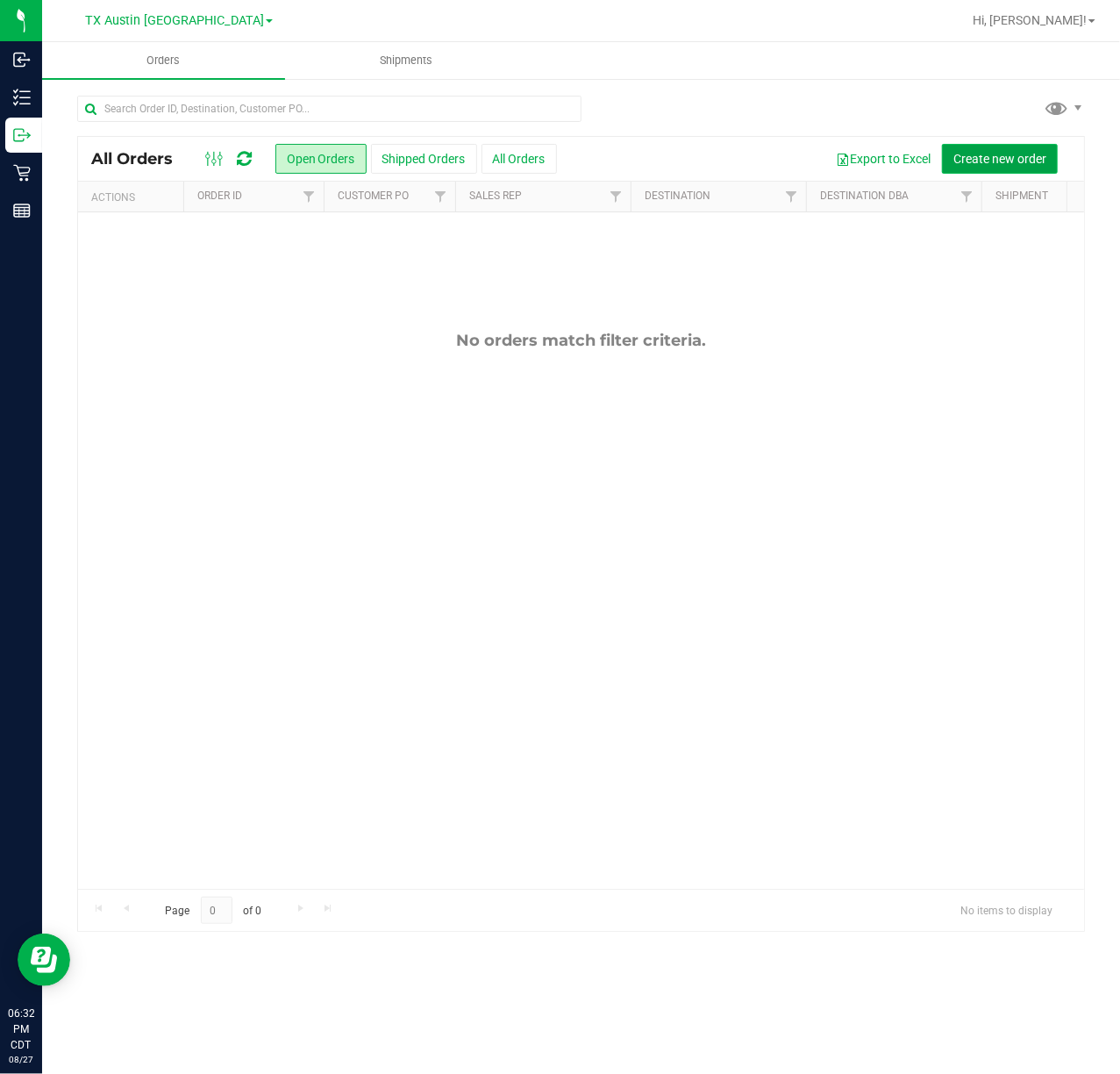
click at [964, 152] on span "Create new order" at bounding box center [1000, 159] width 93 height 14
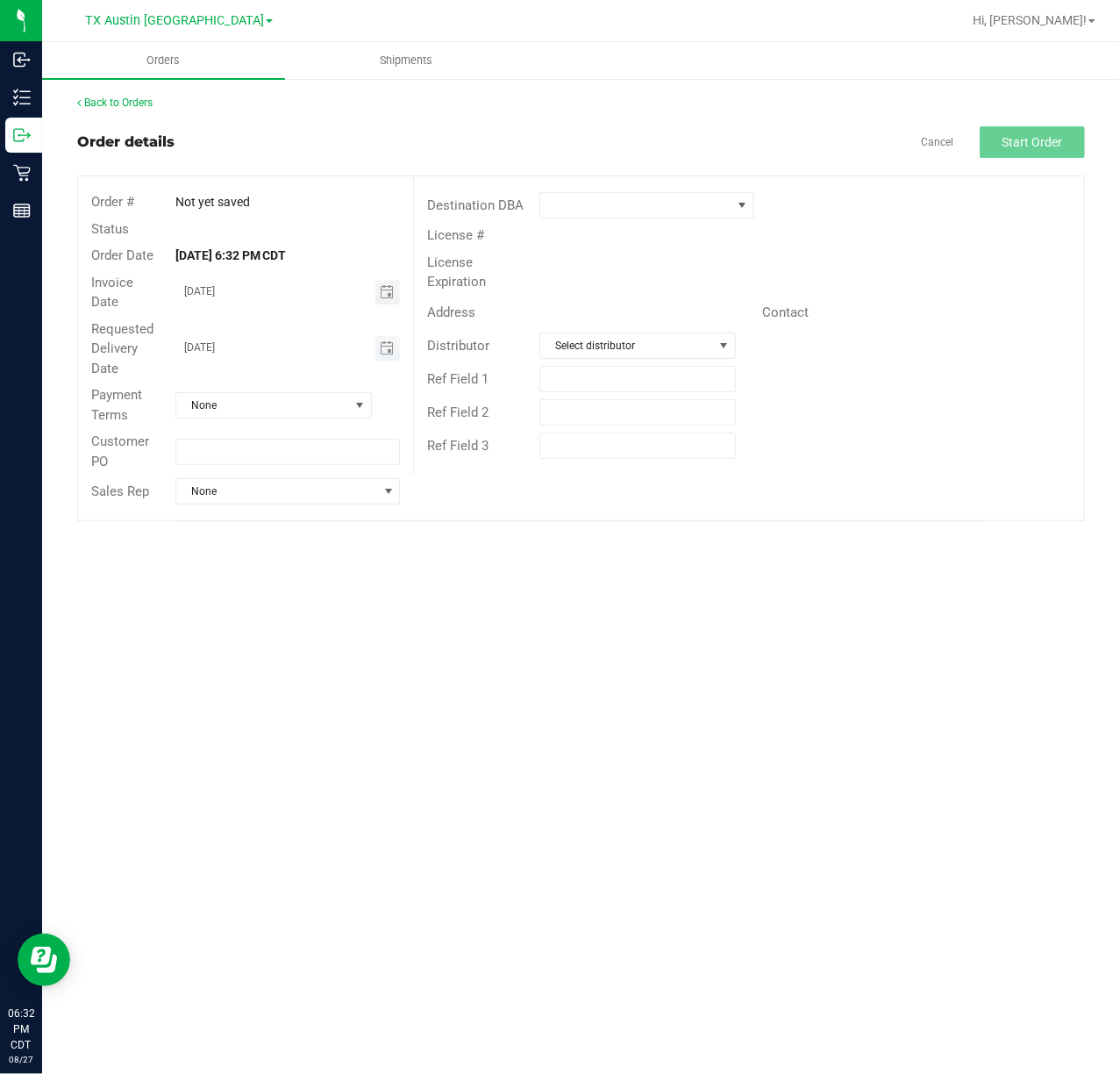
click at [376, 351] on span "Toggle calendar" at bounding box center [388, 348] width 25 height 24
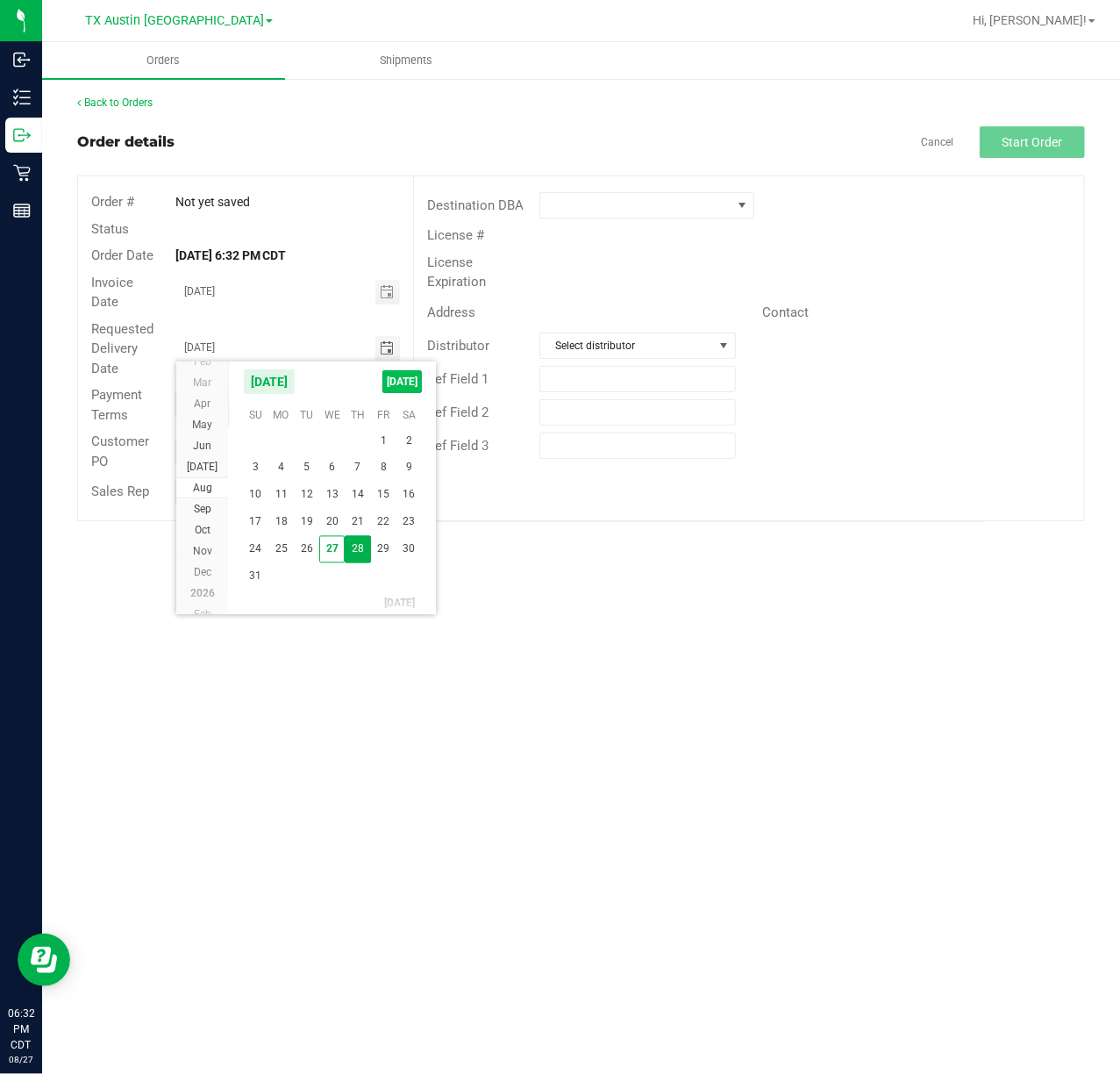
click at [391, 383] on span "[DATE]" at bounding box center [402, 382] width 40 height 23
type input "[DATE]"
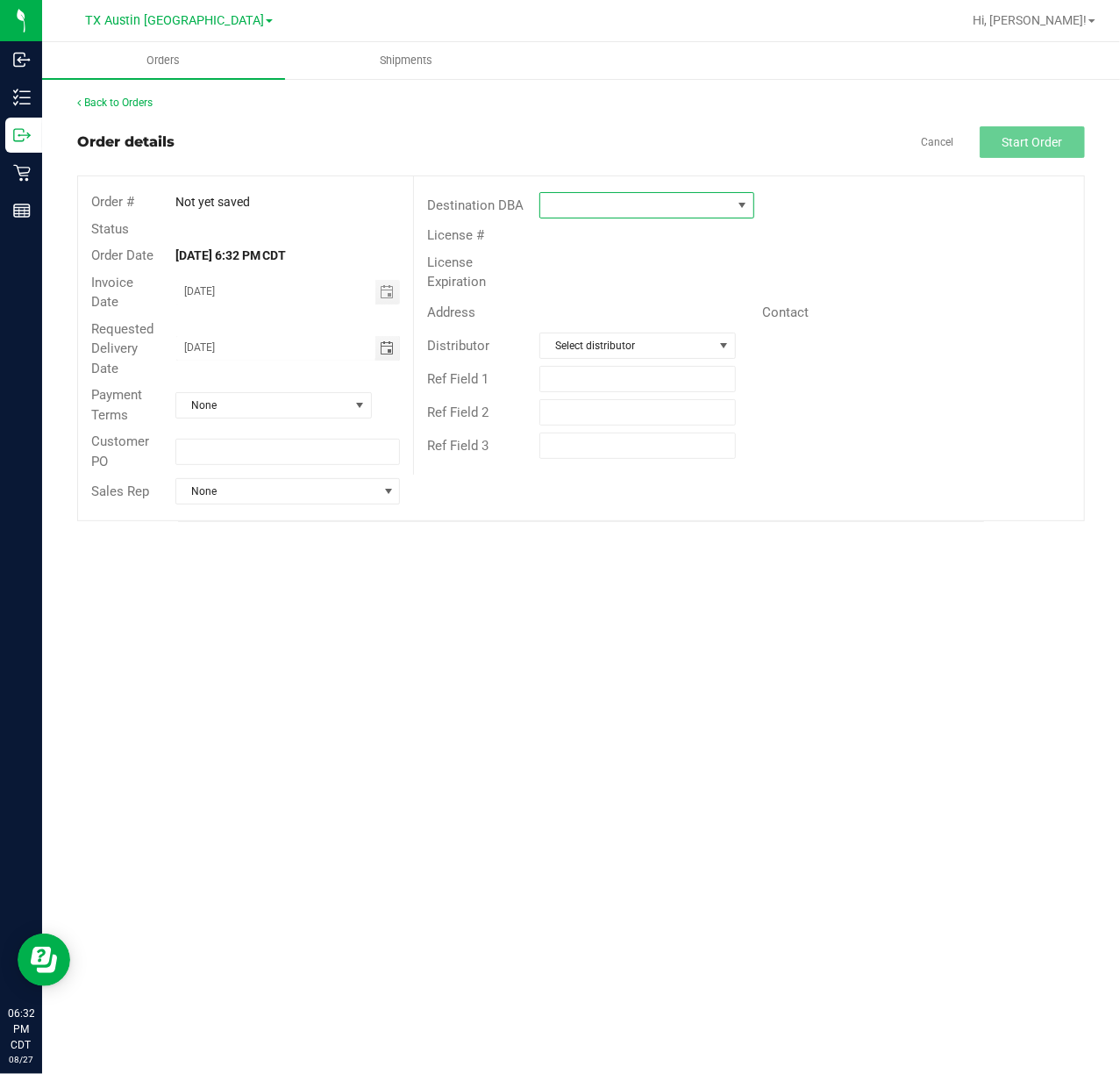
click at [739, 203] on span at bounding box center [742, 205] width 14 height 14
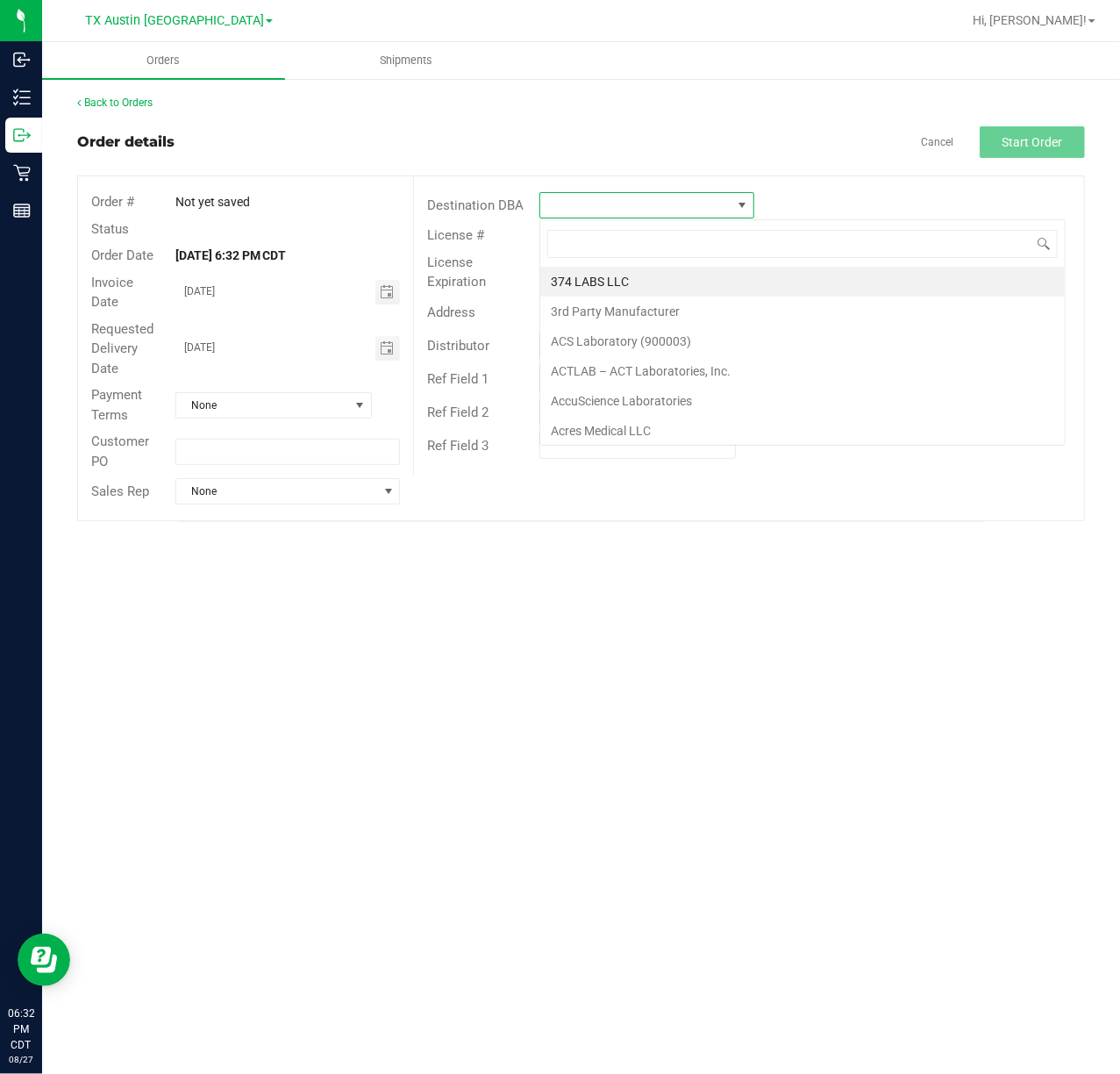
scroll to position [26, 214]
type input "tx"
click at [724, 344] on li "TX South-[GEOGRAPHIC_DATA] Retail" at bounding box center [654, 341] width 226 height 30
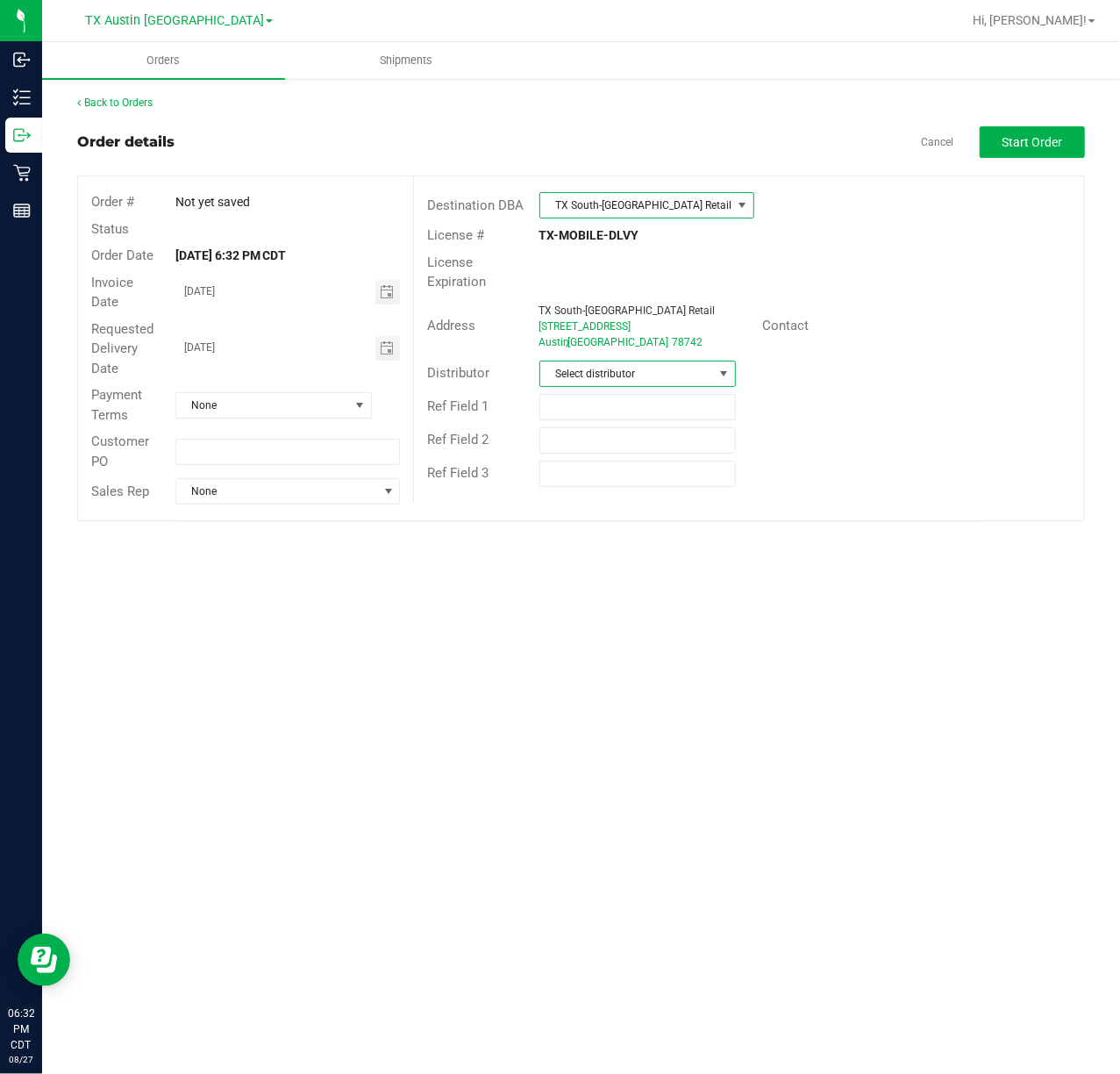
click at [723, 375] on span at bounding box center [725, 374] width 14 height 14
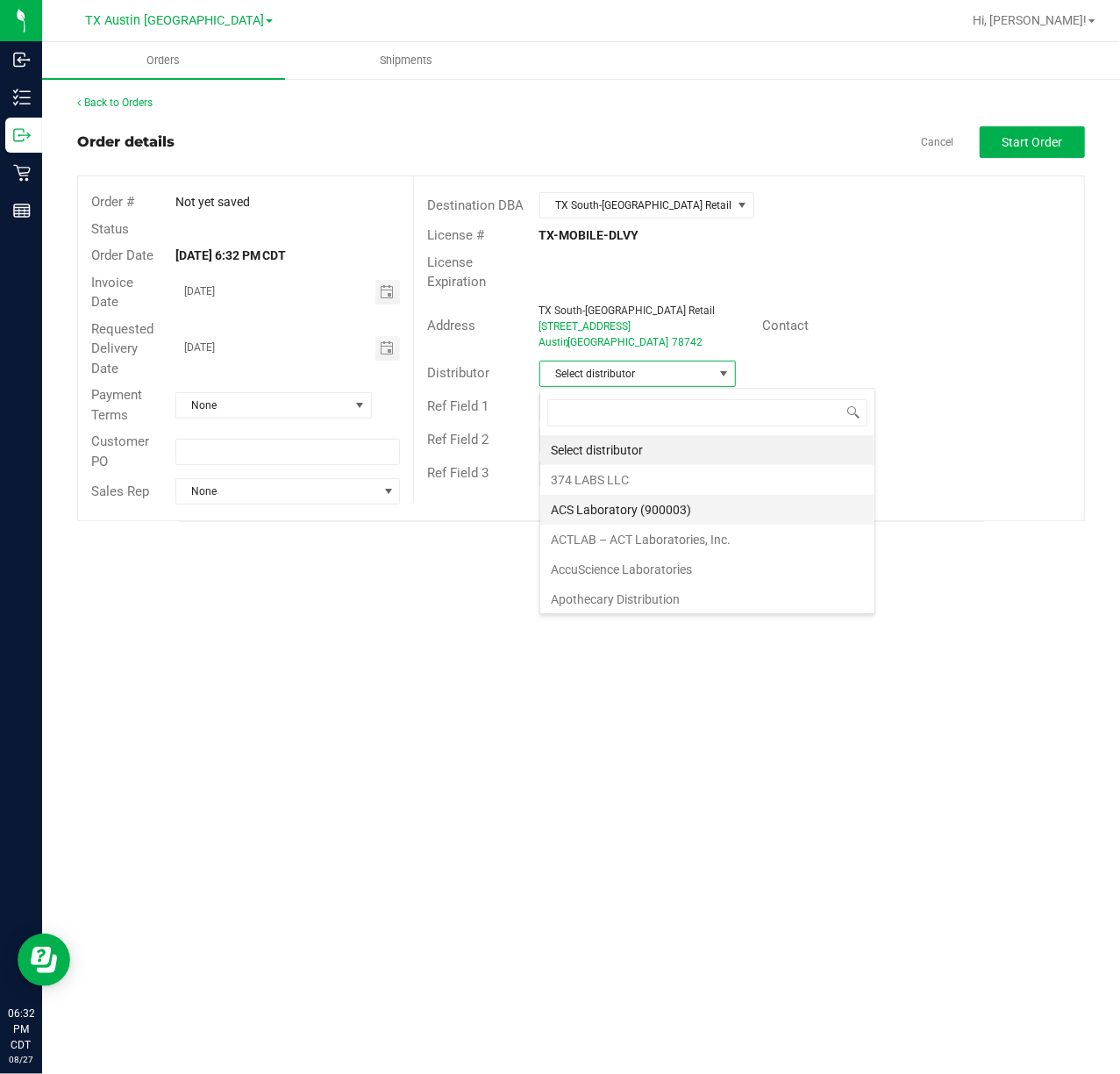
scroll to position [117, 0]
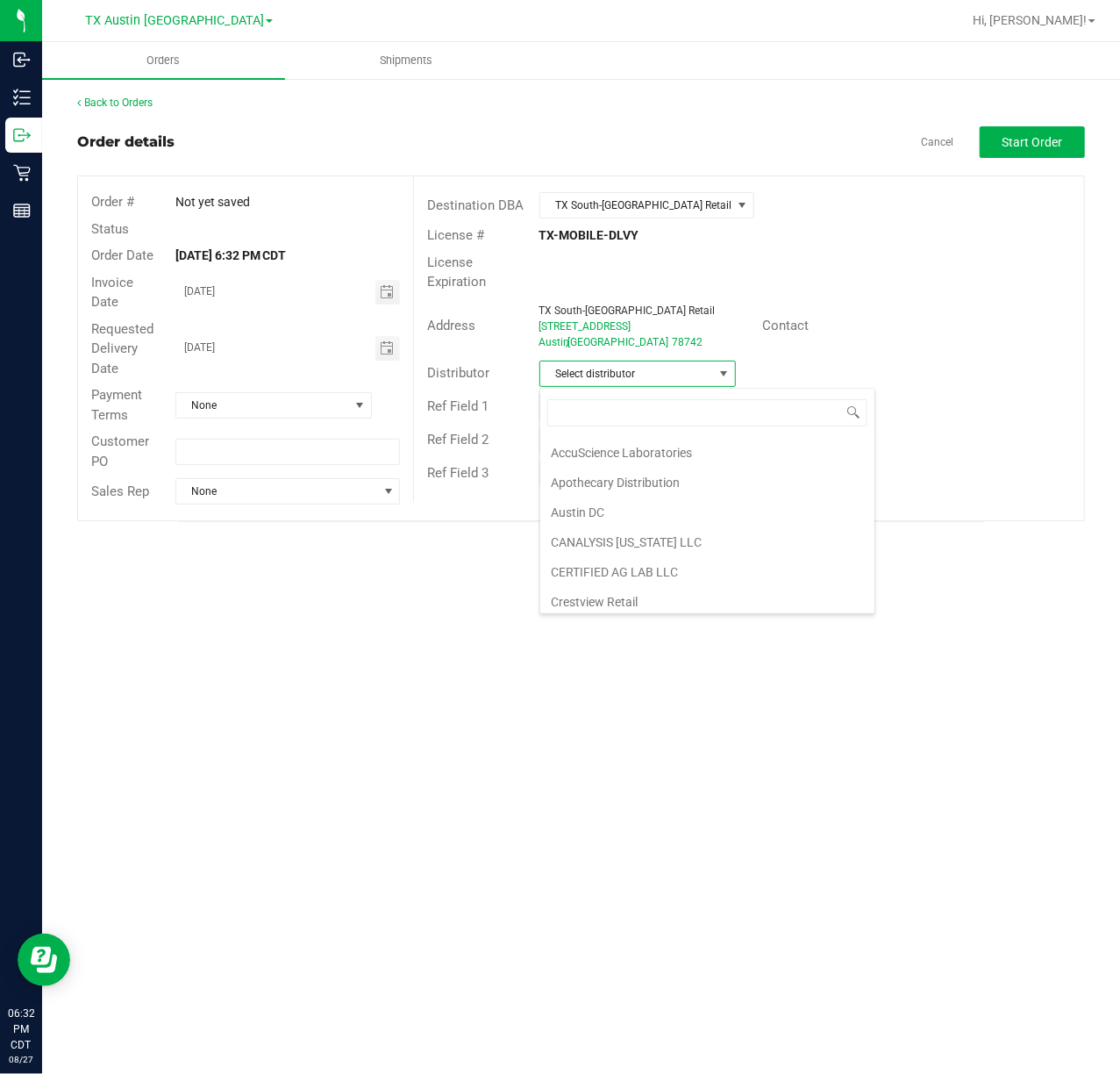
click at [695, 506] on li "Austin DC" at bounding box center [708, 512] width 334 height 30
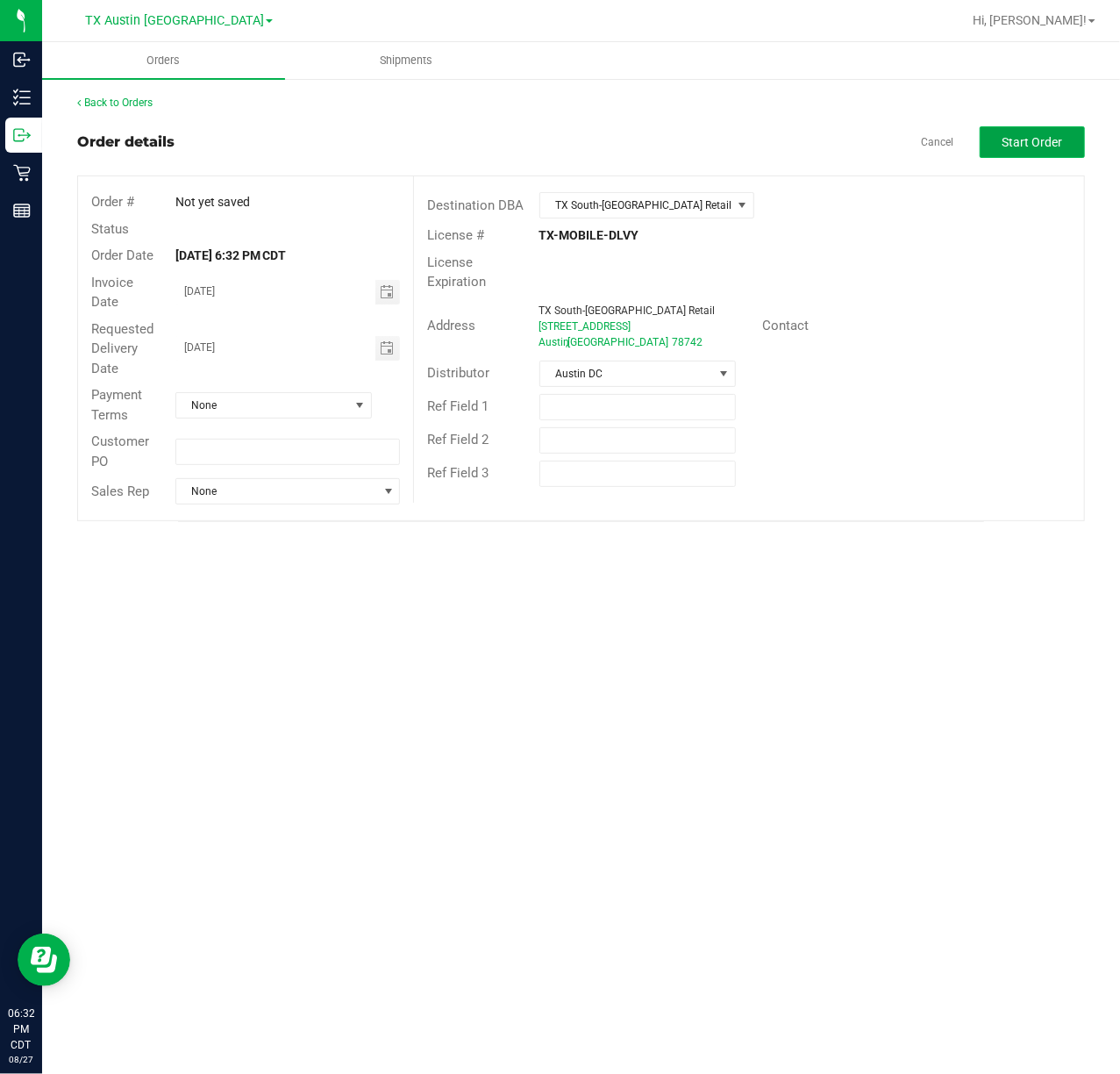
click at [1049, 135] on span "Start Order" at bounding box center [1032, 142] width 61 height 14
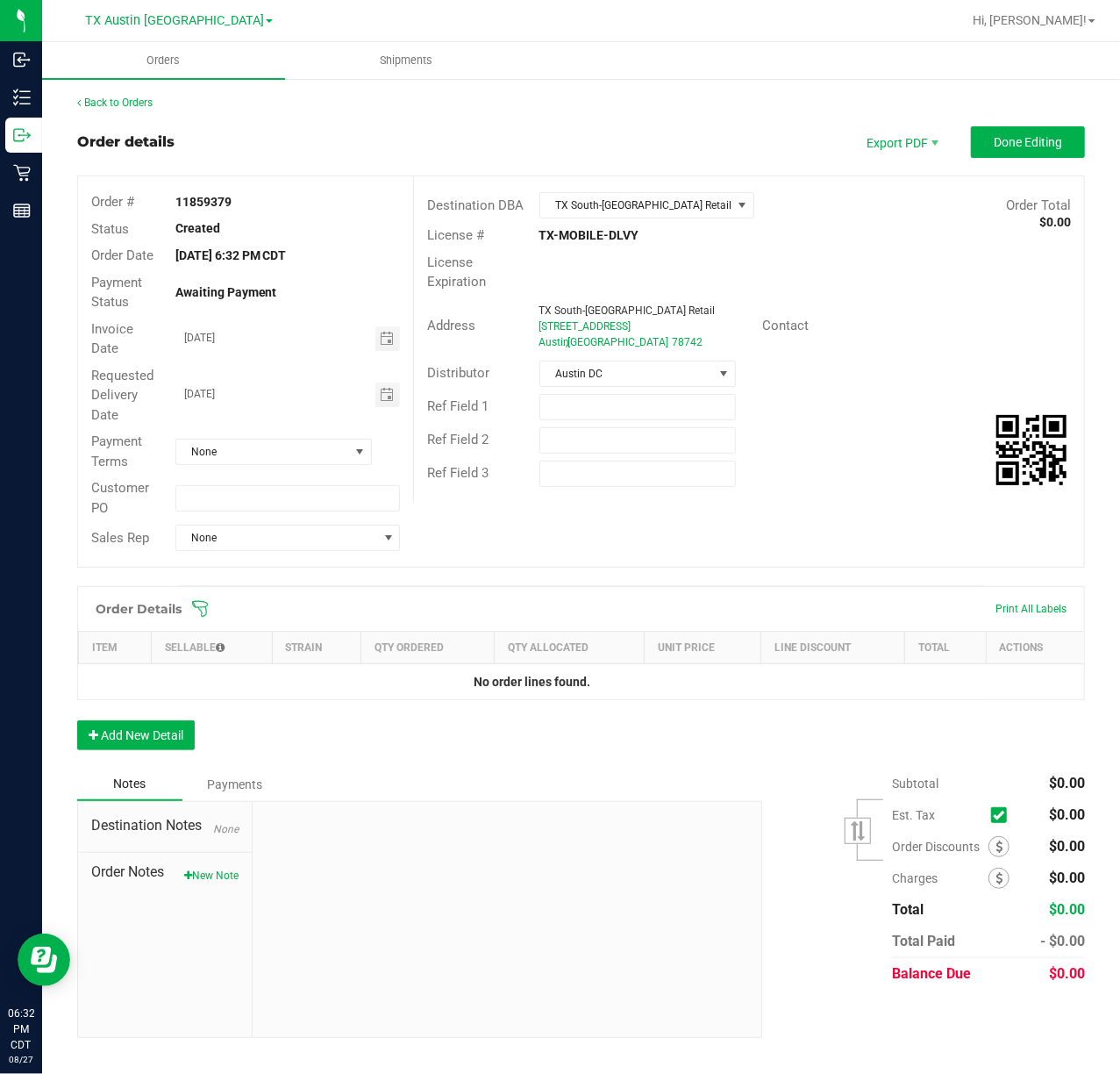
click at [211, 608] on span at bounding box center [695, 608] width 1008 height 17
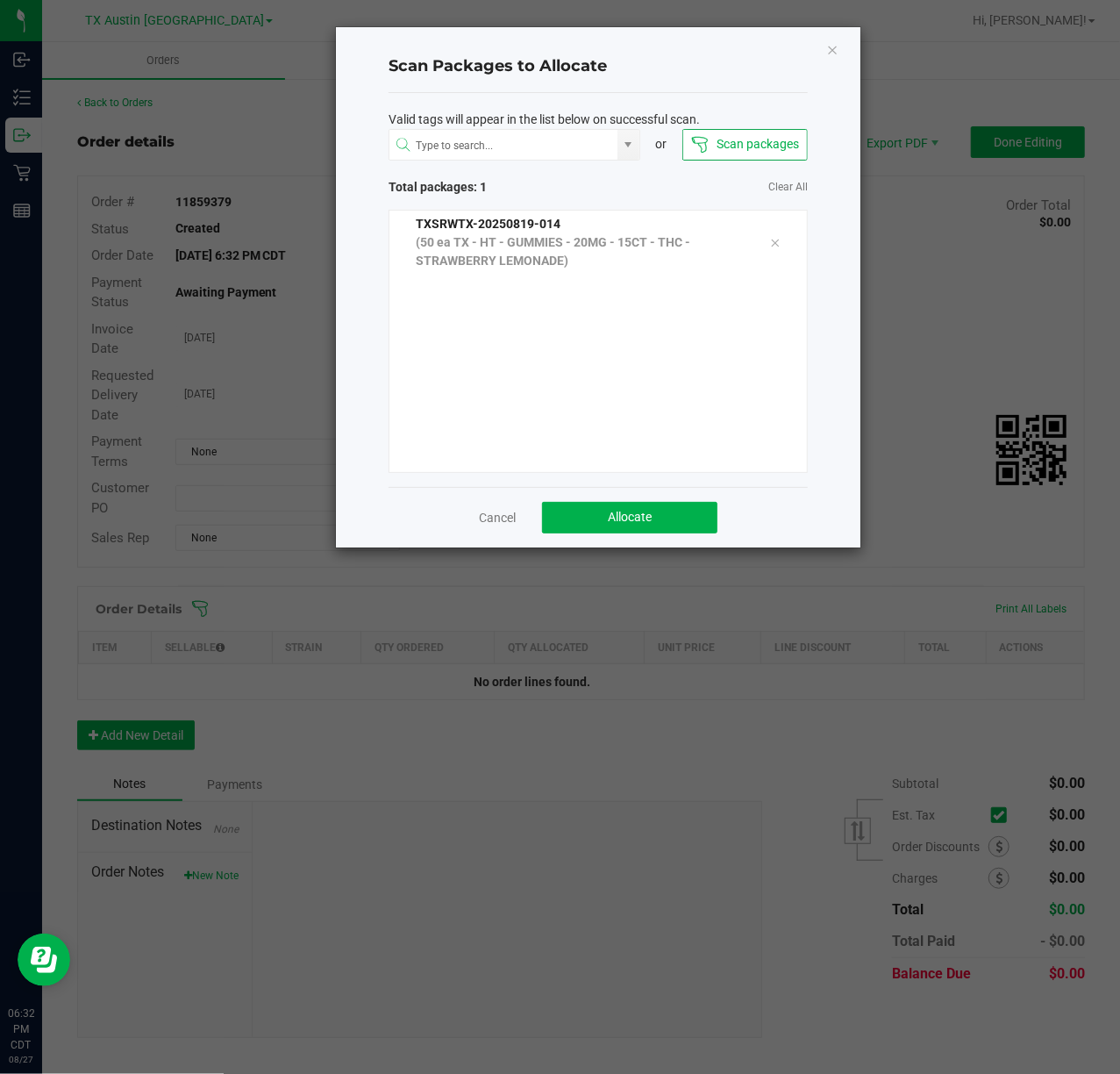
click at [556, 499] on div "Cancel Allocate" at bounding box center [598, 517] width 419 height 61
click at [561, 506] on button "Allocate" at bounding box center [630, 517] width 175 height 32
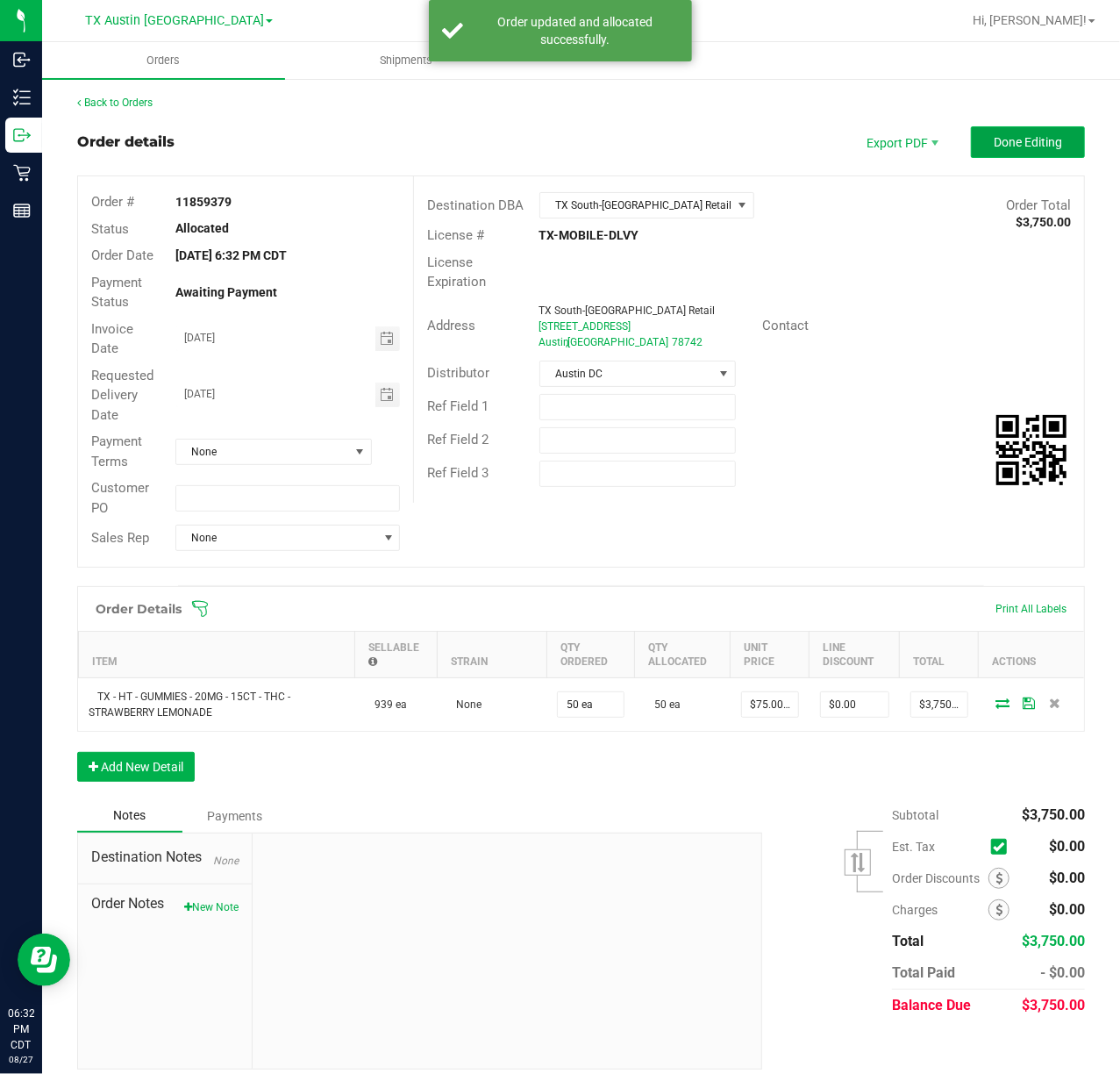
click at [994, 138] on span "Done Editing" at bounding box center [1029, 142] width 69 height 14
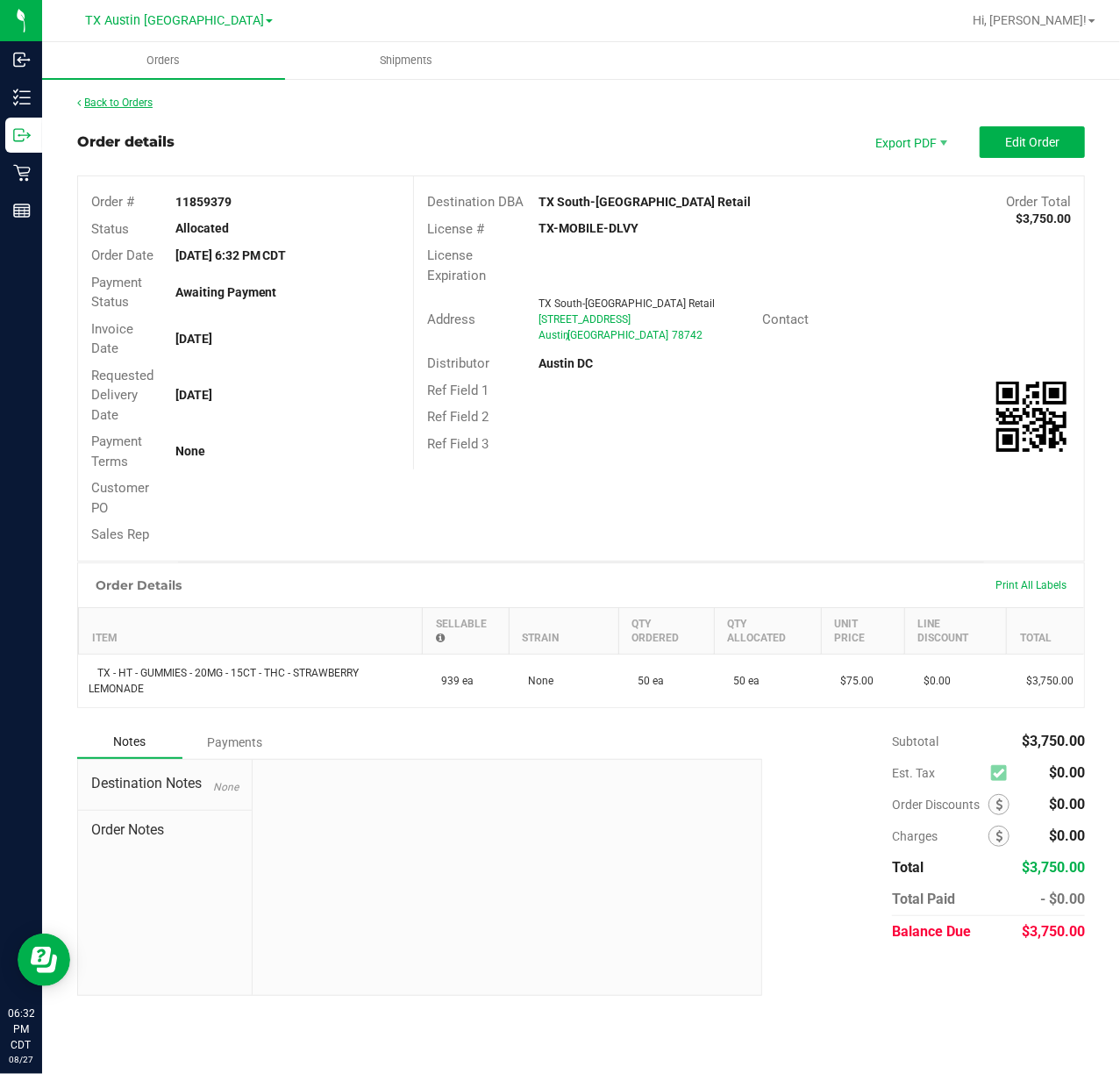
click at [151, 106] on link "Back to Orders" at bounding box center [114, 103] width 75 height 13
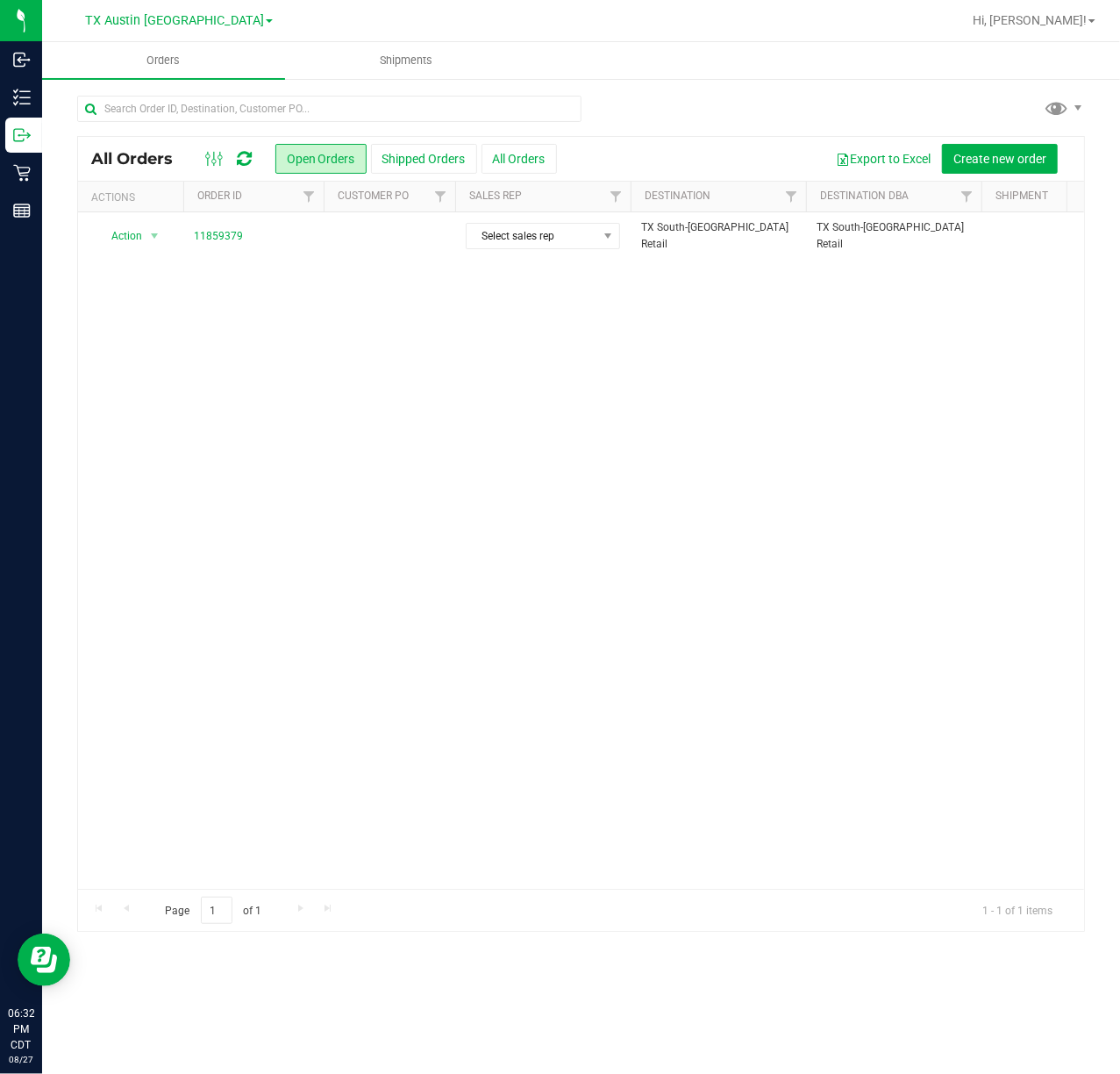
click at [342, 250] on td at bounding box center [390, 236] width 132 height 47
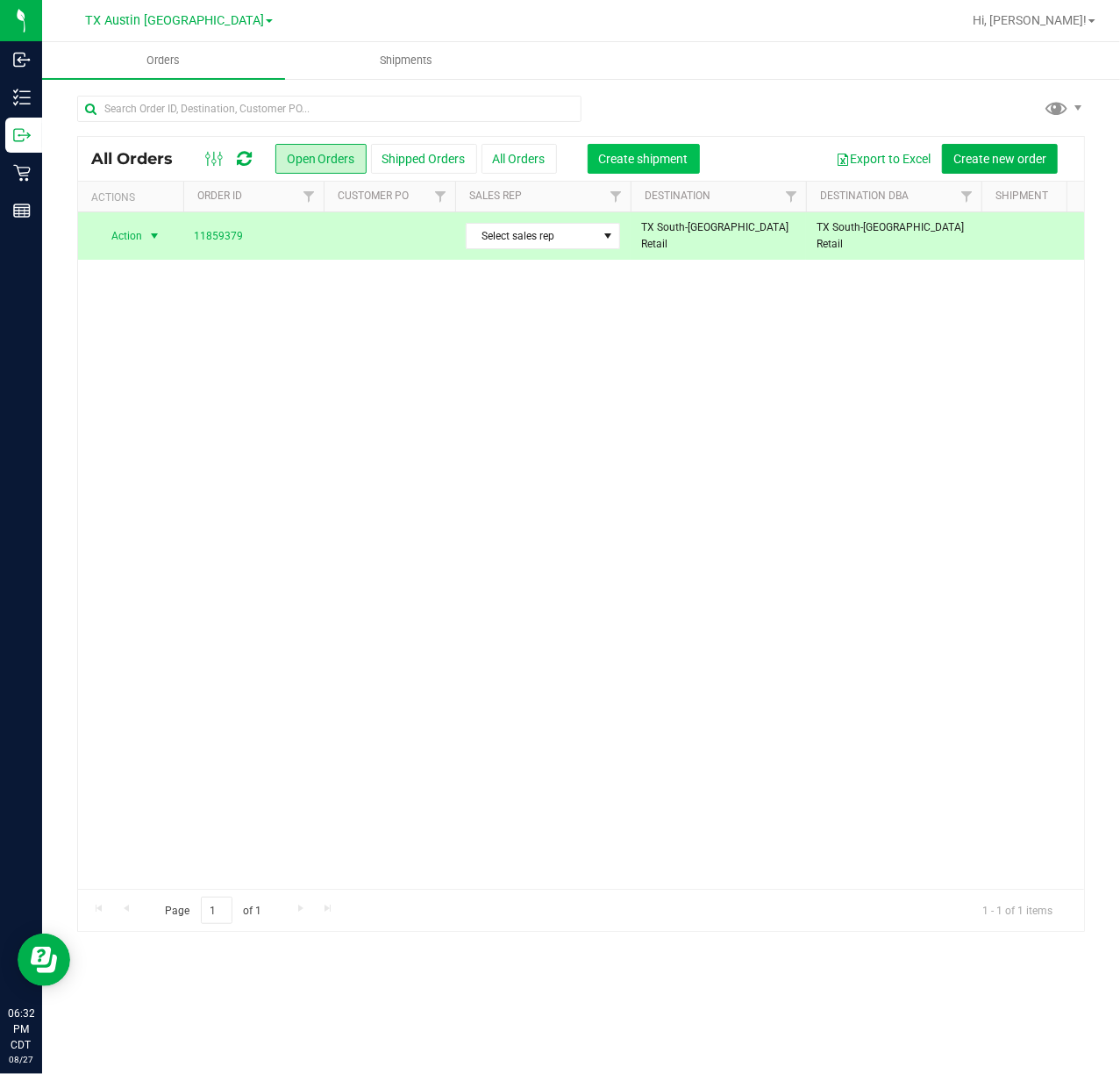
click at [677, 146] on button "Create shipment" at bounding box center [644, 158] width 112 height 30
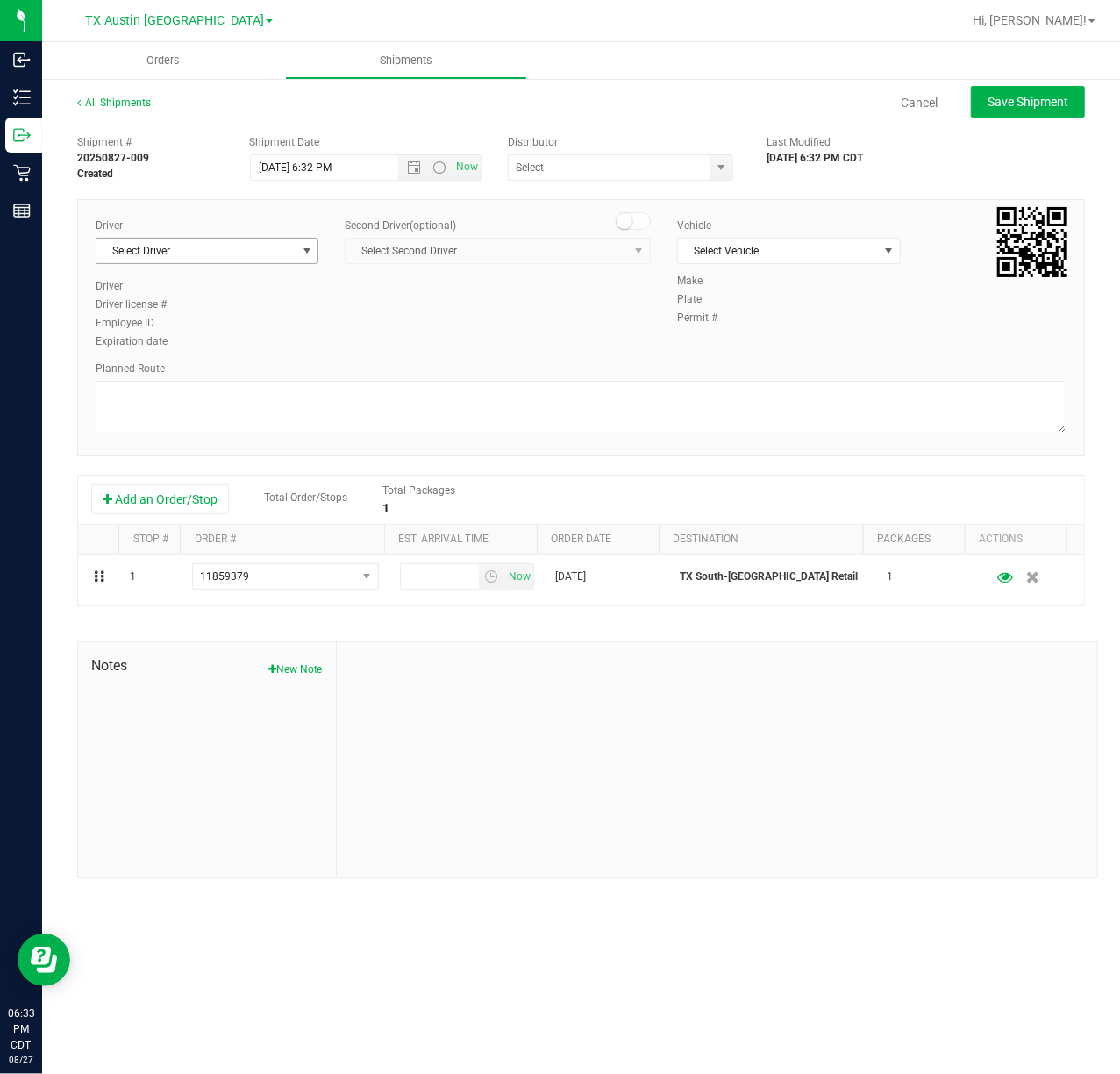
click at [303, 250] on span "select" at bounding box center [307, 251] width 14 height 14
click at [261, 325] on li "[PERSON_NAME]" at bounding box center [207, 325] width 221 height 26
type input "sherm"
click at [471, 173] on span "Now" at bounding box center [467, 167] width 30 height 25
type input "[DATE] 6:34 PM"
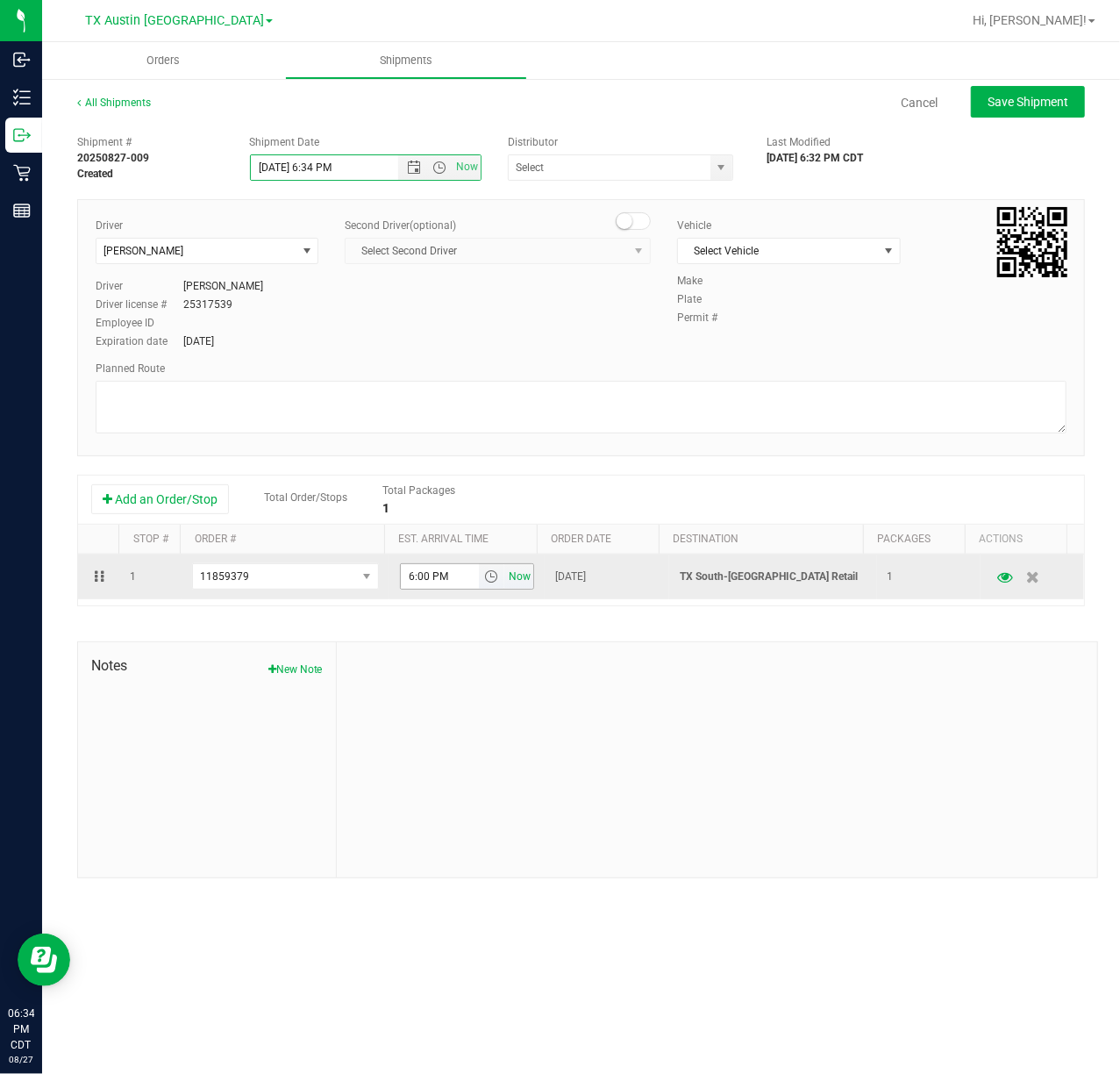
click at [513, 584] on span "Now" at bounding box center [520, 577] width 30 height 25
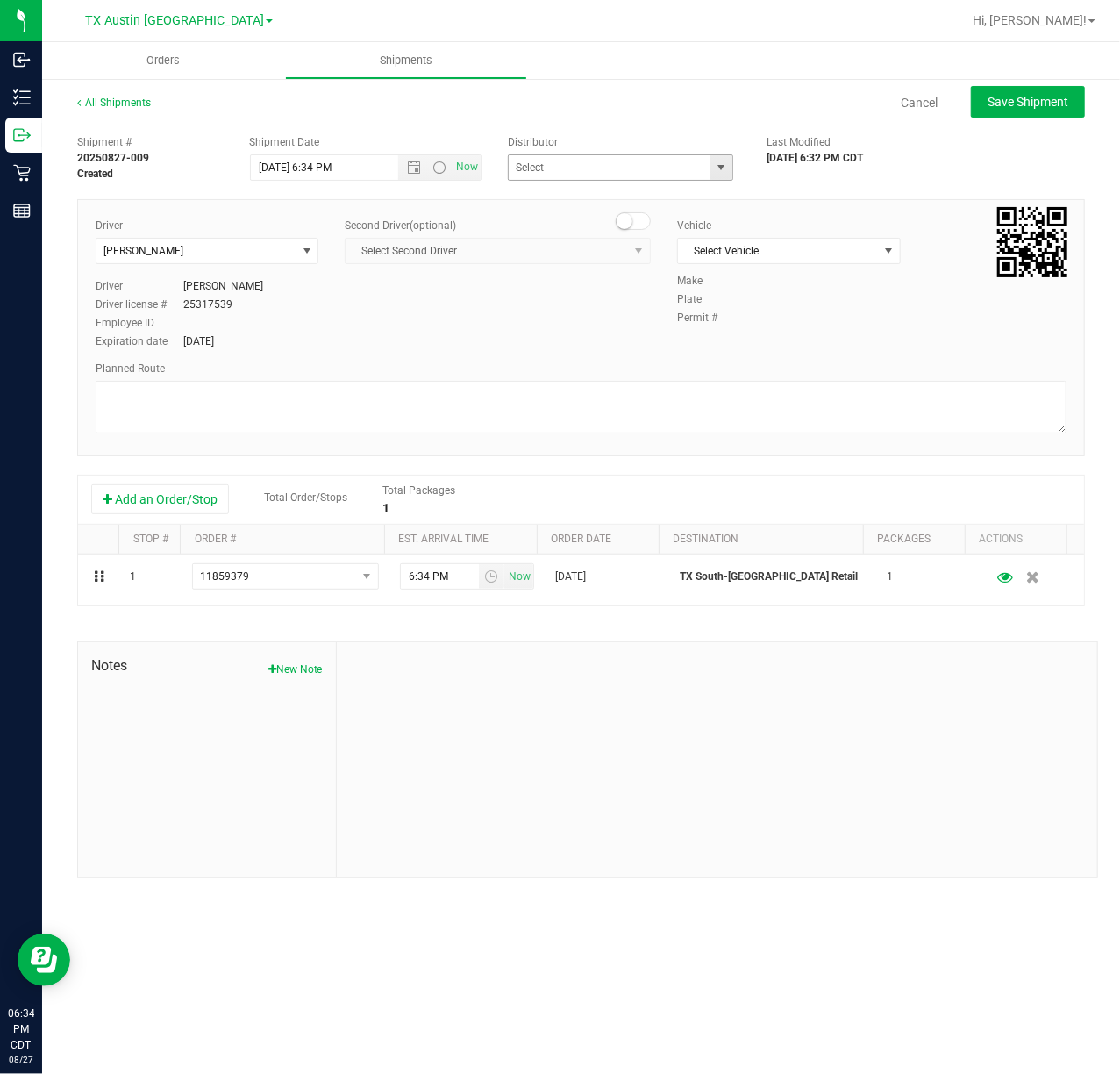
click at [711, 172] on span "select" at bounding box center [721, 167] width 22 height 24
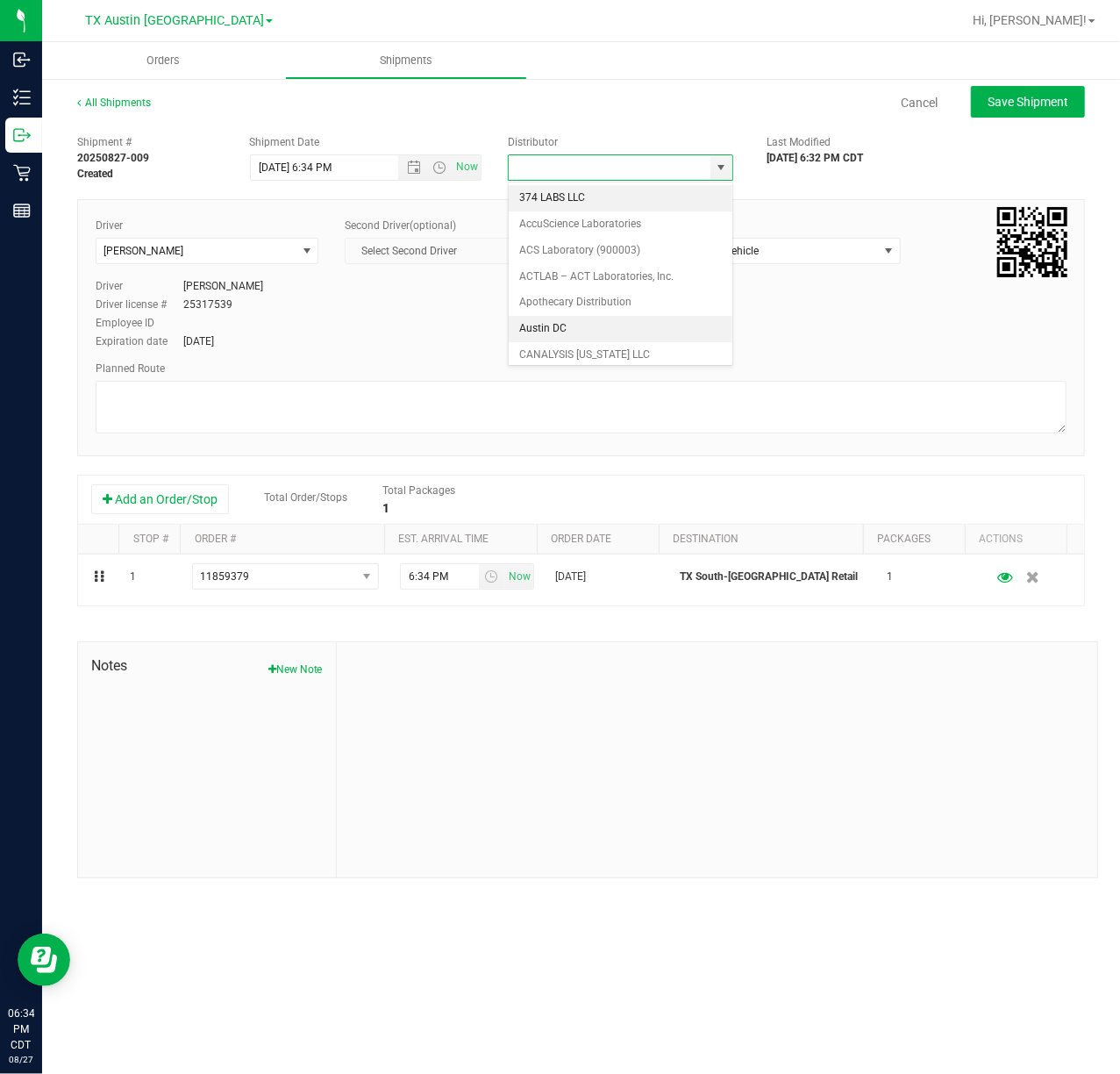
click at [645, 319] on li "Austin DC" at bounding box center [620, 328] width 223 height 26
type input "Austin DC"
click at [740, 240] on span "Select Vehicle" at bounding box center [777, 250] width 199 height 24
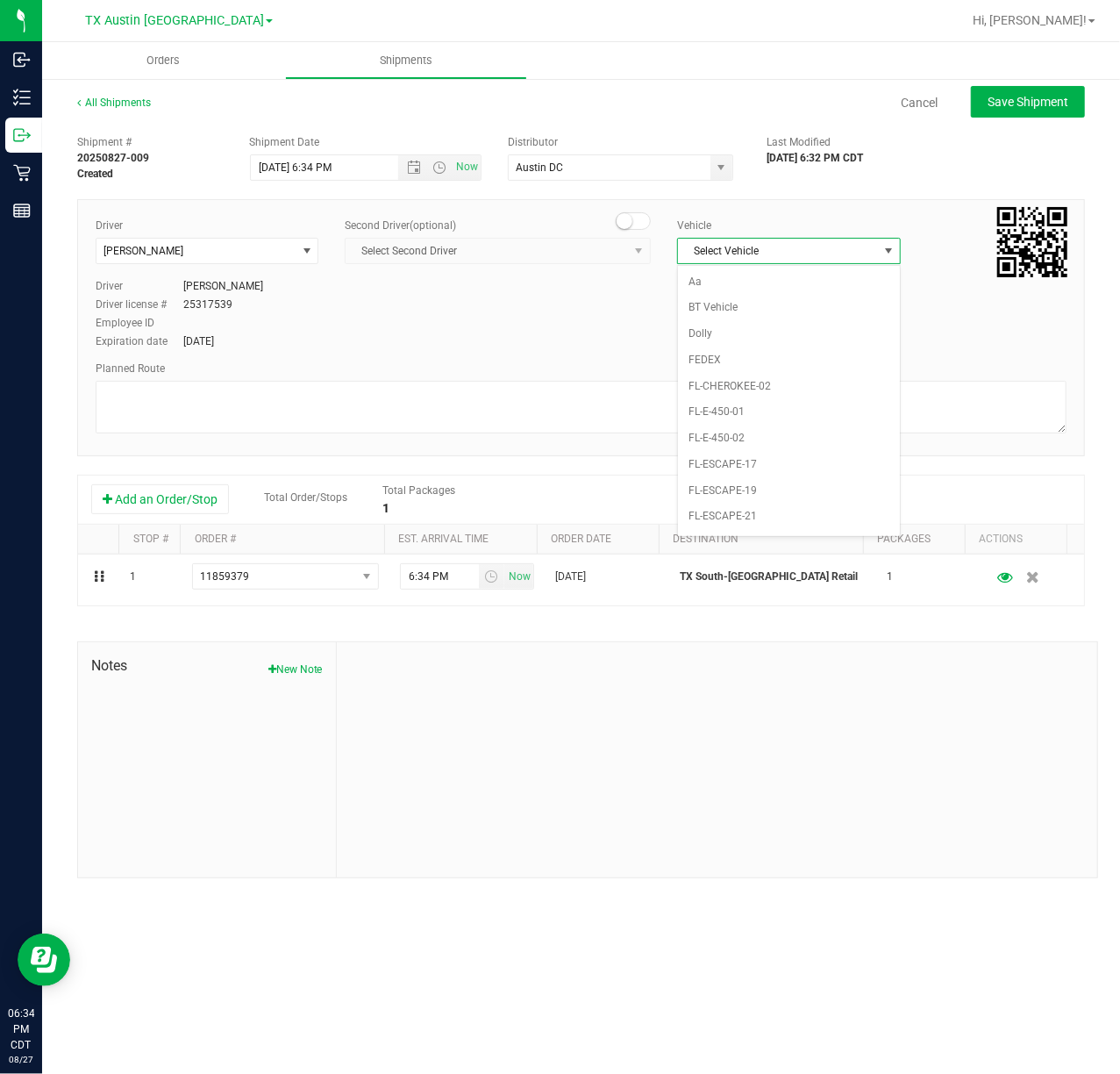
scroll to position [1175, 0]
click at [745, 502] on li "NO VEHICLE" at bounding box center [788, 488] width 221 height 26
click at [1060, 75] on ul "Orders Shipments" at bounding box center [602, 61] width 1120 height 38
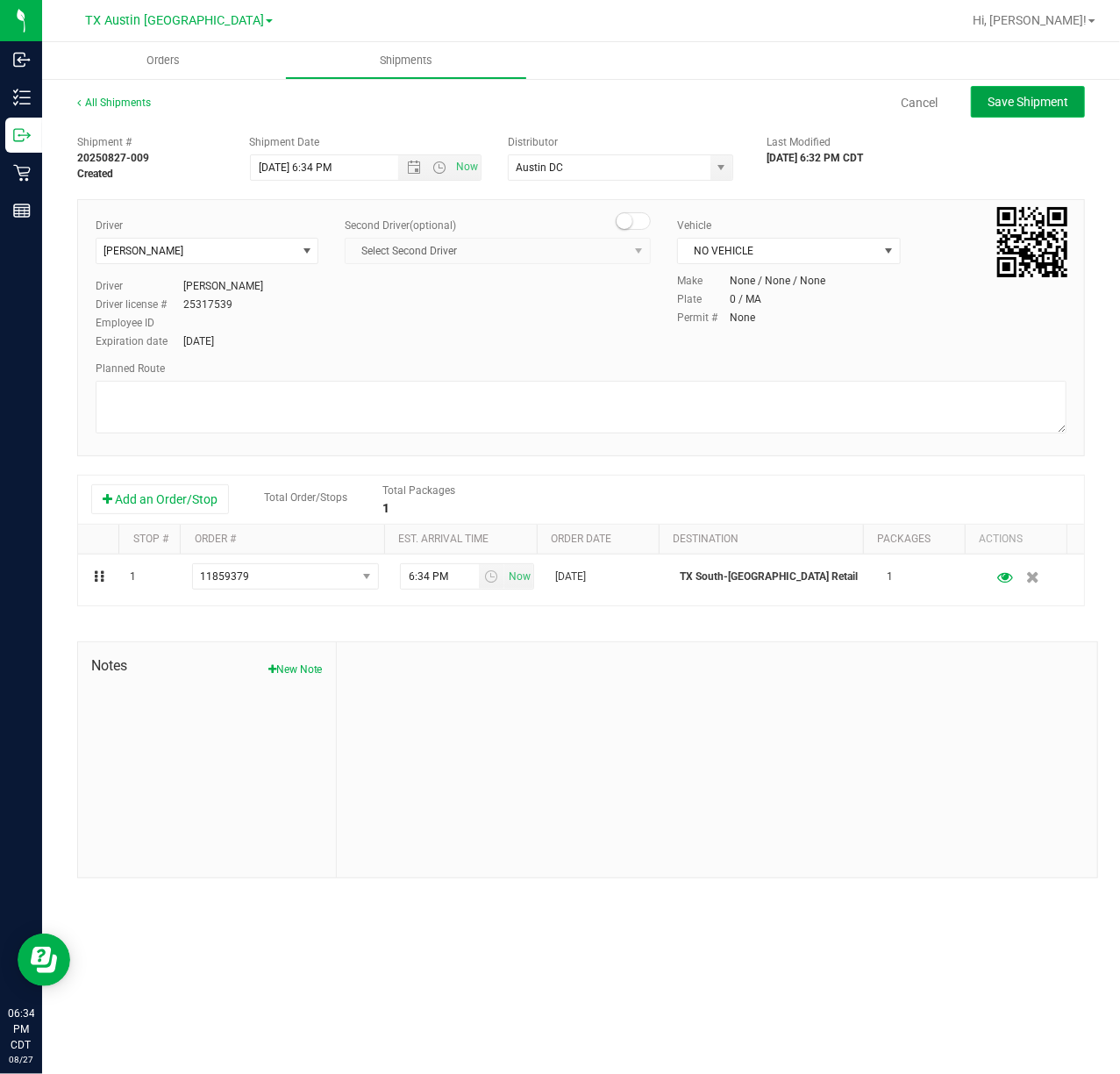
click at [1044, 109] on button "Save Shipment" at bounding box center [1028, 101] width 114 height 32
type input "[DATE] 11:34 PM"
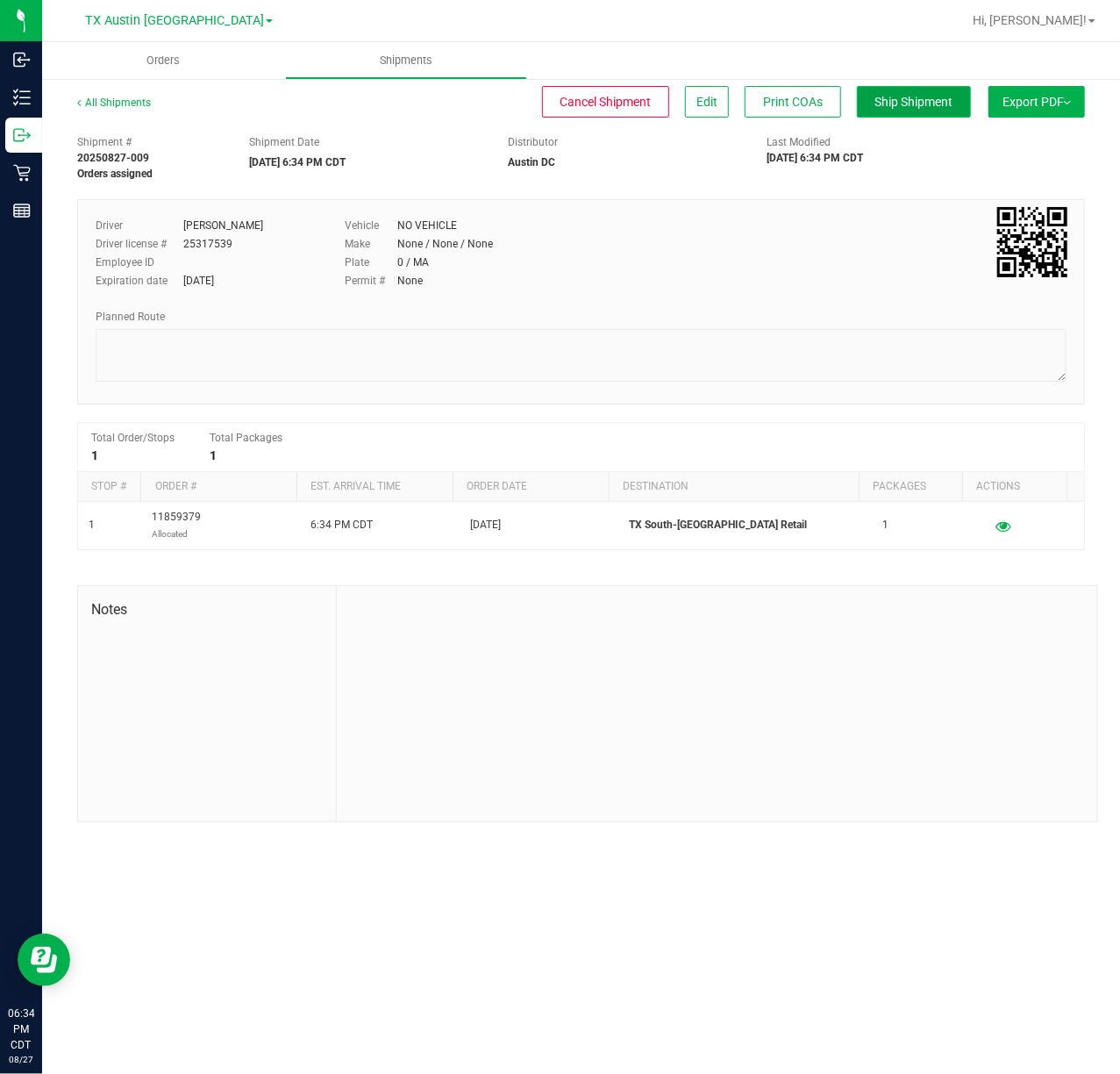
click at [889, 91] on button "Ship Shipment" at bounding box center [914, 101] width 114 height 32
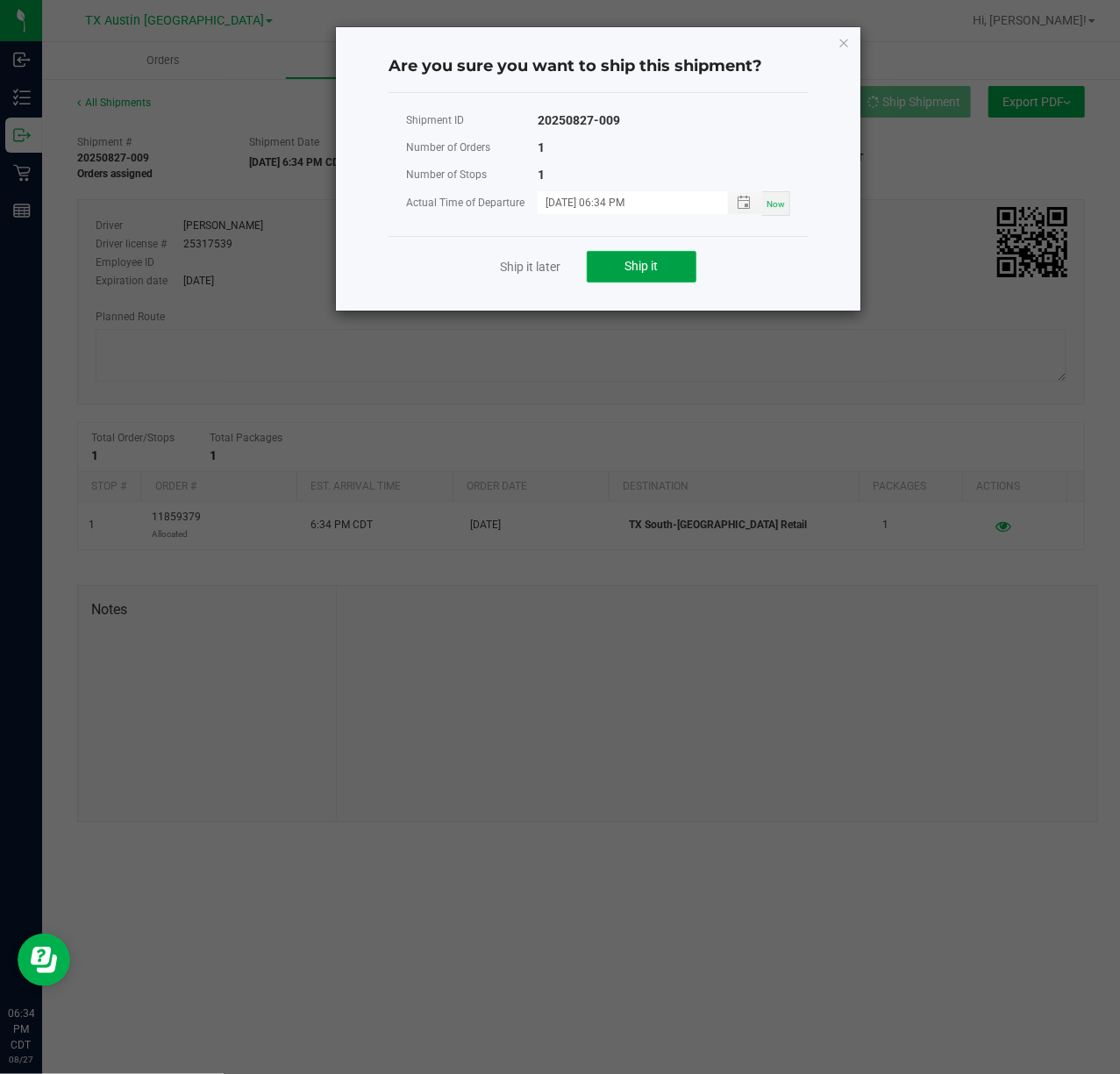
click at [629, 278] on button "Ship it" at bounding box center [641, 267] width 109 height 32
